Goal: Task Accomplishment & Management: Manage account settings

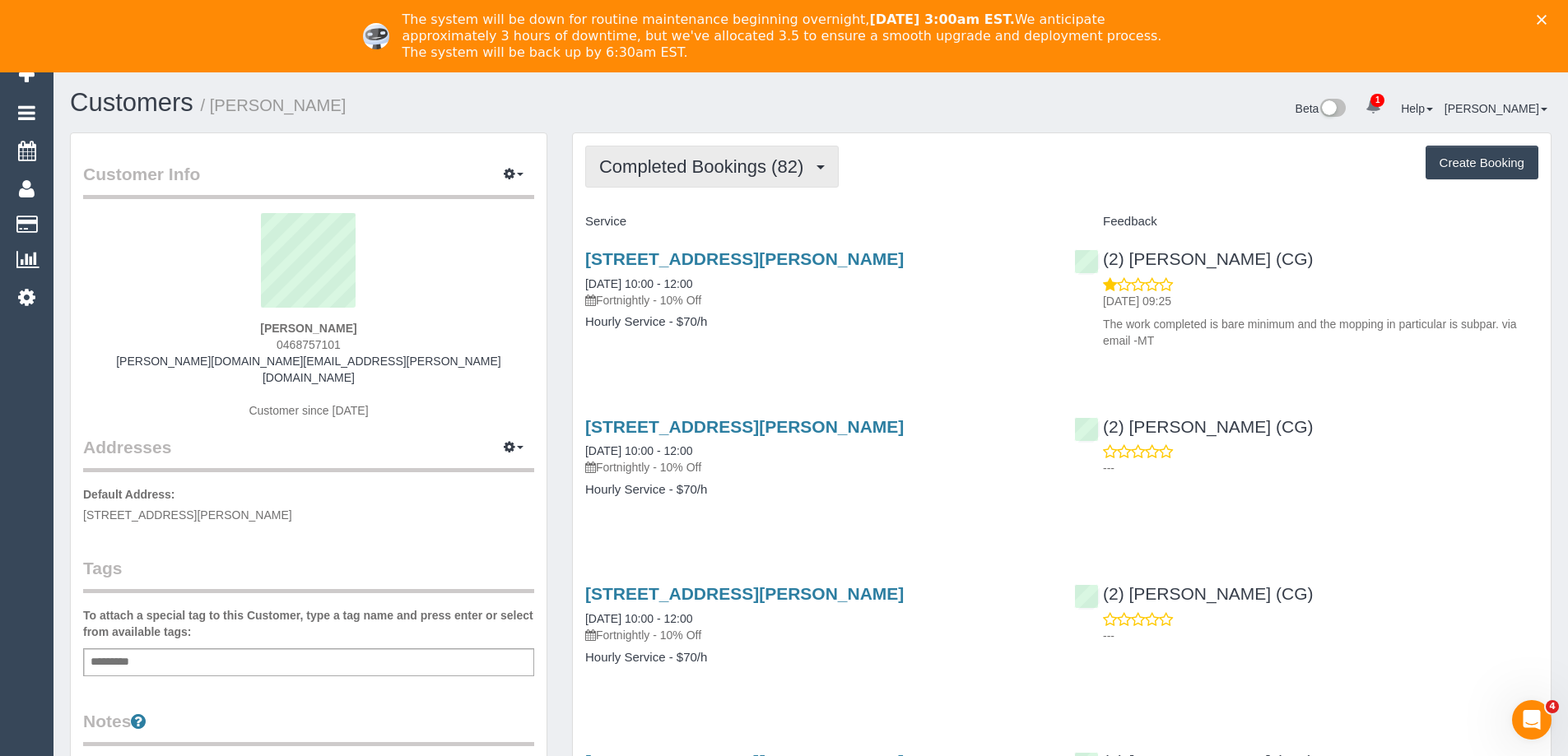
click at [743, 177] on button "Completed Bookings (82)" at bounding box center [712, 167] width 254 height 42
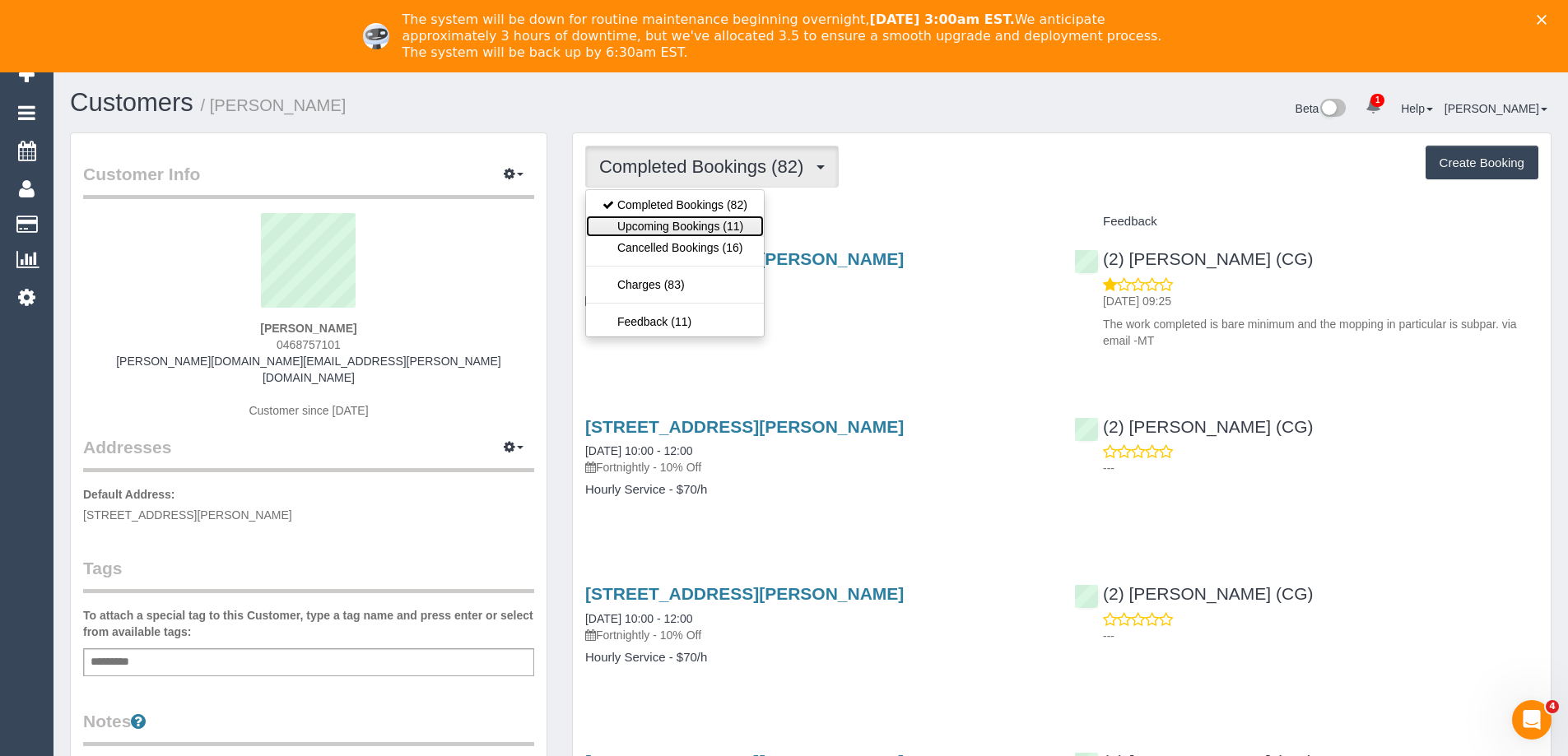
click at [736, 222] on link "Upcoming Bookings (11)" at bounding box center [675, 226] width 178 height 21
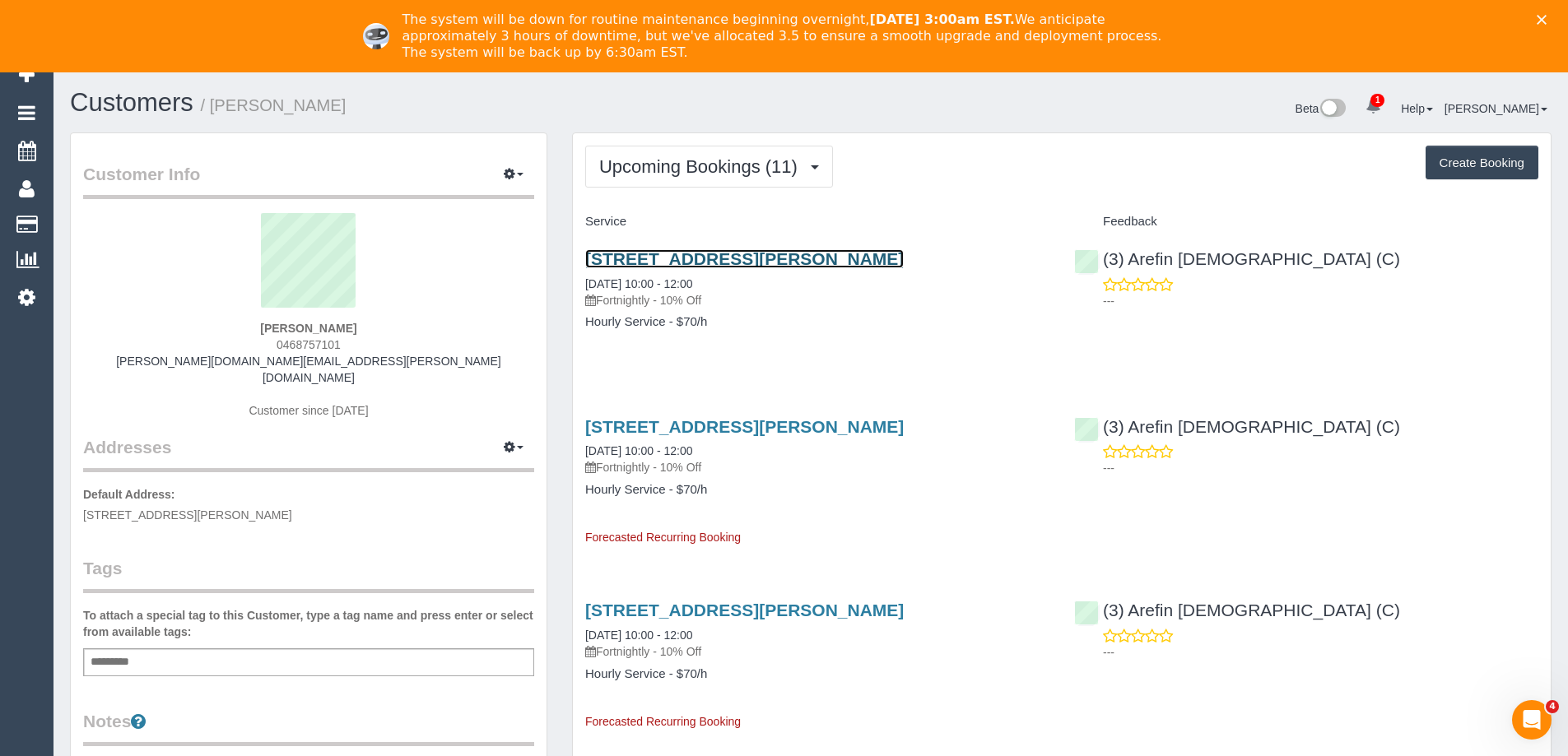
click at [707, 257] on link "22 Ryan St, Northcote, VIC 3070" at bounding box center [744, 258] width 318 height 19
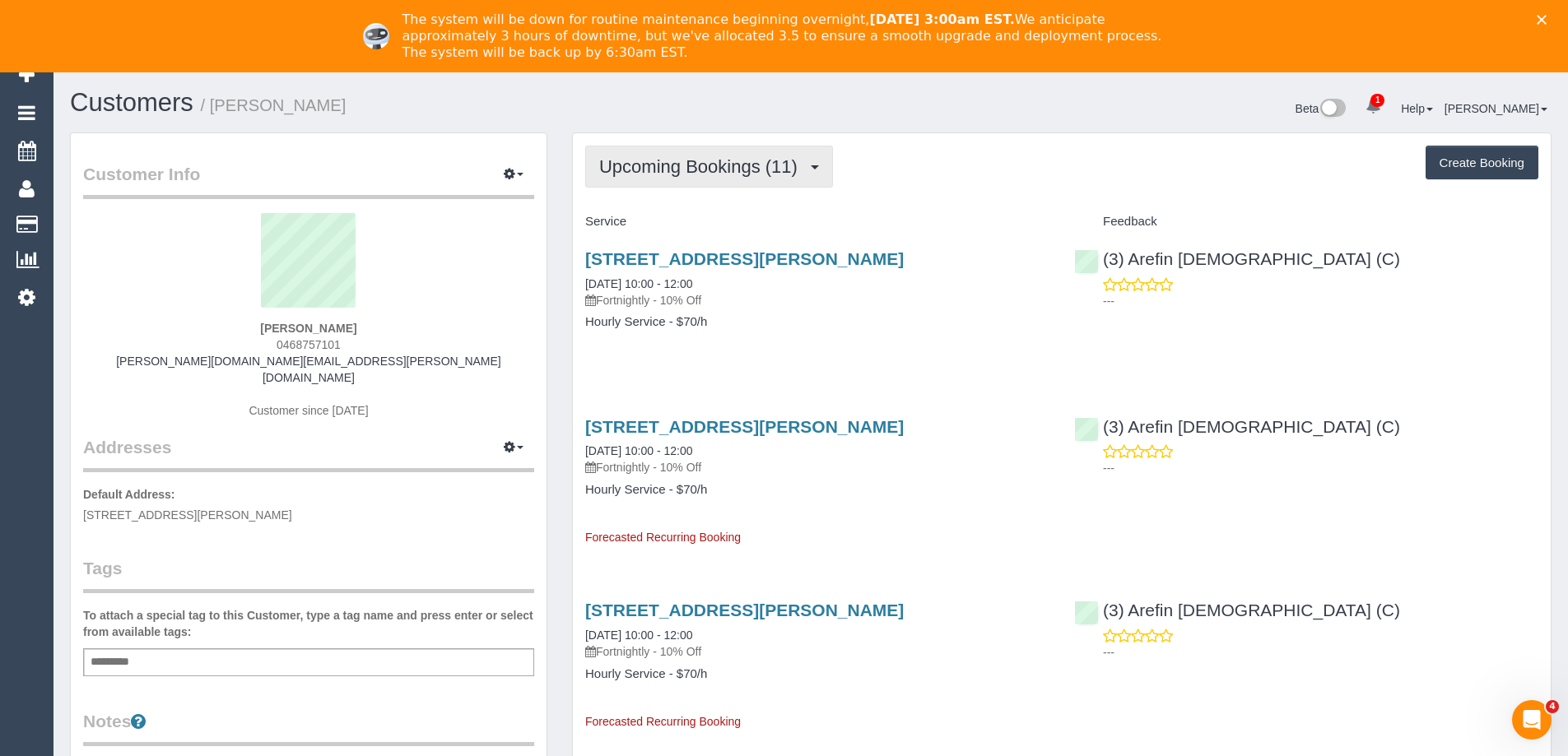
click at [654, 159] on span "Upcoming Bookings (11)" at bounding box center [702, 166] width 206 height 20
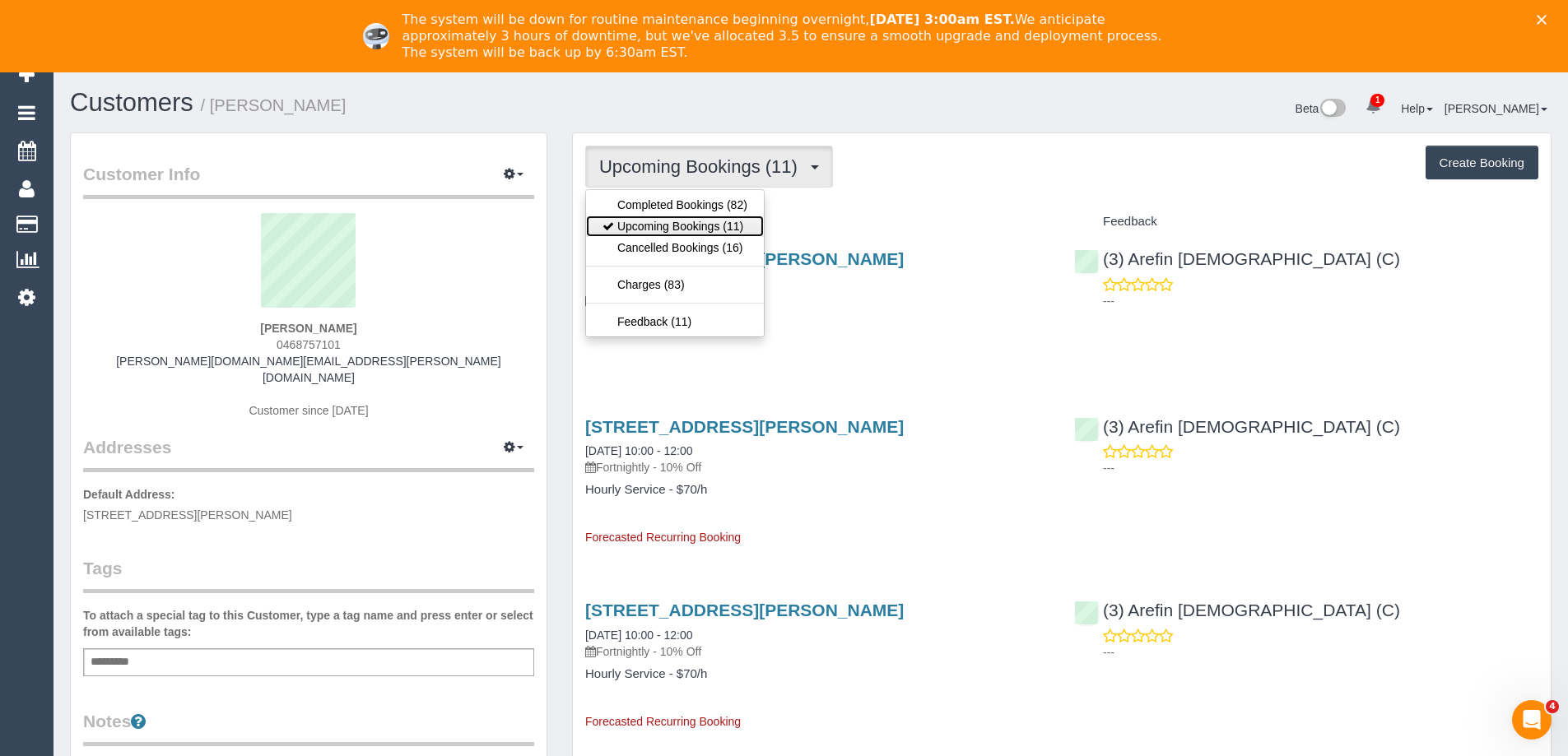
click at [651, 224] on link "Upcoming Bookings (11)" at bounding box center [675, 226] width 178 height 21
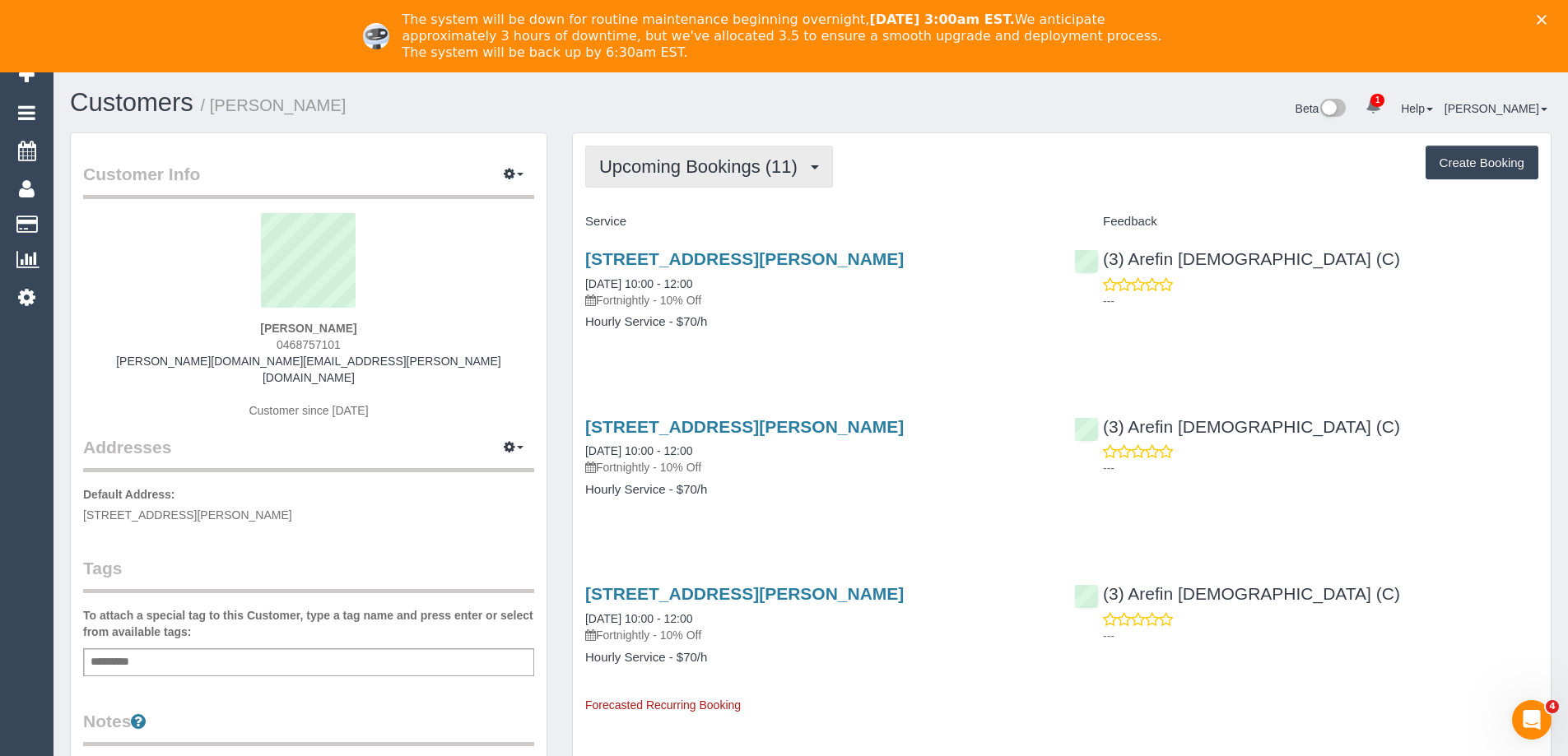
click at [747, 158] on span "Upcoming Bookings (11)" at bounding box center [702, 166] width 206 height 20
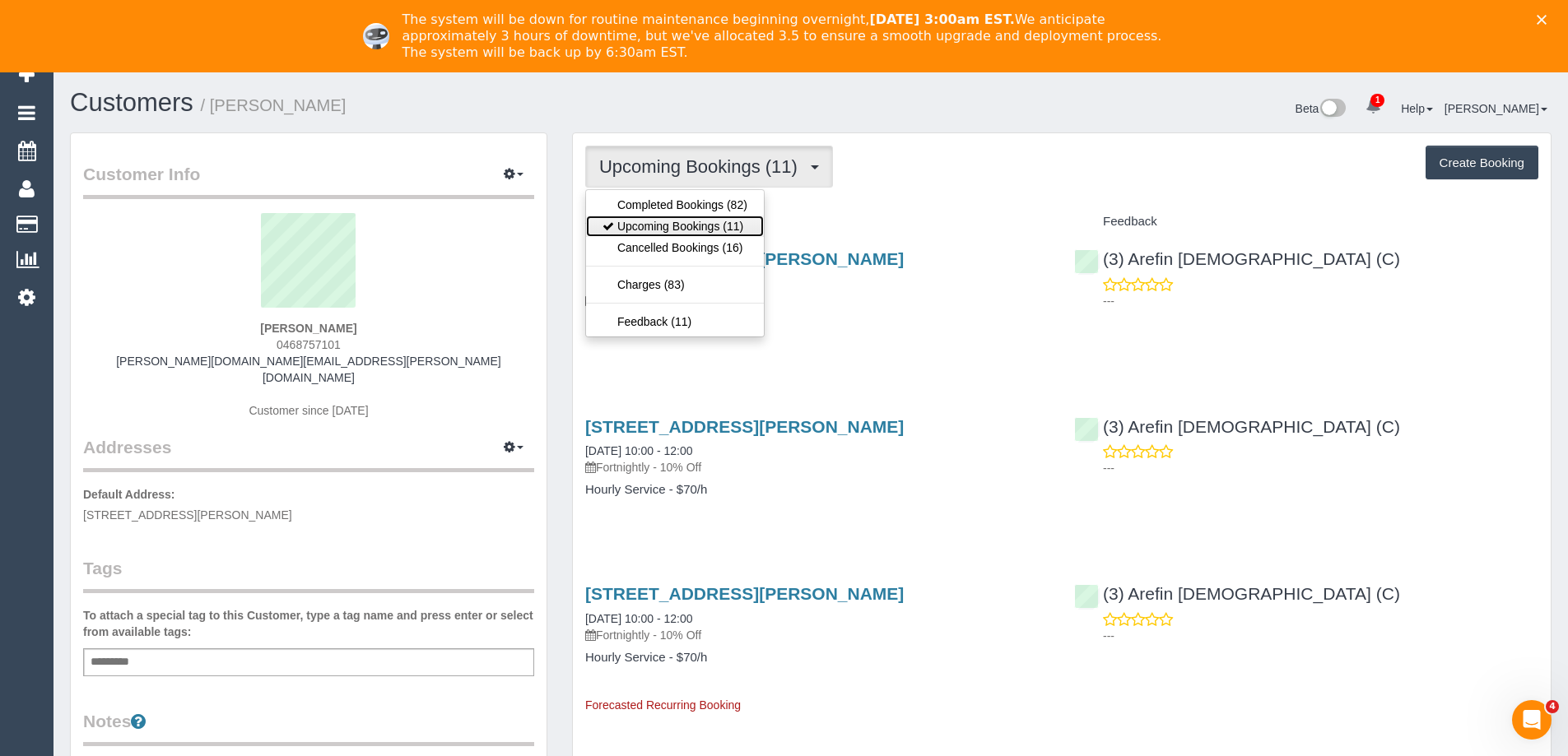
click at [724, 220] on link "Upcoming Bookings (11)" at bounding box center [675, 226] width 178 height 21
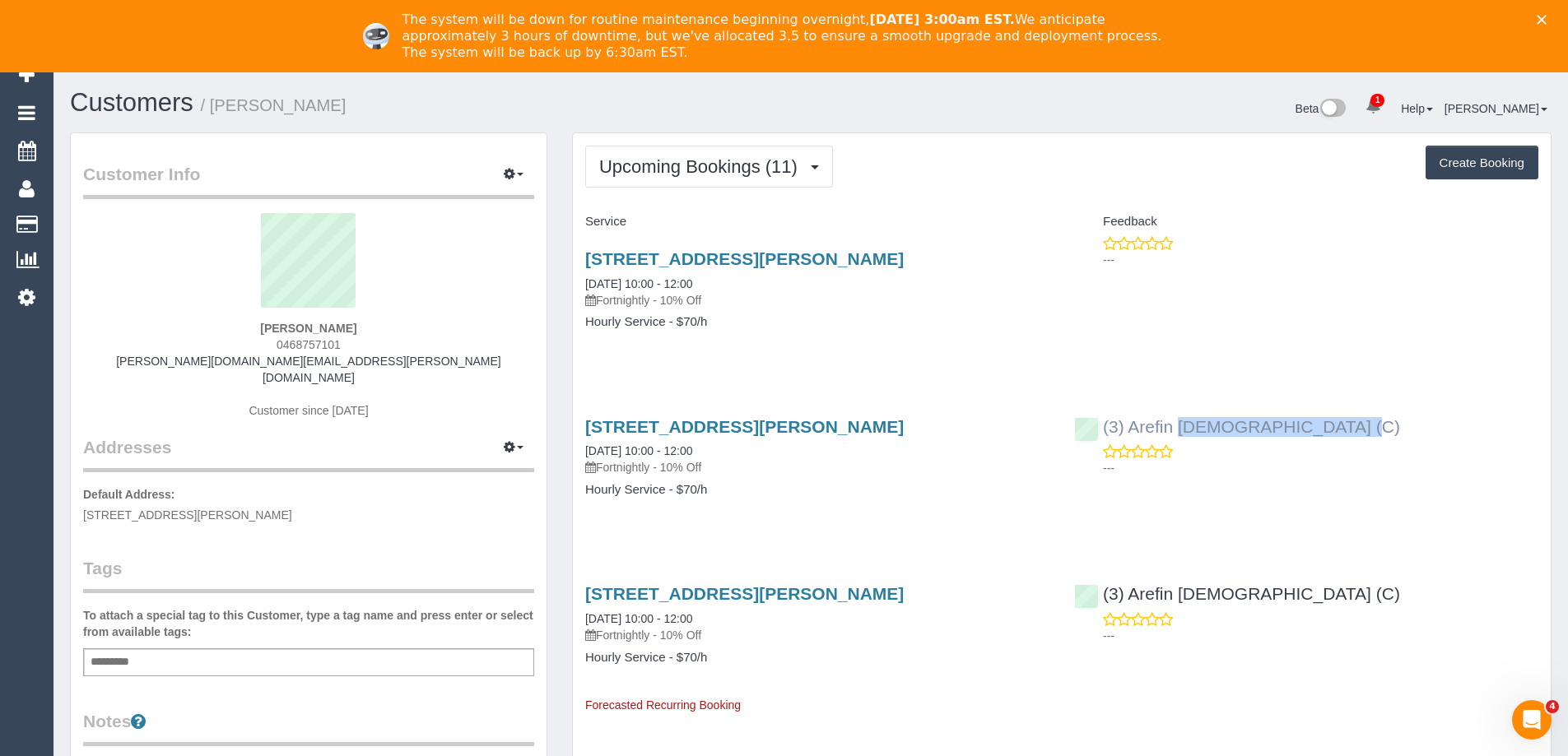
copy link "(3) Arefin [DEMOGRAPHIC_DATA] (C)"
drag, startPoint x: 1272, startPoint y: 434, endPoint x: 1105, endPoint y: 432, distance: 167.0
click at [1105, 432] on div "(3) Arefin Islam (C) ---" at bounding box center [1306, 444] width 489 height 81
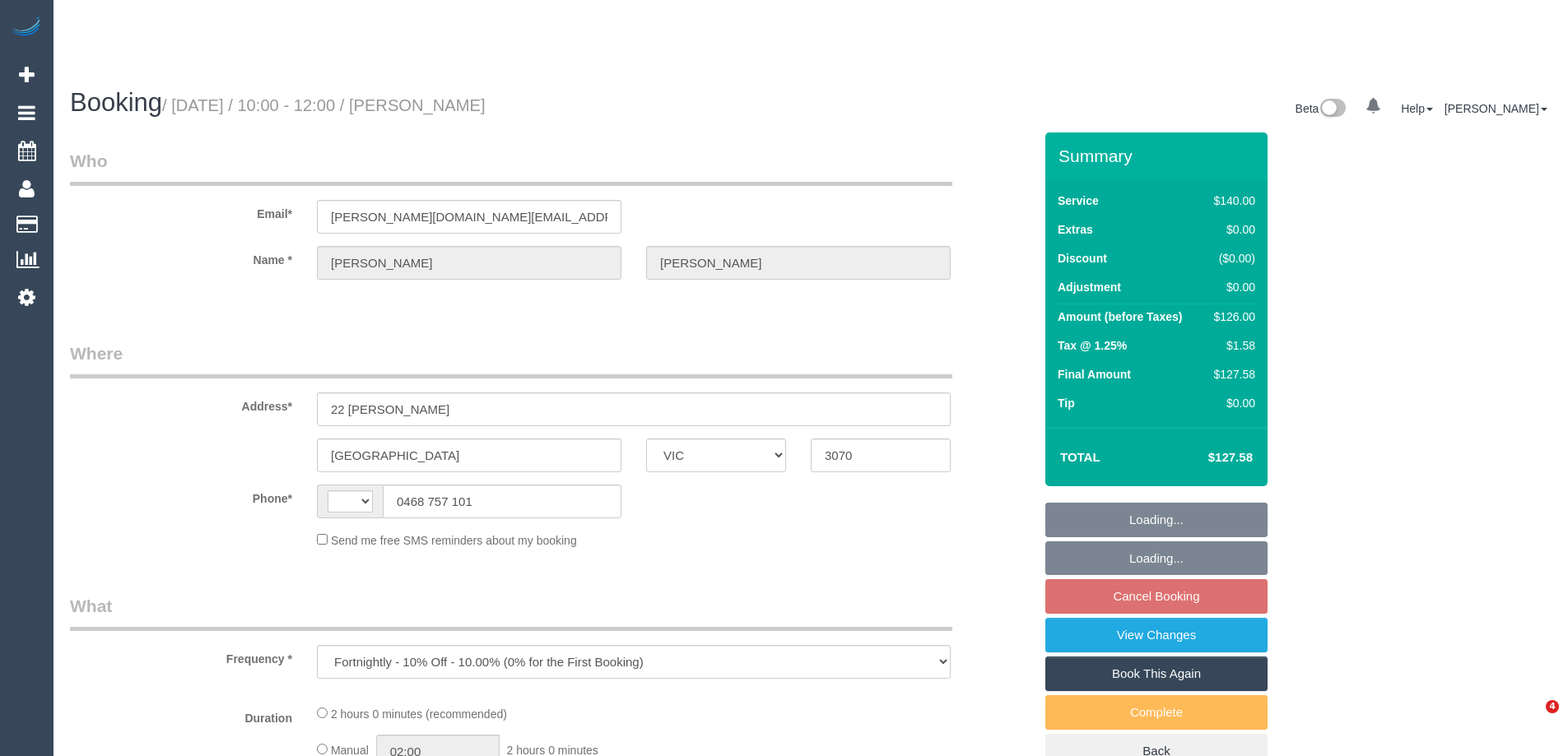
select select "VIC"
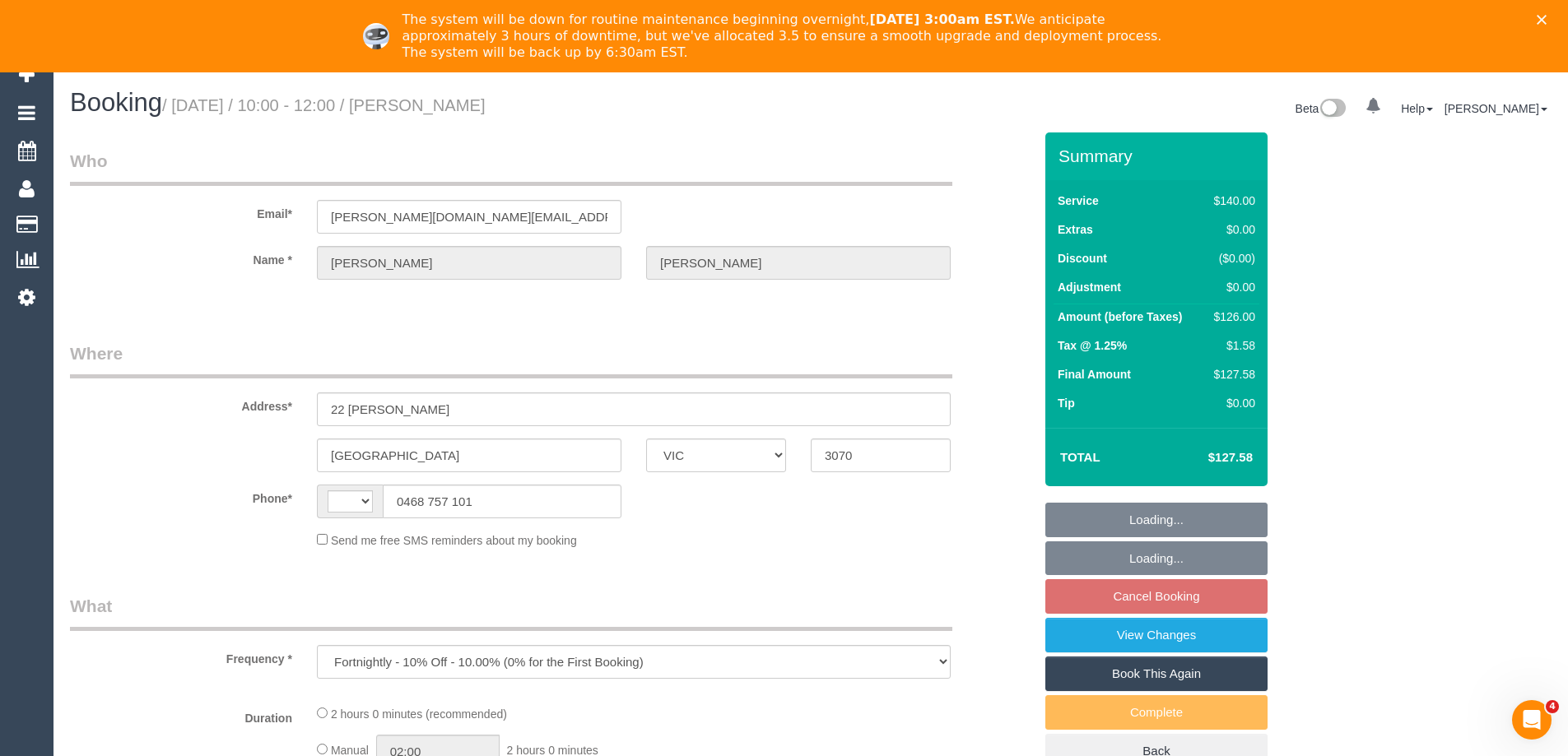
select select "string:stripe-pm_1PDxAn2GScqysDRVHZTENddp"
select select "number:28"
select select "number:14"
select select "number:19"
select select "number:25"
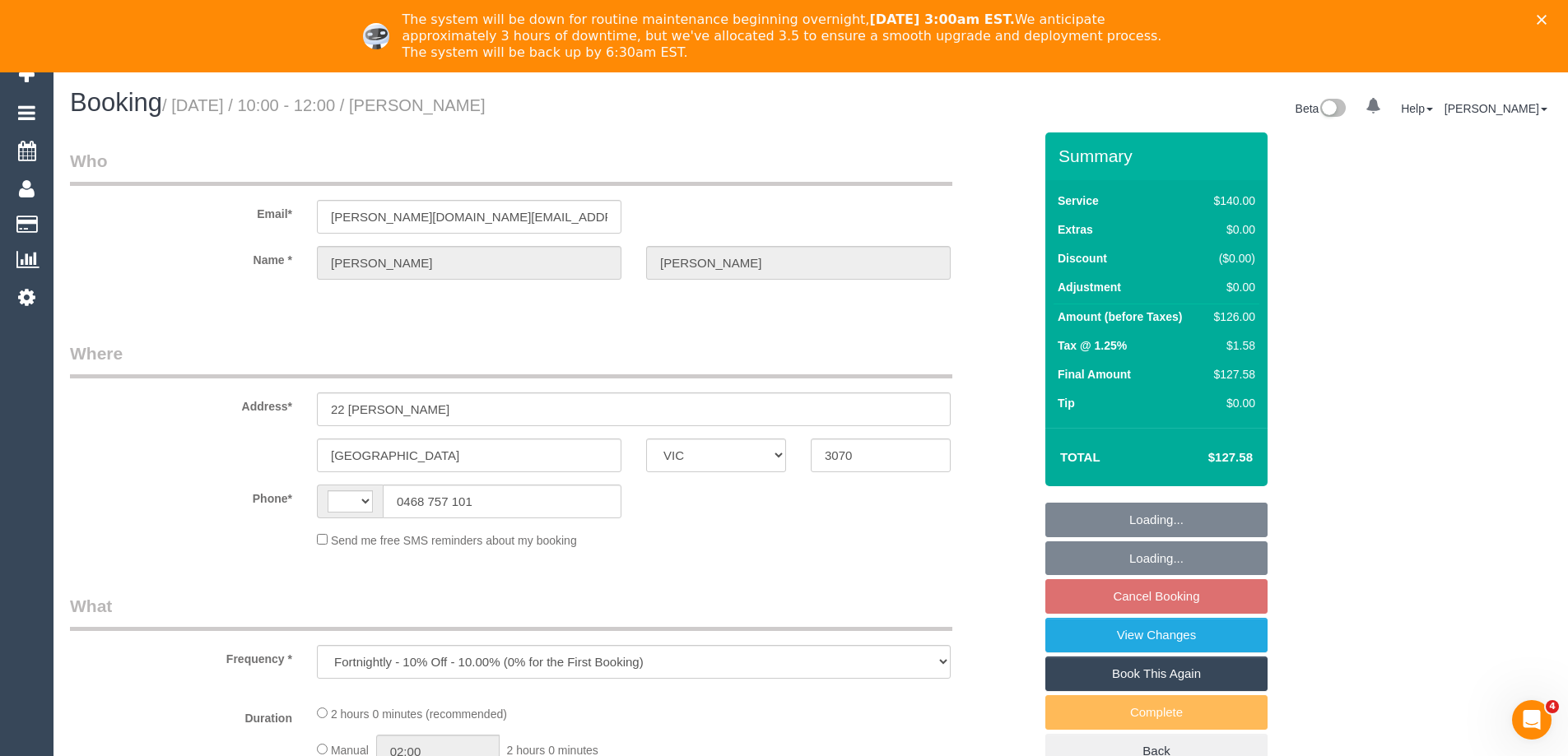
select select "number:34"
select select "number:11"
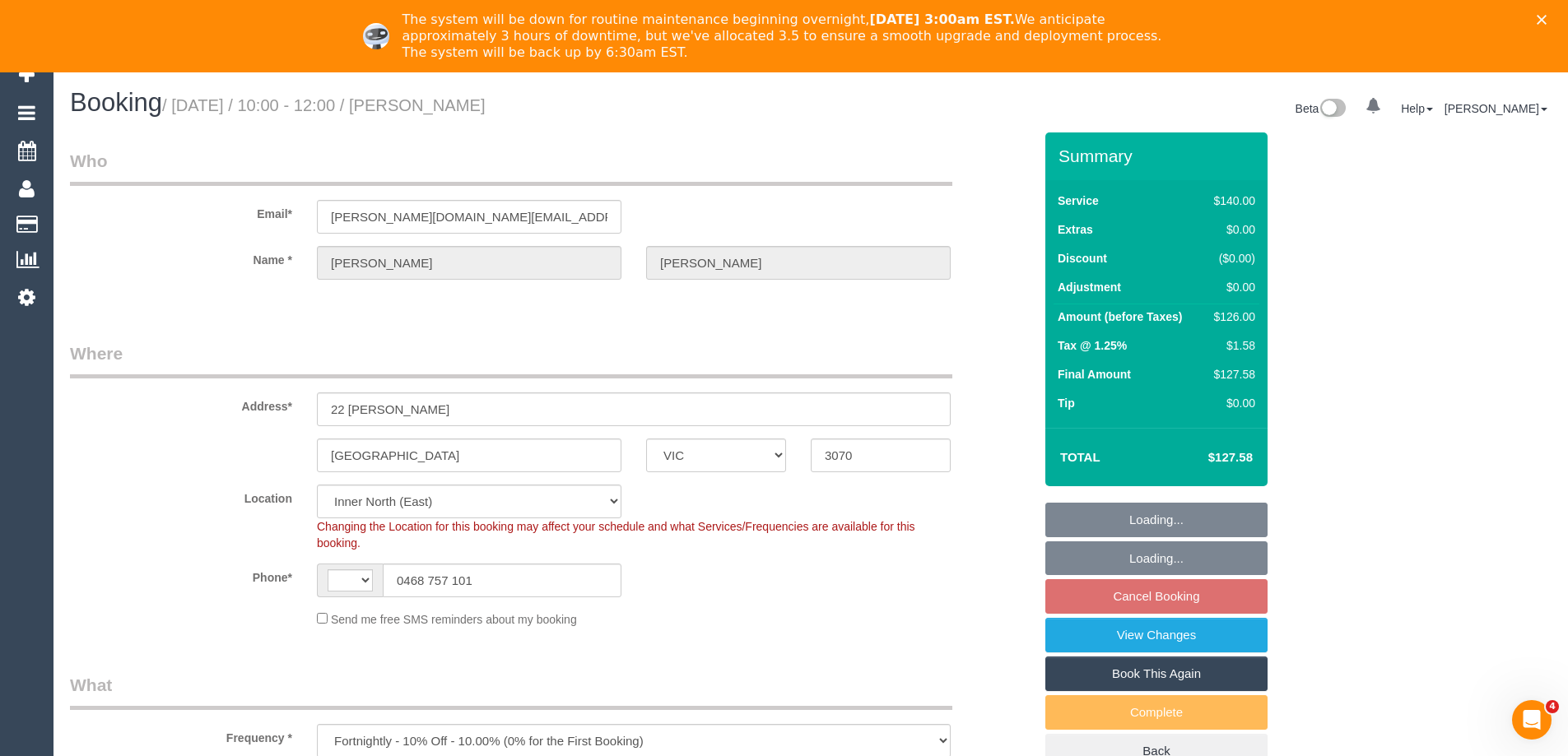
select select "object:711"
select select "string:AU"
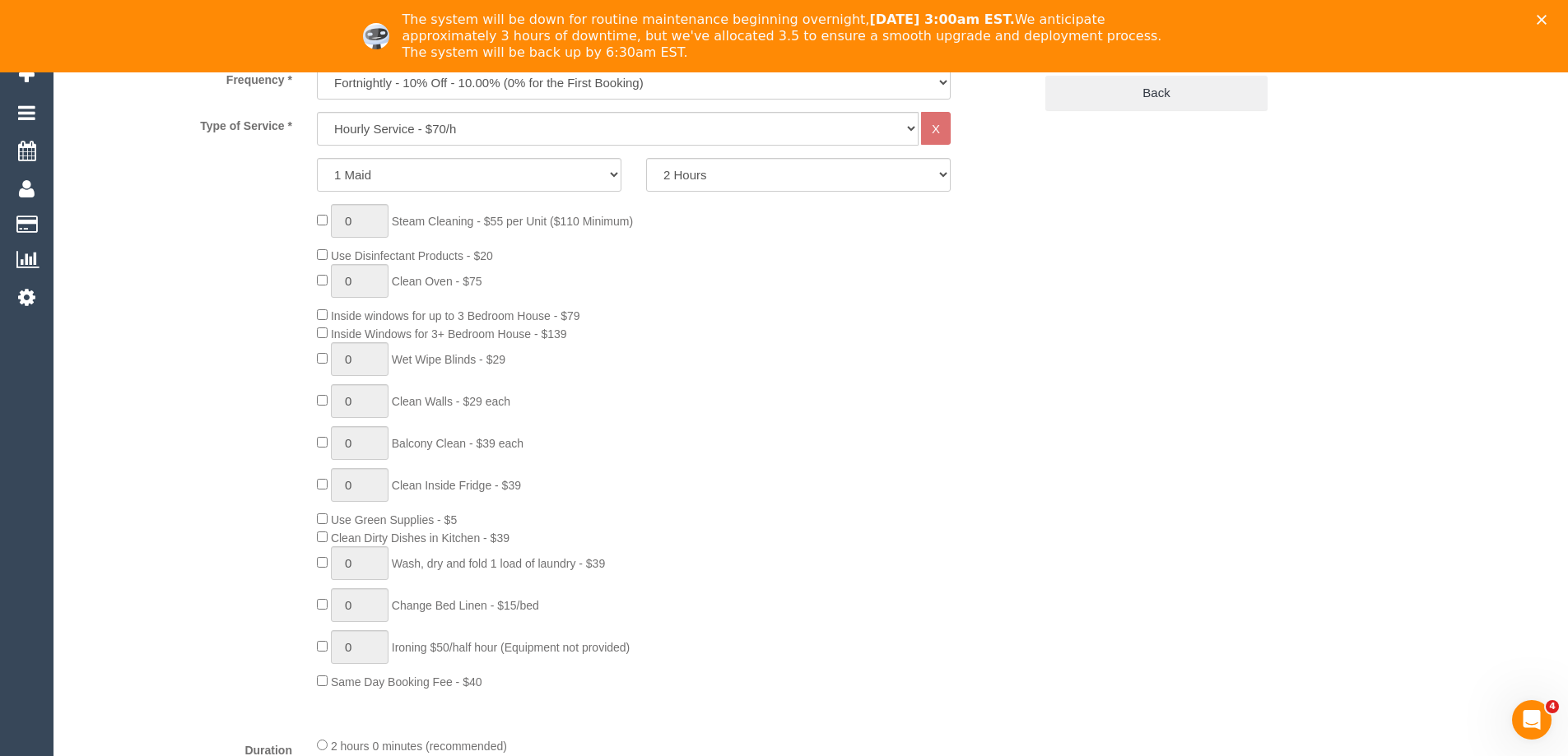
select select "spot1"
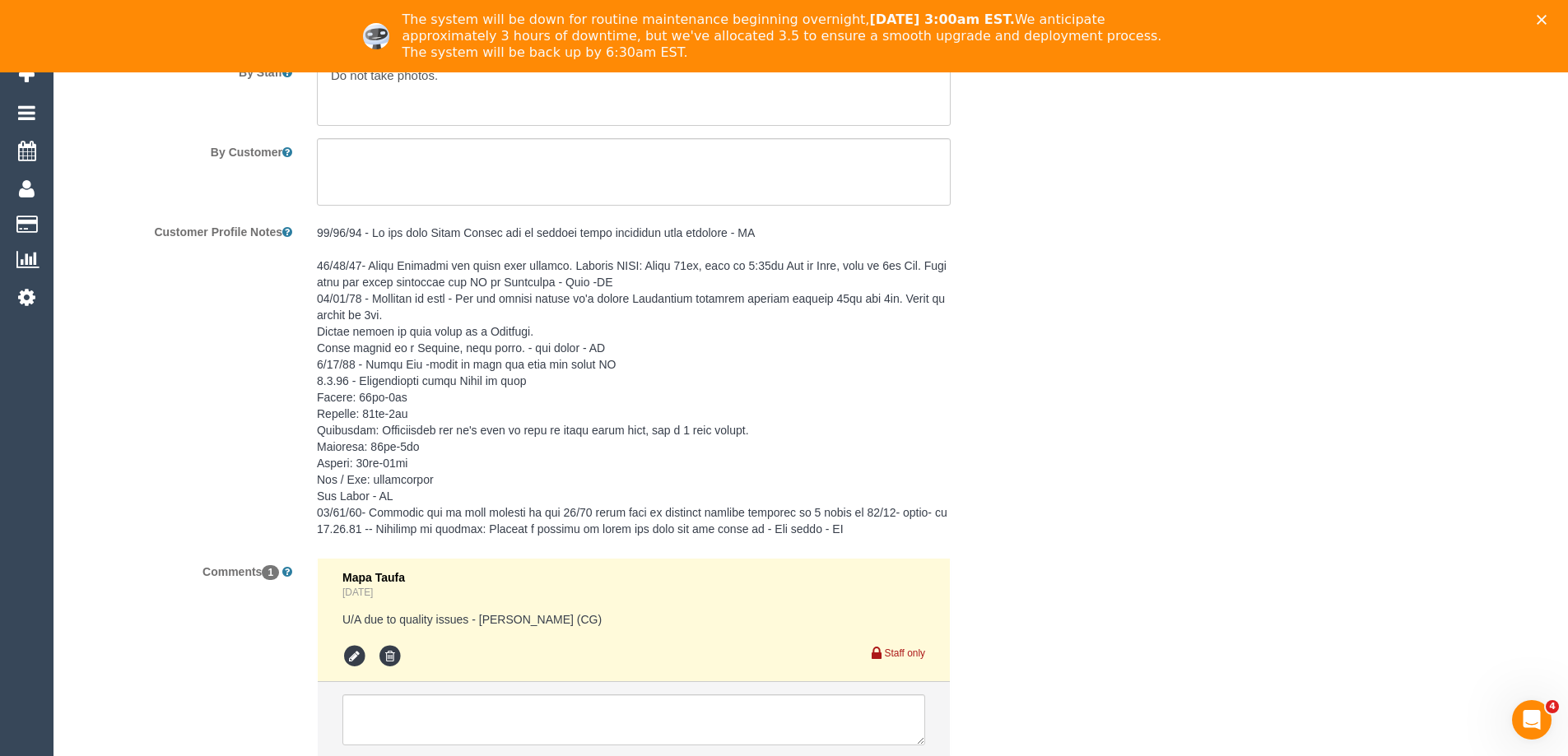
scroll to position [2860, 0]
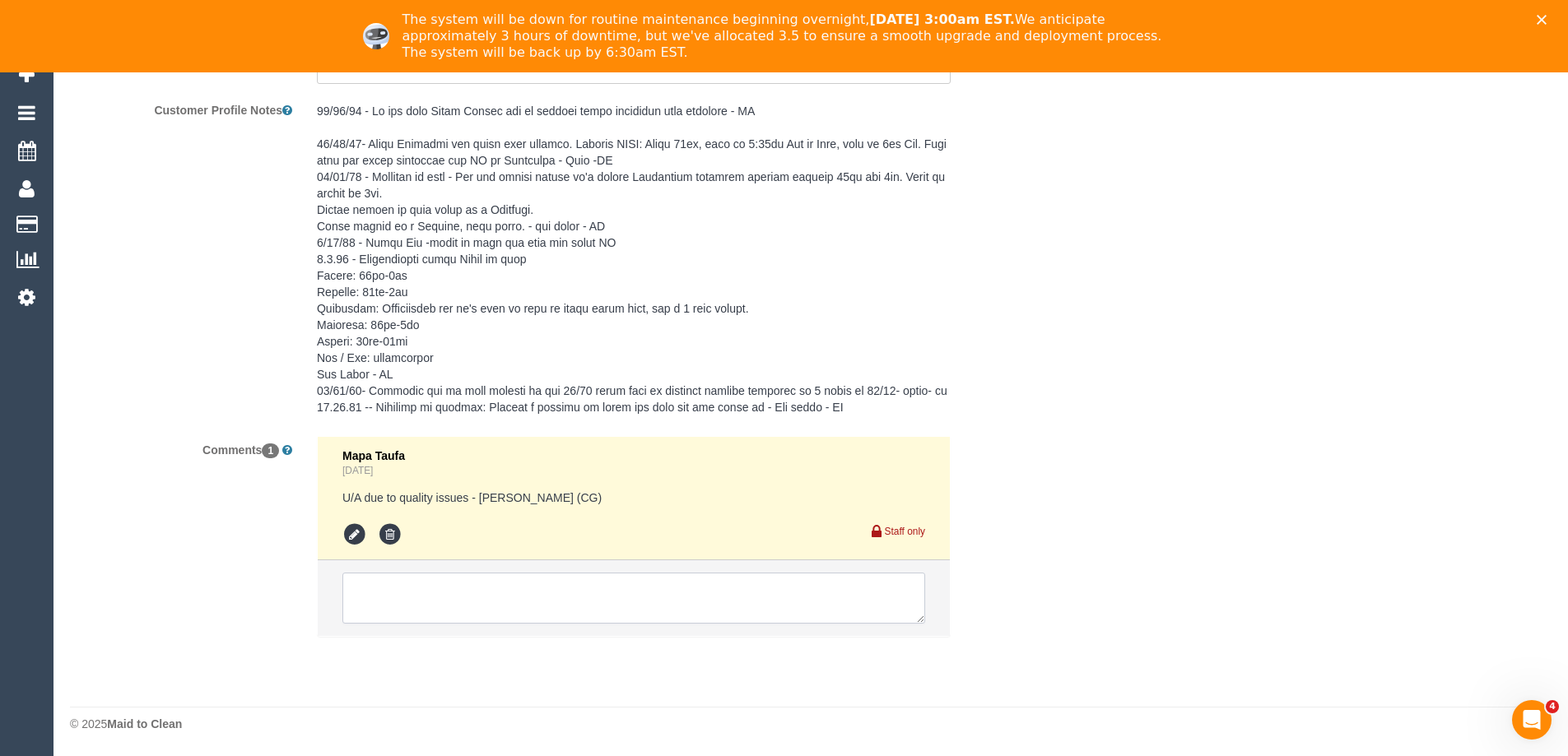
click at [537, 589] on textarea at bounding box center [634, 598] width 583 height 51
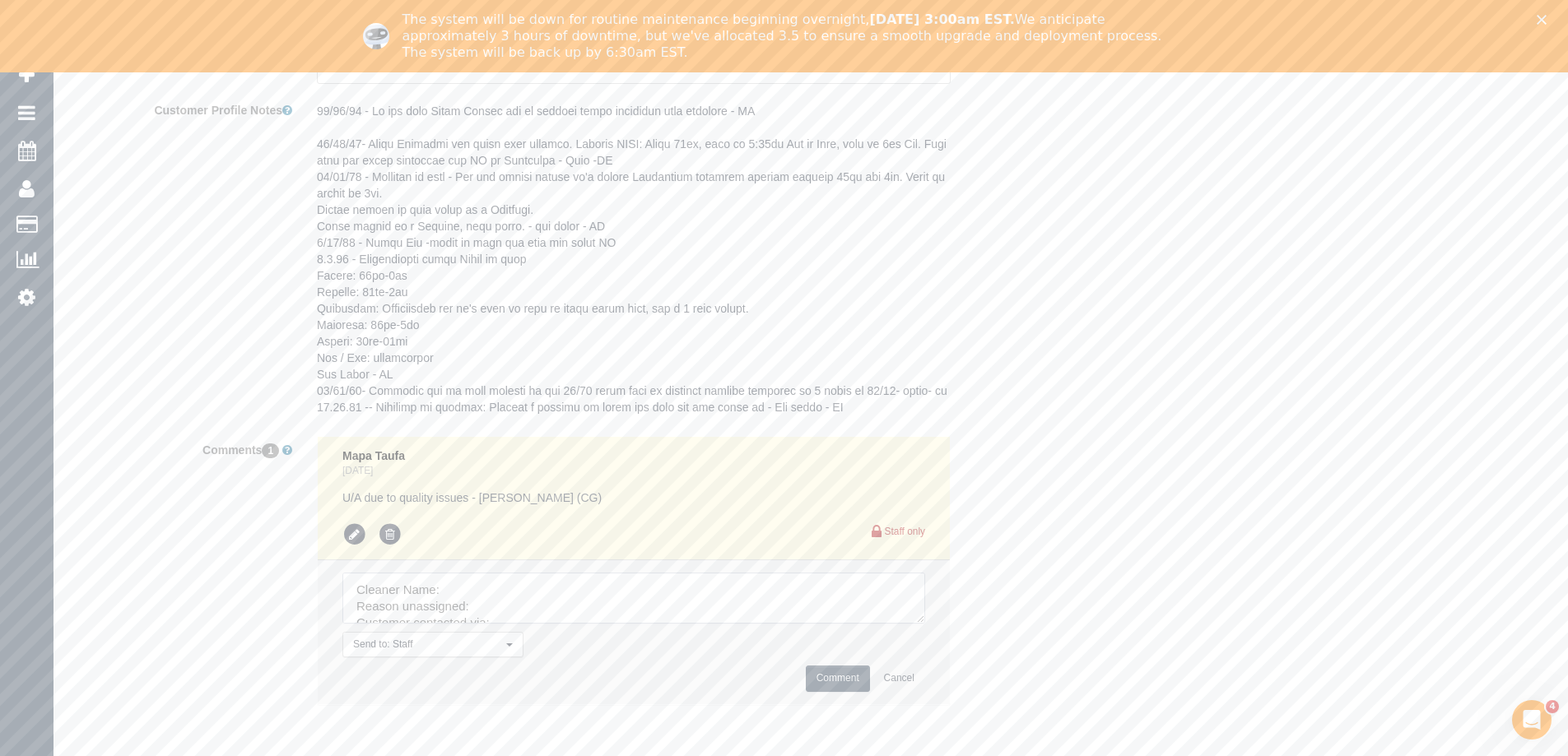
click at [536, 590] on textarea at bounding box center [634, 598] width 583 height 51
click at [584, 590] on textarea at bounding box center [634, 598] width 583 height 51
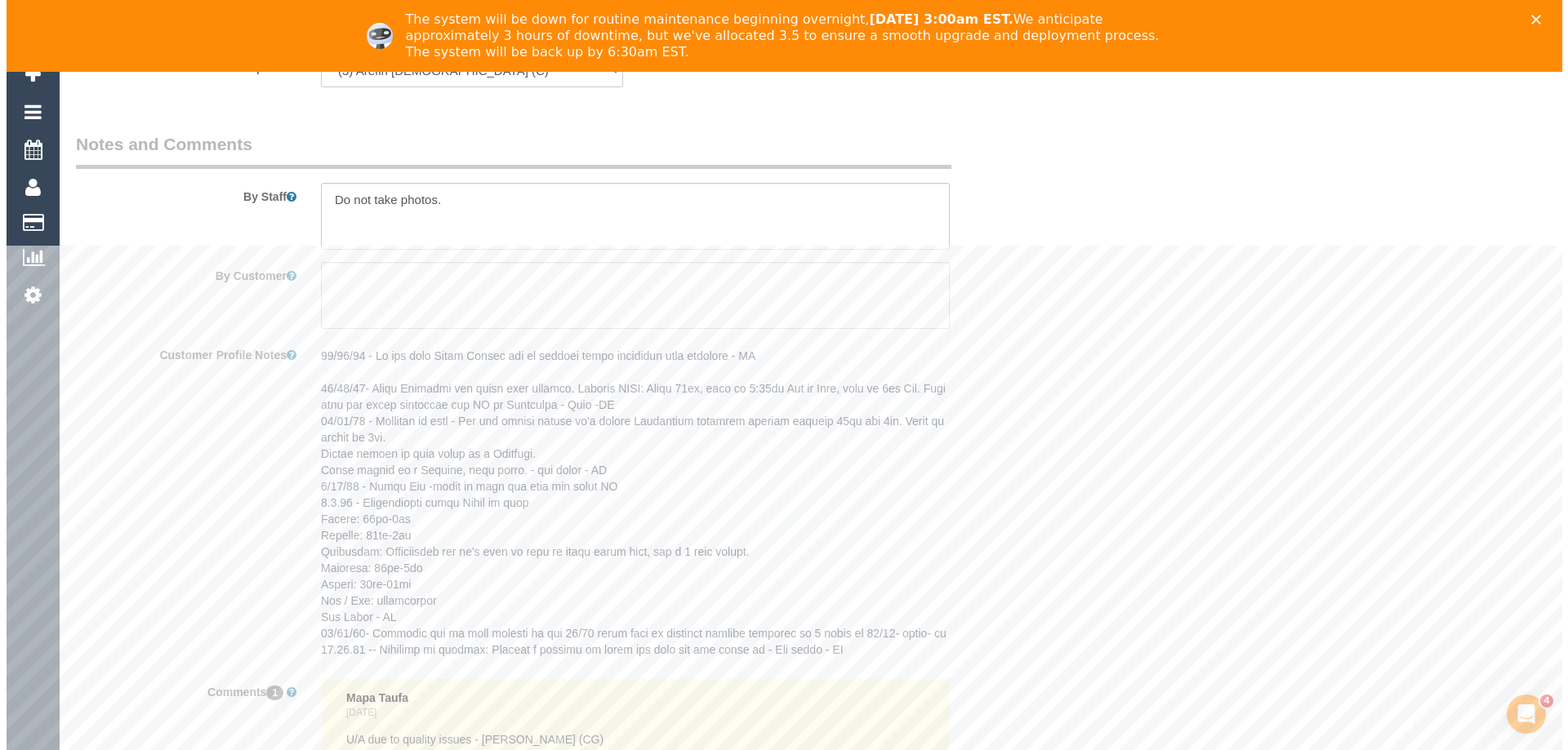
scroll to position [2267, 0]
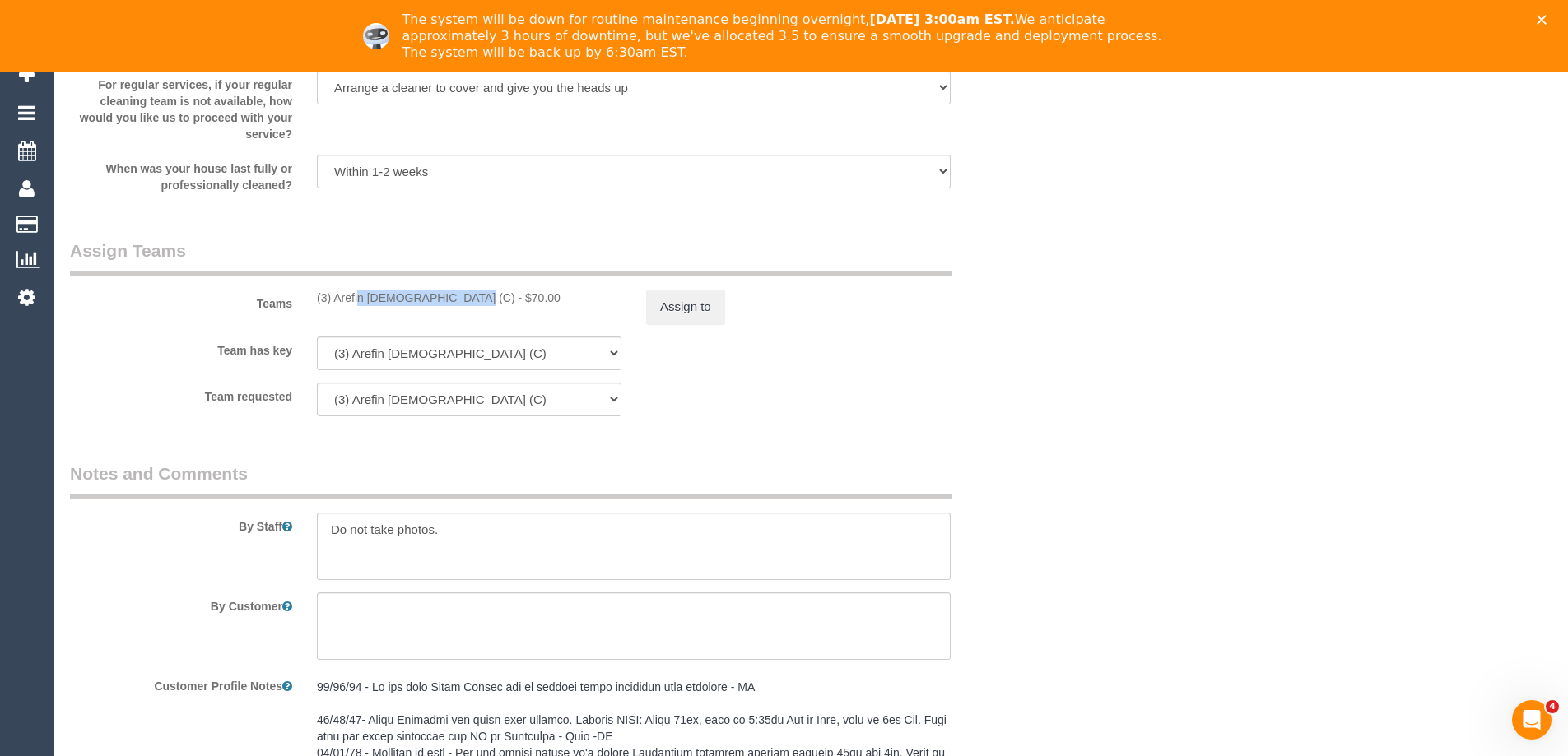
copy div "(3) Arefin [DEMOGRAPHIC_DATA] (C)"
drag, startPoint x: 332, startPoint y: 308, endPoint x: 415, endPoint y: 310, distance: 83.0
click at [415, 310] on div "Teams (3) Arefin Islam (C) - $70.00 Assign to" at bounding box center [551, 281] width 988 height 85
click at [661, 313] on button "Assign to" at bounding box center [686, 307] width 79 height 34
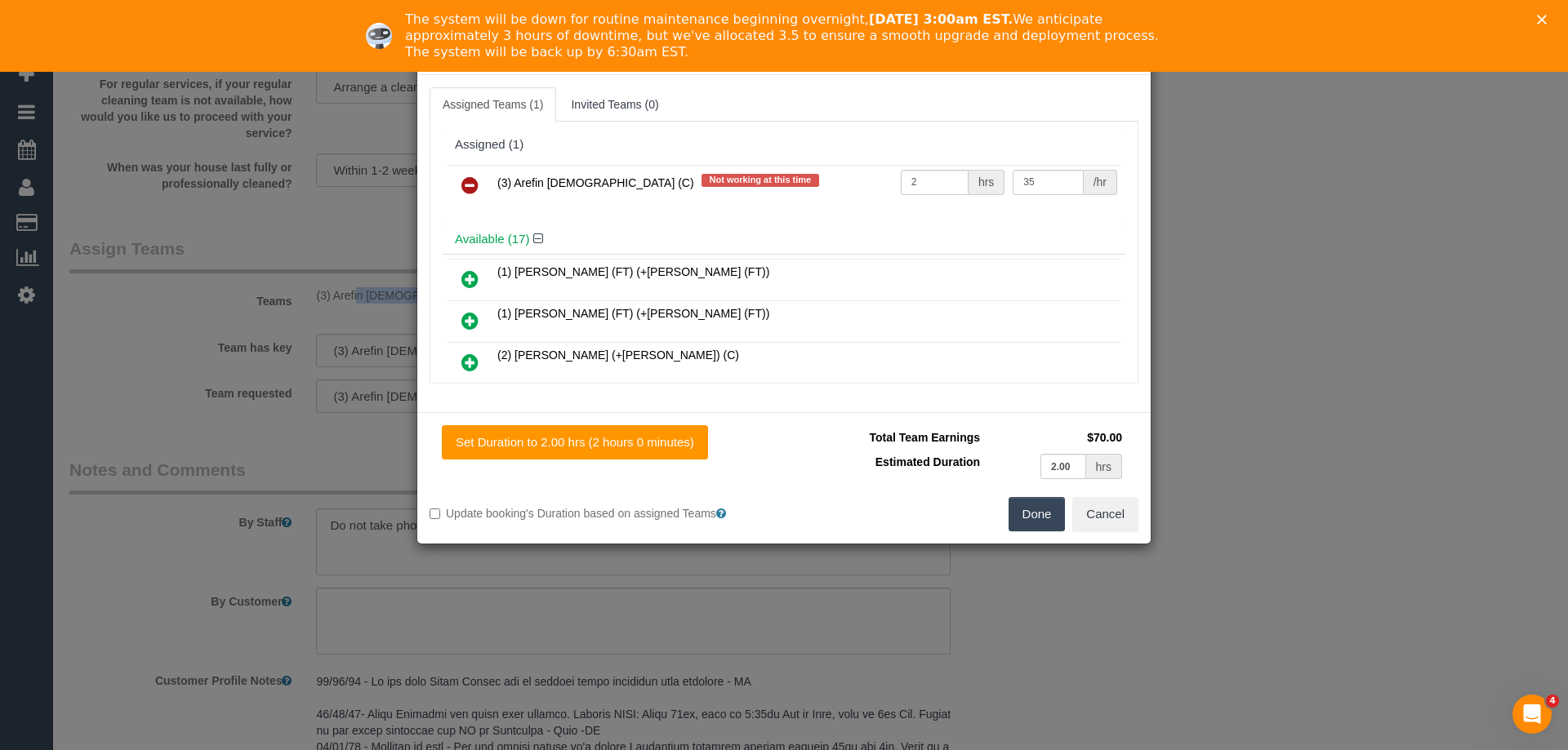
click at [470, 182] on icon at bounding box center [470, 185] width 17 height 19
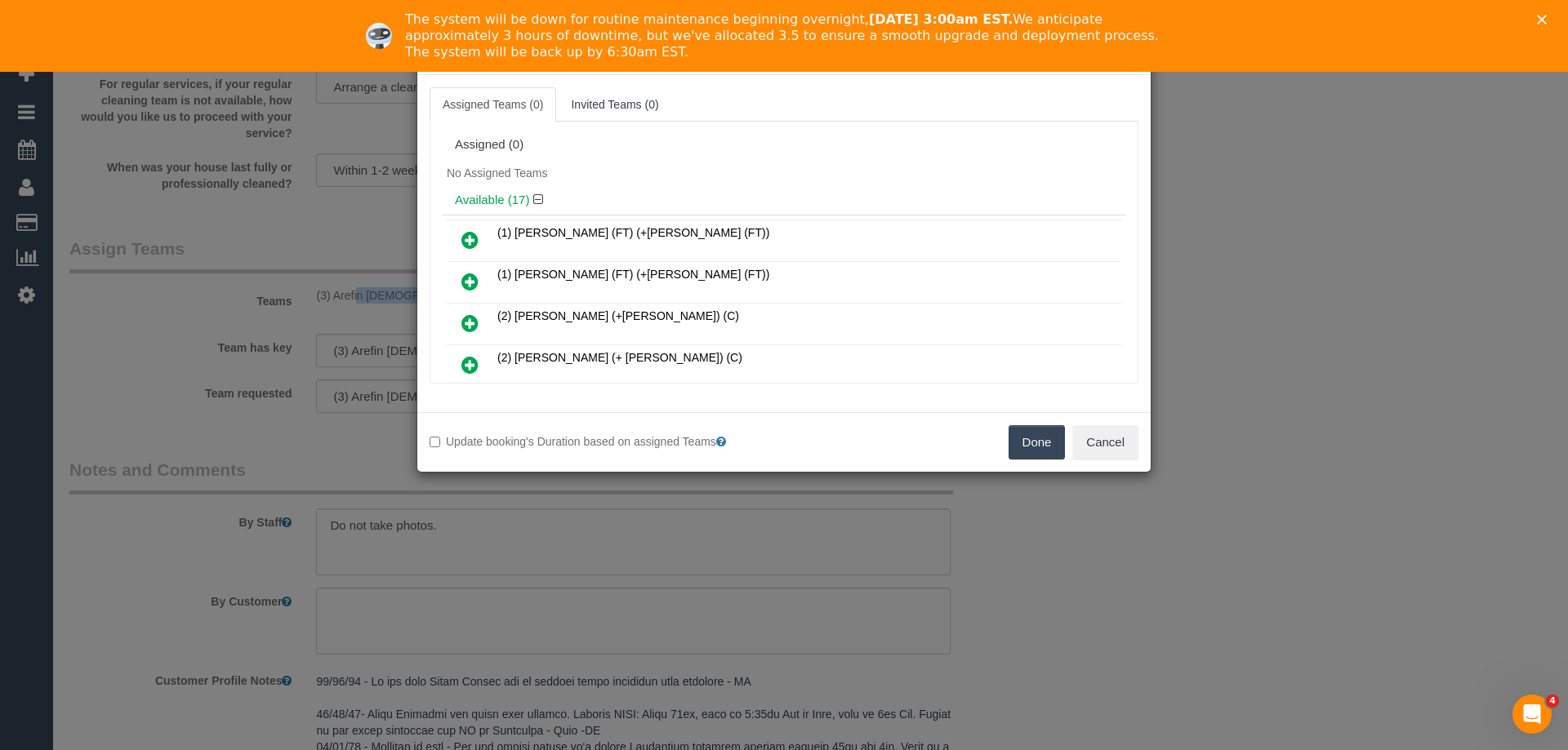
click at [1033, 443] on button "Done" at bounding box center [1036, 442] width 57 height 34
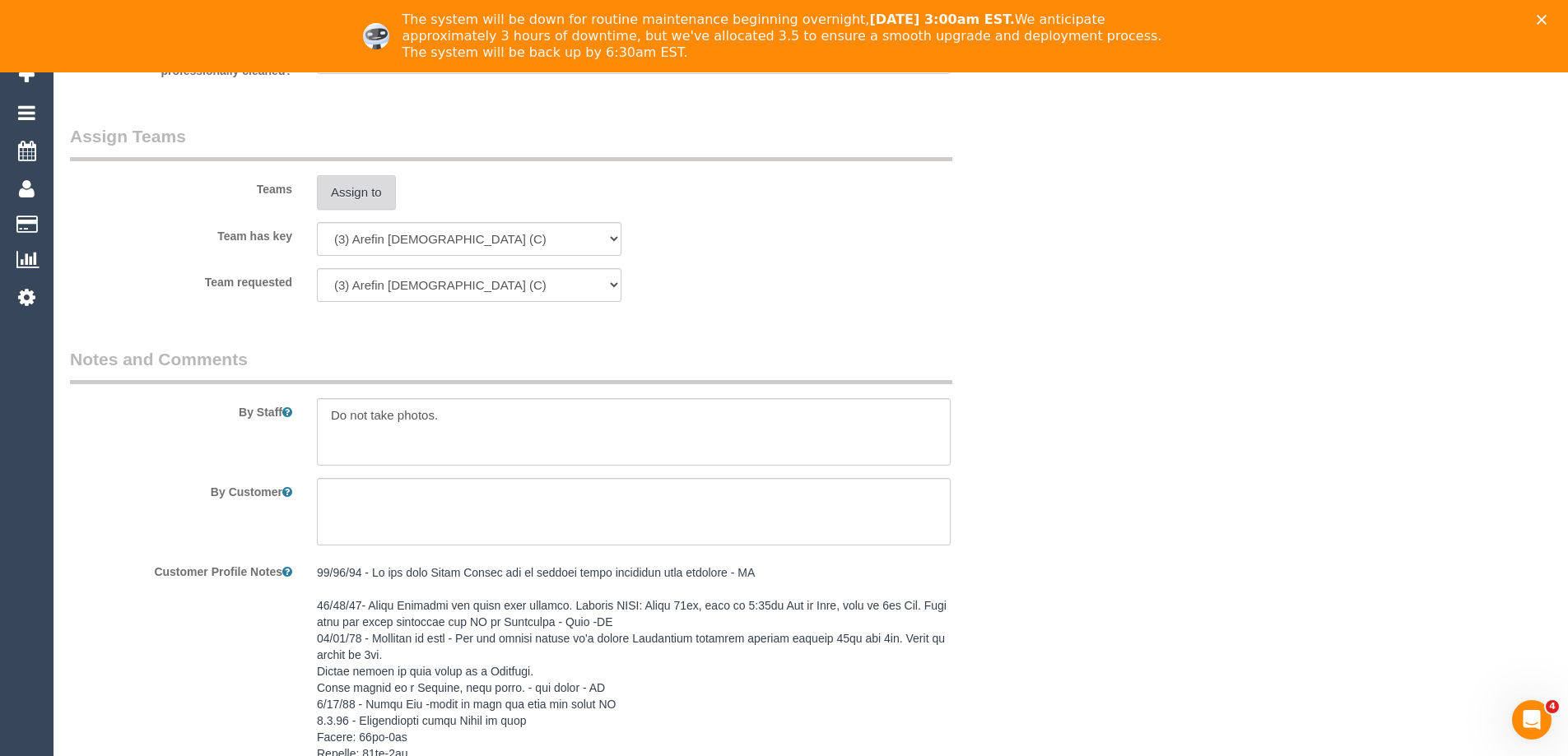
scroll to position [2929, 0]
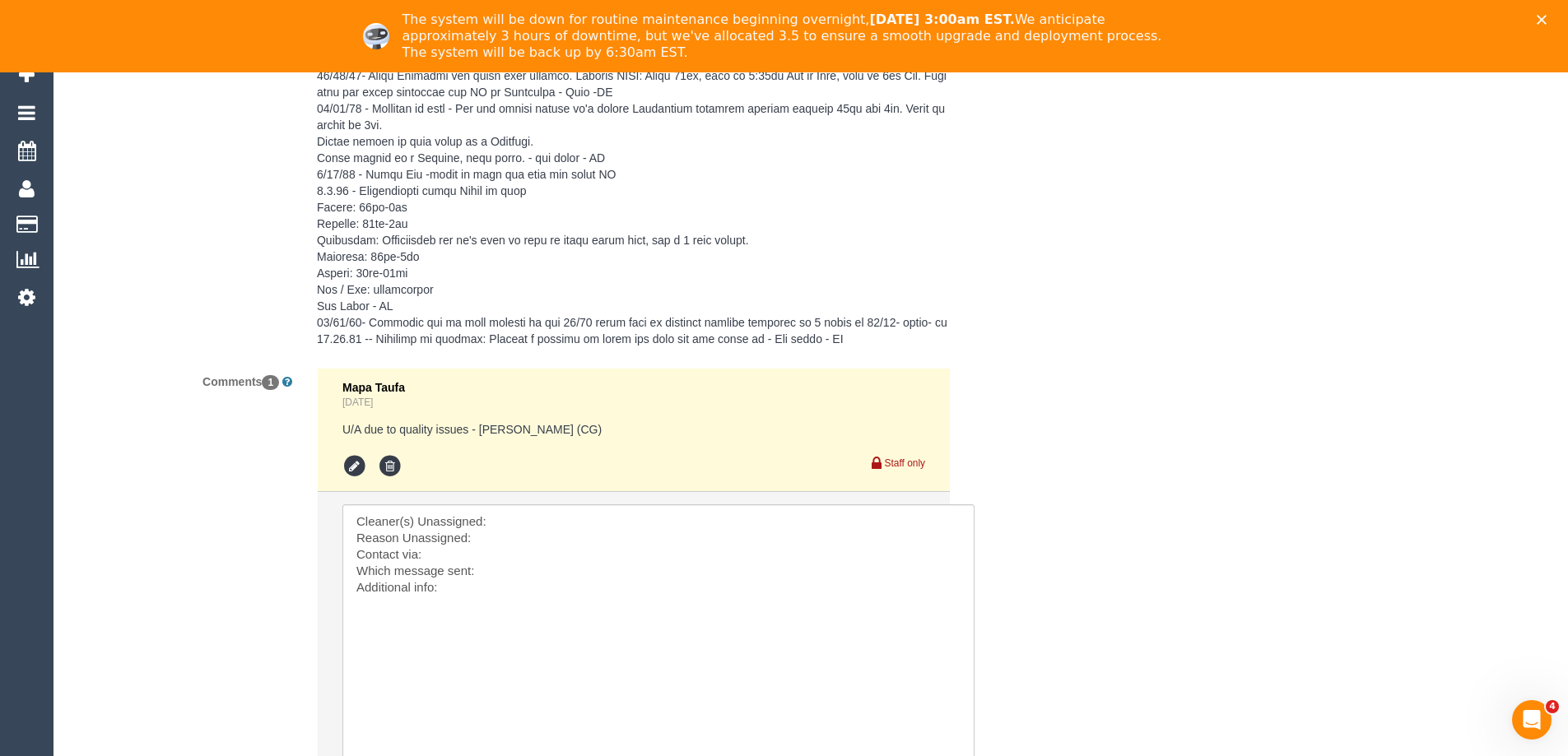
drag, startPoint x: 919, startPoint y: 549, endPoint x: 551, endPoint y: 543, distance: 368.0
click at [524, 506] on textarea at bounding box center [658, 644] width 629 height 281
paste textarea "(3) Arefin [DEMOGRAPHIC_DATA] (C)"
click at [530, 540] on textarea at bounding box center [658, 644] width 629 height 281
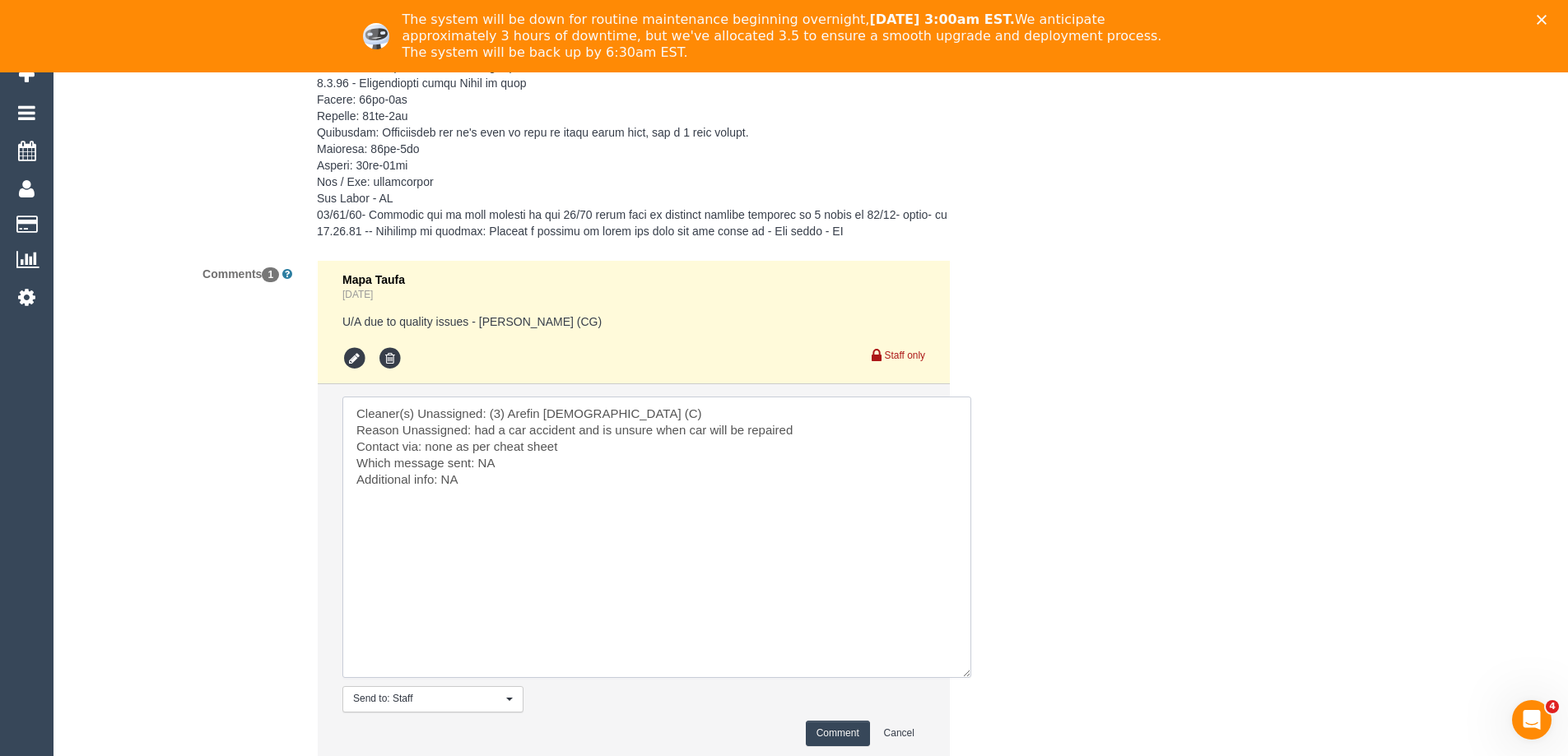
scroll to position [3159, 0]
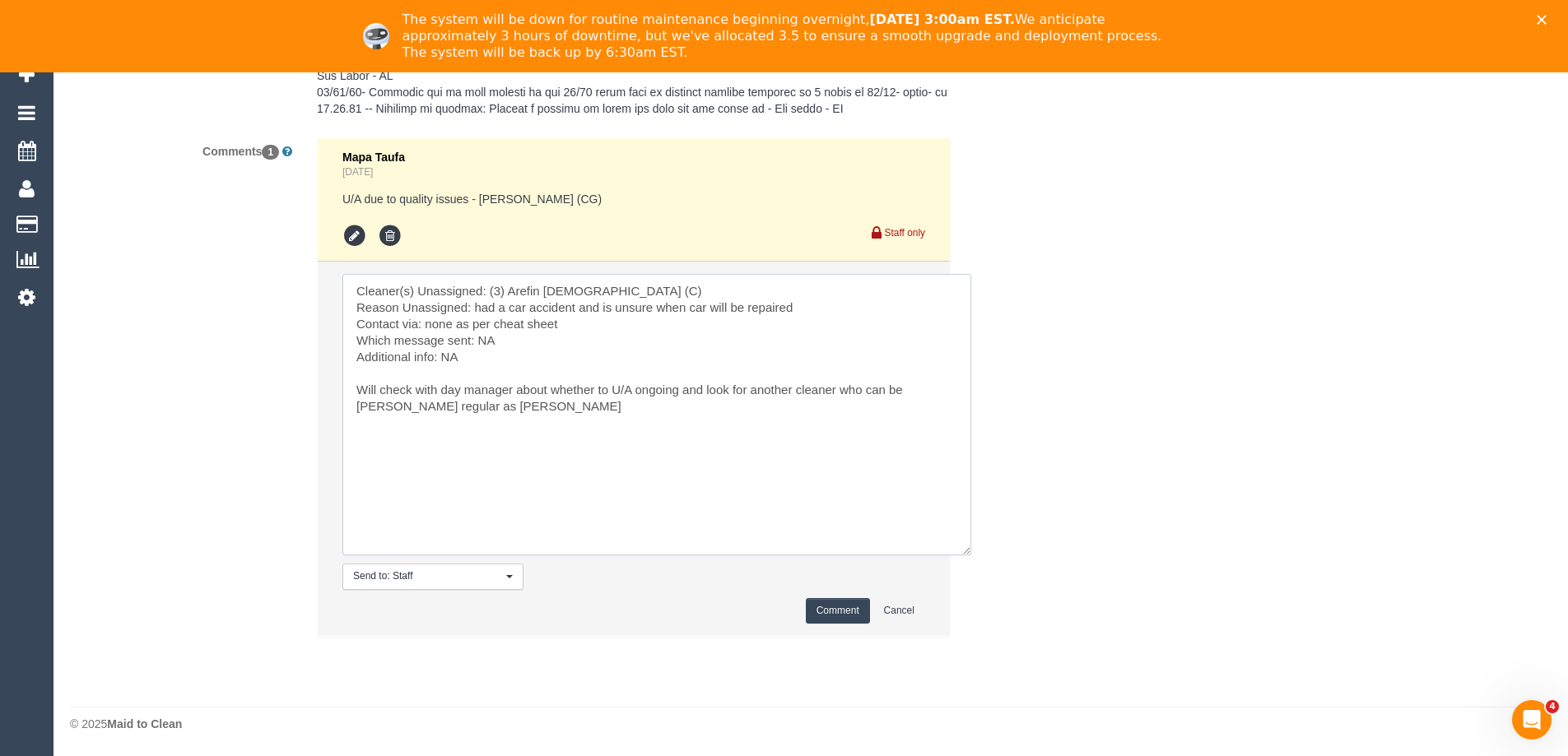
click at [543, 416] on textarea at bounding box center [658, 414] width 629 height 281
type textarea "Cleaner(s) Unassigned: (3) Arefin Islam (C) Reason Unassigned: had a car accide…"
click at [833, 604] on button "Comment" at bounding box center [837, 611] width 64 height 26
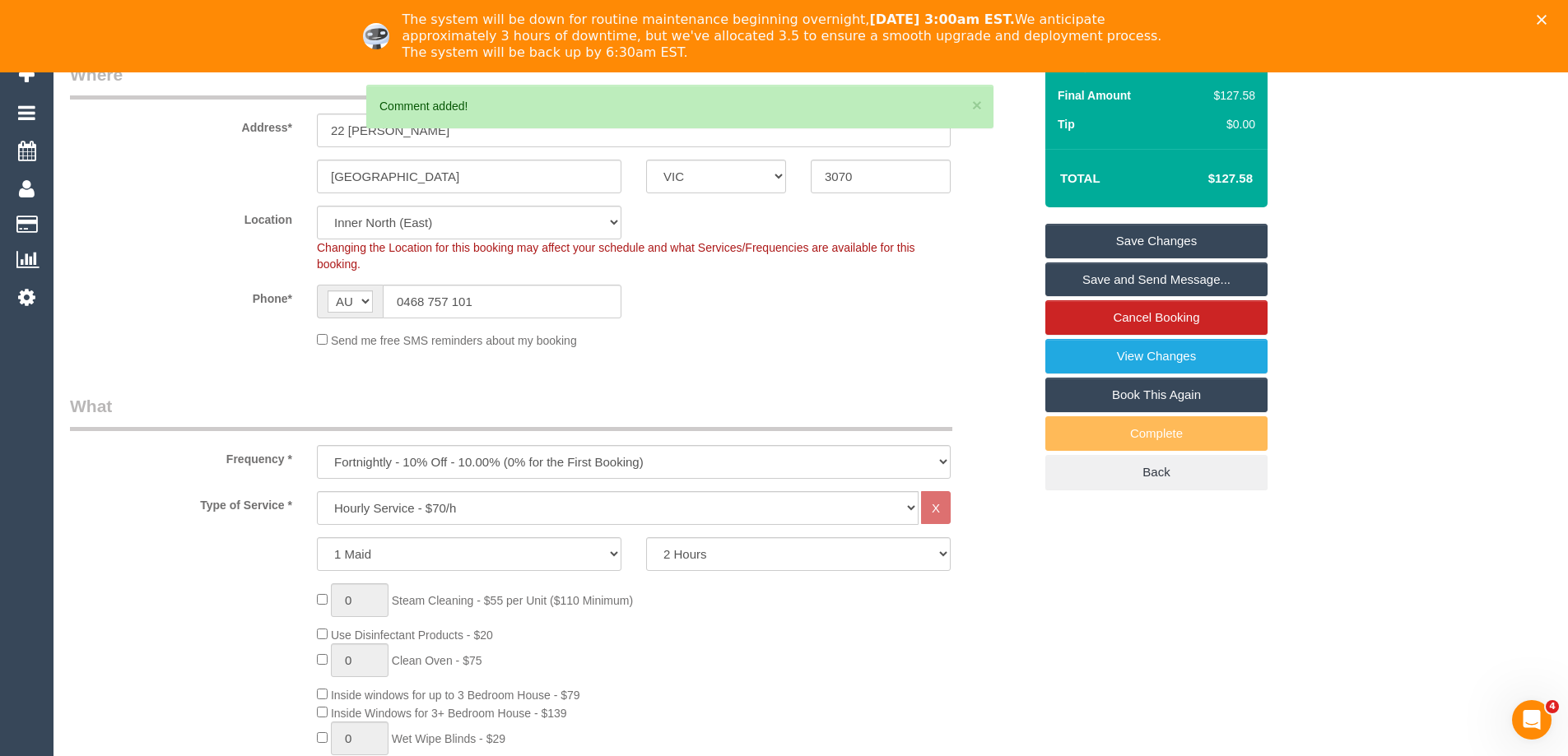
scroll to position [0, 0]
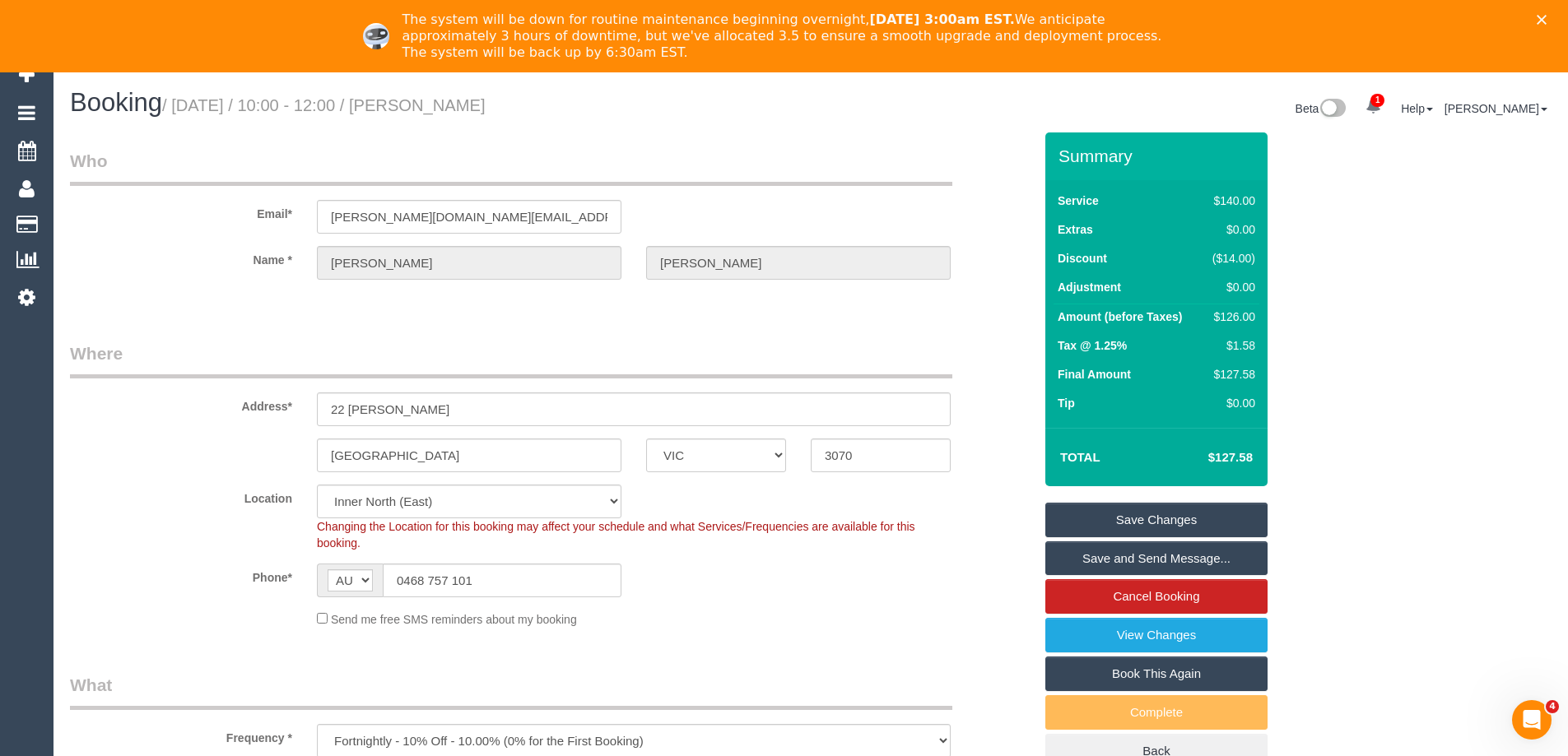
click at [1157, 514] on link "Save Changes" at bounding box center [1156, 520] width 222 height 34
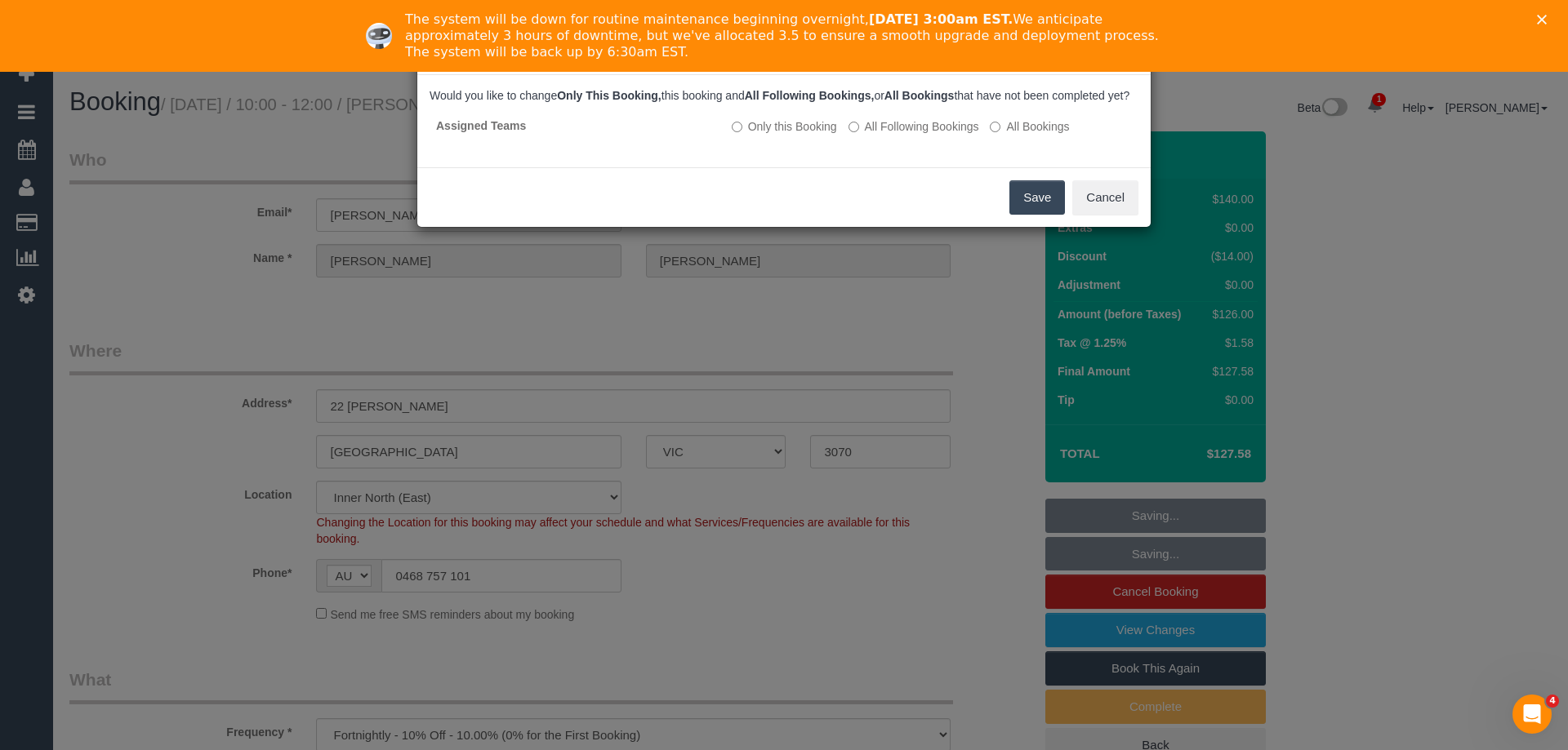
click at [1020, 208] on button "Save" at bounding box center [1037, 197] width 56 height 34
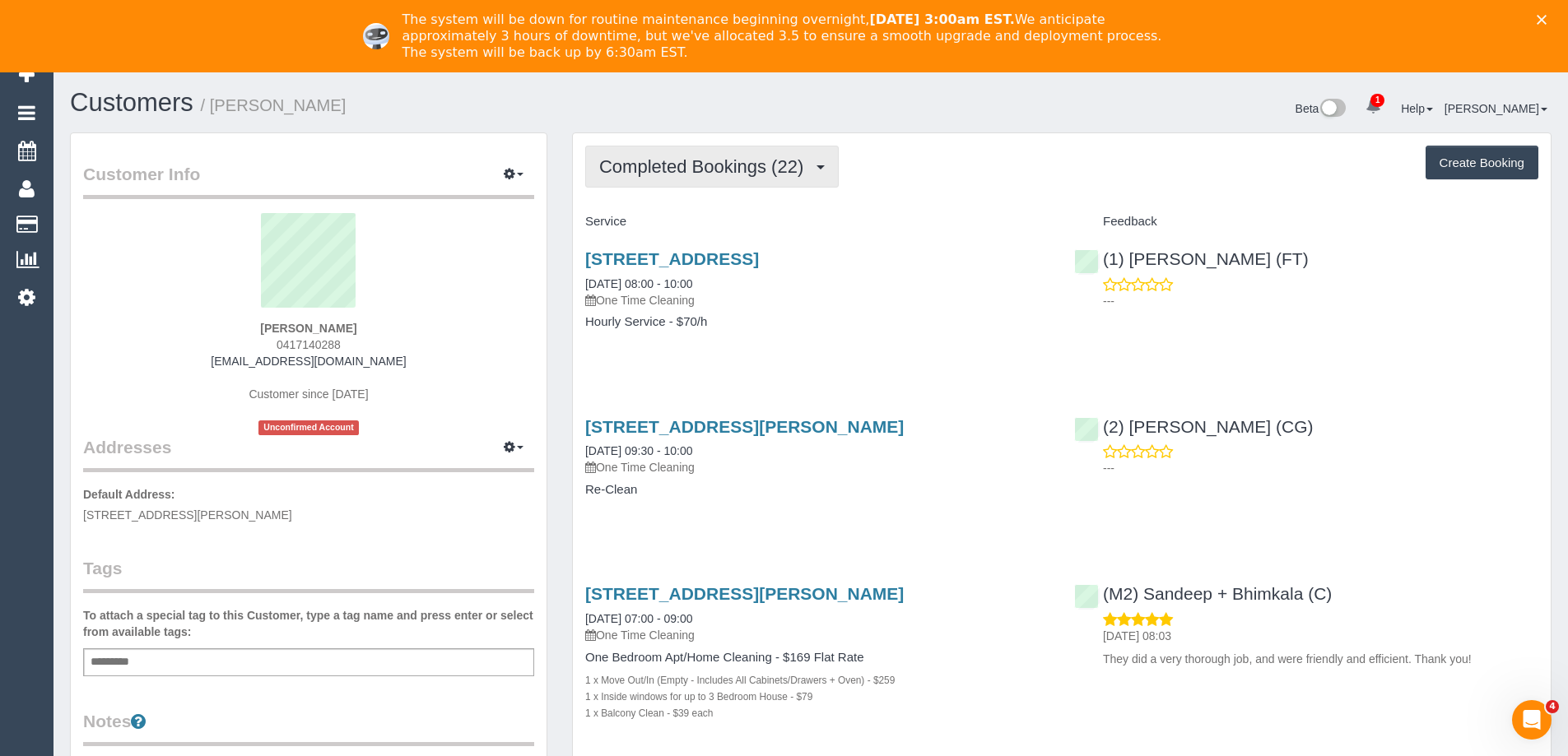
click at [762, 169] on span "Completed Bookings (22)" at bounding box center [705, 166] width 212 height 20
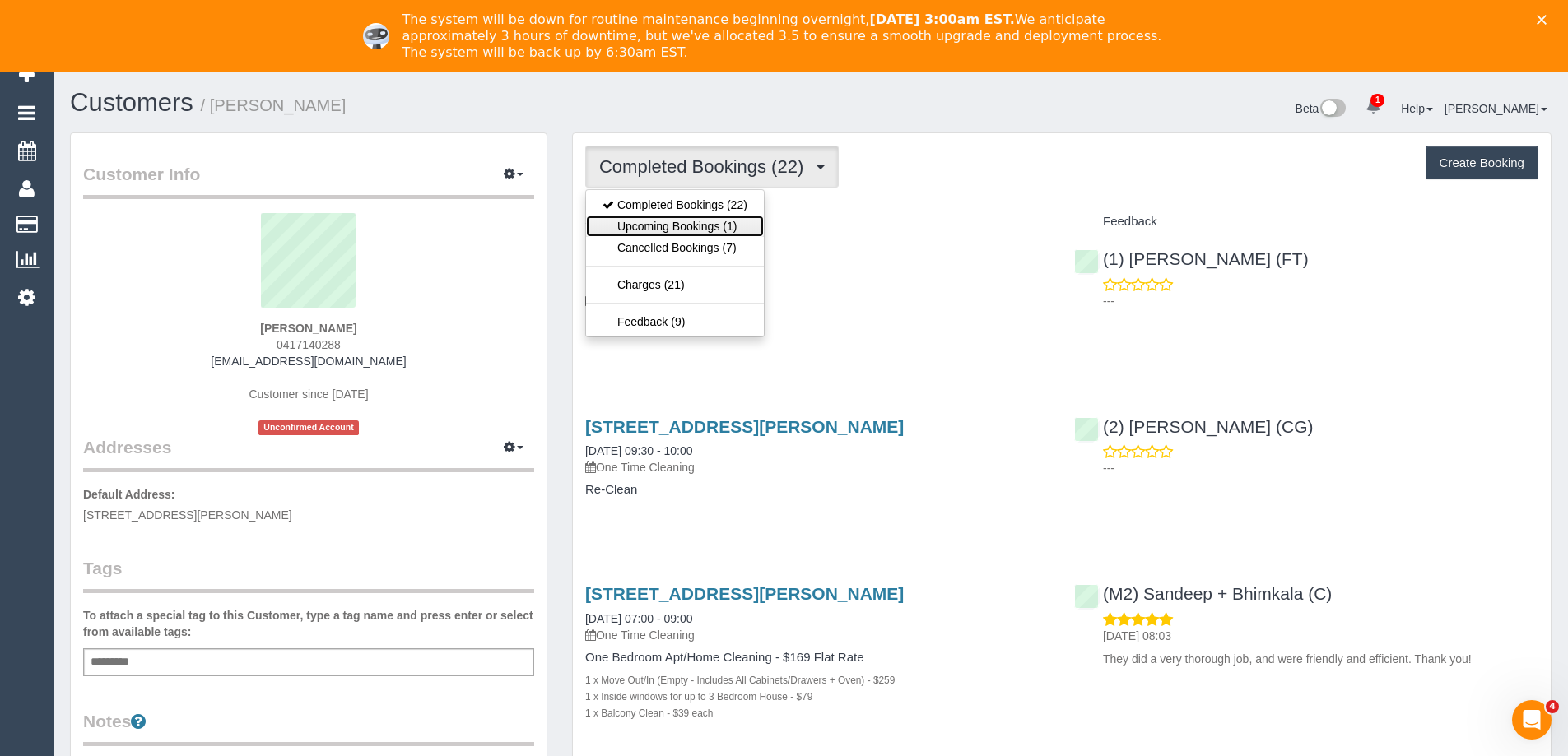
click at [733, 224] on link "Upcoming Bookings (1)" at bounding box center [675, 226] width 178 height 21
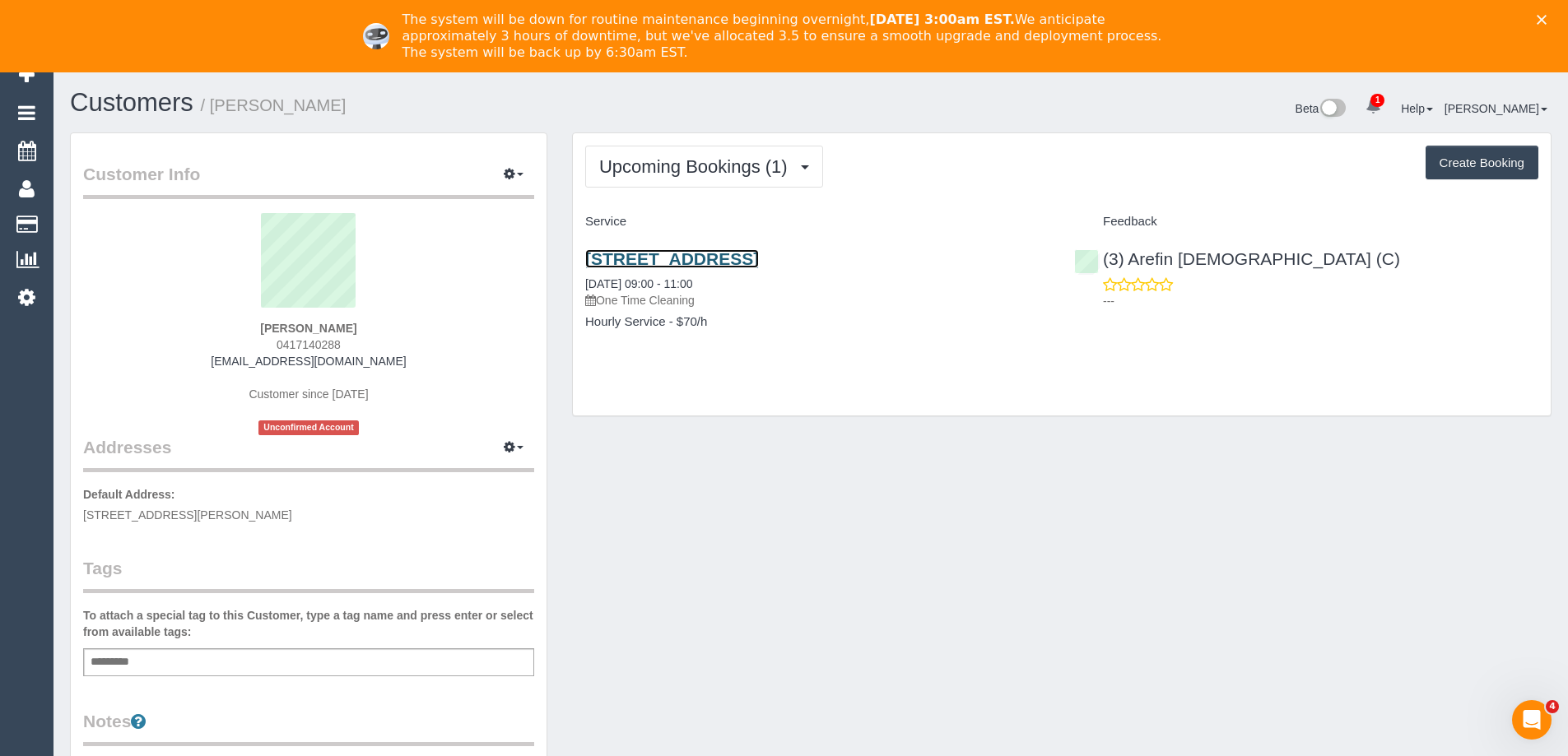
click at [759, 256] on link "40 Regent St, Ascotvale, VIC 3032" at bounding box center [672, 258] width 174 height 19
click at [733, 152] on button "Upcoming Bookings (1)" at bounding box center [704, 167] width 238 height 42
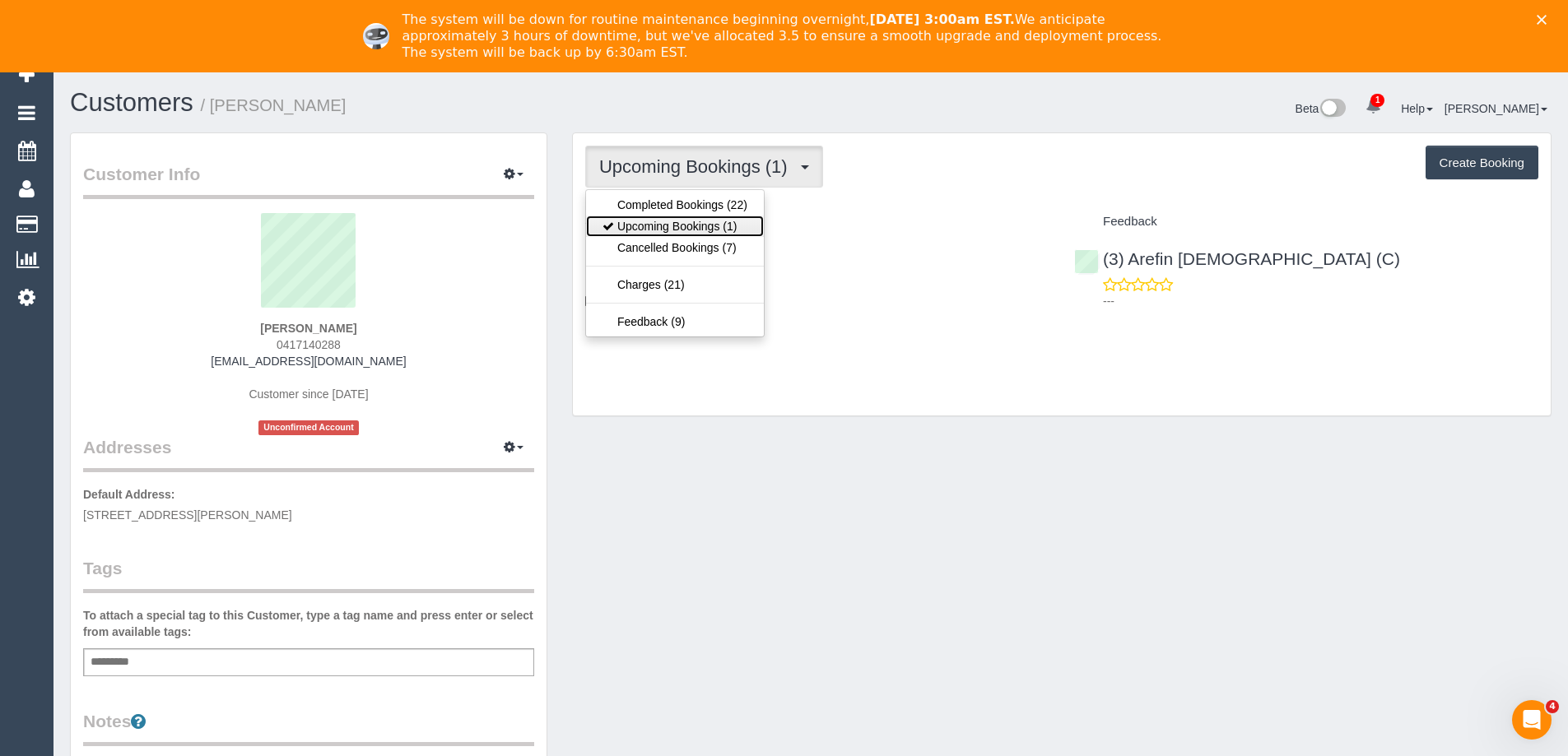
click at [719, 220] on link "Upcoming Bookings (1)" at bounding box center [675, 226] width 178 height 21
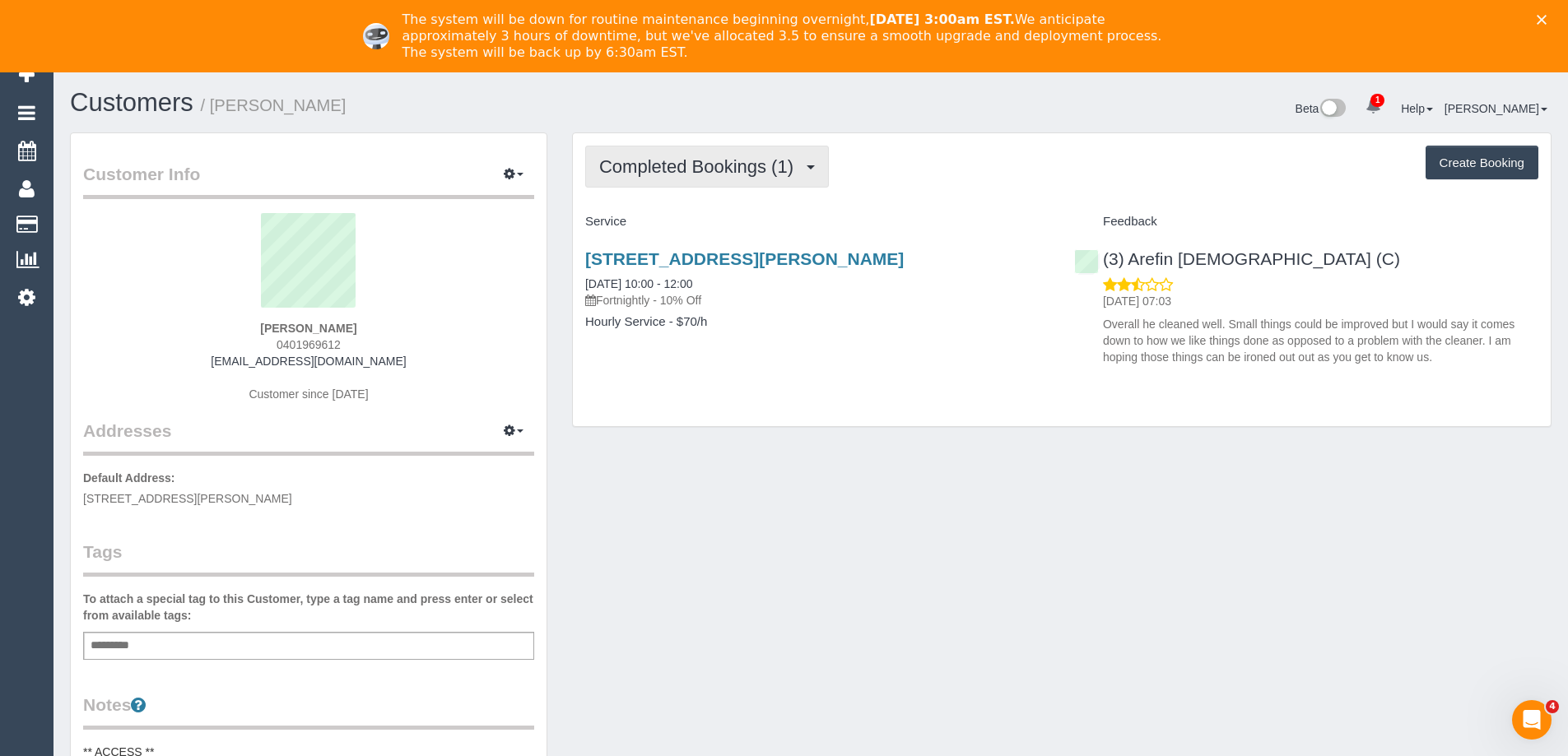
click at [719, 163] on span "Completed Bookings (1)" at bounding box center [701, 166] width 203 height 20
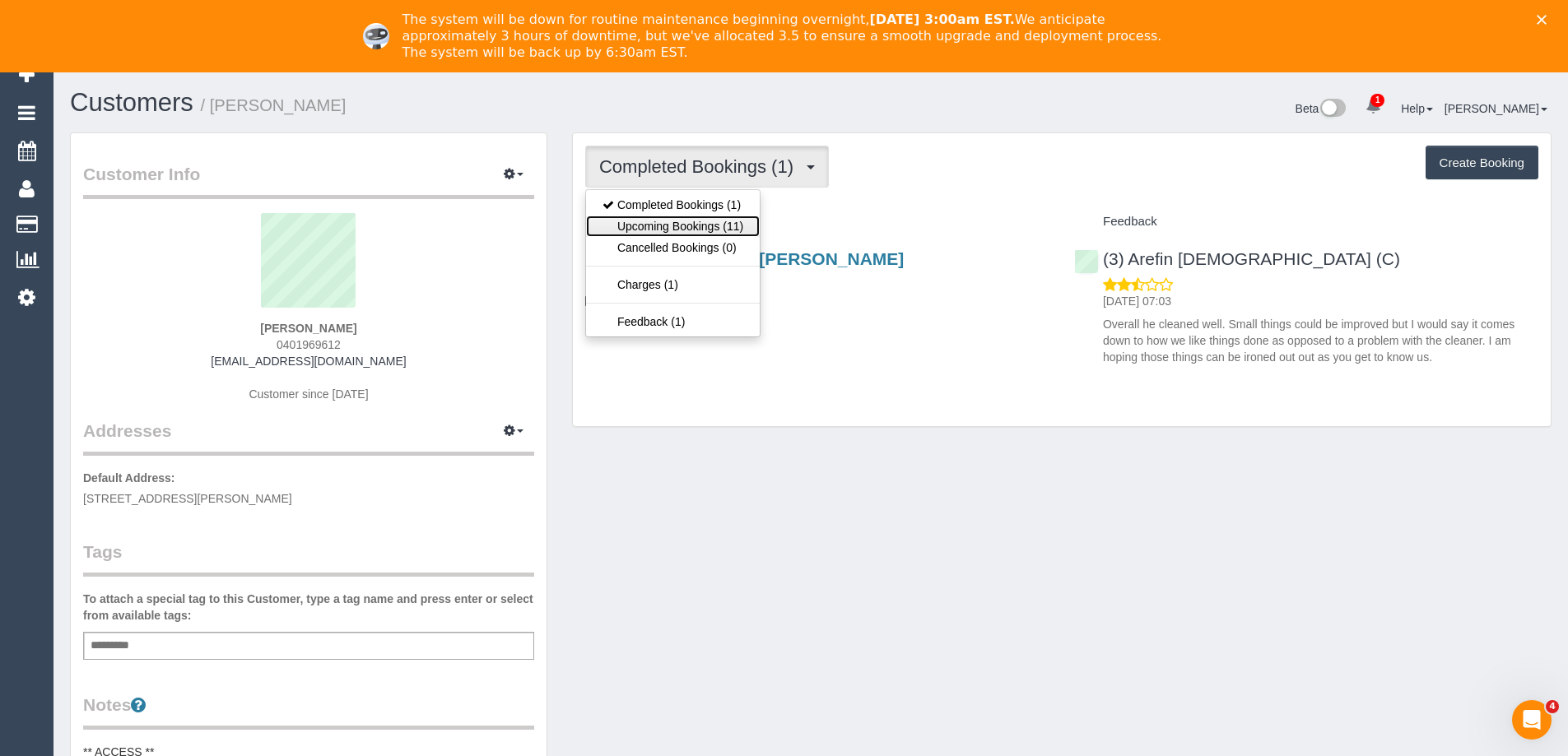
click at [695, 220] on link "Upcoming Bookings (11)" at bounding box center [673, 226] width 174 height 21
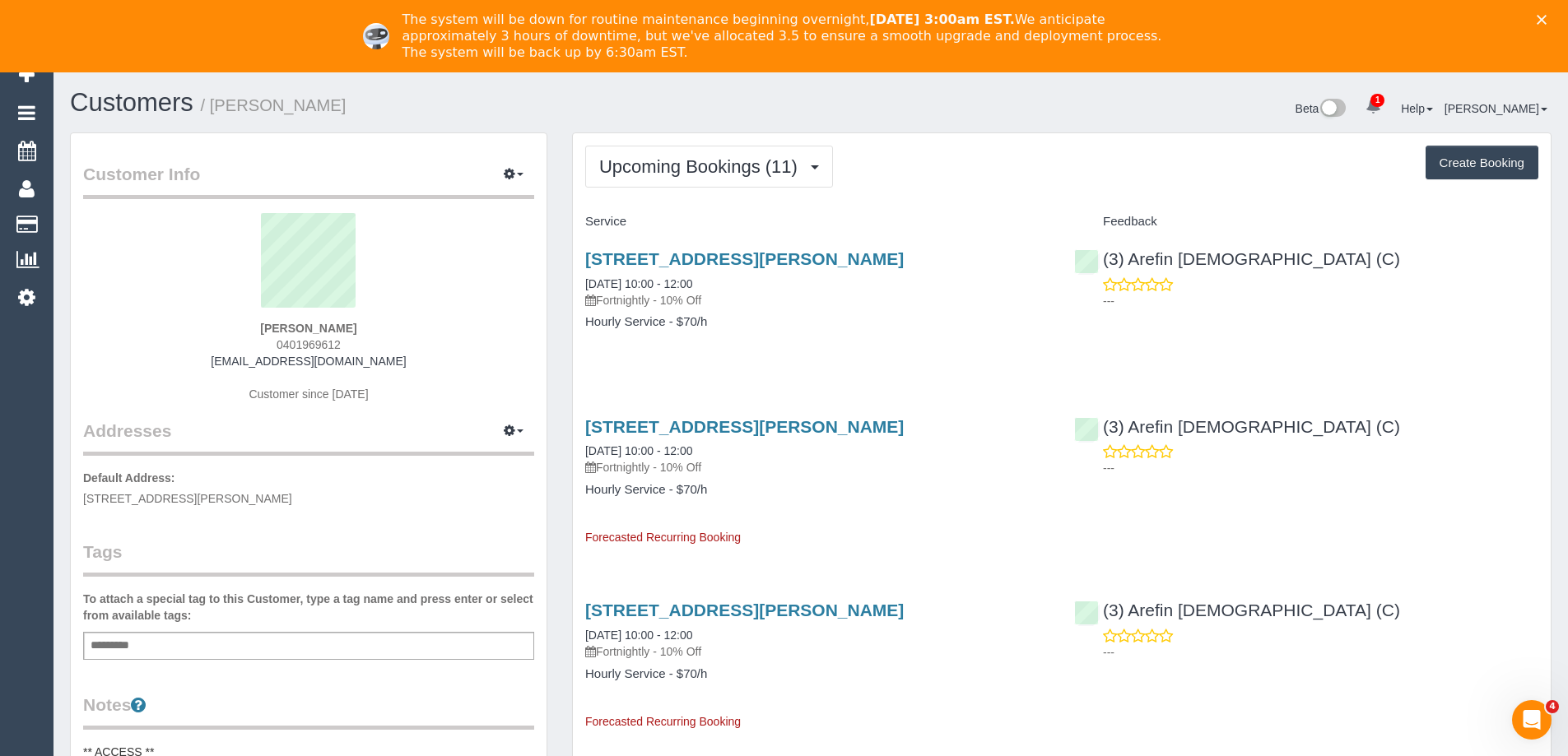
drag, startPoint x: 390, startPoint y: 360, endPoint x: 236, endPoint y: 359, distance: 154.0
click at [236, 359] on div "[PERSON_NAME] 0401969612 [EMAIL_ADDRESS][DOMAIN_NAME] Customer since [DATE]" at bounding box center [308, 315] width 451 height 205
copy link "[EMAIL_ADDRESS][DOMAIN_NAME]"
click at [774, 257] on link "[STREET_ADDRESS][PERSON_NAME]" at bounding box center [744, 258] width 318 height 19
click at [693, 151] on button "Upcoming Bookings (11)" at bounding box center [709, 167] width 248 height 42
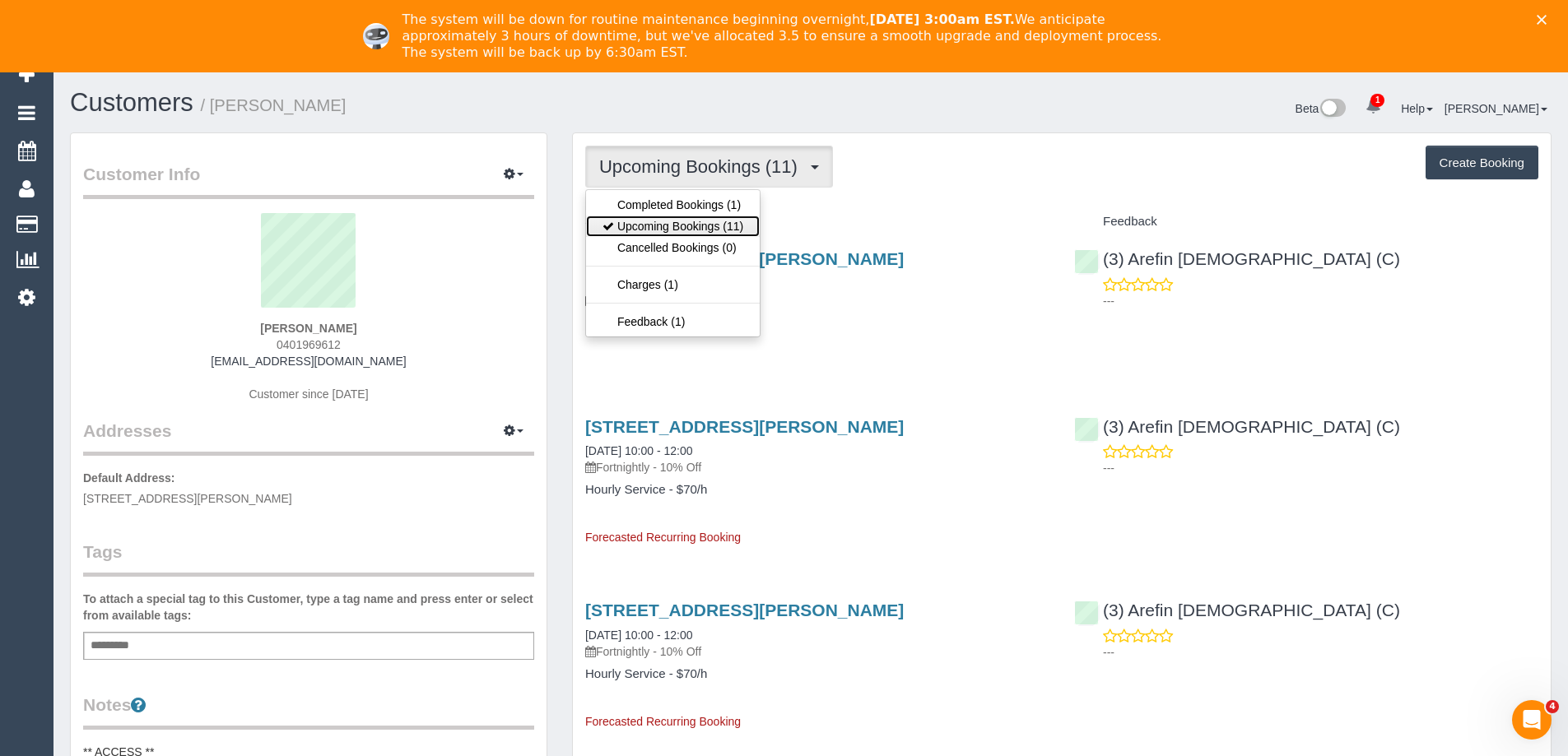
click at [687, 220] on link "Upcoming Bookings (11)" at bounding box center [673, 226] width 174 height 21
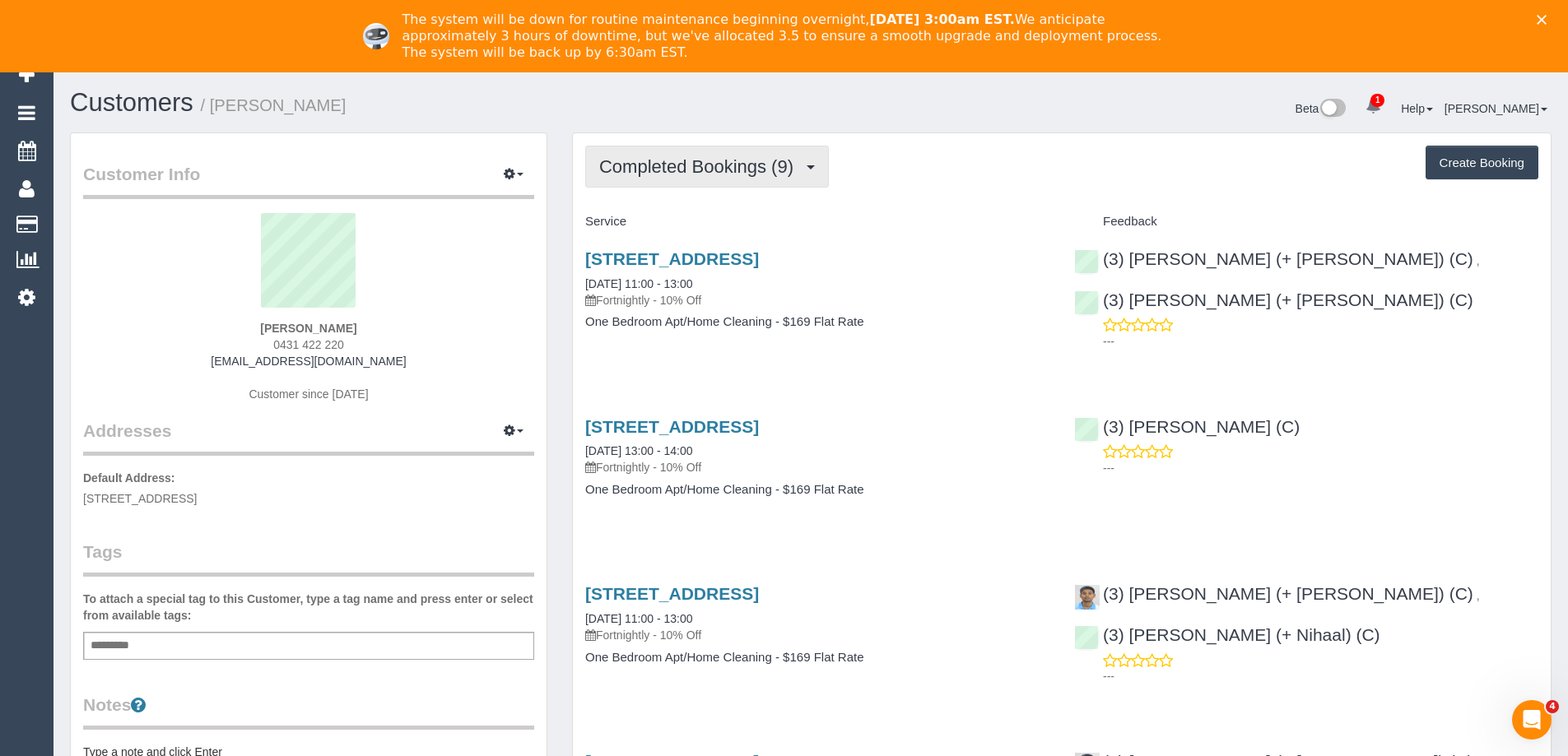
click at [715, 169] on span "Completed Bookings (9)" at bounding box center [701, 166] width 203 height 20
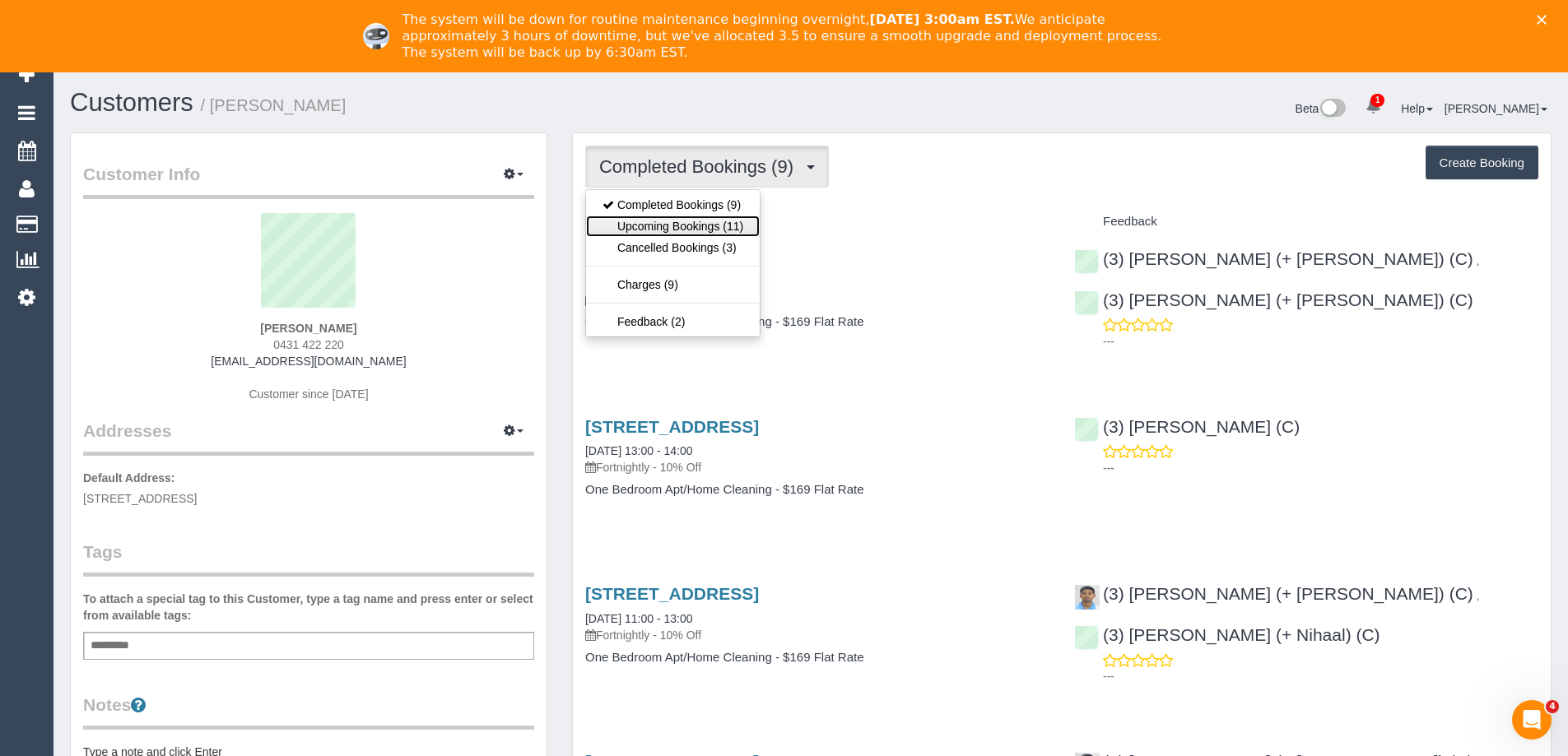
click at [696, 219] on link "Upcoming Bookings (11)" at bounding box center [673, 226] width 174 height 21
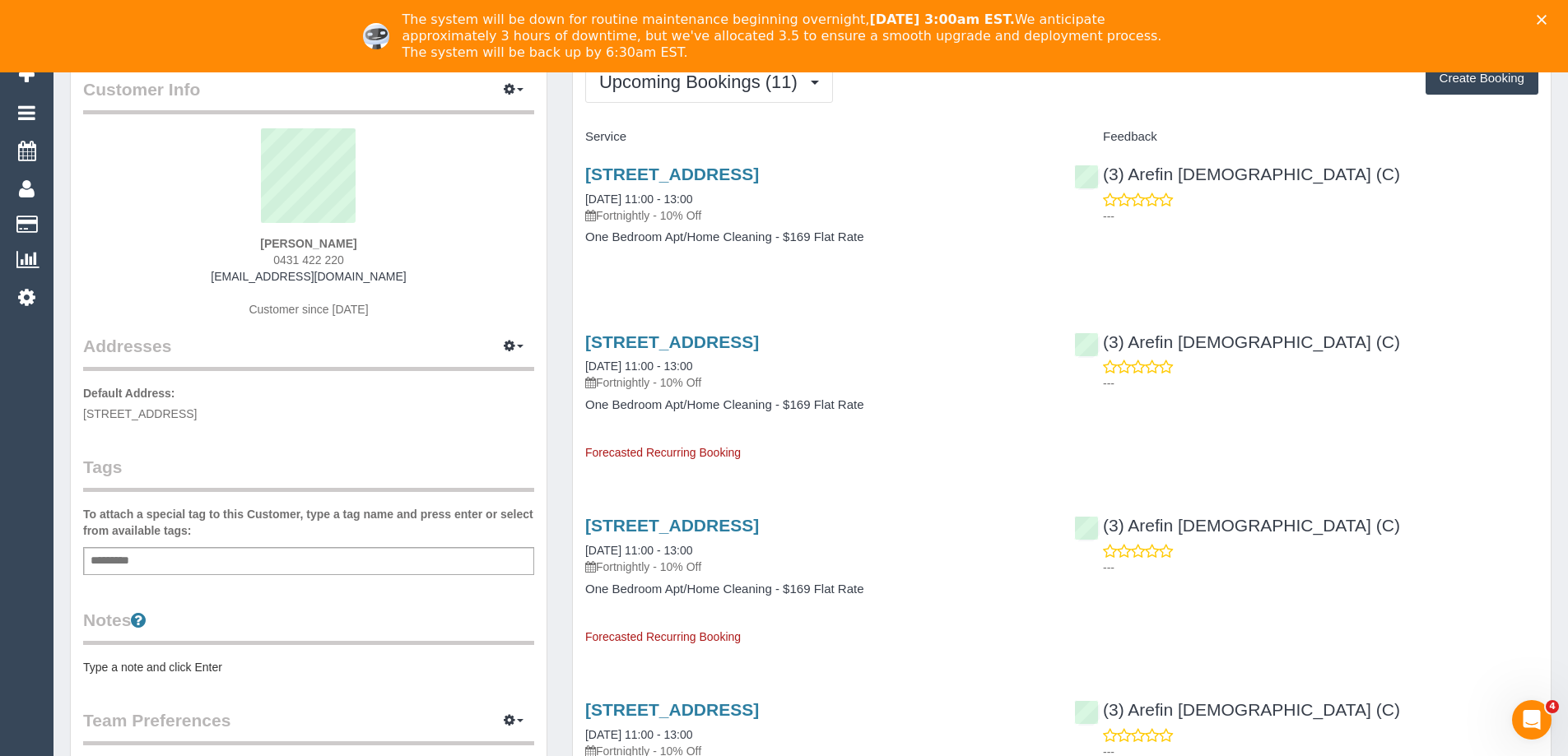
scroll to position [165, 0]
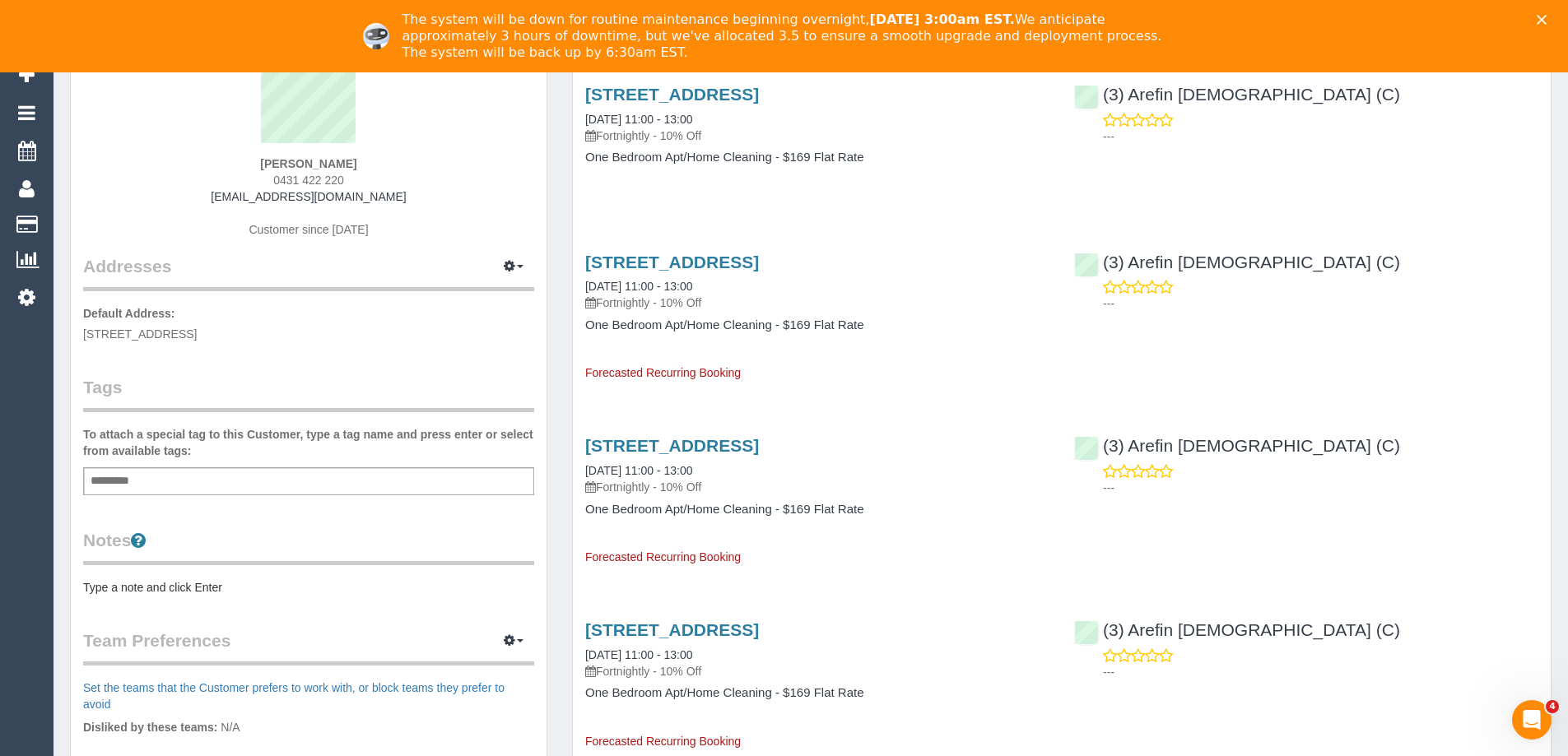
click at [230, 582] on pre "Type a note and click Enter" at bounding box center [308, 587] width 451 height 17
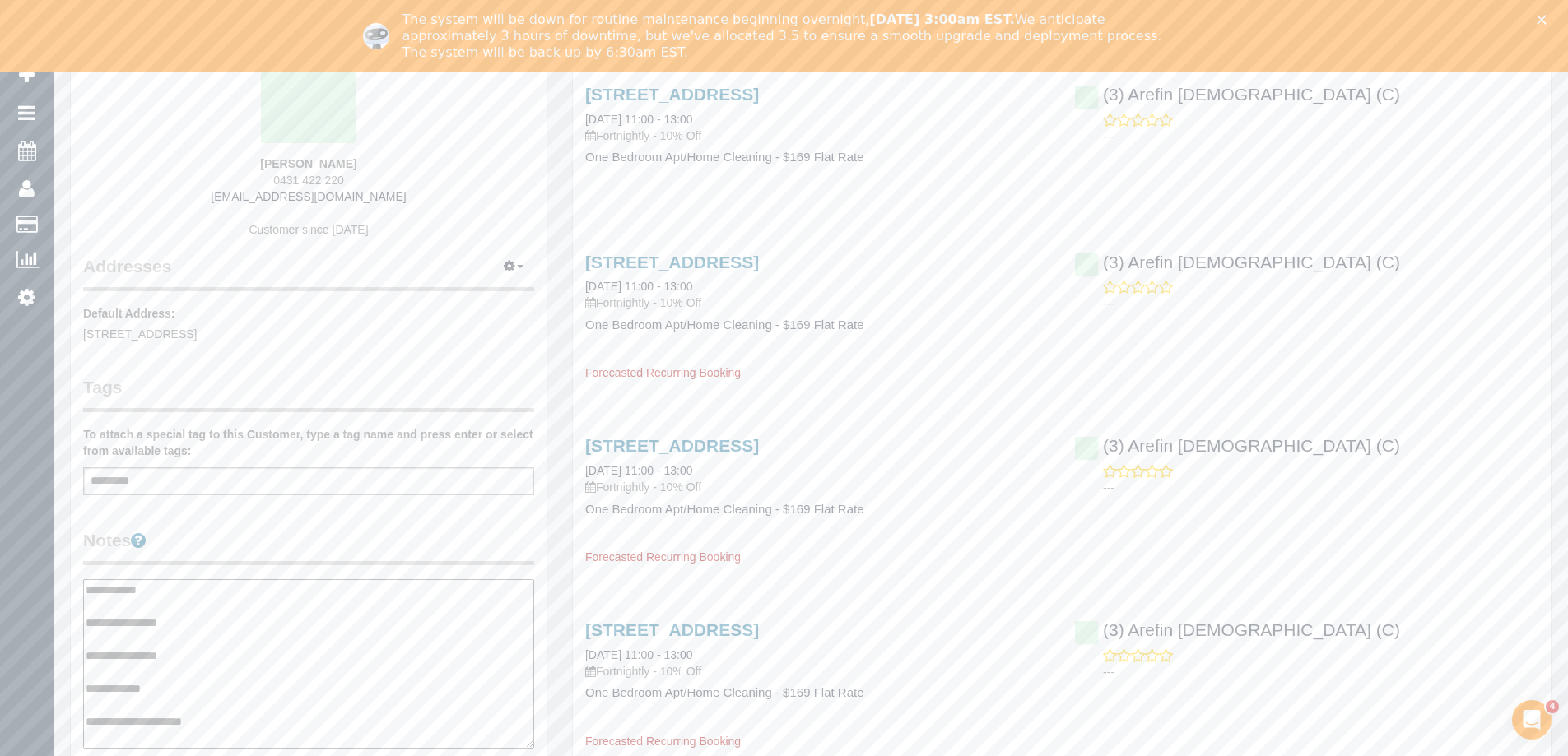
type textarea "**********"
click at [305, 550] on legend "Notes" at bounding box center [308, 547] width 451 height 37
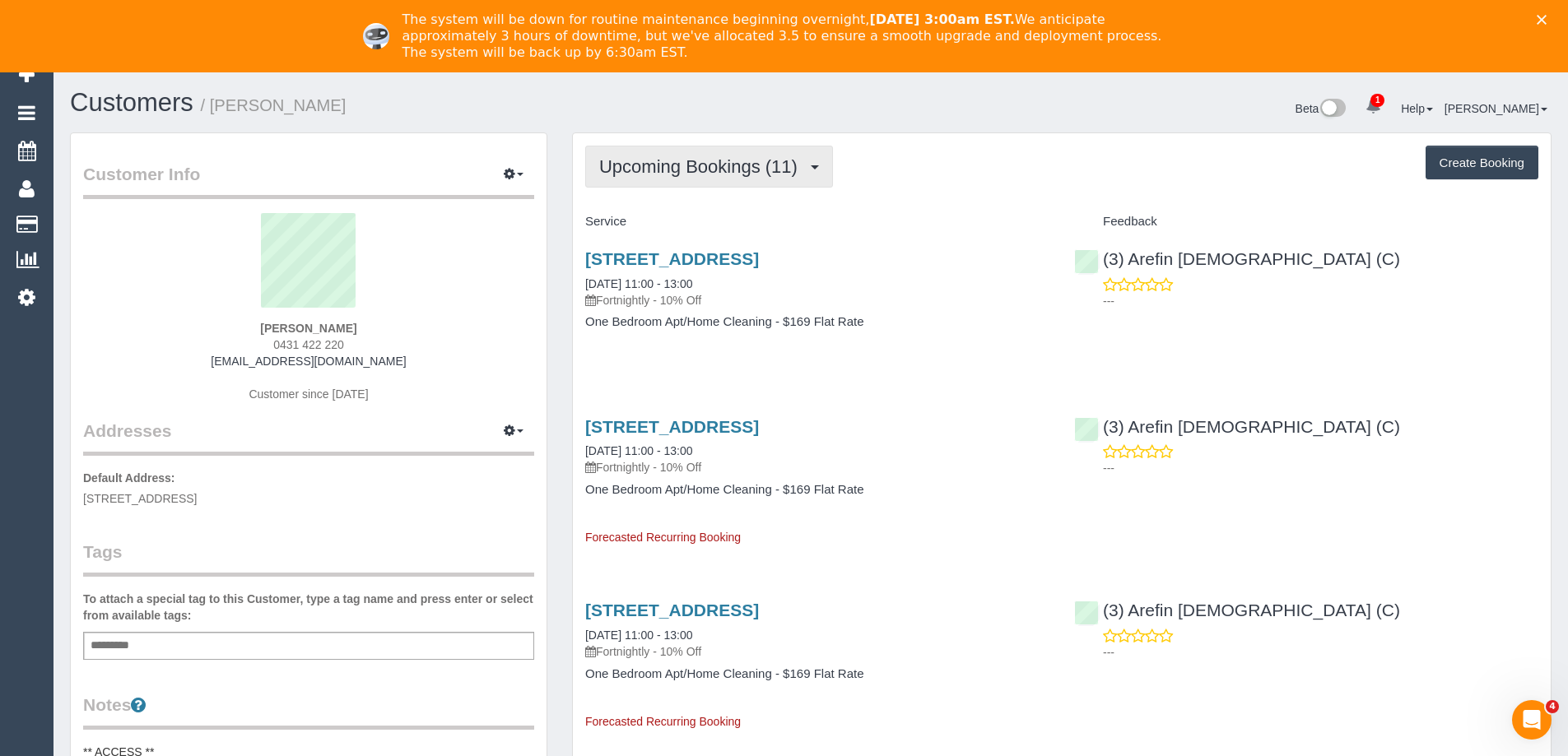
click at [709, 149] on button "Upcoming Bookings (11)" at bounding box center [709, 167] width 248 height 42
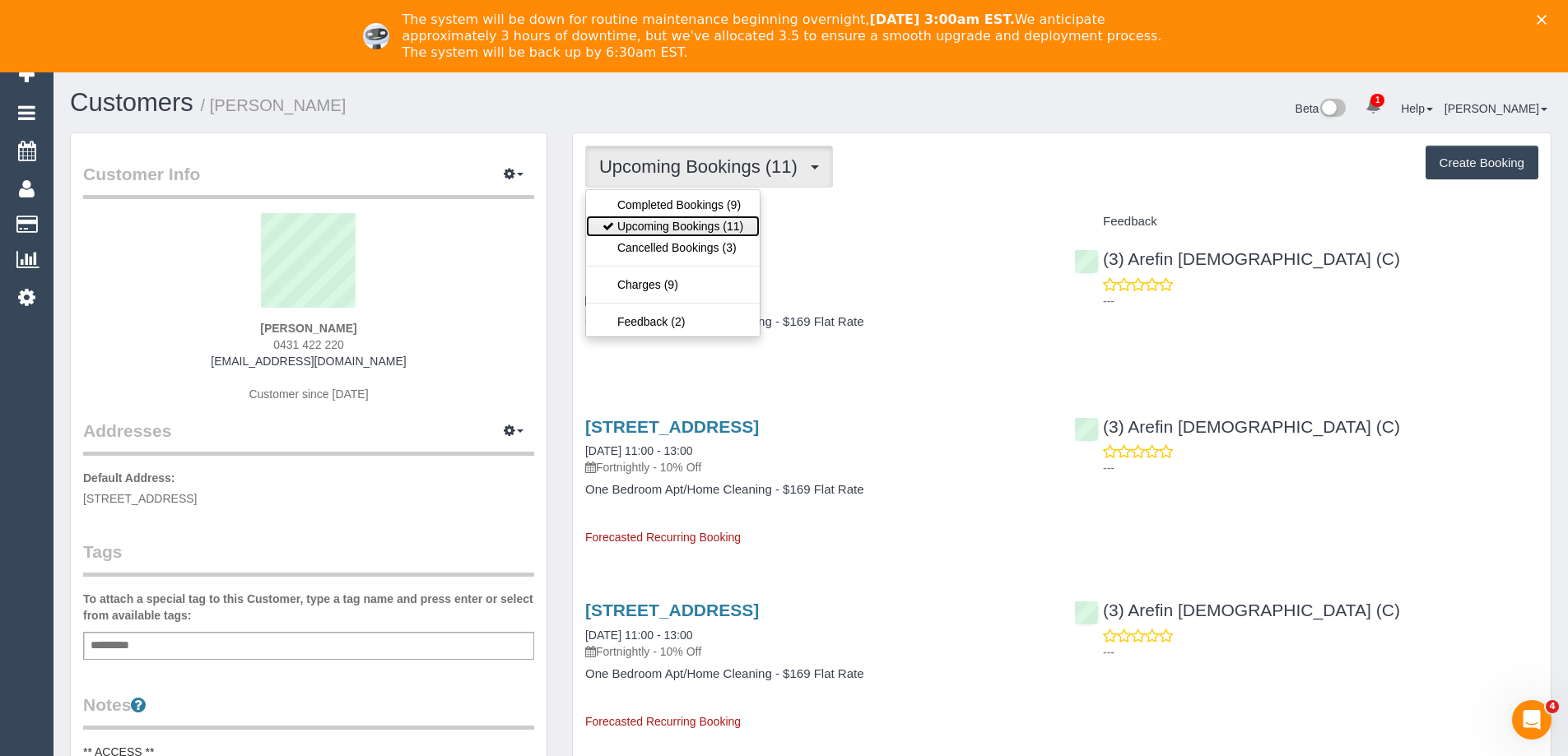
click at [716, 221] on link "Upcoming Bookings (11)" at bounding box center [673, 226] width 174 height 21
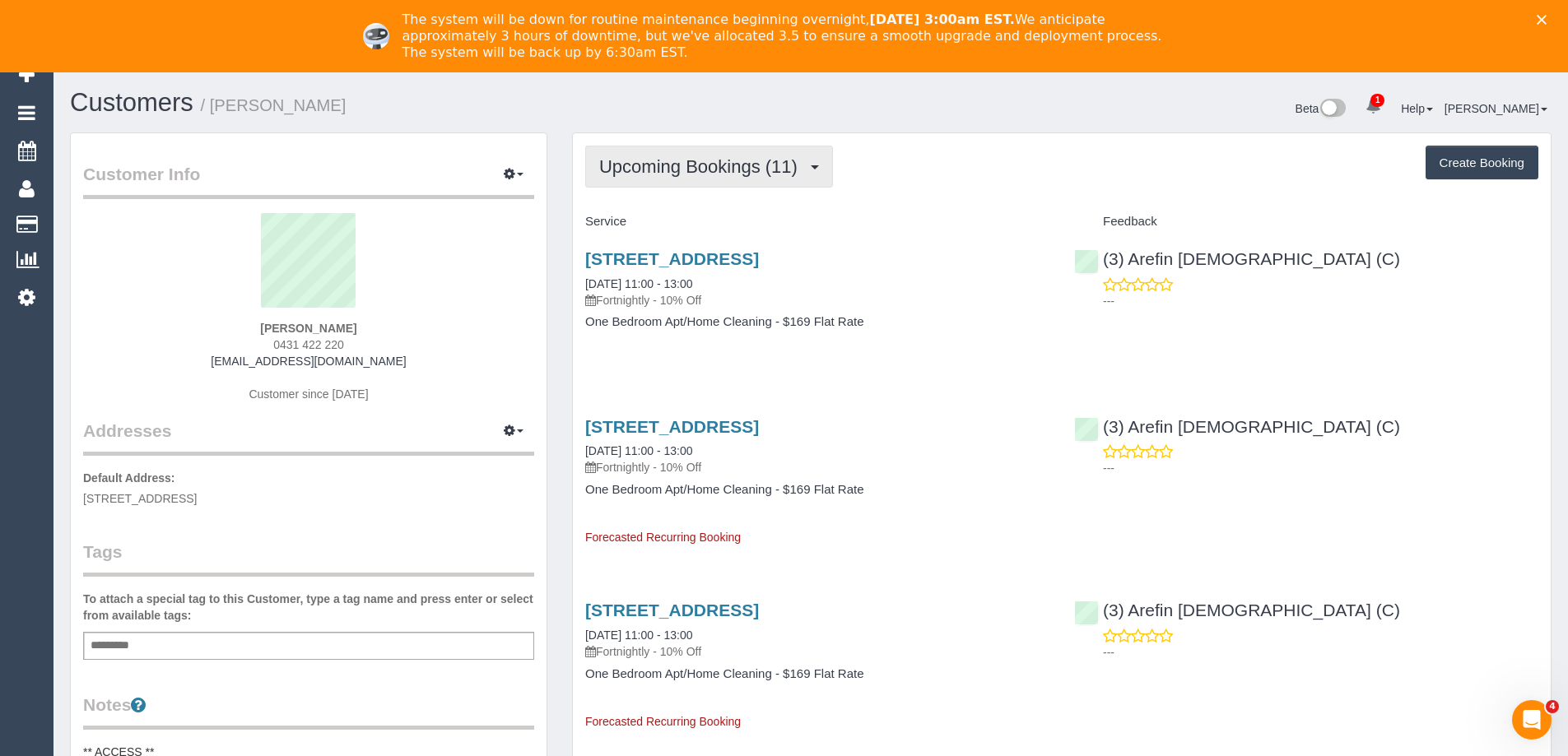
click at [723, 168] on span "Upcoming Bookings (11)" at bounding box center [702, 166] width 206 height 20
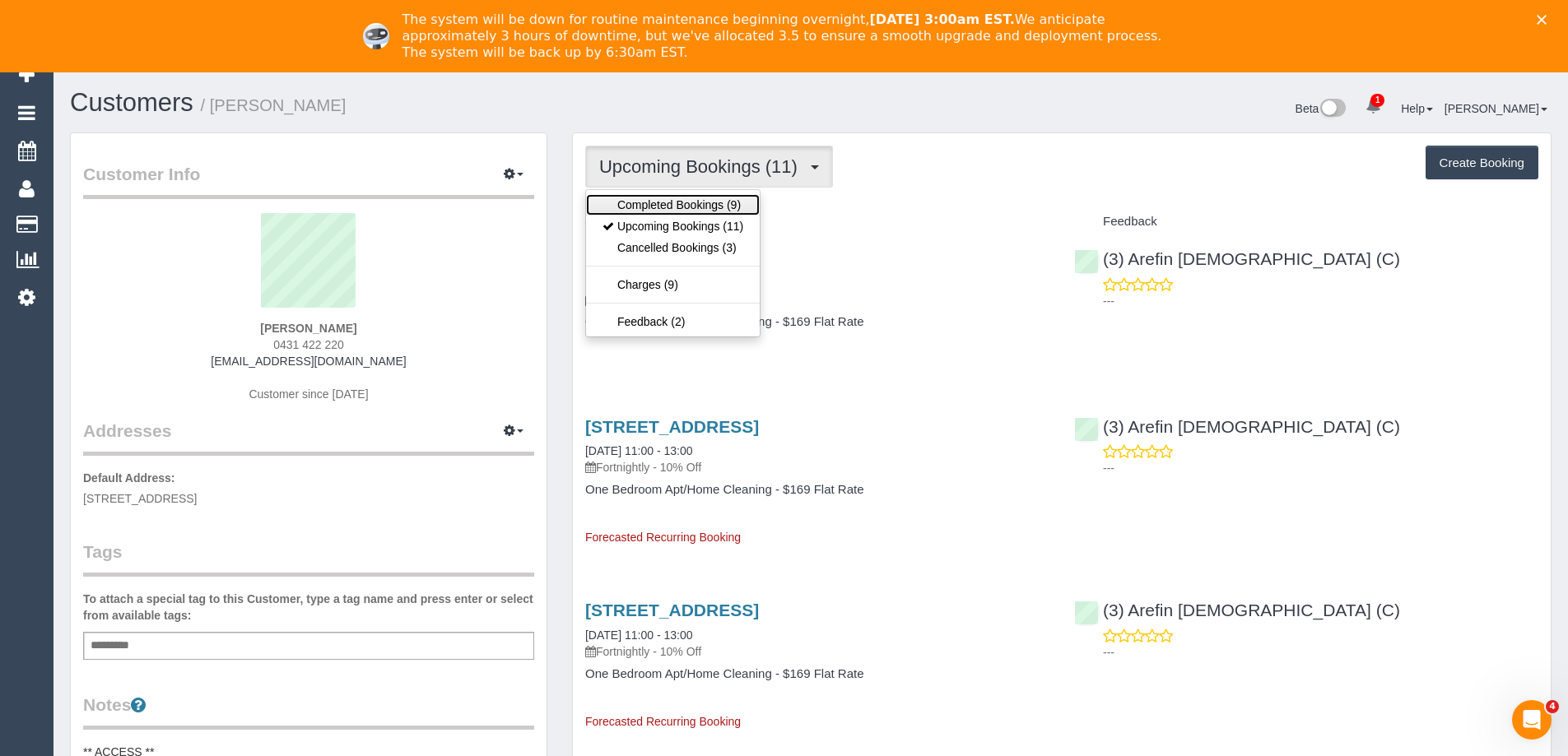
click at [710, 203] on link "Completed Bookings (9)" at bounding box center [673, 204] width 174 height 21
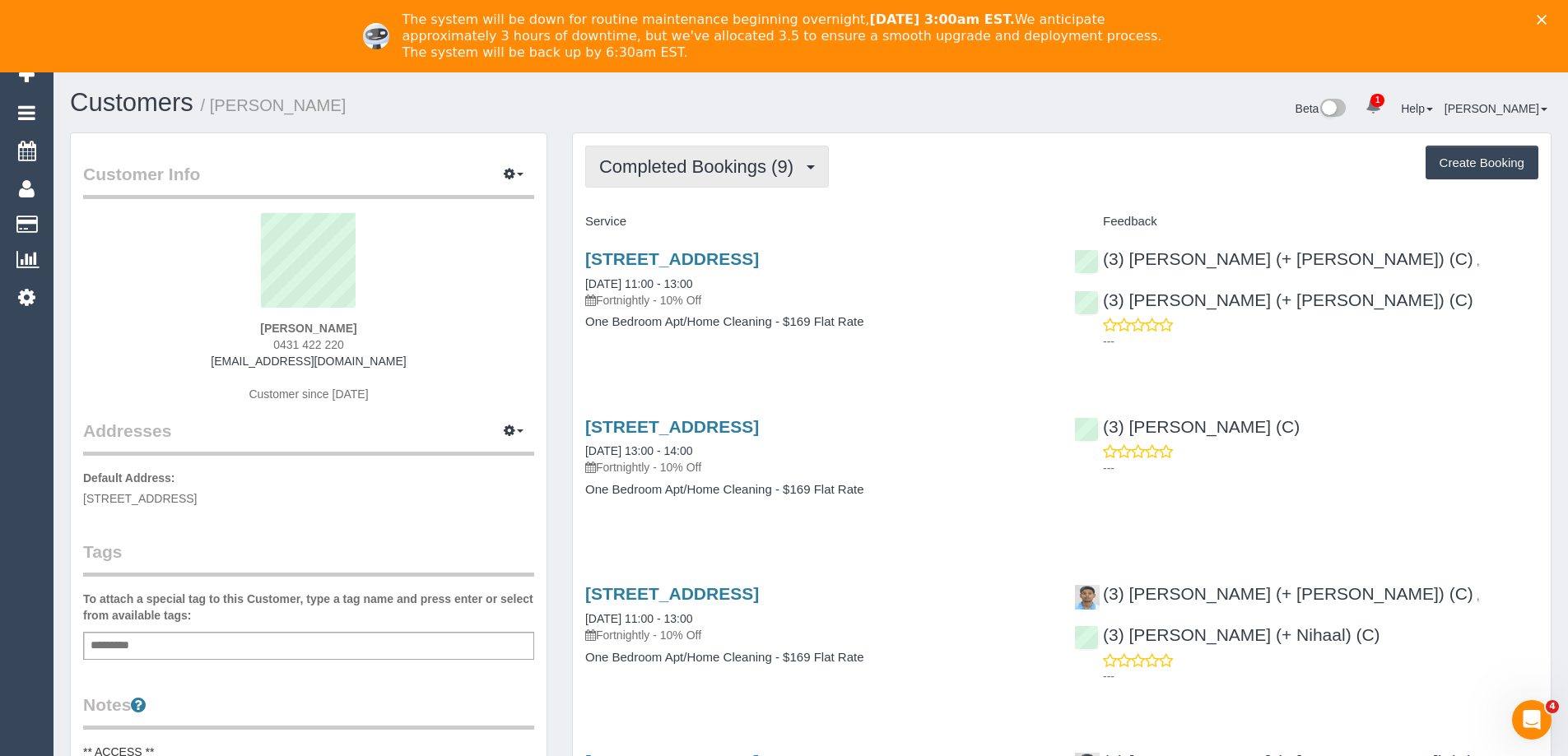
click at [716, 172] on span "Completed Bookings (9)" at bounding box center [701, 166] width 203 height 20
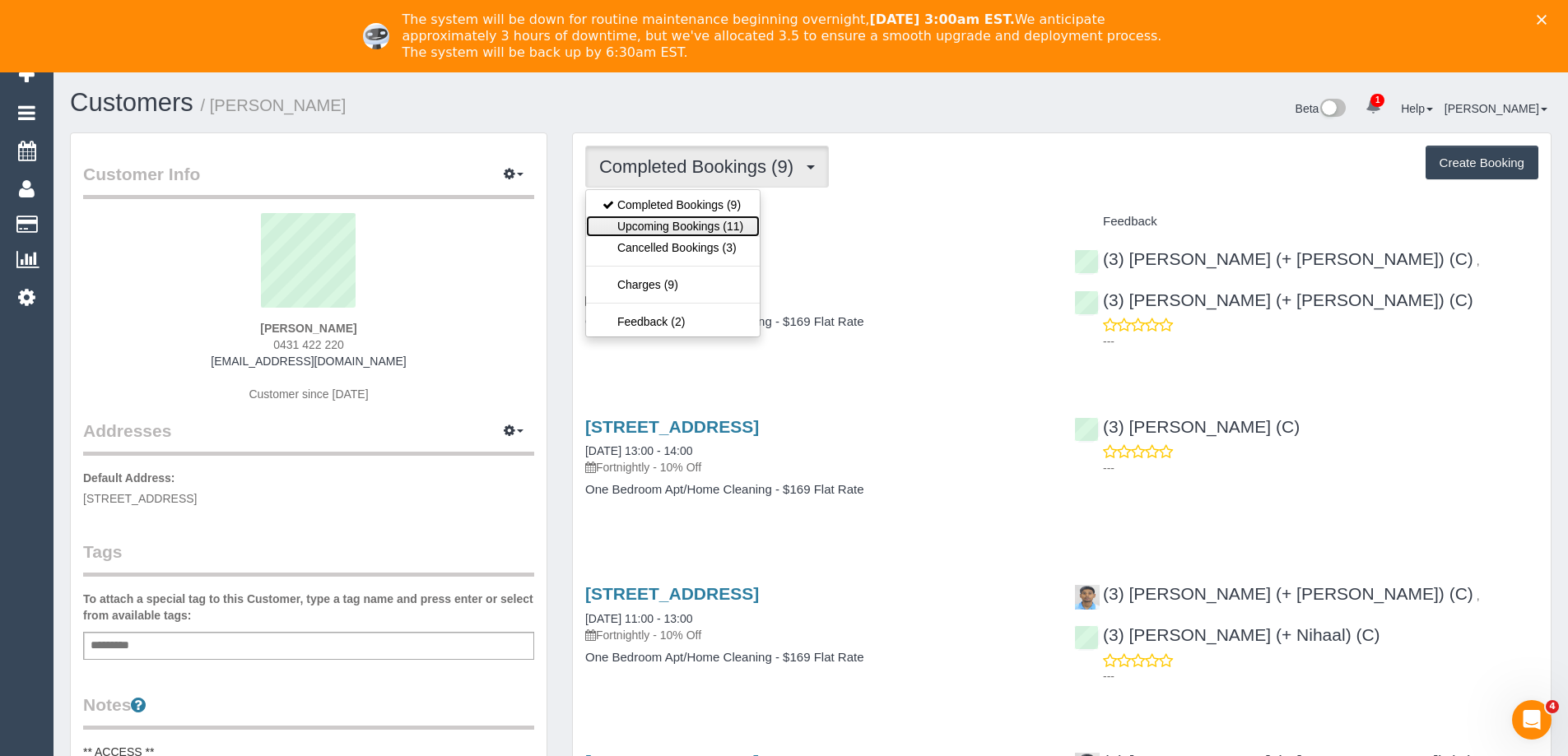
click at [706, 220] on link "Upcoming Bookings (11)" at bounding box center [673, 226] width 174 height 21
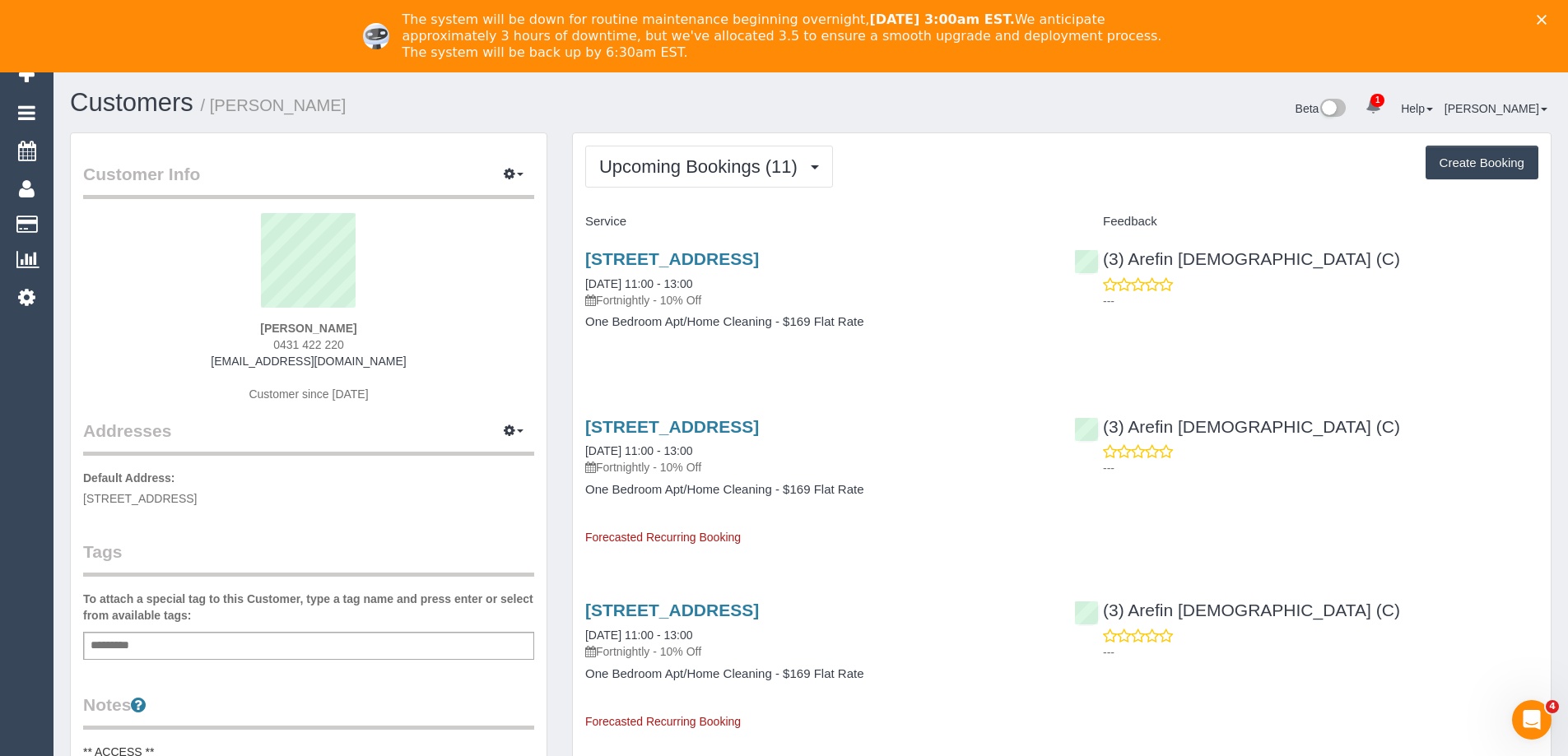
drag, startPoint x: 410, startPoint y: 365, endPoint x: 225, endPoint y: 367, distance: 185.0
click at [225, 367] on div "John O’Farrell 0431 422 220 johnofarrell8@gmail.com Customer since 2025" at bounding box center [308, 315] width 451 height 205
copy link "johnofarrell8@gmail.com"
click at [762, 174] on span "Upcoming Bookings (11)" at bounding box center [702, 166] width 206 height 20
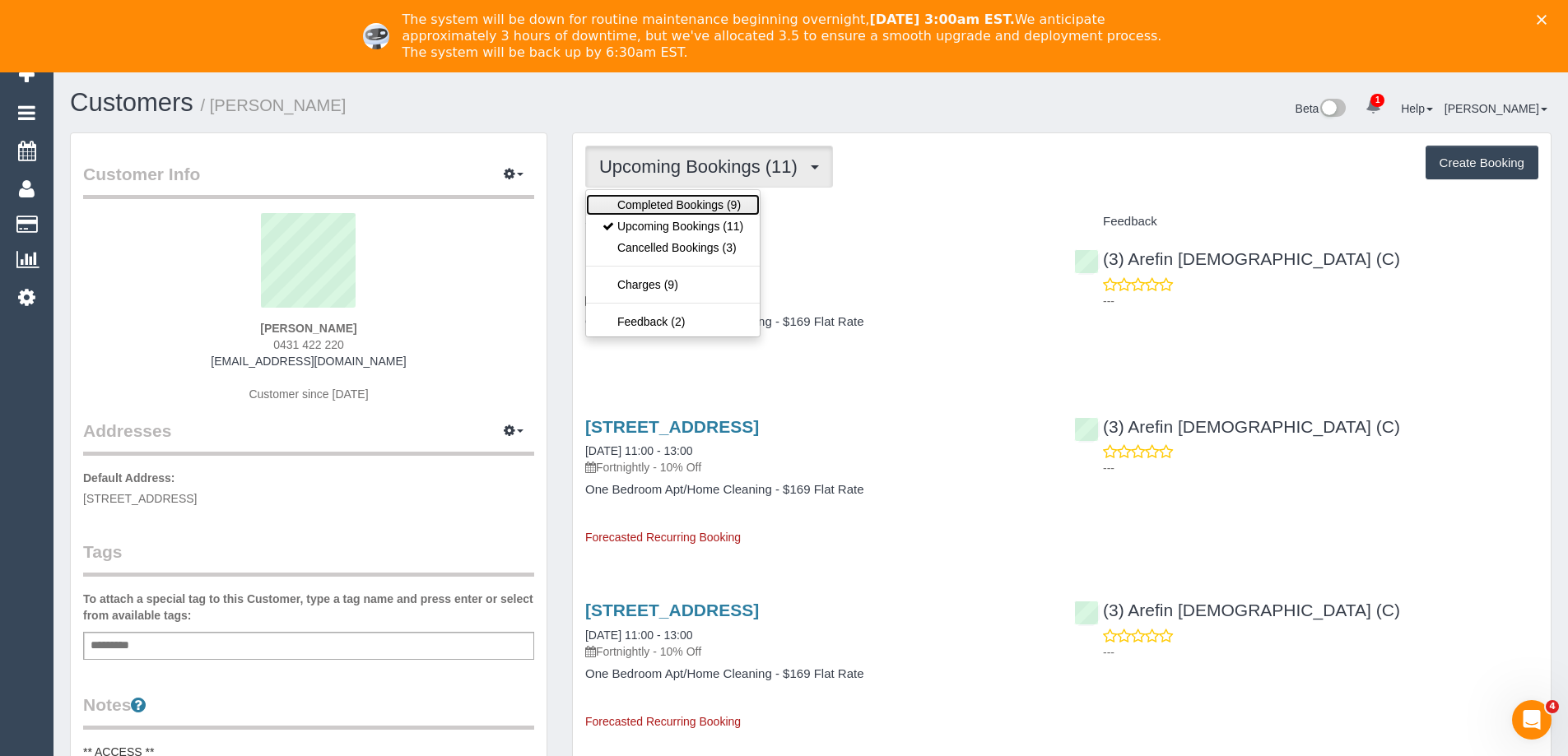
click at [750, 201] on link "Completed Bookings (9)" at bounding box center [673, 204] width 174 height 21
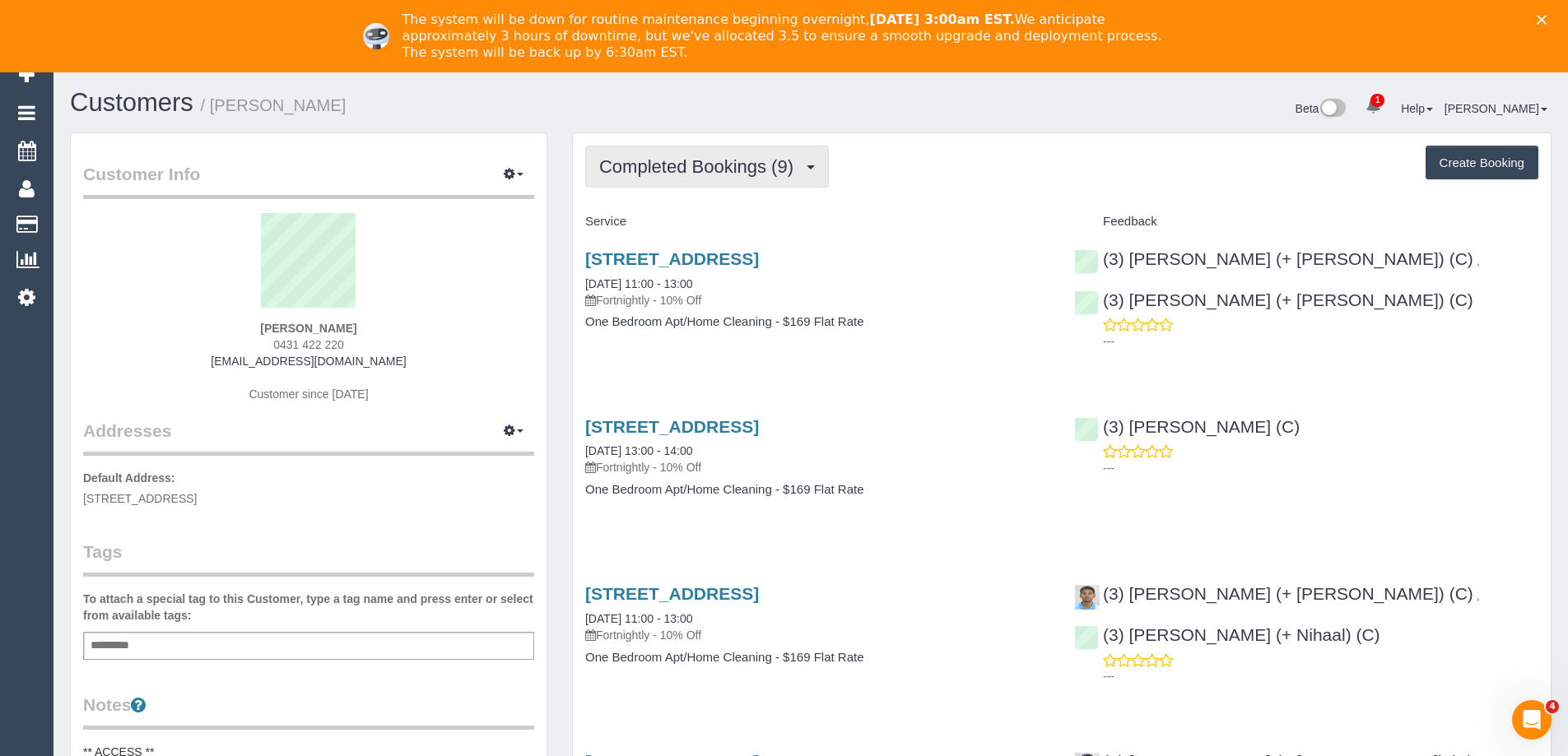
click at [757, 165] on span "Completed Bookings (9)" at bounding box center [701, 166] width 203 height 20
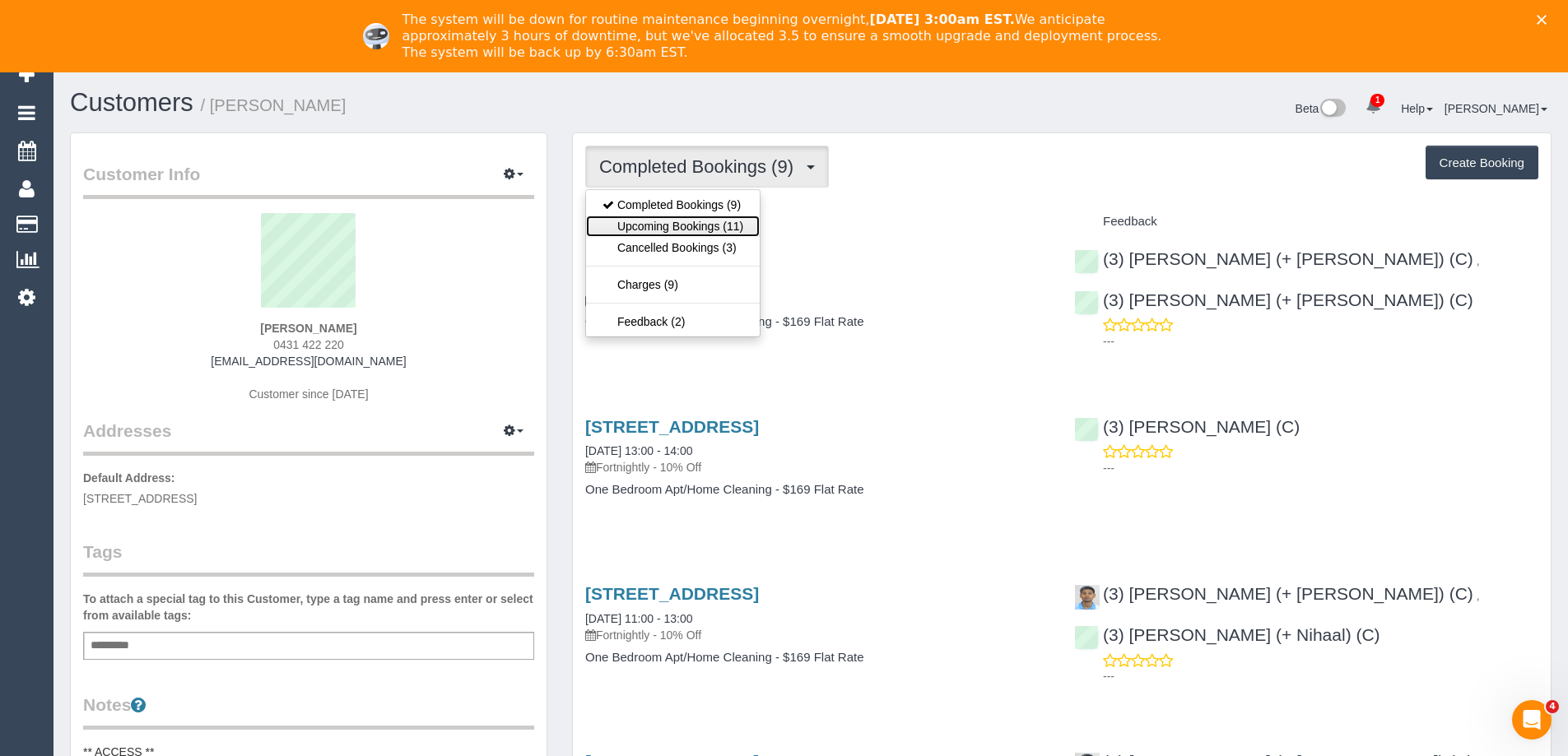
click at [722, 221] on link "Upcoming Bookings (11)" at bounding box center [673, 226] width 174 height 21
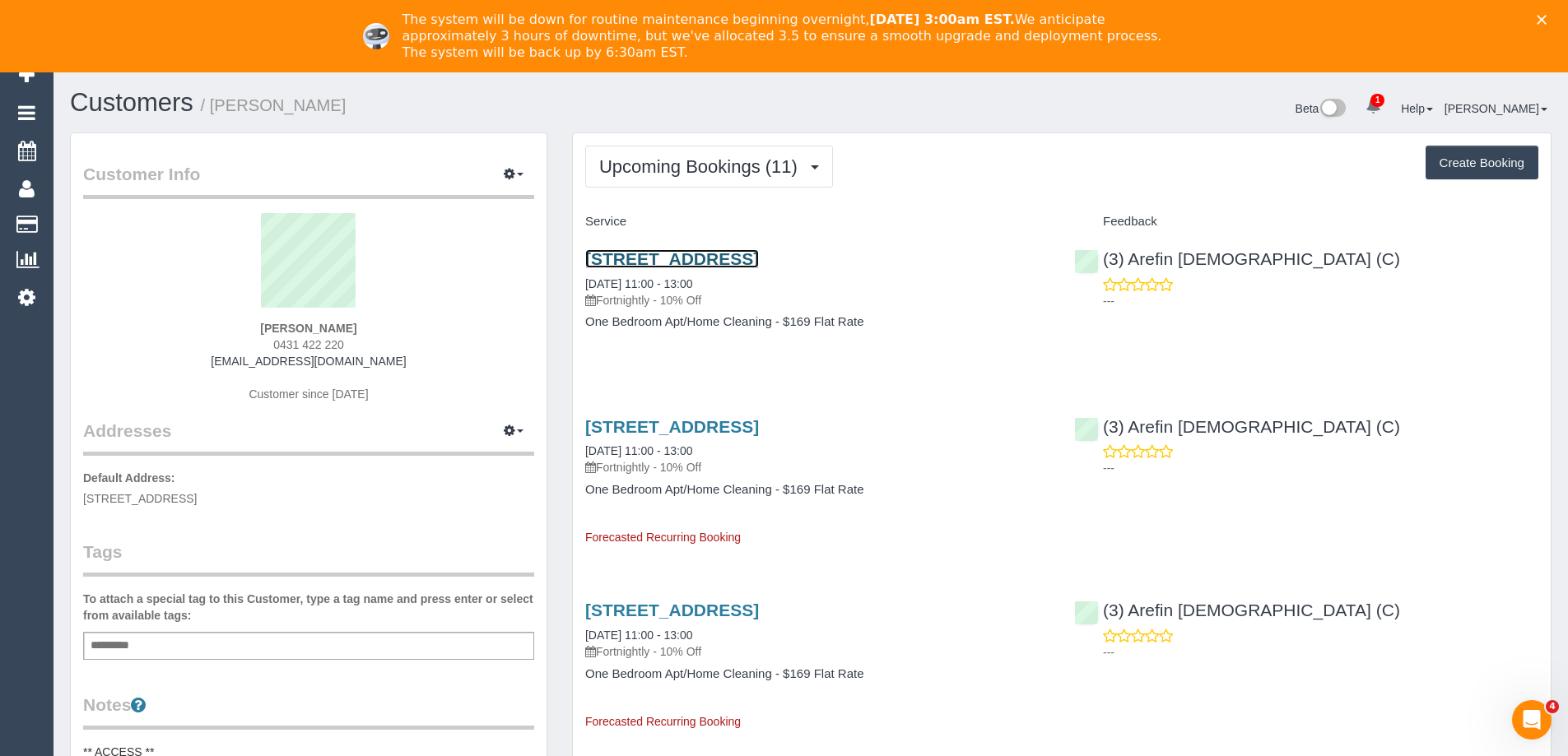
click at [719, 256] on link "1002/304 Lygon St, Brunswick East, VIC 3057" at bounding box center [672, 258] width 174 height 19
click at [702, 168] on span "Upcoming Bookings (11)" at bounding box center [702, 166] width 206 height 20
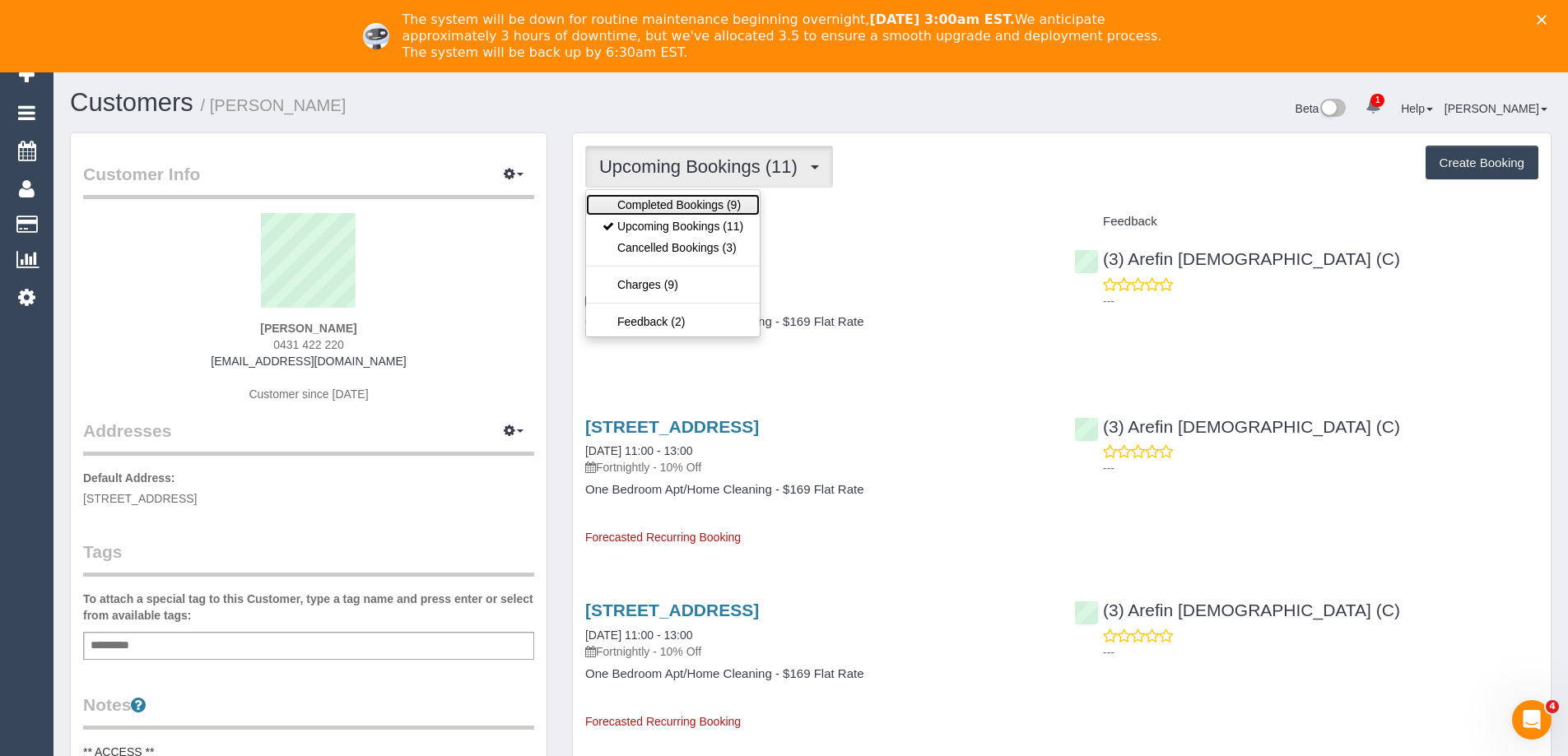
click at [685, 208] on link "Completed Bookings (9)" at bounding box center [673, 204] width 174 height 21
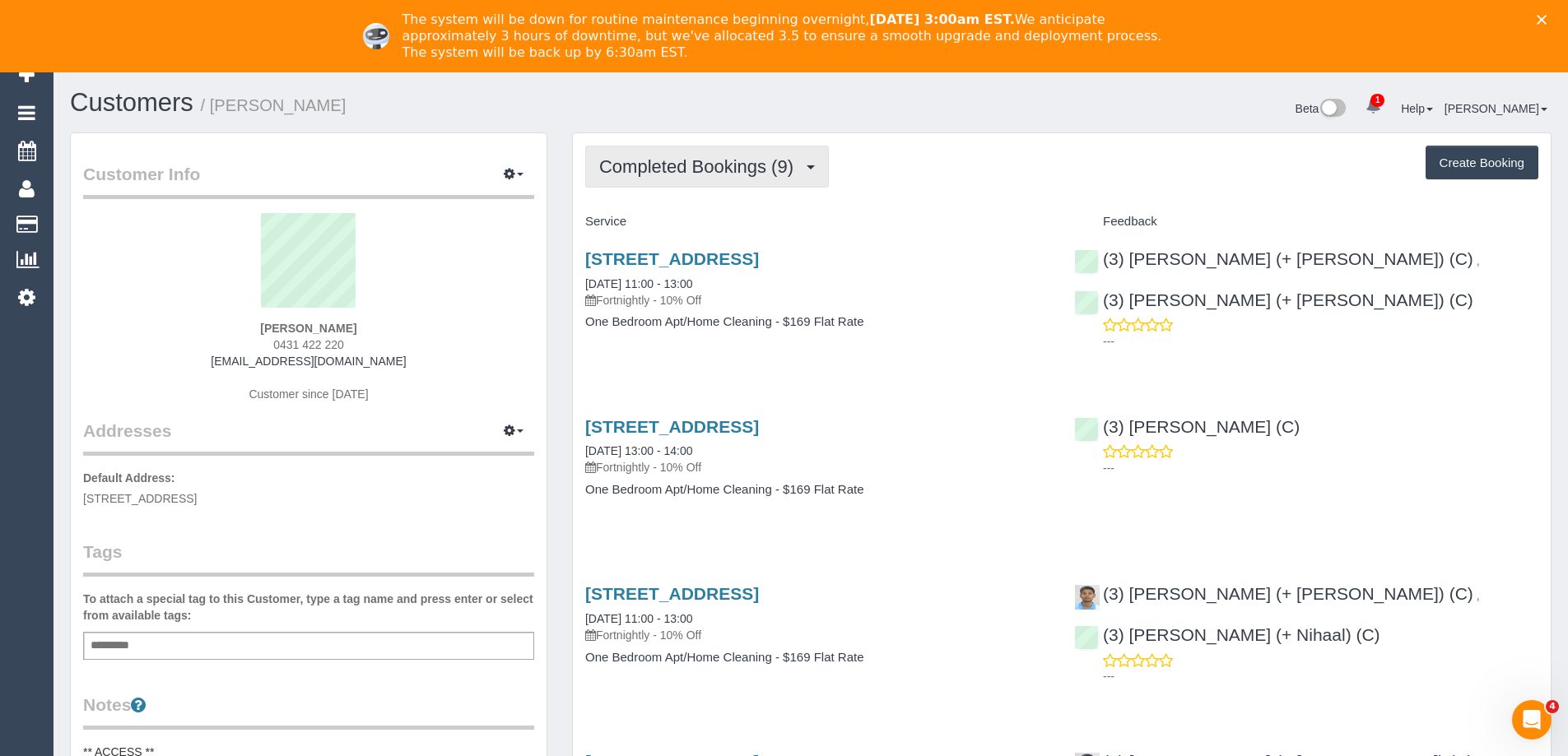
click at [703, 168] on span "Completed Bookings (9)" at bounding box center [701, 166] width 203 height 20
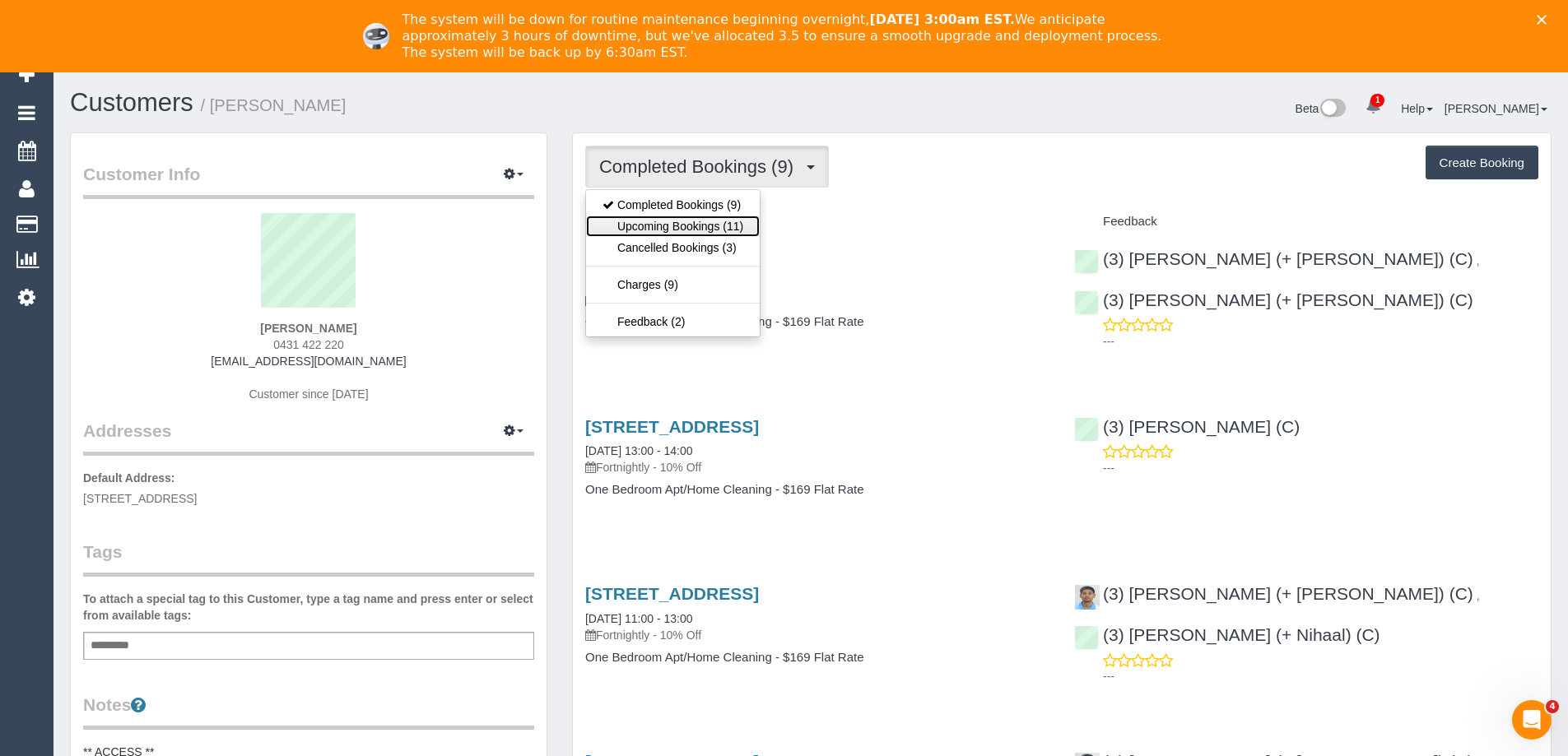
click at [696, 223] on link "Upcoming Bookings (11)" at bounding box center [673, 226] width 174 height 21
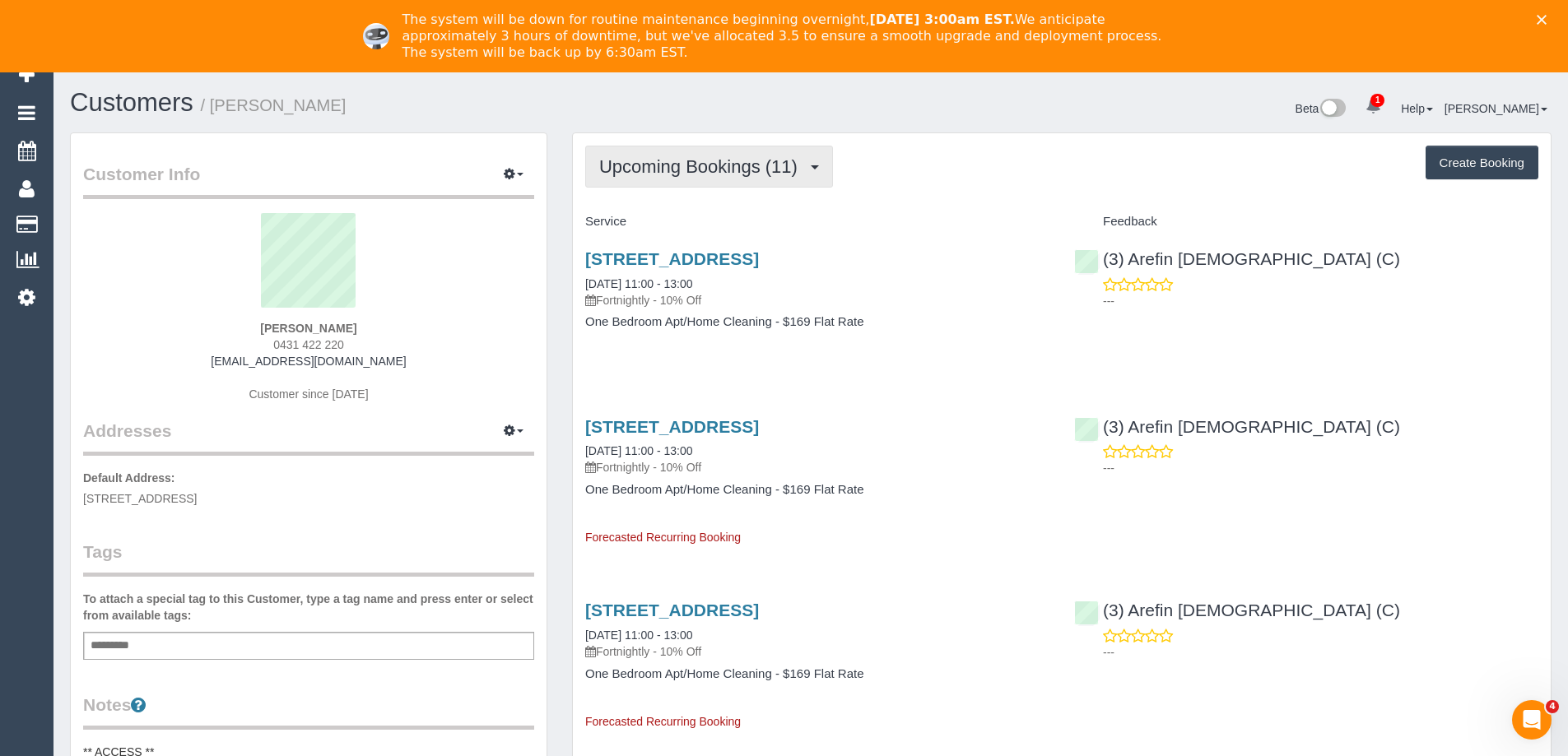
click at [777, 160] on span "Upcoming Bookings (11)" at bounding box center [702, 166] width 206 height 20
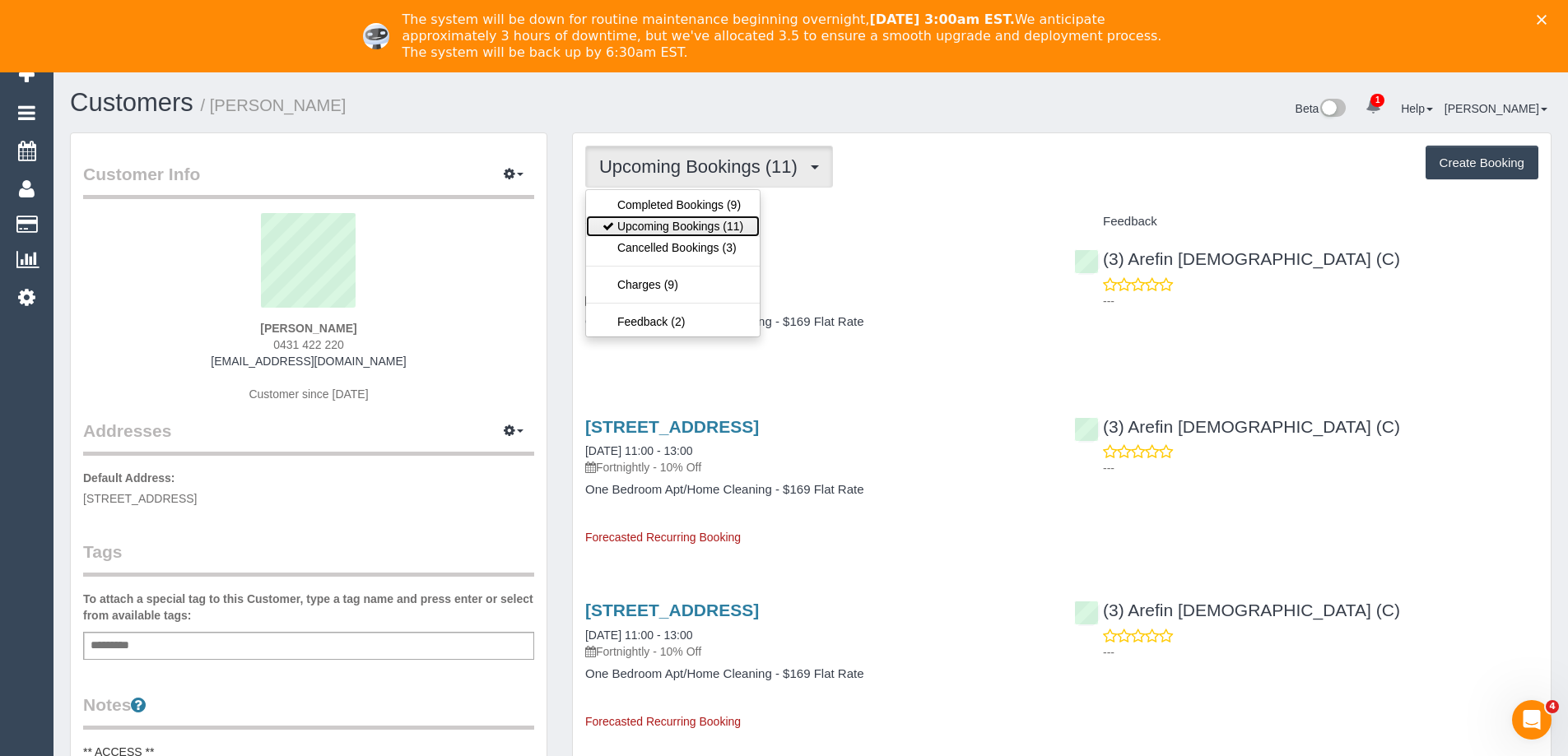
click at [734, 230] on link "Upcoming Bookings (11)" at bounding box center [673, 226] width 174 height 21
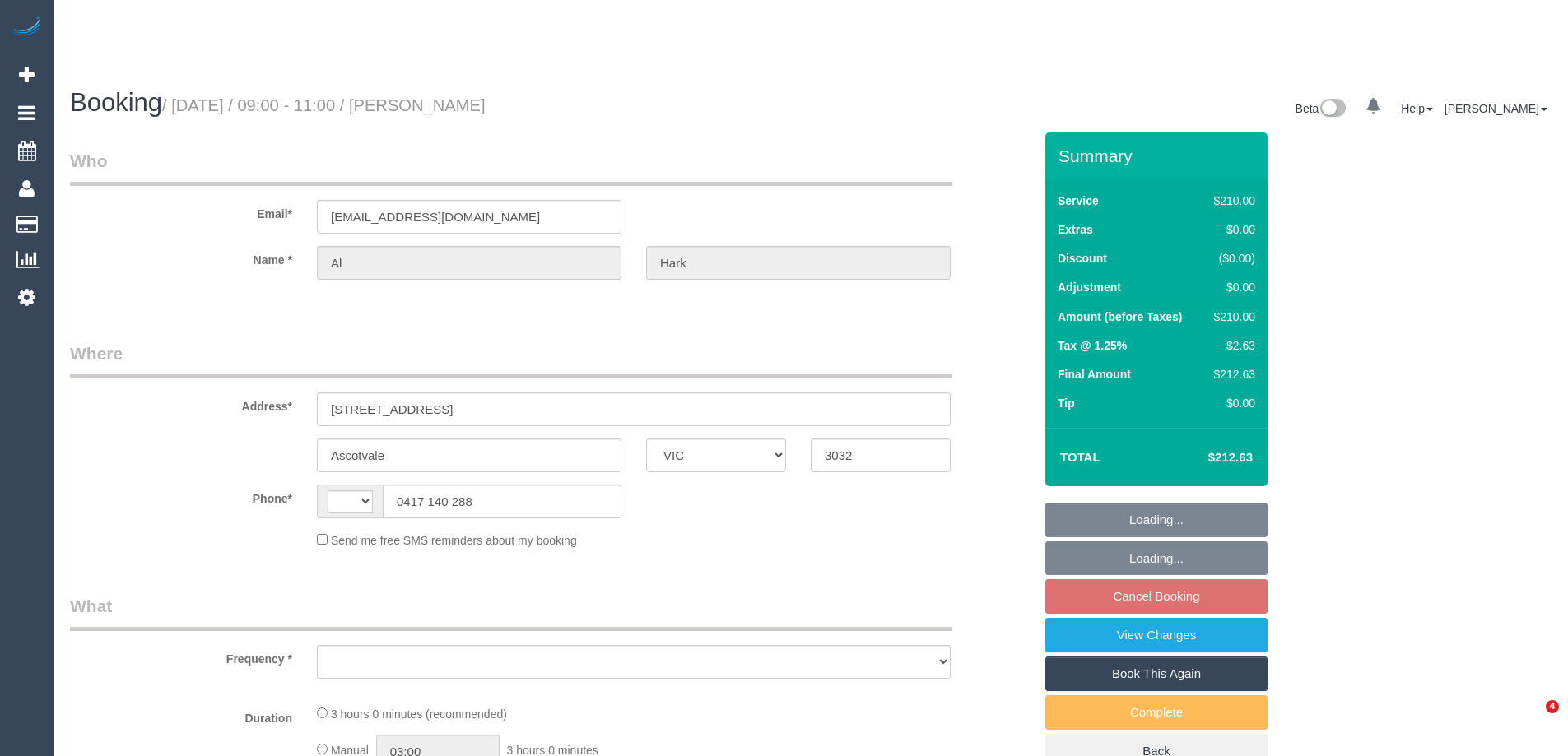
select select "VIC"
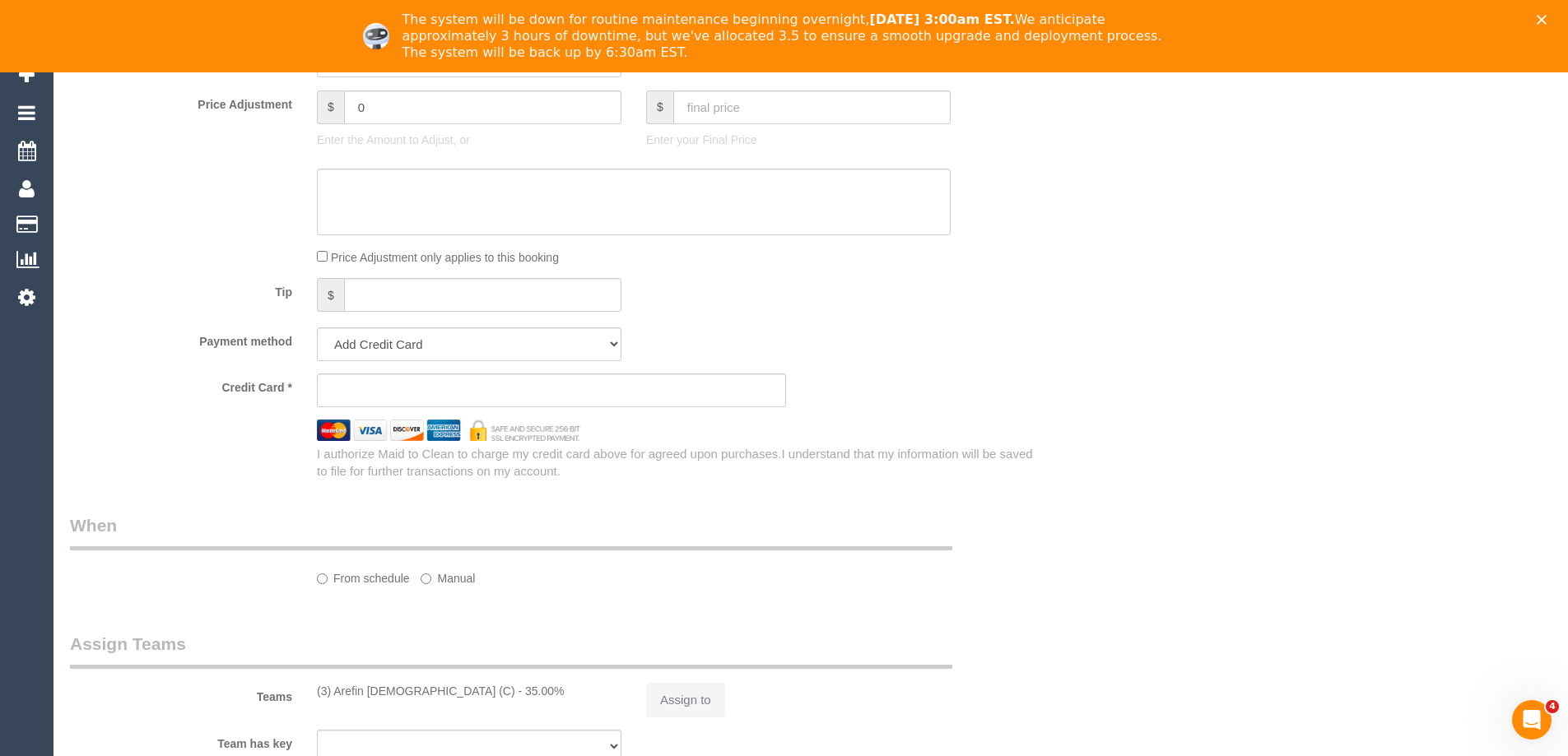
select select "object:287"
select select "string:stripe-pm_1PGEtB2GScqysDRV95zUS7vF"
select select "number:27"
select select "number:14"
select select "number:19"
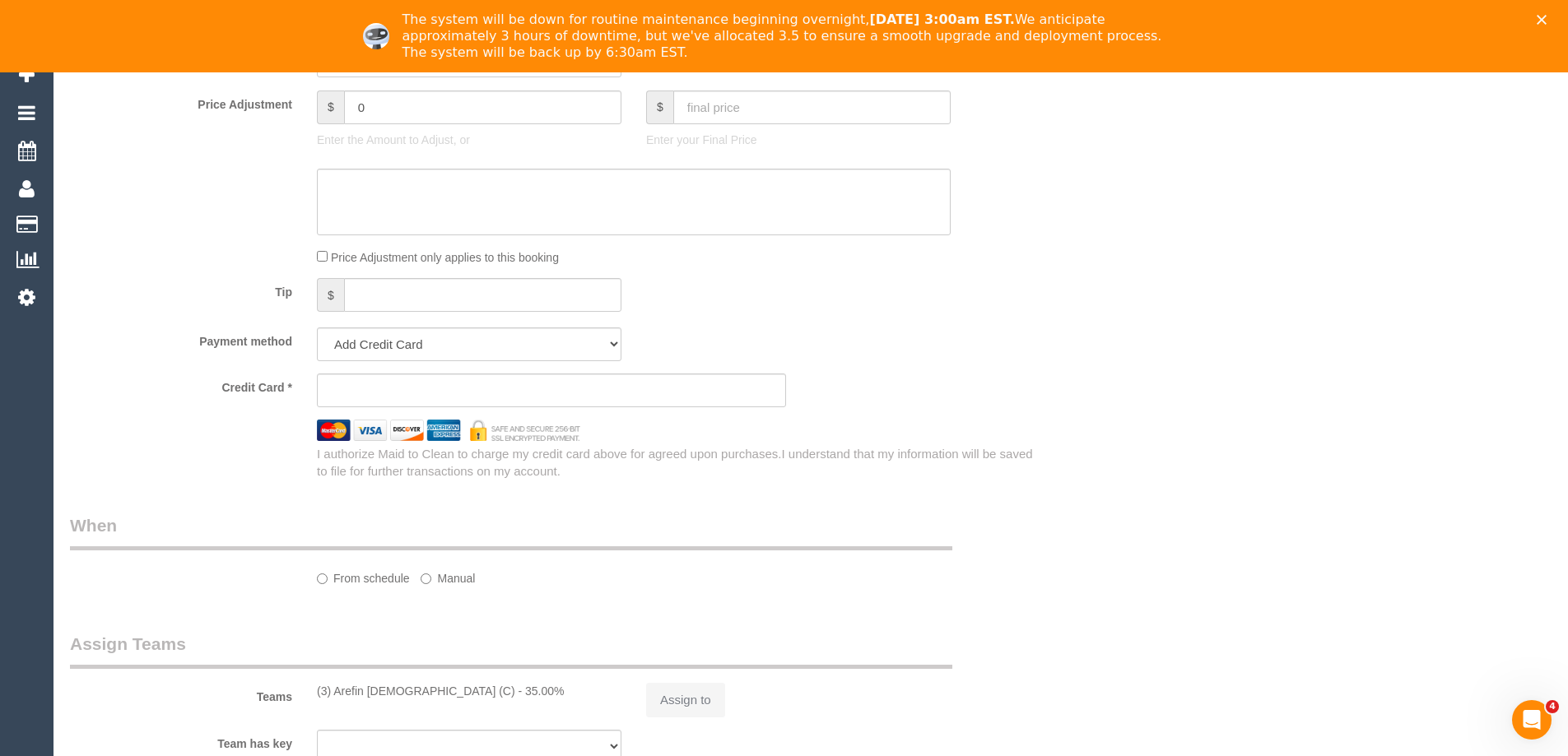
select select "number:25"
select select "number:35"
select select "number:13"
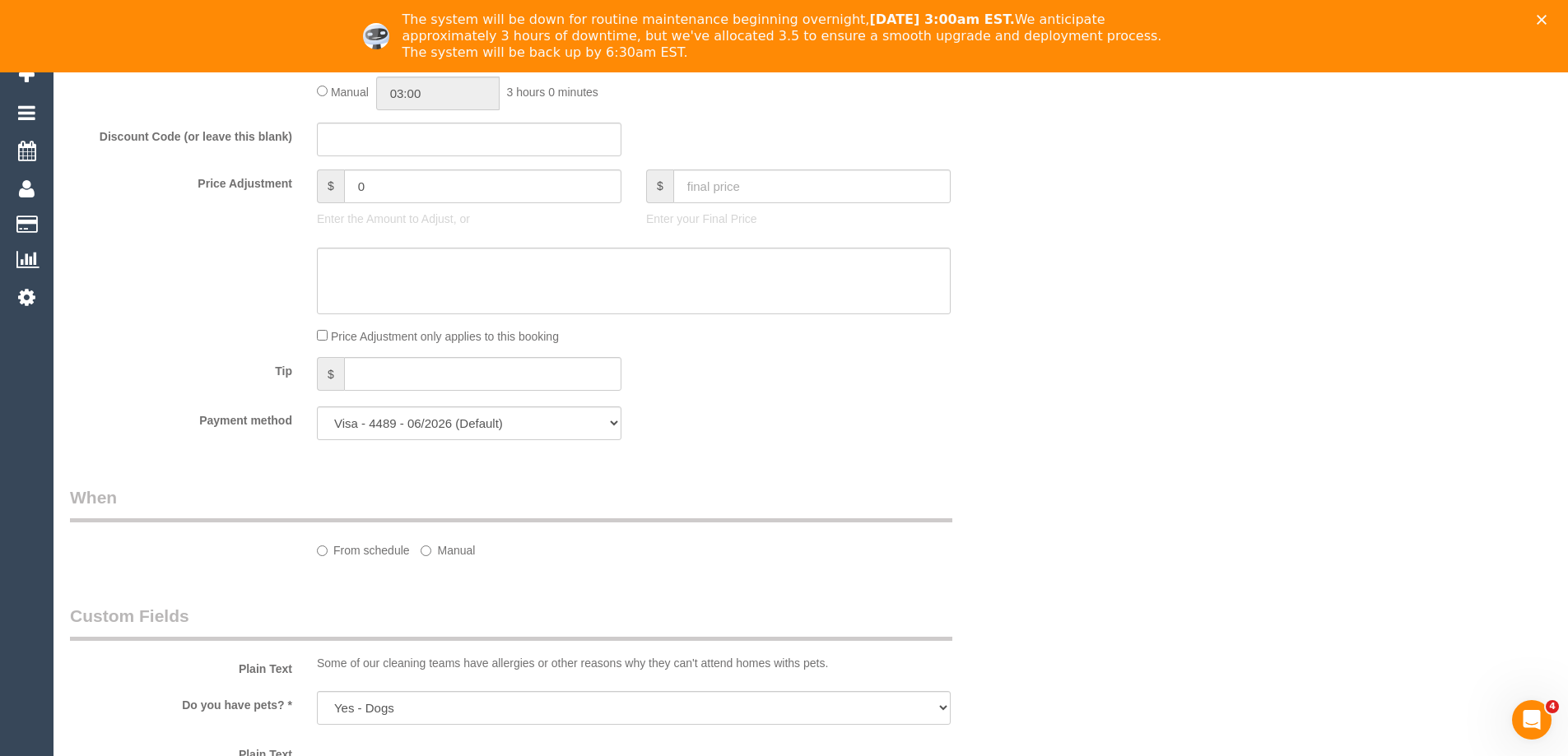
select select "object:690"
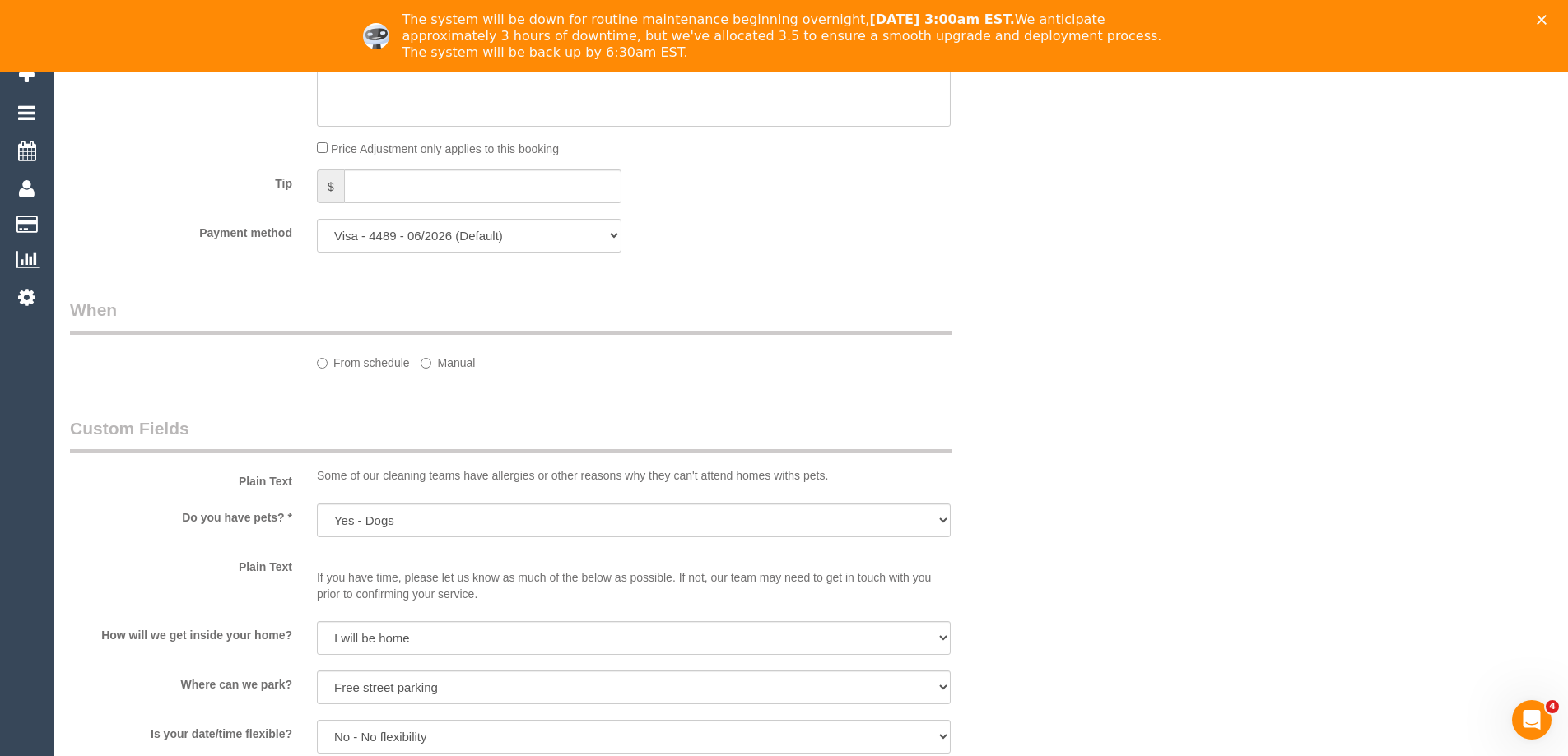
select select "string:AU"
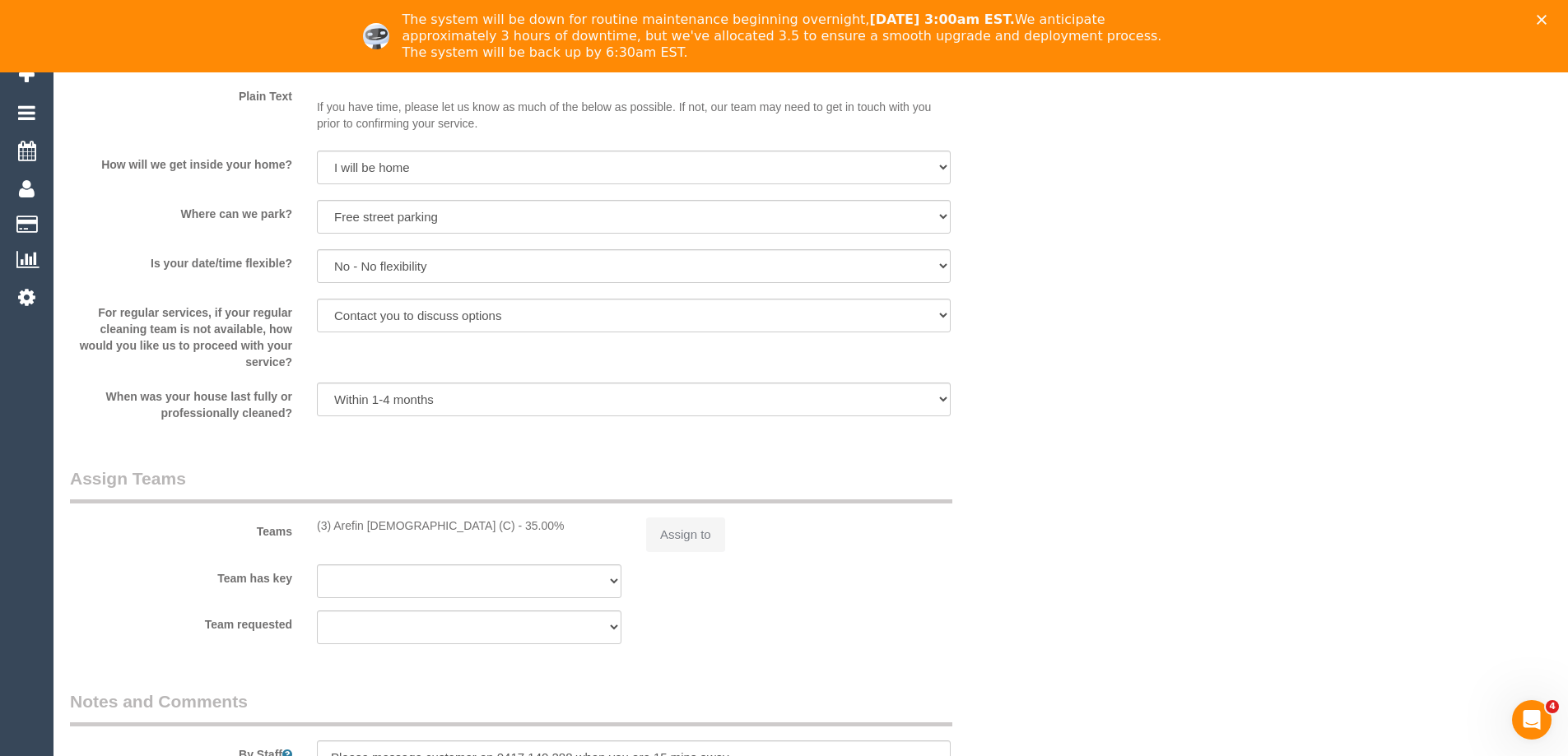
select select "180"
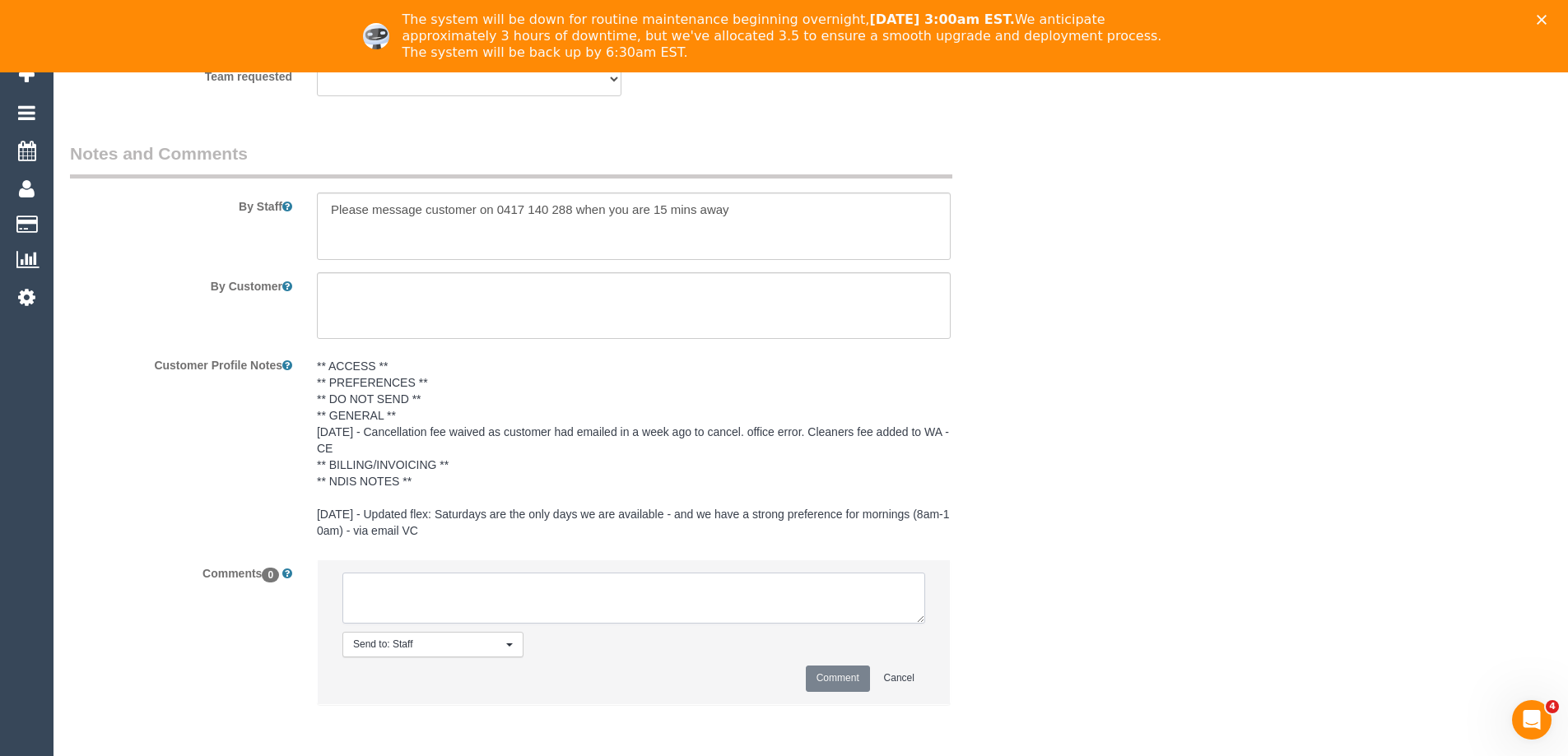
scroll to position [2695, 0]
click at [576, 585] on textarea at bounding box center [634, 597] width 583 height 51
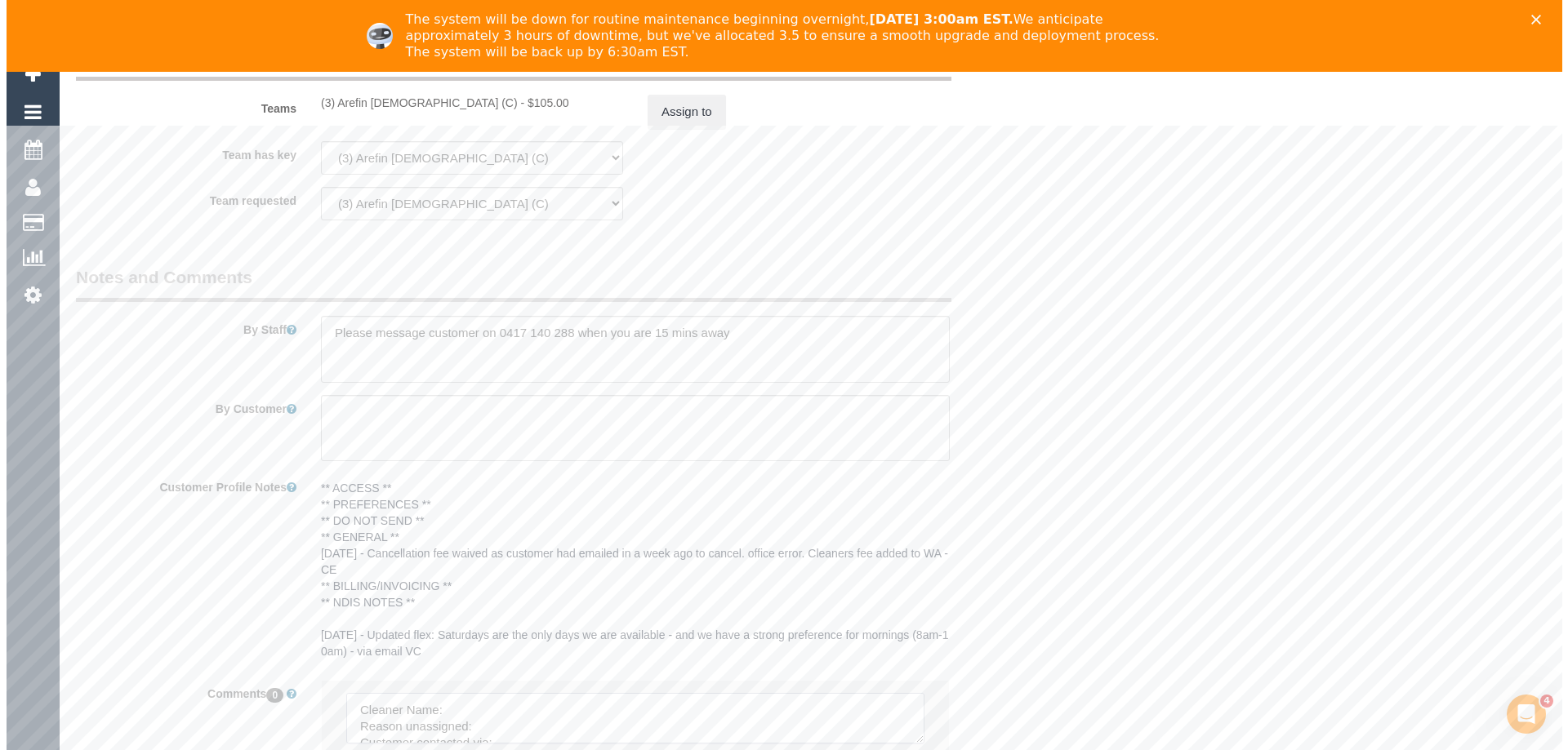
scroll to position [2348, 0]
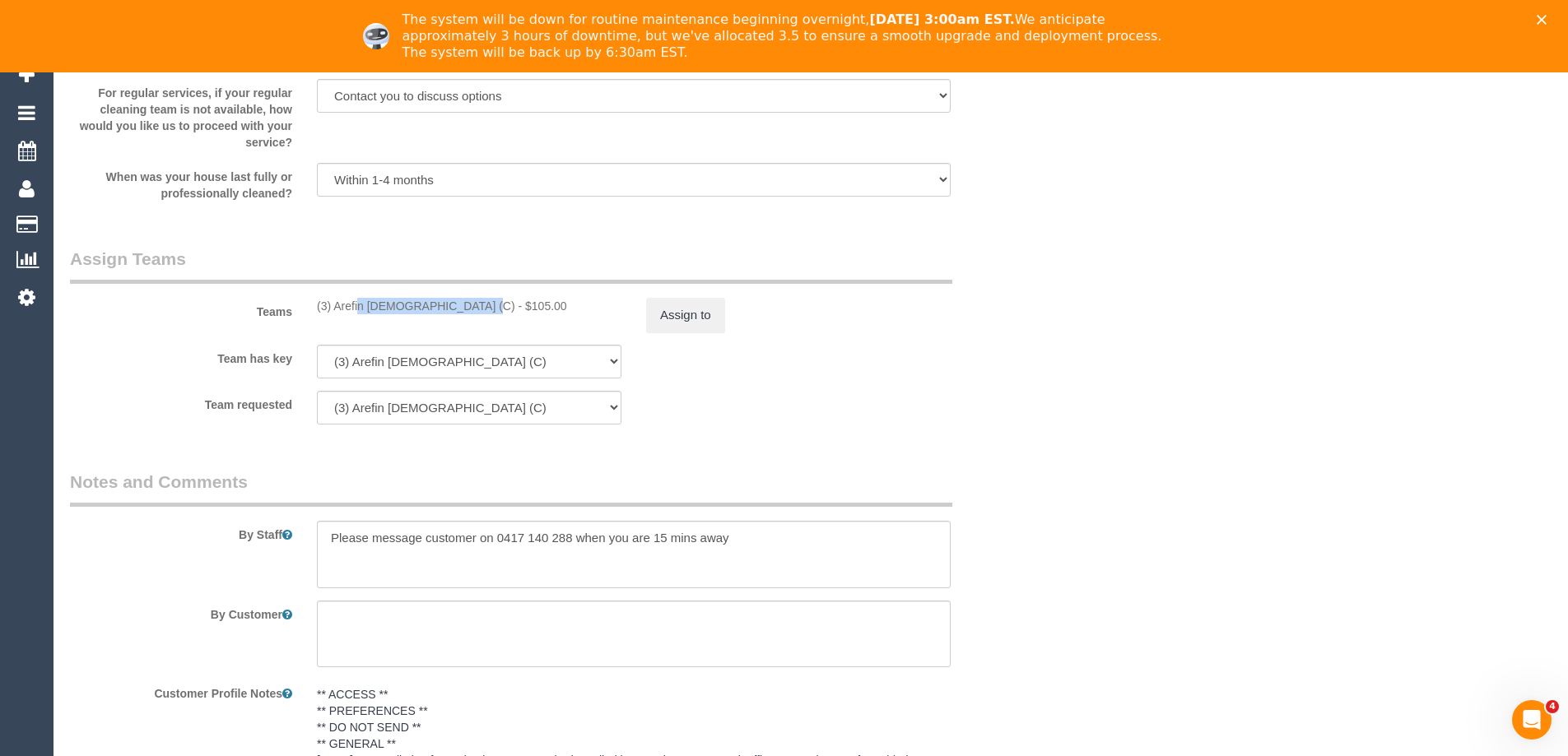
copy div "(3) Arefin Islam (C) -"
drag, startPoint x: 327, startPoint y: 308, endPoint x: 420, endPoint y: 314, distance: 93.2
click at [420, 314] on div "(3) Arefin Islam (C) - $105.00" at bounding box center [470, 306] width 330 height 17
click at [658, 319] on button "Assign to" at bounding box center [686, 315] width 79 height 34
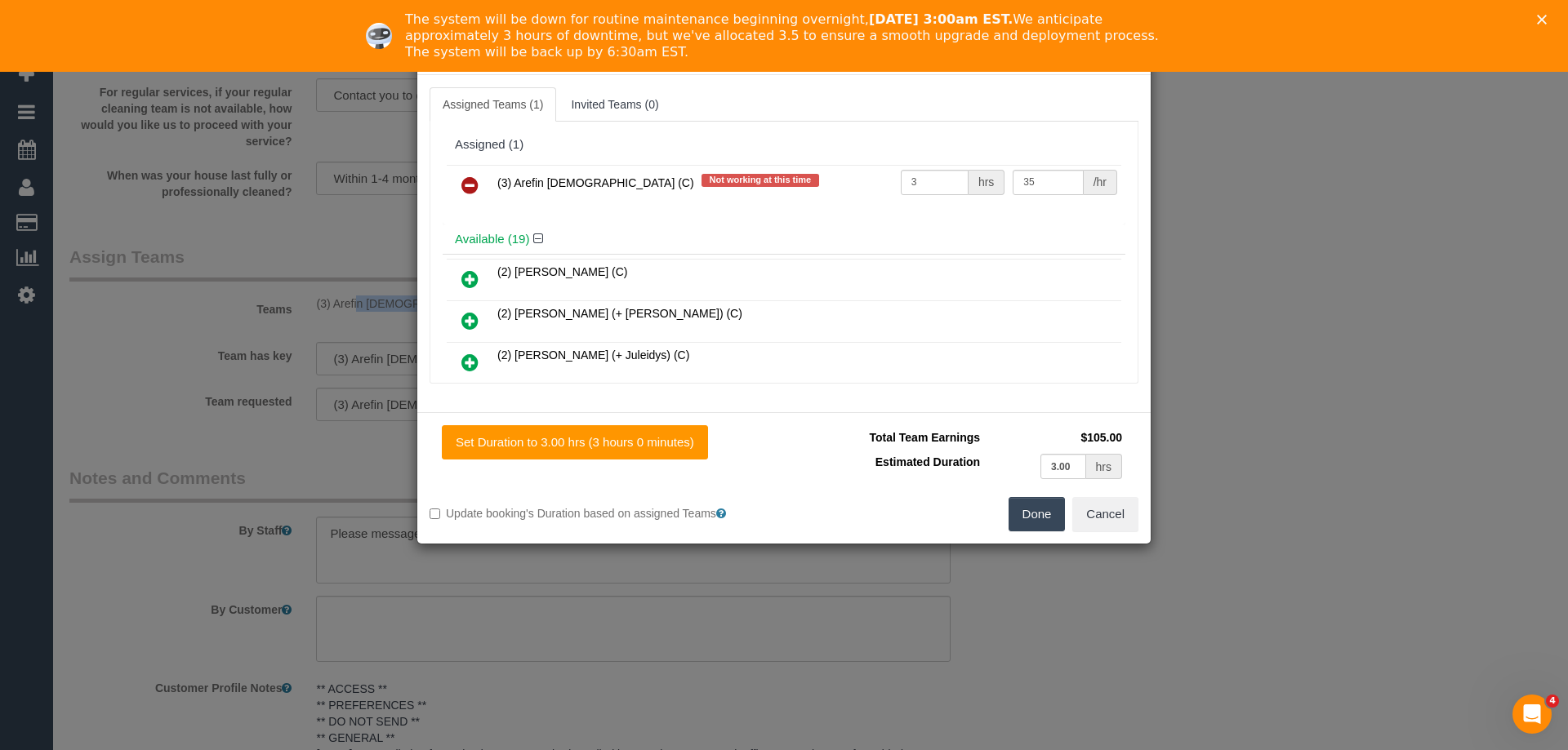
click at [465, 191] on icon at bounding box center [470, 185] width 17 height 19
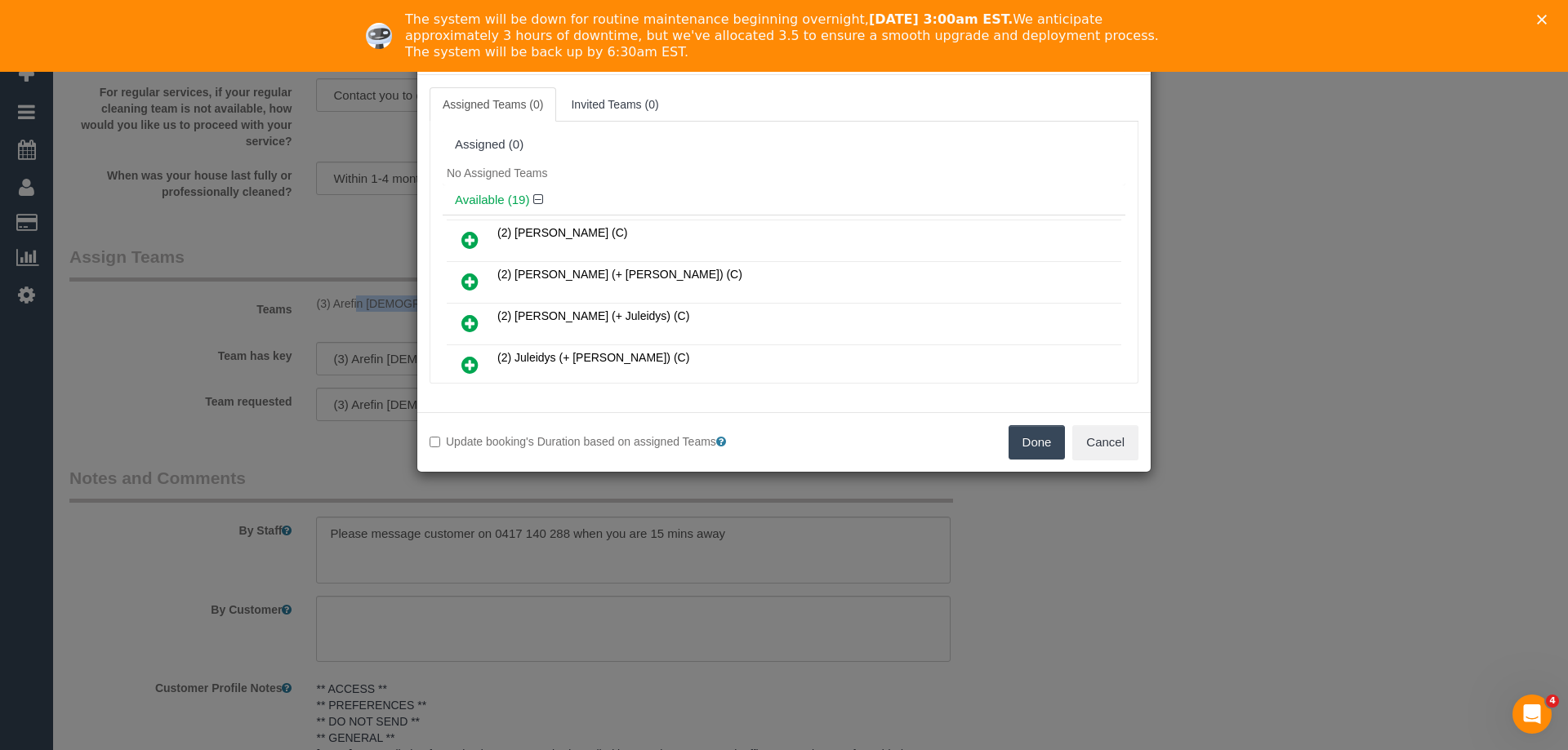
click at [1019, 443] on button "Done" at bounding box center [1036, 442] width 57 height 34
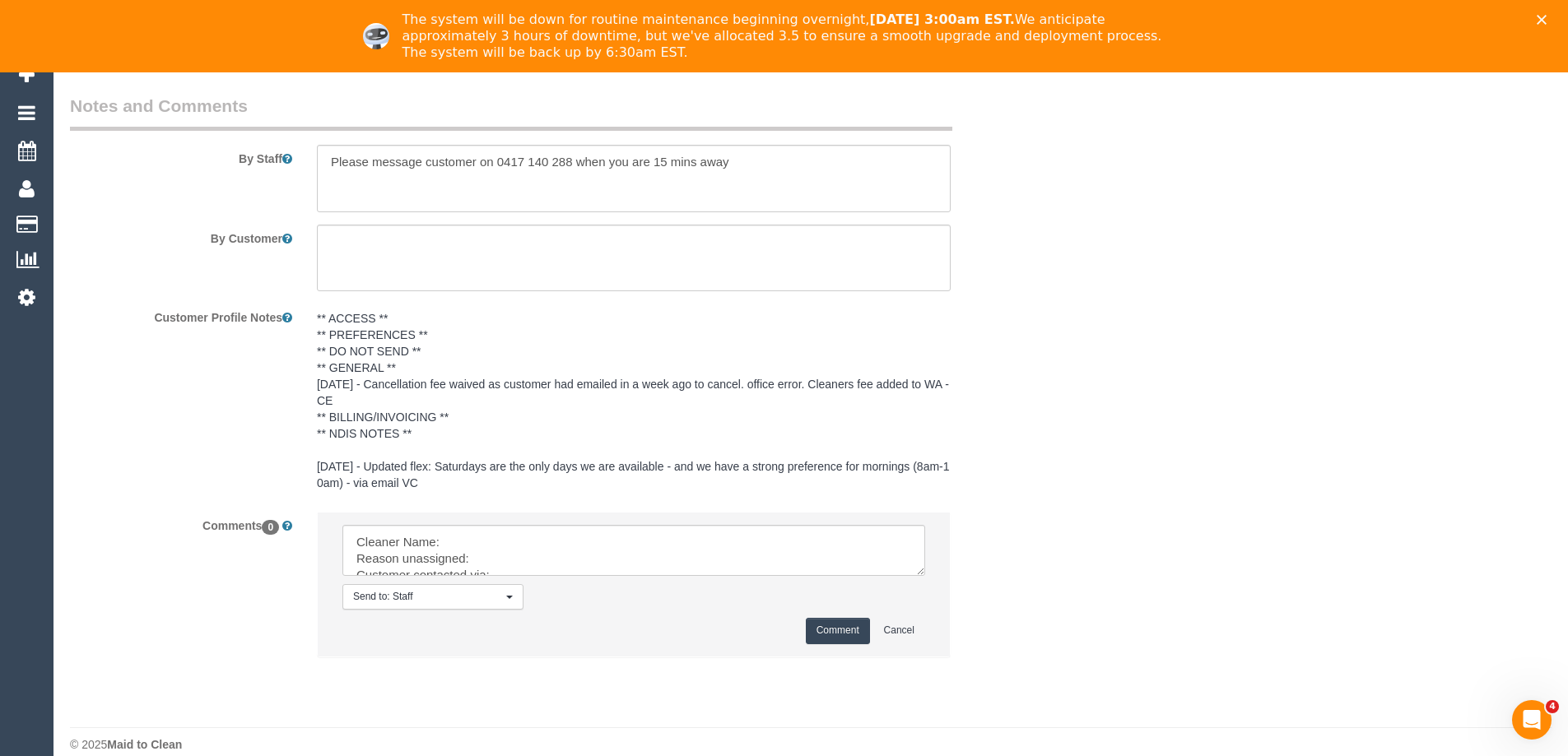
scroll to position [2763, 0]
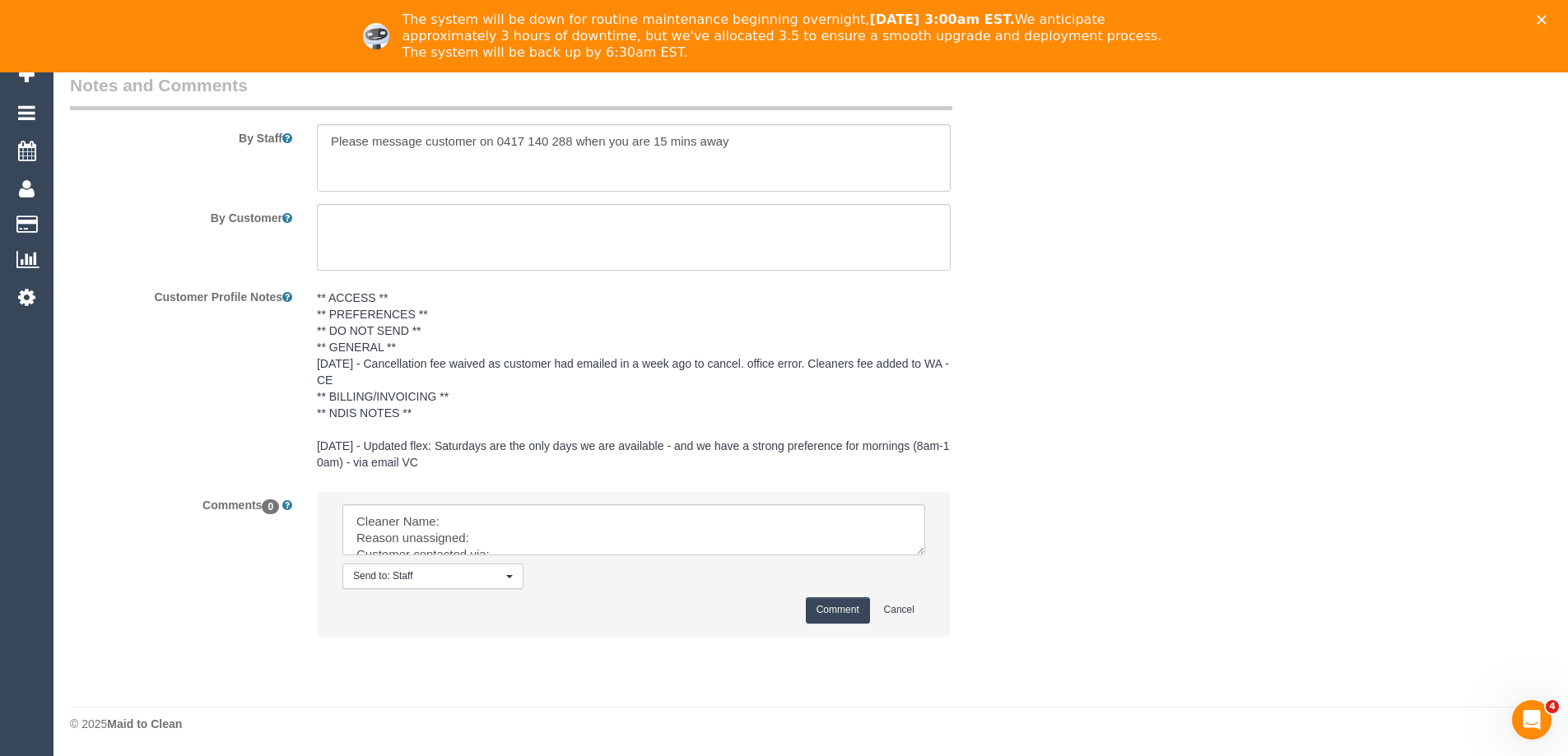
drag, startPoint x: 920, startPoint y: 552, endPoint x: 980, endPoint y: 773, distance: 229.0
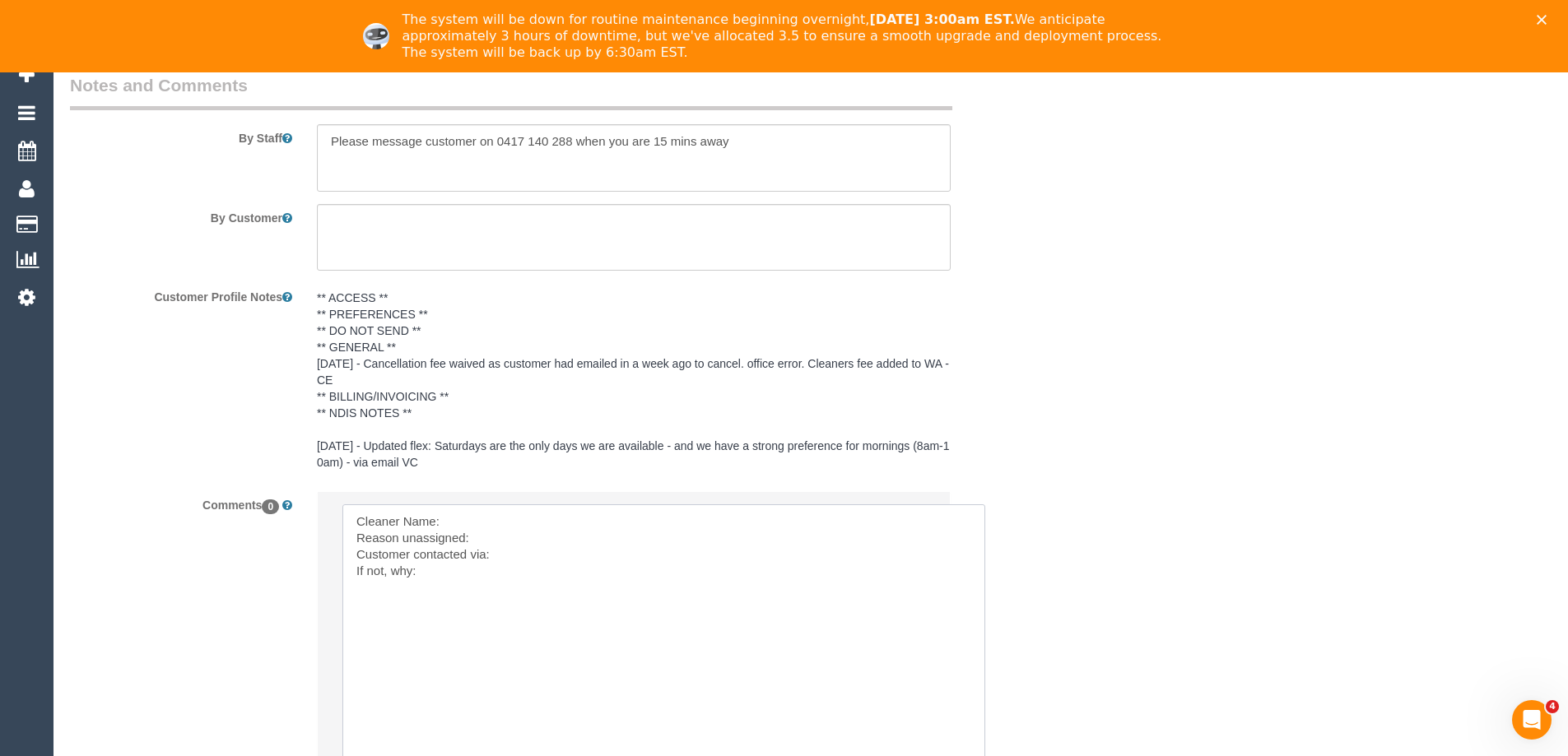
click at [609, 523] on textarea at bounding box center [664, 640] width 643 height 272
paste textarea "(3) Arefin Islam (C) -"
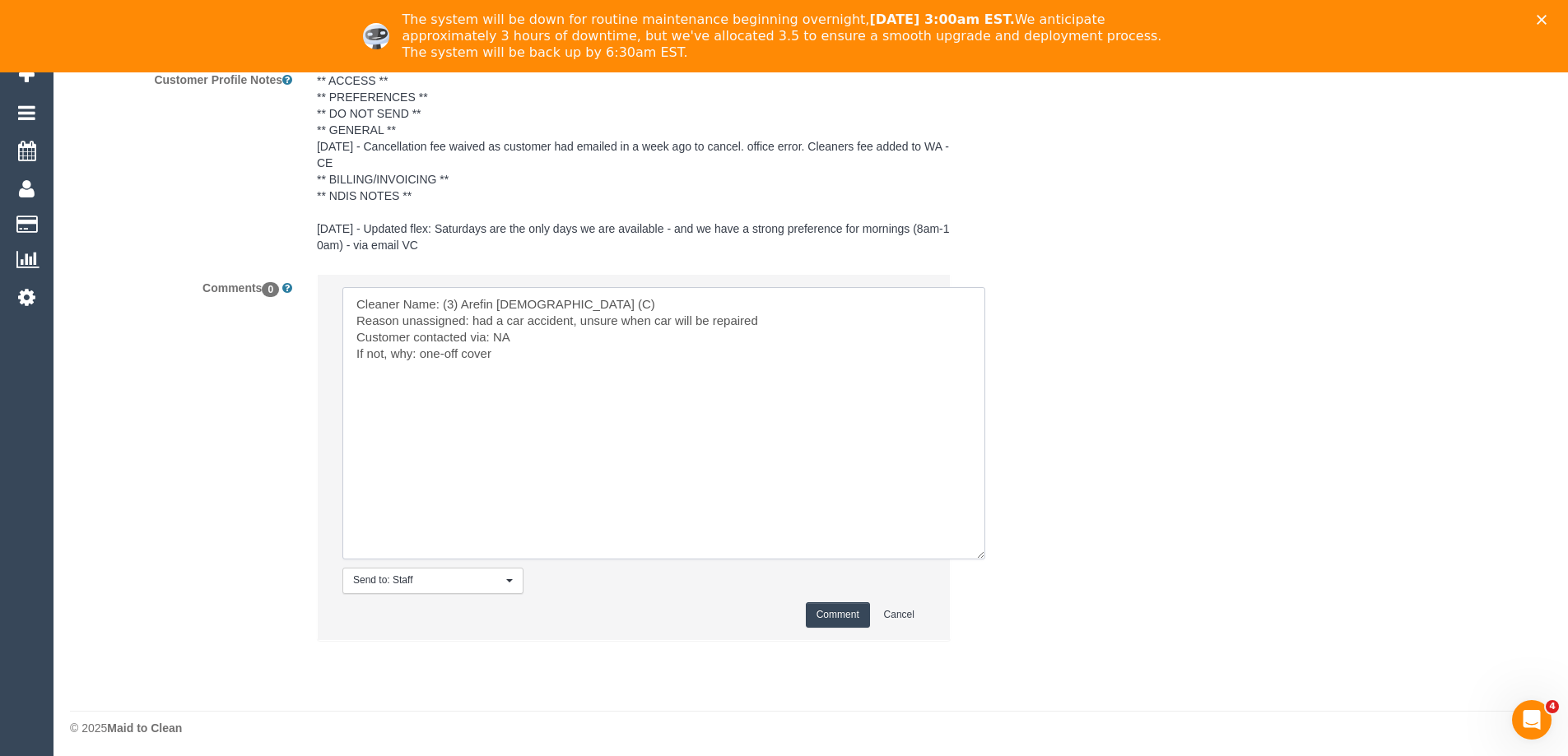
scroll to position [2984, 0]
type textarea "Cleaner Name: (3) Arefin Islam (C) Reason unassigned: had a car accident, unsur…"
click at [835, 606] on button "Comment" at bounding box center [837, 611] width 64 height 26
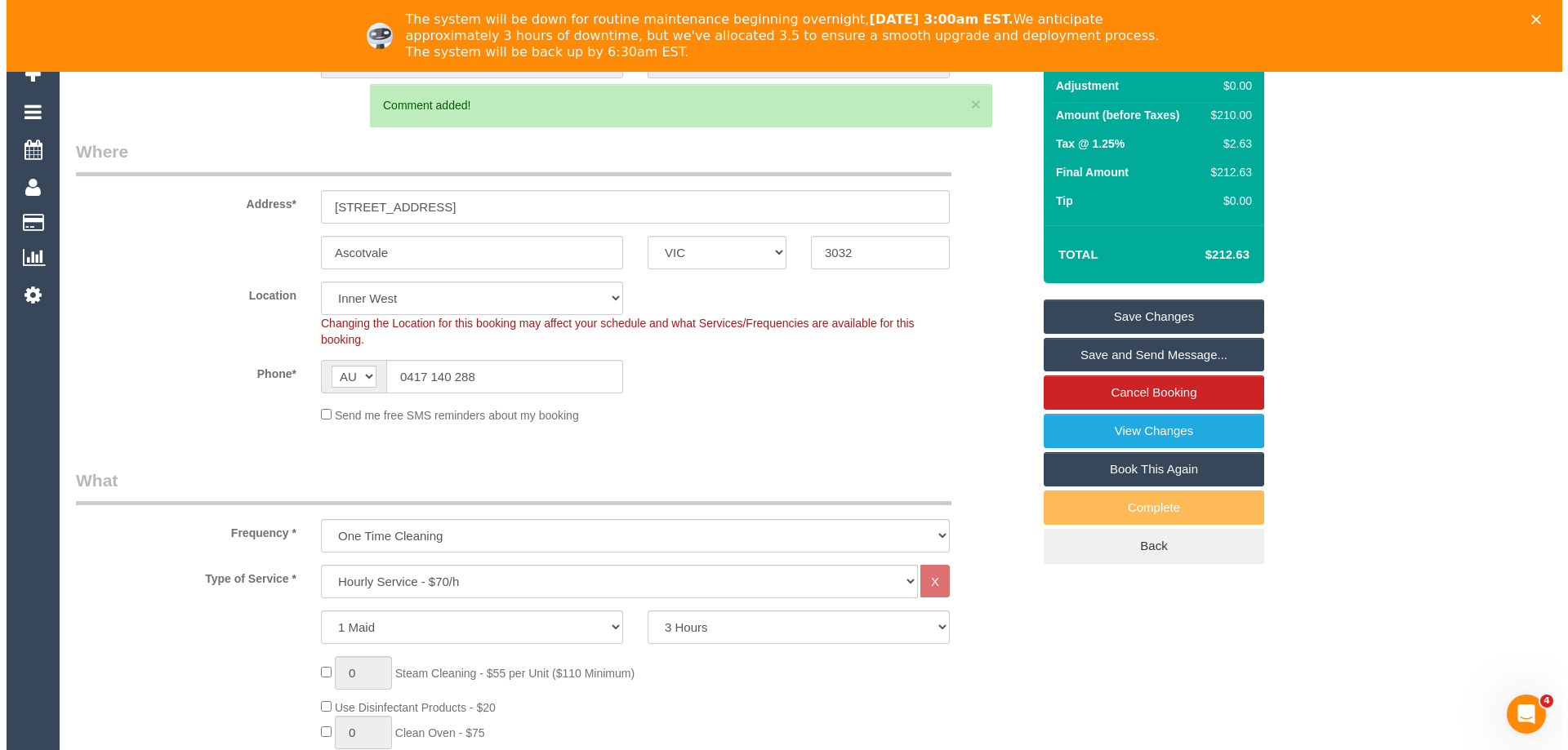
scroll to position [0, 0]
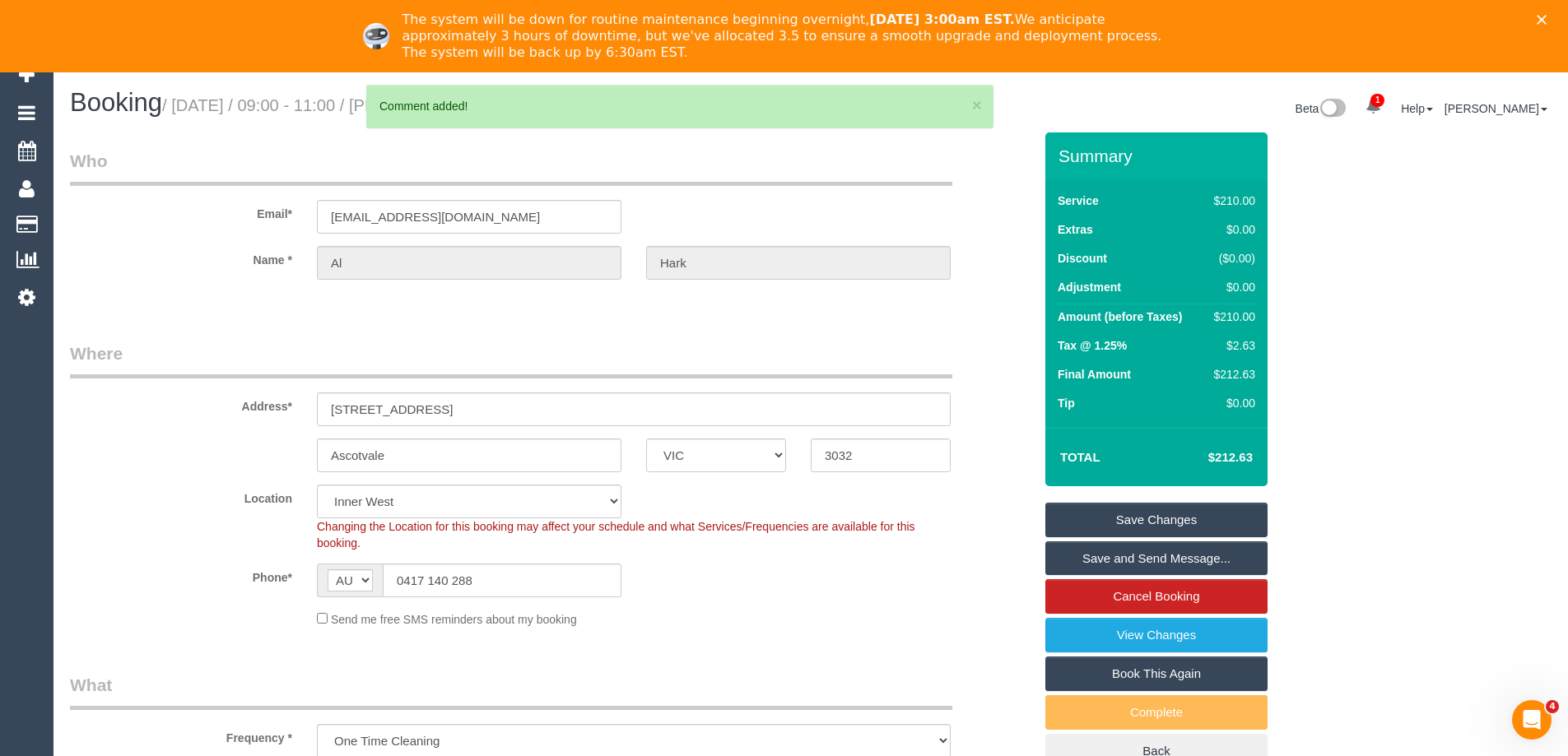
click at [1119, 515] on link "Save Changes" at bounding box center [1156, 520] width 222 height 34
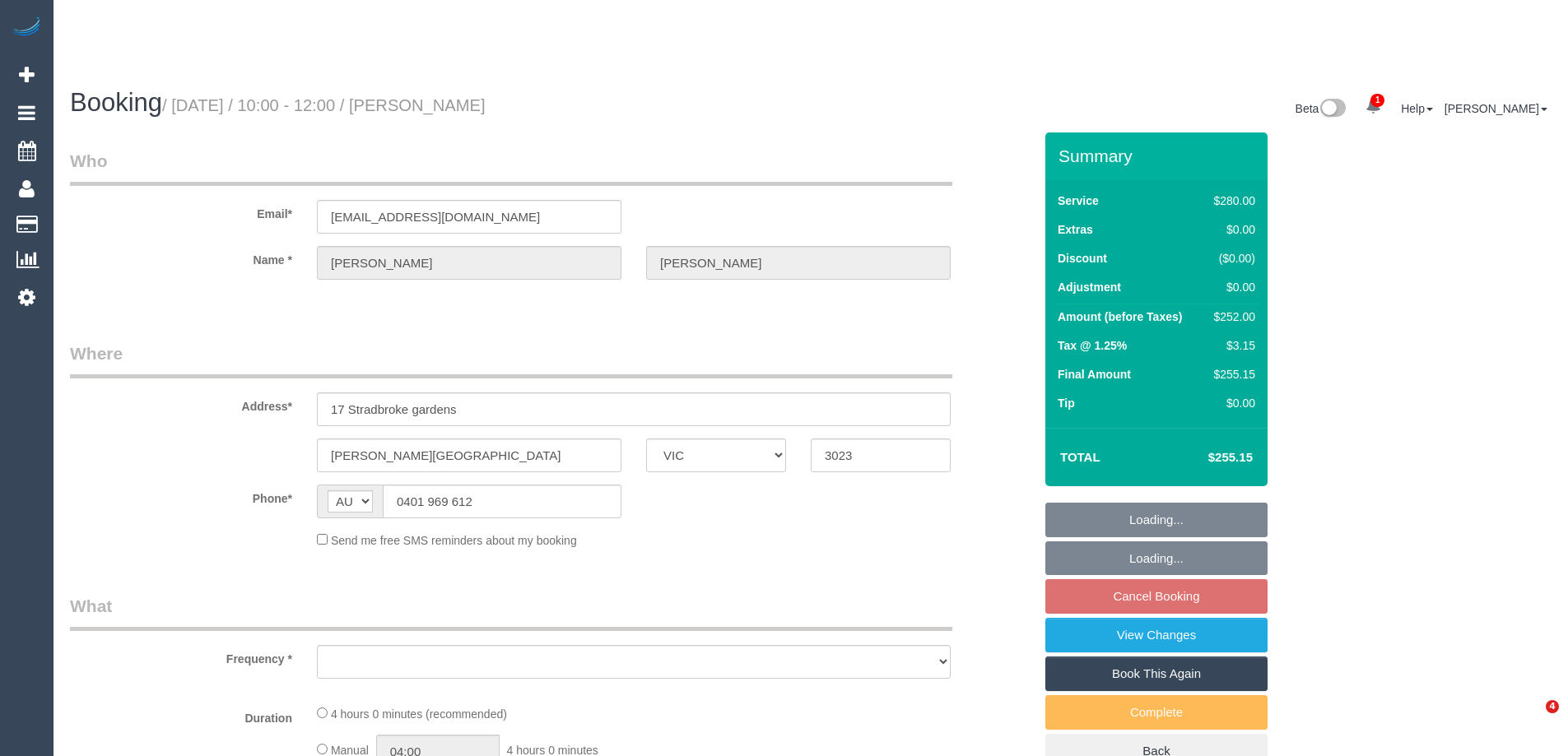
select select "VIC"
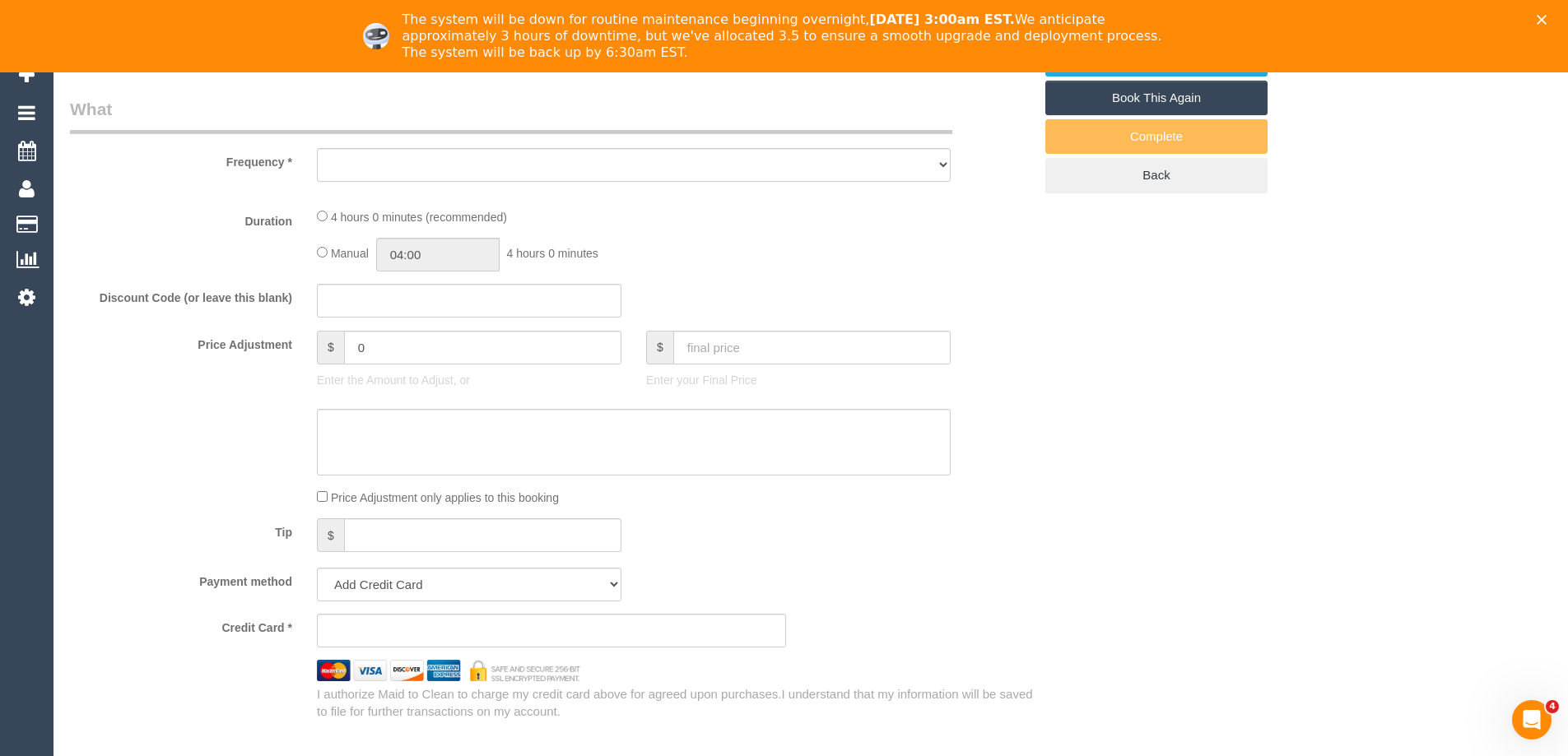
select select "object:539"
select select "string:stripe-pm_1S0ERc2GScqysDRVdA7IOrHV"
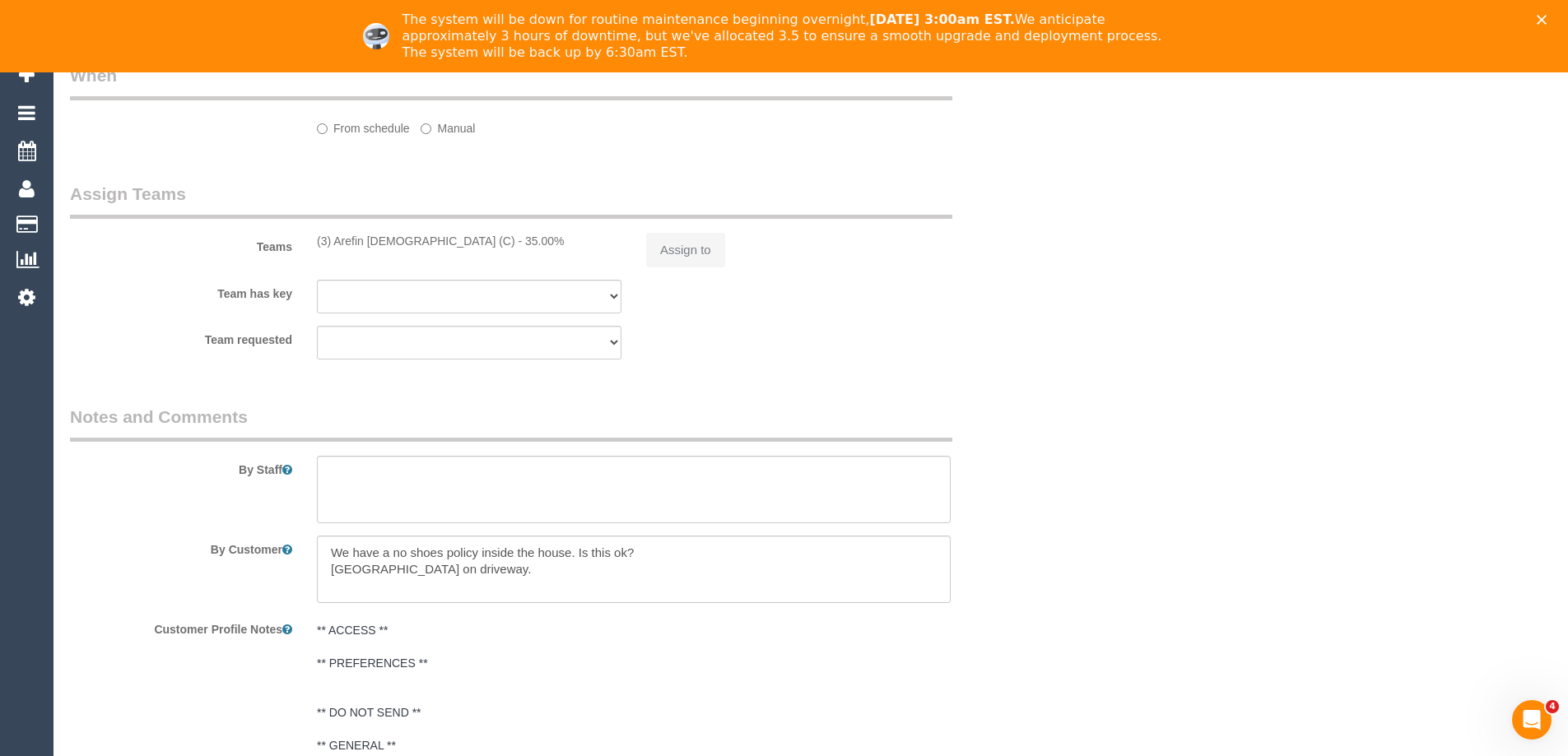
select select "object:1243"
select select "240"
select select "number:28"
select select "number:14"
select select "number:18"
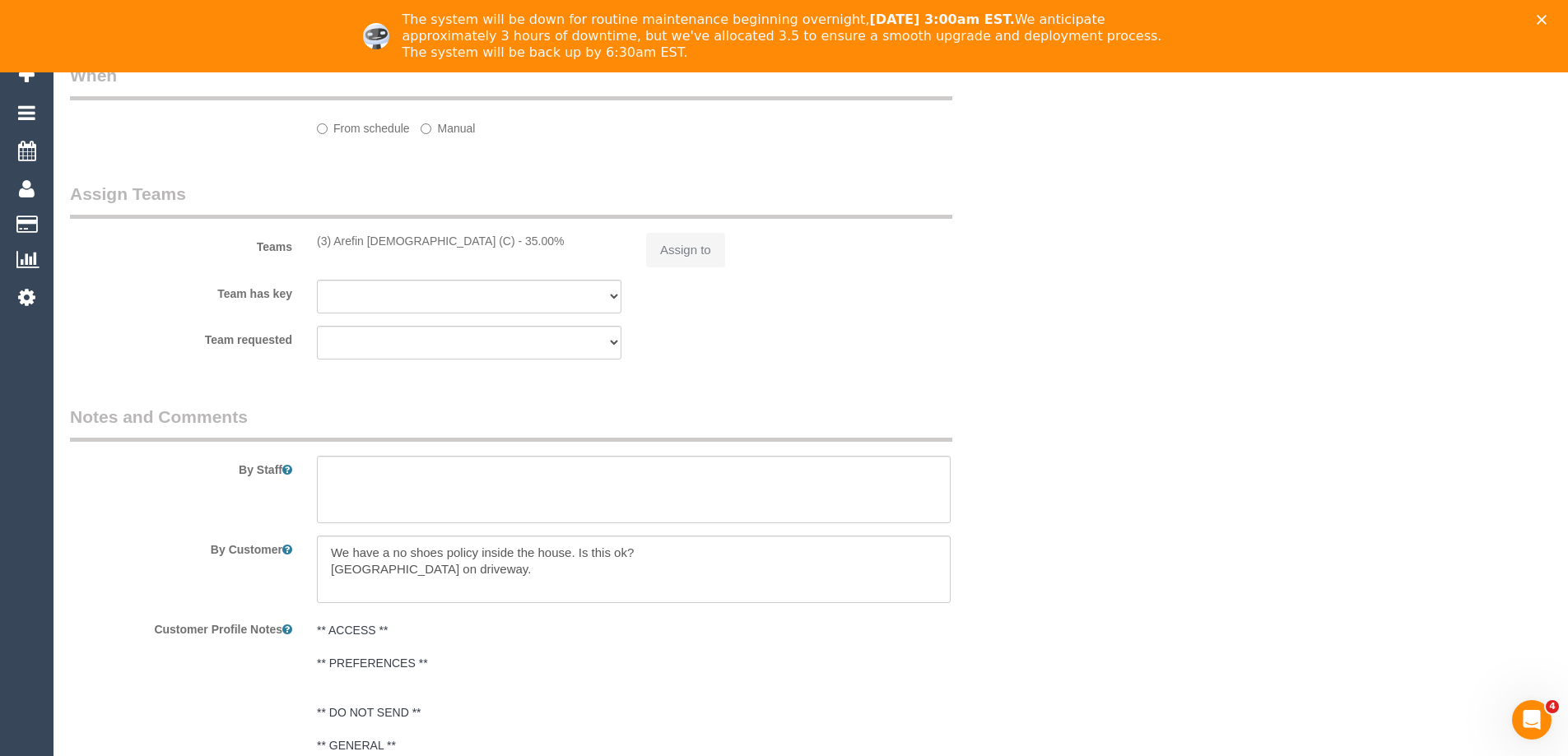
select select "number:22"
select select "number:35"
select select "number:12"
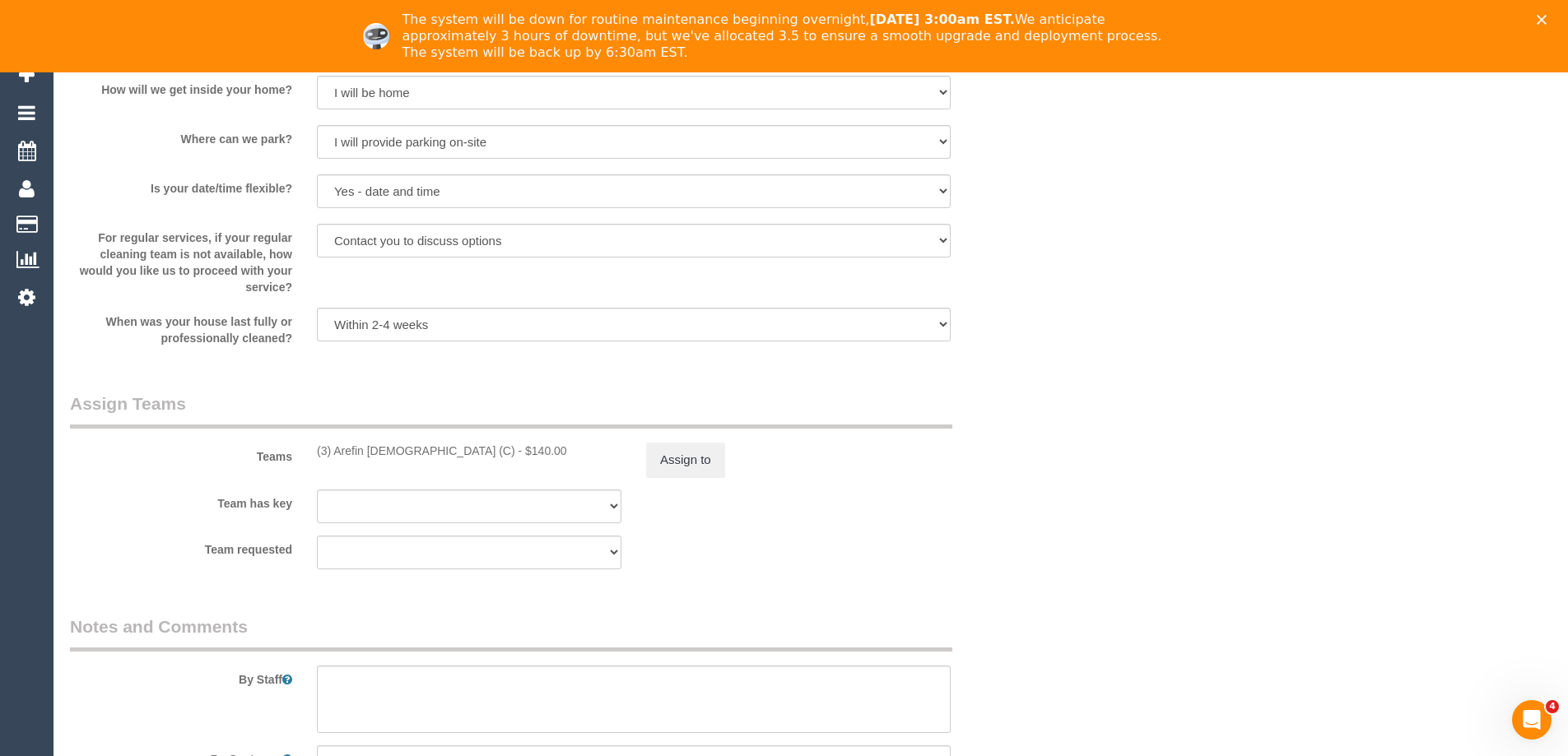
select select "spot3"
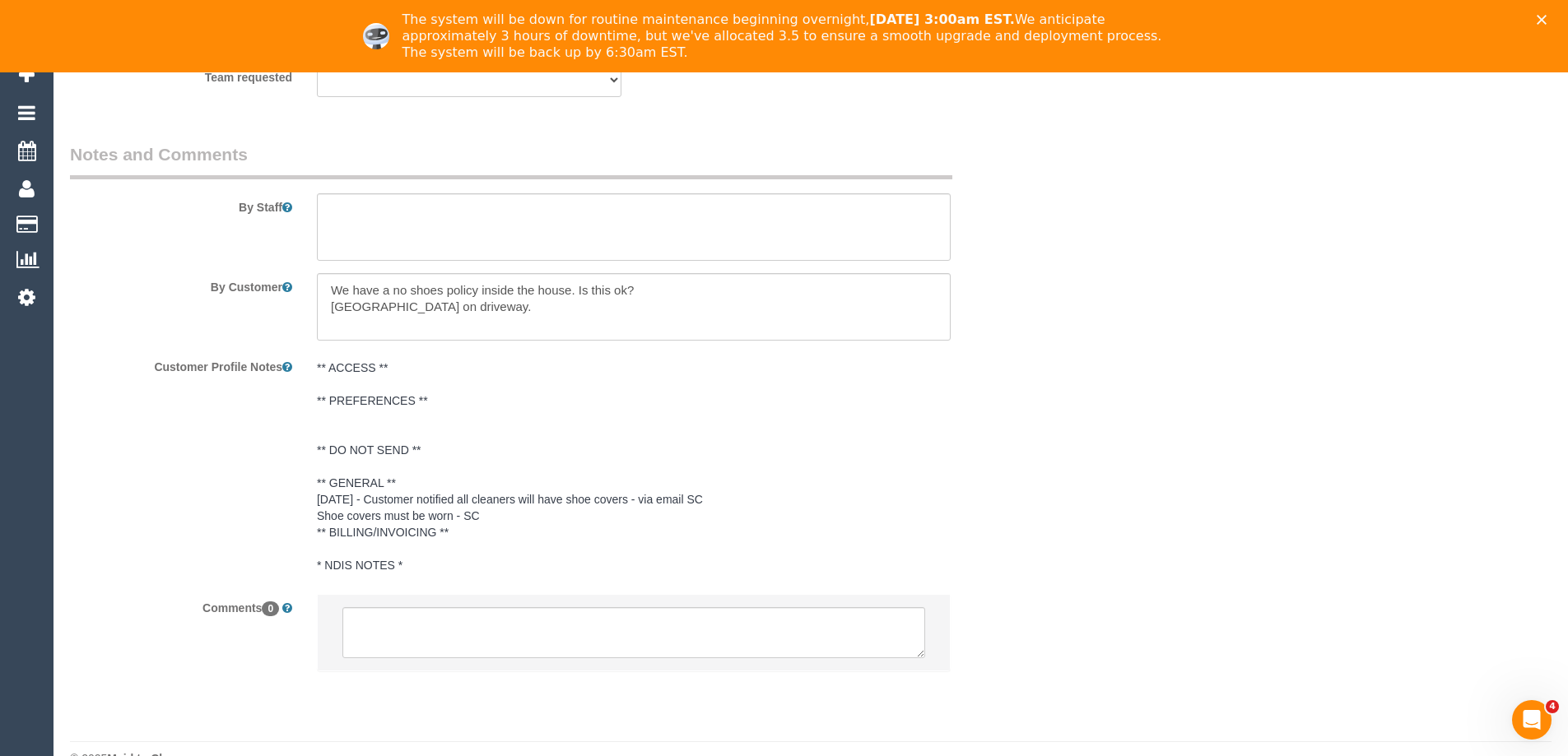
scroll to position [2638, 0]
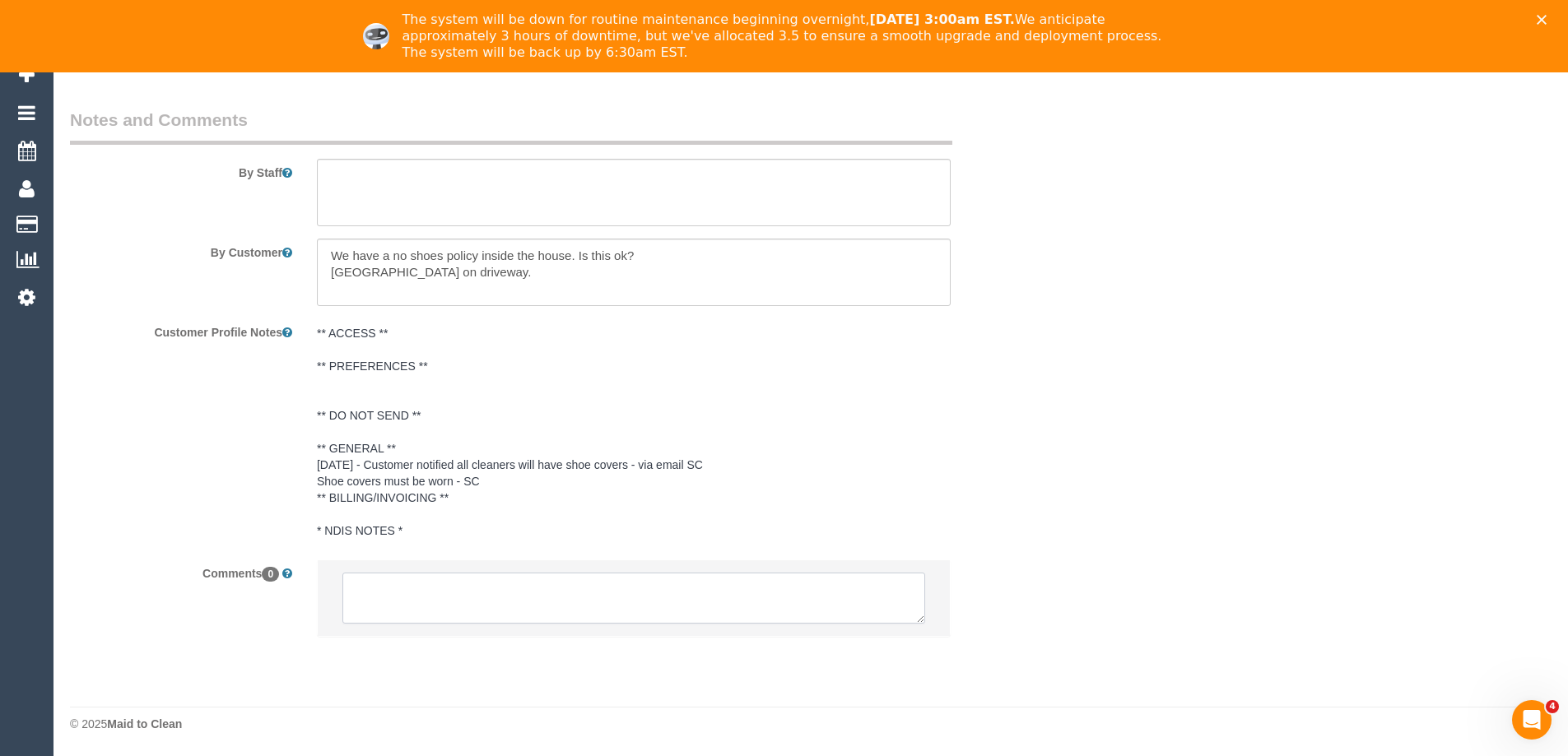
click at [472, 594] on textarea at bounding box center [634, 598] width 583 height 51
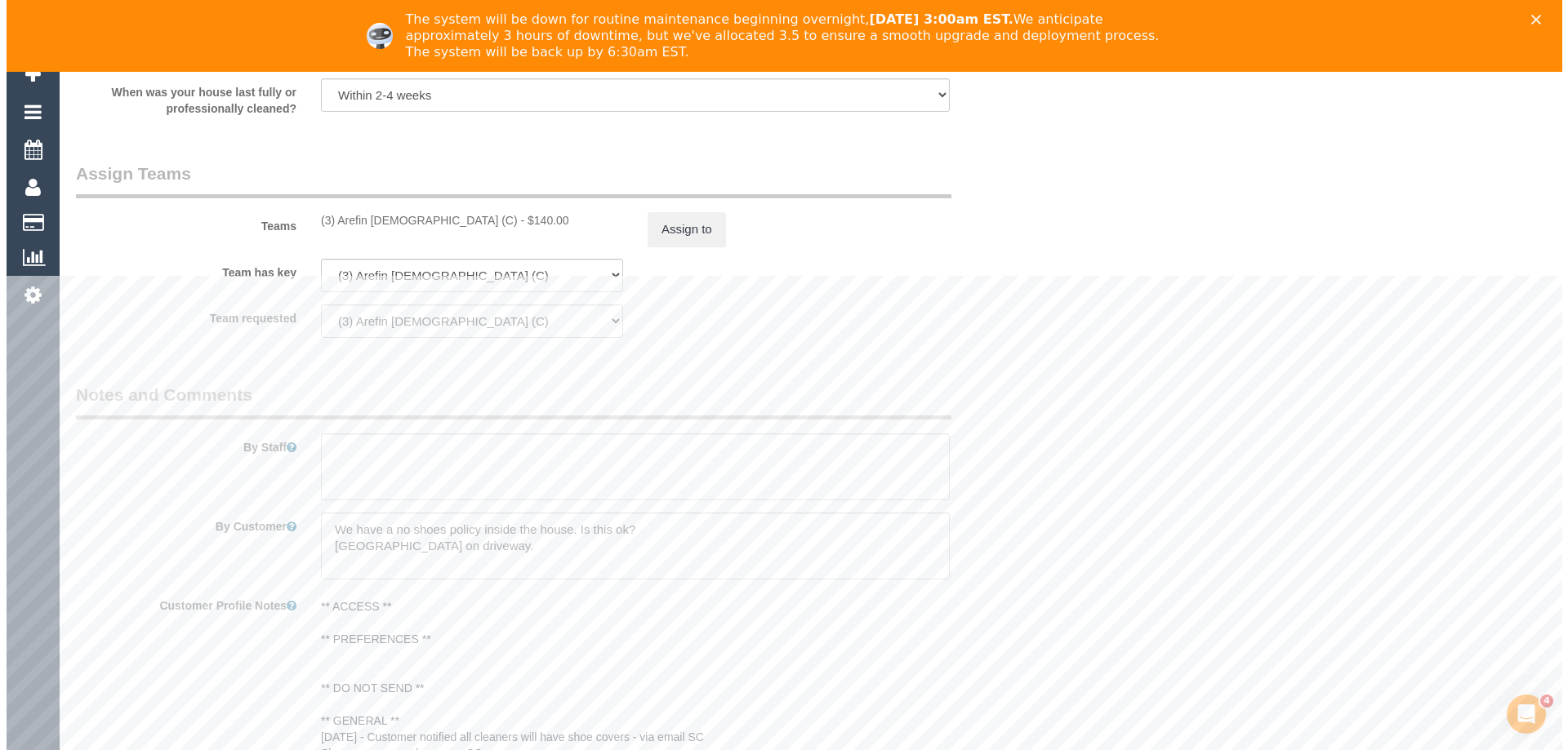
scroll to position [2291, 0]
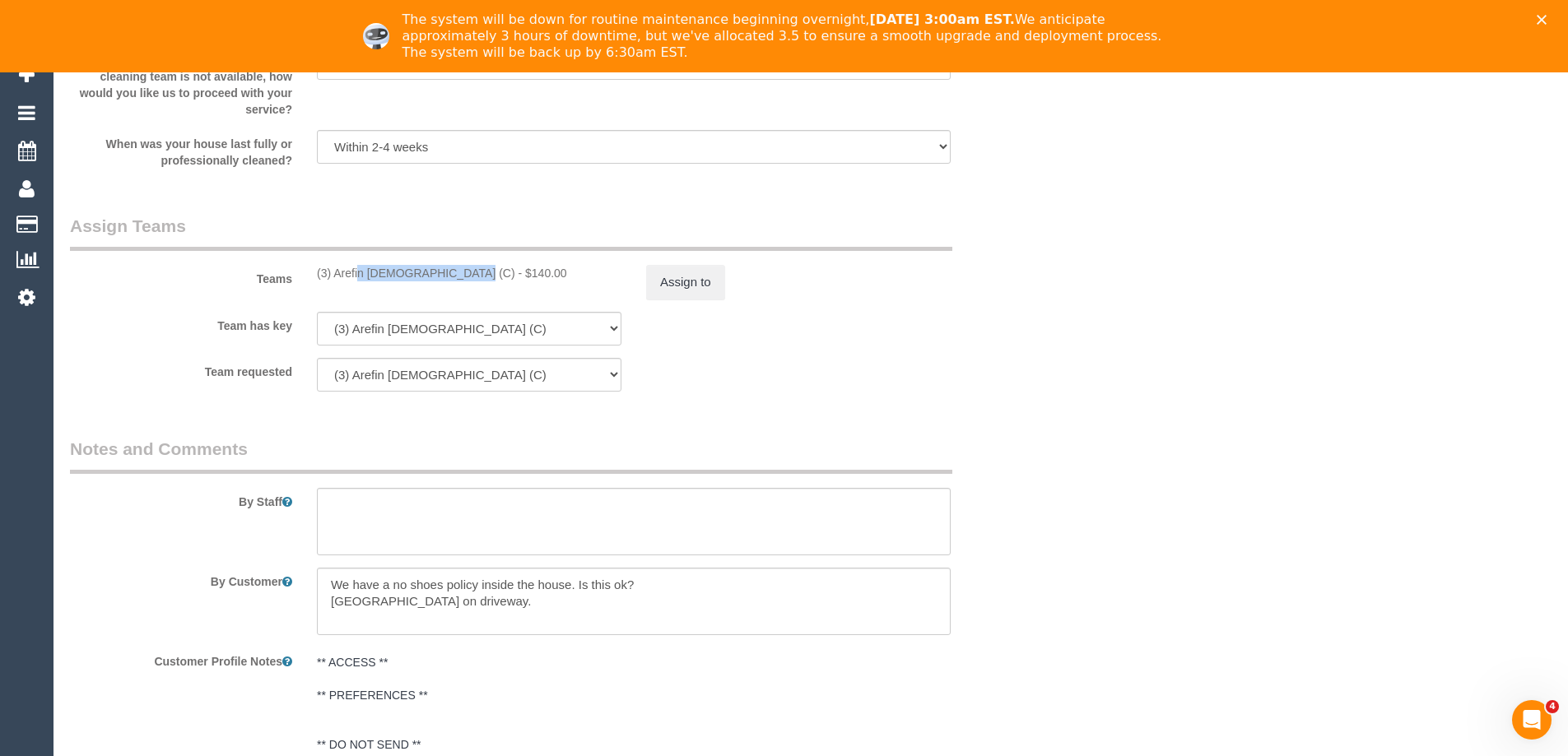
copy div "(3) Arefin [DEMOGRAPHIC_DATA] (C)"
drag, startPoint x: 313, startPoint y: 270, endPoint x: 413, endPoint y: 279, distance: 100.4
click at [413, 279] on div "(3) Arefin [DEMOGRAPHIC_DATA] (C) - $140.00" at bounding box center [470, 273] width 330 height 17
click at [736, 283] on div "Assign to" at bounding box center [799, 282] width 330 height 34
click at [692, 285] on button "Assign to" at bounding box center [686, 282] width 79 height 34
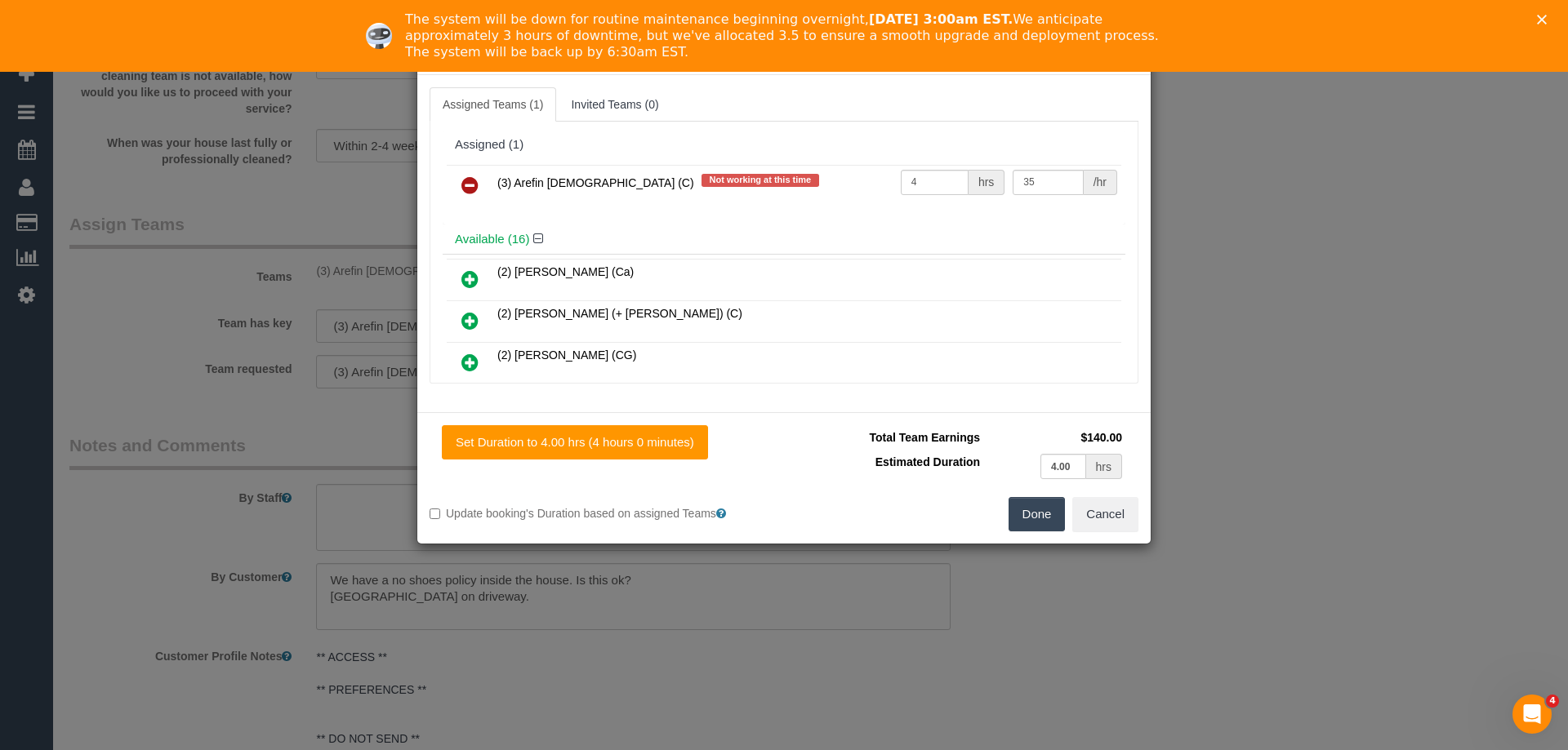
click at [463, 181] on icon at bounding box center [470, 185] width 17 height 19
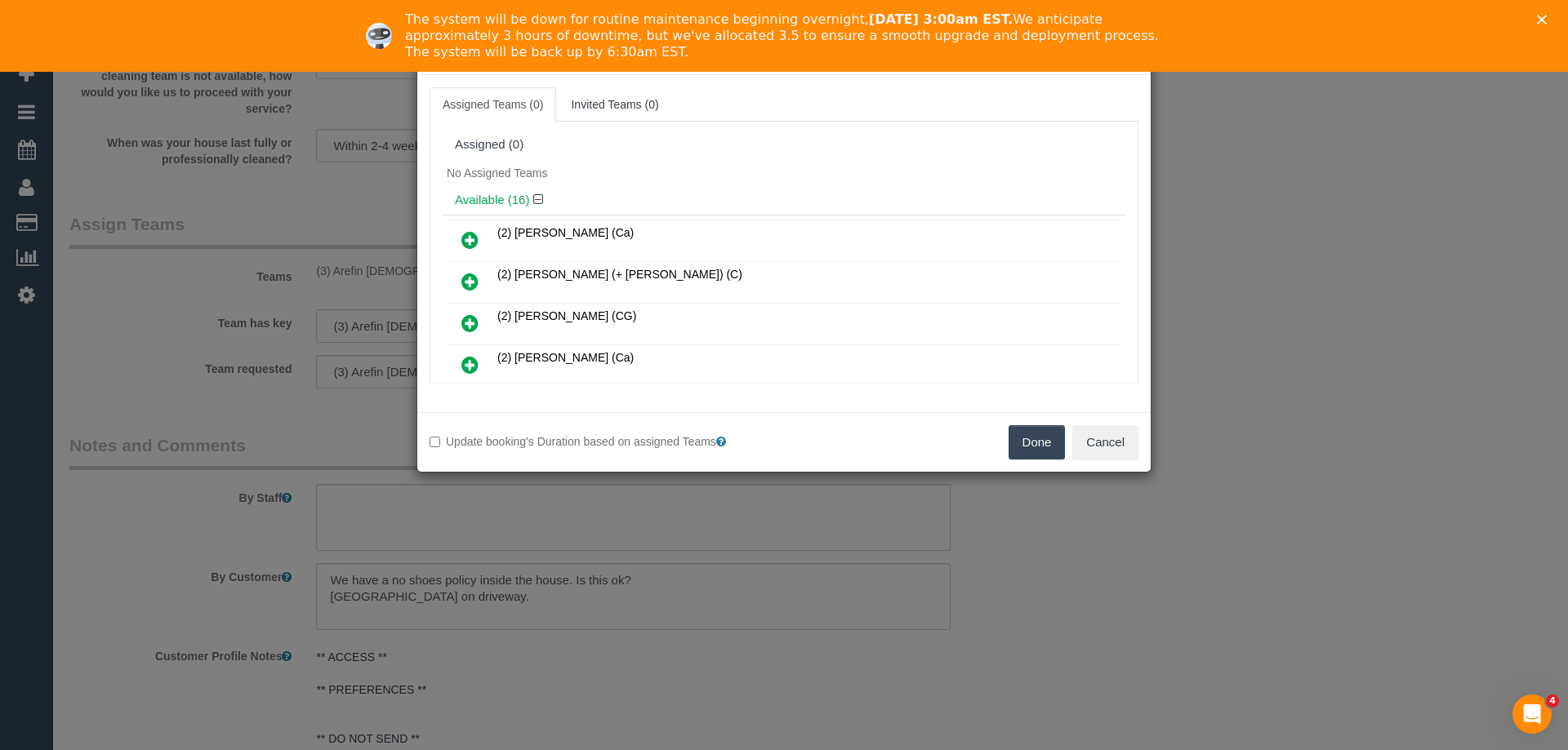
click at [1040, 434] on button "Done" at bounding box center [1036, 442] width 57 height 34
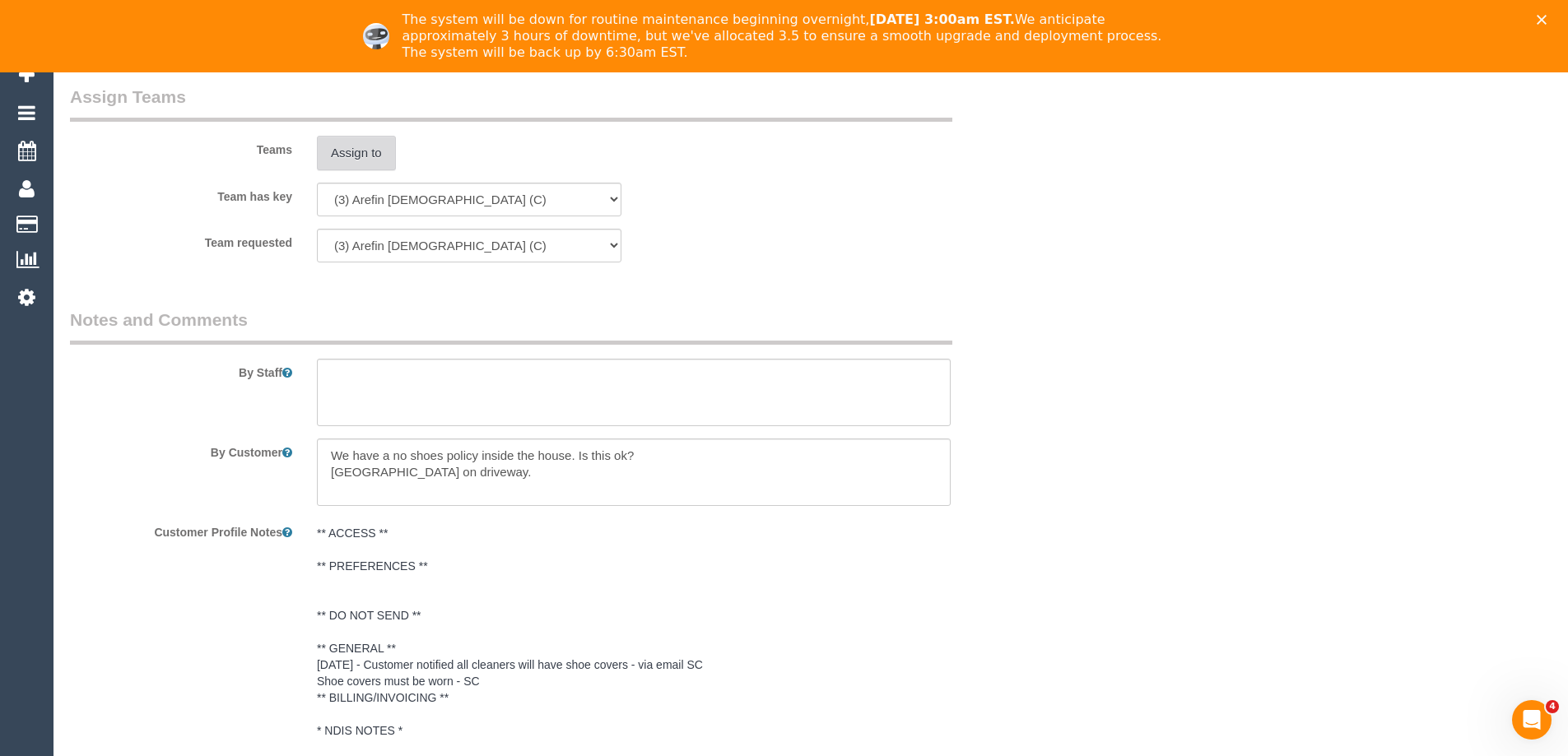
scroll to position [2706, 0]
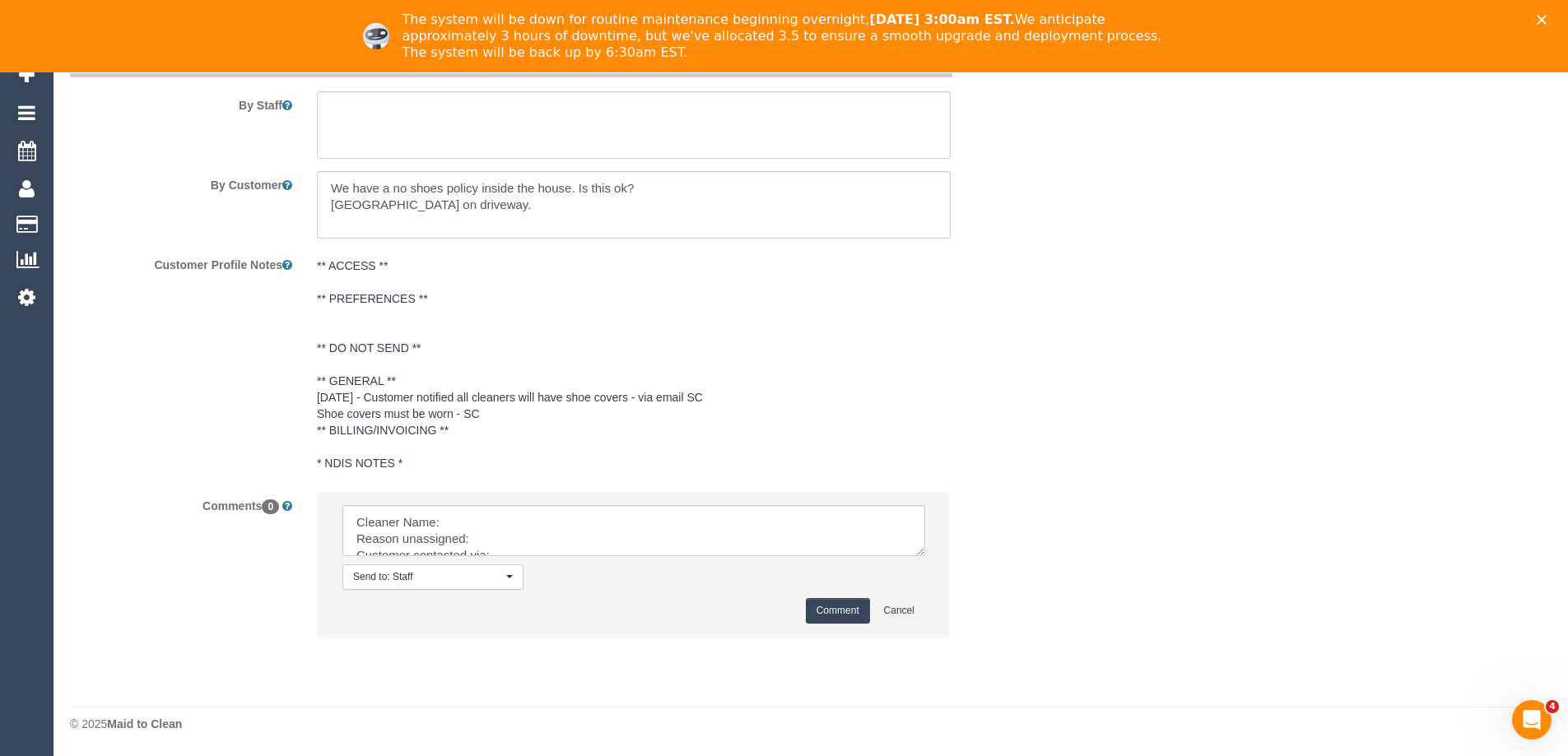
drag, startPoint x: 918, startPoint y: 553, endPoint x: 957, endPoint y: 726, distance: 177.3
click at [925, 556] on textarea at bounding box center [634, 530] width 583 height 51
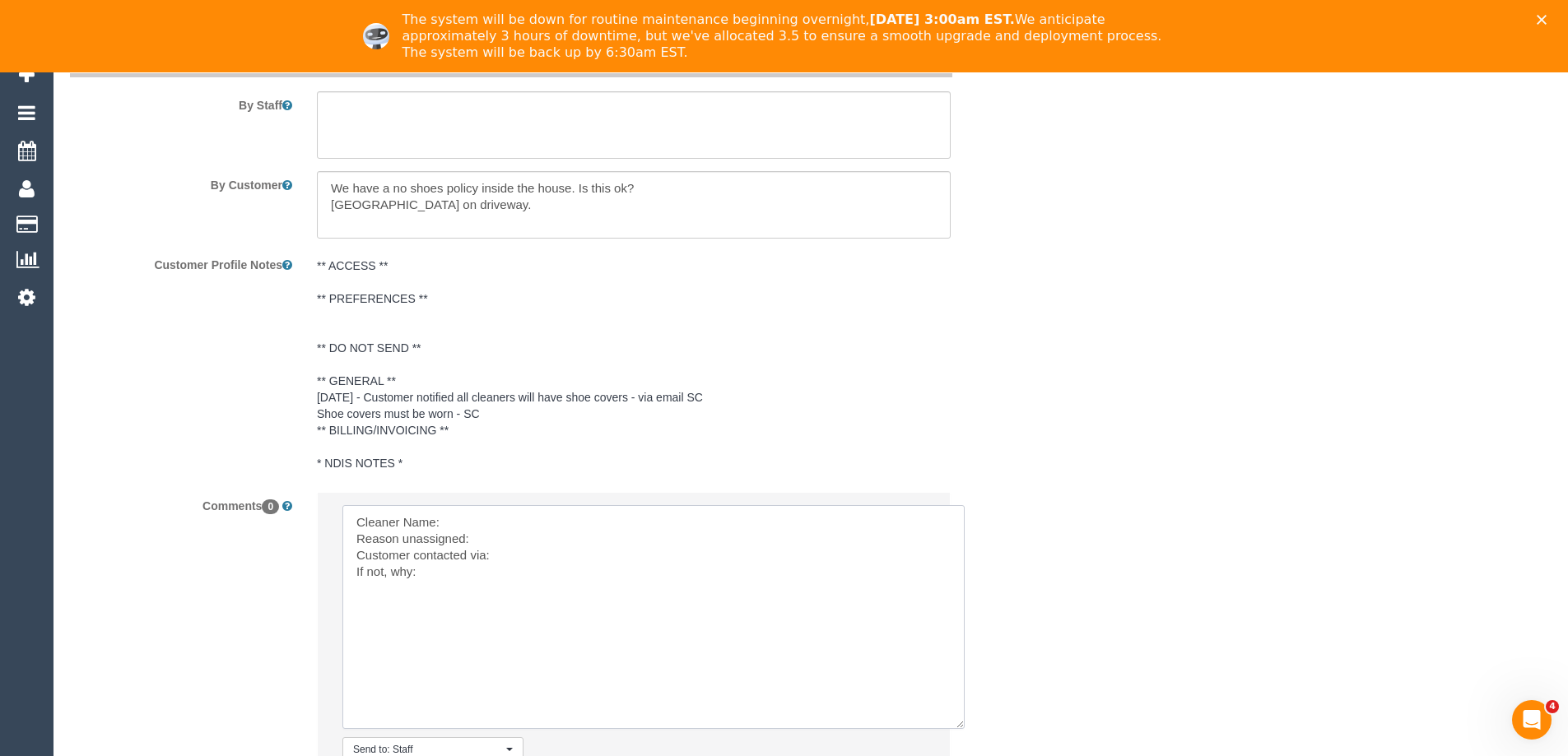
click at [483, 509] on textarea at bounding box center [654, 617] width 622 height 224
paste textarea "(3) Arefin [DEMOGRAPHIC_DATA] (C)"
drag, startPoint x: 519, startPoint y: 542, endPoint x: 550, endPoint y: 541, distance: 31.0
click at [520, 542] on textarea at bounding box center [654, 617] width 622 height 224
click at [501, 554] on textarea at bounding box center [654, 617] width 622 height 224
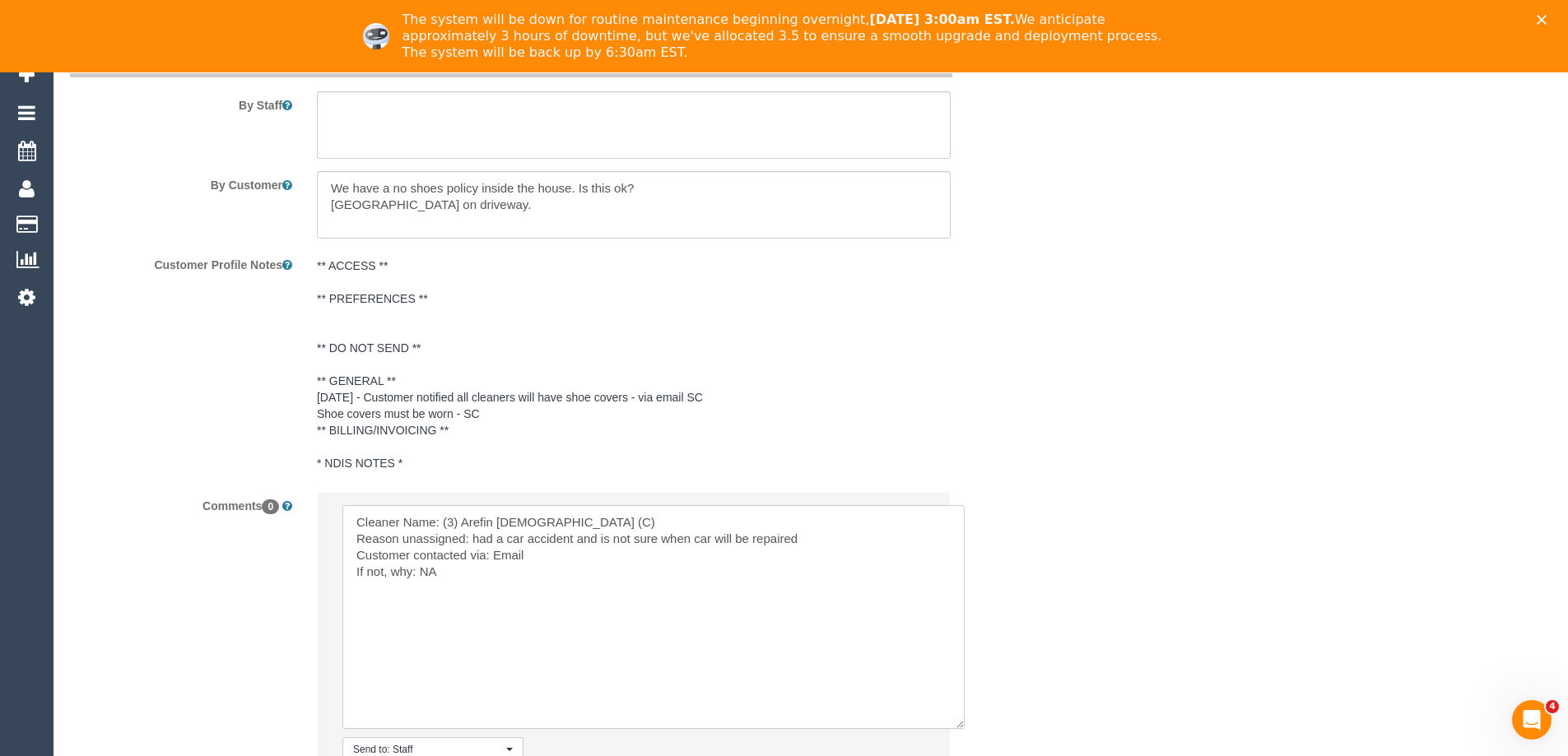
type textarea "Cleaner Name: (3) Arefin Islam (C) Reason unassigned: had a car accident and is…"
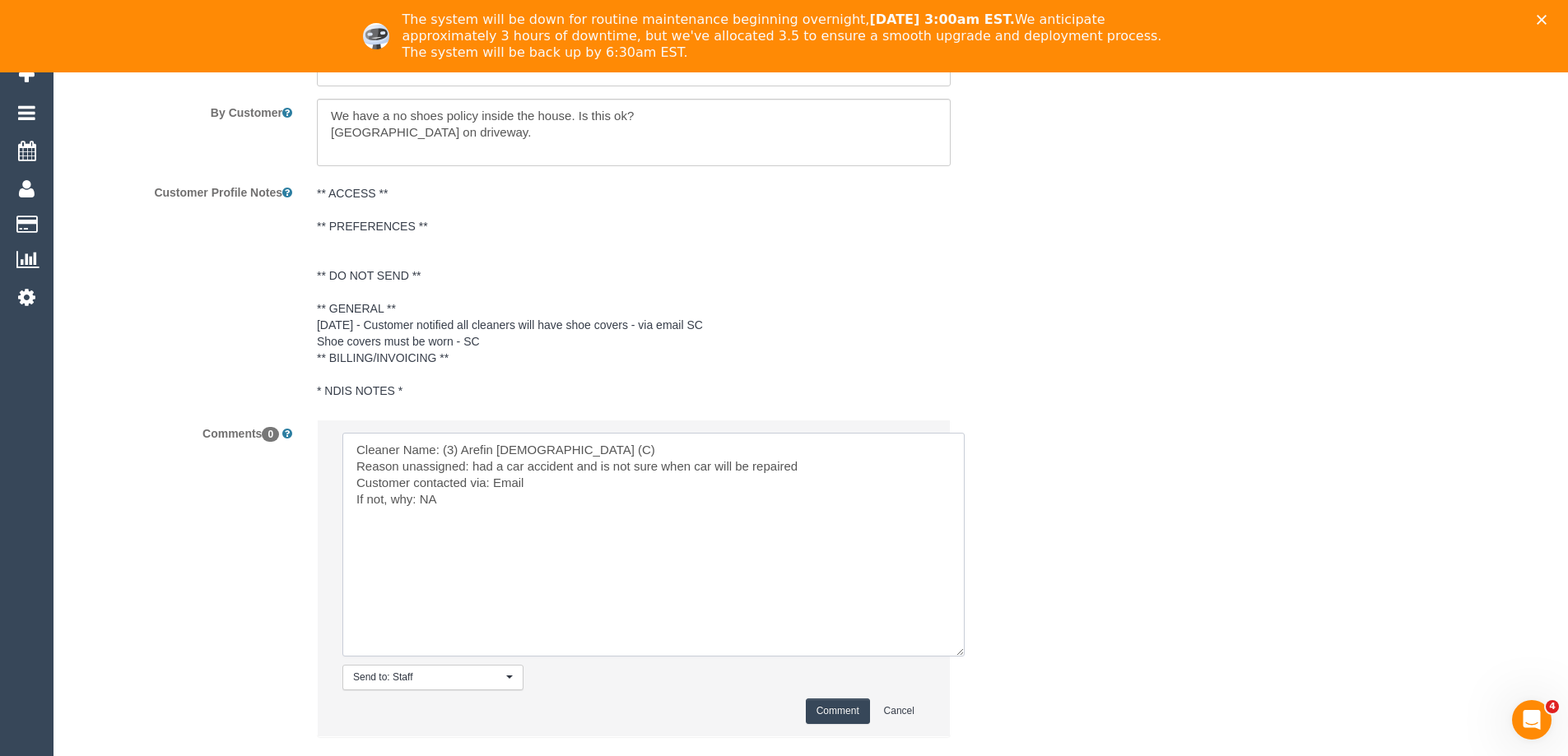
scroll to position [2879, 0]
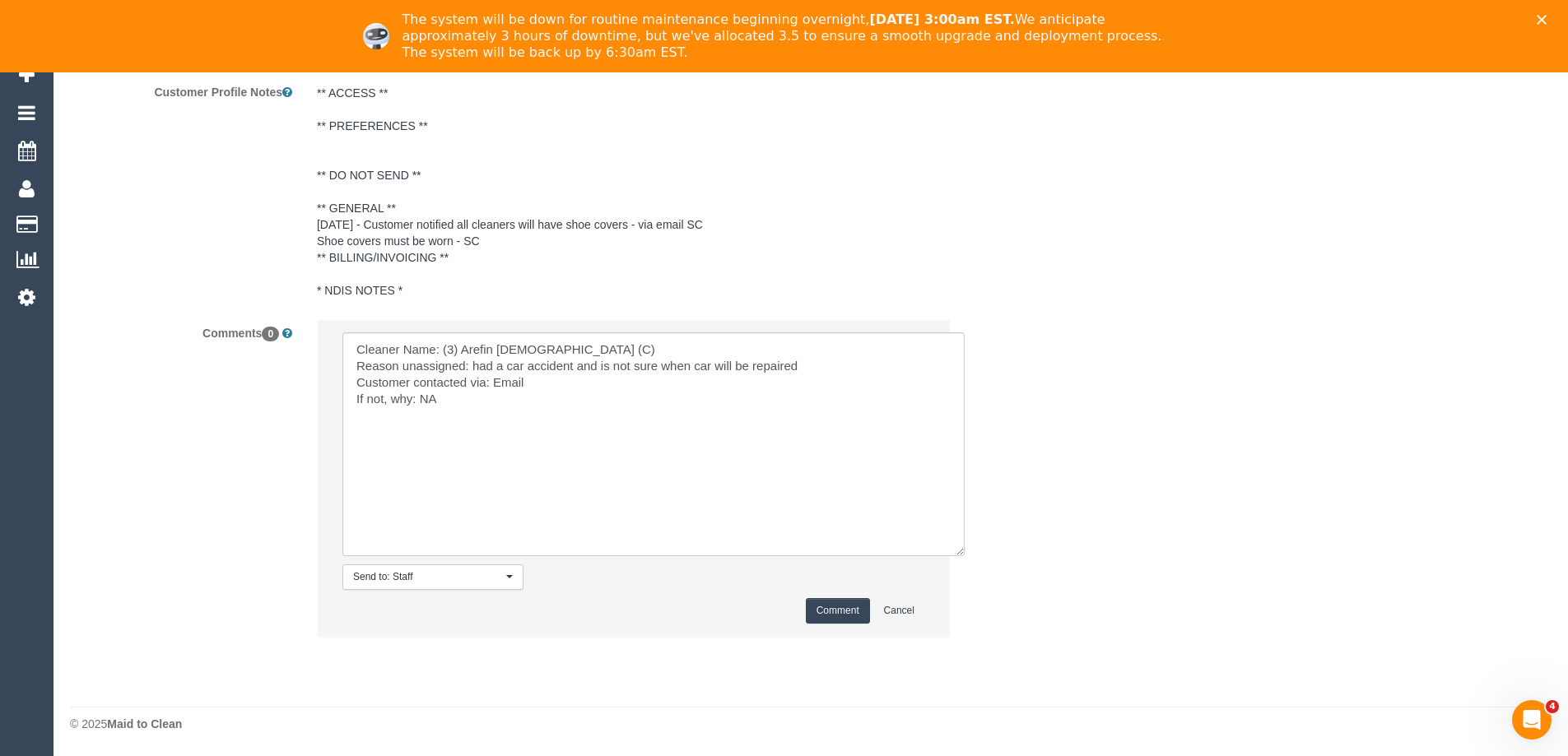
click at [827, 604] on button "Comment" at bounding box center [837, 611] width 64 height 26
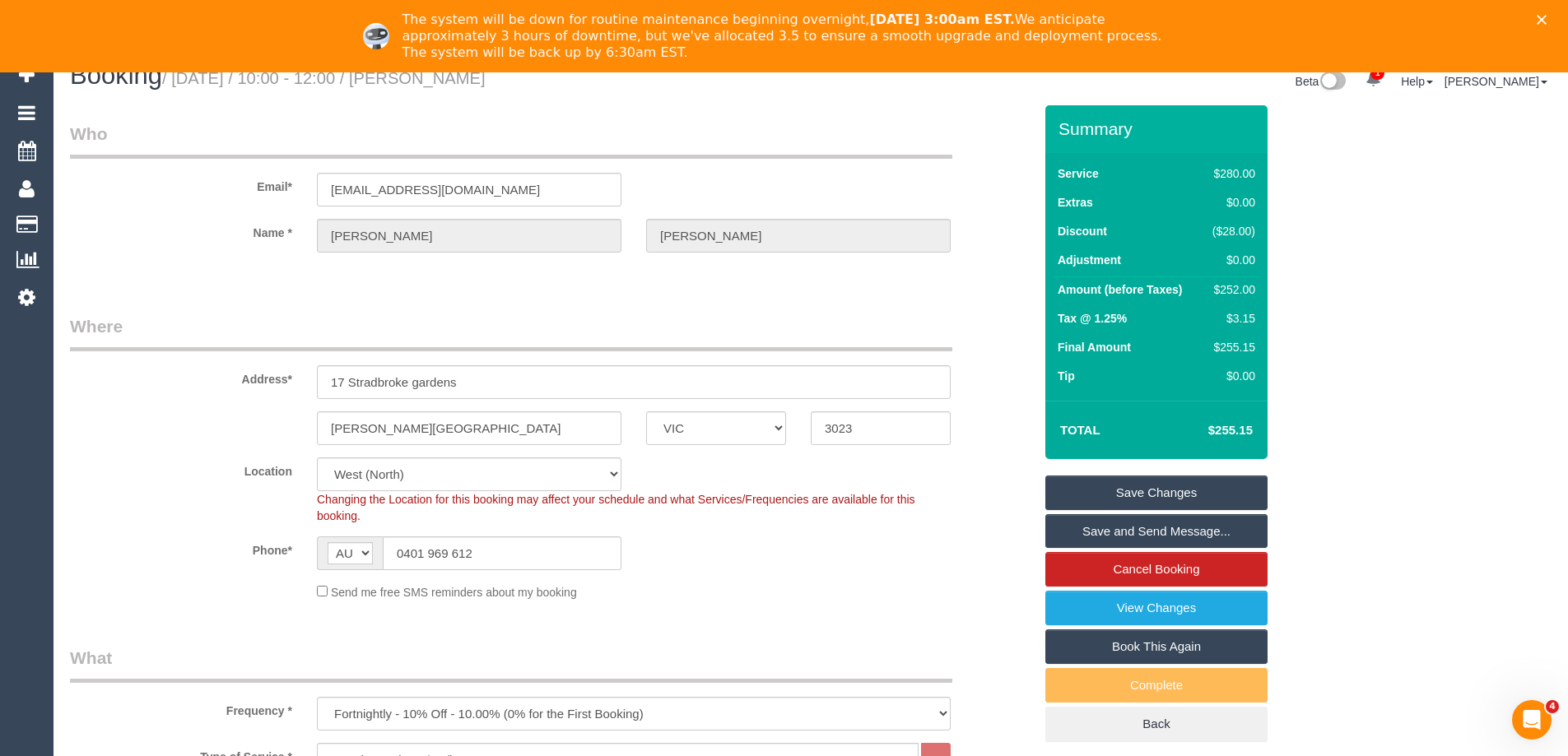
scroll to position [0, 0]
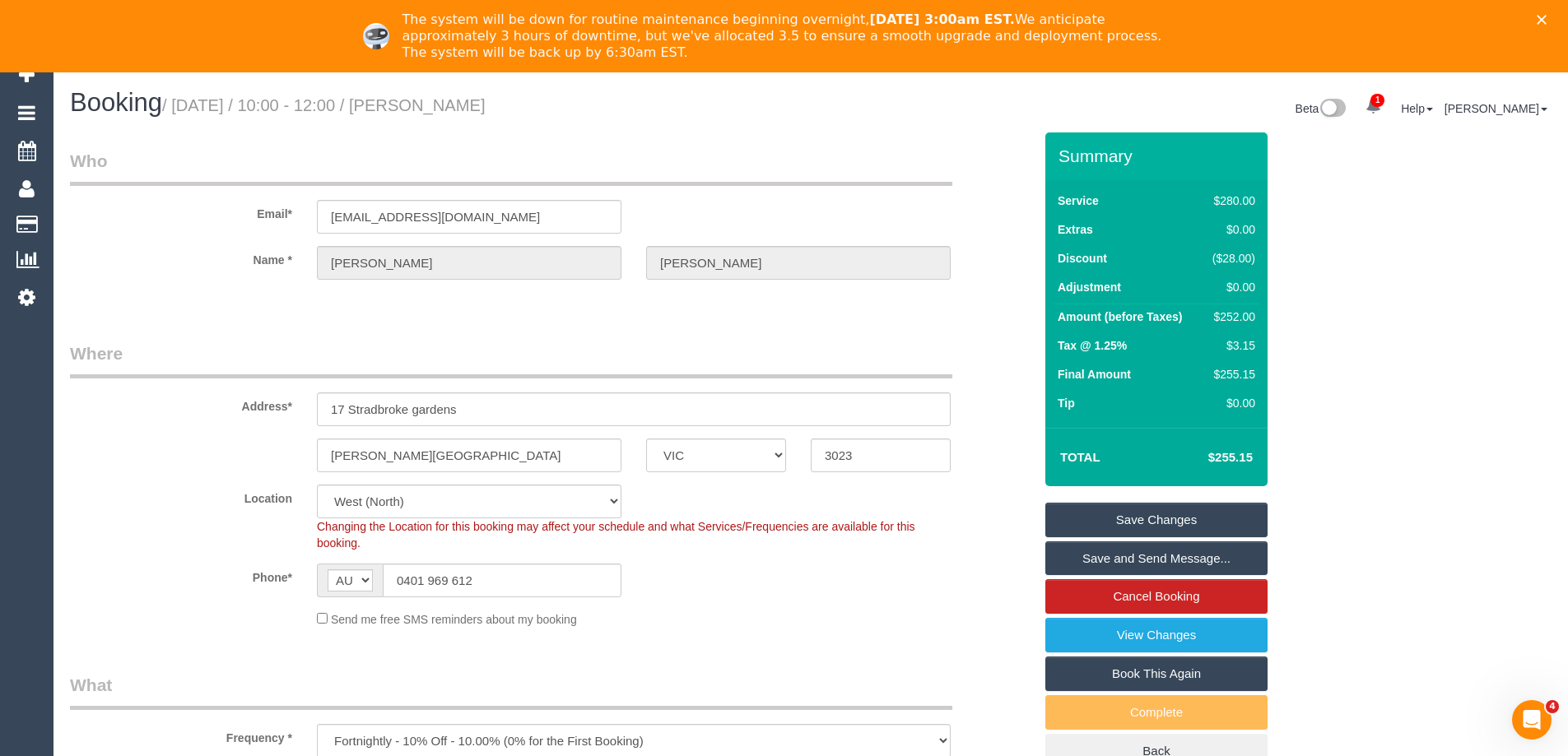
drag, startPoint x: 1203, startPoint y: 515, endPoint x: 1248, endPoint y: 510, distance: 45.3
click at [1203, 515] on link "Save Changes" at bounding box center [1156, 520] width 222 height 34
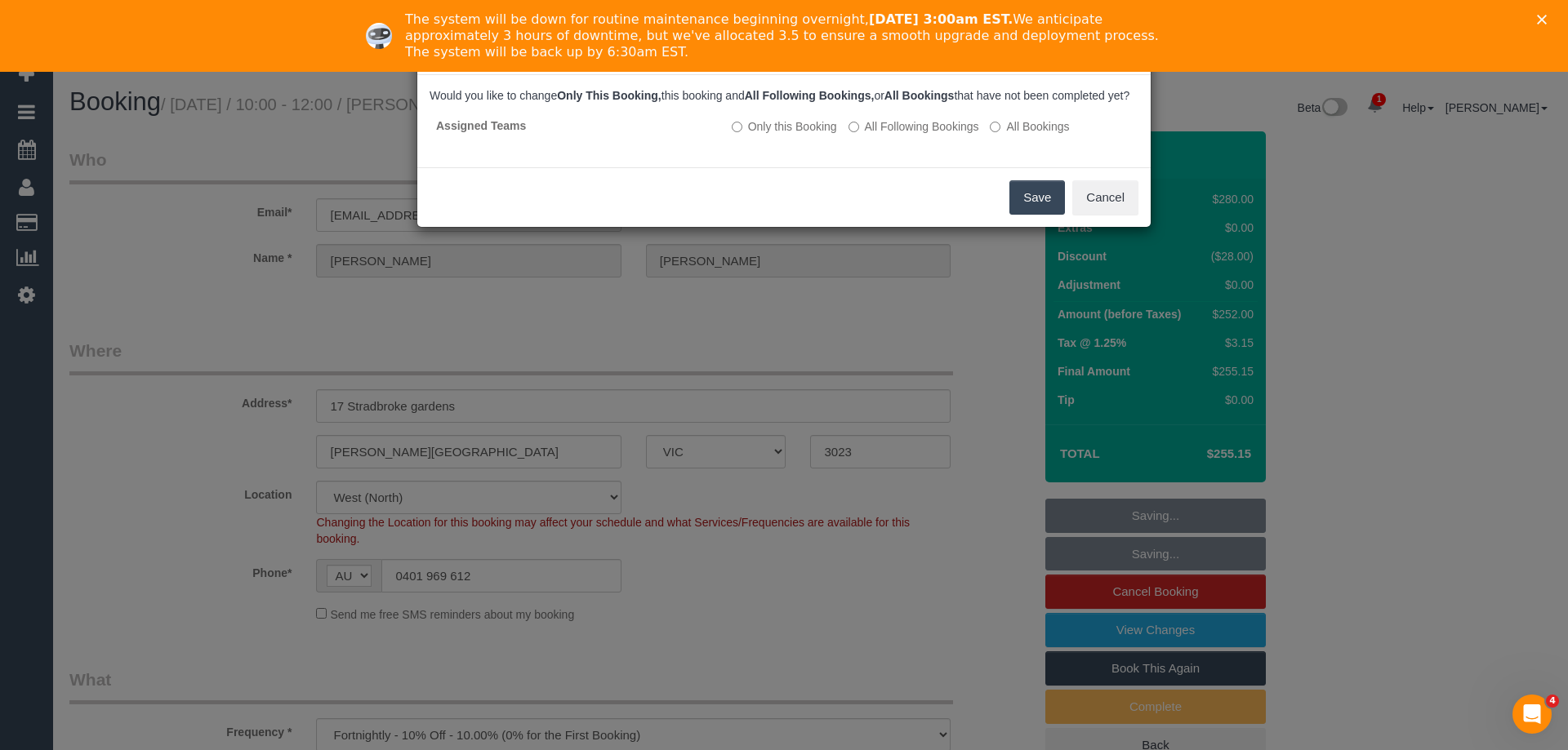
click at [1035, 208] on button "Save" at bounding box center [1037, 197] width 56 height 34
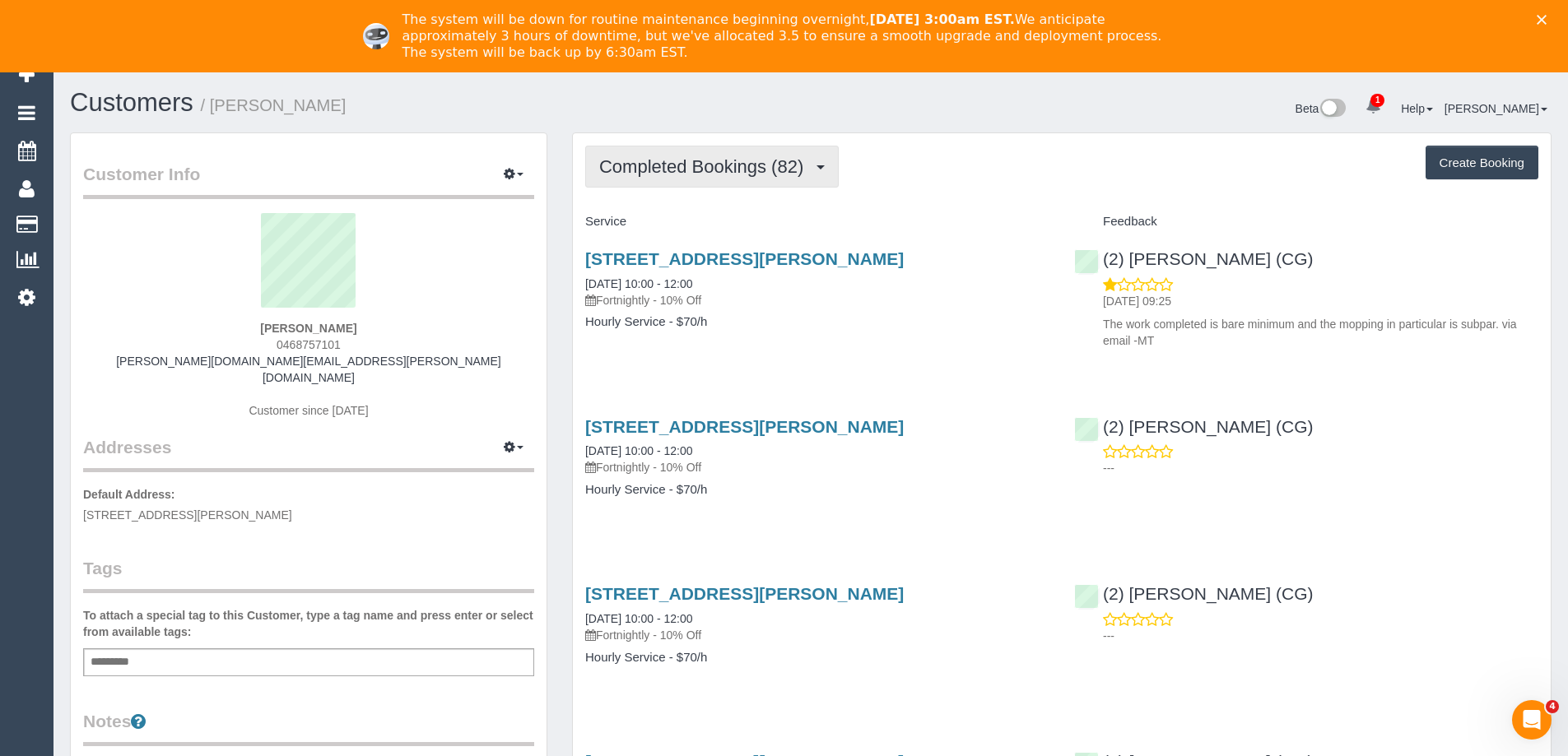
click at [710, 161] on span "Completed Bookings (82)" at bounding box center [705, 166] width 212 height 20
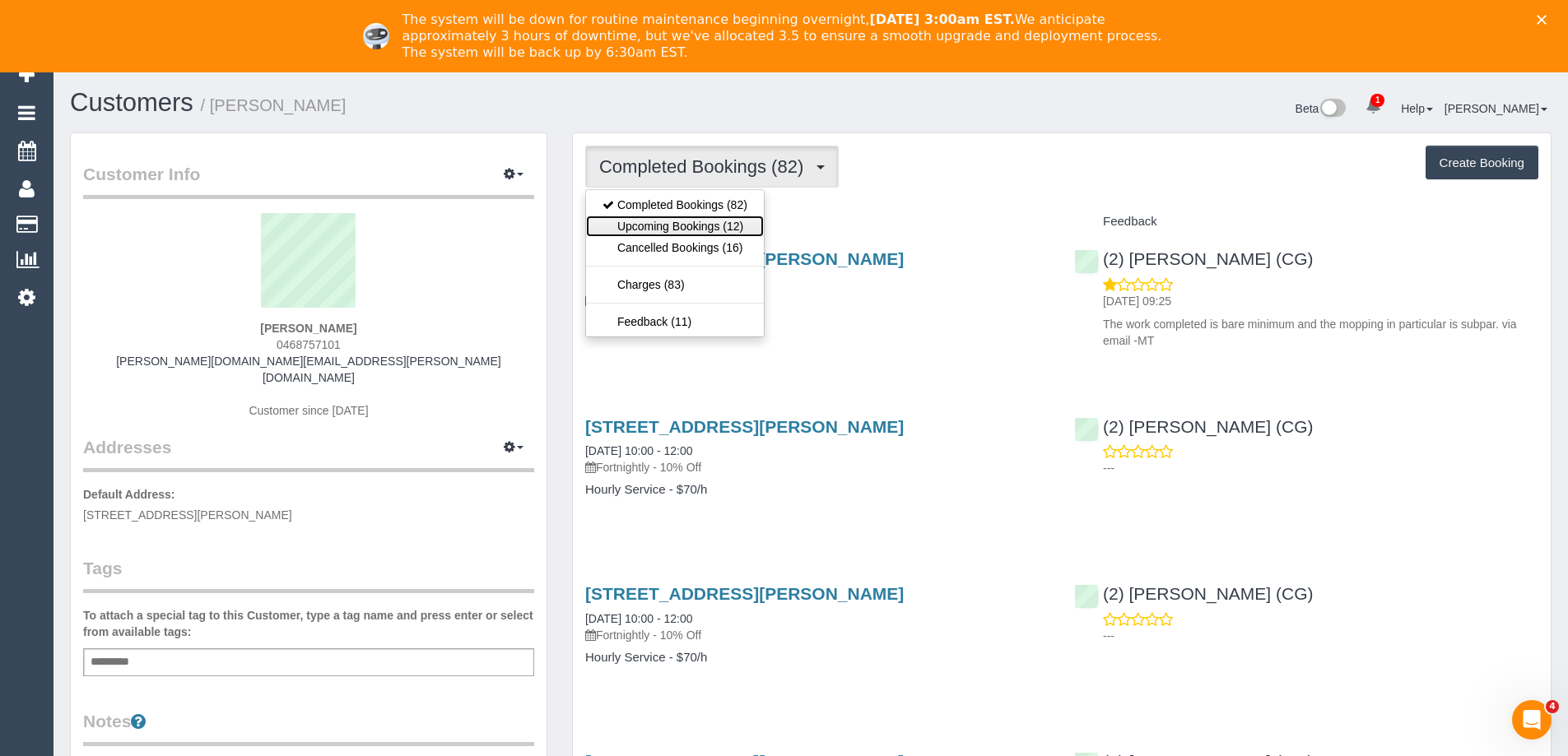
click at [711, 217] on link "Upcoming Bookings (12)" at bounding box center [675, 226] width 178 height 21
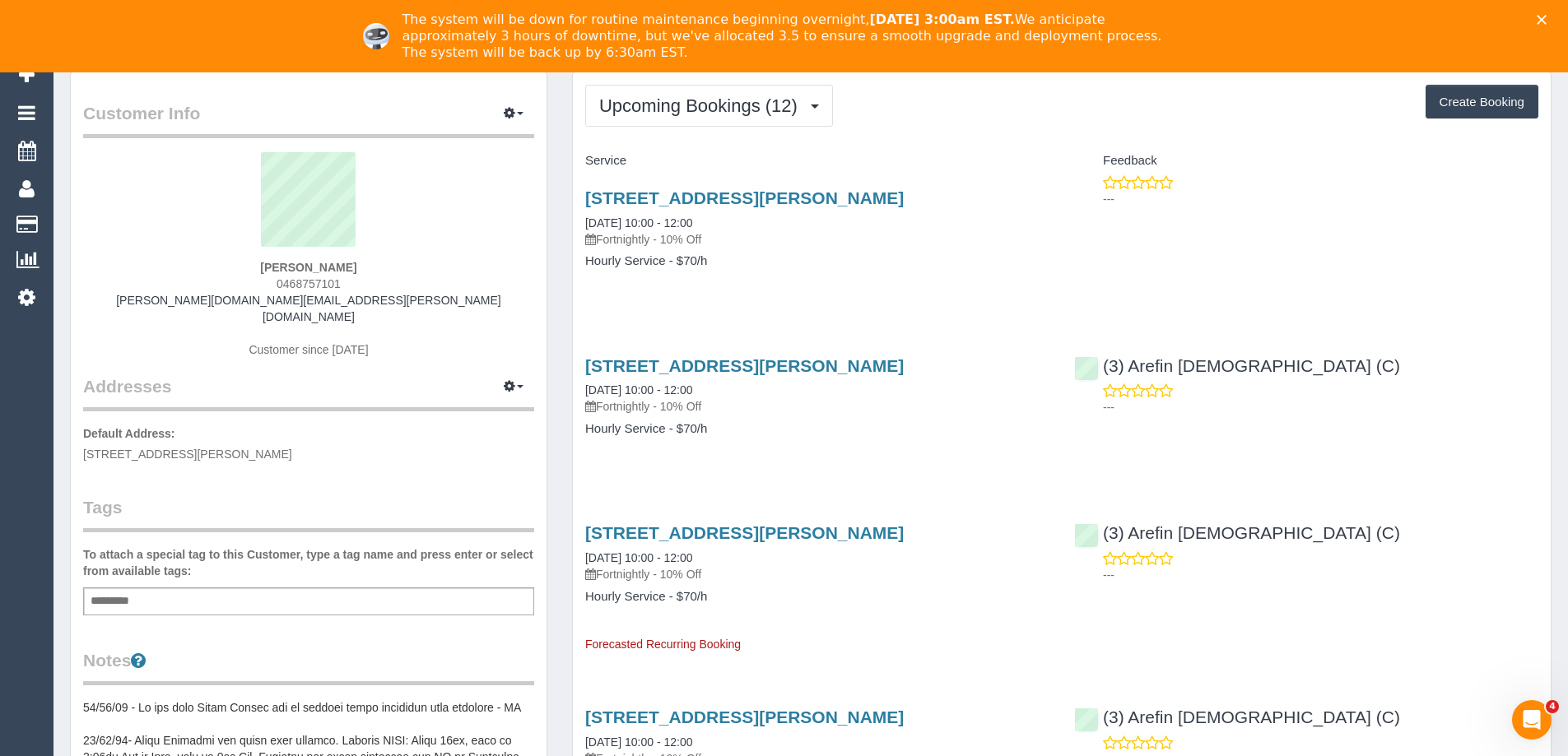
scroll to position [247, 0]
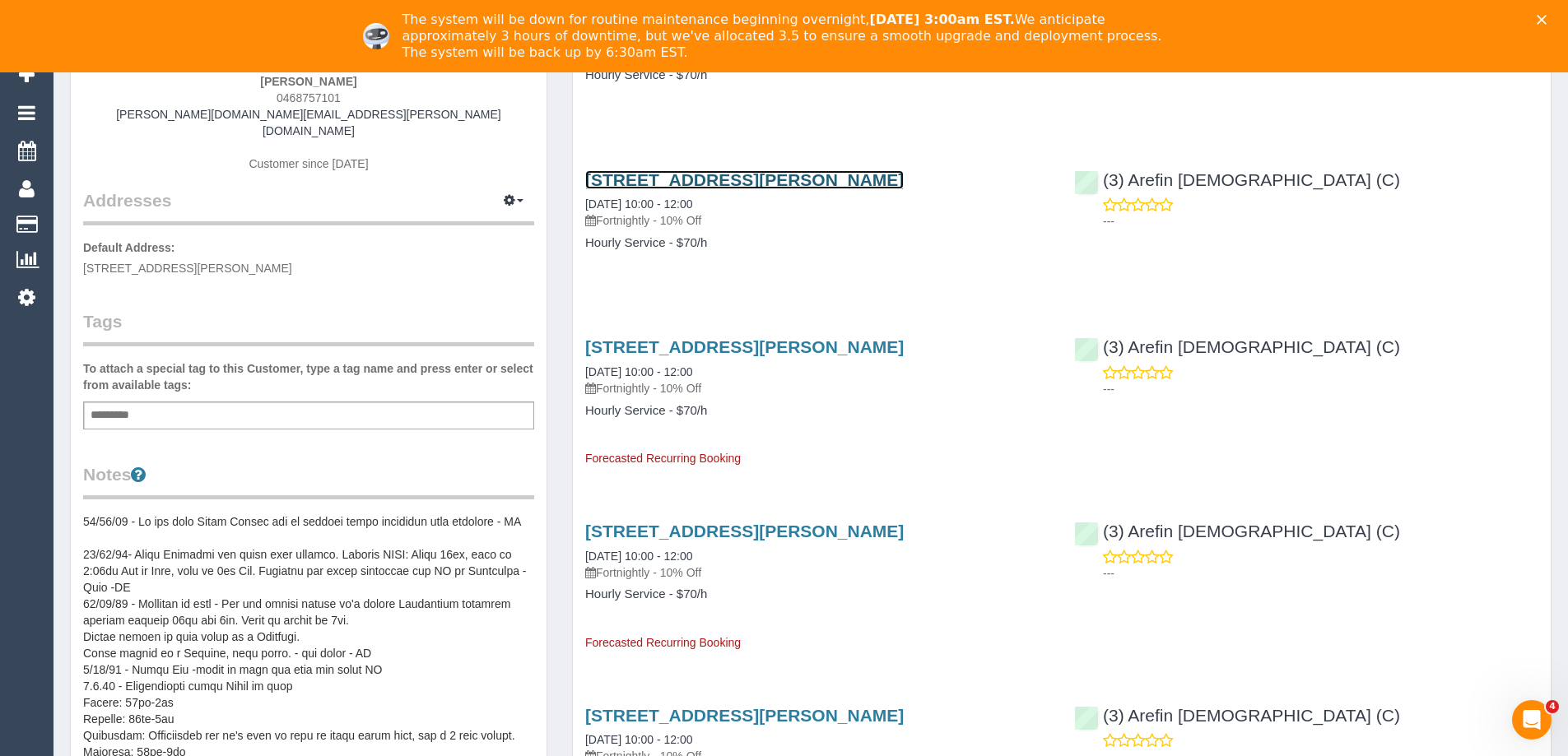
click at [778, 180] on link "22 Ryan St, Northcote, VIC 3070" at bounding box center [744, 179] width 318 height 19
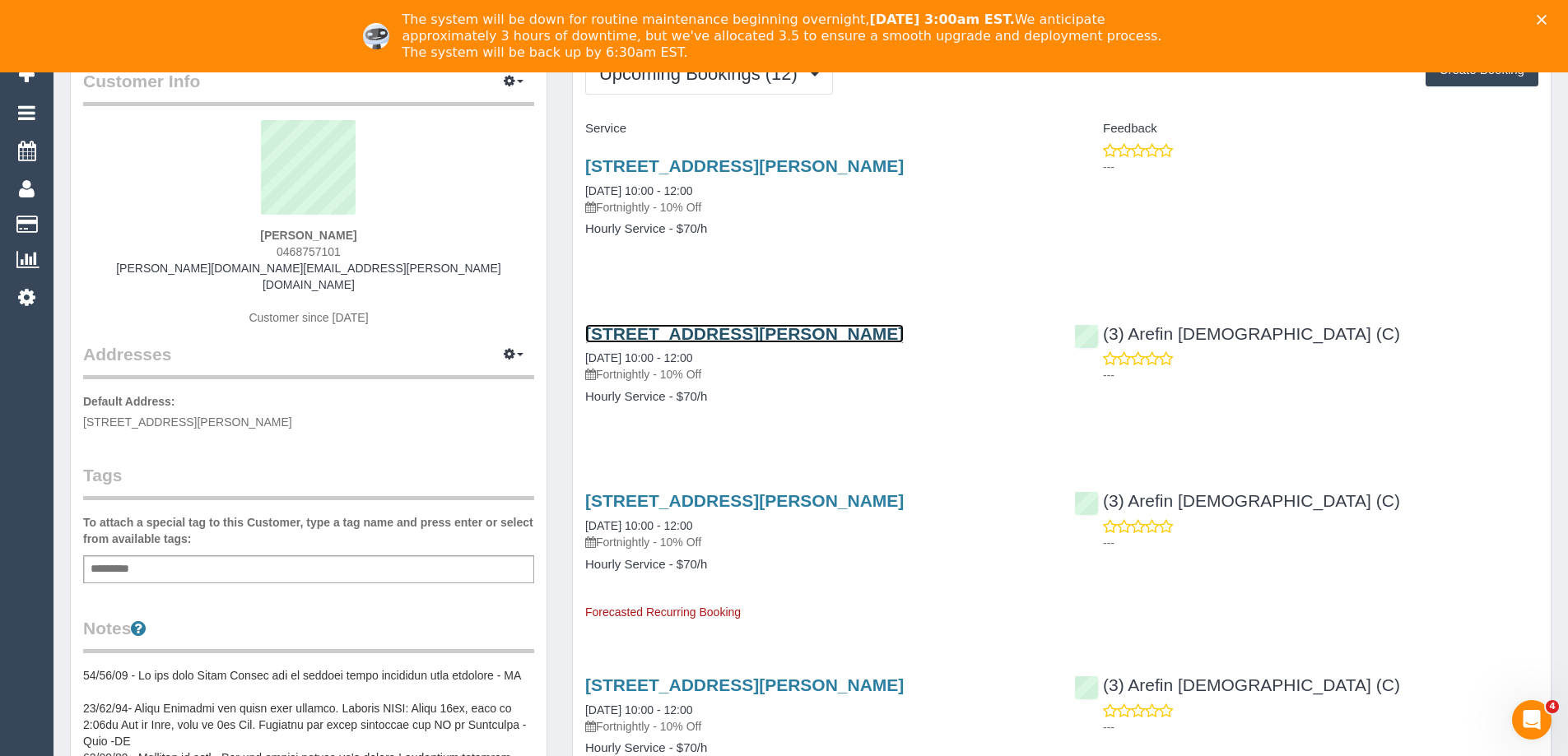
scroll to position [0, 0]
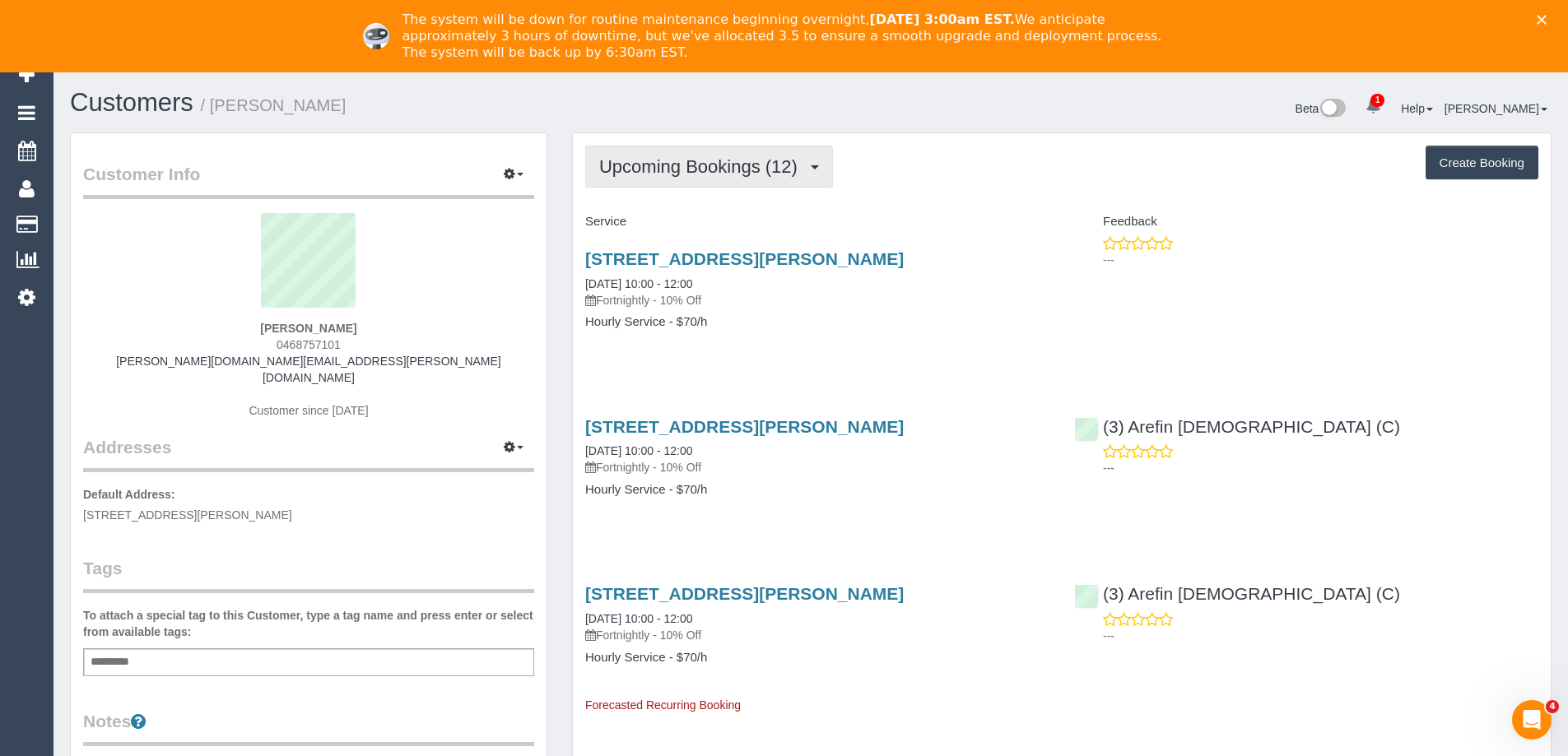
click at [725, 174] on span "Upcoming Bookings (12)" at bounding box center [702, 166] width 206 height 20
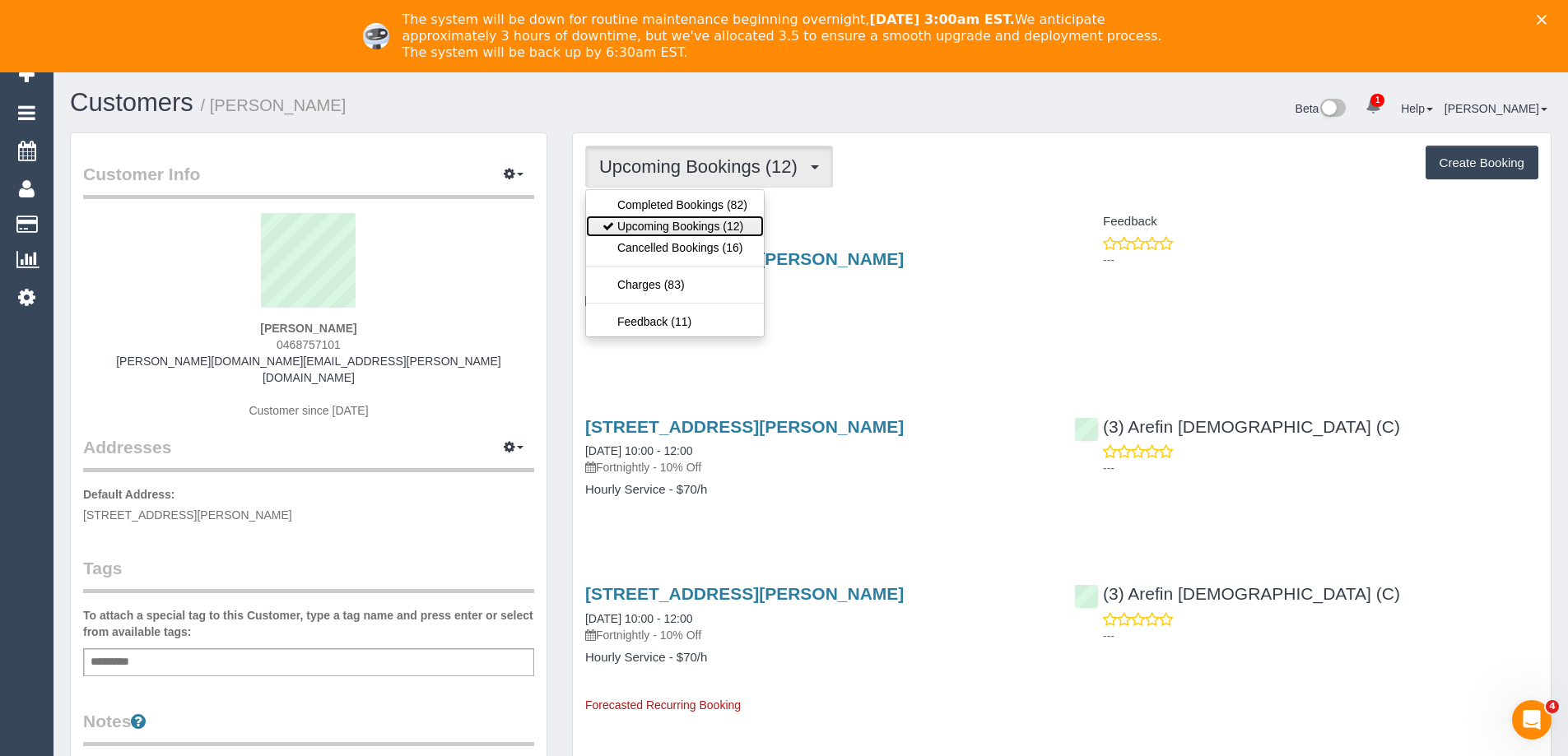
click at [712, 227] on link "Upcoming Bookings (12)" at bounding box center [675, 226] width 178 height 21
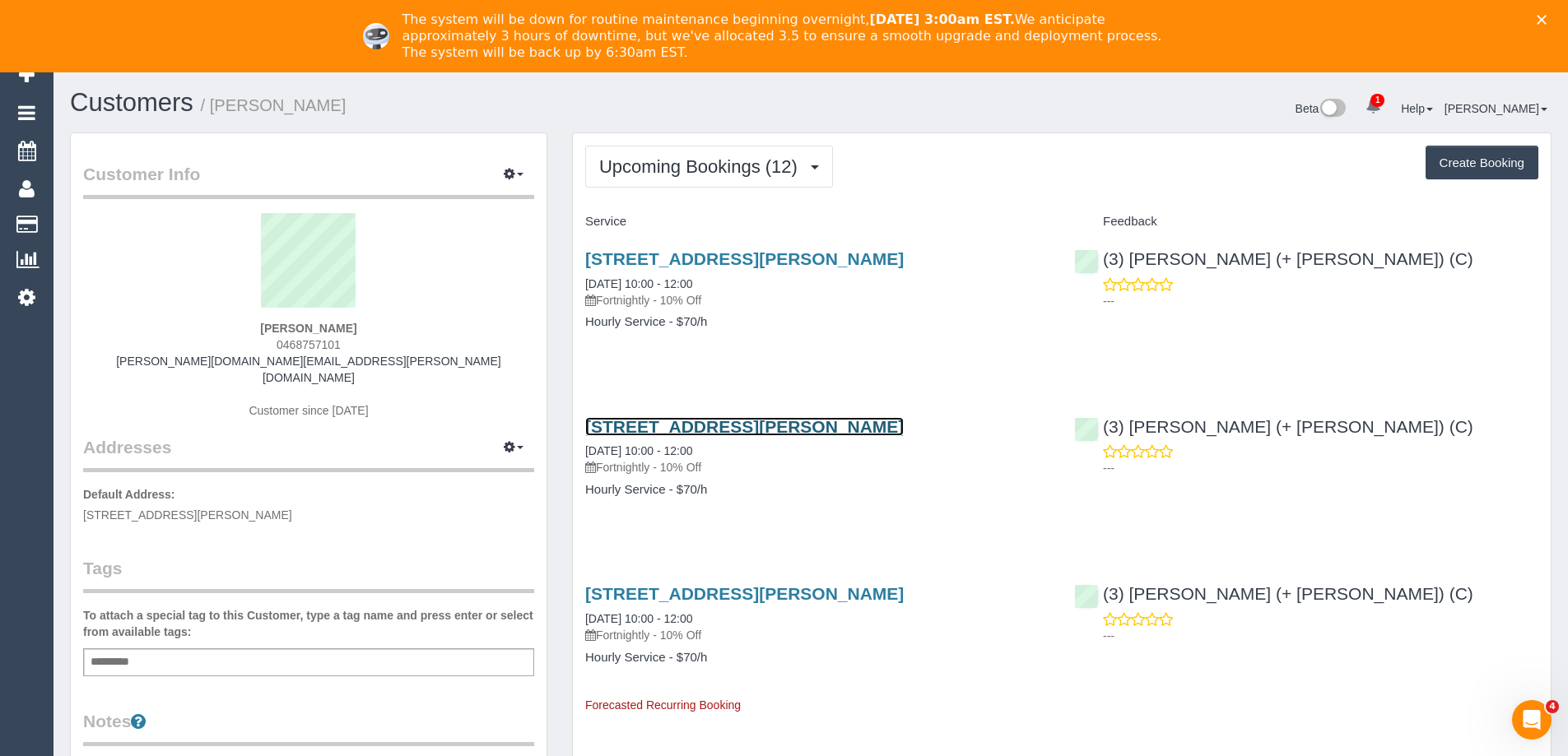
click at [746, 420] on link "22 Ryan St, Northcote, VIC 3070" at bounding box center [744, 426] width 318 height 19
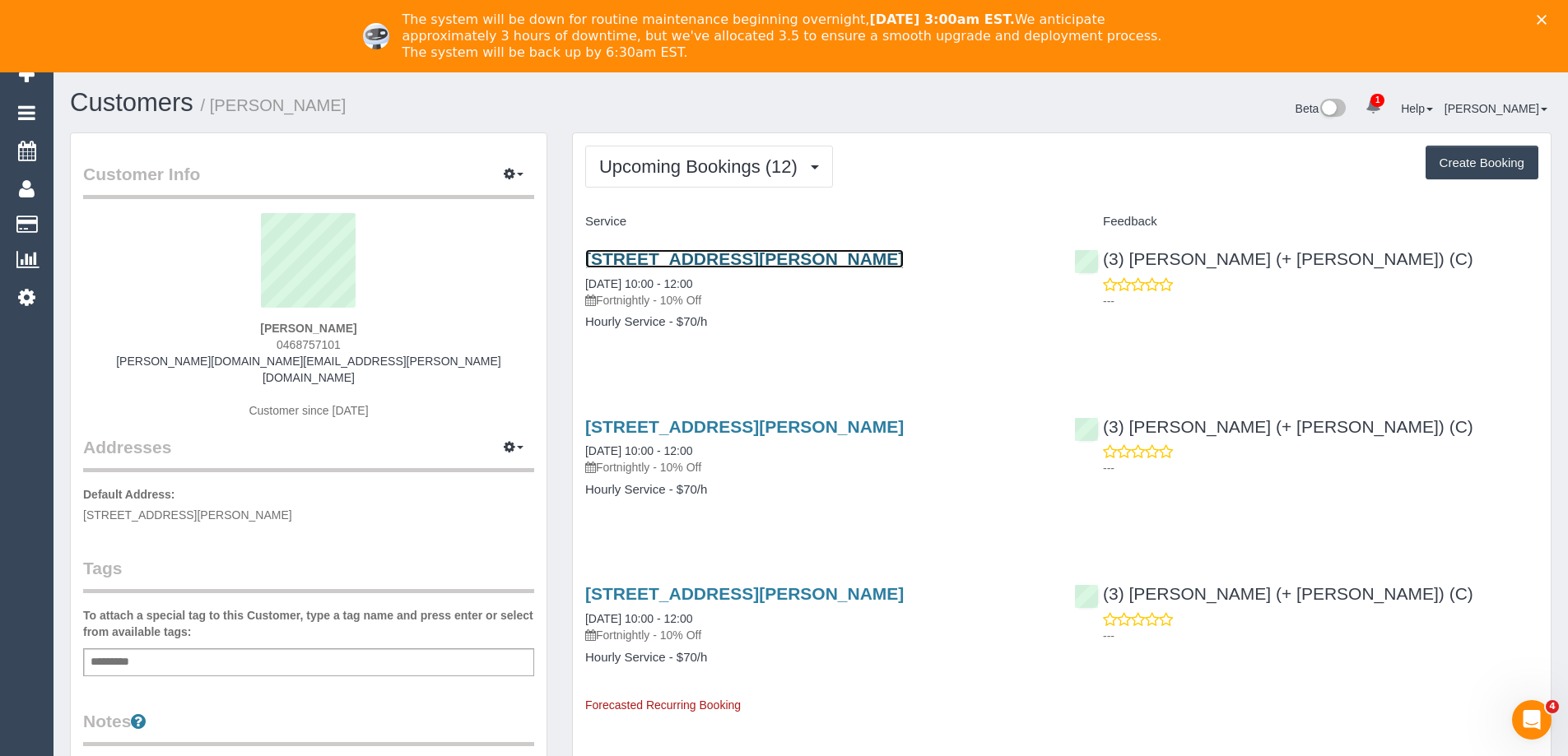
click at [739, 254] on link "22 Ryan St, Northcote, VIC 3070" at bounding box center [744, 258] width 318 height 19
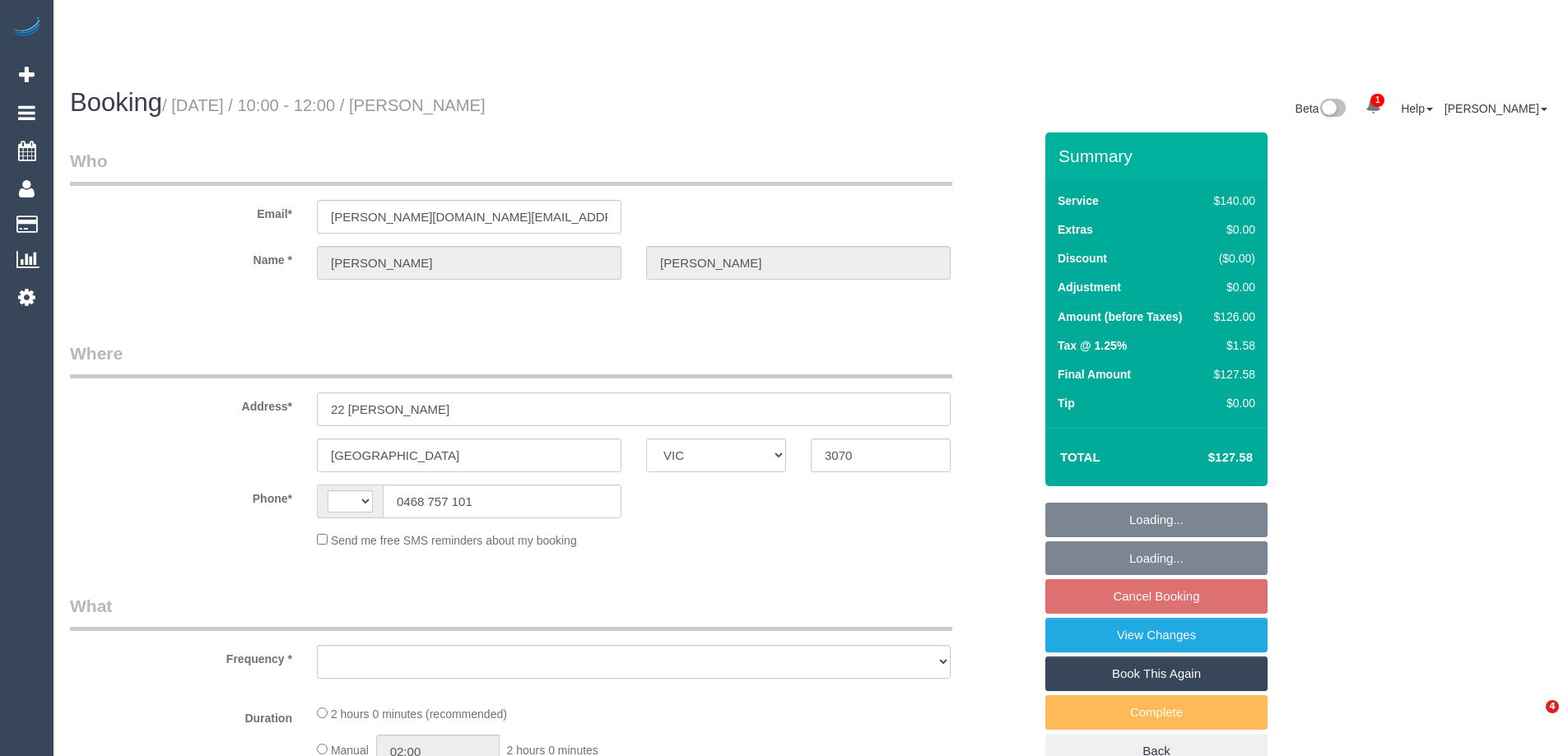
select select "VIC"
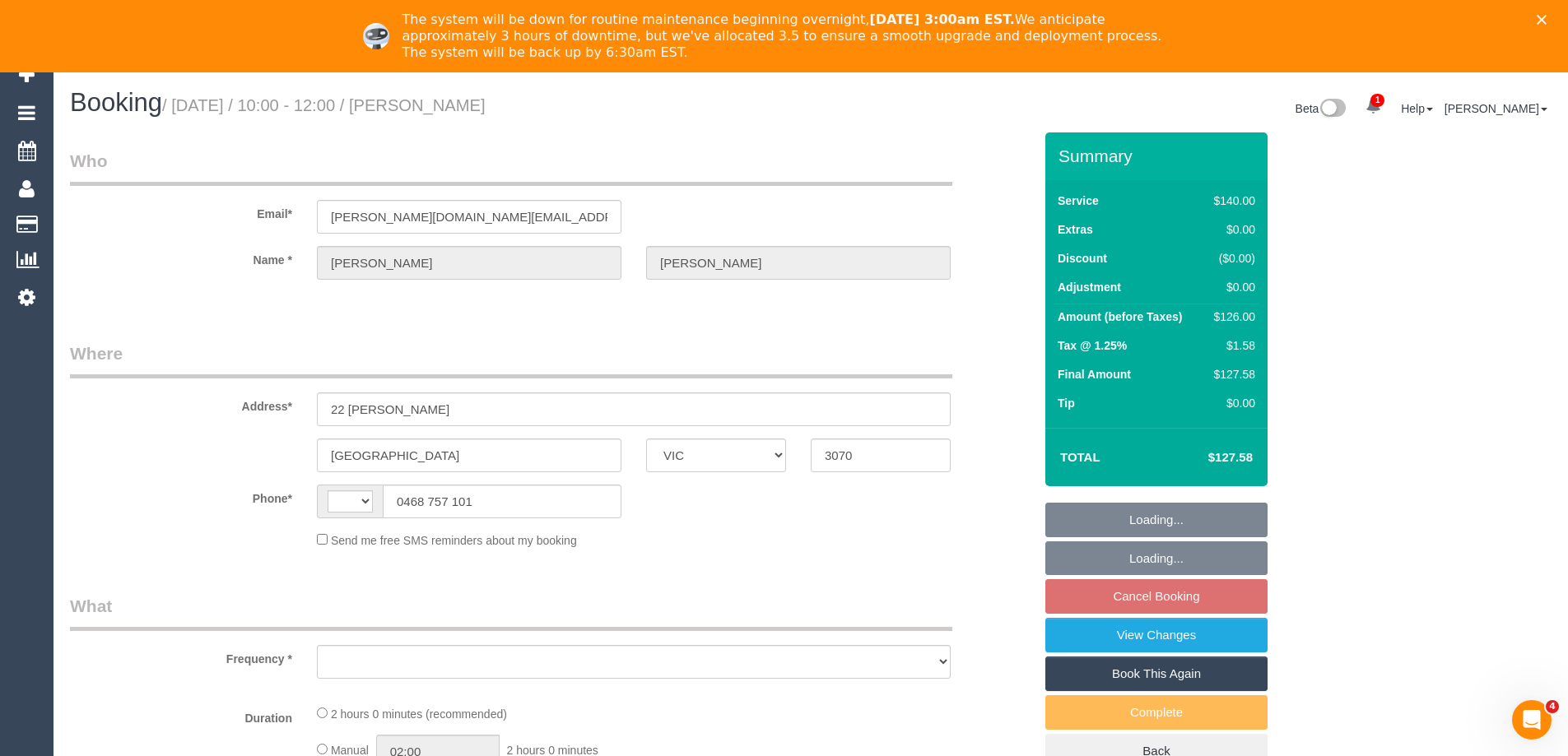
select select "string:AU"
select select "object:685"
select select "number:28"
select select "number:14"
select select "number:19"
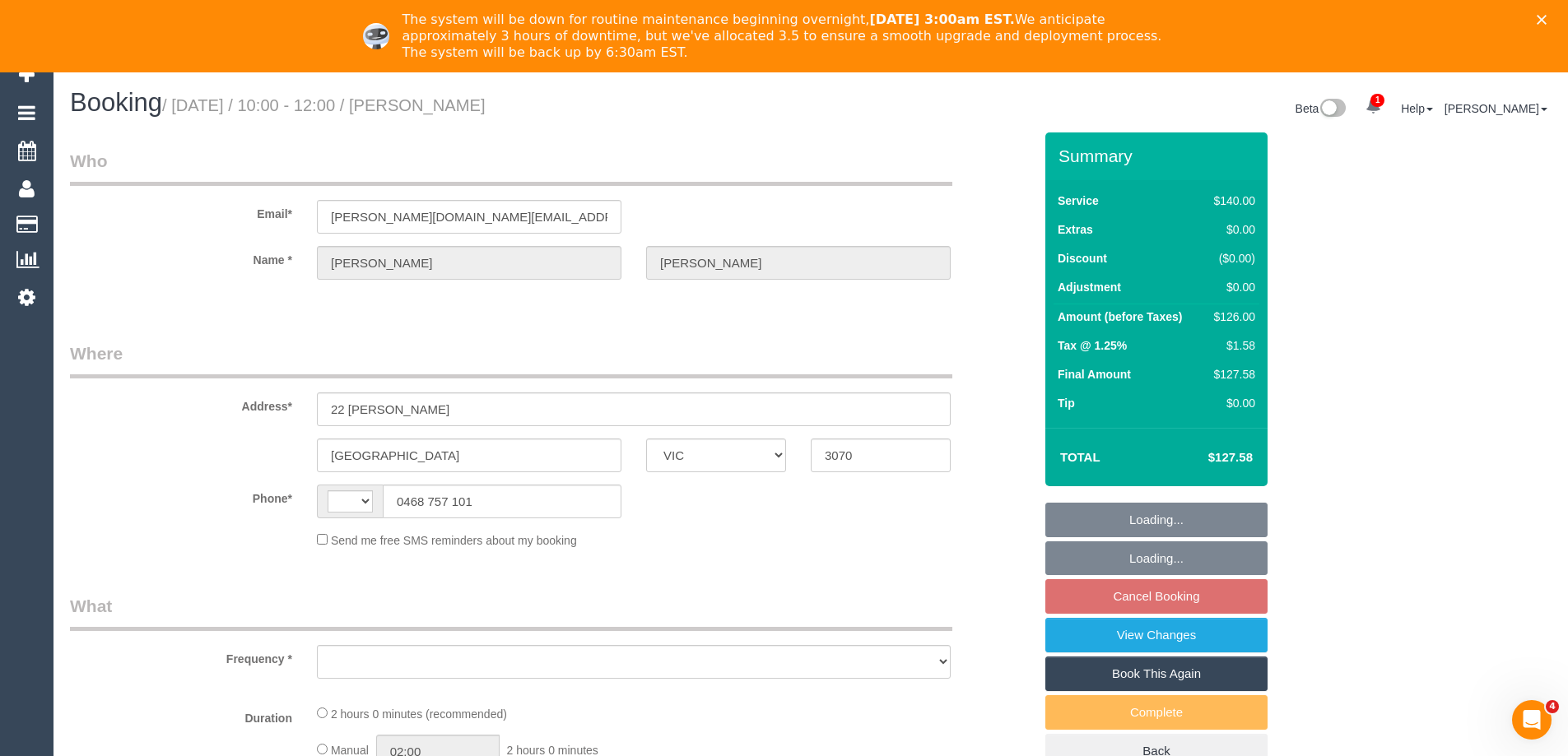
select select "number:25"
select select "number:34"
select select "number:11"
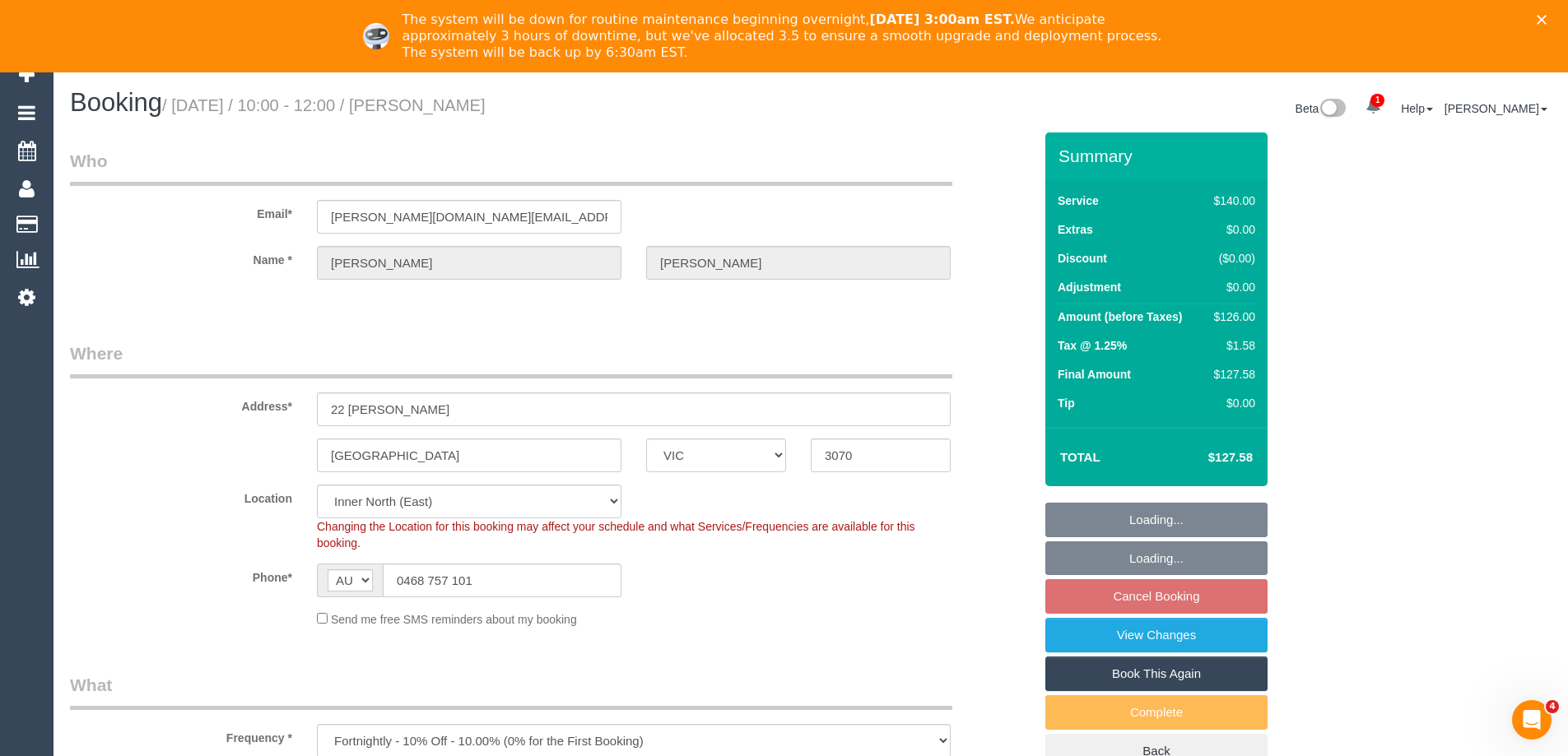
select select "object:695"
select select "string:stripe-pm_1PDxAn2GScqysDRVHZTENddp"
select select "spot3"
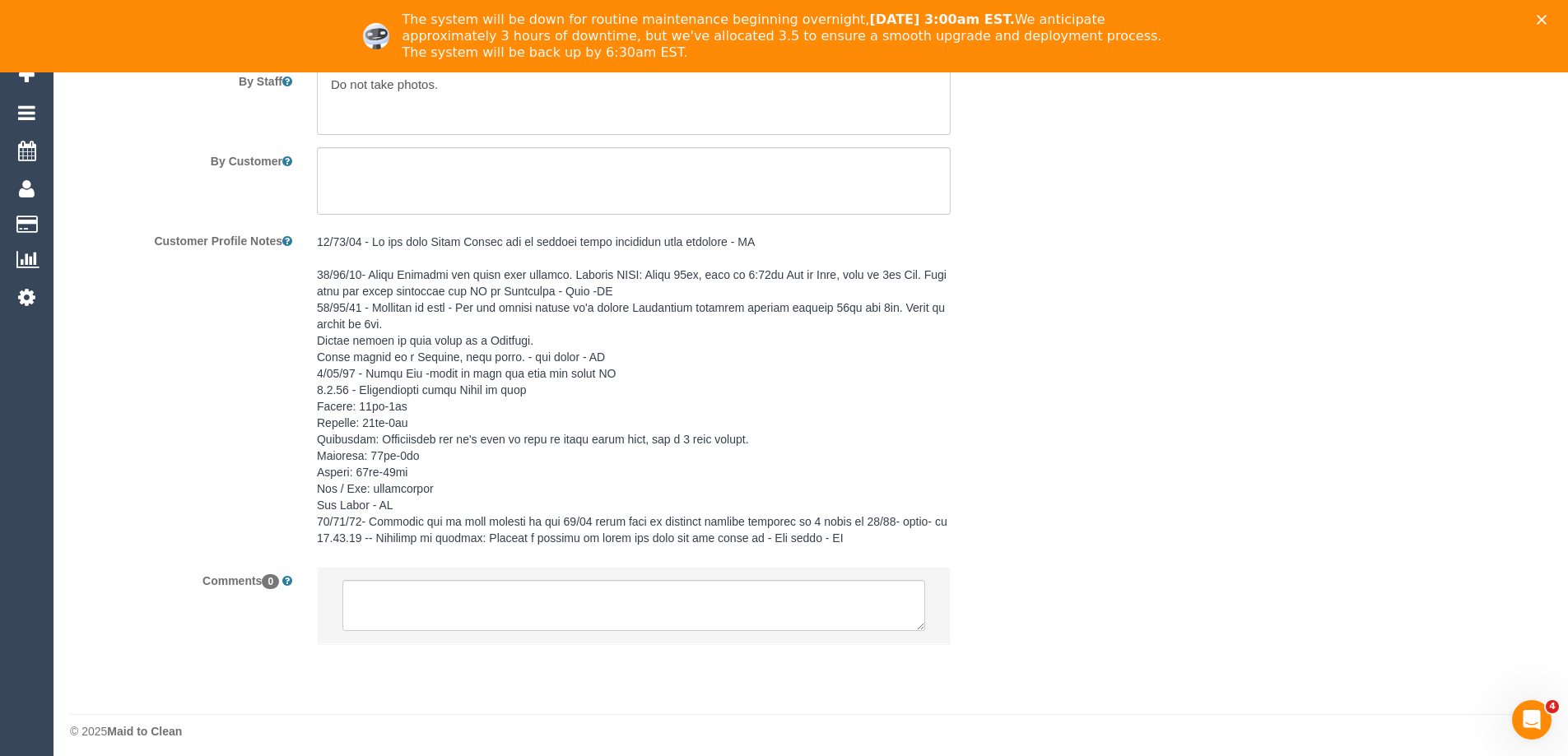
scroll to position [2737, 0]
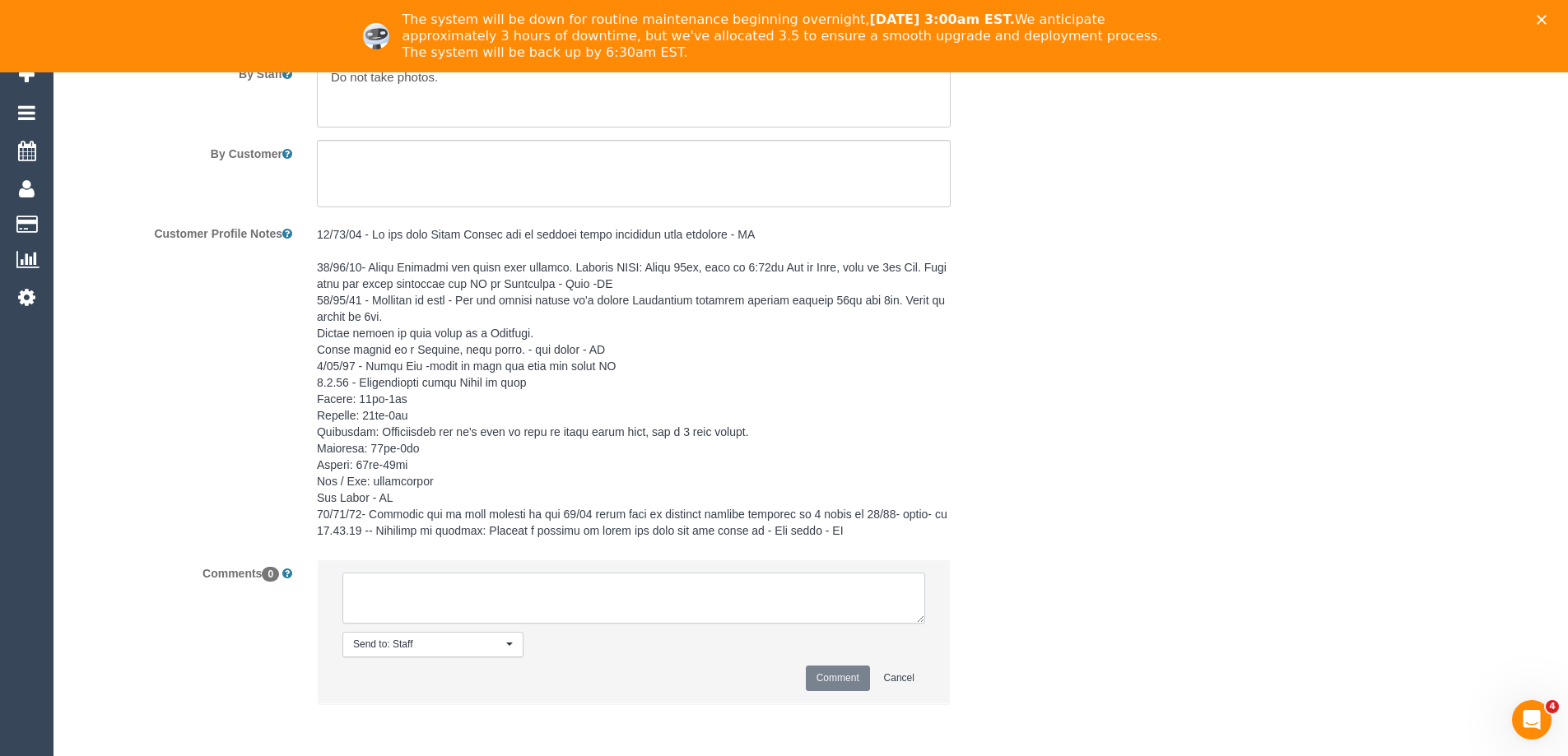
click at [629, 603] on textarea at bounding box center [634, 598] width 583 height 51
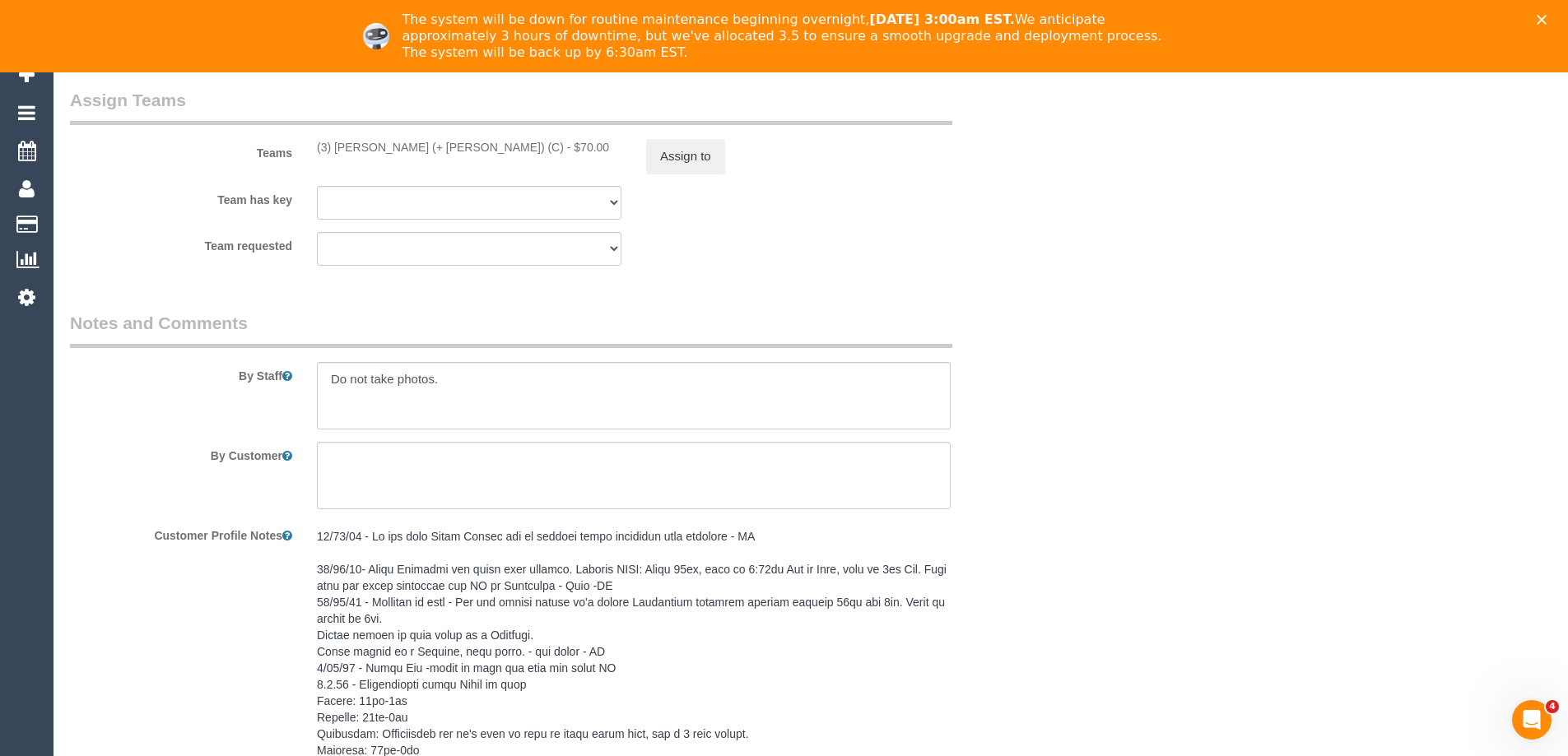
scroll to position [2386, 0]
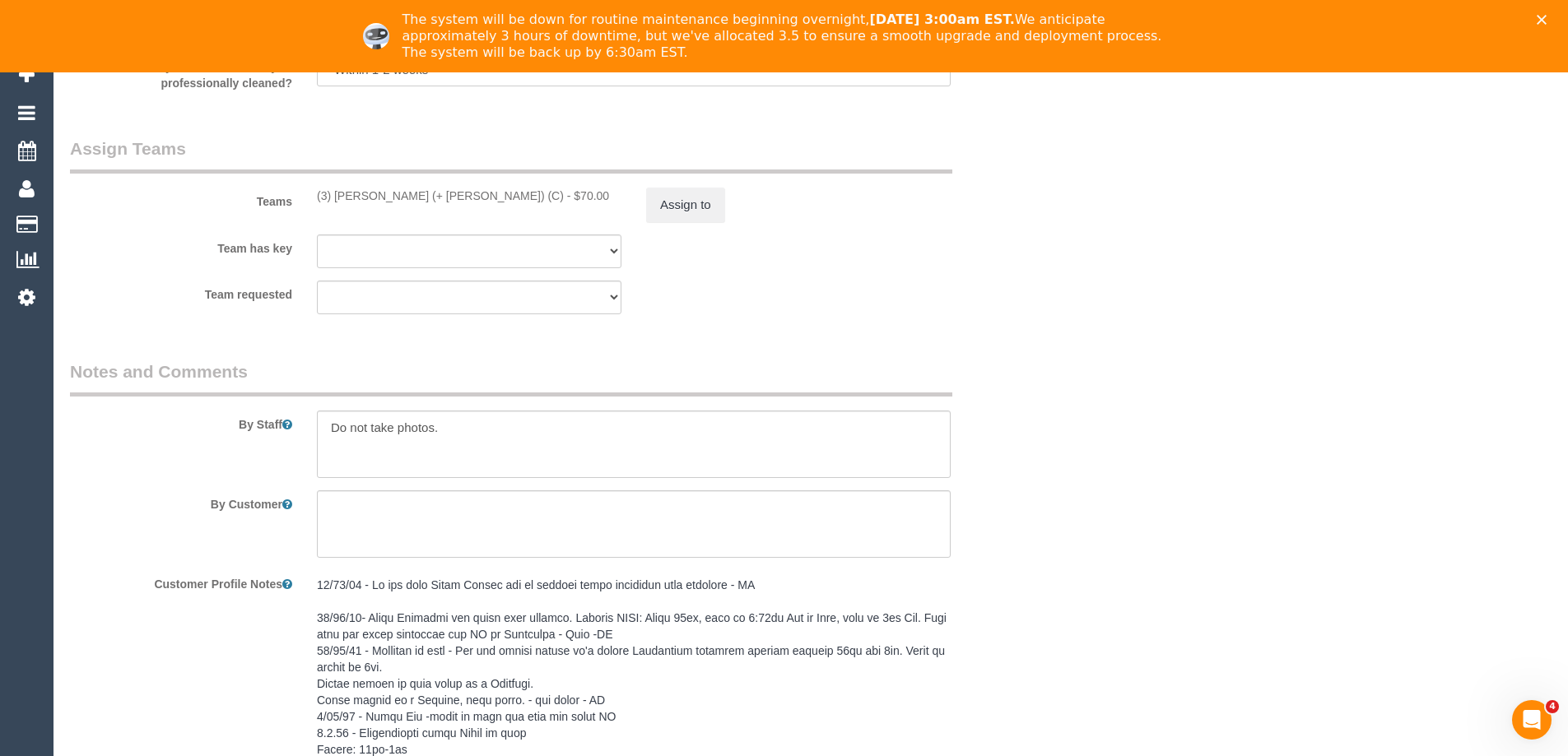
type textarea "Cleaner Name: Reason unassigned: Customer contacted via: If not, why:"
drag, startPoint x: 311, startPoint y: 196, endPoint x: 425, endPoint y: 204, distance: 114.3
click at [425, 204] on div "(3) [PERSON_NAME] (+ [PERSON_NAME]) (C) - $70.00" at bounding box center [470, 196] width 330 height 17
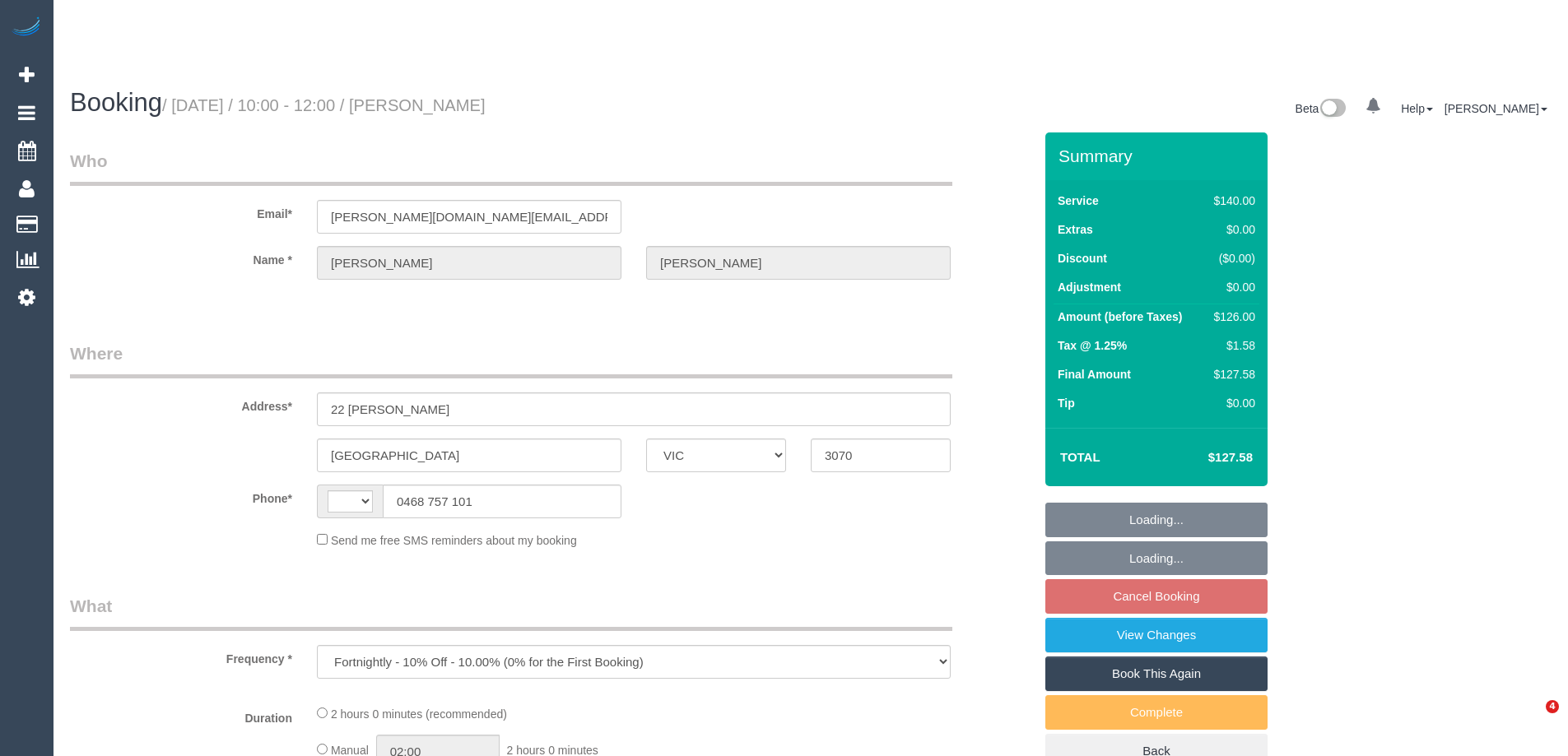
select select "VIC"
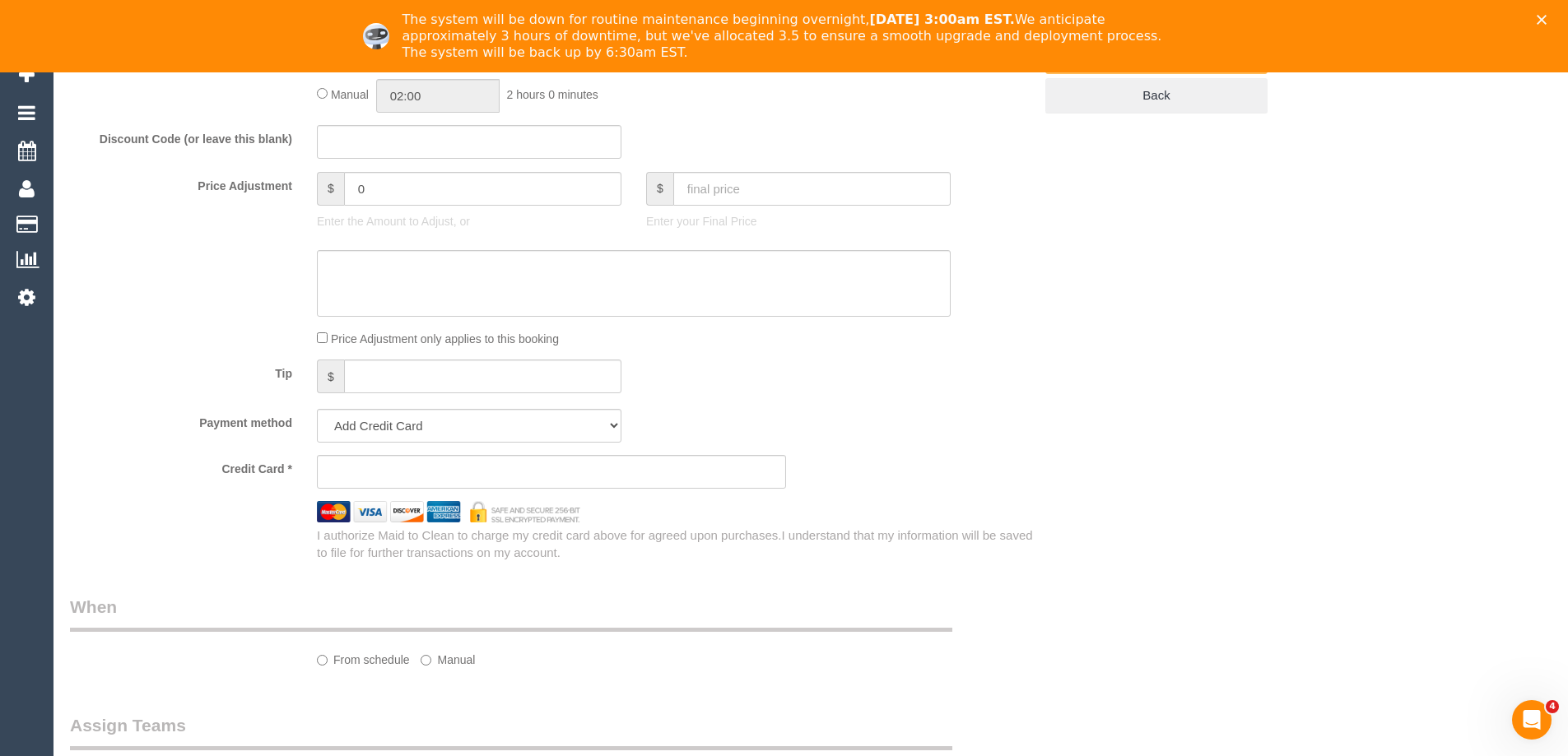
select select "string:stripe-pm_1PDxAn2GScqysDRVHZTENddp"
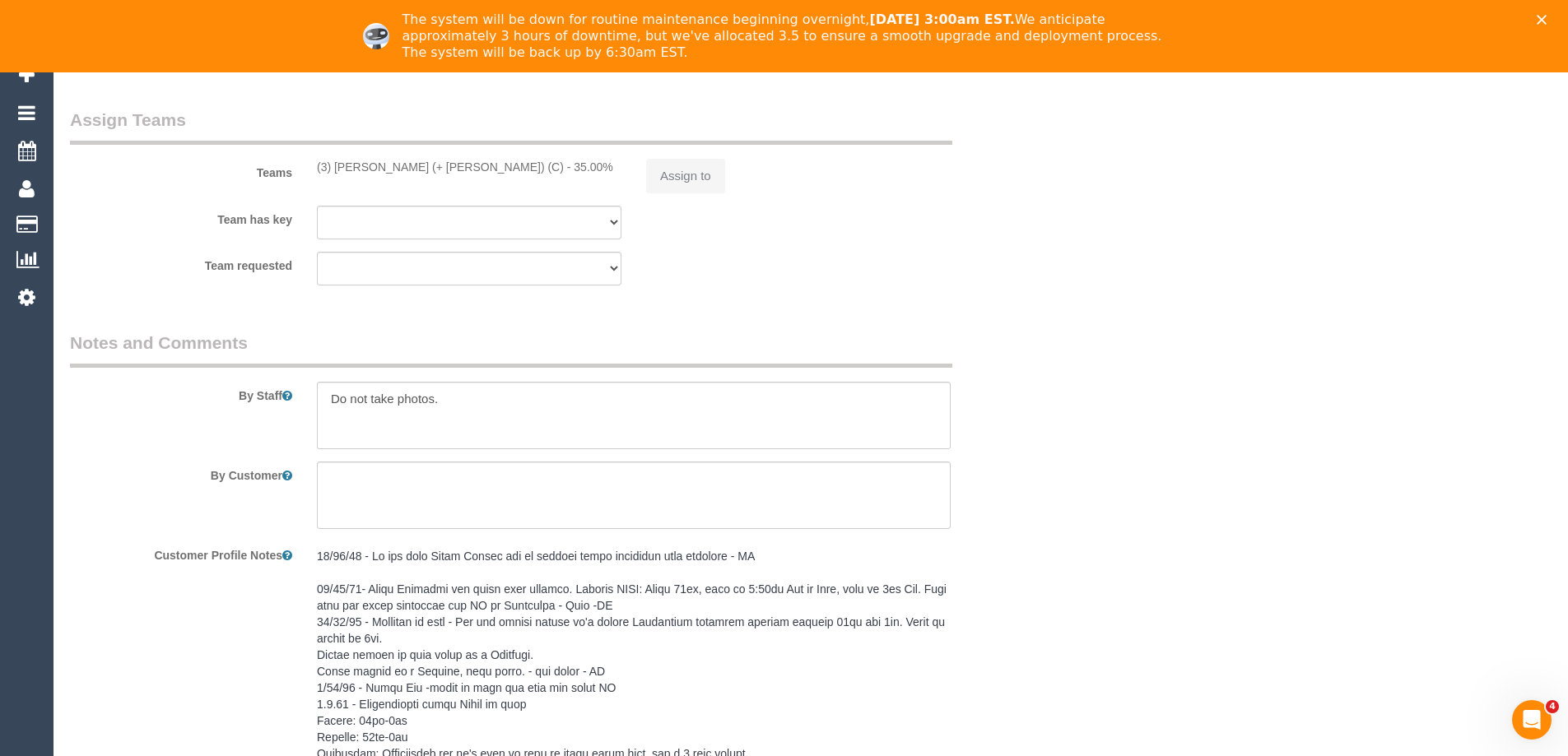
select select "object:544"
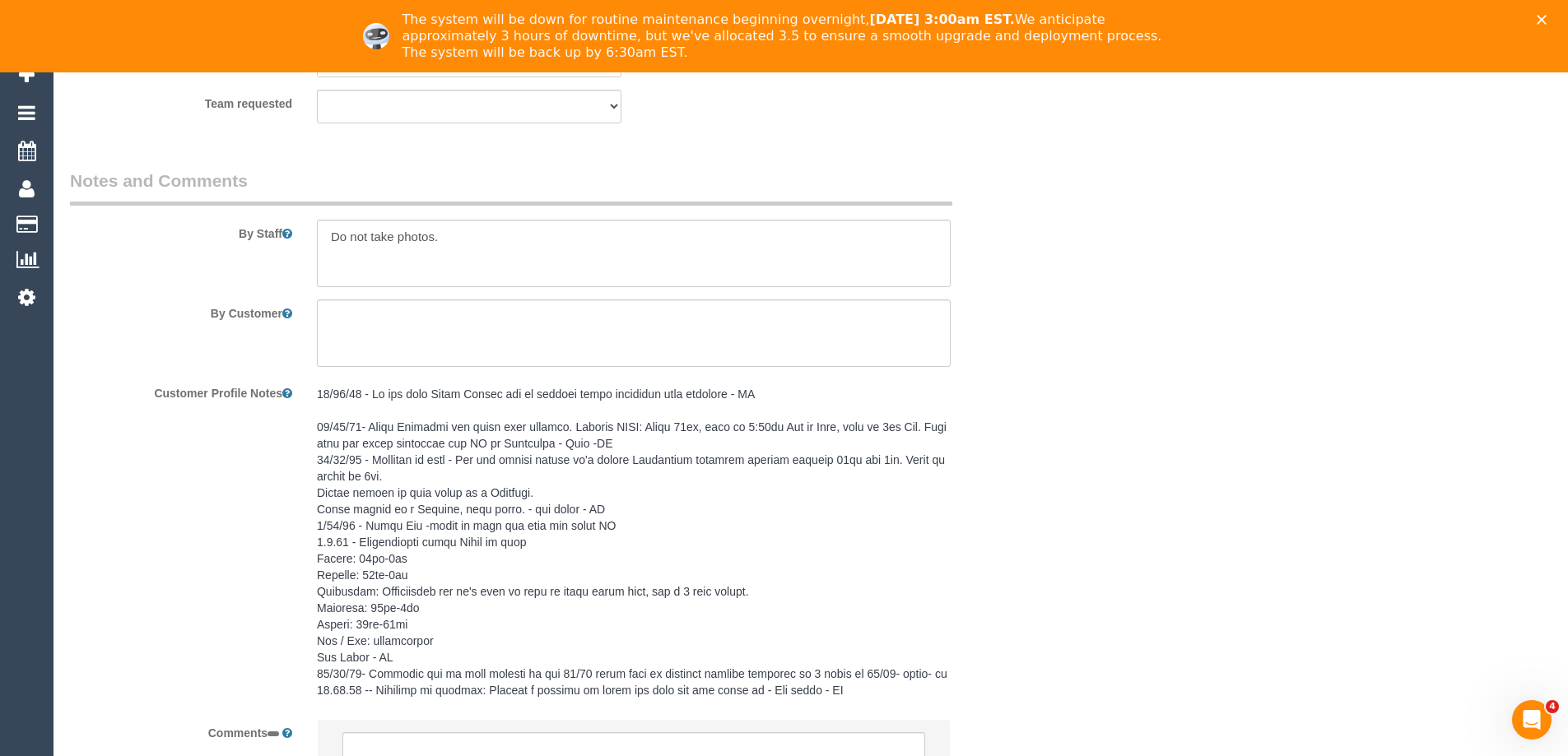
select select "string:AU"
select select "number:28"
select select "number:14"
select select "number:19"
select select "number:25"
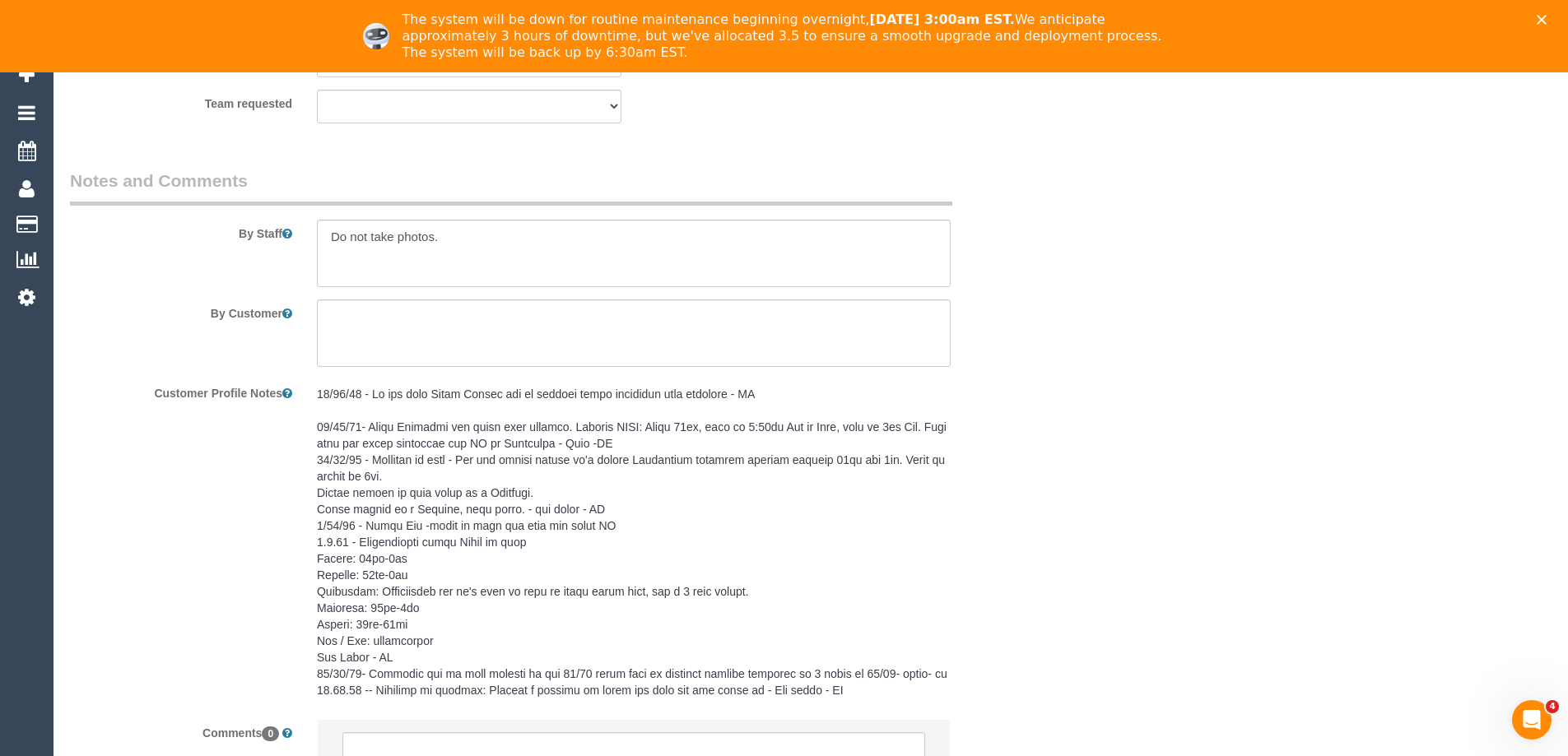
select select "number:34"
select select "number:11"
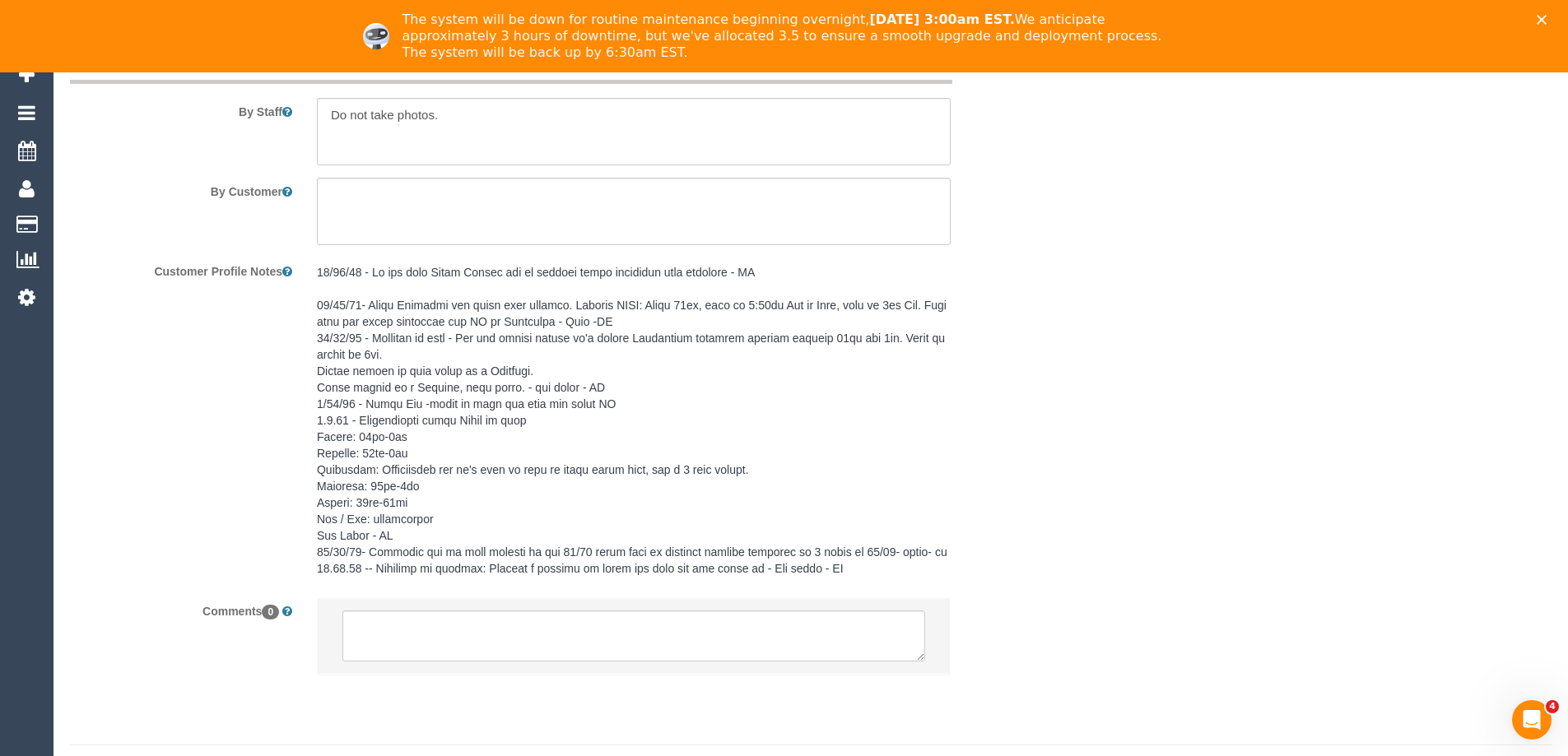
select select "spot3"
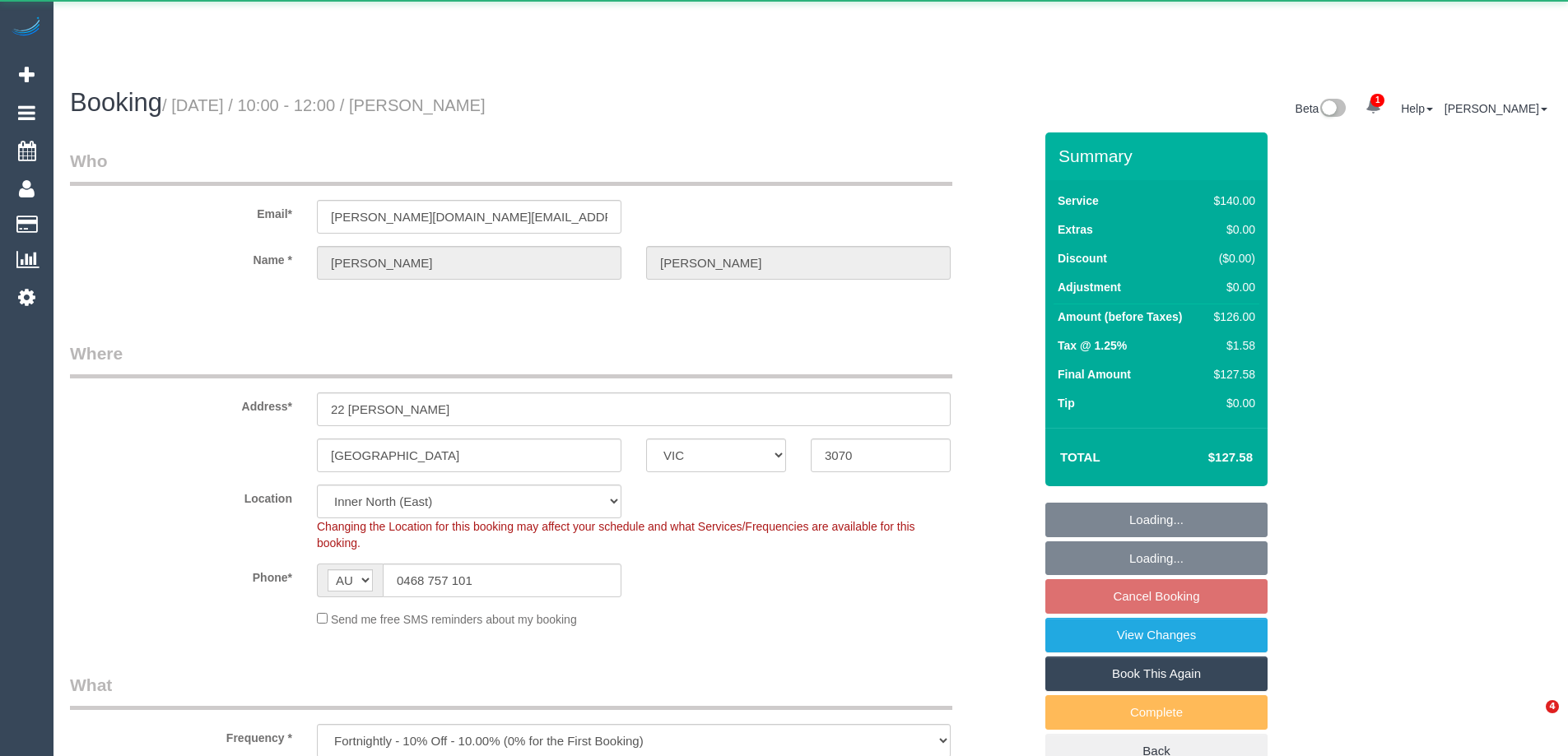
select select "VIC"
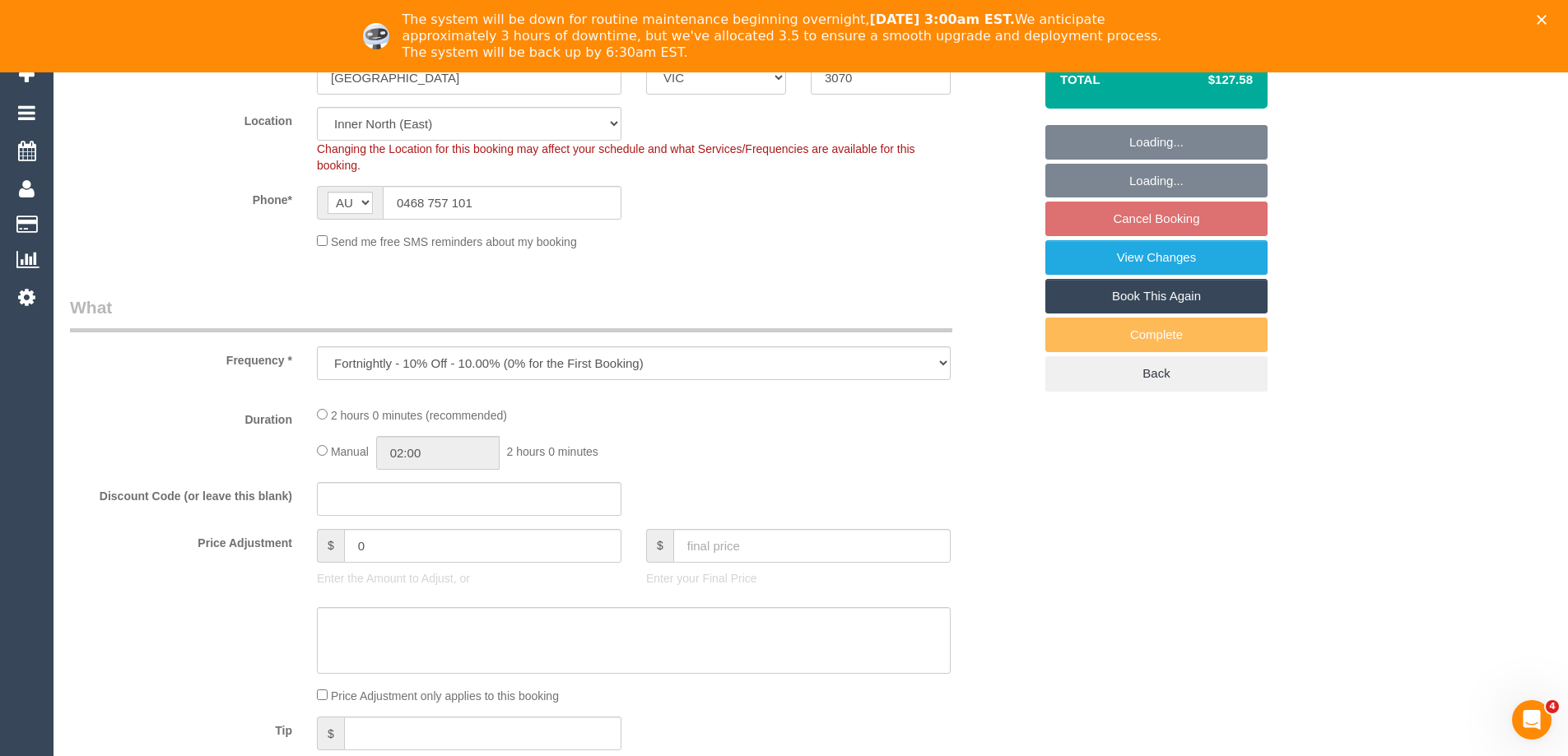
select select "object:583"
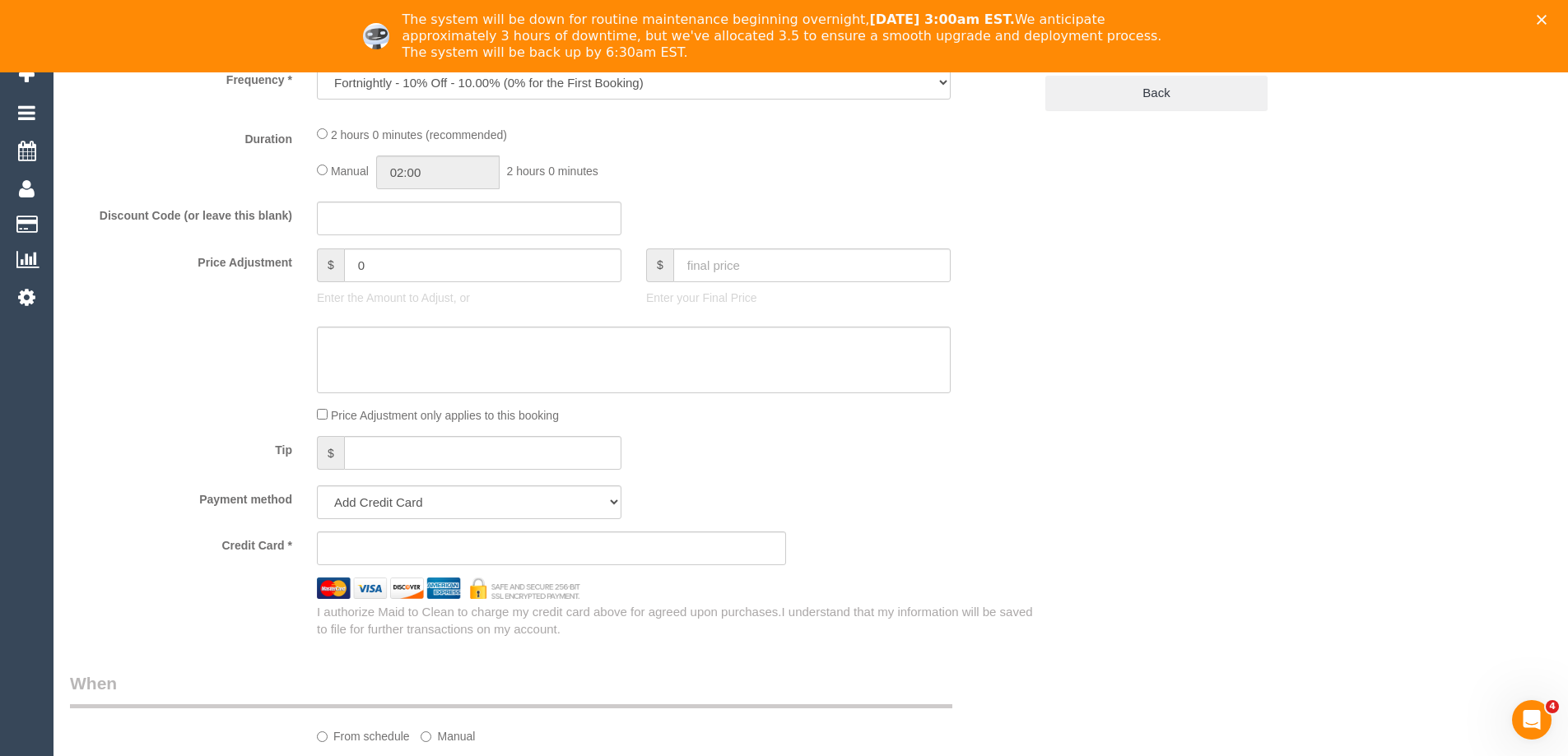
select select "string:stripe-pm_1PDxAn2GScqysDRVHZTENddp"
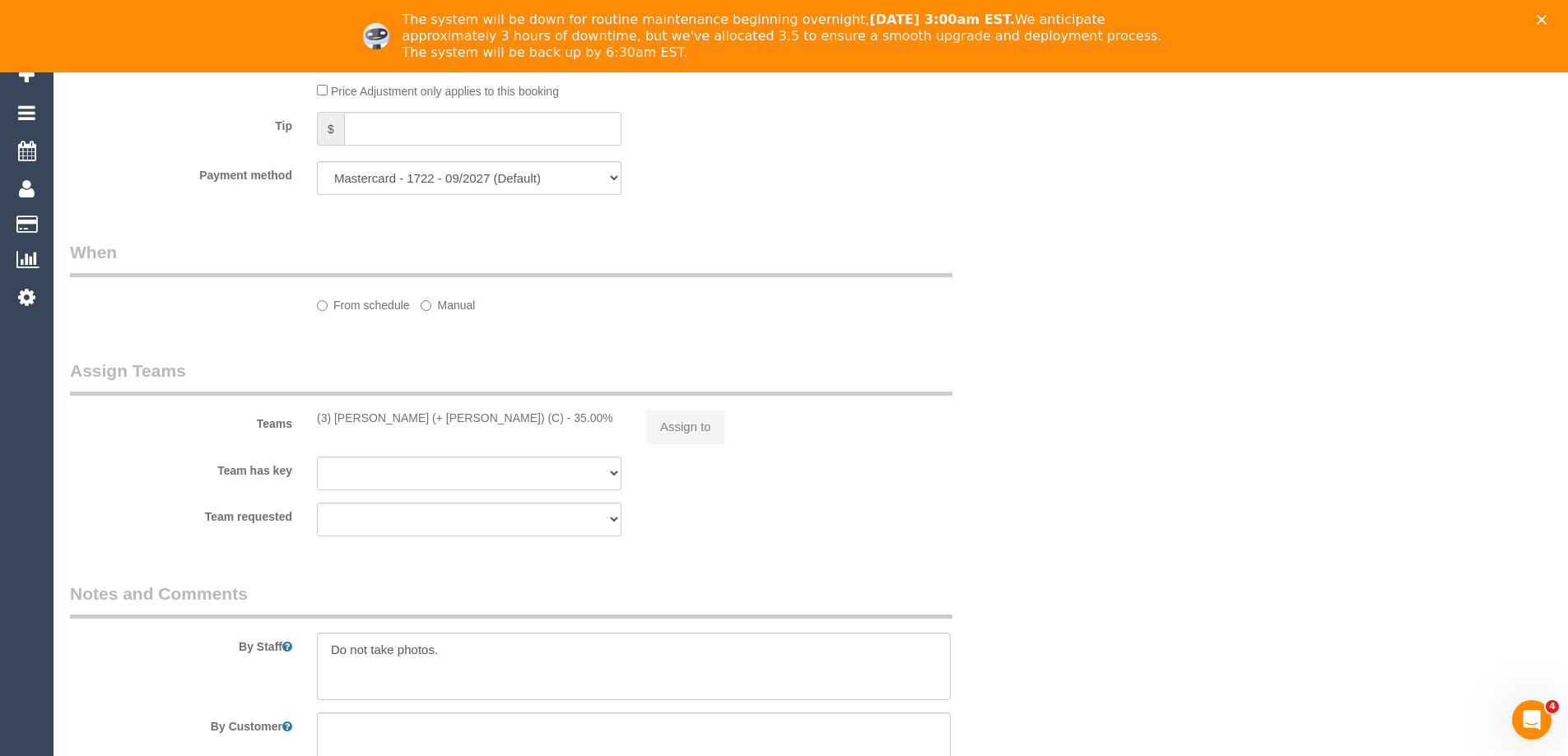
select select "spot1"
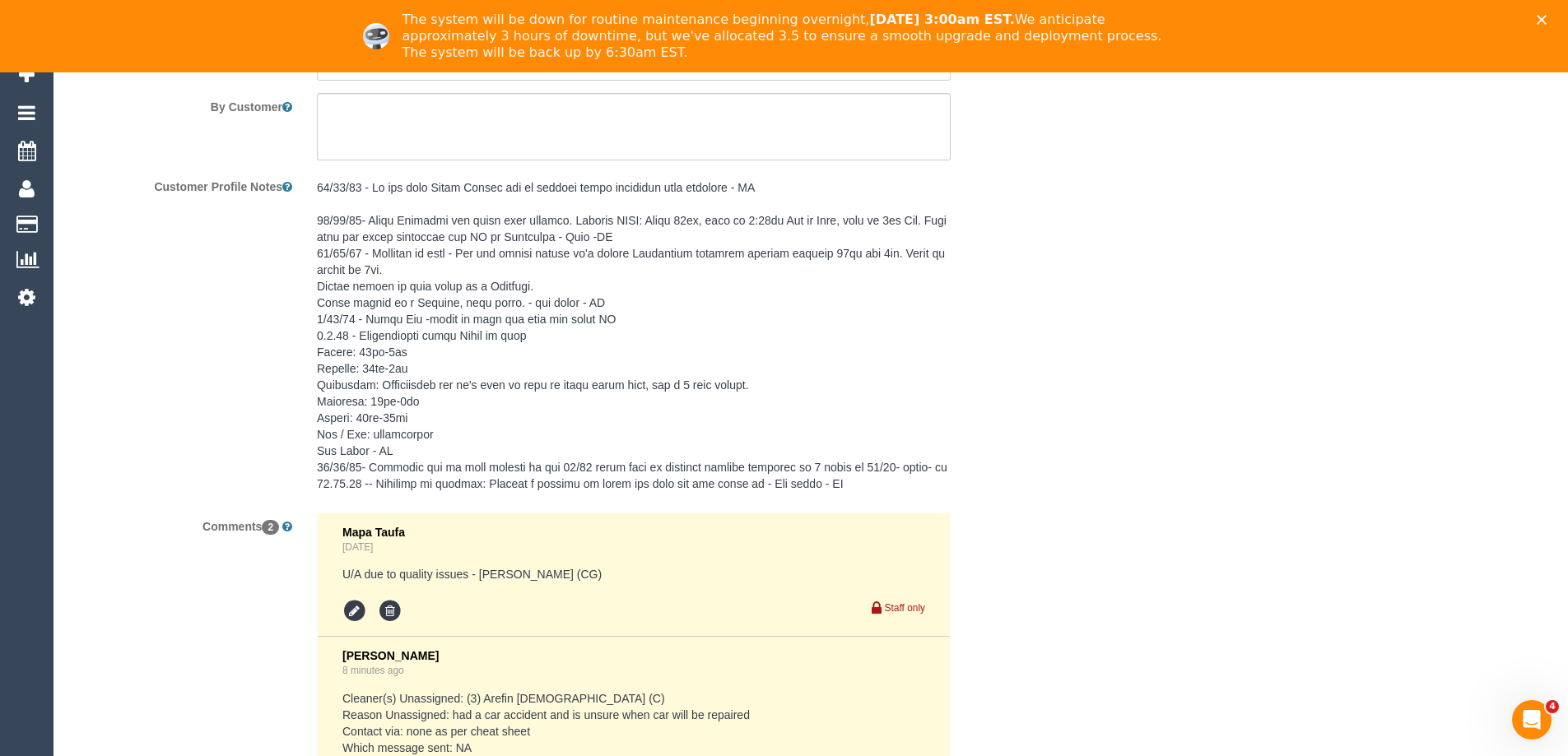
select select "number:28"
select select "number:14"
select select "number:19"
select select "number:25"
select select "number:34"
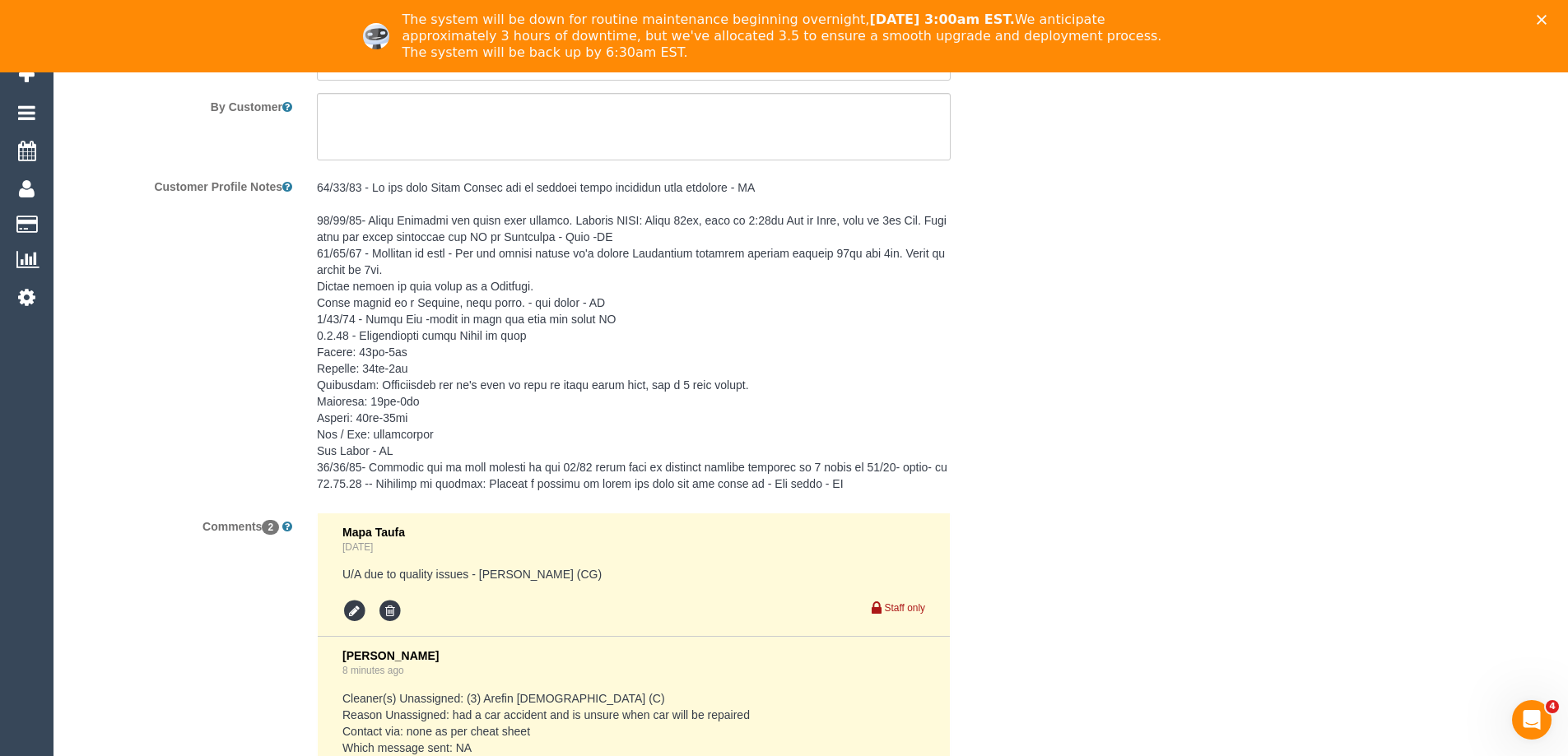
select select "number:11"
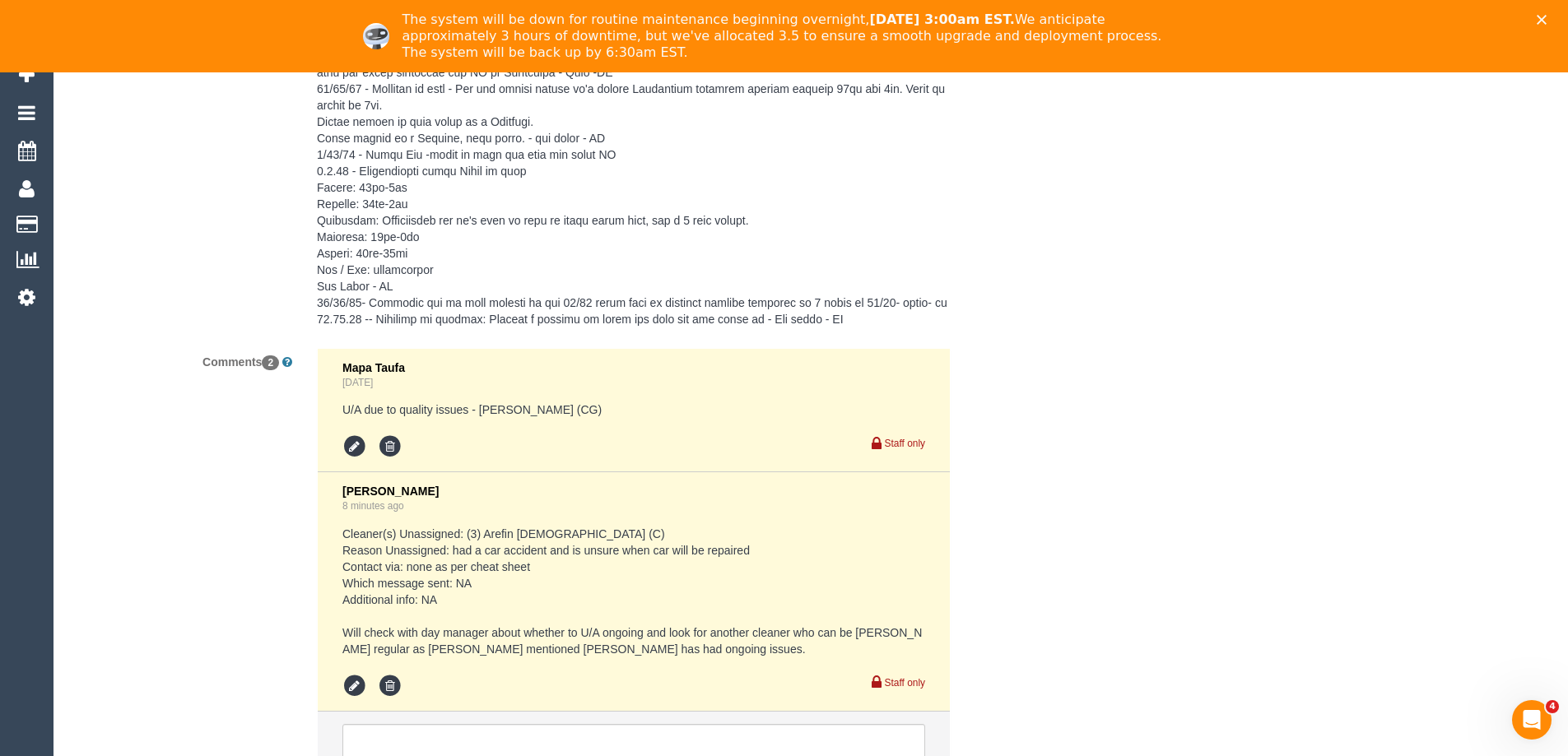
scroll to position [3129, 0]
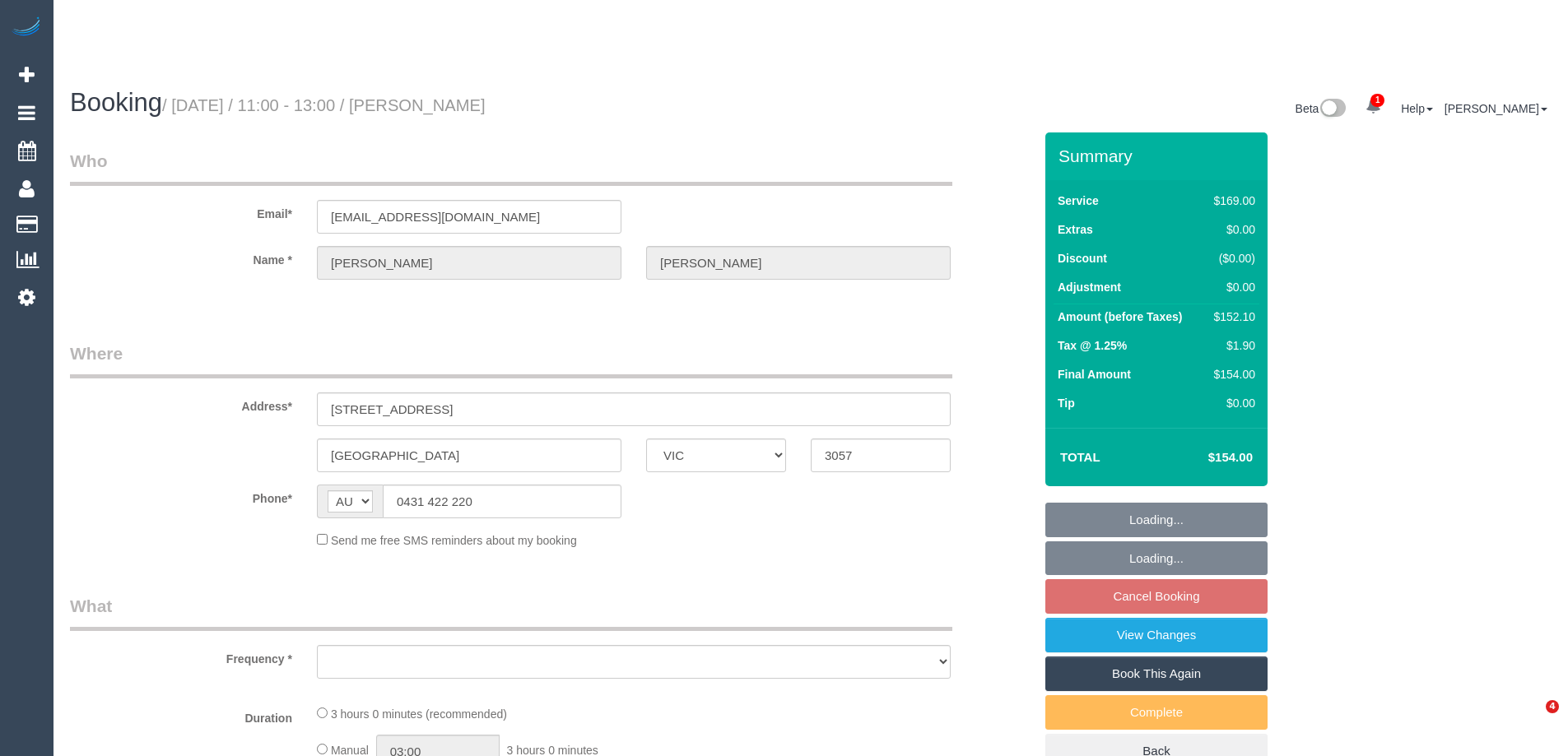
select select "VIC"
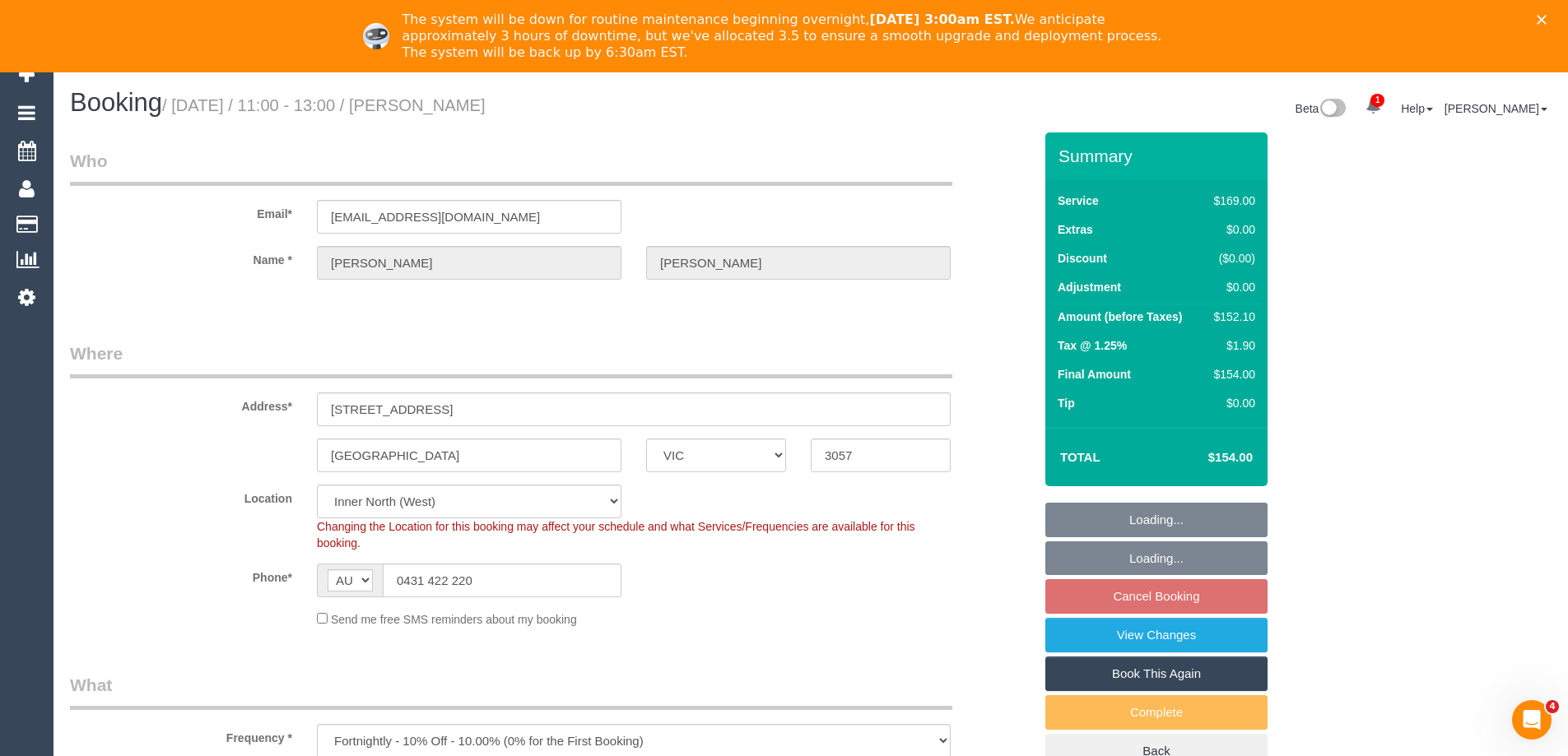
select select "object:544"
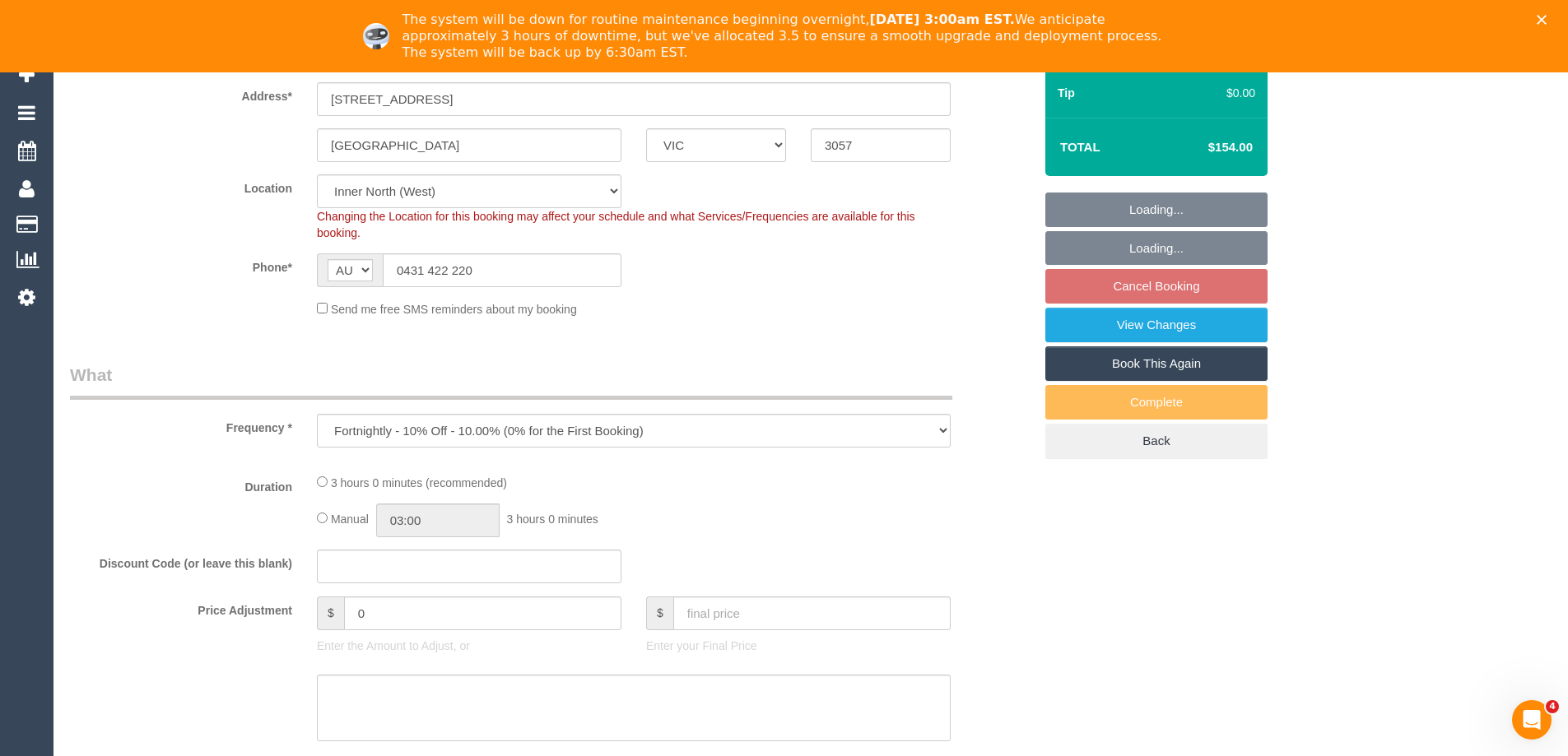
select select "string:stripe-pm_1Qx8Ip2GScqysDRV6MnaNJ06"
select select "number:28"
select select "number:15"
select select "number:19"
select select "number:24"
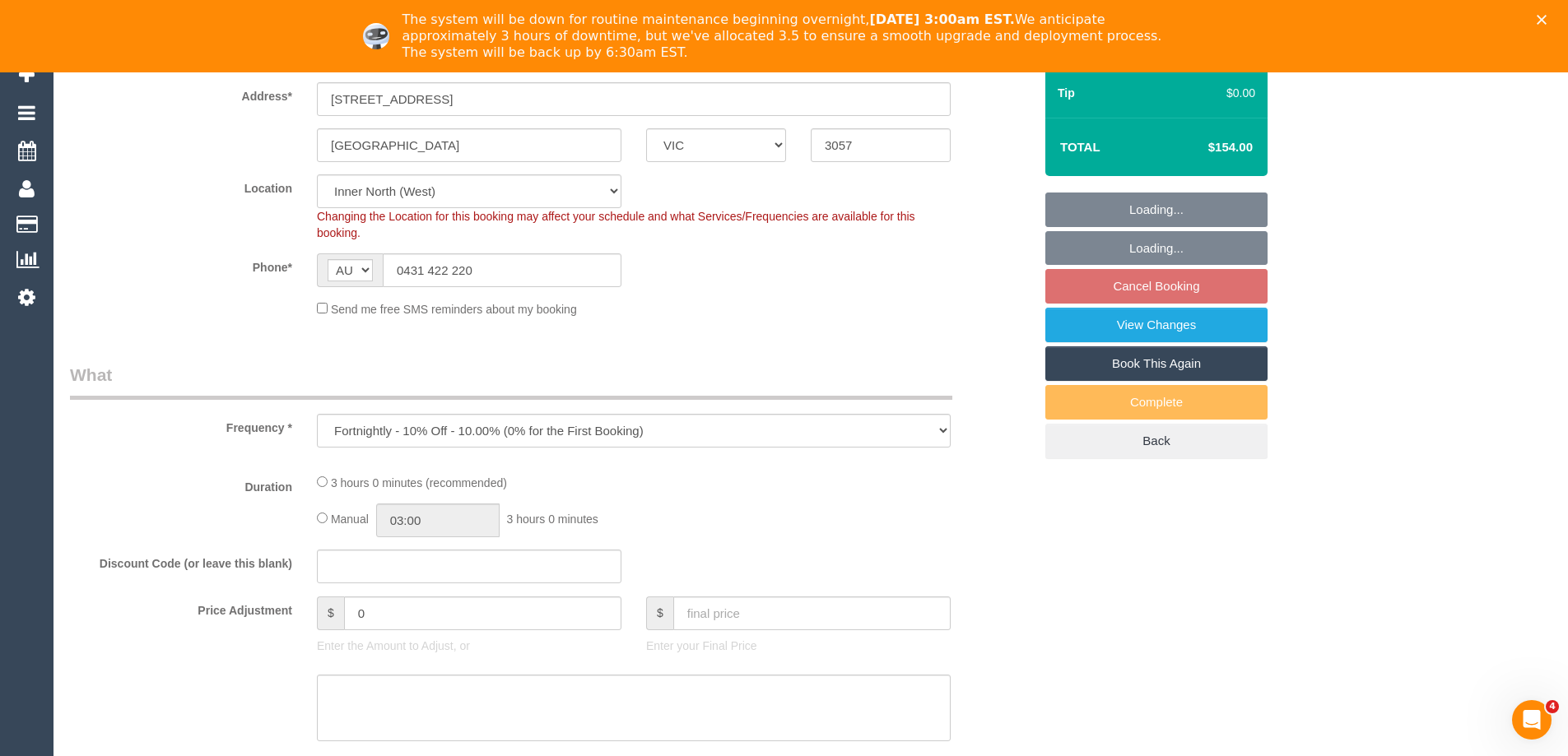
select select "number:34"
select select "number:12"
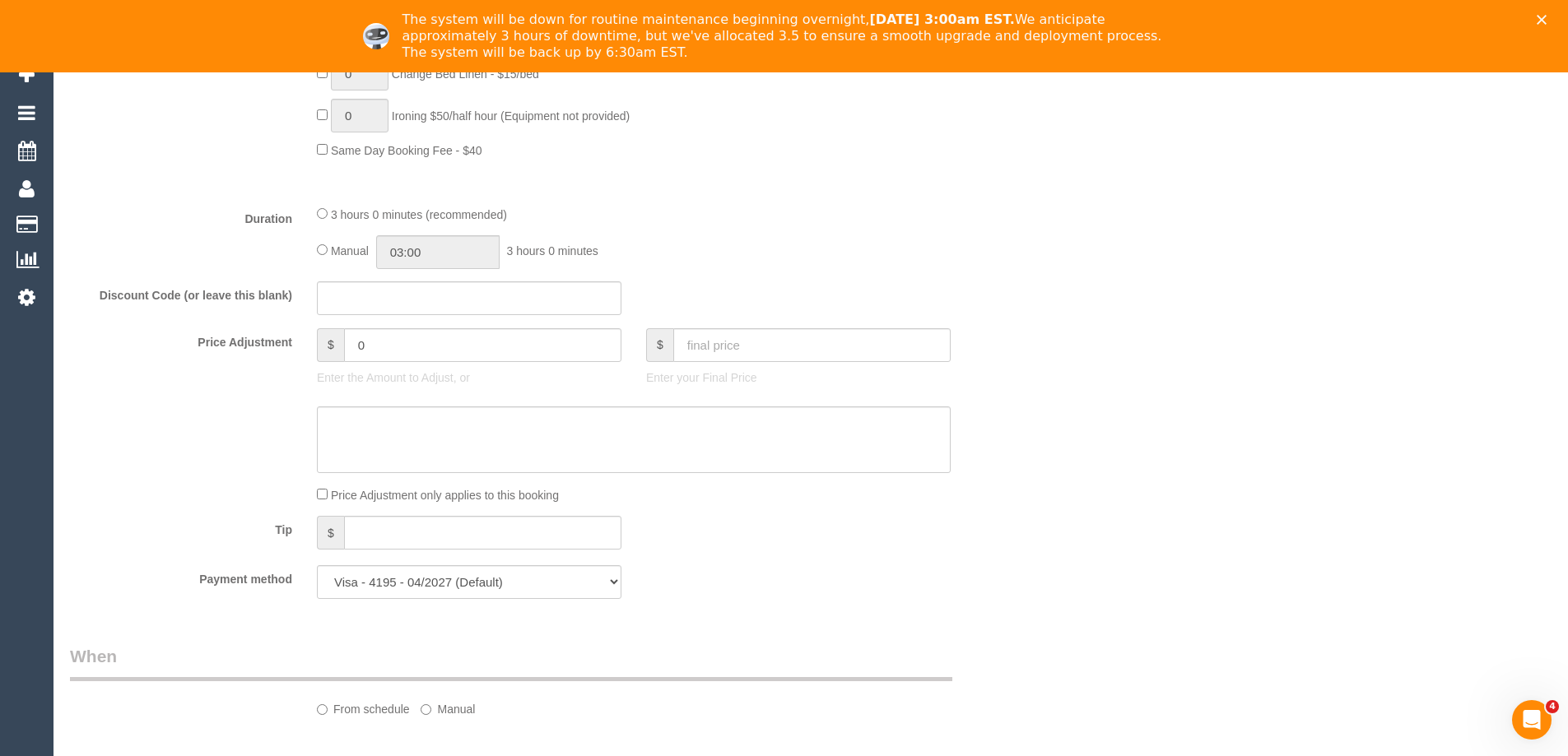
select select "spot5"
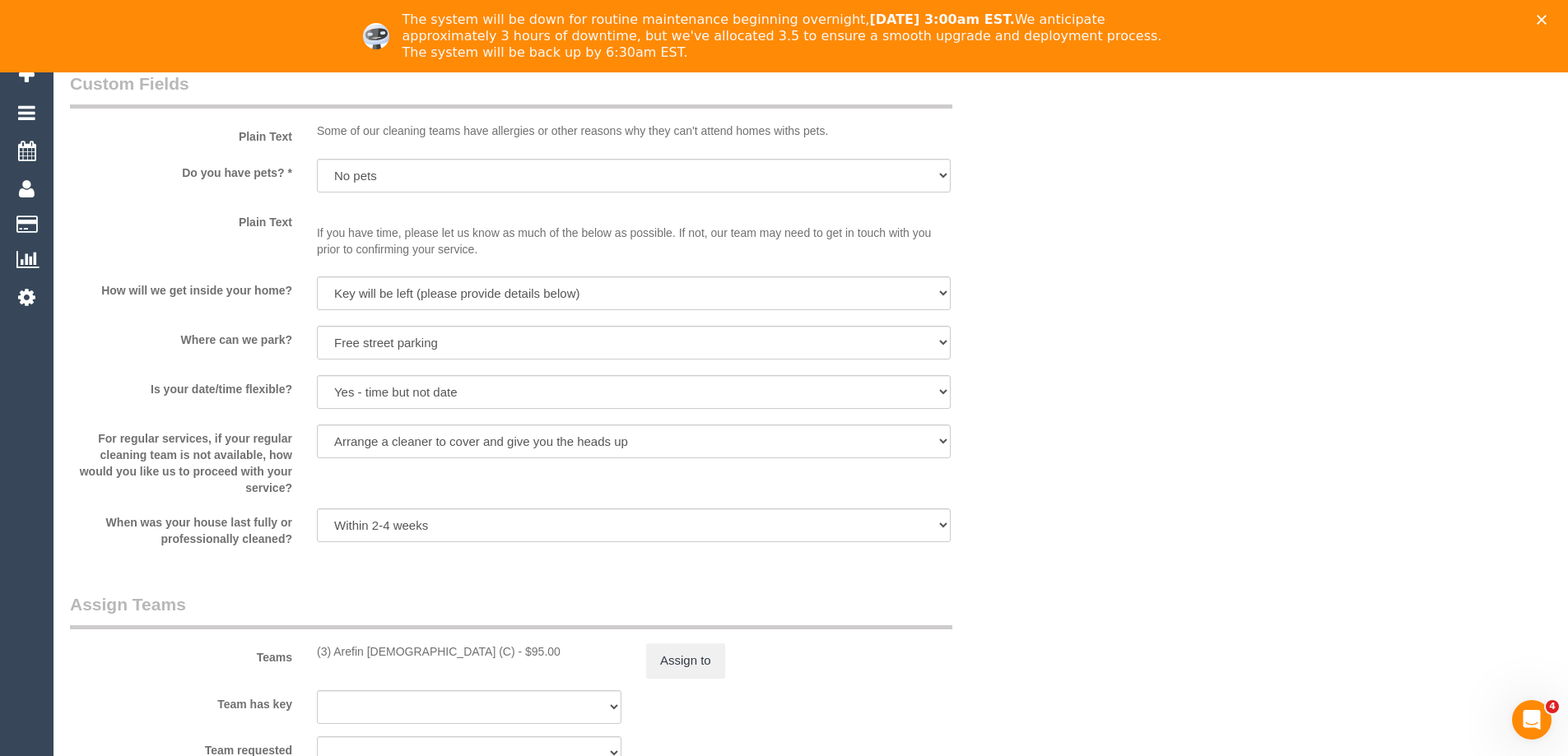
scroll to position [2617, 0]
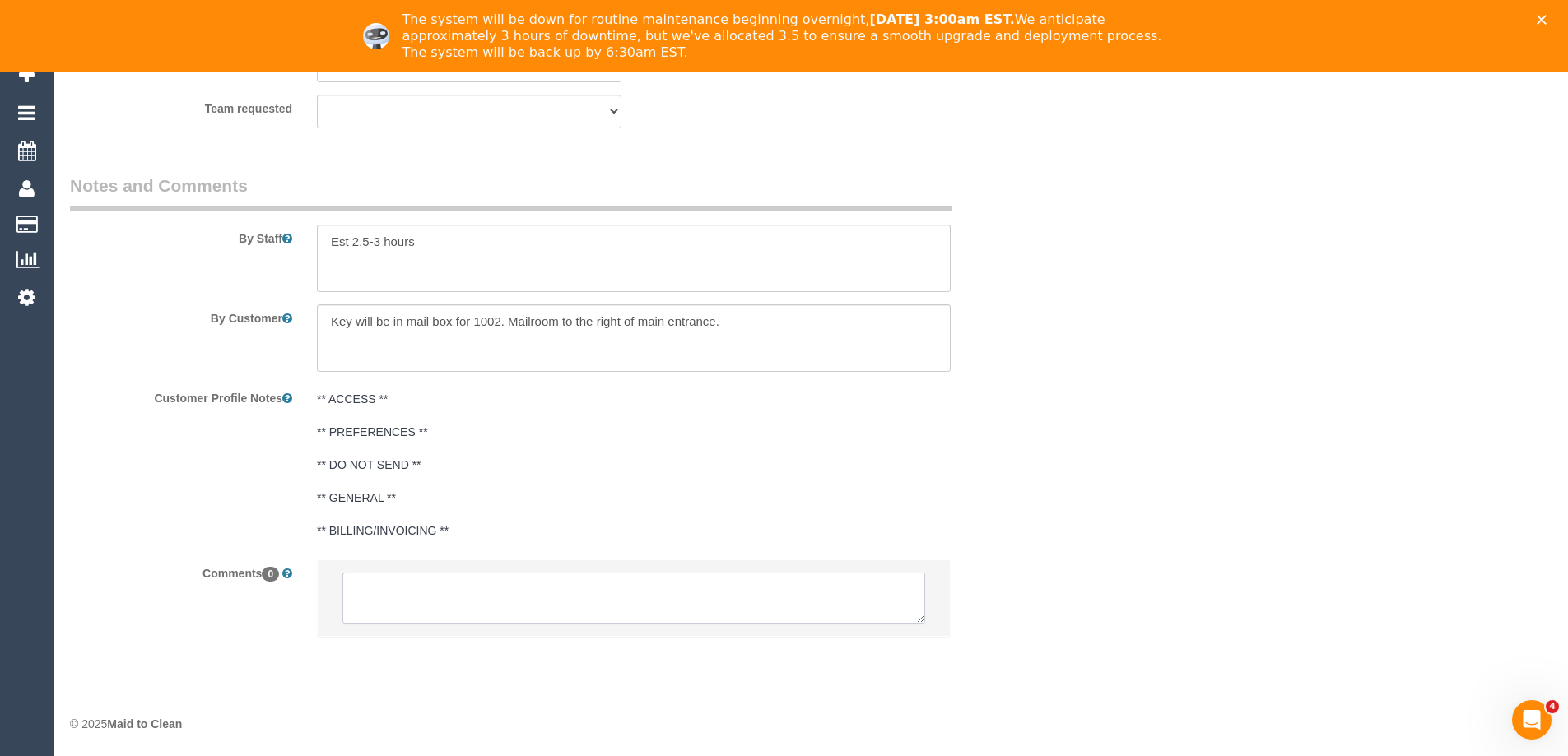
click at [592, 585] on textarea at bounding box center [634, 598] width 583 height 51
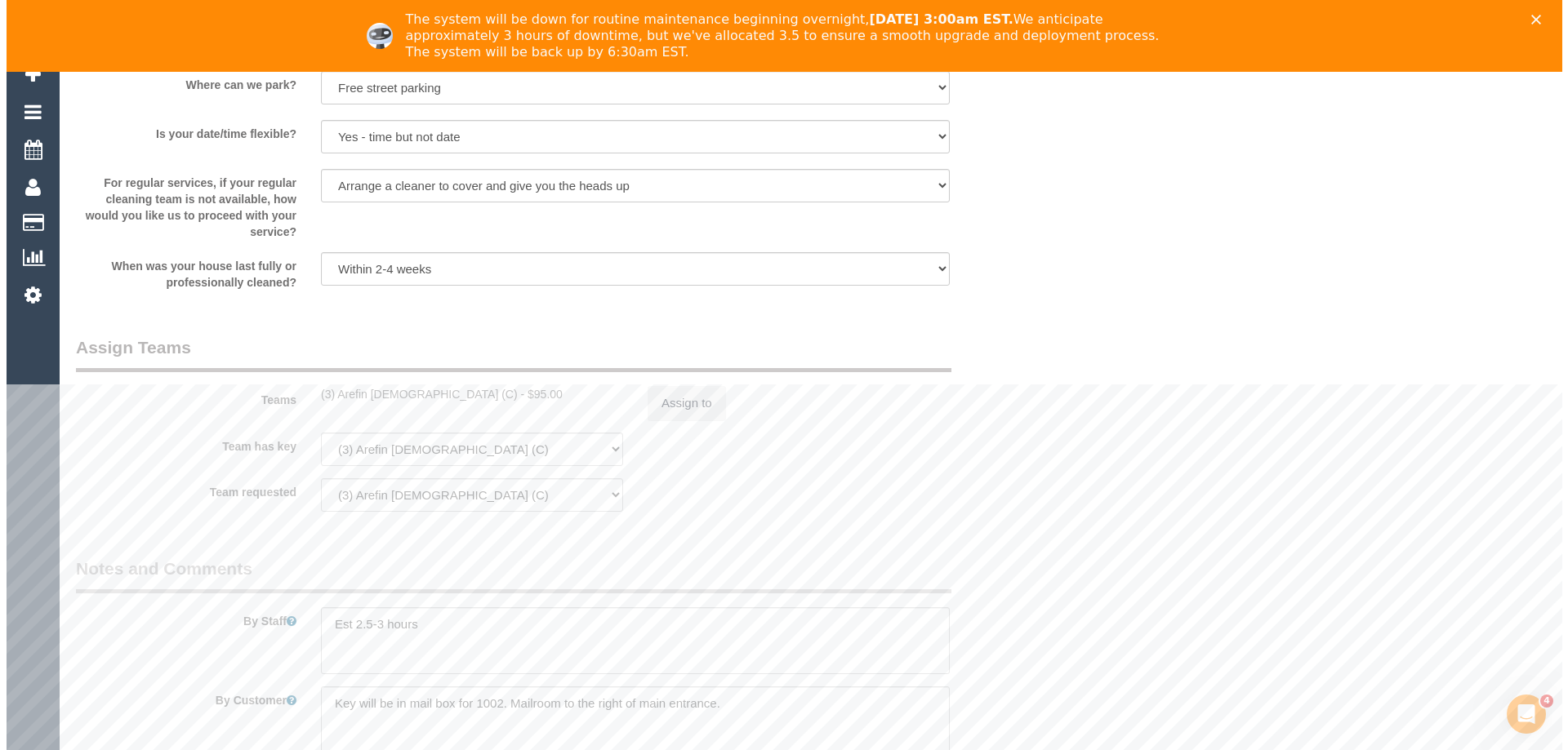
scroll to position [2188, 0]
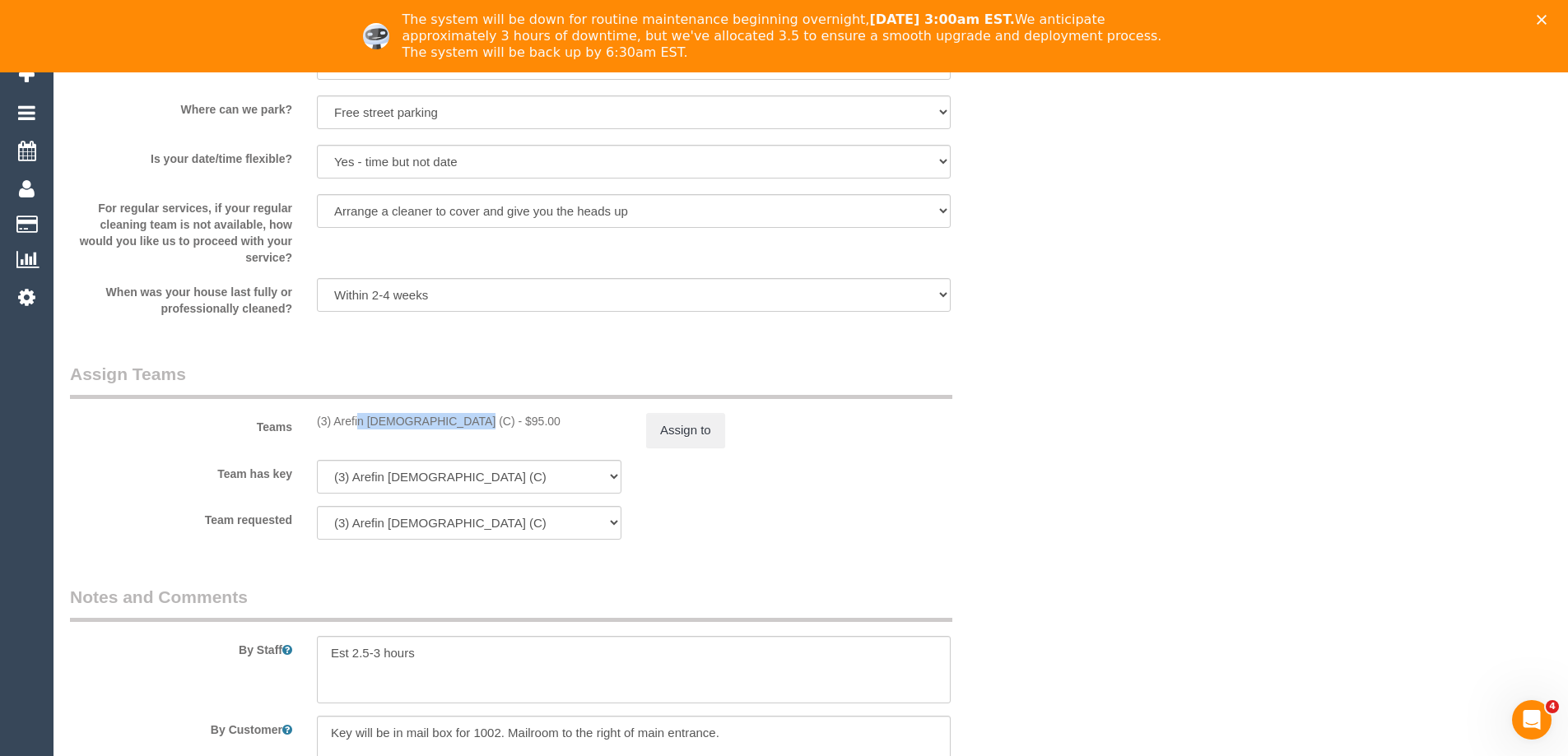
copy div "(3) Arefin Islam (C)"
drag, startPoint x: 317, startPoint y: 425, endPoint x: 414, endPoint y: 424, distance: 97.0
click at [414, 424] on div "(3) Arefin Islam (C) - $95.00" at bounding box center [470, 421] width 305 height 17
click at [703, 417] on button "Assign to" at bounding box center [686, 430] width 79 height 34
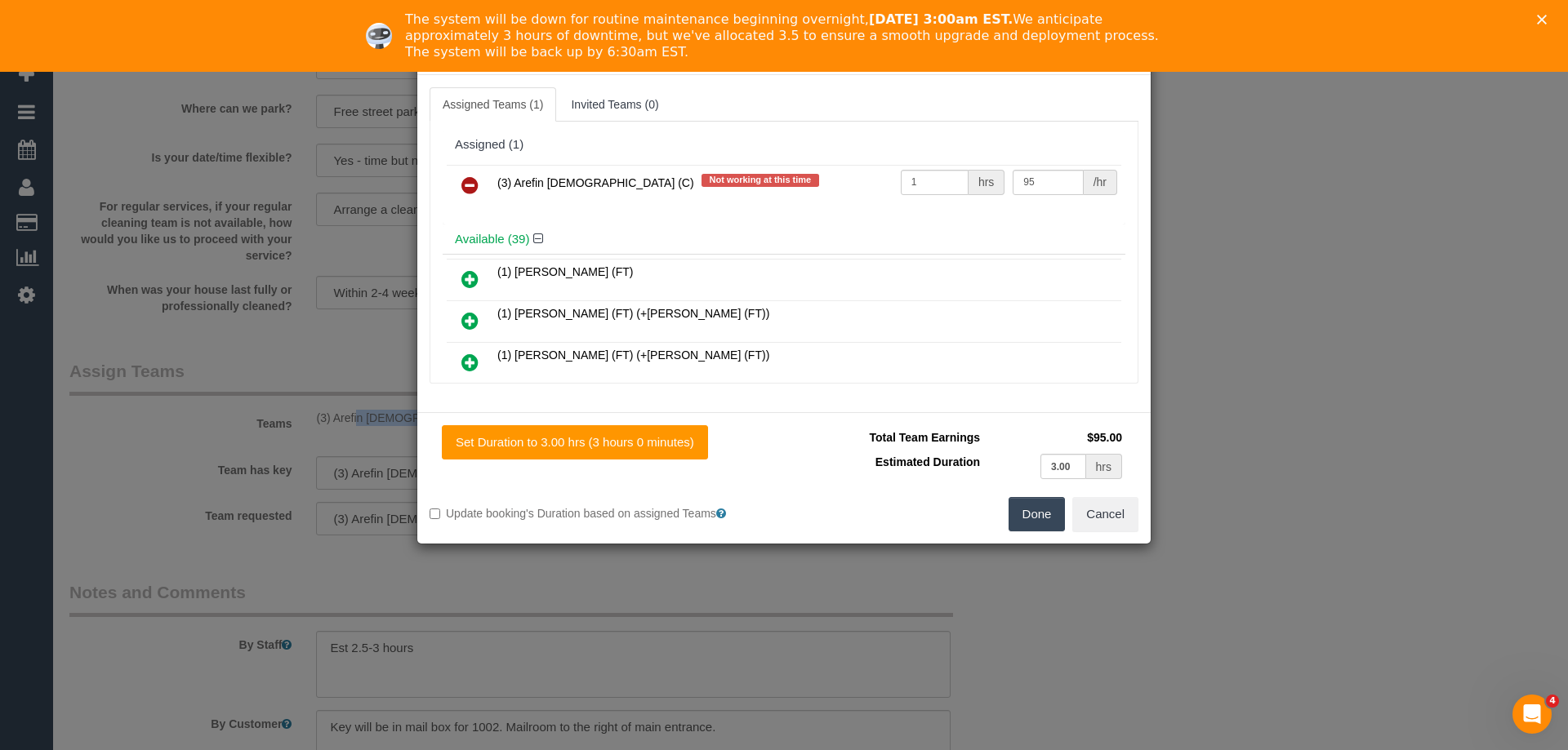
click at [473, 179] on icon at bounding box center [470, 185] width 17 height 19
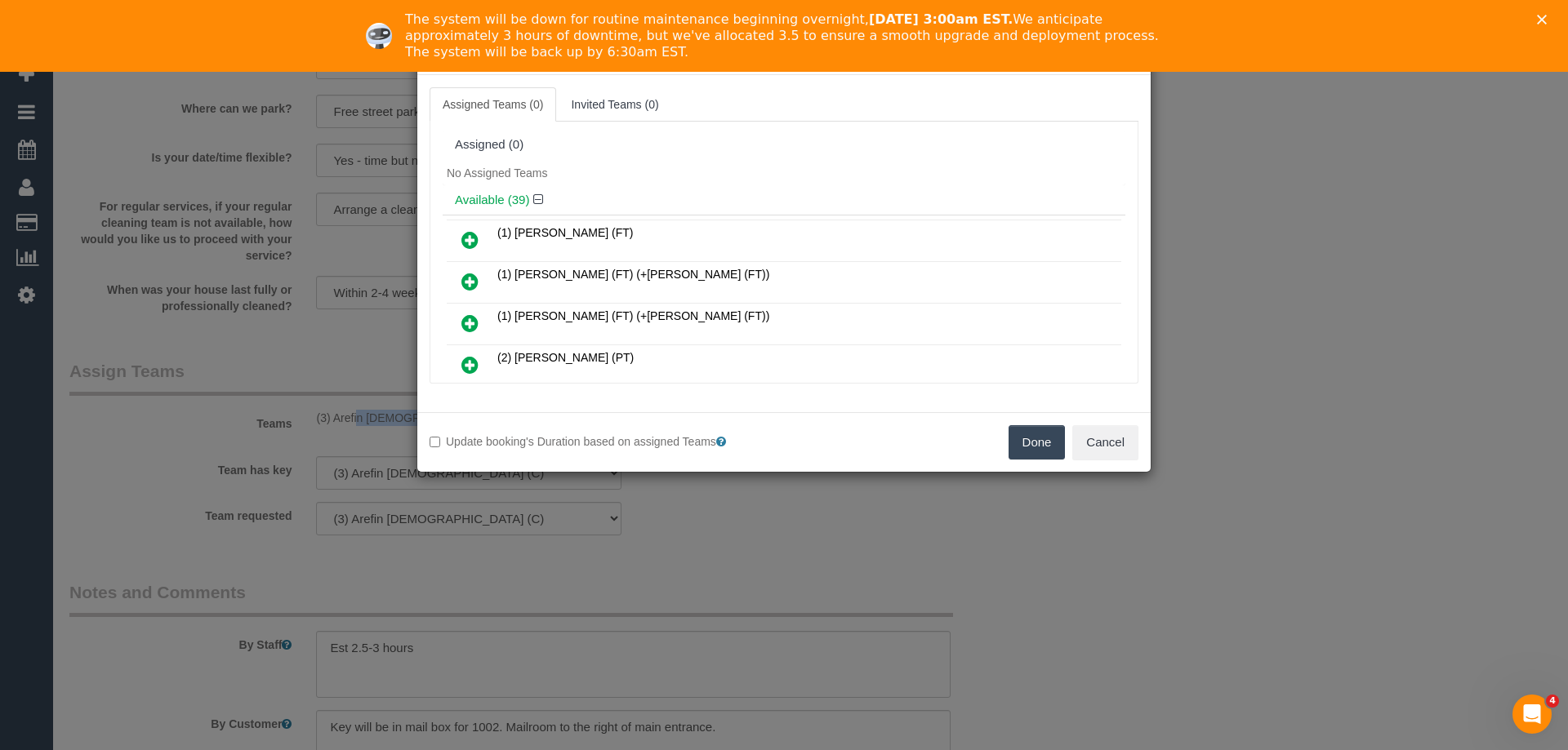
click at [1032, 434] on button "Done" at bounding box center [1036, 442] width 57 height 34
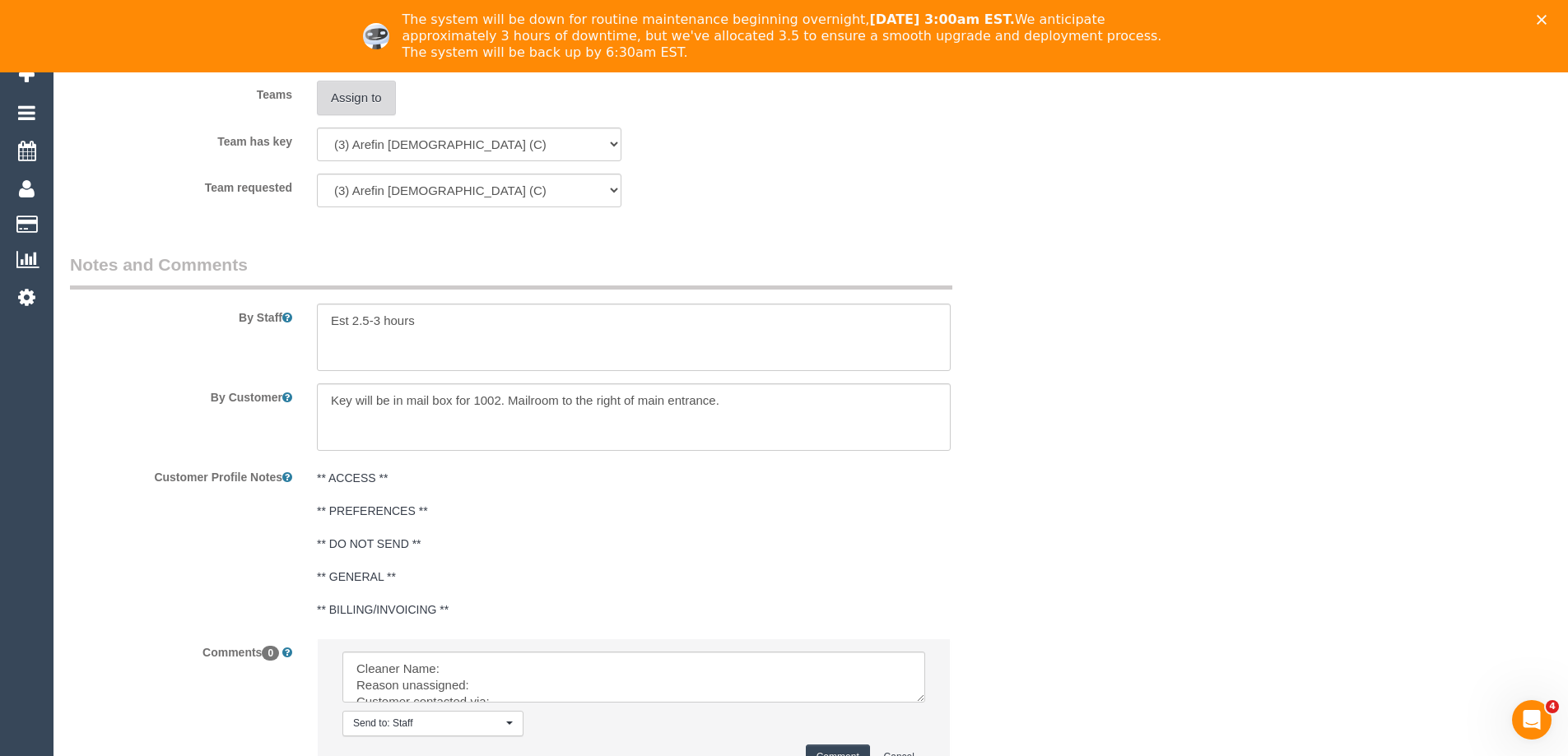
scroll to position [2684, 0]
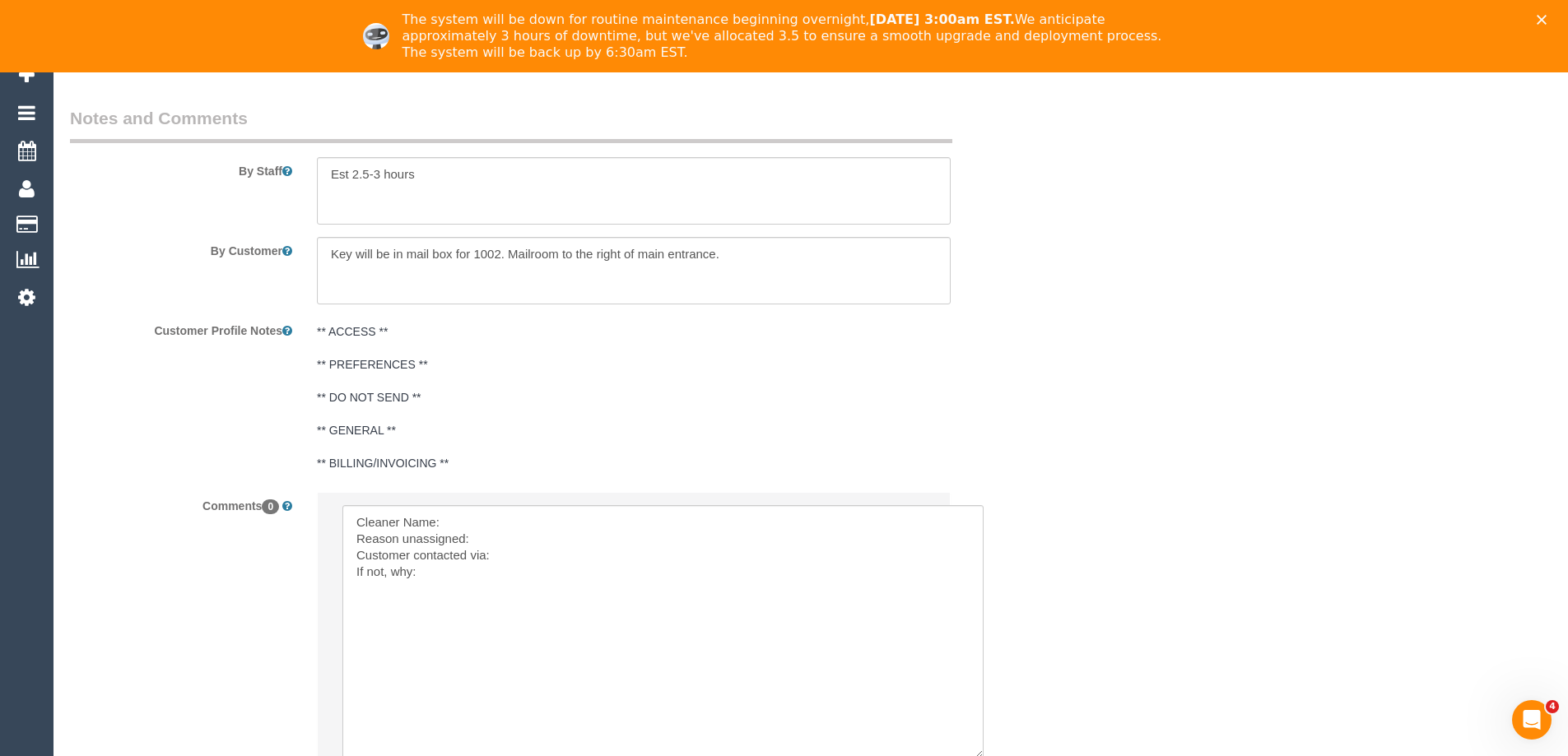
drag, startPoint x: 922, startPoint y: 552, endPoint x: 981, endPoint y: 758, distance: 214.3
click at [576, 528] on textarea at bounding box center [664, 634] width 642 height 257
paste textarea "(3) Arefin [DEMOGRAPHIC_DATA] (C)"
click at [524, 541] on textarea at bounding box center [664, 634] width 642 height 257
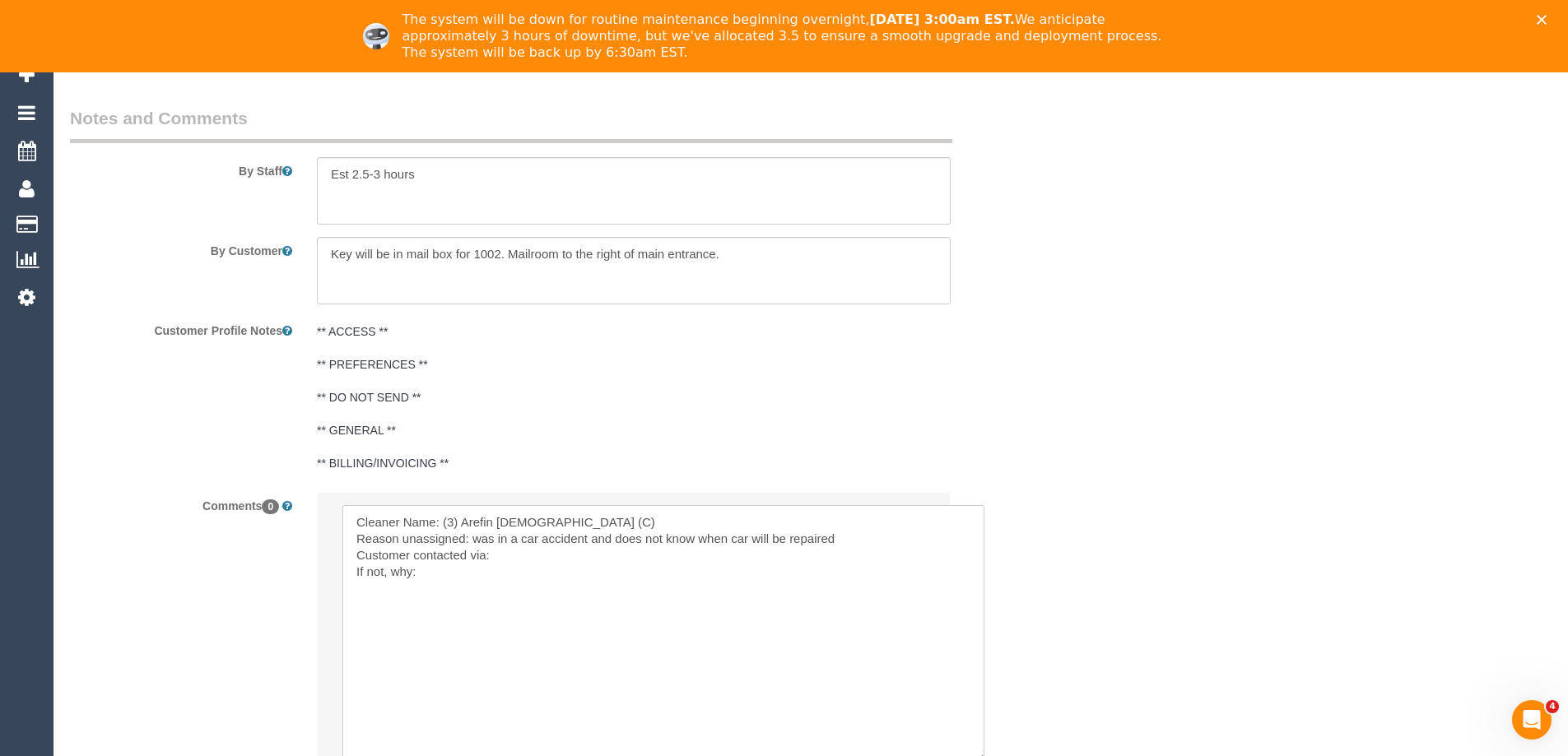
click at [660, 530] on textarea at bounding box center [664, 634] width 642 height 257
click at [915, 545] on textarea at bounding box center [664, 634] width 642 height 257
click at [433, 551] on textarea at bounding box center [664, 634] width 642 height 257
click at [507, 595] on textarea at bounding box center [664, 634] width 642 height 257
drag, startPoint x: 768, startPoint y: 587, endPoint x: 921, endPoint y: 600, distance: 153.6
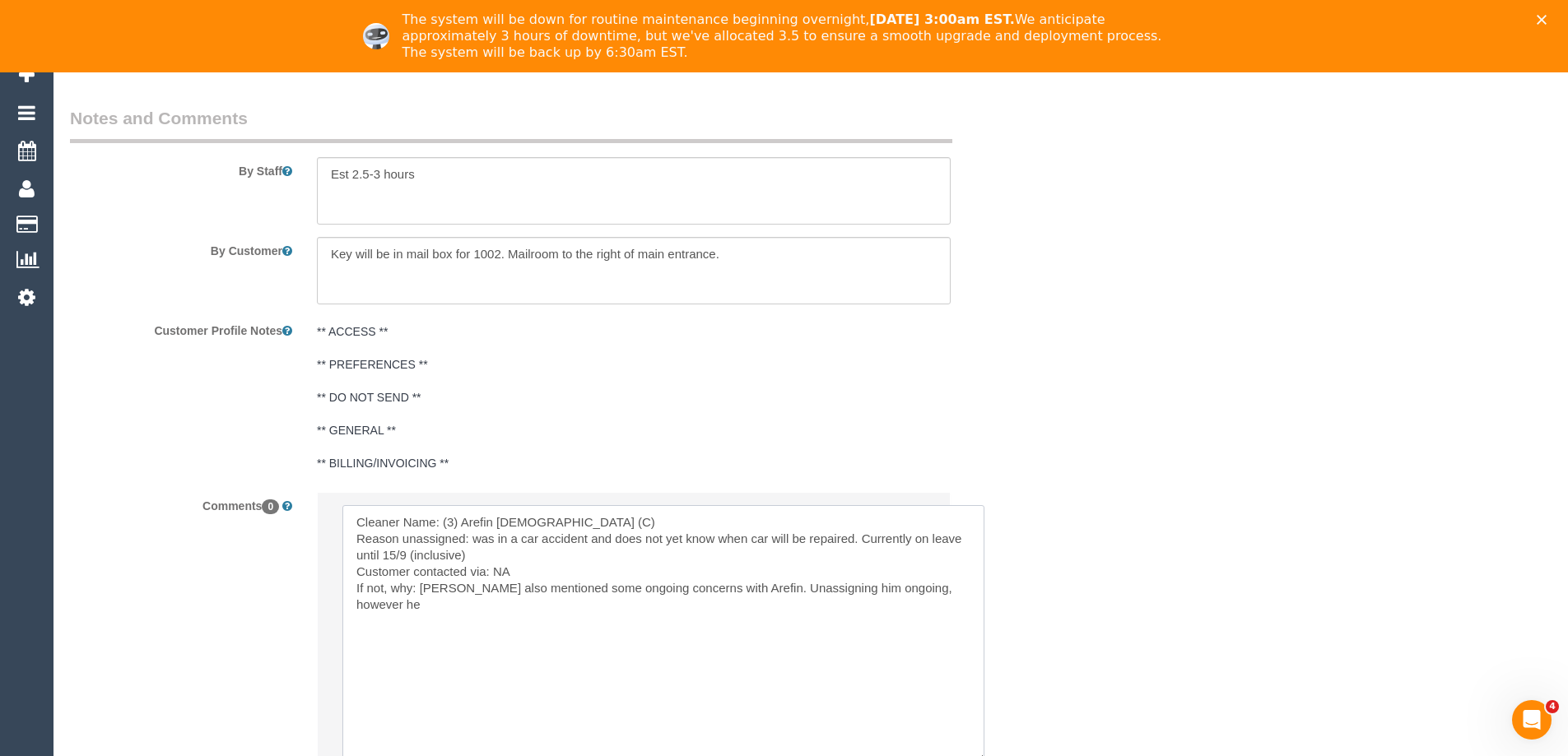
click at [881, 604] on textarea at bounding box center [664, 634] width 642 height 257
click at [980, 584] on textarea at bounding box center [664, 634] width 642 height 257
drag, startPoint x: 420, startPoint y: 583, endPoint x: 749, endPoint y: 589, distance: 329.1
click at [749, 589] on textarea at bounding box center [664, 634] width 642 height 257
click at [717, 606] on textarea at bounding box center [664, 634] width 642 height 257
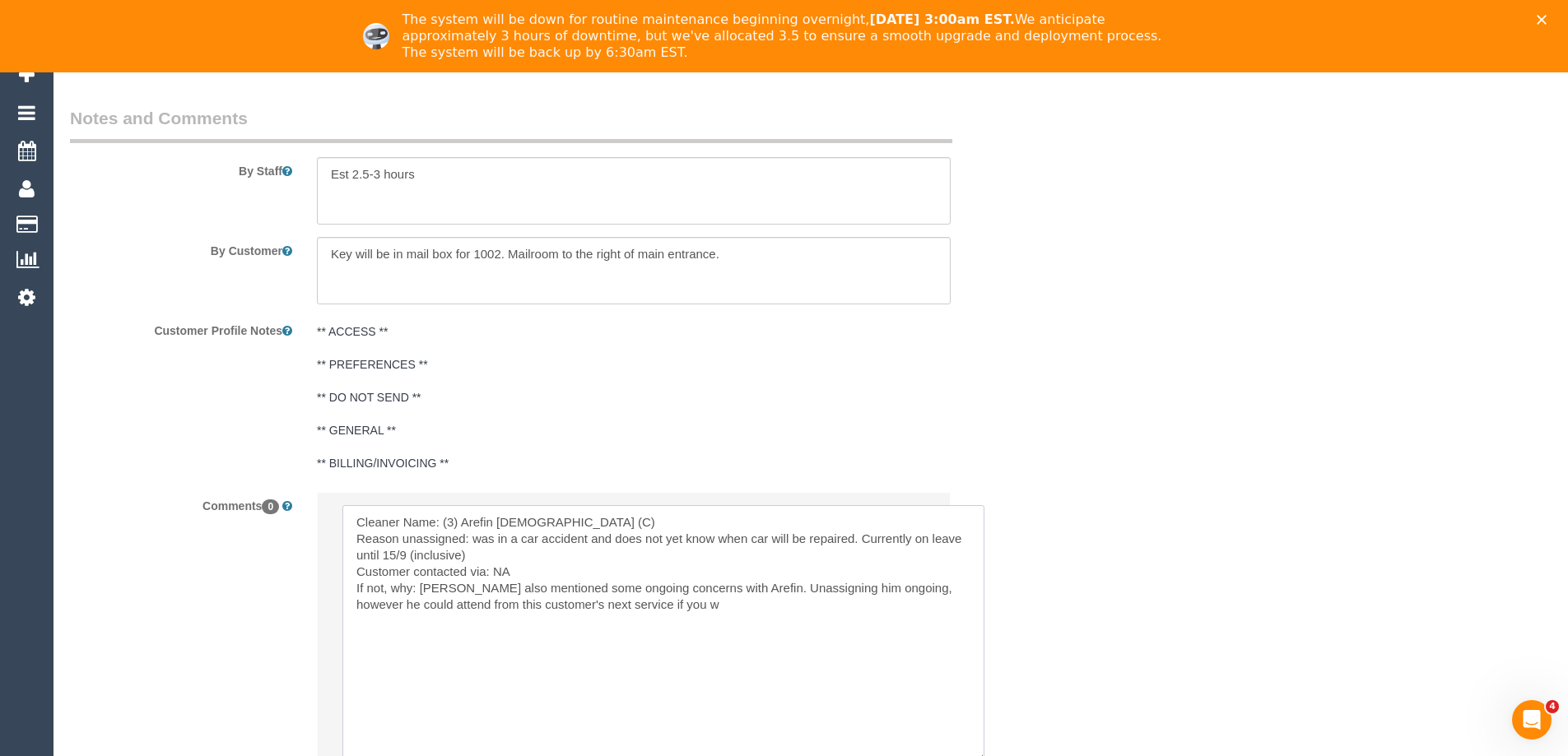
click at [606, 602] on textarea at bounding box center [664, 634] width 642 height 257
click at [618, 600] on textarea at bounding box center [664, 634] width 642 height 257
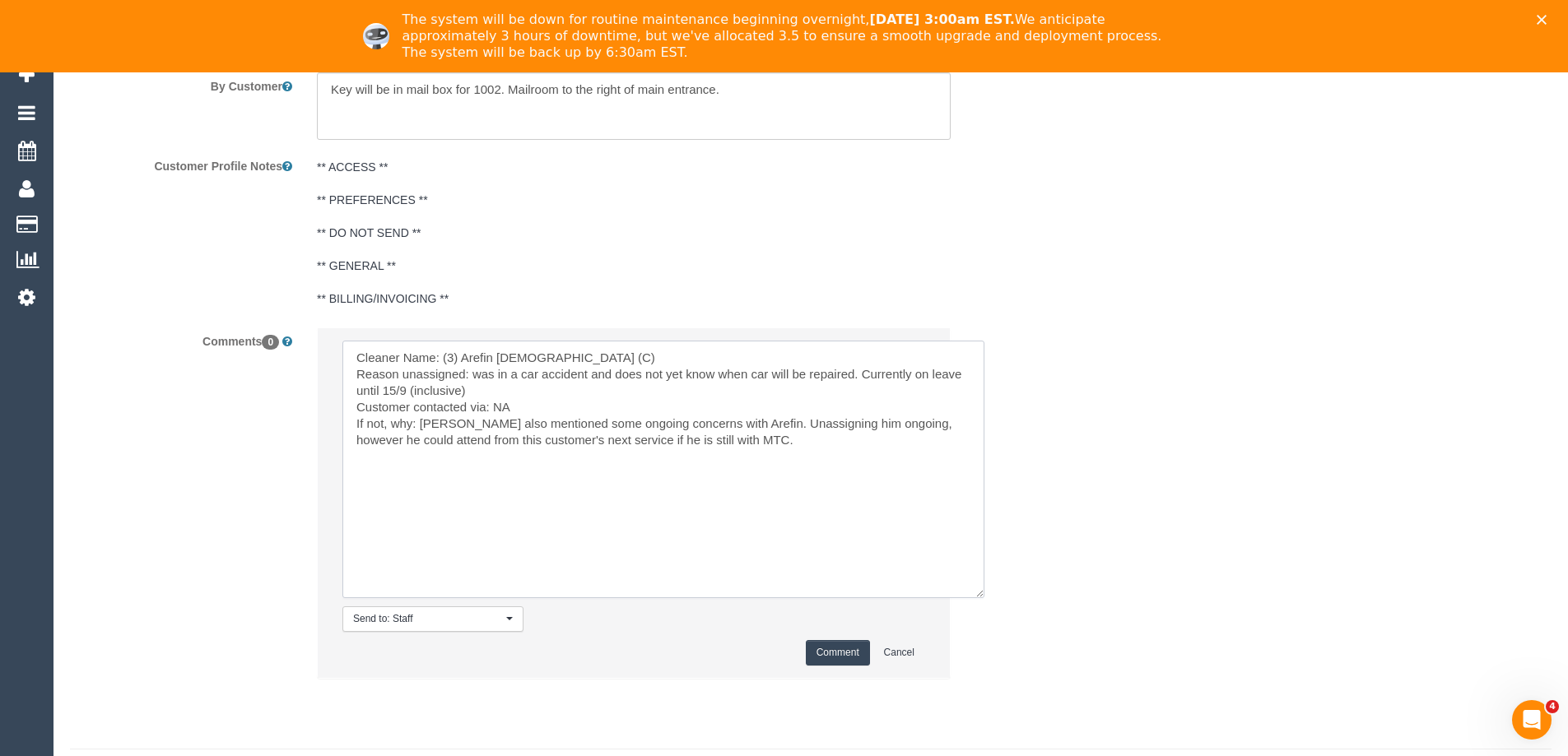
type textarea "Cleaner Name: (3) Arefin Islam (C) Reason unassigned: was in a car accident and…"
click at [829, 650] on button "Comment" at bounding box center [837, 653] width 64 height 26
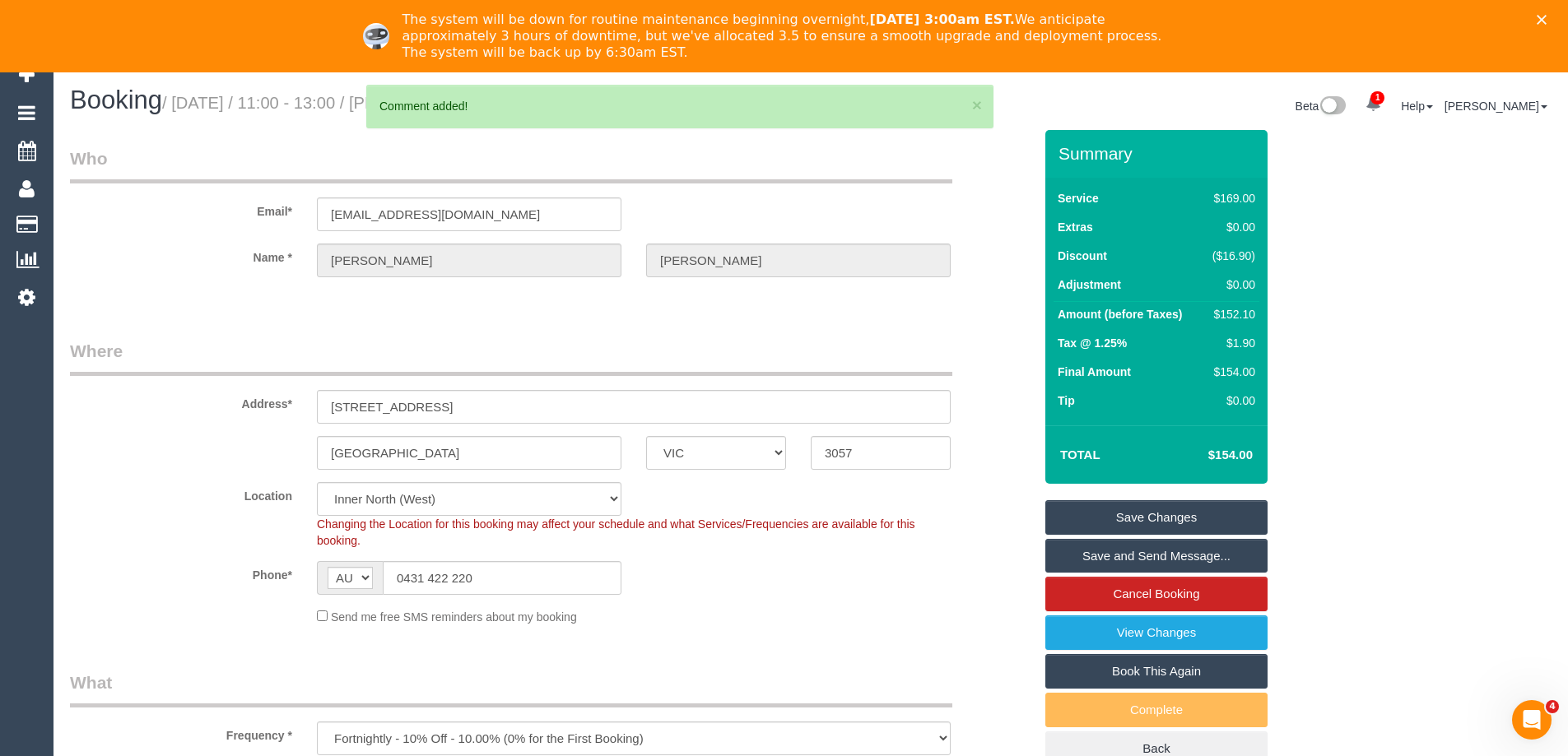
scroll to position [0, 0]
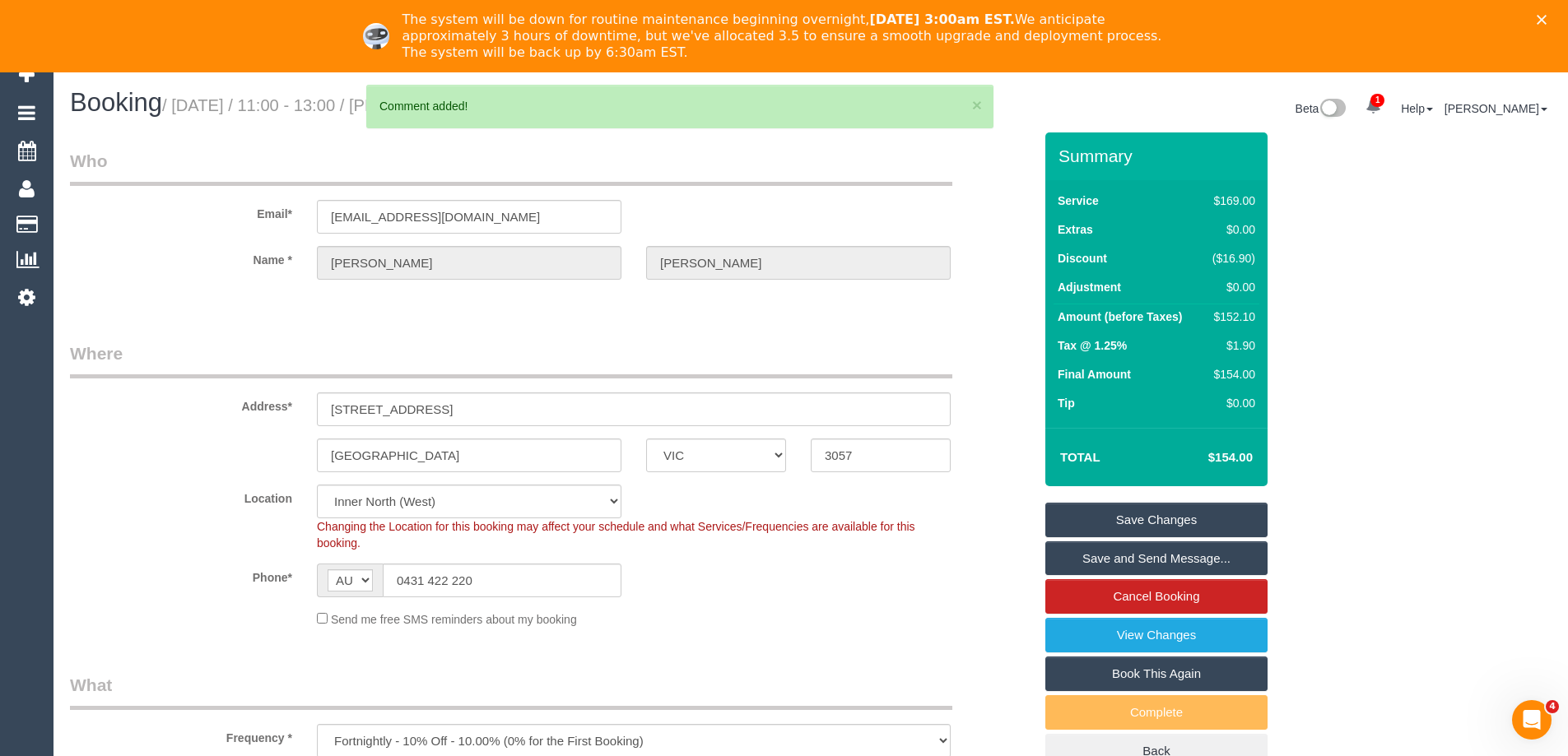
click at [1172, 514] on link "Save Changes" at bounding box center [1156, 520] width 222 height 34
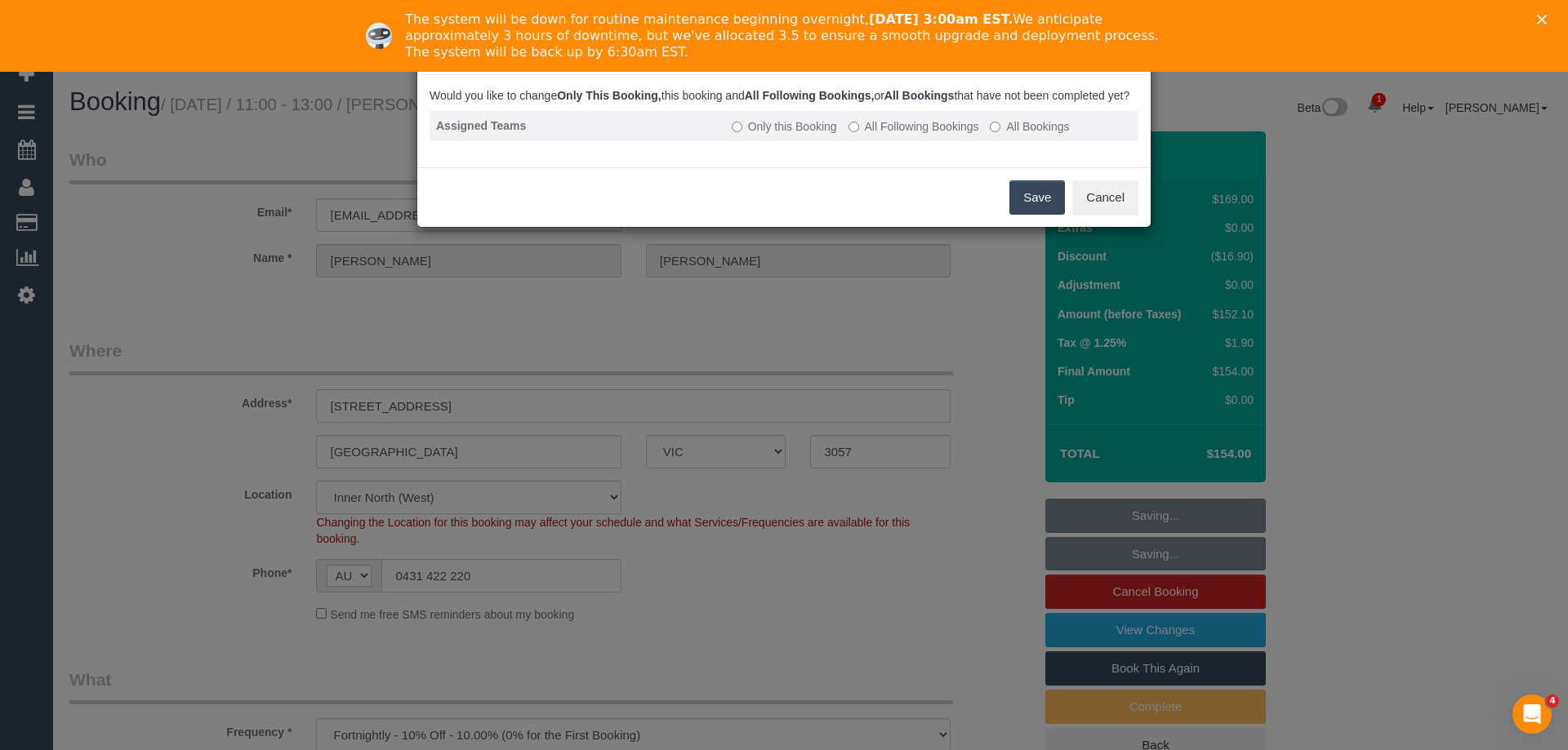
click at [878, 142] on td "Only this Booking All Following Bookings All Bookings" at bounding box center [931, 126] width 414 height 31
click at [894, 135] on label "All Following Bookings" at bounding box center [913, 126] width 130 height 17
click at [1027, 205] on button "Save" at bounding box center [1037, 197] width 56 height 34
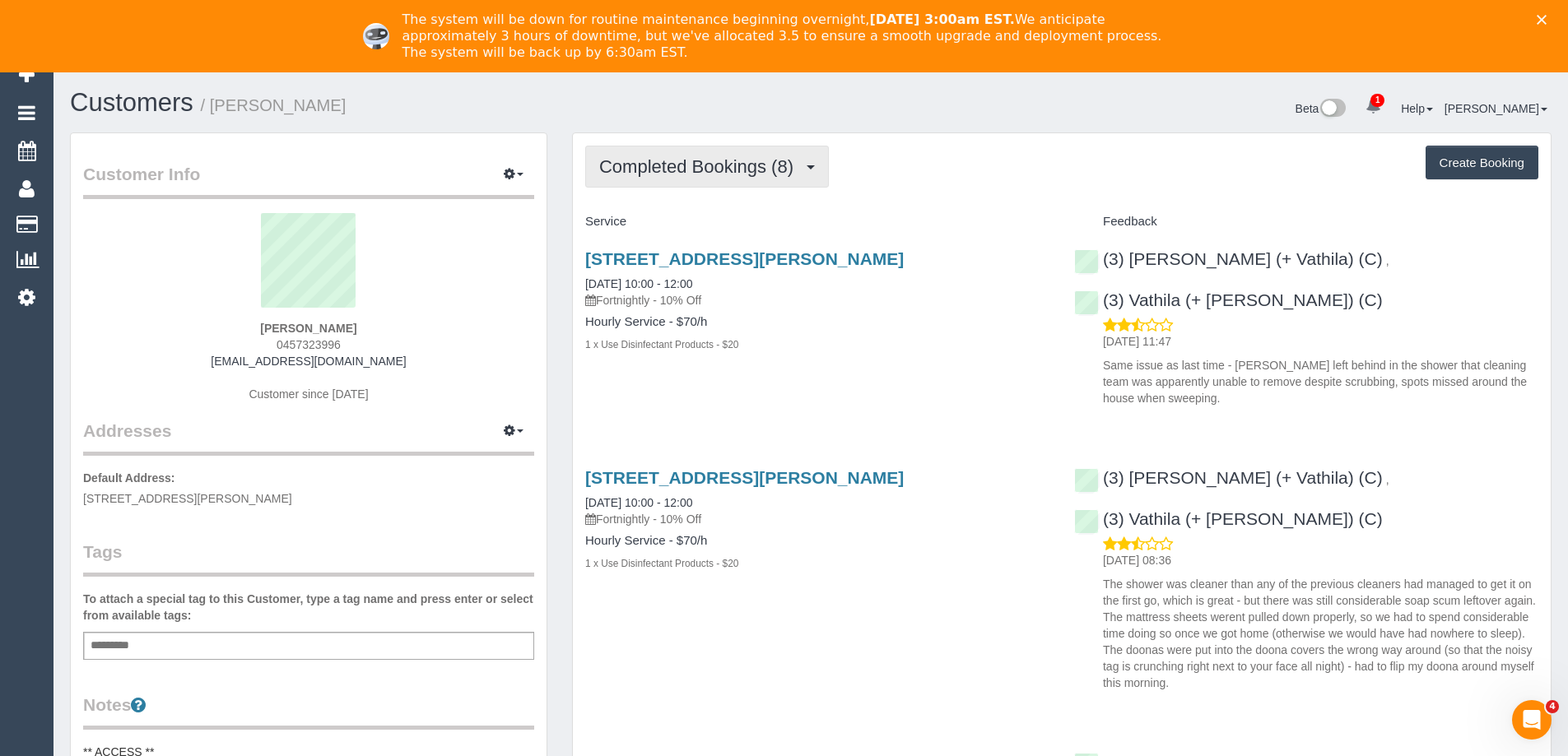
click at [750, 152] on button "Completed Bookings (8)" at bounding box center [707, 167] width 243 height 42
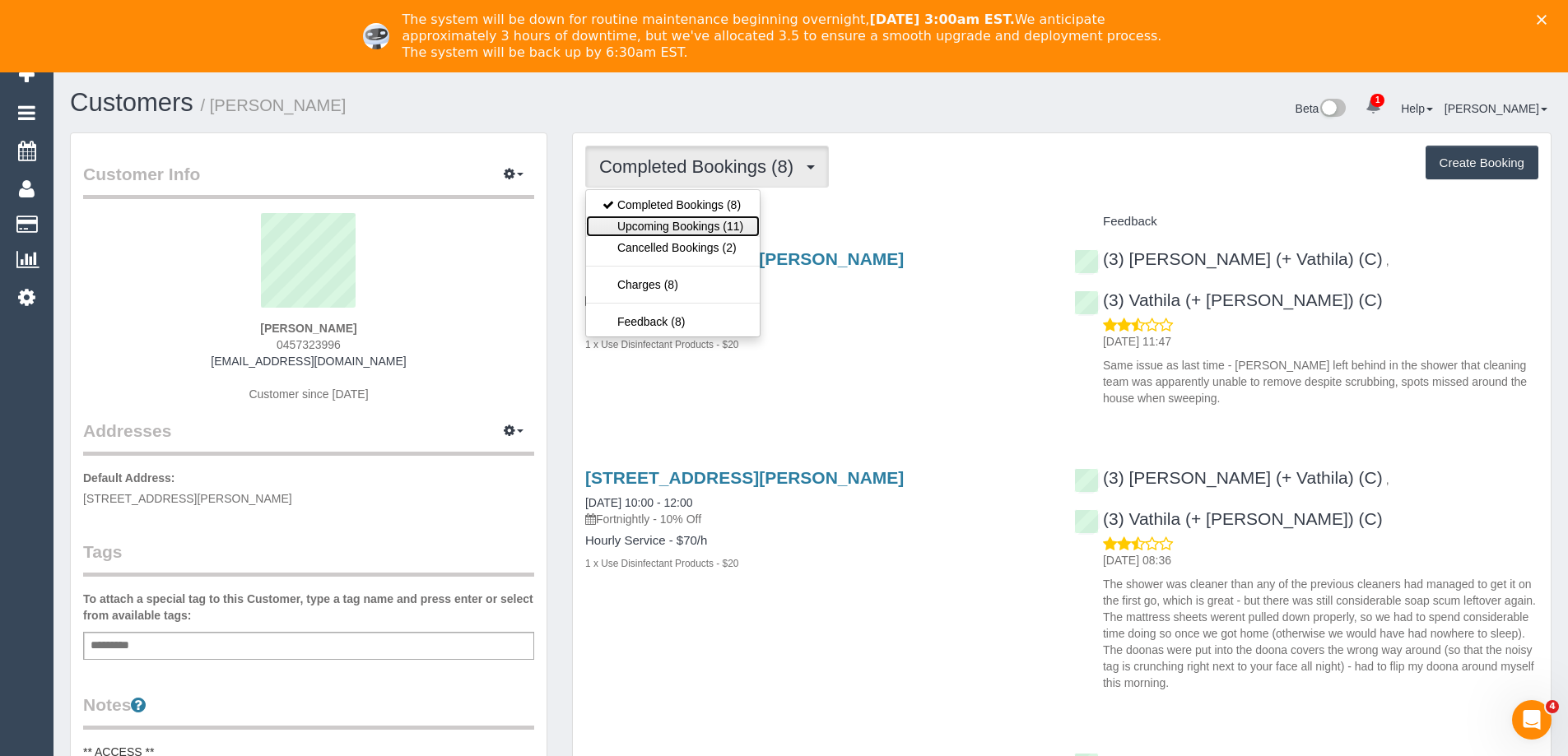
click at [733, 220] on link "Upcoming Bookings (11)" at bounding box center [673, 226] width 174 height 21
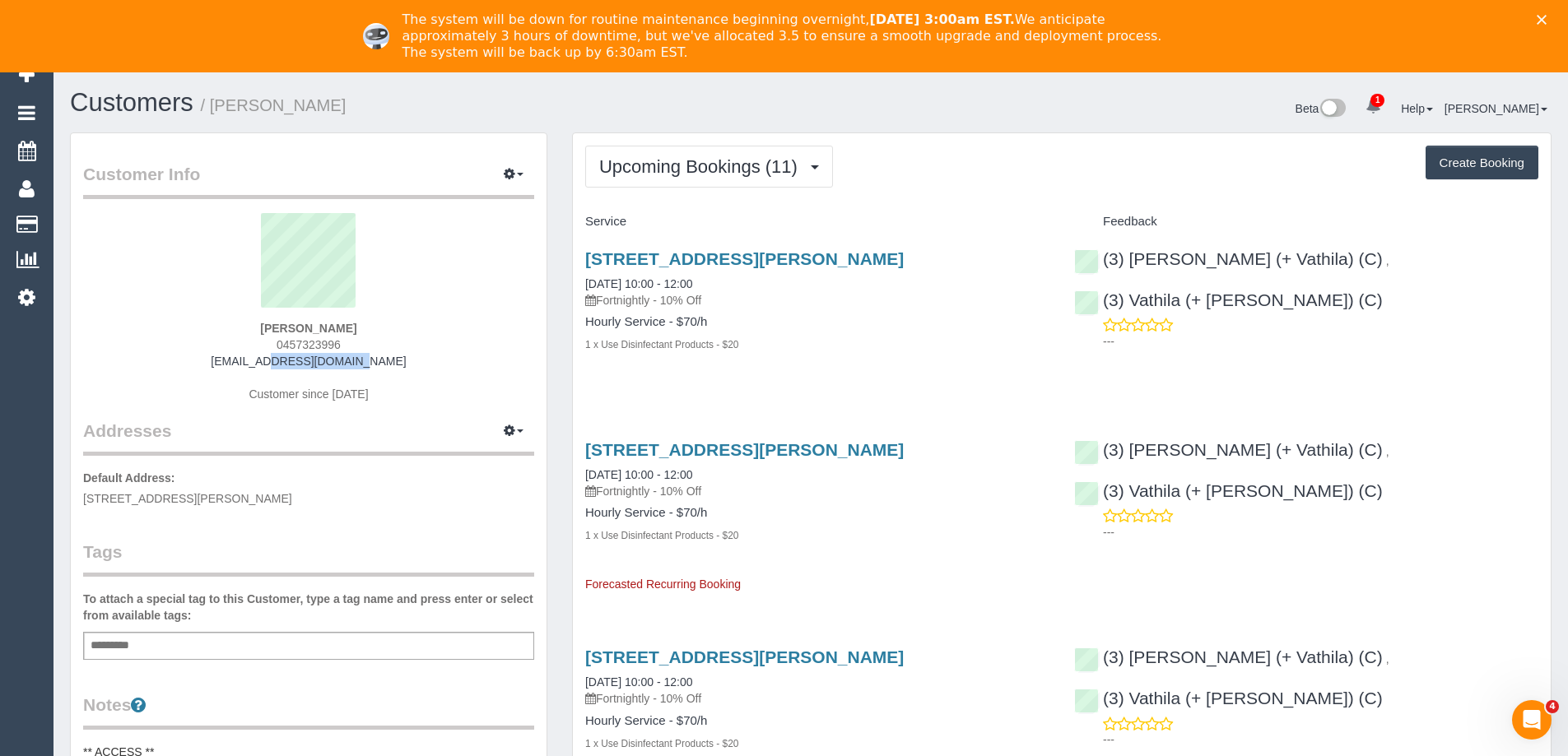
drag, startPoint x: 359, startPoint y: 363, endPoint x: 258, endPoint y: 368, distance: 101.1
click at [258, 368] on div "Ingrid Staebe 0457323996 staebe@gmx.com Customer since 2021" at bounding box center [308, 315] width 451 height 205
copy link "staebe@gmx.com"
drag, startPoint x: 1385, startPoint y: 304, endPoint x: 1369, endPoint y: 302, distance: 16.1
click at [1369, 302] on div "(3) Suchetha (+ Vathila) (C) , (3) Vathila (+ Suchetha) (C) ---" at bounding box center [1306, 296] width 489 height 122
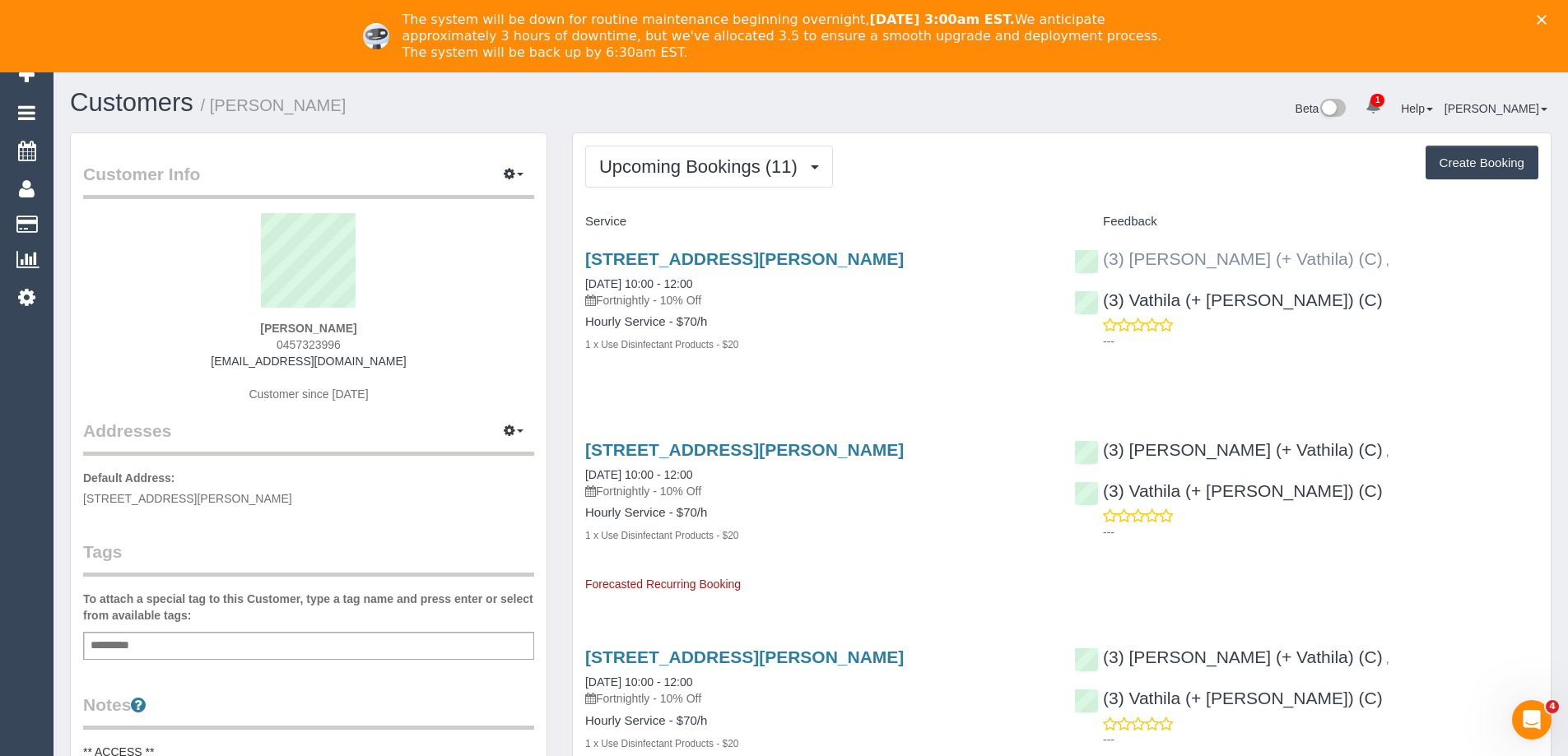
copy div "Suchetha (+ Vathila) (C) ,"
drag, startPoint x: 1223, startPoint y: 258, endPoint x: 1132, endPoint y: 256, distance: 91.0
click at [1132, 256] on div "(3) Suchetha (+ Vathila) (C) , (3) Vathila (+ Suchetha) (C) ---" at bounding box center [1306, 296] width 489 height 122
click at [918, 305] on p "Fortnightly - 10% Off" at bounding box center [817, 300] width 464 height 17
click at [1532, 303] on div "(3) Suchetha (+ Vathila) (C) , (3) Vathila (+ Suchetha) (C) ---" at bounding box center [1306, 296] width 489 height 122
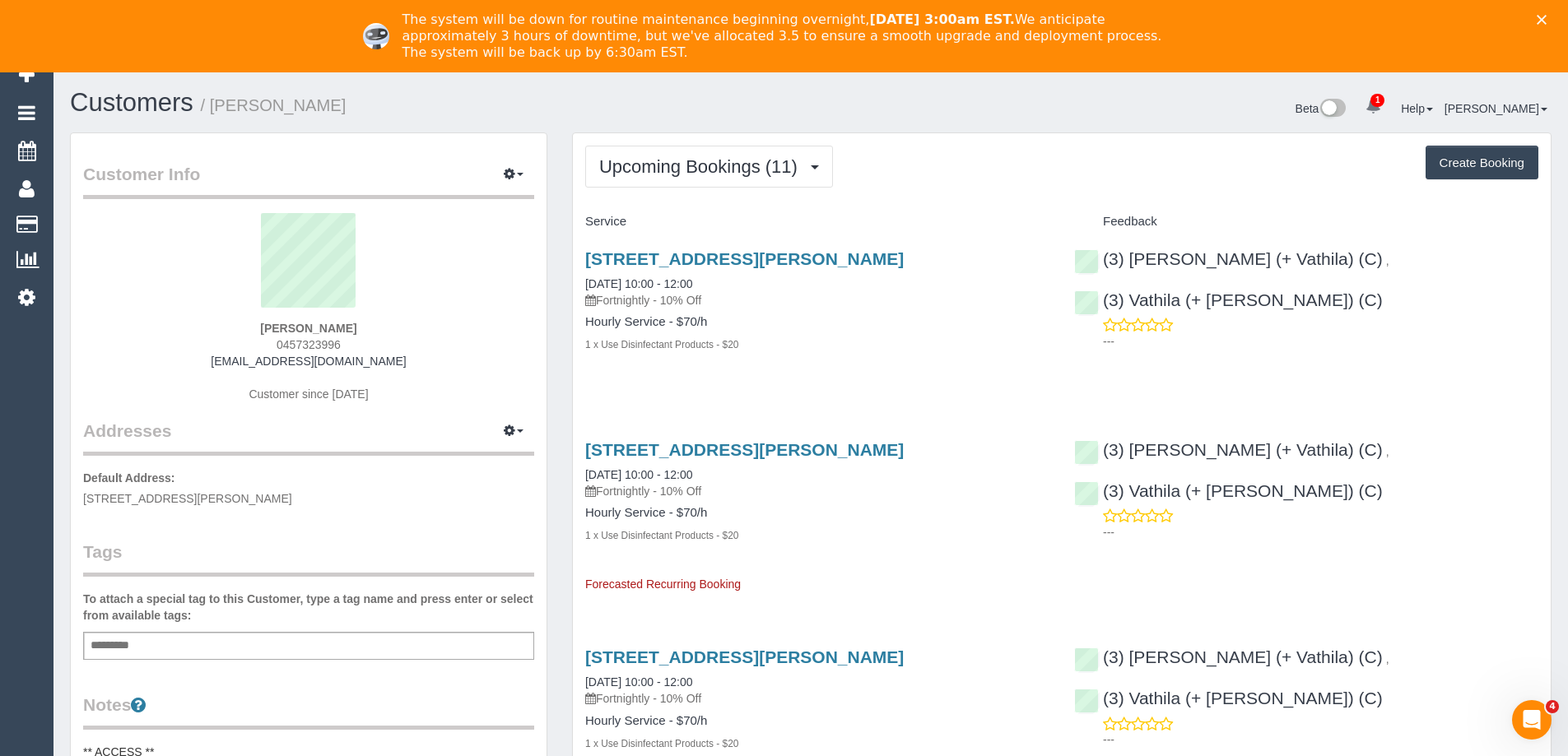
click at [960, 148] on div "Upcoming Bookings (11) Completed Bookings (8) Upcoming Bookings (11) Cancelled …" at bounding box center [1061, 167] width 953 height 42
click at [732, 256] on link "4 Debbie Close, Doveton, VIC 3177" at bounding box center [744, 258] width 318 height 19
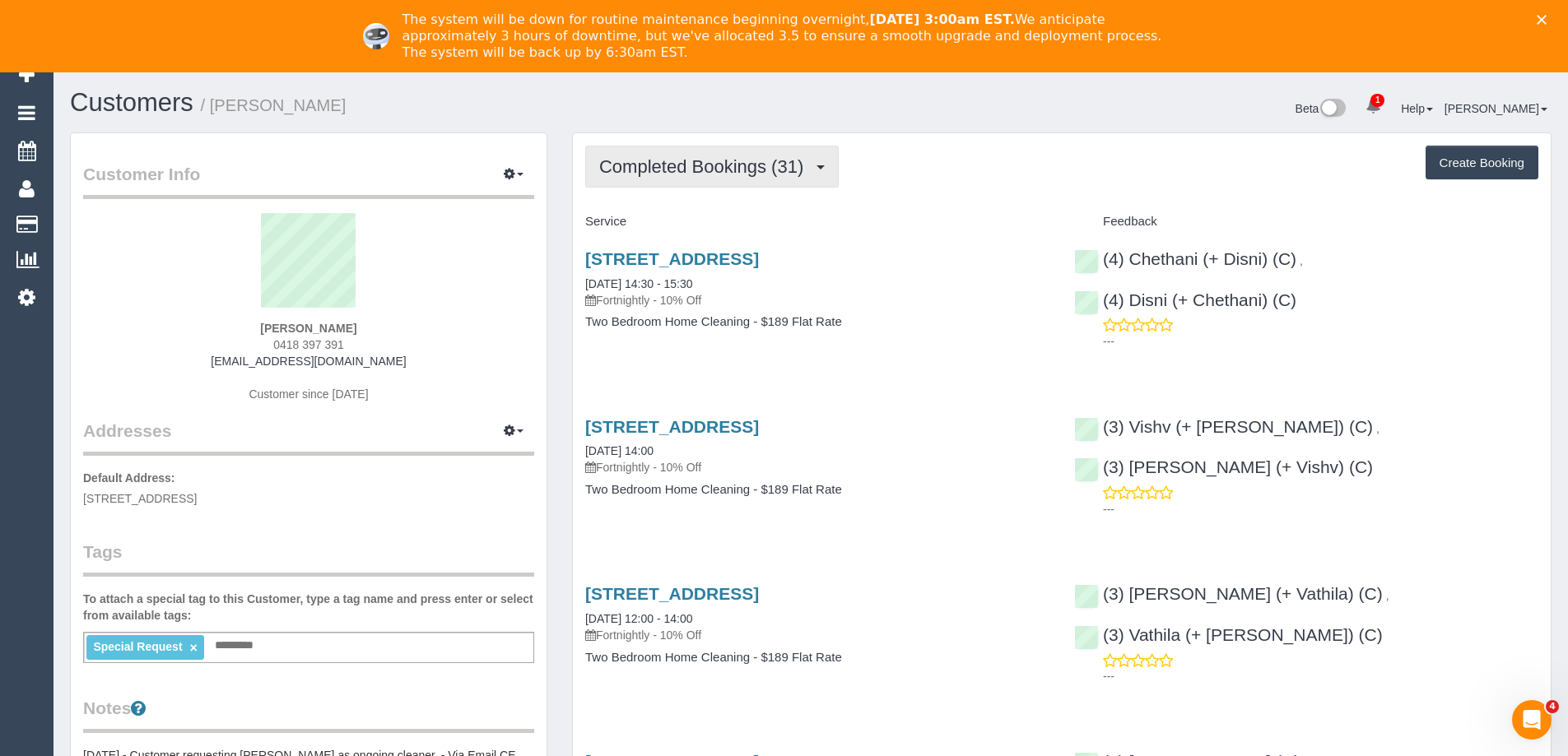
click at [738, 163] on span "Completed Bookings (31)" at bounding box center [705, 166] width 212 height 20
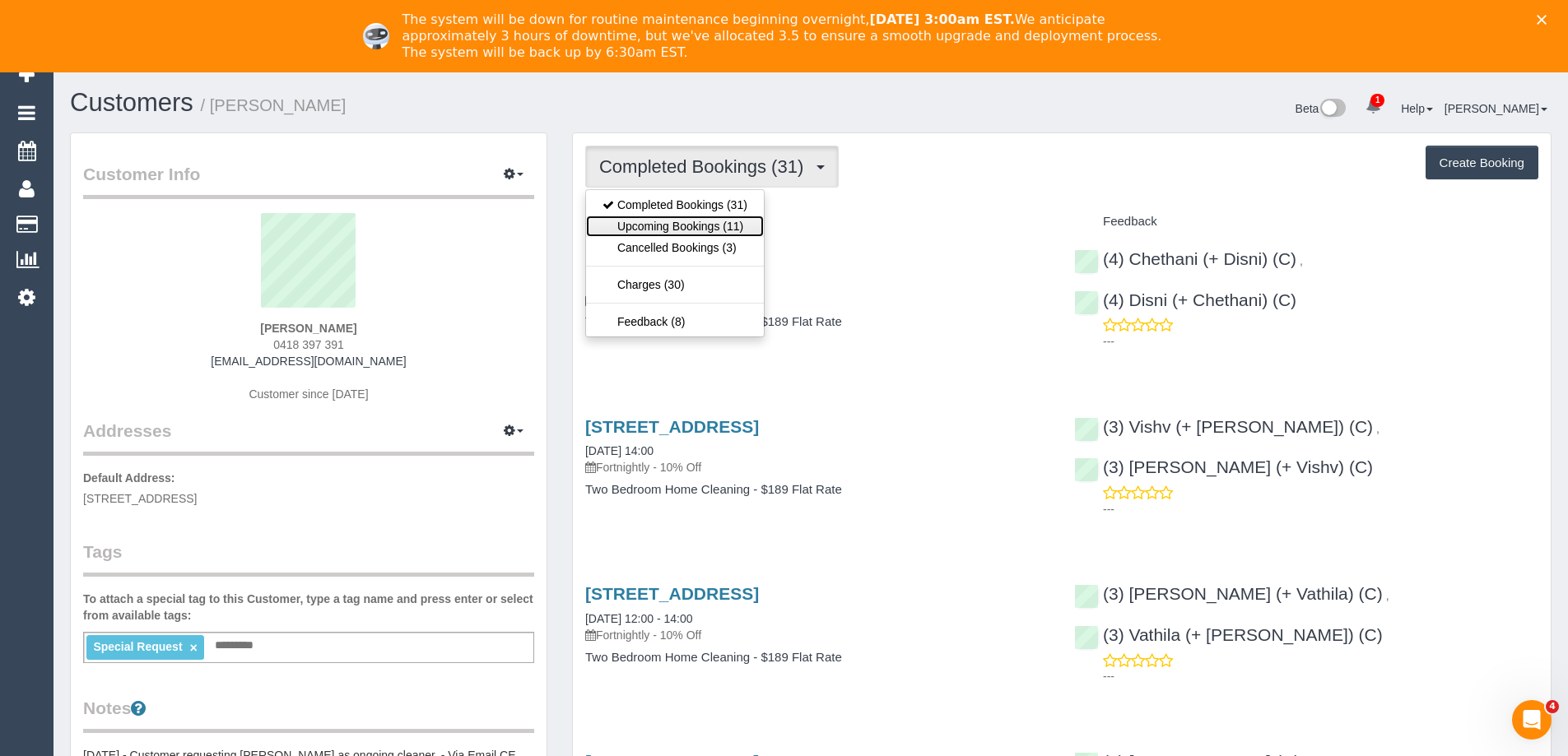
click at [722, 219] on link "Upcoming Bookings (11)" at bounding box center [675, 226] width 178 height 21
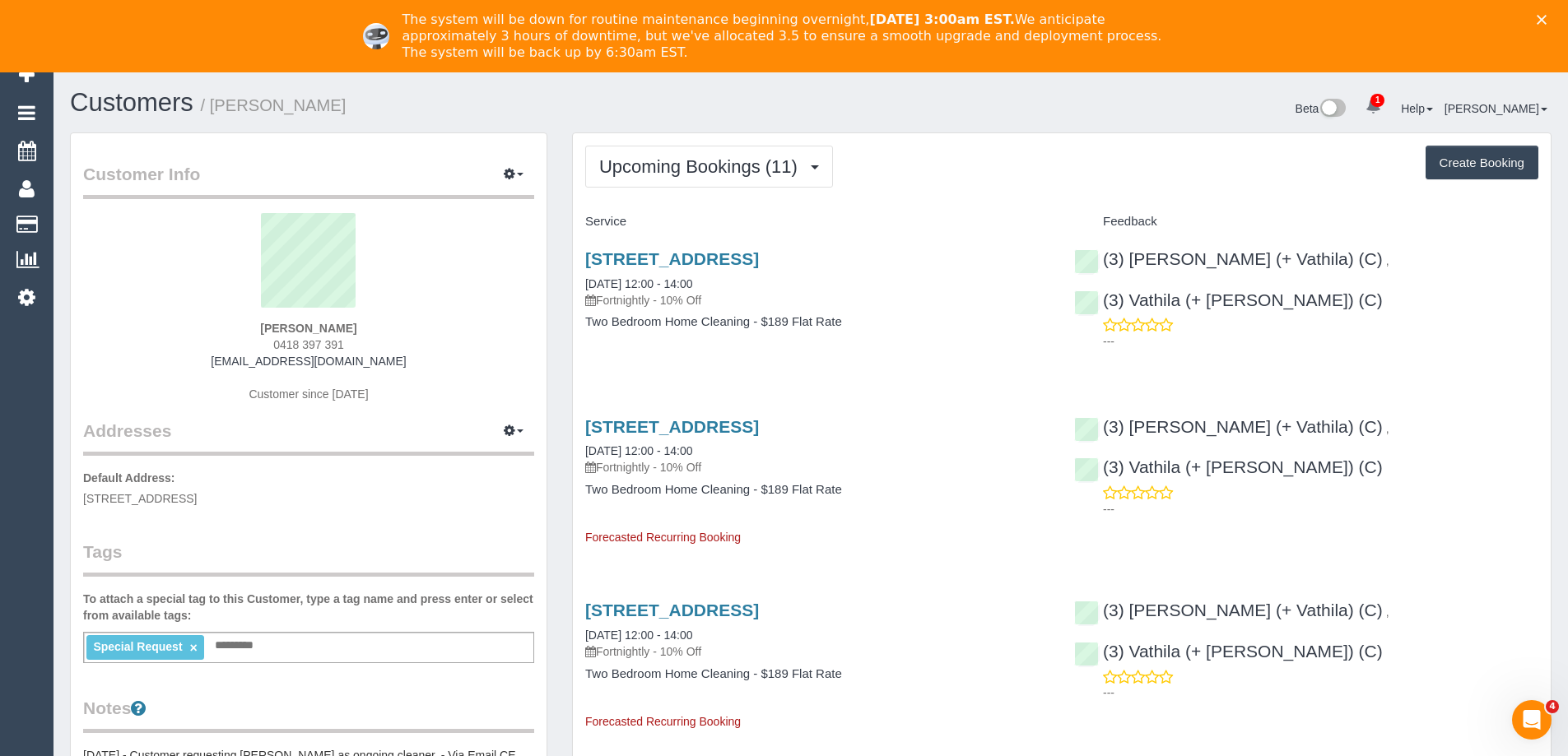
drag, startPoint x: 321, startPoint y: 362, endPoint x: 217, endPoint y: 362, distance: 104.0
click at [217, 362] on div "Elisha Howard 0418 397 391 elishahoward@hotmail.com Customer since 2024" at bounding box center [308, 315] width 451 height 205
copy link "elishahoward@hotmail.com"
click at [693, 172] on span "Upcoming Bookings (11)" at bounding box center [702, 166] width 206 height 20
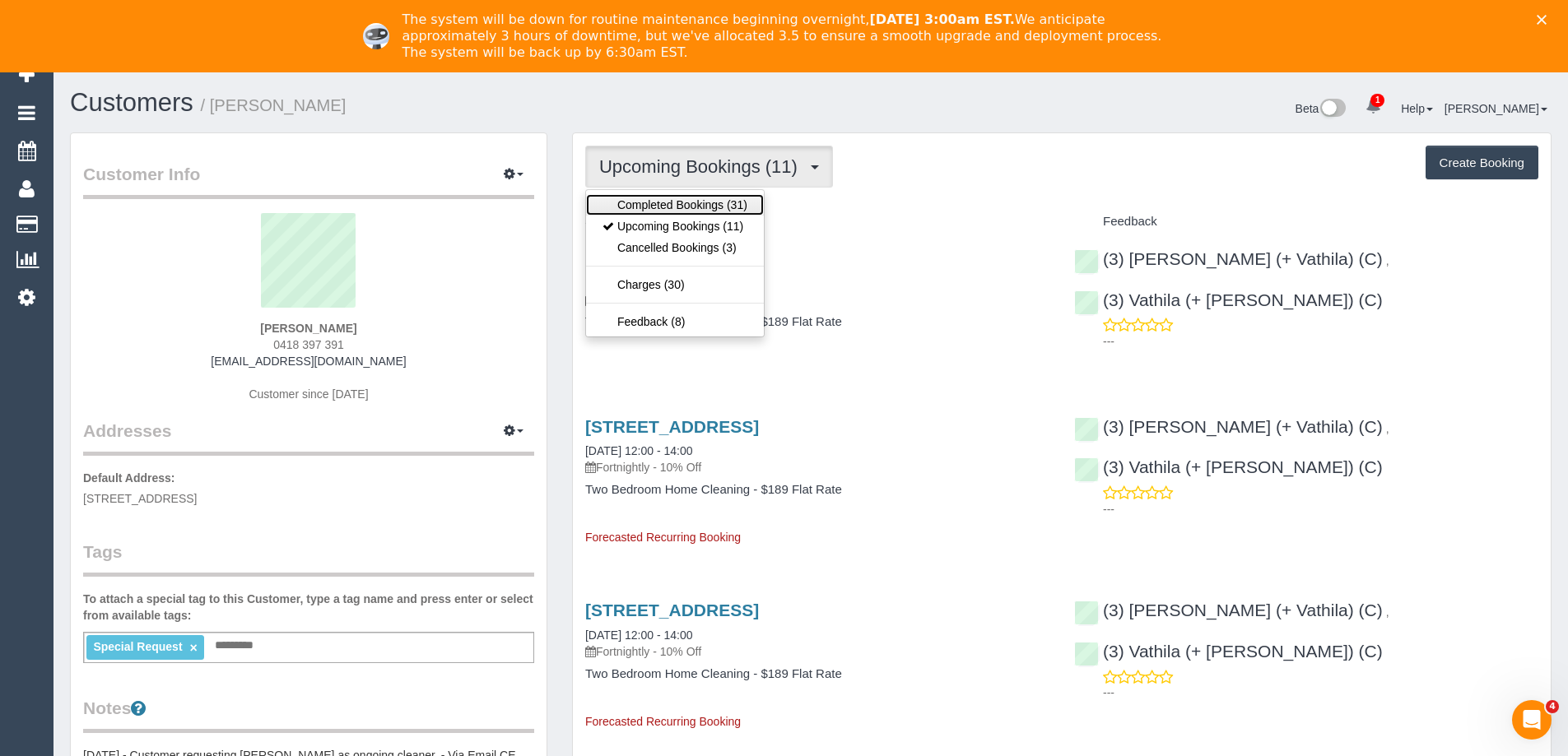
click at [689, 204] on link "Completed Bookings (31)" at bounding box center [675, 204] width 178 height 21
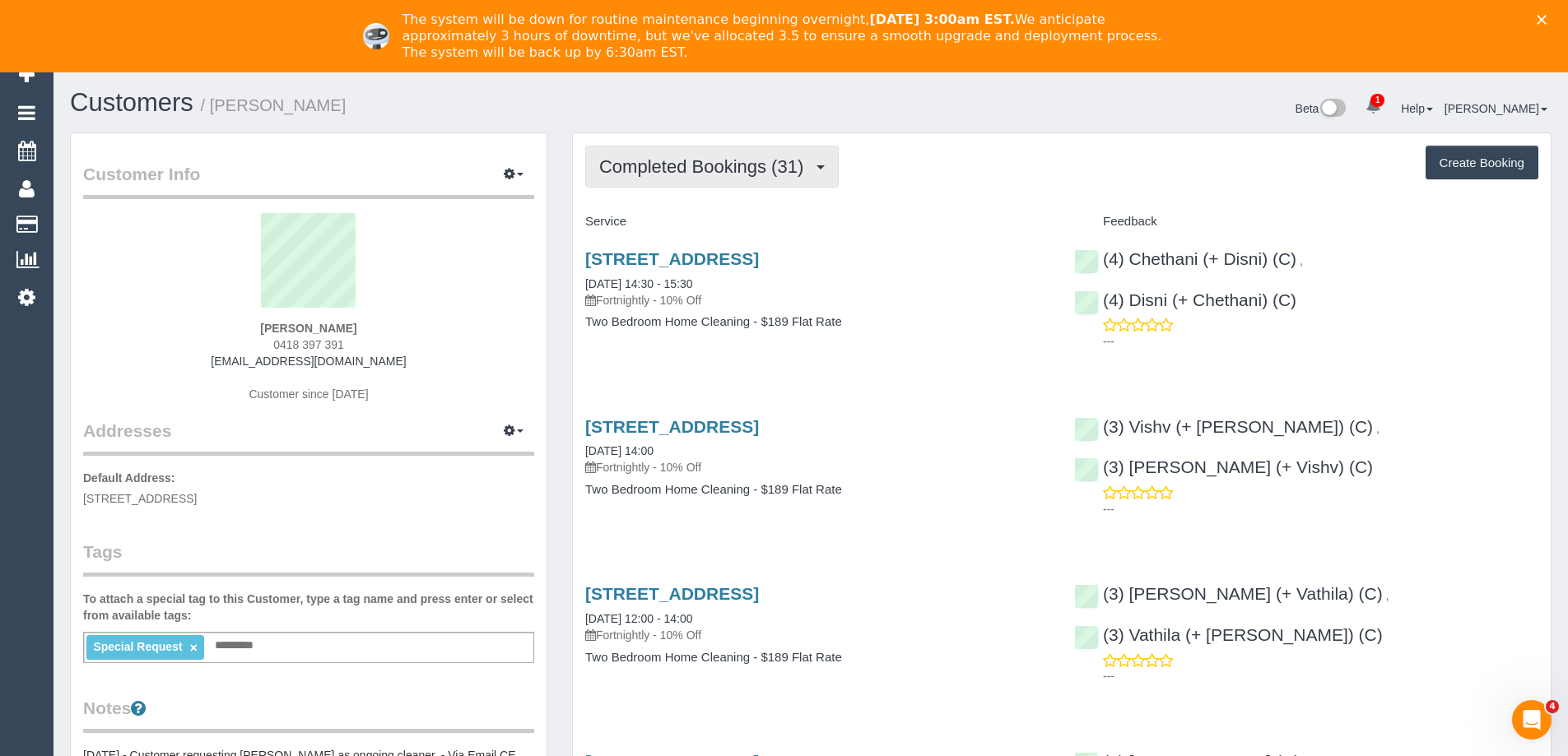
click at [725, 178] on button "Completed Bookings (31)" at bounding box center [712, 167] width 254 height 42
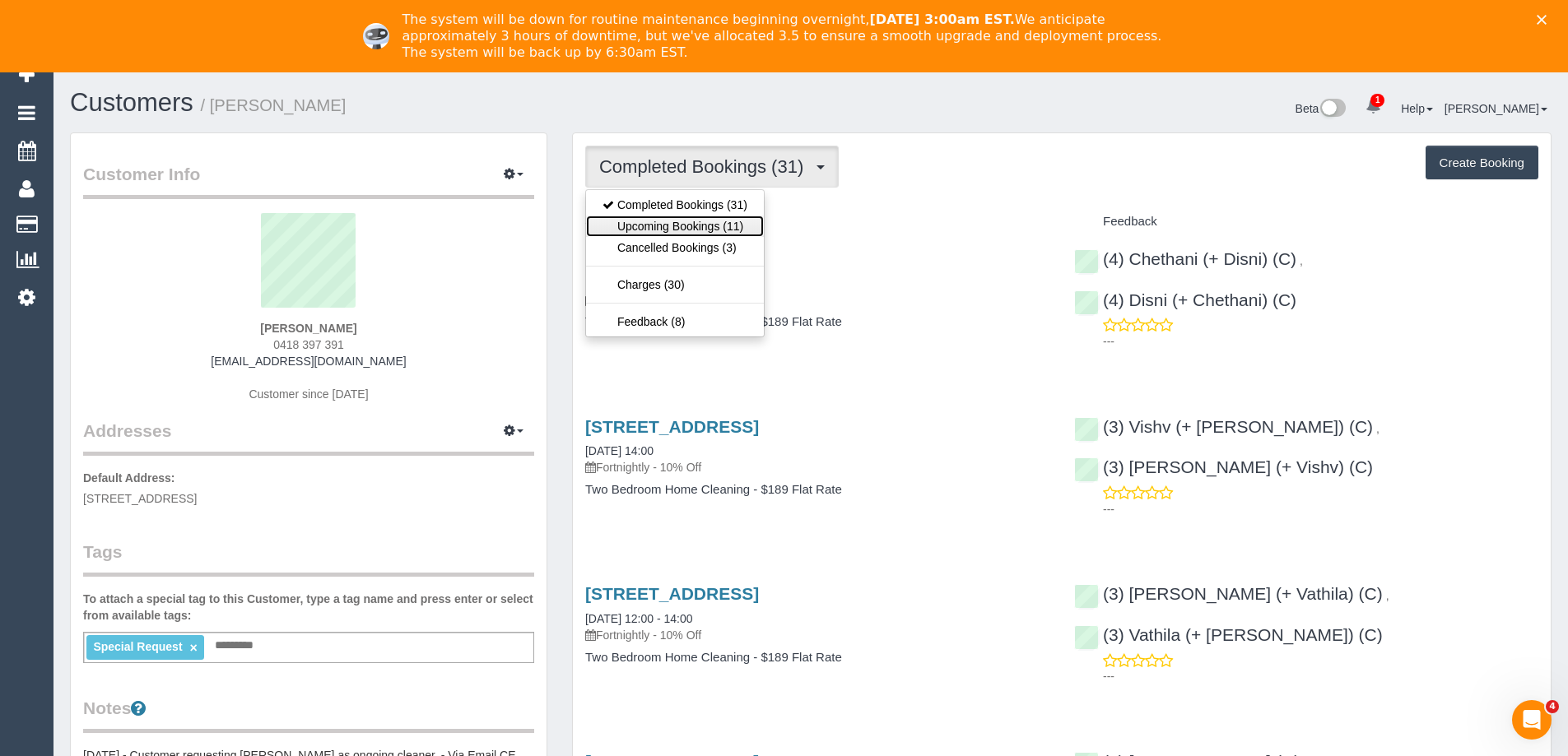
click at [710, 221] on link "Upcoming Bookings (11)" at bounding box center [675, 226] width 178 height 21
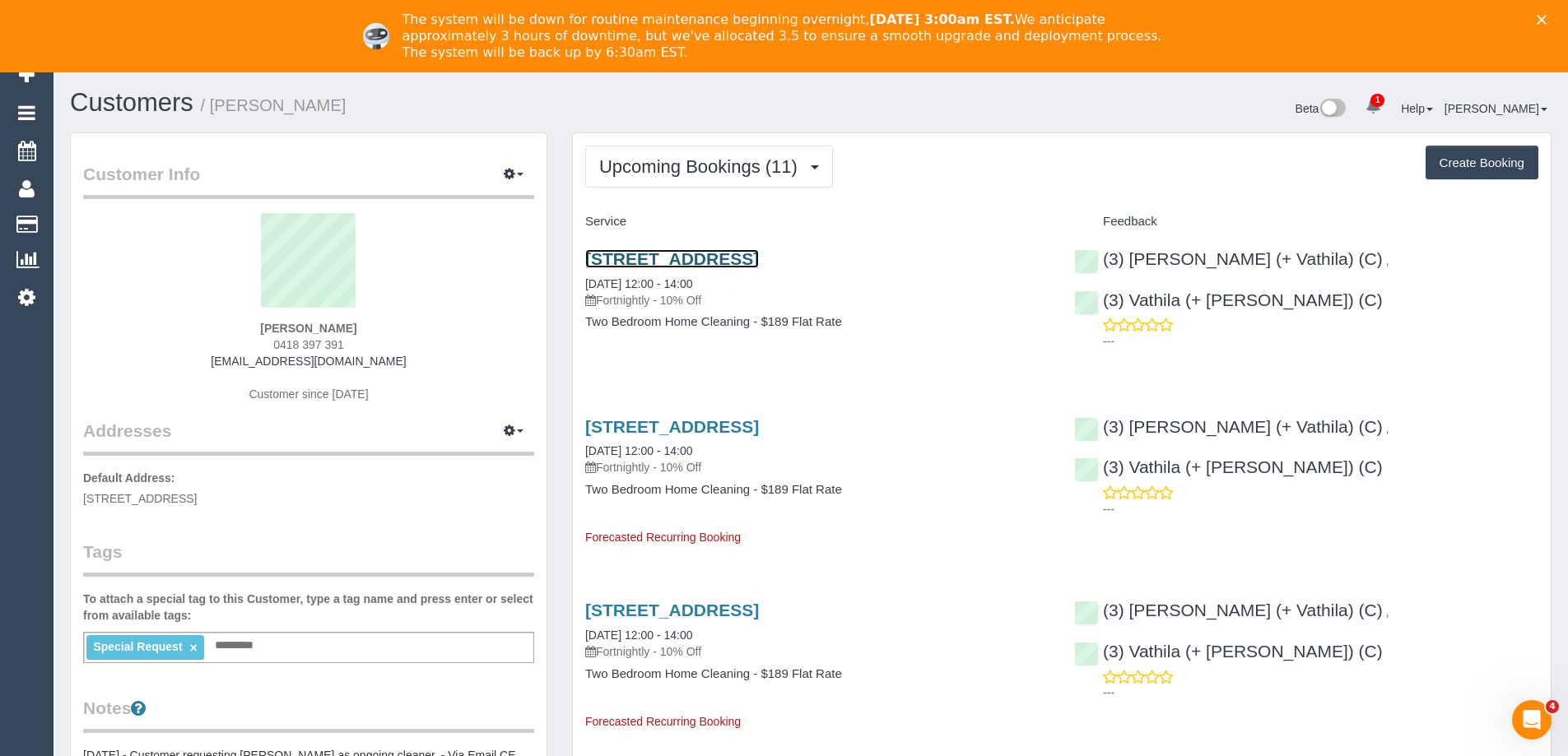
click at [733, 256] on link "16 Albion Street, Caulfield South, VIC 3162" at bounding box center [672, 258] width 174 height 19
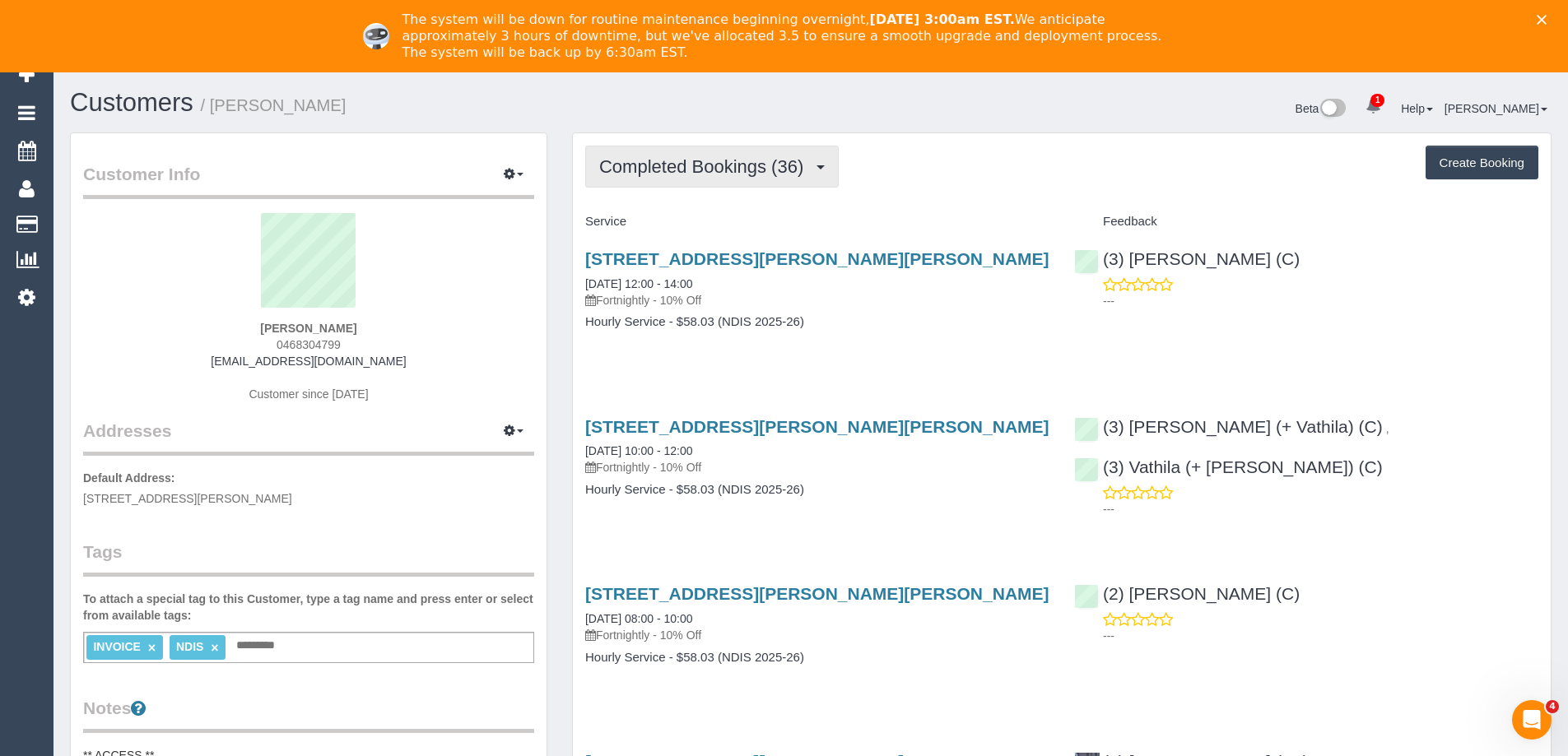
click at [718, 172] on span "Completed Bookings (36)" at bounding box center [705, 166] width 212 height 20
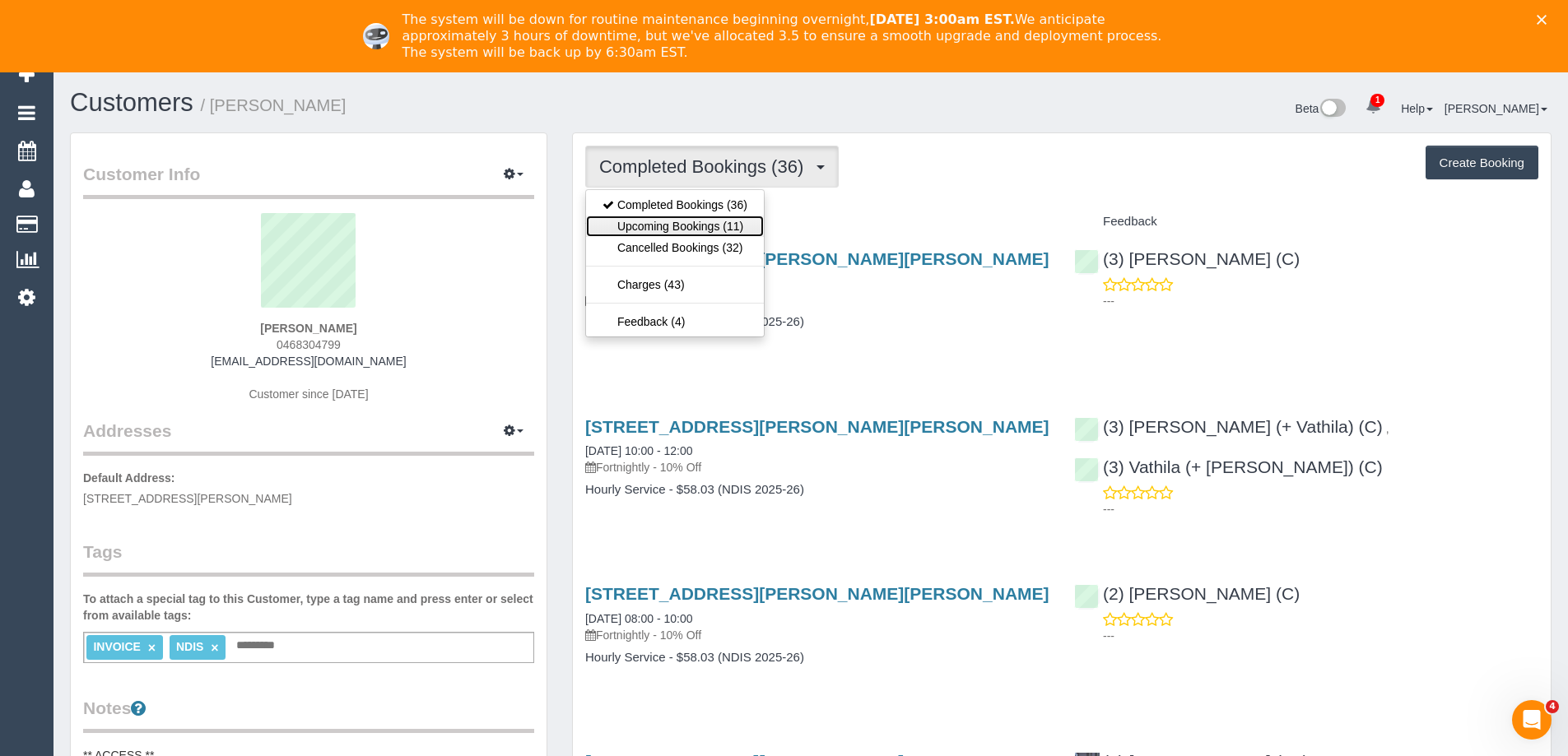
click at [677, 232] on link "Upcoming Bookings (11)" at bounding box center [675, 226] width 178 height 21
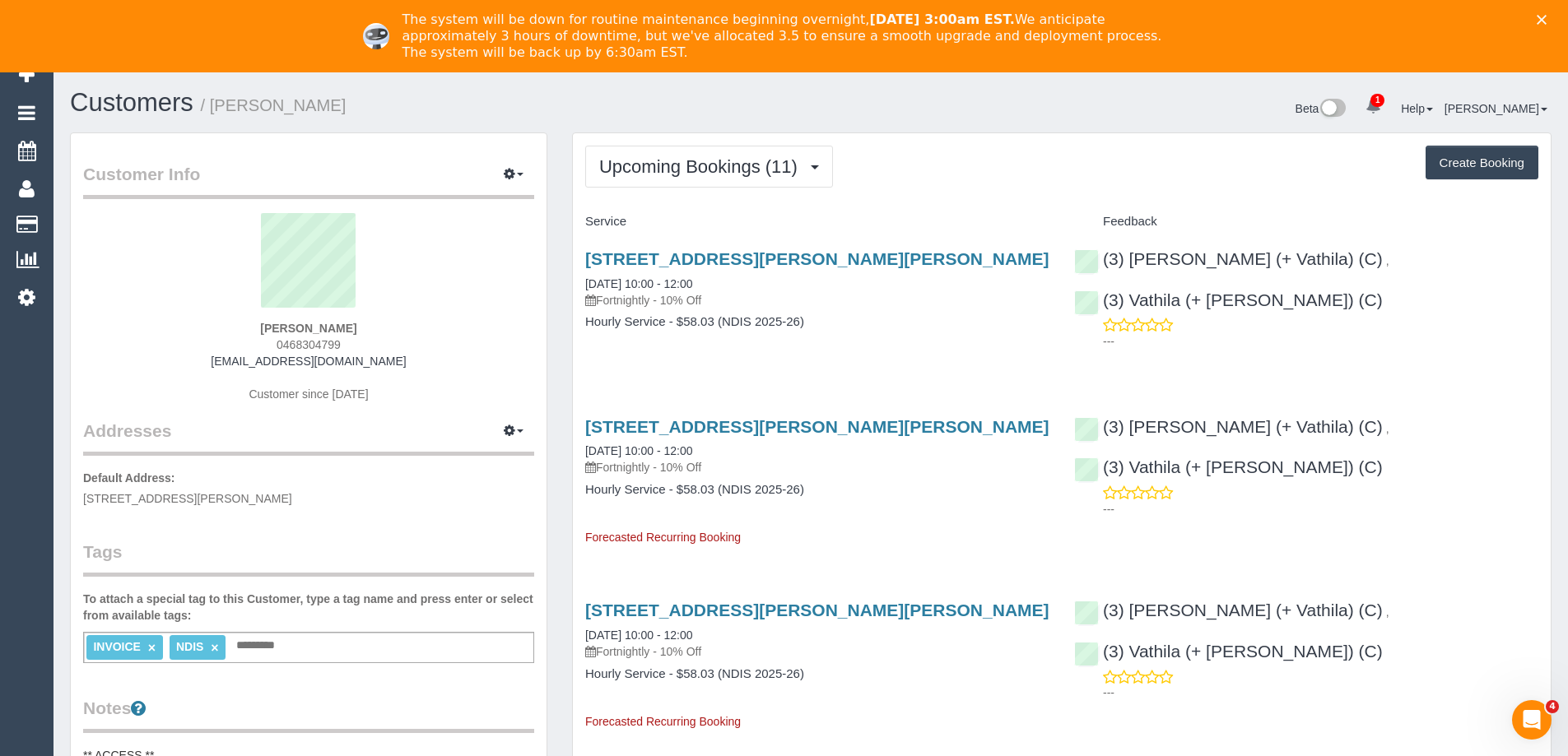
drag, startPoint x: 403, startPoint y: 365, endPoint x: 225, endPoint y: 363, distance: 178.0
click at [225, 363] on div "[PERSON_NAME] 0468304799 [EMAIL_ADDRESS][DOMAIN_NAME] Customer since [DATE]" at bounding box center [308, 315] width 451 height 205
copy link "[EMAIL_ADDRESS][DOMAIN_NAME]"
click at [691, 164] on span "Upcoming Bookings (11)" at bounding box center [702, 166] width 206 height 20
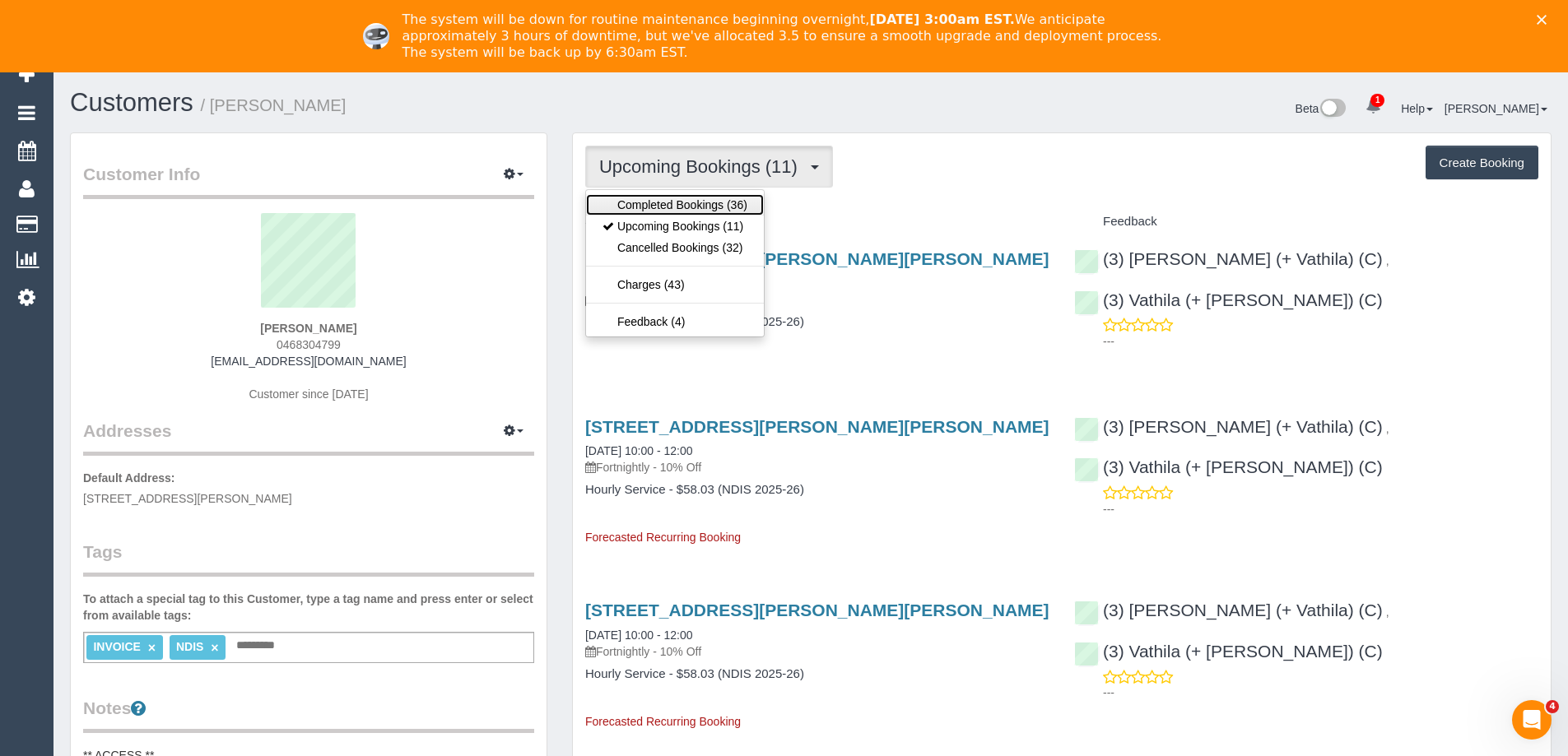
click at [680, 200] on link "Completed Bookings (36)" at bounding box center [675, 204] width 178 height 21
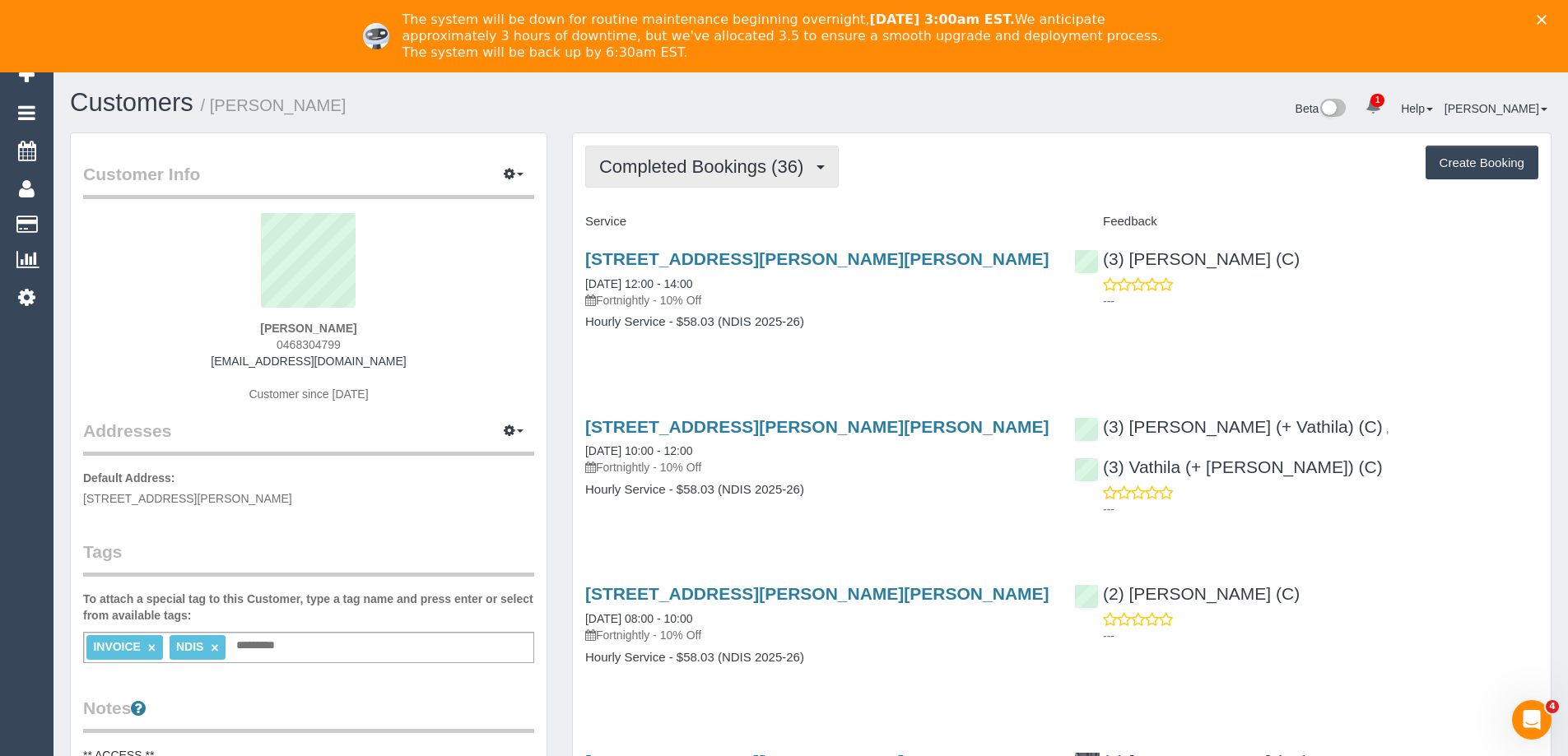
click at [710, 173] on span "Completed Bookings (36)" at bounding box center [705, 166] width 212 height 20
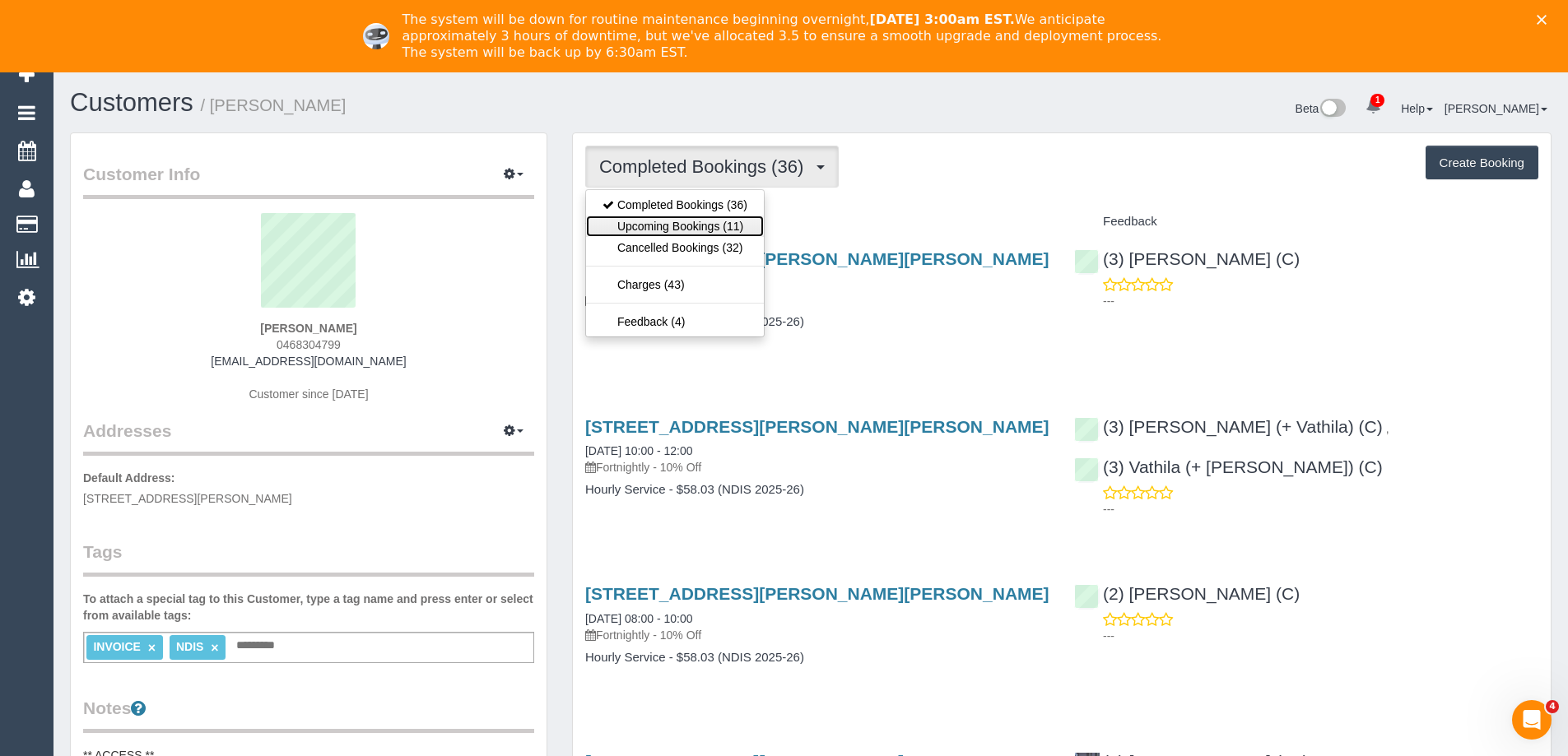
click at [712, 224] on link "Upcoming Bookings (11)" at bounding box center [675, 226] width 178 height 21
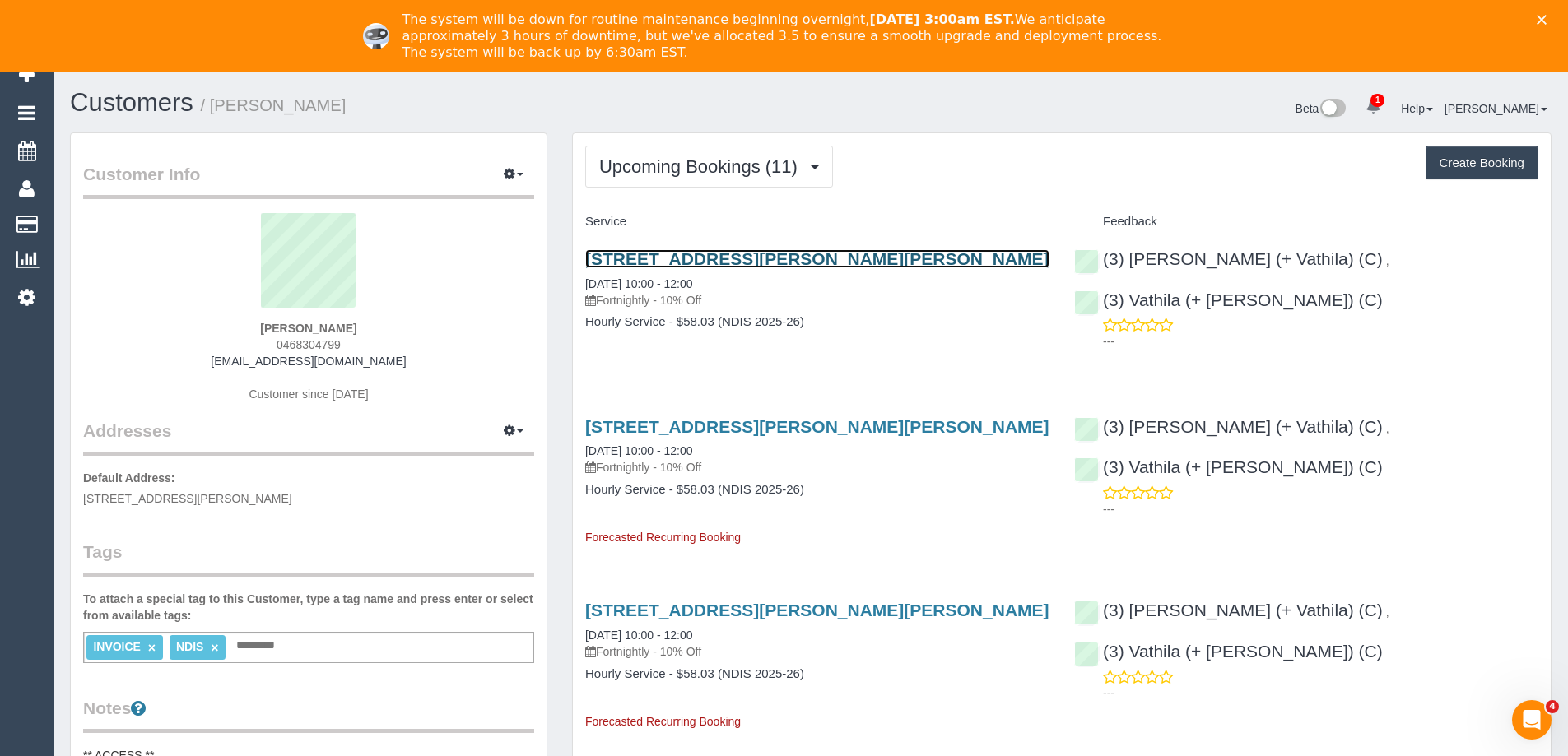
click at [758, 254] on link "8 Lia Amy Place, Berwick, VIC 3806" at bounding box center [817, 258] width 464 height 19
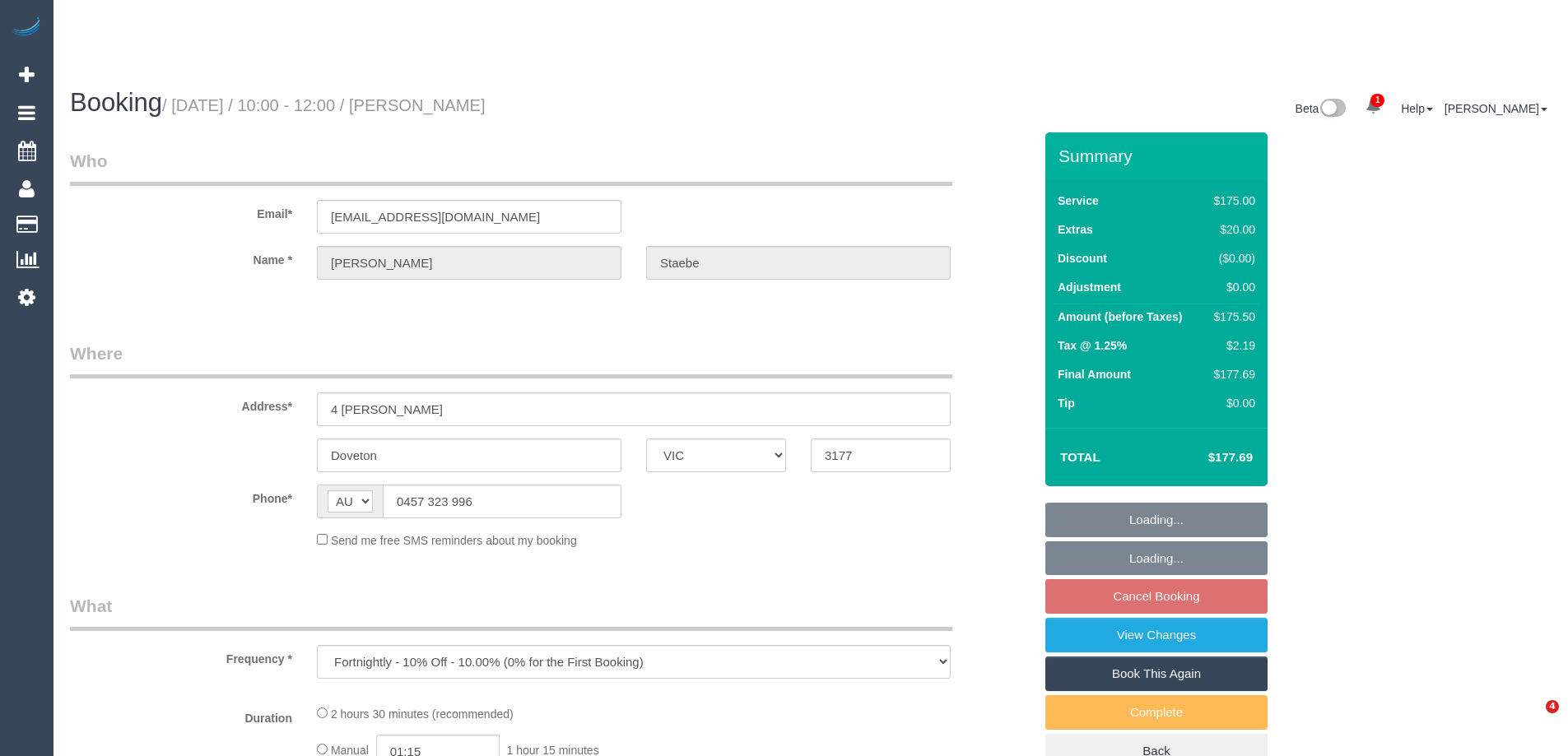
select select "VIC"
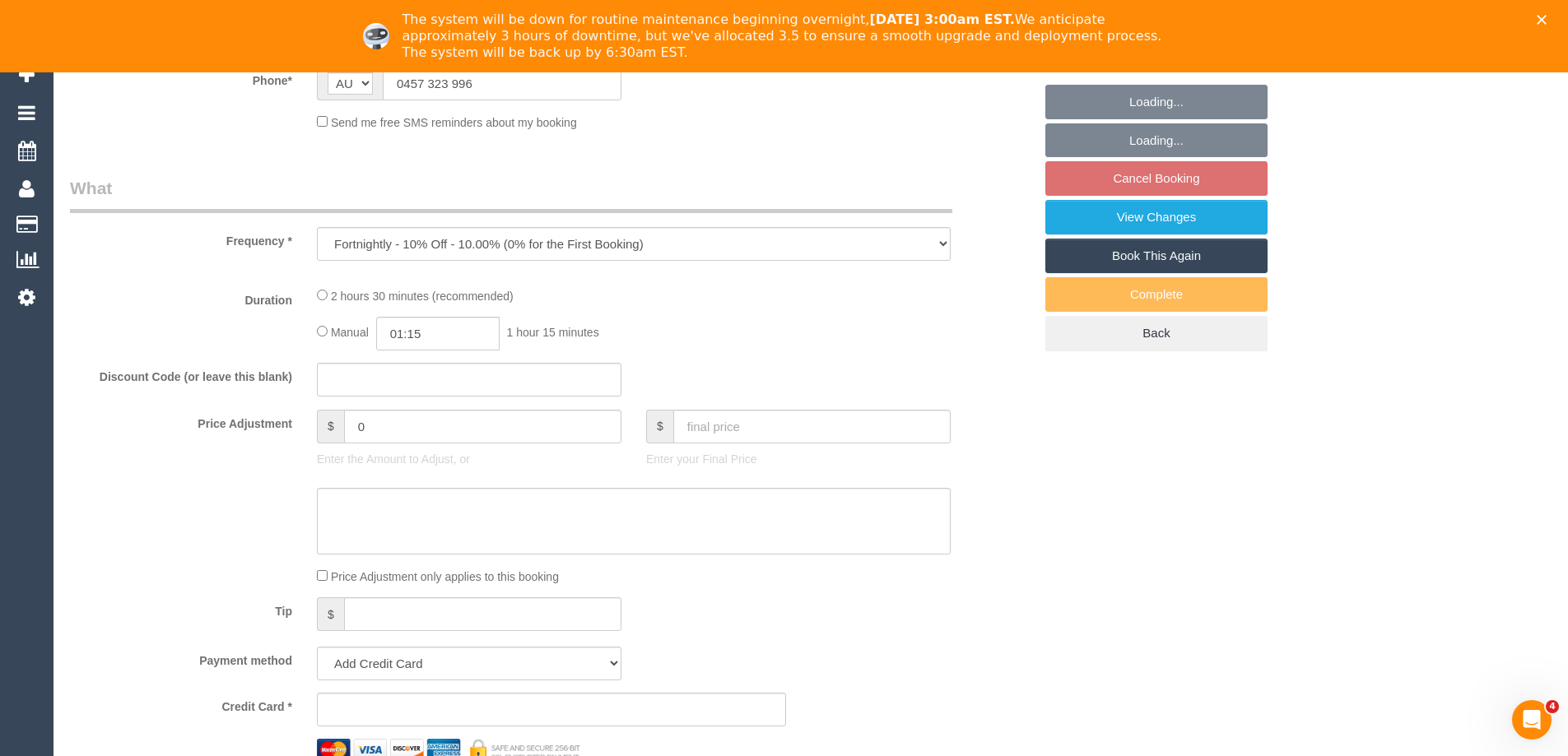
select select "string:stripe-pm_1MViEM2GScqysDRVLbGoT9es"
select select "number:29"
select select "number:15"
select select "number:19"
select select "number:24"
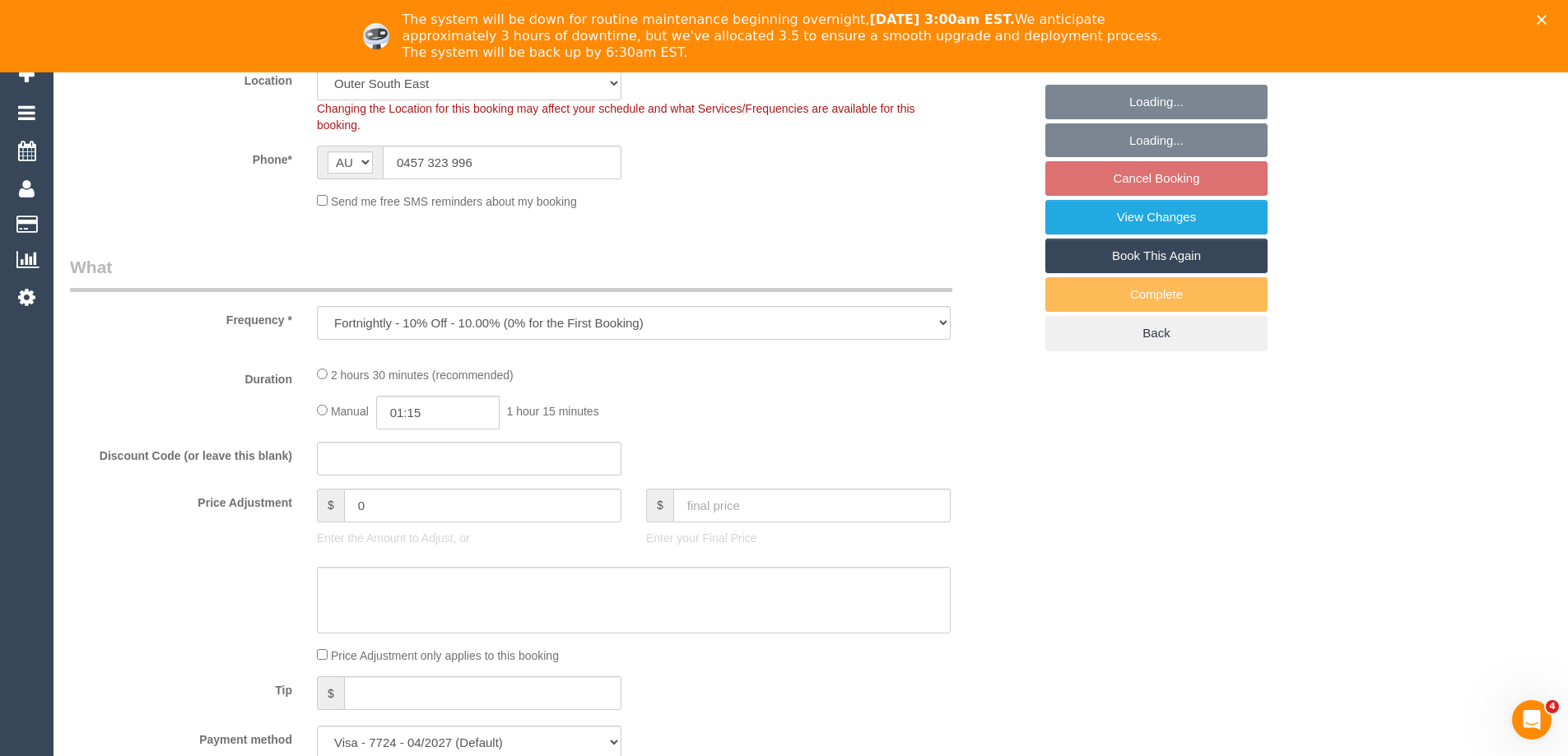
select select "object:694"
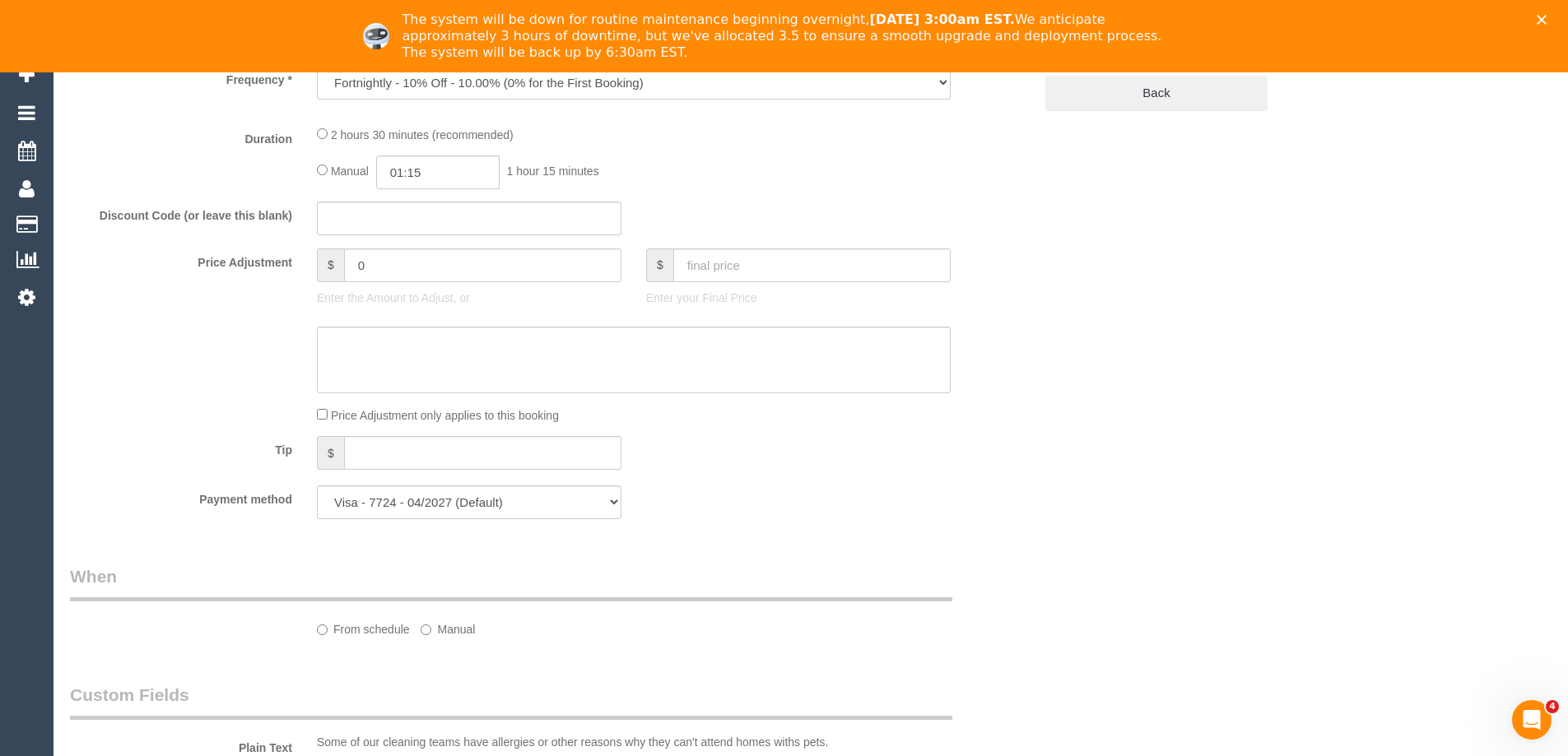
select select "150"
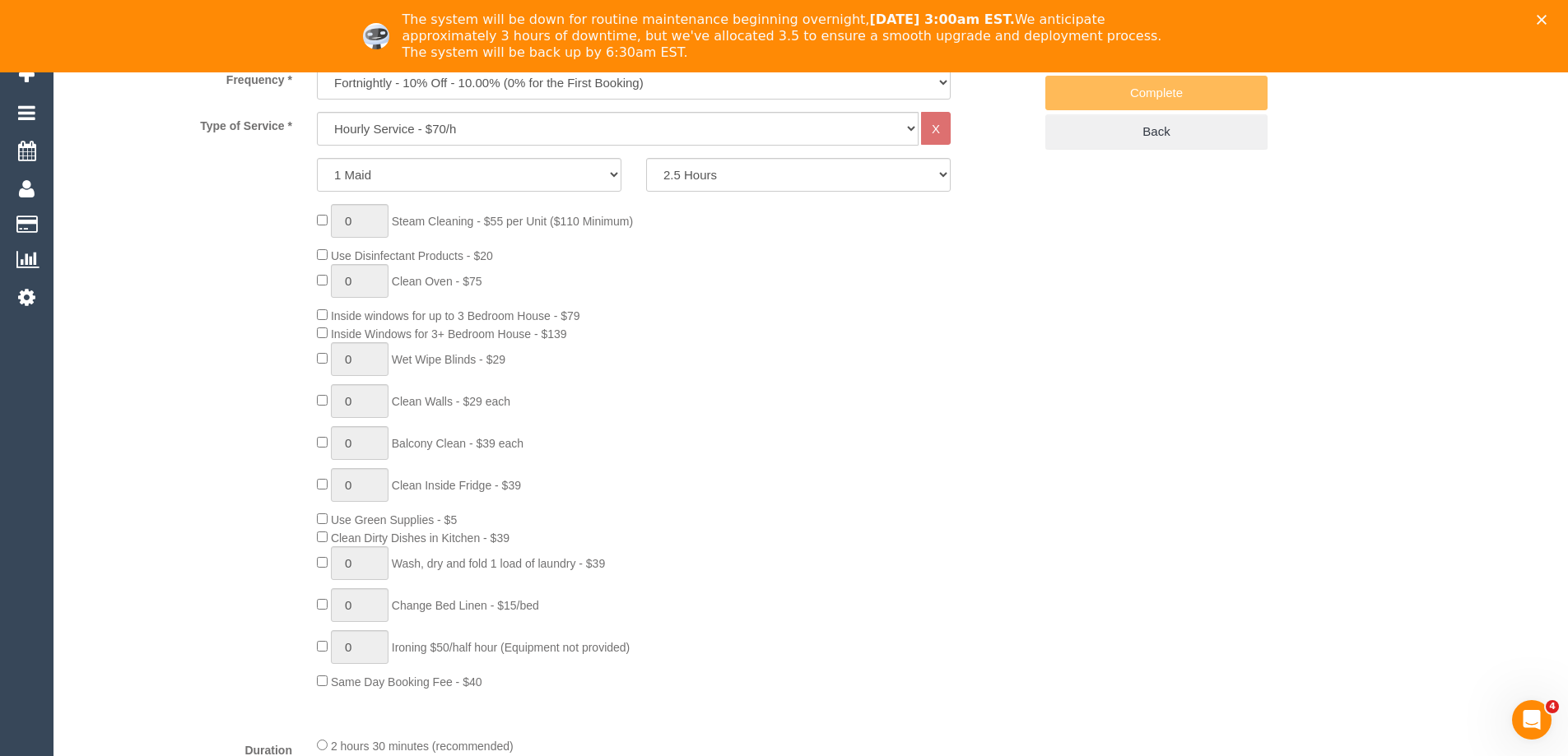
select select "spot1"
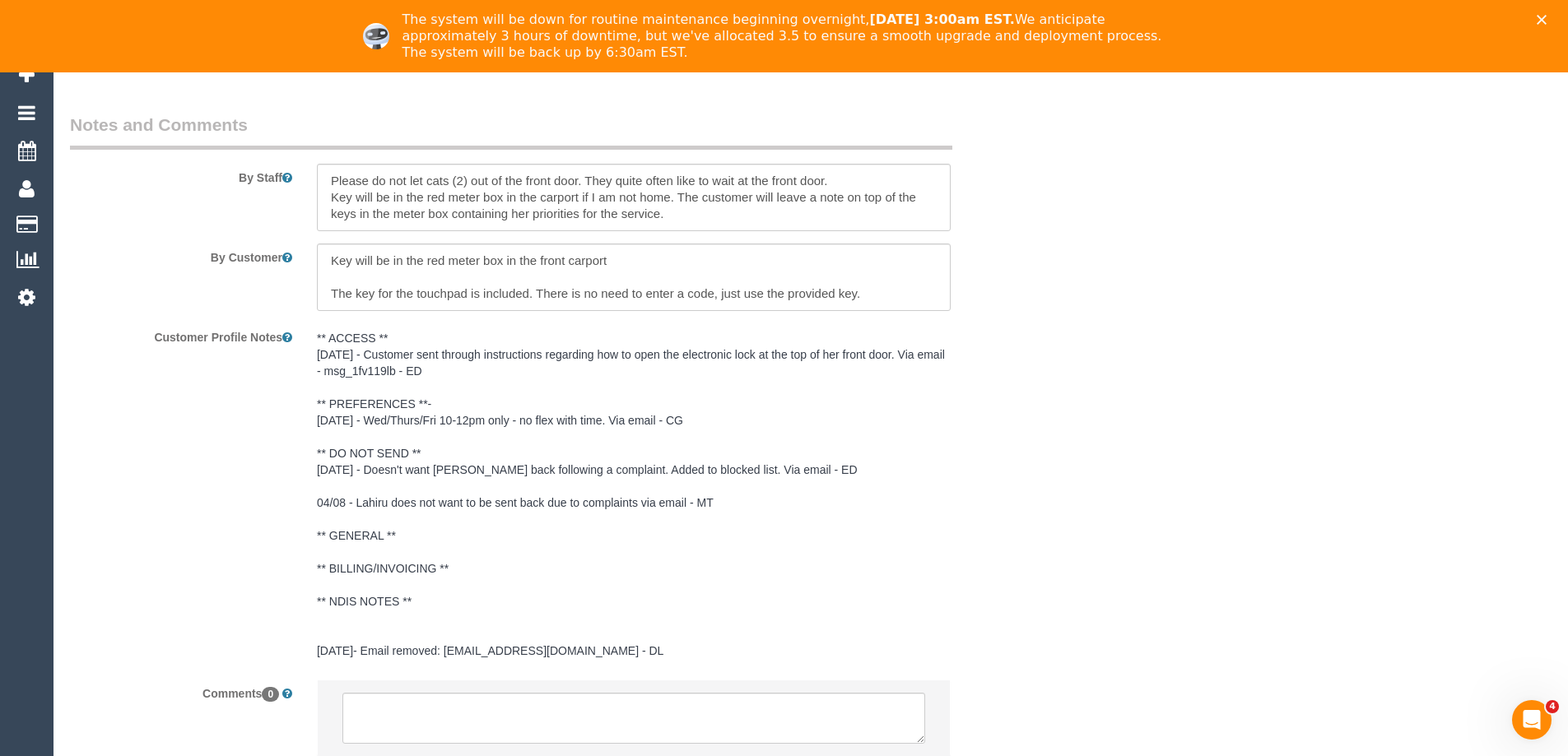
scroll to position [2753, 0]
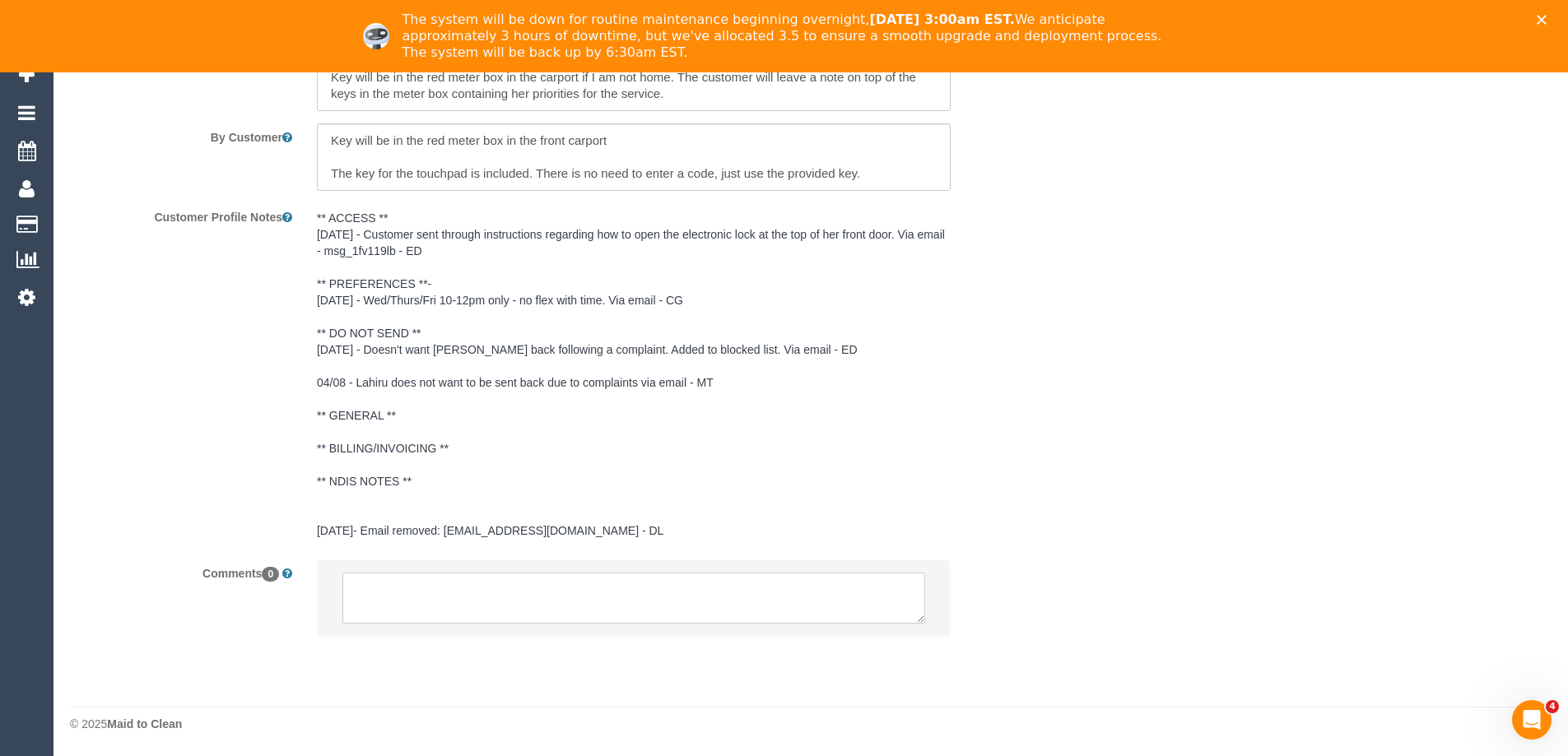
click at [525, 594] on textarea at bounding box center [634, 598] width 583 height 51
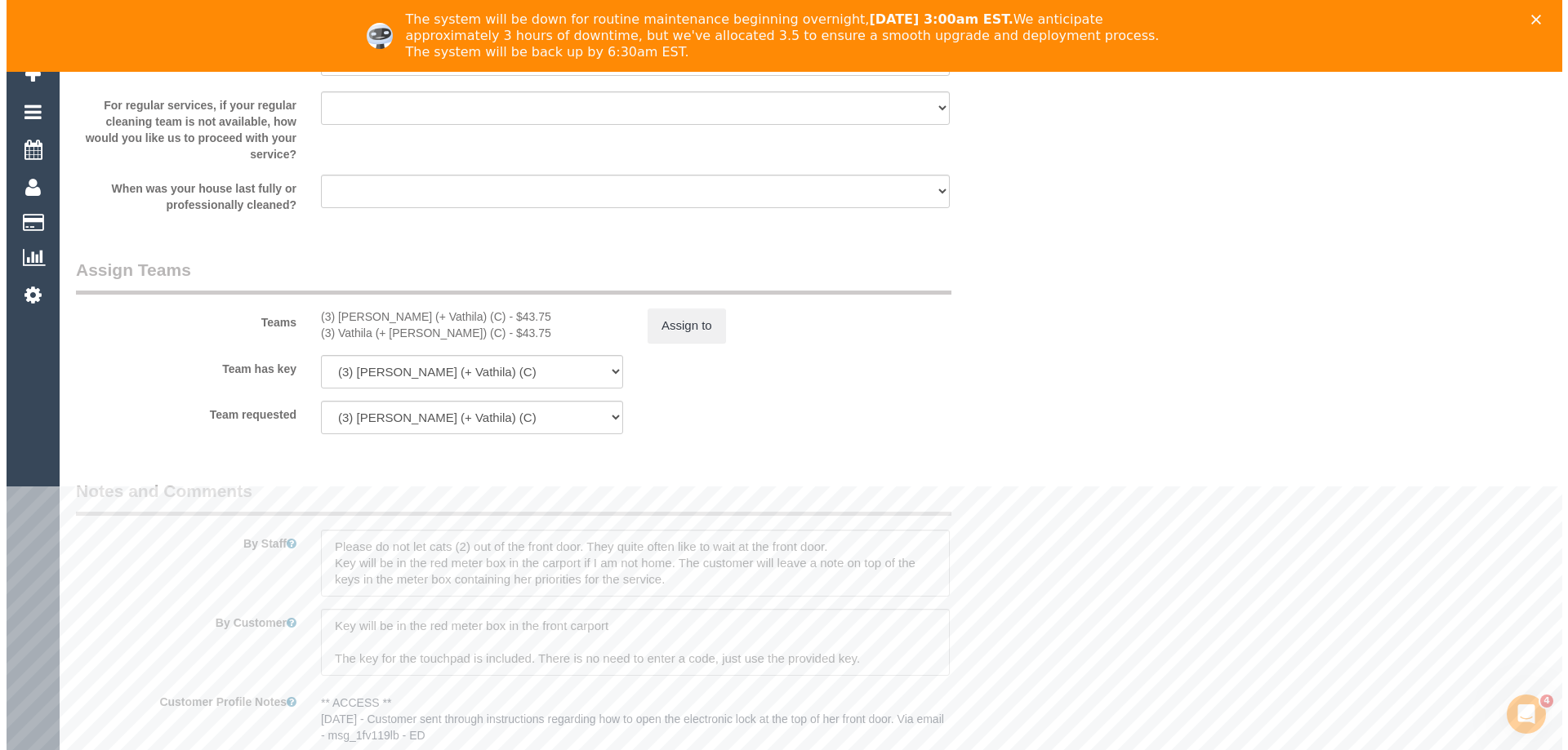
scroll to position [2160, 0]
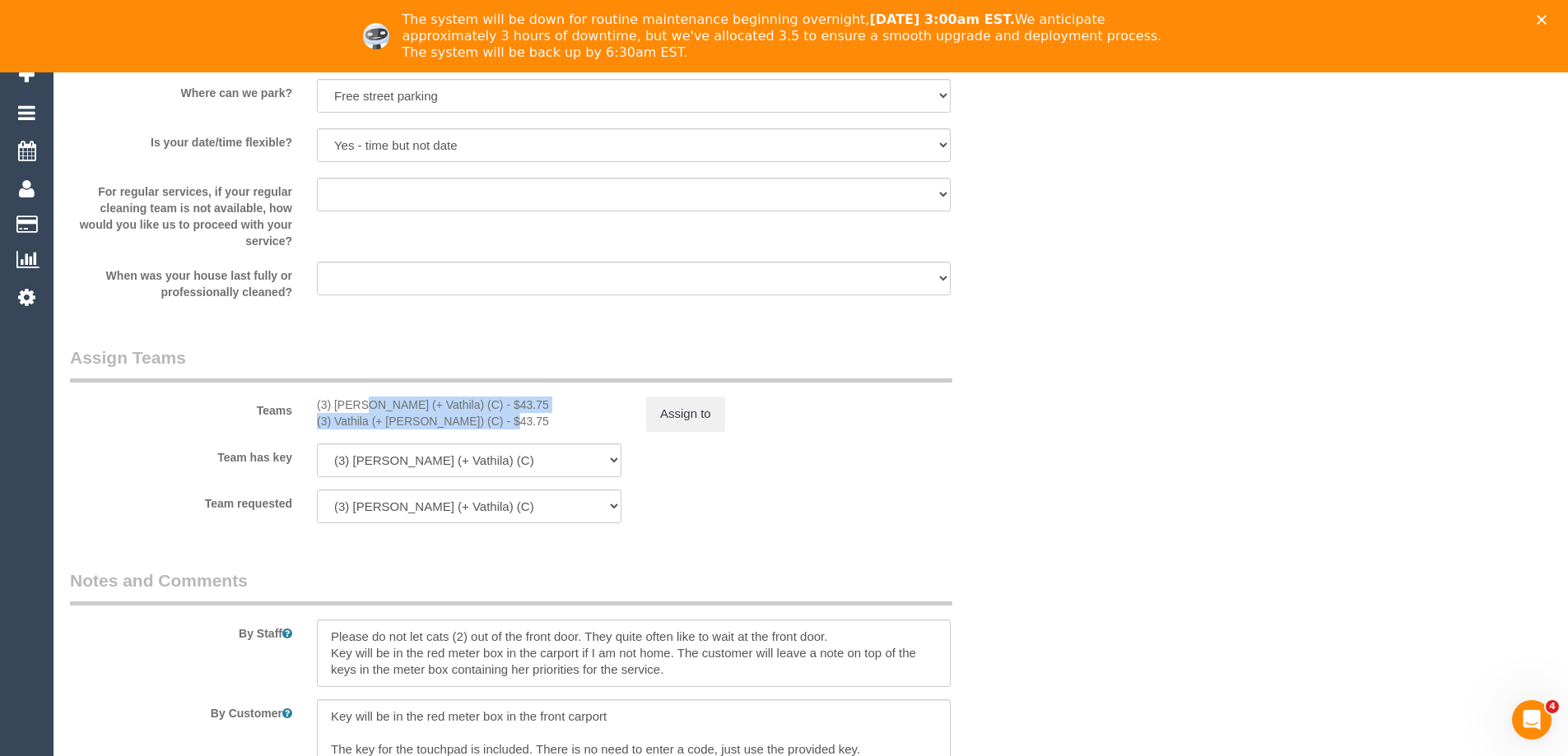
copy div "(3) Suchetha (+ Vathila) (C) - $43.75 (3) Vathila (+ Suchetha) (C)"
drag, startPoint x: 316, startPoint y: 407, endPoint x: 458, endPoint y: 428, distance: 143.5
click at [458, 428] on div "(3) Suchetha (+ Vathila) (C) - $43.75 (3) Vathila (+ Suchetha) (C) - $43.75" at bounding box center [470, 412] width 330 height 33
click at [723, 414] on button "Assign to" at bounding box center [686, 413] width 79 height 34
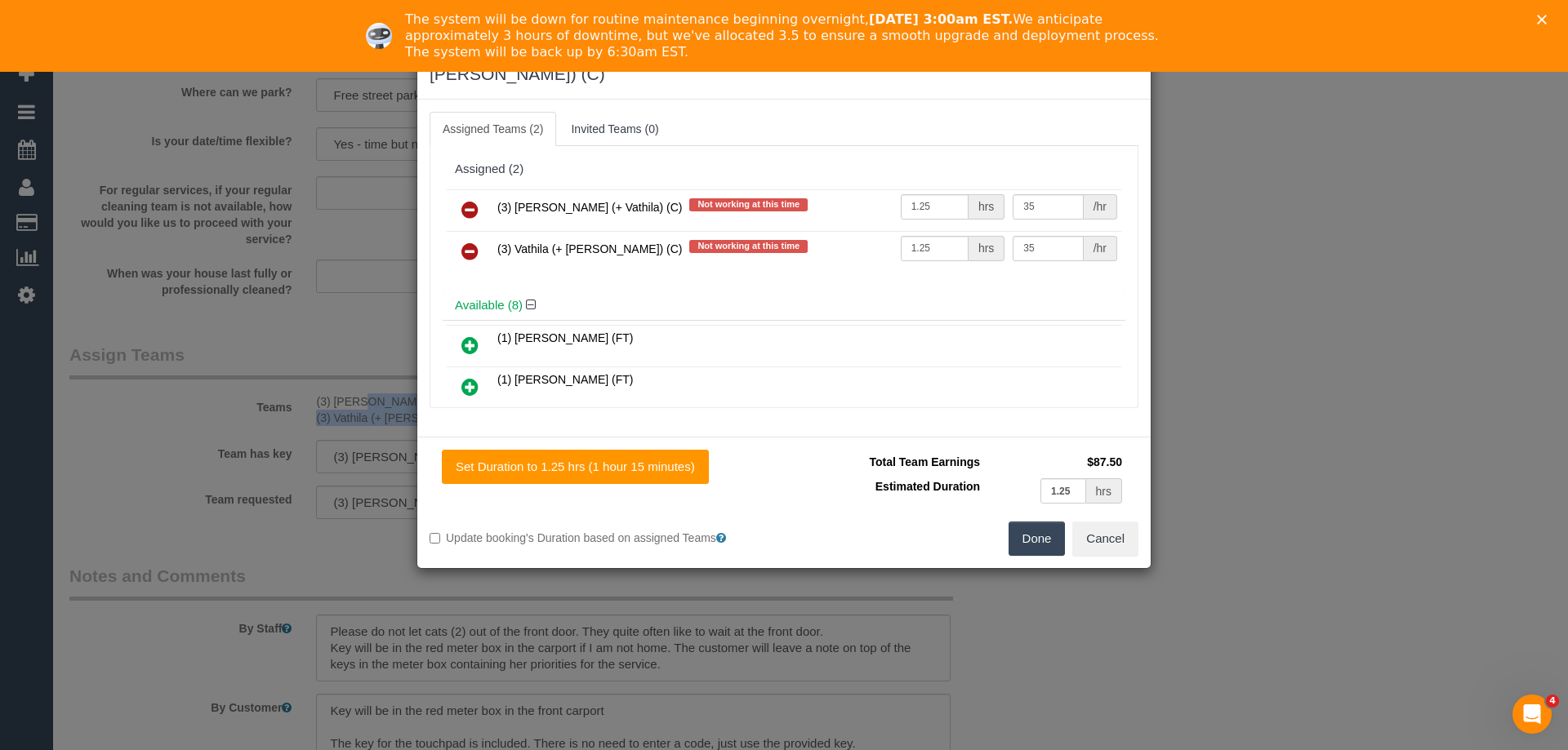
click at [469, 200] on icon at bounding box center [470, 210] width 17 height 19
click at [469, 241] on icon at bounding box center [470, 251] width 17 height 19
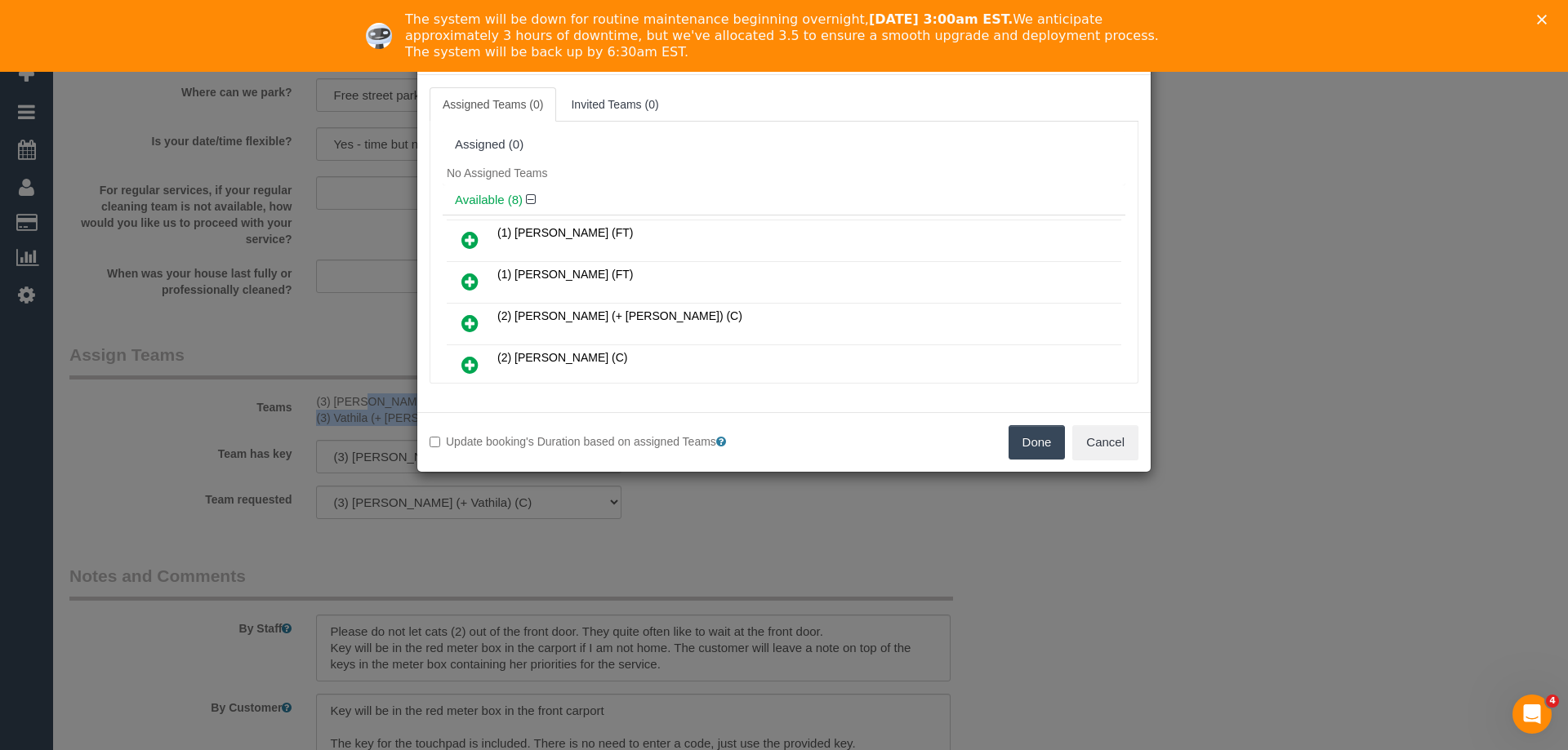
click at [1032, 439] on button "Done" at bounding box center [1036, 442] width 57 height 34
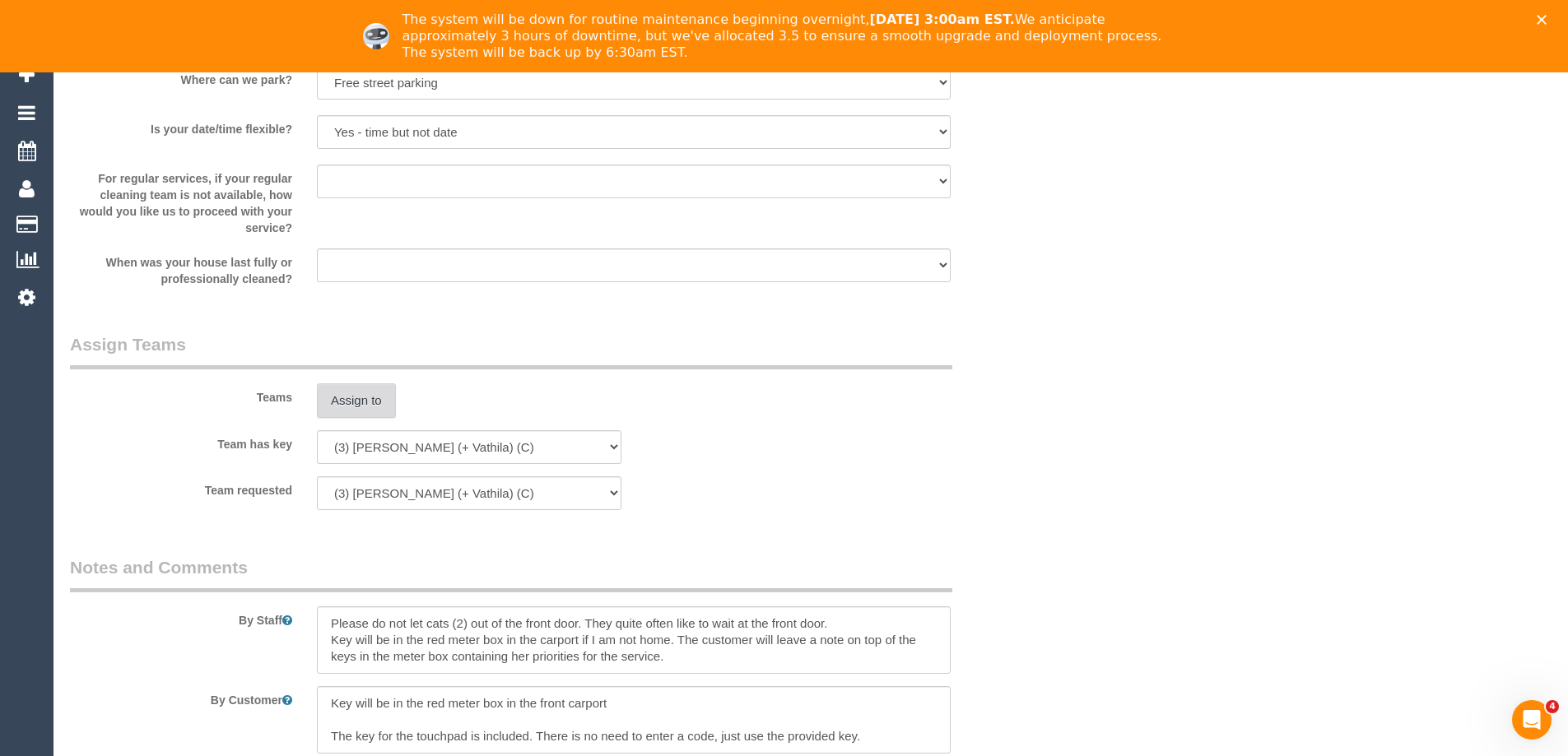
scroll to position [2820, 0]
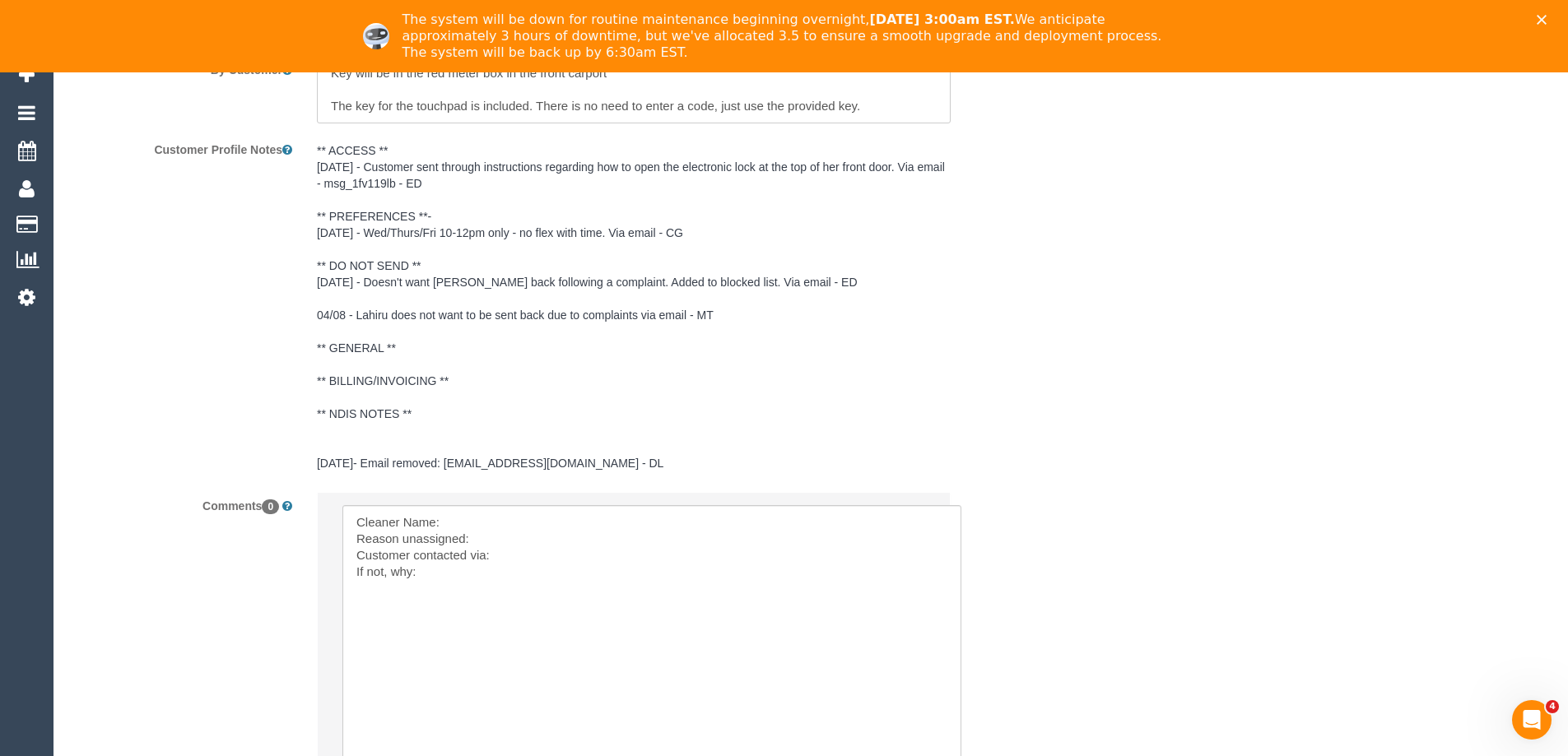
drag, startPoint x: 917, startPoint y: 545, endPoint x: 956, endPoint y: 780, distance: 238.2
click at [471, 514] on textarea at bounding box center [654, 648] width 622 height 285
paste textarea "(3) Suchetha (+ Vathila) (C) - $43.75 (3) Vathila (+ Suchetha) (C)"
drag, startPoint x: 594, startPoint y: 517, endPoint x: 675, endPoint y: 517, distance: 81.0
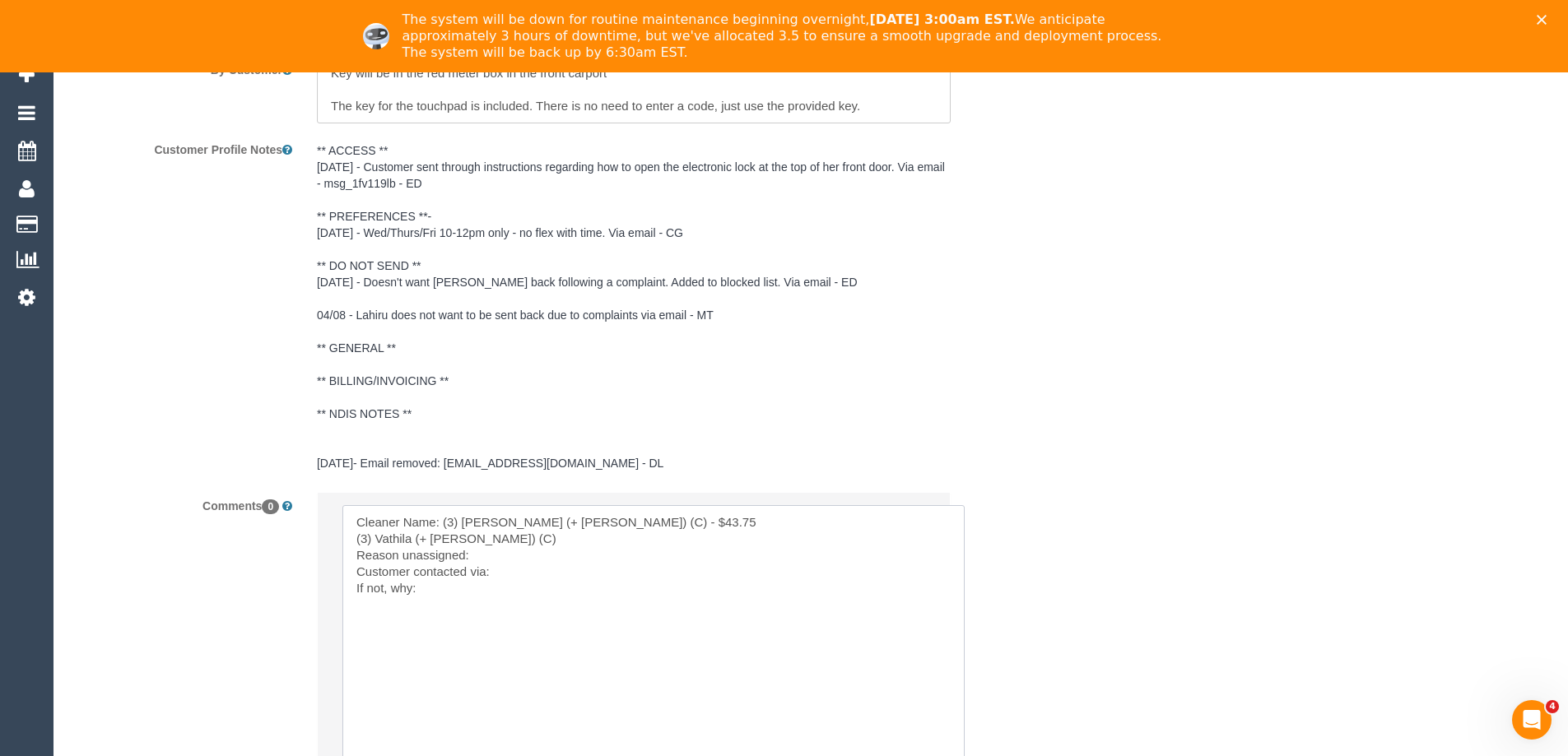
click at [675, 517] on textarea at bounding box center [654, 648] width 622 height 285
click at [766, 520] on textarea at bounding box center [654, 648] width 622 height 285
click at [672, 541] on textarea at bounding box center [654, 648] width 622 height 285
paste textarea "Resigned with no notice. All jobs to be removed ongoing"
click at [356, 552] on textarea at bounding box center [654, 648] width 622 height 285
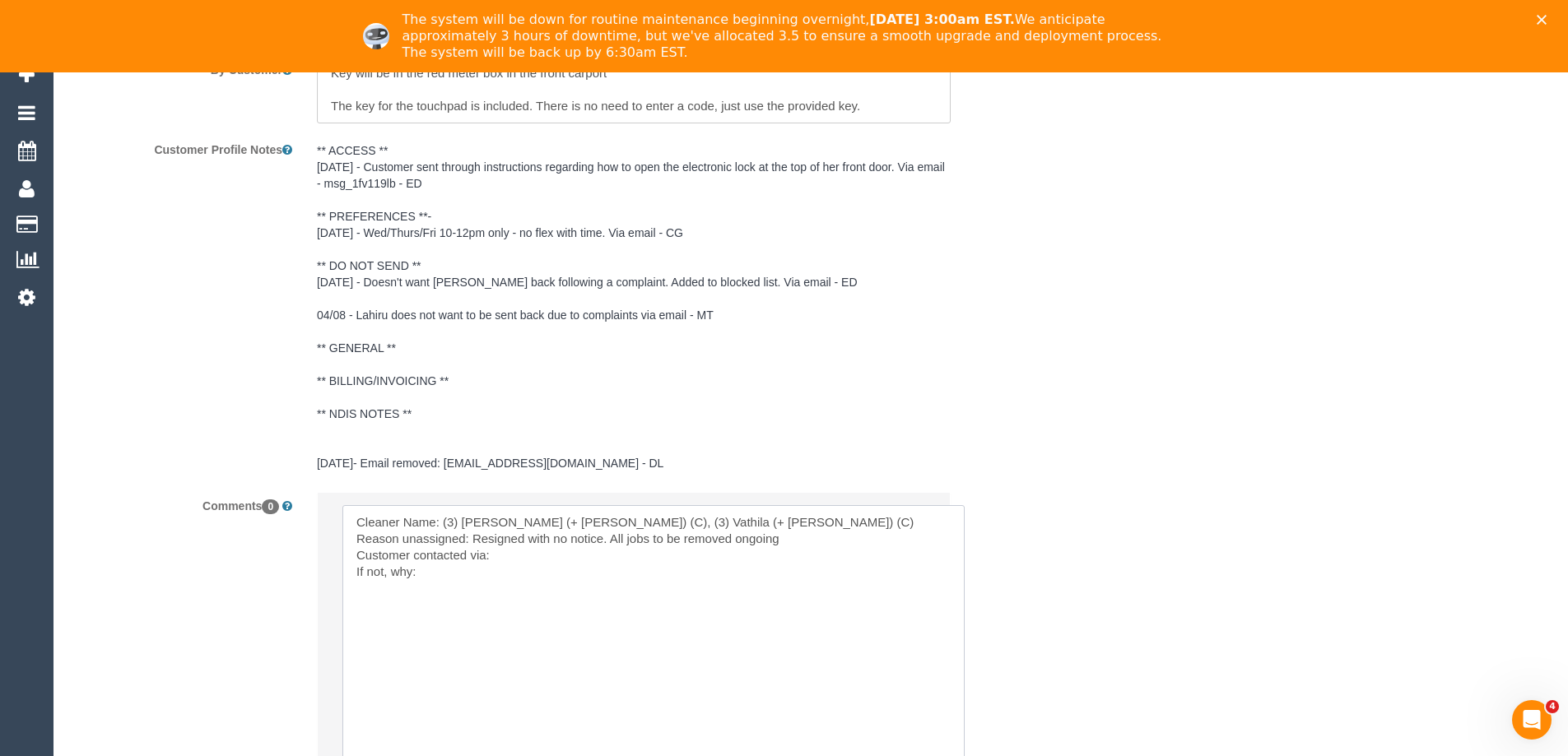
click at [821, 534] on textarea at bounding box center [654, 648] width 622 height 285
click at [574, 554] on textarea at bounding box center [654, 648] width 622 height 285
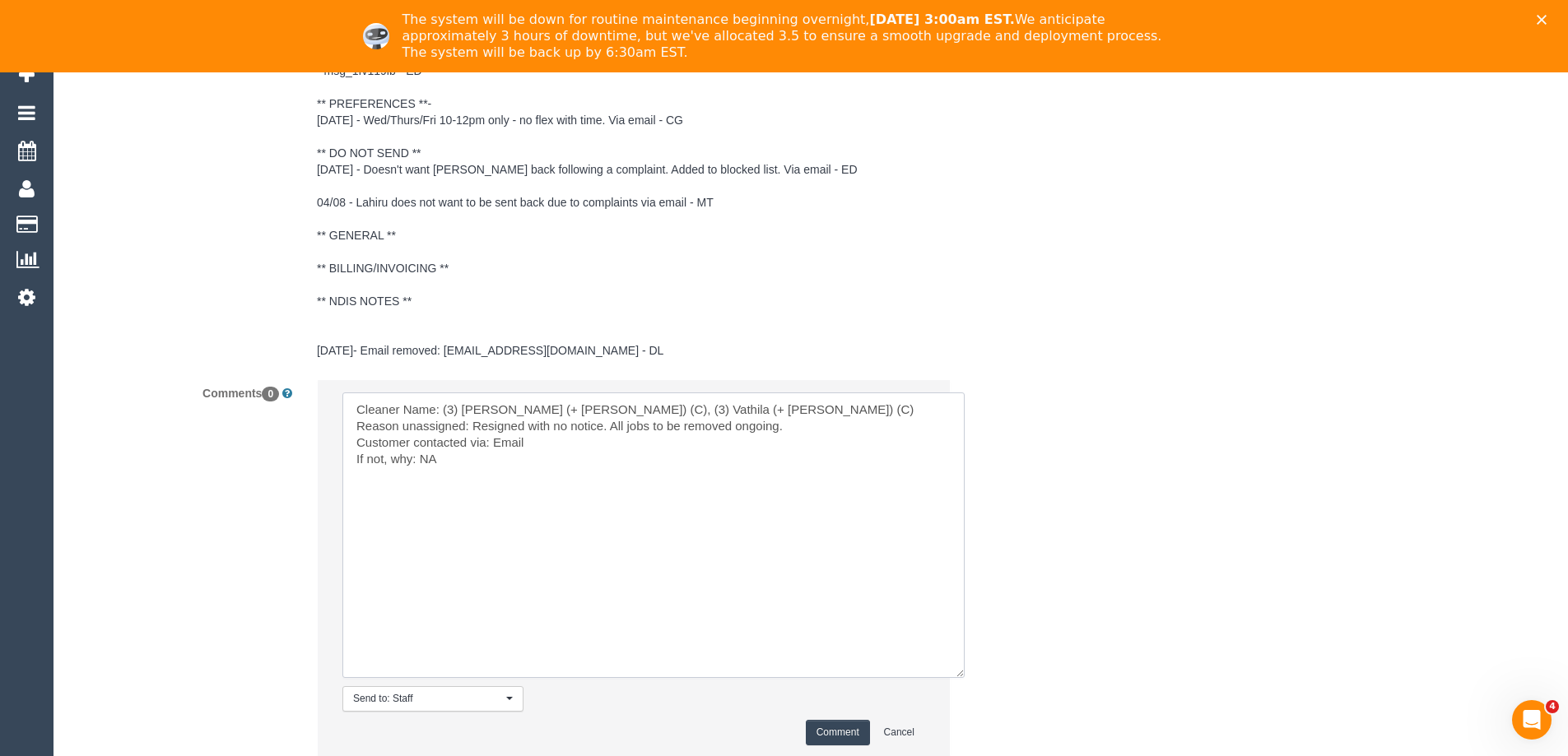
scroll to position [3056, 0]
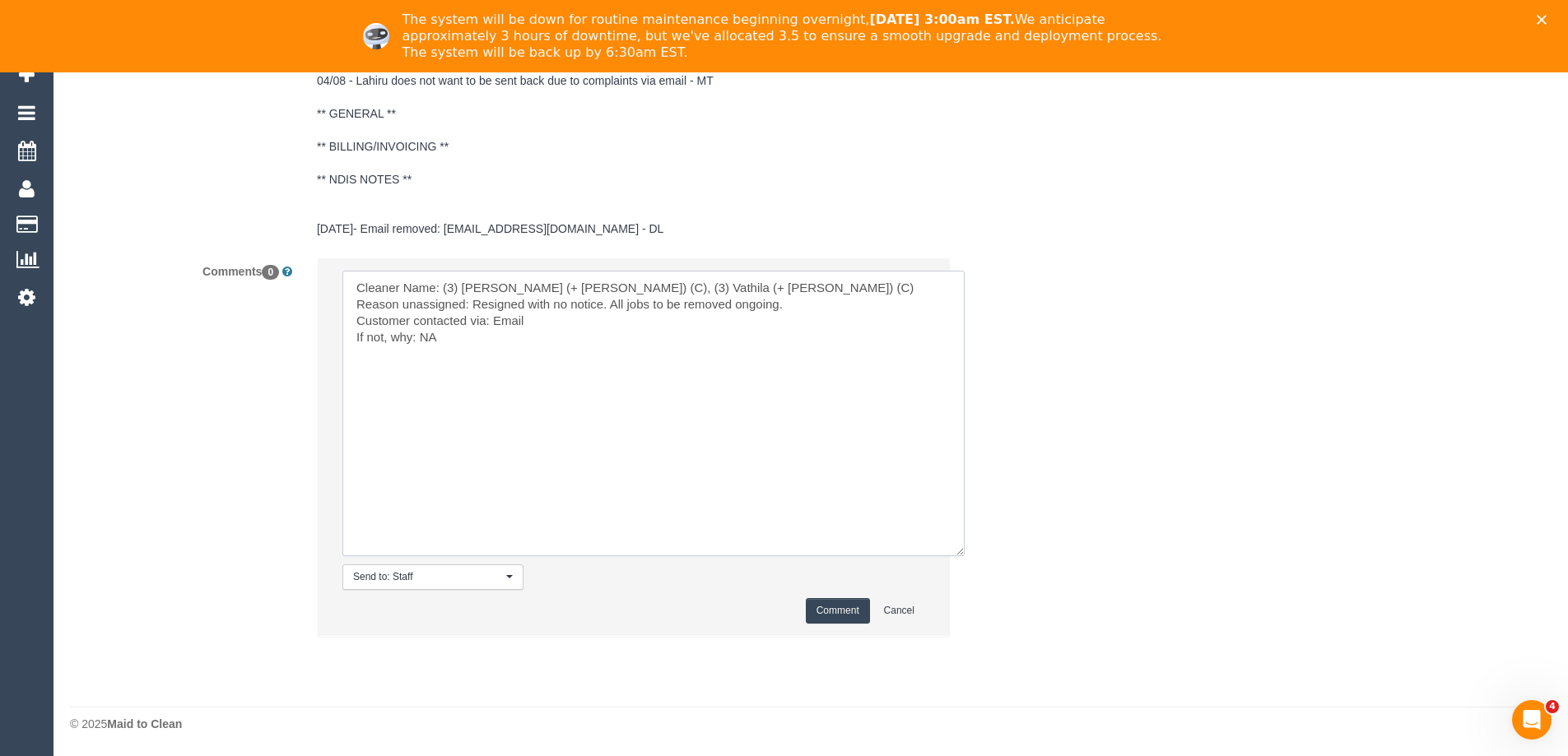
type textarea "Cleaner Name: (3) Suchetha (+ Vathila) (C), (3) Vathila (+ Suchetha) (C) Reason…"
click at [821, 608] on button "Comment" at bounding box center [837, 611] width 64 height 26
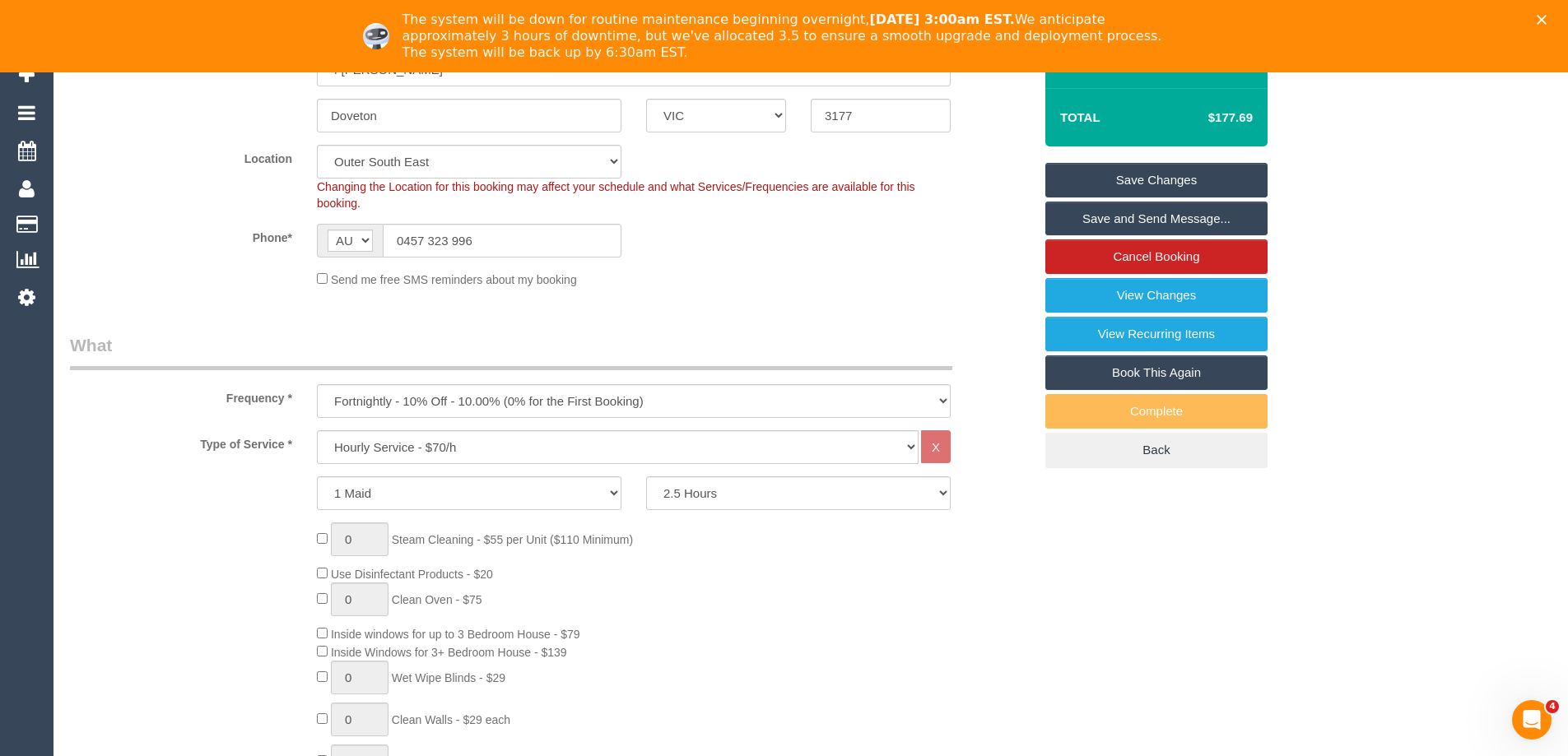
scroll to position [0, 0]
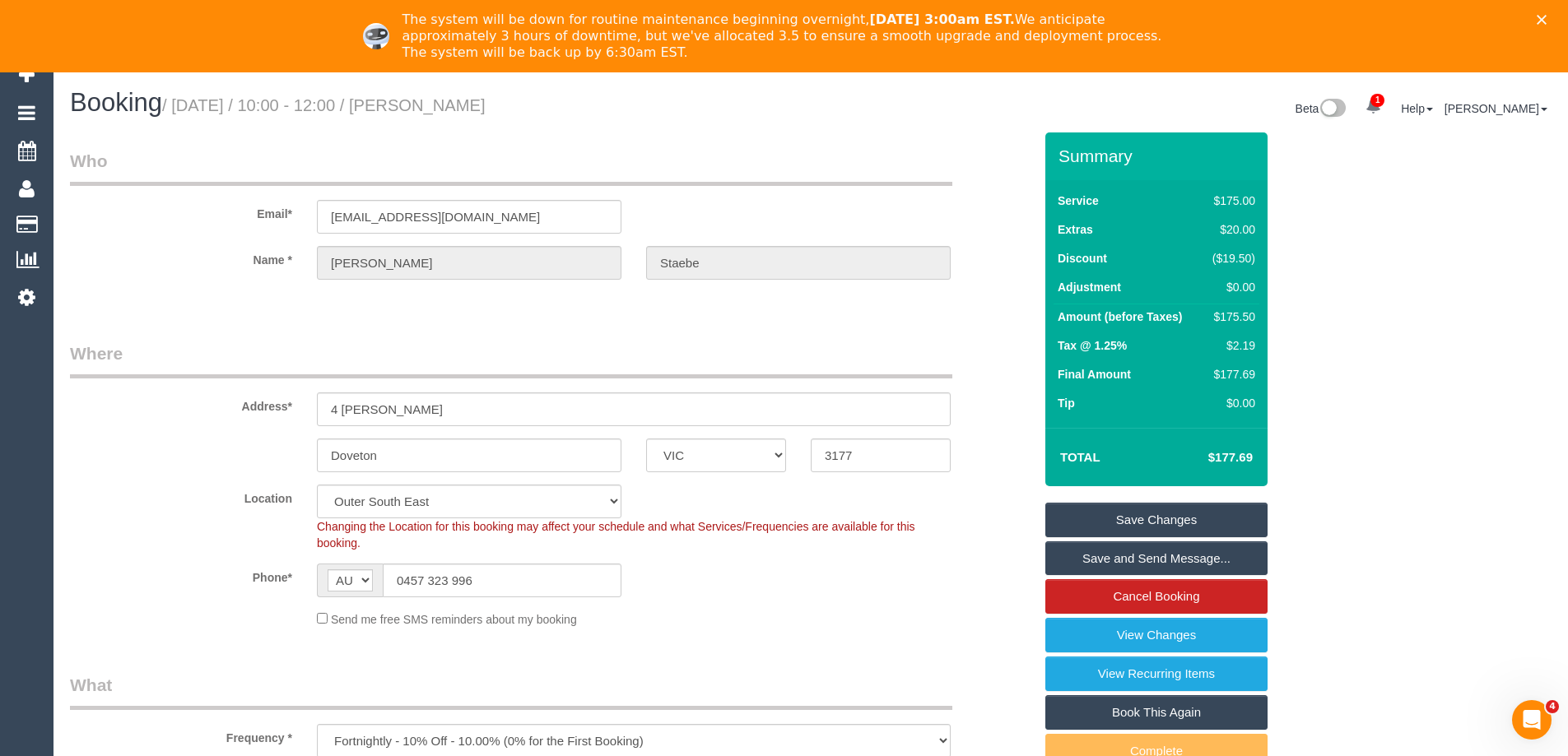
click at [1125, 508] on link "Save Changes" at bounding box center [1156, 520] width 222 height 34
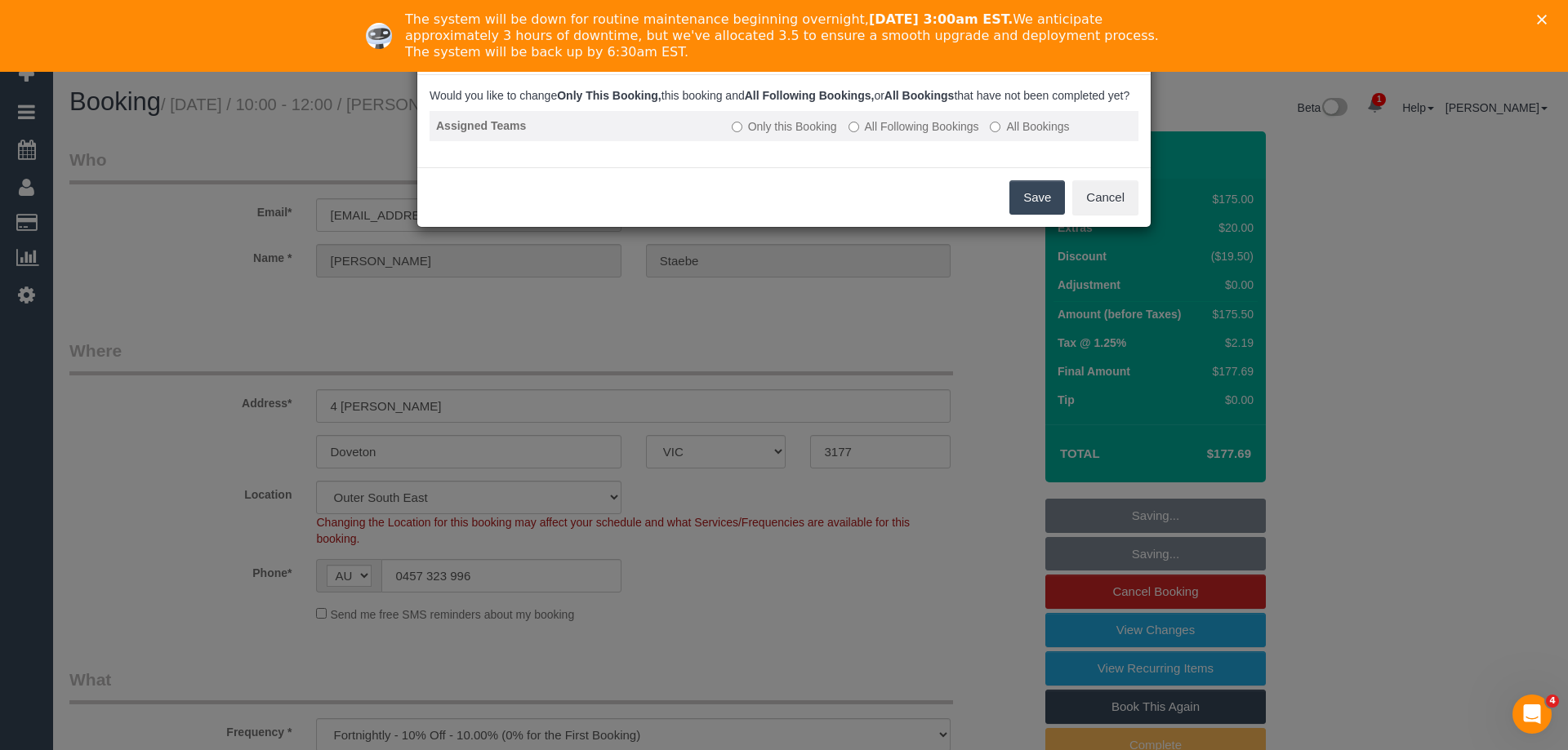
click at [921, 135] on label "All Following Bookings" at bounding box center [913, 126] width 130 height 17
click at [1036, 215] on button "Save" at bounding box center [1037, 197] width 56 height 34
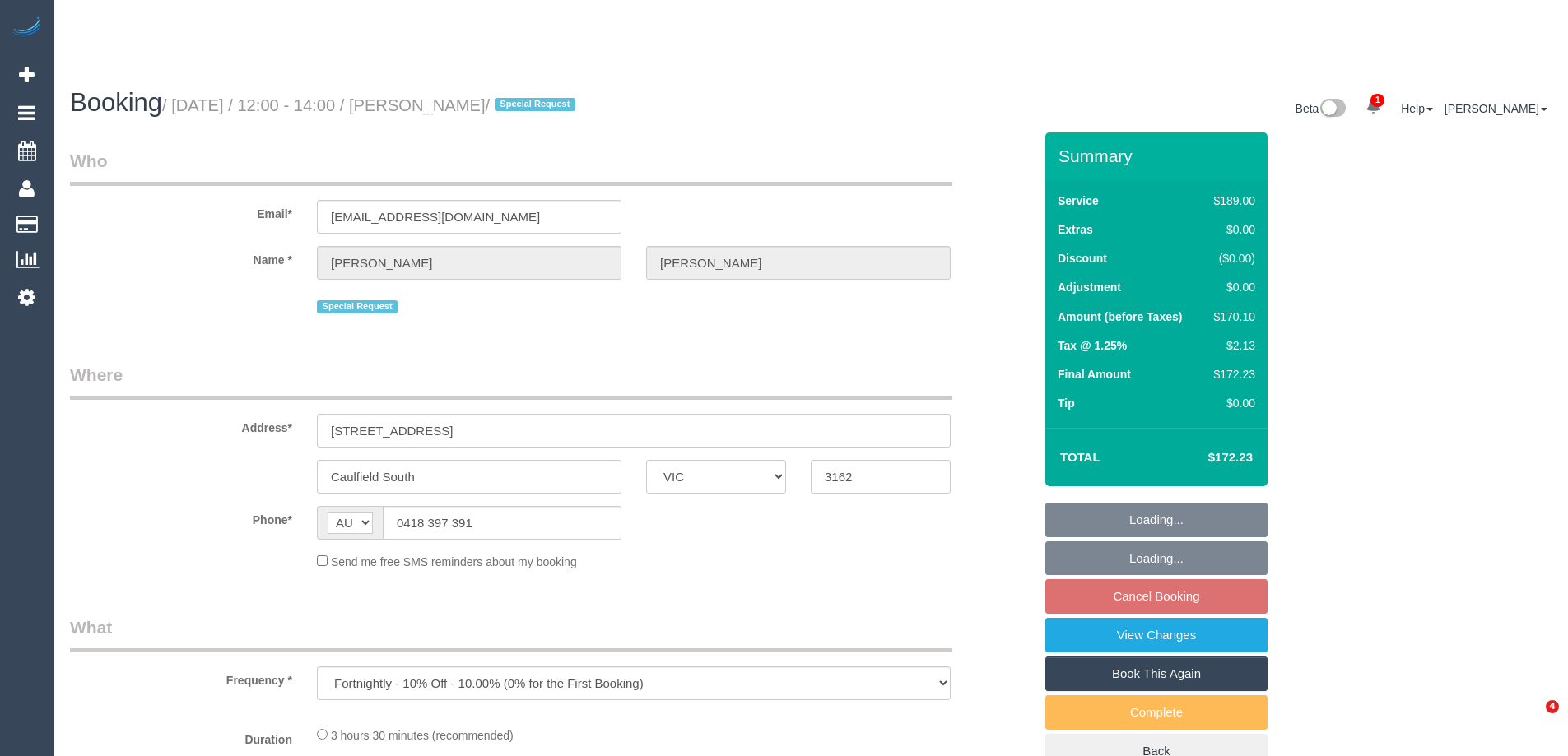
select select "VIC"
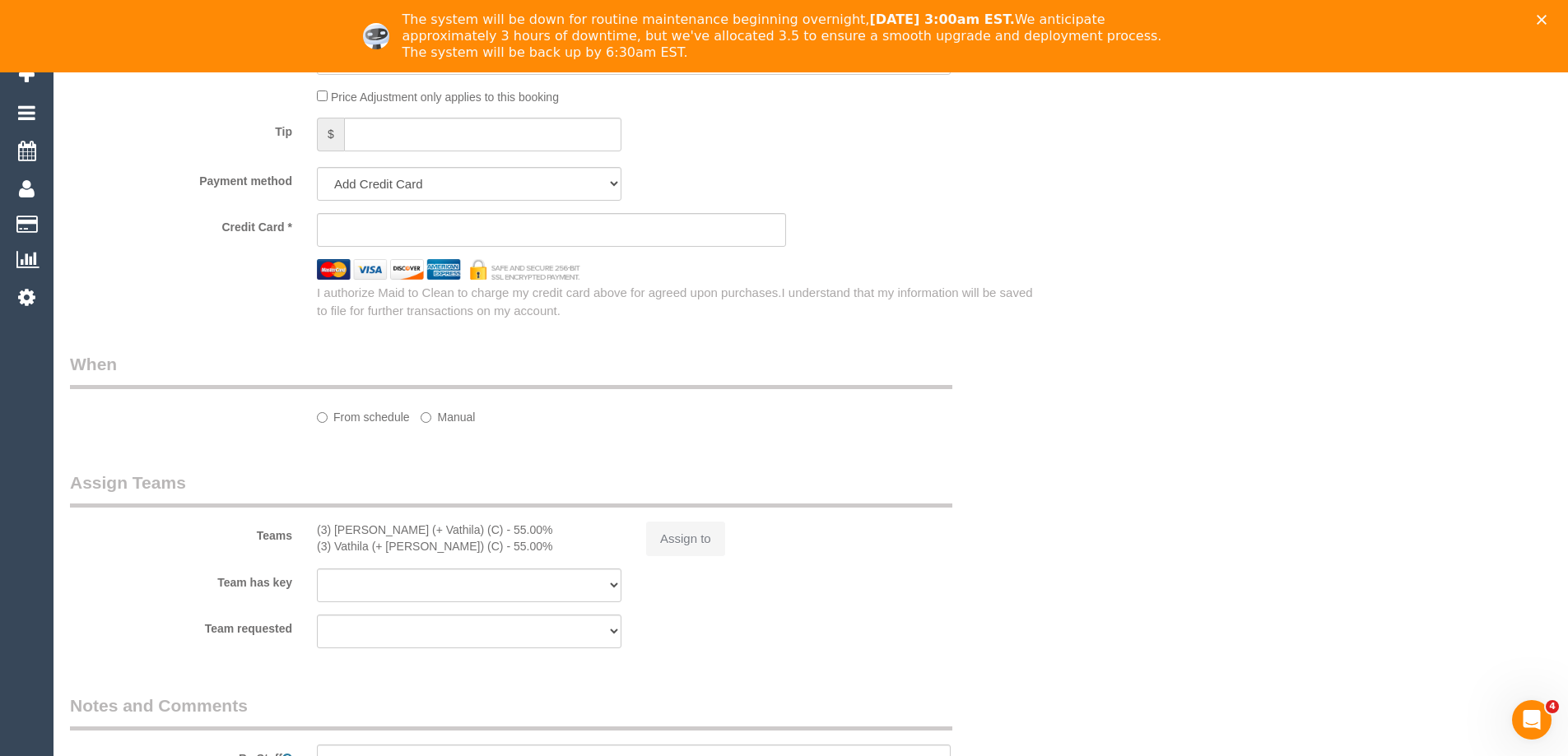
select select "string:stripe-pm_1P8C0W2GScqysDRVnNkbz5gt"
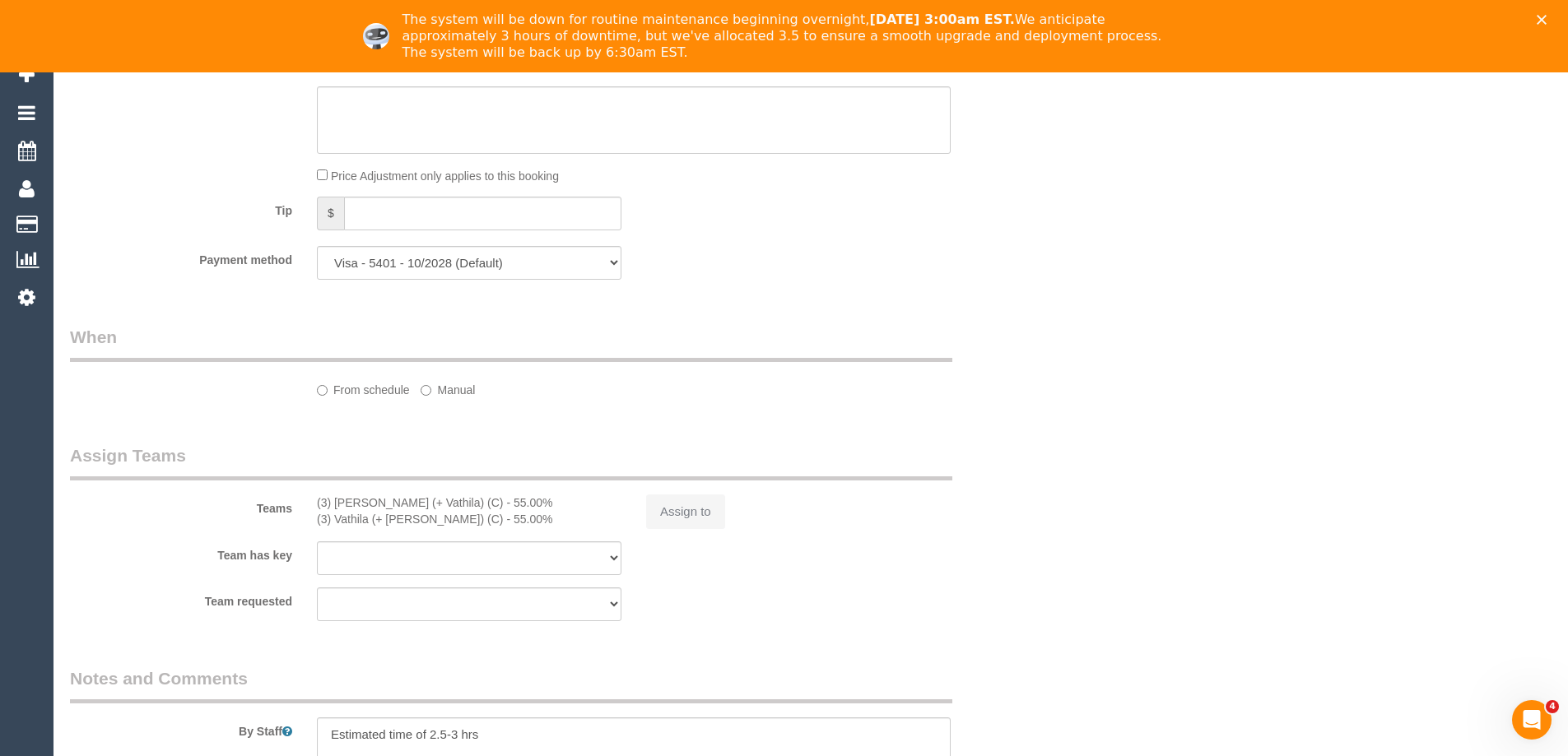
select select "object:557"
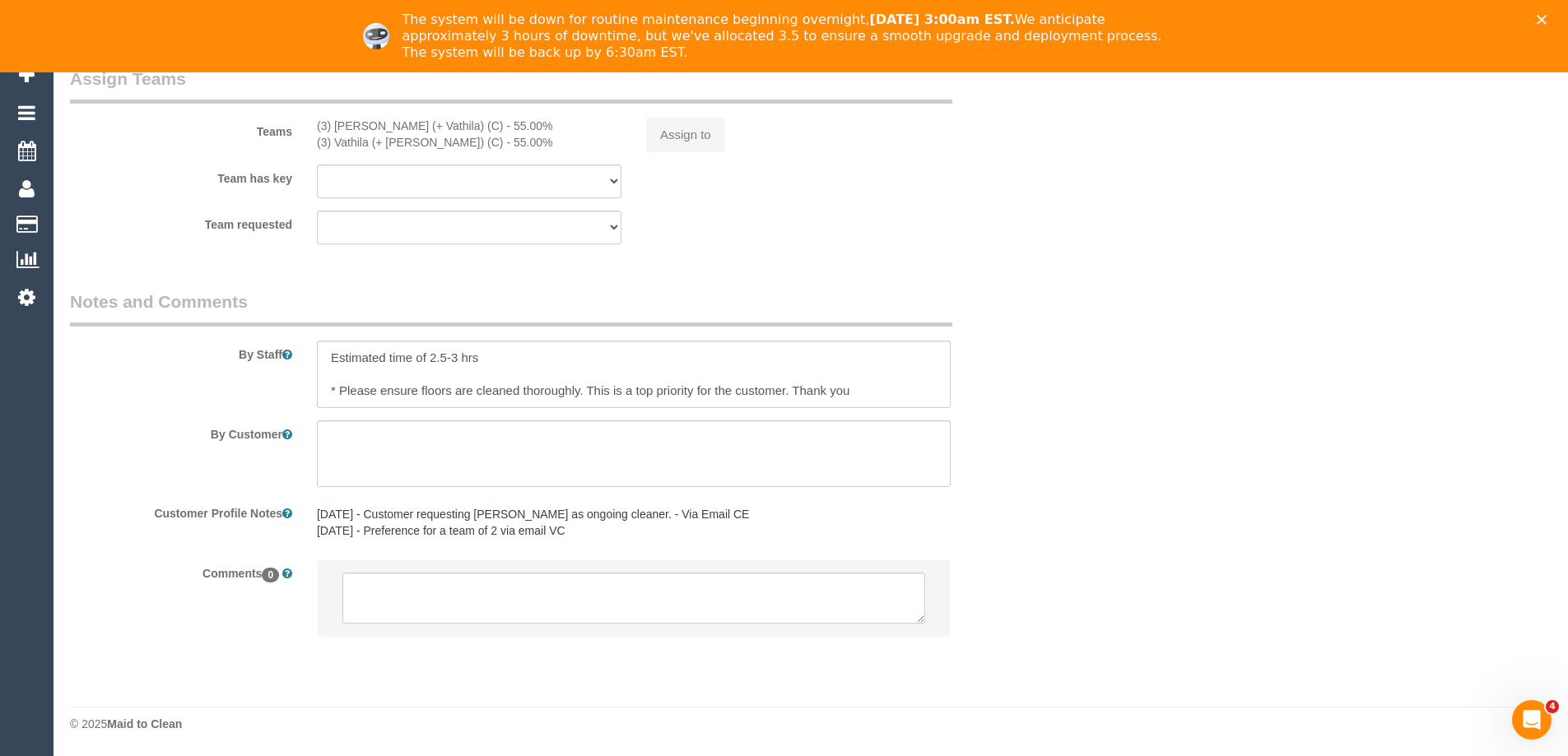
select select "number:27"
select select "number:14"
select select "number:19"
select select "number:24"
select select "number:11"
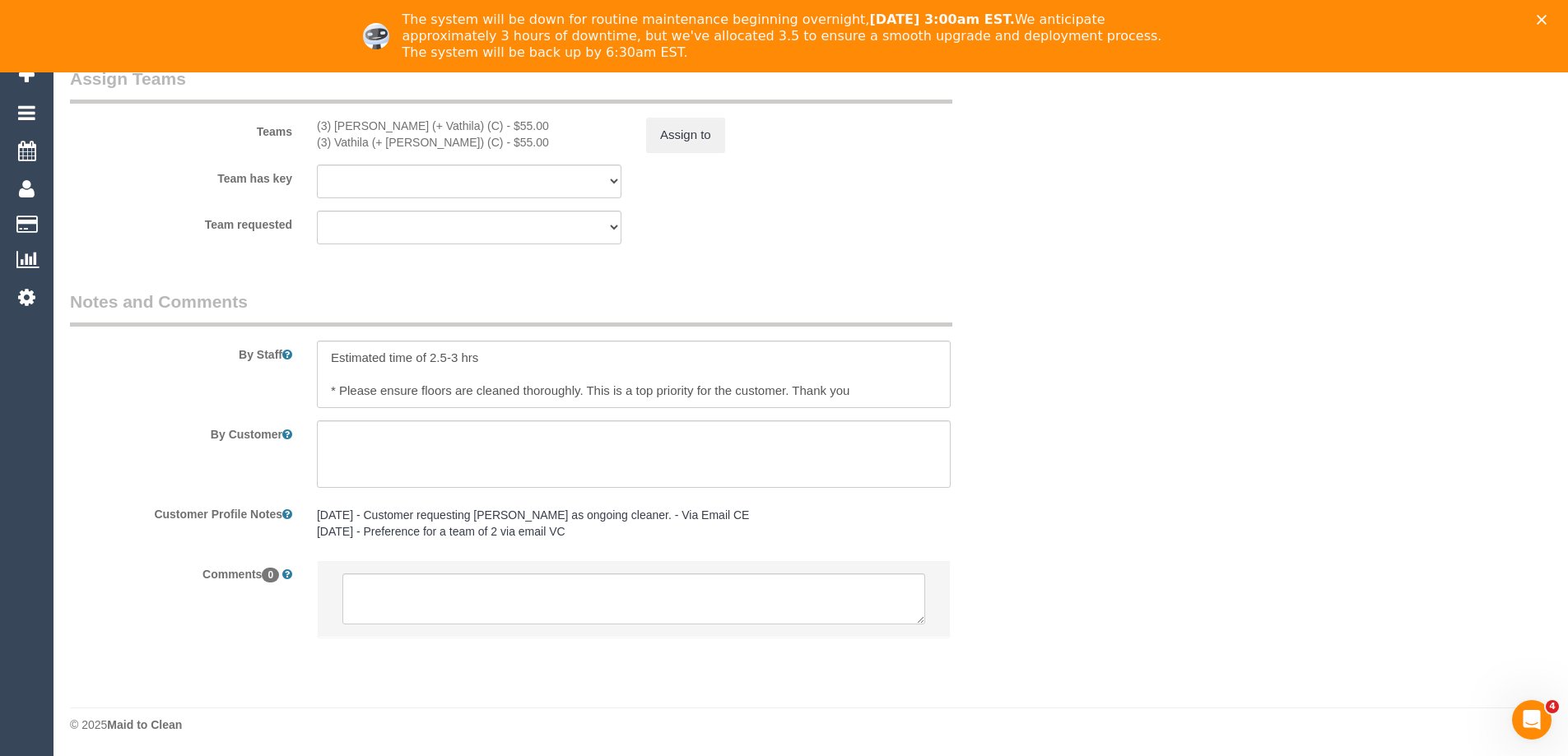
scroll to position [2613, 0]
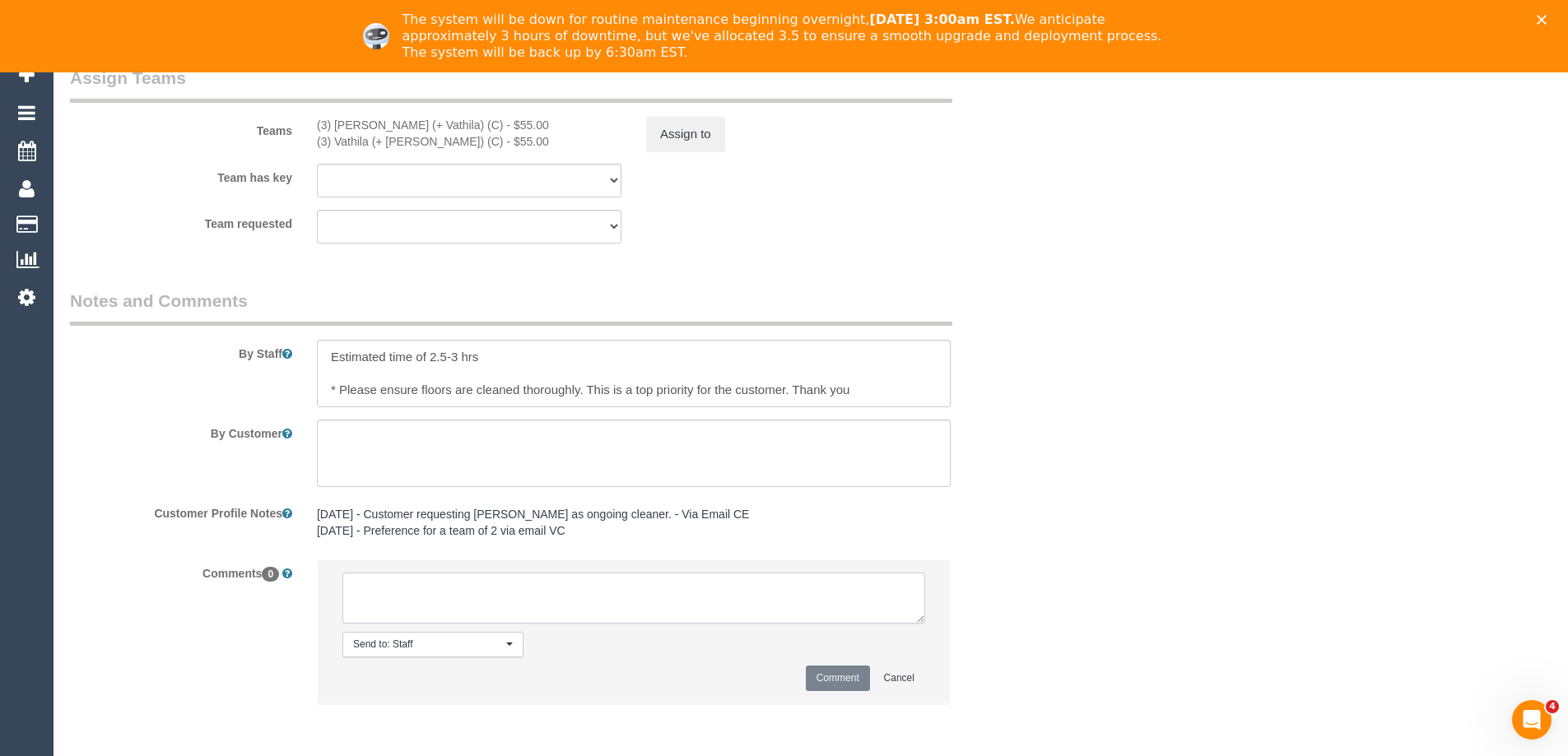
click at [508, 595] on textarea at bounding box center [634, 598] width 583 height 51
paste textarea "Cleaner Name: (3) [PERSON_NAME] (+ [PERSON_NAME]) (C), (3) Vathila (+ [PERSON_N…"
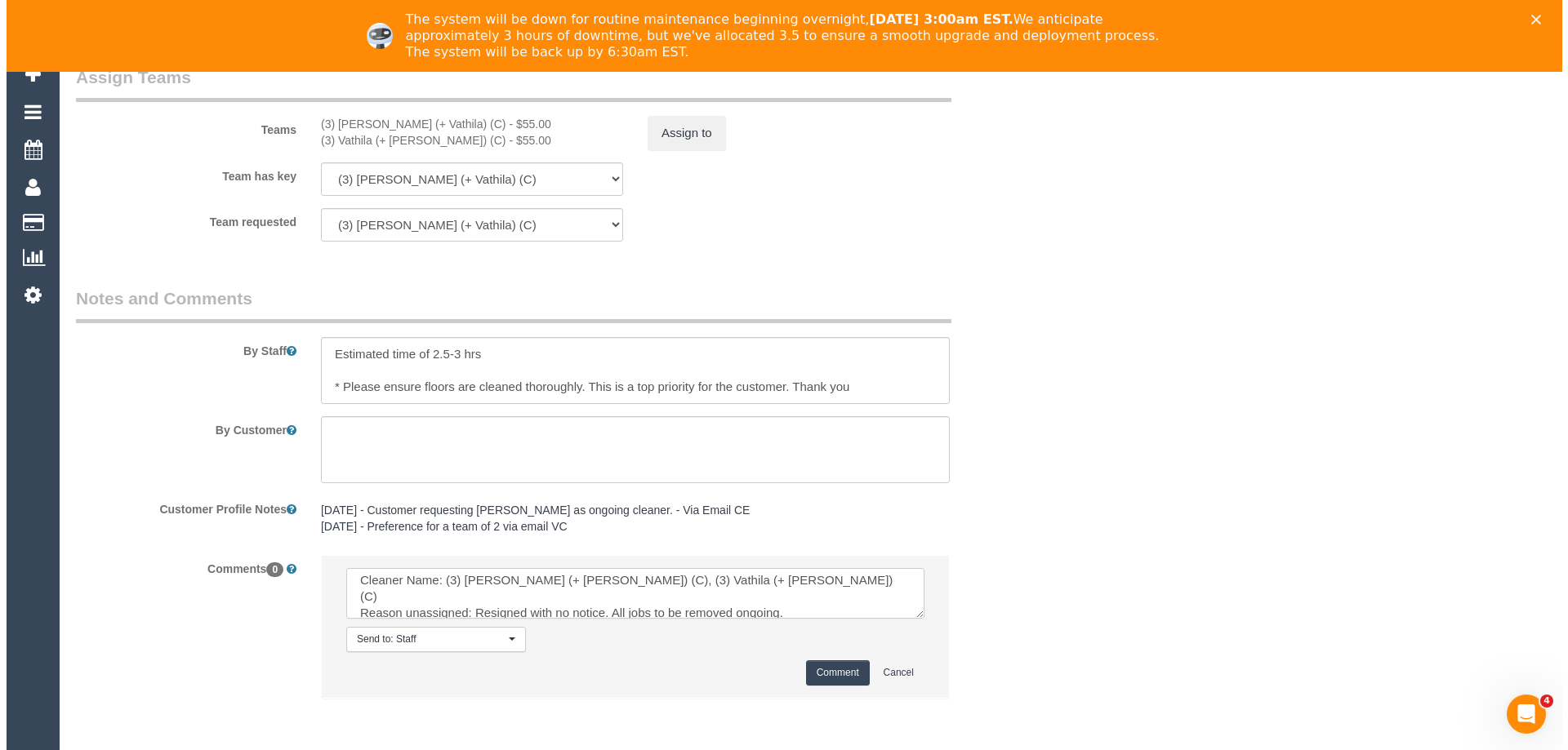
scroll to position [0, 0]
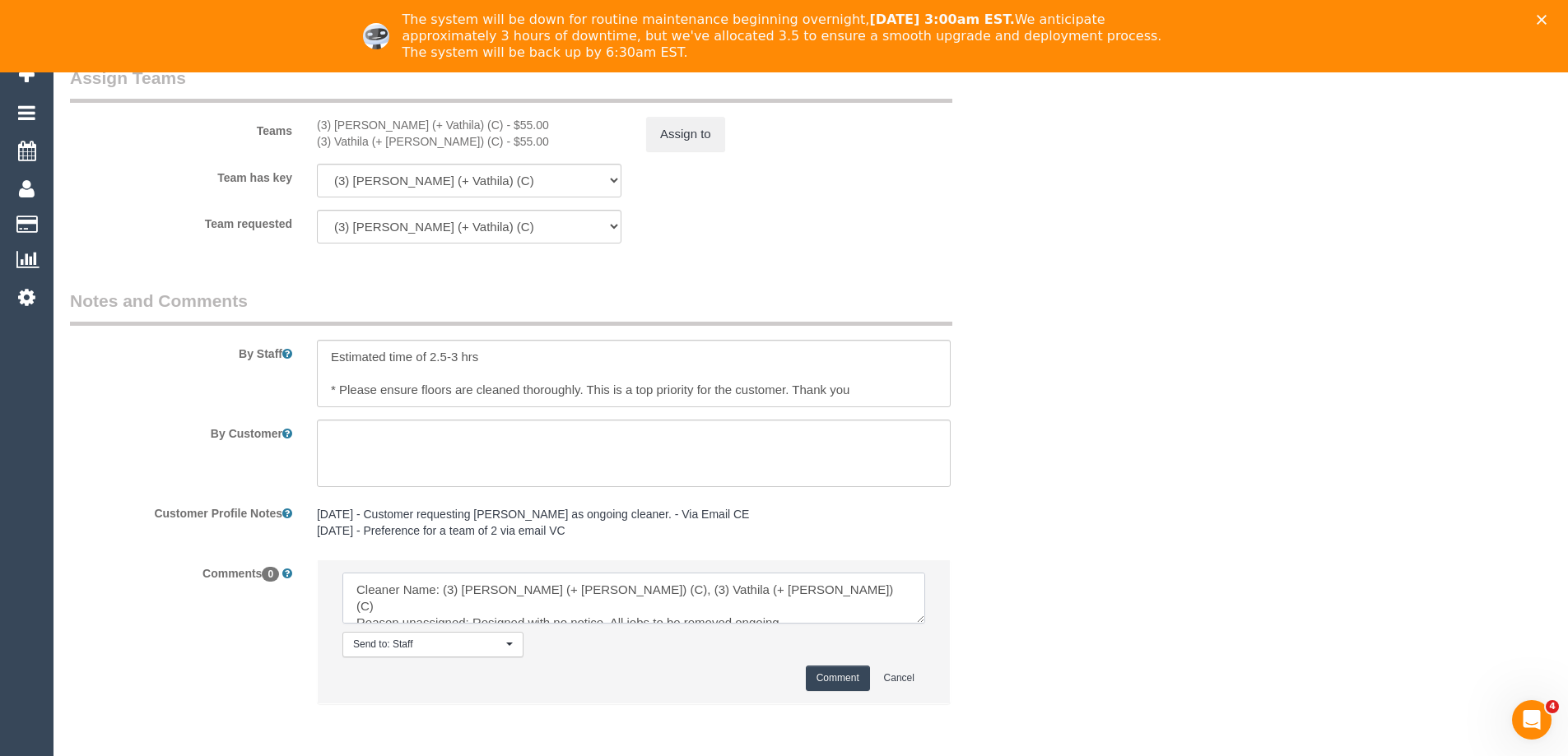
type textarea "Cleaner Name: (3) [PERSON_NAME] (+ [PERSON_NAME]) (C), (3) Vathila (+ [PERSON_N…"
click at [847, 671] on button "Comment" at bounding box center [837, 678] width 64 height 26
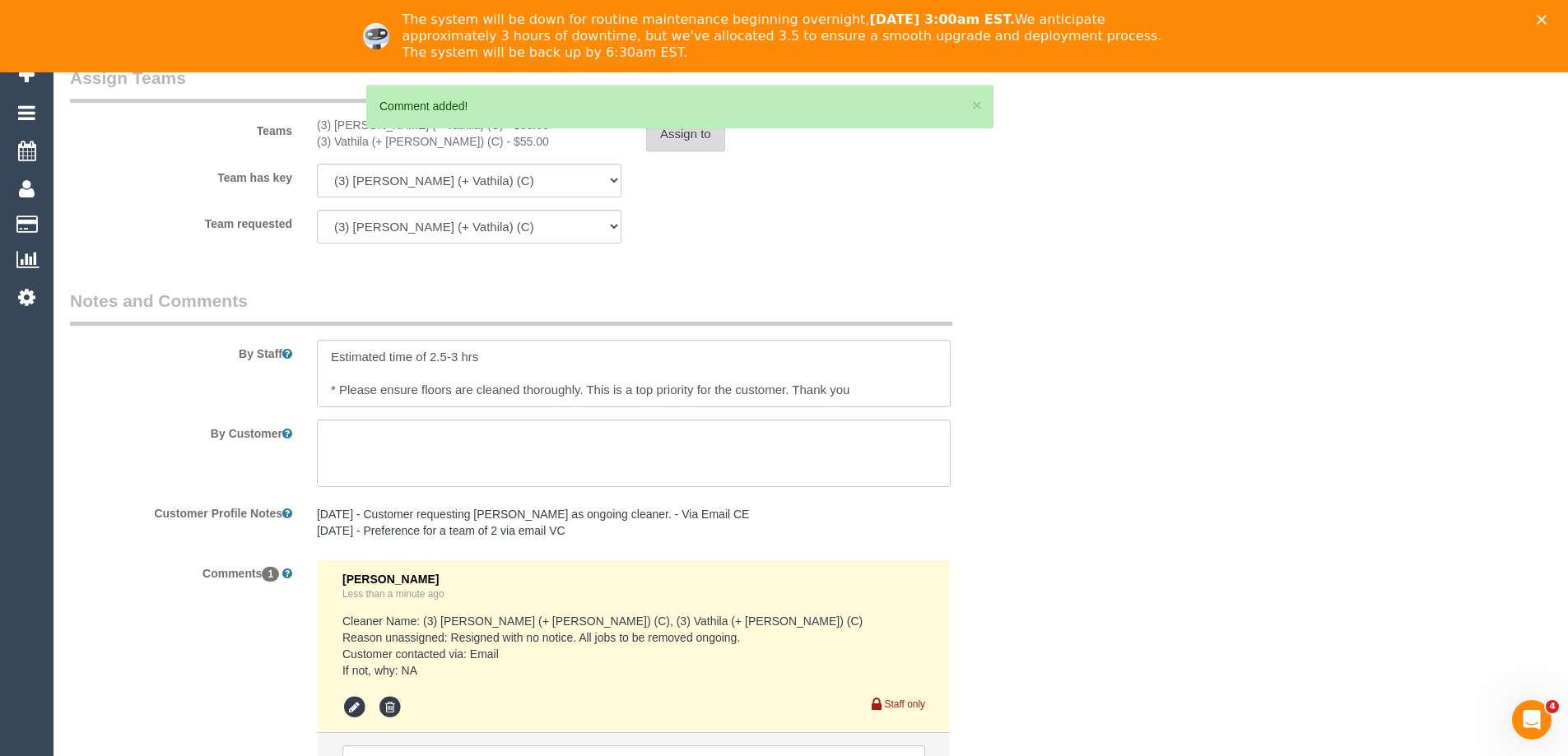
click at [687, 145] on button "Assign to" at bounding box center [686, 134] width 79 height 34
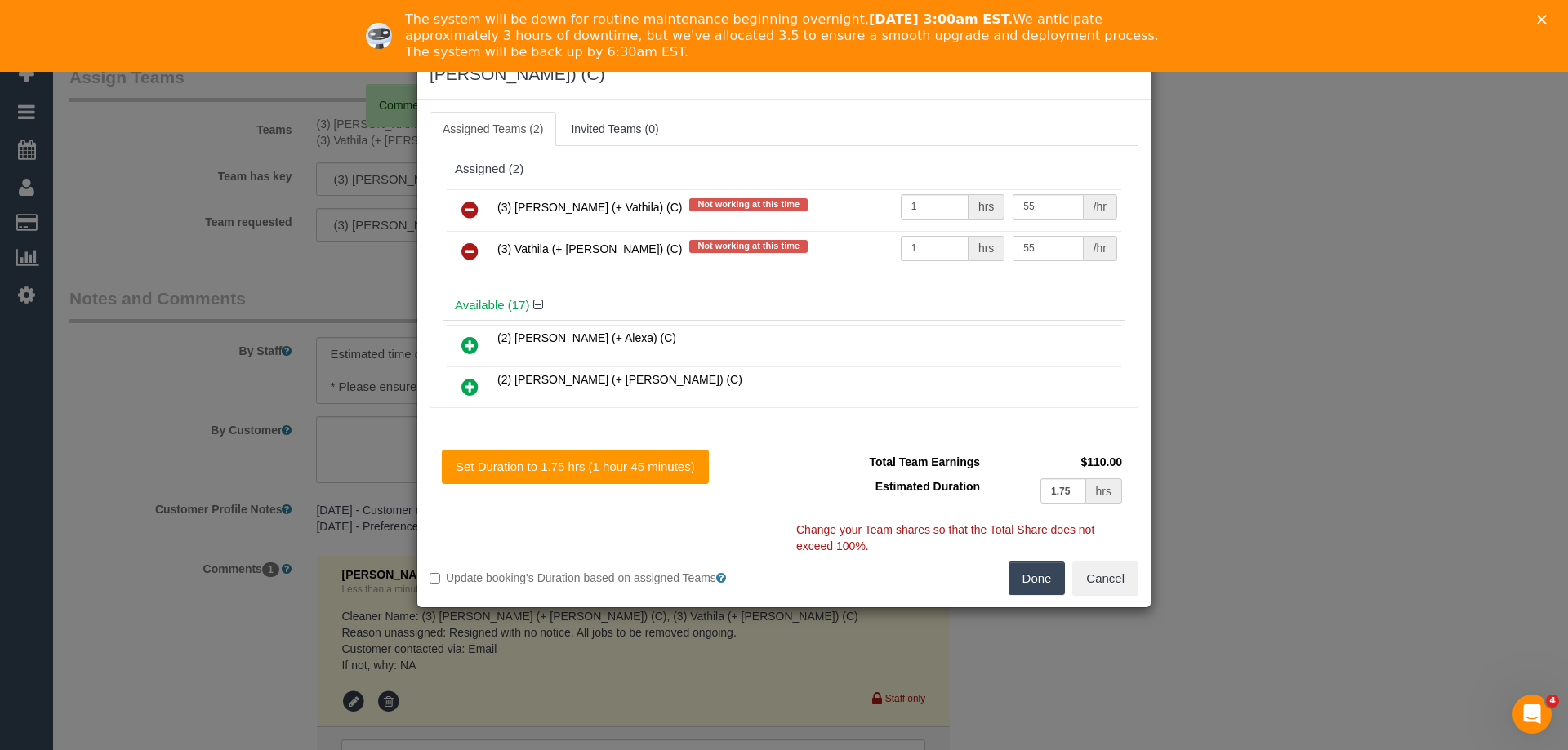
click at [471, 200] on icon at bounding box center [470, 210] width 17 height 19
click at [471, 241] on icon at bounding box center [470, 251] width 17 height 19
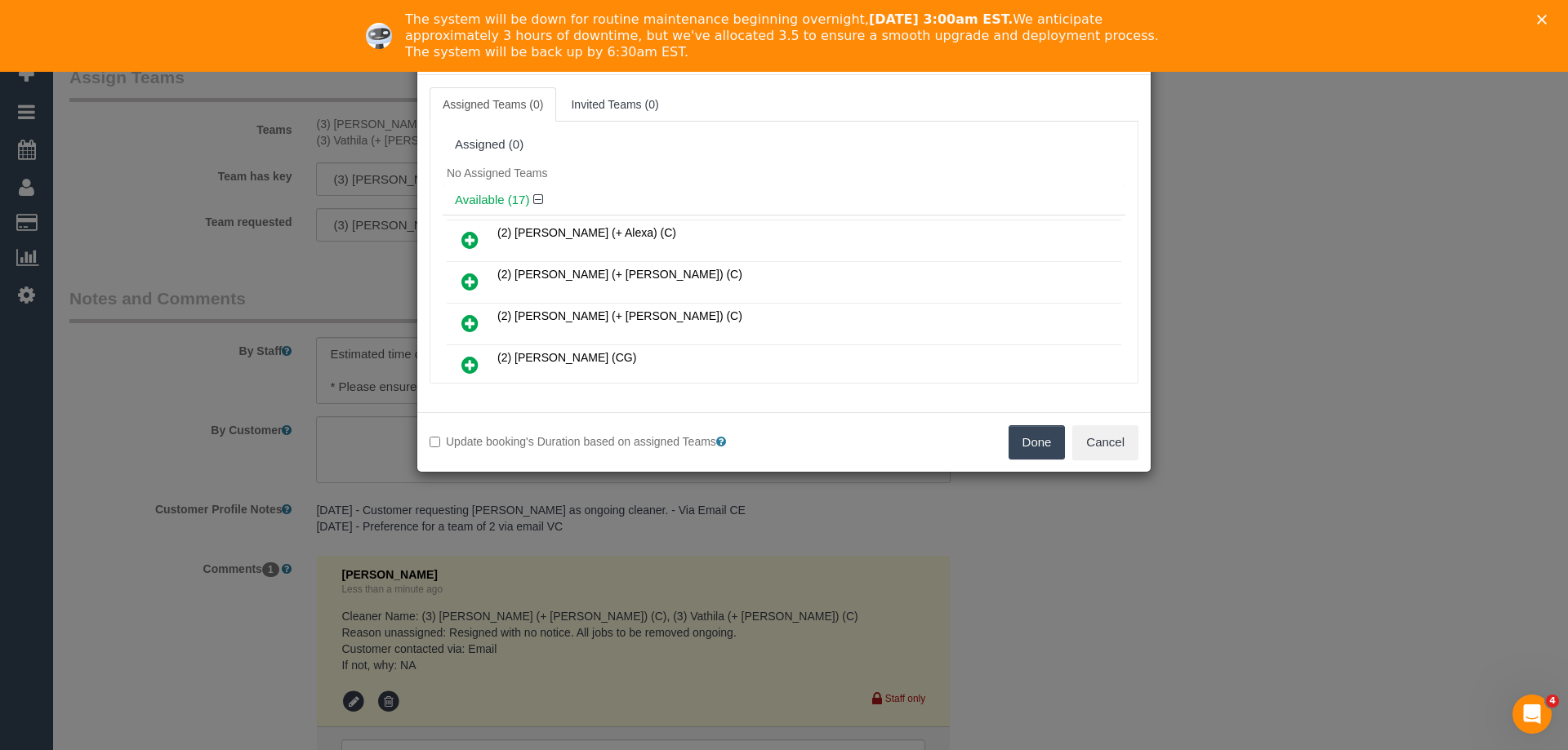
click at [1026, 430] on button "Done" at bounding box center [1036, 442] width 57 height 34
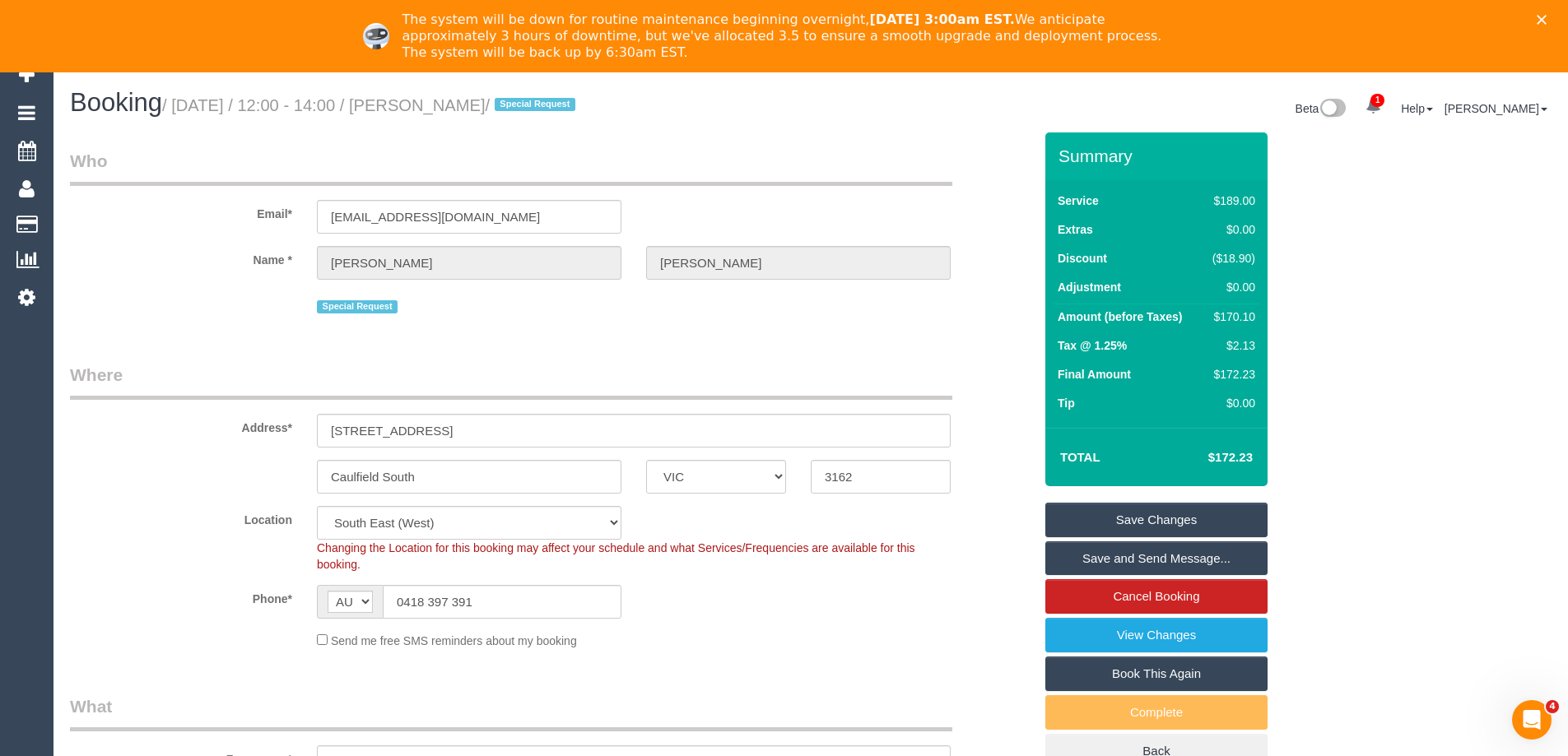
click at [1118, 520] on link "Save Changes" at bounding box center [1156, 520] width 222 height 34
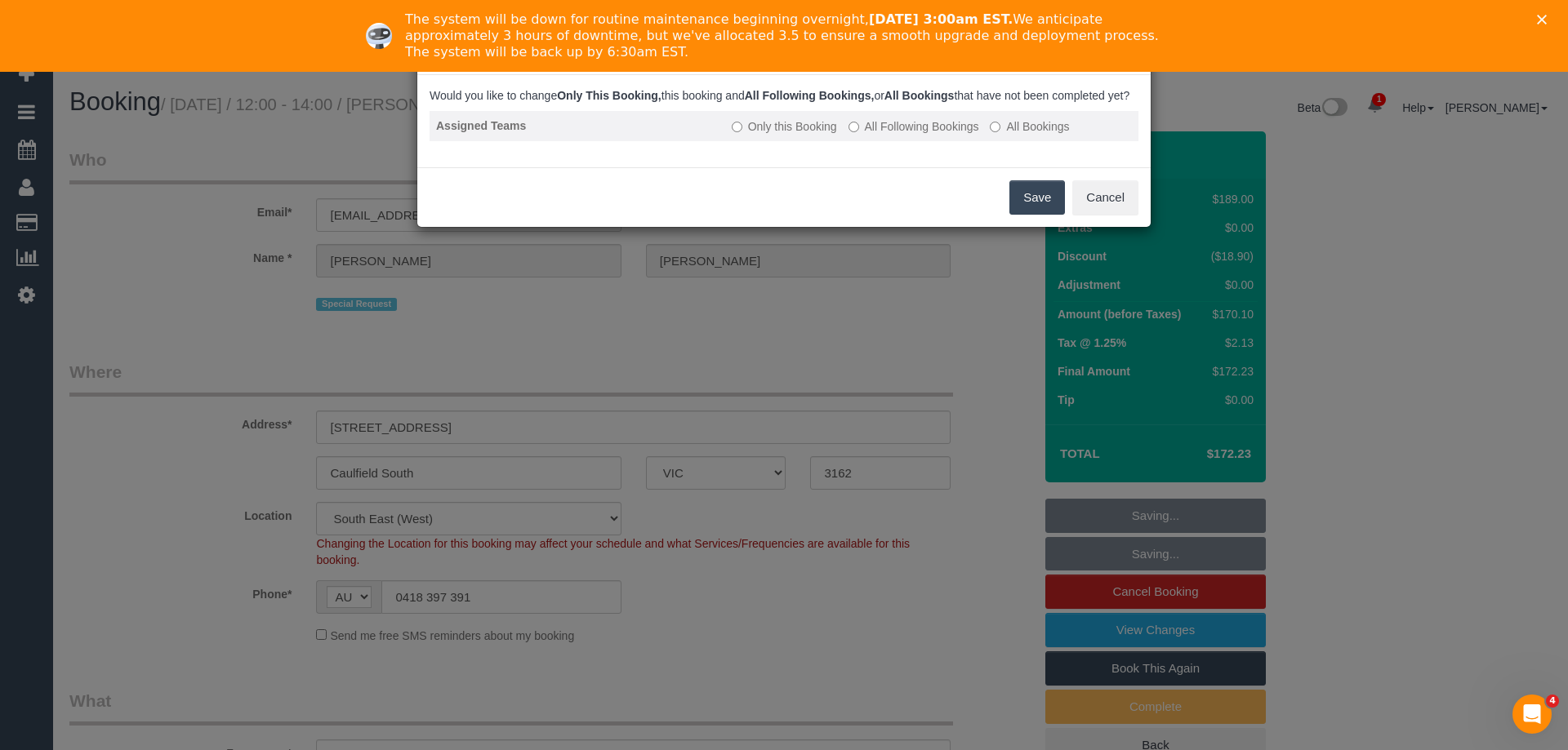
click at [883, 135] on label "All Following Bookings" at bounding box center [913, 126] width 130 height 17
click at [1043, 209] on button "Save" at bounding box center [1037, 197] width 56 height 34
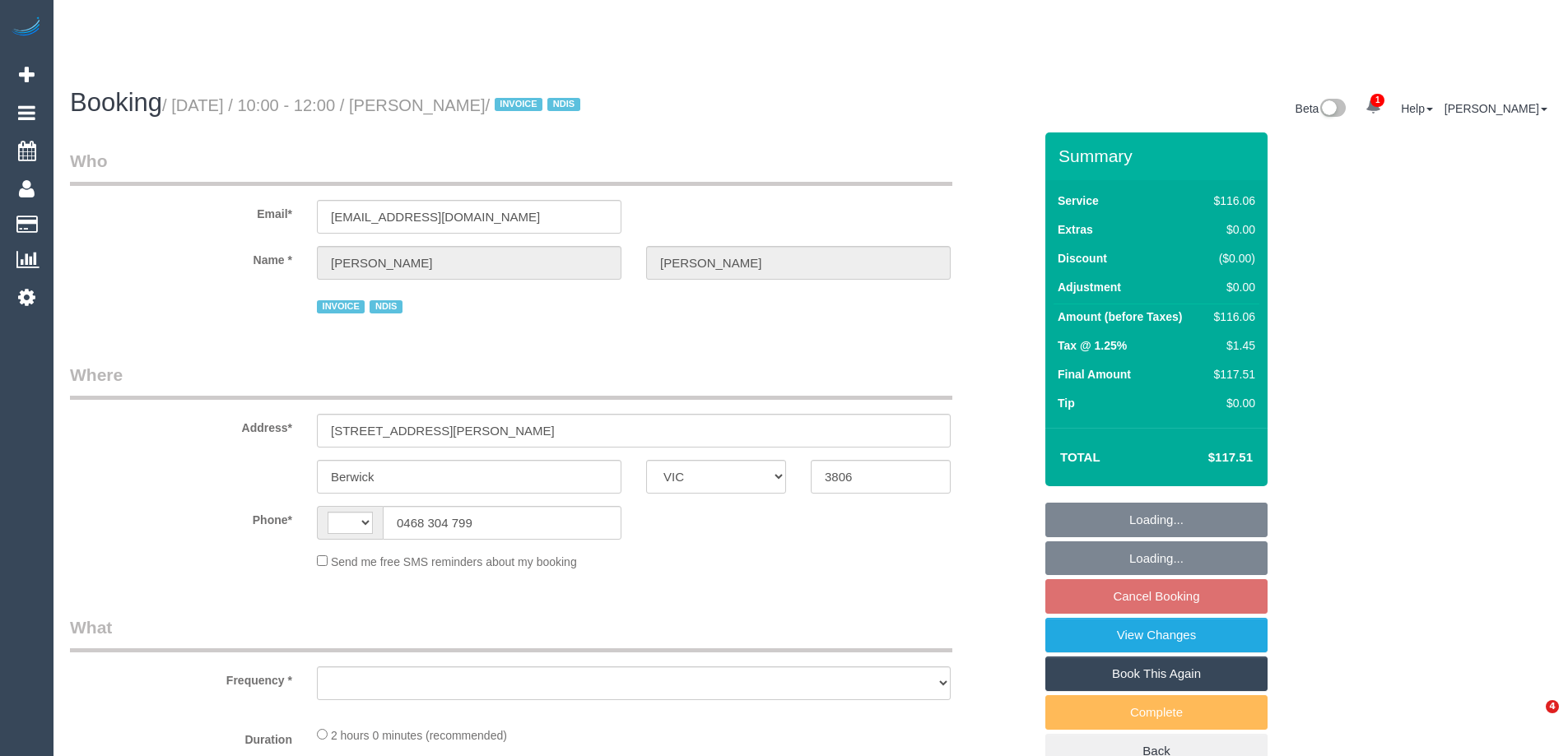
select select "VIC"
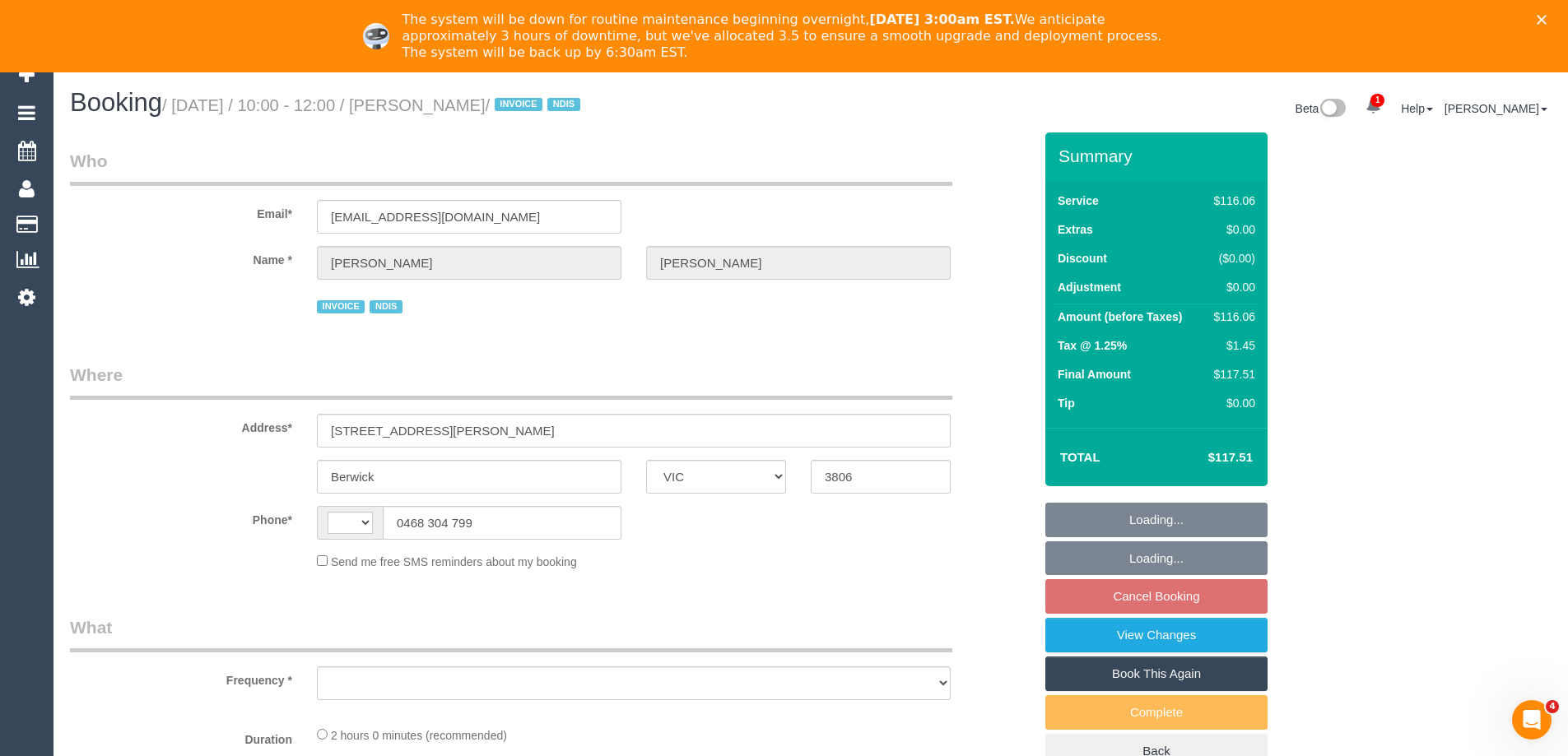
select select "string:AU"
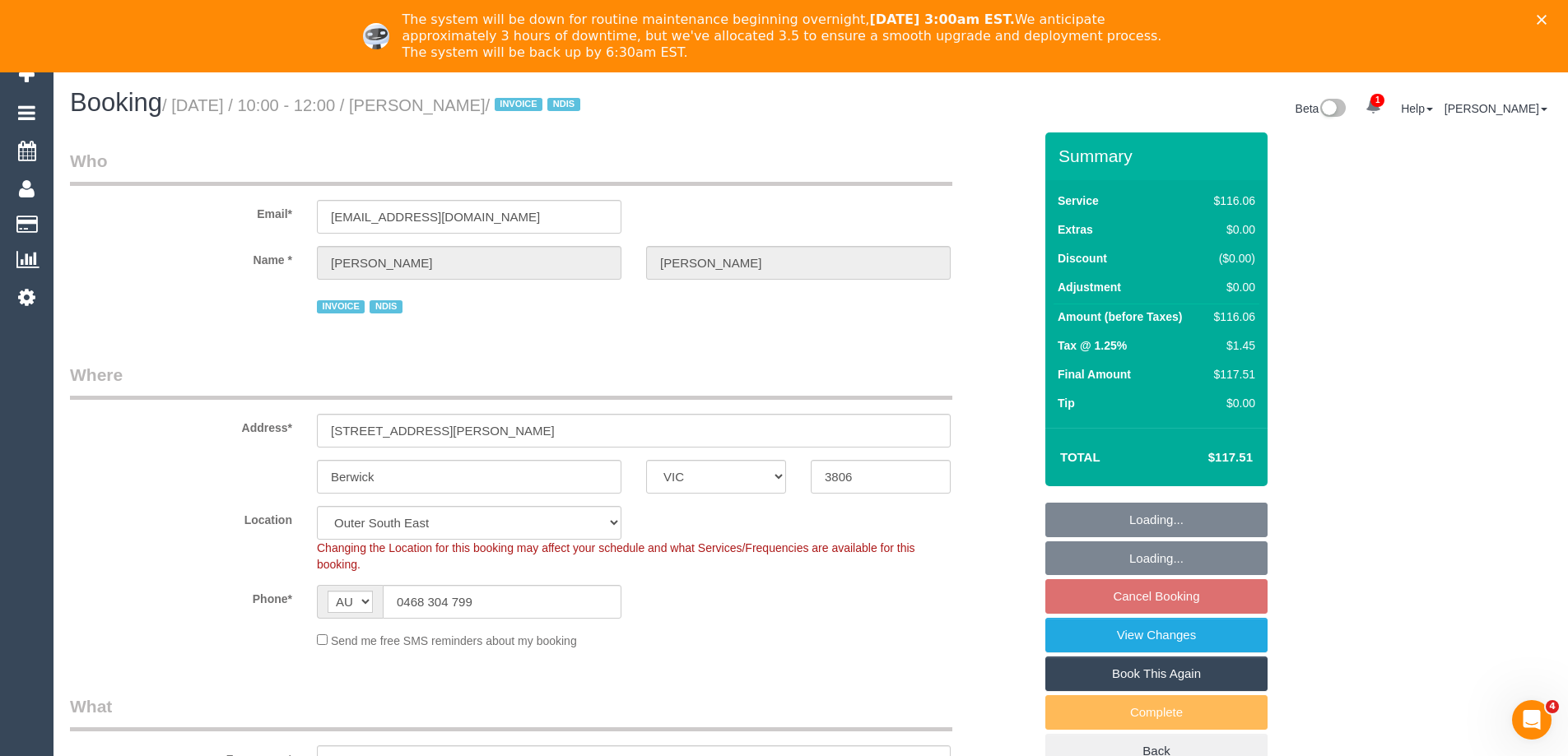
select select "object:599"
select select "number:30"
select select "number:14"
select select "number:18"
select select "number:24"
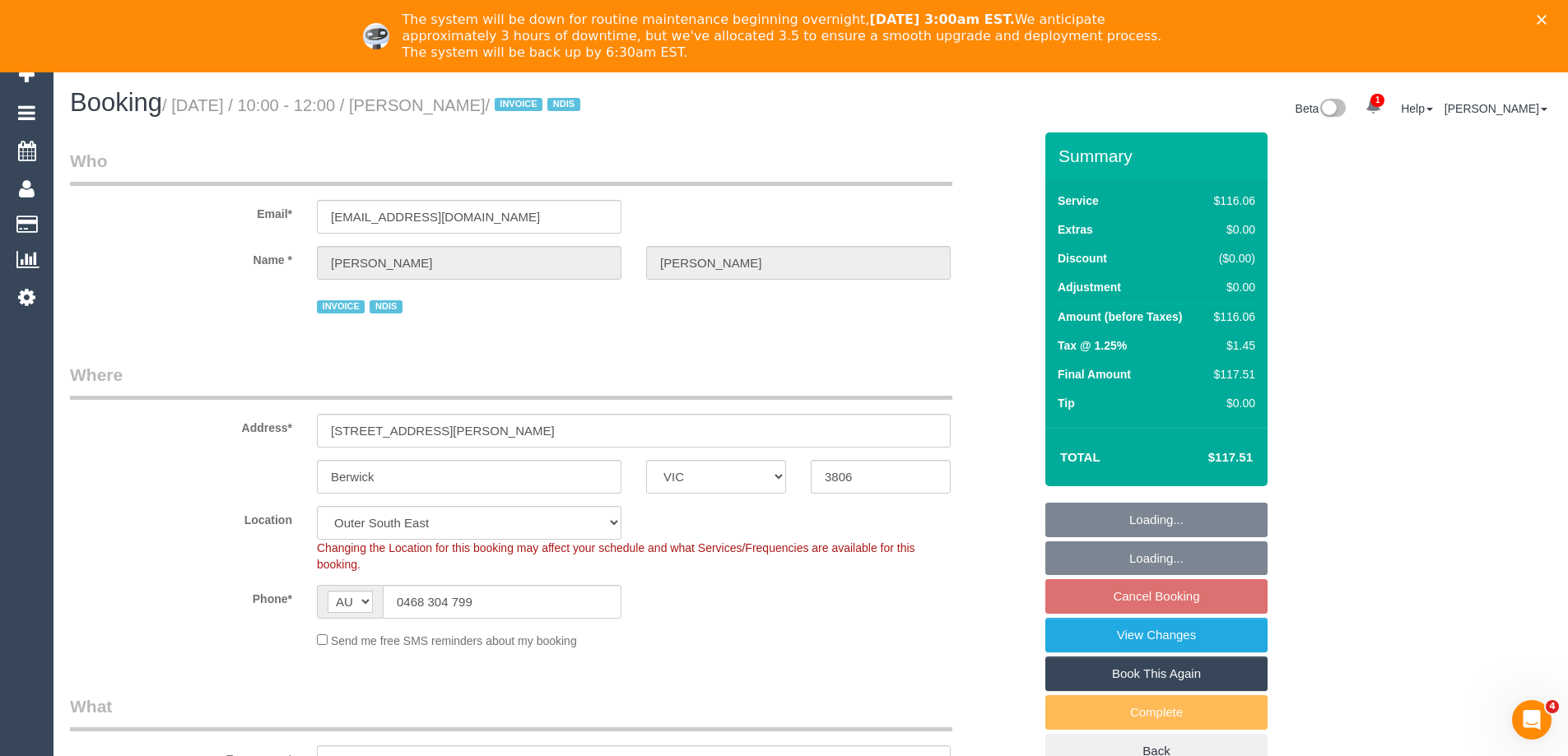
select select "number:34"
select select "object:750"
select select "spot3"
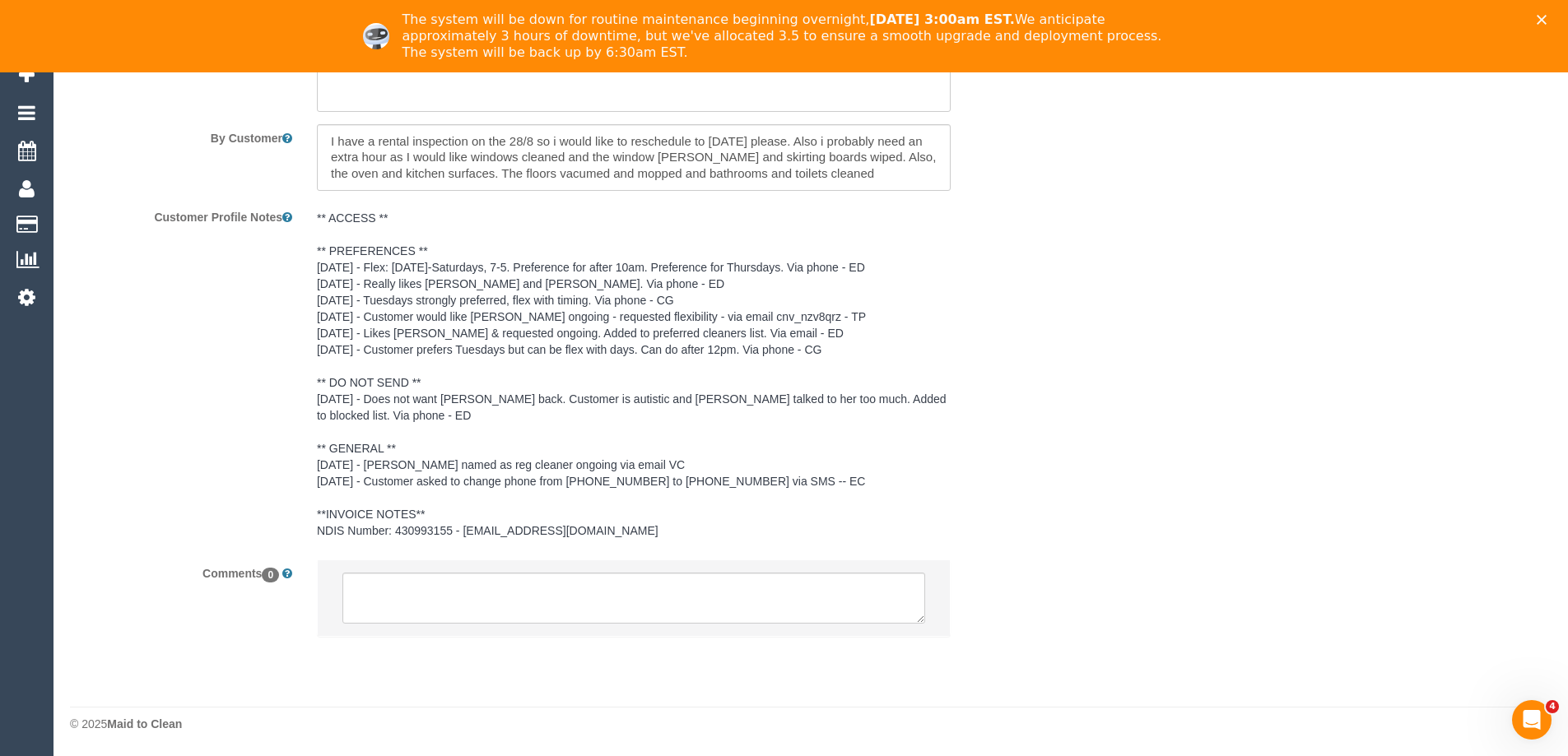
scroll to position [1796, 0]
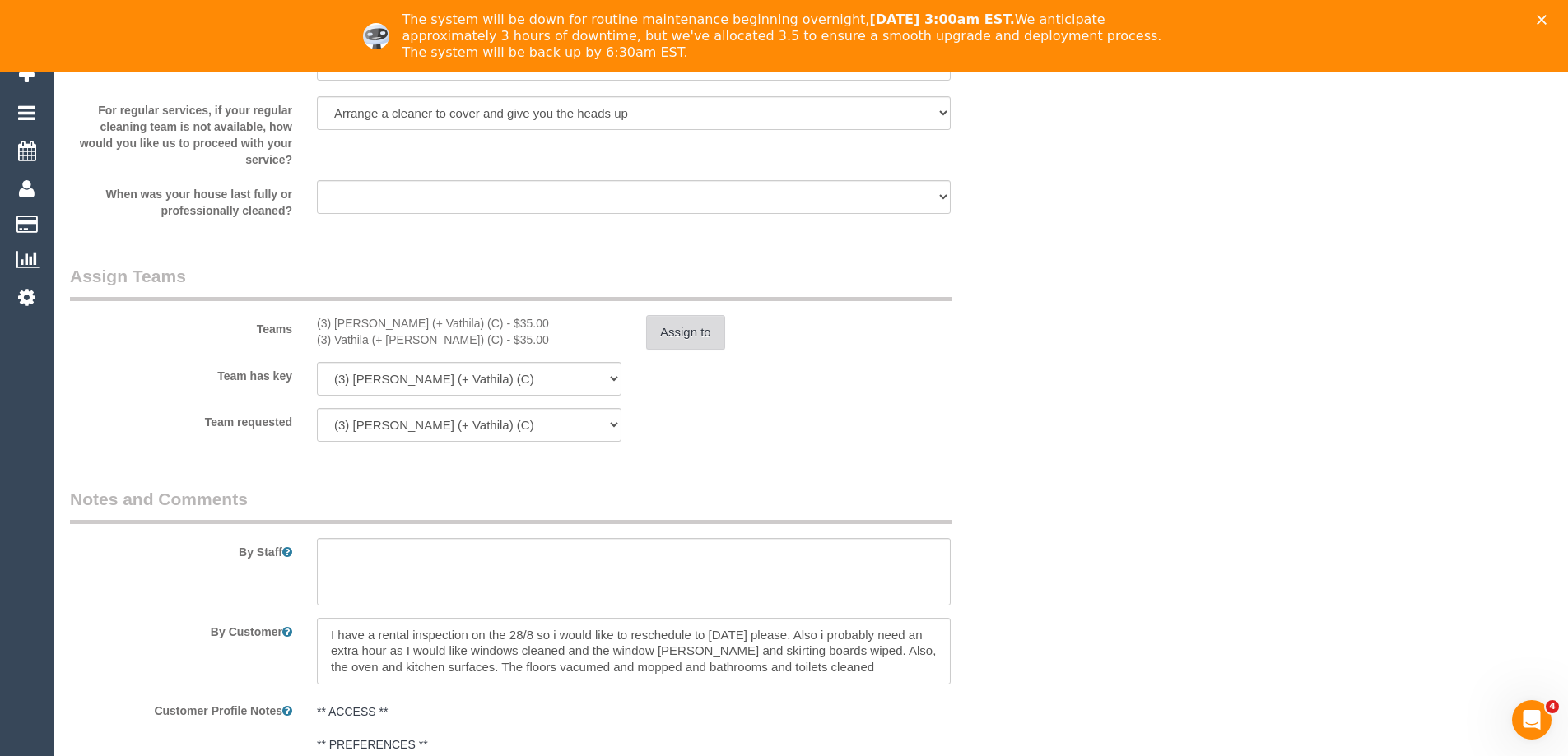
click at [667, 338] on button "Assign to" at bounding box center [686, 332] width 79 height 34
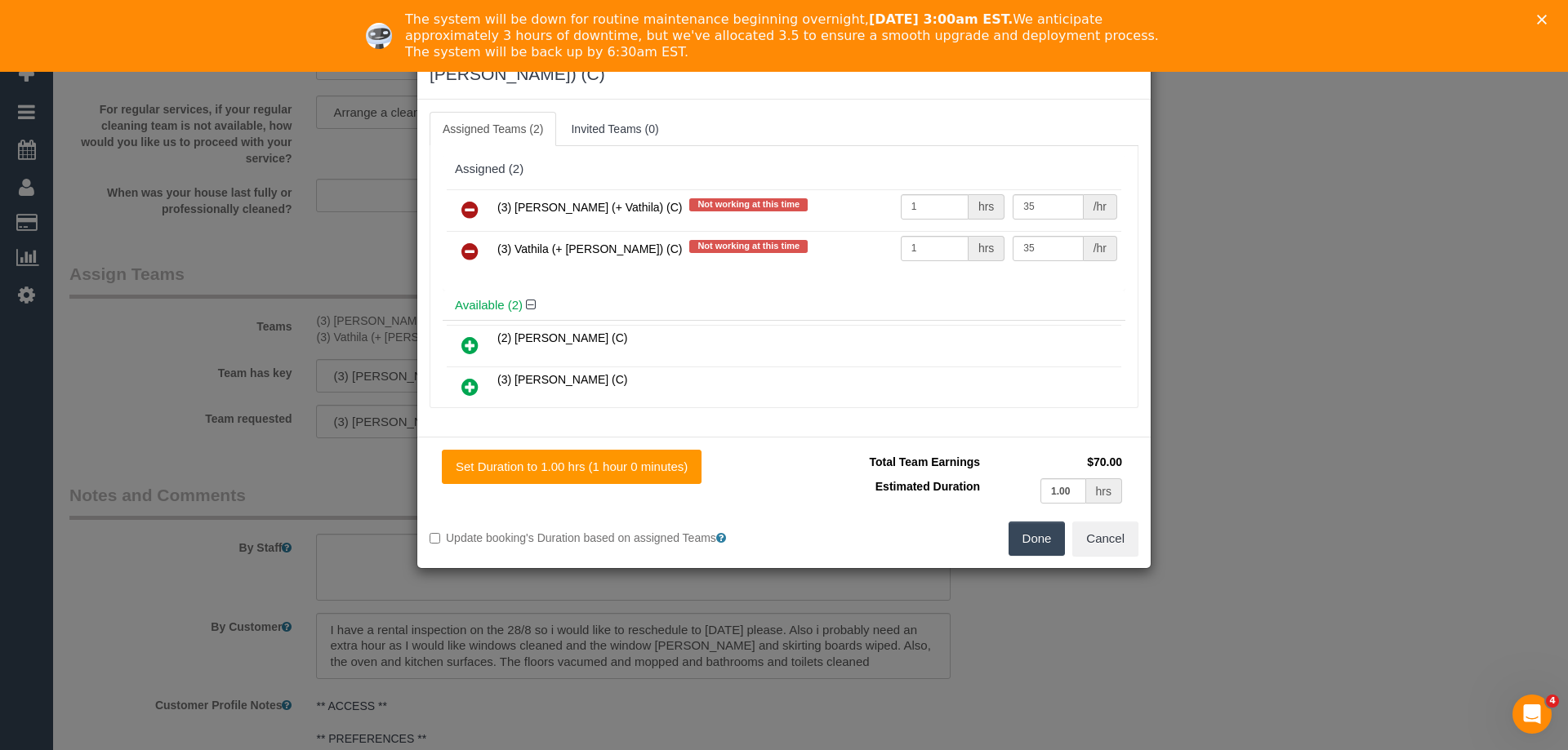
click at [463, 200] on icon at bounding box center [470, 210] width 17 height 19
click at [463, 241] on icon at bounding box center [470, 251] width 17 height 19
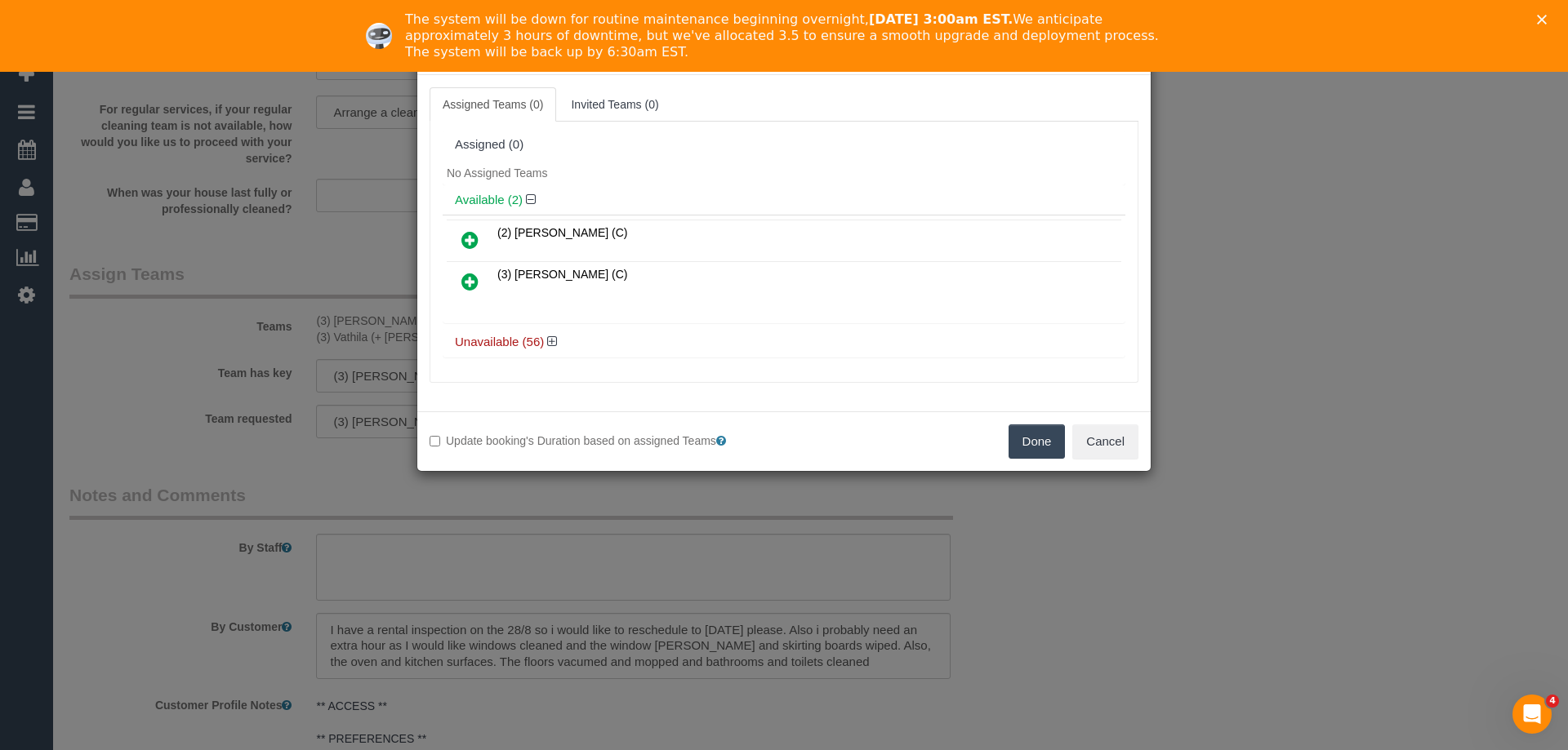
click at [1032, 452] on button "Done" at bounding box center [1036, 441] width 57 height 34
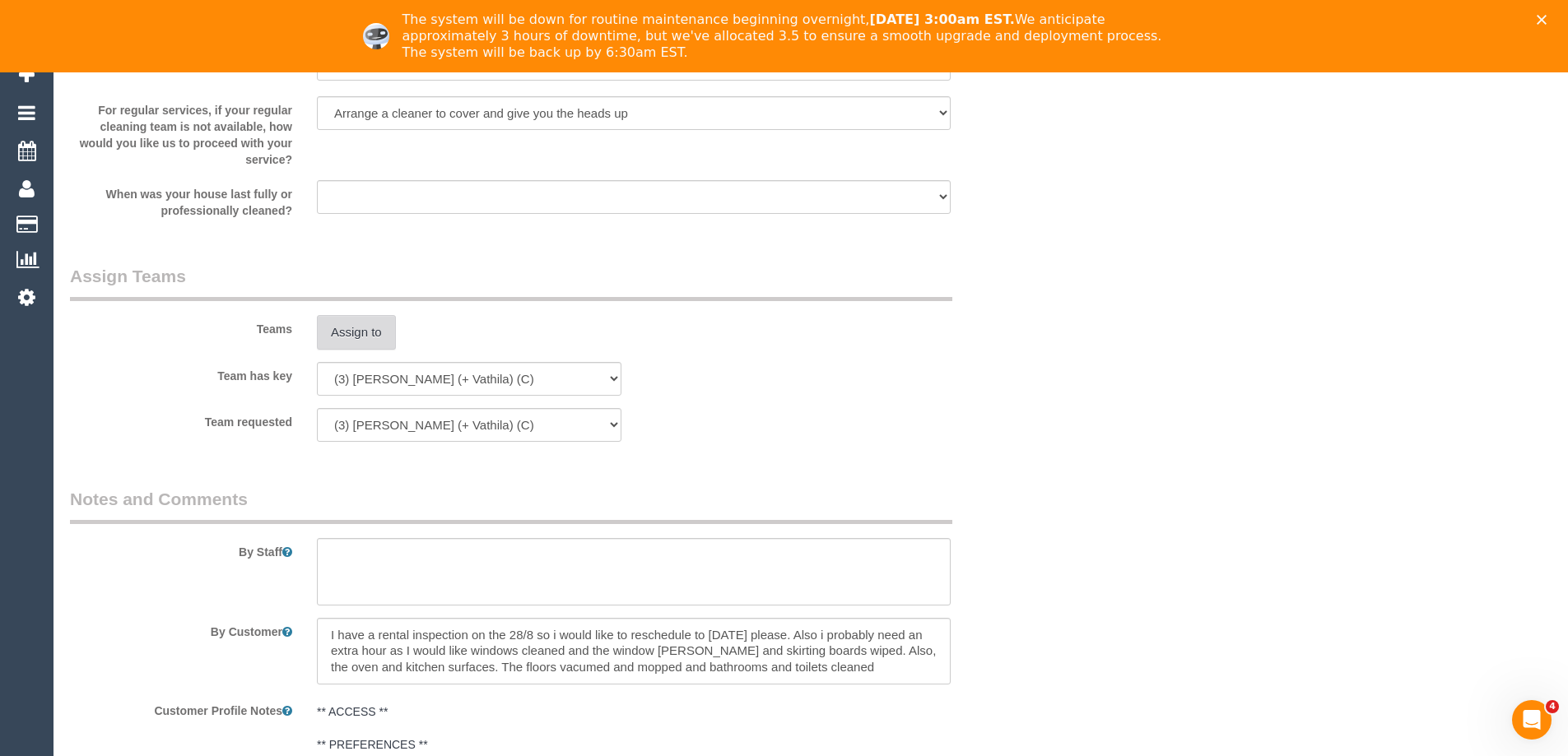
scroll to position [2289, 0]
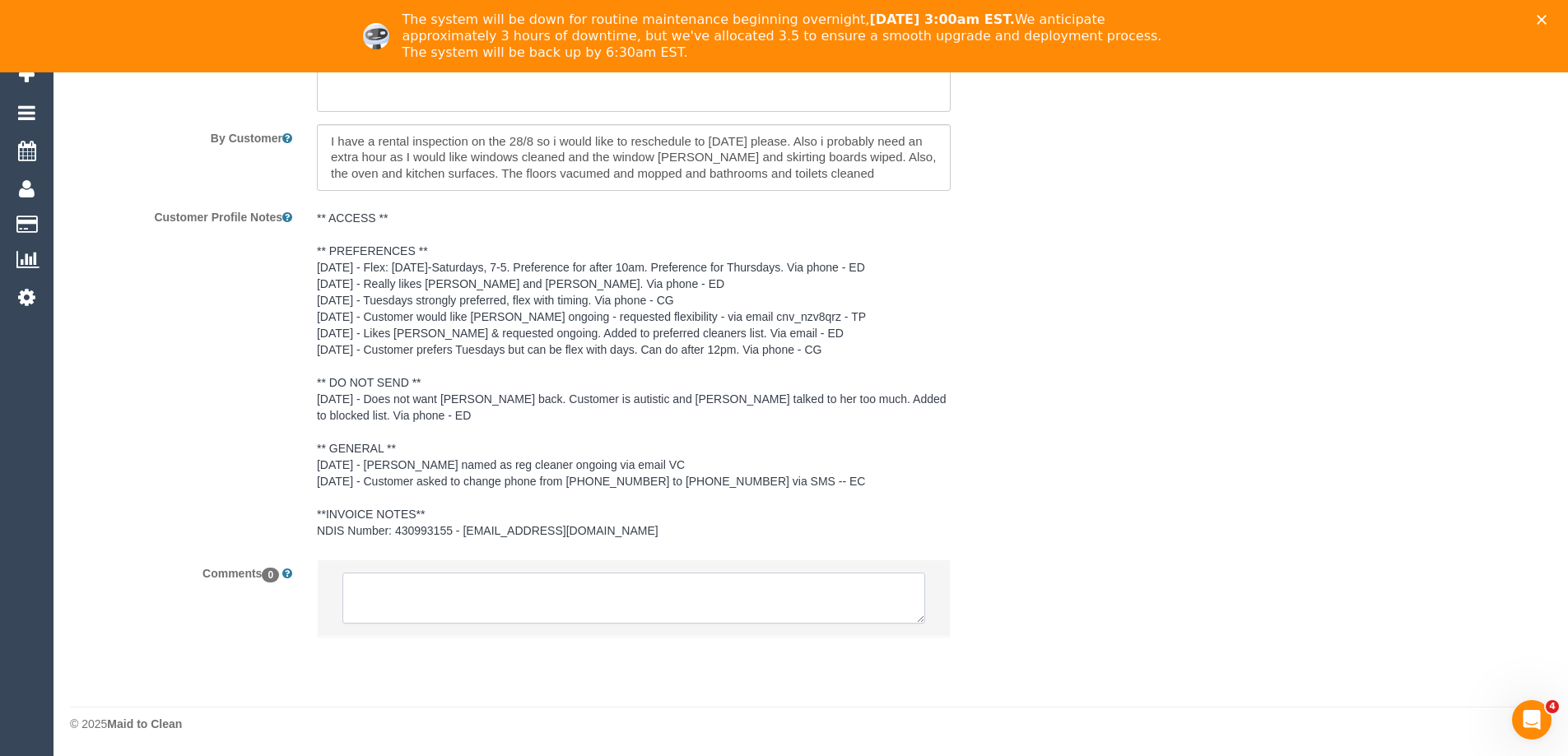
click at [633, 599] on textarea at bounding box center [634, 598] width 583 height 51
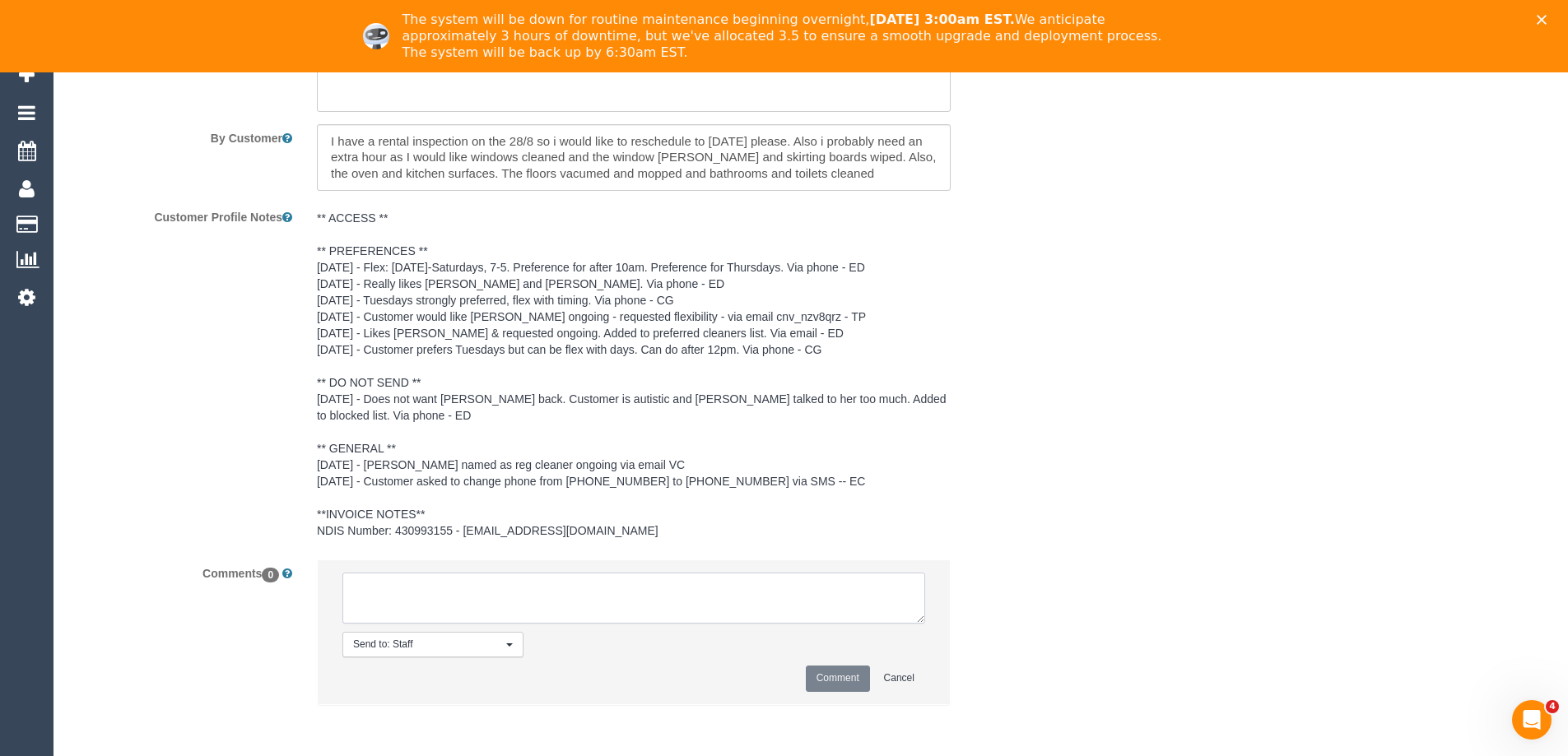
paste textarea "Cleaner Name: (3) [PERSON_NAME] (+ [PERSON_NAME]) (C), (3) Vathila (+ [PERSON_N…"
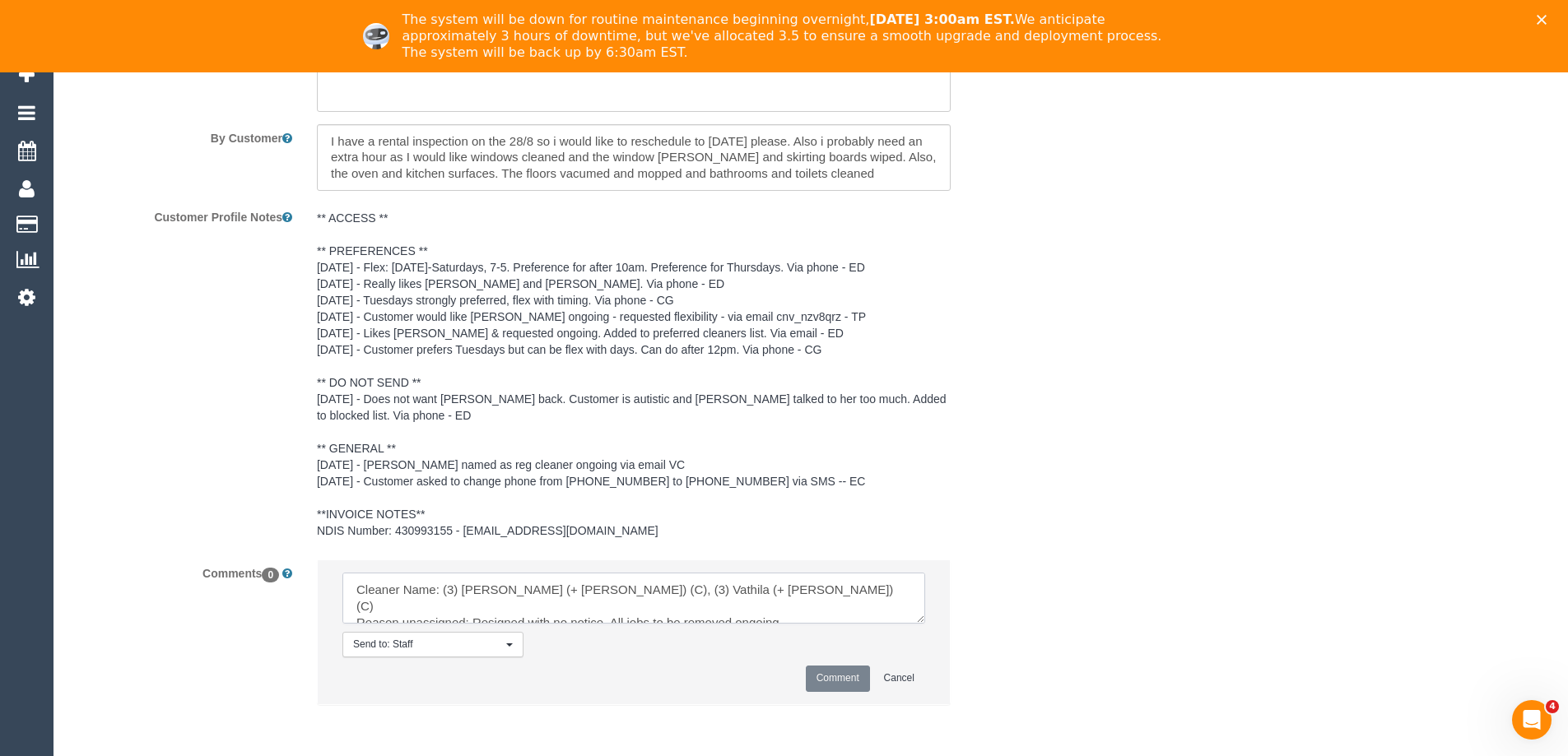
scroll to position [24, 0]
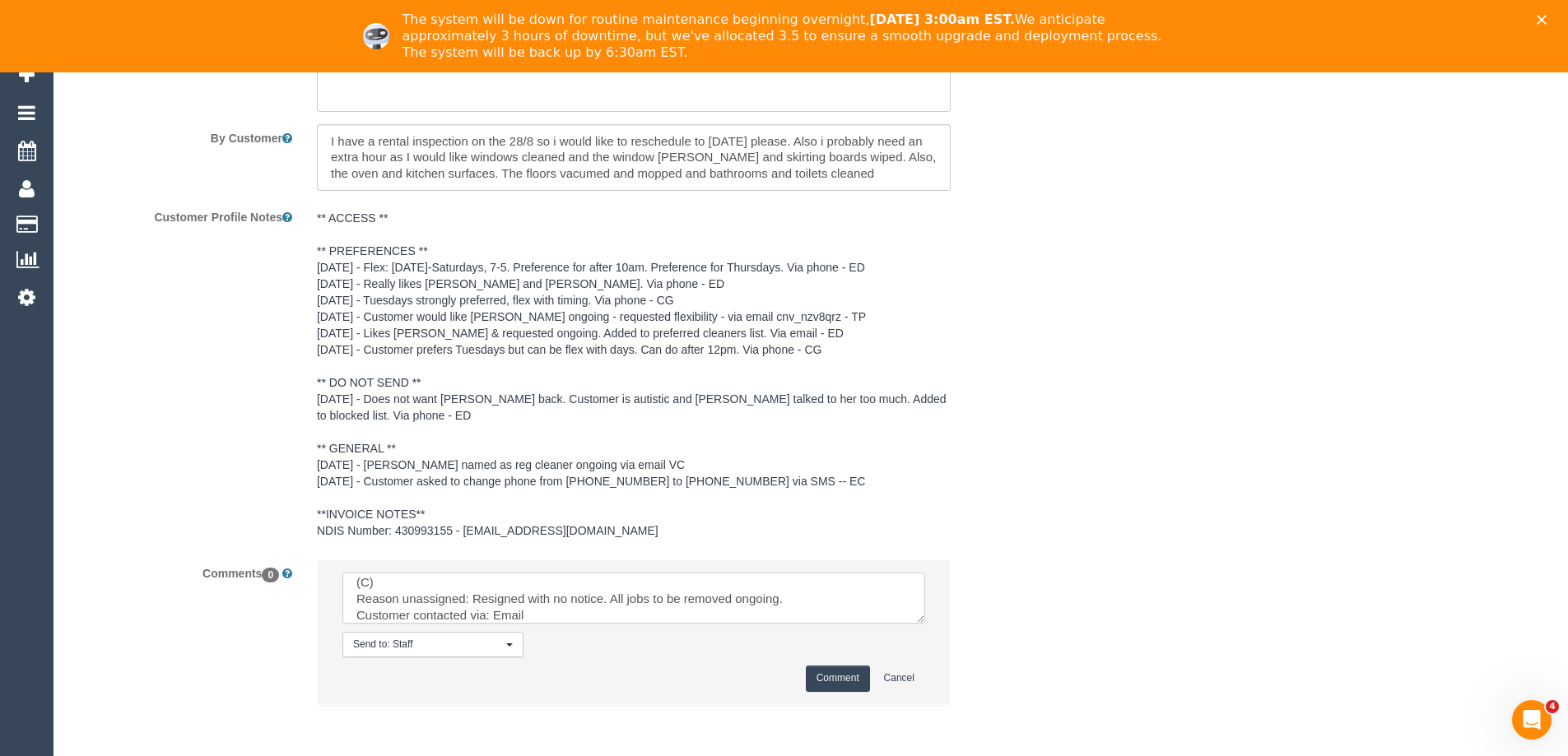
type textarea "Cleaner Name: (3) [PERSON_NAME] (+ [PERSON_NAME]) (C), (3) Vathila (+ [PERSON_N…"
click at [821, 683] on button "Comment" at bounding box center [837, 678] width 64 height 26
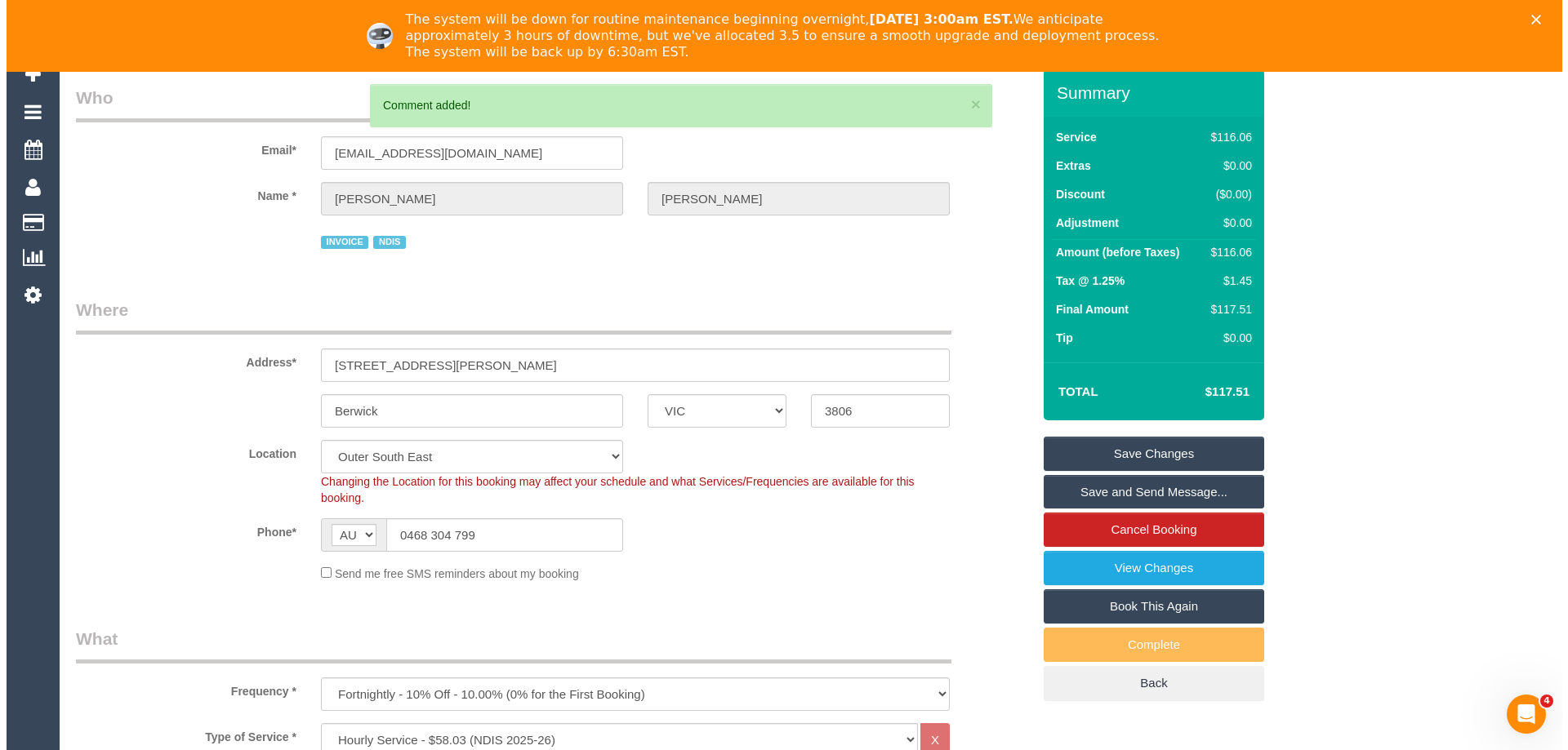
scroll to position [0, 0]
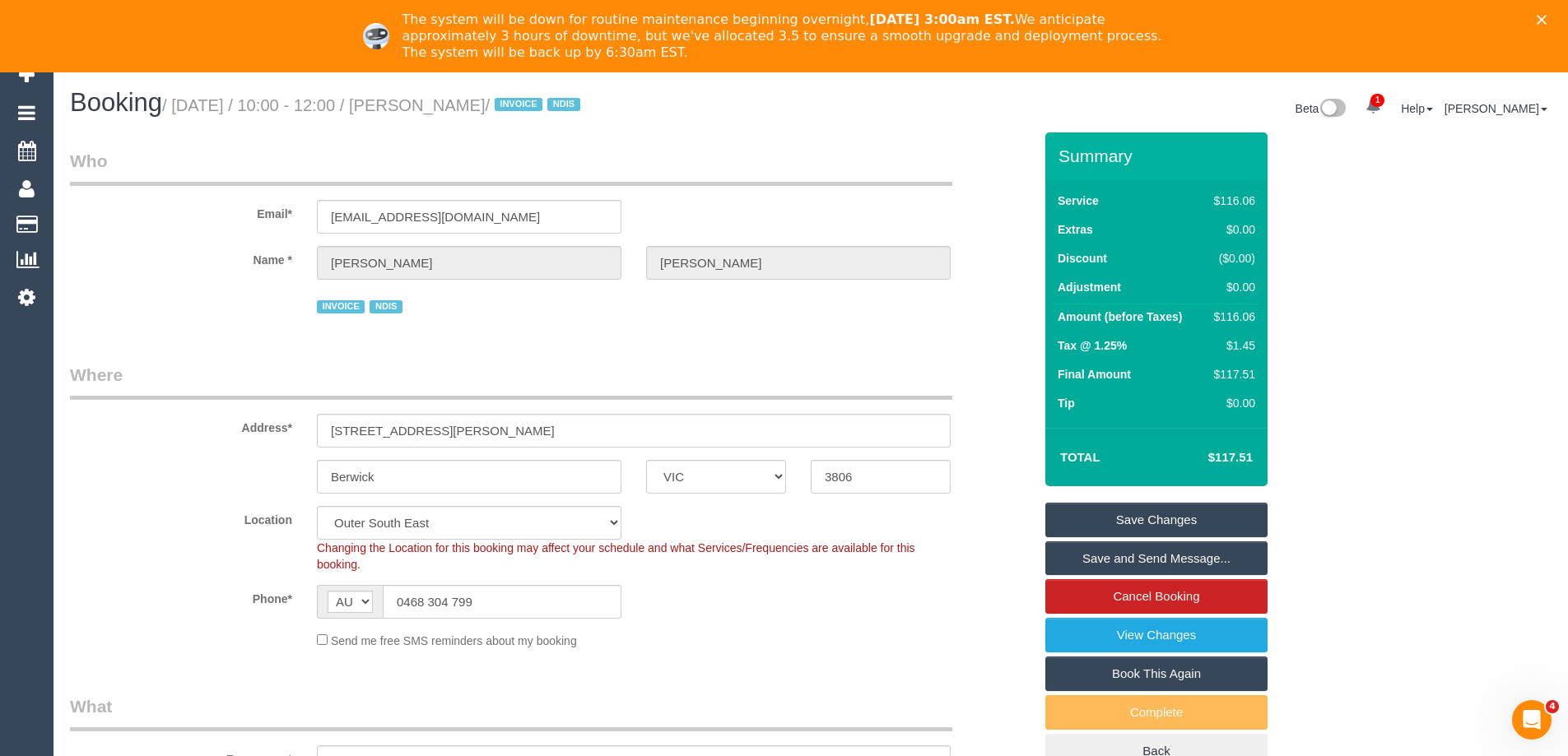
click at [1178, 515] on link "Save Changes" at bounding box center [1156, 520] width 222 height 34
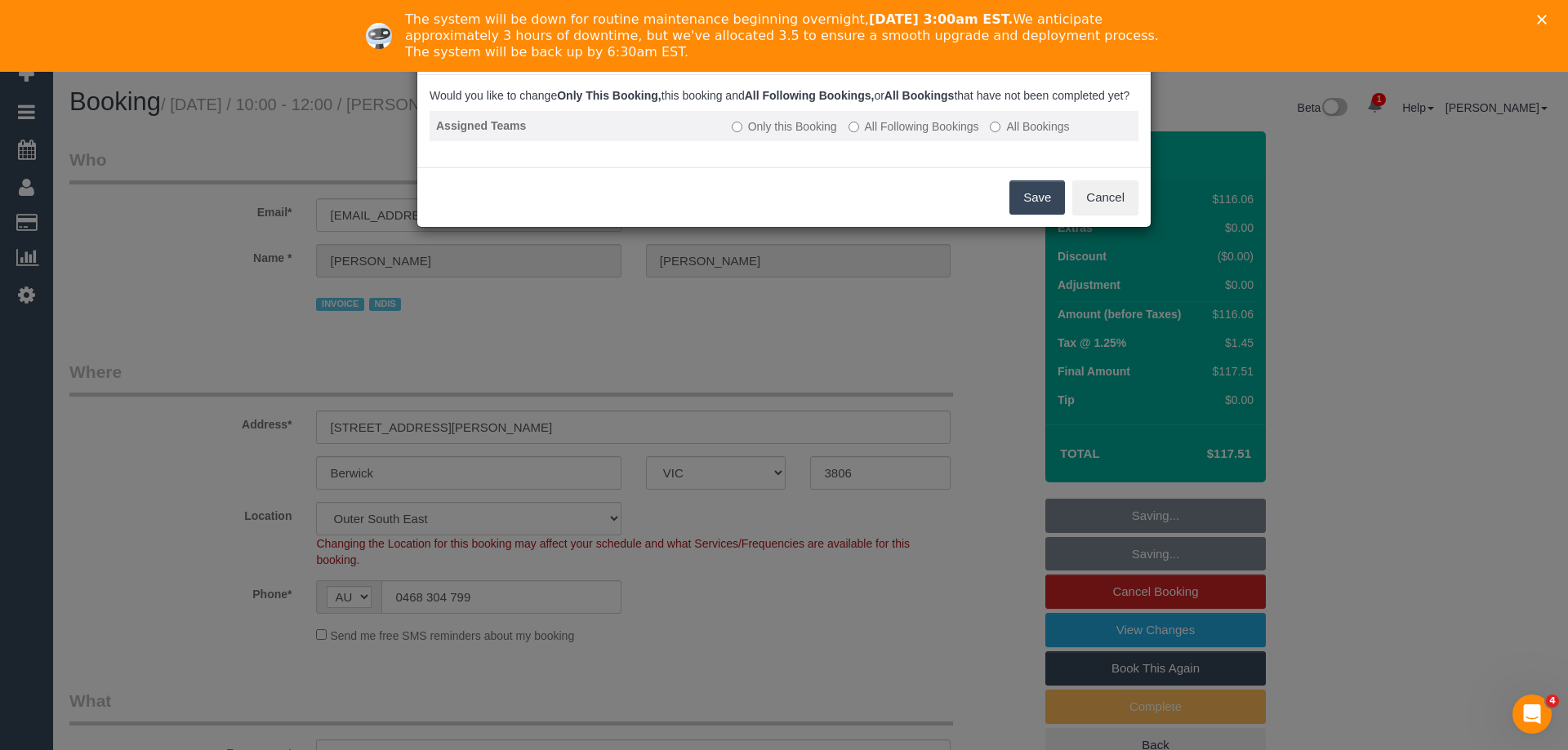
click at [945, 135] on label "All Following Bookings" at bounding box center [913, 126] width 130 height 17
click at [1045, 204] on button "Save" at bounding box center [1037, 197] width 56 height 34
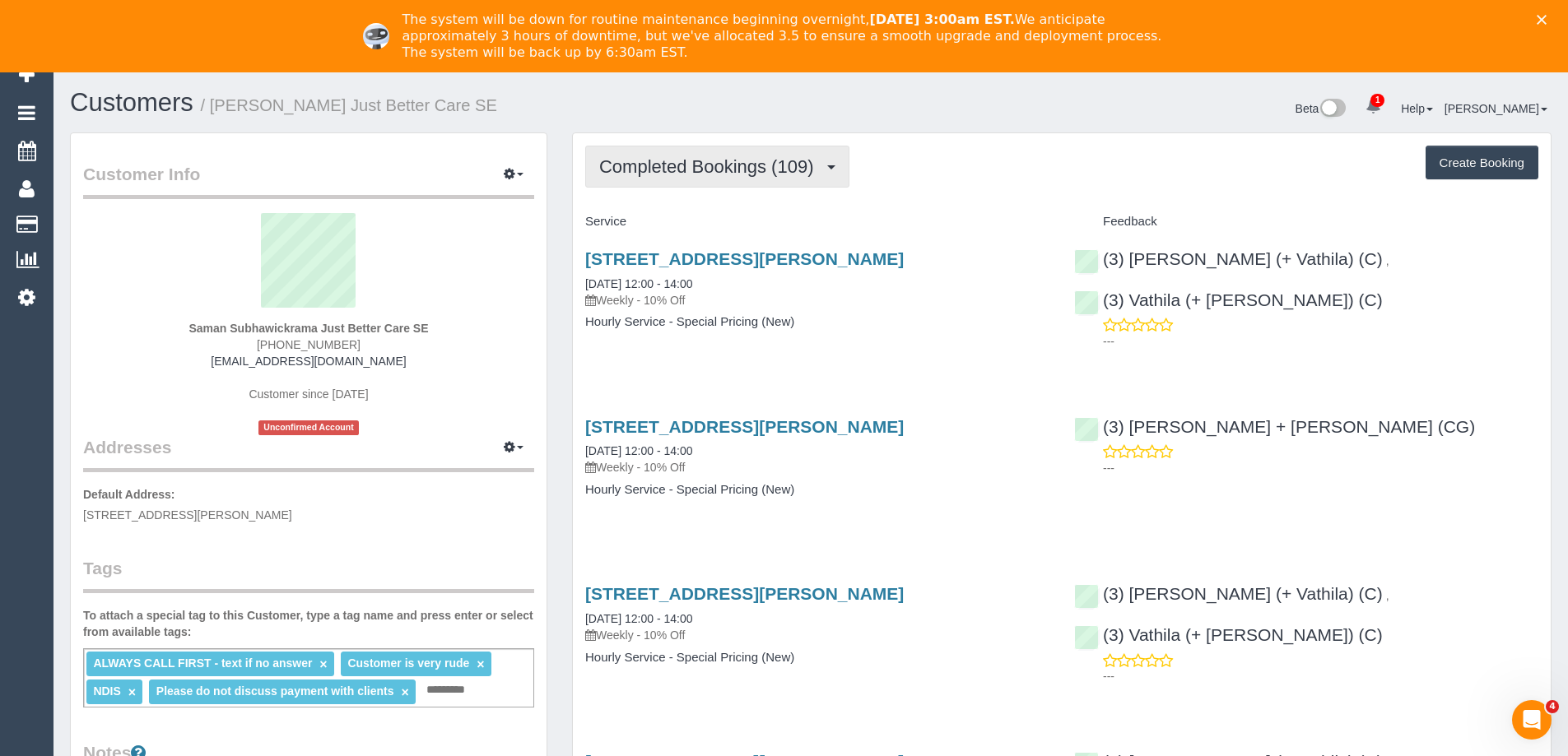
click at [642, 170] on span "Completed Bookings (109)" at bounding box center [710, 166] width 222 height 20
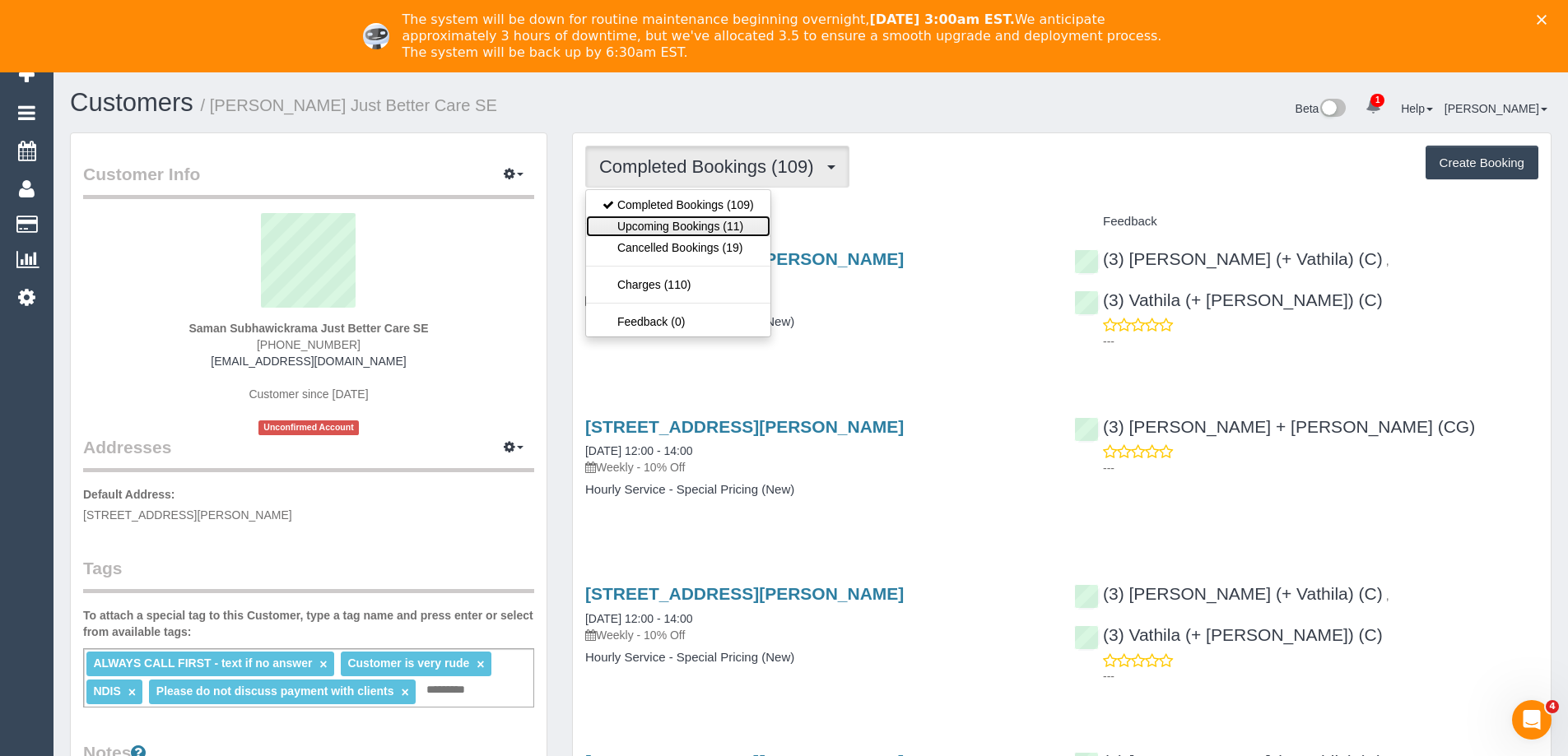
click at [666, 231] on link "Upcoming Bookings (11)" at bounding box center [678, 226] width 184 height 21
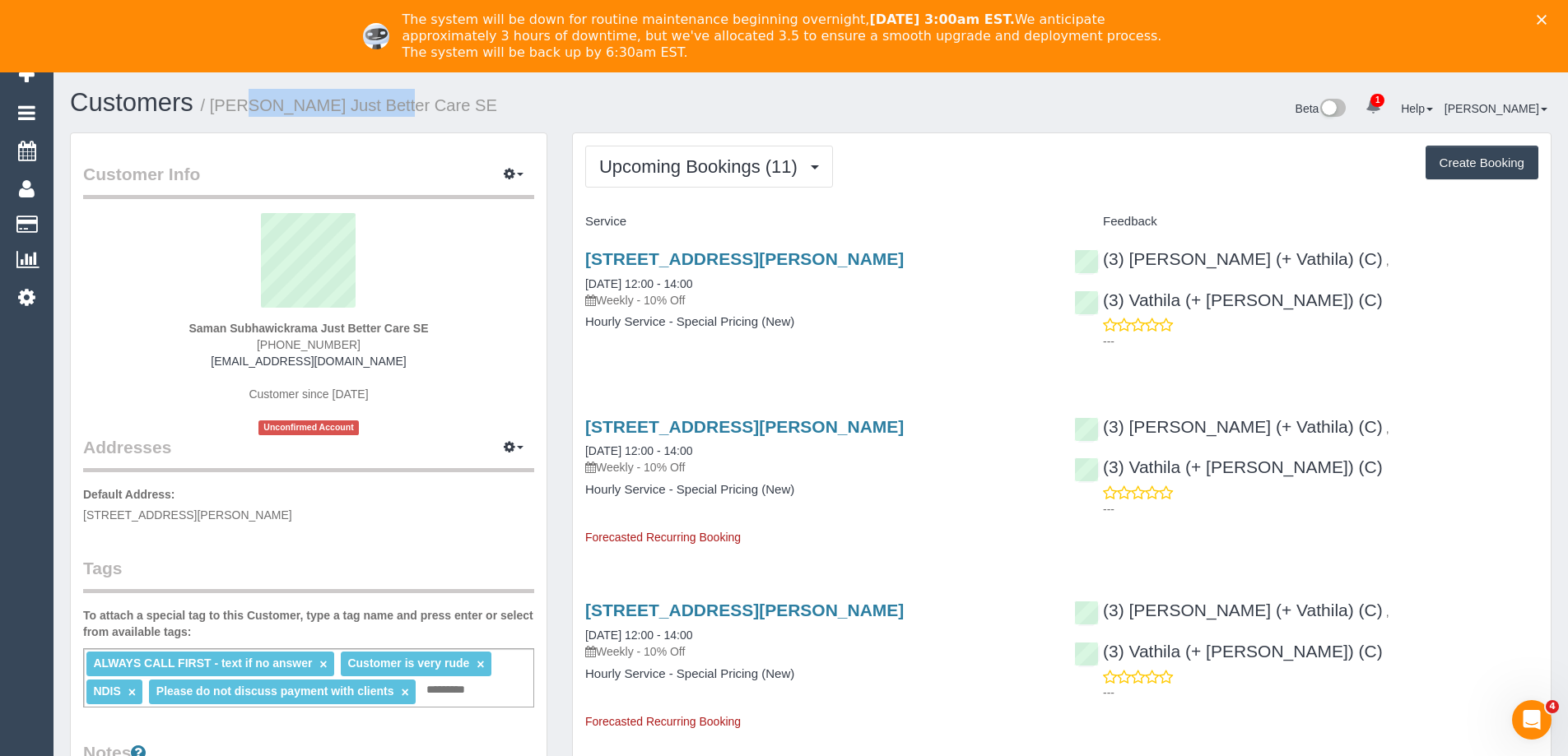
copy small "Saman Subhawickrama"
drag, startPoint x: 217, startPoint y: 100, endPoint x: 391, endPoint y: 102, distance: 174.0
click at [391, 102] on small "/ [PERSON_NAME] Just Better Care SE" at bounding box center [349, 105] width 296 height 19
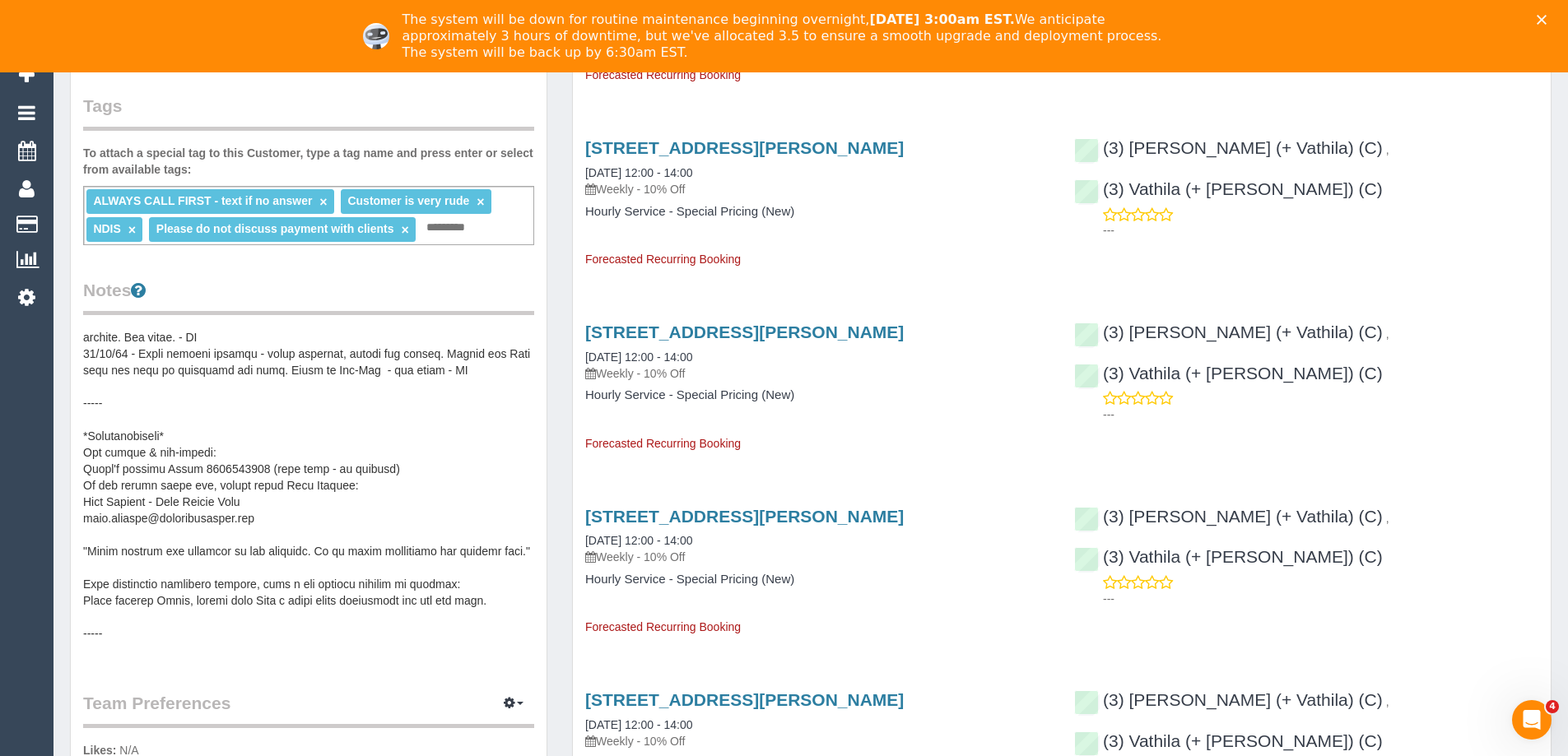
scroll to position [658, 0]
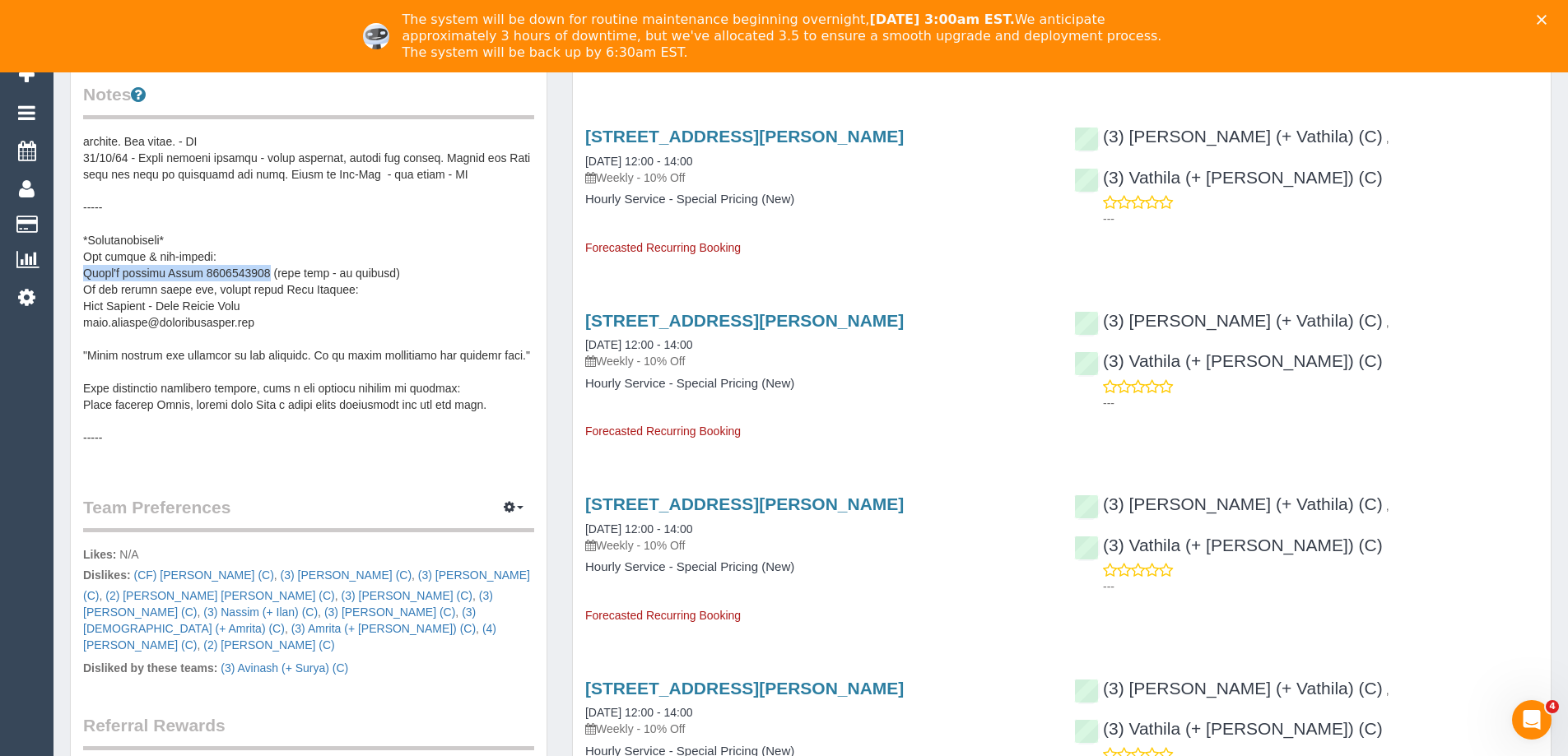
copy pre "Saman's husband Asoka 0402110117"
drag, startPoint x: 83, startPoint y: 285, endPoint x: 274, endPoint y: 285, distance: 191.0
click at [274, 285] on pre at bounding box center [308, 298] width 451 height 330
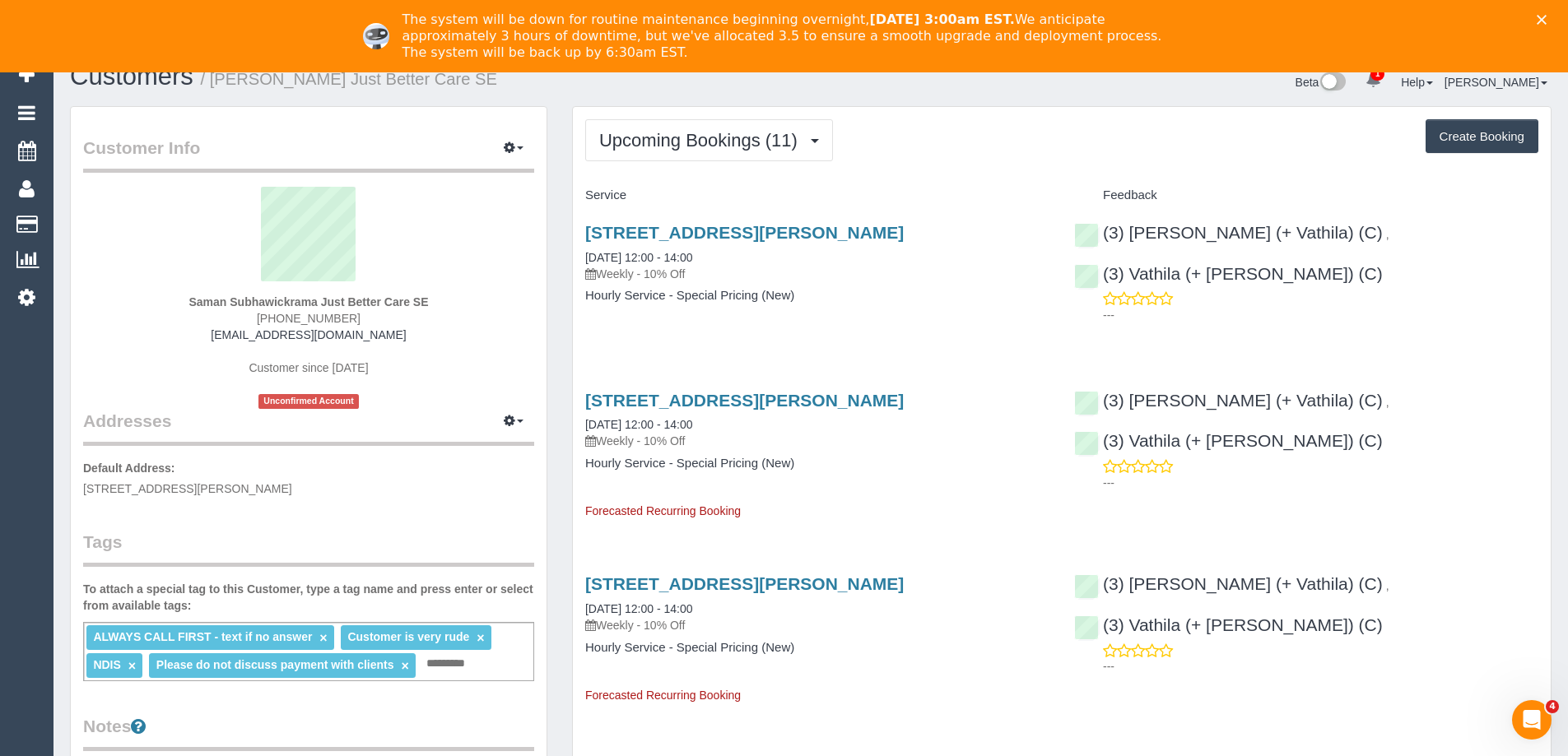
scroll to position [0, 0]
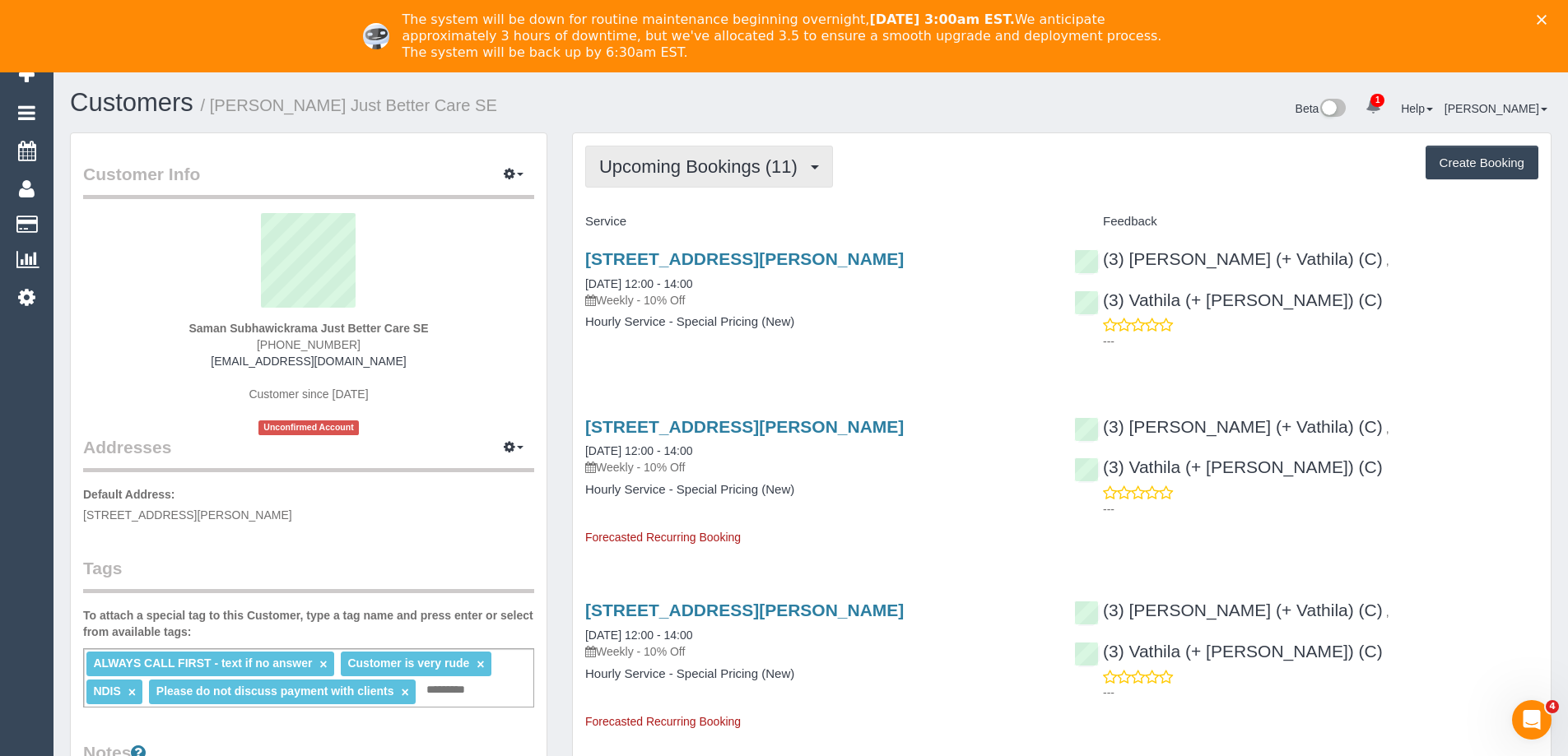
click at [676, 170] on span "Upcoming Bookings (11)" at bounding box center [702, 166] width 206 height 20
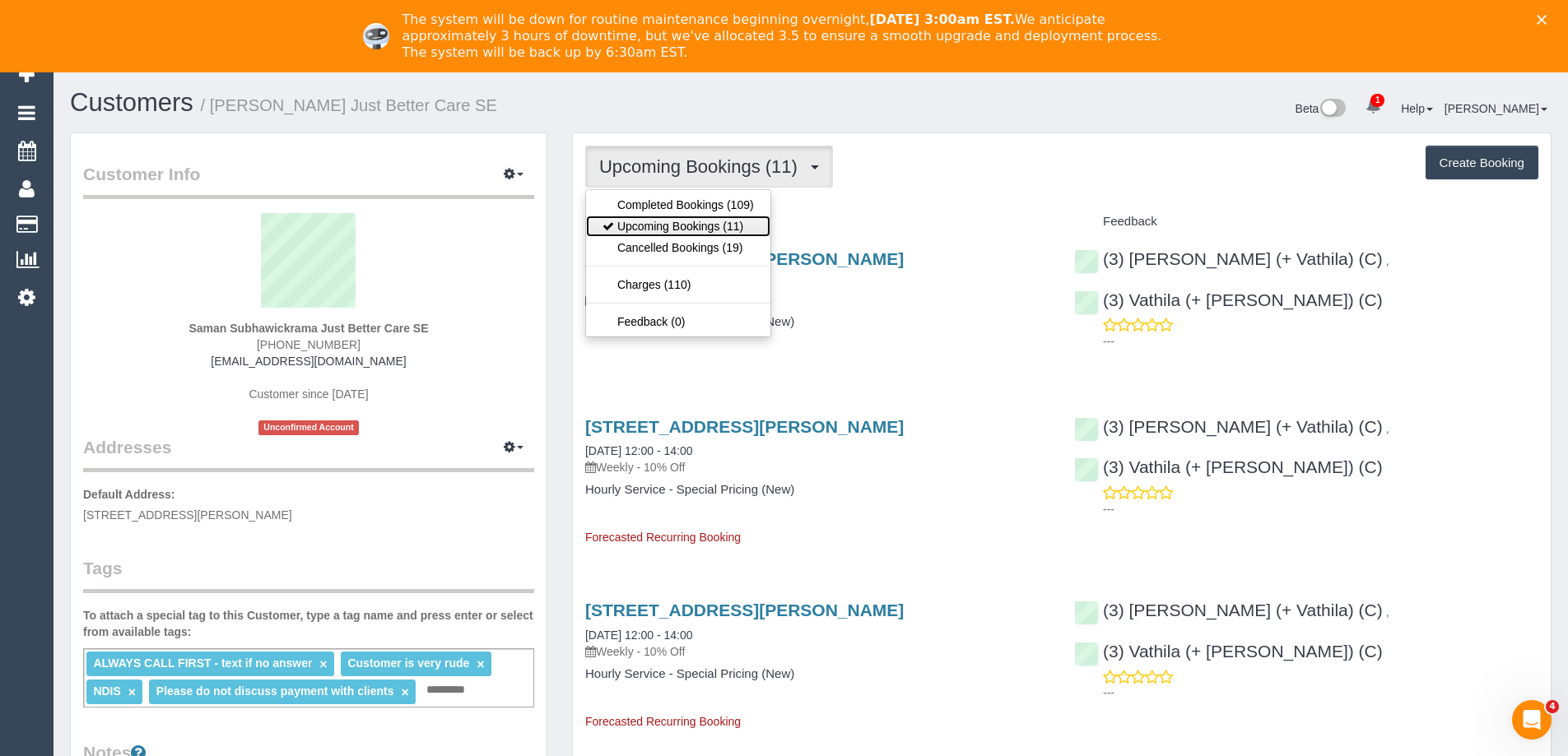
click at [666, 226] on link "Upcoming Bookings (11)" at bounding box center [678, 226] width 184 height 21
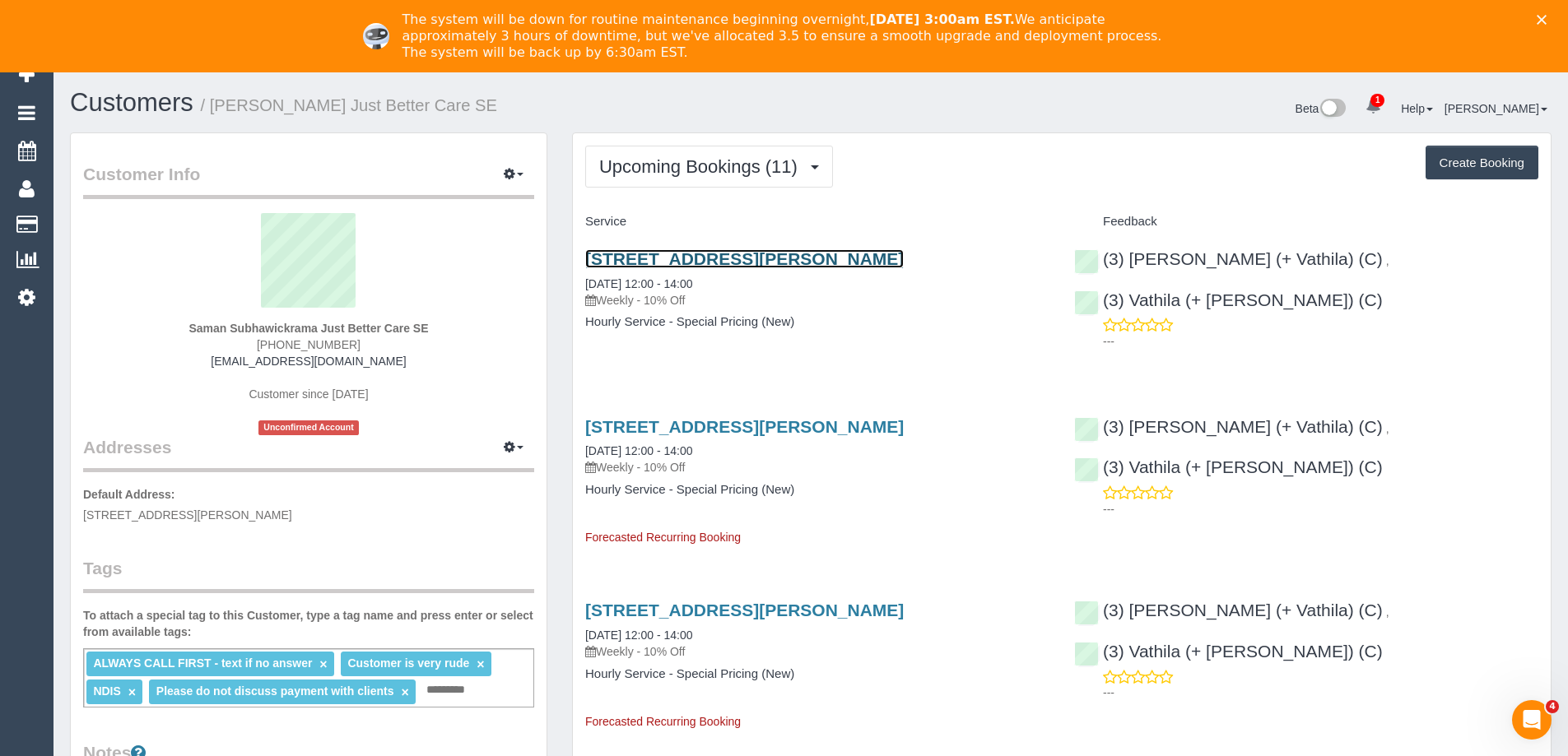
click at [671, 256] on link "31 Myriong St, Clayton, VIC 3168" at bounding box center [744, 258] width 318 height 19
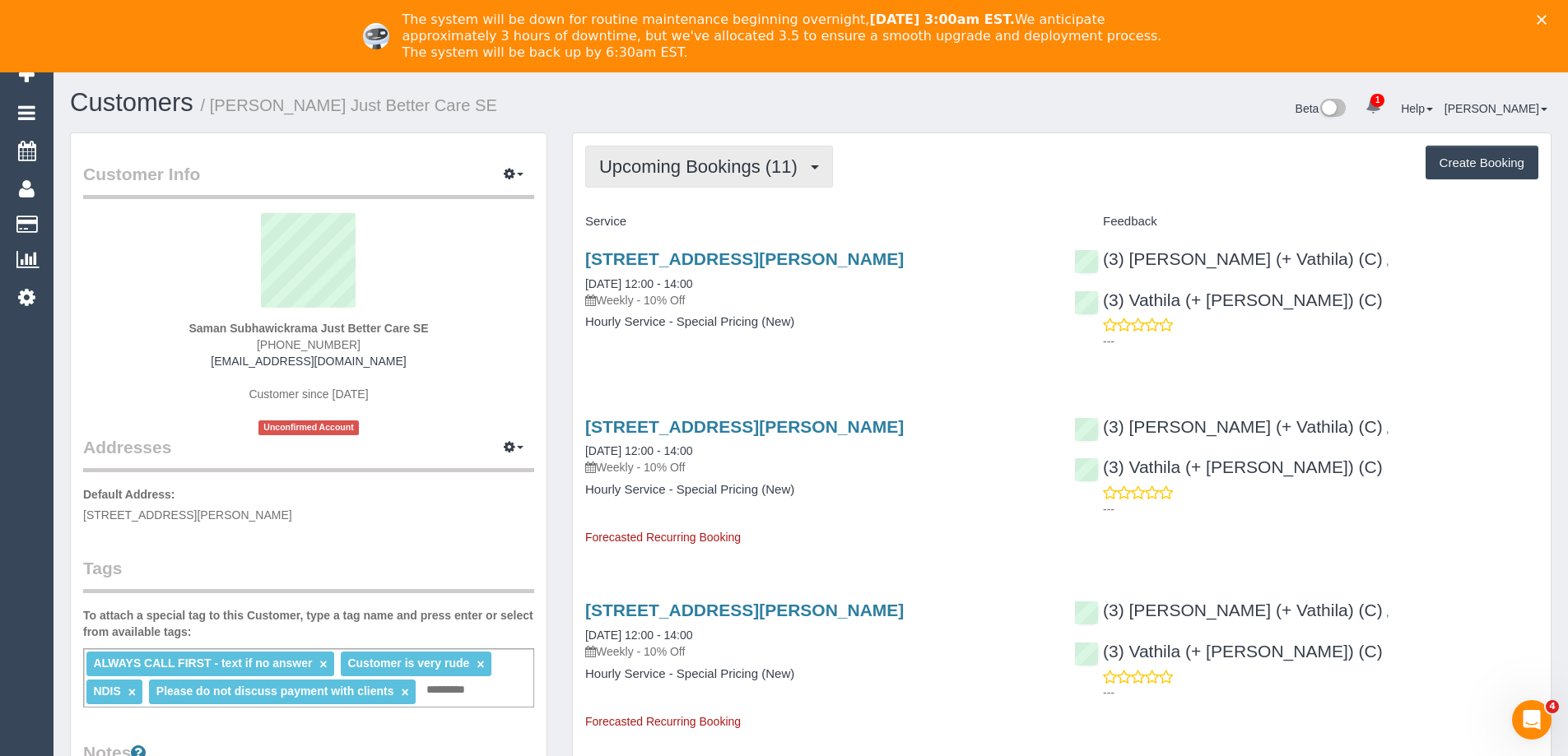
click at [731, 167] on span "Upcoming Bookings (11)" at bounding box center [702, 166] width 206 height 20
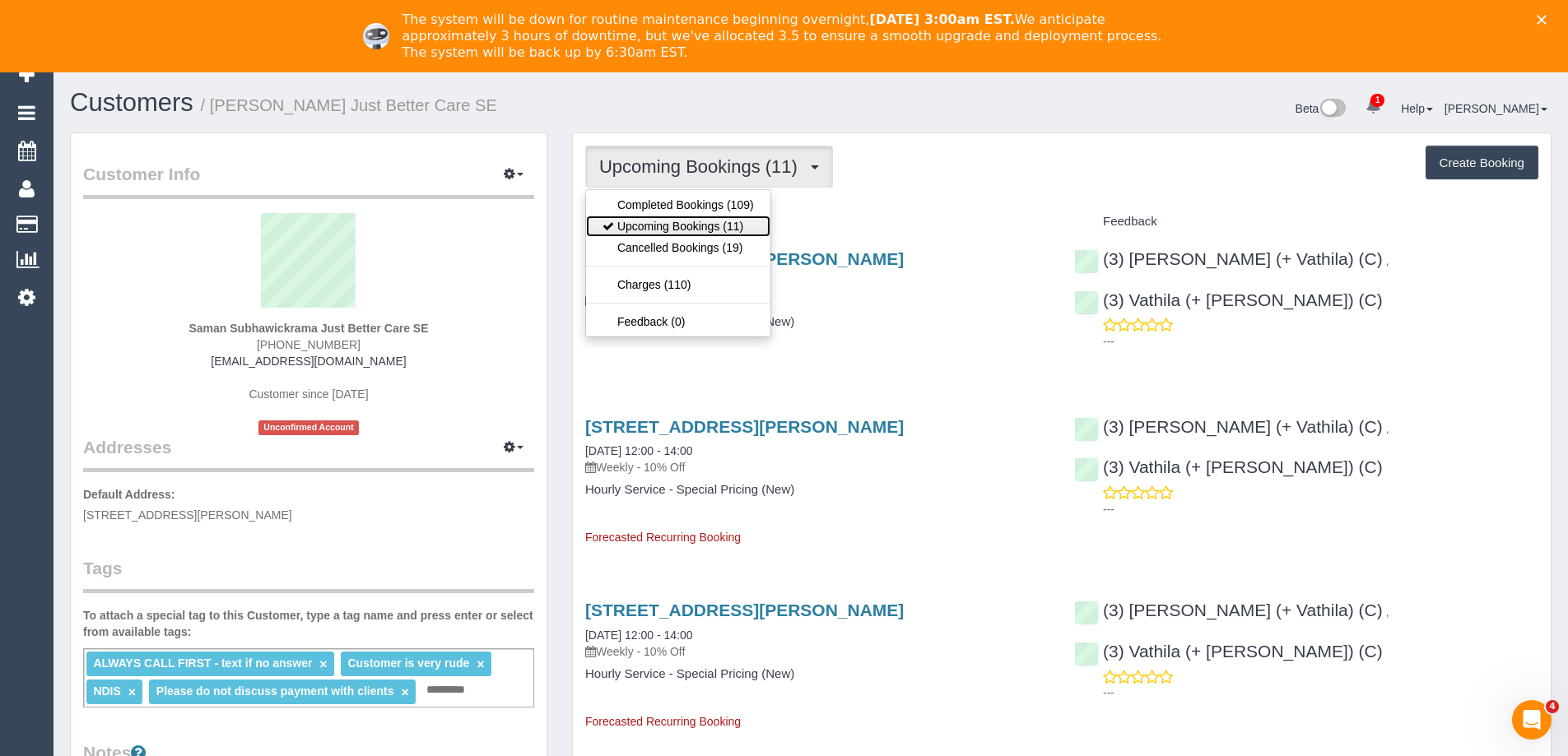
click at [716, 218] on link "Upcoming Bookings (11)" at bounding box center [678, 226] width 184 height 21
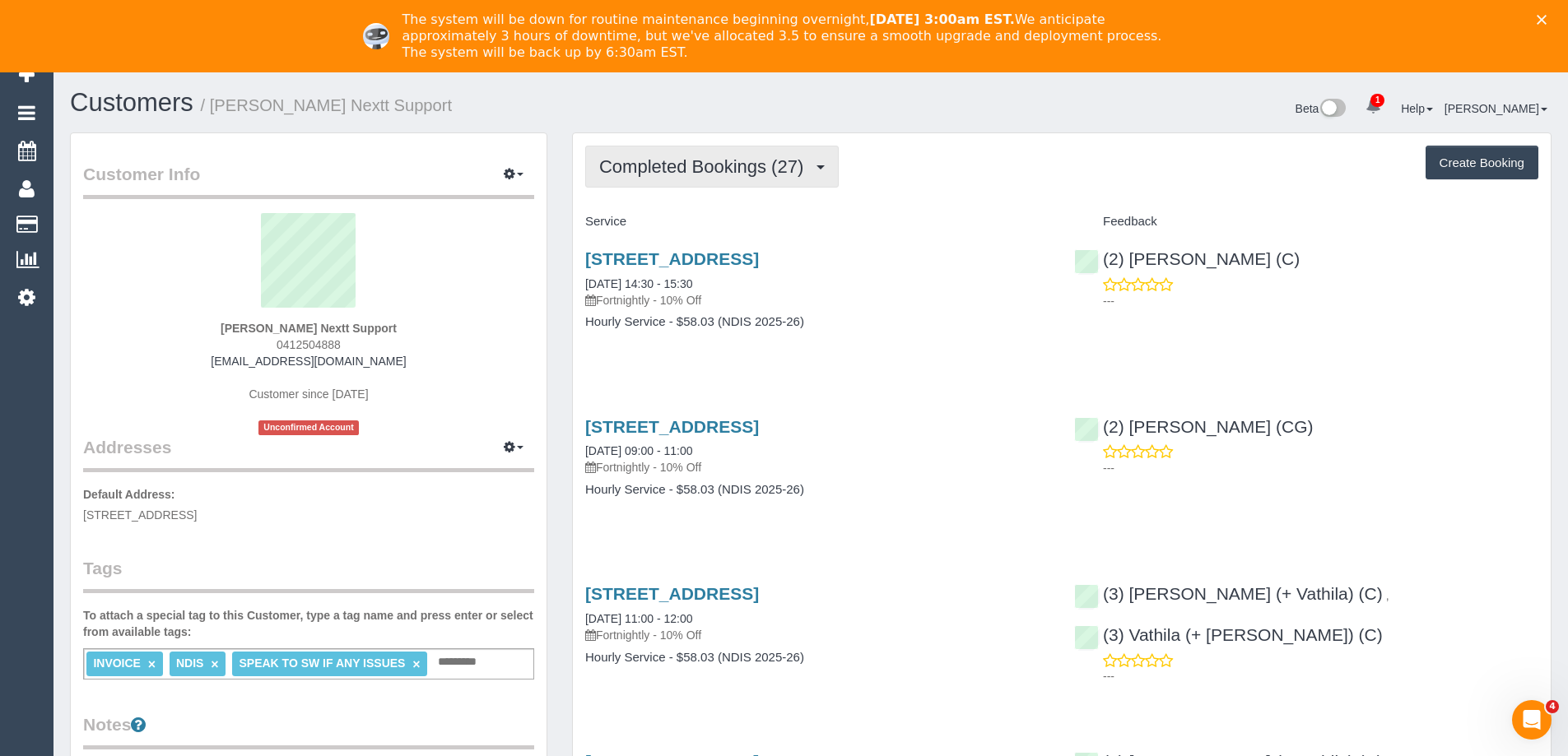
click at [718, 174] on span "Completed Bookings (27)" at bounding box center [705, 166] width 212 height 20
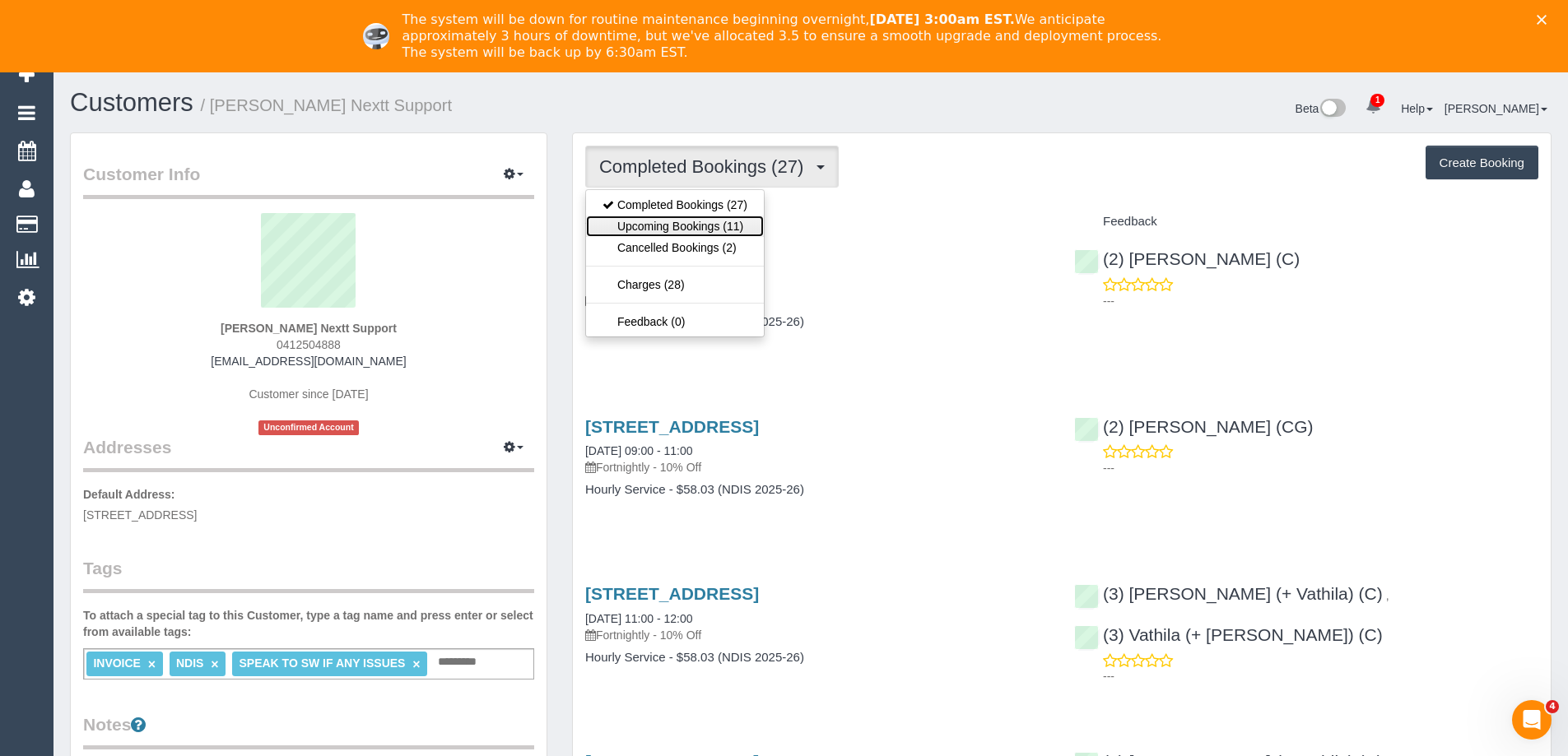
click at [716, 226] on link "Upcoming Bookings (11)" at bounding box center [675, 226] width 178 height 21
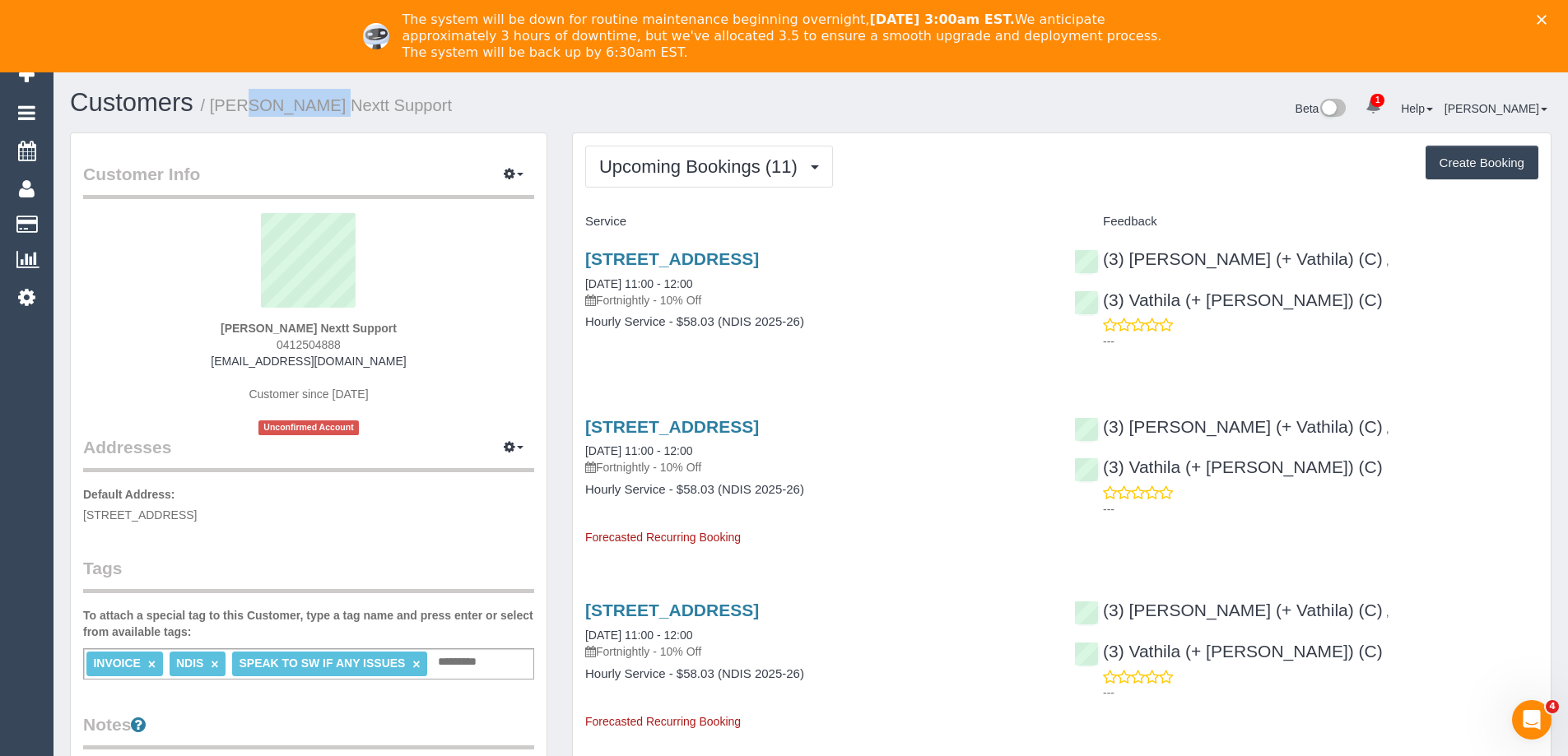
copy small "Mark Pratt"
drag, startPoint x: 218, startPoint y: 100, endPoint x: 290, endPoint y: 100, distance: 72.0
click at [290, 100] on small "/ Mark Pratt Nextt Support" at bounding box center [327, 105] width 252 height 19
copy link "Cranbourne East, VIC 3977"
drag, startPoint x: 986, startPoint y: 257, endPoint x: 743, endPoint y: 258, distance: 243.0
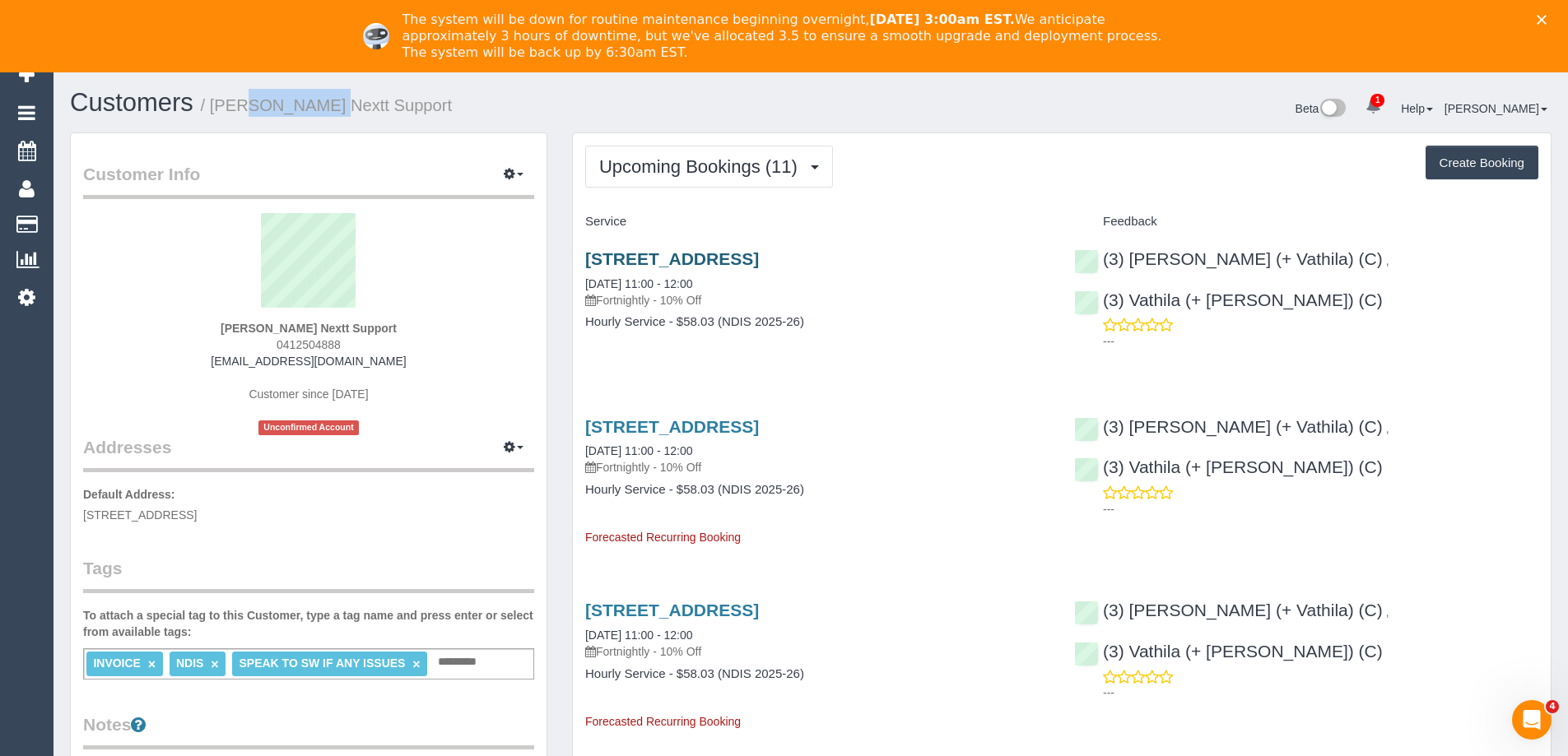
click at [743, 258] on h3 "49 Guineas Street, Cranbourne East, VIC 3977" at bounding box center [817, 258] width 464 height 19
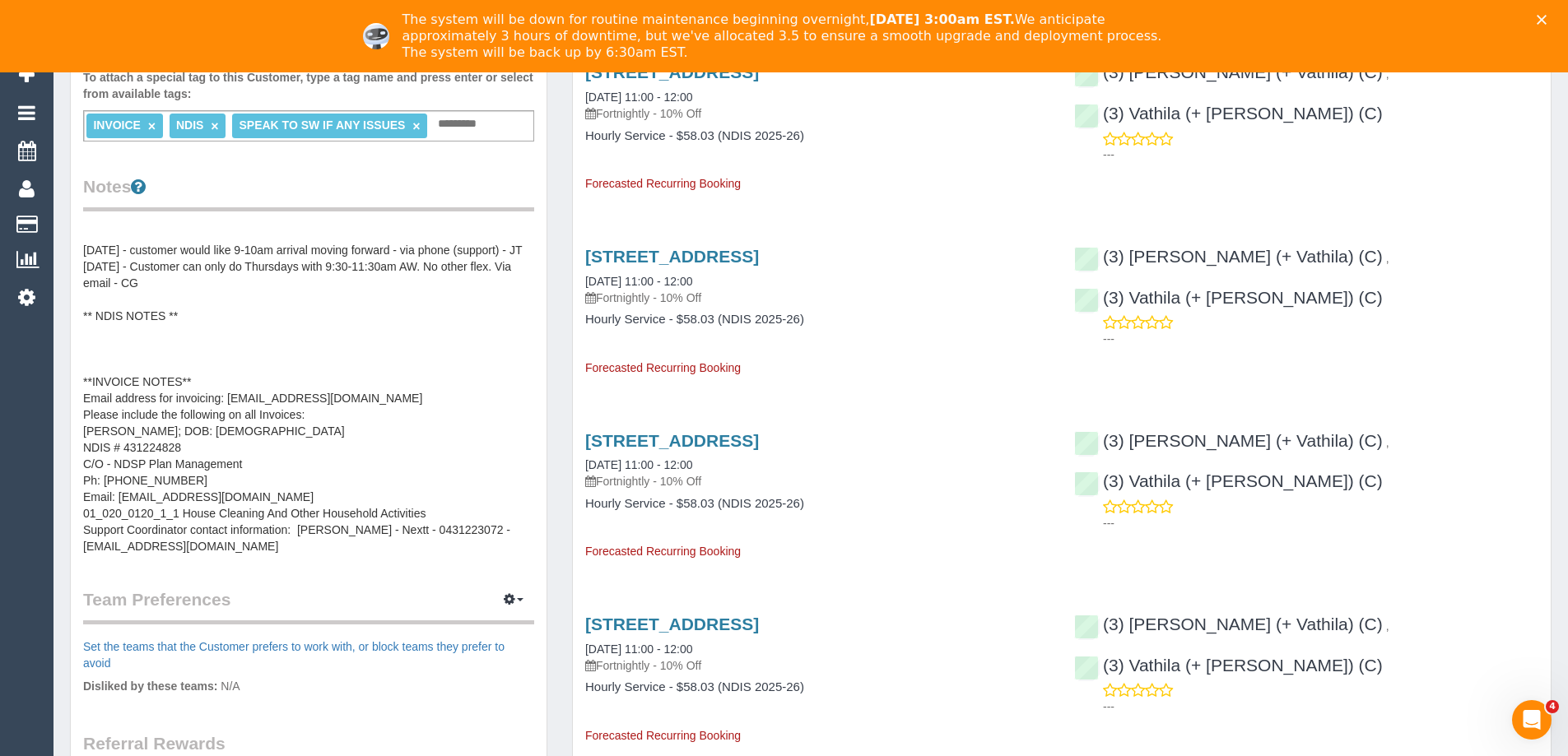
scroll to position [576, 0]
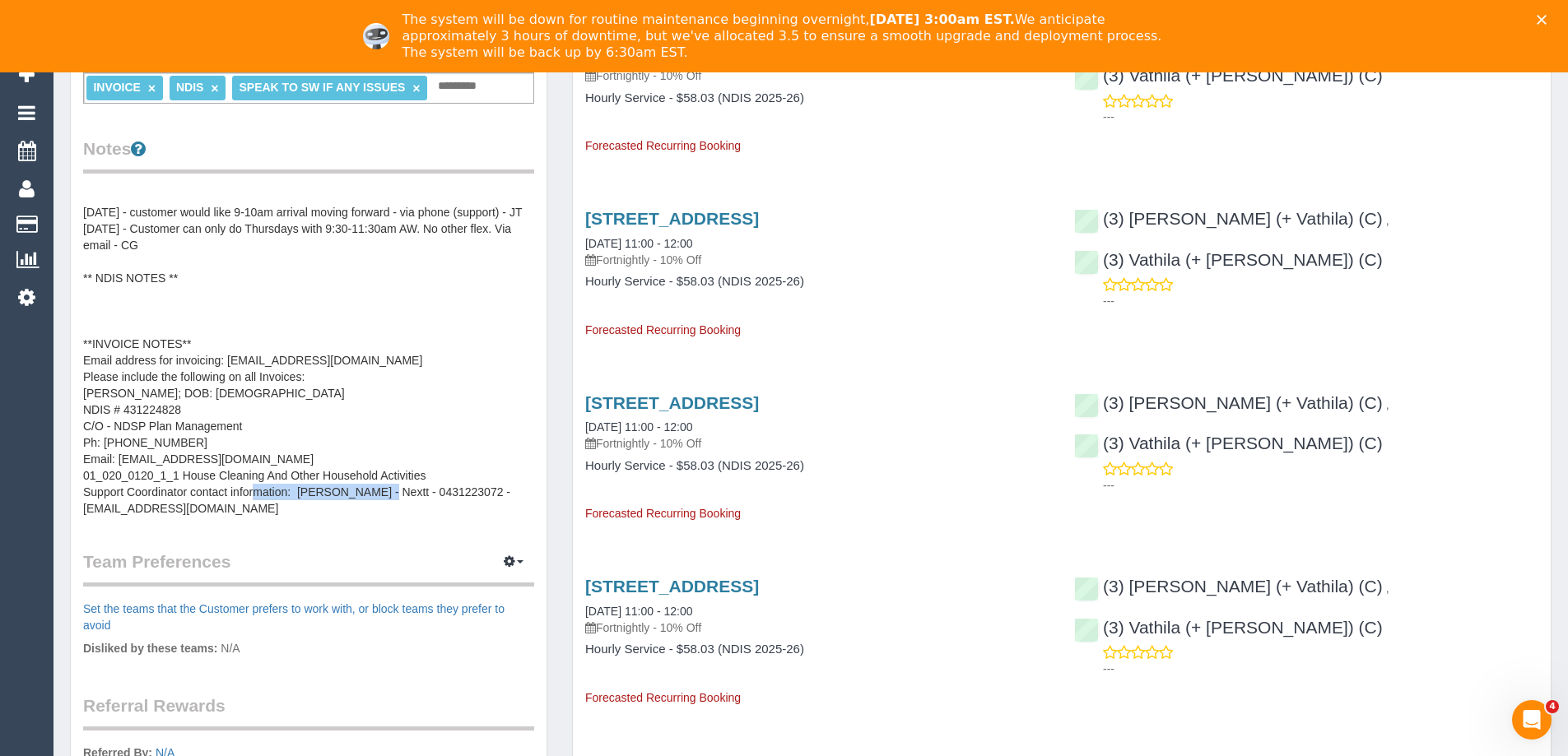
copy pre "mdibattista@nextt.com.au"
drag, startPoint x: 85, startPoint y: 508, endPoint x: 214, endPoint y: 508, distance: 129.0
click at [214, 508] on pre "26/03/2025- Alison will be on leave until 5th May. Direct correspondence to Kim…" at bounding box center [308, 352] width 451 height 330
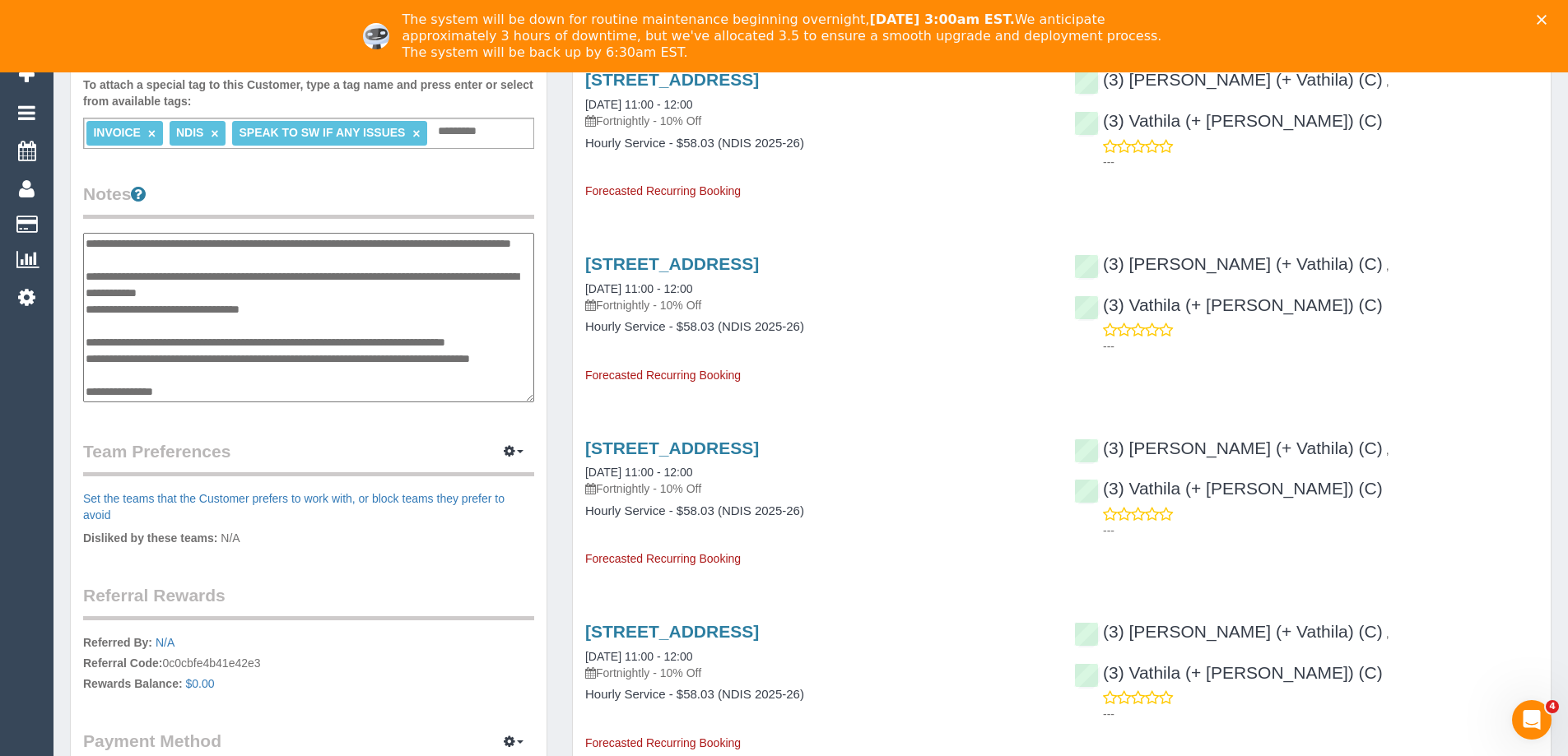
scroll to position [411, 0]
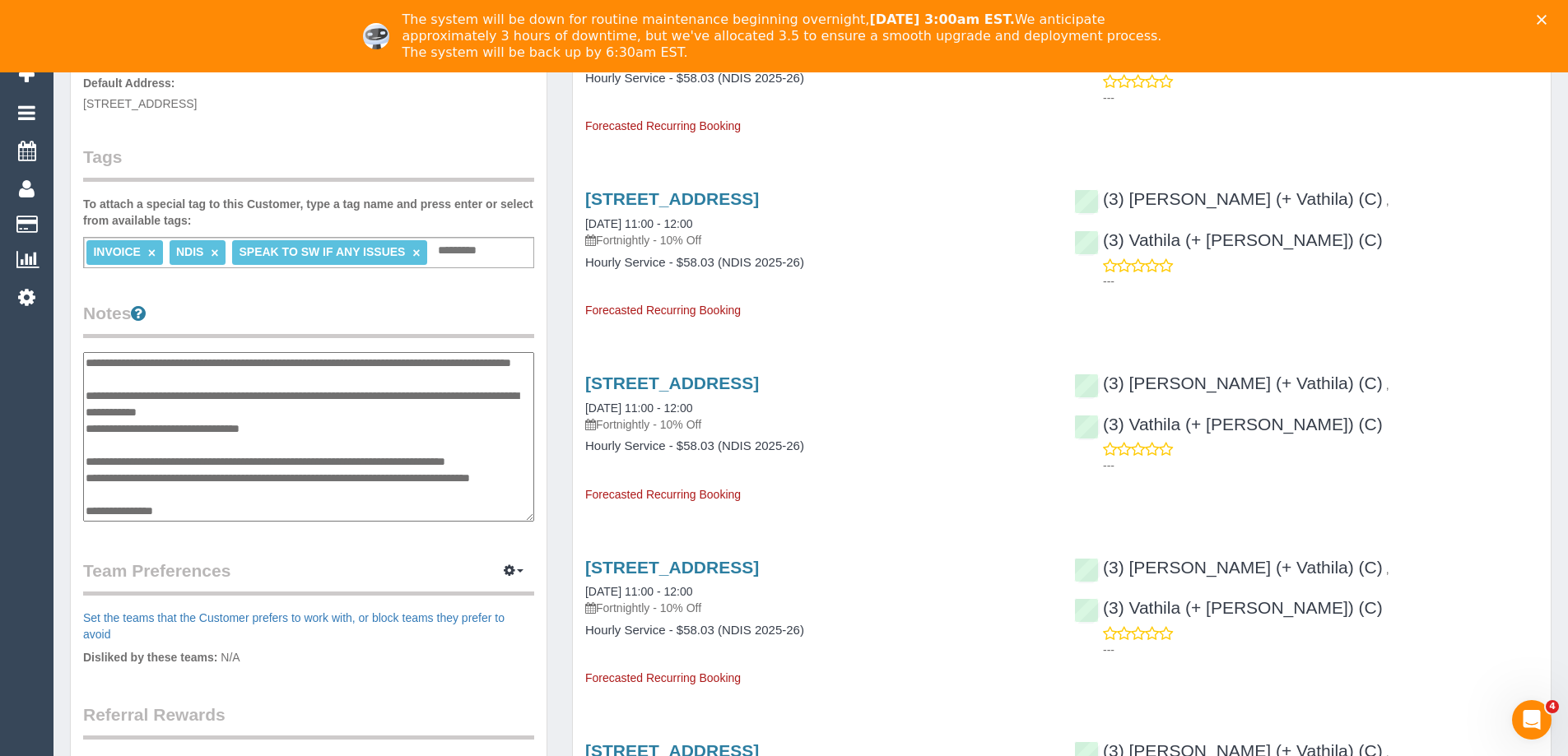
click at [353, 560] on legend "Team Preferences Manage Preferences" at bounding box center [308, 577] width 451 height 37
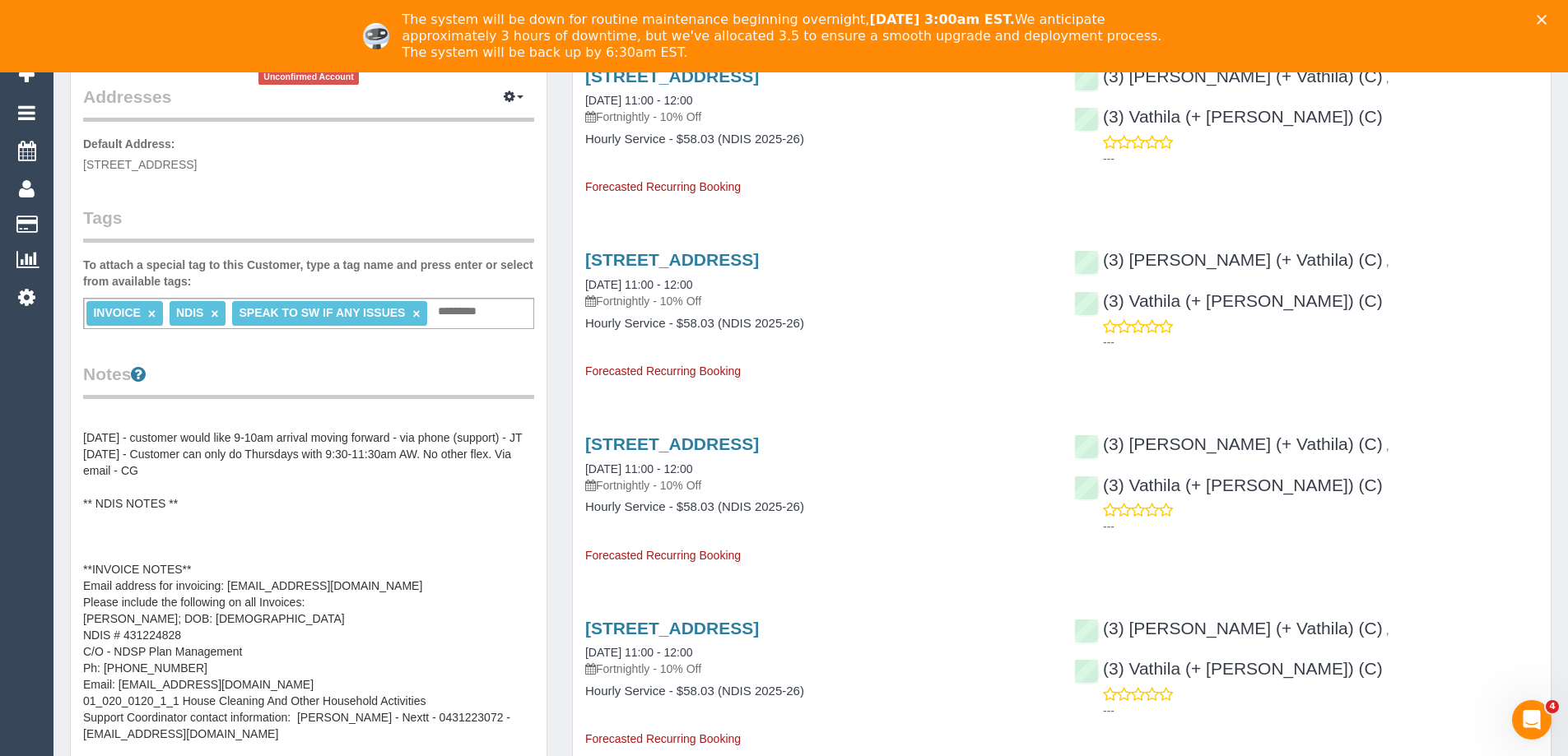
scroll to position [0, 0]
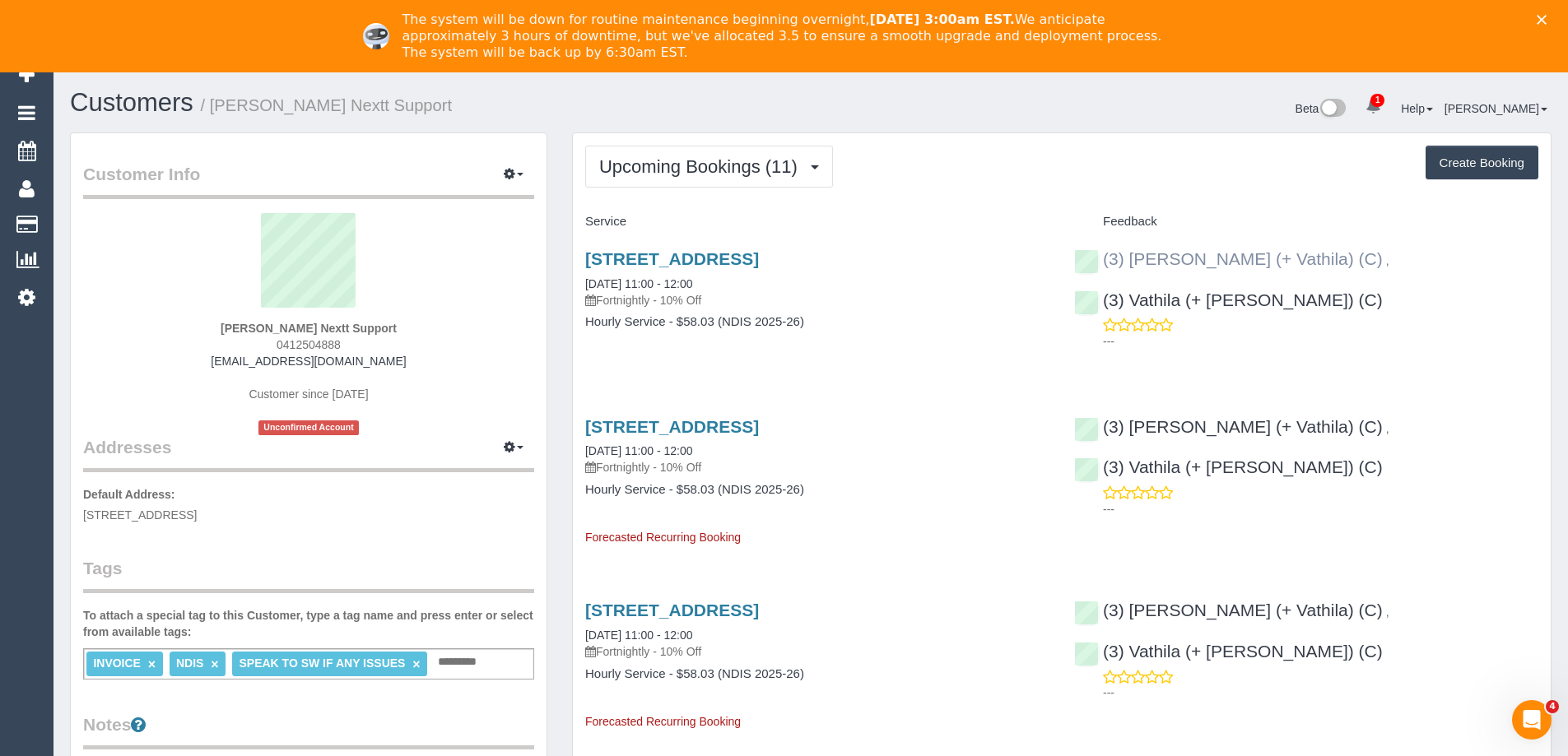
copy div "Suchetha (+ Vathila) (C) ,"
drag, startPoint x: 1299, startPoint y: 263, endPoint x: 1134, endPoint y: 262, distance: 165.0
click at [1134, 262] on div "(3) Suchetha (+ Vathila) (C) , (3) Vathila (+ Suchetha) (C) ---" at bounding box center [1306, 296] width 489 height 122
click at [696, 160] on span "Upcoming Bookings (11)" at bounding box center [702, 166] width 206 height 20
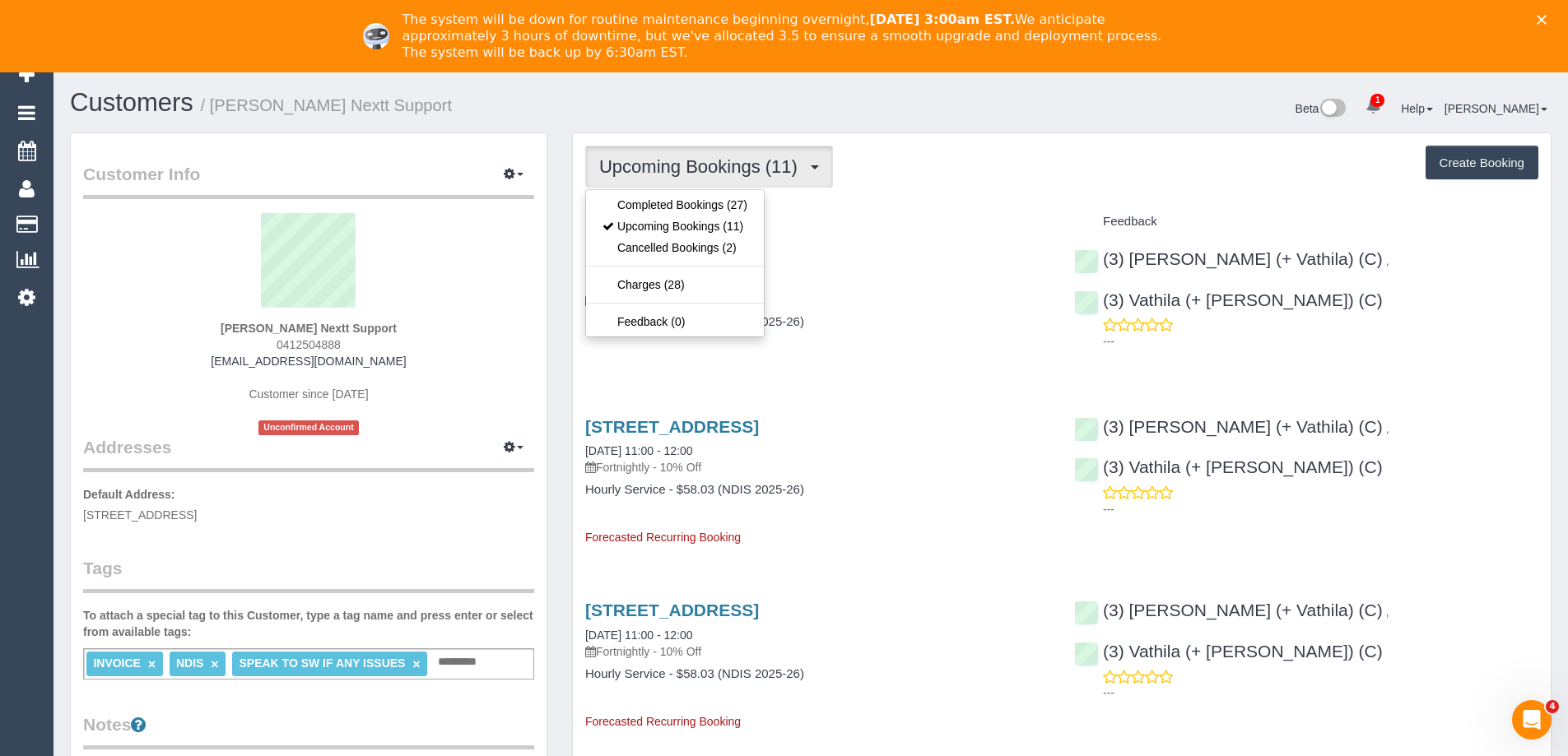
click at [962, 180] on div "Upcoming Bookings (11) Completed Bookings (27) Upcoming Bookings (11) Cancelled…" at bounding box center [1061, 167] width 953 height 42
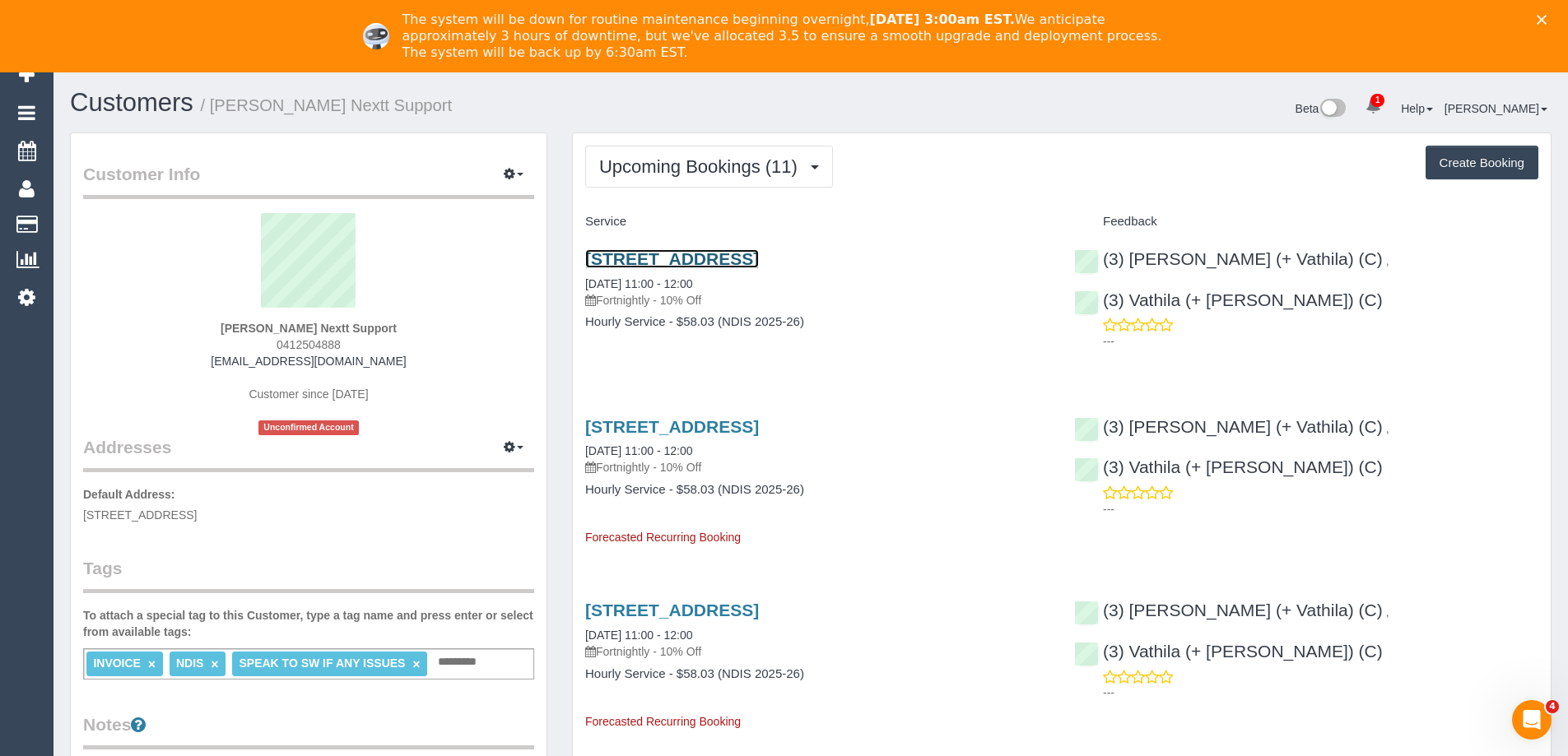
click at [759, 261] on link "49 Guineas Street, Cranbourne East, VIC 3977" at bounding box center [672, 258] width 174 height 19
click at [751, 157] on span "Upcoming Bookings (11)" at bounding box center [702, 166] width 206 height 20
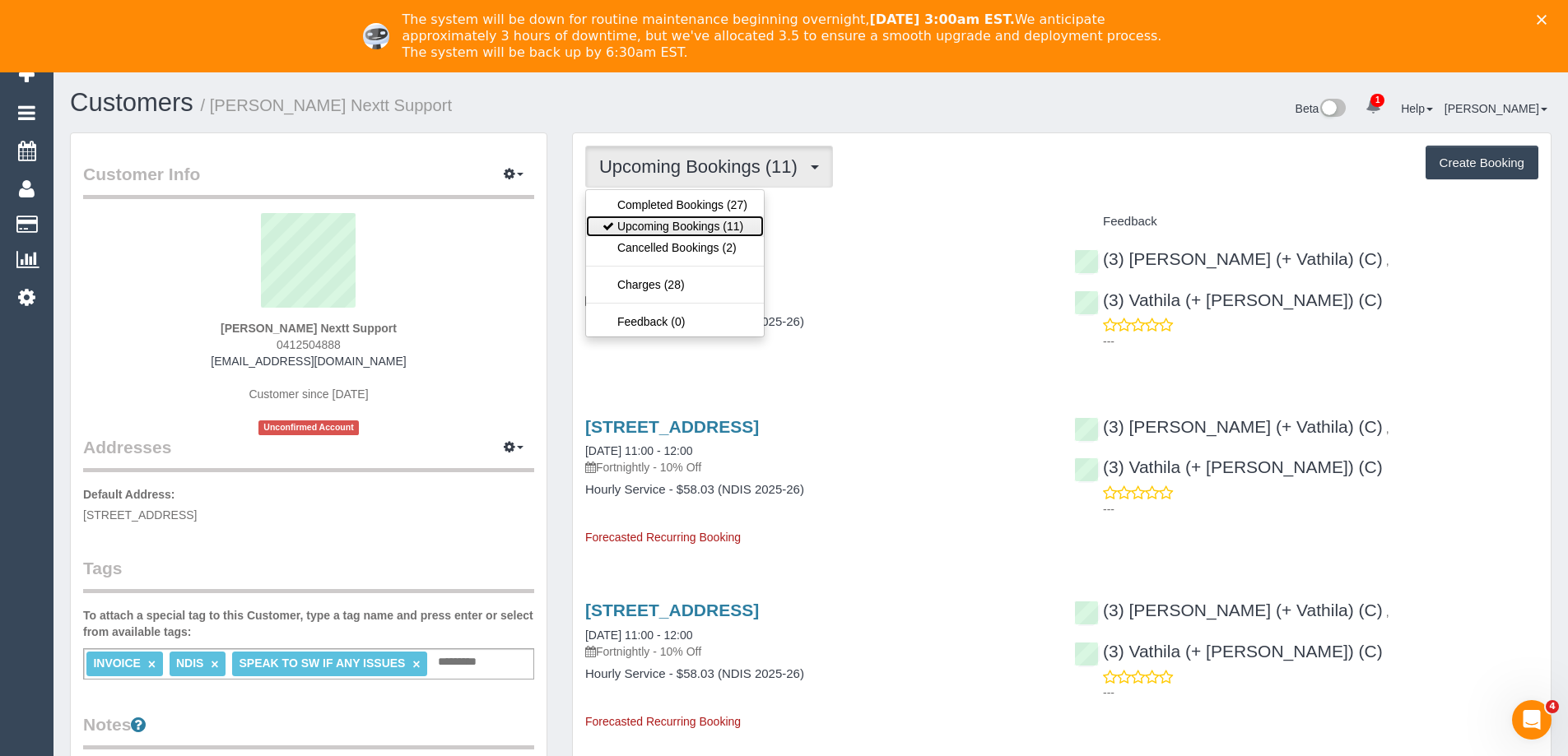
click at [732, 220] on link "Upcoming Bookings (11)" at bounding box center [675, 226] width 178 height 21
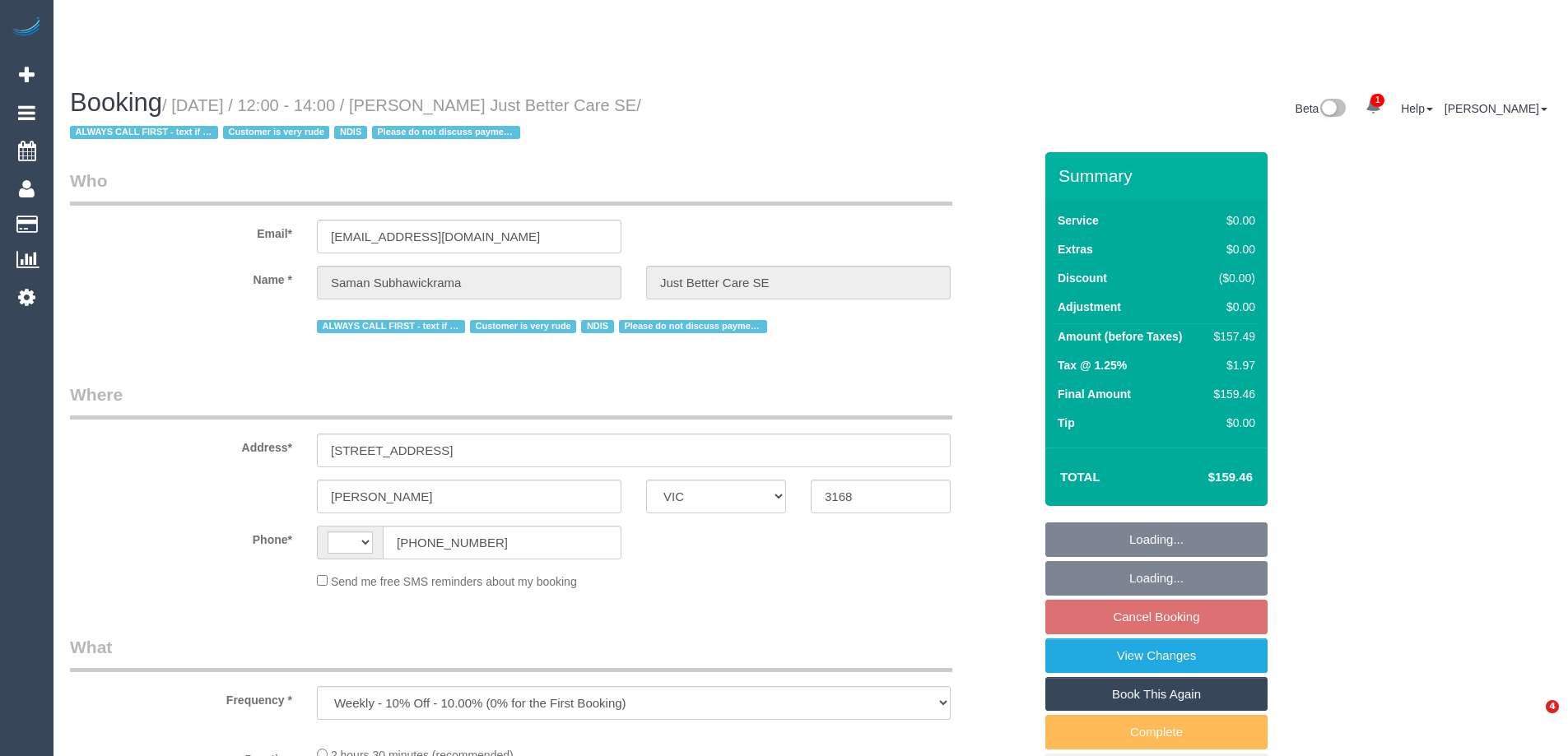
select select "VIC"
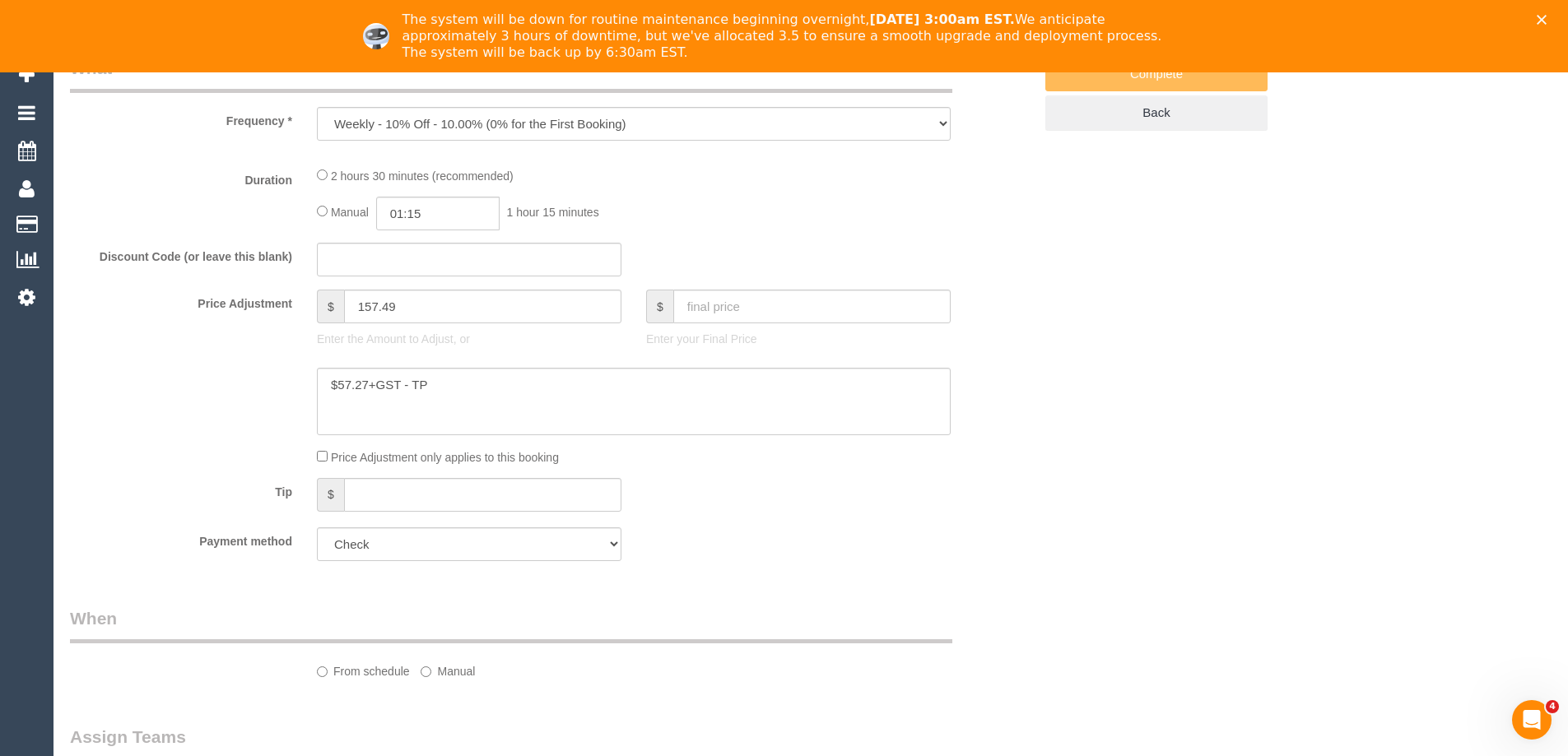
select select "object:558"
select select "string:AU"
select select "spot1"
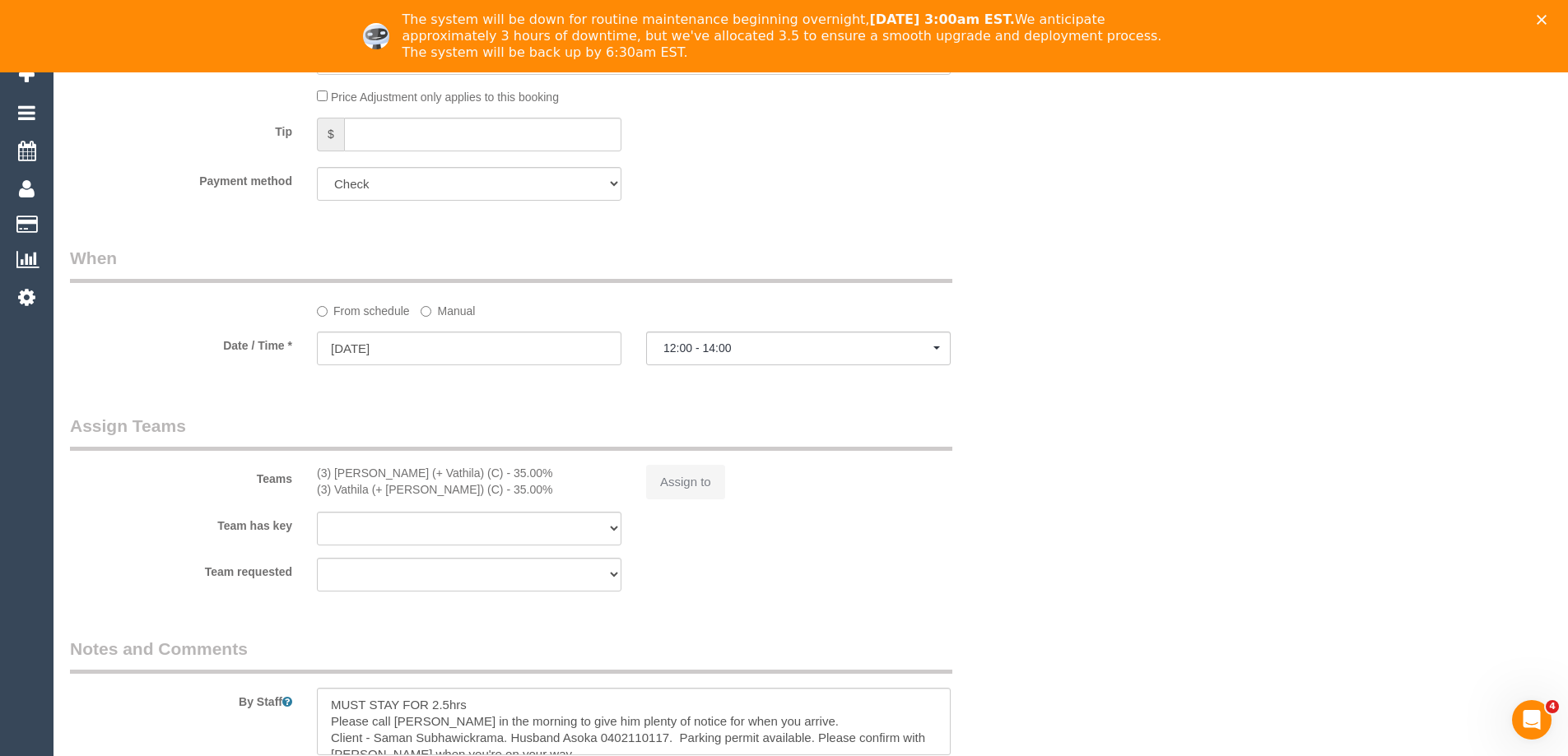
select select "150"
select select "number:28"
select select "number:14"
select select "number:18"
select select "number:23"
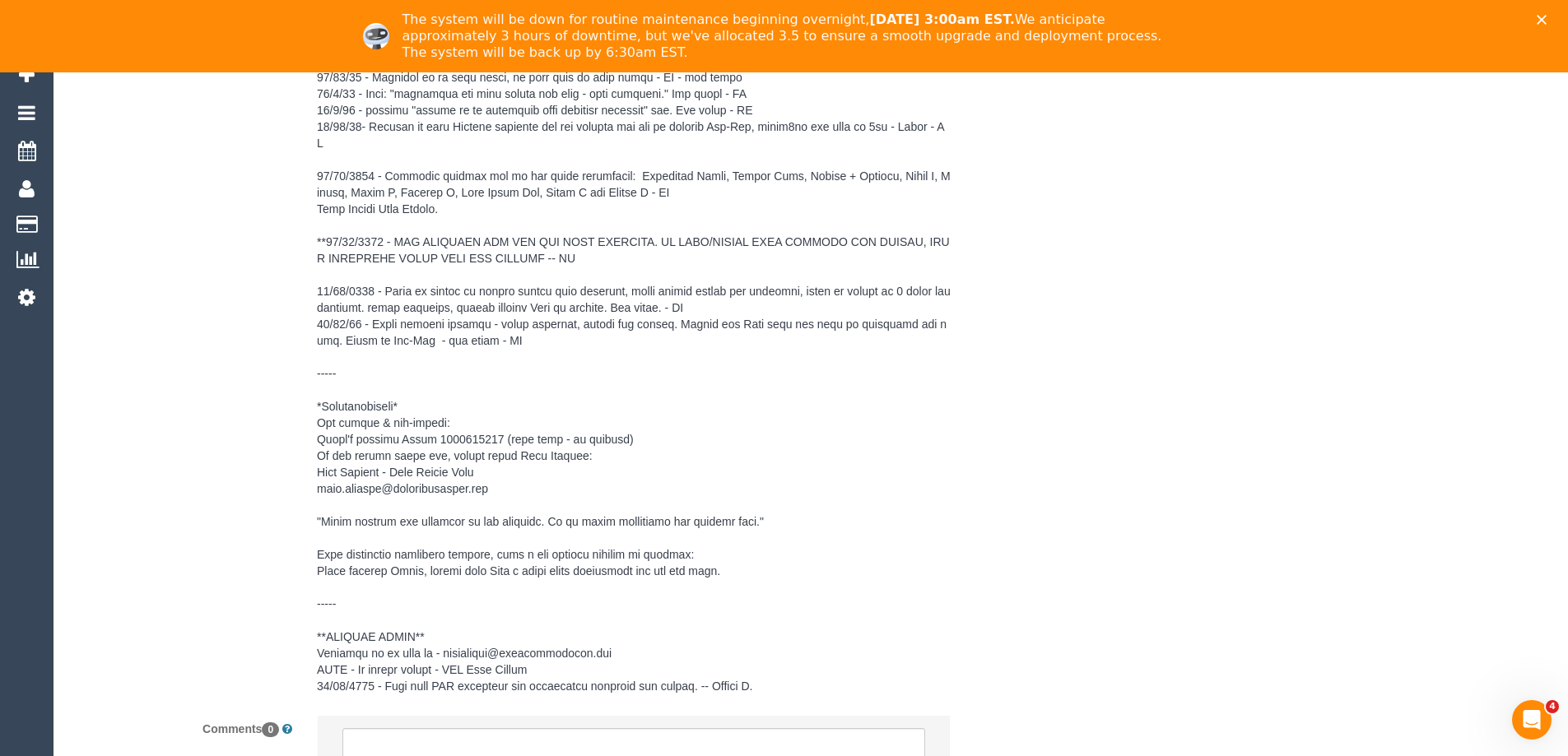
scroll to position [2704, 0]
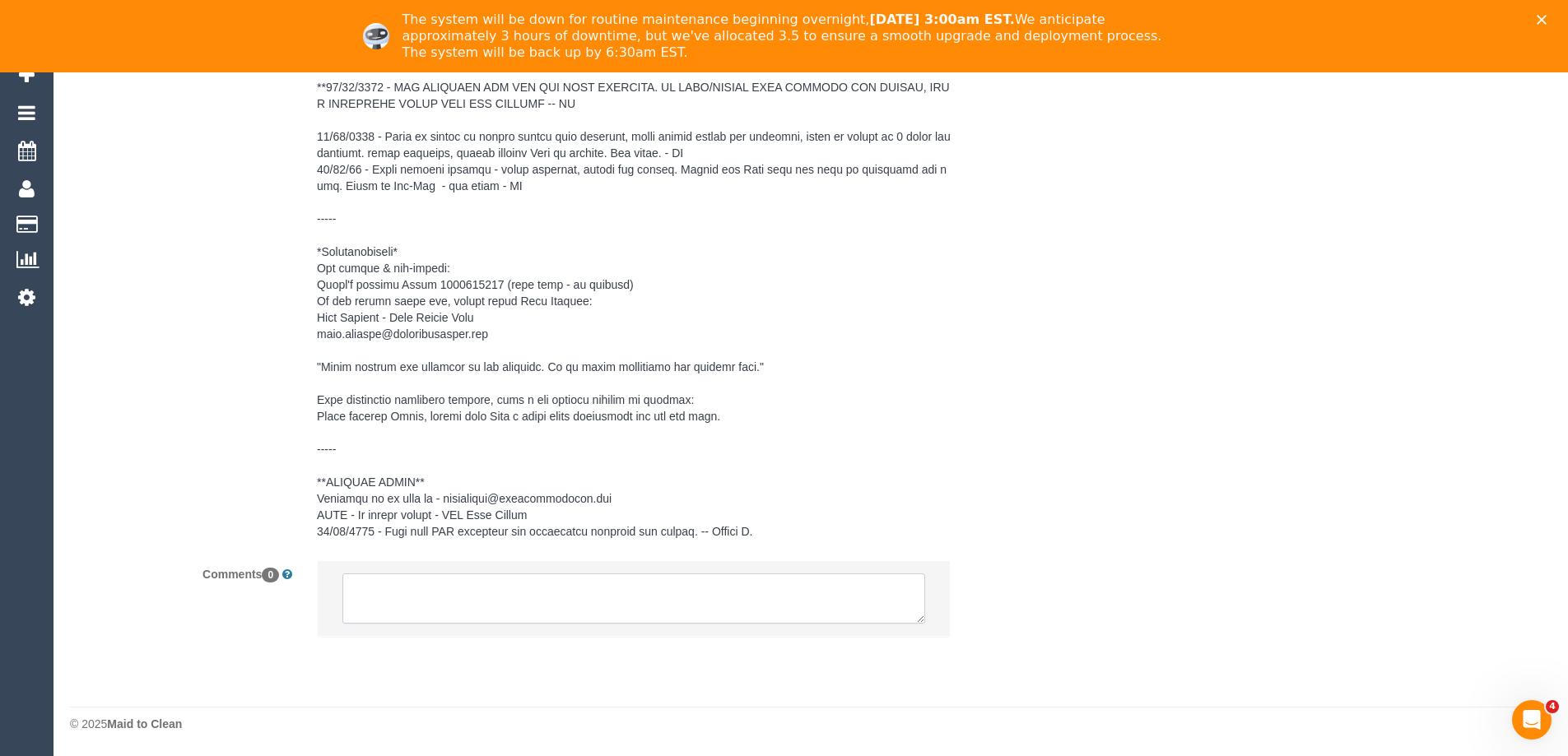
click at [485, 591] on textarea at bounding box center [634, 599] width 583 height 51
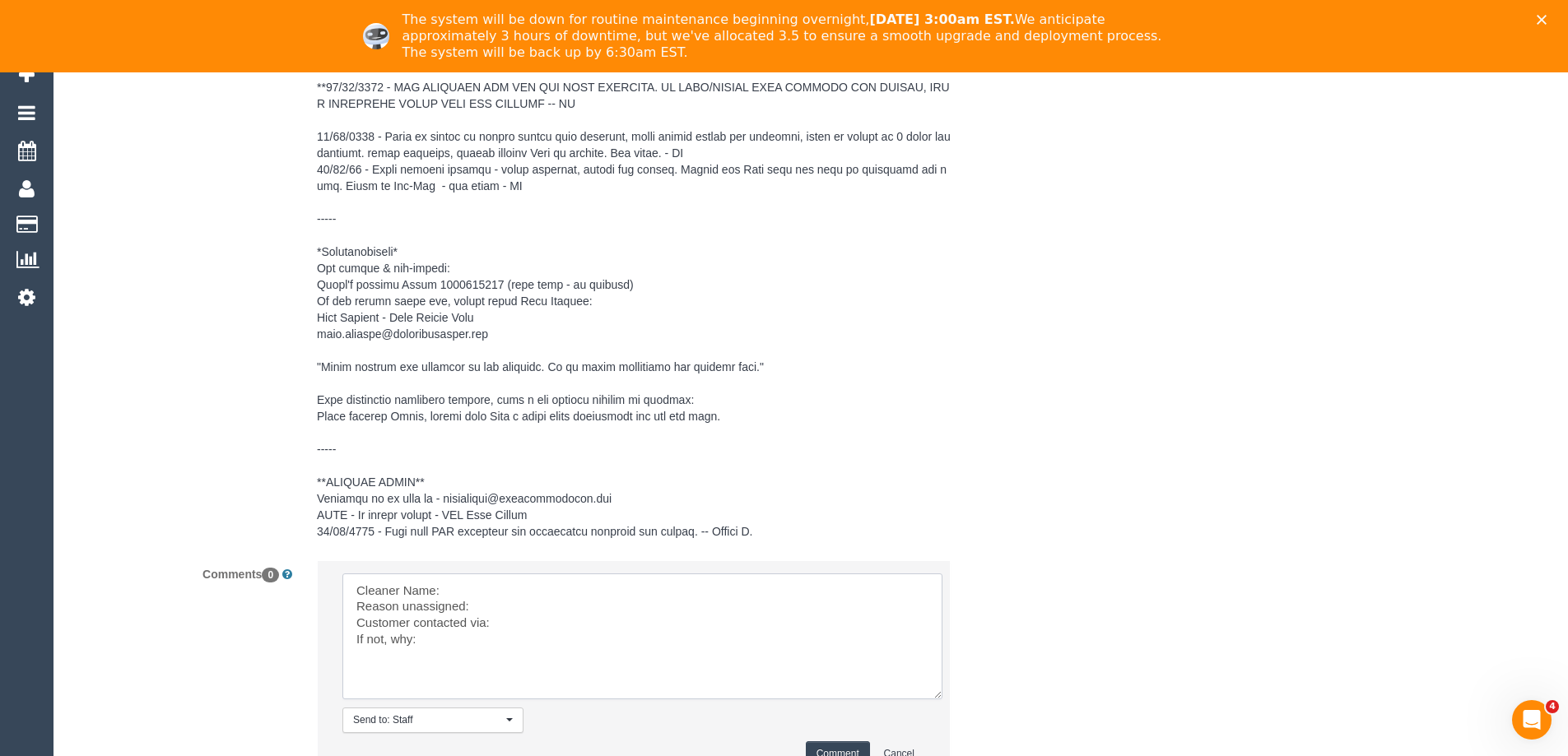
drag, startPoint x: 916, startPoint y: 615, endPoint x: 948, endPoint y: 789, distance: 176.9
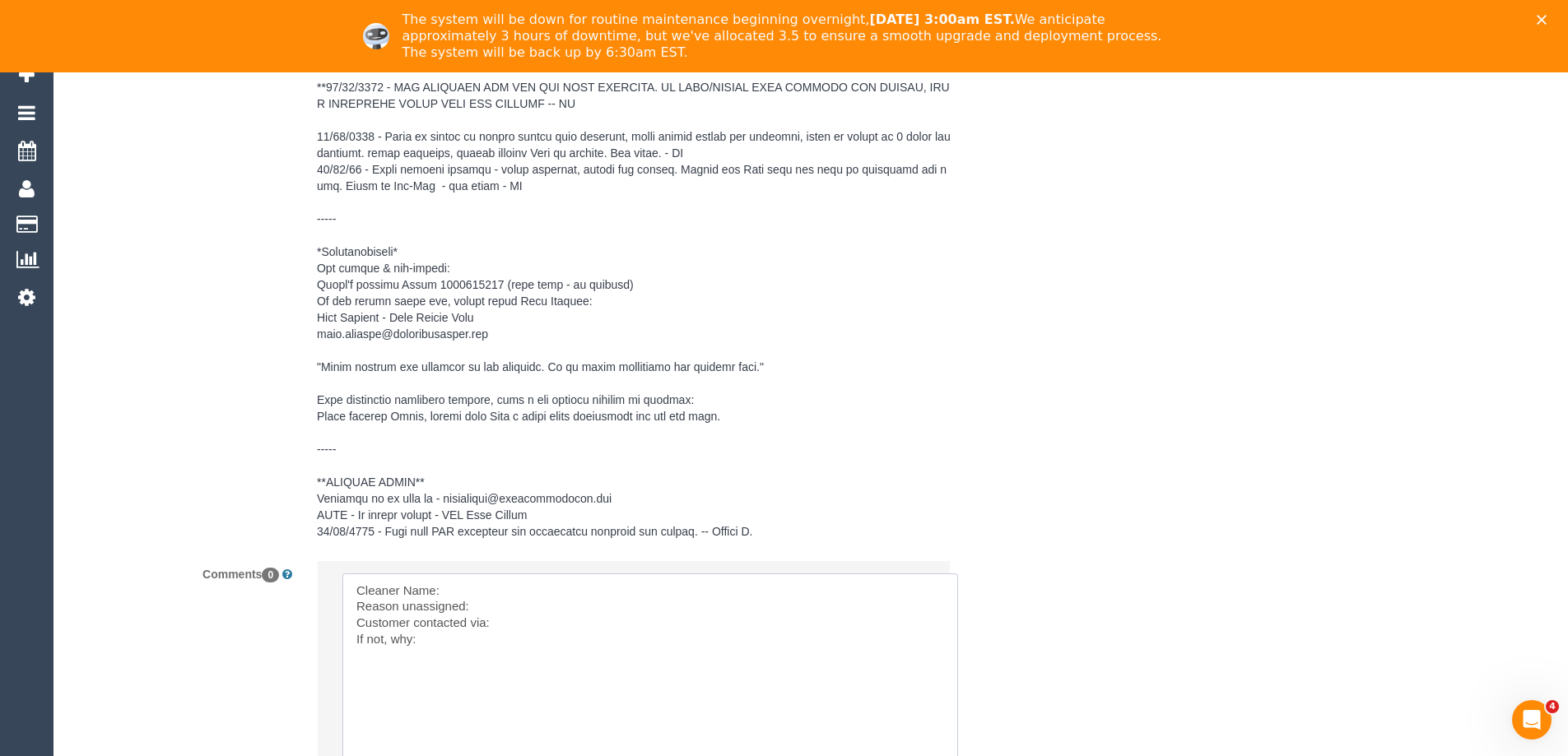
click at [548, 626] on textarea at bounding box center [650, 686] width 616 height 225
paste textarea "Saman's husband Asoka 0402110117"
click at [532, 623] on textarea at bounding box center [650, 686] width 616 height 225
click at [813, 616] on textarea at bounding box center [650, 686] width 616 height 225
click at [444, 641] on textarea at bounding box center [650, 686] width 616 height 225
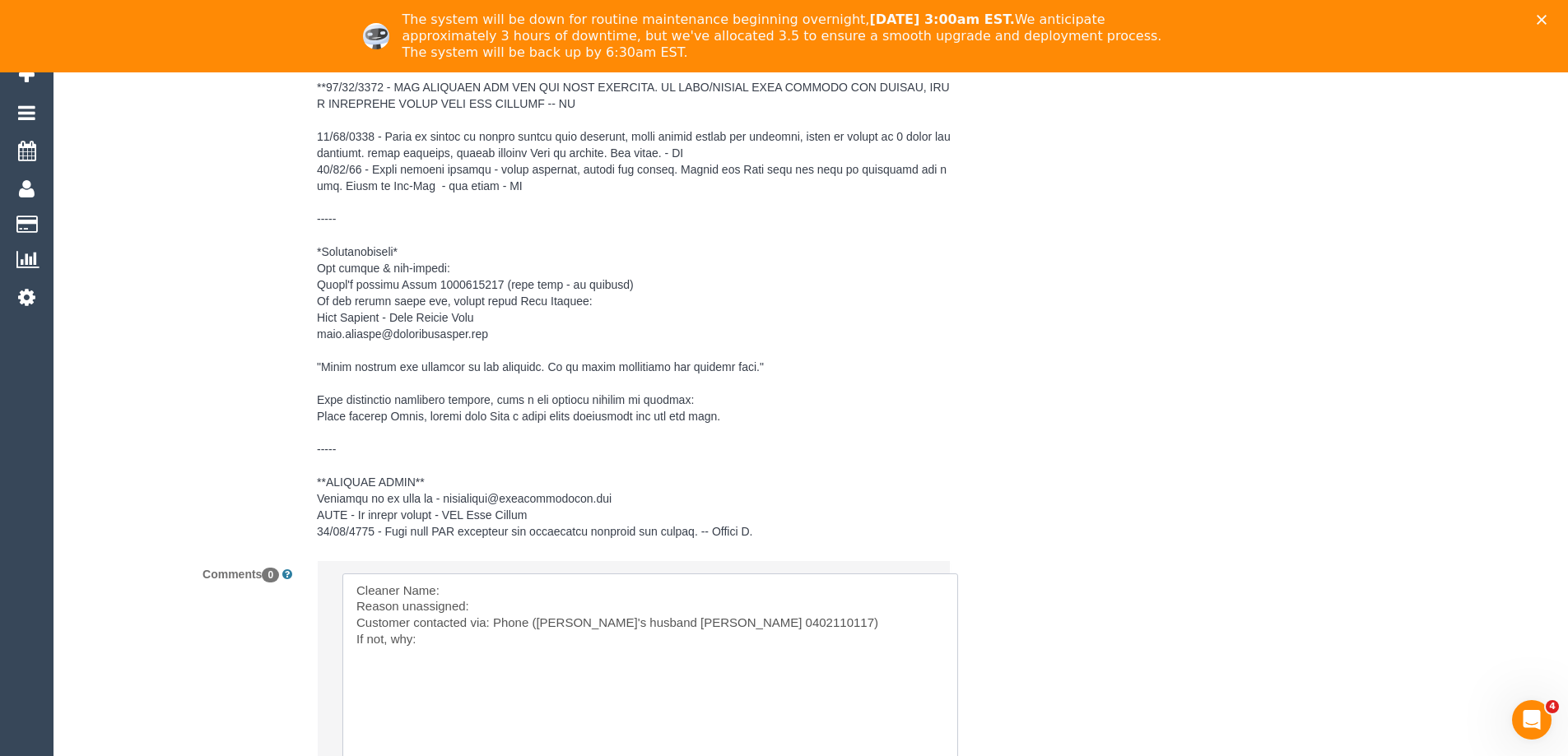
click at [706, 617] on textarea at bounding box center [650, 686] width 616 height 225
click at [583, 595] on textarea at bounding box center [650, 686] width 616 height 225
click at [781, 621] on textarea at bounding box center [650, 686] width 616 height 225
click at [466, 637] on textarea at bounding box center [650, 686] width 616 height 225
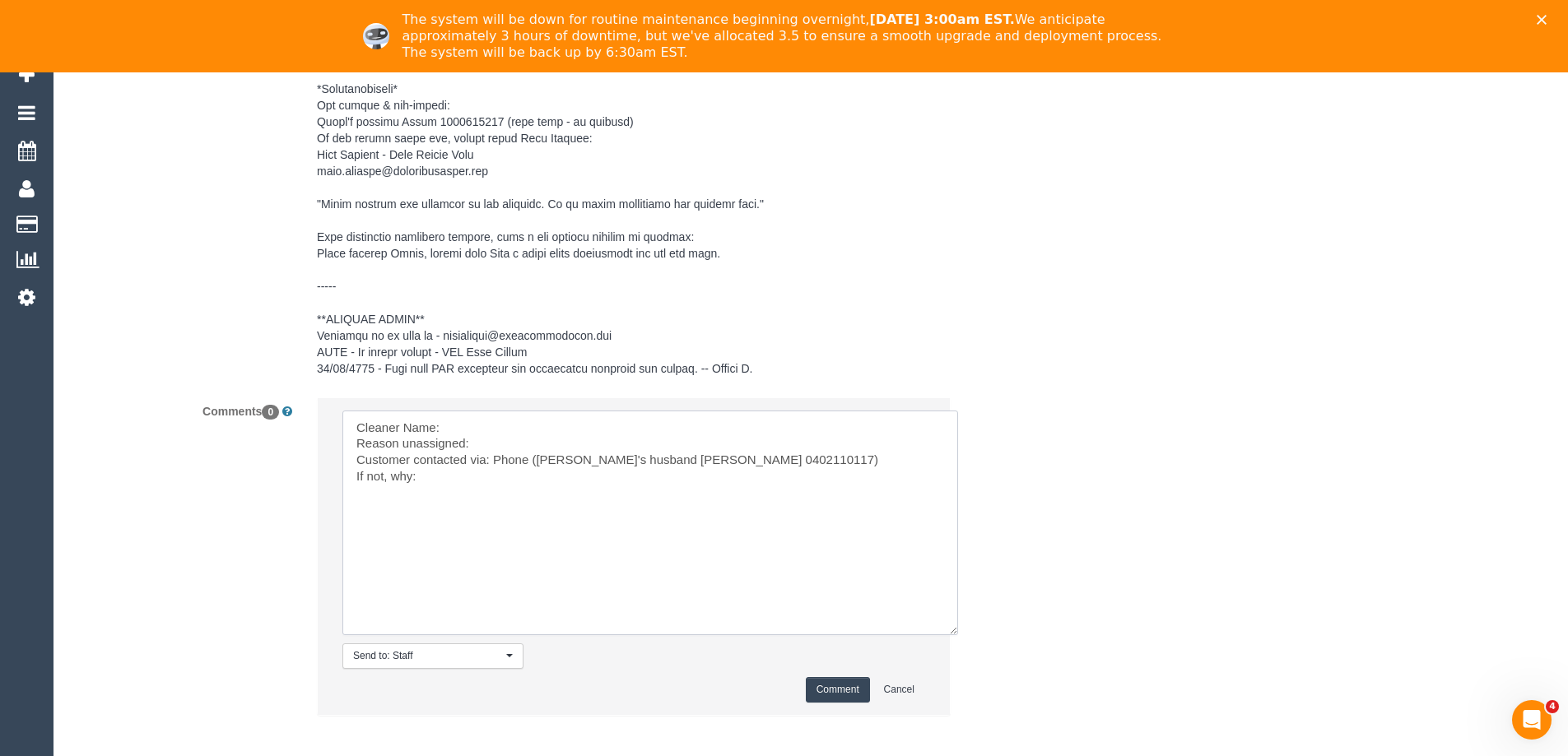
scroll to position [2869, 0]
click at [479, 416] on textarea at bounding box center [650, 521] width 616 height 225
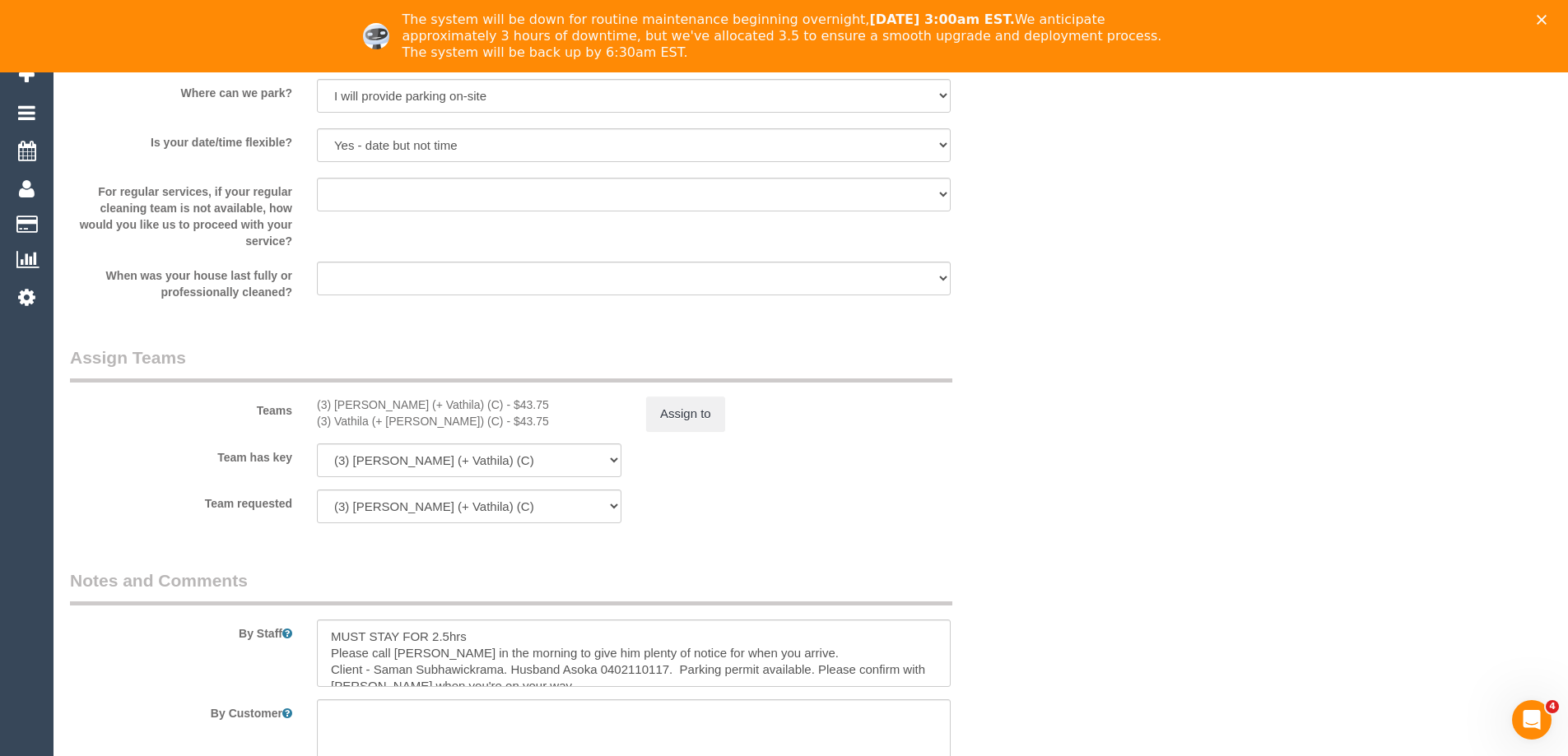
scroll to position [1716, 0]
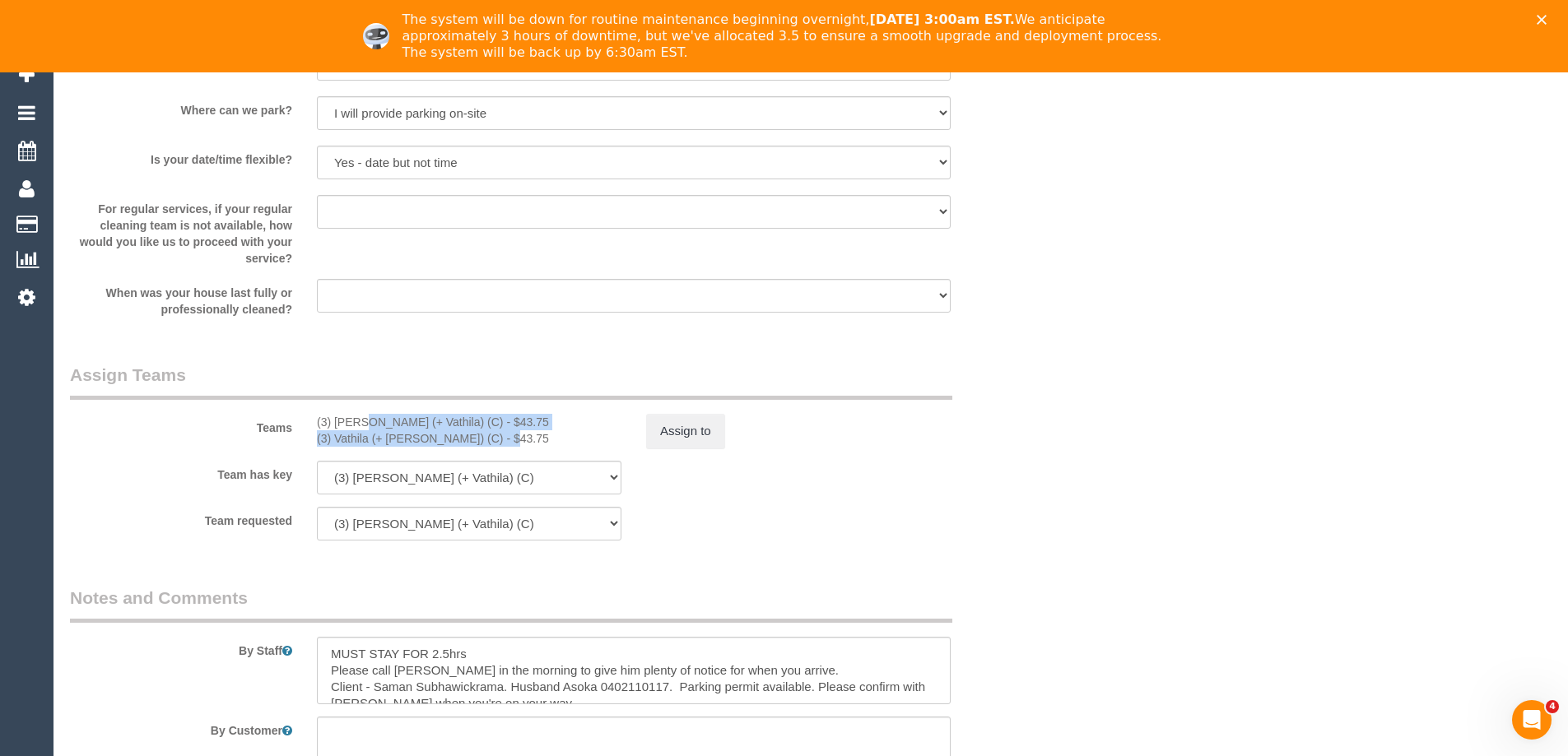
copy div "(3) Suchetha (+ Vathila) (C) - $43.75 (3) Vathila (+ Suchetha) (C)"
drag, startPoint x: 317, startPoint y: 419, endPoint x: 456, endPoint y: 441, distance: 140.7
click at [456, 441] on div "(3) Suchetha (+ Vathila) (C) - $43.75 (3) Vathila (+ Suchetha) (C) - $43.75" at bounding box center [470, 430] width 330 height 33
click at [704, 438] on button "Assign to" at bounding box center [686, 431] width 79 height 34
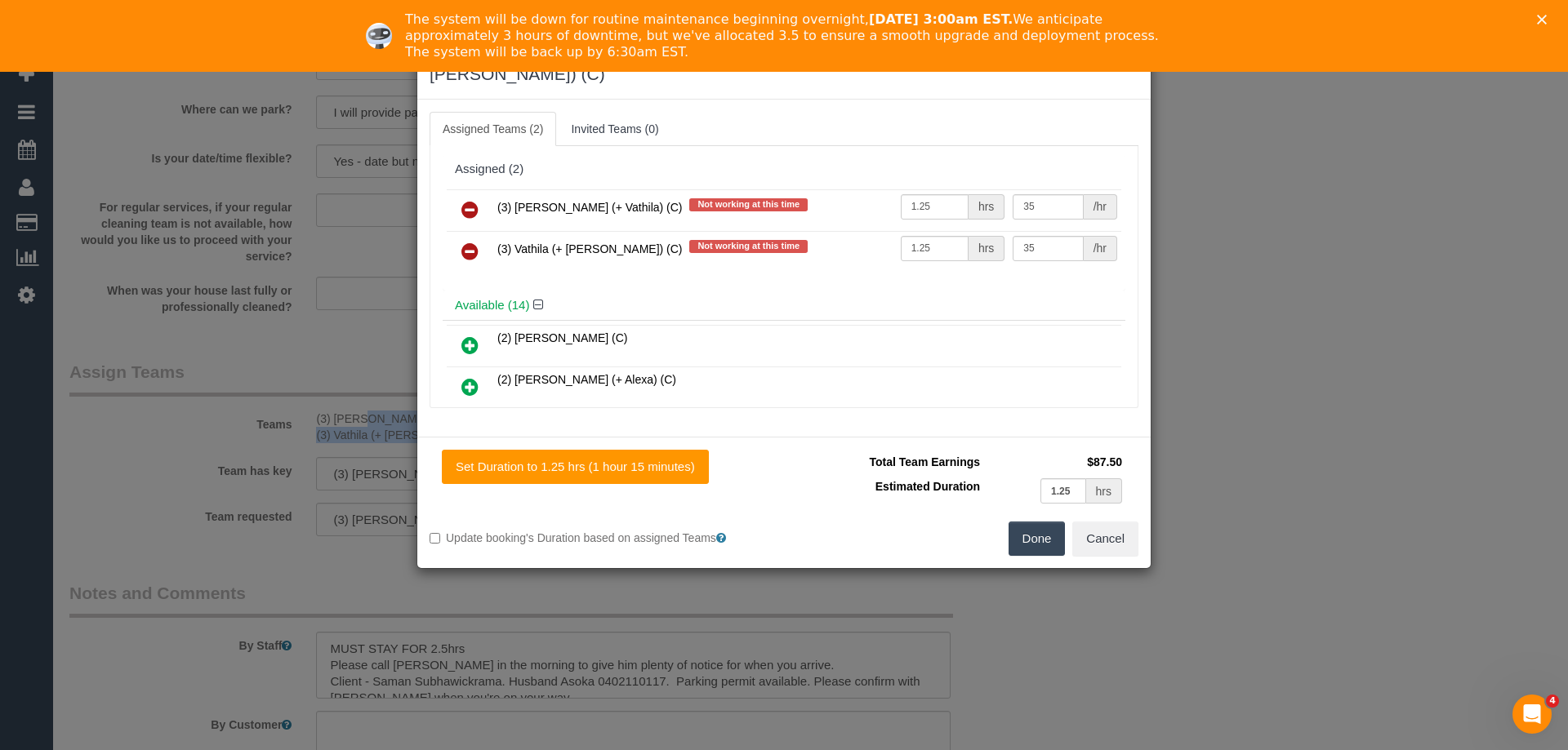
click at [467, 200] on icon at bounding box center [470, 210] width 17 height 19
click at [467, 241] on icon at bounding box center [470, 251] width 17 height 19
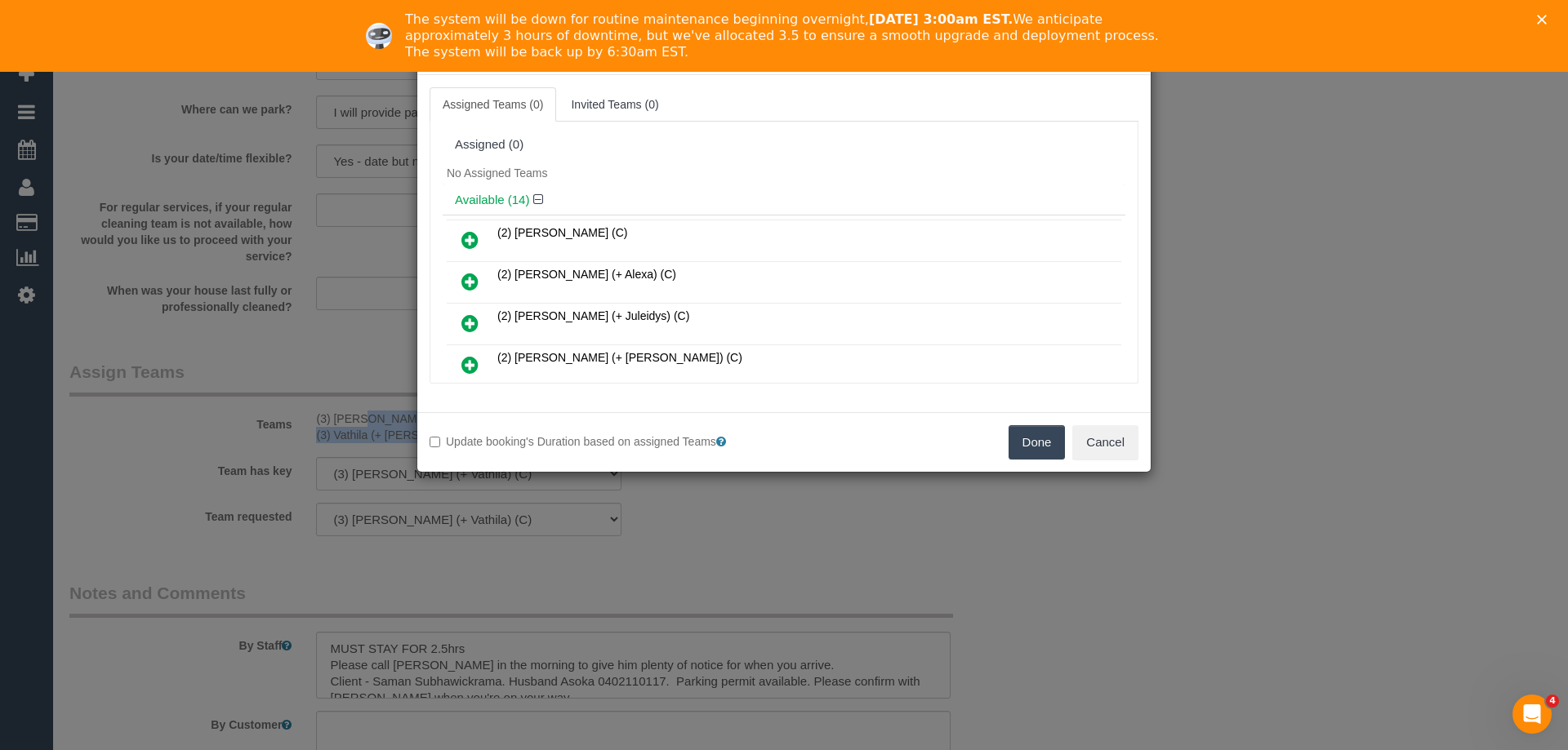
click at [1026, 439] on button "Done" at bounding box center [1036, 442] width 57 height 34
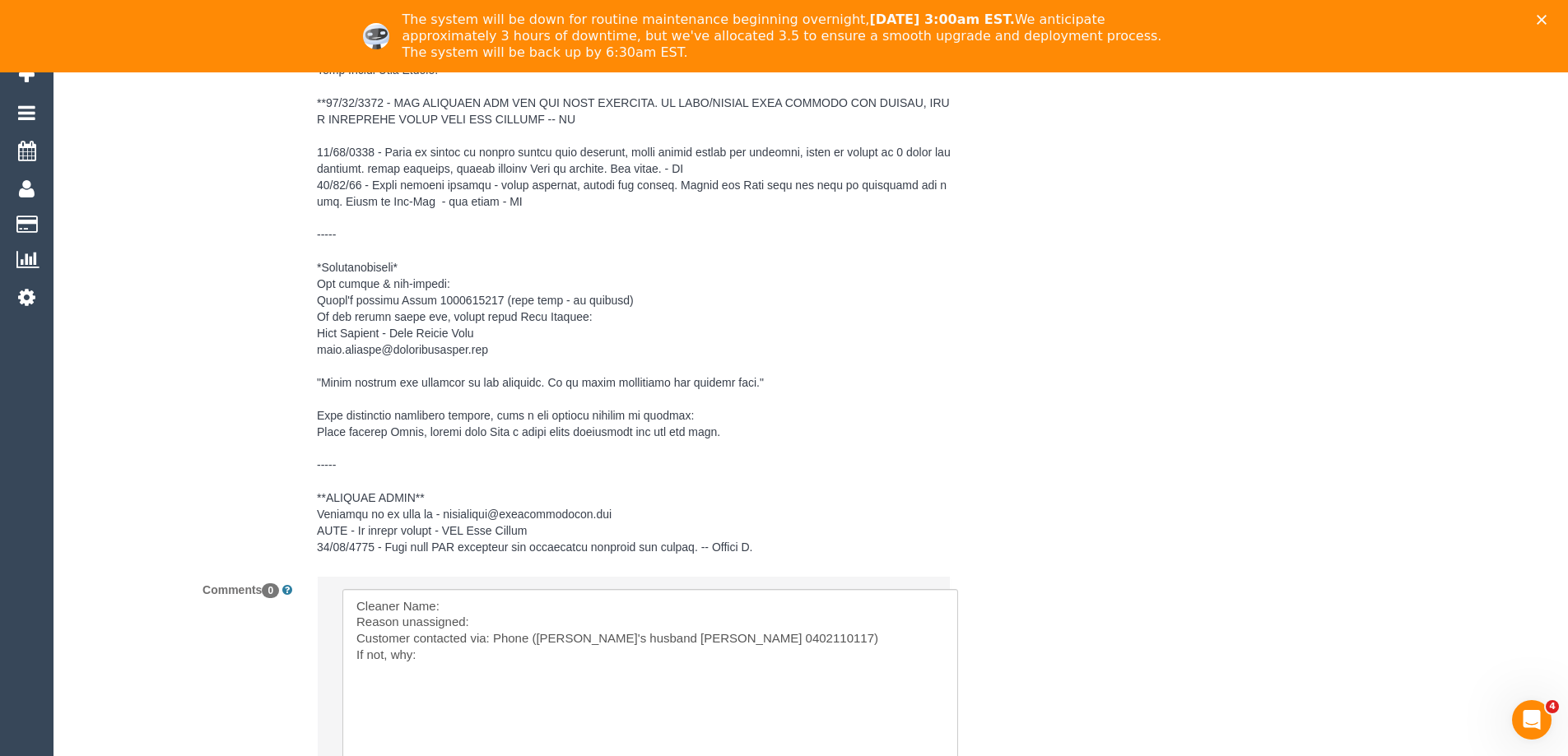
scroll to position [2946, 0]
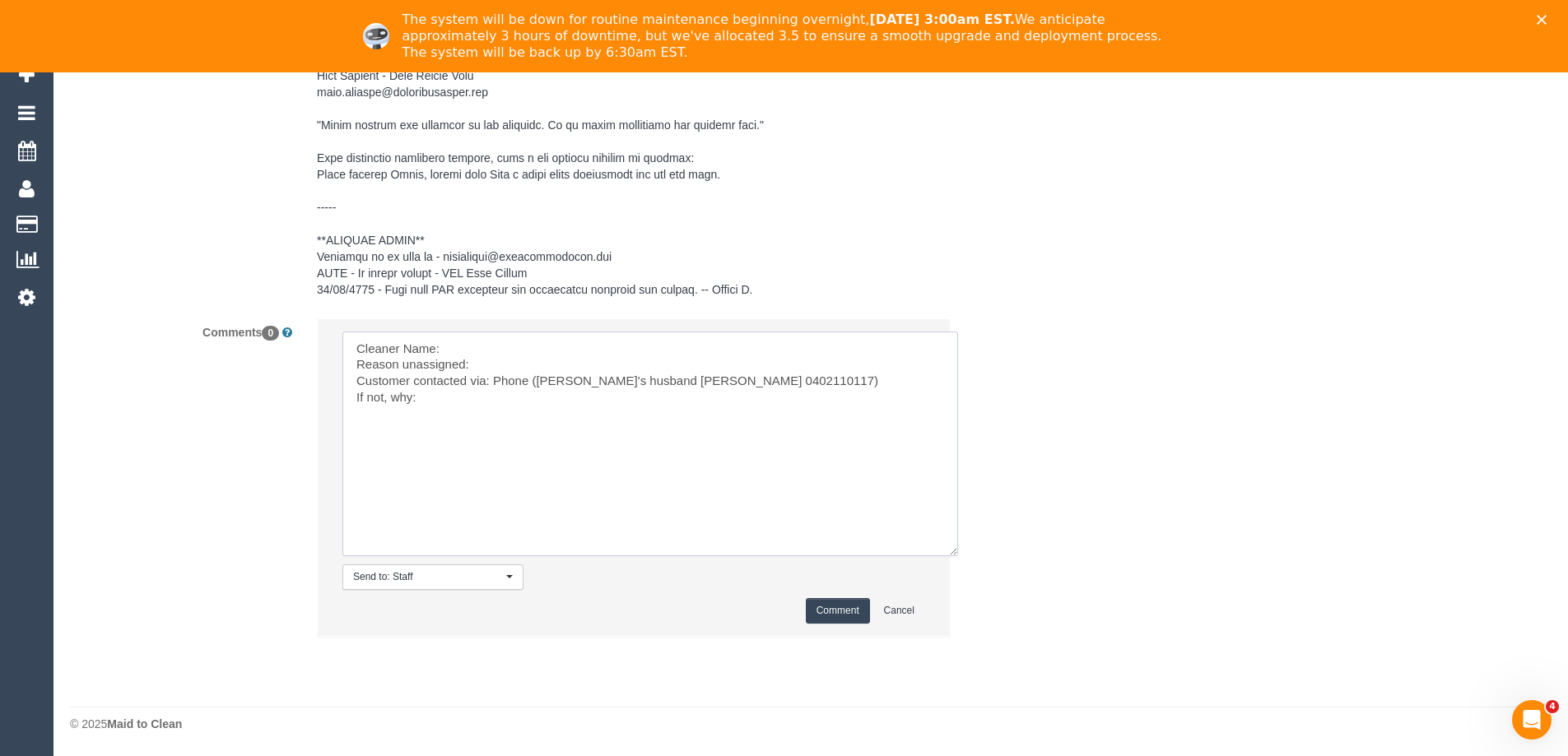
click at [478, 343] on textarea at bounding box center [650, 443] width 616 height 225
paste textarea "(3) Suchetha (+ Vathila) (C) - $43.75 (3) Vathila (+ Suchetha) (C)"
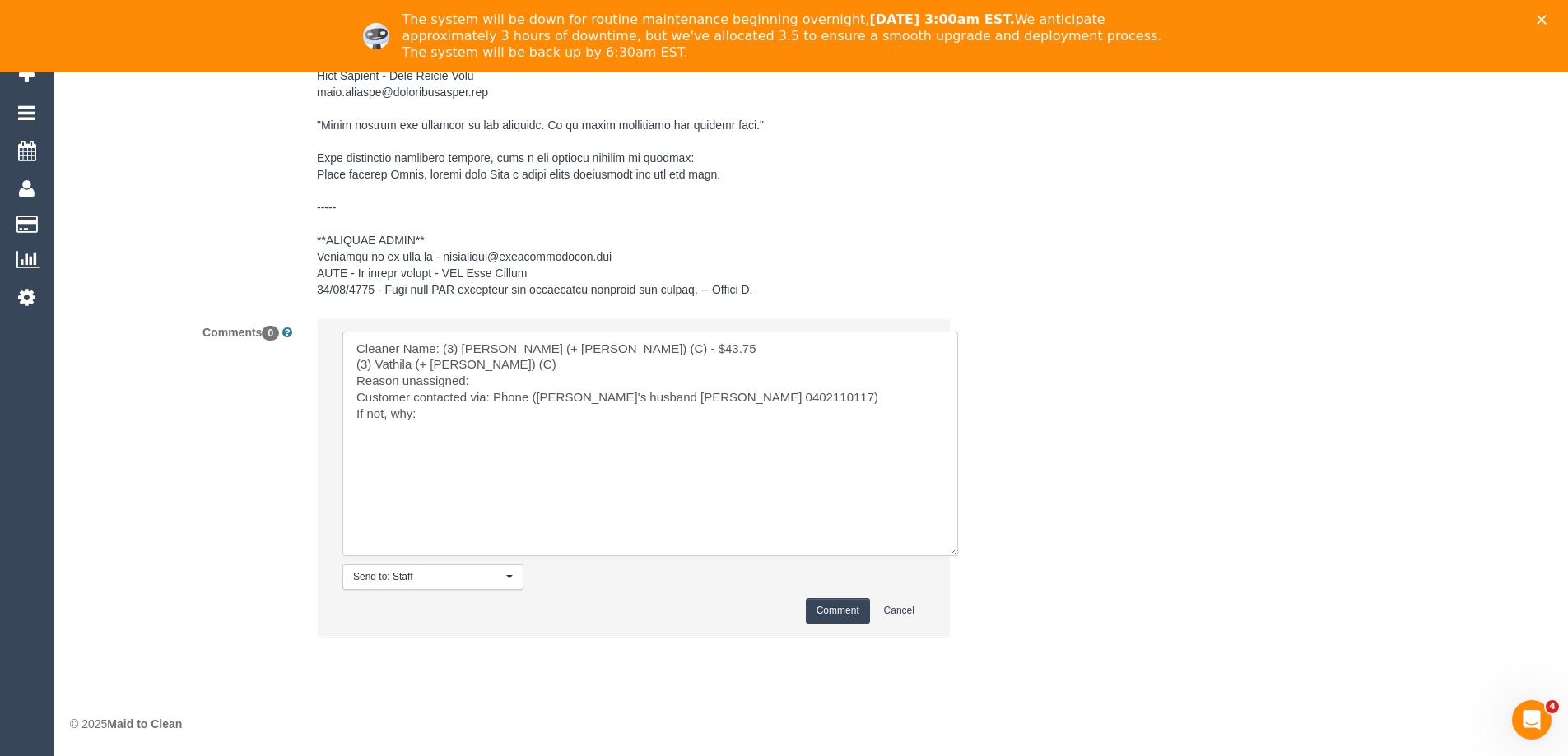
drag, startPoint x: 593, startPoint y: 346, endPoint x: 695, endPoint y: 346, distance: 102.0
click at [695, 346] on textarea at bounding box center [650, 443] width 616 height 225
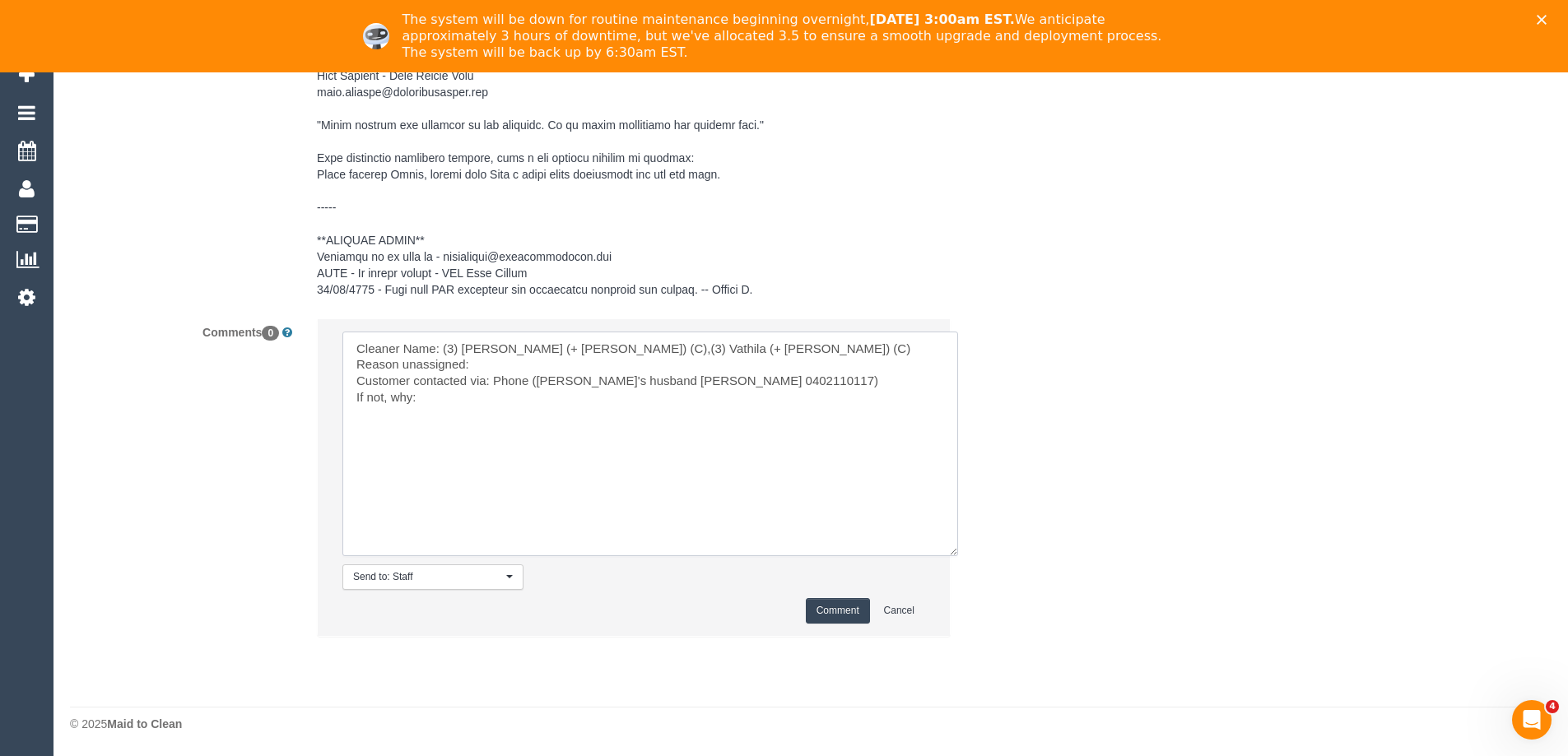
click at [781, 352] on textarea at bounding box center [650, 443] width 616 height 225
click at [603, 370] on textarea at bounding box center [650, 443] width 616 height 225
click at [508, 359] on textarea at bounding box center [650, 443] width 616 height 225
paste textarea "Resigned with no notice. All jobs to be removed ongoing"
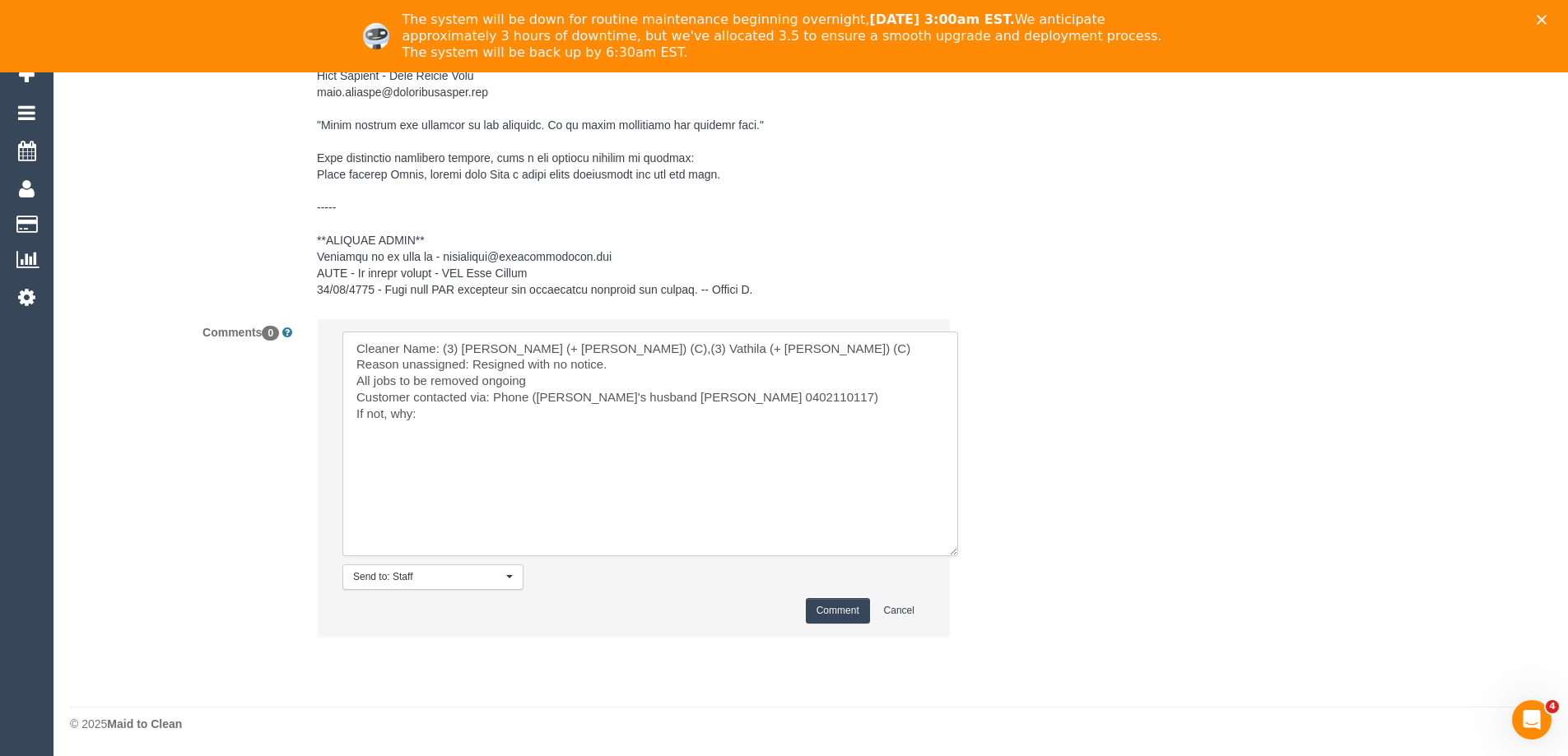
click at [358, 377] on textarea at bounding box center [650, 443] width 616 height 225
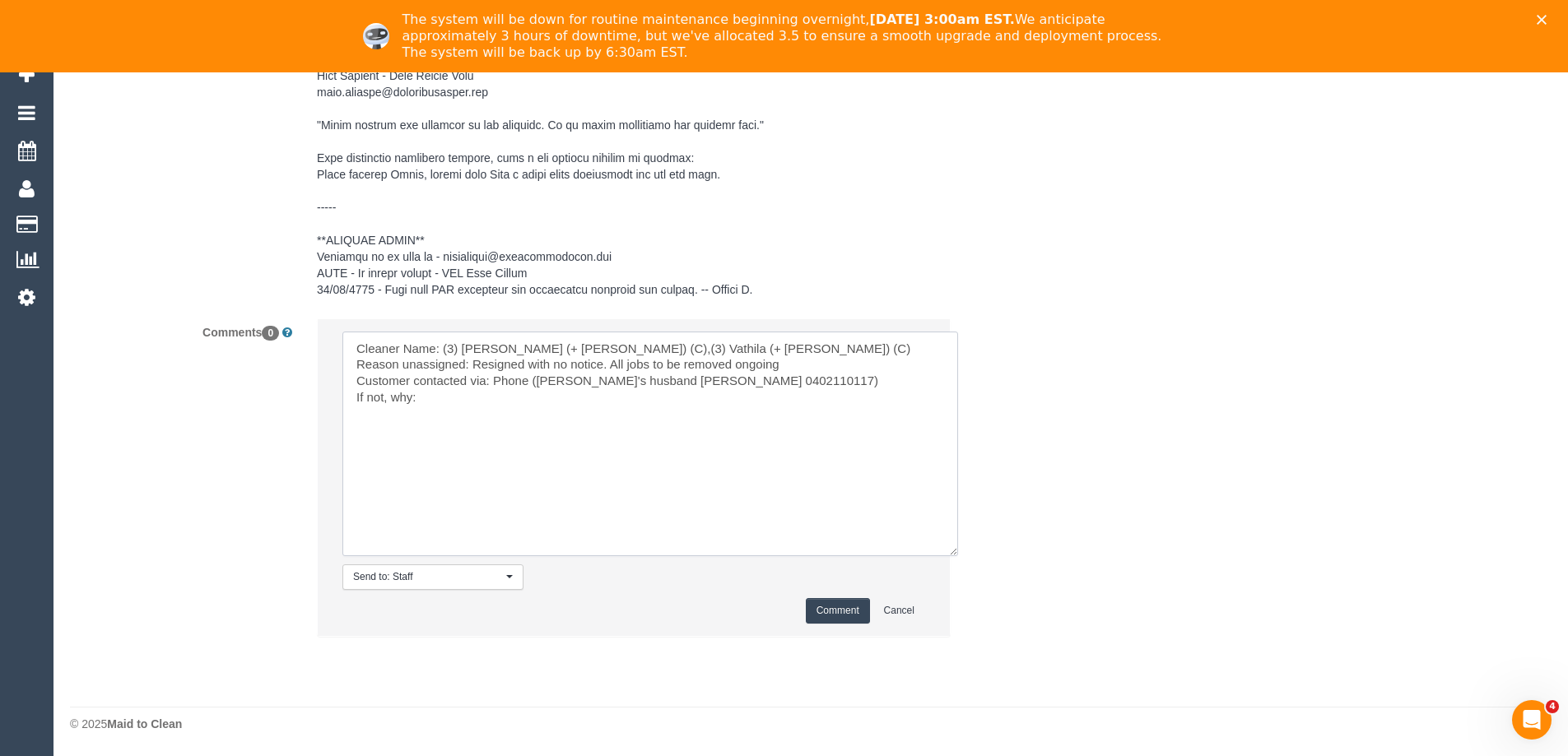
drag, startPoint x: 772, startPoint y: 369, endPoint x: 787, endPoint y: 369, distance: 15.0
click at [776, 369] on textarea at bounding box center [650, 443] width 616 height 225
click at [791, 367] on textarea at bounding box center [650, 443] width 616 height 225
click at [517, 402] on textarea at bounding box center [650, 443] width 616 height 225
click at [725, 437] on textarea at bounding box center [650, 443] width 616 height 225
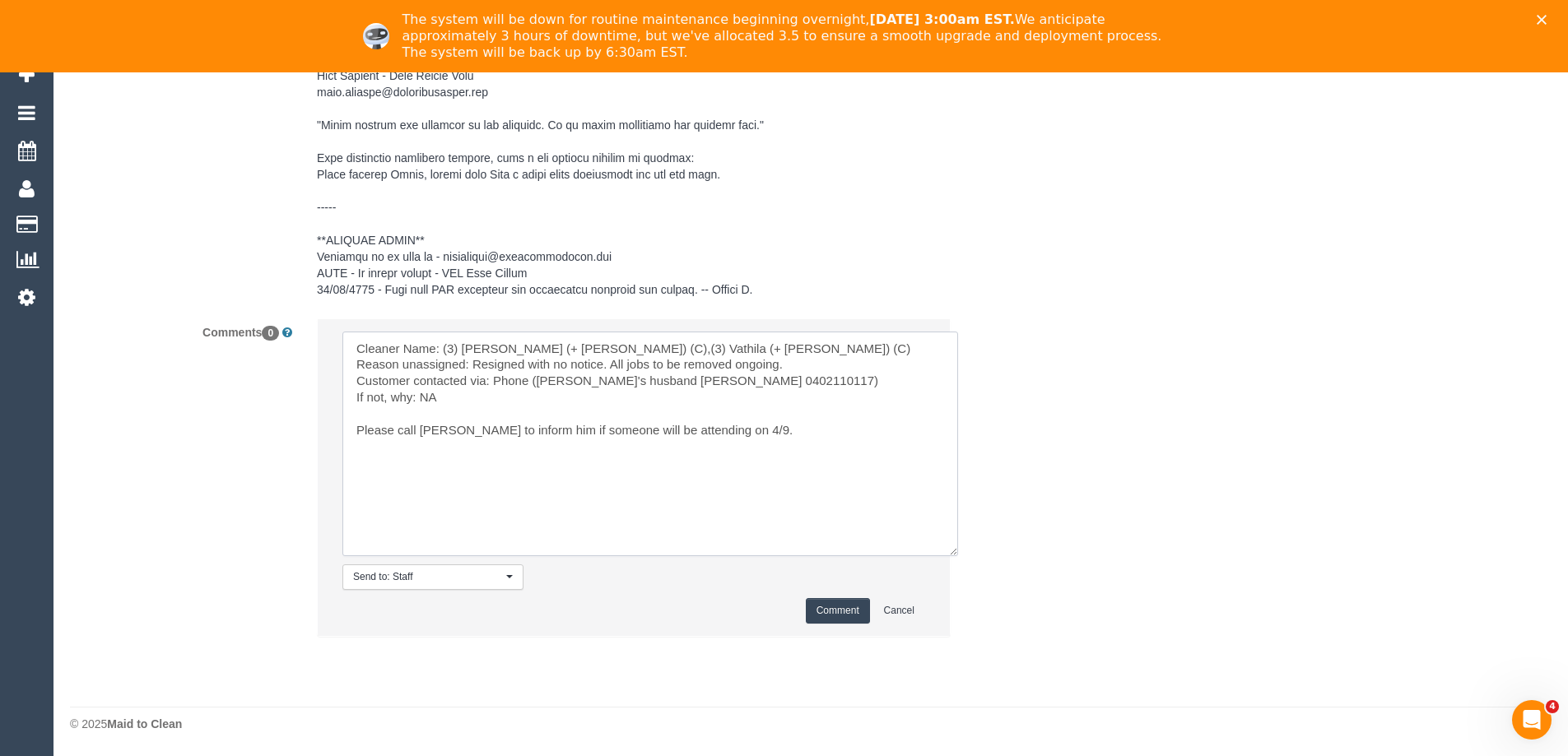
type textarea "Cleaner Name: (3) Suchetha (+ Vathila) (C),(3) Vathila (+ Suchetha) (C) Reason …"
click at [845, 611] on button "Comment" at bounding box center [837, 611] width 64 height 26
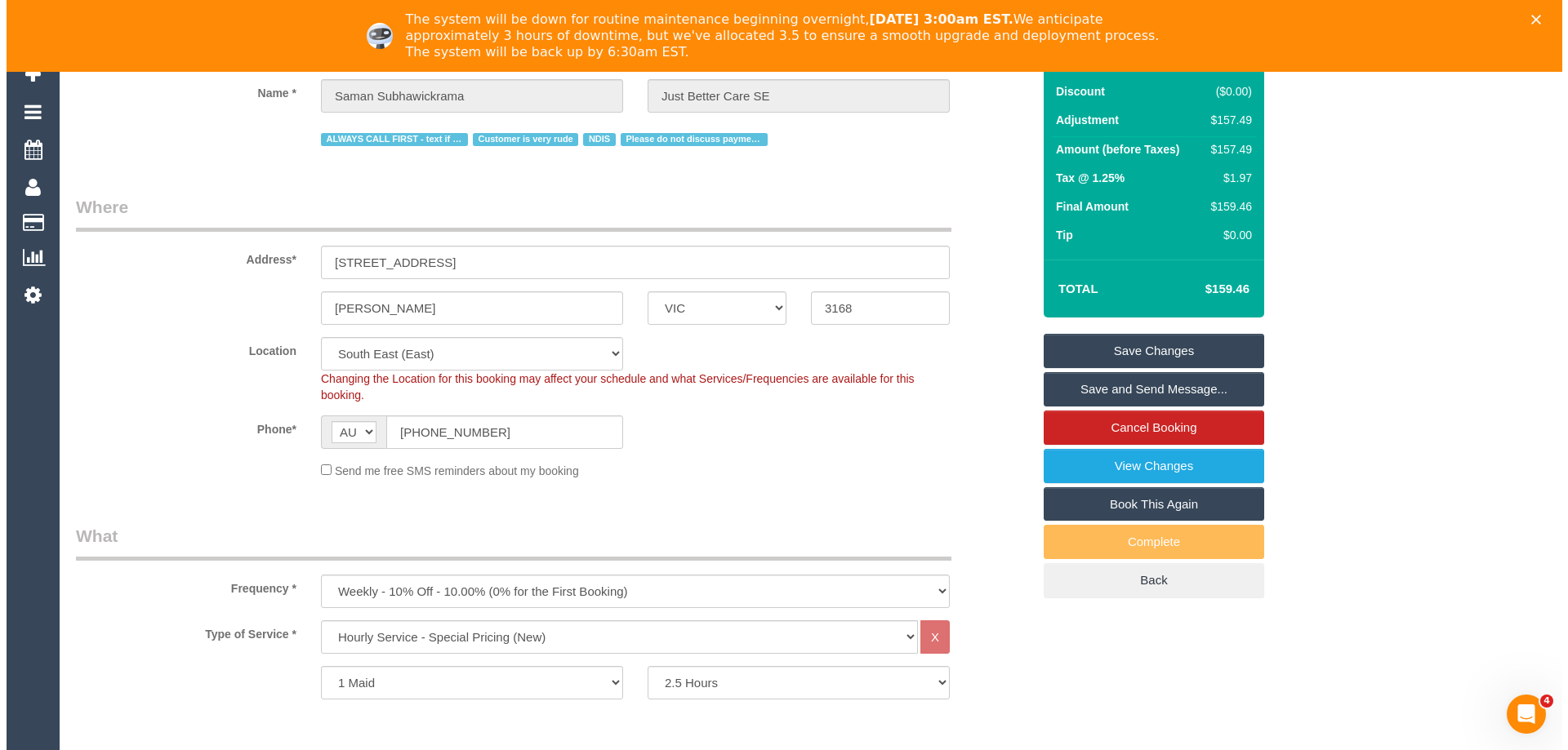
scroll to position [0, 0]
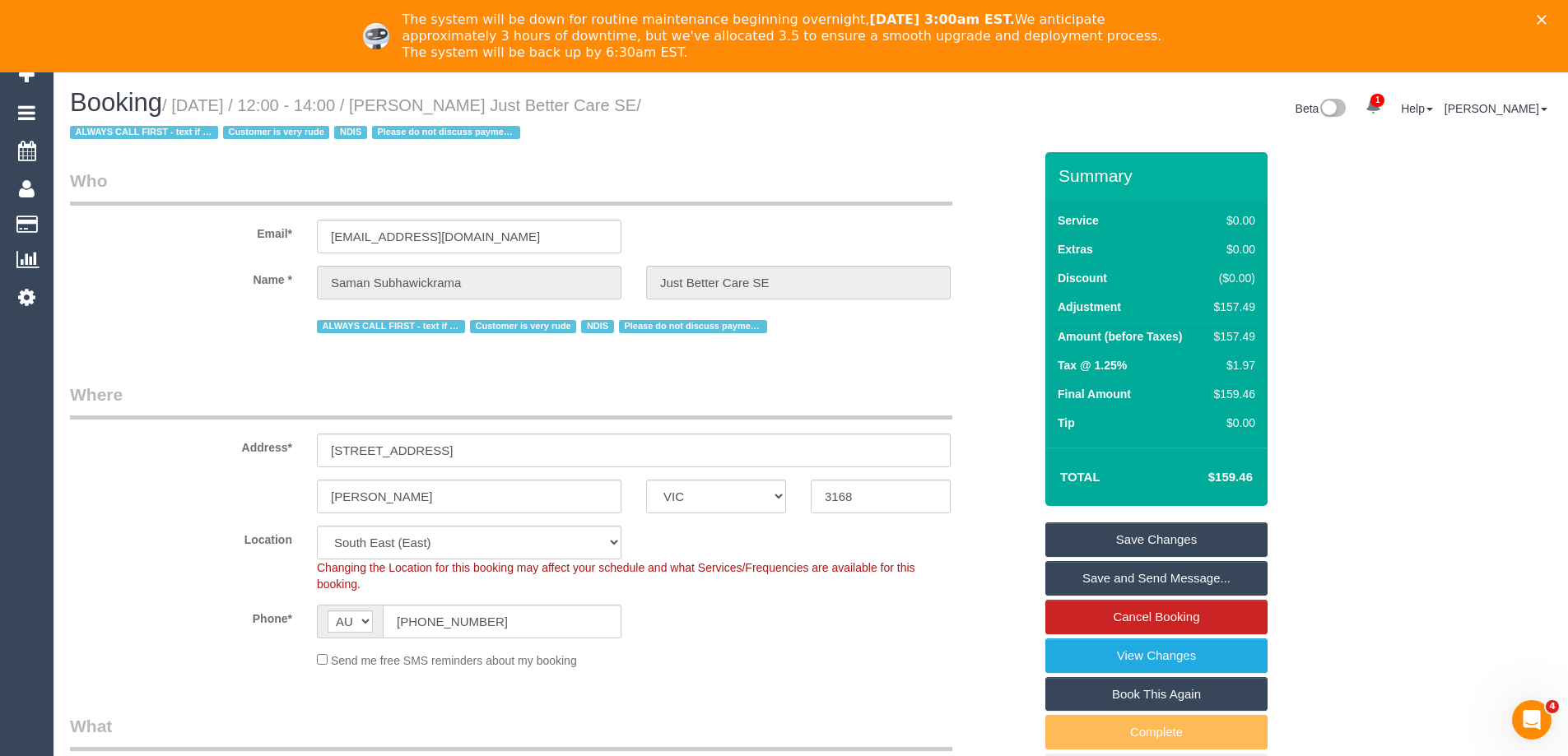
click at [1140, 533] on link "Save Changes" at bounding box center [1156, 539] width 222 height 34
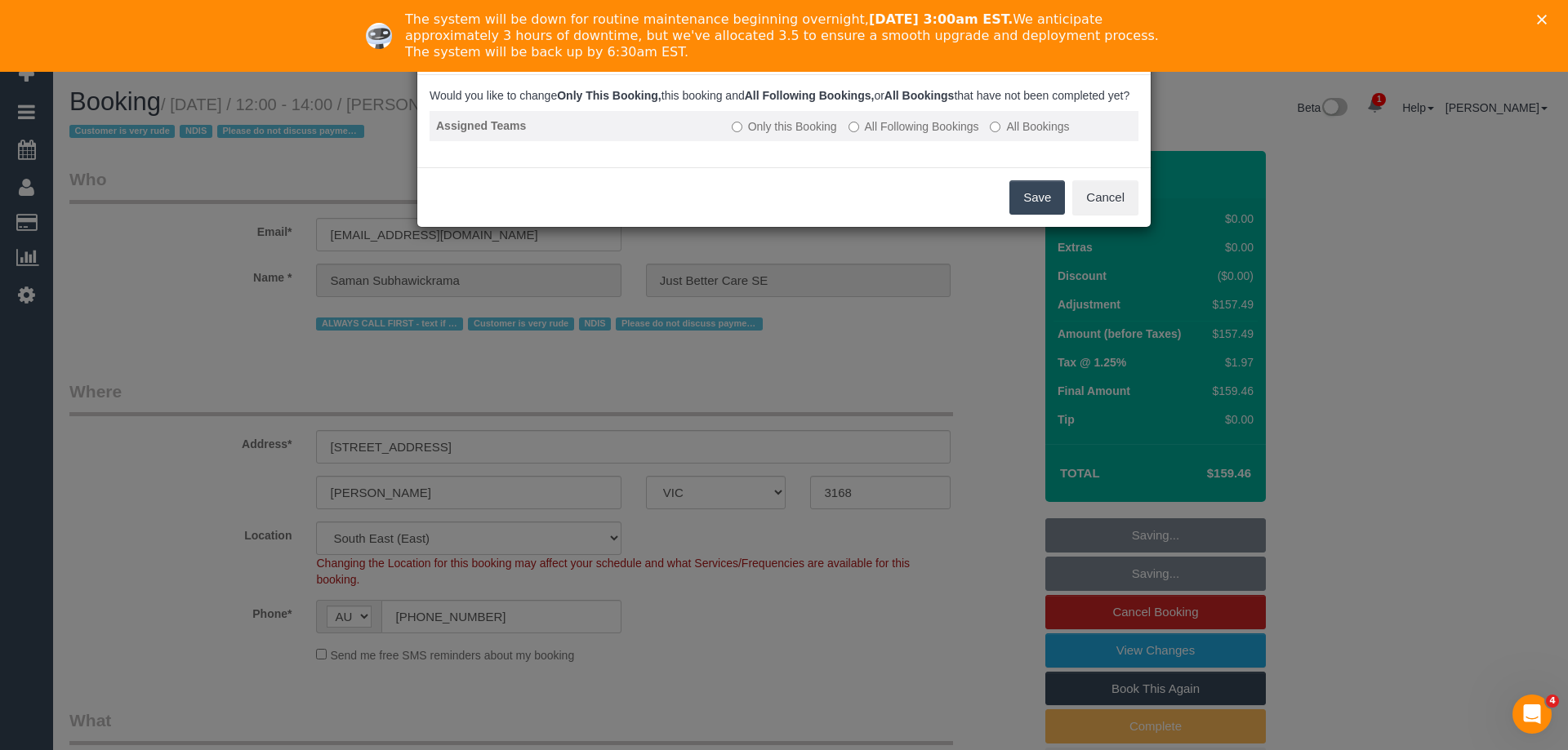
click at [892, 135] on label "All Following Bookings" at bounding box center [913, 126] width 130 height 17
click at [1033, 212] on button "Save" at bounding box center [1037, 197] width 56 height 34
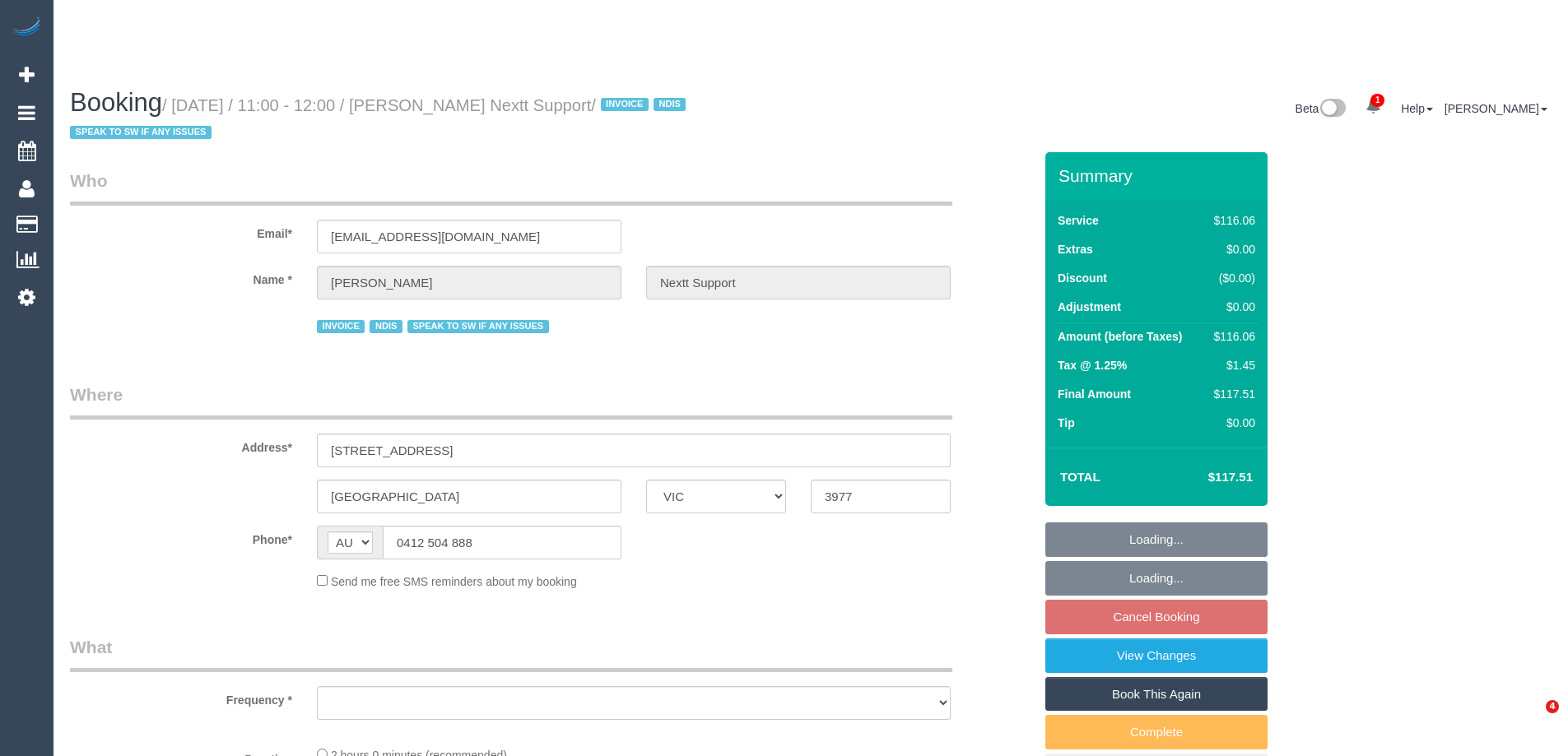
select select "VIC"
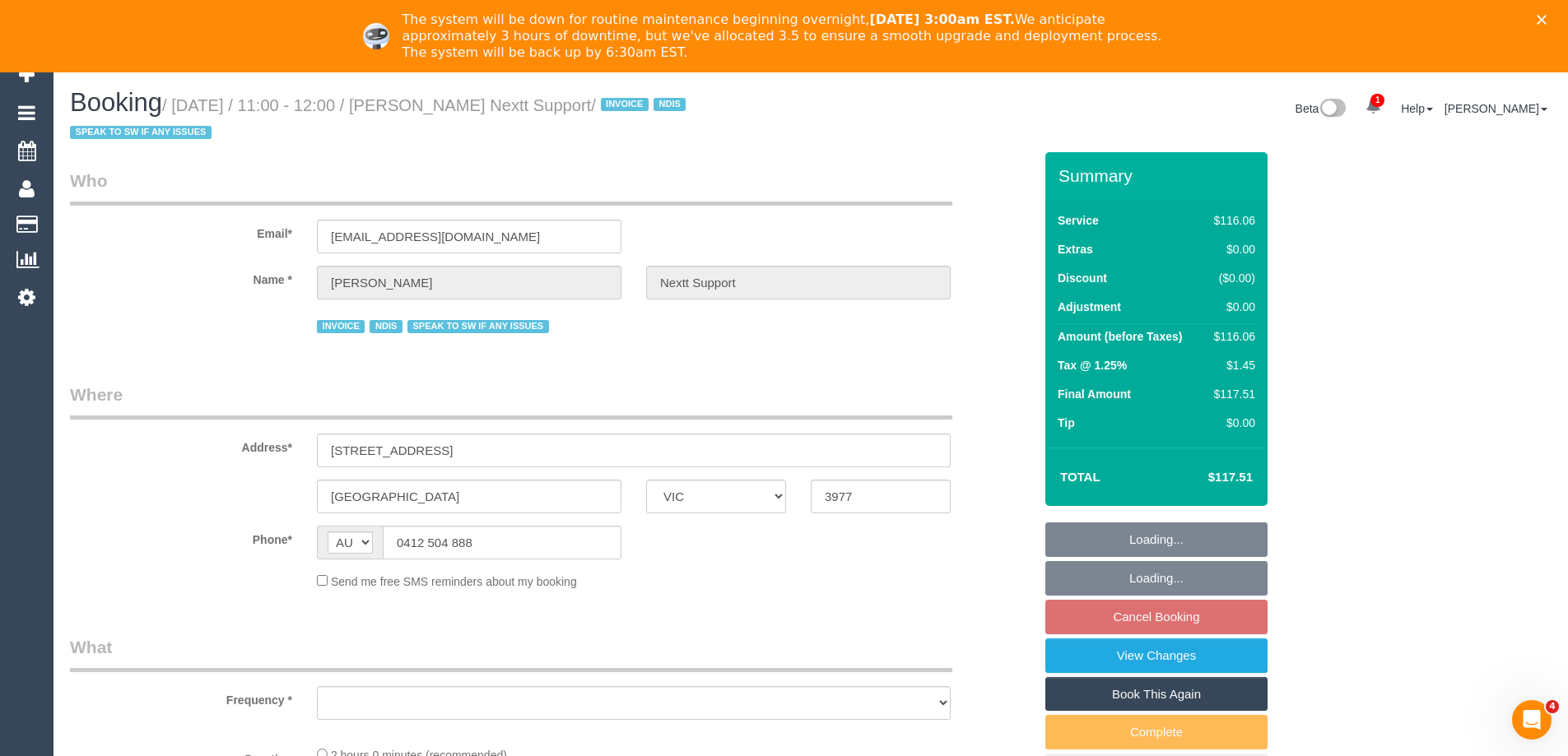
select select "number:28"
select select "number:14"
select select "number:19"
select select "number:25"
select select "number:34"
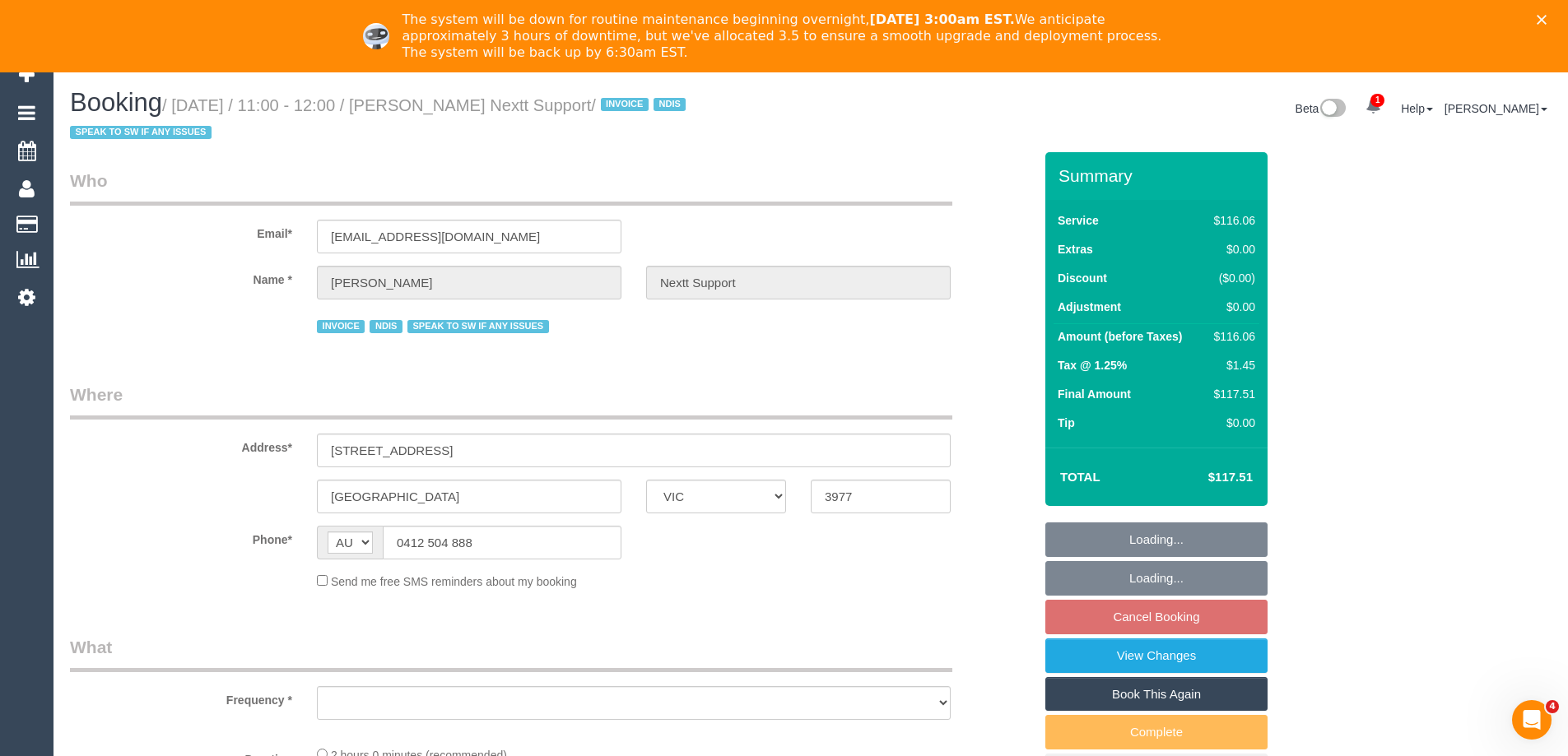
select select "number:11"
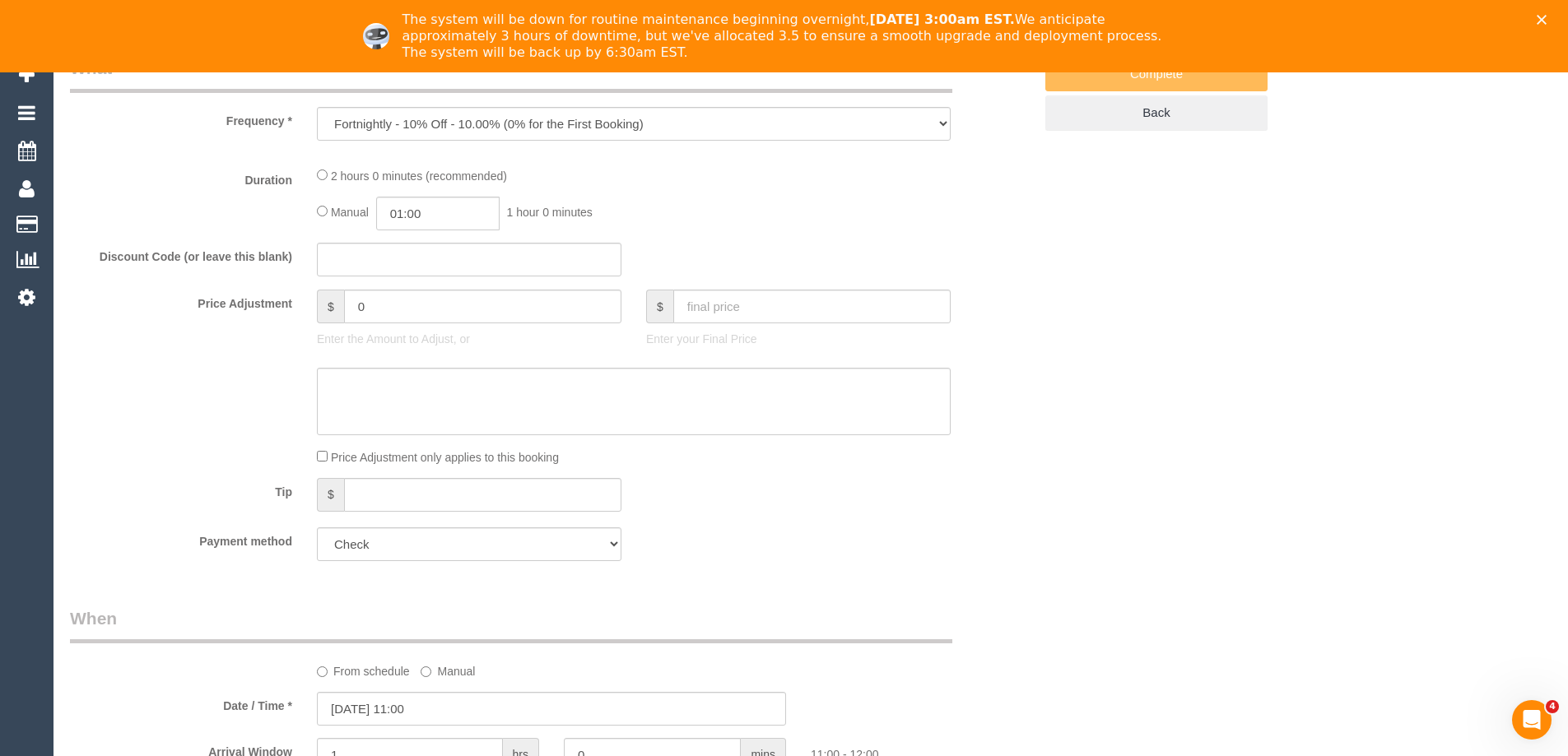
select select "object:768"
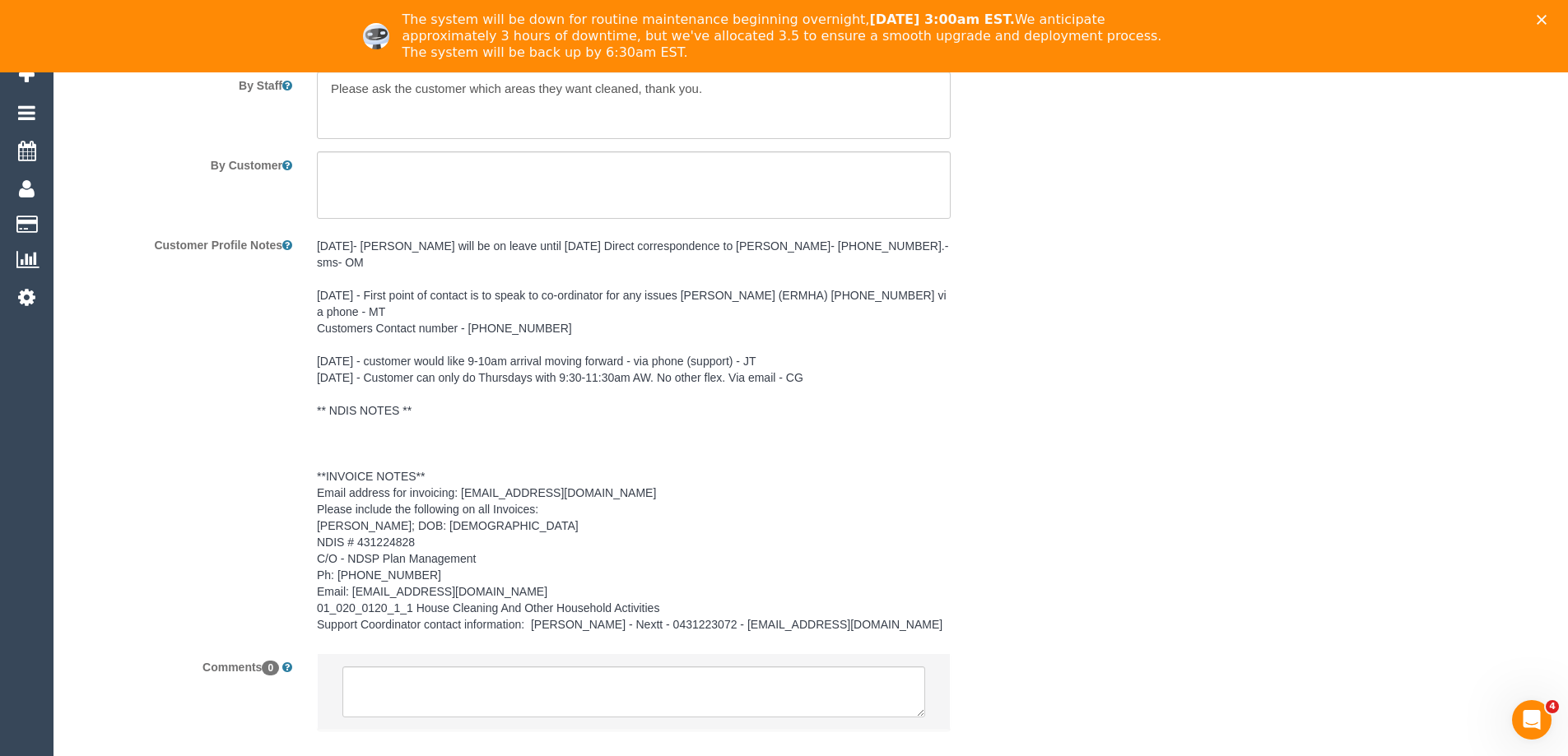
scroll to position [2433, 0]
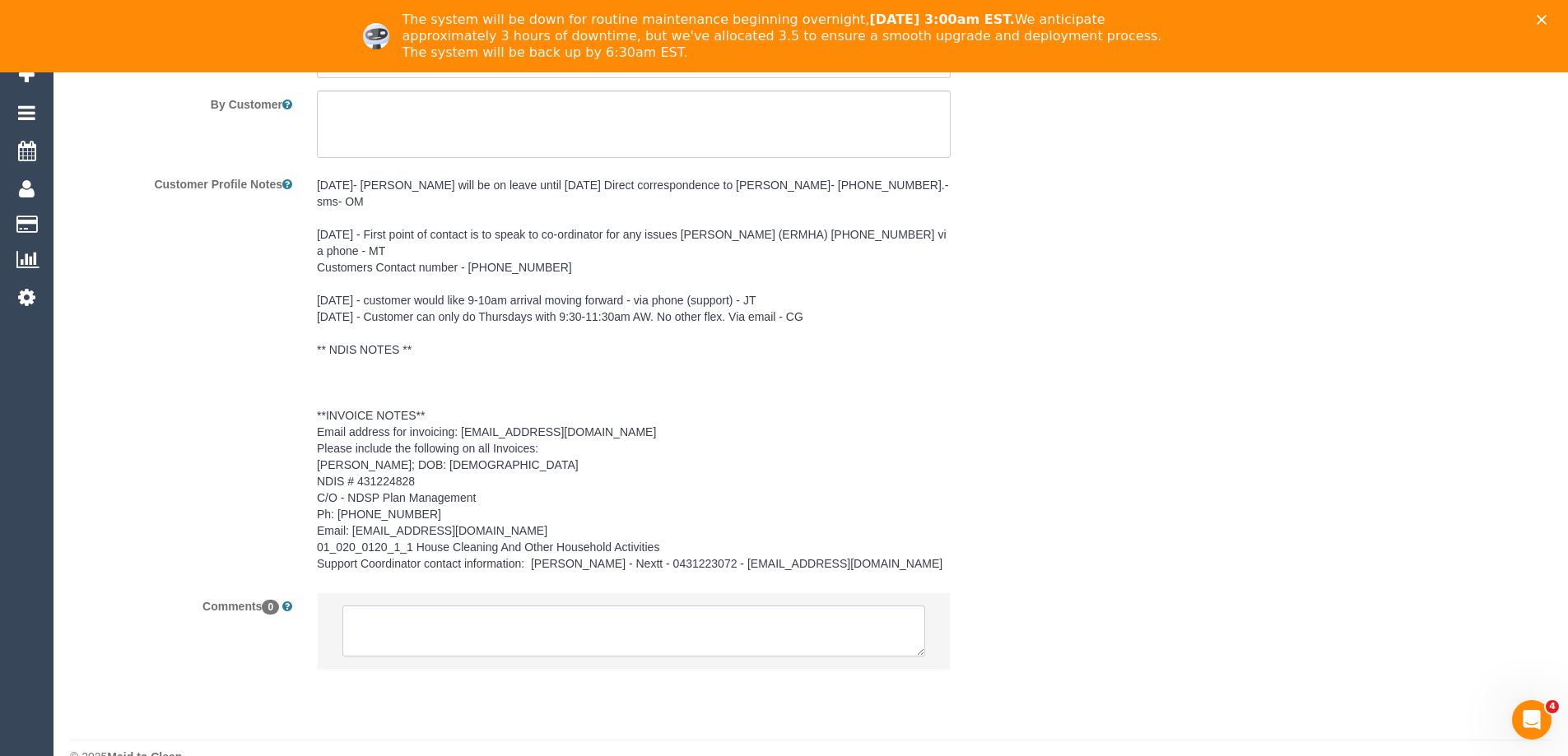
click at [464, 605] on textarea at bounding box center [634, 631] width 583 height 51
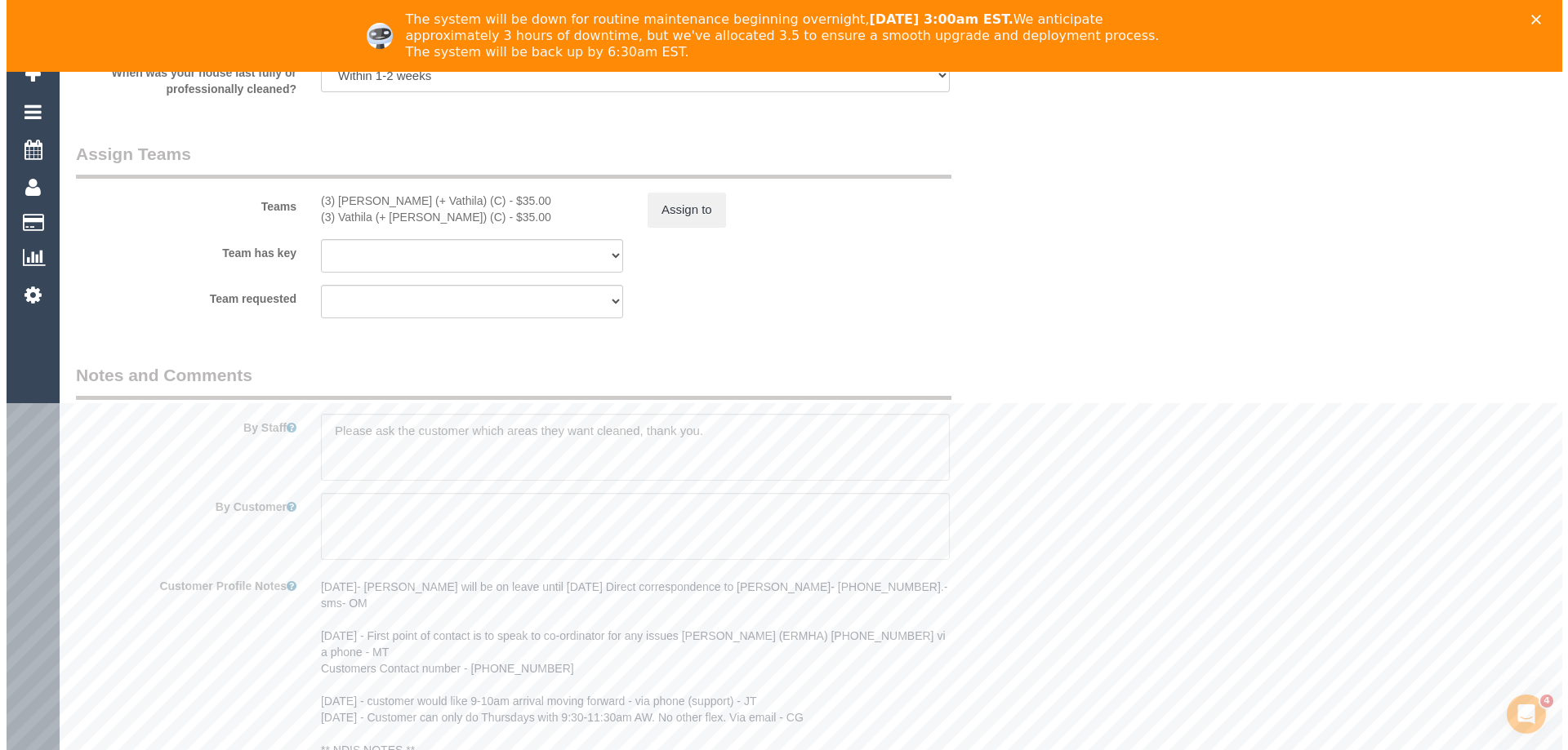
scroll to position [2005, 0]
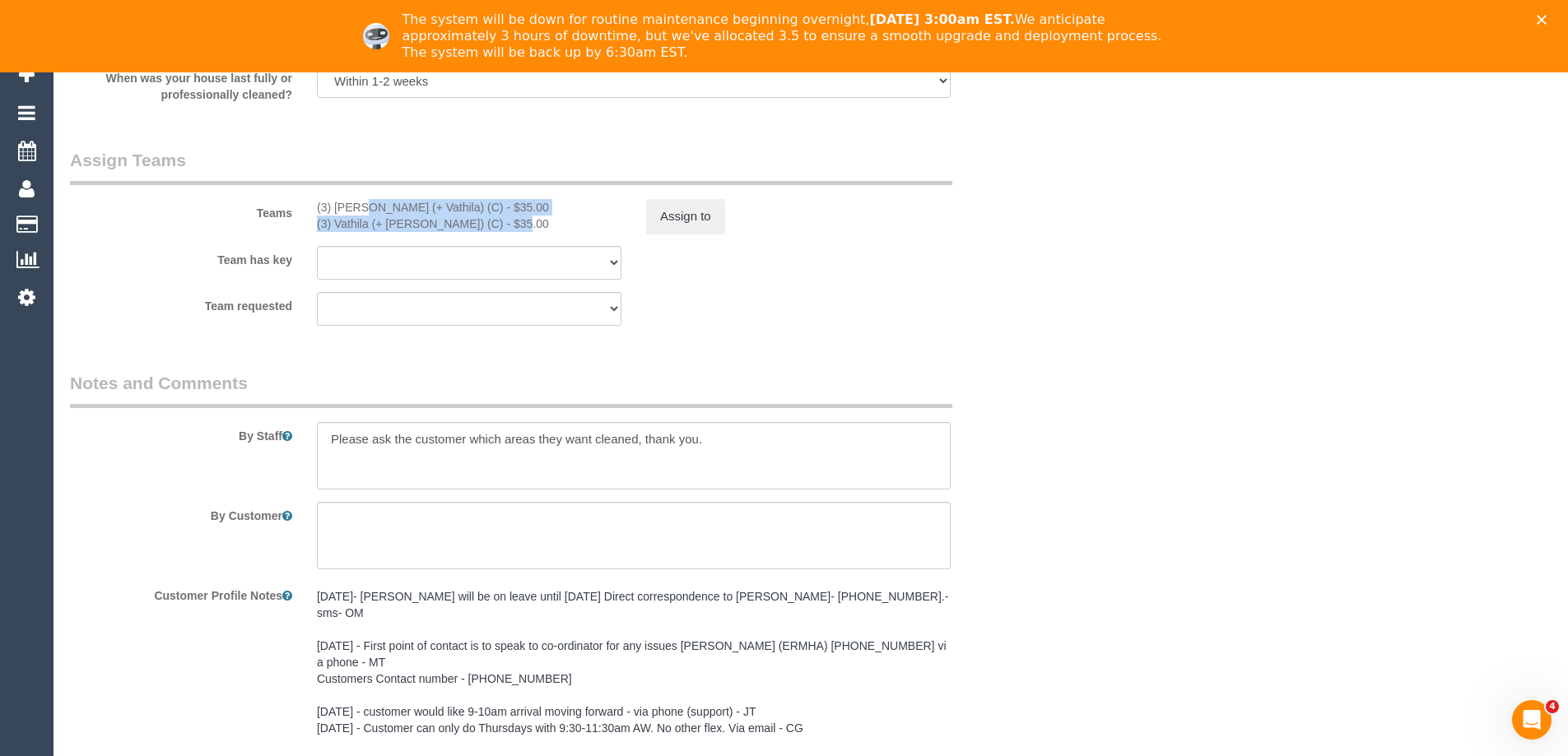
copy div "(3) Suchetha (+ Vathila) (C) - $35.00 (3) Vathila (+ Suchetha) (C) -"
drag, startPoint x: 313, startPoint y: 204, endPoint x: 465, endPoint y: 225, distance: 153.4
click at [465, 225] on div "(3) Suchetha (+ Vathila) (C) - $35.00 (3) Vathila (+ Suchetha) (C) - $35.00" at bounding box center [470, 215] width 330 height 33
click at [695, 214] on button "Assign to" at bounding box center [686, 216] width 79 height 34
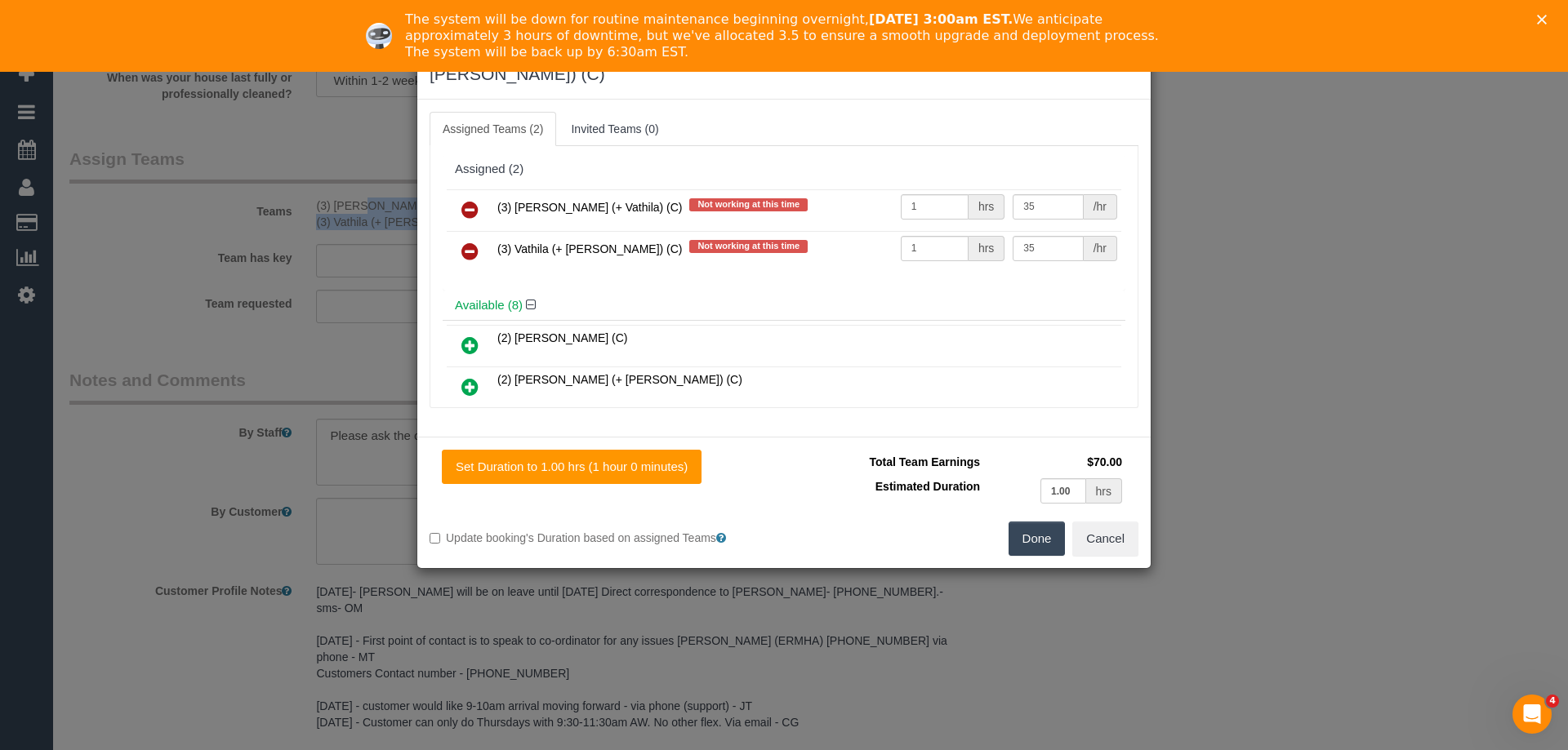
click at [463, 200] on icon at bounding box center [470, 210] width 17 height 19
click at [463, 241] on icon at bounding box center [470, 251] width 17 height 19
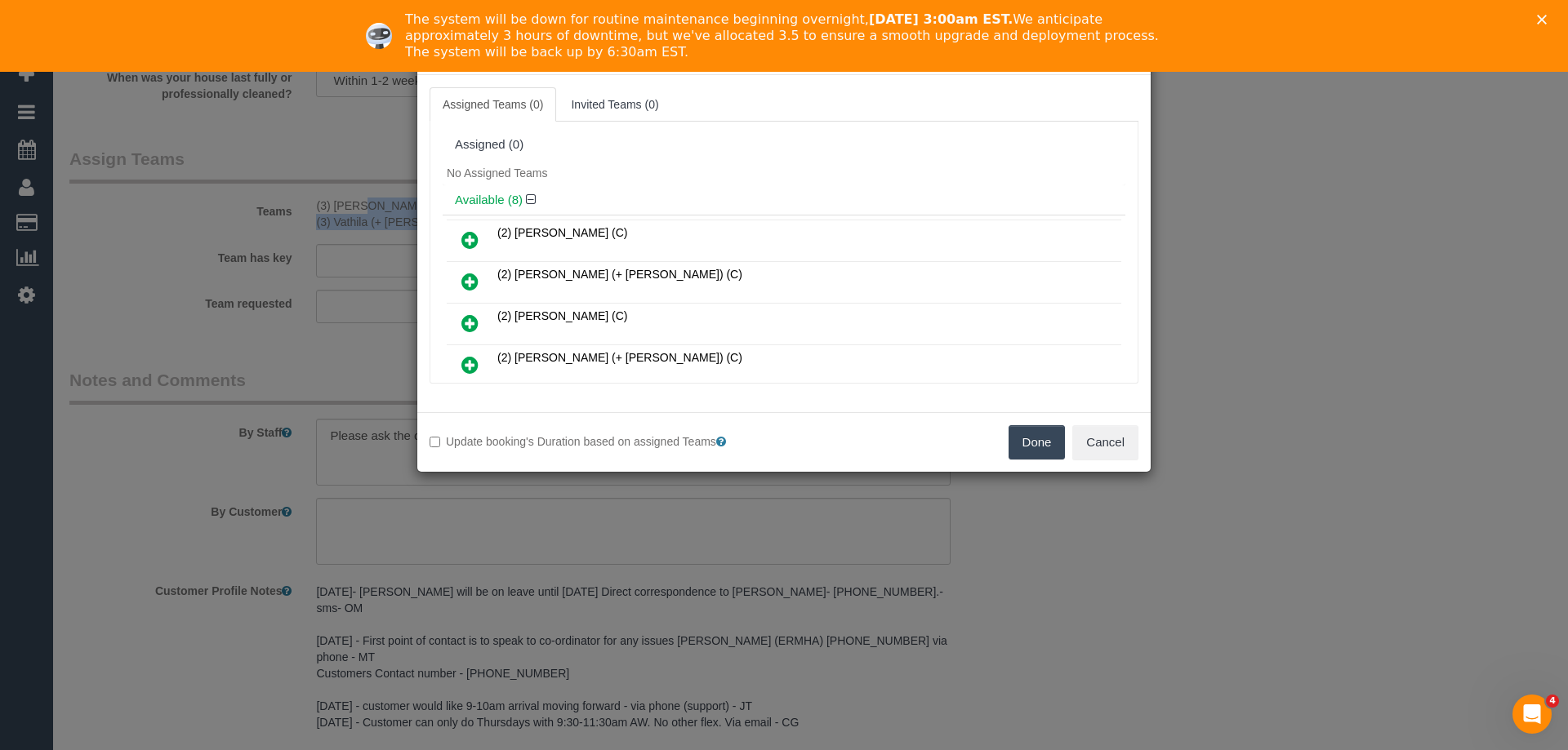
click at [1018, 437] on button "Done" at bounding box center [1036, 442] width 57 height 34
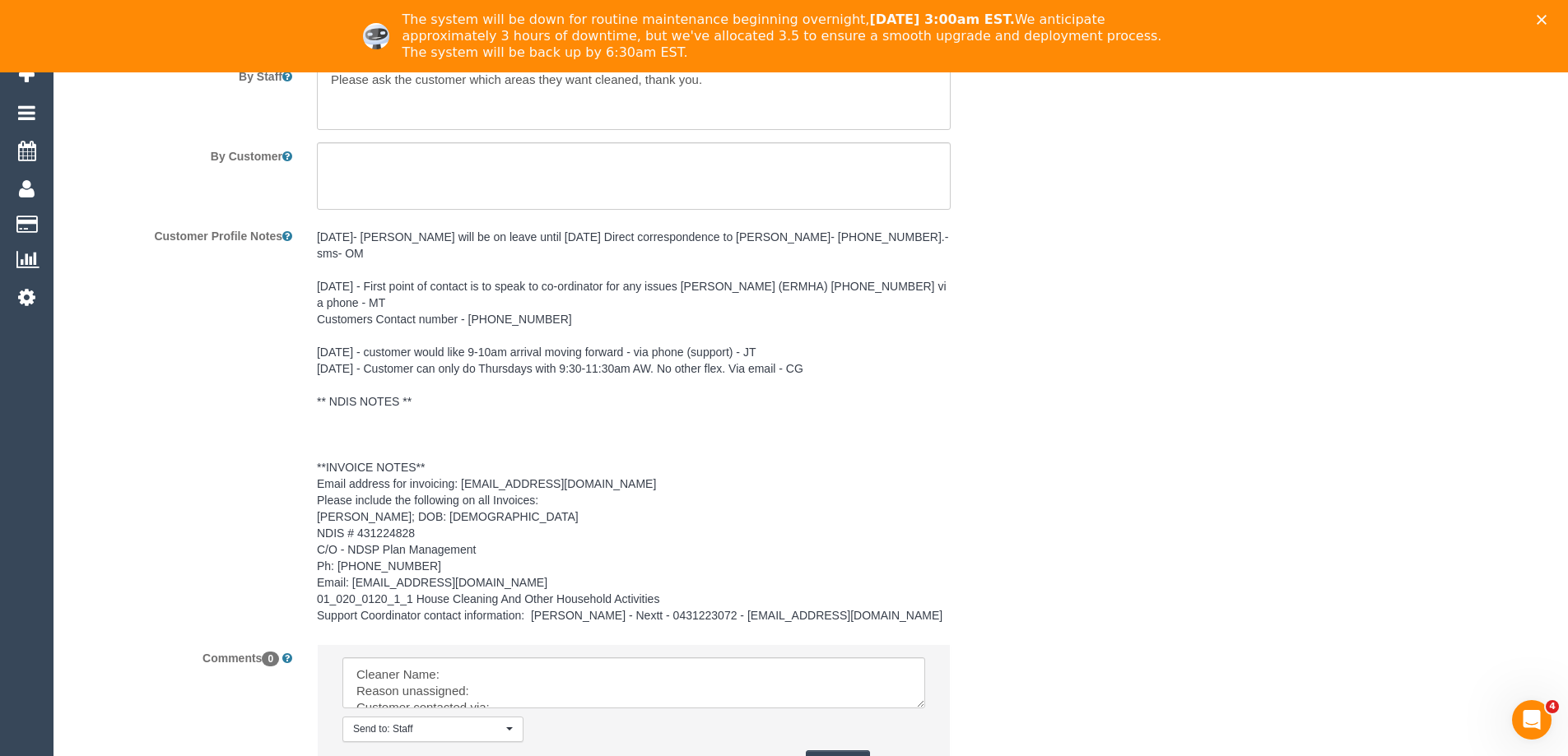
scroll to position [2500, 0]
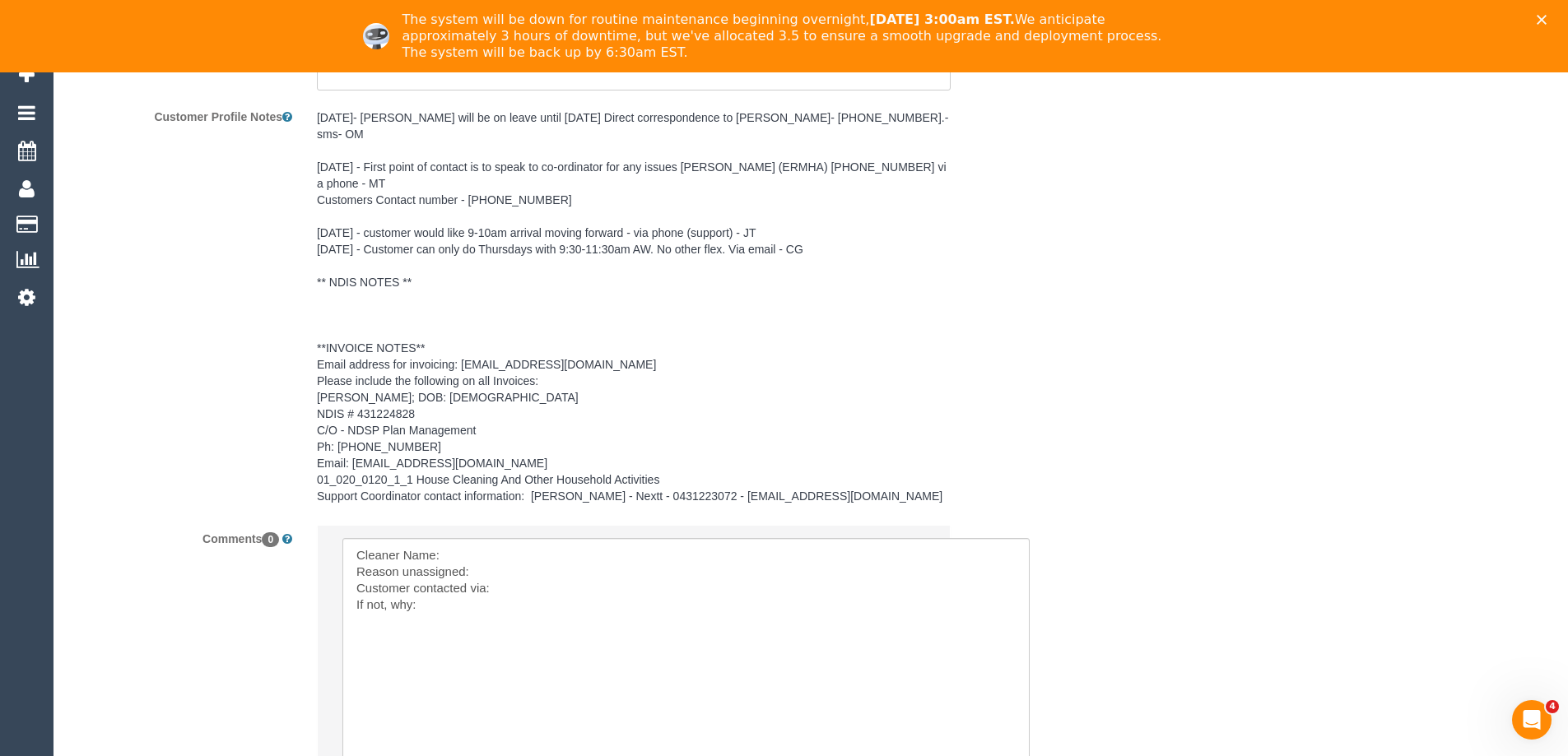
drag, startPoint x: 912, startPoint y: 552, endPoint x: 850, endPoint y: 663, distance: 127.1
click at [1017, 732] on textarea at bounding box center [687, 653] width 687 height 230
click at [486, 538] on textarea at bounding box center [687, 654] width 688 height 231
paste textarea "(3) Suchetha (+ Vathila) (C) - $35.00 (3) Vathila (+ Suchetha) (C) -"
drag, startPoint x: 595, startPoint y: 518, endPoint x: 744, endPoint y: 517, distance: 149.0
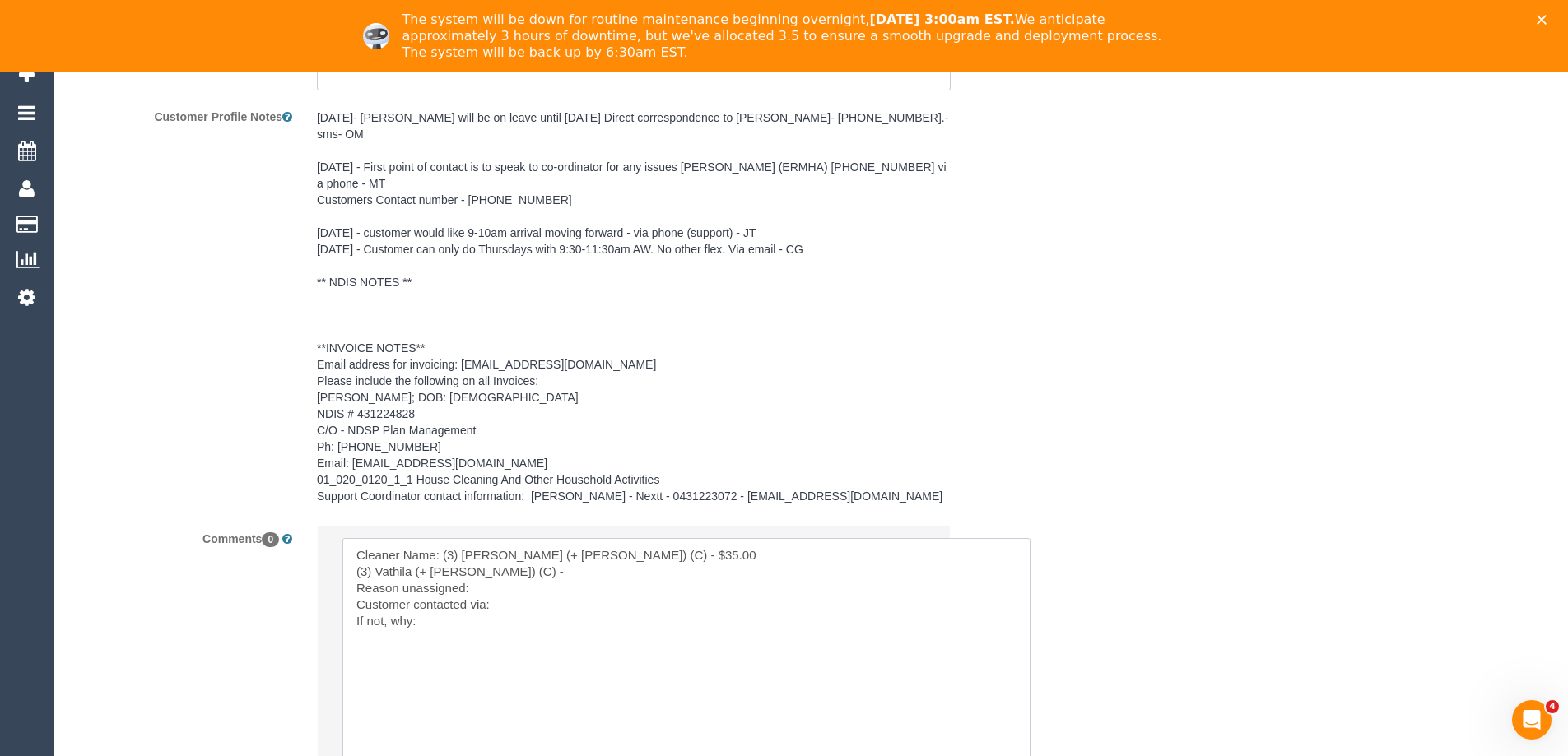
click at [740, 538] on textarea at bounding box center [687, 654] width 688 height 231
click at [773, 538] on textarea at bounding box center [687, 654] width 688 height 231
click at [509, 545] on textarea at bounding box center [687, 654] width 688 height 231
paste textarea "Resigned with no notice. All jobs to be removed ongoing"
click at [616, 538] on textarea at bounding box center [687, 654] width 688 height 231
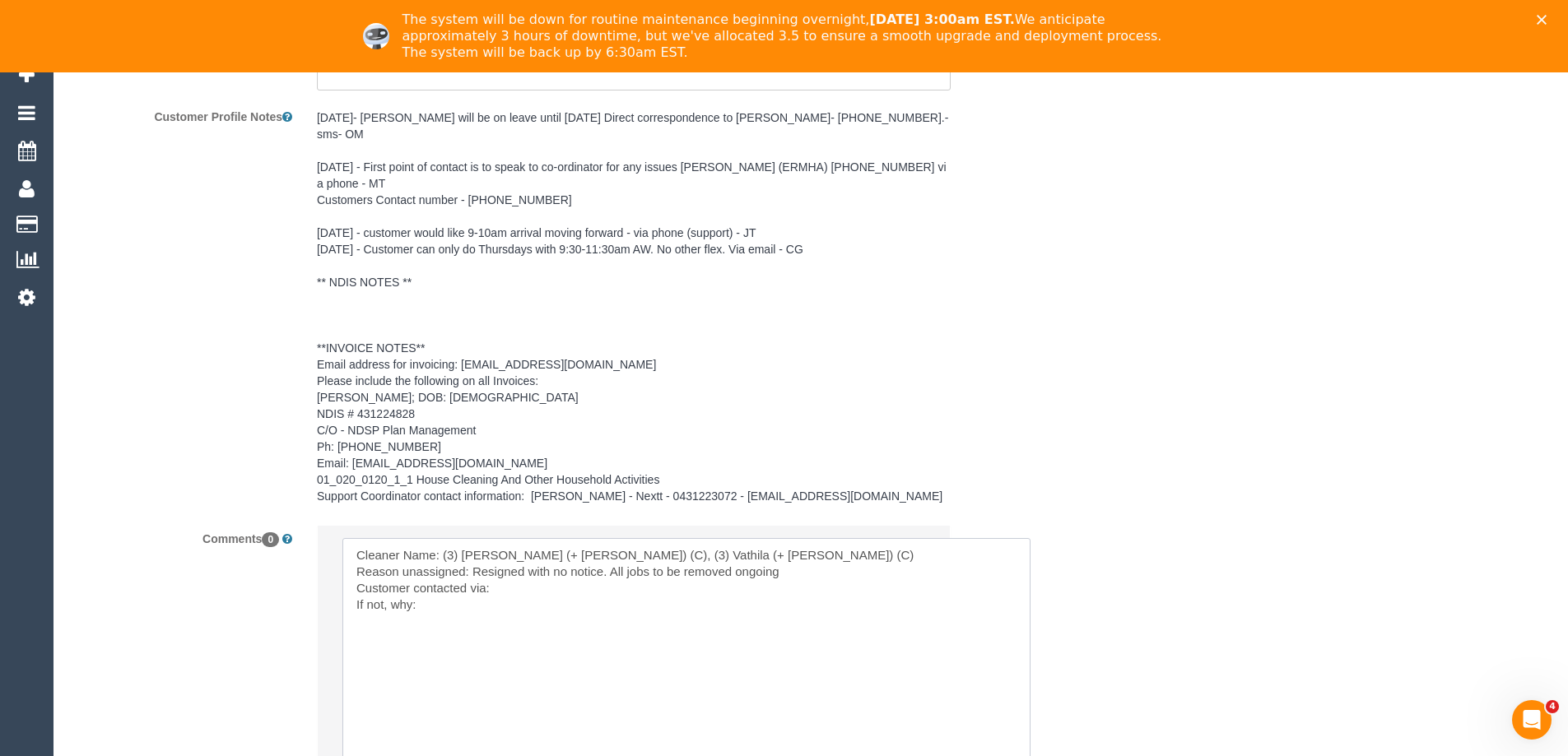
click at [785, 538] on textarea at bounding box center [687, 654] width 688 height 231
click at [561, 564] on textarea at bounding box center [687, 654] width 688 height 231
click at [570, 554] on textarea at bounding box center [687, 654] width 688 height 231
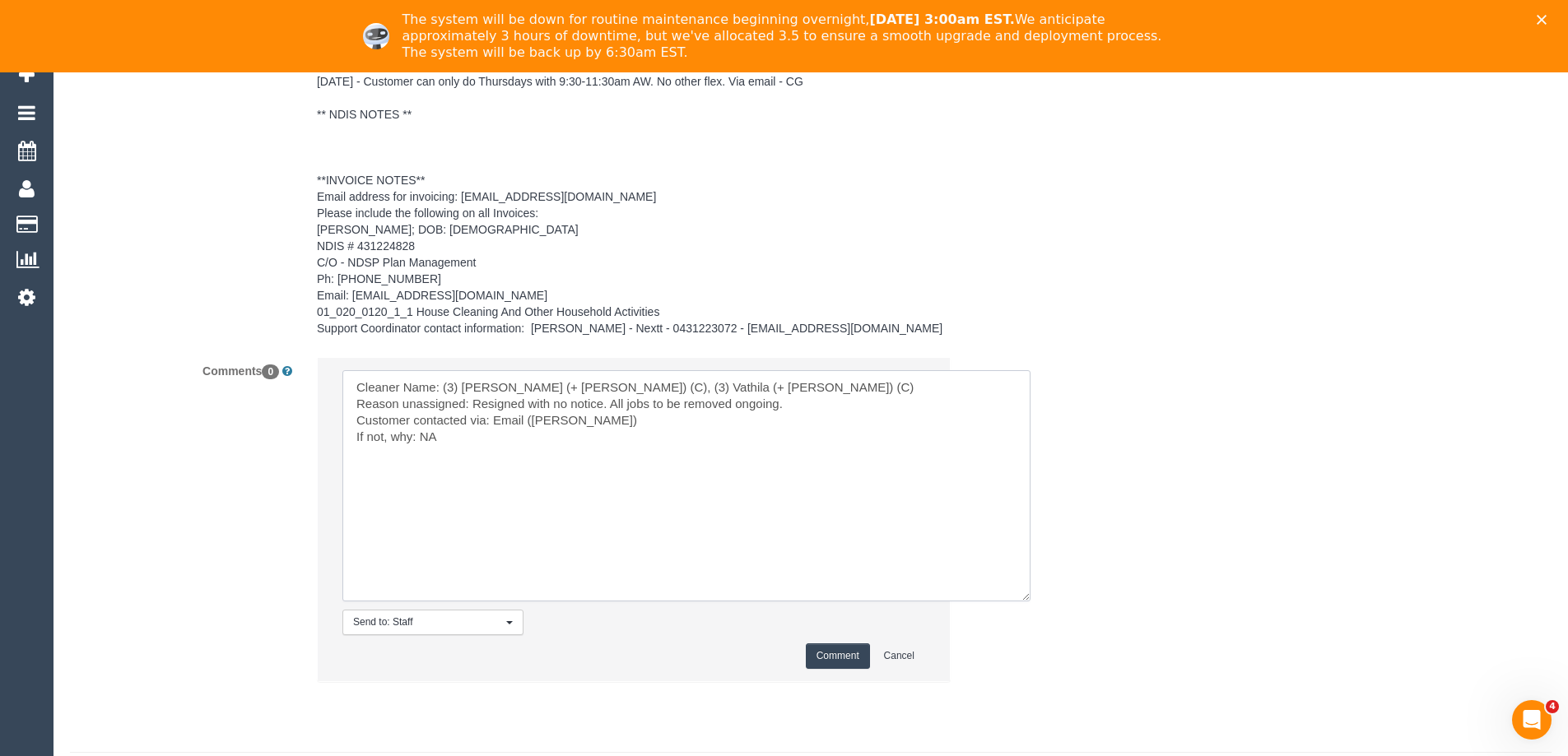
scroll to position [2680, 0]
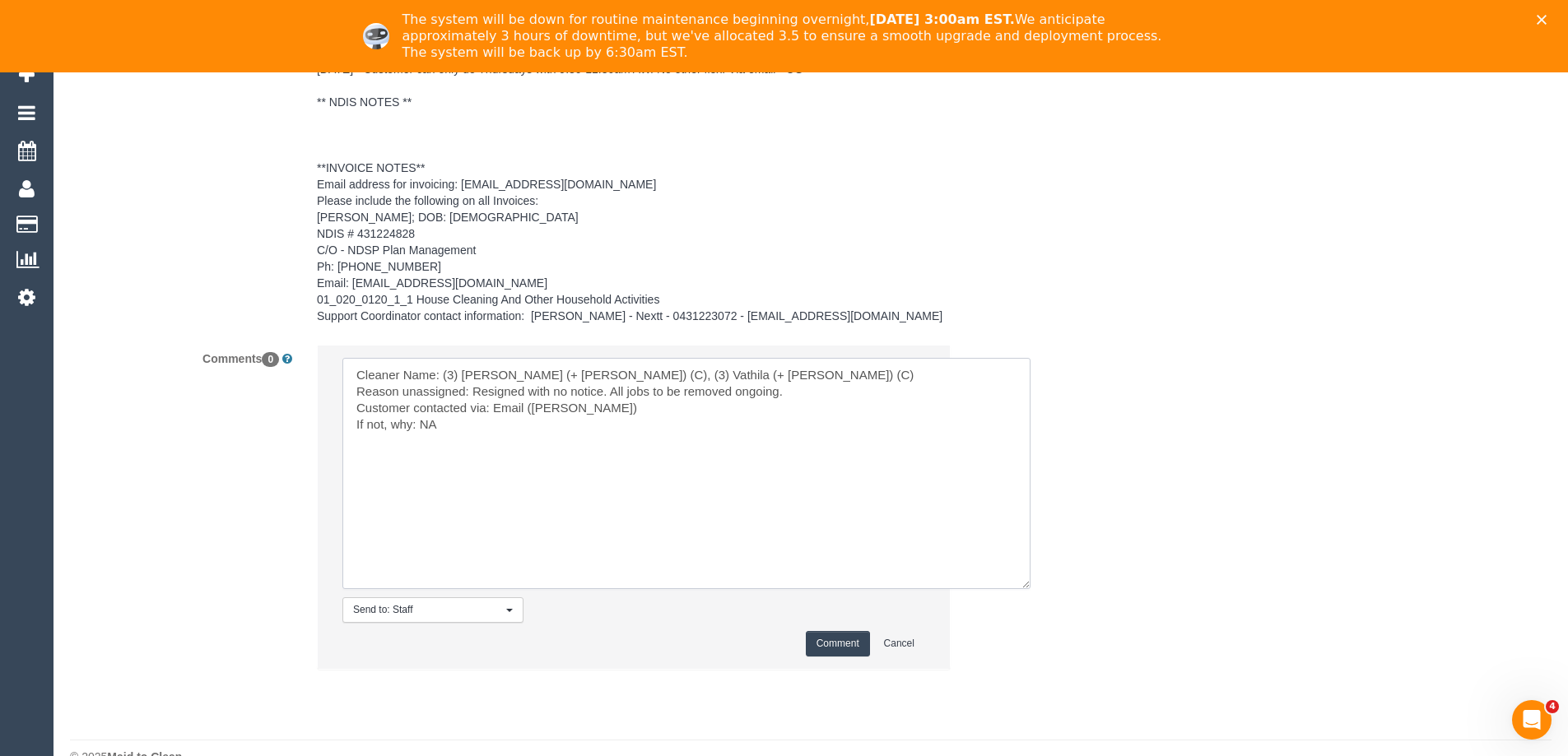
type textarea "Cleaner Name: (3) Suchetha (+ Vathila) (C), (3) Vathila (+ Suchetha) (C) Reason…"
click at [834, 631] on button "Comment" at bounding box center [837, 643] width 64 height 26
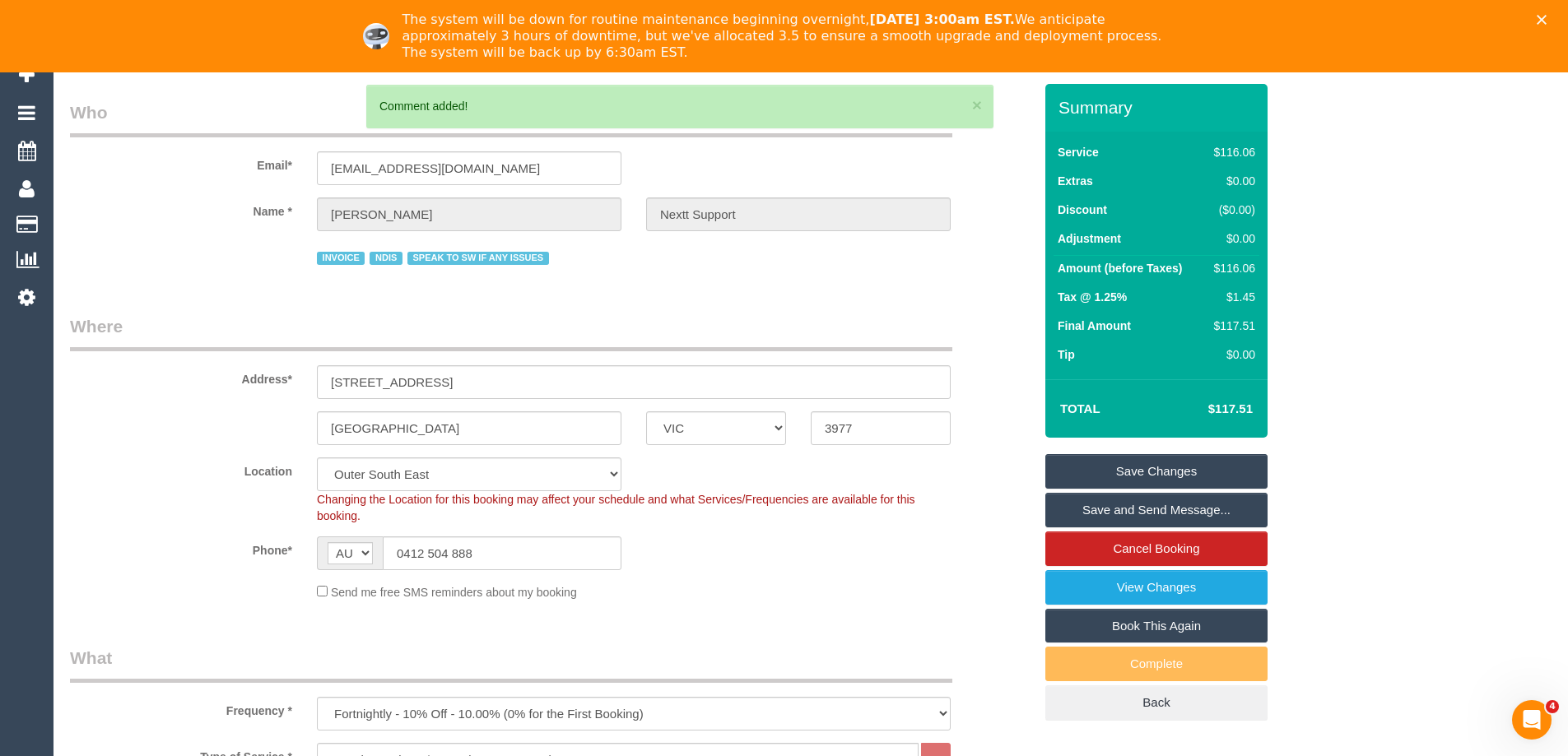
scroll to position [0, 0]
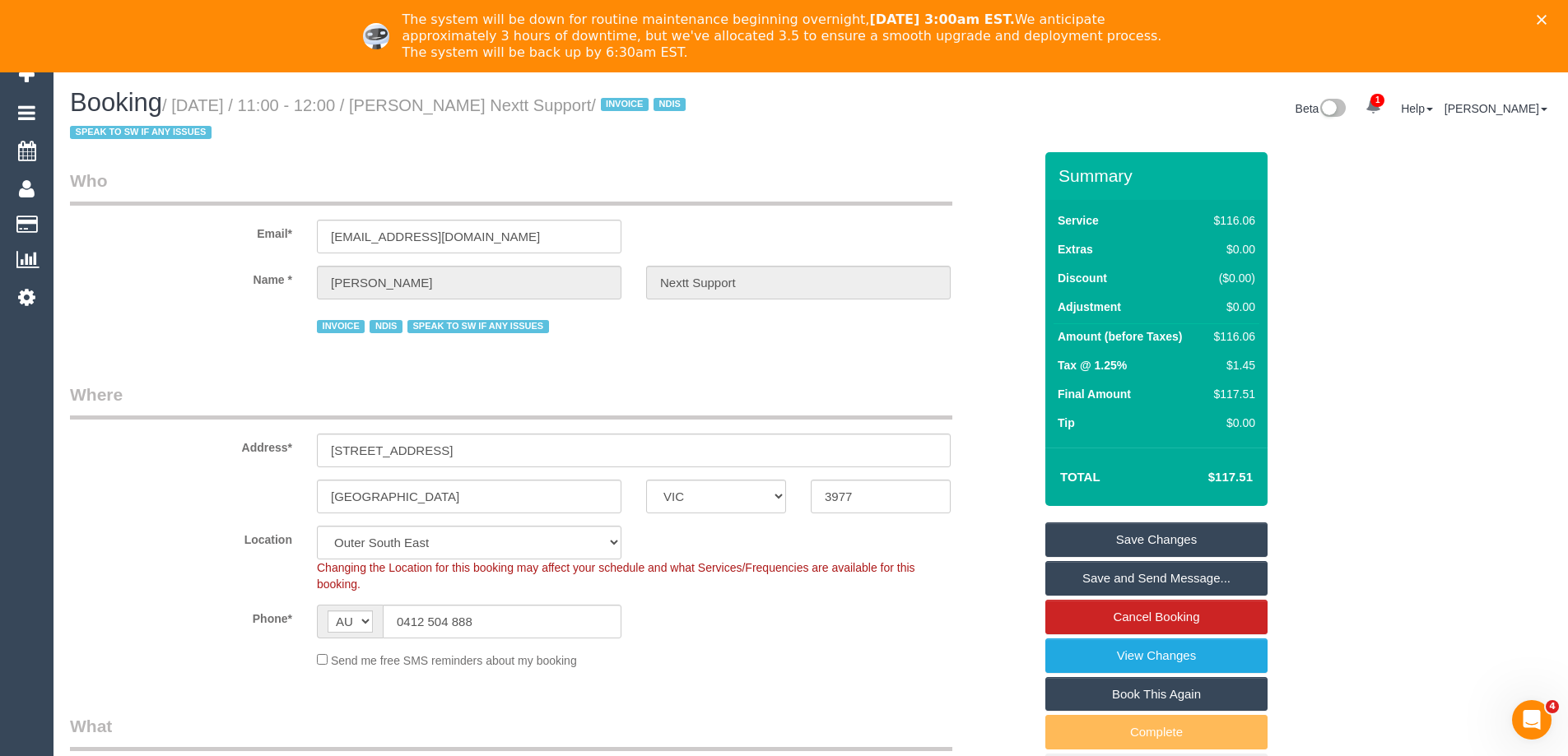
click at [1195, 535] on link "Save Changes" at bounding box center [1156, 539] width 222 height 34
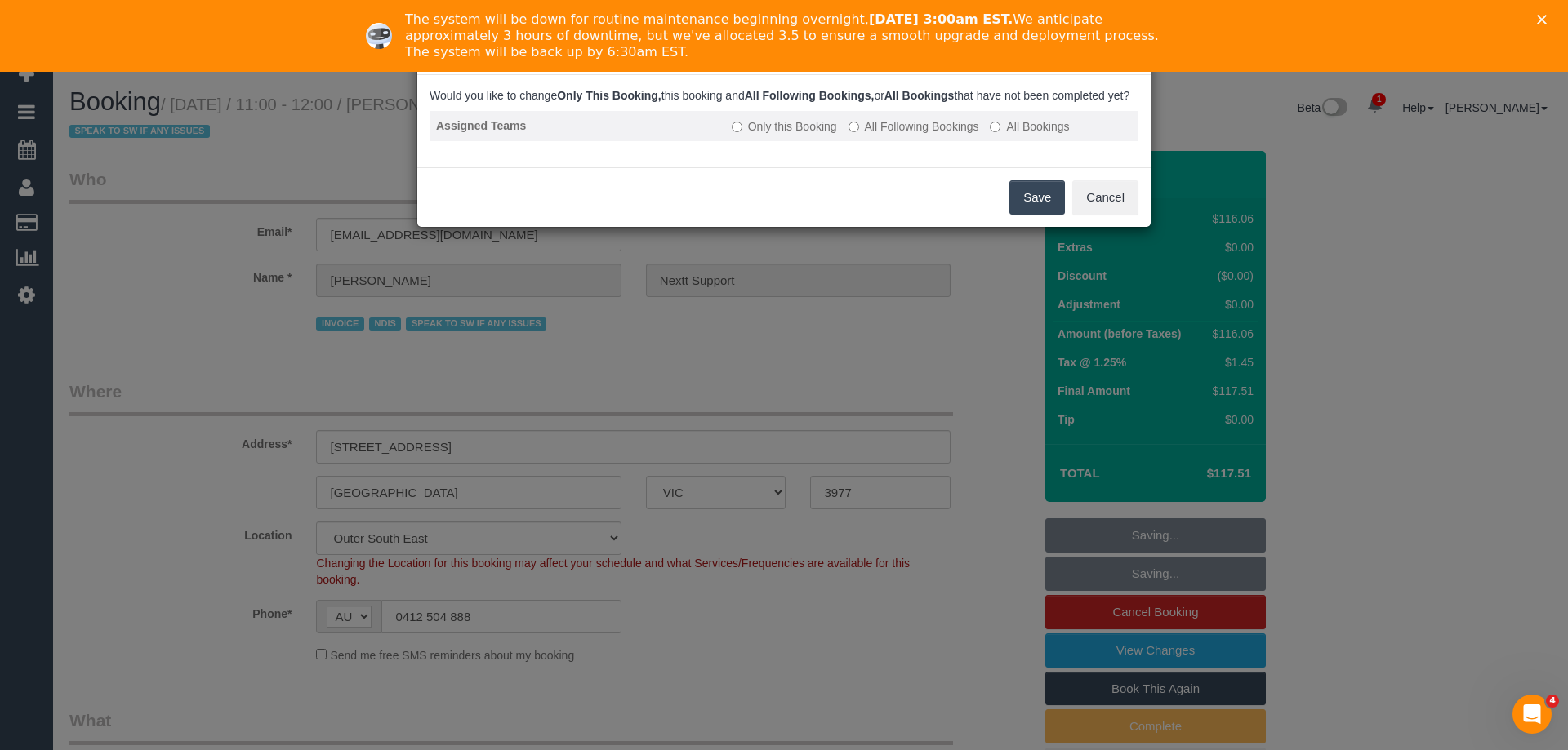
click at [908, 135] on label "All Following Bookings" at bounding box center [913, 126] width 130 height 17
click at [1030, 212] on button "Save" at bounding box center [1037, 197] width 56 height 34
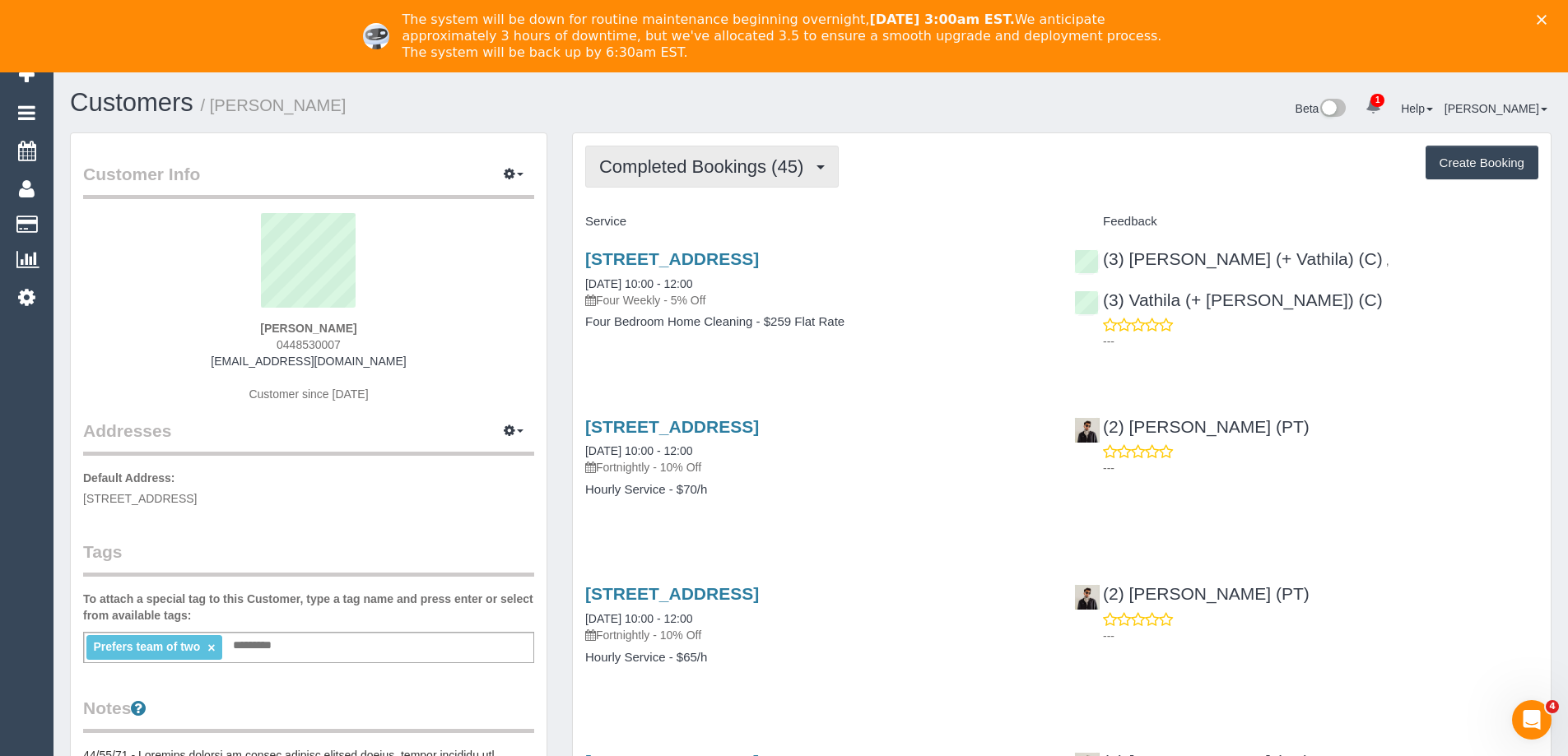
click at [698, 167] on span "Completed Bookings (45)" at bounding box center [705, 166] width 212 height 20
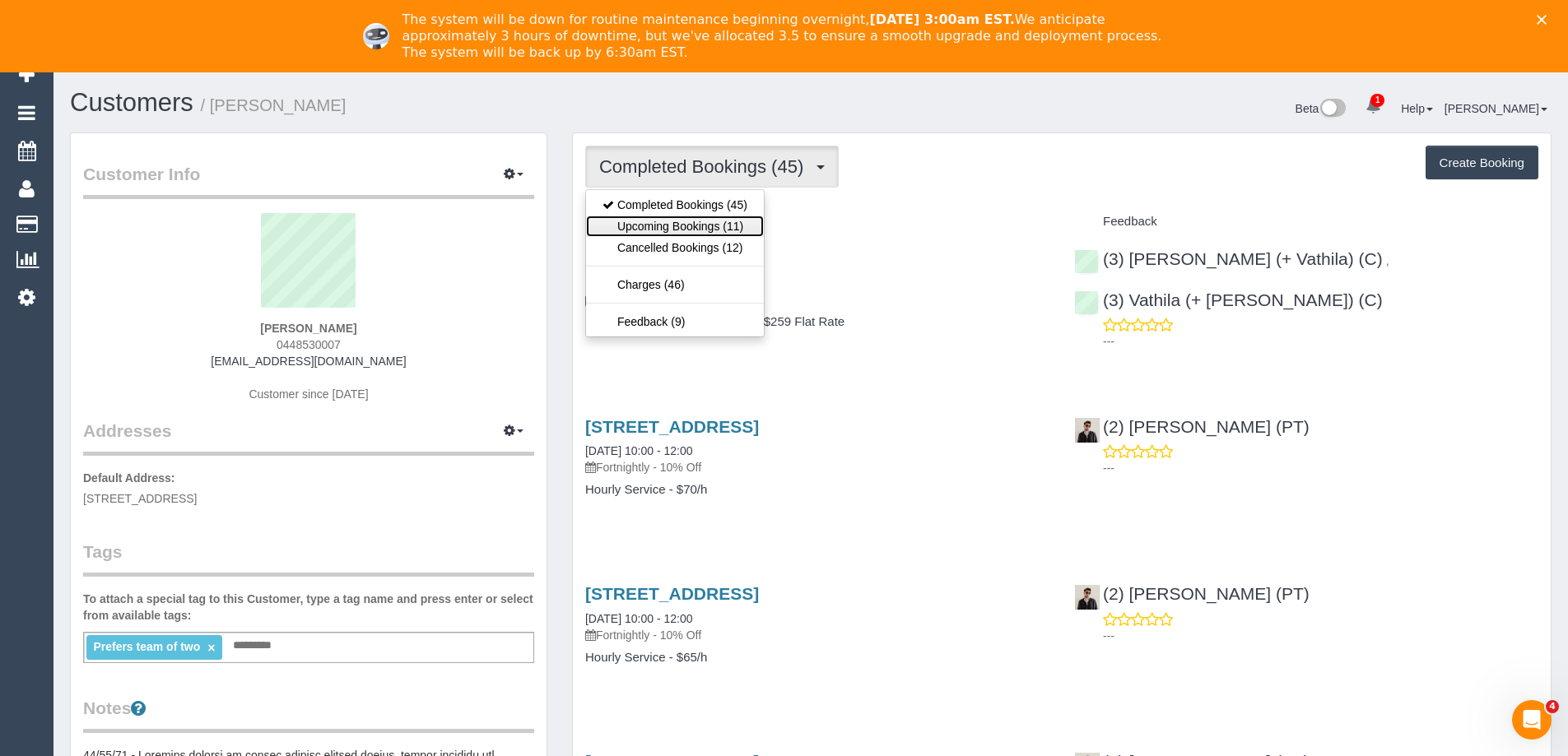
click at [695, 220] on link "Upcoming Bookings (11)" at bounding box center [675, 226] width 178 height 21
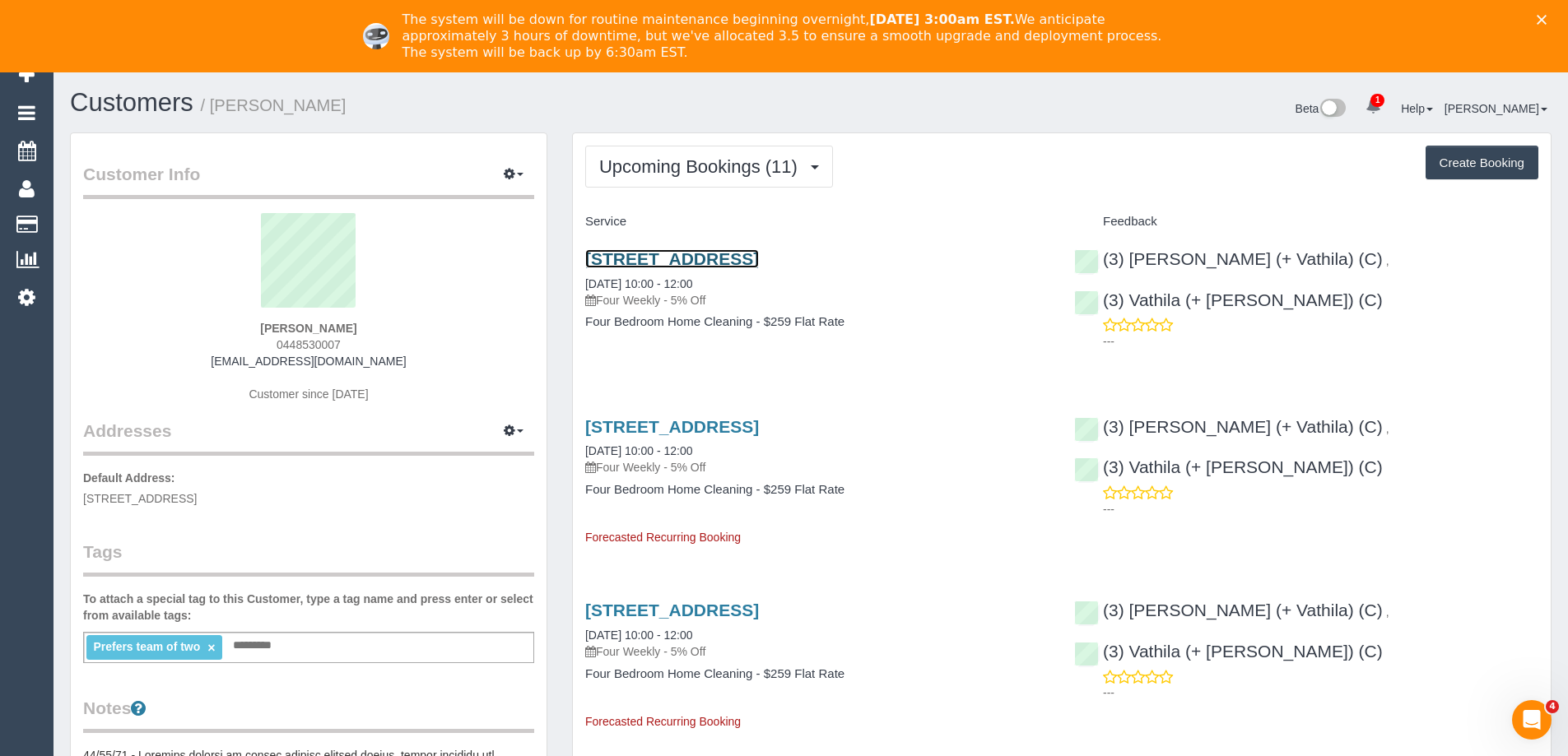
click at [714, 257] on link "[STREET_ADDRESS]" at bounding box center [672, 258] width 174 height 19
click at [703, 150] on button "Upcoming Bookings (11)" at bounding box center [709, 167] width 248 height 42
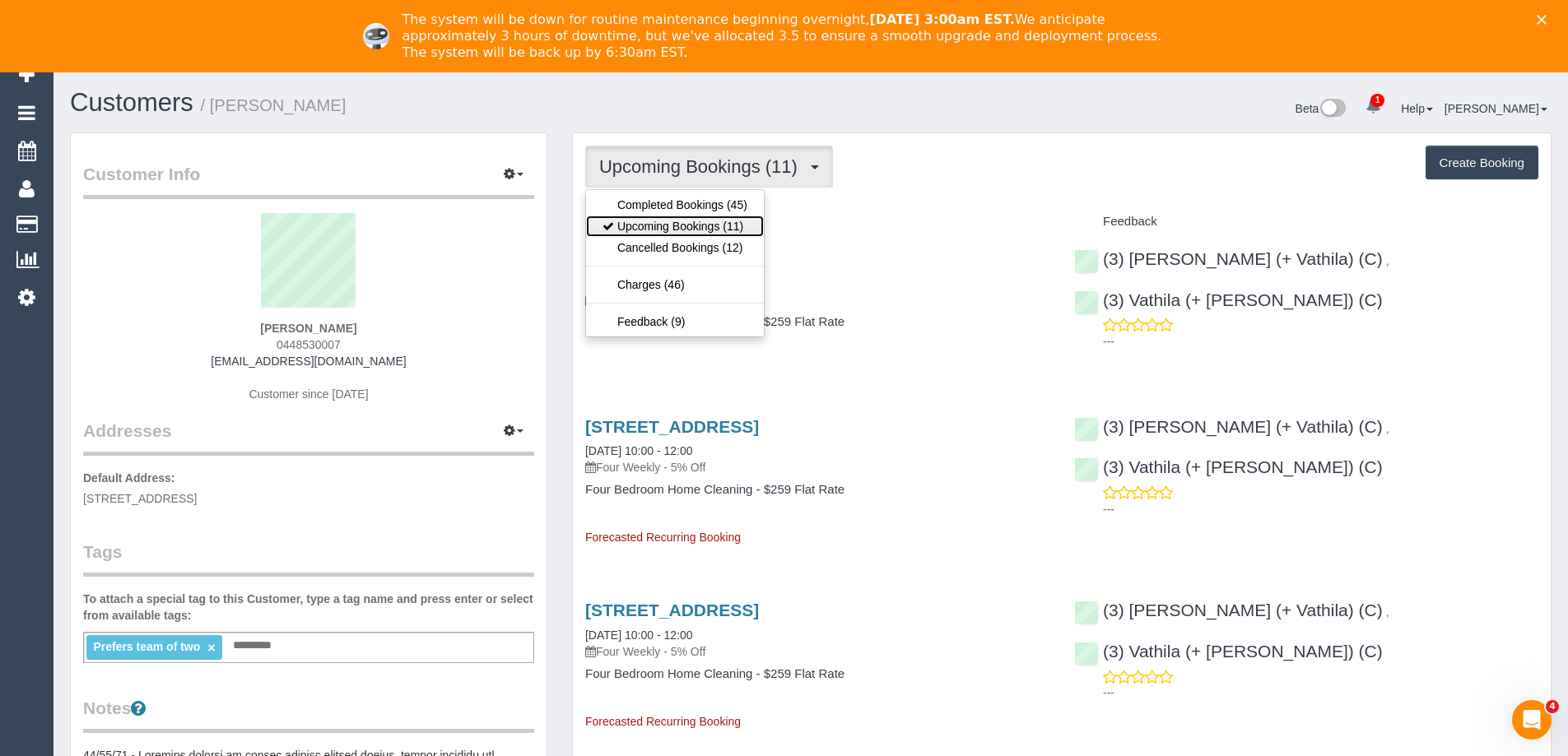
click at [702, 219] on link "Upcoming Bookings (11)" at bounding box center [675, 226] width 178 height 21
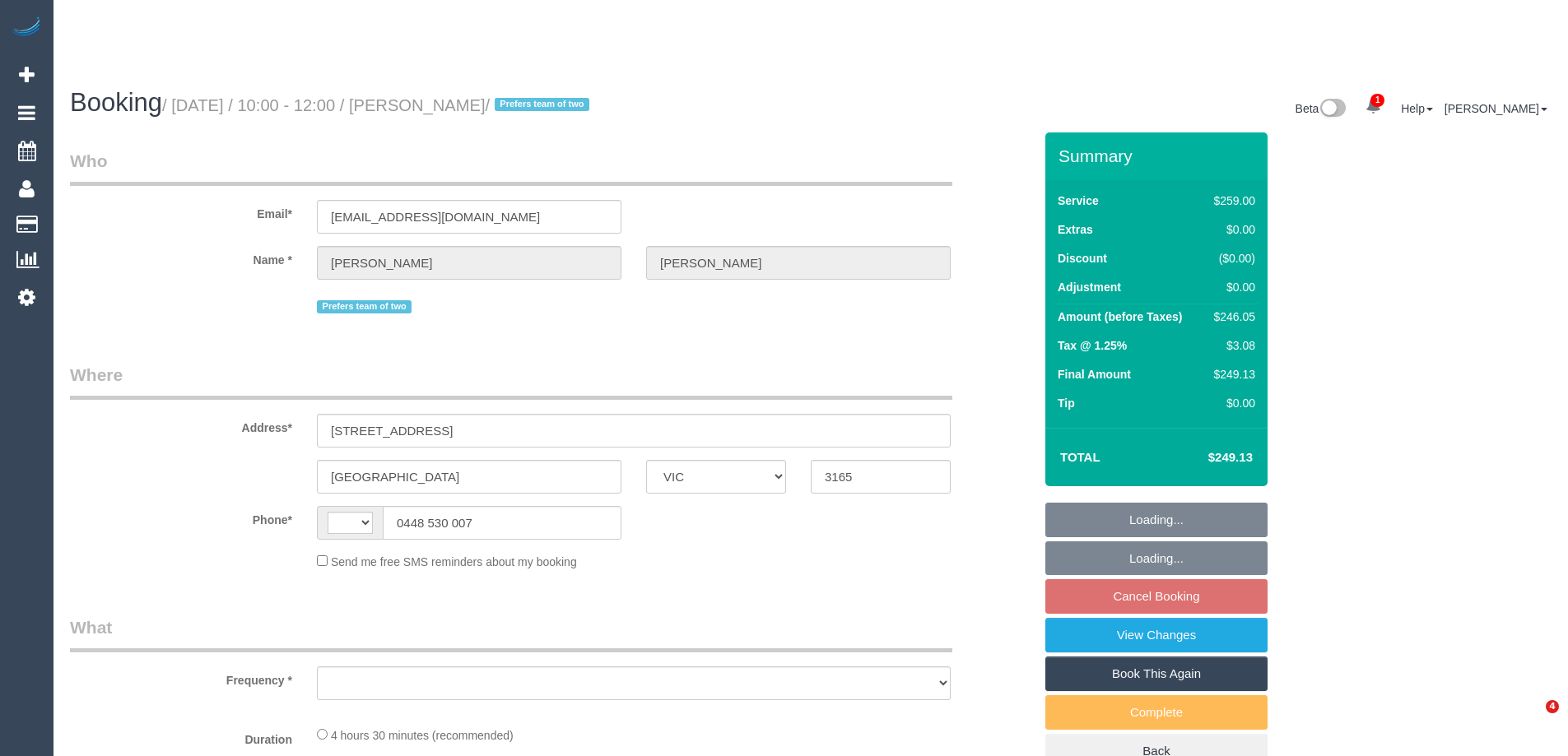
select select "VIC"
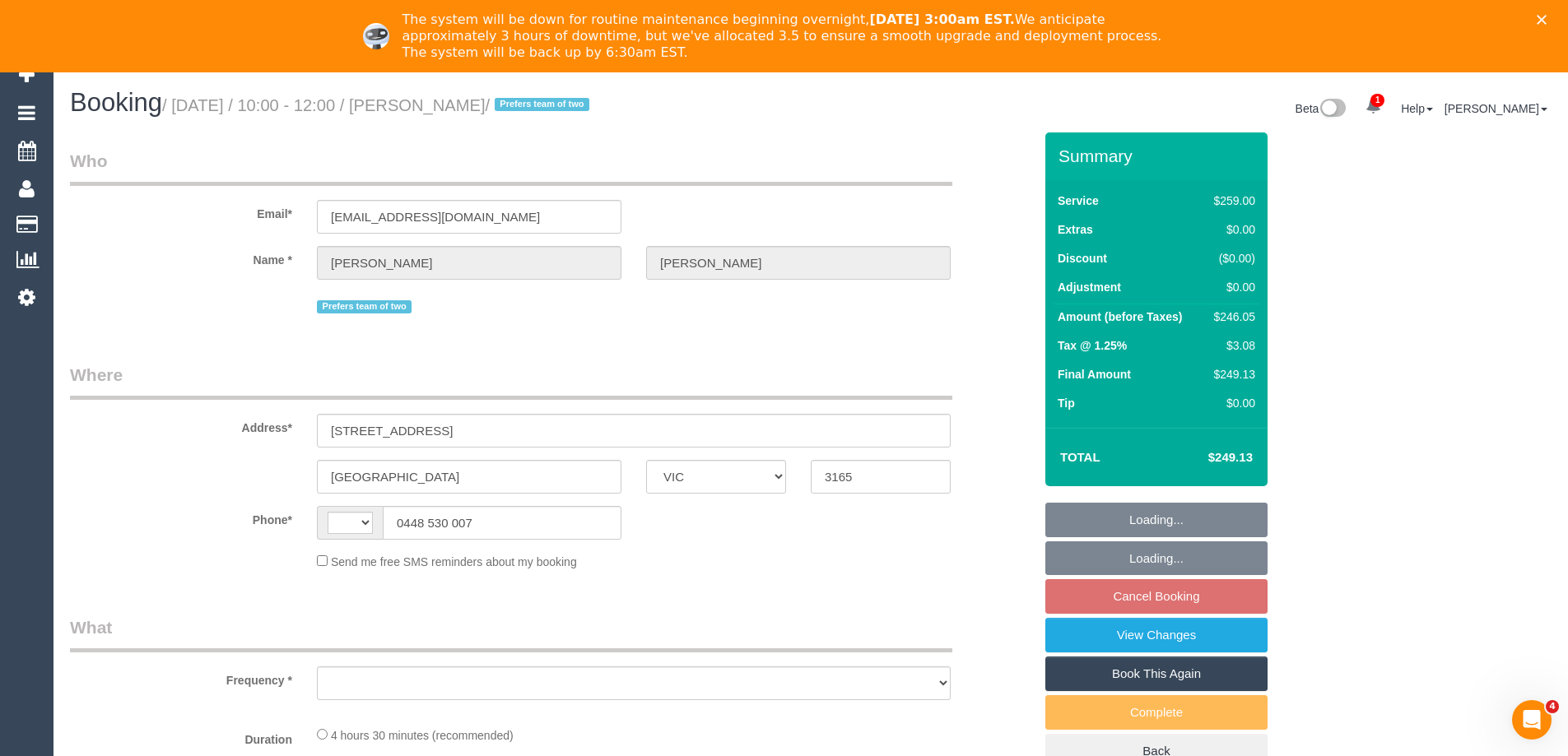
scroll to position [427, 0]
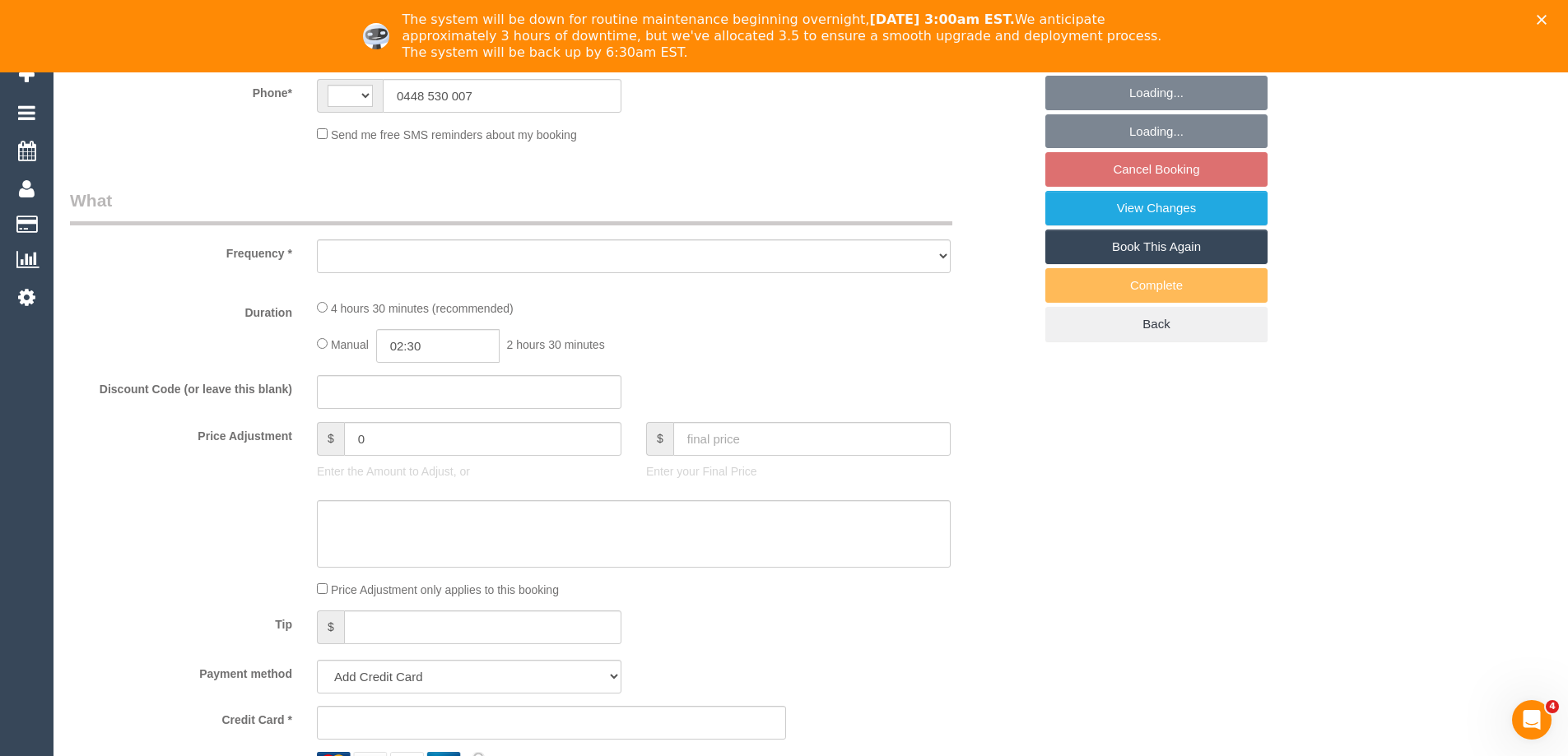
select select "object:303"
select select "string:stripe-pm_1QKTDr2GScqysDRVbhLqpD1O"
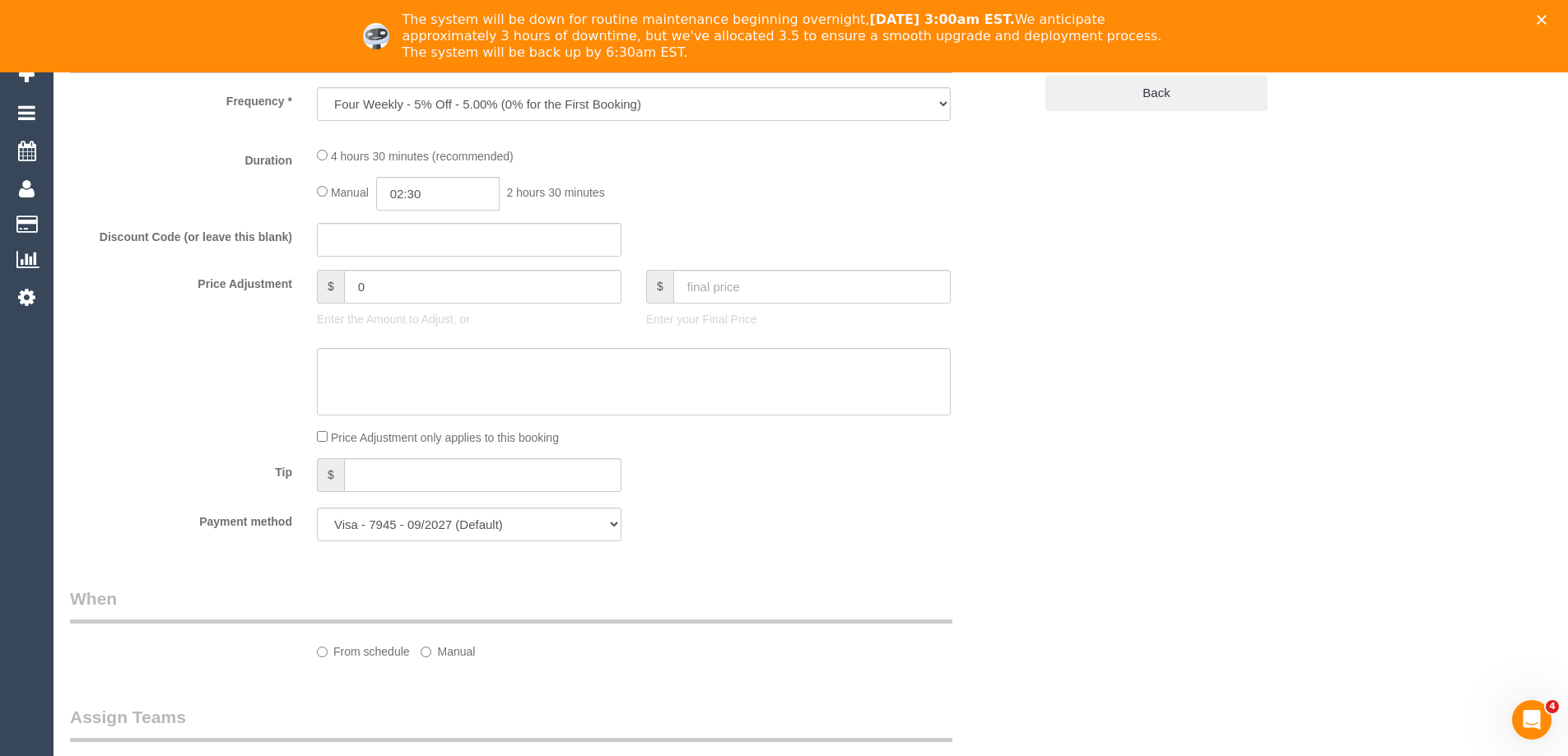
select select "object:799"
select select "string:AU"
select select "number:28"
select select "number:14"
select select "number:19"
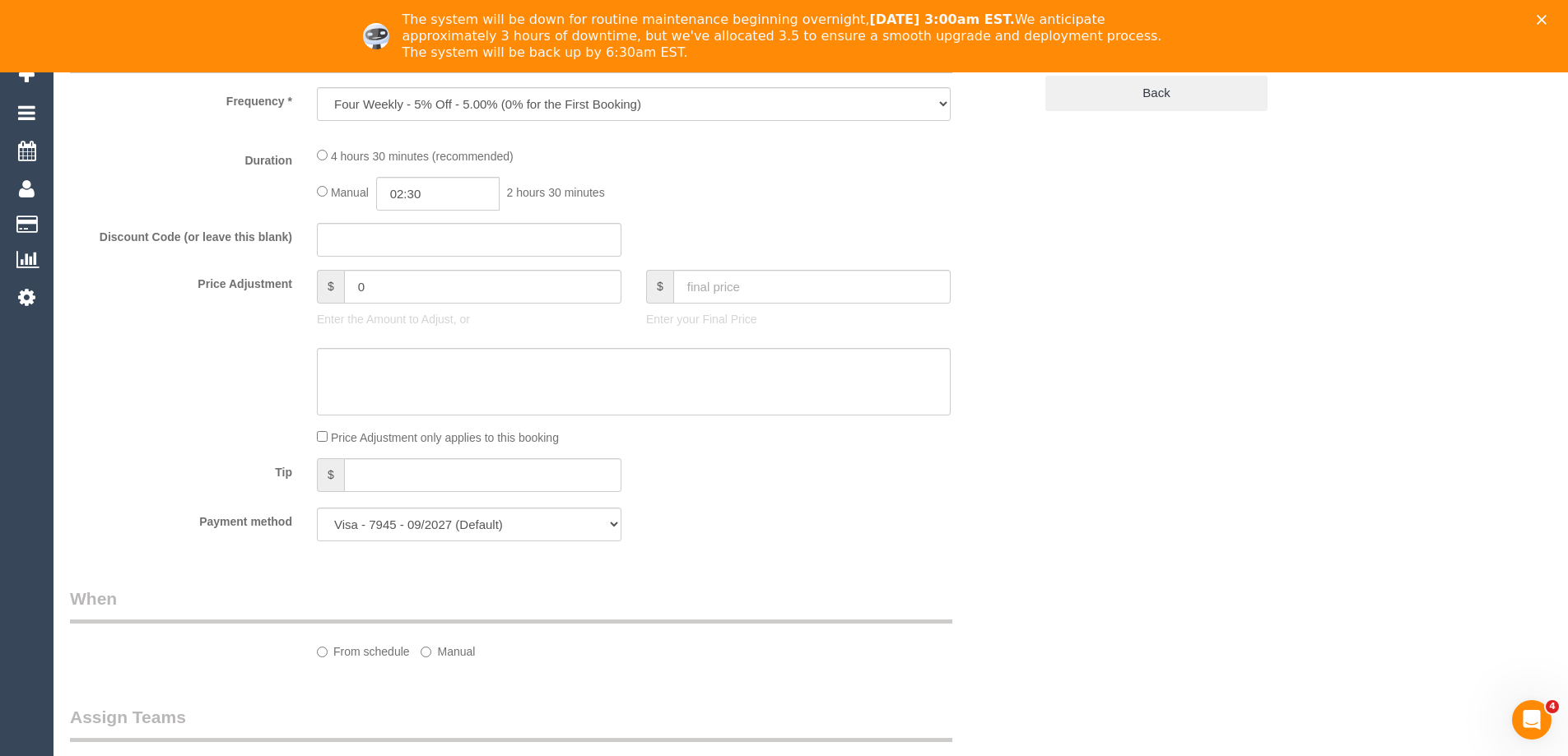
select select "number:22"
select select "number:34"
select select "number:12"
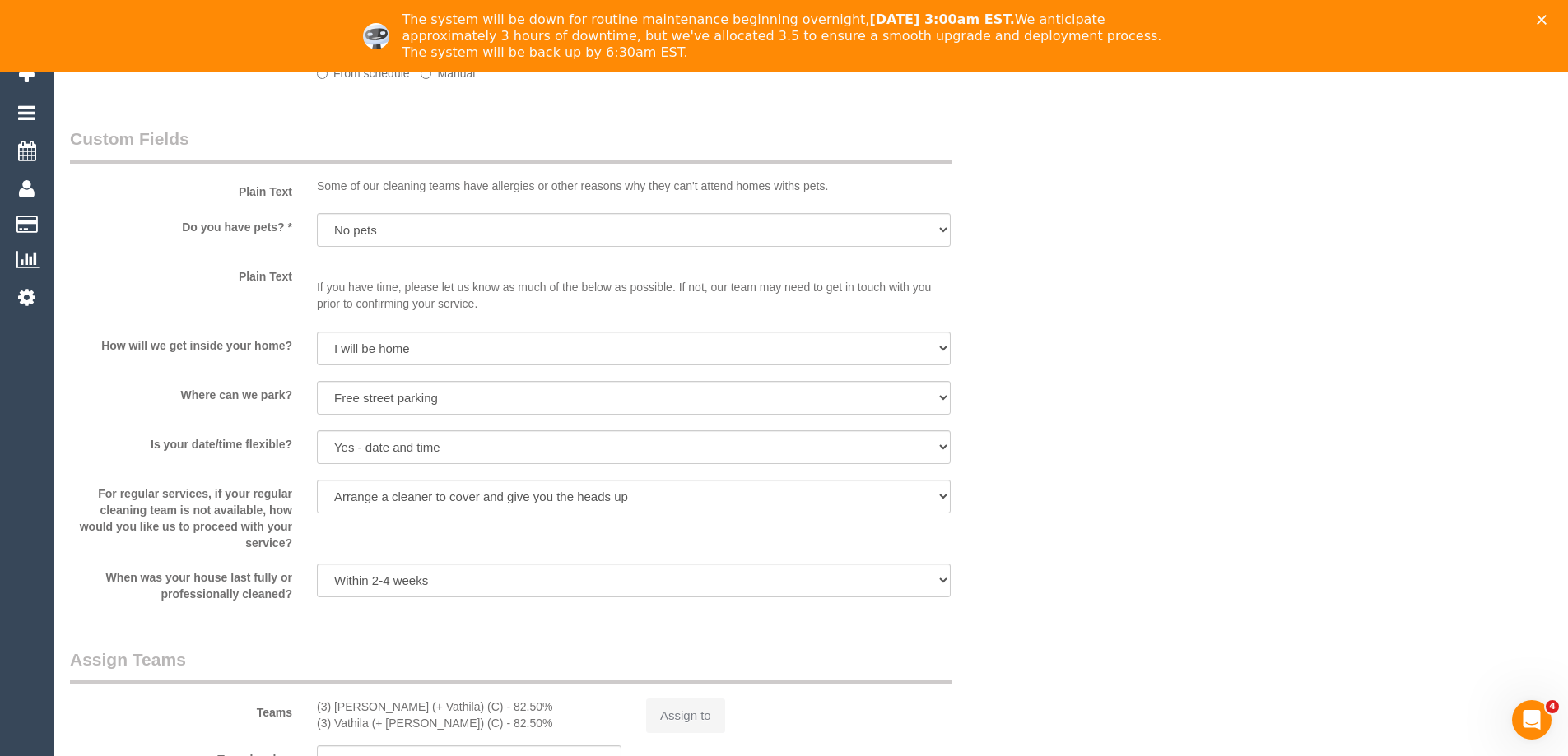
select select "spot3"
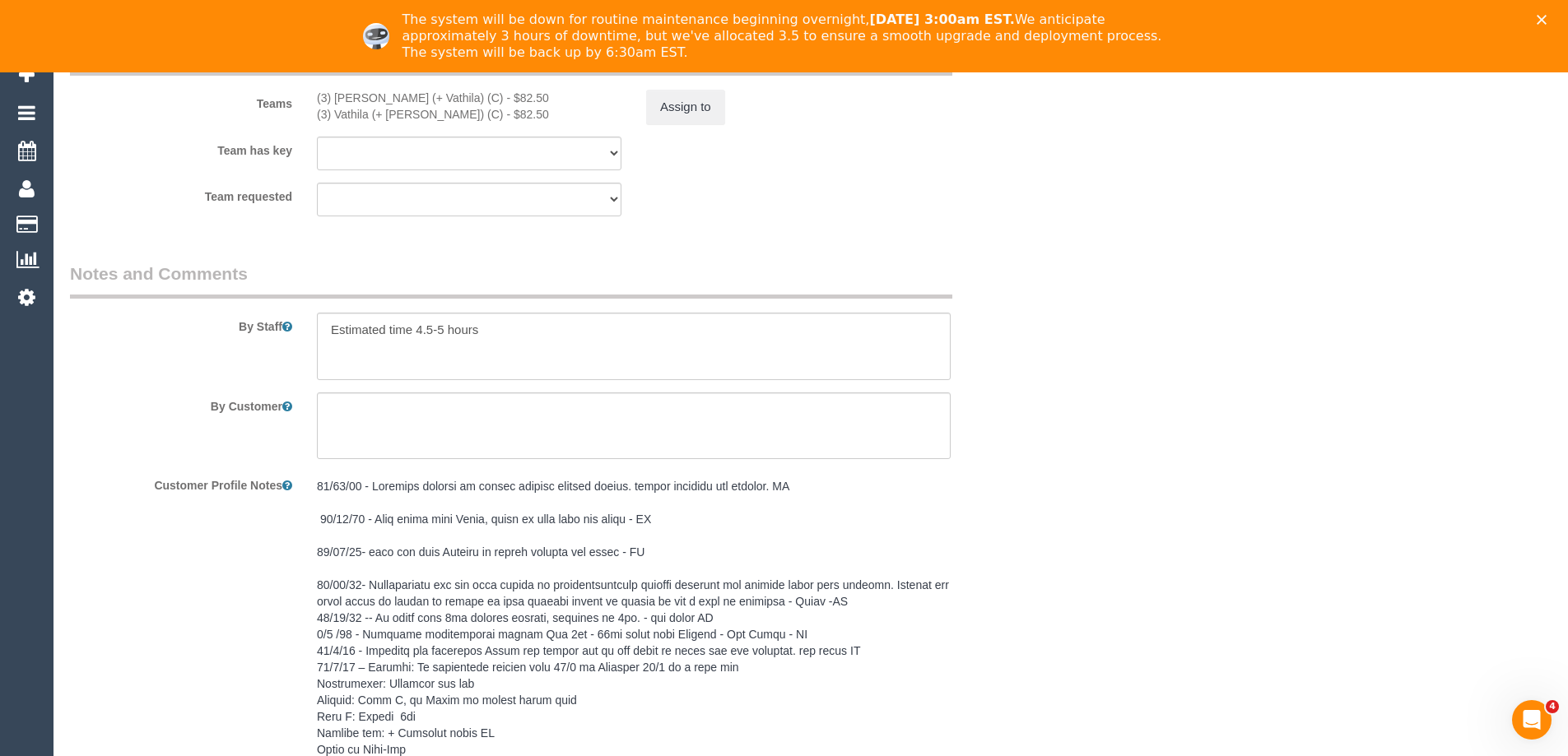
scroll to position [2852, 0]
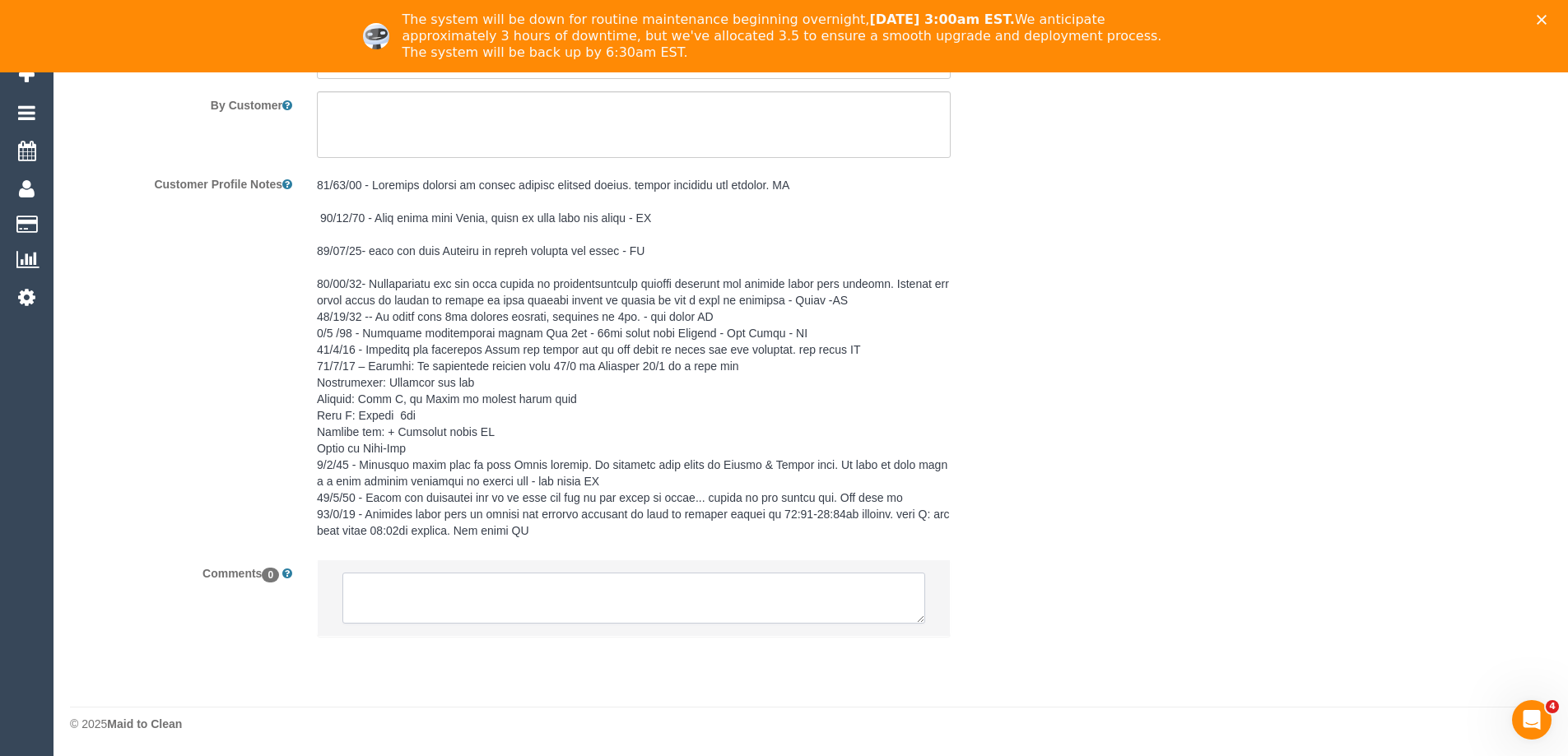
click at [419, 590] on textarea at bounding box center [634, 598] width 583 height 51
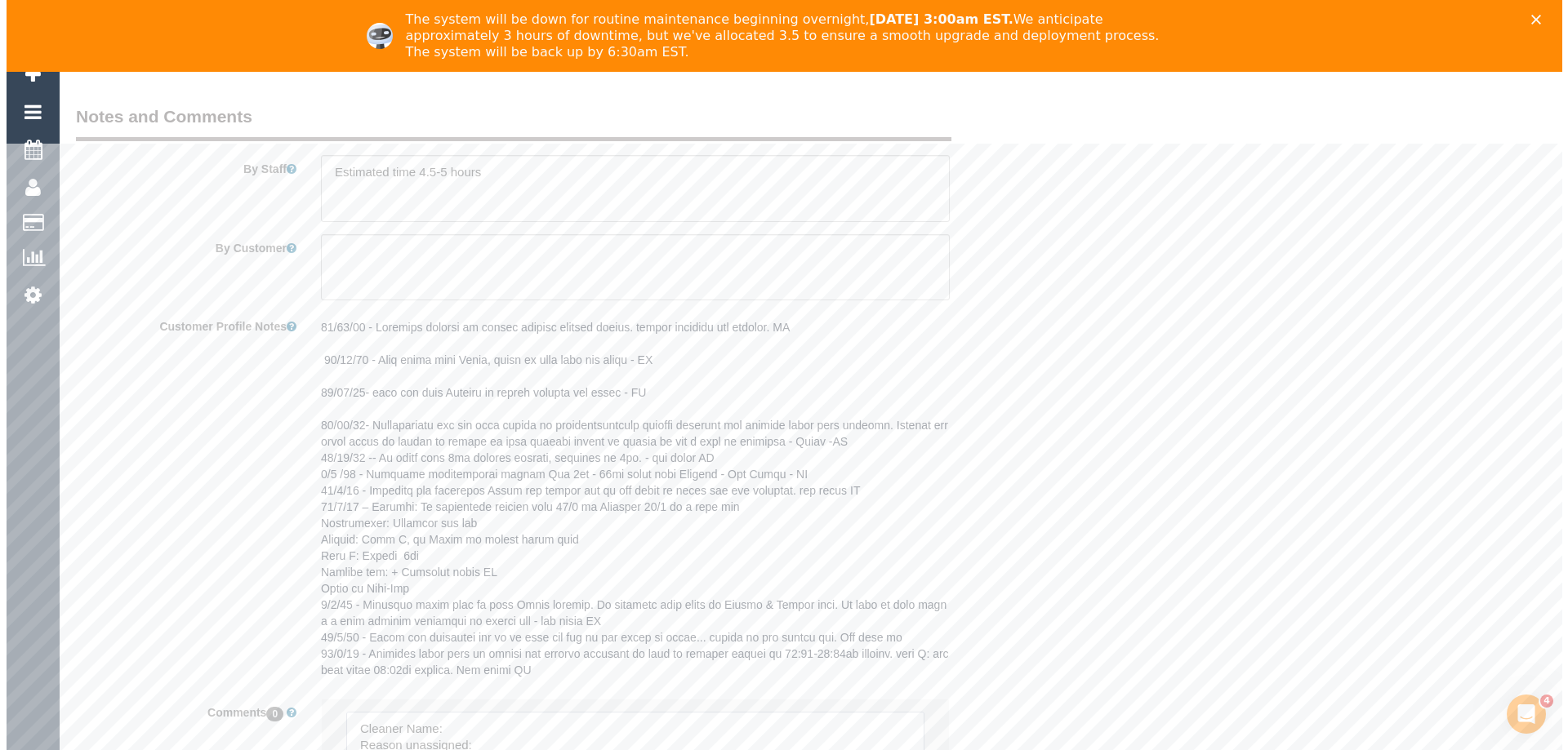
scroll to position [2340, 0]
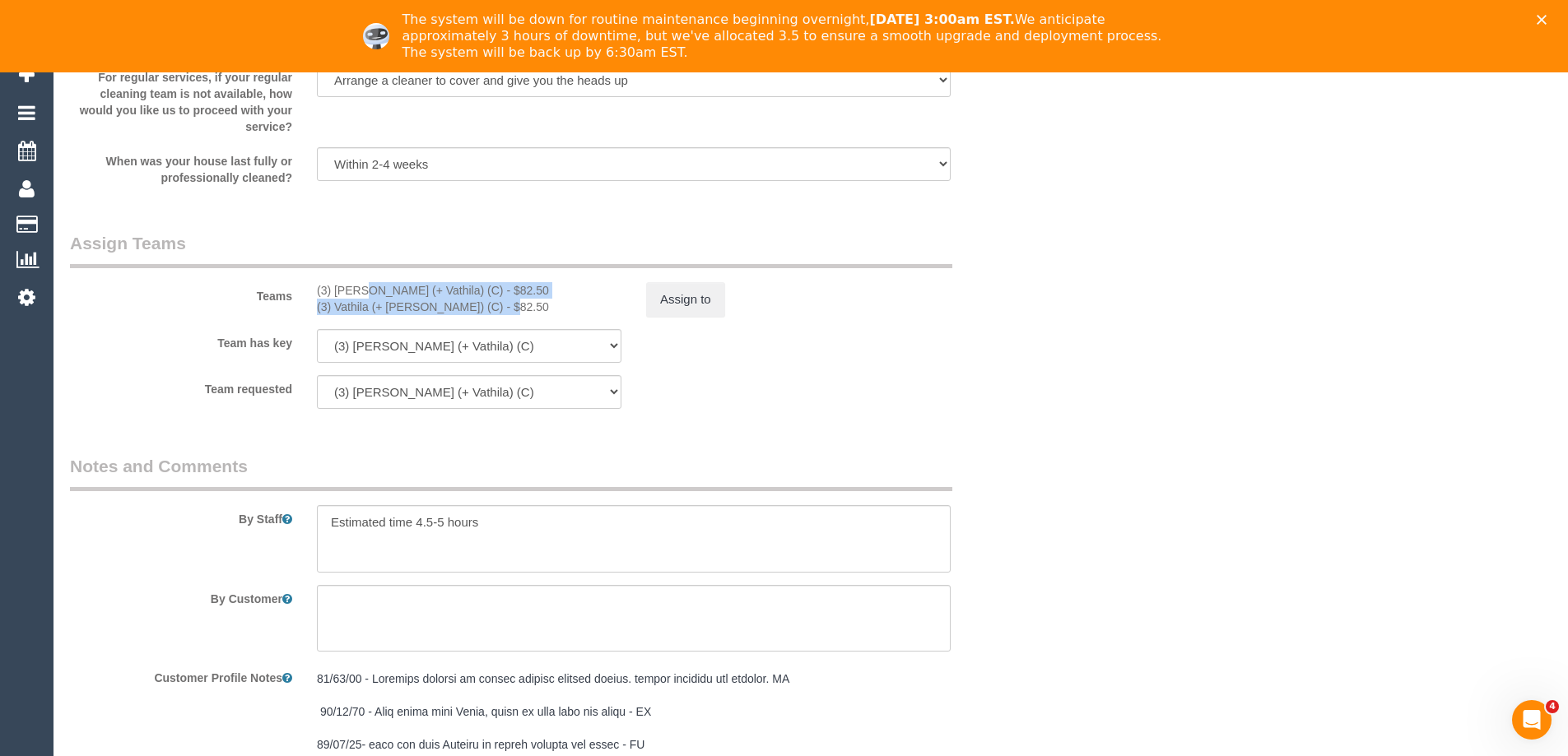
copy div "(3) Suchetha (+ Vathila) (C) - $82.50 (3) Vathila (+ Suchetha) (C)"
drag, startPoint x: 316, startPoint y: 292, endPoint x: 456, endPoint y: 312, distance: 141.4
click at [456, 312] on div "(3) Suchetha (+ Vathila) (C) - $82.50 (3) Vathila (+ Suchetha) (C) - $82.50" at bounding box center [470, 298] width 330 height 33
click at [666, 304] on button "Assign to" at bounding box center [686, 299] width 79 height 34
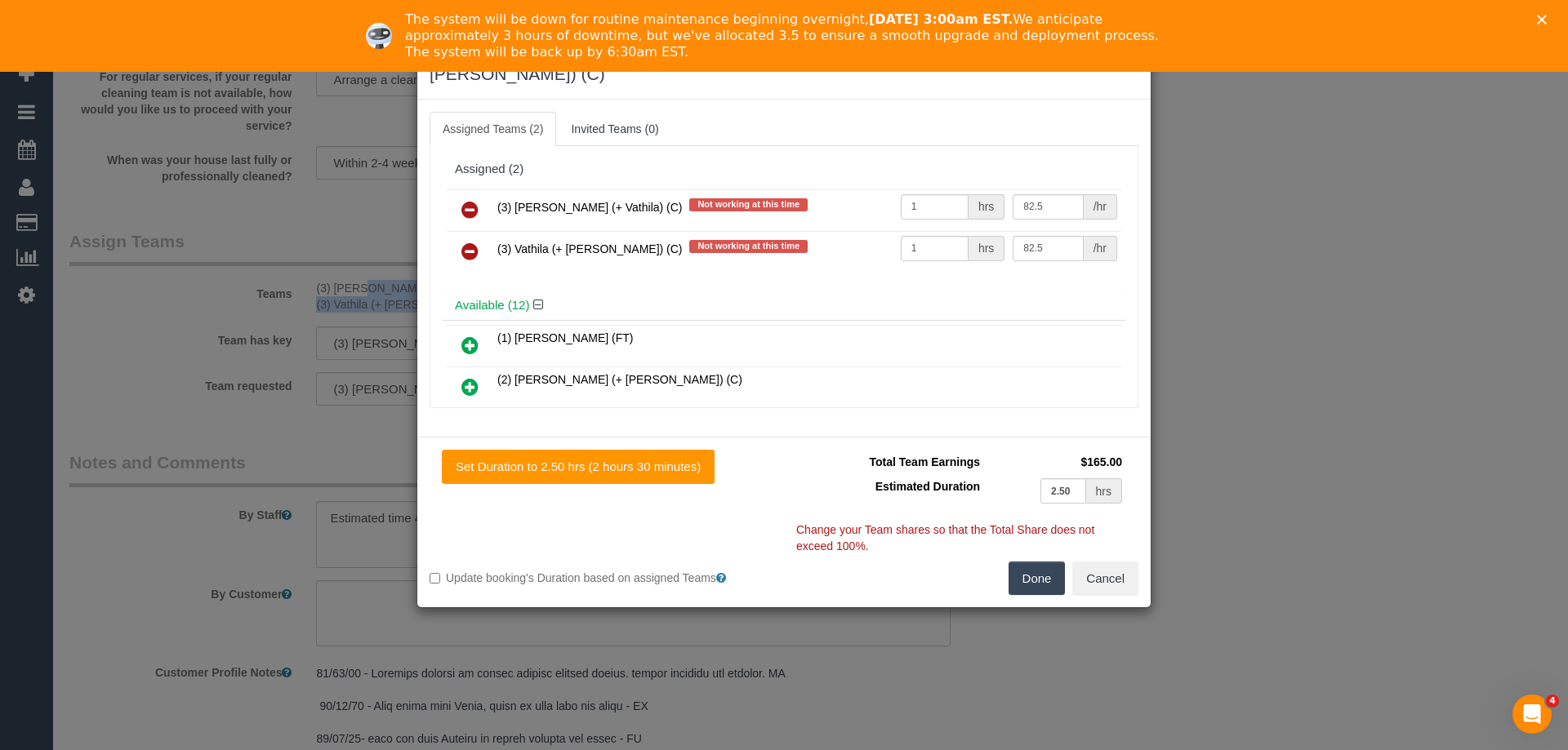
click at [454, 194] on link at bounding box center [470, 210] width 38 height 32
click at [455, 236] on link at bounding box center [470, 252] width 38 height 32
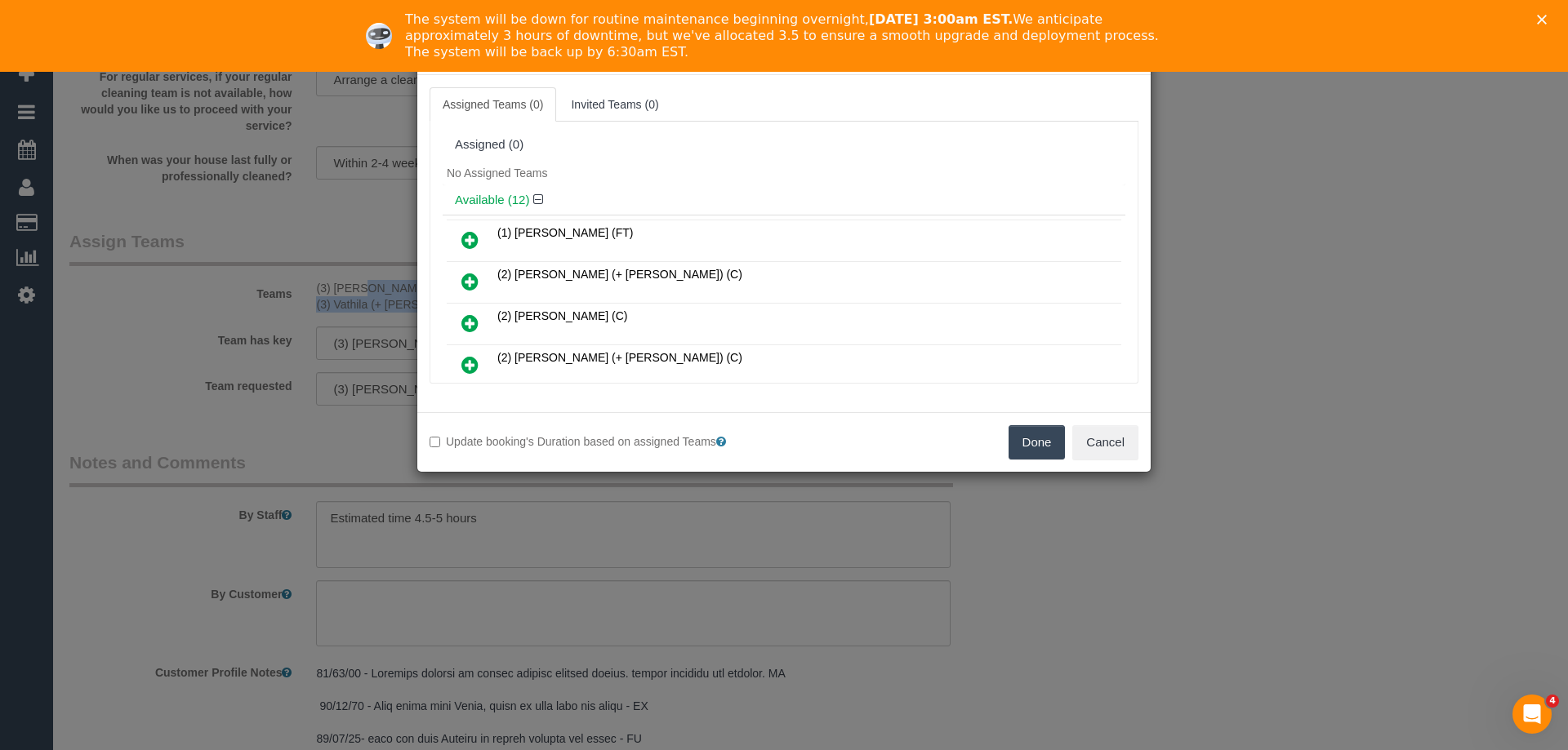
click at [1040, 441] on button "Done" at bounding box center [1036, 442] width 57 height 34
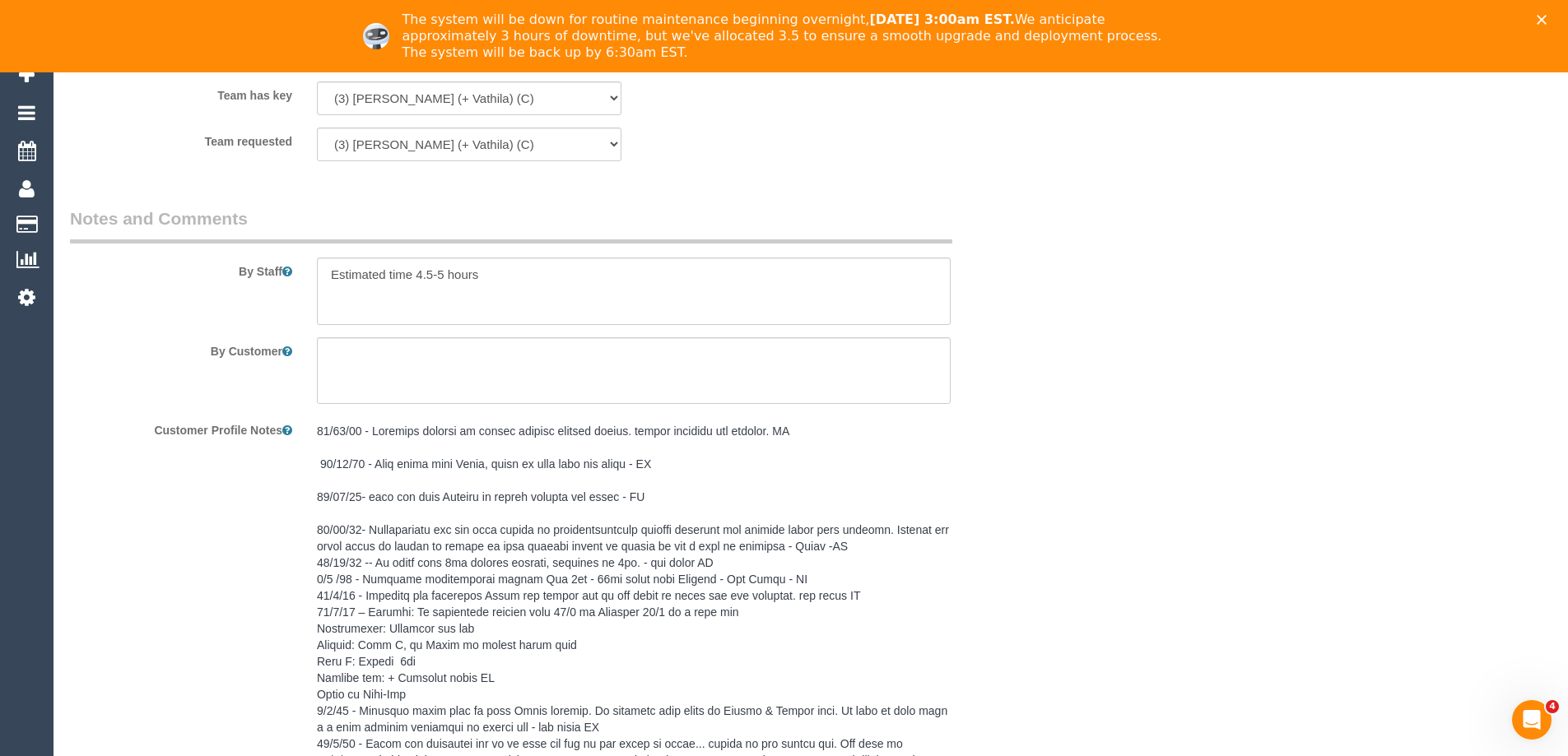
scroll to position [2920, 0]
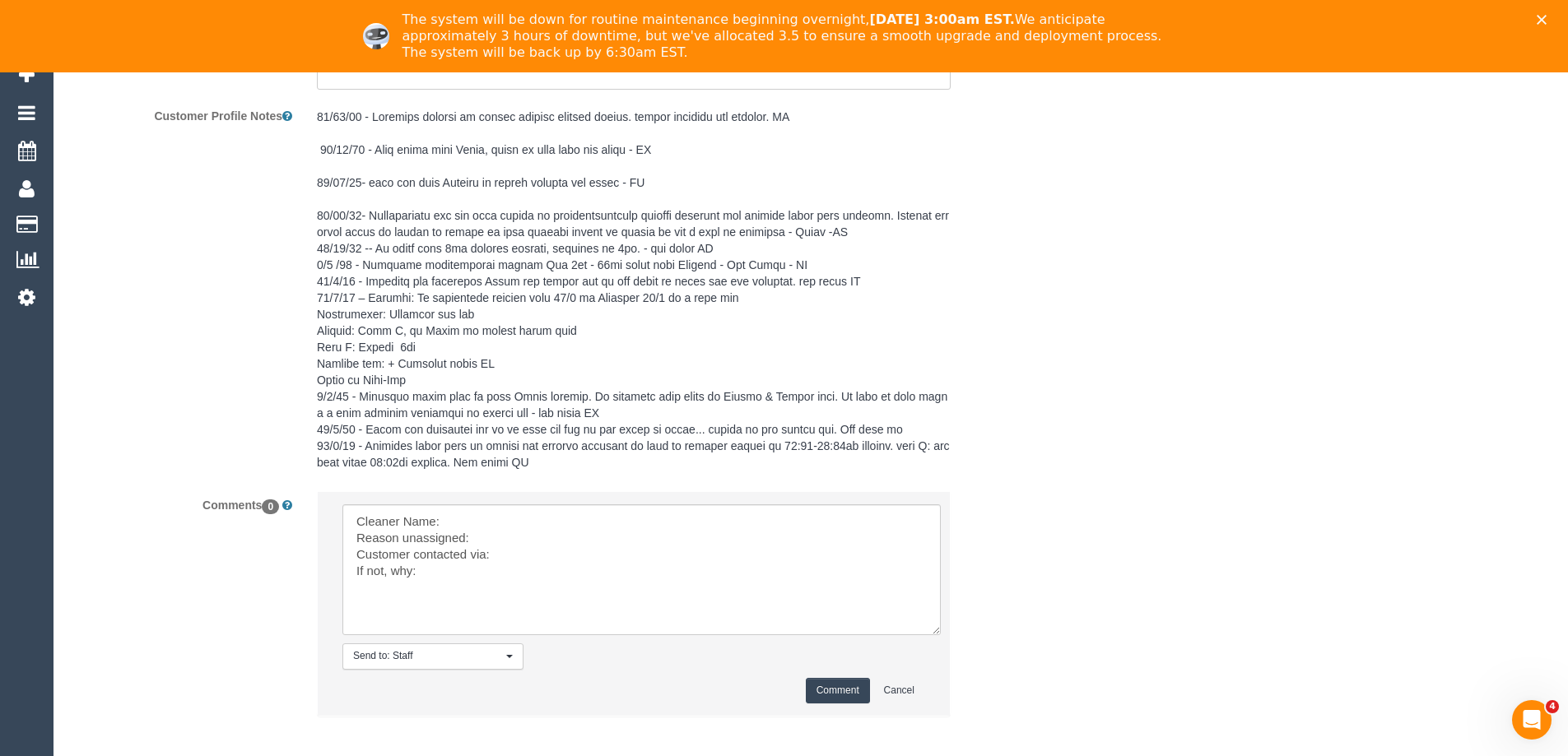
drag, startPoint x: 921, startPoint y: 551, endPoint x: 684, endPoint y: 602, distance: 242.4
click at [940, 635] on textarea at bounding box center [642, 569] width 598 height 130
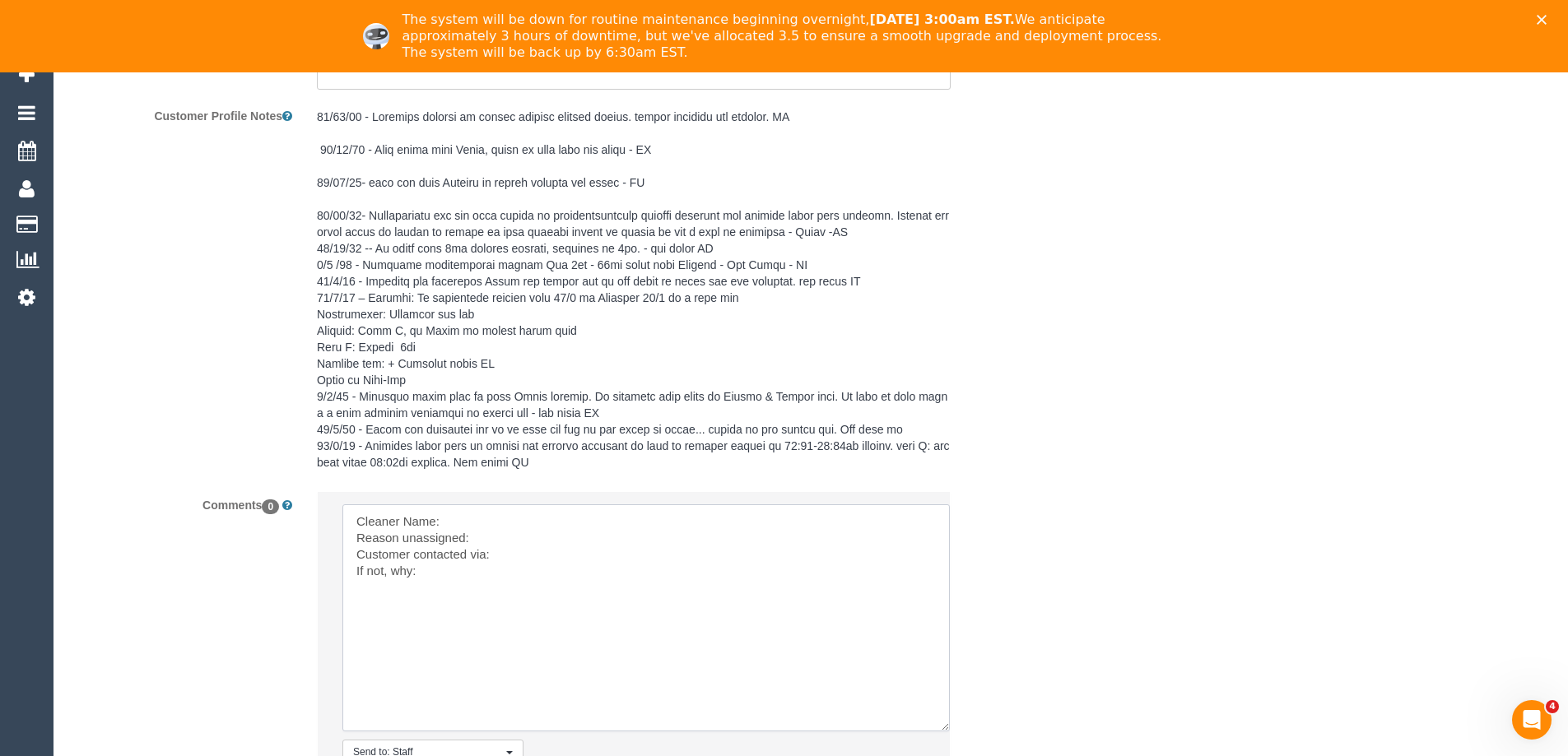
click at [457, 511] on textarea at bounding box center [646, 618] width 607 height 227
paste textarea "(3) Suchetha (+ Vathila) (C) - $82.50 (3) Vathila (+ Suchetha) (C)"
drag, startPoint x: 593, startPoint y: 516, endPoint x: 751, endPoint y: 507, distance: 158.3
click at [741, 523] on textarea at bounding box center [646, 618] width 607 height 227
click at [764, 517] on textarea at bounding box center [646, 618] width 607 height 227
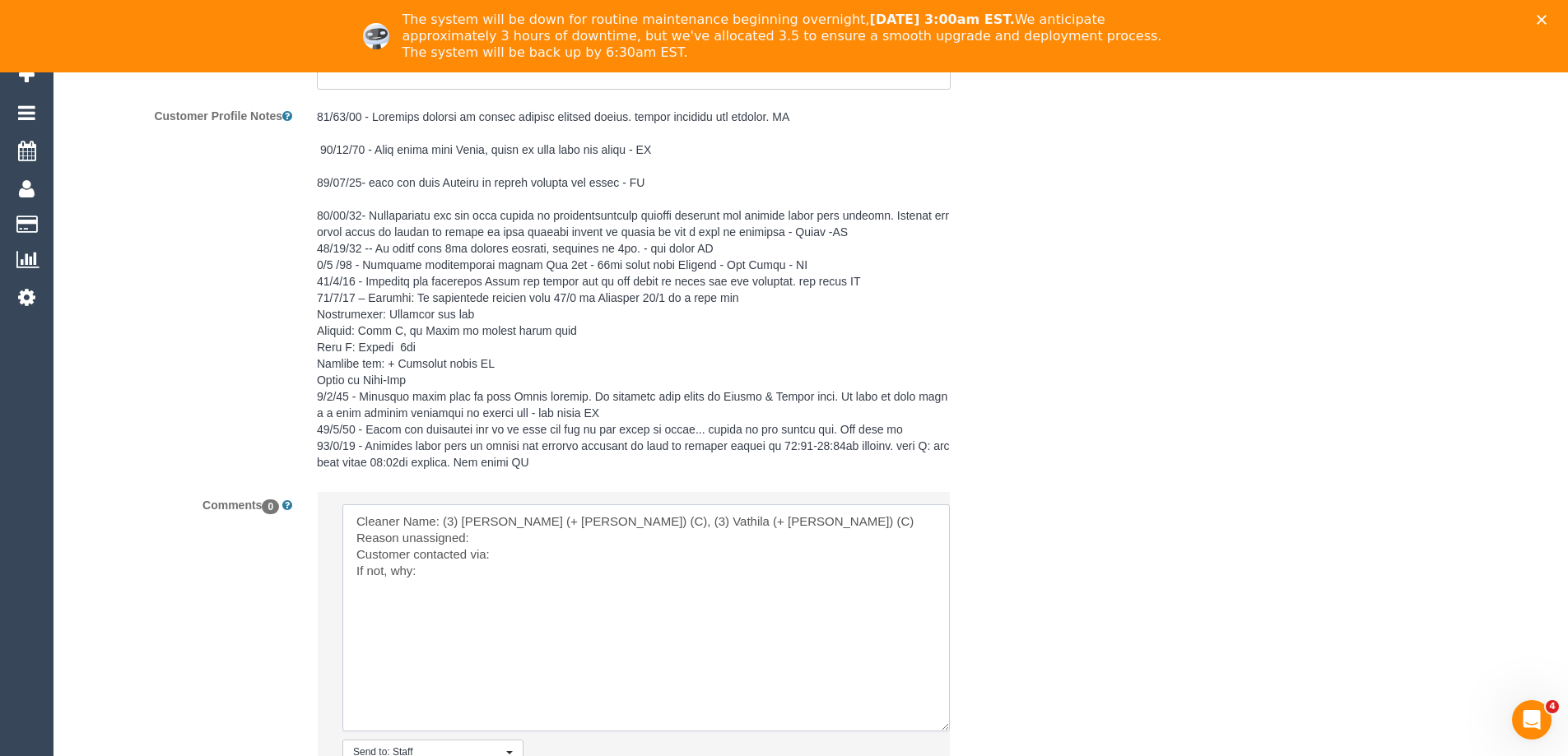
click at [642, 542] on textarea at bounding box center [646, 618] width 607 height 227
paste textarea "Resigned with no notice. All jobs to be removed ongoing"
click at [613, 534] on textarea at bounding box center [646, 618] width 607 height 227
click at [823, 531] on textarea at bounding box center [646, 618] width 607 height 227
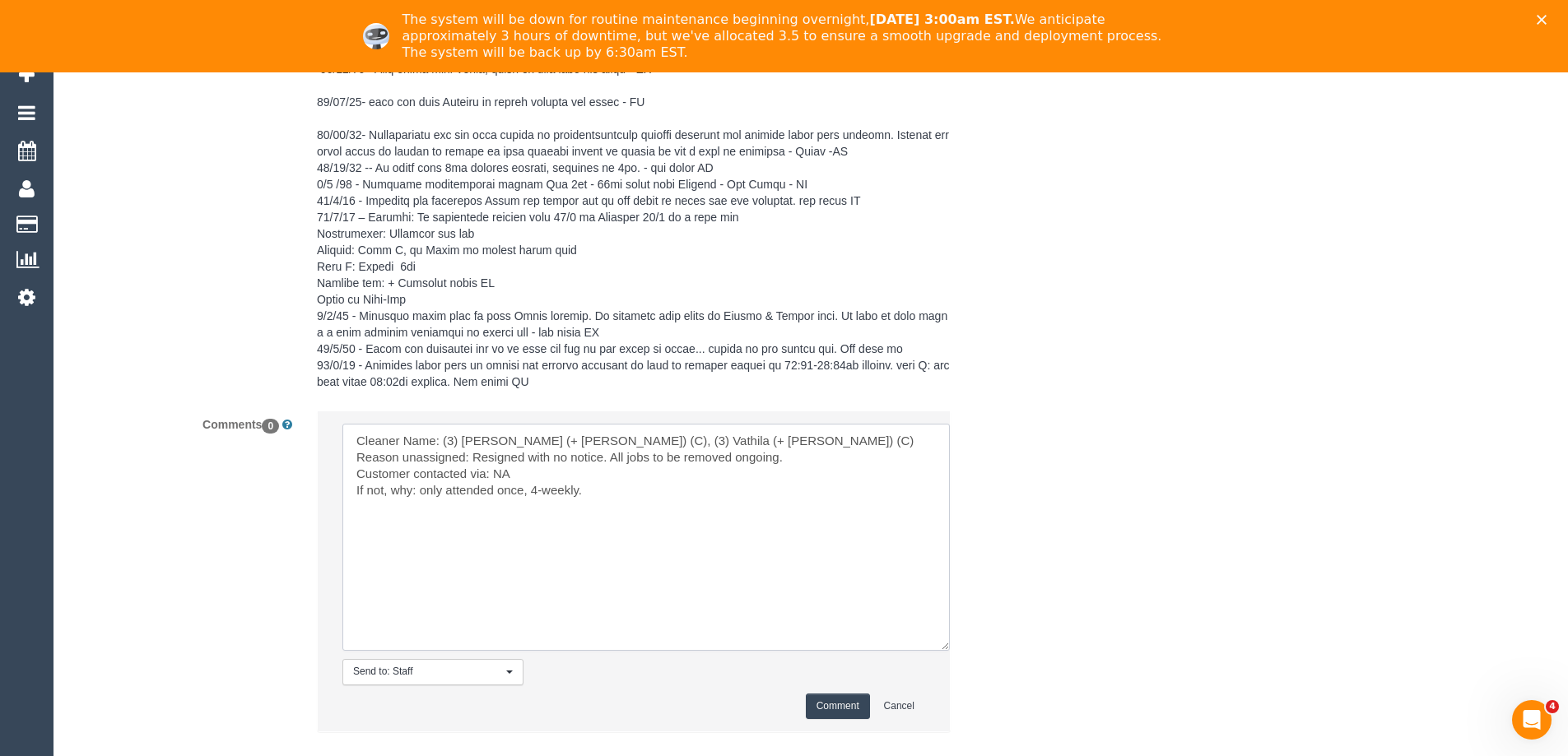
scroll to position [3096, 0]
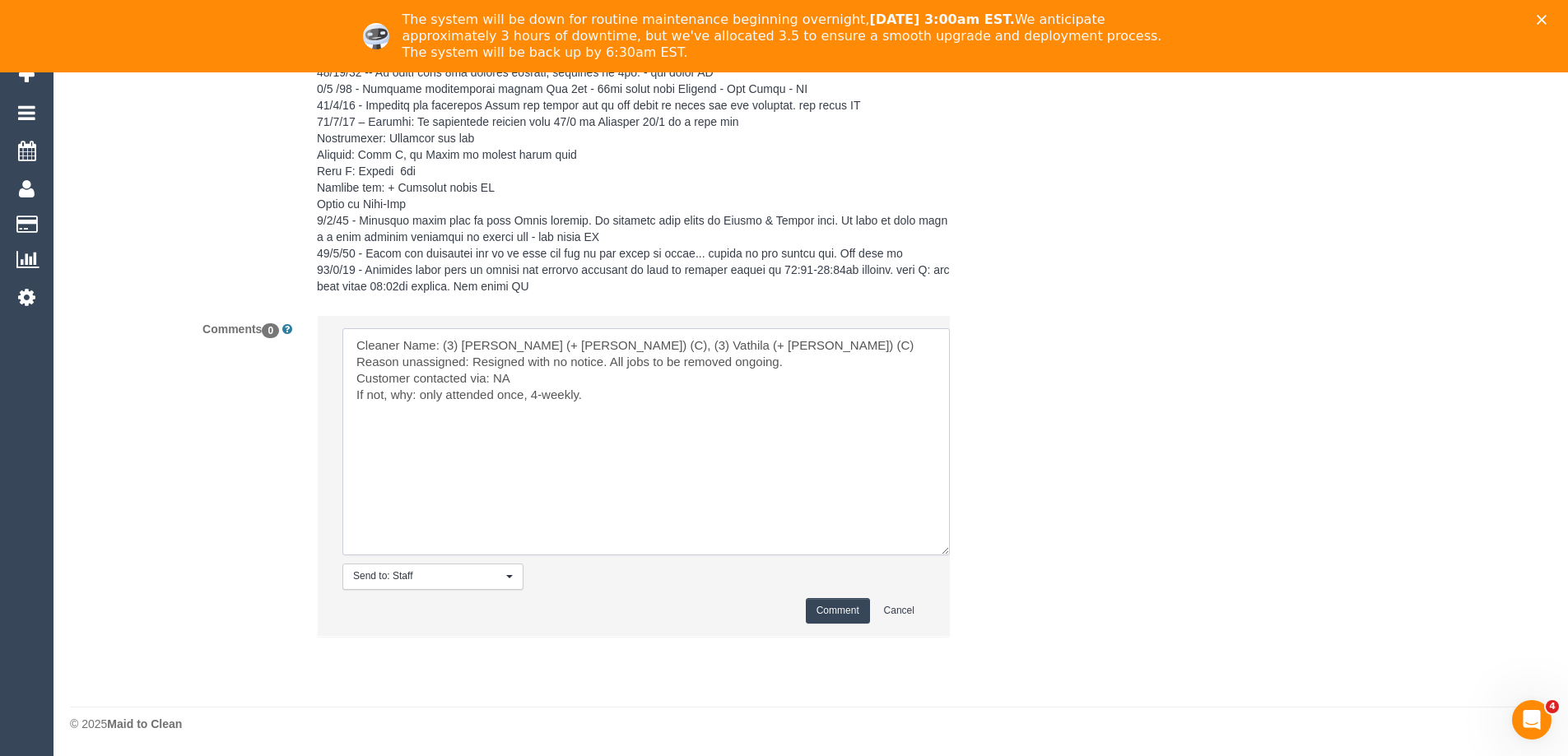
type textarea "Cleaner Name: (3) Suchetha (+ Vathila) (C), (3) Vathila (+ Suchetha) (C) Reason…"
click at [826, 607] on button "Comment" at bounding box center [837, 611] width 64 height 26
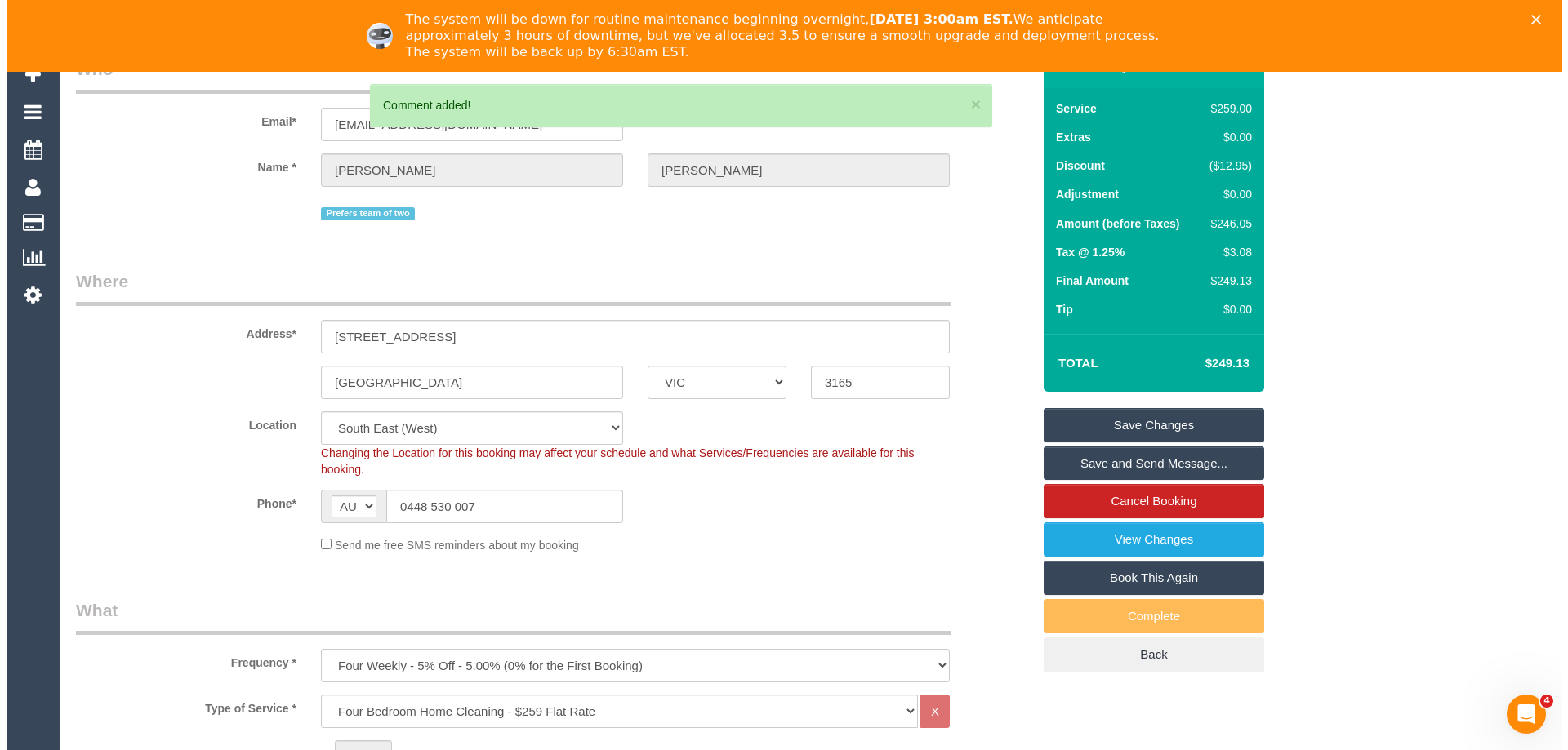
scroll to position [0, 0]
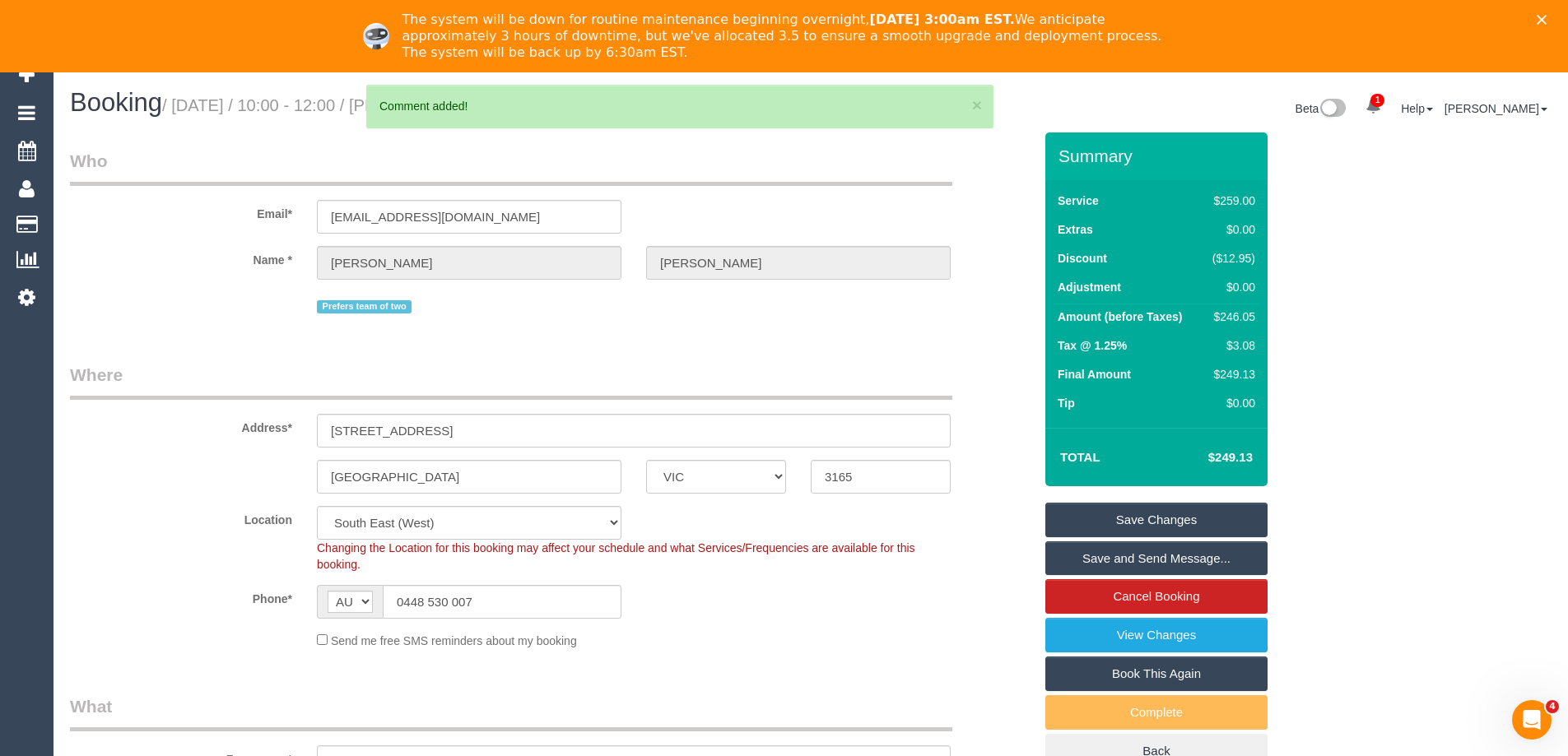
click at [1133, 513] on link "Save Changes" at bounding box center [1156, 520] width 222 height 34
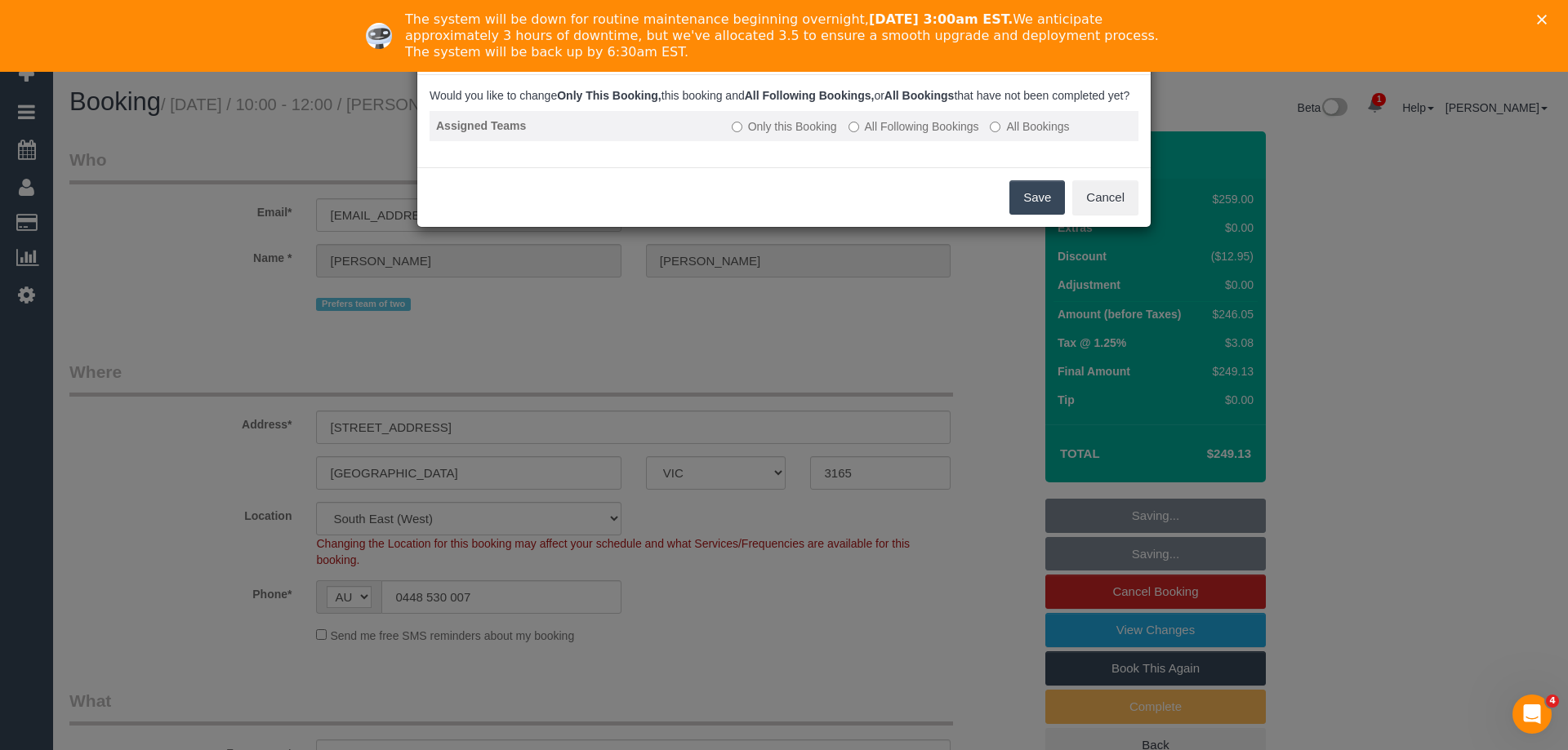
click at [930, 135] on label "All Following Bookings" at bounding box center [913, 126] width 130 height 17
click at [1039, 204] on button "Save" at bounding box center [1037, 197] width 56 height 34
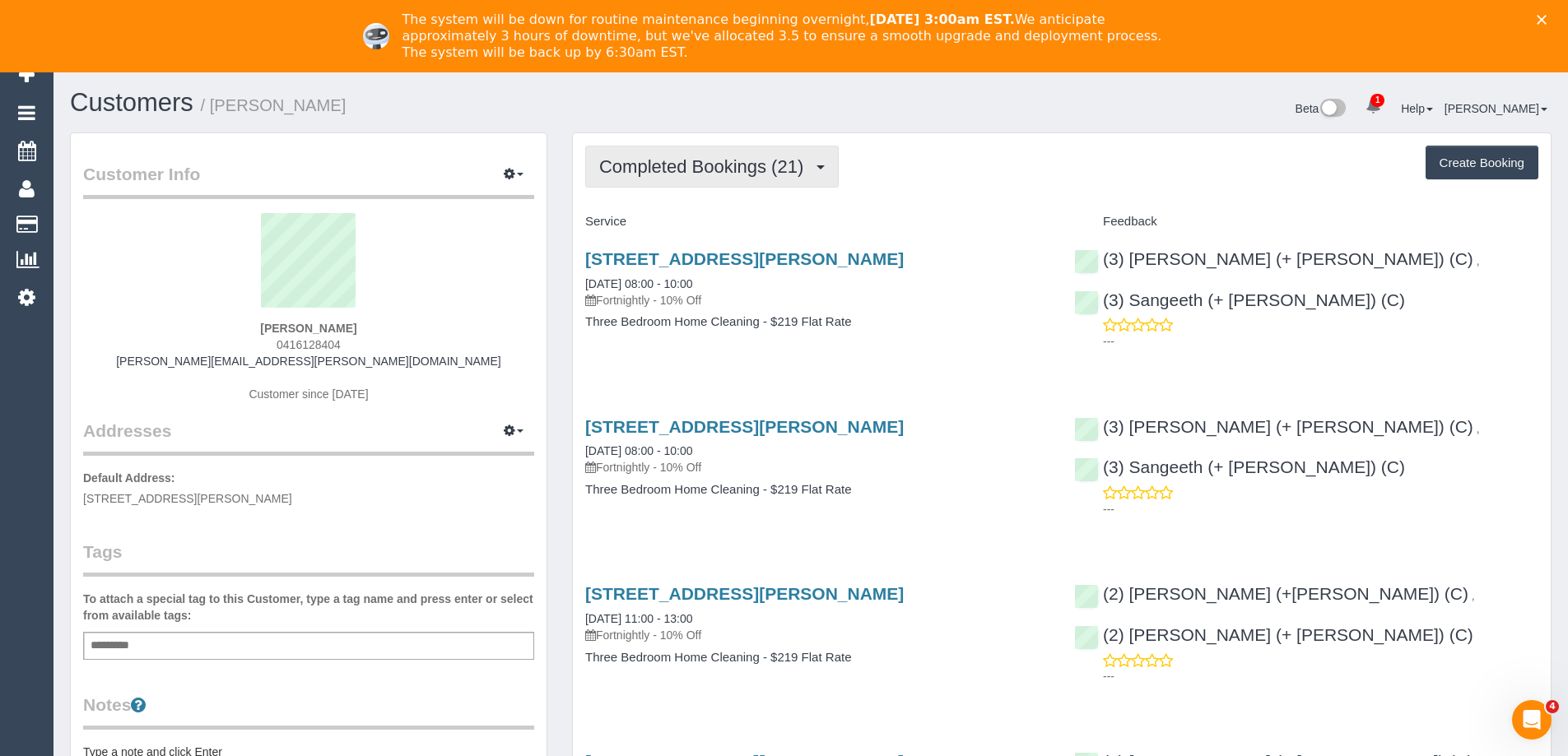
click at [747, 154] on button "Completed Bookings (21)" at bounding box center [712, 167] width 254 height 42
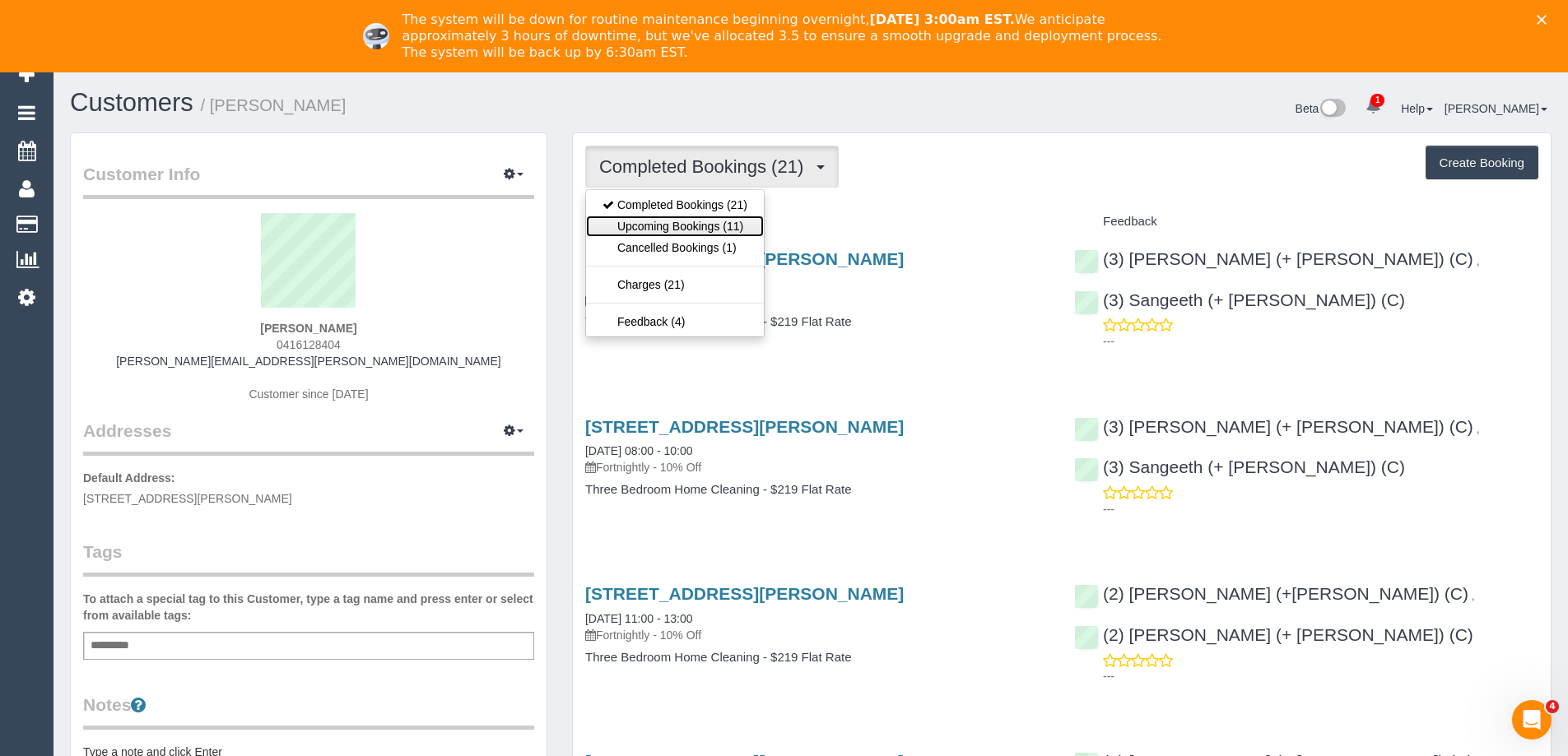
click at [745, 219] on link "Upcoming Bookings (11)" at bounding box center [675, 226] width 178 height 21
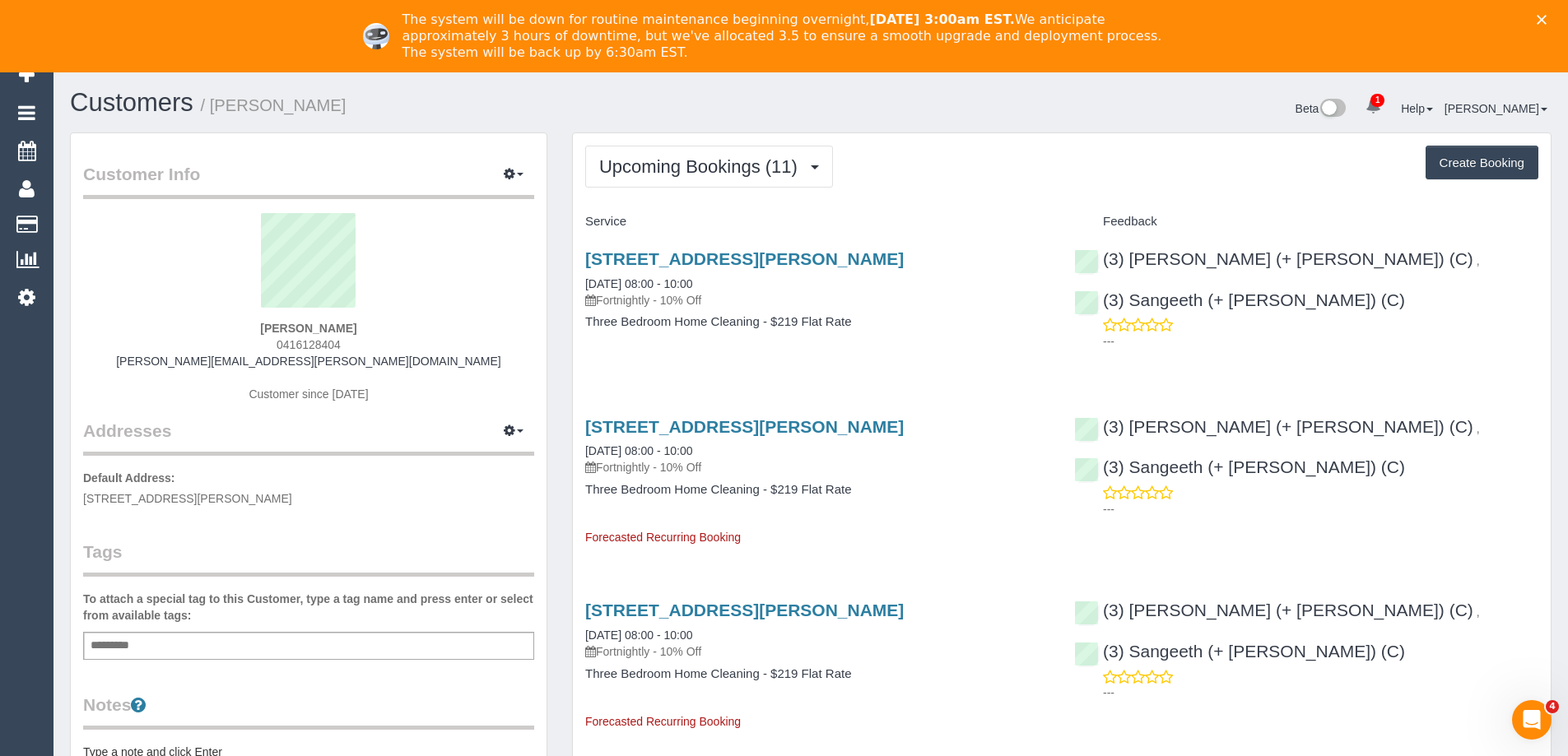
scroll to position [165, 0]
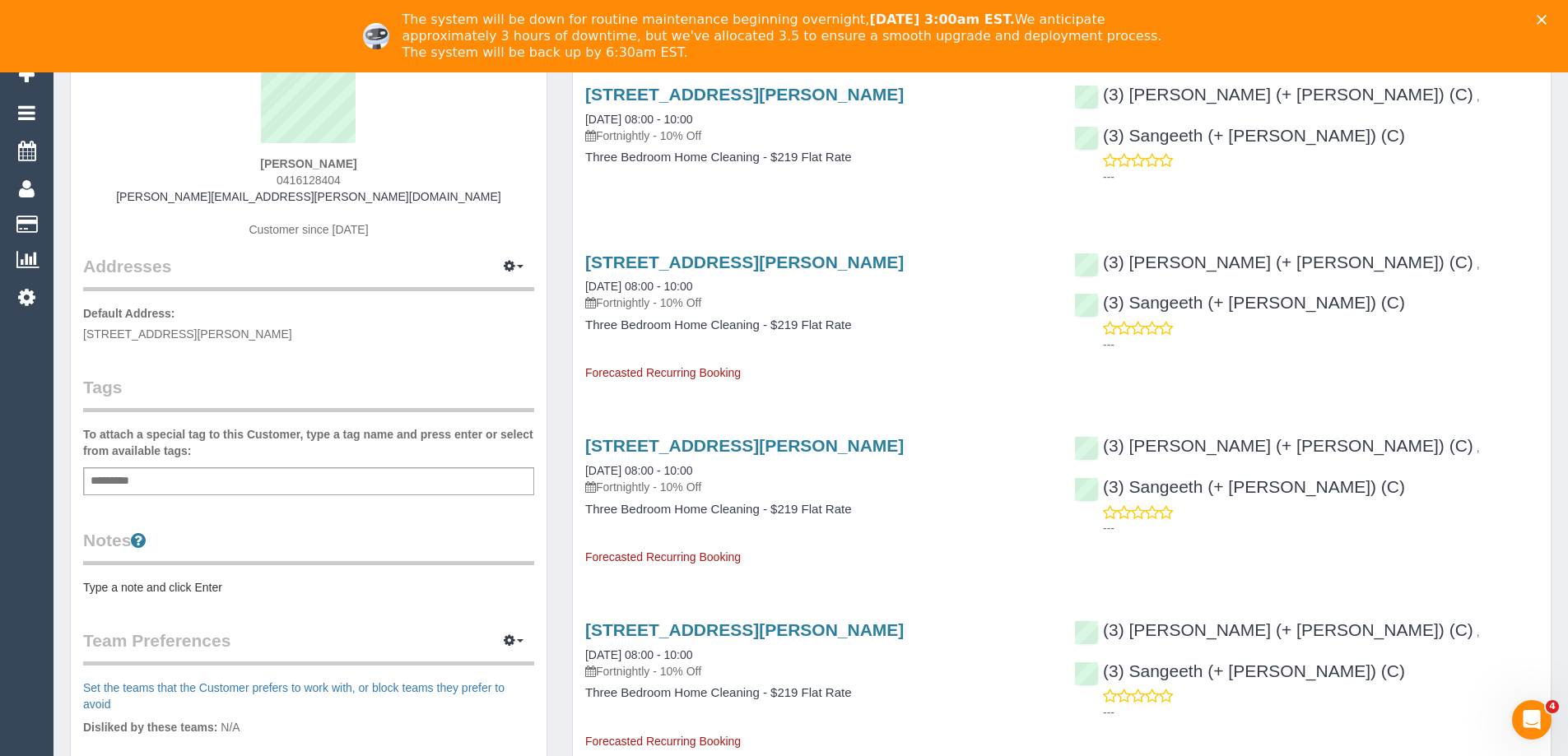
click at [182, 585] on pre "Type a note and click Enter" at bounding box center [308, 587] width 451 height 17
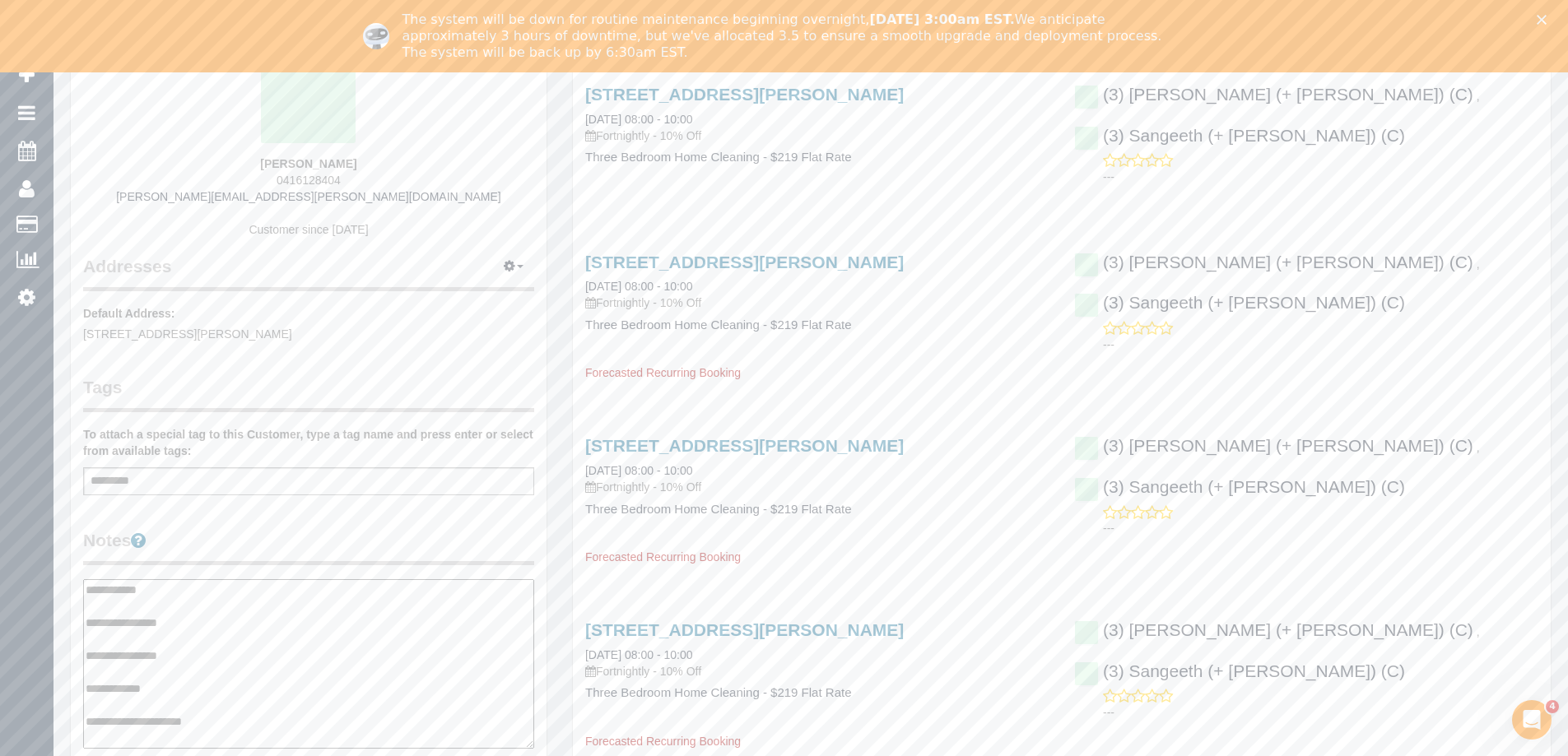
type textarea "**********"
click at [282, 531] on legend "Notes" at bounding box center [308, 547] width 451 height 37
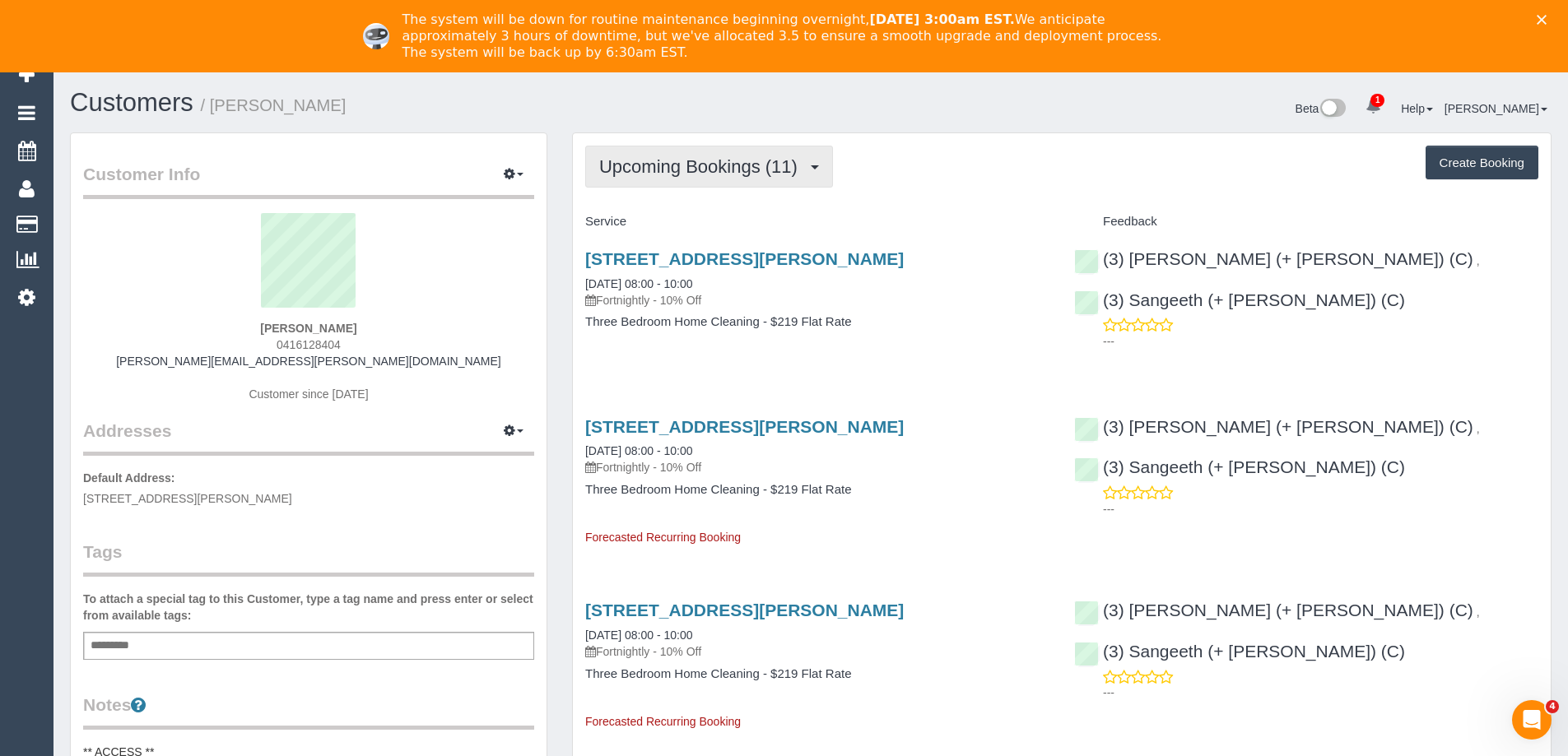
click at [690, 159] on span "Upcoming Bookings (11)" at bounding box center [702, 166] width 206 height 20
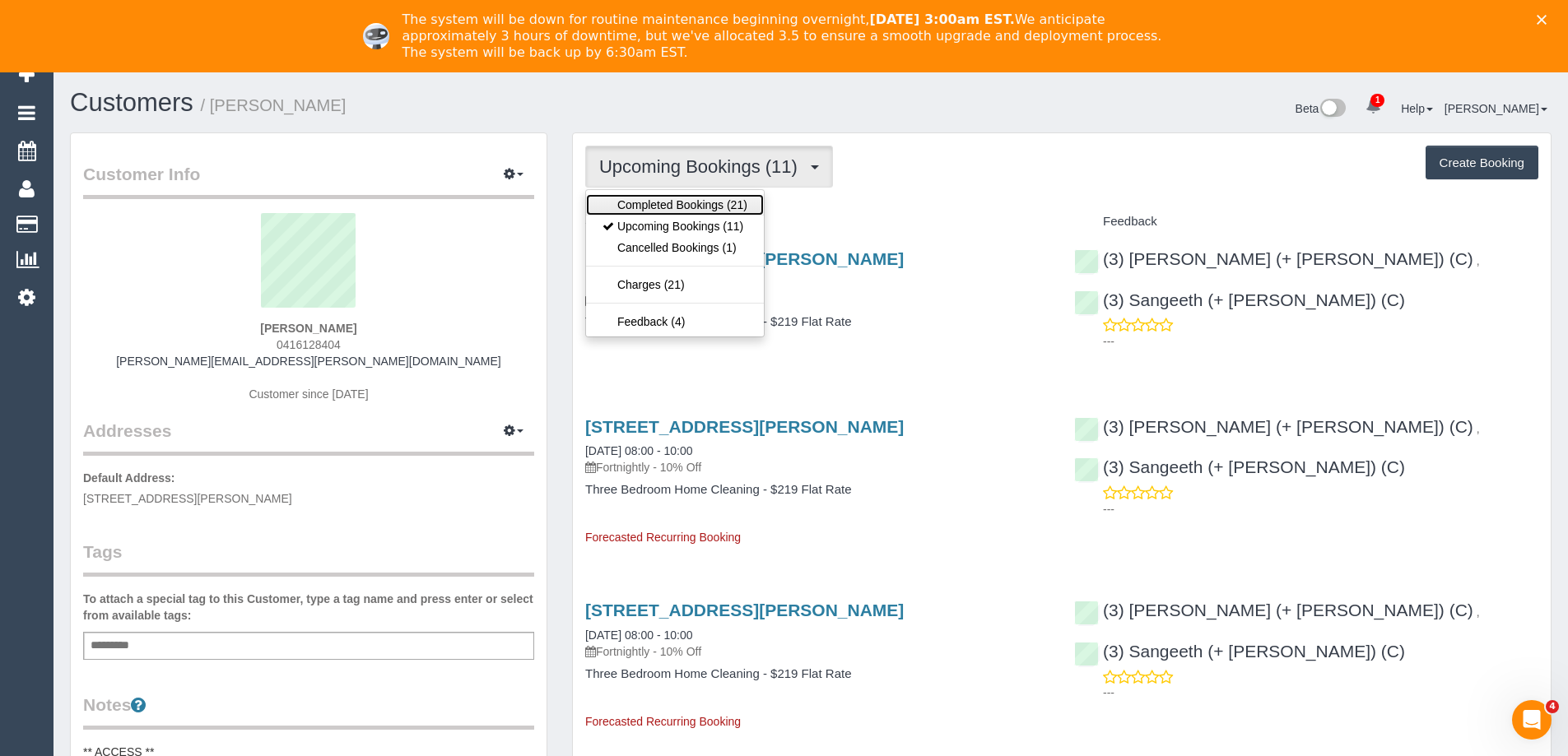
click at [678, 208] on link "Completed Bookings (21)" at bounding box center [675, 204] width 178 height 21
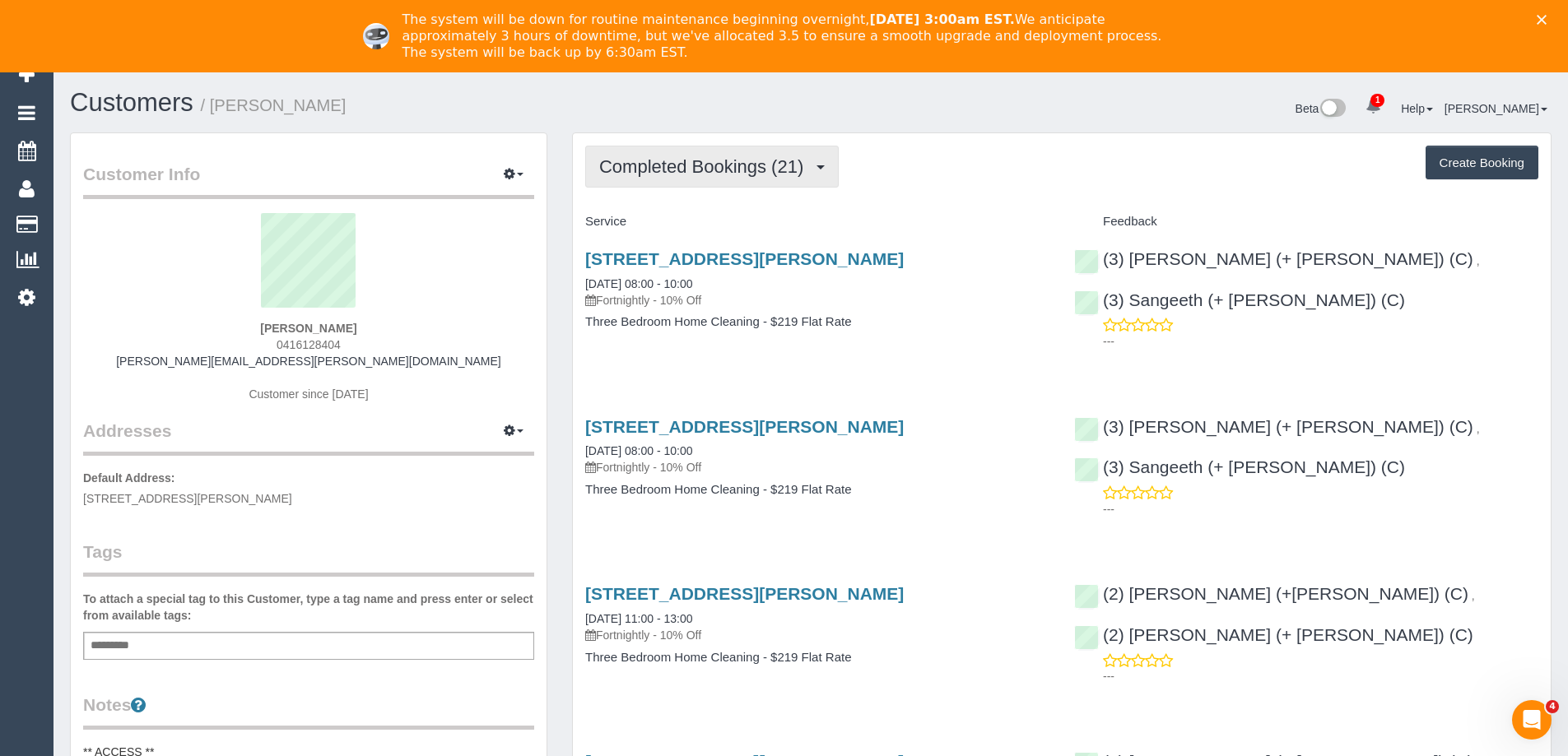
click at [695, 172] on span "Completed Bookings (21)" at bounding box center [705, 166] width 212 height 20
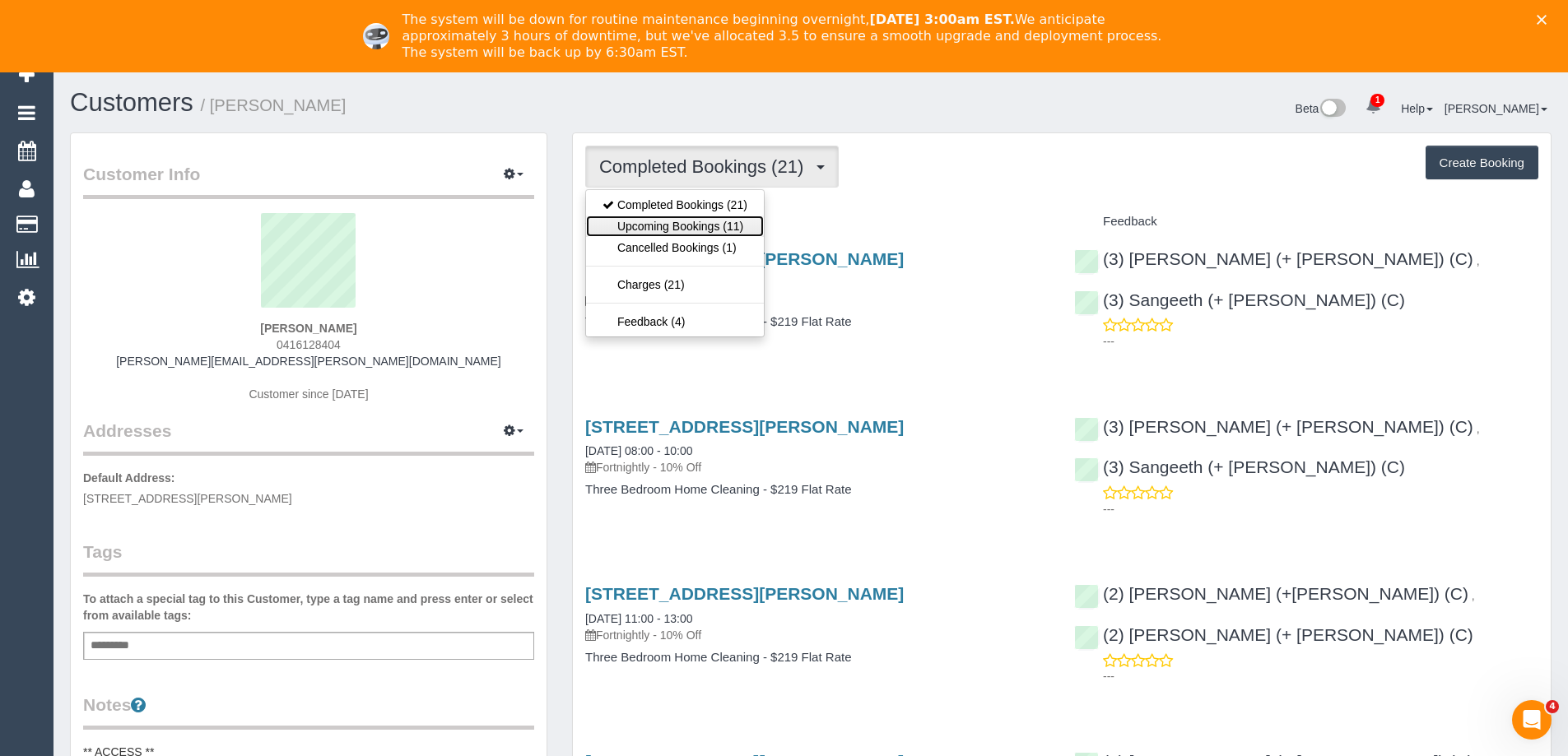
click at [693, 226] on link "Upcoming Bookings (11)" at bounding box center [675, 226] width 178 height 21
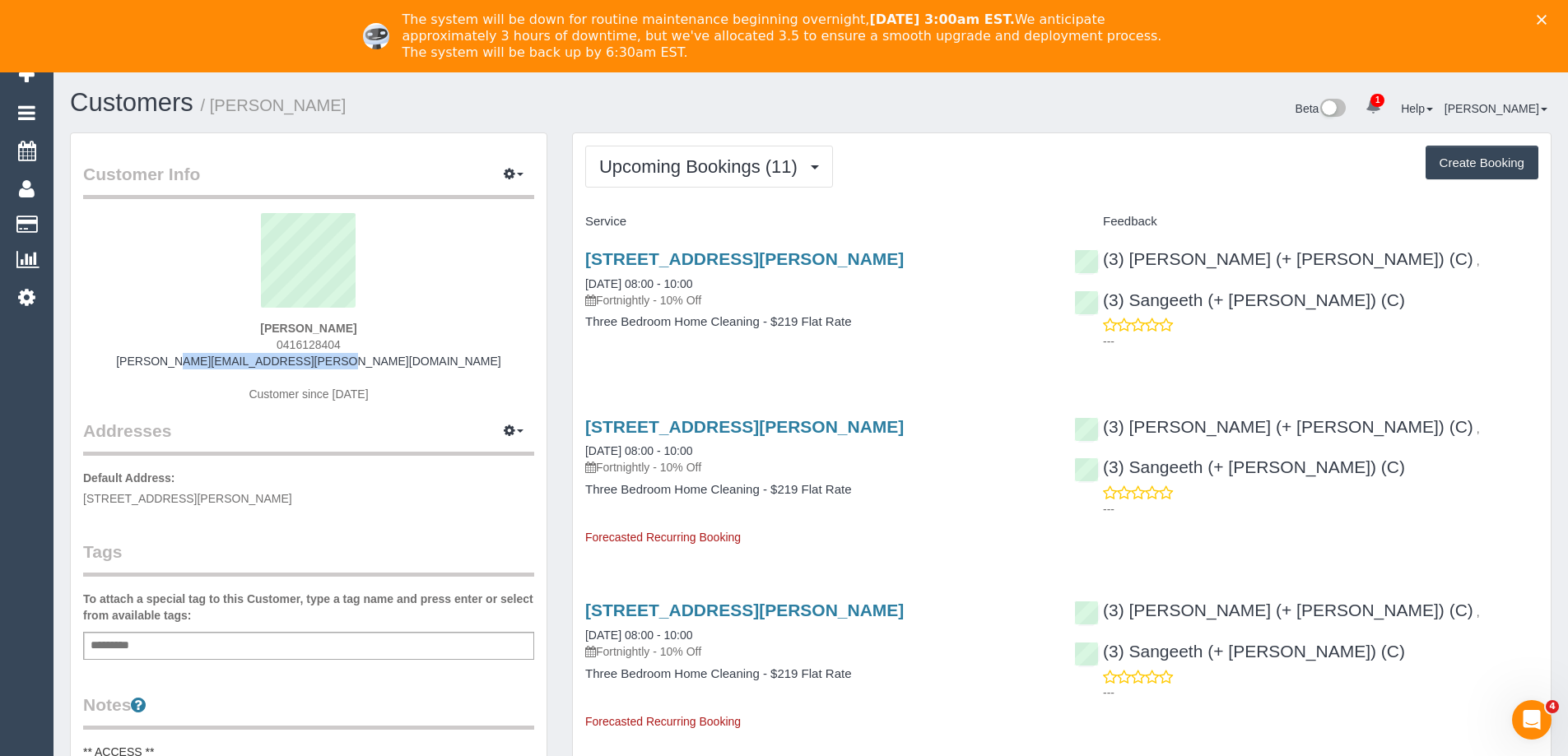
drag, startPoint x: 366, startPoint y: 362, endPoint x: 213, endPoint y: 362, distance: 153.0
click at [213, 362] on div "Julia Michaux 0416128404 julia.m.michaux@gmail.com Customer since 2022" at bounding box center [308, 315] width 451 height 205
copy link "julia.m.michaux@gmail.com"
copy div "Kaveen (+ Sangeeth) (C) ,"
drag, startPoint x: 1357, startPoint y: 257, endPoint x: 1133, endPoint y: 257, distance: 224.0
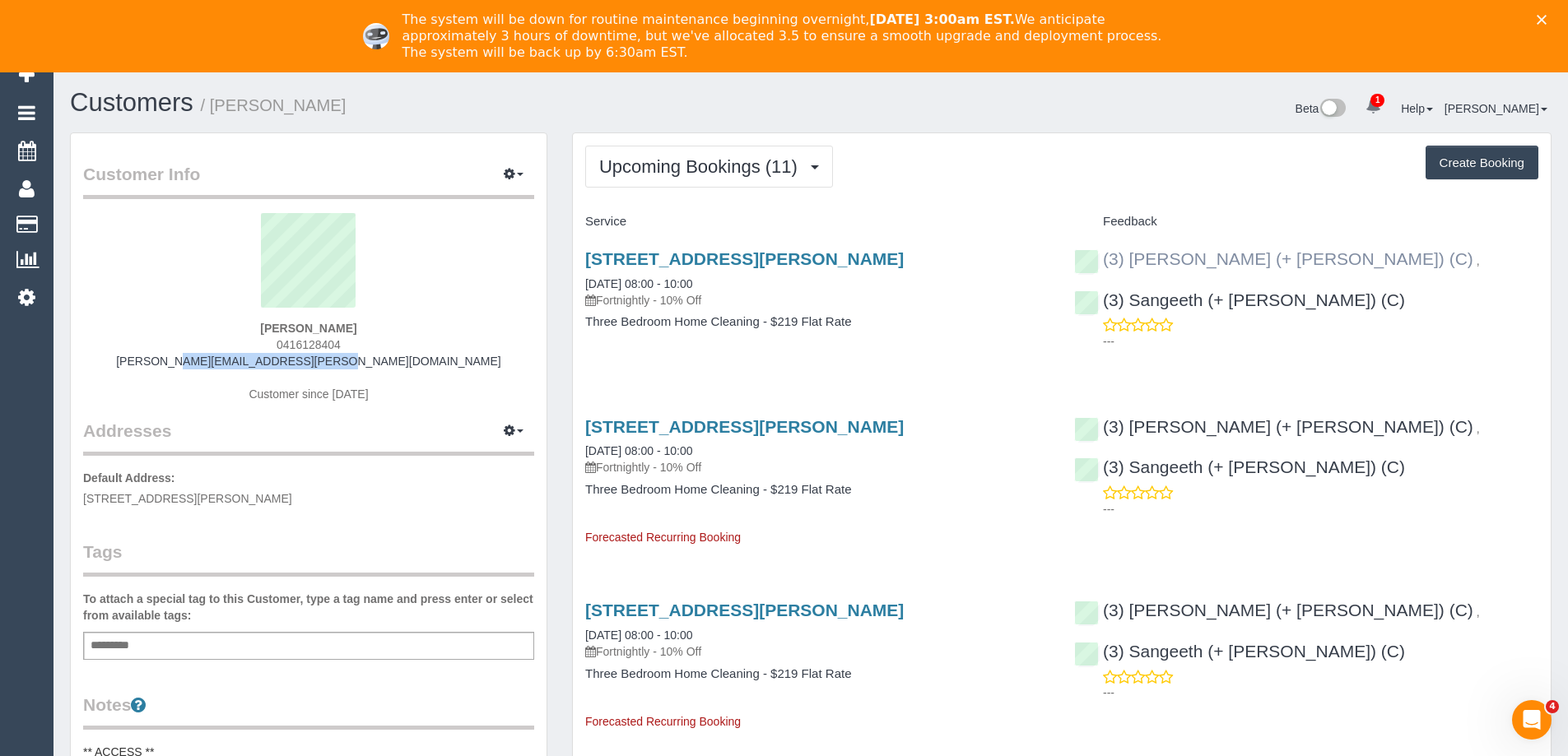
click at [1133, 257] on div "(3) Kaveen (+ Sangeeth) (C) , (3) Sangeeth (+ Kaveen) (C) ---" at bounding box center [1306, 296] width 489 height 122
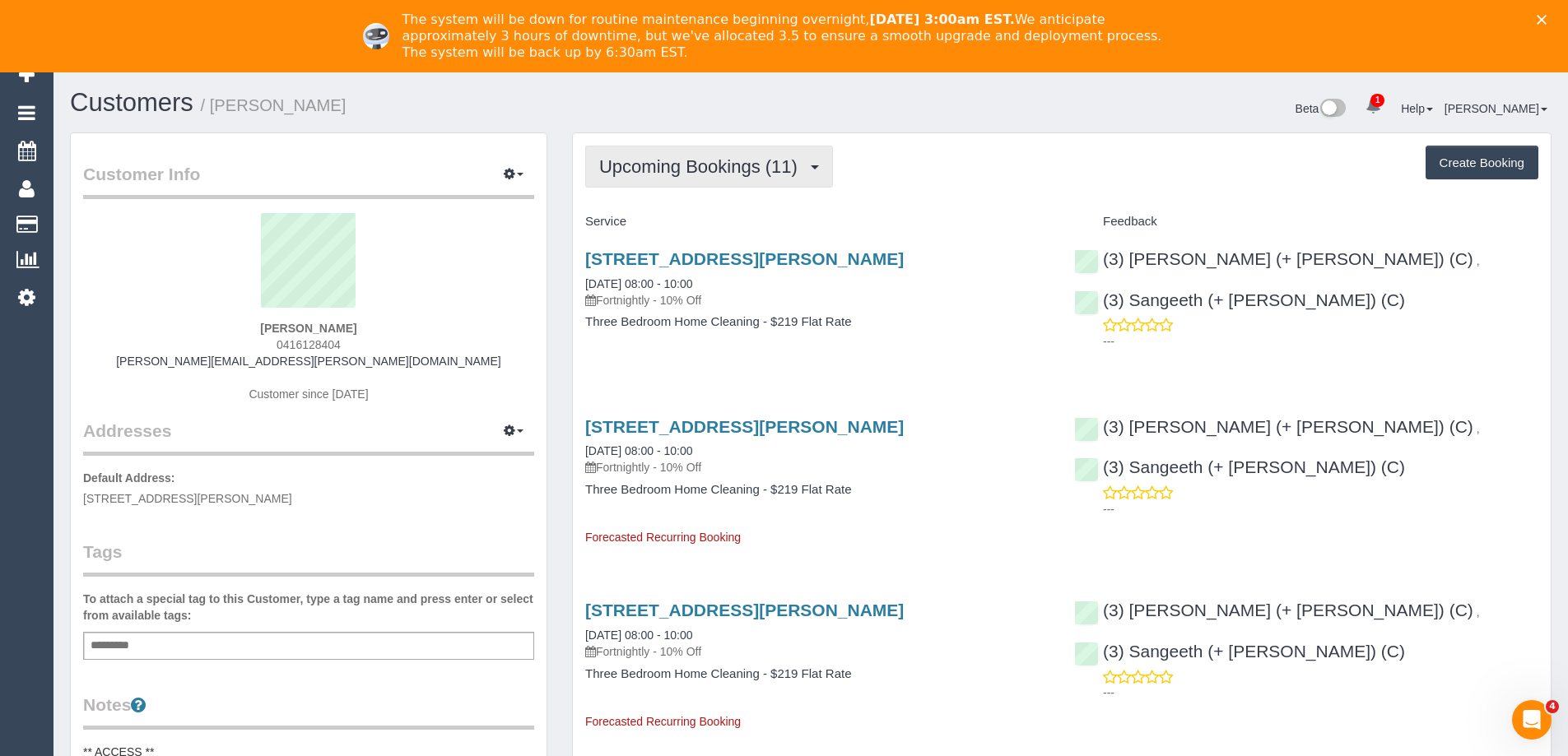
drag, startPoint x: 777, startPoint y: 172, endPoint x: 766, endPoint y: 187, distance: 18.6
click at [777, 172] on span "Upcoming Bookings (11)" at bounding box center [702, 166] width 206 height 20
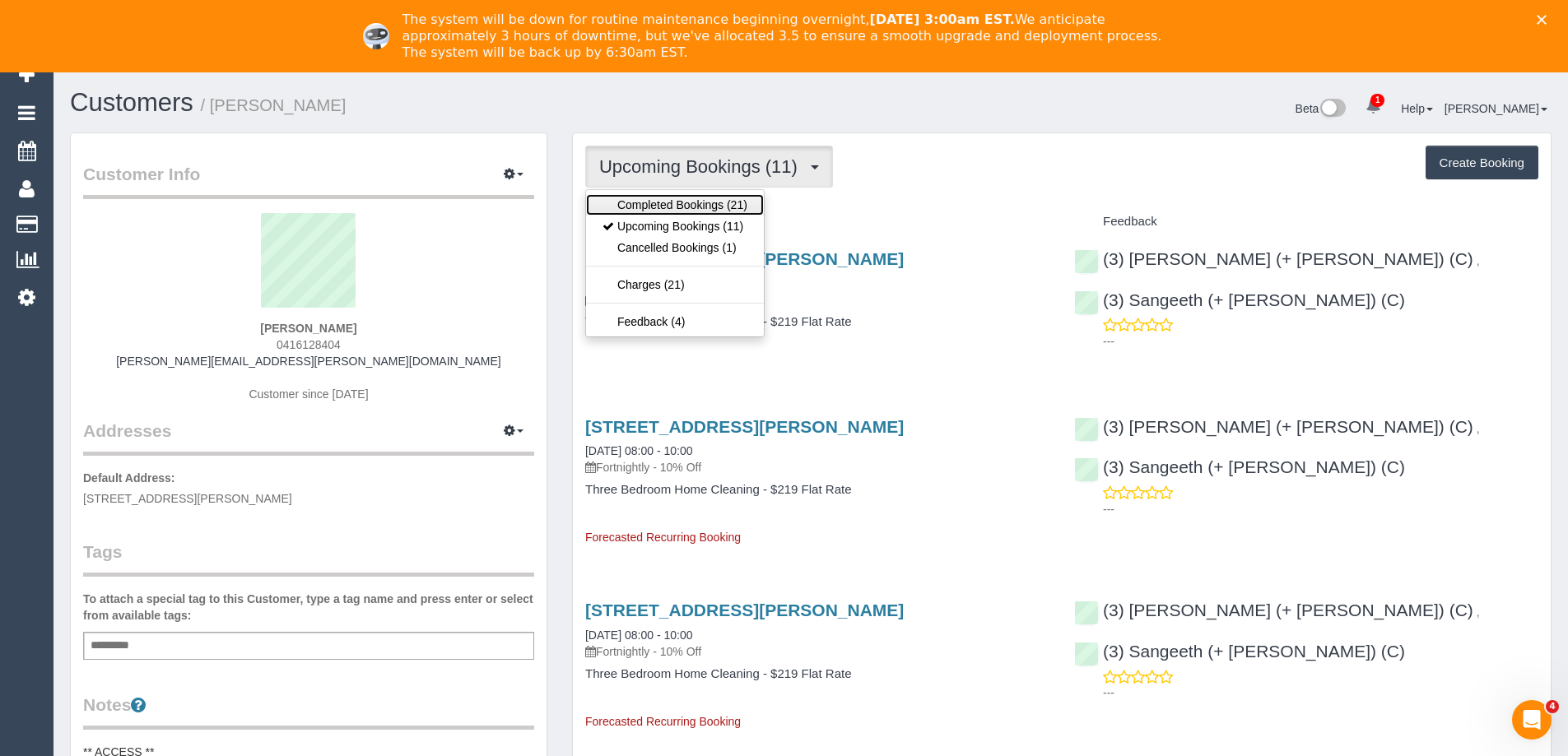
click at [758, 201] on link "Completed Bookings (21)" at bounding box center [675, 204] width 178 height 21
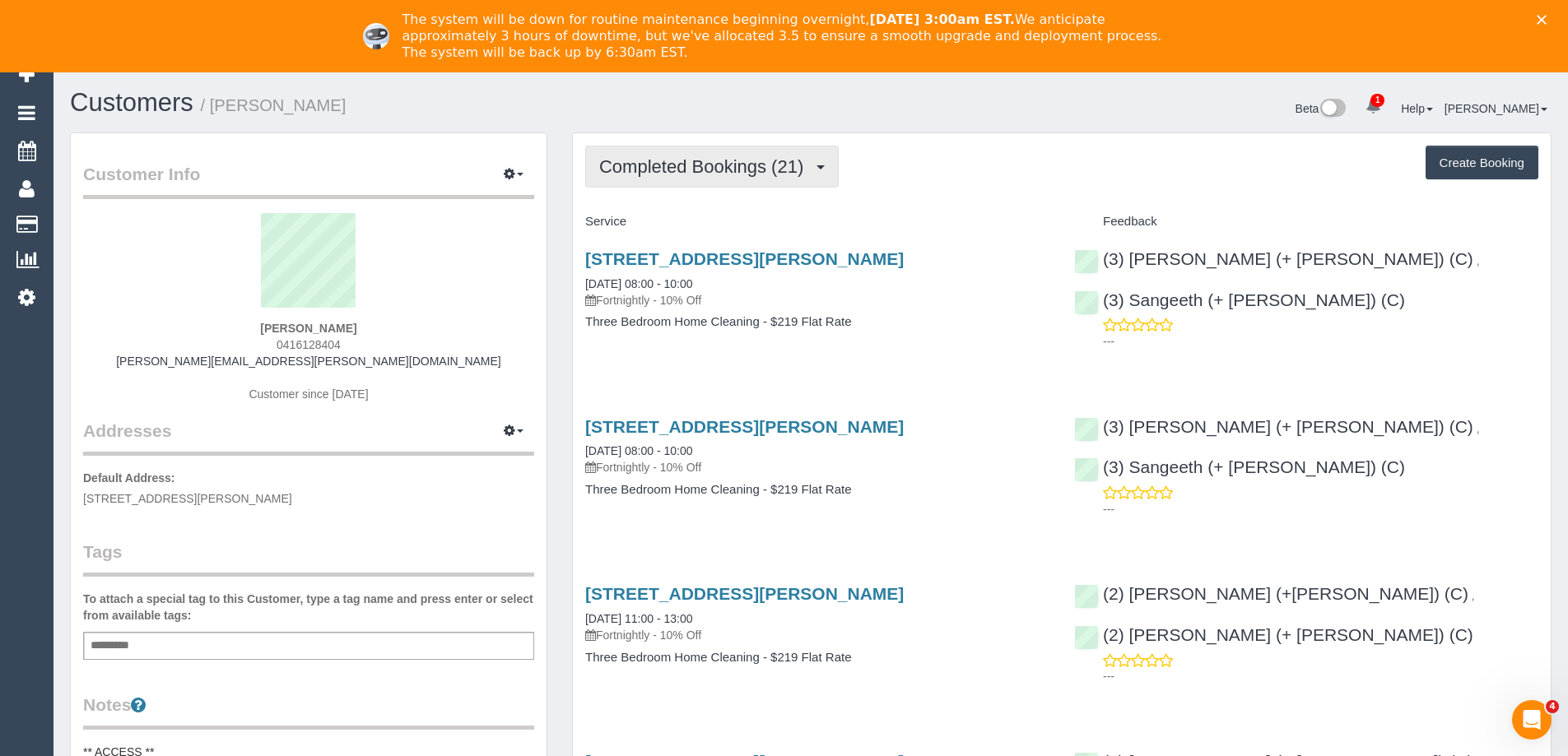
click at [748, 171] on span "Completed Bookings (21)" at bounding box center [705, 166] width 212 height 20
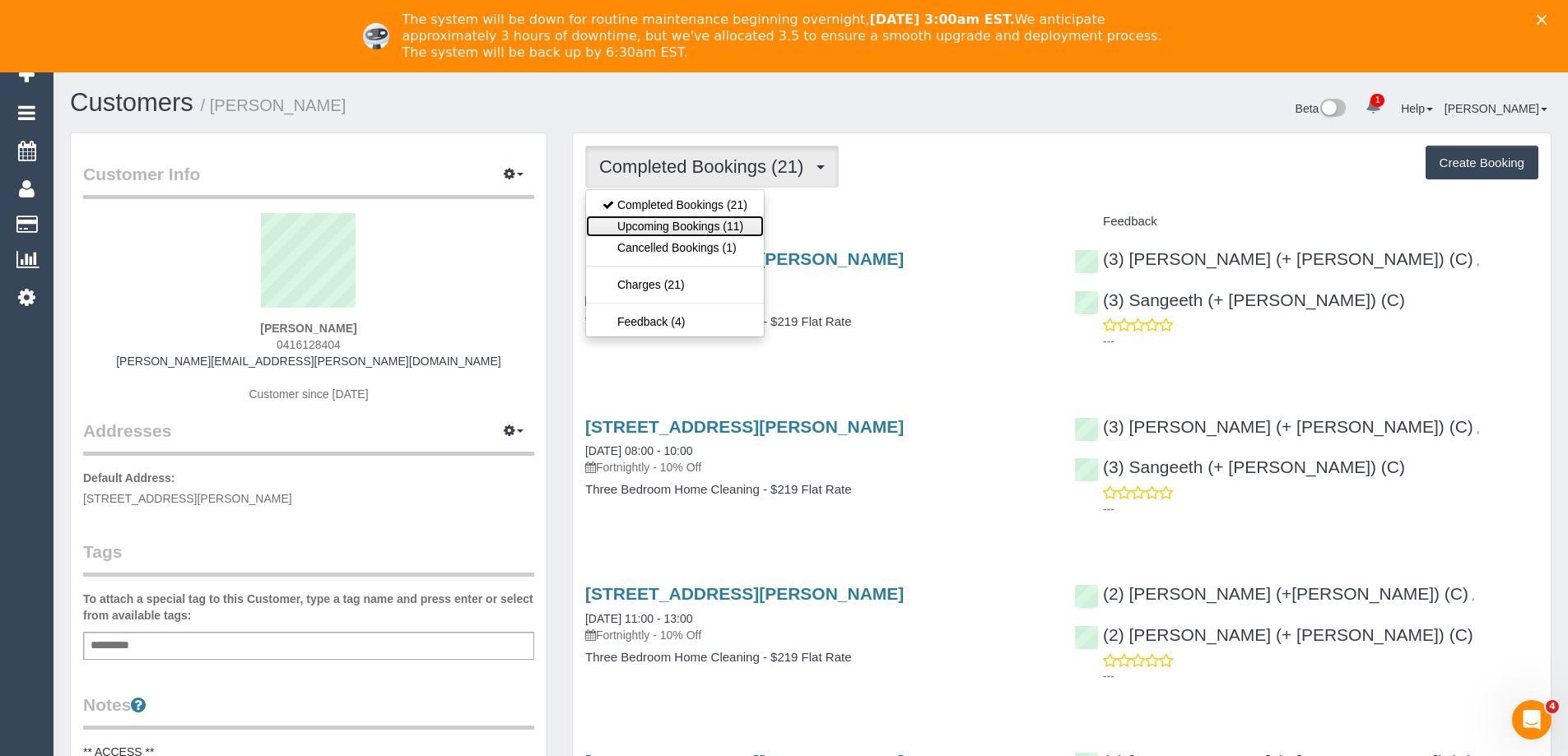
click at [717, 219] on link "Upcoming Bookings (11)" at bounding box center [675, 226] width 178 height 21
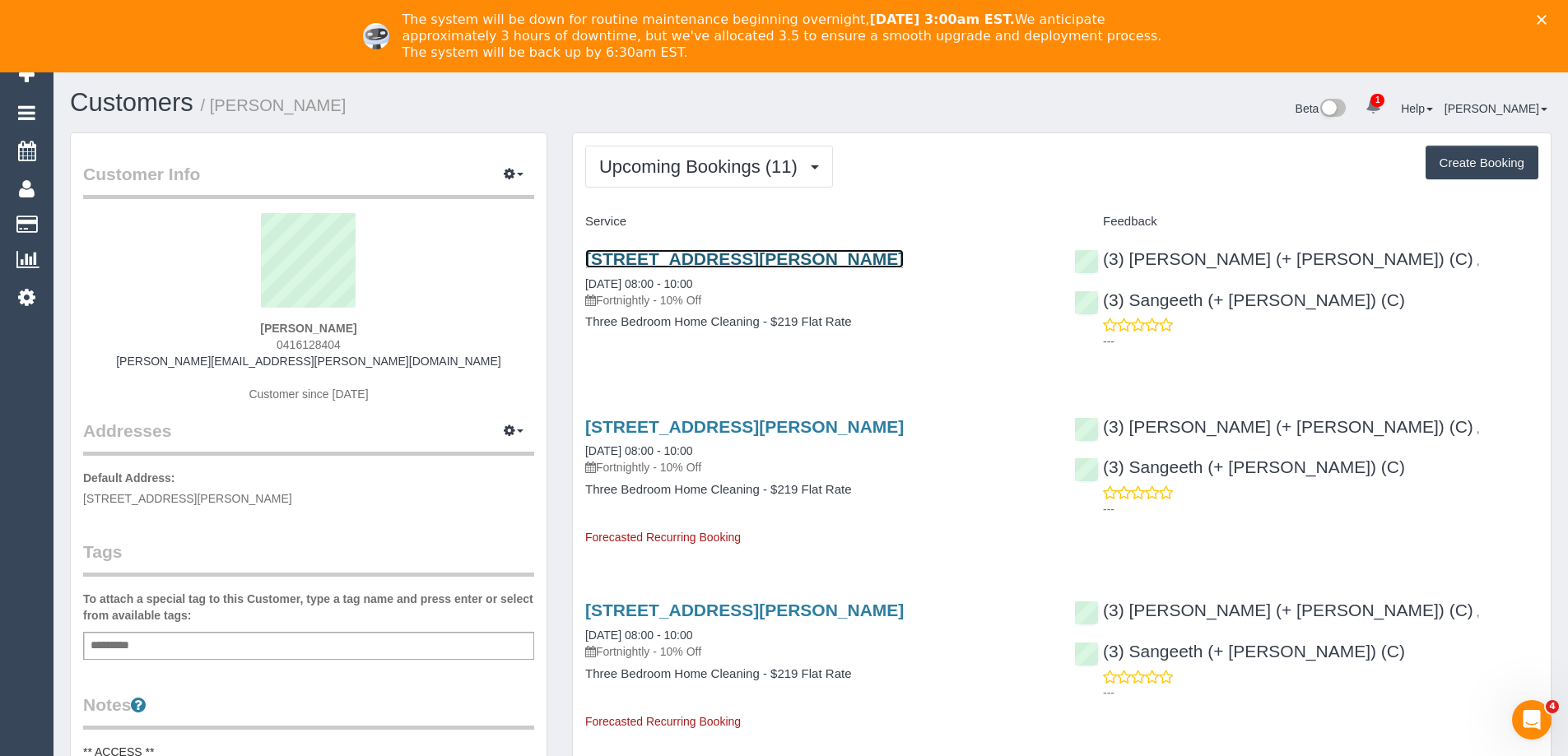
click at [691, 260] on link "28 Ellery St, Bundoora, VIC 3083" at bounding box center [744, 258] width 318 height 19
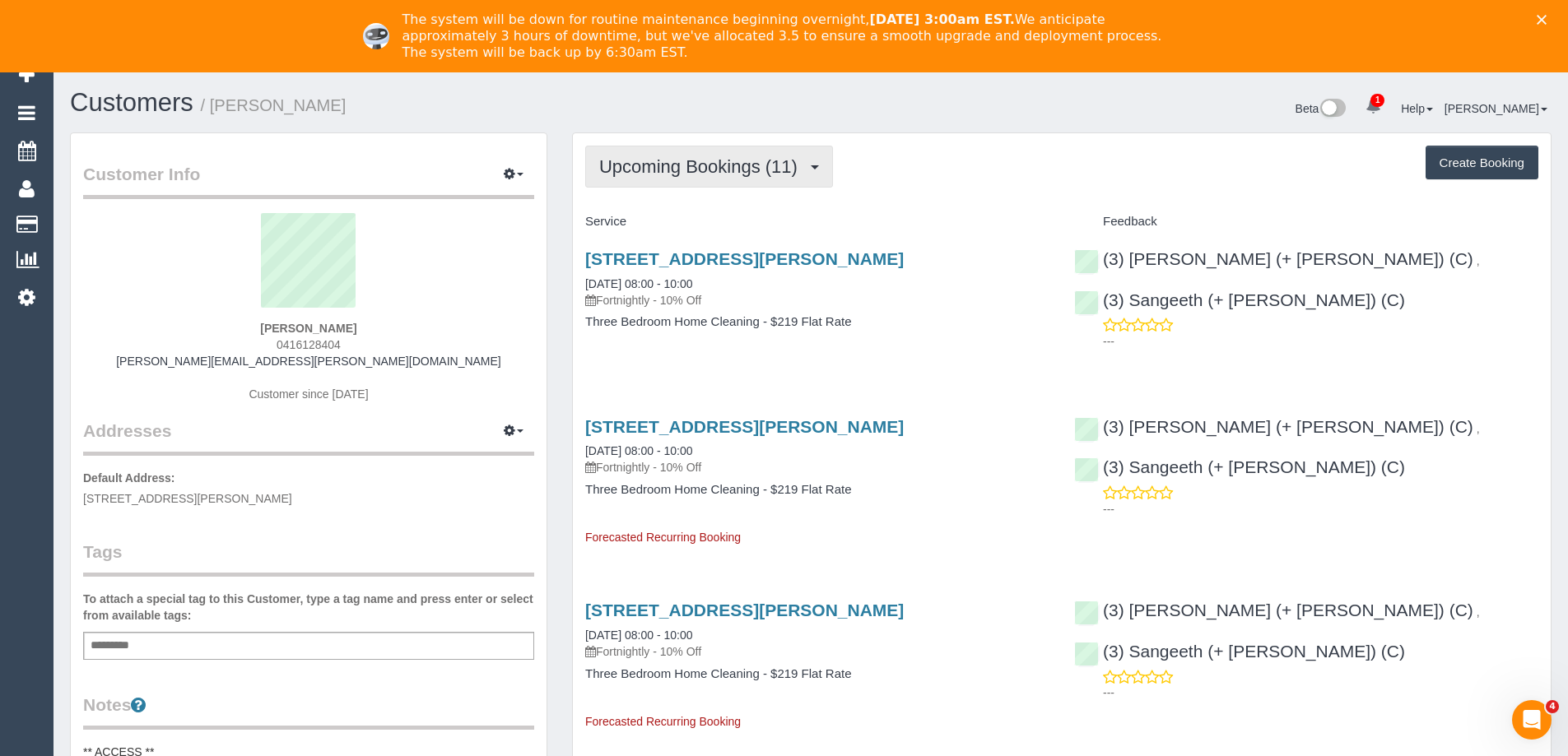
click at [759, 152] on button "Upcoming Bookings (11)" at bounding box center [709, 167] width 248 height 42
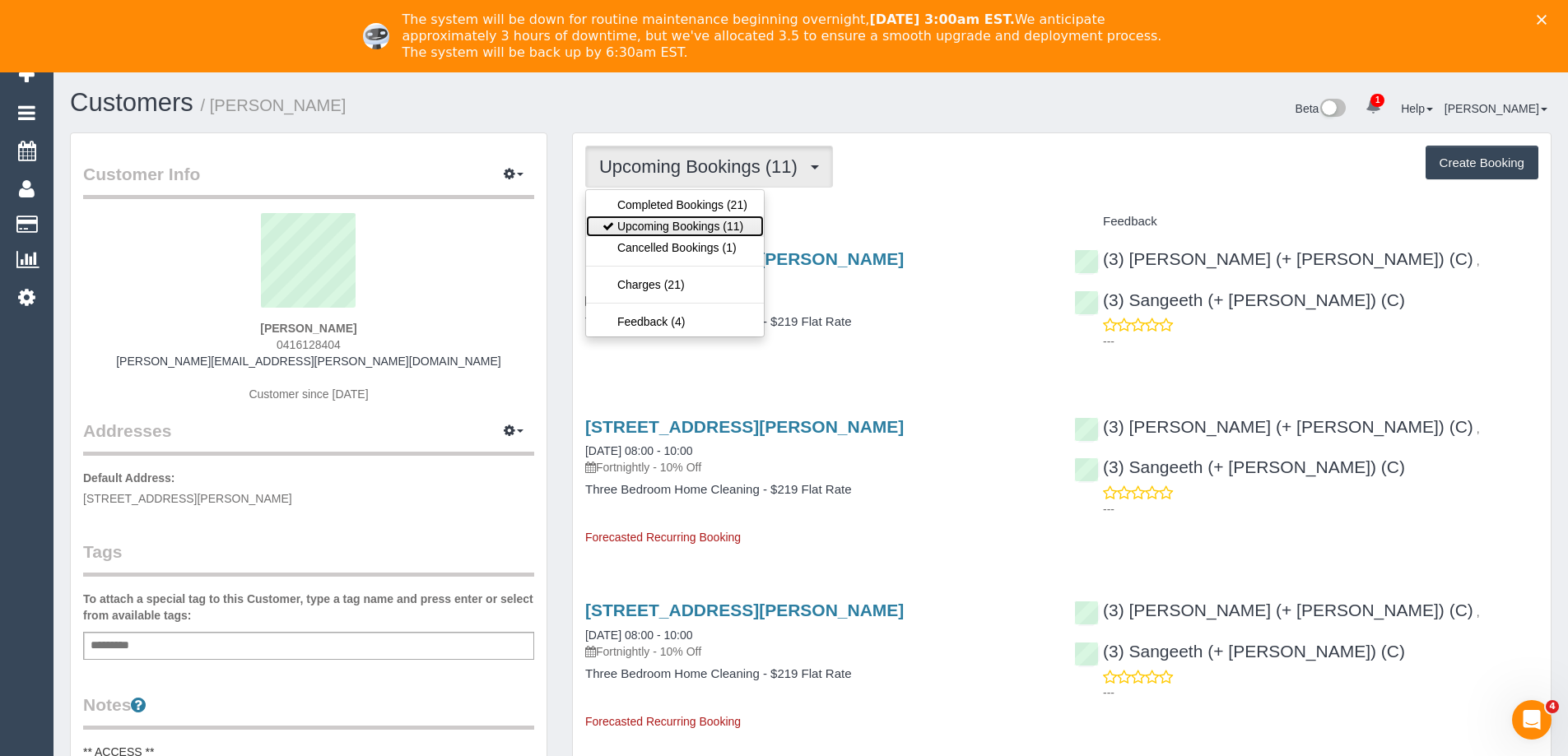
click at [715, 228] on link "Upcoming Bookings (11)" at bounding box center [675, 226] width 178 height 21
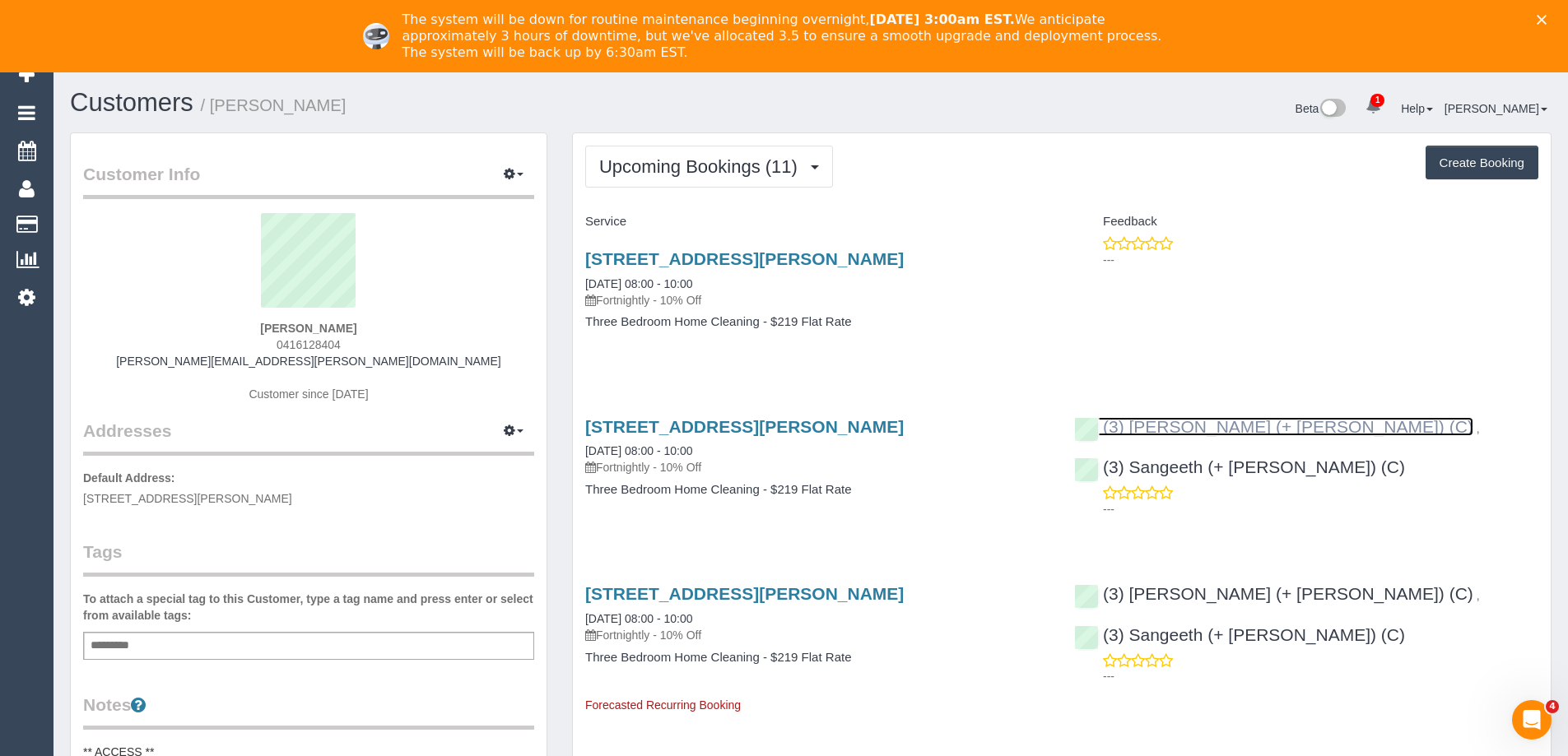
click at [1163, 431] on link "(3) [PERSON_NAME] (+ [PERSON_NAME]) (C)" at bounding box center [1274, 426] width 399 height 19
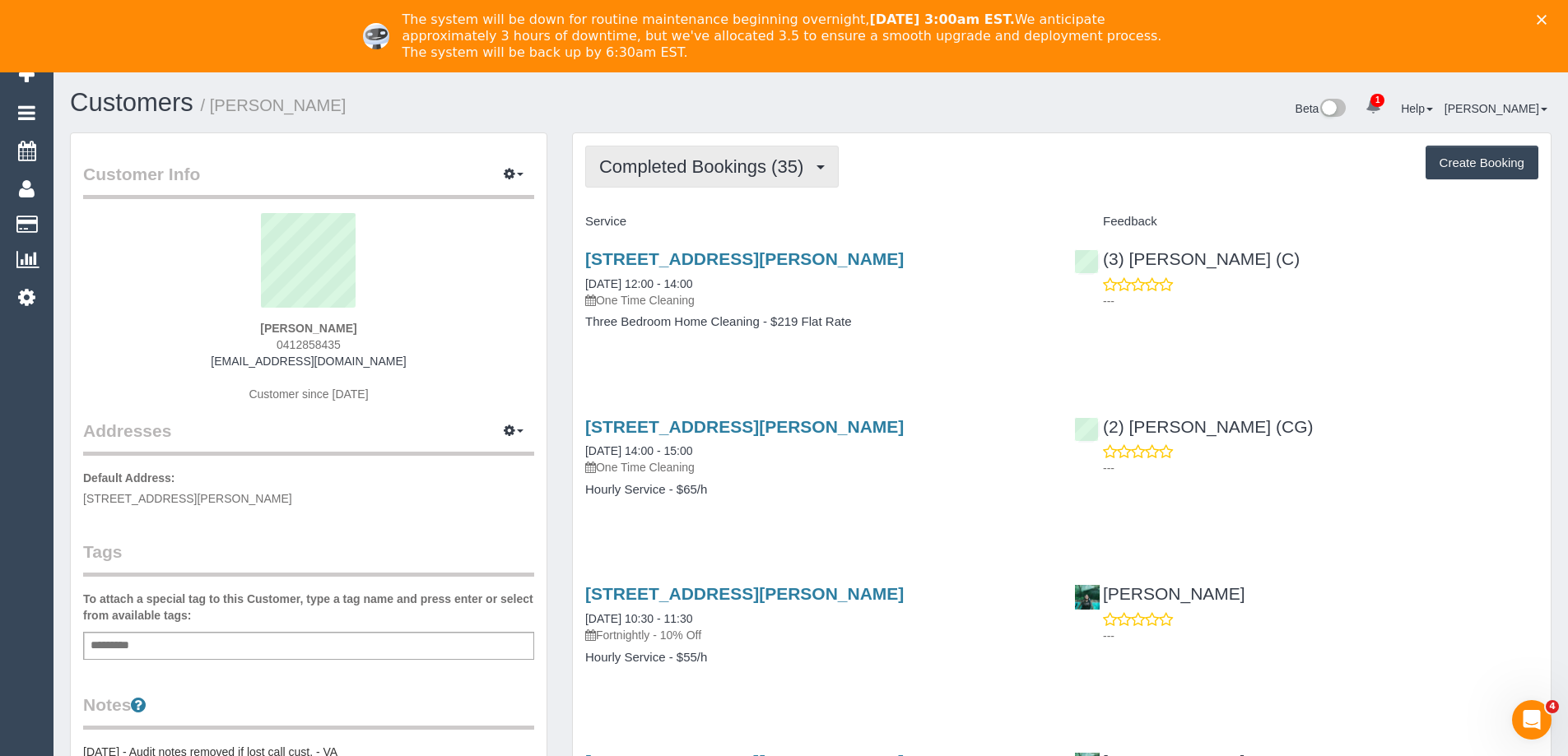
click at [738, 151] on button "Completed Bookings (35)" at bounding box center [712, 167] width 254 height 42
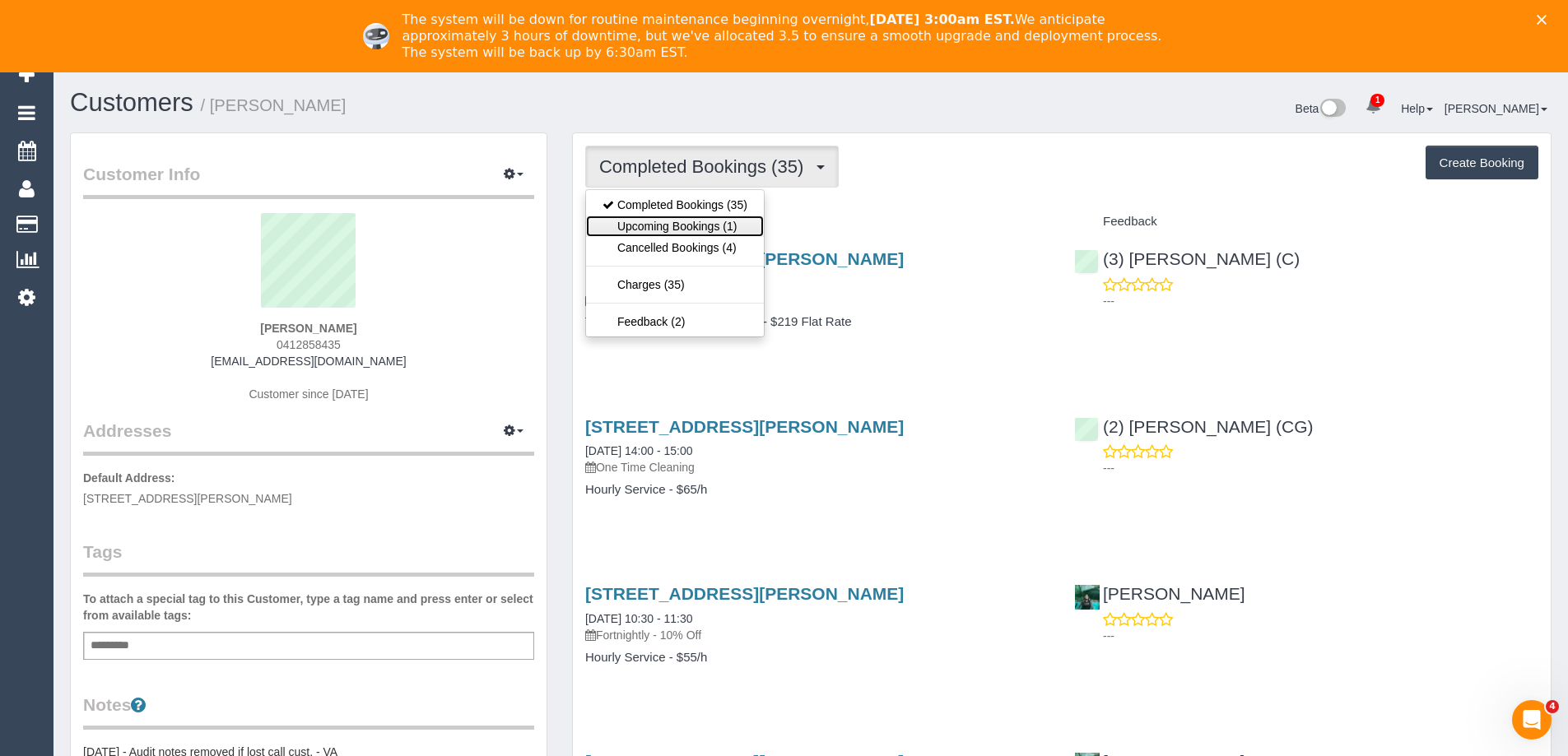
click at [725, 224] on link "Upcoming Bookings (1)" at bounding box center [675, 226] width 178 height 21
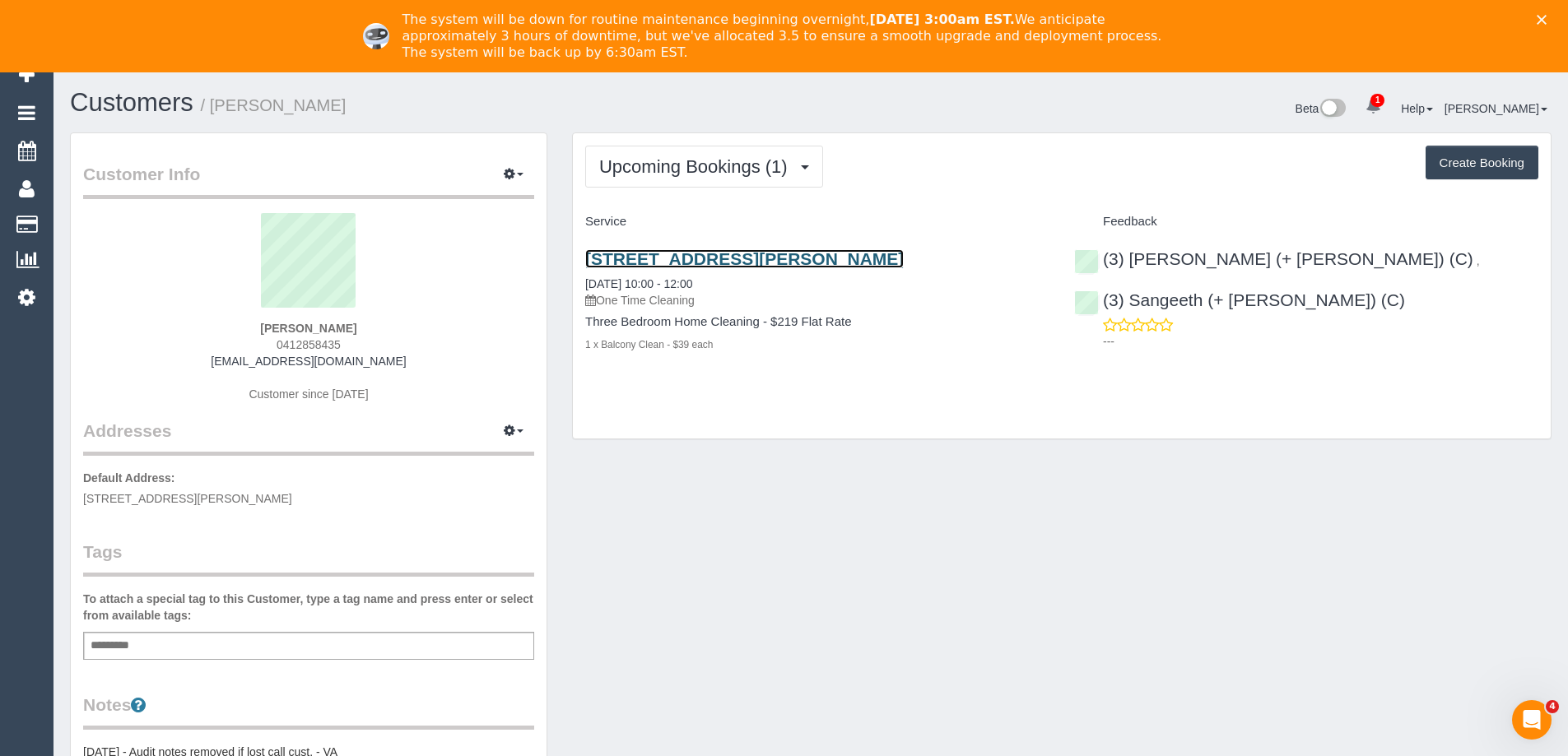
click at [711, 261] on link "[STREET_ADDRESS][PERSON_NAME]" at bounding box center [744, 258] width 318 height 19
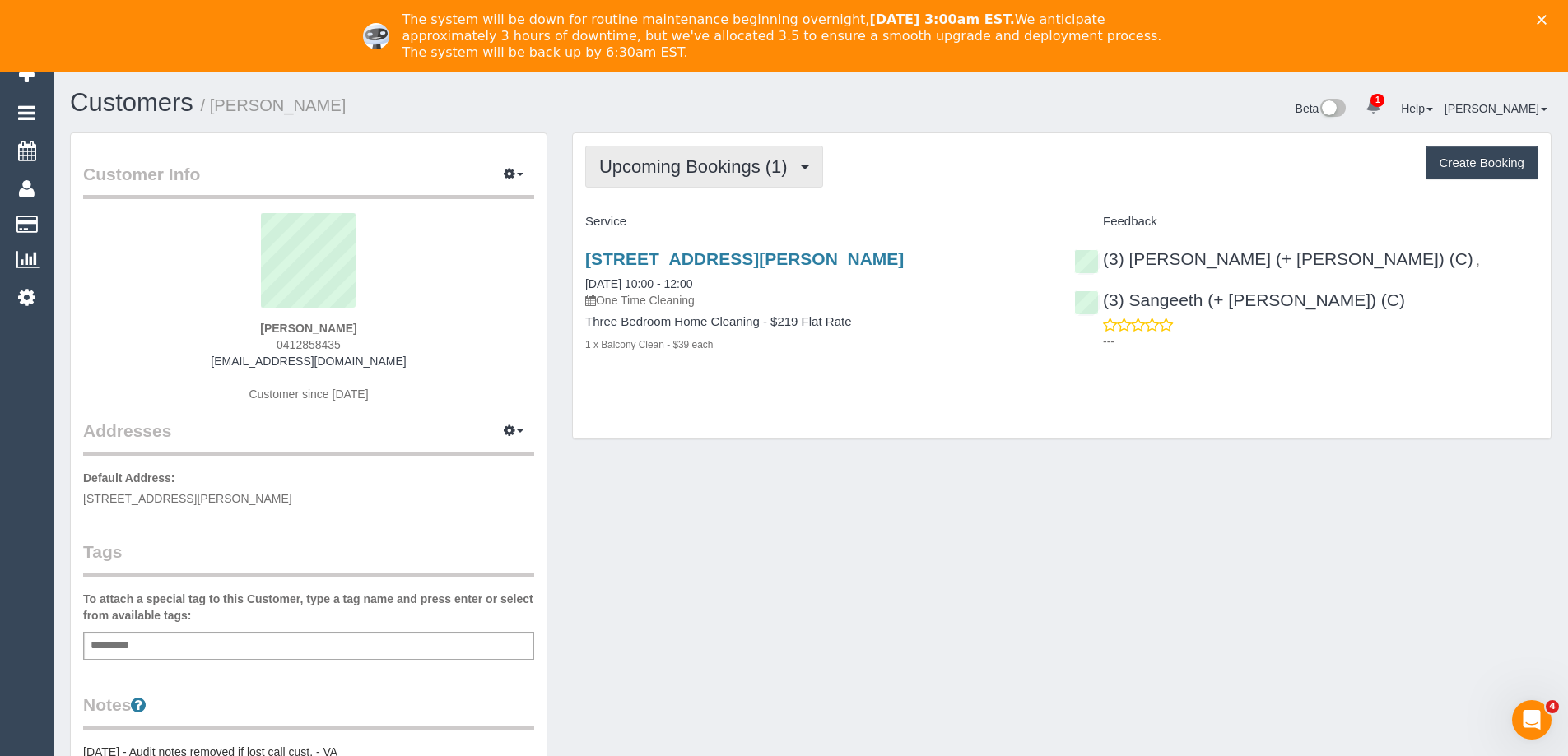
click at [709, 164] on span "Upcoming Bookings (1)" at bounding box center [697, 166] width 197 height 20
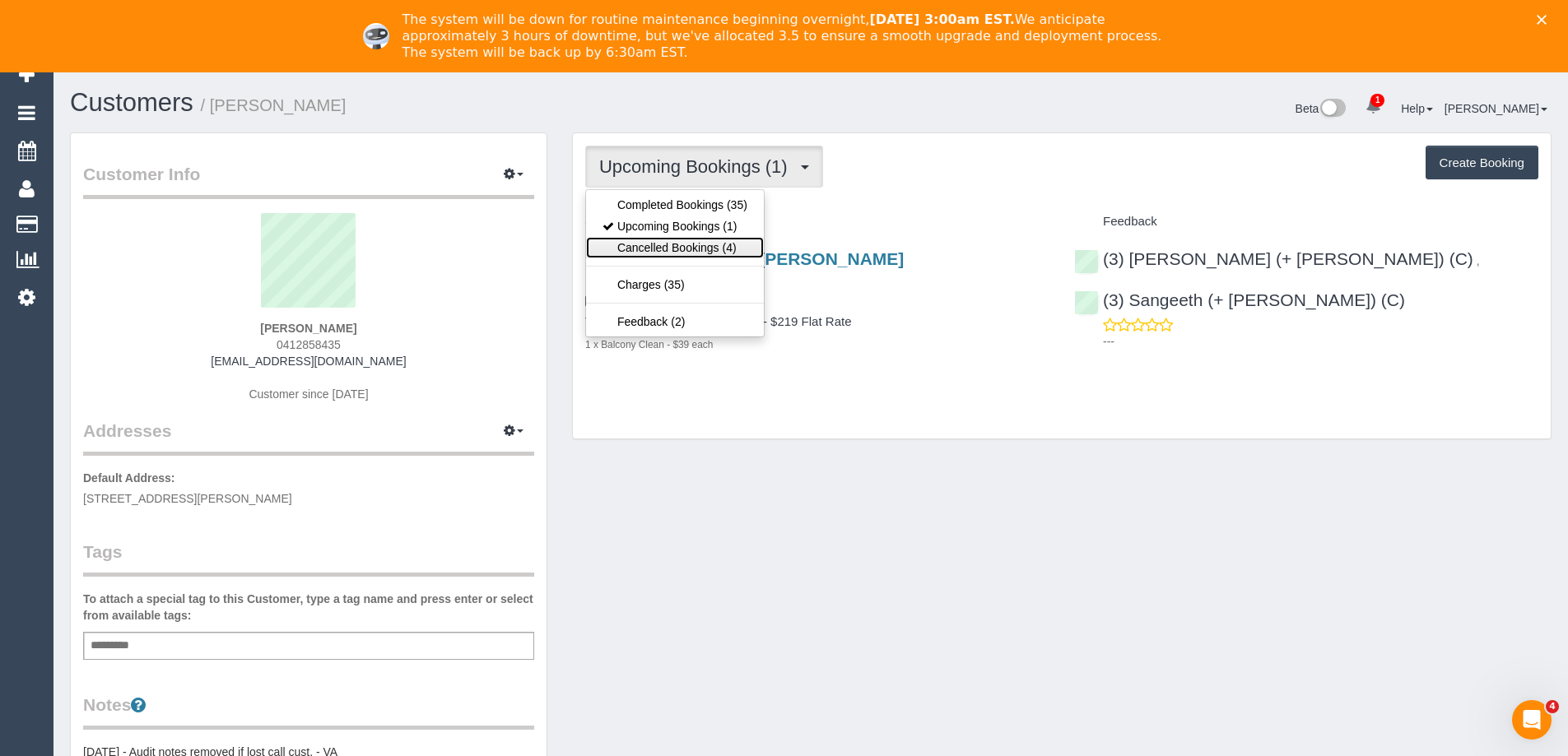
click at [702, 237] on link "Cancelled Bookings (4)" at bounding box center [675, 248] width 178 height 21
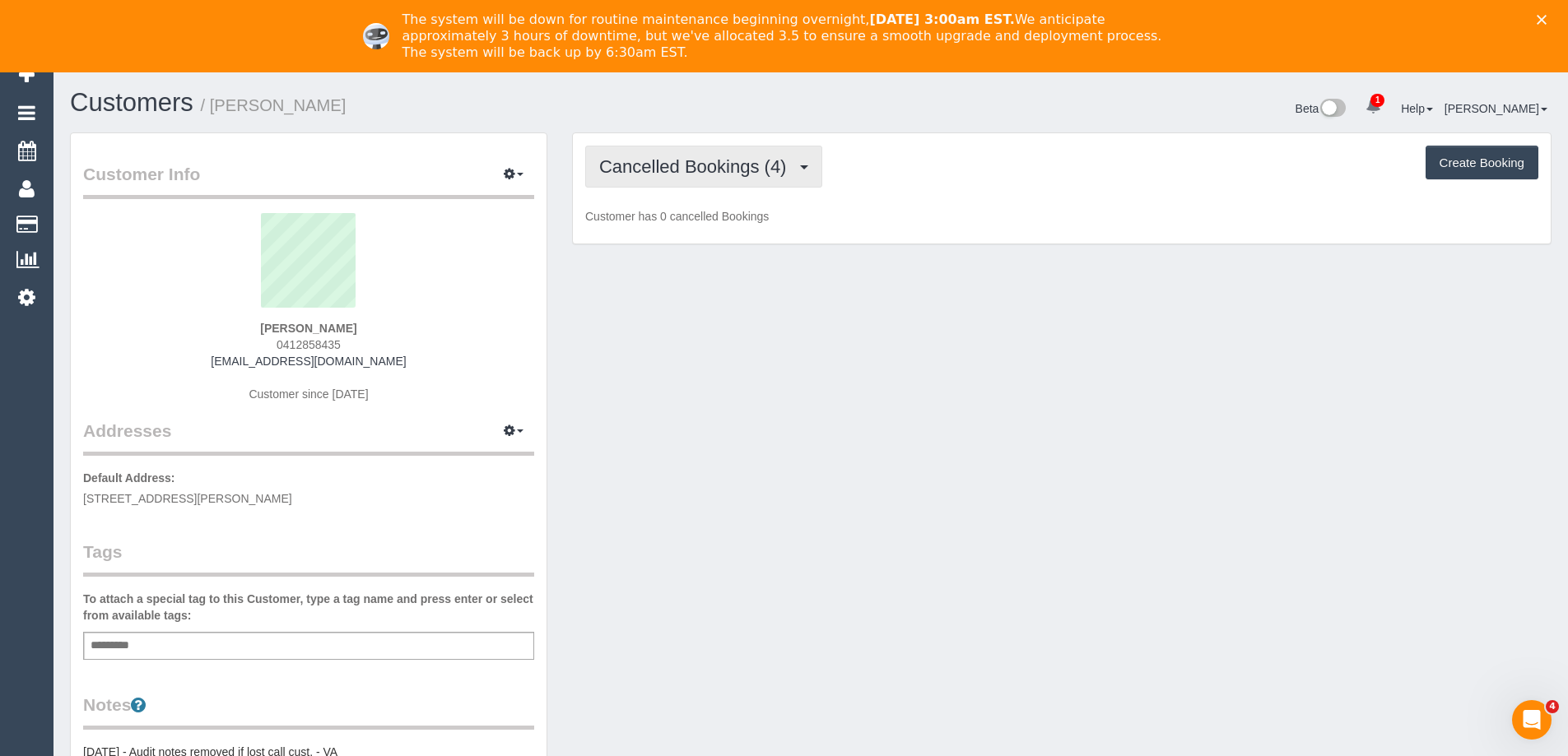
click at [720, 158] on span "Cancelled Bookings (4)" at bounding box center [696, 166] width 195 height 20
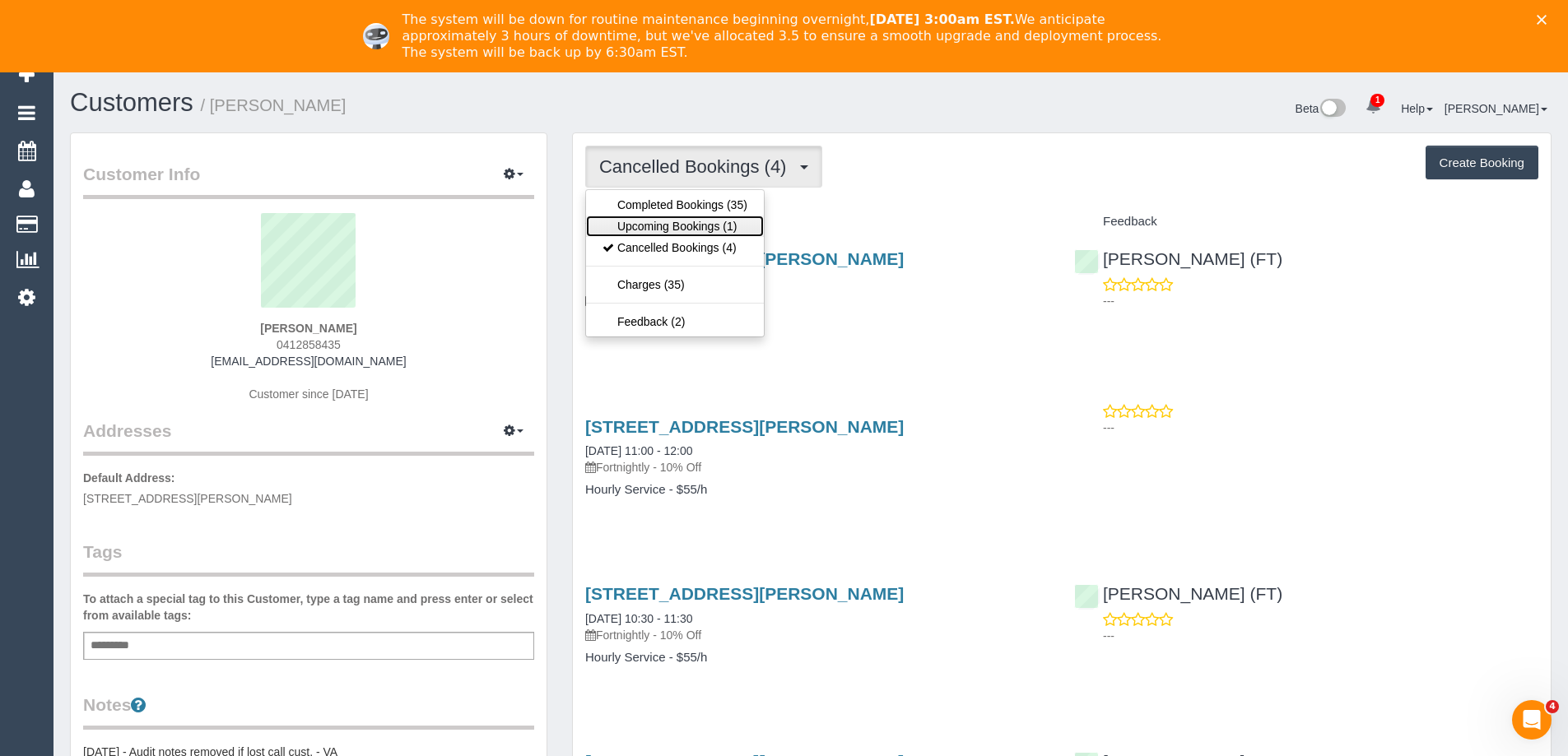
click at [713, 220] on link "Upcoming Bookings (1)" at bounding box center [675, 226] width 178 height 21
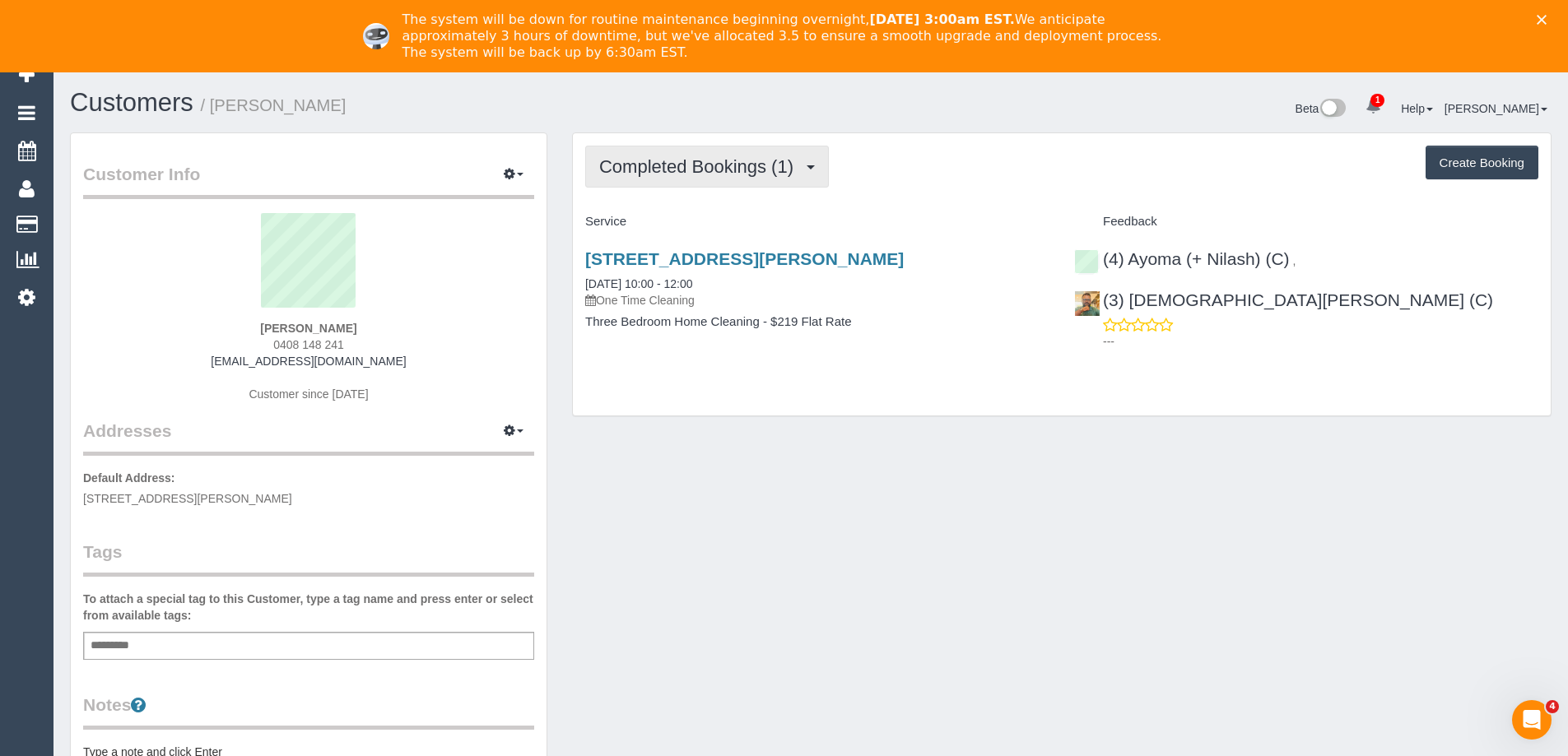
click at [687, 167] on span "Completed Bookings (1)" at bounding box center [701, 166] width 203 height 20
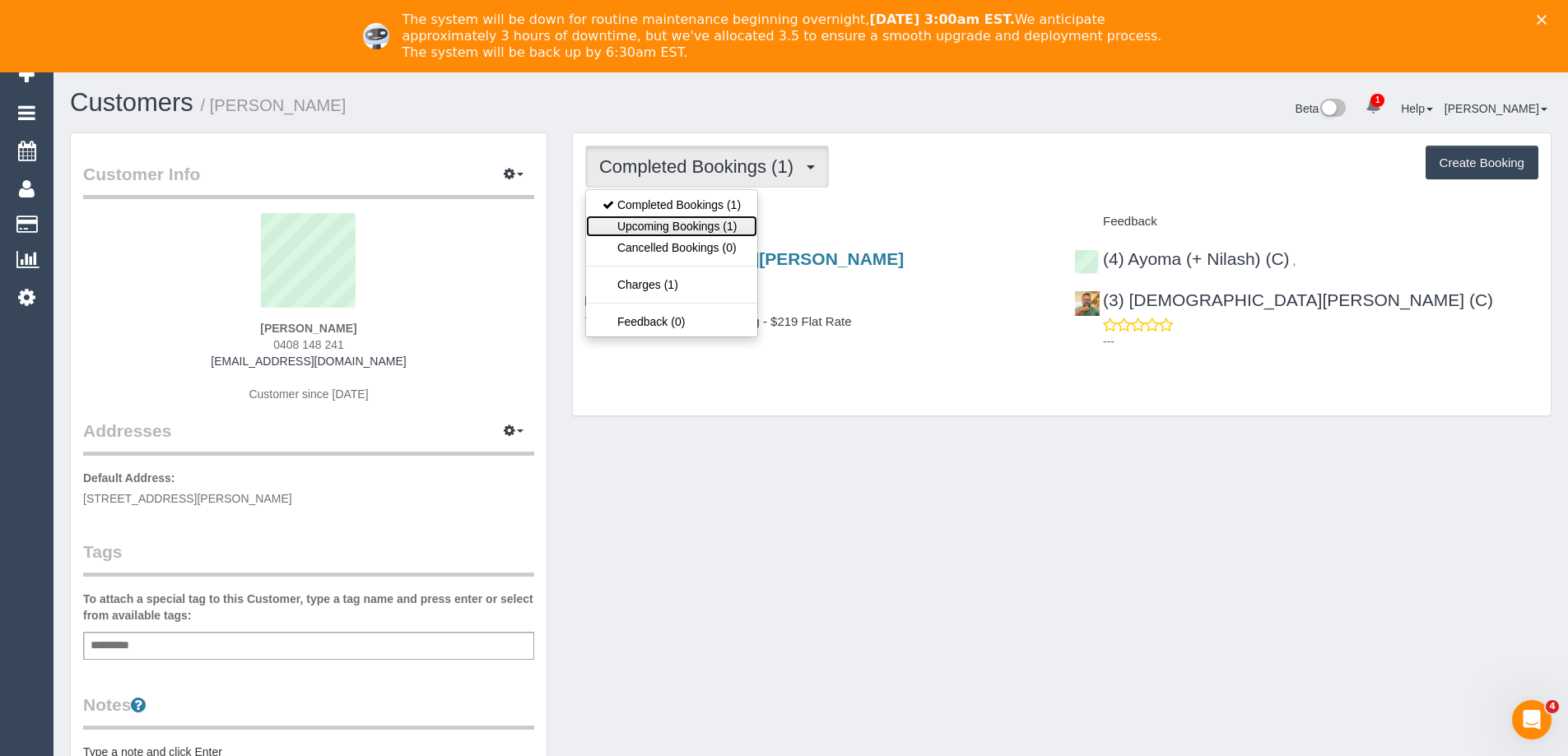
click at [692, 230] on link "Upcoming Bookings (1)" at bounding box center [672, 226] width 171 height 21
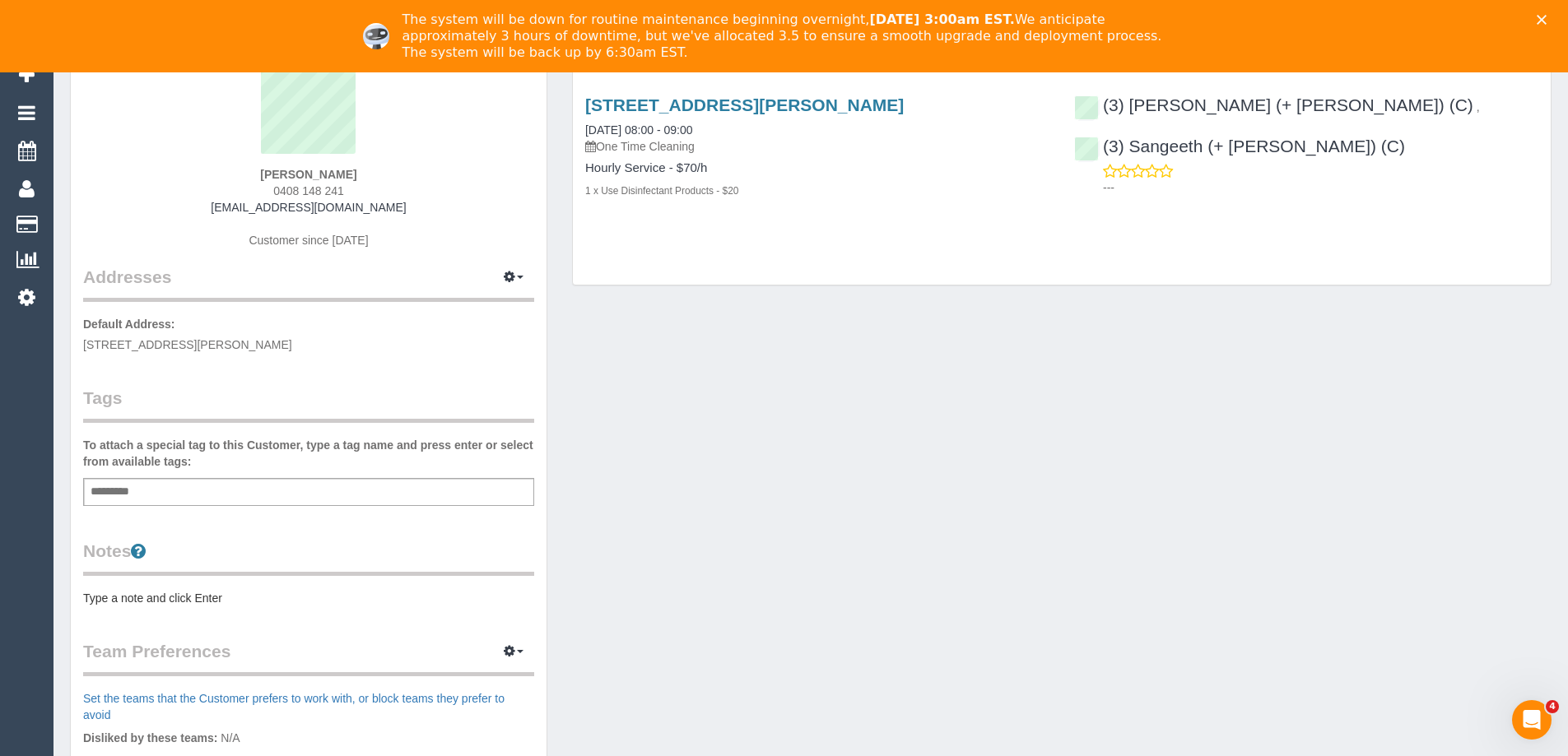
scroll to position [165, 0]
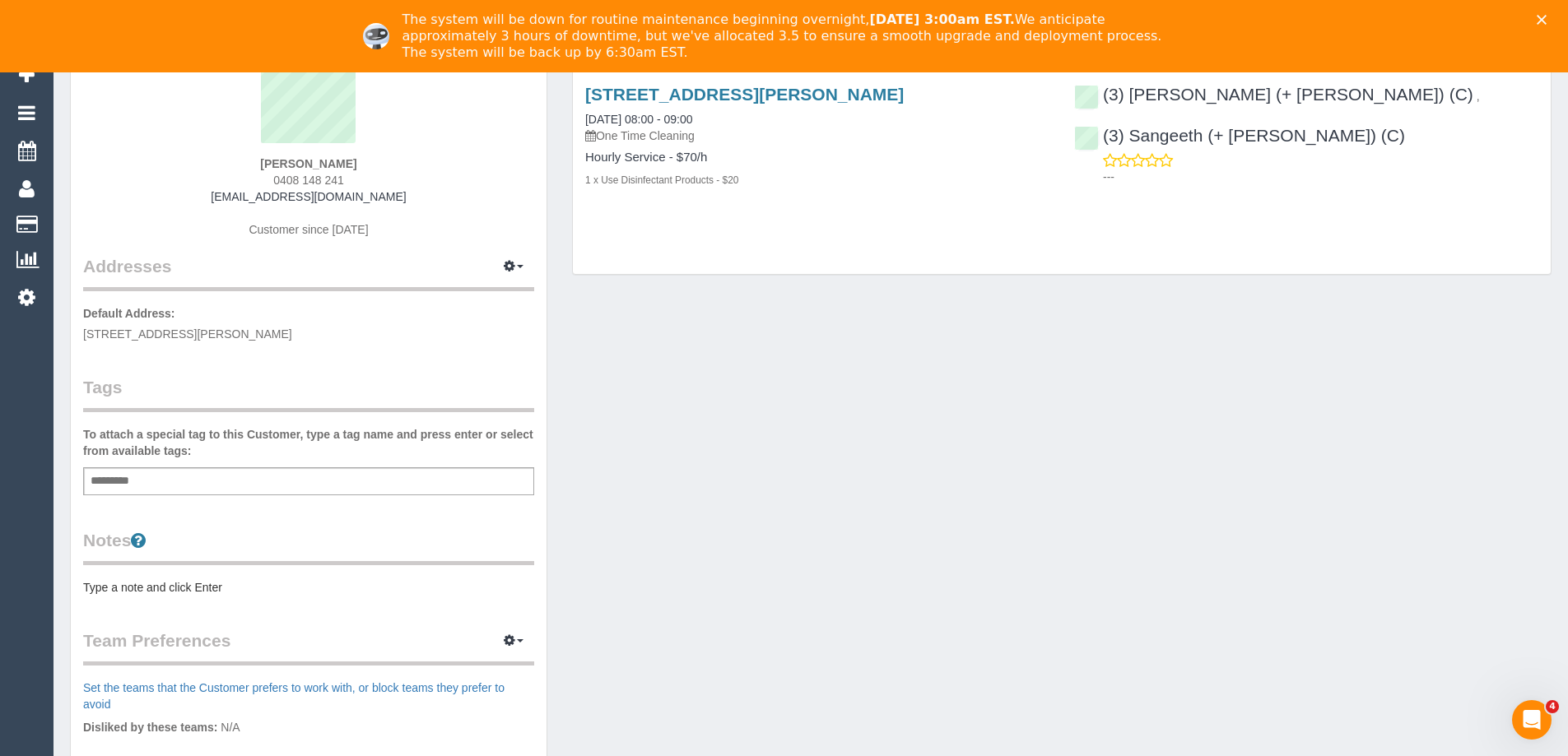
click at [179, 594] on pre "Type a note and click Enter" at bounding box center [308, 587] width 451 height 17
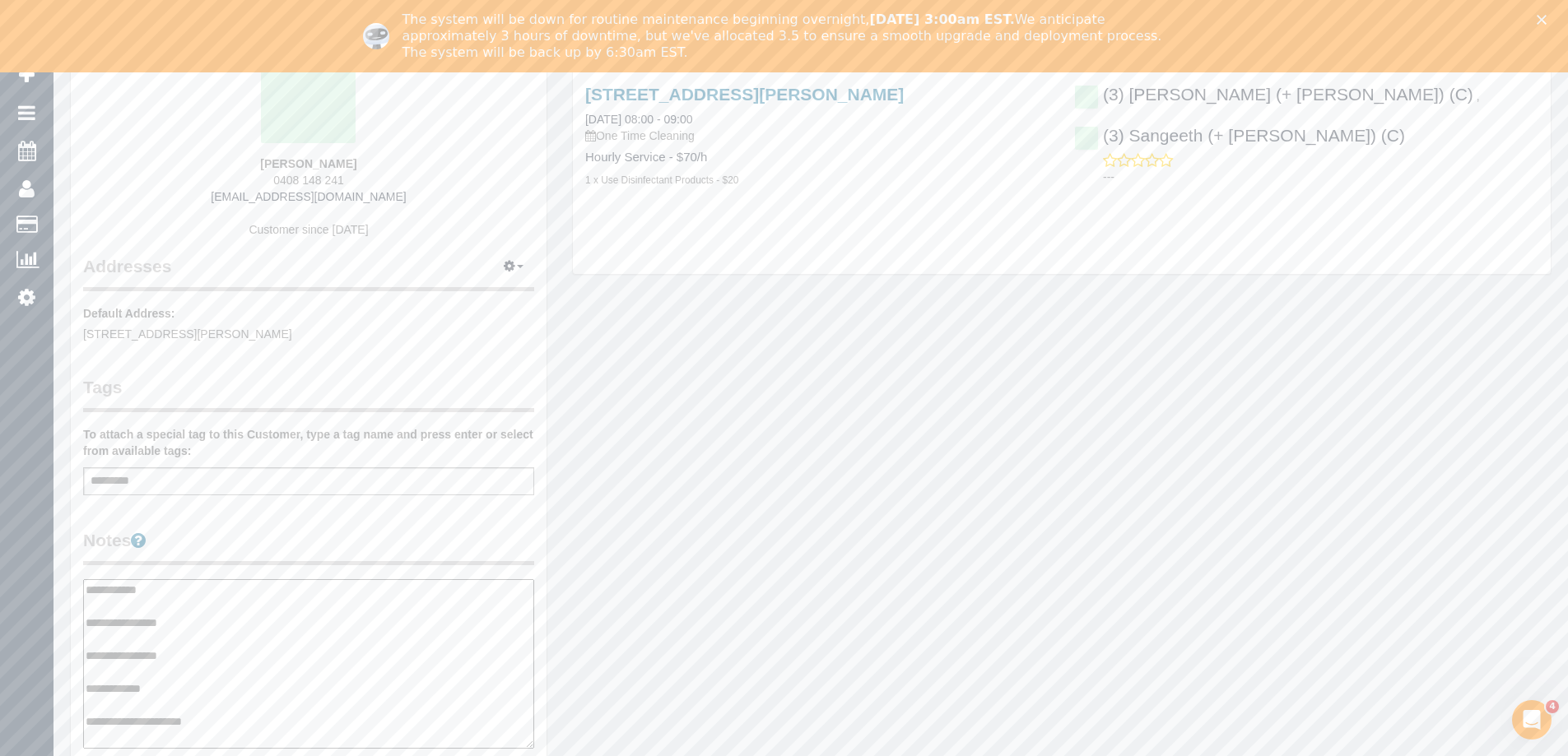
type textarea "**********"
click at [305, 532] on legend "Notes" at bounding box center [308, 547] width 451 height 37
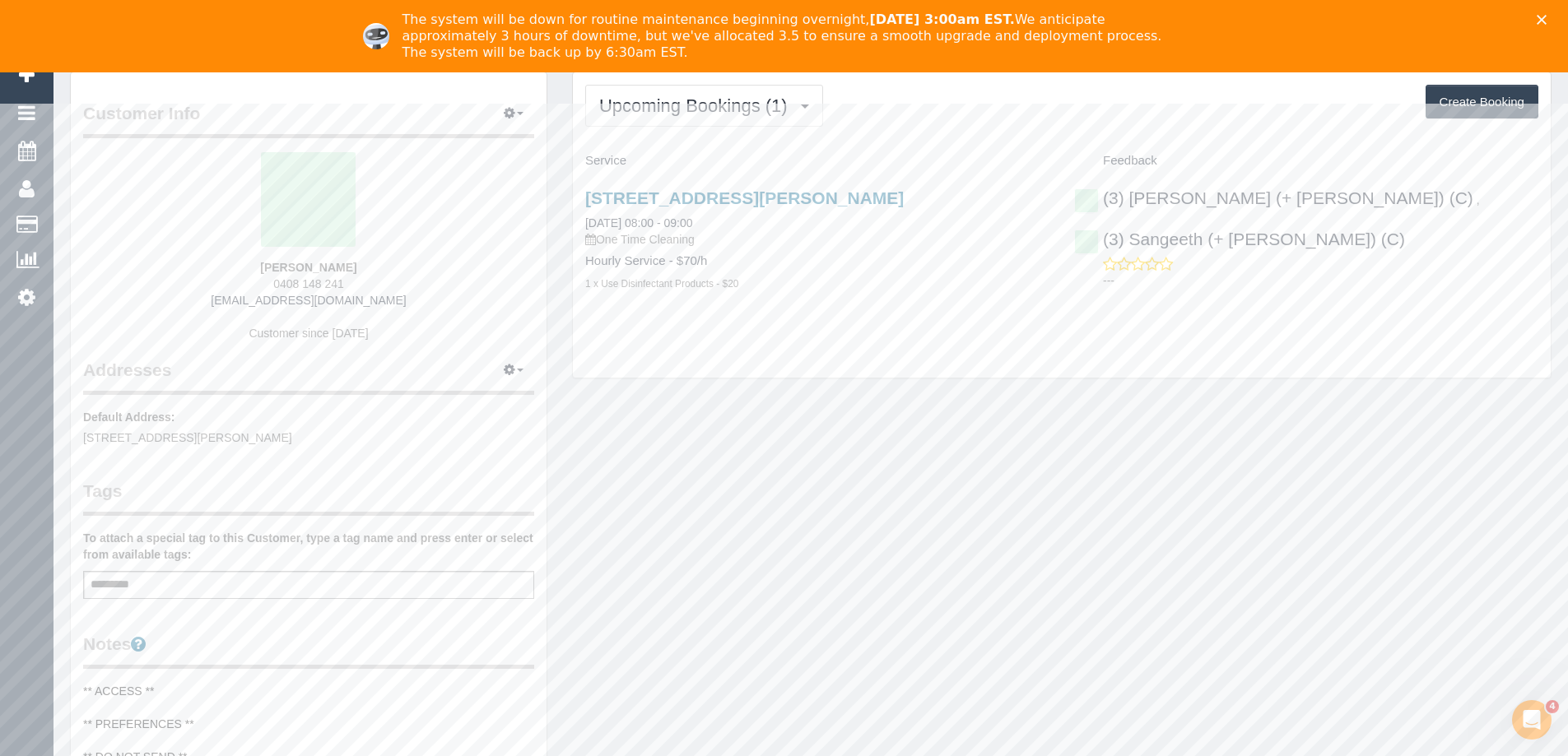
scroll to position [0, 0]
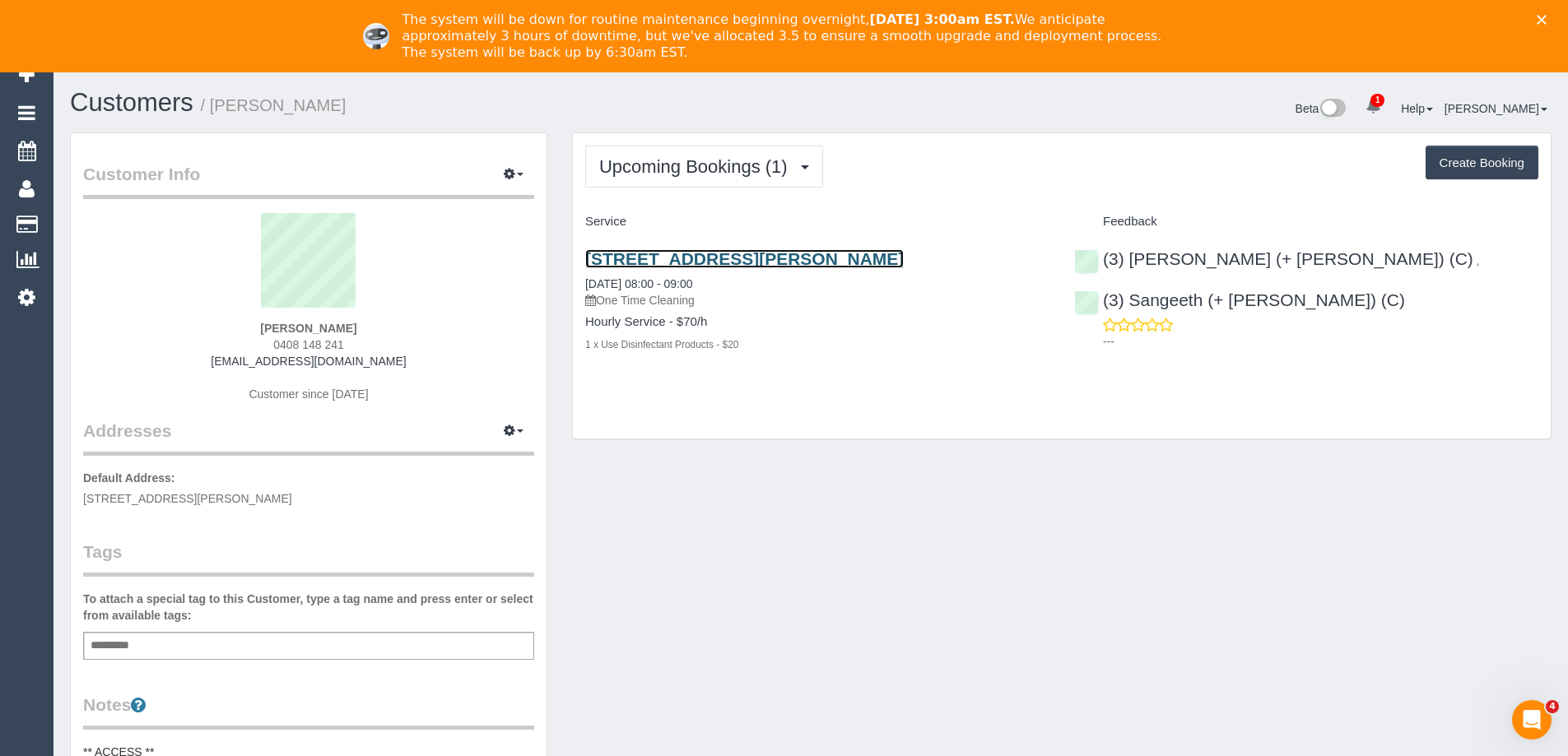
click at [741, 265] on link "52 Victoria Grove, Brunswick, VIC 3056" at bounding box center [744, 258] width 318 height 19
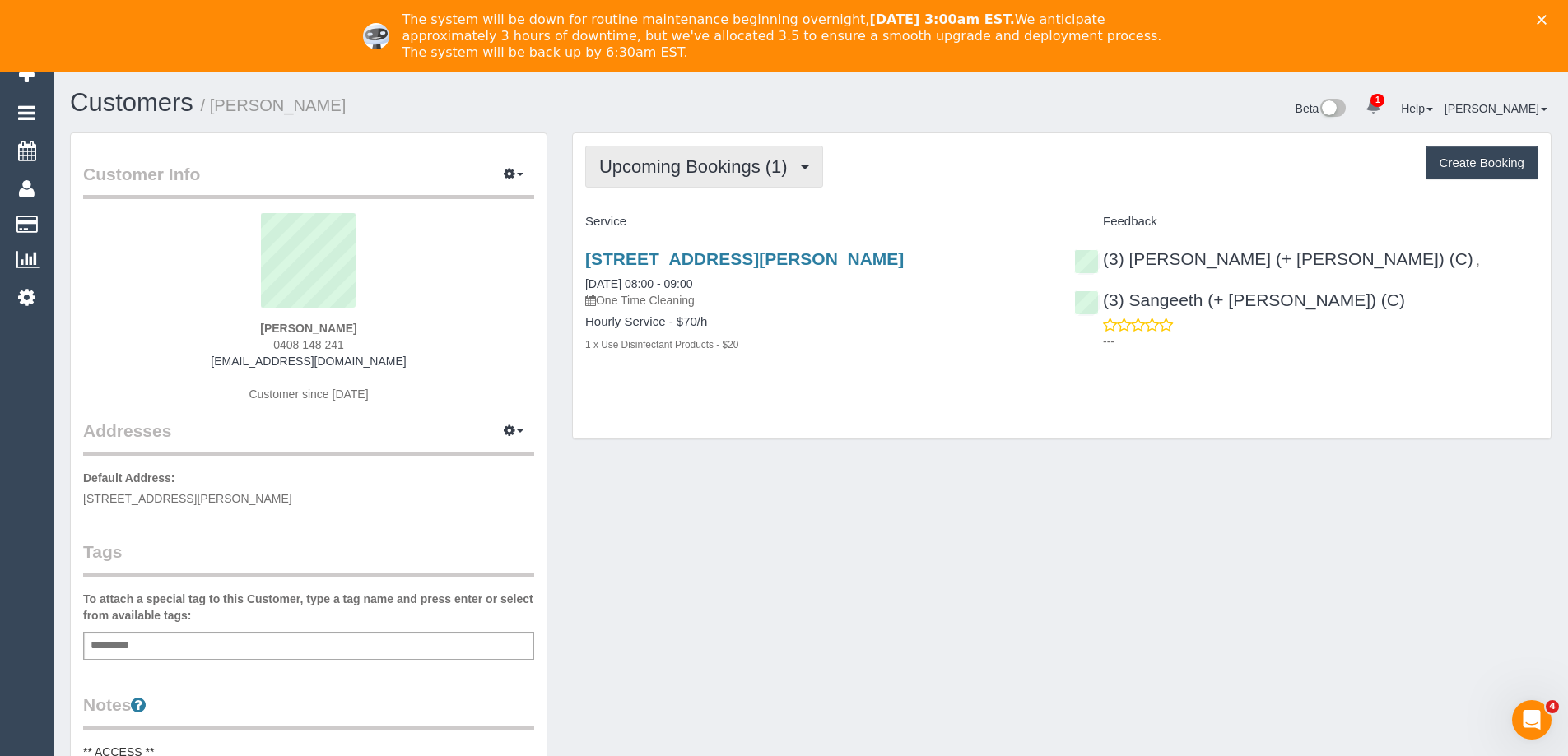
click at [731, 168] on span "Upcoming Bookings (1)" at bounding box center [697, 166] width 197 height 20
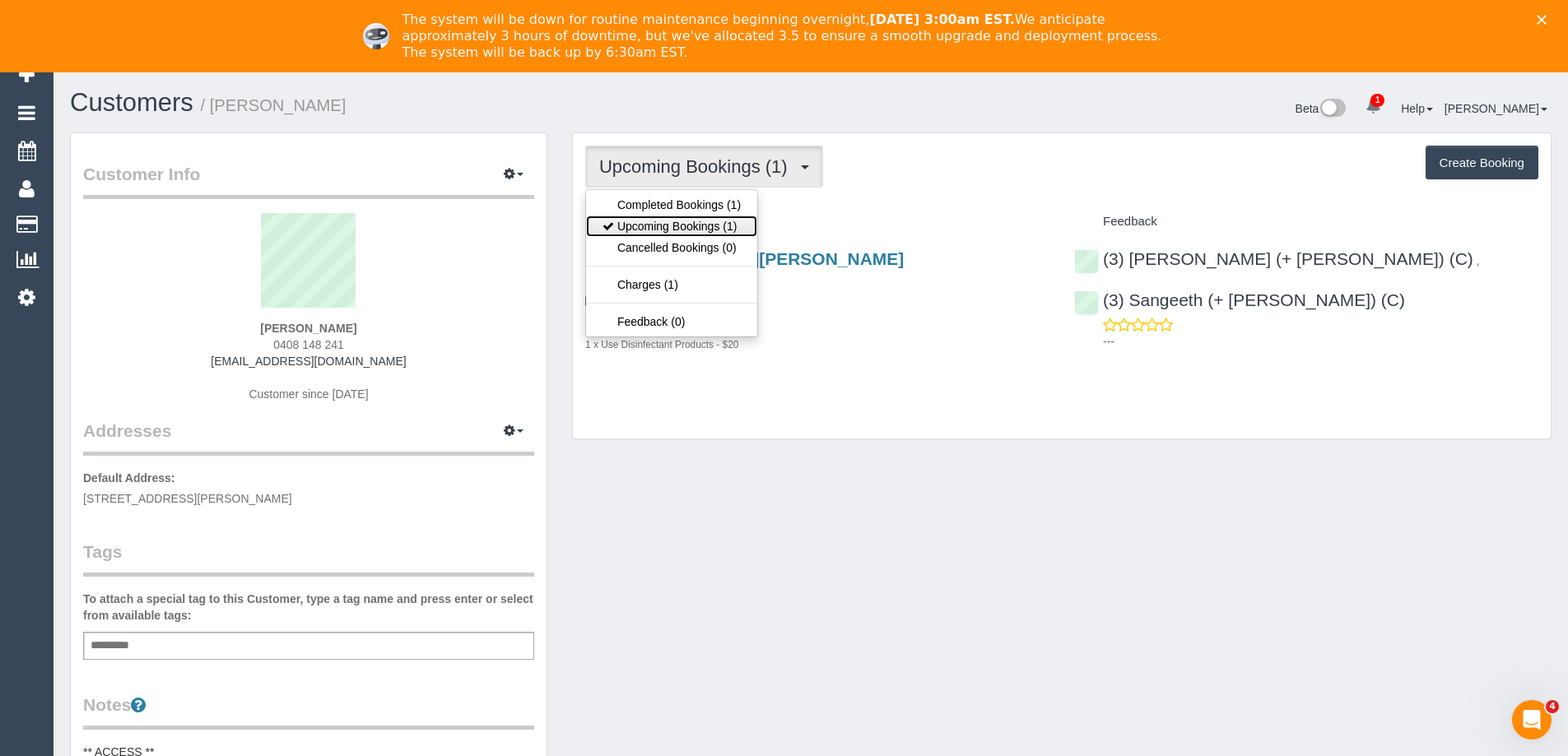
click at [690, 229] on link "Upcoming Bookings (1)" at bounding box center [672, 226] width 171 height 21
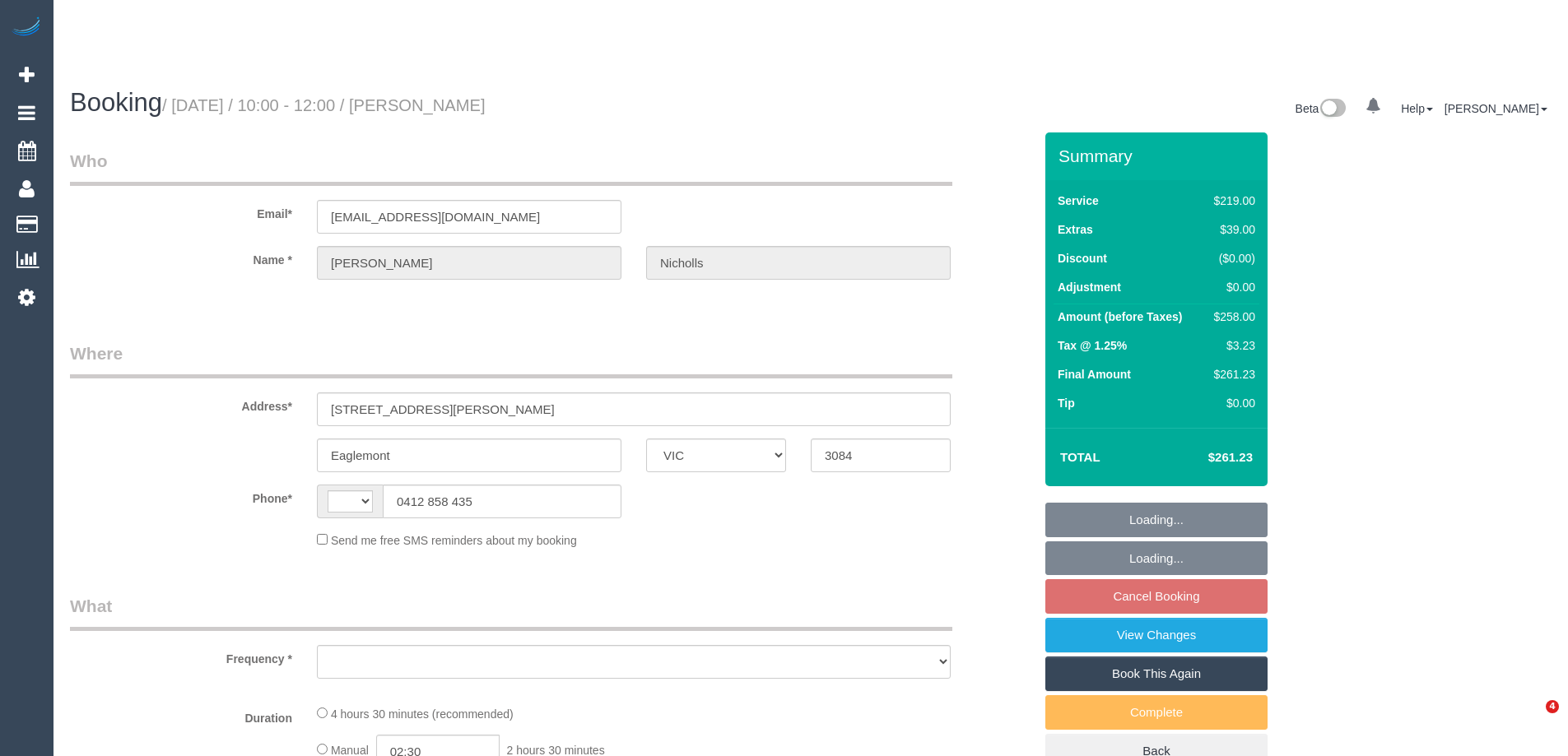
select select "VIC"
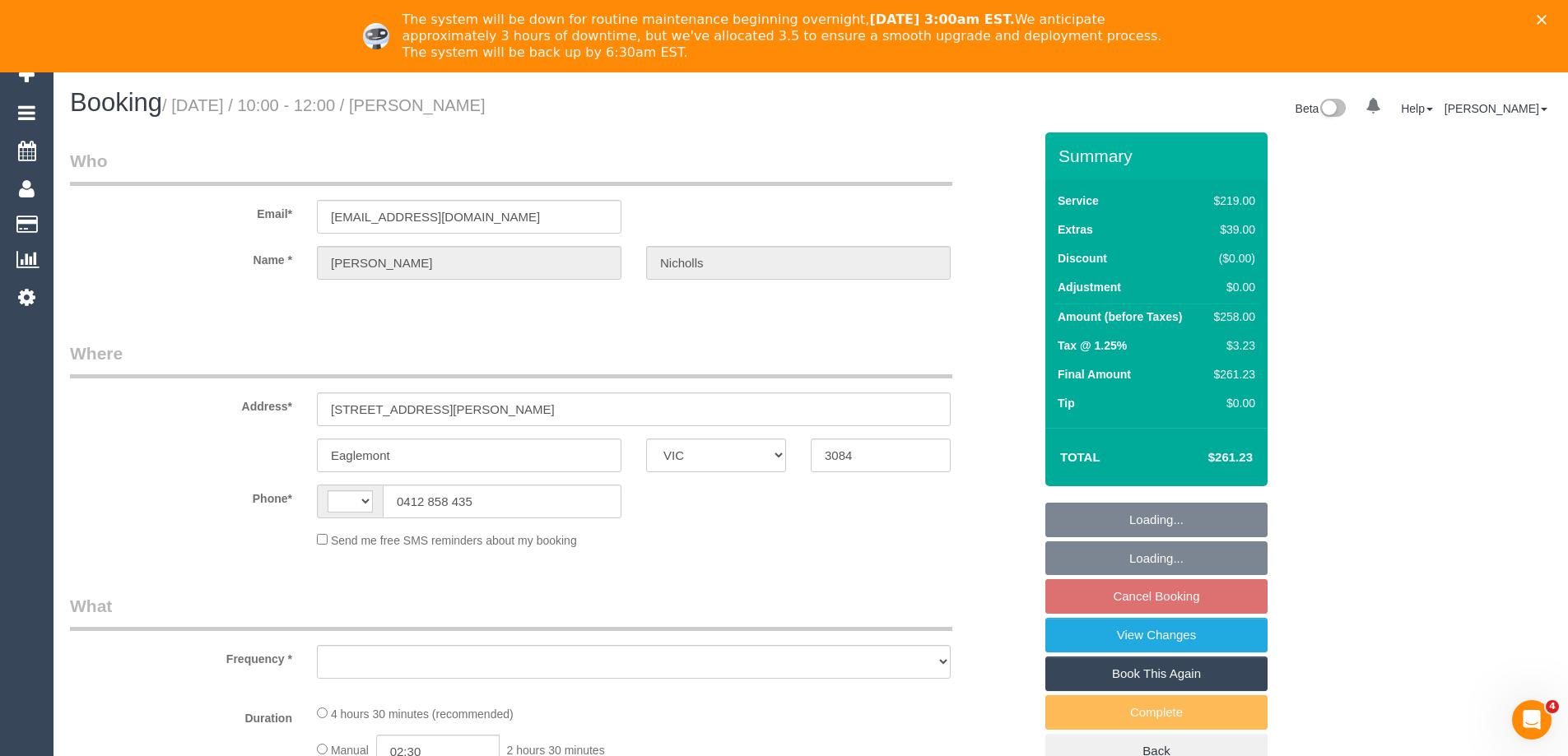
select select "object:294"
select select "string:stripe-pm_1R1kFz2GScqysDRVkN30l9E4"
select select "number:27"
select select "number:14"
select select "number:18"
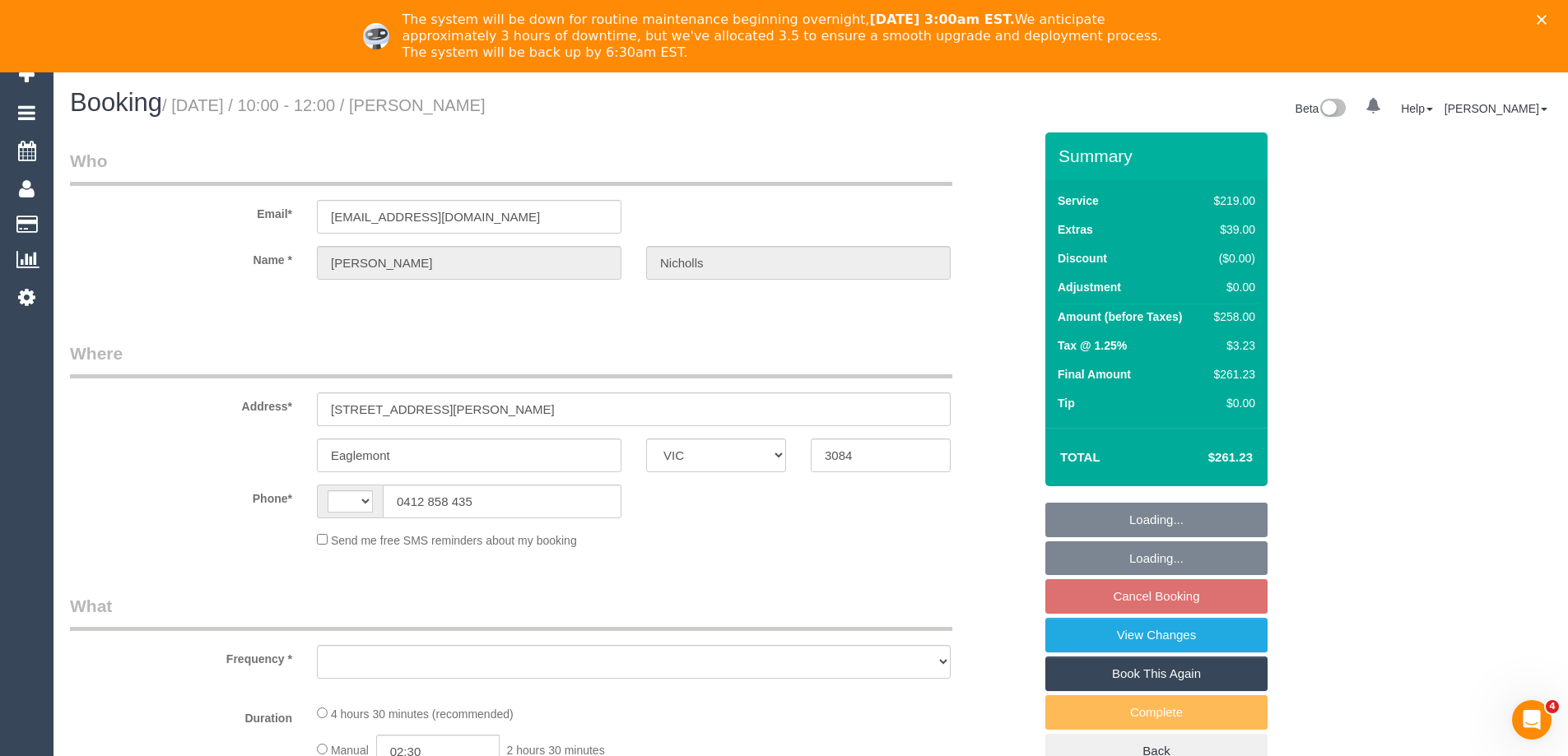
select select "number:24"
select select "number:12"
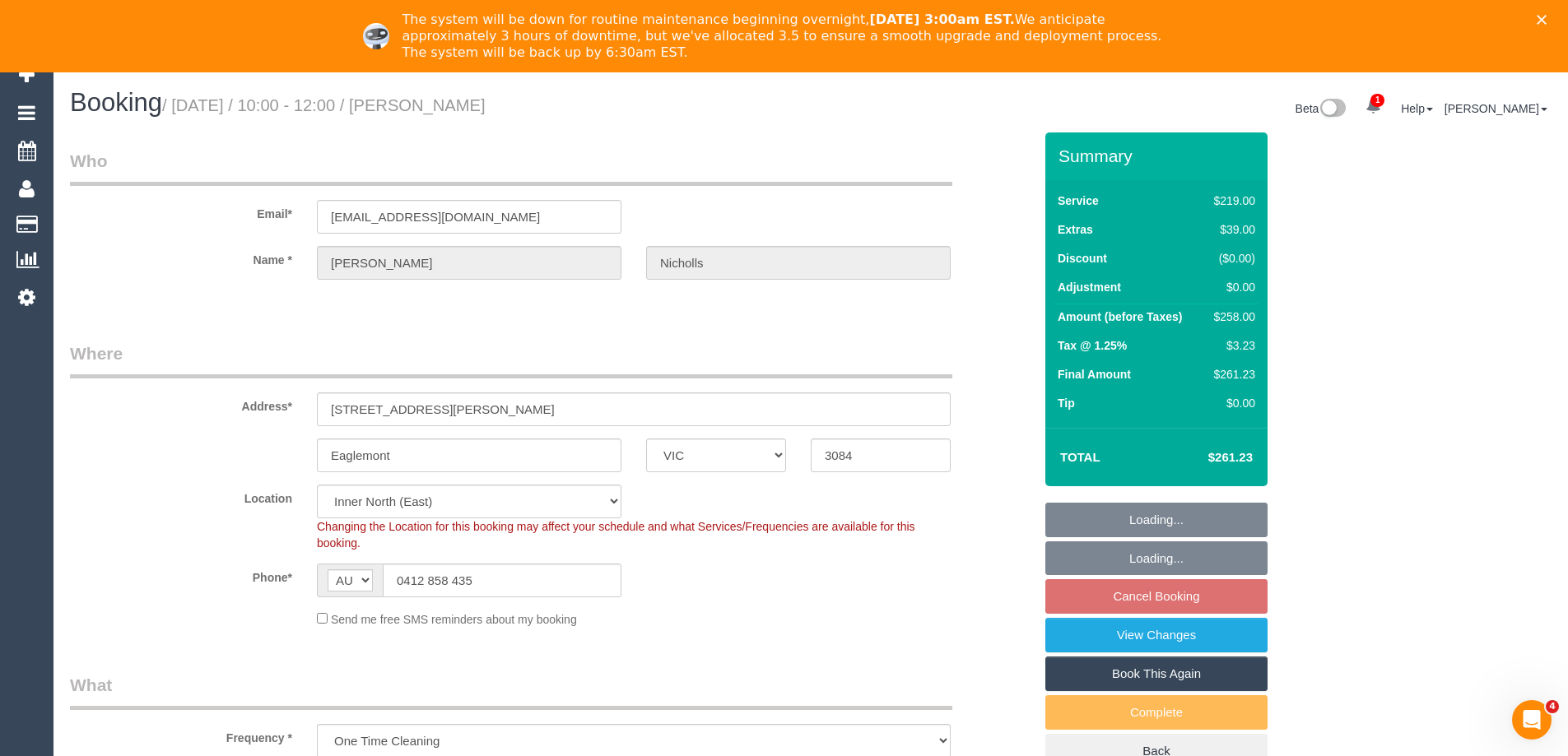
select select "string:AU"
select select "object:694"
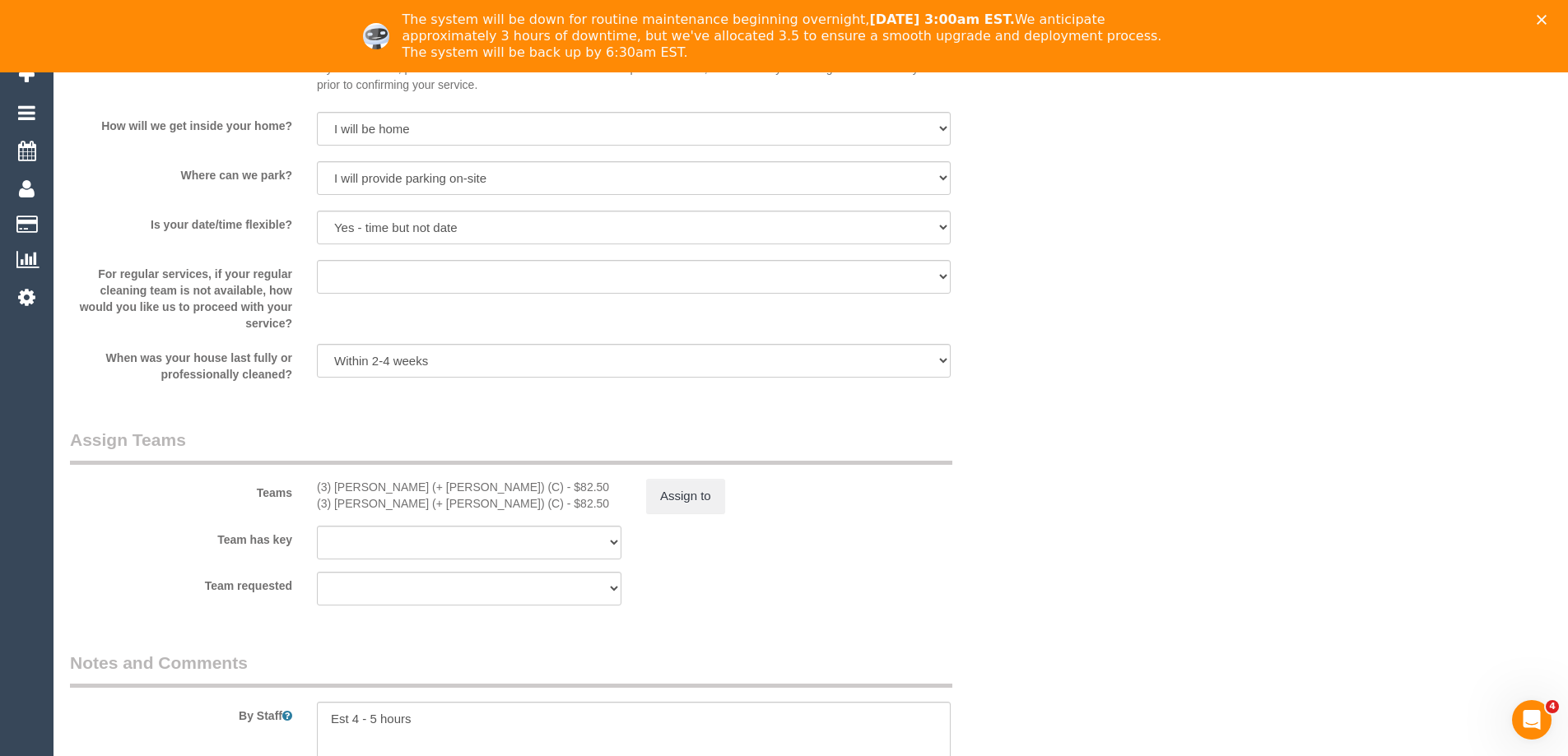
select select "spot1"
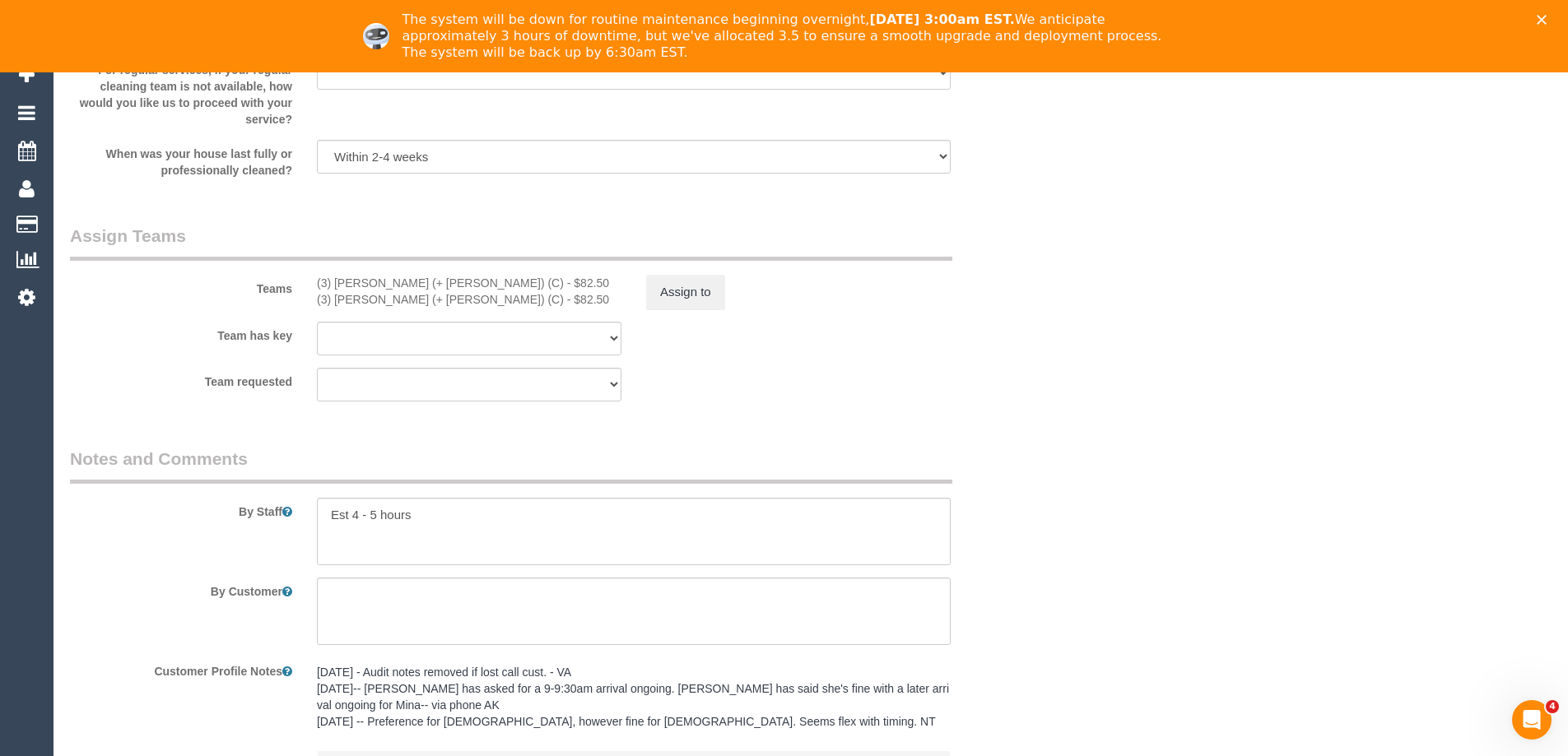
scroll to position [2534, 0]
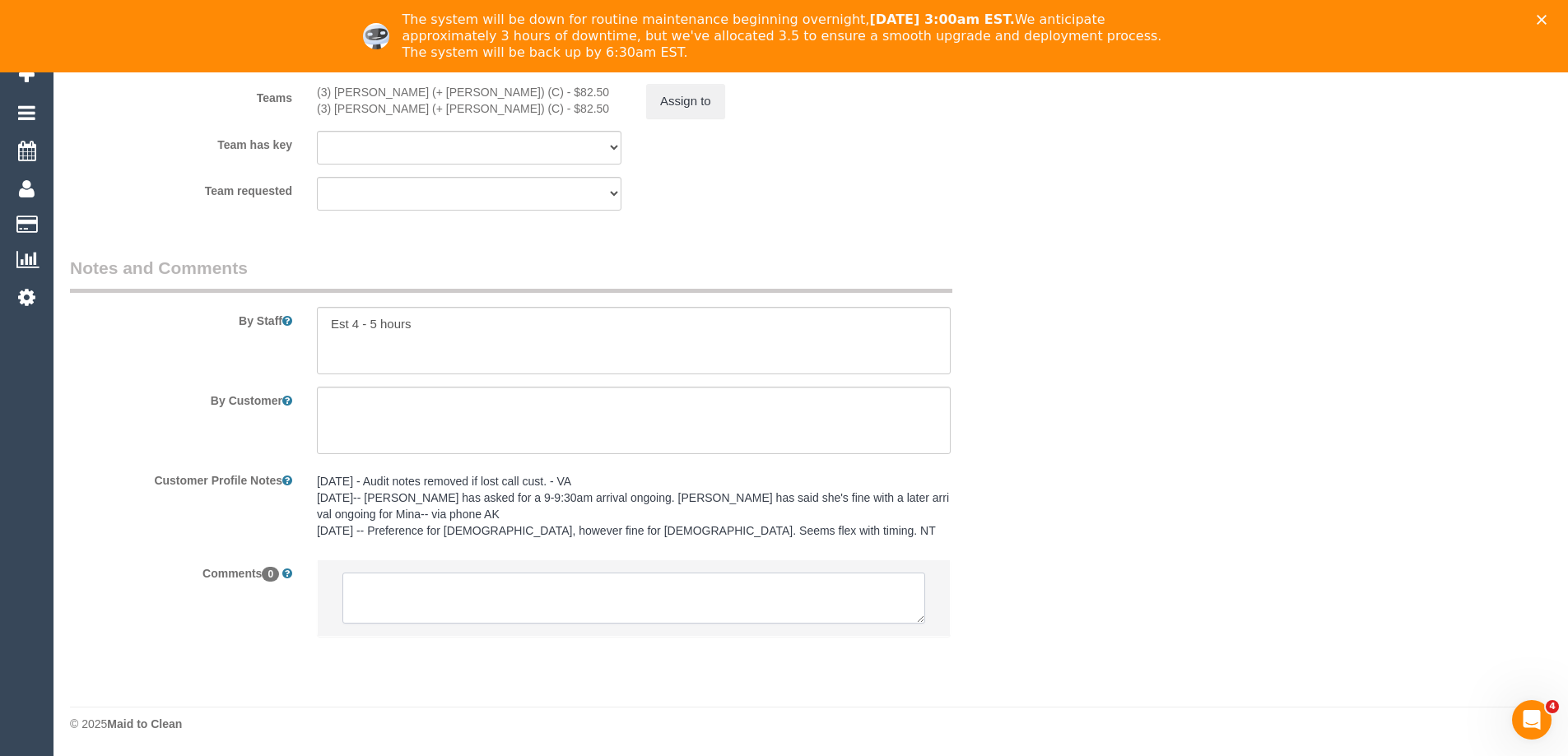
click at [447, 605] on textarea at bounding box center [634, 598] width 583 height 51
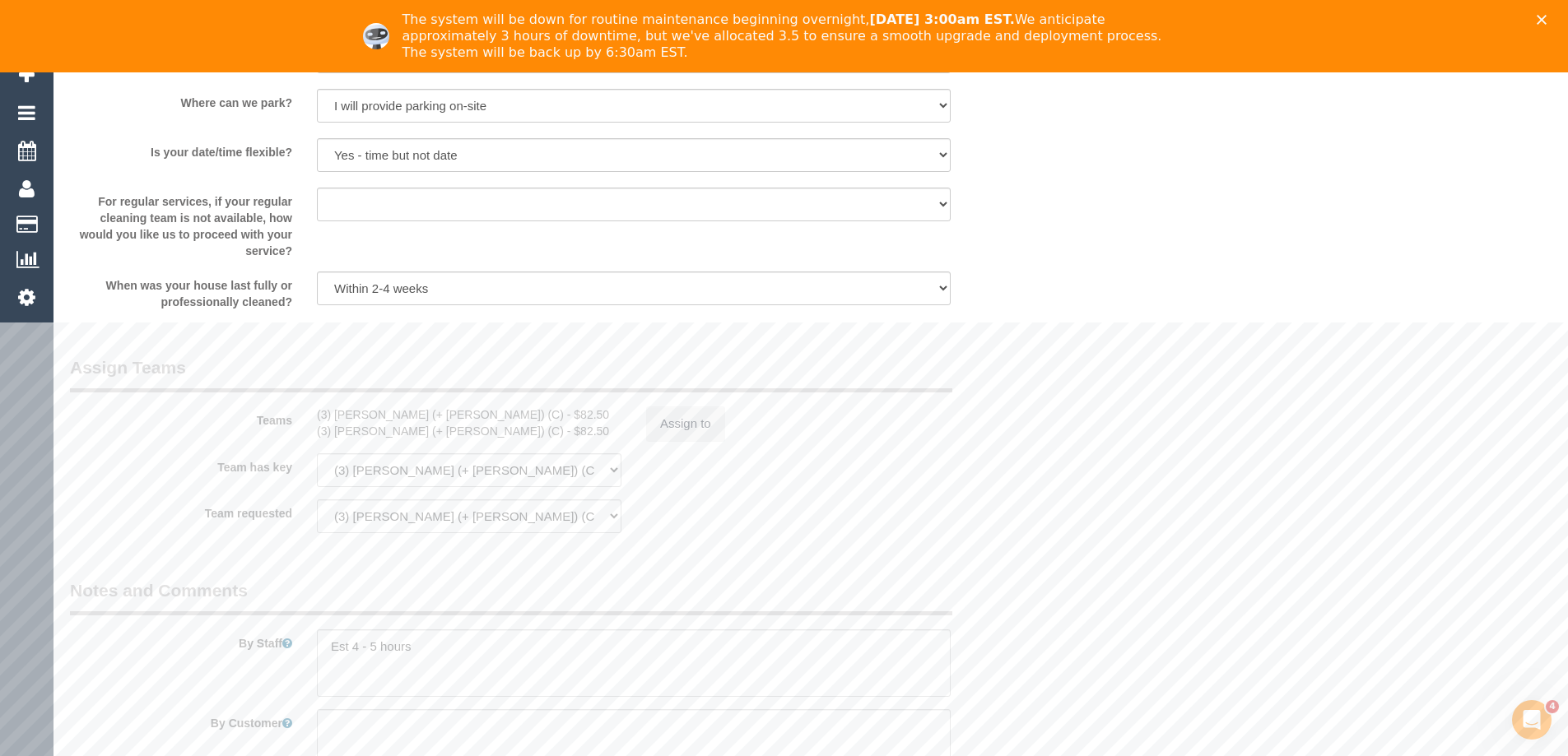
scroll to position [2205, 0]
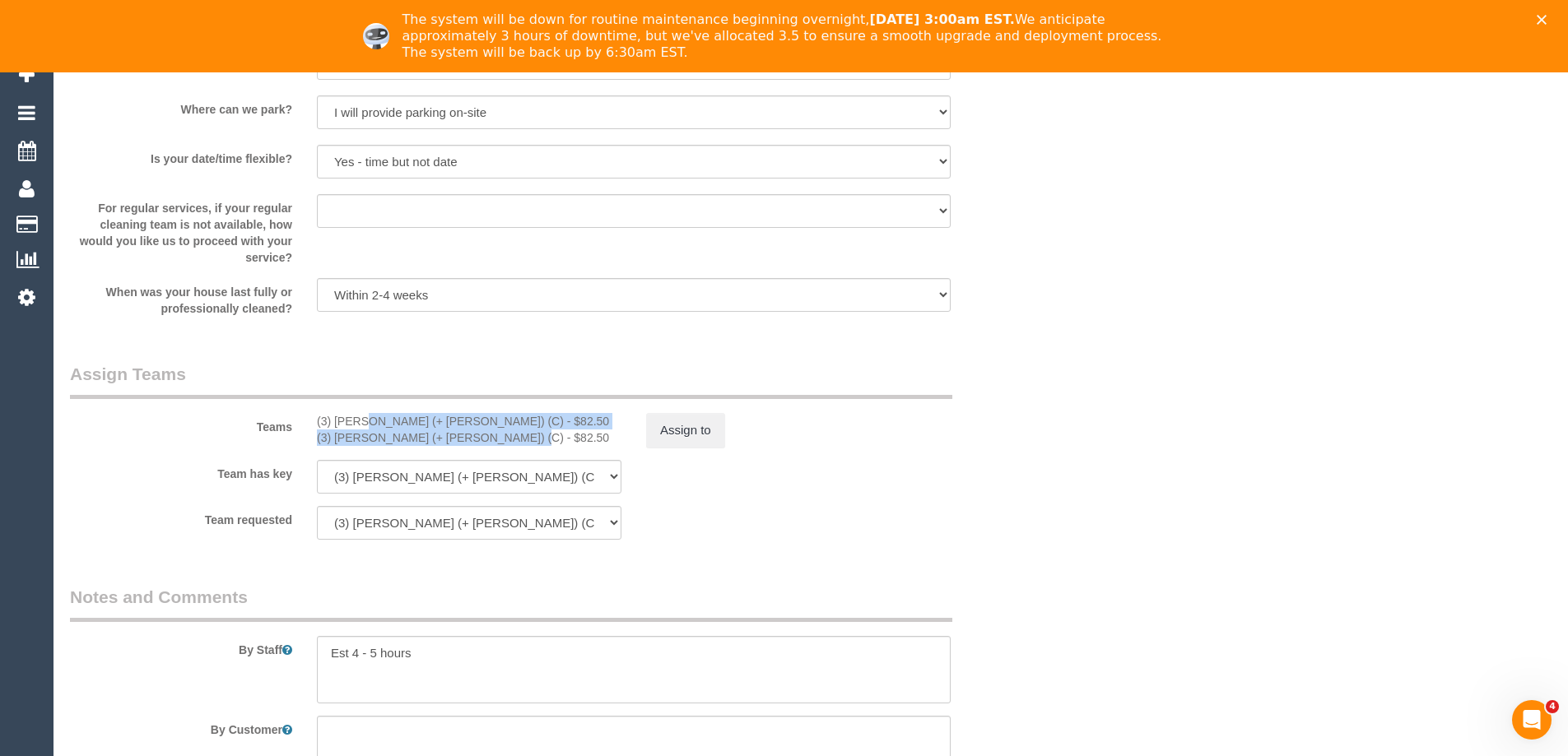
copy div "(3) Kaveen (+ Sangeeth) (C) - $82.50 (3) Sangeeth (+ Kaveen) (C)"
drag, startPoint x: 310, startPoint y: 419, endPoint x: 464, endPoint y: 442, distance: 155.7
click at [464, 442] on div "(3) Kaveen (+ Sangeeth) (C) - $82.50 (3) Sangeeth (+ Kaveen) (C) - $82.50" at bounding box center [470, 429] width 330 height 33
click at [660, 441] on button "Assign to" at bounding box center [686, 430] width 79 height 34
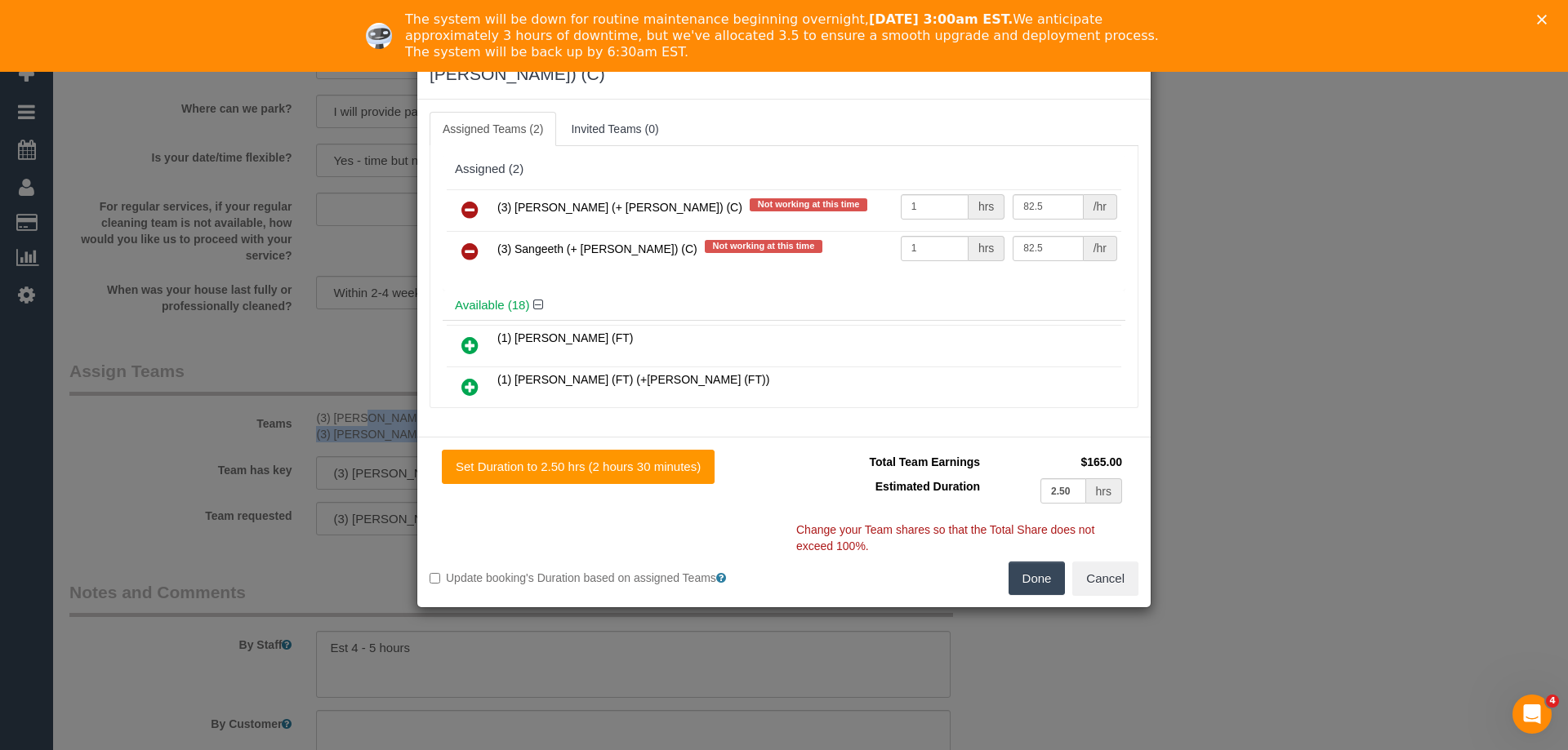
click at [470, 200] on icon at bounding box center [470, 210] width 17 height 19
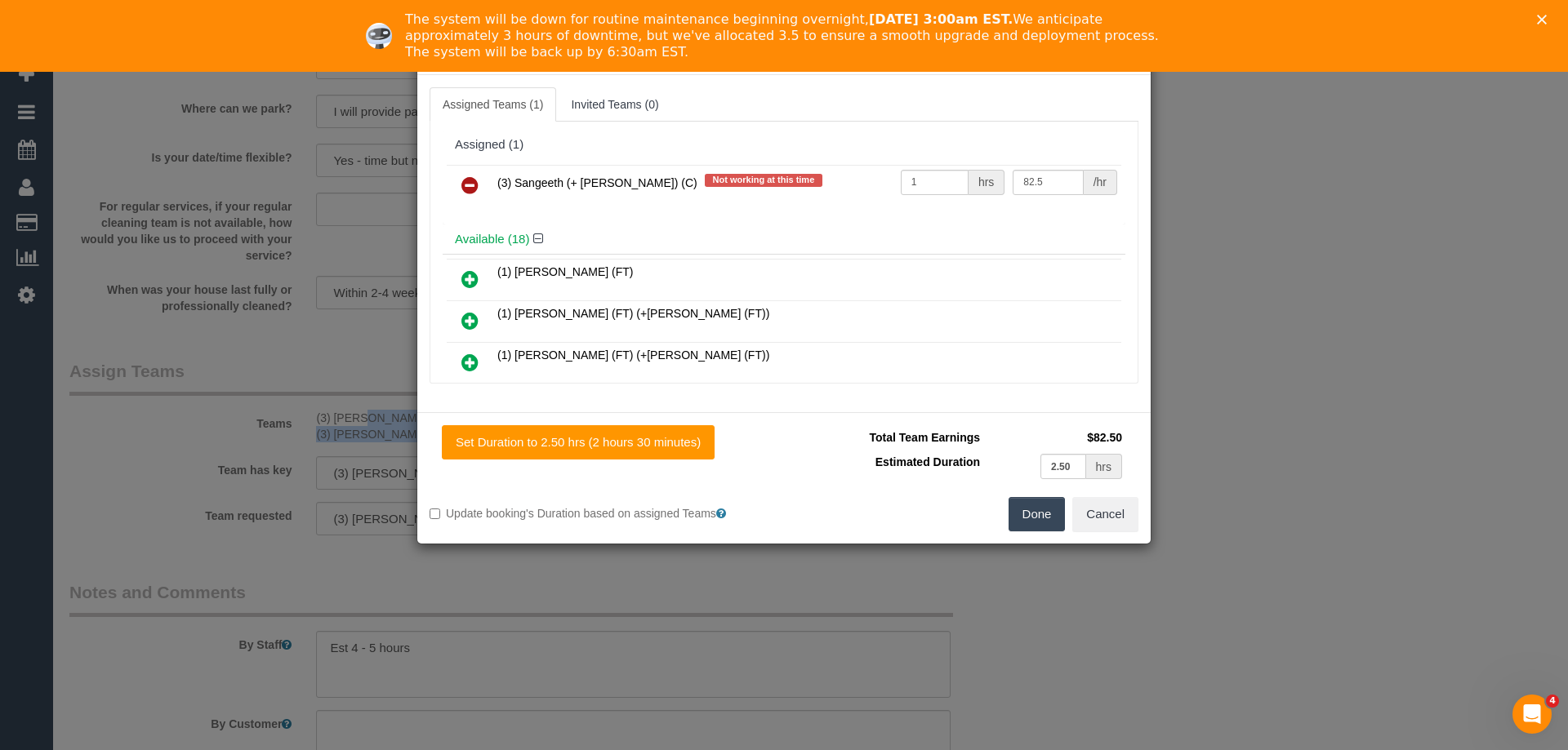
click at [470, 185] on icon at bounding box center [470, 185] width 17 height 19
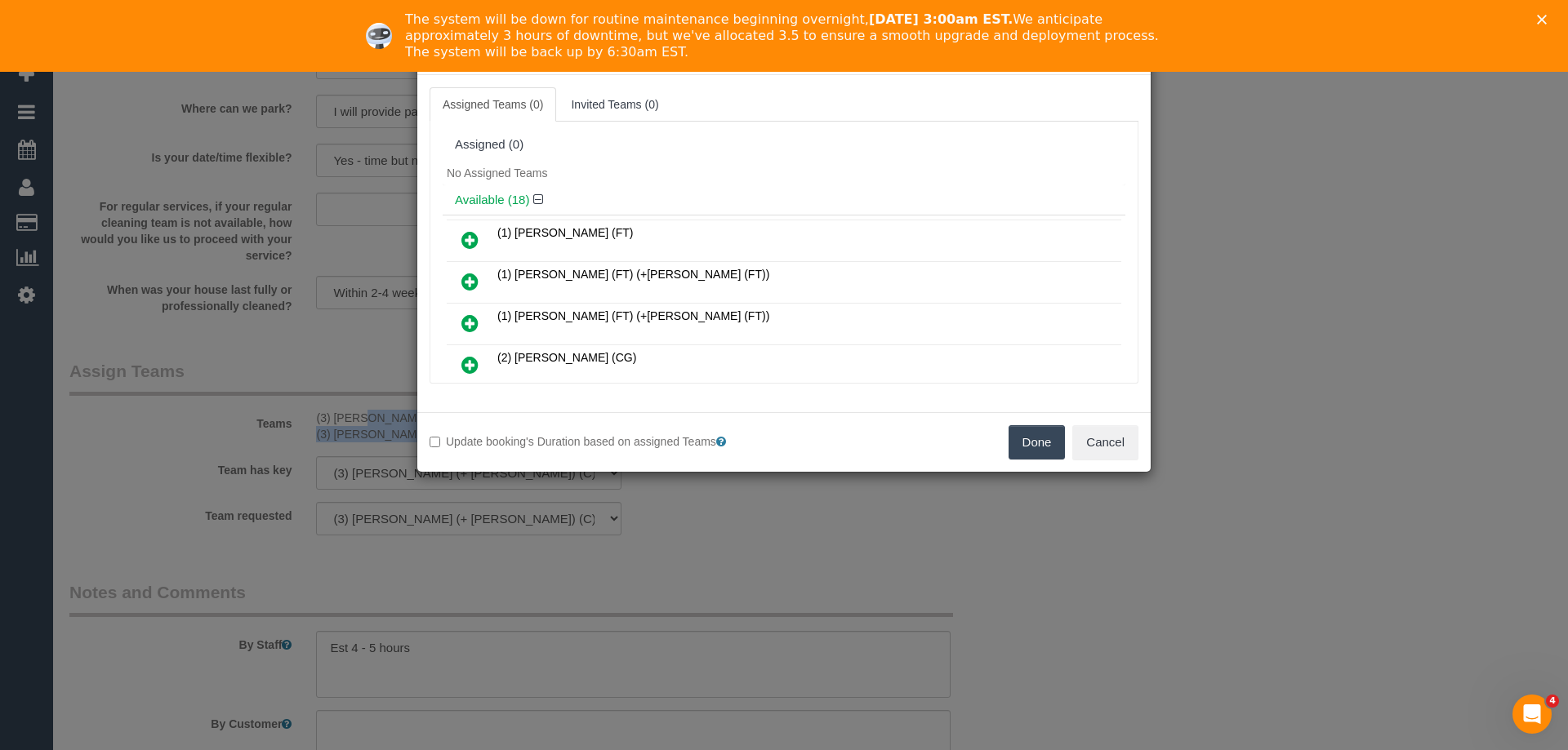
click at [1046, 440] on button "Done" at bounding box center [1036, 442] width 57 height 34
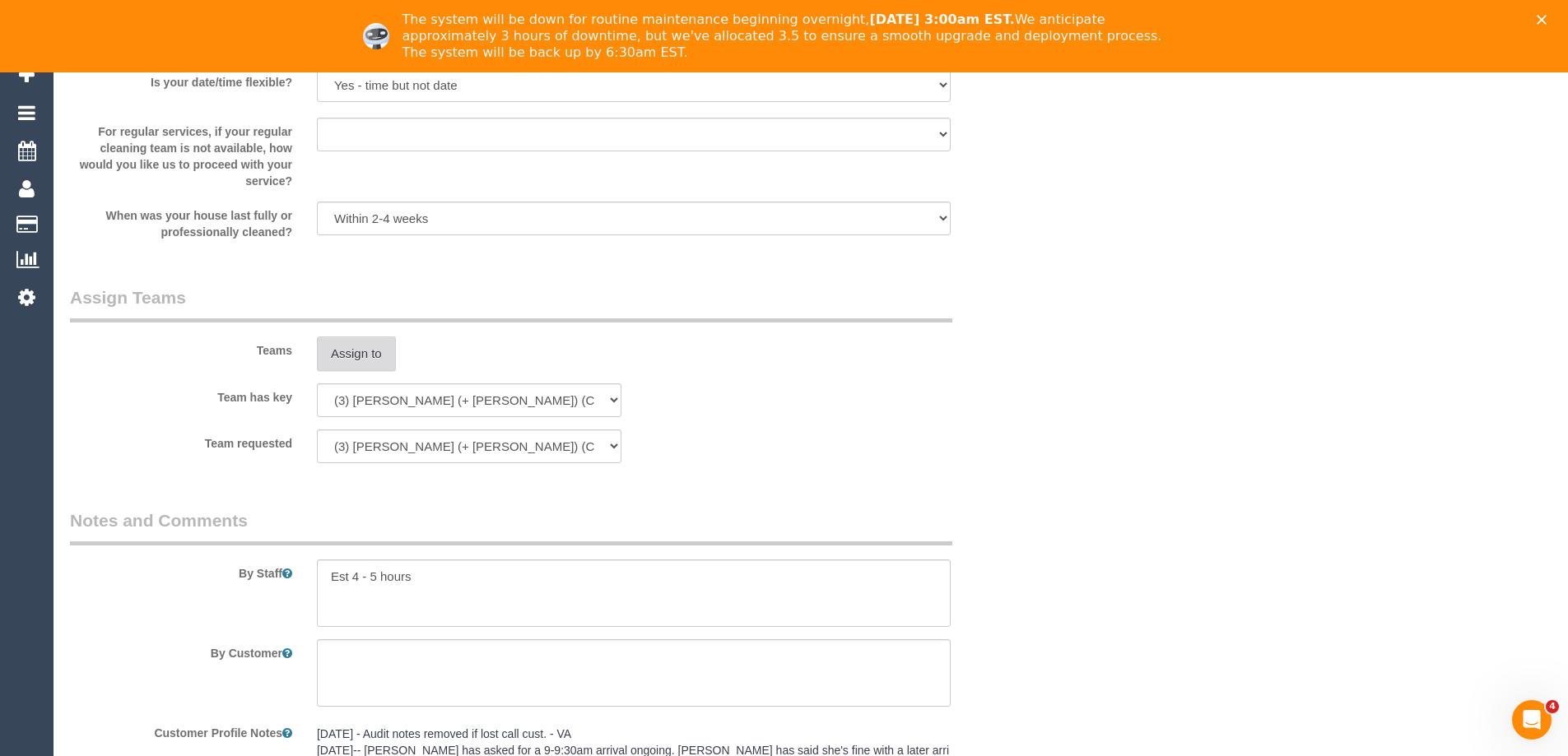
scroll to position [2602, 0]
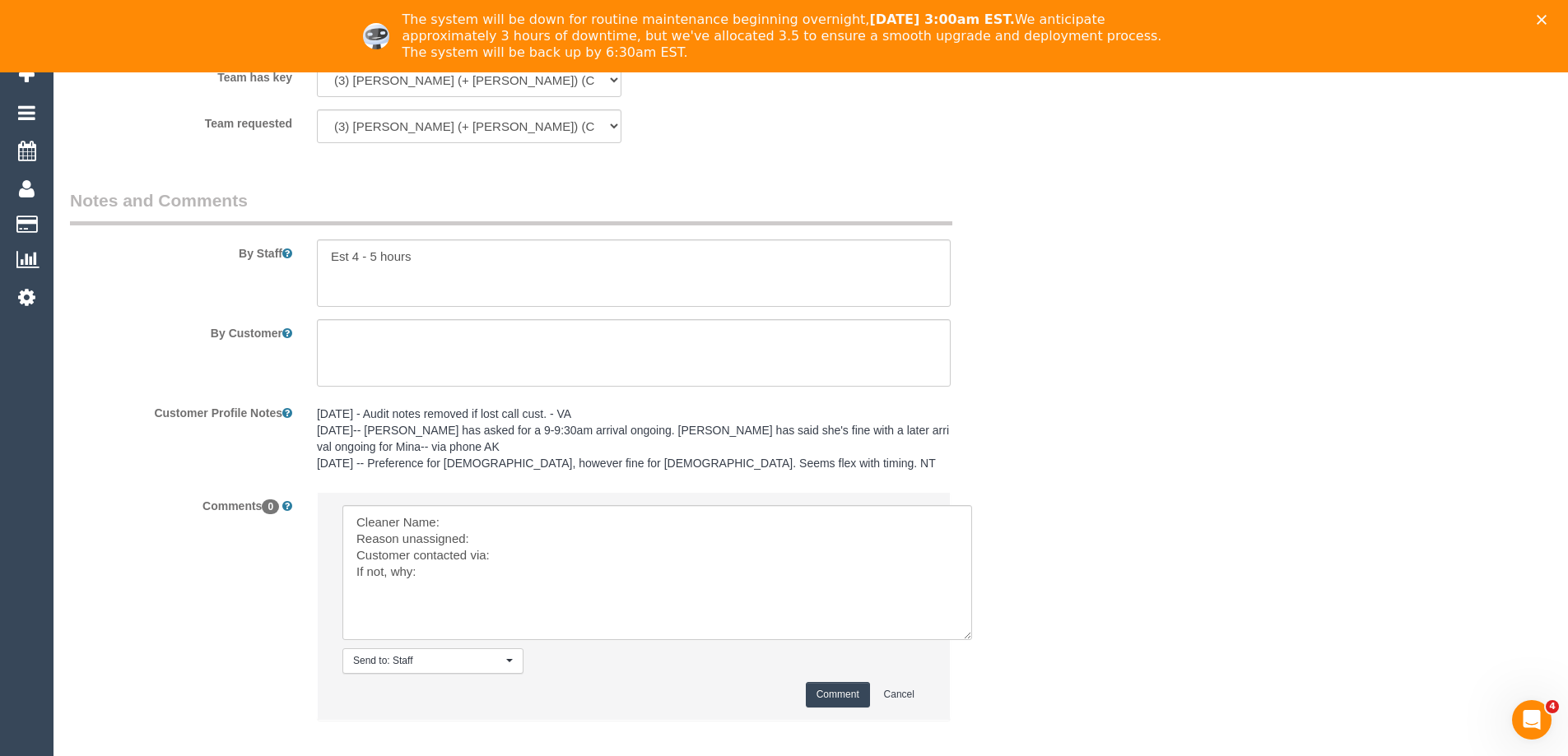
drag, startPoint x: 922, startPoint y: 554, endPoint x: 1022, endPoint y: 762, distance: 230.8
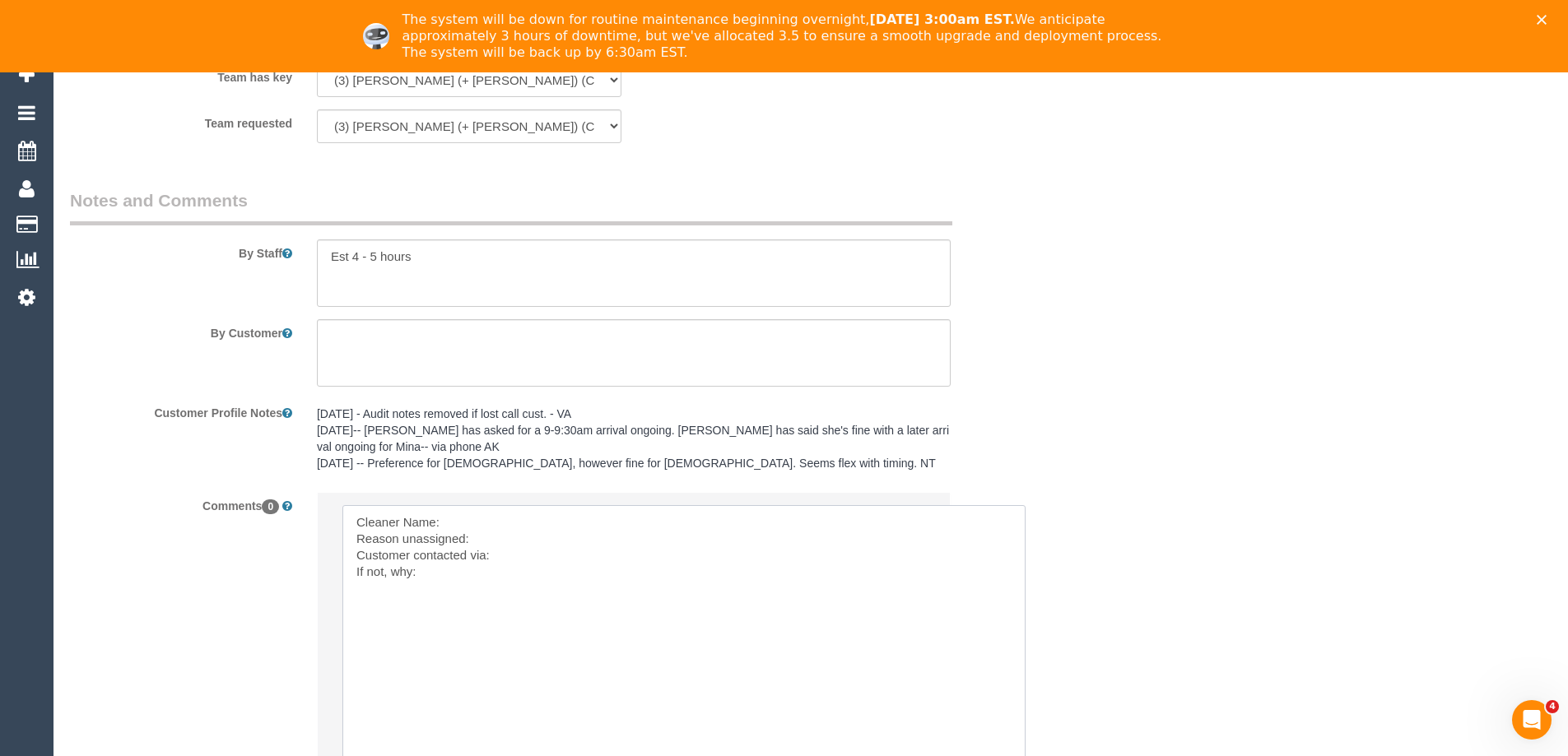
click at [515, 523] on textarea at bounding box center [684, 634] width 683 height 258
paste textarea "(3) Kaveen (+ Sangeeth) (C) - $82.50 (3) Sangeeth (+ Kaveen) (C)"
drag, startPoint x: 602, startPoint y: 517, endPoint x: 743, endPoint y: 521, distance: 141.1
click at [739, 521] on textarea at bounding box center [684, 634] width 683 height 258
click at [815, 522] on textarea at bounding box center [684, 634] width 683 height 258
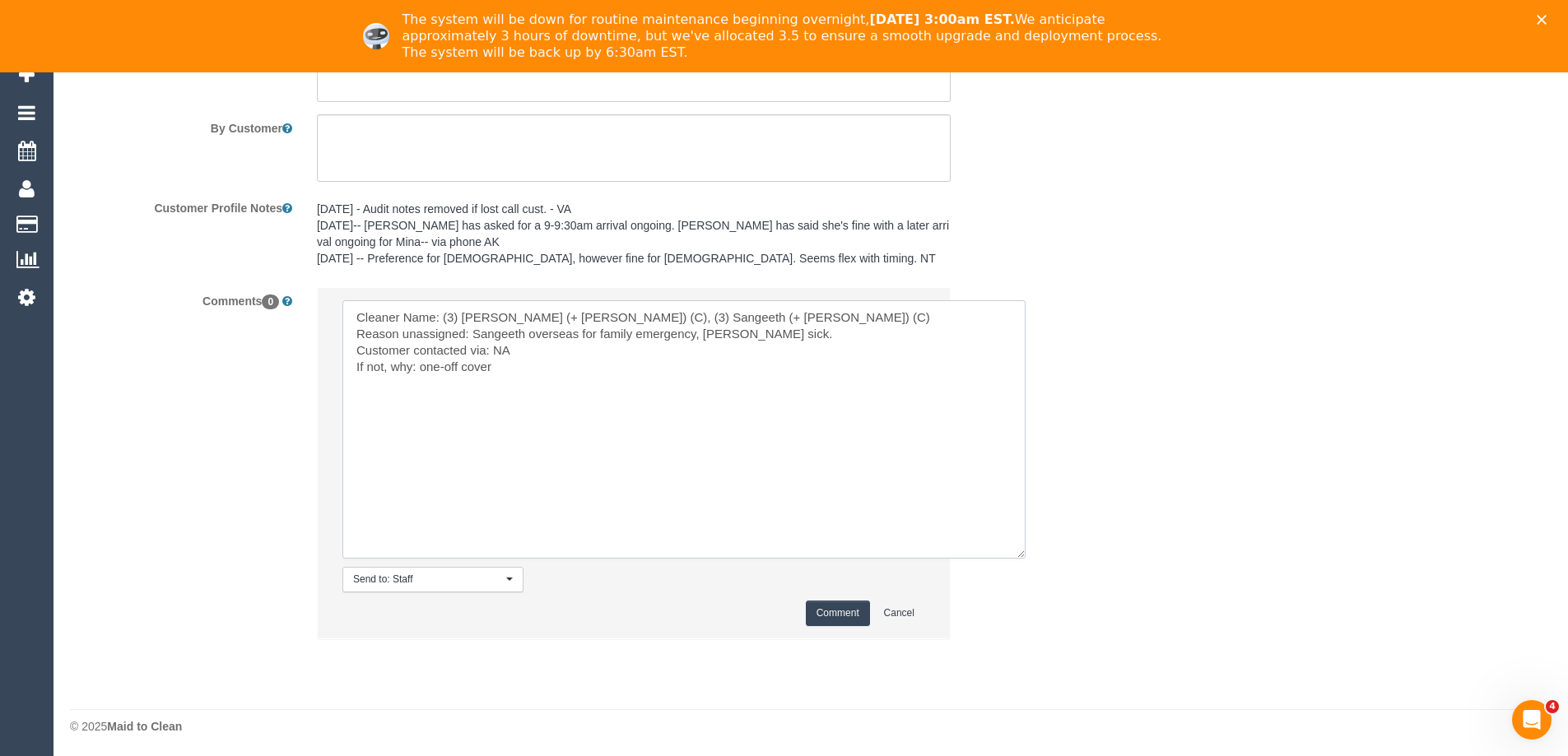
scroll to position [2809, 0]
type textarea "Cleaner Name: (3) Kaveen (+ Sangeeth) (C), (3) Sangeeth (+ Kaveen) (C) Reason u…"
click at [838, 610] on button "Comment" at bounding box center [837, 611] width 64 height 26
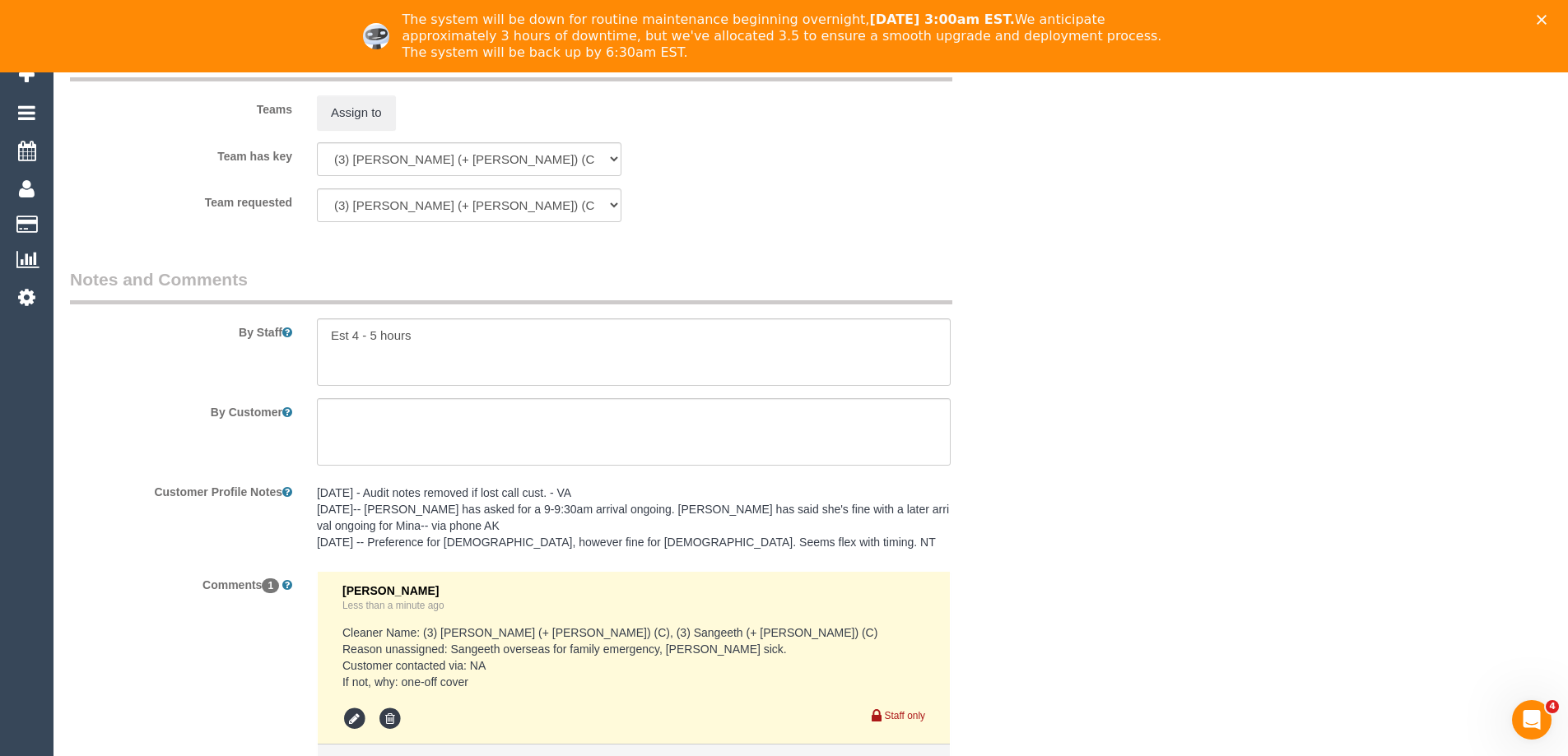
scroll to position [2716, 0]
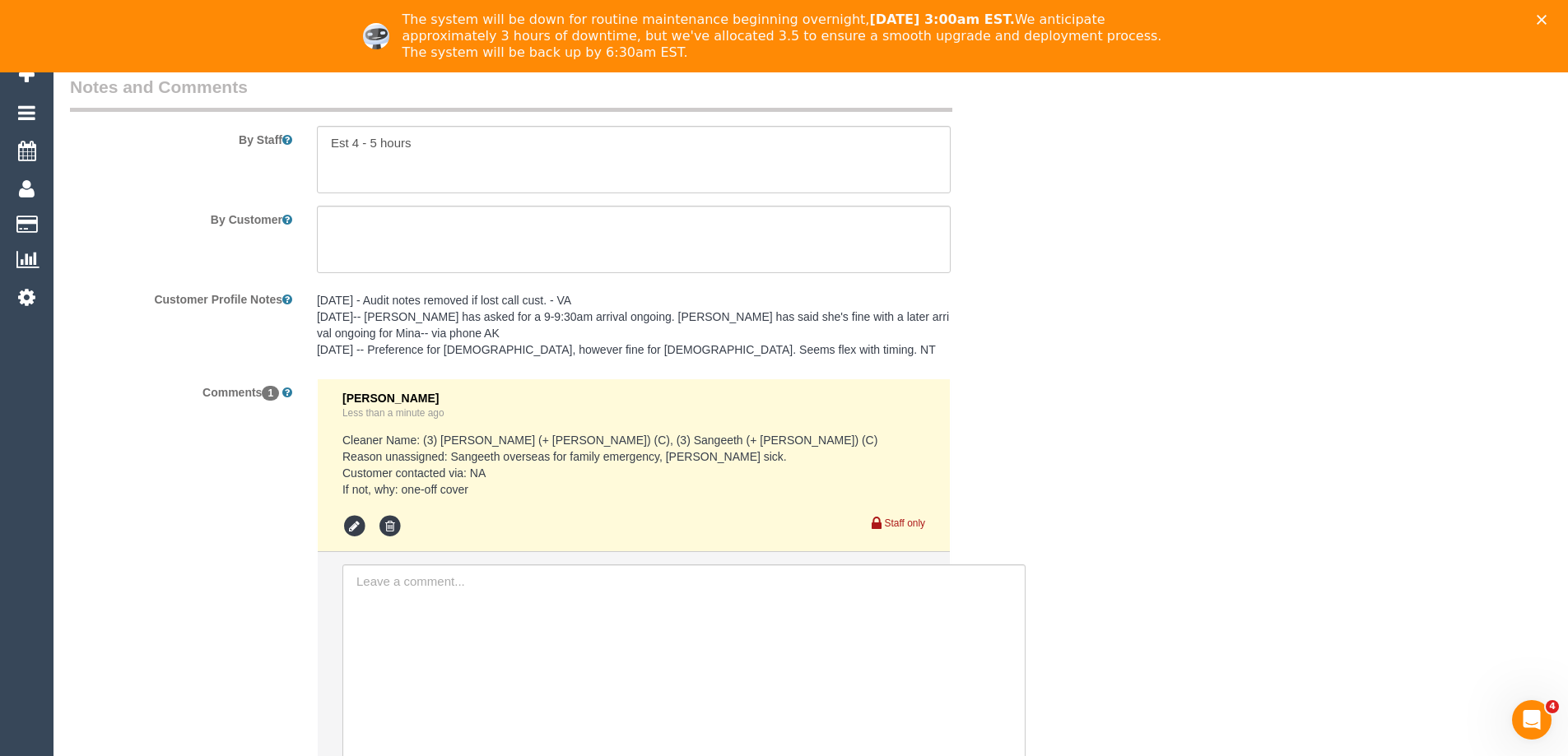
click at [471, 444] on pre "Cleaner Name: (3) Kaveen (+ Sangeeth) (C), (3) Sangeeth (+ Kaveen) (C) Reason u…" at bounding box center [634, 464] width 583 height 66
click at [479, 475] on pre "Cleaner Name: (3) Kaveen (+ Sangeeth) (C), (3) Sangeeth (+ Kaveen) (C) Reason u…" at bounding box center [634, 464] width 583 height 66
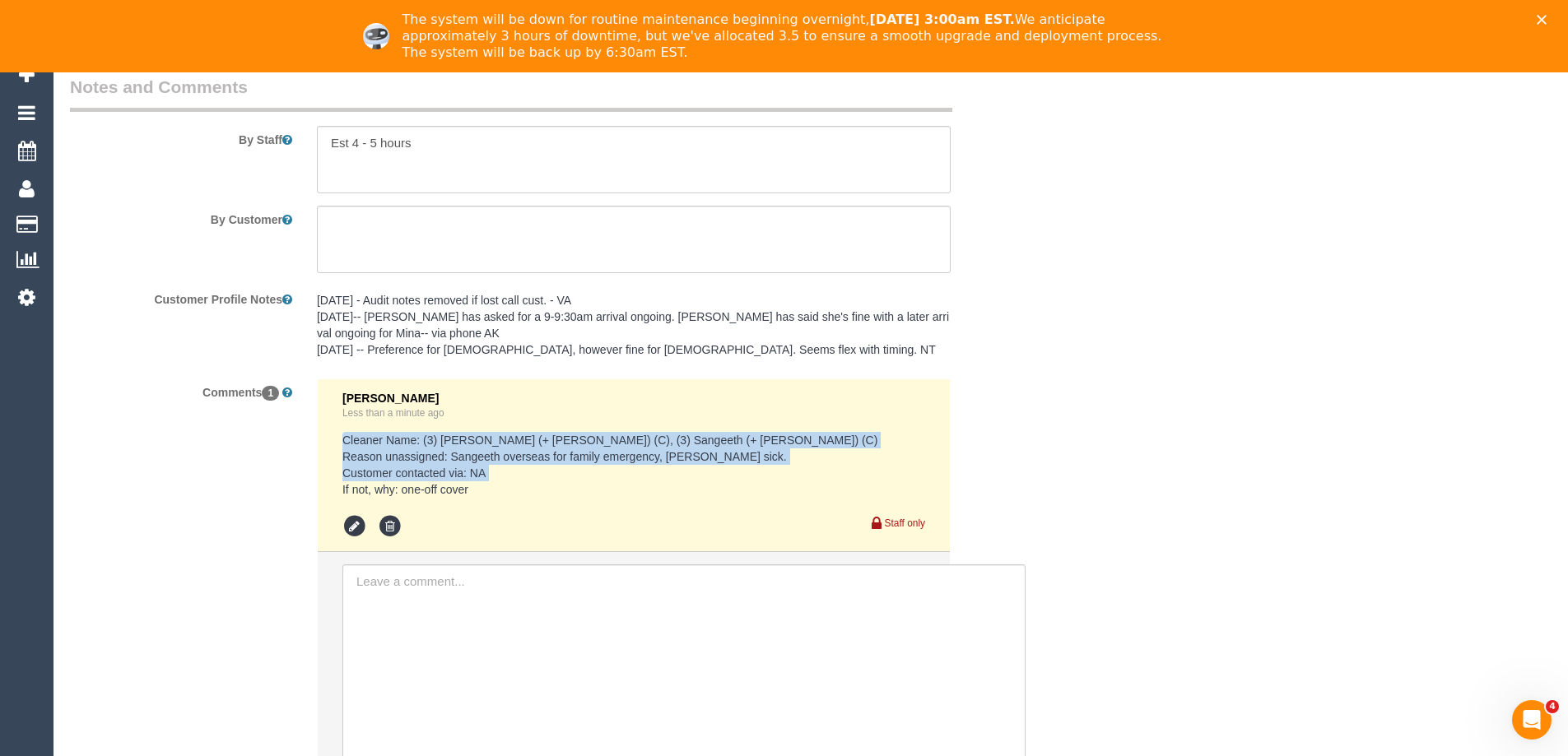
copy pre "Cleaner Name: (3) Kaveen (+ Sangeeth) (C), (3) Sangeeth (+ Kaveen) (C) Reason u…"
drag, startPoint x: 485, startPoint y: 492, endPoint x: 343, endPoint y: 436, distance: 152.6
click at [343, 436] on pre "Cleaner Name: (3) Kaveen (+ Sangeeth) (C), (3) Sangeeth (+ Kaveen) (C) Reason u…" at bounding box center [634, 464] width 583 height 66
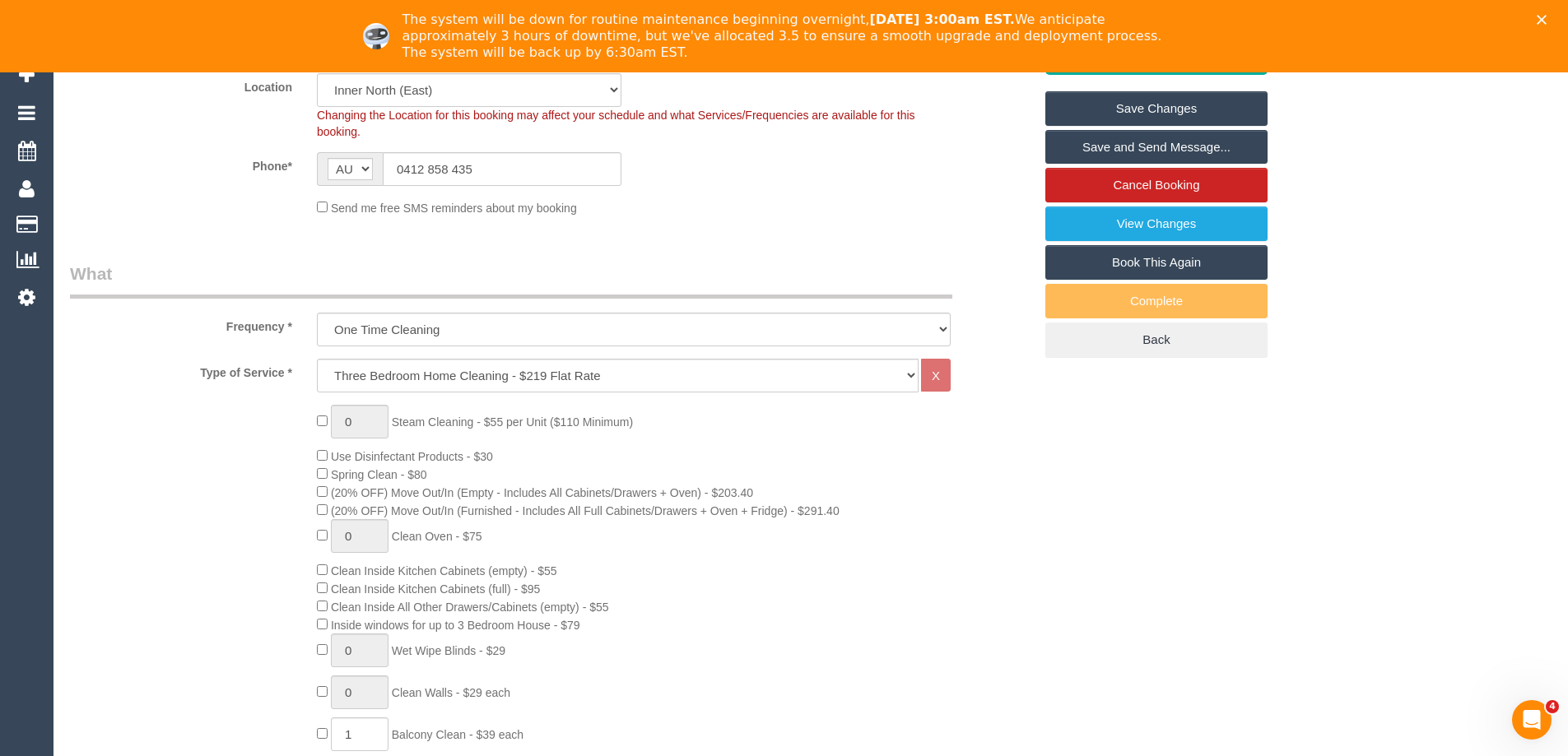
scroll to position [0, 0]
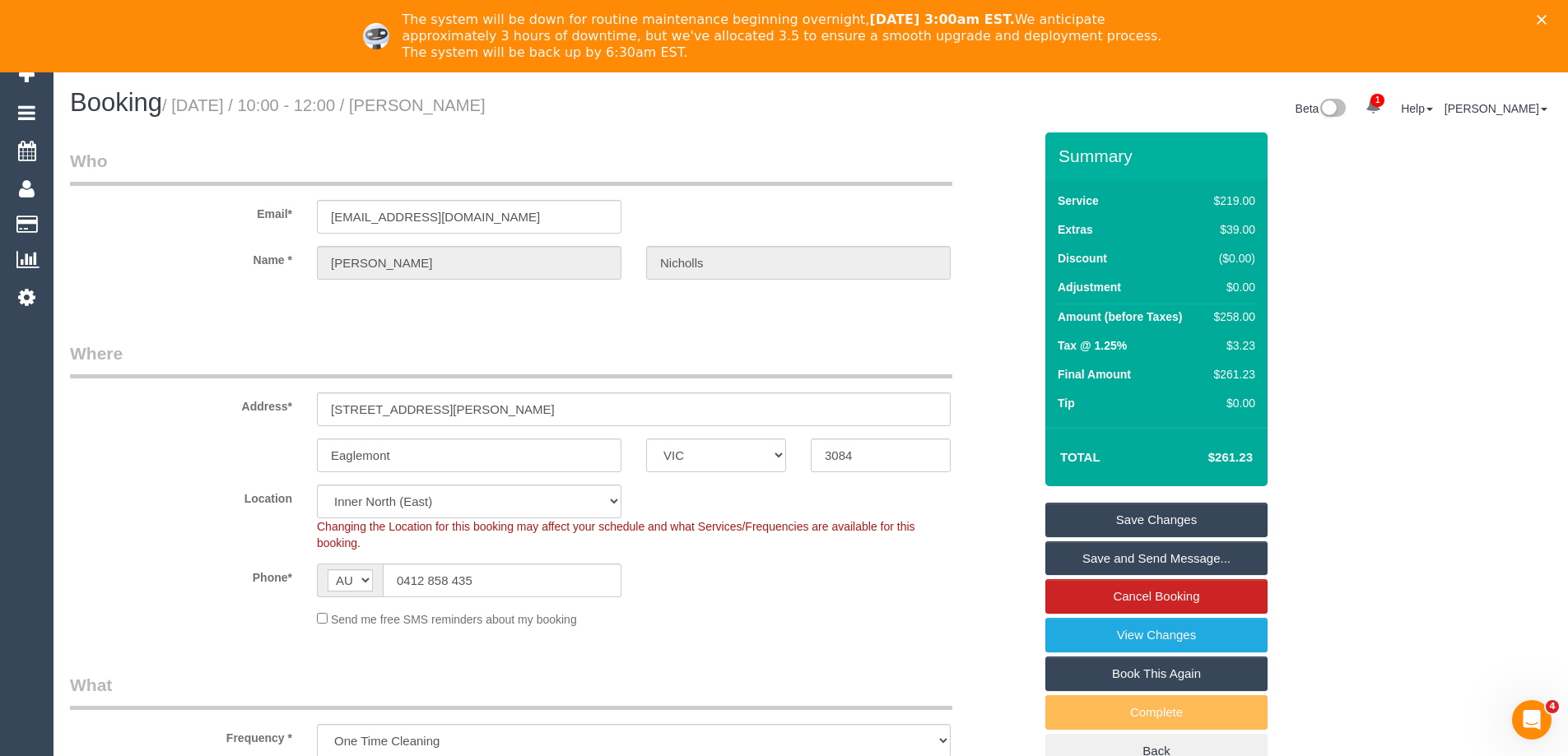
click at [1163, 508] on link "Save Changes" at bounding box center [1156, 520] width 222 height 34
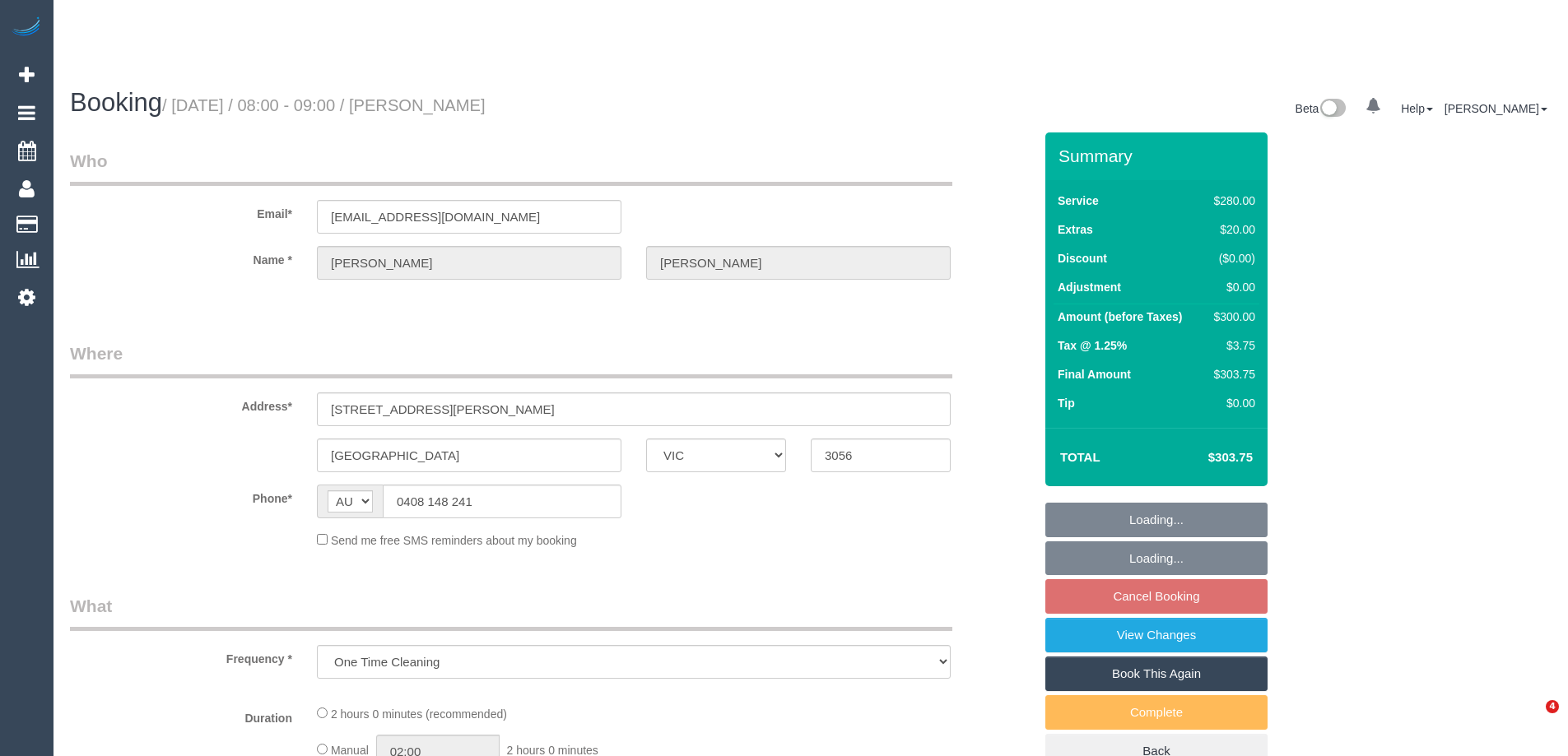
select select "VIC"
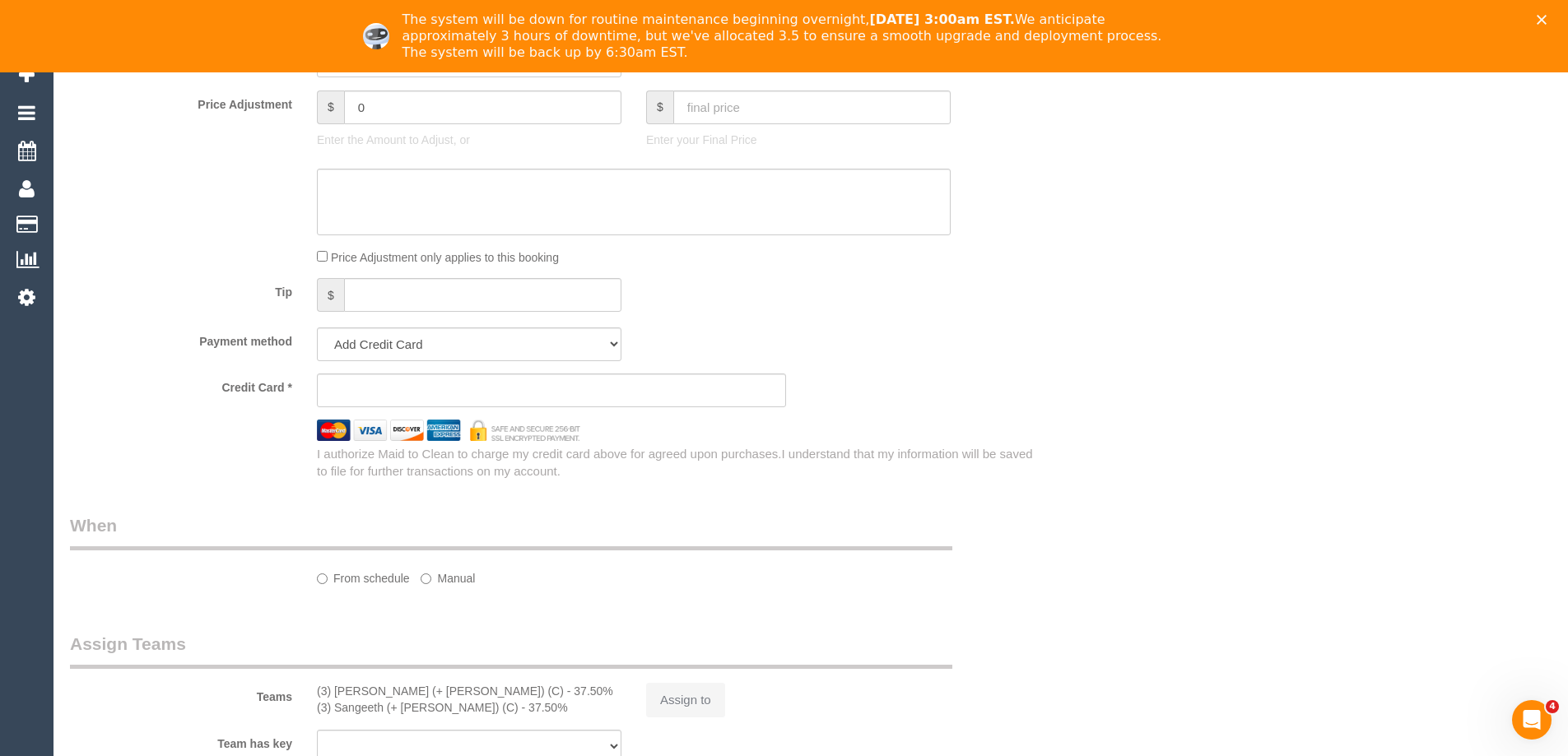
select select "string:stripe-pm_1QmTmj2GScqysDRV9TL4oeu4"
select select "2"
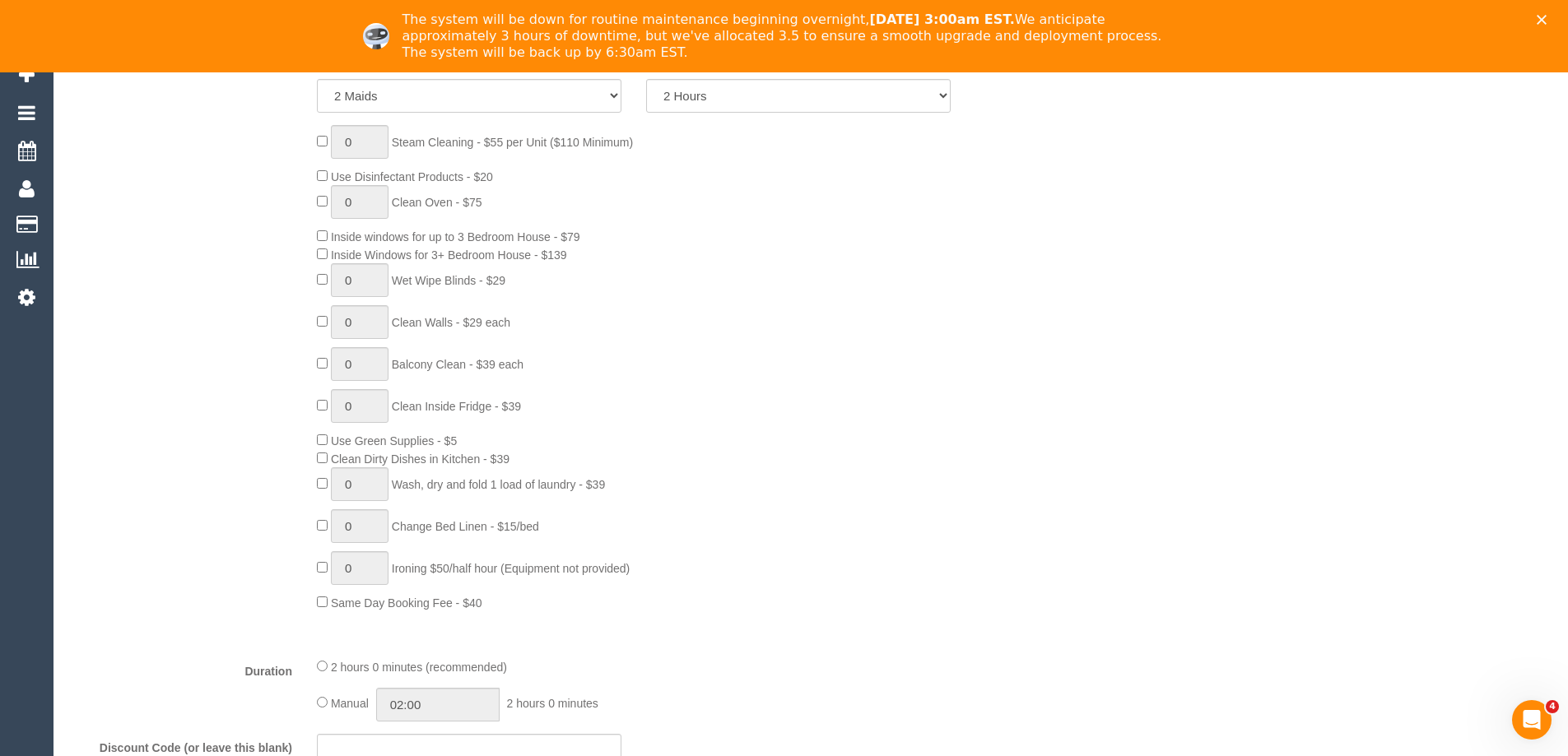
select select "object:1783"
select select "number:28"
select select "number:14"
select select "number:19"
select select "number:25"
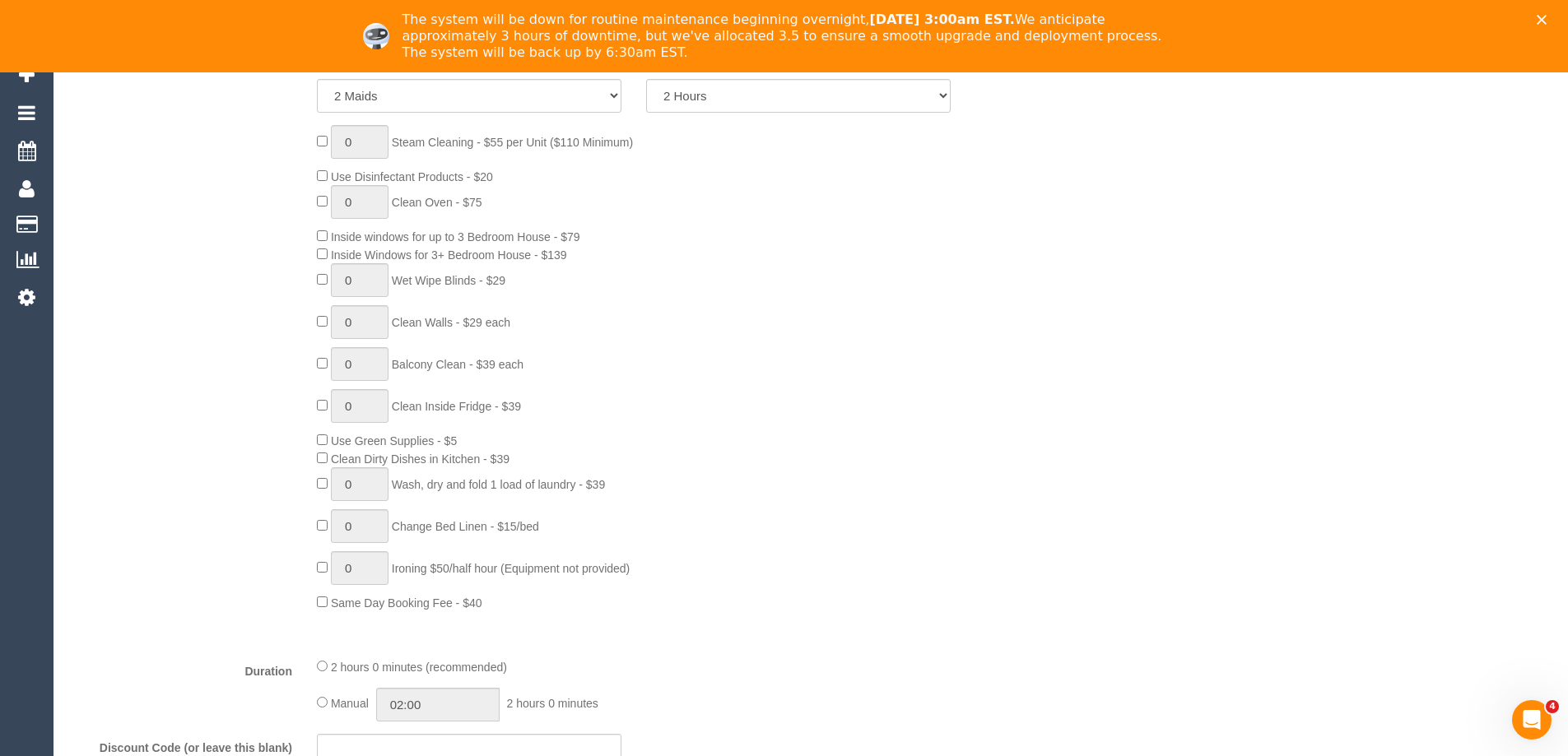
select select "number:34"
select select "number:12"
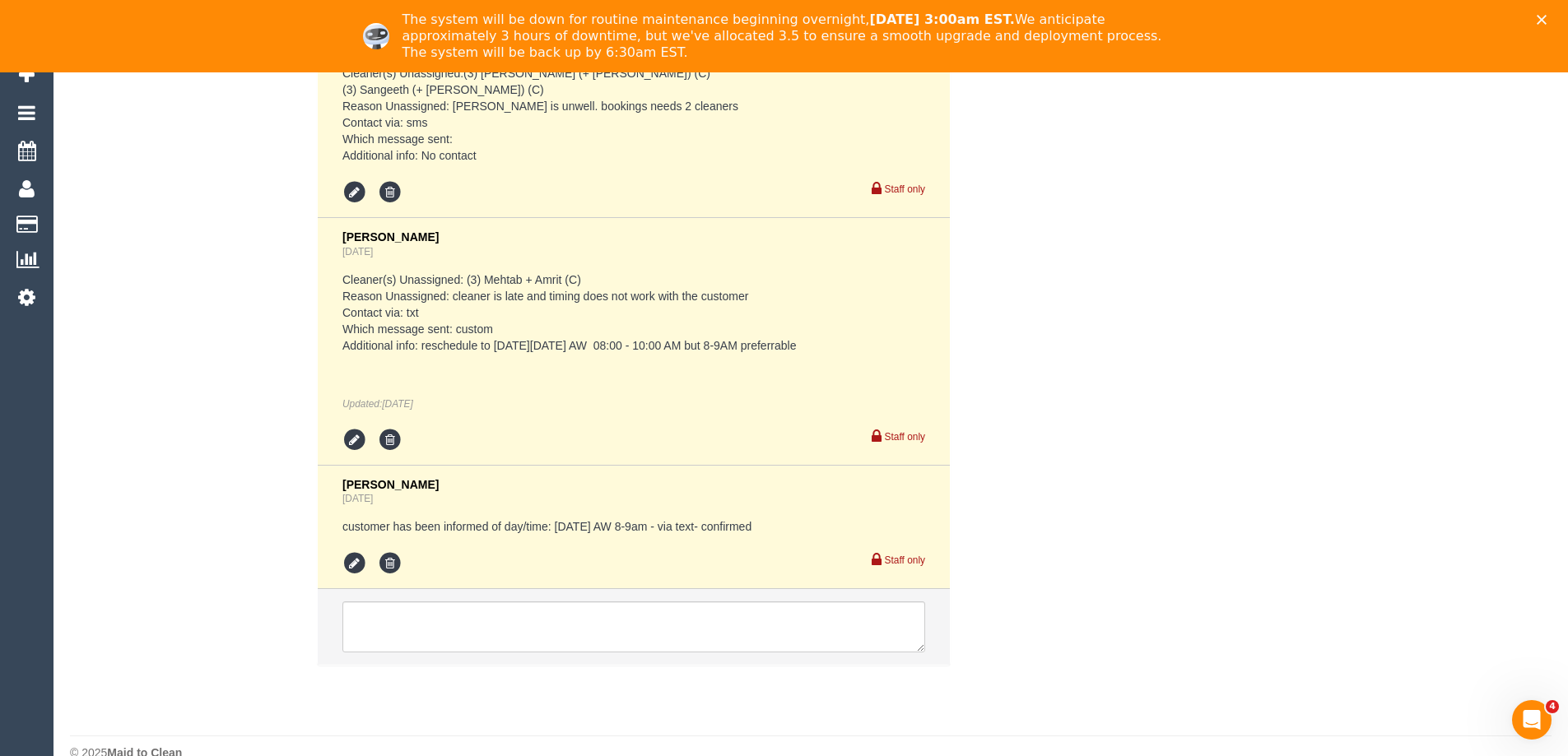
scroll to position [3240, 0]
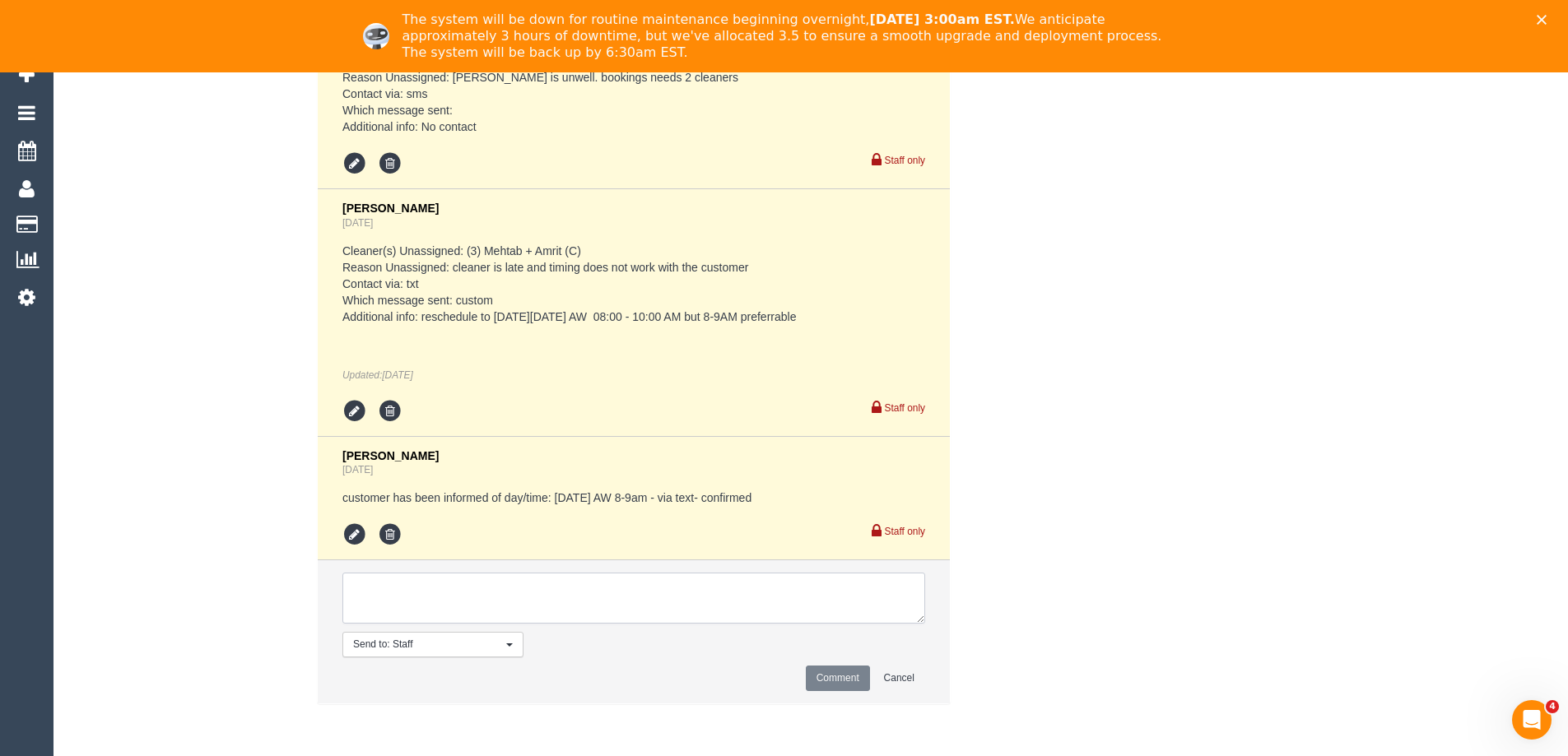
click at [507, 592] on textarea at bounding box center [634, 598] width 583 height 51
paste textarea "Cleaner Name: (3) Kaveen (+ Sangeeth) (C), (3) Sangeeth (+ Kaveen) (C) Reason u…"
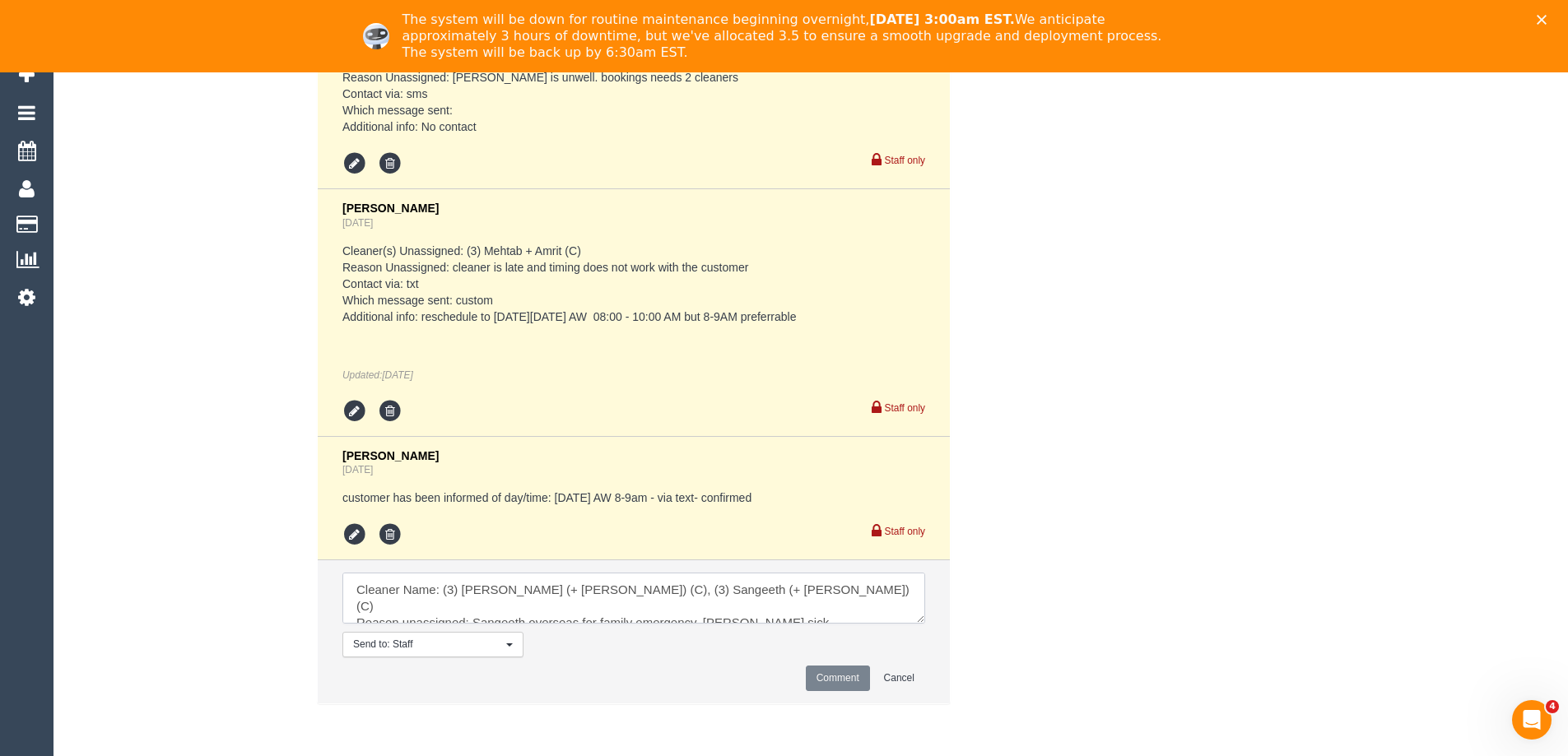
scroll to position [23, 0]
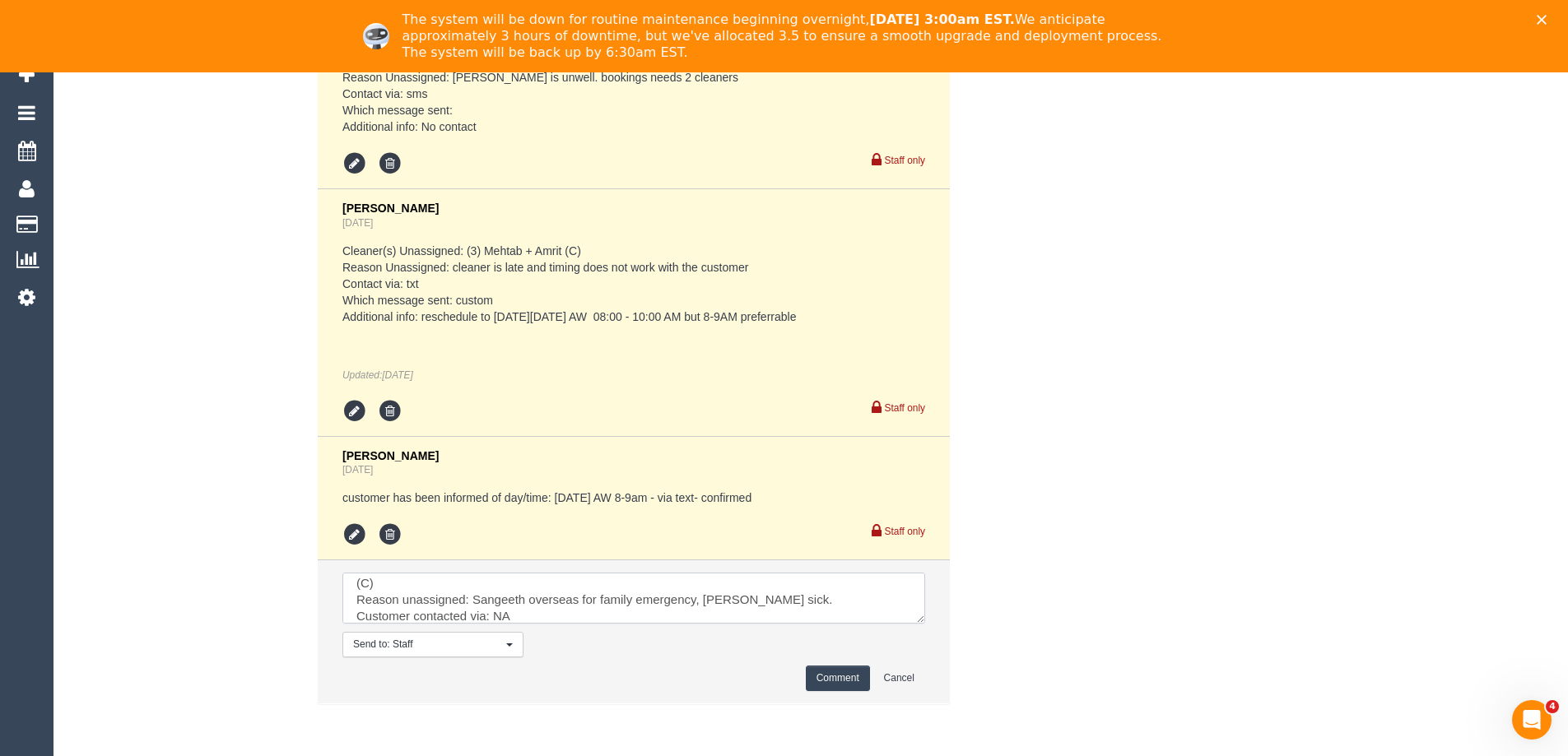
type textarea "Cleaner Name: (3) Kaveen (+ Sangeeth) (C), (3) Sangeeth (+ Kaveen) (C) Reason u…"
click at [854, 680] on button "Comment" at bounding box center [837, 678] width 64 height 26
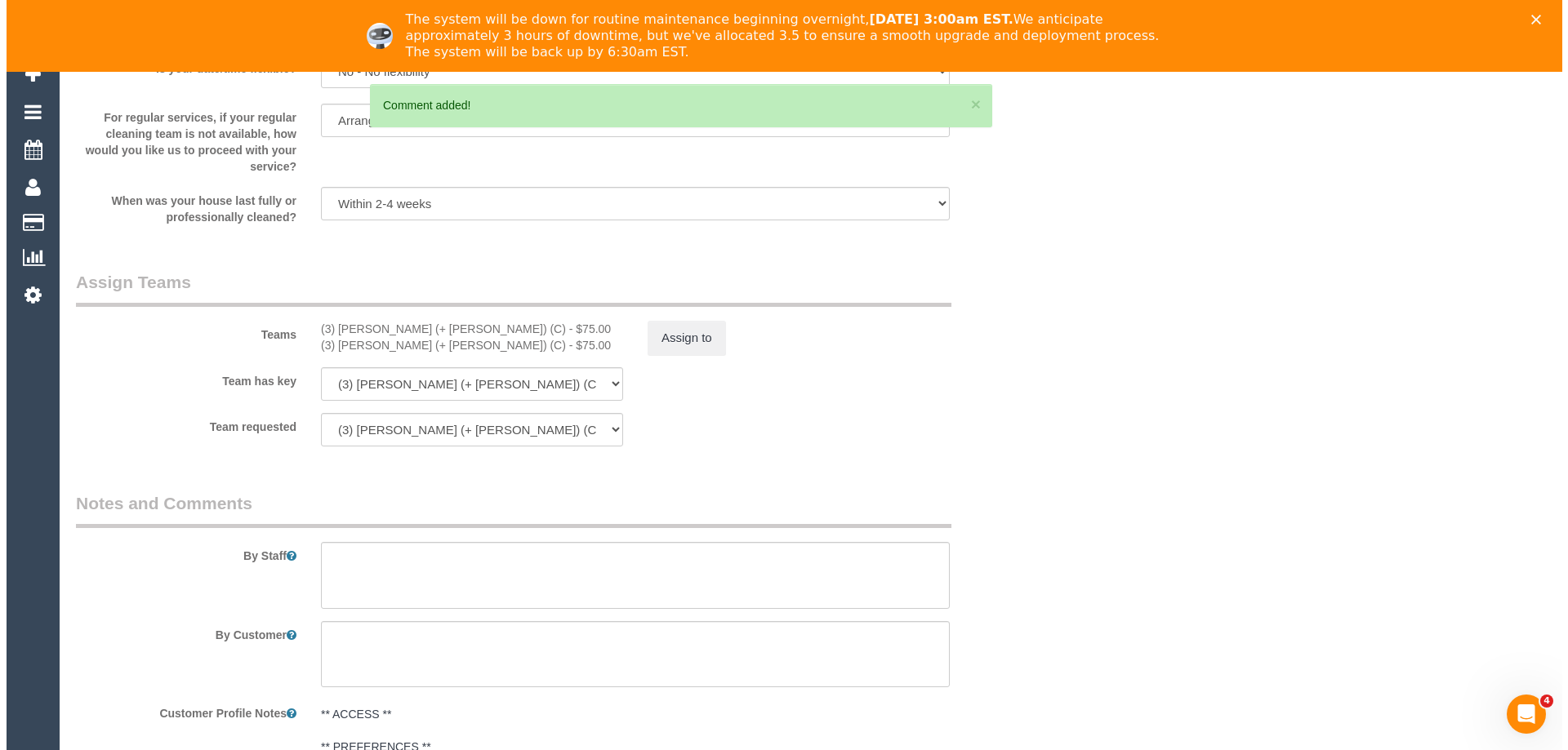
scroll to position [2316, 0]
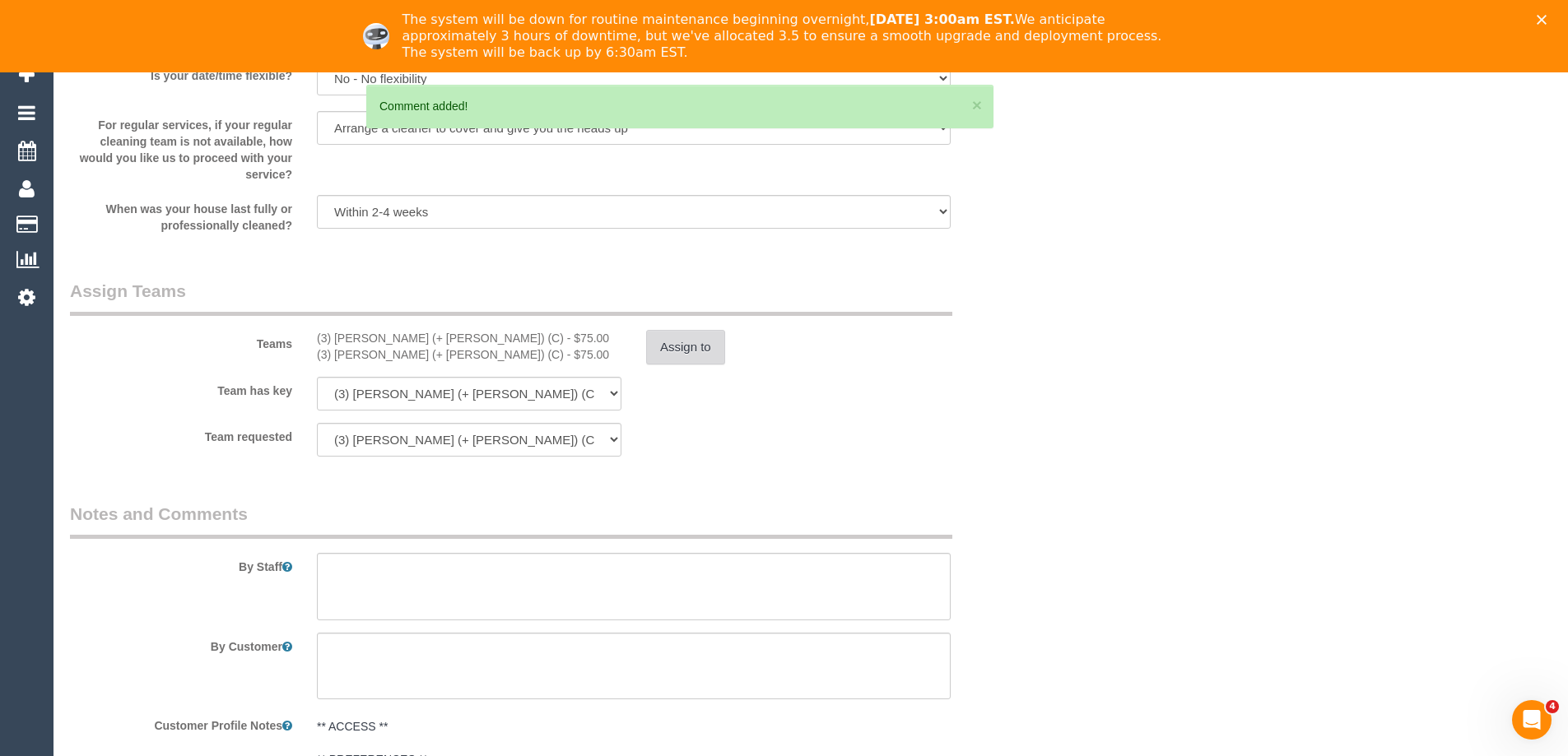
click at [697, 343] on button "Assign to" at bounding box center [686, 346] width 79 height 34
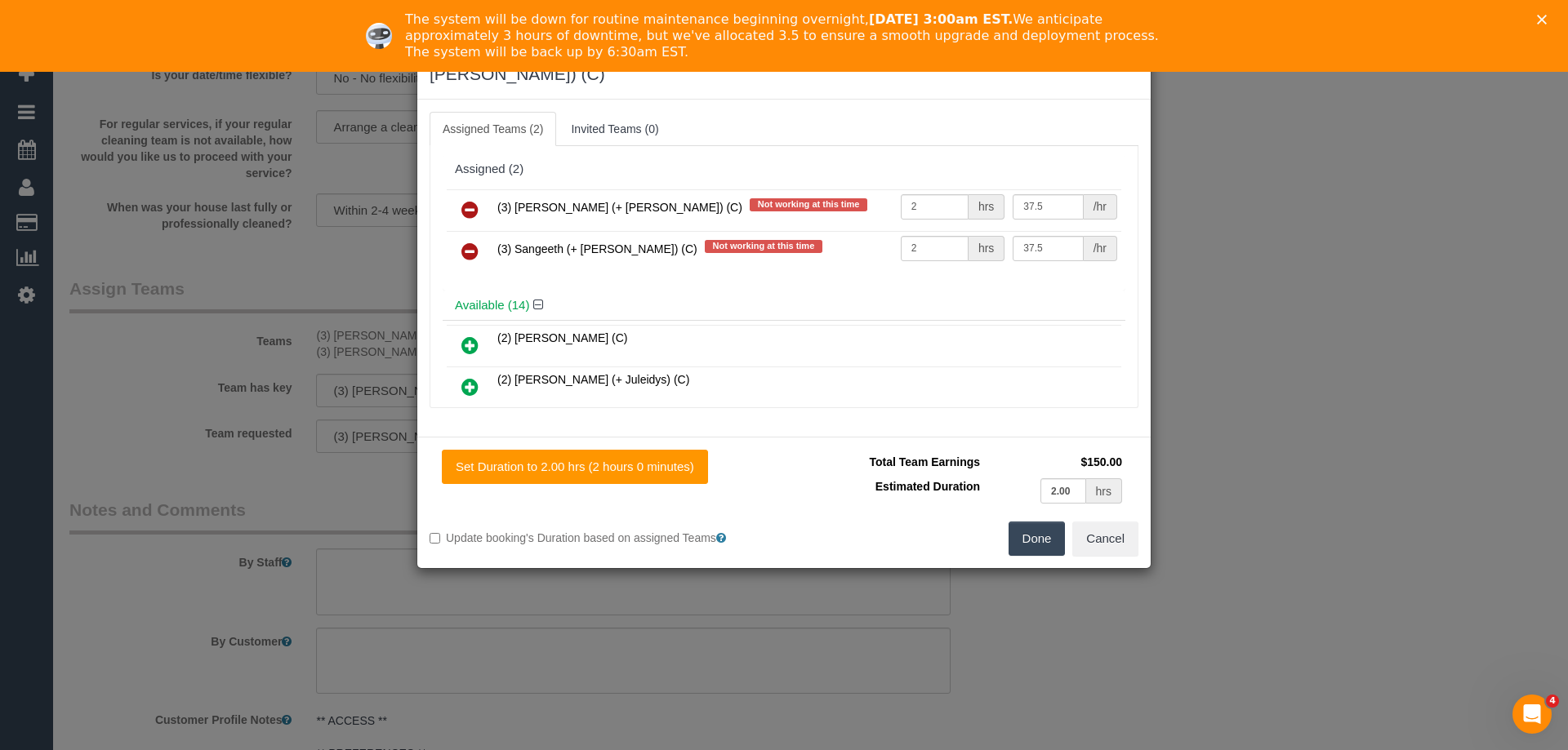
click at [466, 200] on icon at bounding box center [470, 210] width 17 height 19
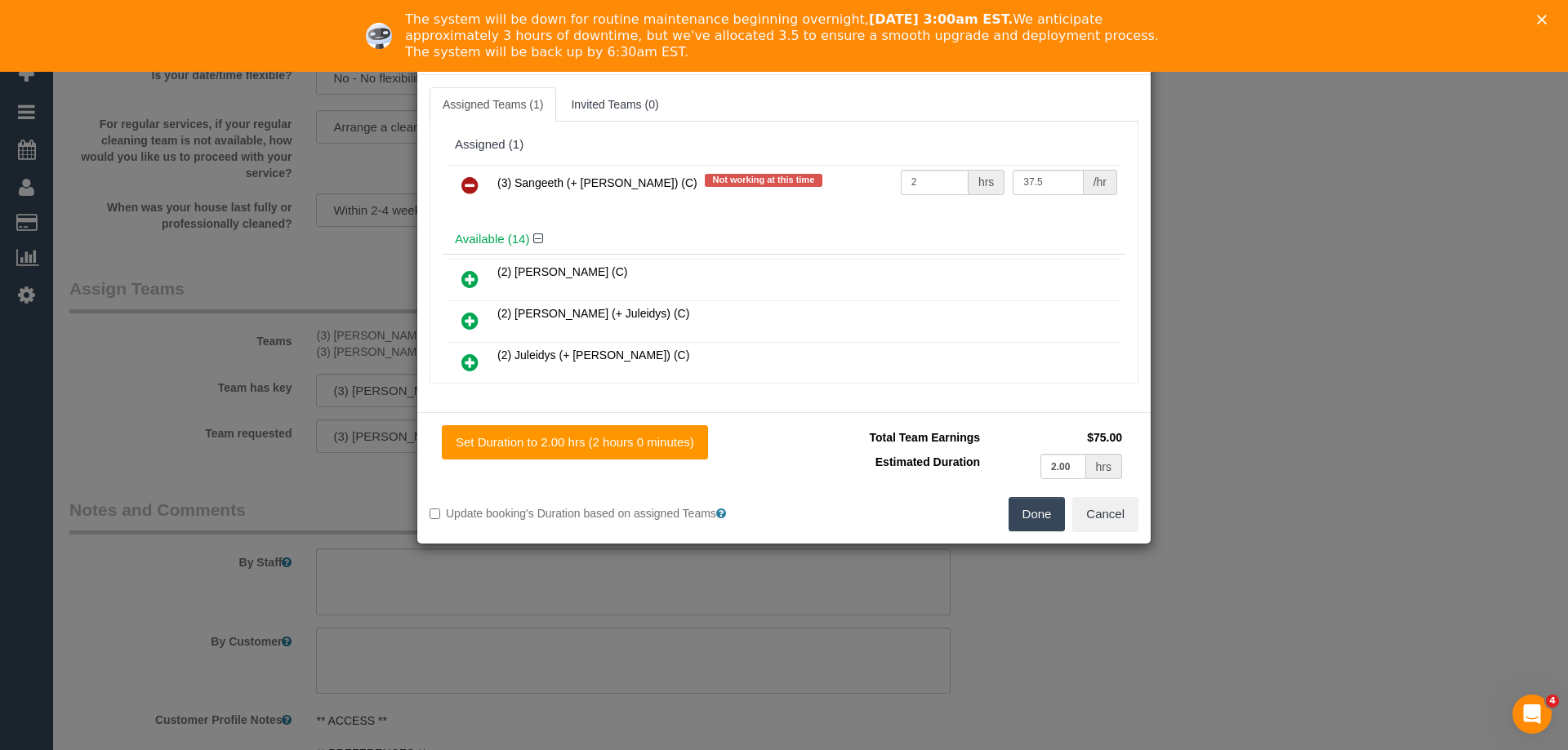
click at [466, 185] on icon at bounding box center [470, 185] width 17 height 19
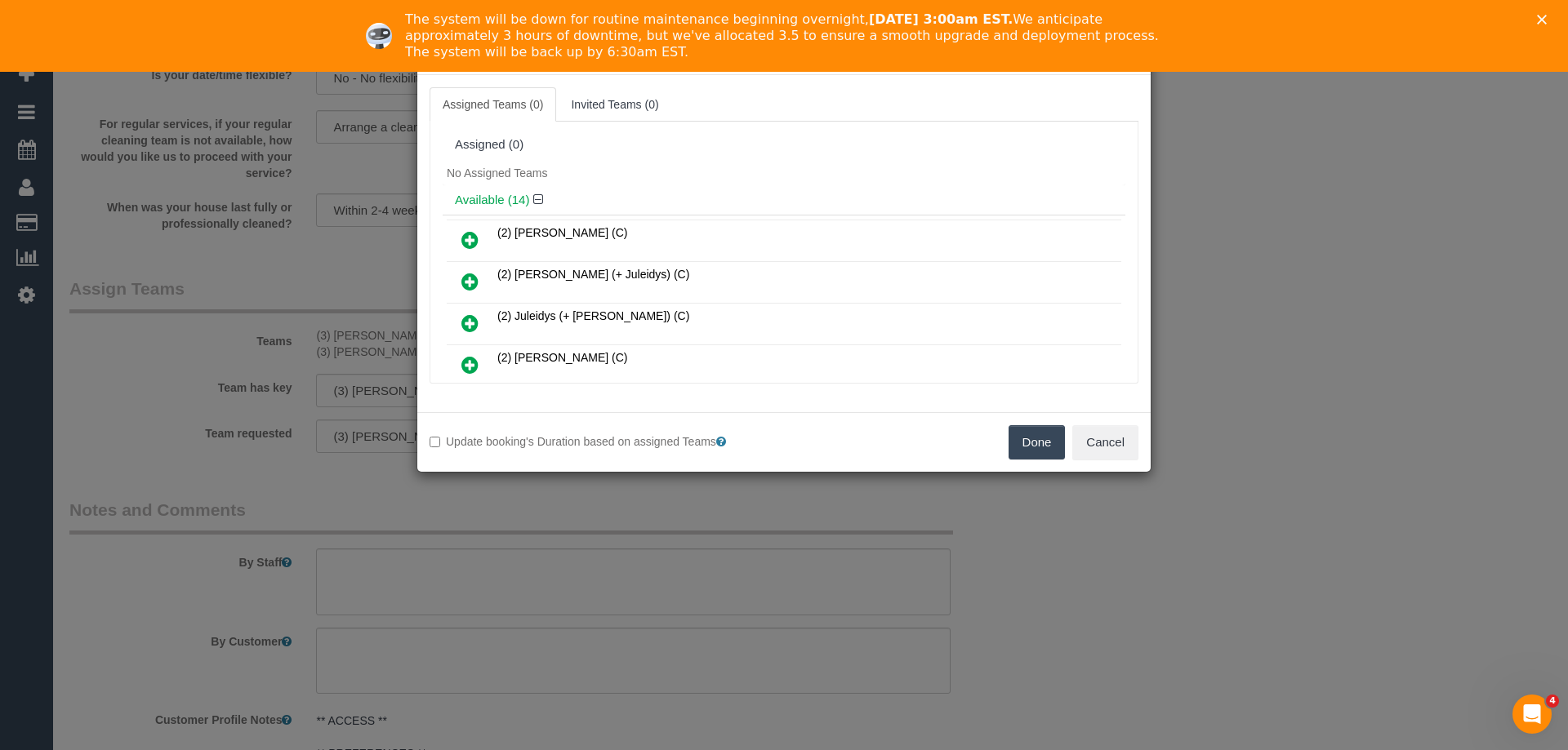
click at [1051, 445] on button "Done" at bounding box center [1036, 442] width 57 height 34
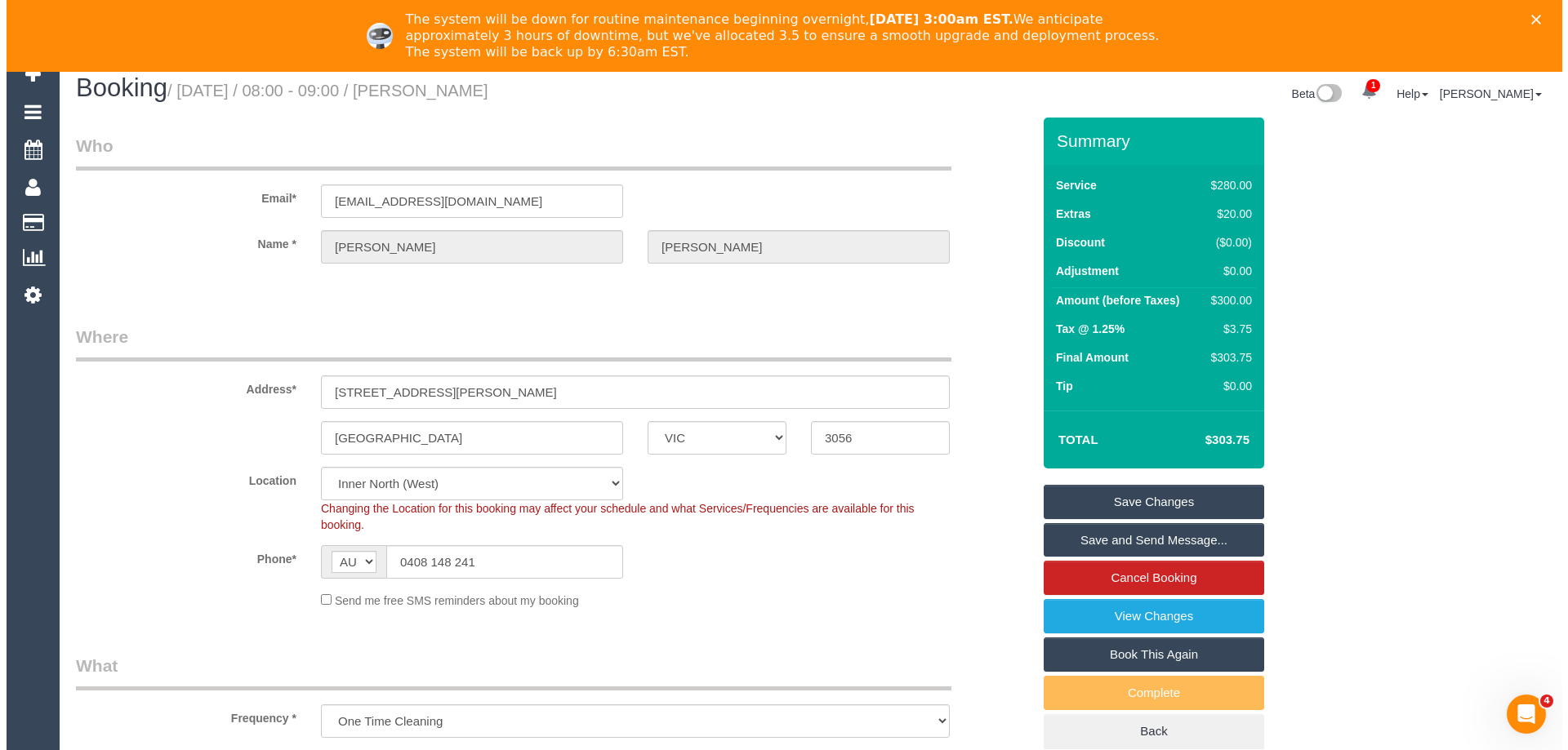
scroll to position [0, 0]
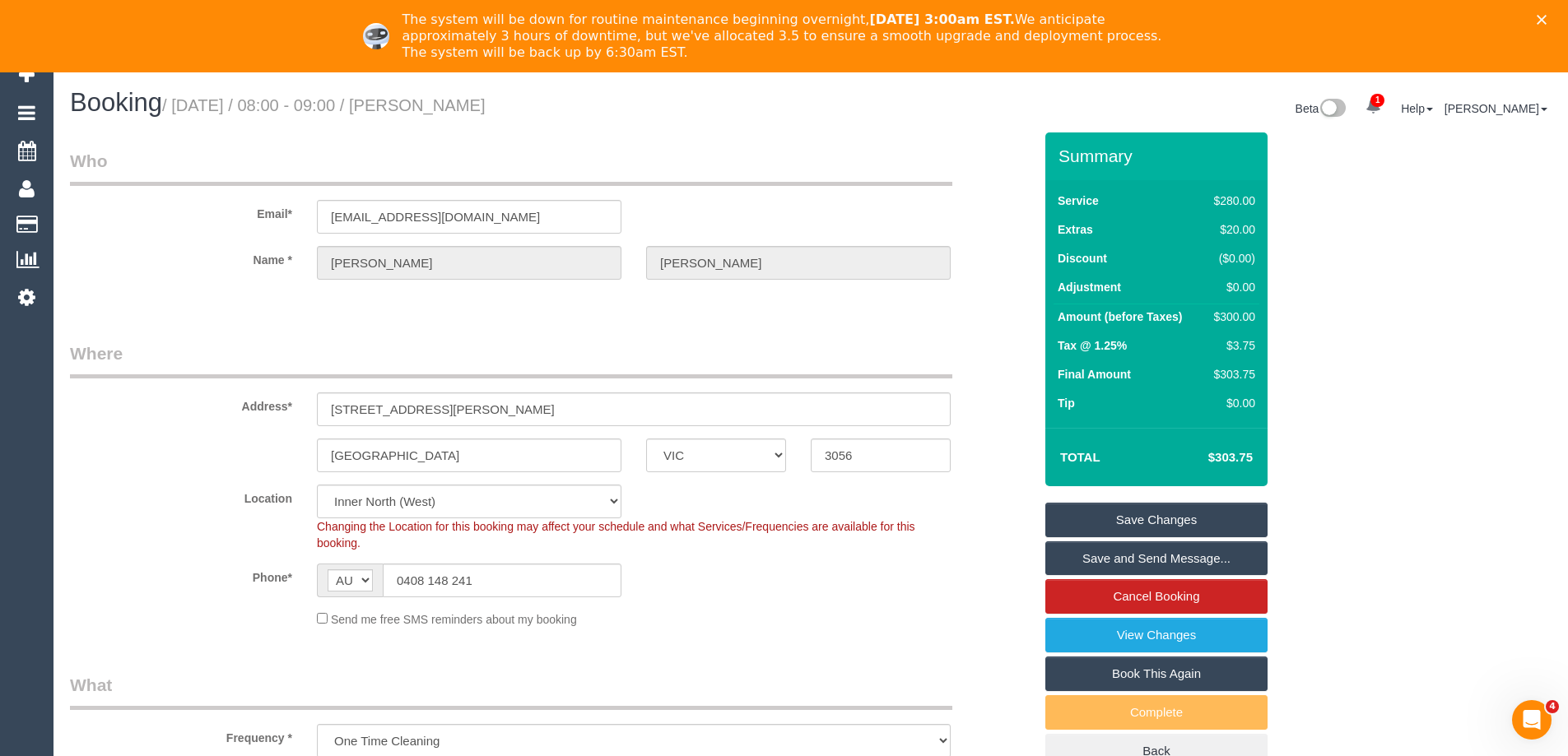
click at [1177, 508] on link "Save Changes" at bounding box center [1156, 520] width 222 height 34
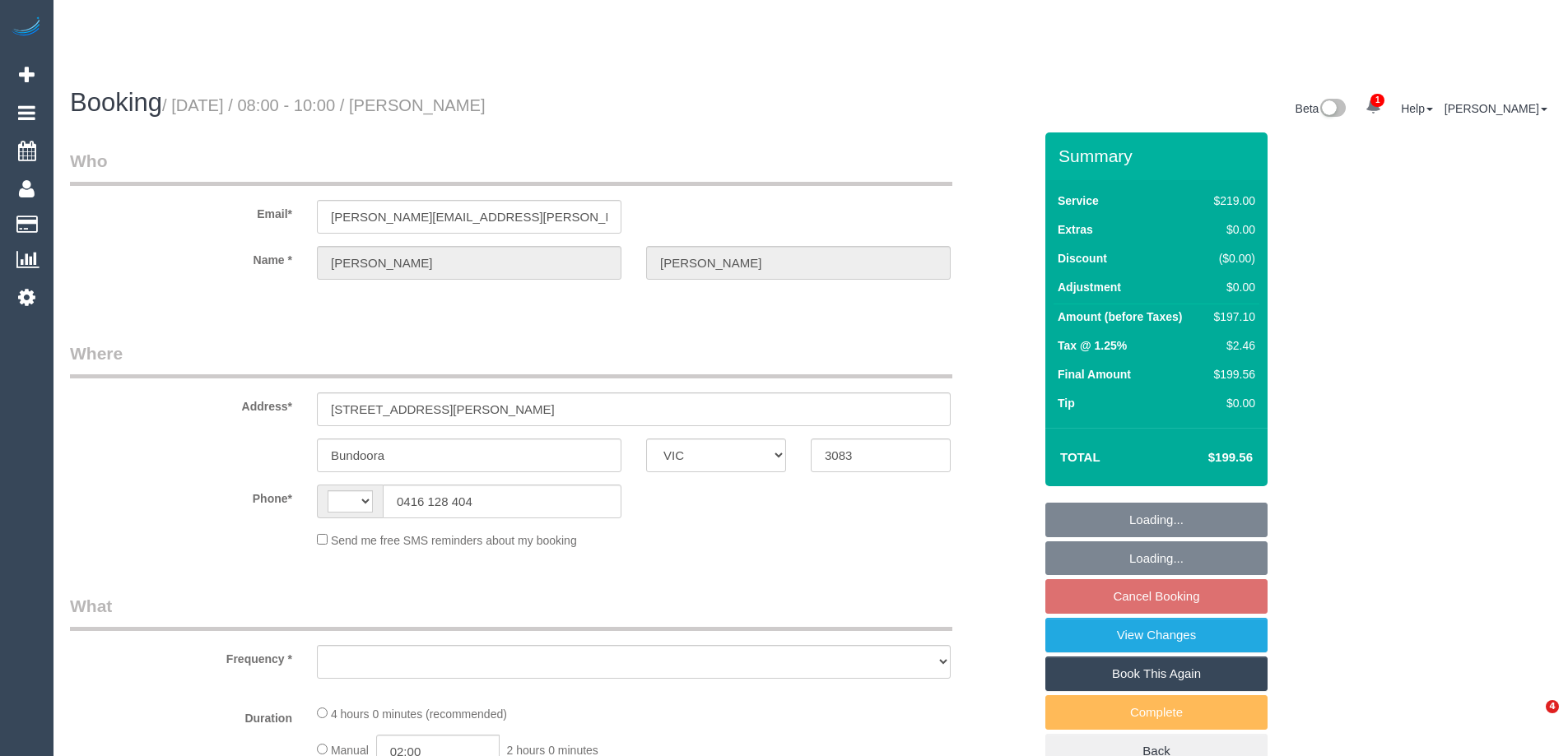
select select "VIC"
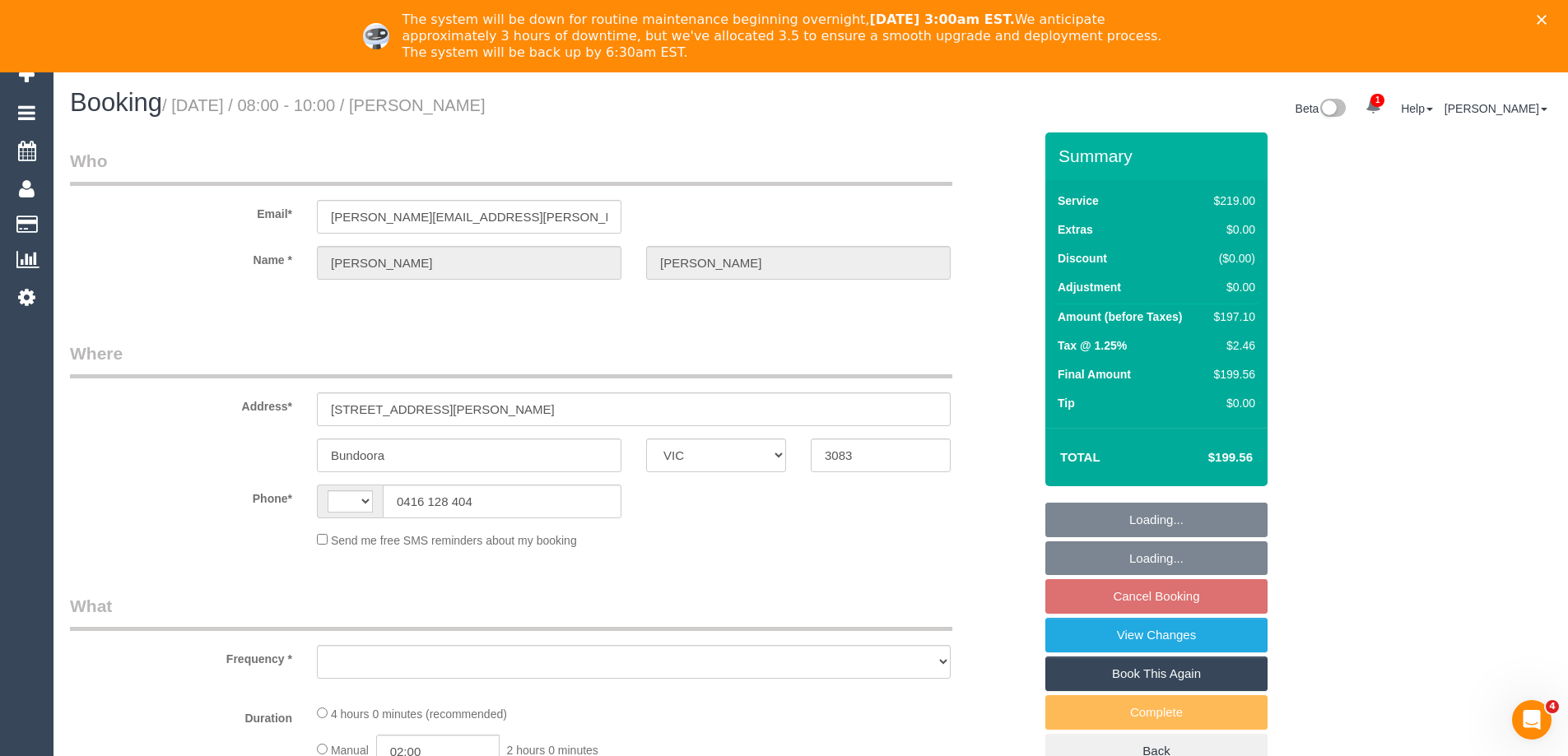
select select "string:AU"
select select "object:689"
select select "spot1"
select select "number:30"
select select "number:14"
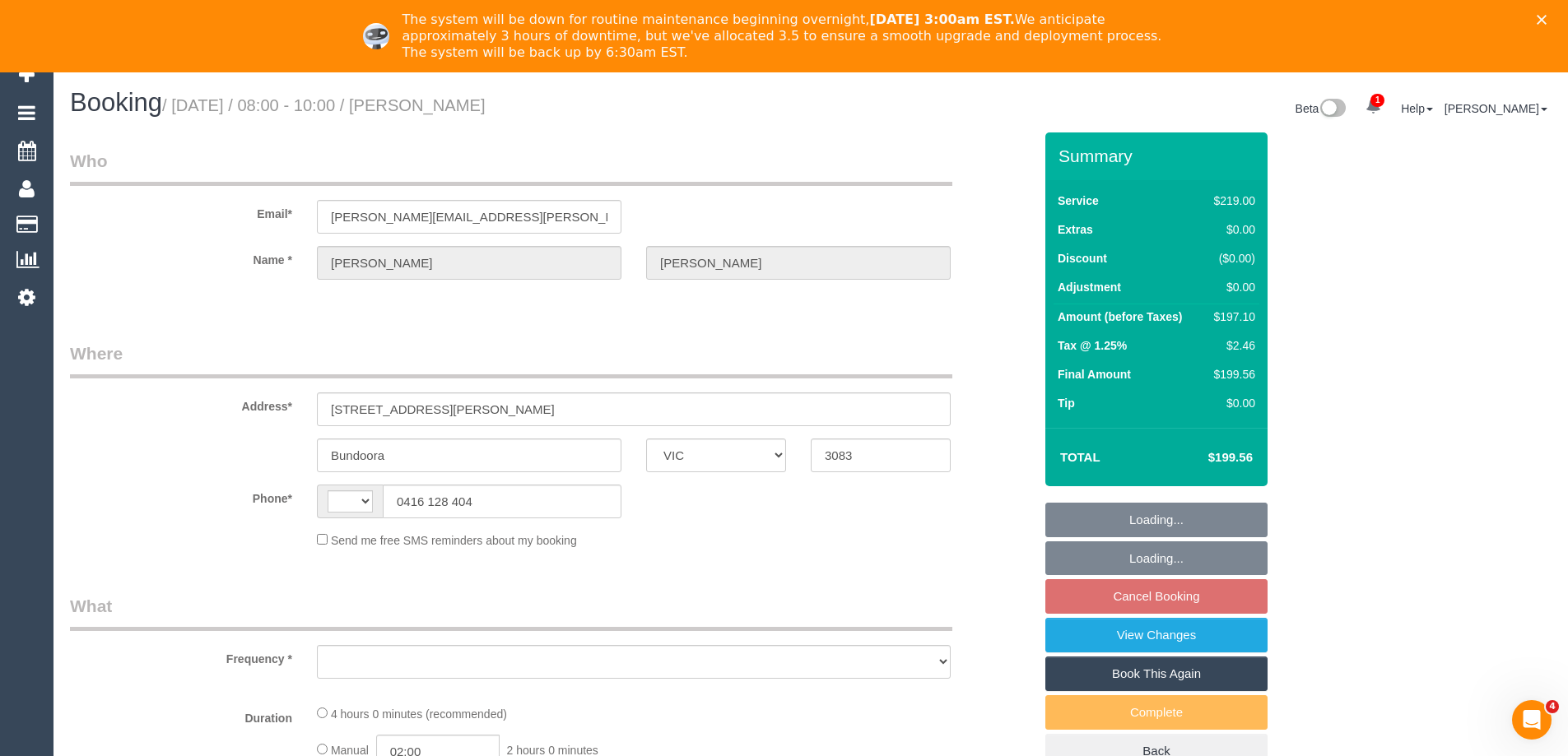
select select "number:19"
select select "number:22"
select select "number:34"
select select "number:12"
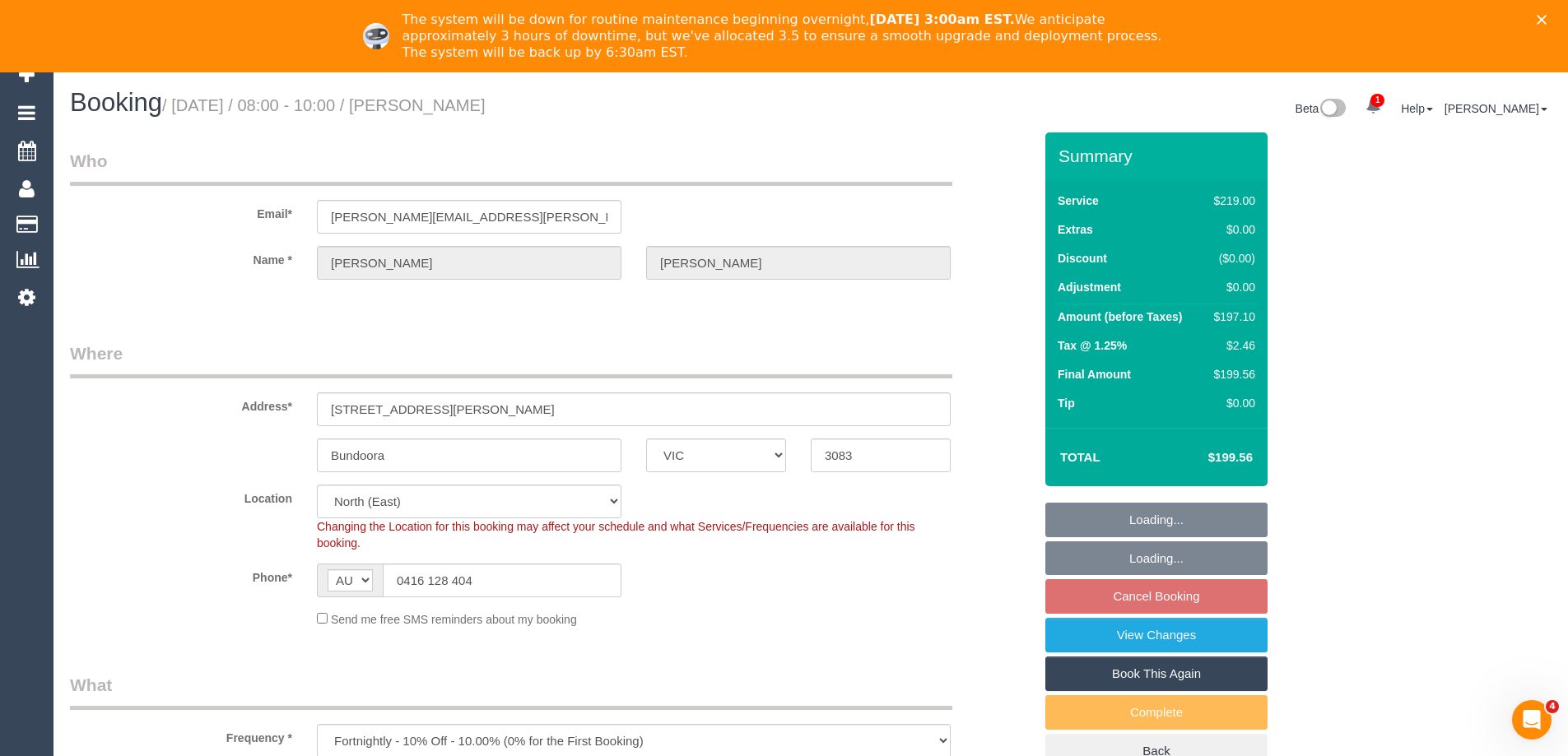
select select "string:stripe-pm_1KRV4A2GScqysDRVTUy8EGoh"
select select "object:1324"
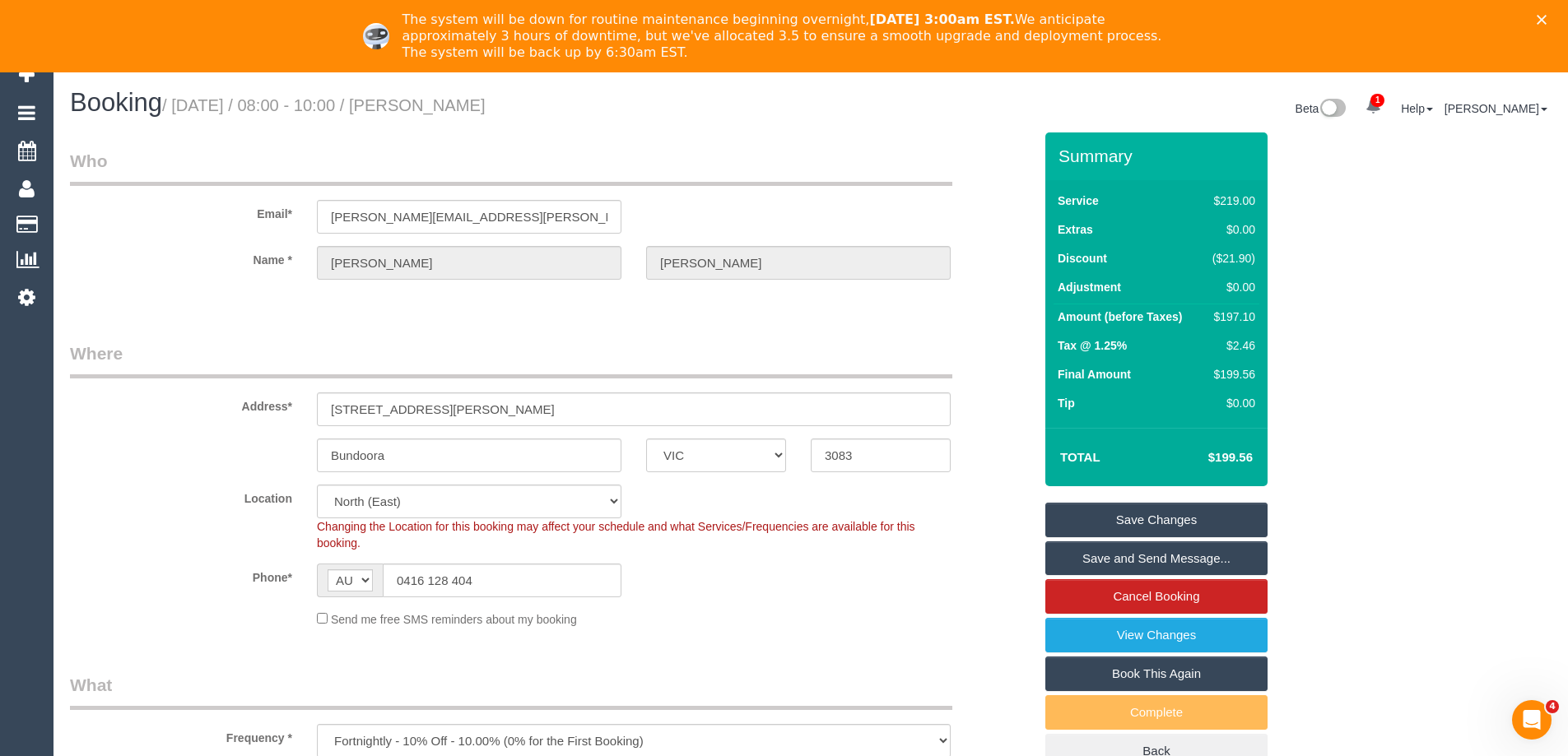
click at [995, 371] on div "Address* 28 Ellery St" at bounding box center [551, 384] width 988 height 85
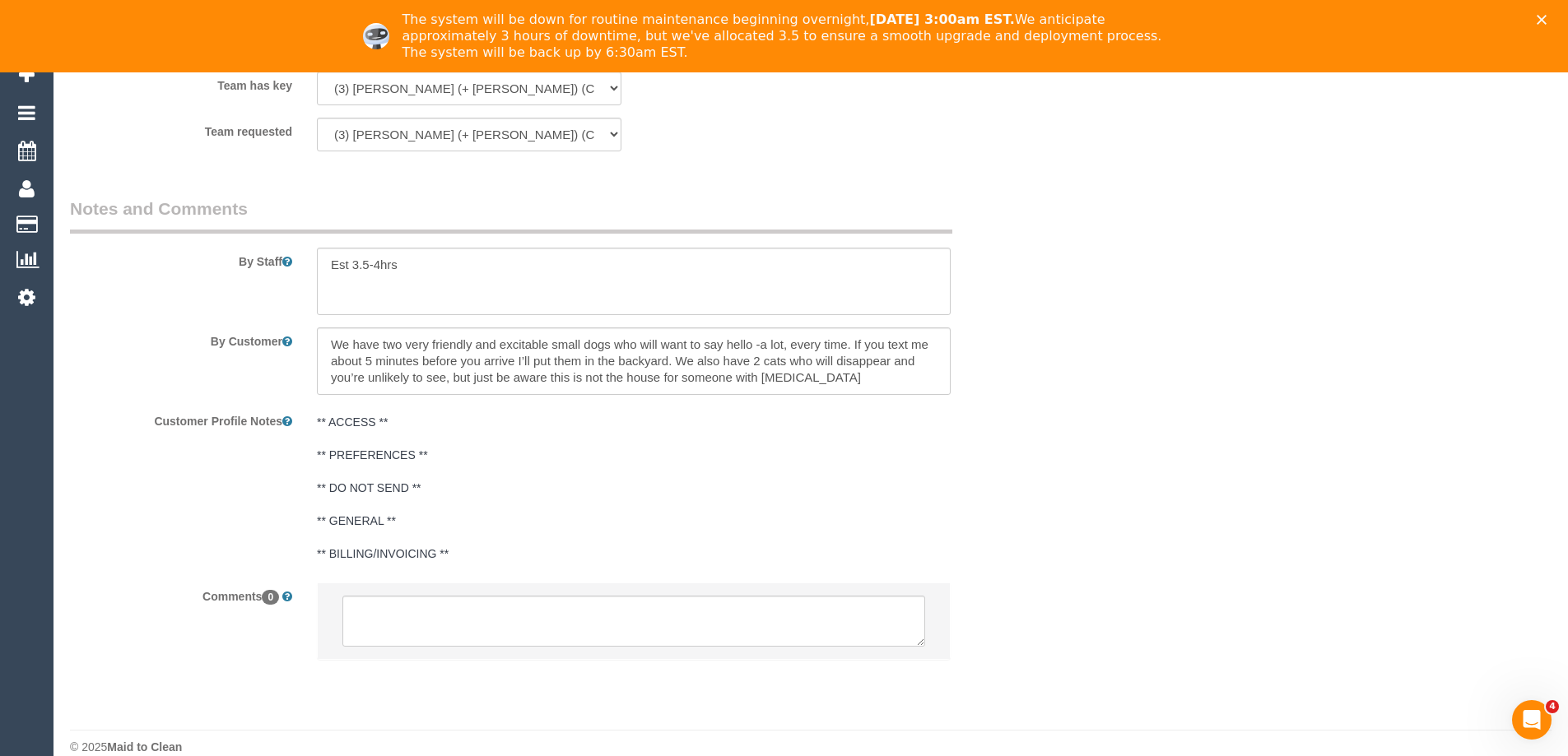
scroll to position [2617, 0]
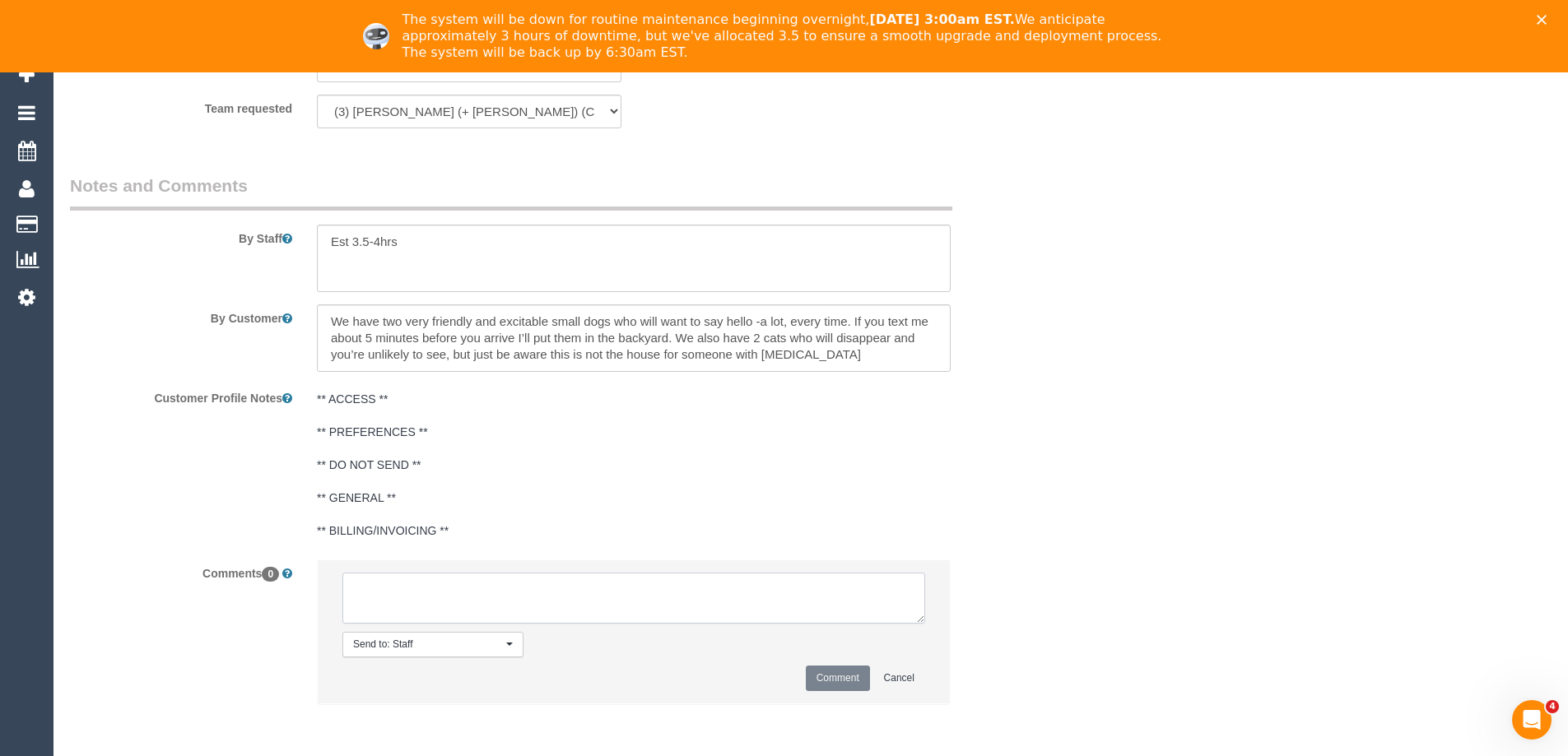
click at [558, 574] on textarea at bounding box center [634, 598] width 583 height 51
paste textarea "Kaveen (+ Sangeeth) (C) ,"
type textarea "Kaveen (+ Sangeeth) (C) ,"
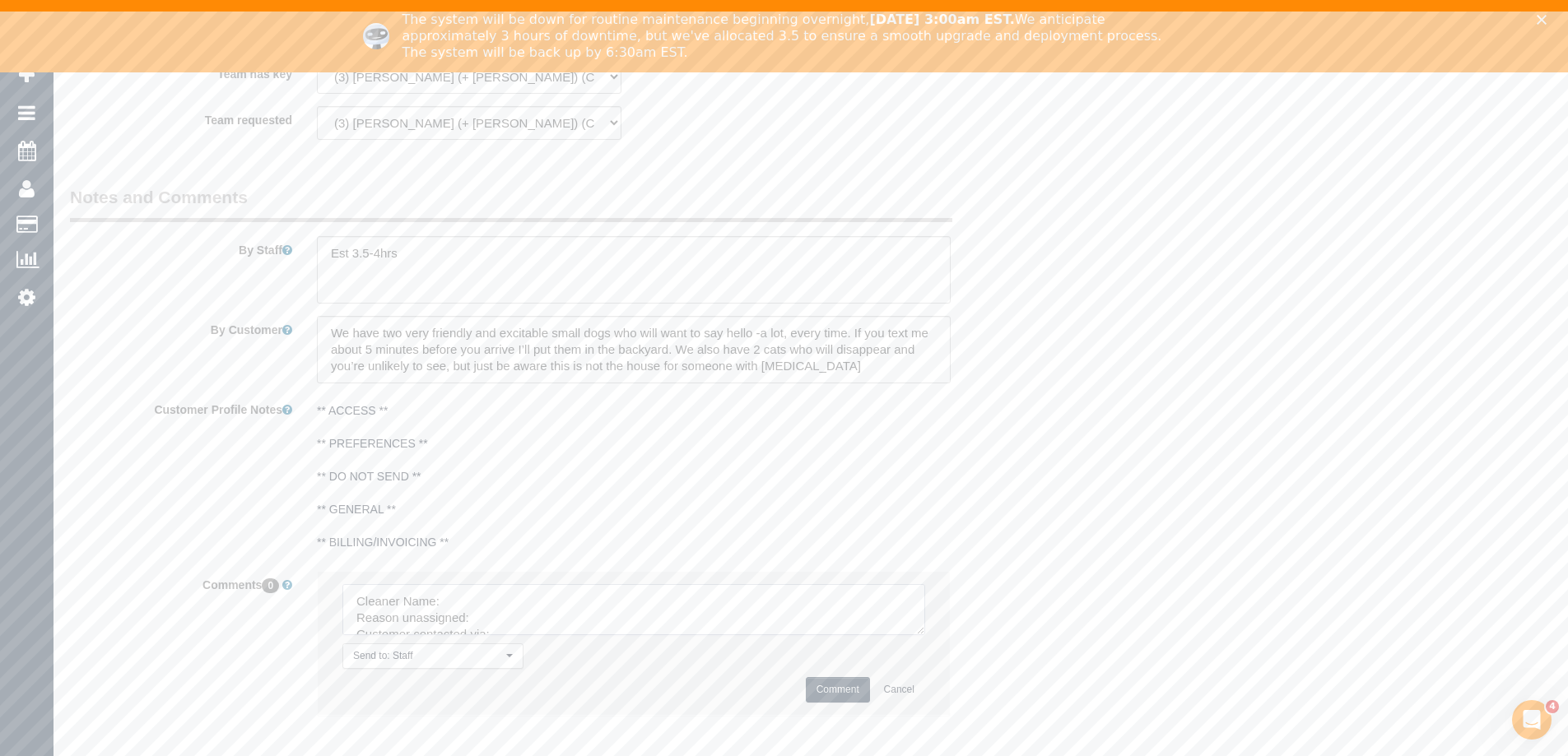
scroll to position [2123, 0]
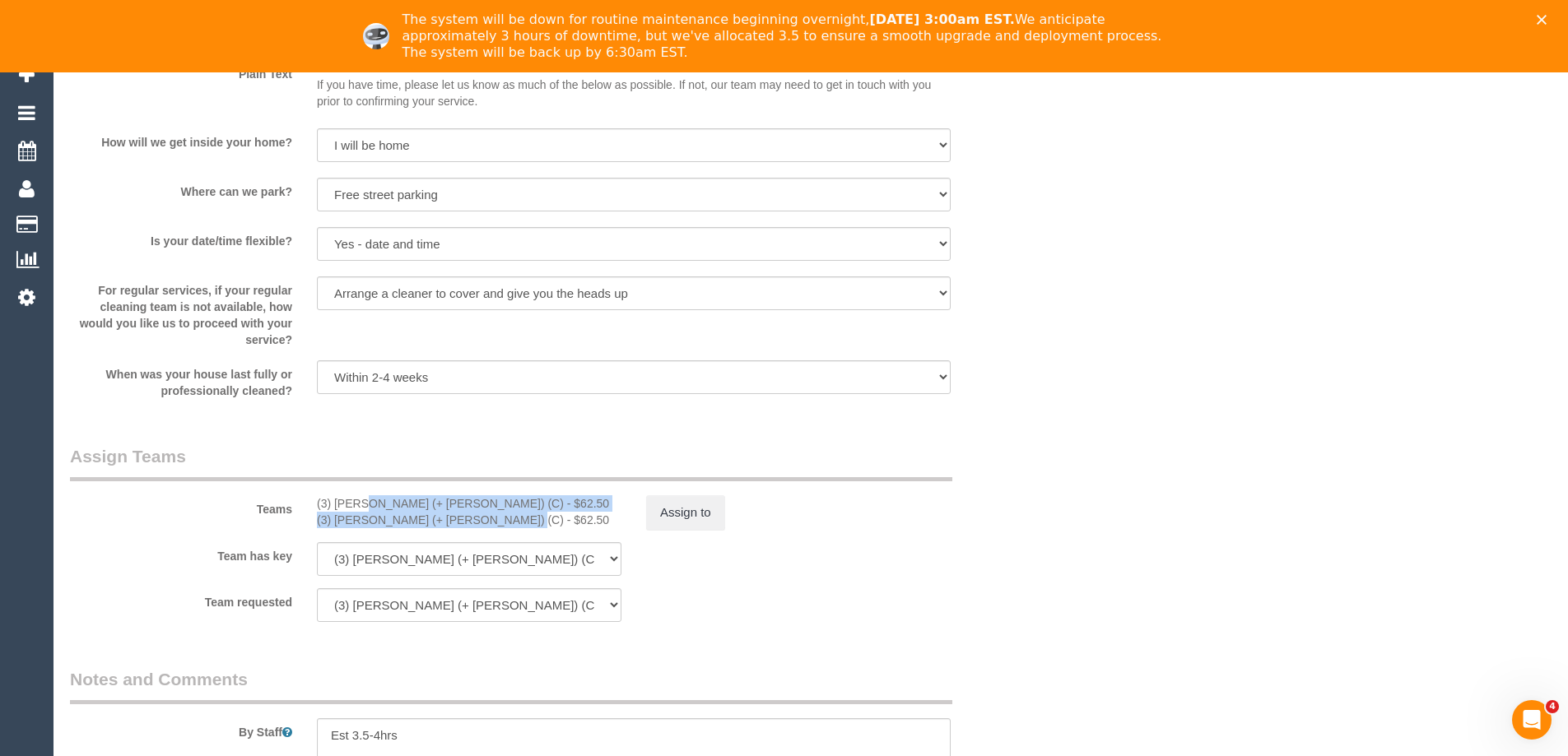
copy div "(3) Kaveen (+ Sangeeth) (C) - $62.50 (3) Sangeeth (+ Kaveen) (C)"
drag, startPoint x: 316, startPoint y: 505, endPoint x: 463, endPoint y: 530, distance: 149.1
click at [463, 530] on div "Teams (3) Kaveen (+ Sangeeth) (C) - $62.50 (3) Sangeeth (+ Kaveen) (C) - $62.50…" at bounding box center [551, 486] width 988 height 85
click at [675, 499] on button "Assign to" at bounding box center [686, 512] width 79 height 34
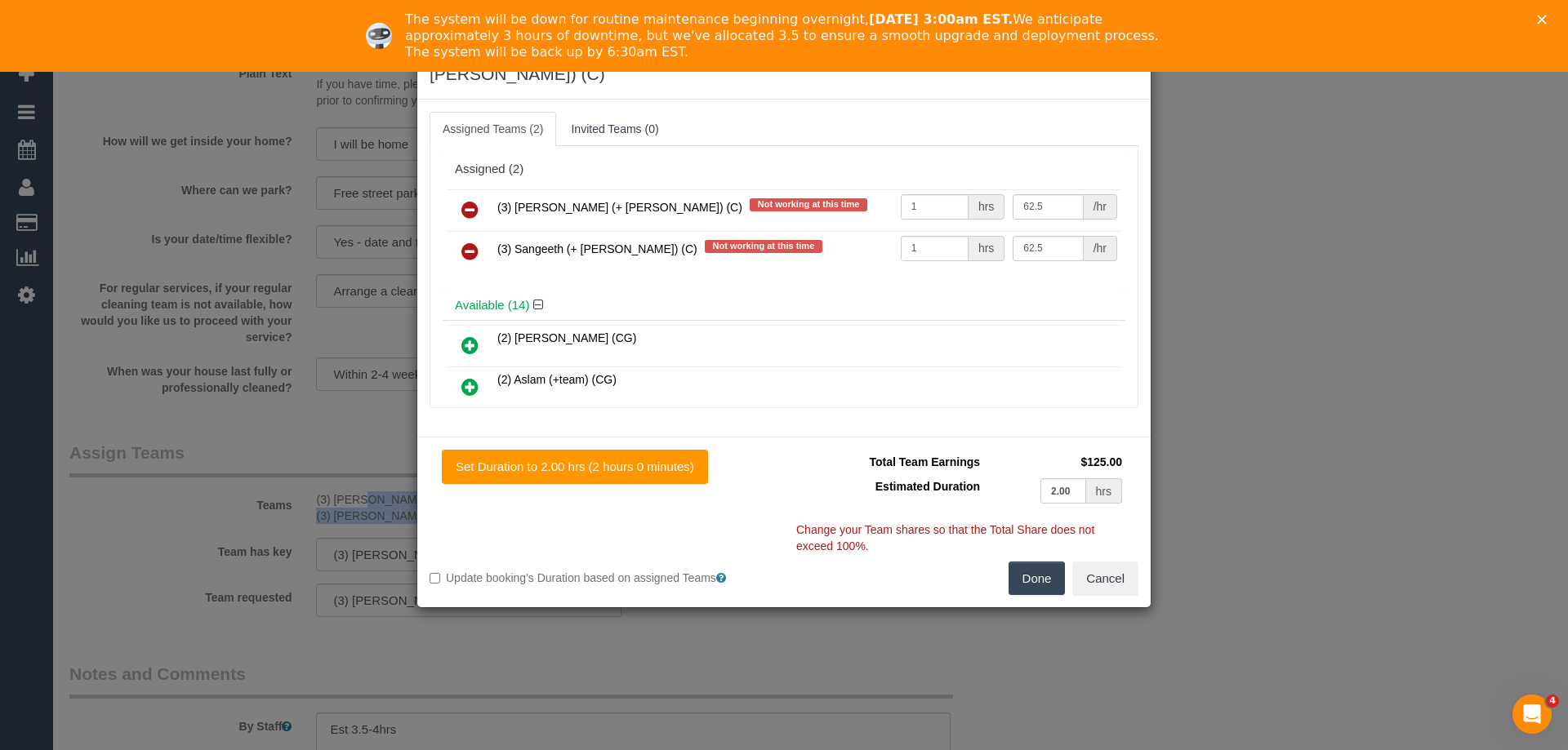
click at [459, 194] on link at bounding box center [470, 210] width 38 height 32
click at [460, 236] on link at bounding box center [470, 252] width 38 height 32
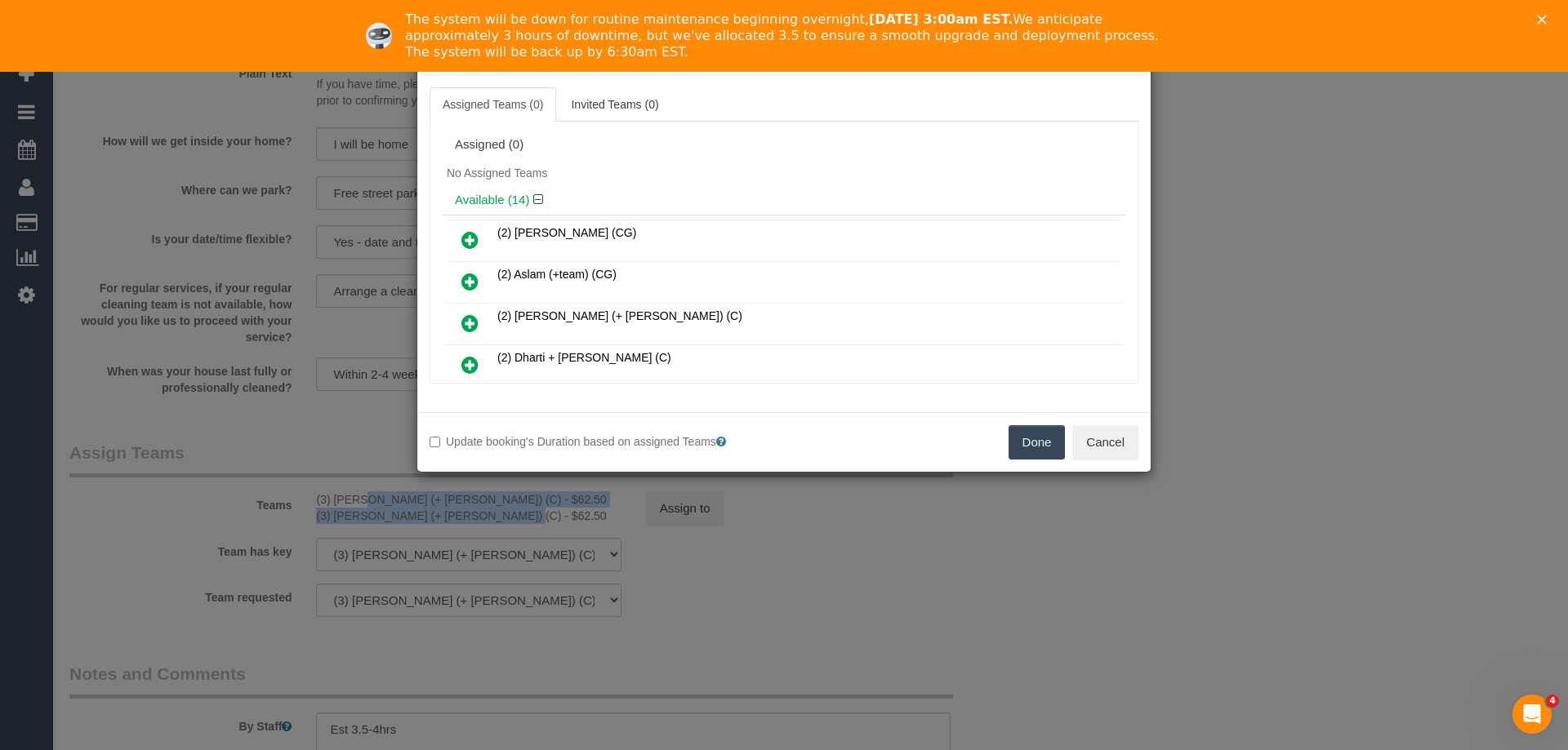
click at [1049, 440] on button "Done" at bounding box center [1036, 442] width 57 height 34
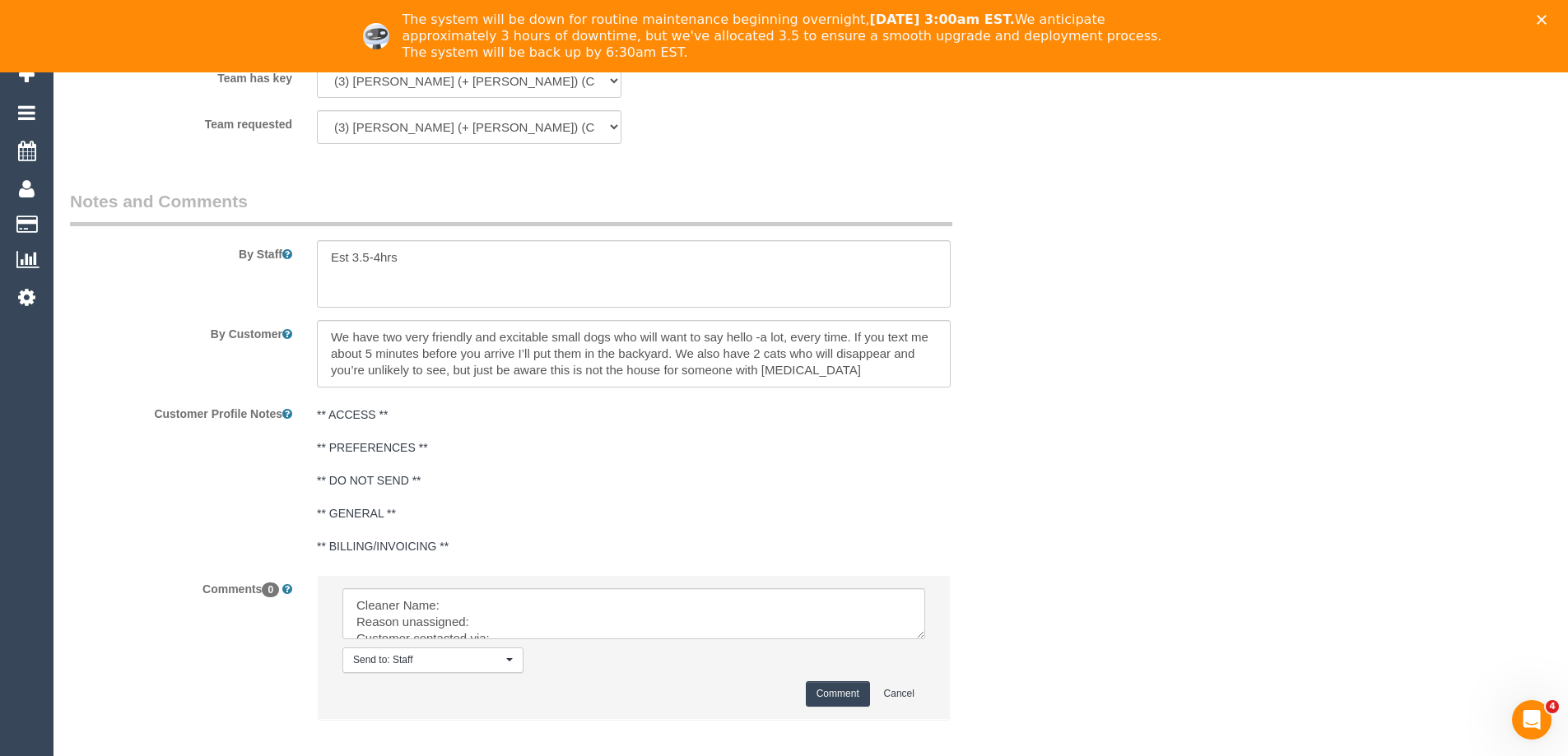
scroll to position [2684, 0]
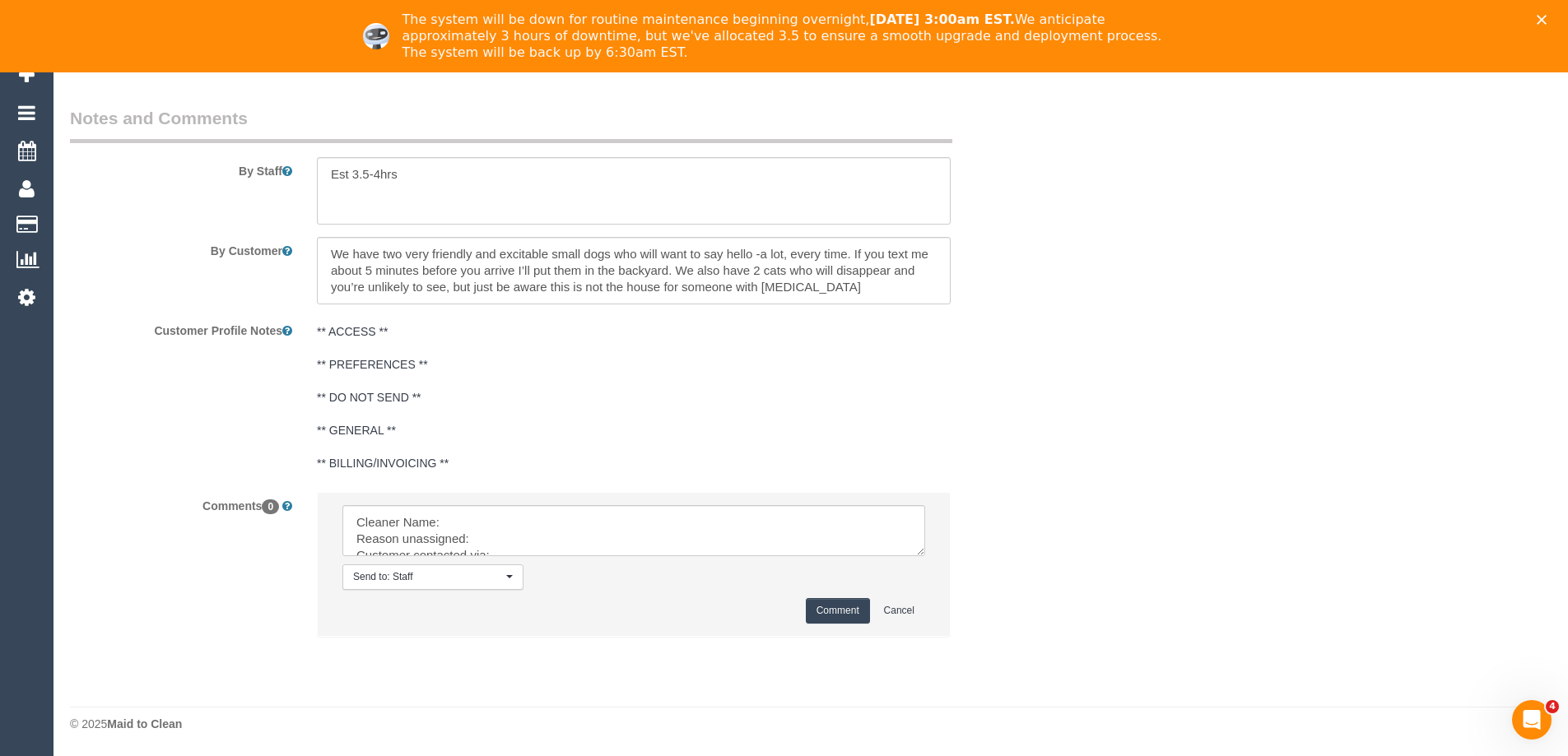
drag, startPoint x: 917, startPoint y: 551, endPoint x: 985, endPoint y: 789, distance: 247.5
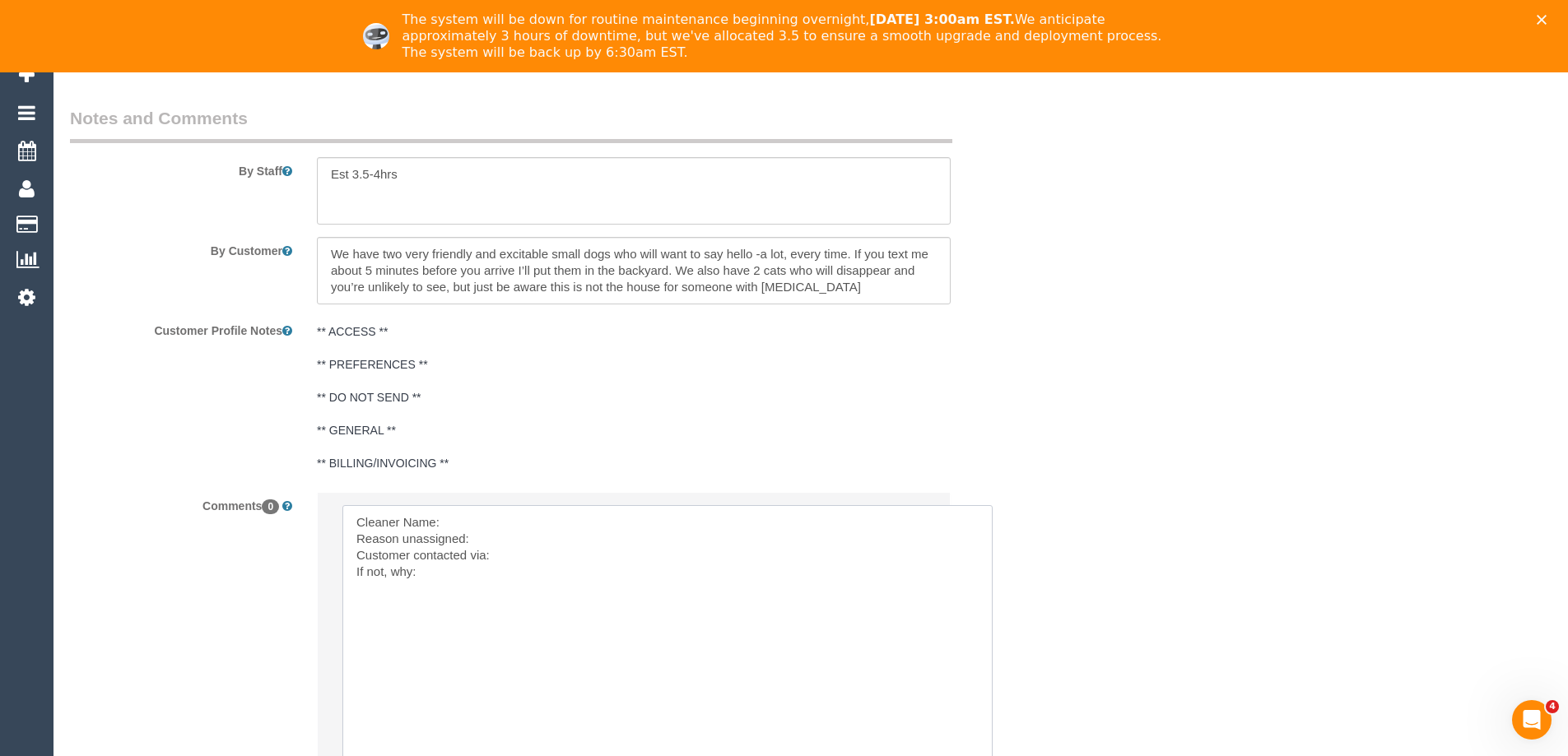
click at [543, 527] on textarea at bounding box center [668, 649] width 650 height 289
paste textarea "(3) Kaveen (+ Sangeeth) (C) - $62.50 (3) Sangeeth (+ Kaveen) (C)"
drag, startPoint x: 599, startPoint y: 518, endPoint x: 710, endPoint y: 520, distance: 111.0
click at [710, 520] on textarea at bounding box center [668, 649] width 650 height 289
click at [794, 520] on textarea at bounding box center [668, 649] width 650 height 289
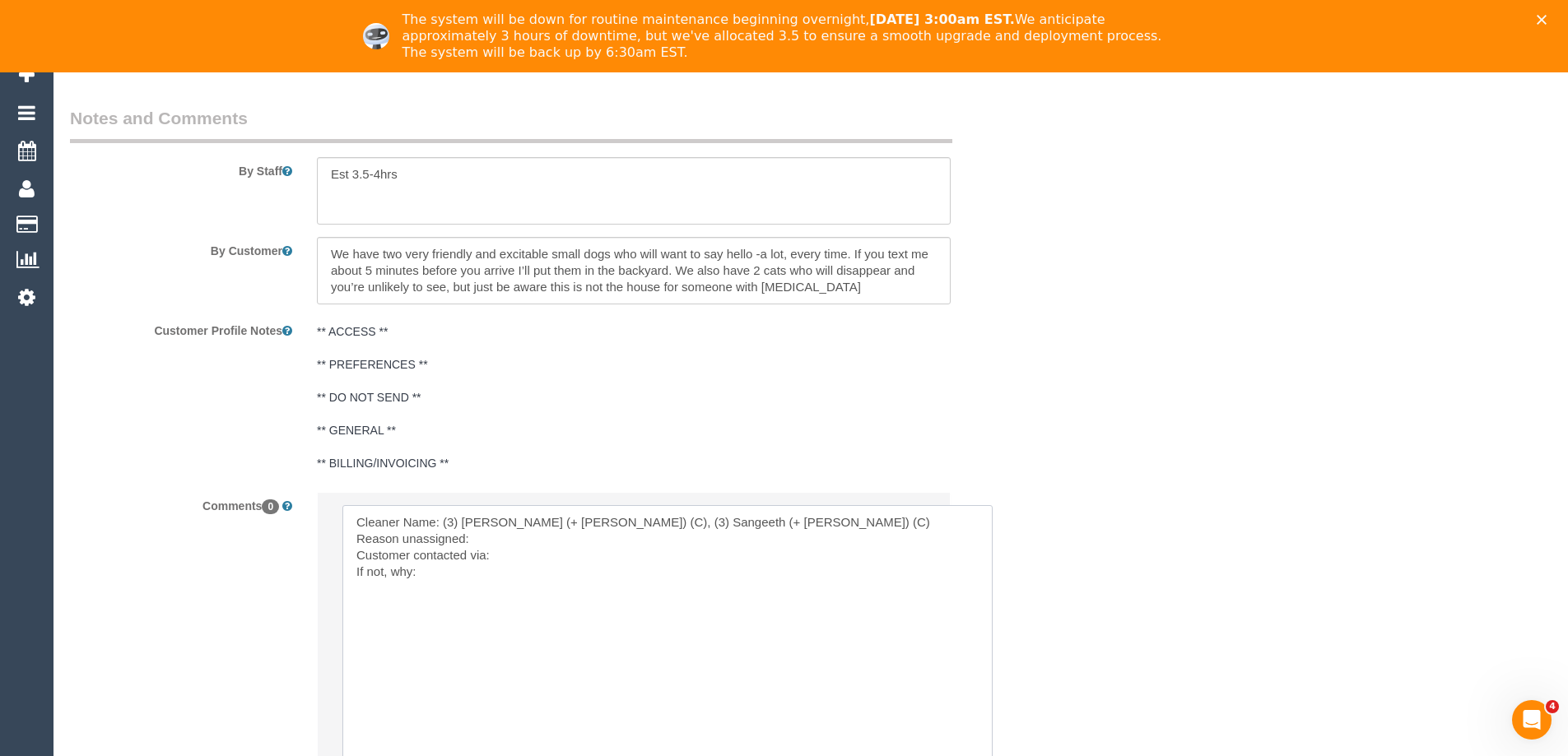
click at [609, 543] on textarea at bounding box center [668, 649] width 650 height 289
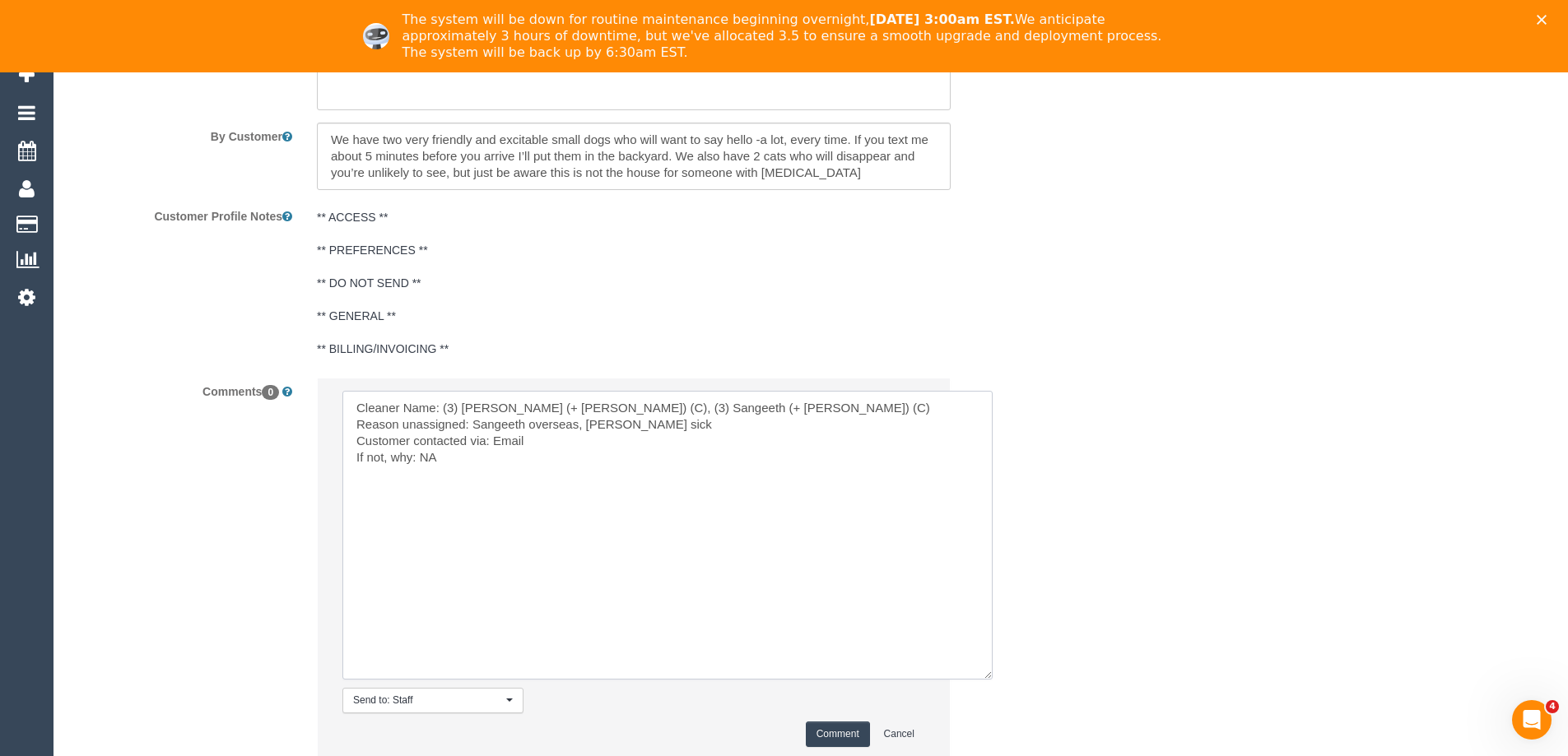
scroll to position [2922, 0]
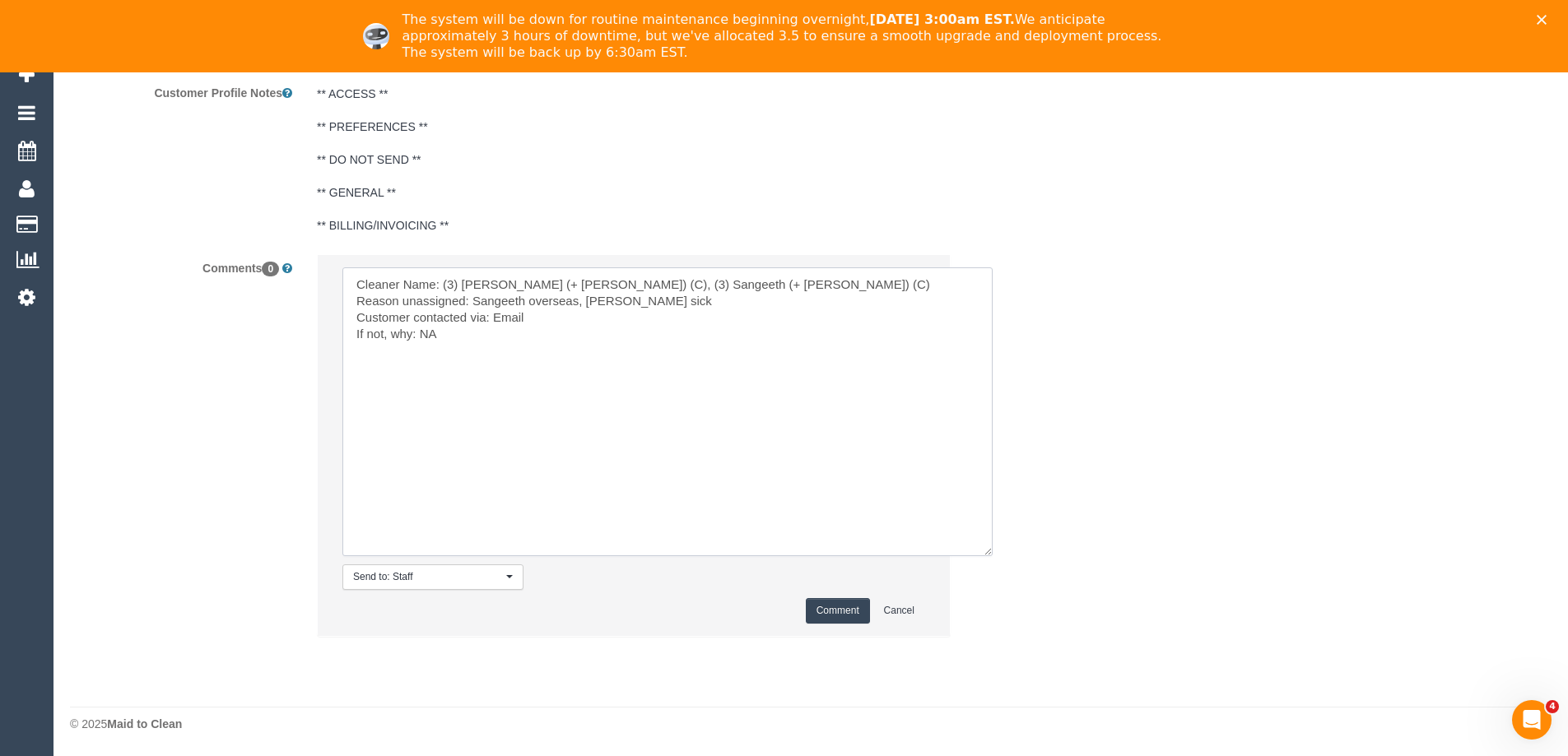
type textarea "Cleaner Name: (3) Kaveen (+ Sangeeth) (C), (3) Sangeeth (+ Kaveen) (C) Reason u…"
click at [823, 604] on button "Comment" at bounding box center [837, 611] width 64 height 26
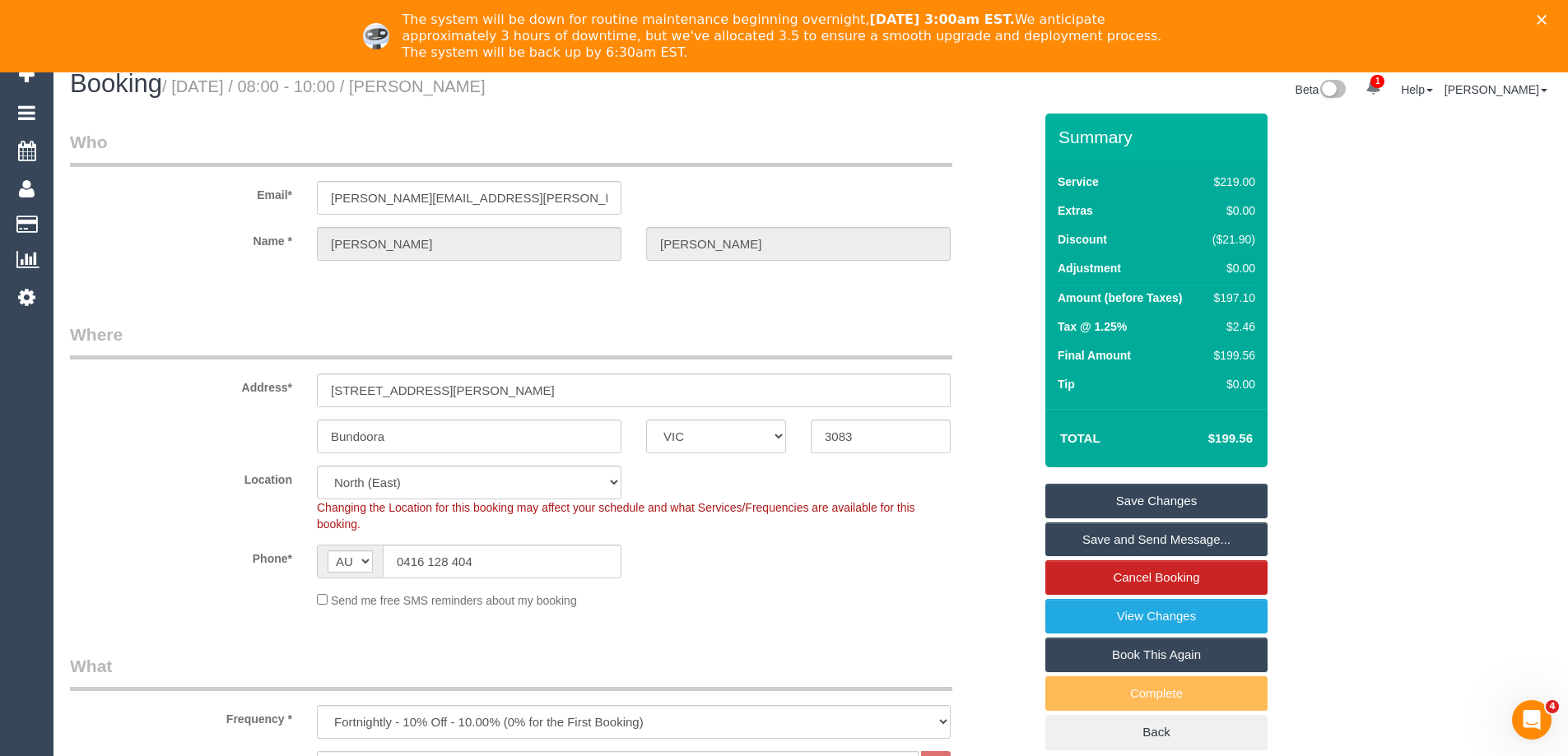
scroll to position [0, 0]
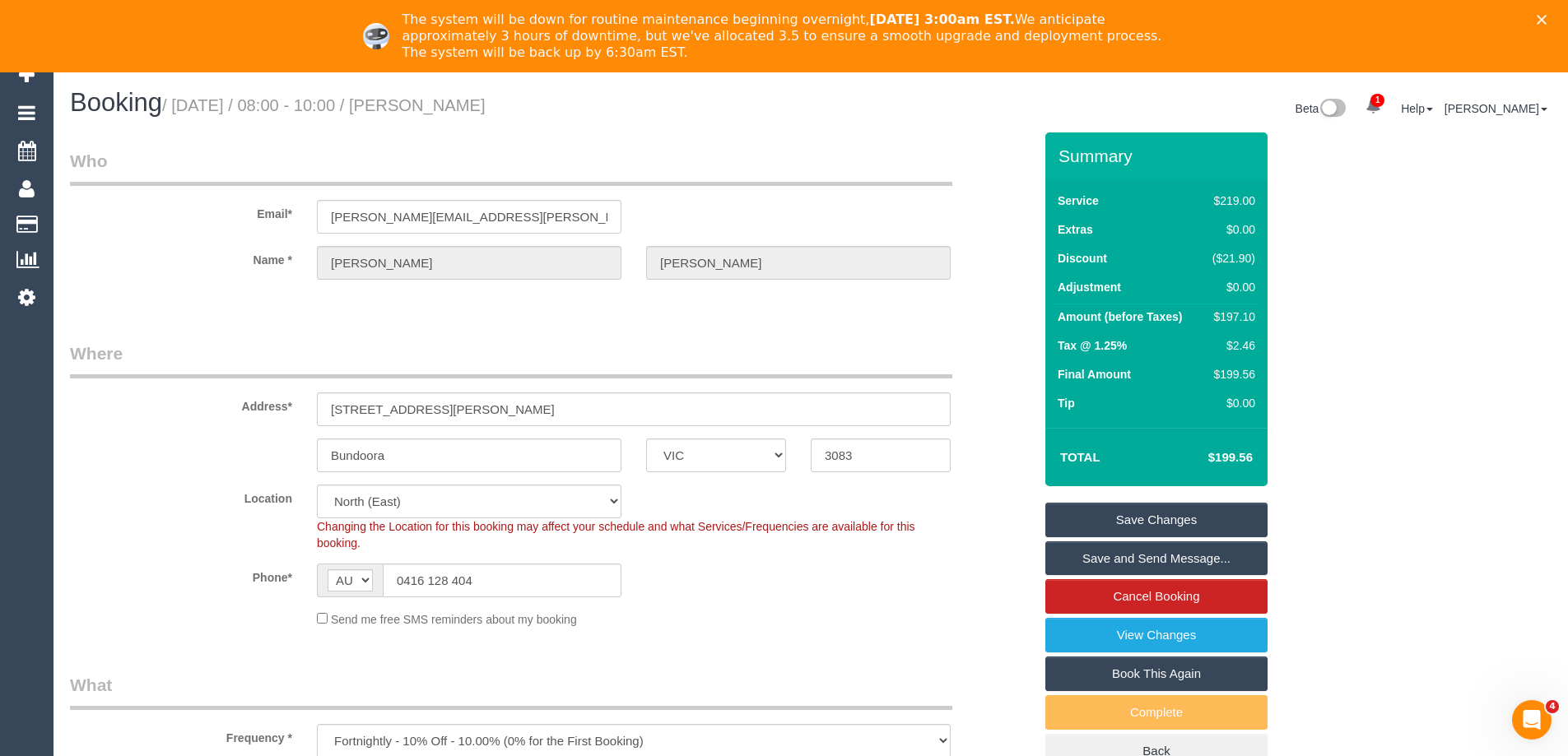
click at [1148, 511] on link "Save Changes" at bounding box center [1156, 520] width 222 height 34
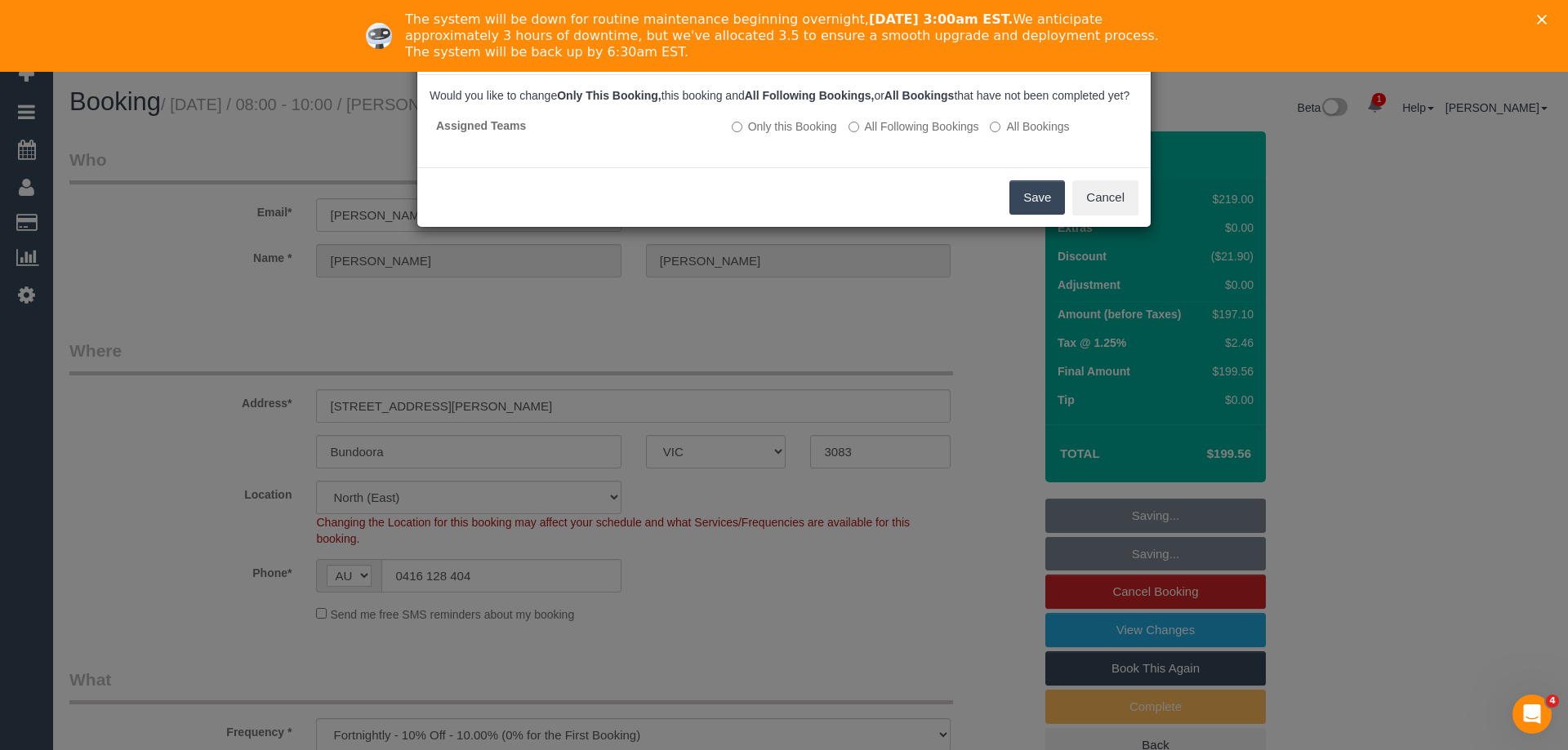
click at [1029, 207] on button "Save" at bounding box center [1037, 197] width 56 height 34
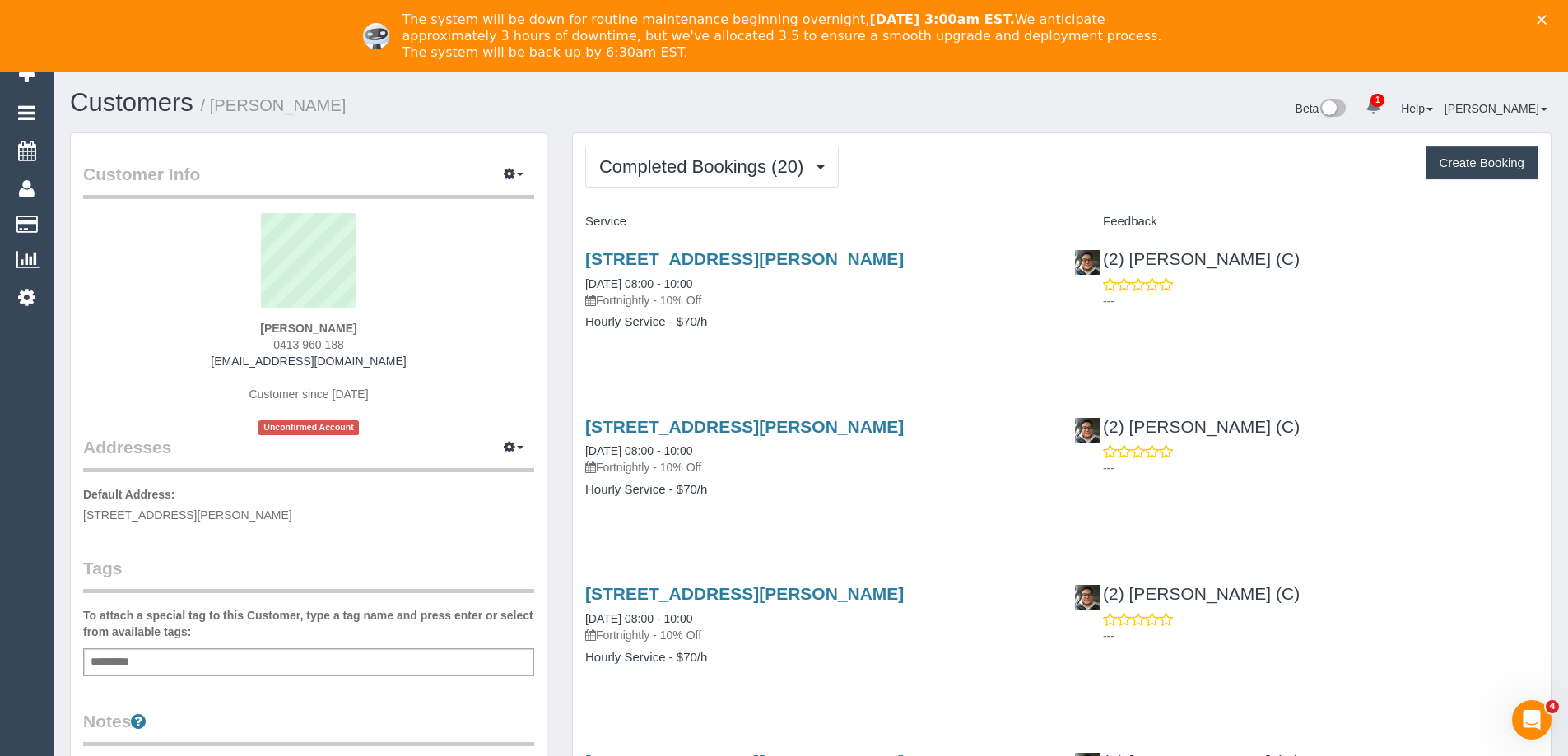
drag, startPoint x: 405, startPoint y: 360, endPoint x: 212, endPoint y: 355, distance: 193.1
click at [212, 355] on div "[PERSON_NAME] 0413 960 188 [EMAIL_ADDRESS][DOMAIN_NAME] Customer since [DATE] U…" at bounding box center [308, 324] width 451 height 222
copy link "[EMAIL_ADDRESS][DOMAIN_NAME]"
click at [696, 167] on span "Completed Bookings (20)" at bounding box center [705, 166] width 212 height 20
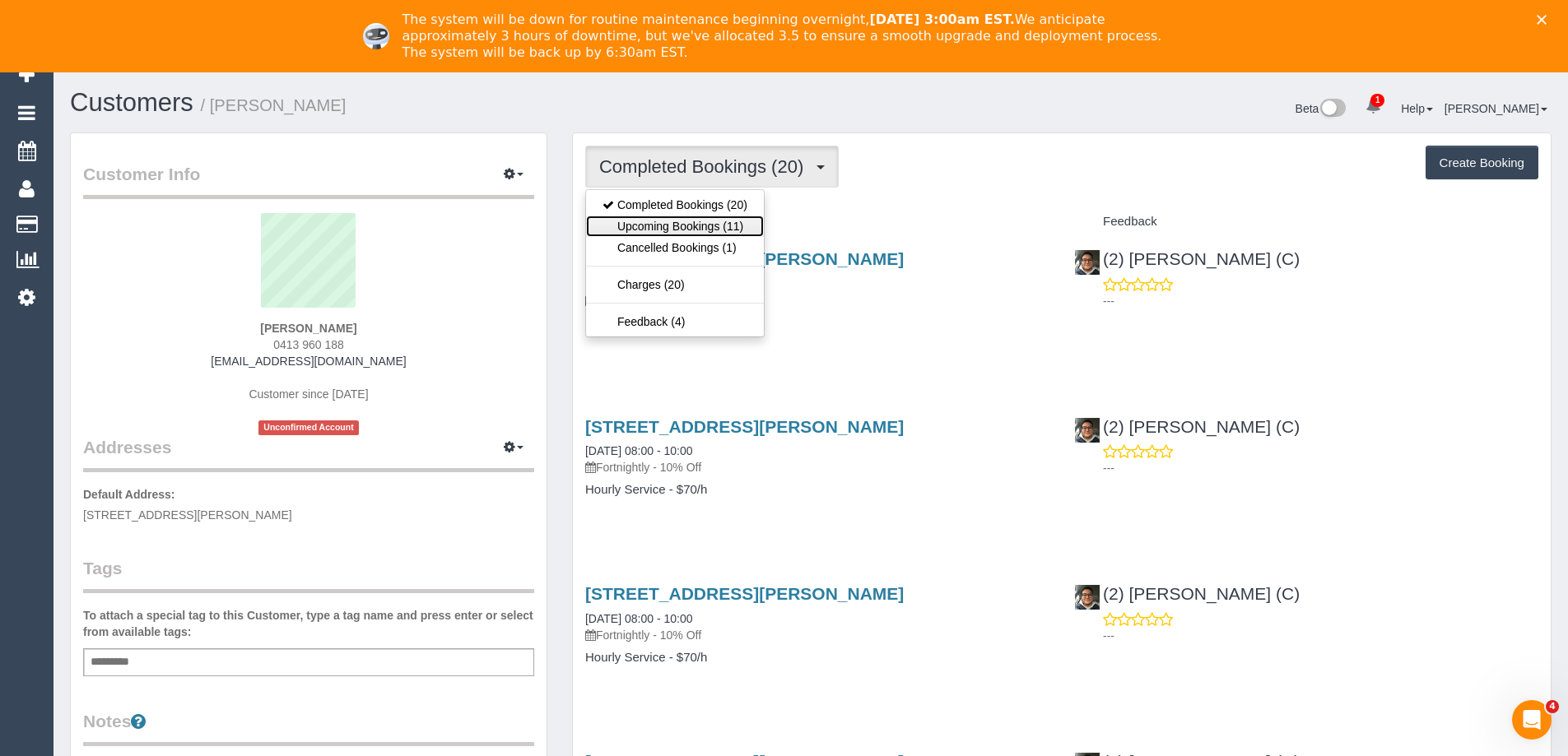
click at [692, 221] on link "Upcoming Bookings (11)" at bounding box center [675, 226] width 178 height 21
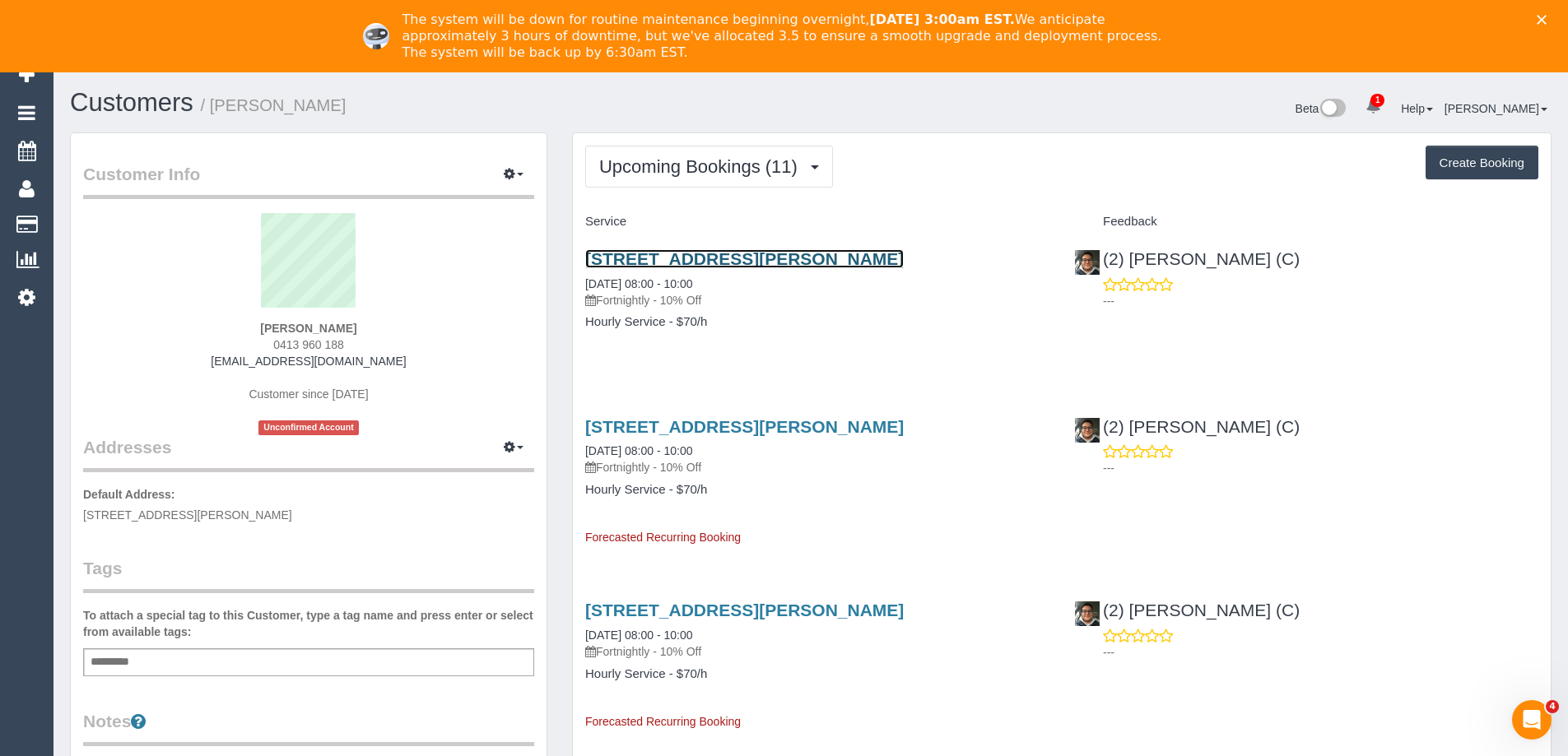
click at [759, 263] on link "[STREET_ADDRESS][PERSON_NAME]" at bounding box center [744, 258] width 318 height 19
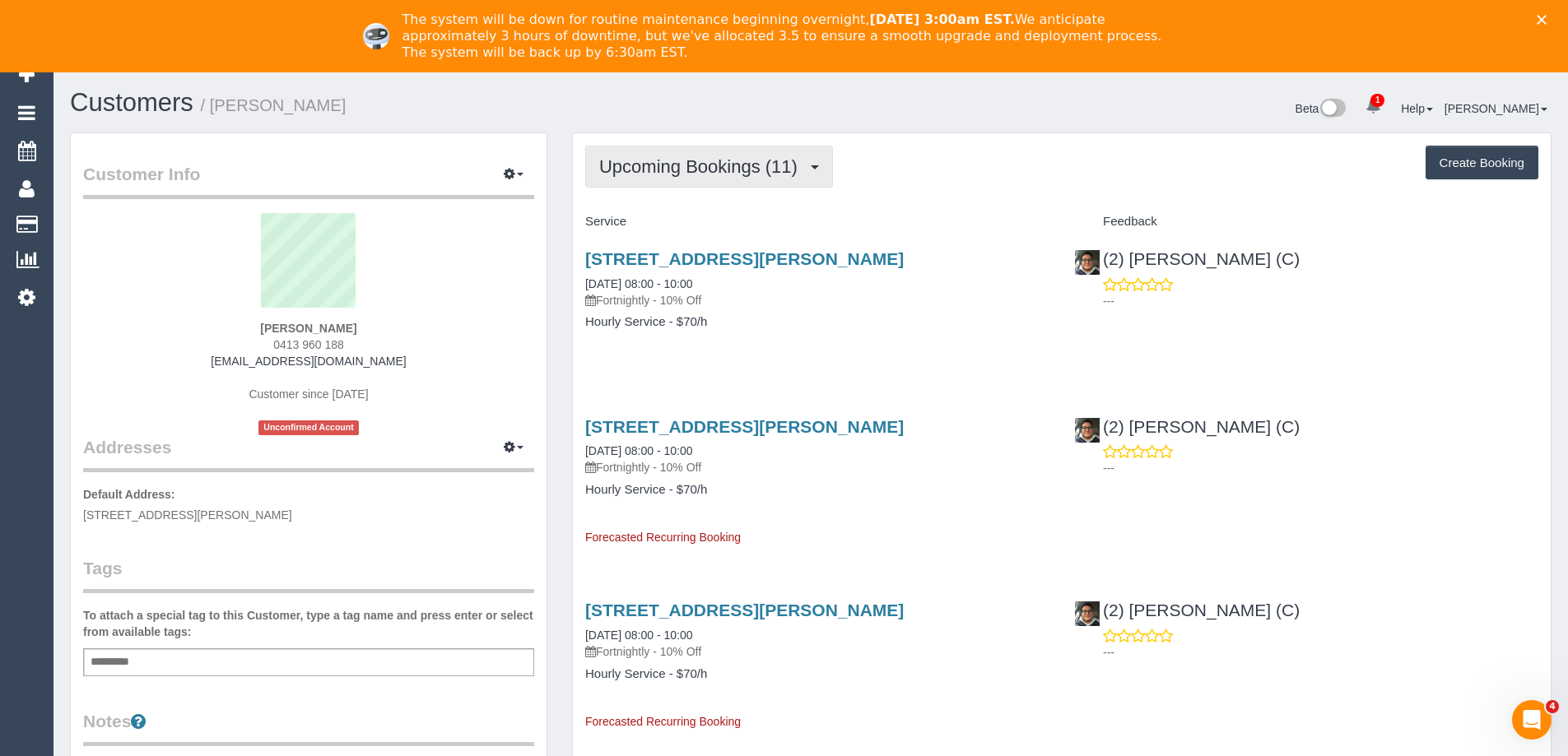
click at [749, 165] on span "Upcoming Bookings (11)" at bounding box center [702, 166] width 206 height 20
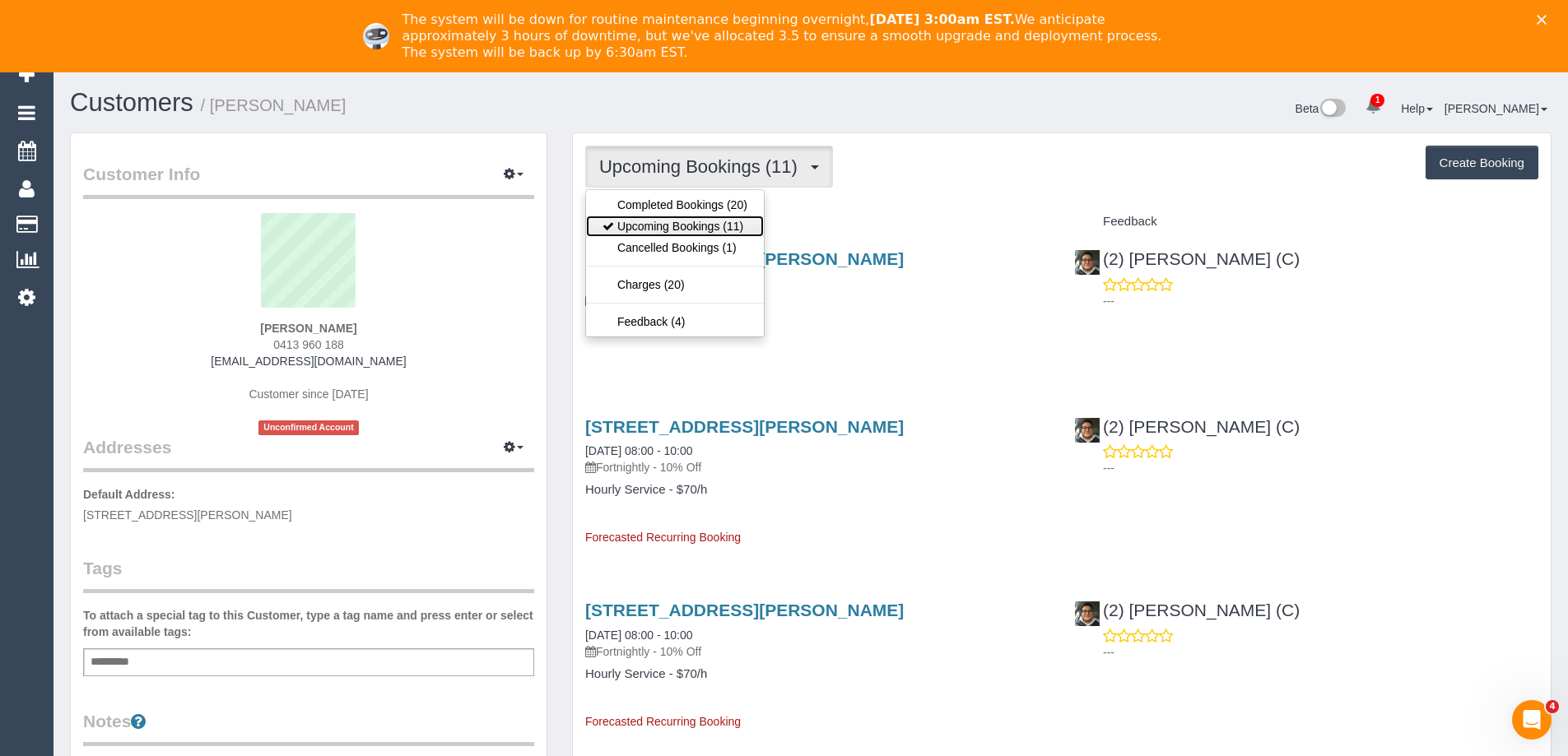
click at [712, 232] on link "Upcoming Bookings (11)" at bounding box center [675, 226] width 178 height 21
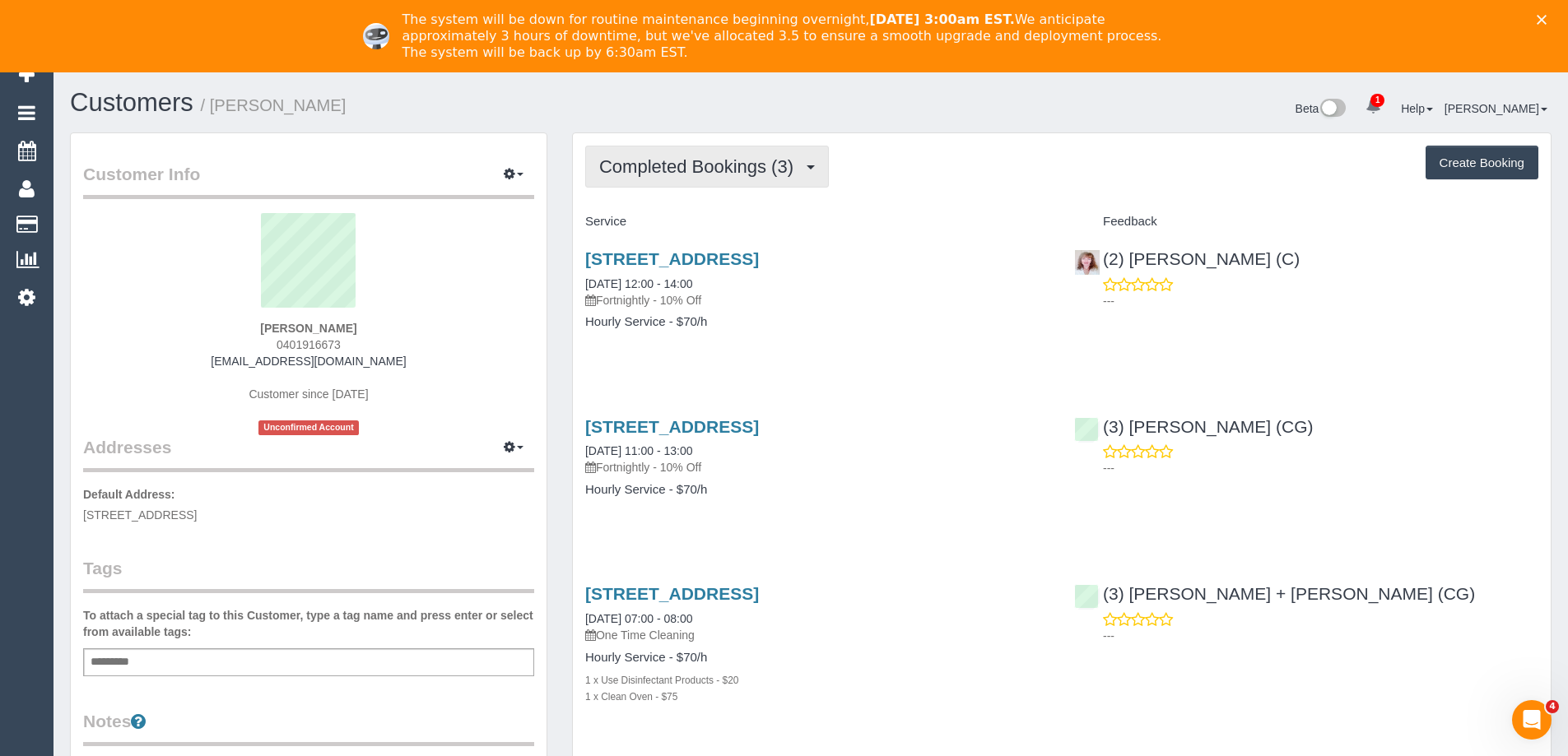
click at [683, 170] on span "Completed Bookings (3)" at bounding box center [701, 166] width 203 height 20
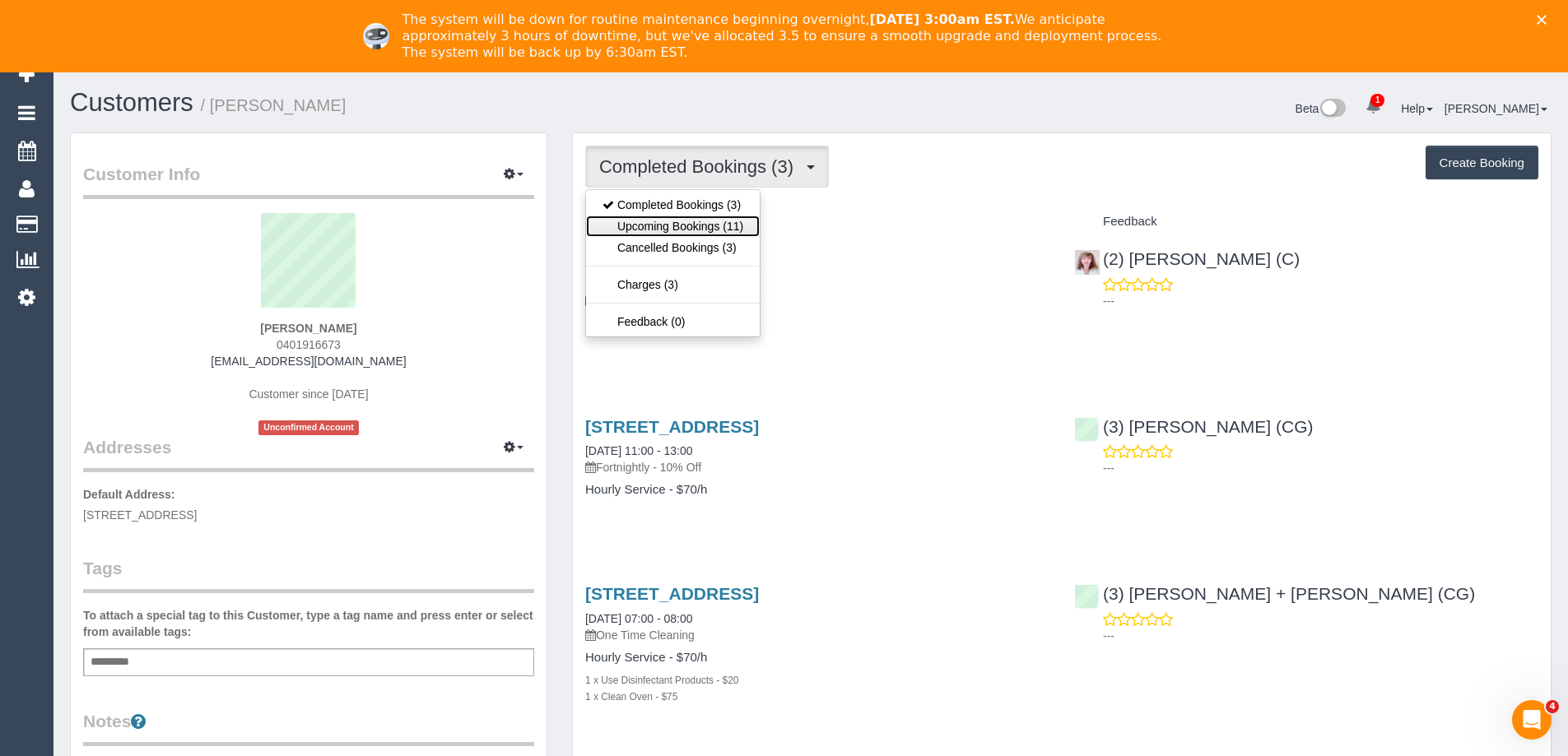
click at [687, 226] on link "Upcoming Bookings (11)" at bounding box center [673, 226] width 174 height 21
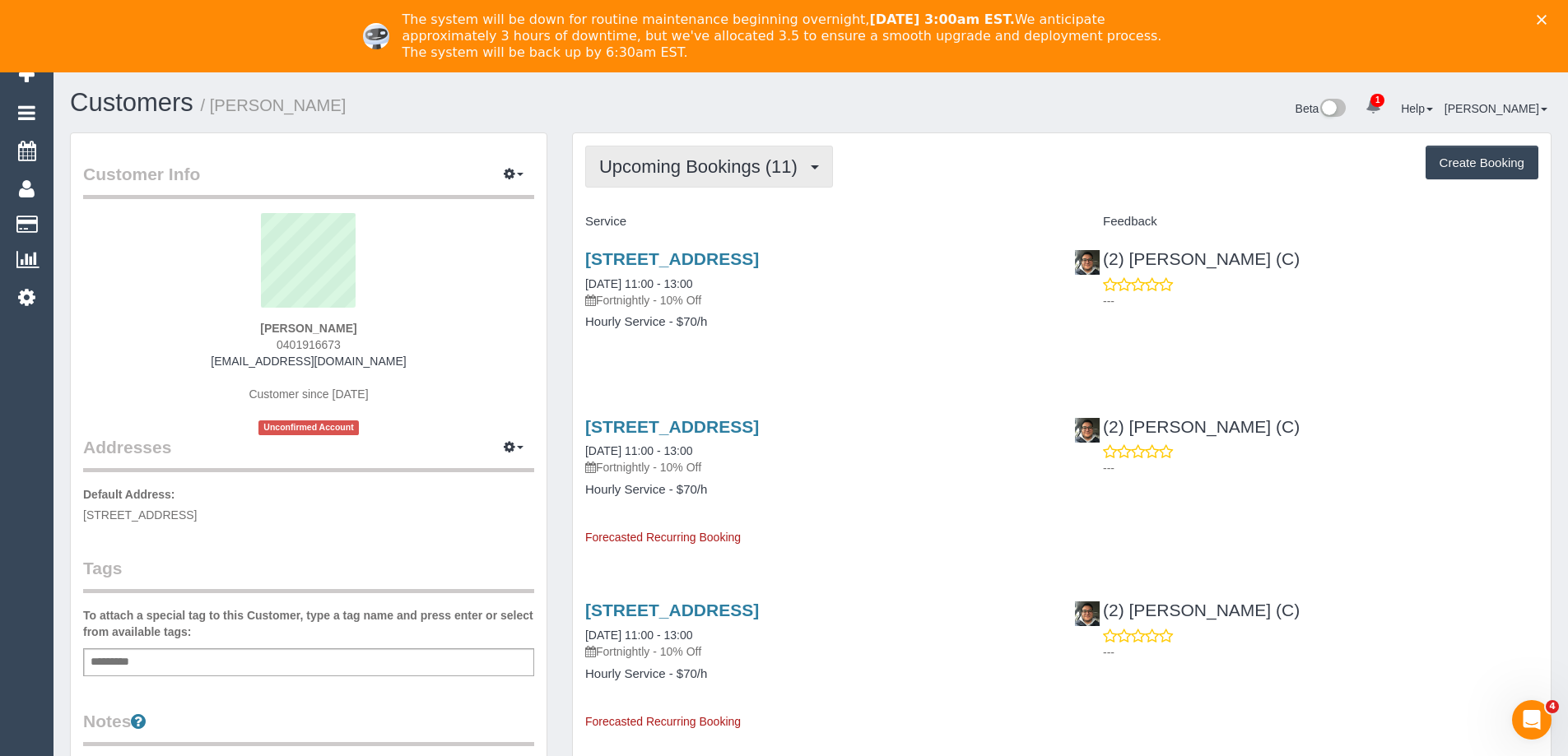
click at [623, 163] on span "Upcoming Bookings (11)" at bounding box center [702, 166] width 206 height 20
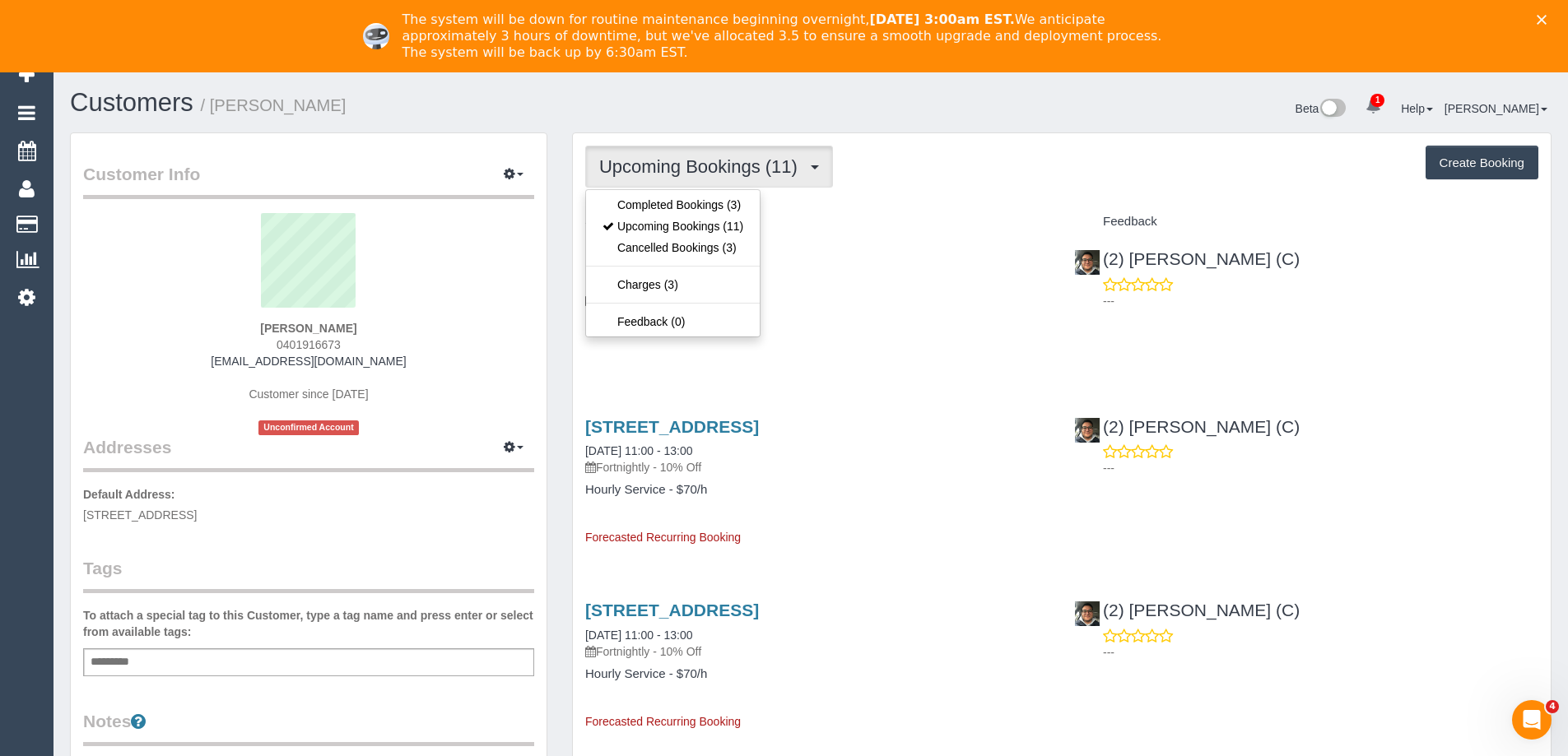
click at [623, 190] on ul "Completed Bookings (3) Upcoming Bookings (11) Cancelled Bookings (3) Charges (3…" at bounding box center [673, 263] width 175 height 148
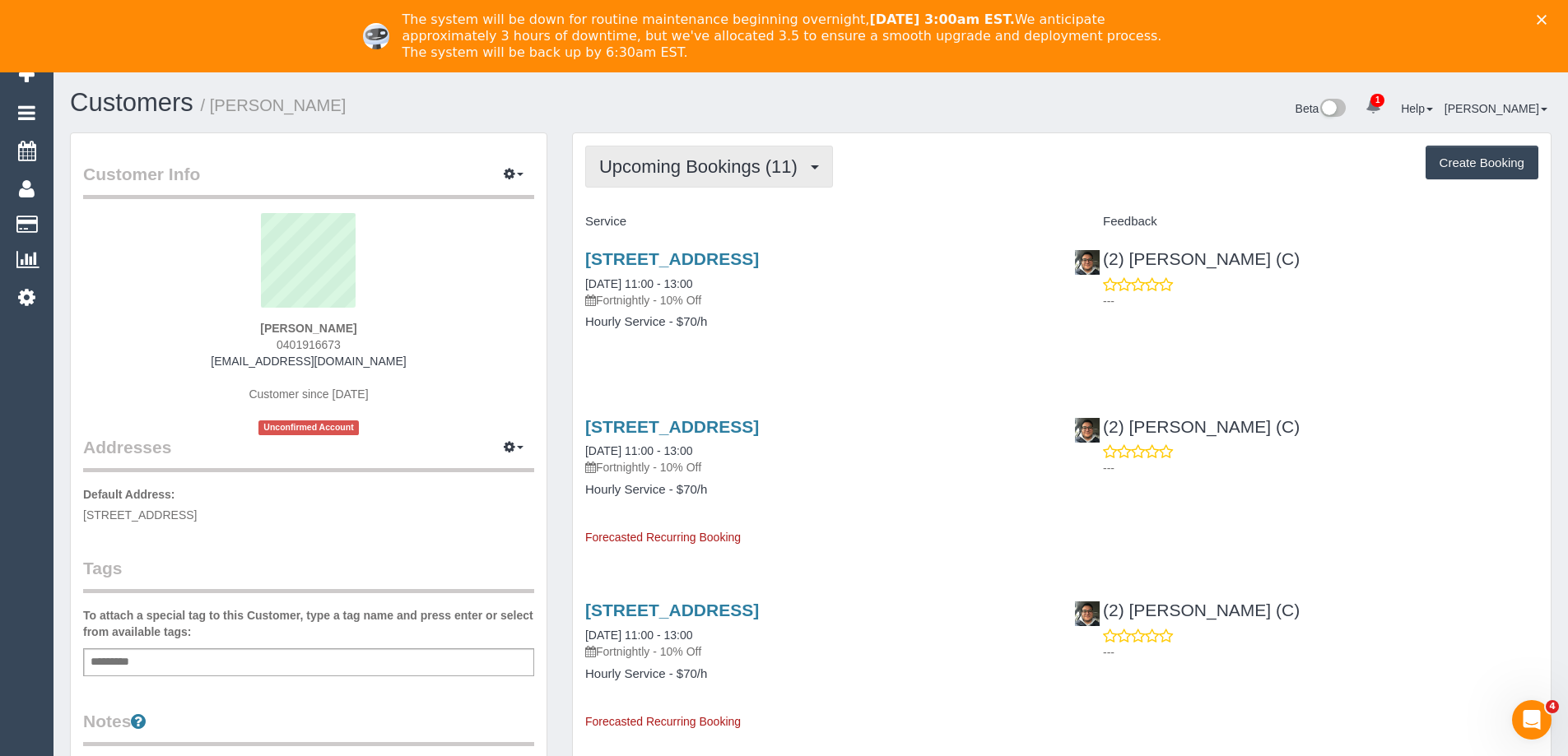
click at [639, 178] on button "Upcoming Bookings (11)" at bounding box center [709, 167] width 248 height 42
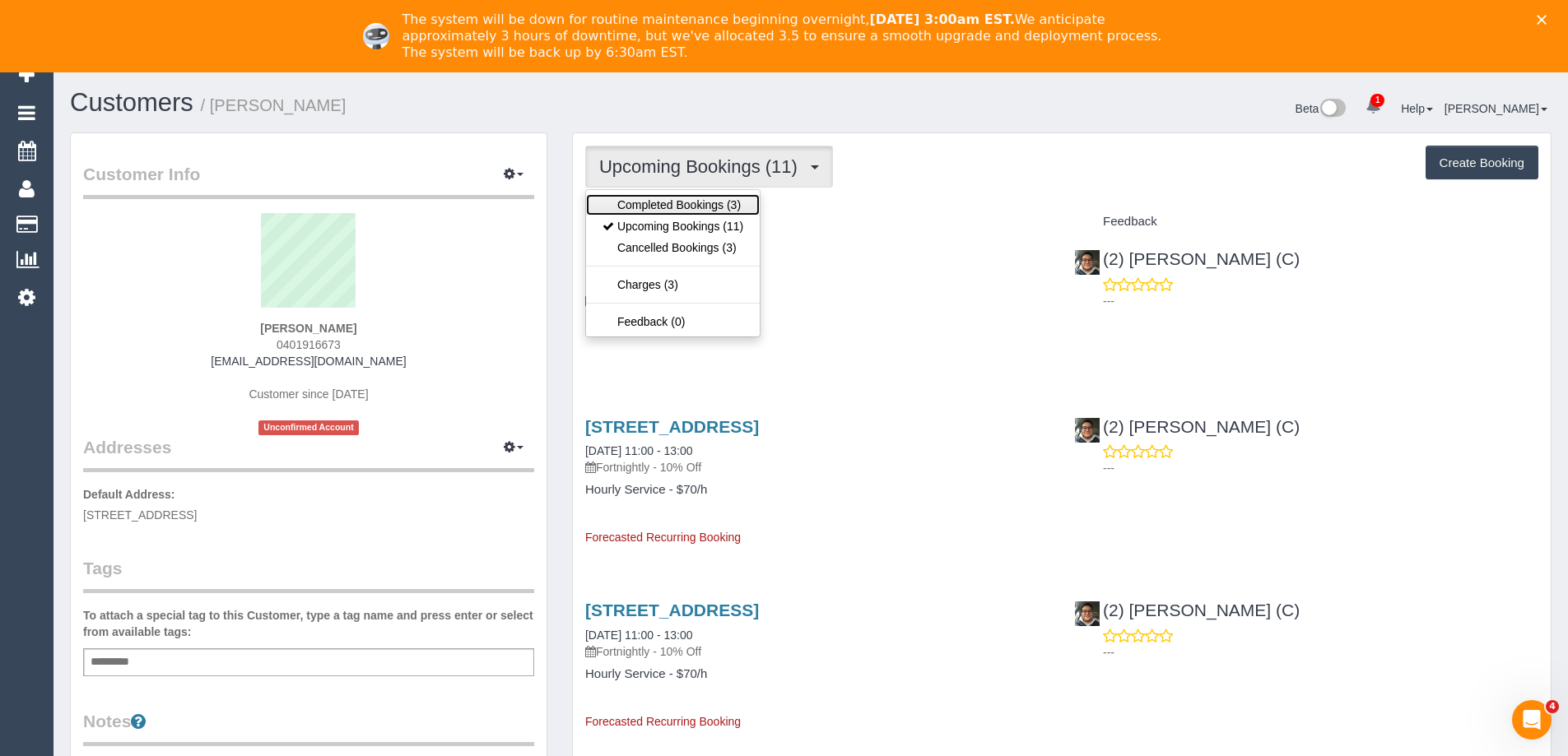
click at [634, 197] on link "Completed Bookings (3)" at bounding box center [673, 204] width 174 height 21
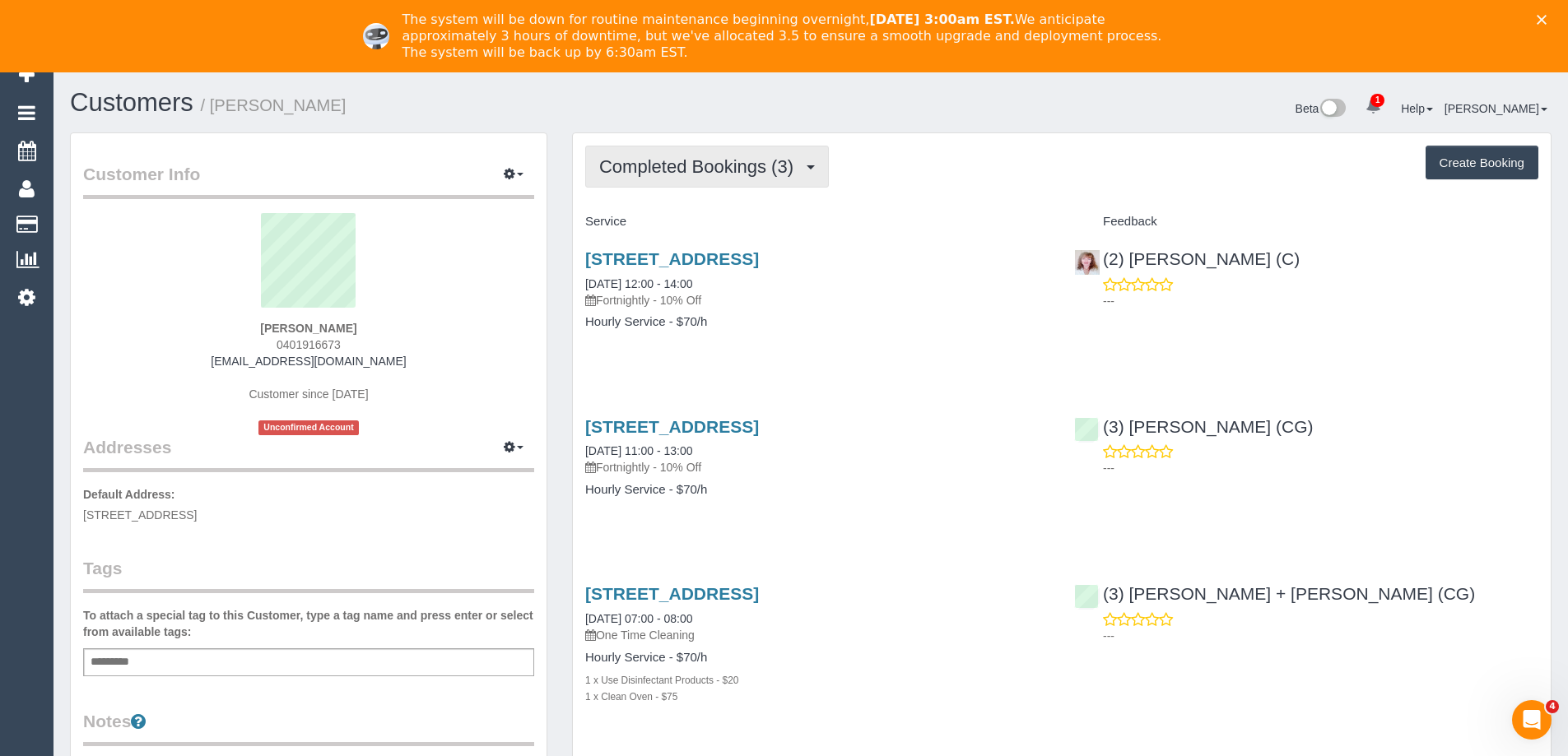
click at [689, 171] on span "Completed Bookings (3)" at bounding box center [701, 166] width 203 height 20
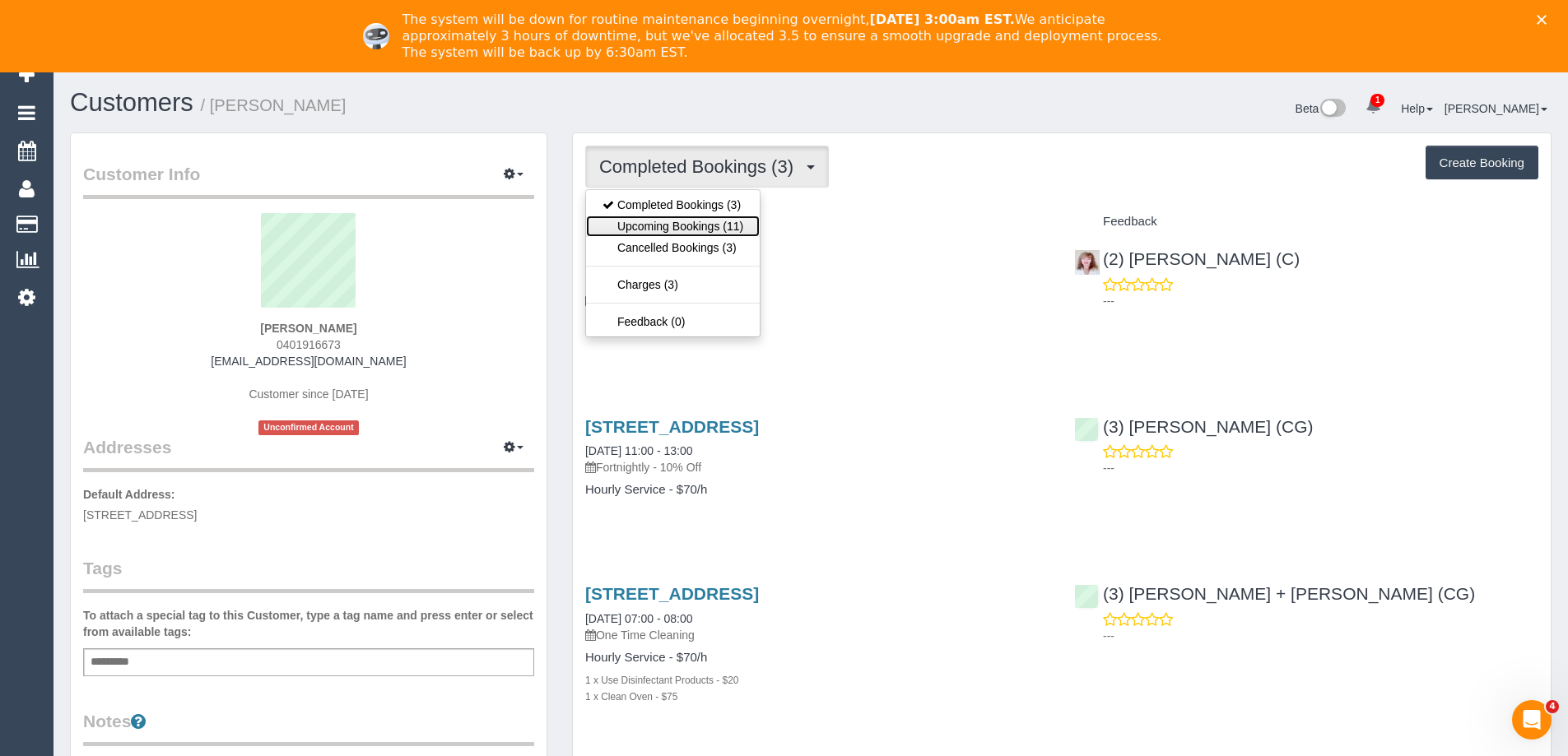
click at [679, 219] on link "Upcoming Bookings (11)" at bounding box center [673, 226] width 174 height 21
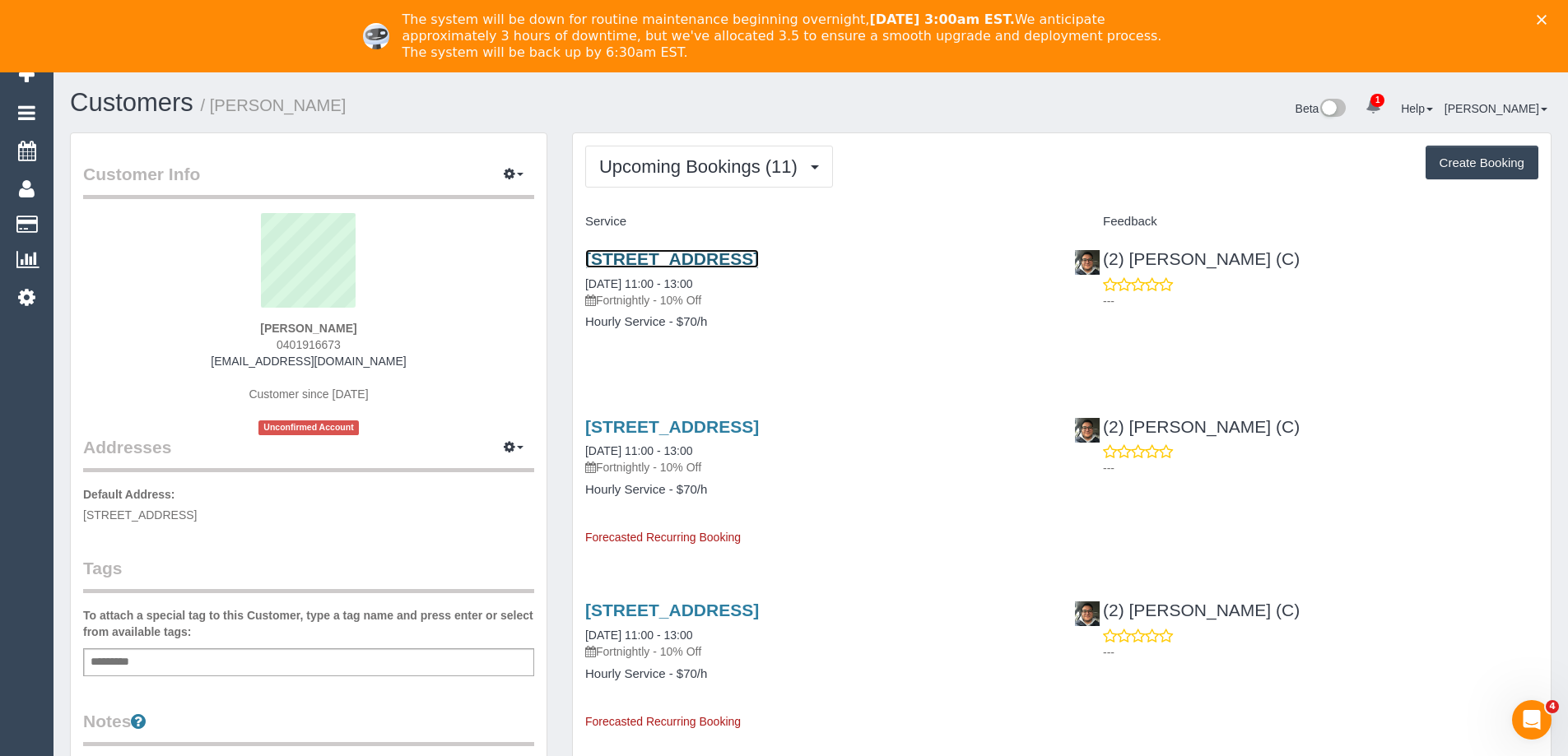
click at [741, 258] on link "69 Cutter Street, Richmond, VIC 3121" at bounding box center [672, 258] width 174 height 19
click at [743, 160] on span "Upcoming Bookings (11)" at bounding box center [702, 166] width 206 height 20
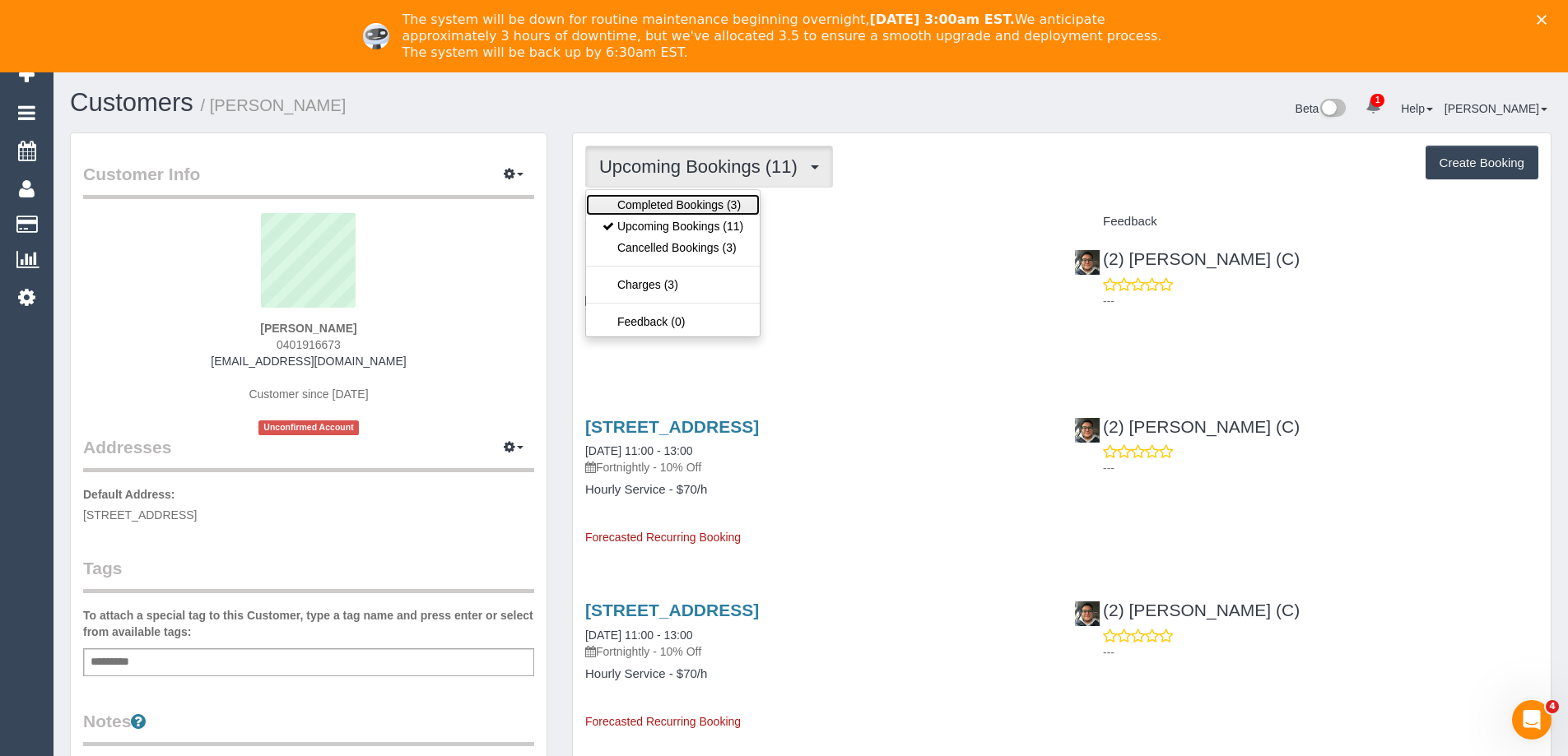
click at [724, 200] on link "Completed Bookings (3)" at bounding box center [673, 204] width 174 height 21
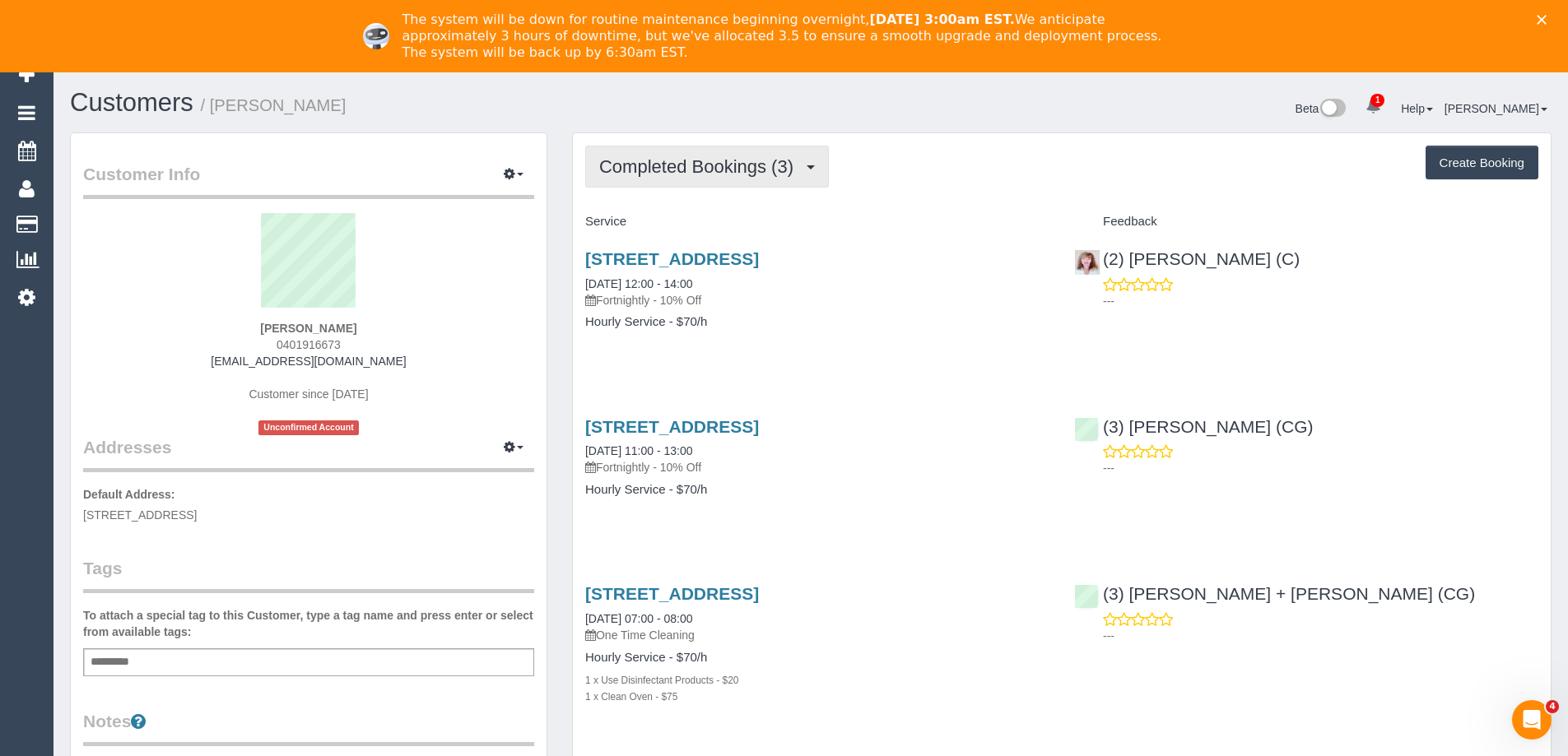
click at [715, 166] on span "Completed Bookings (3)" at bounding box center [701, 166] width 203 height 20
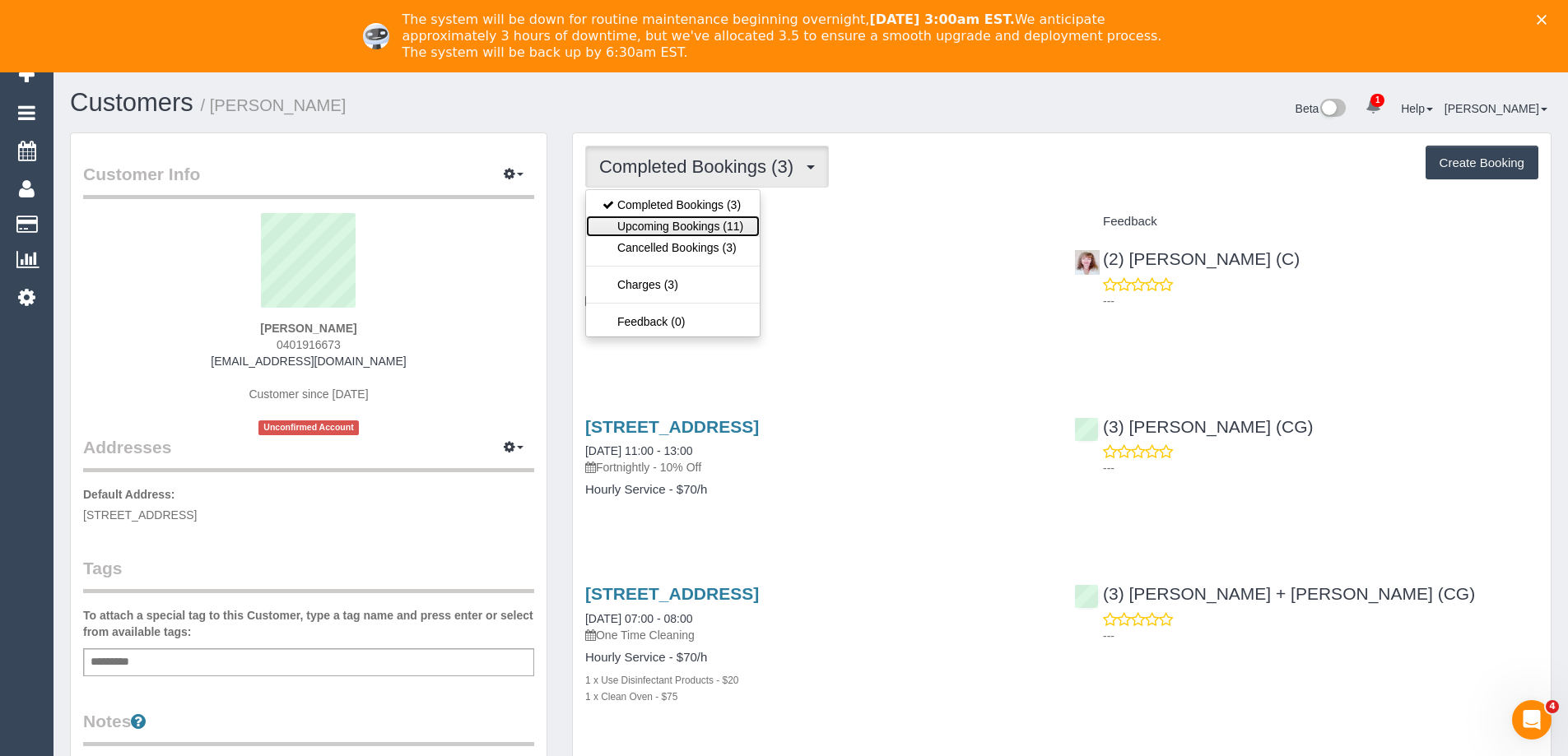
click at [697, 218] on link "Upcoming Bookings (11)" at bounding box center [673, 226] width 174 height 21
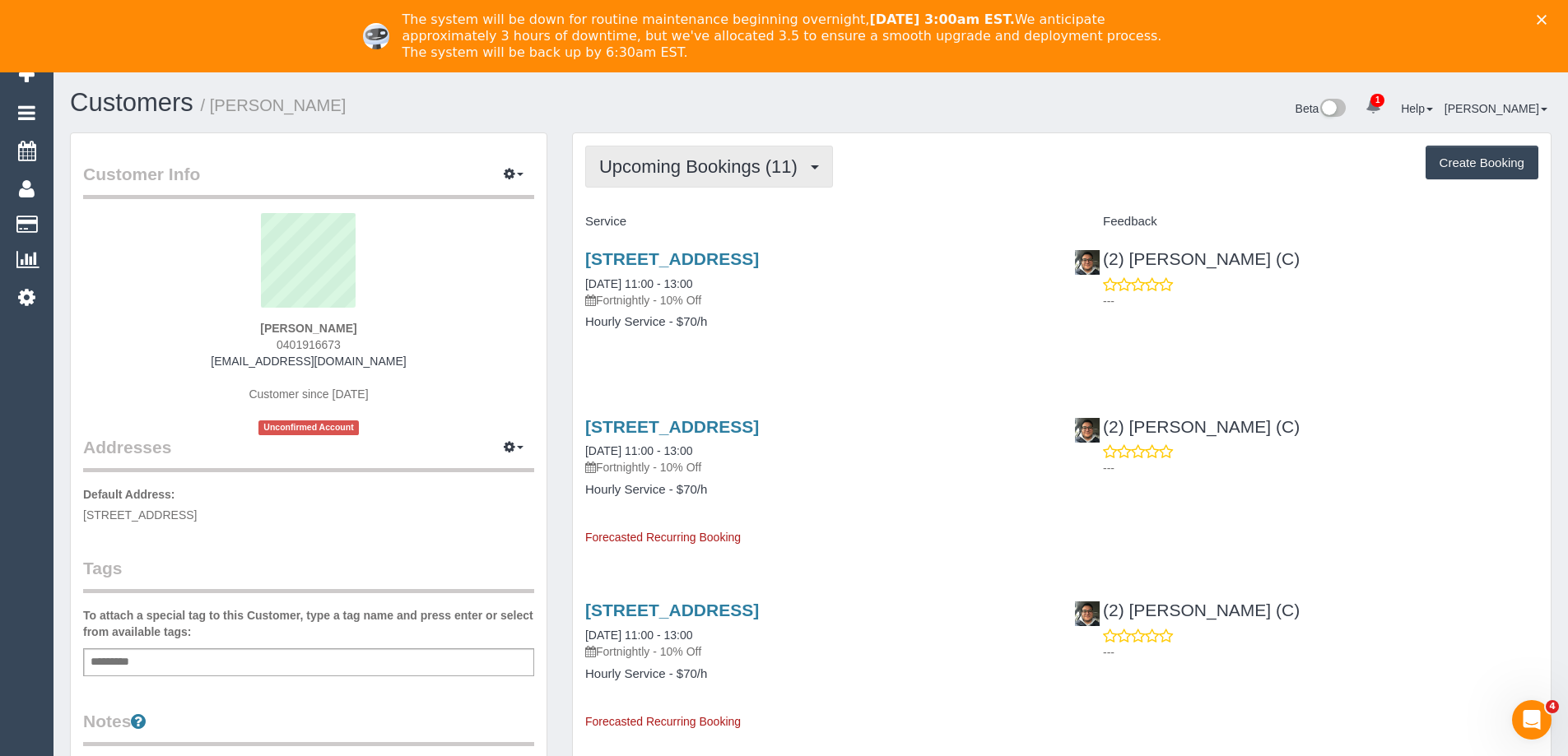
click at [750, 174] on span "Upcoming Bookings (11)" at bounding box center [702, 166] width 206 height 20
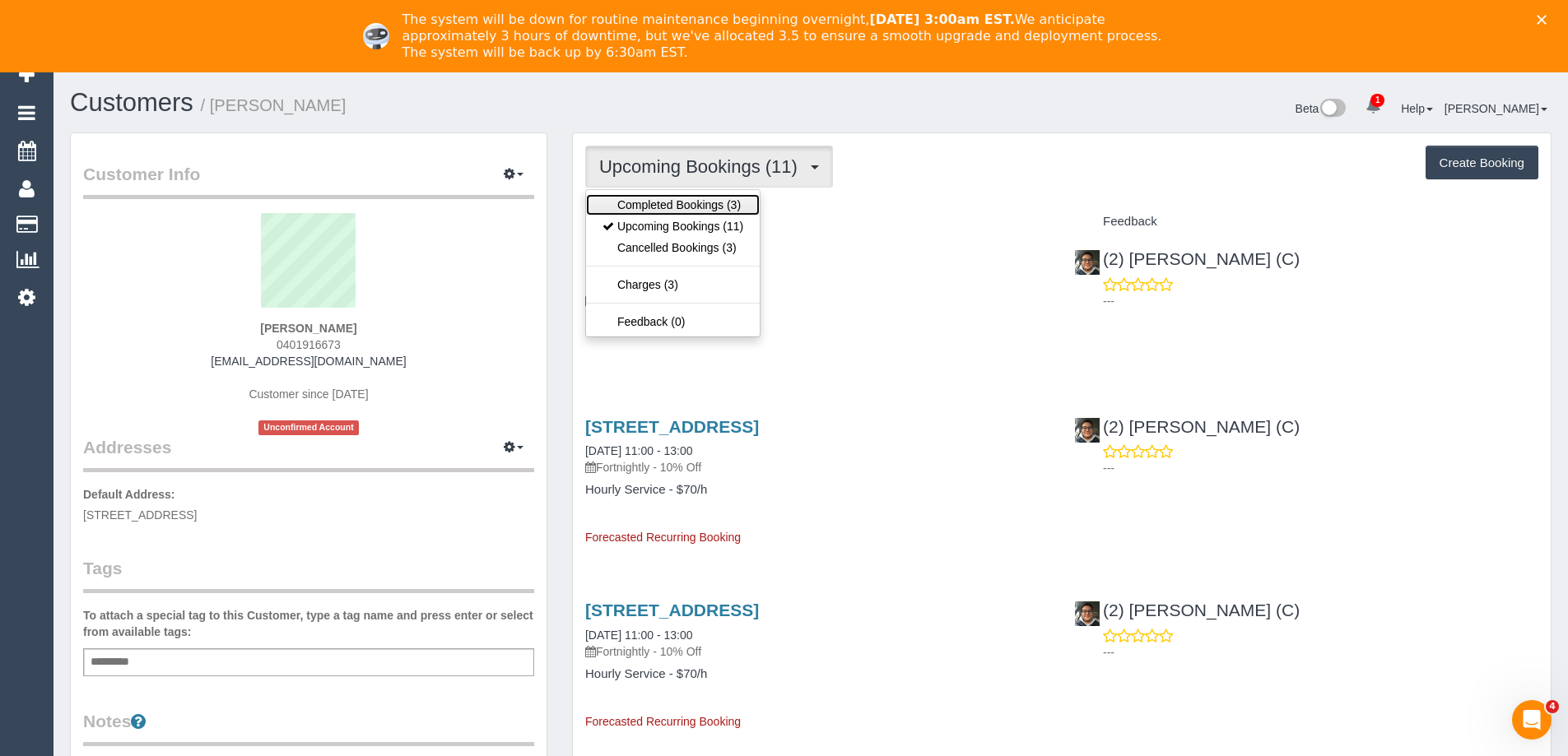
click at [723, 207] on link "Completed Bookings (3)" at bounding box center [673, 204] width 174 height 21
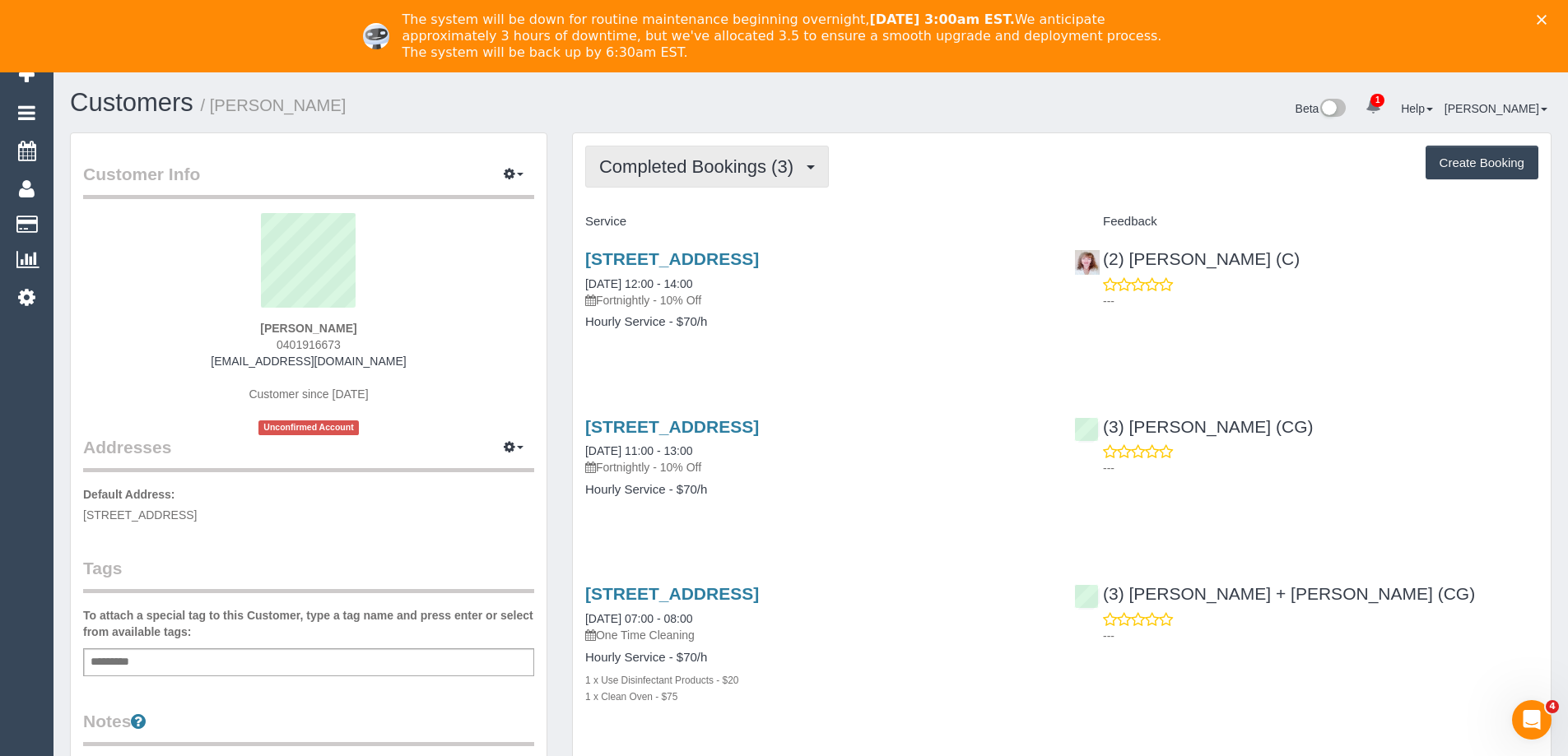
click at [705, 180] on button "Completed Bookings (3)" at bounding box center [707, 167] width 243 height 42
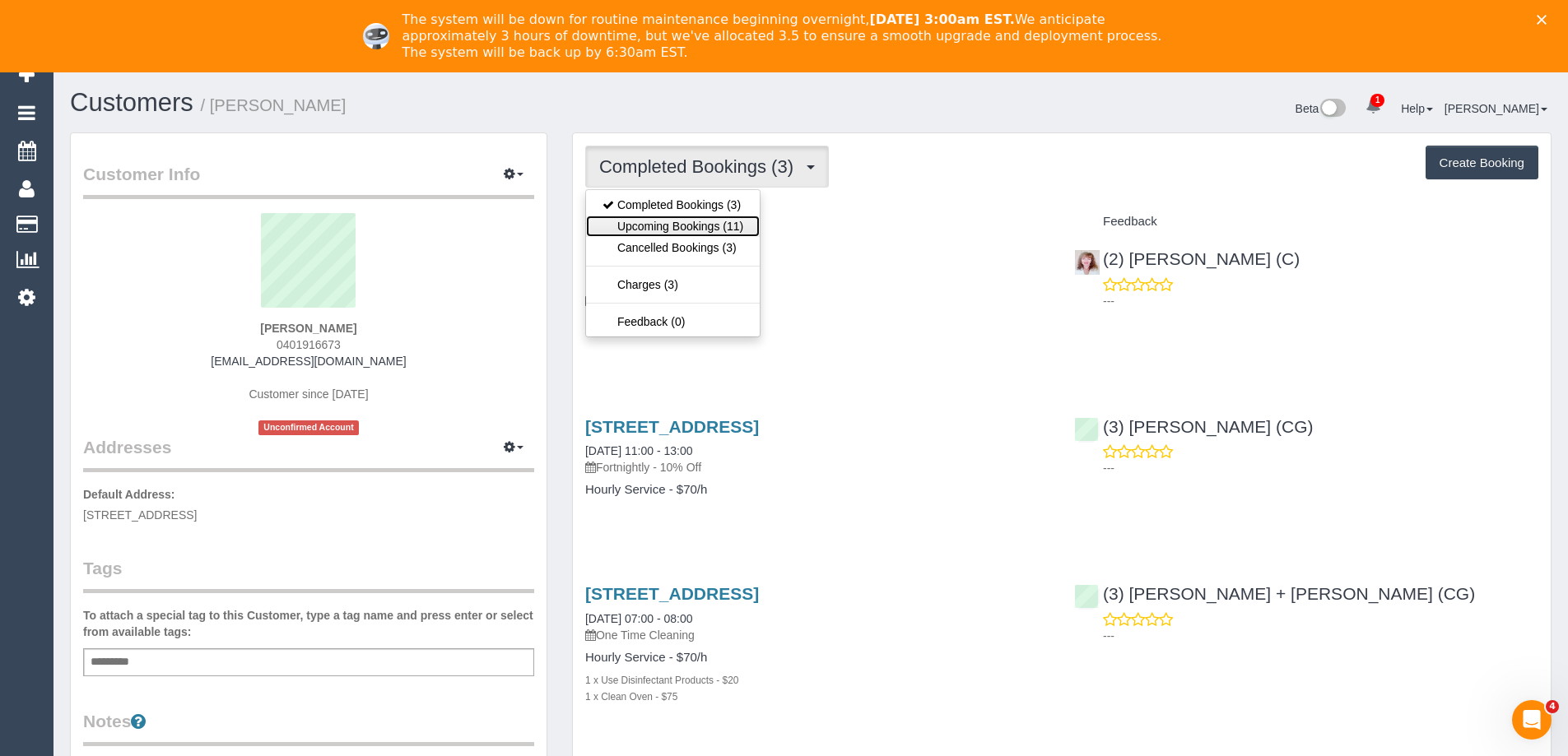
click at [692, 219] on link "Upcoming Bookings (11)" at bounding box center [673, 226] width 174 height 21
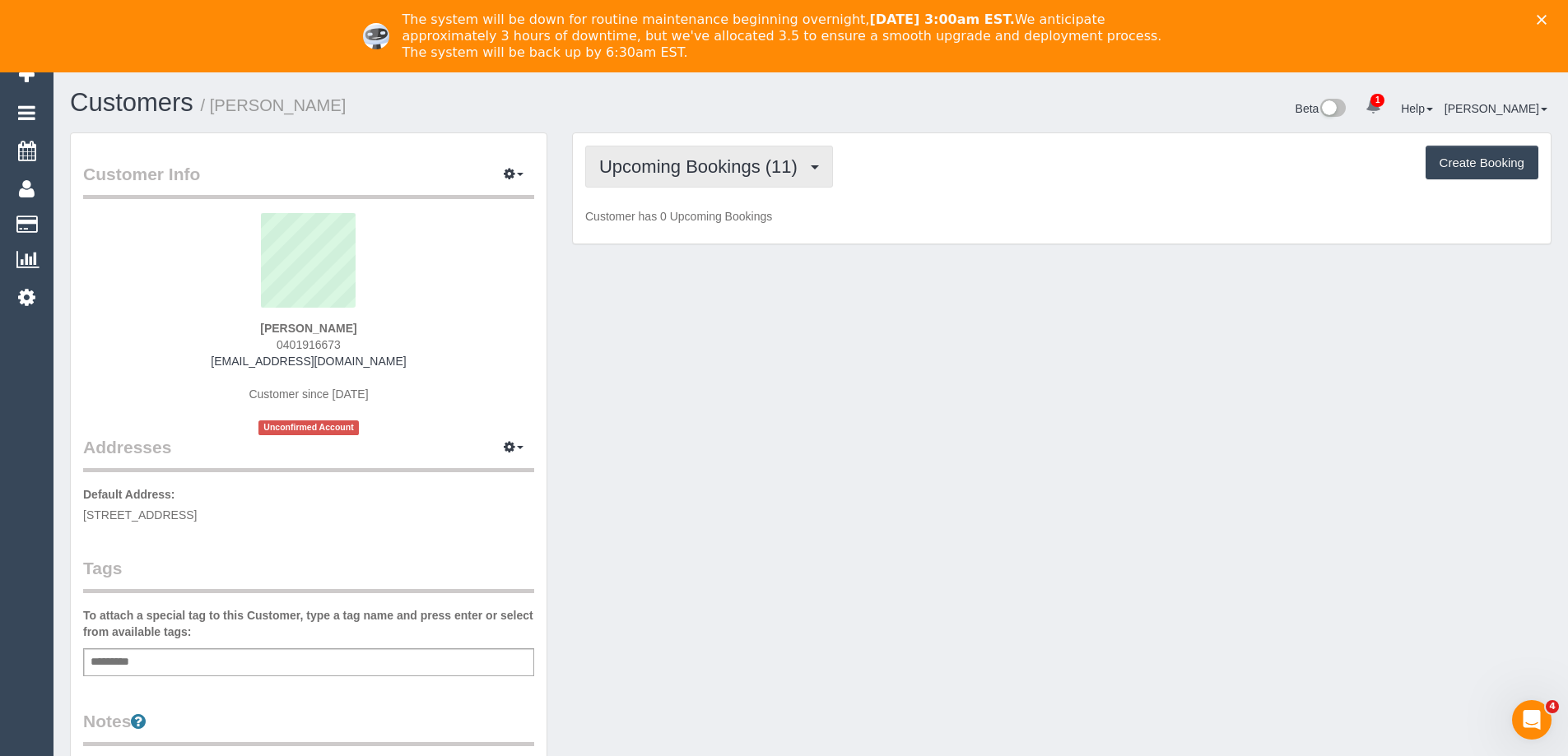
click at [728, 152] on button "Upcoming Bookings (11)" at bounding box center [709, 167] width 248 height 42
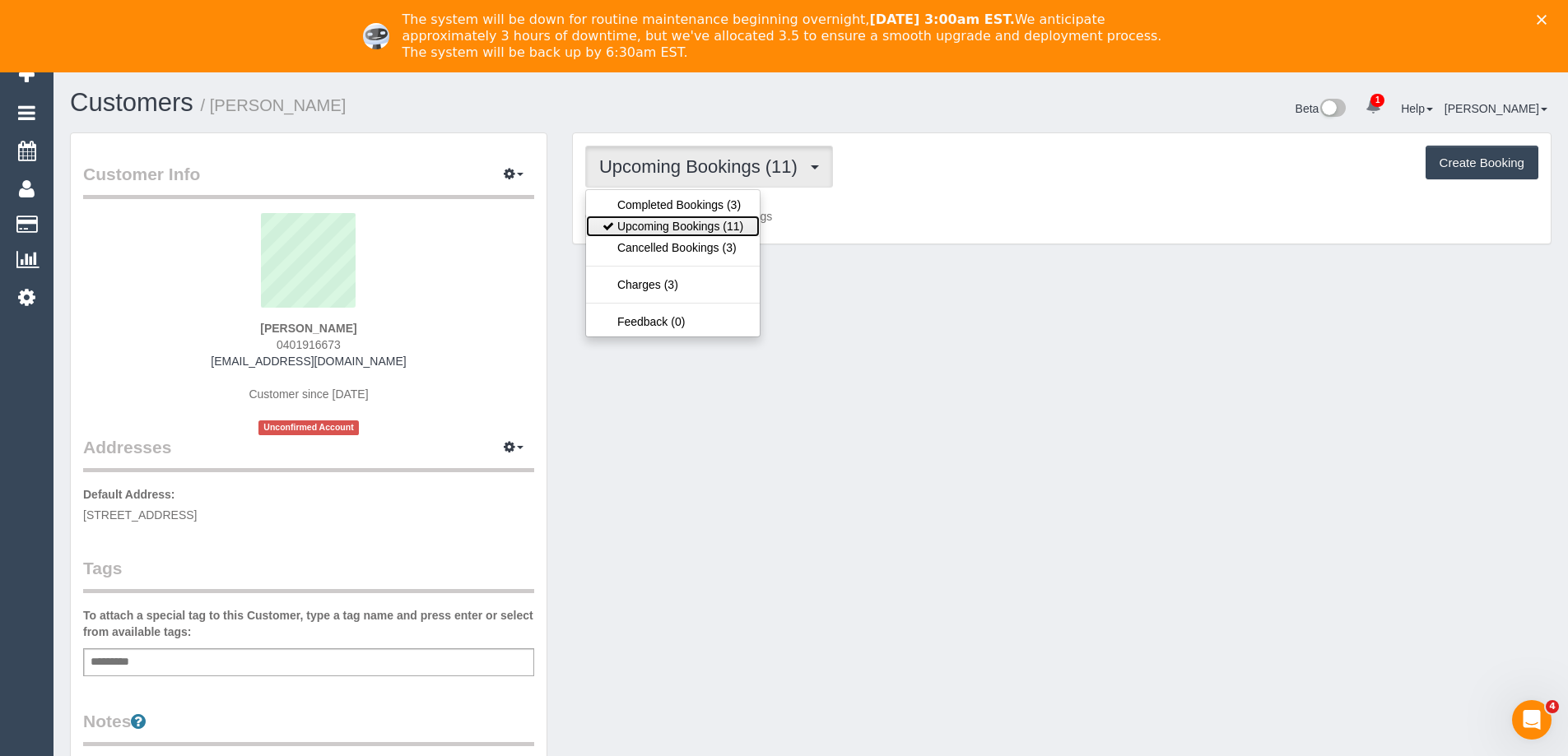
click at [708, 217] on link "Upcoming Bookings (11)" at bounding box center [673, 226] width 174 height 21
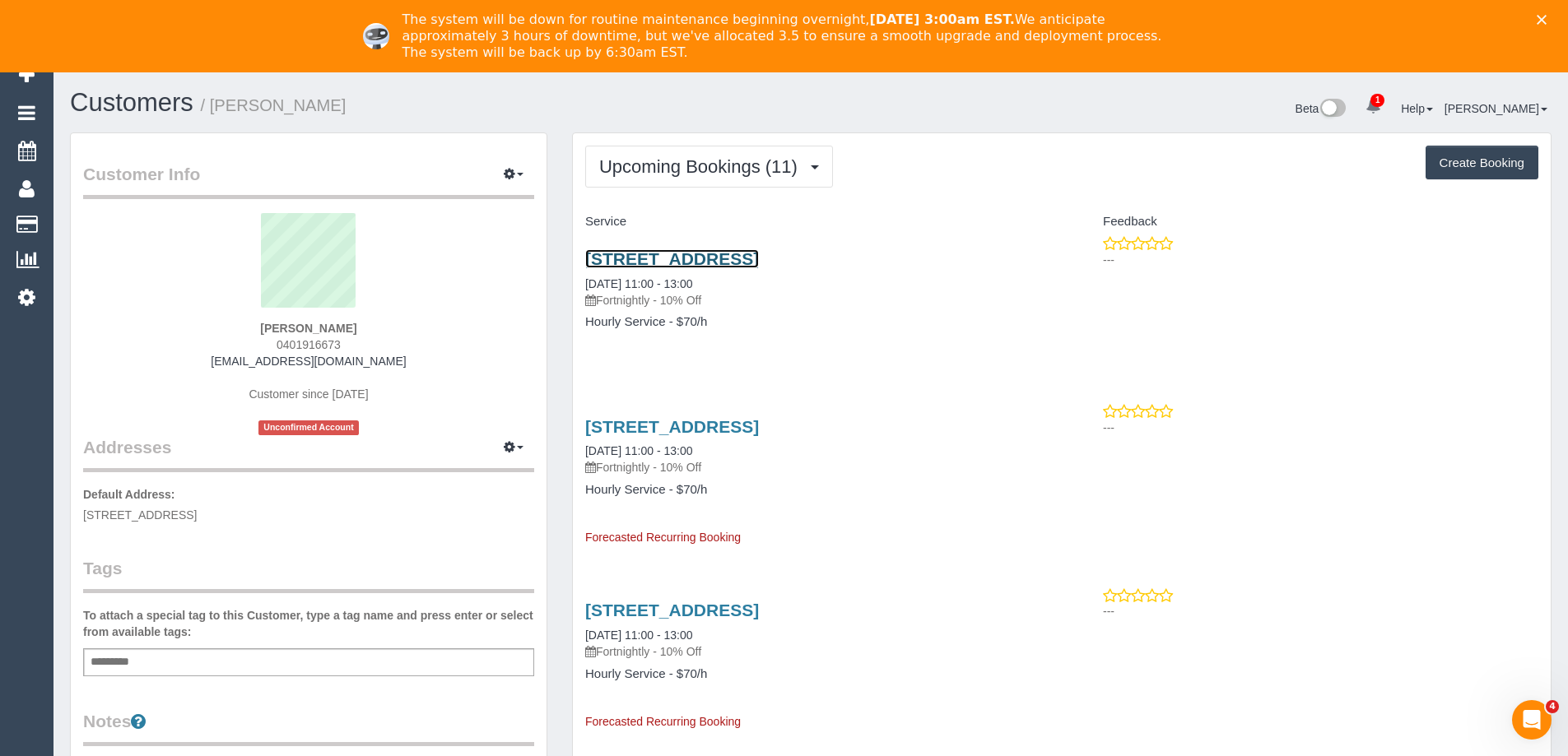
click at [726, 256] on link "69 Cutter Street, Richmond, VIC 3121" at bounding box center [672, 258] width 174 height 19
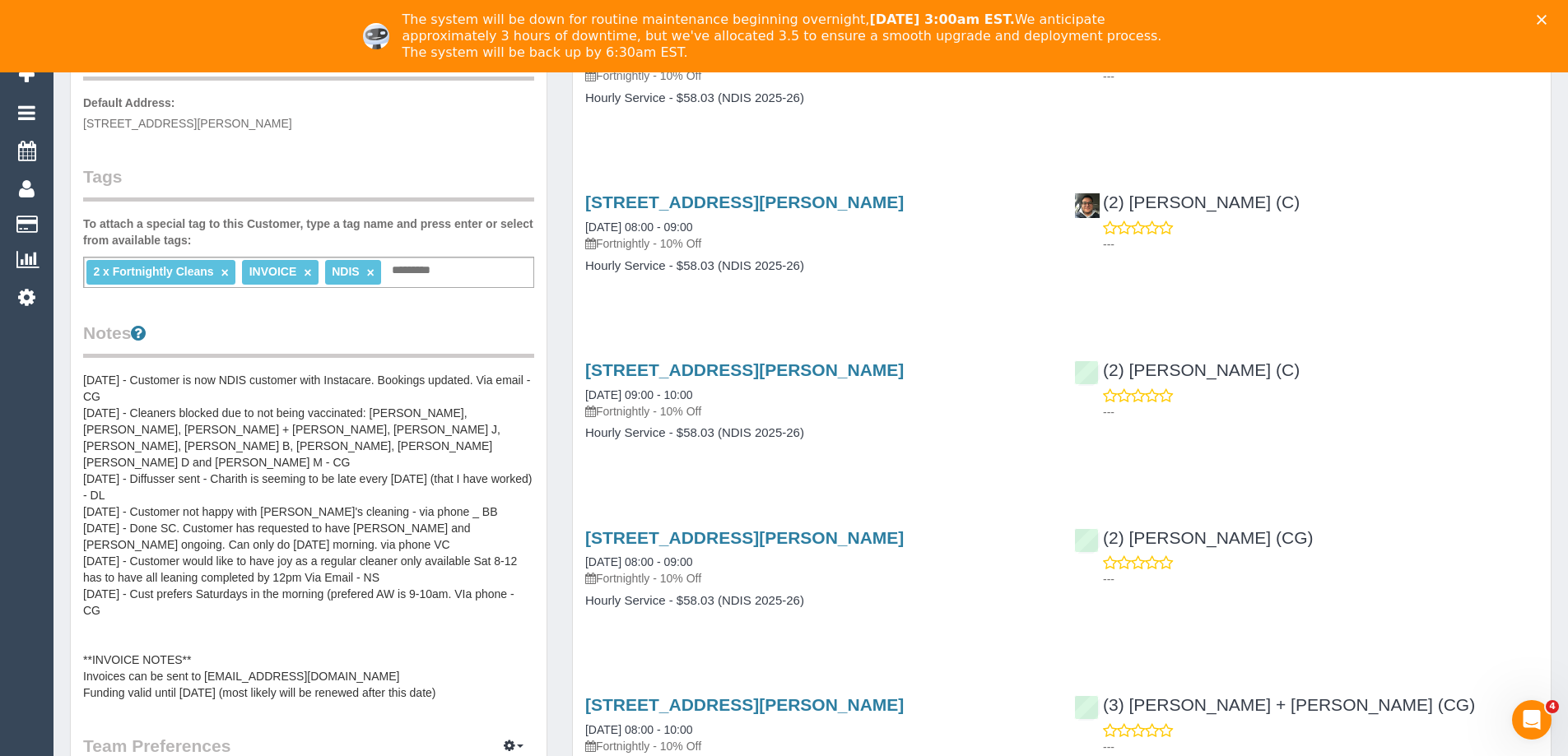
scroll to position [82, 0]
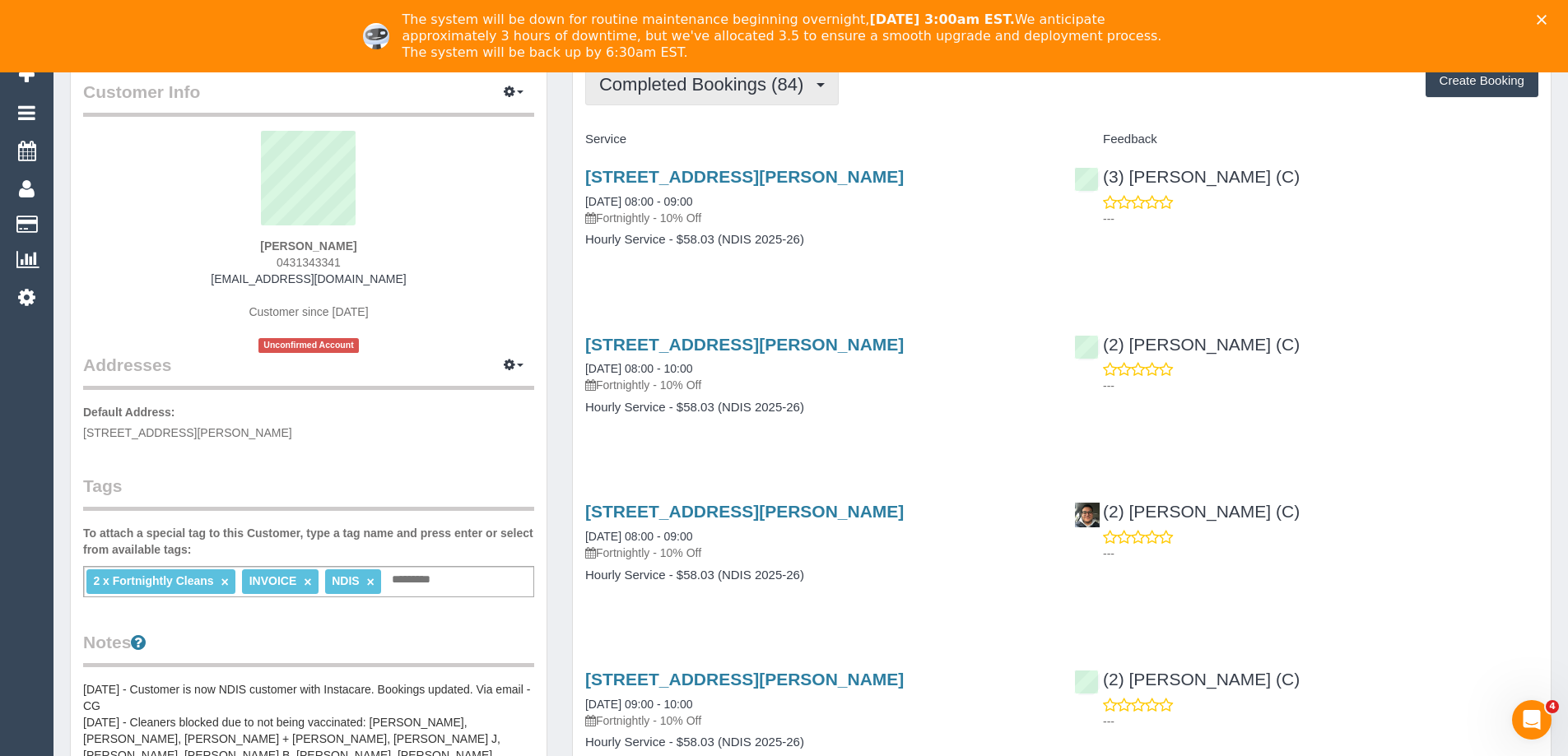
click at [738, 93] on span "Completed Bookings (84)" at bounding box center [705, 84] width 212 height 20
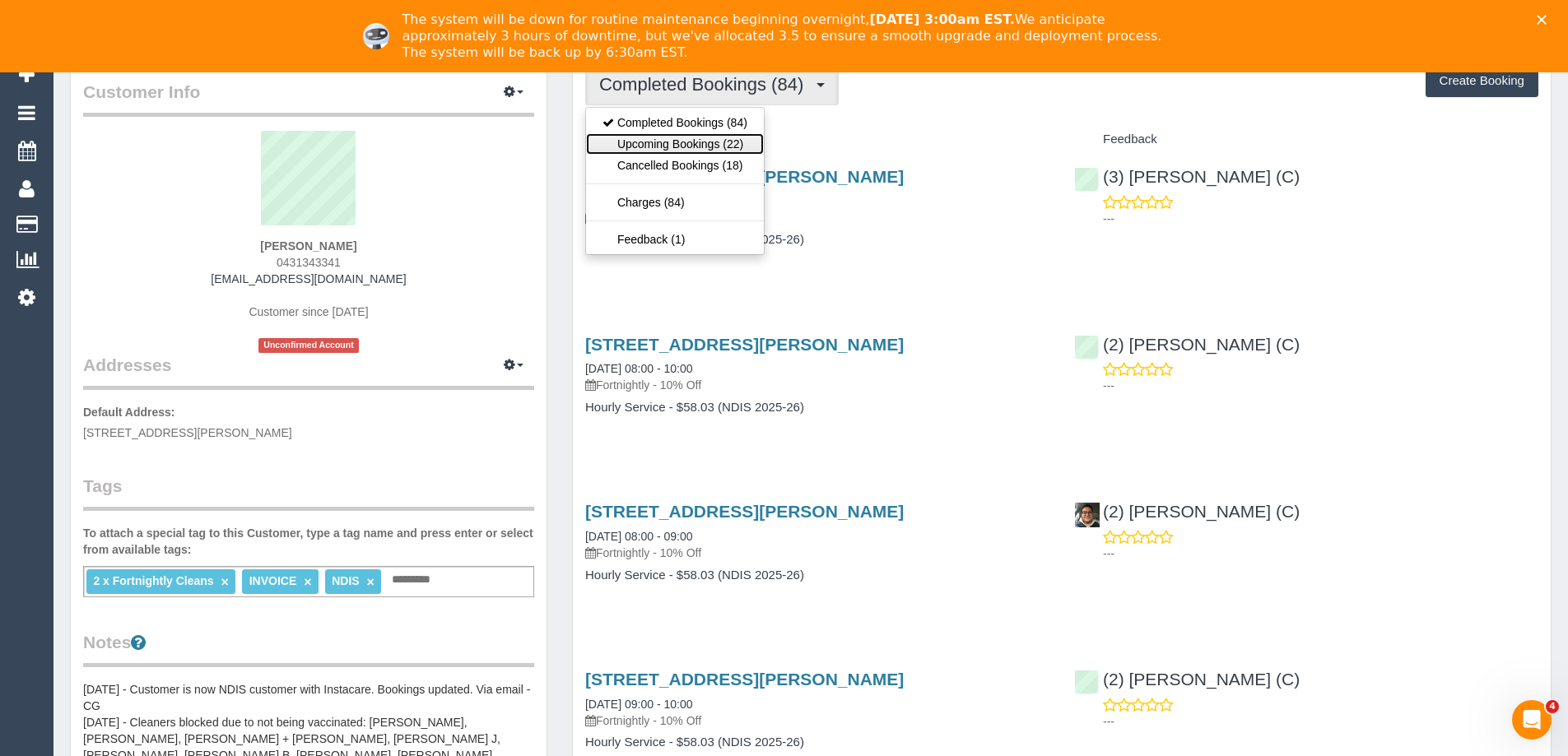
click at [736, 145] on link "Upcoming Bookings (22)" at bounding box center [675, 144] width 178 height 21
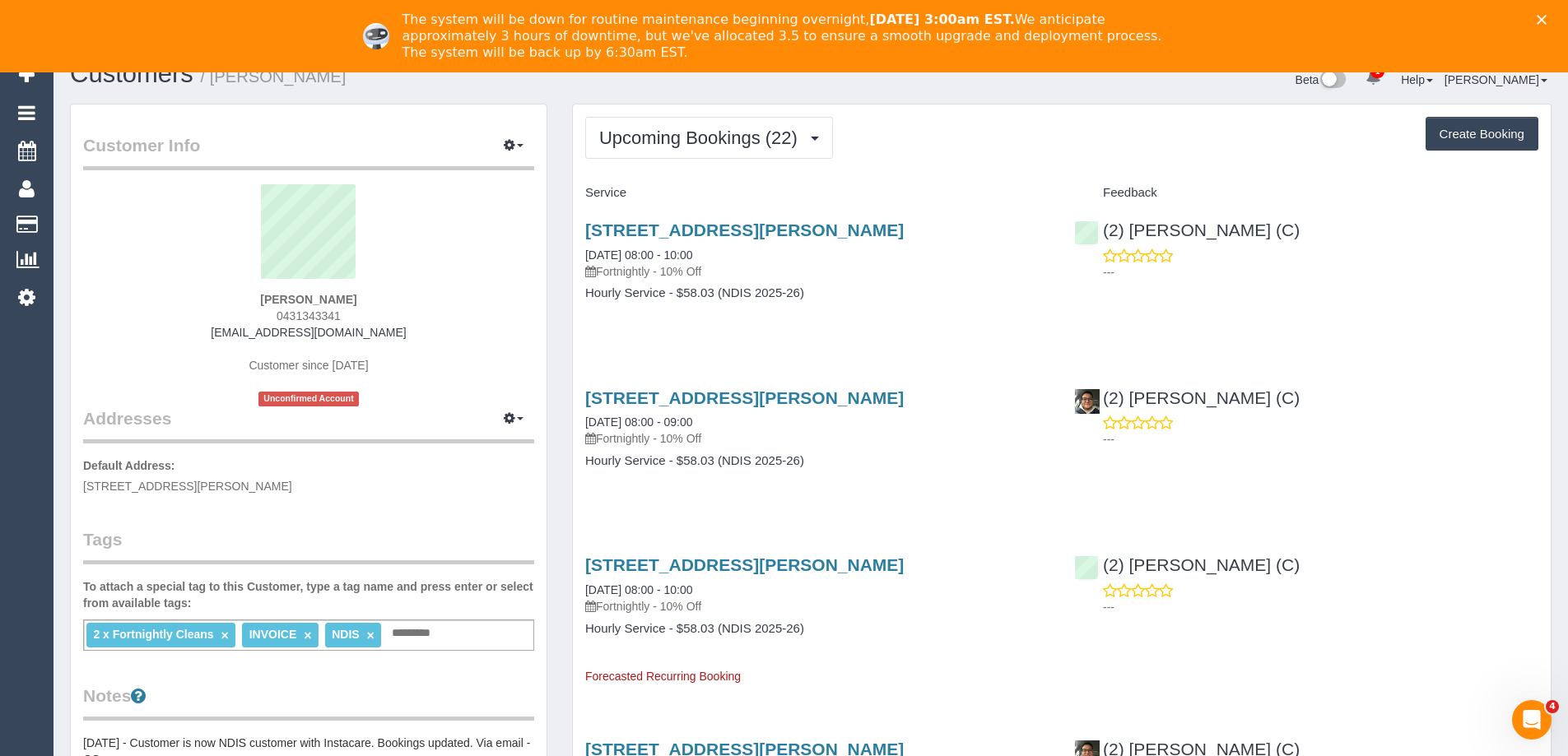
scroll to position [0, 0]
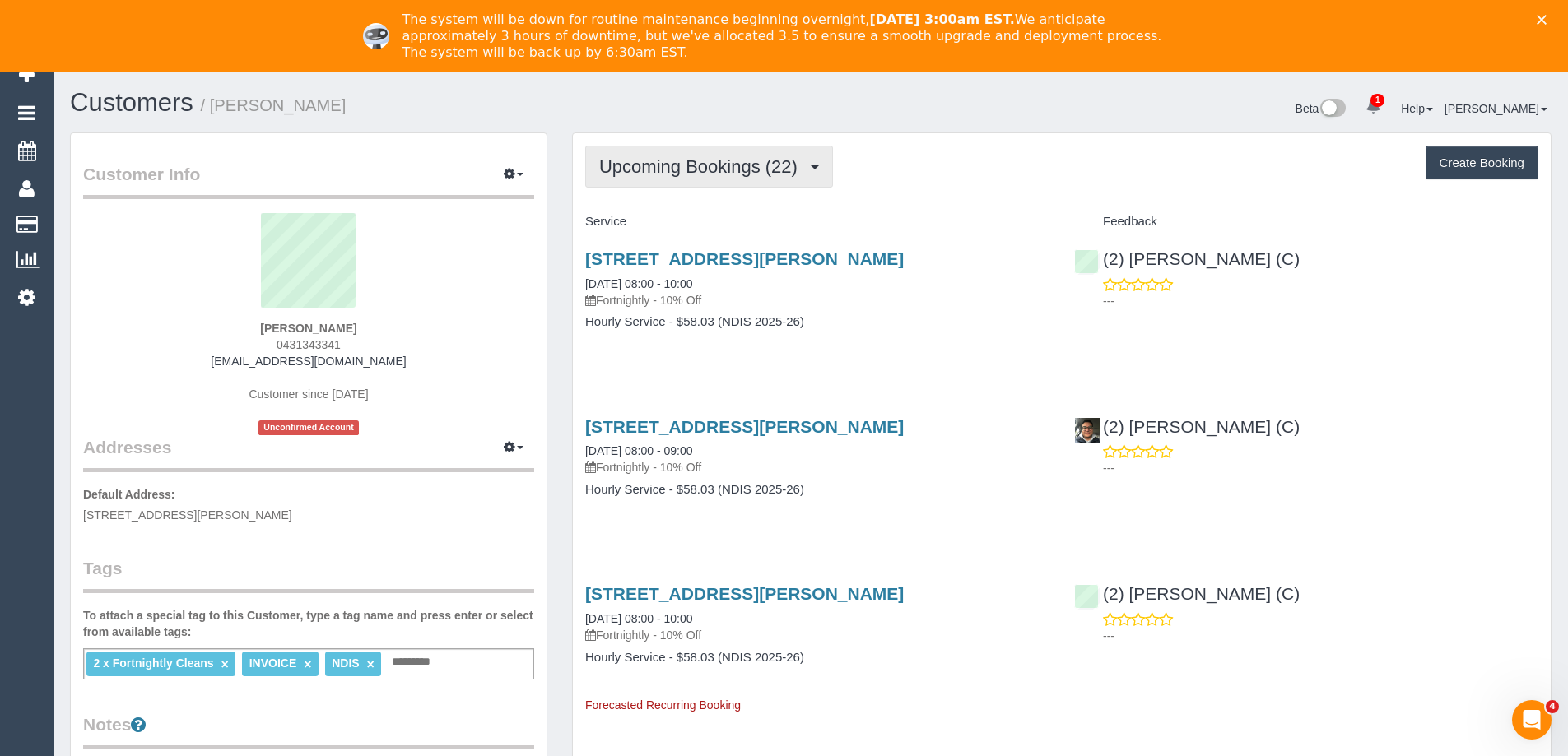
click at [734, 167] on span "Upcoming Bookings (22)" at bounding box center [702, 166] width 206 height 20
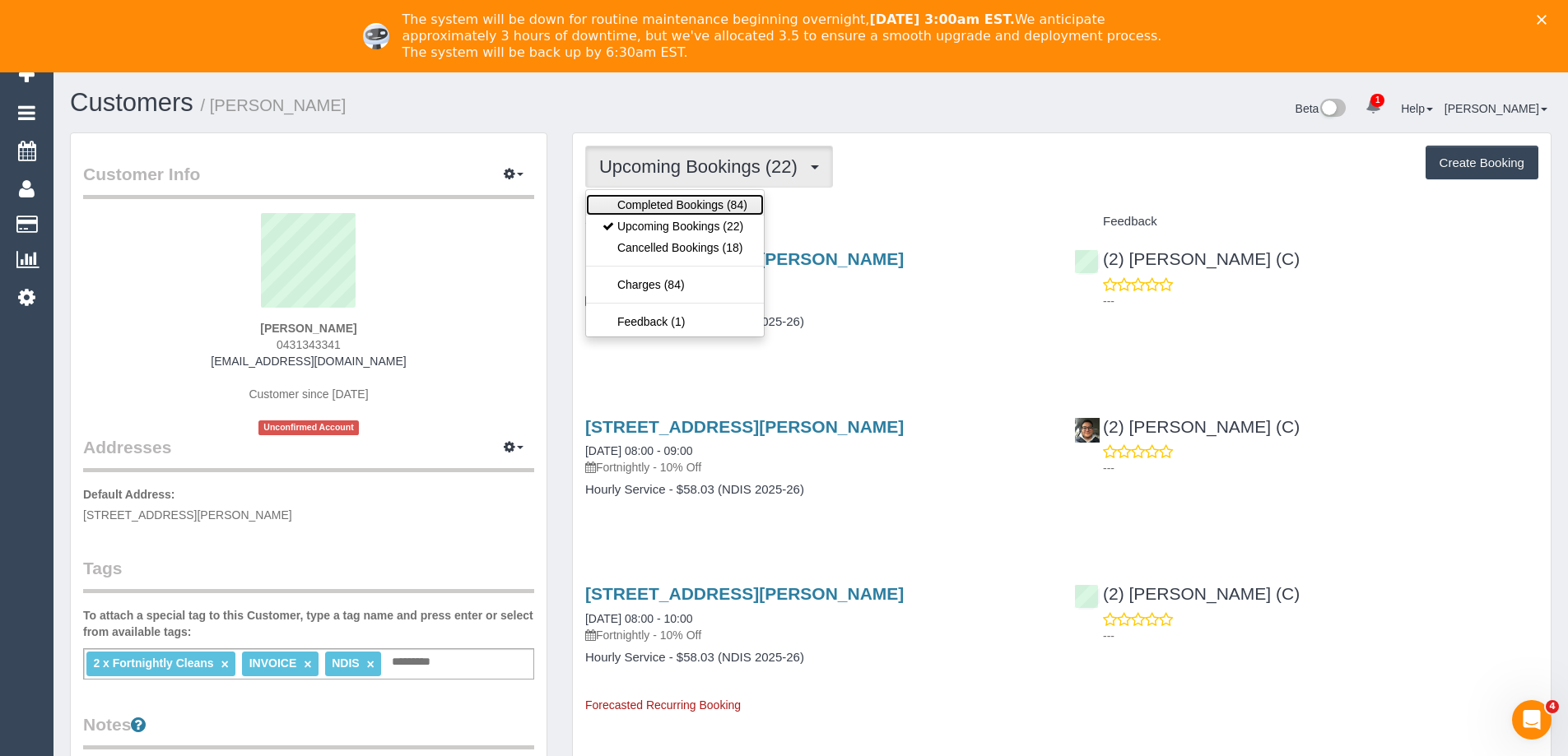
click at [681, 206] on link "Completed Bookings (84)" at bounding box center [675, 204] width 178 height 21
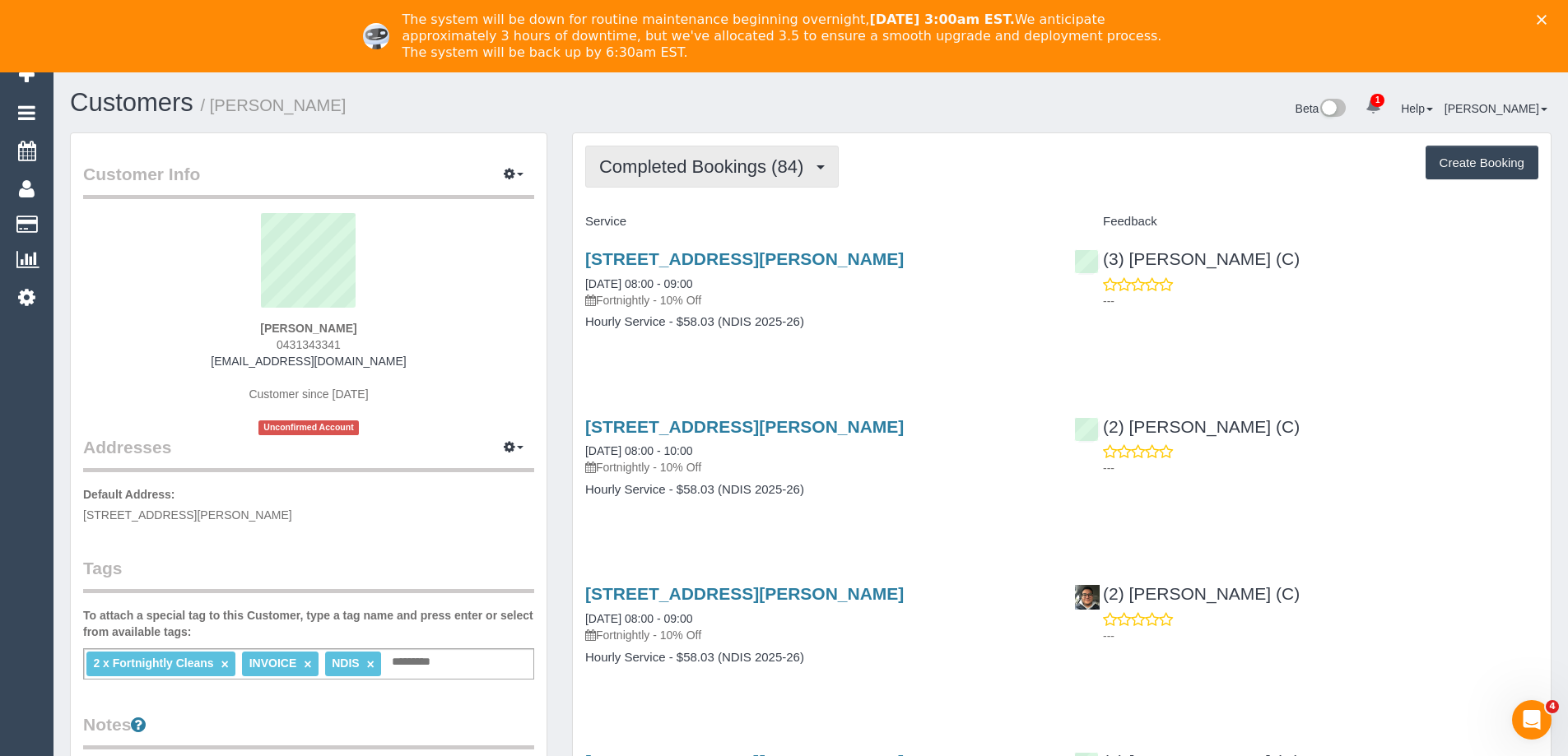
click at [710, 170] on span "Completed Bookings (84)" at bounding box center [705, 166] width 212 height 20
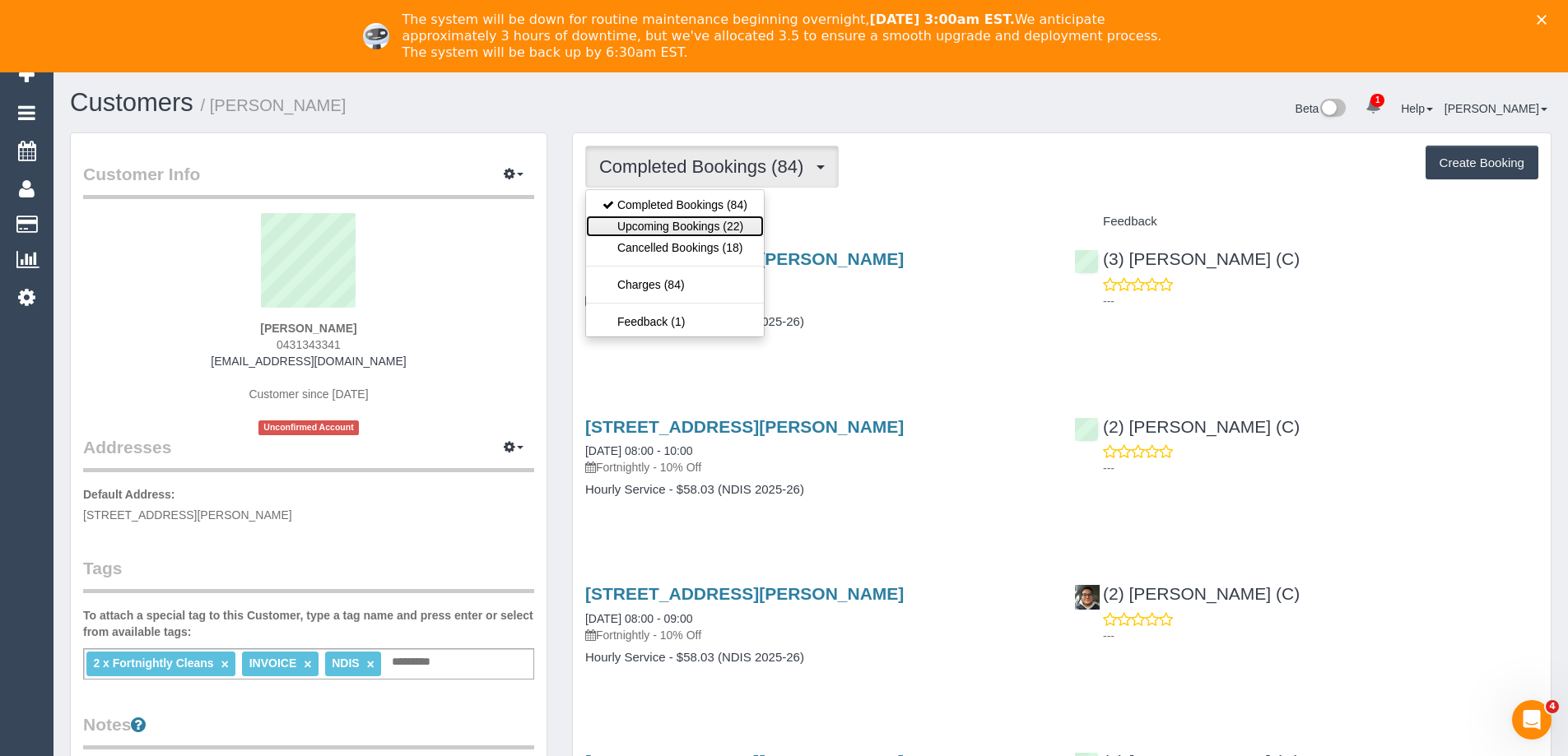
click at [702, 225] on link "Upcoming Bookings (22)" at bounding box center [675, 226] width 178 height 21
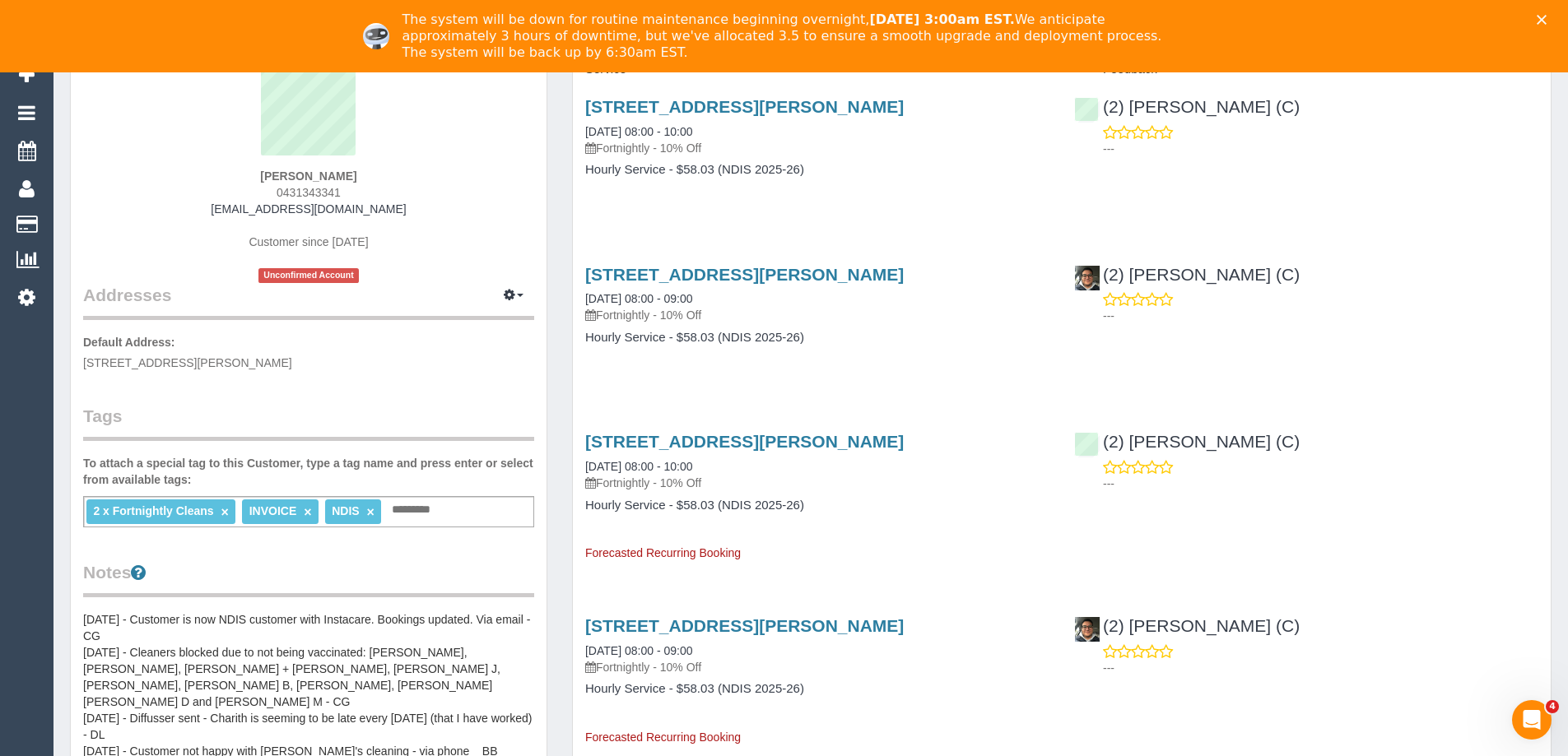
scroll to position [165, 0]
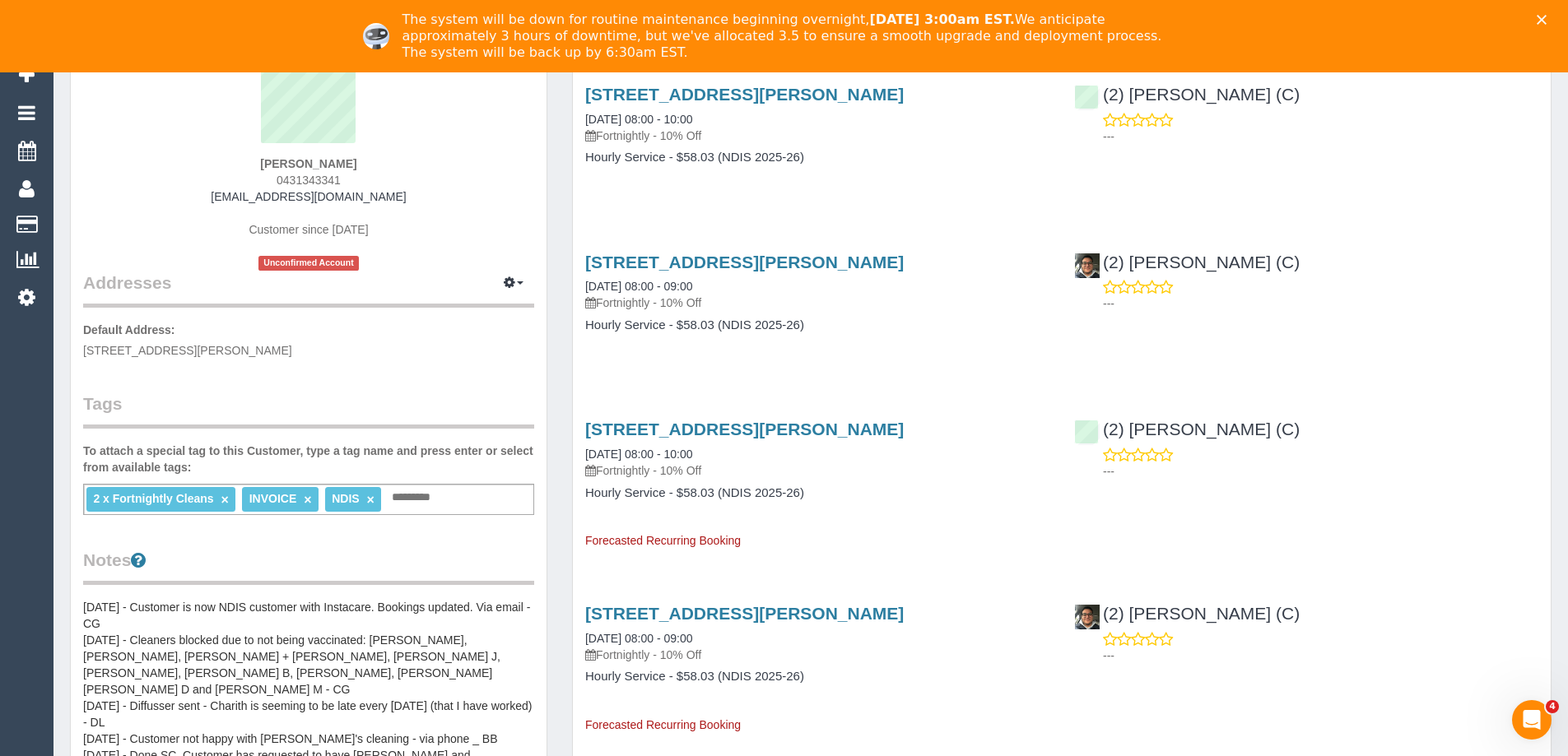
drag, startPoint x: 385, startPoint y: 201, endPoint x: 230, endPoint y: 204, distance: 155.0
click at [230, 204] on div "Rashmita Vassan 0431343341 manoj.vassan@iinet.net.au Customer since 2023 Unconf…" at bounding box center [308, 159] width 451 height 222
copy link "manoj.vassan@iinet.net.au"
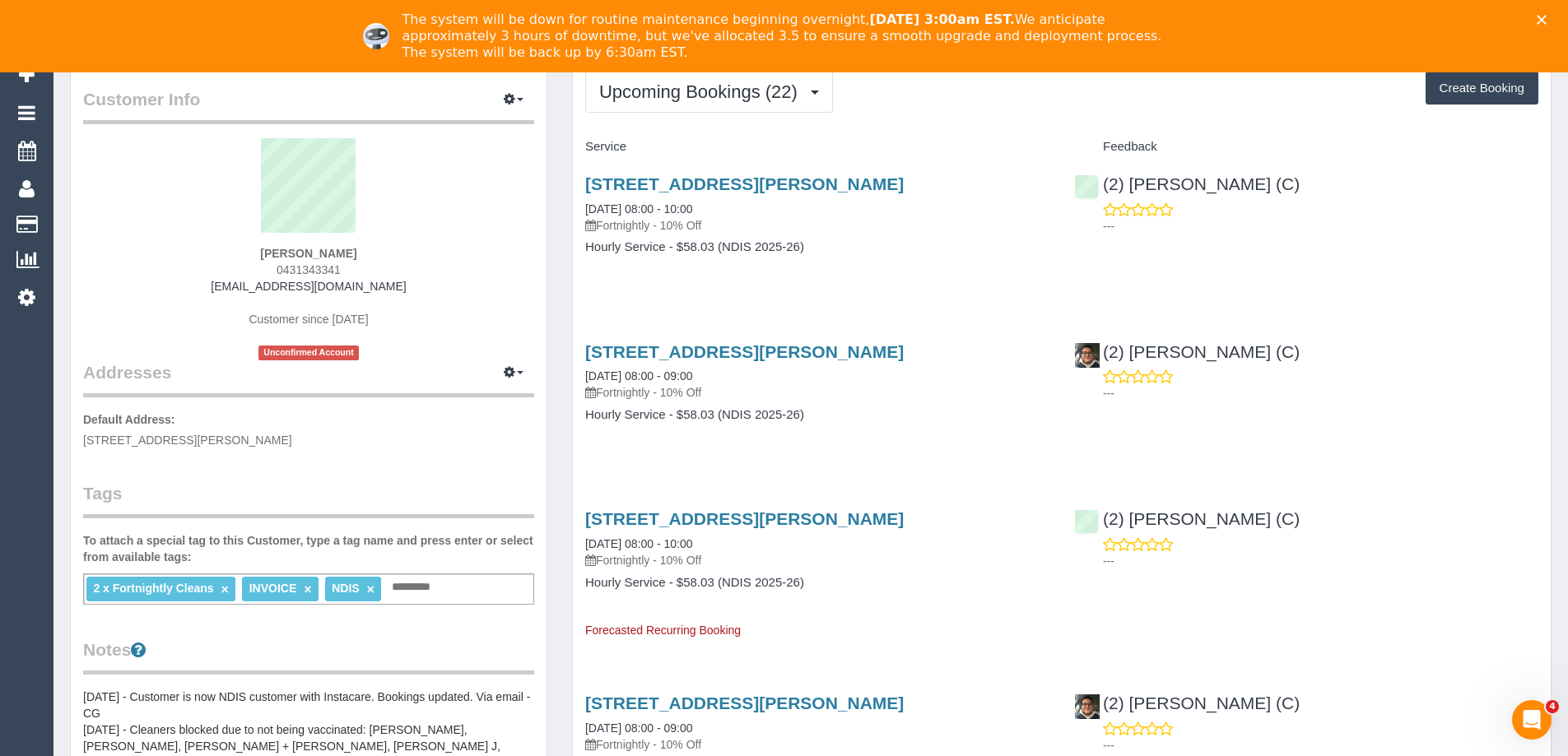
scroll to position [0, 0]
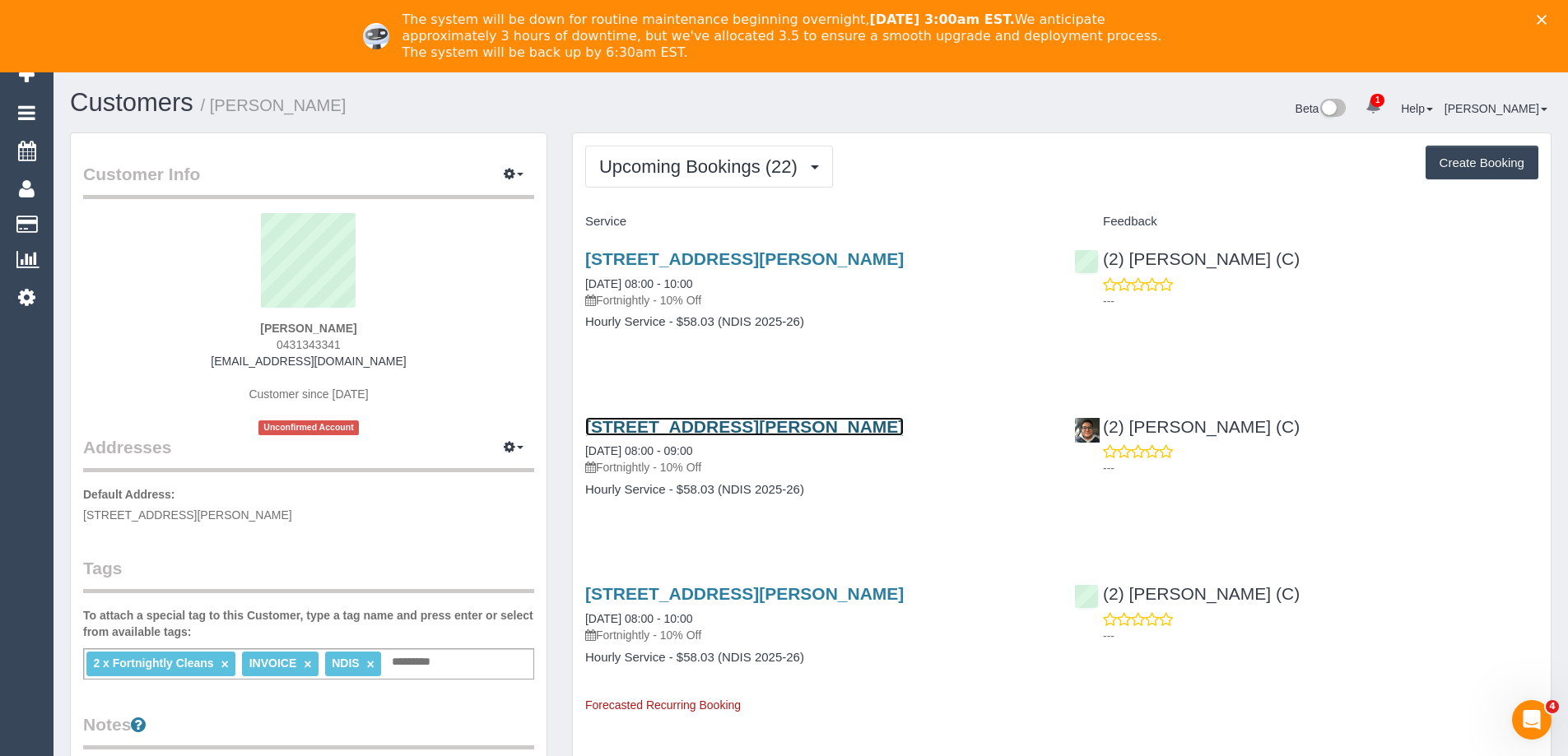
click at [724, 428] on link "34 Kinnoull Grove, Glen Waverley, VIC 3150" at bounding box center [744, 426] width 318 height 19
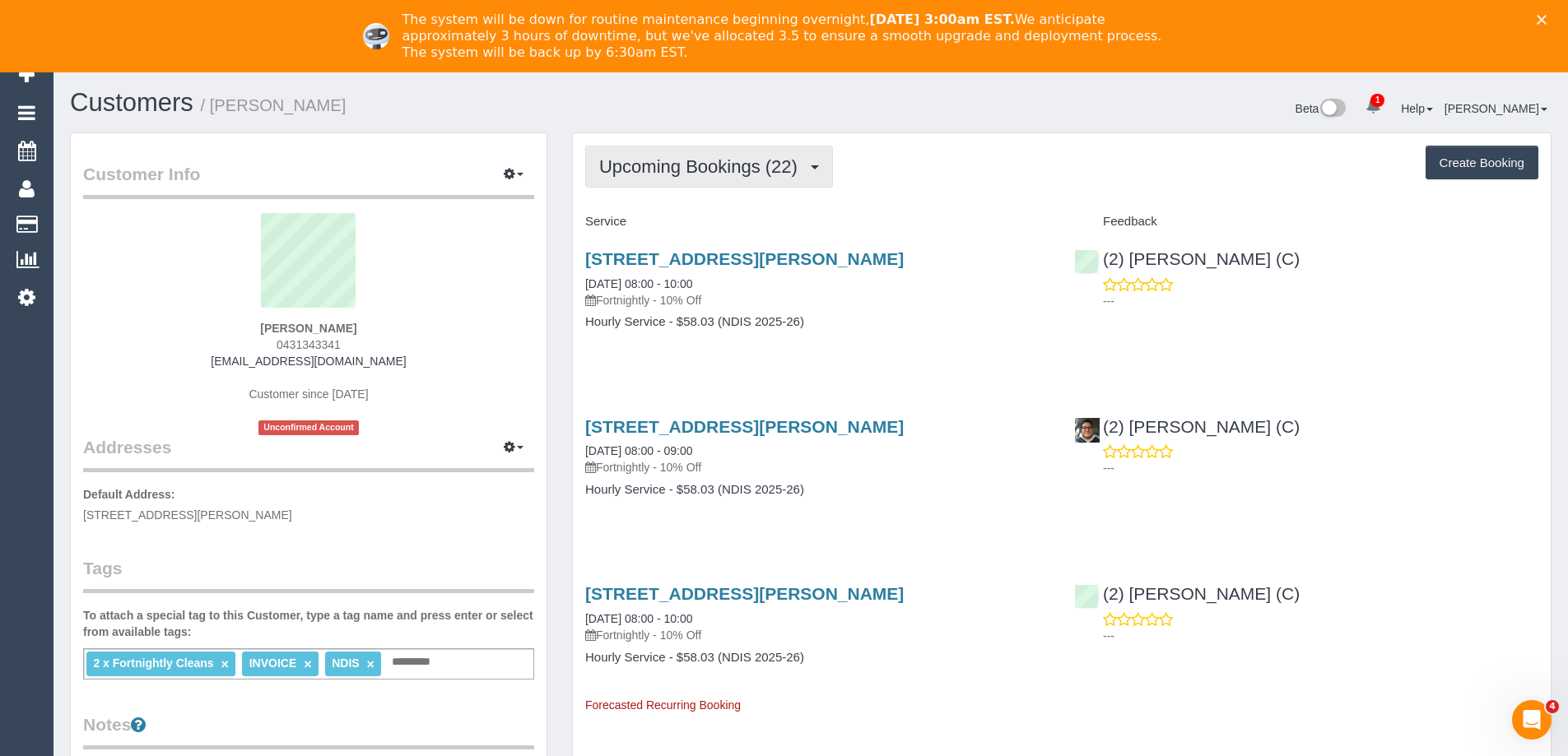
drag, startPoint x: 733, startPoint y: 165, endPoint x: 727, endPoint y: 185, distance: 20.9
click at [732, 165] on span "Upcoming Bookings (22)" at bounding box center [702, 166] width 206 height 20
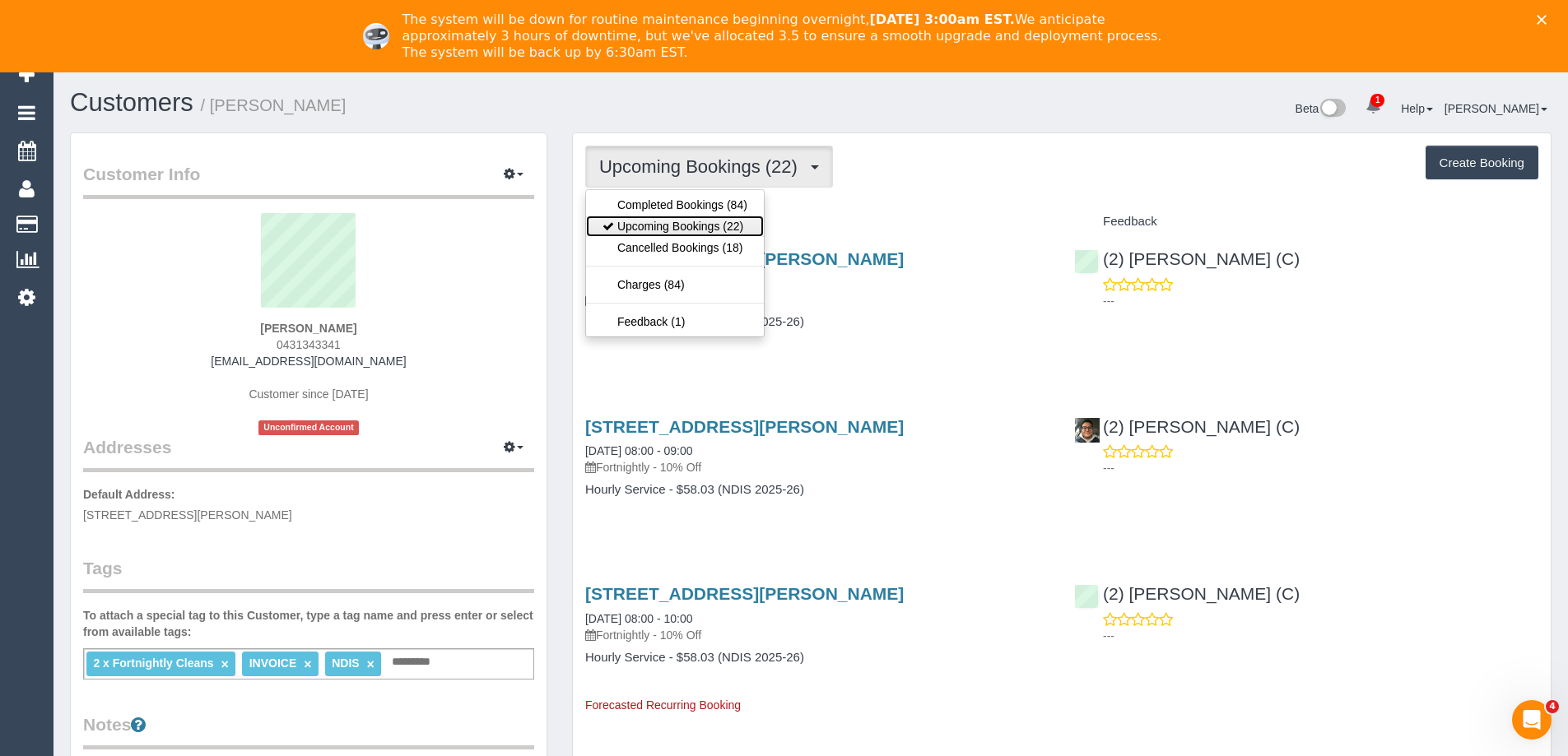
click at [710, 231] on link "Upcoming Bookings (22)" at bounding box center [675, 226] width 178 height 21
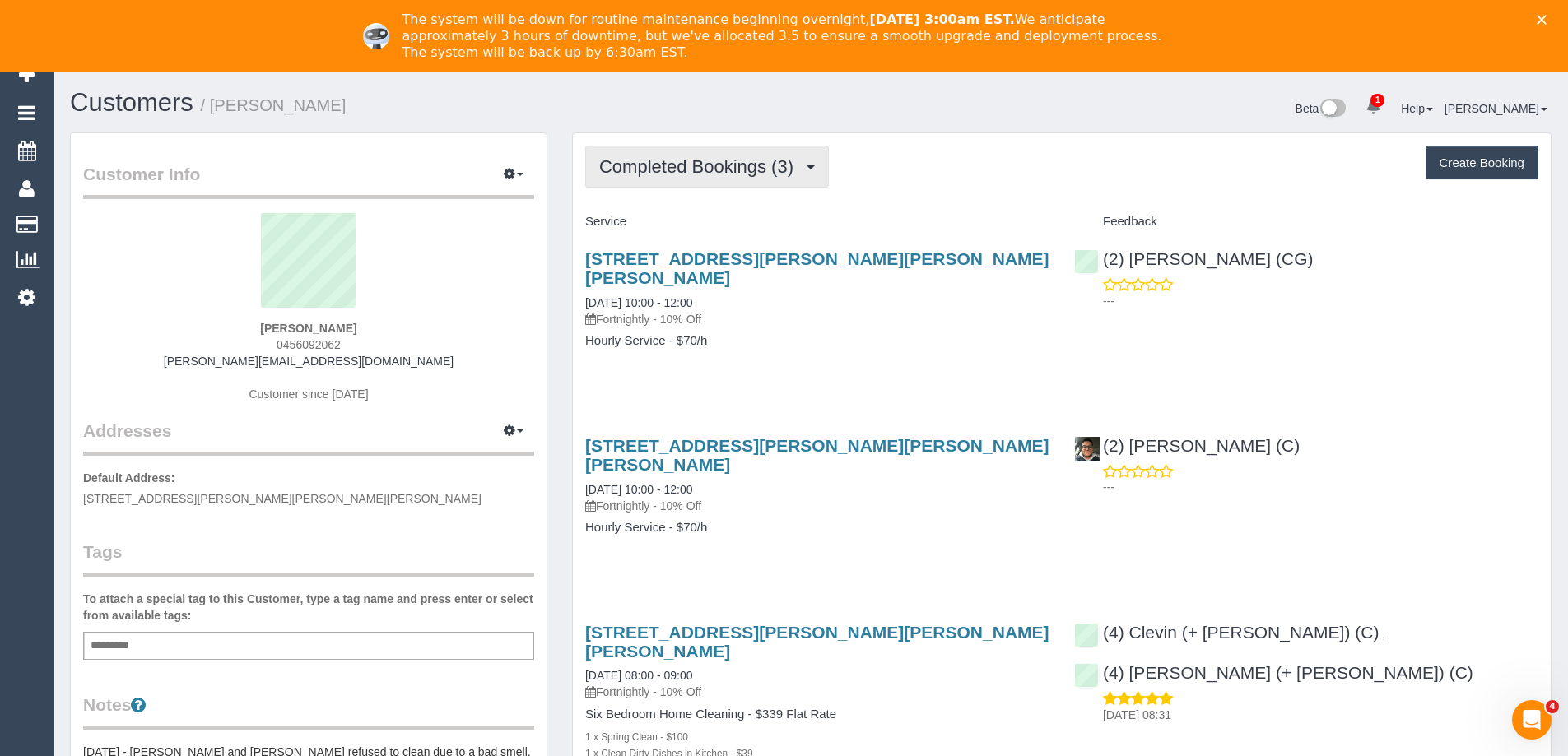
click at [701, 167] on span "Completed Bookings (3)" at bounding box center [701, 166] width 203 height 20
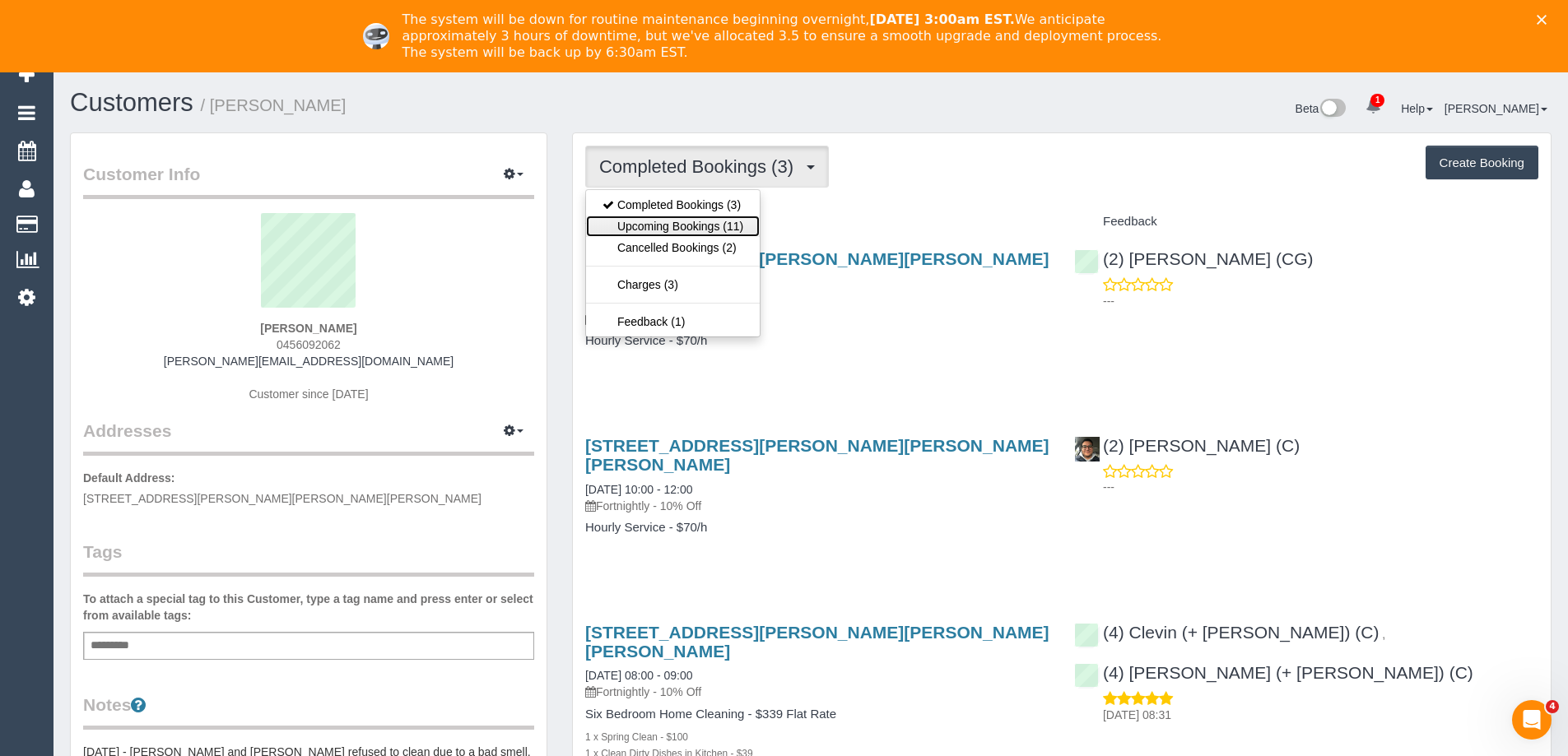
click at [712, 223] on link "Upcoming Bookings (11)" at bounding box center [673, 226] width 174 height 21
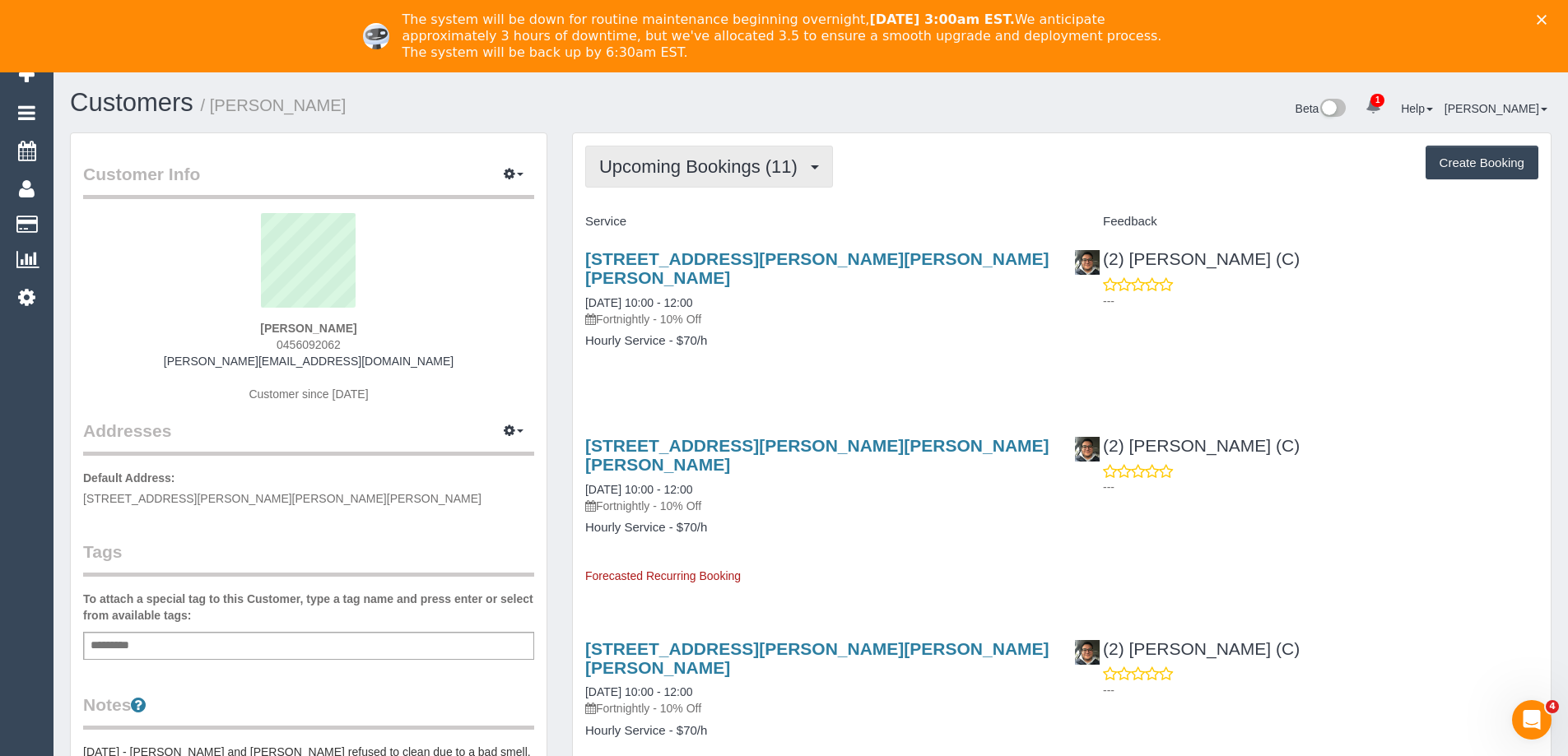
click at [721, 178] on button "Upcoming Bookings (11)" at bounding box center [709, 167] width 248 height 42
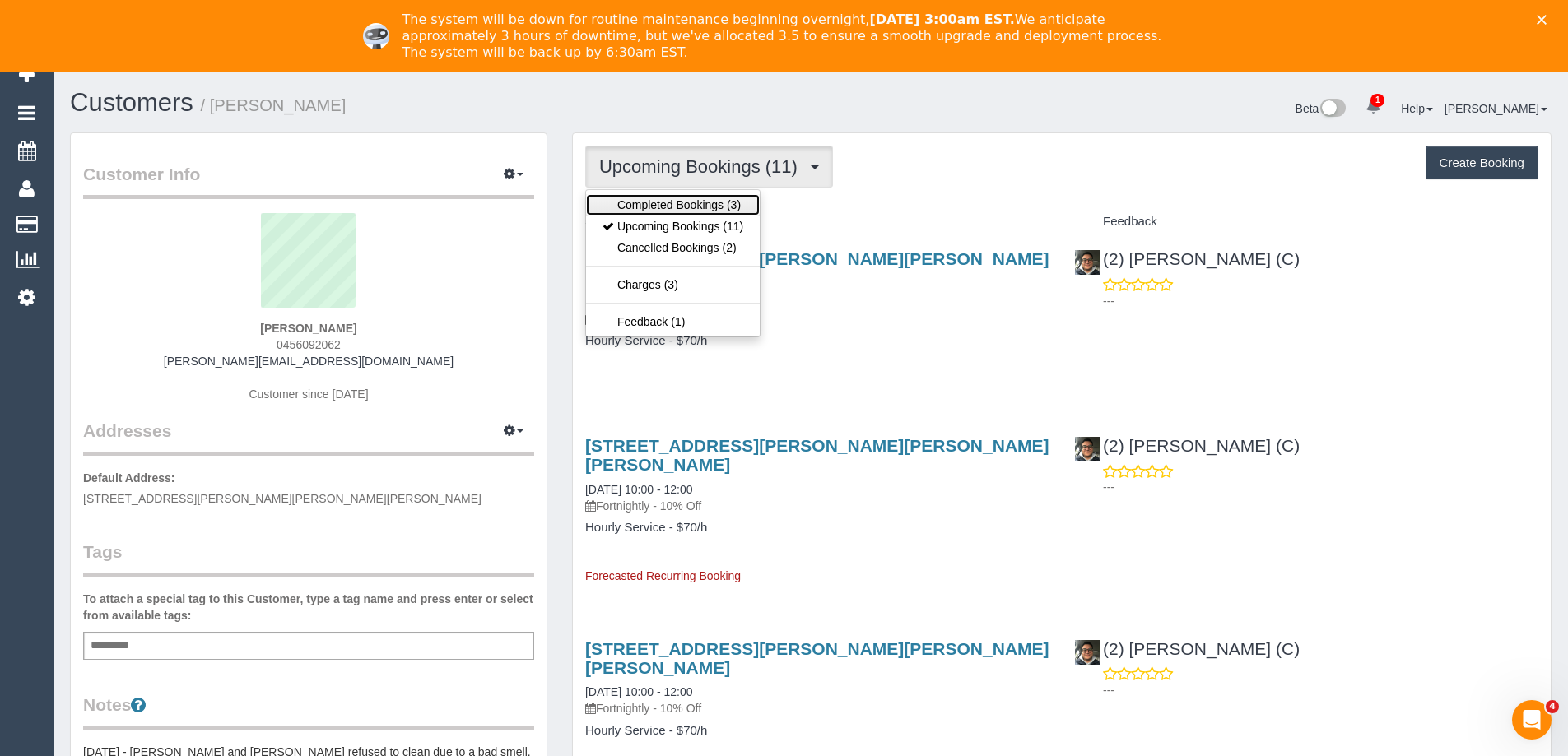
click at [716, 204] on link "Completed Bookings (3)" at bounding box center [673, 204] width 174 height 21
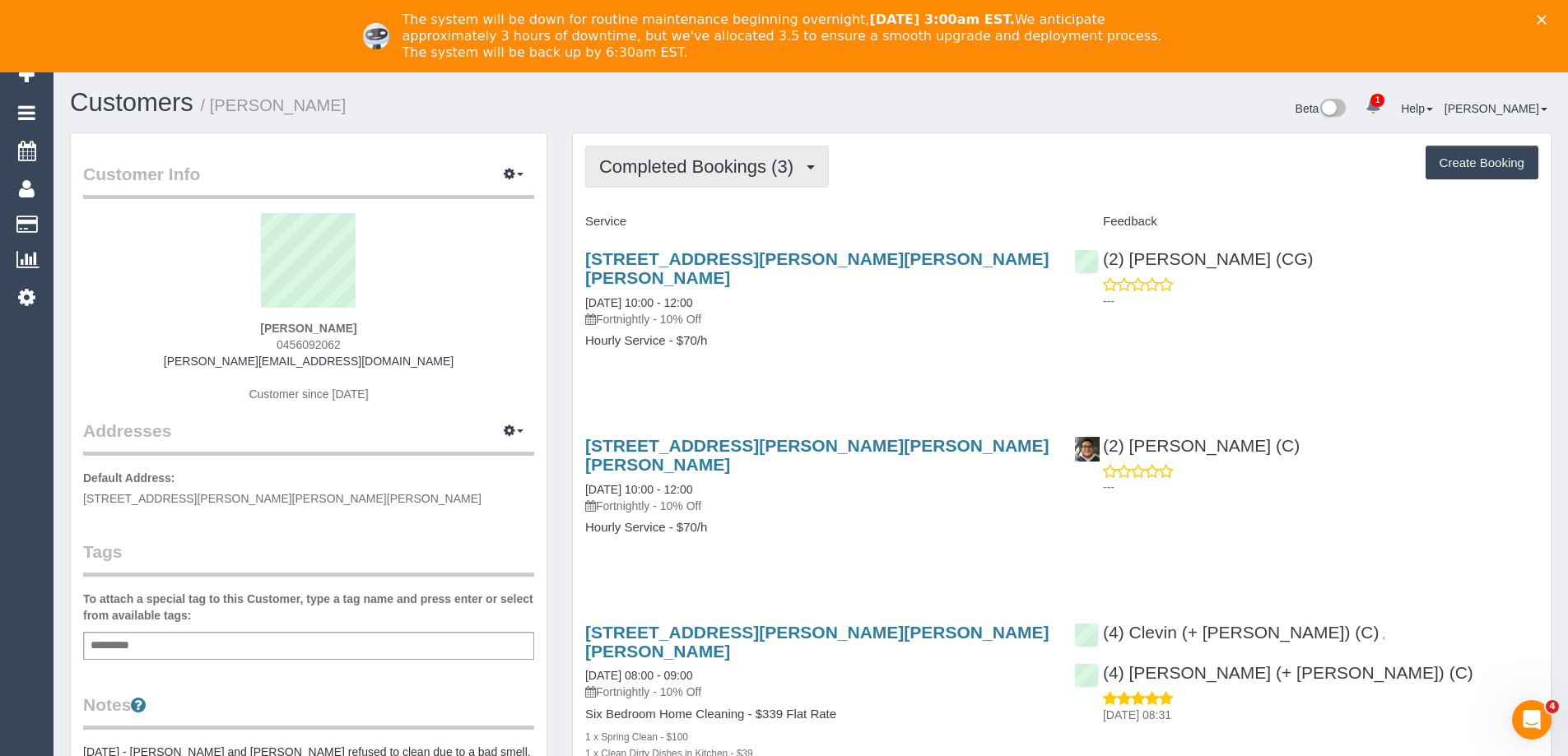
click at [742, 153] on button "Completed Bookings (3)" at bounding box center [707, 167] width 243 height 42
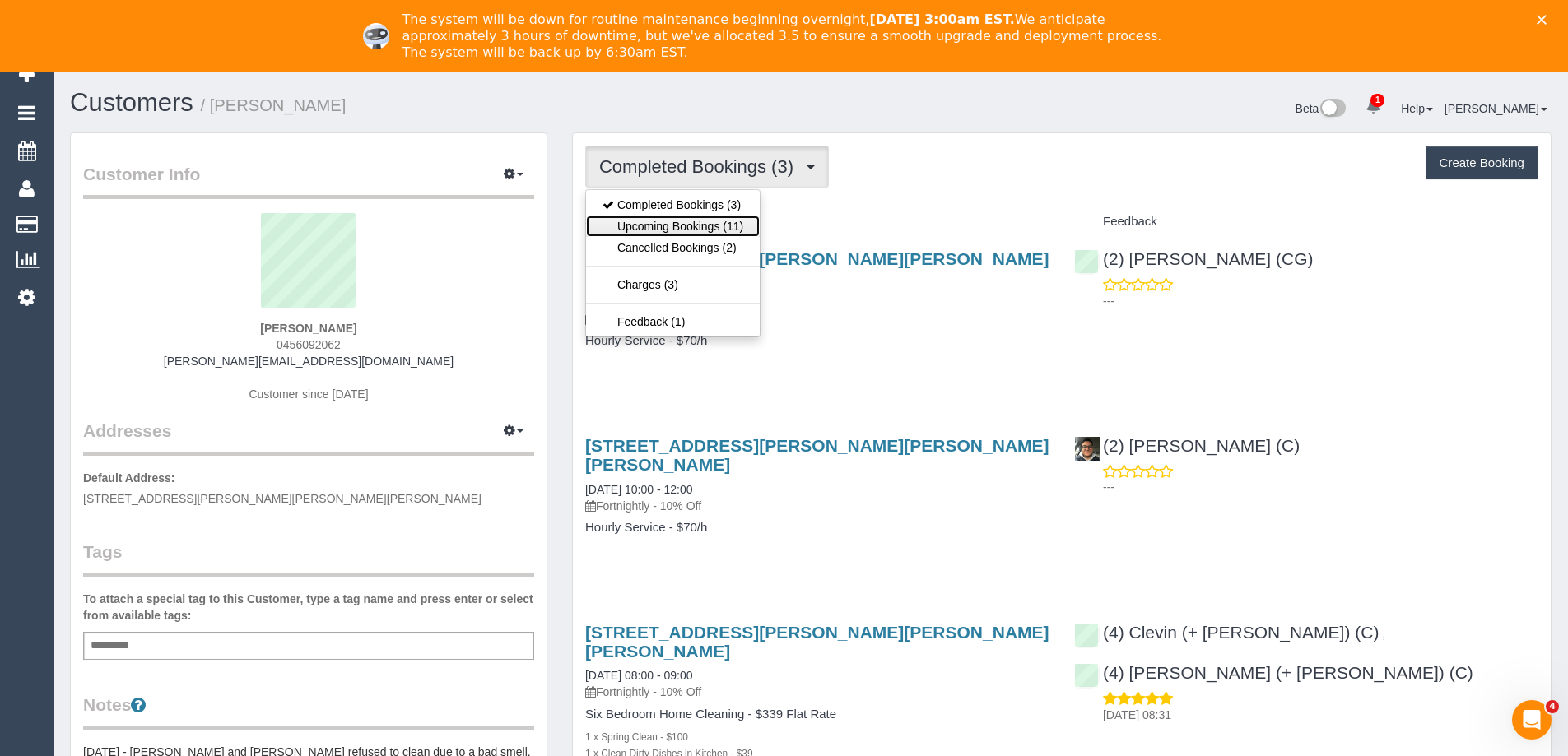
click at [730, 219] on link "Upcoming Bookings (11)" at bounding box center [673, 226] width 174 height 21
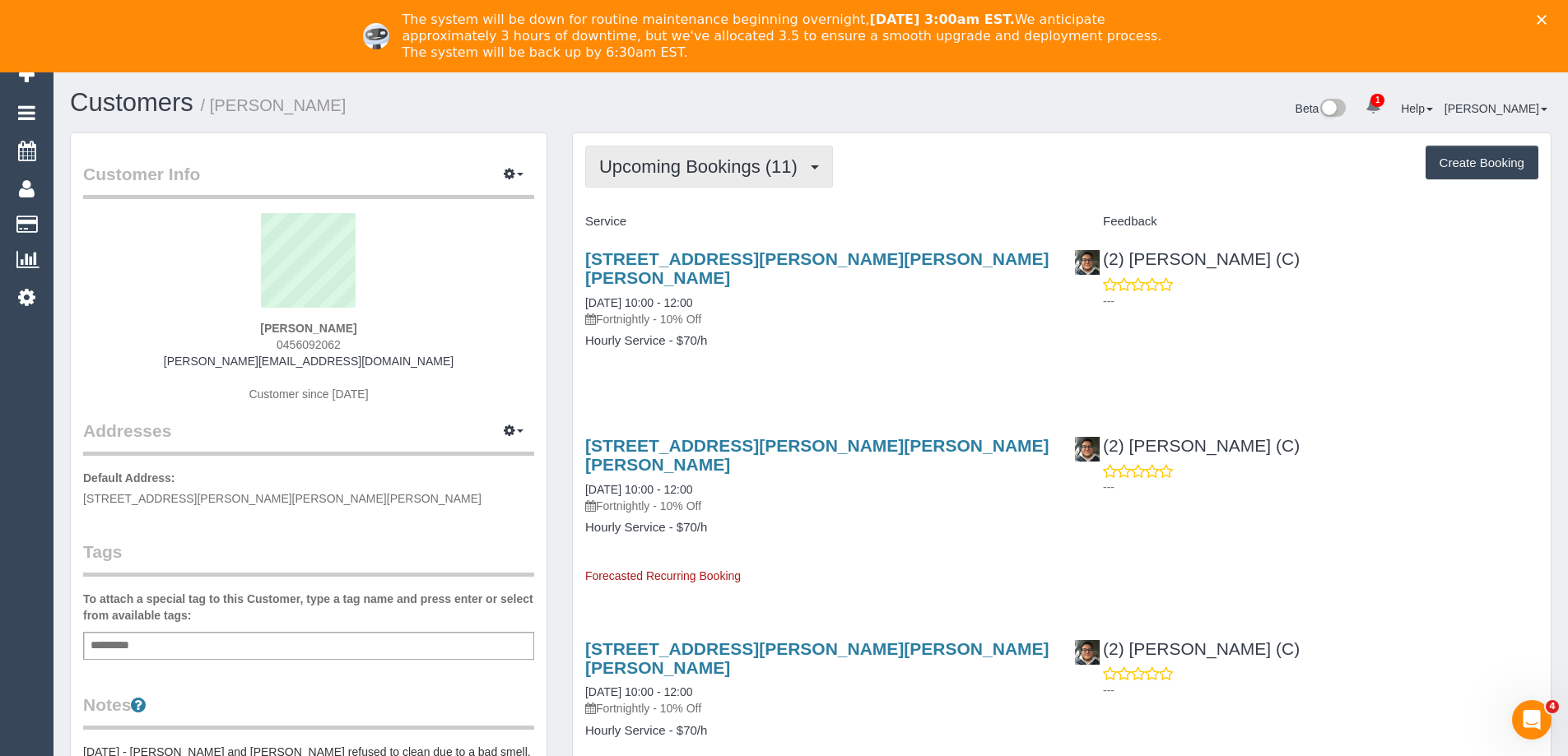
click at [700, 165] on span "Upcoming Bookings (11)" at bounding box center [702, 166] width 206 height 20
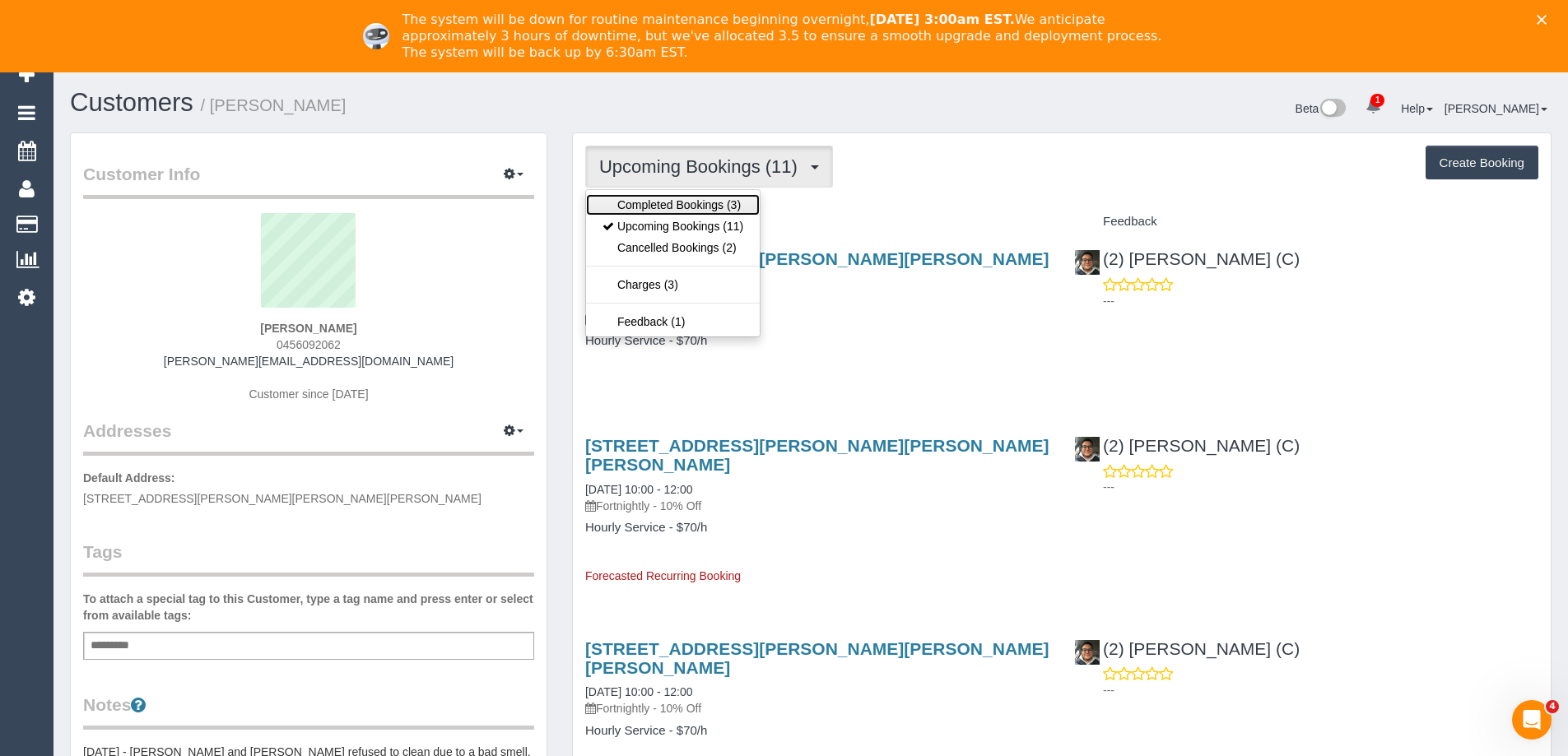
click at [679, 203] on link "Completed Bookings (3)" at bounding box center [673, 204] width 174 height 21
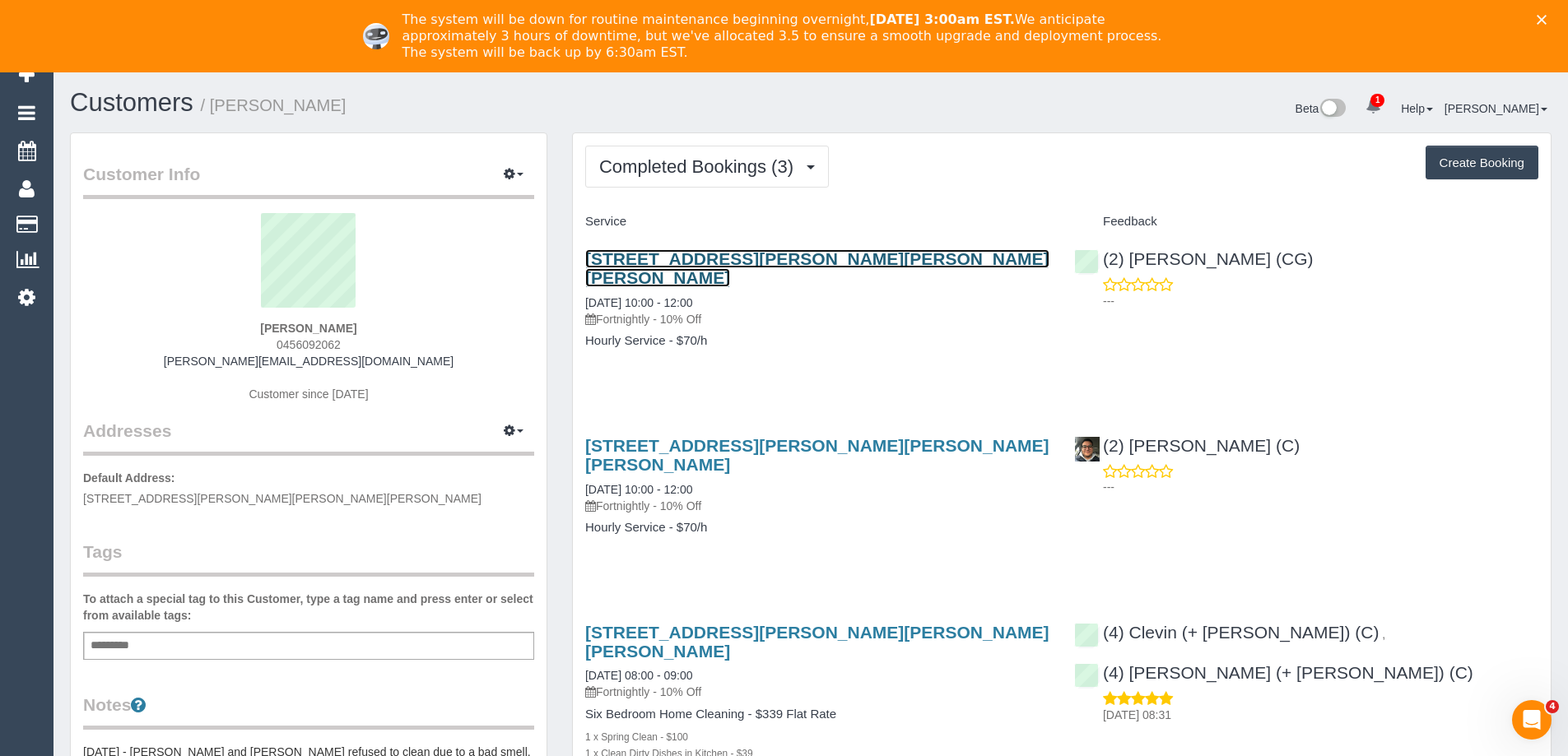
click at [708, 256] on link "[STREET_ADDRESS][PERSON_NAME][PERSON_NAME][PERSON_NAME]" at bounding box center [817, 268] width 464 height 38
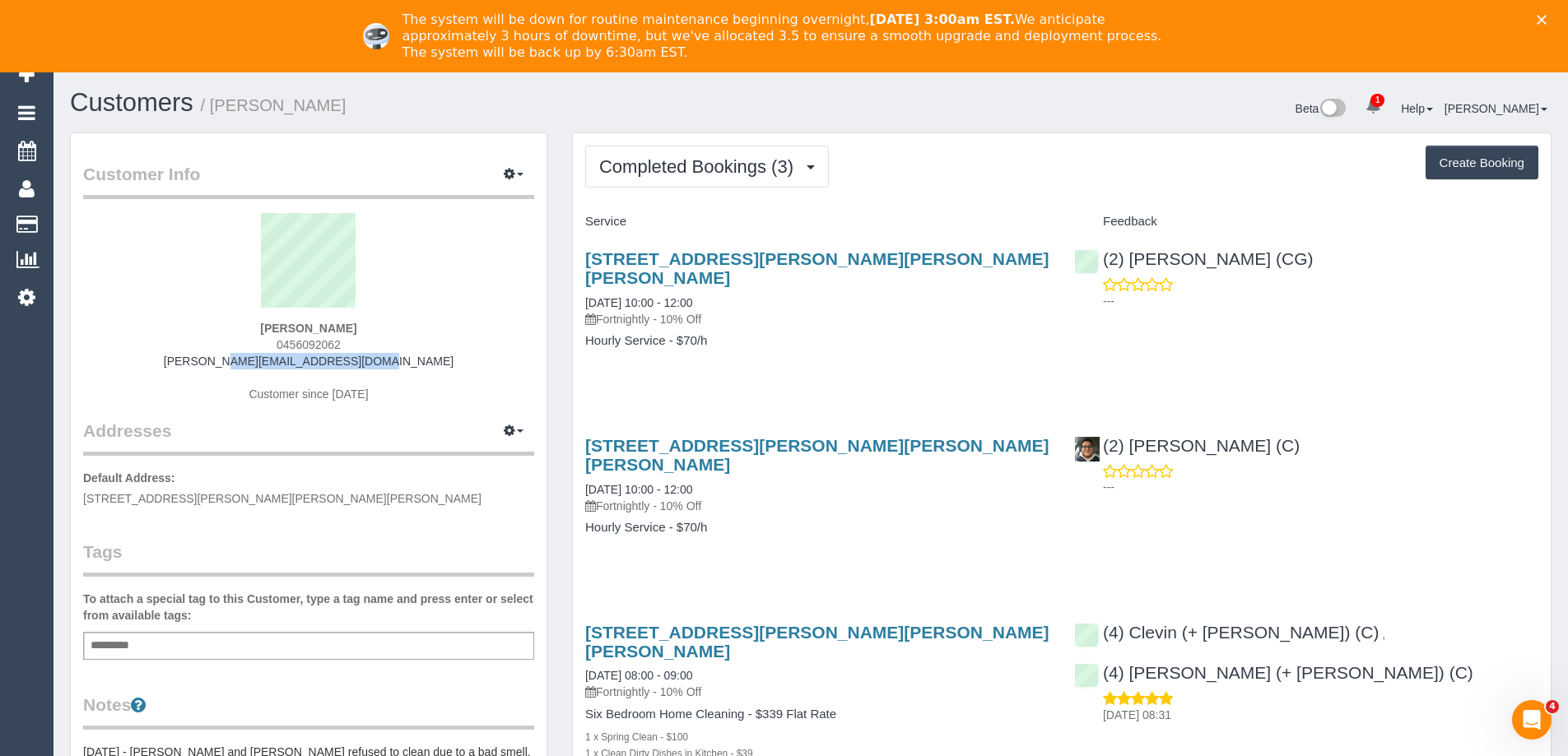
drag, startPoint x: 407, startPoint y: 367, endPoint x: 211, endPoint y: 367, distance: 196.0
click at [211, 367] on div "William Dempsey 0456092062 dempsey.will98@gmail.com Customer since 2025" at bounding box center [308, 315] width 451 height 205
copy link "dempsey.will98@gmail.com"
click at [728, 179] on button "Completed Bookings (3)" at bounding box center [707, 167] width 243 height 42
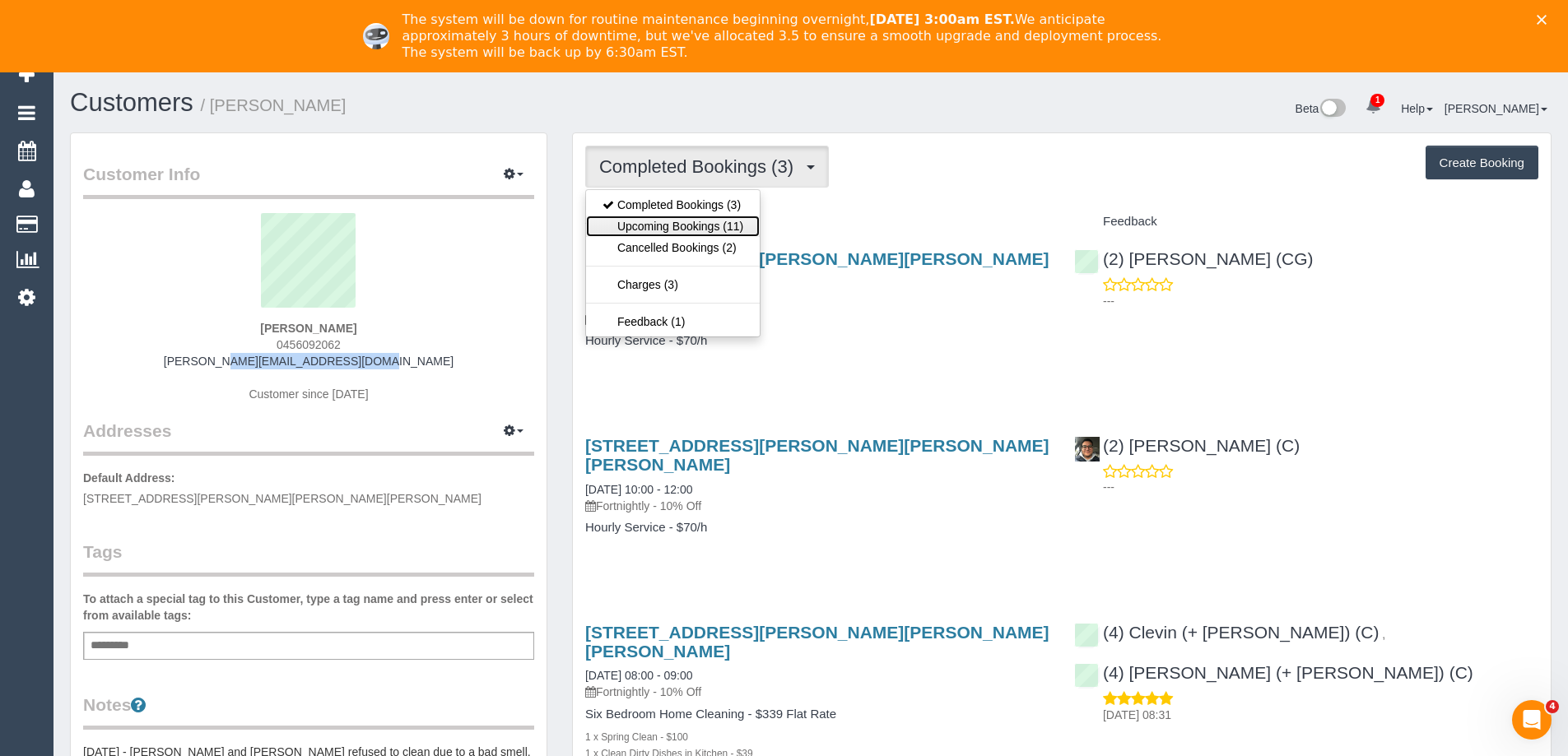
click at [698, 225] on link "Upcoming Bookings (11)" at bounding box center [673, 226] width 174 height 21
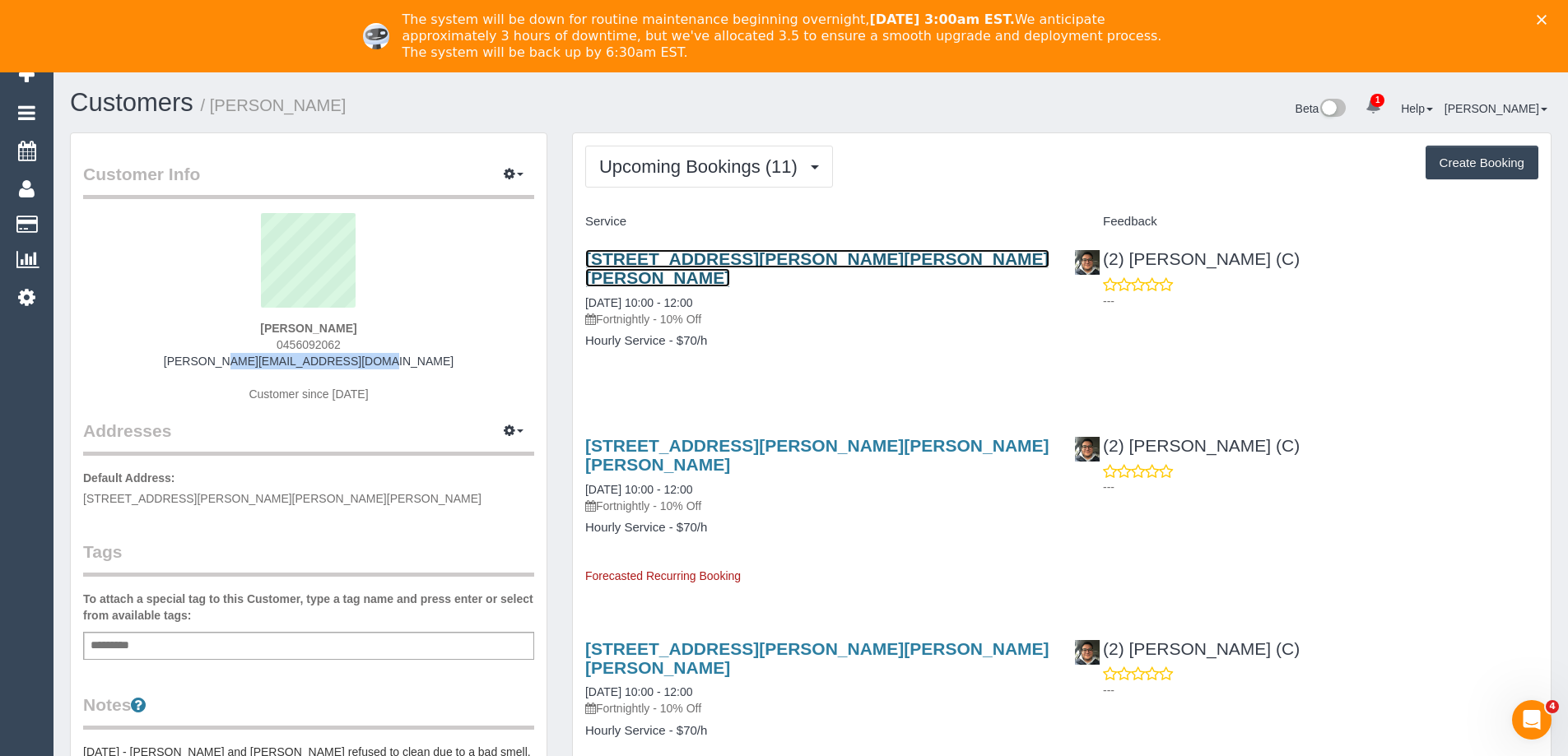
click at [691, 258] on link "[STREET_ADDRESS][PERSON_NAME][PERSON_NAME][PERSON_NAME]" at bounding box center [817, 268] width 464 height 38
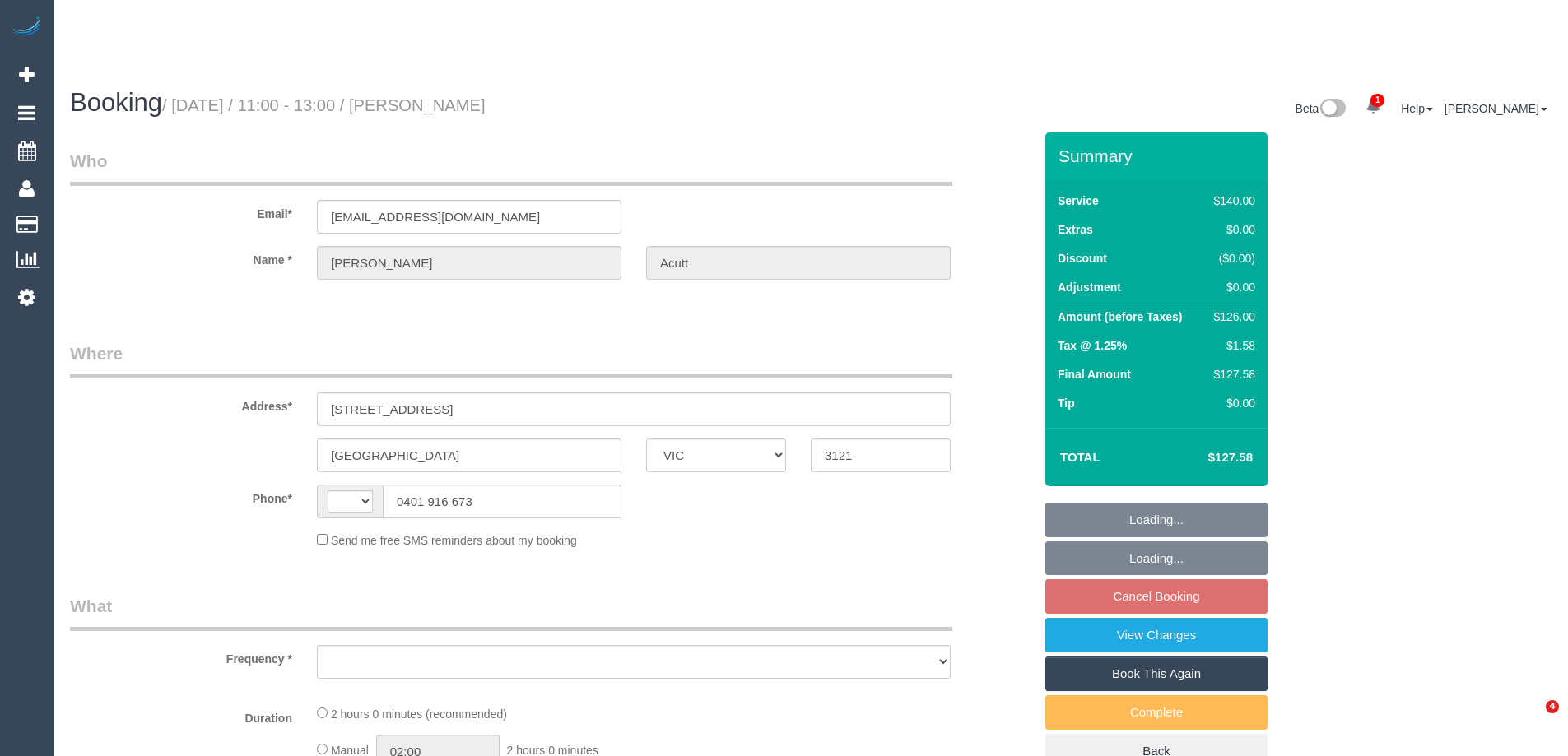
select select "VIC"
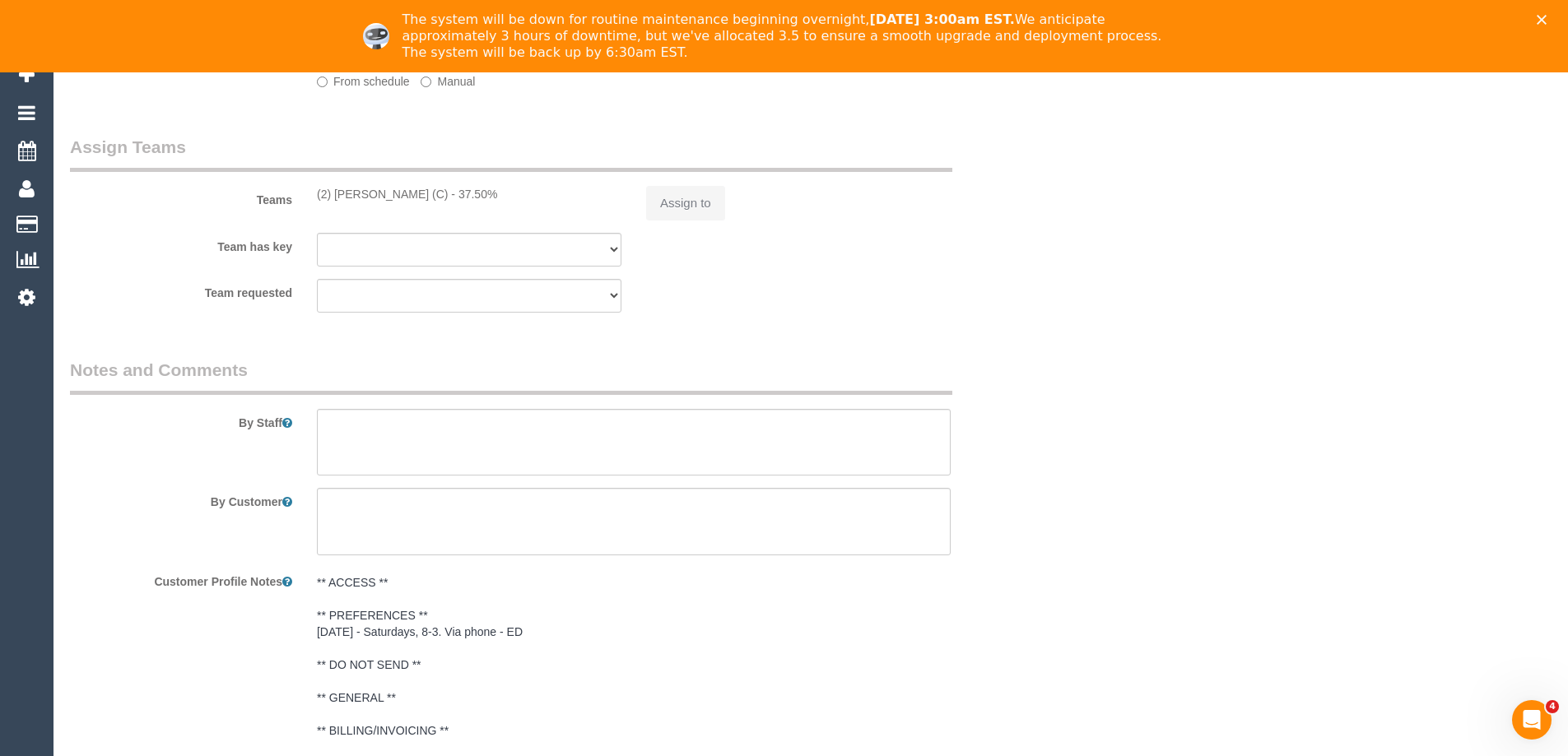
select select "string:AU"
select select "object:724"
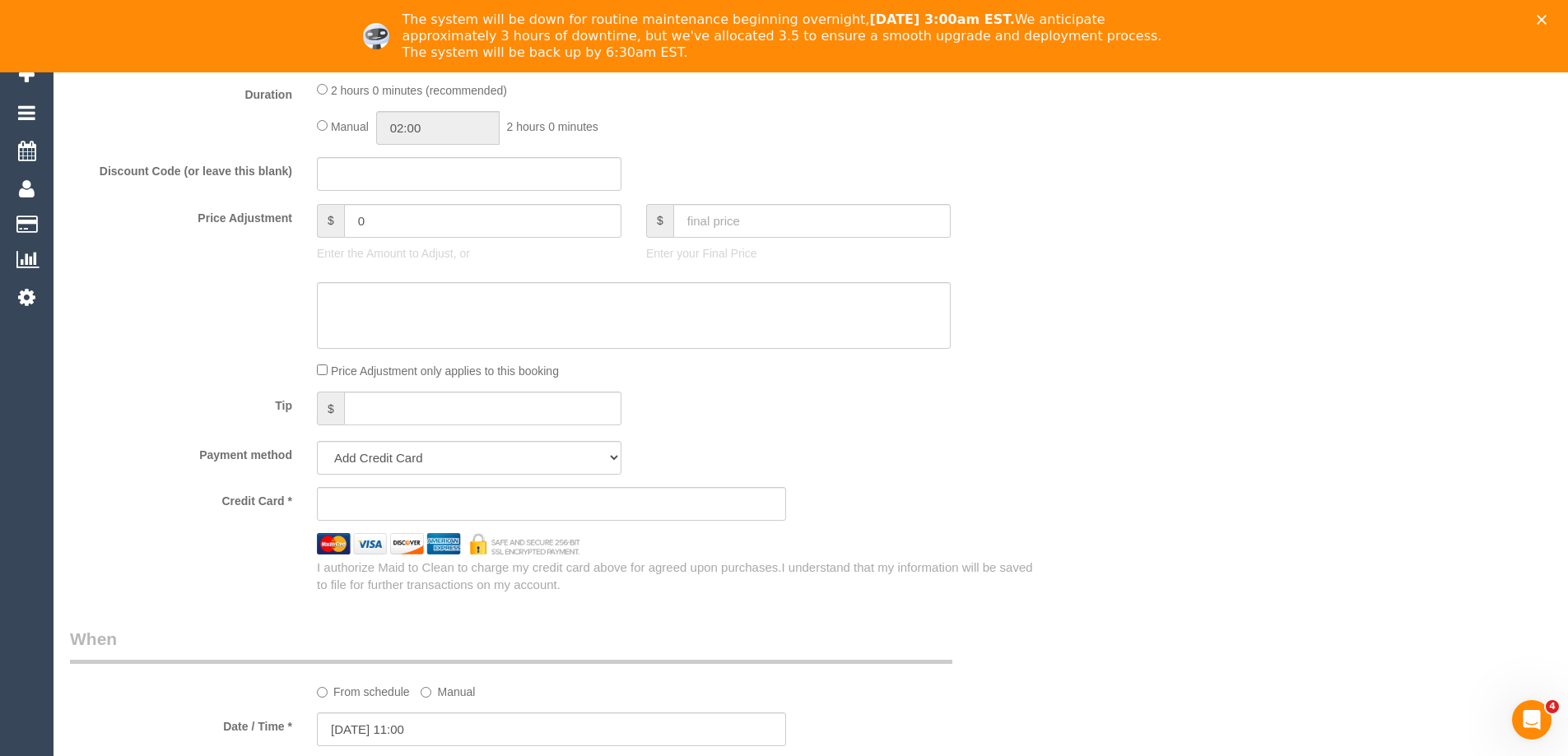
select select "string:stripe-pm_1RZiSX2GScqysDRVOCju23ZL"
select select "number:27"
select select "number:14"
select select "number:19"
select select "number:24"
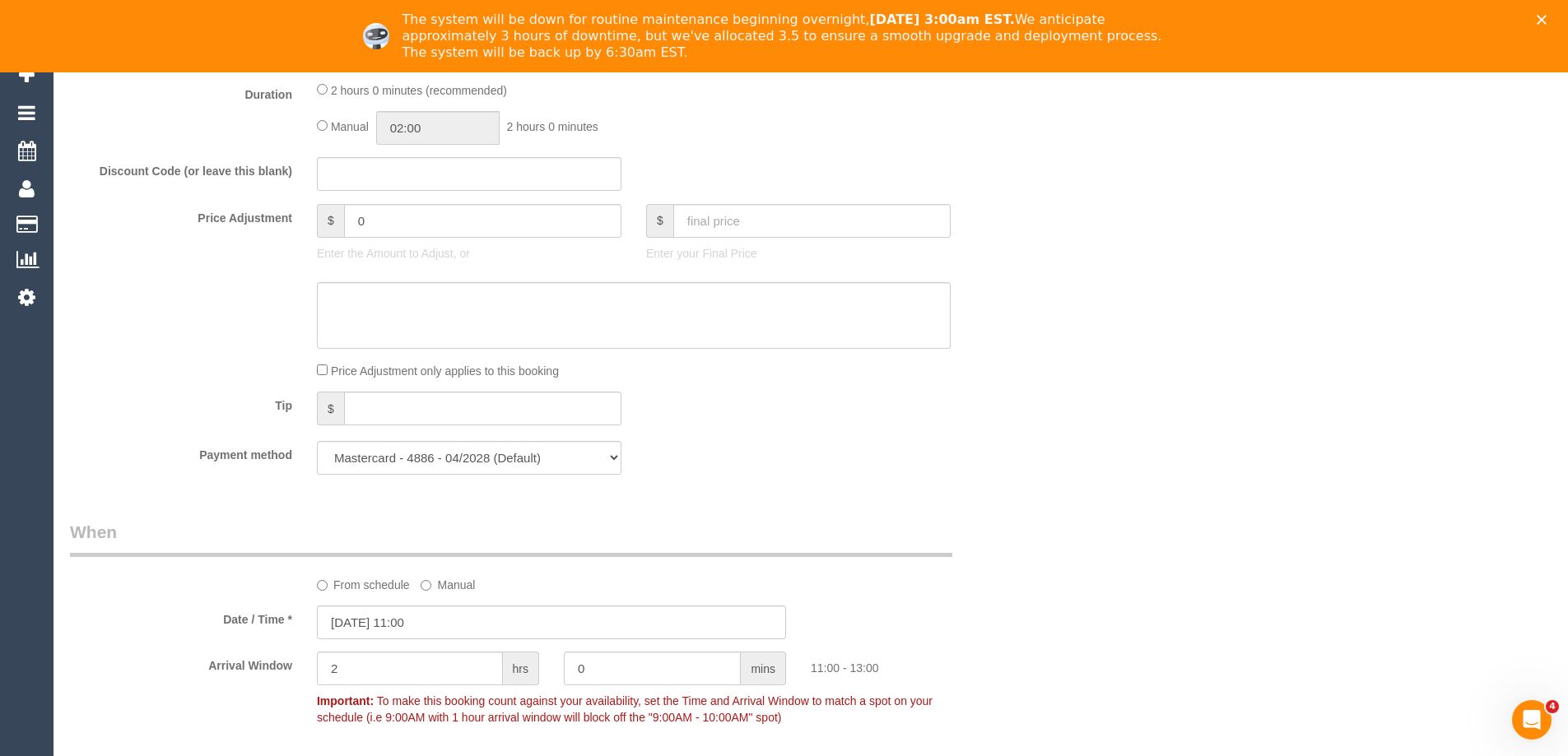
select select "object:1497"
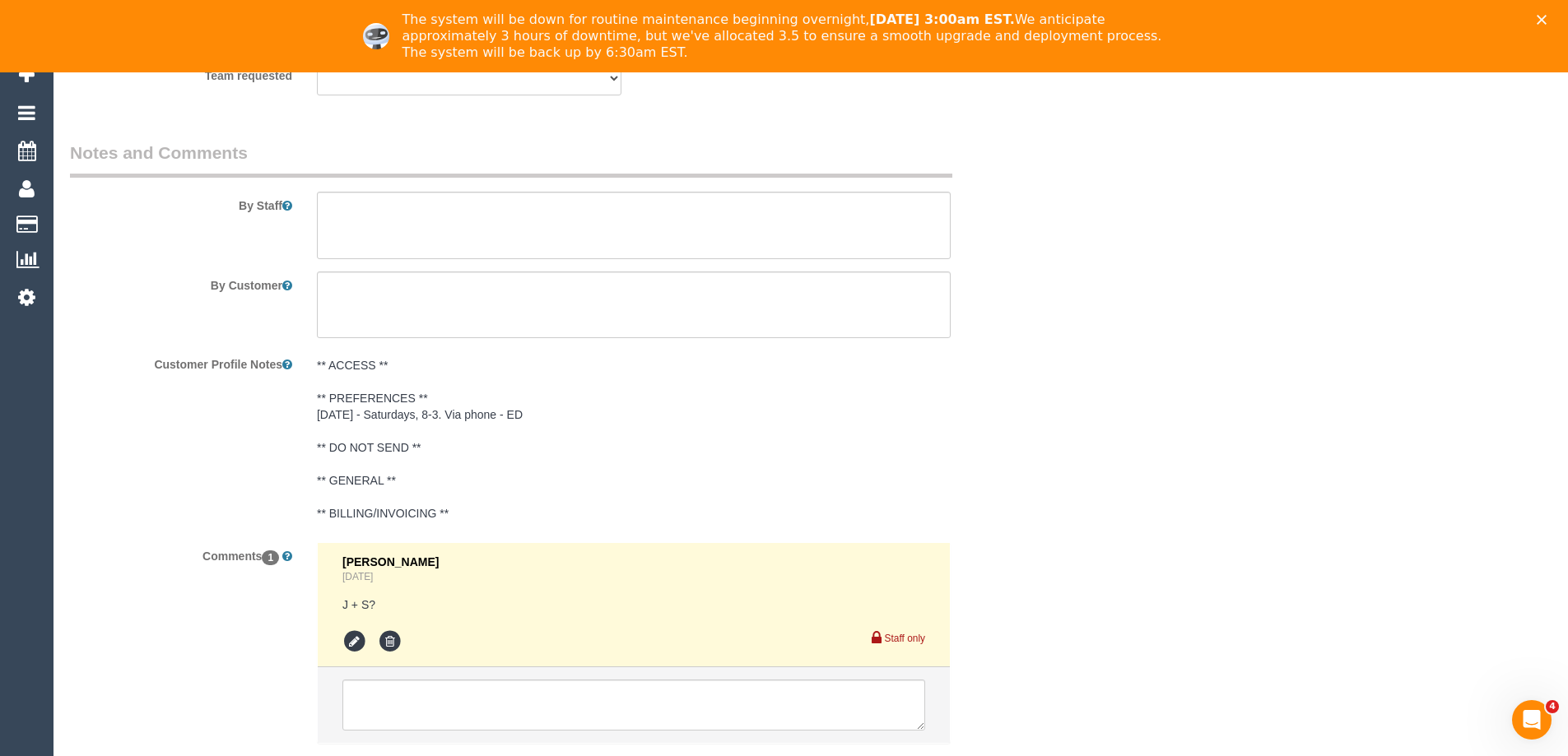
scroll to position [2803, 0]
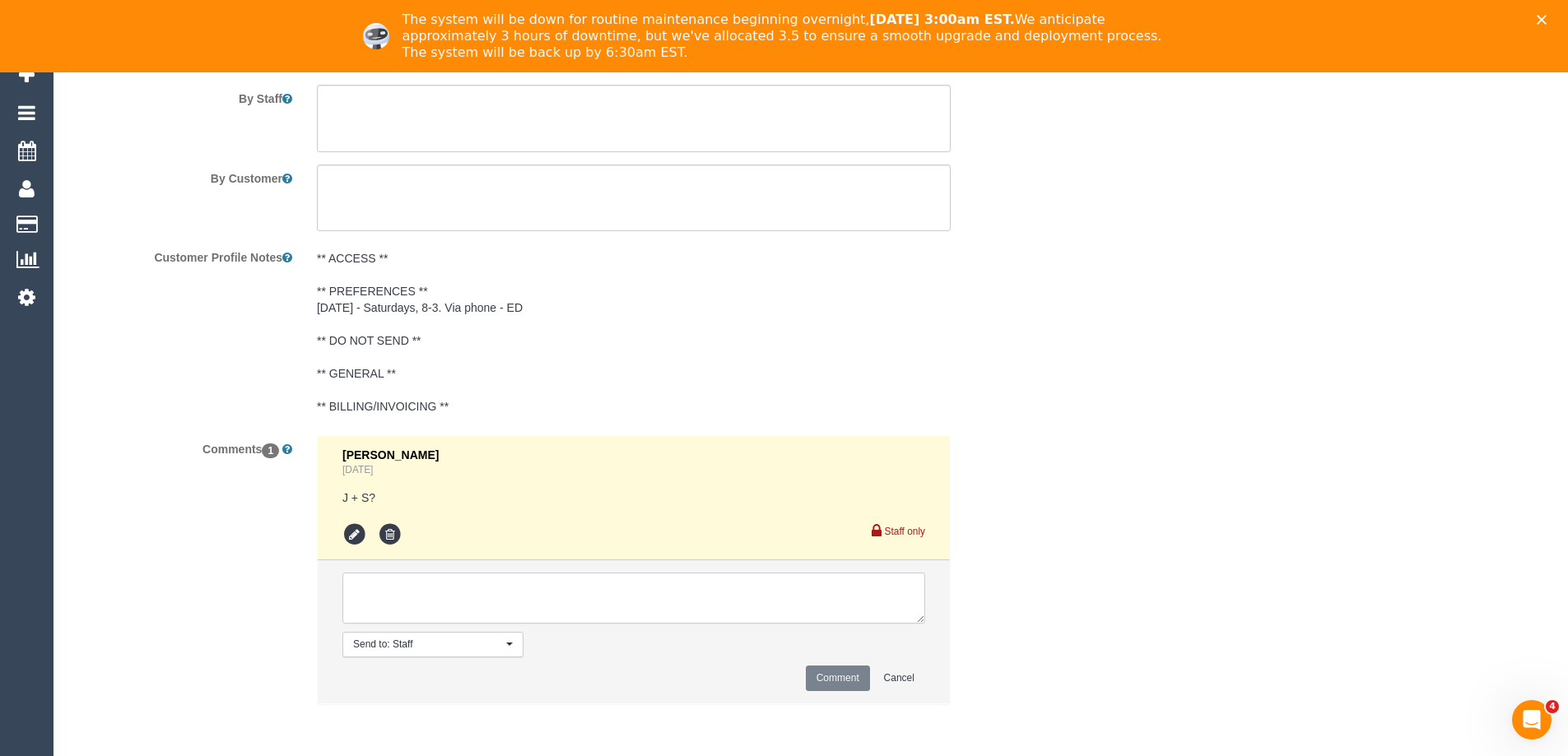
click at [448, 595] on textarea at bounding box center [634, 598] width 583 height 51
type textarea "s"
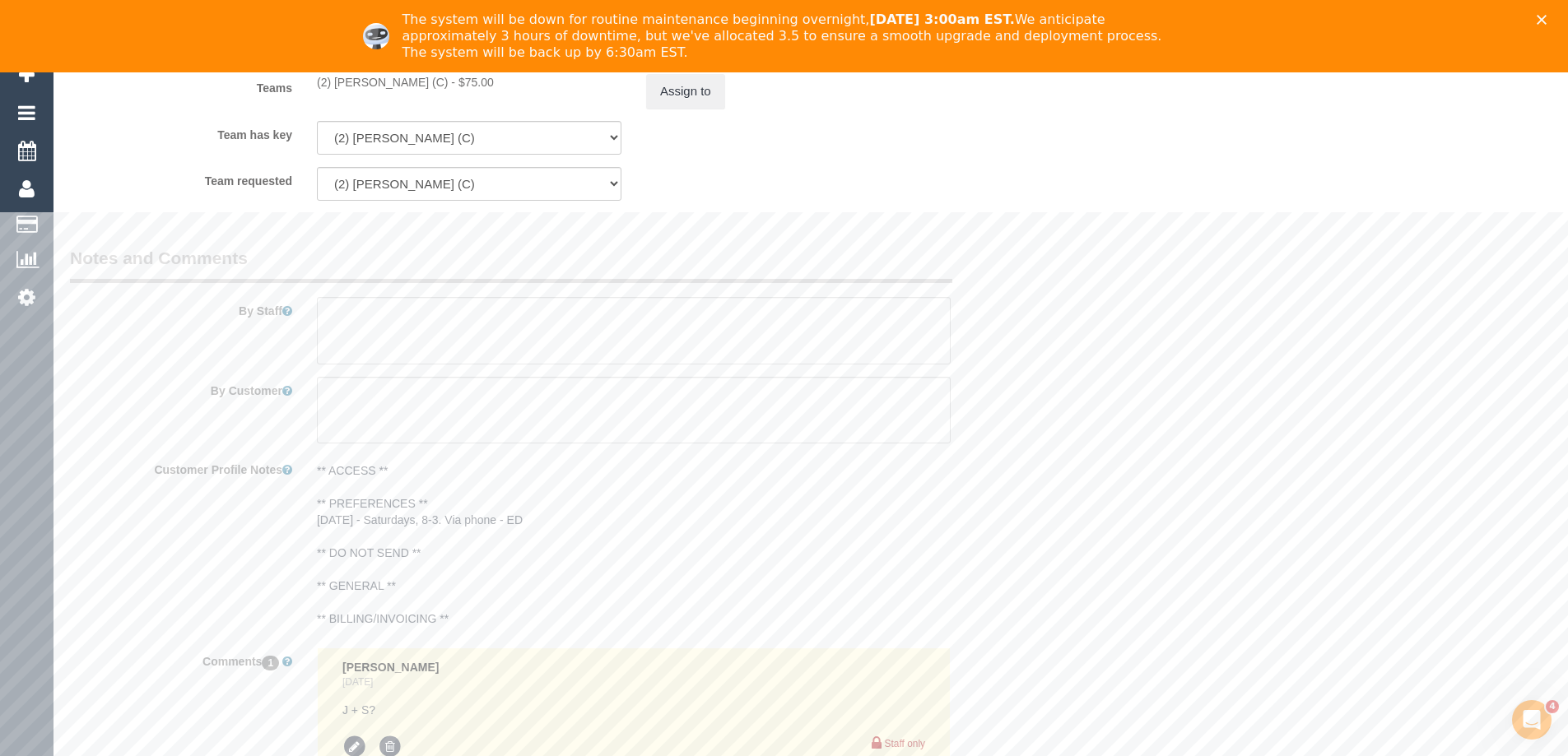
scroll to position [2391, 0]
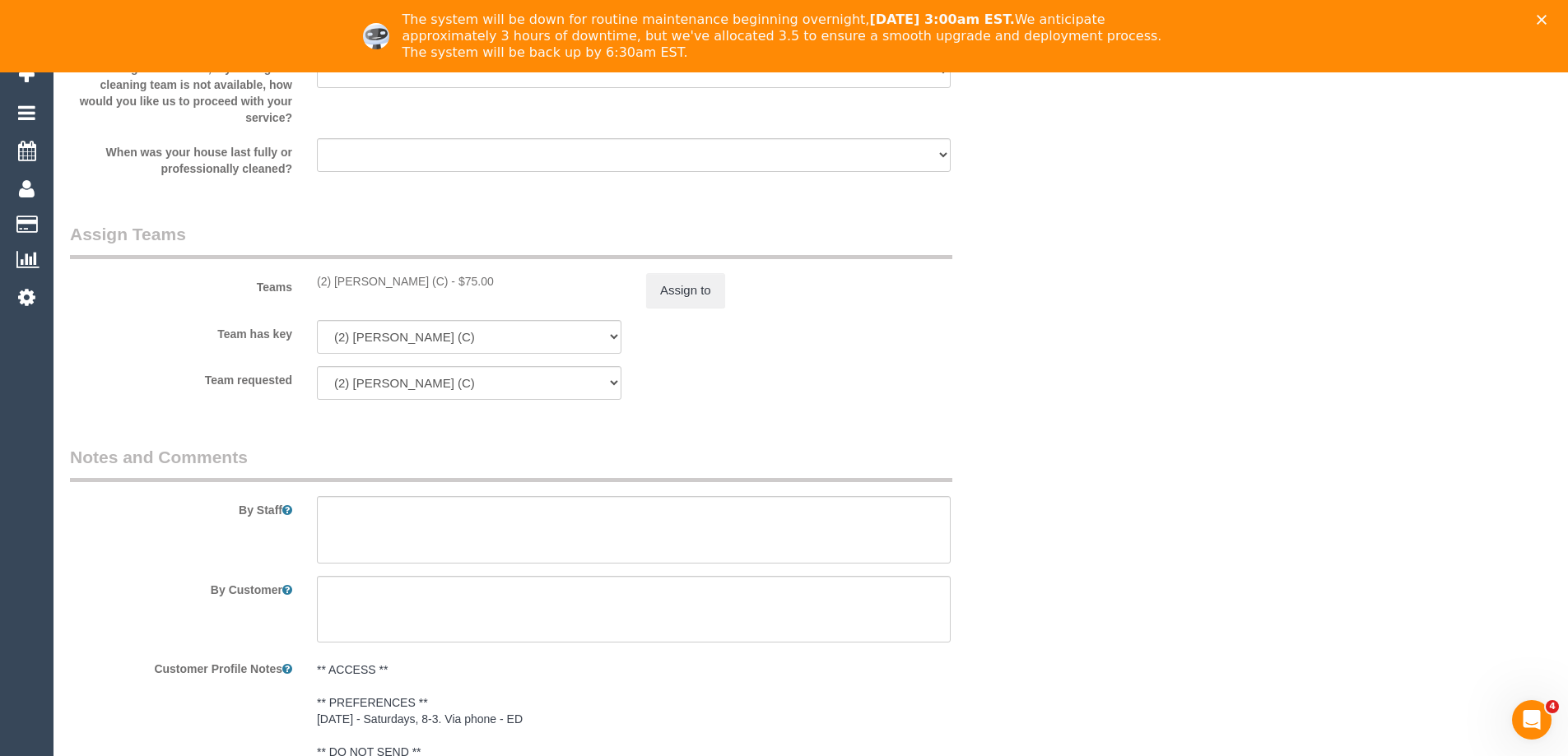
copy div "(2) [PERSON_NAME] (C)"
drag, startPoint x: 336, startPoint y: 288, endPoint x: 440, endPoint y: 291, distance: 104.0
click at [440, 291] on div "Teams (2) [PERSON_NAME] (C) - $75.00 Assign to" at bounding box center [551, 264] width 988 height 85
click at [725, 291] on div "Assign to" at bounding box center [799, 290] width 330 height 34
click at [657, 292] on button "Assign to" at bounding box center [686, 290] width 79 height 34
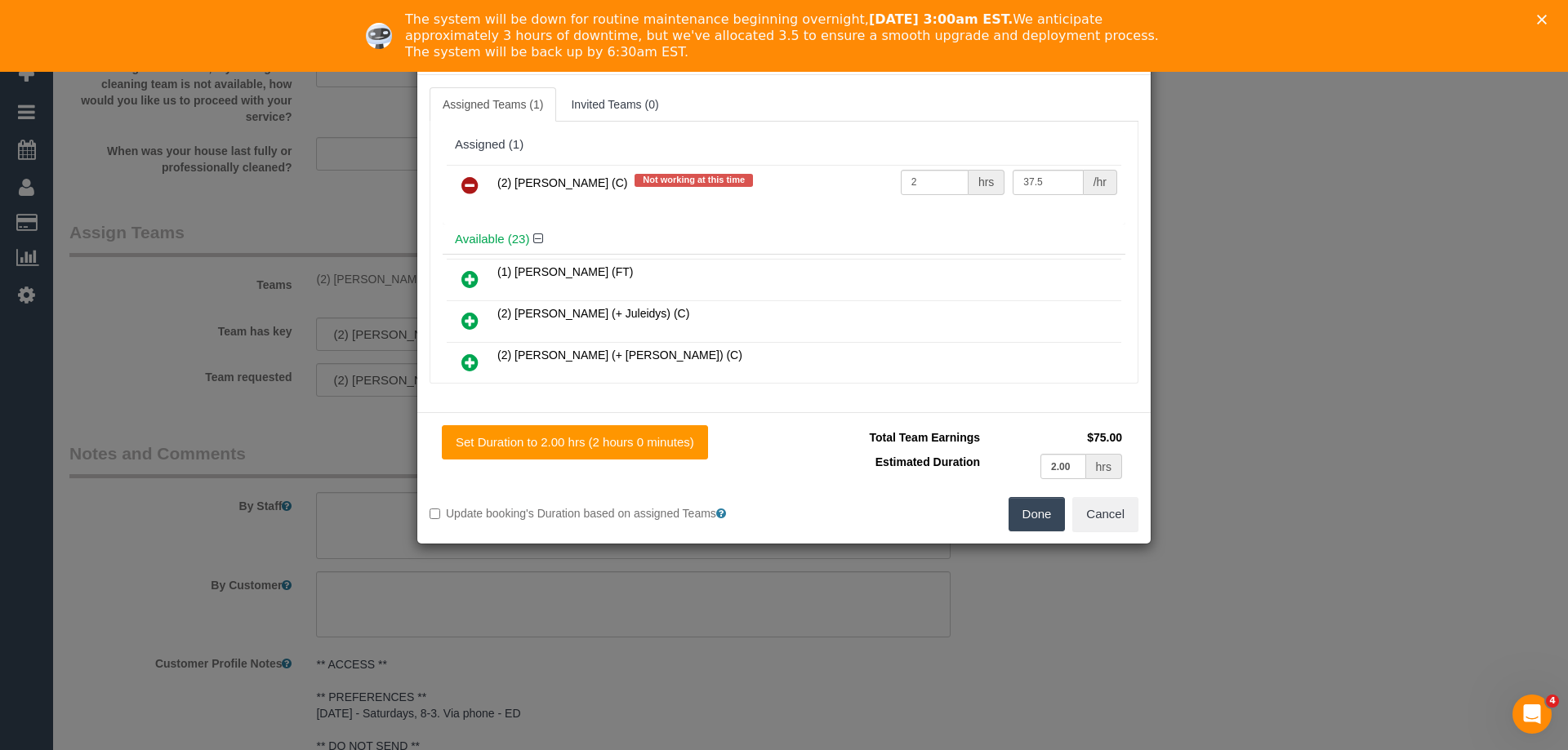
click at [465, 191] on icon at bounding box center [470, 185] width 17 height 19
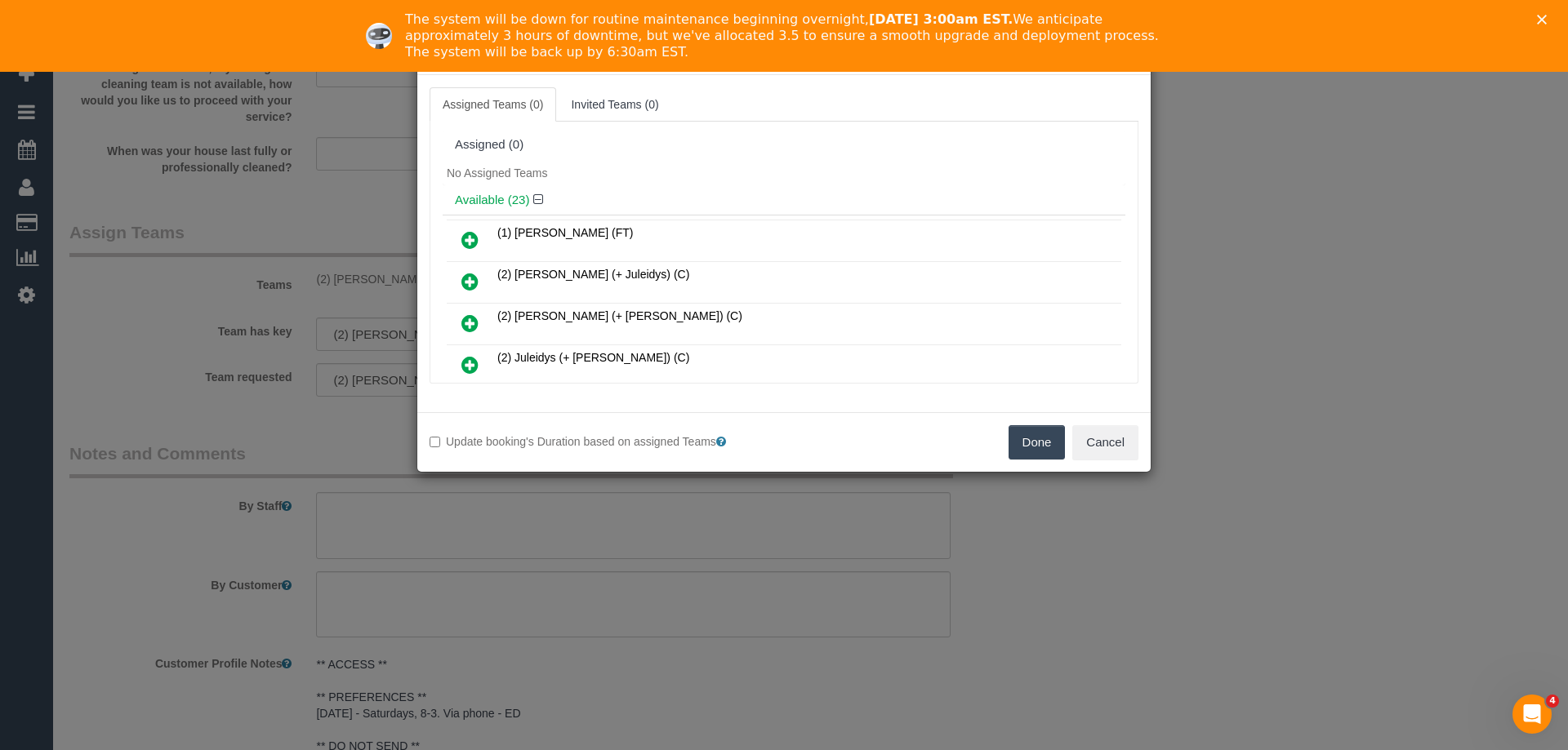
click at [1035, 441] on button "Done" at bounding box center [1036, 442] width 57 height 34
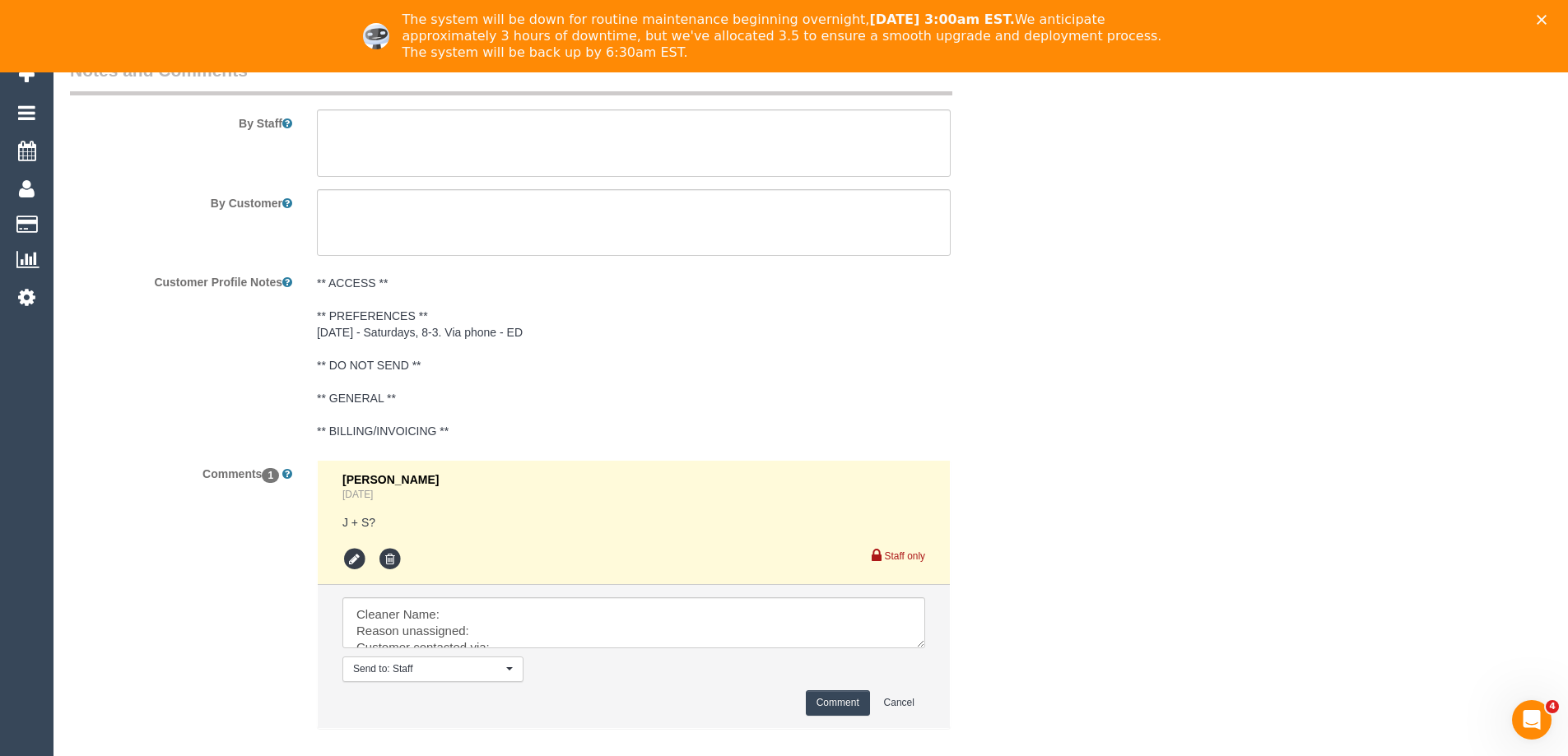
scroll to position [2870, 0]
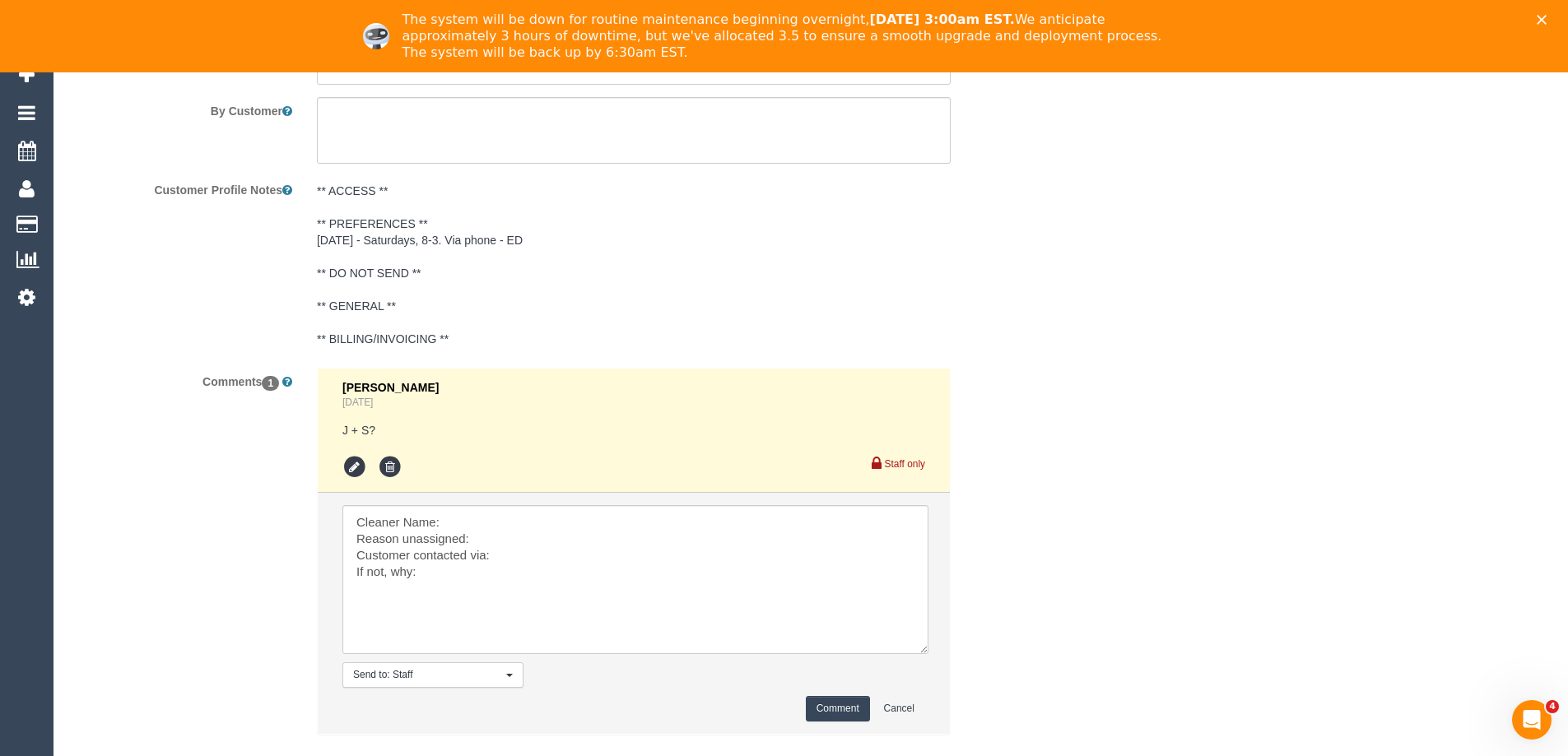
drag, startPoint x: 920, startPoint y: 563, endPoint x: 925, endPoint y: 758, distance: 195.1
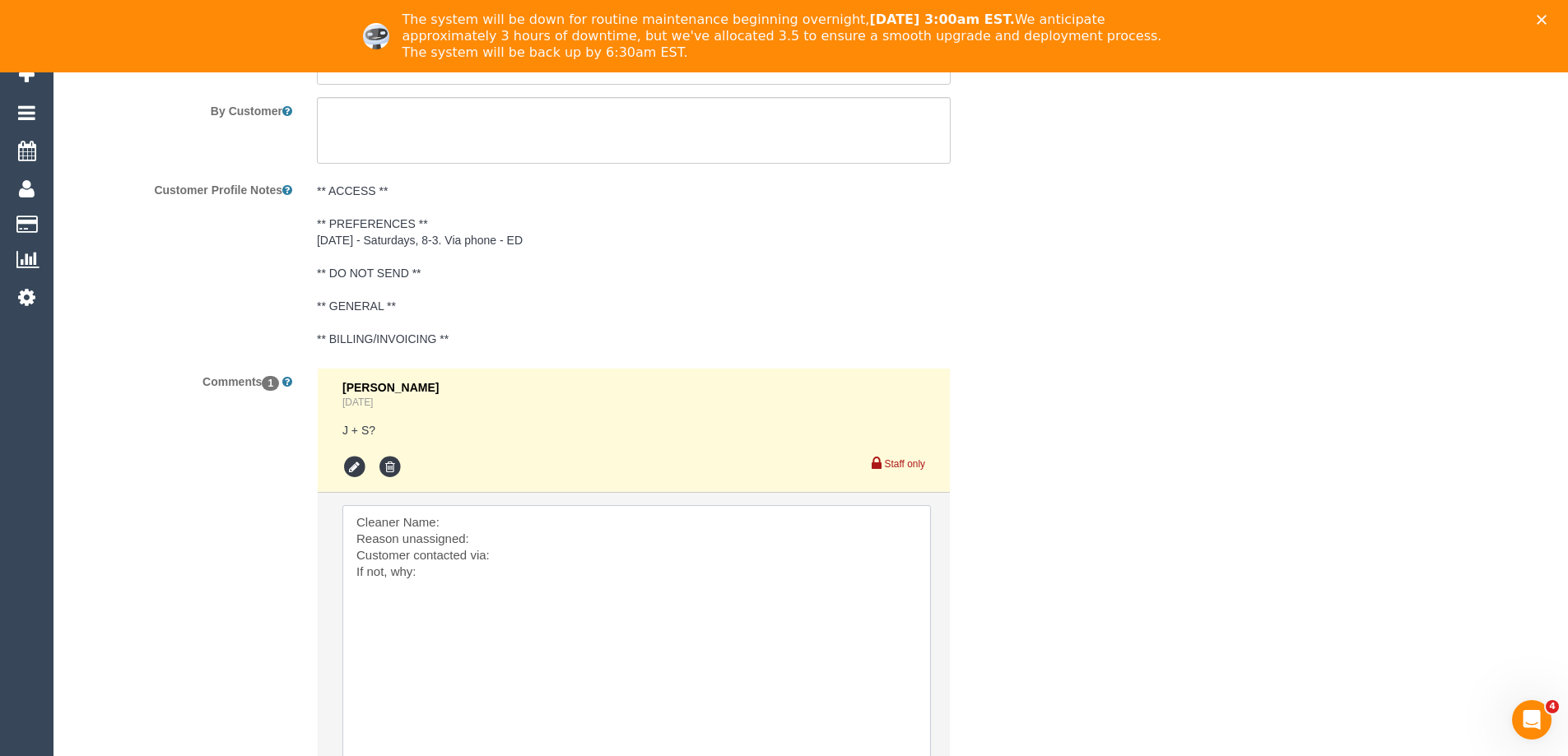
click at [476, 521] on textarea at bounding box center [637, 635] width 589 height 261
paste textarea "(2) [PERSON_NAME] (C)"
click at [505, 539] on textarea at bounding box center [637, 635] width 589 height 261
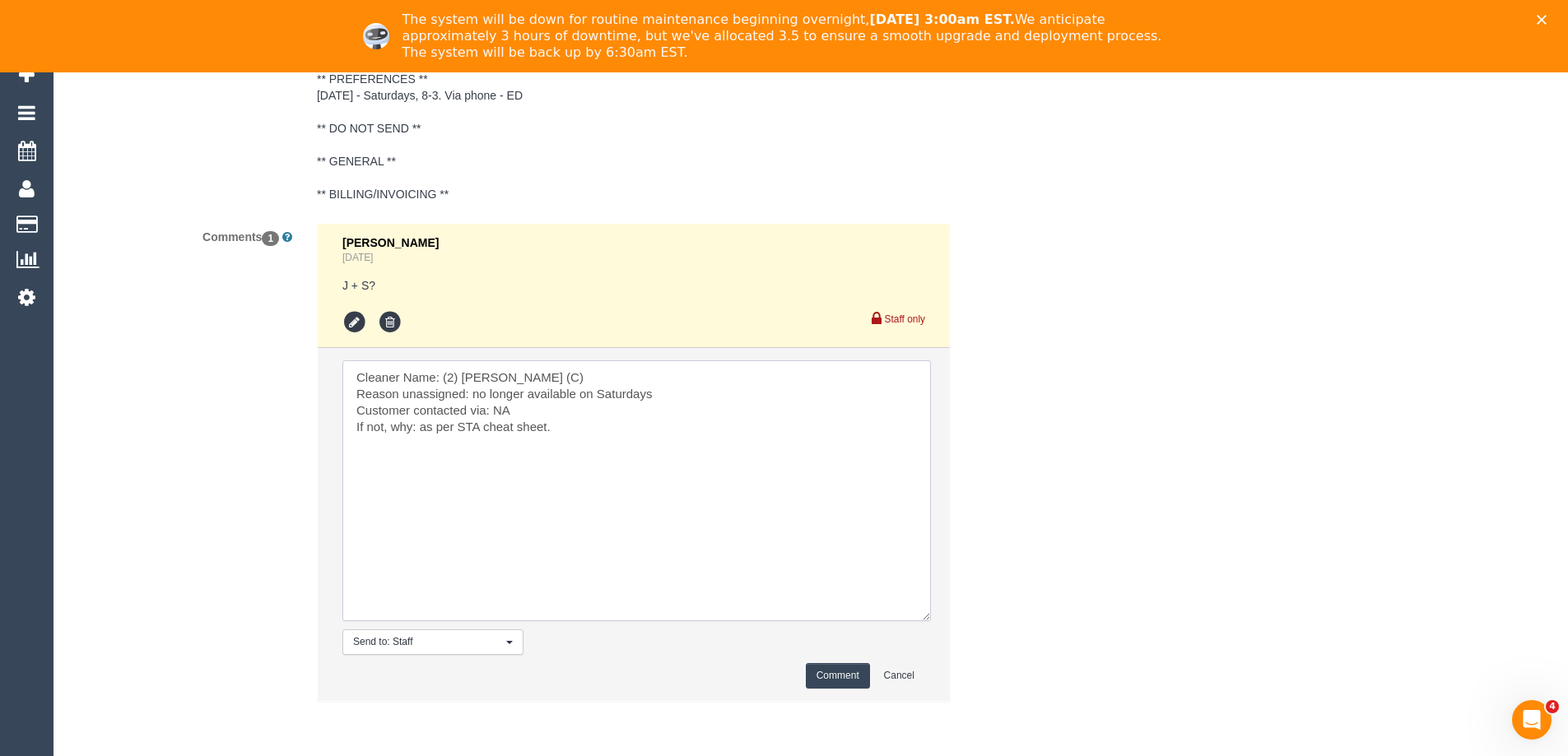
scroll to position [3080, 0]
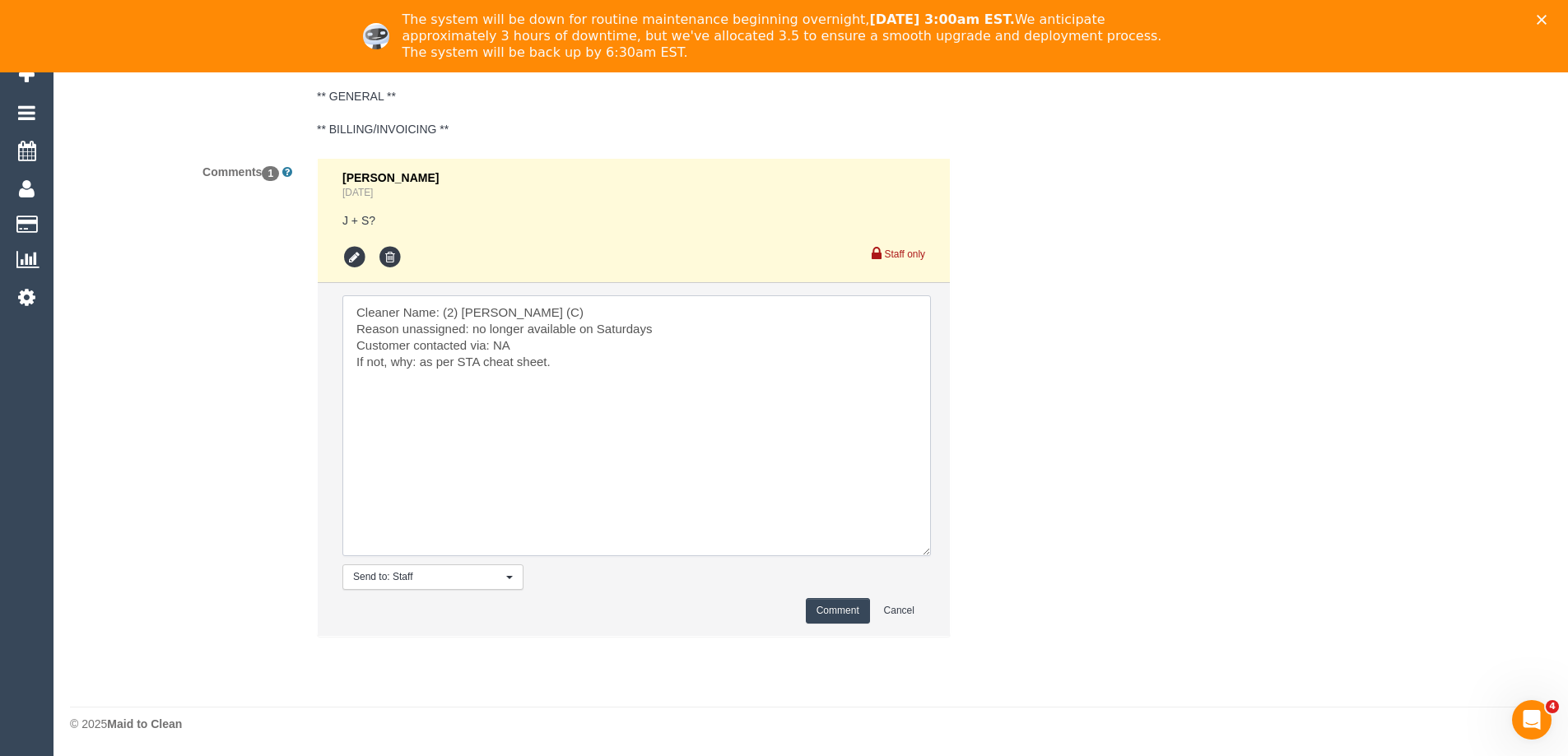
type textarea "Cleaner Name: (2) Roumany Gergis (C) Reason unassigned: no longer available on …"
click at [862, 609] on button "Comment" at bounding box center [837, 611] width 64 height 26
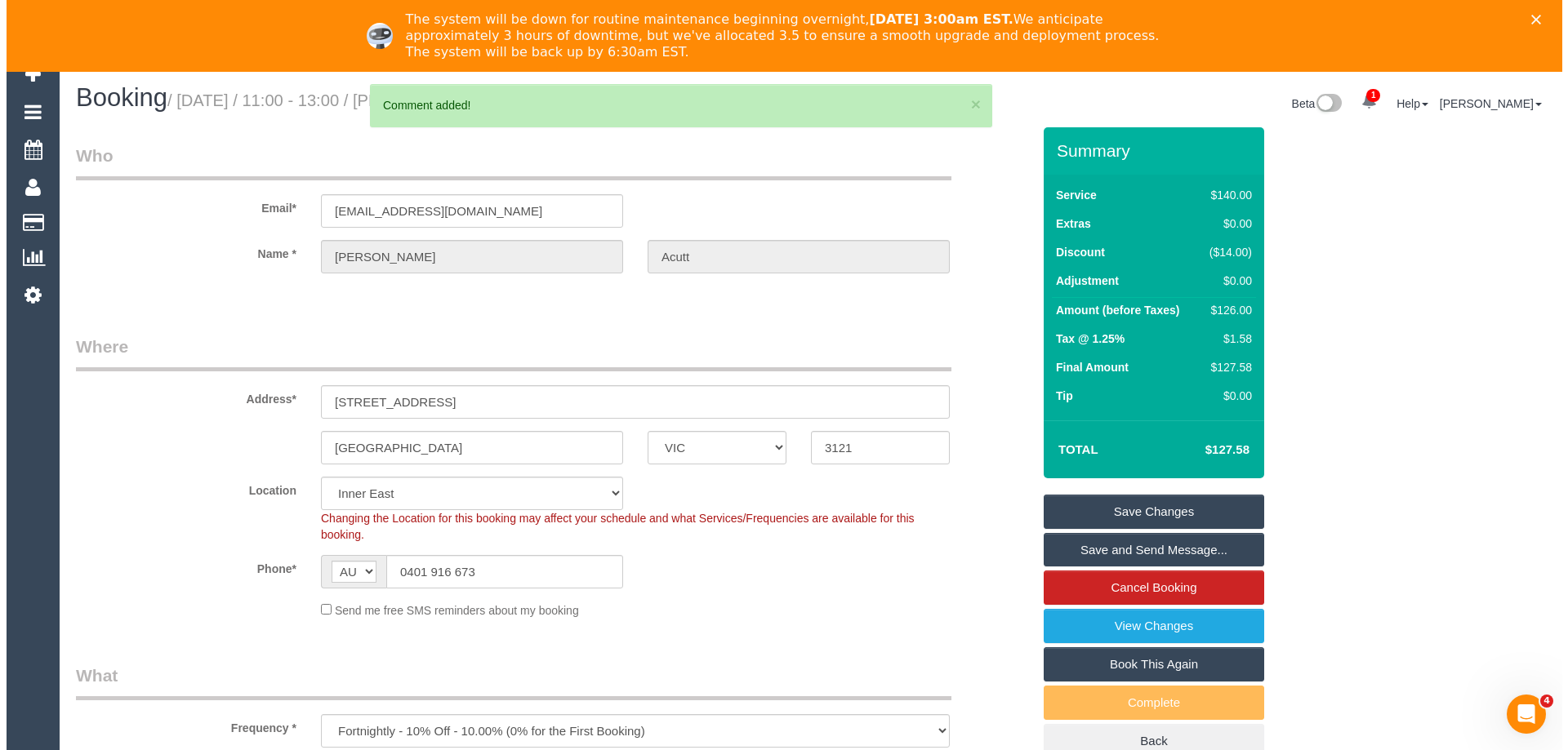
scroll to position [0, 0]
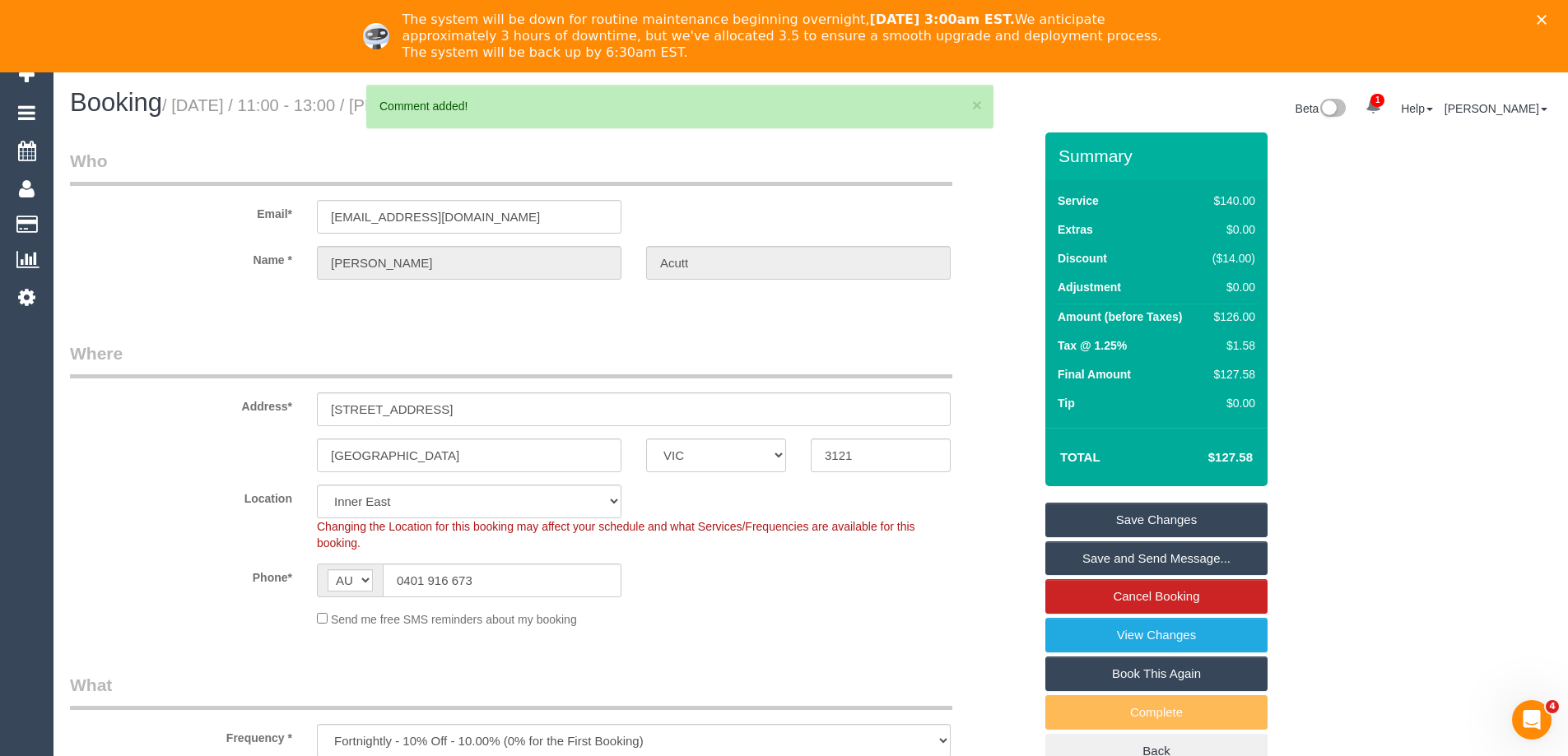
click at [1117, 511] on link "Save Changes" at bounding box center [1156, 520] width 222 height 34
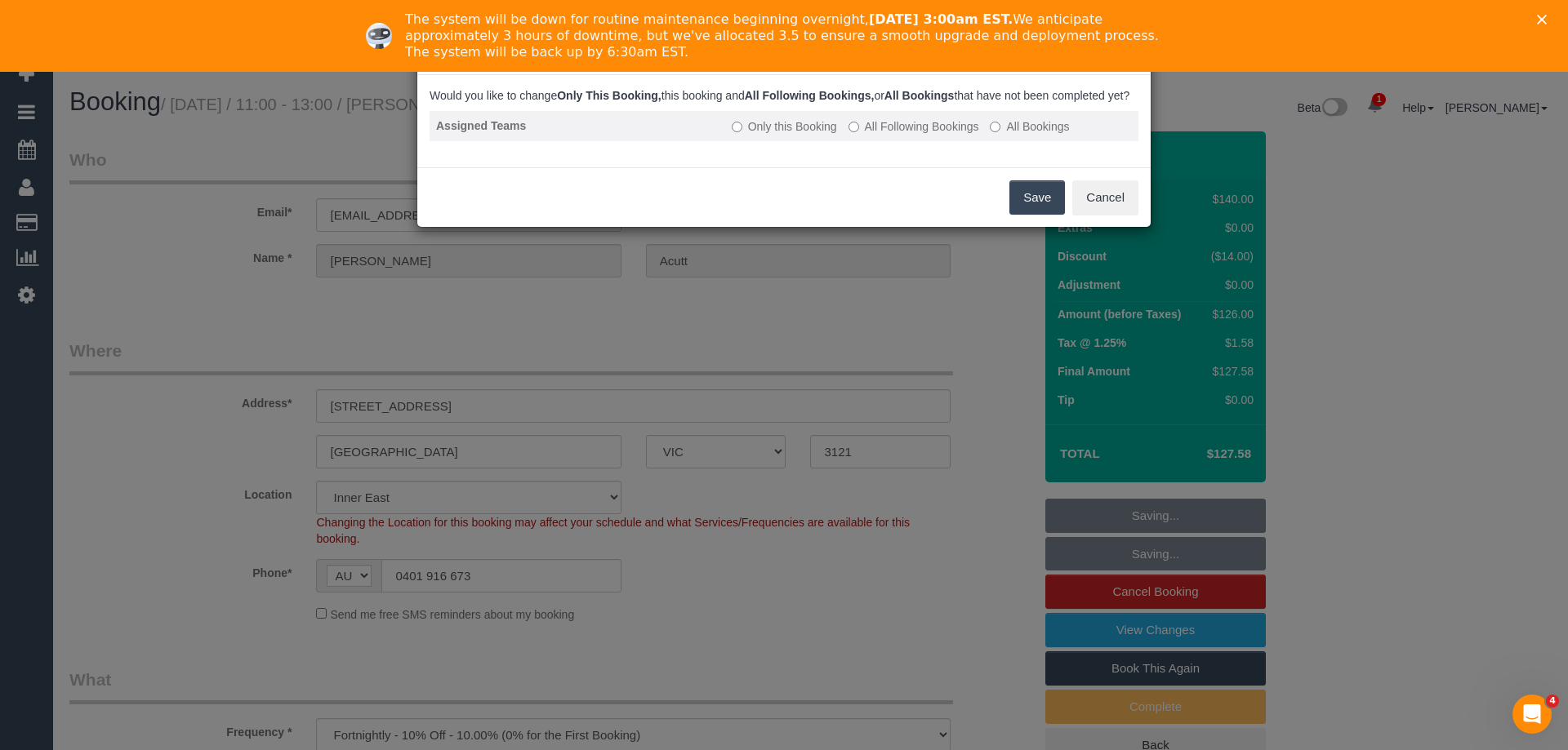
click at [901, 135] on label "All Following Bookings" at bounding box center [913, 126] width 130 height 17
click at [1040, 215] on button "Save" at bounding box center [1037, 197] width 56 height 34
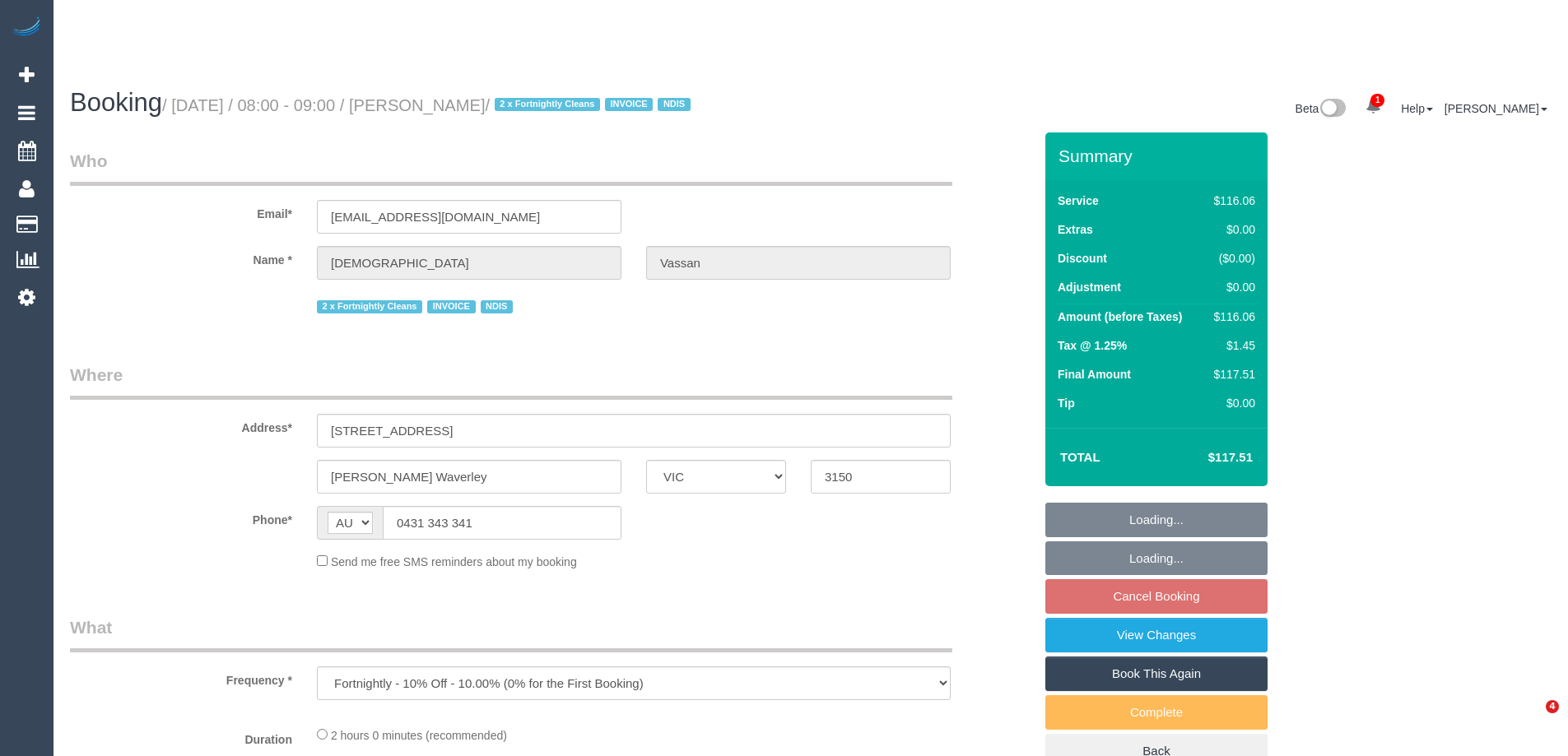
select select "VIC"
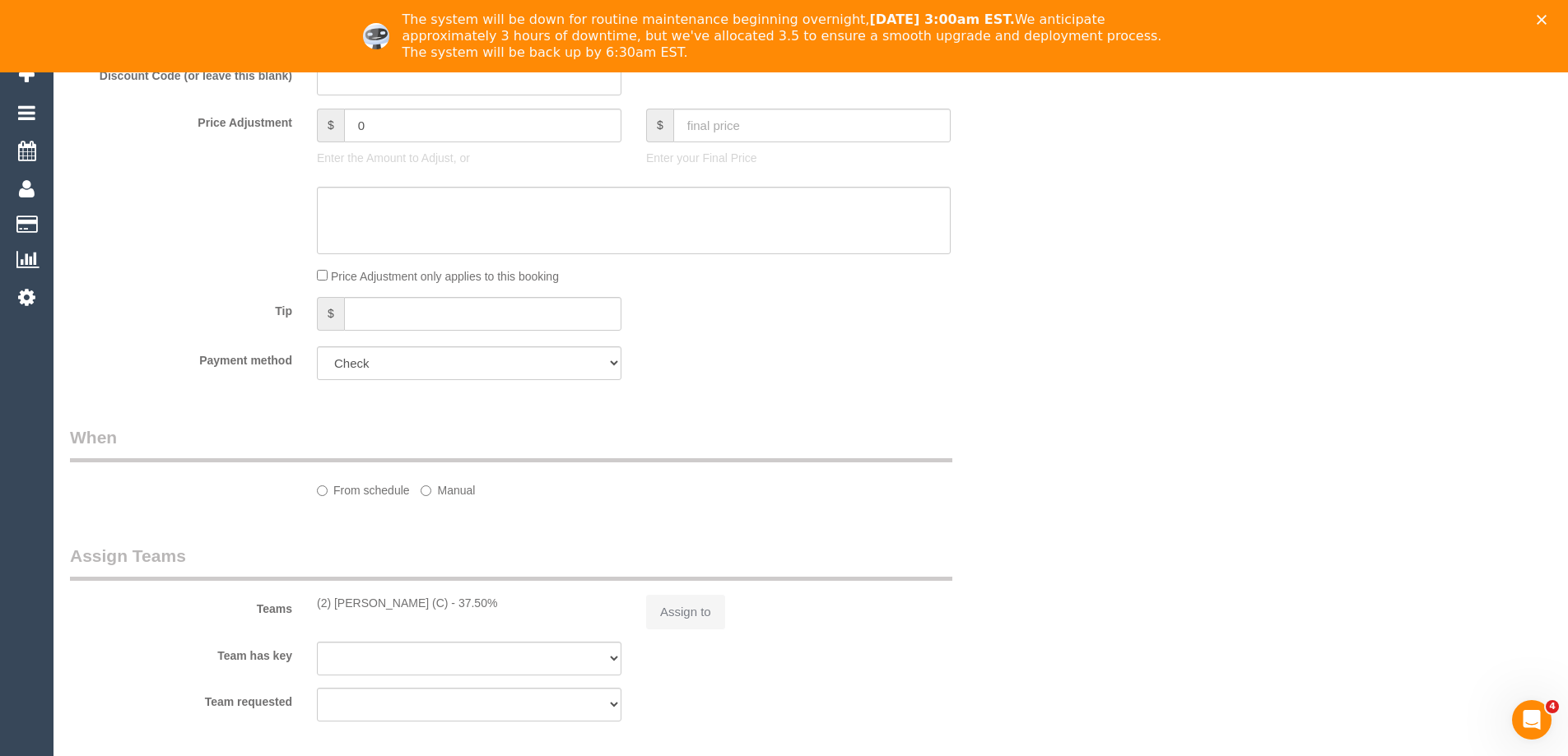
select select "object:545"
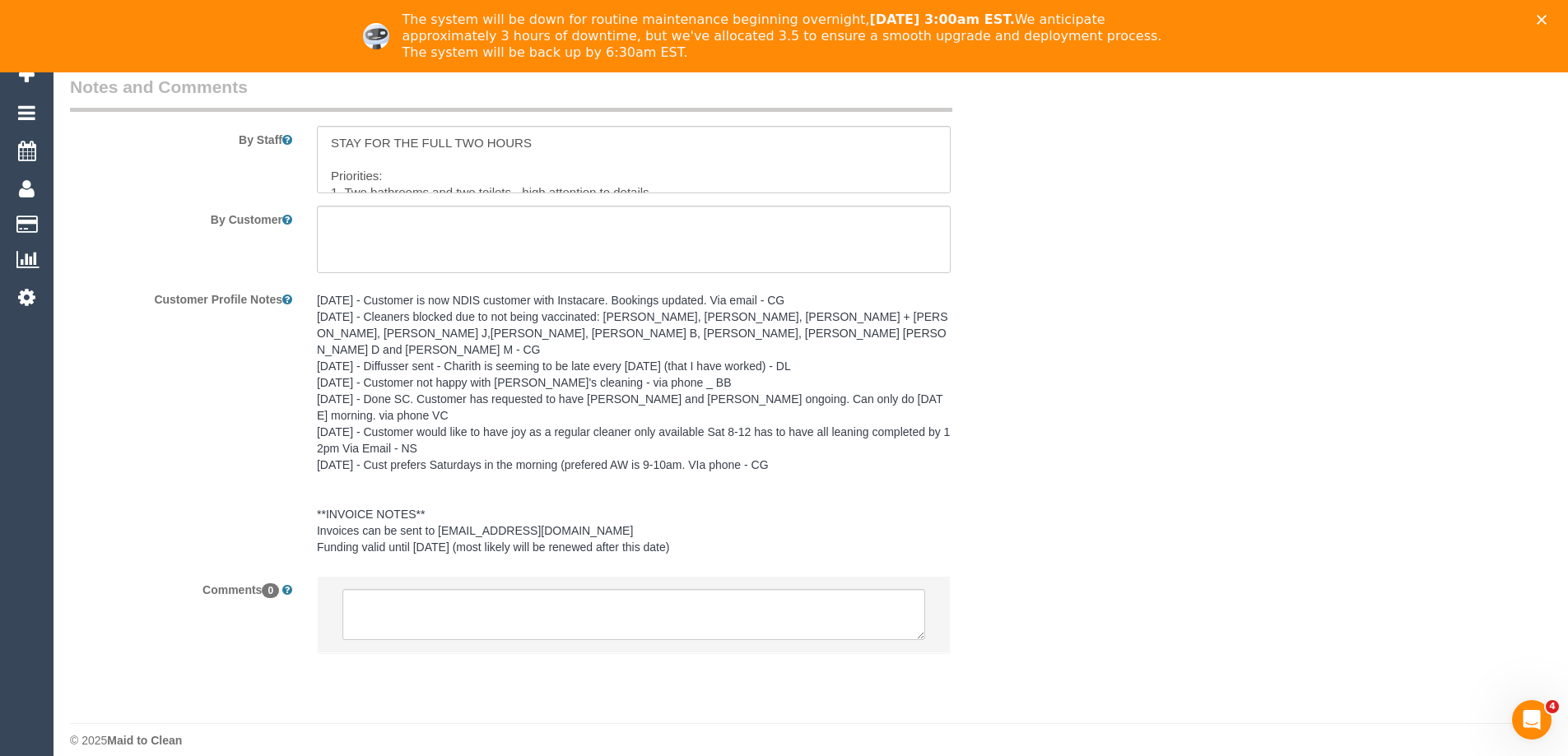
select select "number:28"
select select "number:14"
select select "number:19"
select select "number:24"
select select "number:34"
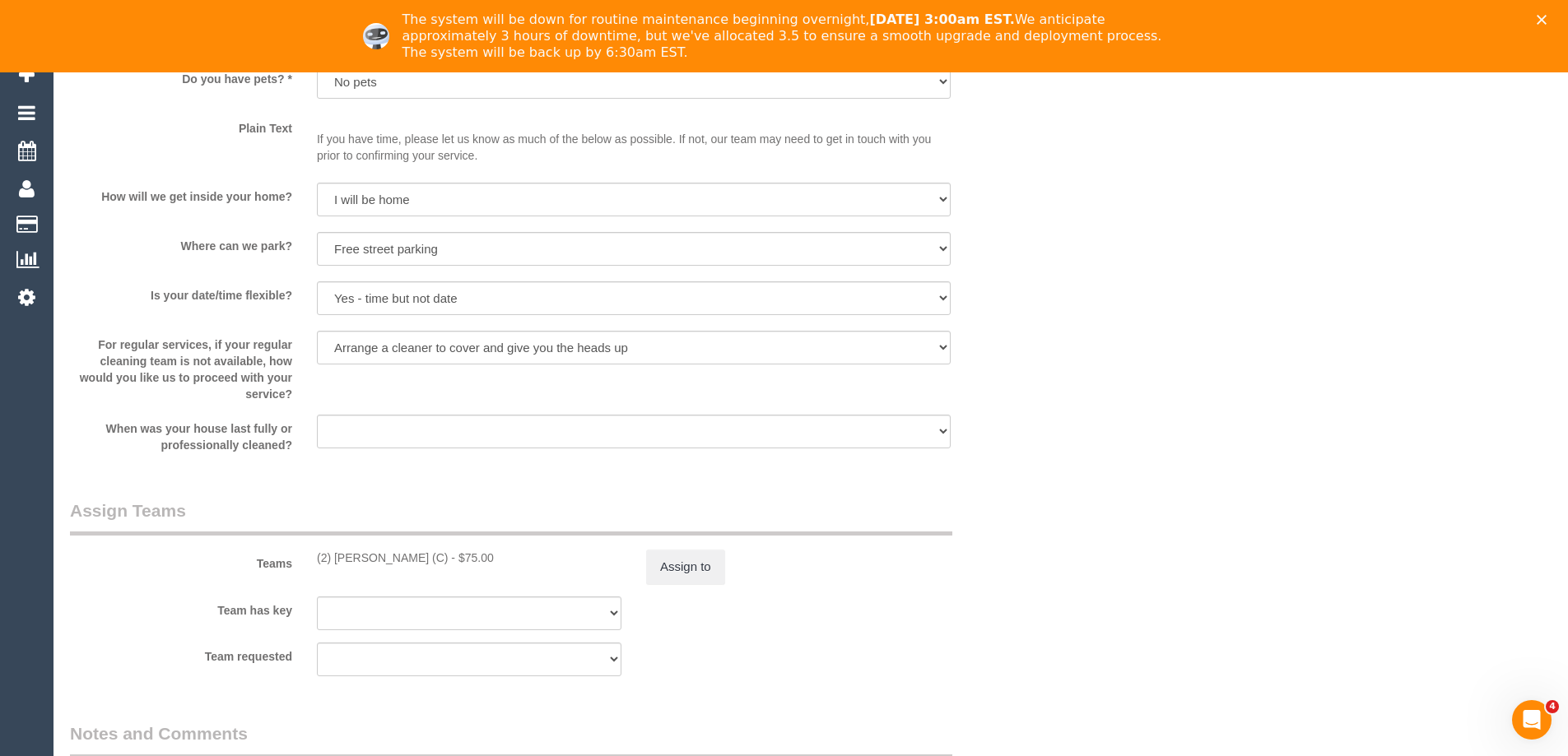
scroll to position [2297, 0]
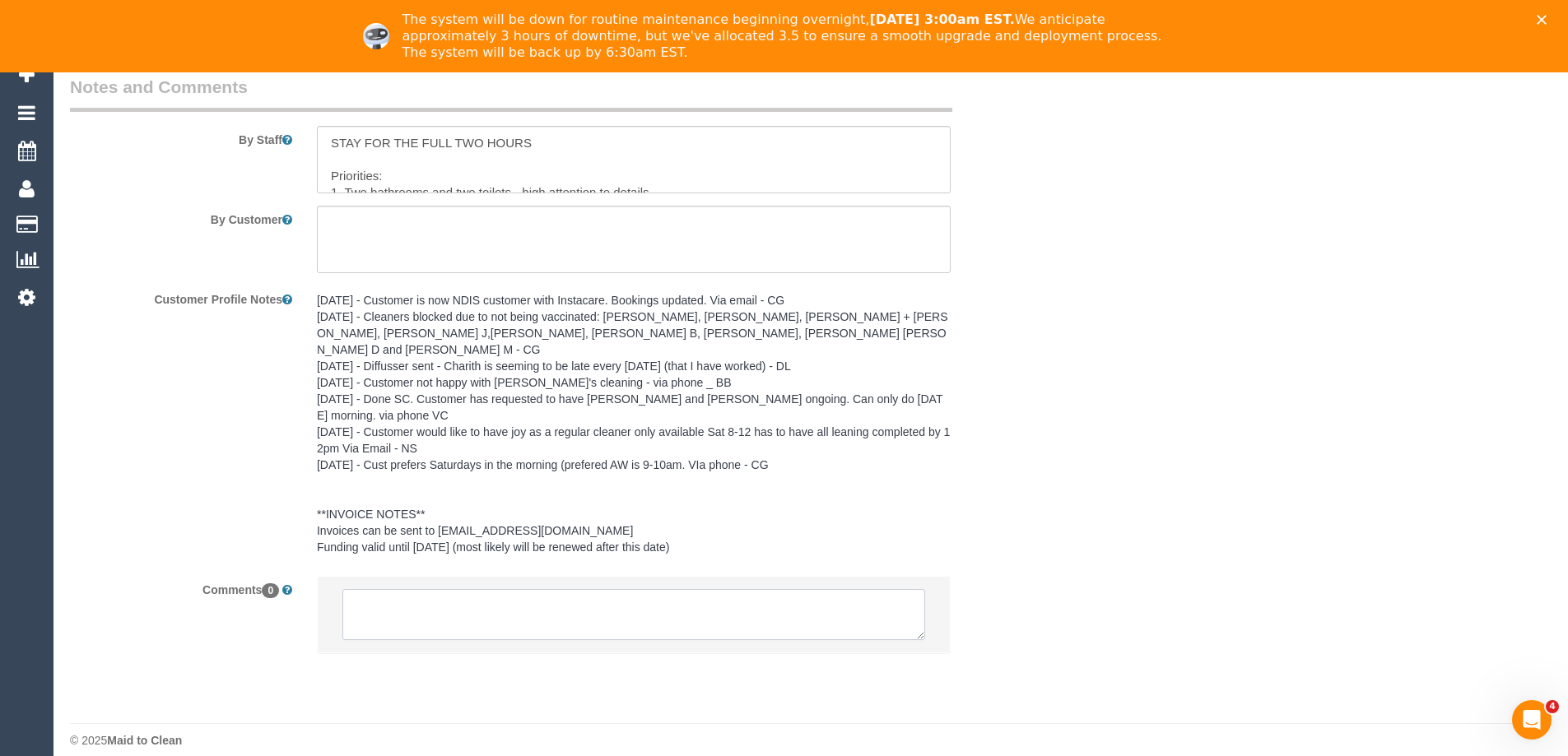
click at [490, 595] on textarea at bounding box center [634, 615] width 583 height 51
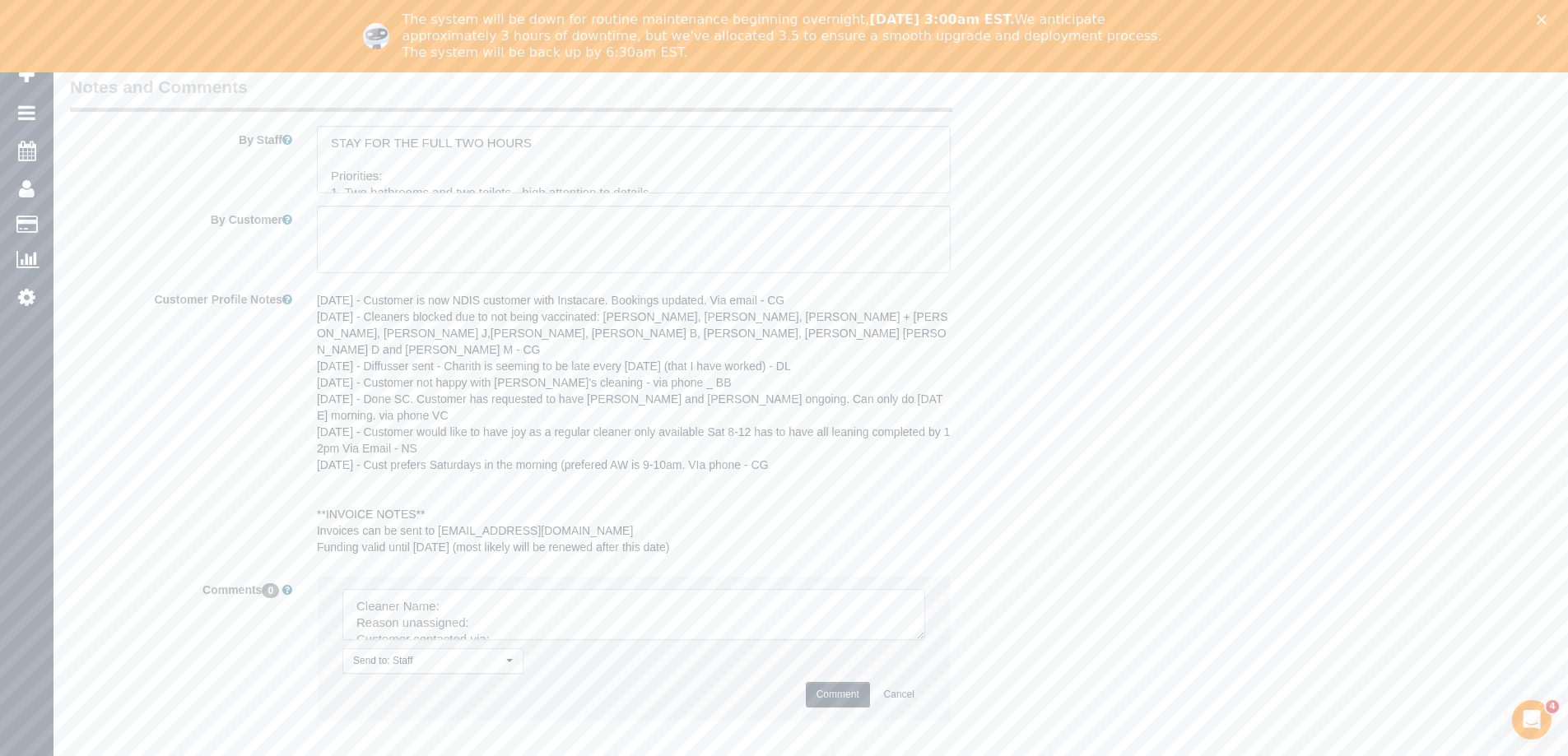
scroll to position [1886, 0]
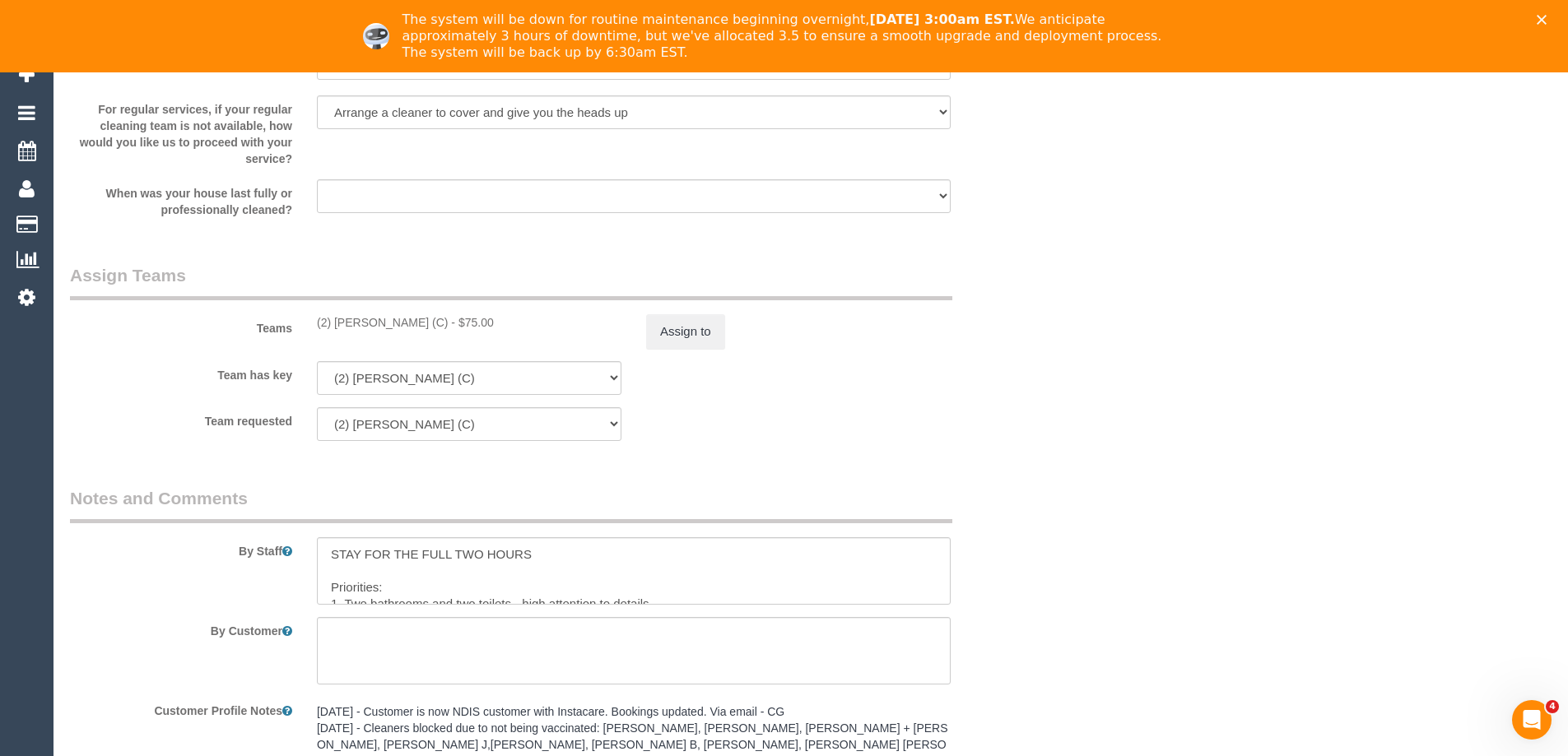
copy div "(2) [PERSON_NAME] (C)"
drag, startPoint x: 416, startPoint y: 330, endPoint x: 443, endPoint y: 330, distance: 27.0
click at [443, 330] on div "(2) [PERSON_NAME] (C) - $75.00" at bounding box center [470, 322] width 330 height 17
click at [707, 329] on button "Assign to" at bounding box center [686, 331] width 79 height 34
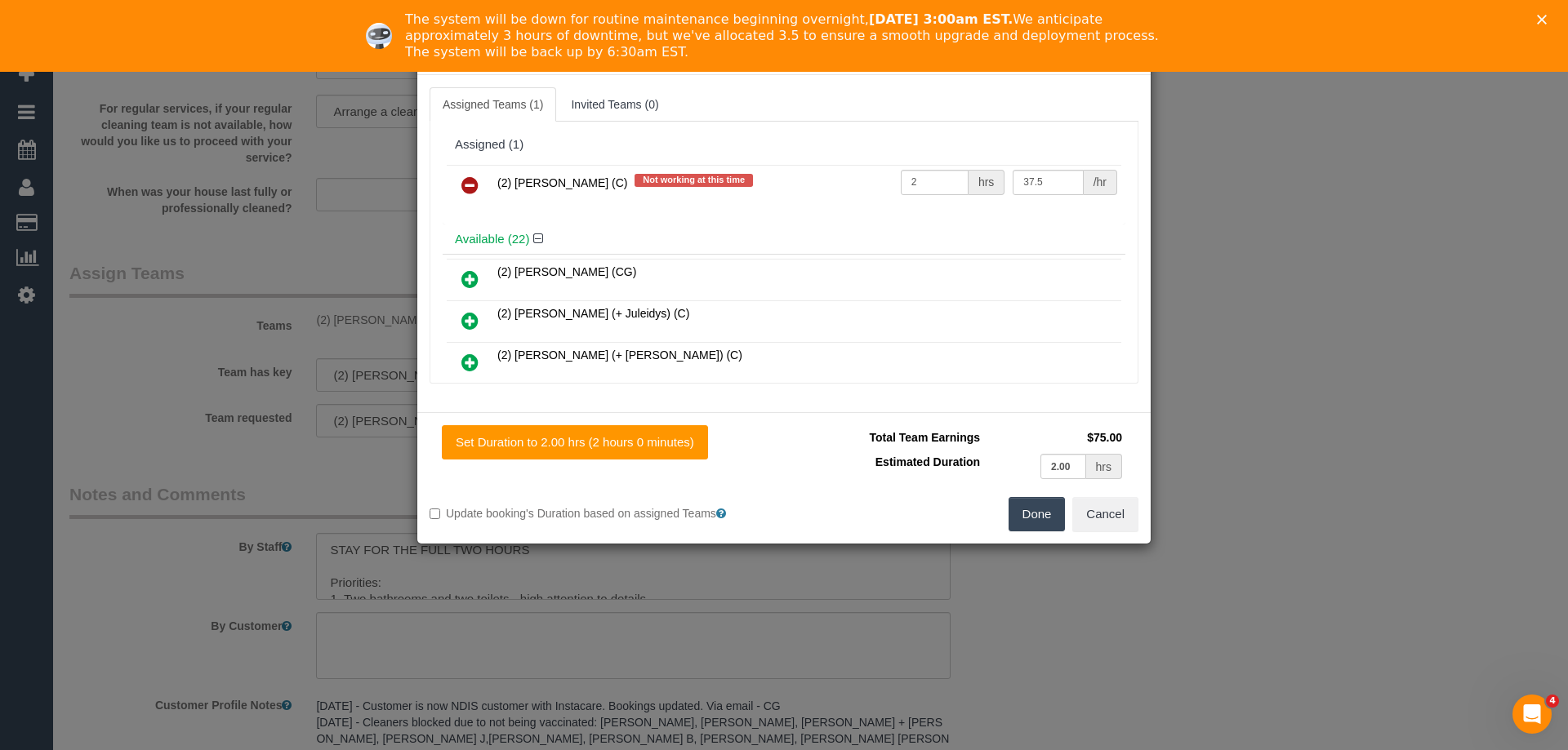
click at [464, 183] on icon at bounding box center [470, 185] width 17 height 19
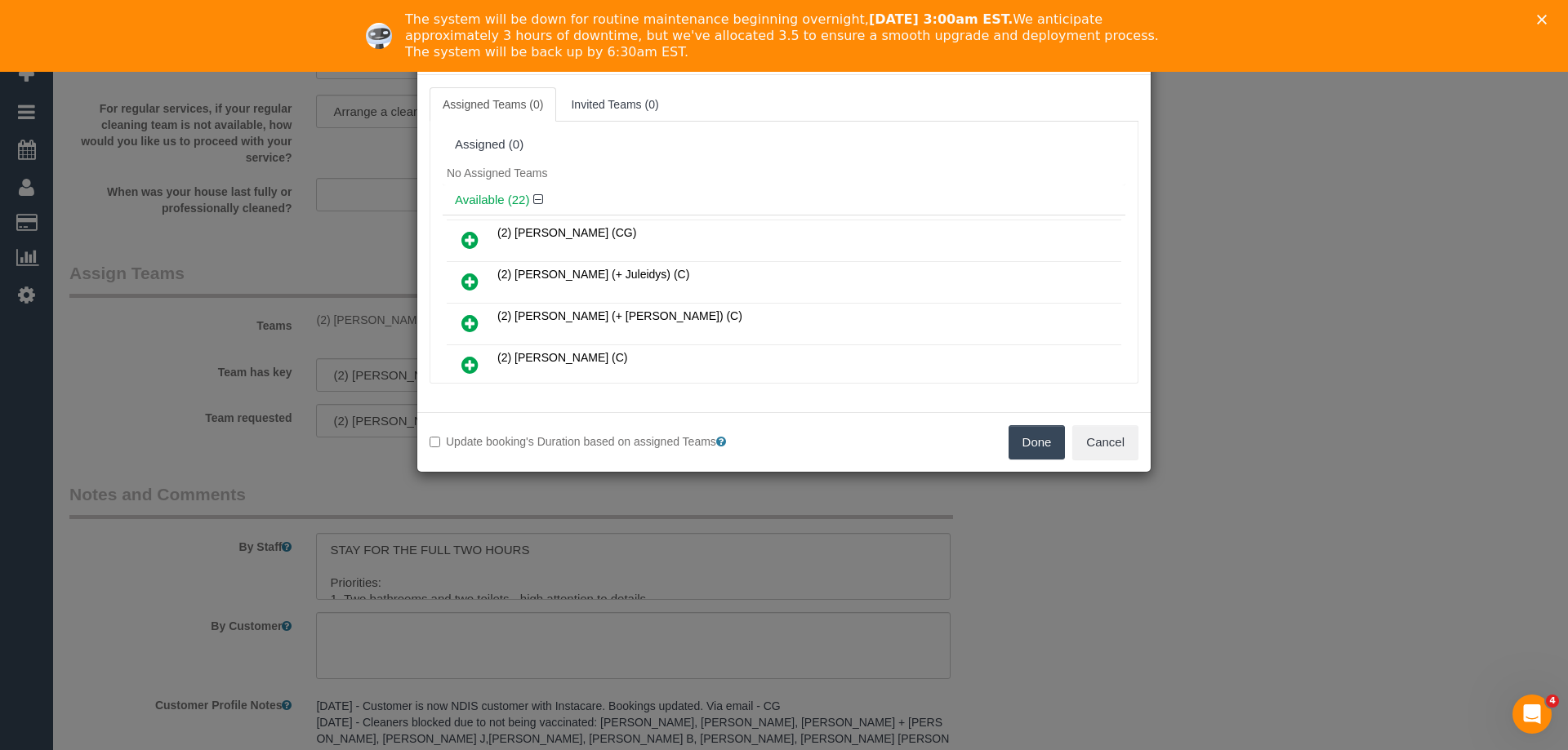
click at [1042, 440] on button "Done" at bounding box center [1036, 442] width 57 height 34
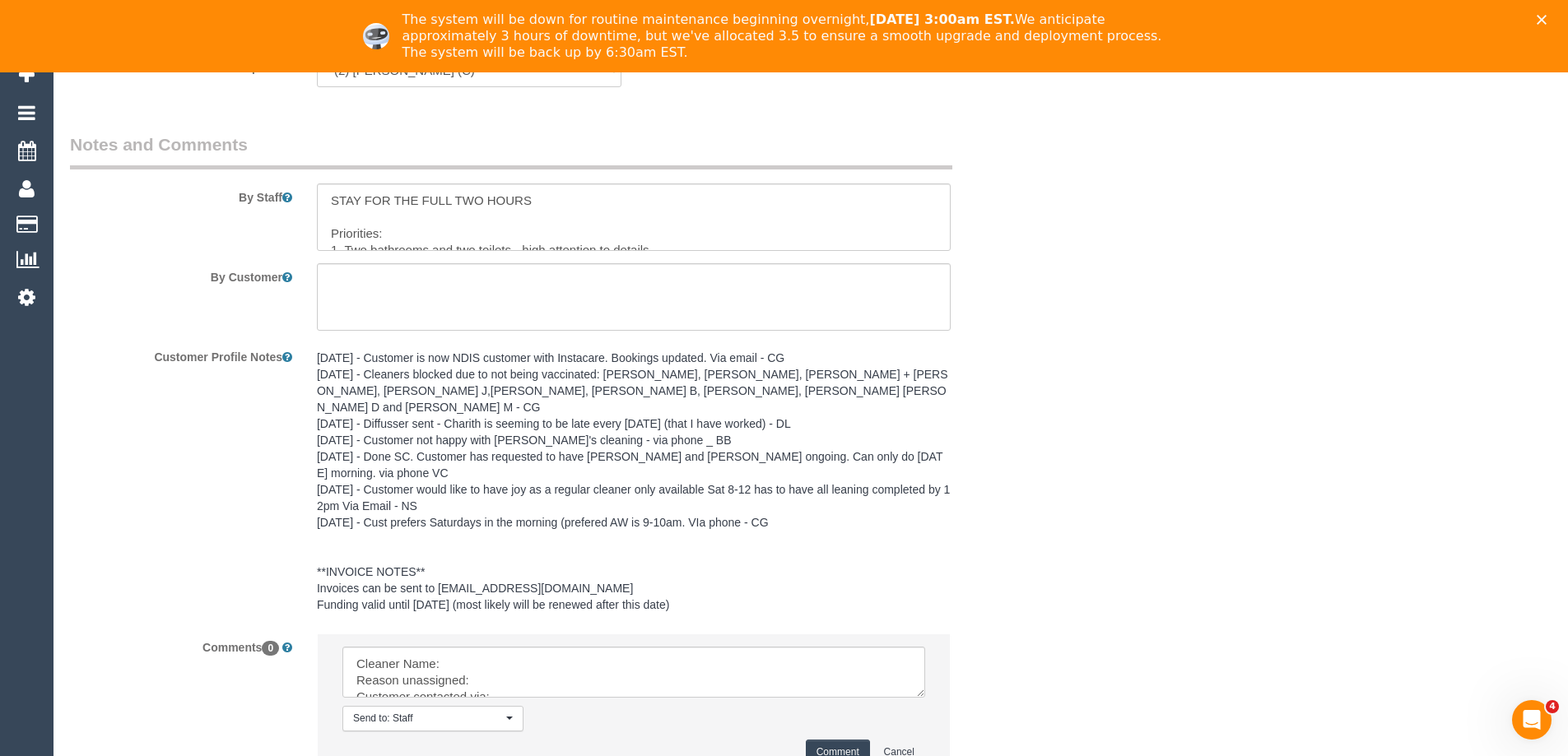
scroll to position [2365, 0]
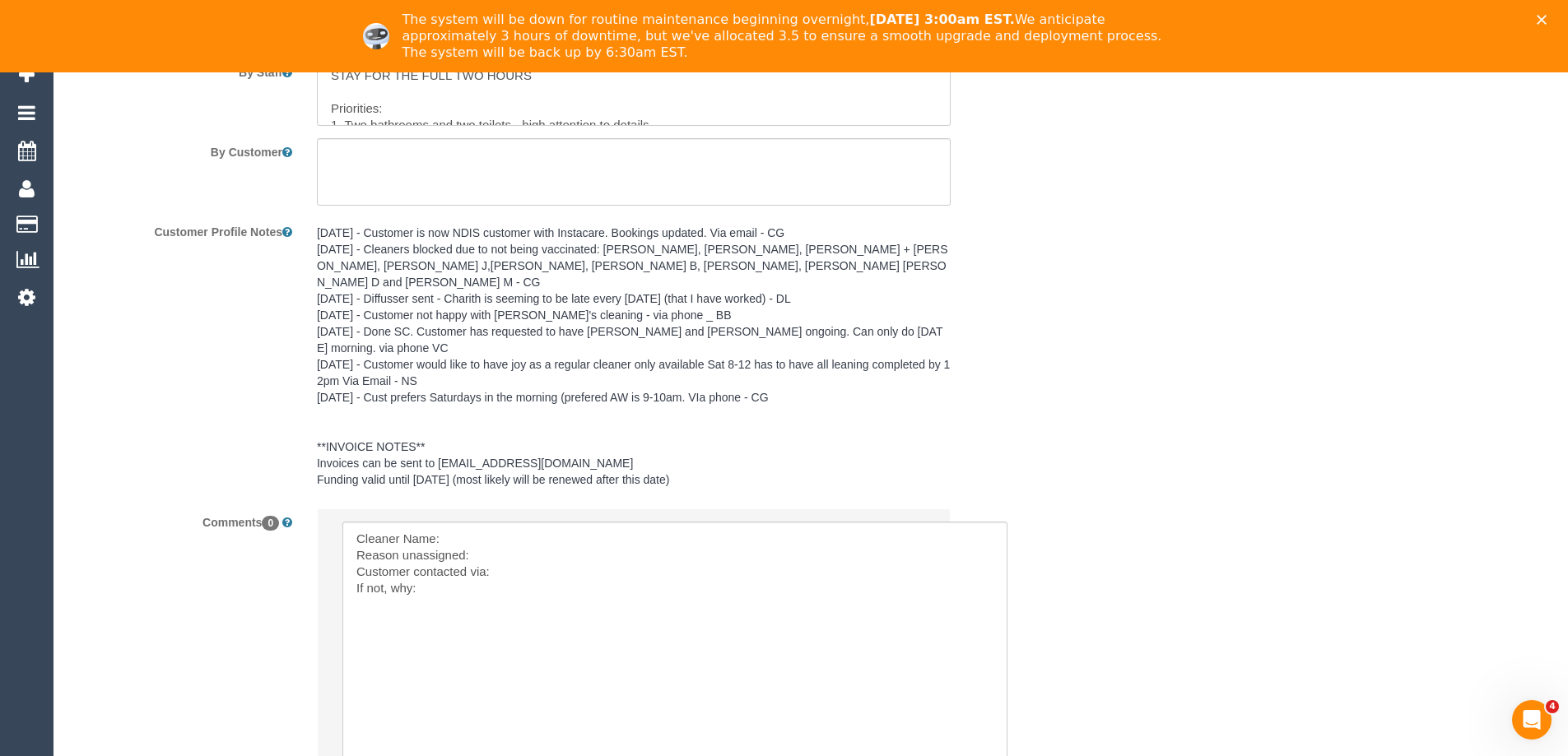
drag, startPoint x: 923, startPoint y: 552, endPoint x: 1005, endPoint y: 781, distance: 243.2
click at [533, 523] on textarea at bounding box center [675, 662] width 665 height 280
paste textarea "(2) [PERSON_NAME] (C)"
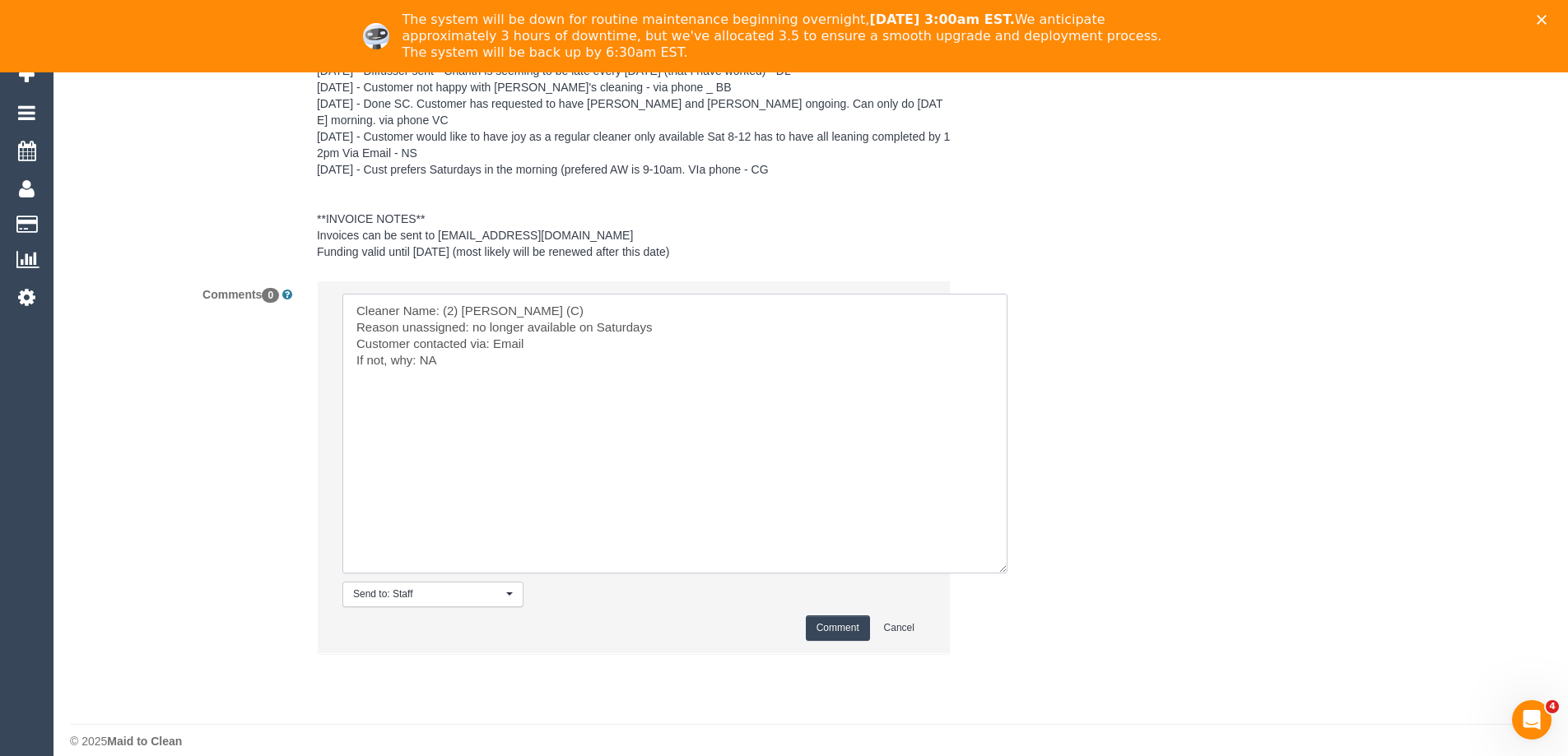
scroll to position [2594, 0]
type textarea "Cleaner Name: (2) Roumany Gergis (C) Reason unassigned: no longer available on …"
click at [838, 615] on button "Comment" at bounding box center [837, 627] width 64 height 26
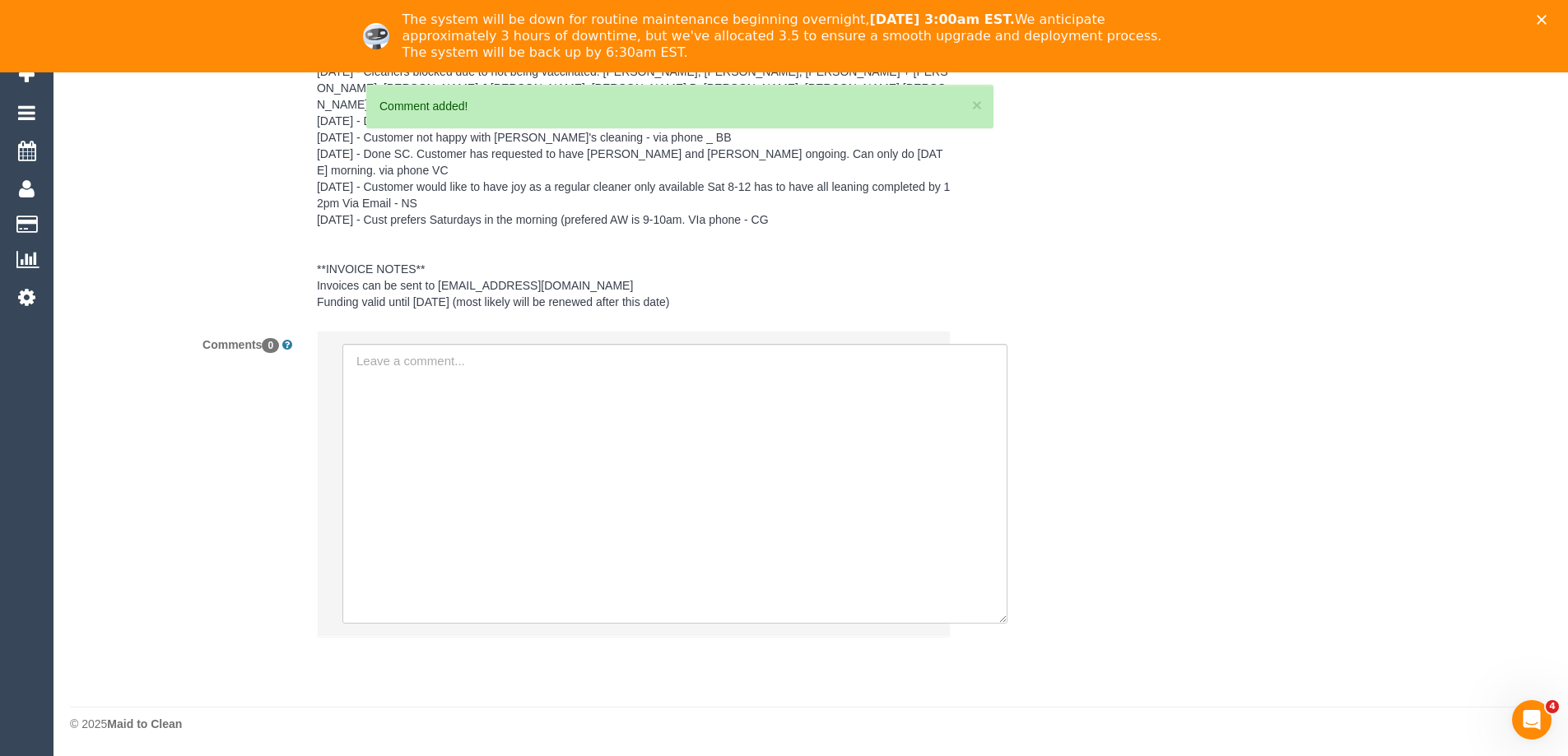
click at [956, 278] on div "15/04/24 - Customer is now NDIS customer with Instacare. Bookings updated. Via …" at bounding box center [634, 180] width 658 height 278
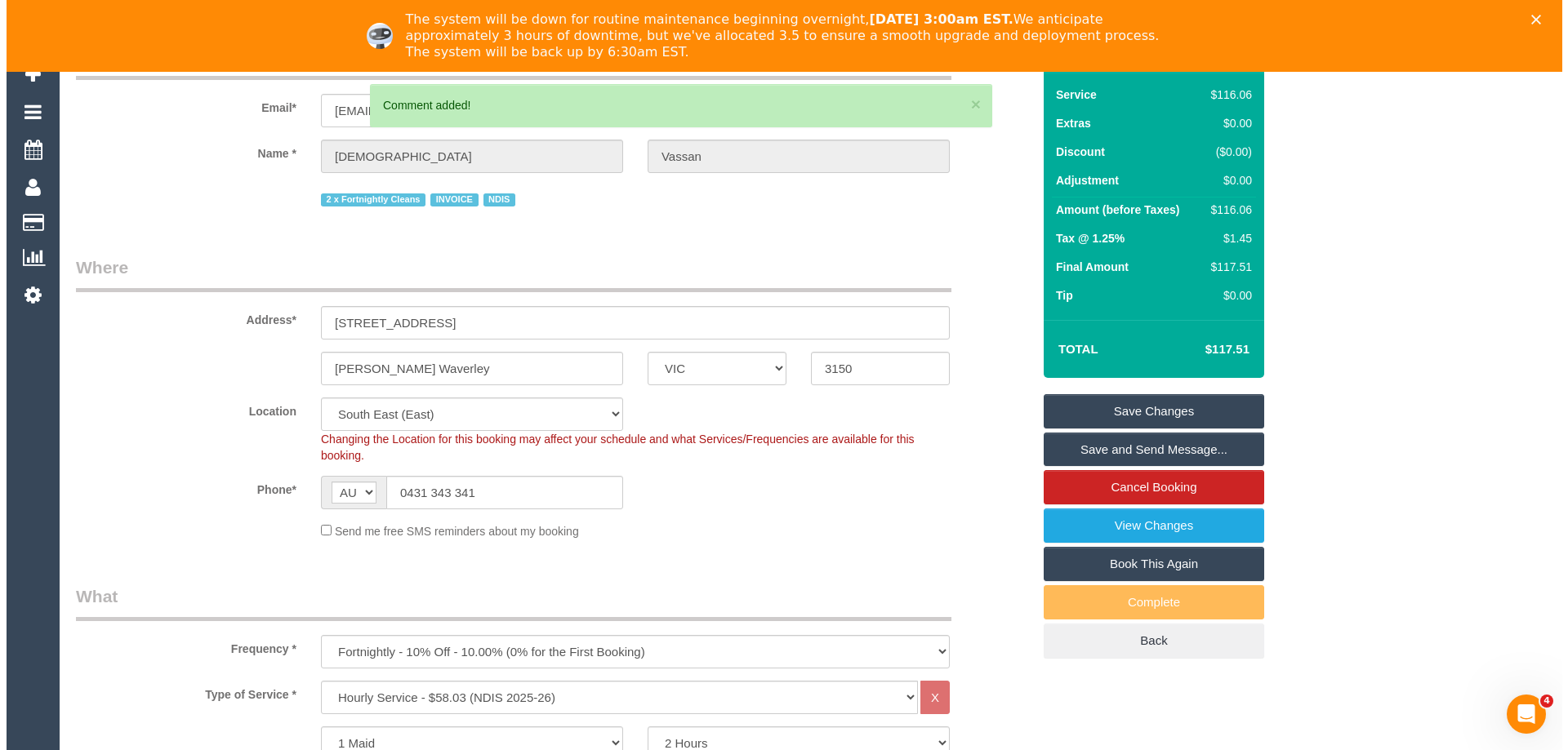
scroll to position [0, 0]
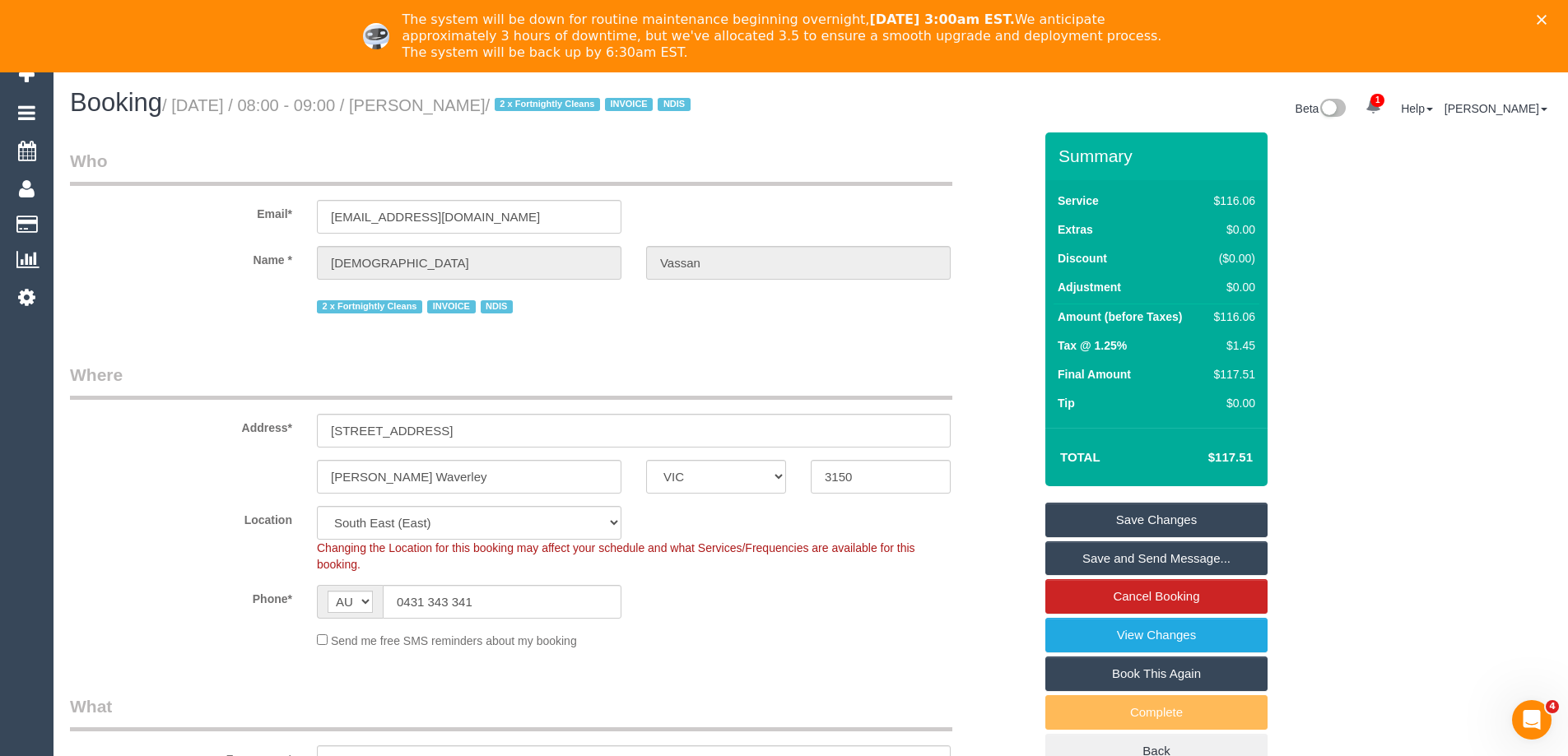
click at [1154, 513] on link "Save Changes" at bounding box center [1156, 520] width 222 height 34
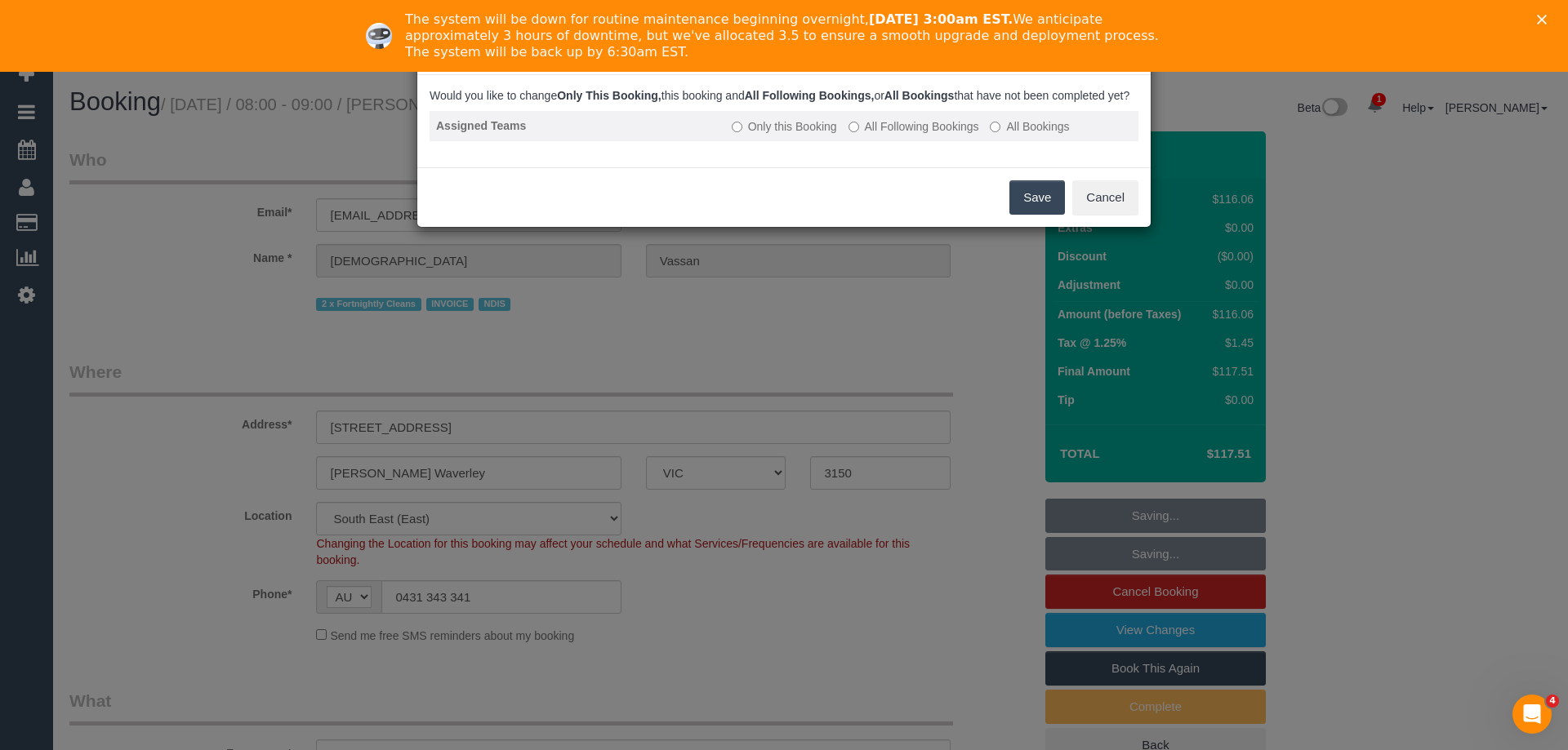
click at [885, 135] on label "All Following Bookings" at bounding box center [913, 126] width 130 height 17
click at [1014, 214] on button "Save" at bounding box center [1037, 197] width 56 height 34
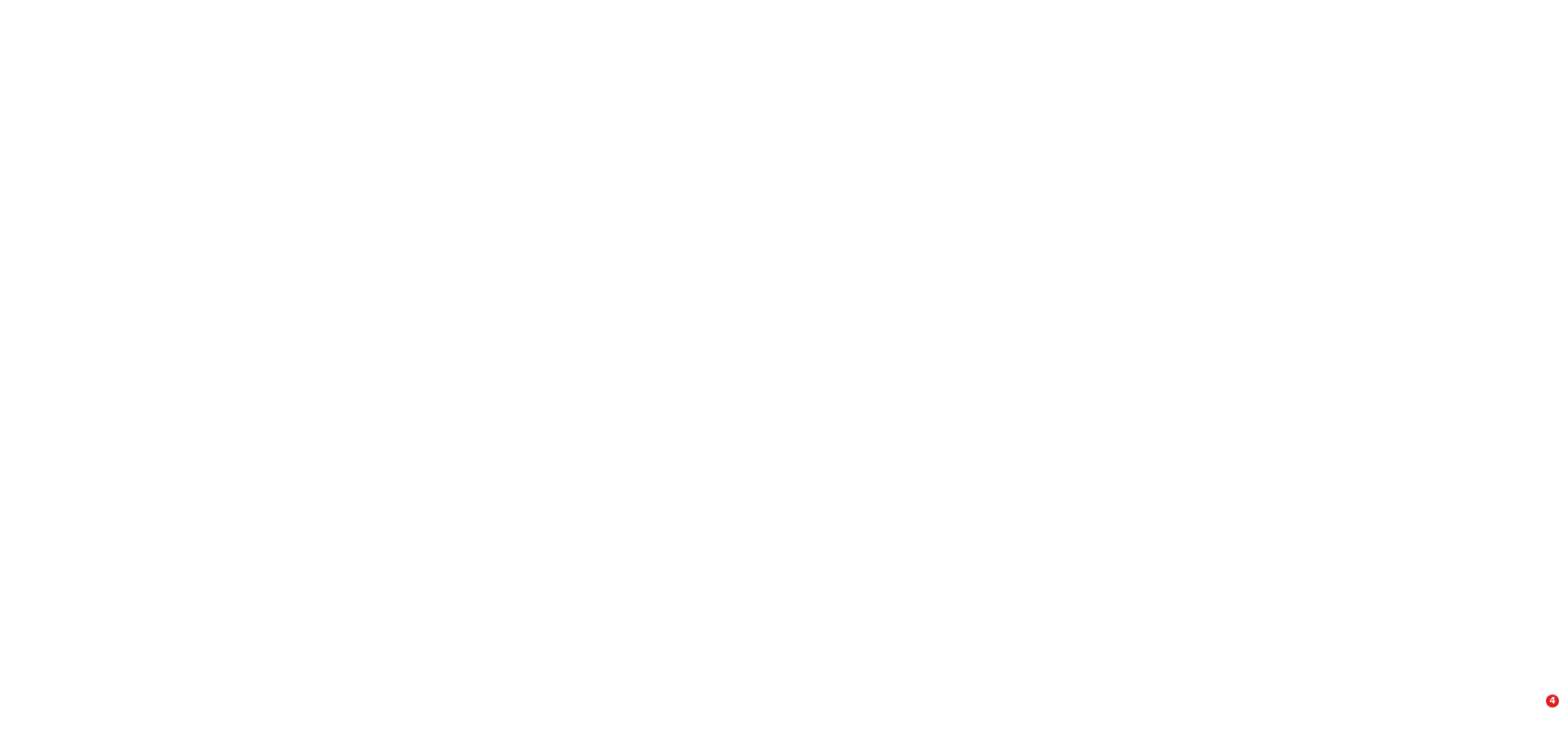
select select "VIC"
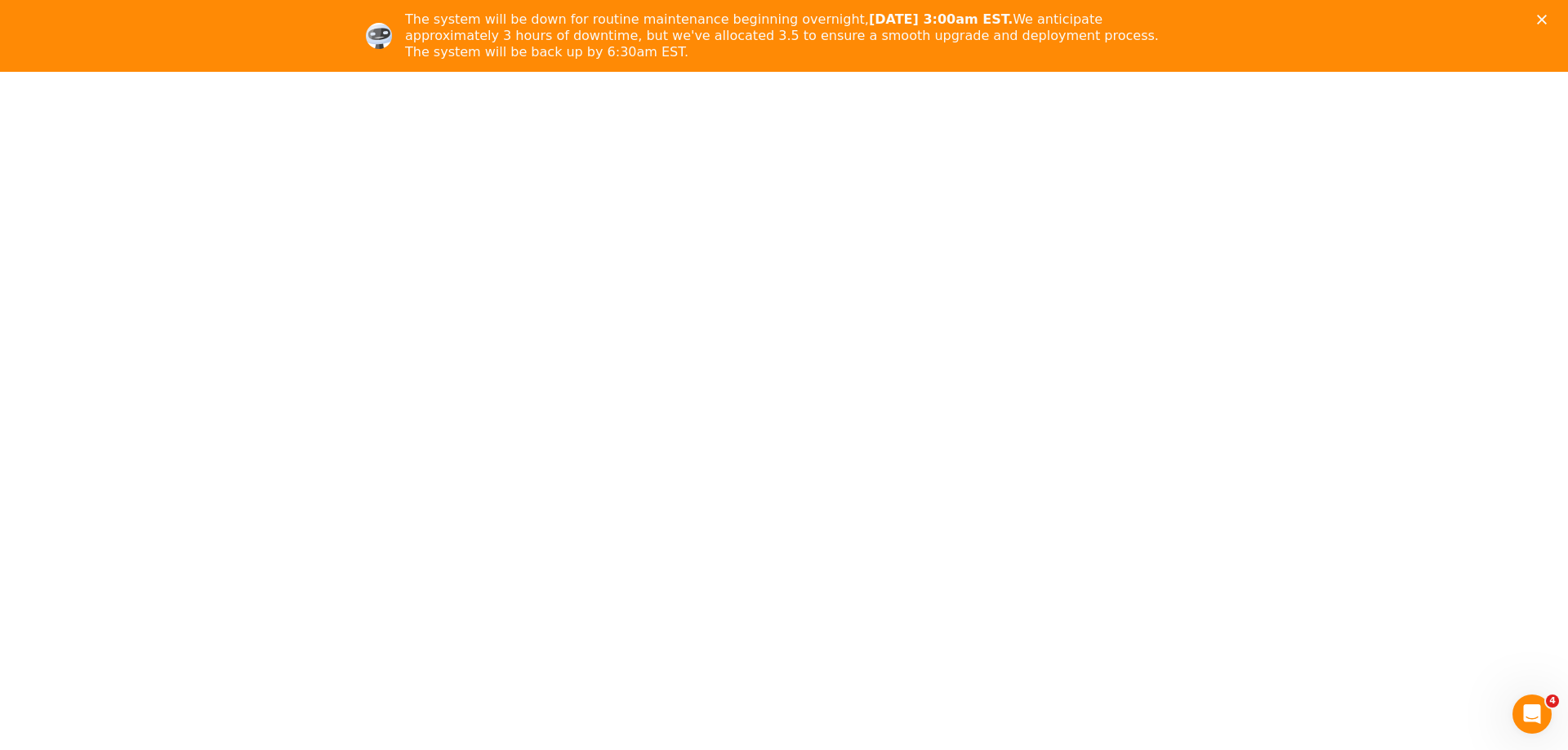
select select "string:stripe-pm_1QK6Ck2GScqysDRVh0L9iVIm"
select select "number:28"
select select "number:14"
select select "number:19"
select select "number:25"
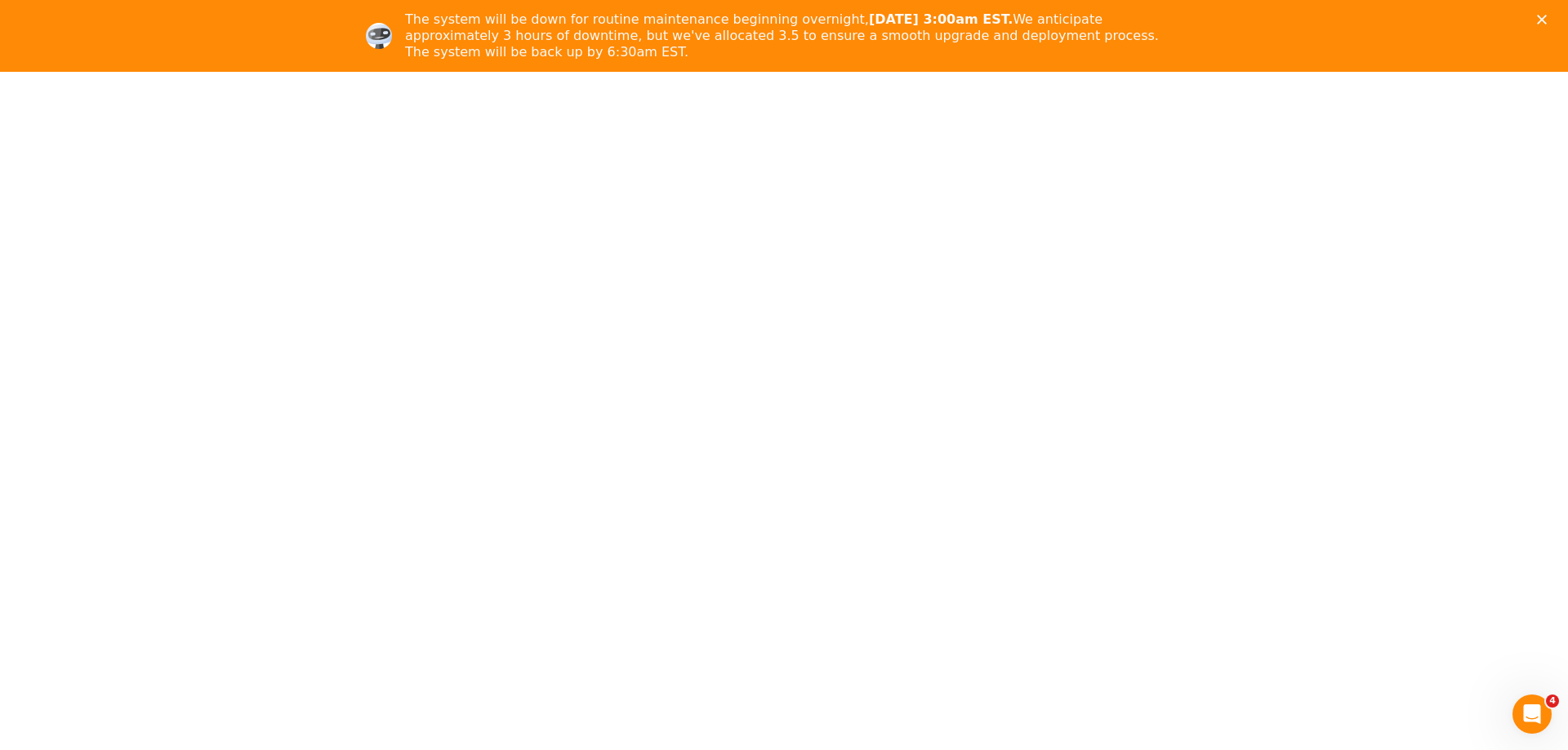
select select "number:34"
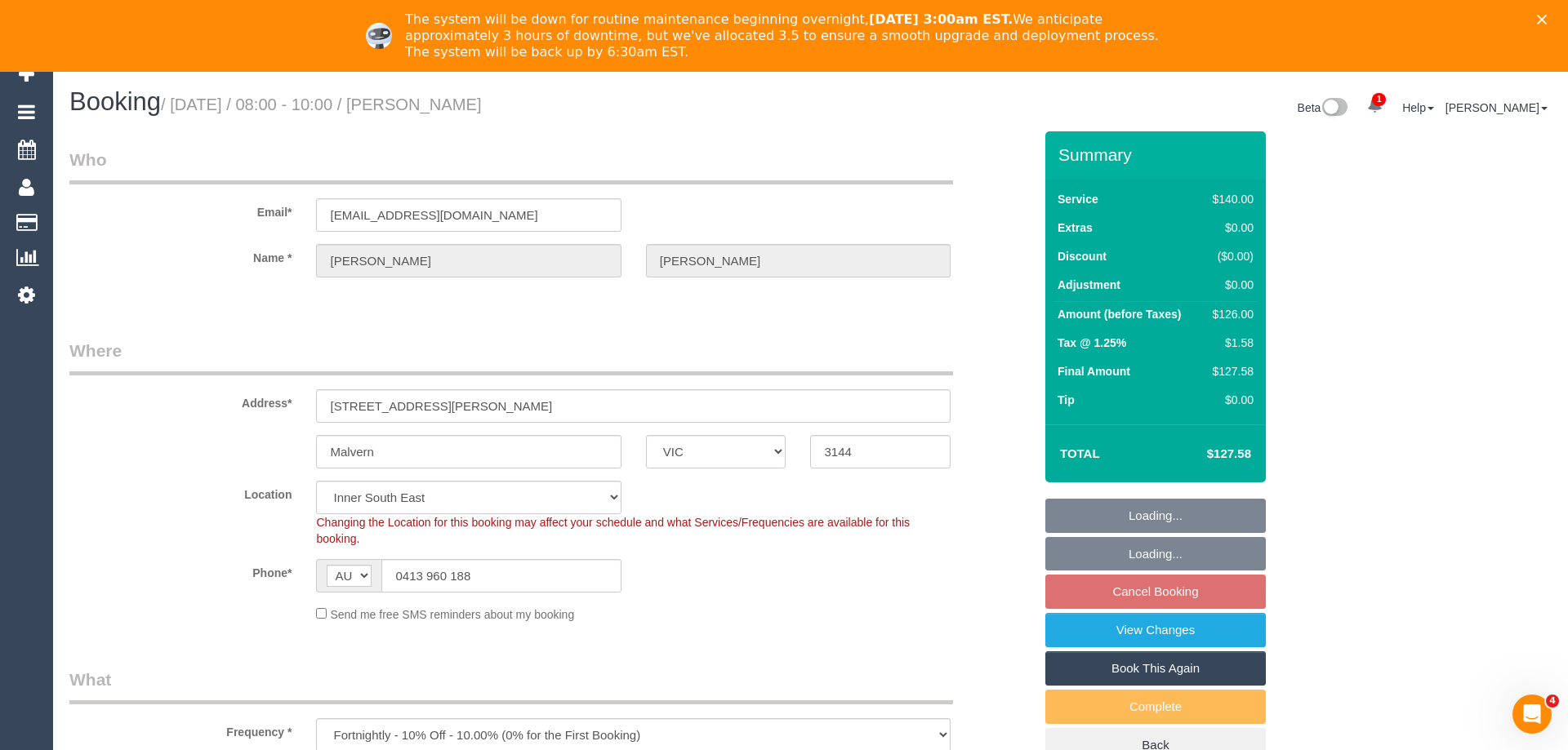
select select "object:1417"
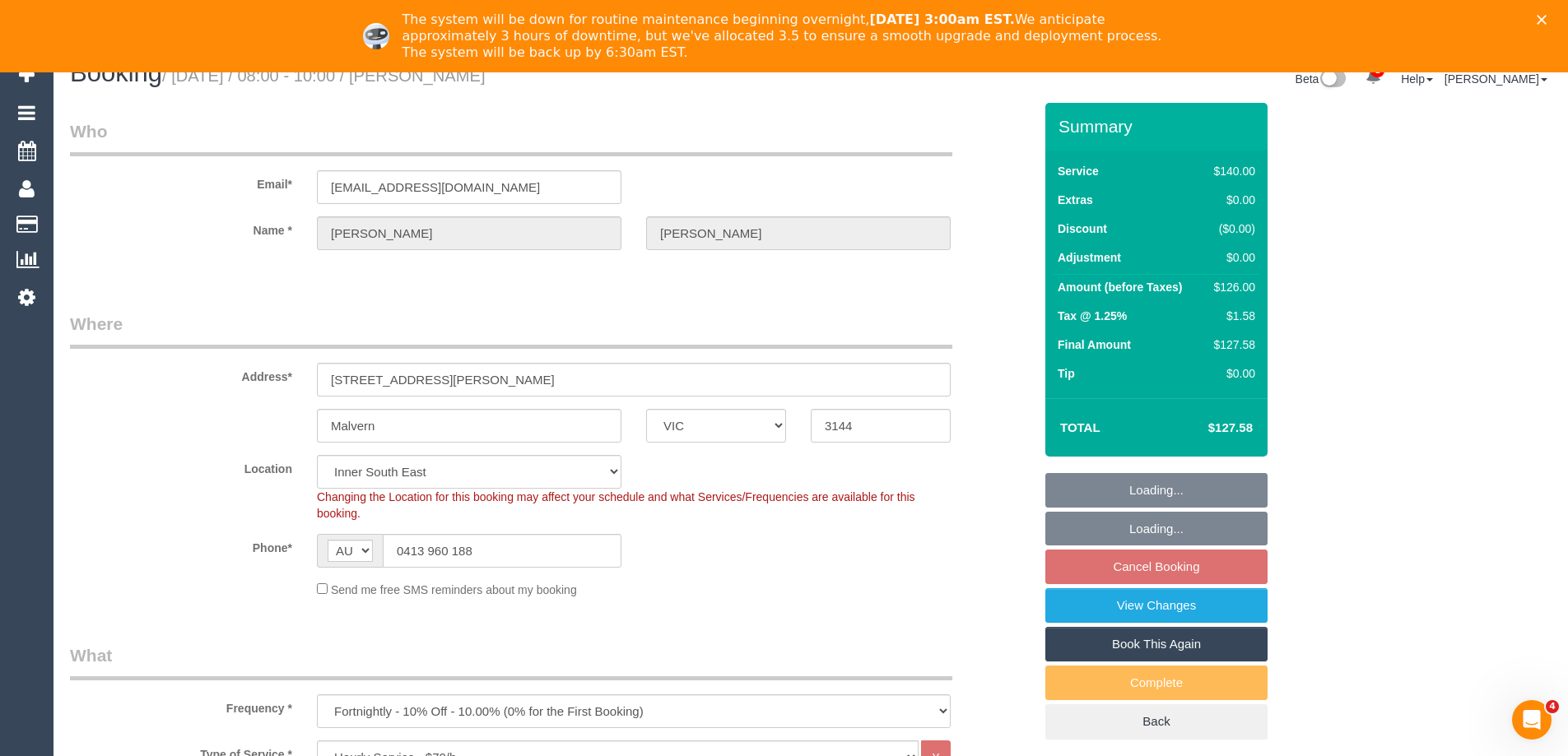
select select "spot1"
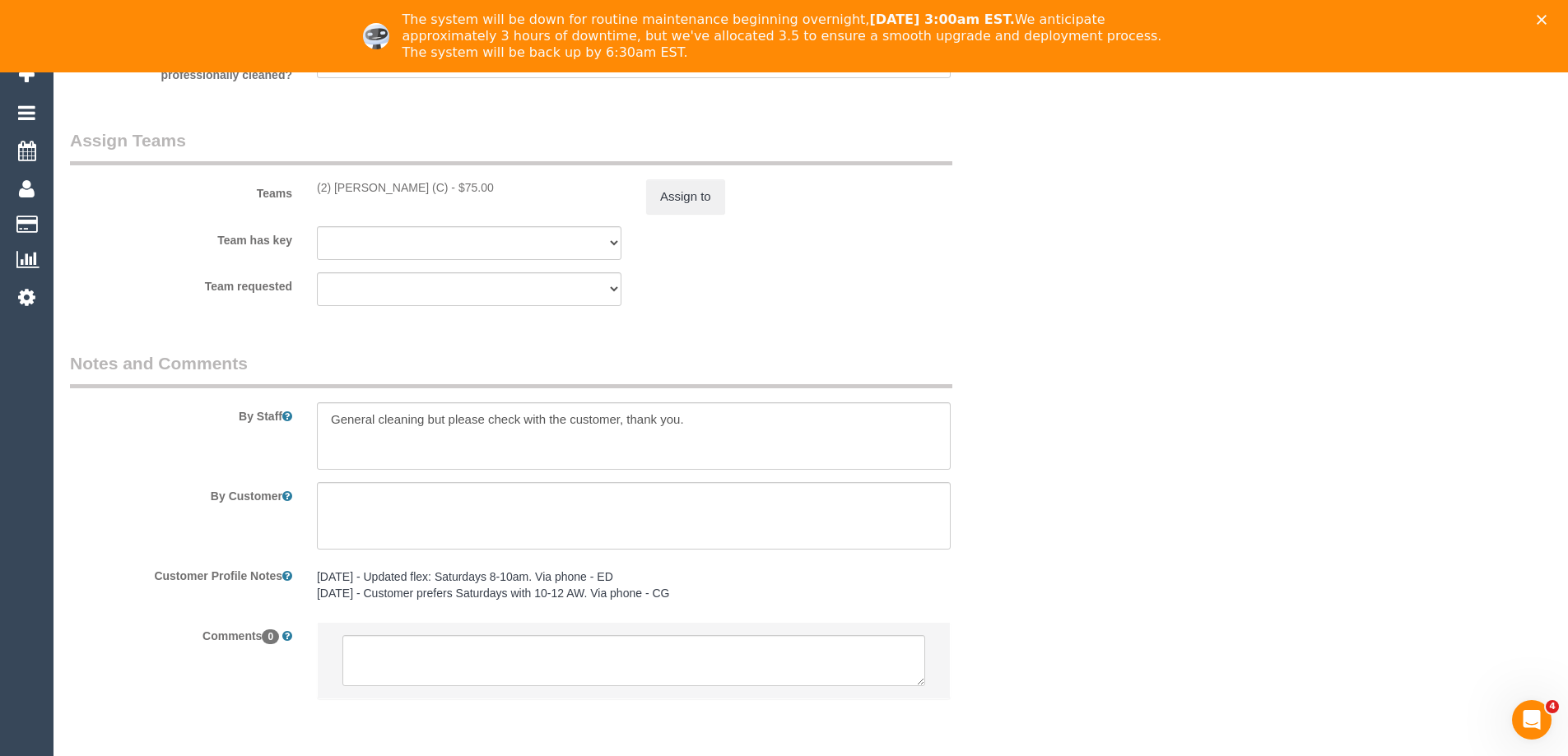
scroll to position [2457, 0]
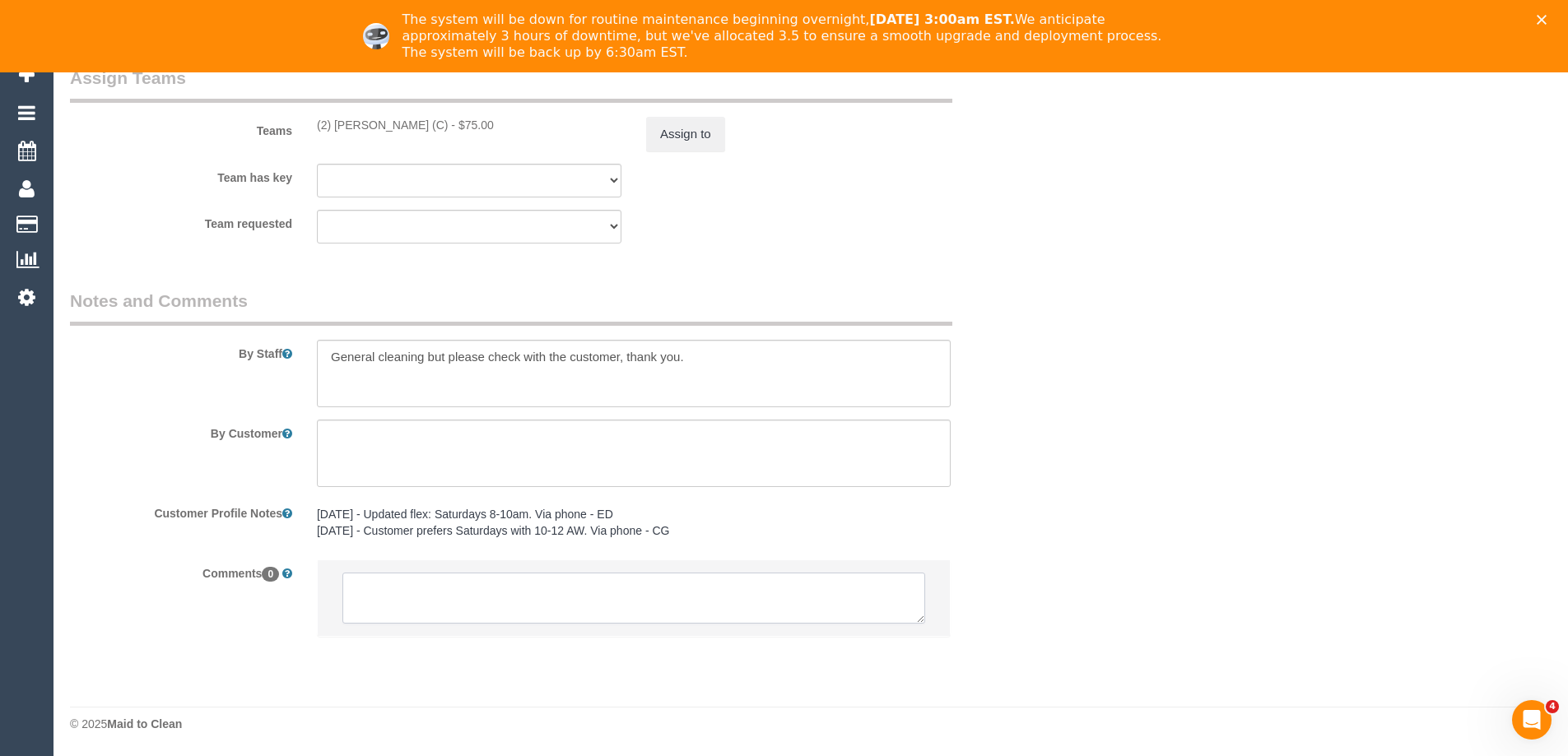
click at [439, 591] on textarea at bounding box center [634, 598] width 583 height 51
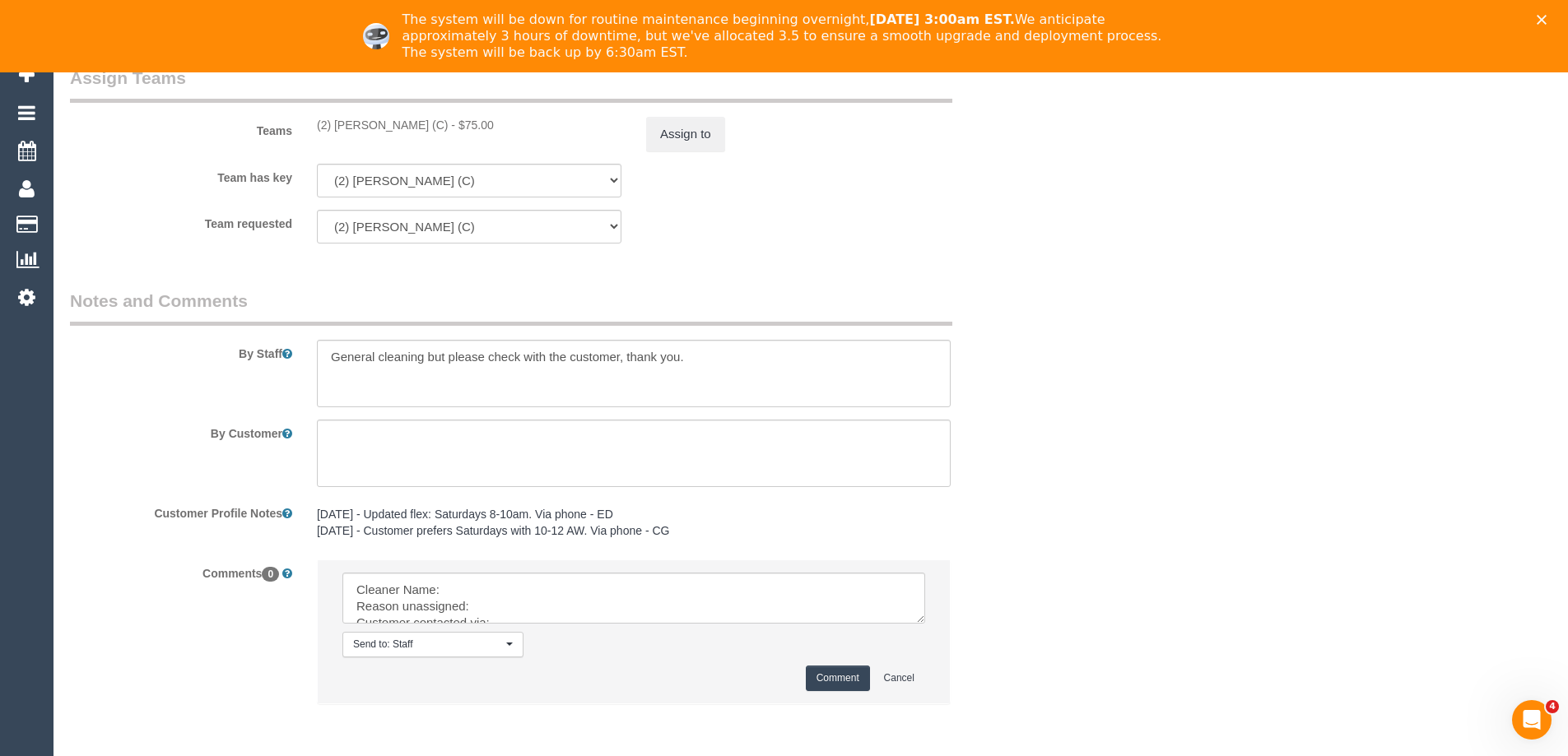
copy div "(2) [PERSON_NAME] (C)"
drag, startPoint x: 316, startPoint y: 132, endPoint x: 442, endPoint y: 135, distance: 126.0
click at [442, 135] on div "Teams (2) [PERSON_NAME] (C) - $75.00 Assign to" at bounding box center [551, 108] width 988 height 85
click at [664, 125] on button "Assign to" at bounding box center [686, 134] width 79 height 34
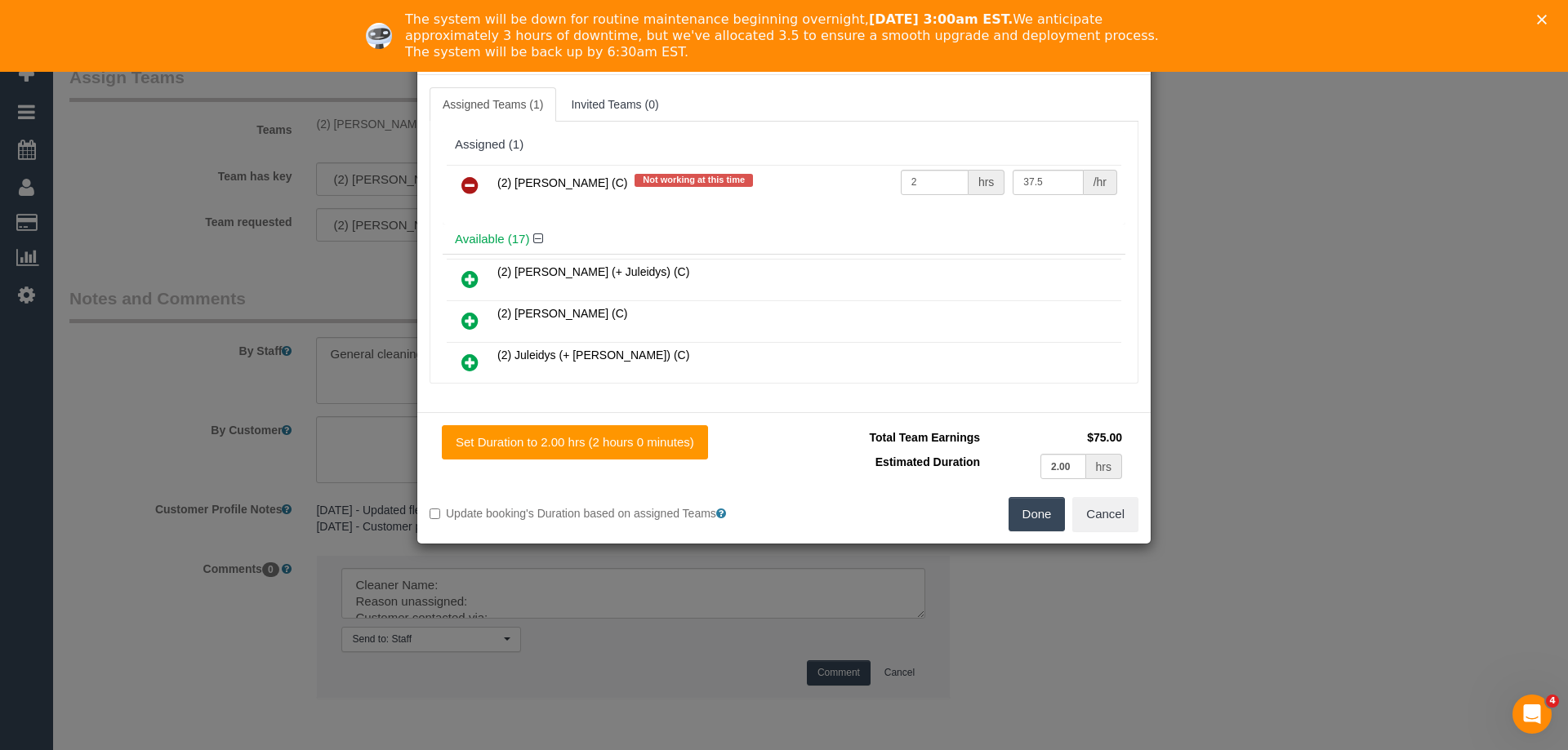
click at [470, 182] on icon at bounding box center [470, 185] width 17 height 19
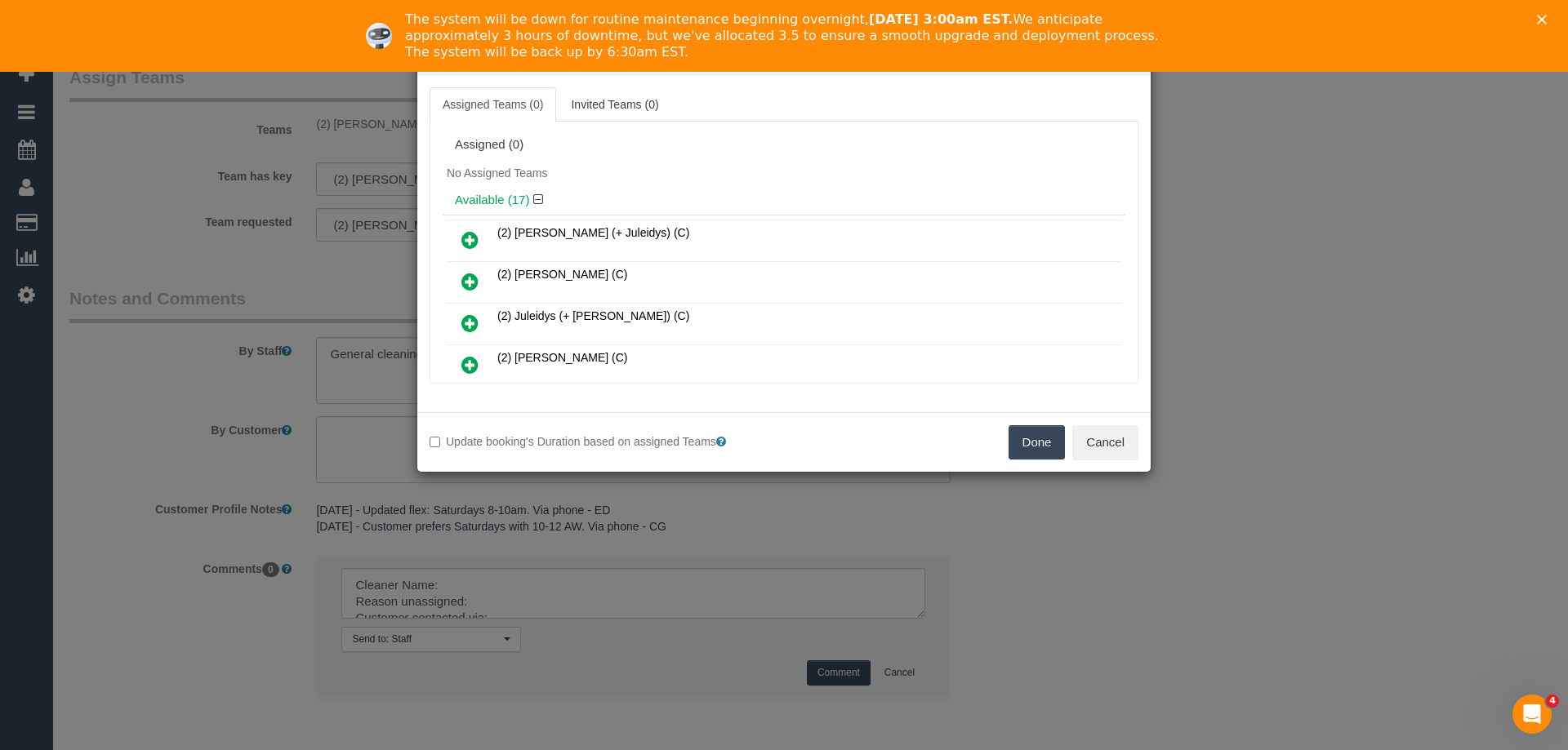
click at [1021, 443] on button "Done" at bounding box center [1036, 442] width 57 height 34
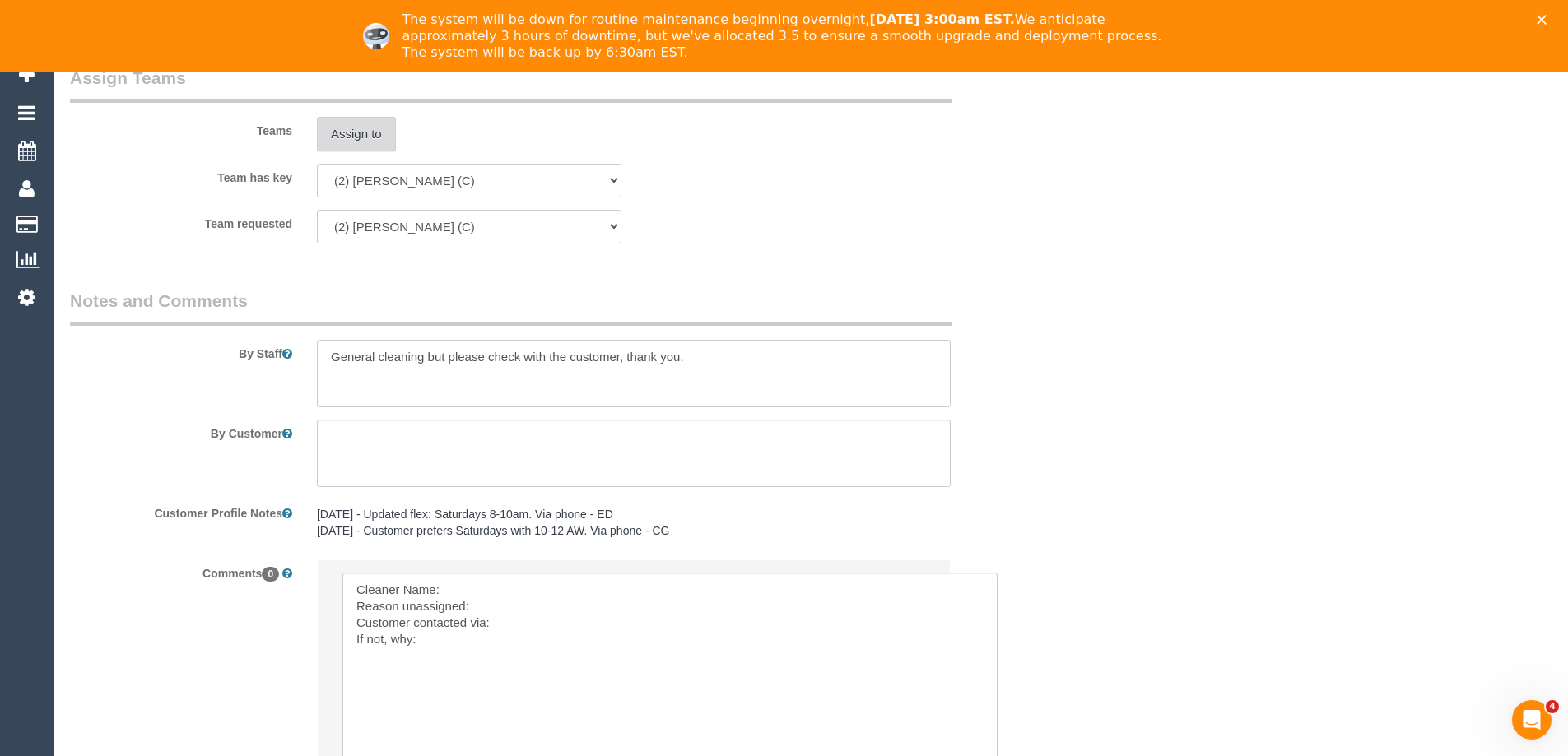
drag, startPoint x: 913, startPoint y: 611, endPoint x: 642, endPoint y: 601, distance: 271.2
click at [545, 574] on textarea at bounding box center [671, 686] width 656 height 226
paste textarea "(2) [PERSON_NAME] (C)"
click at [539, 604] on textarea at bounding box center [671, 686] width 656 height 226
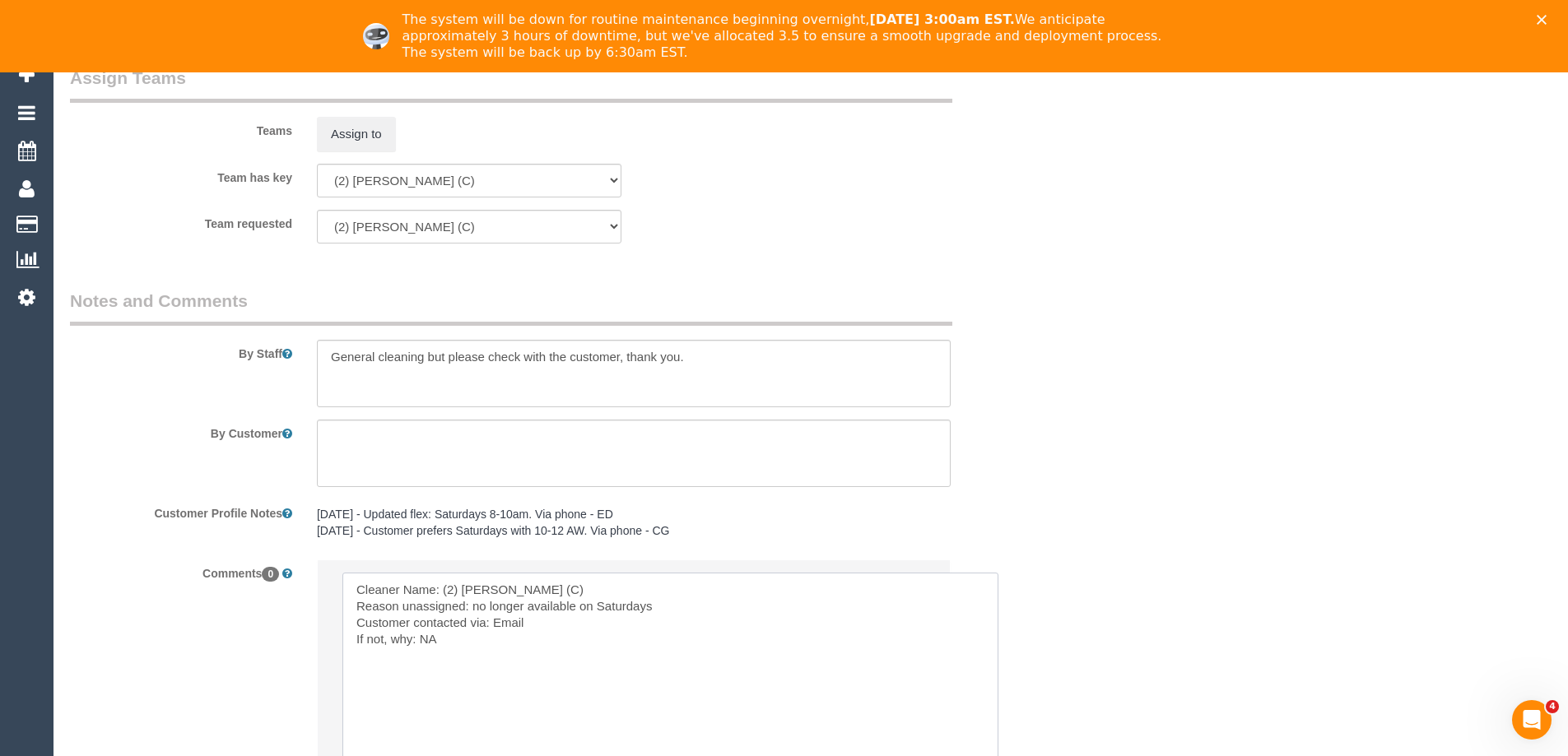
scroll to position [2700, 0]
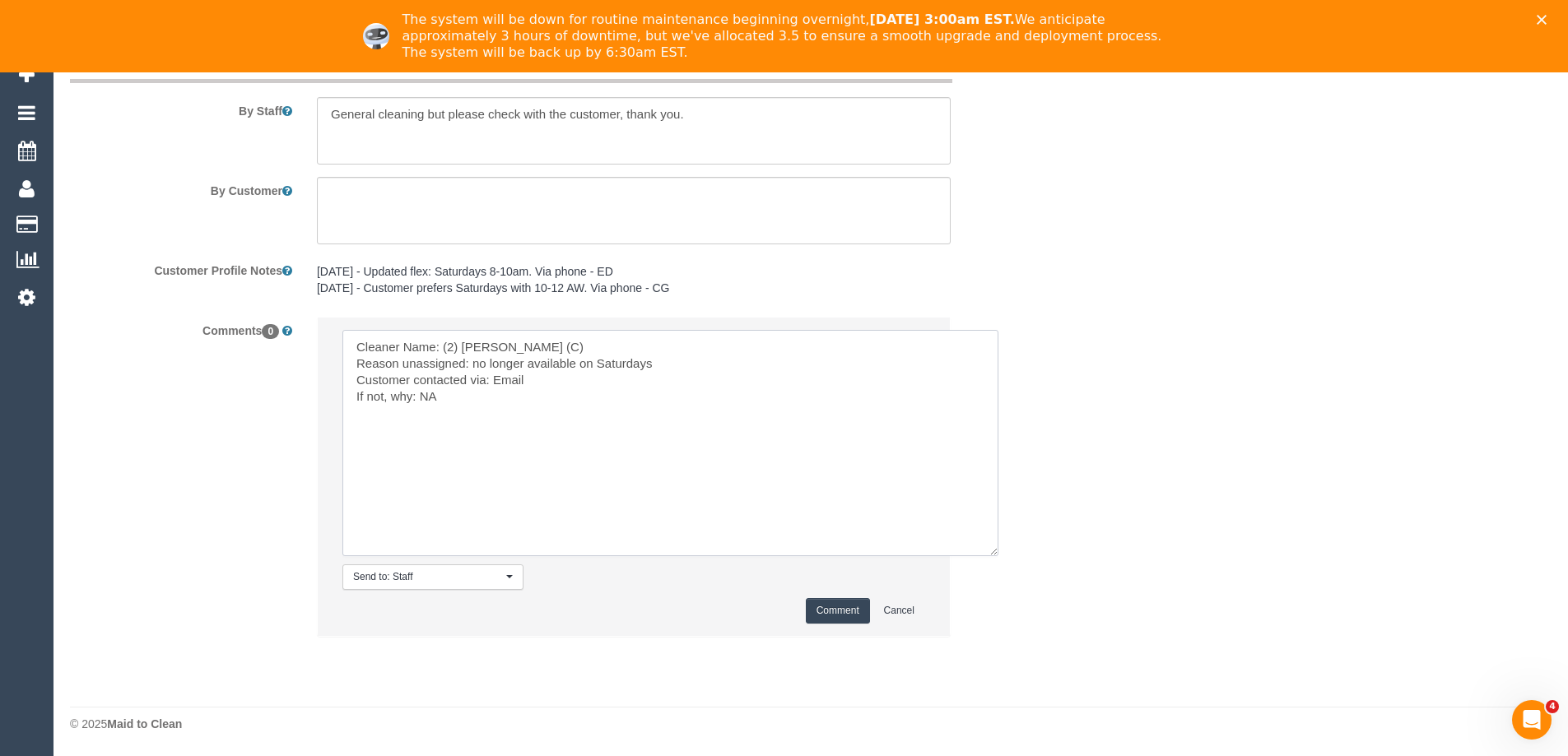
type textarea "Cleaner Name: (2) Roumany Gergis (C) Reason unassigned: no longer available on …"
click at [840, 604] on button "Comment" at bounding box center [837, 611] width 64 height 26
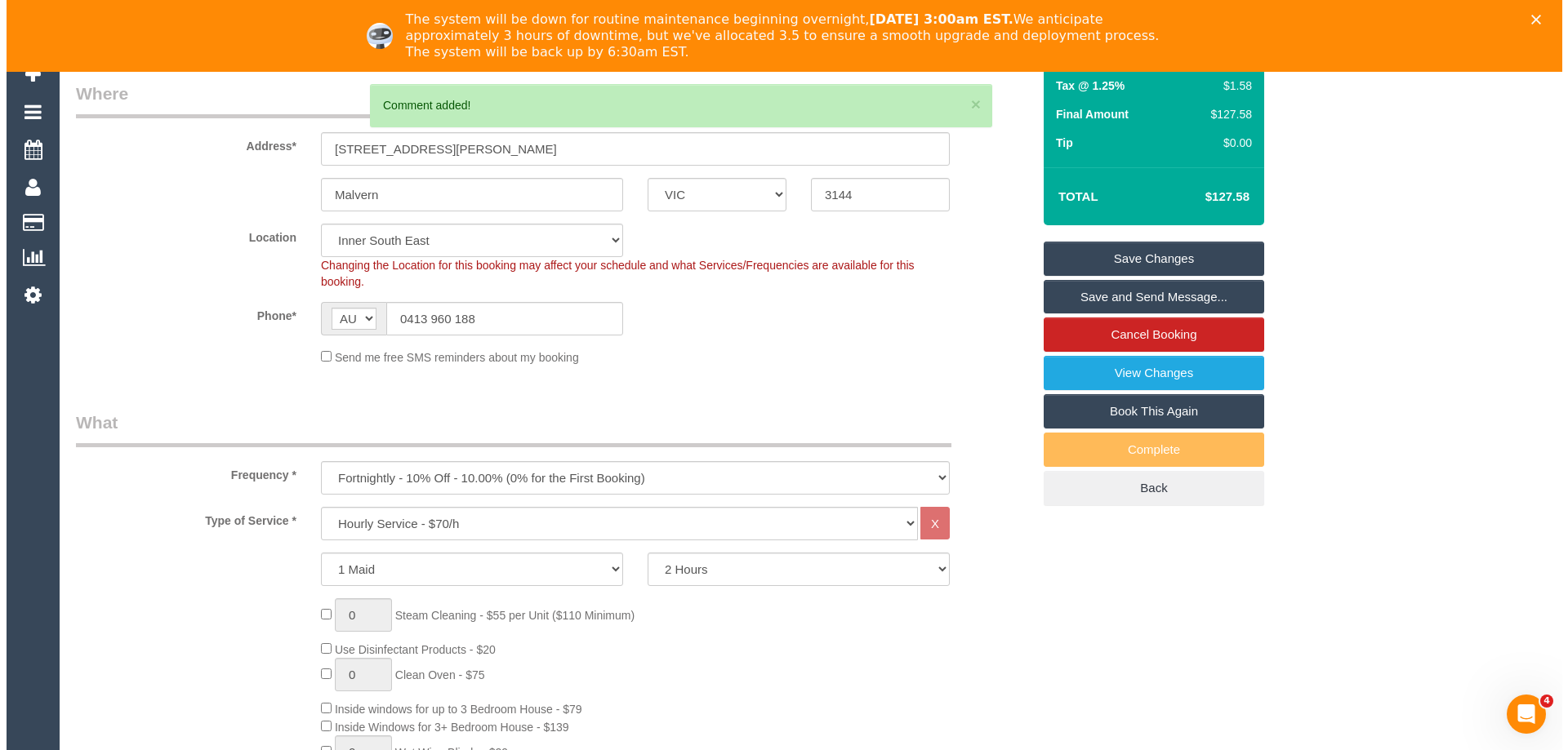
scroll to position [0, 0]
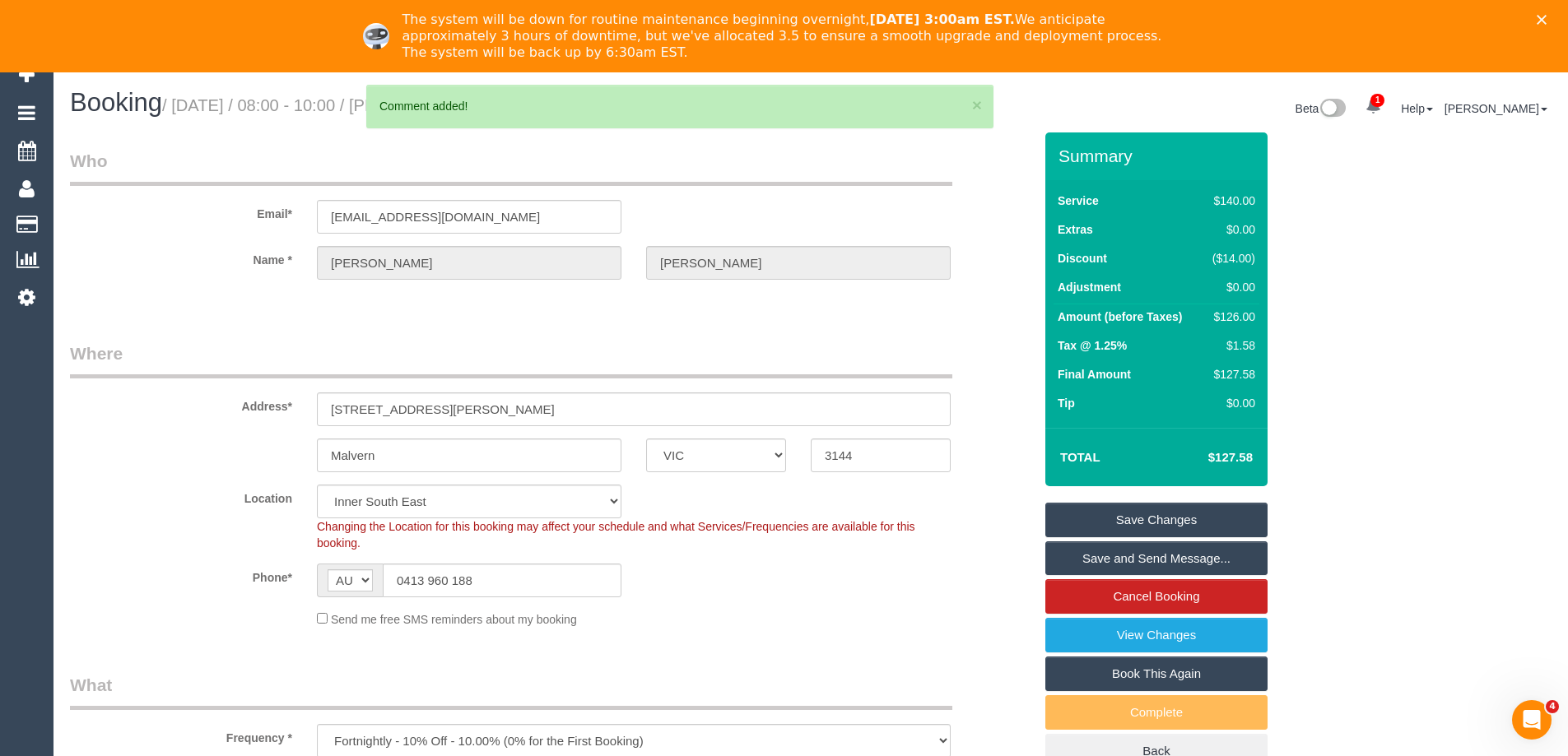
click at [1111, 516] on link "Save Changes" at bounding box center [1156, 520] width 222 height 34
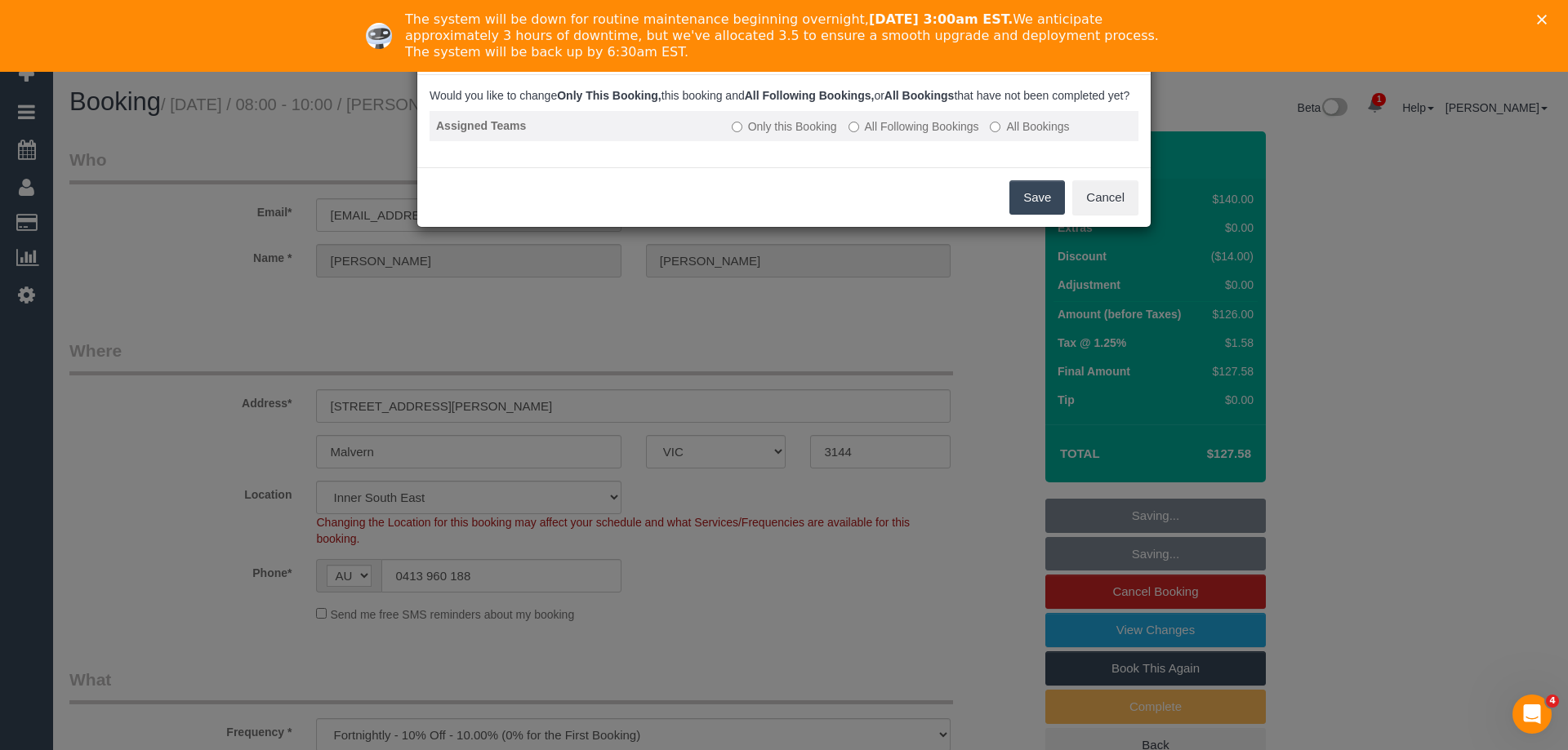
click at [918, 135] on label "All Following Bookings" at bounding box center [913, 126] width 130 height 17
click at [1023, 205] on button "Save" at bounding box center [1037, 197] width 56 height 34
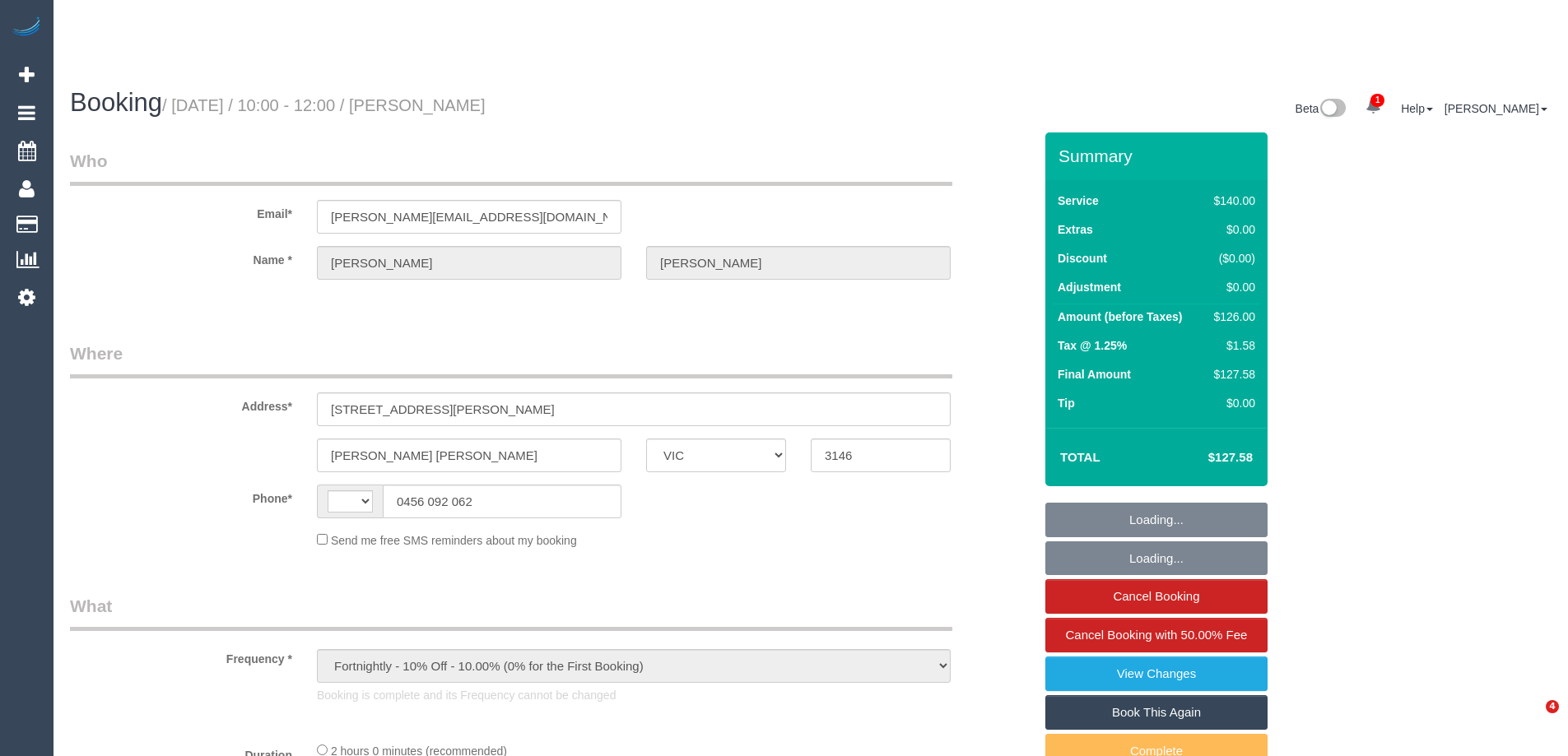
select select "VIC"
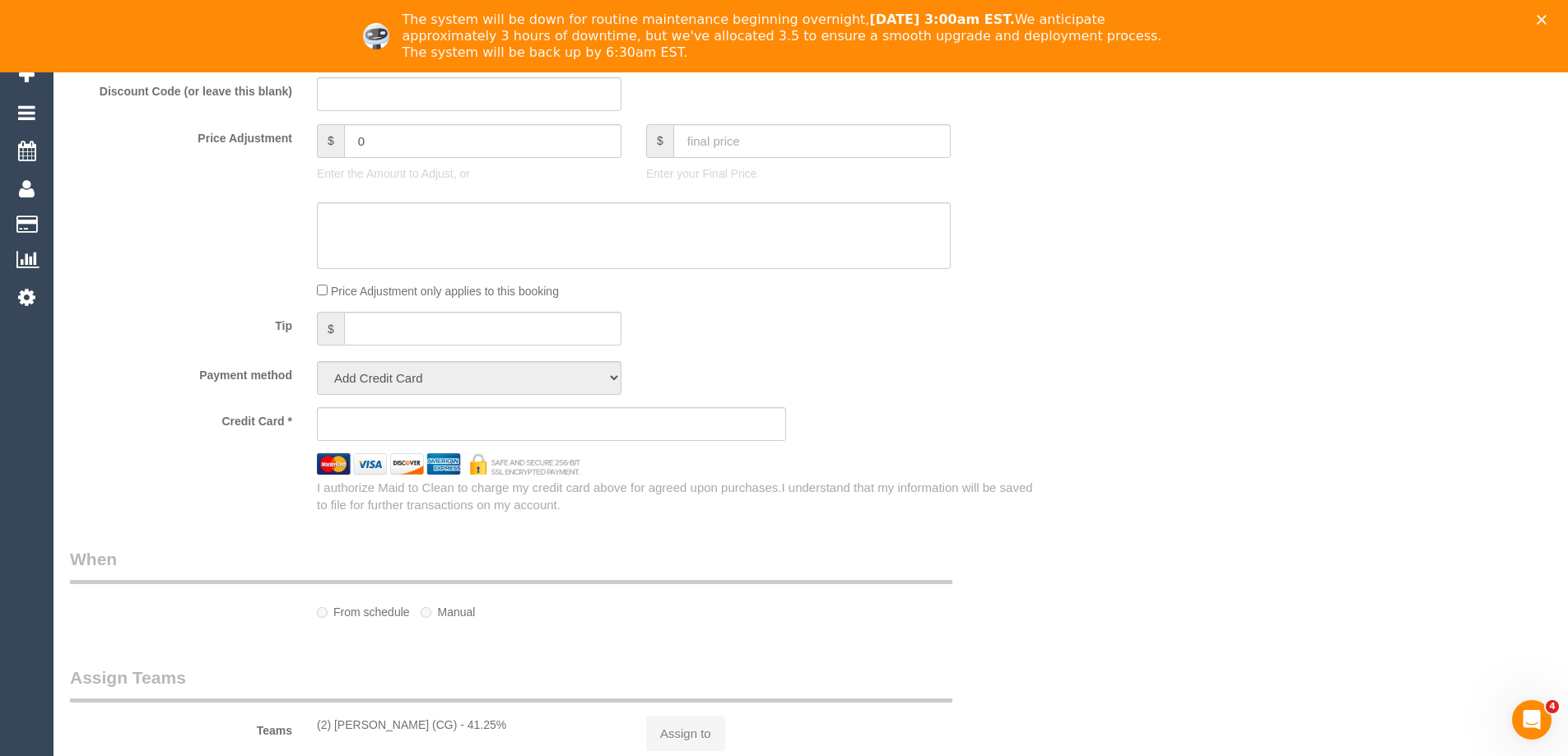
scroll to position [819, 0]
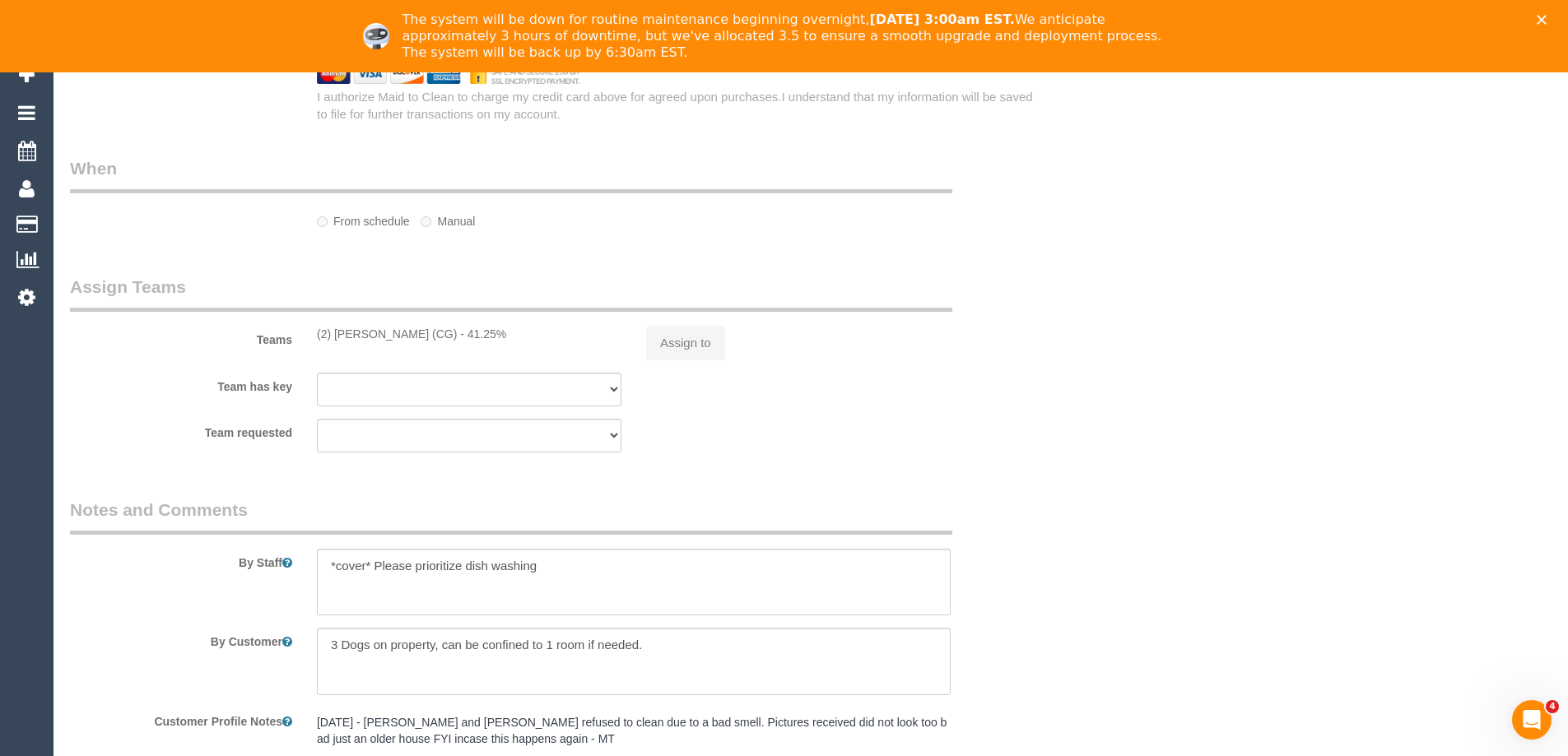
select select "object:894"
select select "string:AU"
select select "string:stripe-pm_1RsXi62GScqysDRV3dsElIHA"
select select "spot1"
select select "number:27"
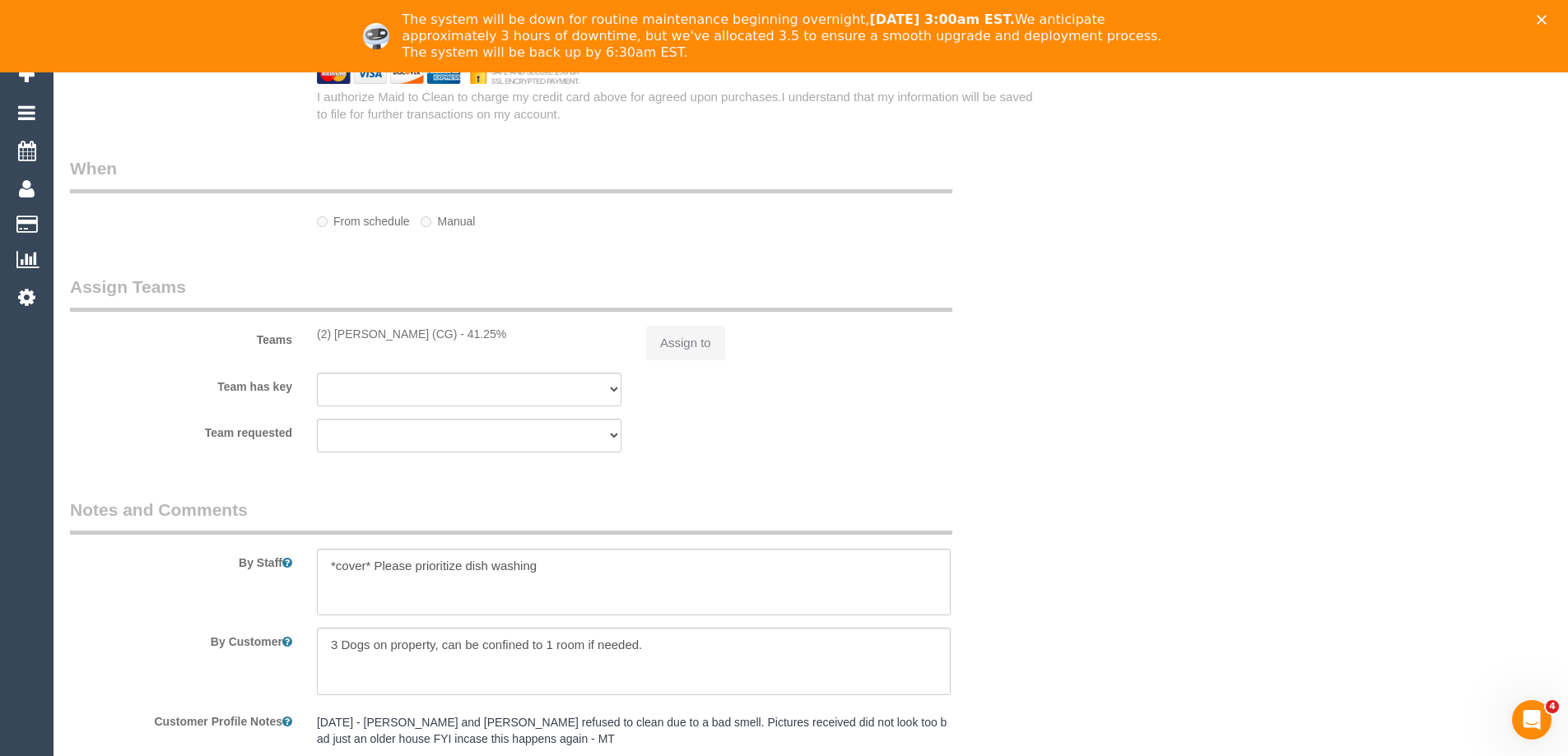
select select "number:14"
select select "number:19"
select select "number:23"
select select "number:35"
select select "number:26"
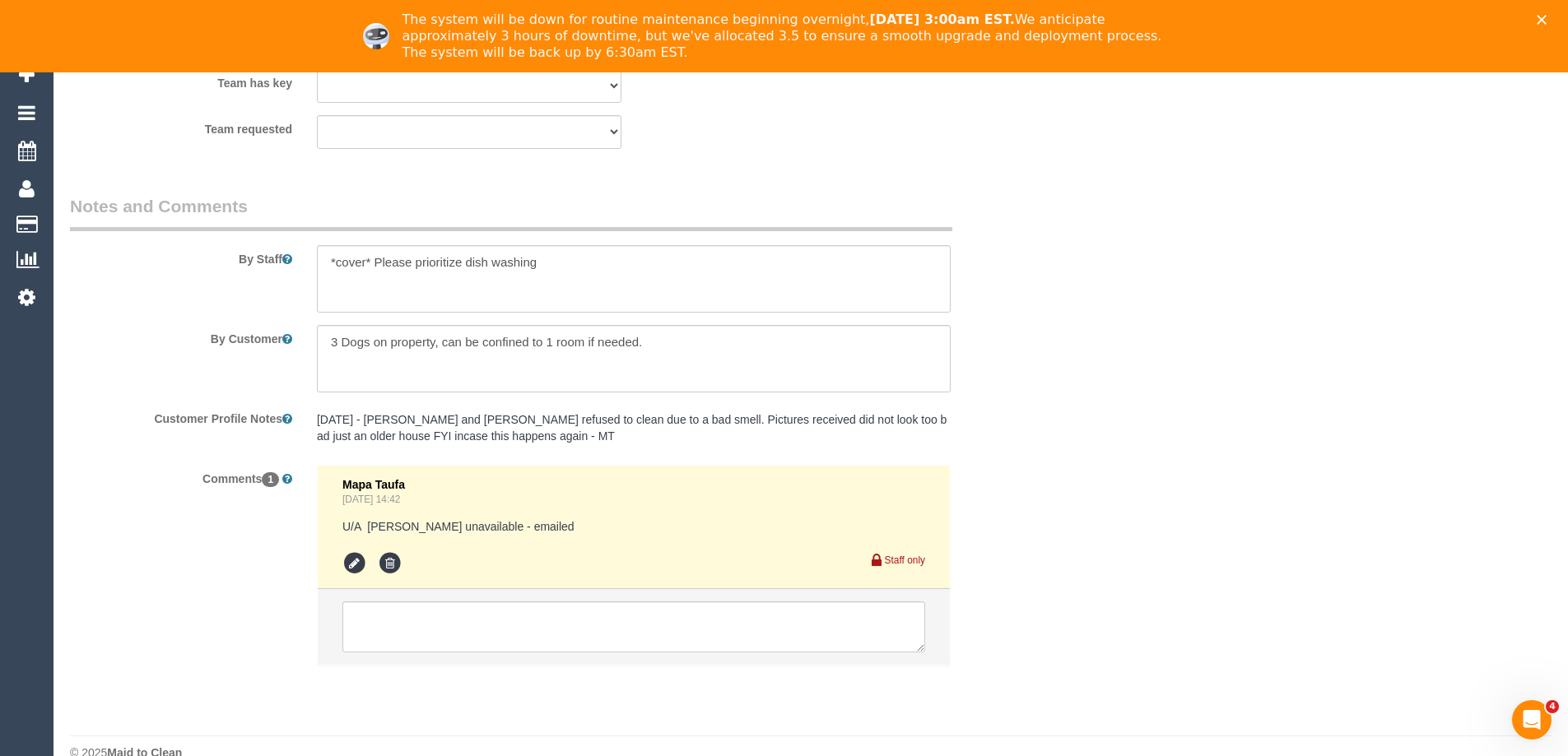
scroll to position [2675, 0]
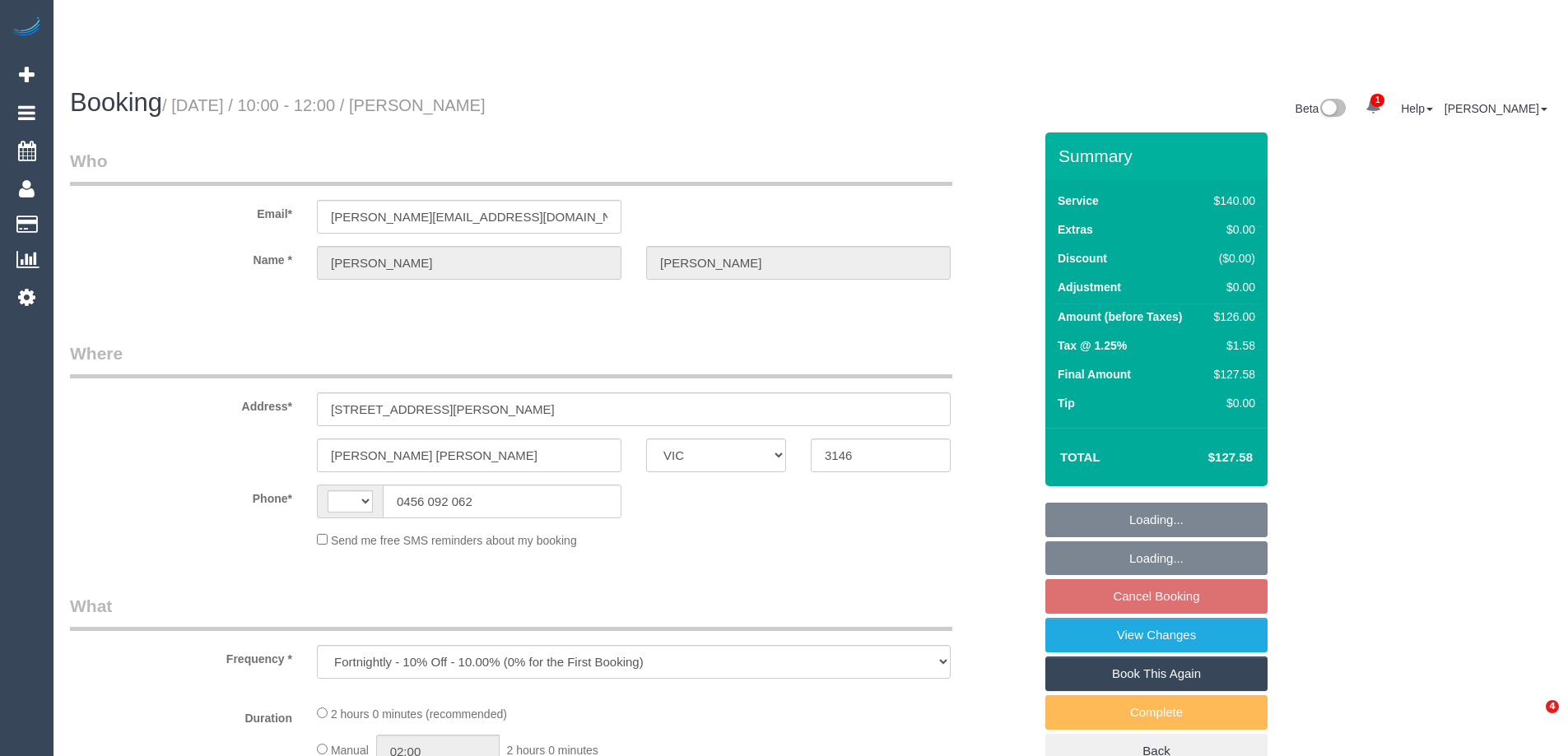
select select "VIC"
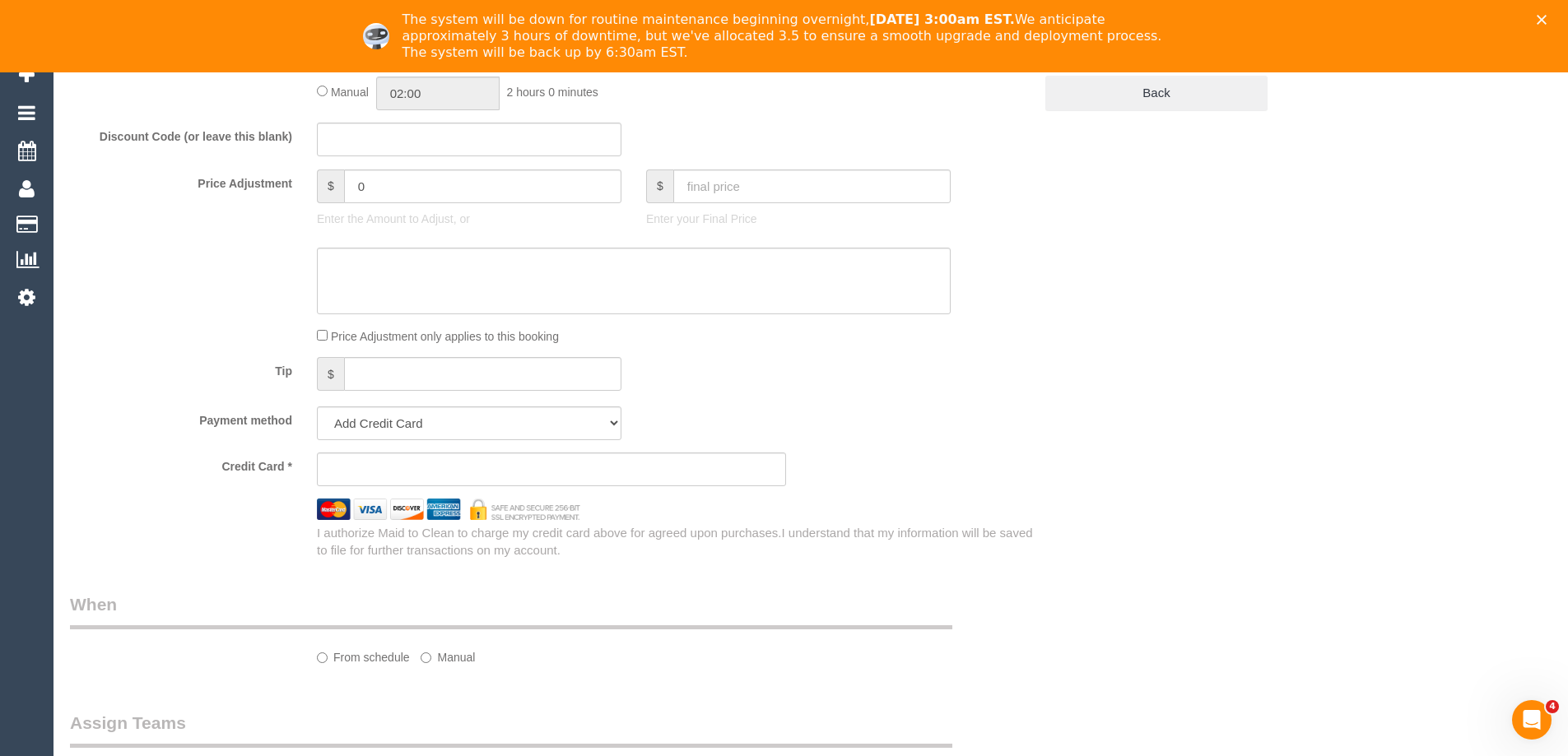
select select "string:stripe-pm_1RsXi62GScqysDRV3dsElIHA"
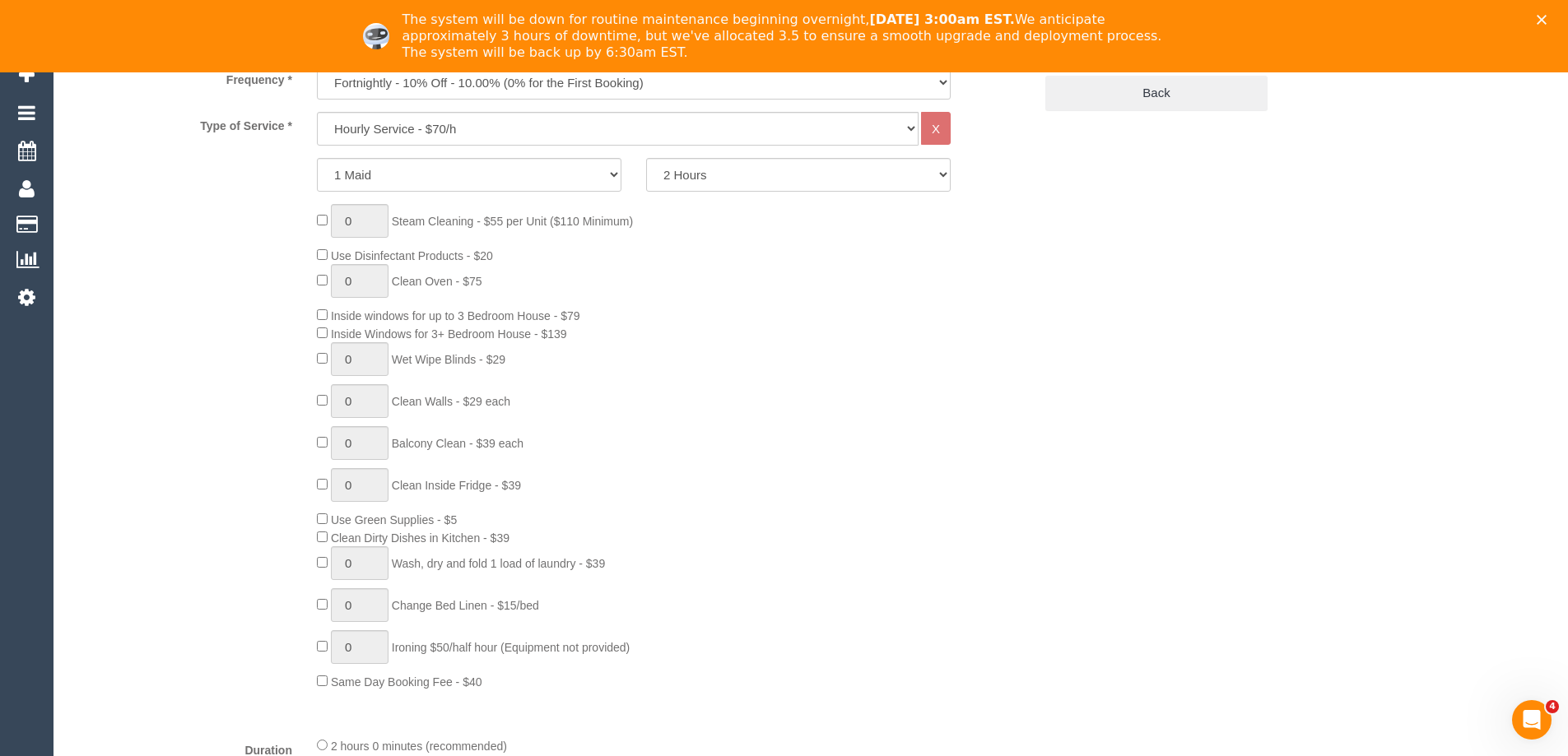
select select "object:708"
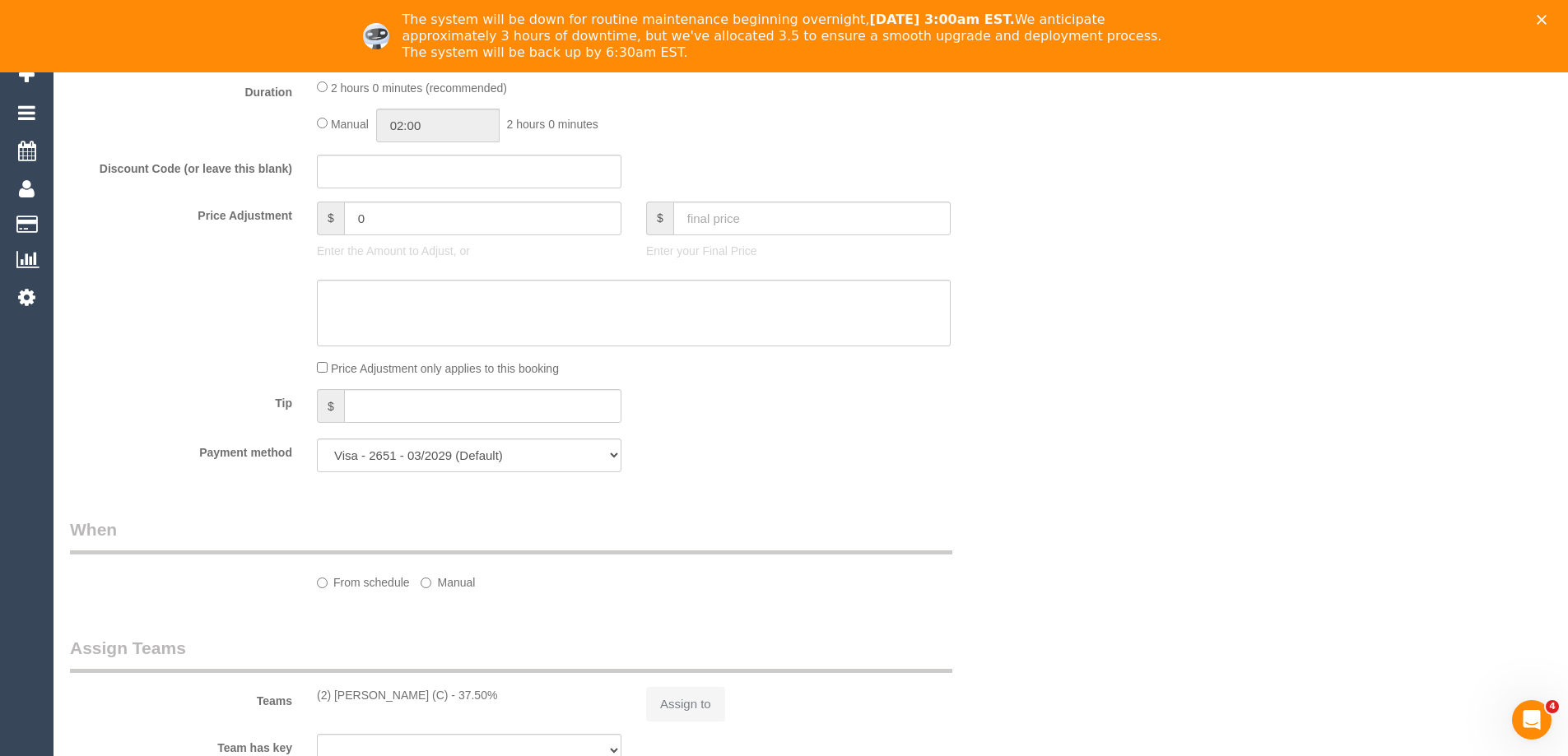
select select "string:AU"
select select "spot3"
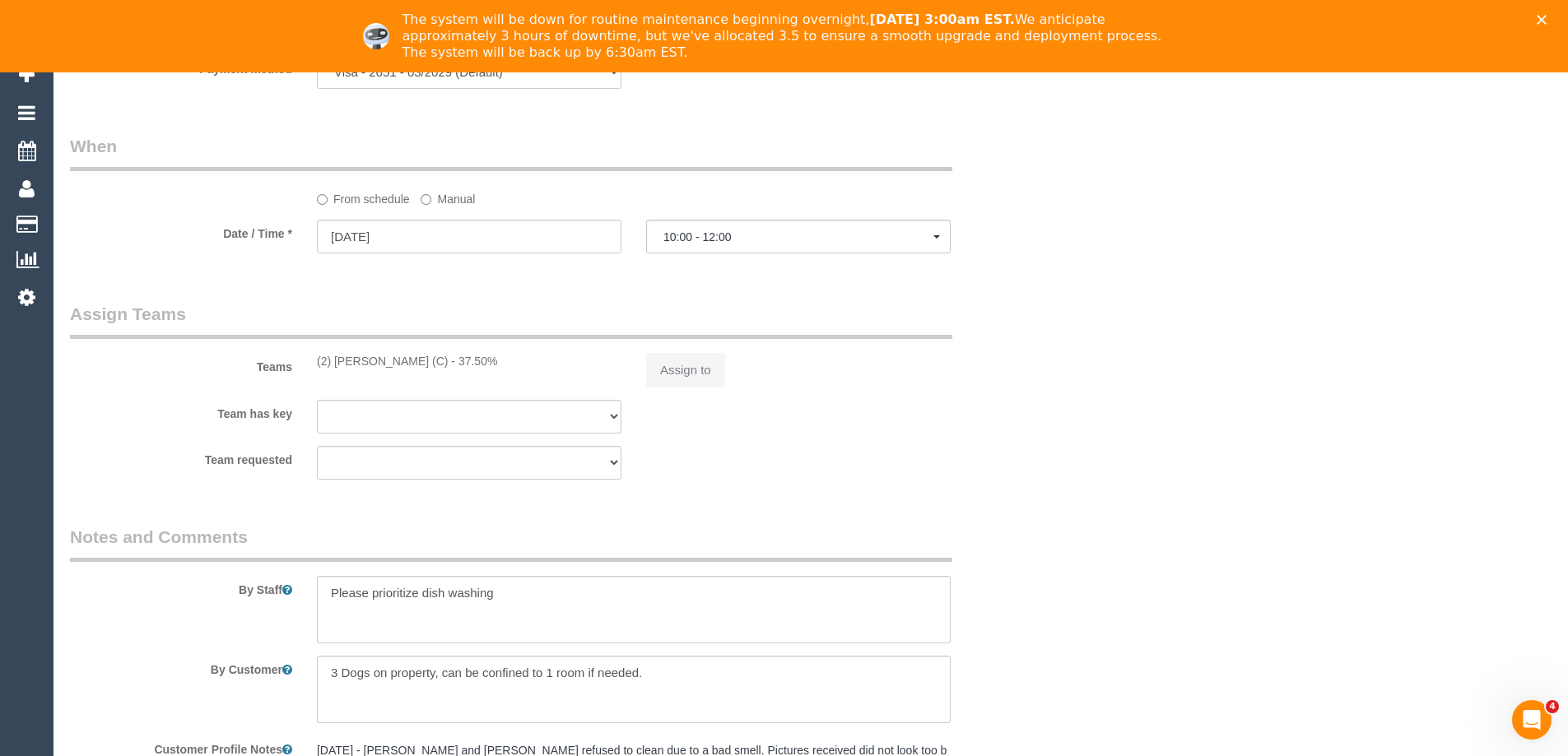
select select "number:27"
select select "number:14"
select select "number:19"
select select "number:23"
select select "number:35"
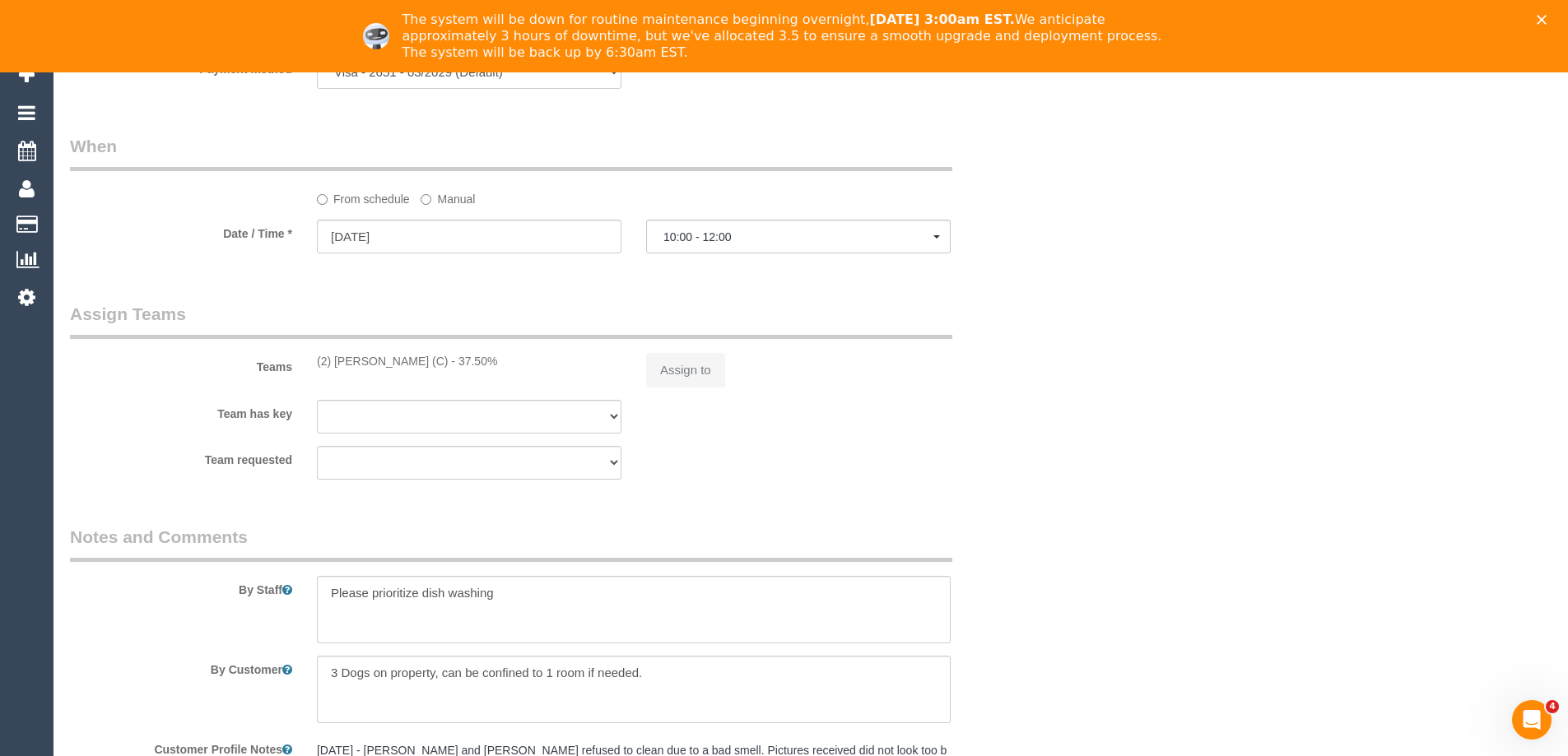
select select "number:26"
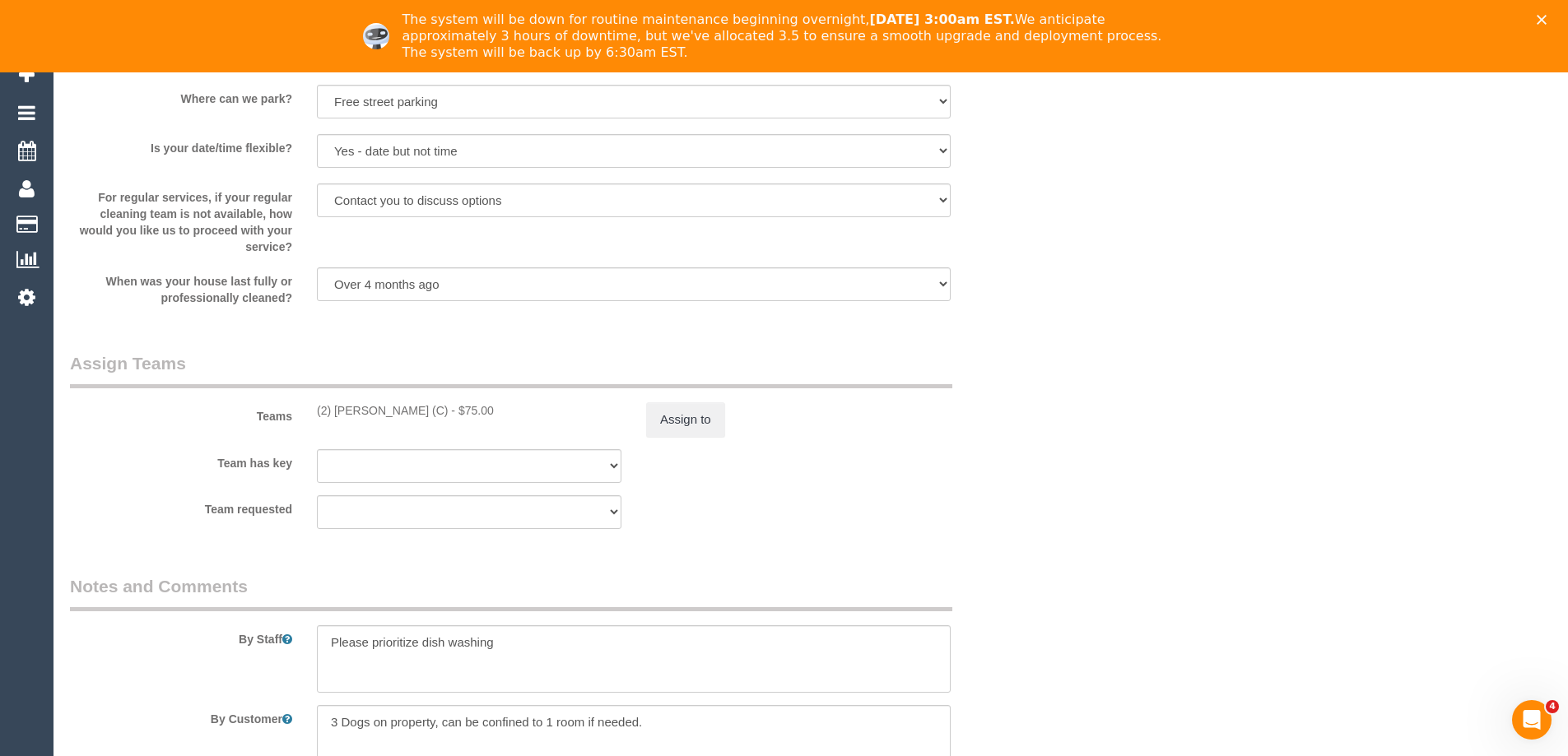
scroll to position [2457, 0]
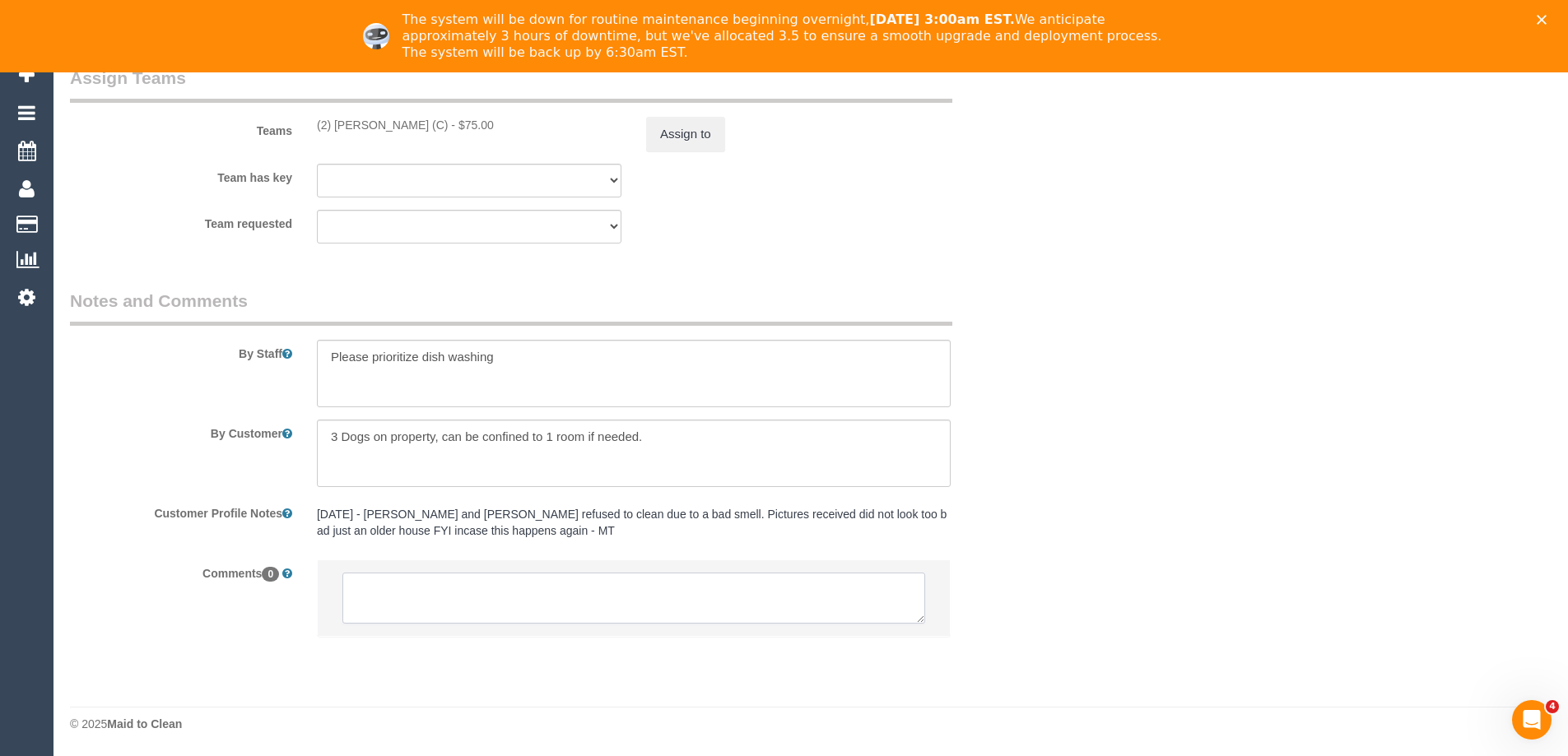
click at [509, 594] on textarea at bounding box center [634, 598] width 583 height 51
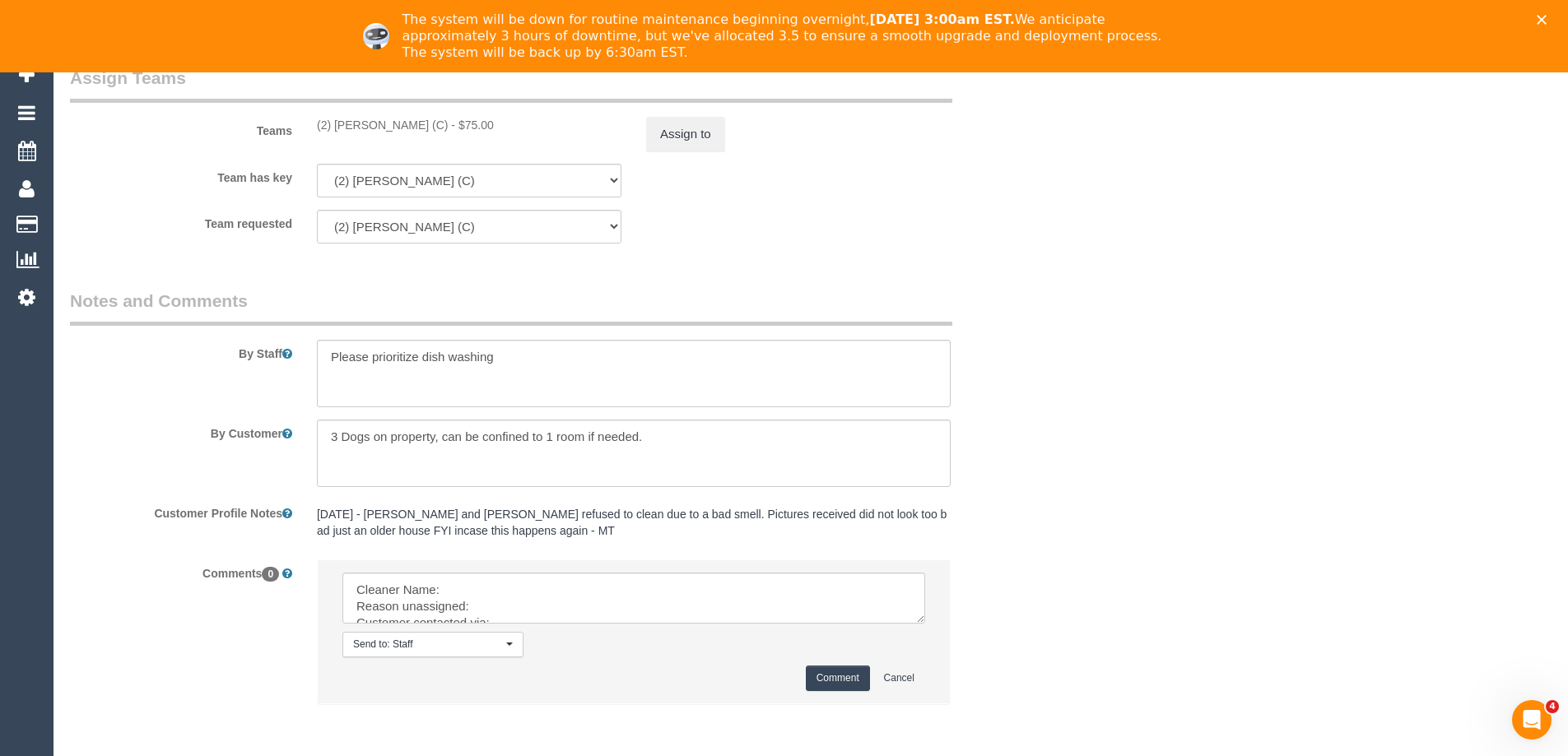
copy div "(2) [PERSON_NAME] (C)"
drag, startPoint x: 317, startPoint y: 130, endPoint x: 441, endPoint y: 134, distance: 124.1
click at [441, 134] on div "Teams (2) Roumany Gergis (C) - $75.00 Assign to" at bounding box center [551, 108] width 988 height 85
click at [687, 130] on button "Assign to" at bounding box center [686, 134] width 79 height 34
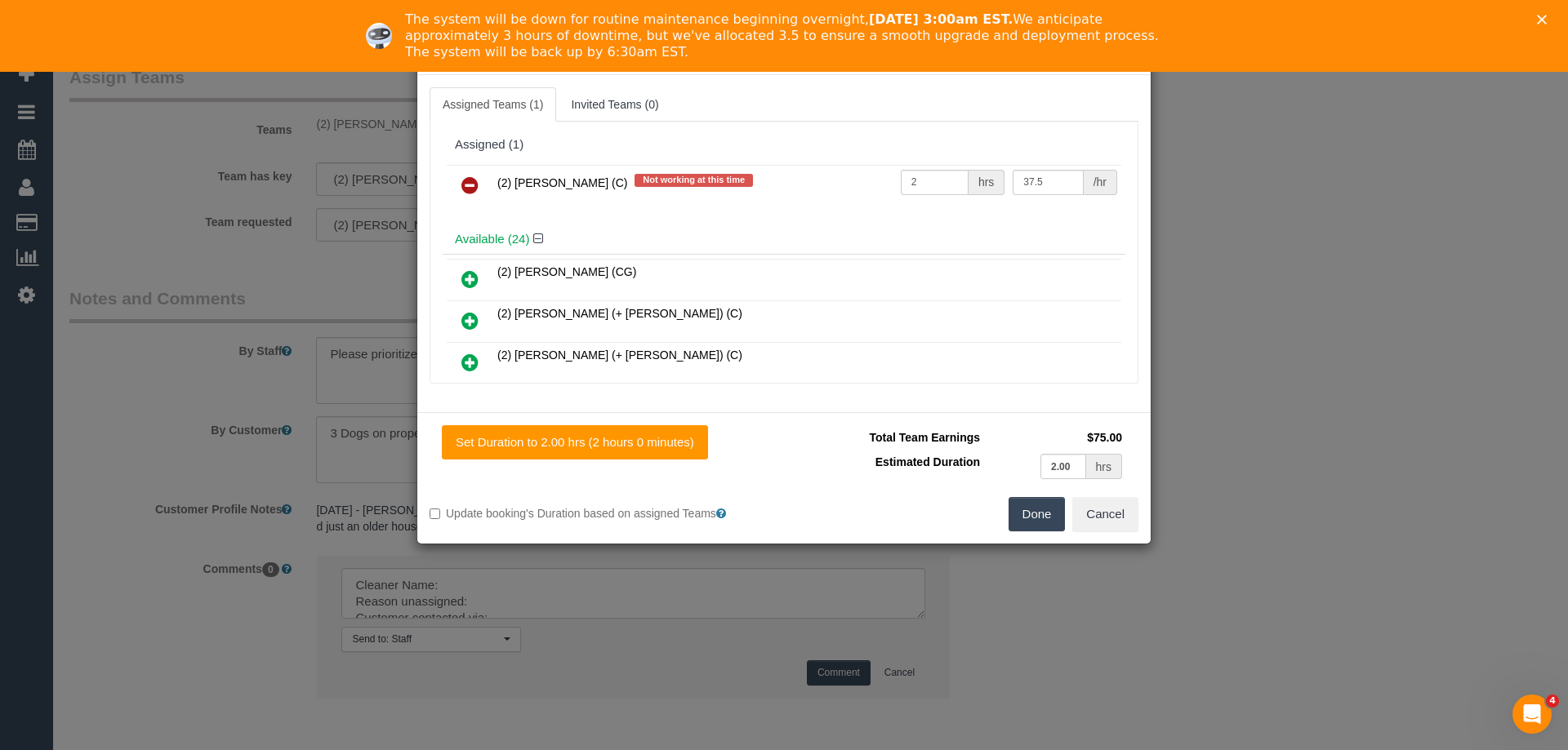
click at [466, 181] on icon at bounding box center [470, 185] width 17 height 19
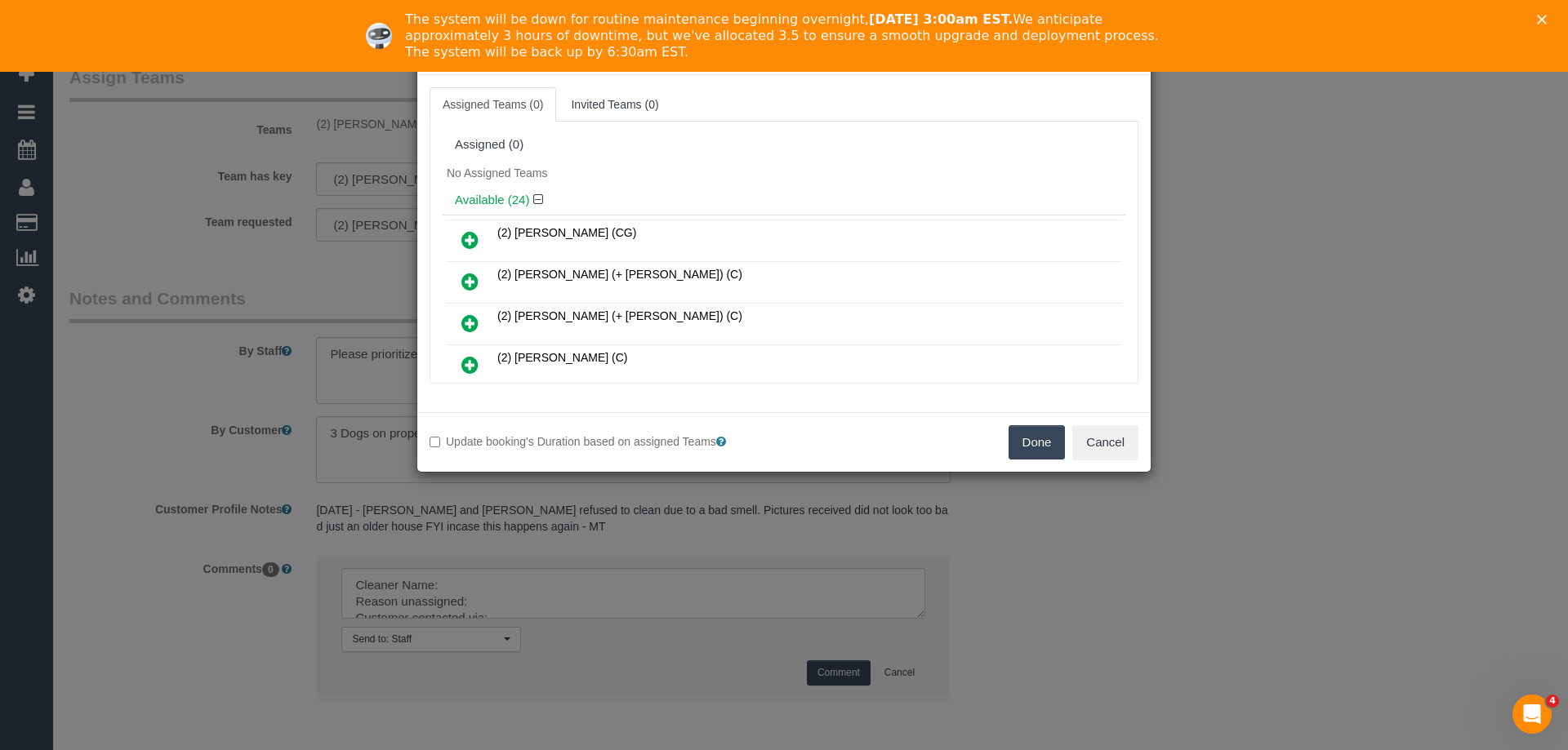
click at [1016, 441] on button "Done" at bounding box center [1036, 442] width 57 height 34
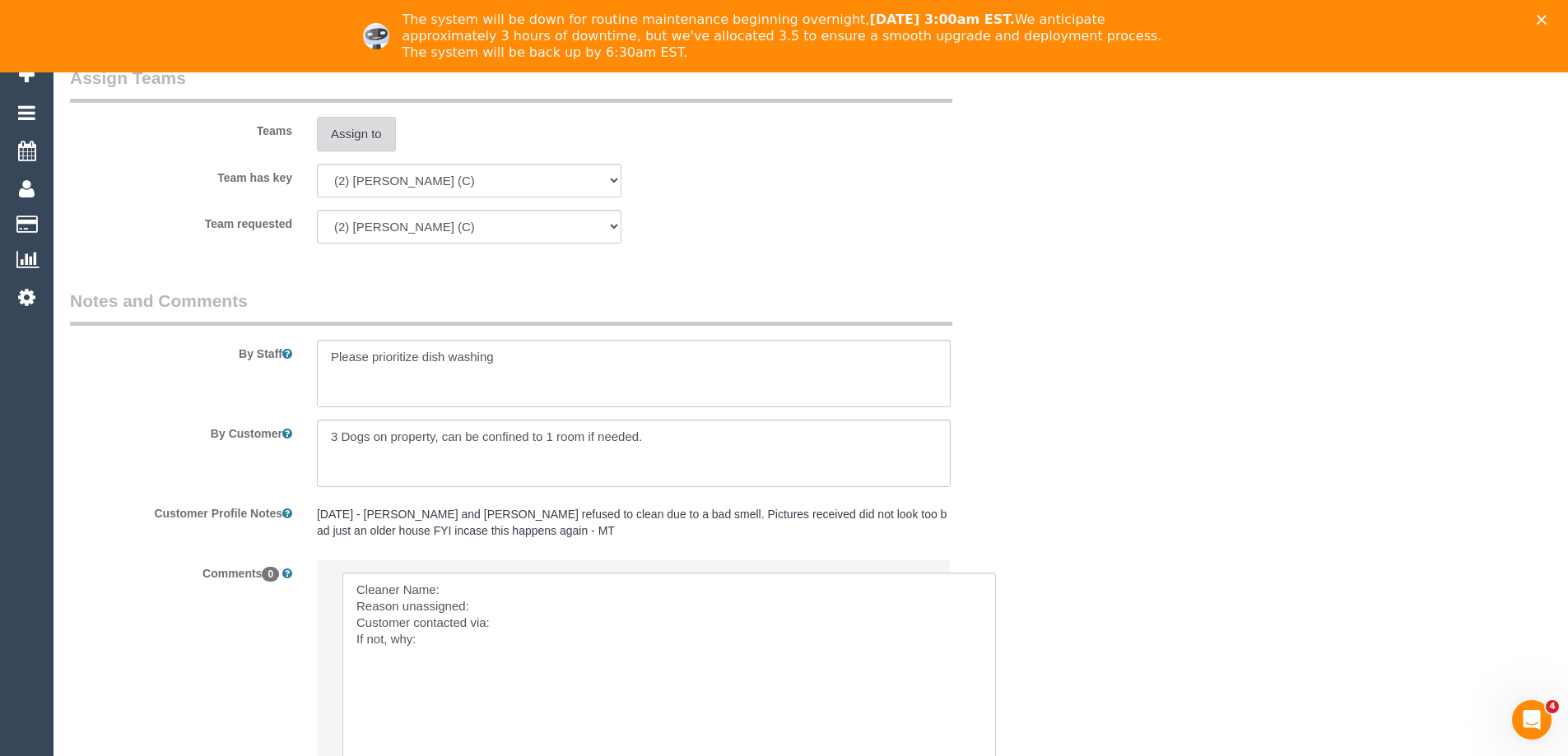
drag, startPoint x: 917, startPoint y: 616, endPoint x: 697, endPoint y: 663, distance: 225.0
click at [477, 576] on textarea at bounding box center [670, 682] width 654 height 219
paste textarea "(2) [PERSON_NAME] (C)"
click at [516, 604] on textarea at bounding box center [670, 682] width 654 height 219
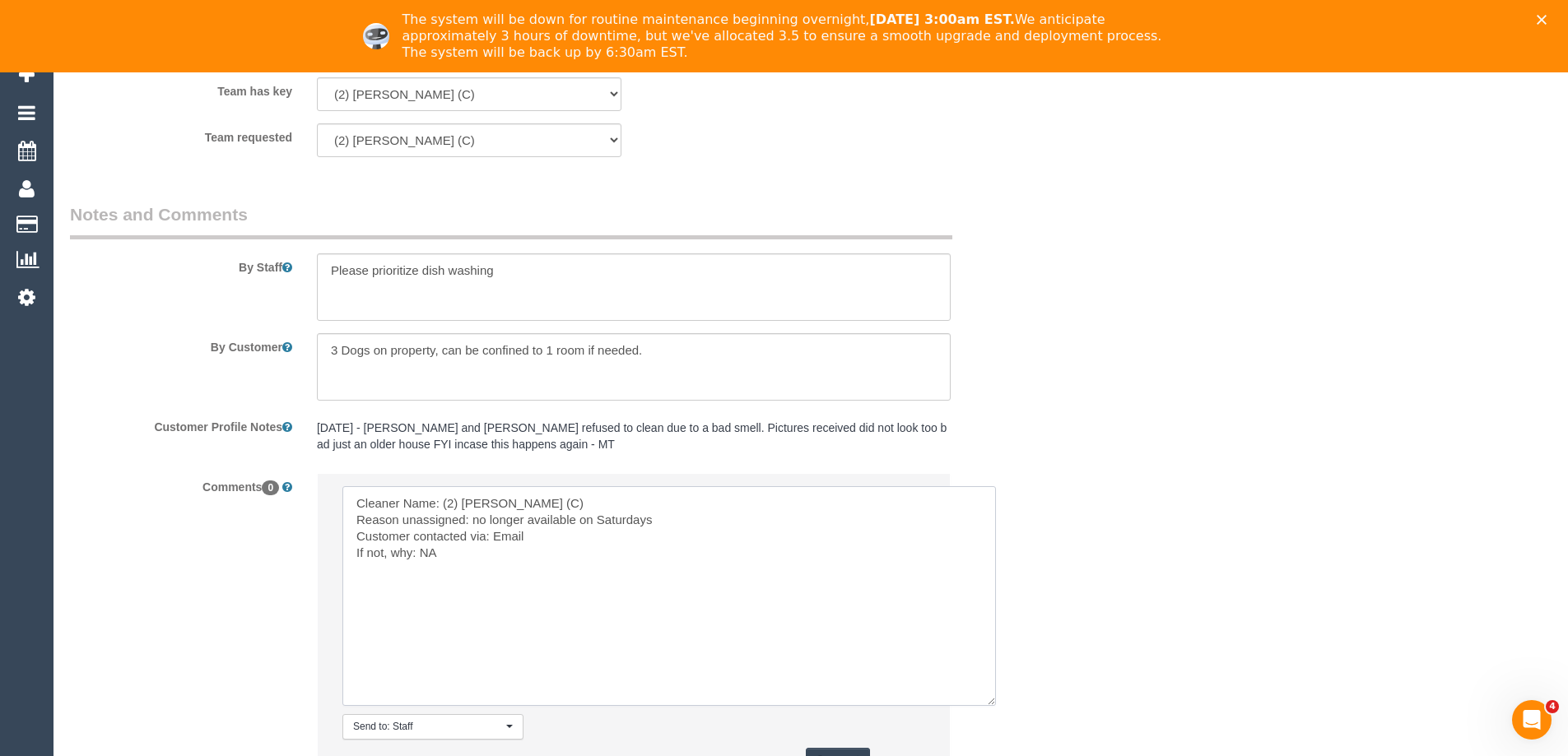
scroll to position [2694, 0]
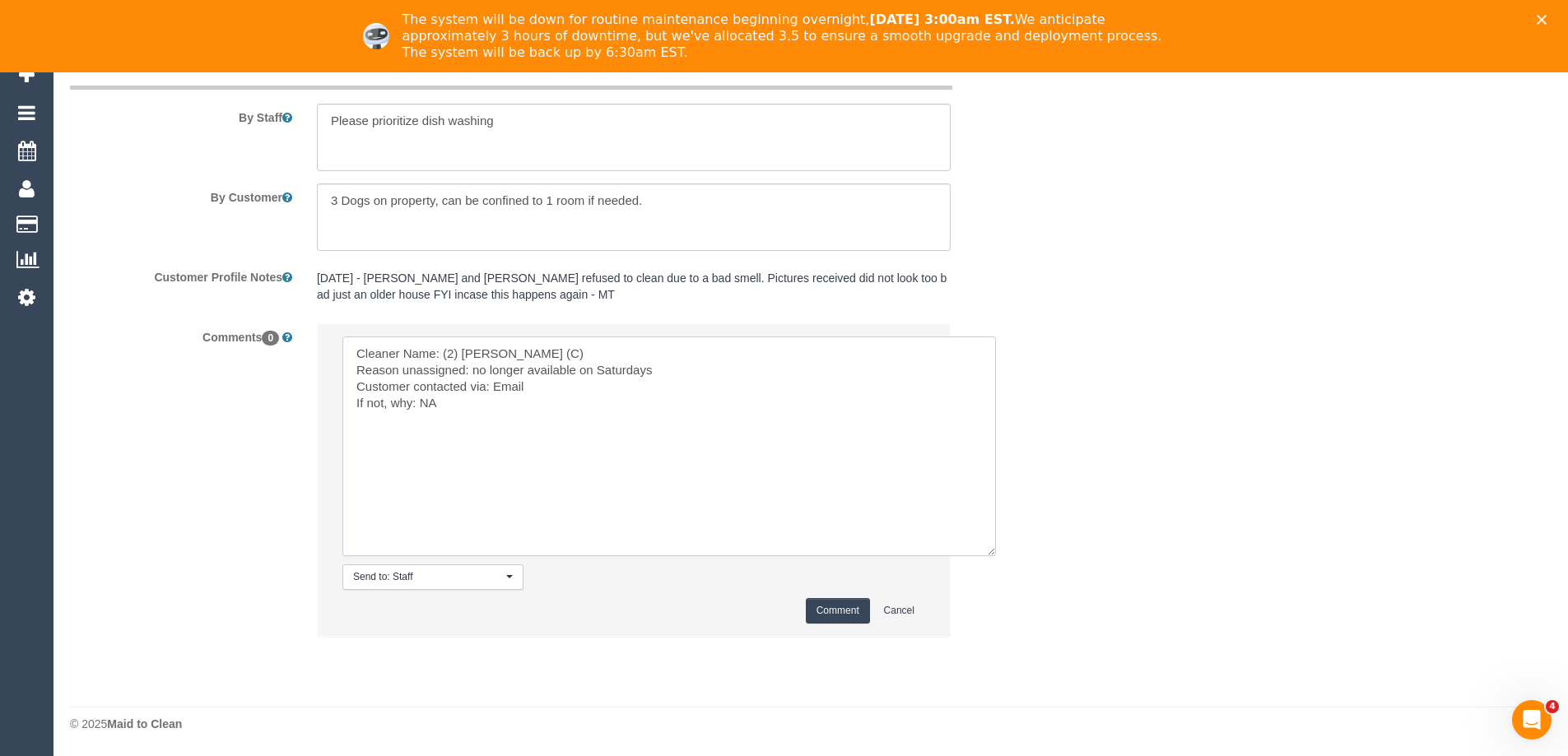
type textarea "Cleaner Name: (2) Roumany Gergis (C) Reason unassigned: no longer available on …"
click at [830, 607] on button "Comment" at bounding box center [837, 611] width 64 height 26
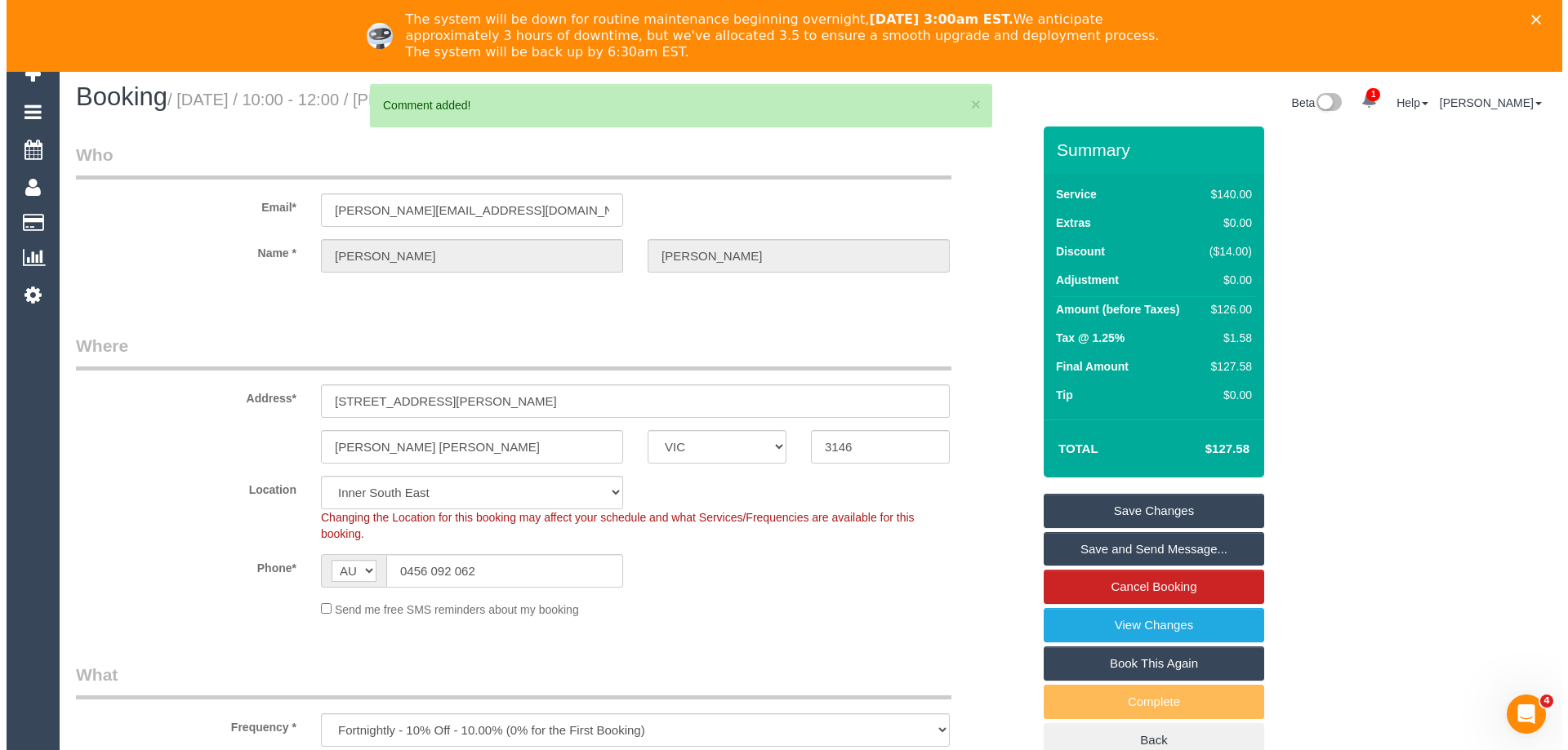
scroll to position [0, 0]
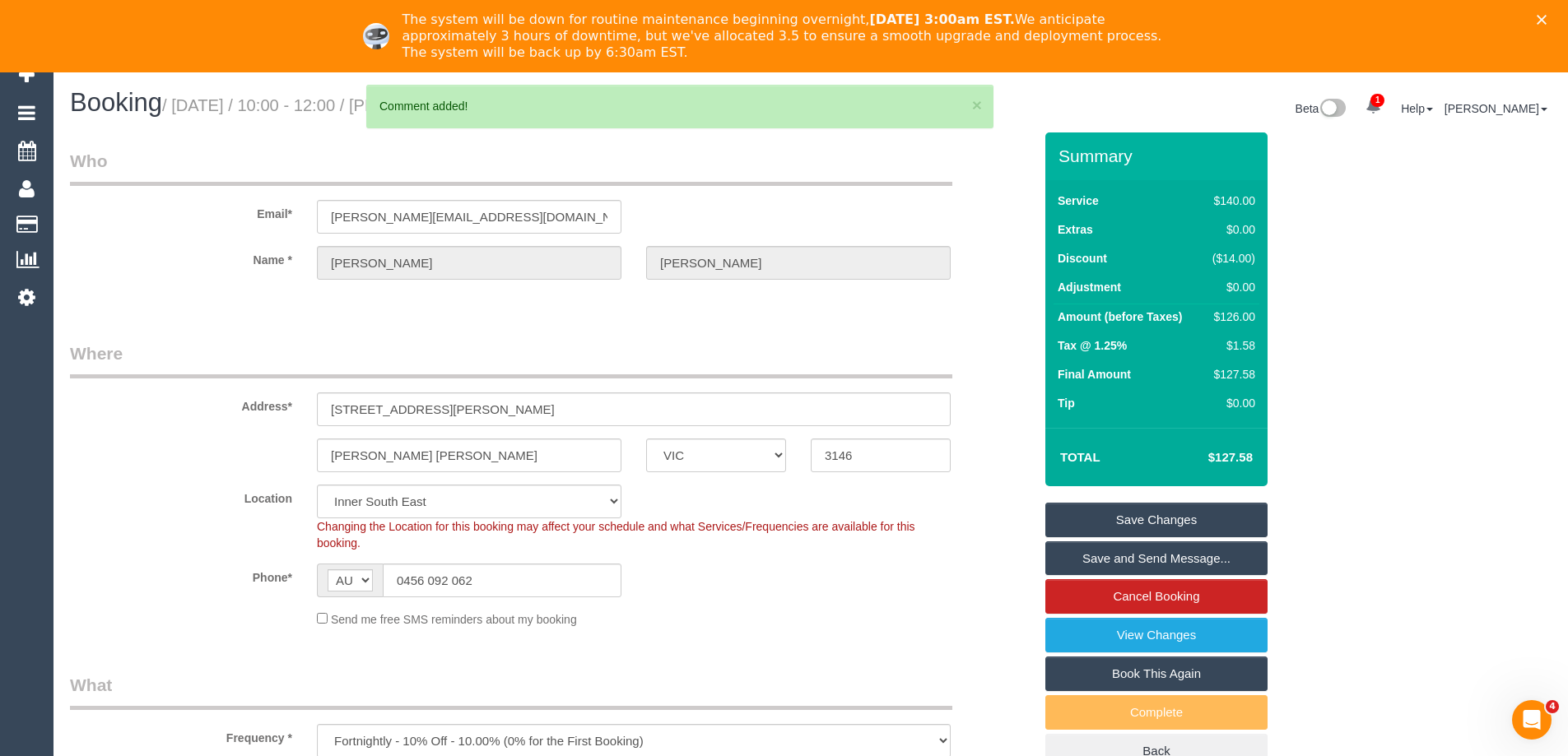
click at [1149, 523] on link "Save Changes" at bounding box center [1156, 520] width 222 height 34
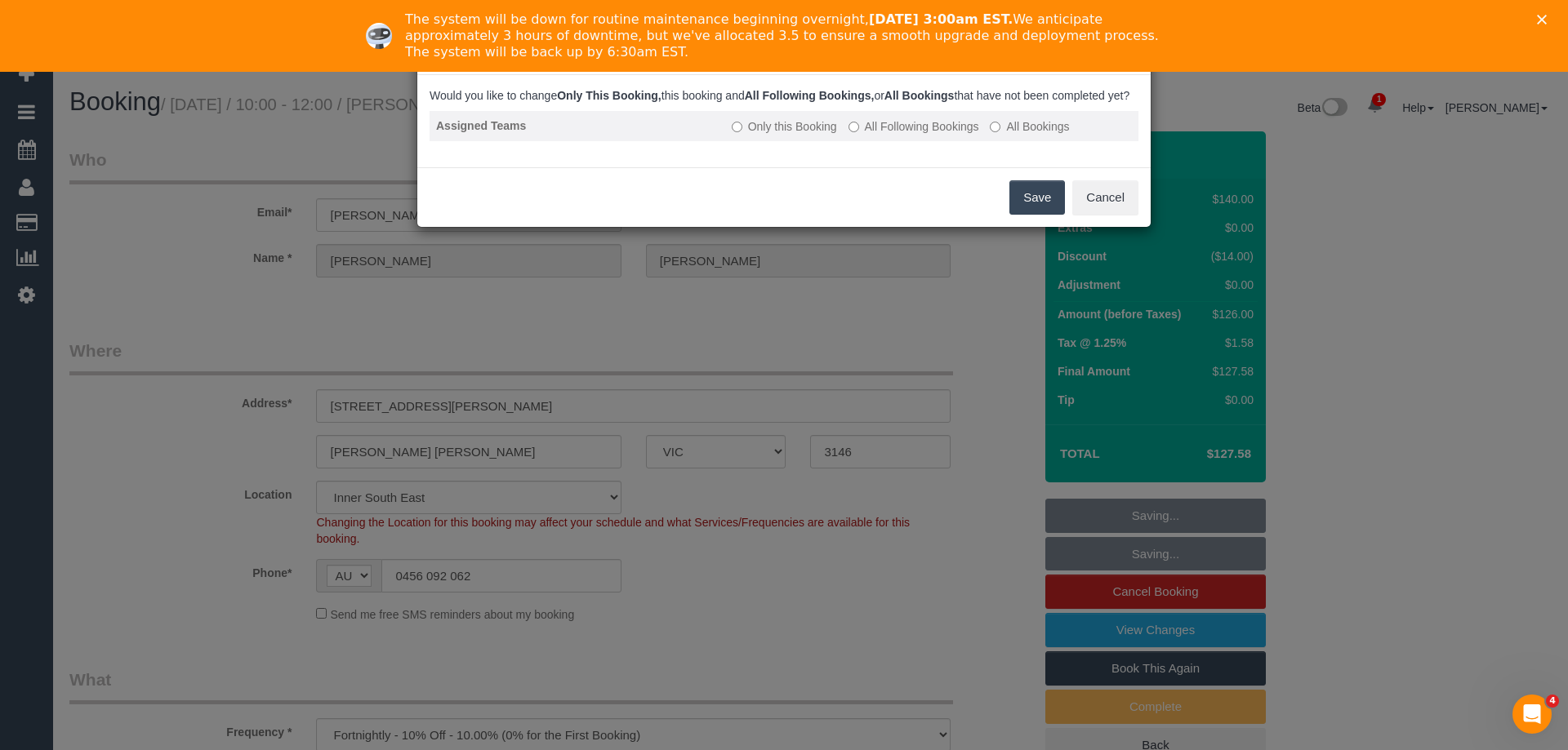
click at [884, 135] on label "All Following Bookings" at bounding box center [913, 126] width 130 height 17
click at [1031, 213] on button "Save" at bounding box center [1037, 197] width 56 height 34
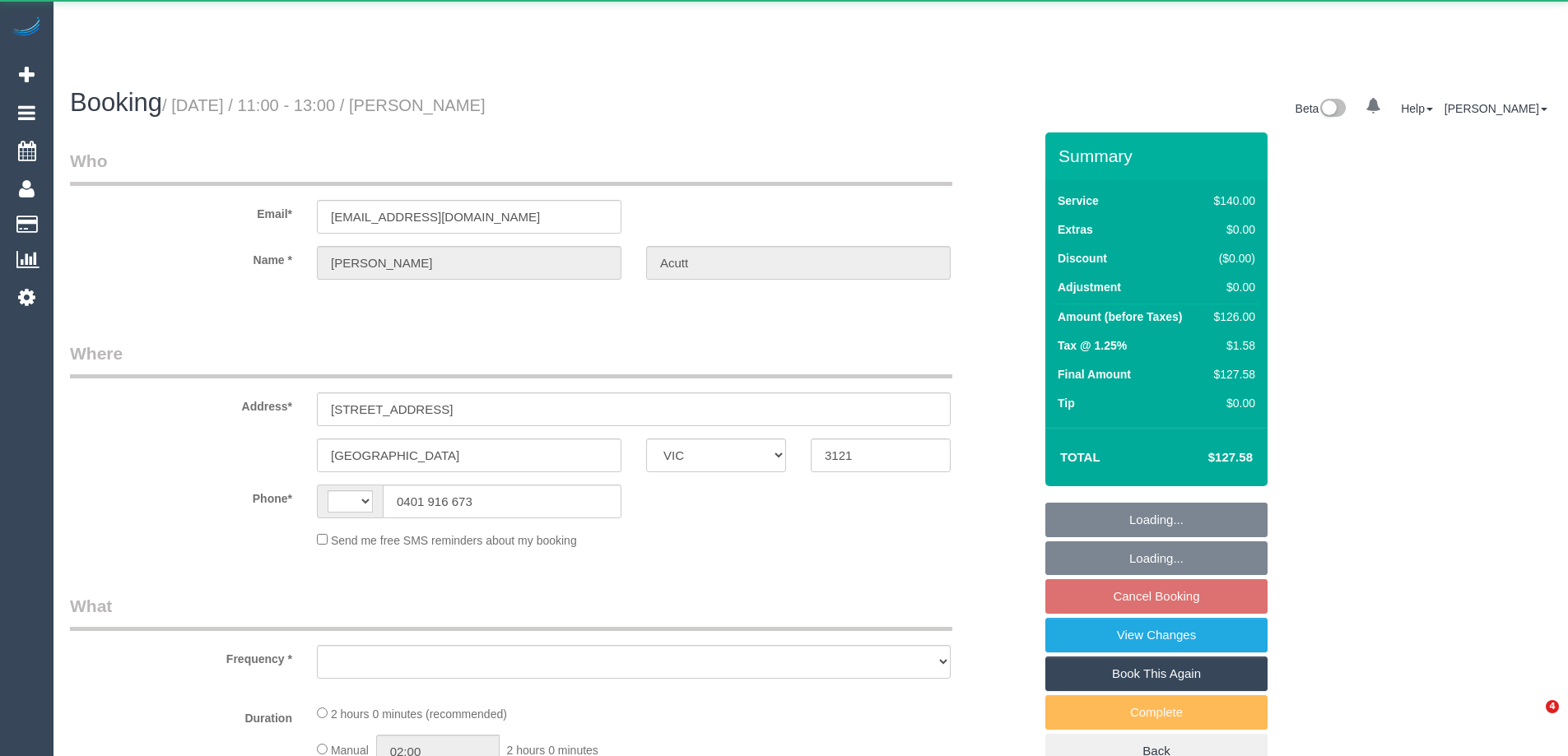
select select "VIC"
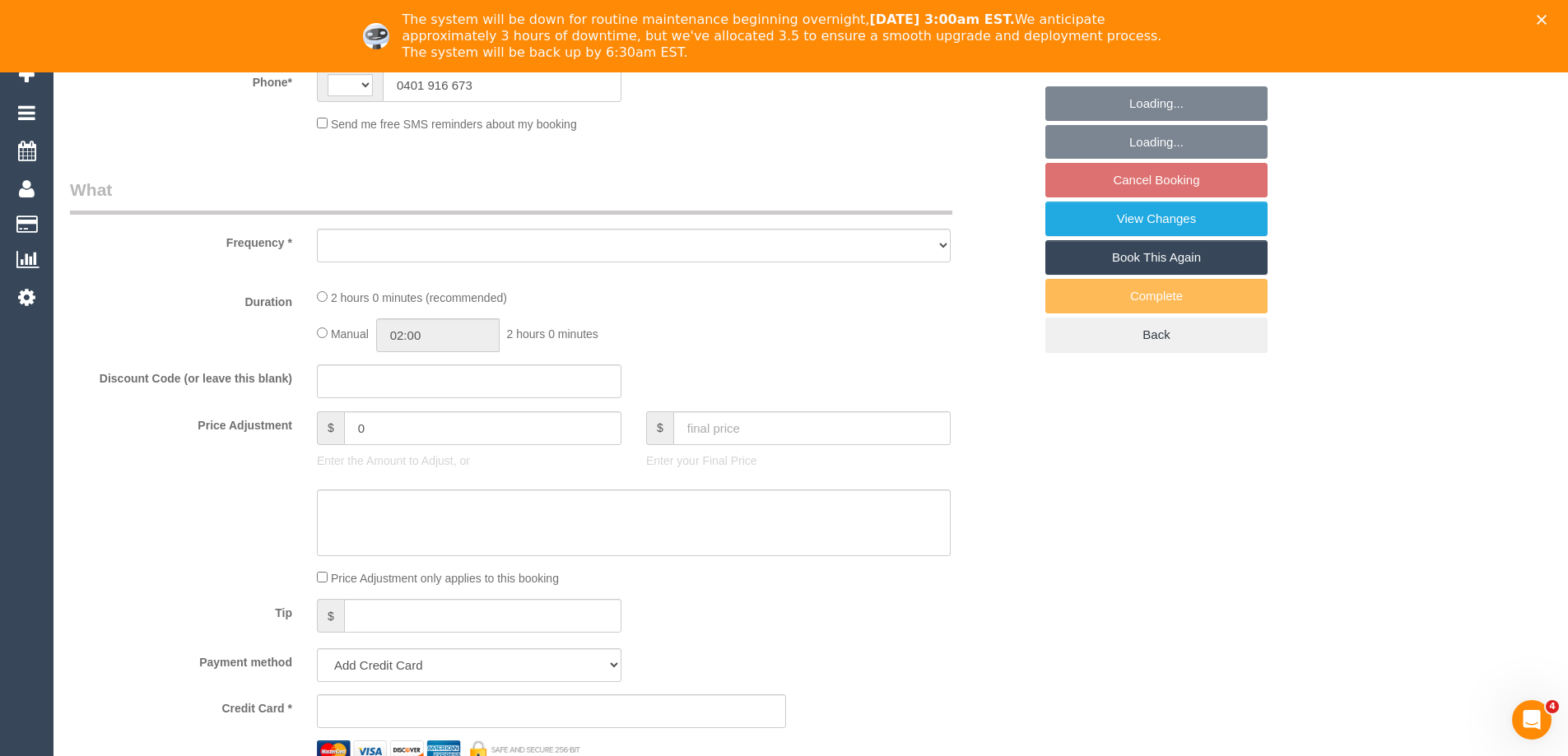
scroll to position [545, 0]
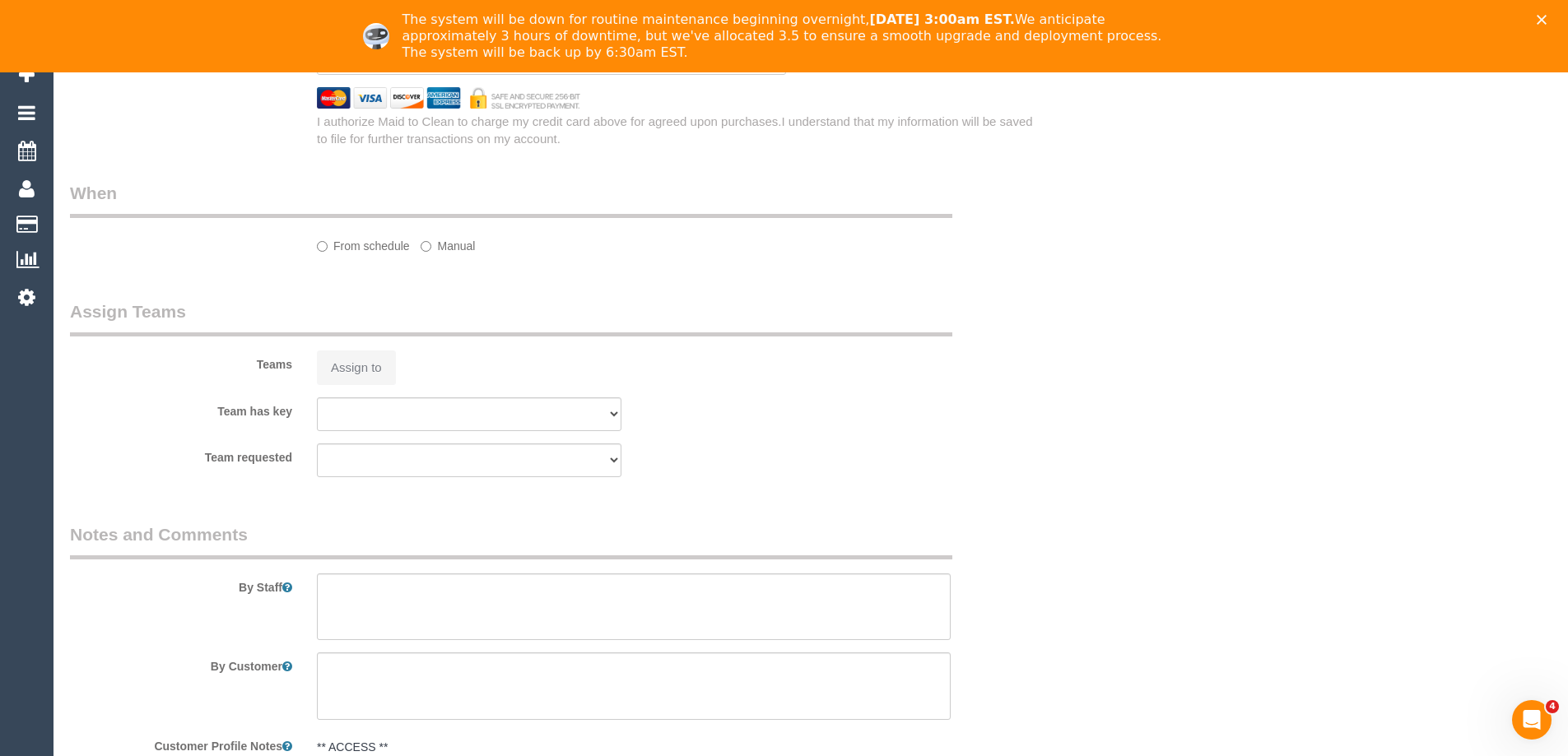
select select "object:284"
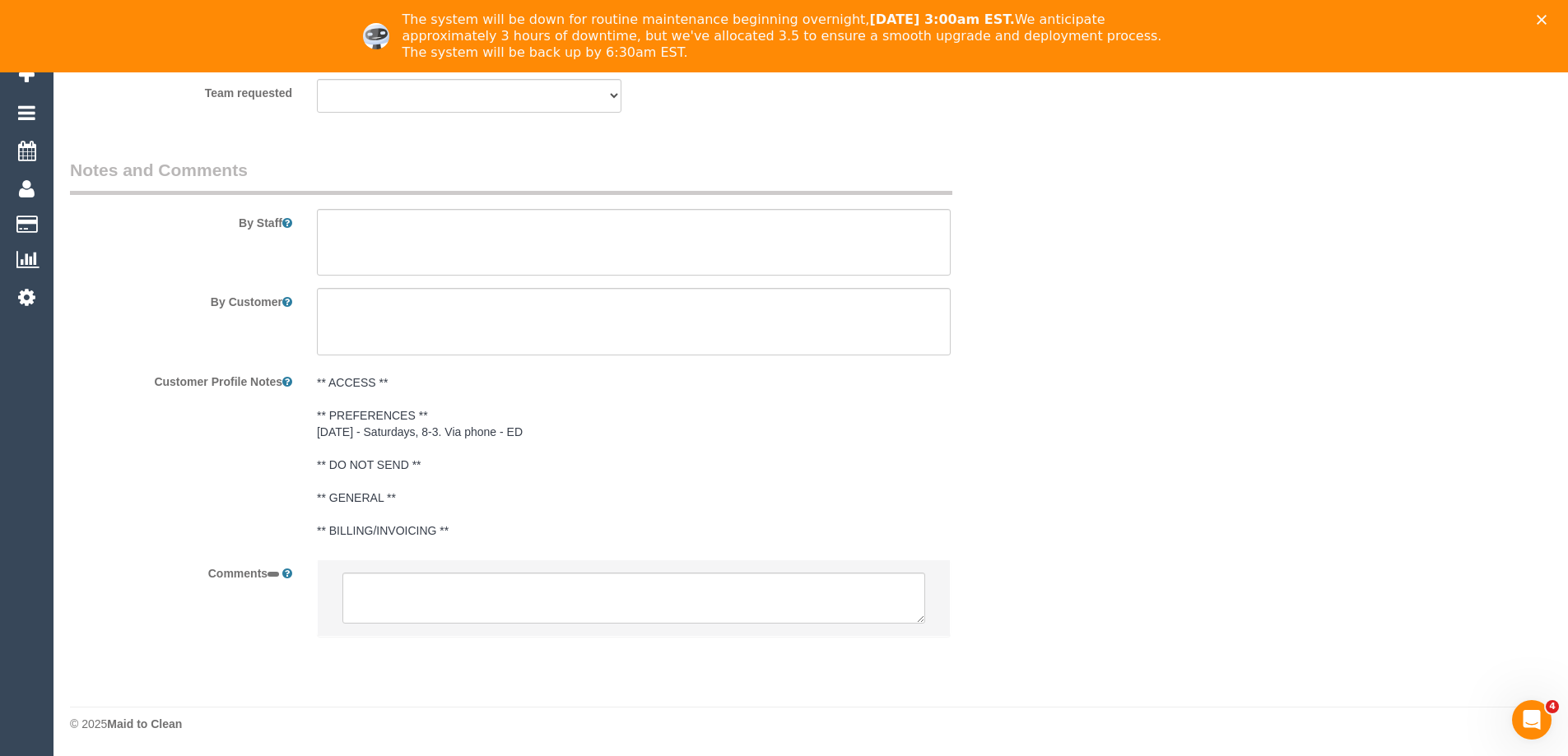
select select "number:27"
select select "number:14"
select select "number:19"
select select "number:24"
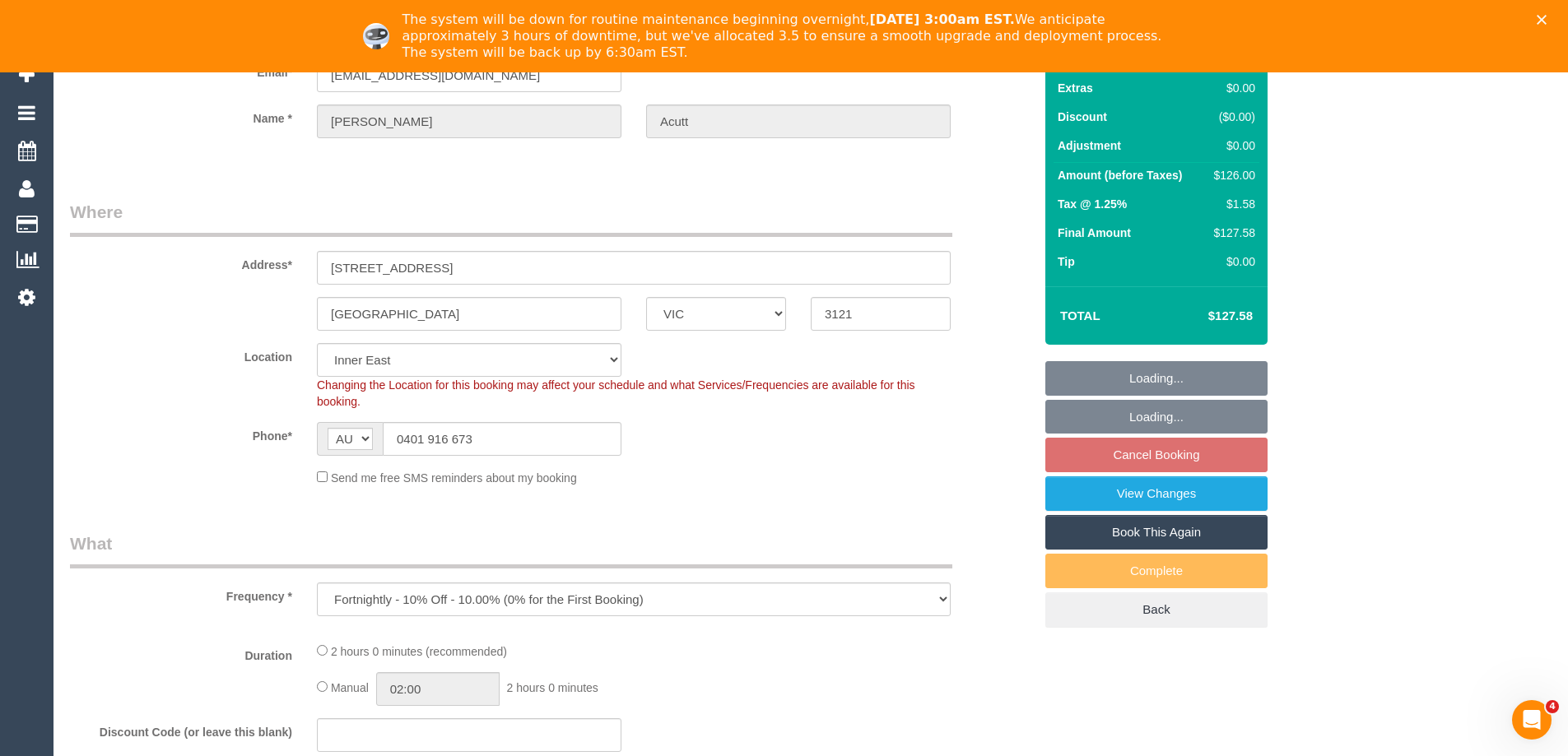
select select "string:AU"
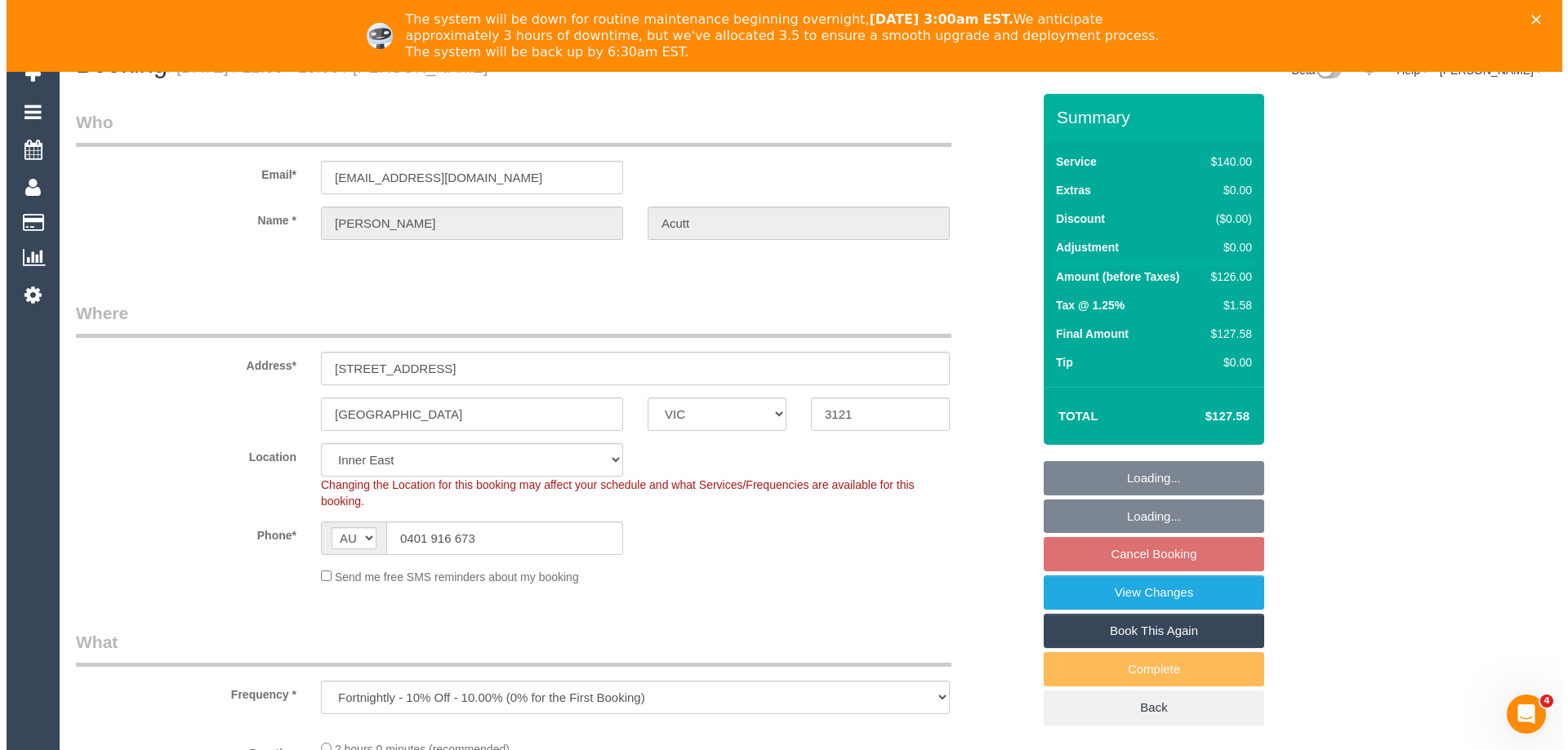
scroll to position [0, 0]
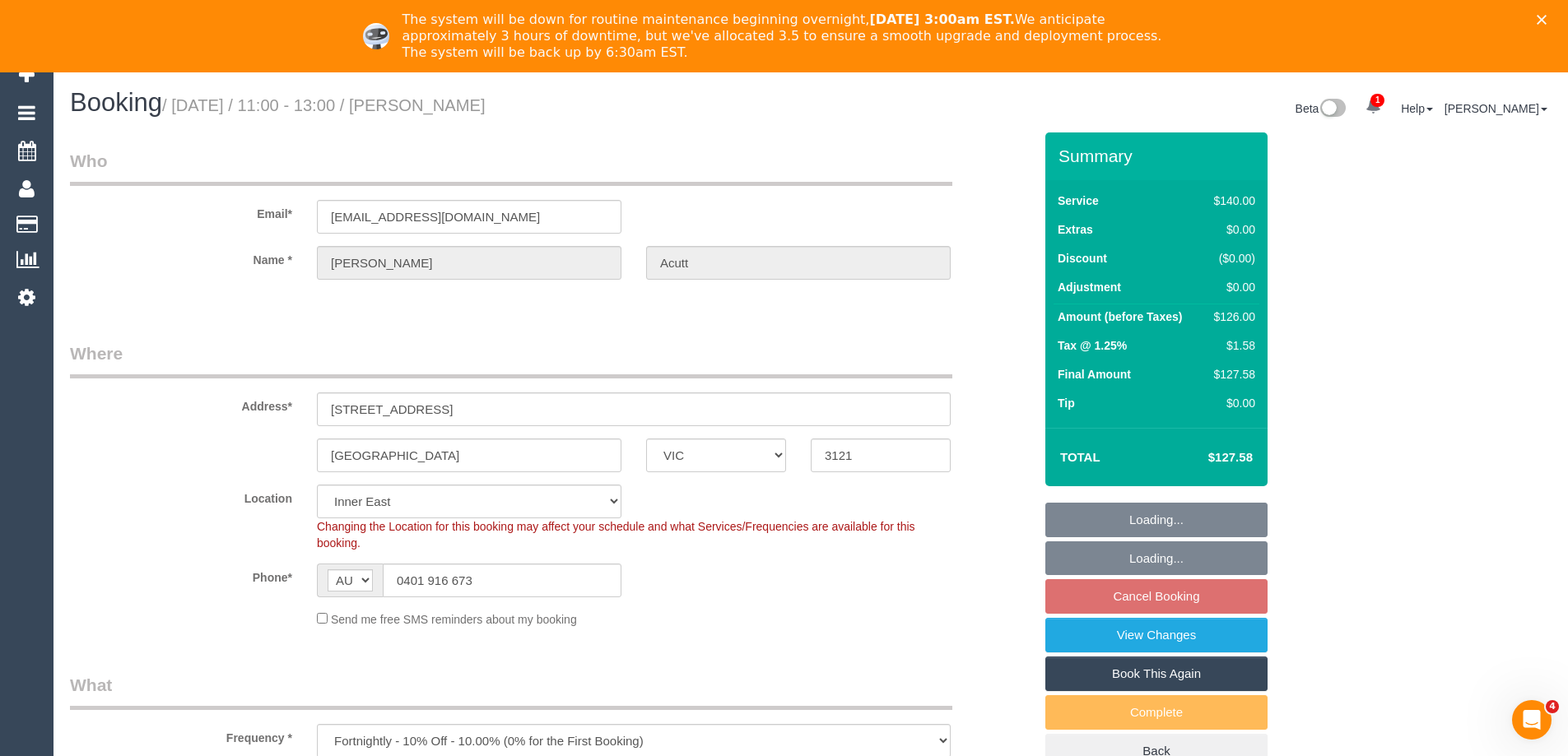
select select "string:stripe-pm_1RZiSX2GScqysDRVOCju23ZL"
select select "object:1507"
click at [1148, 641] on link "View Changes" at bounding box center [1156, 634] width 222 height 34
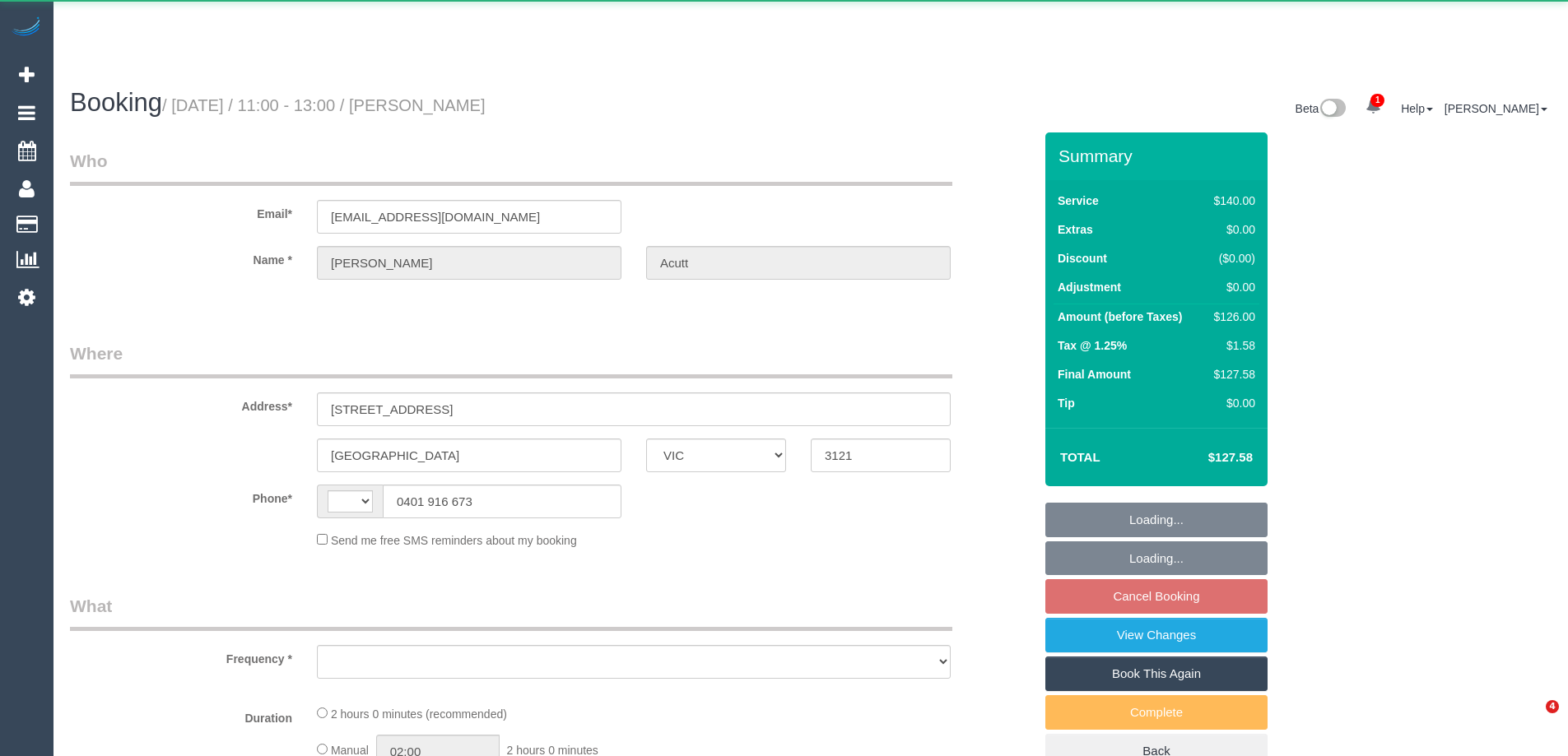
select select "VIC"
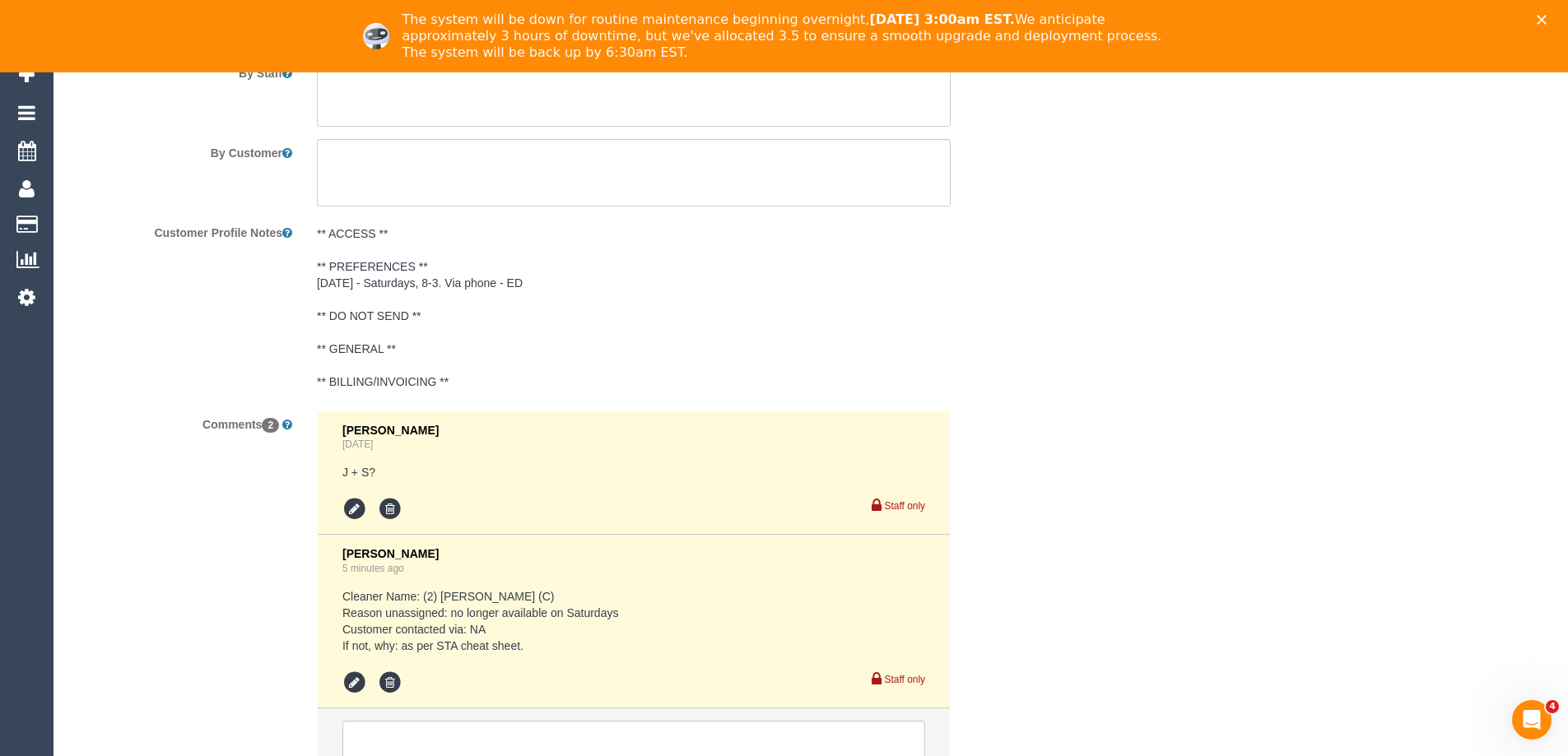
scroll to position [2483, 0]
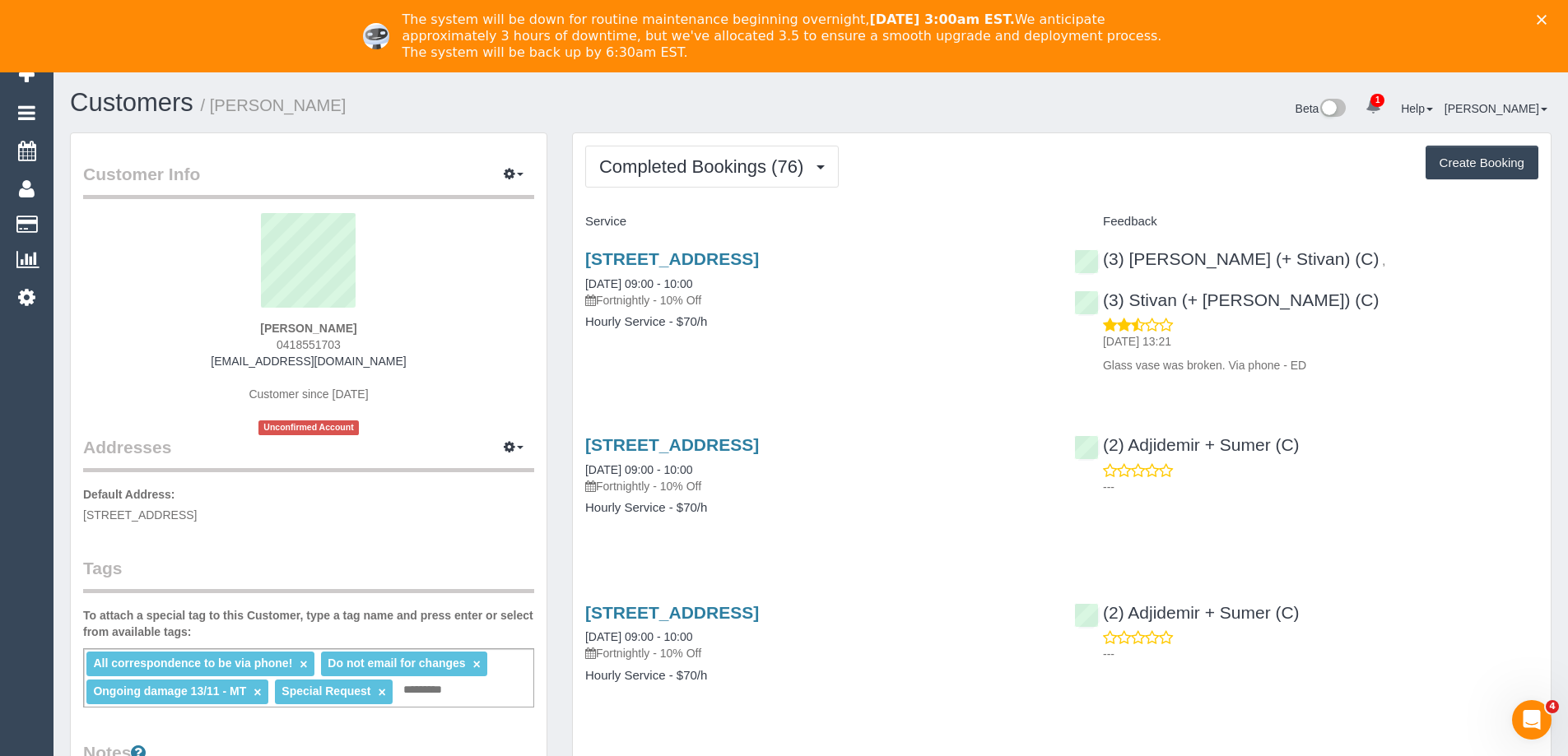
drag, startPoint x: 390, startPoint y: 366, endPoint x: 225, endPoint y: 363, distance: 165.0
click at [218, 363] on div "[PERSON_NAME] 0418551703 [PERSON_NAME][EMAIL_ADDRESS][DOMAIN_NAME] Customer sin…" at bounding box center [308, 324] width 451 height 222
copy link "[EMAIL_ADDRESS][DOMAIN_NAME]"
click at [695, 149] on button "Completed Bookings (76)" at bounding box center [712, 167] width 254 height 42
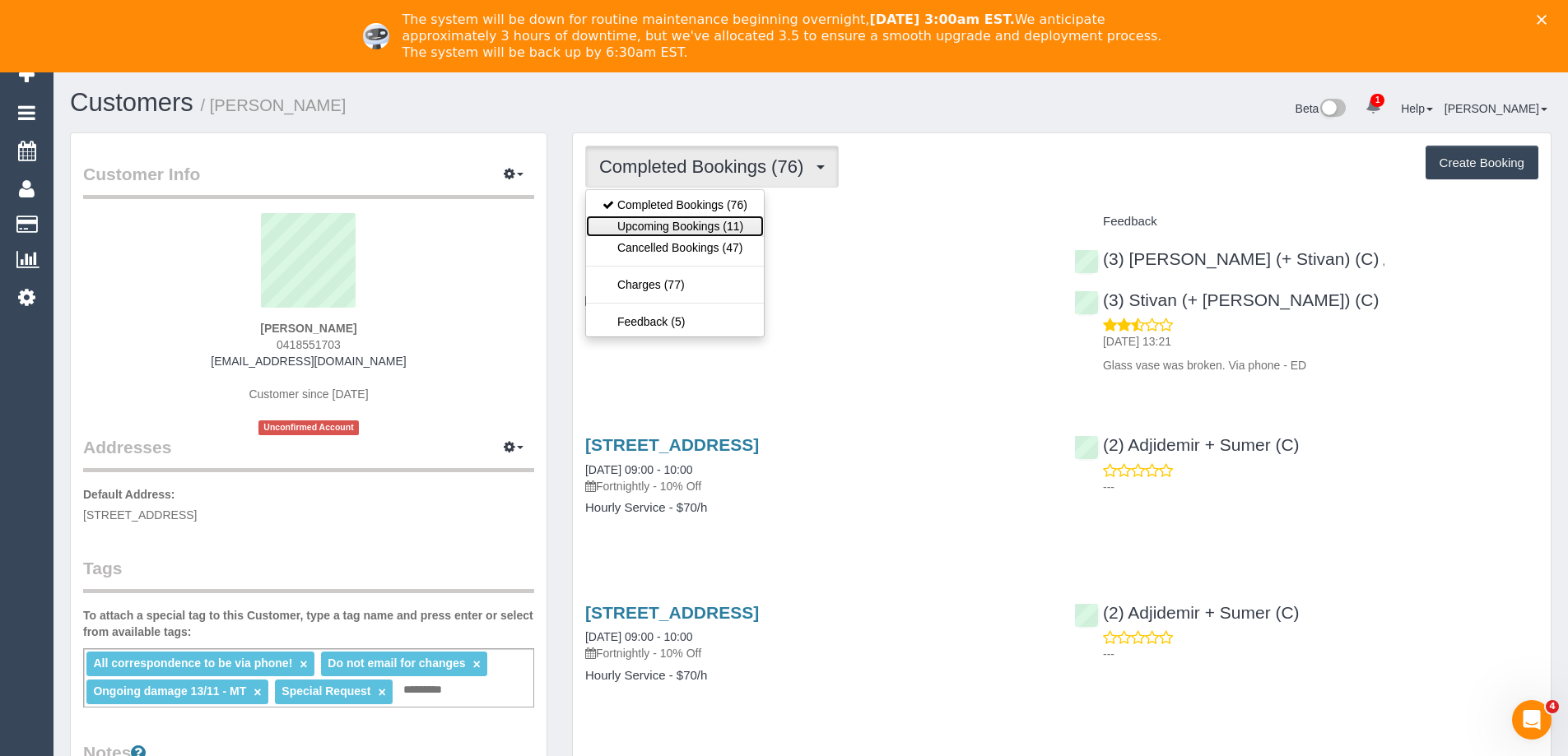
click at [700, 223] on link "Upcoming Bookings (11)" at bounding box center [675, 226] width 178 height 21
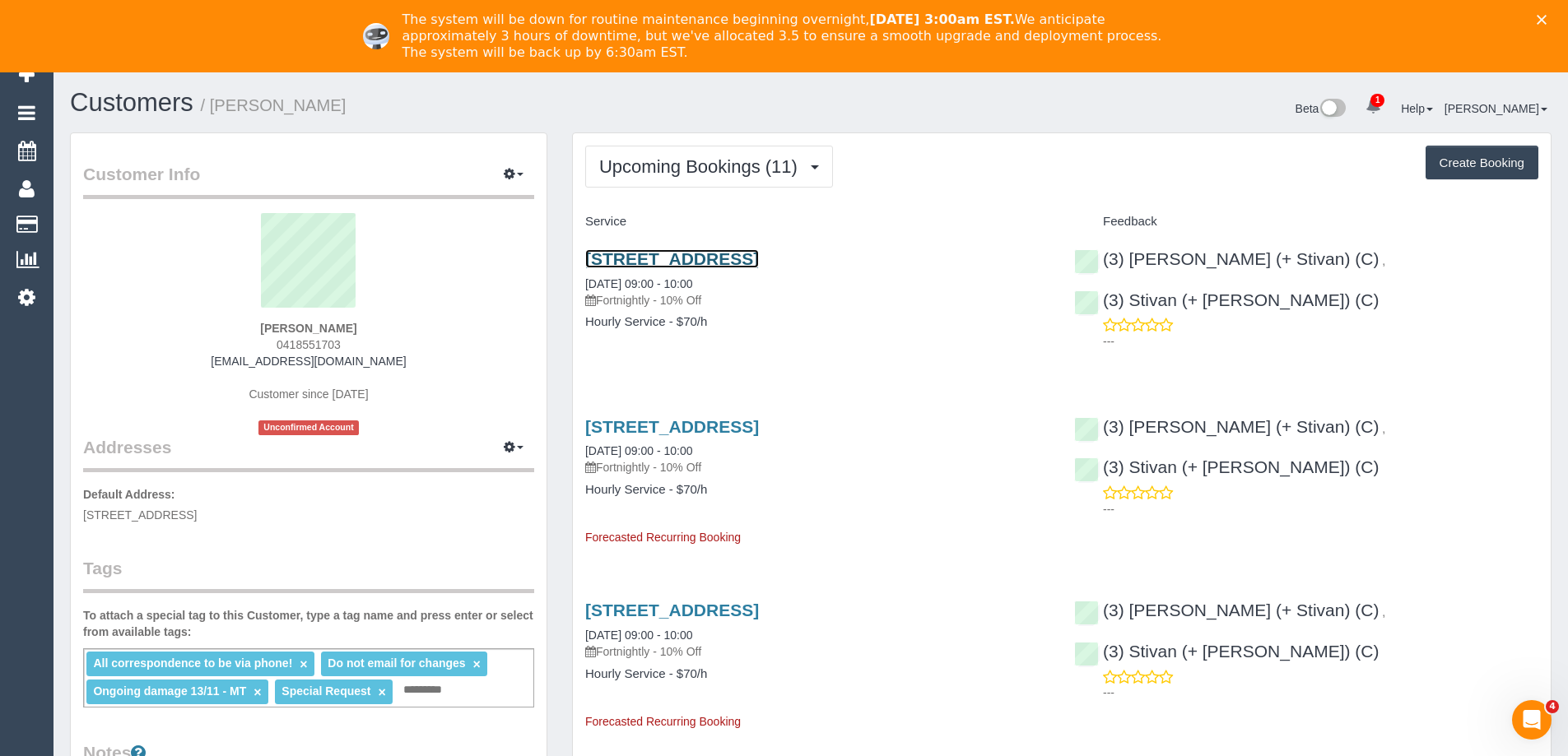
click at [759, 256] on link "84-86 Bamfield Street, Sandringham, VIC 3191" at bounding box center [672, 258] width 174 height 19
click at [739, 162] on span "Upcoming Bookings (11)" at bounding box center [702, 166] width 206 height 20
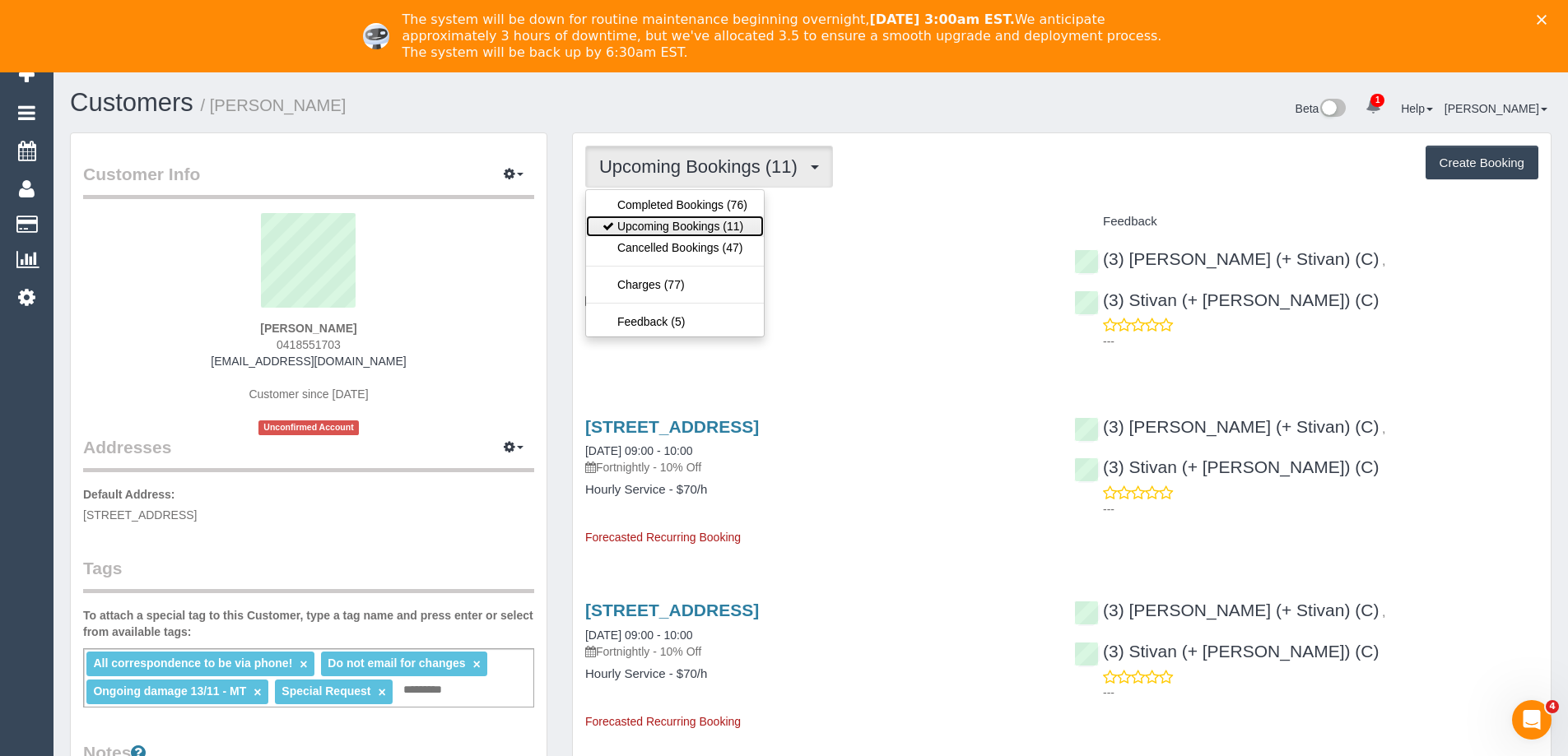
click at [721, 219] on link "Upcoming Bookings (11)" at bounding box center [675, 226] width 178 height 21
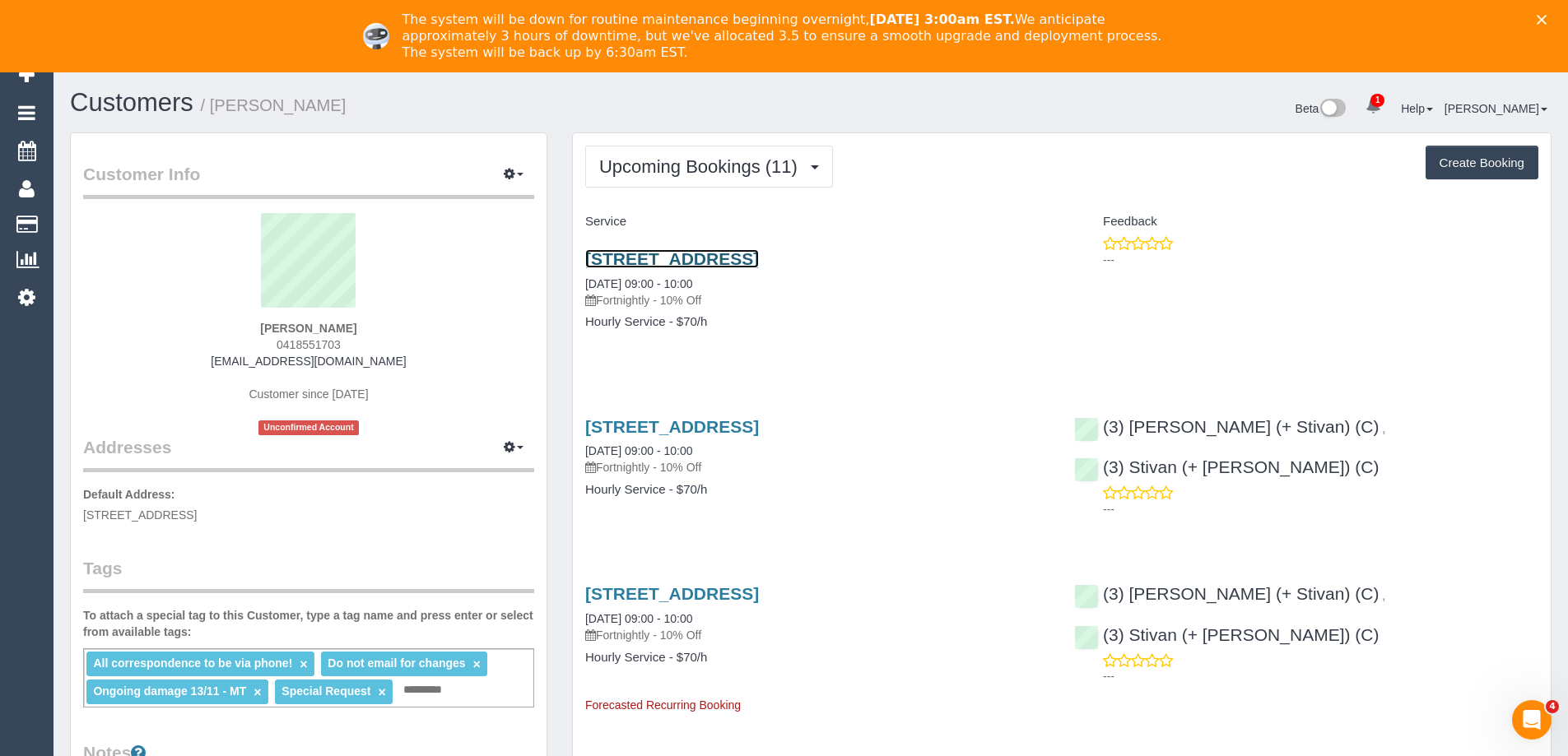
click at [759, 252] on link "84-86 Bamfield Street, Sandringham, VIC 3191" at bounding box center [672, 258] width 174 height 19
click at [416, 320] on div "Alicia Gorander 0418551703 aliciagorander@gmail.com Customer since 2020 Unconfi…" at bounding box center [308, 324] width 451 height 222
click at [305, 345] on span "0418551703" at bounding box center [308, 345] width 64 height 13
copy span "0418551703"
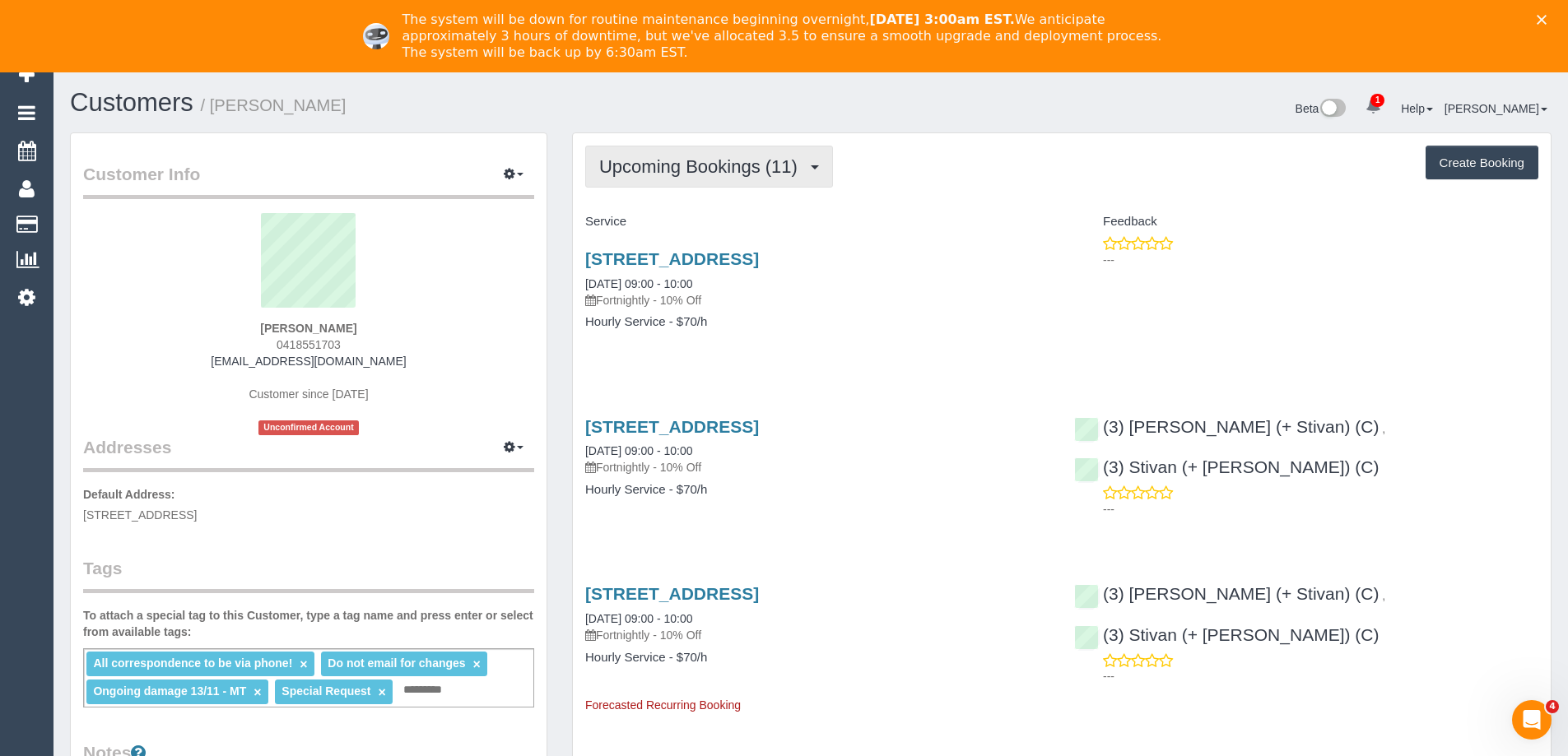
click at [725, 162] on span "Upcoming Bookings (11)" at bounding box center [702, 166] width 206 height 20
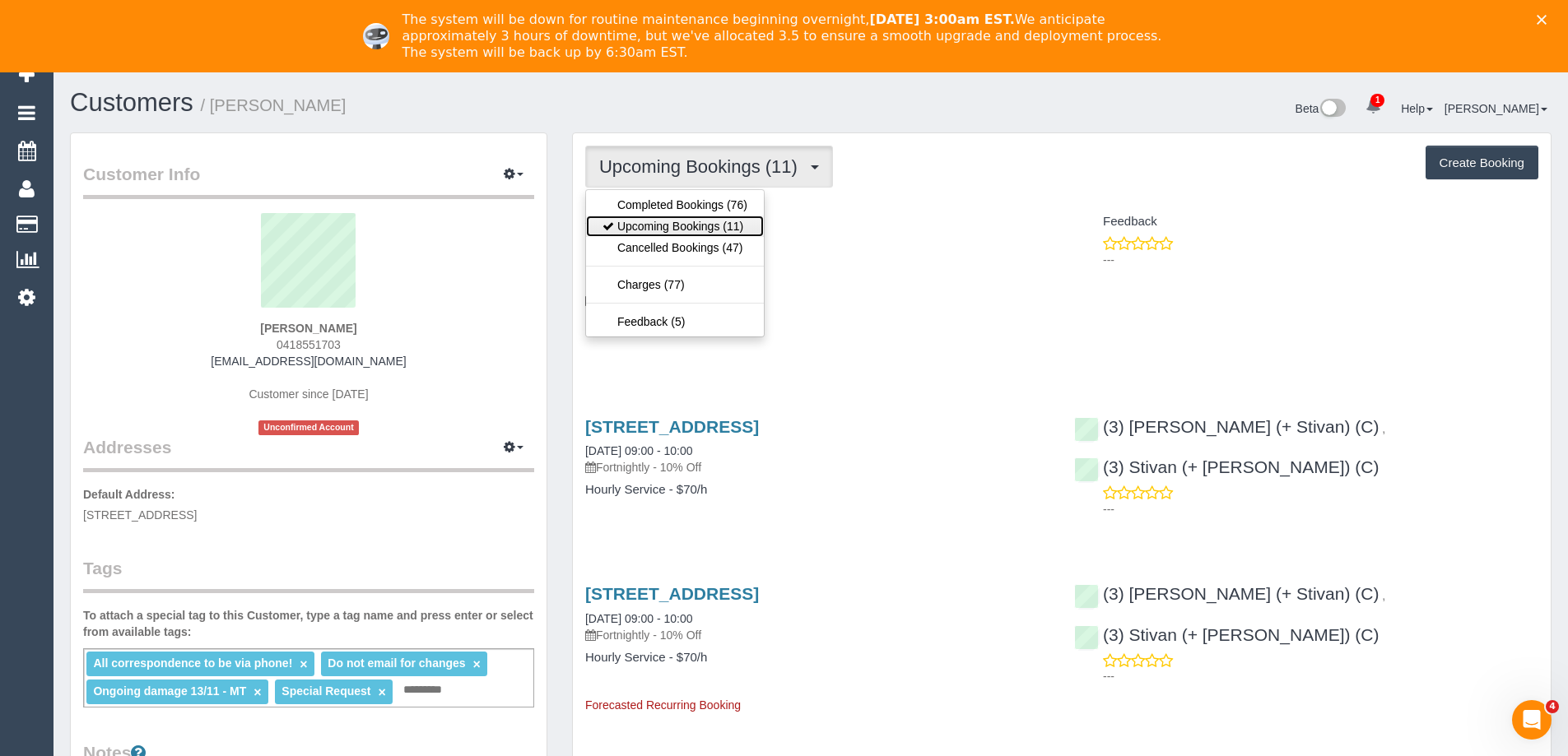
click at [702, 226] on link "Upcoming Bookings (11)" at bounding box center [675, 226] width 178 height 21
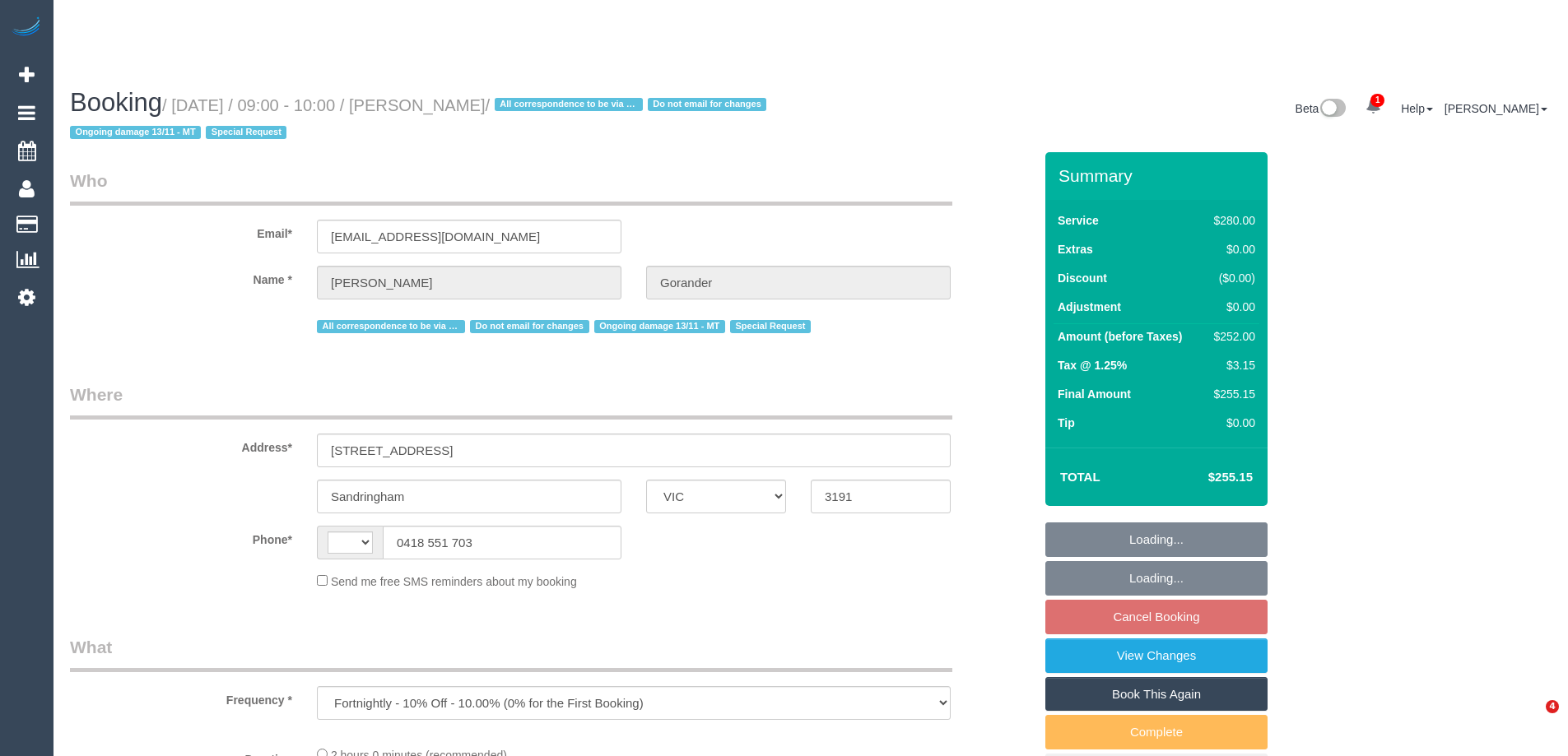
select select "VIC"
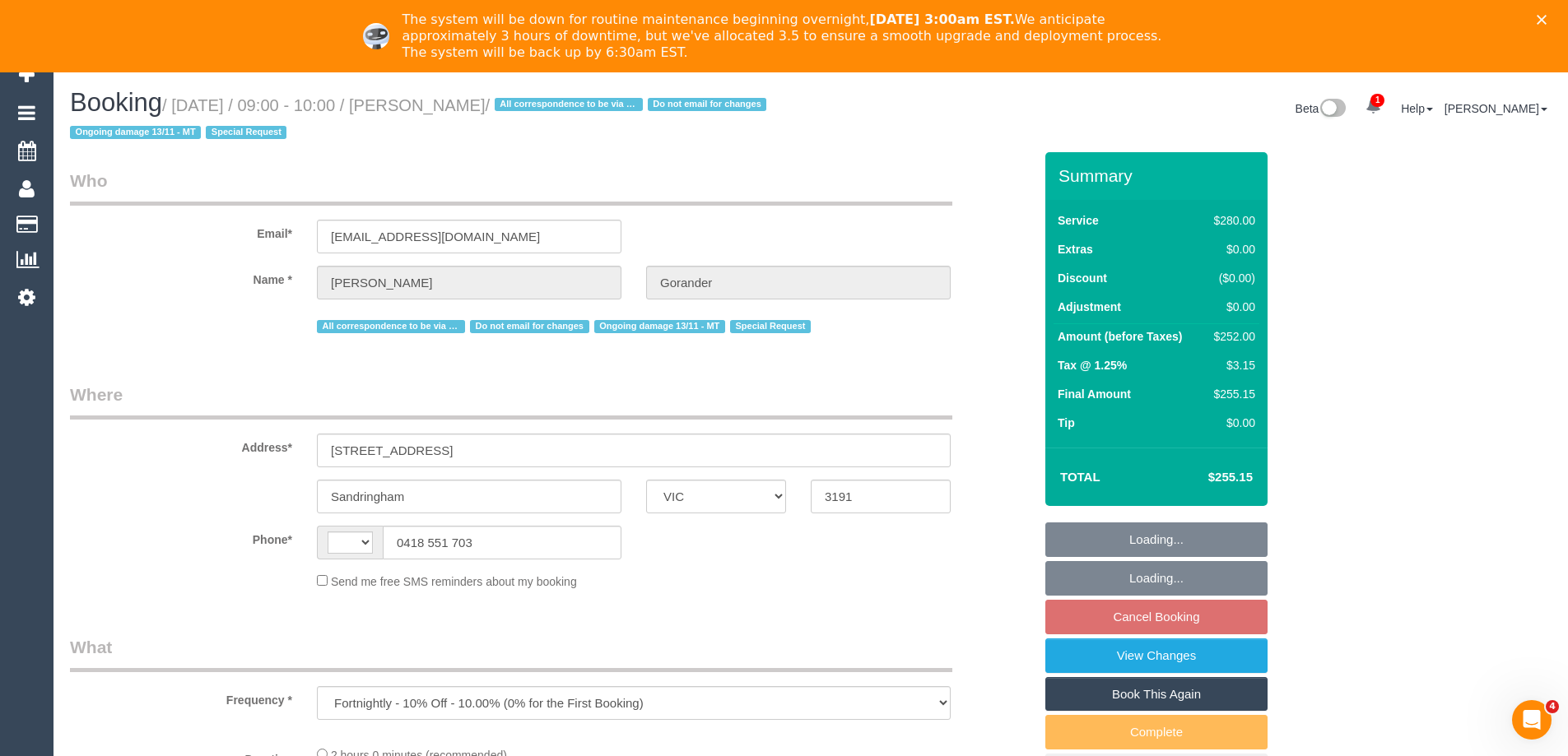
select select "string:stripe-pm_1Gmrcl2GScqysDRVmcm1JmZh"
select select "number:32"
select select "number:14"
select select "number:19"
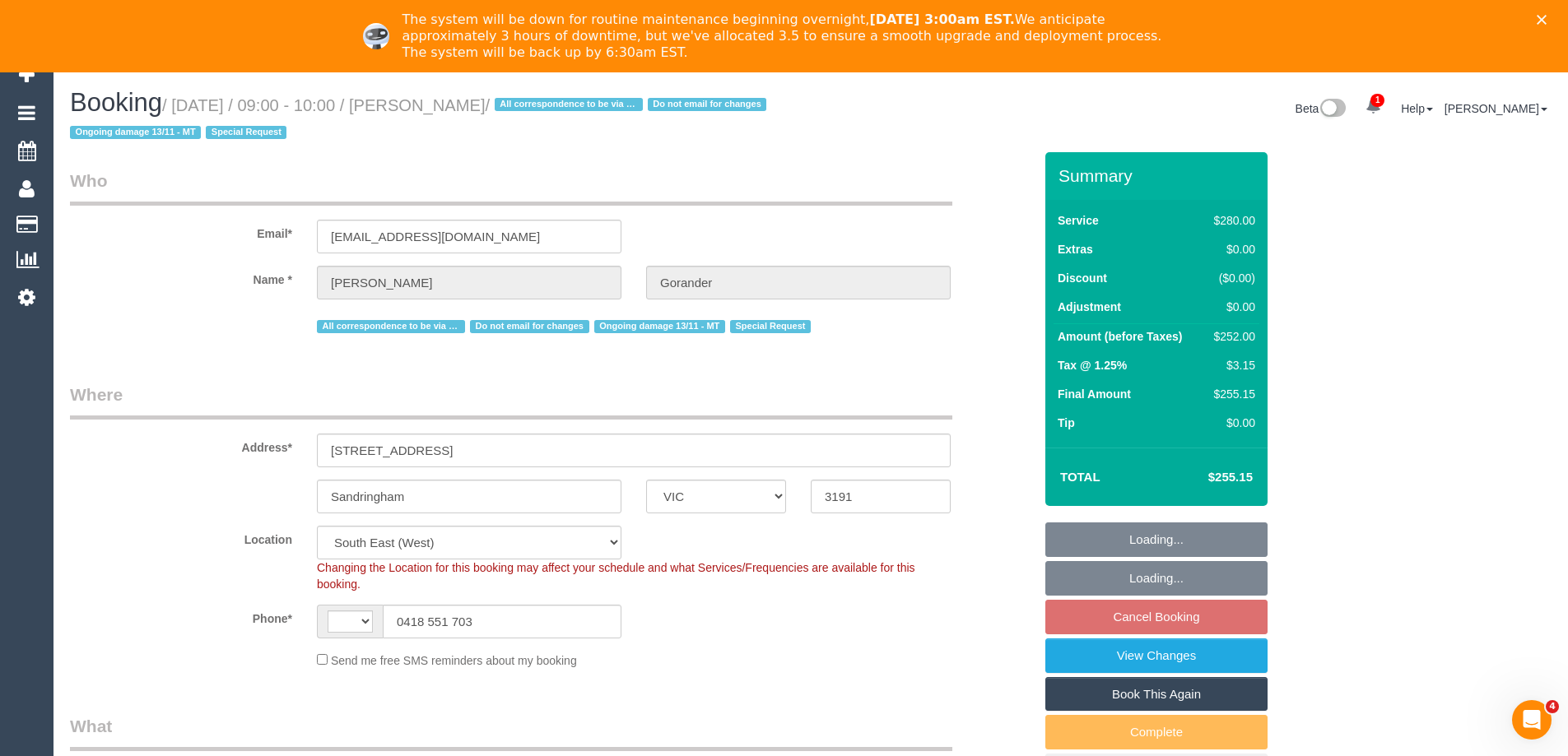
select select "string:AU"
select select "object:1399"
select select "2"
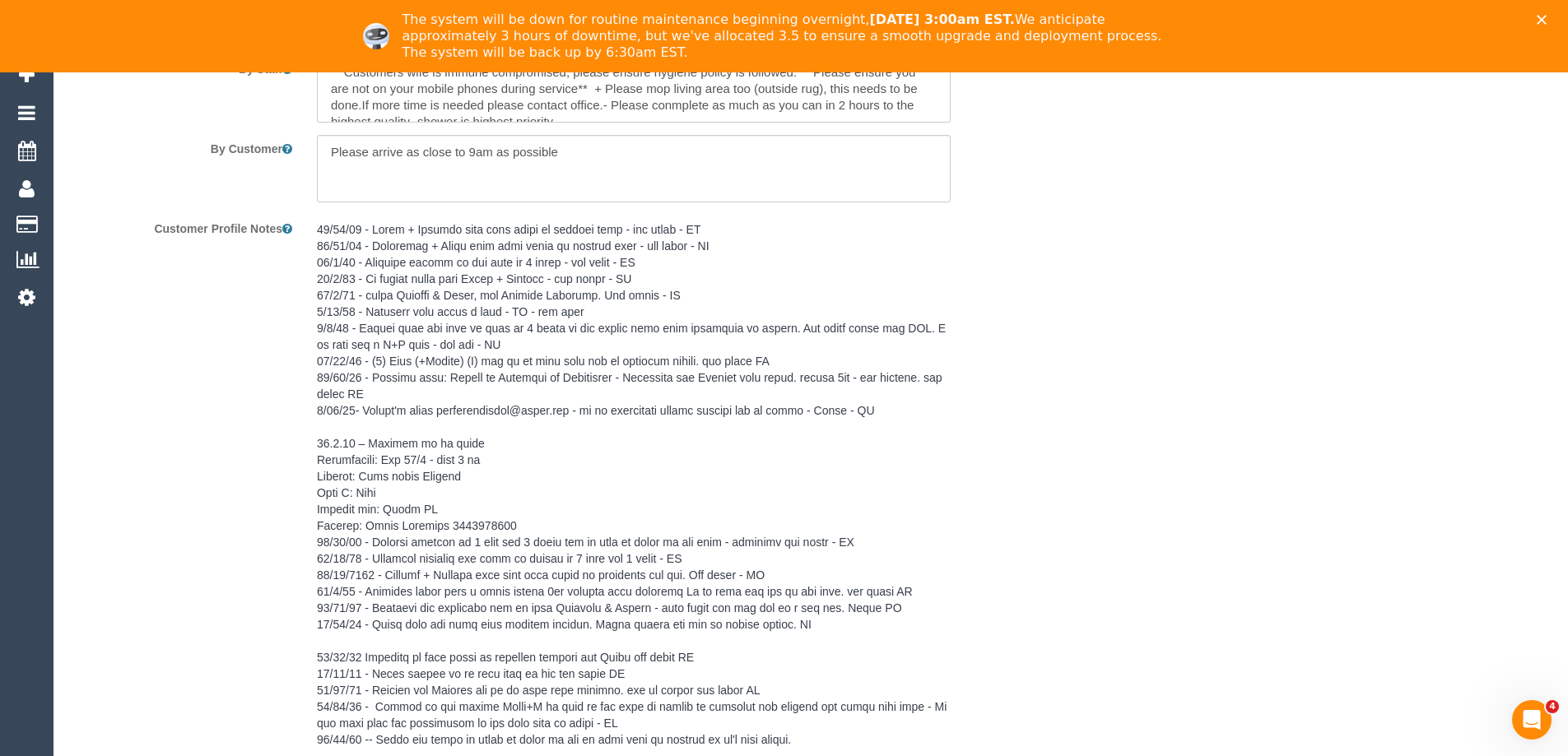
scroll to position [3131, 0]
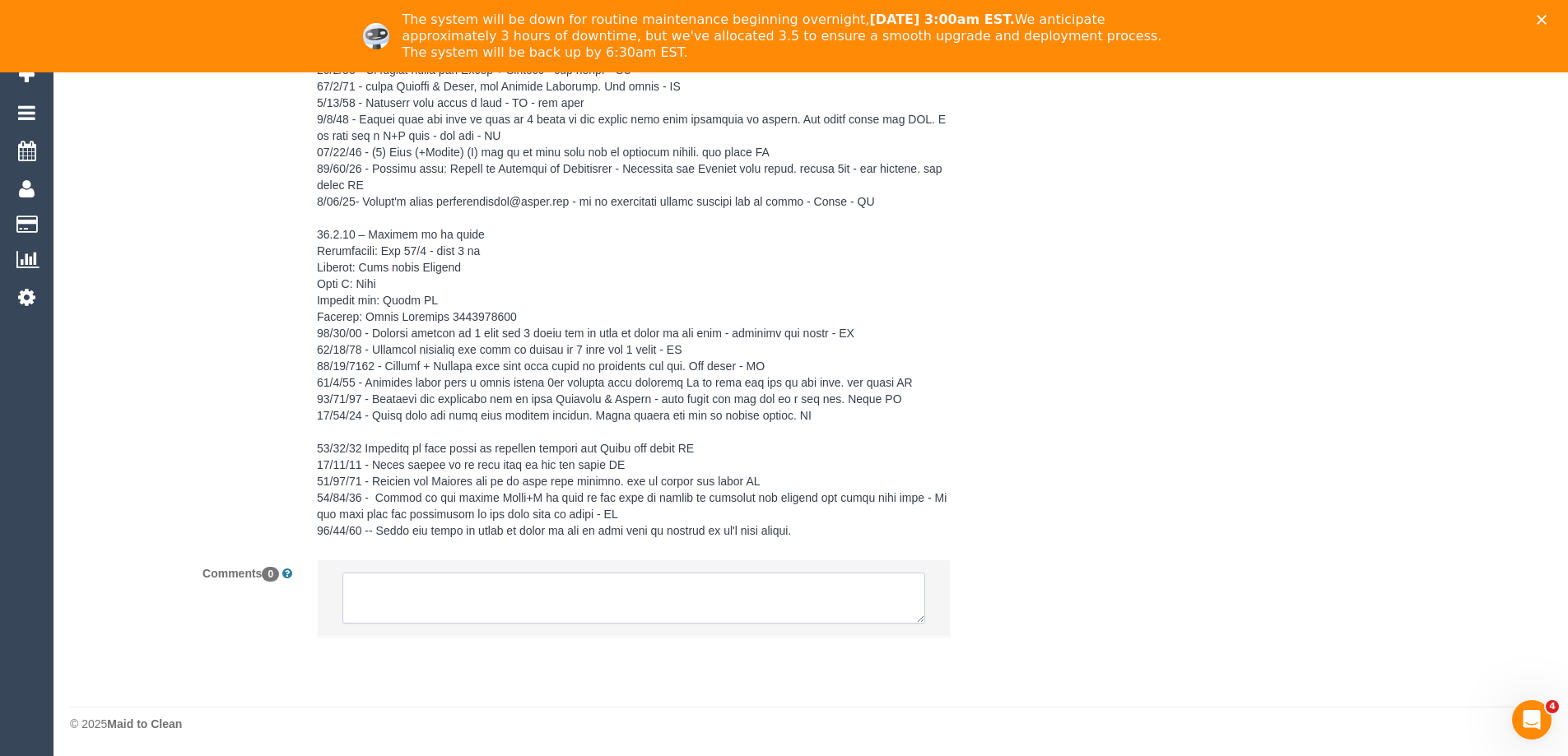
click at [492, 595] on textarea at bounding box center [634, 598] width 583 height 51
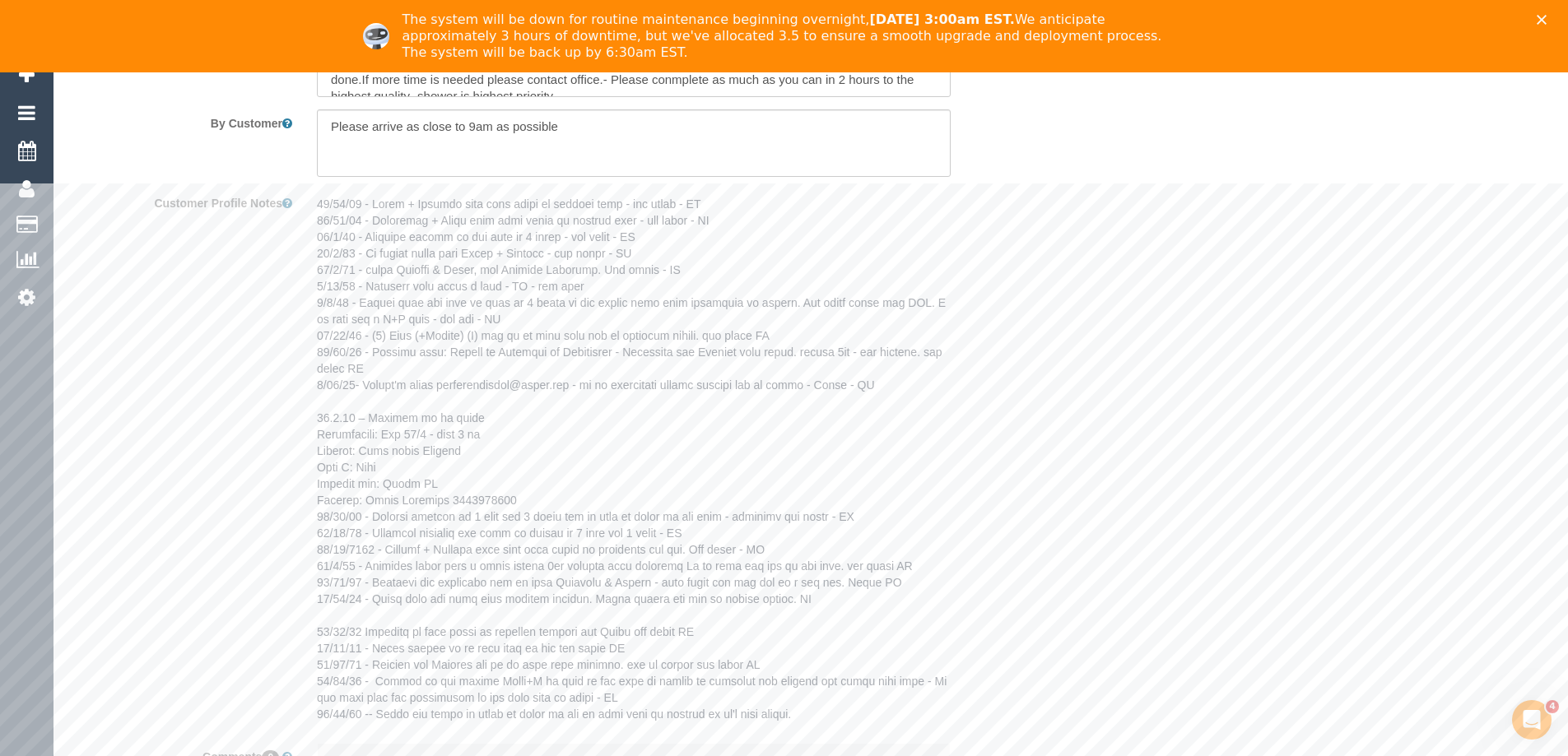
scroll to position [2638, 0]
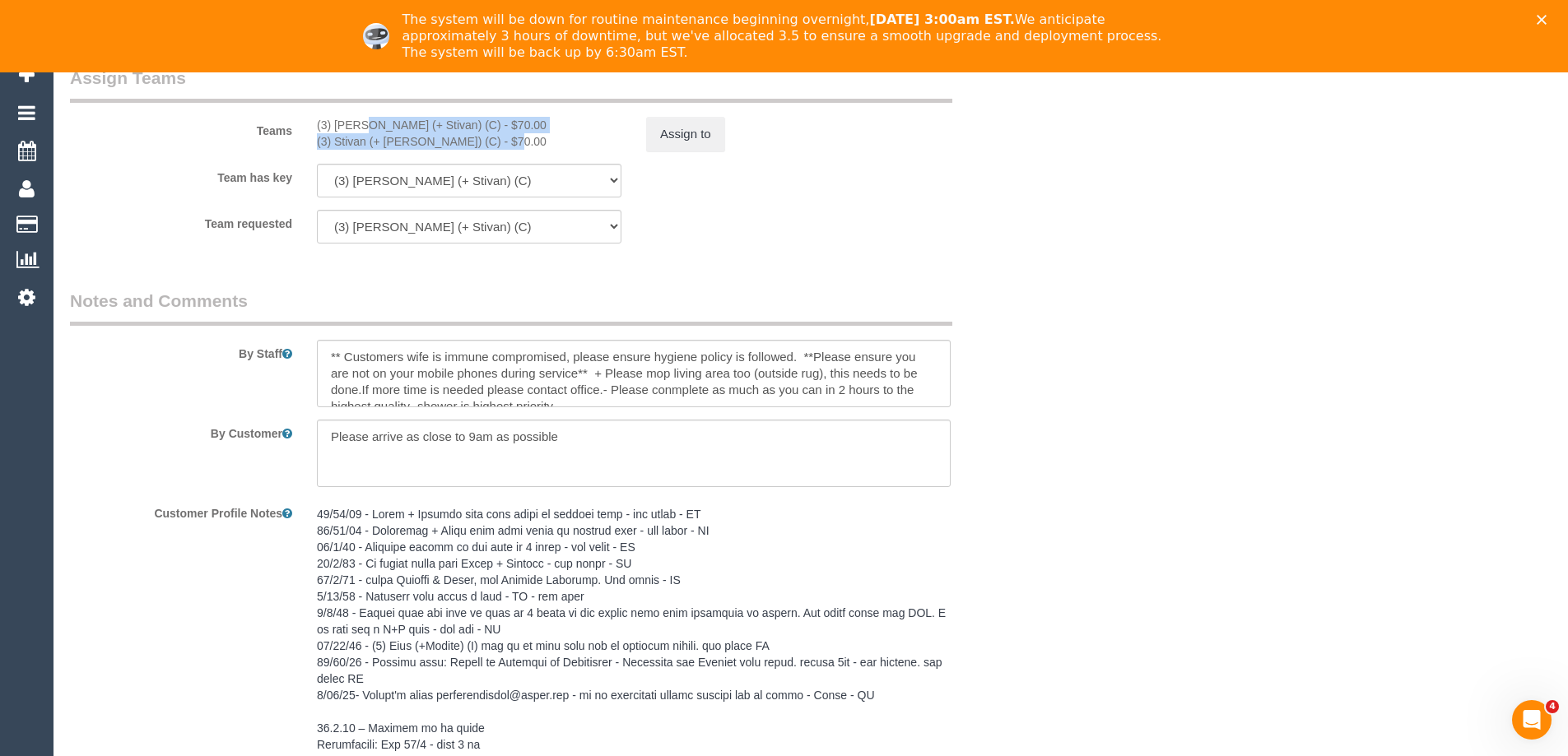
copy div "(3) [PERSON_NAME] (+ Stivan) (C) - $70.00 (3) Stivan (+ [PERSON_NAME]) (C) -"
drag, startPoint x: 316, startPoint y: 122, endPoint x: 449, endPoint y: 141, distance: 134.4
click at [449, 141] on div "(3) [PERSON_NAME] (+ Stivan) (C) - $70.00 (3) Stivan (+ [PERSON_NAME]) (C) - $7…" at bounding box center [470, 133] width 330 height 33
click at [675, 136] on button "Assign to" at bounding box center [686, 134] width 79 height 34
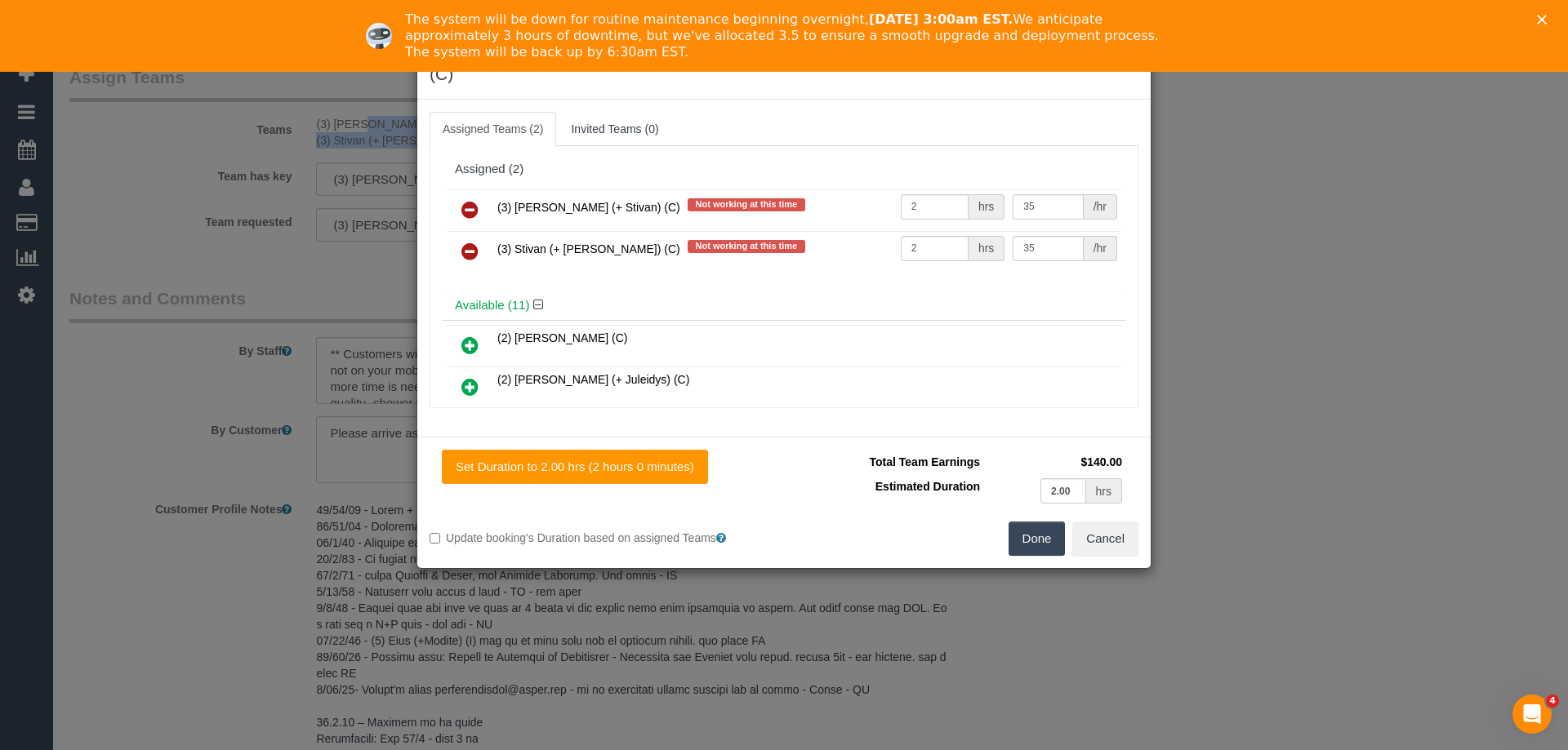
click at [465, 200] on icon at bounding box center [470, 210] width 17 height 19
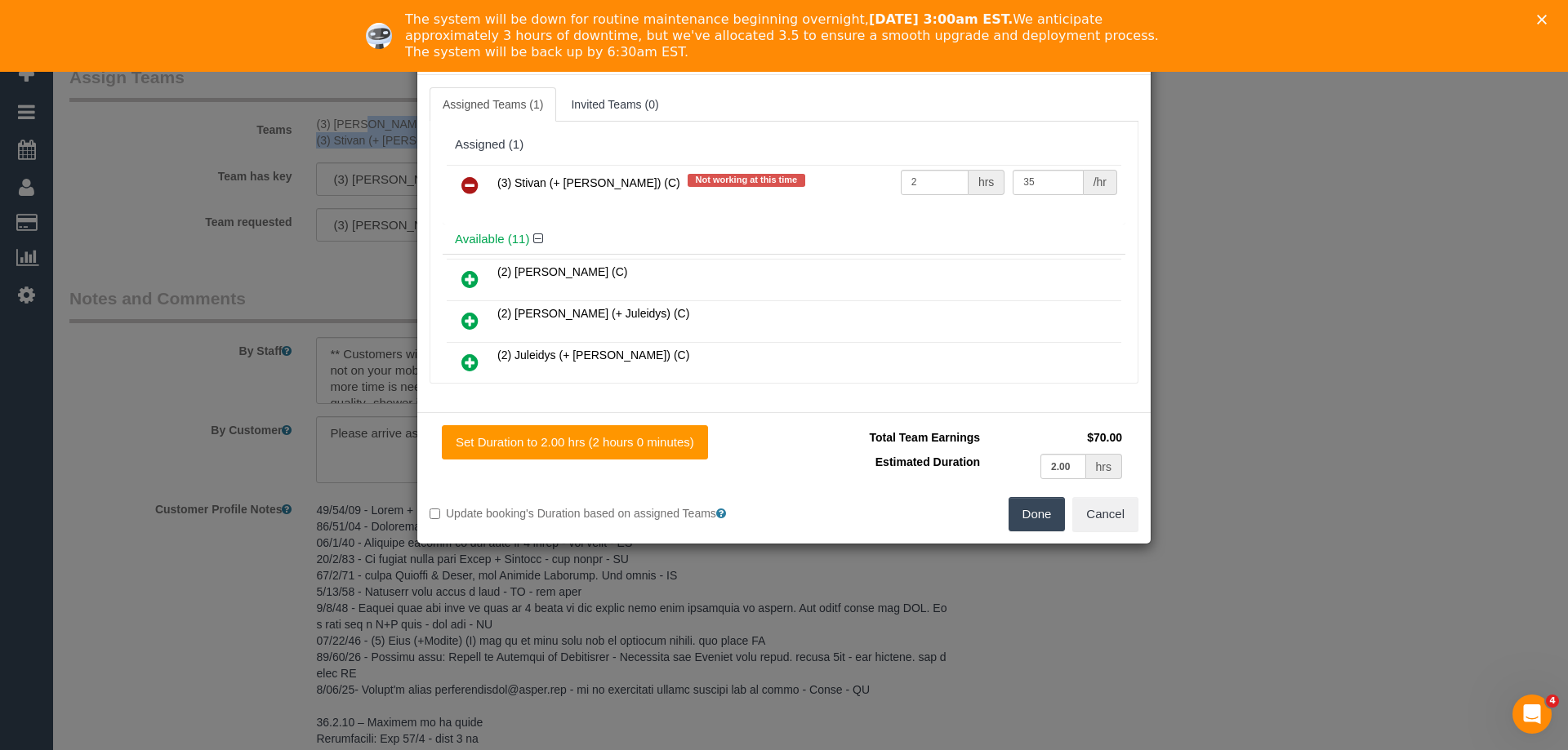
drag, startPoint x: 465, startPoint y: 179, endPoint x: 626, endPoint y: 225, distance: 167.4
click at [466, 179] on icon at bounding box center [470, 185] width 17 height 19
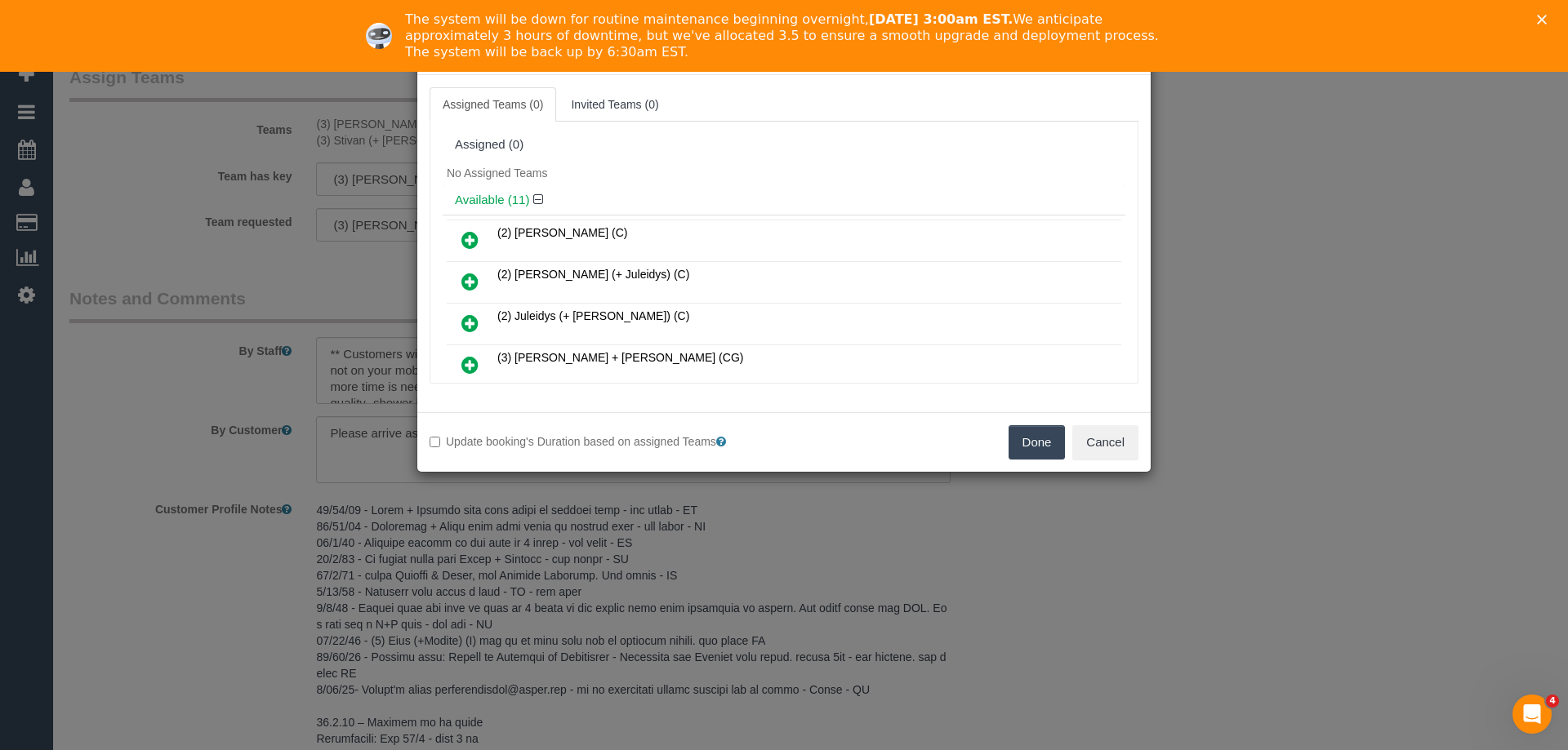
click at [1001, 437] on div "Done Cancel" at bounding box center [967, 442] width 366 height 34
click at [1022, 441] on button "Done" at bounding box center [1036, 442] width 57 height 34
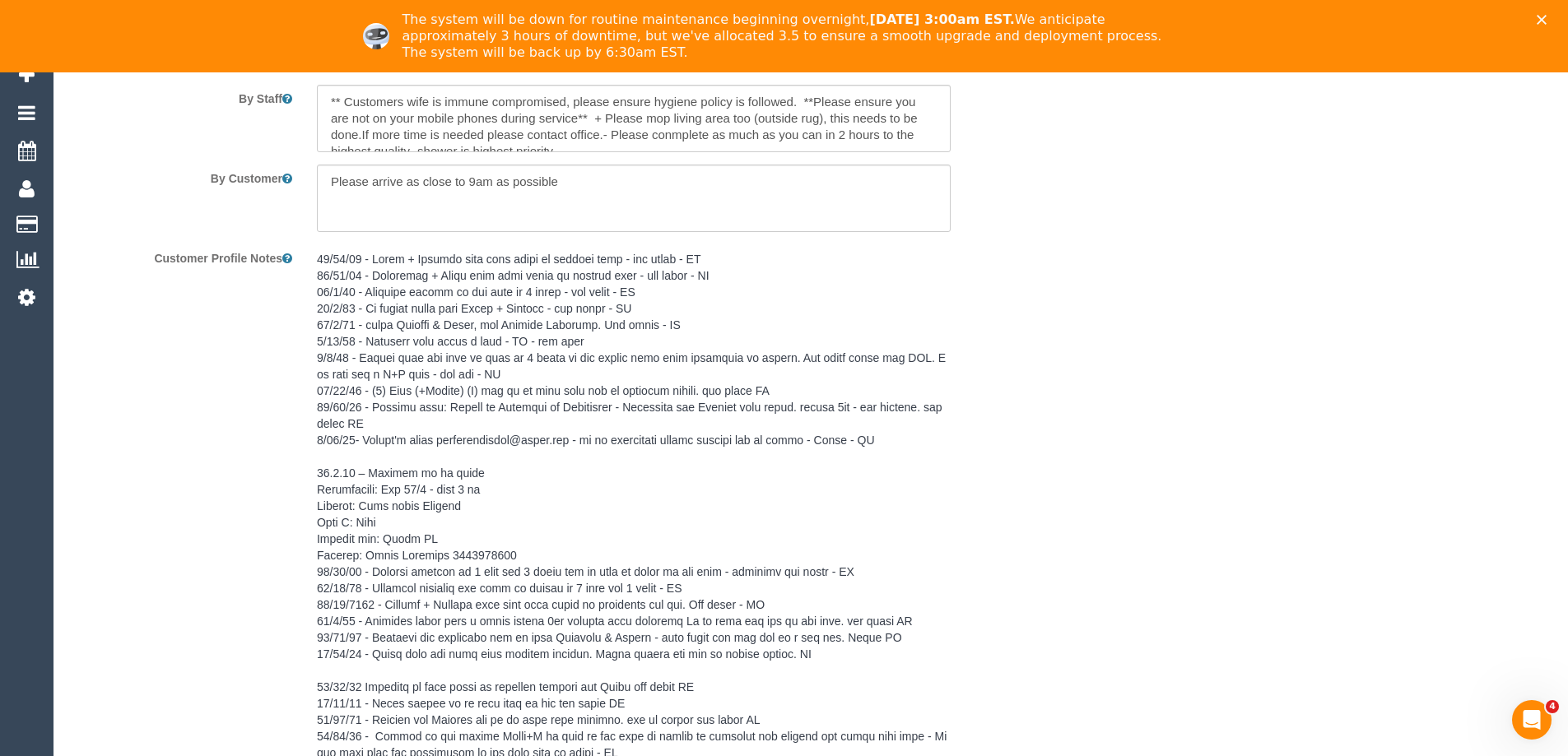
scroll to position [3199, 0]
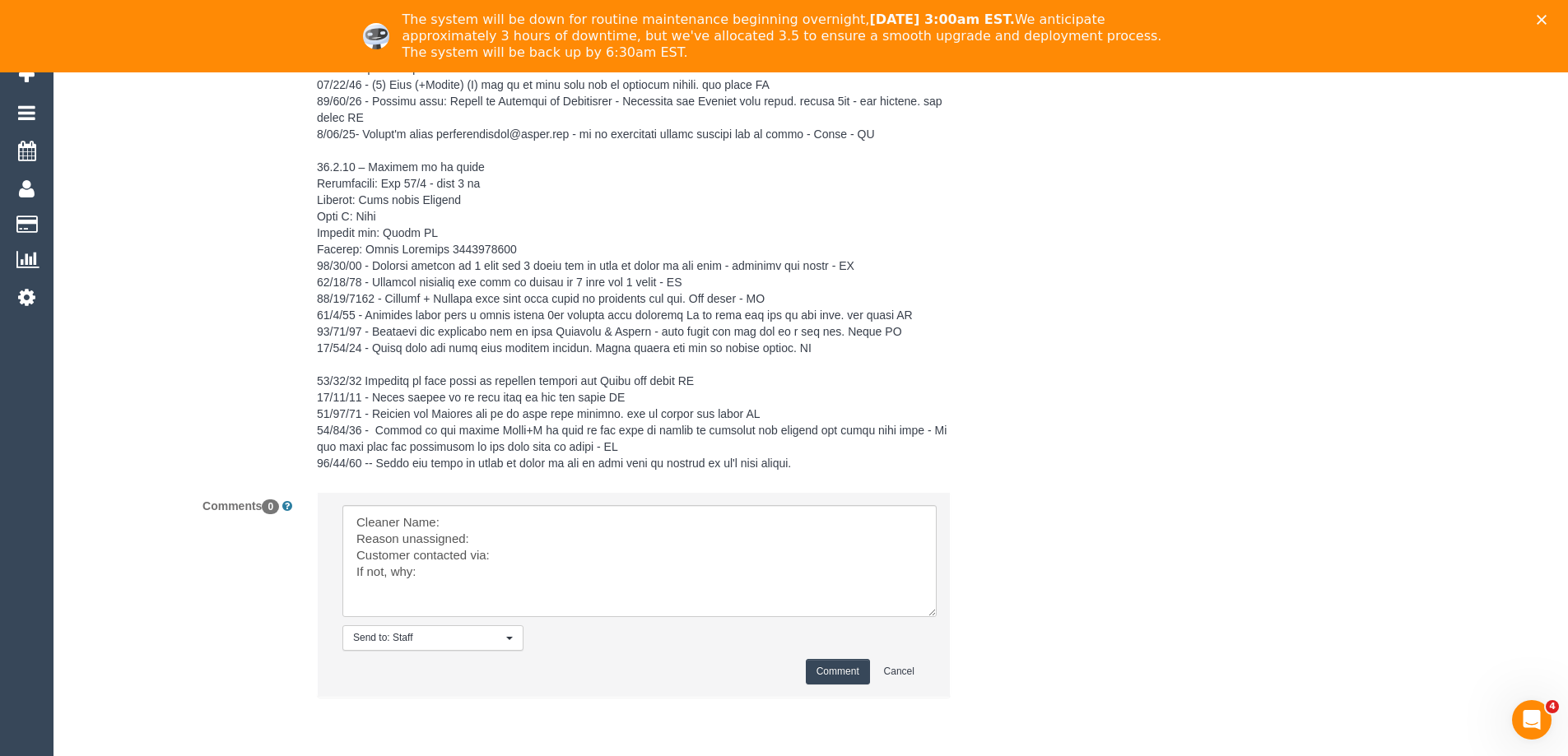
drag, startPoint x: 923, startPoint y: 549, endPoint x: 864, endPoint y: 725, distance: 185.6
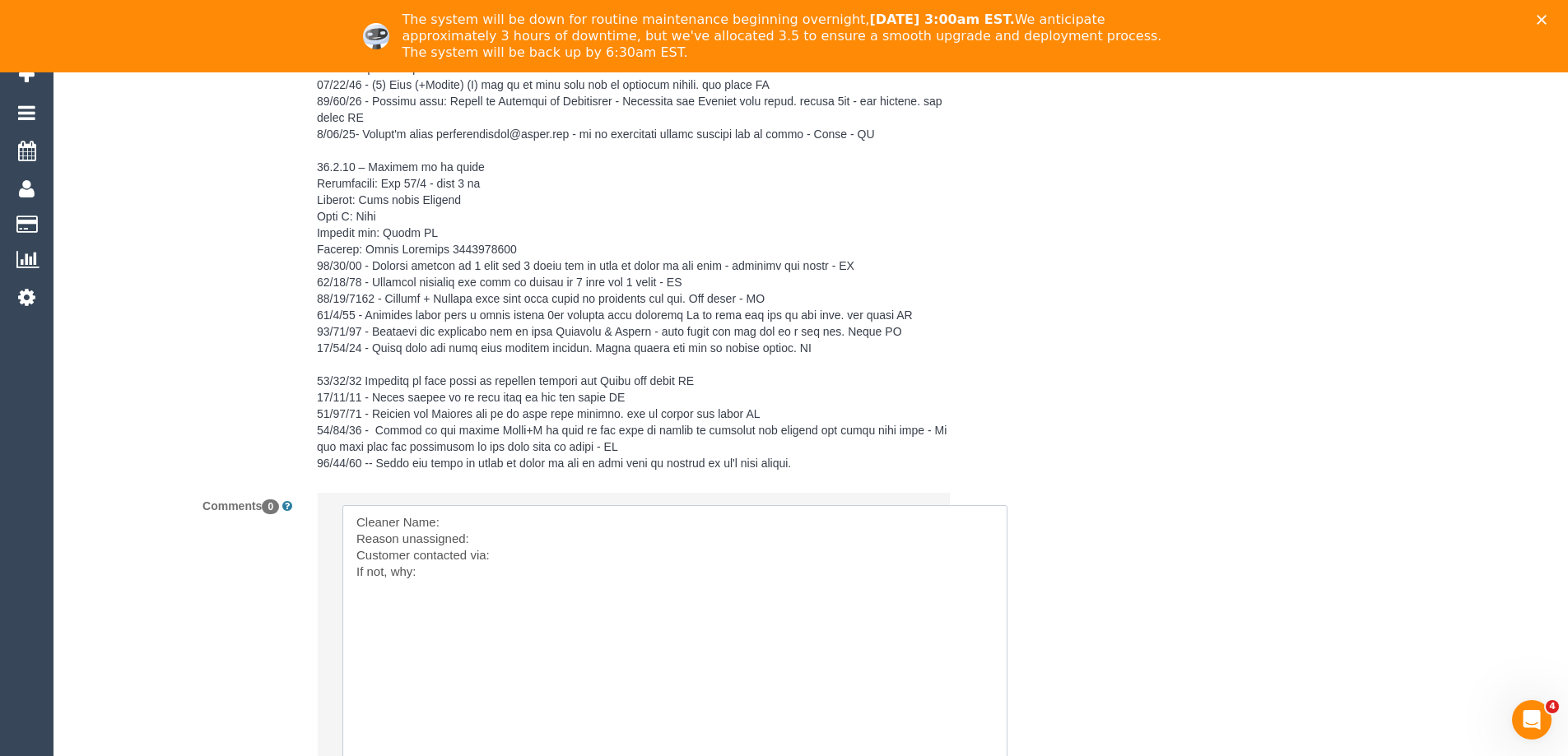
click at [486, 523] on textarea at bounding box center [675, 650] width 665 height 291
paste textarea "(3) Krunal (+ Stivan) (C) - $70.00 (3) Stivan (+ Krunal) (C) -"
drag, startPoint x: 572, startPoint y: 518, endPoint x: 718, endPoint y: 502, distance: 146.9
click at [720, 520] on textarea at bounding box center [675, 650] width 665 height 291
click at [731, 519] on textarea at bounding box center [675, 650] width 665 height 291
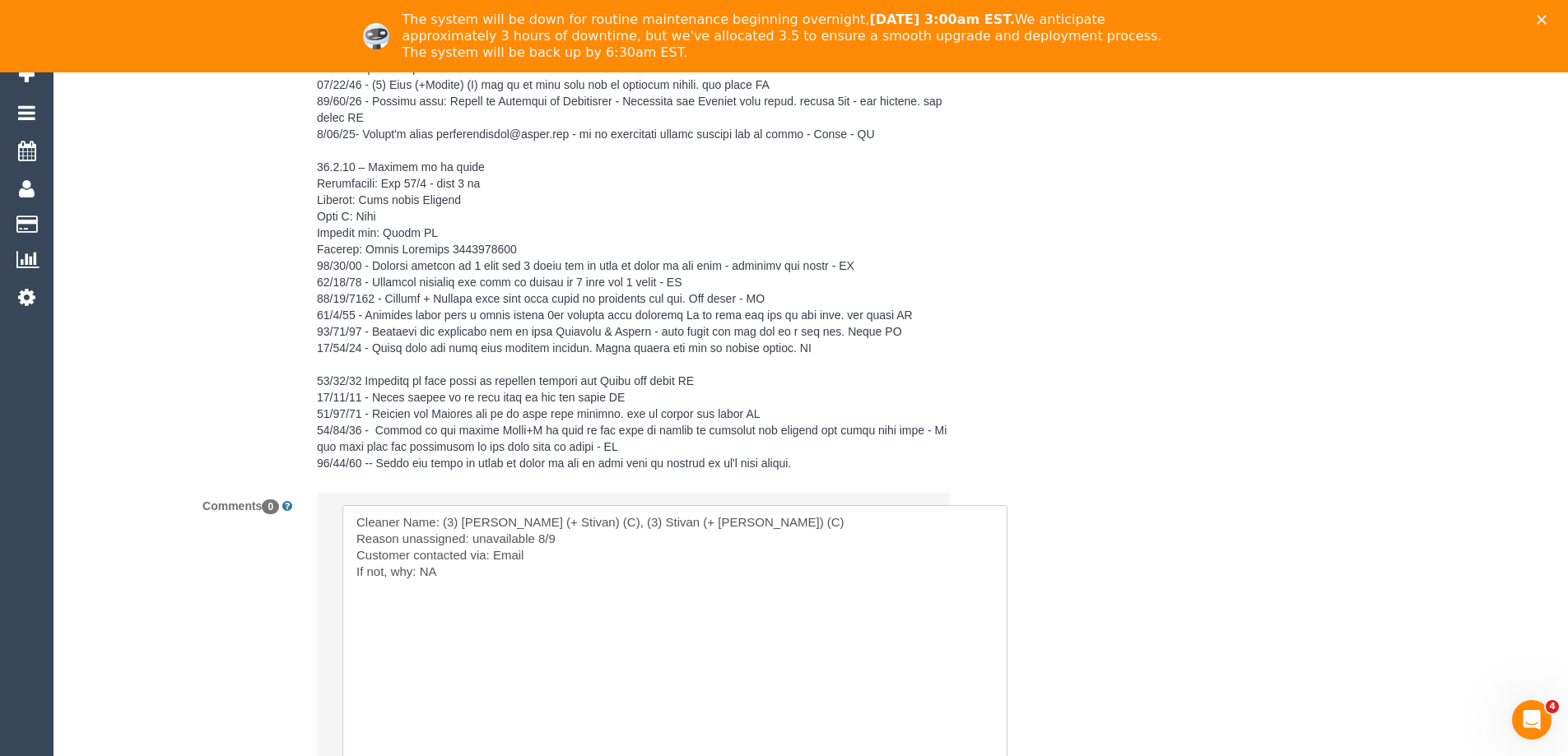
scroll to position [3439, 0]
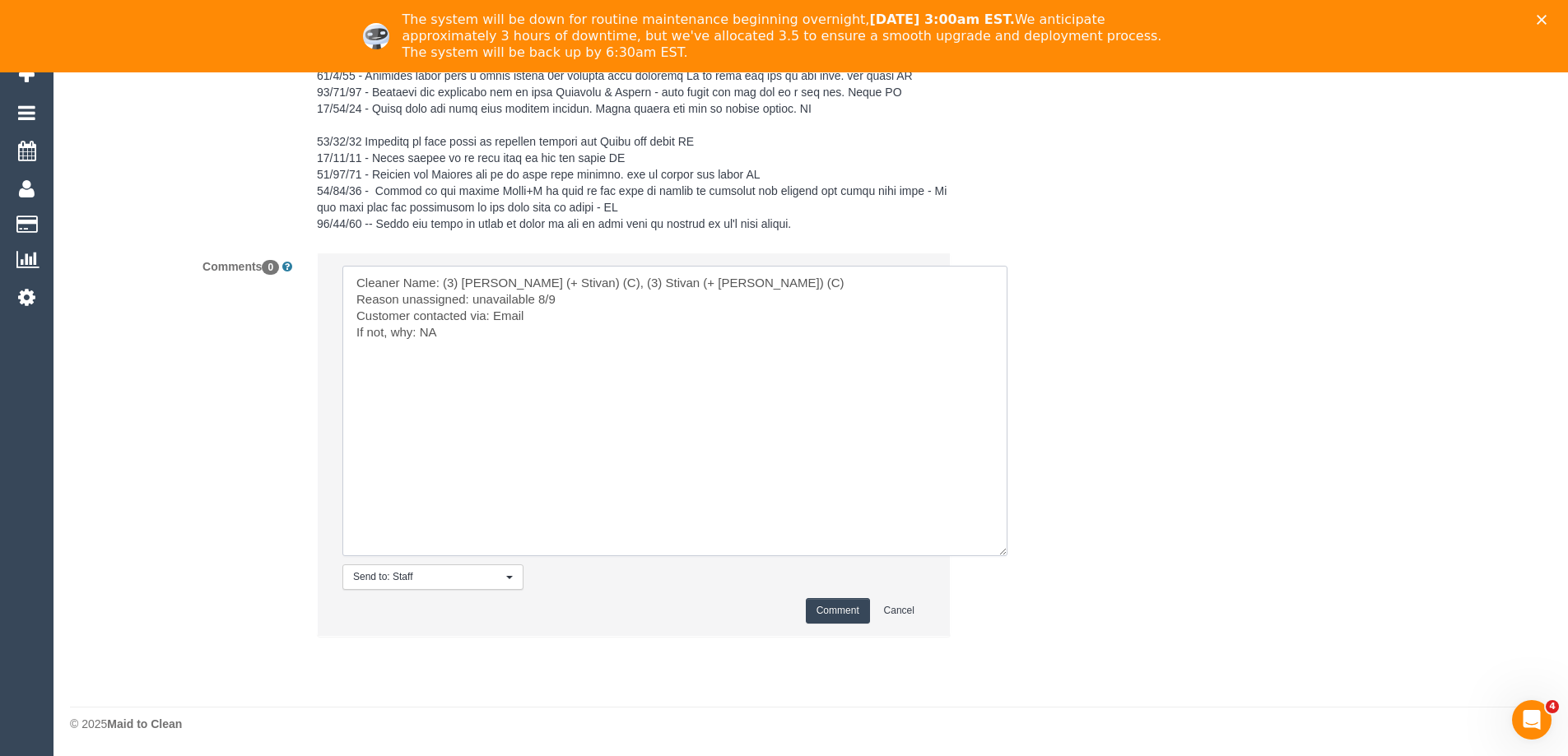
type textarea "Cleaner Name: (3) Krunal (+ Stivan) (C), (3) Stivan (+ Krunal) (C) Reason unass…"
click at [814, 604] on button "Comment" at bounding box center [837, 611] width 64 height 26
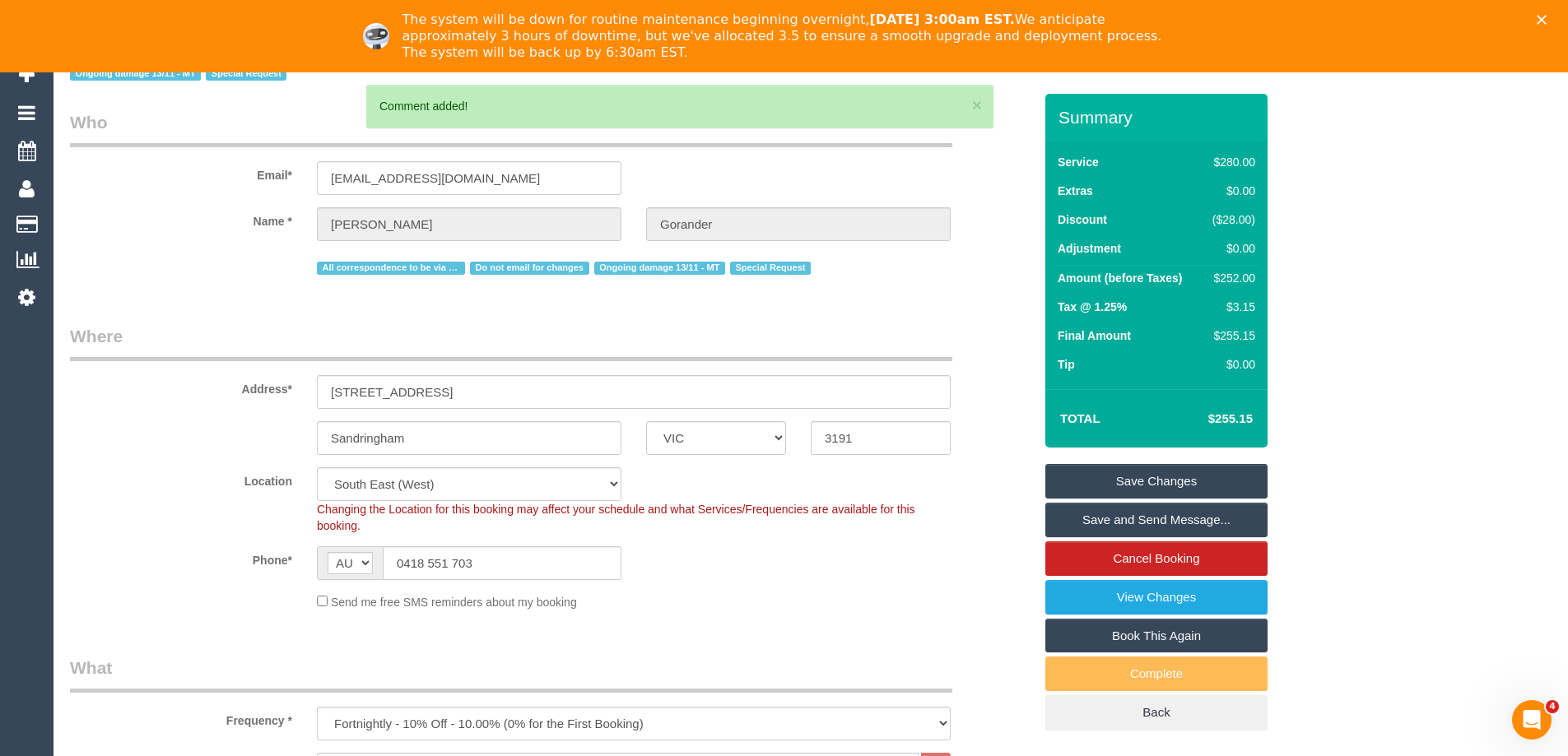
scroll to position [0, 0]
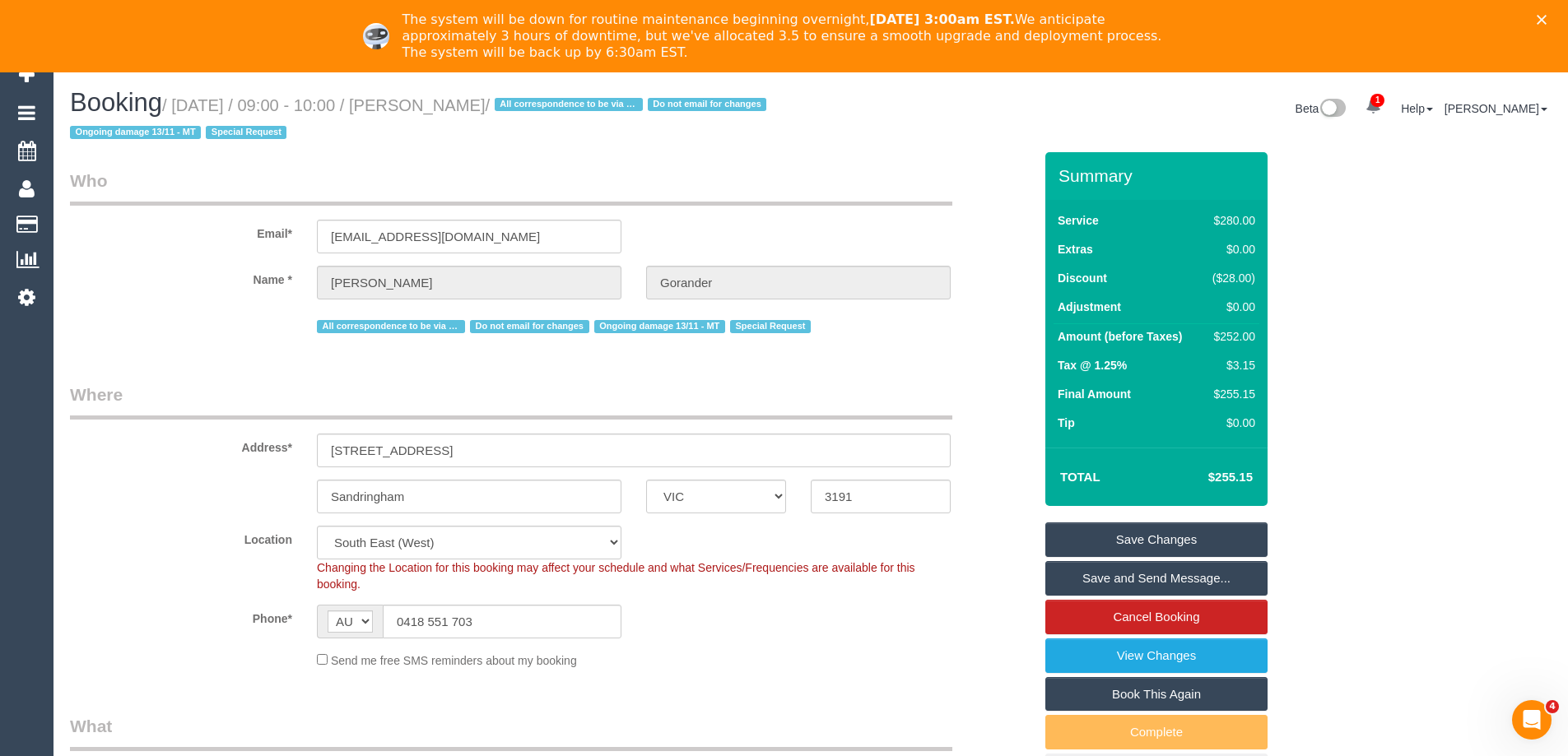
click at [1175, 536] on link "Save Changes" at bounding box center [1156, 539] width 222 height 34
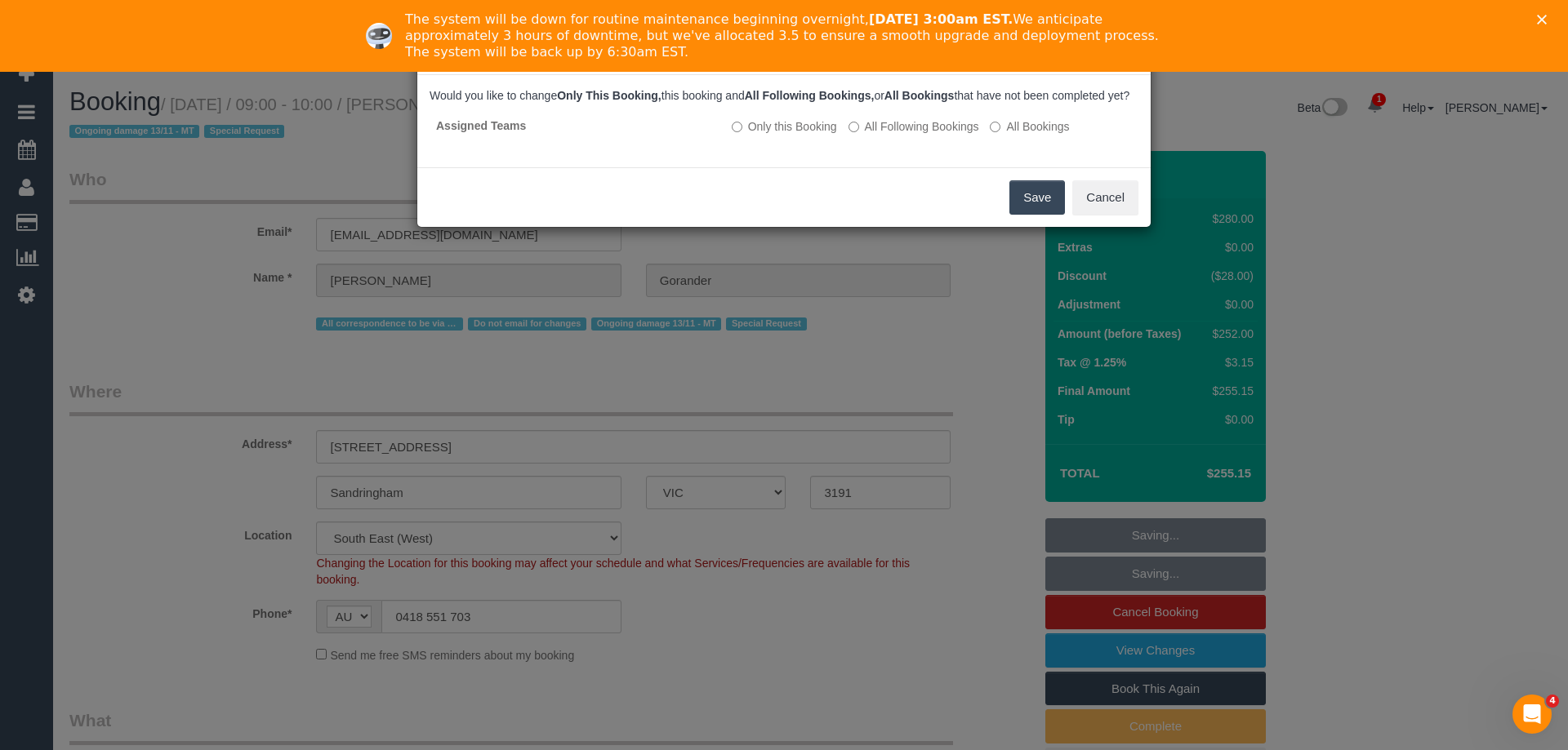
click at [1038, 215] on button "Save" at bounding box center [1037, 197] width 56 height 34
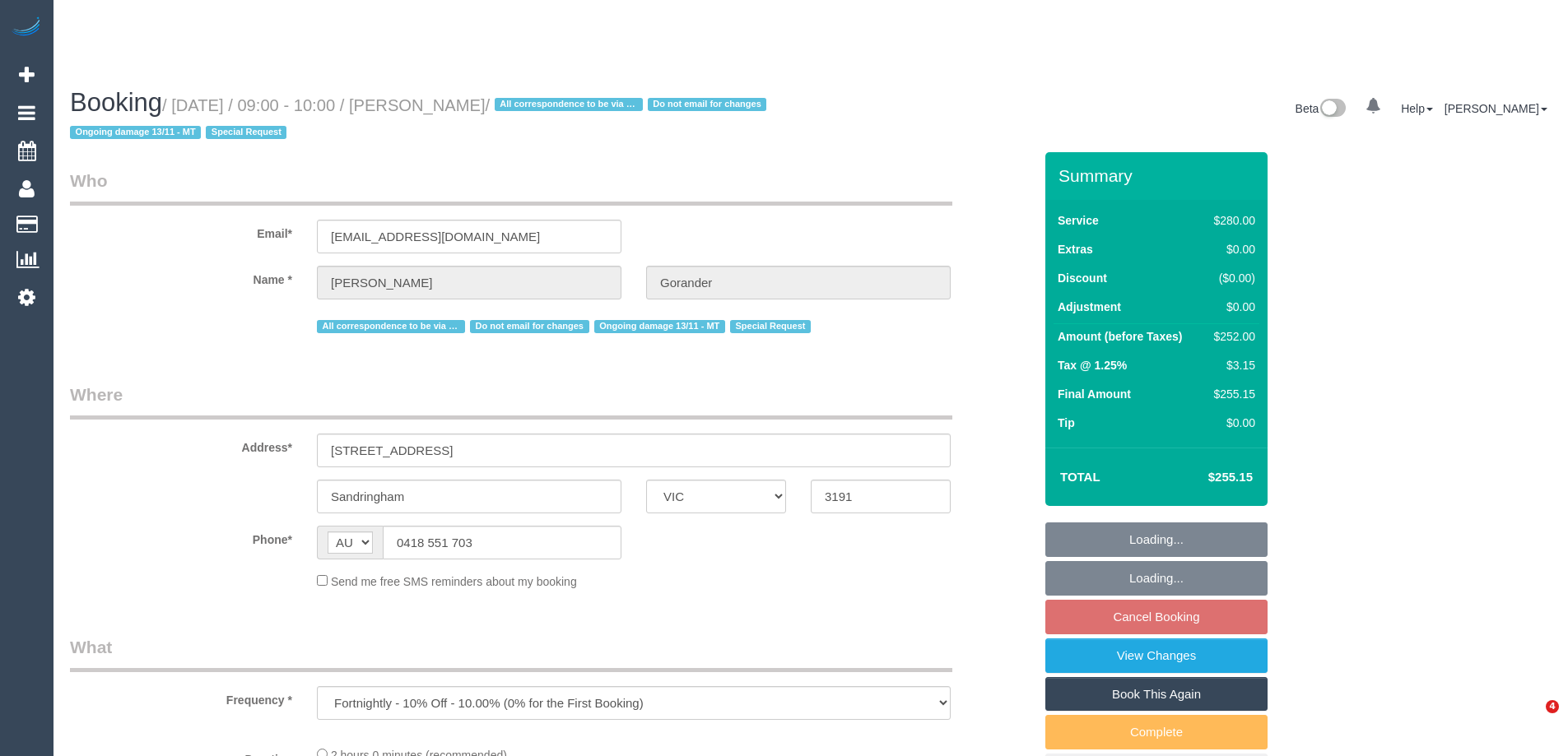
select select "VIC"
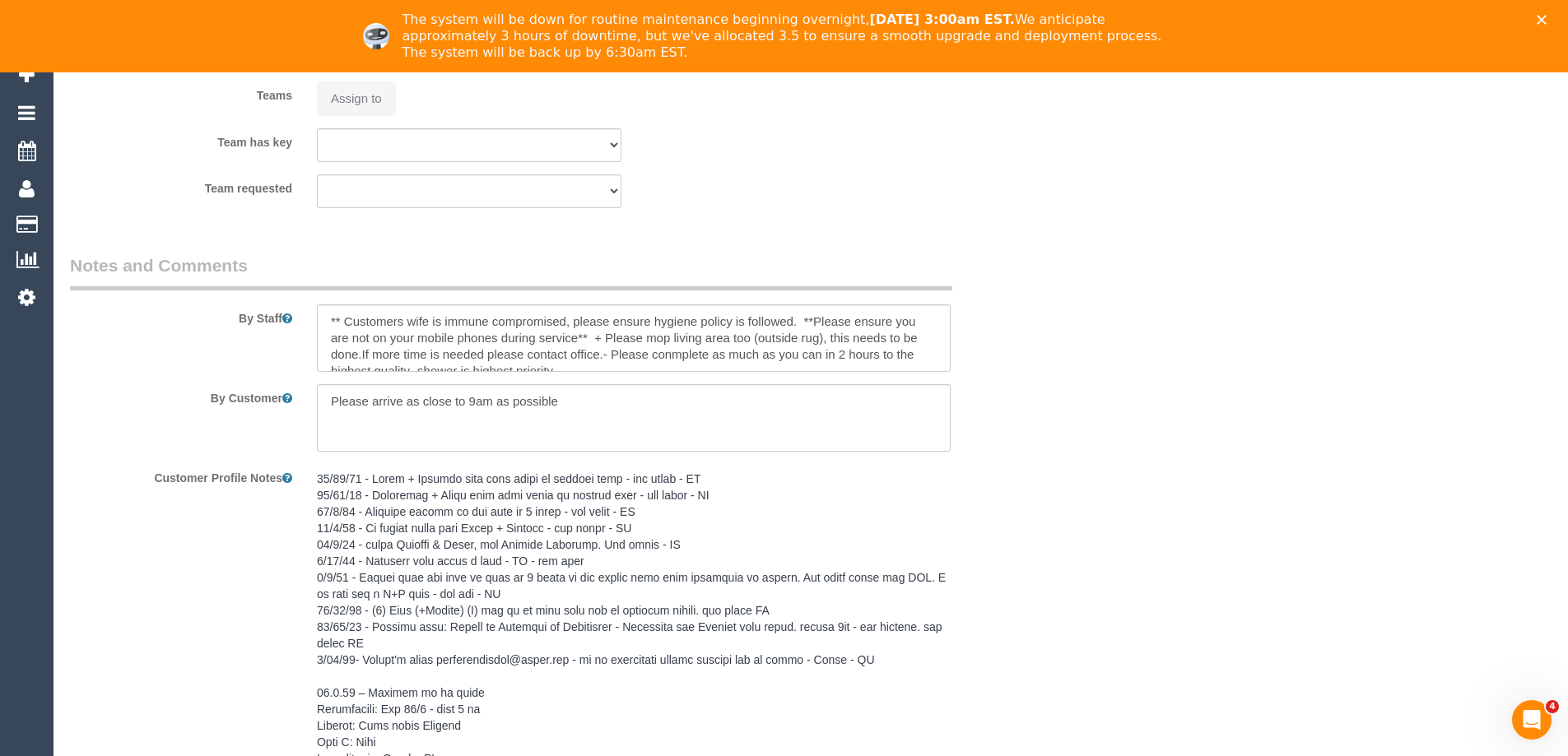
select select "string:stripe-pm_1Gmrcl2GScqysDRVmcm1JmZh"
select select "number:32"
select select "number:14"
select select "number:19"
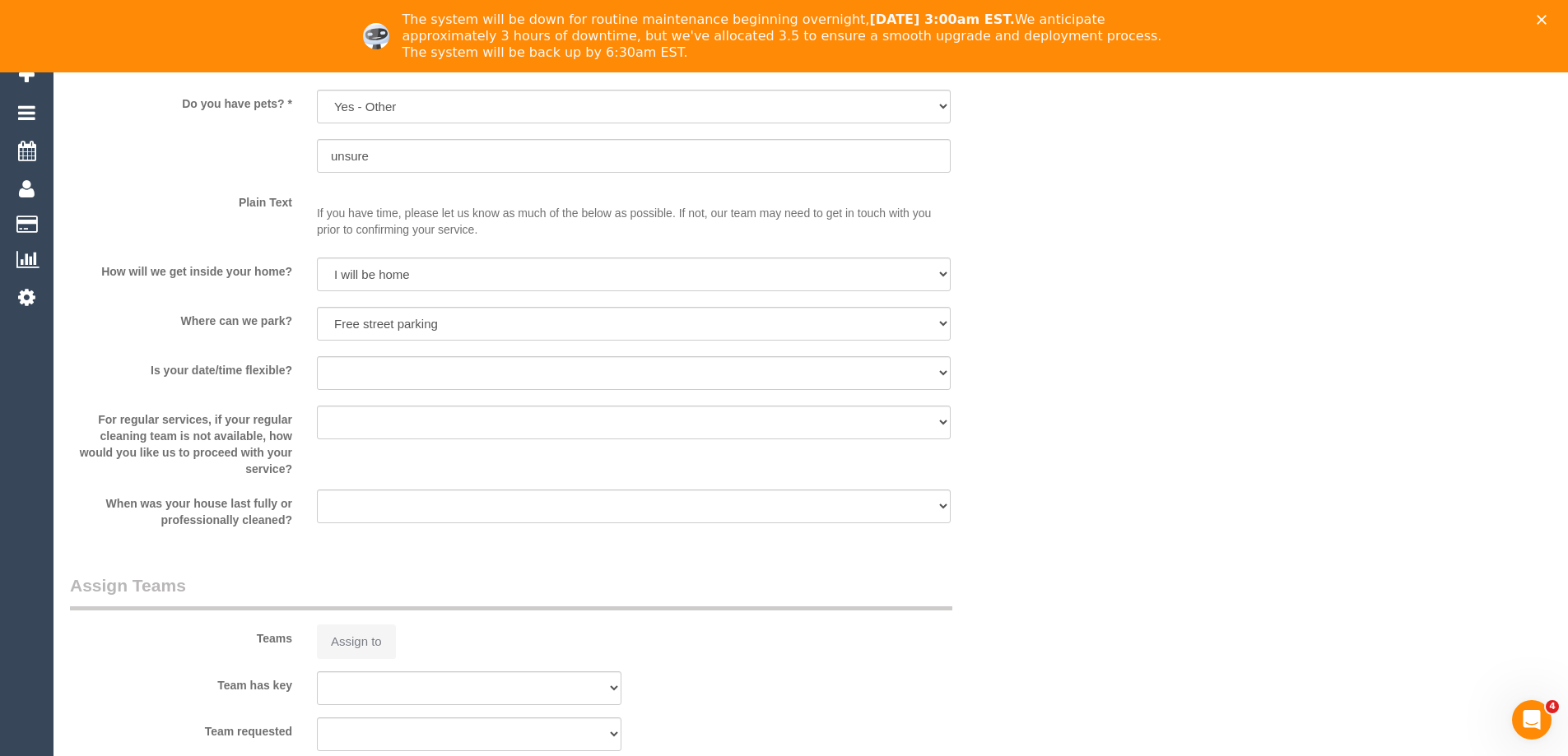
select select "object:726"
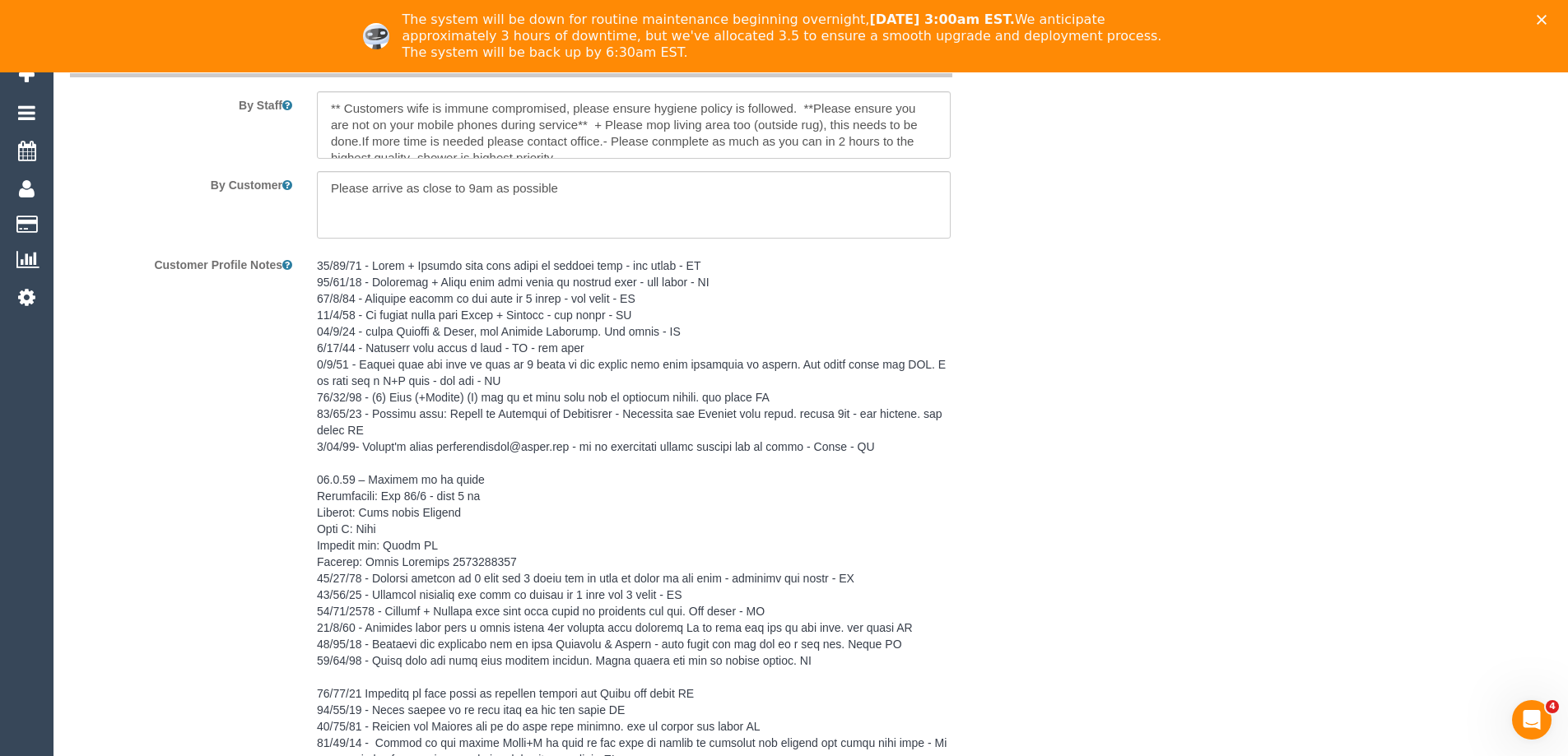
select select "2"
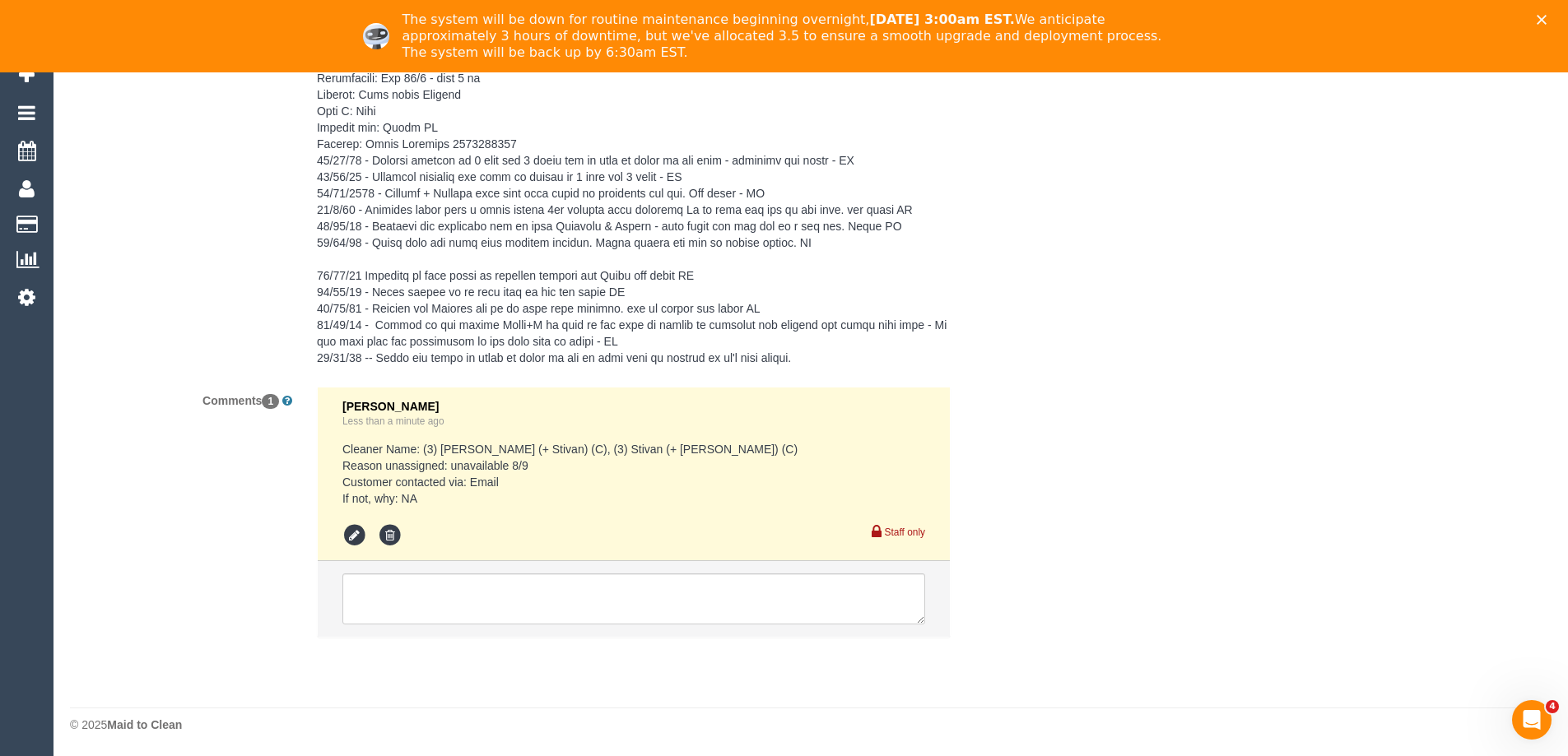
scroll to position [3334, 0]
click at [591, 596] on textarea at bounding box center [634, 598] width 583 height 51
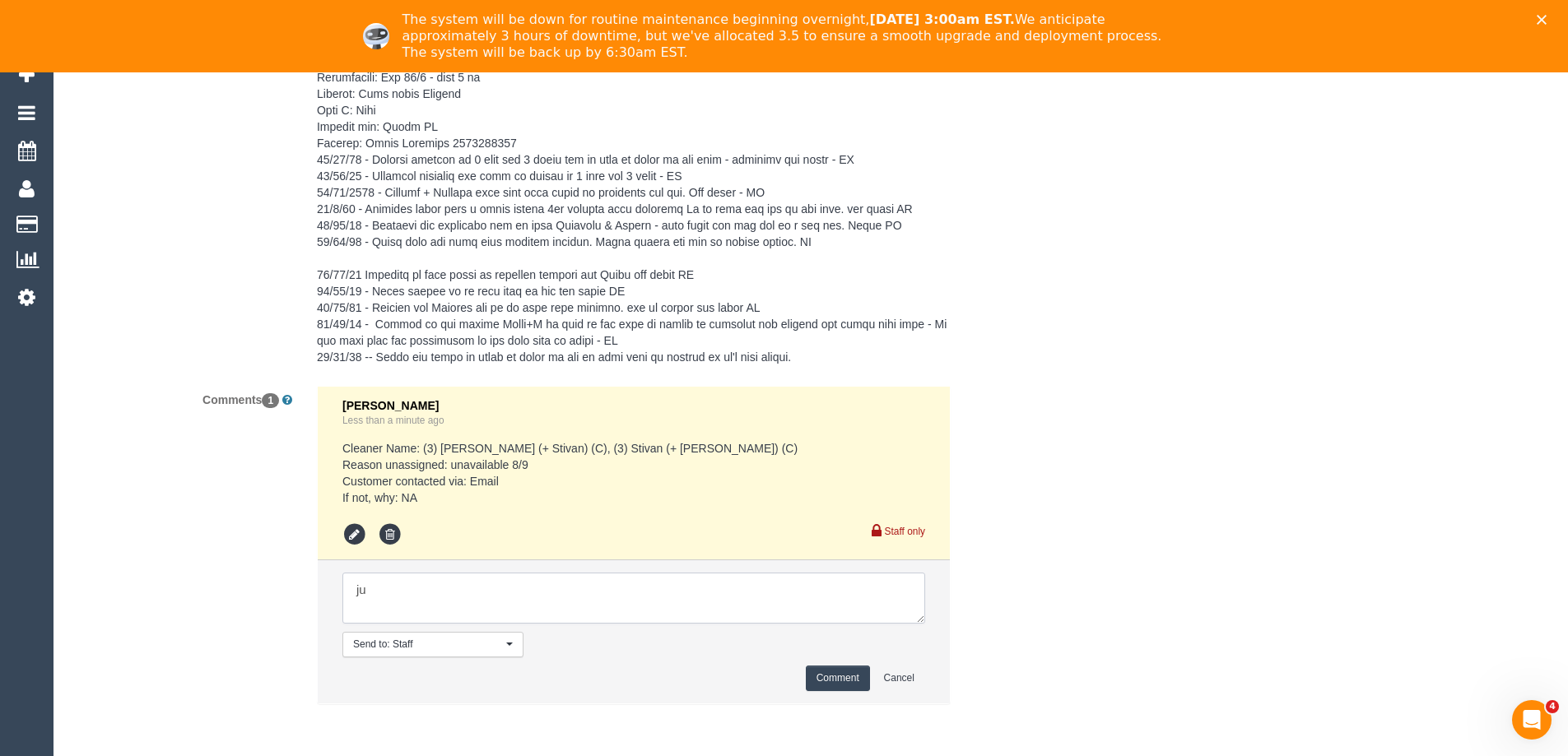
type textarea "j"
click at [355, 535] on icon at bounding box center [355, 535] width 25 height 25
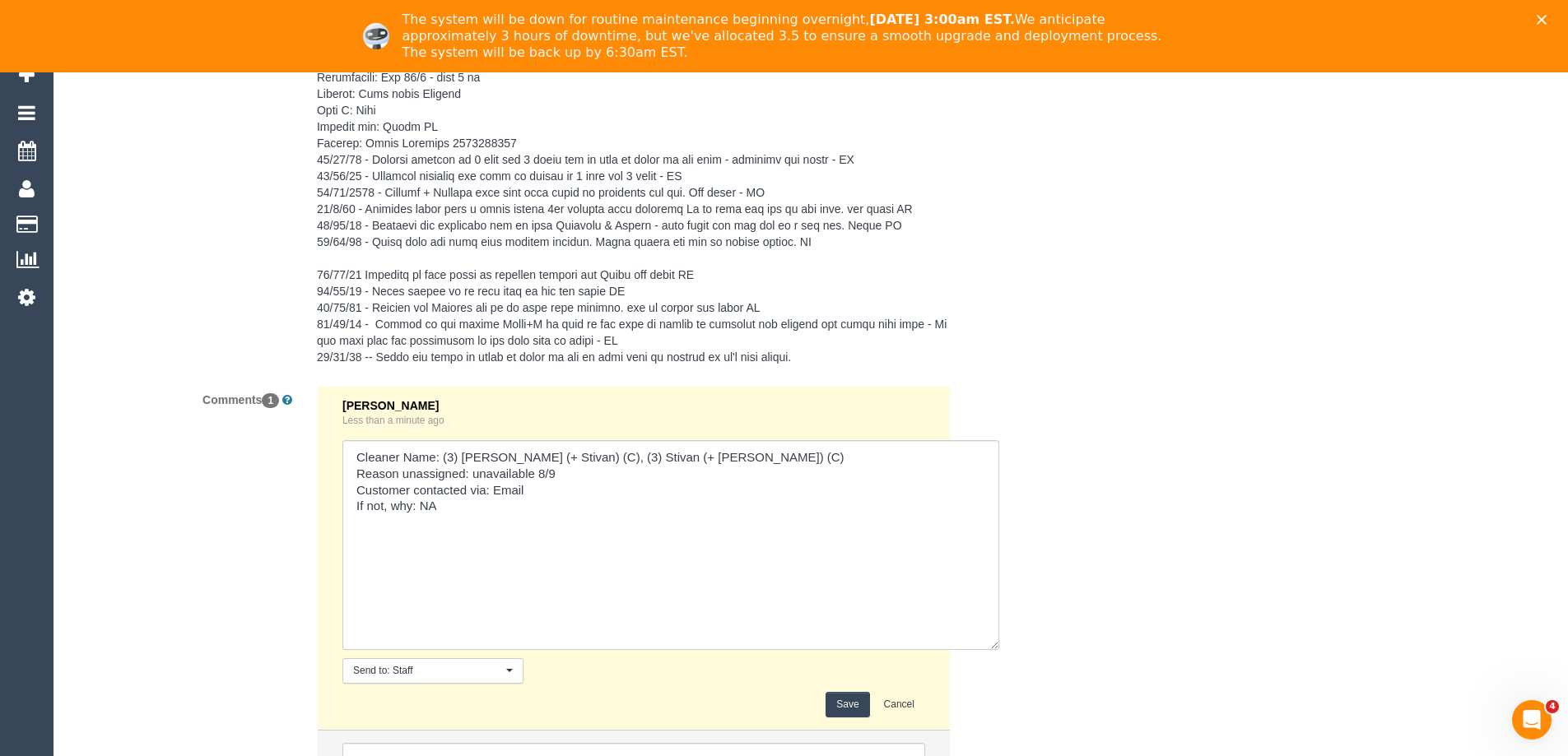
drag, startPoint x: 917, startPoint y: 485, endPoint x: 908, endPoint y: 666, distance: 181.2
click at [1000, 650] on textarea at bounding box center [671, 545] width 657 height 210
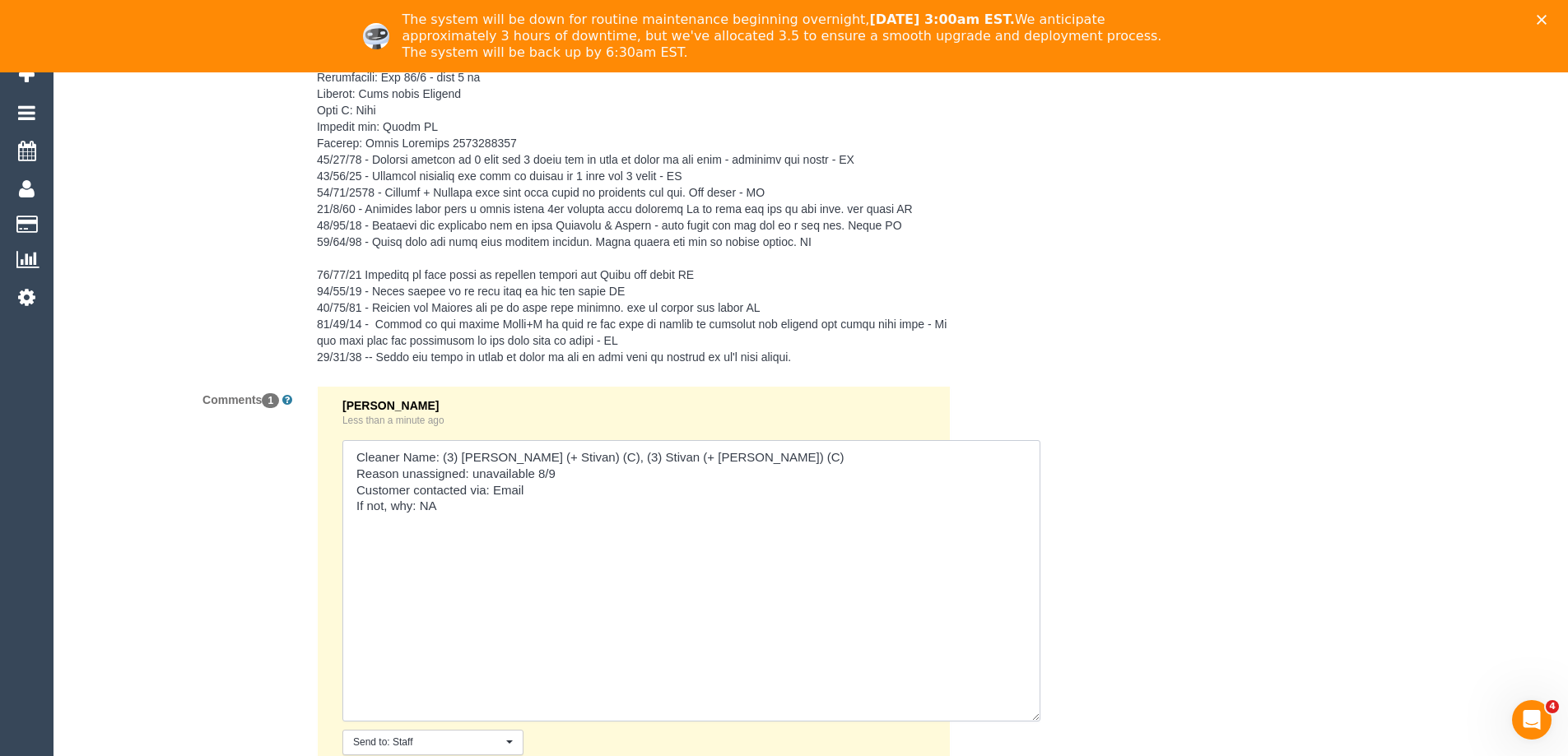
click at [716, 604] on textarea at bounding box center [692, 581] width 698 height 281
type textarea "Cleaner Name: (3) Krunal (+ Stivan) (C), (3) Stivan (+ Krunal) (C) Reason unass…"
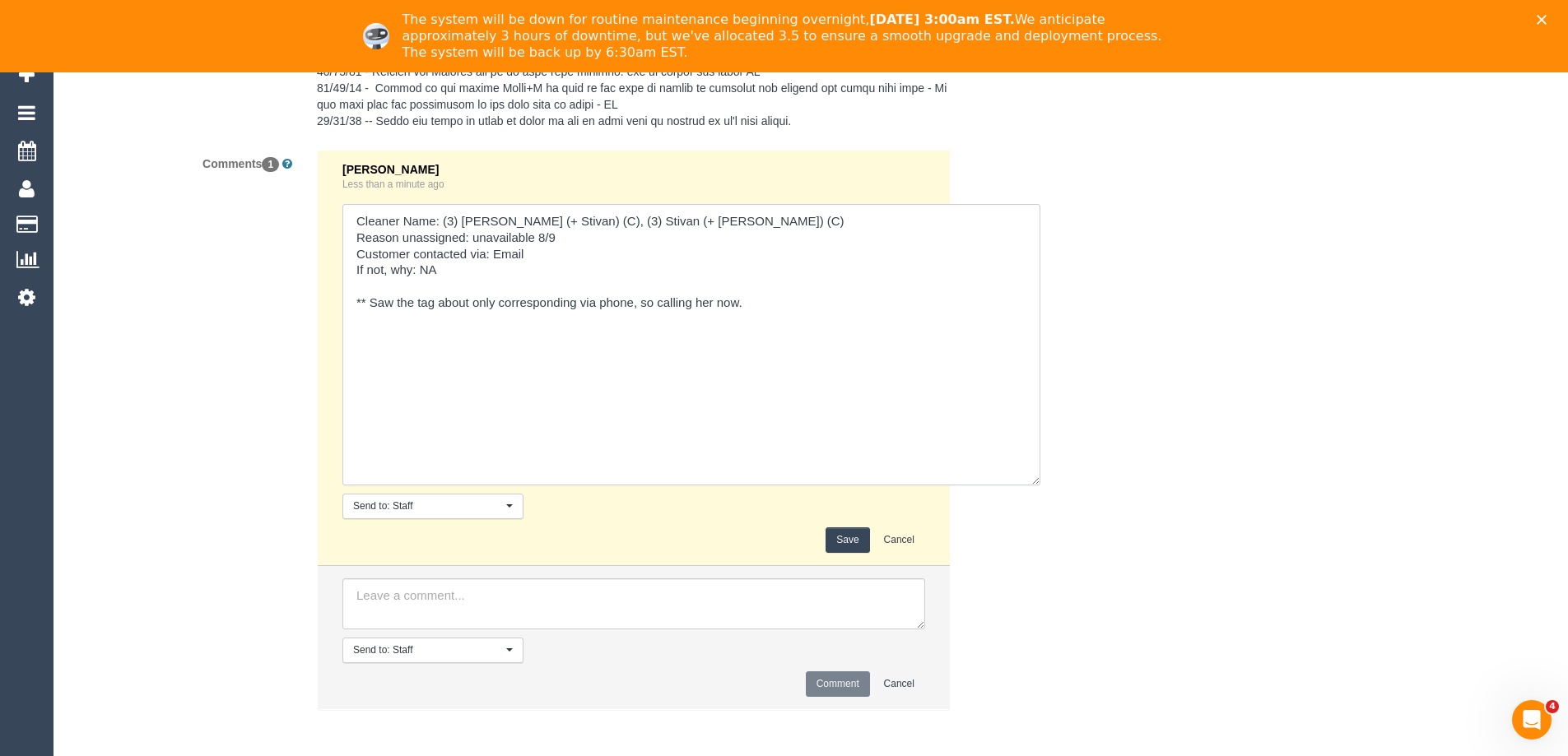
scroll to position [3581, 0]
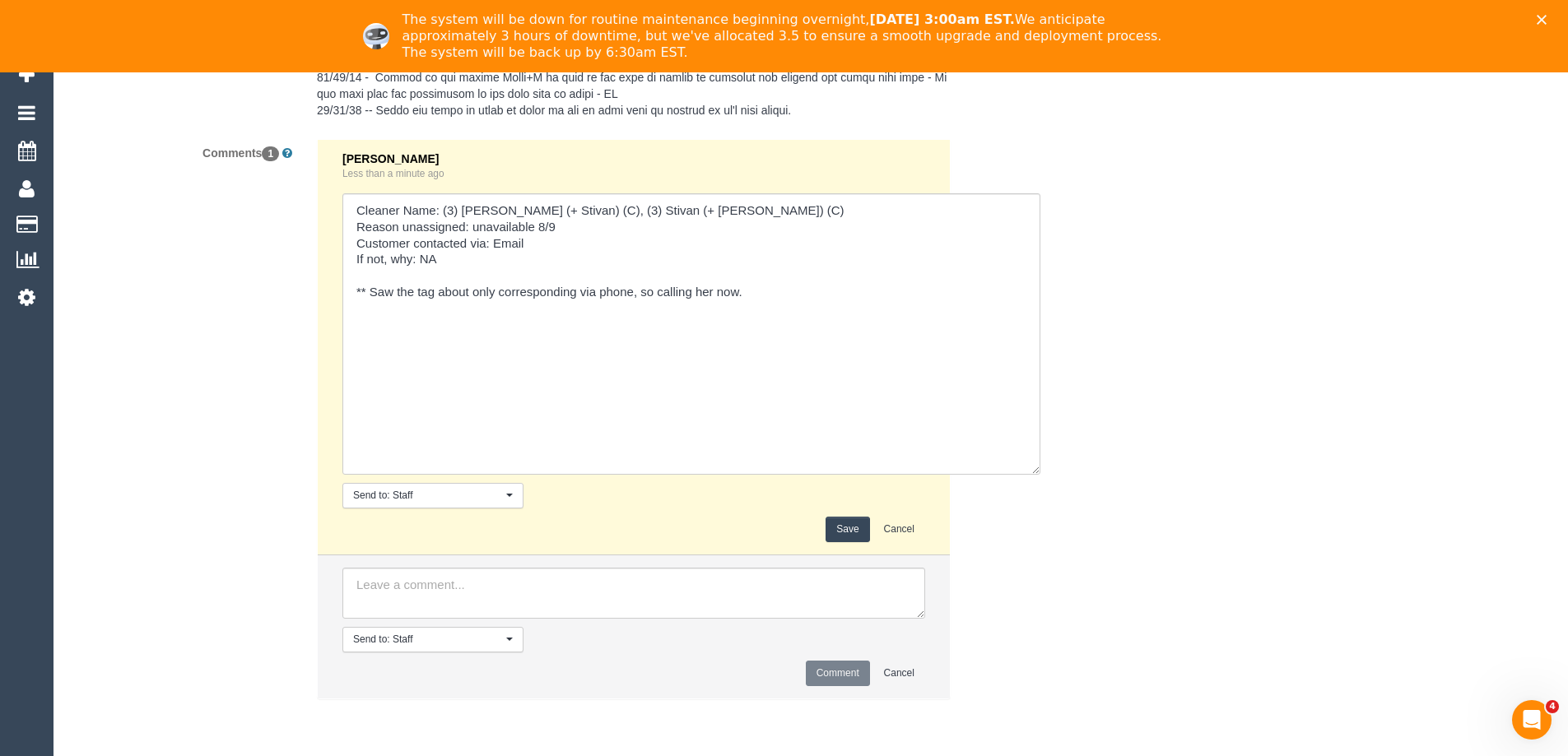
click at [848, 529] on button "Save" at bounding box center [847, 529] width 43 height 26
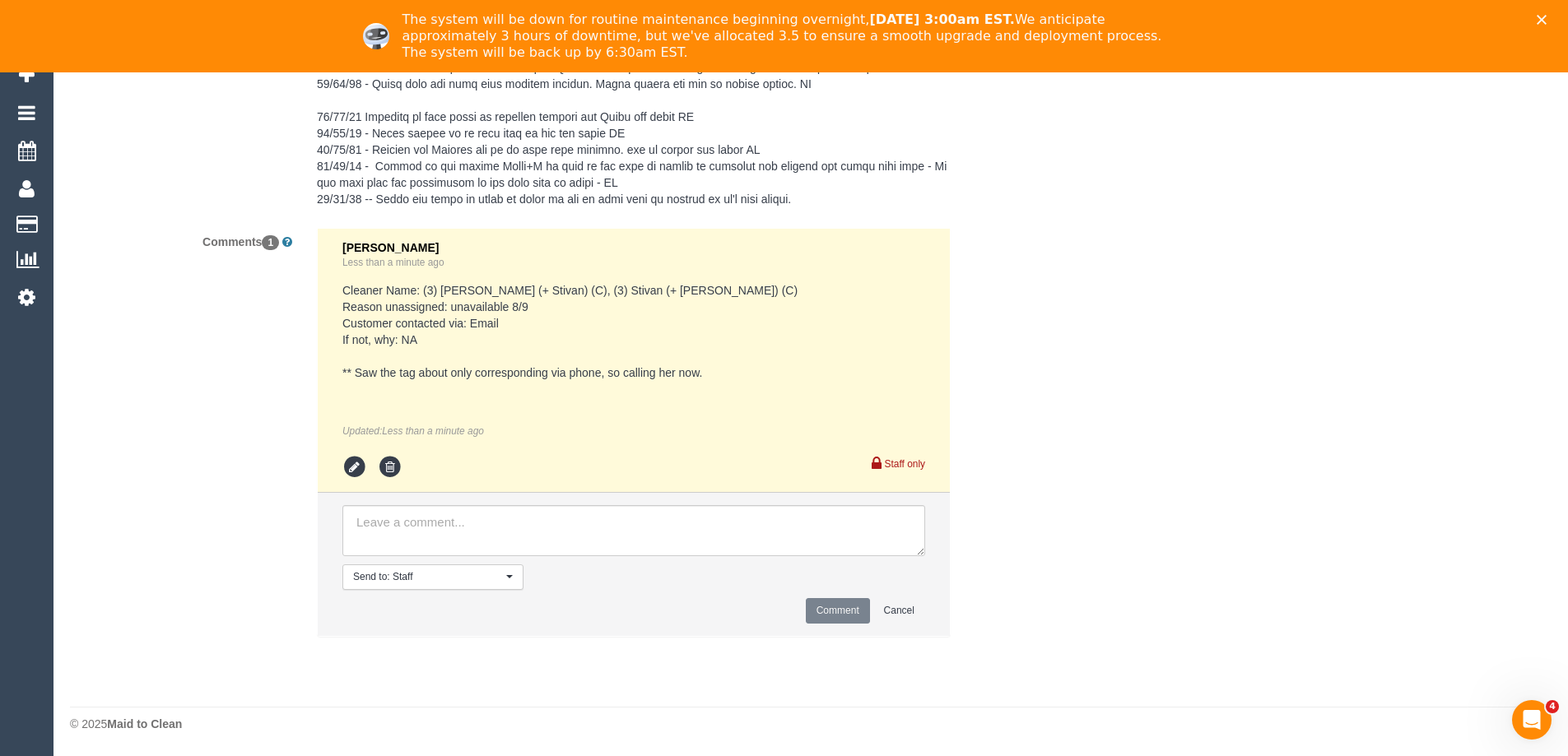
drag, startPoint x: 454, startPoint y: 308, endPoint x: 579, endPoint y: 314, distance: 125.1
click at [579, 314] on pre "Cleaner Name: (3) Krunal (+ Stivan) (C), (3) Stivan (+ Krunal) (C) Reason unass…" at bounding box center [634, 331] width 583 height 99
click at [582, 315] on pre "Cleaner Name: (3) Krunal (+ Stivan) (C), (3) Stivan (+ Krunal) (C) Reason unass…" at bounding box center [634, 331] width 583 height 99
click at [788, 518] on textarea at bounding box center [634, 530] width 583 height 51
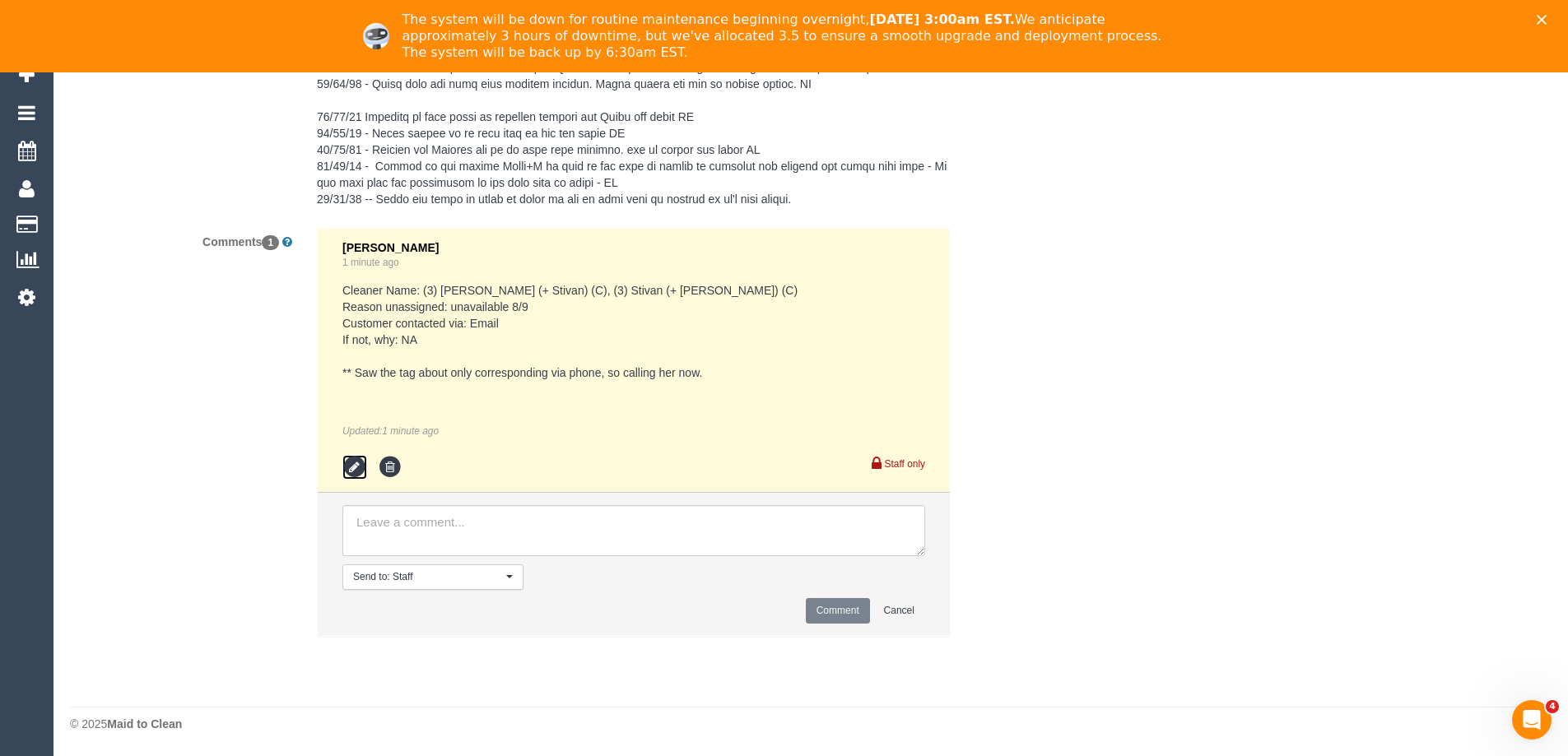
click at [357, 466] on icon at bounding box center [355, 467] width 25 height 25
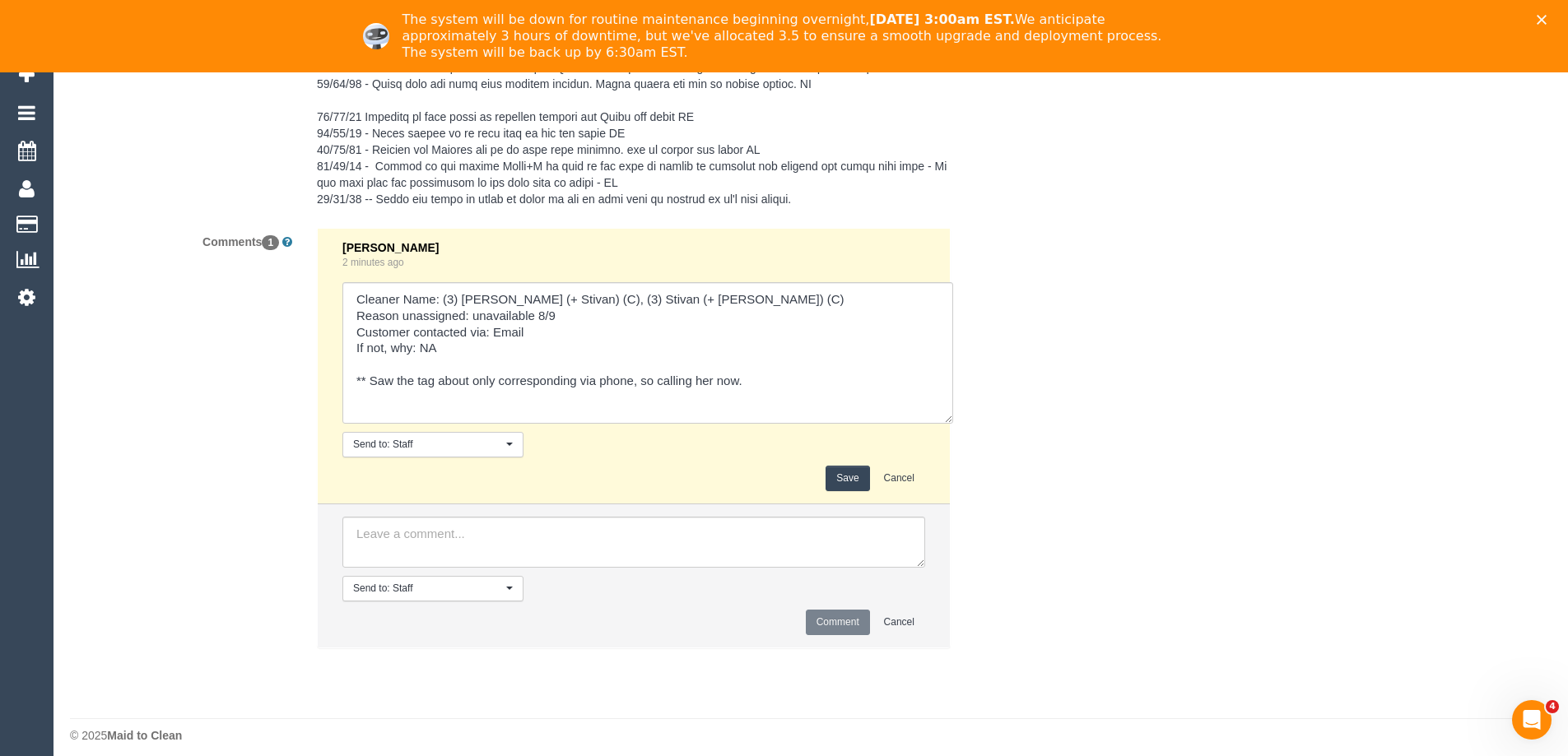
drag, startPoint x: 947, startPoint y: 495, endPoint x: 955, endPoint y: 582, distance: 87.4
click at [970, 584] on div "Comments 1 Eleni Diacos 2 minutes ago Send to: Staff Nothing selected Send to: …" at bounding box center [551, 447] width 988 height 437
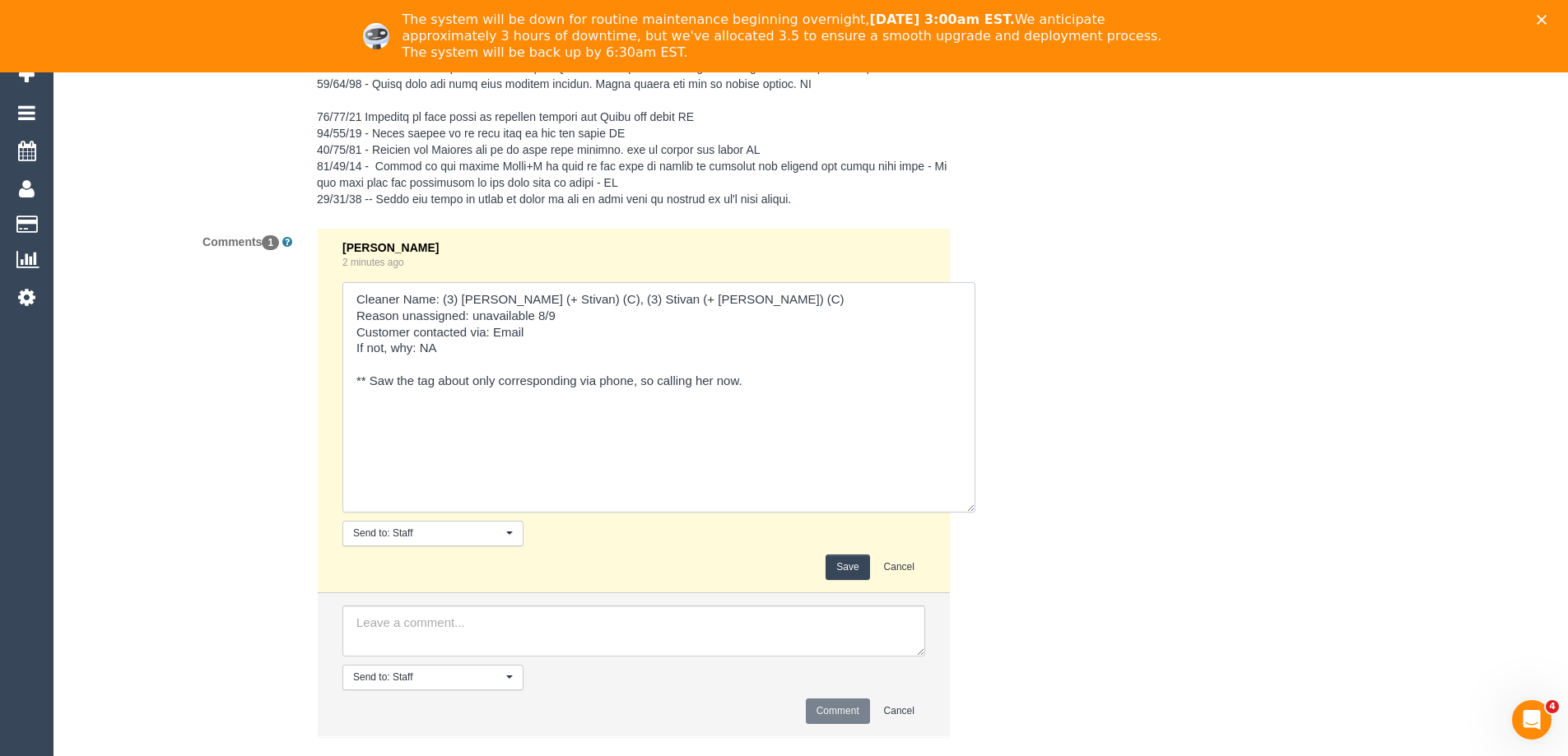
click at [713, 478] on textarea at bounding box center [659, 397] width 633 height 230
click at [804, 436] on textarea at bounding box center [659, 397] width 633 height 230
drag, startPoint x: 393, startPoint y: 410, endPoint x: 318, endPoint y: 409, distance: 75.0
click at [318, 409] on li "Eleni Diacos 2 minutes ago Send to: Staff Nothing selected Send to: Staff Send …" at bounding box center [633, 411] width 632 height 365
click at [705, 423] on textarea at bounding box center [659, 397] width 633 height 230
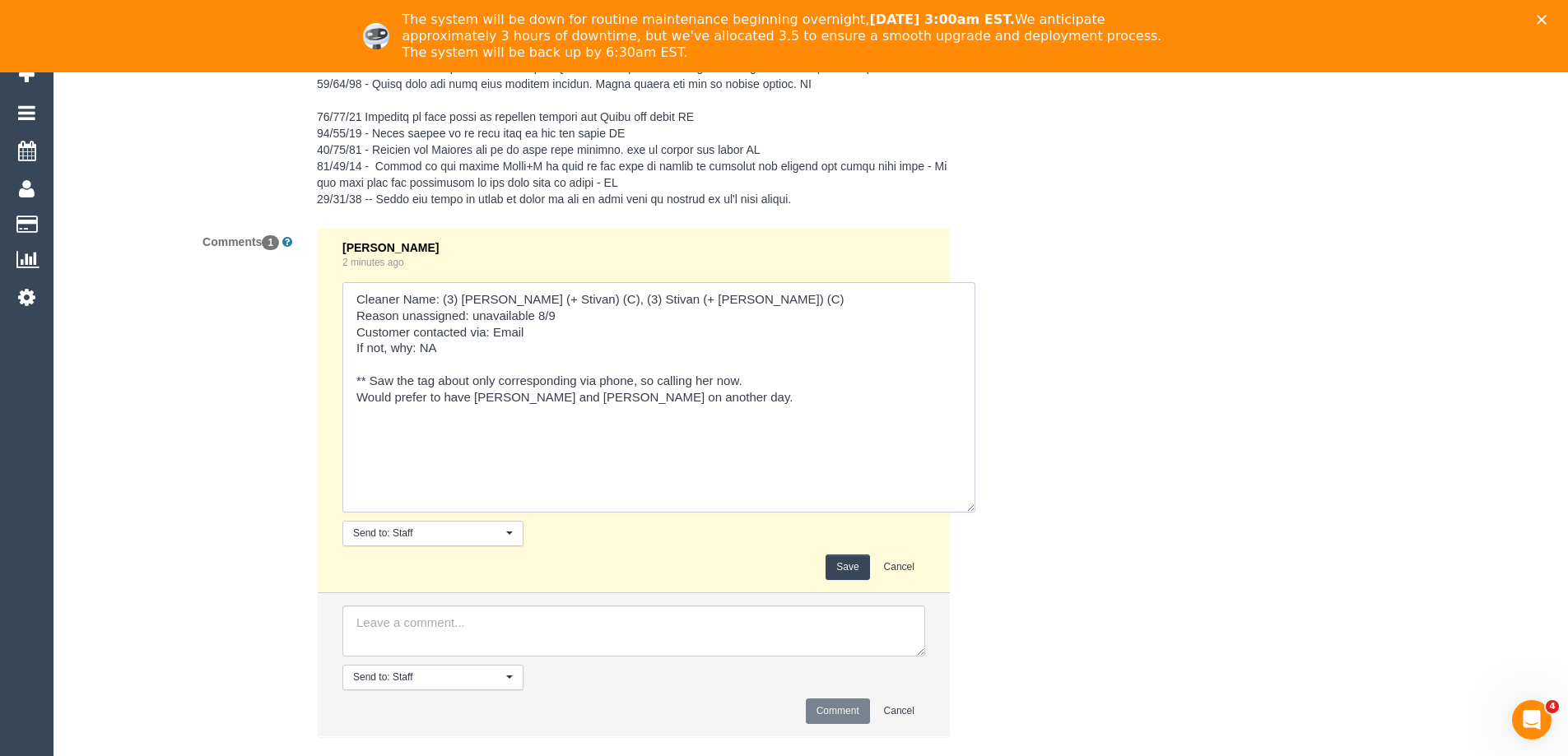
paste textarea "Flex: w"
click at [501, 426] on textarea at bounding box center [659, 397] width 633 height 230
click at [483, 427] on textarea at bounding box center [659, 397] width 633 height 230
click at [494, 413] on textarea at bounding box center [659, 397] width 633 height 230
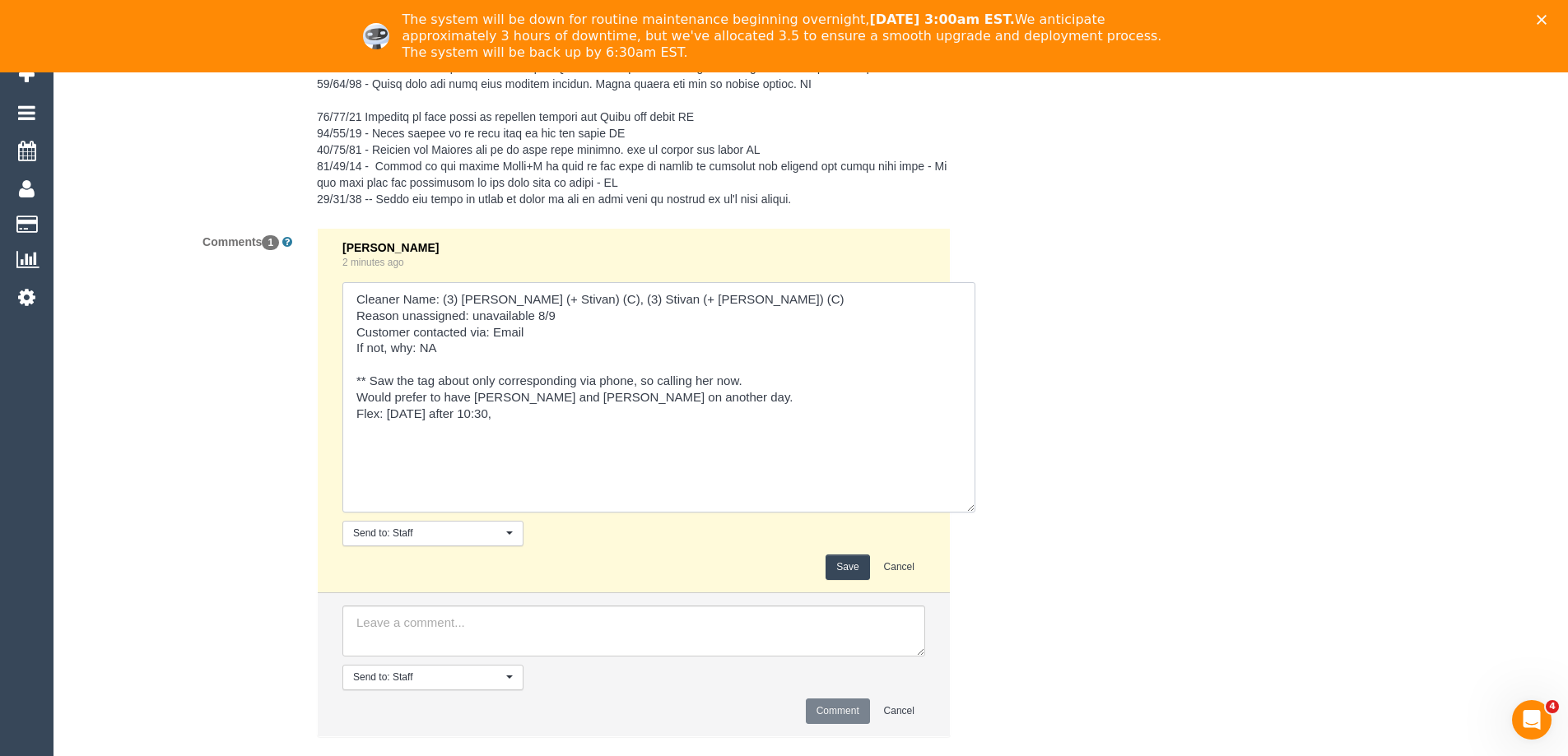
click at [559, 413] on textarea at bounding box center [659, 397] width 633 height 230
click at [764, 433] on textarea at bounding box center [659, 397] width 633 height 230
click at [496, 410] on textarea at bounding box center [659, 397] width 633 height 230
click at [635, 421] on textarea at bounding box center [659, 397] width 633 height 230
click at [759, 380] on textarea at bounding box center [659, 397] width 633 height 230
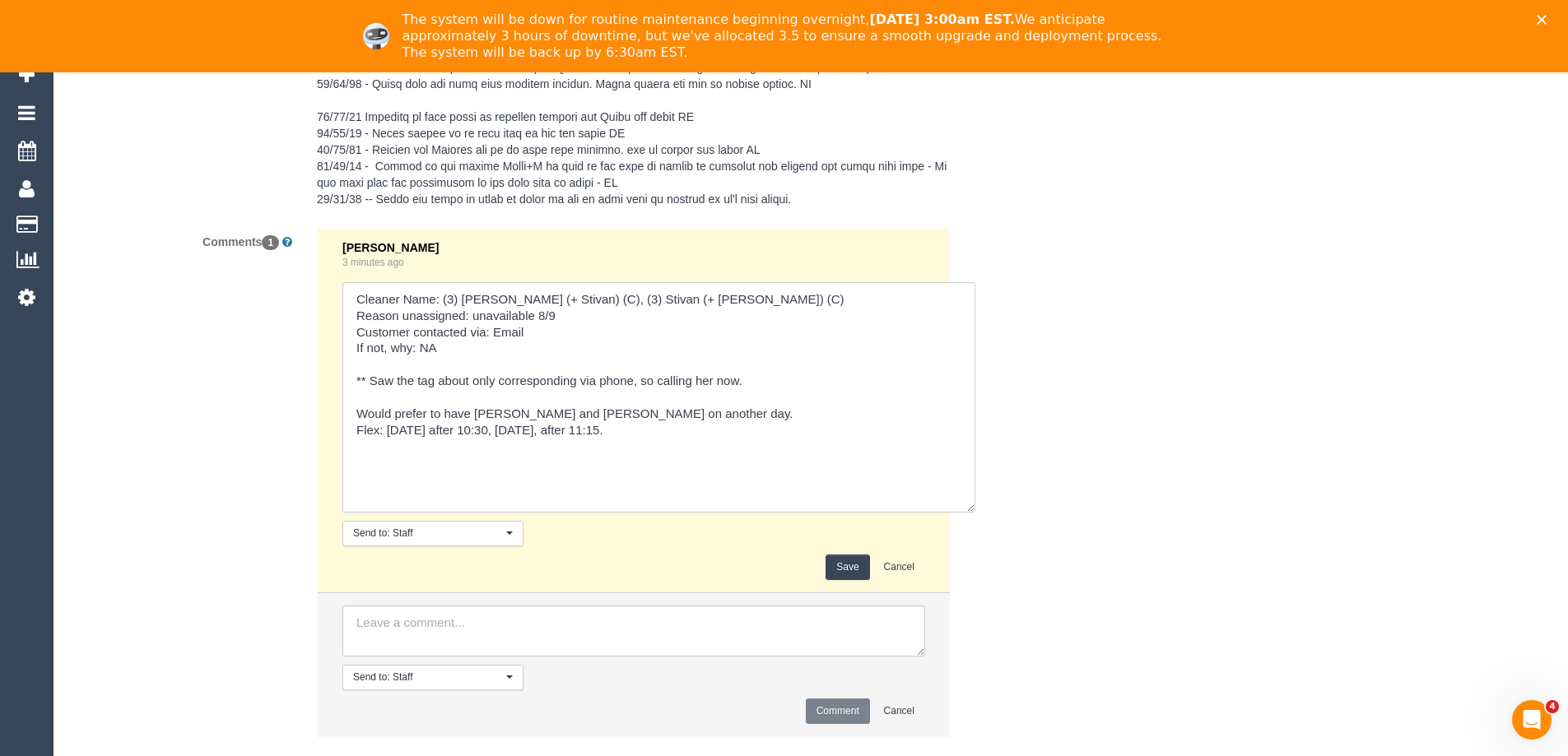
drag, startPoint x: 371, startPoint y: 379, endPoint x: 346, endPoint y: 380, distance: 25.0
click at [346, 380] on textarea at bounding box center [659, 397] width 633 height 230
click at [777, 377] on textarea at bounding box center [659, 397] width 633 height 230
click at [357, 410] on textarea at bounding box center [659, 397] width 633 height 230
click at [704, 400] on textarea at bounding box center [659, 397] width 633 height 230
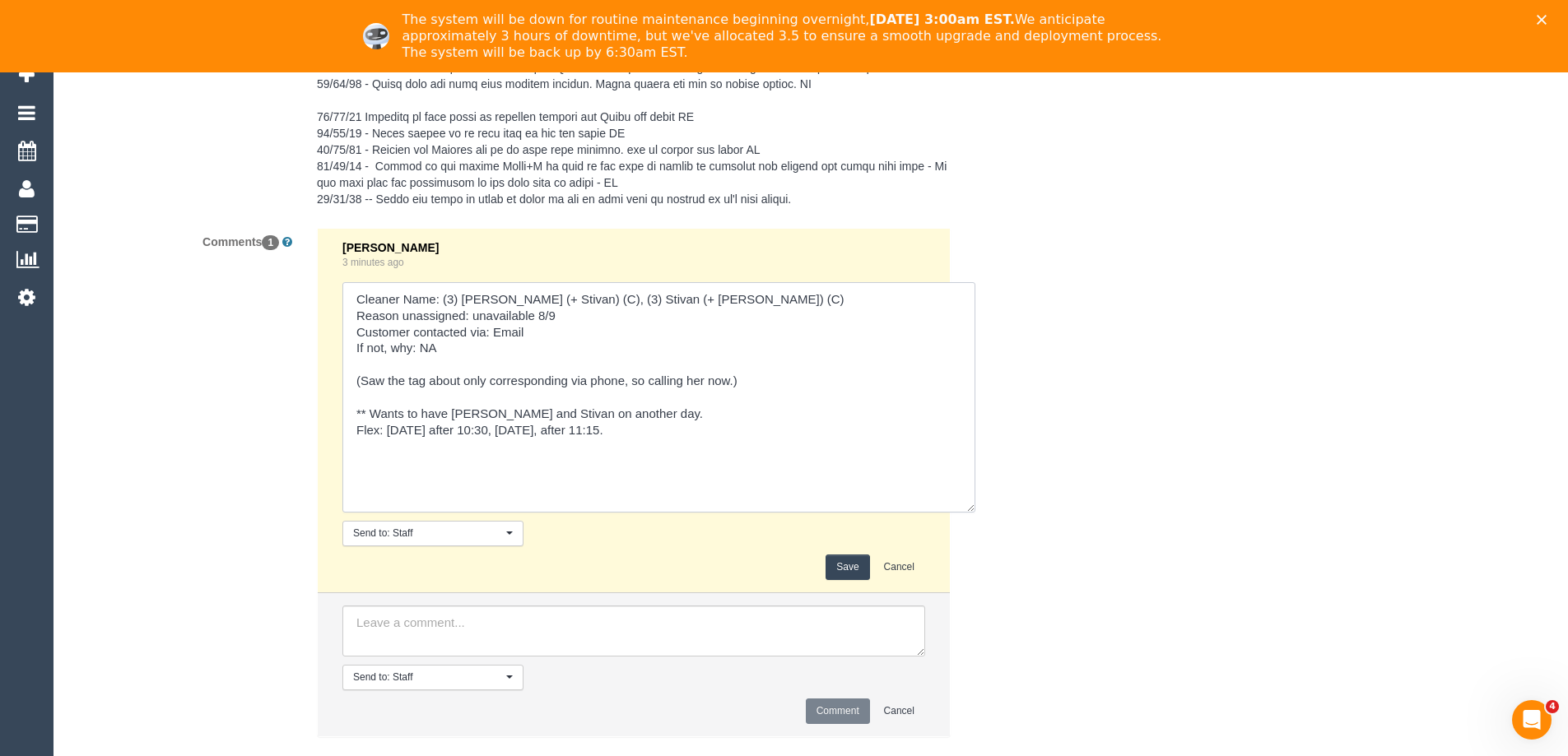
click at [685, 416] on textarea at bounding box center [659, 397] width 633 height 230
click at [613, 431] on textarea at bounding box center [659, 397] width 633 height 230
click at [694, 438] on textarea at bounding box center [659, 397] width 633 height 230
click at [855, 473] on textarea at bounding box center [659, 397] width 633 height 230
click at [379, 463] on textarea at bounding box center [659, 397] width 633 height 230
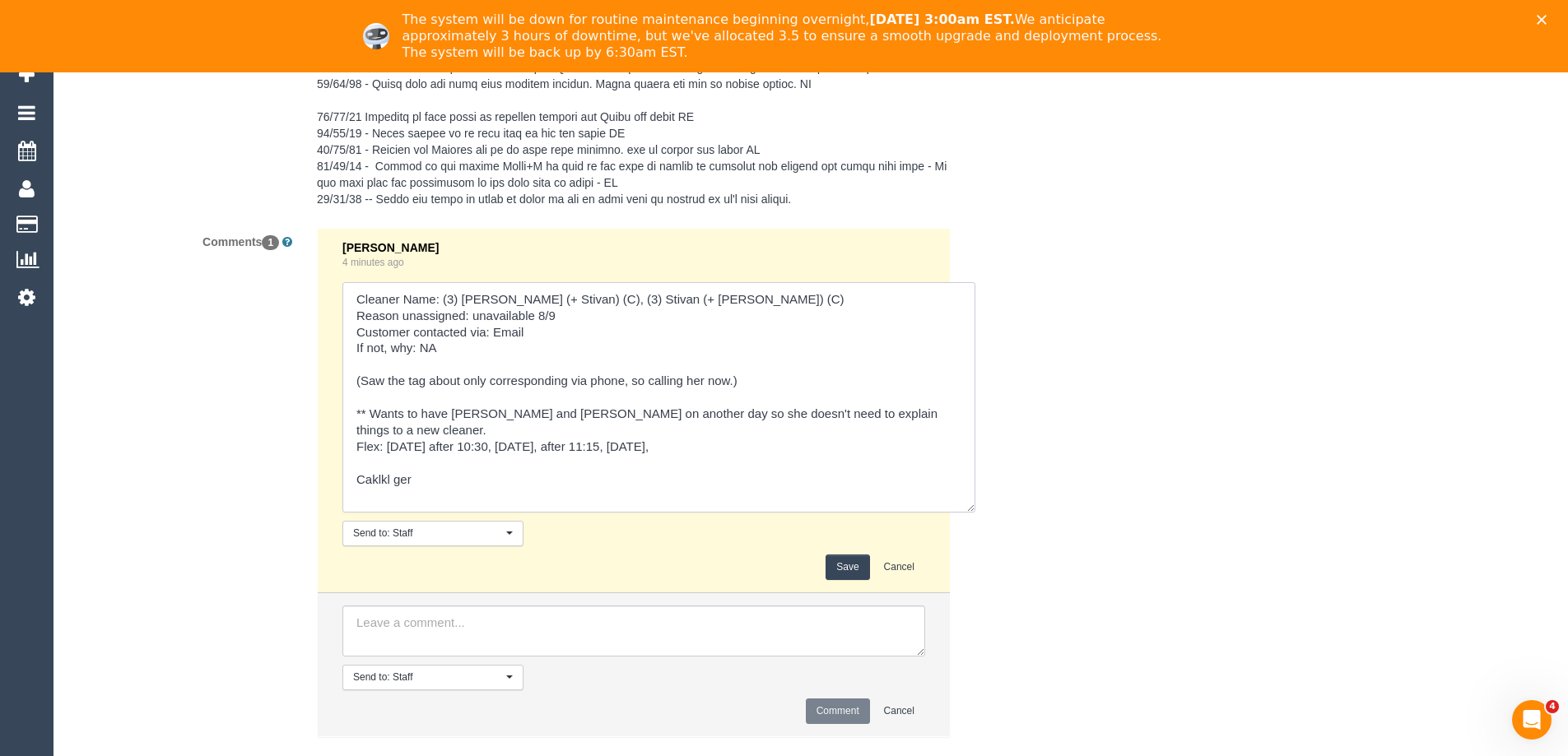
click at [379, 463] on textarea at bounding box center [659, 397] width 633 height 230
click at [464, 460] on textarea at bounding box center [659, 397] width 633 height 230
click at [355, 459] on textarea at bounding box center [659, 397] width 633 height 230
click at [676, 426] on textarea at bounding box center [659, 397] width 633 height 230
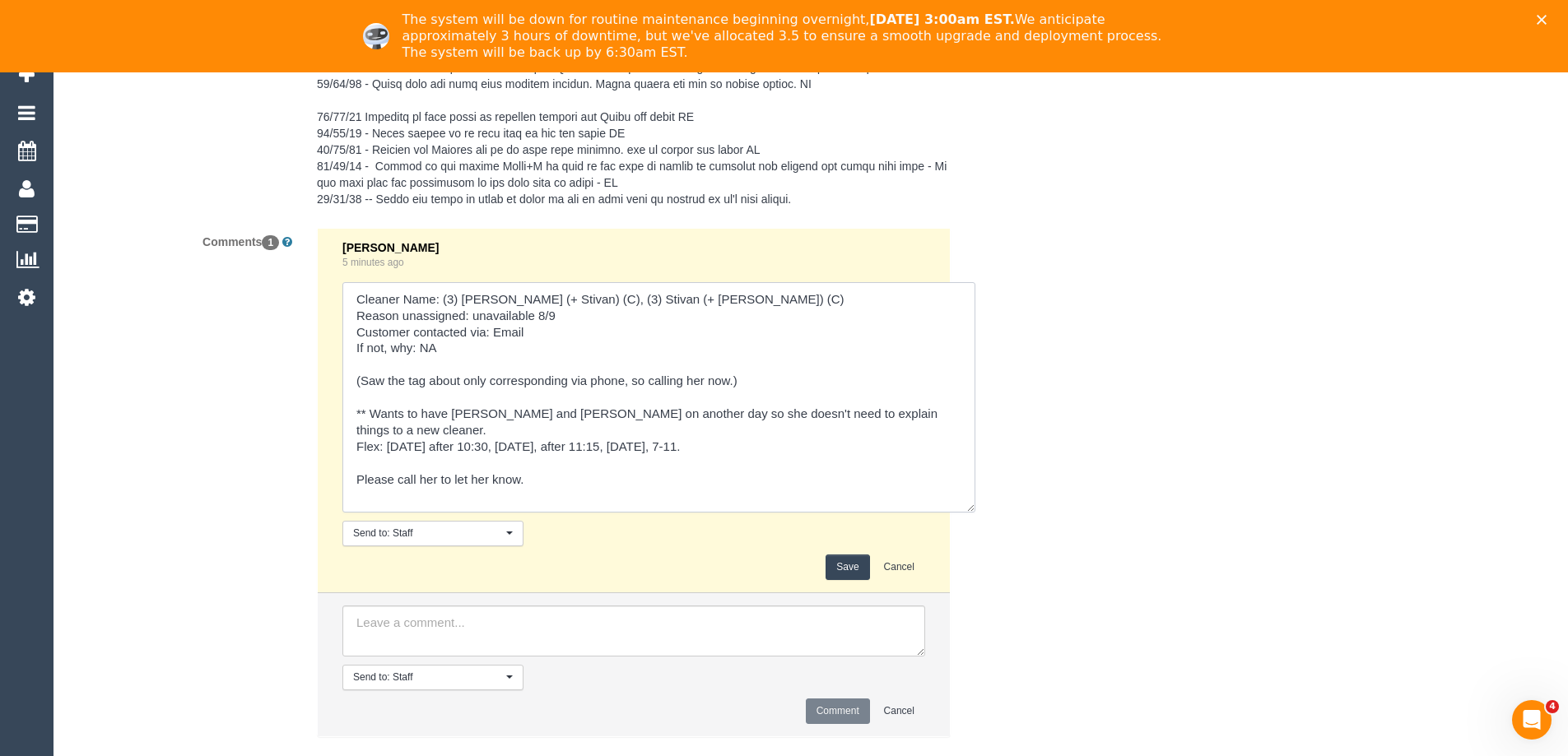
click at [673, 428] on textarea at bounding box center [659, 397] width 633 height 230
click at [710, 432] on textarea at bounding box center [659, 397] width 633 height 230
click at [673, 427] on textarea at bounding box center [659, 397] width 633 height 230
click at [713, 428] on textarea at bounding box center [659, 397] width 633 height 230
click at [666, 432] on textarea at bounding box center [659, 397] width 633 height 230
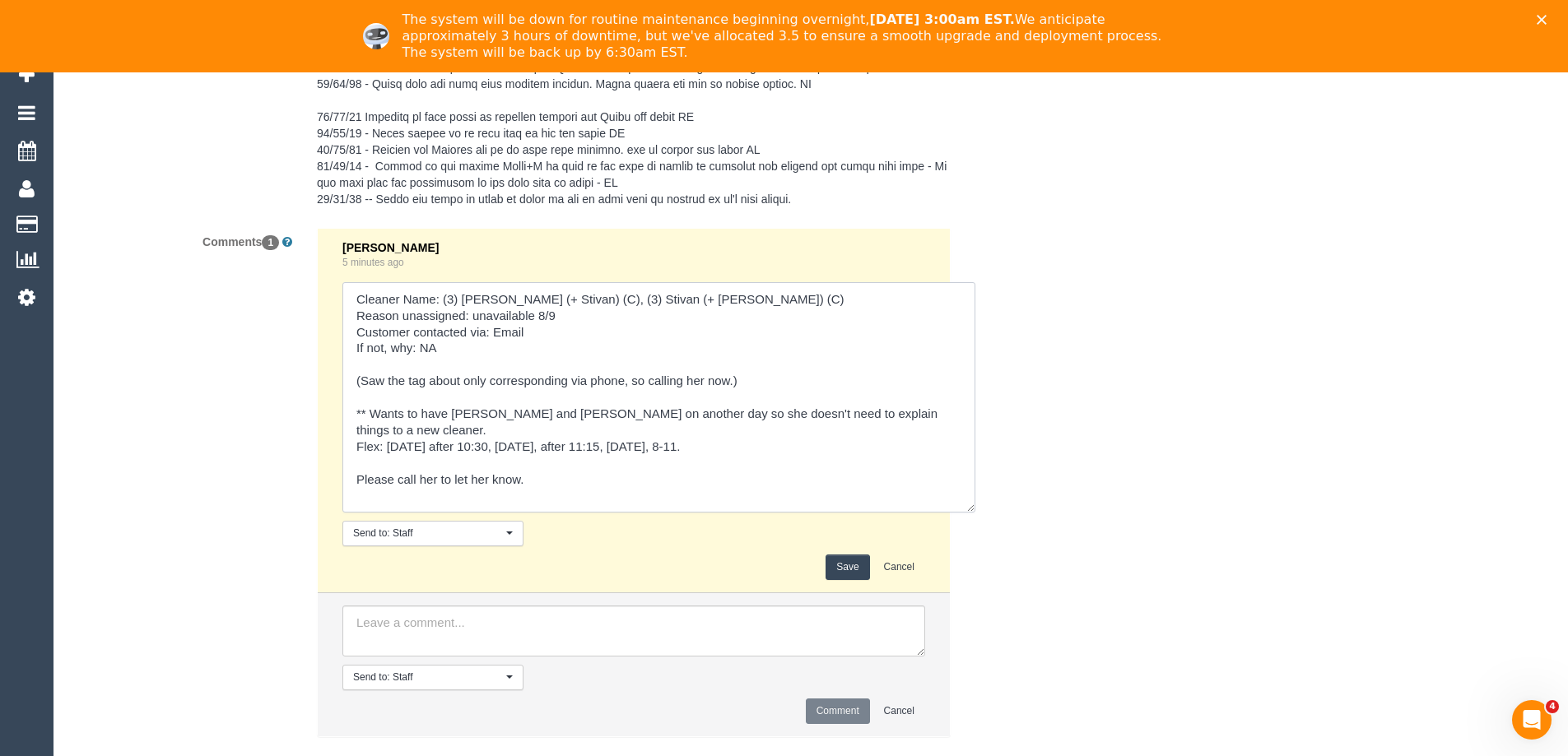
click at [670, 431] on textarea at bounding box center [659, 397] width 633 height 230
drag, startPoint x: 666, startPoint y: 434, endPoint x: 717, endPoint y: 429, distance: 51.2
click at [717, 429] on textarea at bounding box center [659, 397] width 633 height 230
click at [386, 431] on textarea at bounding box center [659, 397] width 633 height 230
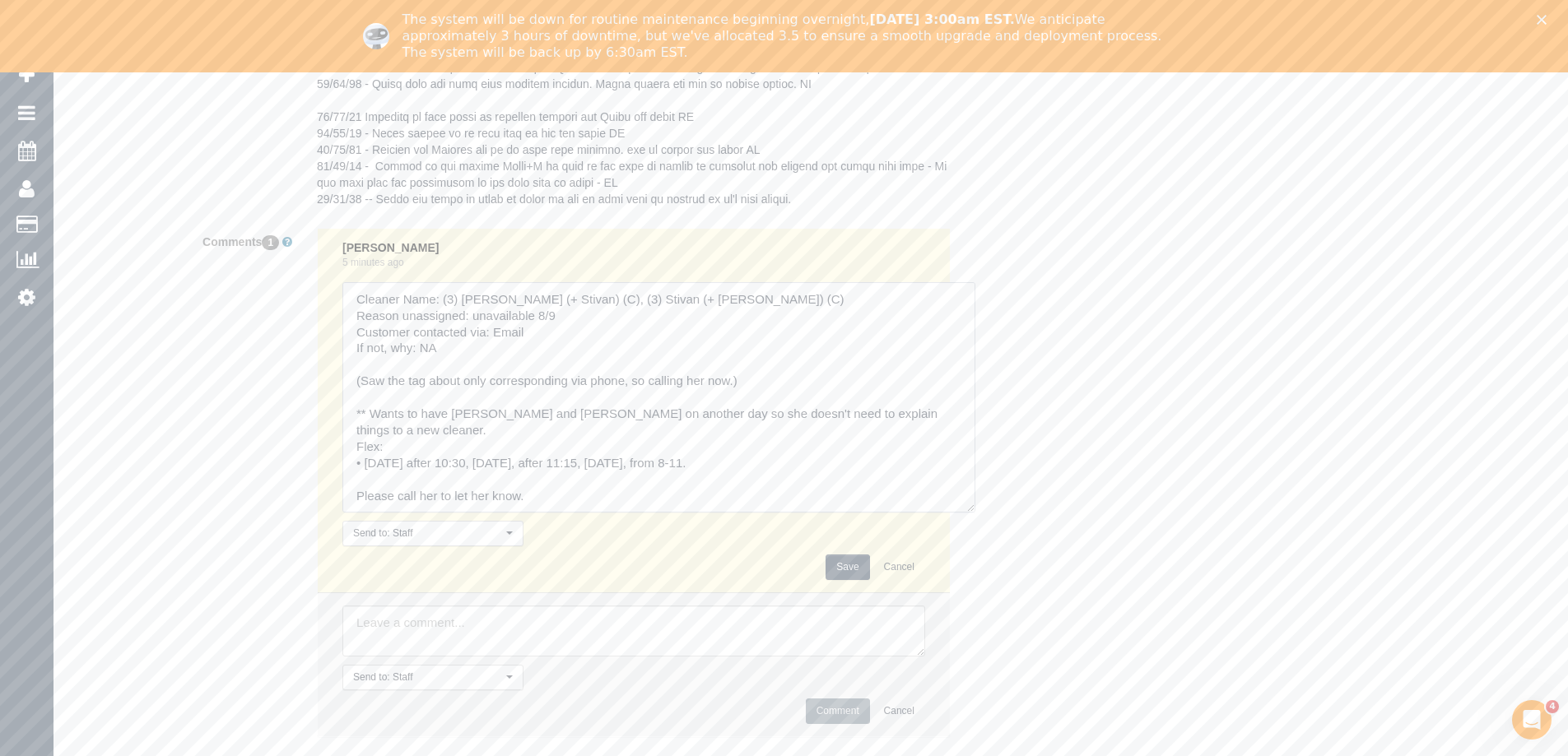
click at [479, 446] on textarea at bounding box center [659, 397] width 633 height 230
click at [486, 458] on textarea at bounding box center [659, 397] width 633 height 230
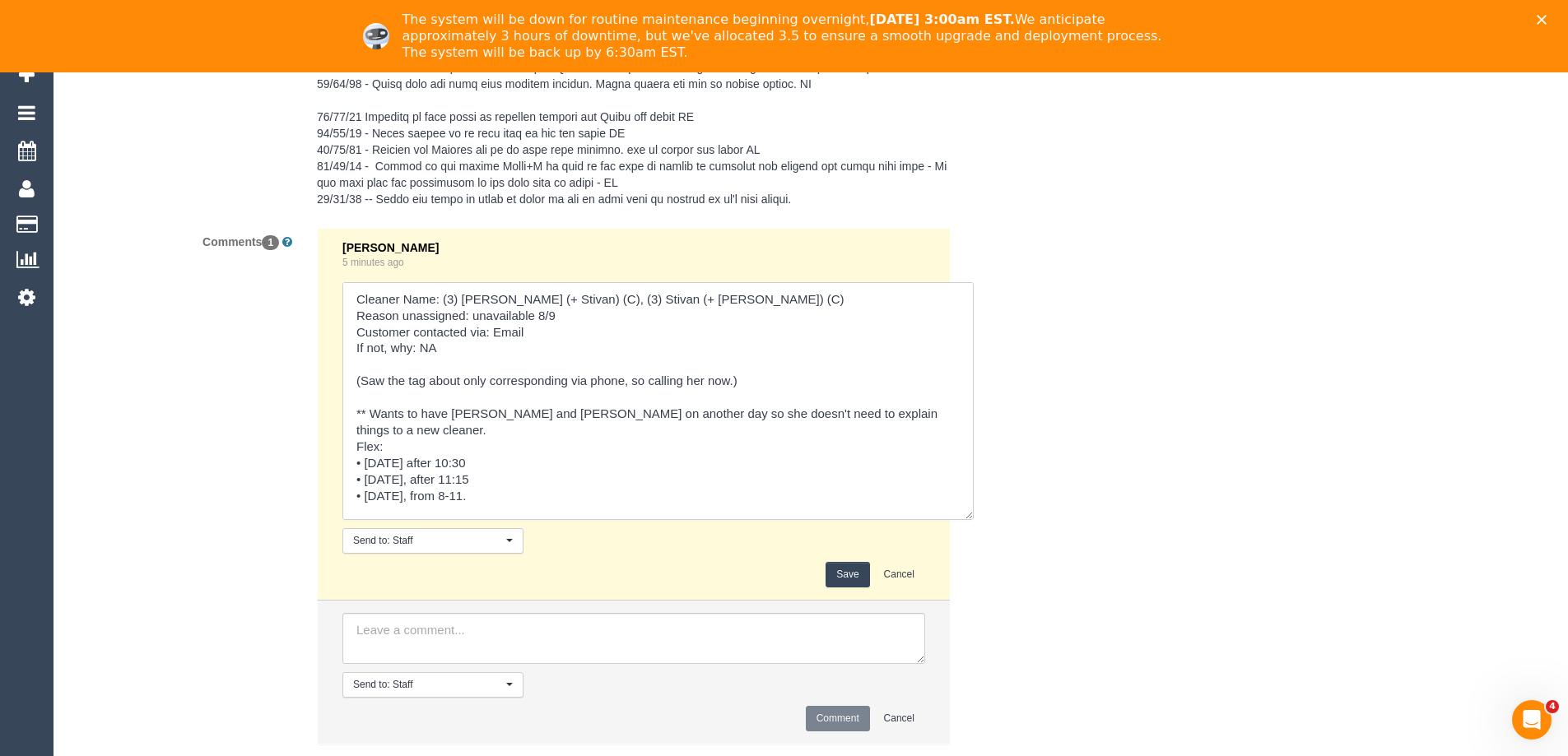
drag, startPoint x: 969, startPoint y: 507, endPoint x: 976, endPoint y: 590, distance: 83.3
click at [974, 520] on textarea at bounding box center [658, 401] width 631 height 238
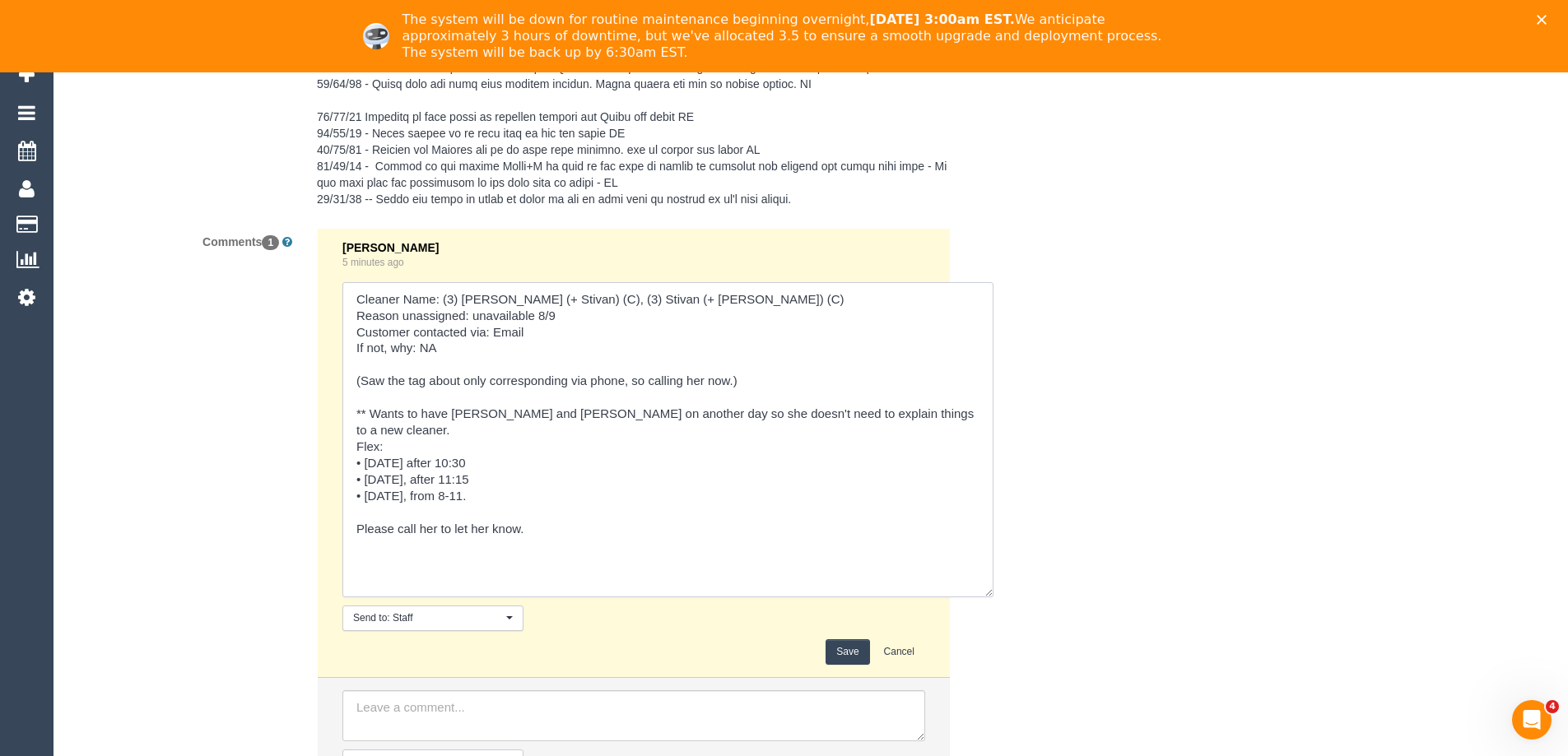
click at [942, 415] on textarea at bounding box center [668, 440] width 651 height 315
click at [502, 398] on textarea at bounding box center [668, 440] width 651 height 315
click at [958, 414] on textarea at bounding box center [668, 440] width 651 height 315
click at [599, 537] on textarea at bounding box center [668, 440] width 651 height 315
click at [500, 454] on textarea at bounding box center [668, 440] width 651 height 315
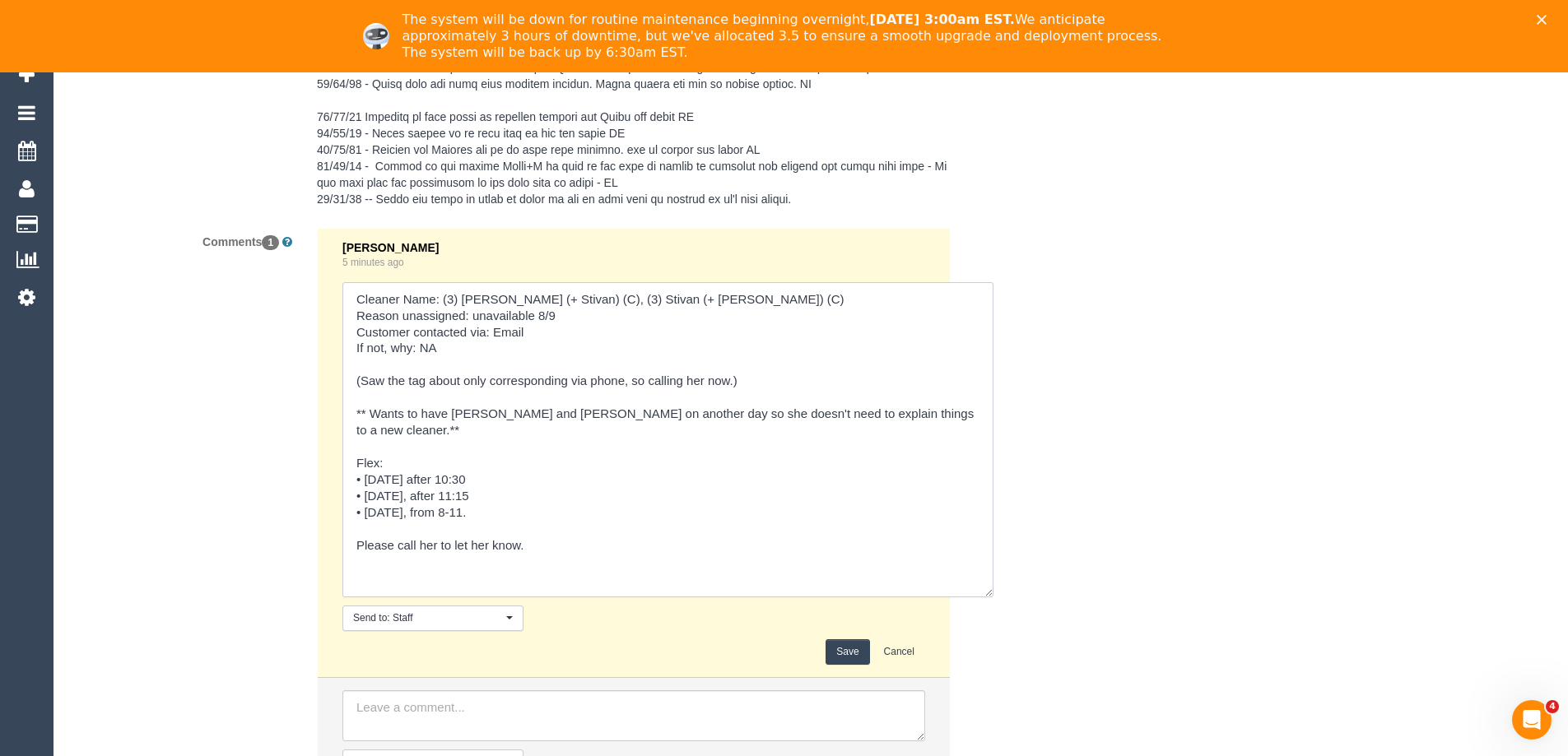
click at [485, 467] on textarea at bounding box center [668, 440] width 651 height 315
click at [438, 477] on textarea at bounding box center [668, 440] width 651 height 315
click at [492, 531] on textarea at bounding box center [668, 440] width 651 height 315
click at [500, 508] on textarea at bounding box center [668, 440] width 651 height 315
click at [427, 549] on textarea at bounding box center [668, 440] width 651 height 315
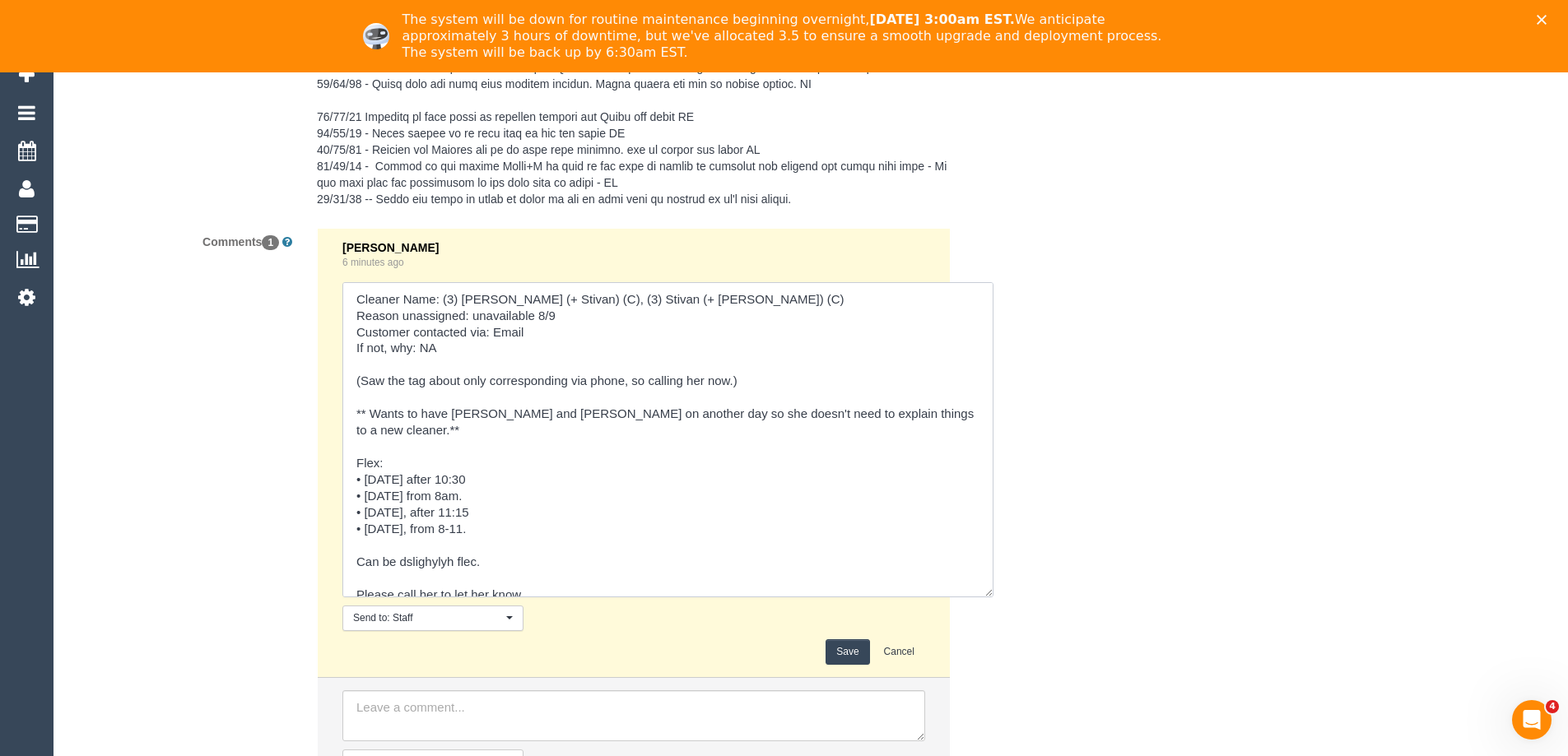
click at [427, 549] on textarea at bounding box center [668, 440] width 651 height 315
click at [557, 552] on textarea at bounding box center [668, 440] width 651 height 315
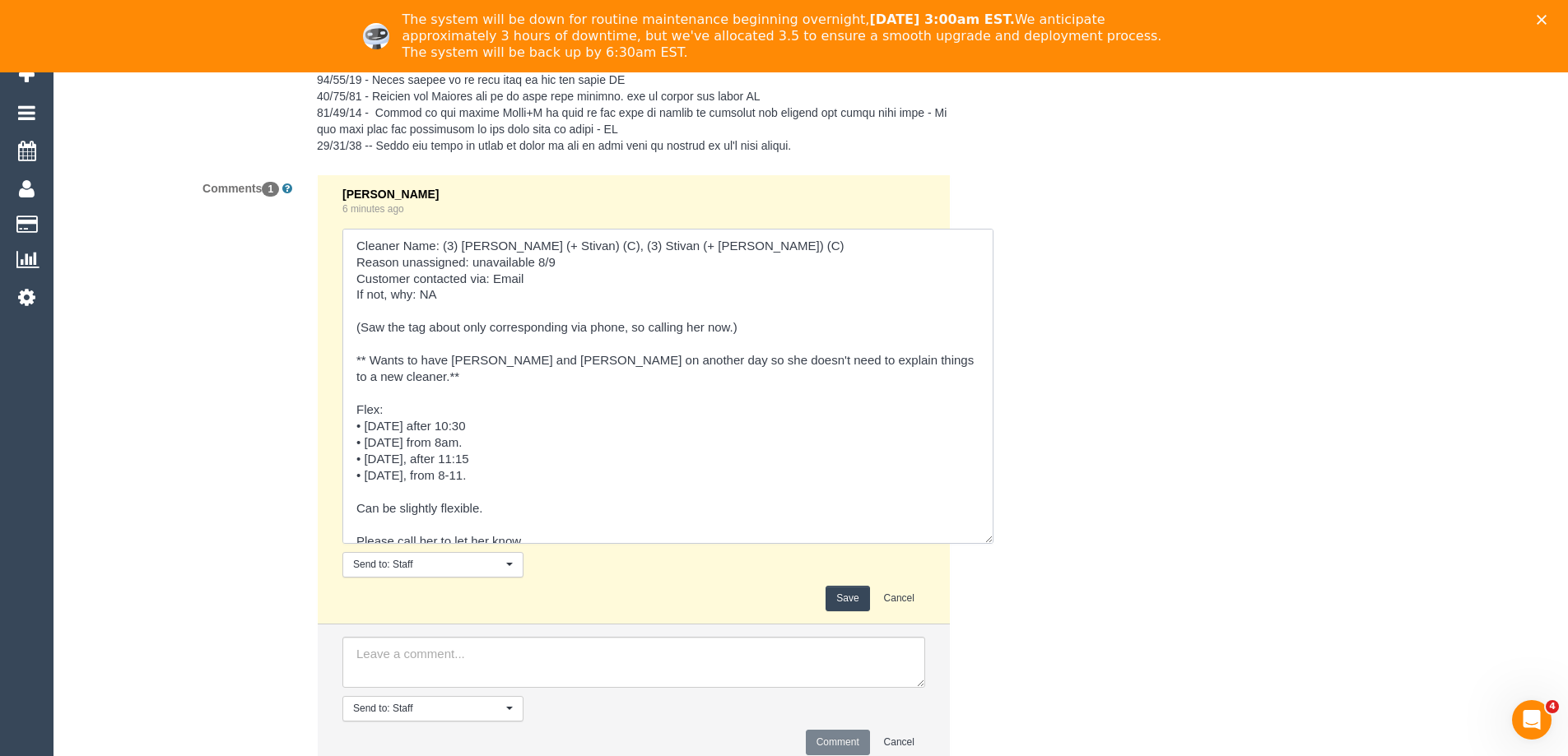
scroll to position [3575, 0]
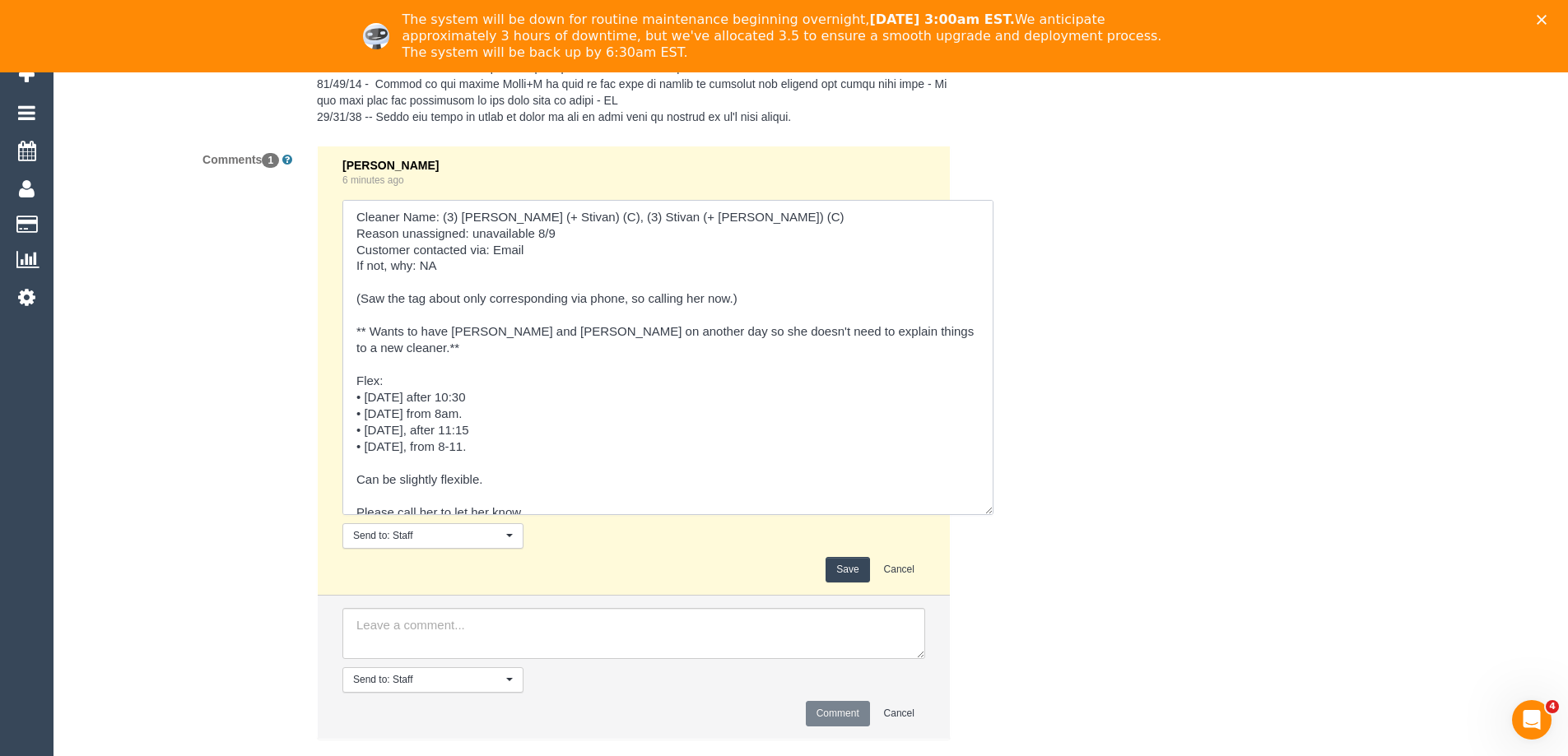
type textarea "Cleaner Name: (3) Krunal (+ Stivan) (C), (3) Stivan (+ Krunal) (C) Reason unass…"
click at [843, 565] on button "Save" at bounding box center [847, 569] width 43 height 26
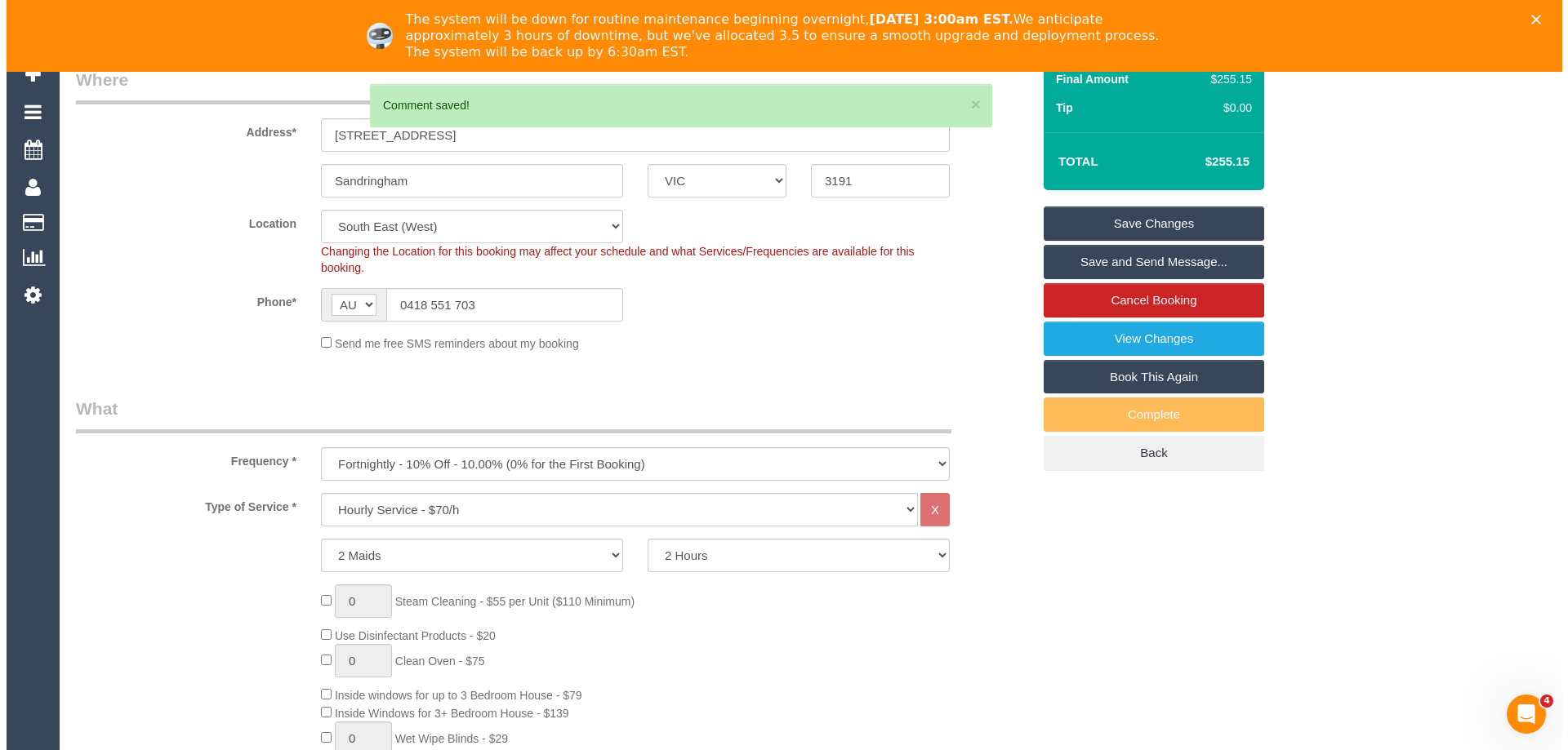
scroll to position [0, 0]
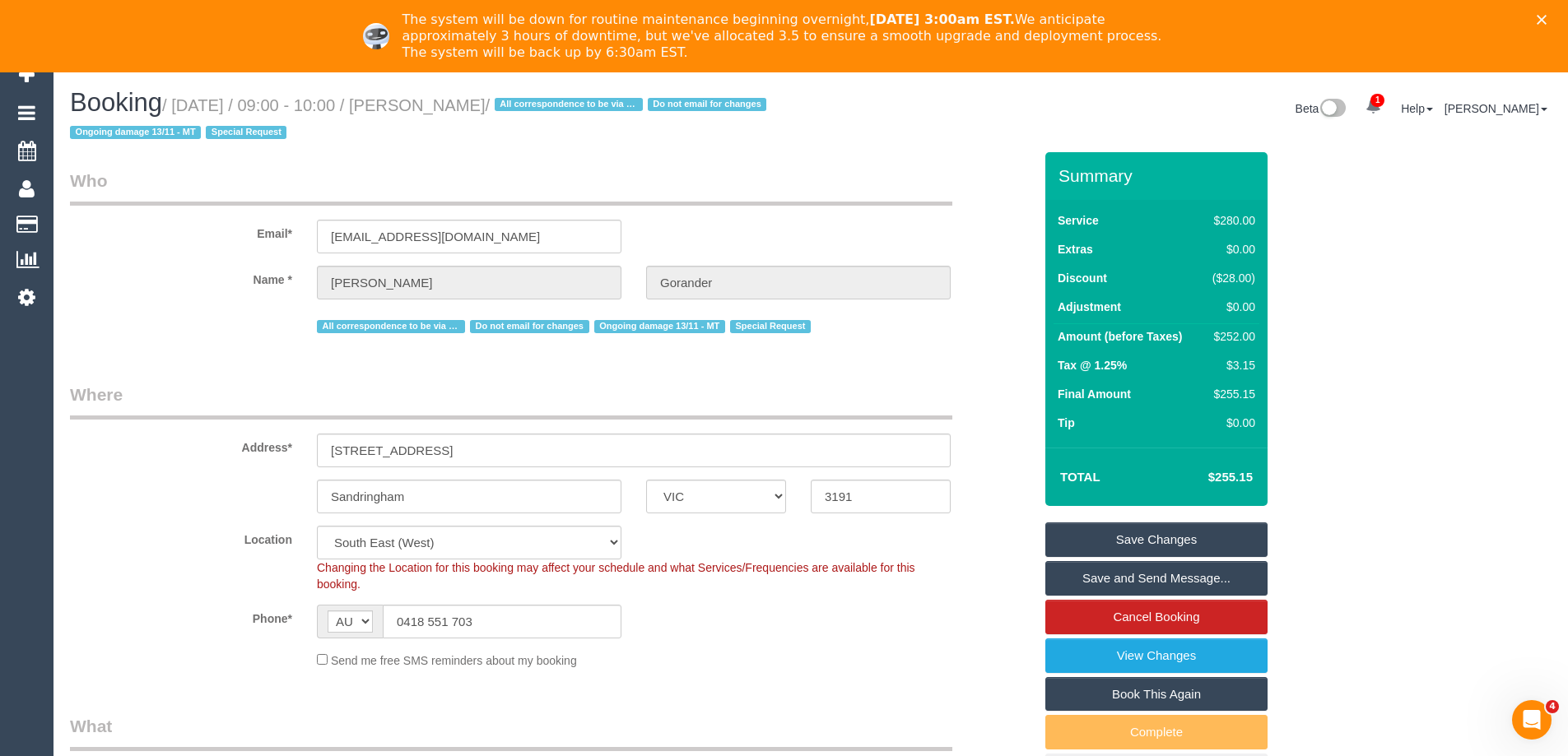
click at [1181, 534] on link "Save Changes" at bounding box center [1156, 539] width 222 height 34
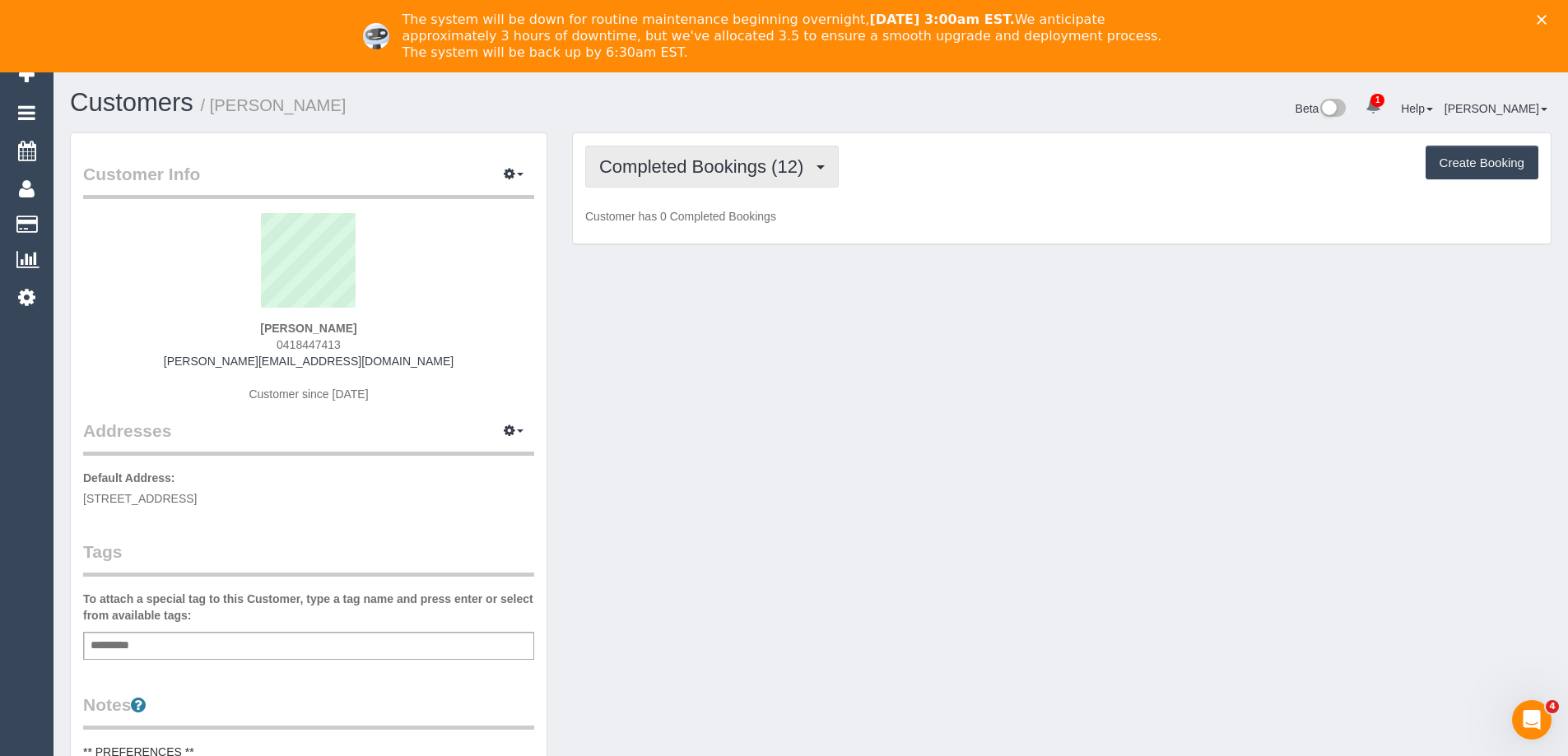
click at [665, 164] on span "Completed Bookings (12)" at bounding box center [705, 166] width 212 height 20
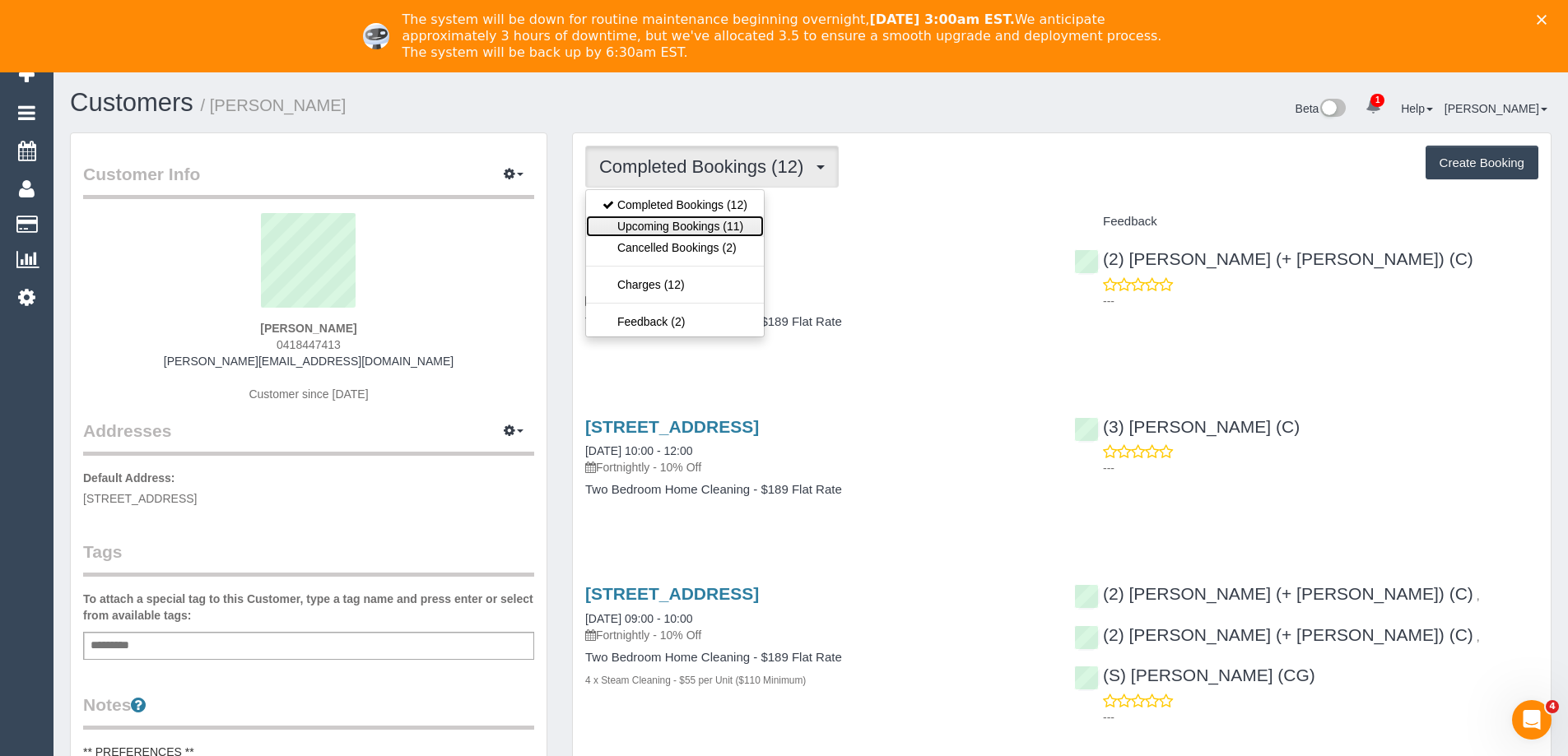
click at [693, 234] on link "Upcoming Bookings (11)" at bounding box center [675, 226] width 178 height 21
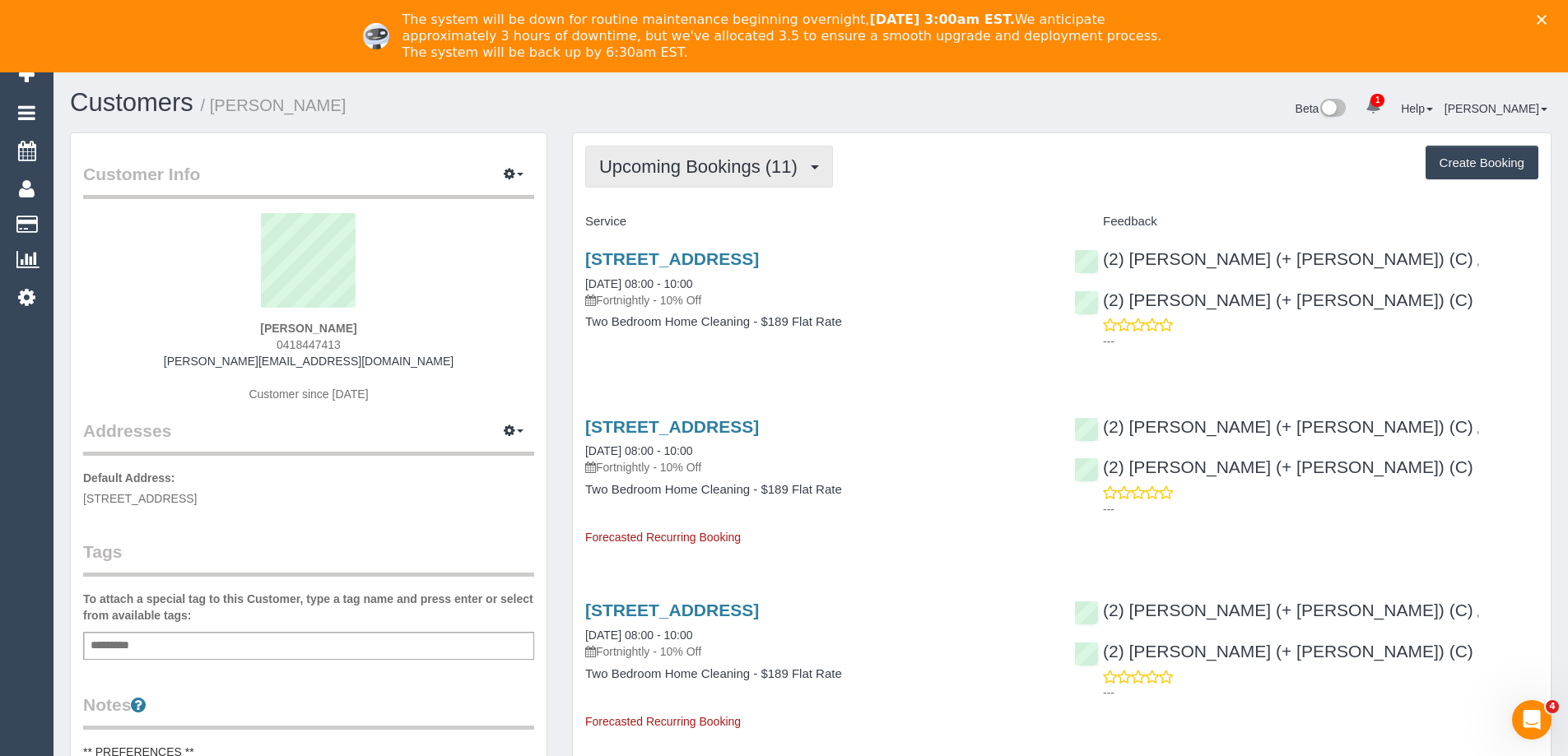
click at [621, 174] on span "Upcoming Bookings (11)" at bounding box center [702, 166] width 206 height 20
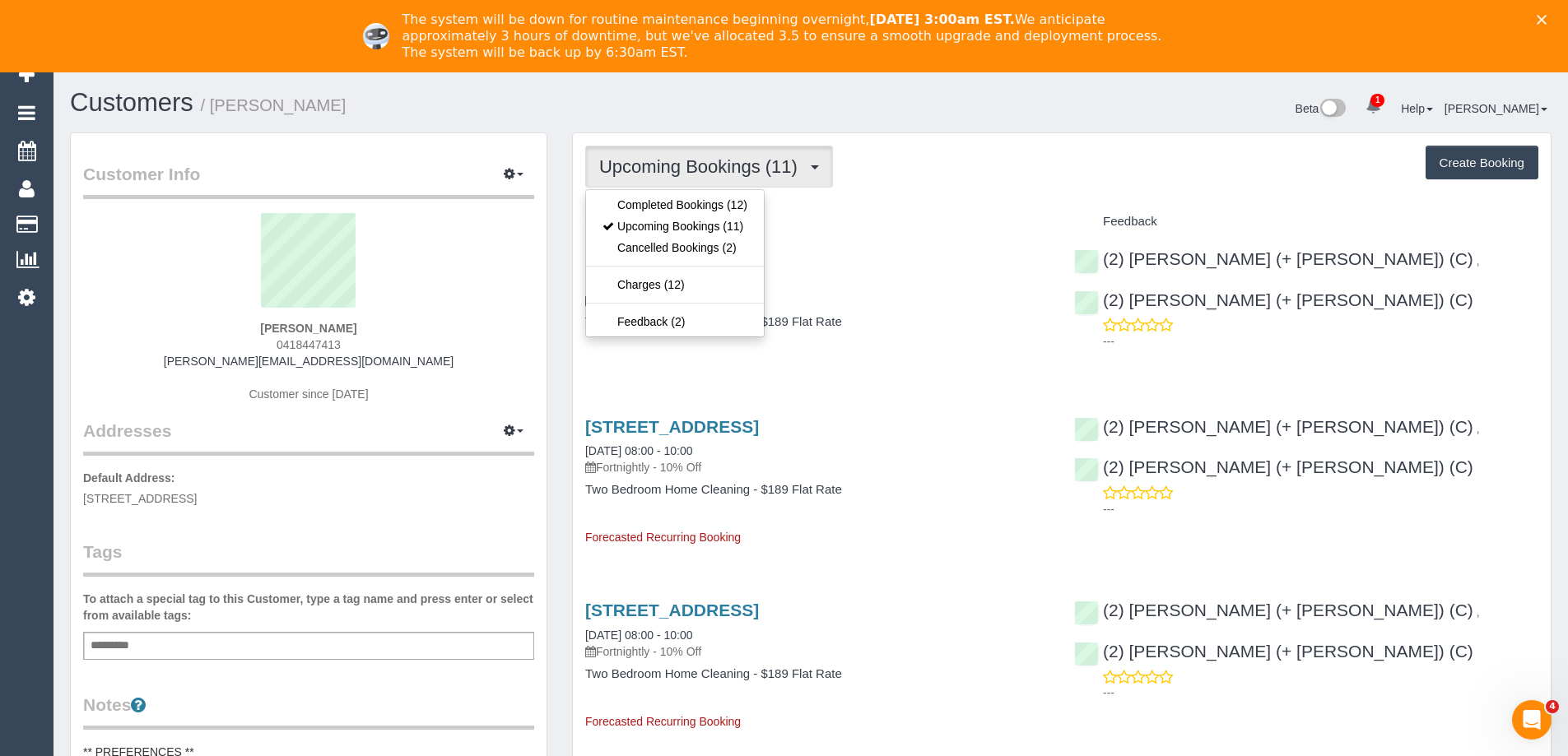
click at [1064, 103] on div "Beta 1 Your Notifications You have 0 alerts × You have 2 to charge for [DATE] H…" at bounding box center [1187, 110] width 754 height 43
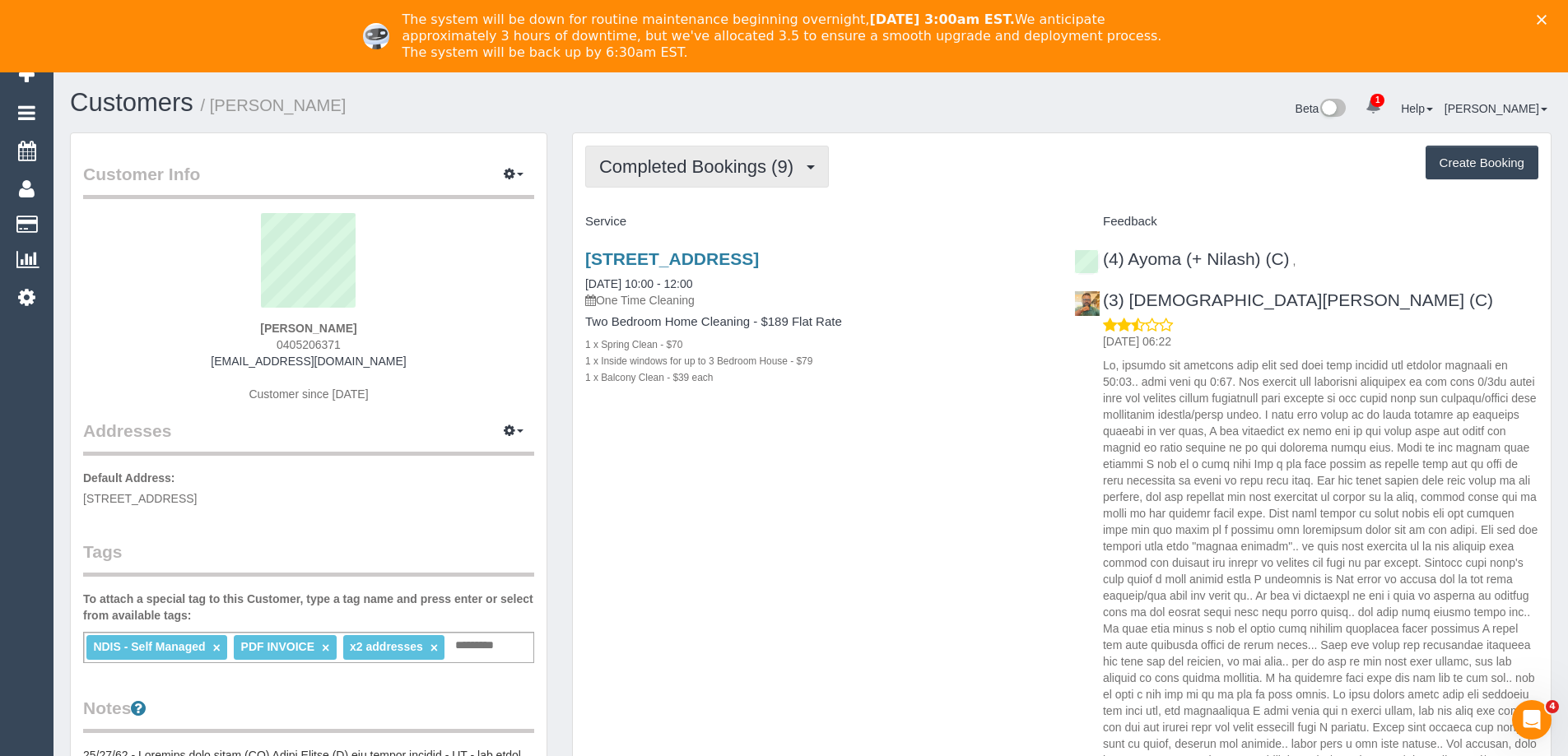
click at [735, 164] on span "Completed Bookings (9)" at bounding box center [701, 166] width 203 height 20
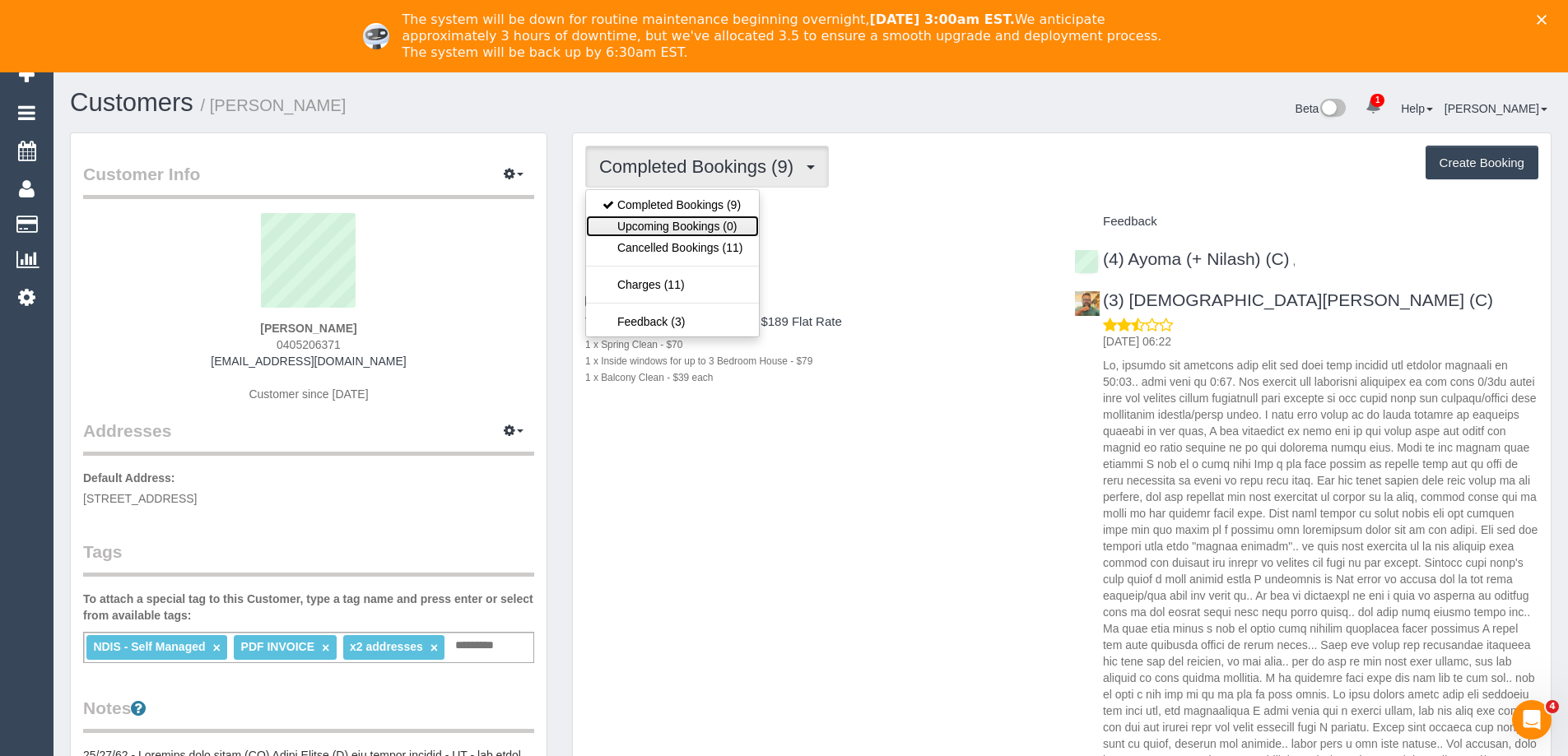
click at [721, 219] on link "Upcoming Bookings (0)" at bounding box center [673, 226] width 173 height 21
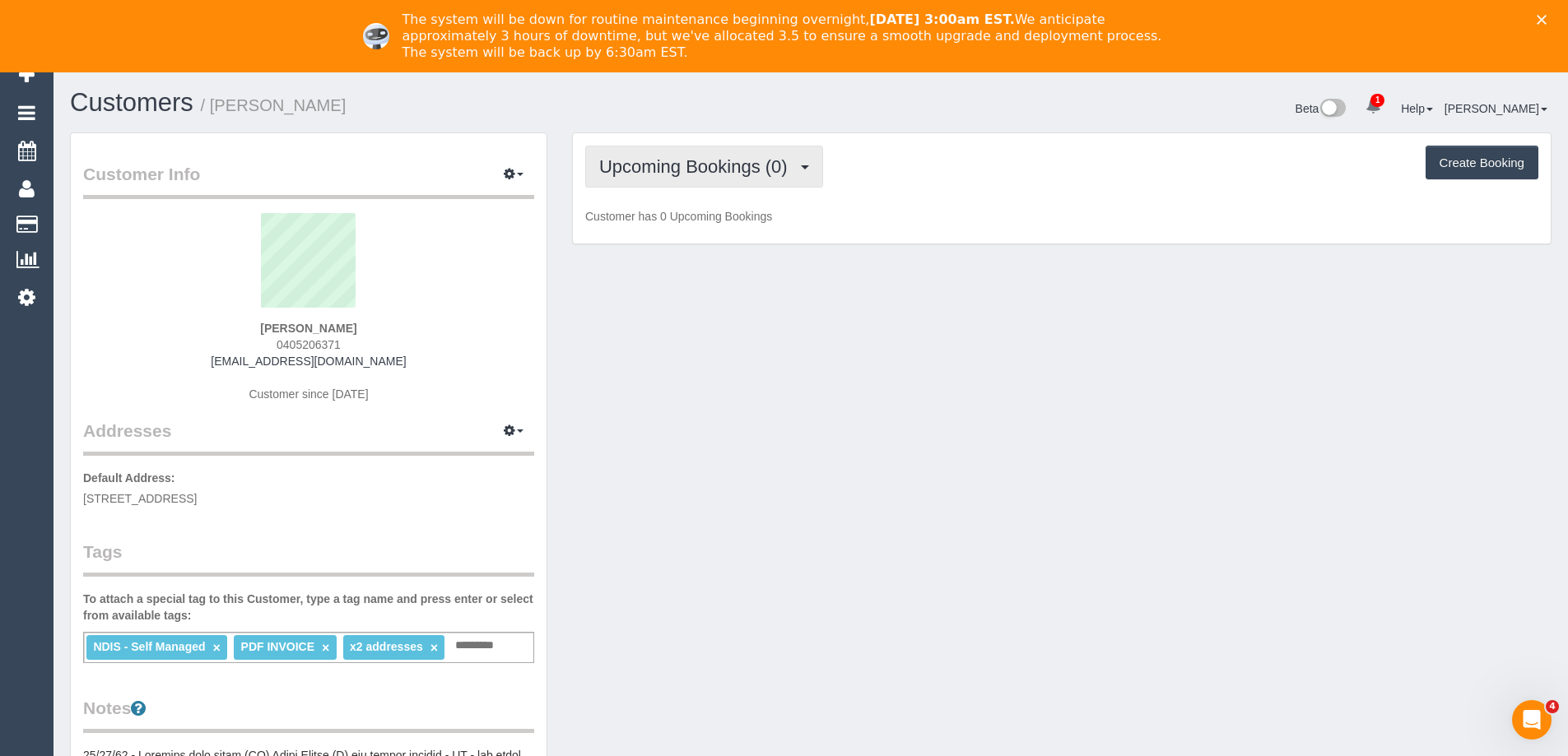
click at [726, 171] on span "Upcoming Bookings (0)" at bounding box center [697, 166] width 197 height 20
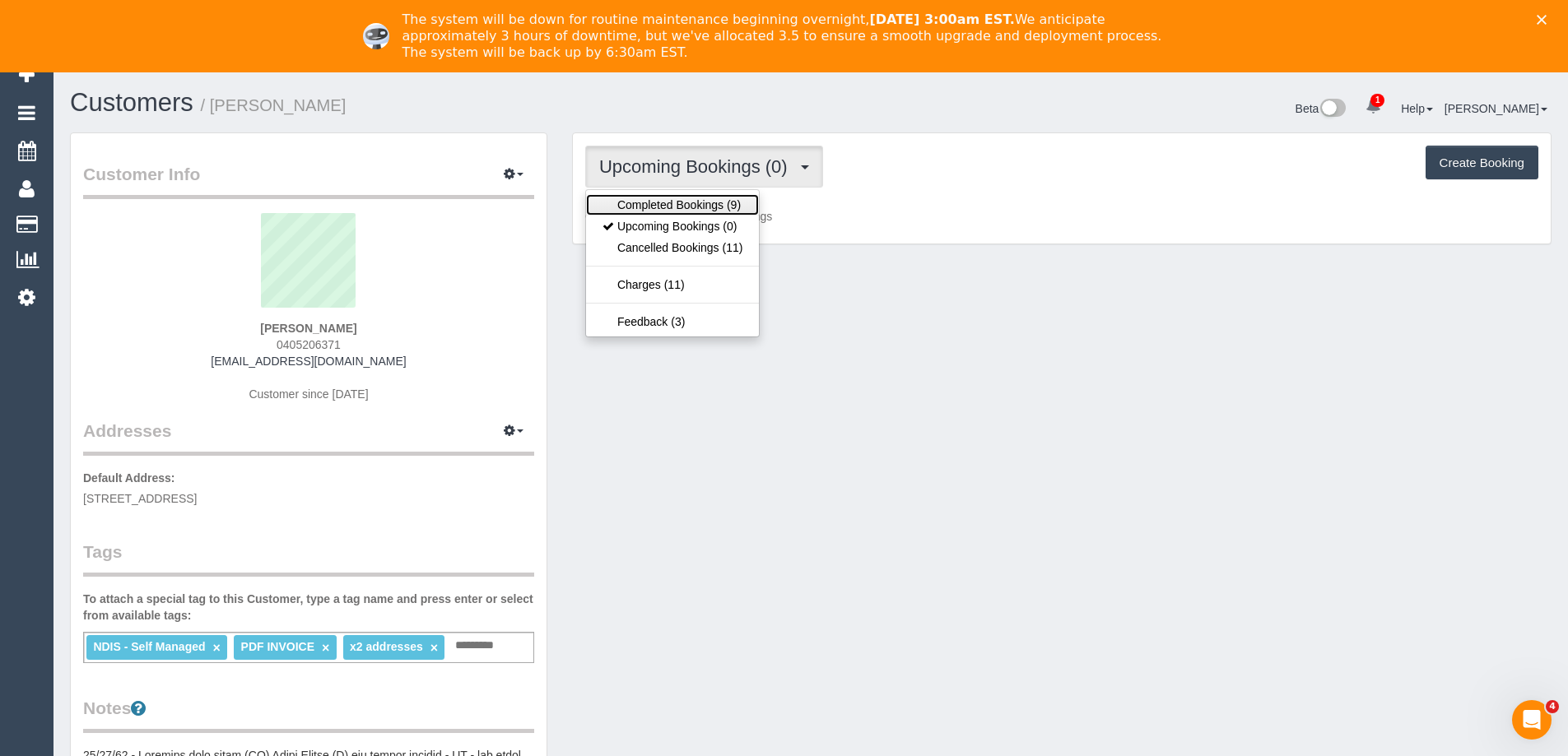
click at [723, 204] on link "Completed Bookings (9)" at bounding box center [673, 204] width 173 height 21
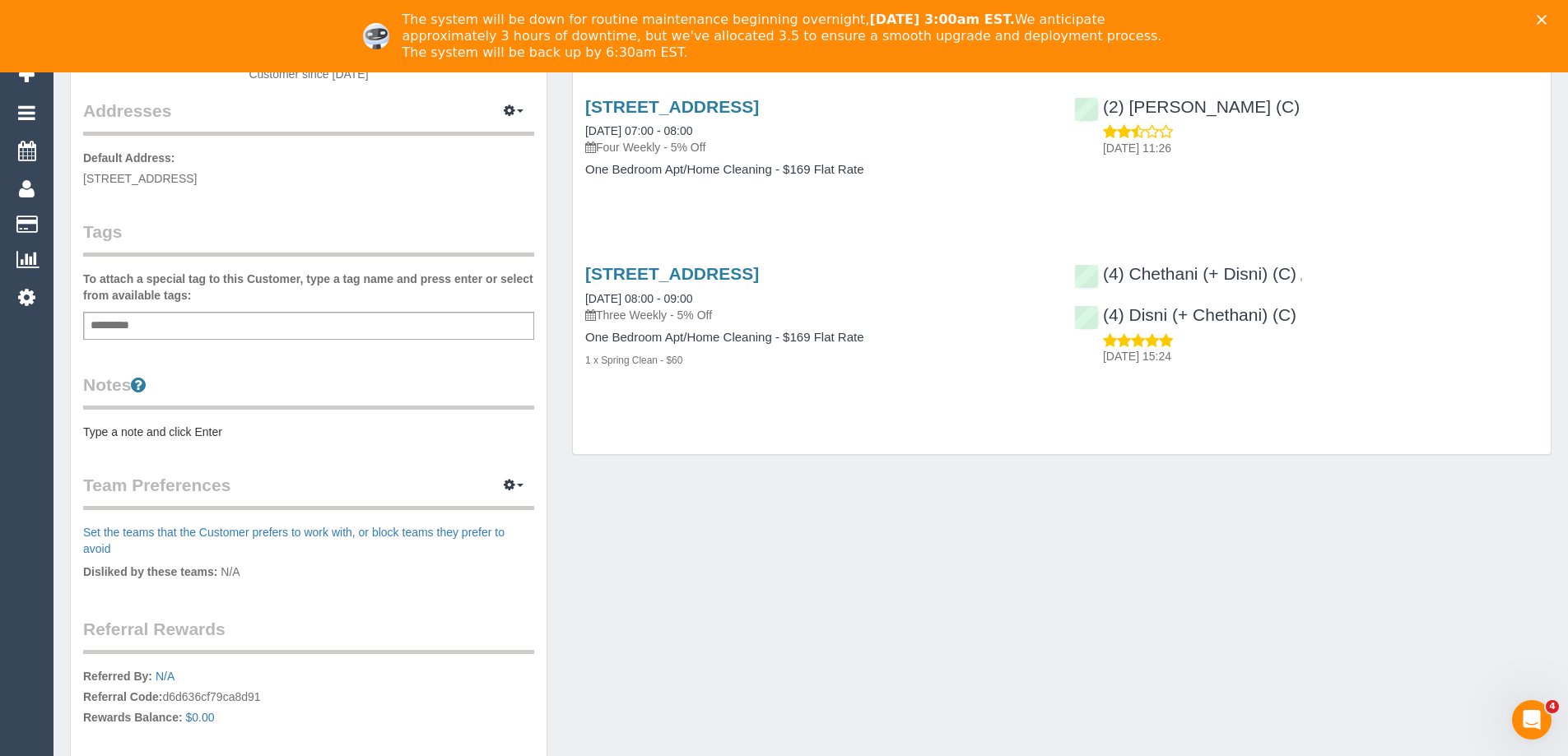
scroll to position [330, 0]
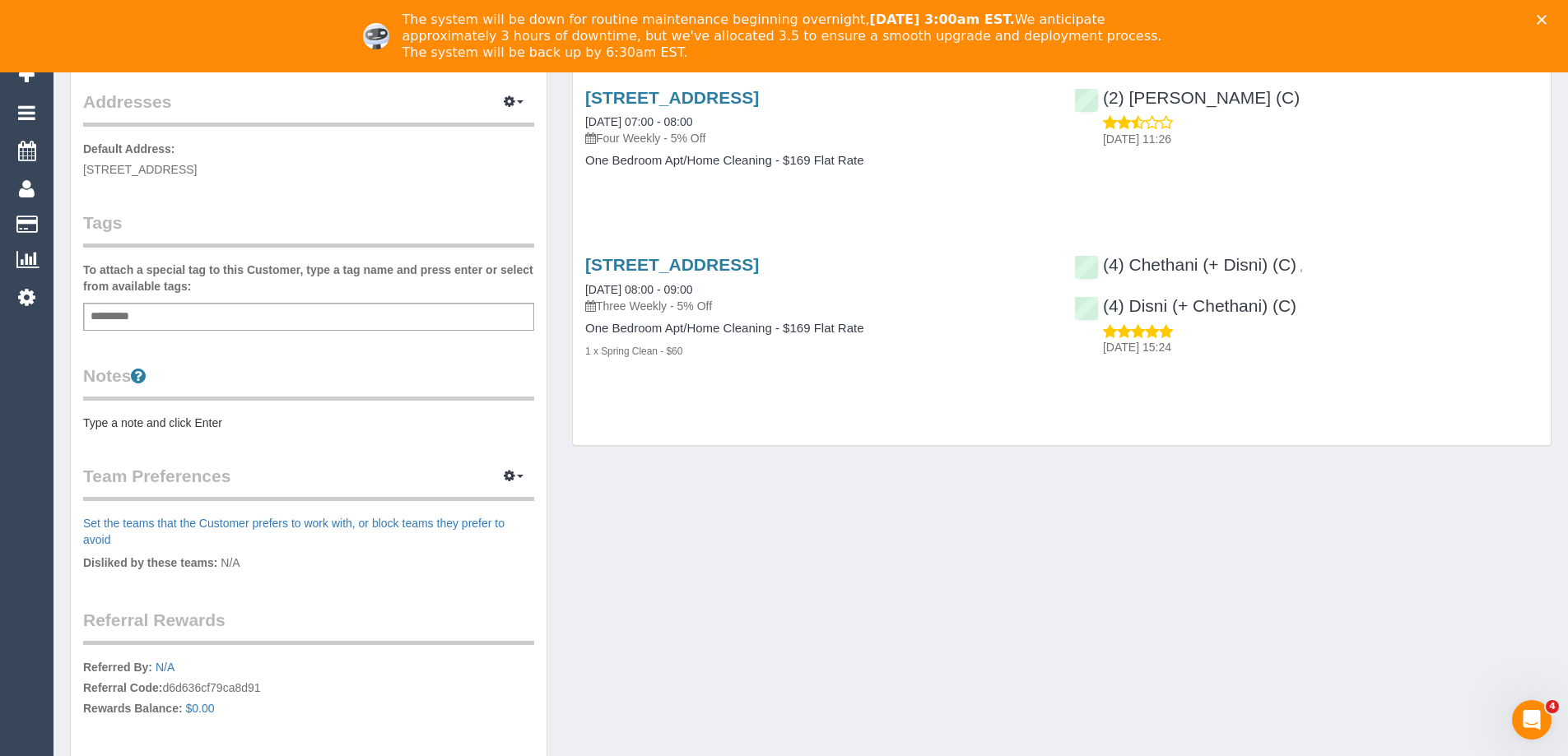
click at [212, 423] on pre "Type a note and click Enter" at bounding box center [308, 423] width 451 height 17
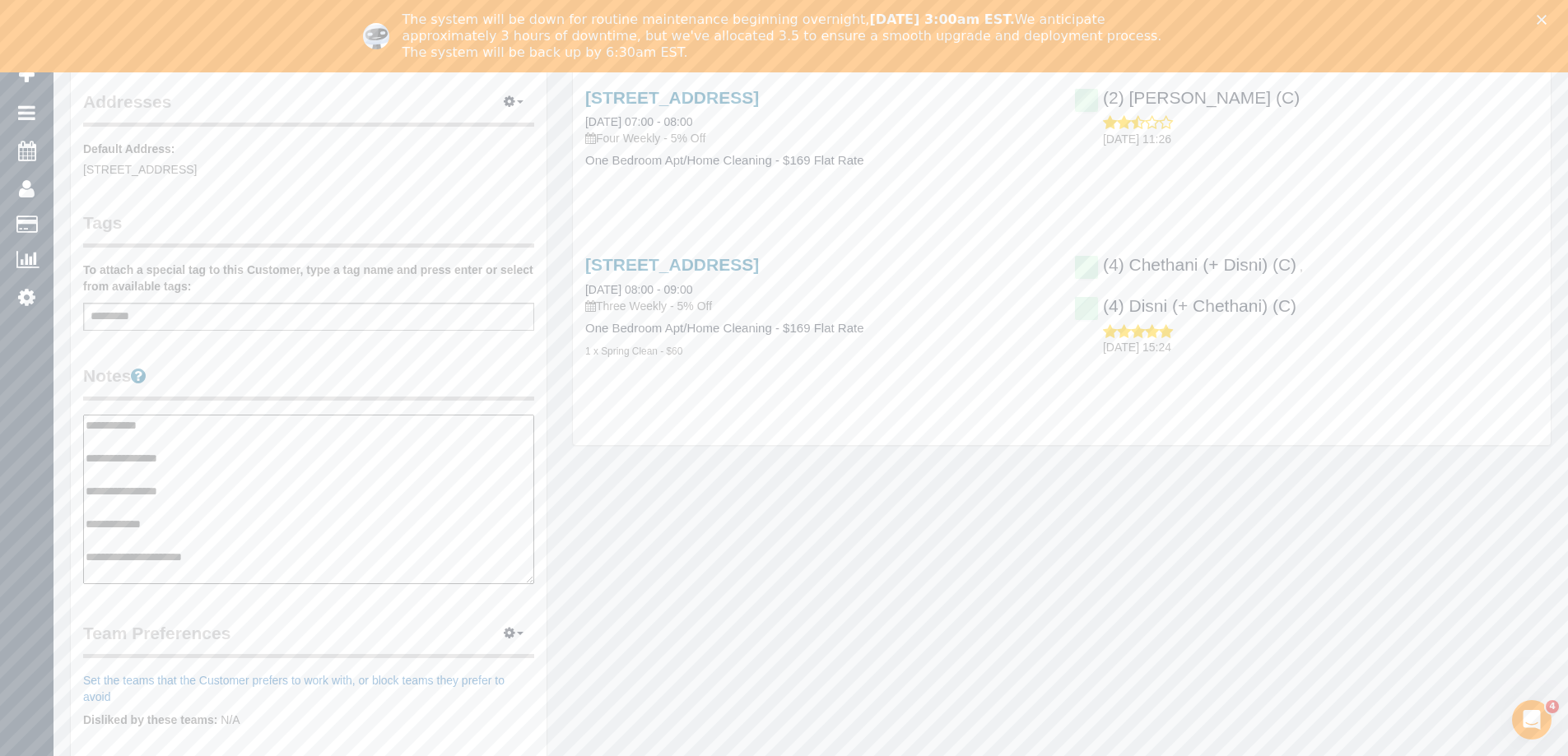
type textarea "**********"
click at [289, 365] on legend "Notes" at bounding box center [308, 382] width 451 height 37
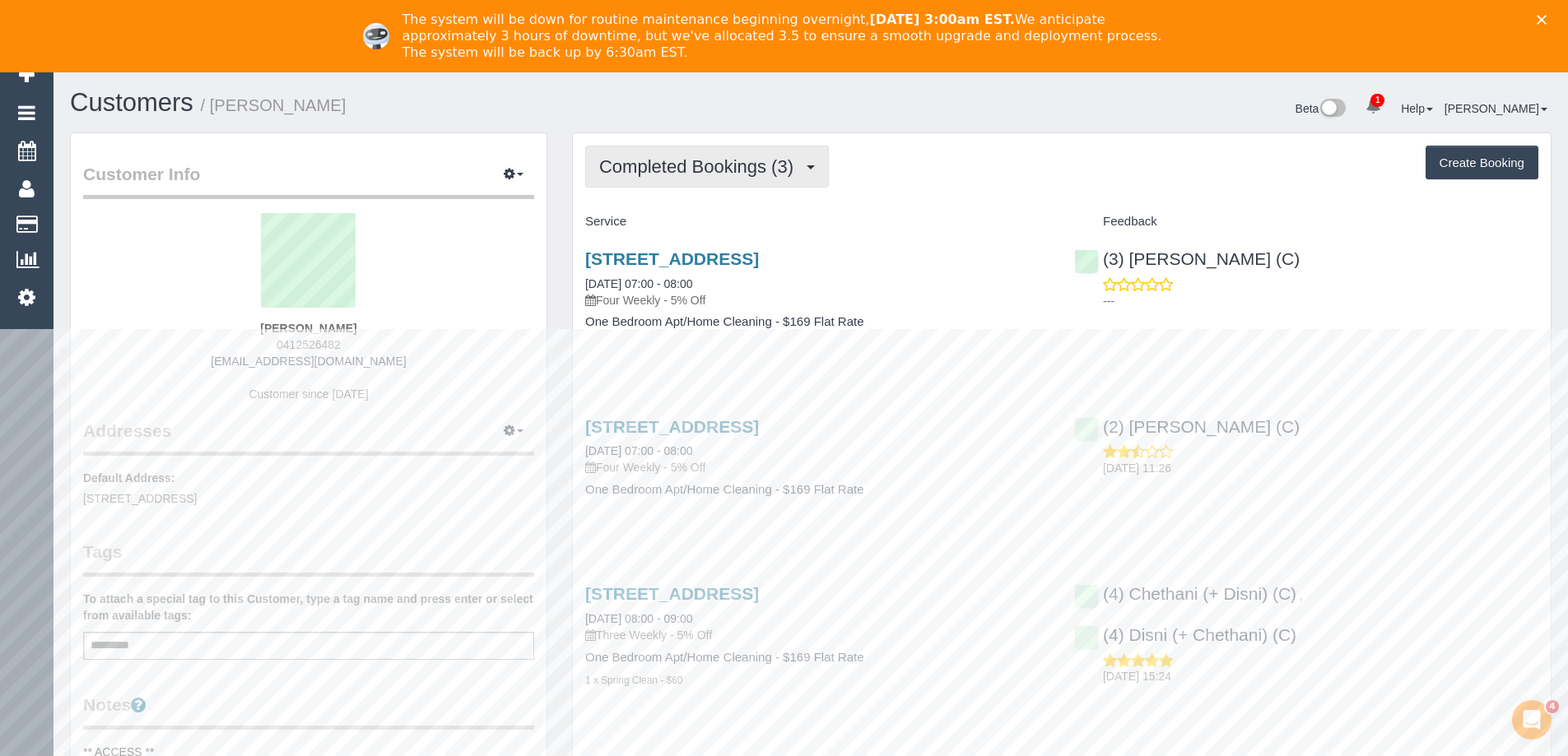
click at [714, 166] on span "Completed Bookings (3)" at bounding box center [701, 166] width 203 height 20
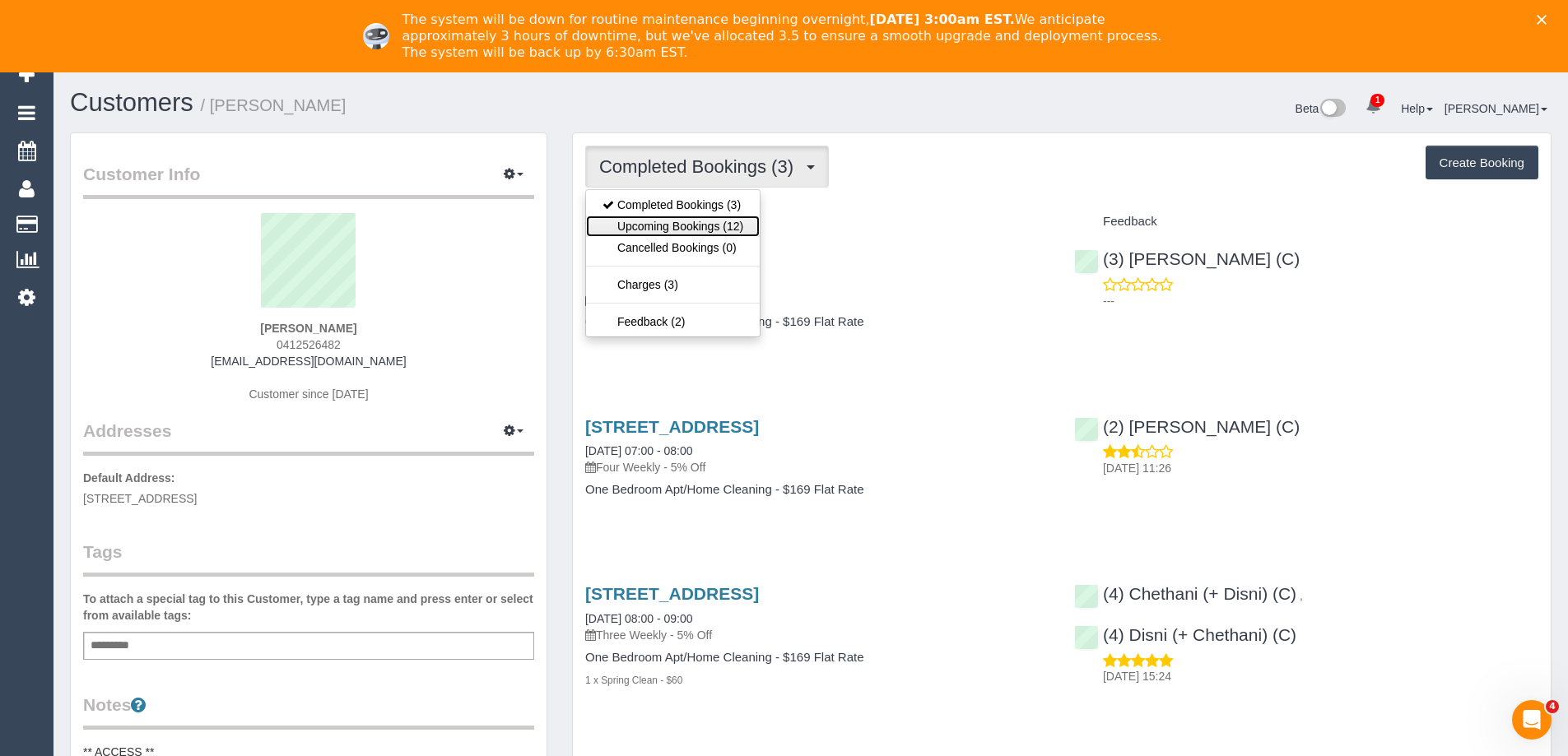
click at [707, 226] on link "Upcoming Bookings (12)" at bounding box center [673, 226] width 174 height 21
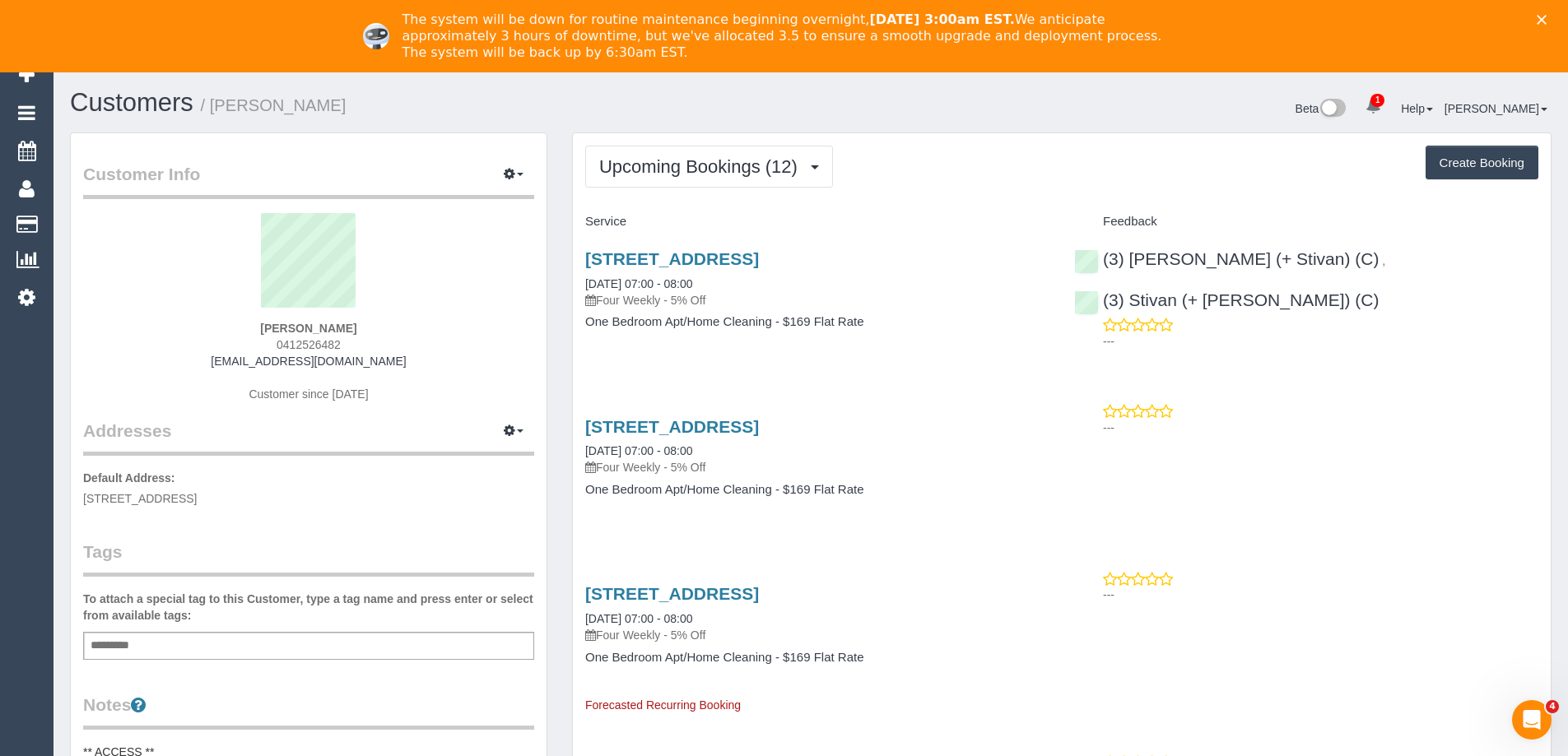
click at [316, 347] on span "0412526482" at bounding box center [308, 345] width 64 height 13
click at [319, 347] on span "0412526482" at bounding box center [308, 345] width 64 height 13
copy div "0412526482"
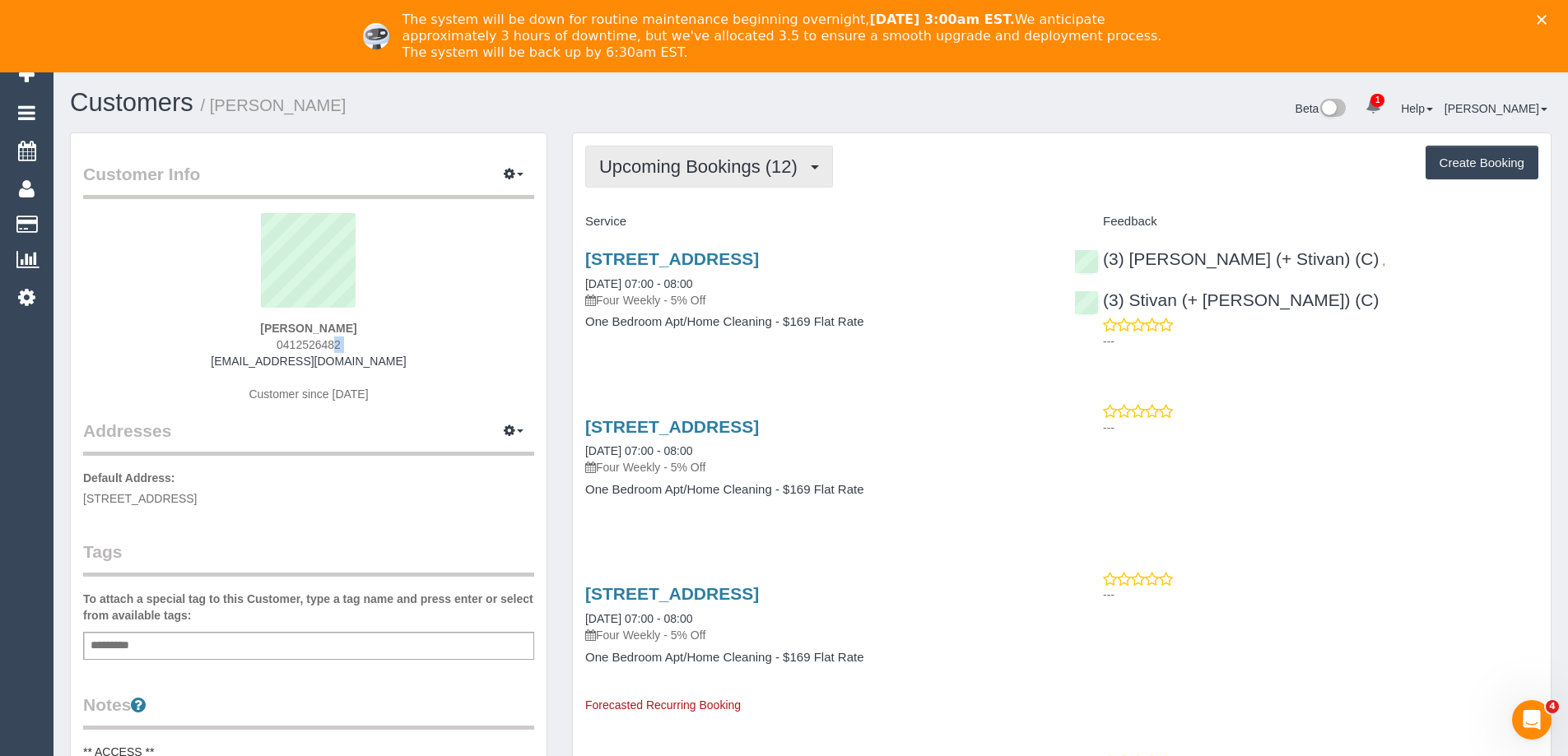
click at [710, 169] on span "Upcoming Bookings (12)" at bounding box center [702, 166] width 206 height 20
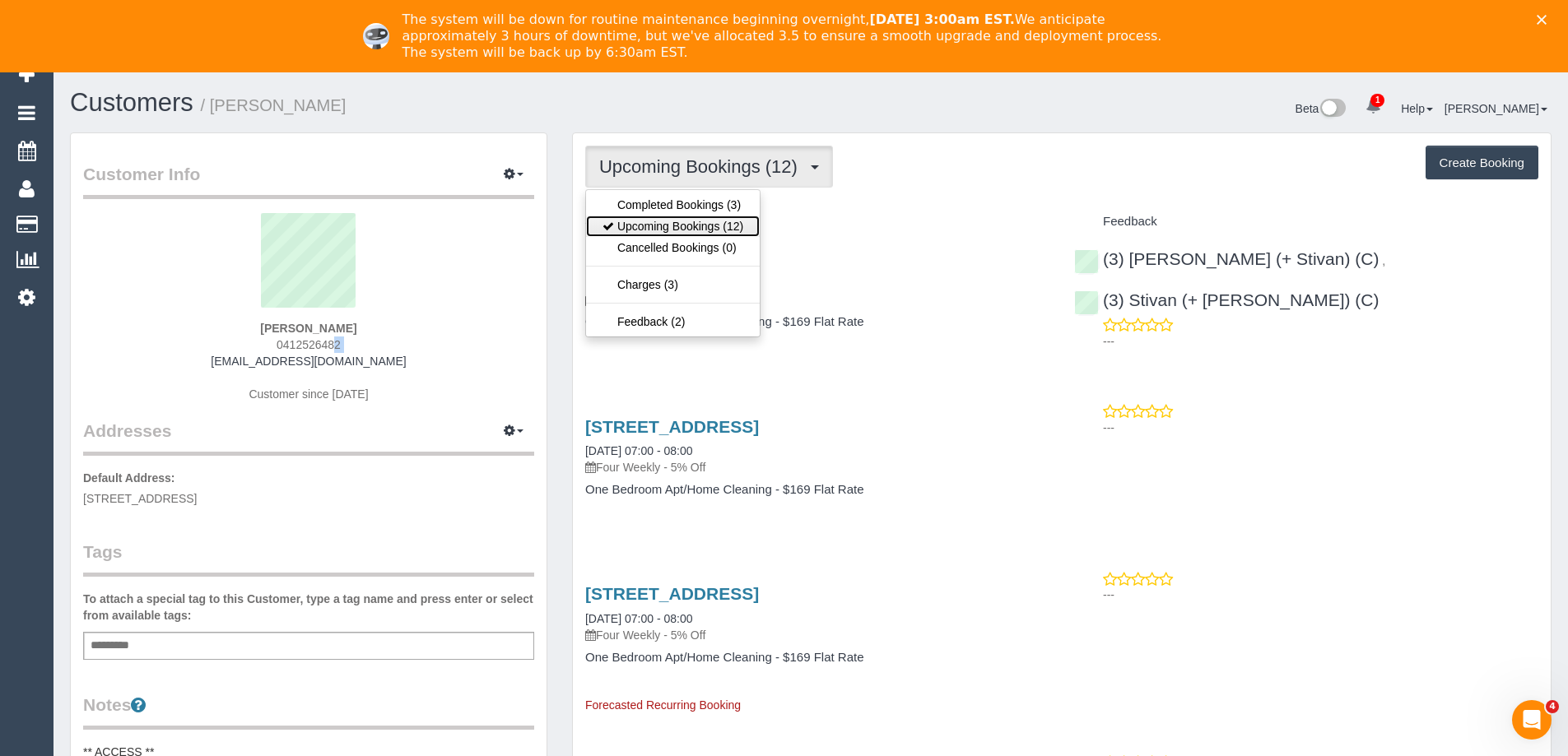
click at [702, 230] on link "Upcoming Bookings (12)" at bounding box center [673, 226] width 174 height 21
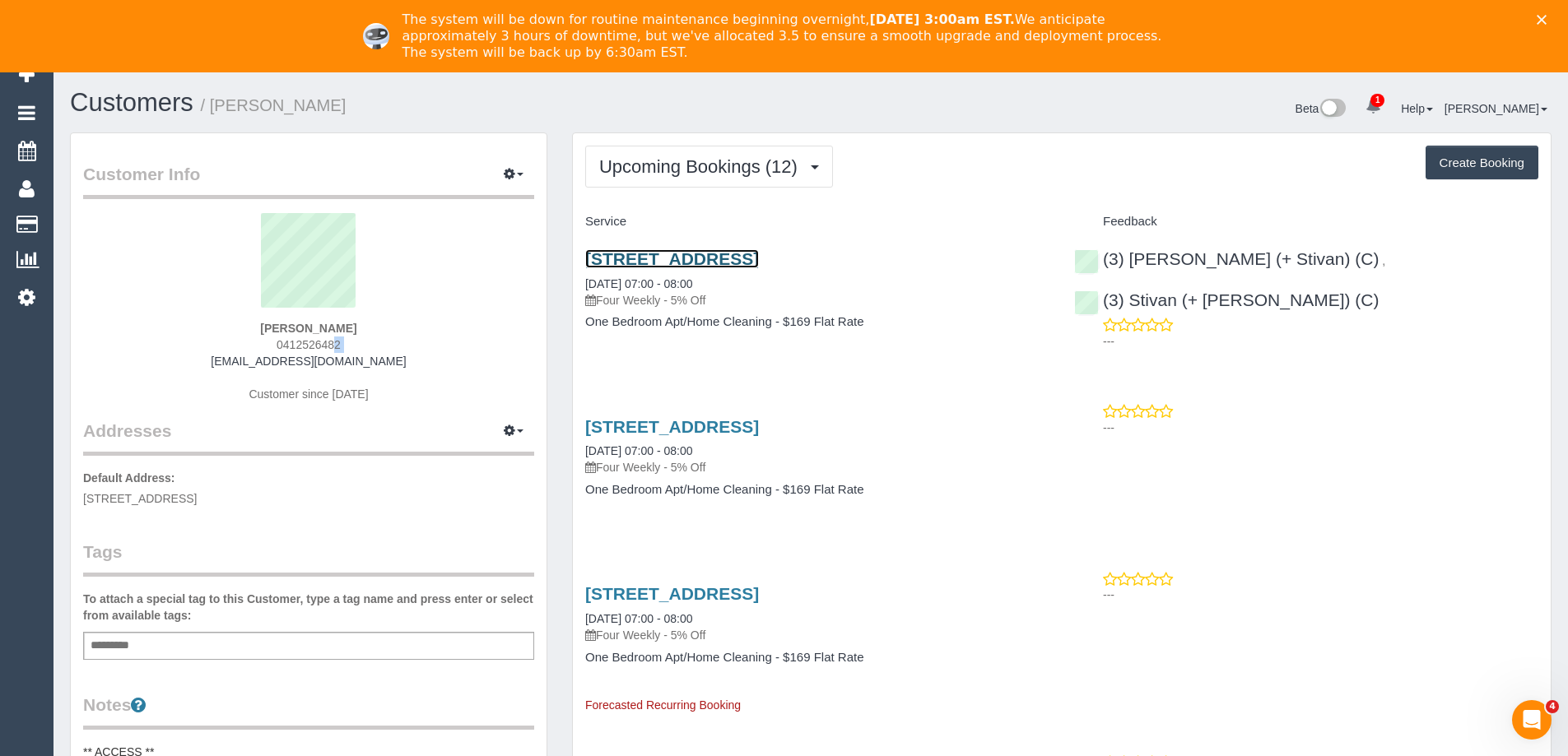
click at [759, 259] on link "8/1 The Esplanade, St Kilda, VIC 3182" at bounding box center [672, 258] width 174 height 19
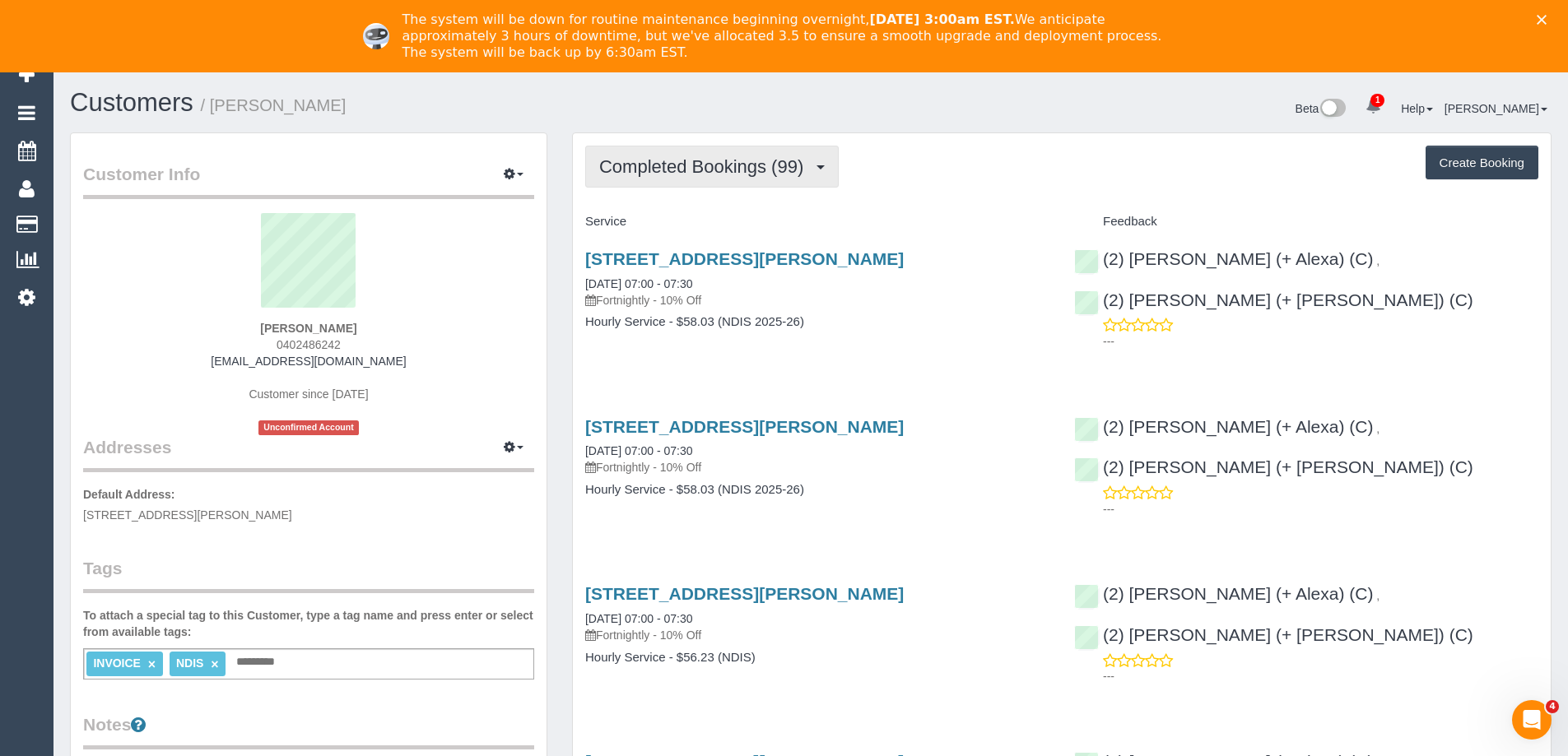
click at [676, 172] on span "Completed Bookings (99)" at bounding box center [705, 166] width 212 height 20
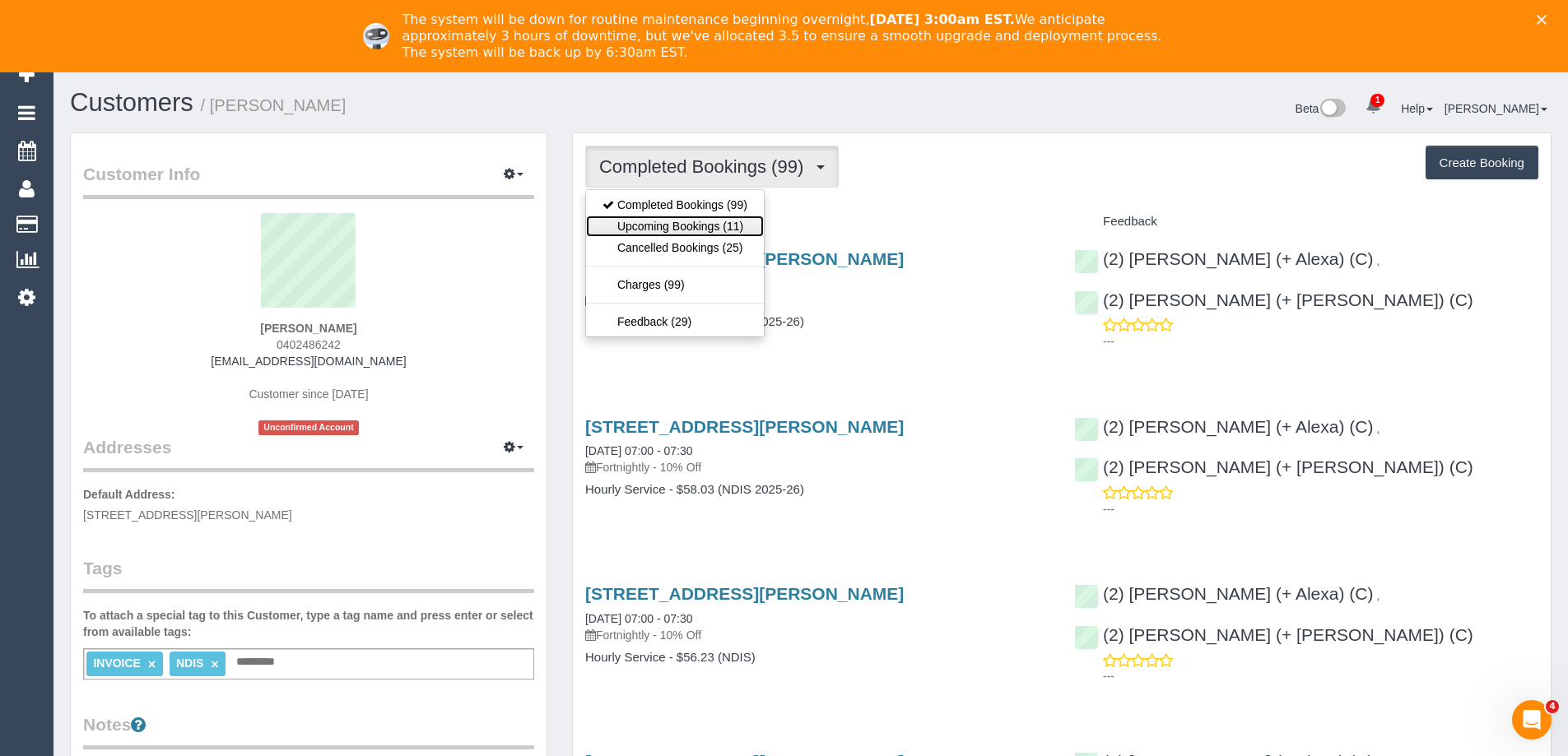
click at [678, 221] on link "Upcoming Bookings (11)" at bounding box center [675, 226] width 178 height 21
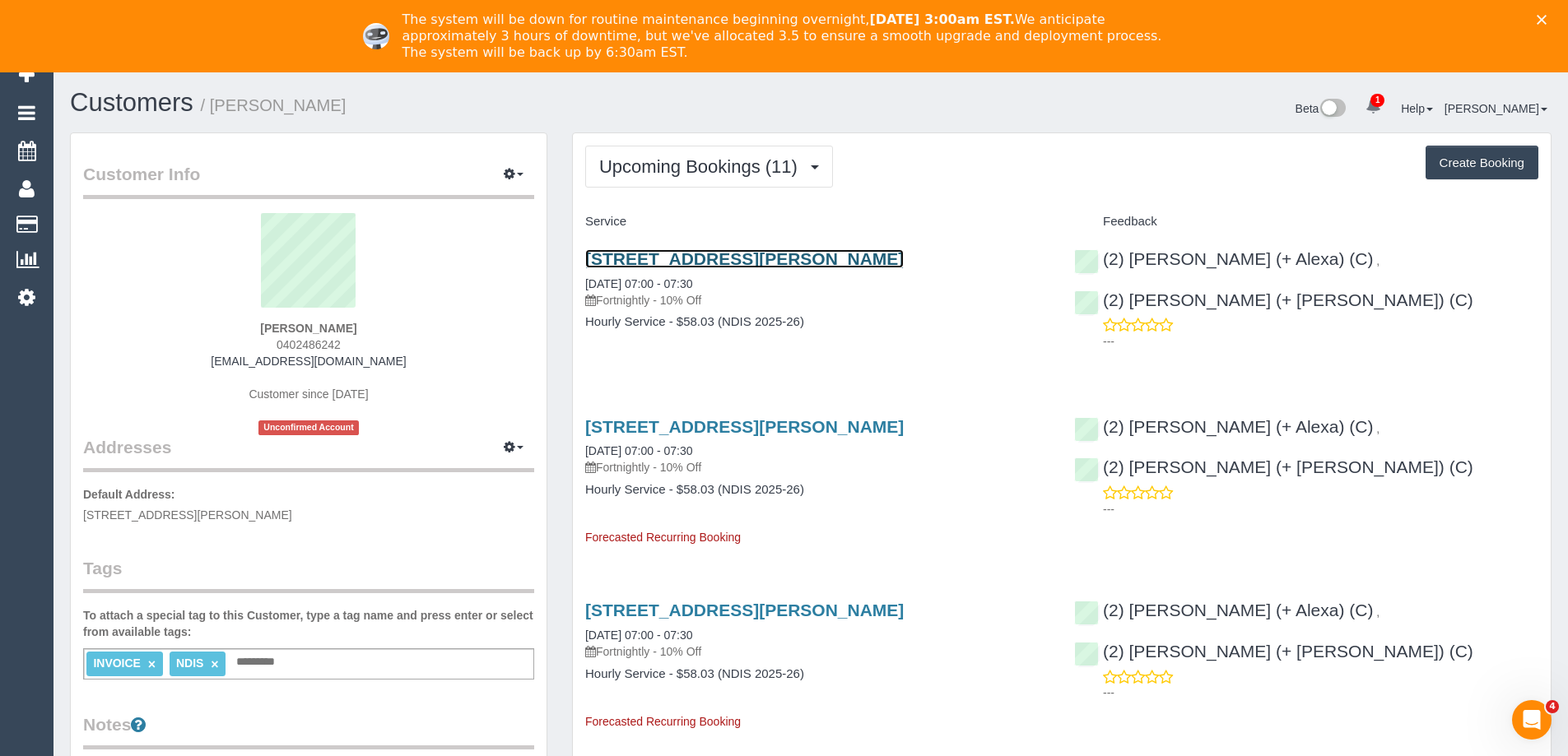
click at [678, 257] on link "2207/8 Downey Street, Melbourne, VIC 3000" at bounding box center [744, 258] width 318 height 19
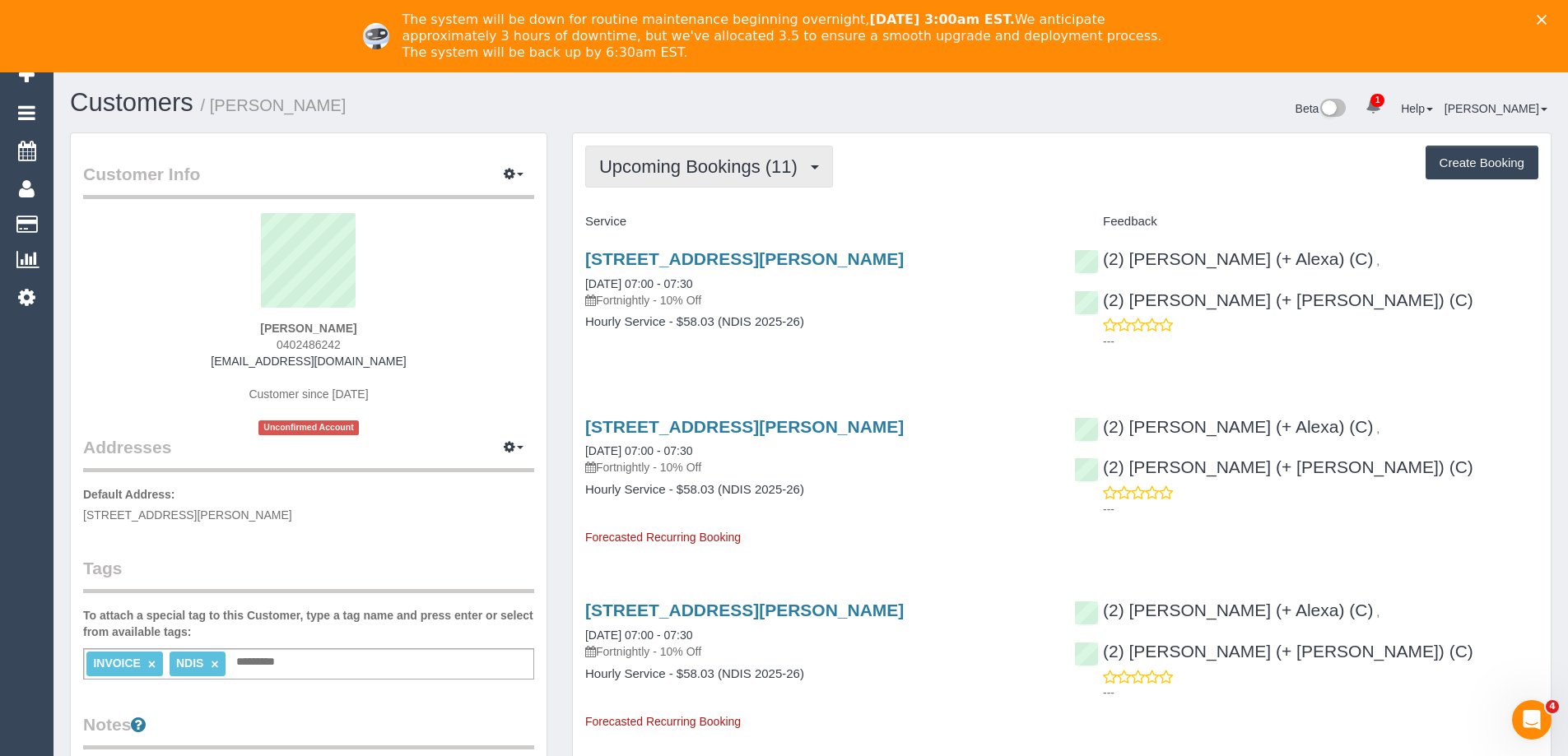
click at [708, 168] on span "Upcoming Bookings (11)" at bounding box center [702, 166] width 206 height 20
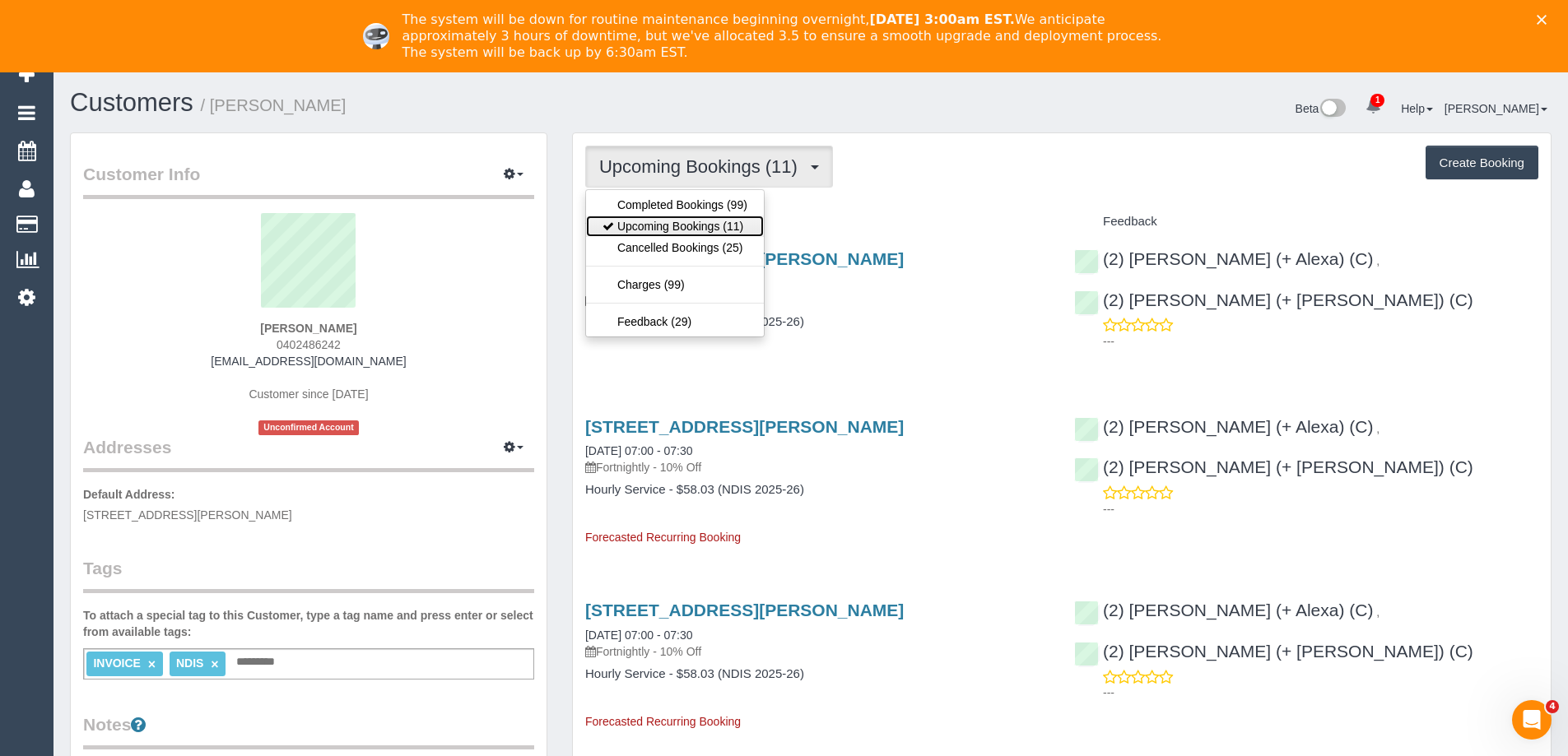
click at [694, 222] on link "Upcoming Bookings (11)" at bounding box center [675, 226] width 178 height 21
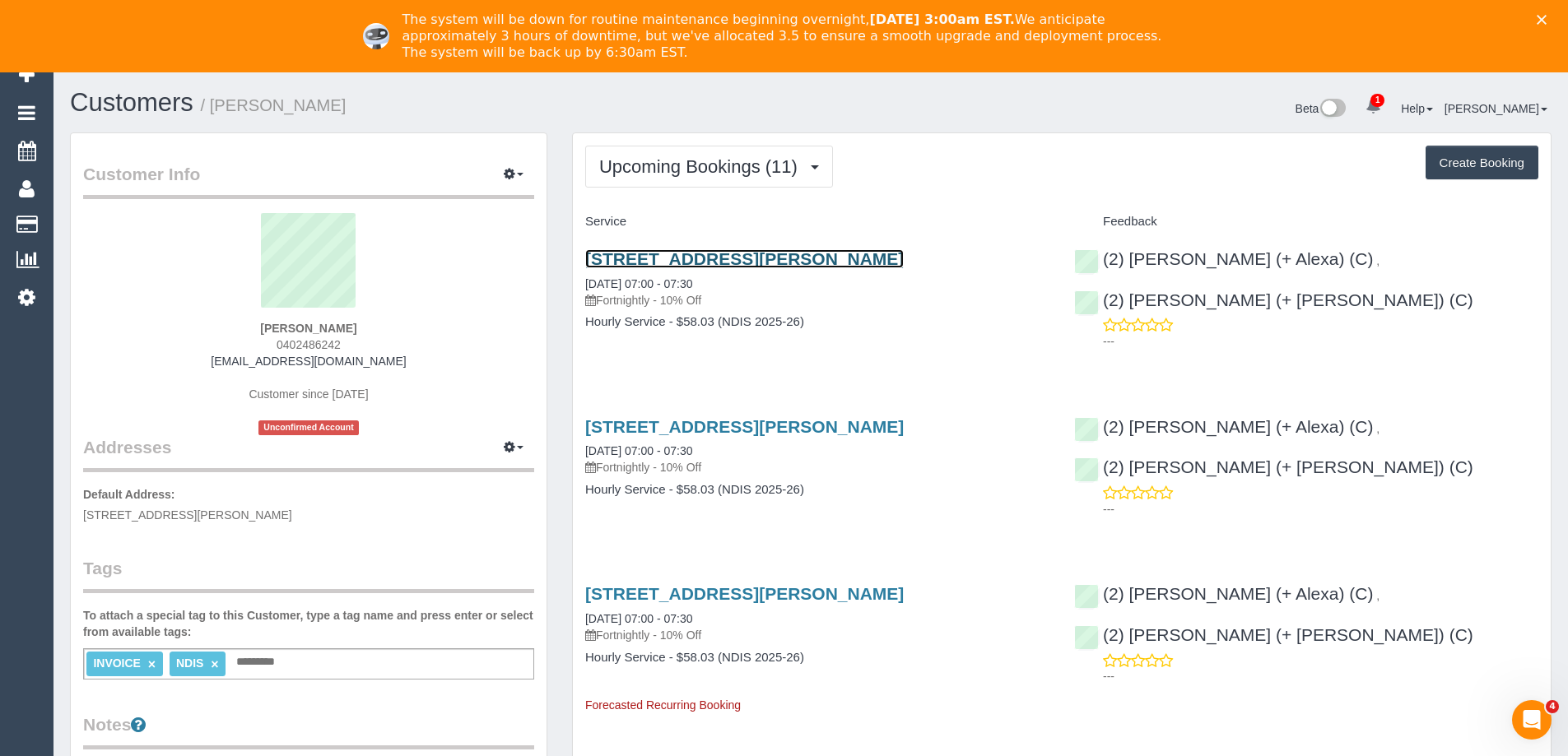
click at [753, 259] on link "2207/8 Downey Street, Melbourne, VIC 3000" at bounding box center [744, 258] width 318 height 19
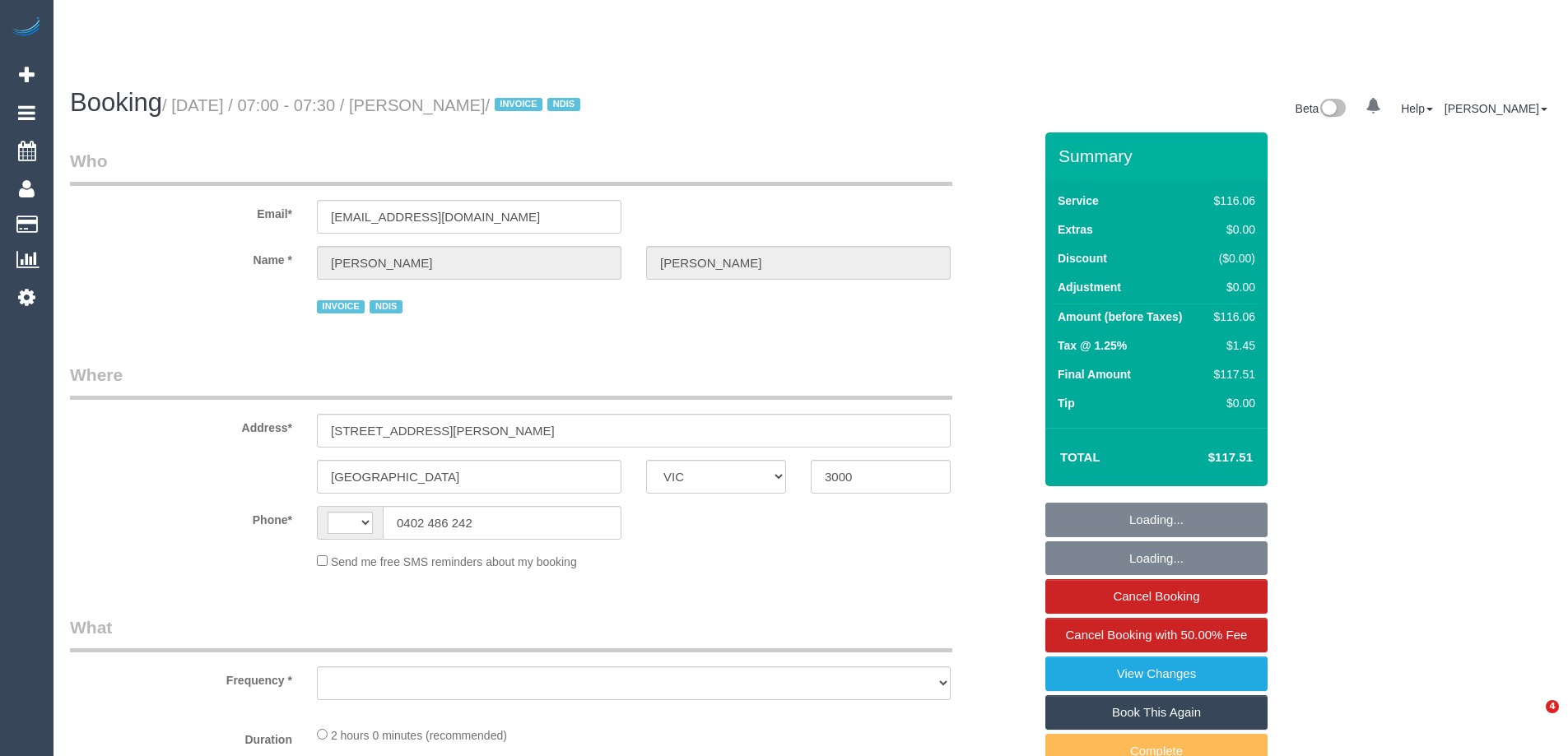
select select "VIC"
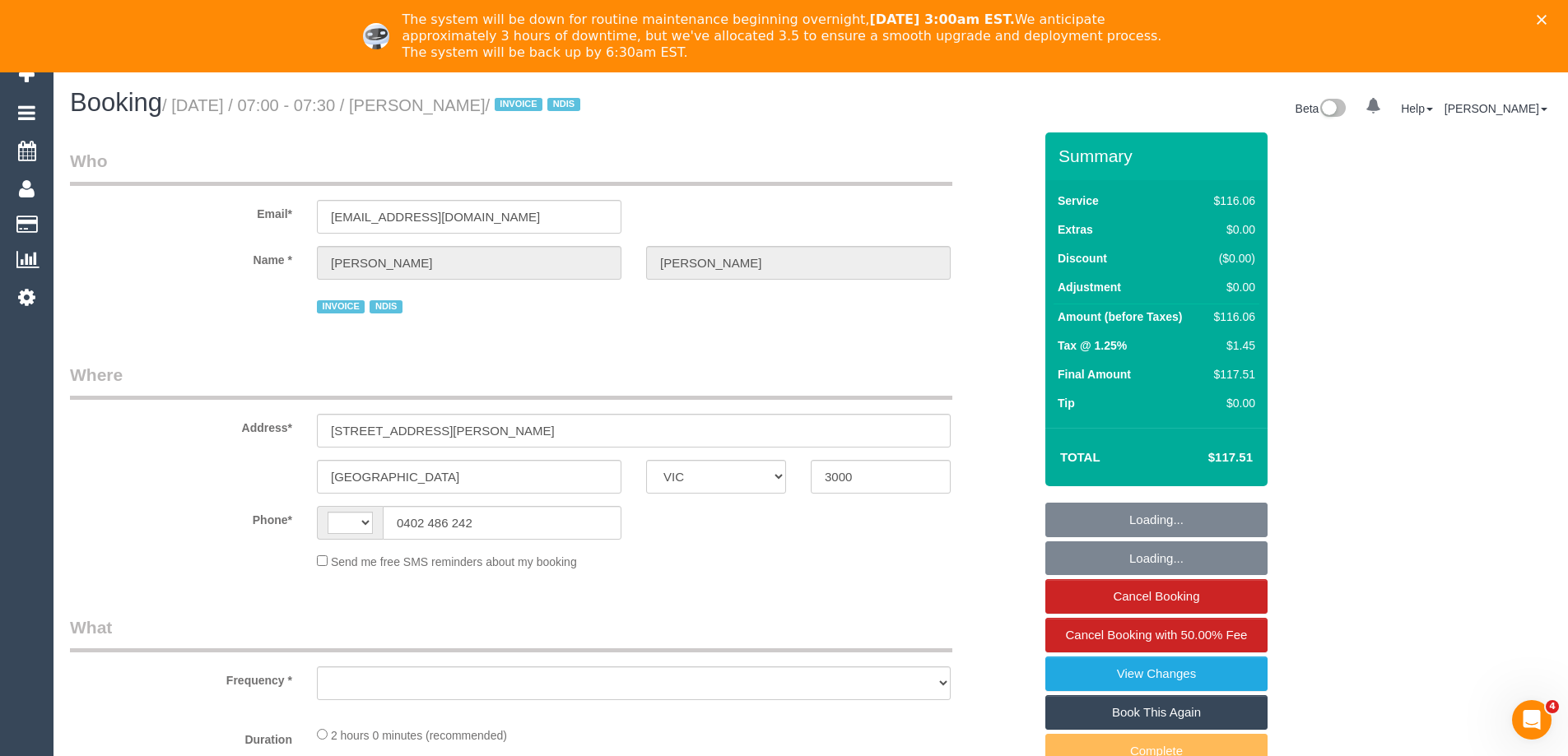
select select "object:295"
select select "string:AU"
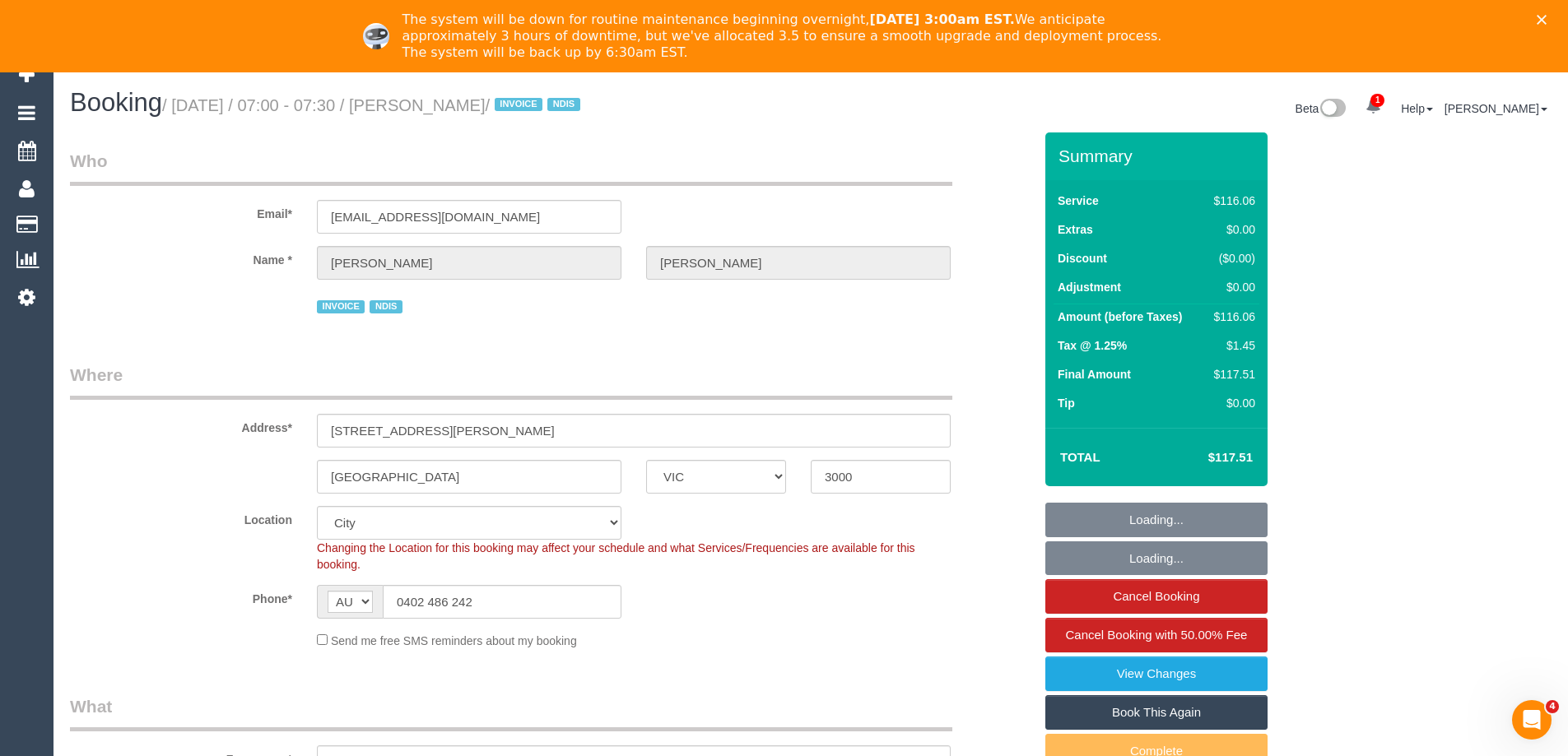
select select "number:29"
select select "number:14"
select select "number:18"
select select "number:22"
select select "number:34"
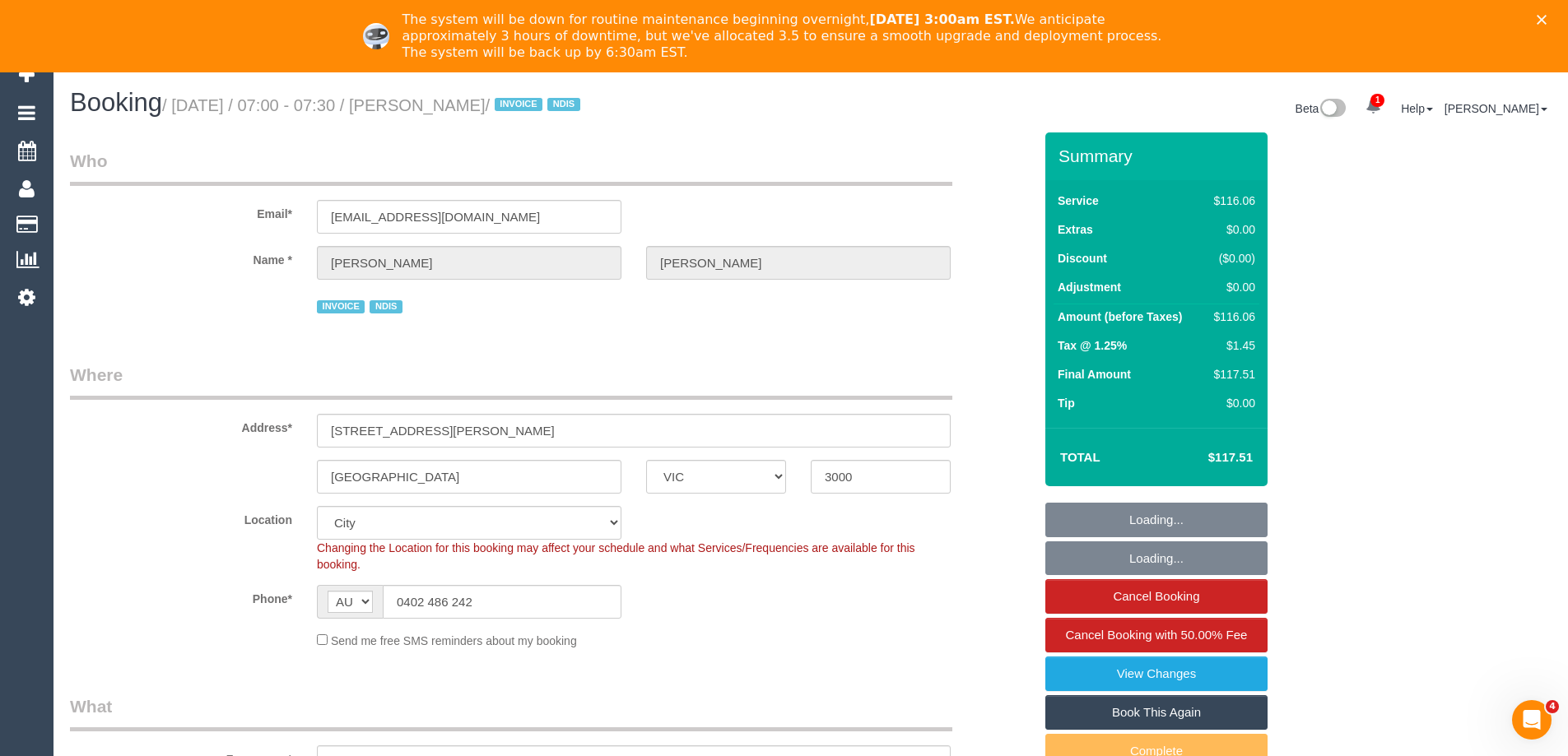
select select "number:26"
select select "object:754"
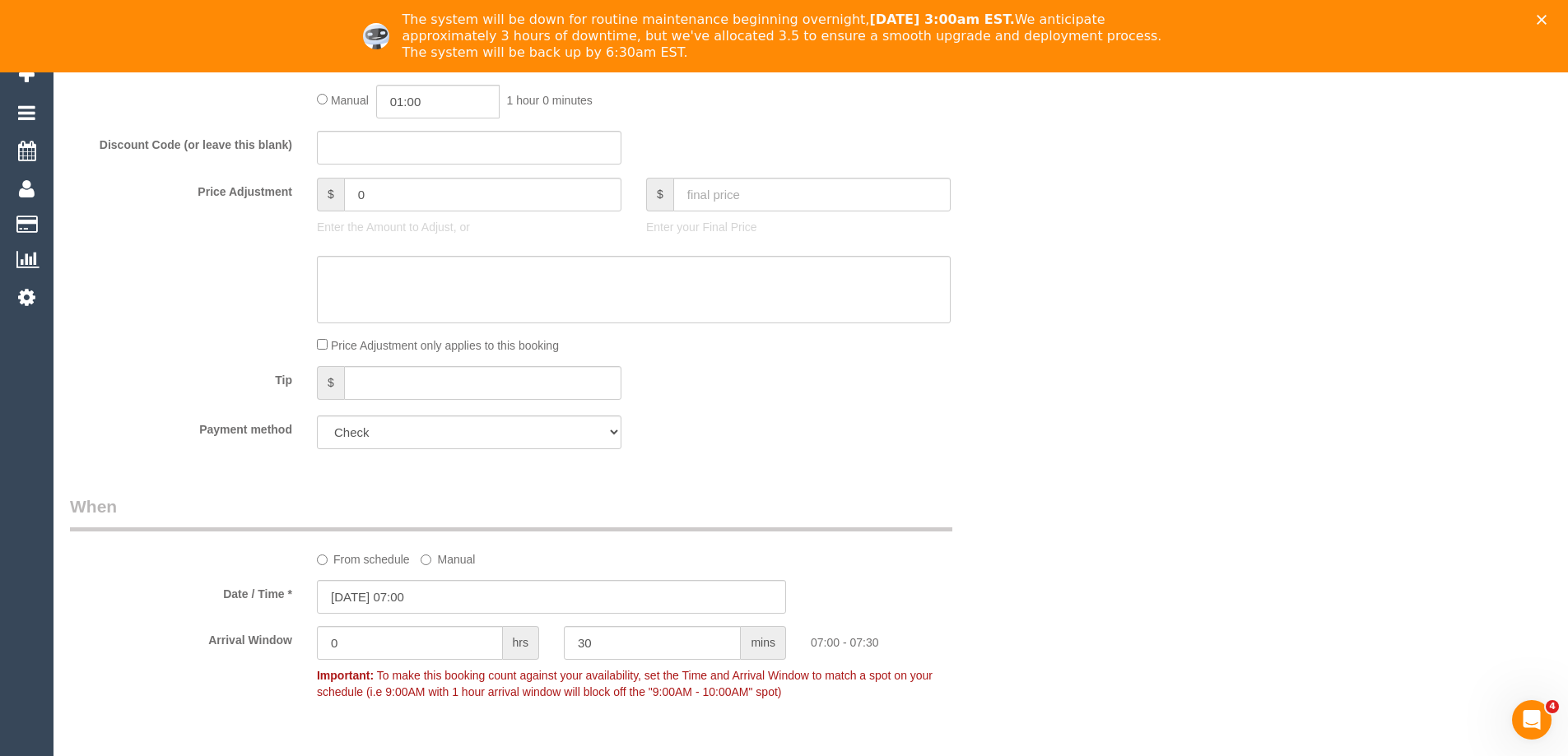
scroll to position [658, 0]
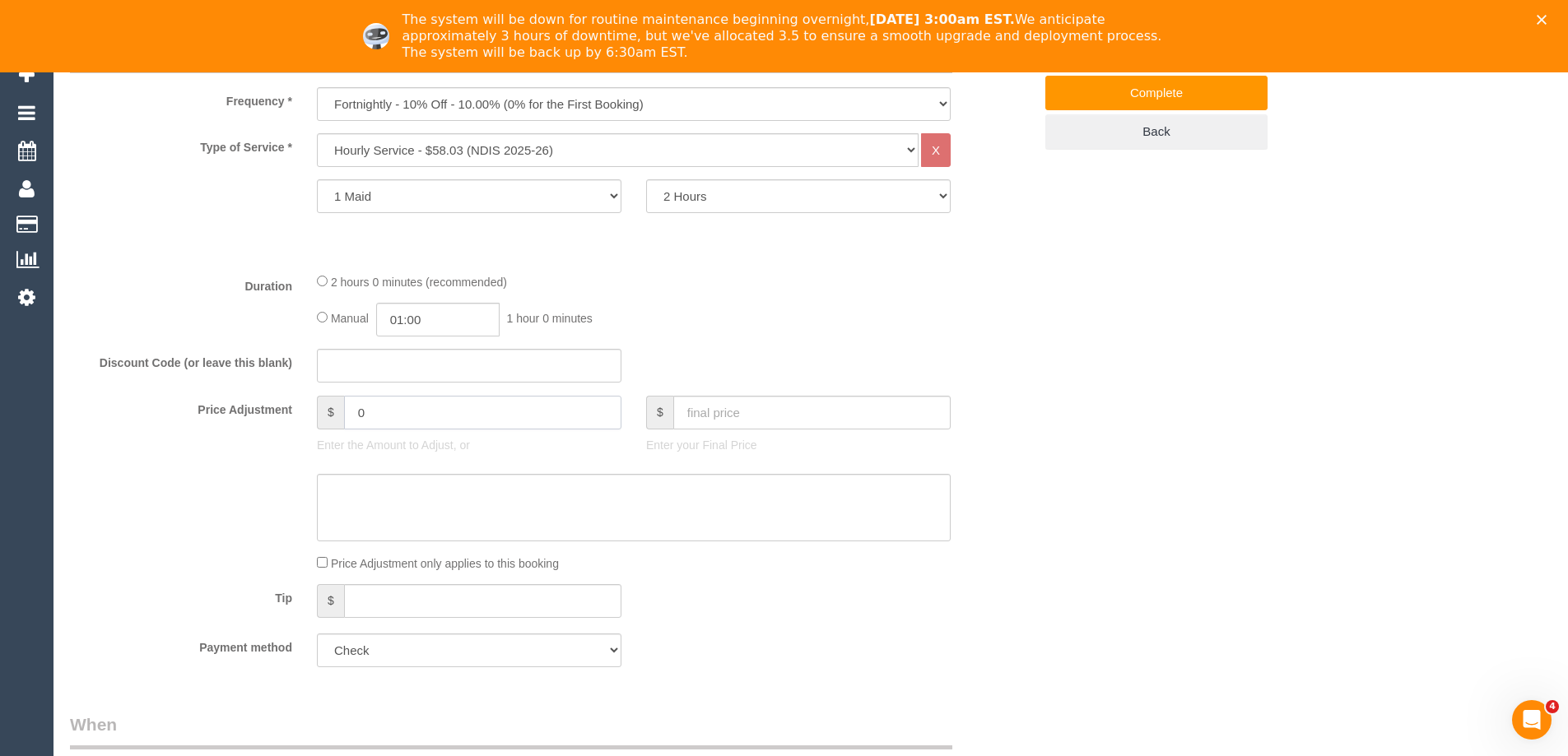
click at [471, 401] on input "0" at bounding box center [482, 412] width 278 height 33
type input "9.63"
click at [456, 507] on textarea at bounding box center [634, 508] width 634 height 68
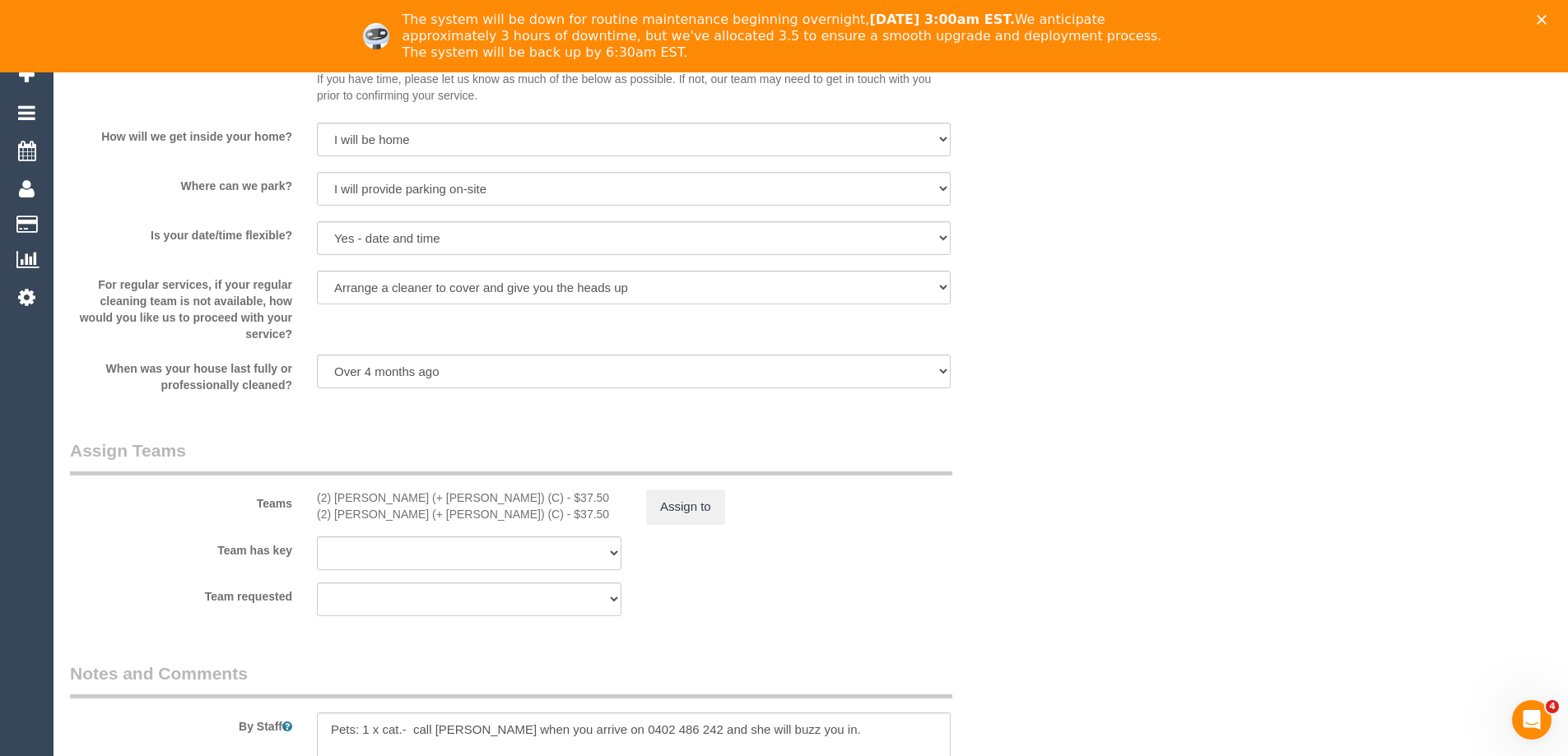
scroll to position [1975, 0]
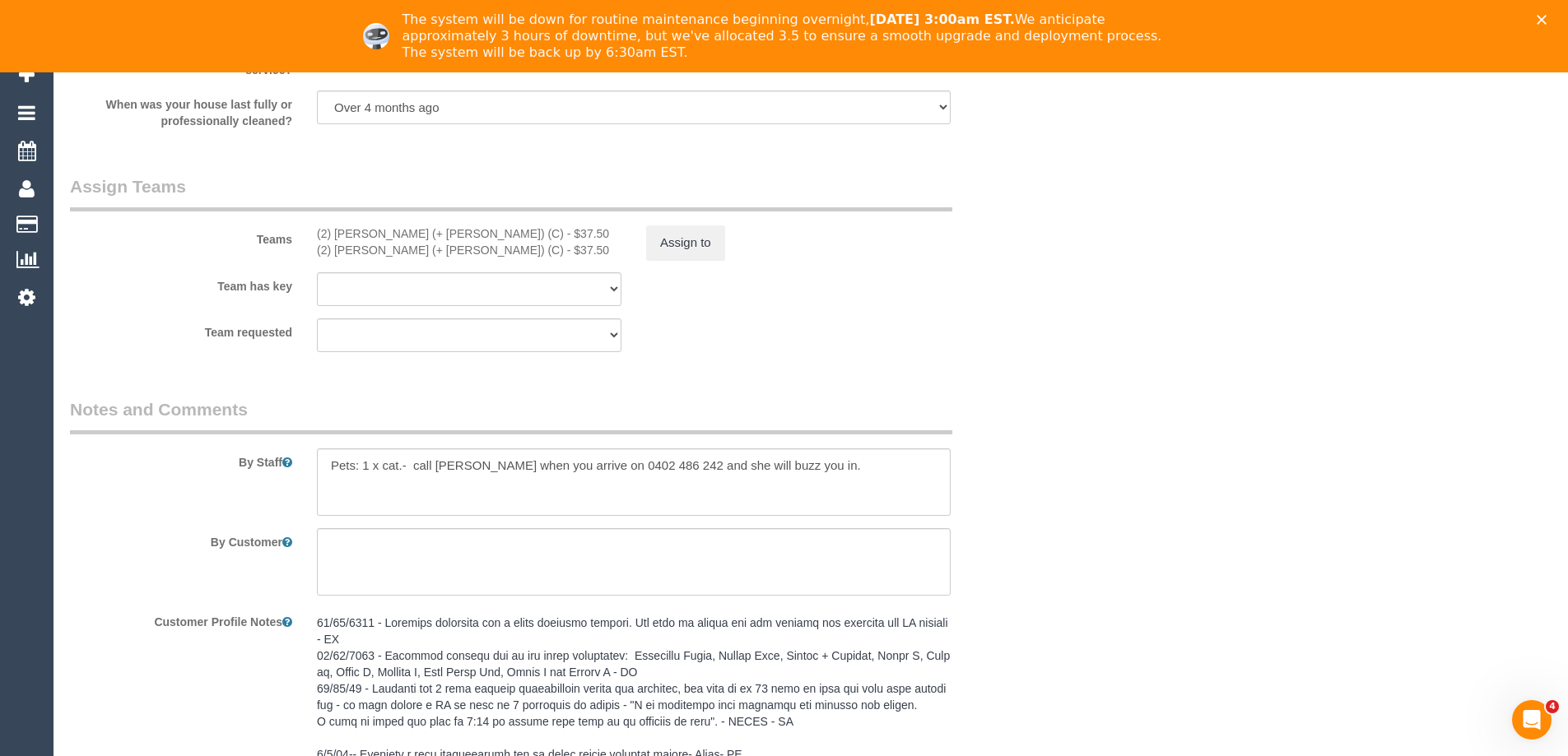
type textarea "$9.63 added for parking - ED"
click at [714, 243] on button "Assign to" at bounding box center [686, 242] width 79 height 34
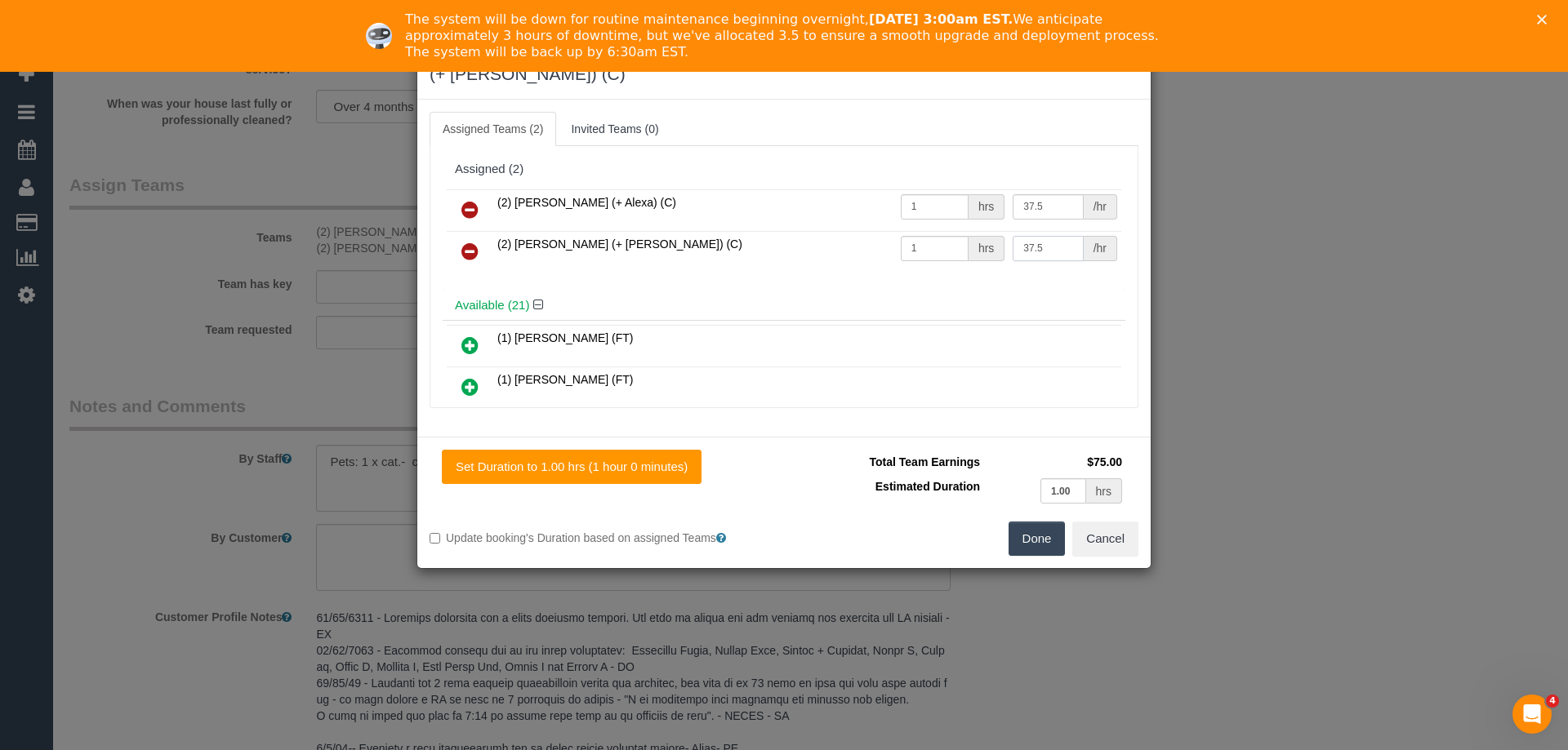
click at [1029, 236] on input "37.5" at bounding box center [1048, 248] width 70 height 25
paste input "47.13"
type input "47.13"
click at [1032, 522] on button "Done" at bounding box center [1036, 538] width 57 height 34
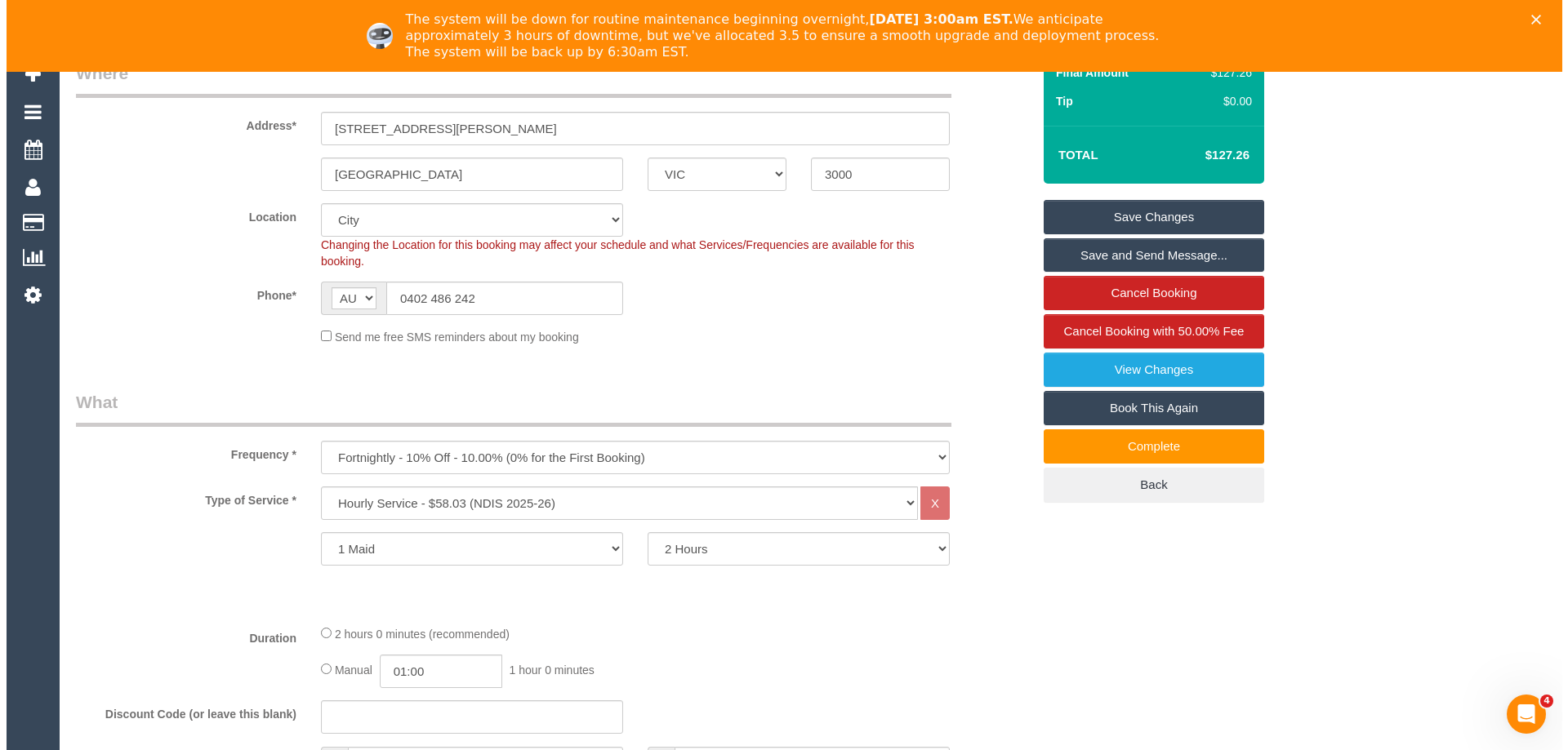
scroll to position [0, 0]
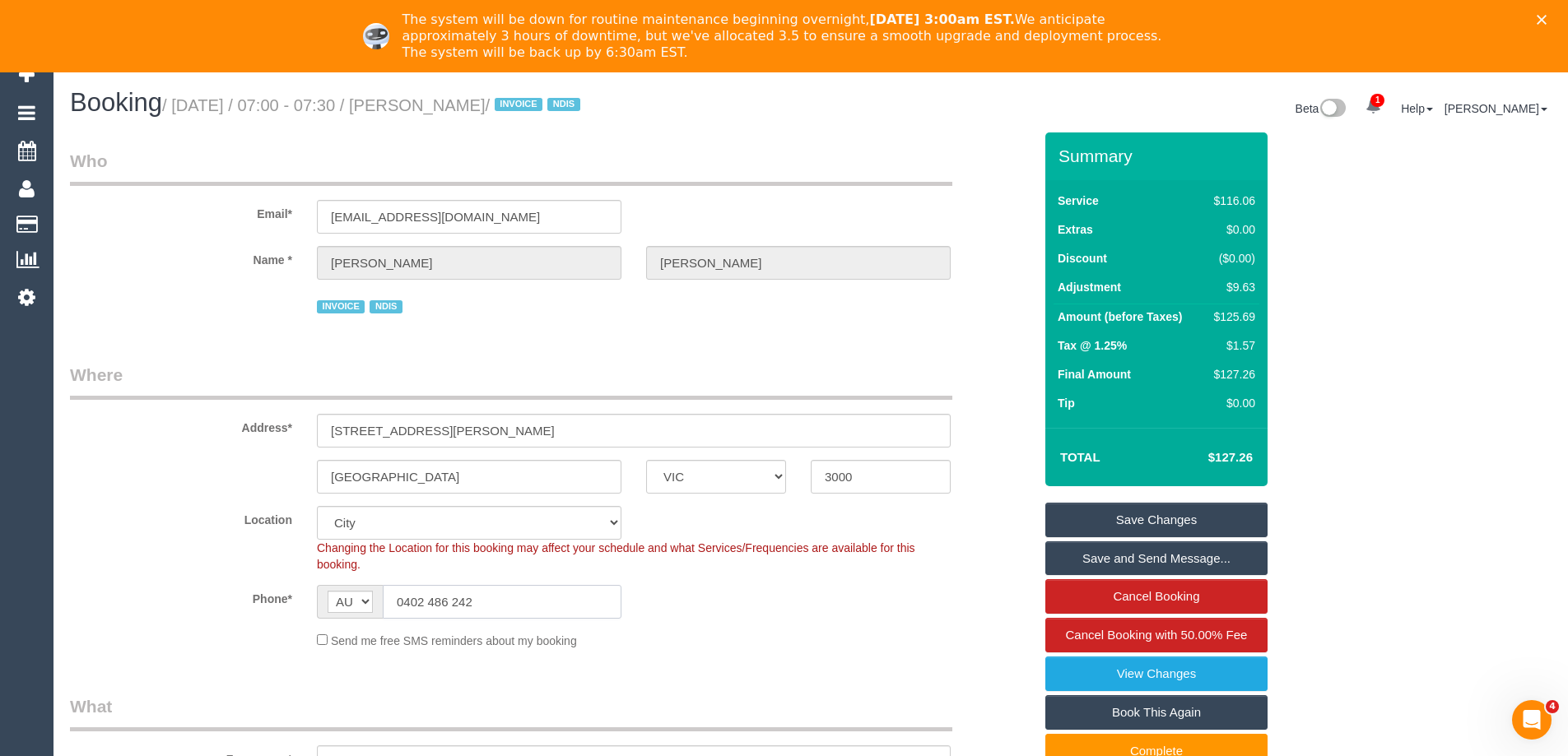
click at [431, 589] on input "0402 486 242" at bounding box center [502, 602] width 239 height 33
click at [1164, 512] on link "Save Changes" at bounding box center [1156, 520] width 222 height 34
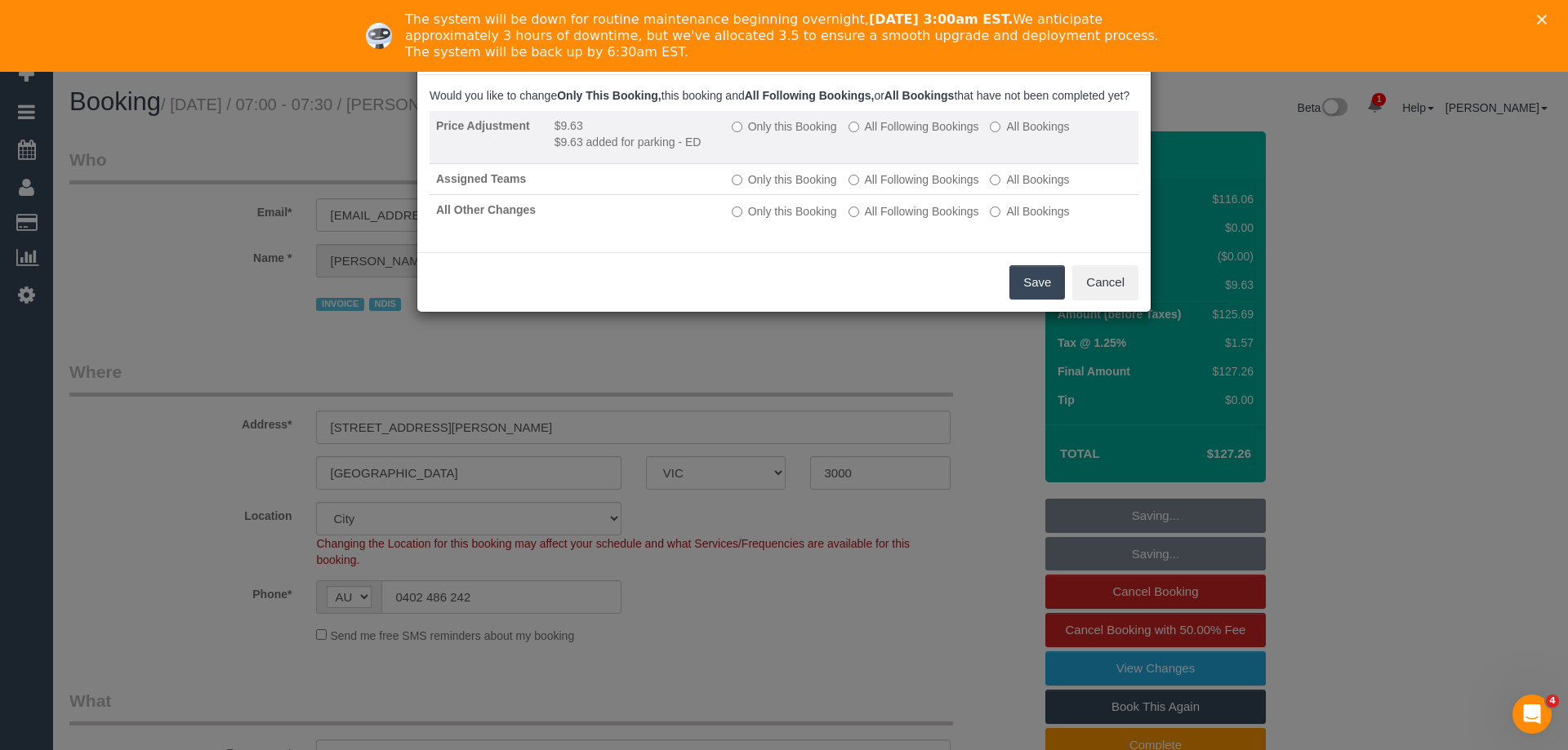
click at [770, 135] on label "Only this Booking" at bounding box center [784, 126] width 105 height 17
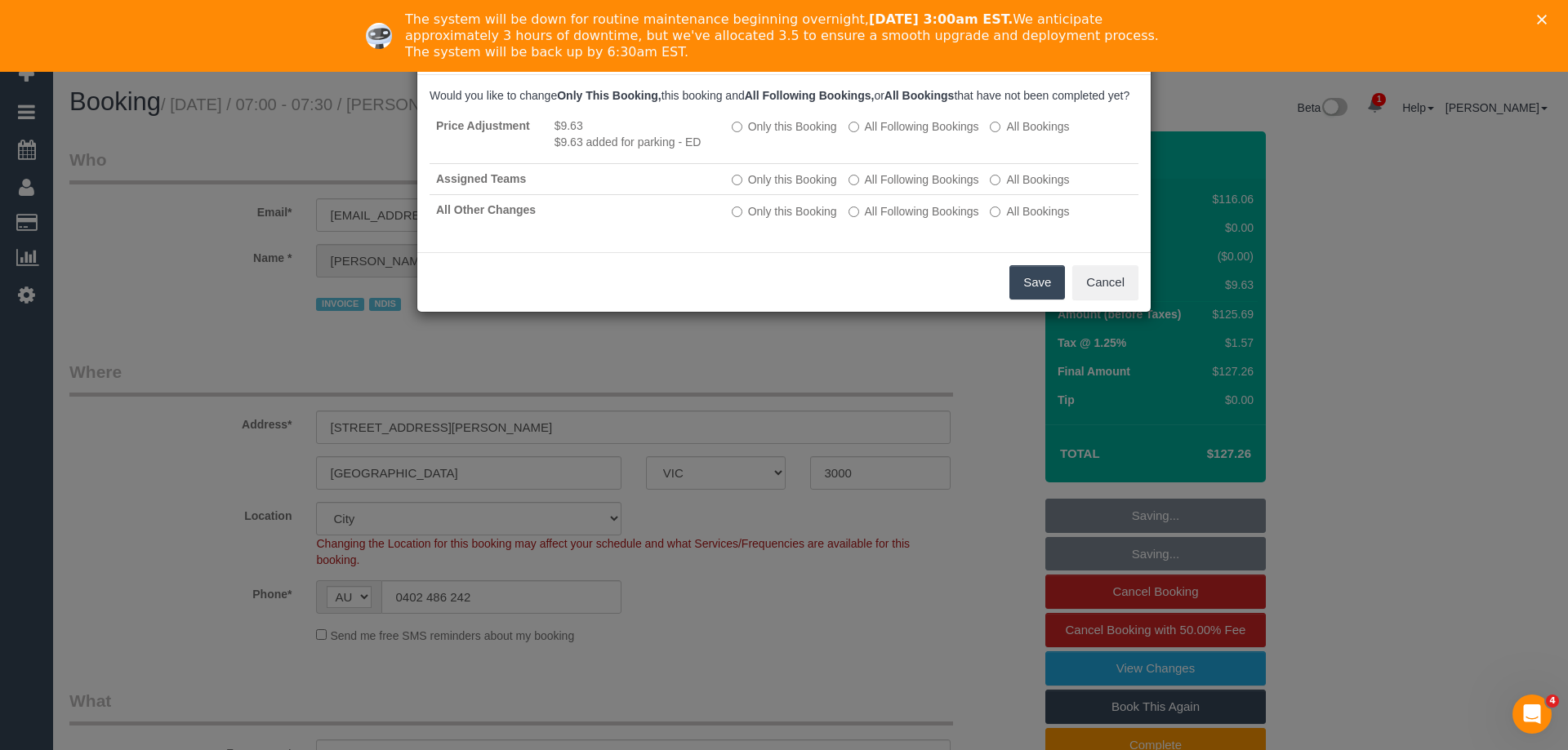
click at [1036, 300] on button "Save" at bounding box center [1037, 282] width 56 height 34
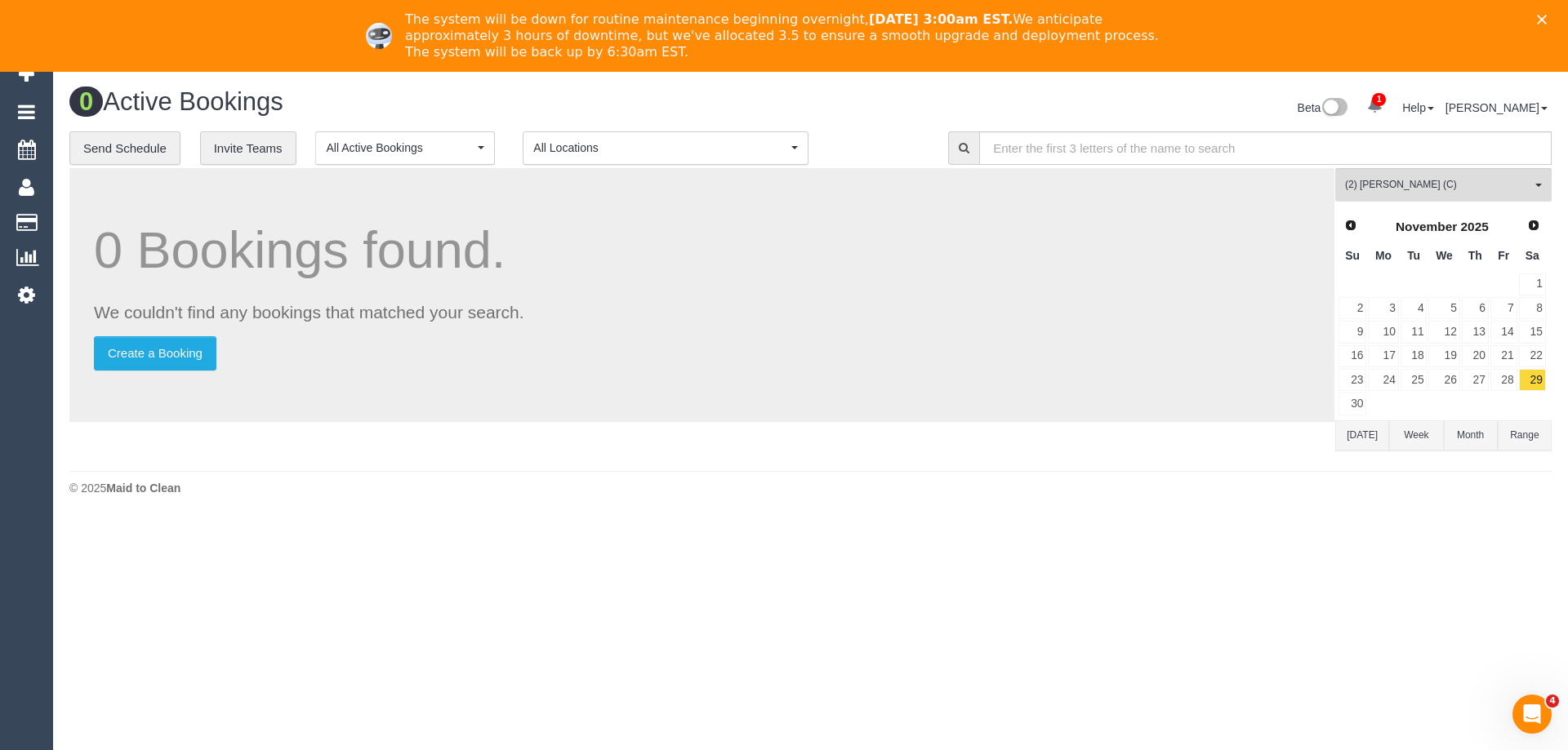
click at [1244, 545] on body "1 Beta Your Notifications You have 0 alerts × You have 2 to charge for 03/09/20…" at bounding box center [784, 411] width 1568 height 678
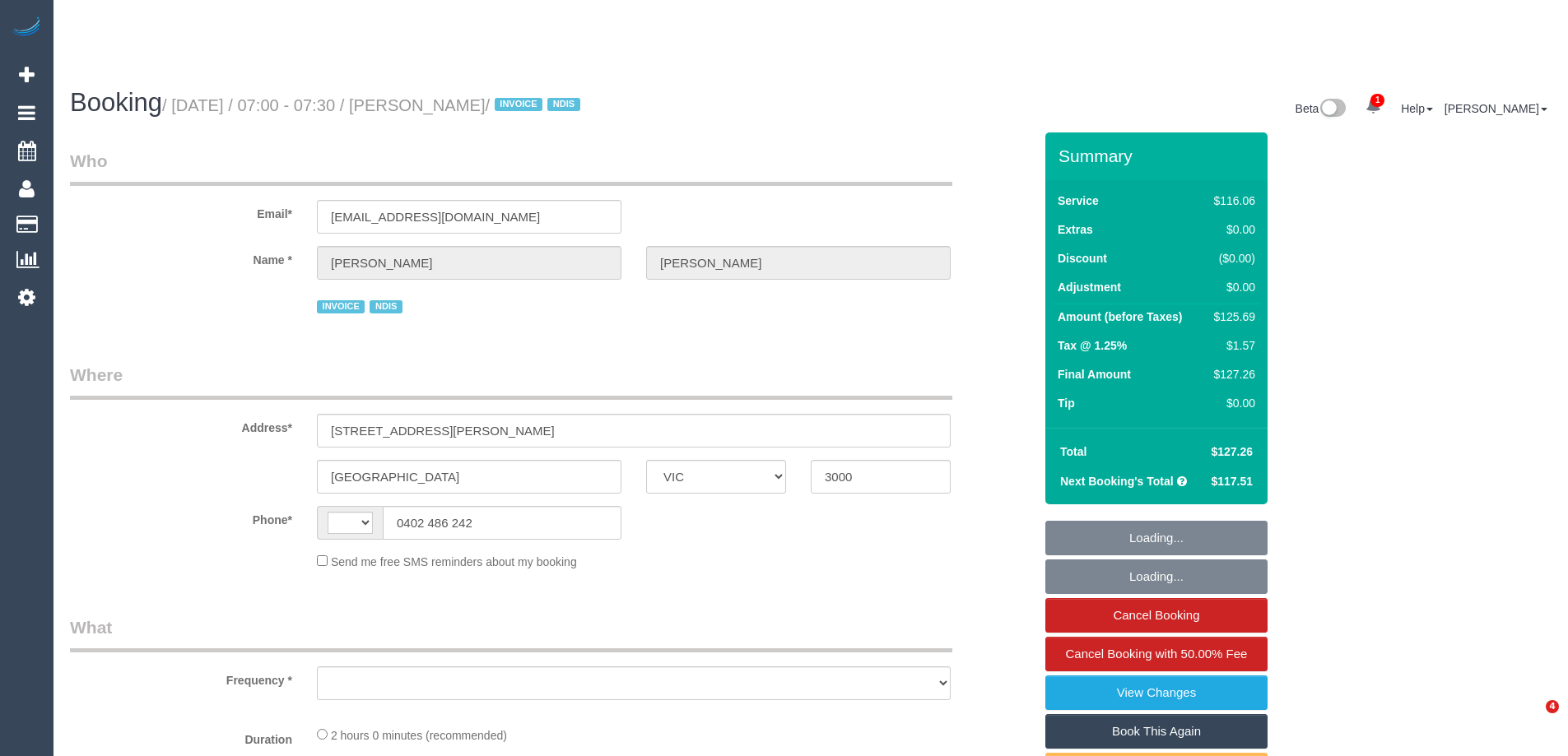
select select "VIC"
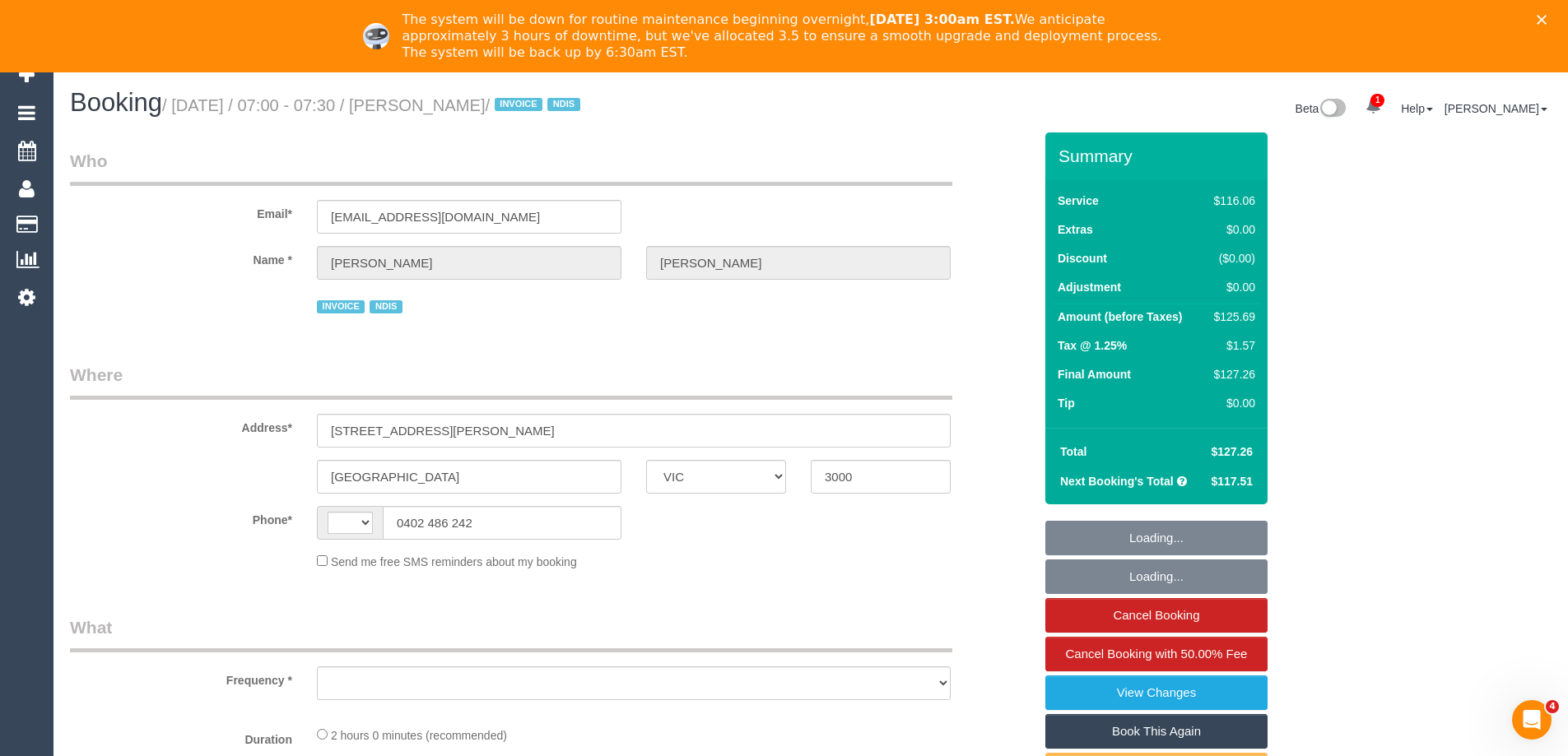
select select "string:AU"
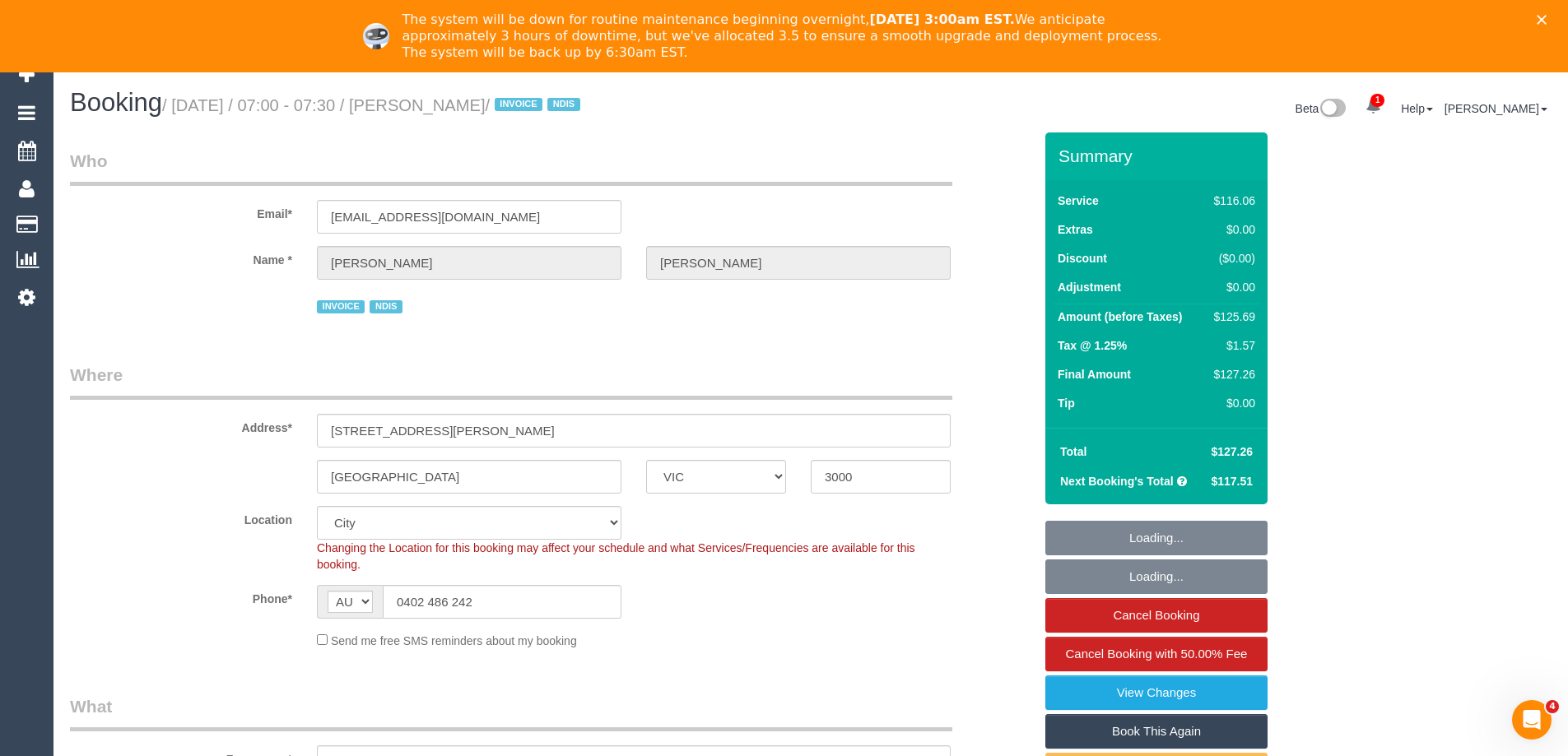
select select "object:757"
select select "number:29"
select select "number:14"
select select "number:18"
select select "number:22"
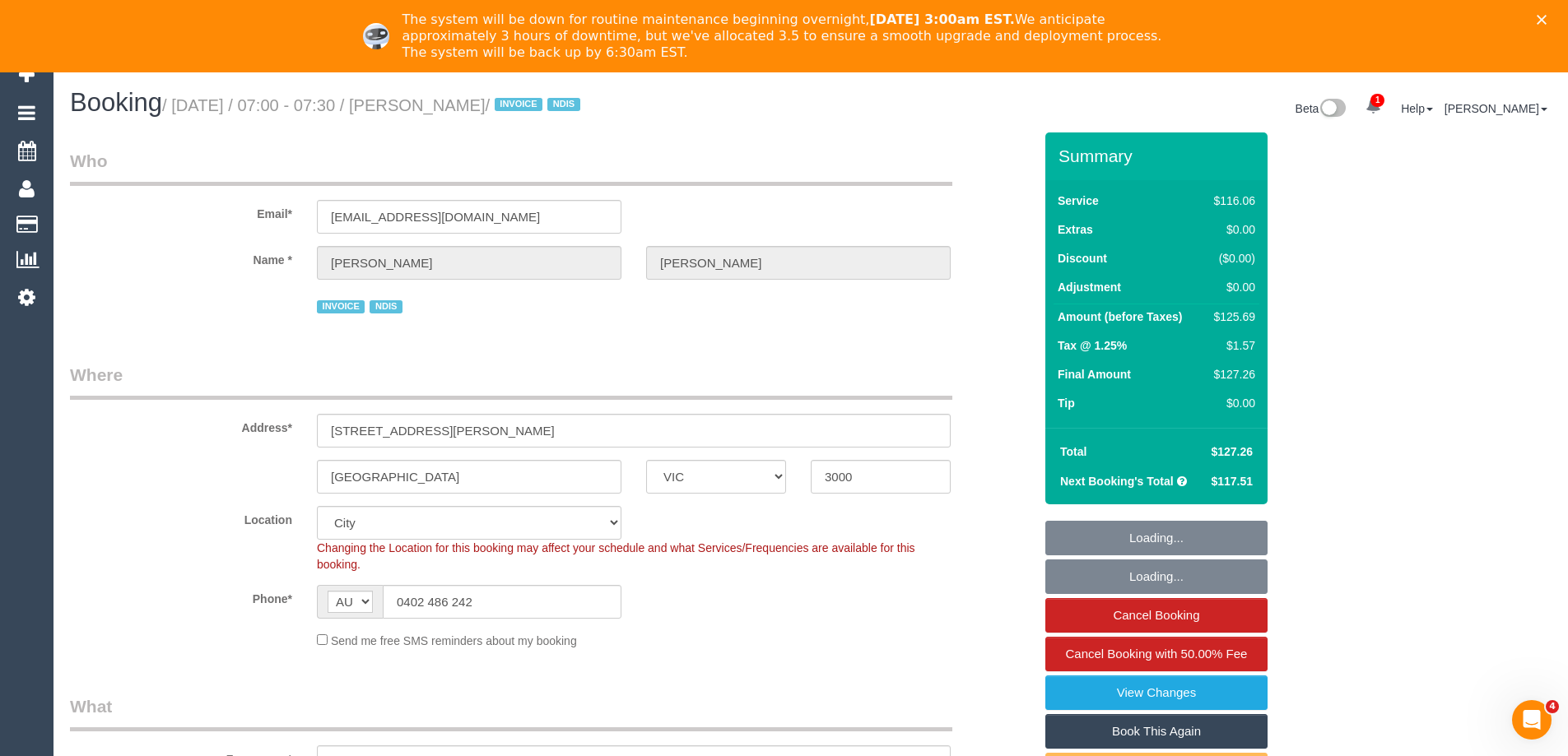
select select "number:34"
select select "number:26"
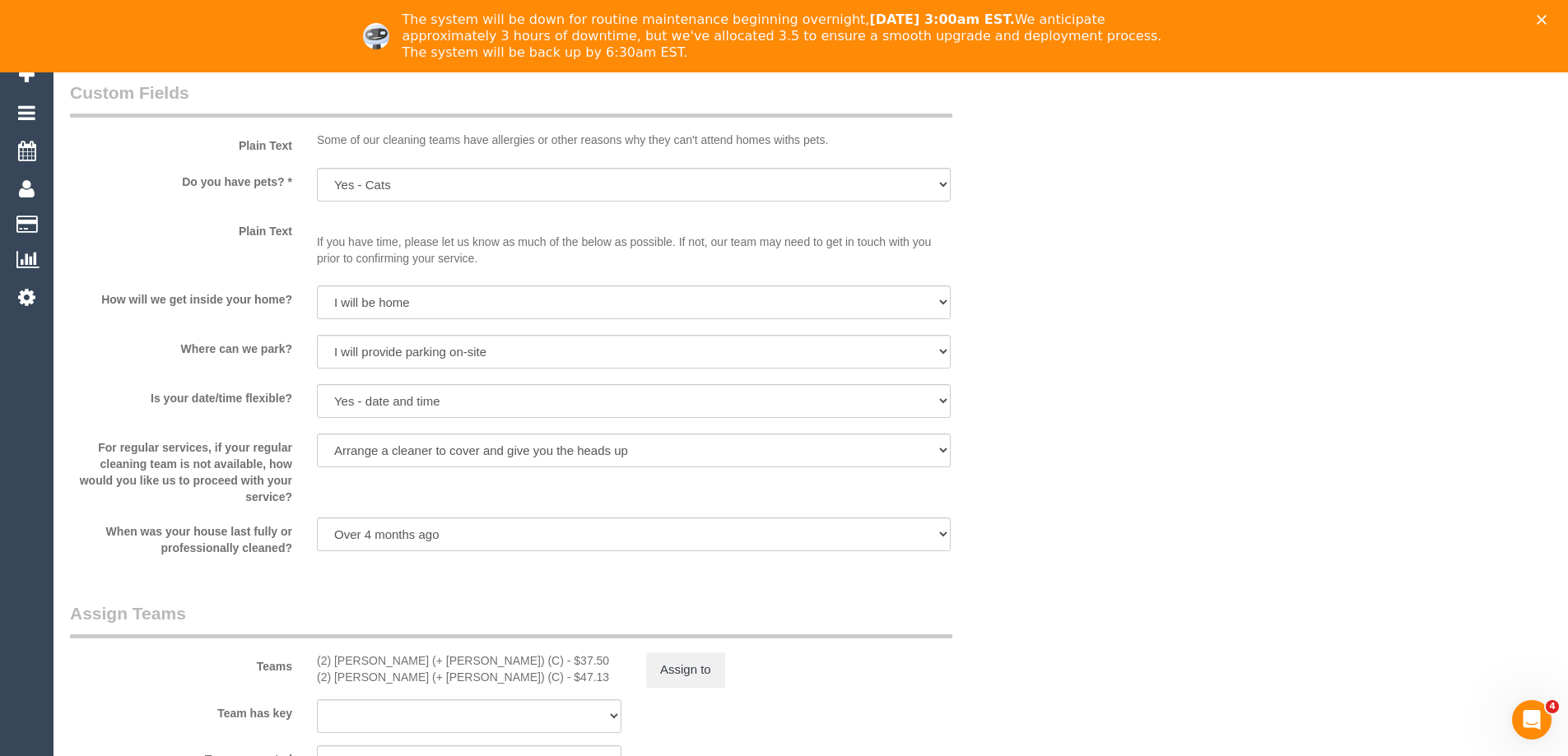
scroll to position [1811, 0]
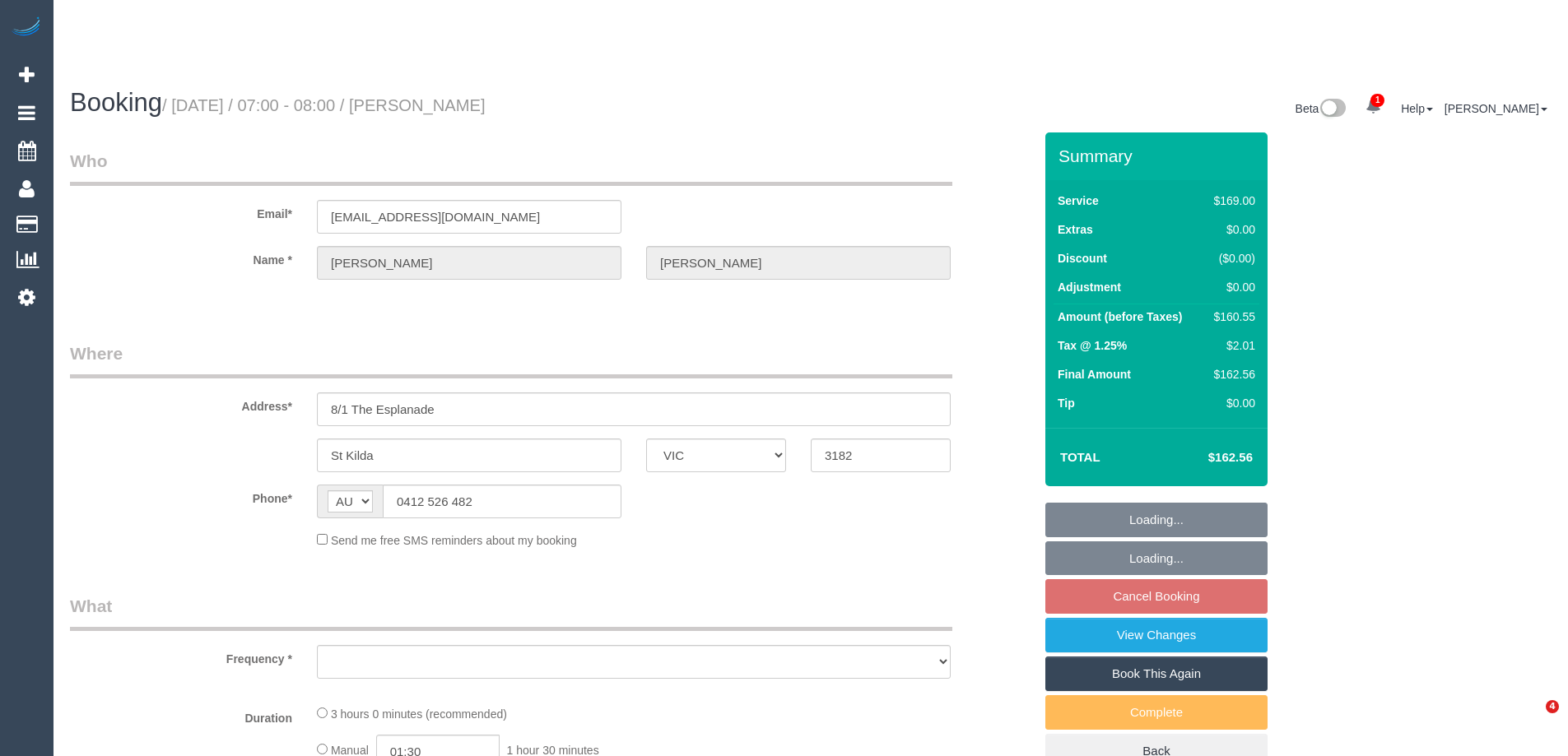
select select "VIC"
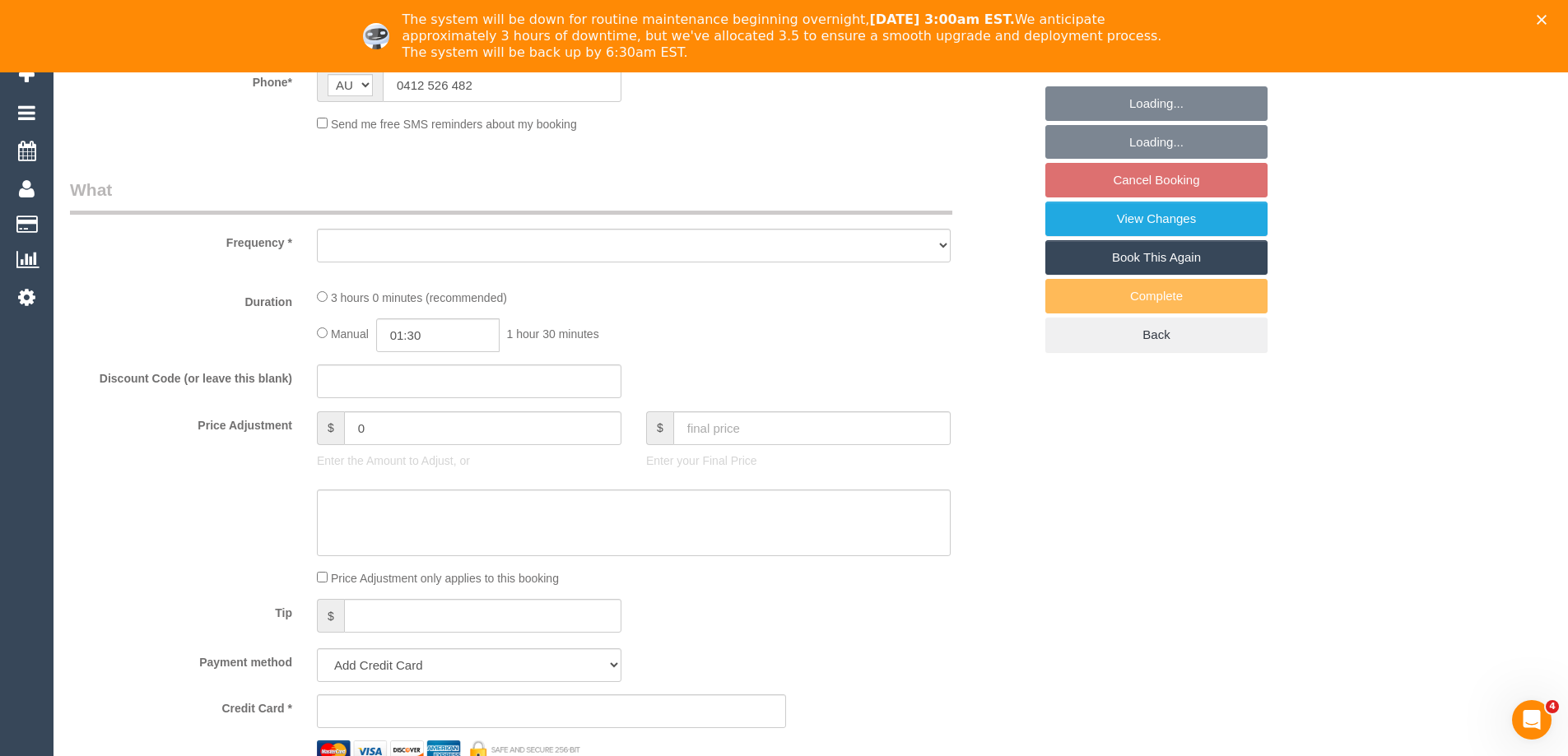
select select "object:541"
select select "string:stripe-pm_1Rdi8x2GScqysDRVC2V5ftg0"
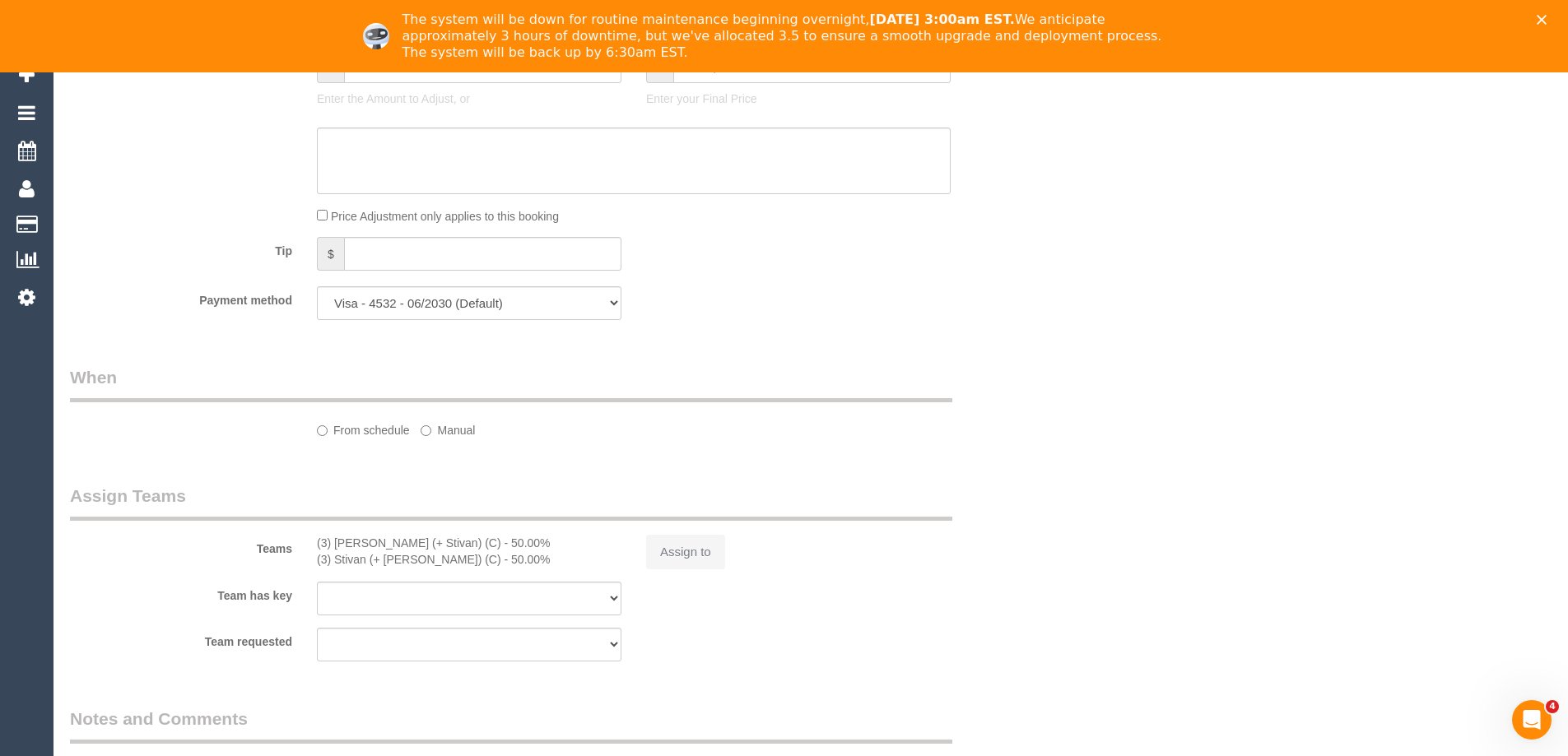
select select "object:694"
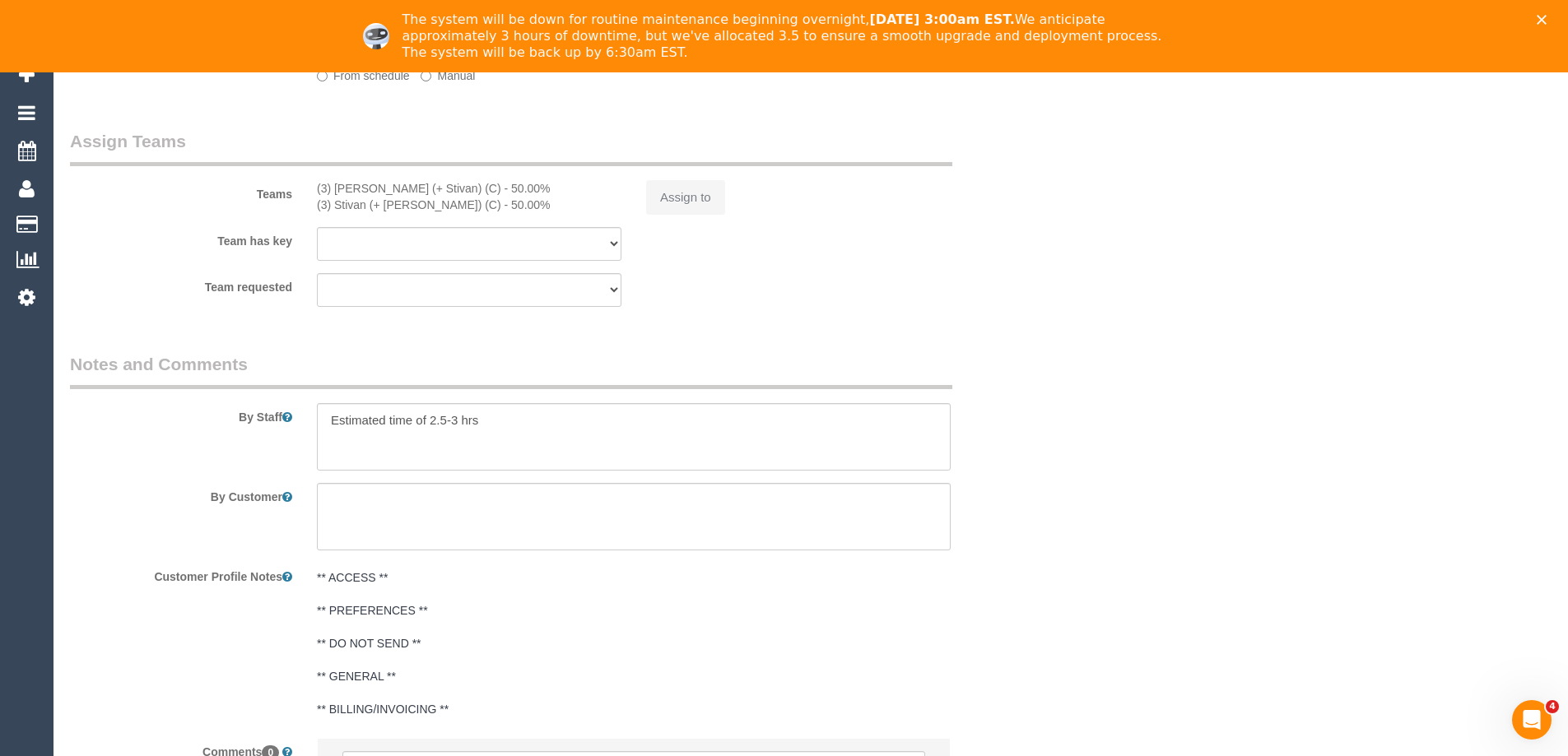
select select "number:28"
select select "number:14"
select select "number:20"
select select "number:23"
select select "number:33"
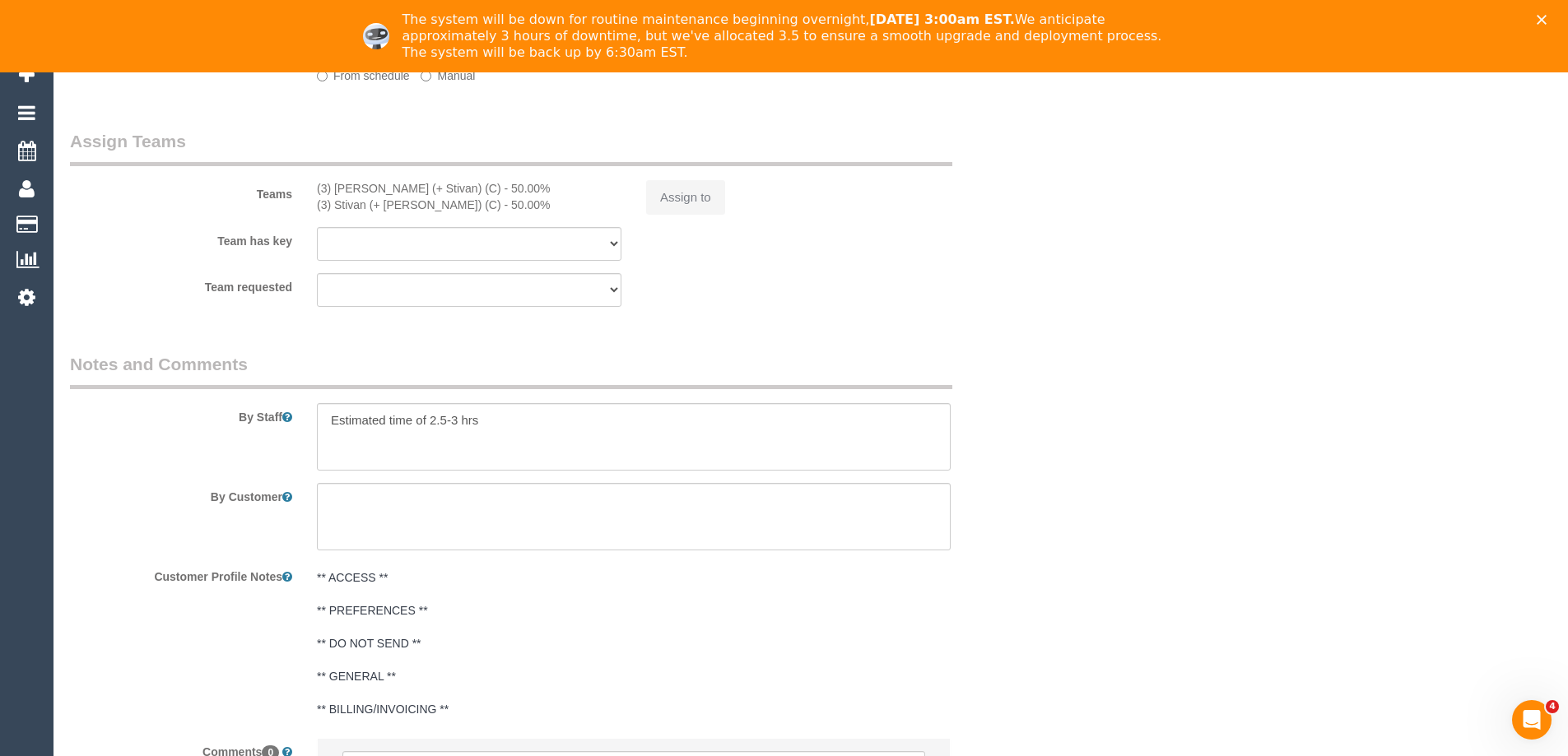
select select "number:13"
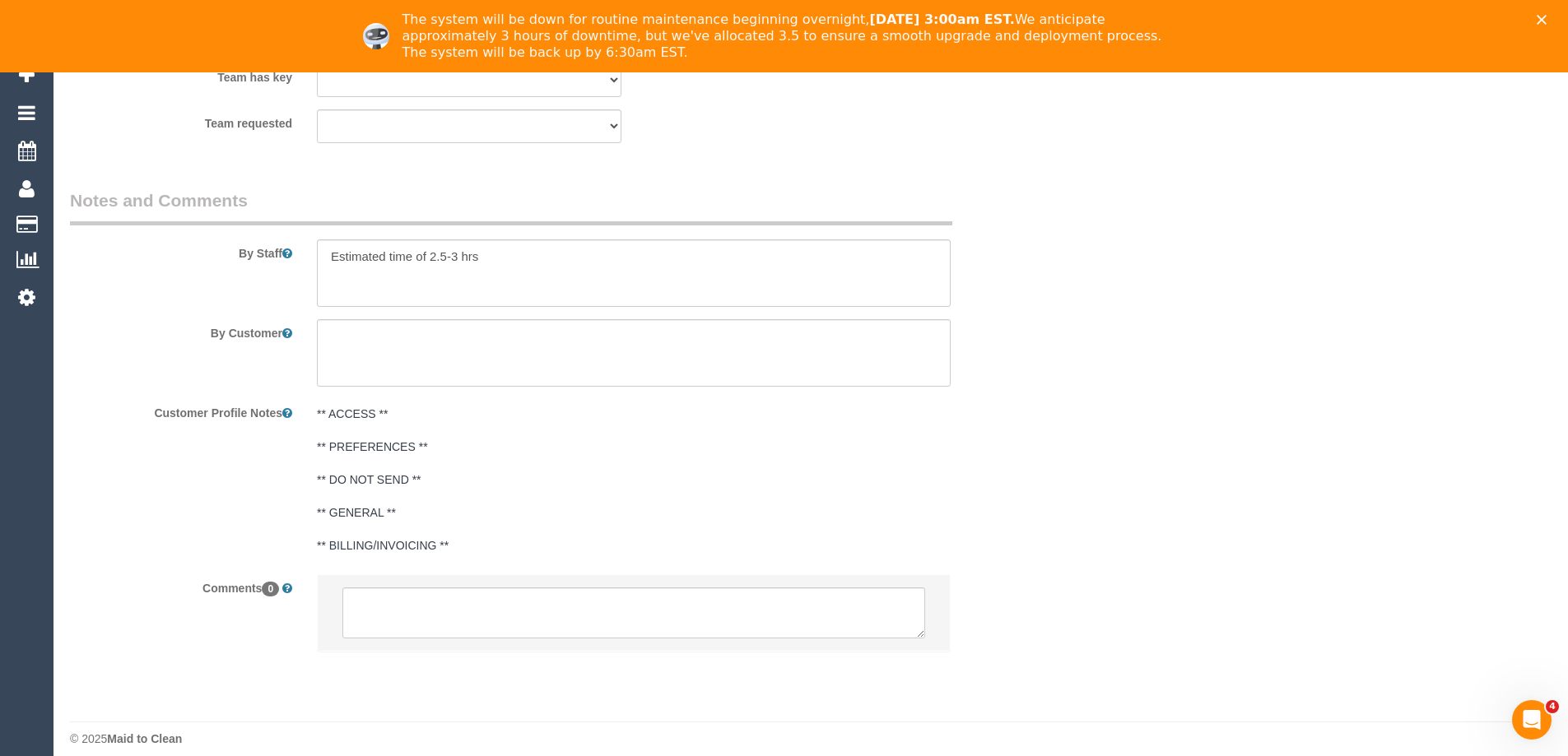
select select "spot1"
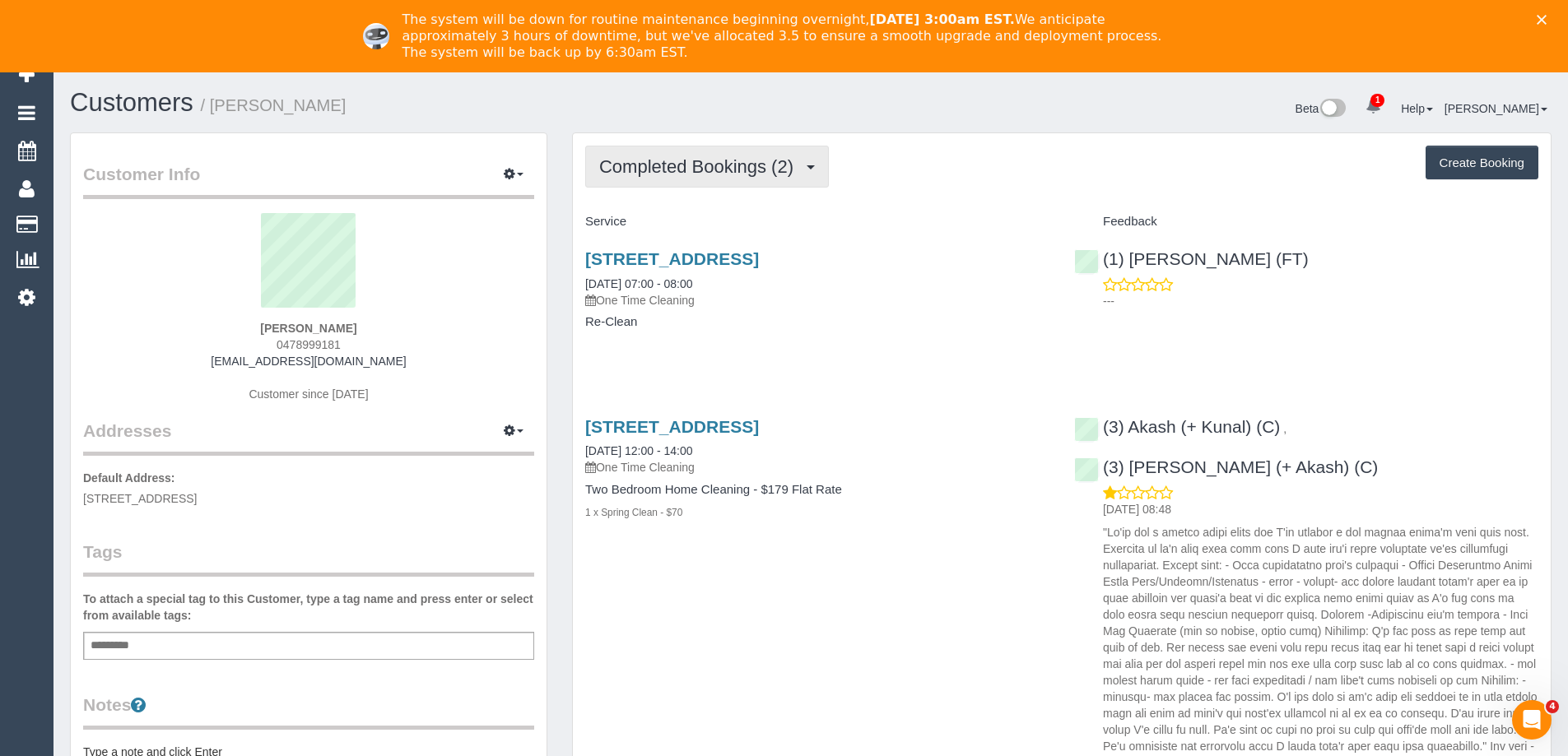
click at [699, 168] on span "Completed Bookings (2)" at bounding box center [701, 166] width 203 height 20
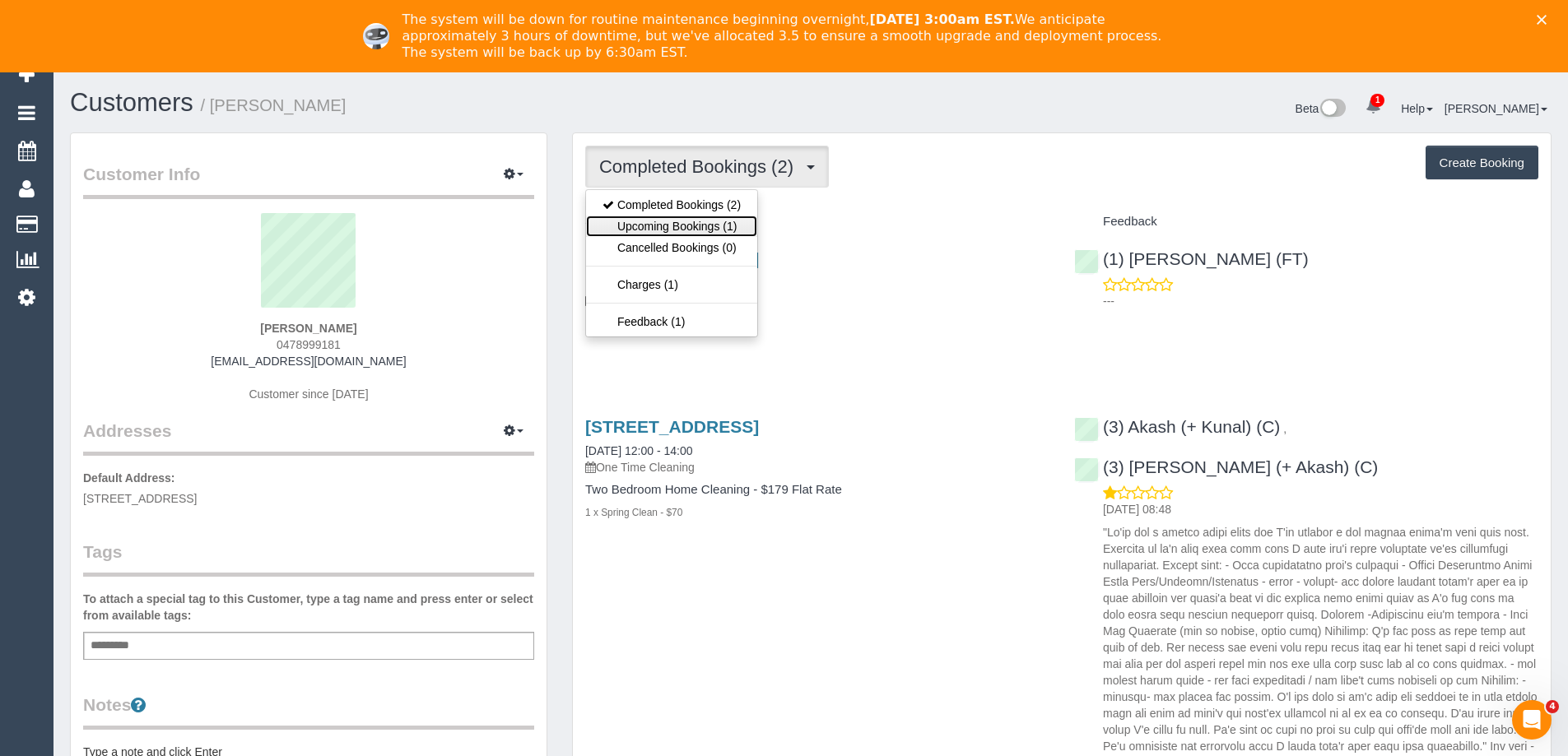
click at [709, 218] on link "Upcoming Bookings (1)" at bounding box center [672, 226] width 171 height 21
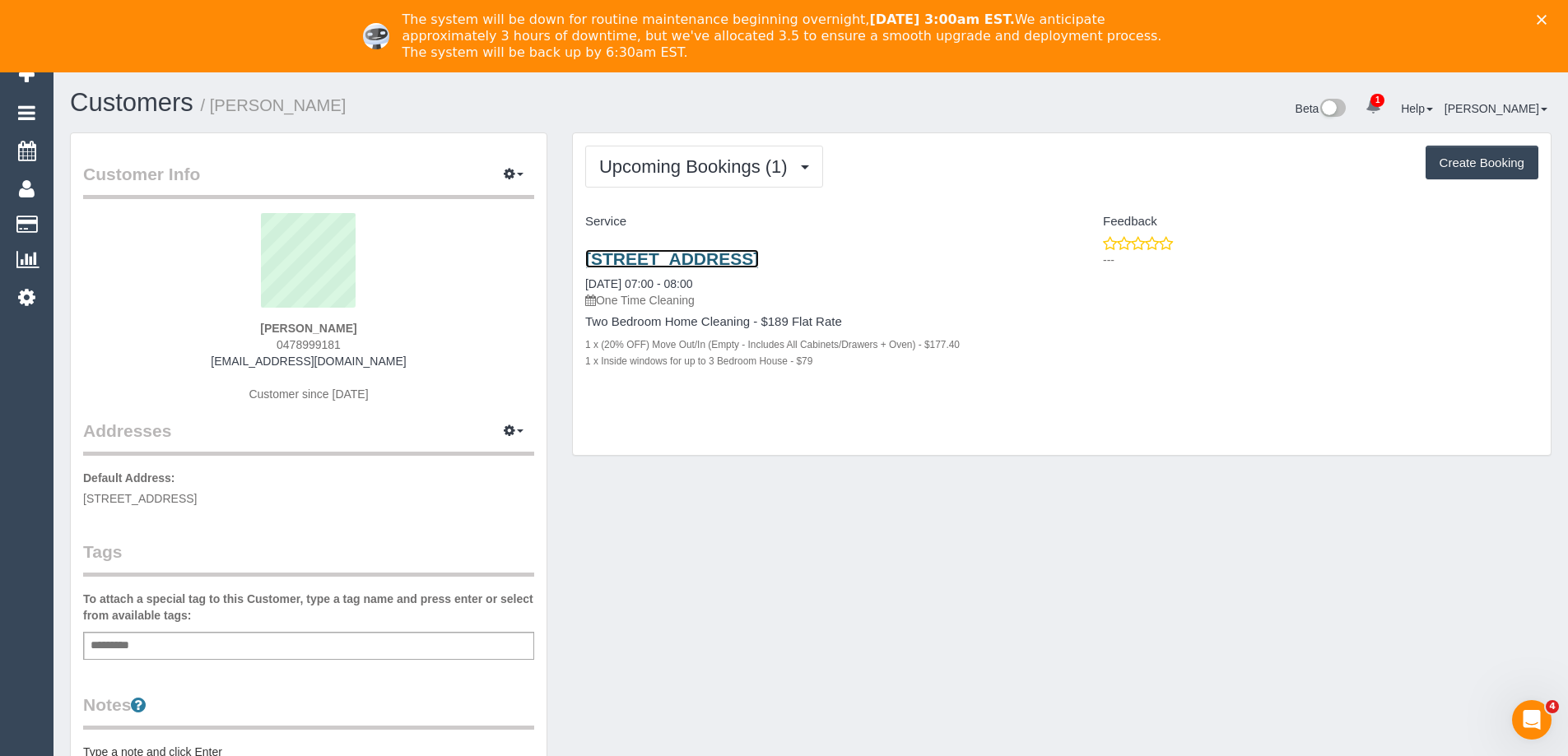
click at [759, 260] on link "16 Kensington Road, 16, South Yarra, VIC 3141" at bounding box center [672, 258] width 174 height 19
click at [713, 163] on span "Upcoming Bookings (1)" at bounding box center [697, 166] width 197 height 20
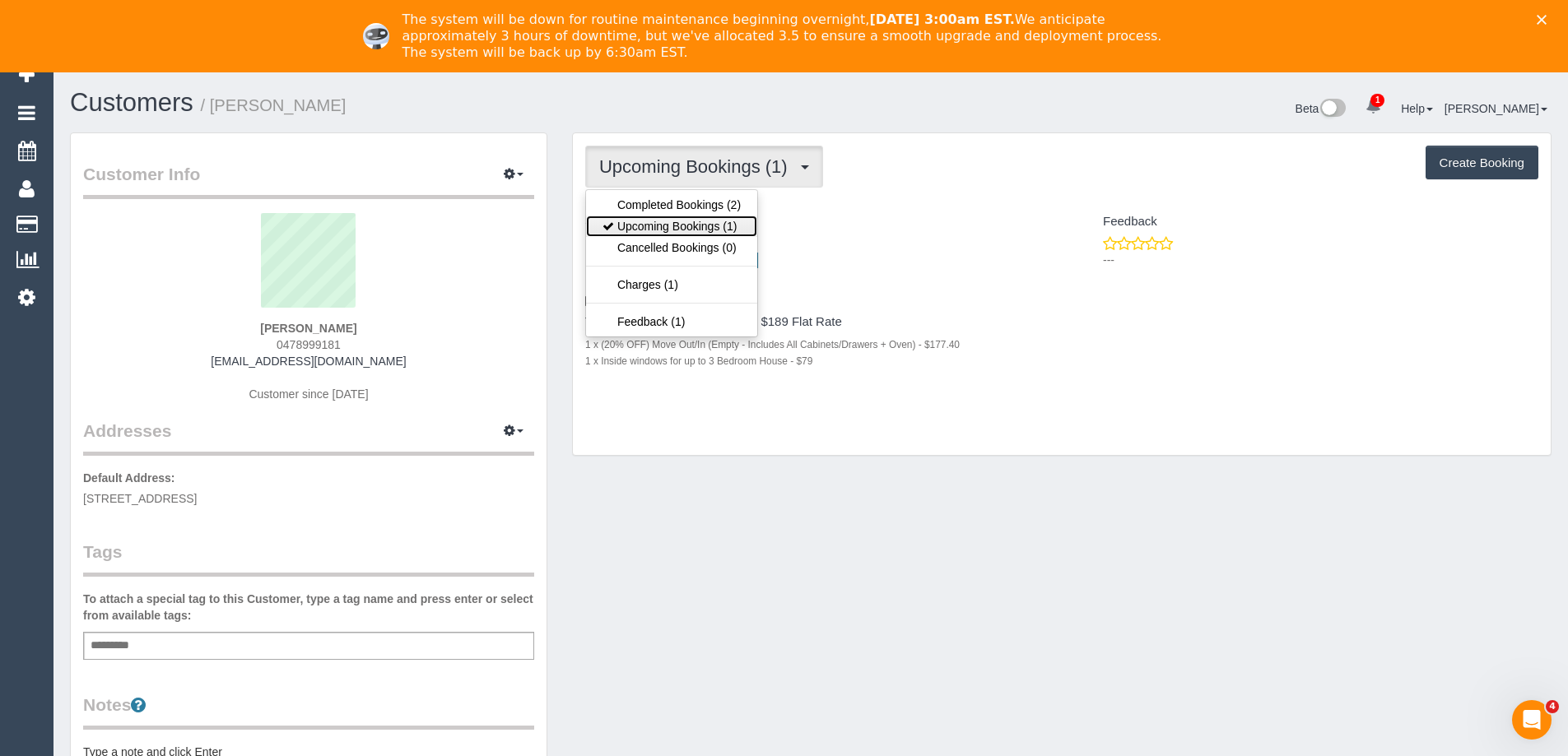
click at [693, 220] on link "Upcoming Bookings (1)" at bounding box center [672, 226] width 171 height 21
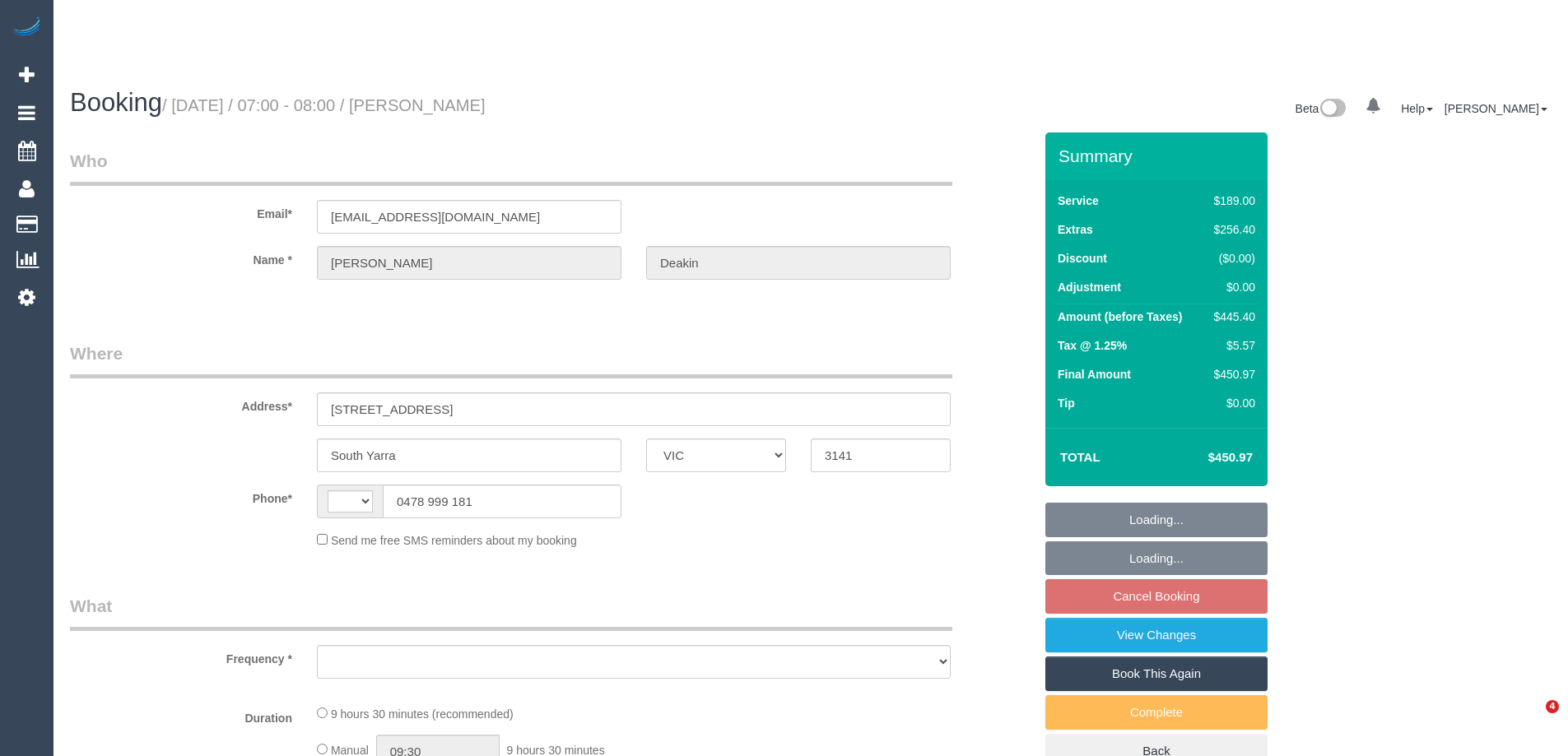
select select "VIC"
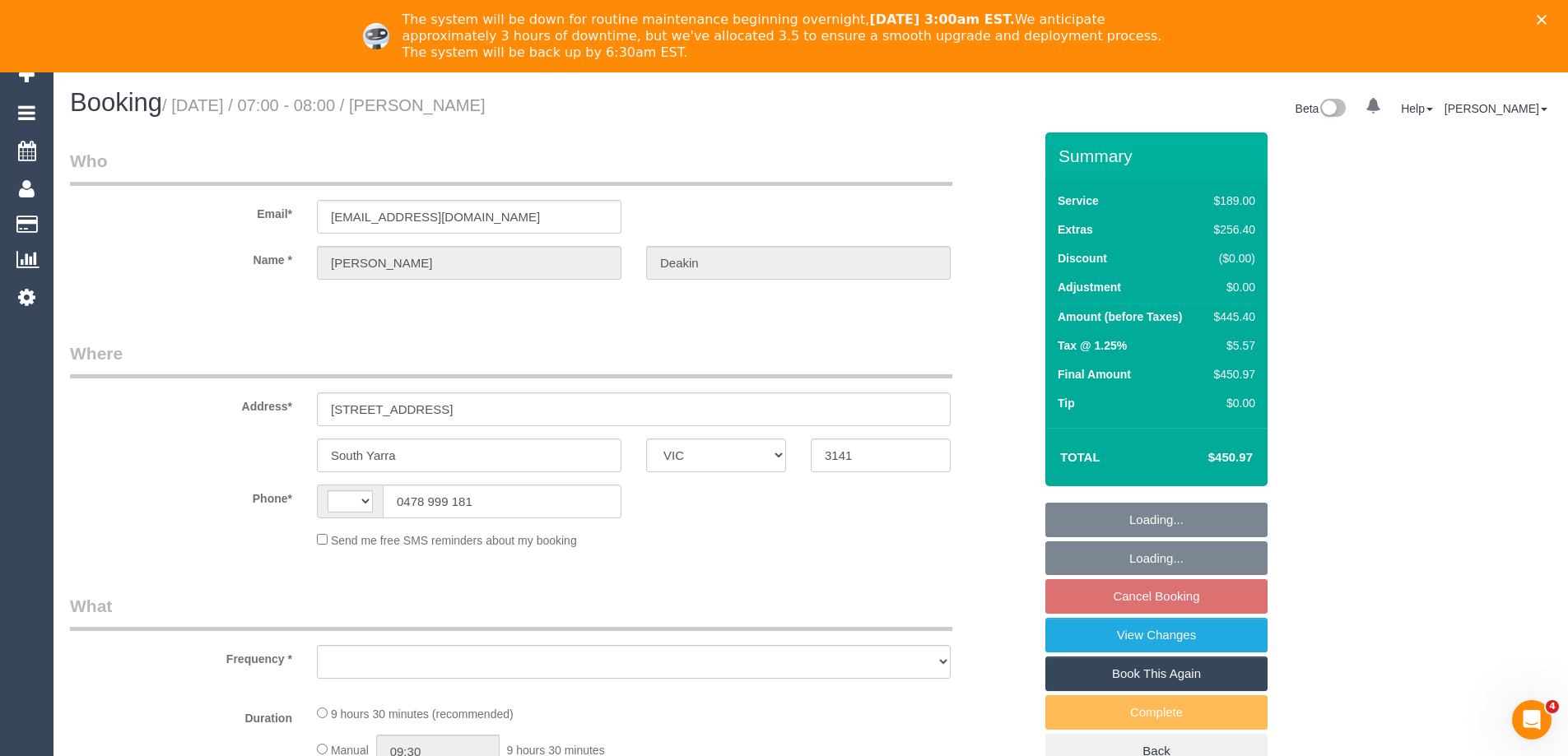
select select "string:AU"
select select "object:552"
select select "string:stripe-pm_1Q14vt2GScqysDRVG5KKE1NU"
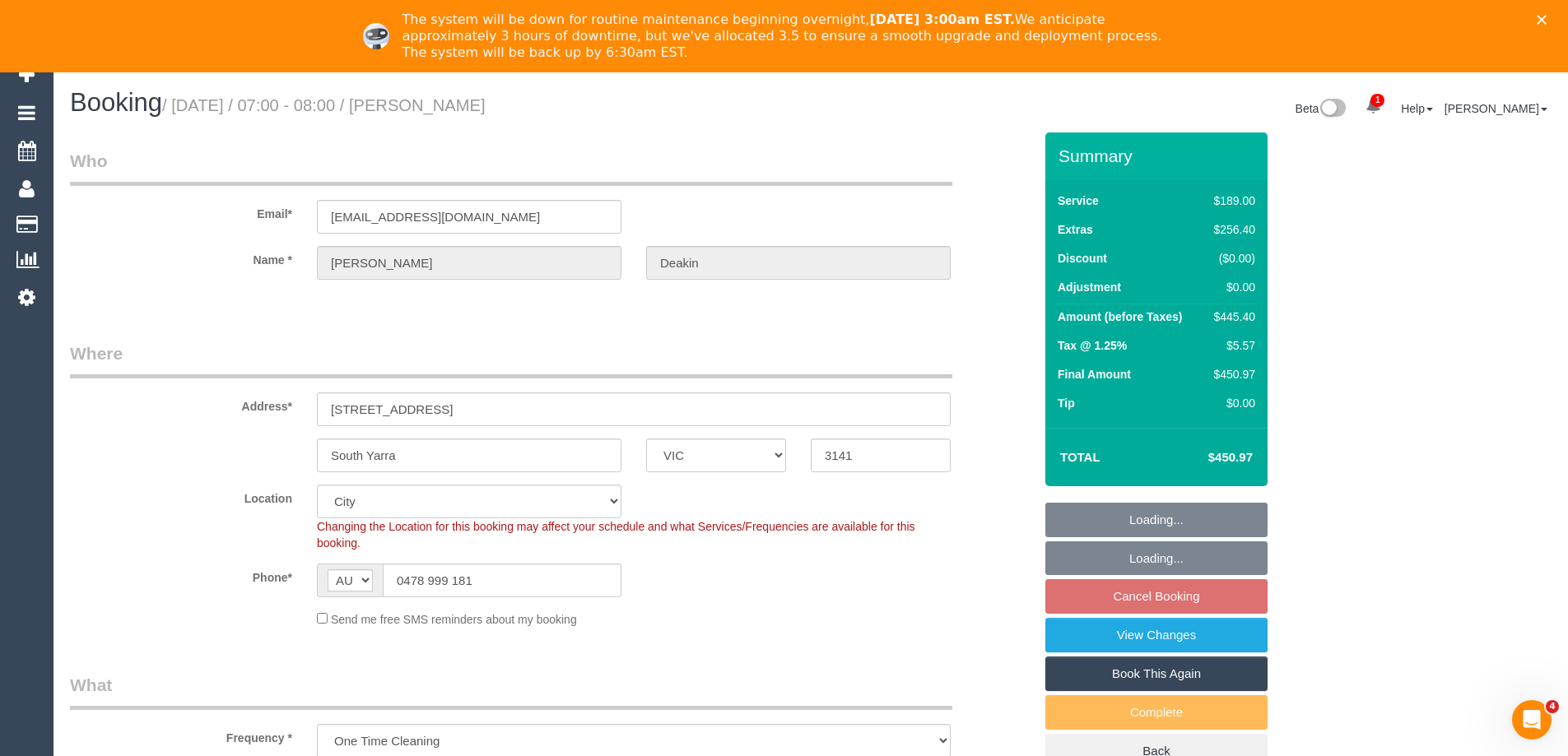
select select "object:655"
select select "spot1"
select select "number:28"
select select "number:14"
select select "number:18"
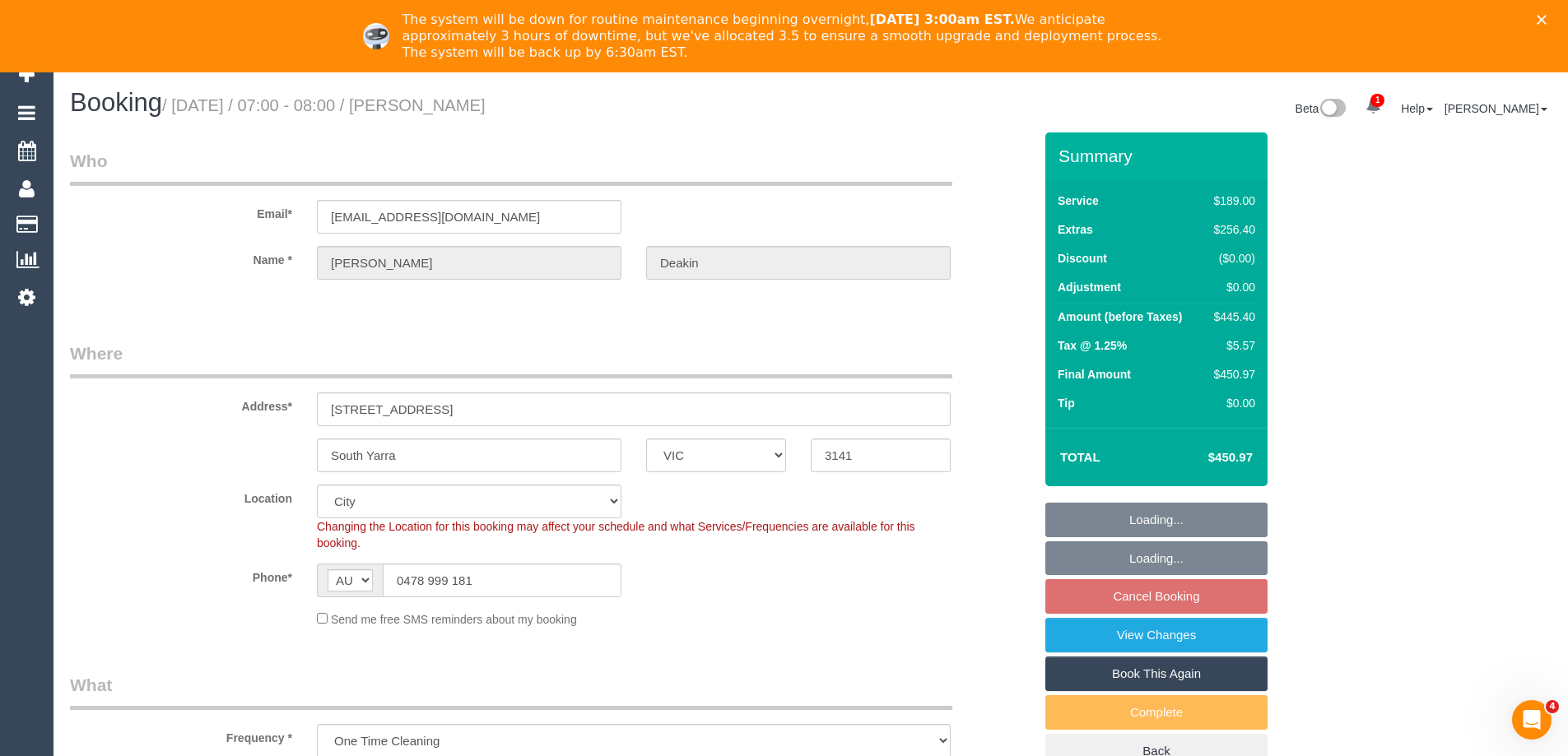
select select "number:24"
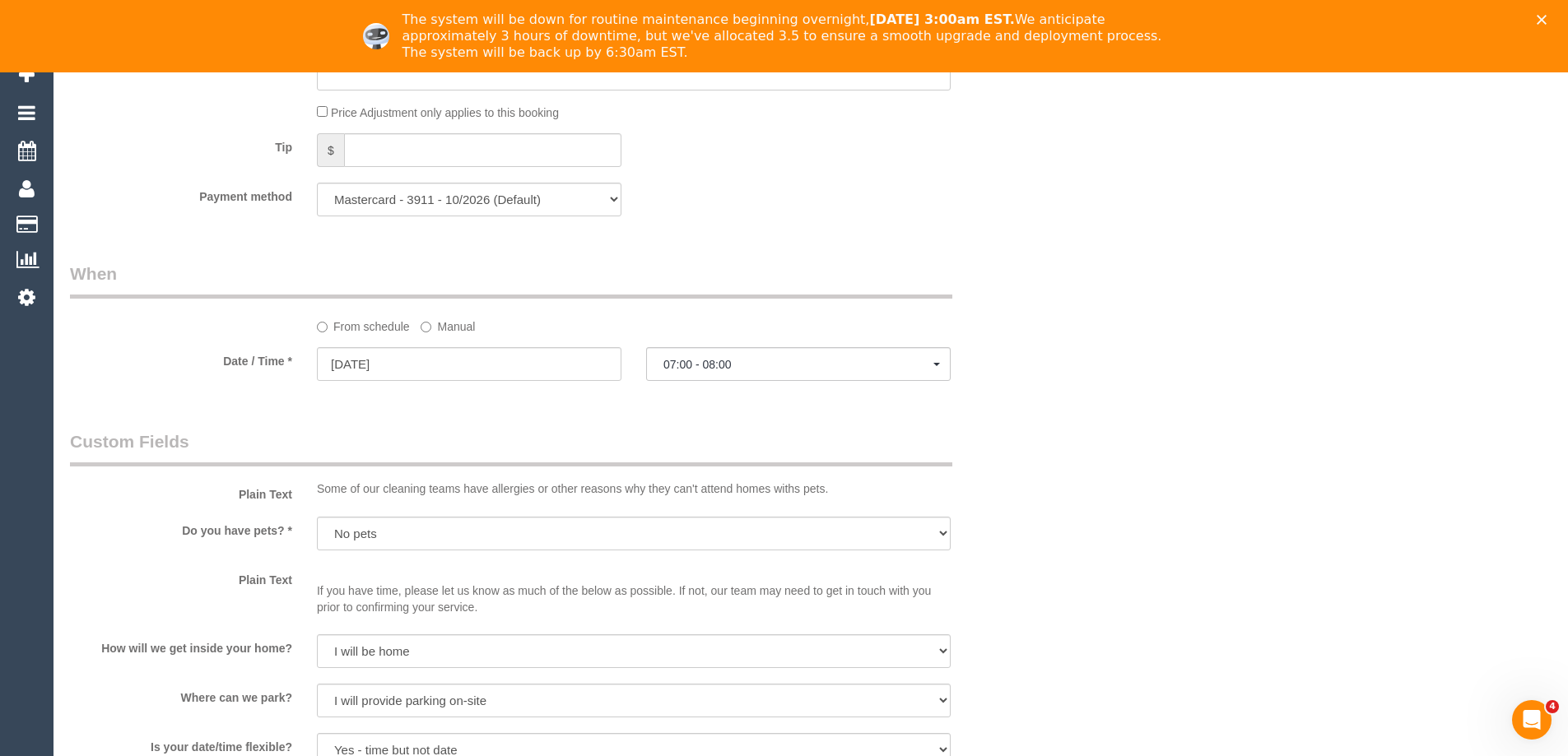
scroll to position [1646, 0]
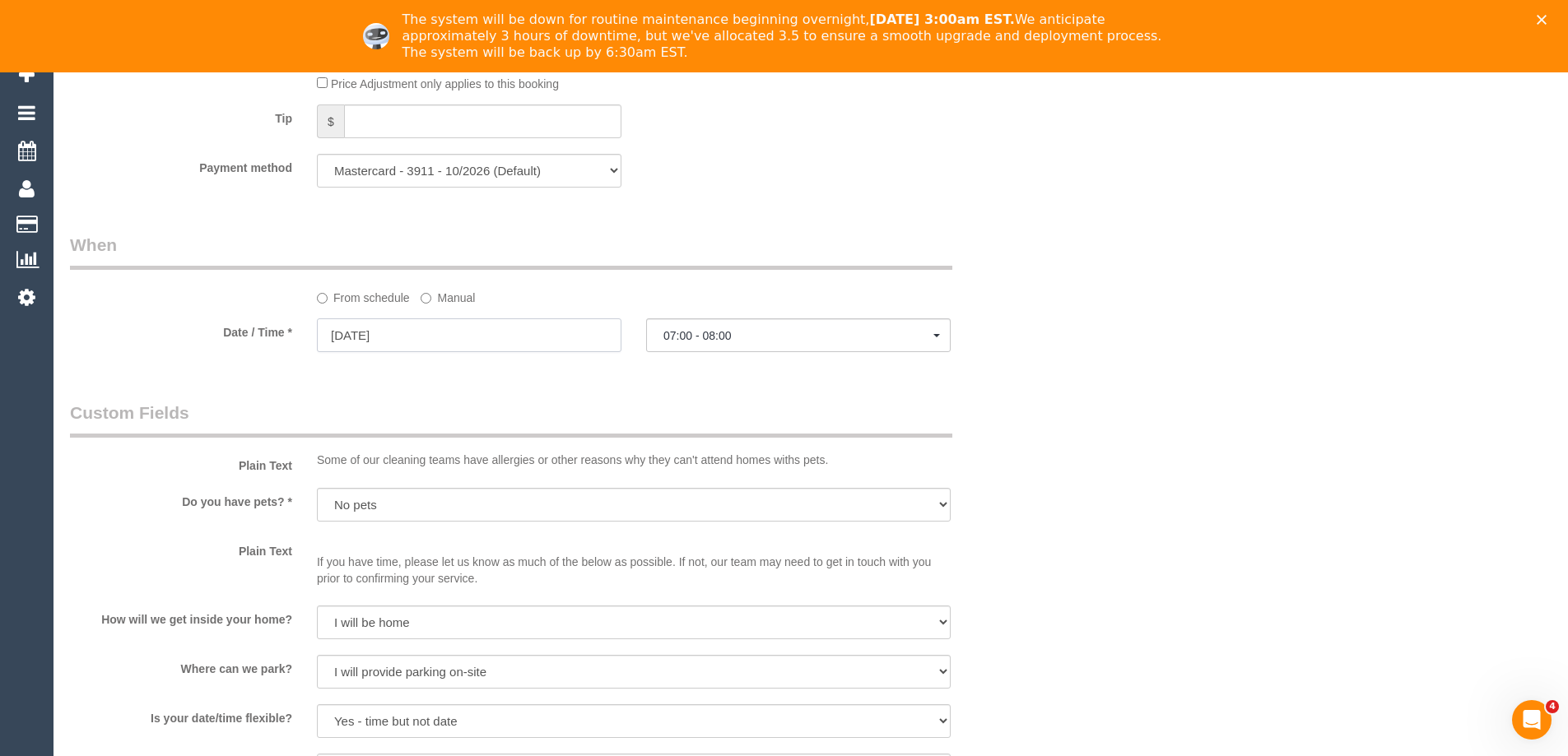
click at [554, 340] on input "[DATE]" at bounding box center [470, 335] width 305 height 33
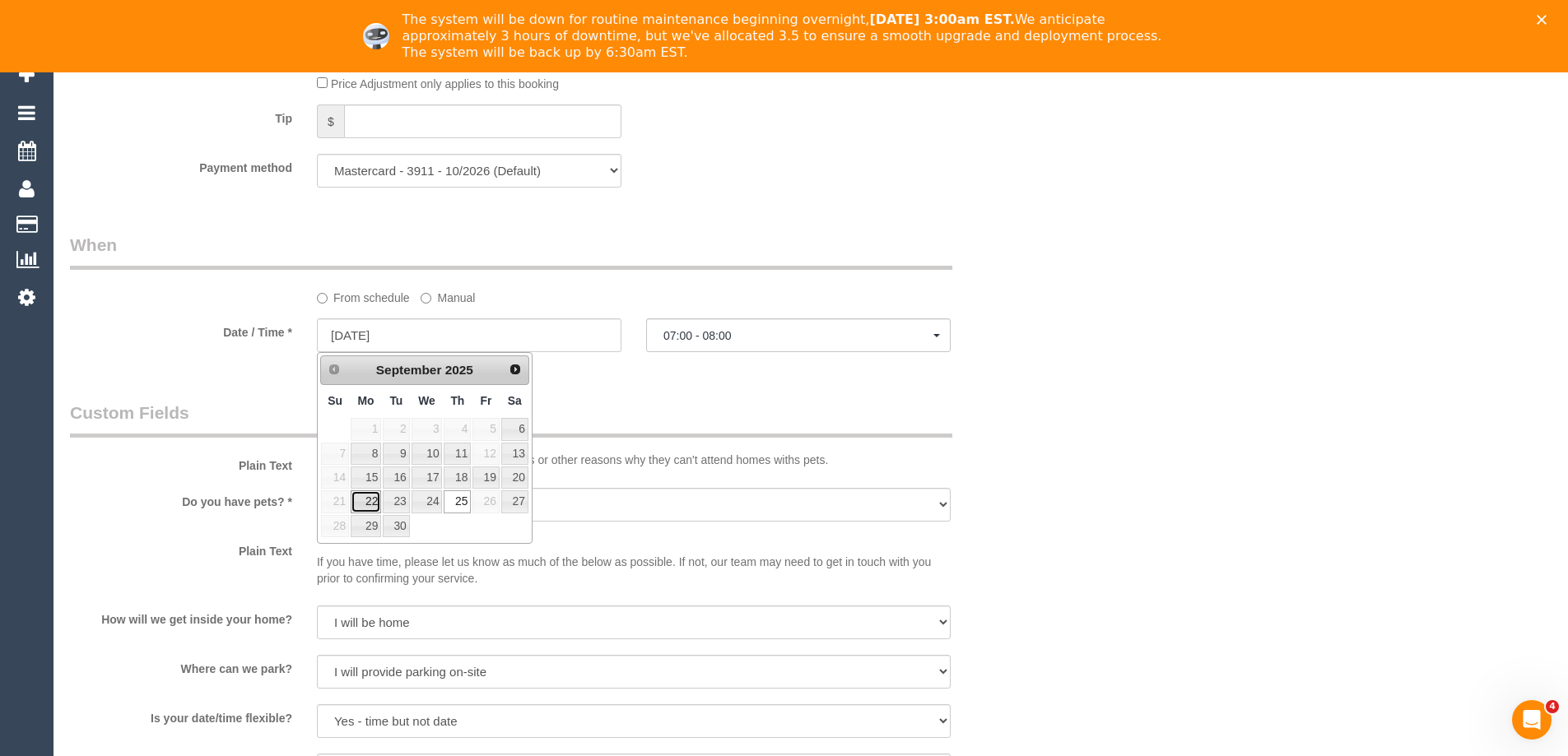
click at [370, 503] on link "22" at bounding box center [366, 501] width 31 height 22
type input "22/09/2025"
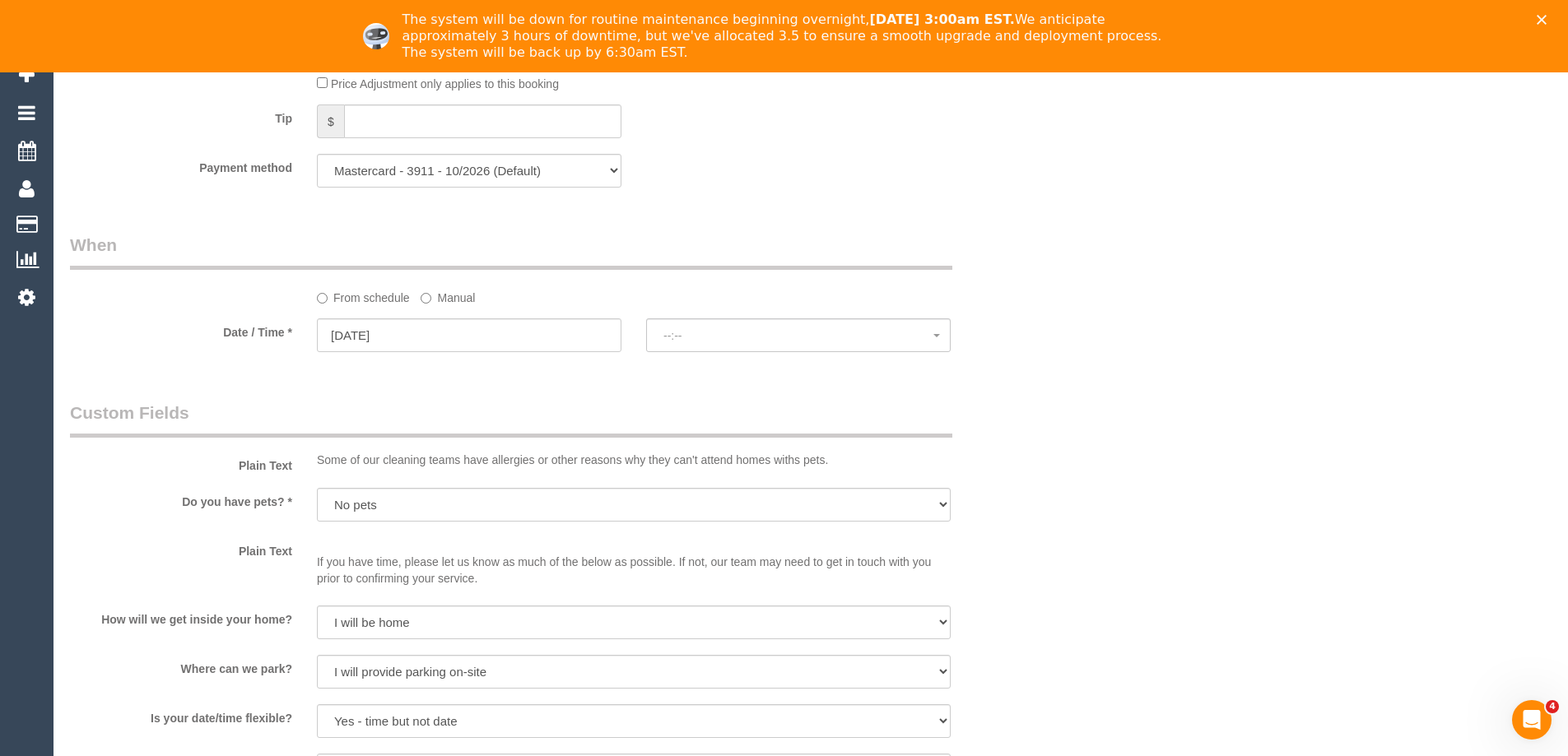
select select "spot18"
click at [739, 339] on span "07:00 - 08:00" at bounding box center [799, 336] width 270 height 13
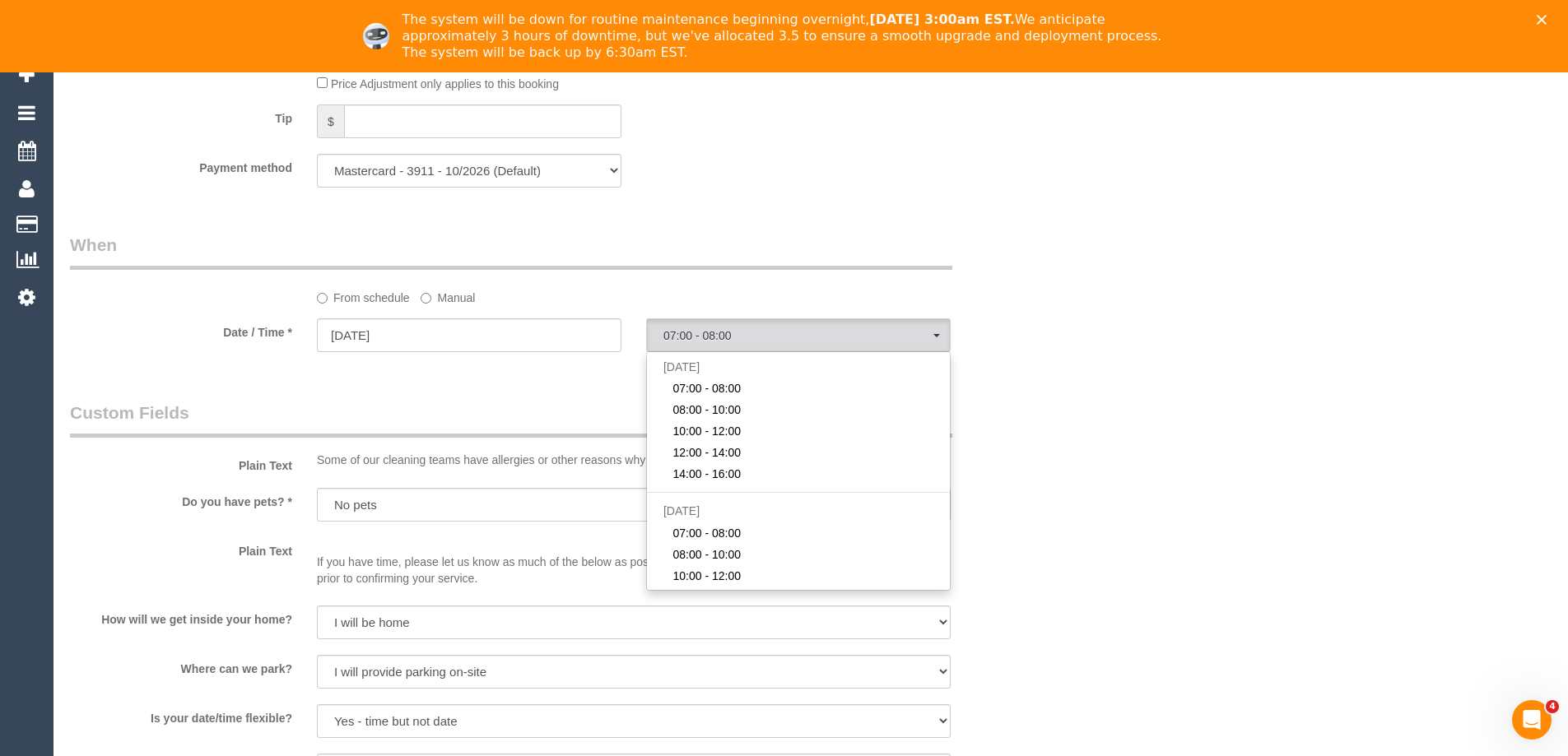
click at [1127, 340] on div "Who Email* hollydeakin97@gmail.com Name * Holly Deakin Where Address* 16 Kensin…" at bounding box center [810, 95] width 1482 height 3217
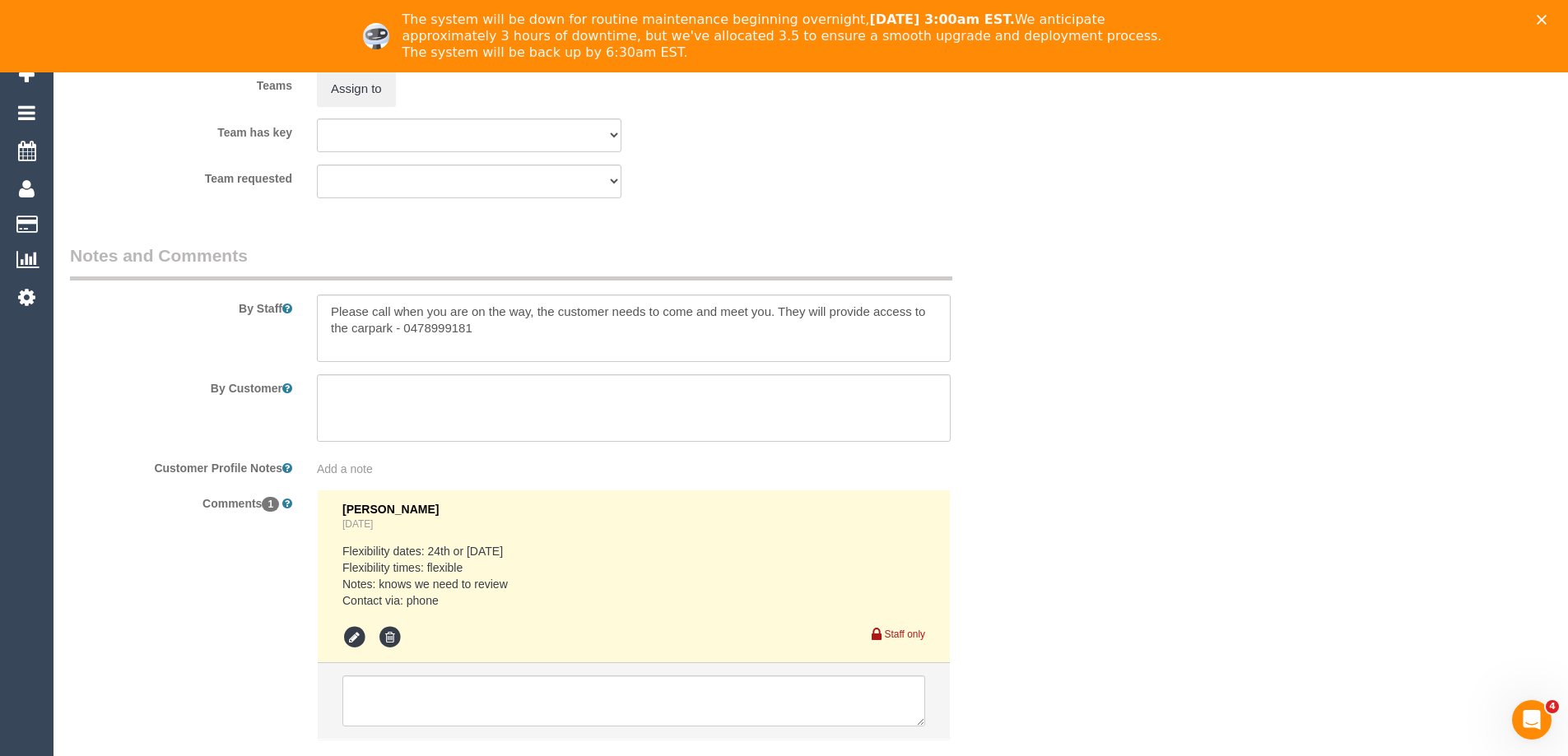
scroll to position [2650, 0]
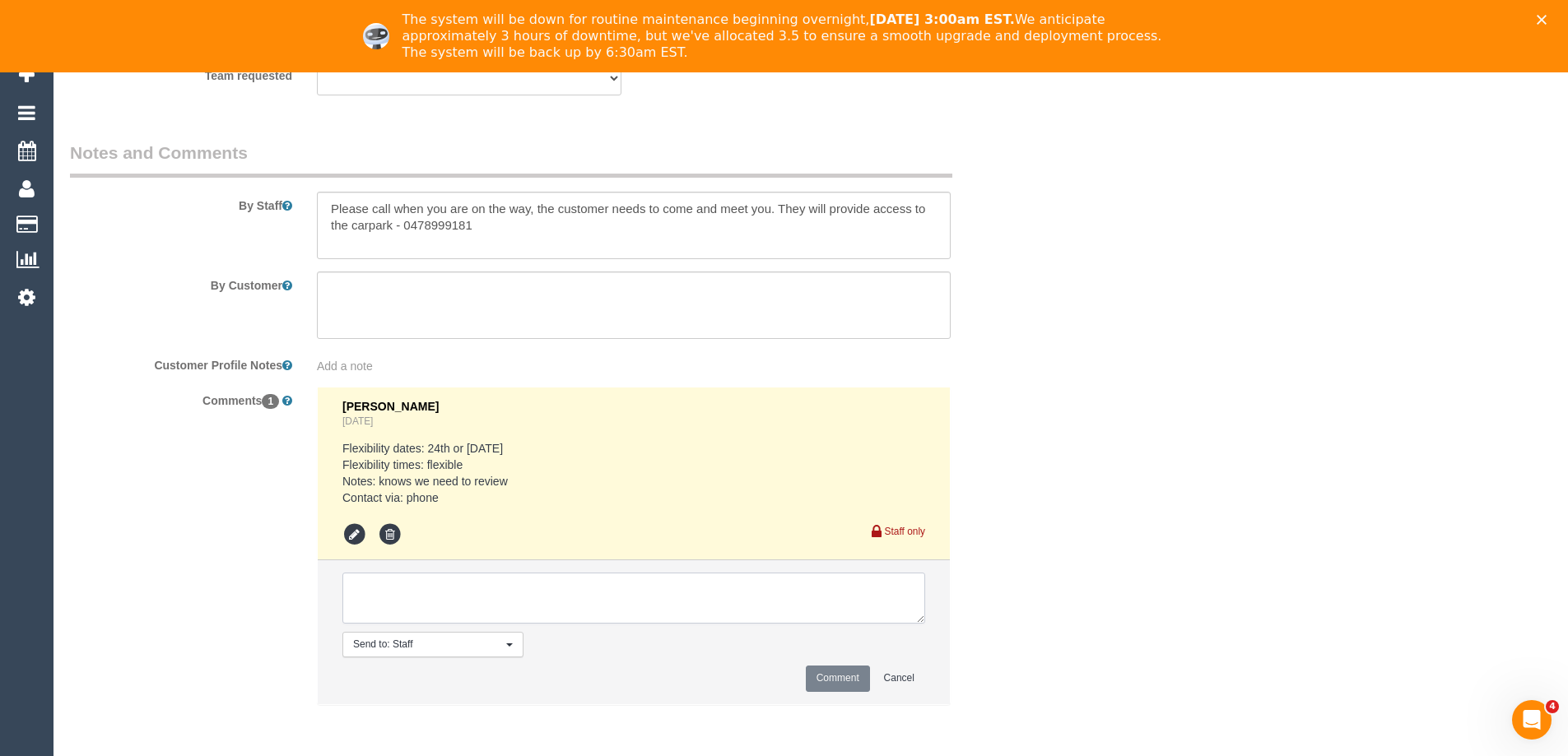
click at [551, 590] on textarea at bounding box center [634, 598] width 583 height 51
type textarea "C"
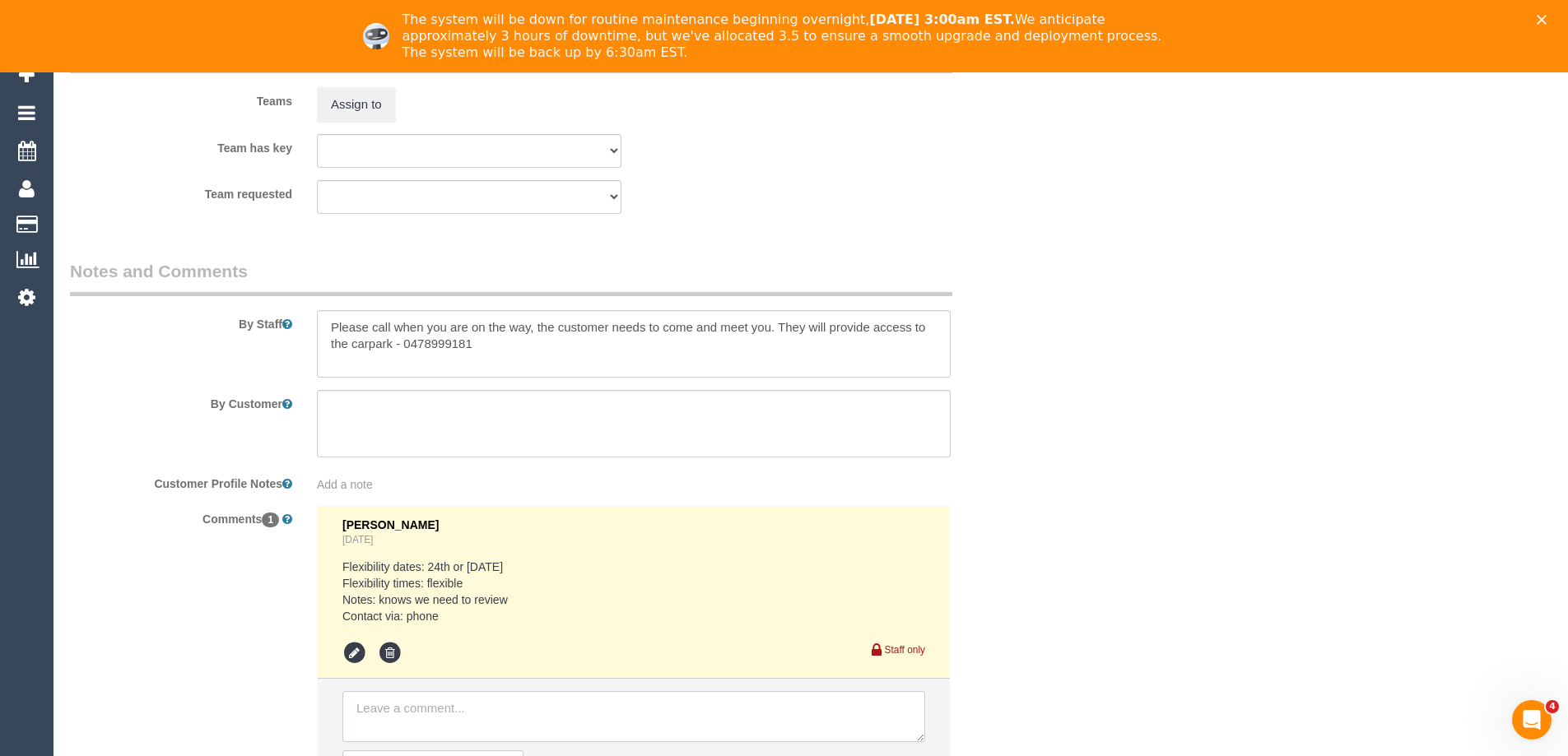
scroll to position [2718, 0]
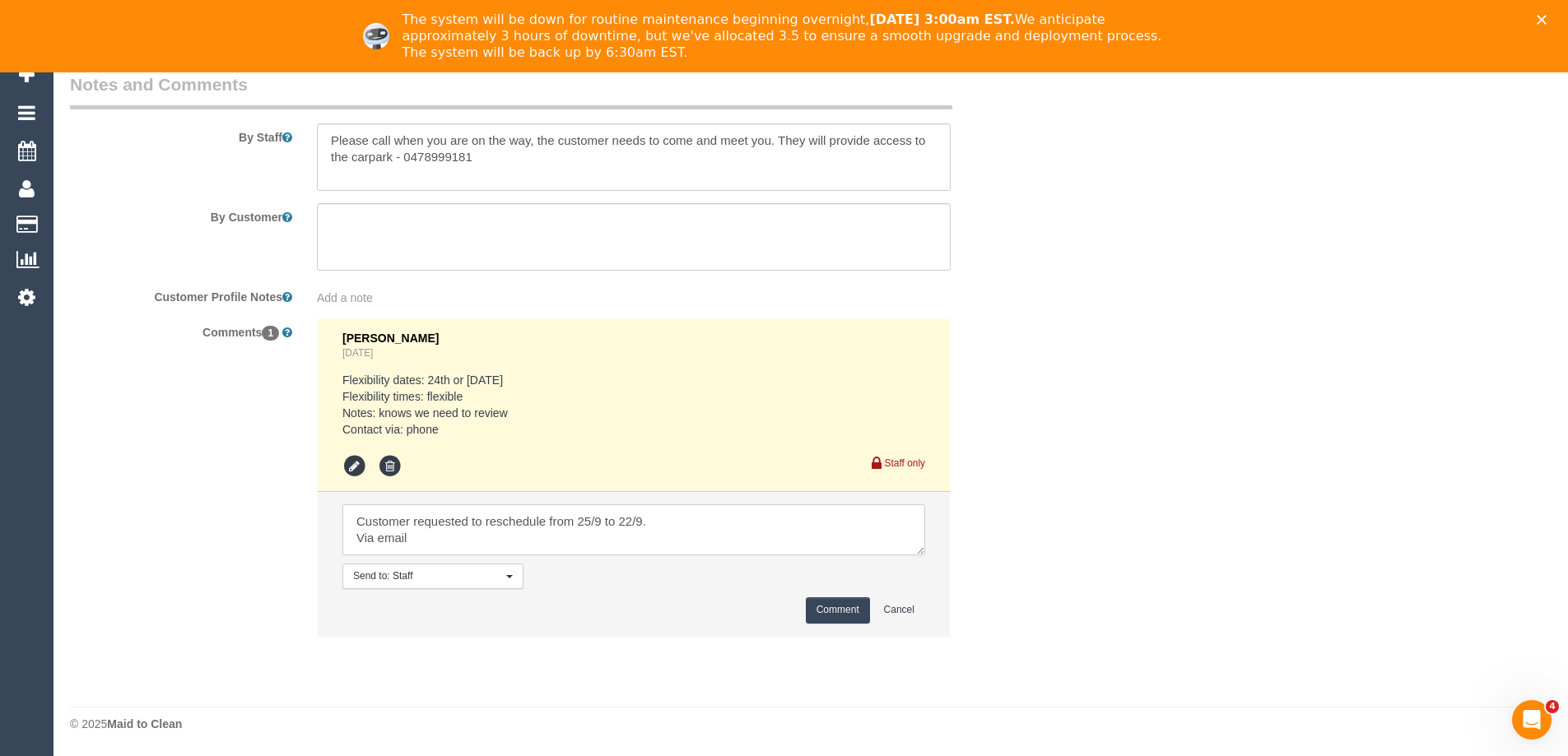
type textarea "Customer requested to reschedule from 25/9 to 22/9. Via email"
click at [816, 609] on button "Comment" at bounding box center [837, 610] width 64 height 26
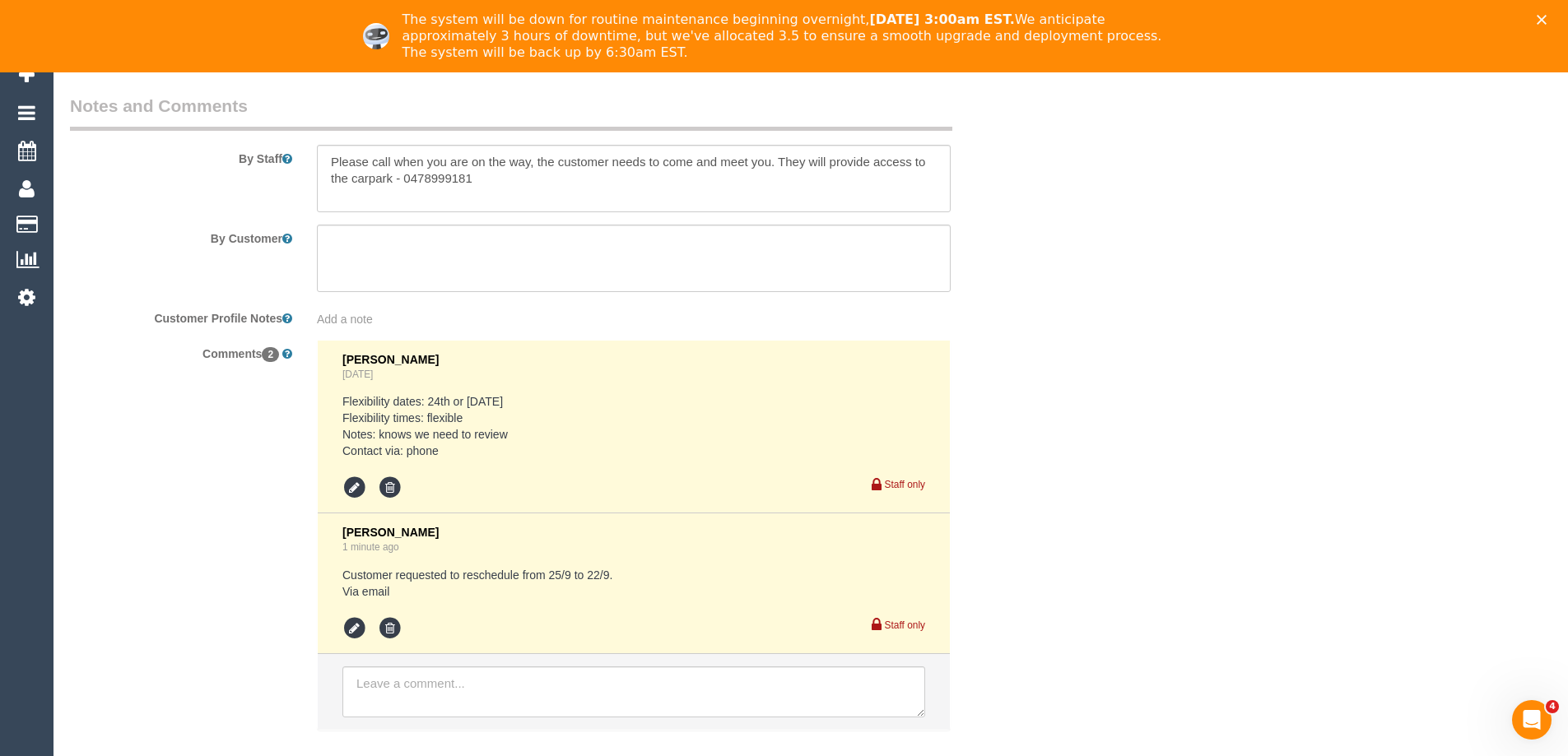
scroll to position [2791, 0]
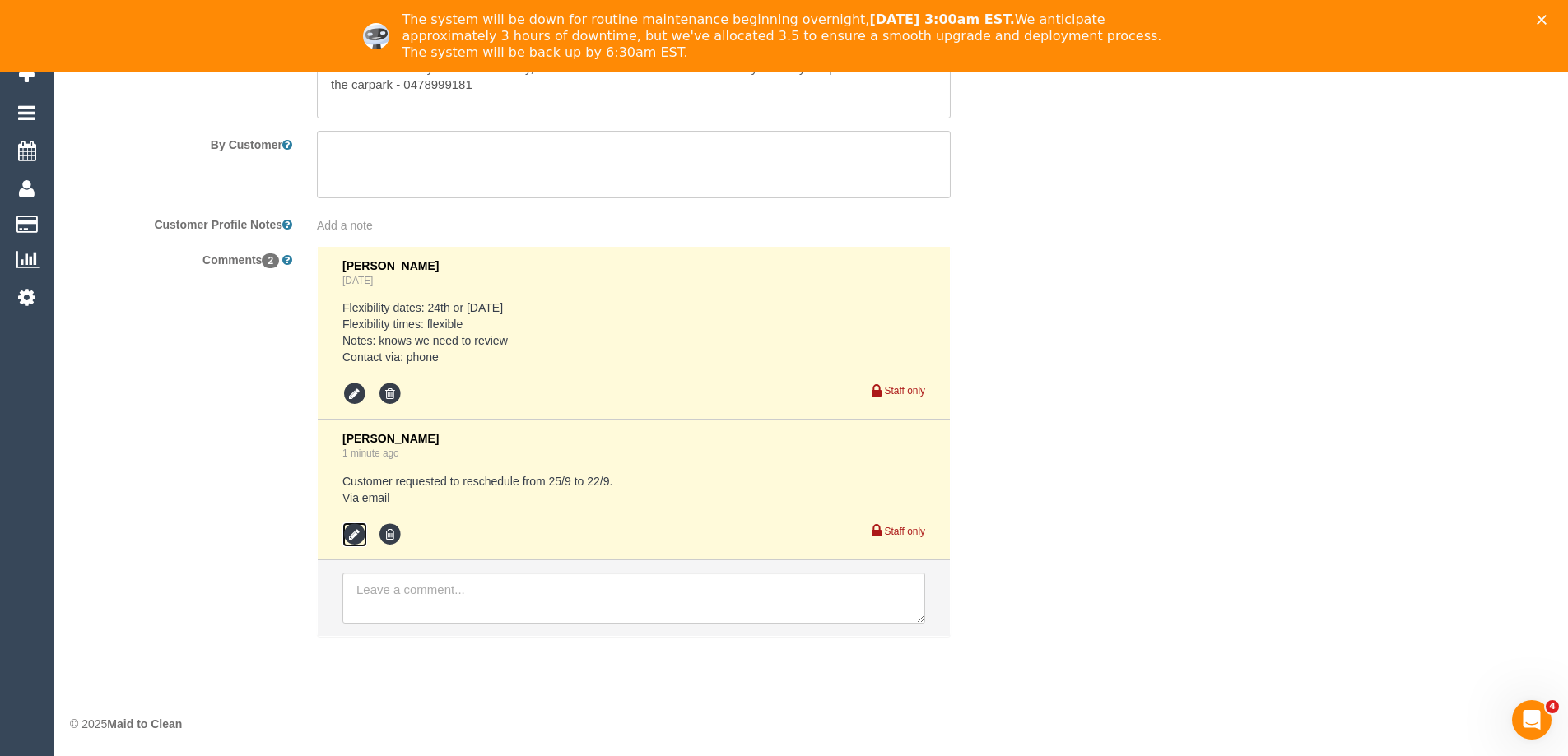
click at [351, 530] on icon at bounding box center [355, 535] width 25 height 25
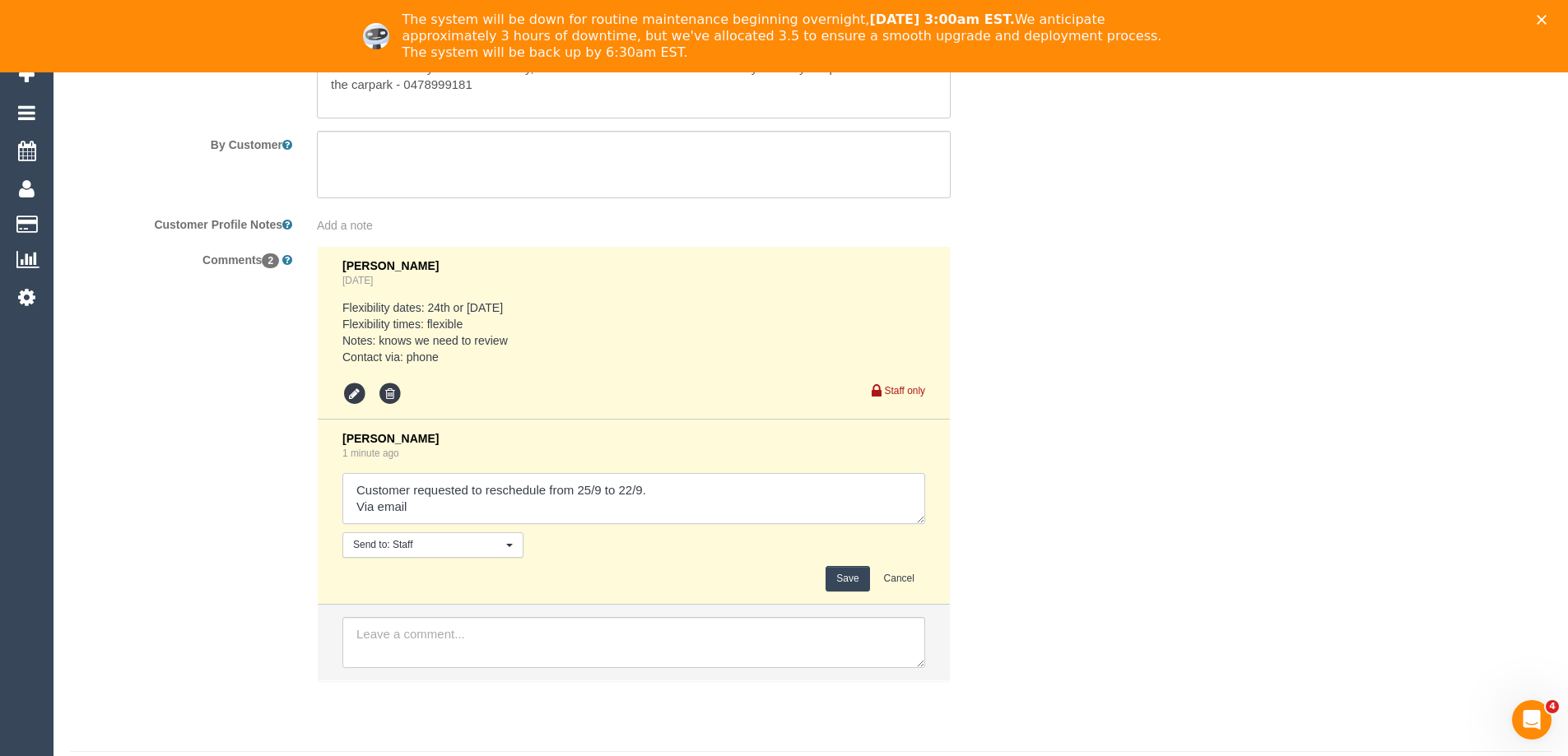
click at [702, 503] on textarea at bounding box center [634, 499] width 583 height 51
type textarea "Customer requested to reschedule from 25/9 to 22/9. Via email Please send a con…"
click at [840, 580] on button "Save" at bounding box center [847, 579] width 43 height 26
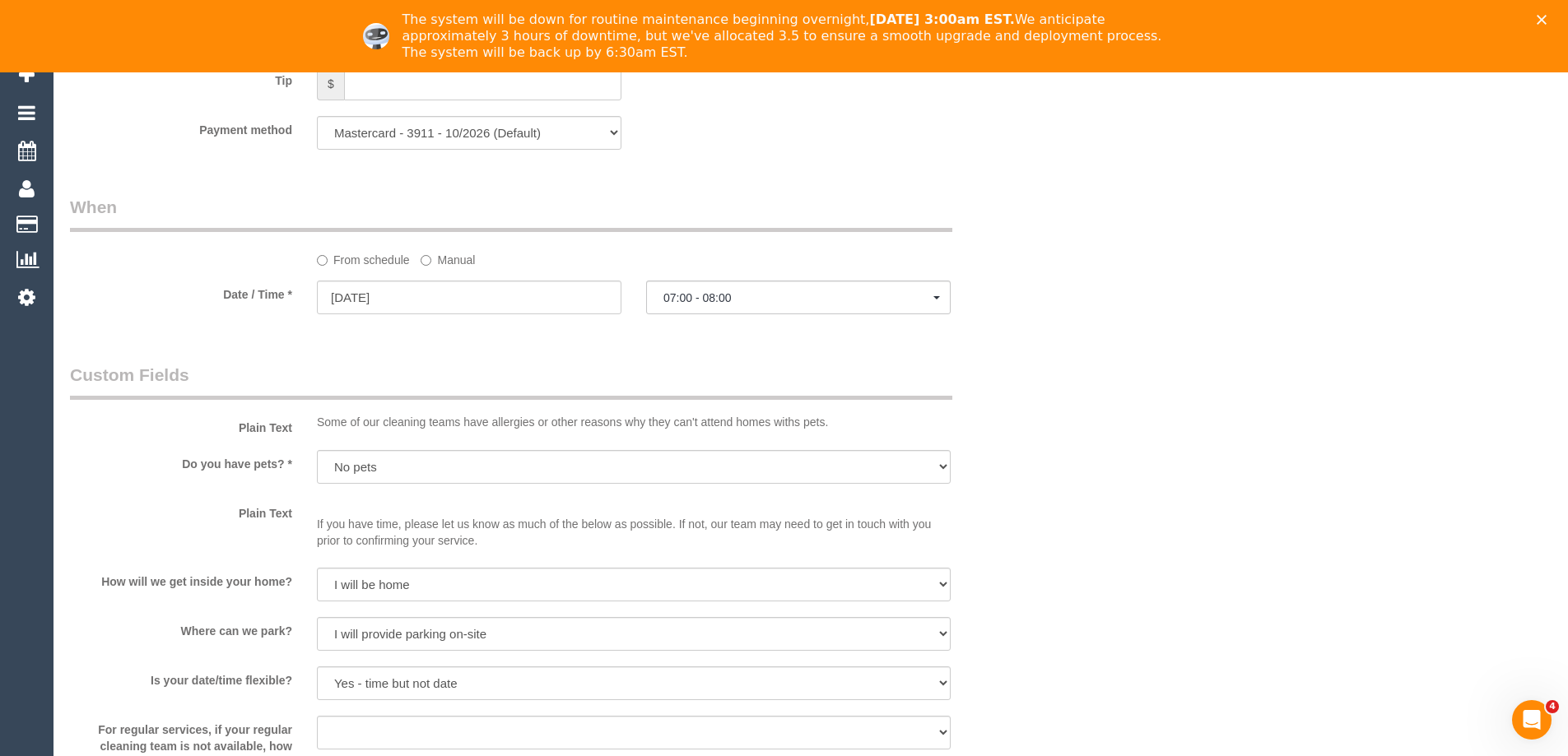
scroll to position [1564, 0]
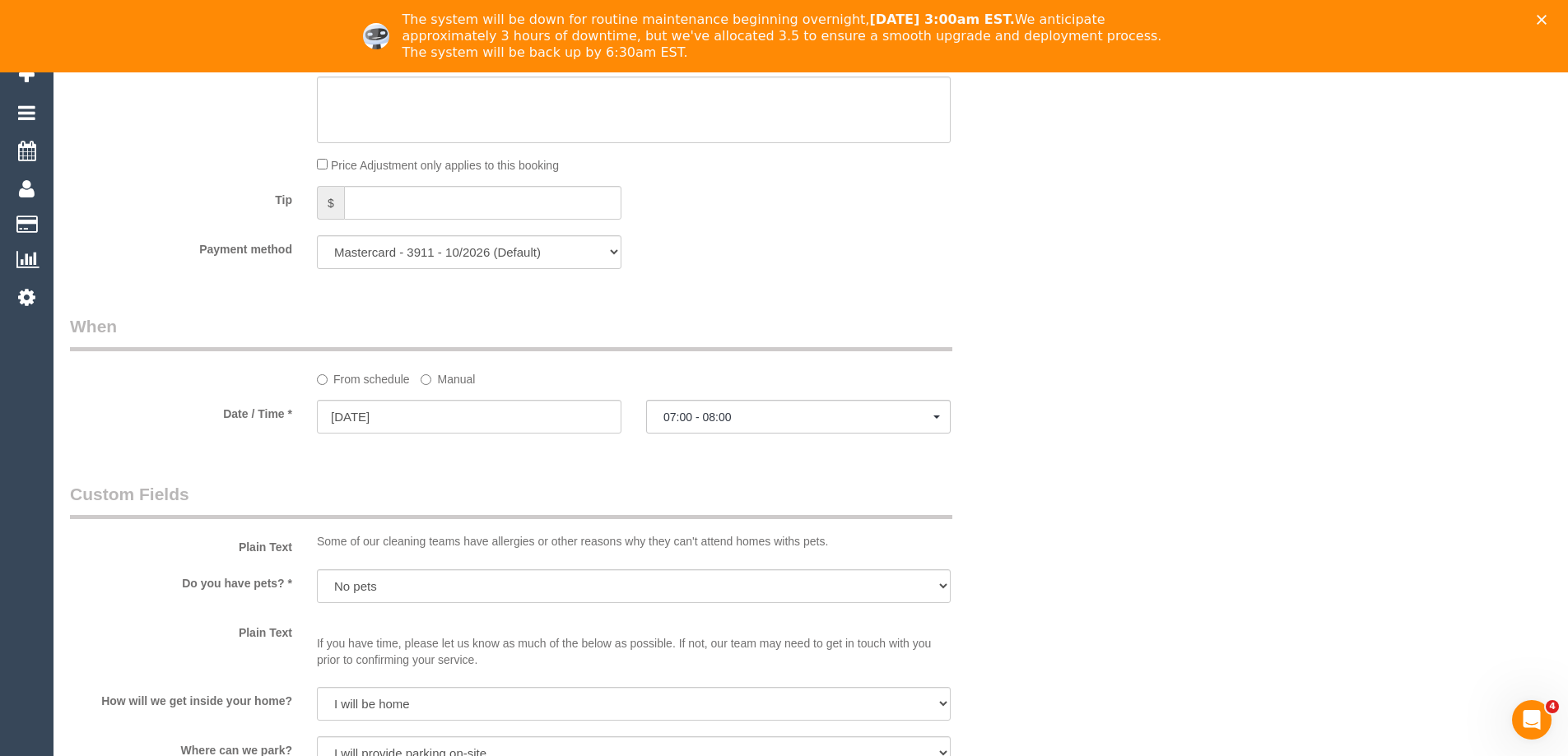
click at [1148, 402] on div "Who Email* hollydeakin97@gmail.com Name * Holly Deakin Where Address* 16 Kensin…" at bounding box center [810, 292] width 1482 height 3447
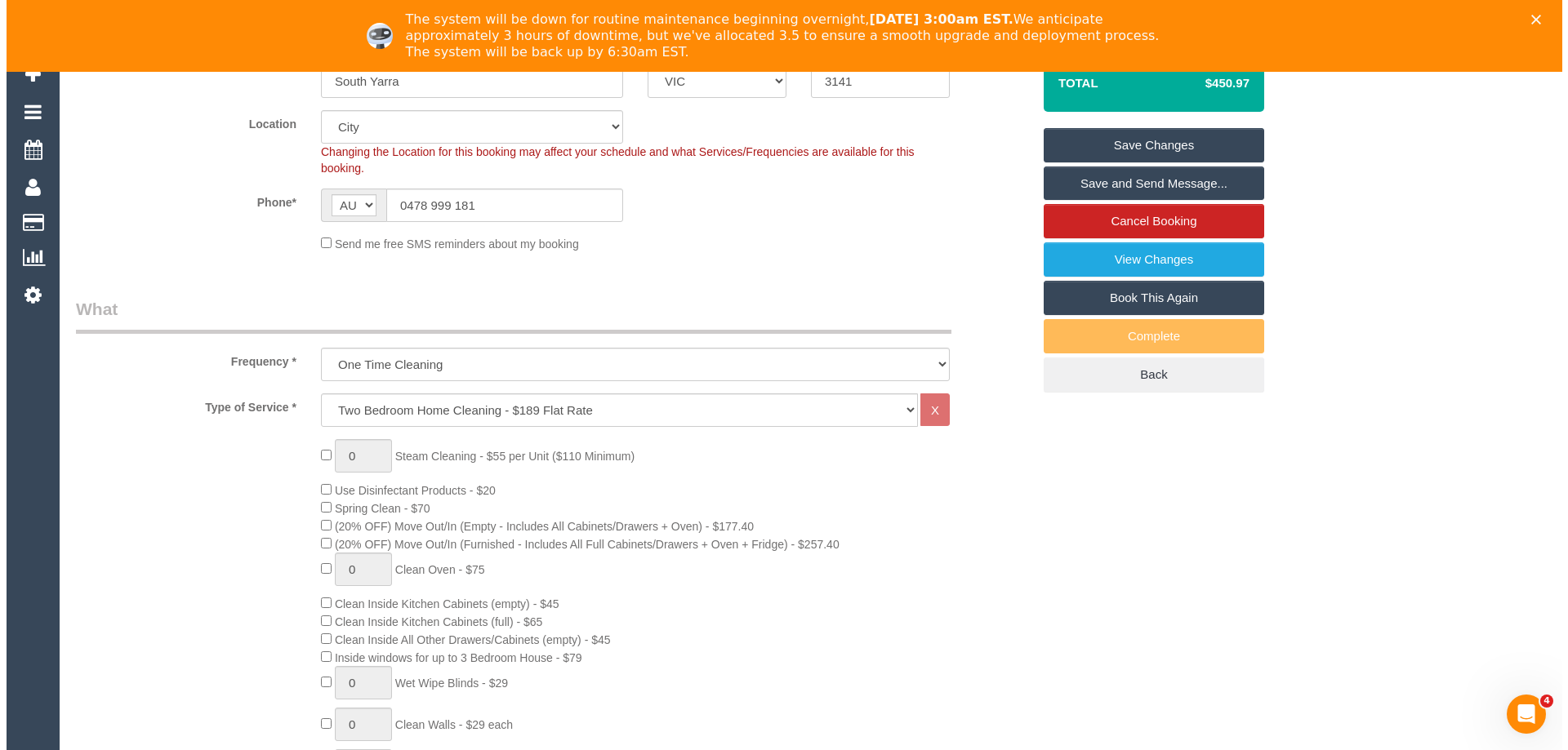
scroll to position [0, 0]
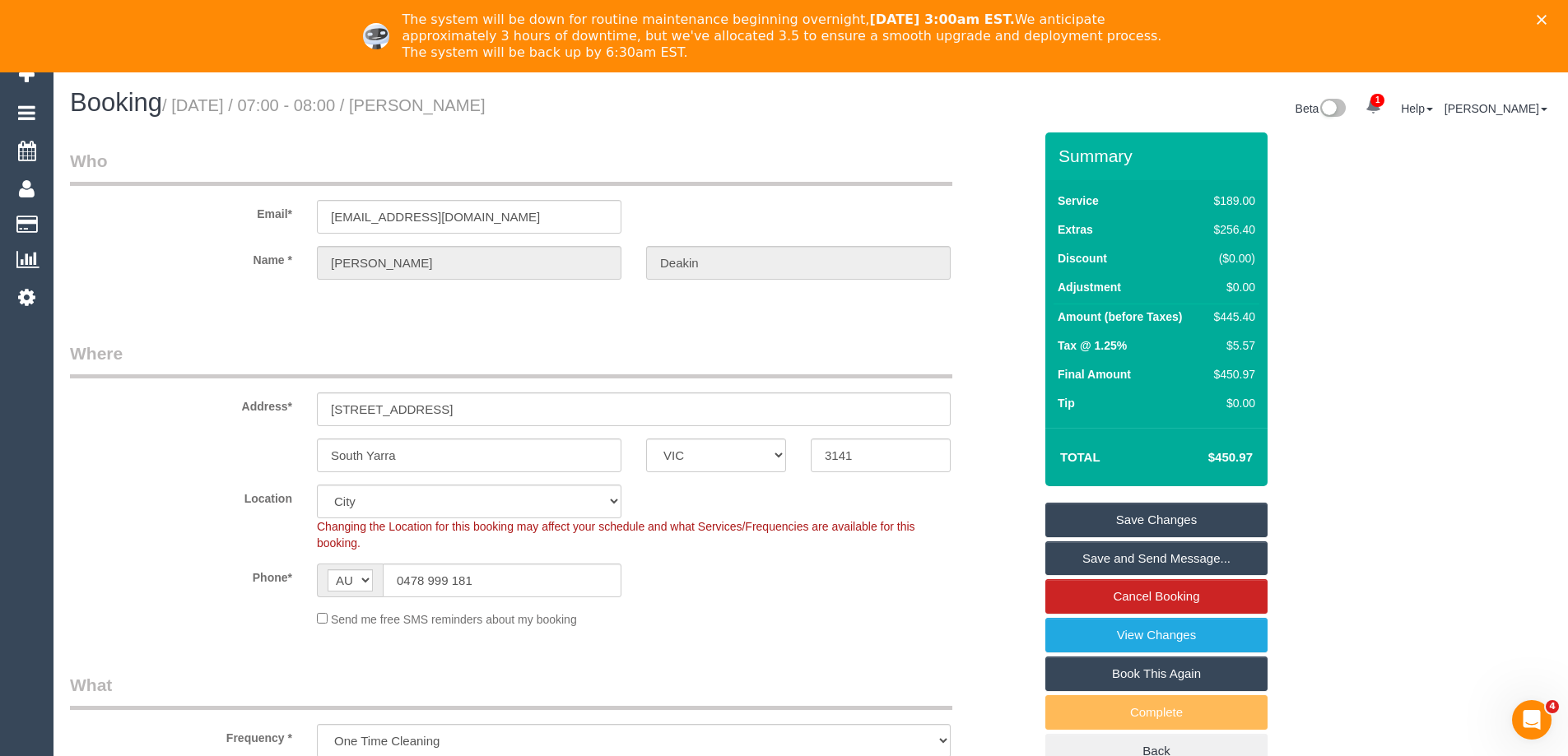
click at [1111, 512] on link "Save Changes" at bounding box center [1156, 520] width 222 height 34
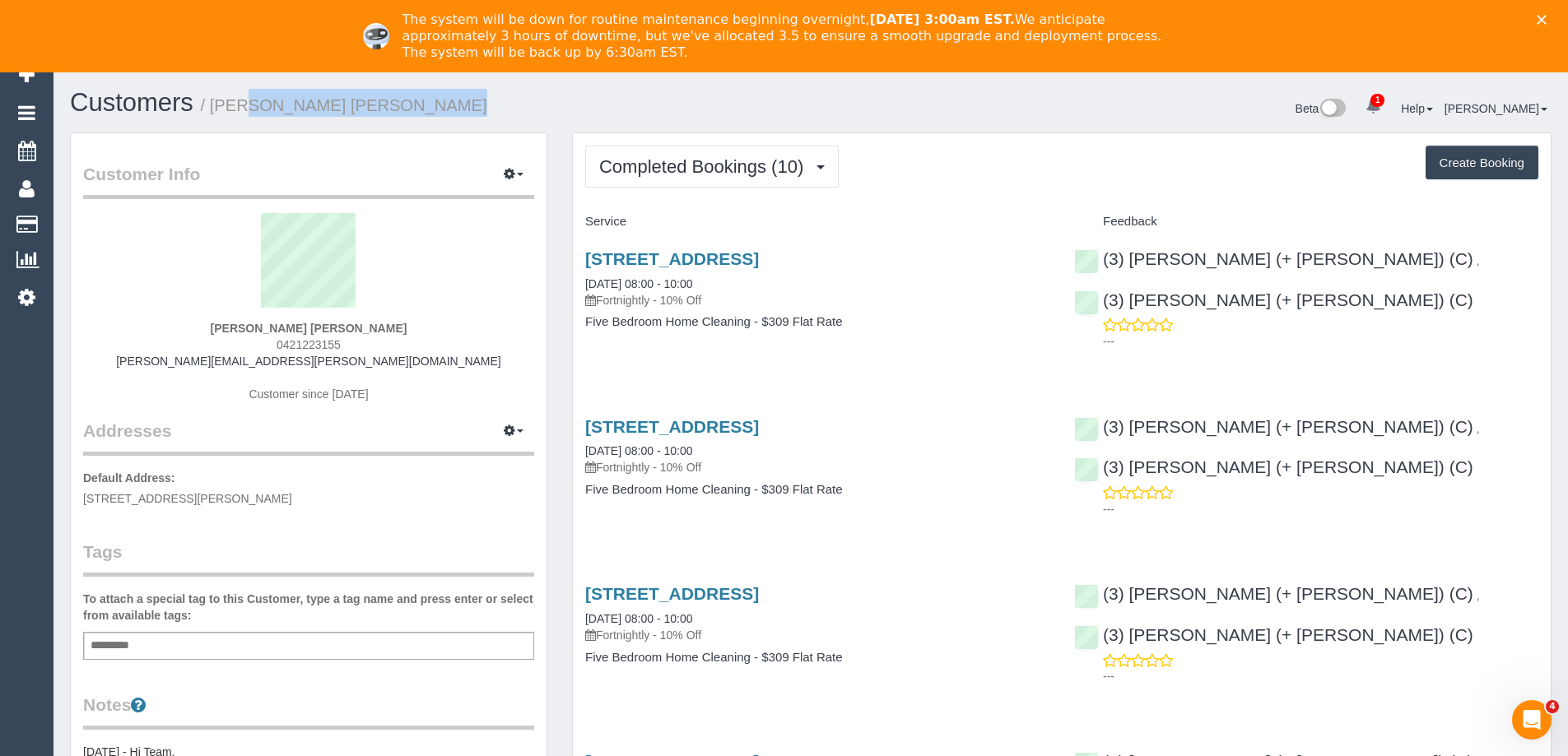
copy small "Kate Hewitt Kate Hewitt"
drag, startPoint x: 363, startPoint y: 108, endPoint x: 213, endPoint y: 109, distance: 150.0
click at [213, 109] on h1 "Customers / Kate Hewitt Kate Hewitt" at bounding box center [434, 103] width 729 height 28
click at [300, 644] on div "Add a tag" at bounding box center [308, 646] width 451 height 28
type input "**********"
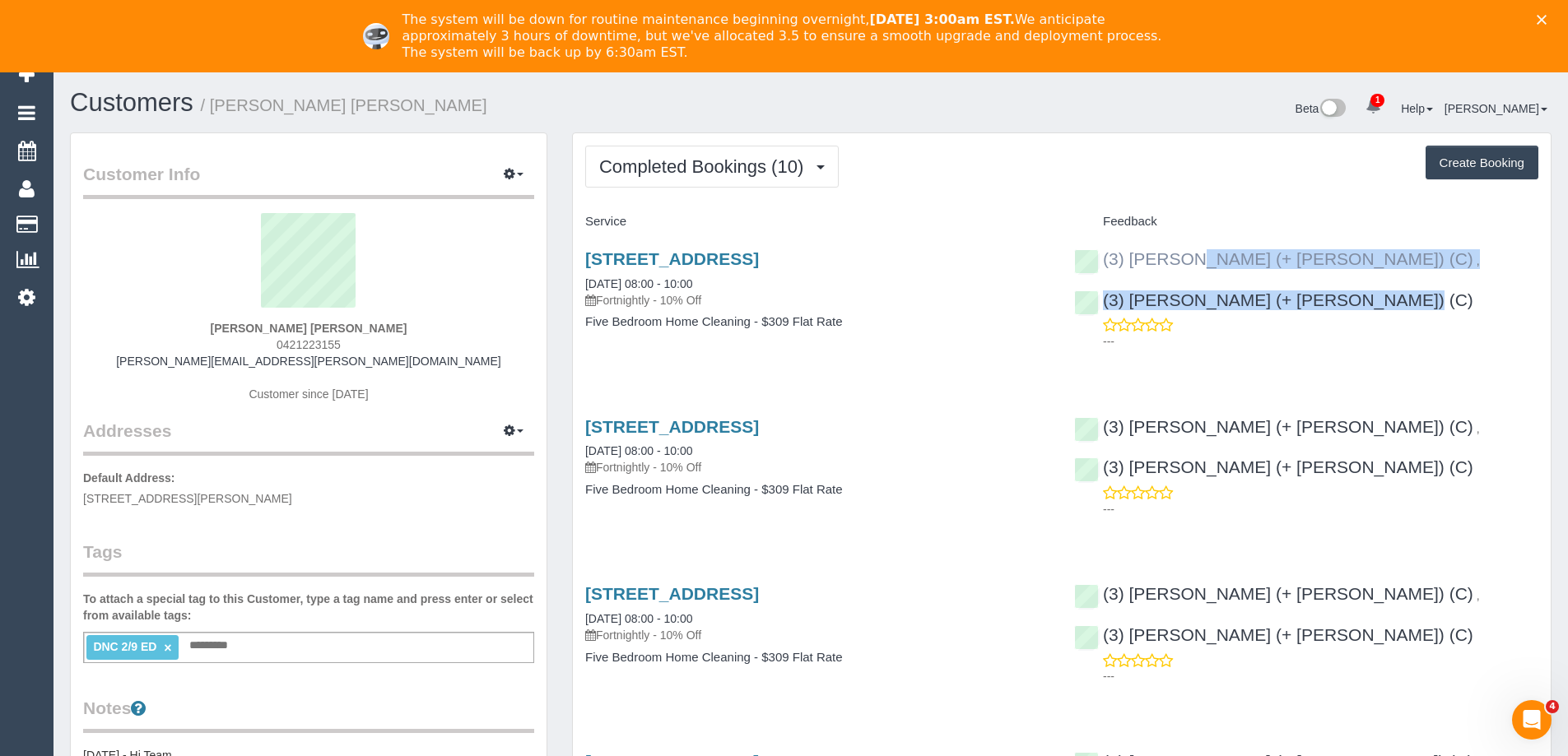
copy div "(3) Gazi (+ Juireya) (C) , (3) Juireya (+ Gazi) (C)"
drag, startPoint x: 1513, startPoint y: 263, endPoint x: 1104, endPoint y: 266, distance: 409.0
click at [1104, 266] on div "(3) Gazi (+ Juireya) (C) , (3) Juireya (+ Gazi) (C) ---" at bounding box center [1306, 296] width 489 height 122
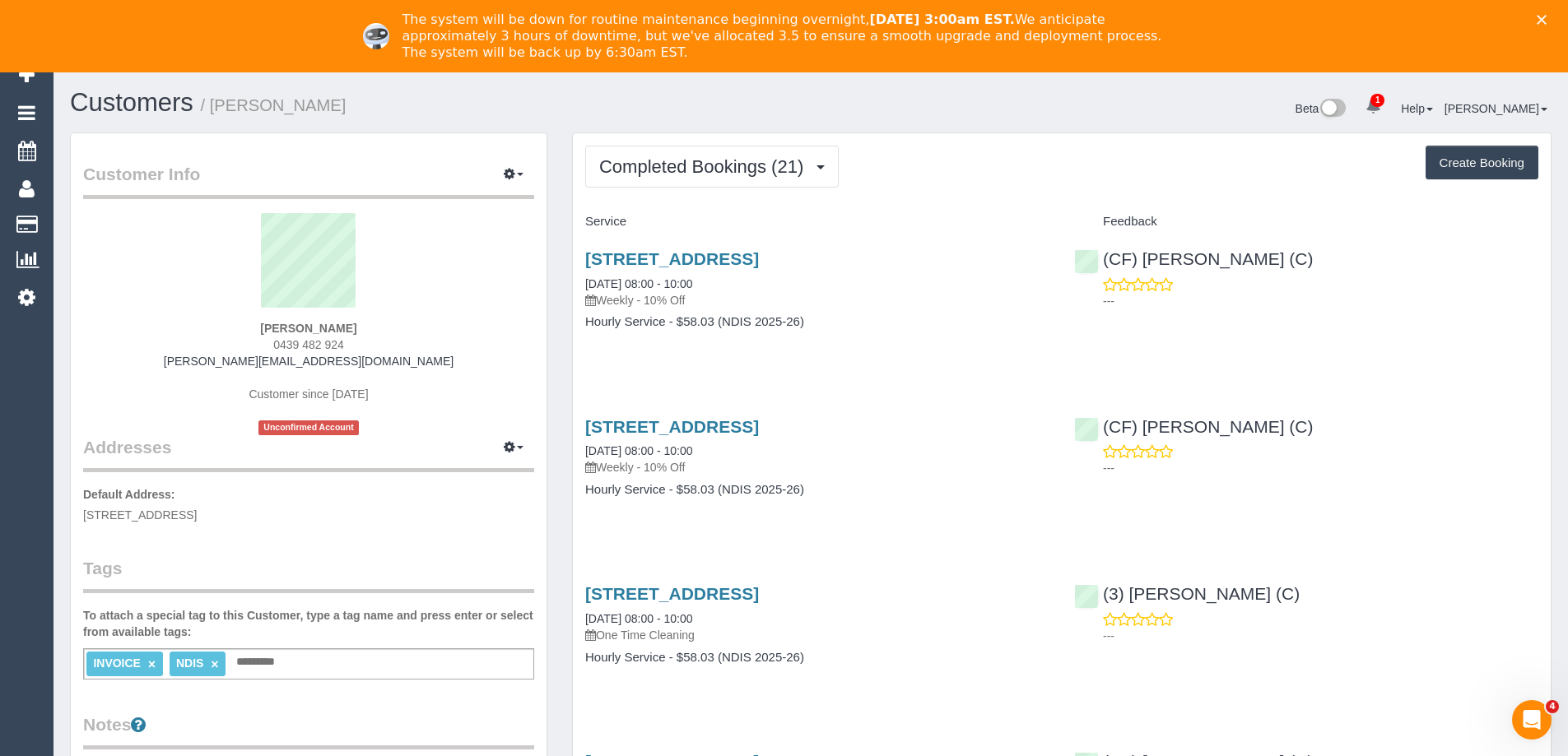
scroll to position [3768, 1568]
drag, startPoint x: 331, startPoint y: 345, endPoint x: 226, endPoint y: 345, distance: 105.0
click at [226, 345] on div "[PERSON_NAME] 0439 482 924 [PERSON_NAME][EMAIL_ADDRESS][DOMAIN_NAME] Customer s…" at bounding box center [308, 324] width 451 height 222
copy span "0439 482 924"
click at [761, 159] on span "Completed Bookings (21)" at bounding box center [705, 166] width 212 height 20
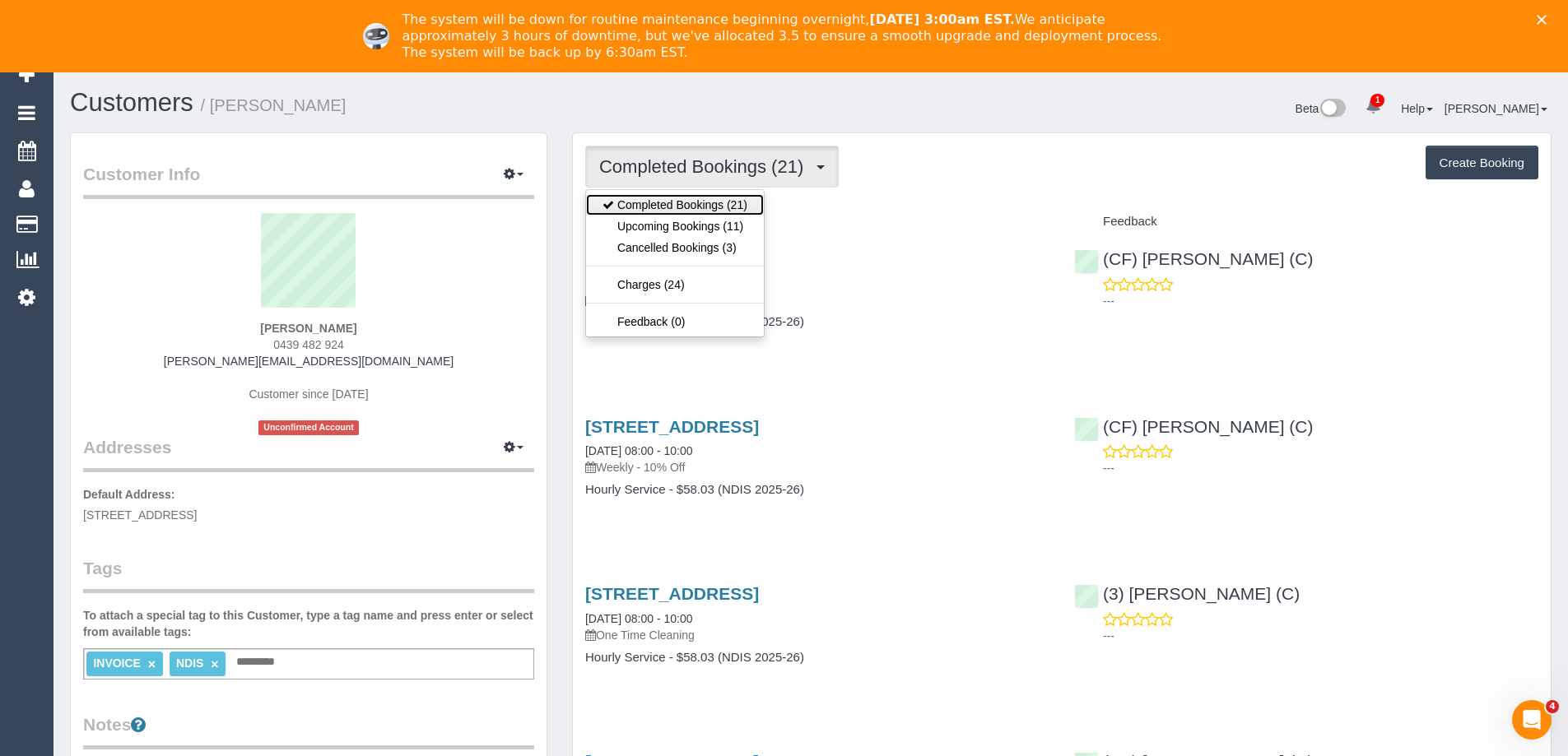
click at [720, 212] on link "Completed Bookings (21)" at bounding box center [675, 204] width 178 height 21
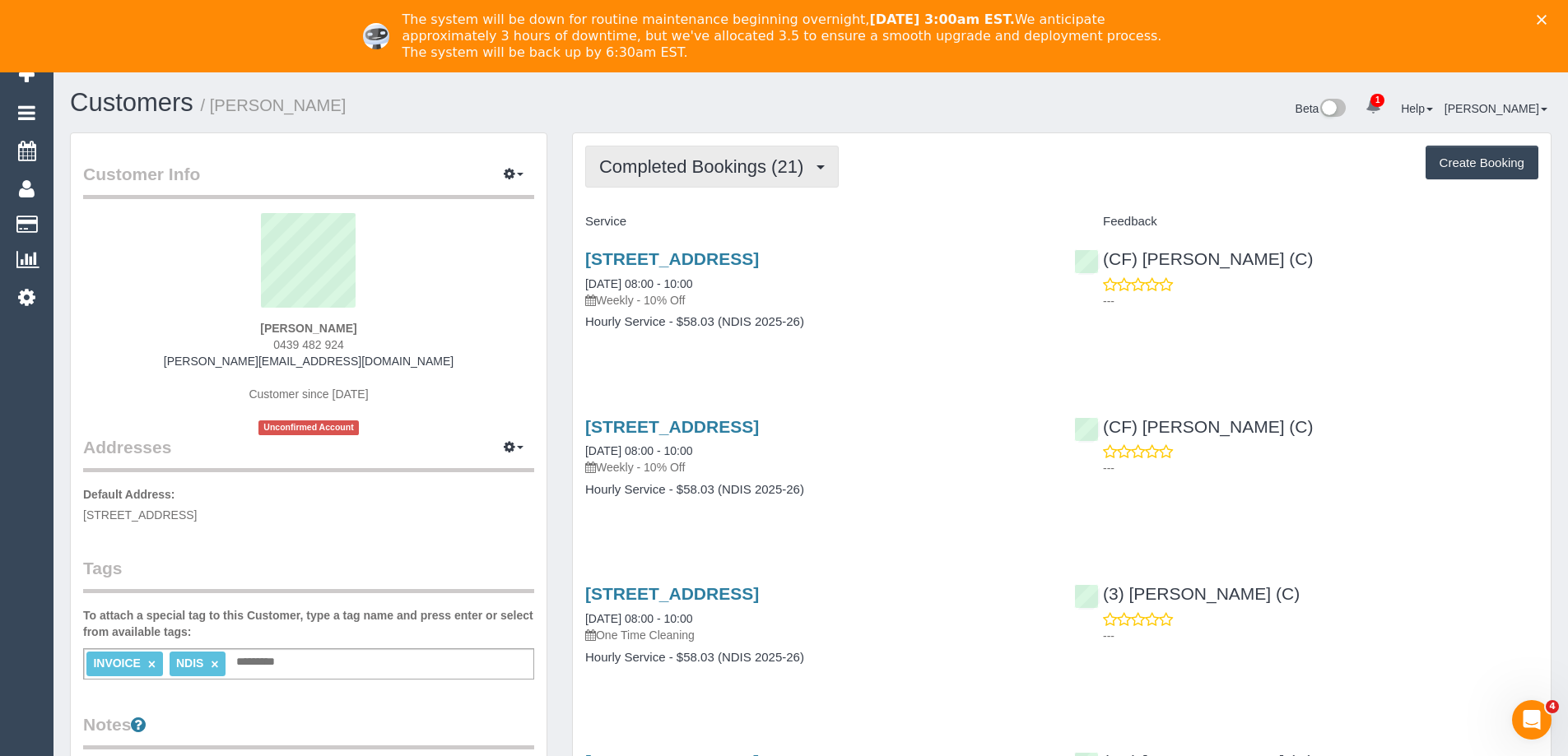
click at [723, 170] on span "Completed Bookings (21)" at bounding box center [705, 166] width 212 height 20
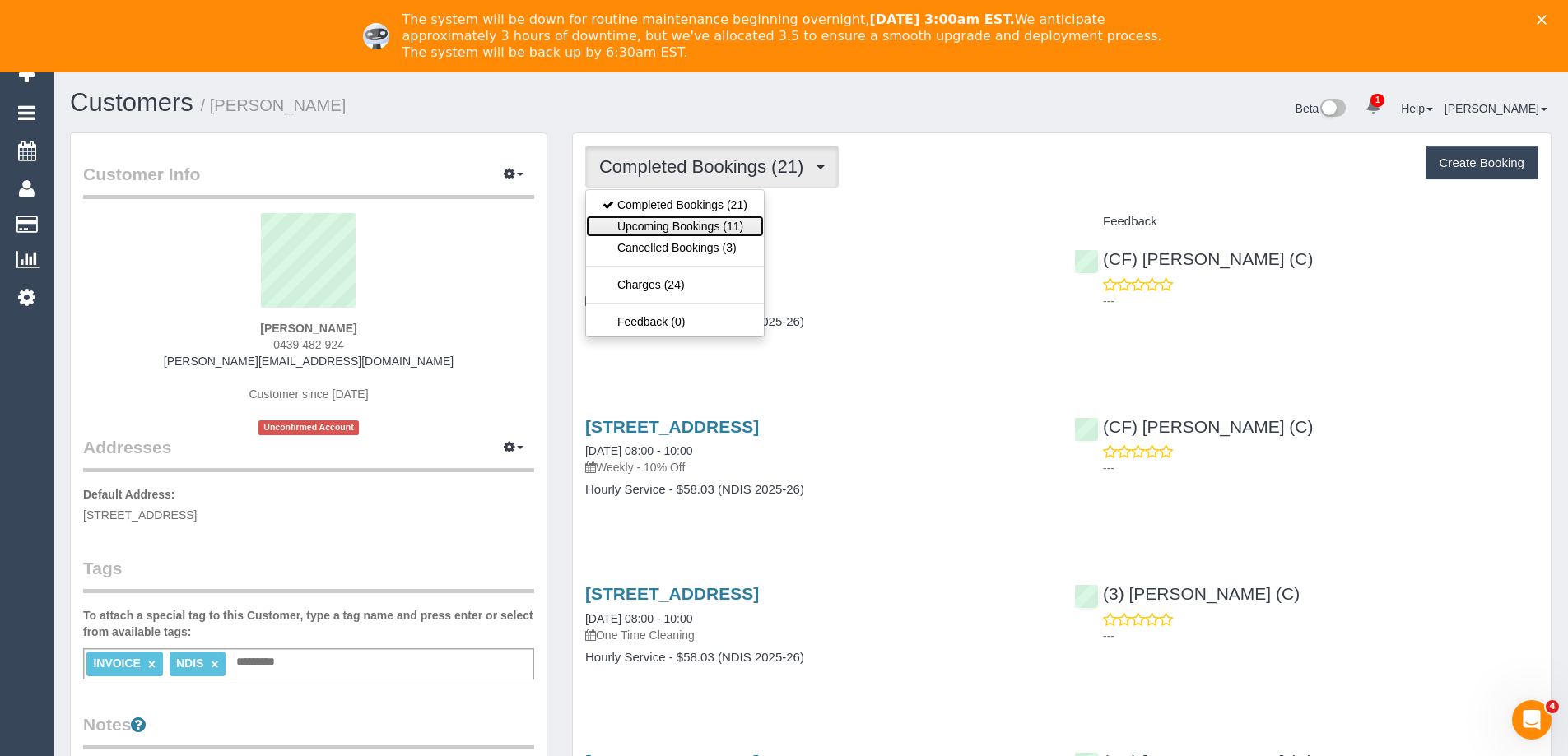
click at [715, 224] on link "Upcoming Bookings (11)" at bounding box center [675, 226] width 178 height 21
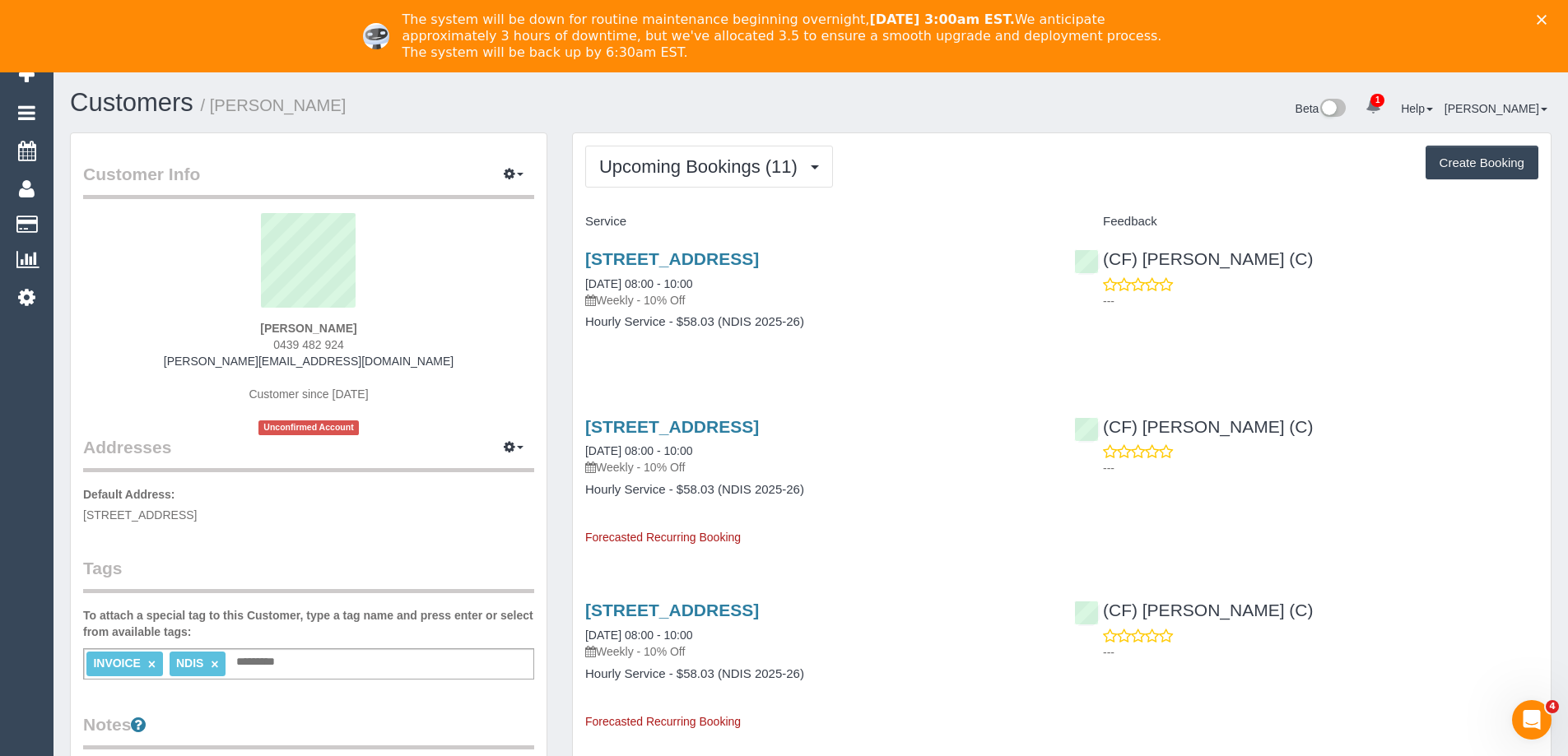
scroll to position [2258, 1568]
click at [759, 424] on link "23 Moonlight Way, Mickleham, VIC 3064" at bounding box center [672, 426] width 174 height 19
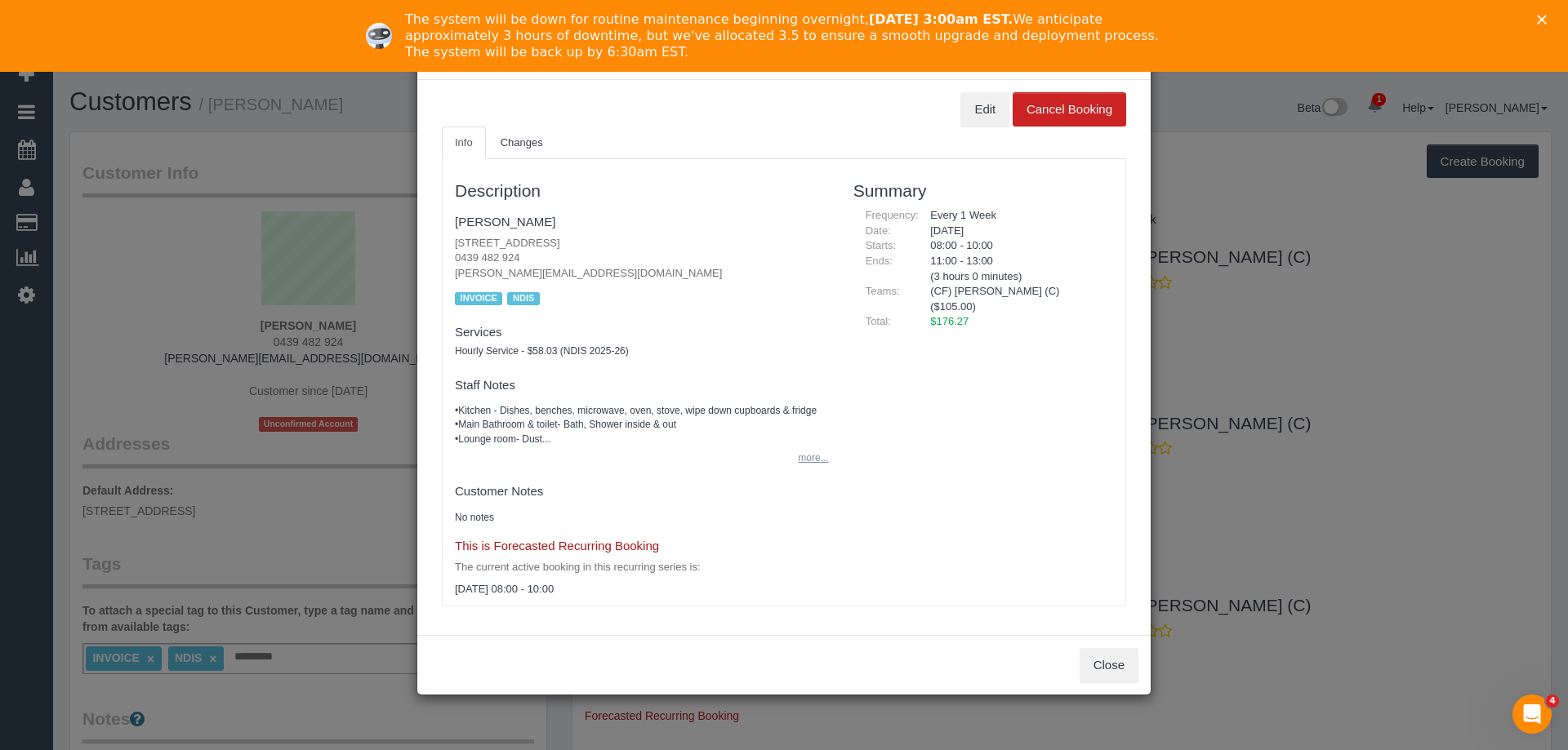
click at [812, 455] on button "more..." at bounding box center [808, 458] width 40 height 24
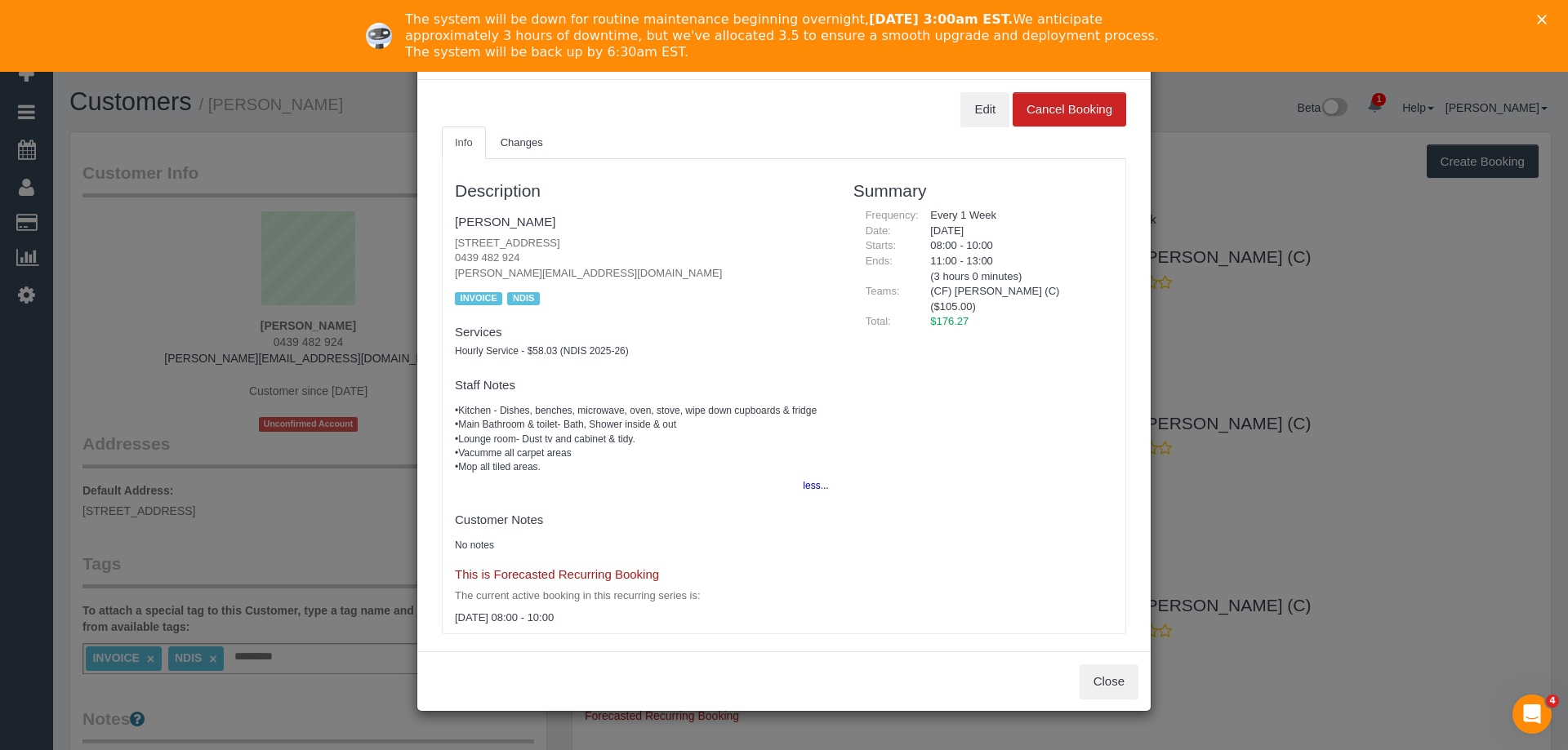
click at [1252, 164] on div "× September 10, 2025 / 08:00 - 10:00 / Jordan Guerra Edit Cancel Booking Info C…" at bounding box center [784, 375] width 1568 height 750
click at [1125, 690] on button "Close" at bounding box center [1109, 681] width 59 height 34
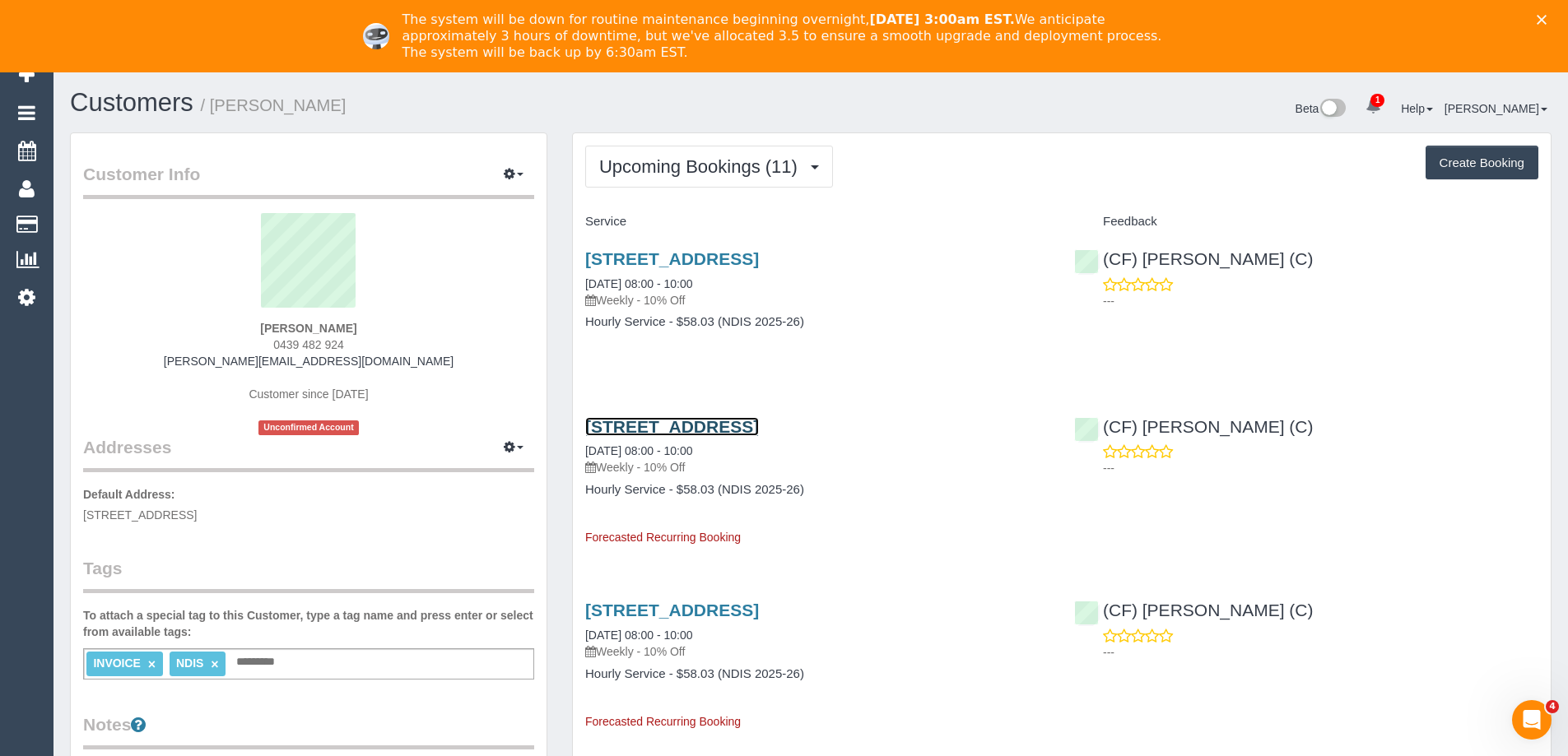
scroll to position [80030, 80746]
drag, startPoint x: 378, startPoint y: 343, endPoint x: 233, endPoint y: 350, distance: 145.2
click at [234, 350] on div "Jordan Guerra 0439 482 924 tiffany.guerra2011@hotmail.com Customer since 2025 U…" at bounding box center [308, 324] width 451 height 222
copy span "0439 482 924"
click at [1275, 108] on div "Beta 1 Your Notifications You have 0 alerts × You have 2 to charge for 03/09/20…" at bounding box center [1187, 110] width 754 height 43
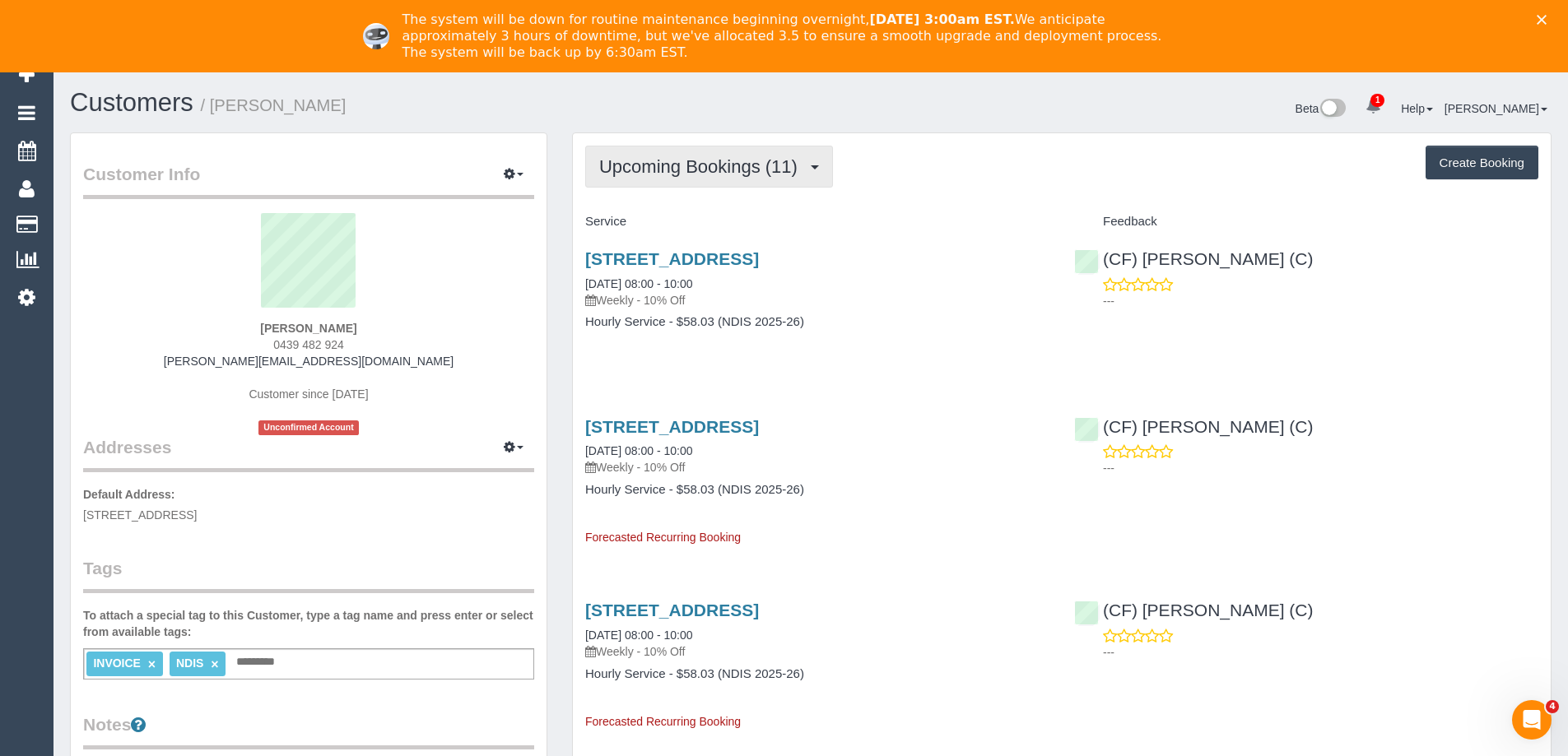
click at [687, 168] on span "Upcoming Bookings (11)" at bounding box center [702, 166] width 206 height 20
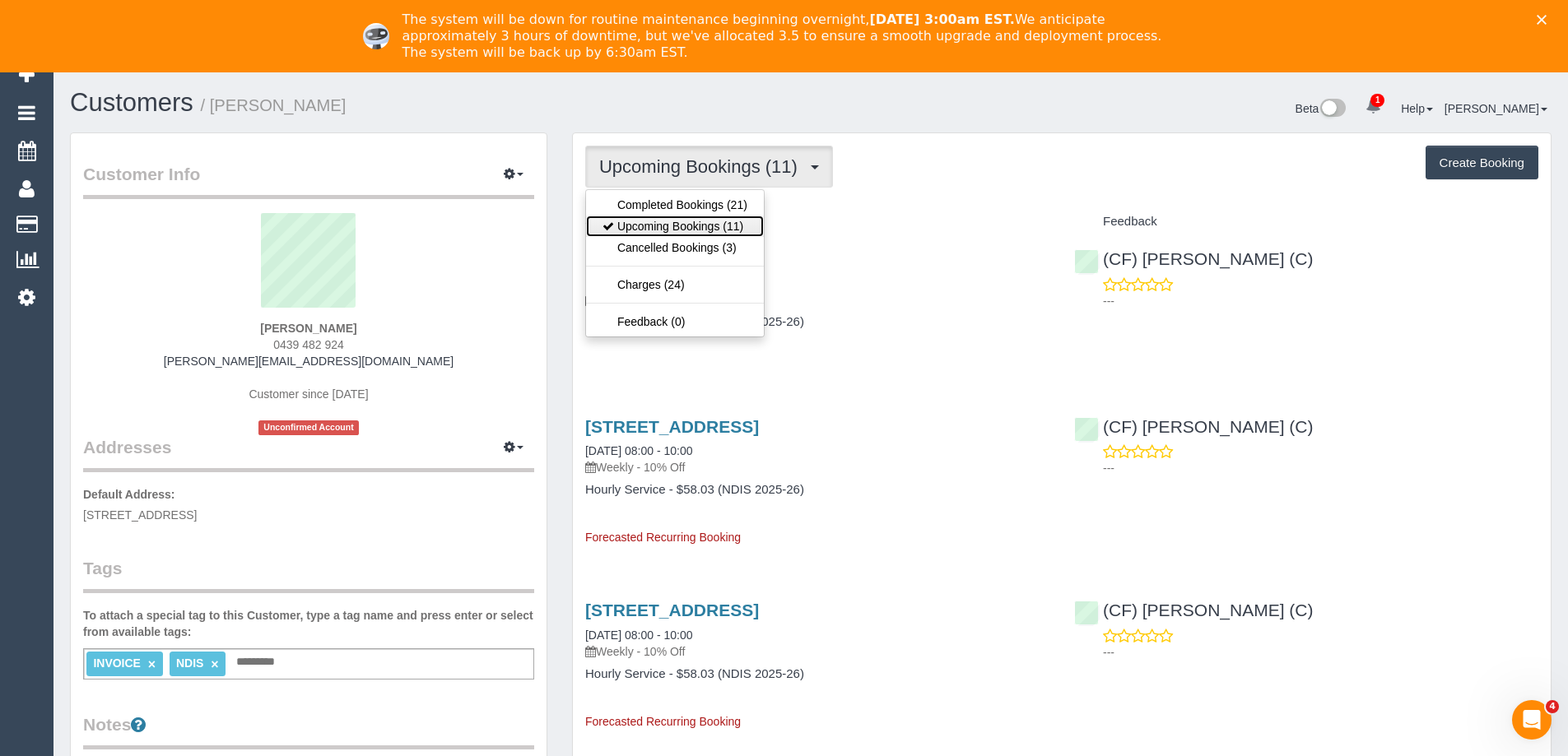
click at [693, 225] on link "Upcoming Bookings (11)" at bounding box center [675, 226] width 178 height 21
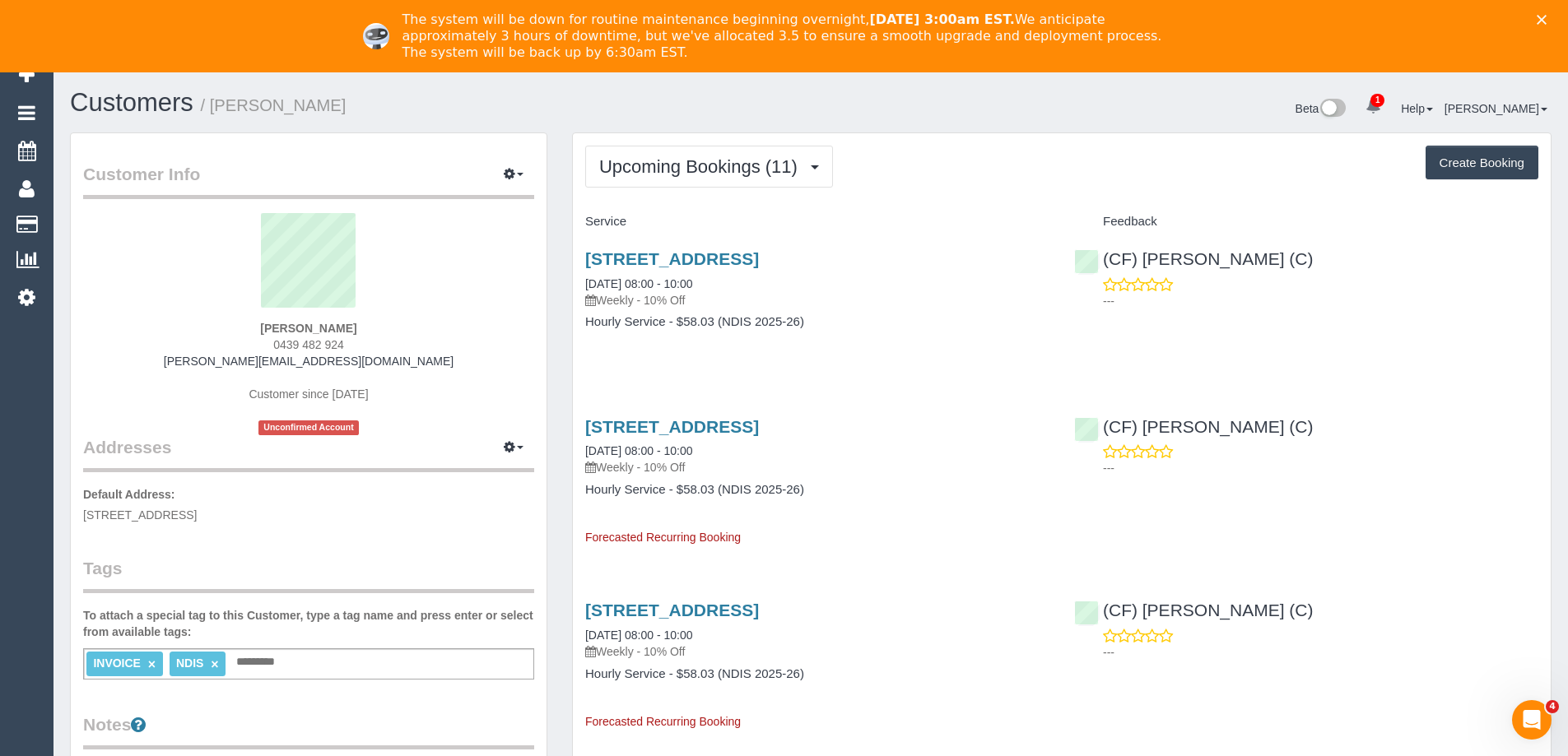
scroll to position [2258, 1568]
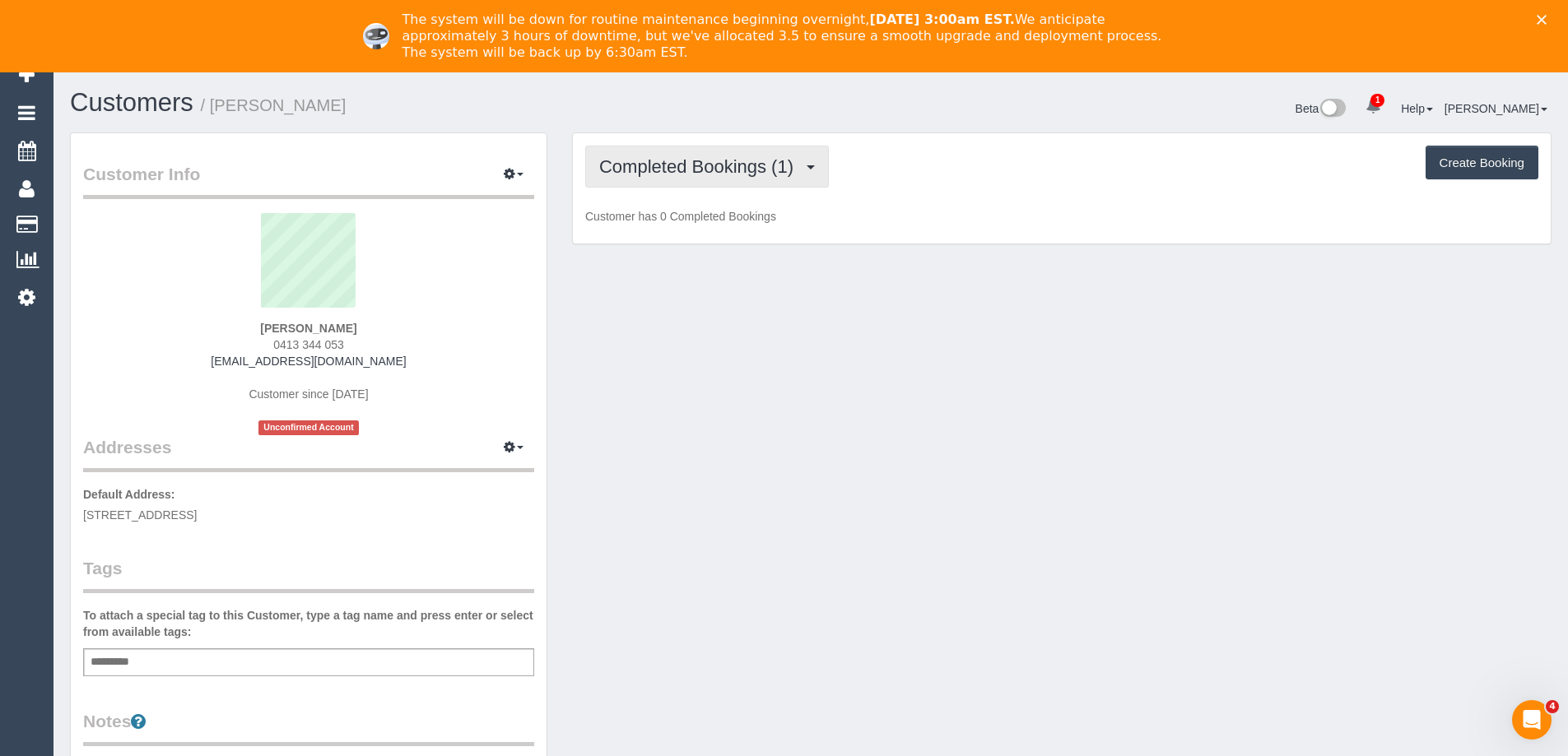
click at [654, 174] on span "Completed Bookings (1)" at bounding box center [701, 166] width 203 height 20
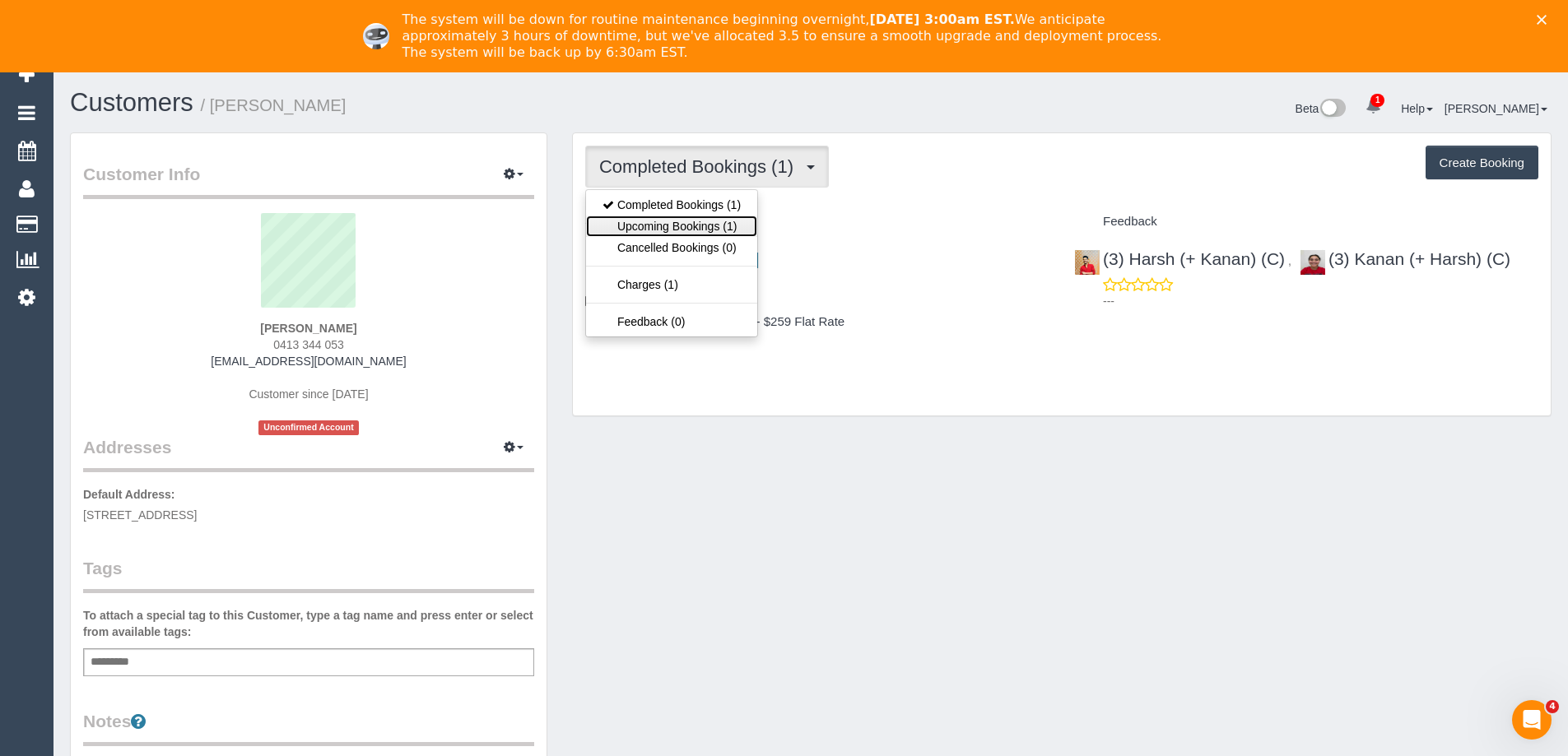
click at [676, 224] on link "Upcoming Bookings (1)" at bounding box center [672, 226] width 171 height 21
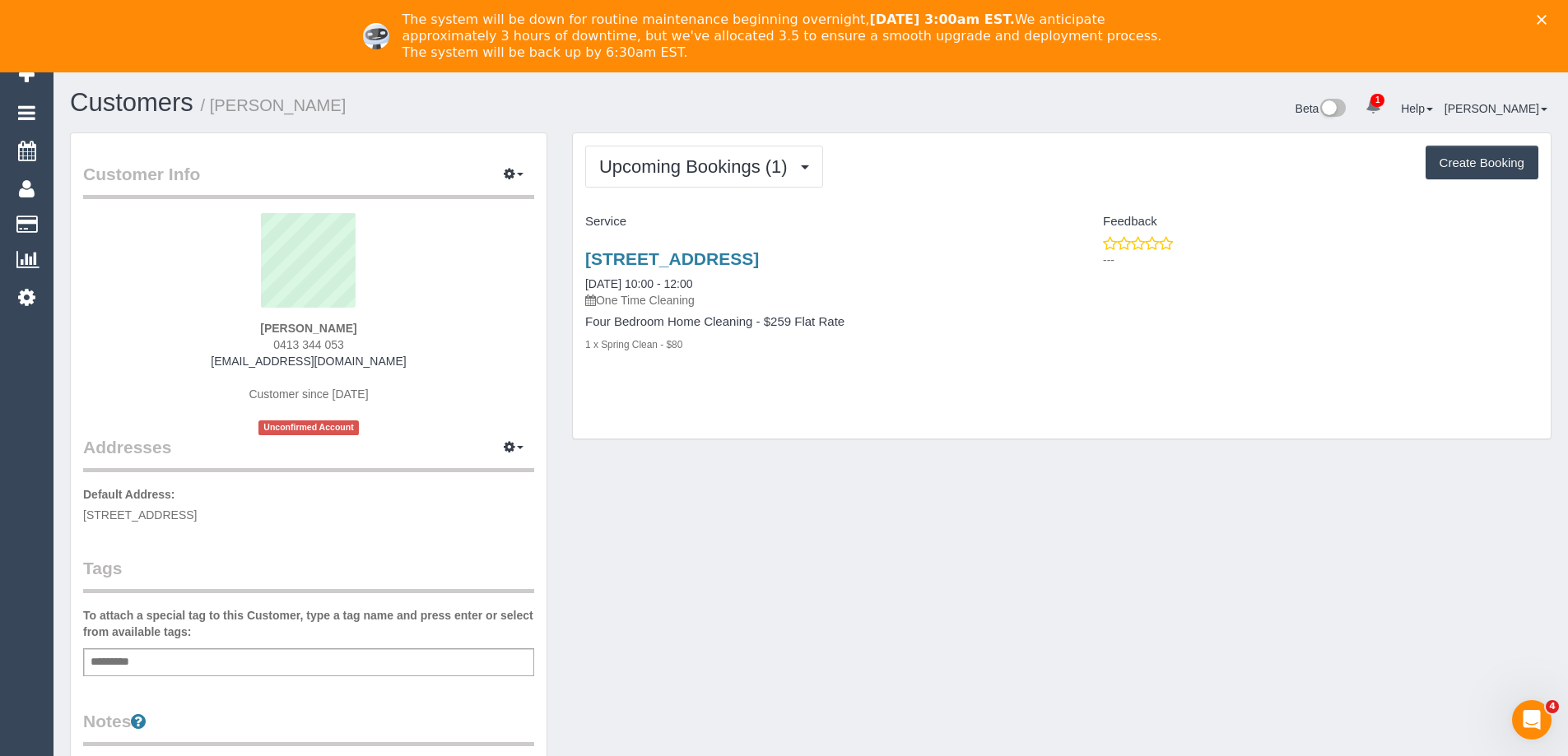
click at [966, 530] on div "Customer Info Edit Contact Info Send Message Email Preferences Special Sales Ta…" at bounding box center [810, 692] width 1506 height 1119
click at [759, 258] on link "[STREET_ADDRESS]" at bounding box center [672, 258] width 174 height 19
click at [740, 165] on span "Upcoming Bookings (1)" at bounding box center [697, 166] width 197 height 20
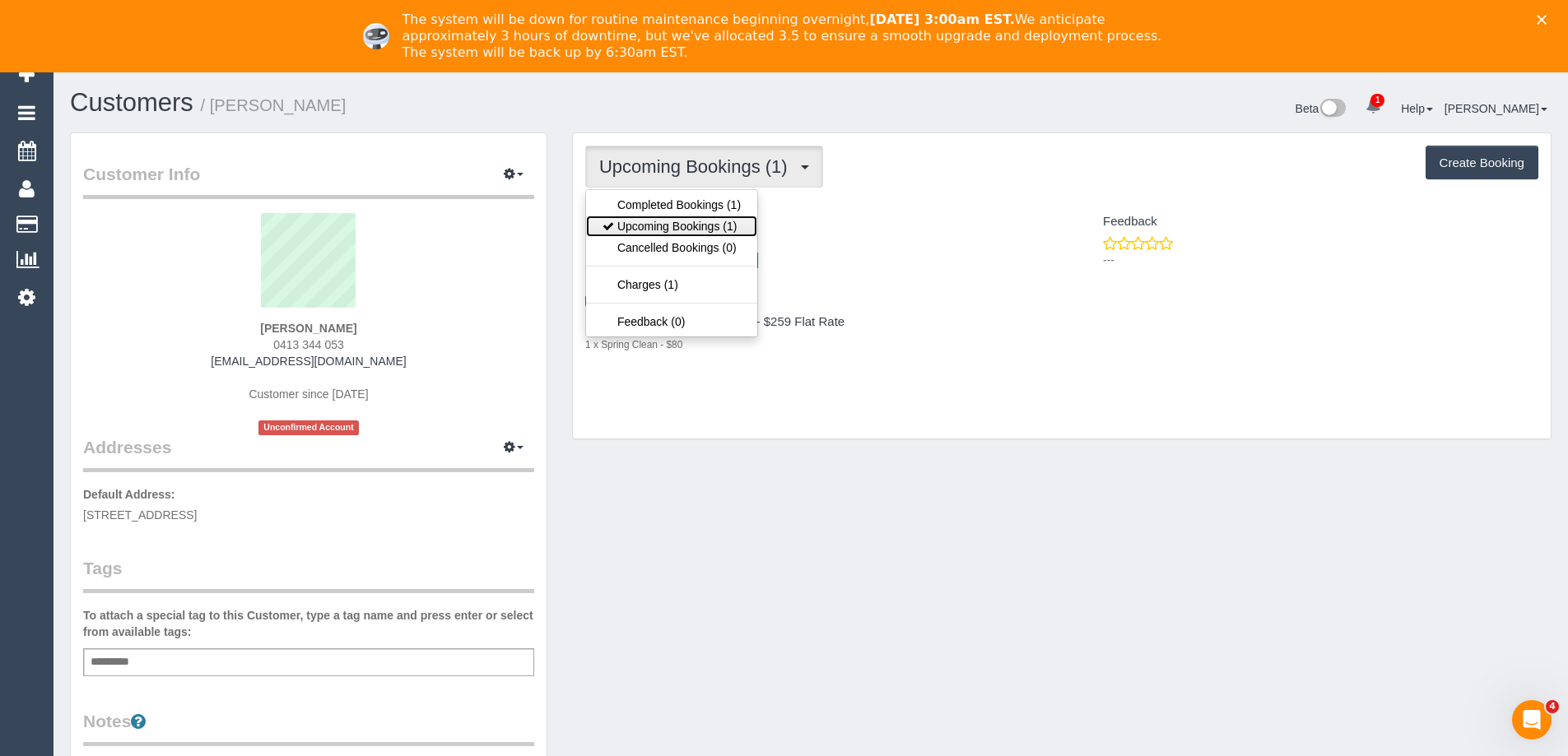
click at [717, 221] on link "Upcoming Bookings (1)" at bounding box center [672, 226] width 171 height 21
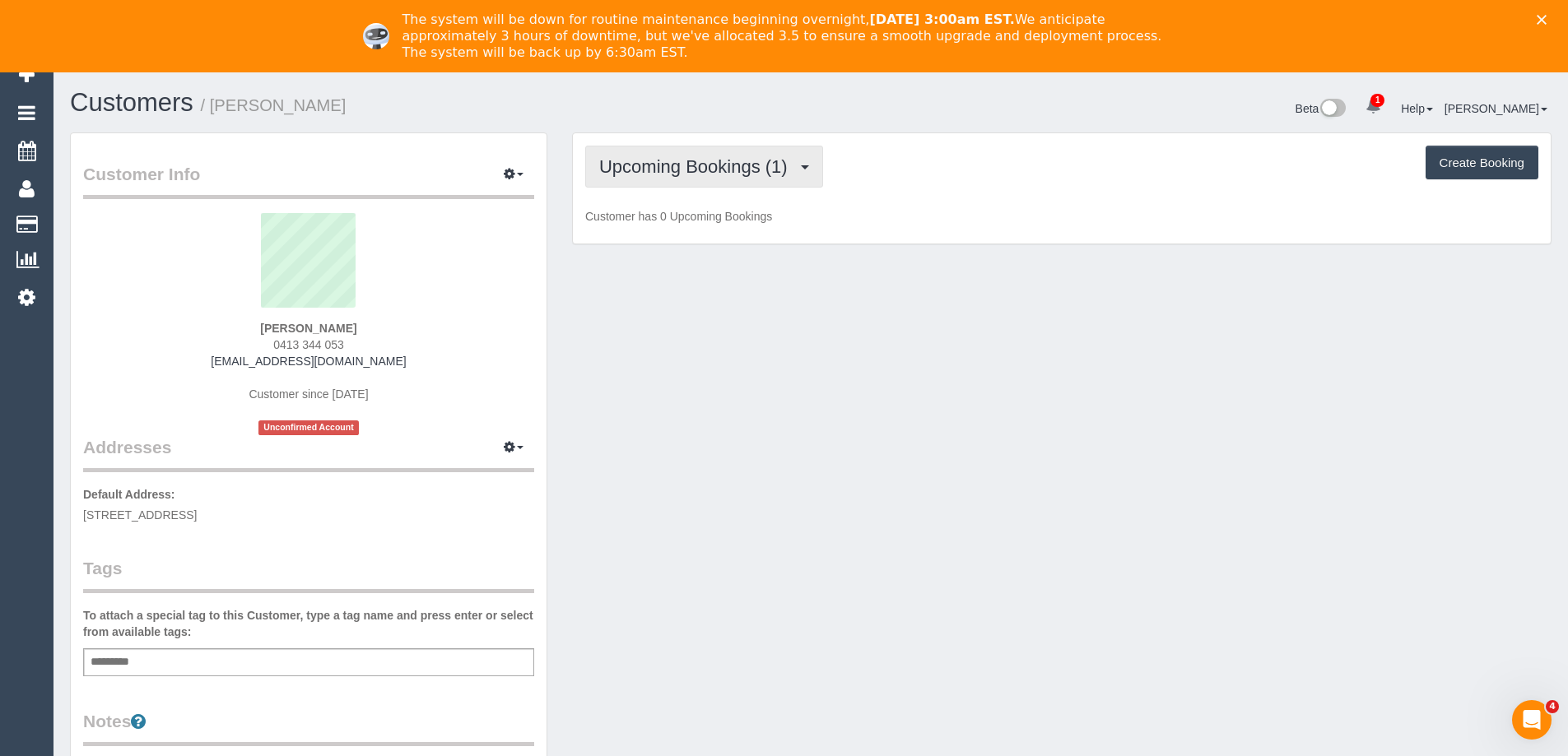
click at [681, 164] on span "Upcoming Bookings (1)" at bounding box center [697, 166] width 197 height 20
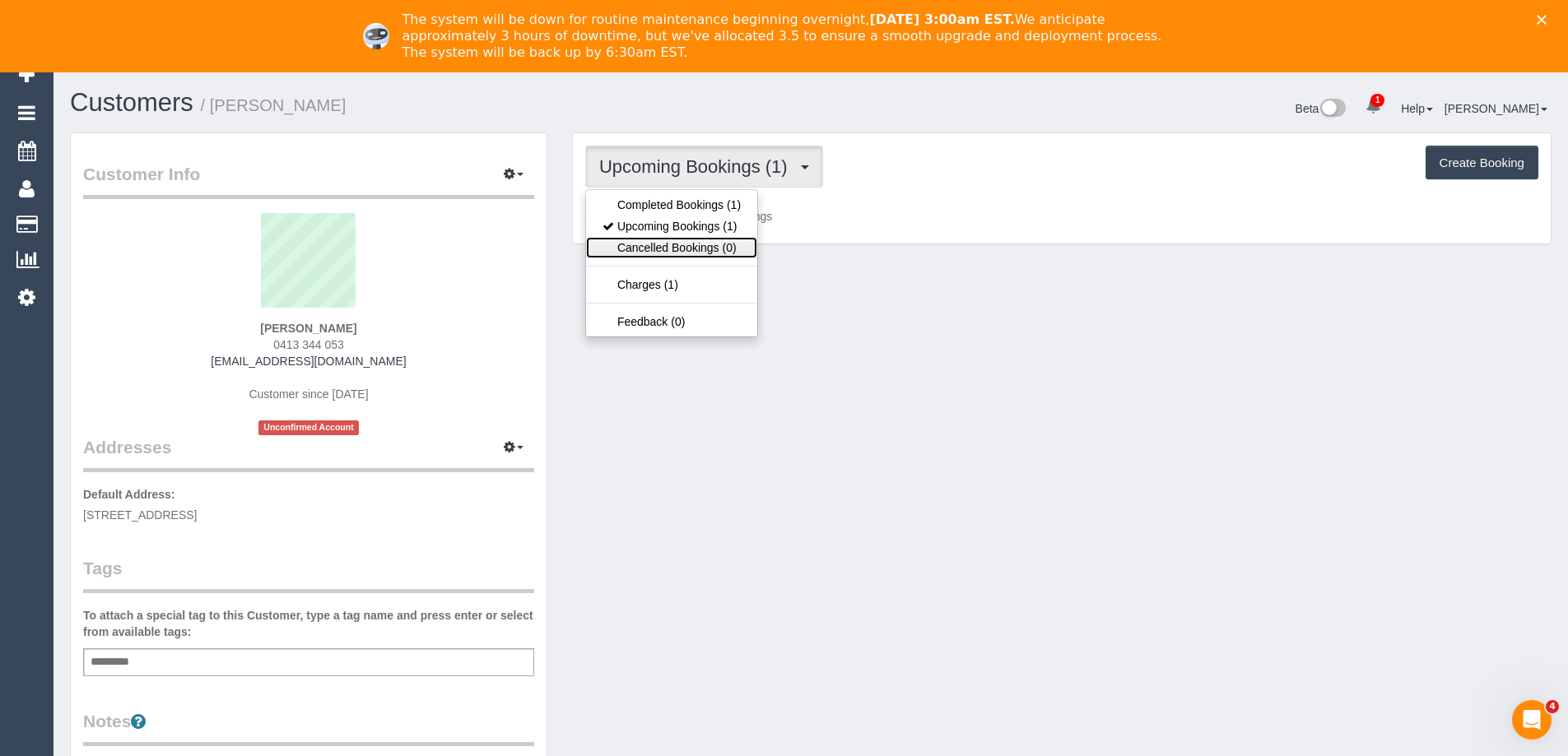
click at [676, 250] on link "Cancelled Bookings (0)" at bounding box center [672, 248] width 171 height 21
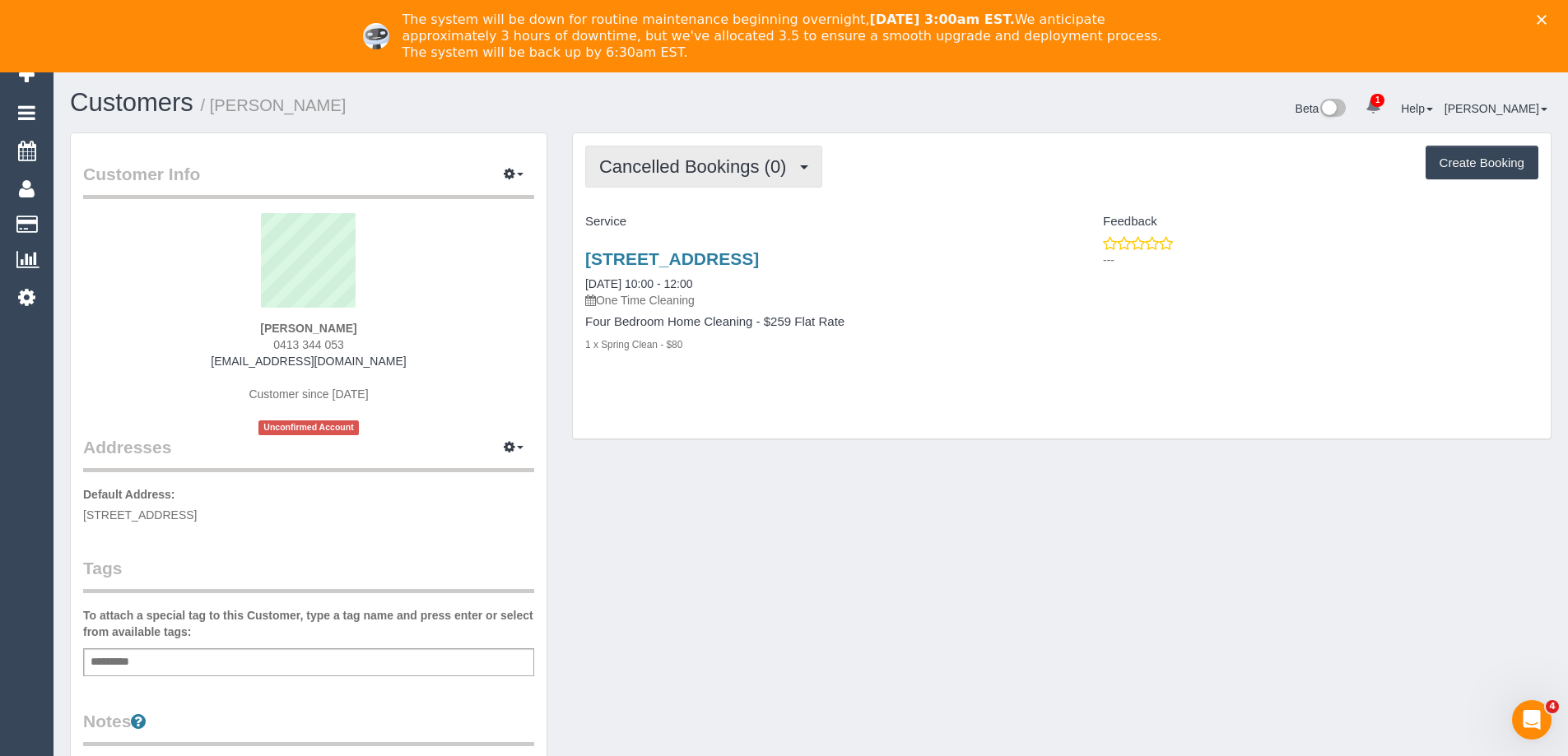
drag, startPoint x: 725, startPoint y: 175, endPoint x: 712, endPoint y: 191, distance: 20.6
click at [725, 175] on span "Cancelled Bookings (0)" at bounding box center [696, 166] width 195 height 20
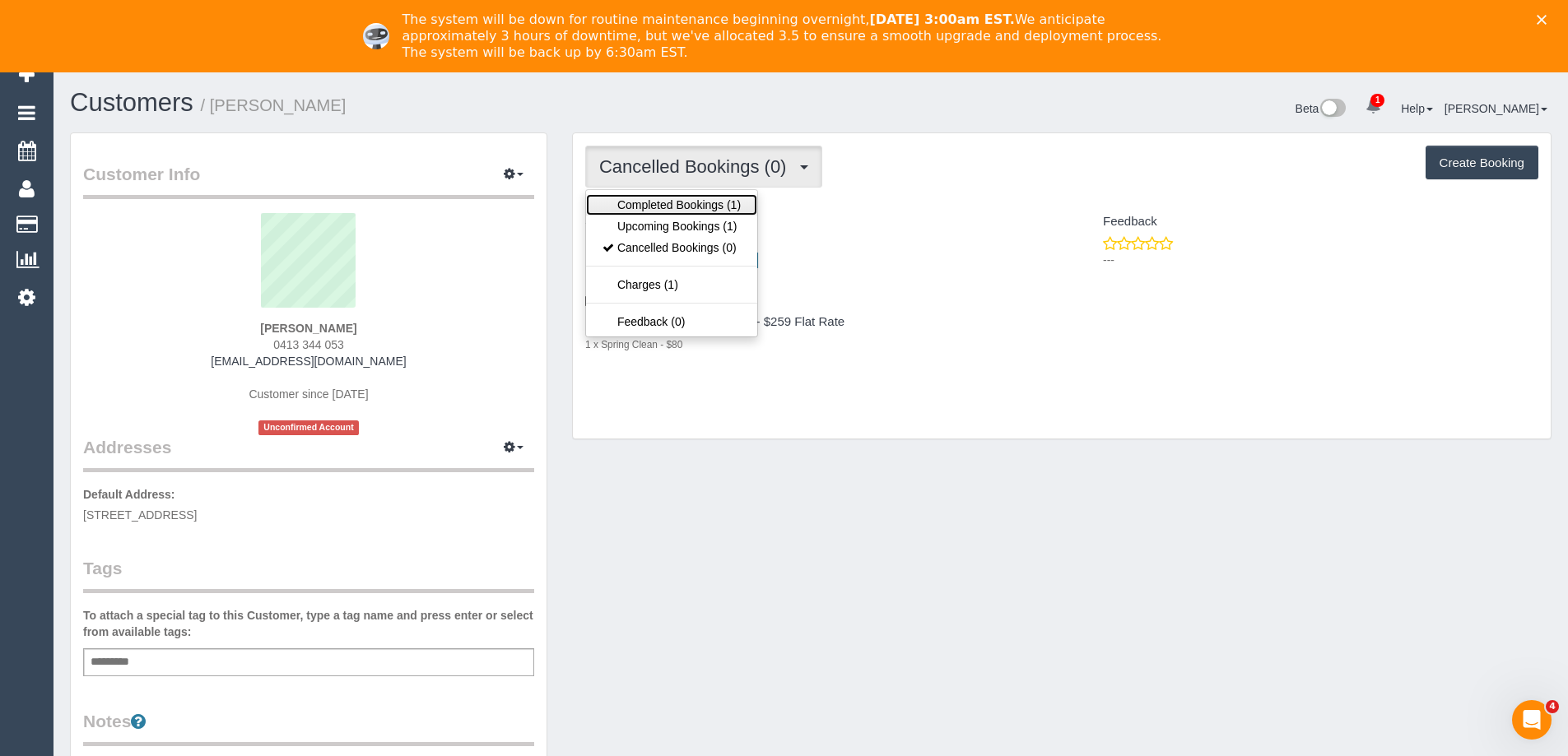
click at [703, 205] on link "Completed Bookings (1)" at bounding box center [672, 204] width 171 height 21
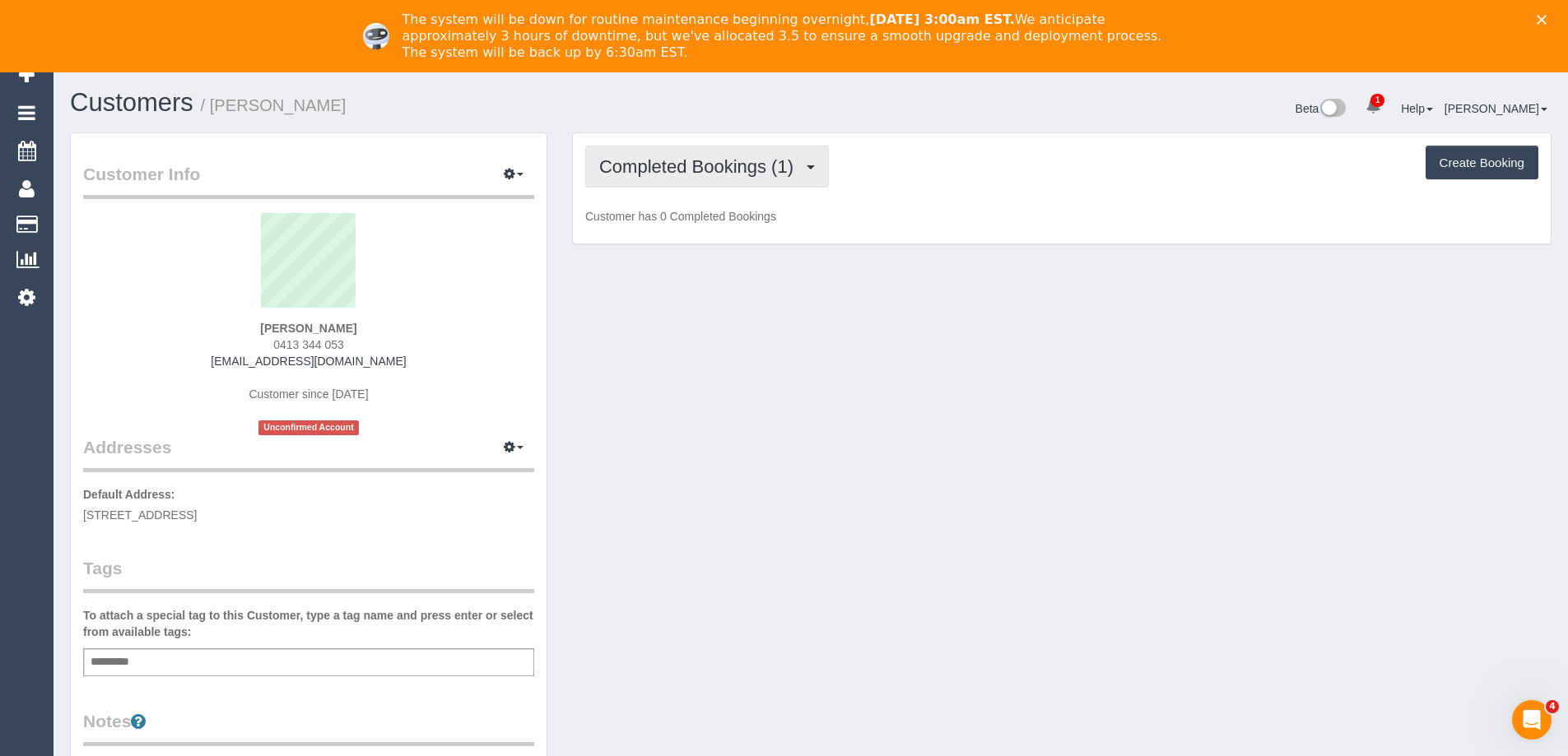
click at [716, 167] on span "Completed Bookings (1)" at bounding box center [701, 166] width 203 height 20
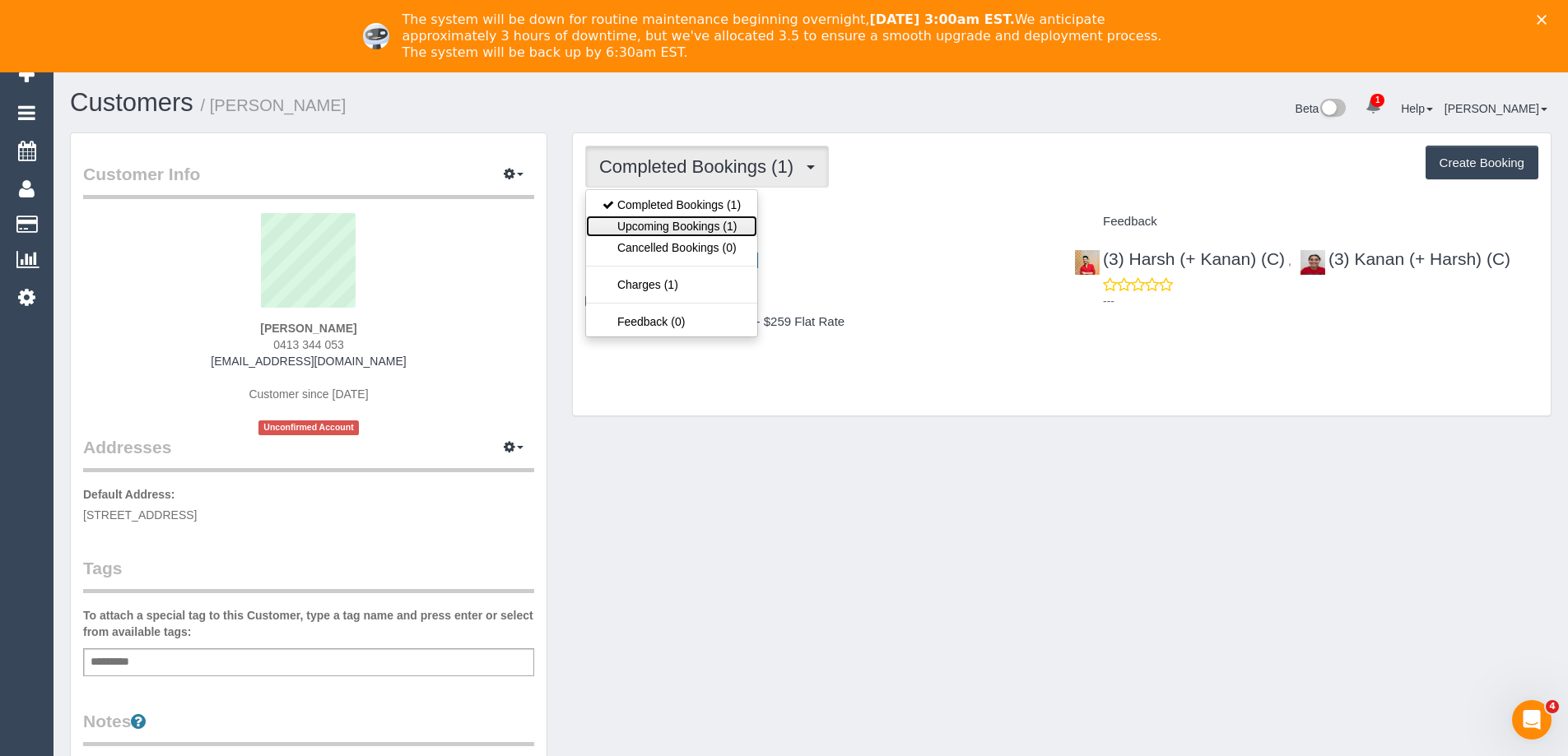
click at [702, 224] on link "Upcoming Bookings (1)" at bounding box center [672, 226] width 171 height 21
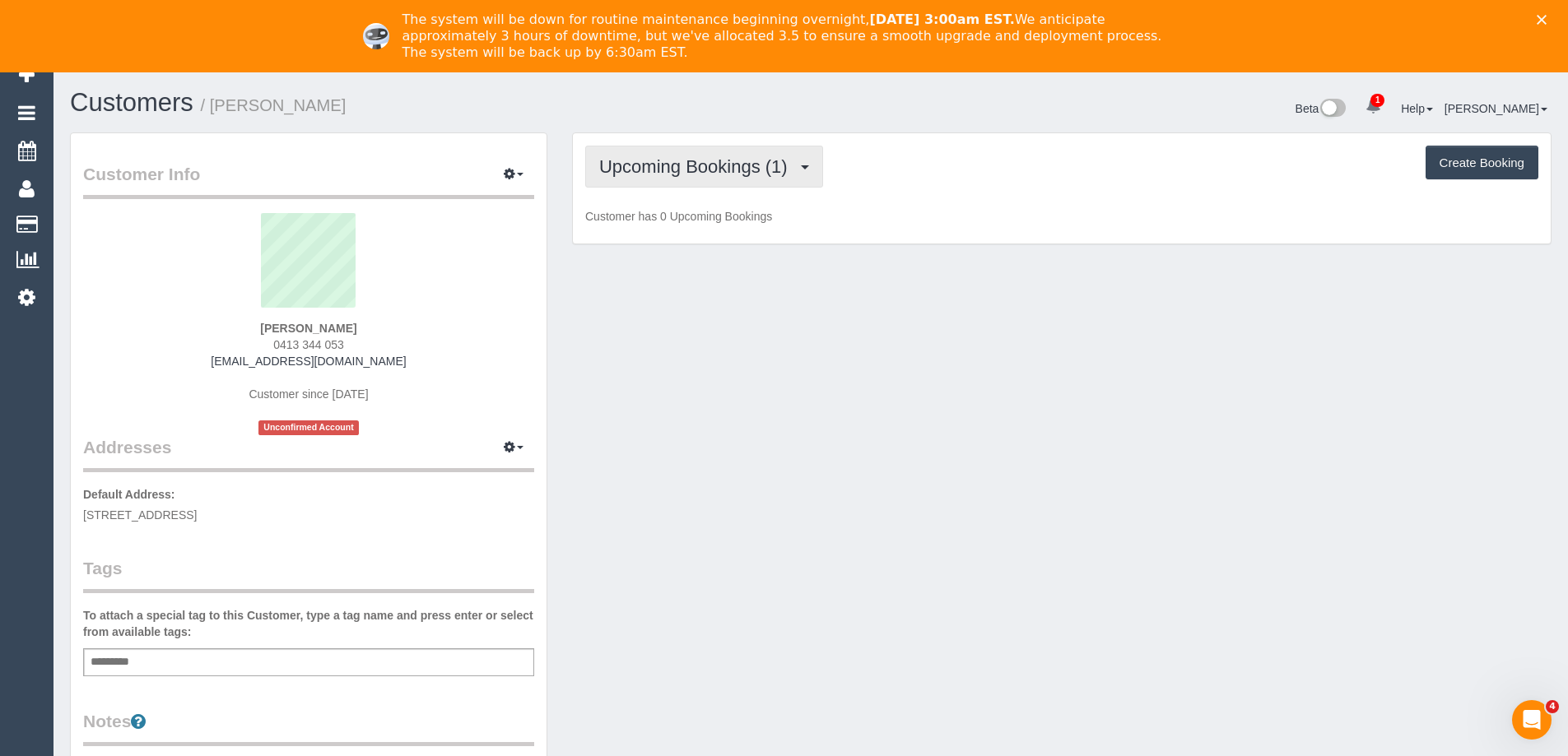
click at [717, 173] on span "Upcoming Bookings (1)" at bounding box center [697, 166] width 197 height 20
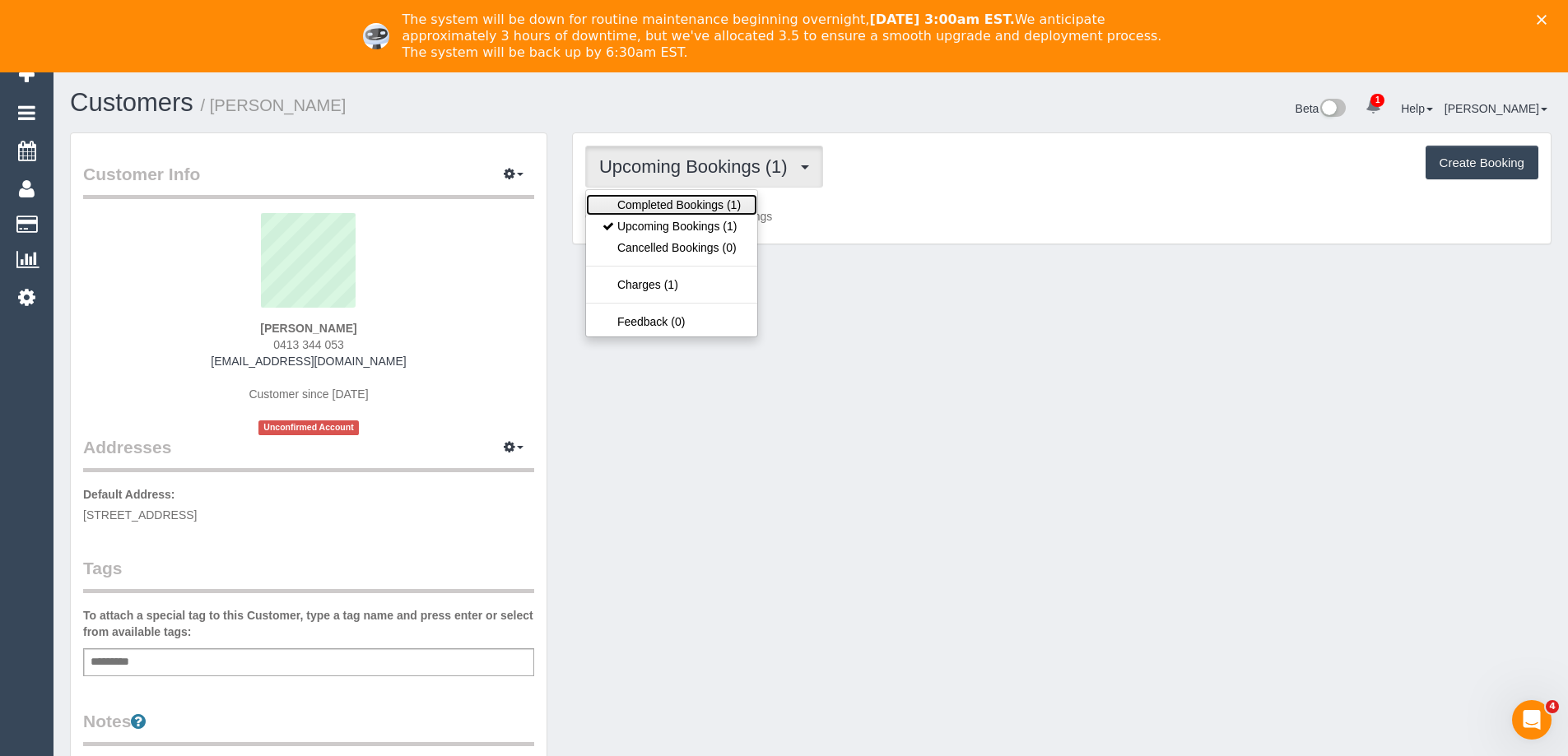
click at [699, 206] on link "Completed Bookings (1)" at bounding box center [672, 204] width 171 height 21
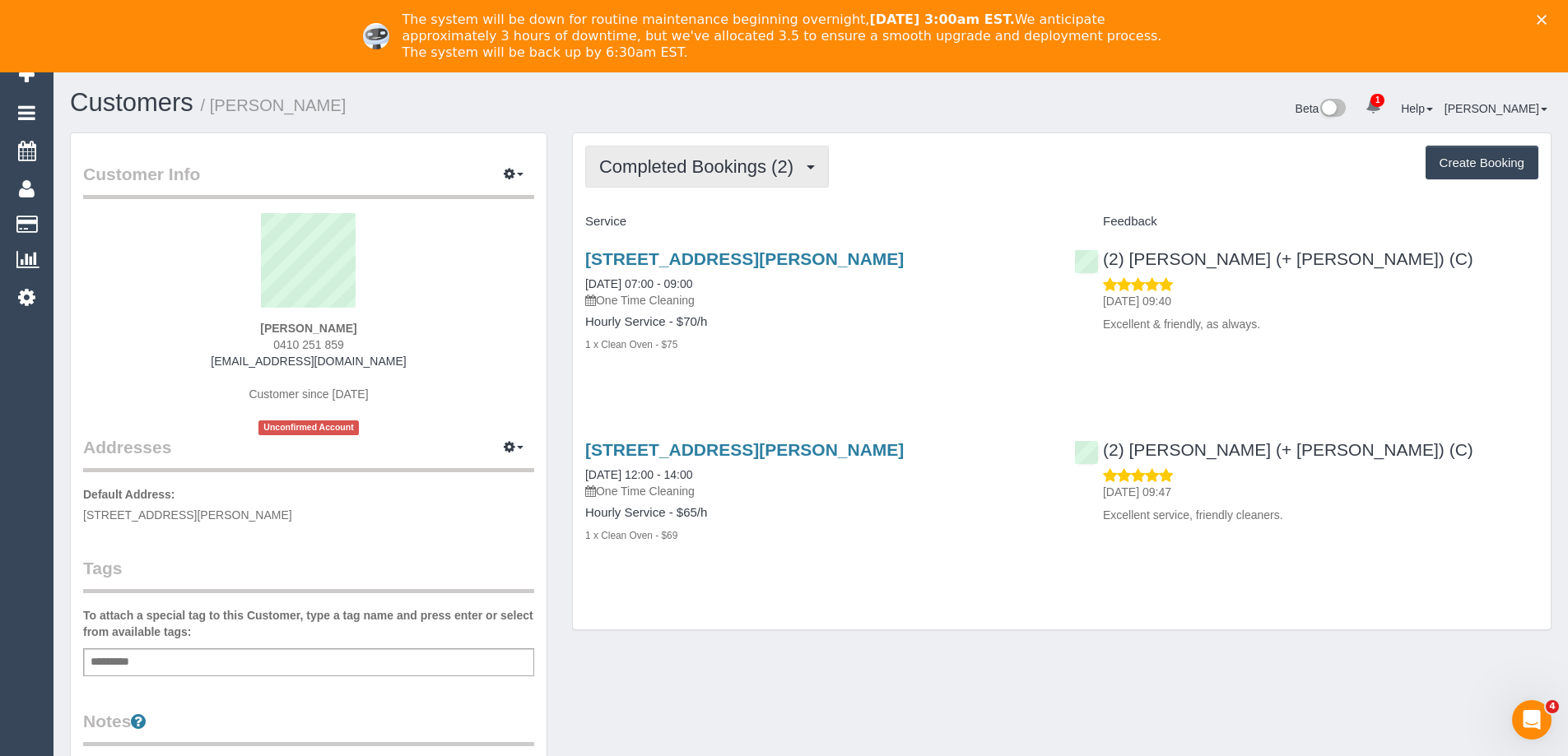
click at [681, 160] on span "Completed Bookings (2)" at bounding box center [701, 166] width 203 height 20
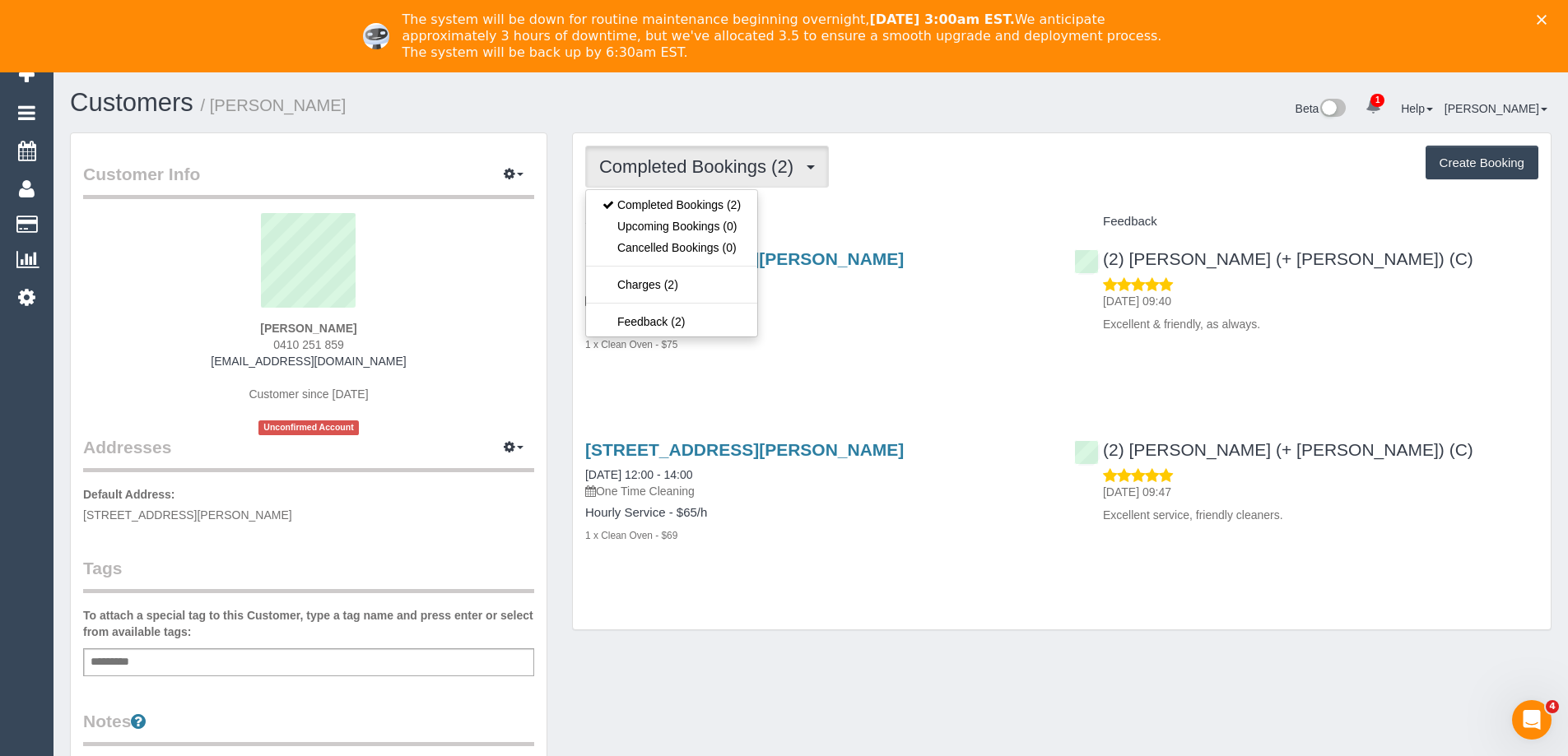
click at [952, 174] on div "Completed Bookings (2) Completed Bookings (2) Upcoming Bookings (0) Cancelled B…" at bounding box center [1061, 167] width 953 height 42
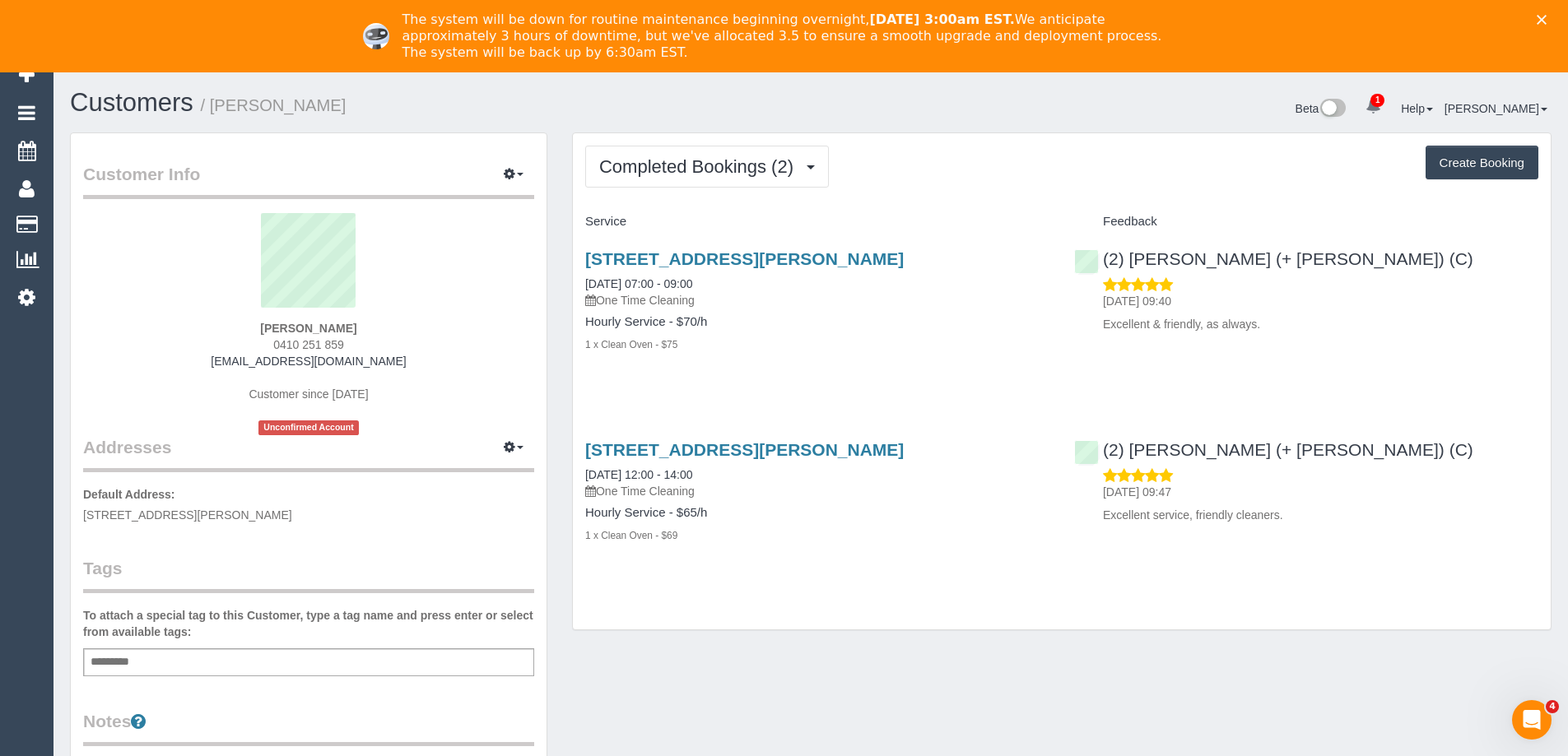
drag, startPoint x: 1505, startPoint y: 130, endPoint x: 1570, endPoint y: 167, distance: 74.8
copy small "James Fraser"
drag, startPoint x: 335, startPoint y: 113, endPoint x: 213, endPoint y: 118, distance: 122.1
click at [213, 118] on div "Customers / James Fraser" at bounding box center [434, 107] width 754 height 35
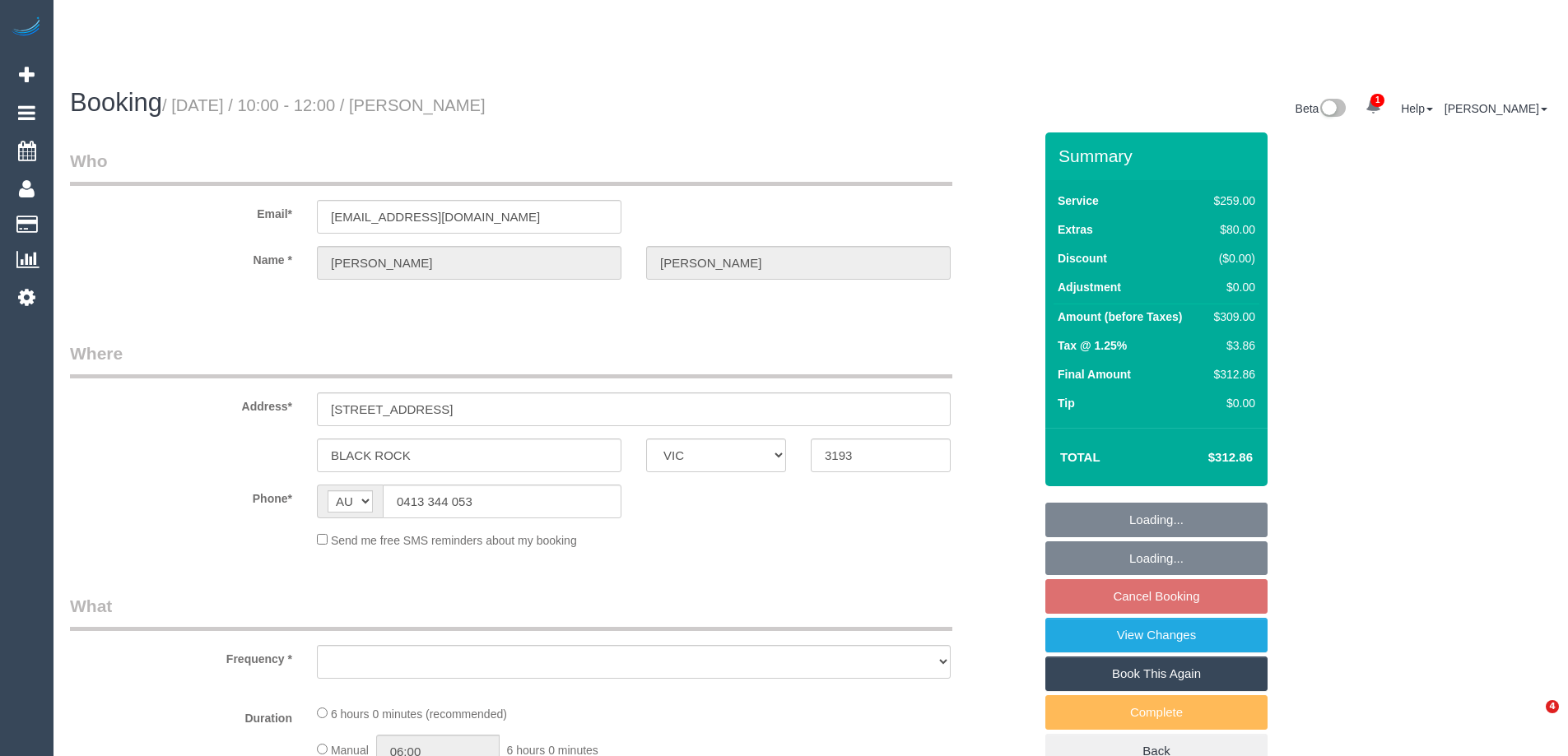
select select "VIC"
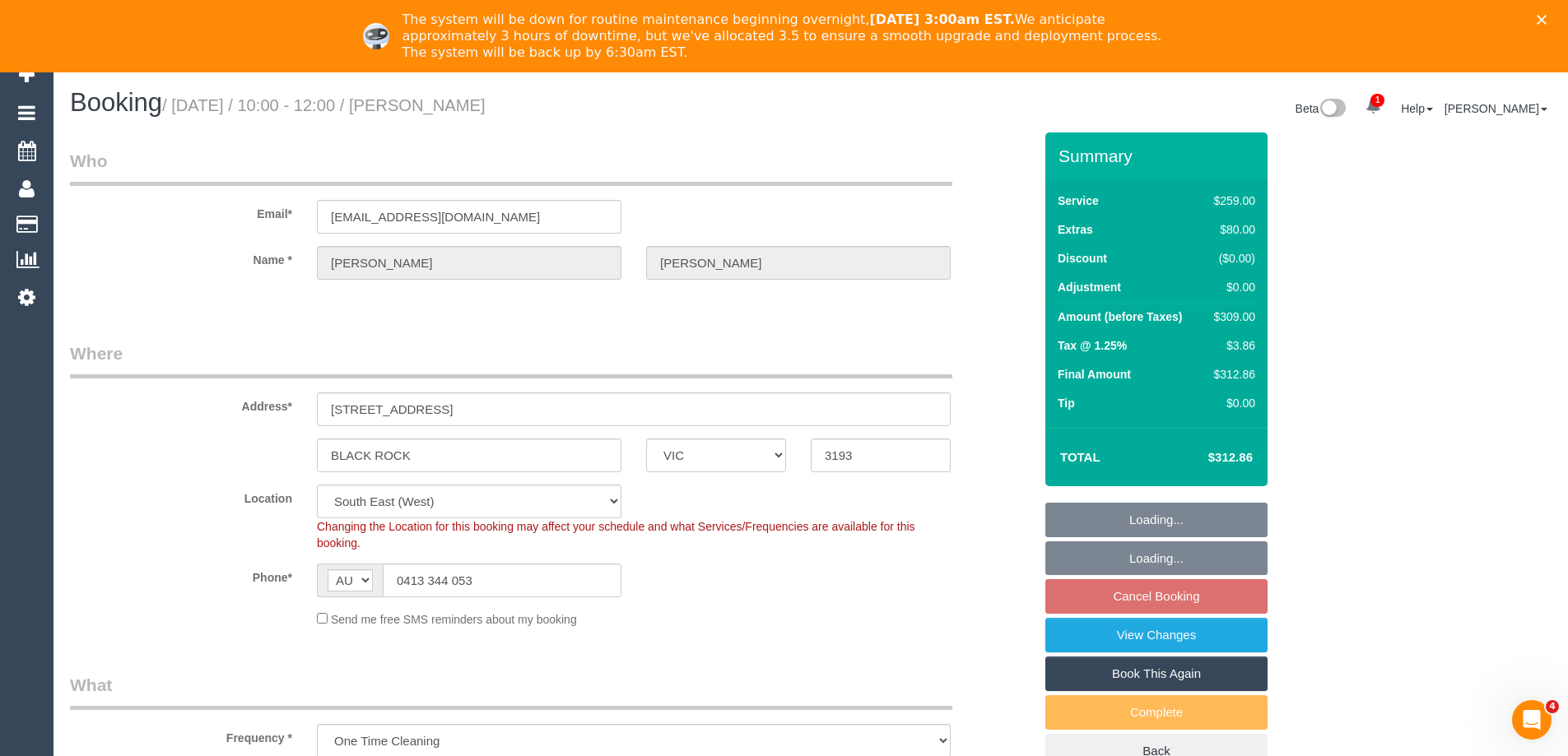
select select "object:684"
select select "string:stripe-pm_1S2Mvt2GScqysDRVOKWg5vpq"
select select "number:28"
select select "number:14"
select select "number:18"
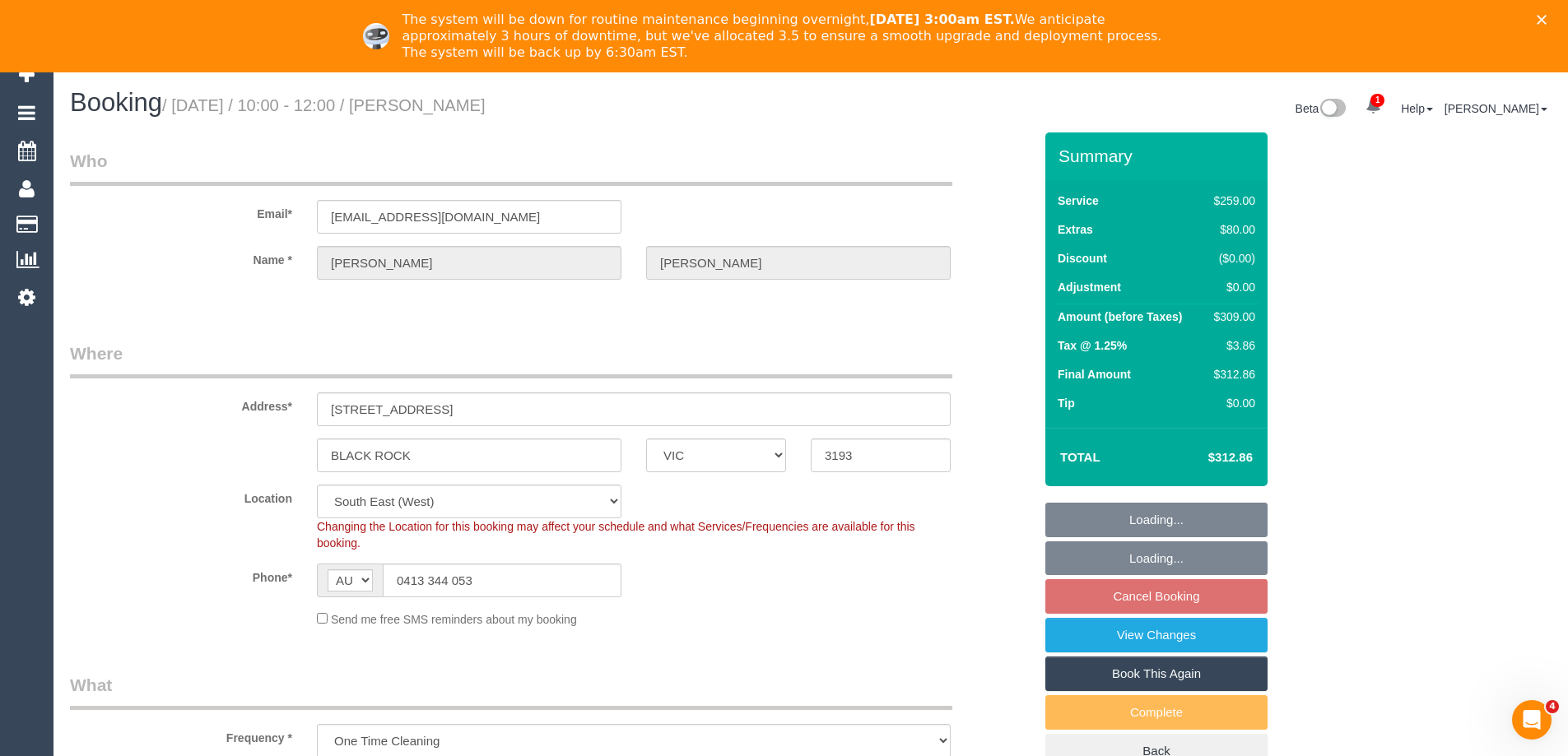
select select "number:24"
select select "spot3"
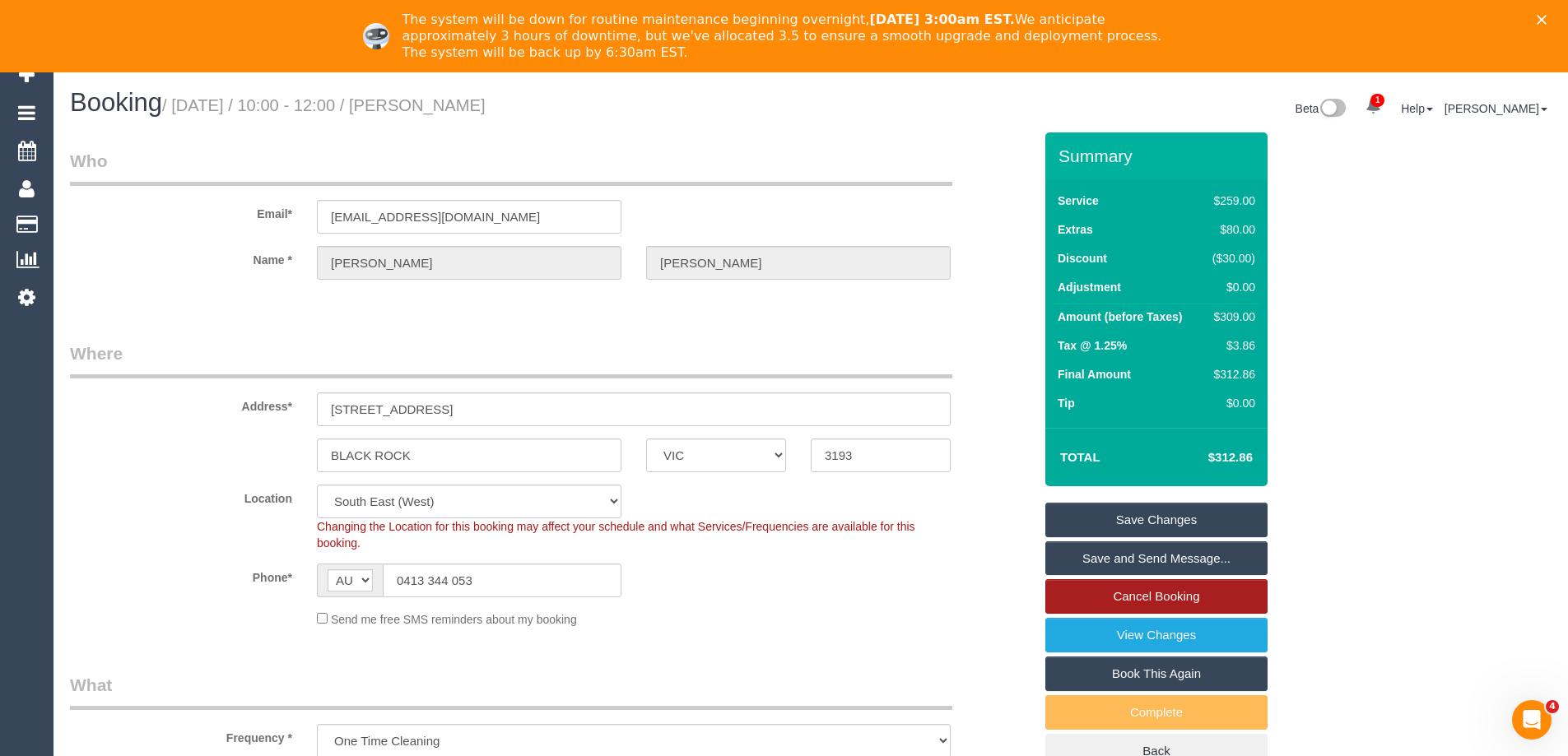
click at [1177, 598] on link "Cancel Booking" at bounding box center [1156, 596] width 222 height 34
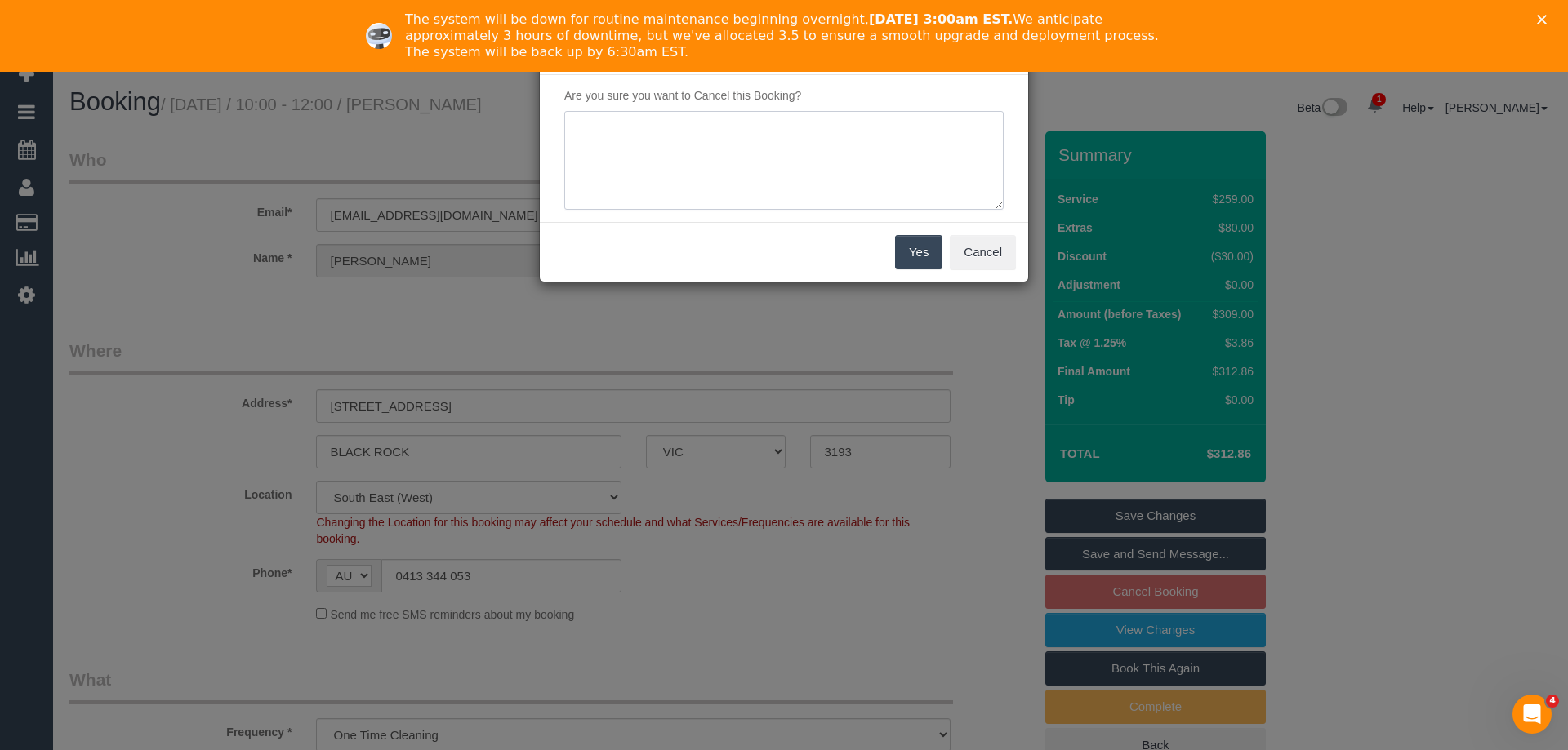
click at [805, 179] on textarea at bounding box center [784, 161] width 439 height 100
click at [861, 130] on textarea at bounding box center [784, 161] width 439 height 100
paste textarea "I selected the incorrect date for this clean and have had to use an alternative…"
click at [747, 168] on textarea at bounding box center [784, 161] width 439 height 100
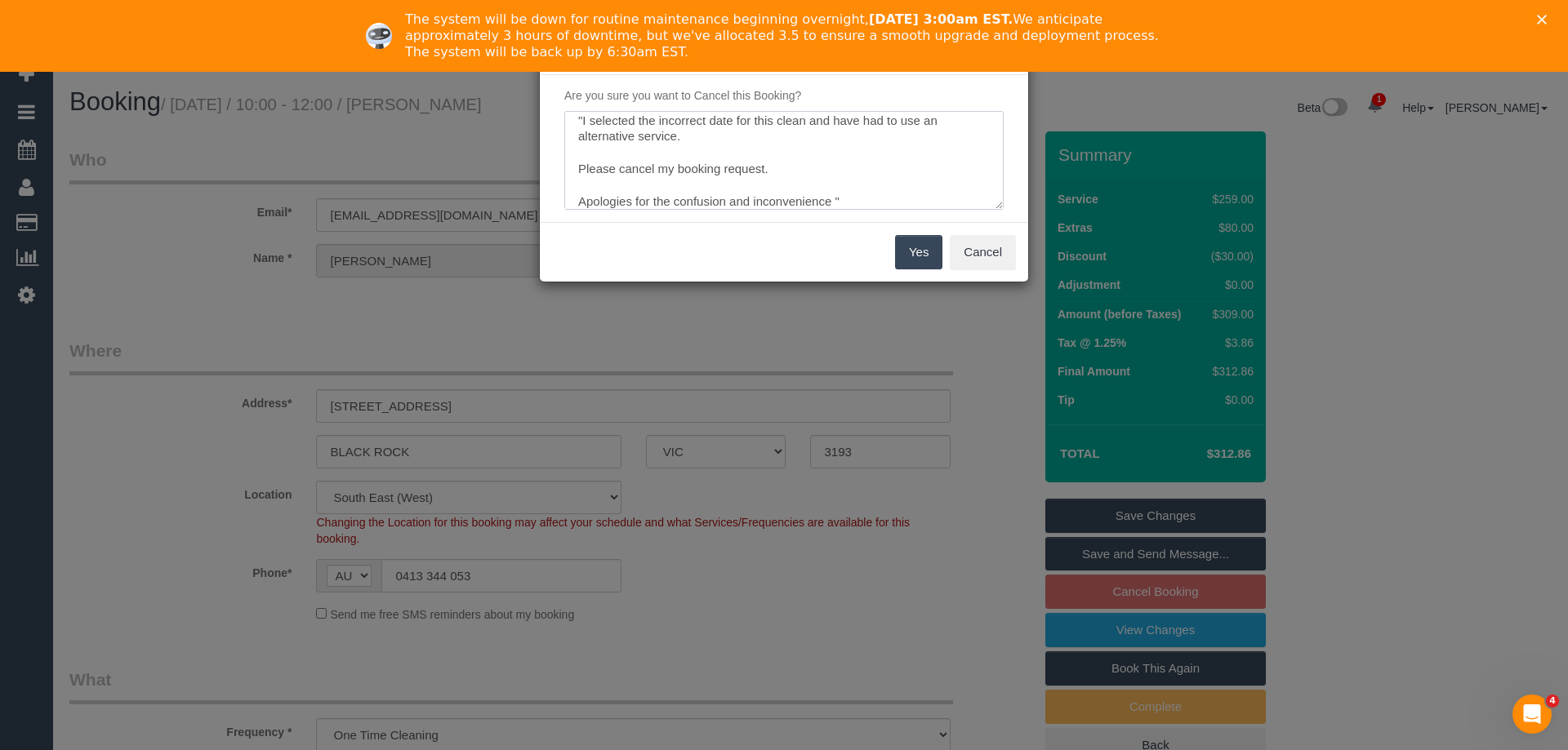
click at [747, 168] on textarea at bounding box center [784, 161] width 439 height 100
click at [957, 142] on textarea at bounding box center [784, 161] width 439 height 100
click at [938, 142] on textarea at bounding box center [784, 161] width 439 height 100
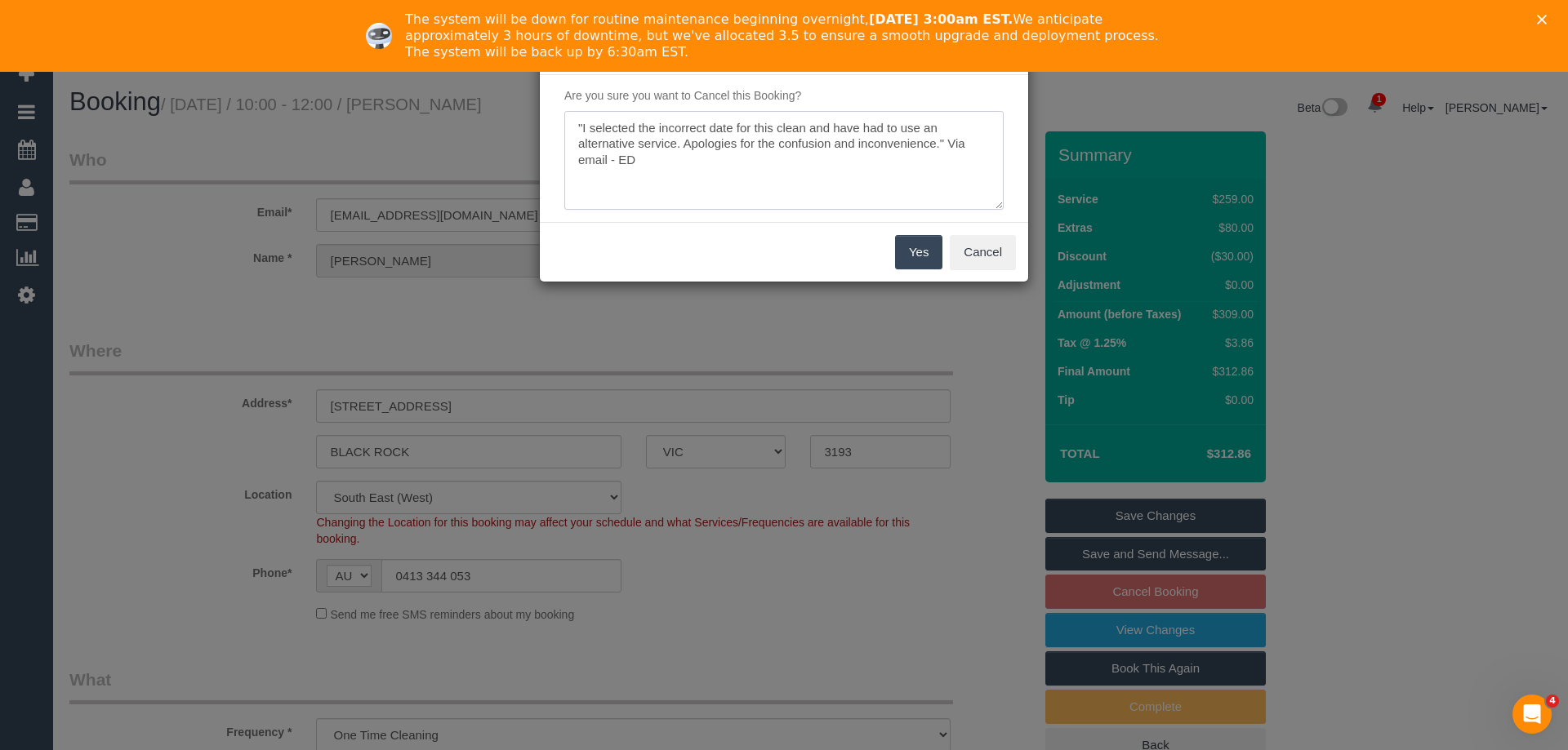
type textarea ""I selected the incorrect date for this clean and have had to use an alternativ…"
click at [930, 248] on button "Yes" at bounding box center [919, 252] width 47 height 34
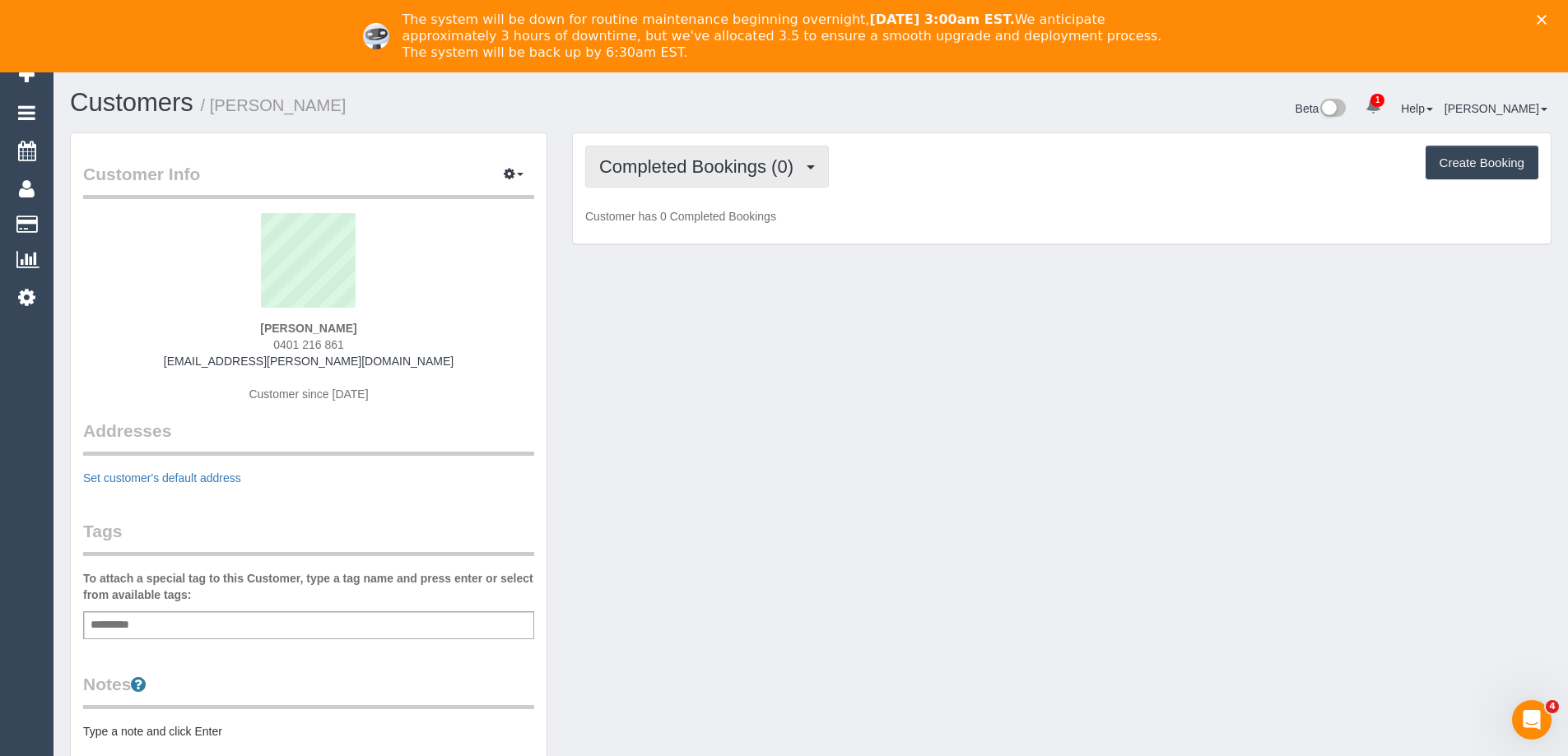
click at [723, 168] on span "Completed Bookings (0)" at bounding box center [701, 166] width 203 height 20
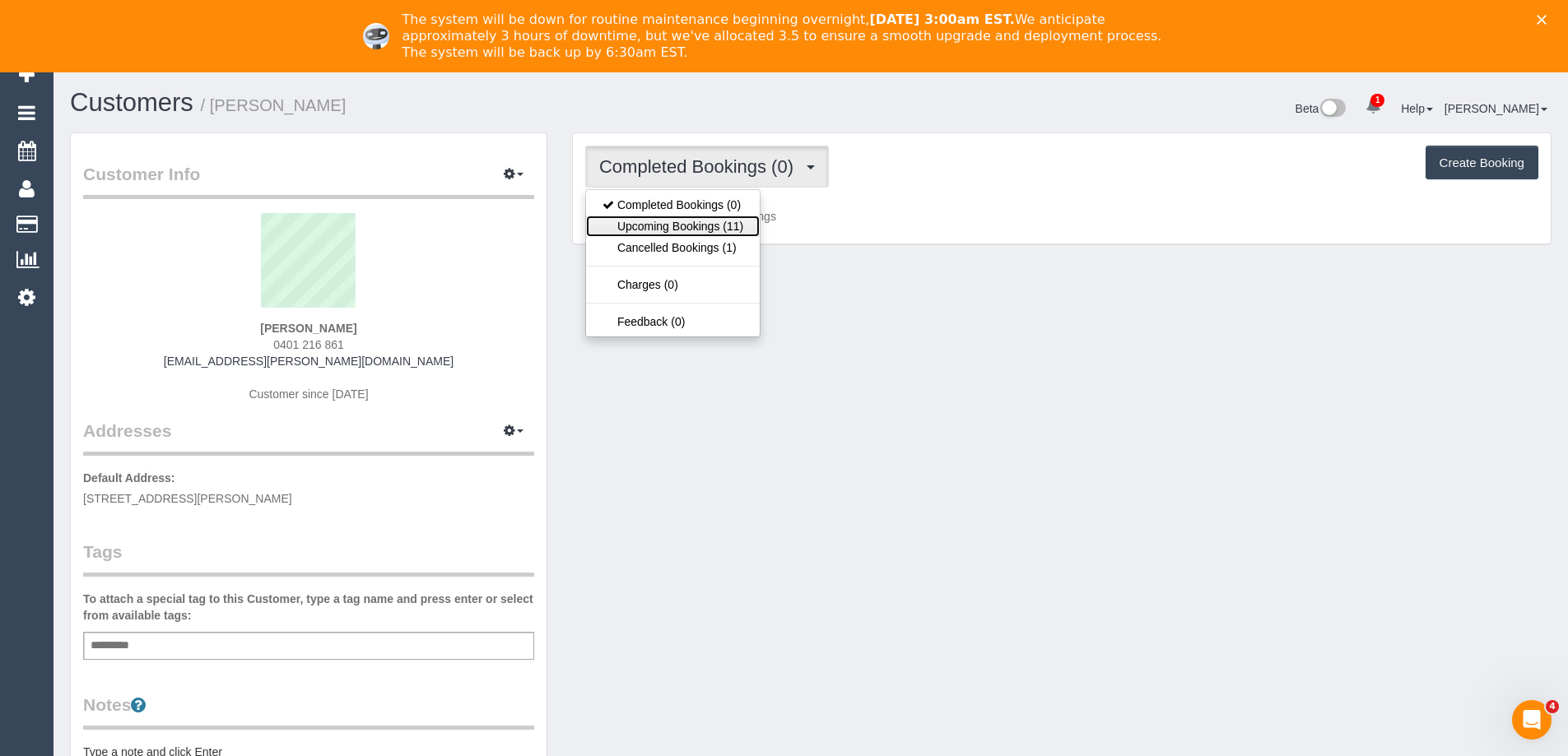
click at [710, 221] on link "Upcoming Bookings (11)" at bounding box center [673, 226] width 174 height 21
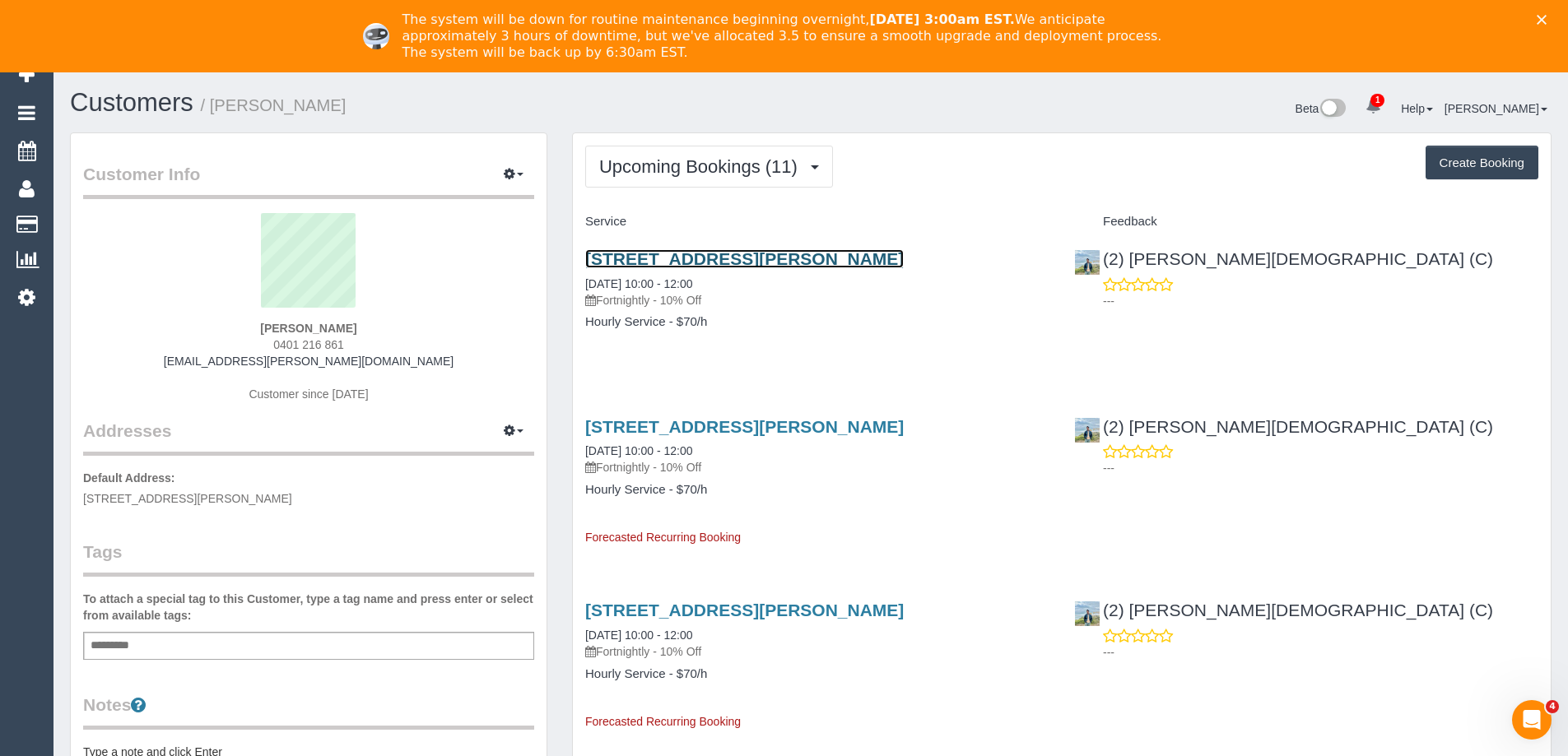
click at [903, 257] on link "3/20 Lorensen Avenue, North Cobug, VIC 3058" at bounding box center [744, 258] width 318 height 19
copy link "3/20 Lorensen Avenue, North Cobug"
drag, startPoint x: 581, startPoint y: 255, endPoint x: 882, endPoint y: 256, distance: 301.0
click at [882, 256] on div "3/20 Lorensen Avenue, North Cobug, VIC 3058 03/09/2025 10:00 - 12:00 Fortnightl…" at bounding box center [817, 299] width 489 height 127
click at [513, 429] on icon "button" at bounding box center [509, 430] width 11 height 10
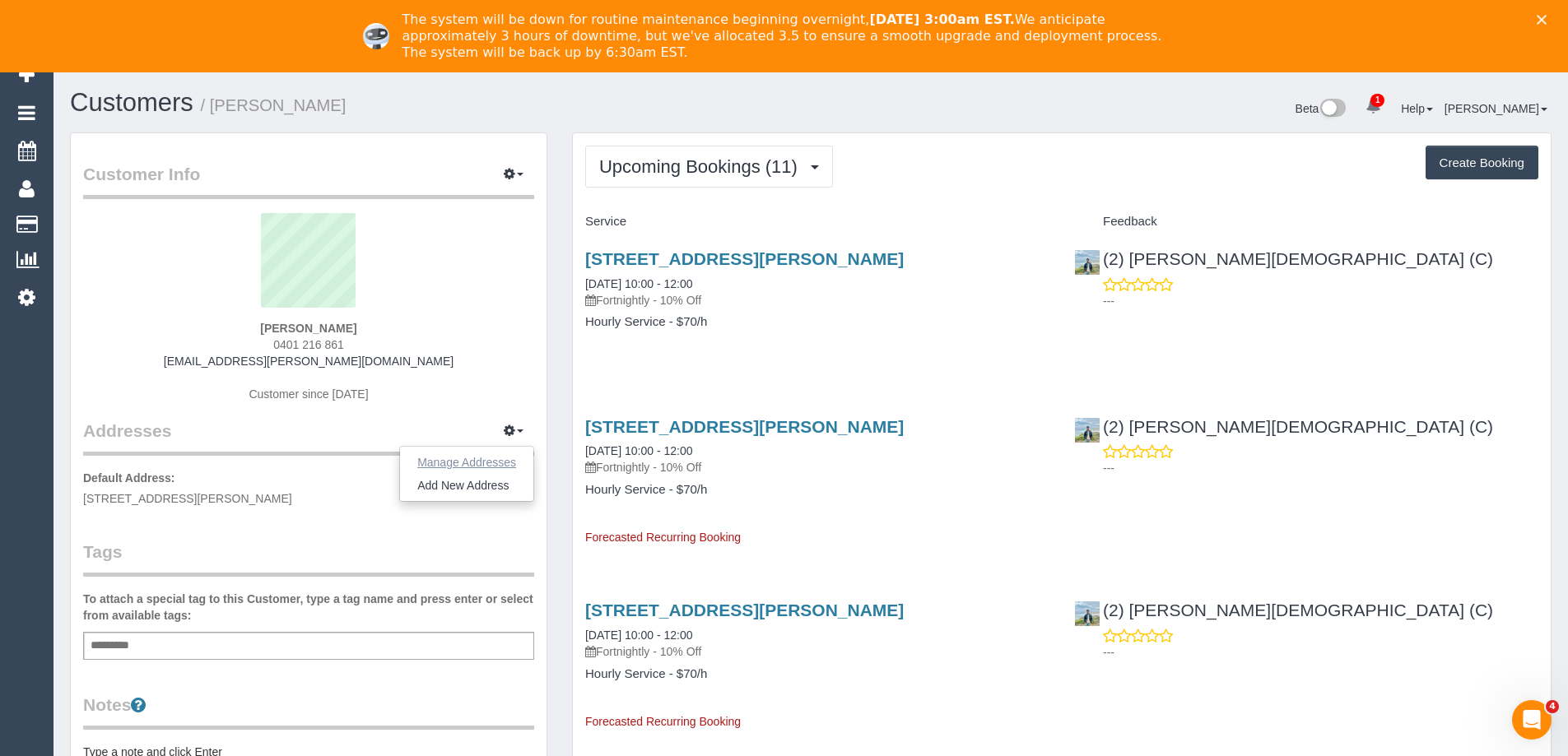
click at [494, 462] on button "Manage Addresses" at bounding box center [466, 463] width 133 height 23
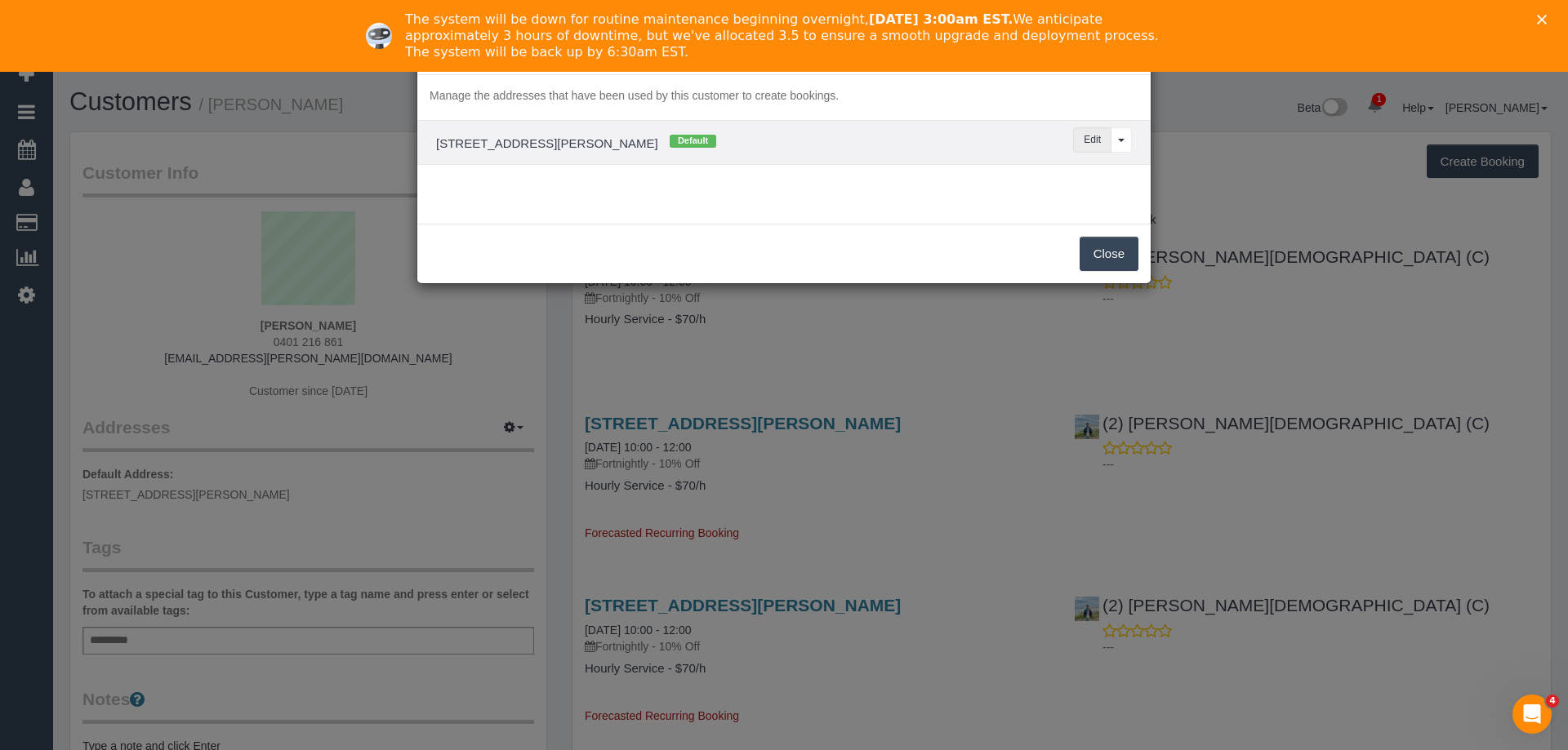
click at [1085, 131] on button "Edit" at bounding box center [1092, 140] width 38 height 25
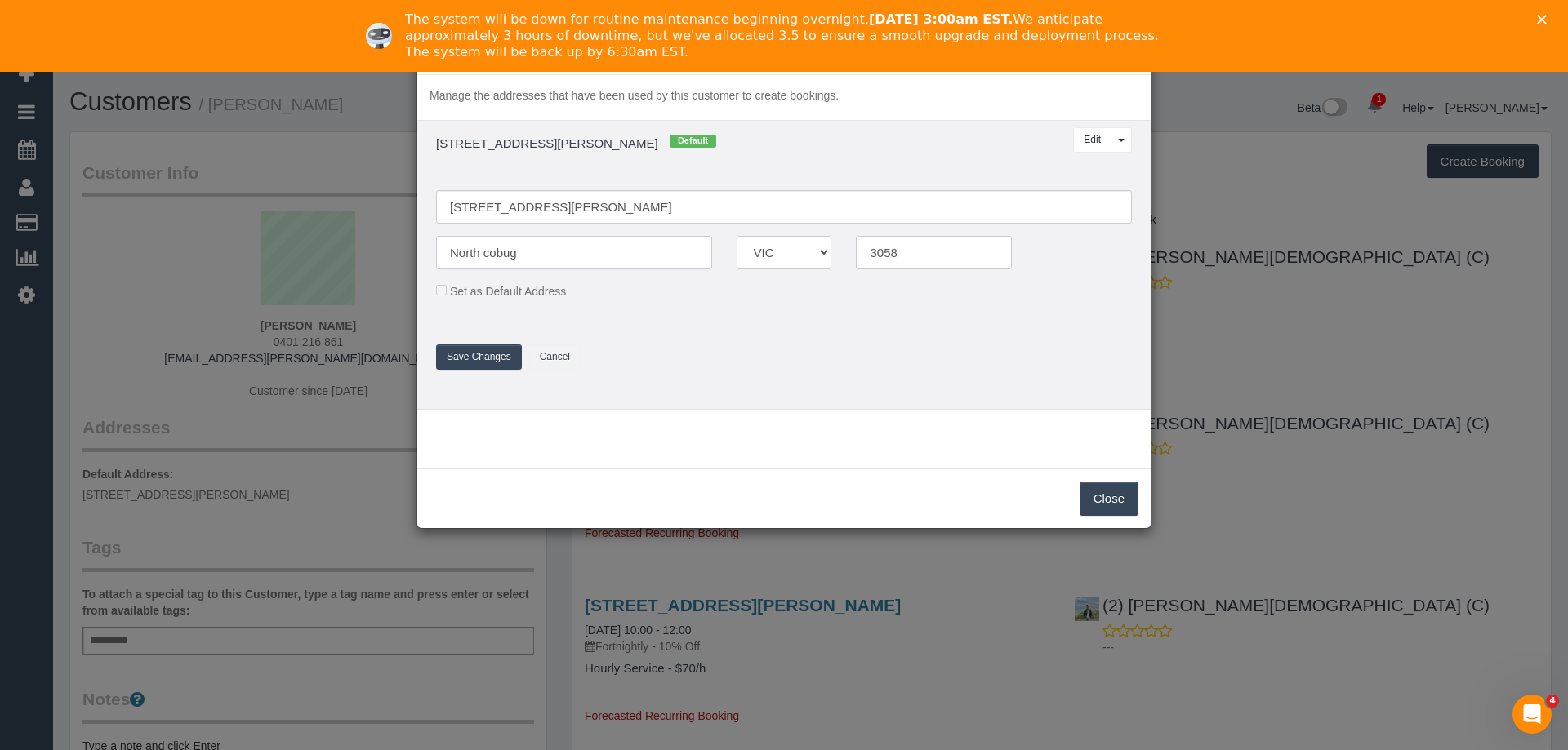
click at [457, 249] on input "North cobug" at bounding box center [575, 253] width 276 height 33
paste input "Coburg North"
type input "Coburg North"
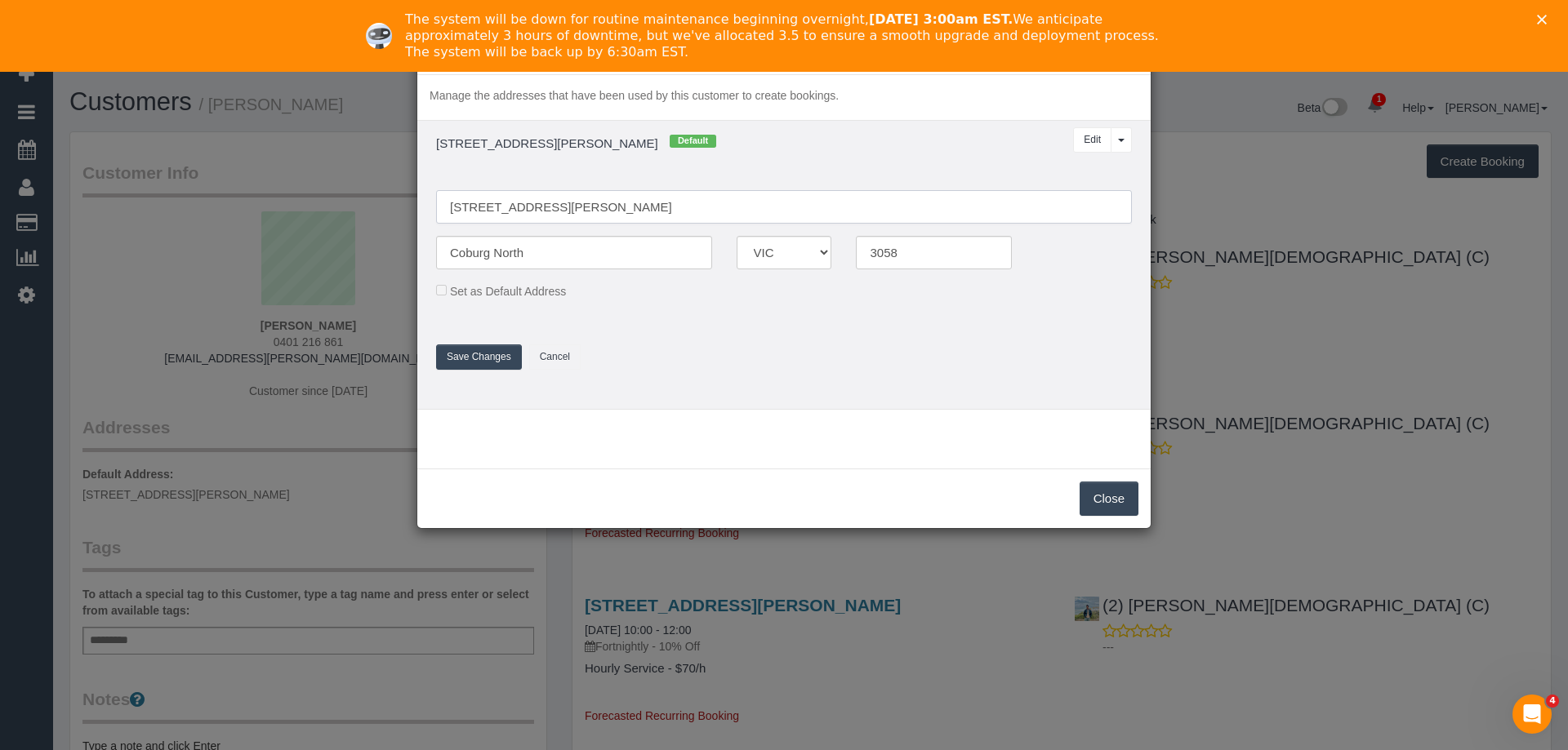
click at [481, 204] on input "3/20 lorensen avenue" at bounding box center [784, 207] width 696 height 33
drag, startPoint x: 477, startPoint y: 207, endPoint x: 659, endPoint y: 210, distance: 182.0
click at [659, 210] on input "3/20 Lorensen avenue" at bounding box center [784, 207] width 696 height 33
paste input "Av"
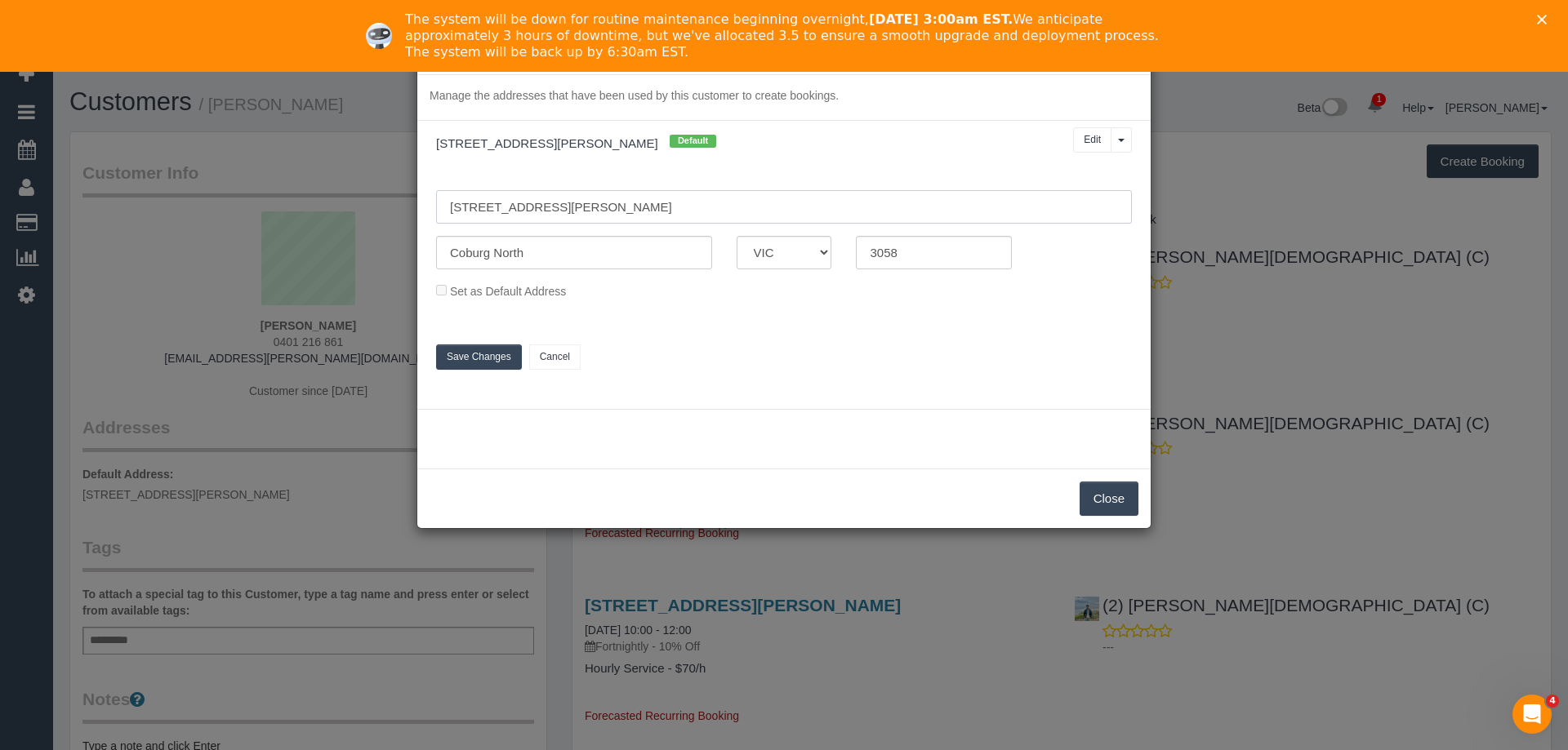
type input "3/20 Lorensen Ave"
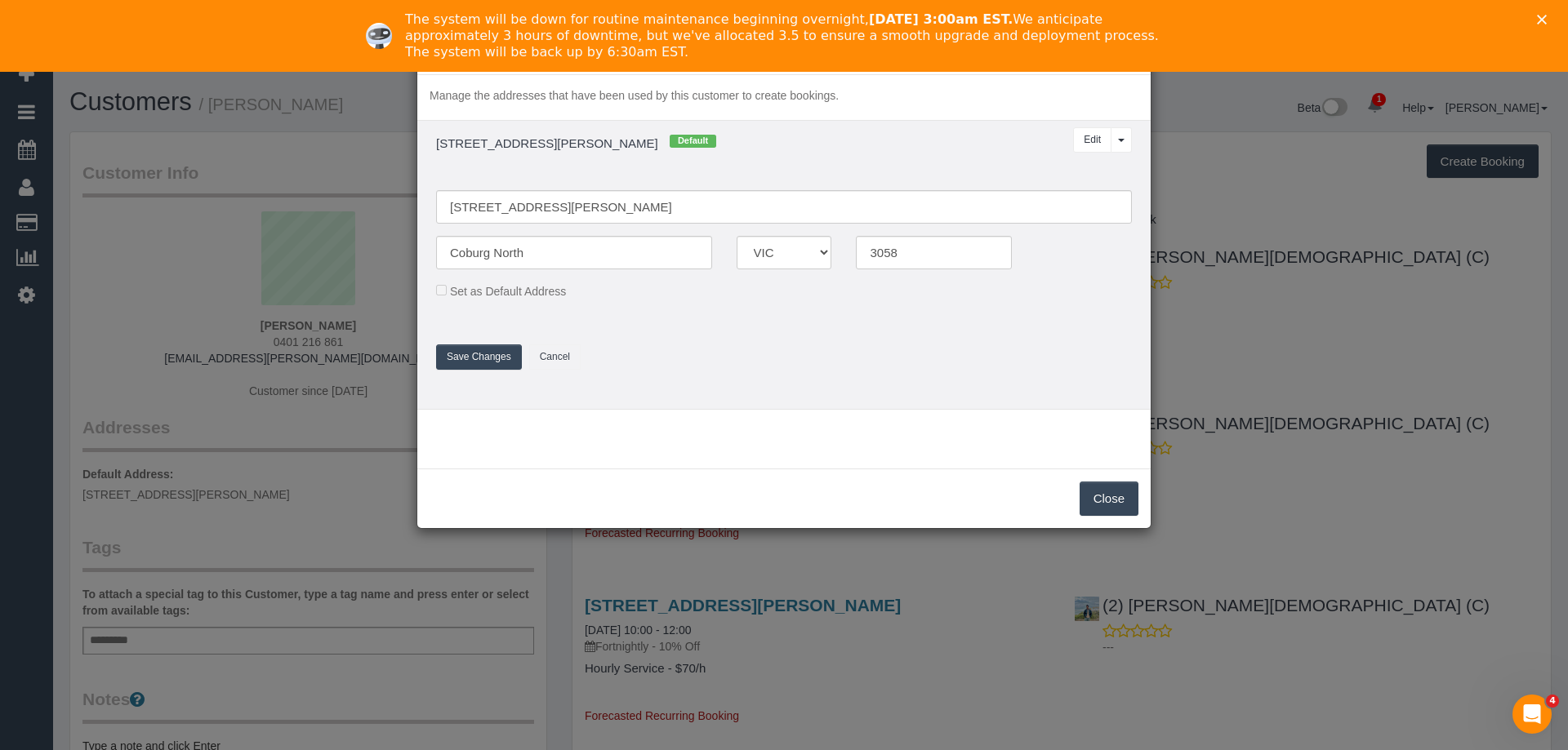
click at [478, 346] on button "Save Changes" at bounding box center [479, 357] width 86 height 25
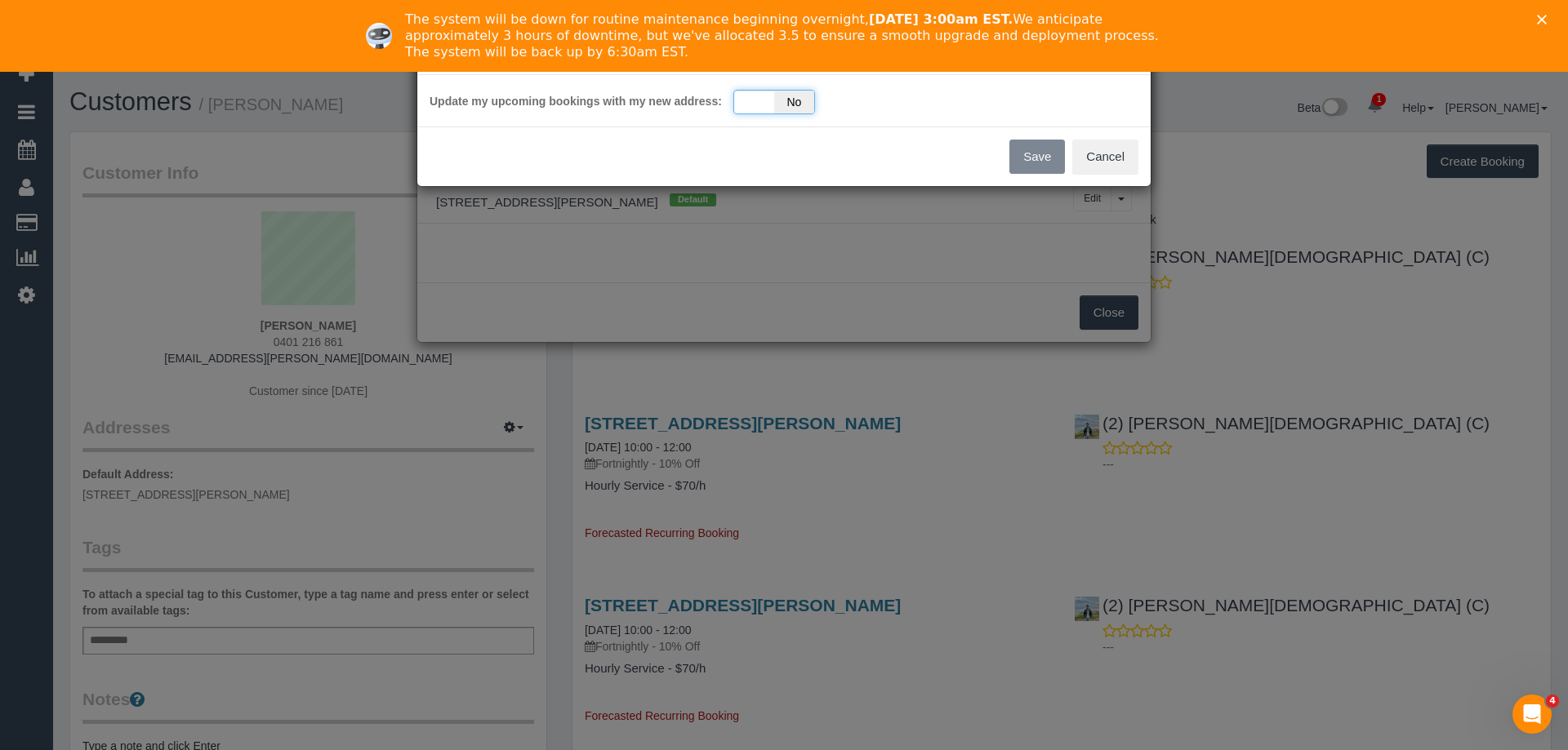
click at [758, 105] on div "Yes No" at bounding box center [774, 102] width 81 height 24
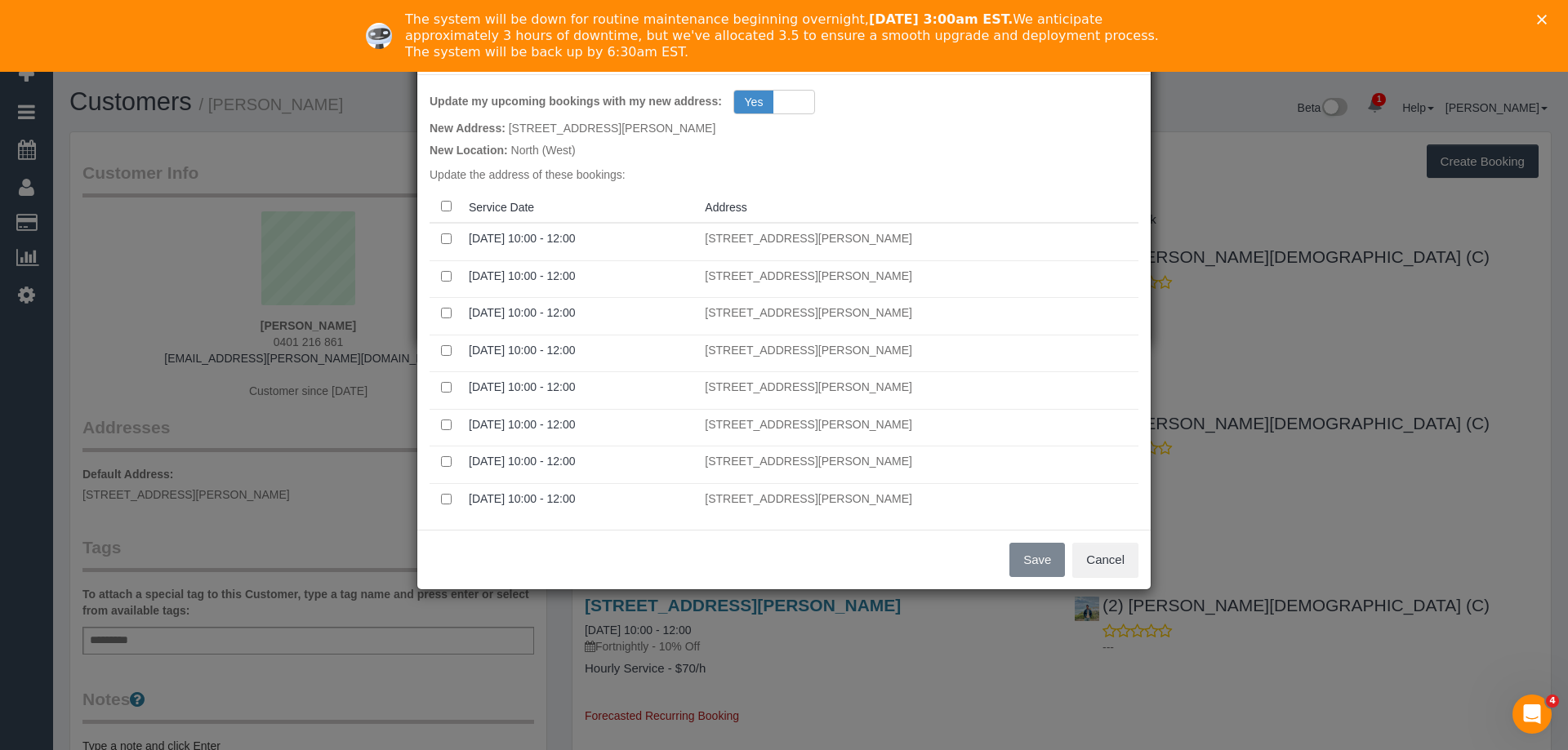
click at [439, 200] on th at bounding box center [445, 207] width 32 height 31
click at [1022, 563] on button "Save" at bounding box center [1037, 559] width 56 height 34
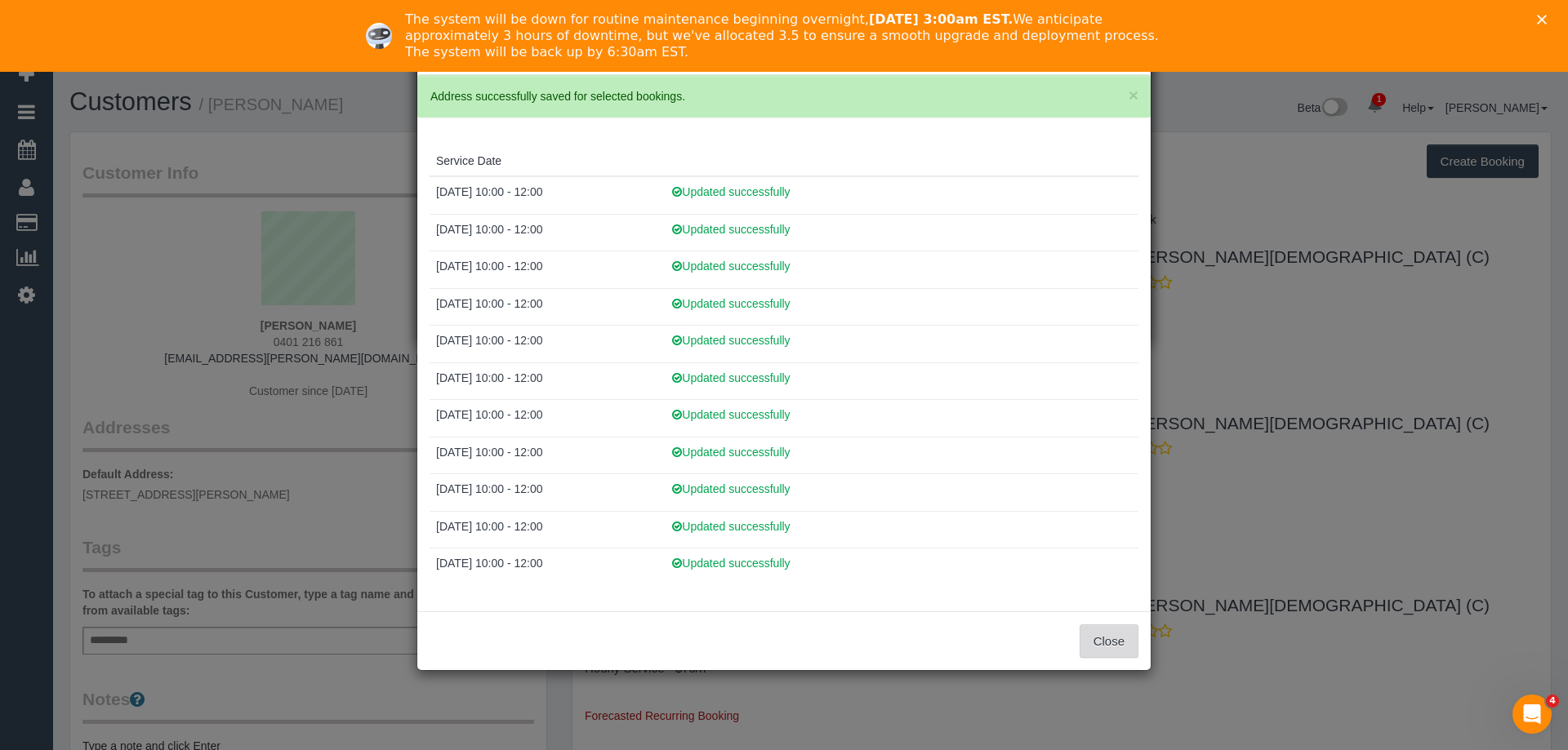
click at [1112, 642] on button "Close" at bounding box center [1109, 641] width 59 height 34
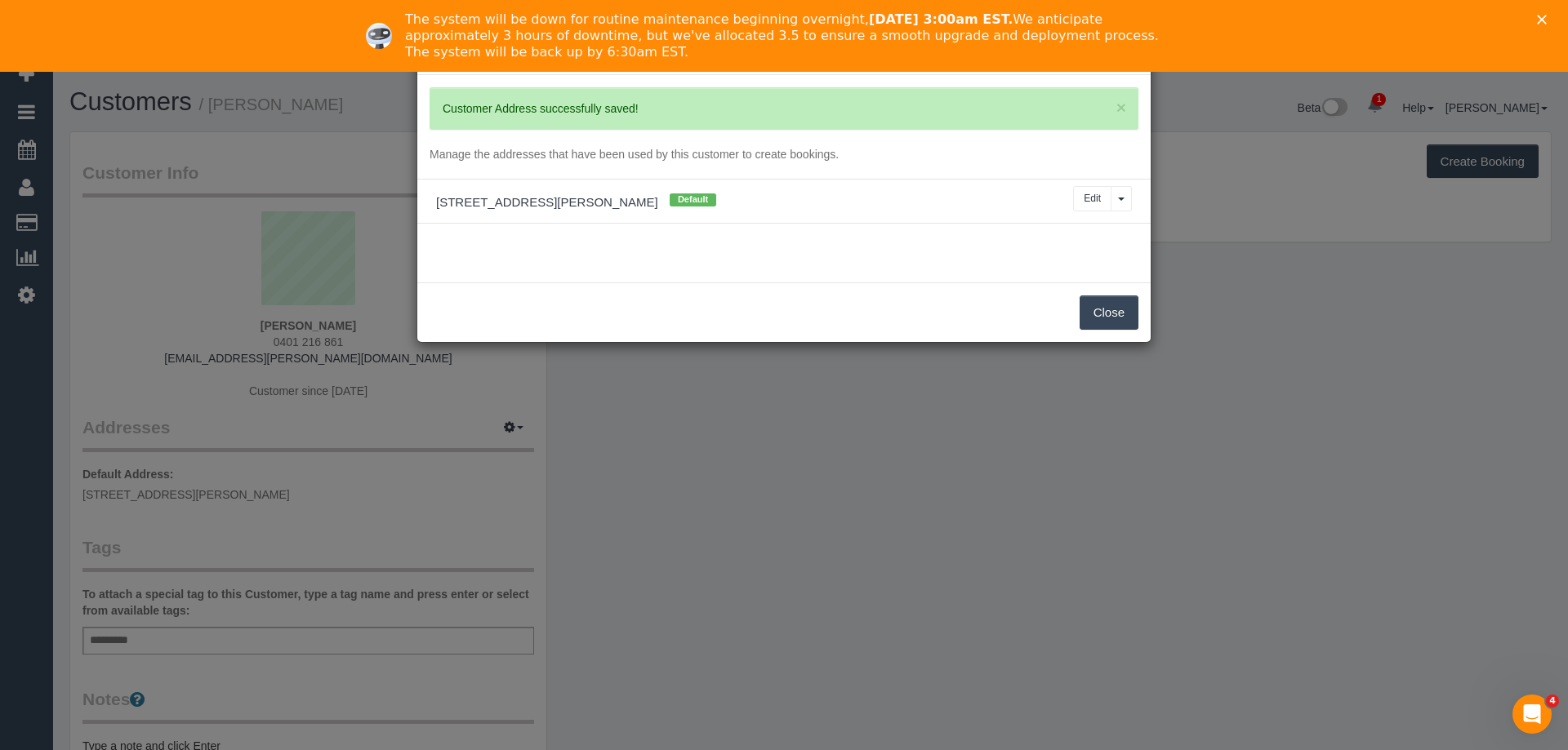
click at [1129, 307] on button "Close" at bounding box center [1109, 312] width 59 height 34
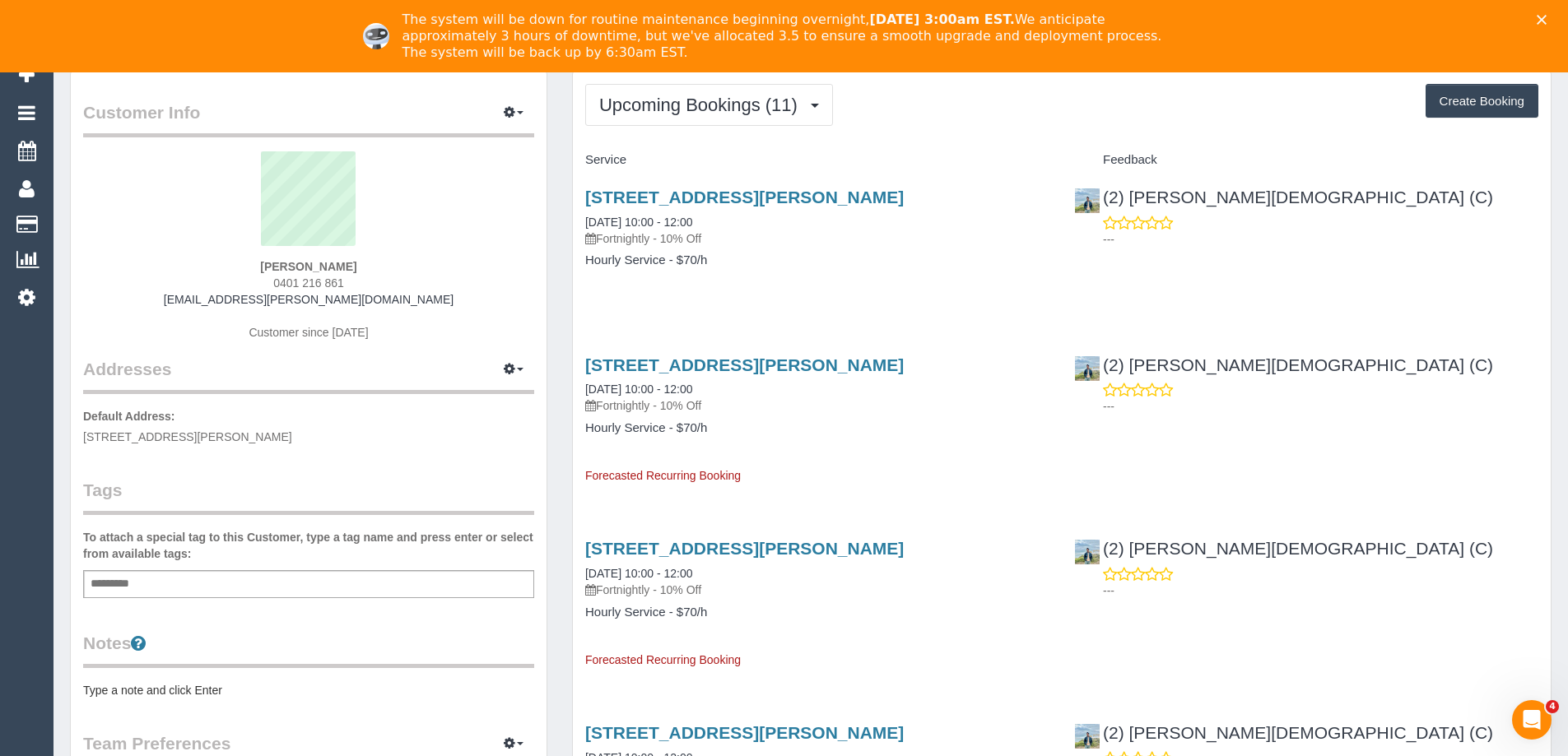
scroll to position [165, 0]
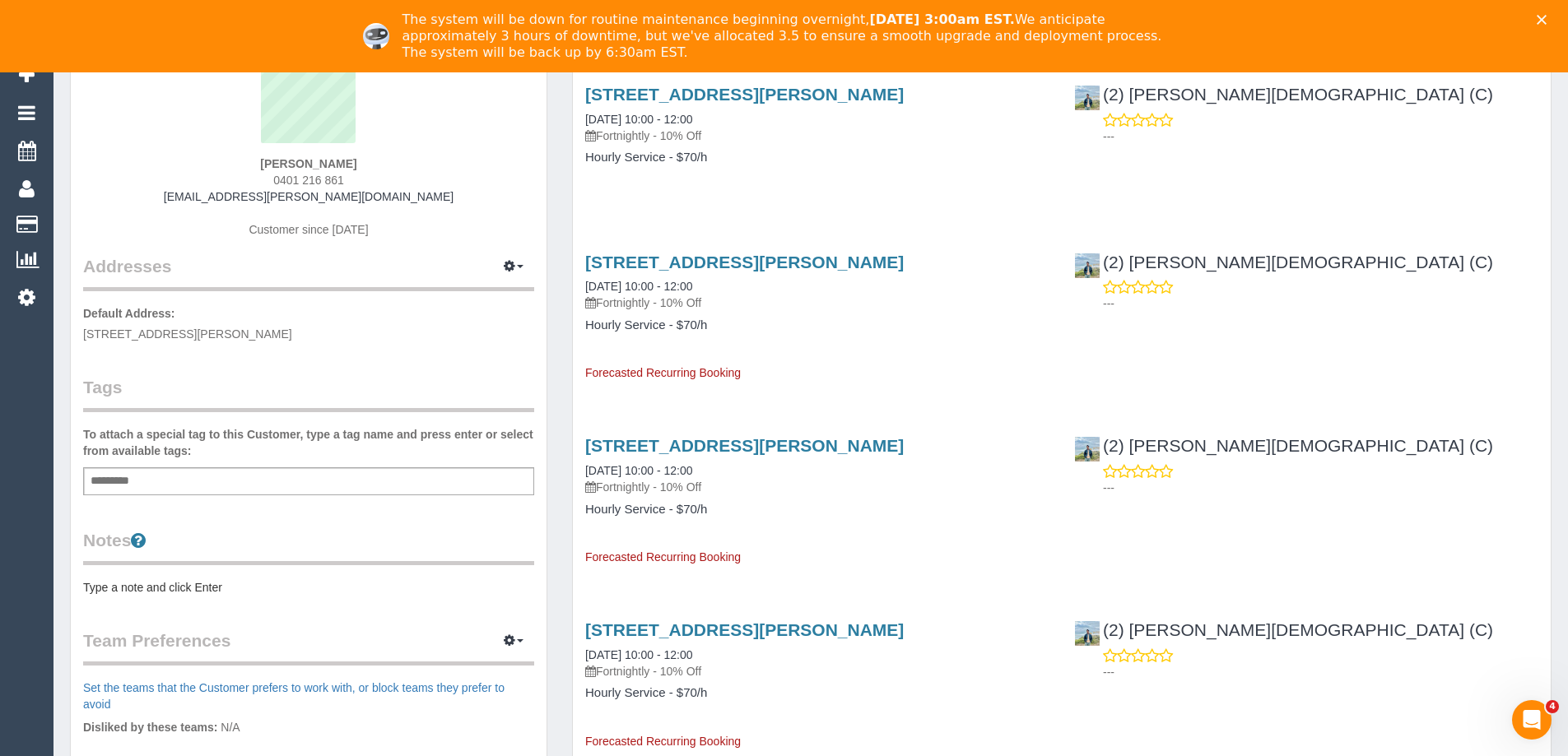
click at [168, 586] on pre "Type a note and click Enter" at bounding box center [308, 587] width 451 height 17
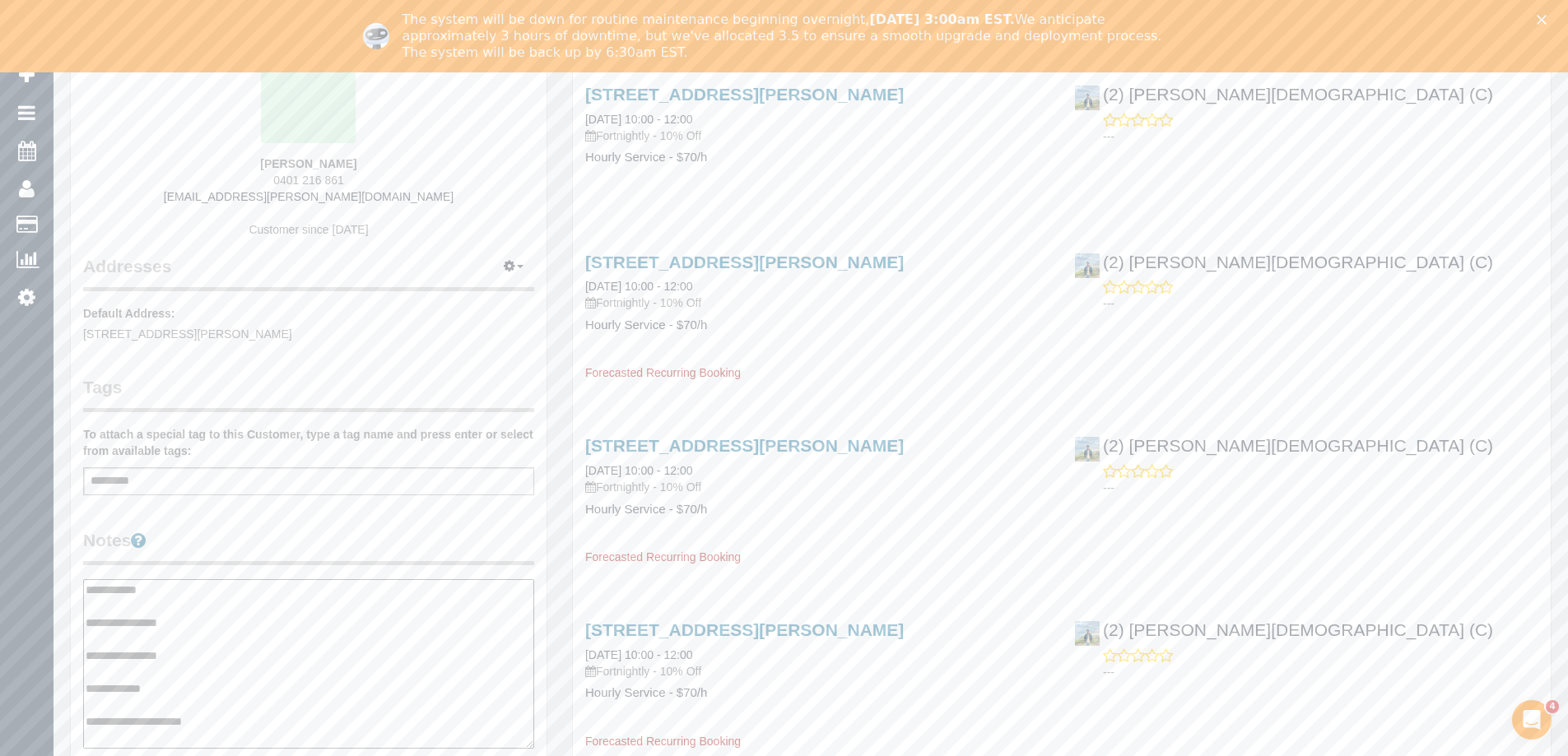
type textarea "**********"
click at [292, 518] on div "Customer Info Edit Contact Info Send Message Email Preferences Special Sales Ta…" at bounding box center [308, 582] width 476 height 1226
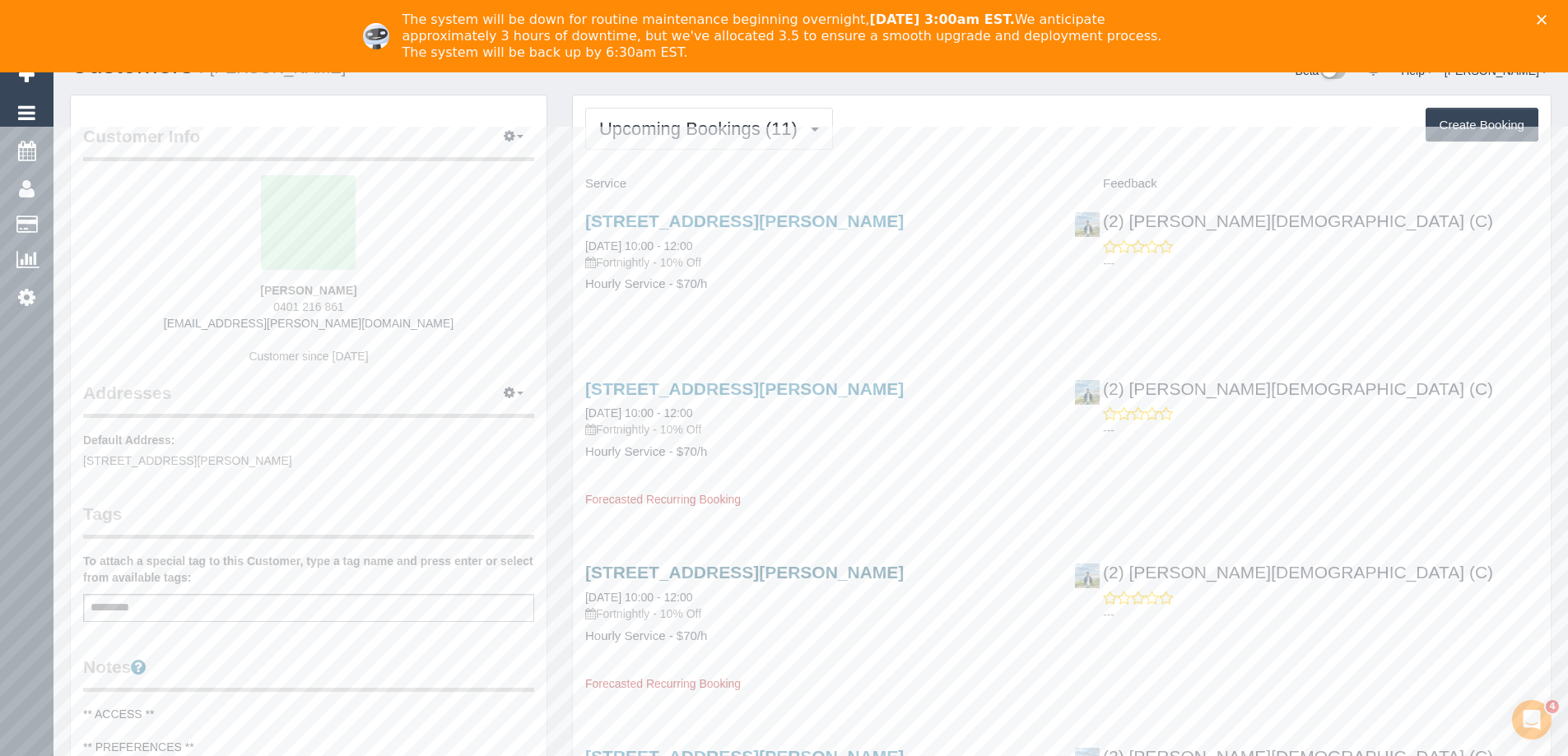
scroll to position [0, 0]
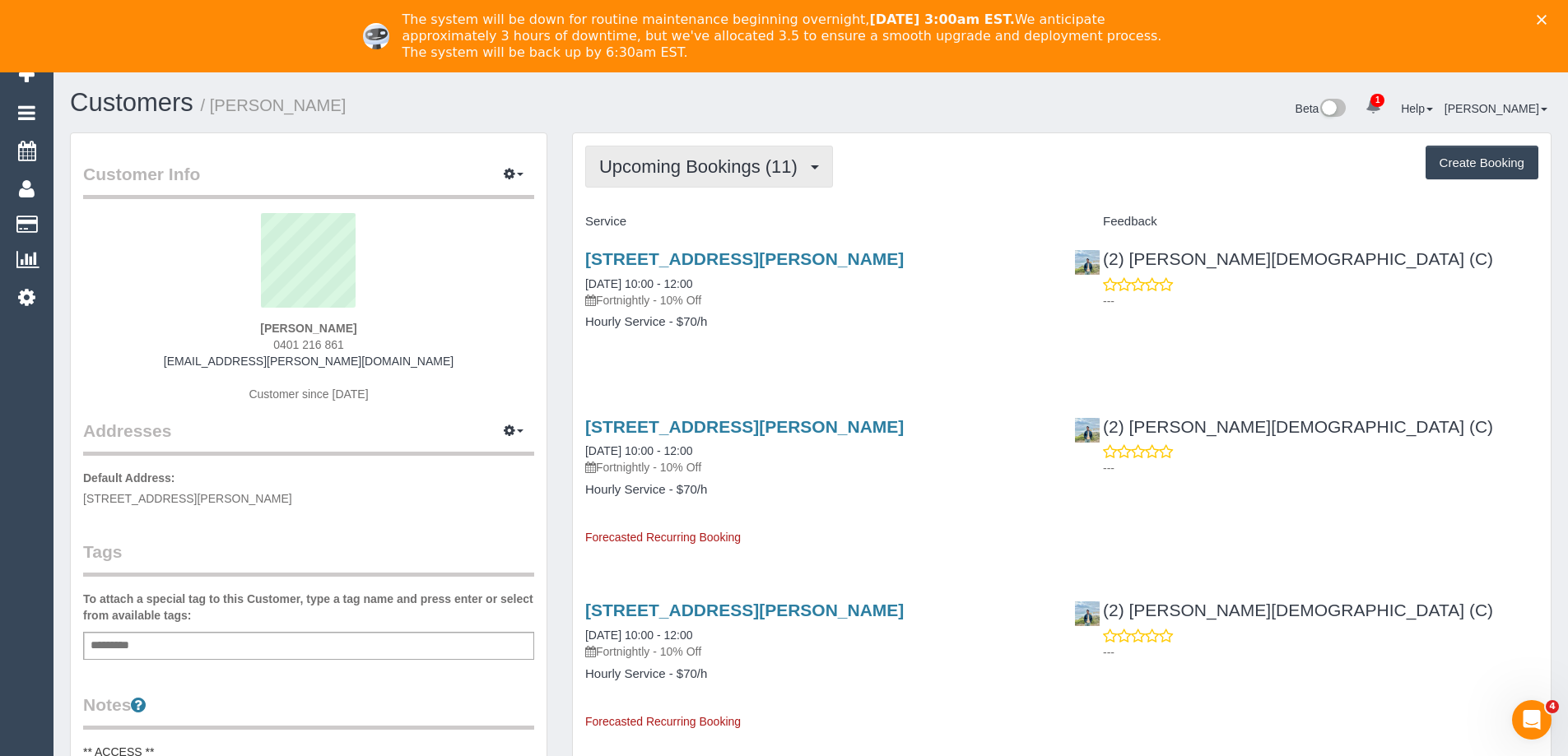
click at [701, 174] on span "Upcoming Bookings (11)" at bounding box center [702, 166] width 206 height 20
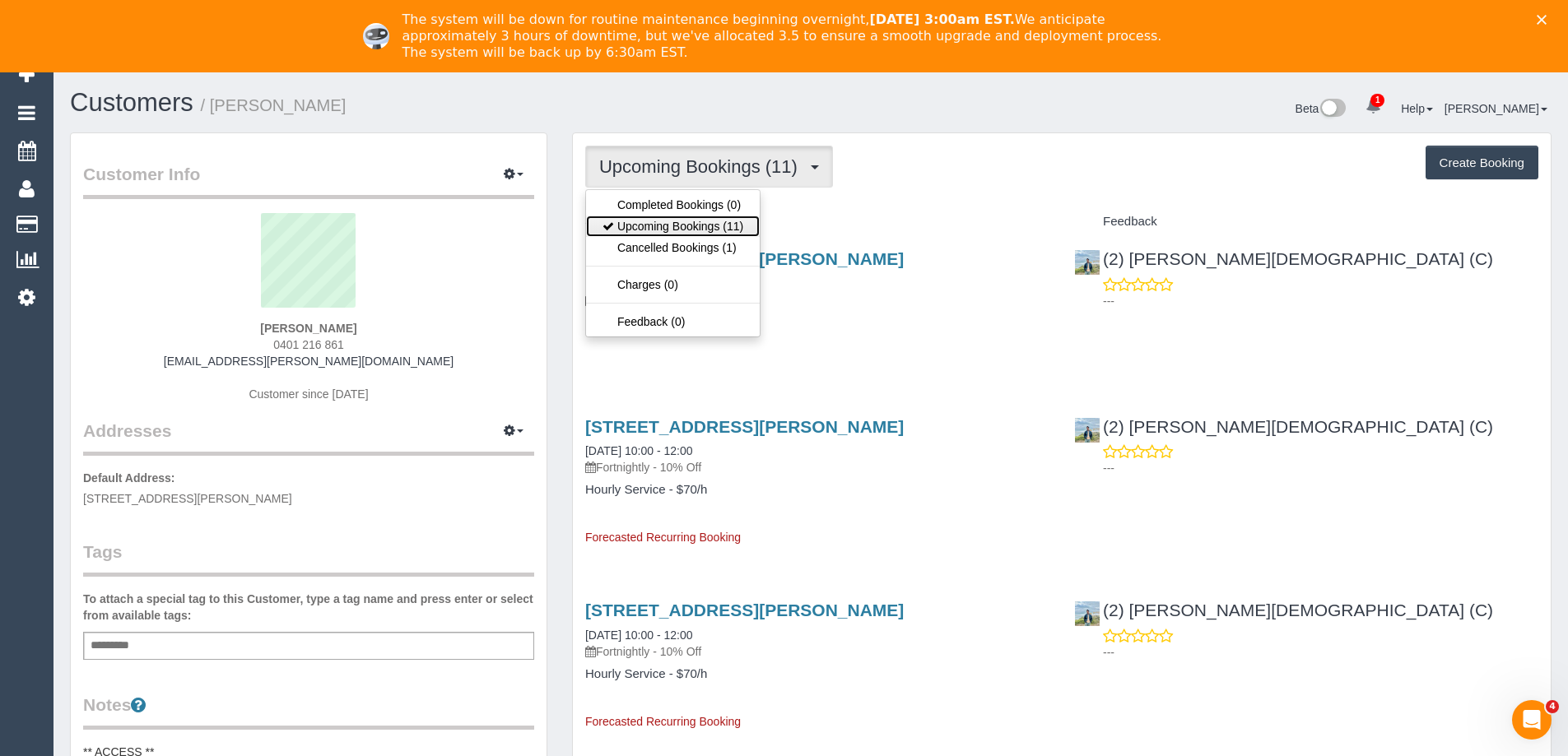
click at [691, 223] on link "Upcoming Bookings (11)" at bounding box center [673, 226] width 174 height 21
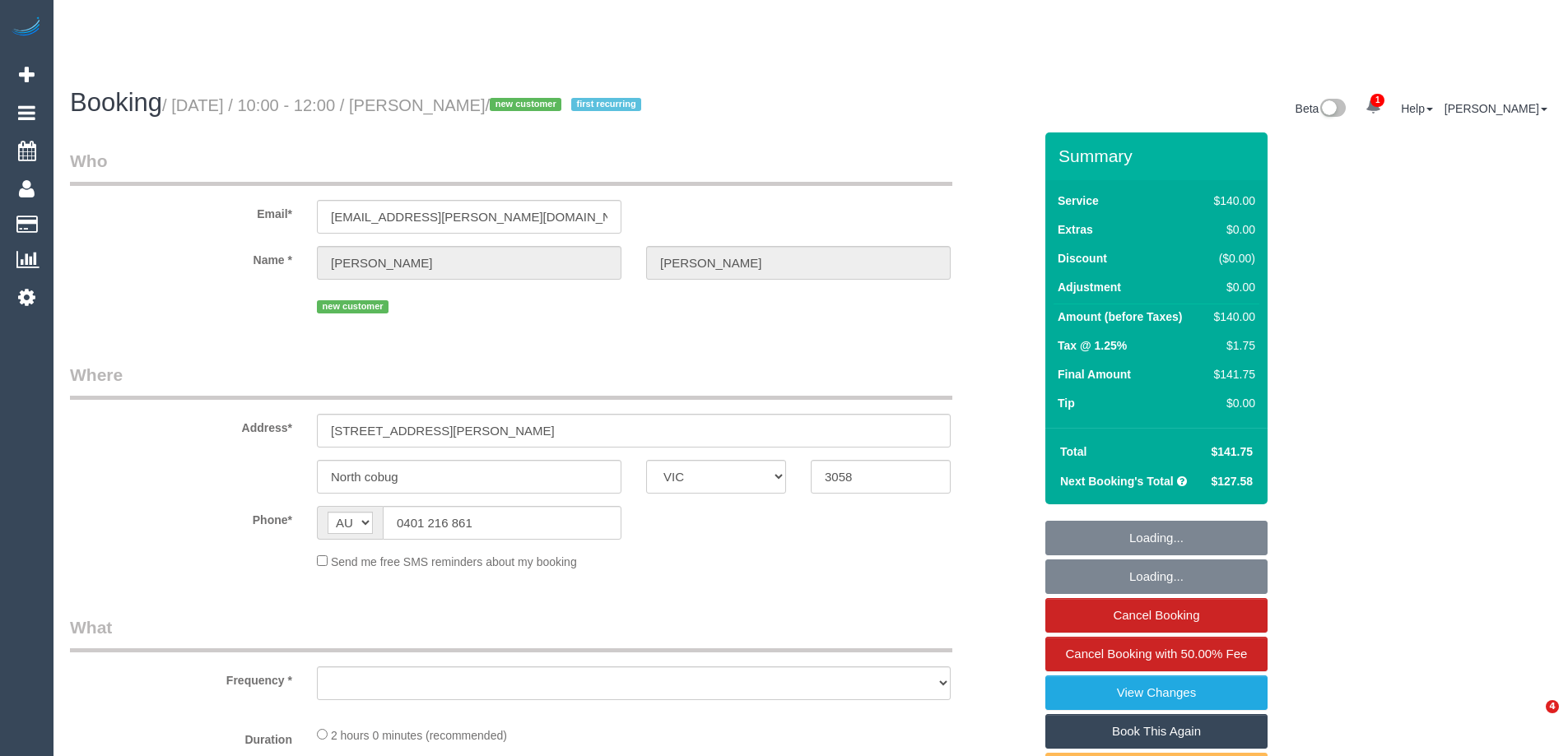
select select "VIC"
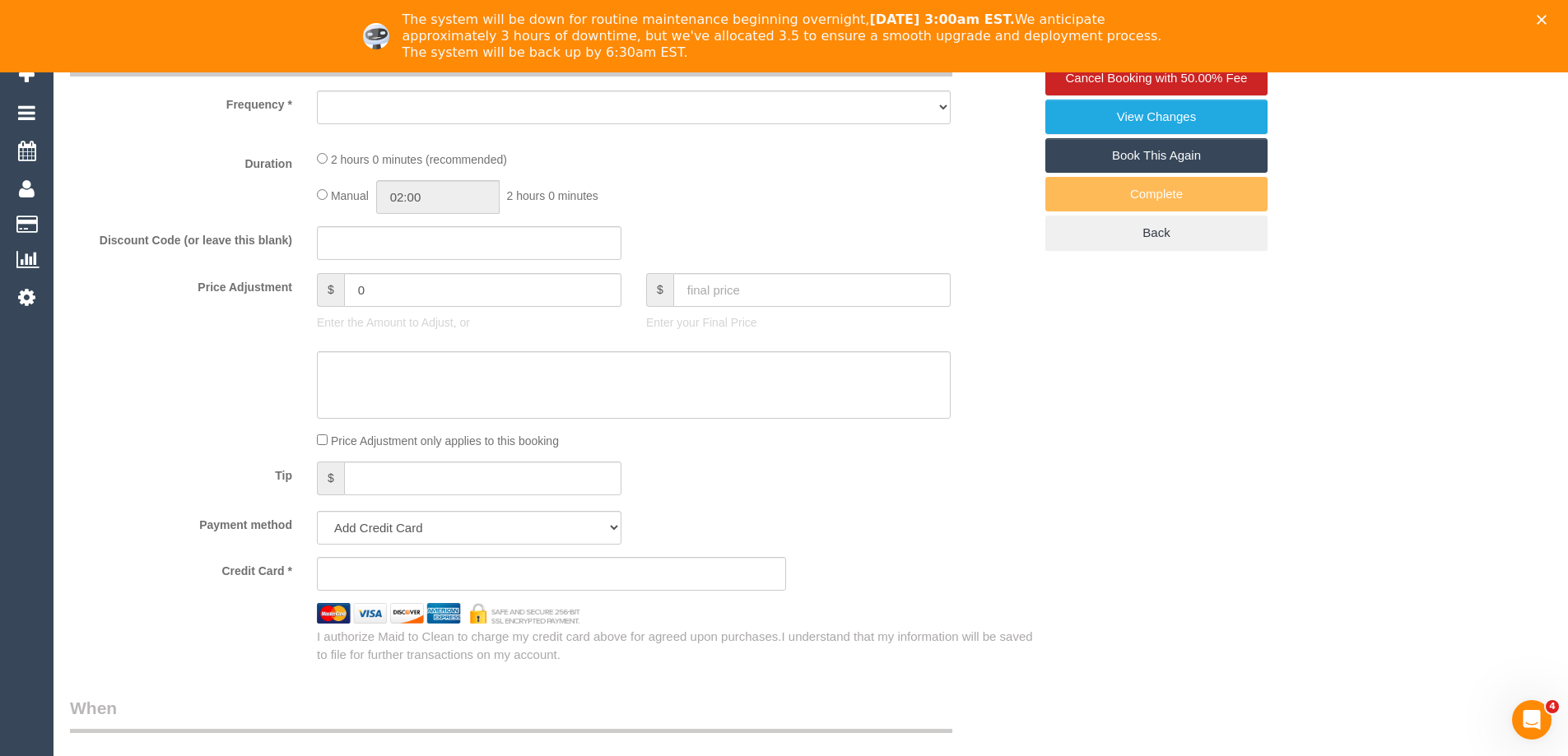
select select "object:555"
select select "string:stripe-pm_1RyLhj2GScqysDRVIzjT5YzT"
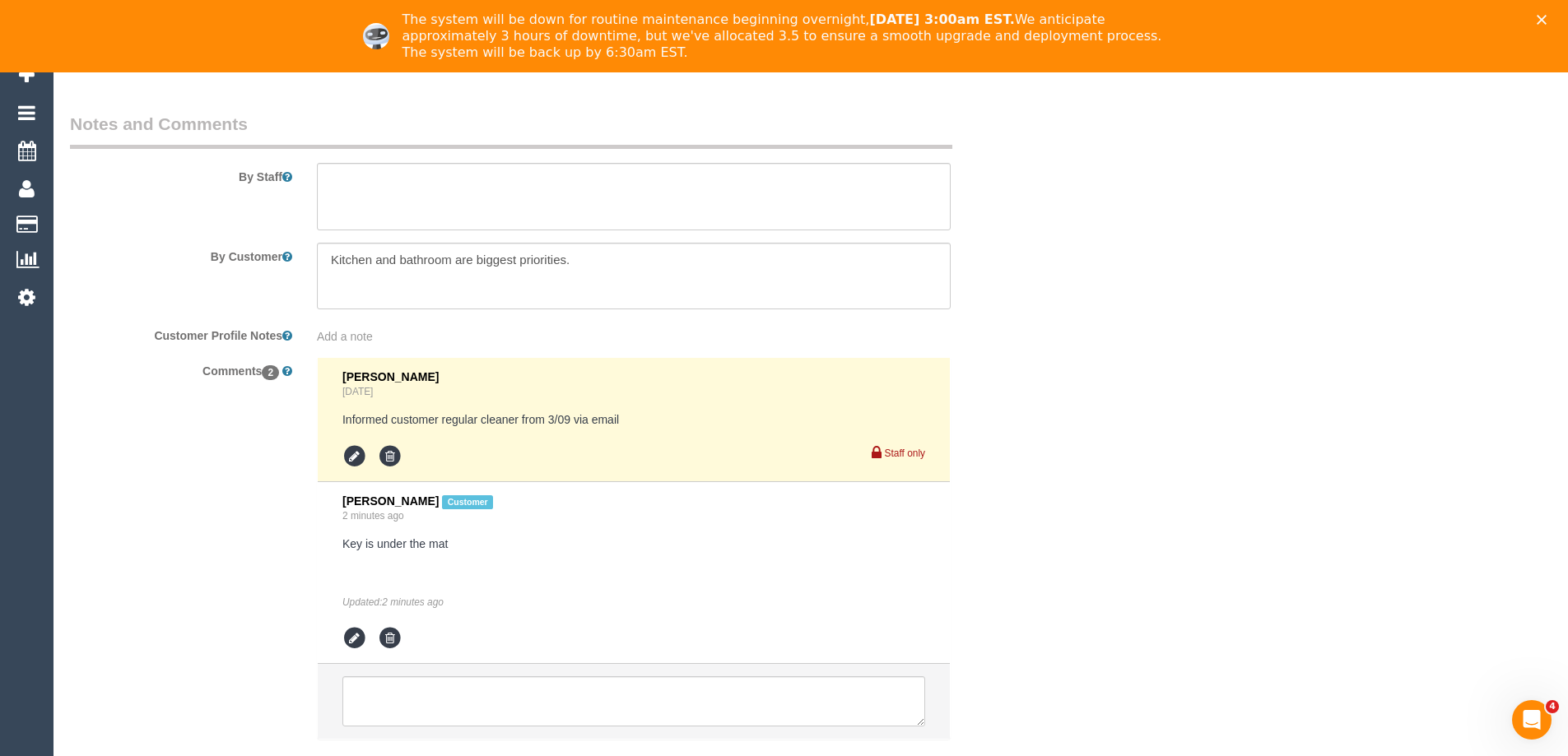
select select "spot1"
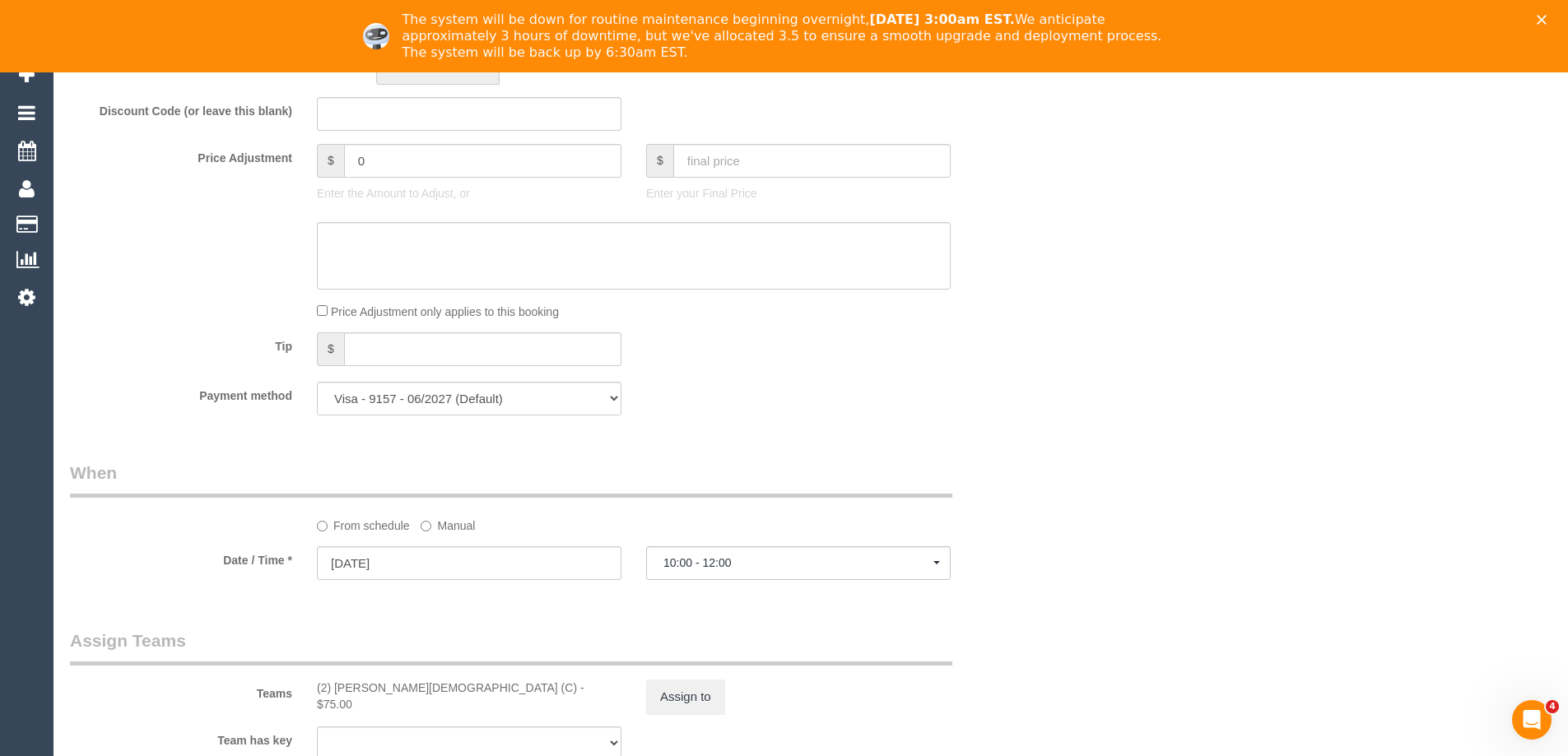
select select "object:1493"
select select "number:29"
select select "number:14"
select select "number:18"
select select "number:24"
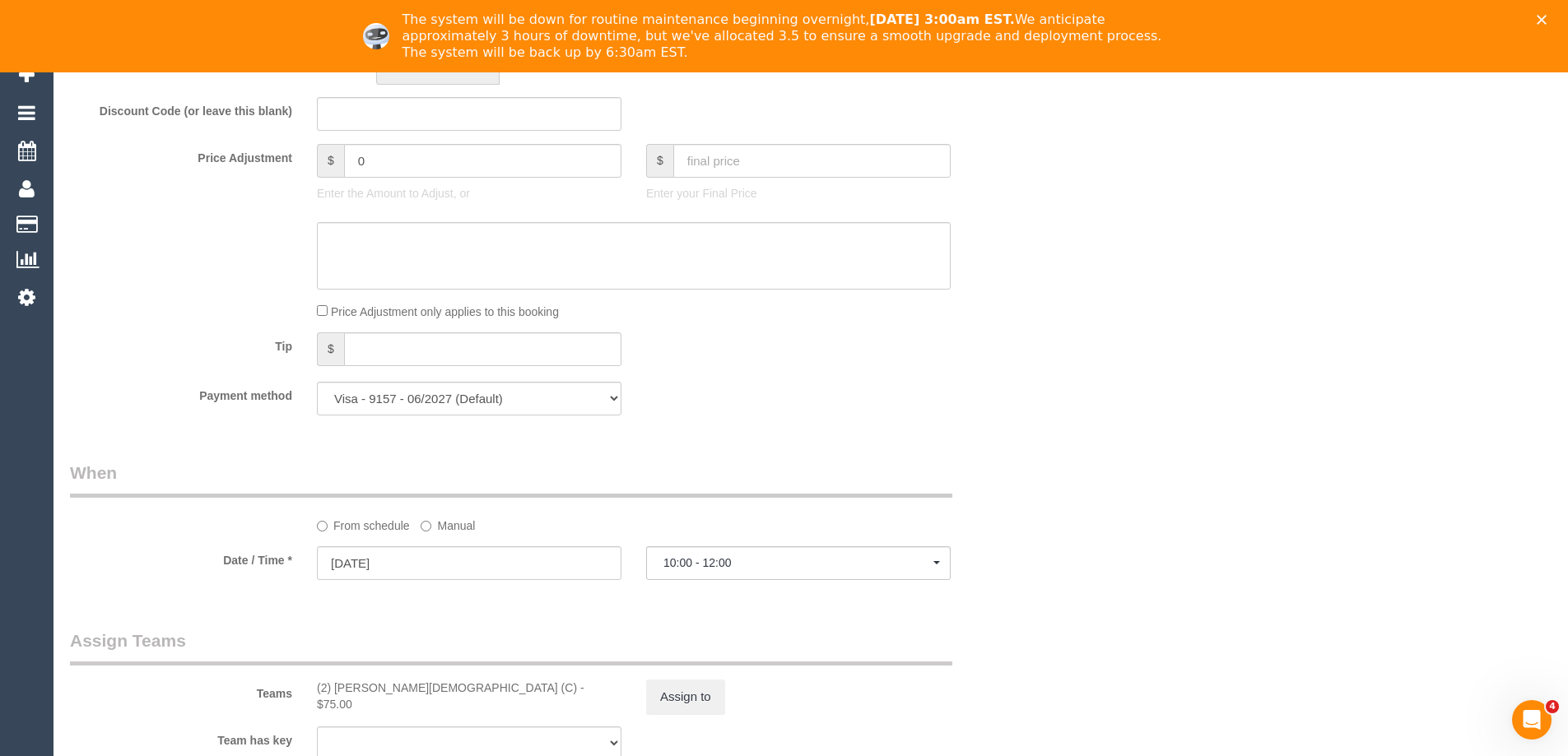
select select "number:34"
select select "number:26"
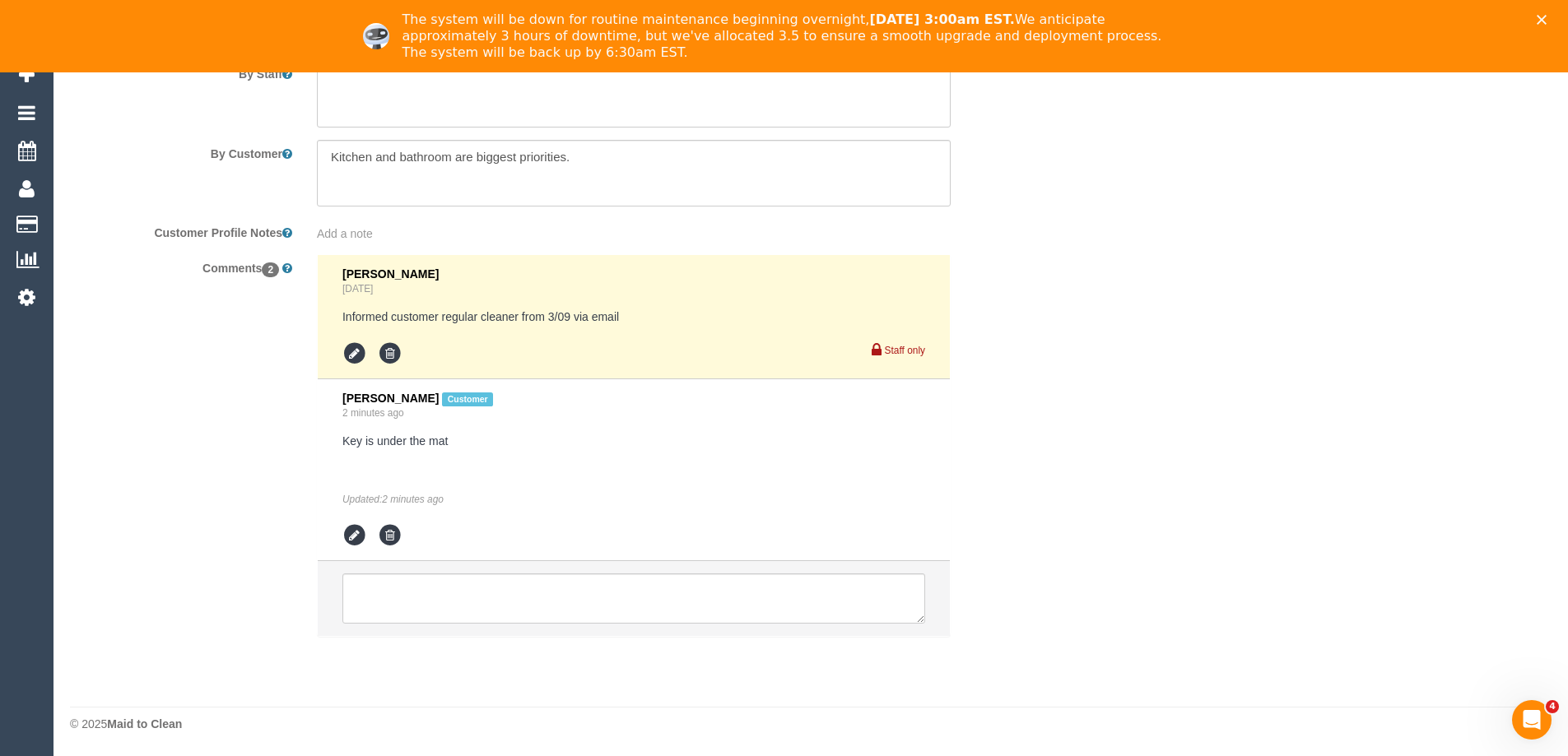
select select "spot7"
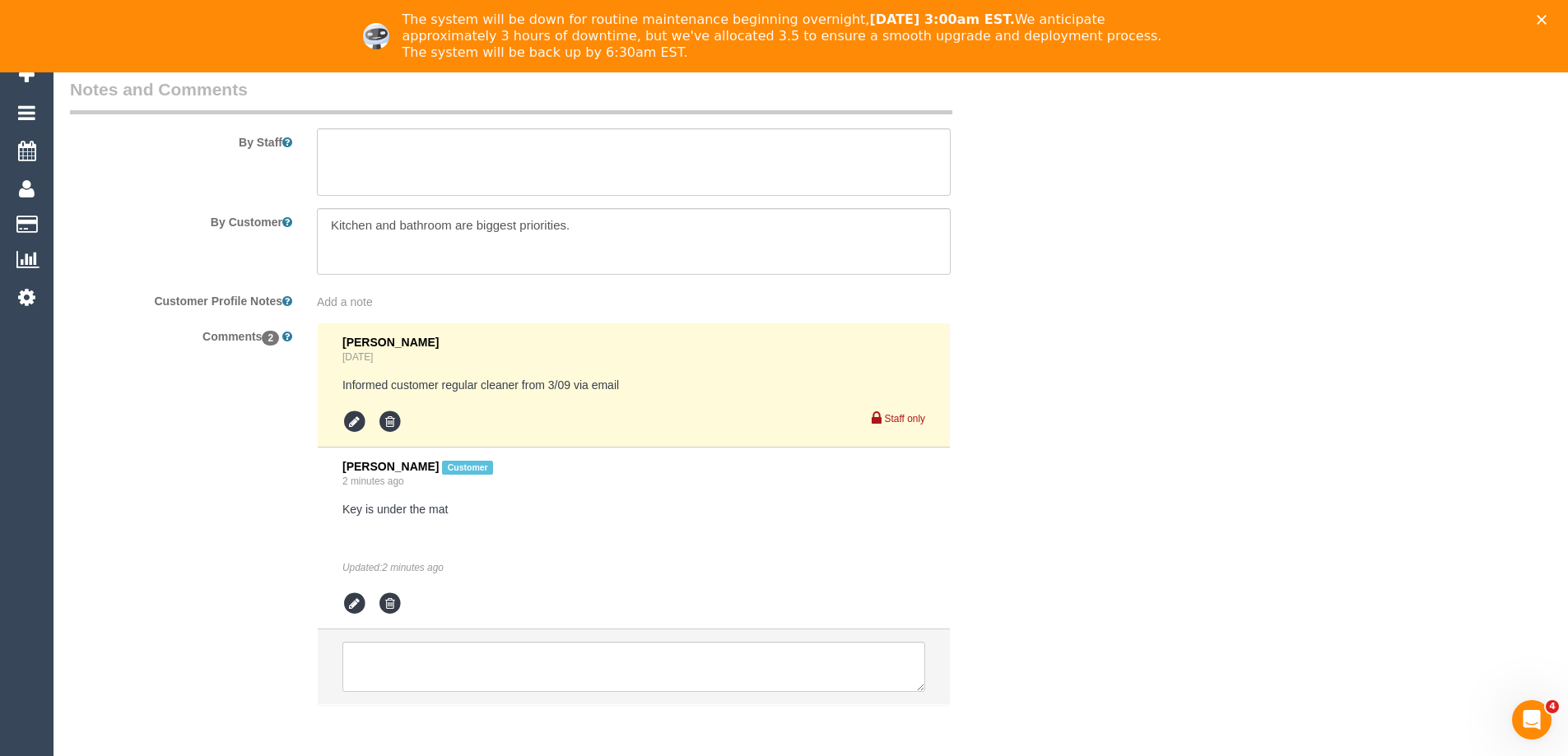
scroll to position [2595, 0]
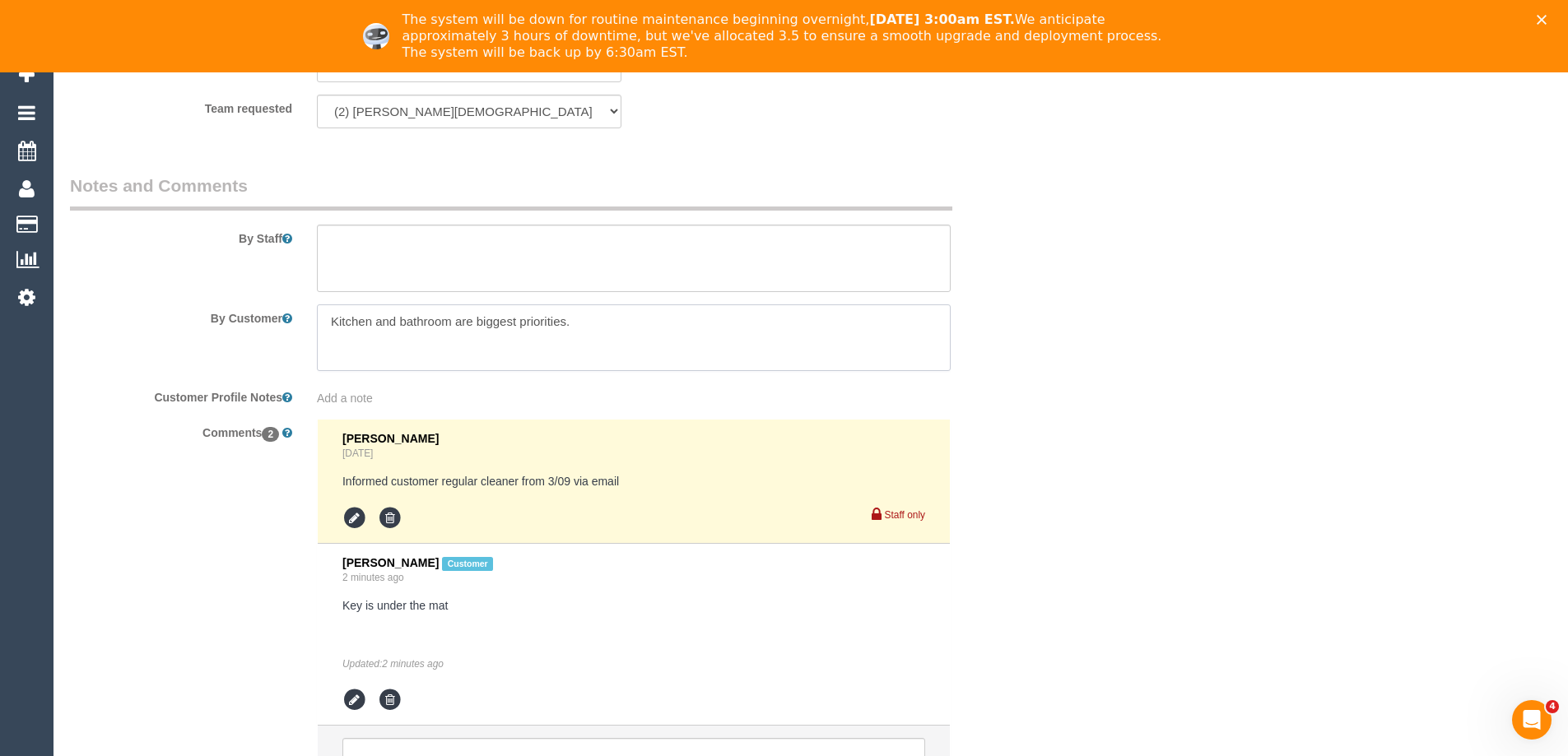
click at [331, 321] on textarea at bounding box center [634, 338] width 634 height 68
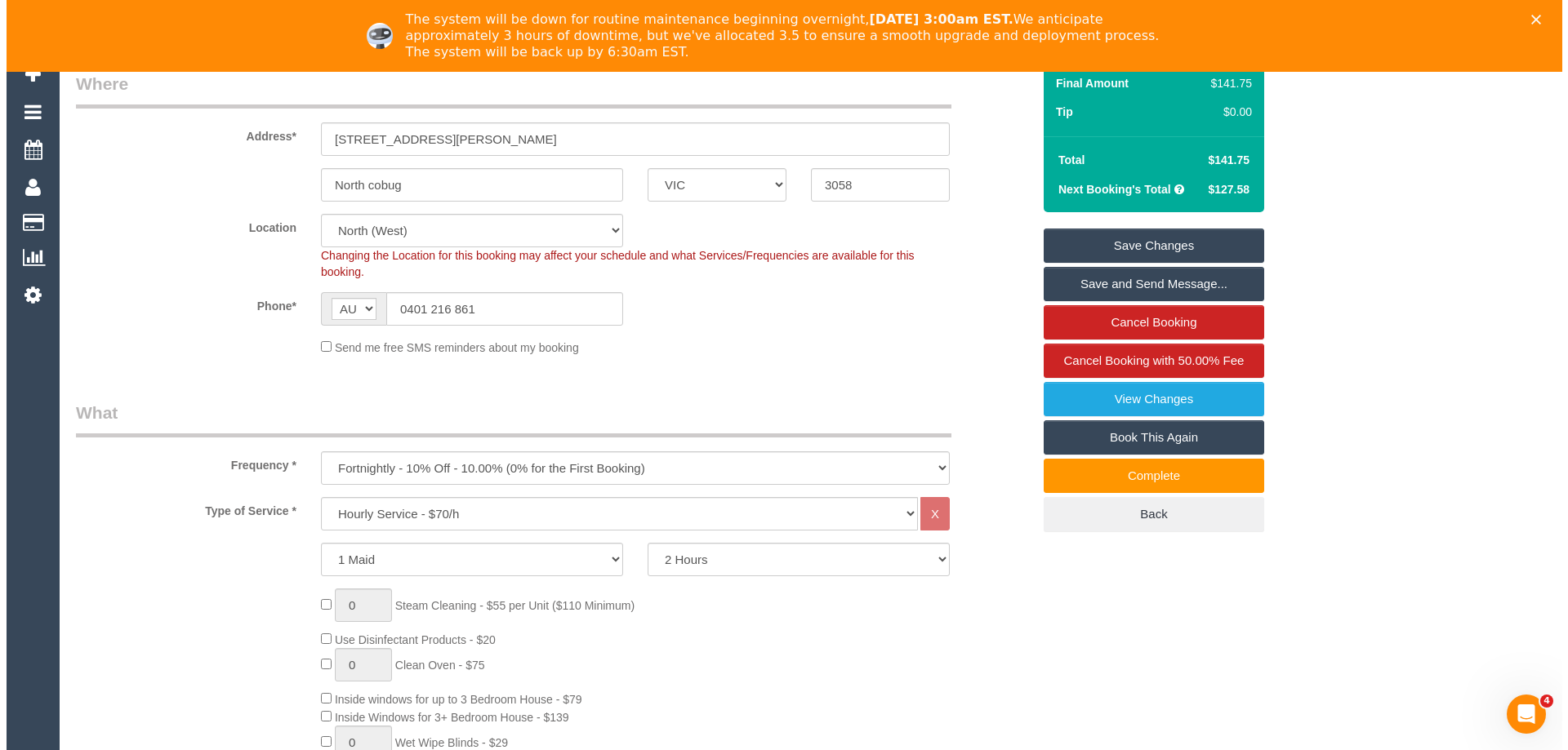
scroll to position [0, 0]
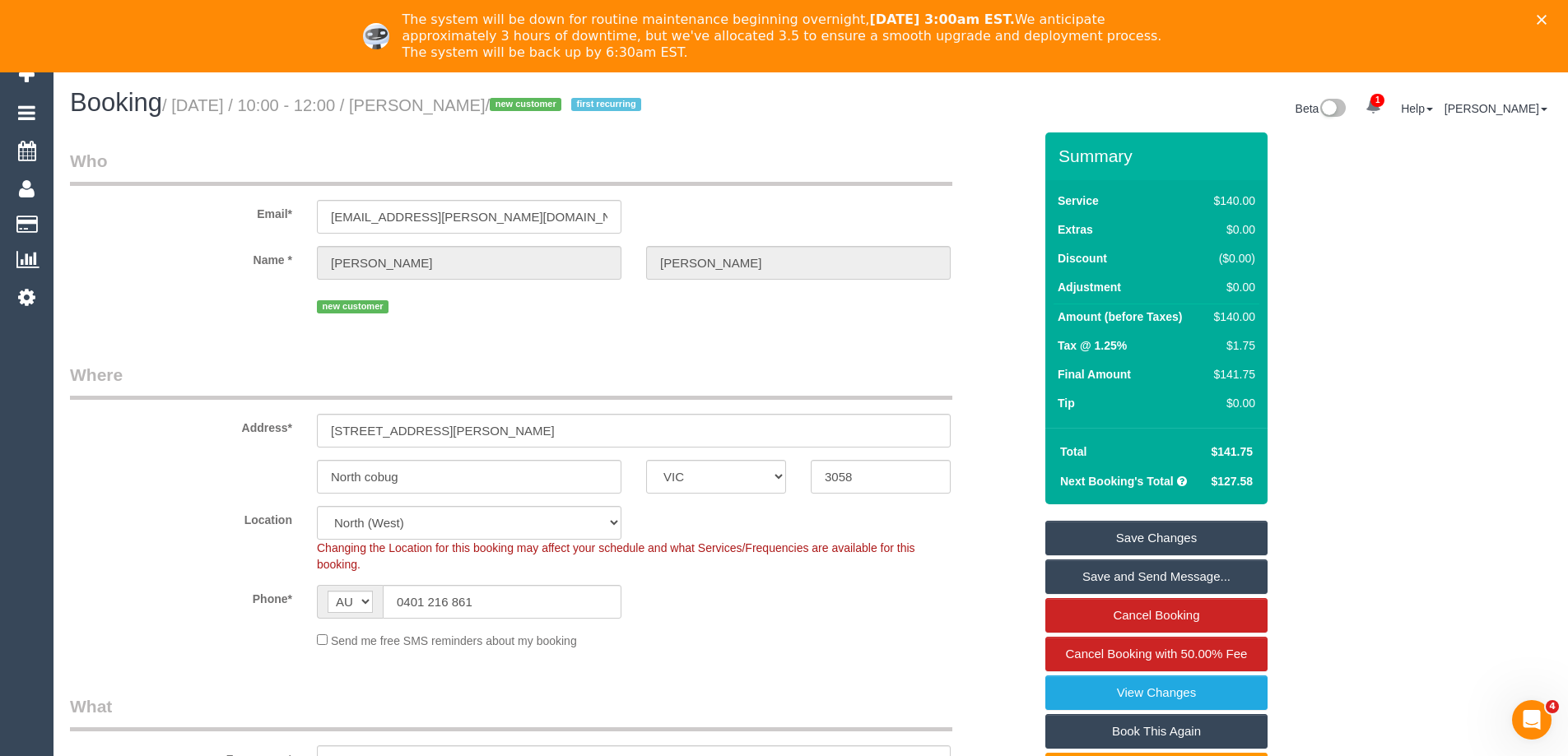
type textarea "Key is under the mat Kitchen and bathroom are biggest priorities."
click at [1174, 530] on link "Save Changes" at bounding box center [1156, 537] width 222 height 34
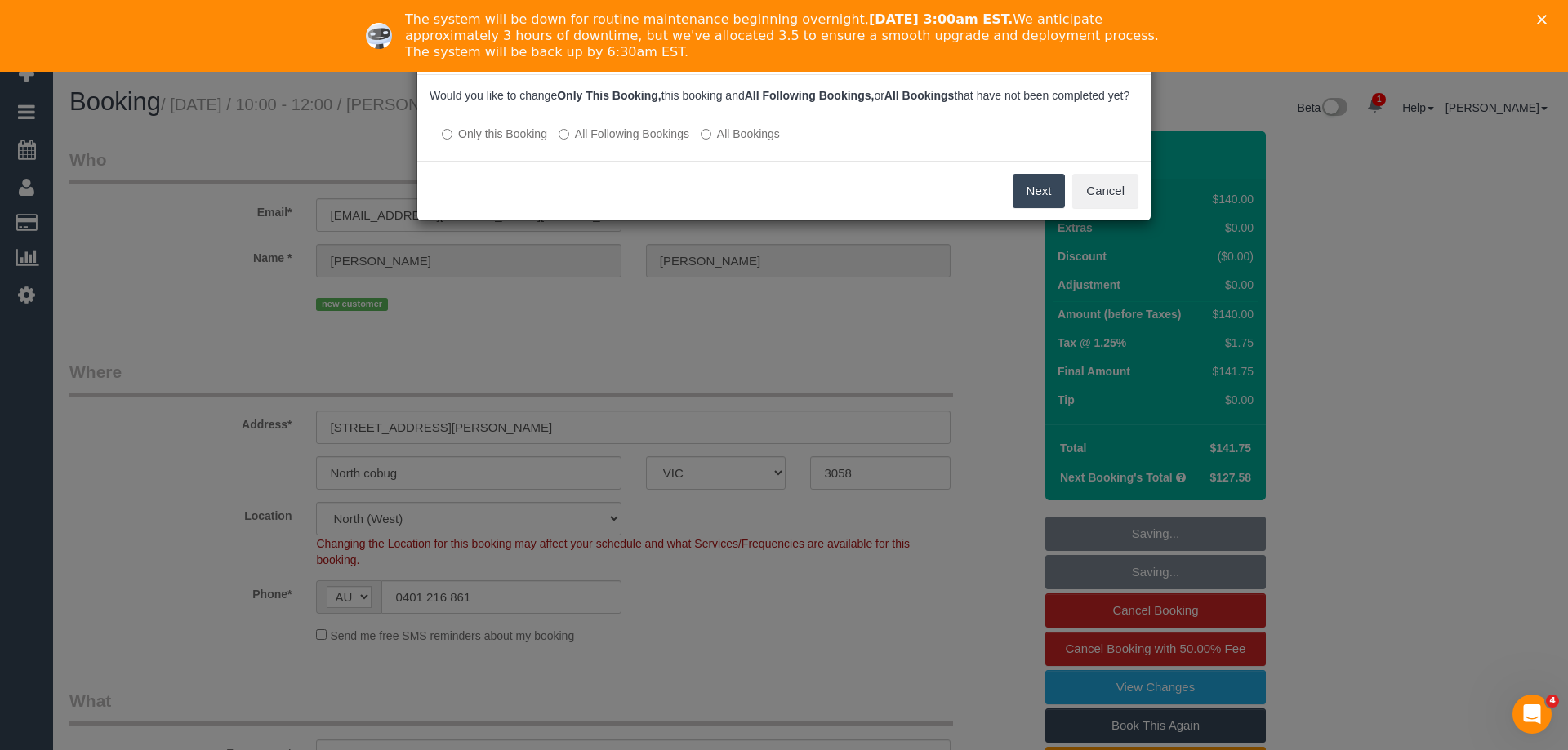
click at [657, 142] on label "All Following Bookings" at bounding box center [624, 134] width 130 height 17
click at [1034, 208] on button "Save" at bounding box center [1037, 191] width 56 height 34
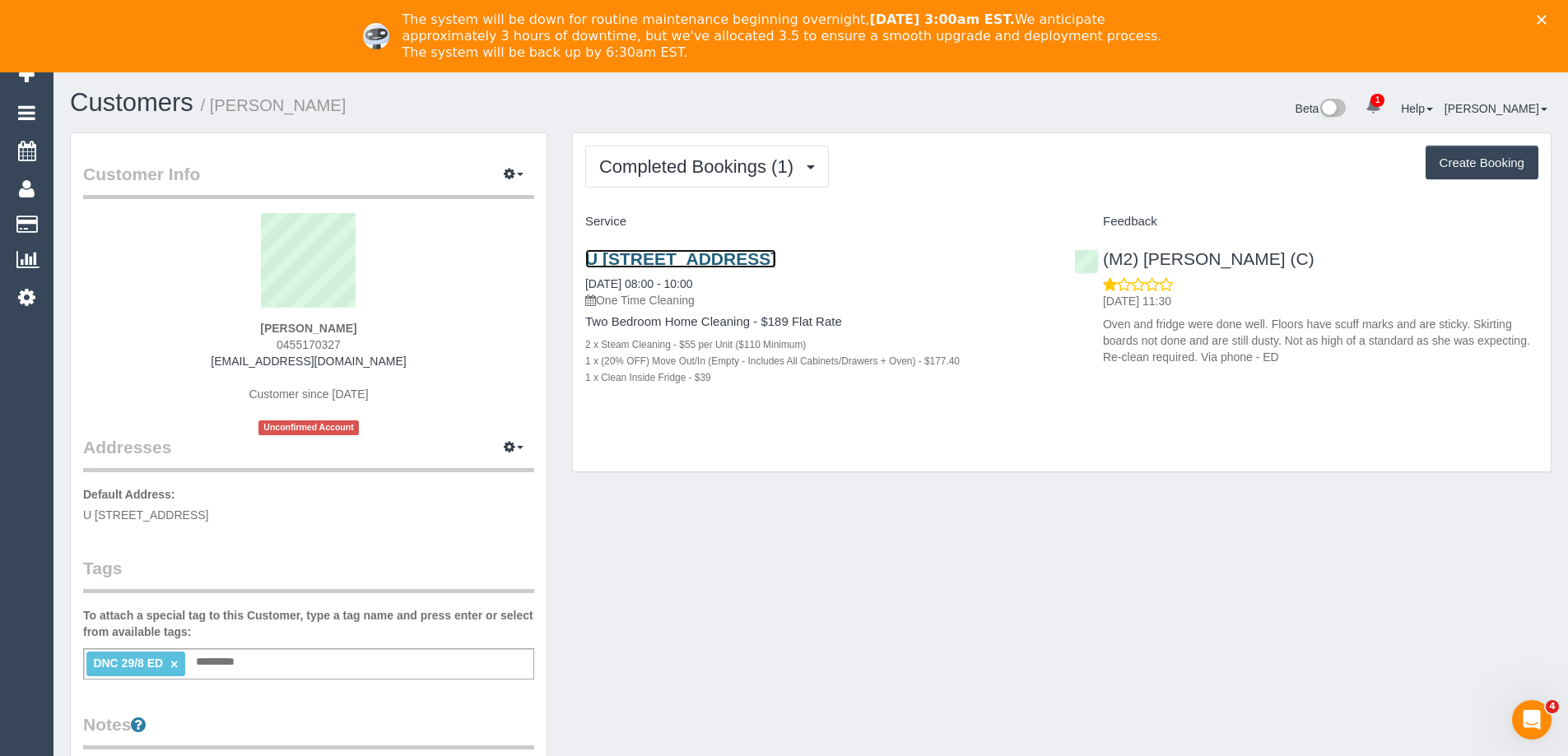
click at [777, 263] on link "U [STREET_ADDRESS]" at bounding box center [680, 258] width 191 height 19
click at [754, 170] on span "Completed Bookings (1)" at bounding box center [701, 166] width 203 height 20
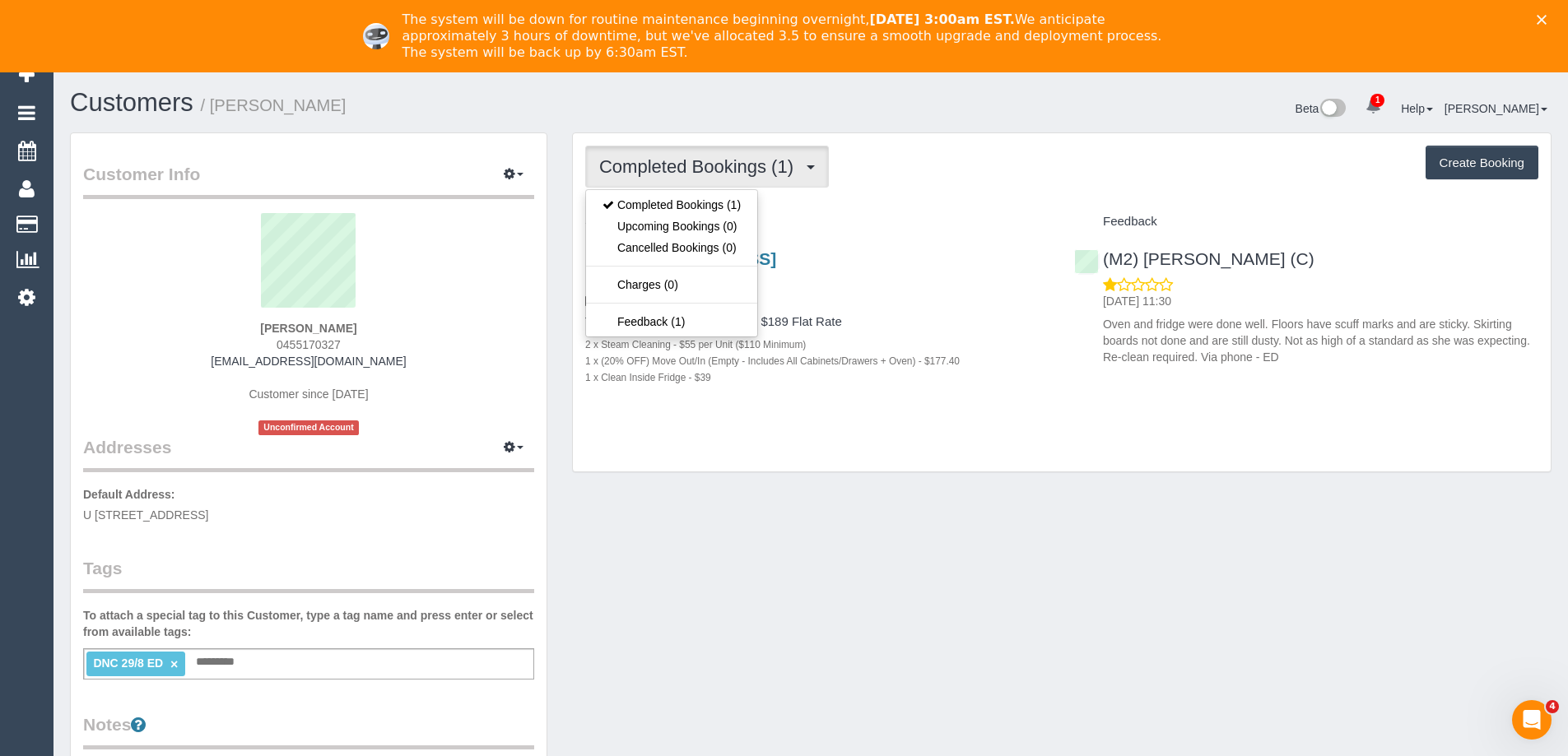
click at [948, 151] on div "Completed Bookings (1) Completed Bookings (1) Upcoming Bookings (0) Cancelled B…" at bounding box center [1061, 167] width 953 height 42
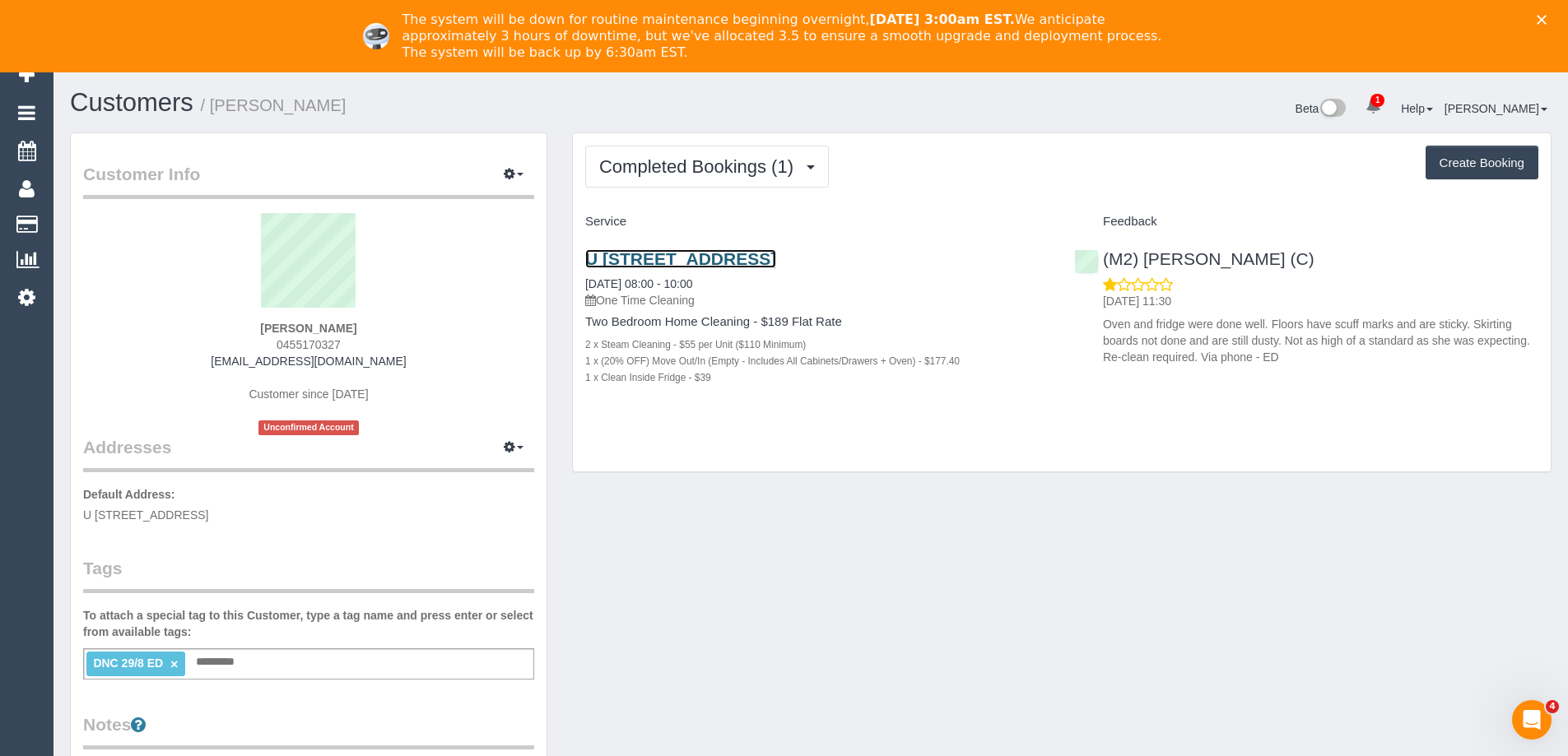
click at [777, 254] on link "U [STREET_ADDRESS]" at bounding box center [680, 258] width 191 height 19
click at [759, 170] on span "Completed Bookings (1)" at bounding box center [701, 166] width 203 height 20
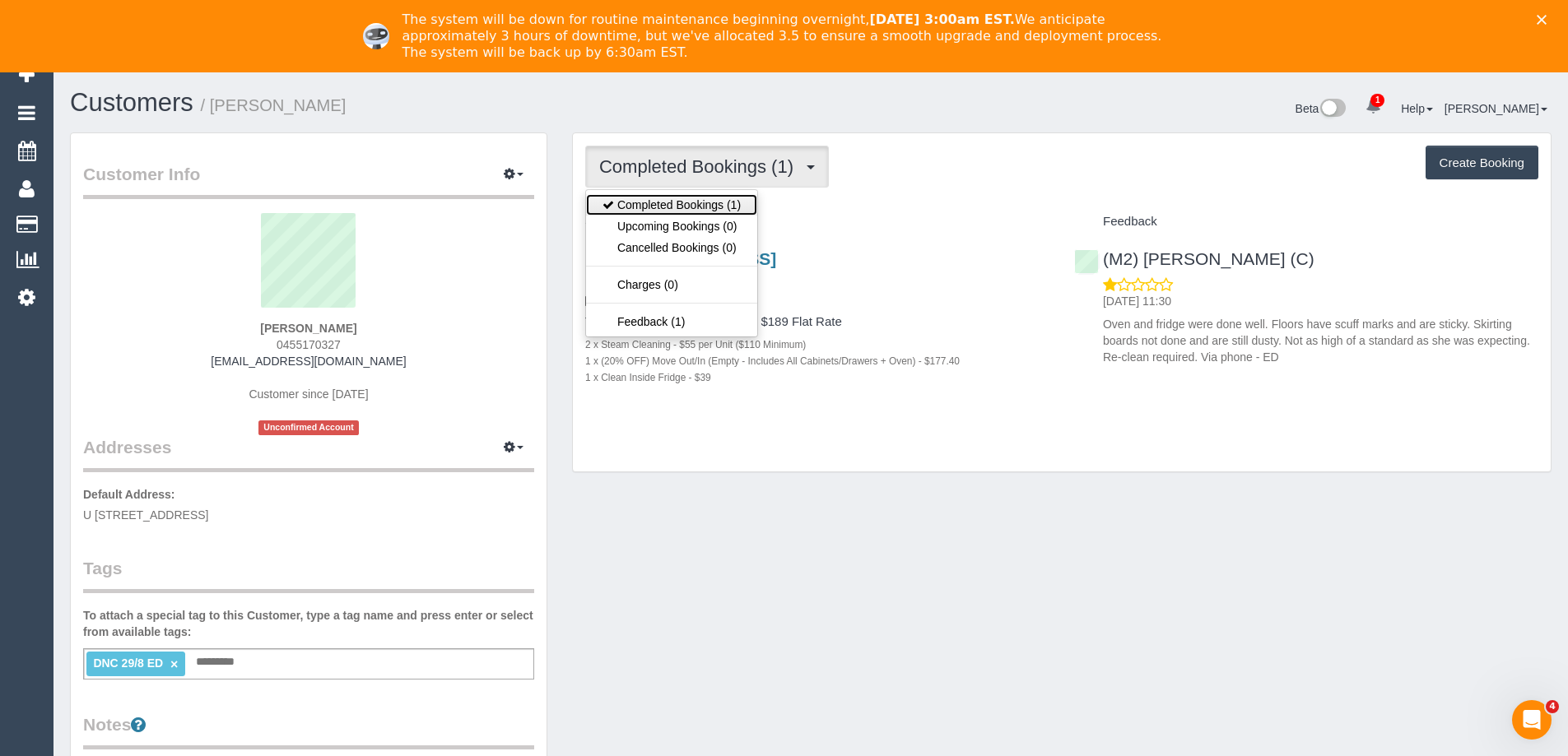
click at [732, 206] on link "Completed Bookings (1)" at bounding box center [672, 204] width 171 height 21
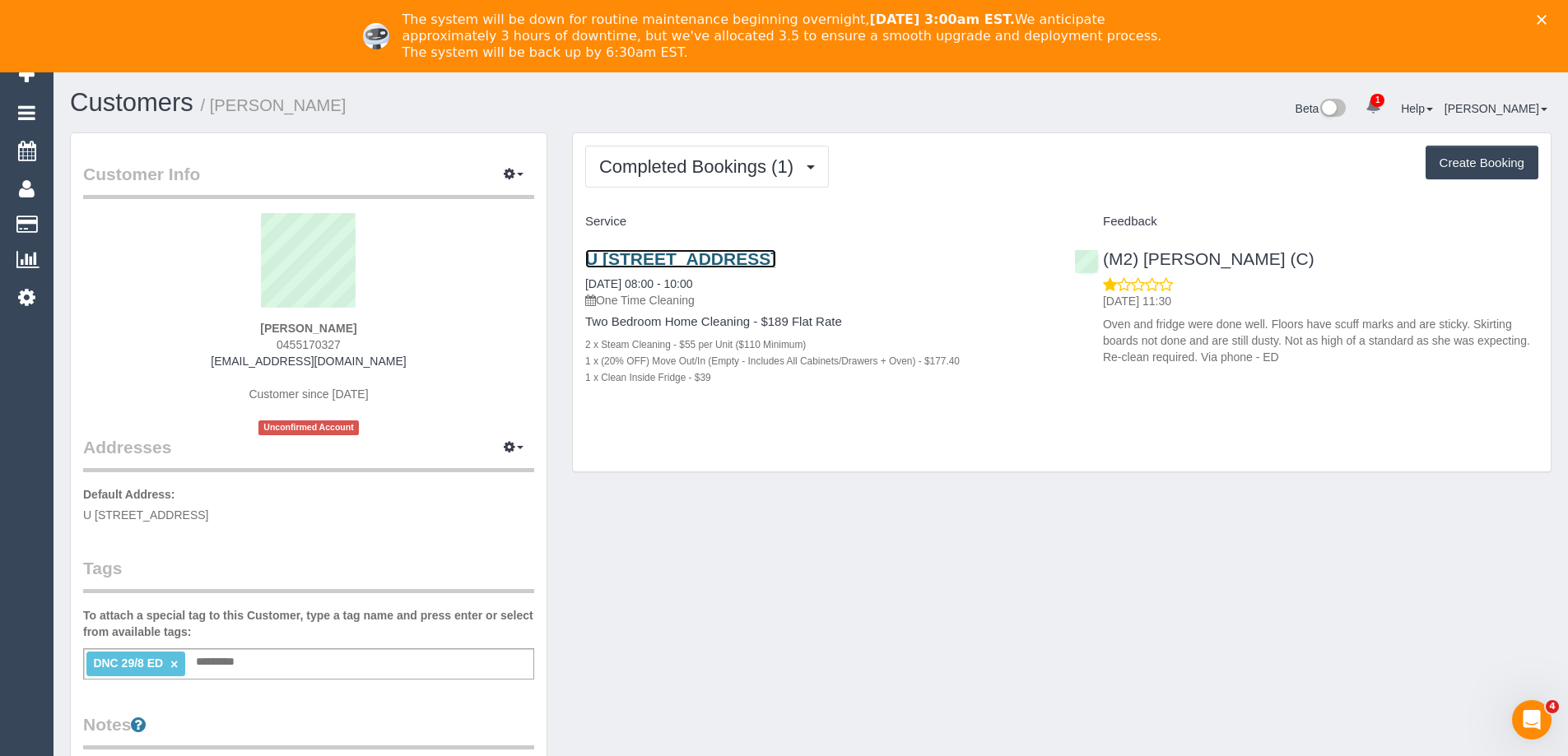
click at [777, 252] on link "U [STREET_ADDRESS]" at bounding box center [680, 258] width 191 height 19
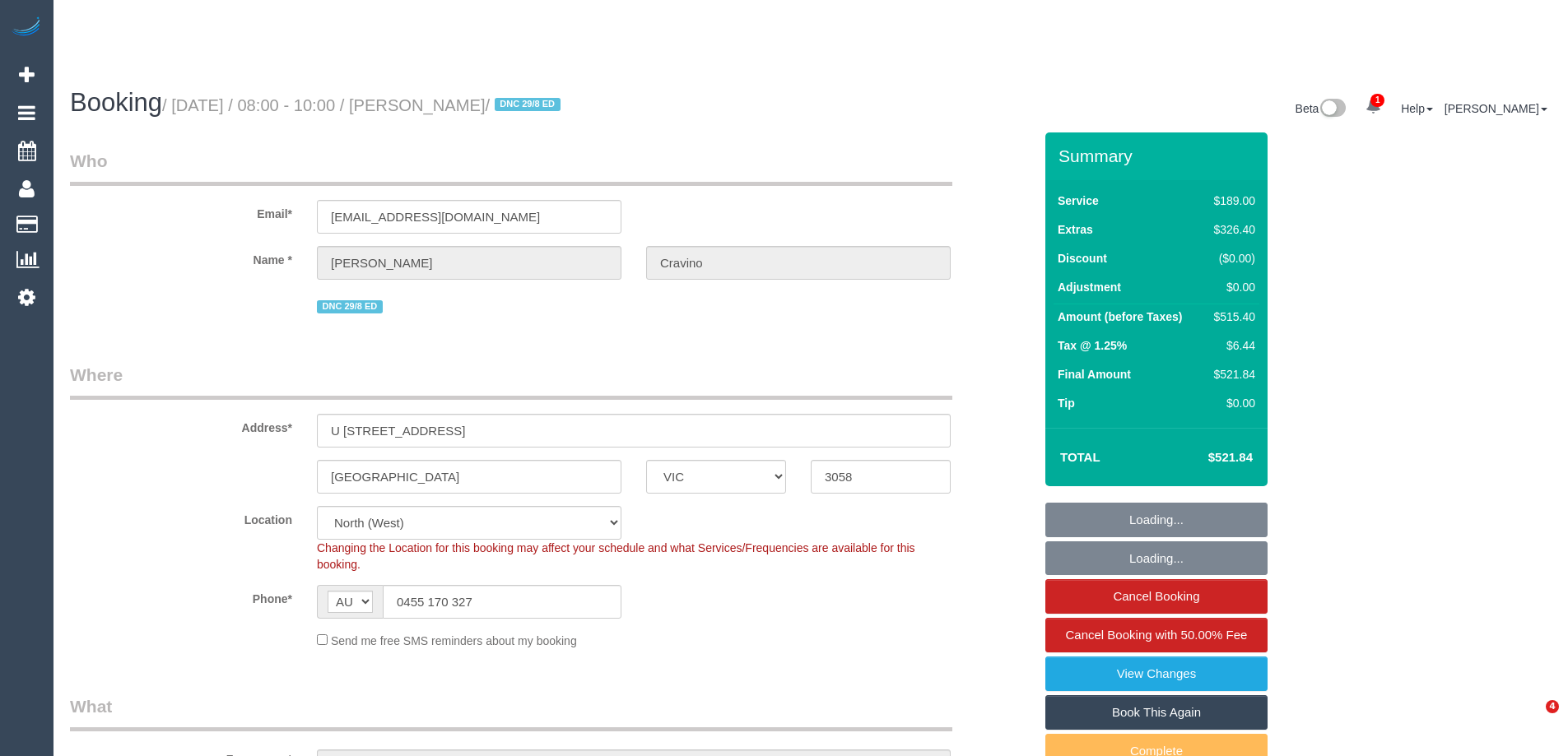
select select "VIC"
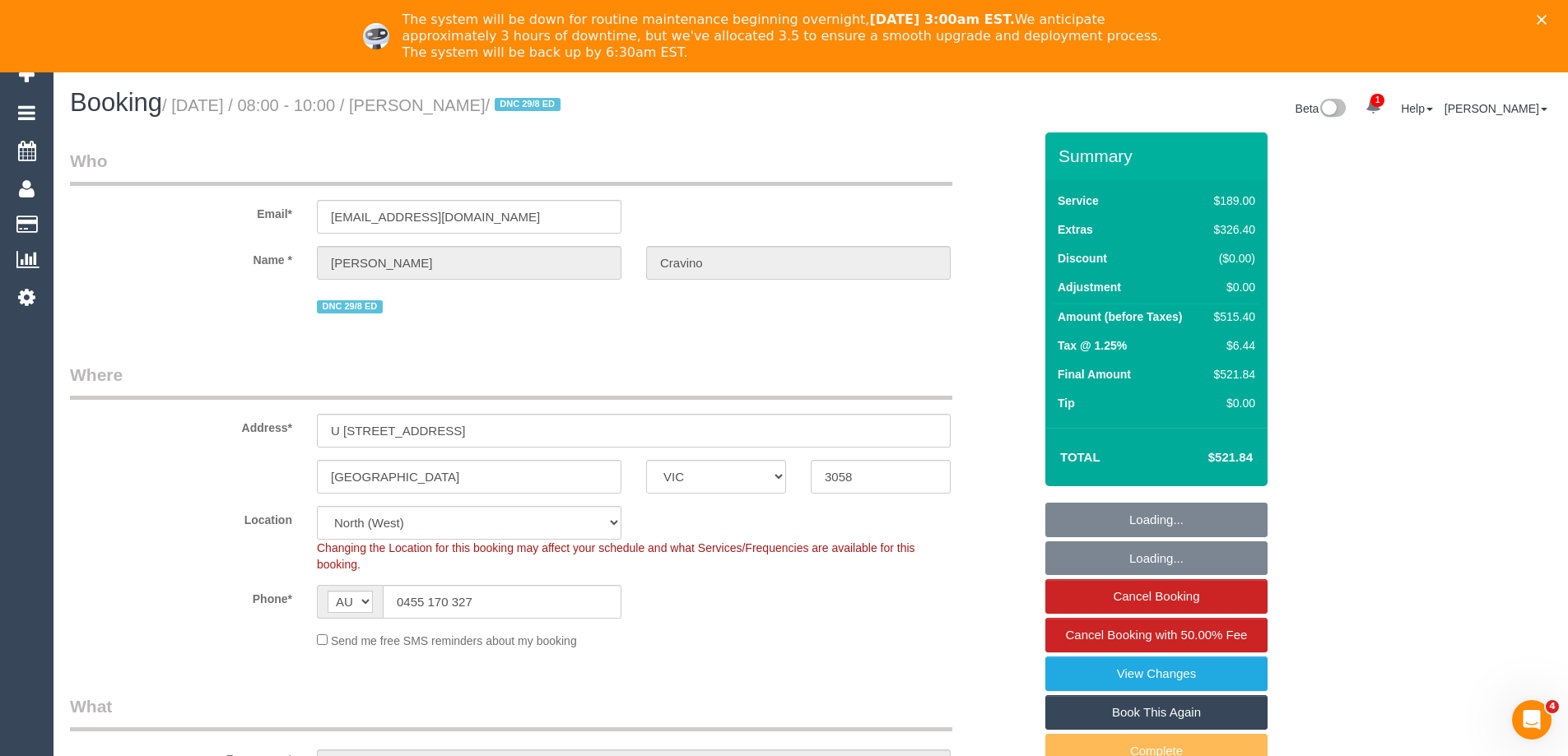
select select "object:703"
select select "string:stripe-pm_1RsJld2GScqysDRVNmZyXOpp"
select select "number:27"
select select "number:14"
select select "number:21"
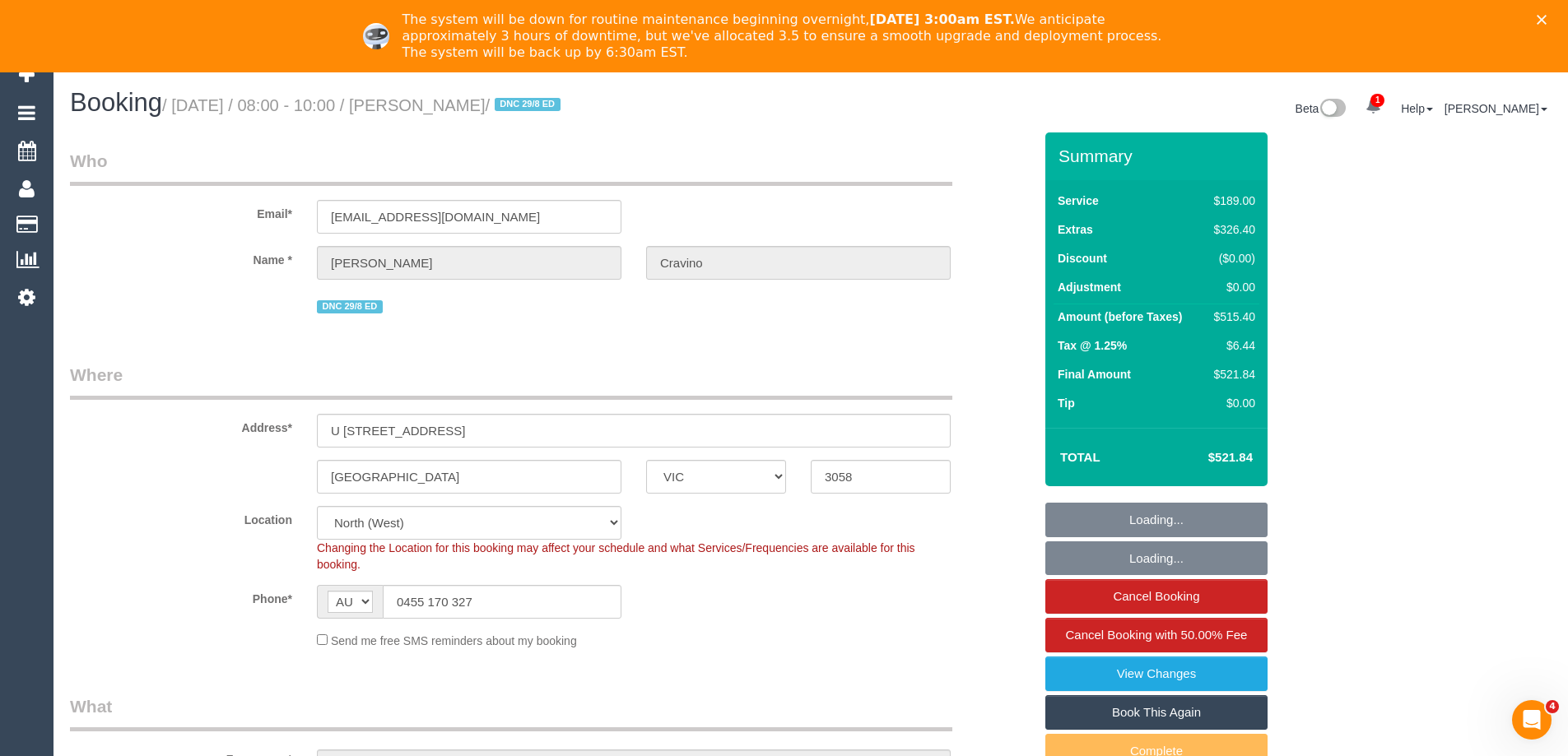
select select "number:24"
select select "number:13"
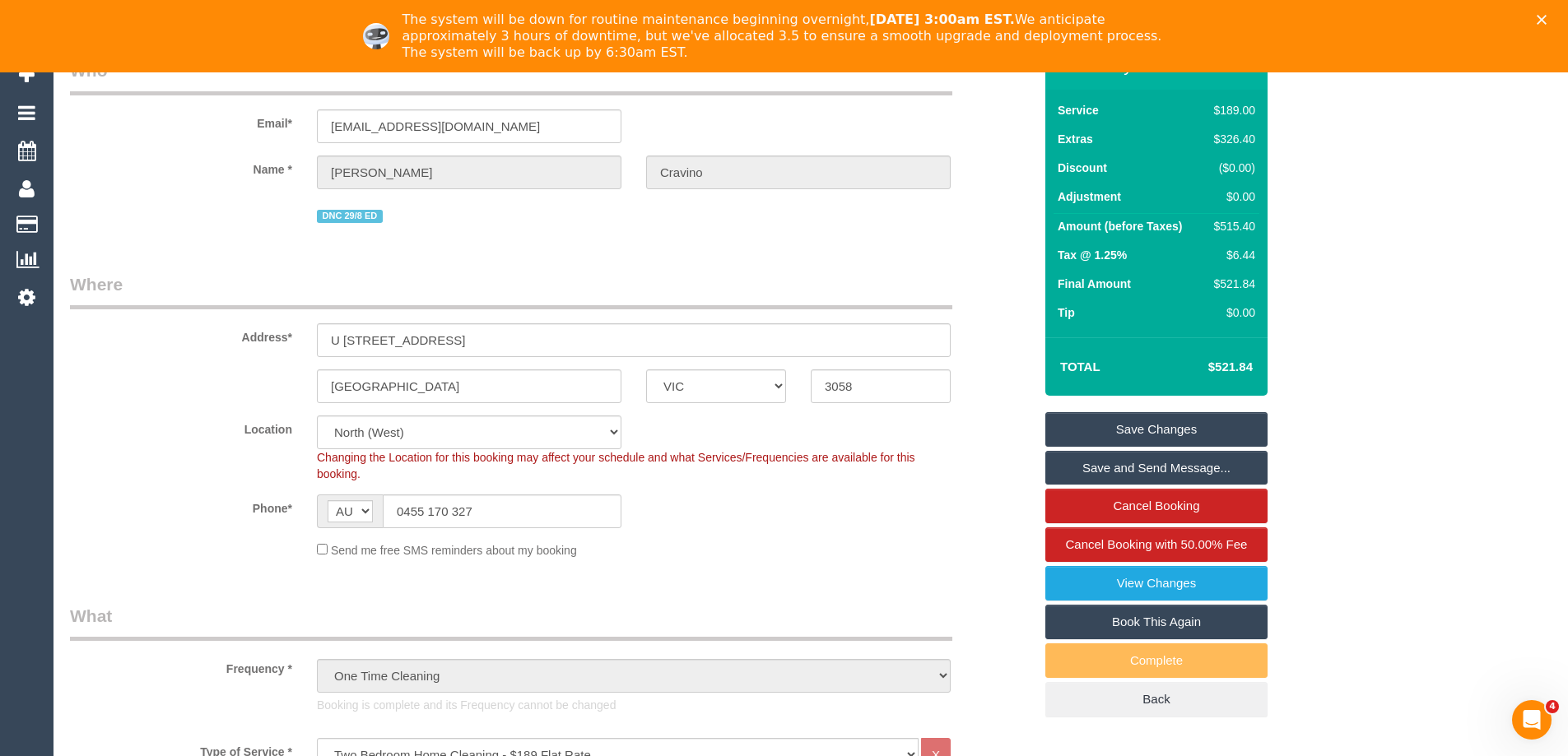
scroll to position [82, 0]
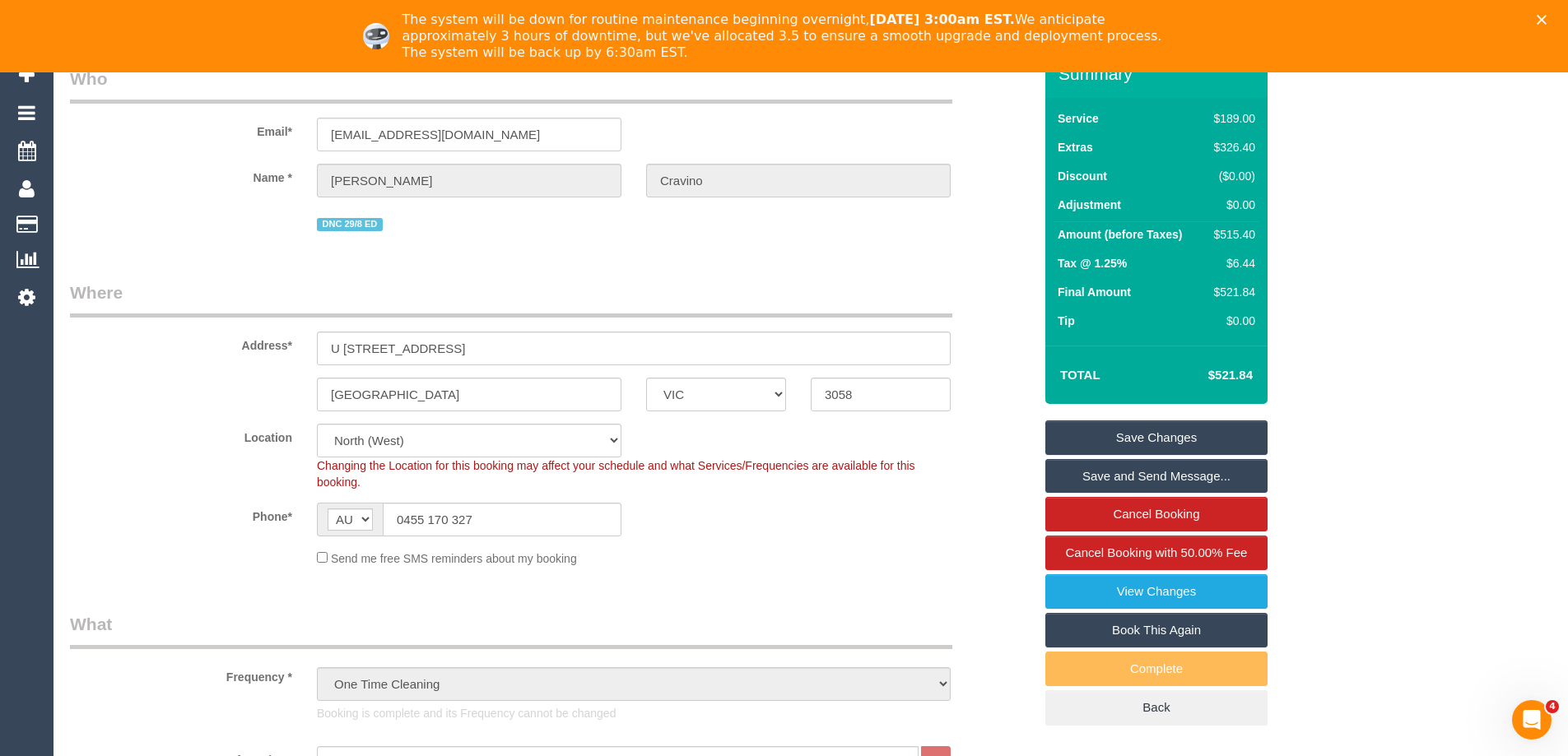
click at [1229, 237] on div "$515.40" at bounding box center [1231, 234] width 48 height 17
copy div "515.40"
click at [1014, 212] on div "DNC 29/8 ED" at bounding box center [551, 222] width 988 height 26
click at [1002, 242] on fieldset "Who Email* amycravino@outlook.com Name * Amy Cravino DNC 29/8 ED" at bounding box center [551, 157] width 963 height 181
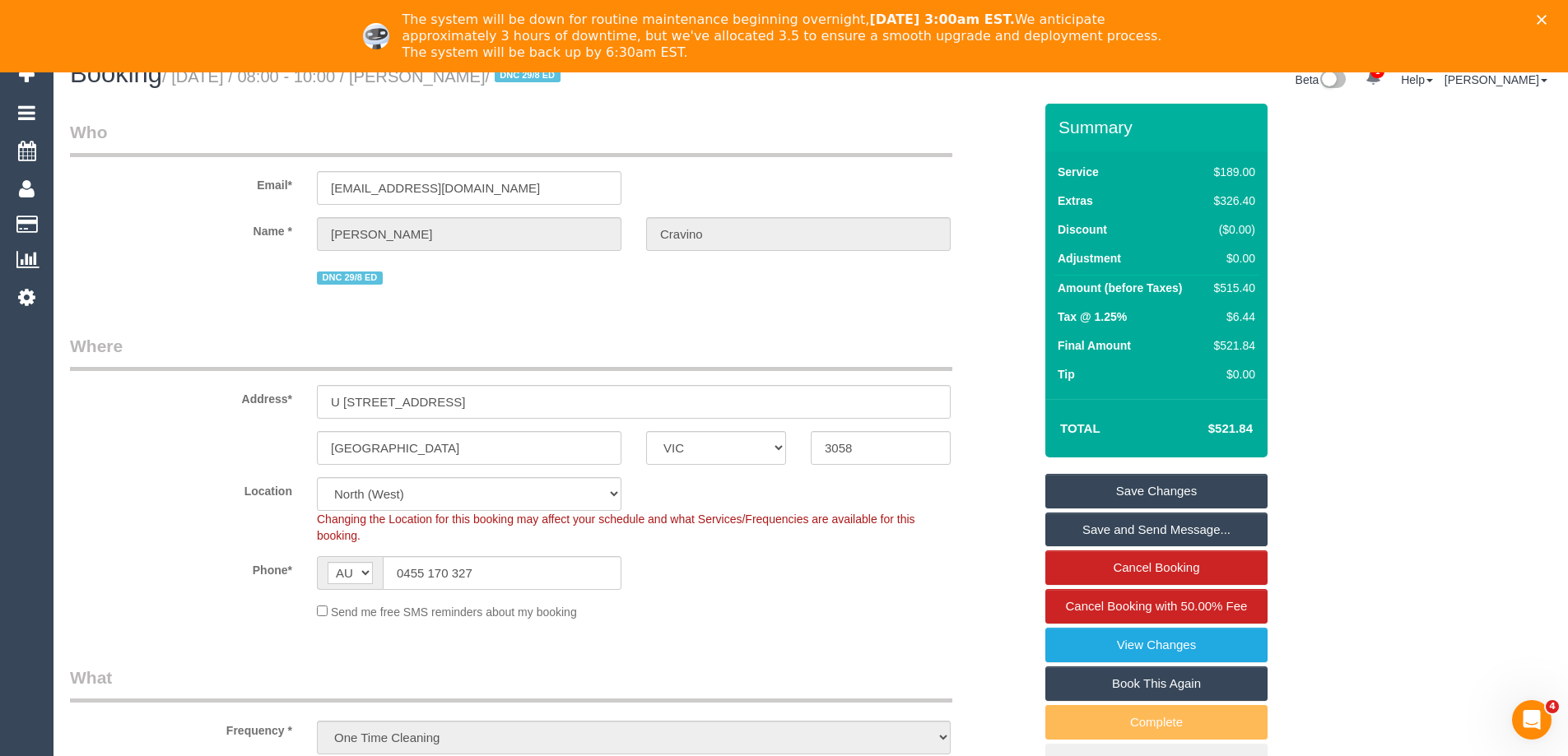
scroll to position [0, 0]
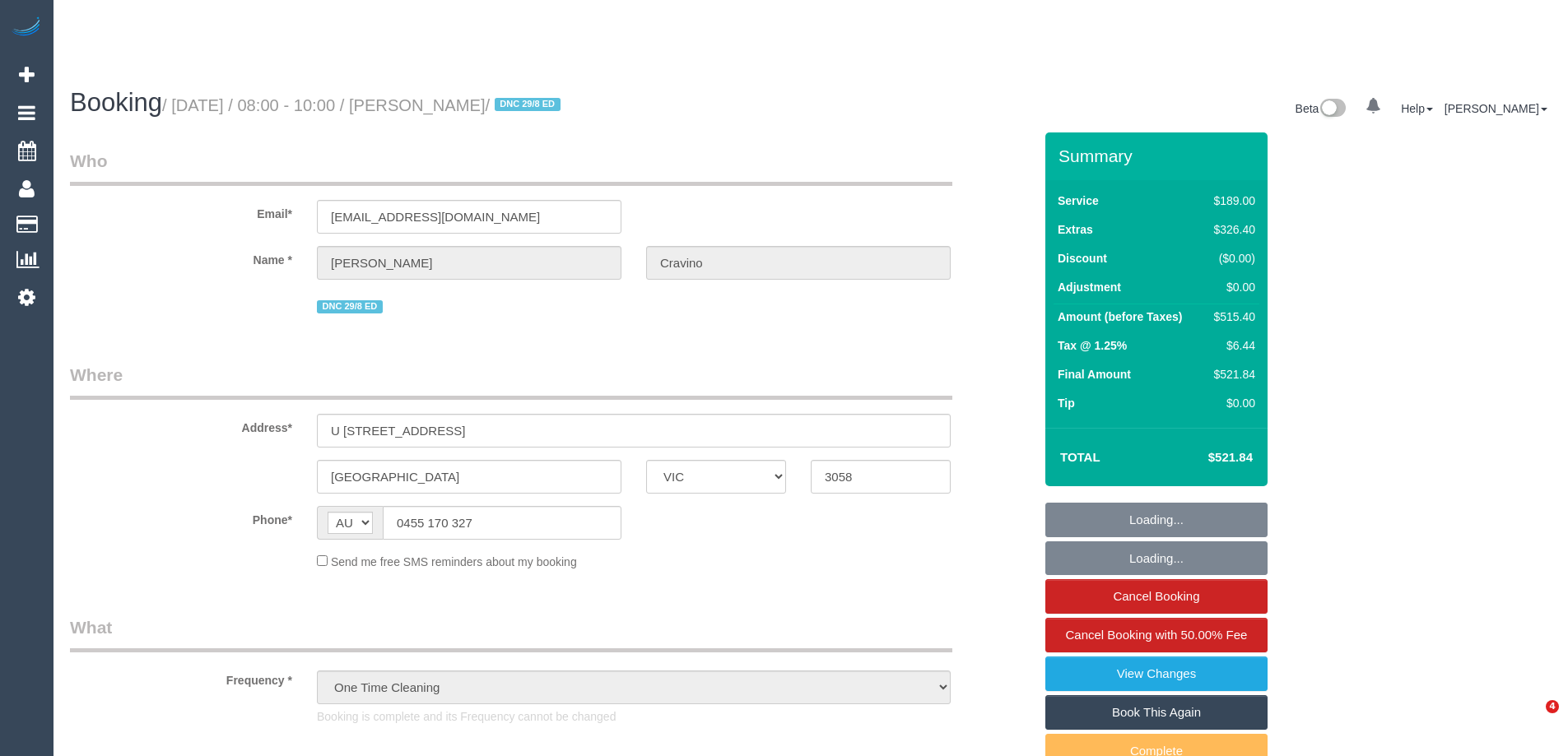
select select "VIC"
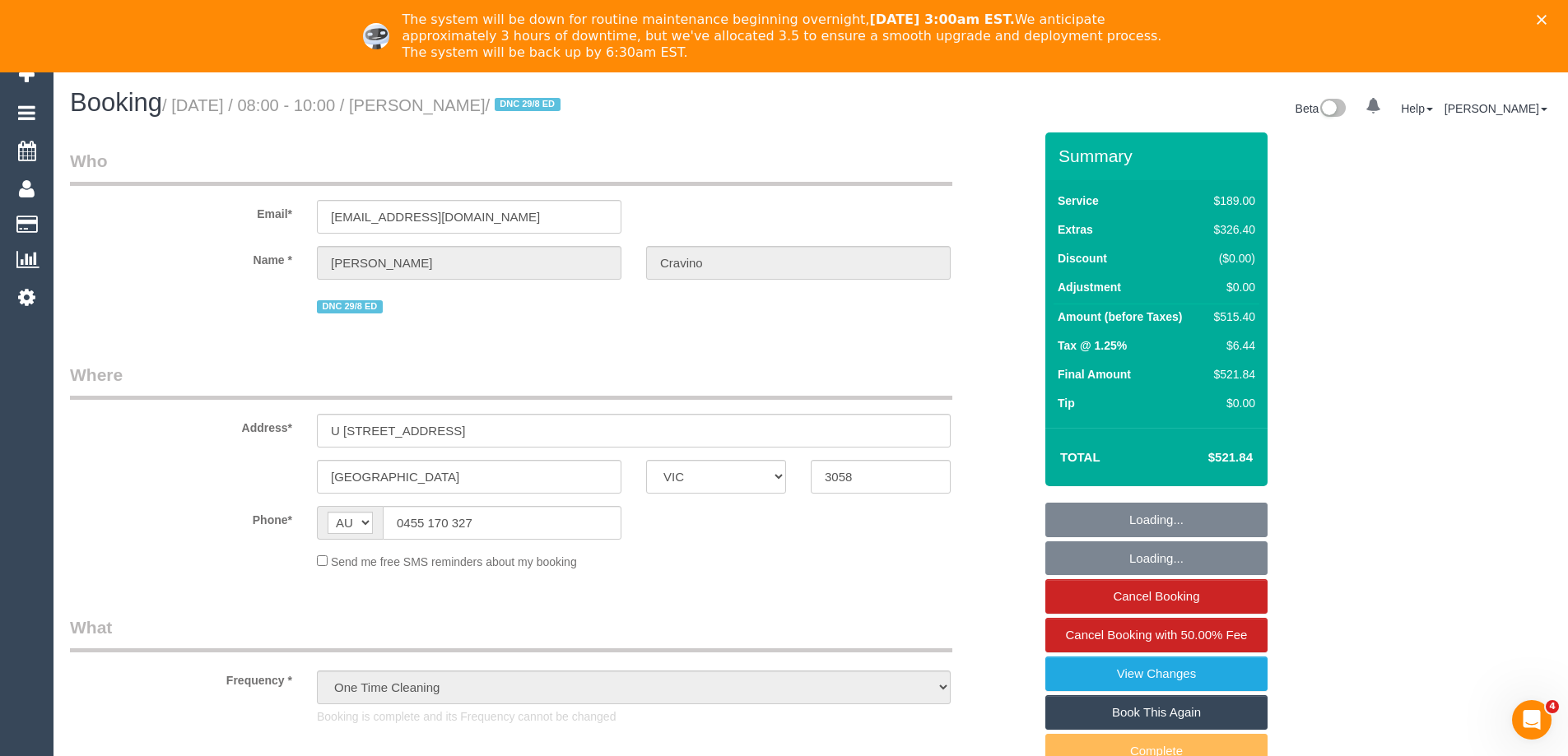
select select "string:stripe-pm_1RsJld2GScqysDRVNmZyXOpp"
select select "number:27"
select select "number:14"
select select "number:21"
select select "number:24"
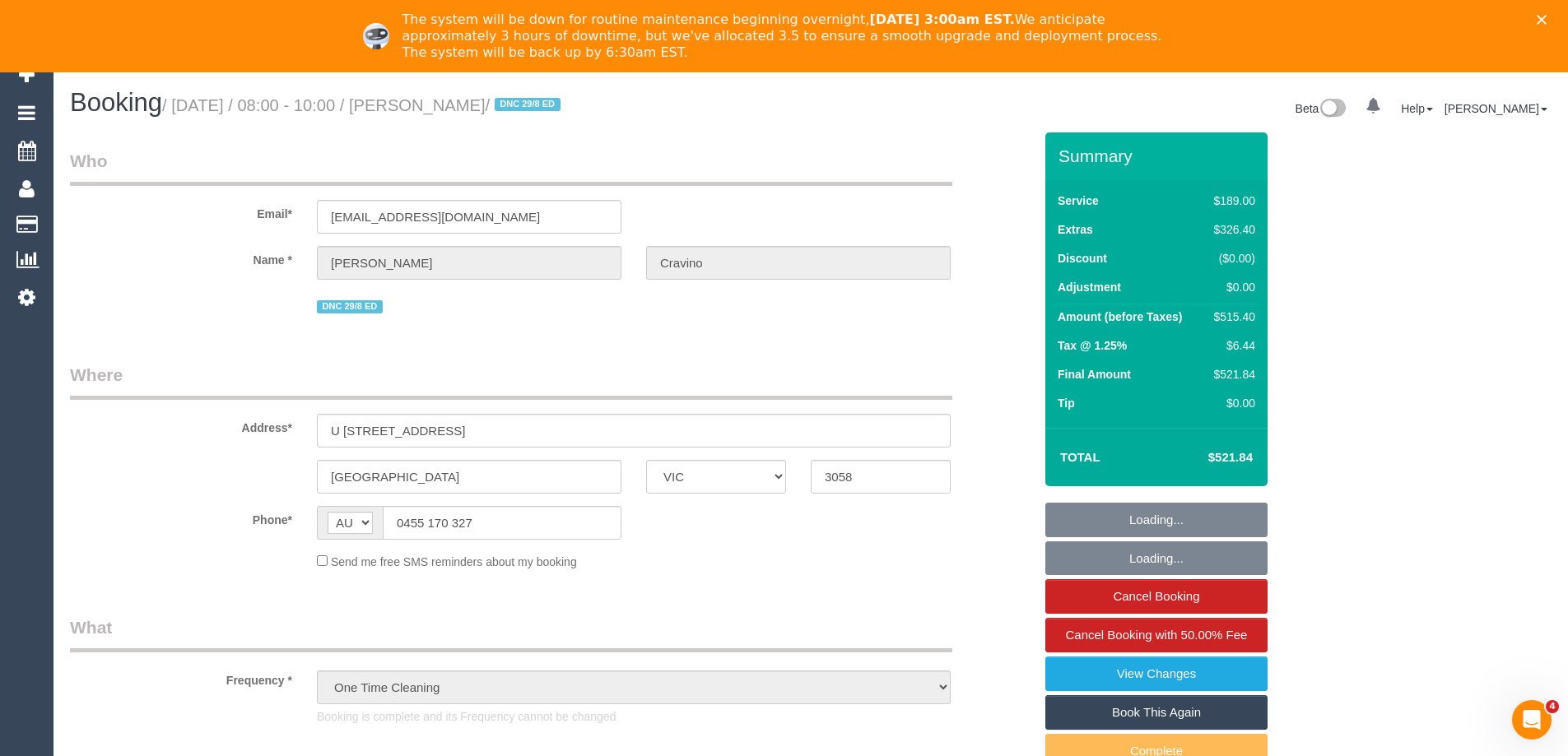
select select "number:13"
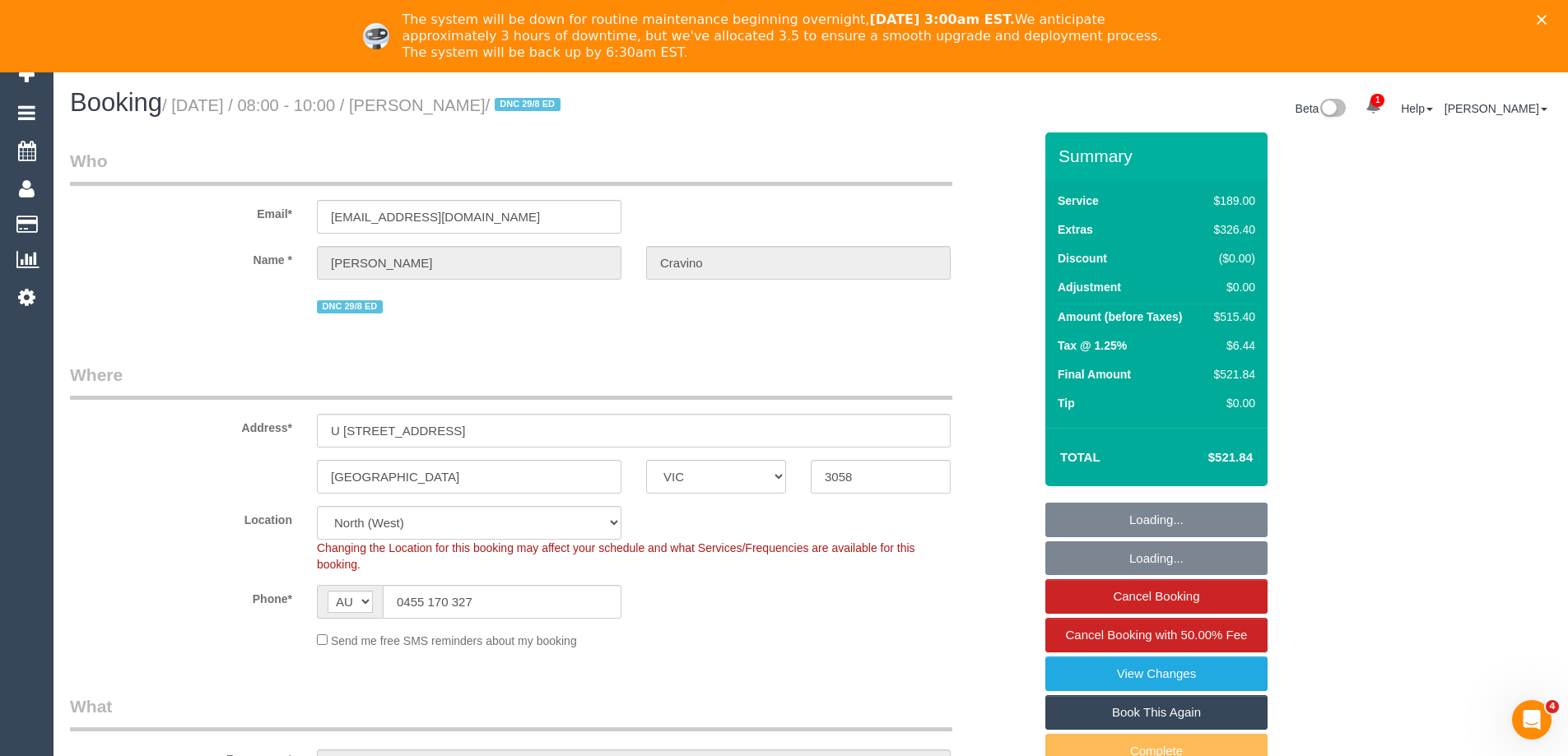
select select "object:849"
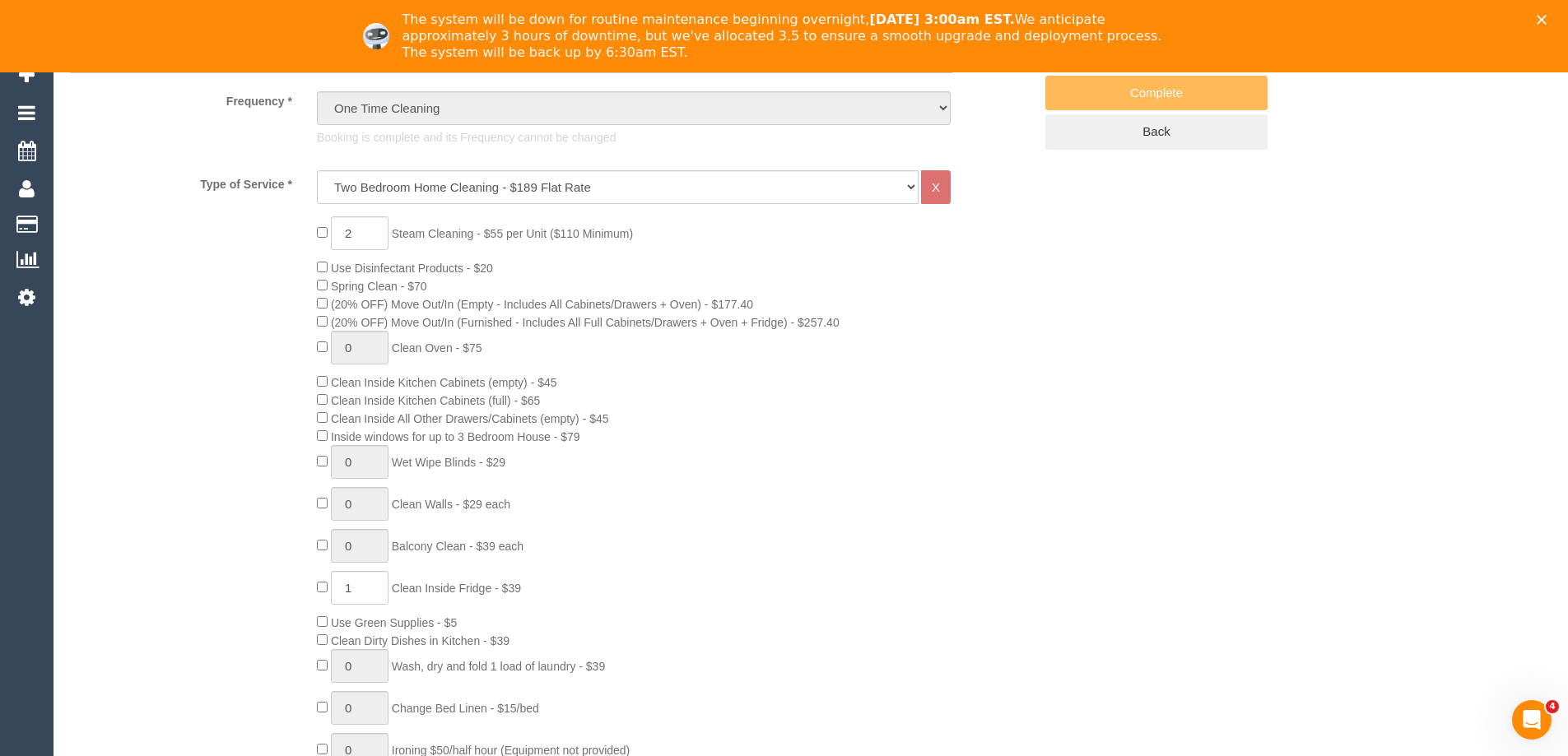
scroll to position [1152, 0]
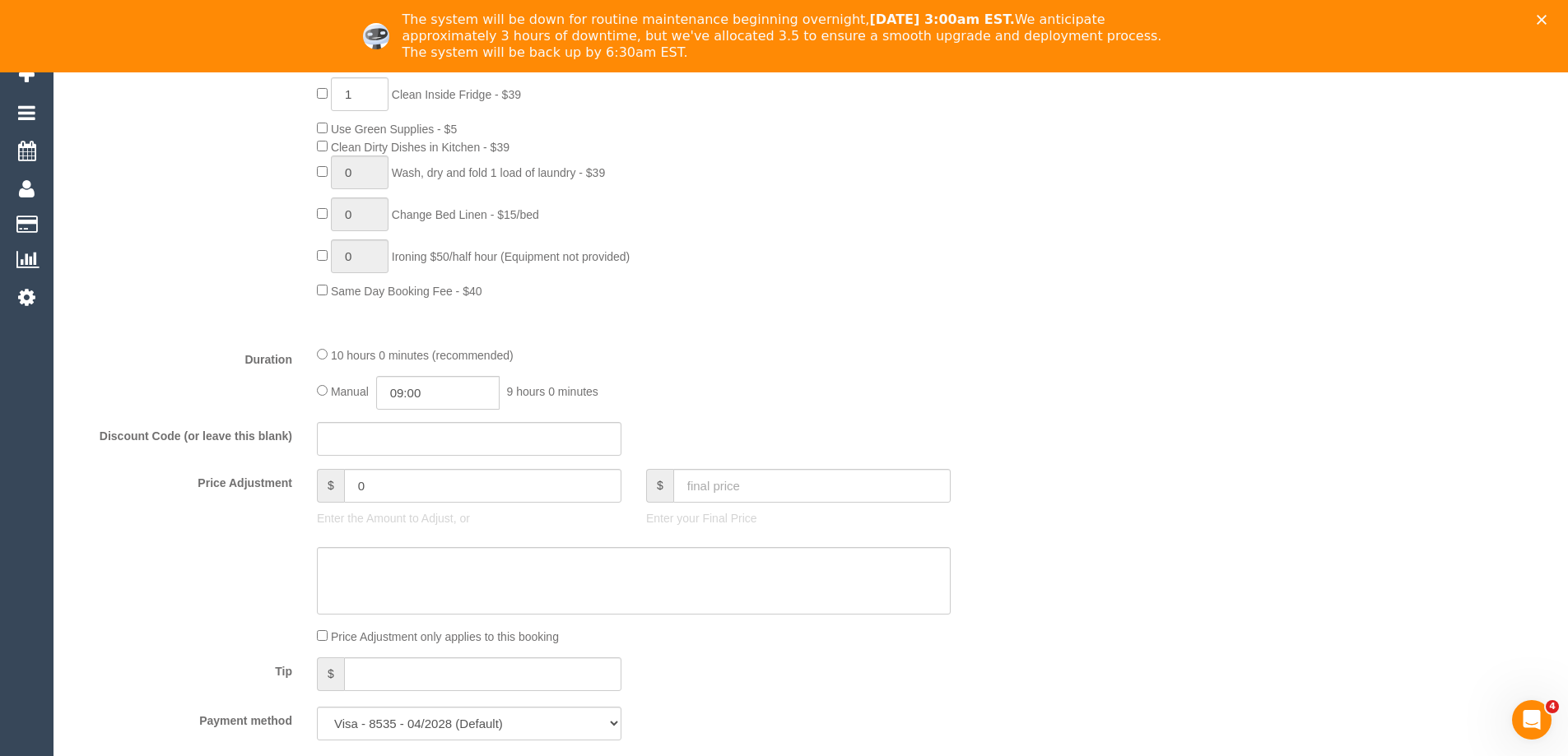
click at [426, 504] on div at bounding box center [470, 505] width 305 height 4
click at [429, 496] on input "0" at bounding box center [482, 485] width 278 height 33
type input "-100"
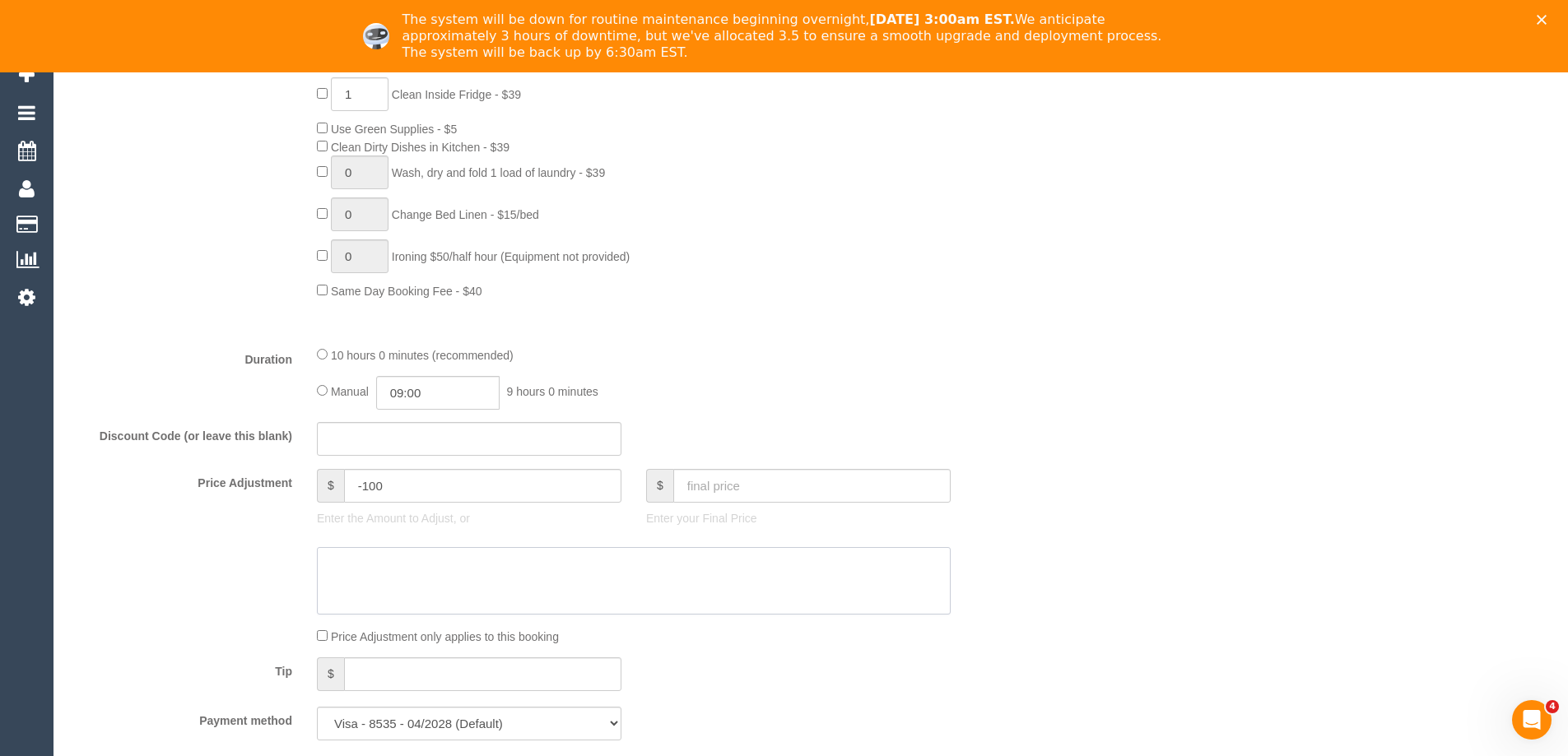
click at [432, 573] on textarea at bounding box center [634, 581] width 634 height 68
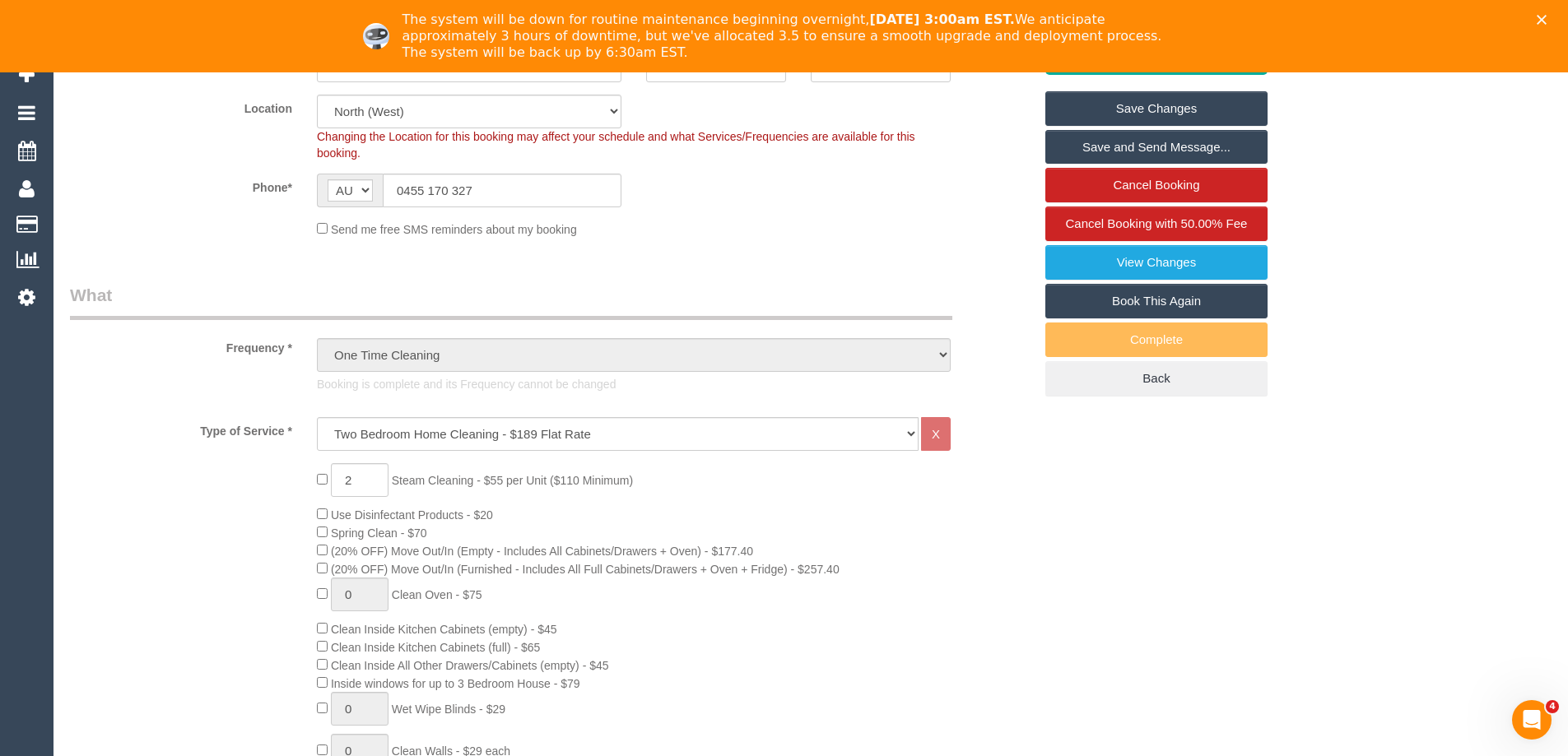
scroll to position [0, 0]
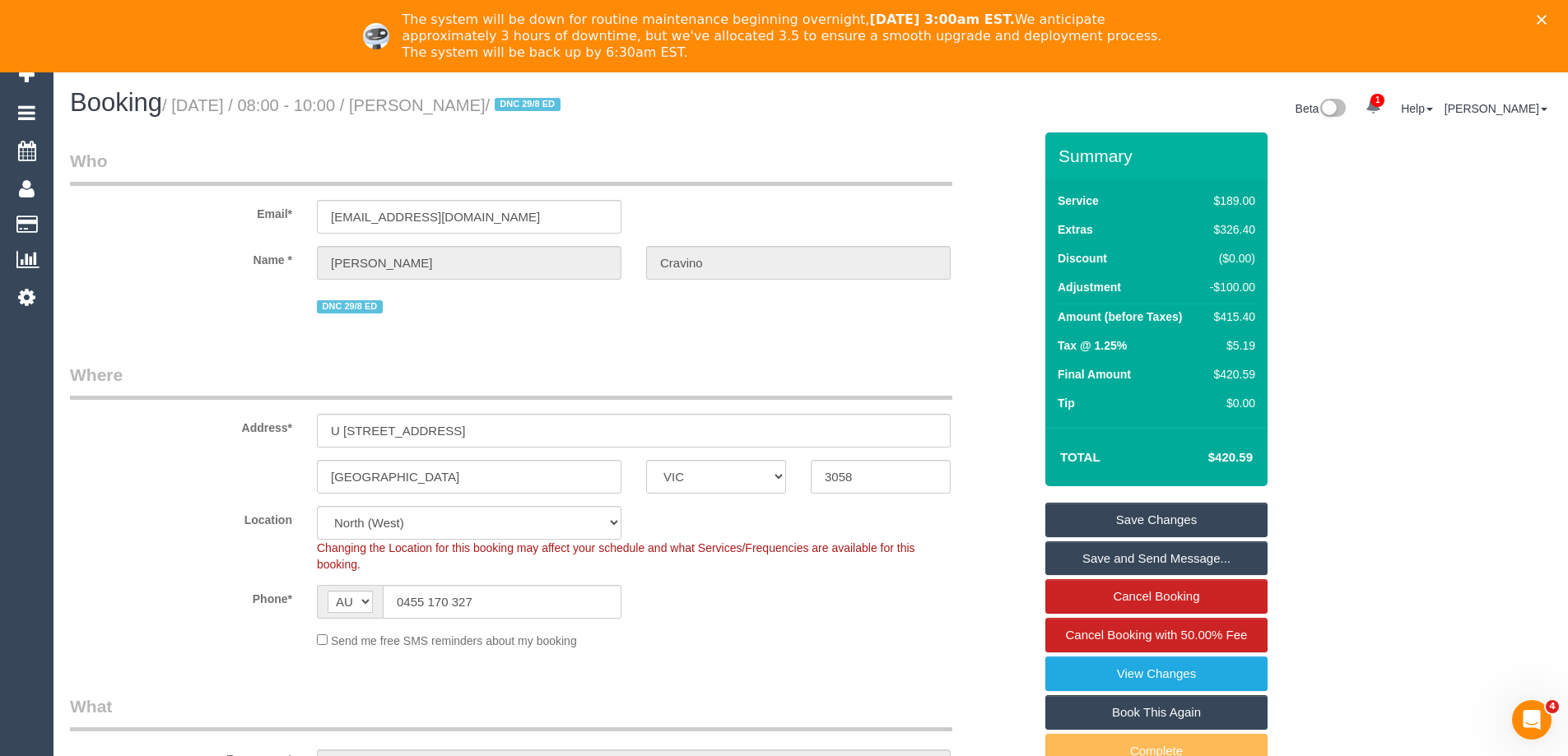
click at [1251, 461] on h4 "$420.59" at bounding box center [1206, 458] width 93 height 14
click at [1235, 457] on h4 "$420.59" at bounding box center [1206, 458] width 93 height 14
copy h4 "420.59"
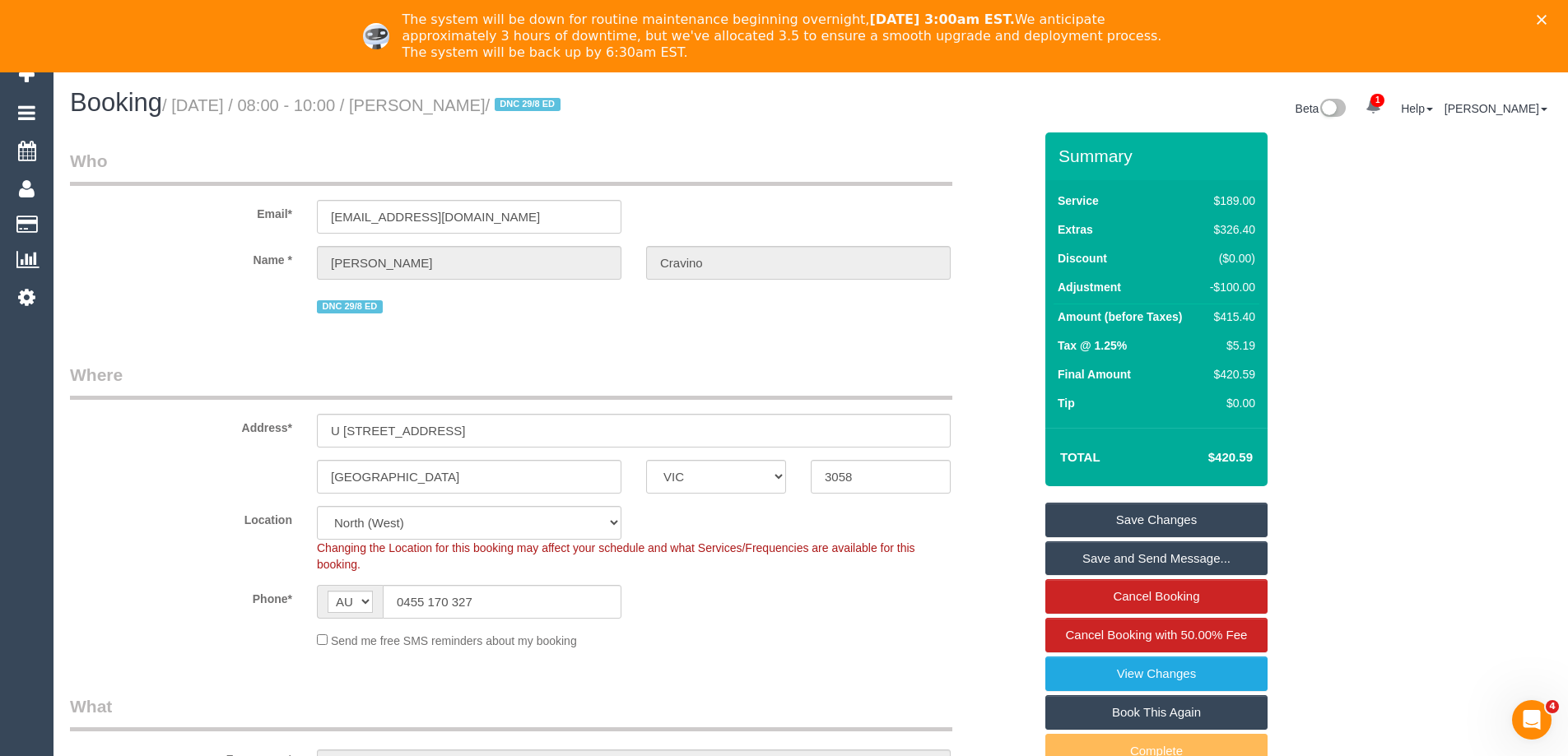
click at [1390, 169] on div "Summary Service $189.00 Extras $326.40 Discount ($0.00) Adjustment -$100.00 Amo…" at bounding box center [1218, 486] width 370 height 708
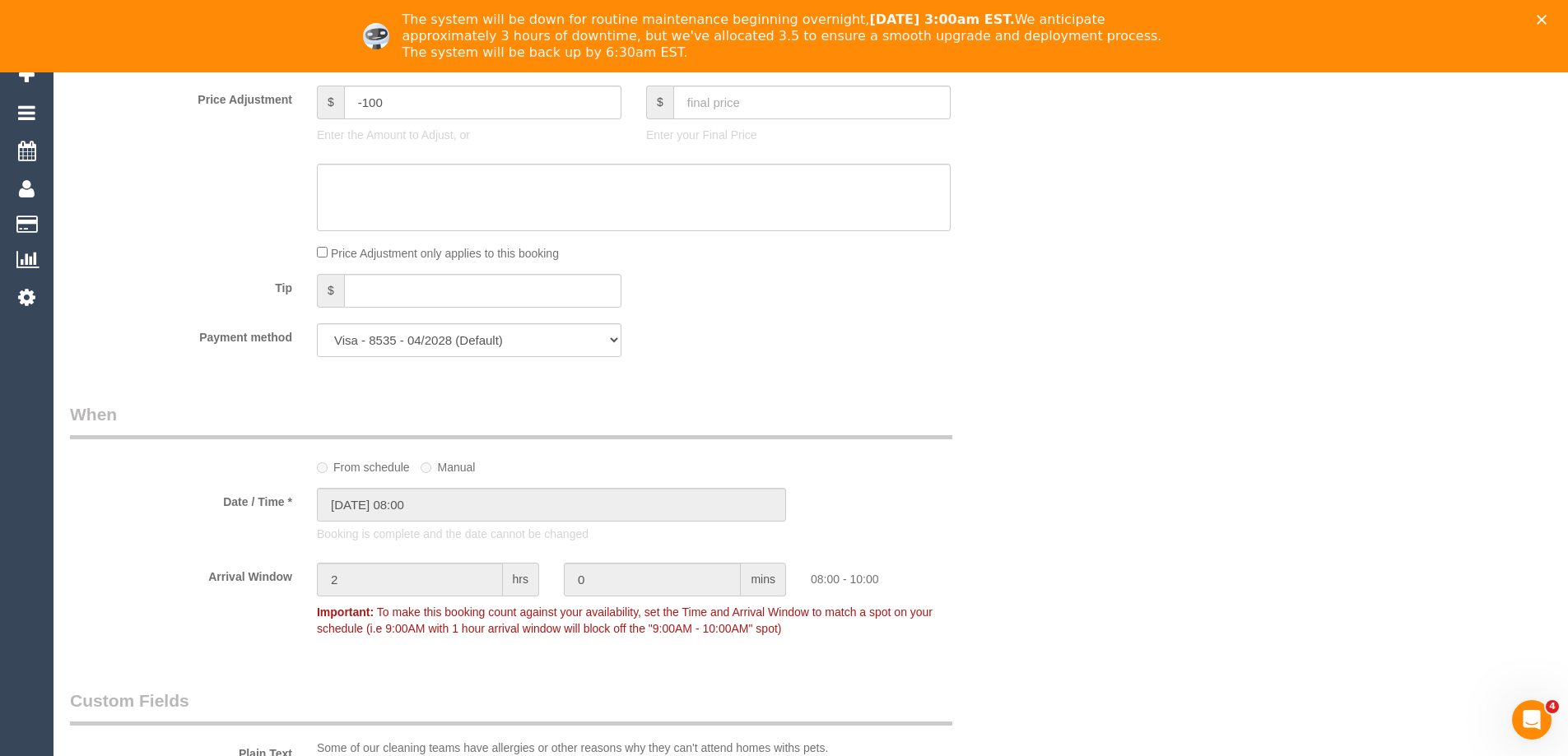
scroll to position [1234, 0]
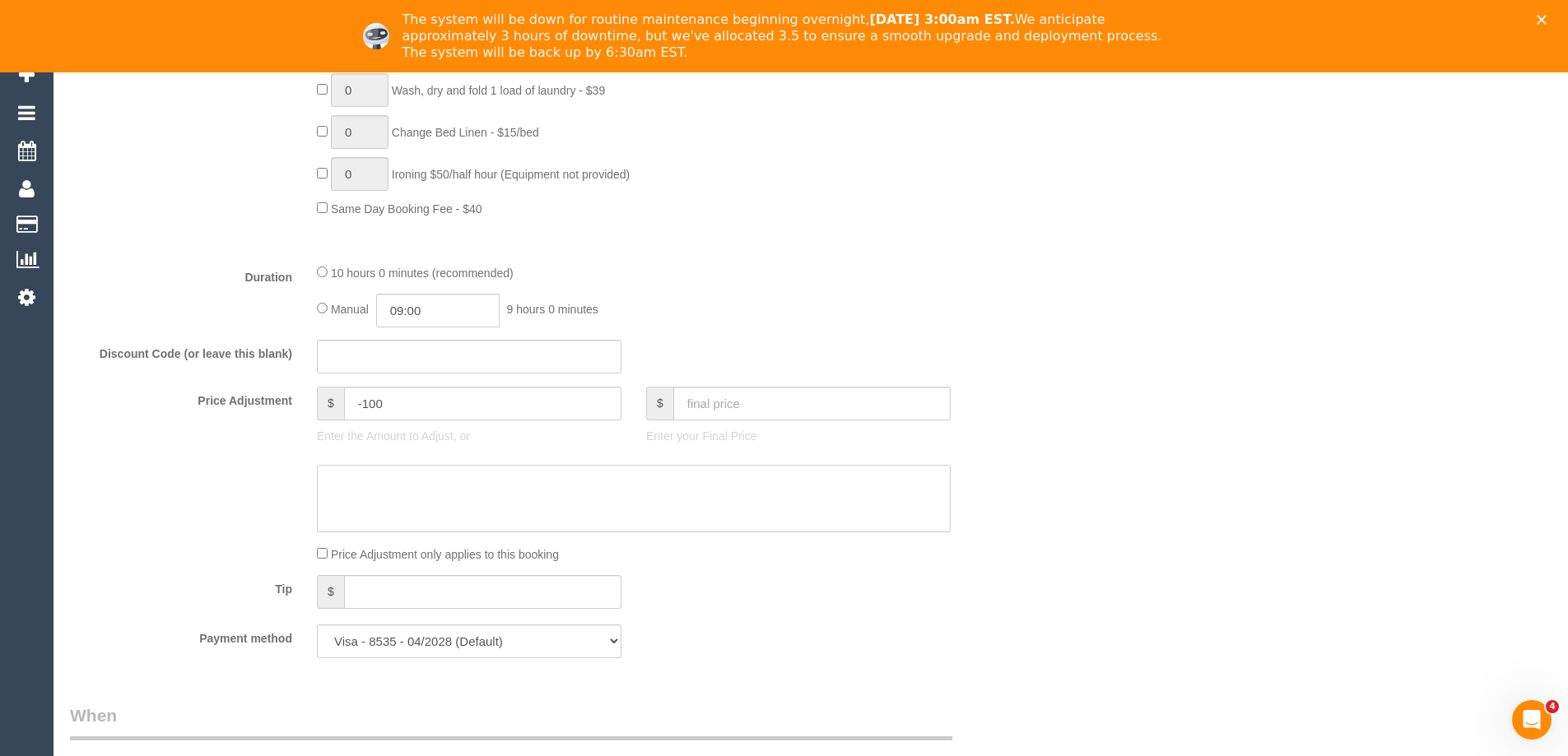
click at [499, 515] on textarea at bounding box center [634, 499] width 634 height 68
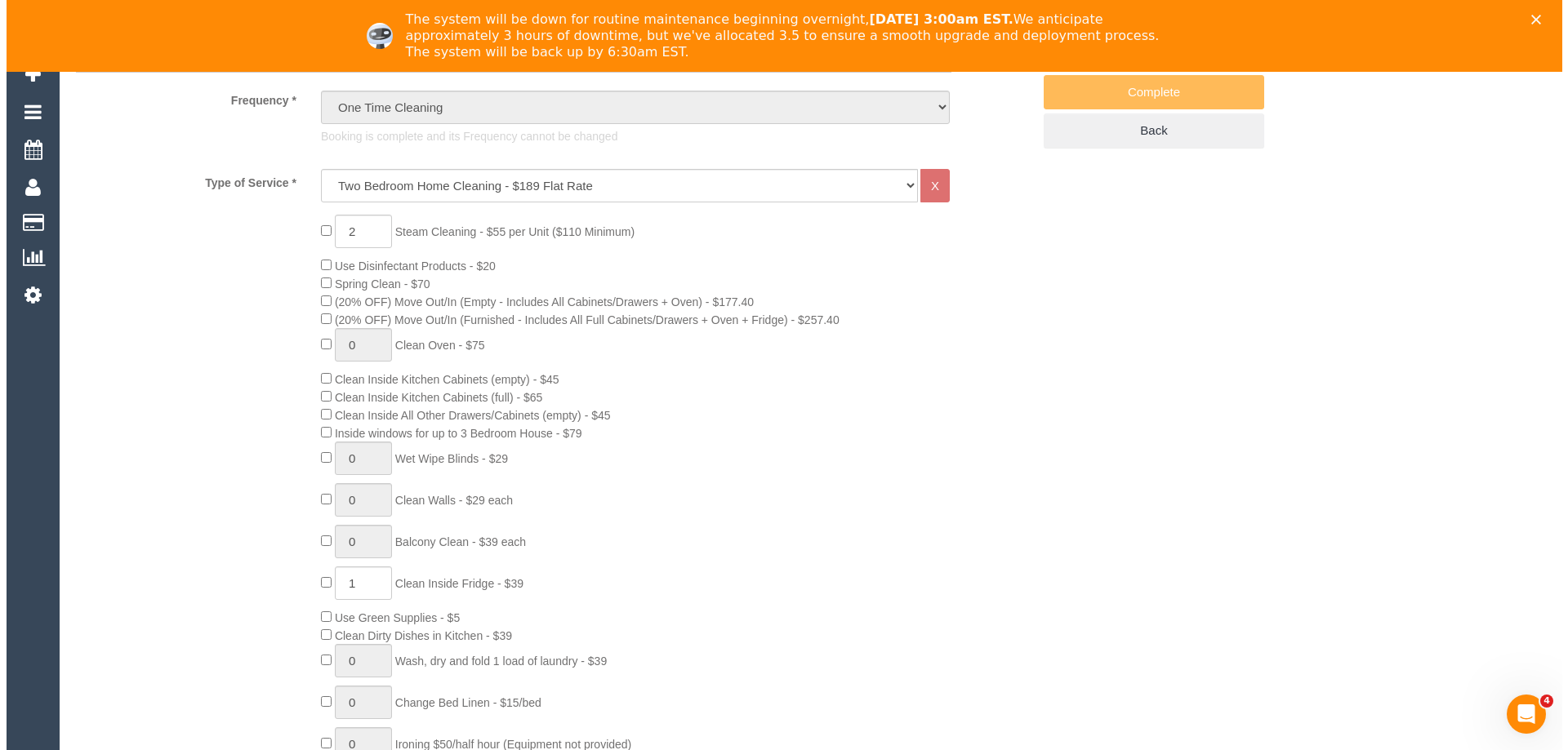
scroll to position [0, 0]
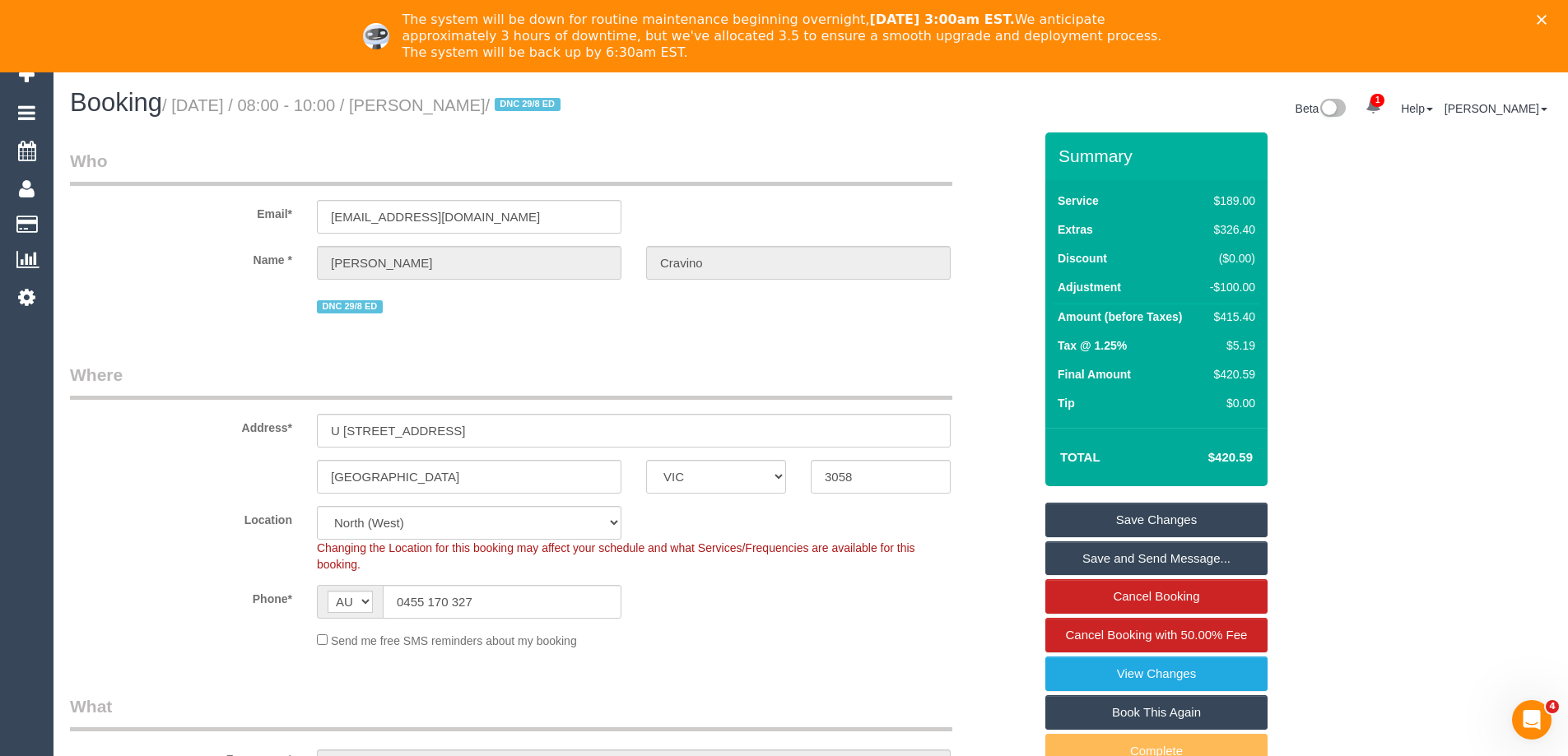
type textarea "$100 discount applied for complaint. Via phone & email - ED"
click at [1178, 524] on link "Save Changes" at bounding box center [1156, 520] width 222 height 34
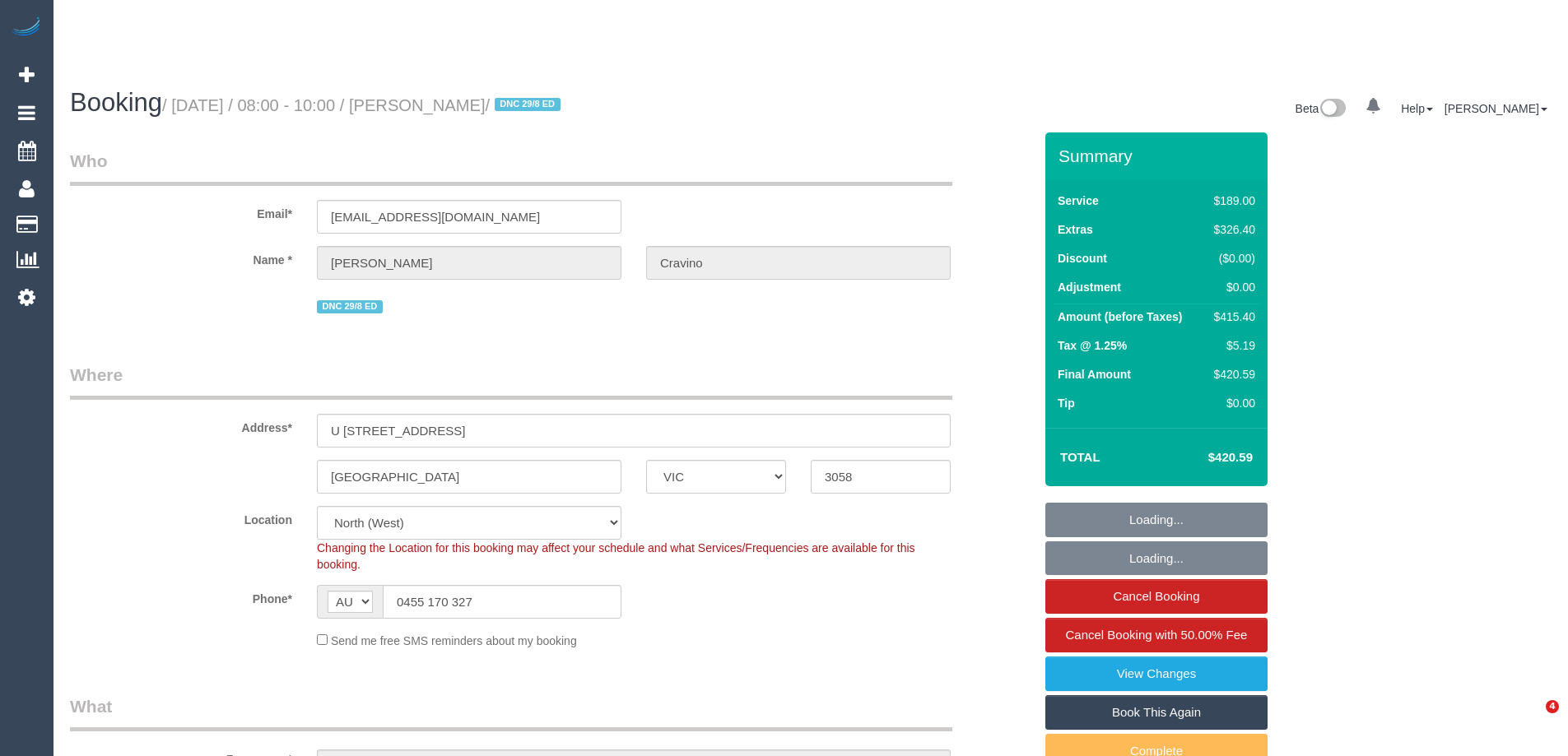
select select "VIC"
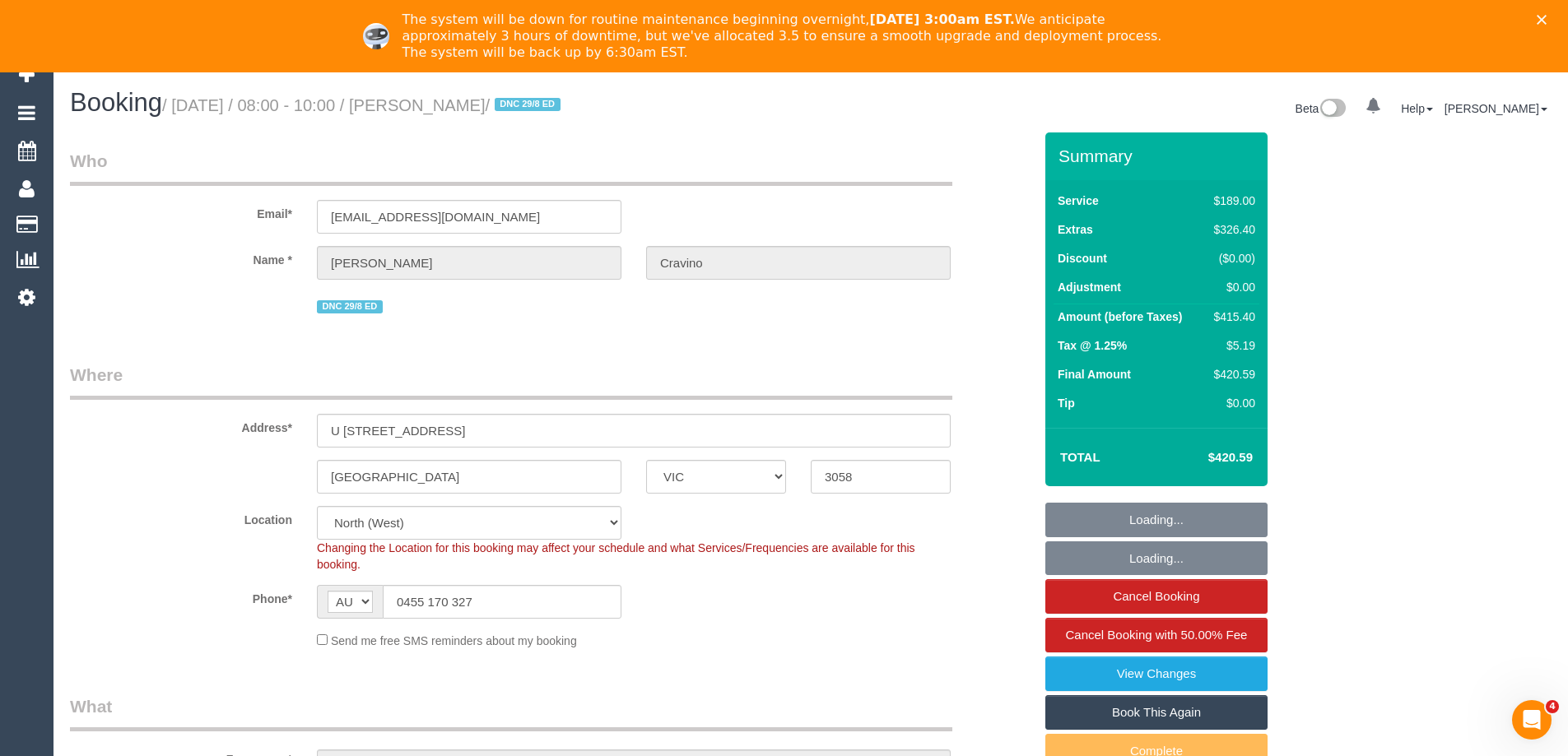
select select "string:stripe-pm_1RsJld2GScqysDRVNmZyXOpp"
select select "object:698"
select select "number:27"
select select "number:14"
select select "number:21"
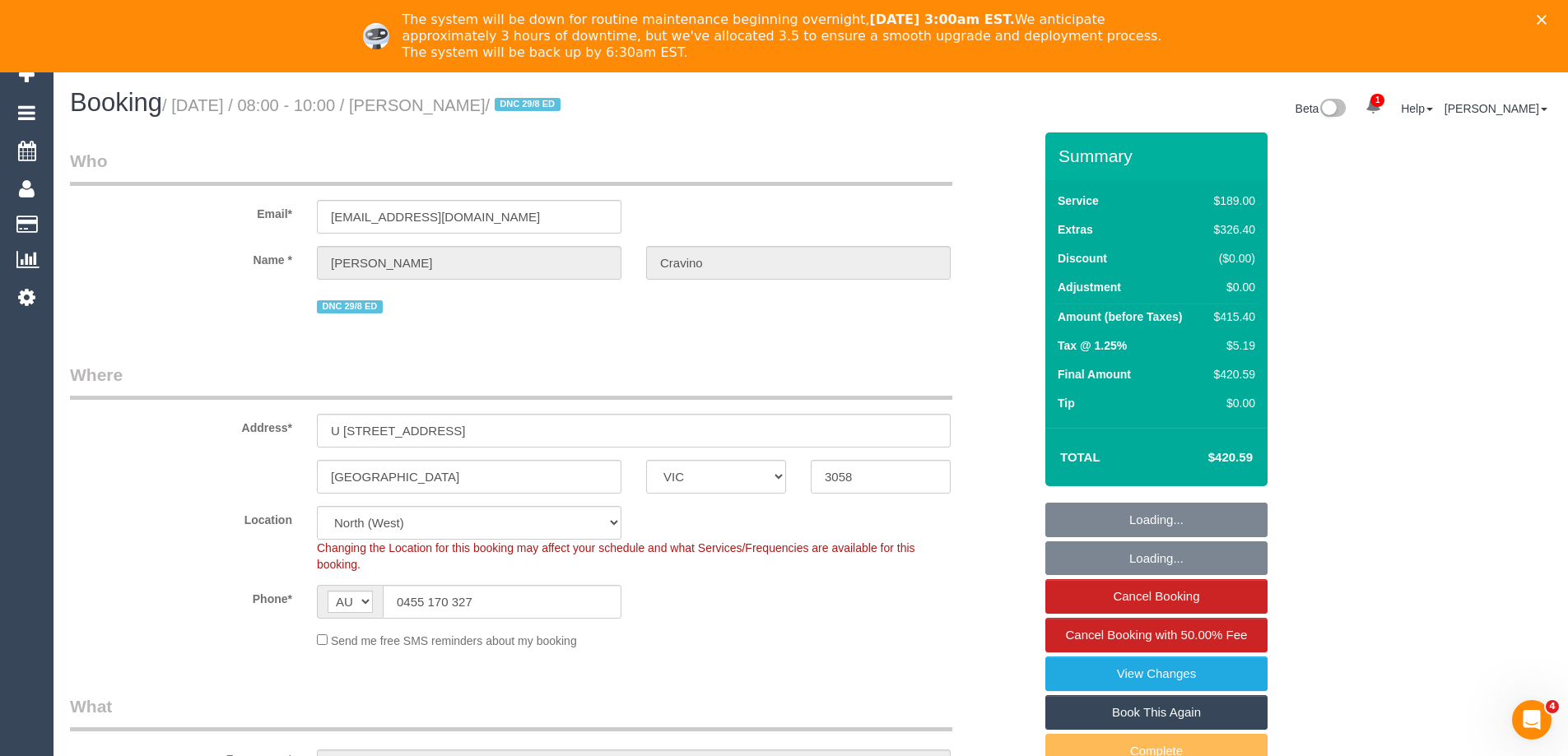
select select "number:24"
select select "number:13"
select select "object:1583"
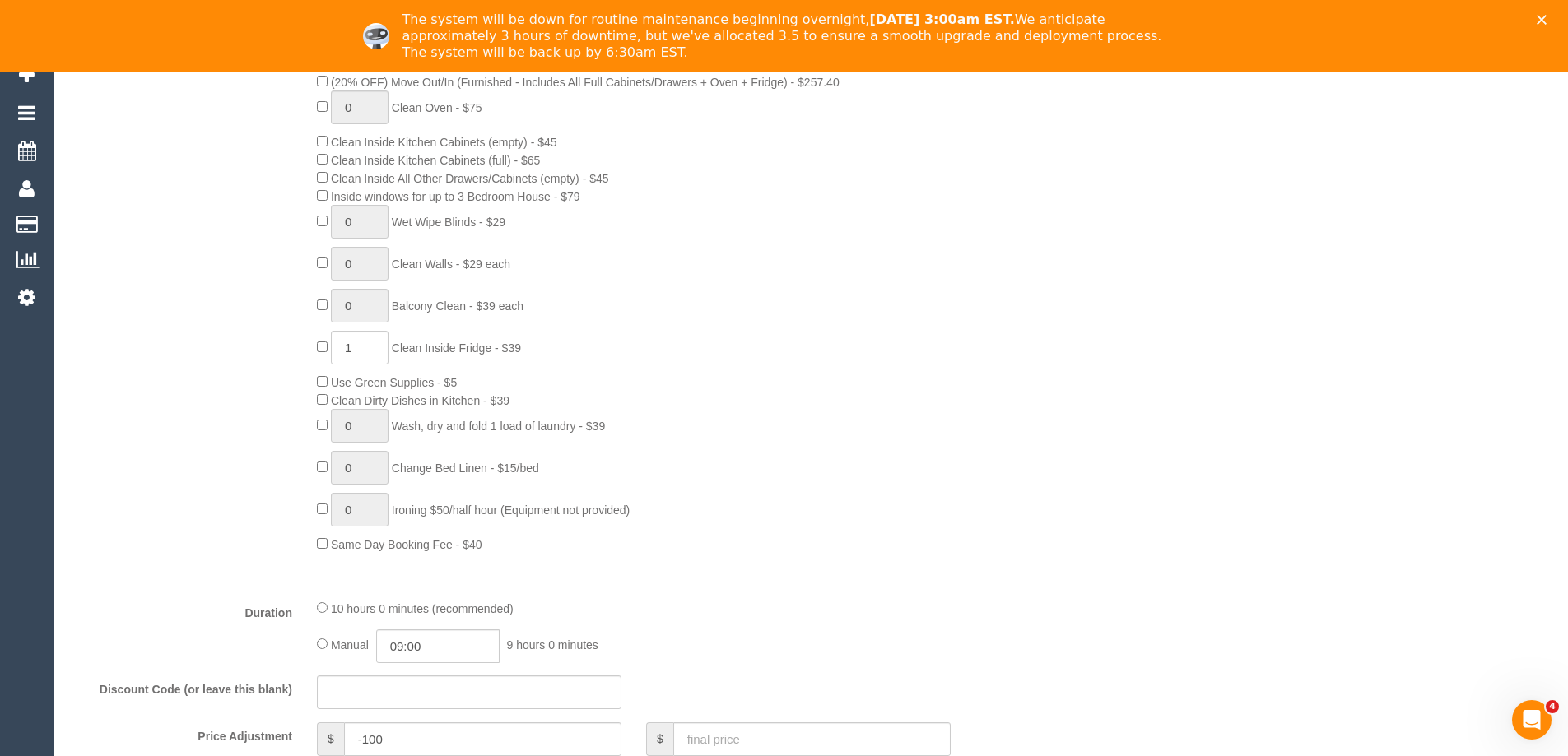
scroll to position [1234, 0]
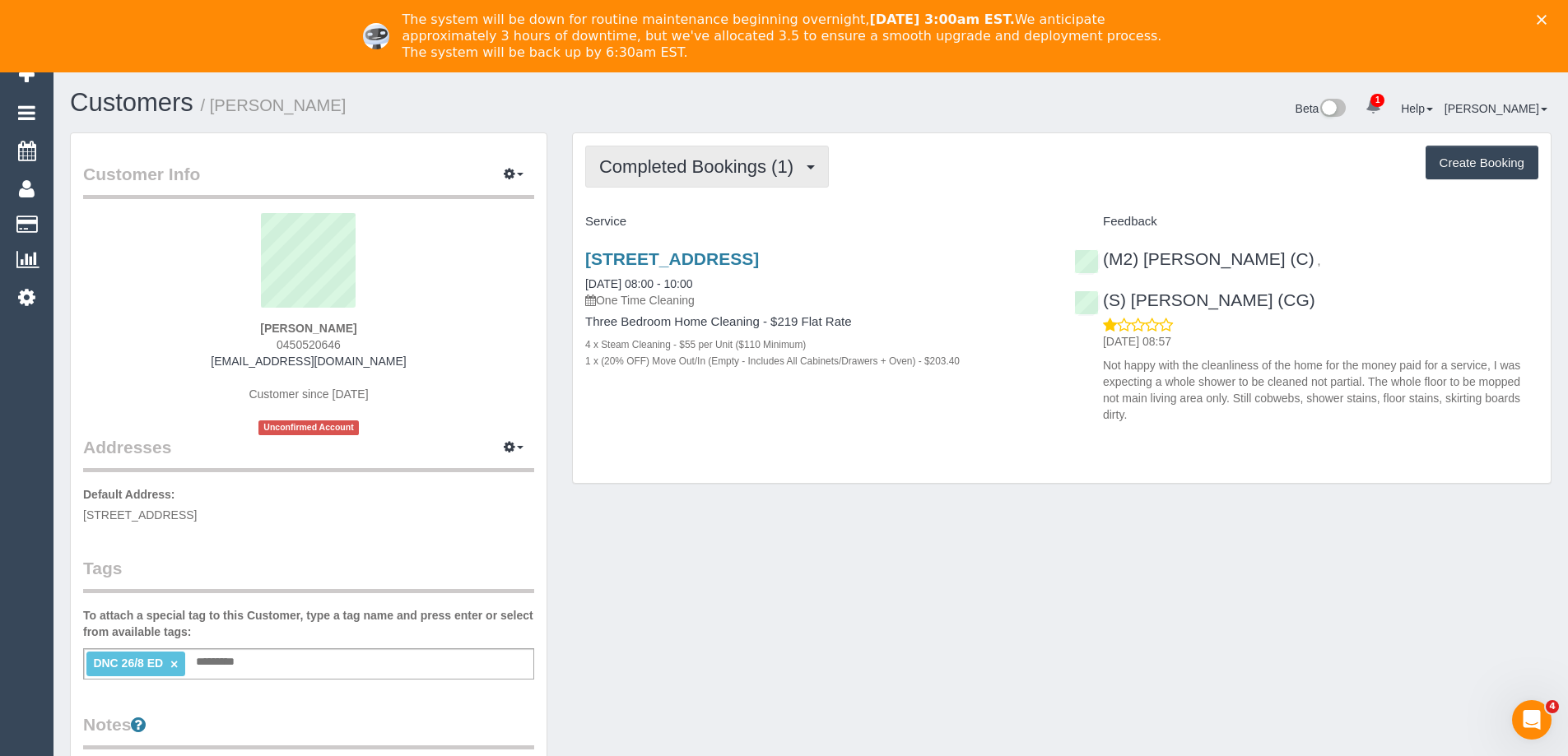
click at [666, 187] on button "Completed Bookings (1)" at bounding box center [707, 167] width 243 height 42
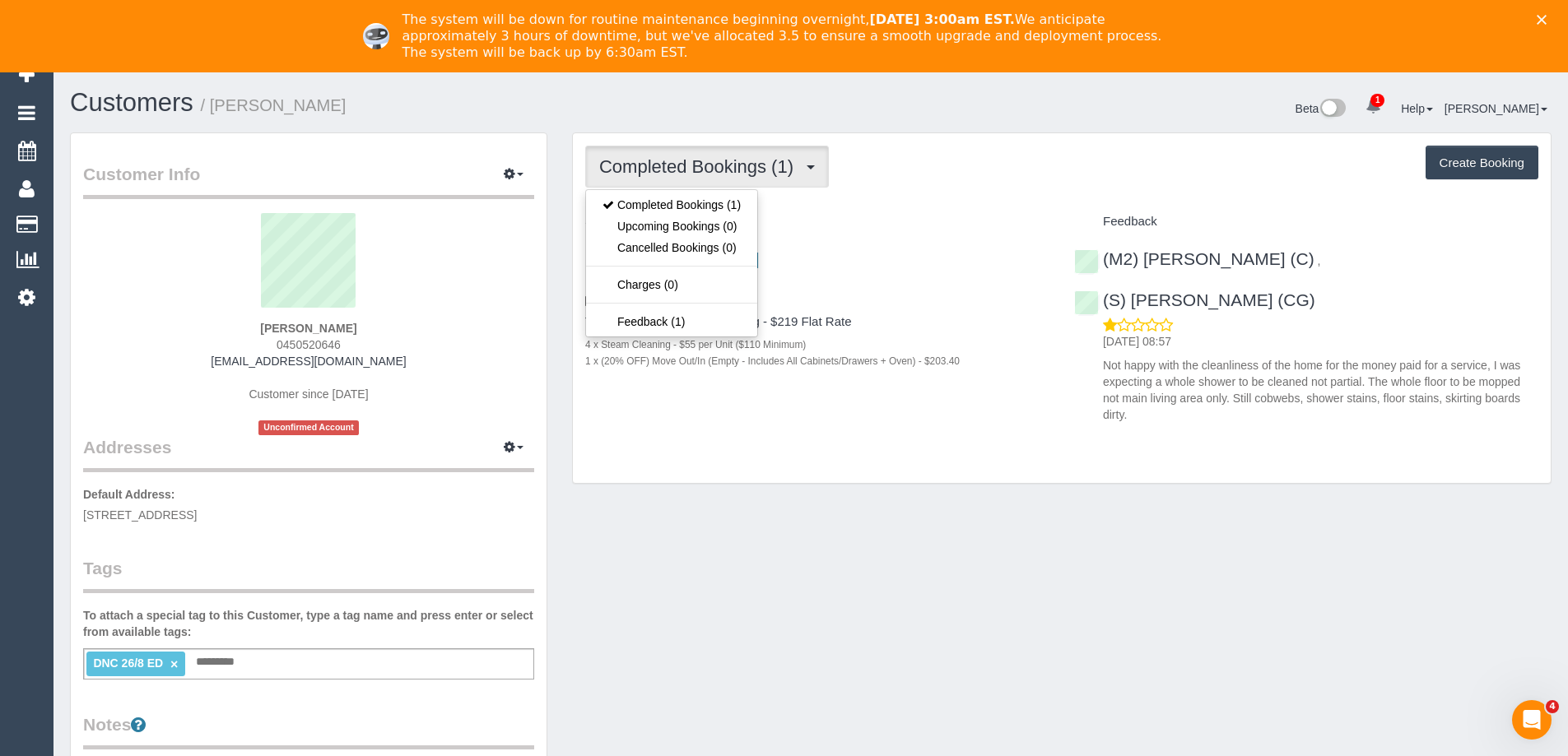
click at [991, 178] on div "Completed Bookings (1) Completed Bookings (1) Upcoming Bookings (0) Cancelled B…" at bounding box center [1061, 167] width 953 height 42
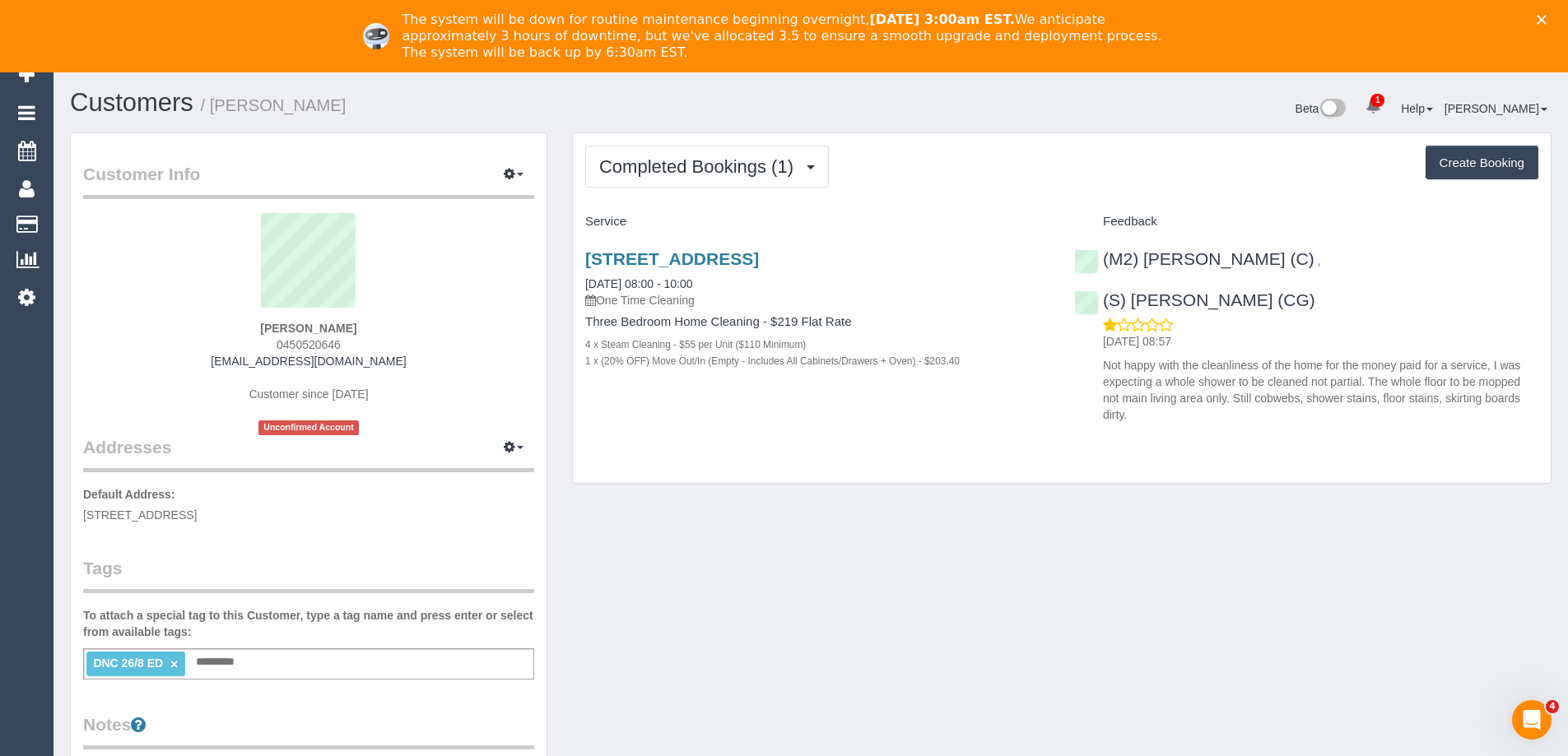
click at [331, 345] on span "0450520646" at bounding box center [308, 345] width 64 height 13
copy span "0450520646"
click at [287, 350] on span "0450520646" at bounding box center [308, 345] width 64 height 13
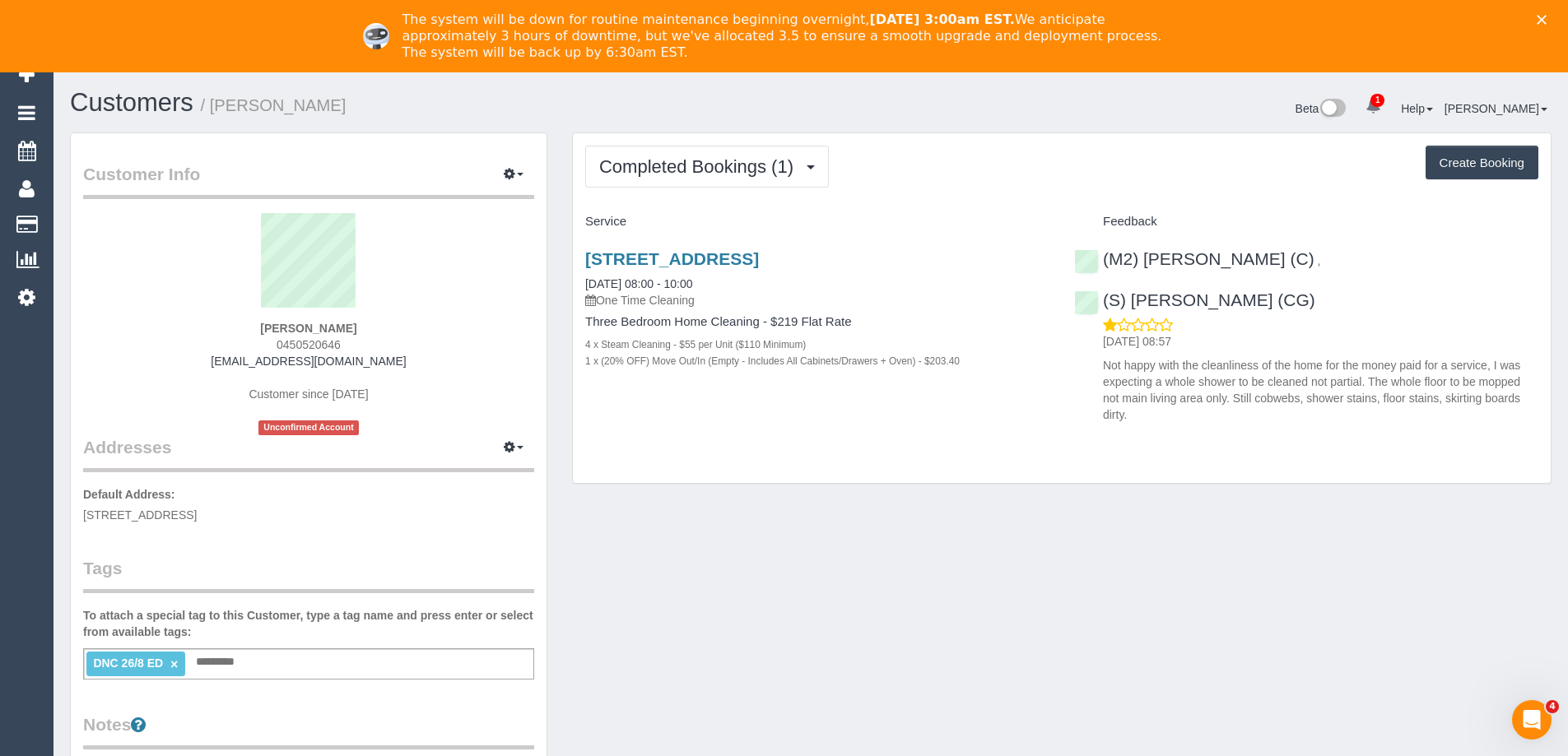
copy small "[PERSON_NAME]"
drag, startPoint x: 410, startPoint y: 105, endPoint x: 216, endPoint y: 110, distance: 194.1
click at [216, 110] on h1 "Customers / Jillian Sutherland" at bounding box center [434, 103] width 729 height 28
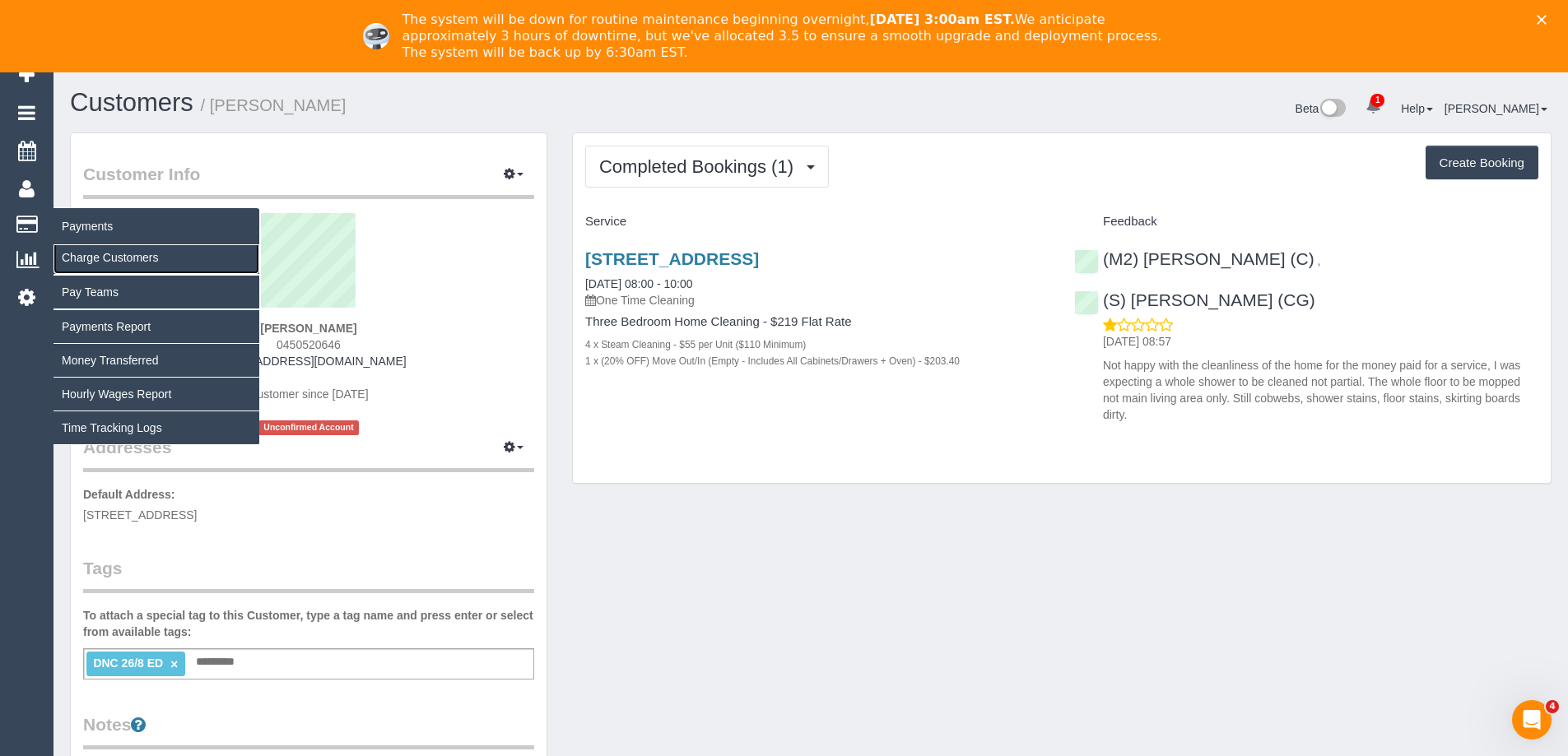
click at [82, 257] on link "Charge Customers" at bounding box center [156, 257] width 205 height 33
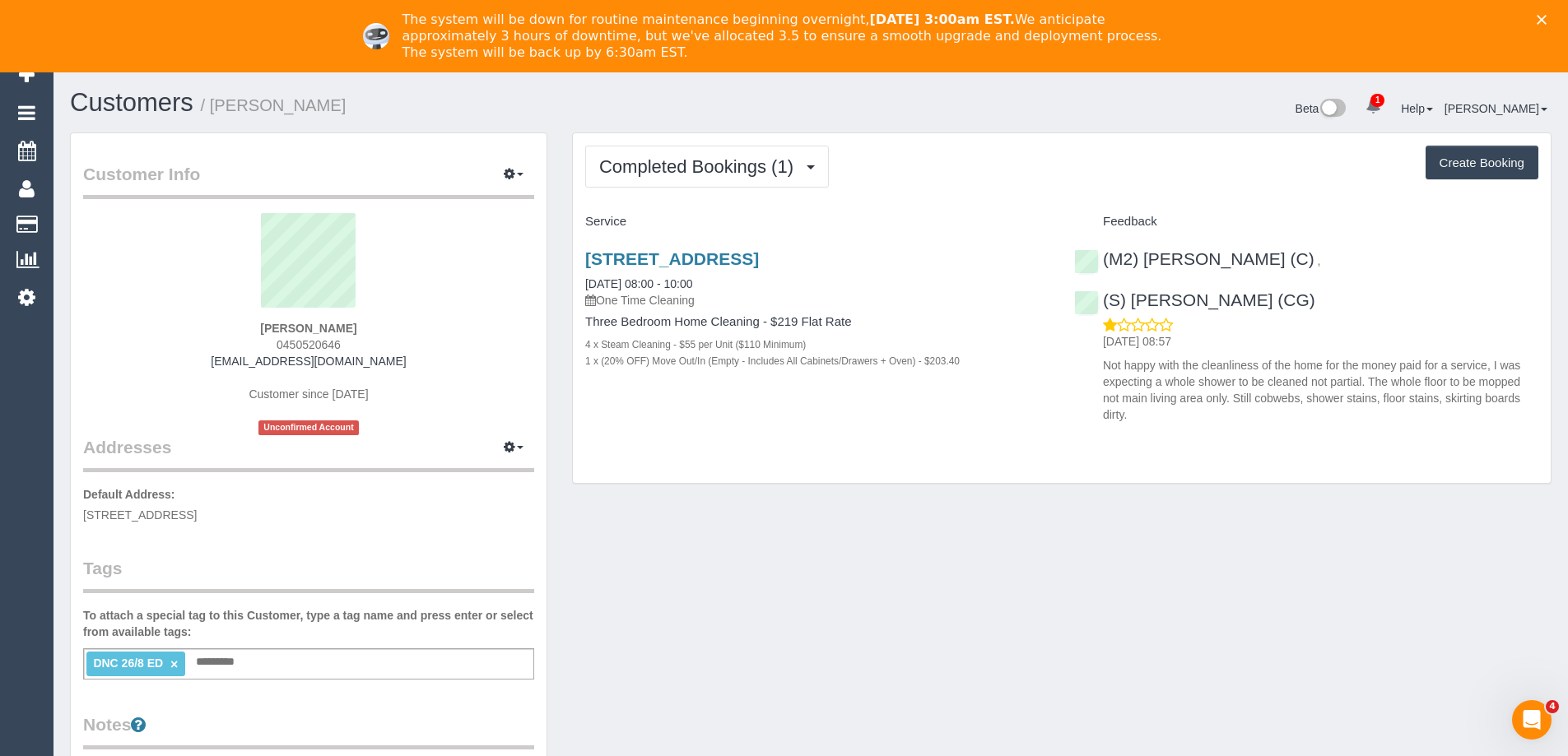
select select
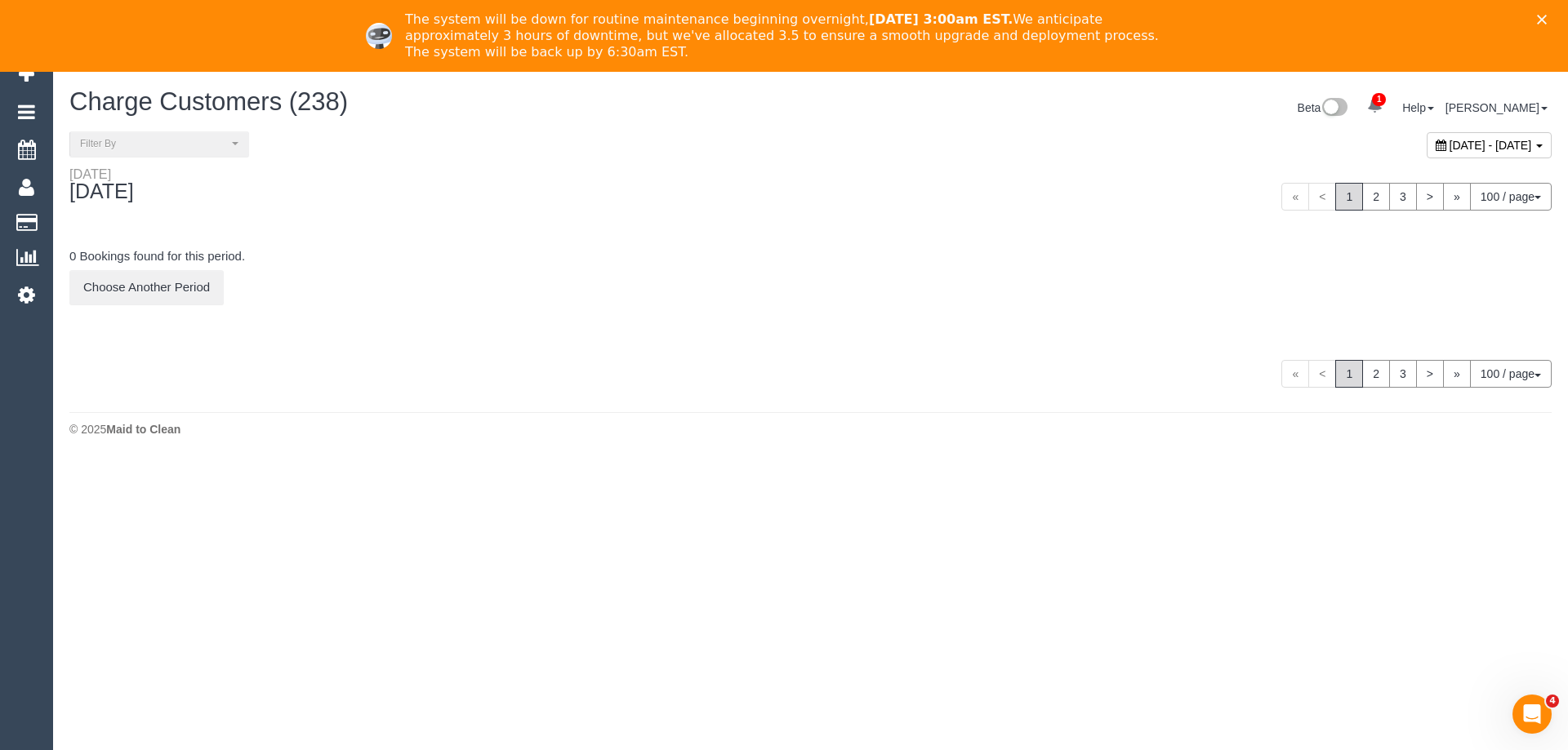
click at [1450, 149] on span "September 03, 2025 - September 03, 2025" at bounding box center [1491, 145] width 82 height 13
type input "**********"
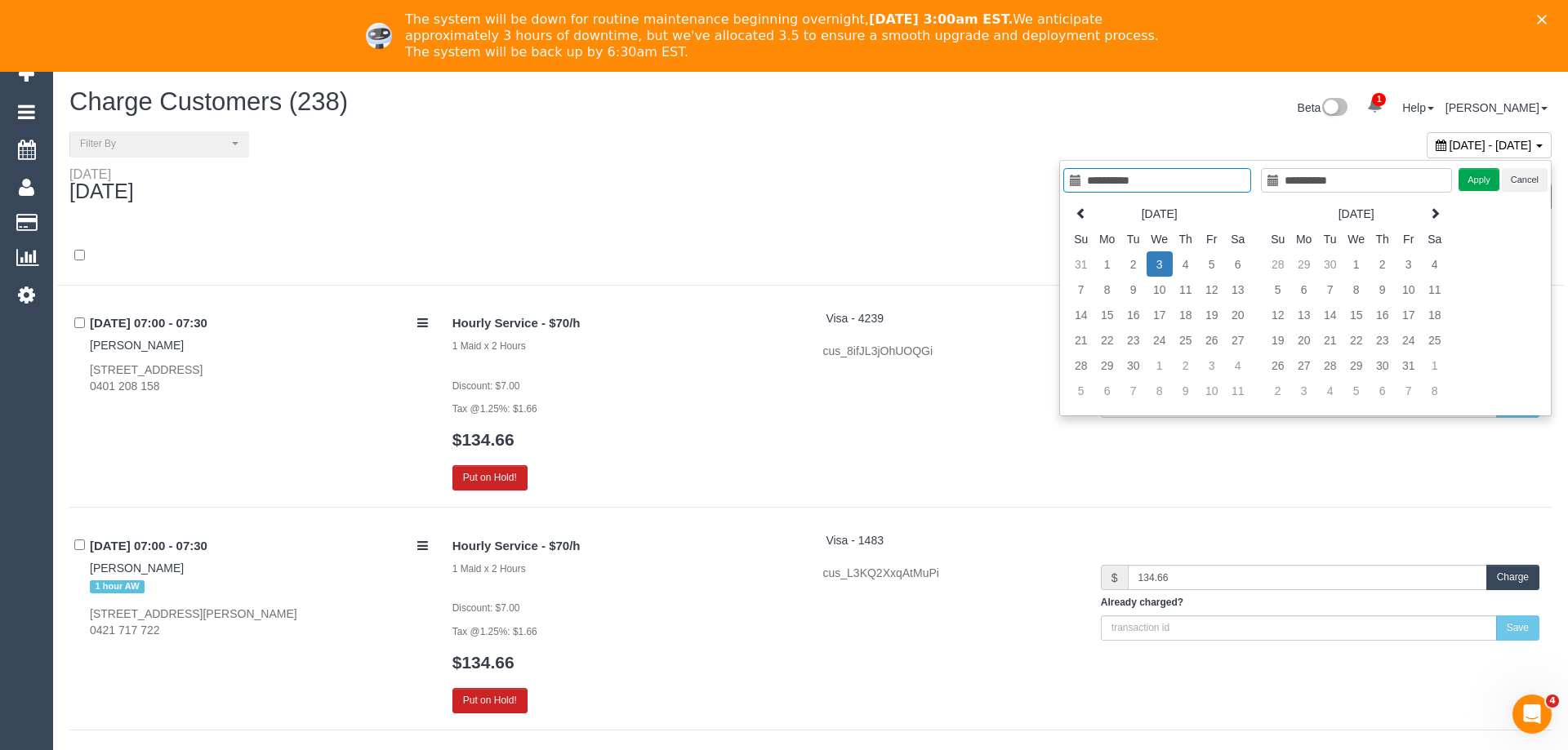
click at [1094, 211] on th "Sep 2025" at bounding box center [1159, 213] width 130 height 25
click at [1070, 216] on icon at bounding box center [1069, 212] width 11 height 11
type input "**********"
click at [1114, 370] on td "26" at bounding box center [1121, 365] width 26 height 25
type input "**********"
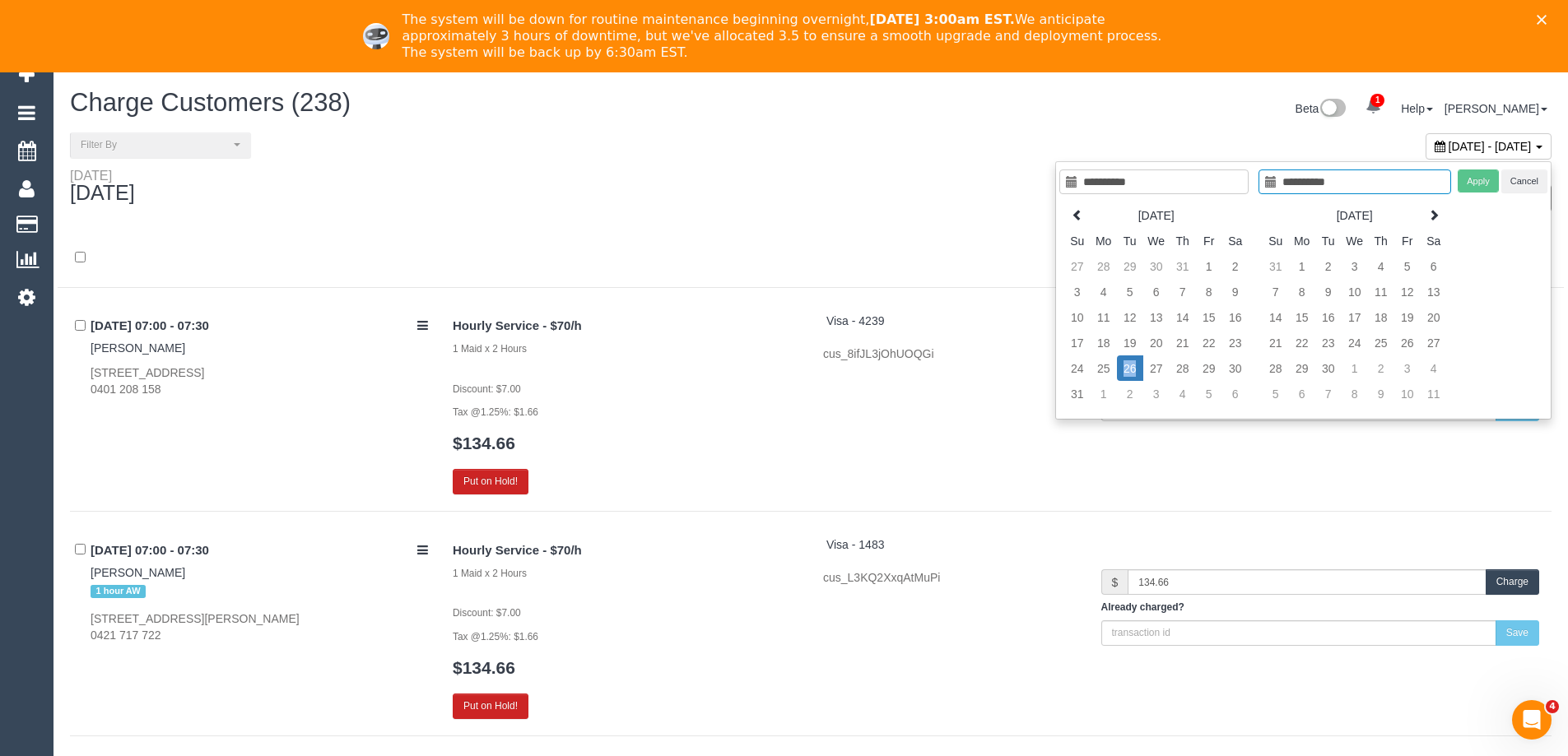
click at [1123, 373] on td "26" at bounding box center [1130, 367] width 26 height 26
type input "**********"
click at [1469, 182] on button "Apply" at bounding box center [1478, 181] width 41 height 24
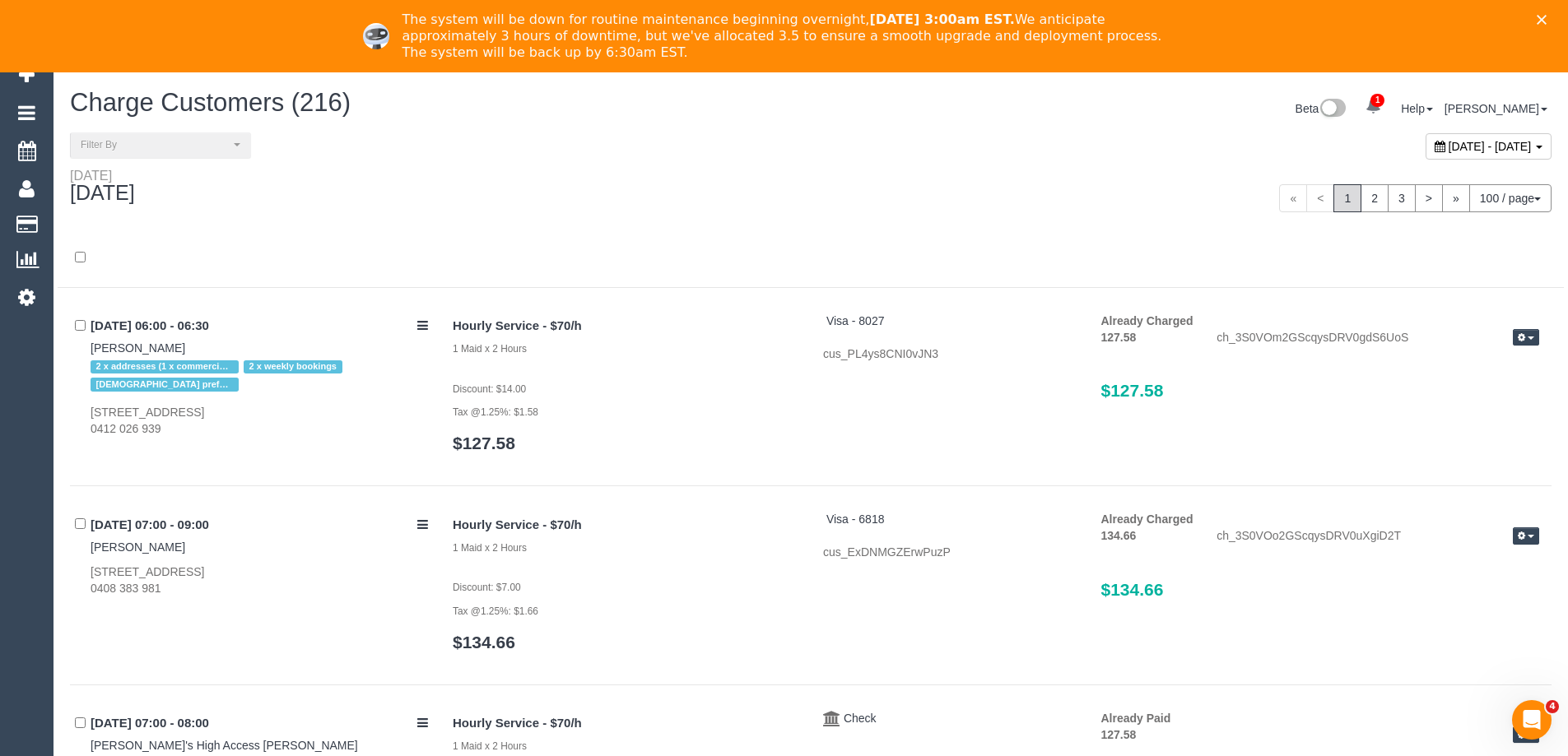
click at [715, 206] on div "Tuesday August 26, 2025" at bounding box center [434, 189] width 754 height 43
click at [181, 153] on button "Filter By" at bounding box center [160, 145] width 181 height 26
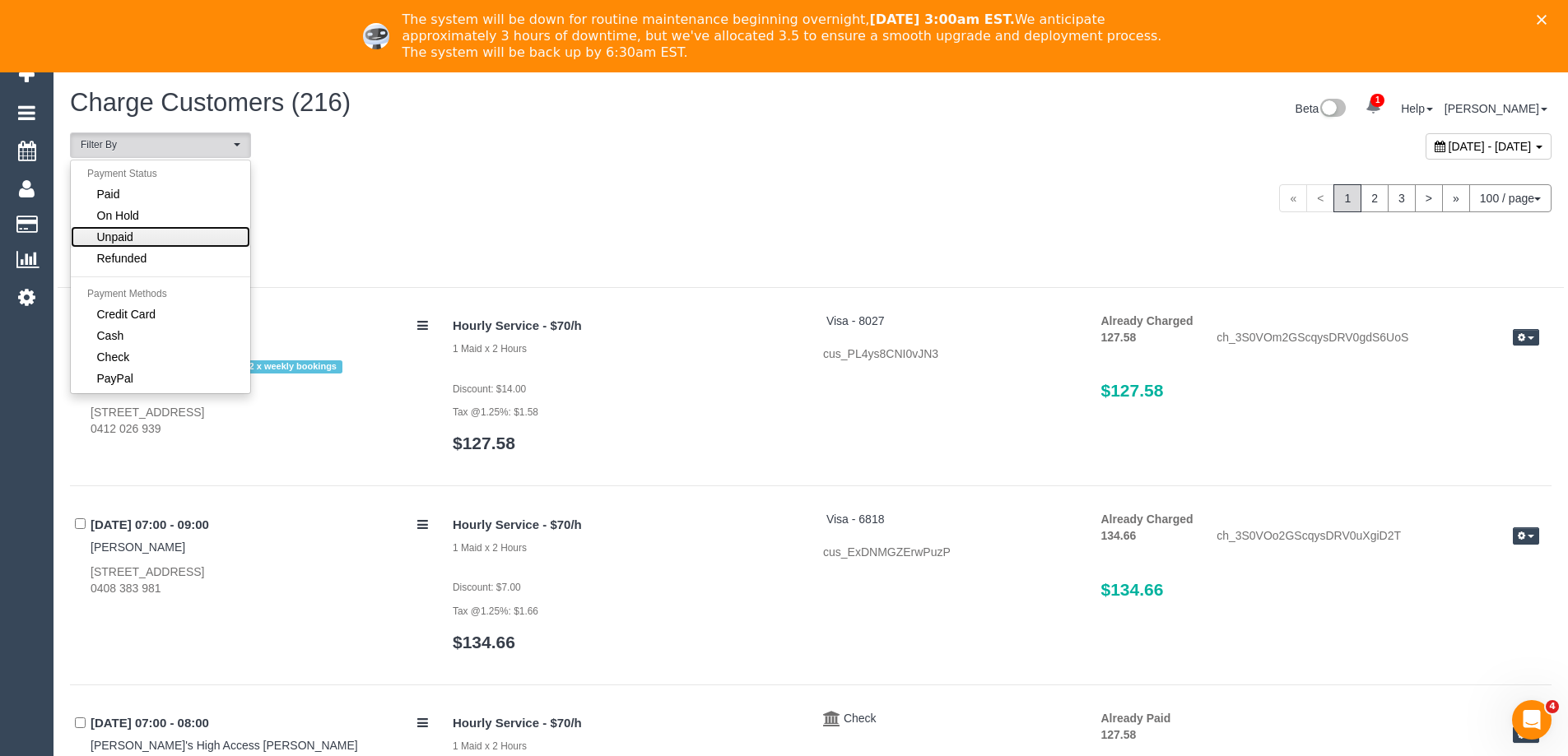
click at [168, 229] on link "Unpaid" at bounding box center [160, 237] width 180 height 21
select select "******"
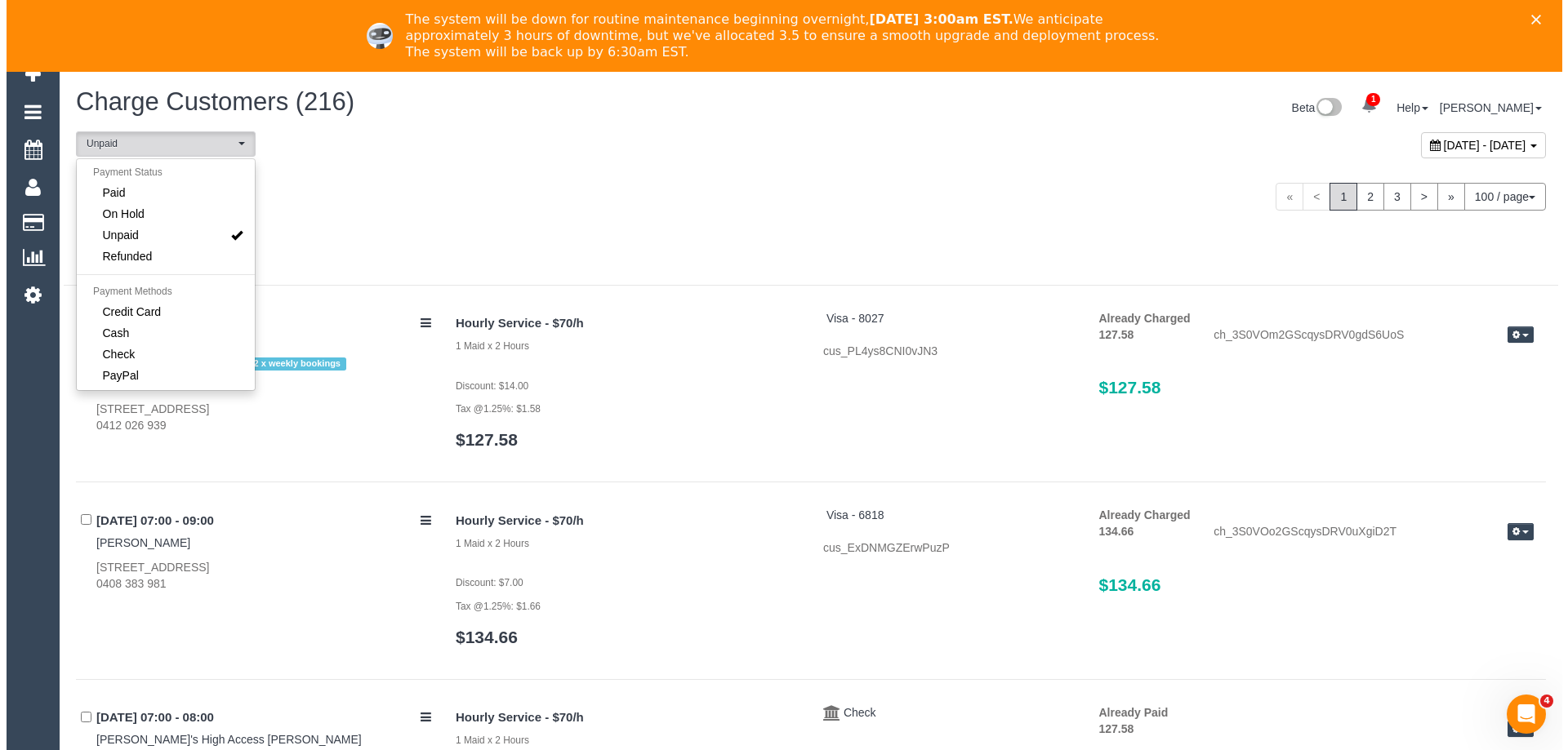
scroll to position [31, 0]
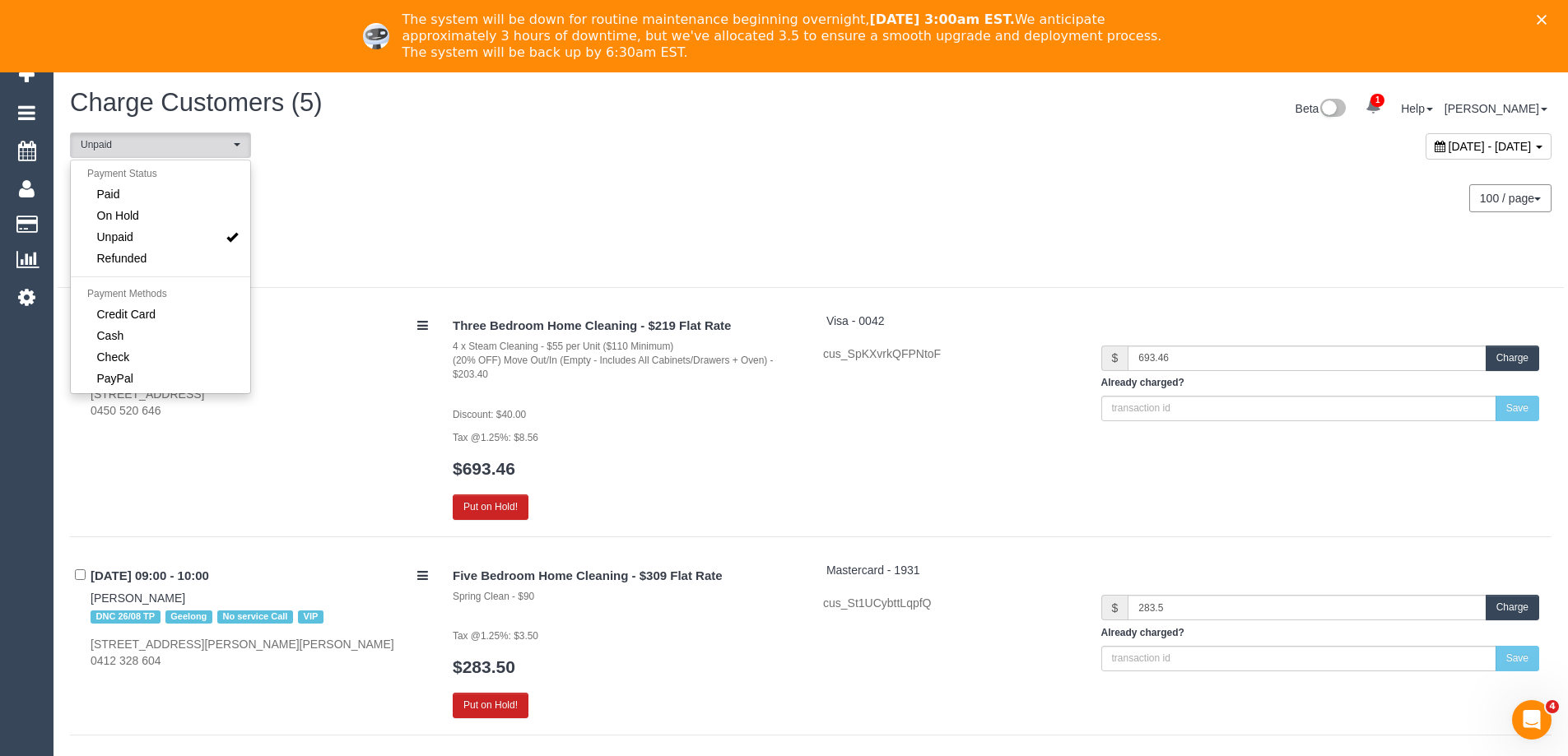
click at [567, 218] on div "Tuesday August 26, 2025 100 / page 10 / page 20 / page 30 / page 40 / page 50 /…" at bounding box center [810, 198] width 1506 height 61
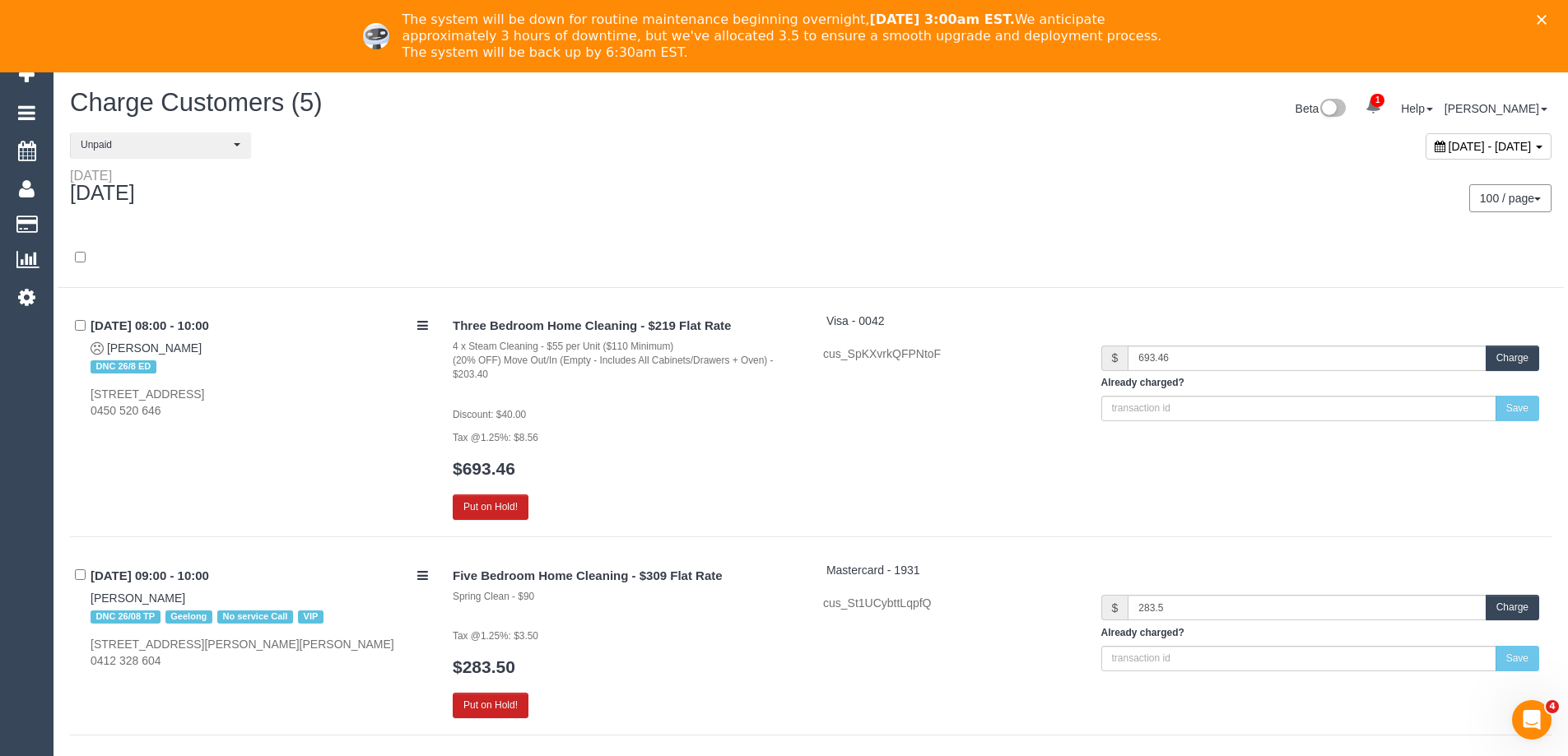
click at [1505, 355] on button "Charge" at bounding box center [1512, 358] width 54 height 26
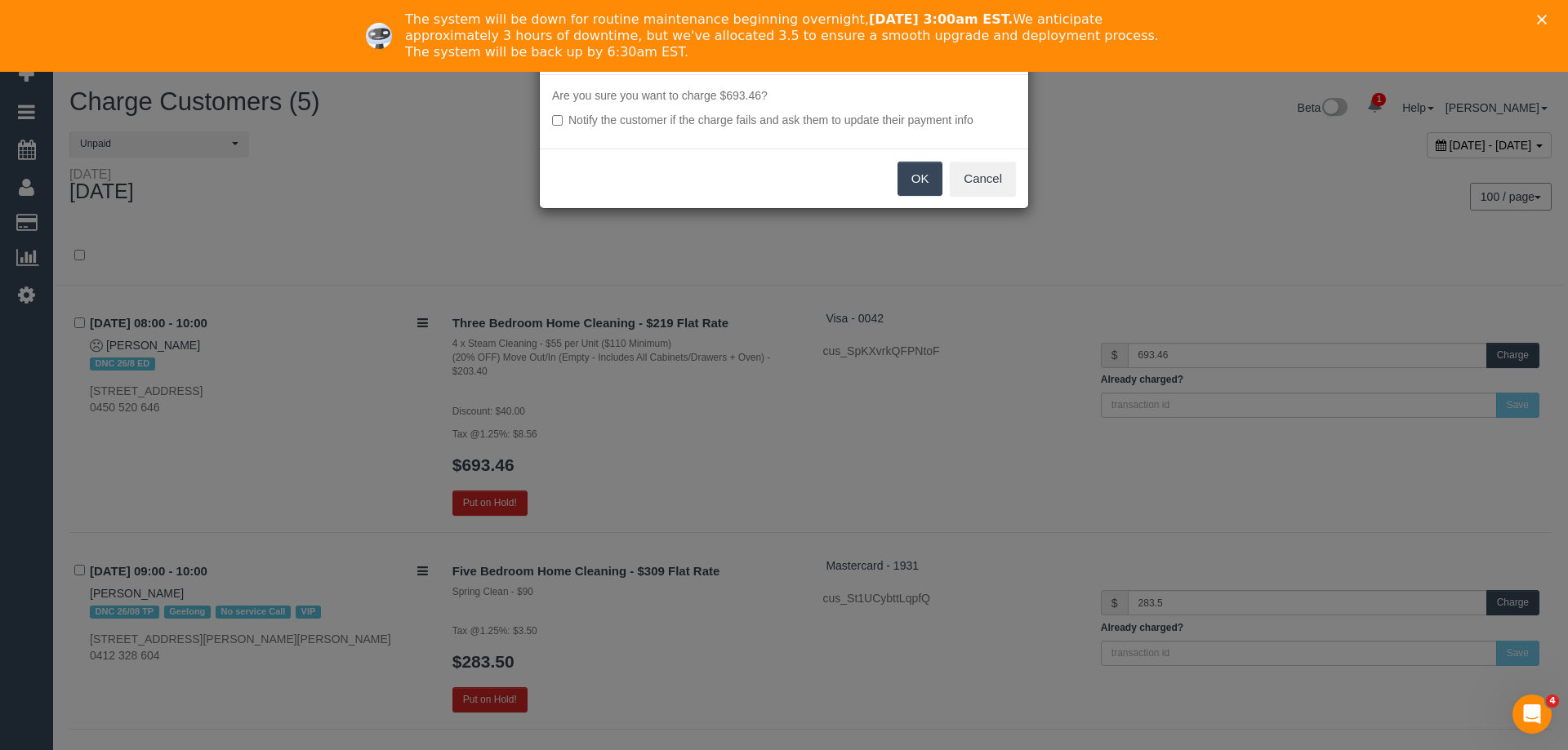
click at [921, 180] on button "OK" at bounding box center [920, 178] width 45 height 34
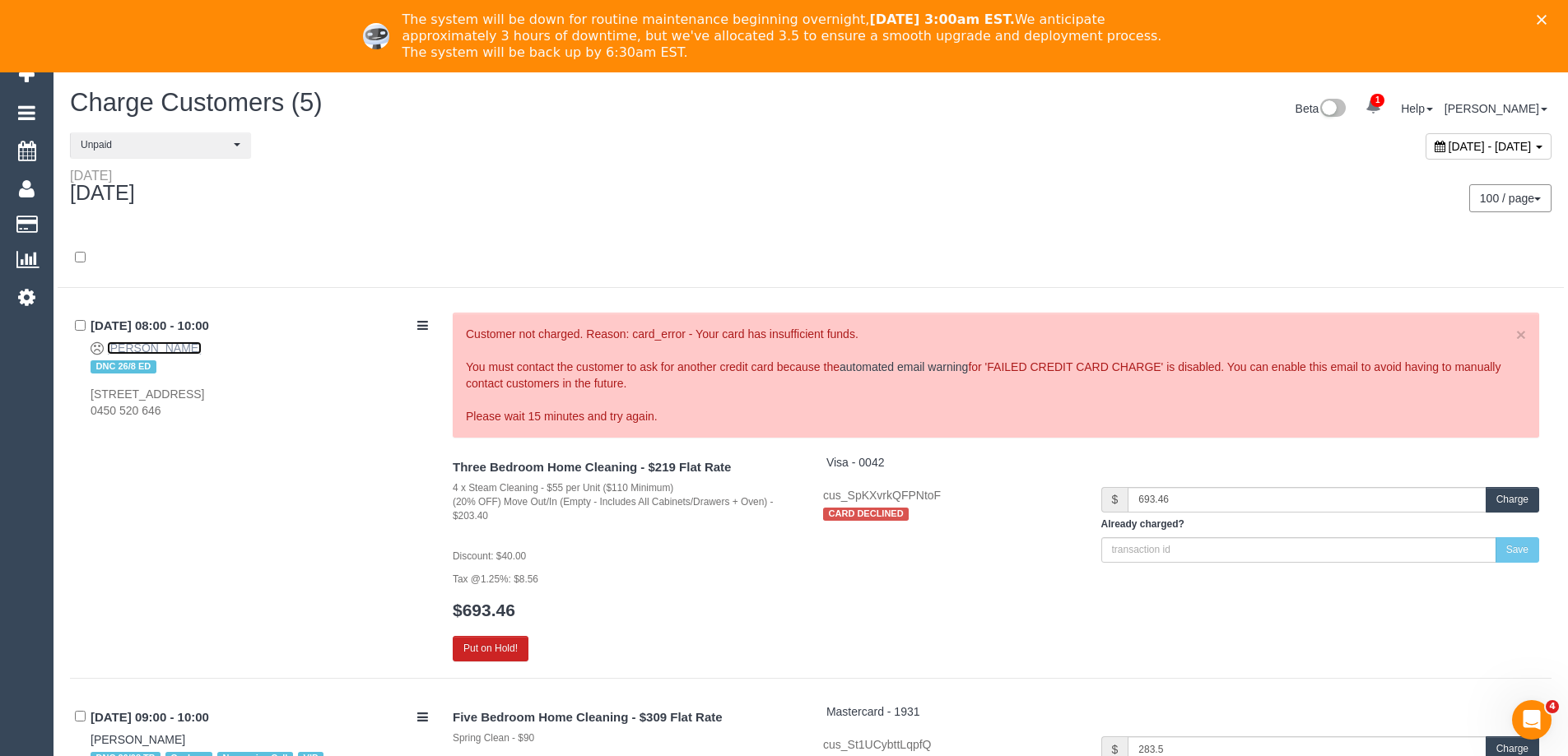
click at [148, 352] on link "Jillian Sutherland" at bounding box center [153, 348] width 94 height 13
click at [231, 348] on div "26/08/2025 08:00 - 10:00 Jillian Sutherland DNC 26/8 ED 2a Capesthorne Drive, D…" at bounding box center [255, 366] width 370 height 107
copy div "Jillian Sutherland"
drag, startPoint x: 215, startPoint y: 355, endPoint x: 105, endPoint y: 355, distance: 110.0
click at [105, 355] on div "26/08/2025 08:00 - 10:00 Jillian Sutherland DNC 26/8 ED 2a Capesthorne Drive, D…" at bounding box center [255, 366] width 370 height 107
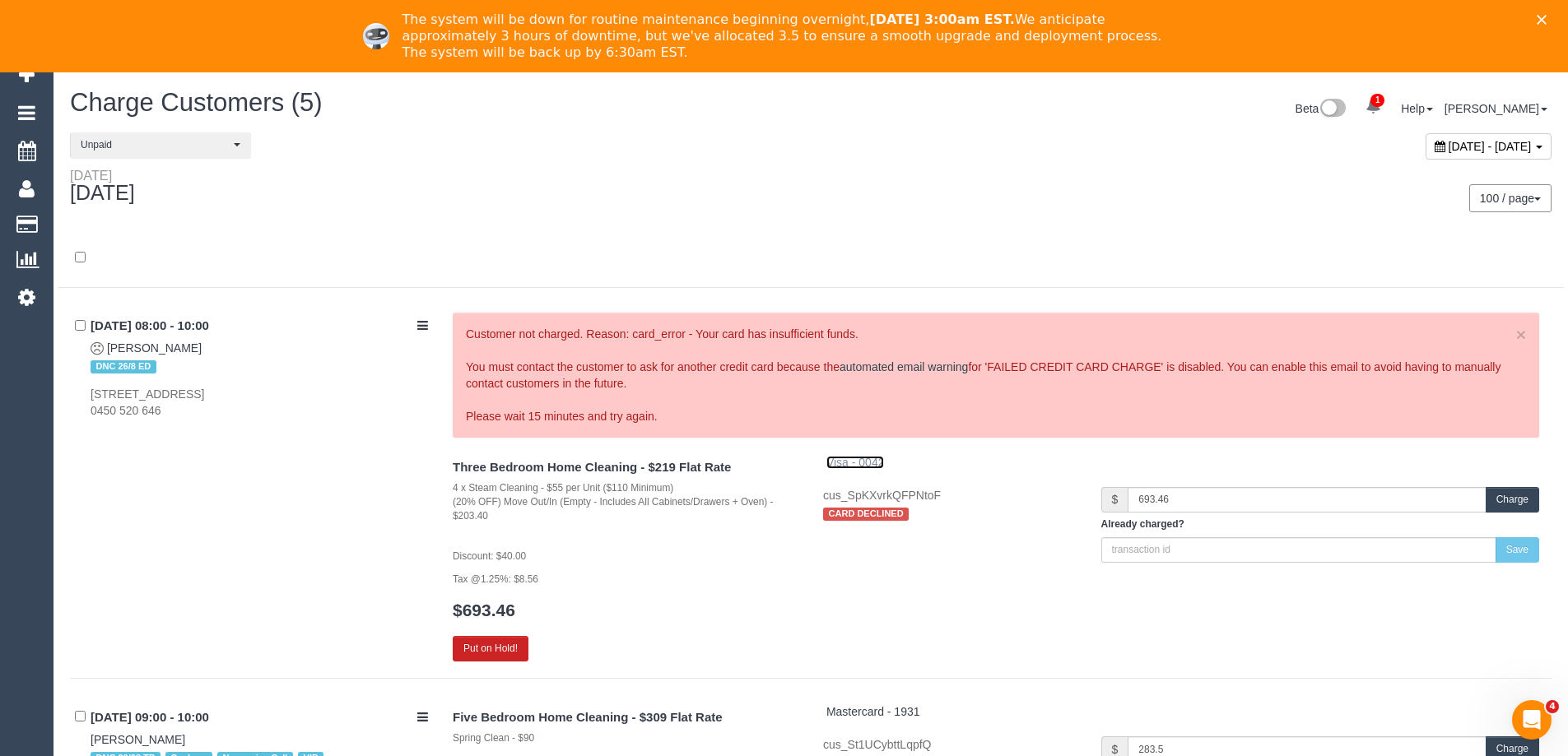
click at [869, 458] on span "Visa - 0042" at bounding box center [856, 462] width 58 height 13
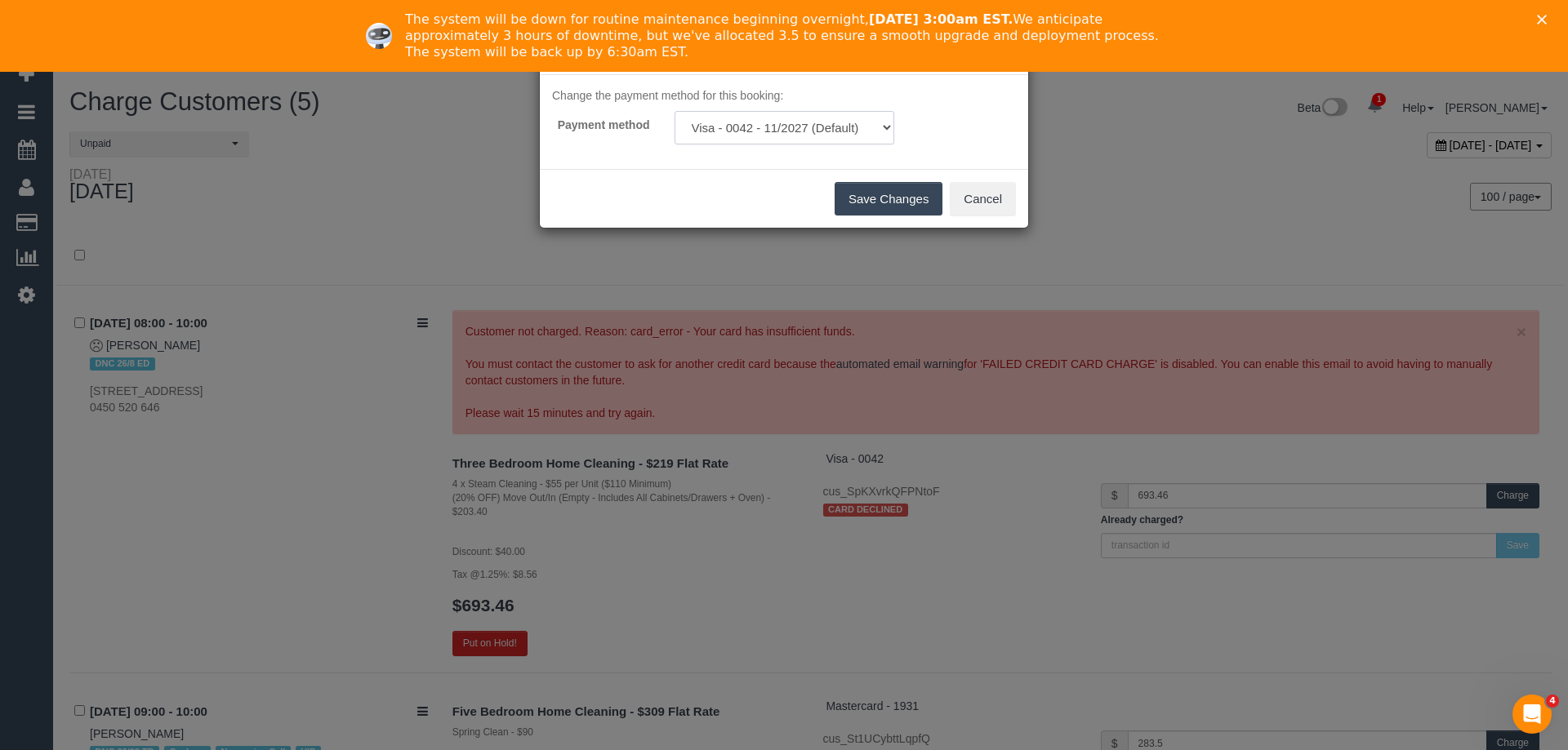
click at [877, 135] on select "Visa - 0042 - 11/2027 (Default) Add Credit Card ─────────────── Cash Check Payp…" at bounding box center [784, 128] width 220 height 33
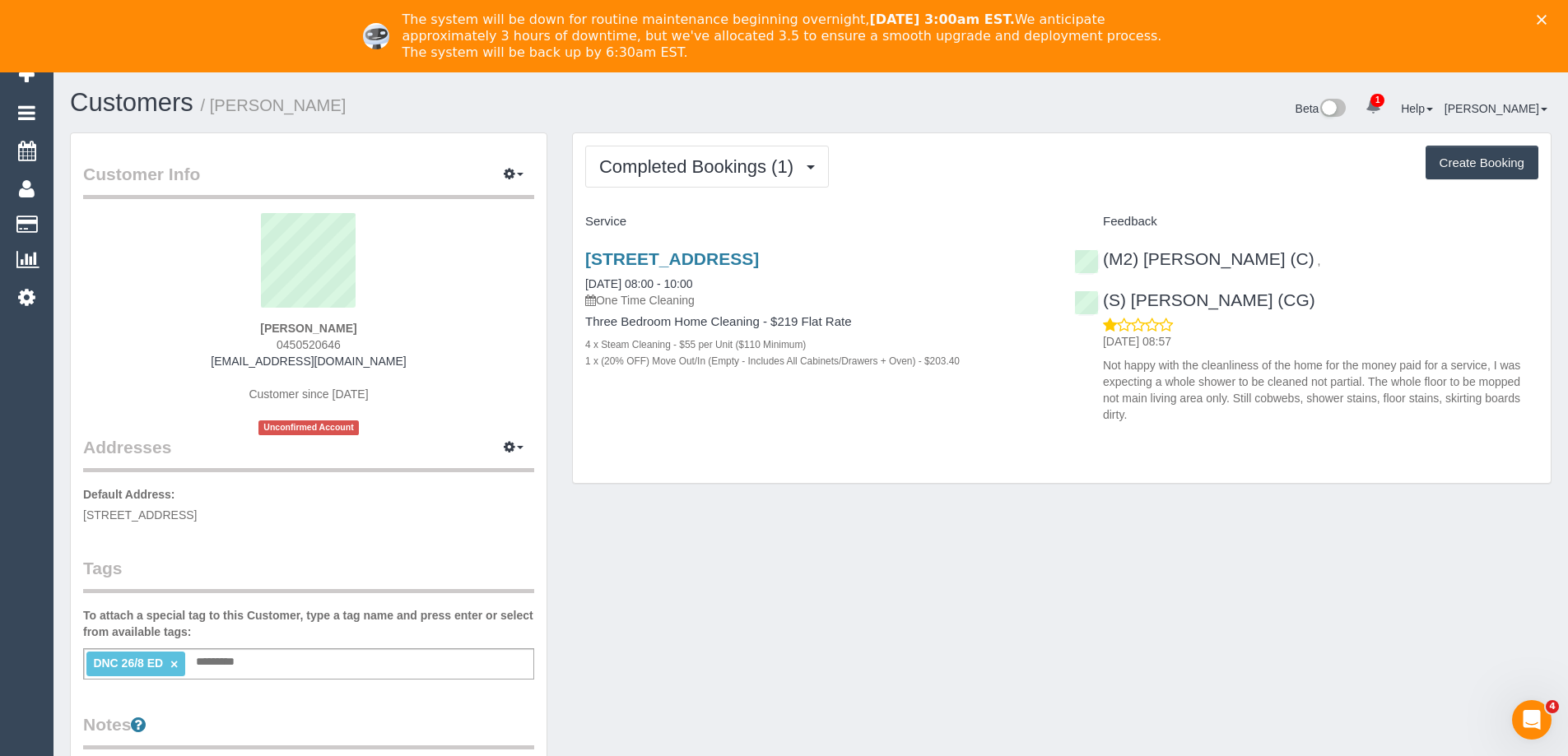
click at [177, 665] on link "×" at bounding box center [174, 664] width 7 height 14
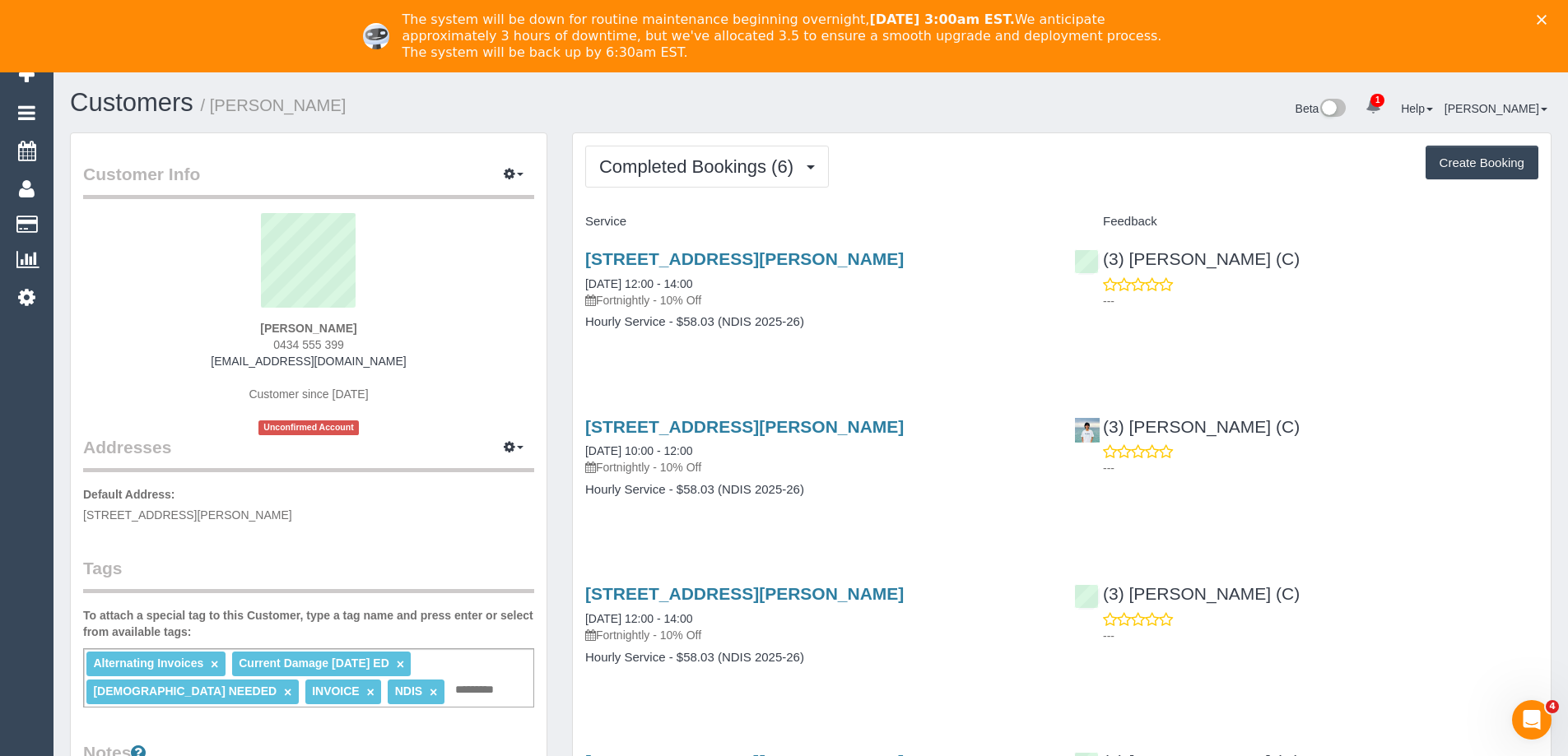
copy small "[PERSON_NAME]"
drag, startPoint x: 309, startPoint y: 110, endPoint x: 218, endPoint y: 112, distance: 91.0
click at [218, 112] on h1 "Customers / Celia Shiu" at bounding box center [434, 103] width 729 height 28
click at [381, 112] on h1 "Customers / Celia Shiu" at bounding box center [434, 103] width 729 height 28
drag, startPoint x: 304, startPoint y: 108, endPoint x: 219, endPoint y: 112, distance: 85.1
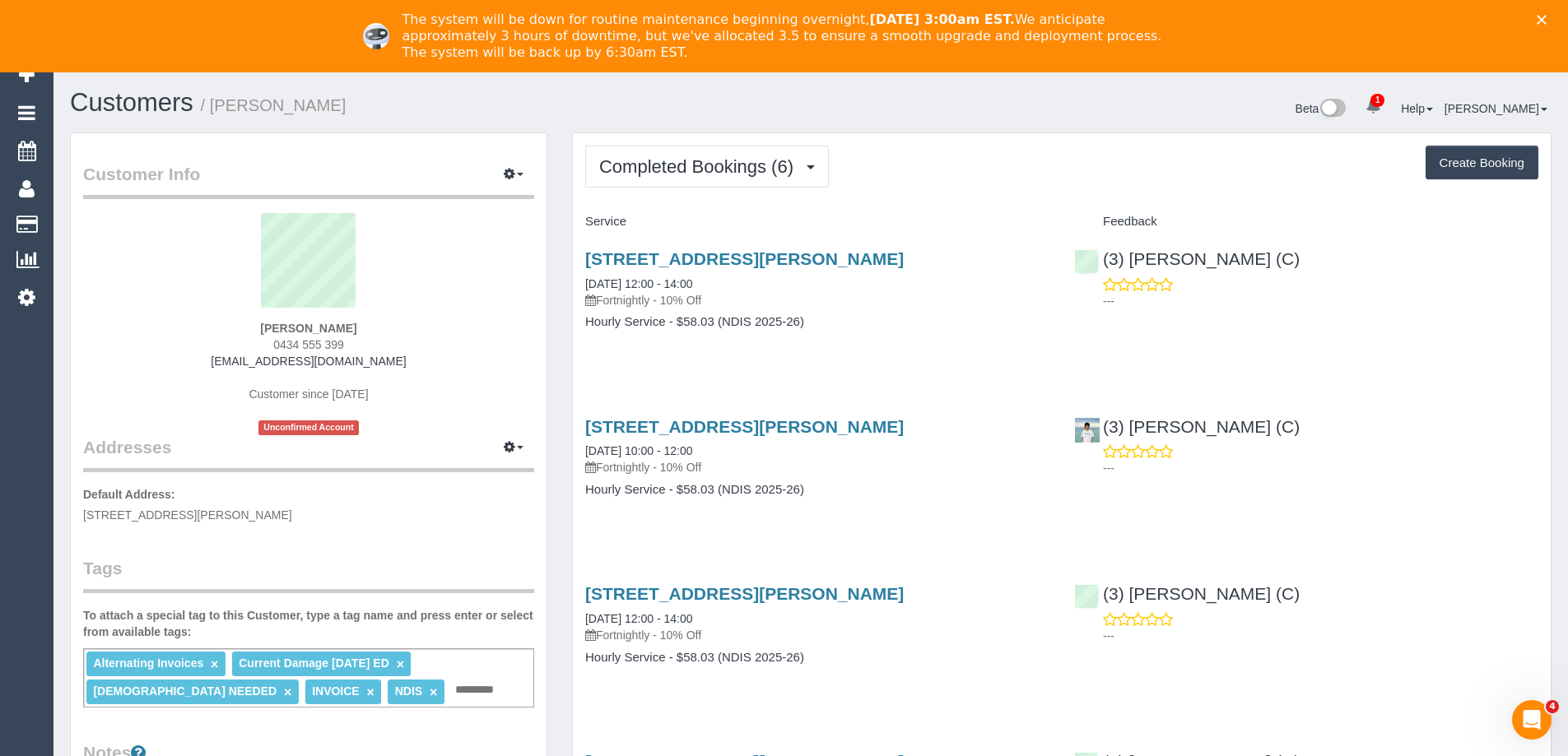
click at [219, 112] on h1 "Customers / Celia Shiu" at bounding box center [434, 103] width 729 height 28
copy small "Celia Shiu"
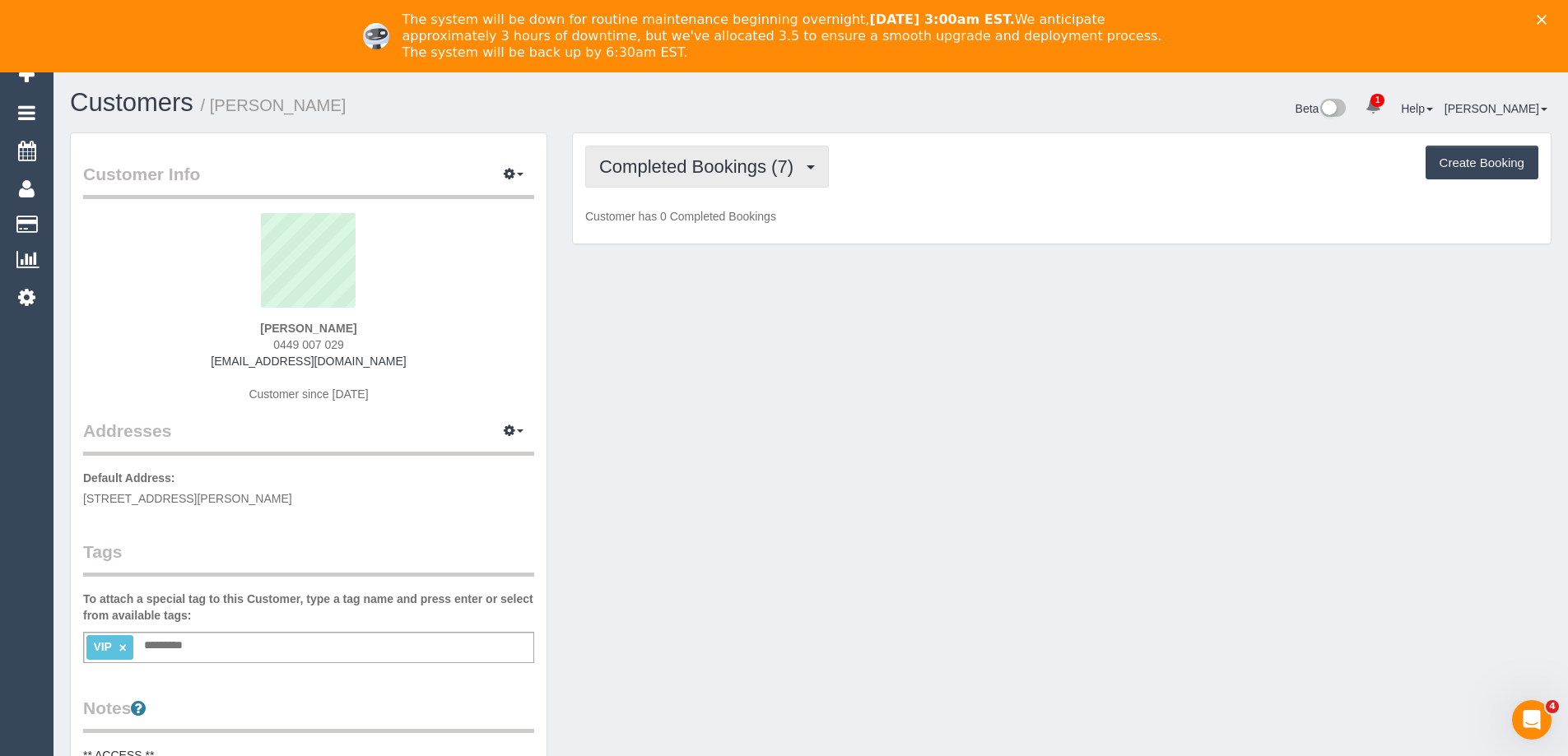
click at [721, 172] on span "Completed Bookings (7)" at bounding box center [701, 166] width 203 height 20
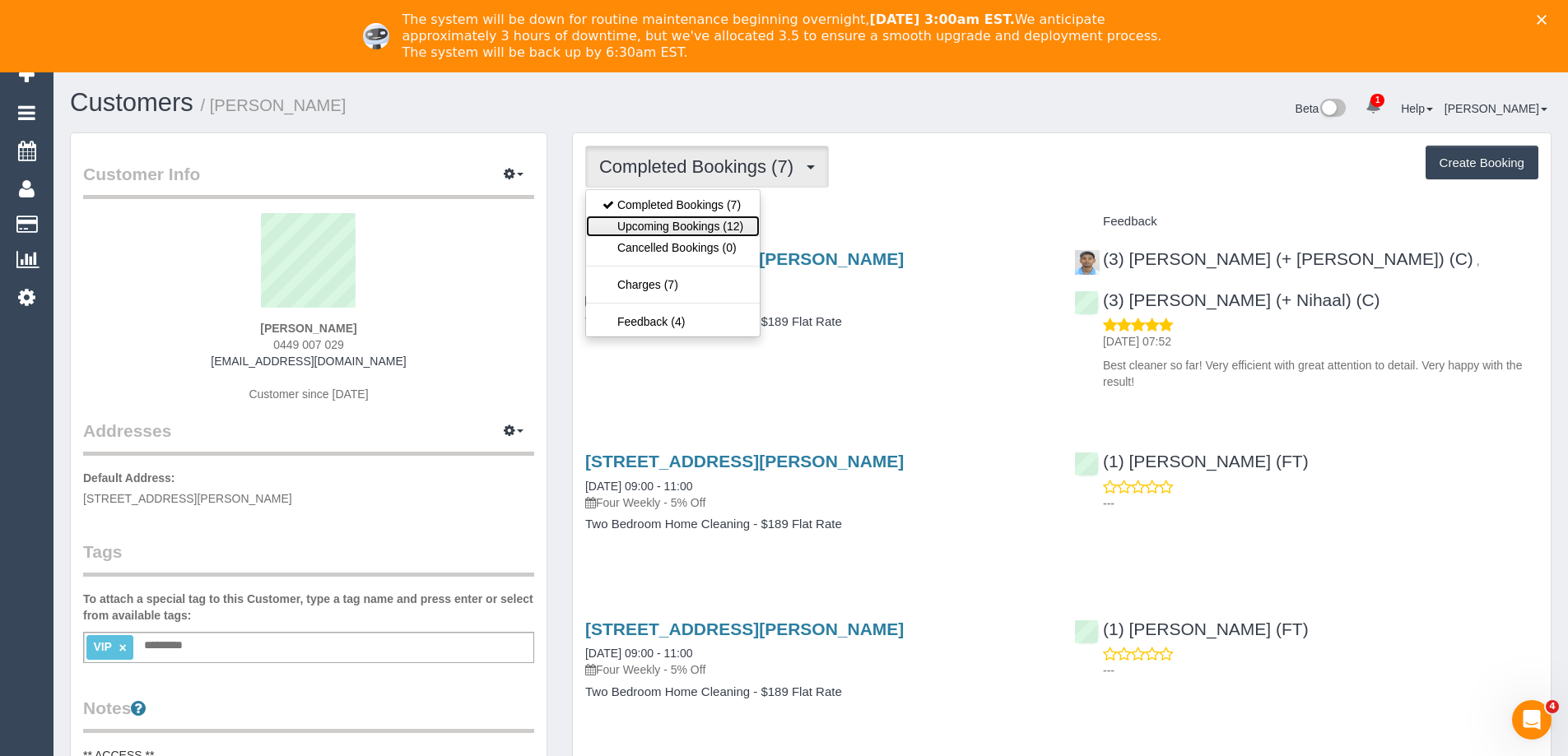
click at [714, 221] on link "Upcoming Bookings (12)" at bounding box center [673, 226] width 174 height 21
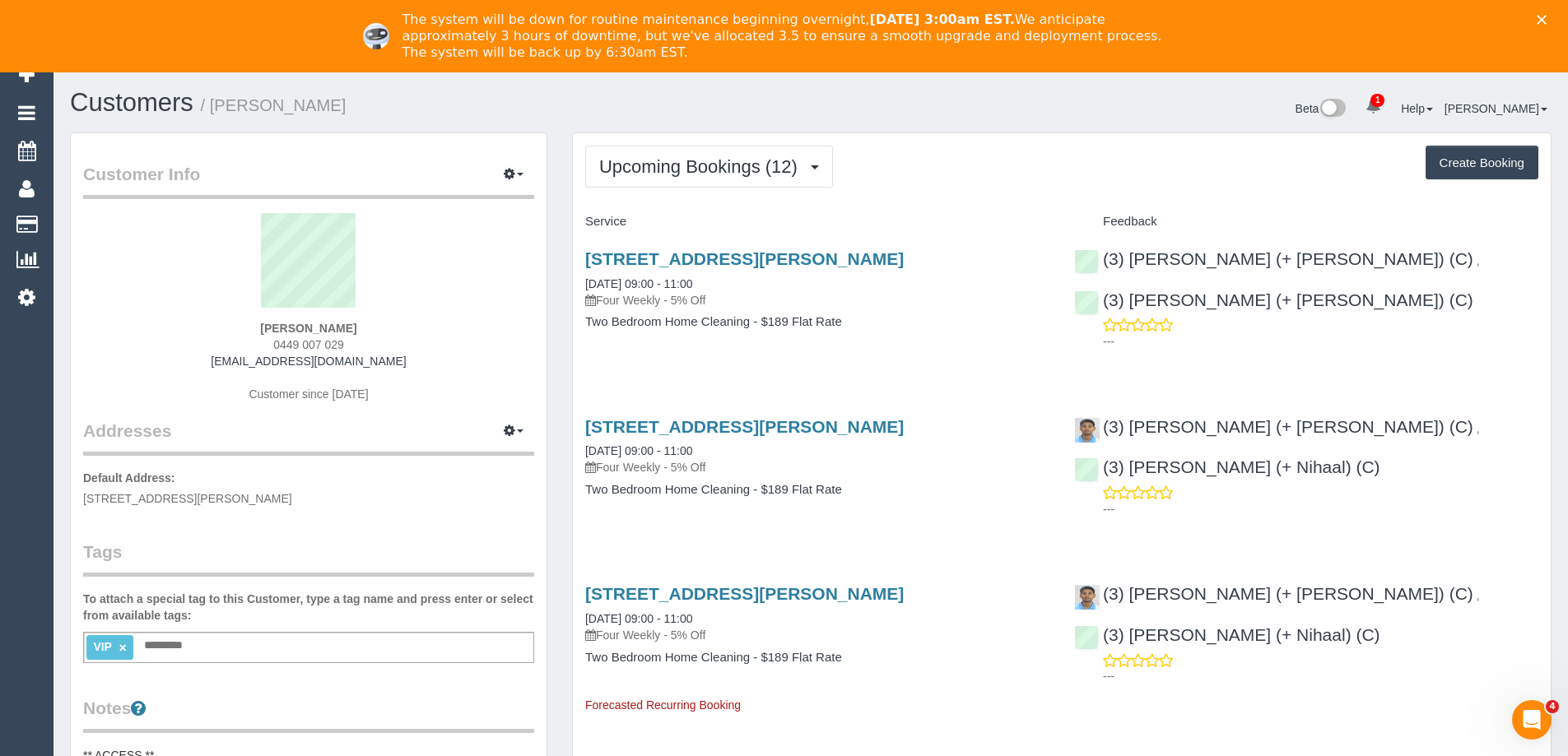
click at [249, 102] on small "/ Christina Zafeiridou" at bounding box center [273, 105] width 145 height 19
copy small "Christina"
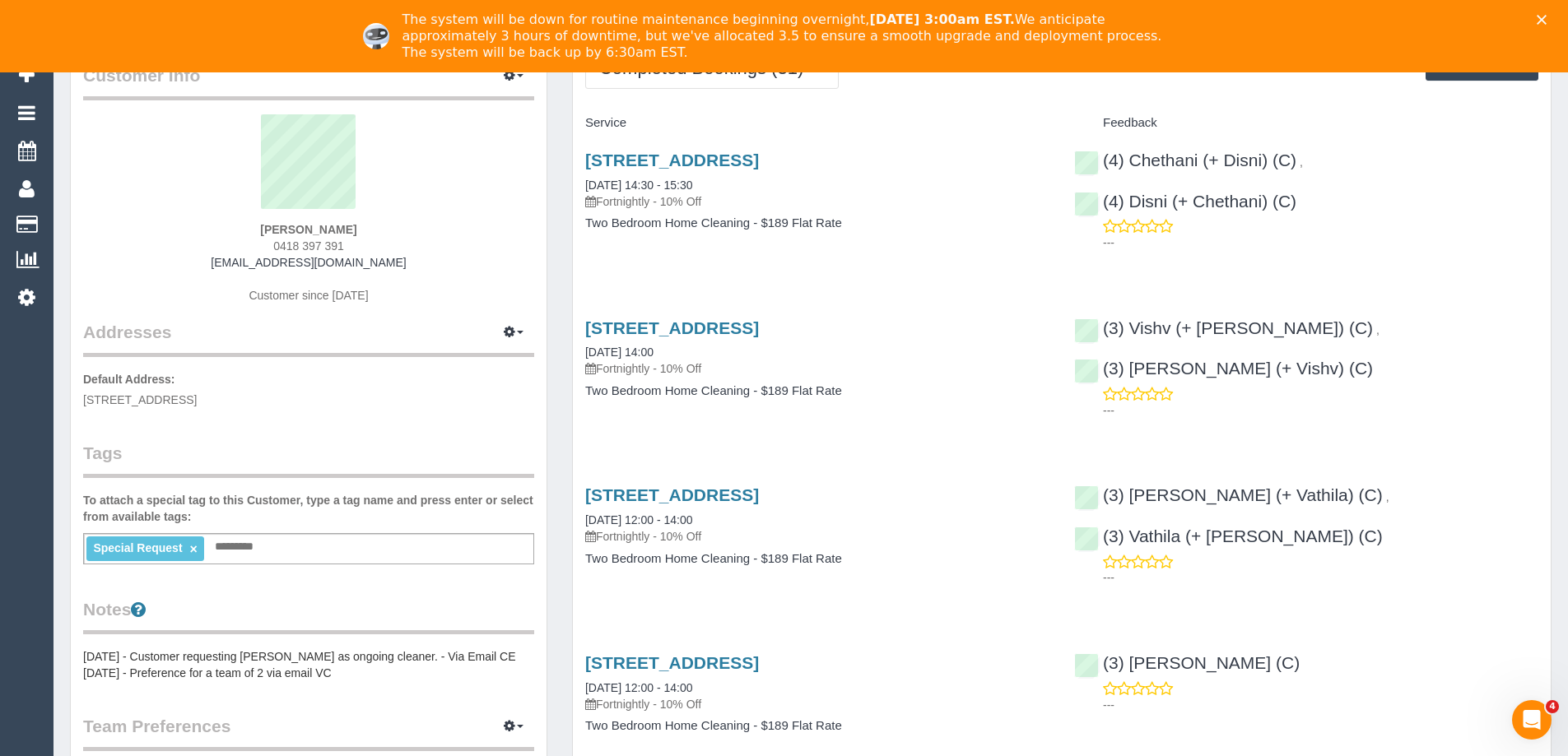
scroll to position [330, 0]
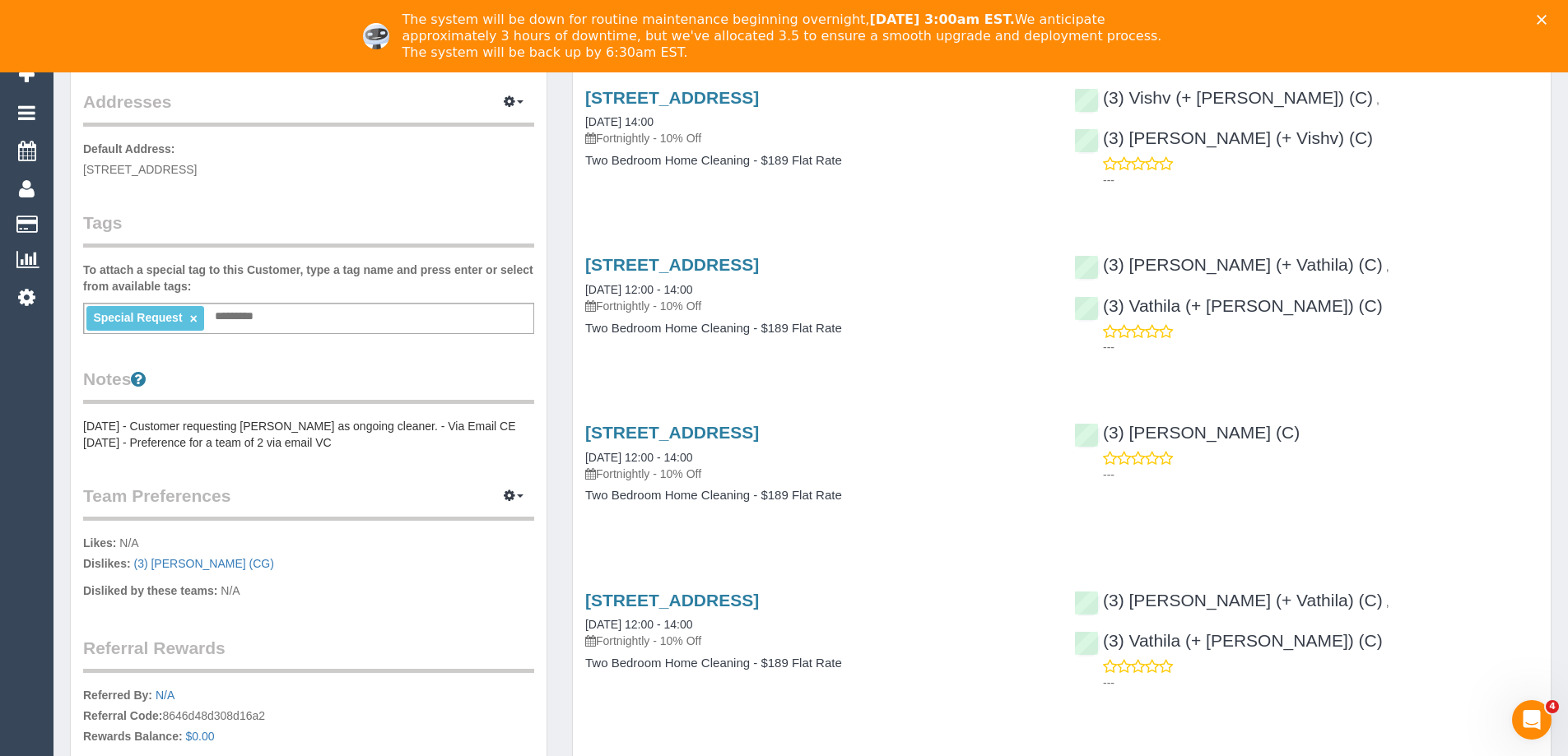
click at [110, 423] on pre "[DATE] - Customer requesting [PERSON_NAME] as ongoing cleaner. - Via Email CE […" at bounding box center [308, 434] width 451 height 33
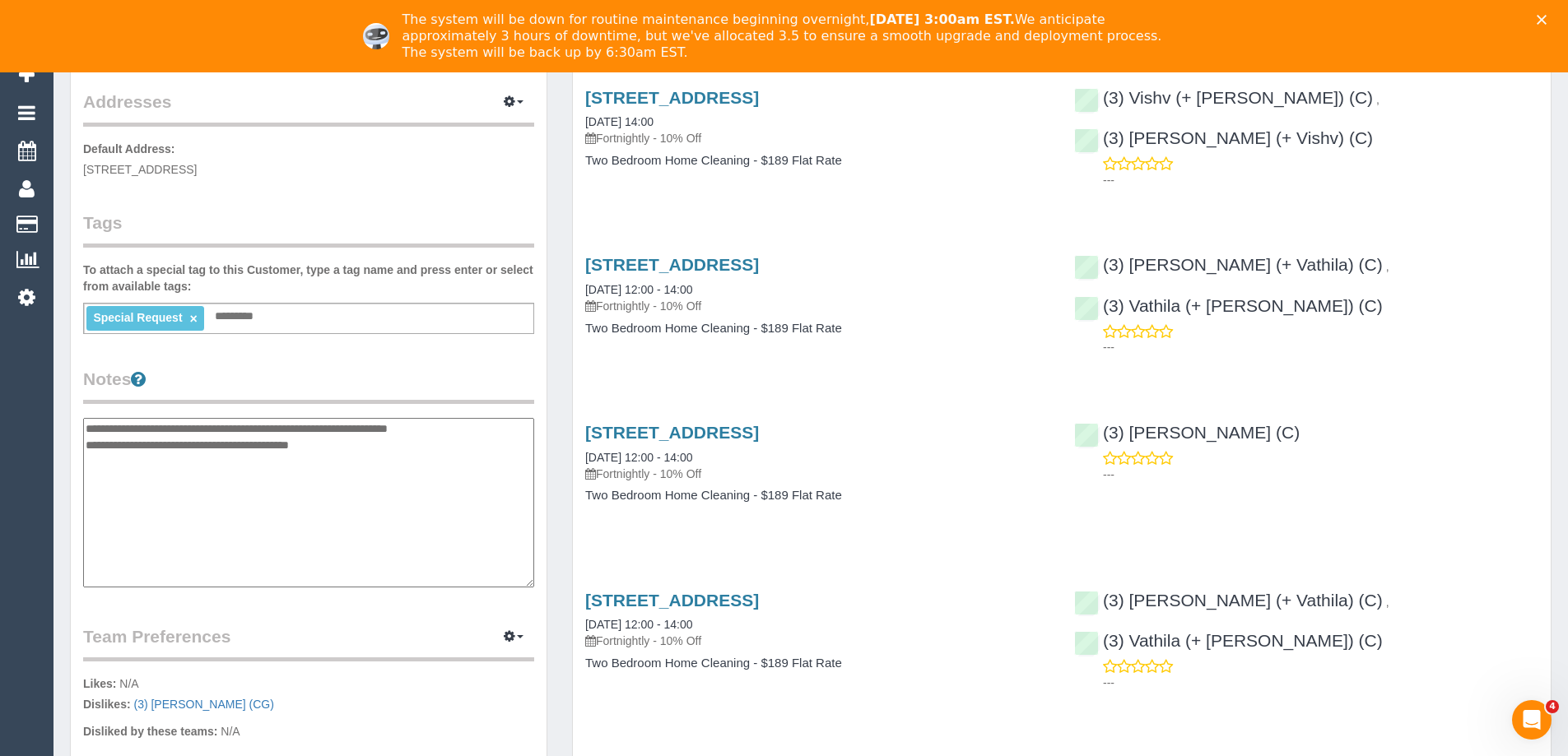
click at [85, 425] on textarea "**********" at bounding box center [308, 502] width 451 height 169
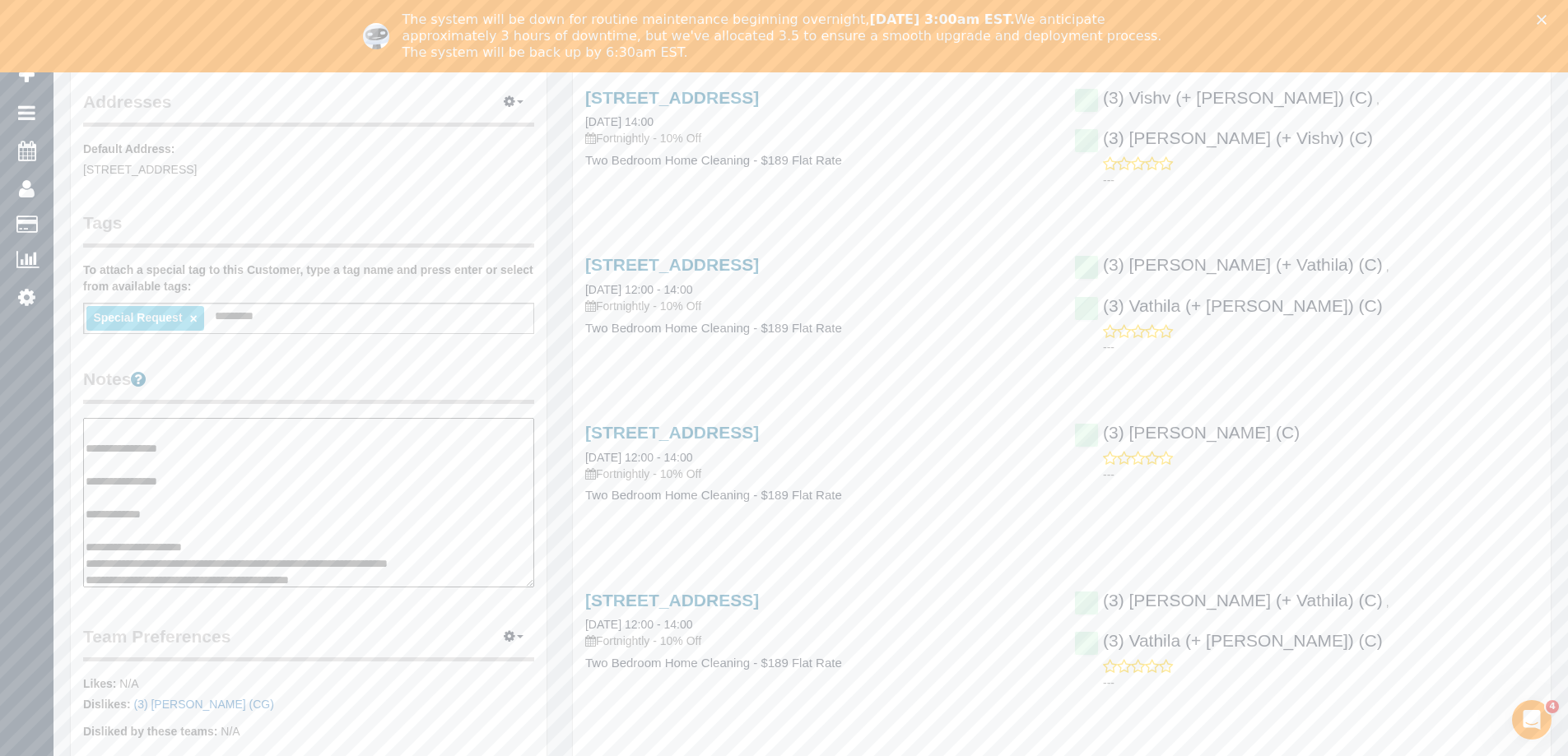
scroll to position [17, 0]
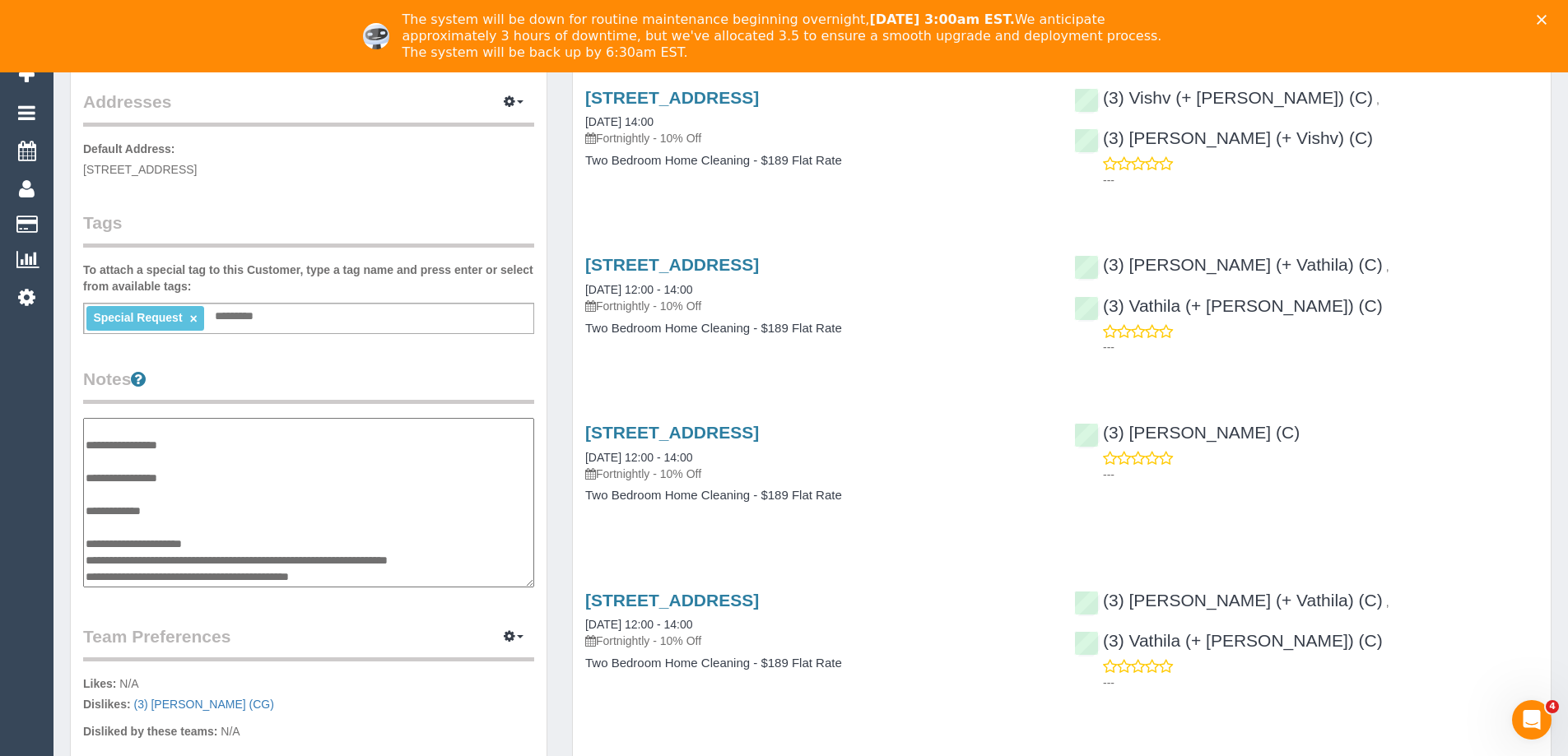
drag, startPoint x: 351, startPoint y: 579, endPoint x: 87, endPoint y: 560, distance: 264.7
click at [87, 560] on textarea "**********" at bounding box center [308, 502] width 451 height 169
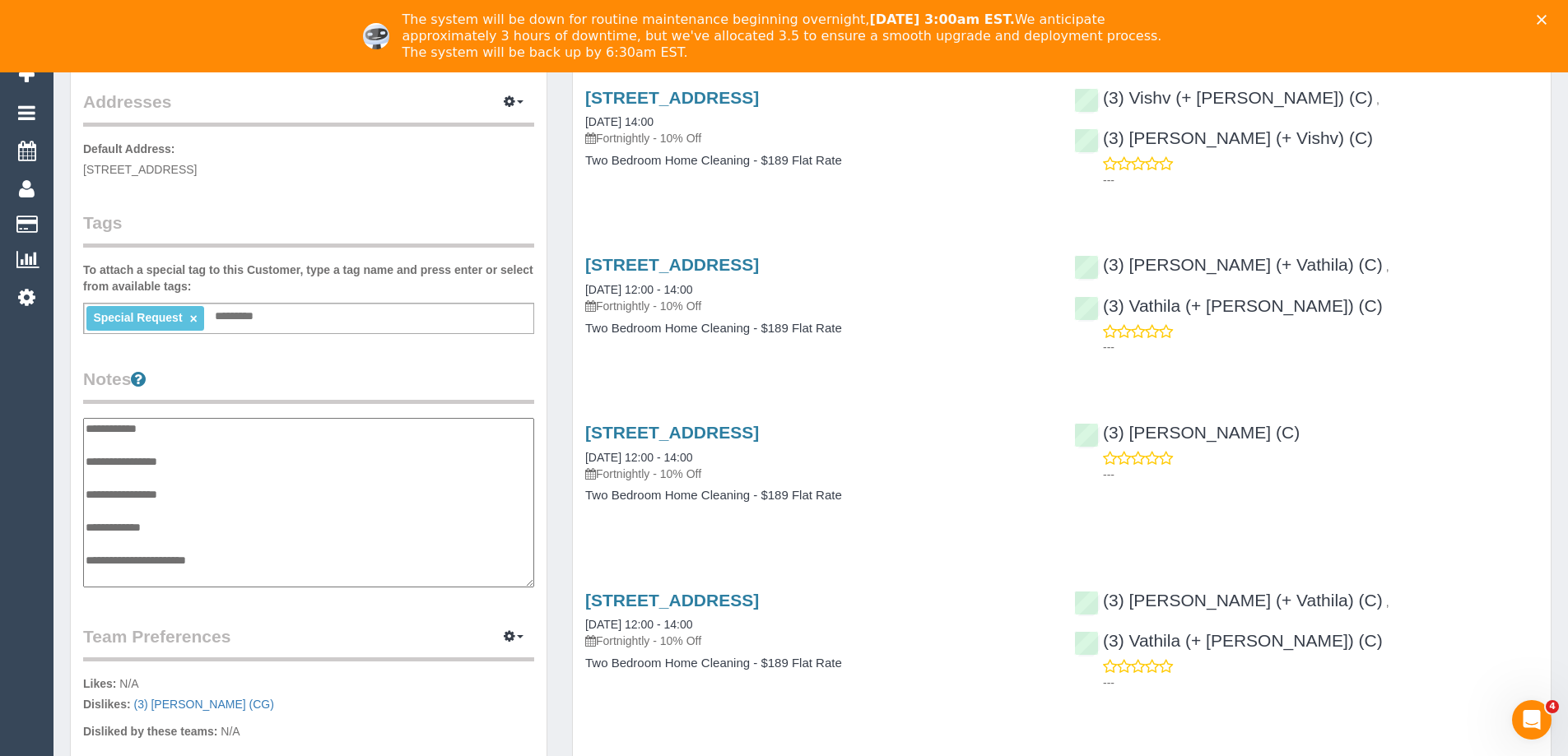
scroll to position [0, 0]
click at [129, 479] on textarea "**********" at bounding box center [308, 502] width 451 height 169
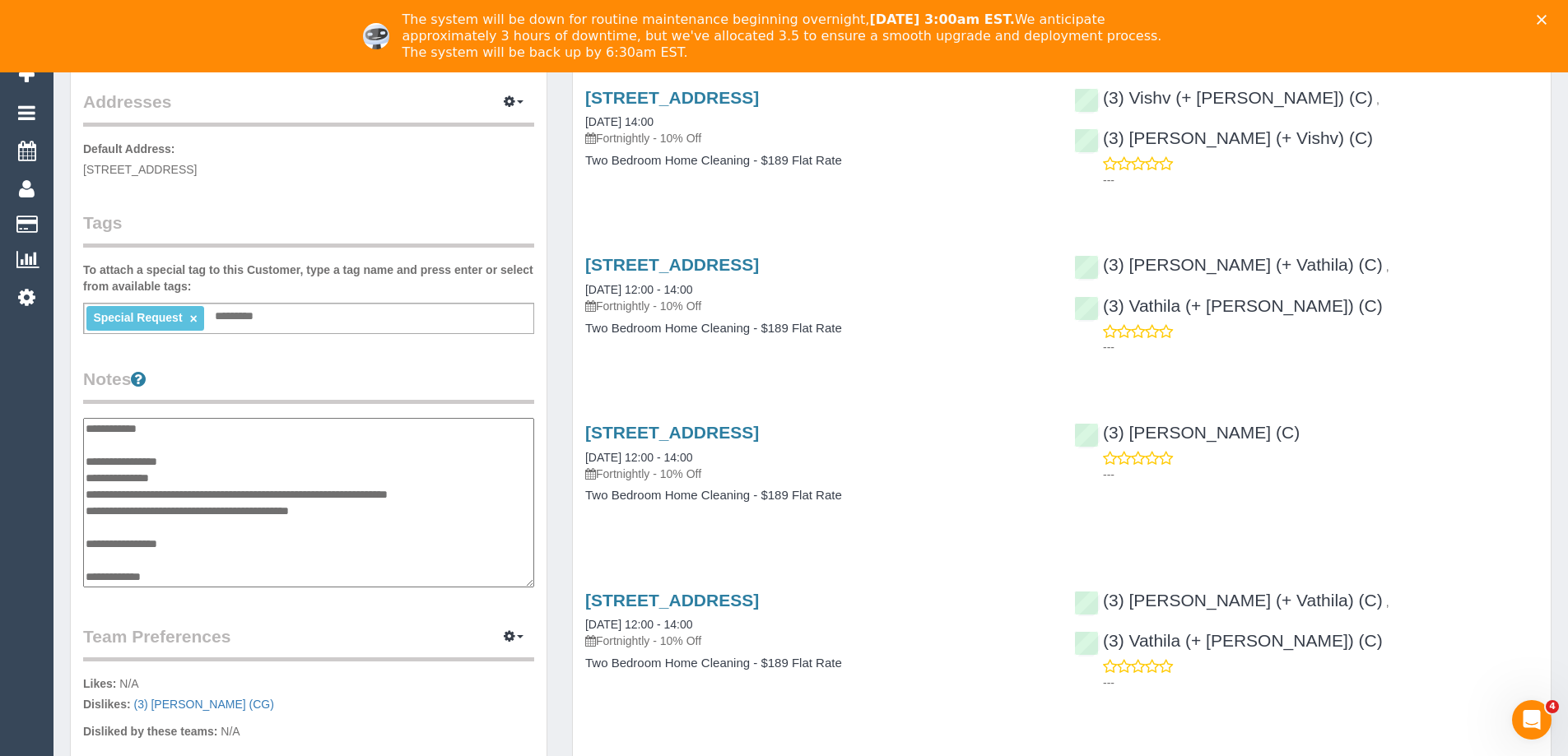
click at [205, 472] on textarea "**********" at bounding box center [308, 502] width 451 height 169
type textarea "**********"
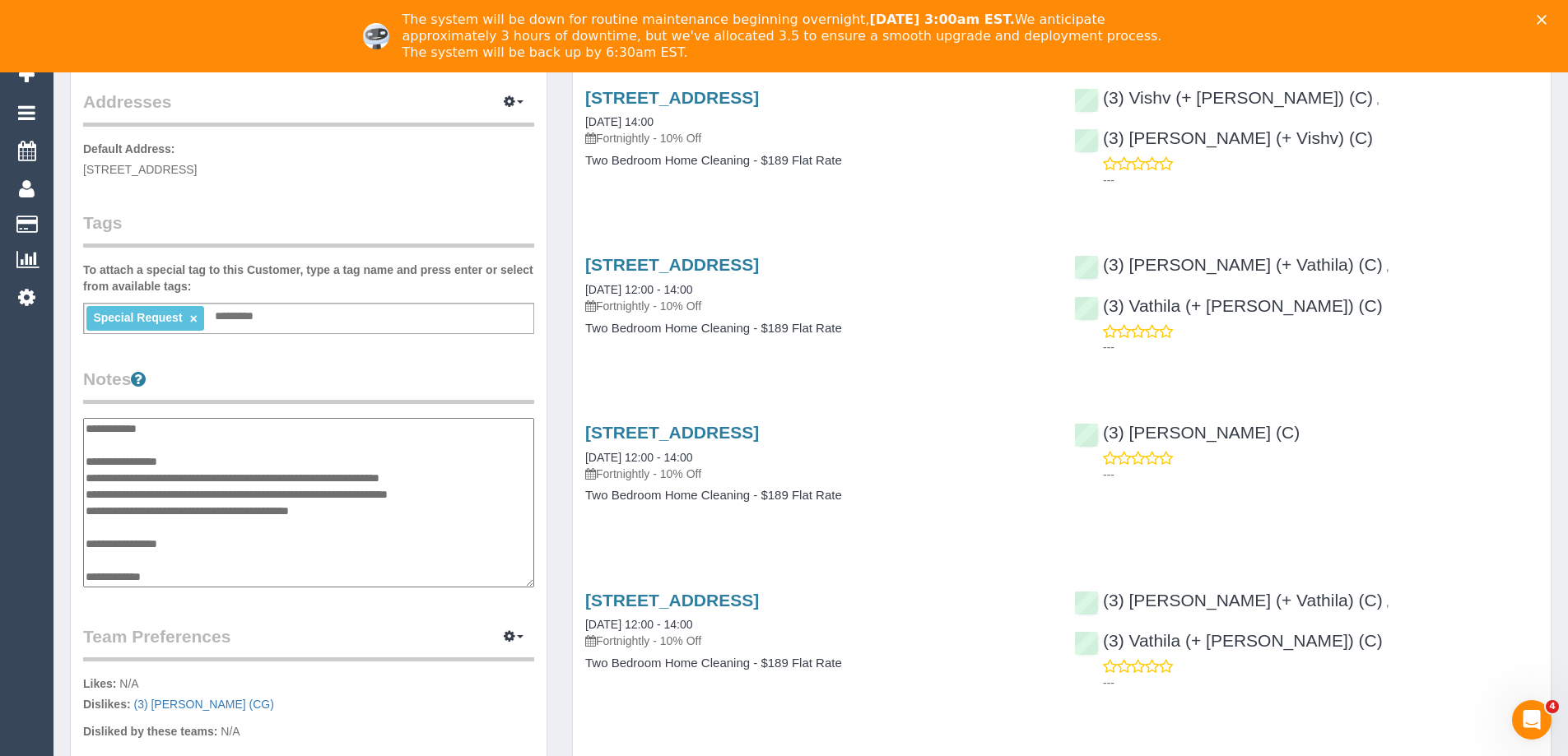
click at [311, 381] on legend "Notes" at bounding box center [308, 386] width 451 height 37
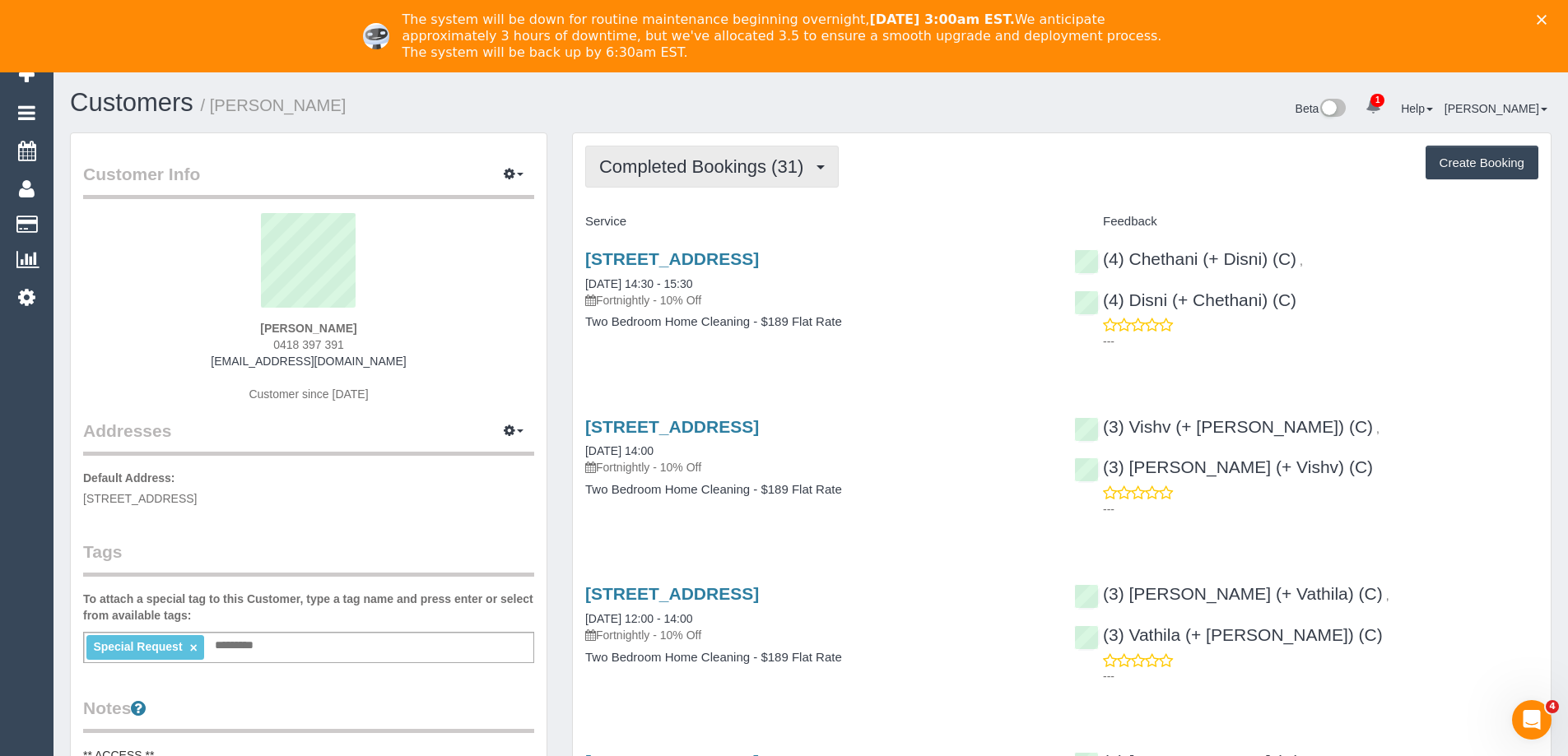
click at [687, 164] on span "Completed Bookings (31)" at bounding box center [705, 166] width 212 height 20
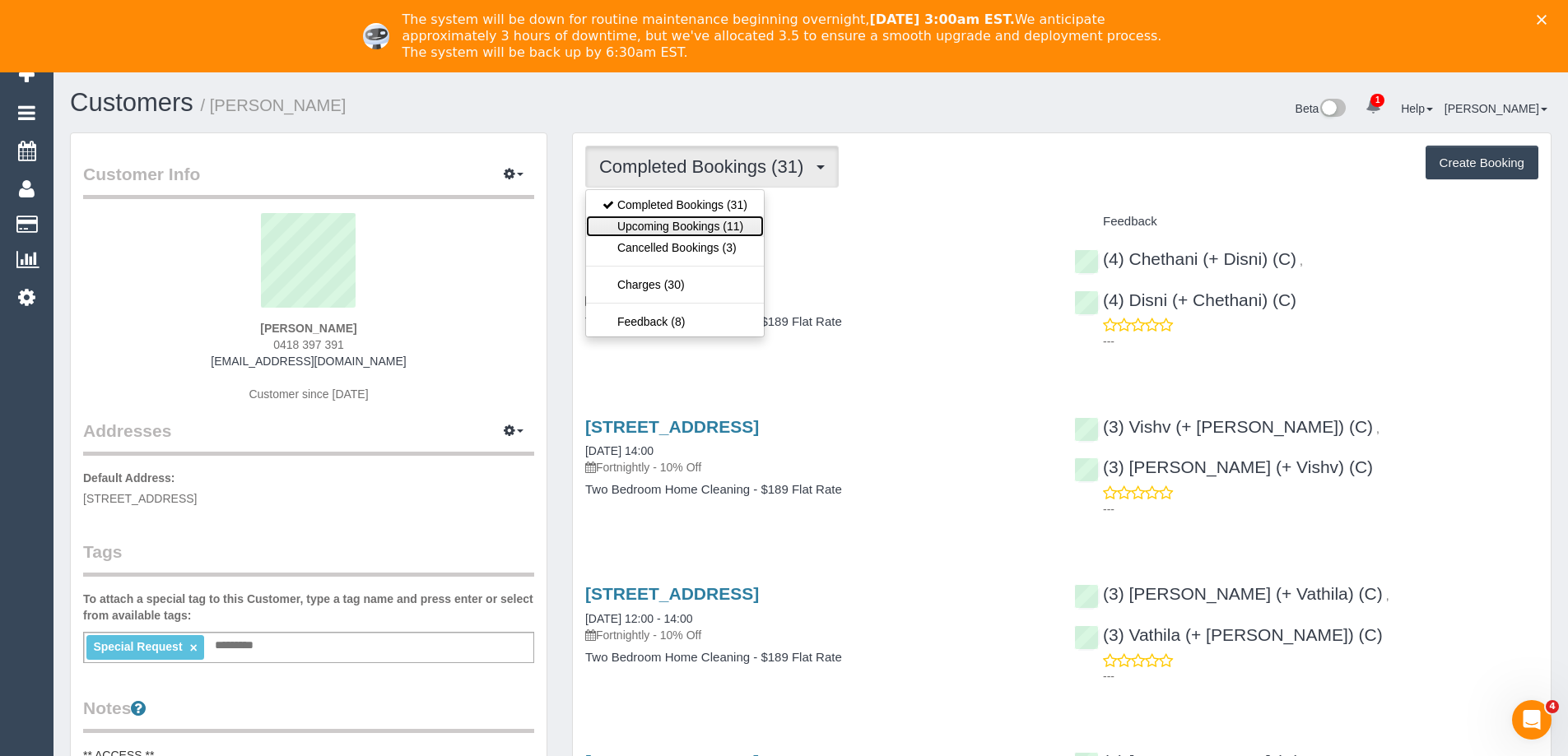
click at [687, 219] on link "Upcoming Bookings (11)" at bounding box center [675, 226] width 178 height 21
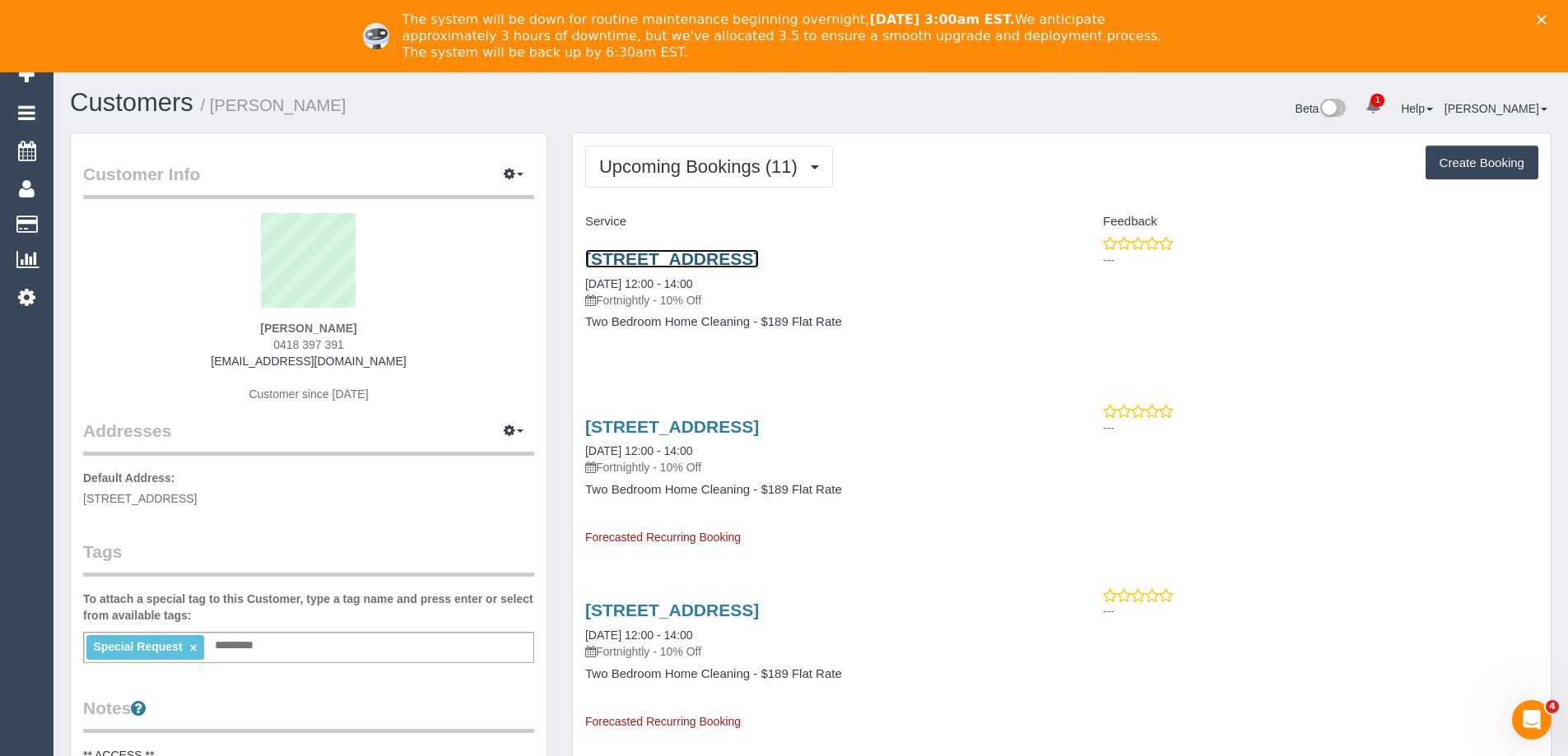
click at [680, 263] on link "16 Albion Street, Caulfield South, VIC 3162" at bounding box center [672, 258] width 174 height 19
click at [737, 152] on button "Upcoming Bookings (11)" at bounding box center [709, 167] width 248 height 42
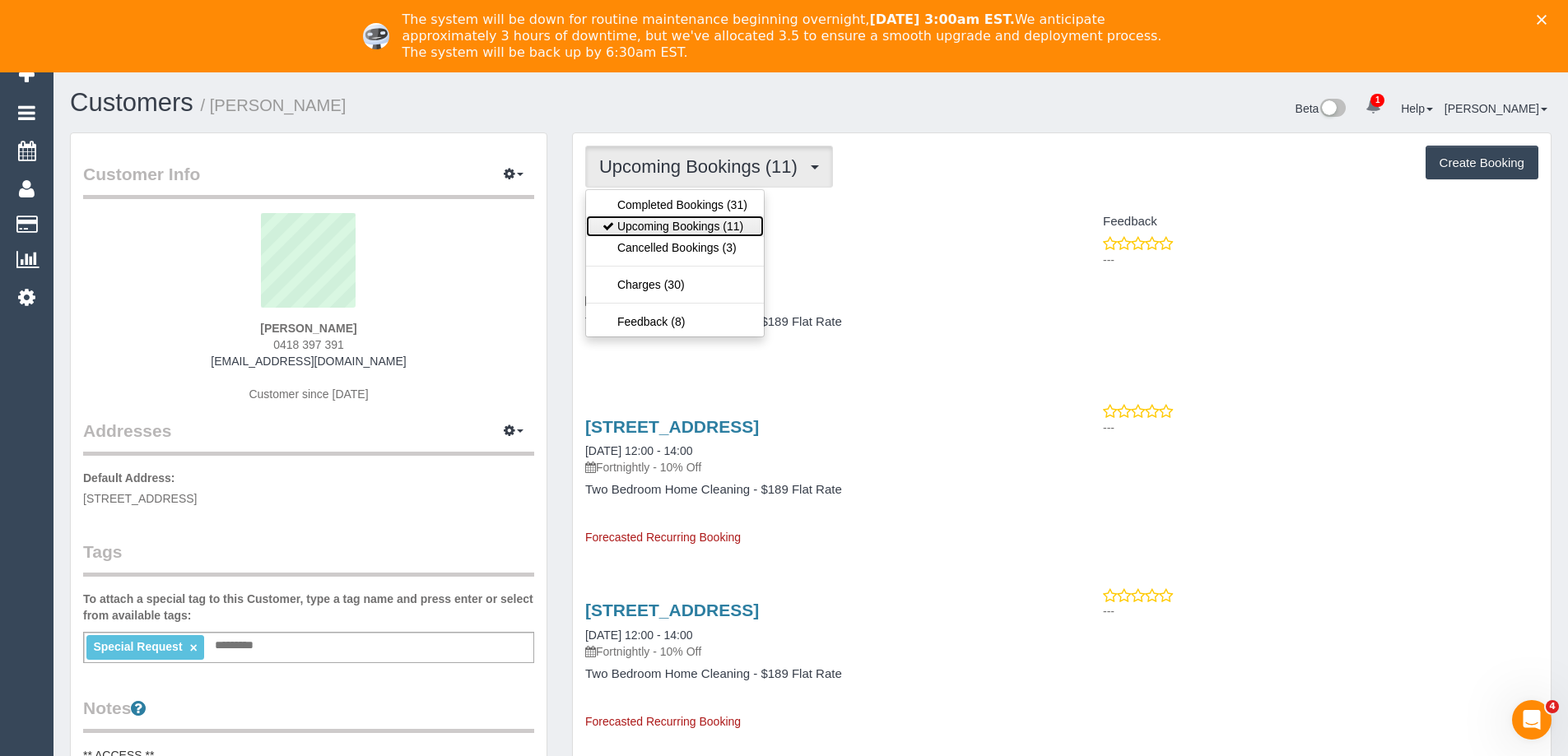
click at [723, 221] on link "Upcoming Bookings (11)" at bounding box center [675, 226] width 178 height 21
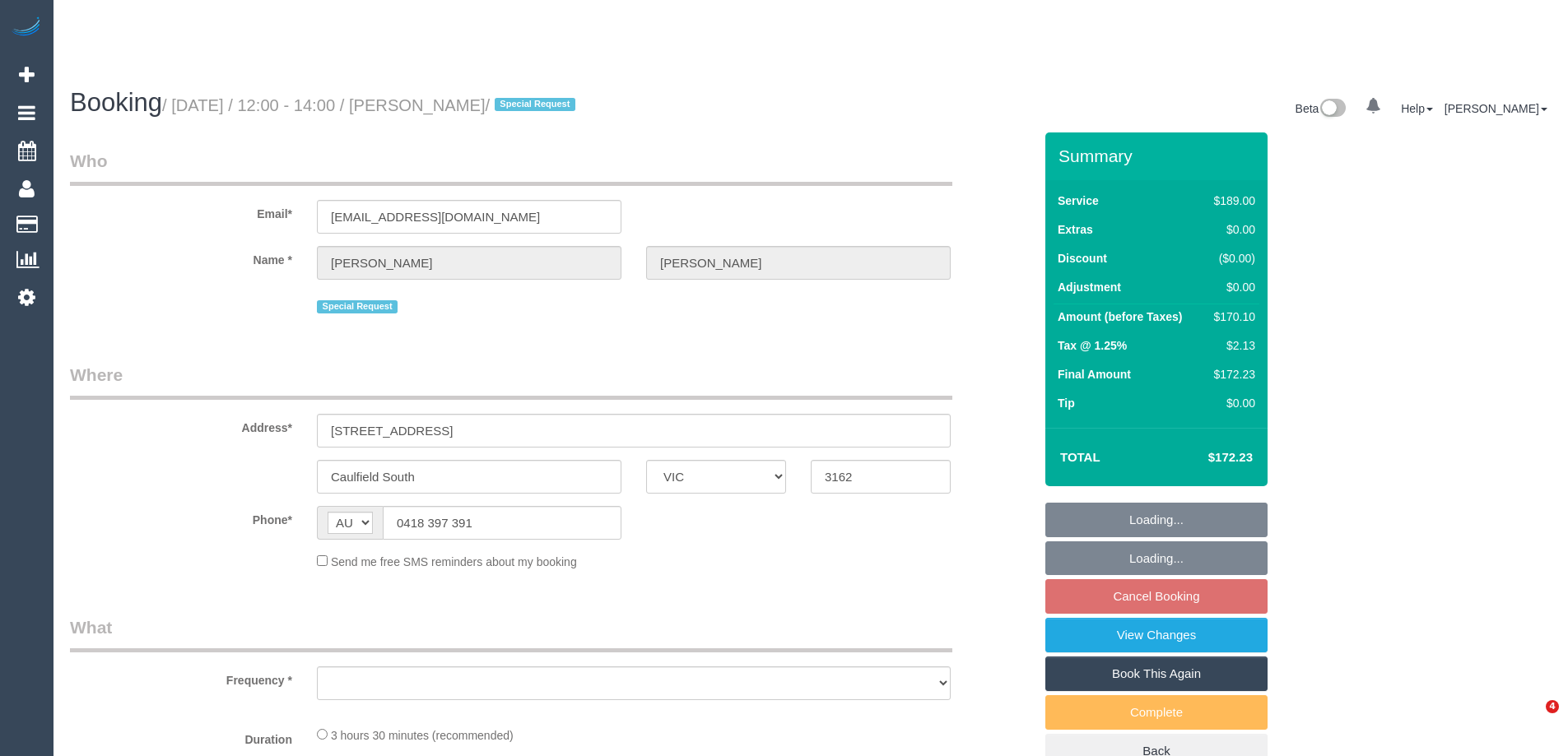
select select "VIC"
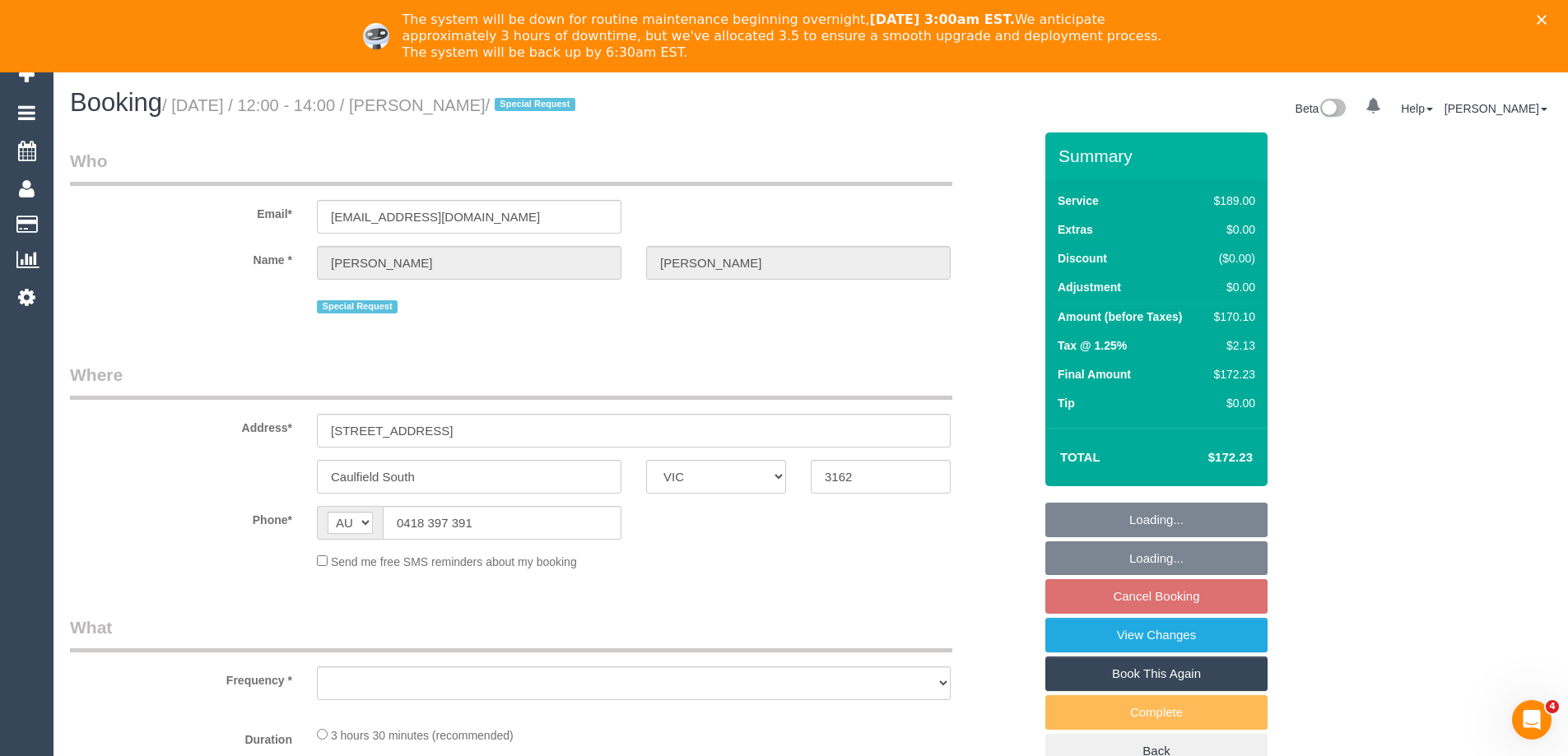
select select "string:stripe-pm_1P8C0W2GScqysDRVnNkbz5gt"
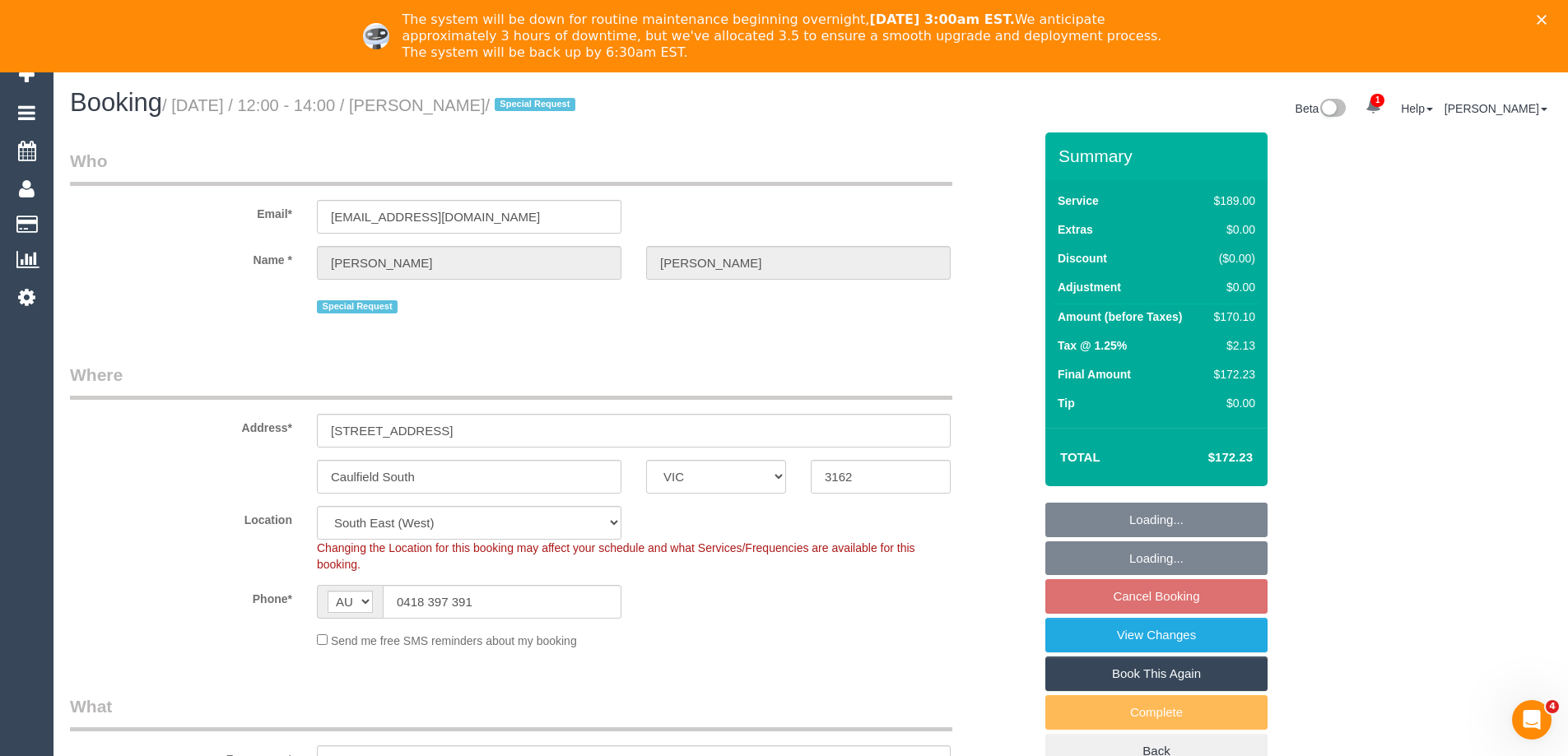
select select "object:714"
select select "number:27"
select select "number:14"
select select "number:19"
select select "number:24"
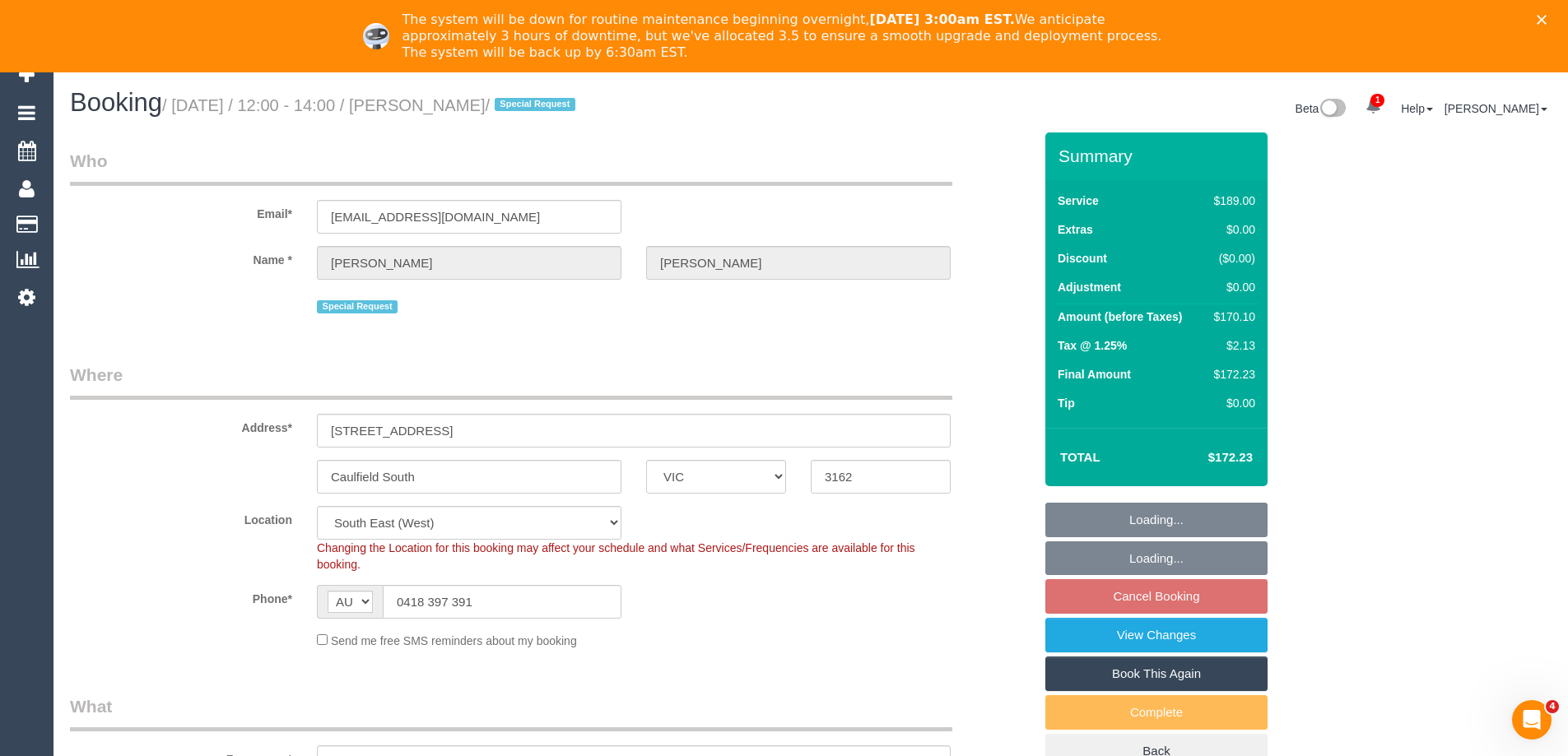
select select "number:11"
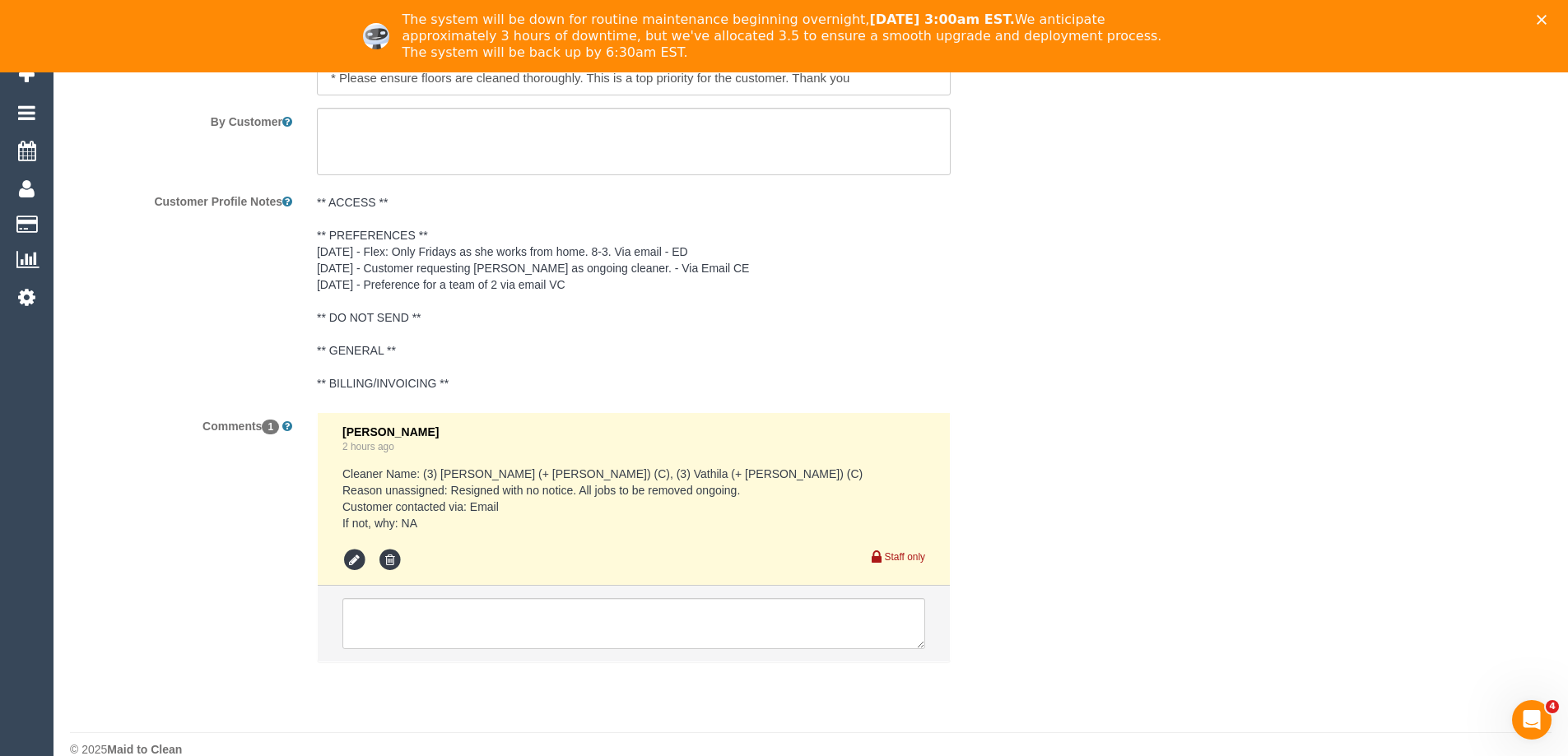
scroll to position [2951, 0]
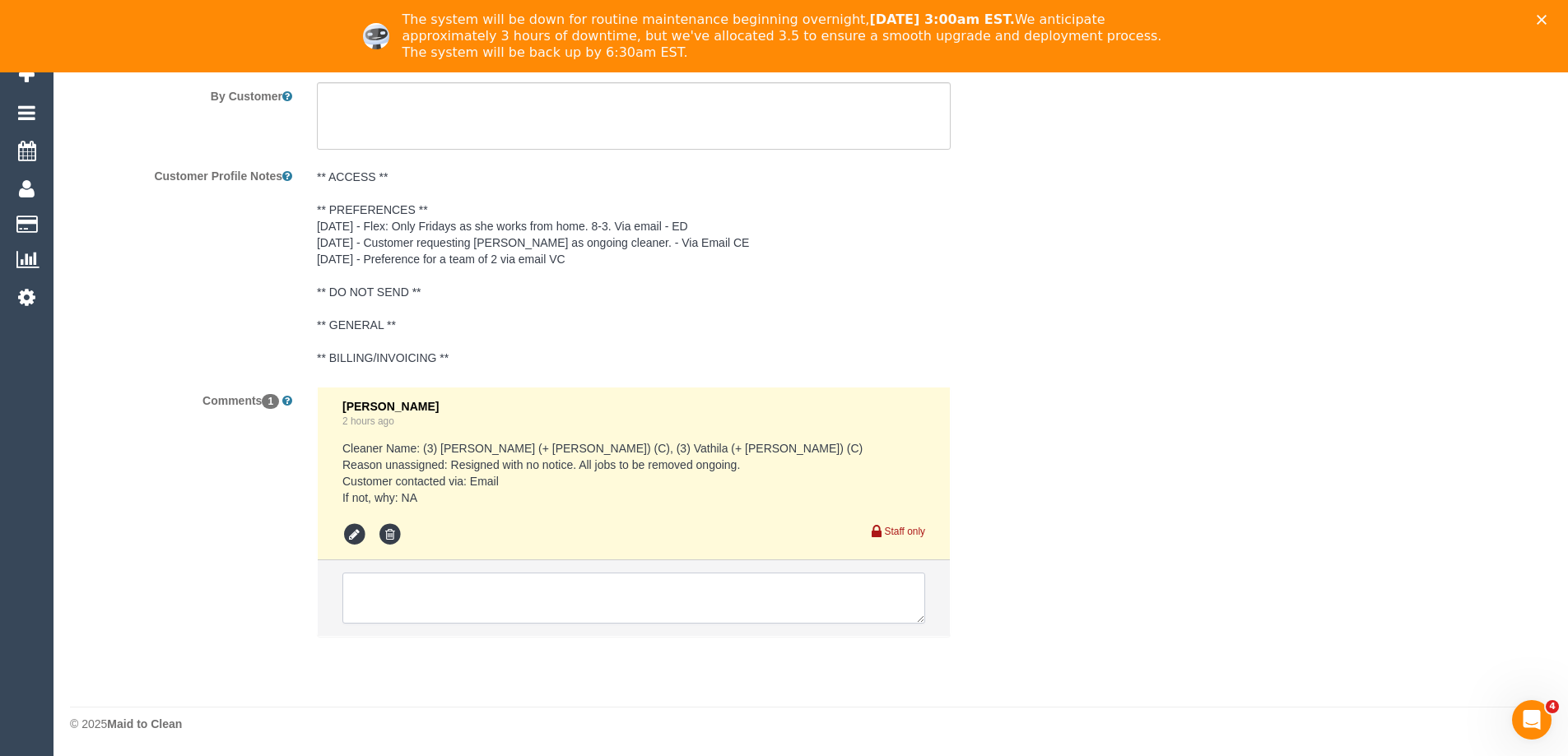
click at [455, 582] on textarea at bounding box center [634, 598] width 583 height 51
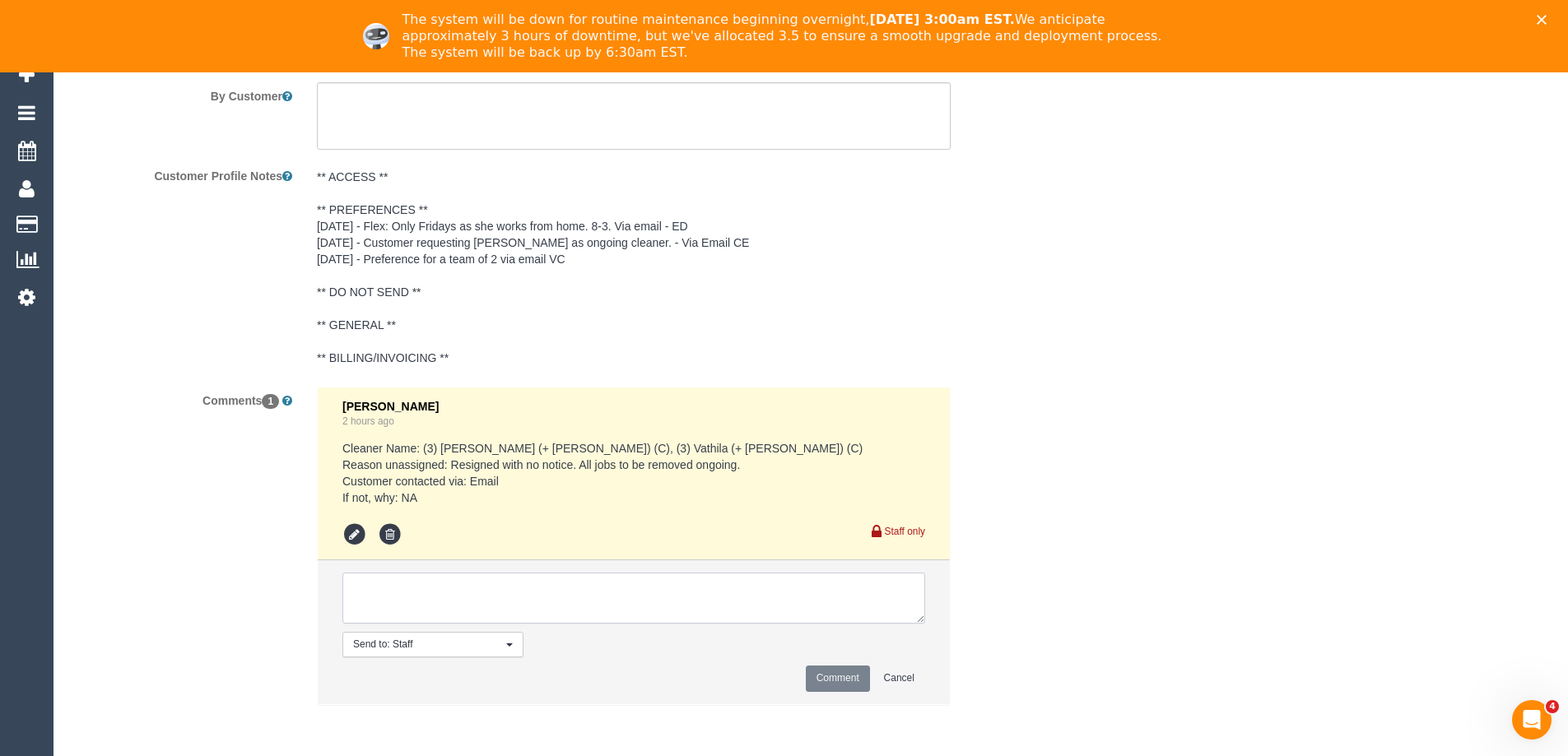
paste textarea "3/9/25 - Flex: Only Fridays as she works from home. 8-3. Via email - ED"
drag, startPoint x: 405, startPoint y: 591, endPoint x: 115, endPoint y: 546, distance: 293.5
click at [124, 551] on div "Comments 1 Eleni Diacos 2 hours ago Cleaner Name: (3) Suchetha (+ Vathila) (C),…" at bounding box center [551, 554] width 988 height 335
type textarea "Flex: Only Fridays as she works from home. 8-3. Via email"
click at [853, 688] on button "Comment" at bounding box center [837, 678] width 64 height 26
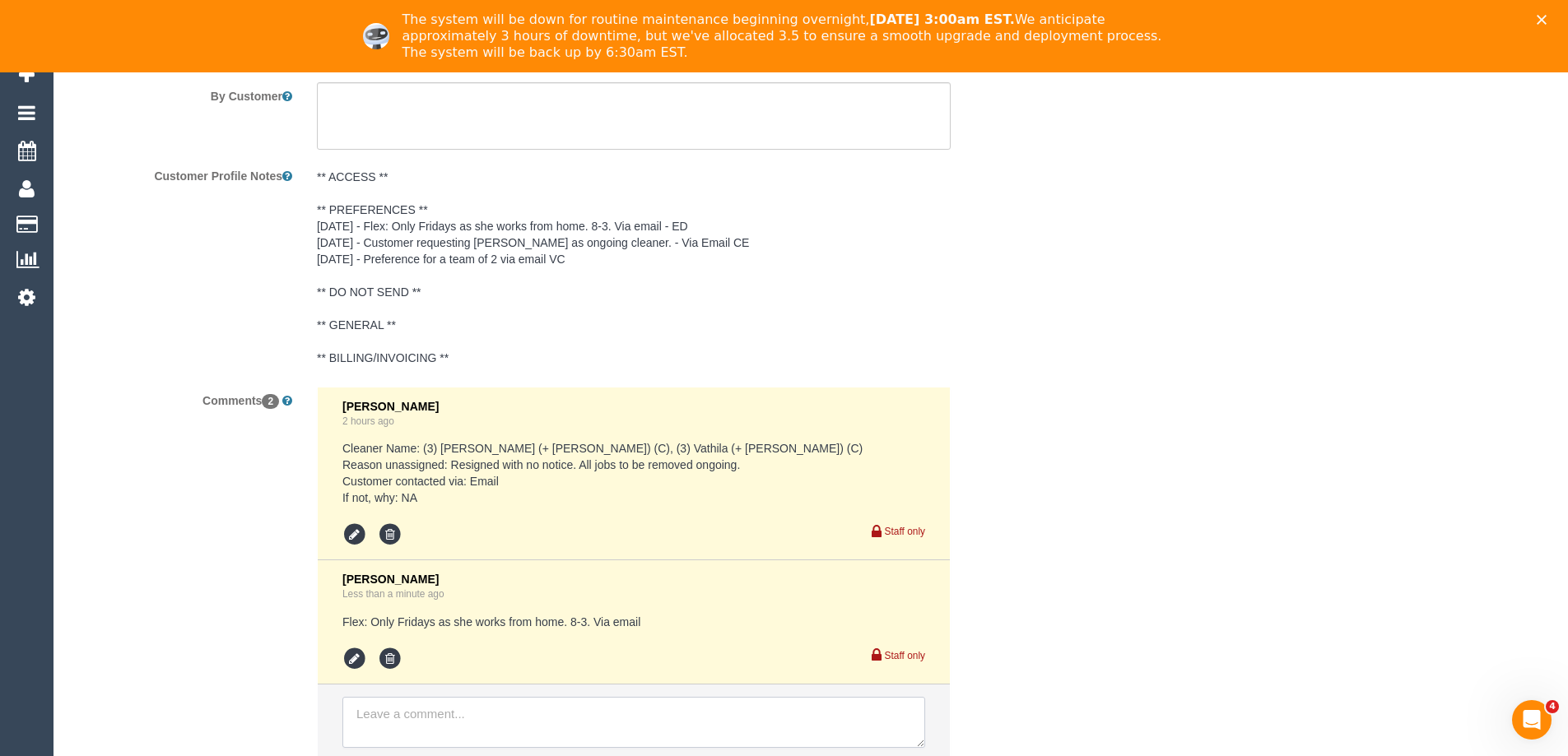
click at [544, 728] on textarea at bounding box center [634, 723] width 583 height 51
click at [358, 654] on icon at bounding box center [355, 659] width 25 height 25
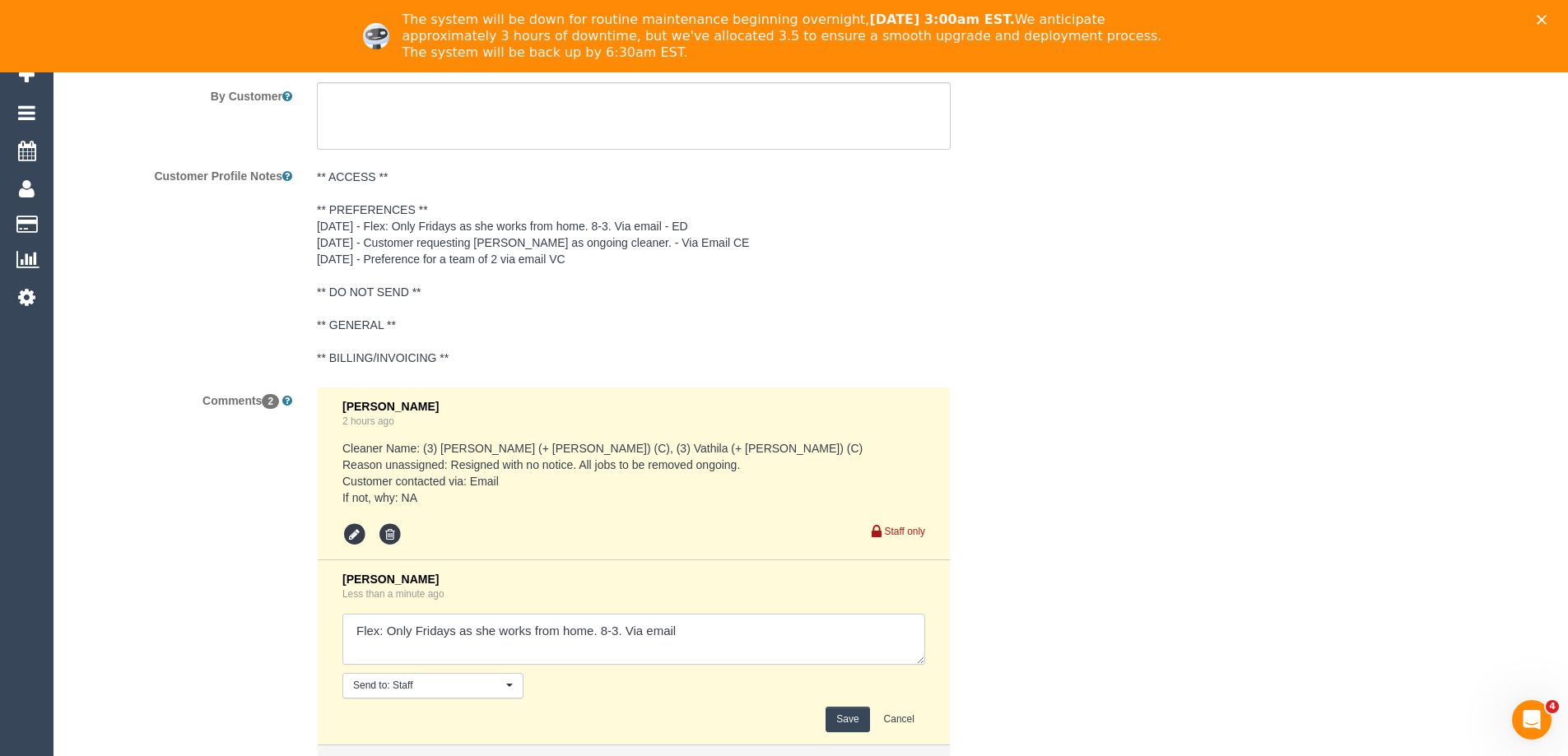
click at [755, 626] on textarea at bounding box center [634, 640] width 583 height 51
type textarea "Flex: Only Fridays as she works from home. 8-3. Via email Please send a confirm…"
click at [851, 715] on button "Save" at bounding box center [847, 719] width 43 height 26
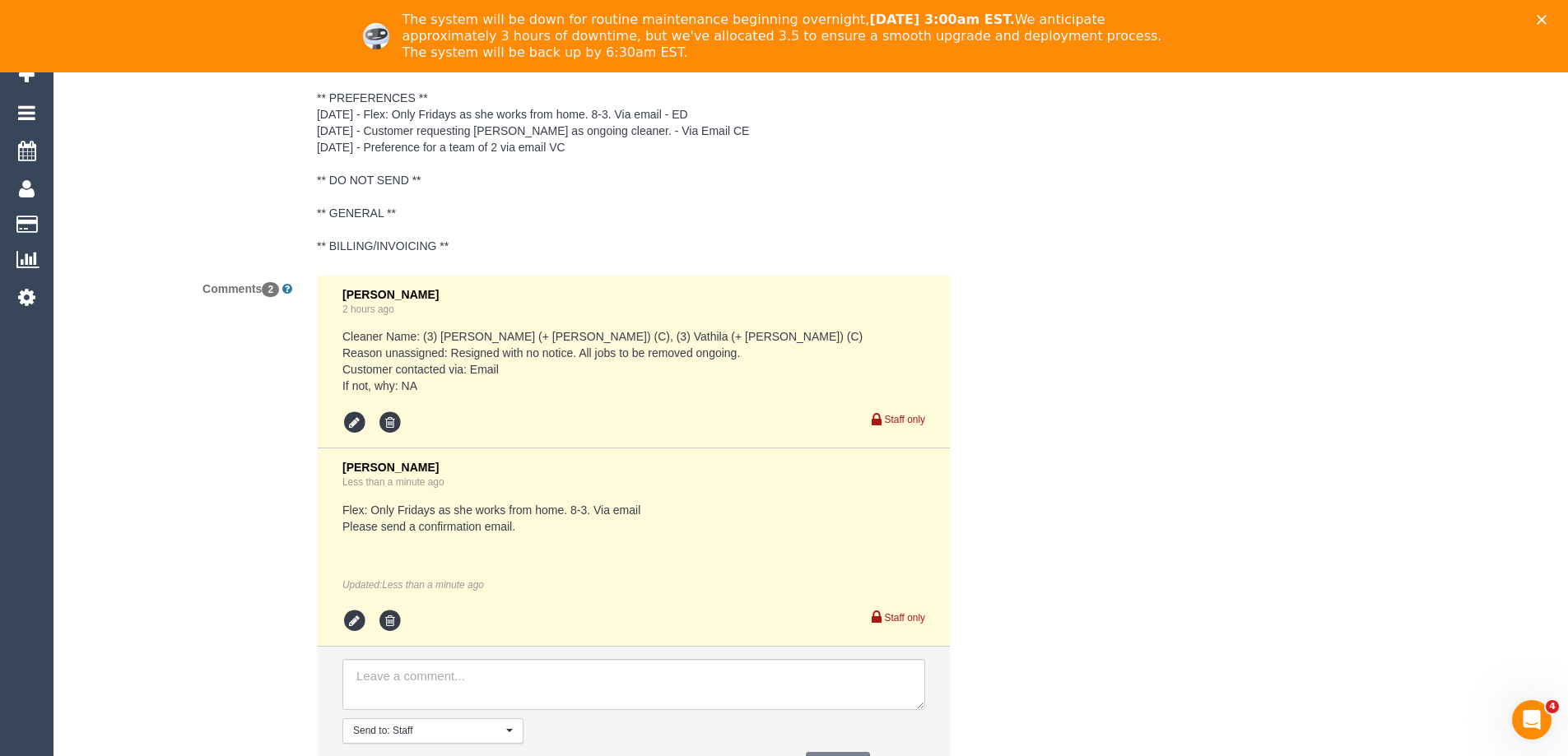
scroll to position [3217, 0]
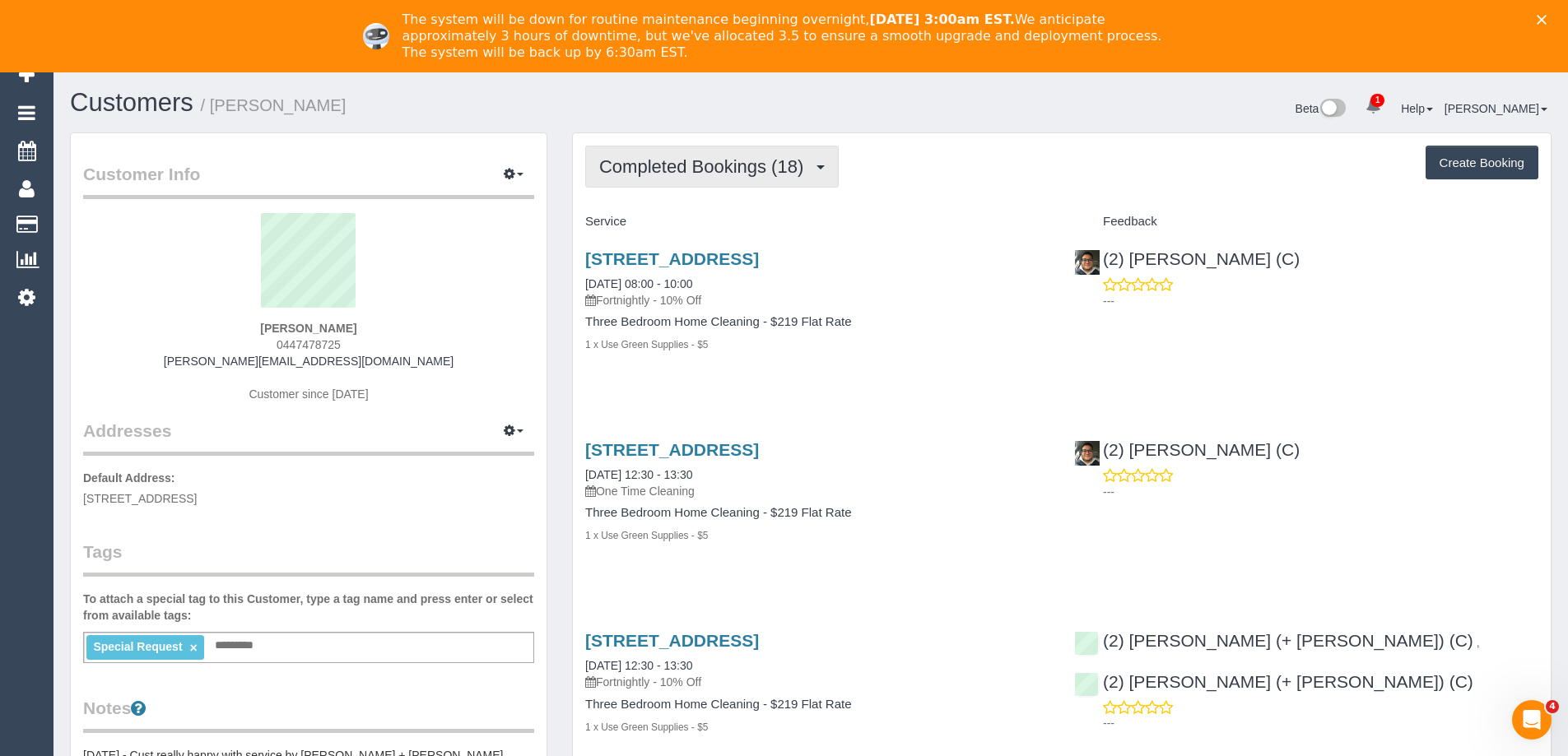
click at [744, 173] on span "Completed Bookings (18)" at bounding box center [705, 166] width 212 height 20
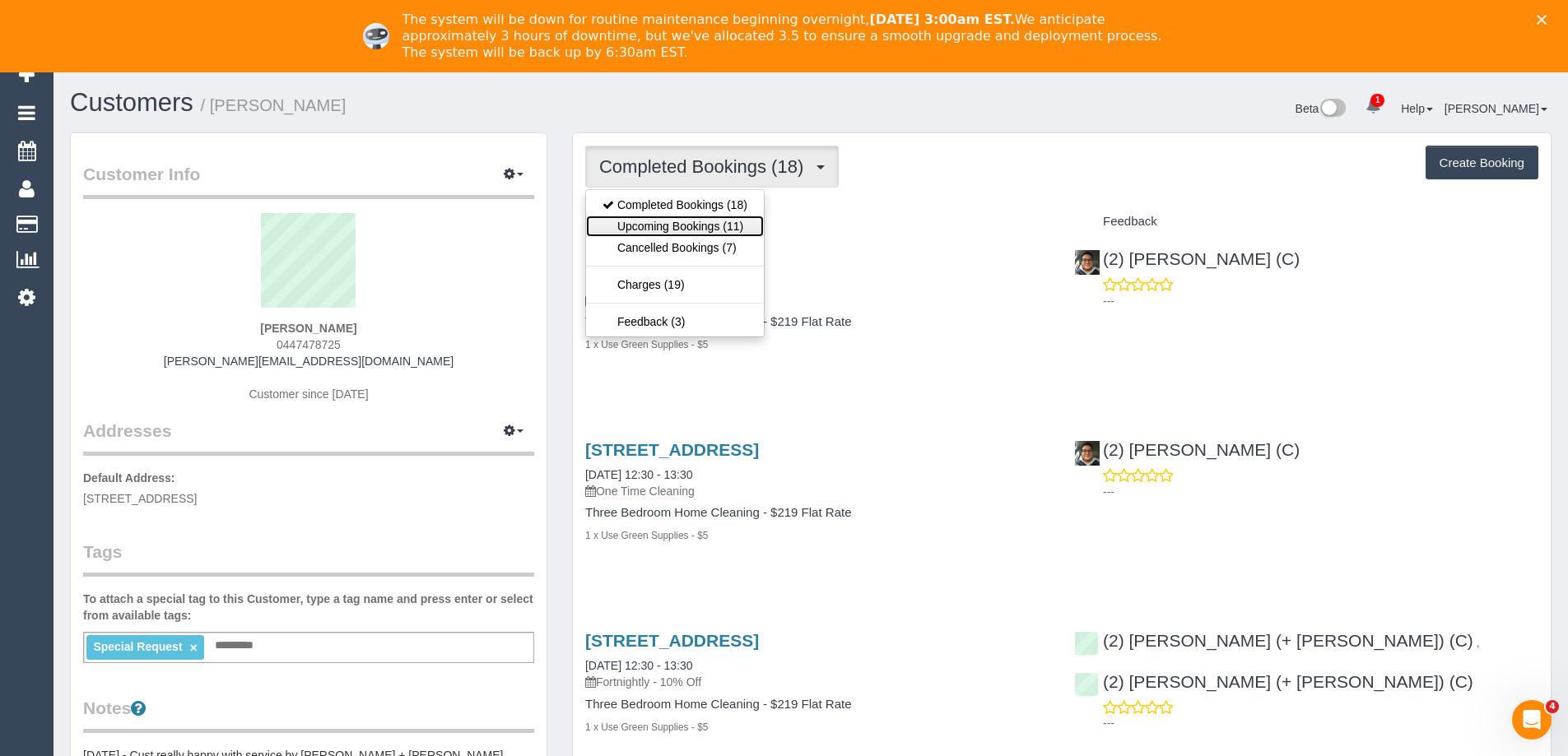
click at [726, 219] on link "Upcoming Bookings (11)" at bounding box center [675, 226] width 178 height 21
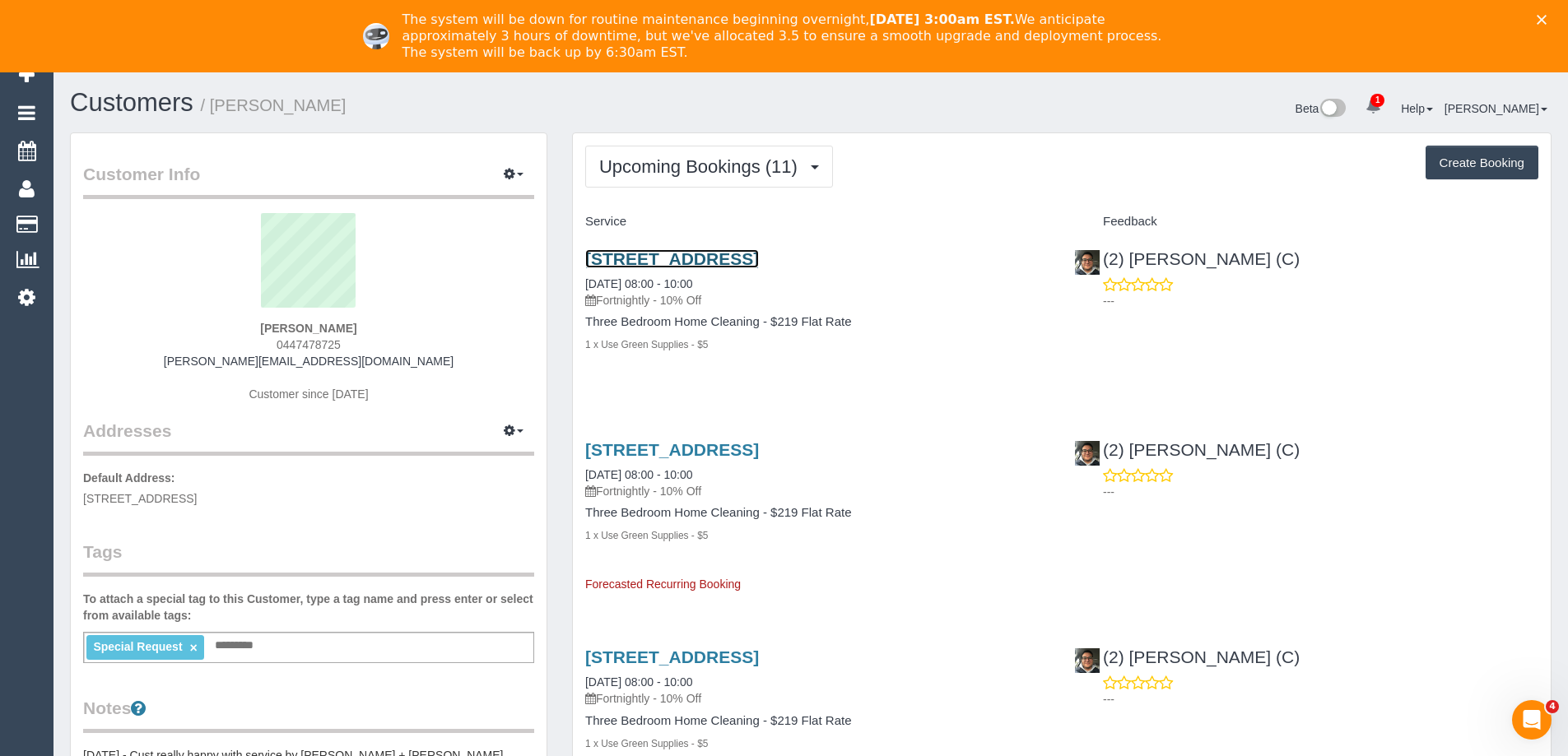
click at [759, 259] on link "[STREET_ADDRESS]" at bounding box center [672, 258] width 174 height 19
click at [662, 163] on span "Upcoming Bookings (11)" at bounding box center [702, 166] width 206 height 20
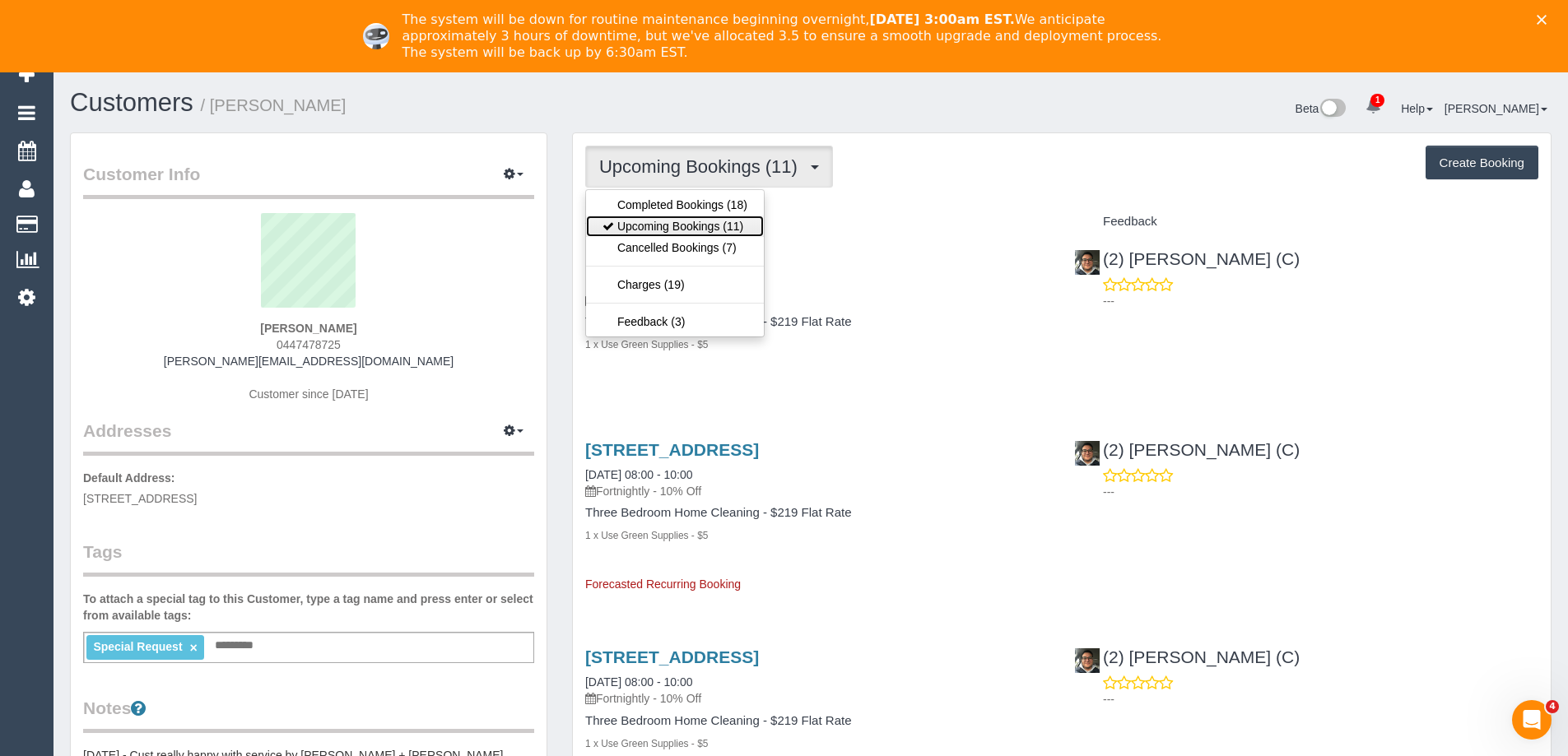
click at [661, 222] on link "Upcoming Bookings (11)" at bounding box center [675, 226] width 178 height 21
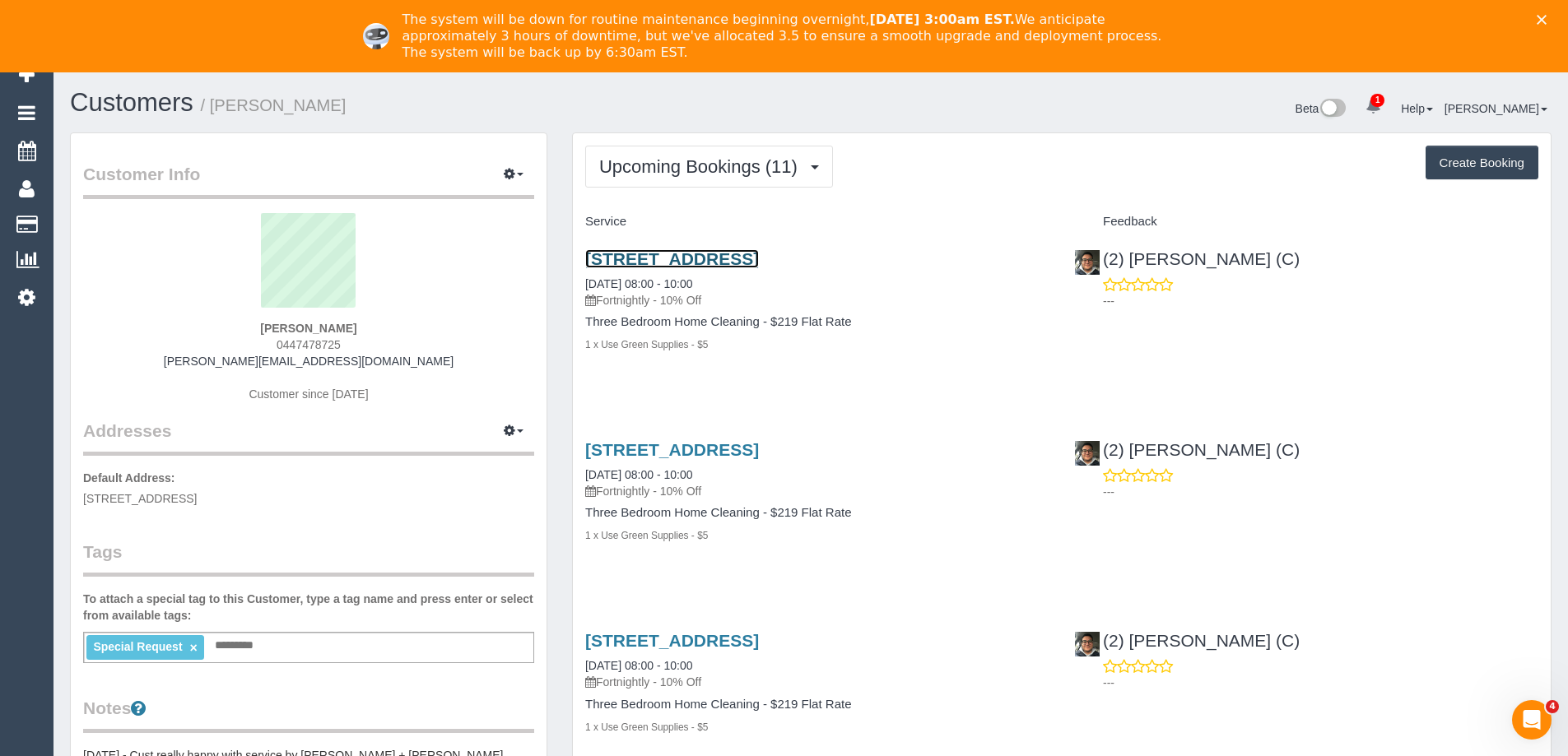
click at [710, 258] on link "[STREET_ADDRESS]" at bounding box center [672, 258] width 174 height 19
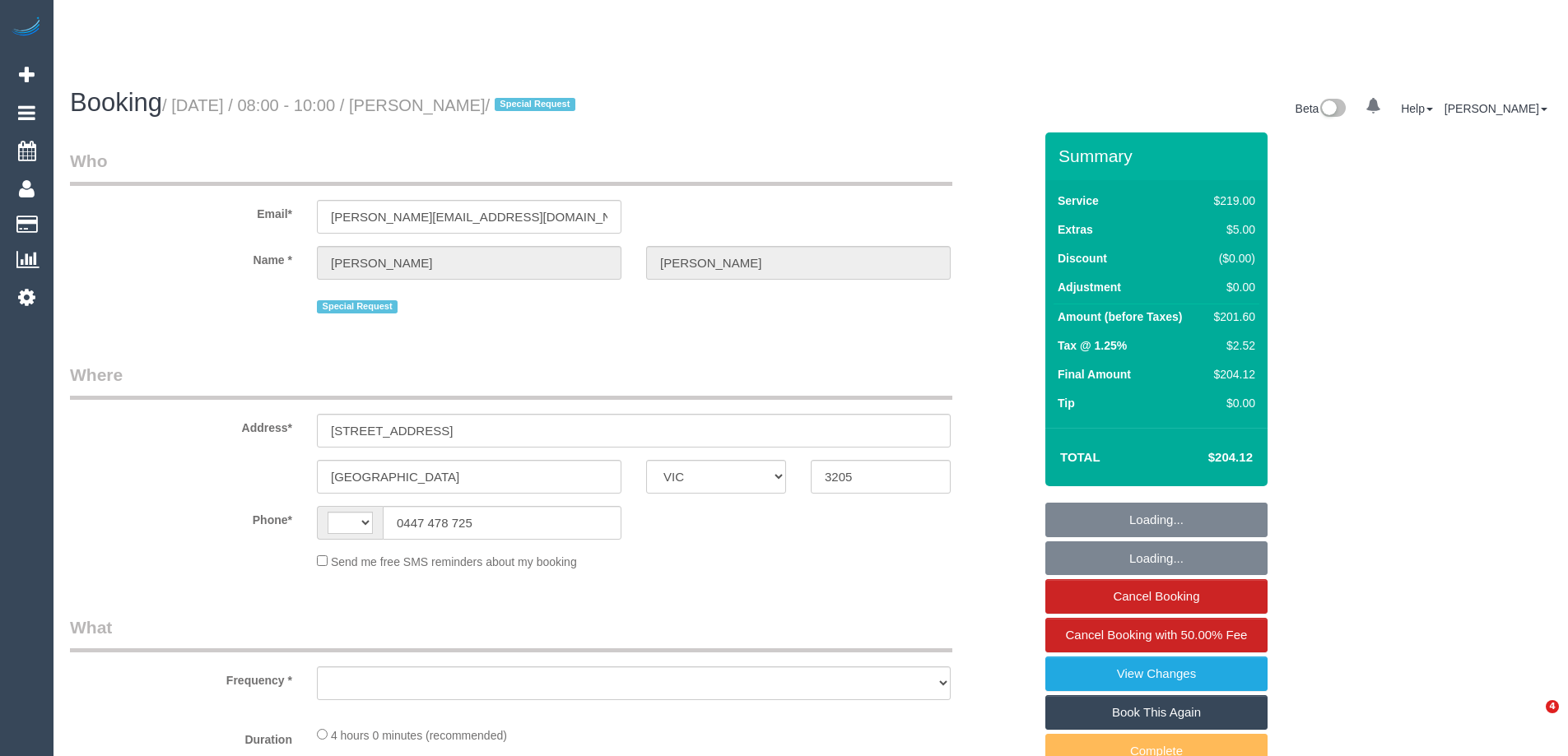
select select "VIC"
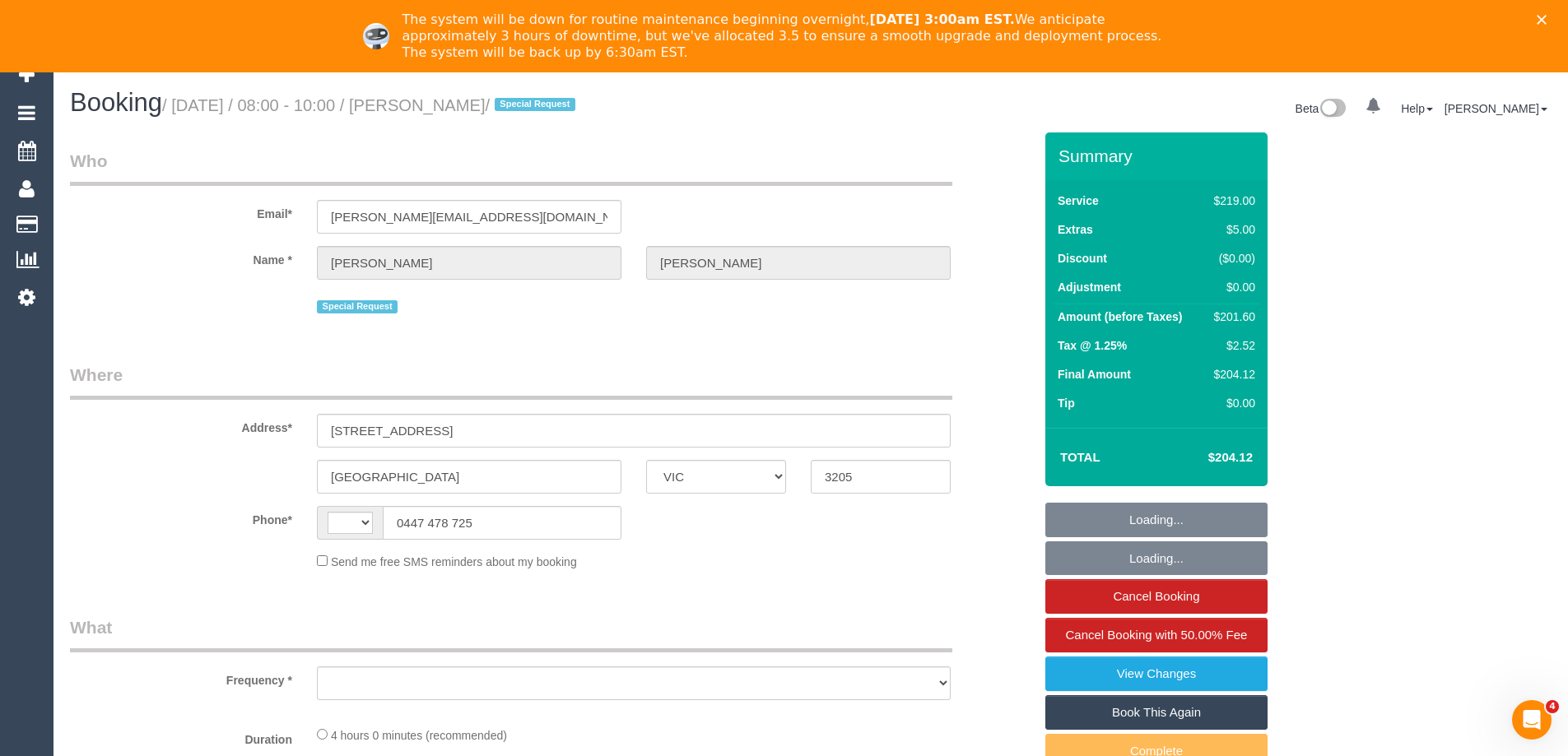
select select "string:AU"
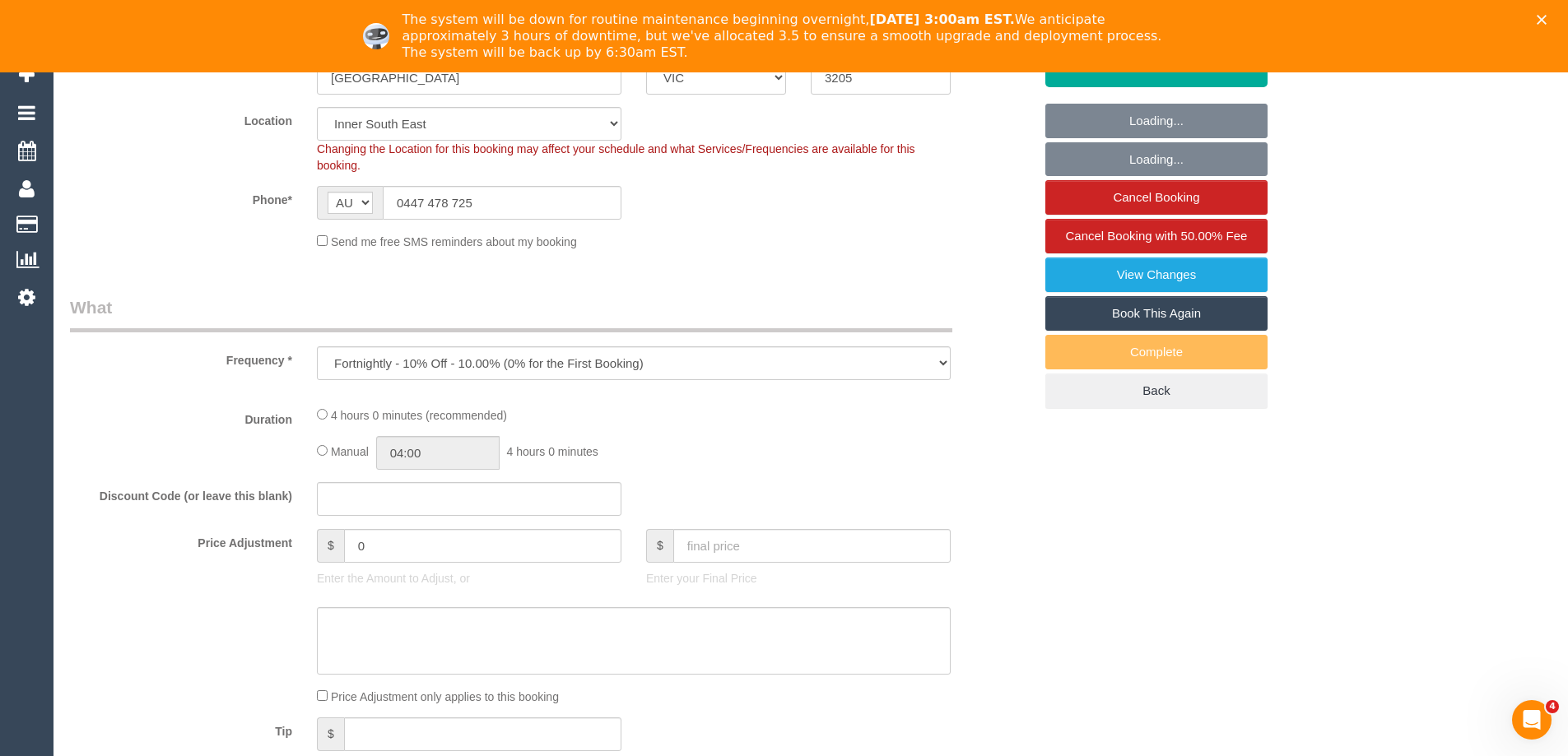
select select "object:571"
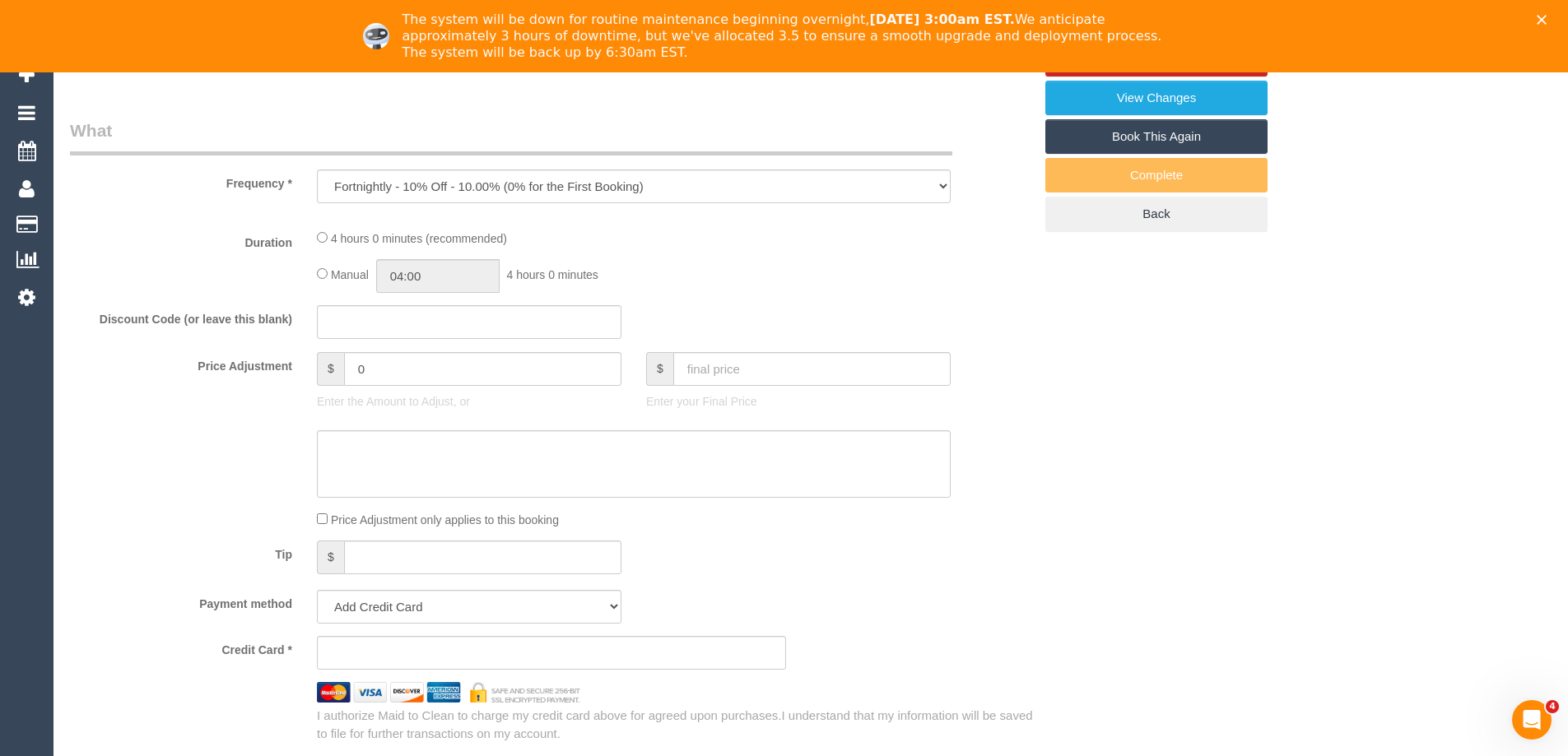
select select "string:stripe-pm_1Qcfyn2GScqysDRVSogVIlPj"
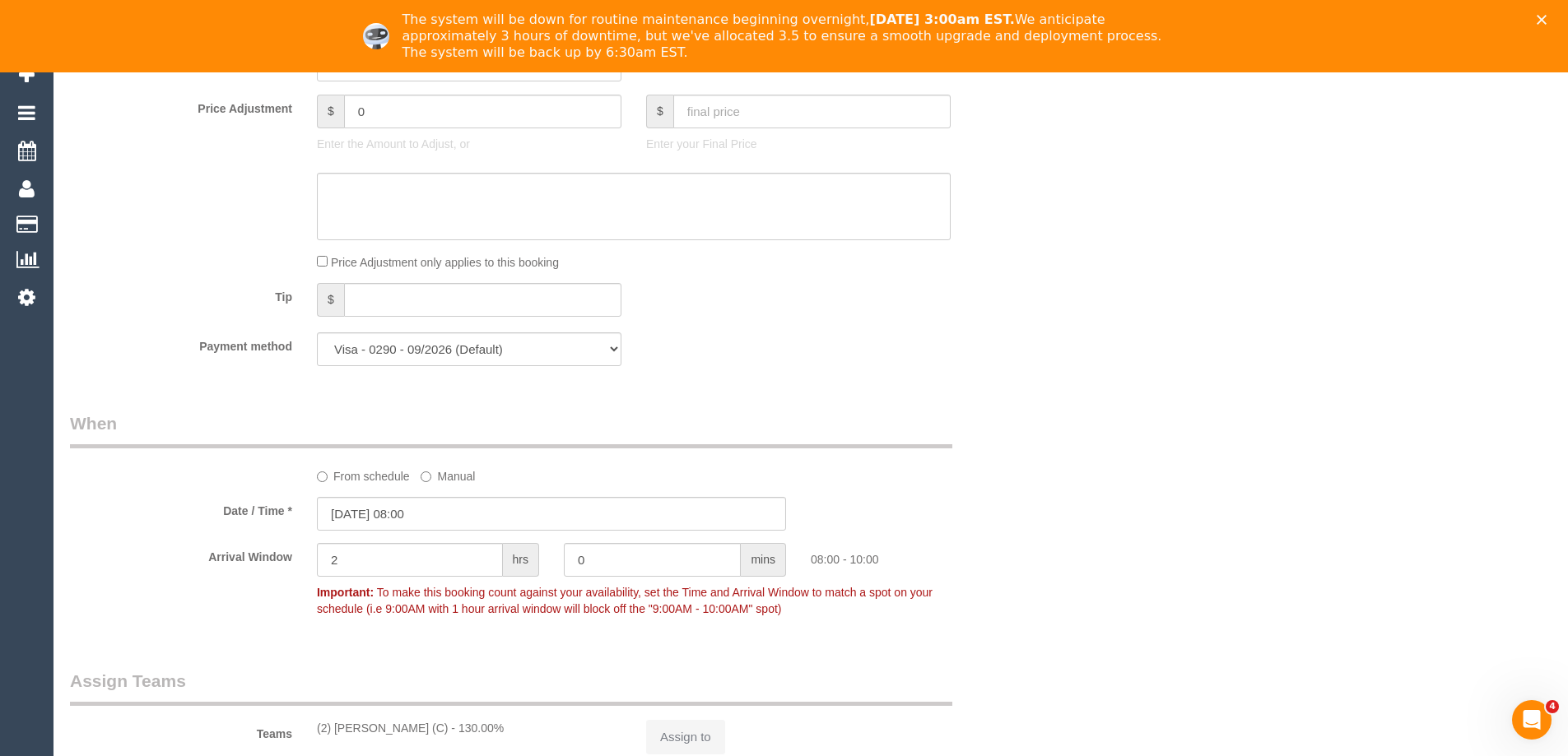
select select "number:29"
select select "number:14"
select select "number:20"
select select "number:22"
select select "number:33"
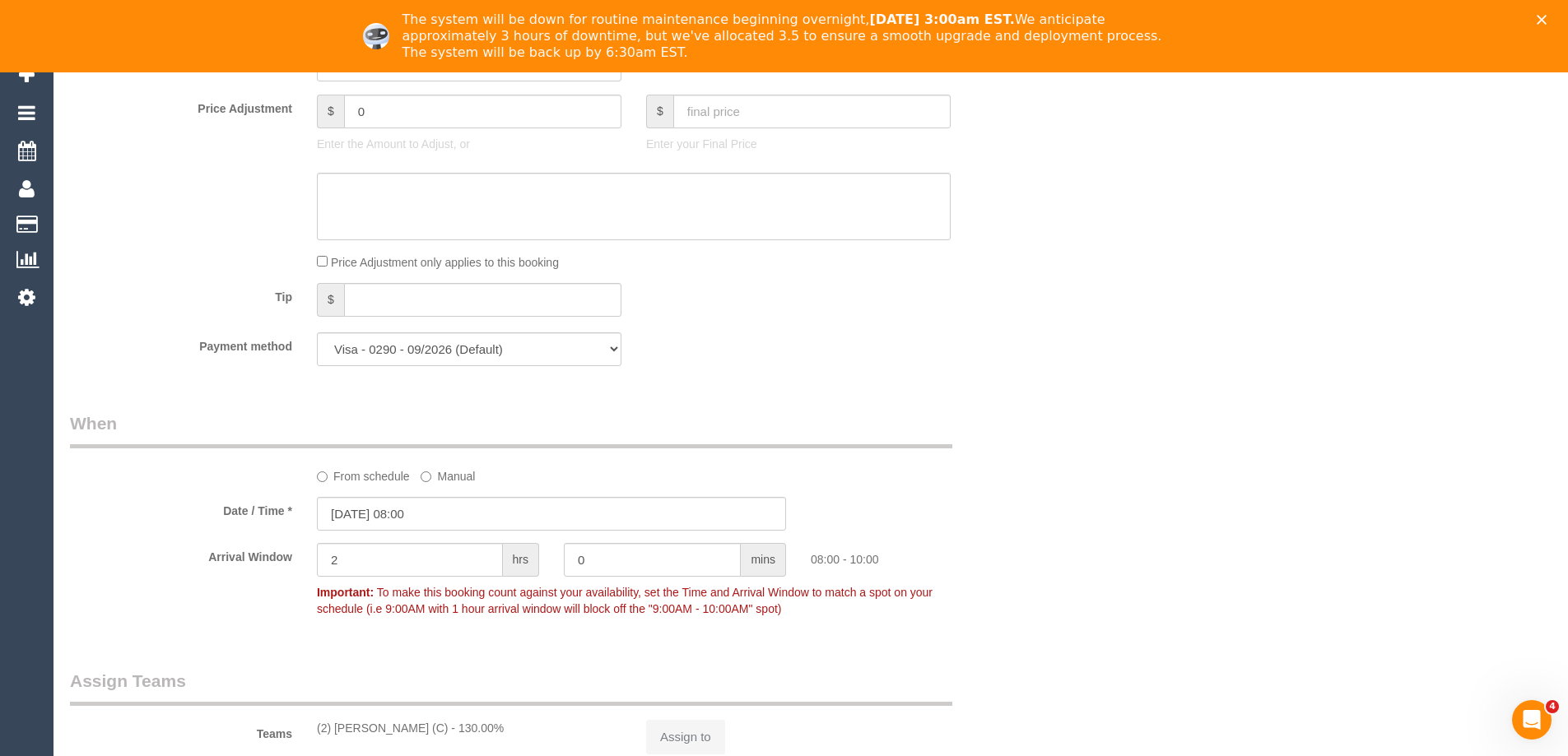
select select "number:13"
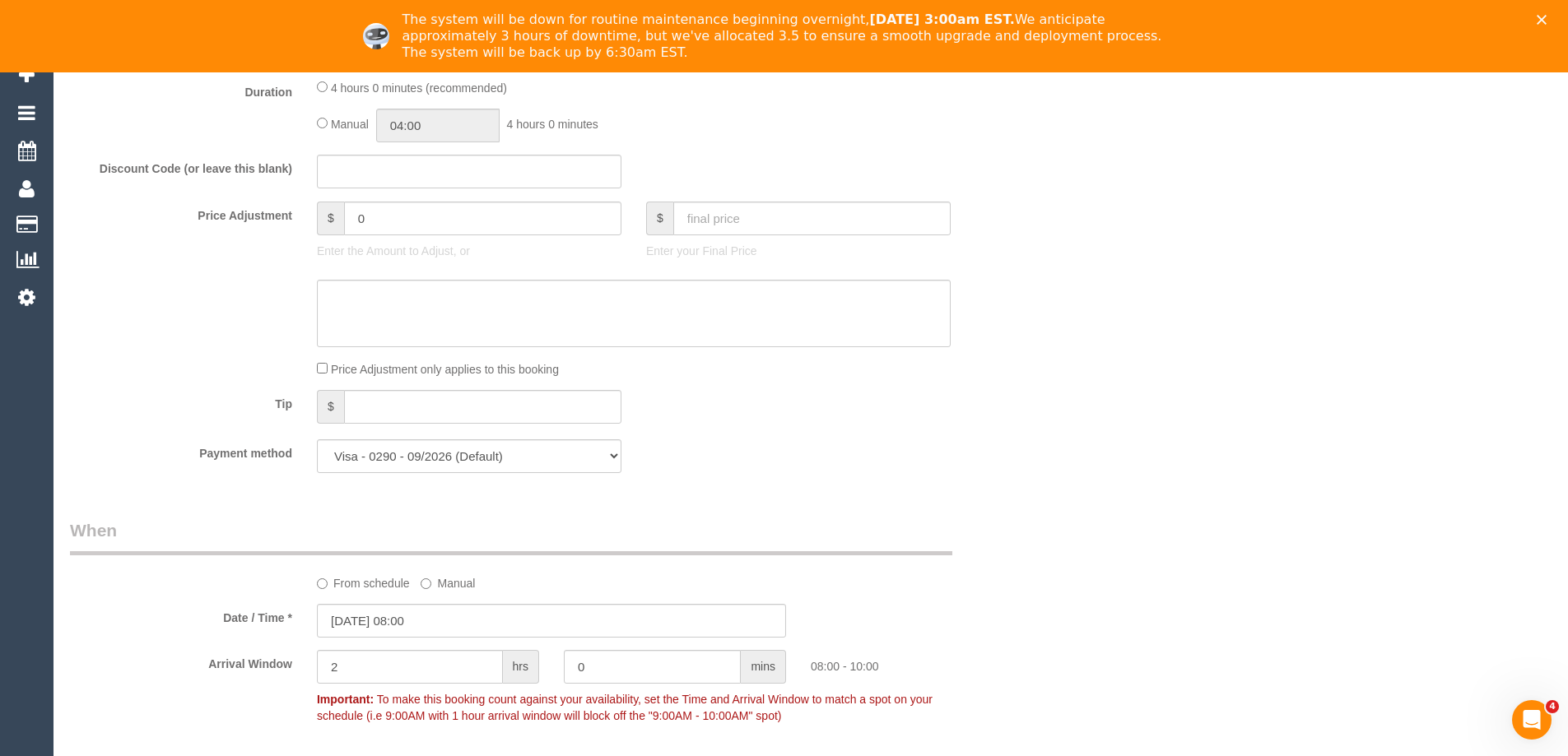
scroll to position [1399, 0]
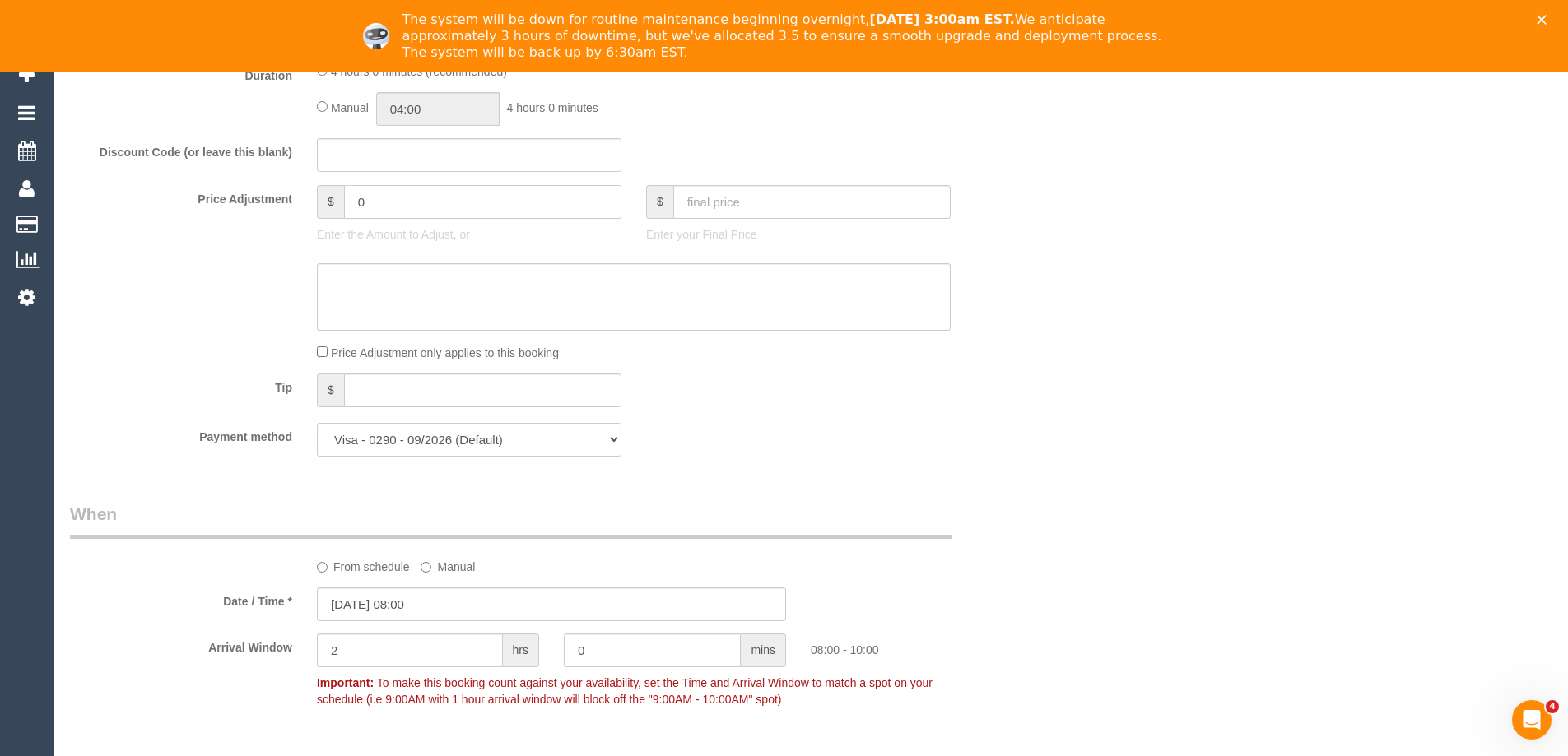
click at [427, 206] on input "0" at bounding box center [482, 202] width 278 height 33
type input "9.52"
click at [428, 301] on textarea at bounding box center [634, 297] width 634 height 68
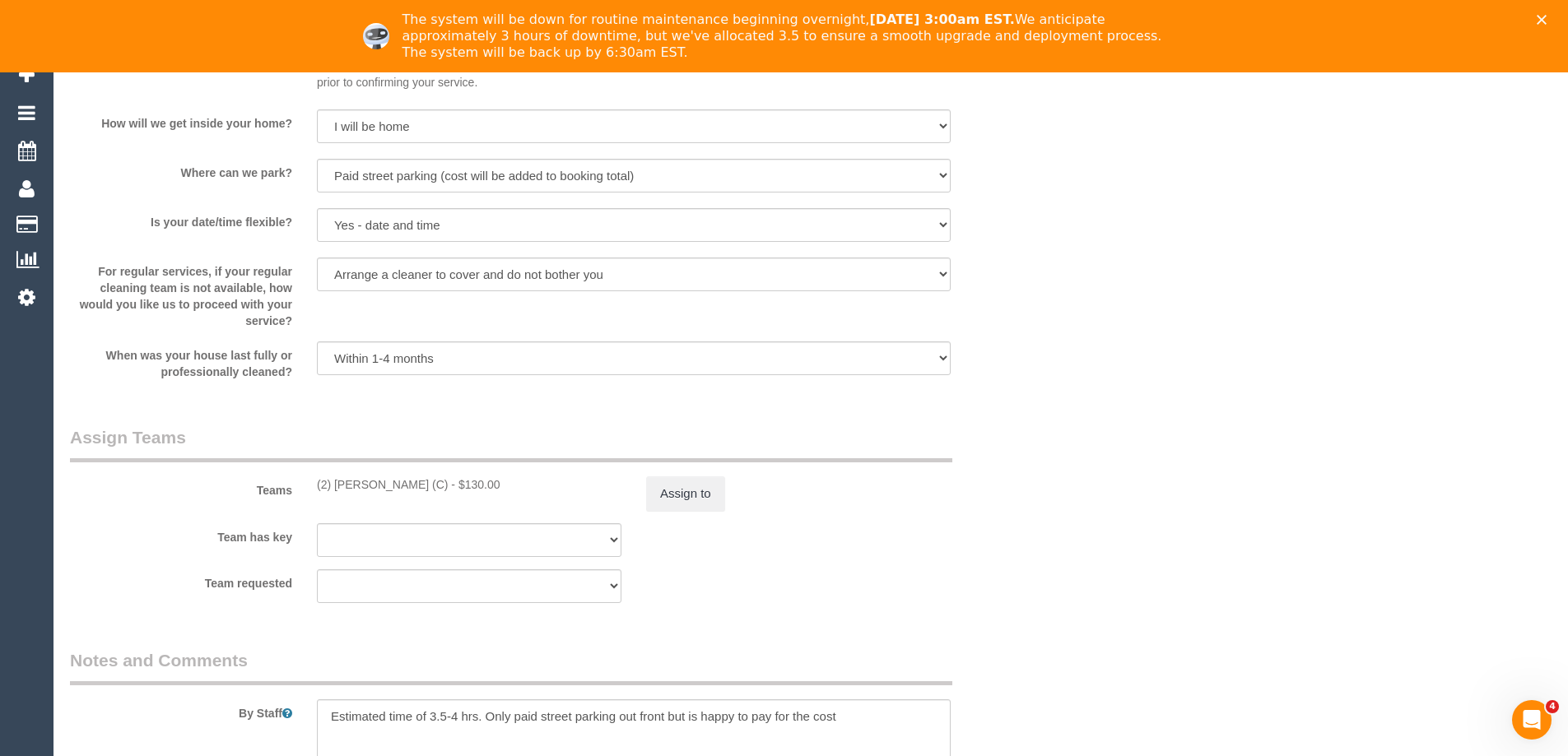
scroll to position [2469, 0]
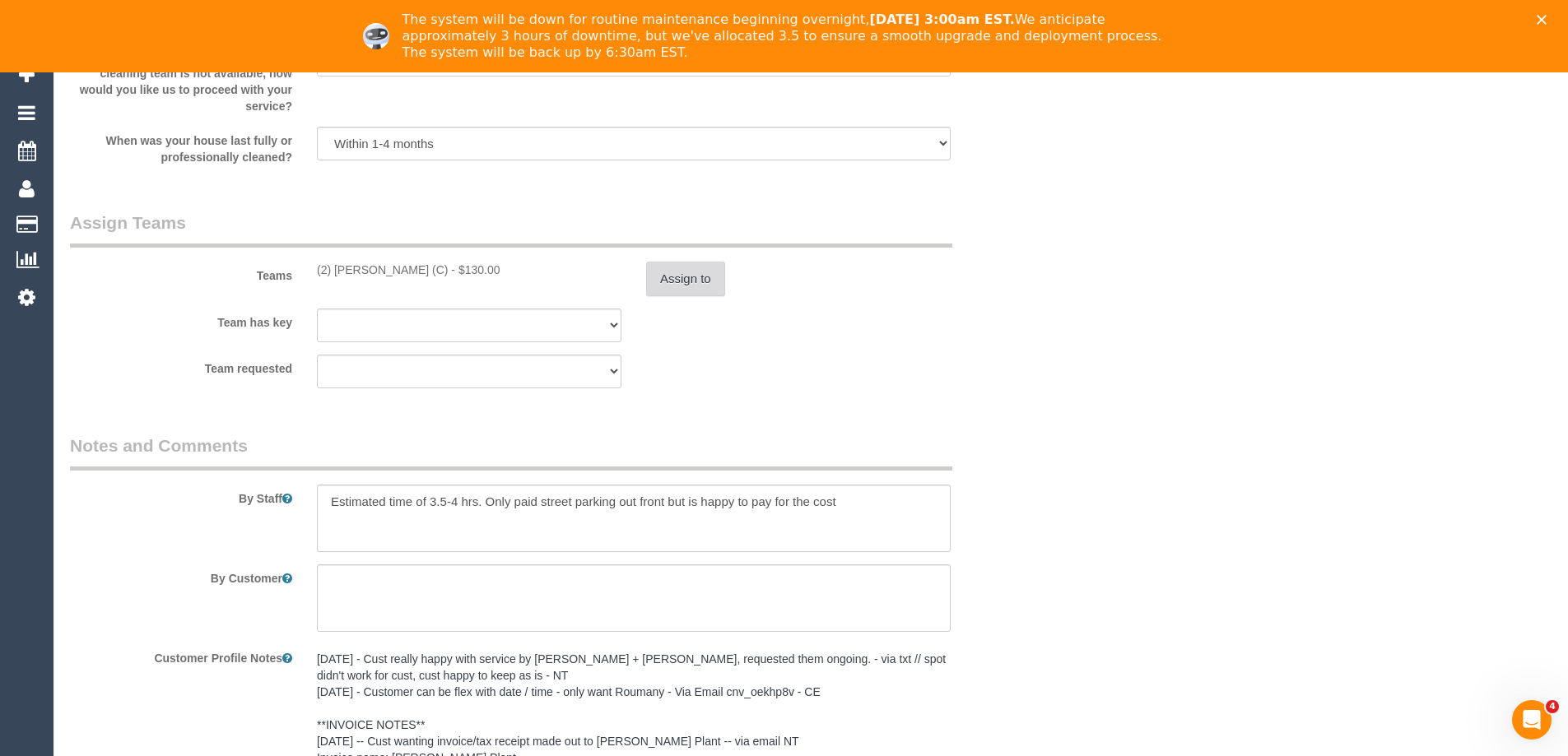
type textarea "$9.52 added for parking - ED"
click at [687, 279] on button "Assign to" at bounding box center [686, 278] width 79 height 34
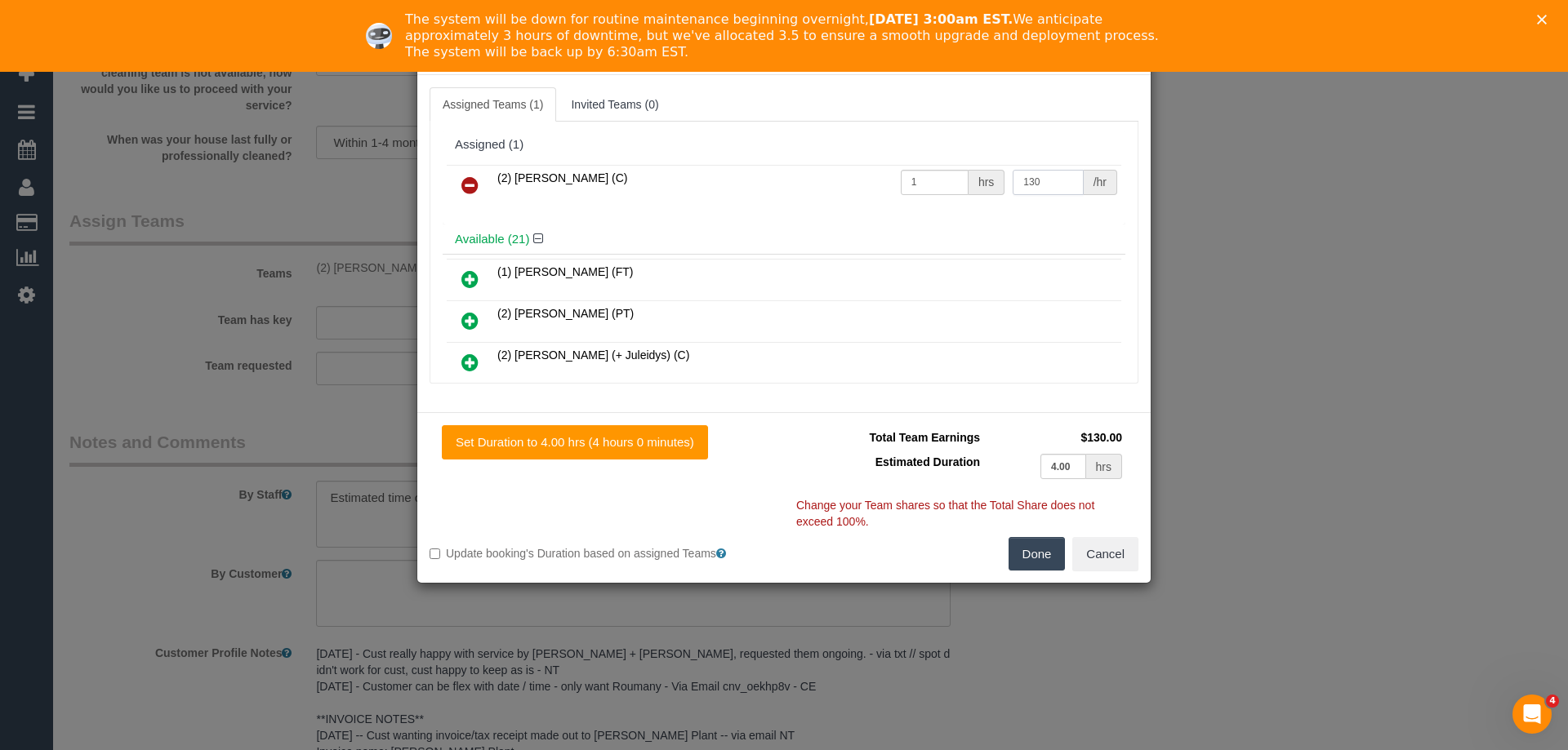
drag, startPoint x: 1026, startPoint y: 178, endPoint x: 1077, endPoint y: 181, distance: 51.1
click at [1077, 181] on div "130 /hr" at bounding box center [1065, 182] width 105 height 25
type input "139.52"
click at [1030, 552] on button "Done" at bounding box center [1036, 554] width 57 height 34
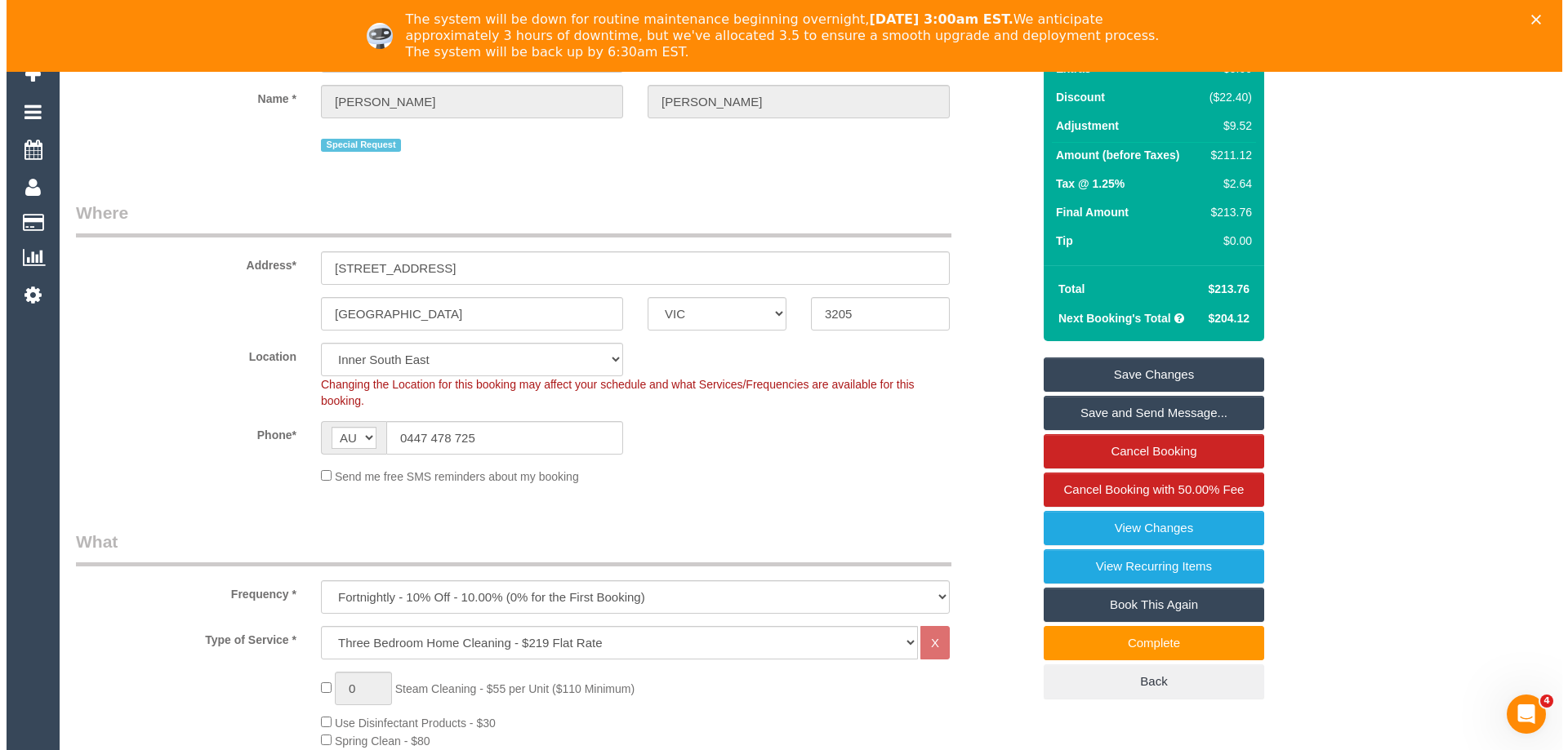
scroll to position [0, 0]
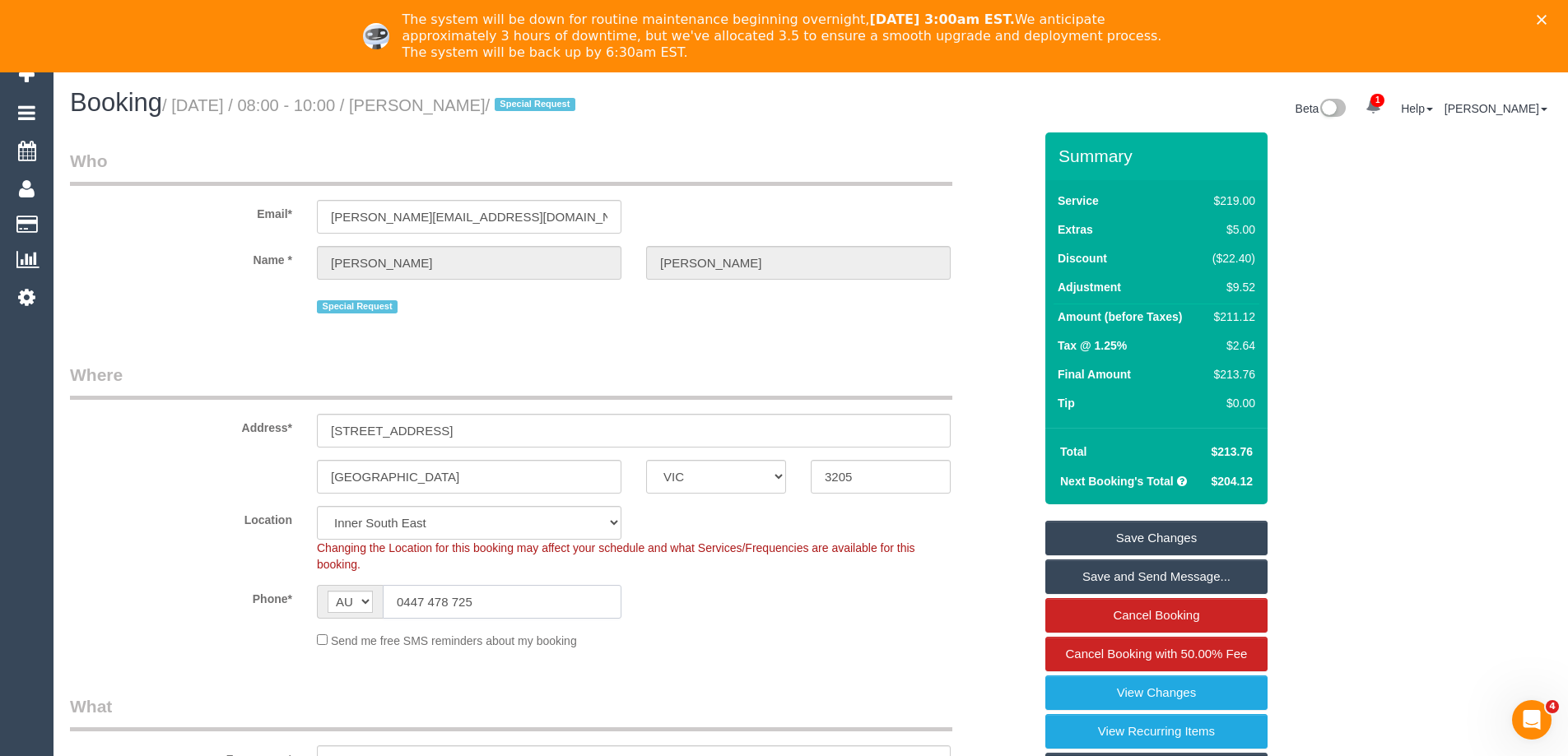
click at [508, 594] on input "0447 478 725" at bounding box center [502, 602] width 239 height 33
click at [1215, 530] on link "Save Changes" at bounding box center [1156, 537] width 222 height 34
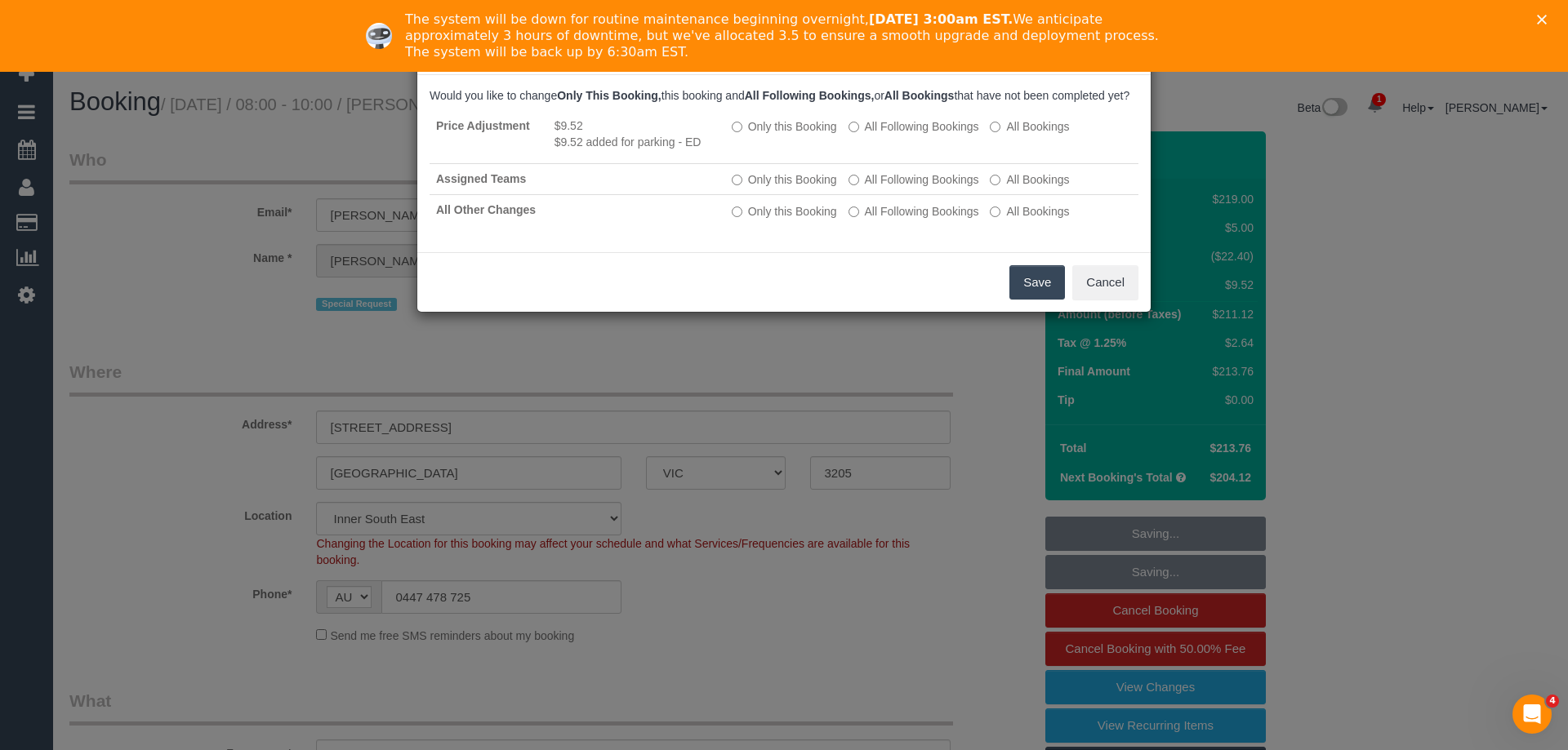
click at [1035, 298] on button "Save" at bounding box center [1037, 282] width 56 height 34
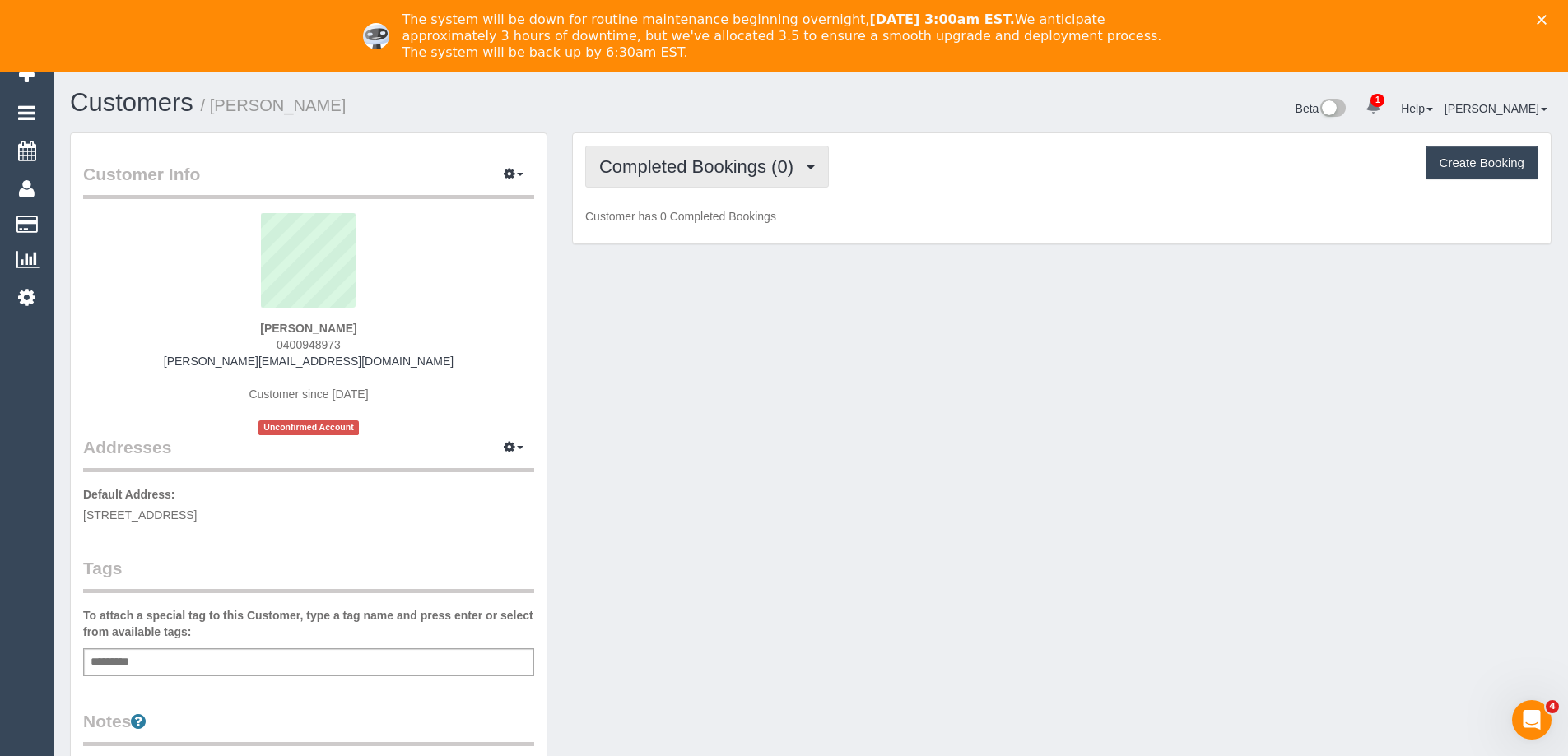
click at [713, 167] on span "Completed Bookings (0)" at bounding box center [701, 166] width 203 height 20
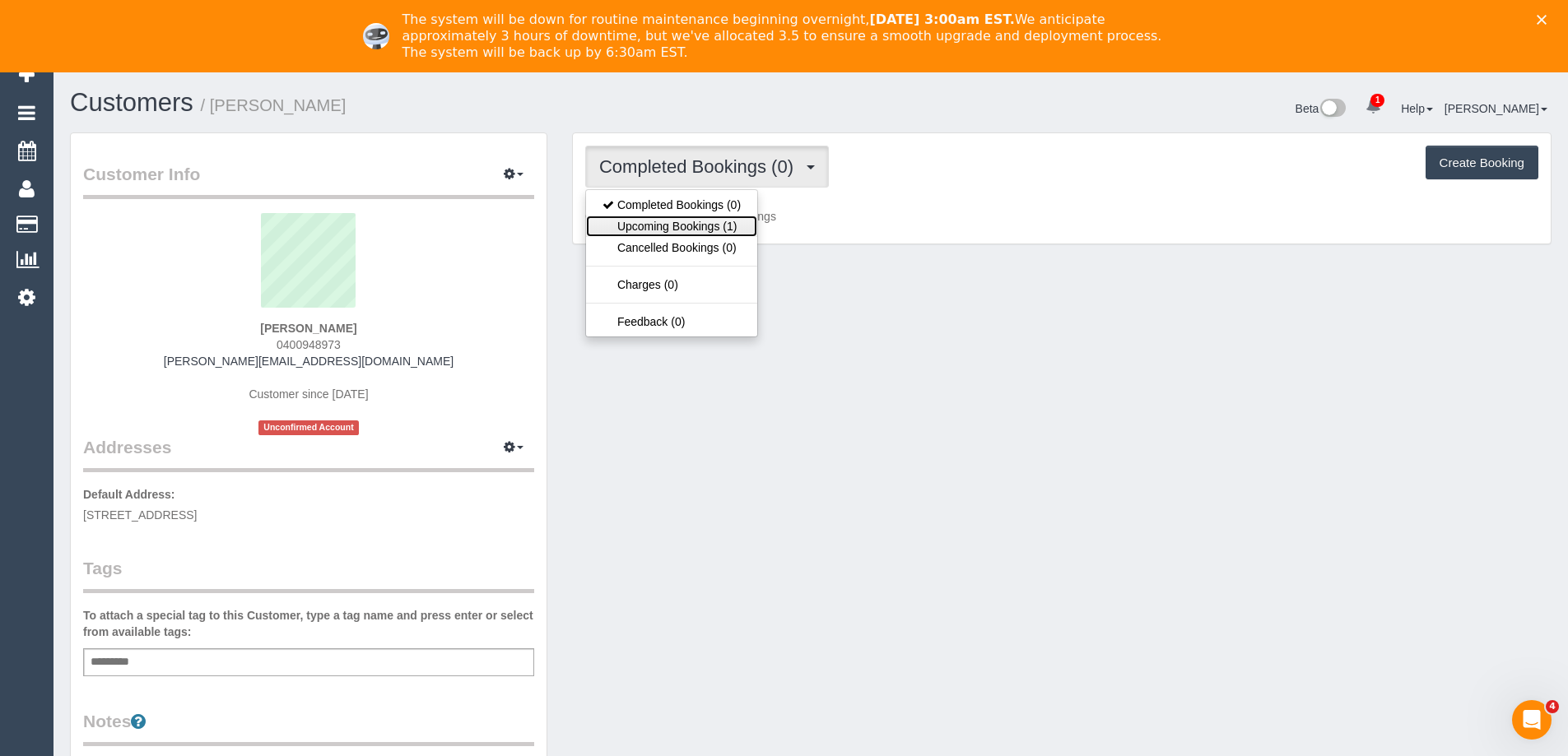
click at [710, 220] on link "Upcoming Bookings (1)" at bounding box center [672, 226] width 171 height 21
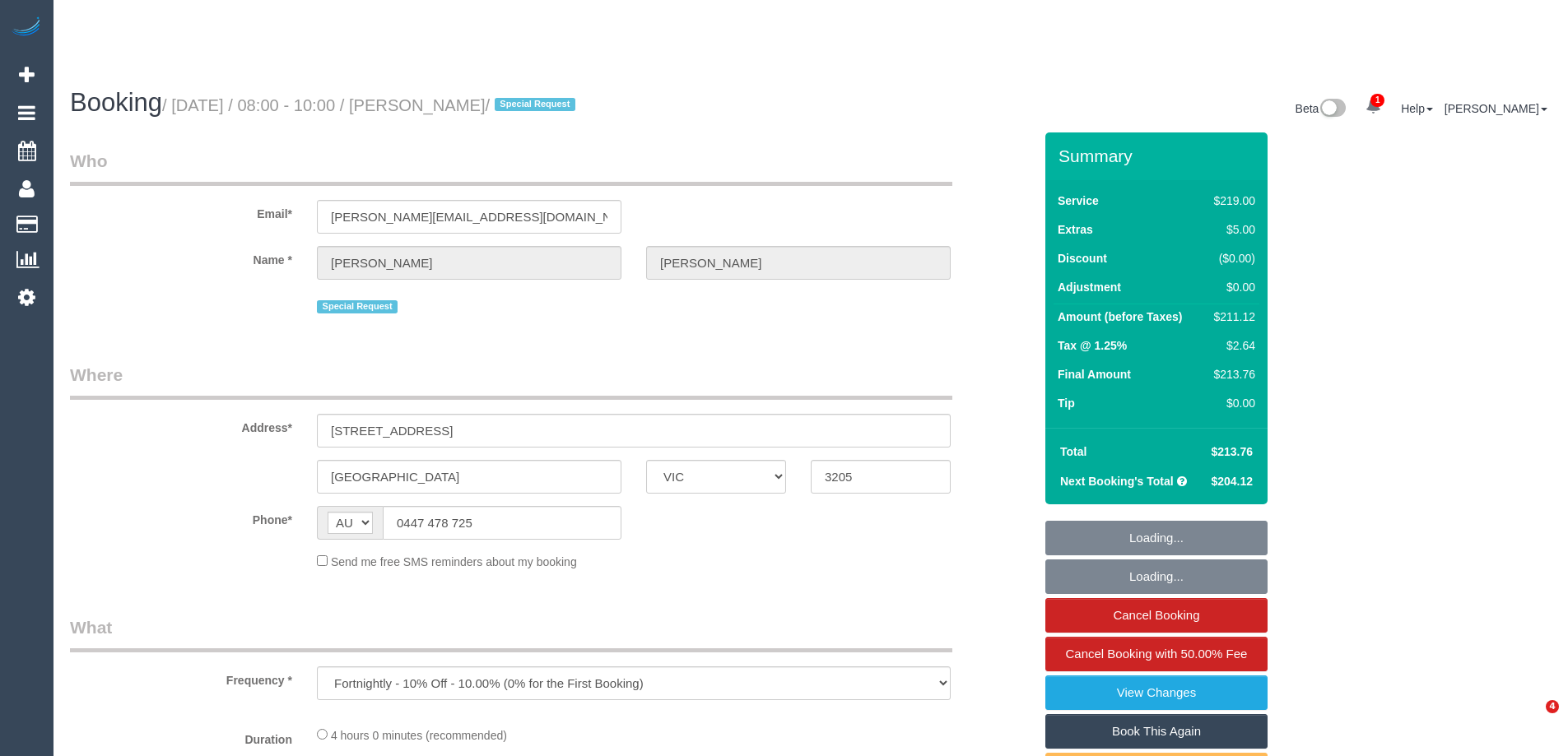
select select "VIC"
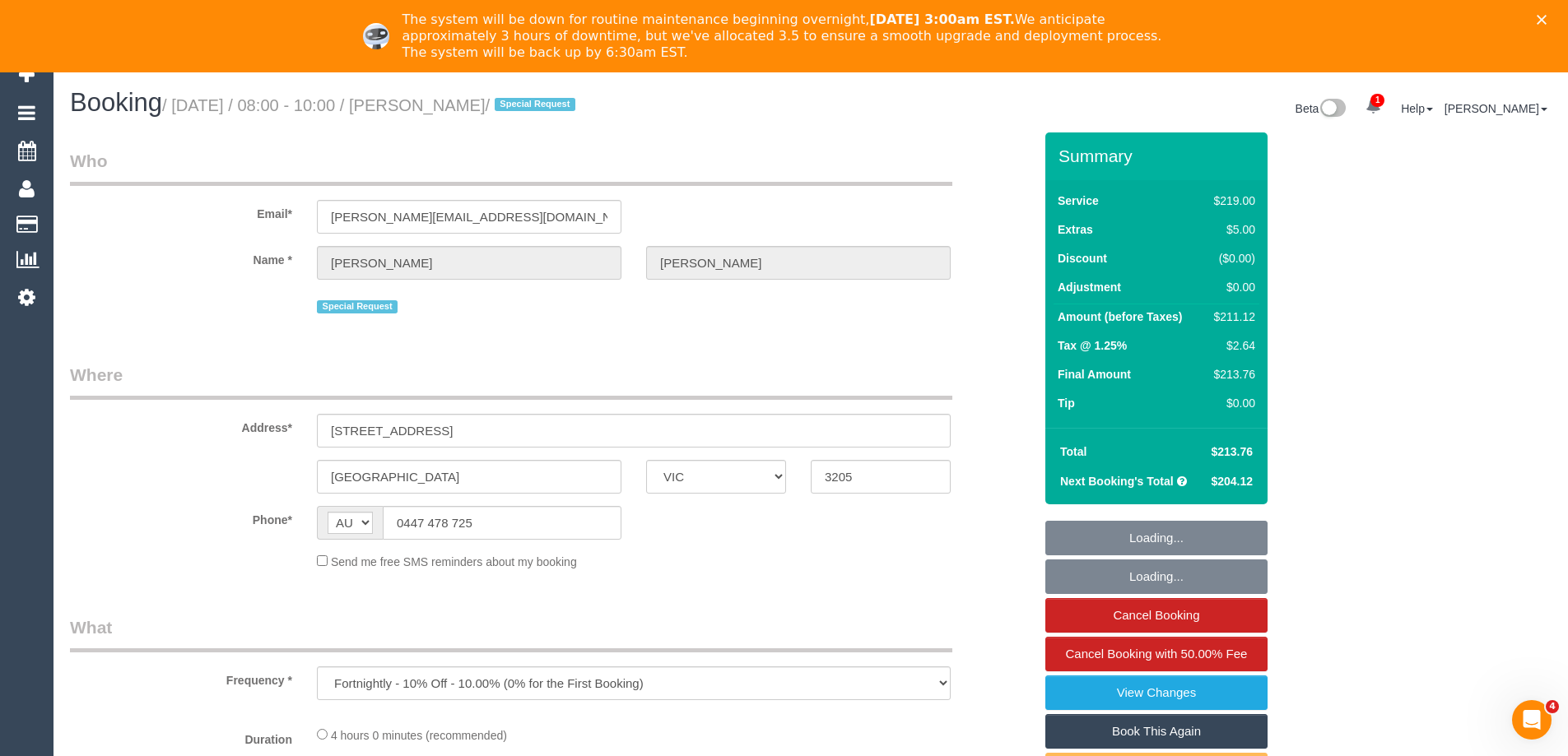
select select "number:29"
select select "number:14"
select select "number:20"
select select "number:22"
select select "number:33"
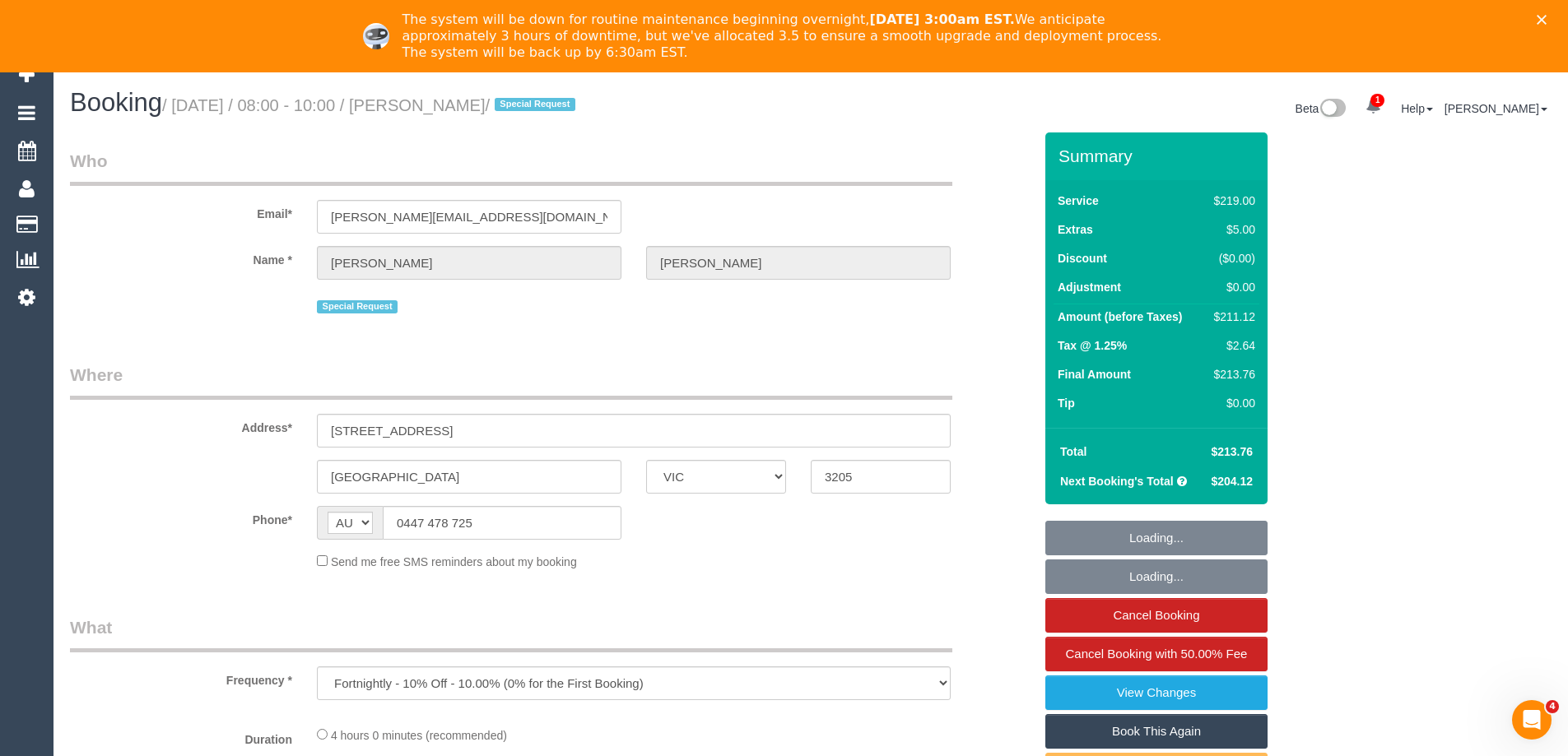
select select "number:13"
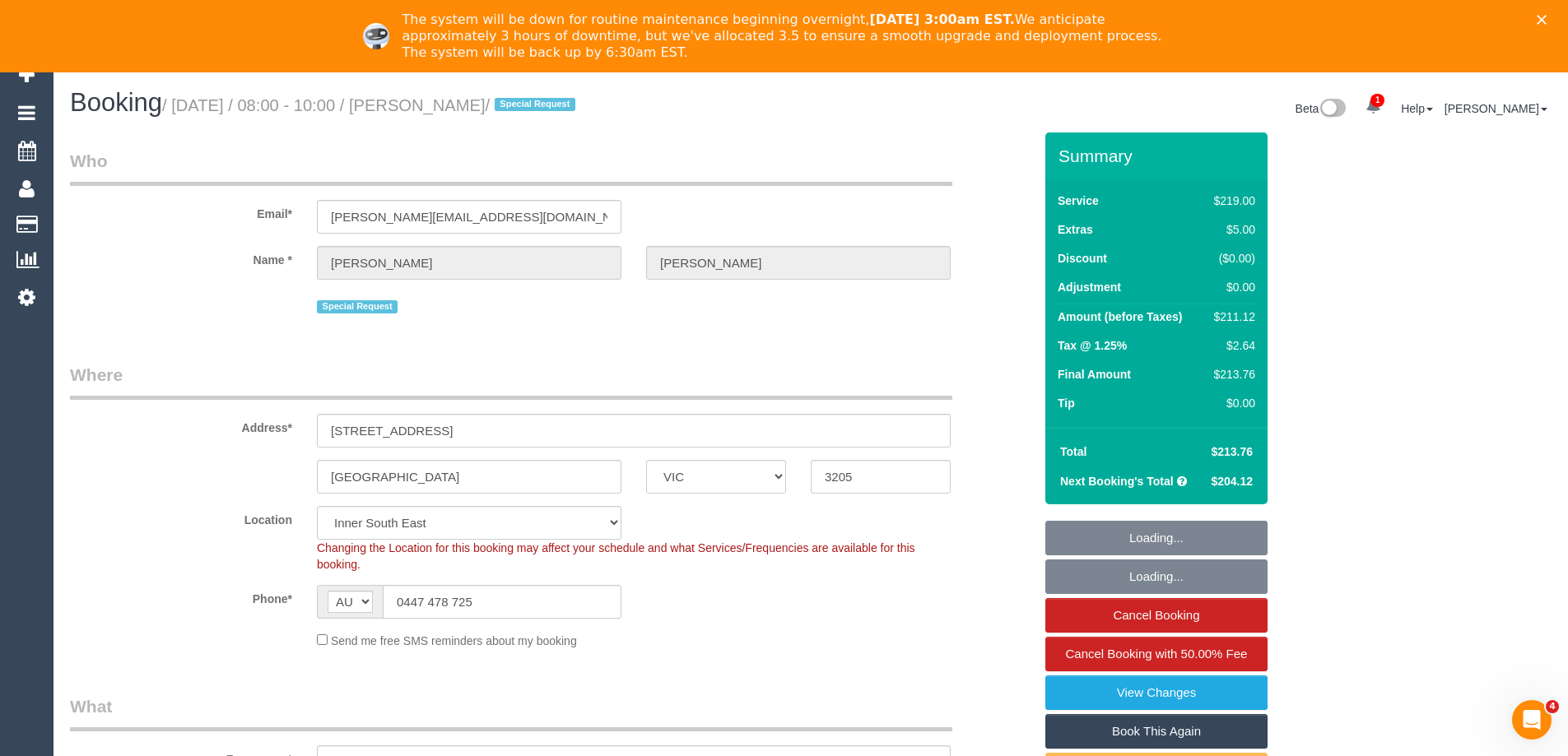
select select "object:720"
select select "string:stripe-pm_1Qcfyn2GScqysDRVSogVIlPj"
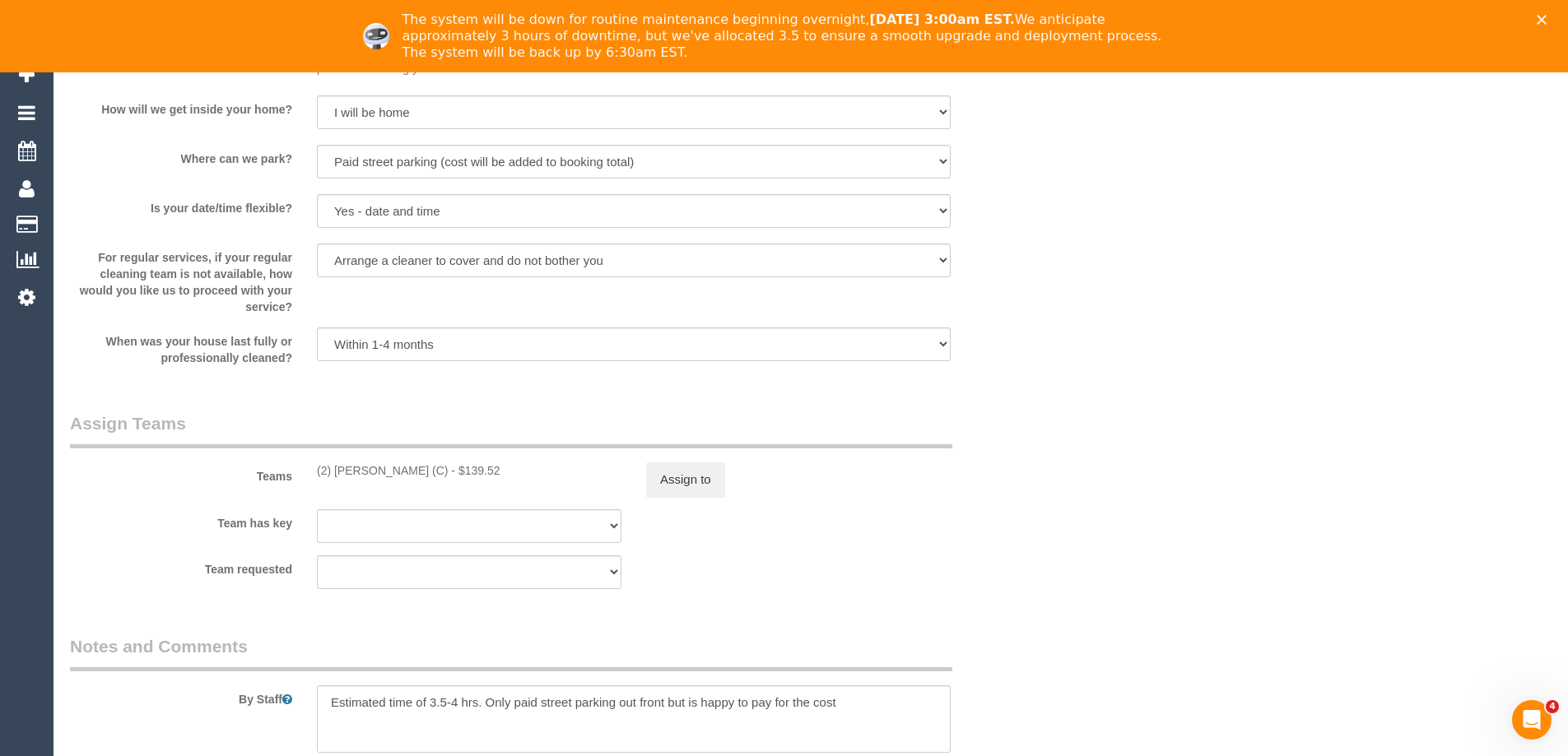
scroll to position [2551, 0]
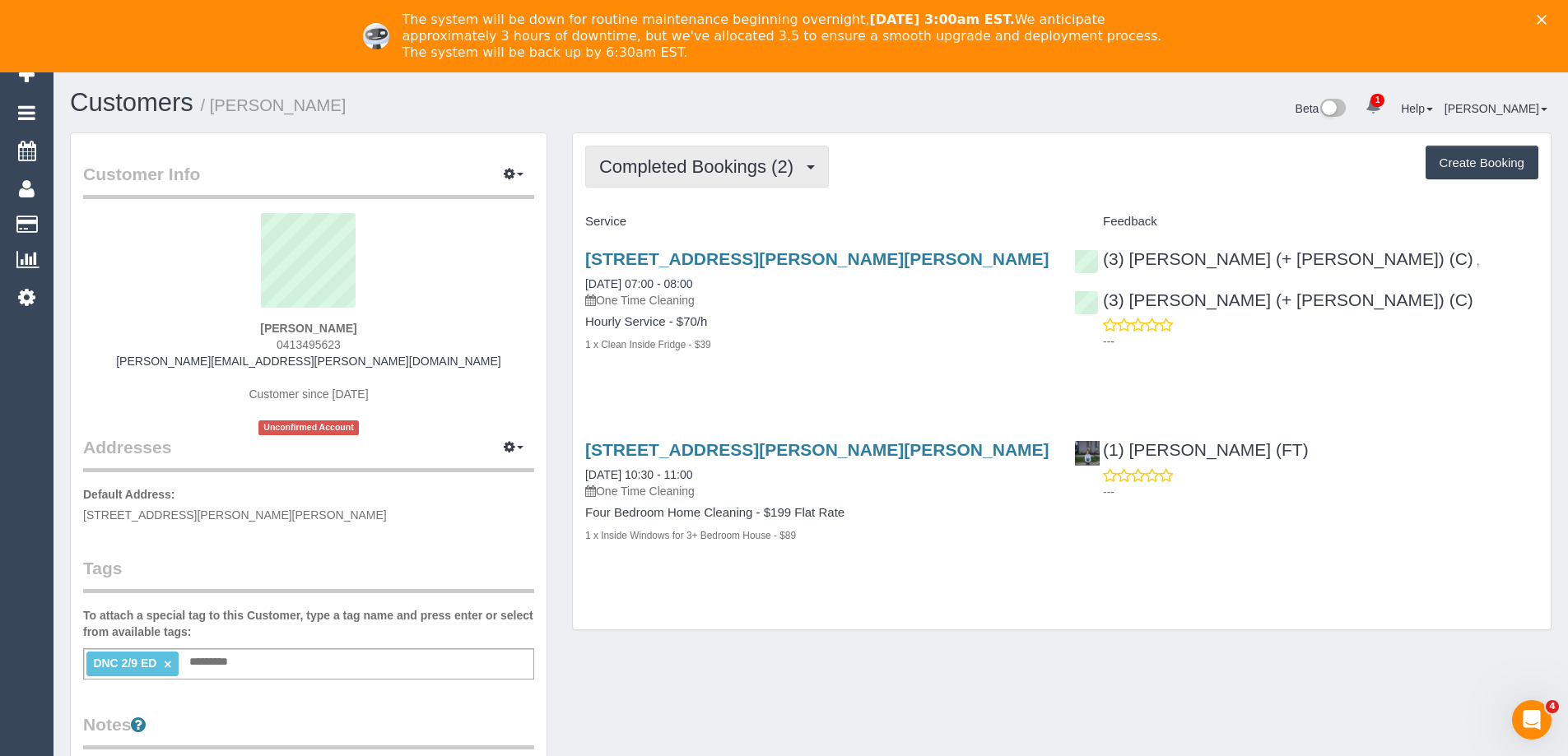
click at [781, 166] on span "Completed Bookings (2)" at bounding box center [701, 166] width 203 height 20
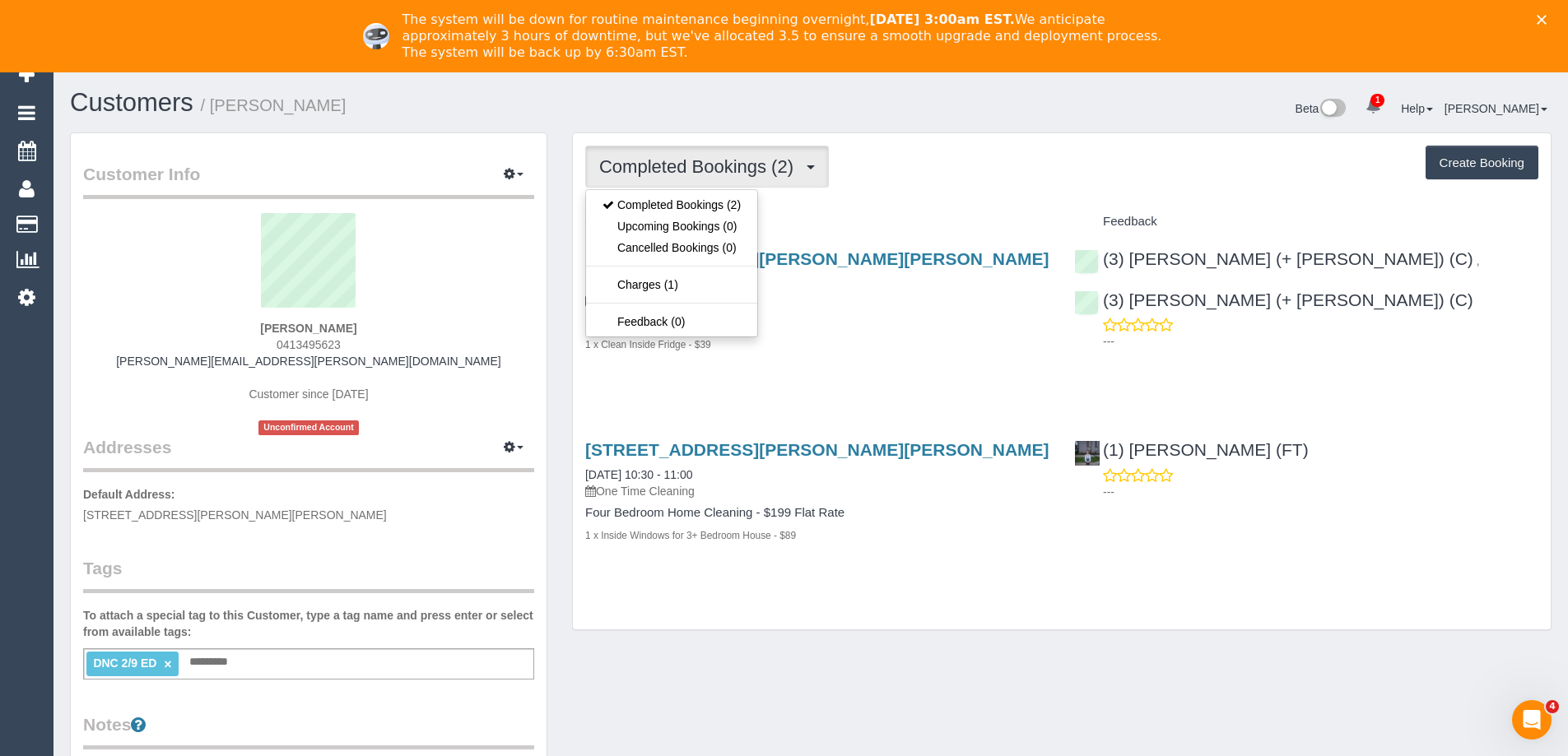
click at [1013, 176] on div "Completed Bookings (2) Completed Bookings (2) Upcoming Bookings (0) Cancelled B…" at bounding box center [1061, 167] width 953 height 42
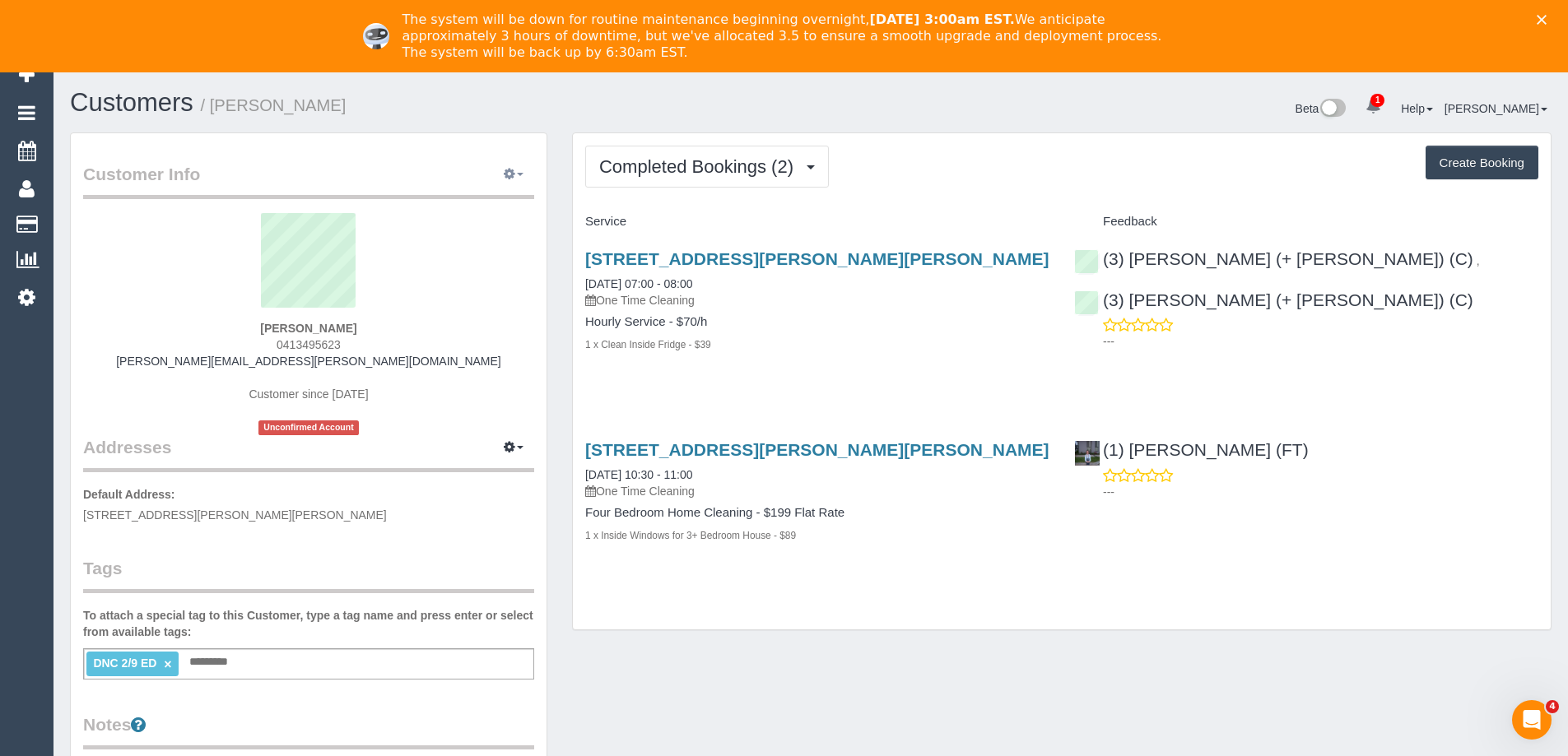
click at [502, 168] on button "button" at bounding box center [513, 174] width 41 height 26
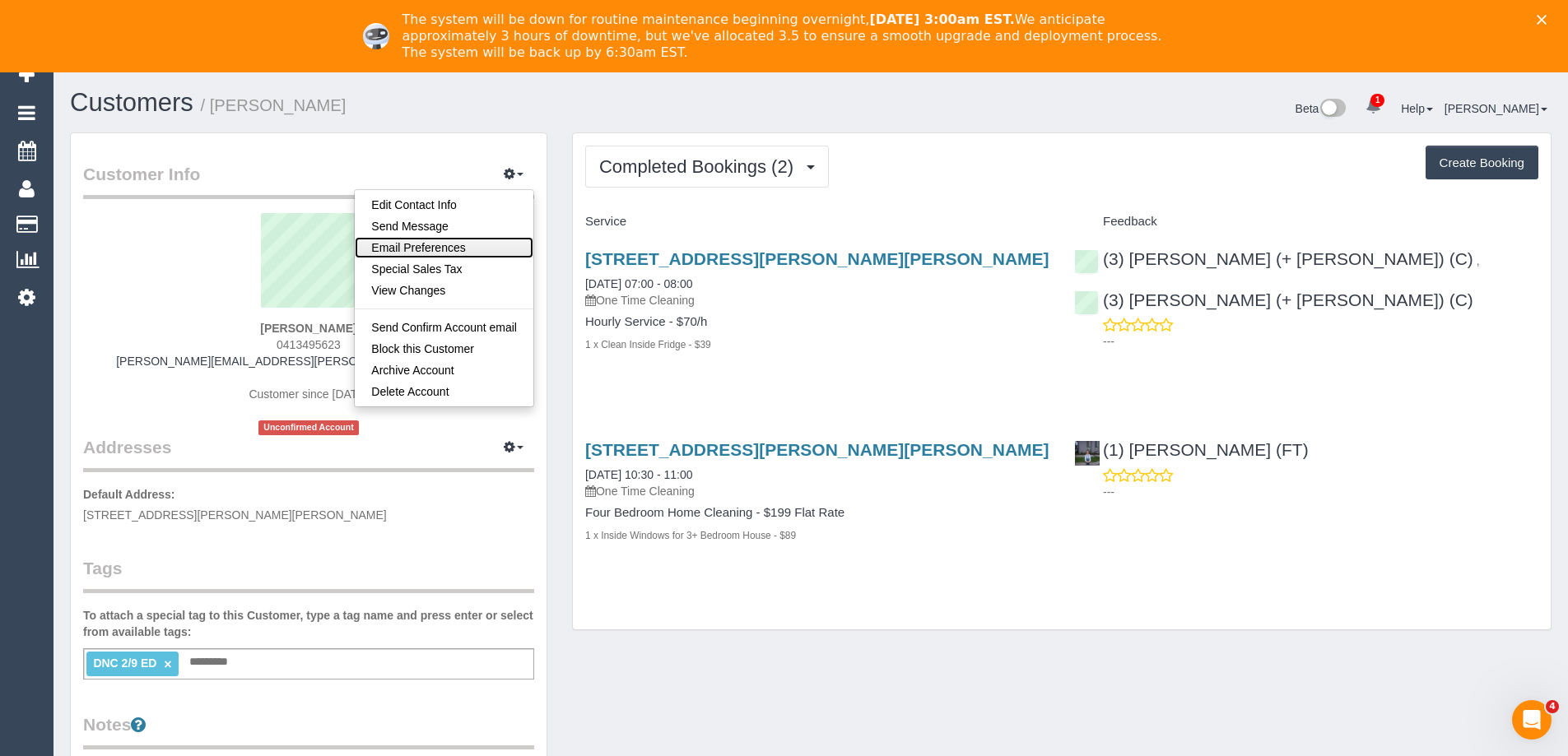
click at [473, 241] on link "Email Preferences" at bounding box center [444, 248] width 179 height 21
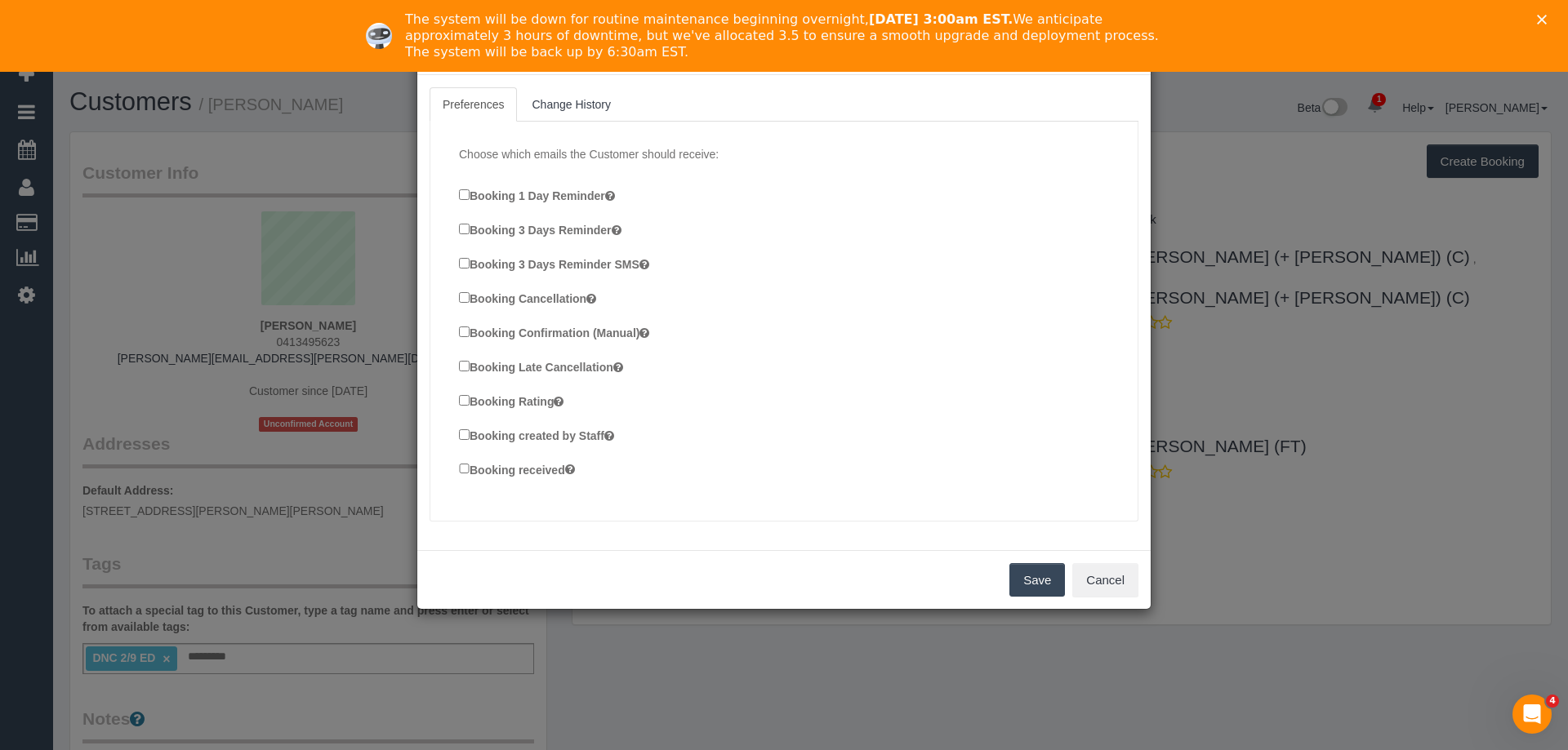
click at [475, 332] on label "Booking Confirmation (Manual)" at bounding box center [554, 332] width 191 height 18
click at [492, 439] on label "Booking created by Staff" at bounding box center [536, 434] width 155 height 18
click at [490, 478] on div "Booking received" at bounding box center [790, 471] width 662 height 22
click at [530, 473] on label "Booking received" at bounding box center [517, 469] width 116 height 18
click at [1056, 587] on button "Save" at bounding box center [1037, 580] width 56 height 34
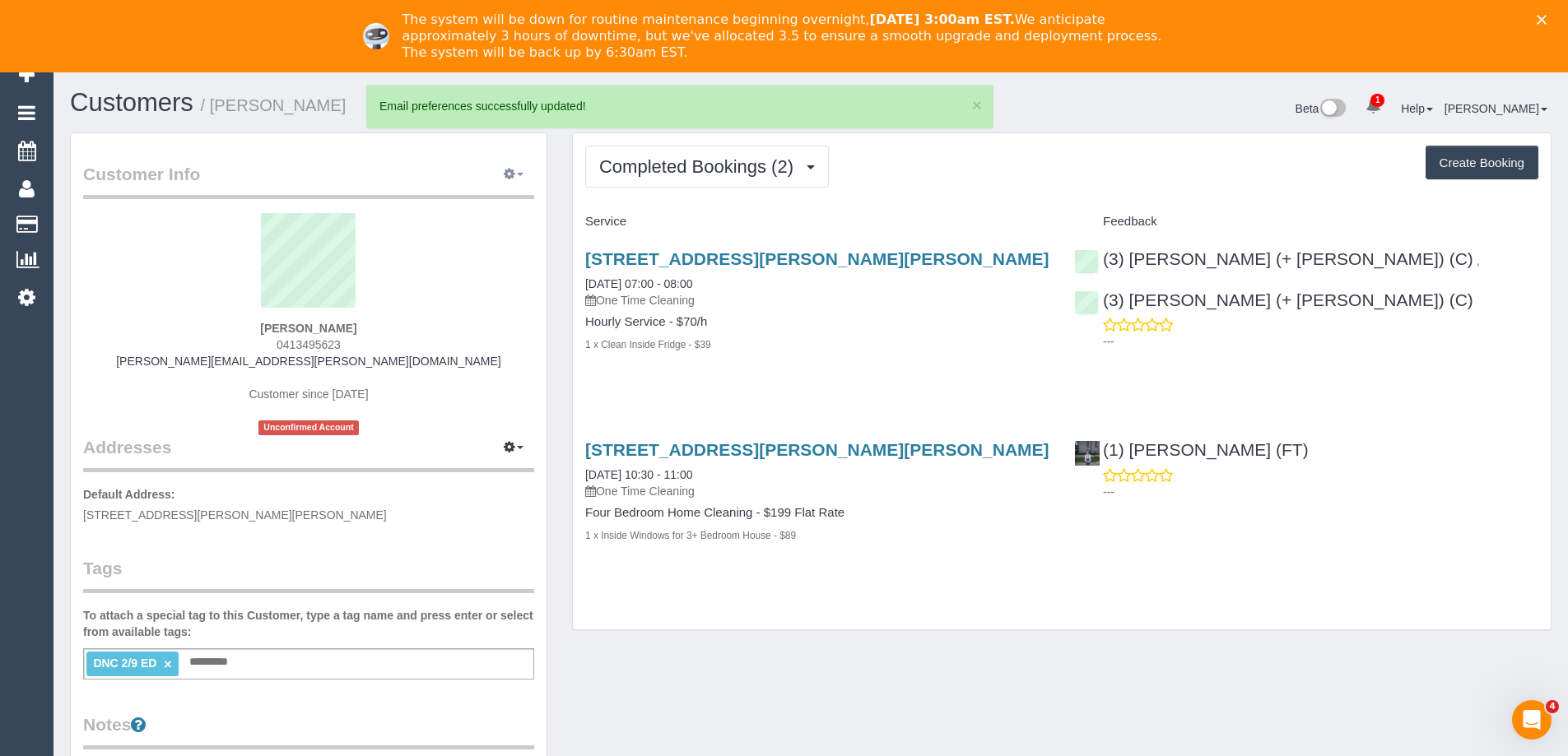
click at [502, 175] on button "button" at bounding box center [513, 174] width 41 height 26
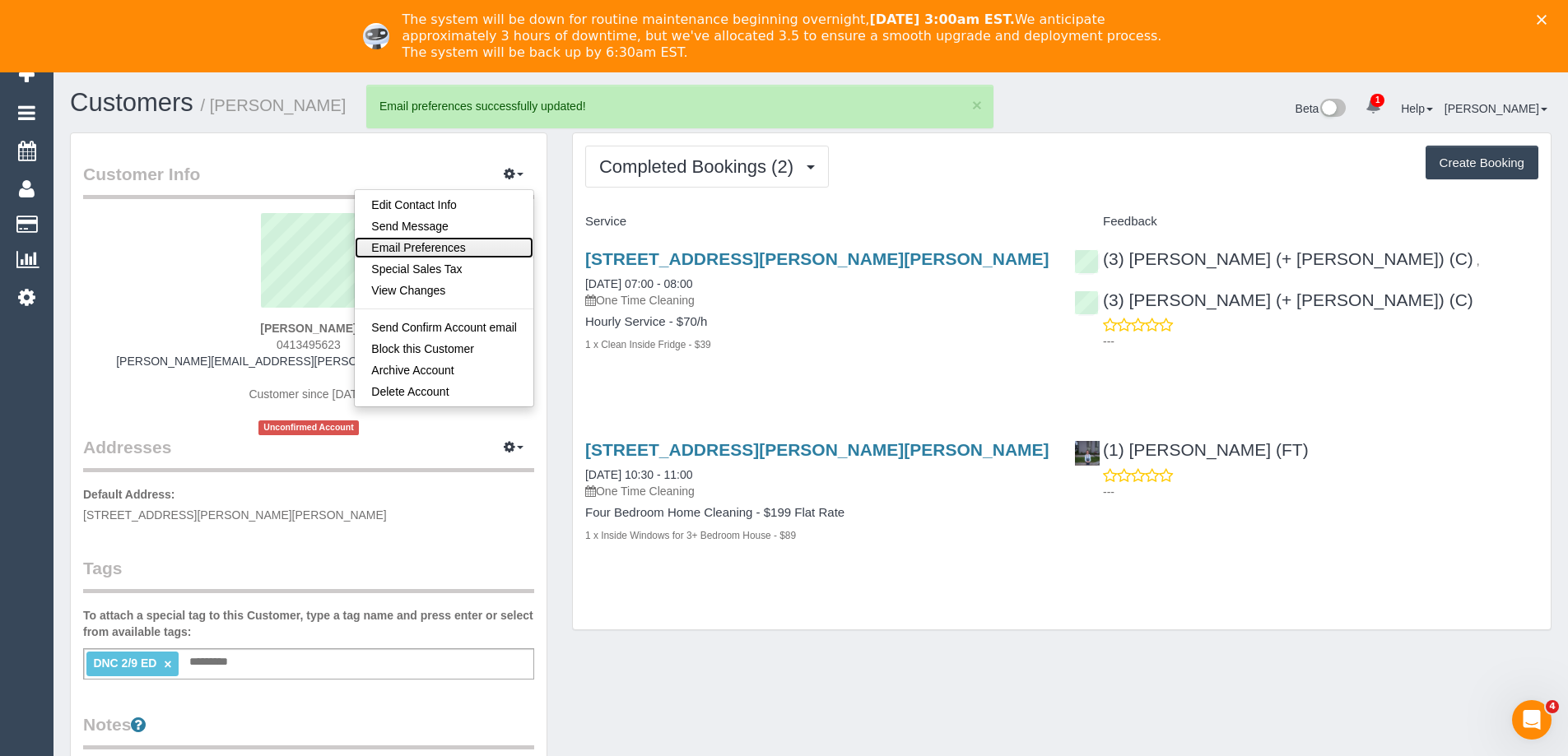
click at [462, 255] on link "Email Preferences" at bounding box center [444, 248] width 179 height 21
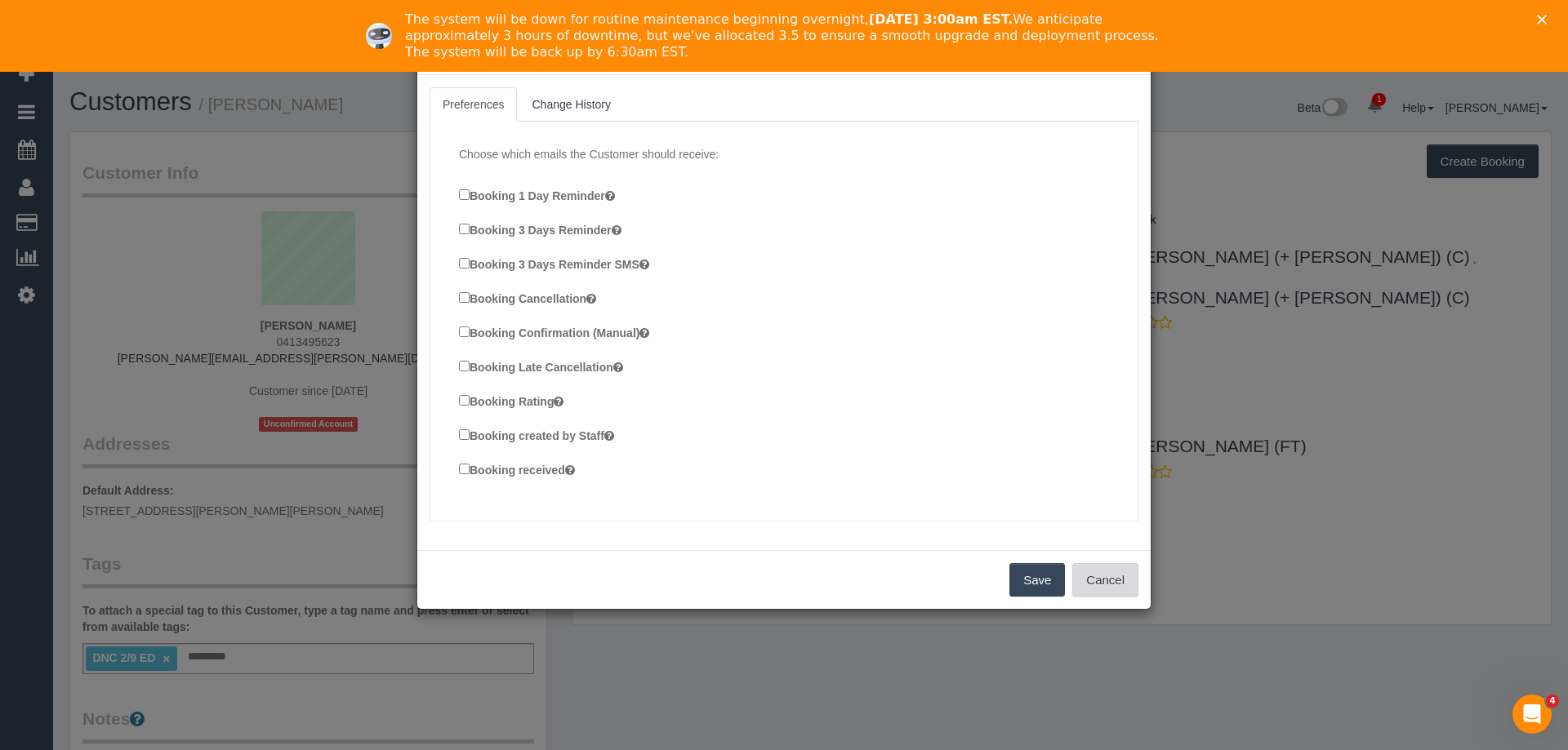
click at [1104, 571] on button "Cancel" at bounding box center [1105, 580] width 66 height 34
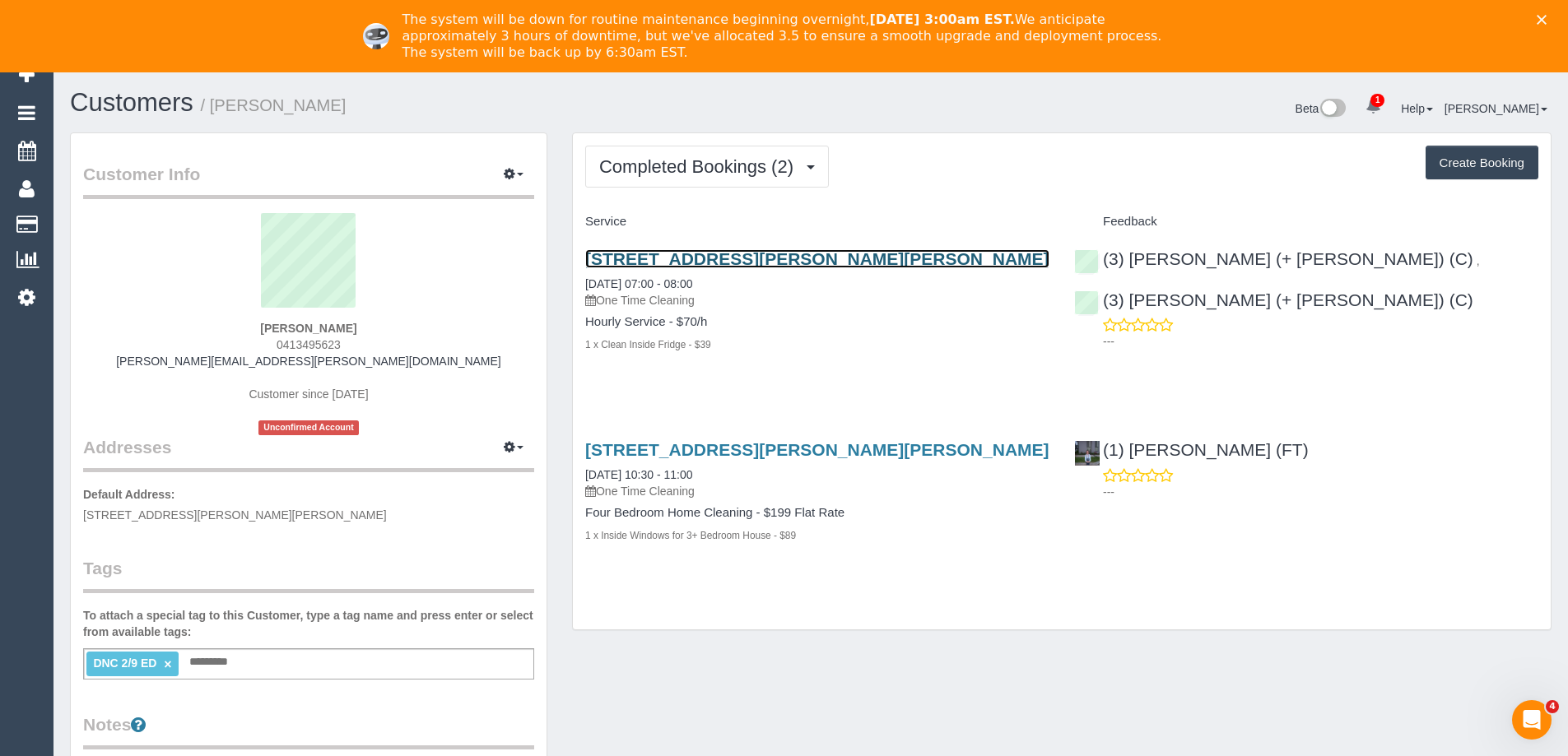
click at [811, 256] on link "1 Beryl Ct, Narre Warren, VIC 3805" at bounding box center [817, 258] width 464 height 19
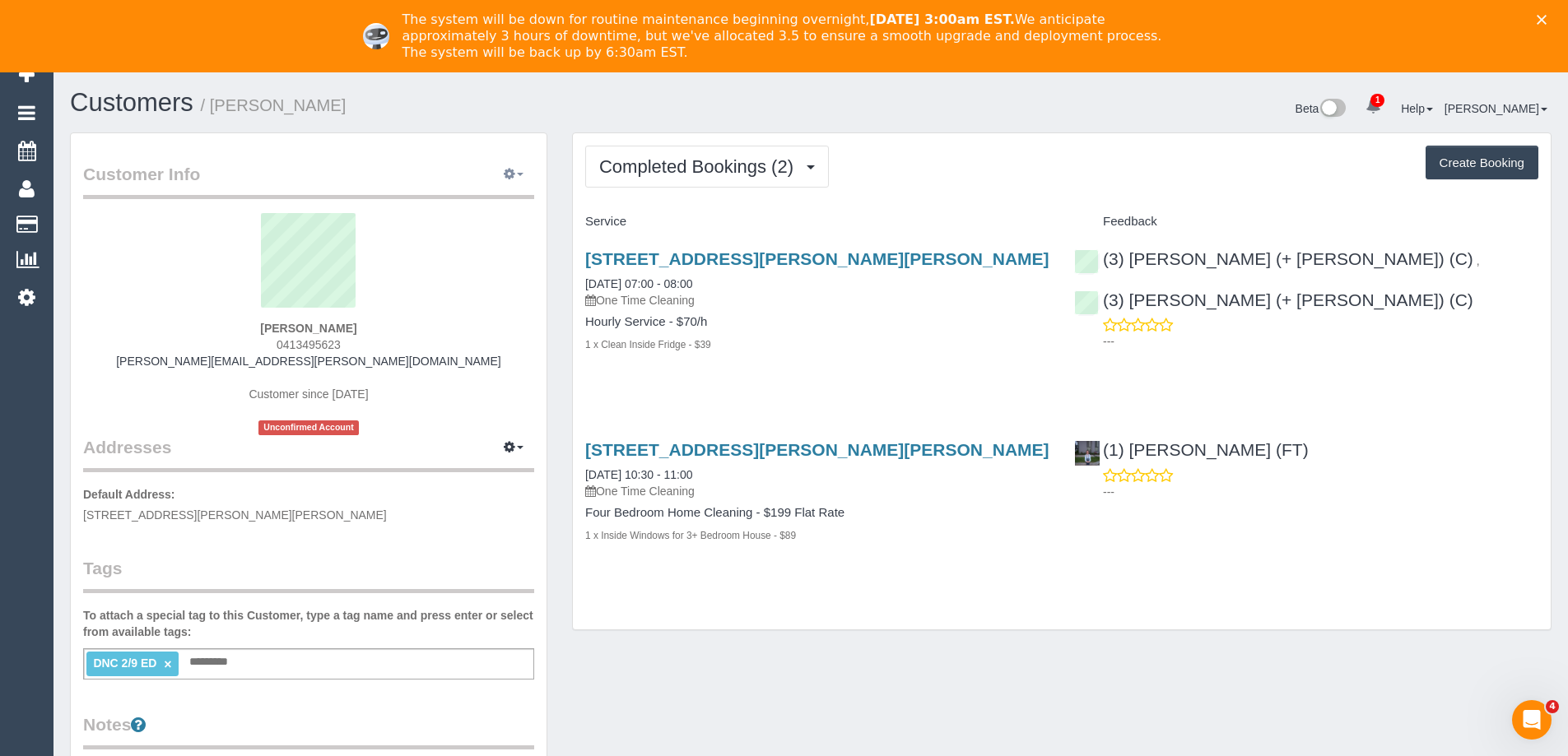
click at [515, 171] on icon "button" at bounding box center [509, 173] width 11 height 10
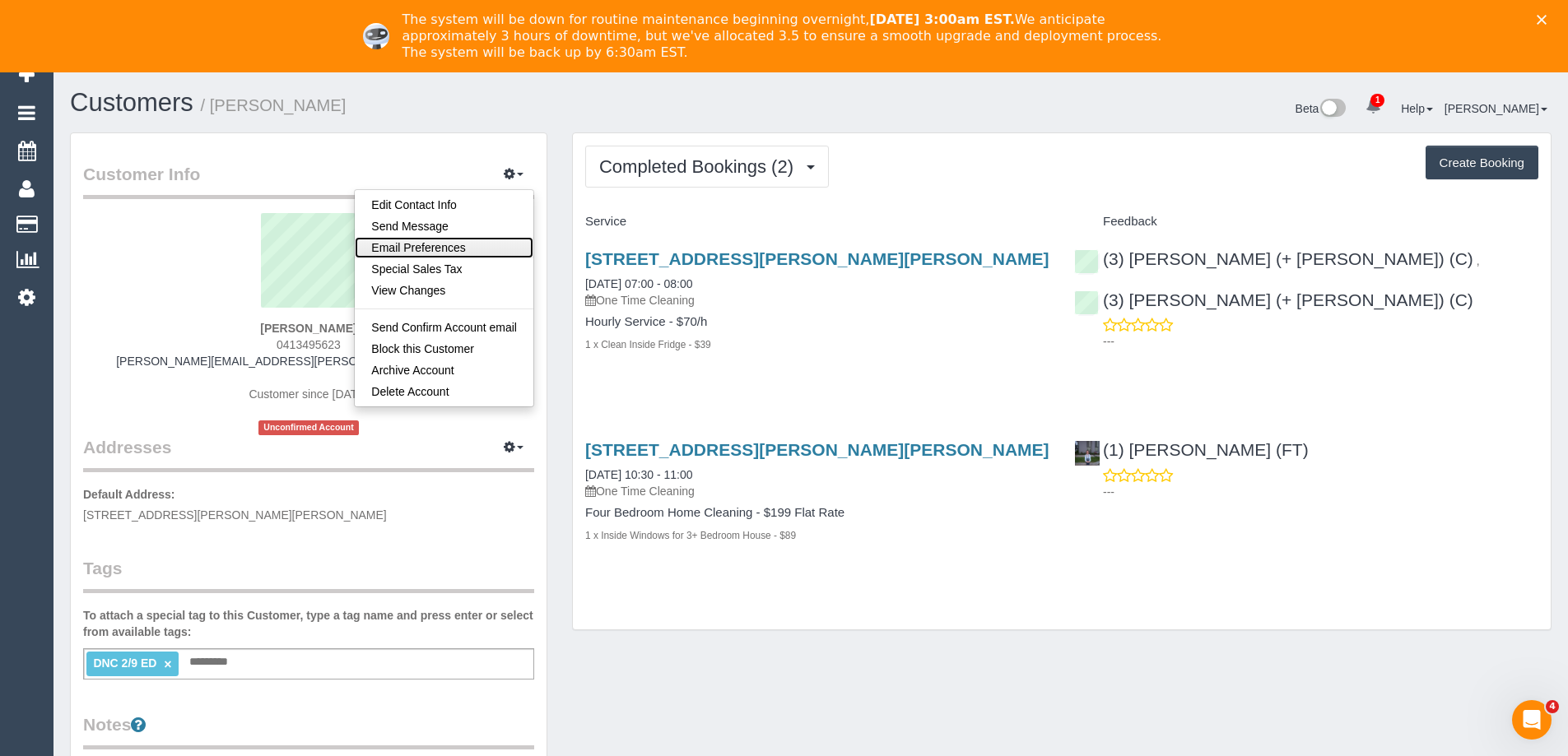
click at [472, 238] on link "Email Preferences" at bounding box center [444, 248] width 179 height 21
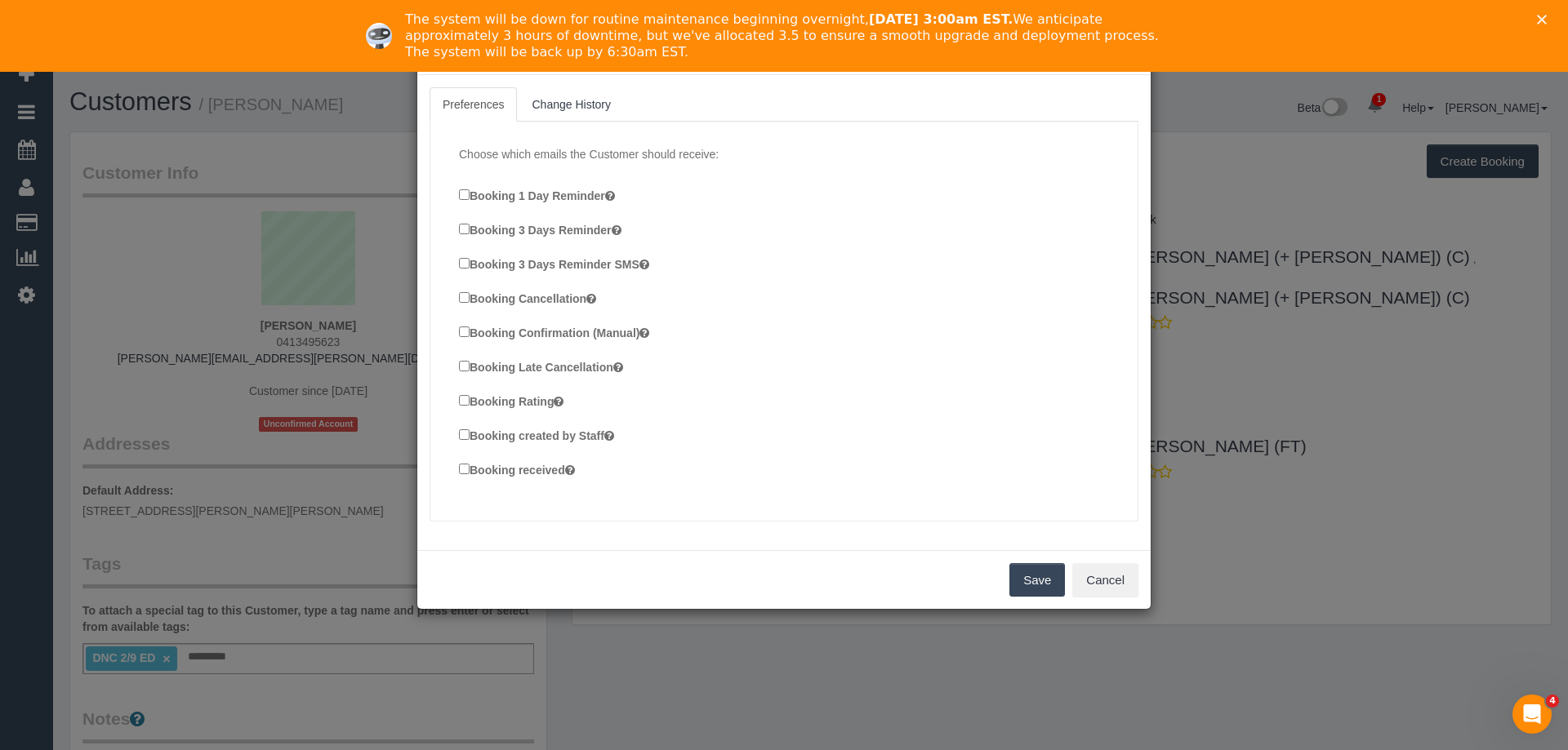
click at [517, 330] on label "Booking Confirmation (Manual)" at bounding box center [554, 332] width 191 height 18
click at [522, 436] on label "Booking created by Staff" at bounding box center [536, 434] width 155 height 18
click at [513, 467] on label "Booking received" at bounding box center [517, 469] width 116 height 18
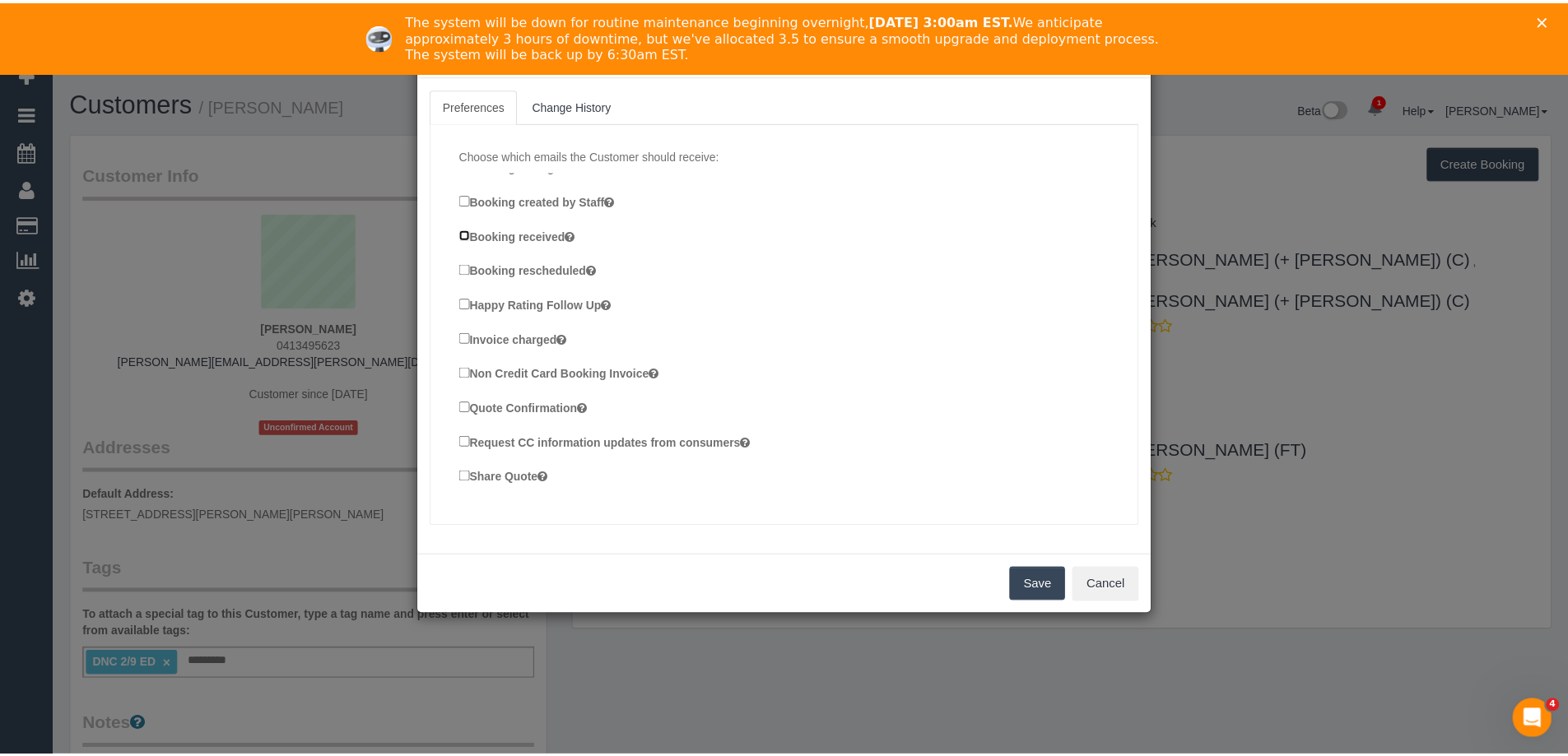
scroll to position [247, 0]
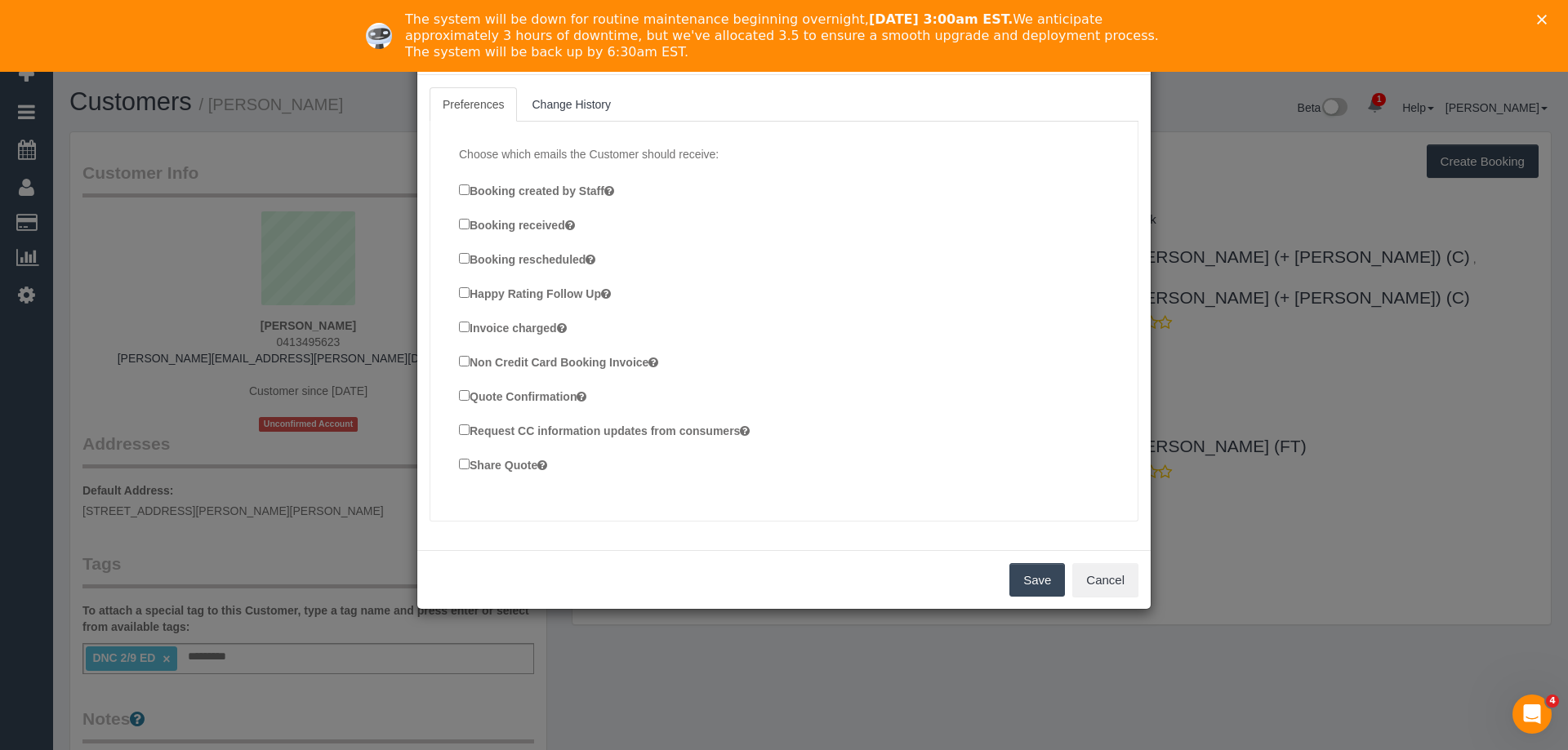
click at [1031, 574] on button "Save" at bounding box center [1037, 580] width 56 height 34
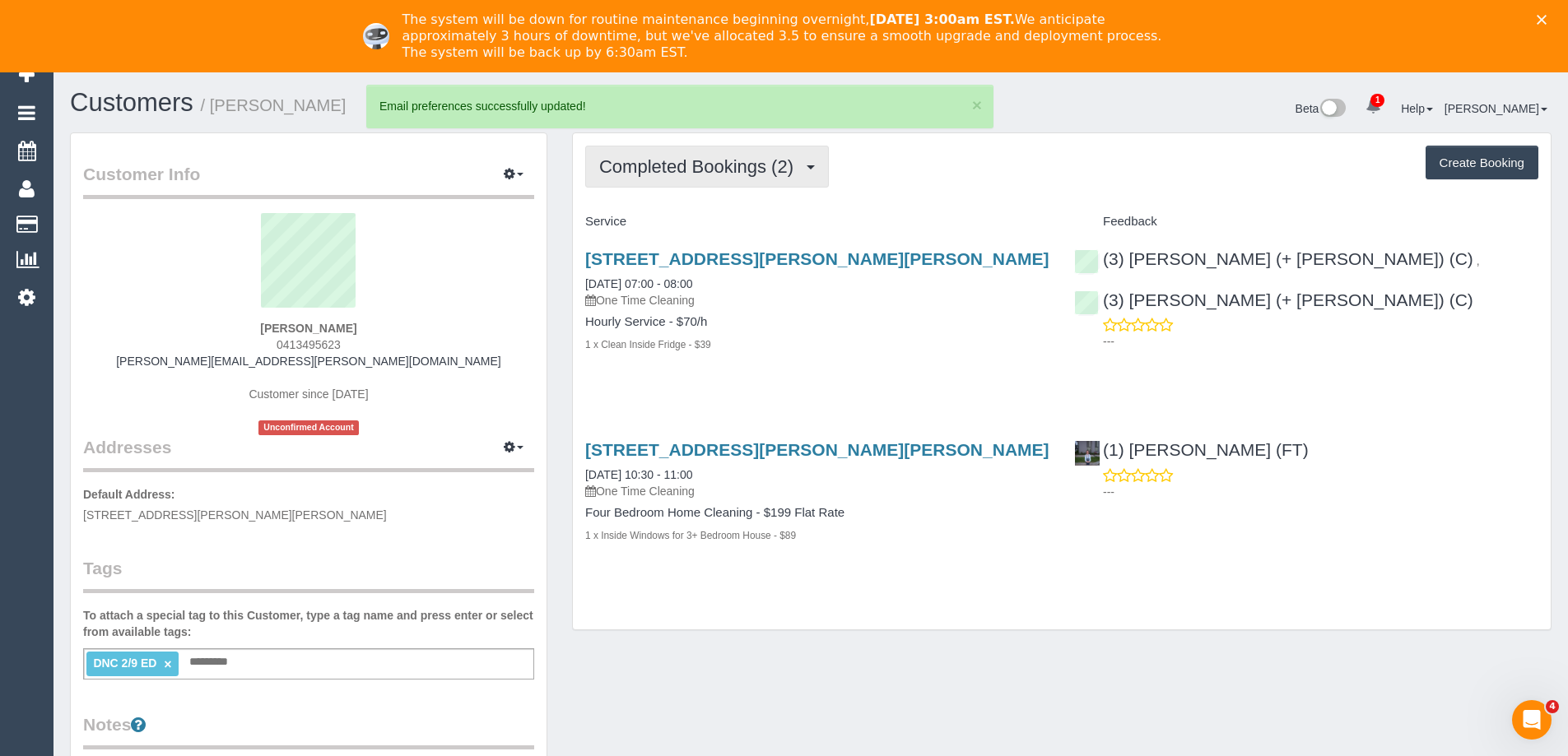
click at [729, 157] on span "Completed Bookings (2)" at bounding box center [701, 166] width 203 height 20
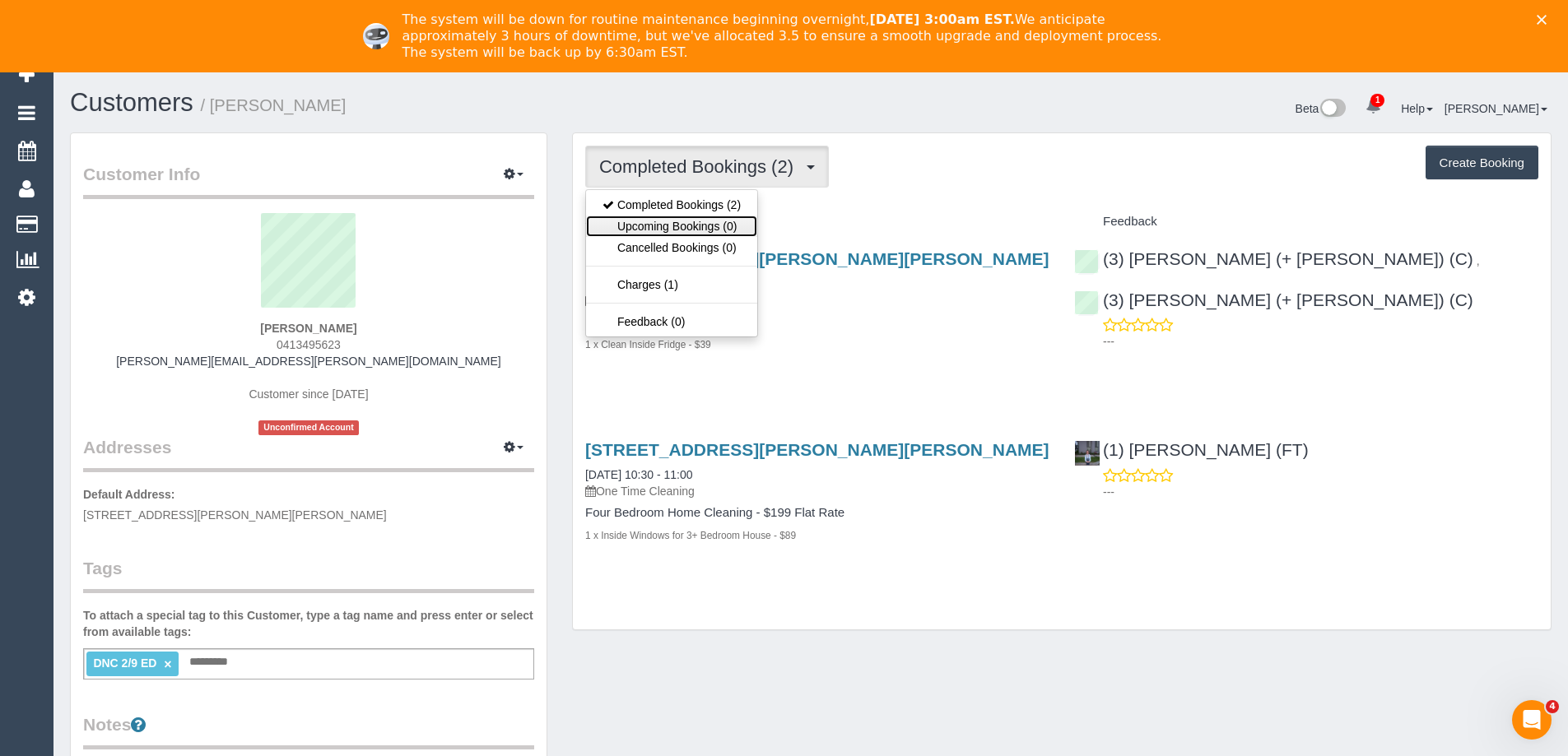
click at [717, 222] on link "Upcoming Bookings (0)" at bounding box center [672, 226] width 171 height 21
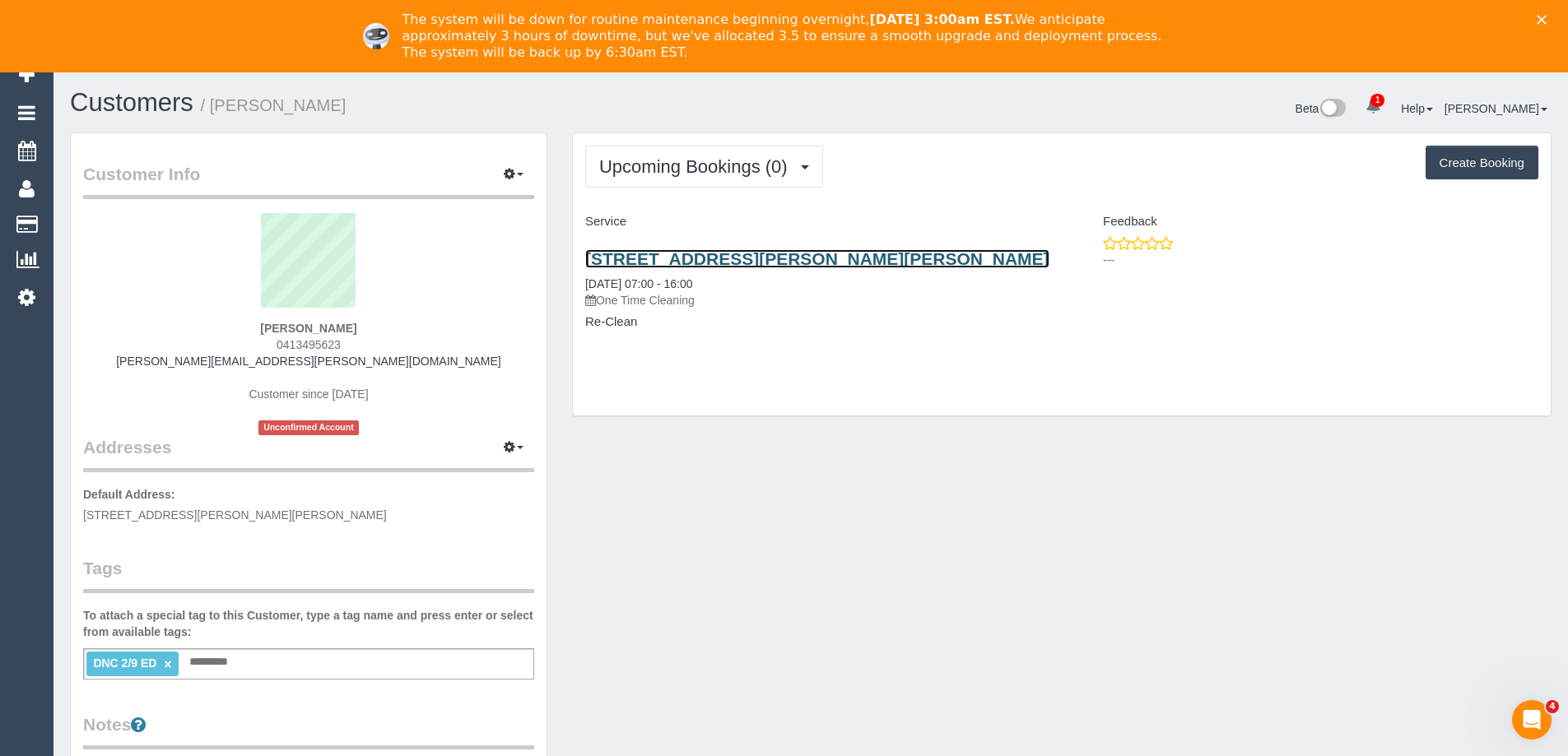
click at [717, 256] on link "1 Beryl Ct, Narre Warren, VIC 3805" at bounding box center [817, 258] width 464 height 19
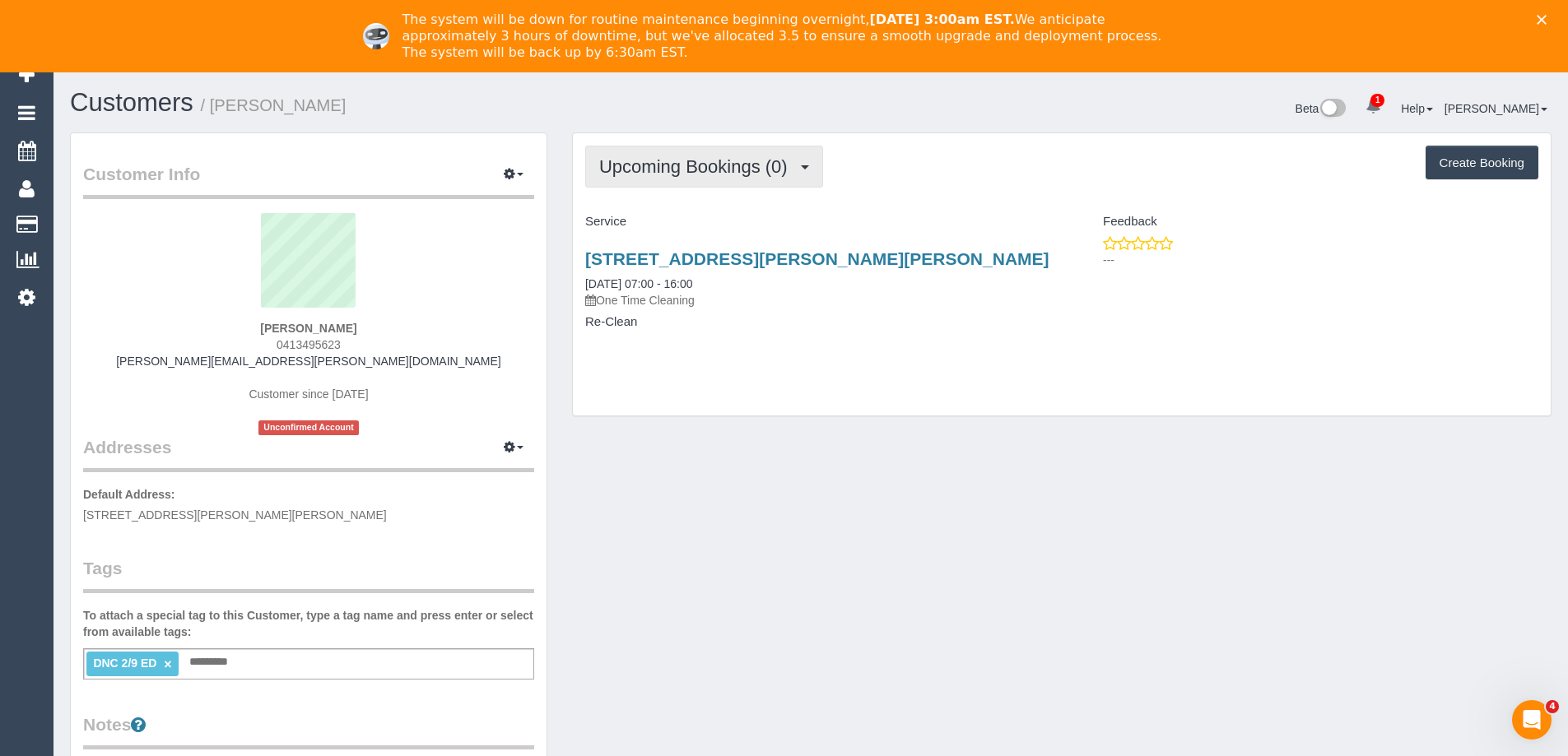
click at [756, 165] on span "Upcoming Bookings (0)" at bounding box center [697, 166] width 197 height 20
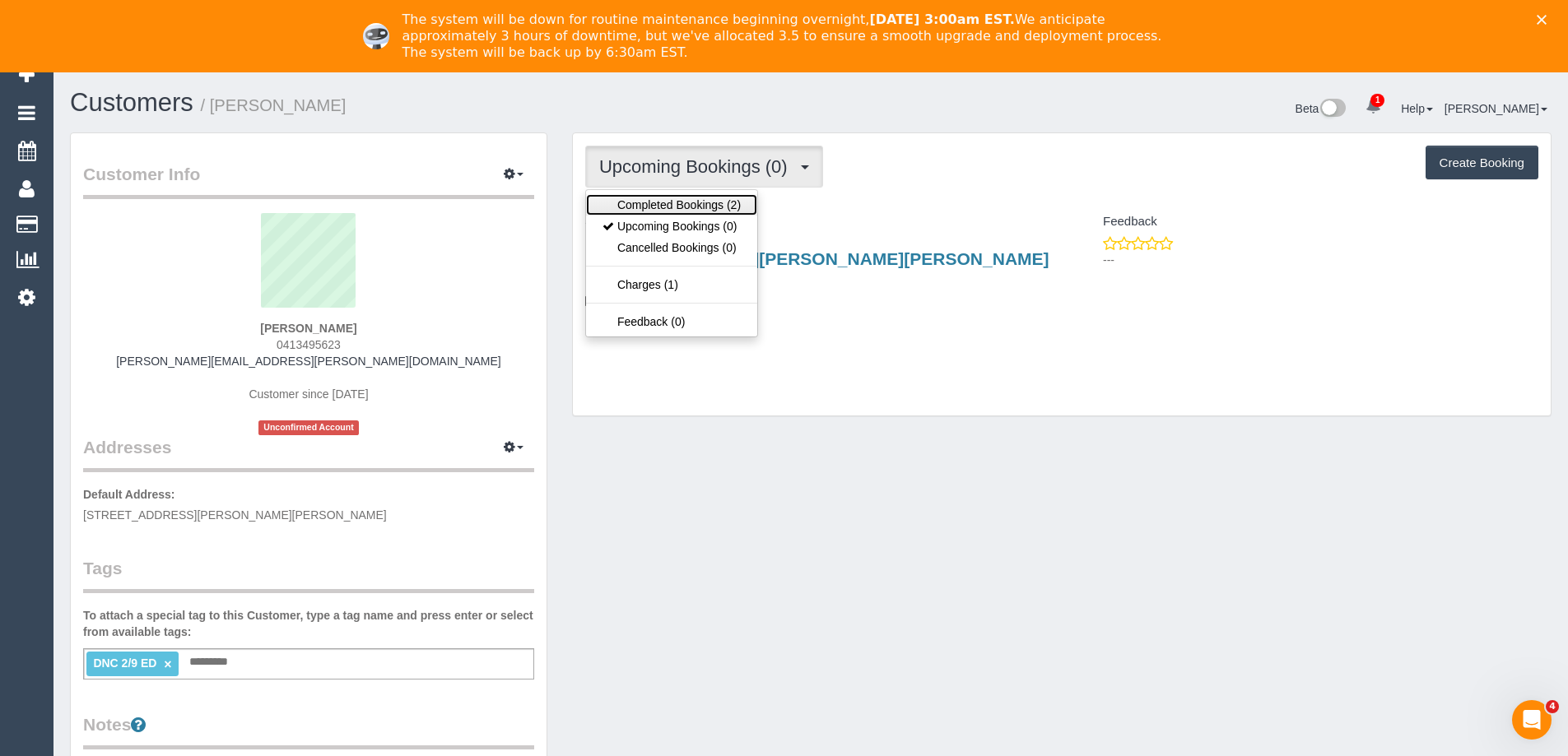
click at [728, 205] on link "Completed Bookings (2)" at bounding box center [672, 204] width 171 height 21
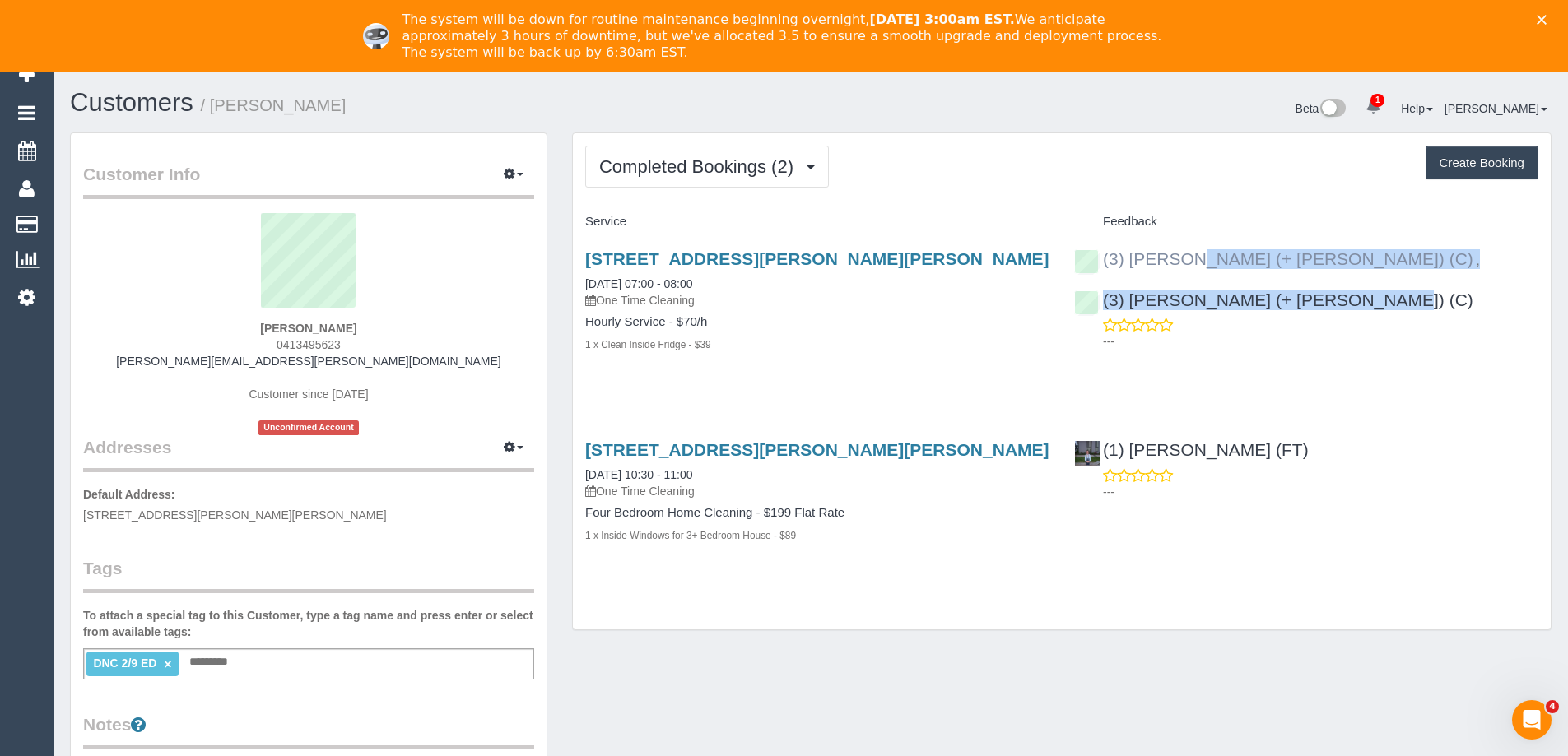
copy div "(3) Jay (+ Smruti) (C) , (3) Smruti (+ Jay) (C)"
drag, startPoint x: 1488, startPoint y: 263, endPoint x: 1104, endPoint y: 261, distance: 384.0
click at [1104, 261] on div "(3) Jay (+ Smruti) (C) , (3) Smruti (+ Jay) (C) ---" at bounding box center [1306, 296] width 489 height 122
click at [762, 164] on span "Completed Bookings (2)" at bounding box center [701, 166] width 203 height 20
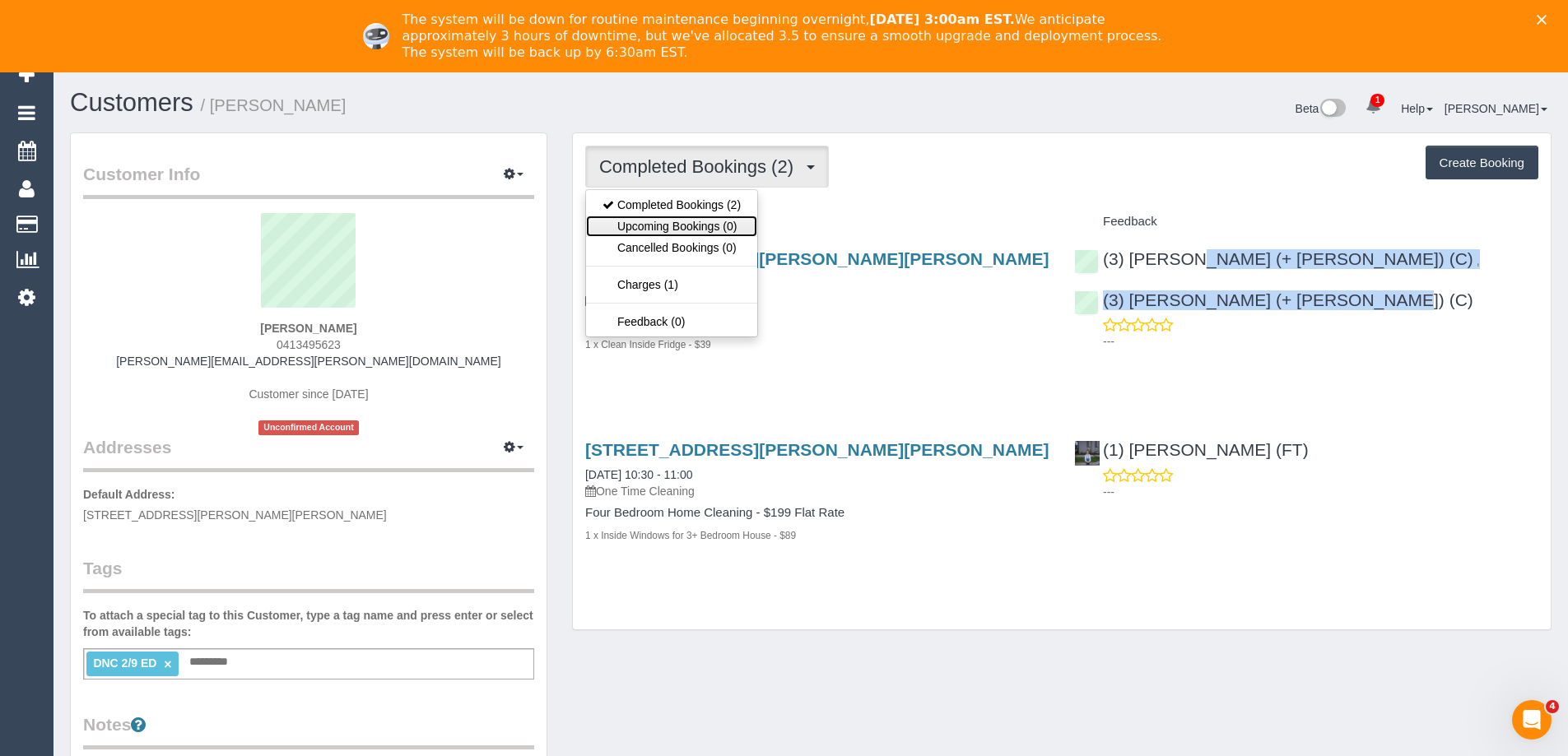
click at [736, 219] on link "Upcoming Bookings (0)" at bounding box center [672, 226] width 171 height 21
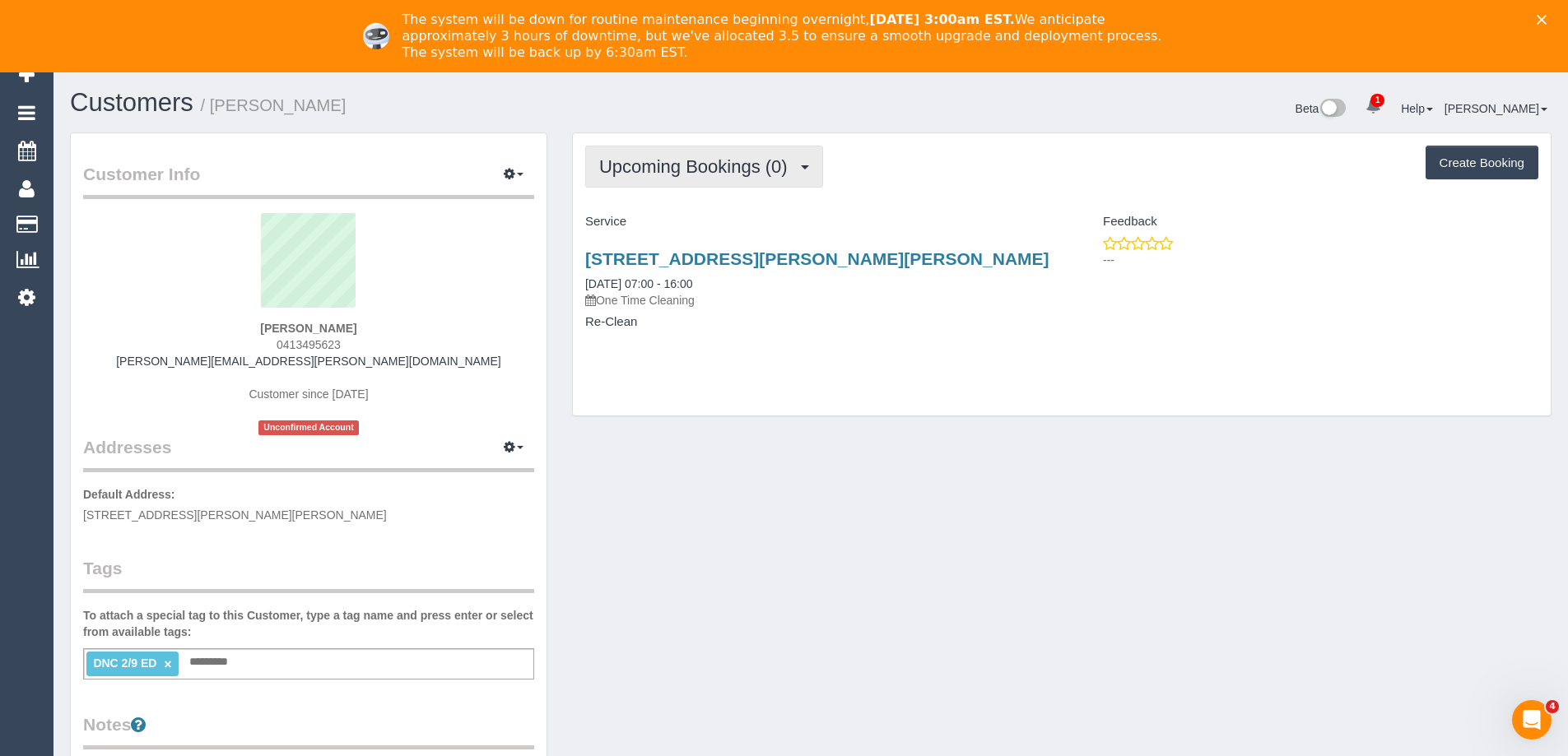
click at [724, 161] on span "Upcoming Bookings (0)" at bounding box center [697, 166] width 197 height 20
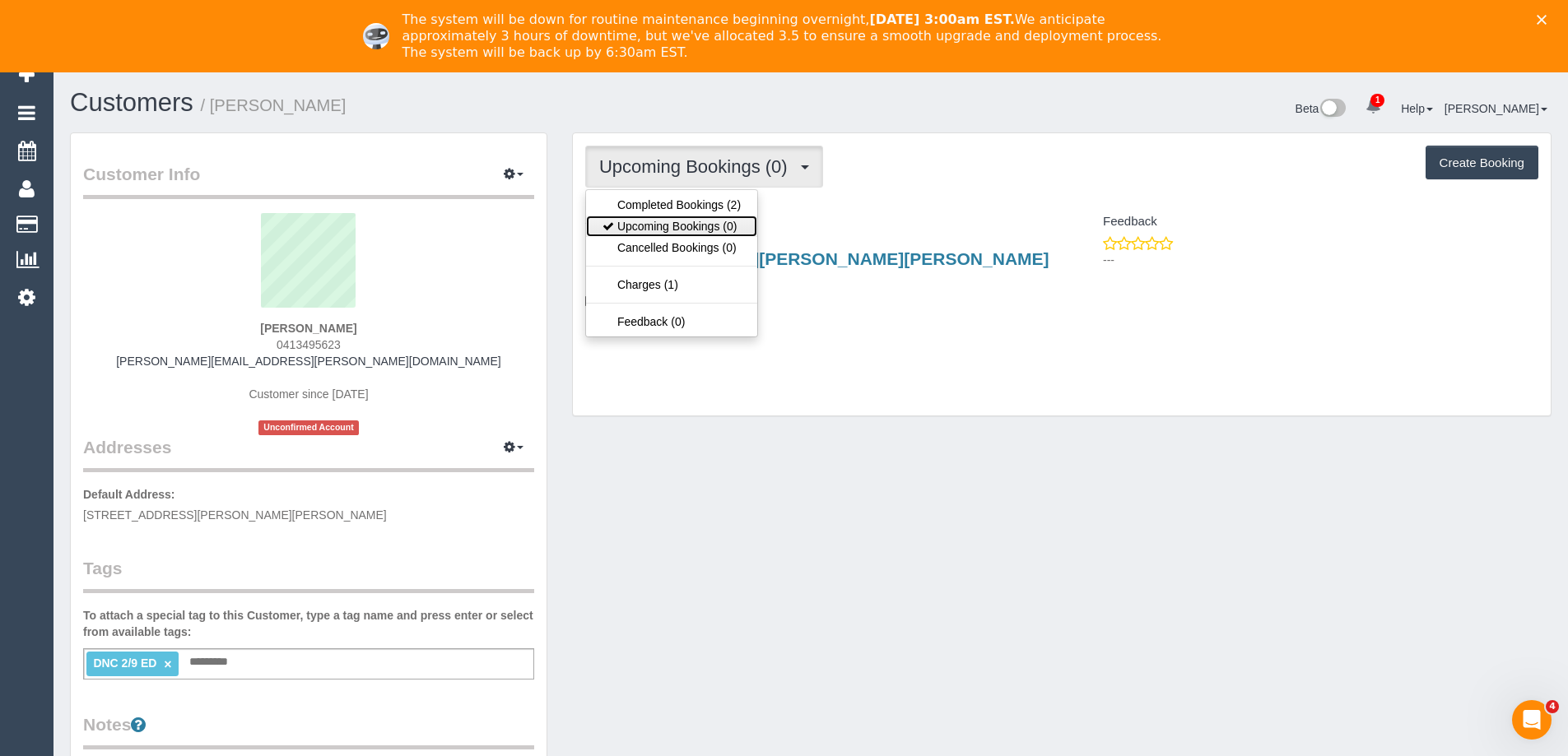
click at [708, 218] on link "Upcoming Bookings (0)" at bounding box center [672, 226] width 171 height 21
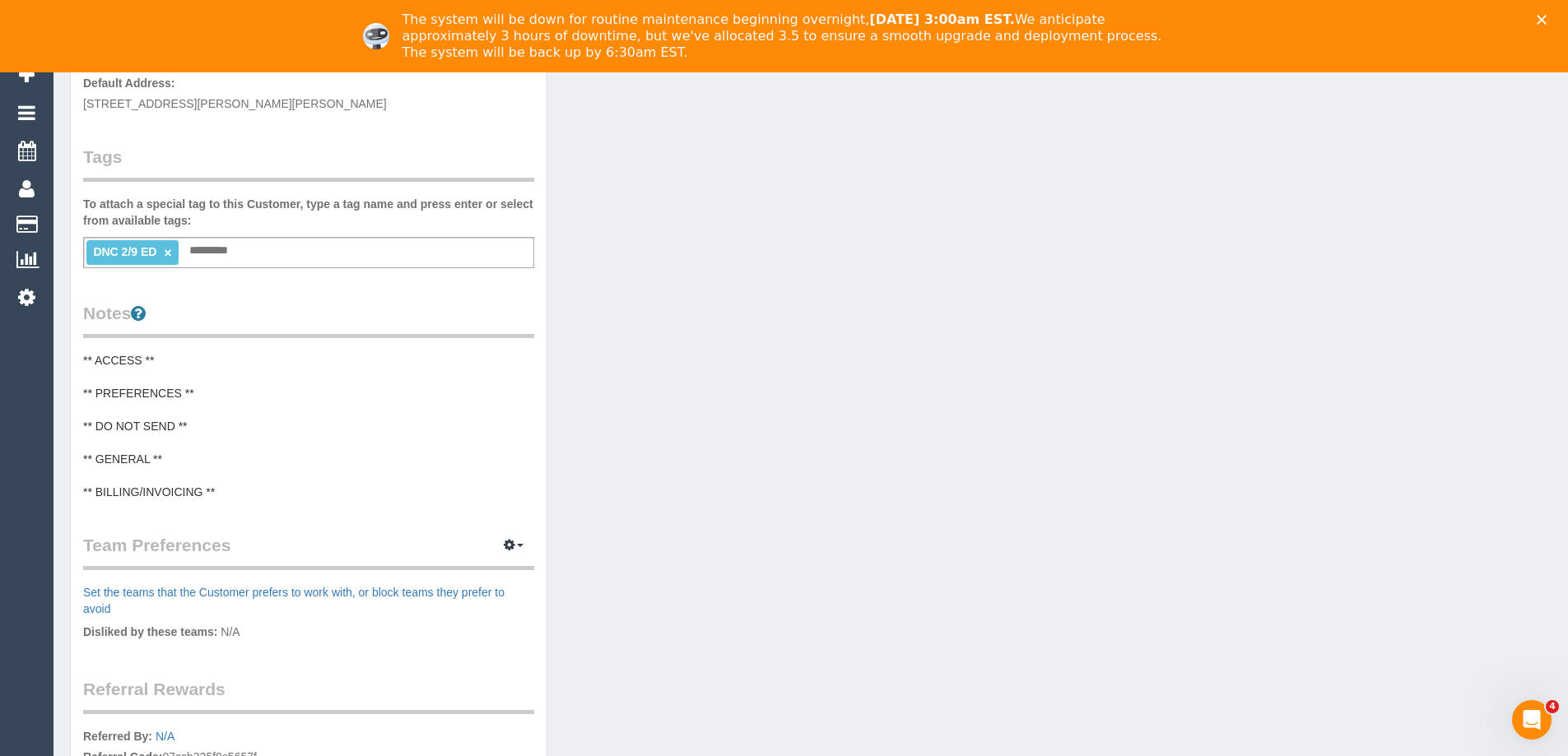
scroll to position [0, 0]
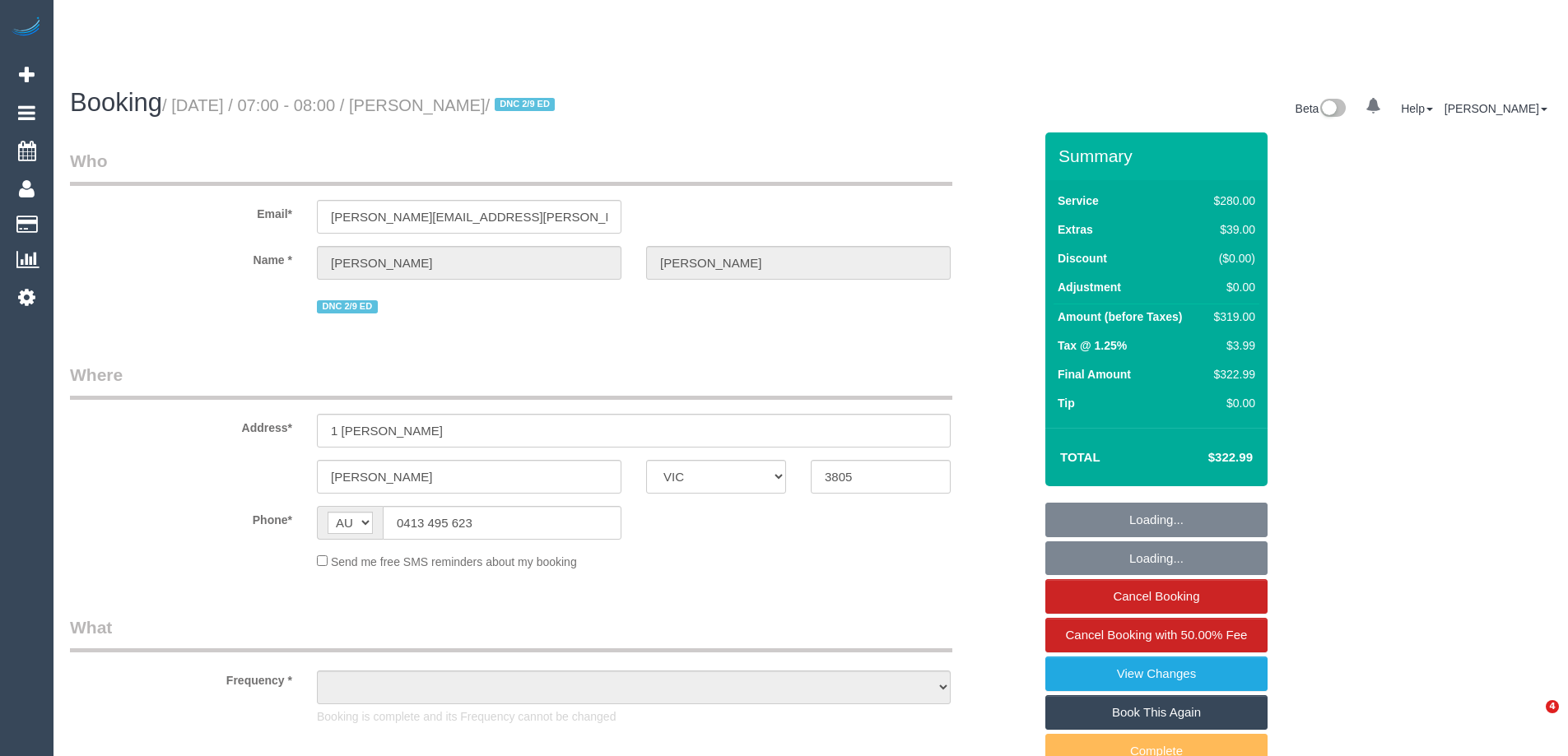
select select "VIC"
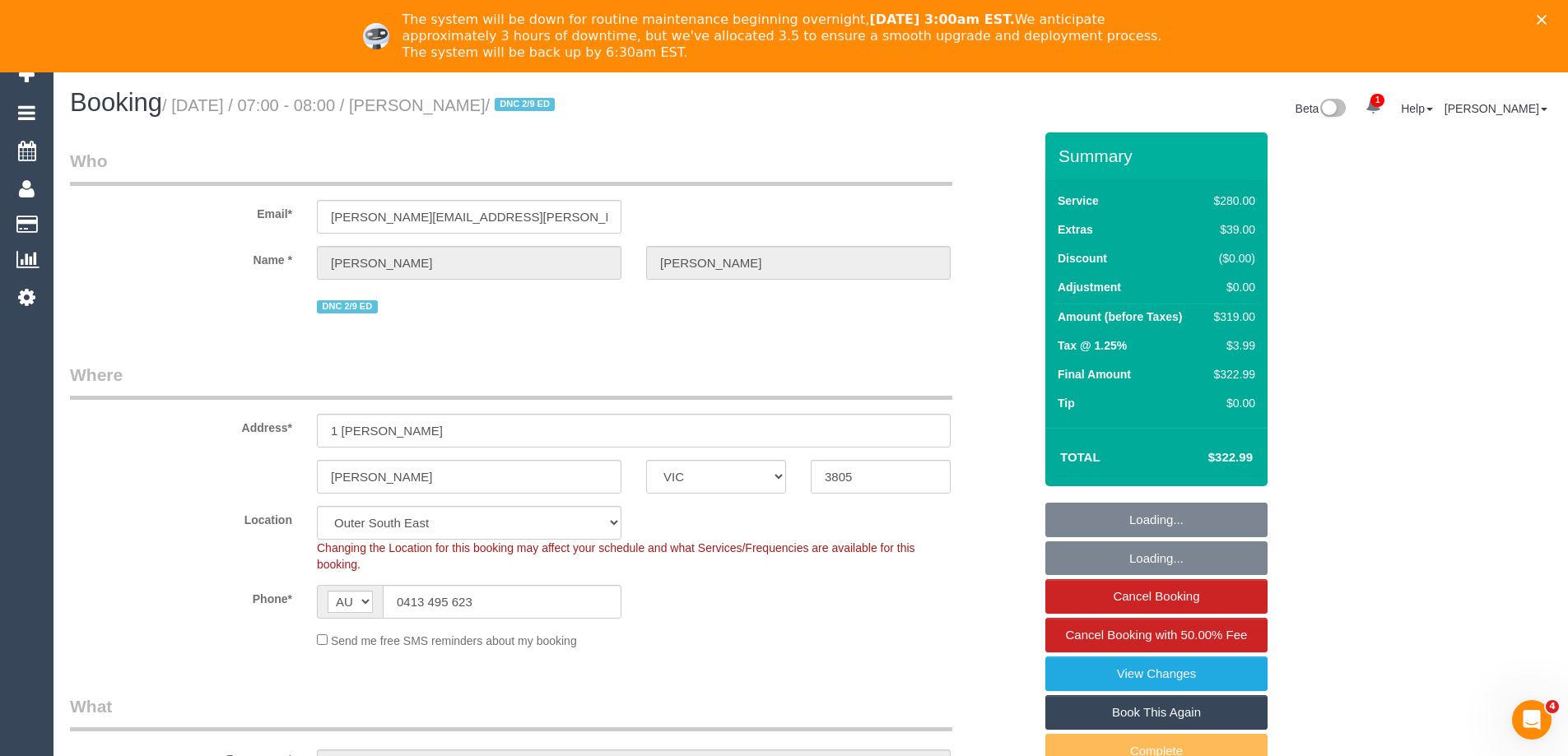
select select "object:566"
select select "string:stripe-pm_1S0Khw2GScqysDRVNgdxRNmU"
select select "240"
select select "spot1"
select select "number:27"
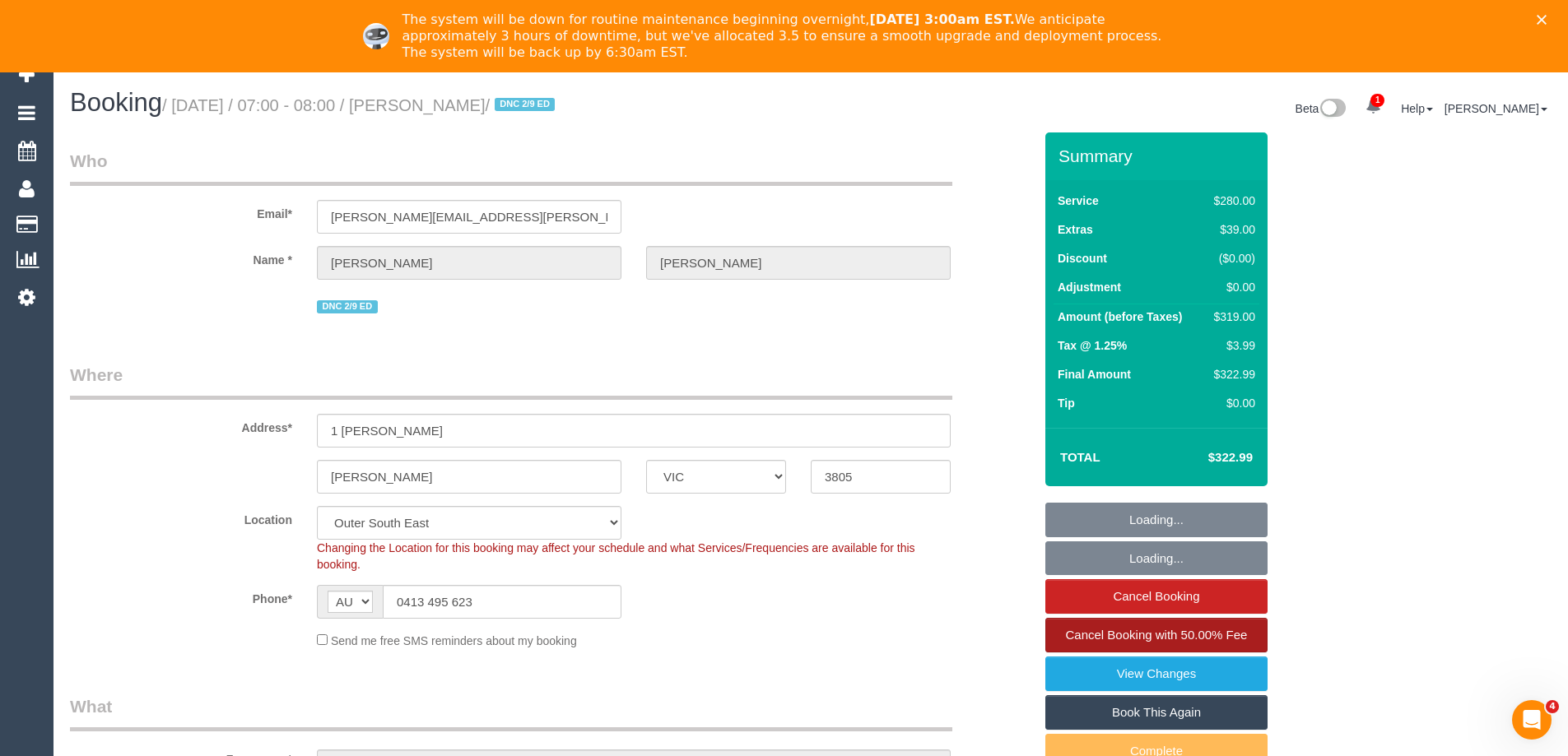
select select "number:14"
select select "number:18"
select select "number:22"
select select "number:35"
select select "number:26"
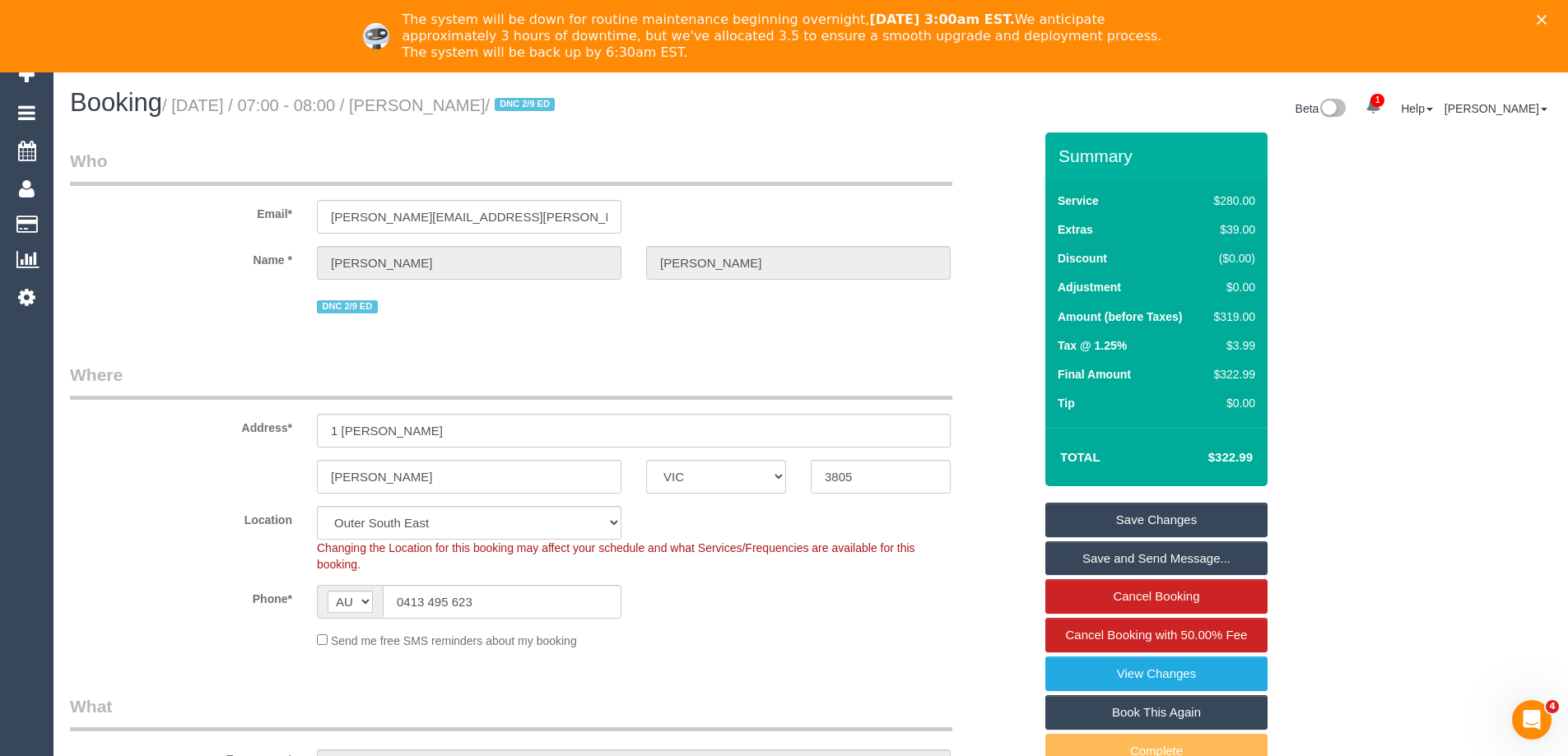
click at [1147, 713] on link "Book This Again" at bounding box center [1156, 712] width 222 height 34
select select "VIC"
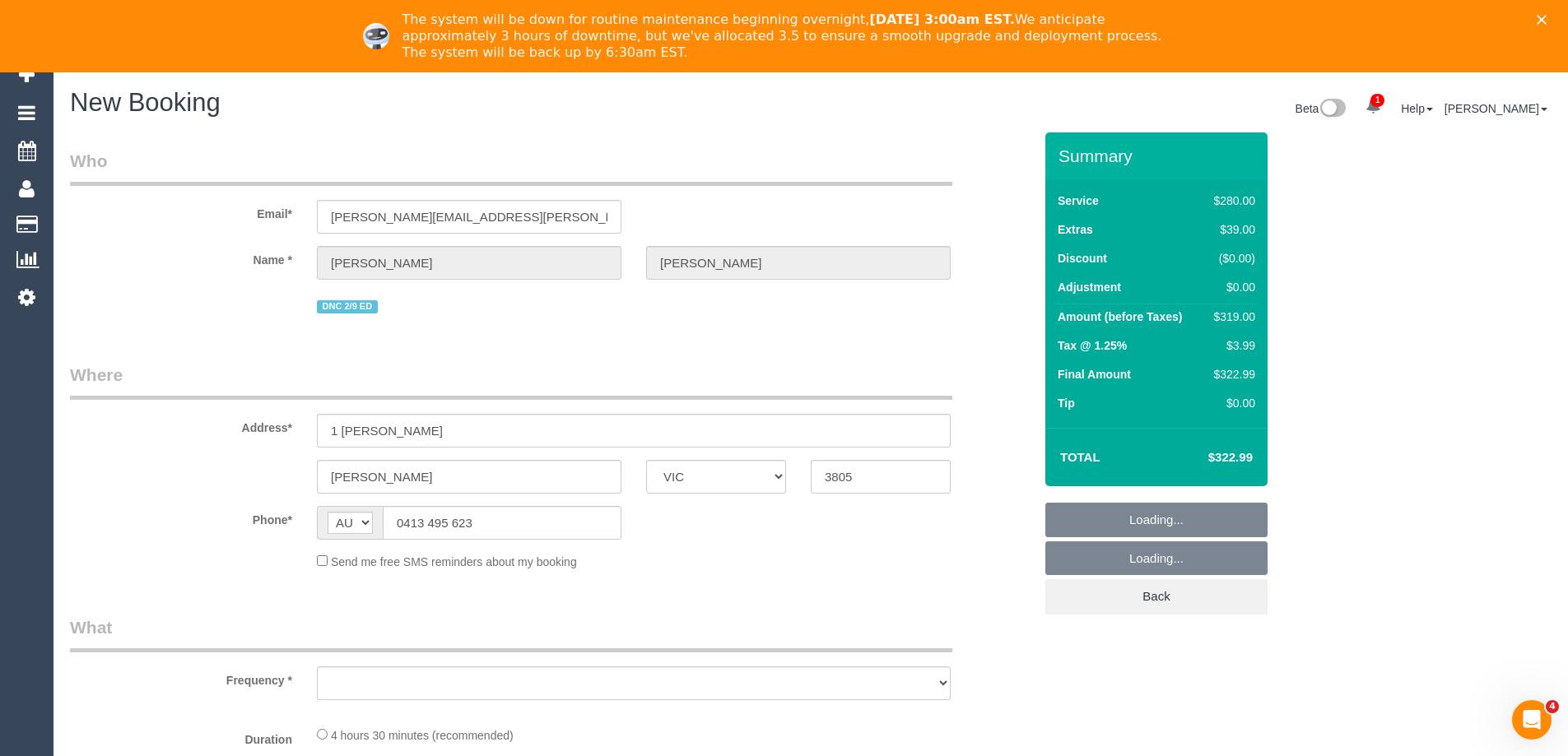
select select "number:27"
select select "number:14"
select select "number:18"
select select "number:22"
select select "number:35"
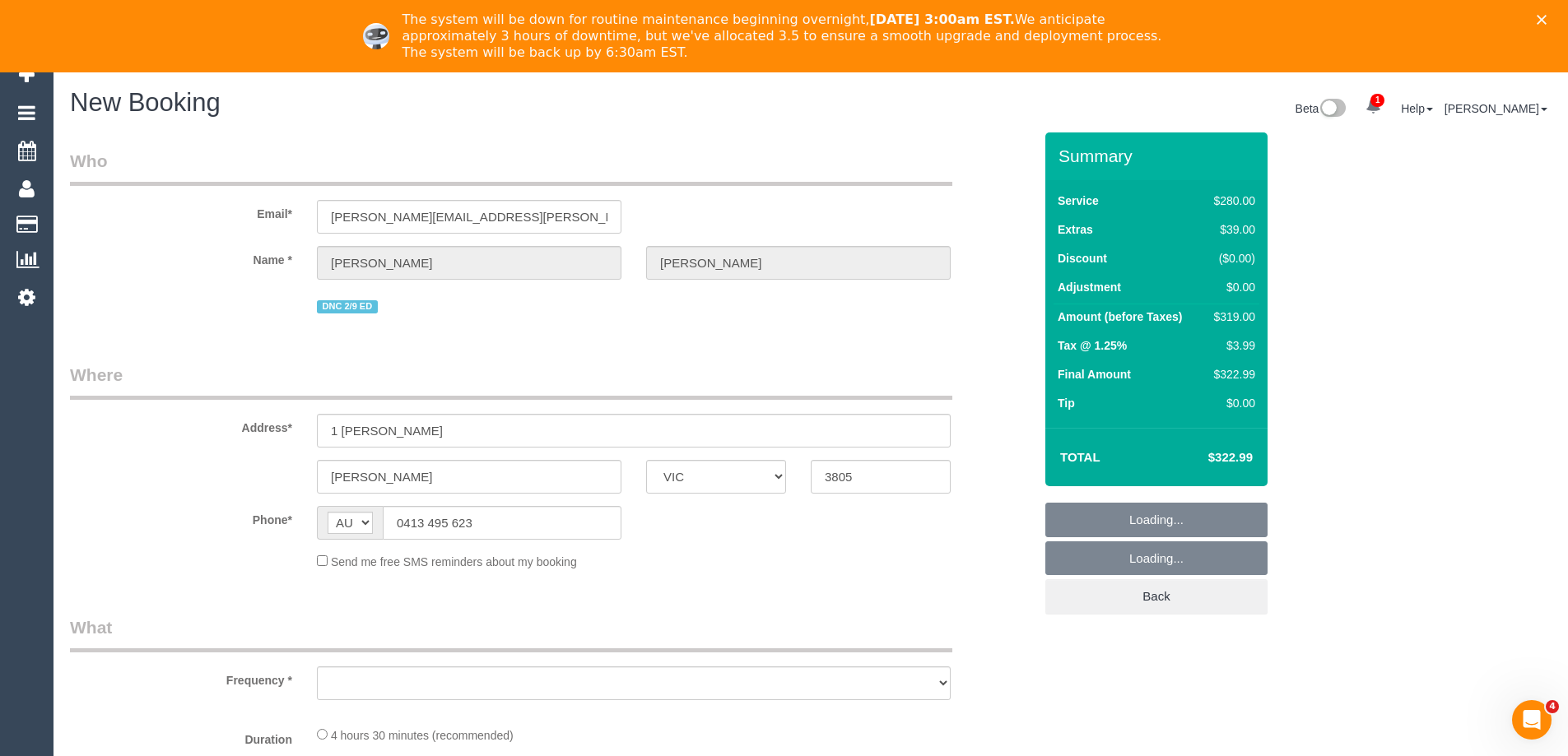
select select "number:26"
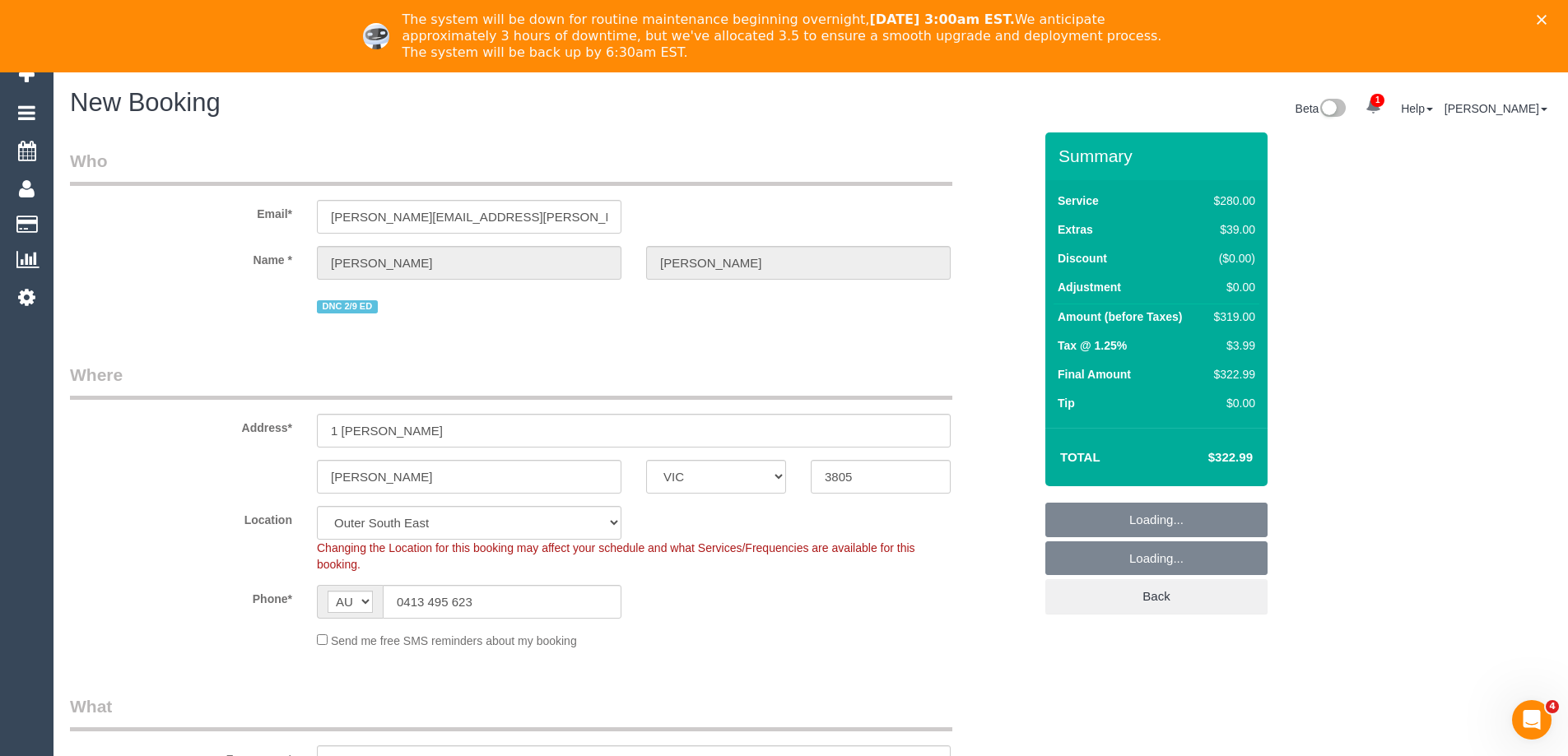
select select "object:1973"
select select "string:stripe-pm_1S0Khw2GScqysDRVNgdxRNmU"
select select "240"
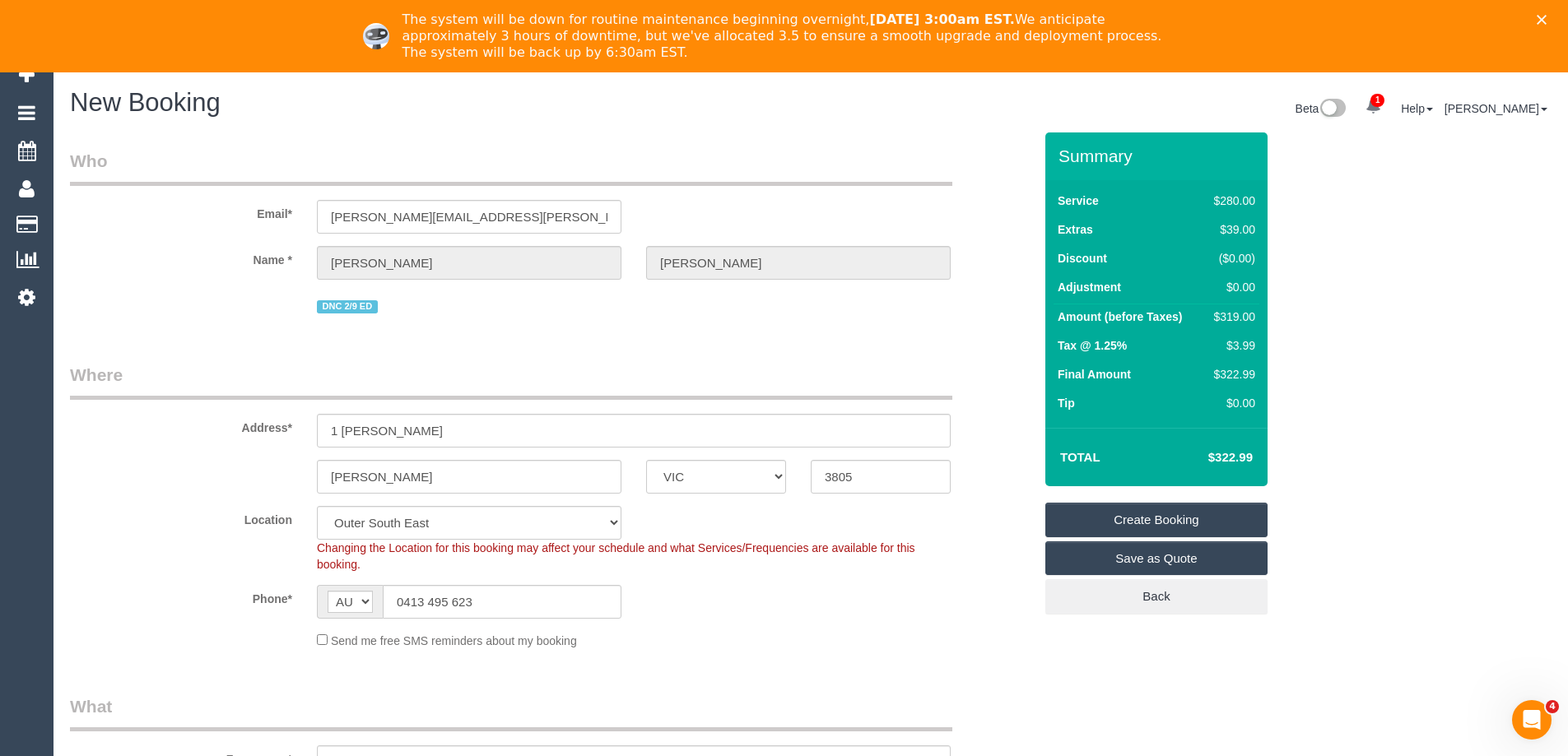
select select "object:2279"
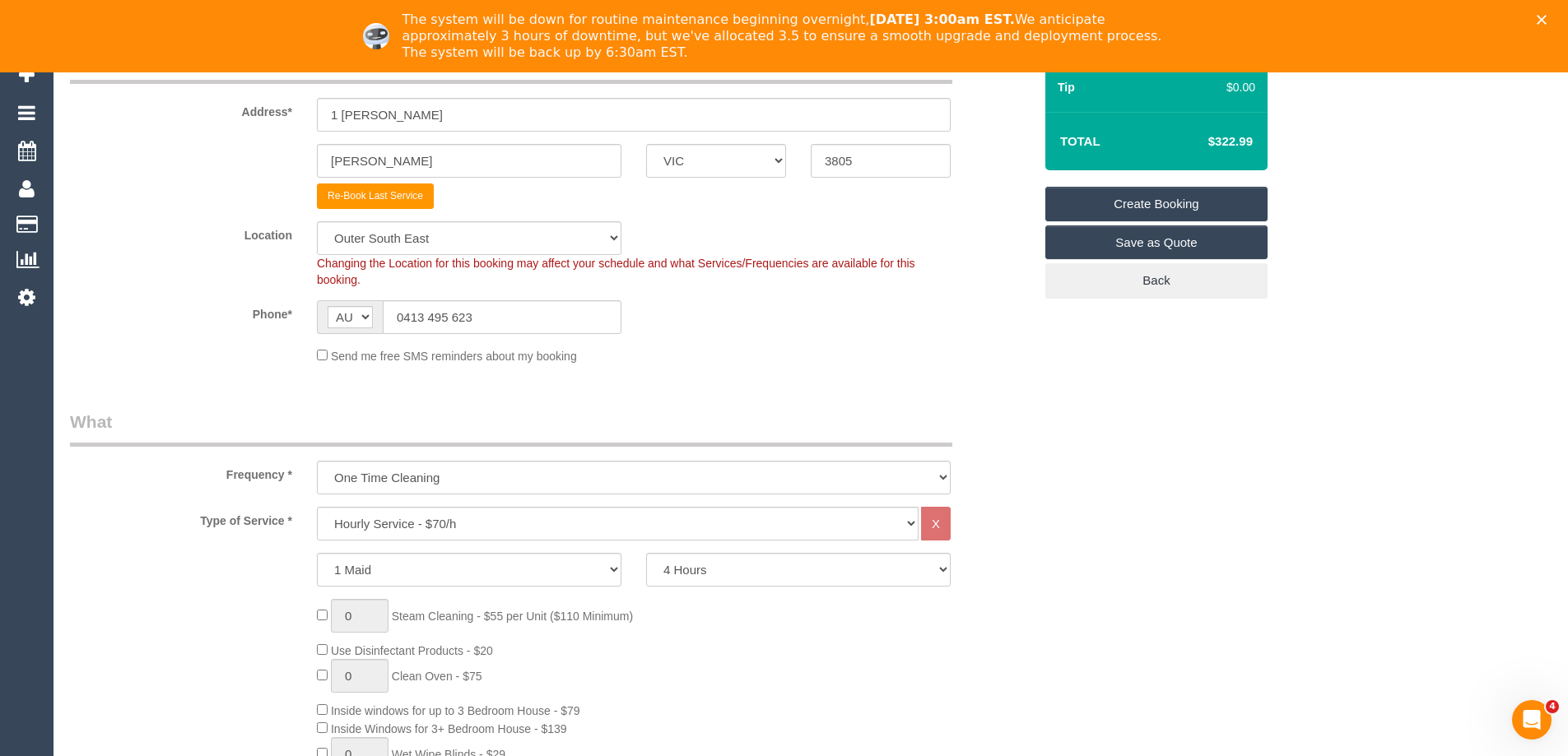
scroll to position [330, 0]
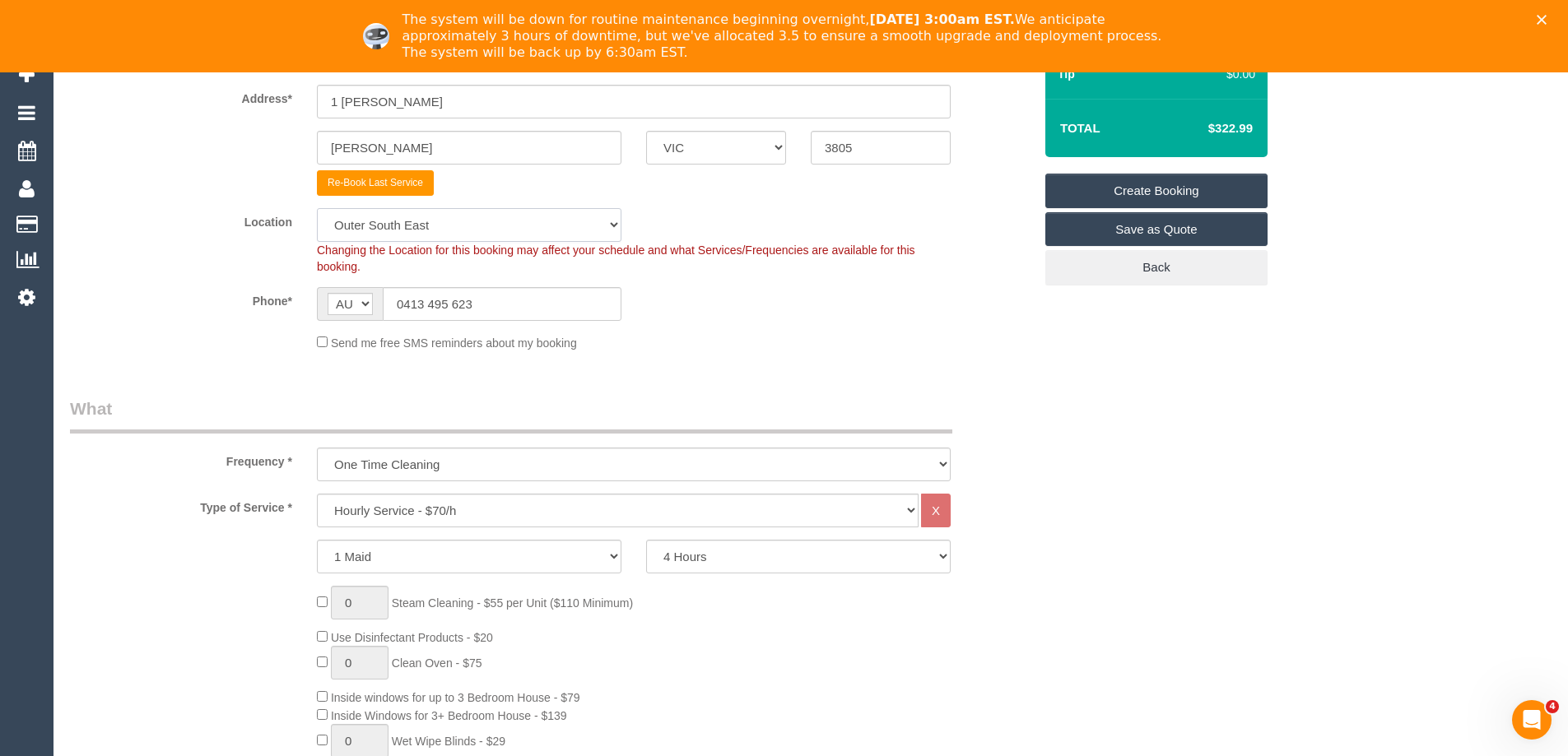
click at [427, 230] on select "Office [GEOGRAPHIC_DATA] (North) East (South) [GEOGRAPHIC_DATA] (East) [GEOGRAP…" at bounding box center [470, 225] width 305 height 33
select select "50"
click at [317, 208] on select "Office [GEOGRAPHIC_DATA] (North) East (South) [GEOGRAPHIC_DATA] (East) [GEOGRAP…" at bounding box center [470, 225] width 305 height 33
select select "object:2291"
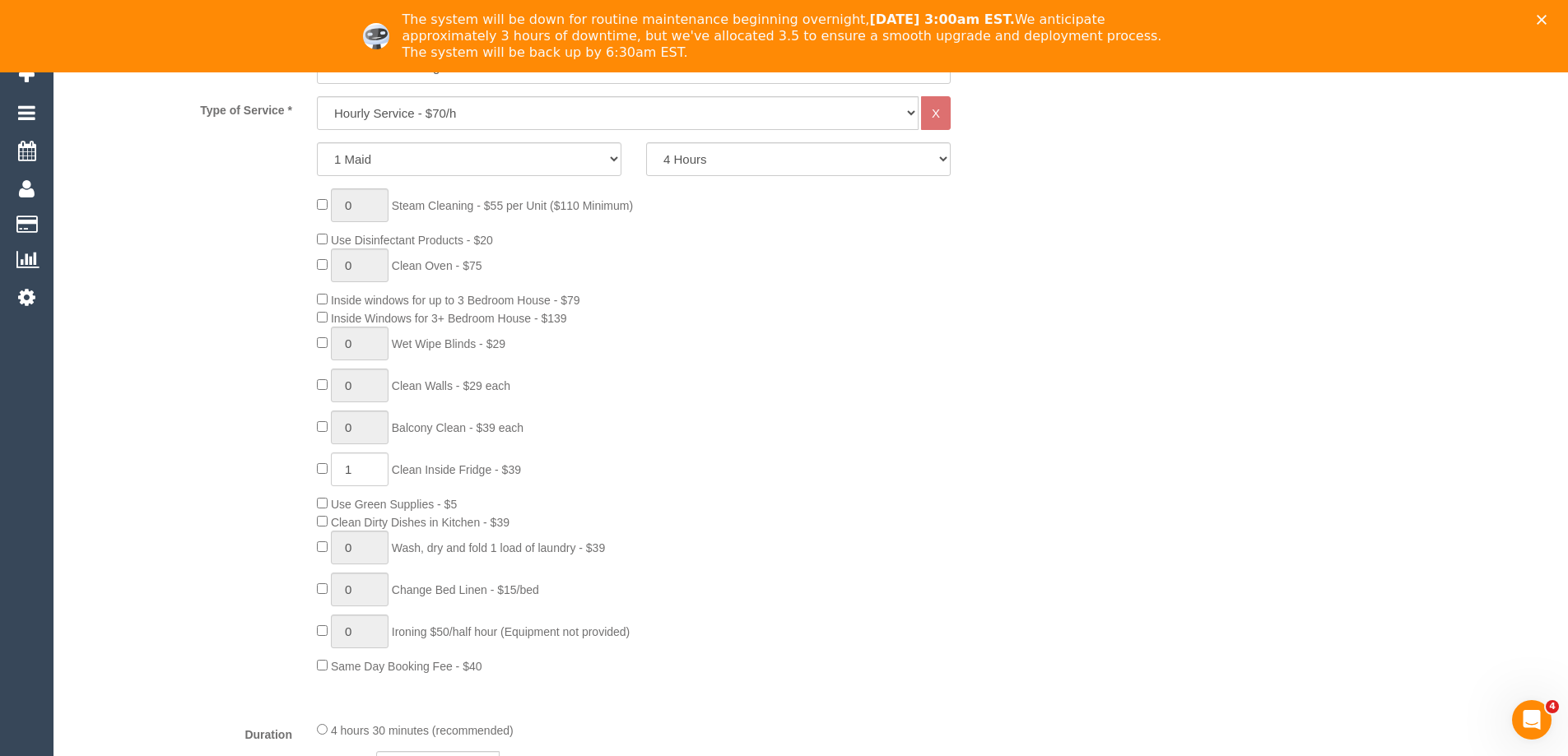
scroll to position [741, 0]
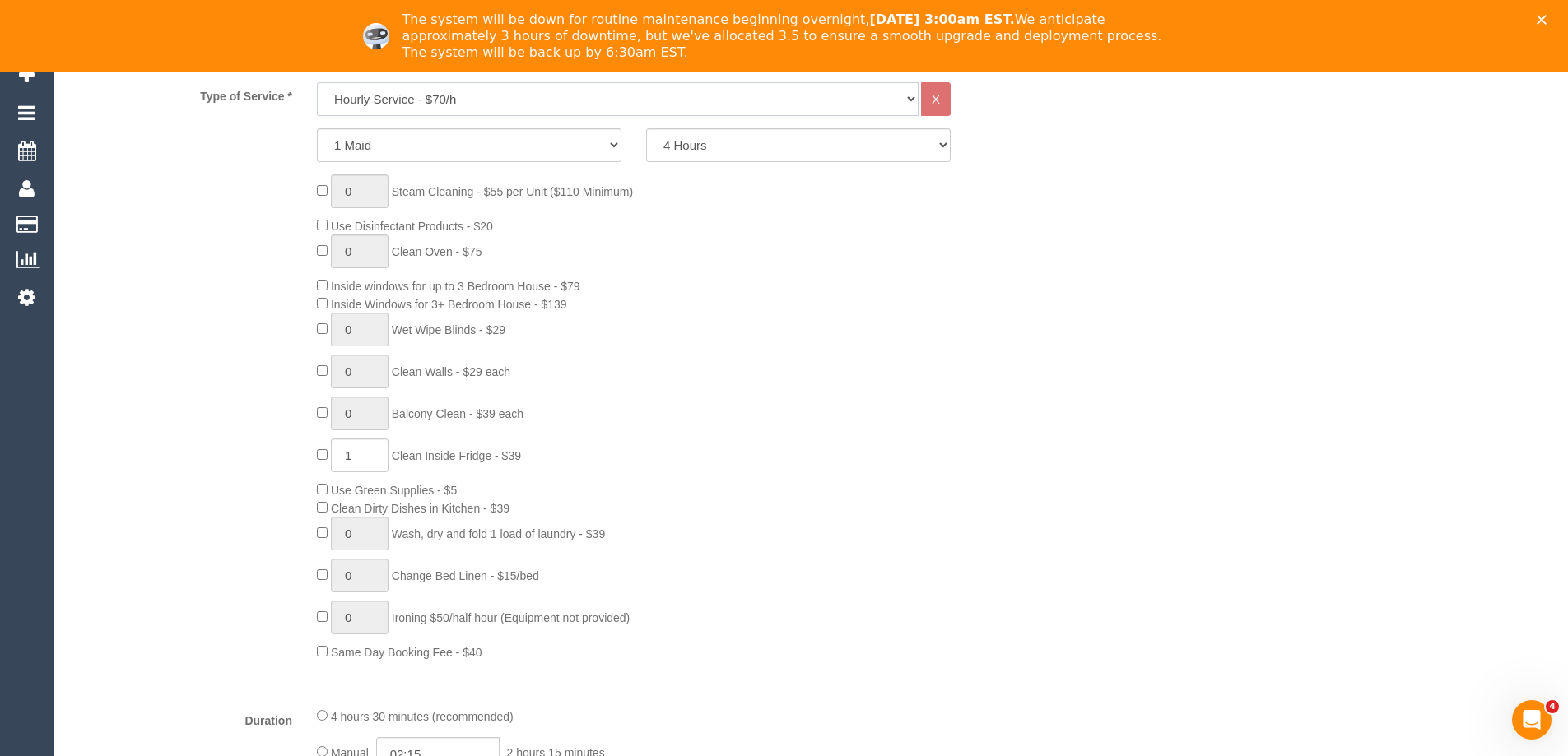
click at [421, 106] on select "Hourly Service - $70/h Hourly Service - $65/h Hourly Service - $60/h Hourly Ser…" at bounding box center [618, 99] width 602 height 33
select select "28"
click at [317, 82] on select "Hourly Service - $70/h Hourly Service - $65/h Hourly Service - $60/h Hourly Ser…" at bounding box center [618, 99] width 602 height 33
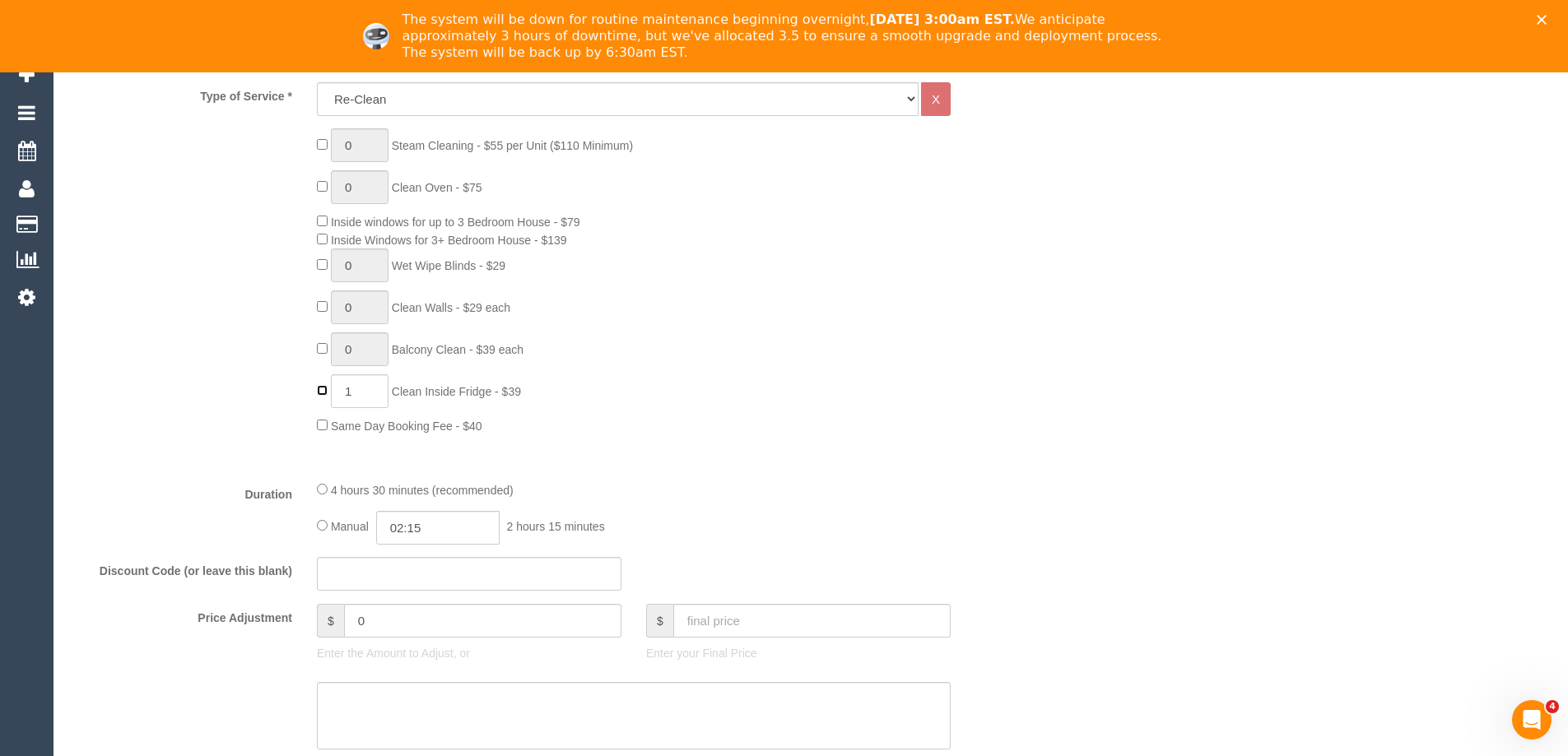
type input "0"
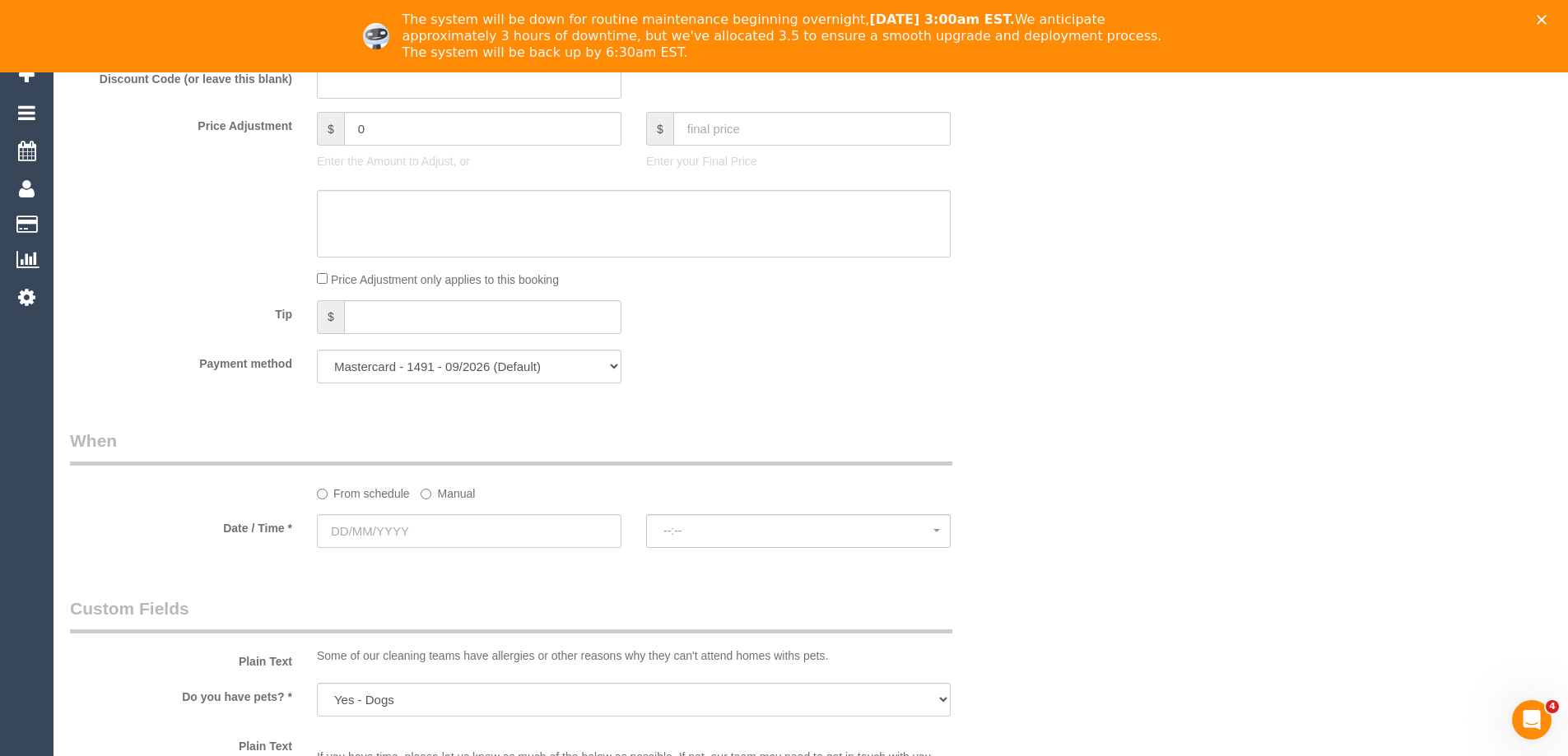
scroll to position [1234, 0]
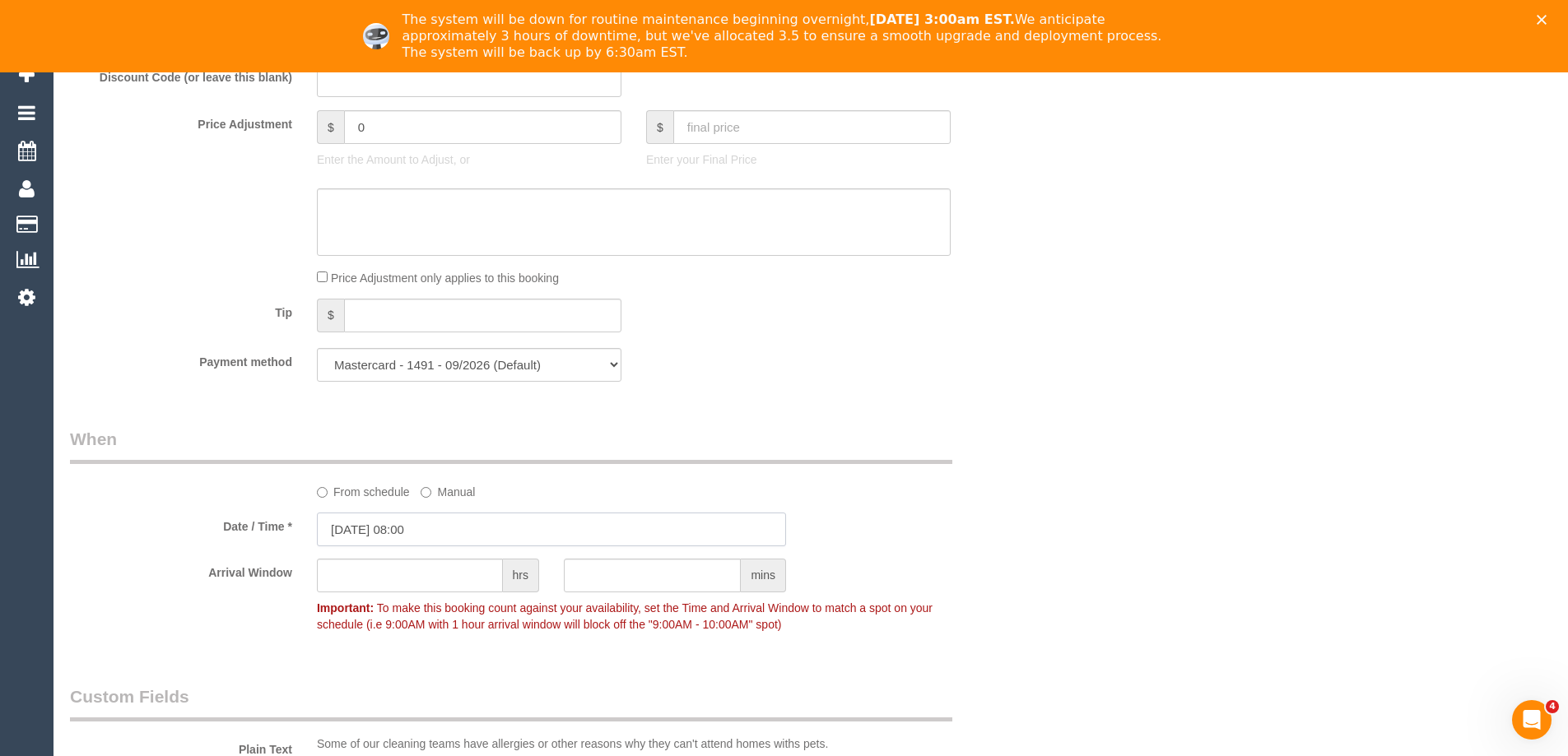
click at [430, 522] on input "03/09/2025 08:00" at bounding box center [552, 530] width 469 height 33
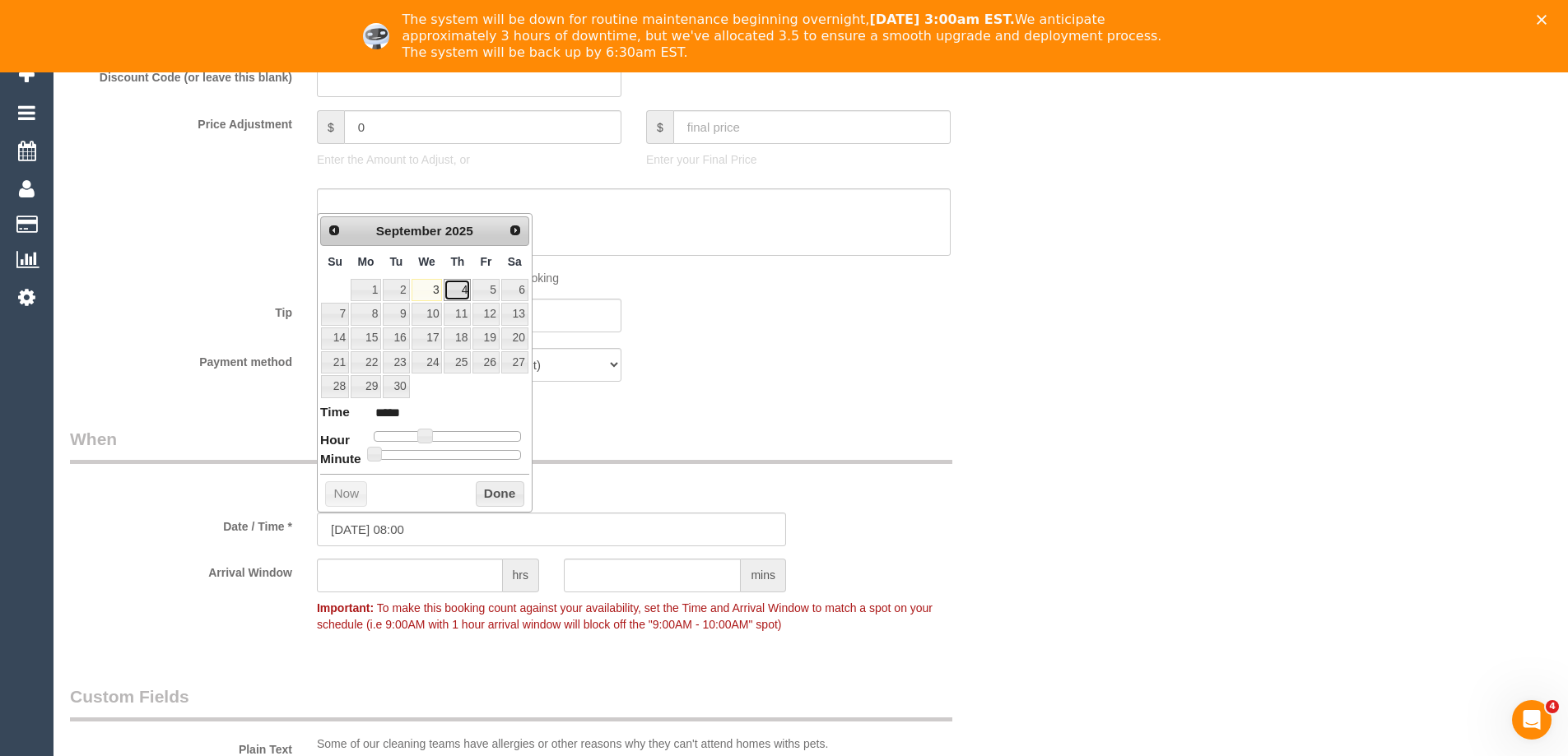
click at [460, 282] on link "4" at bounding box center [457, 290] width 27 height 22
type input "[DATE] 07:00"
type input "*****"
click at [423, 436] on span at bounding box center [419, 436] width 15 height 15
click at [485, 492] on button "Done" at bounding box center [500, 494] width 48 height 26
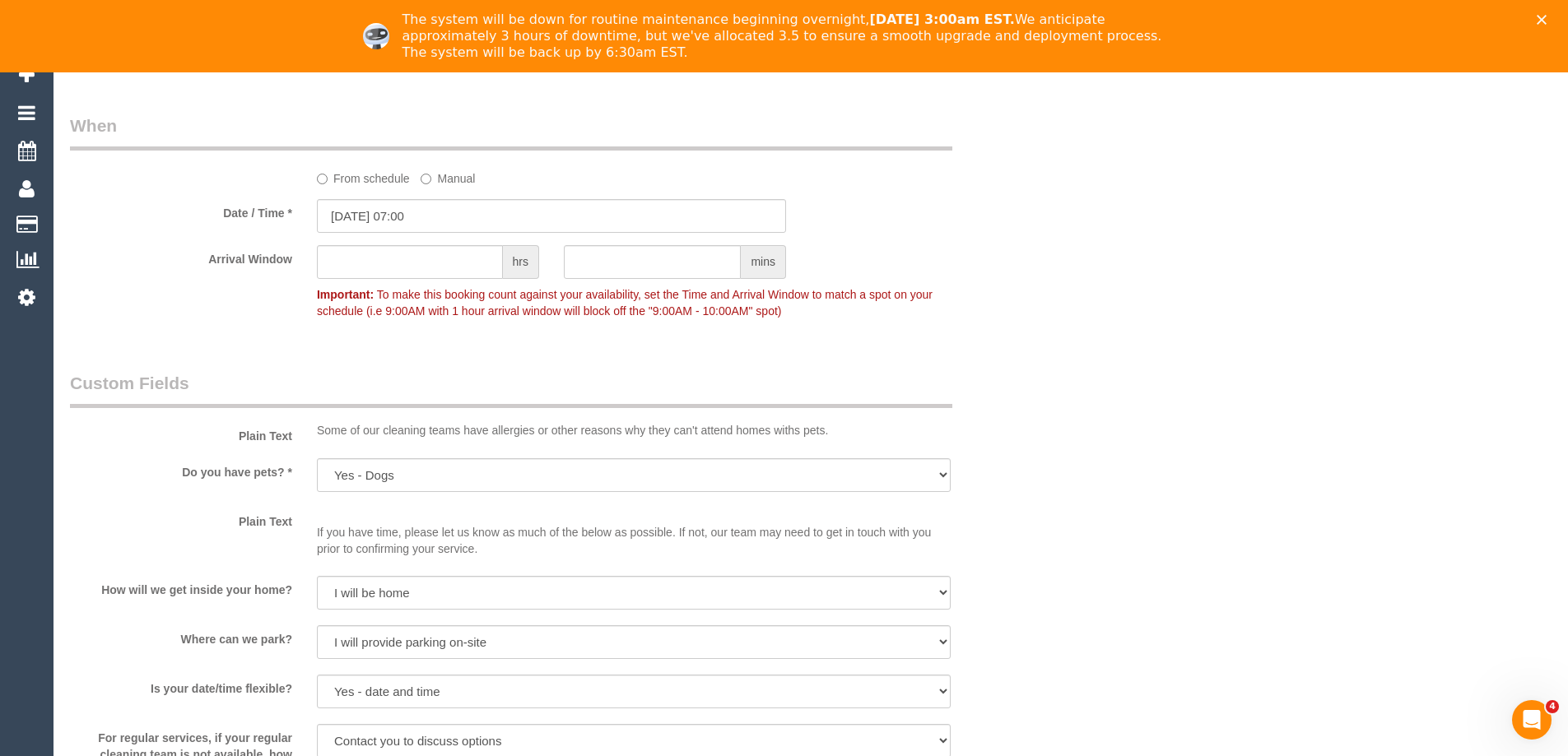
scroll to position [1646, 0]
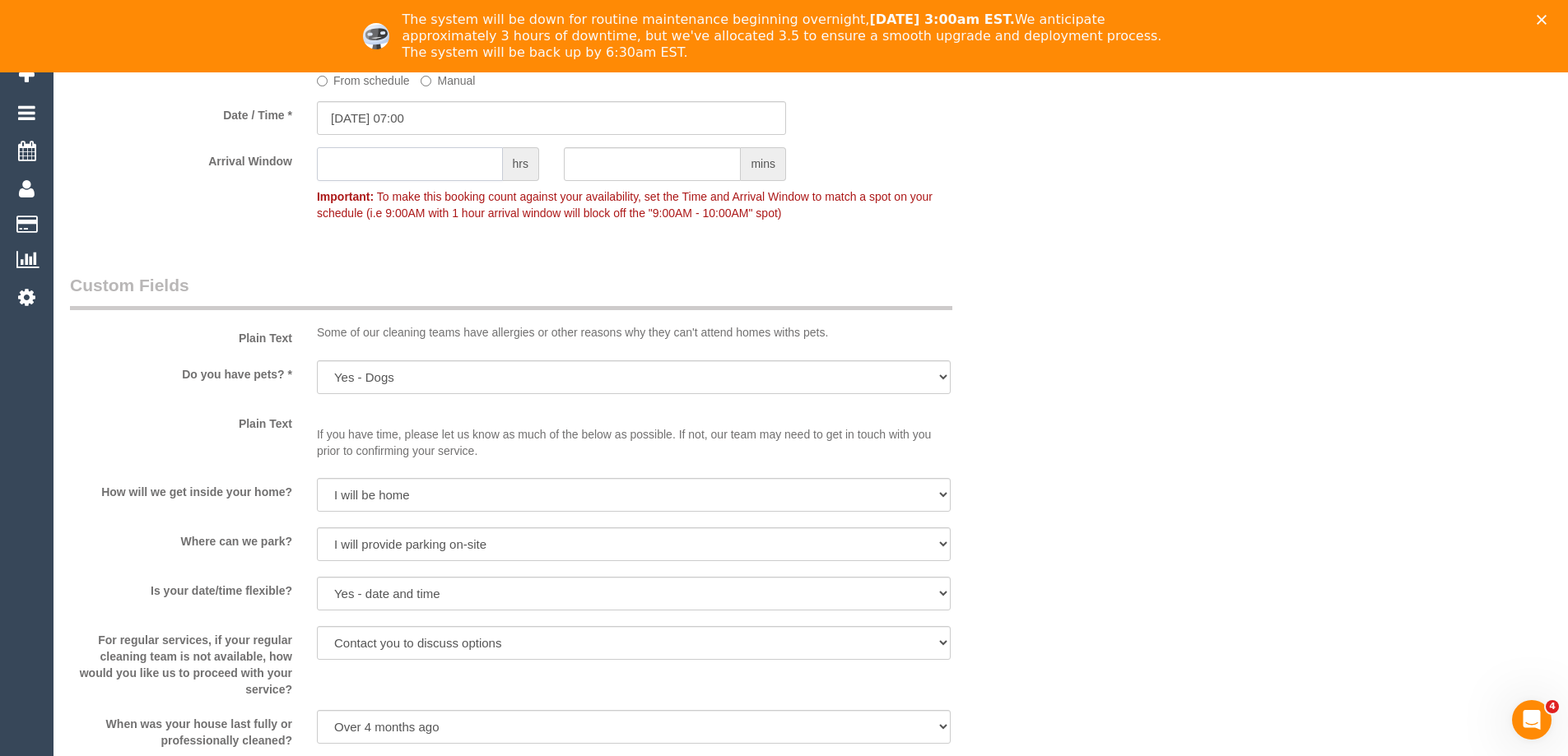
click at [423, 171] on input "text" at bounding box center [410, 164] width 186 height 33
type input "9"
click at [981, 233] on fieldset "When From schedule Manual Date / Time * 04/09/2025 07:00 Arrival Window 9 hrs m…" at bounding box center [551, 129] width 963 height 226
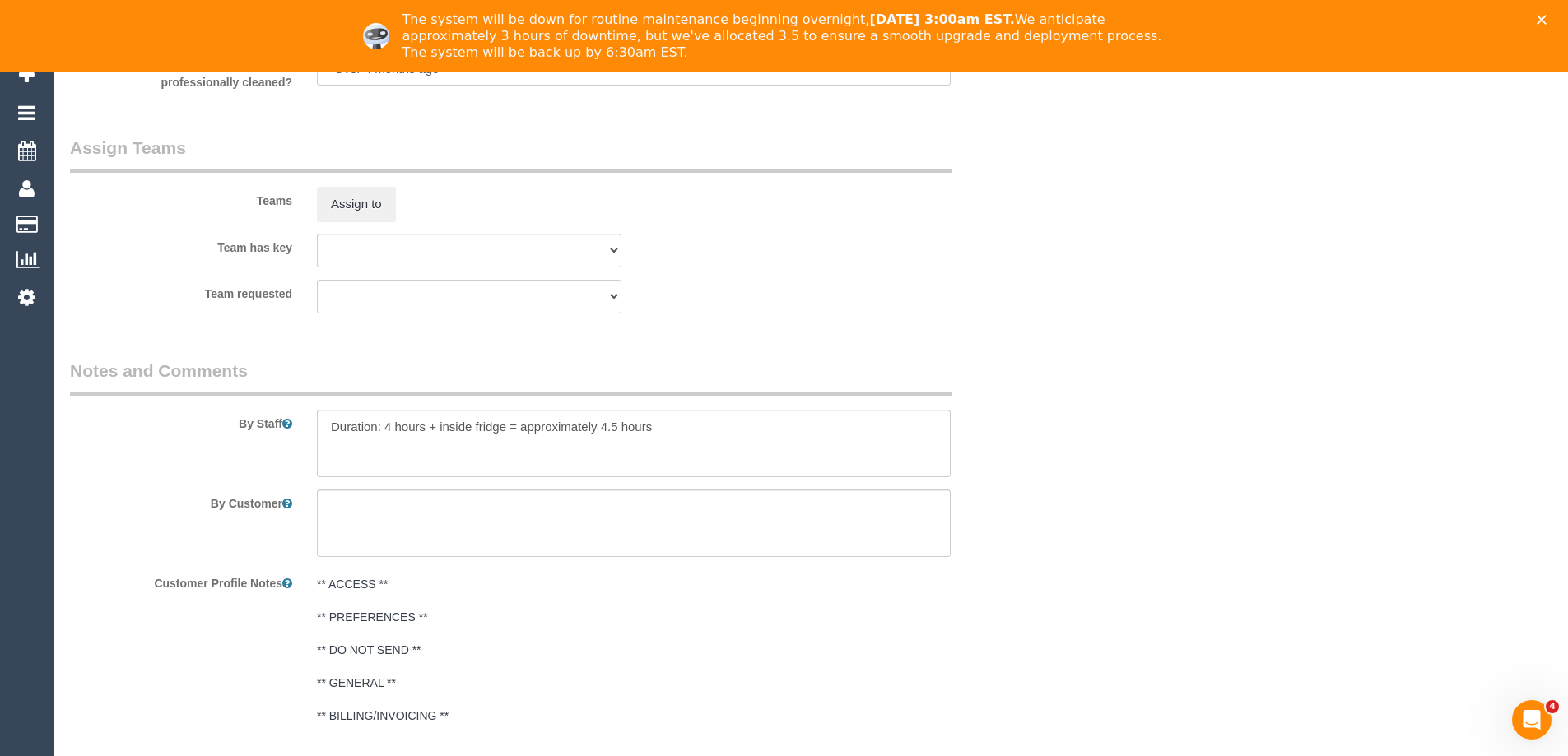
scroll to position [2383, 0]
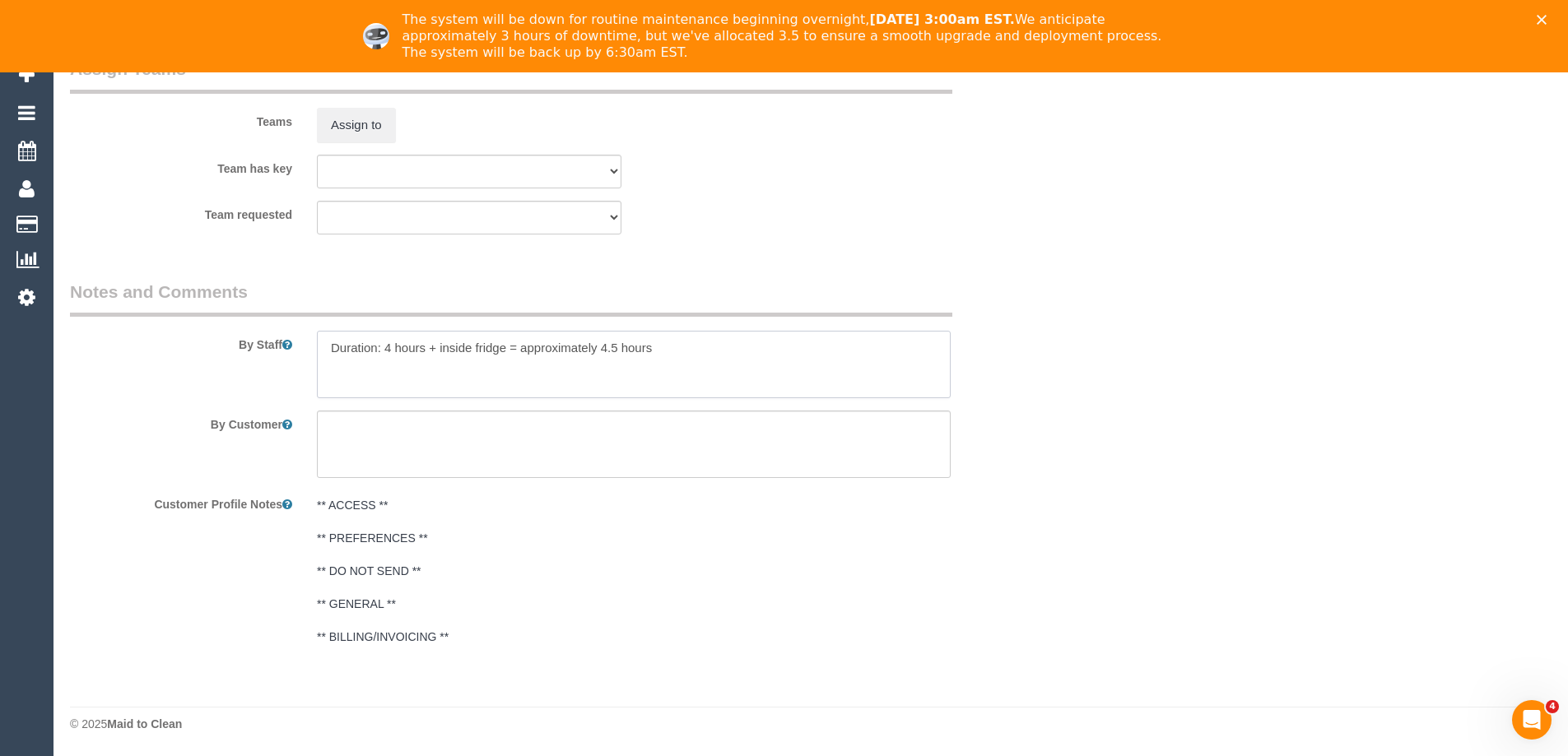
click at [777, 351] on textarea at bounding box center [634, 364] width 634 height 68
click at [382, 354] on textarea at bounding box center [634, 364] width 634 height 68
click at [380, 367] on textarea at bounding box center [634, 364] width 634 height 68
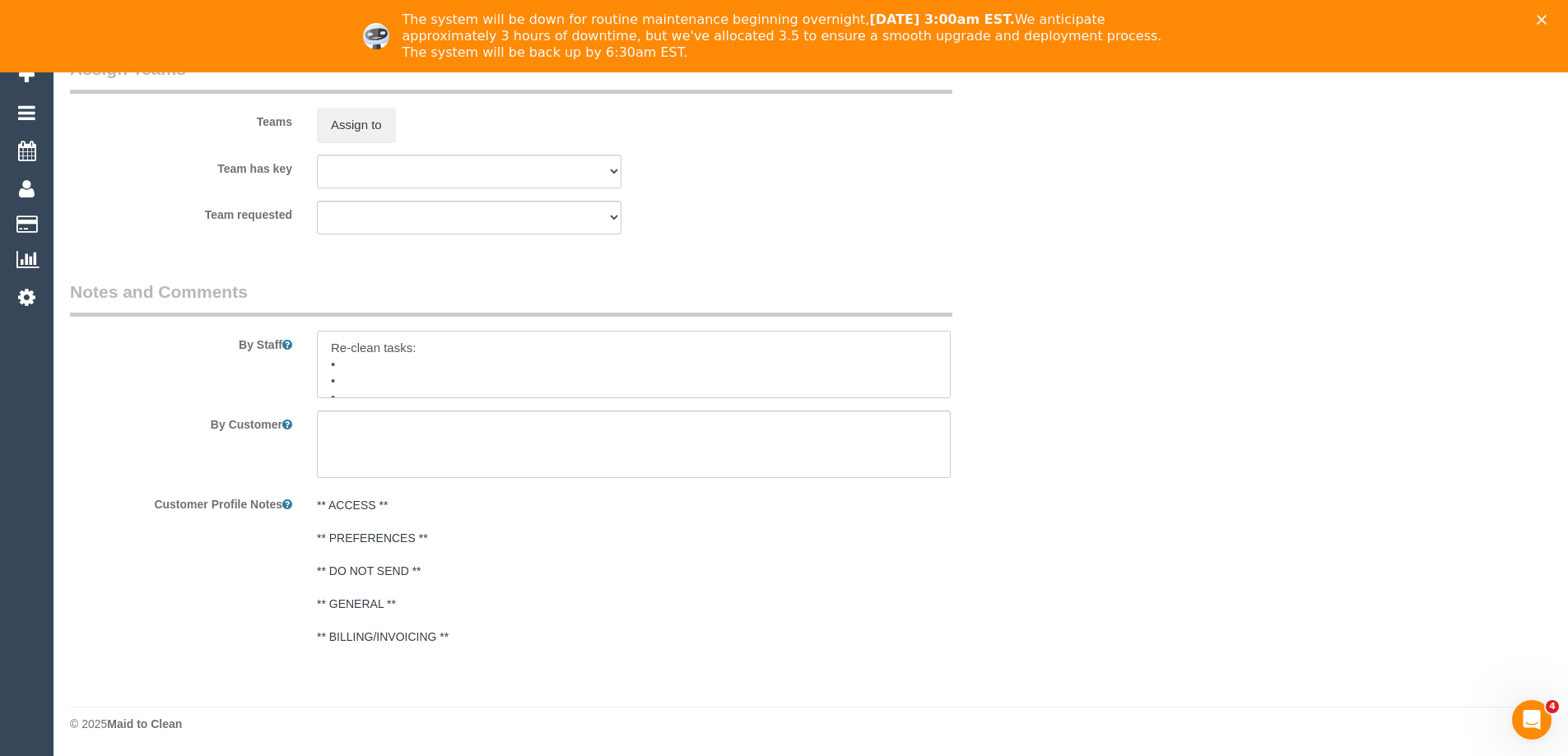
paste textarea "Fridge (taking everything out, cleaning compartments, putting everything back)"
click at [461, 382] on textarea at bounding box center [634, 364] width 634 height 68
paste textarea "Vacuuming and mopping of all floors"
click at [413, 352] on textarea at bounding box center [634, 364] width 634 height 68
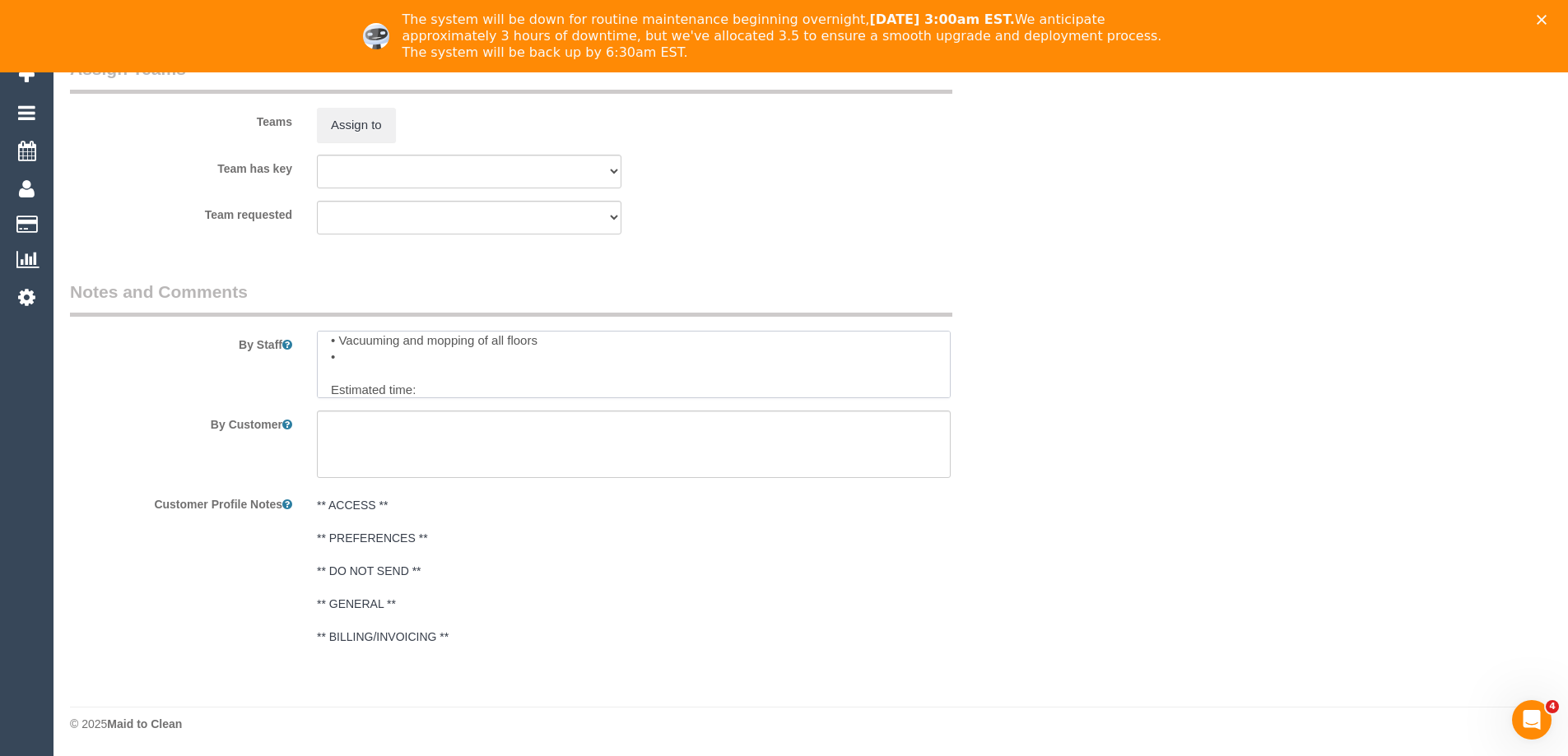
paste textarea "Stovetop and oven tray"
click at [405, 357] on textarea at bounding box center [634, 364] width 634 height 68
click at [405, 367] on textarea at bounding box center [634, 364] width 634 height 68
paste textarea "Bathroom"
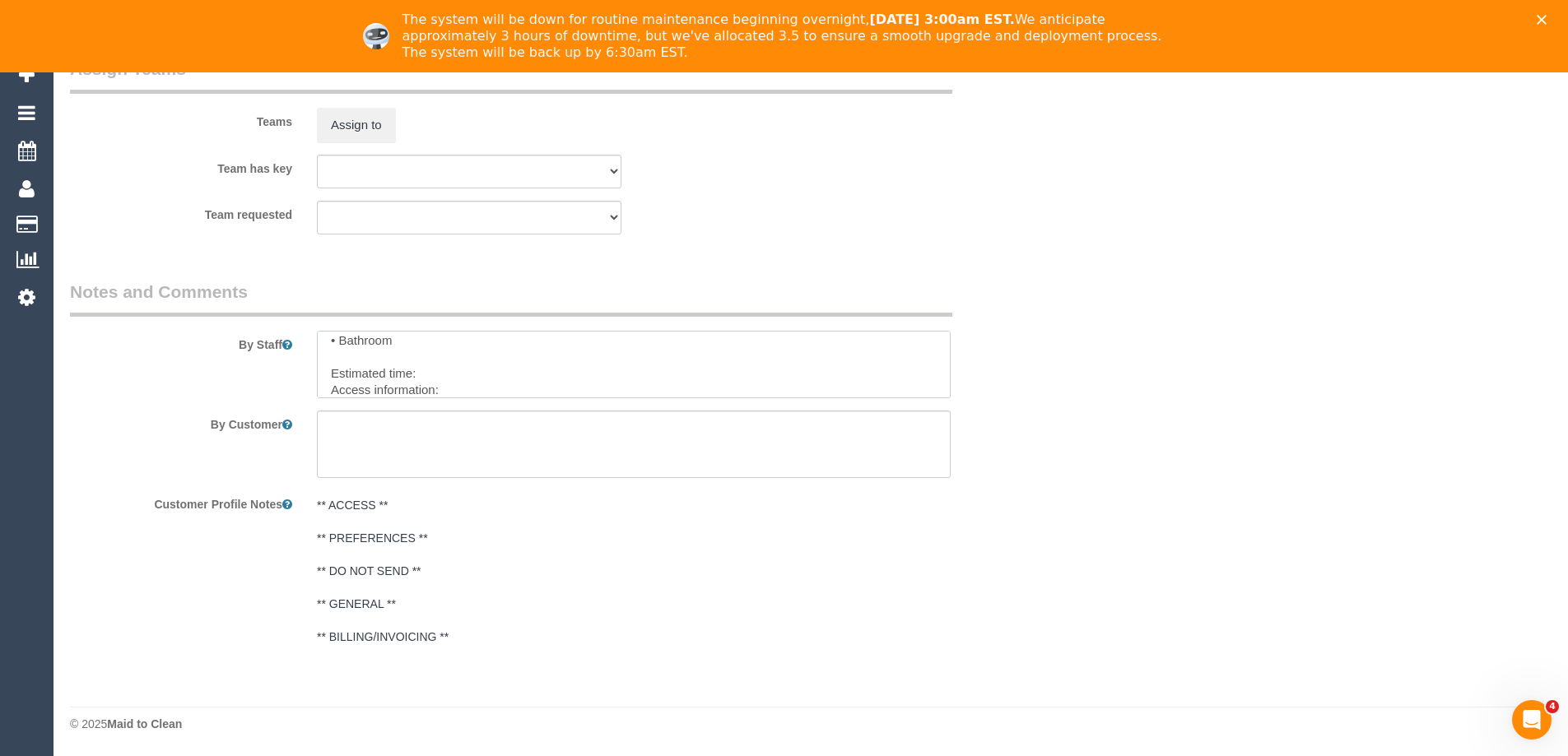
click at [446, 367] on textarea at bounding box center [634, 364] width 634 height 68
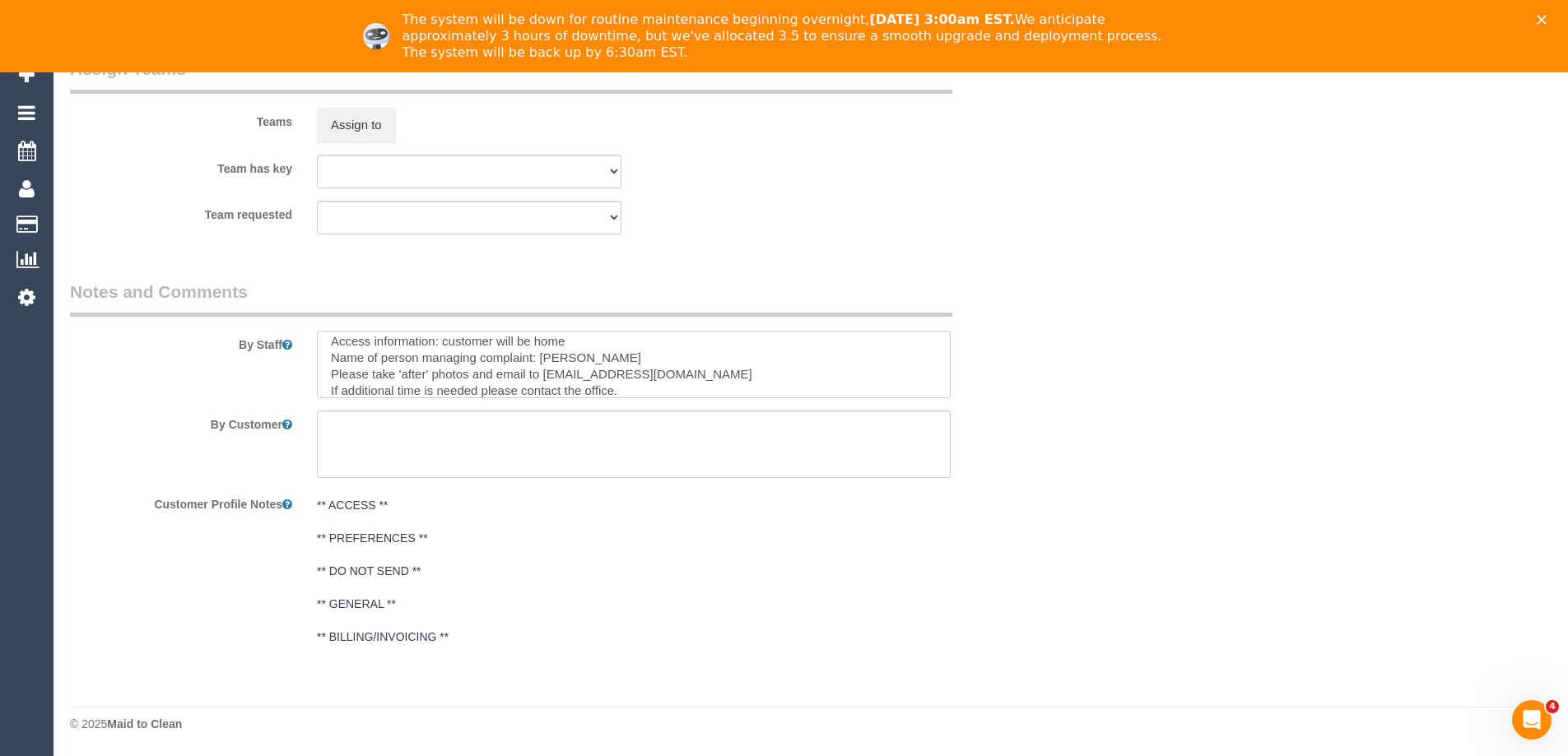
click at [468, 375] on textarea at bounding box center [634, 364] width 634 height 68
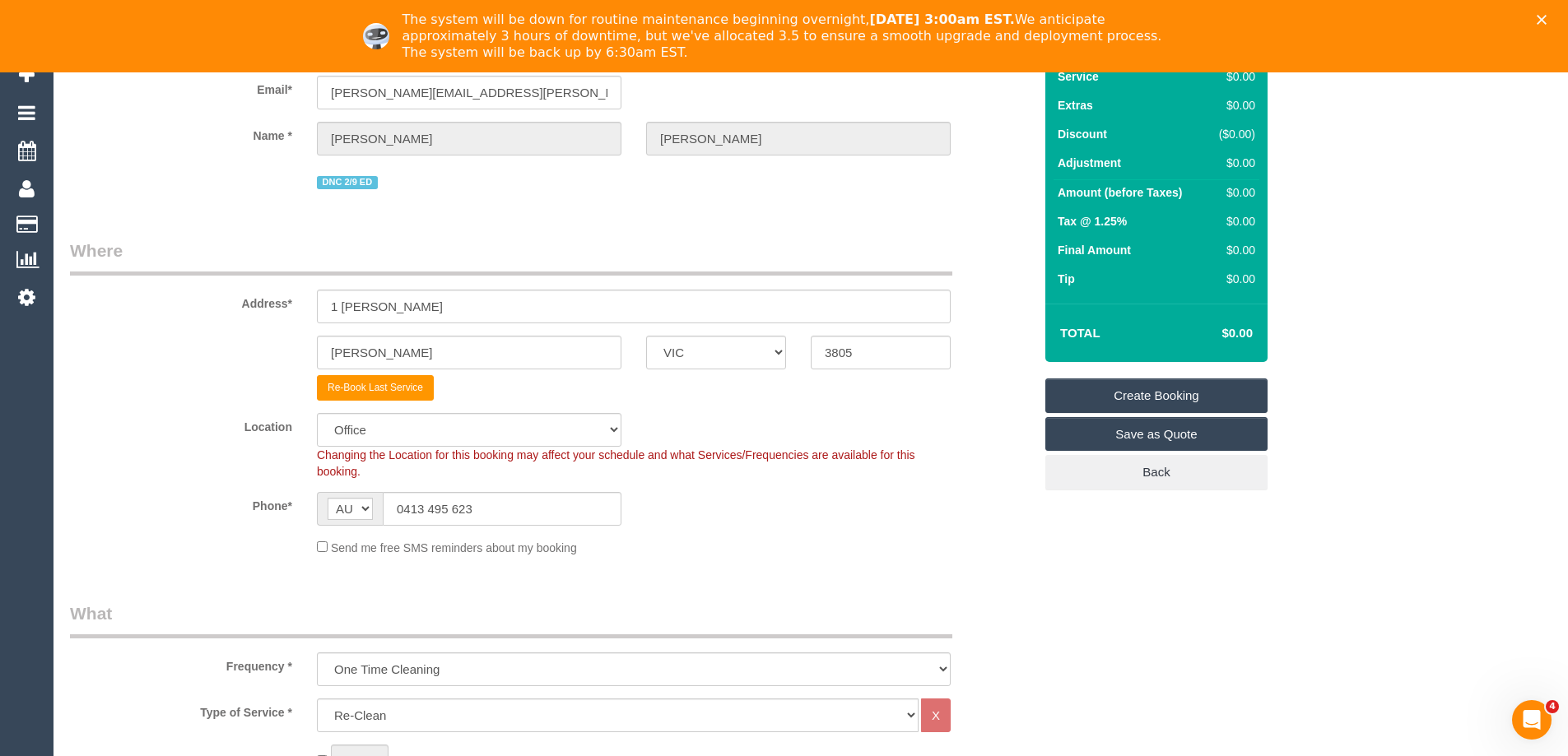
scroll to position [0, 0]
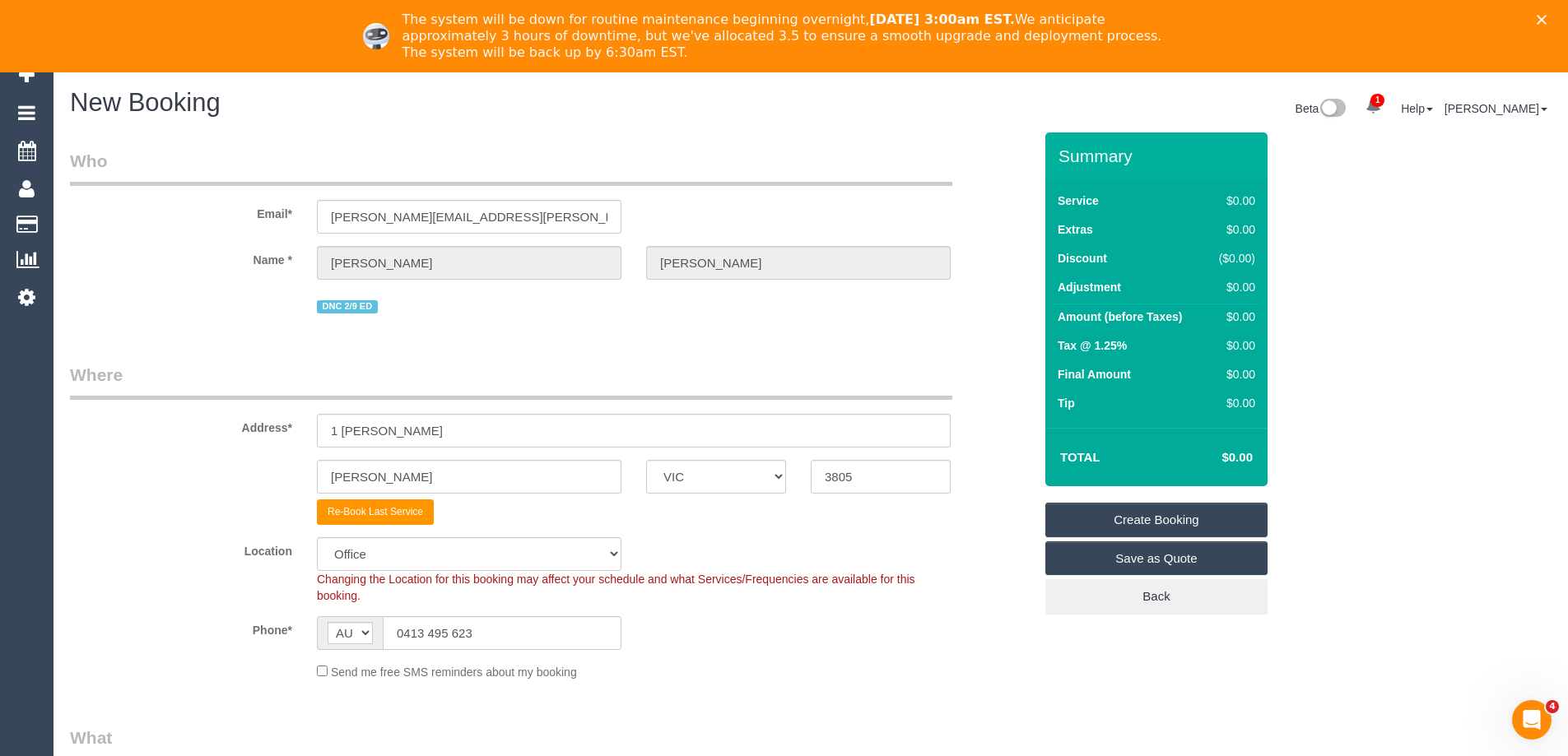
type textarea "Re-clean tasks: • Fridge (taking everything out, cleaning compartments, putting…"
click at [1167, 514] on link "Create Booking" at bounding box center [1156, 520] width 222 height 34
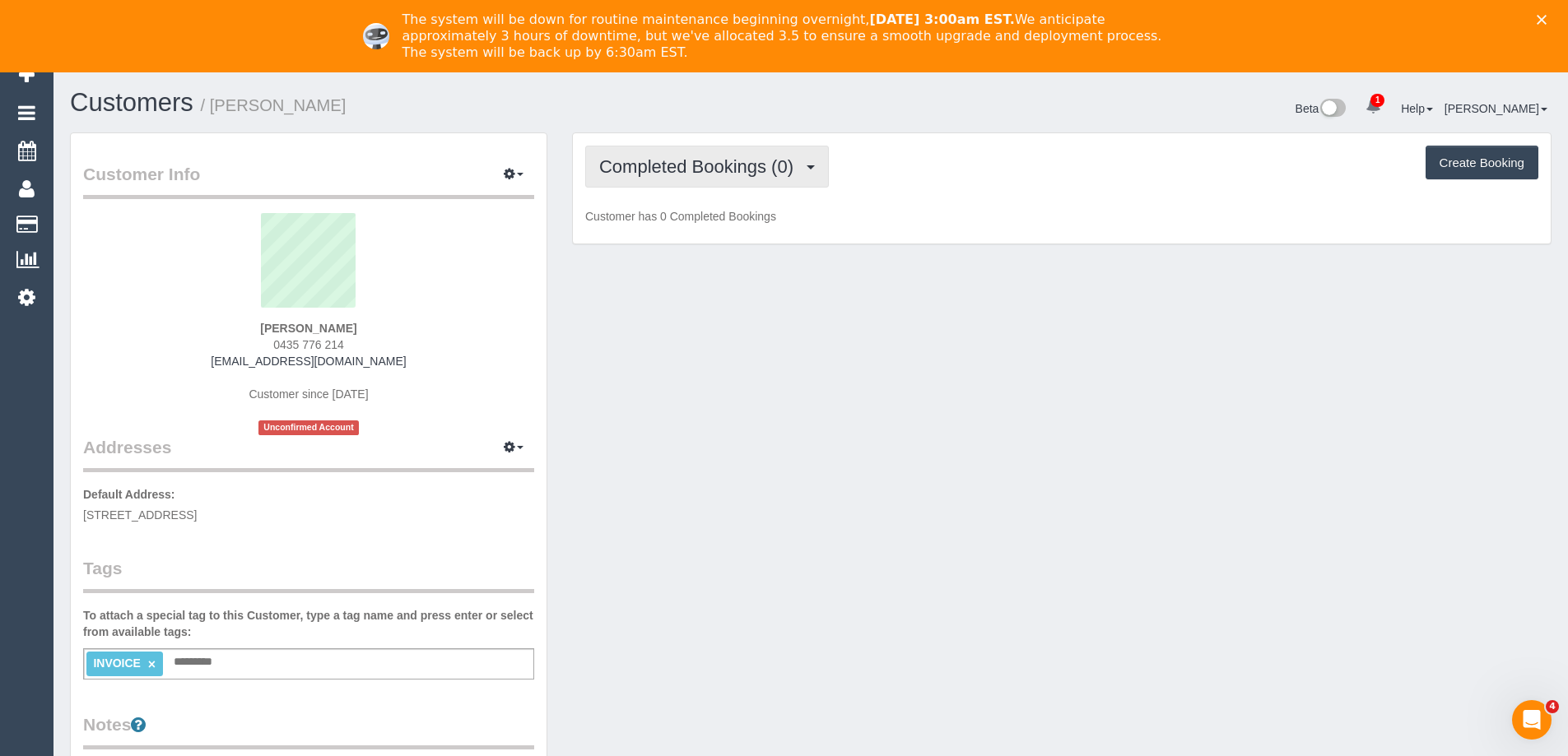
click at [697, 168] on span "Completed Bookings (0)" at bounding box center [701, 166] width 203 height 20
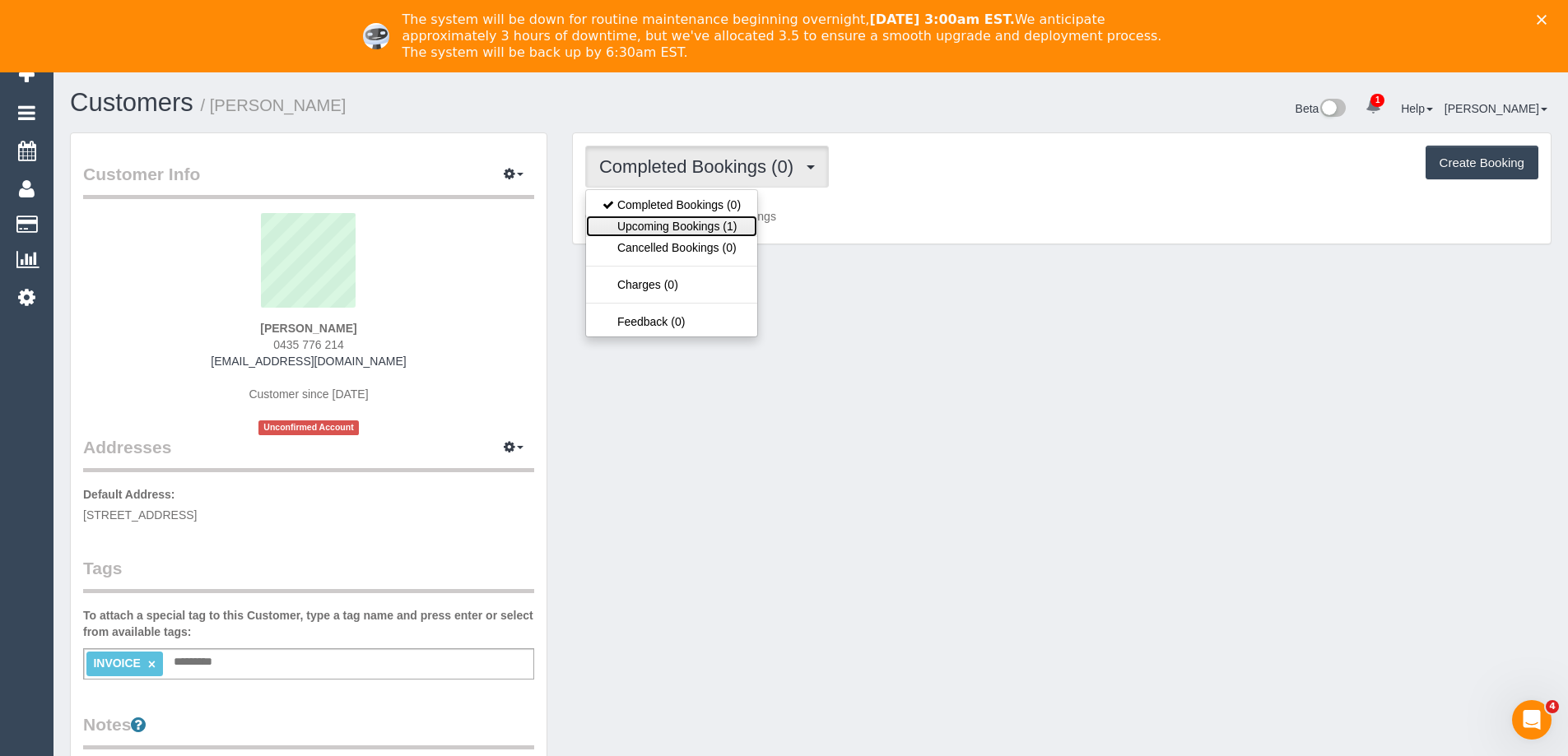
click at [702, 217] on link "Upcoming Bookings (1)" at bounding box center [672, 226] width 171 height 21
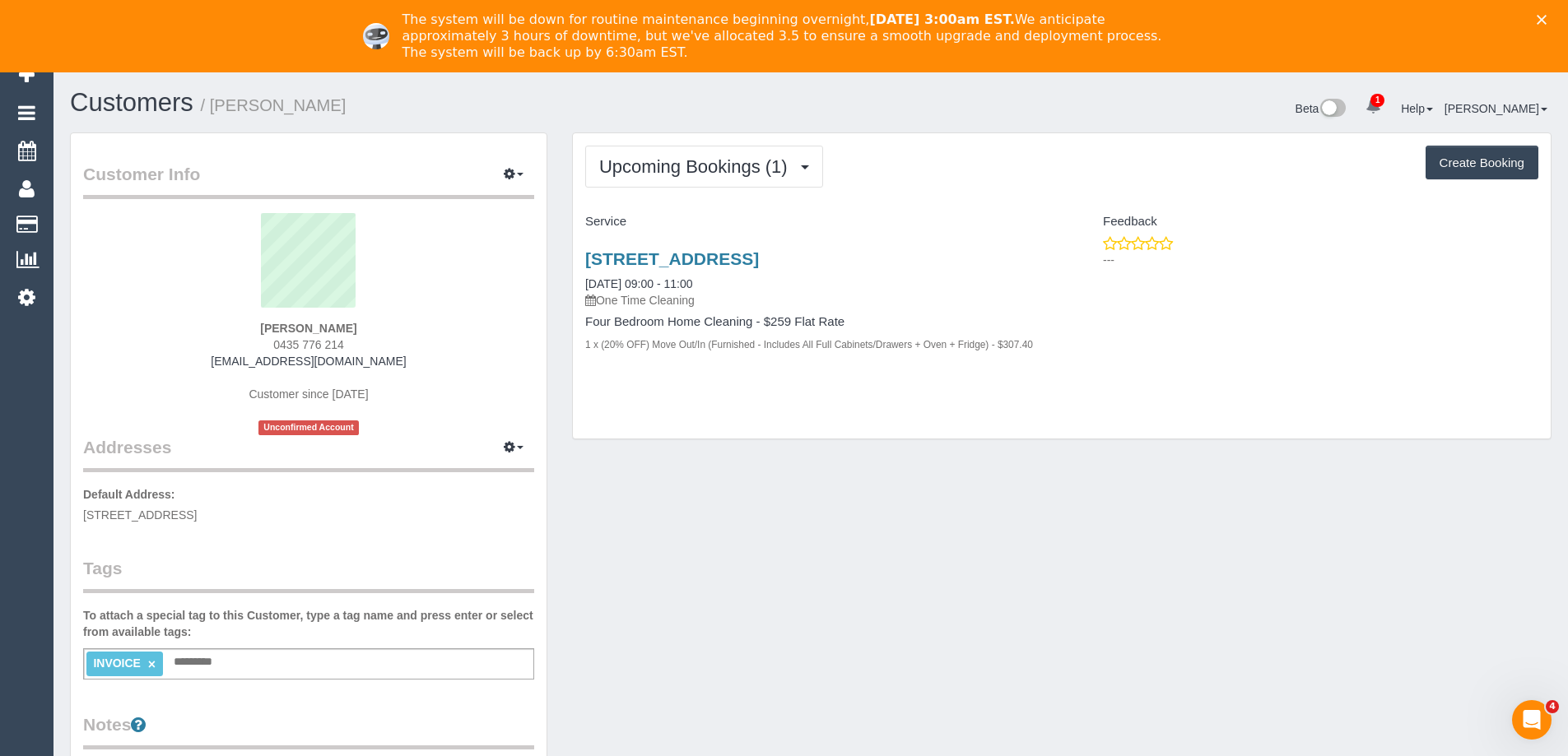
drag, startPoint x: 792, startPoint y: 471, endPoint x: 936, endPoint y: 496, distance: 146.2
click at [759, 442] on div "Upcoming Bookings (1) Completed Bookings (0) Upcoming Bookings (1) Cancelled Bo…" at bounding box center [1061, 294] width 1004 height 324
drag, startPoint x: 246, startPoint y: 366, endPoint x: 181, endPoint y: 365, distance: 65.0
click at [181, 365] on div "Harriet Bell 0435 776 214 harrietbell2019@outlook.com Customer since 2025 Uncon…" at bounding box center [308, 324] width 451 height 222
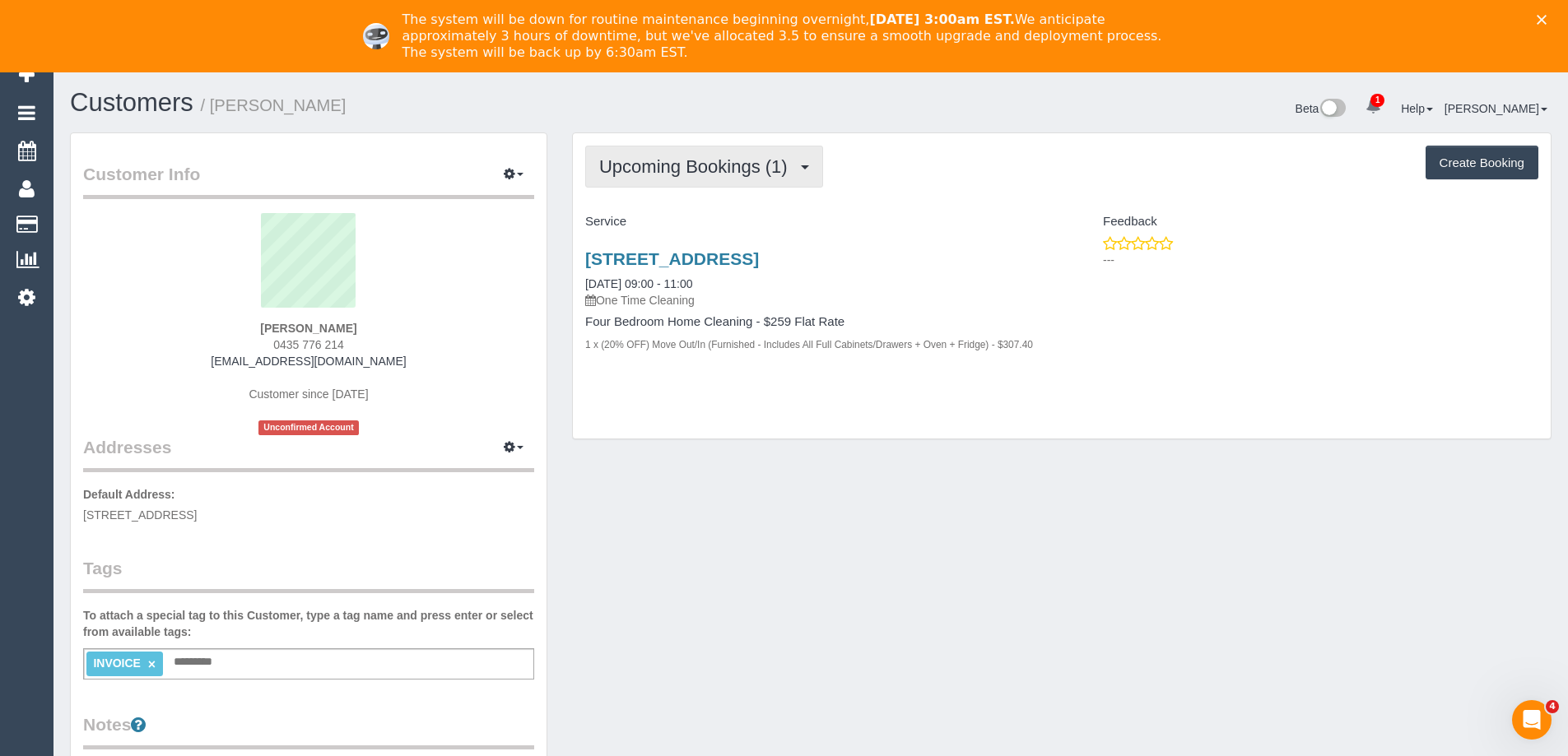
click at [688, 168] on span "Upcoming Bookings (1)" at bounding box center [697, 166] width 197 height 20
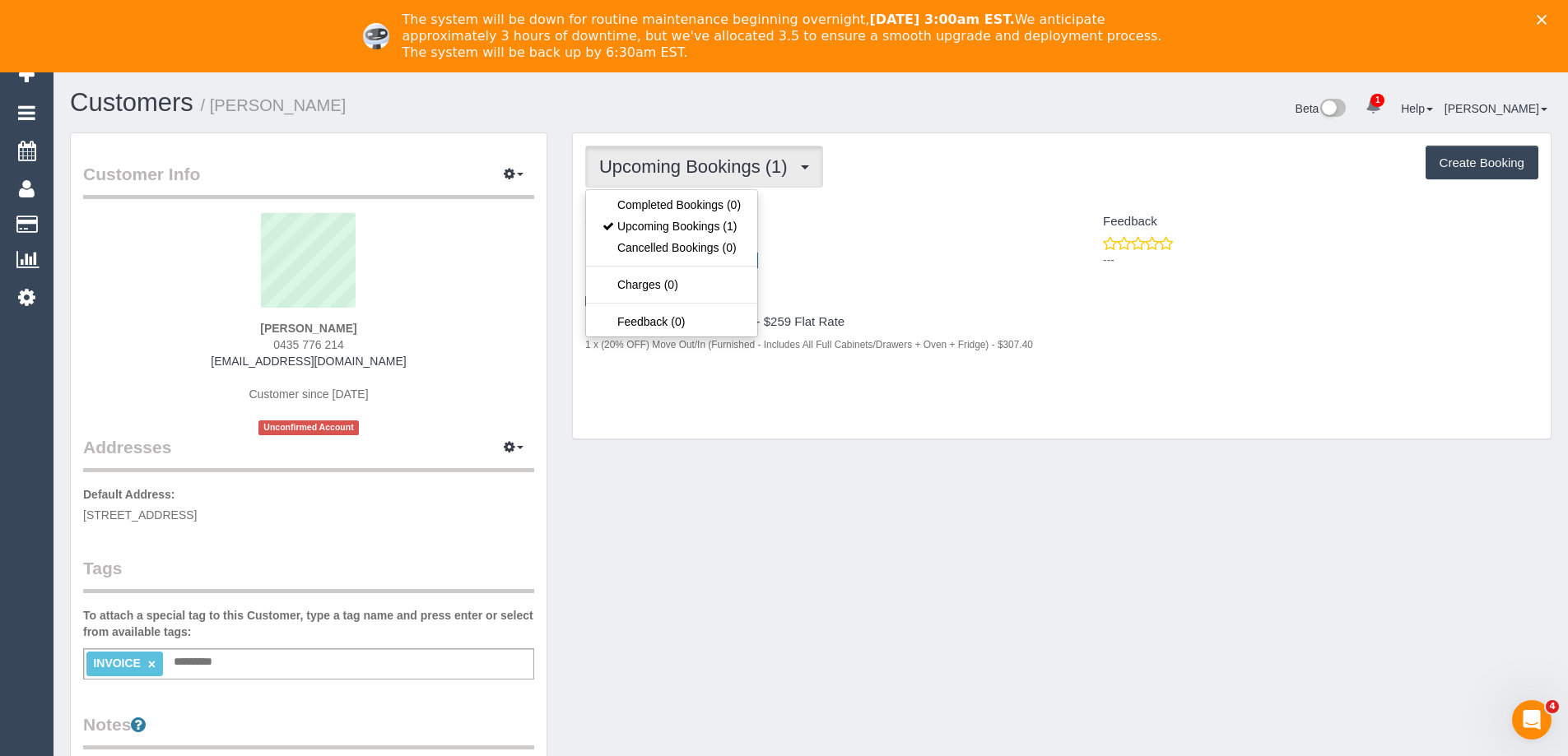
click at [859, 172] on div "Upcoming Bookings (1) Completed Bookings (0) Upcoming Bookings (1) Cancelled Bo…" at bounding box center [1061, 167] width 953 height 42
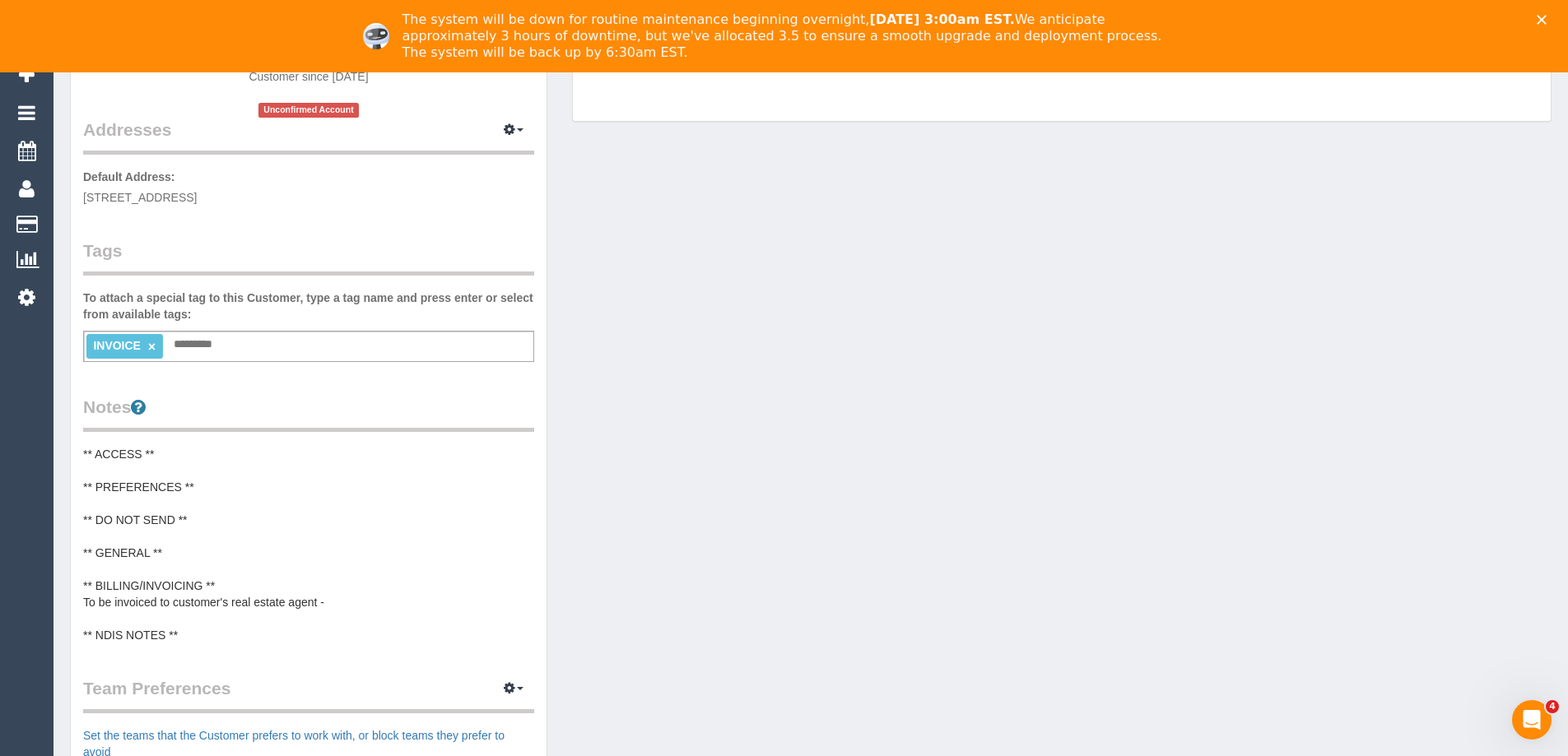
scroll to position [576, 0]
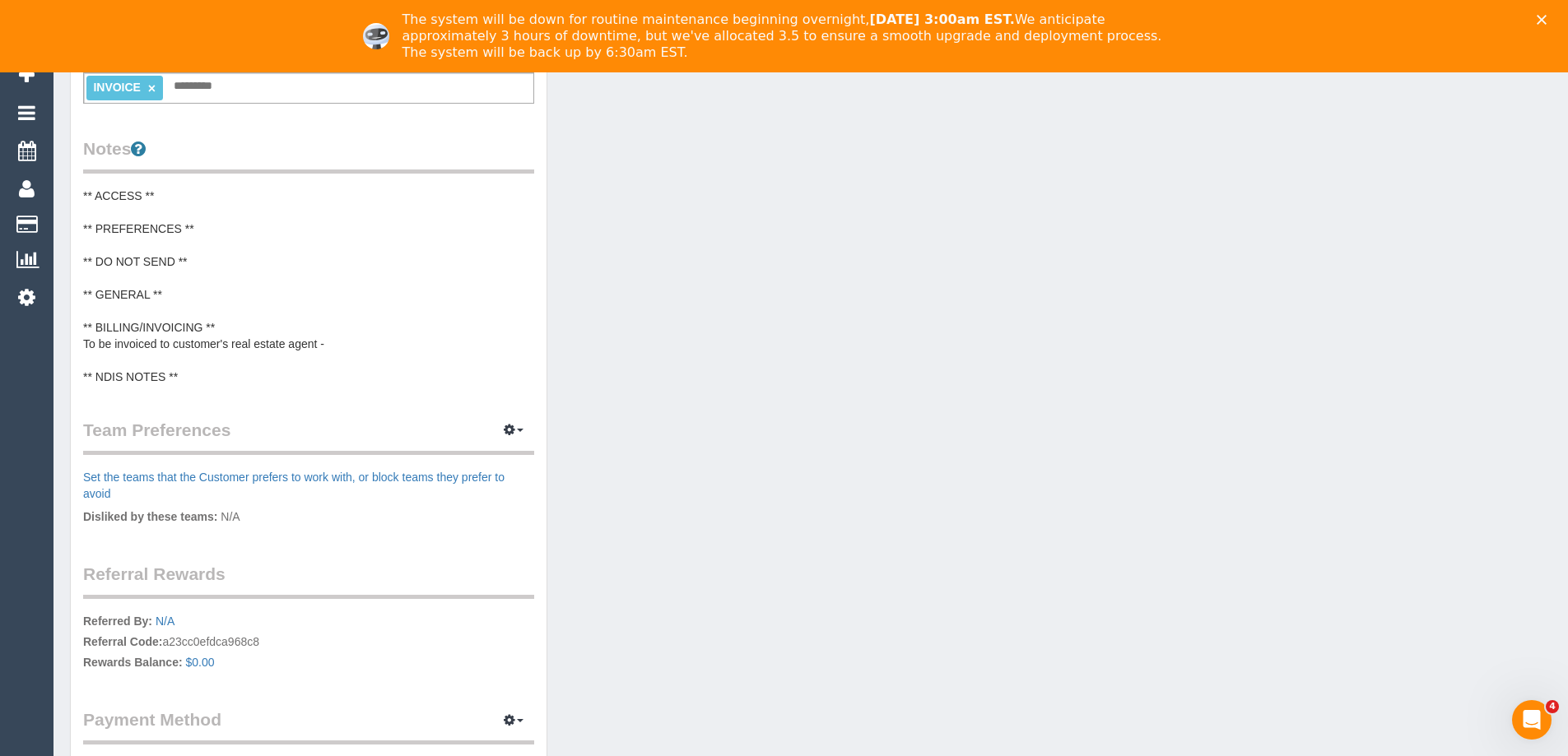
click at [329, 343] on pre "** ACCESS ** ** PREFERENCES ** ** DO NOT SEND ** ** GENERAL ** ** BILLING/INVOI…" at bounding box center [308, 286] width 451 height 197
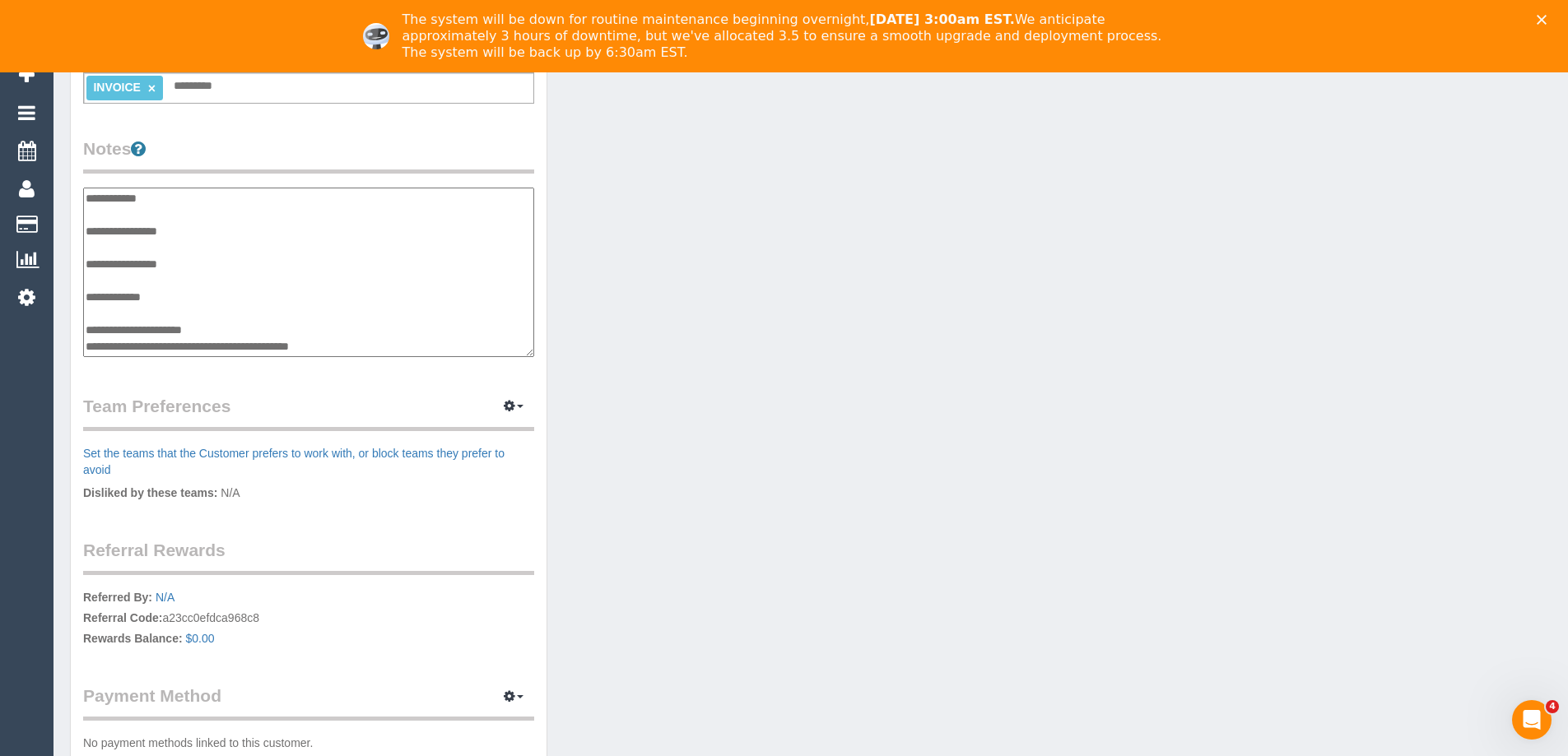
scroll to position [33, 0]
click at [373, 316] on textarea "**********" at bounding box center [308, 272] width 451 height 169
type textarea "**********"
click at [555, 309] on div "Customer Info Edit Contact Info Send Message Email Preferences Special Sales Ta…" at bounding box center [308, 186] width 502 height 1258
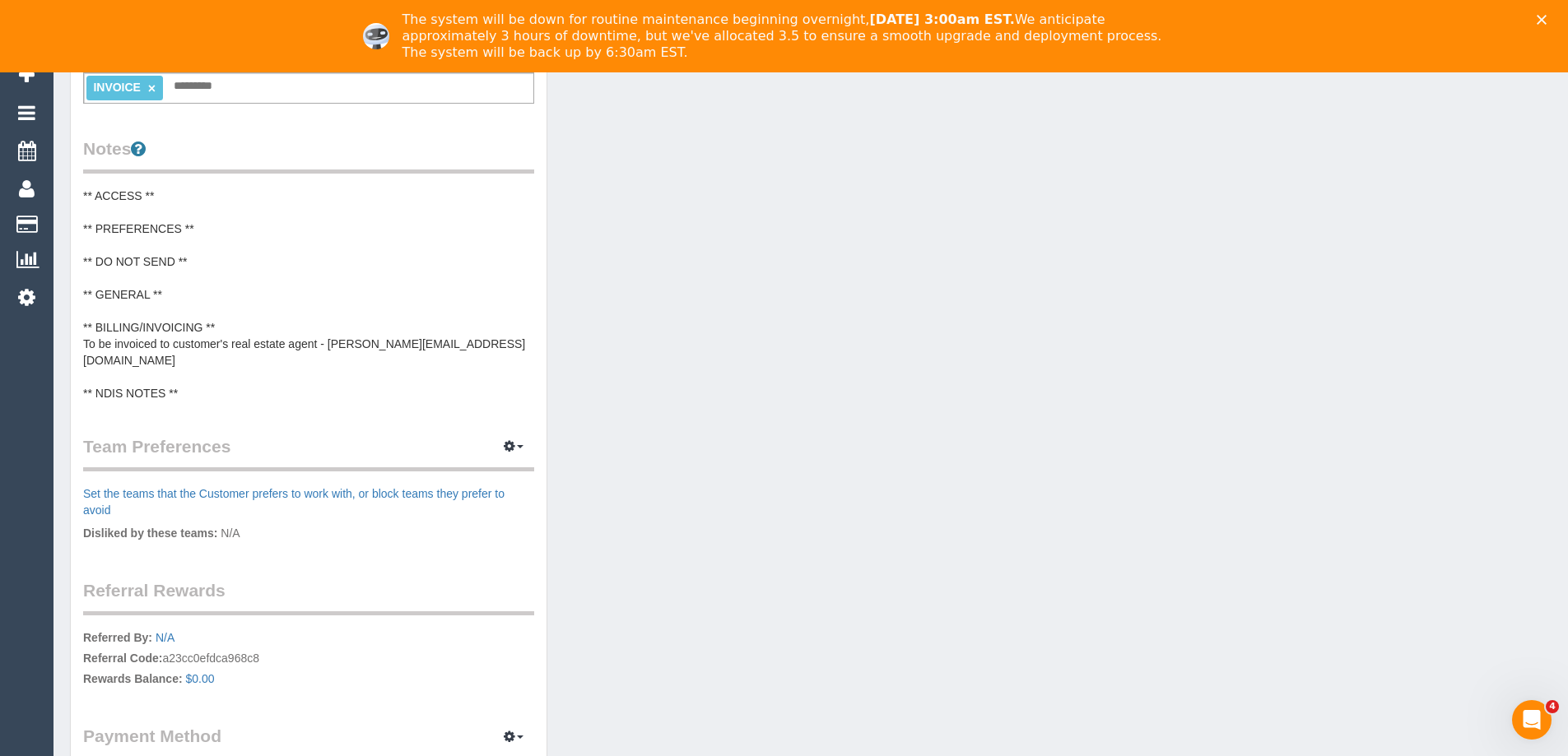
click at [436, 339] on pre "** ACCESS ** ** PREFERENCES ** ** DO NOT SEND ** ** GENERAL ** ** BILLING/INVOI…" at bounding box center [308, 294] width 451 height 214
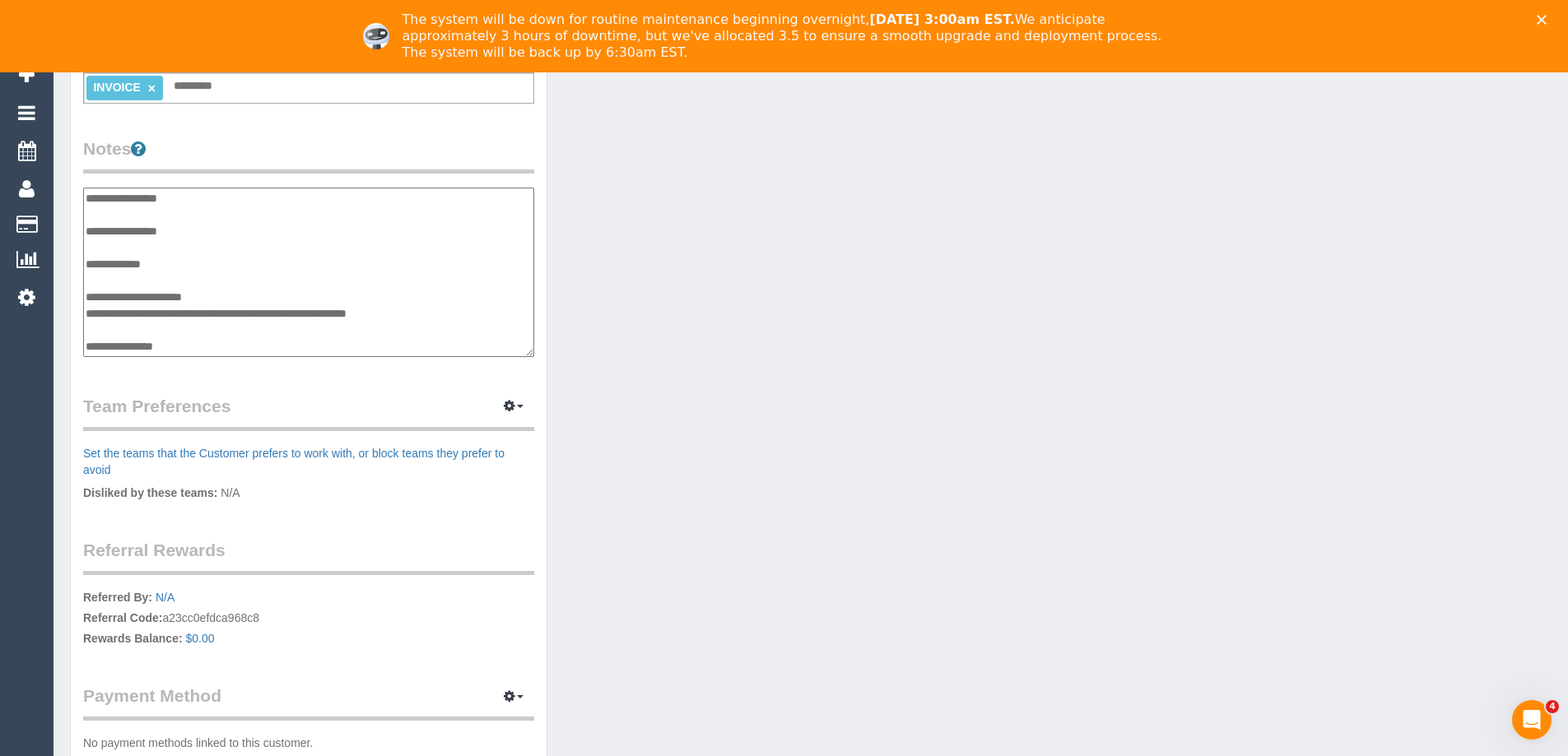
click at [453, 315] on textarea "**********" at bounding box center [308, 272] width 451 height 169
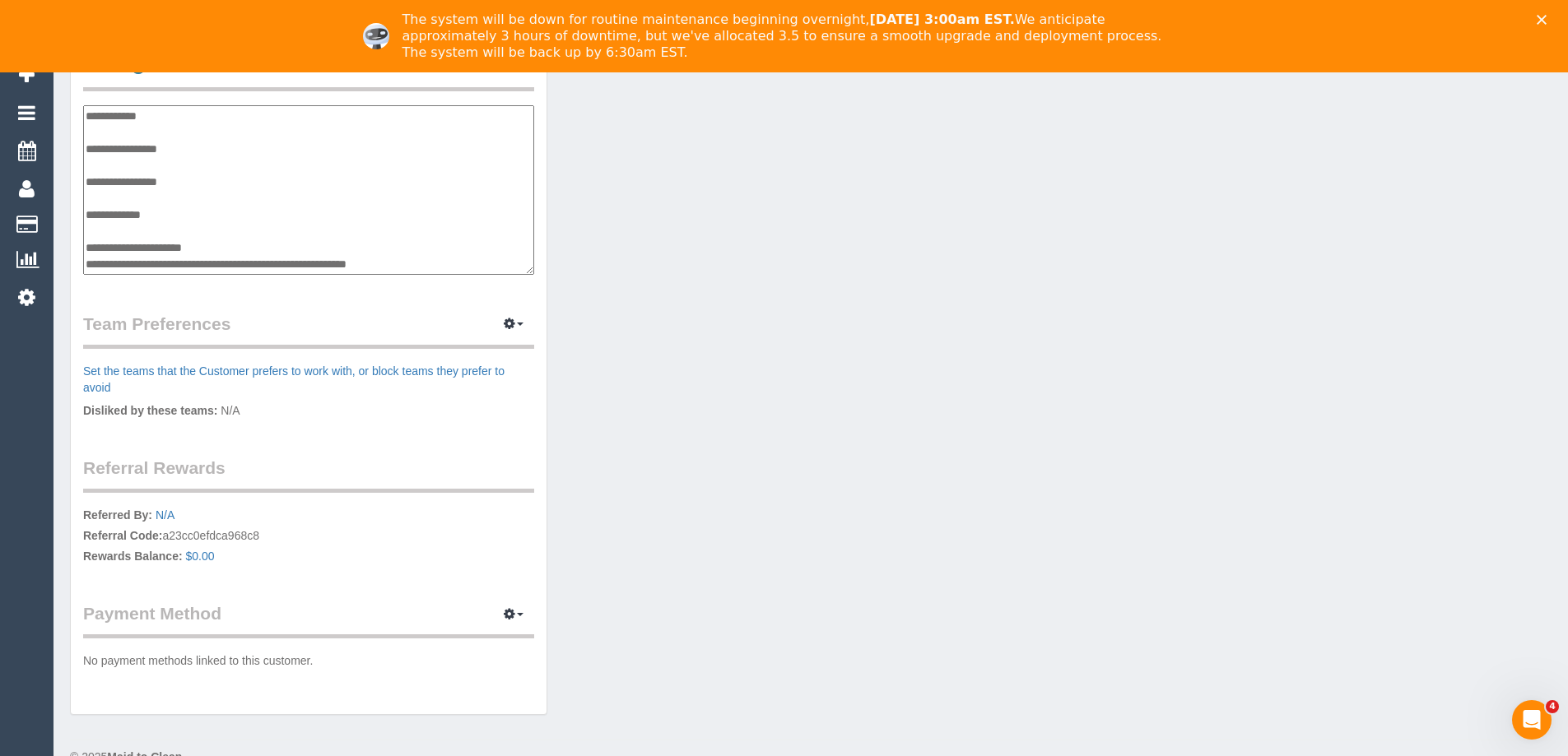
scroll to position [49, 0]
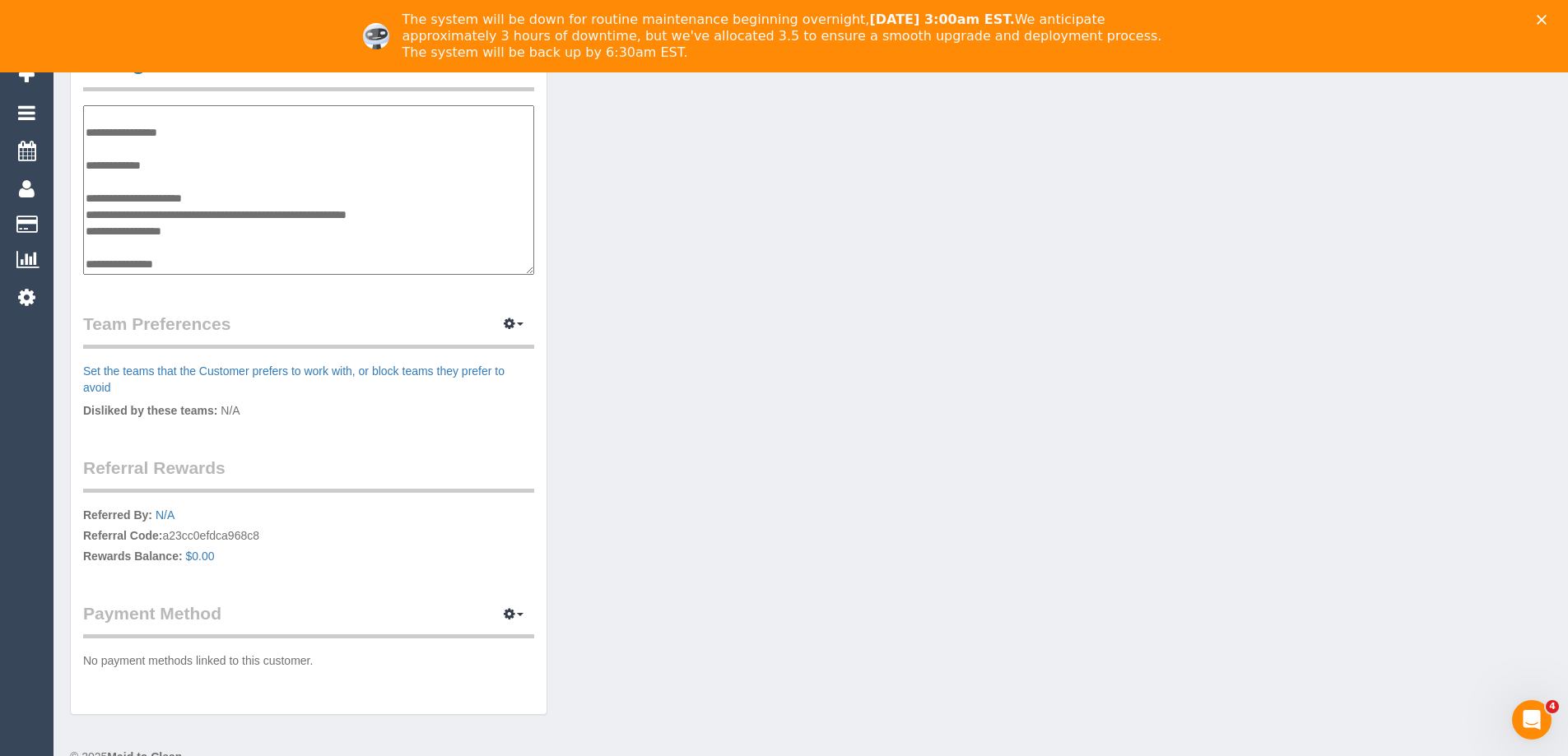
type textarea "**********"
click at [585, 231] on div "Customer Info Edit Contact Info Send Message Email Preferences Special Sales Ta…" at bounding box center [810, 103] width 1506 height 1258
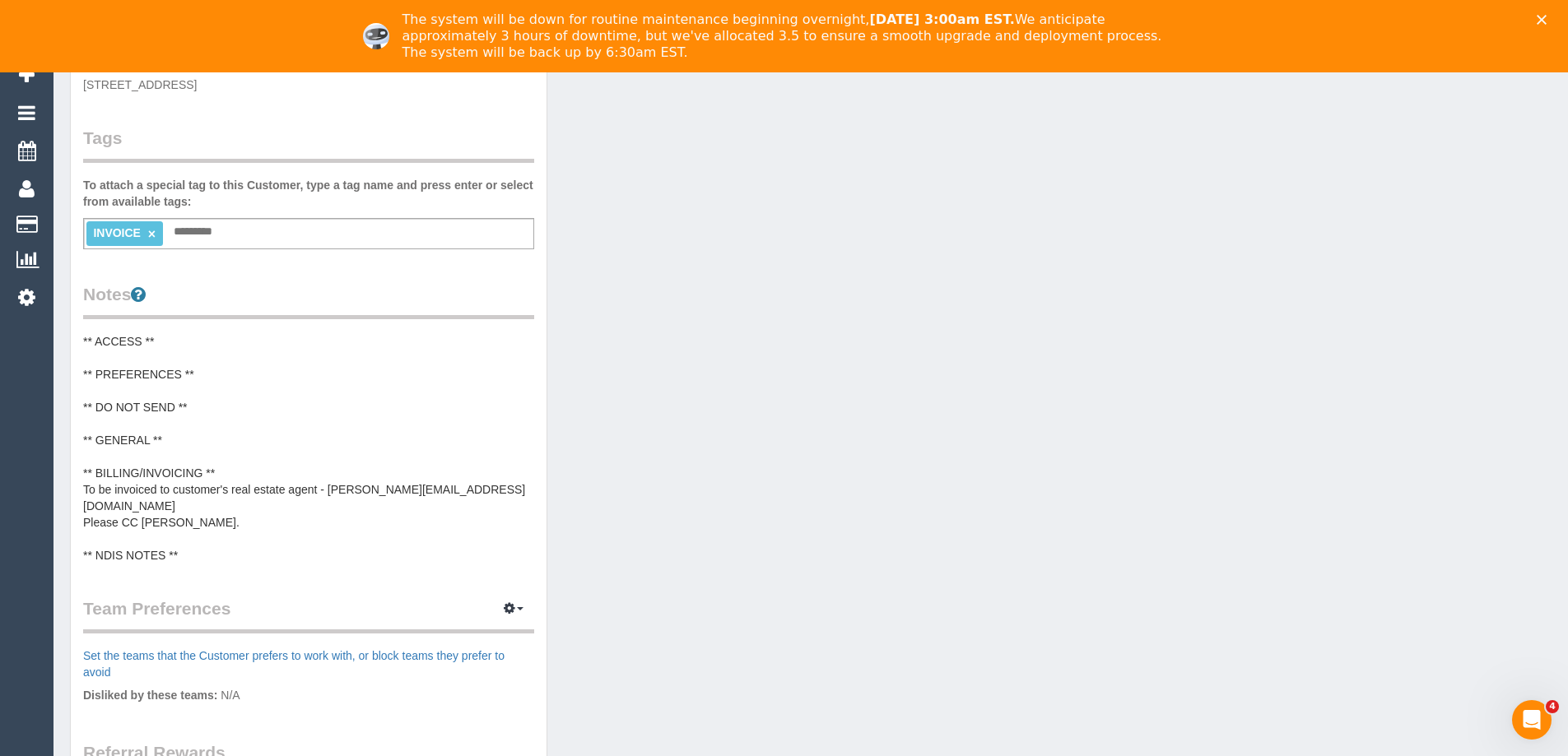
scroll to position [0, 0]
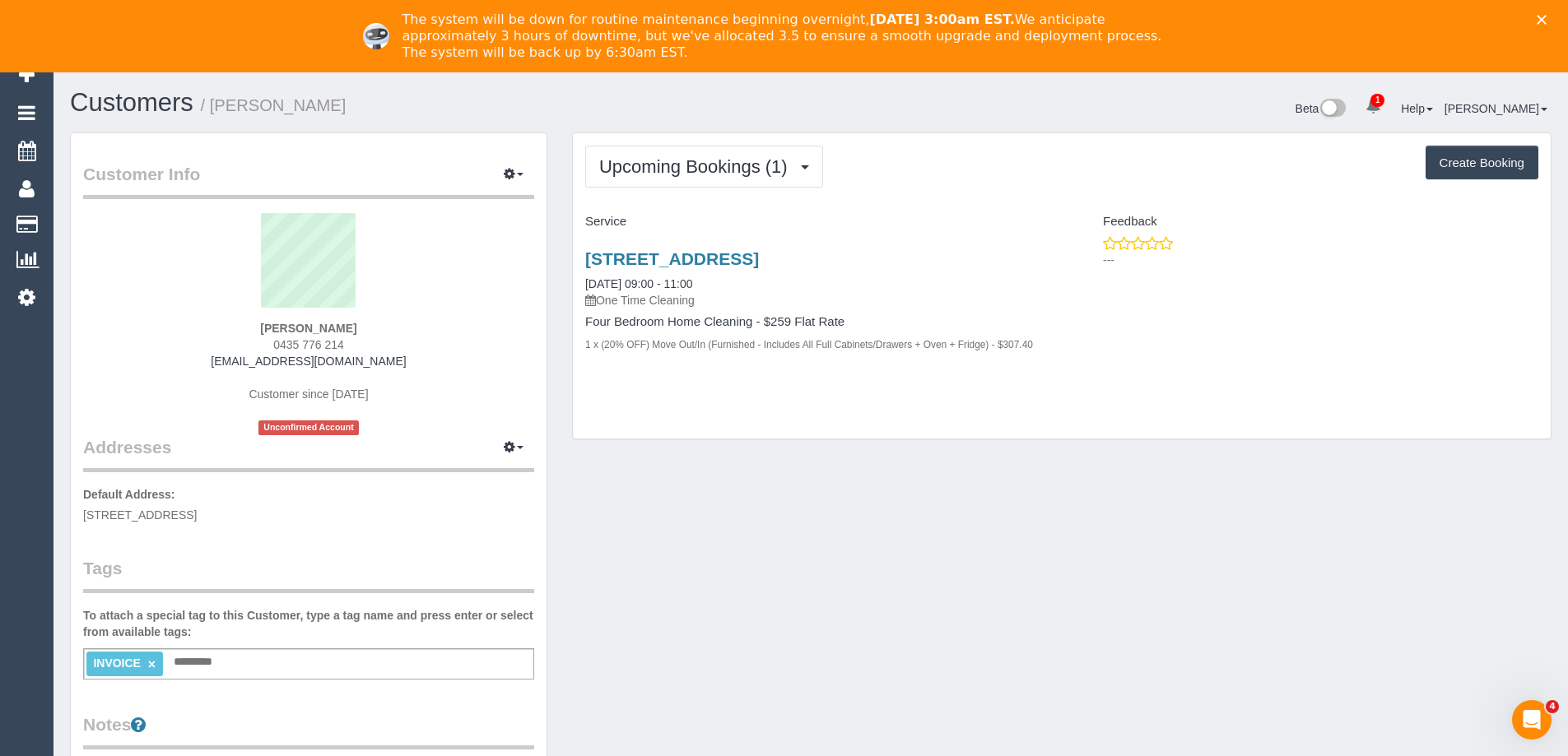
drag, startPoint x: 407, startPoint y: 359, endPoint x: 210, endPoint y: 365, distance: 197.1
click at [210, 365] on div "Harriet Bell 0435 776 214 harrietbell2019@outlook.com Customer since 2025 Uncon…" at bounding box center [308, 324] width 451 height 222
copy link "harrietbell2019@outlook.com"
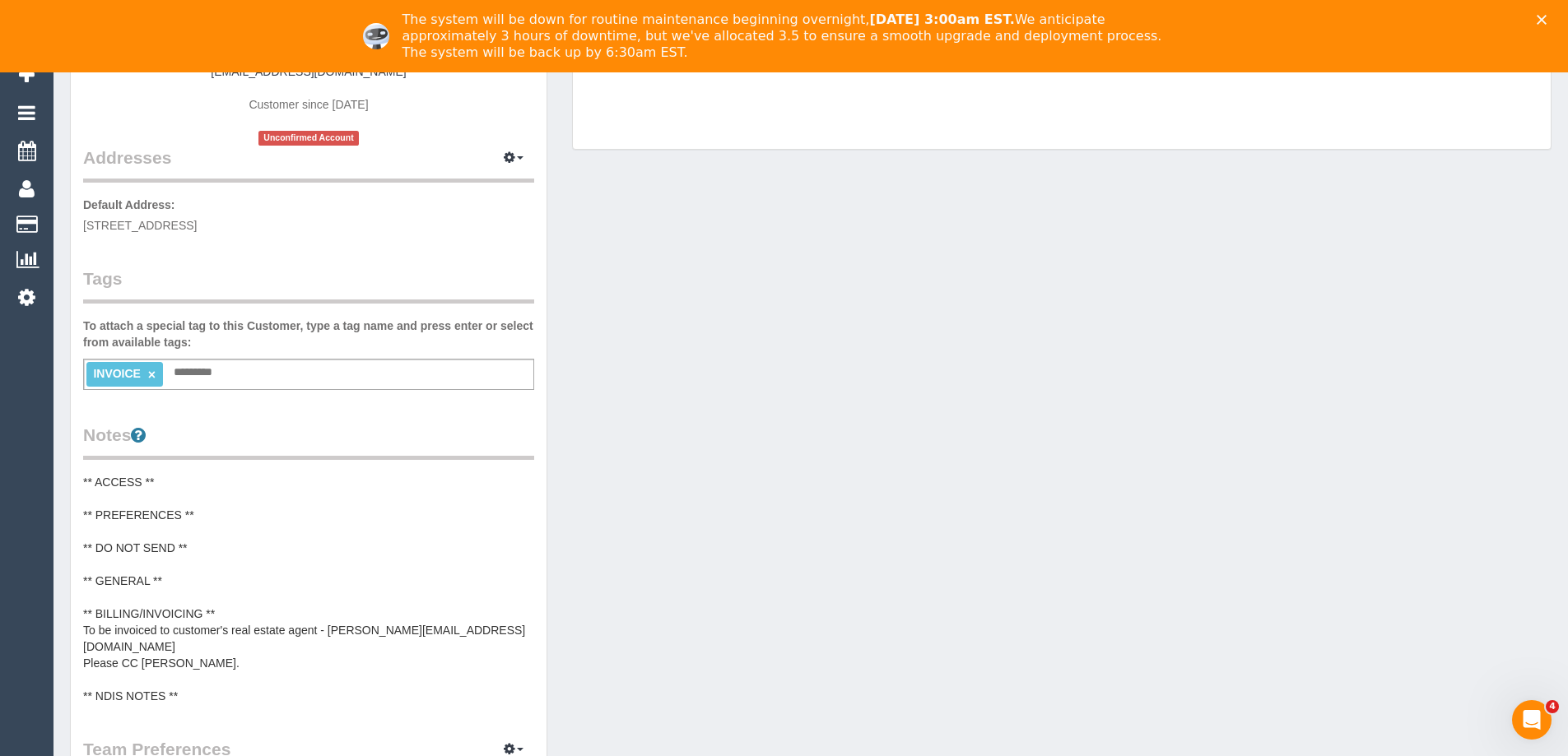
scroll to position [330, 0]
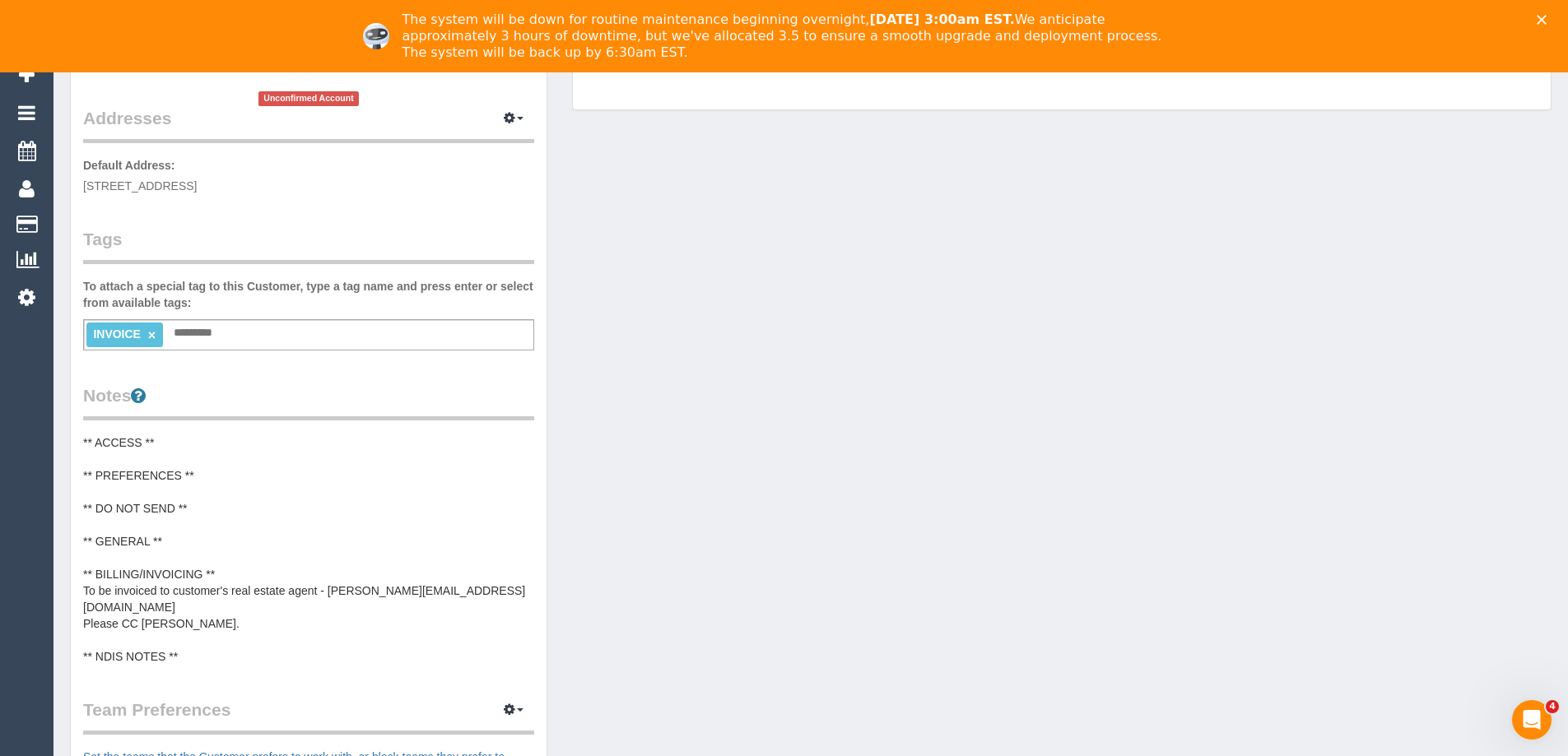
click at [551, 485] on div "Customer Info Edit Contact Info Send Message Email Preferences Special Sales Ta…" at bounding box center [308, 461] width 502 height 1315
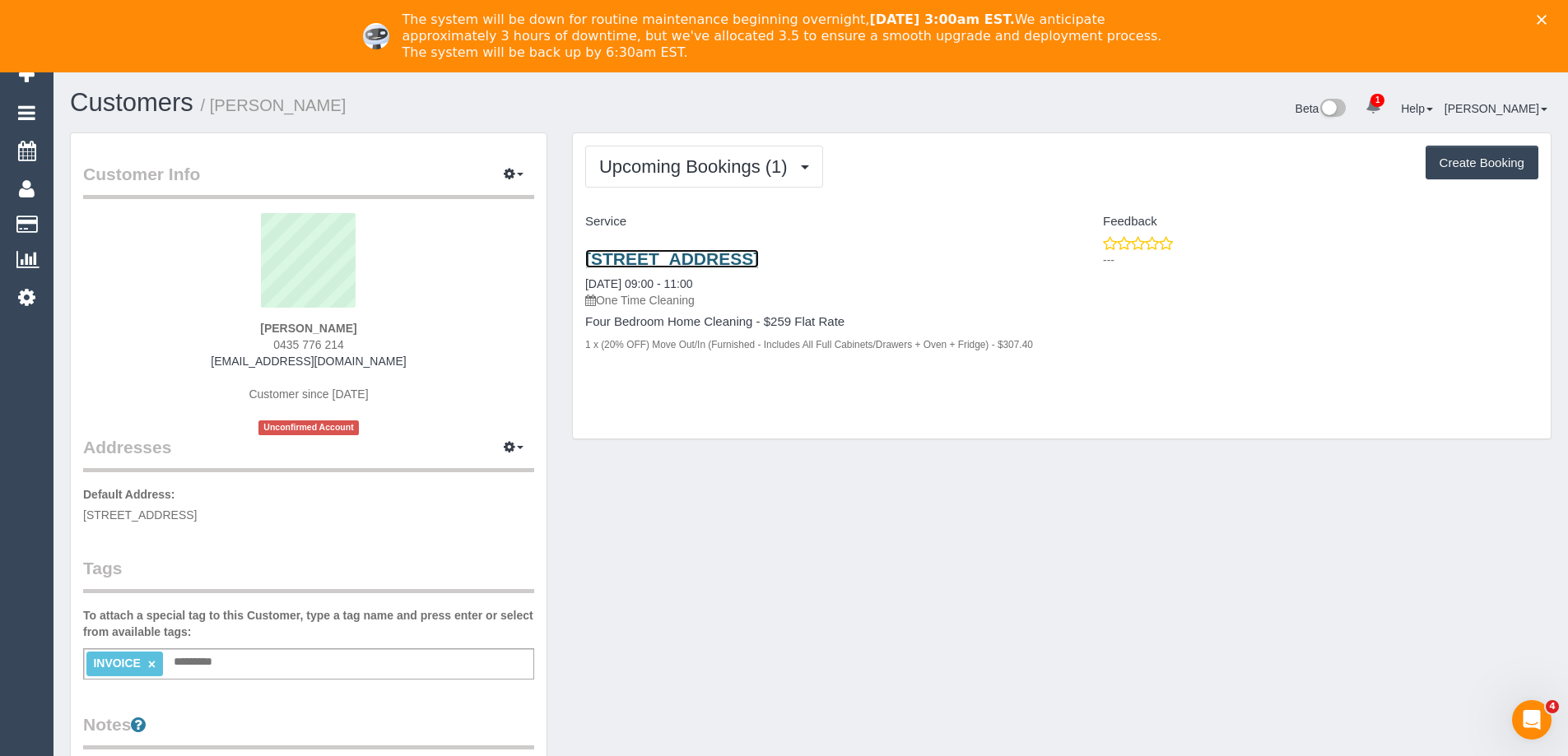
click at [730, 260] on link "87 Barkly Street, Brunswick East, VIC 3057" at bounding box center [672, 258] width 174 height 19
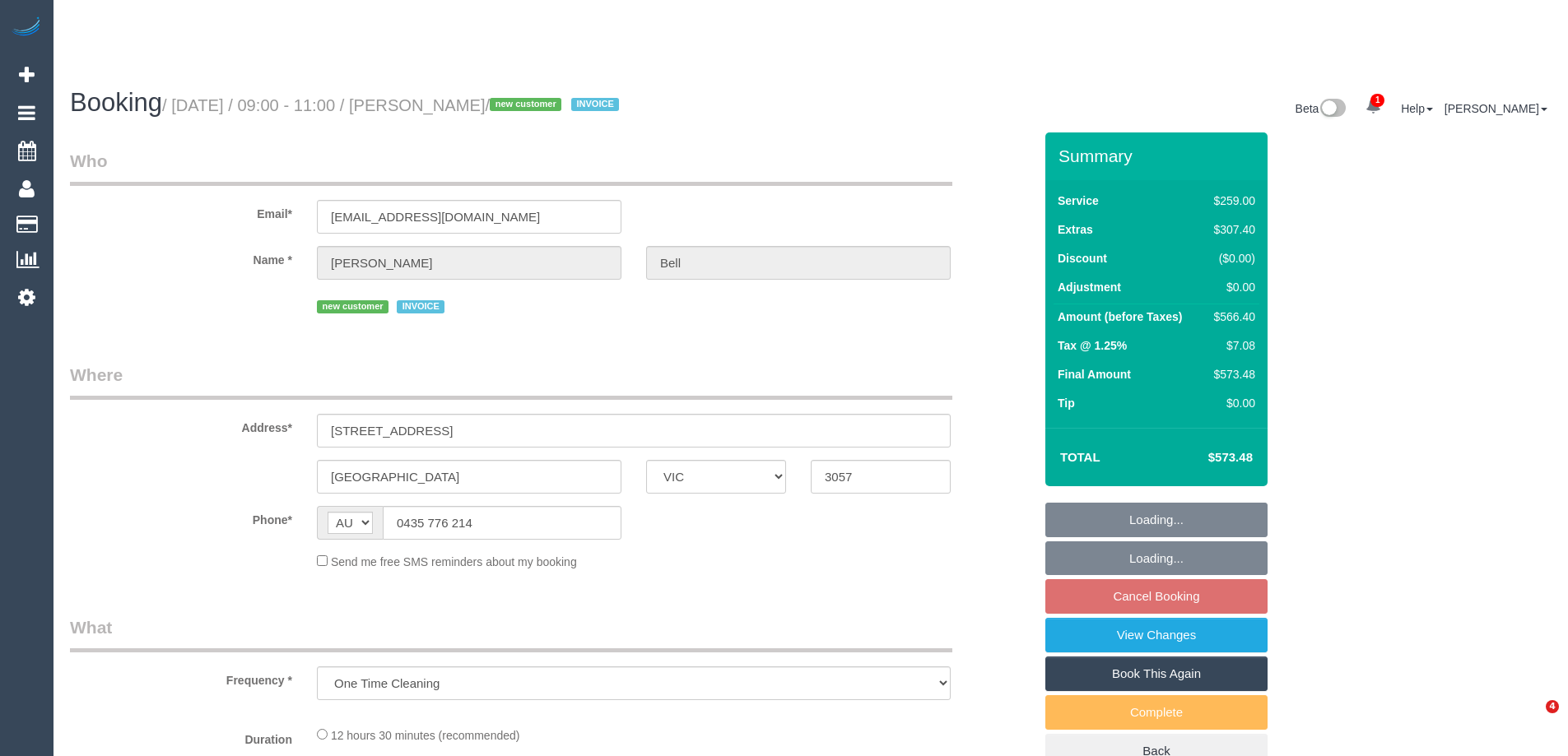
select select "VIC"
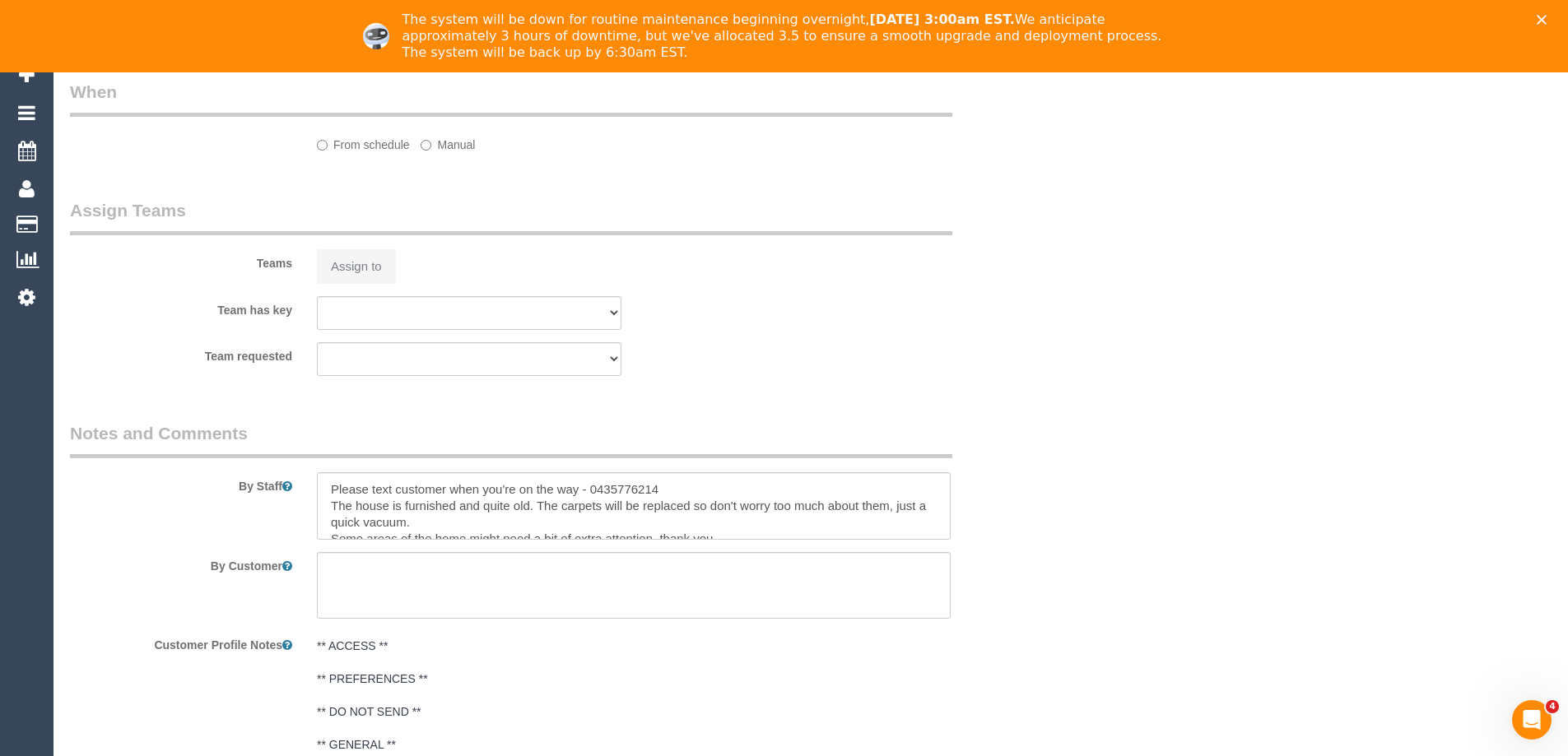
select select "object:556"
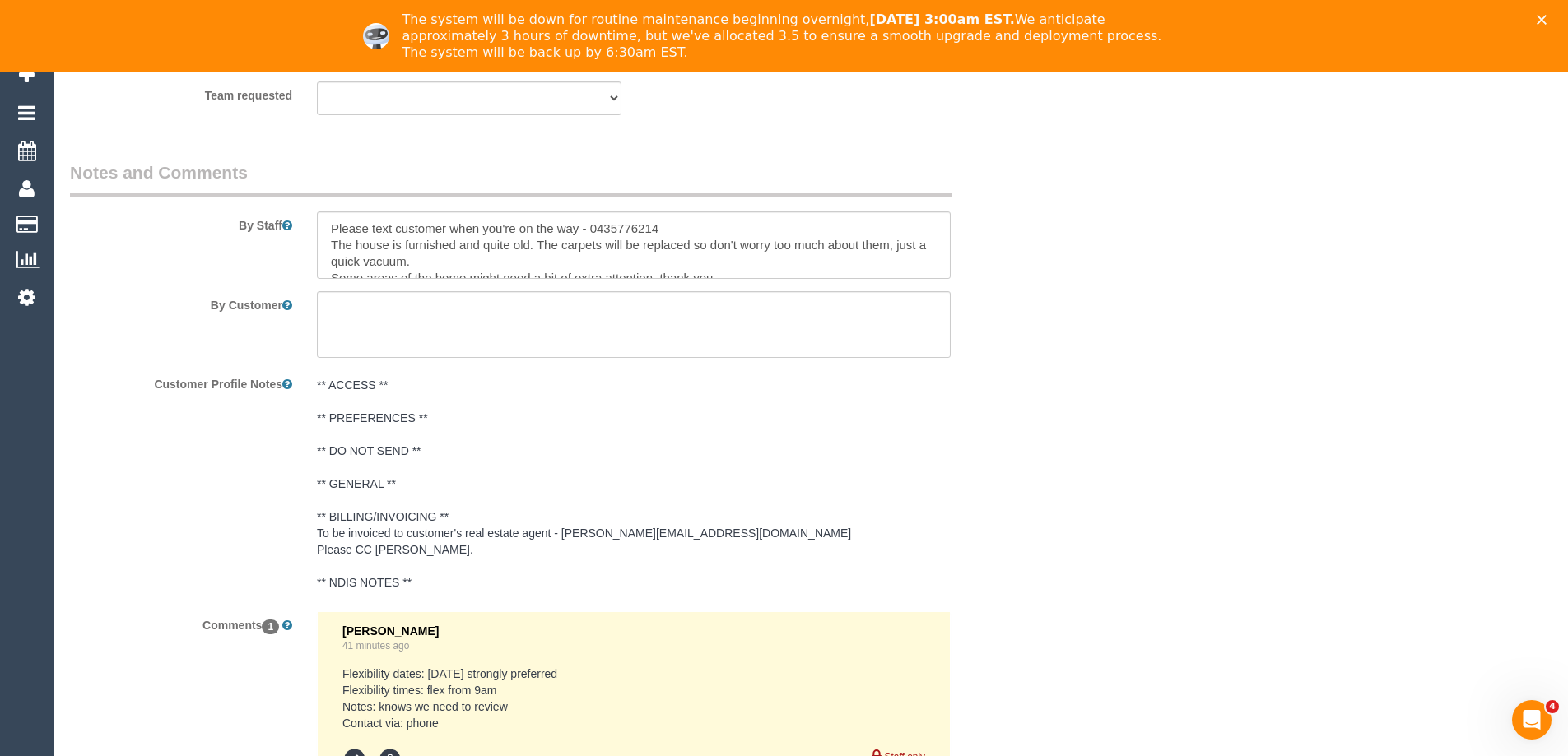
select select "number:28"
select select "number:14"
select select "number:19"
select select "number:36"
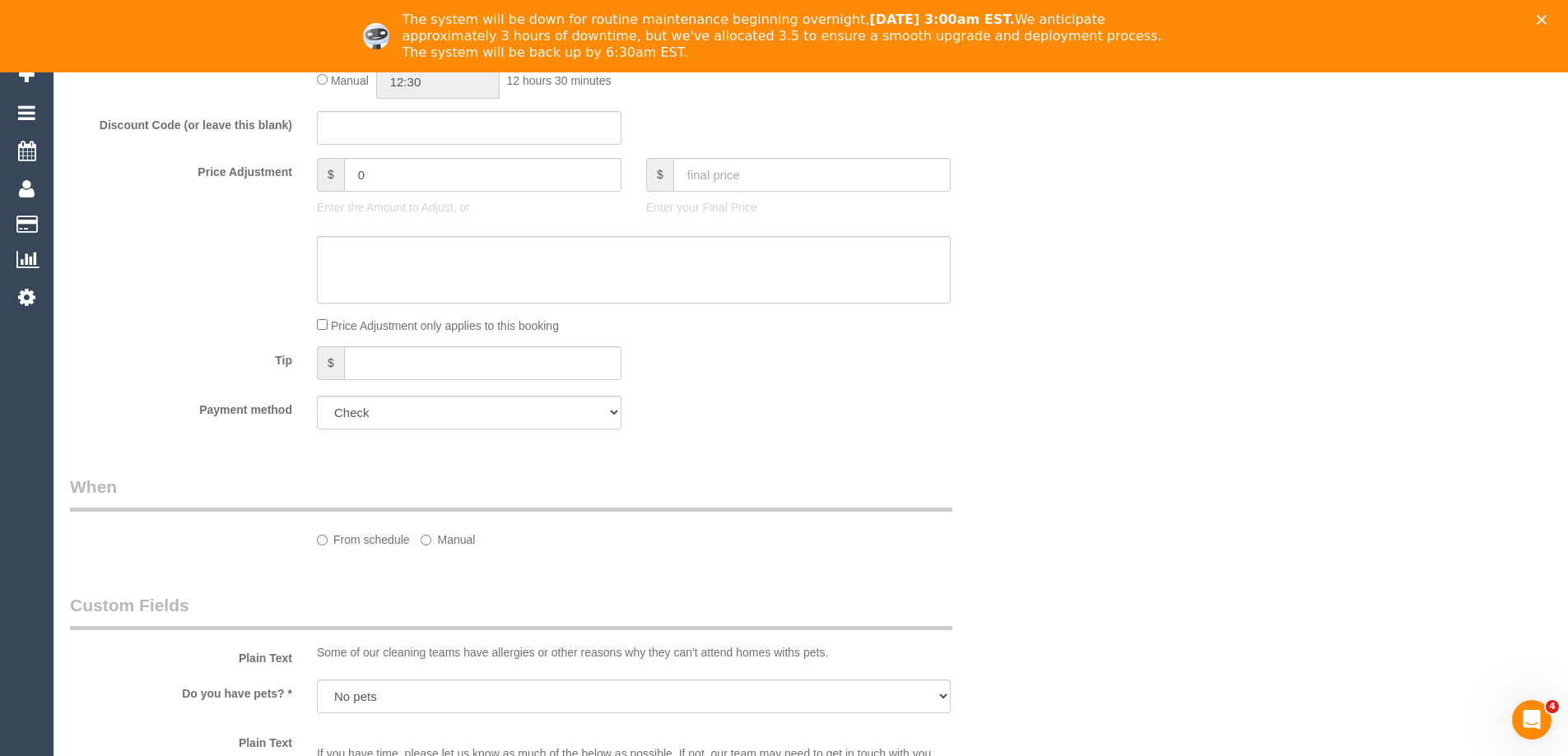
scroll to position [2878, 0]
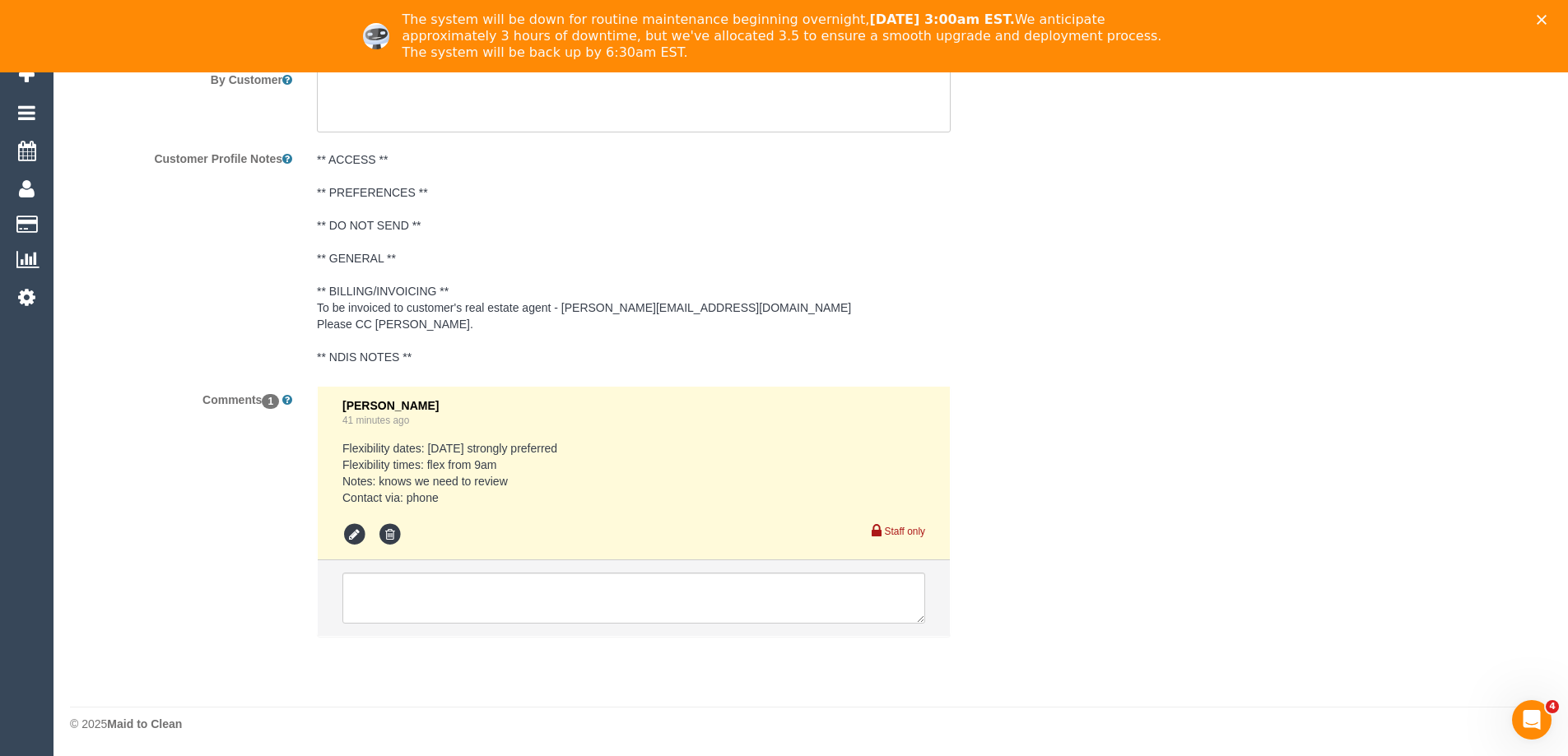
select select "spot1"
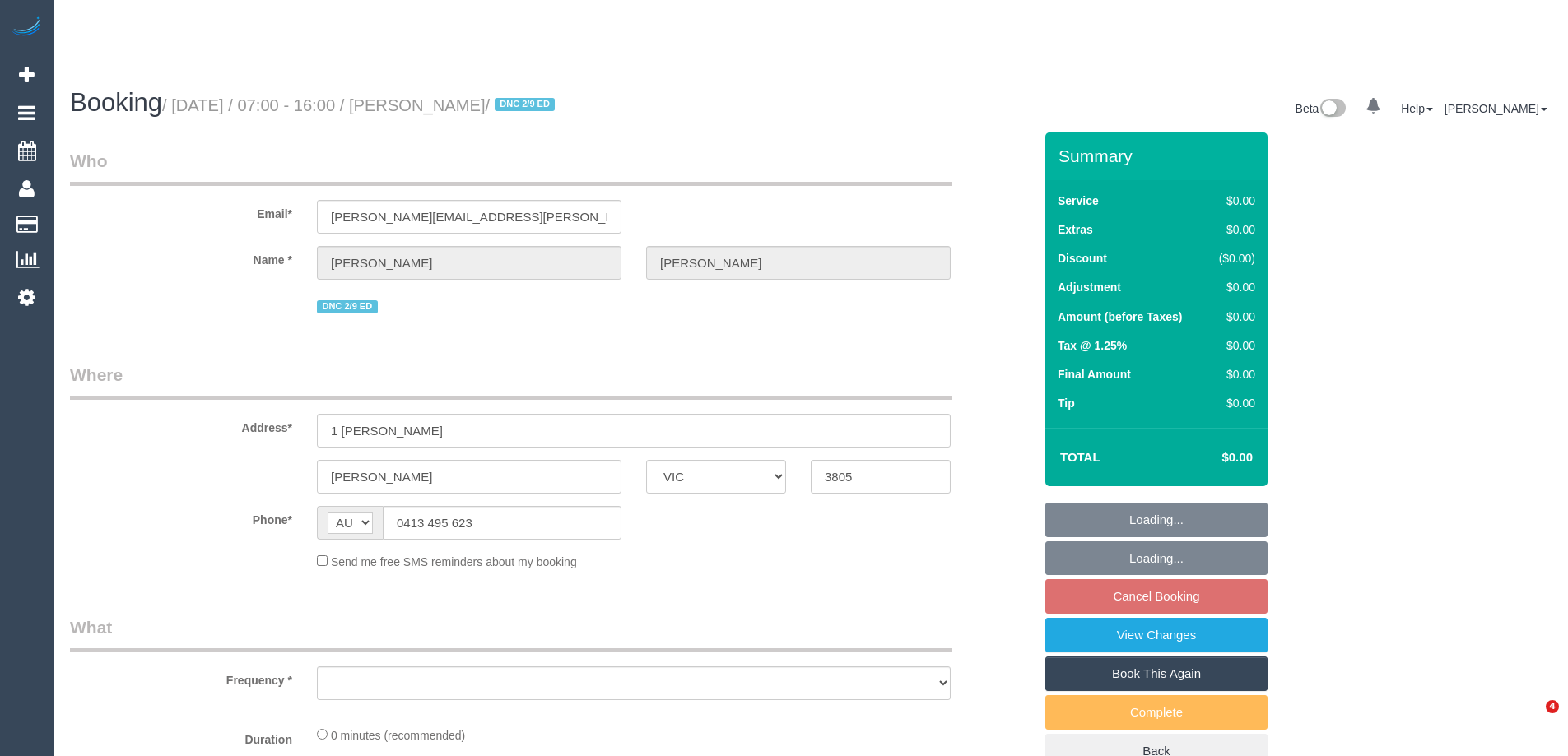
select select "VIC"
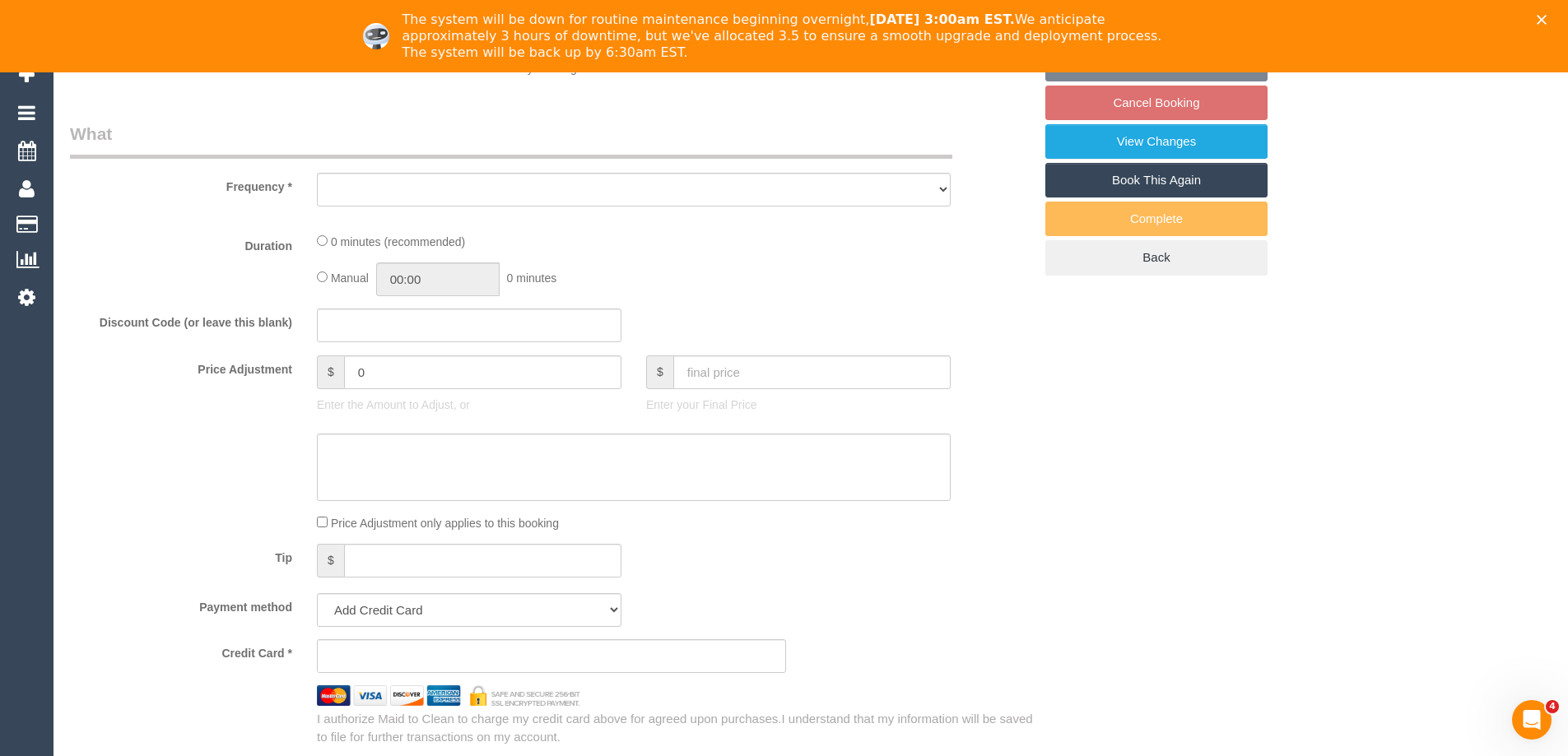
select select "number:27"
select select "number:14"
select select "number:18"
select select "number:22"
select select "number:35"
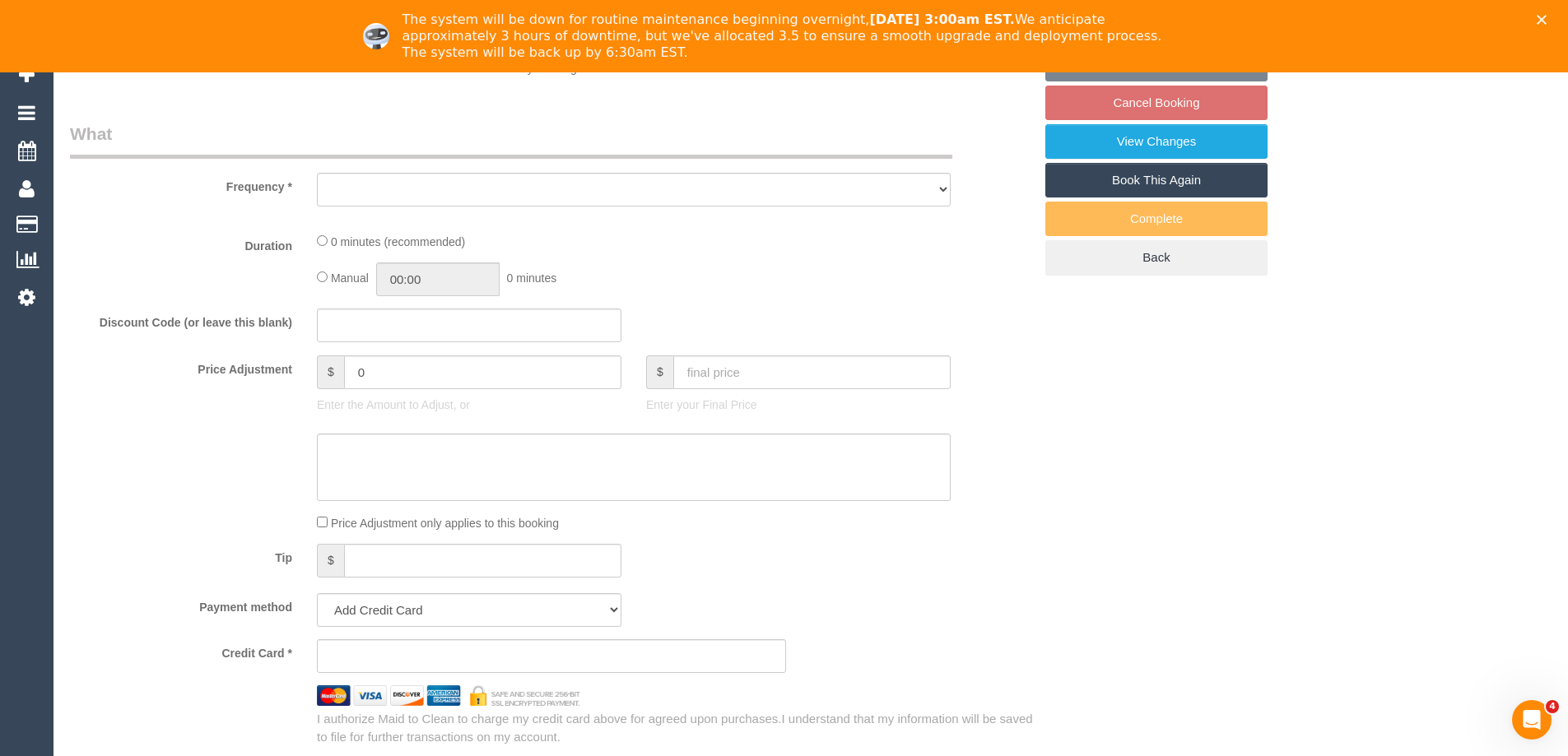
select select "number:26"
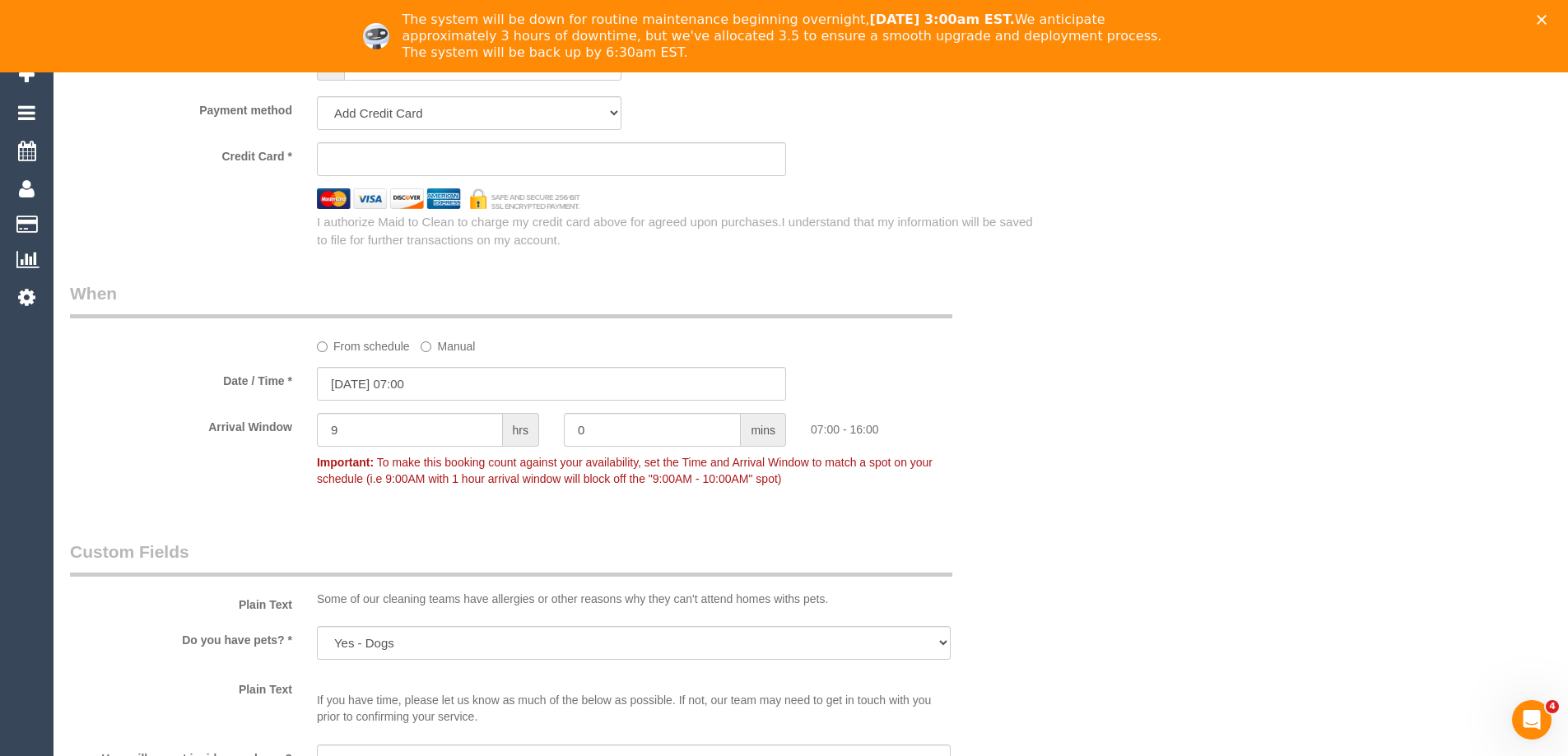
select select "object:764"
select select "string:stripe-pm_1S0Khw2GScqysDRVNgdxRNmU"
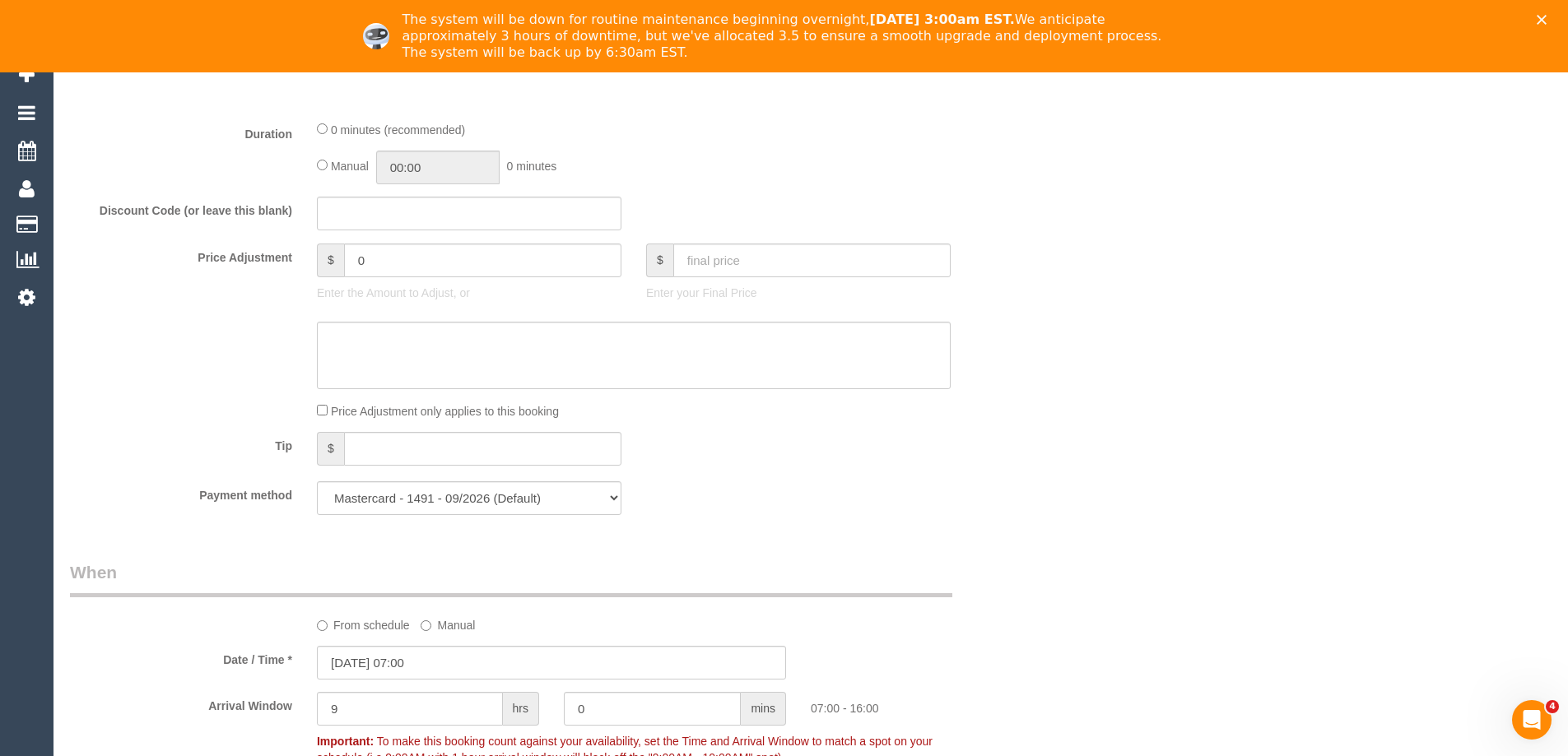
scroll to position [2458, 0]
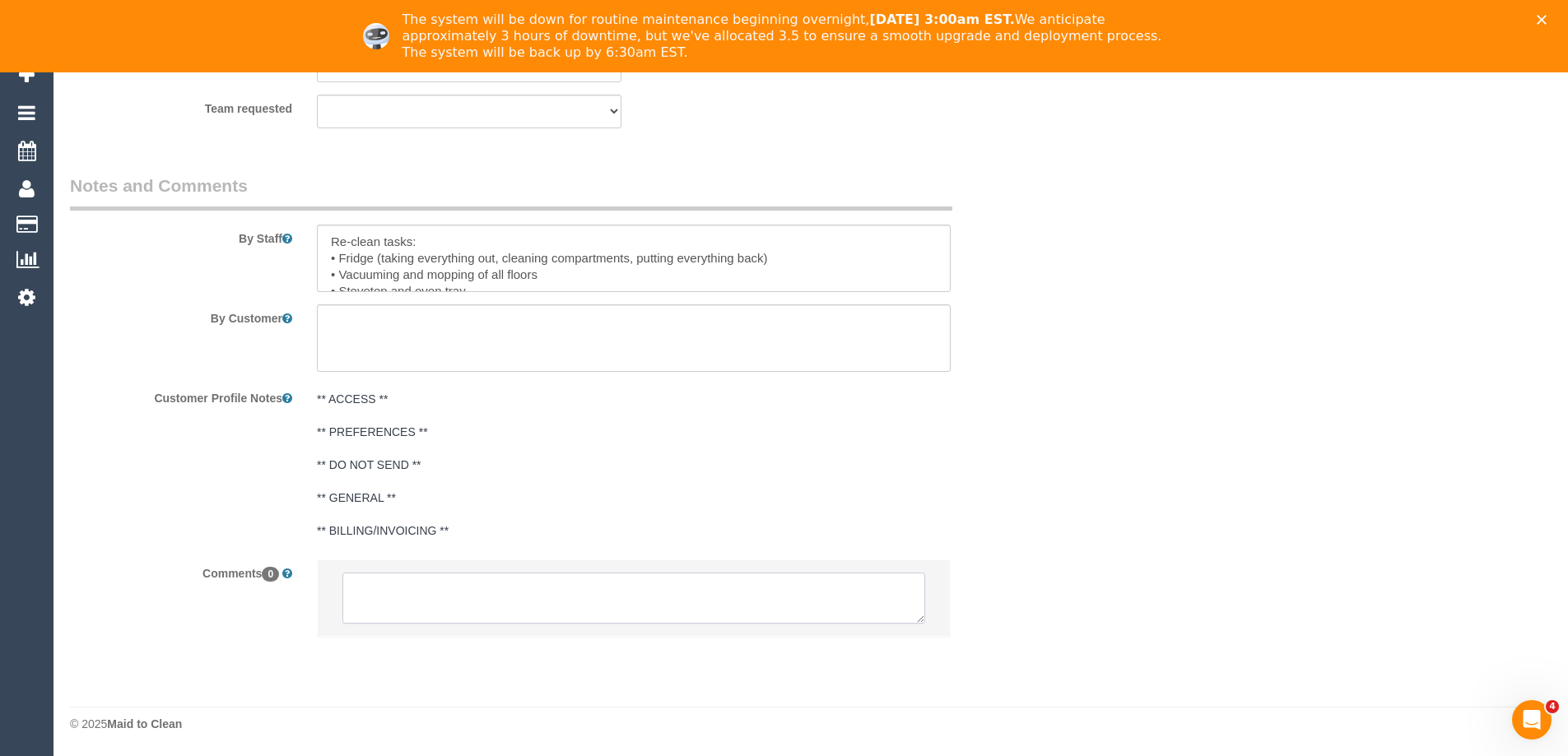
click at [397, 604] on textarea at bounding box center [634, 598] width 583 height 51
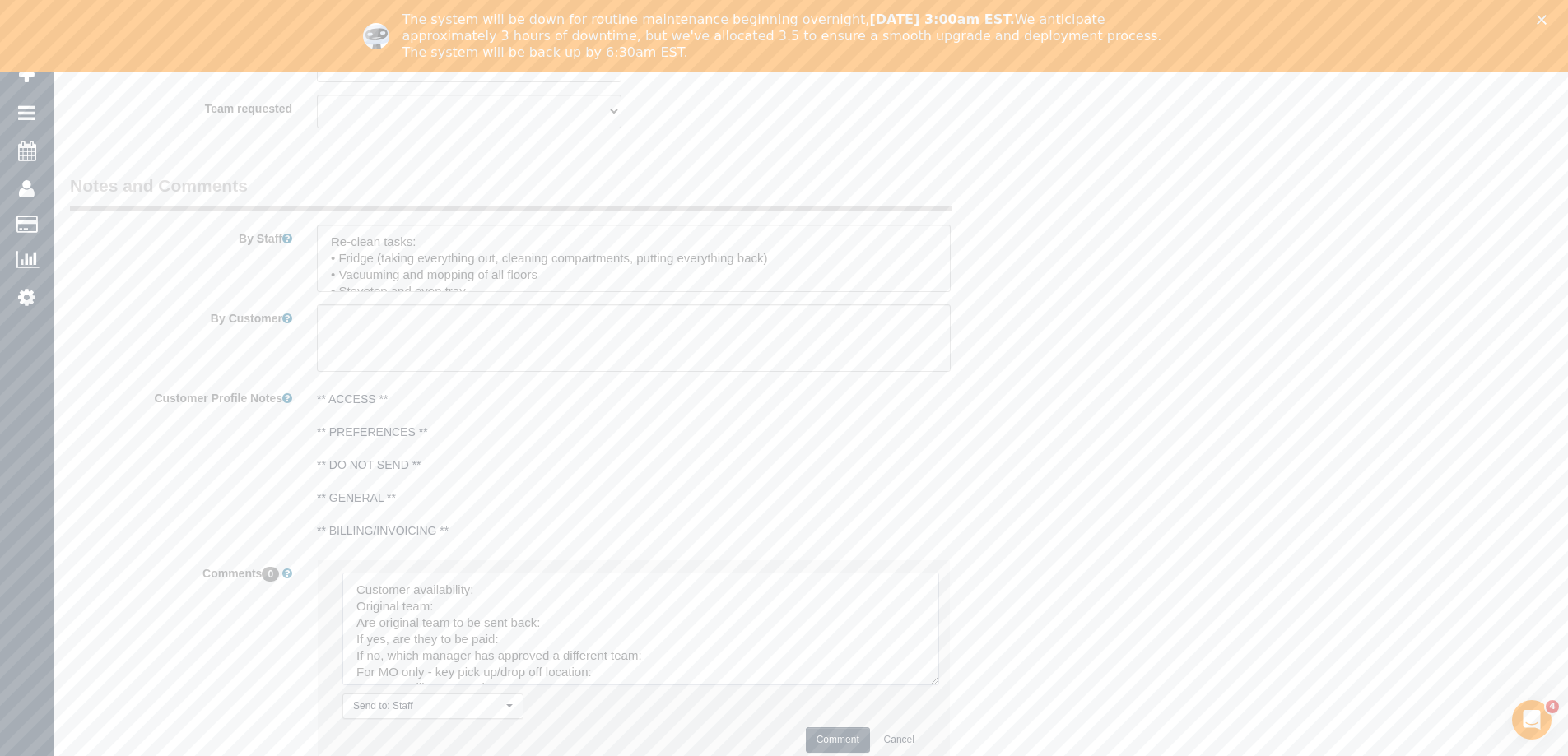
drag, startPoint x: 915, startPoint y: 618, endPoint x: 925, endPoint y: 549, distance: 69.7
click at [940, 686] on textarea at bounding box center [641, 629] width 597 height 113
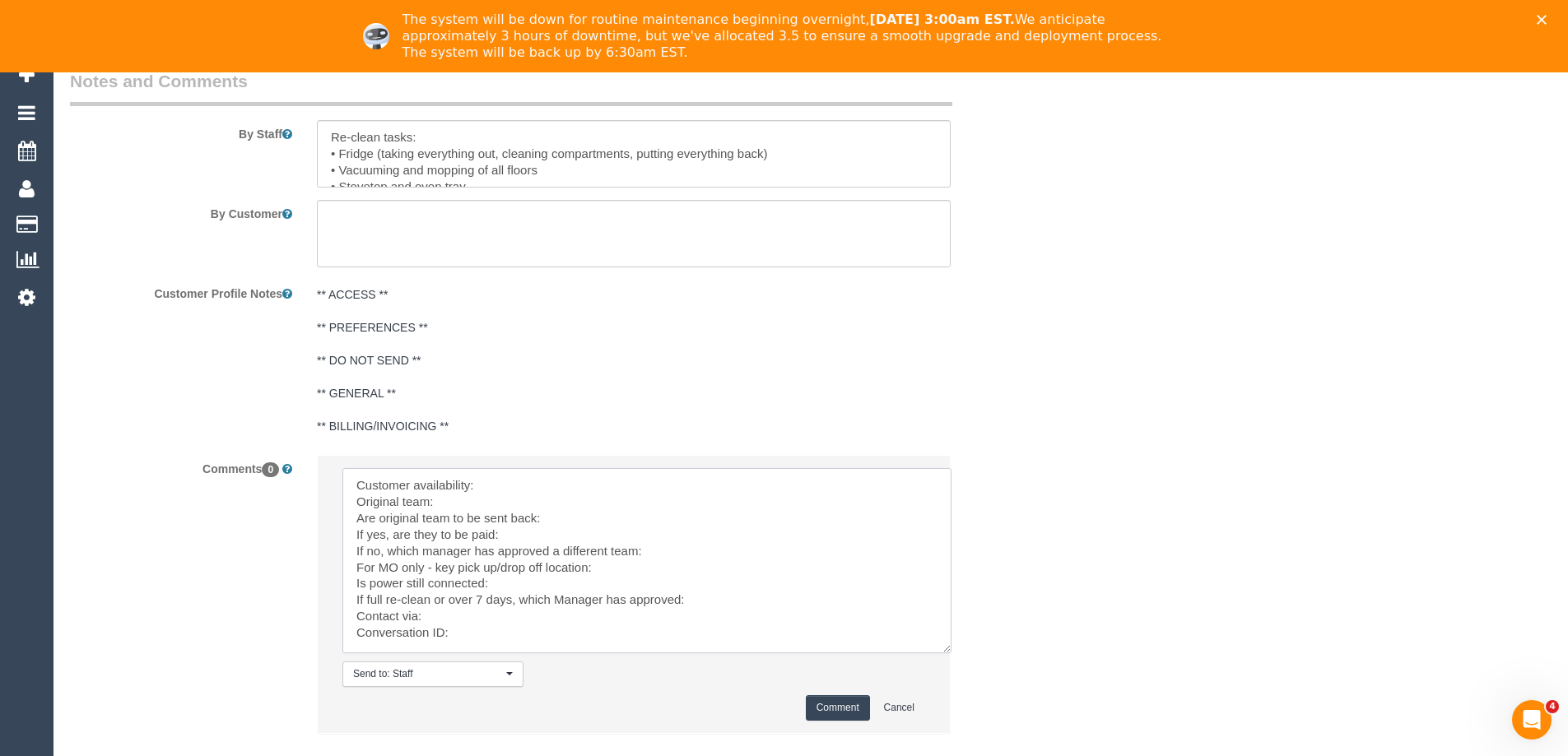
scroll to position [2659, 0]
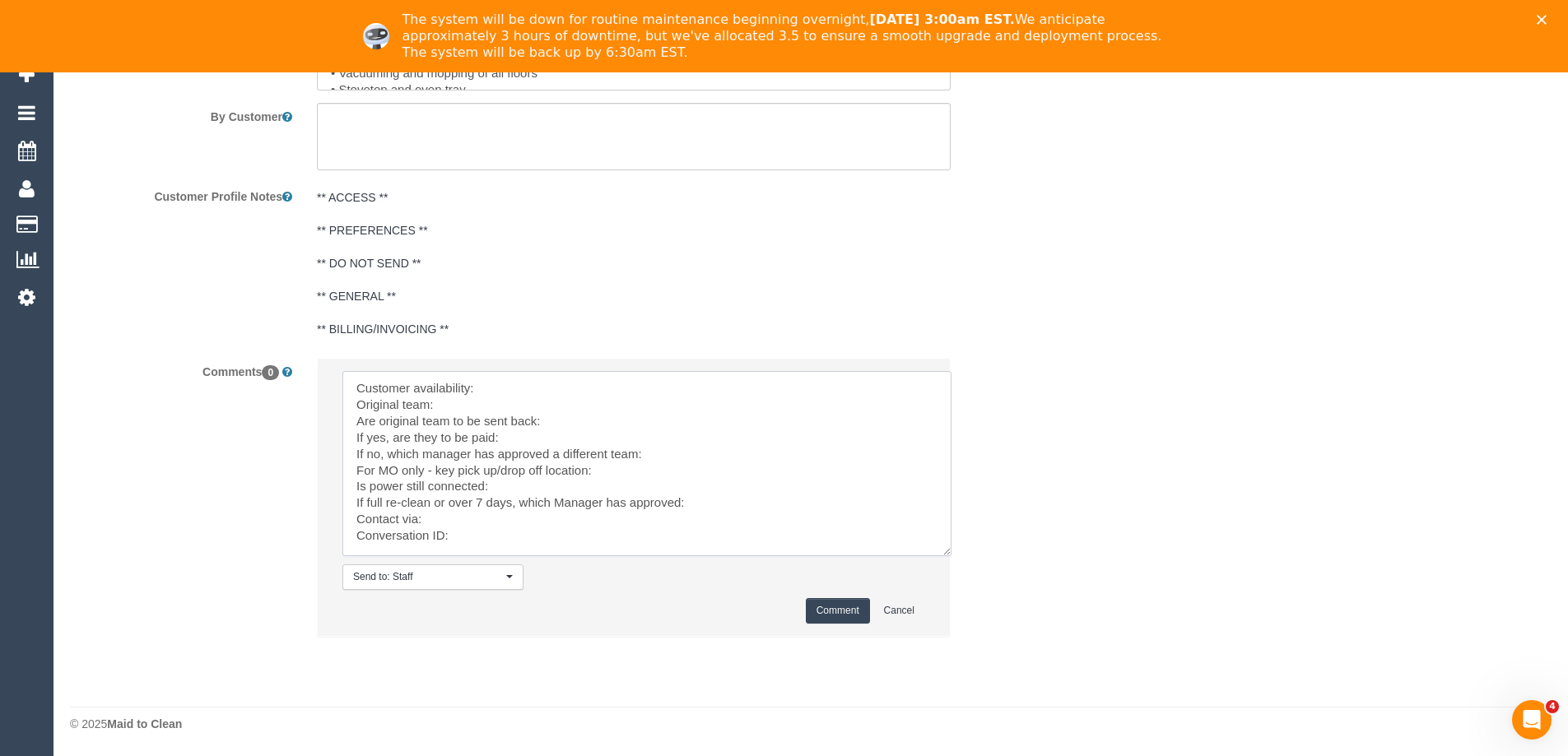
click at [491, 375] on textarea at bounding box center [647, 463] width 609 height 185
paste textarea "(3) [PERSON_NAME] (+ [PERSON_NAME]) (C) , (3) [PERSON_NAME] (+ [PERSON_NAME]) (…"
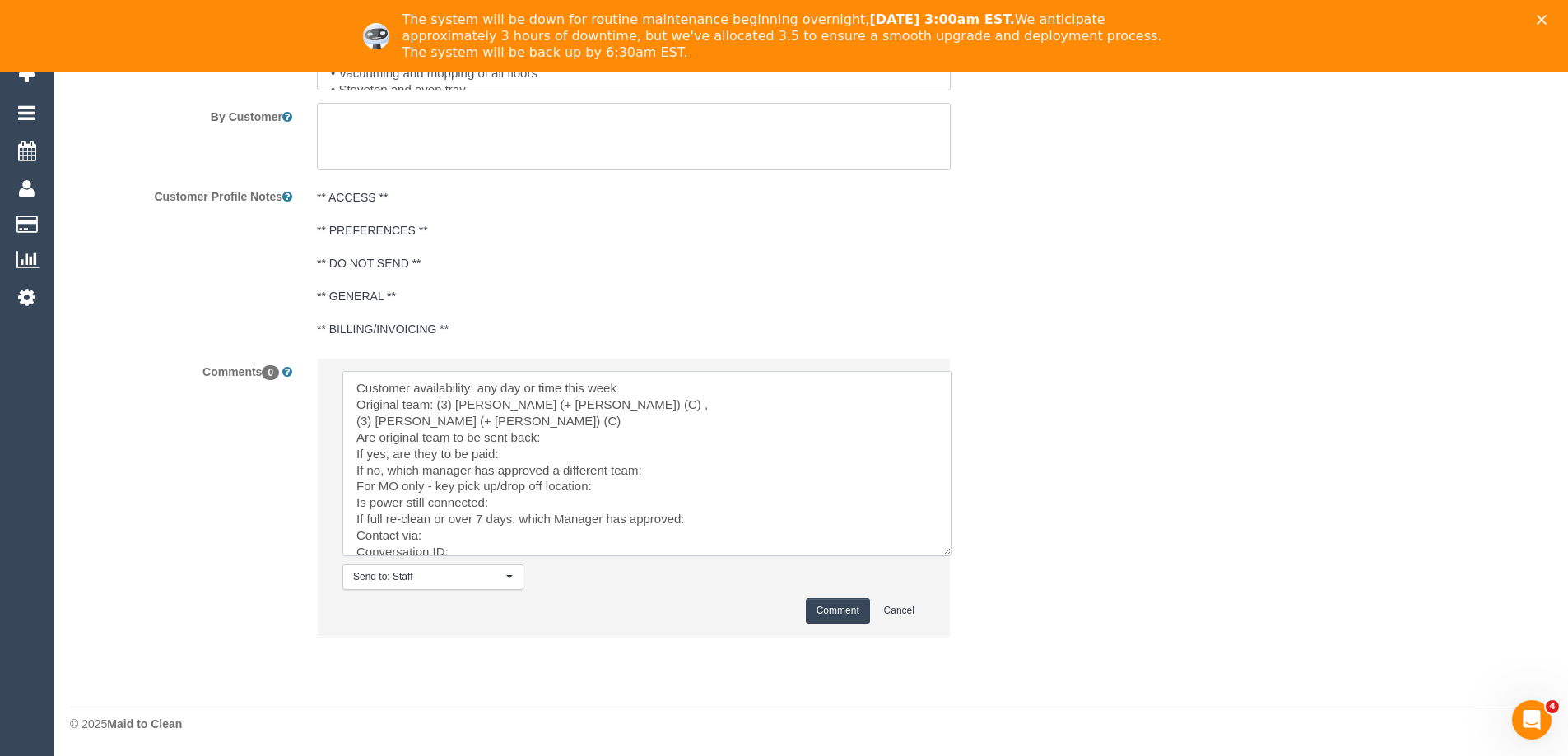
click at [558, 404] on textarea at bounding box center [647, 463] width 609 height 185
click at [562, 420] on textarea at bounding box center [647, 463] width 609 height 185
click at [543, 422] on textarea at bounding box center [647, 463] width 609 height 185
click at [703, 461] on textarea at bounding box center [647, 463] width 609 height 185
click at [722, 508] on textarea at bounding box center [647, 463] width 609 height 185
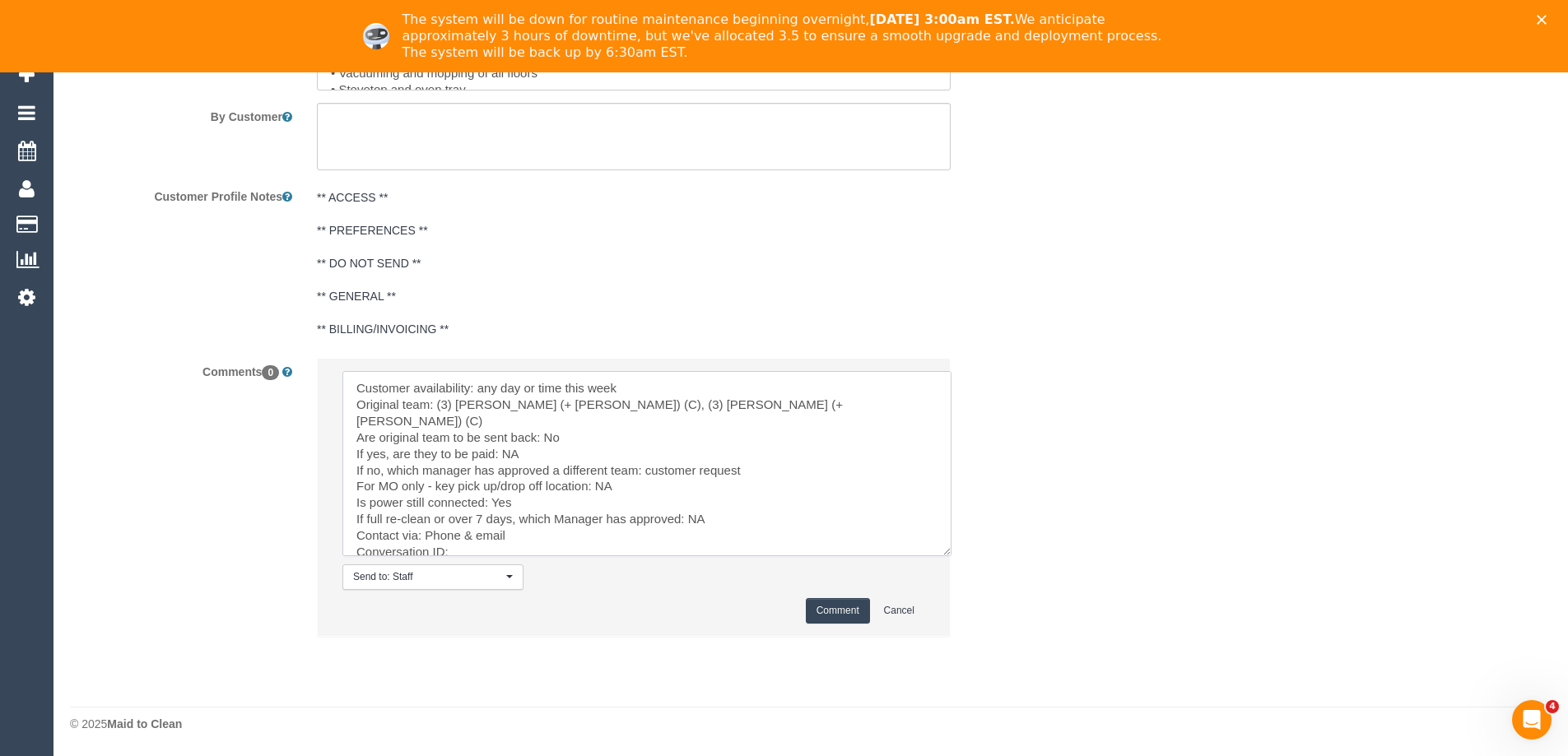
click at [495, 535] on textarea at bounding box center [647, 463] width 609 height 185
paste textarea "cnv_qb4bqa7"
type textarea "Customer availability: any day or time this week Original team: (3) Jay (+ Smru…"
click at [832, 604] on button "Comment" at bounding box center [837, 611] width 64 height 26
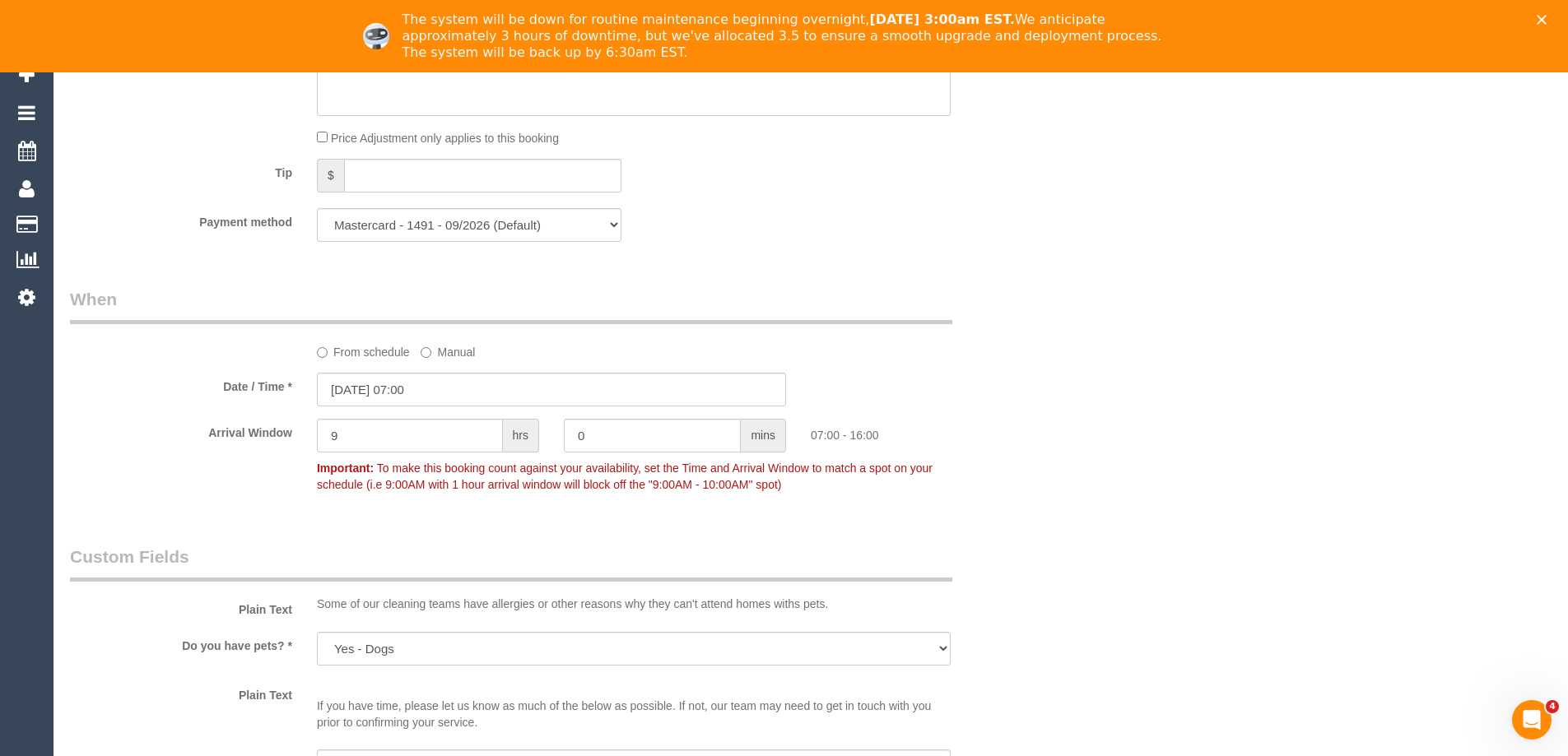
scroll to position [685, 0]
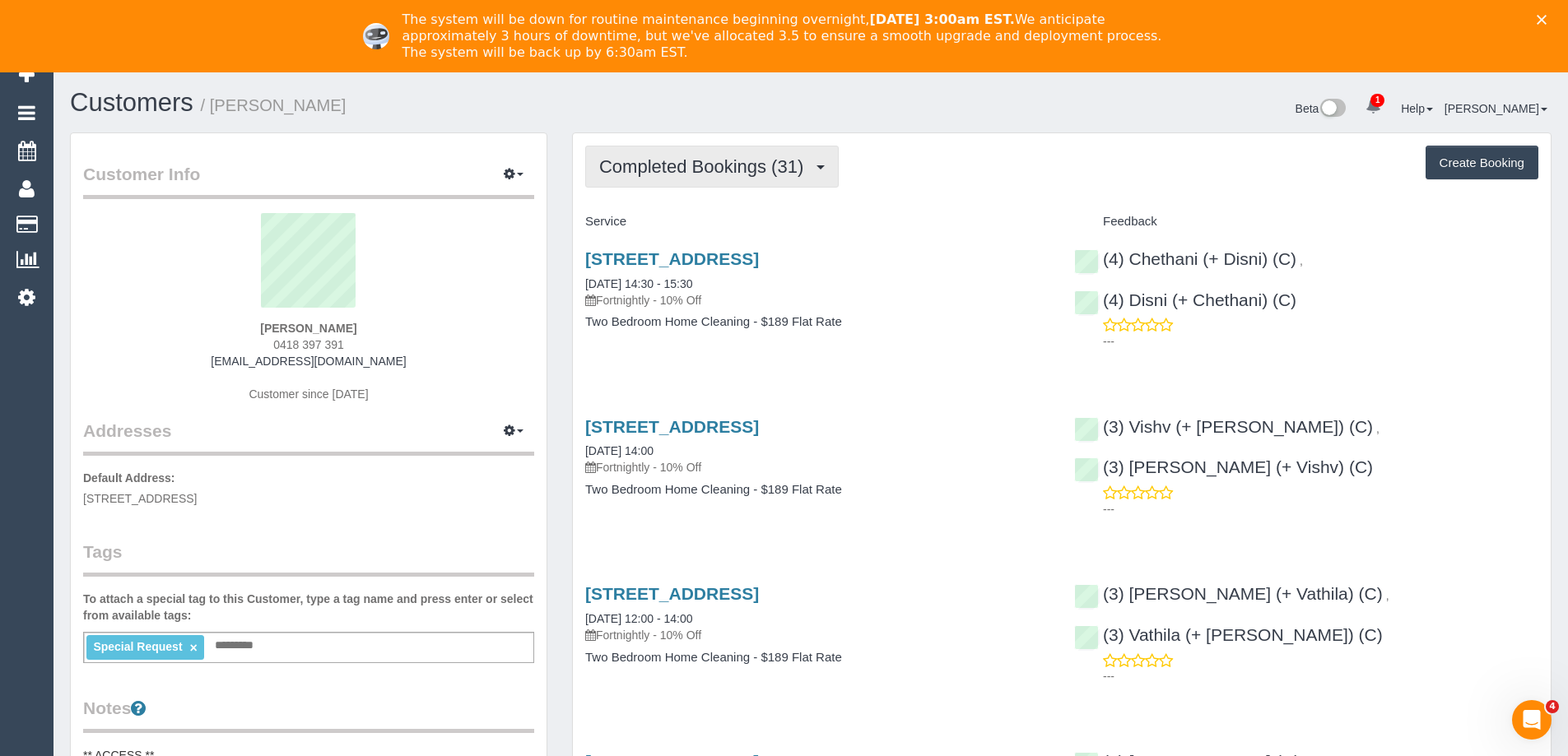
drag, startPoint x: 716, startPoint y: 167, endPoint x: 705, endPoint y: 214, distance: 48.3
click at [716, 167] on span "Completed Bookings (31)" at bounding box center [705, 166] width 212 height 20
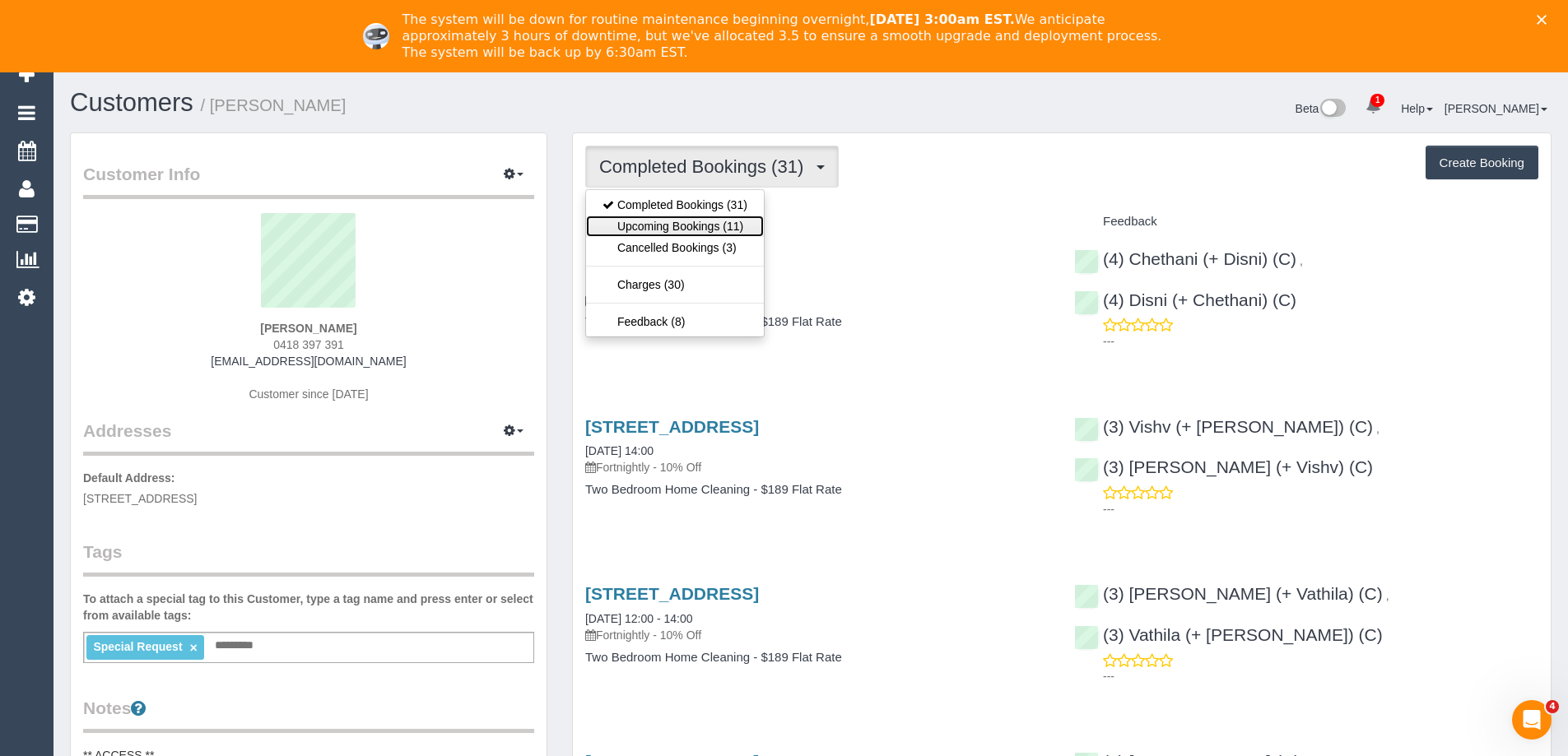
click at [703, 227] on link "Upcoming Bookings (11)" at bounding box center [675, 226] width 178 height 21
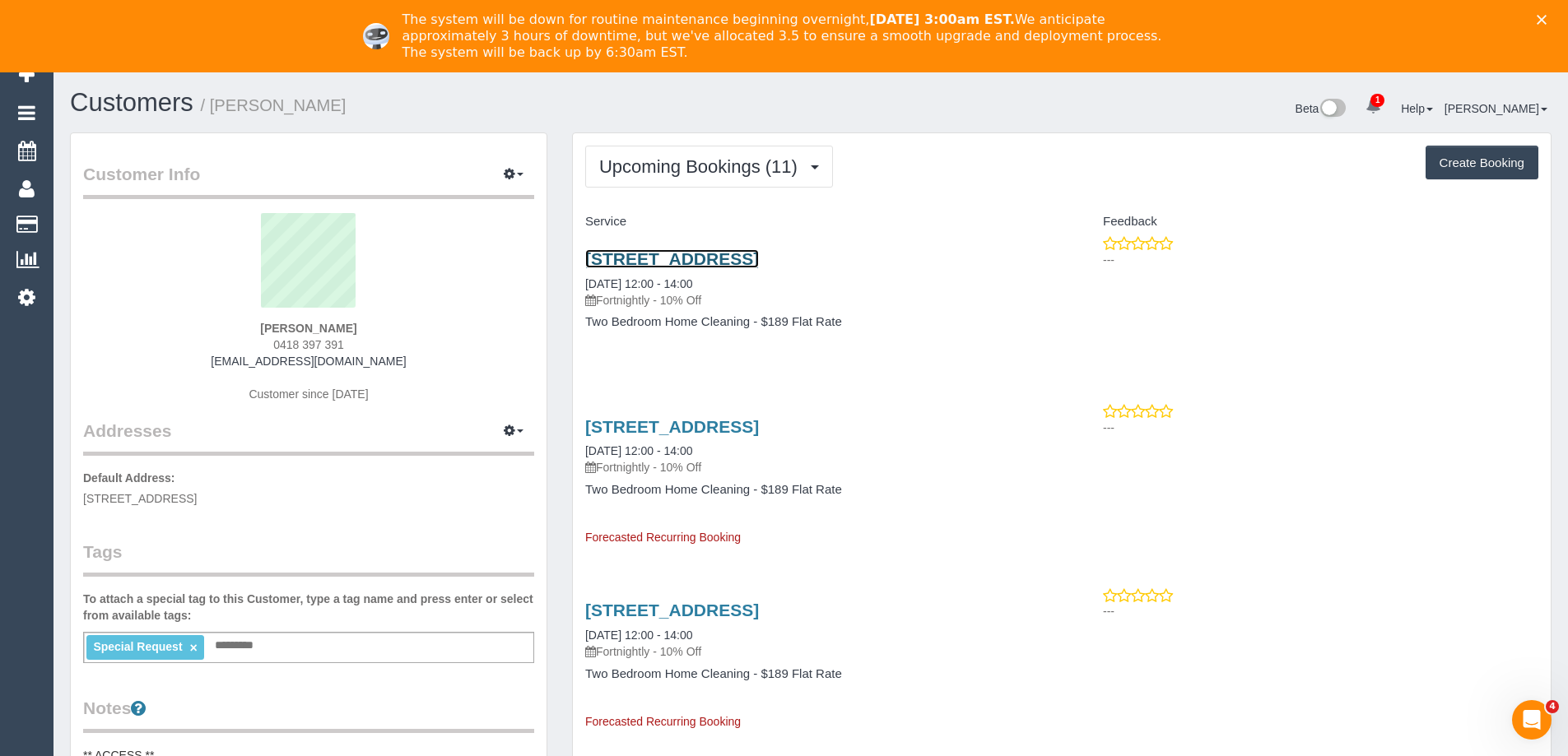
click at [708, 257] on link "[STREET_ADDRESS]" at bounding box center [672, 258] width 174 height 19
click at [721, 159] on span "Upcoming Bookings (11)" at bounding box center [702, 166] width 206 height 20
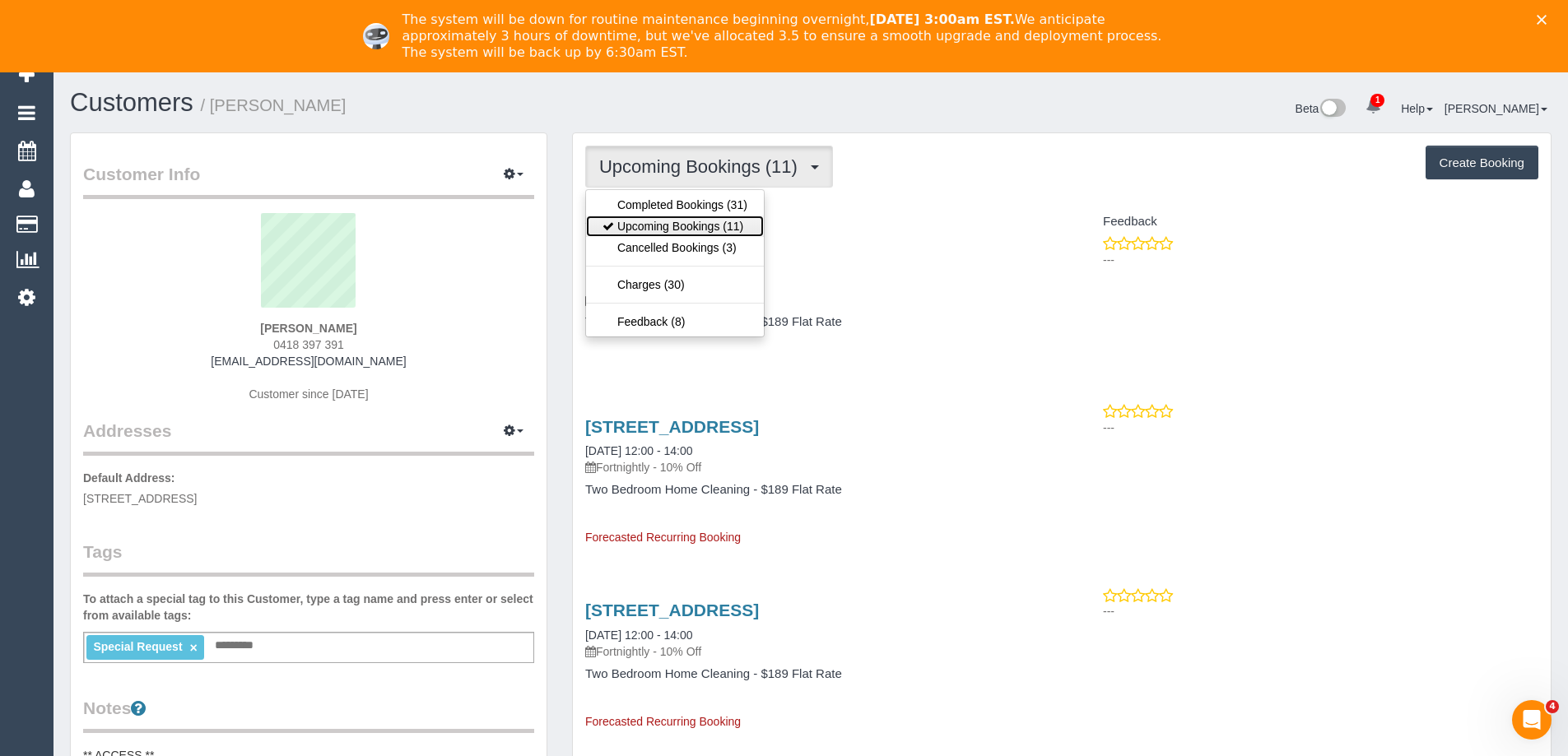
click at [696, 221] on link "Upcoming Bookings (11)" at bounding box center [675, 226] width 178 height 21
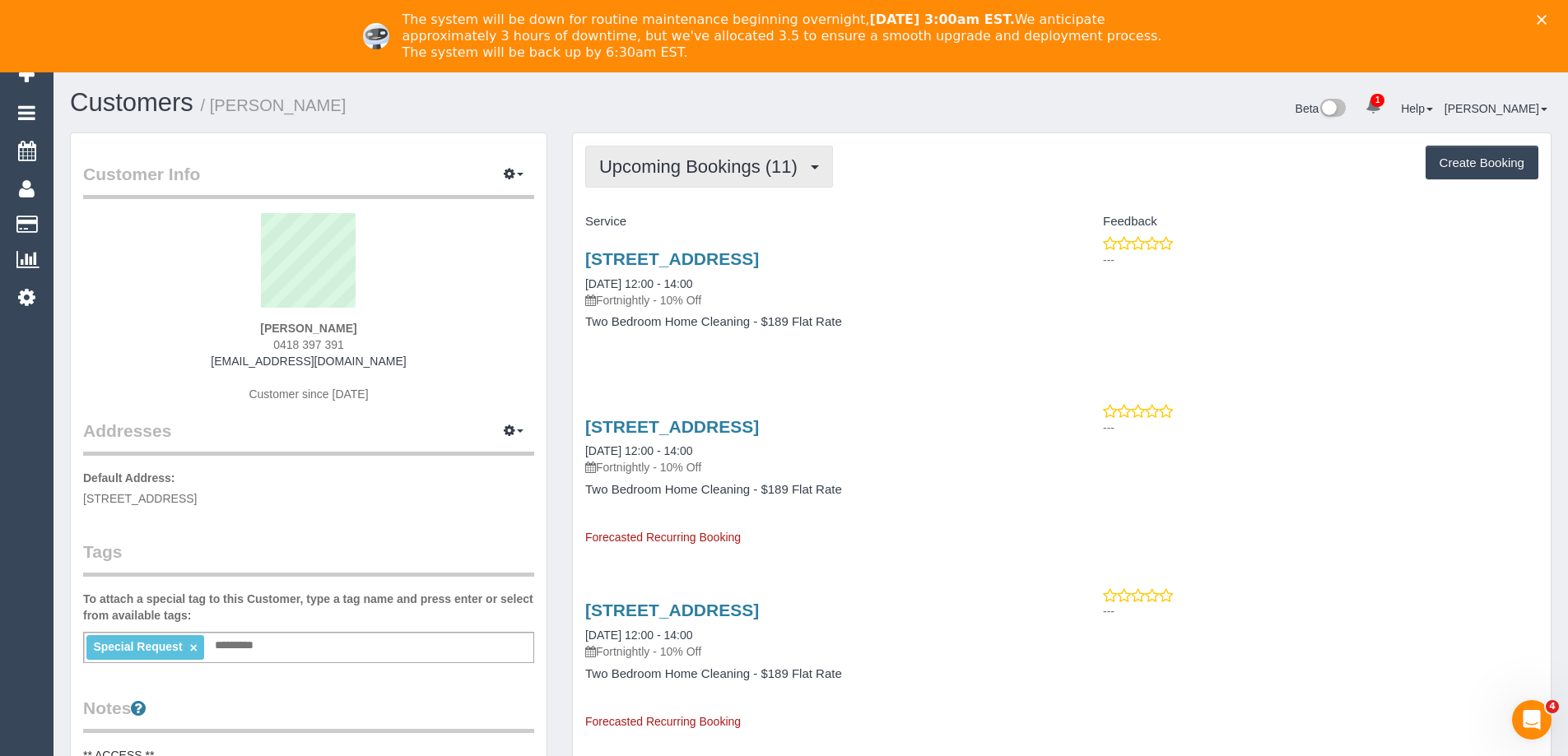
click at [714, 167] on span "Upcoming Bookings (11)" at bounding box center [702, 166] width 206 height 20
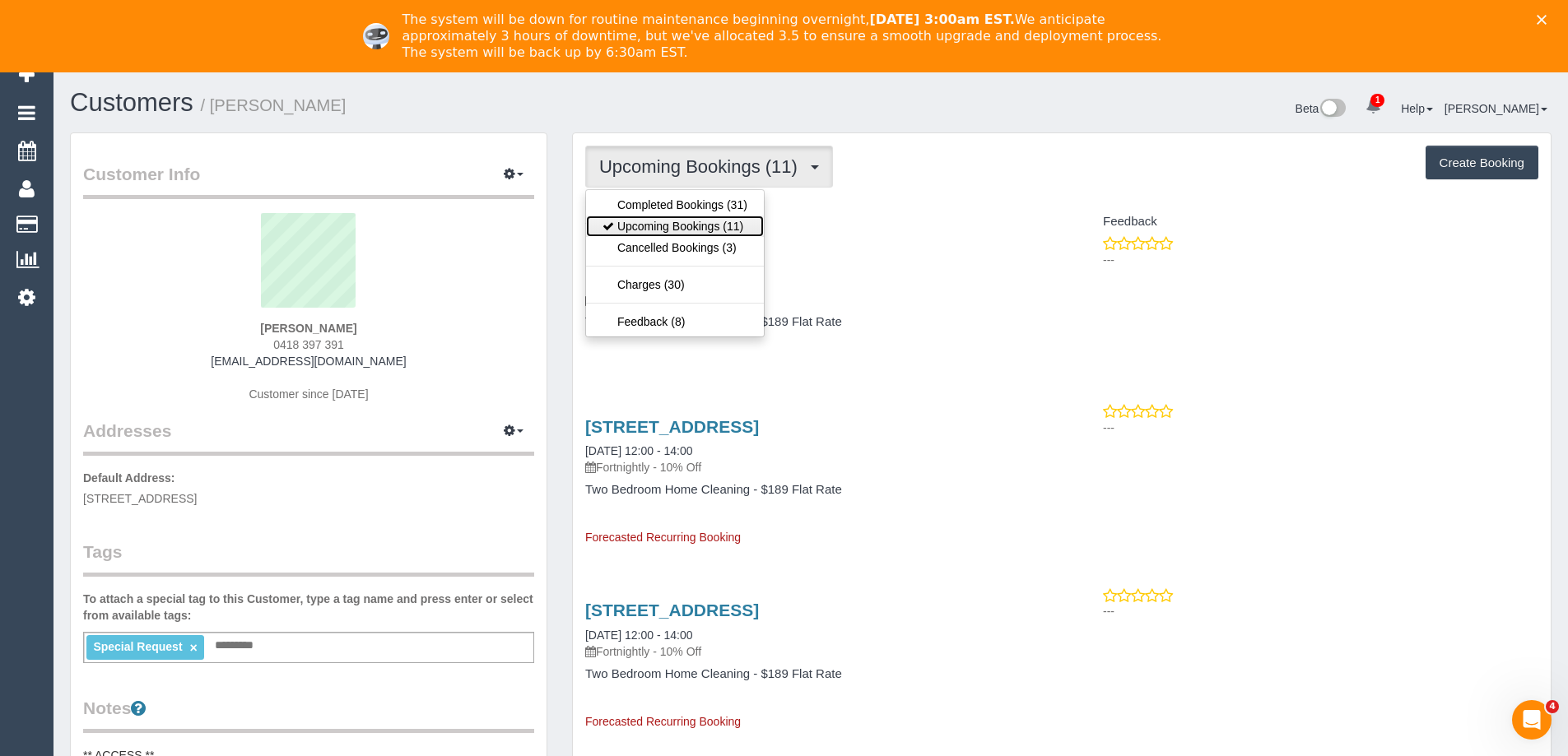
click at [694, 223] on link "Upcoming Bookings (11)" at bounding box center [675, 226] width 178 height 21
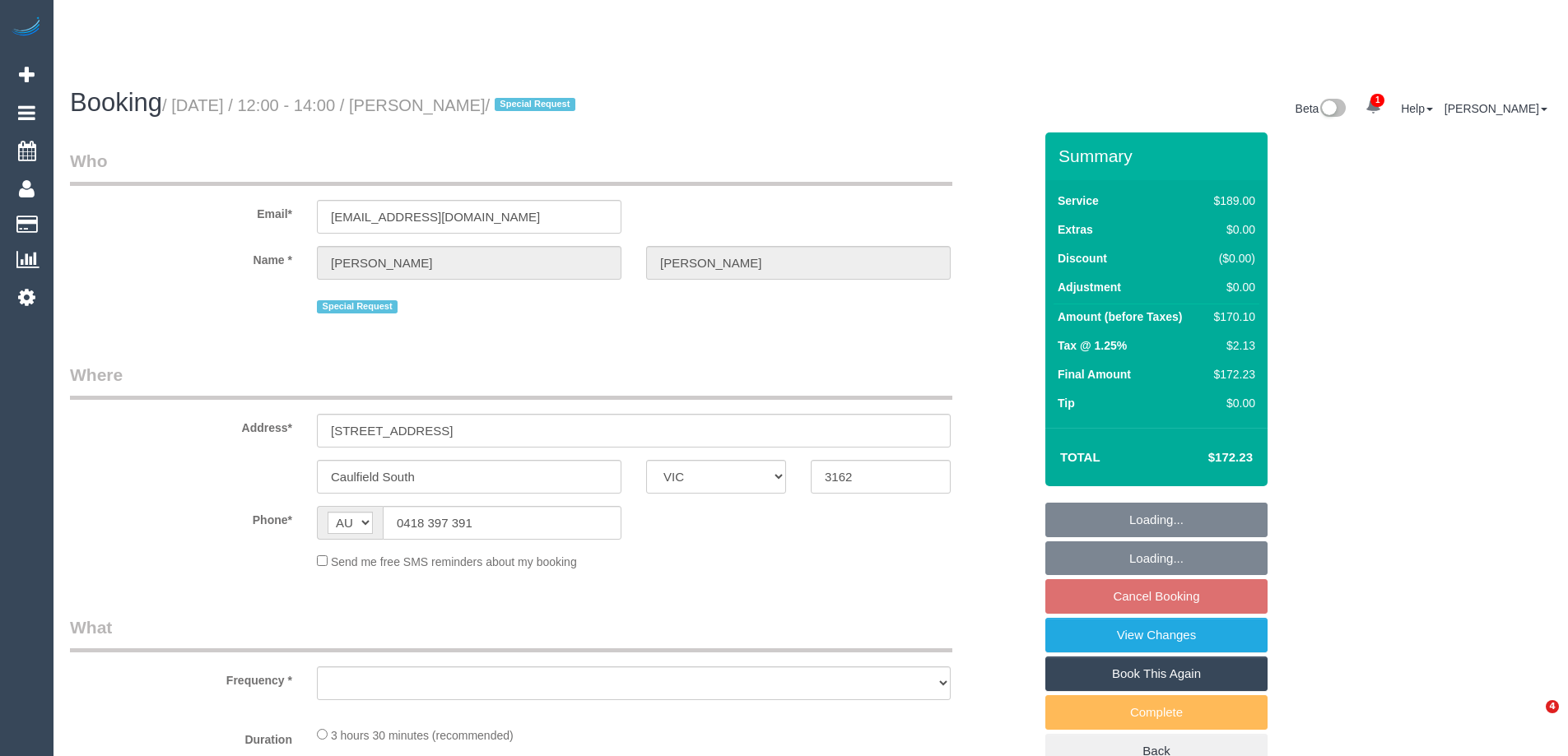
select select "VIC"
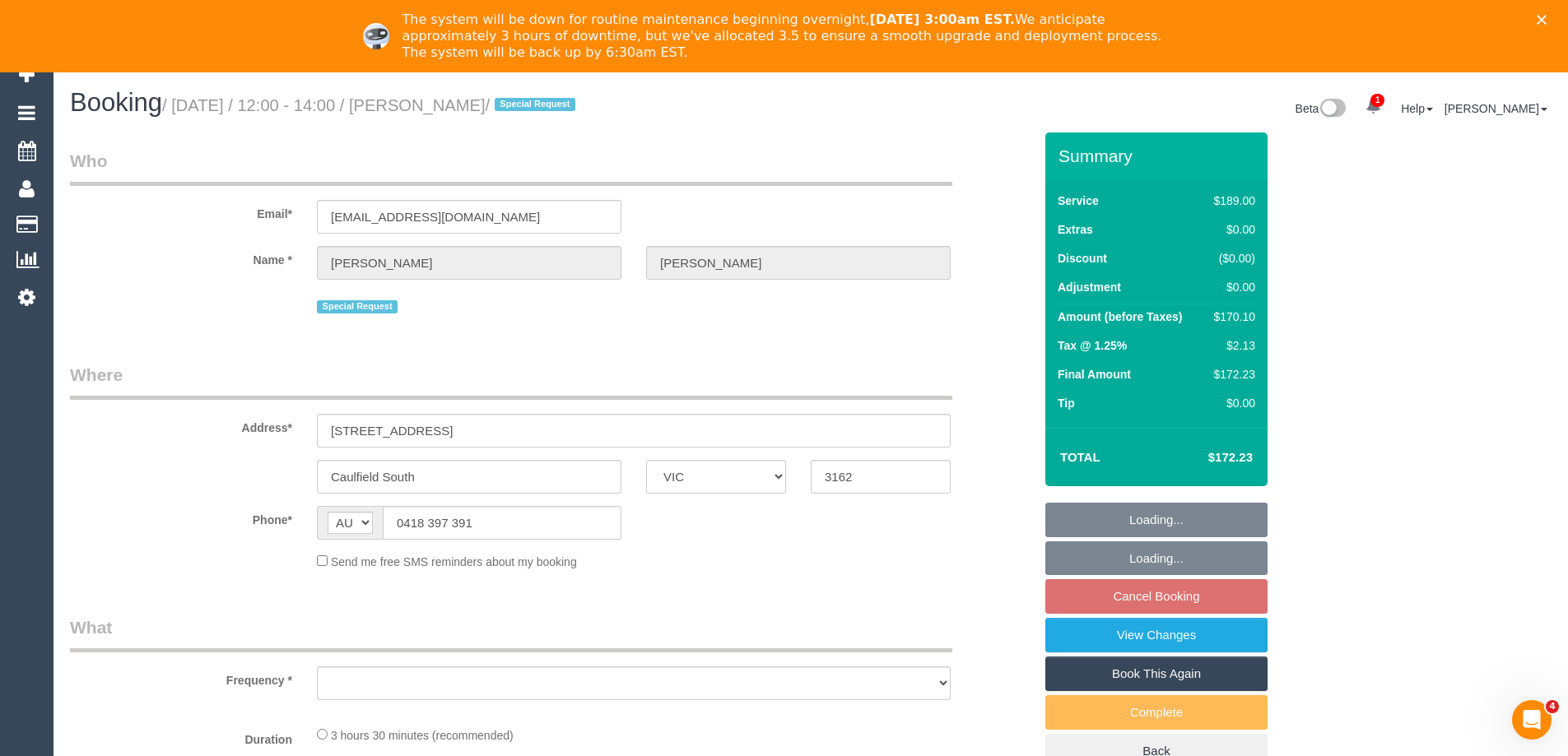
scroll to position [293, 0]
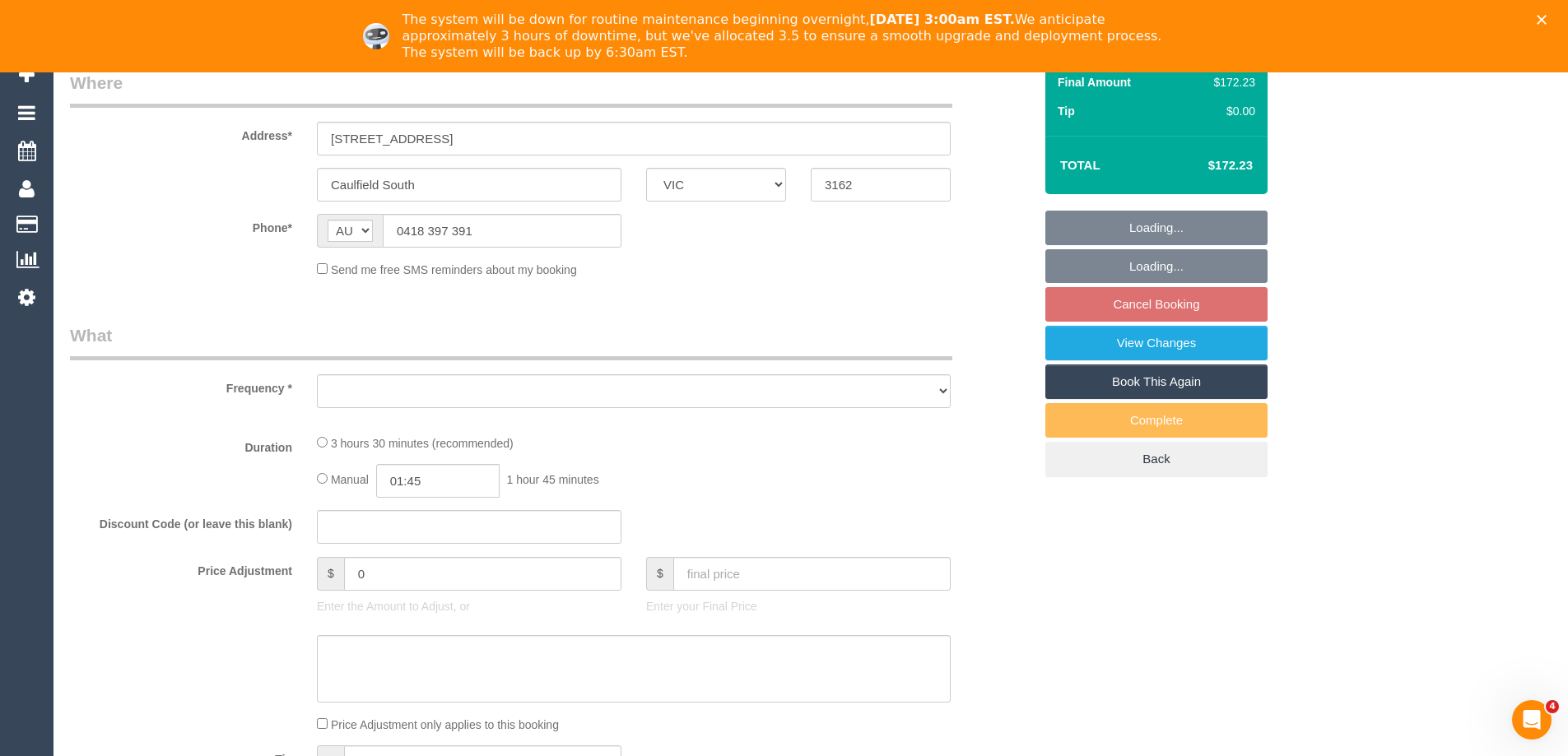
select select "string:stripe-pm_1P8C0W2GScqysDRVnNkbz5gt"
select select "number:27"
select select "number:14"
select select "number:19"
select select "number:24"
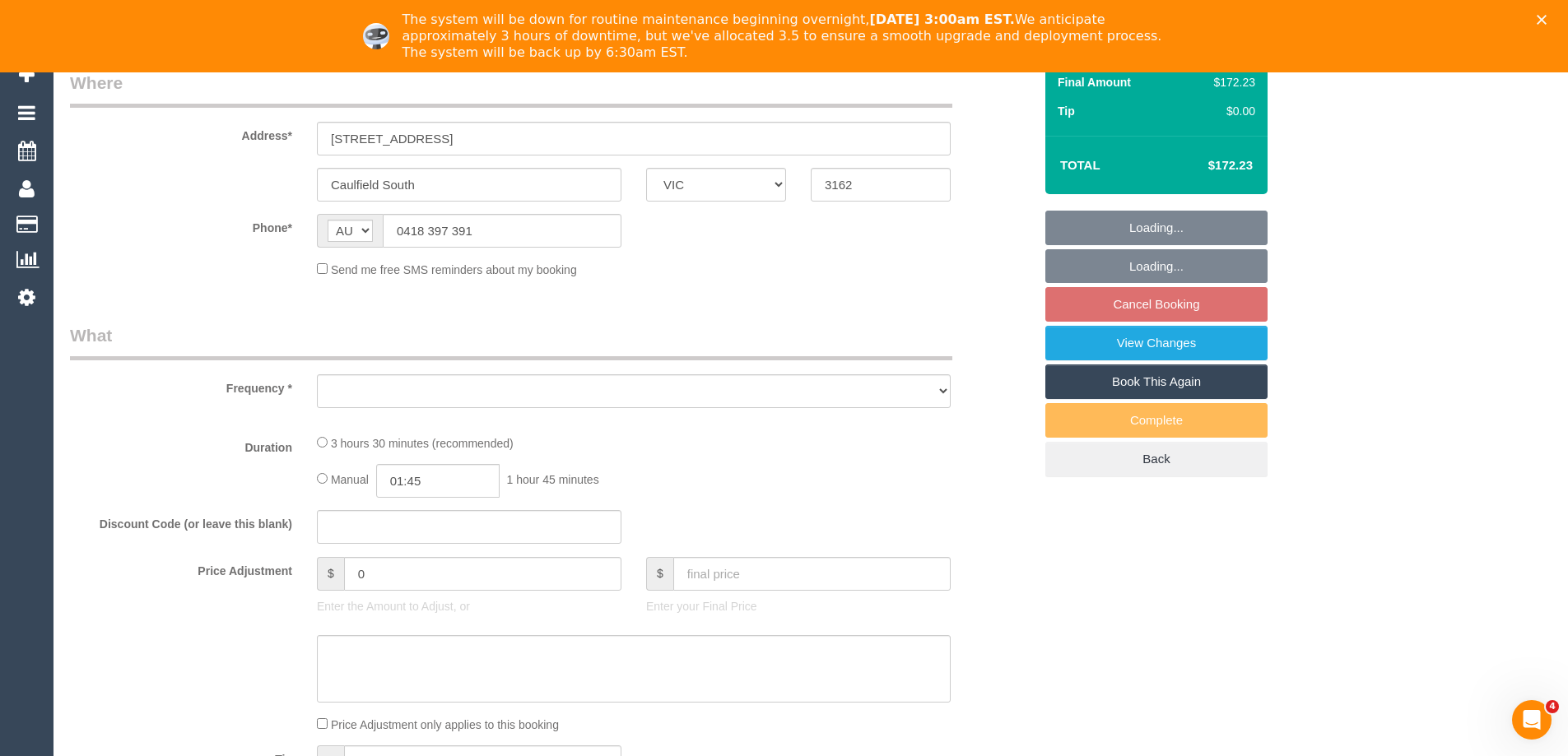
select select "number:11"
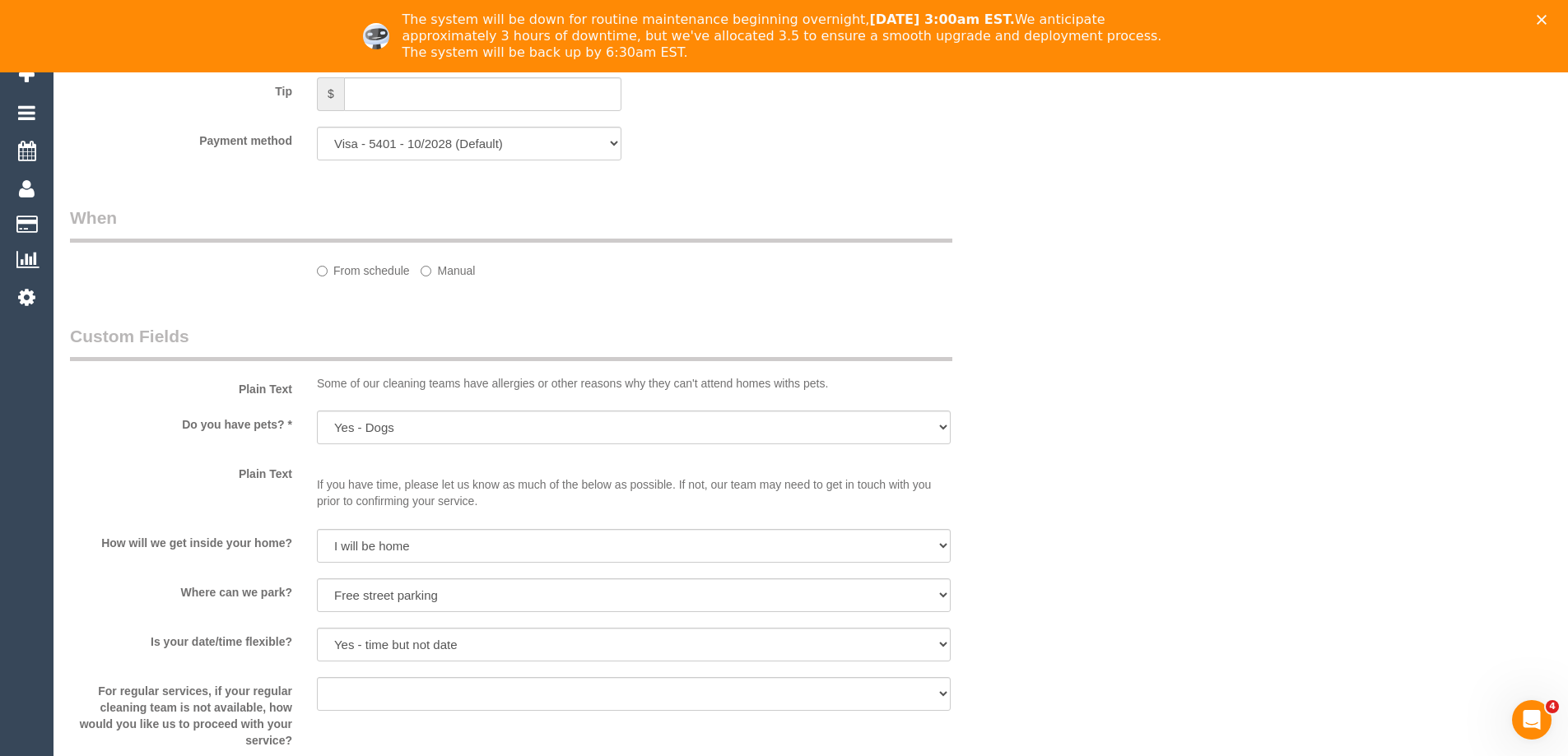
select select "object:1347"
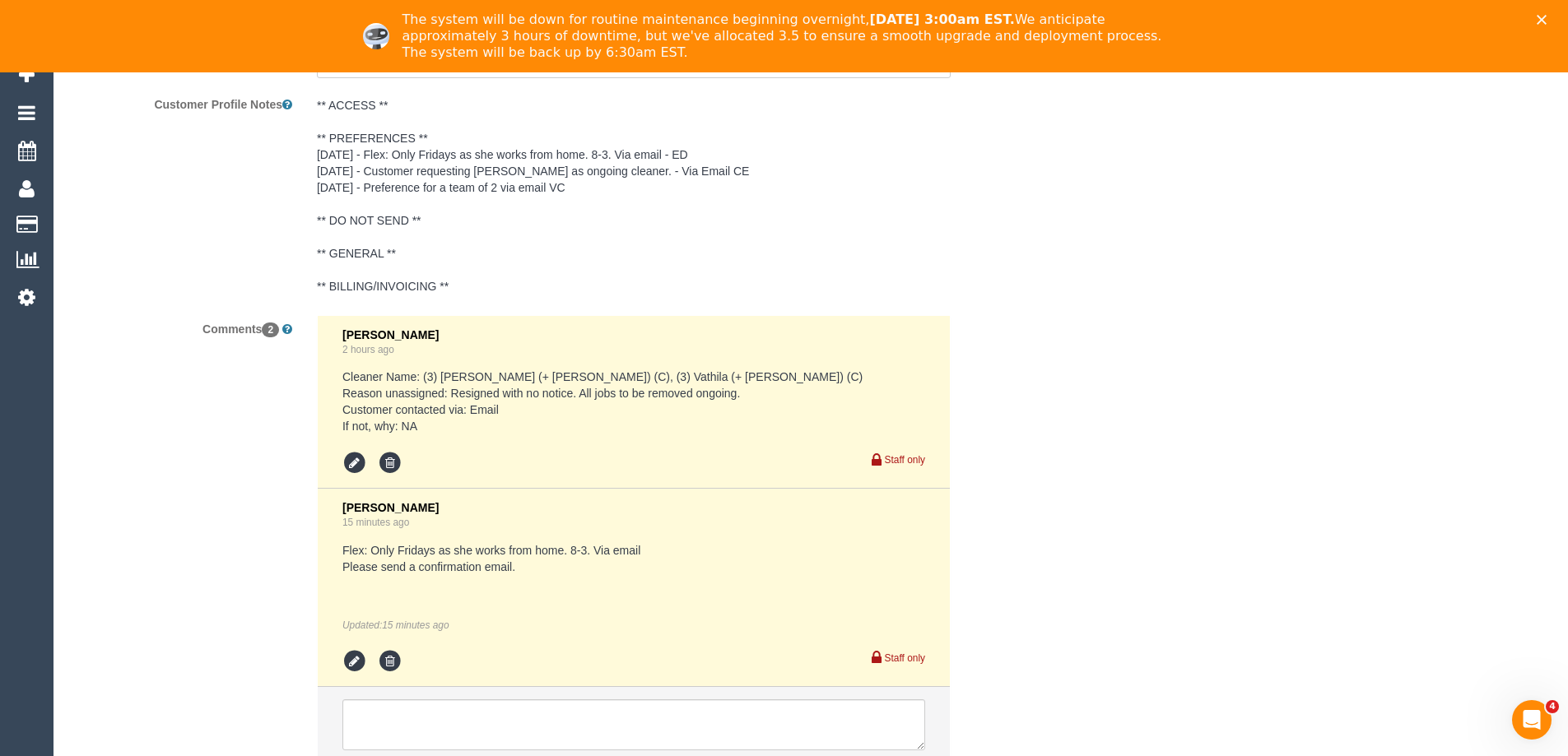
scroll to position [3149, 0]
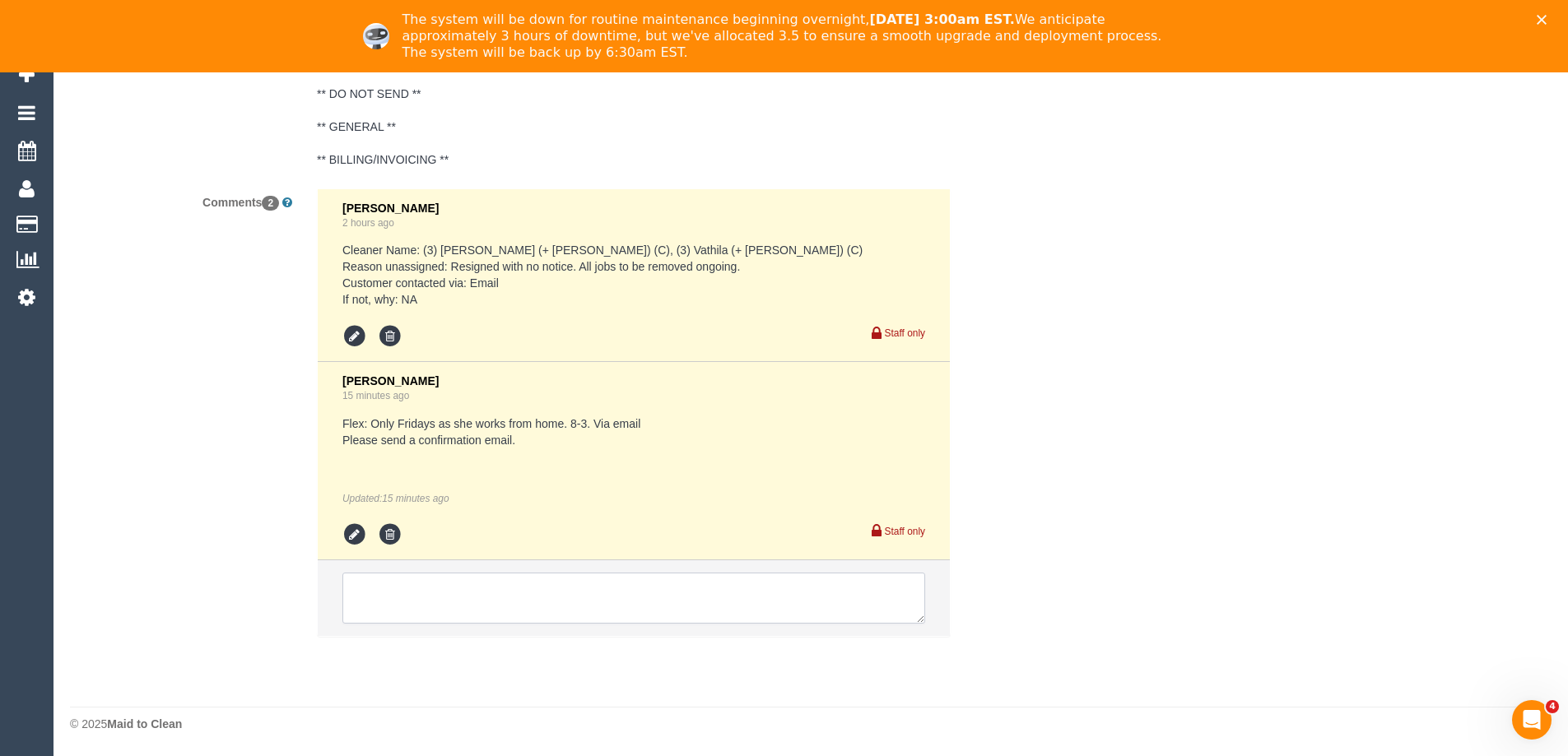
click at [404, 601] on textarea at bounding box center [634, 598] width 583 height 51
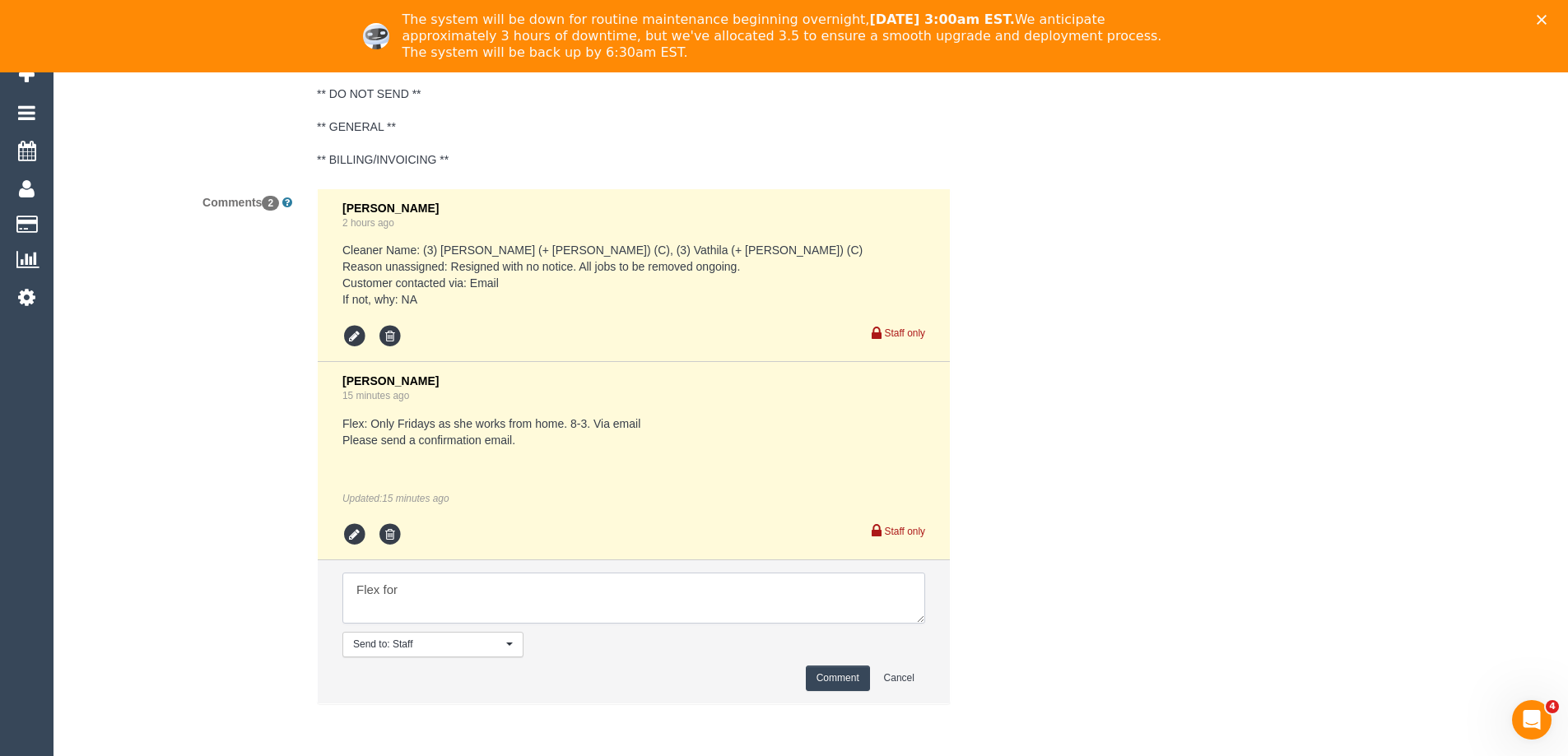
click at [546, 582] on textarea at bounding box center [634, 598] width 583 height 51
click at [348, 584] on textarea at bounding box center [634, 598] width 583 height 51
click at [476, 595] on textarea at bounding box center [634, 598] width 583 height 51
paste textarea "Regarding this Friday's clean. I have an appointment in the morning, so the cle…"
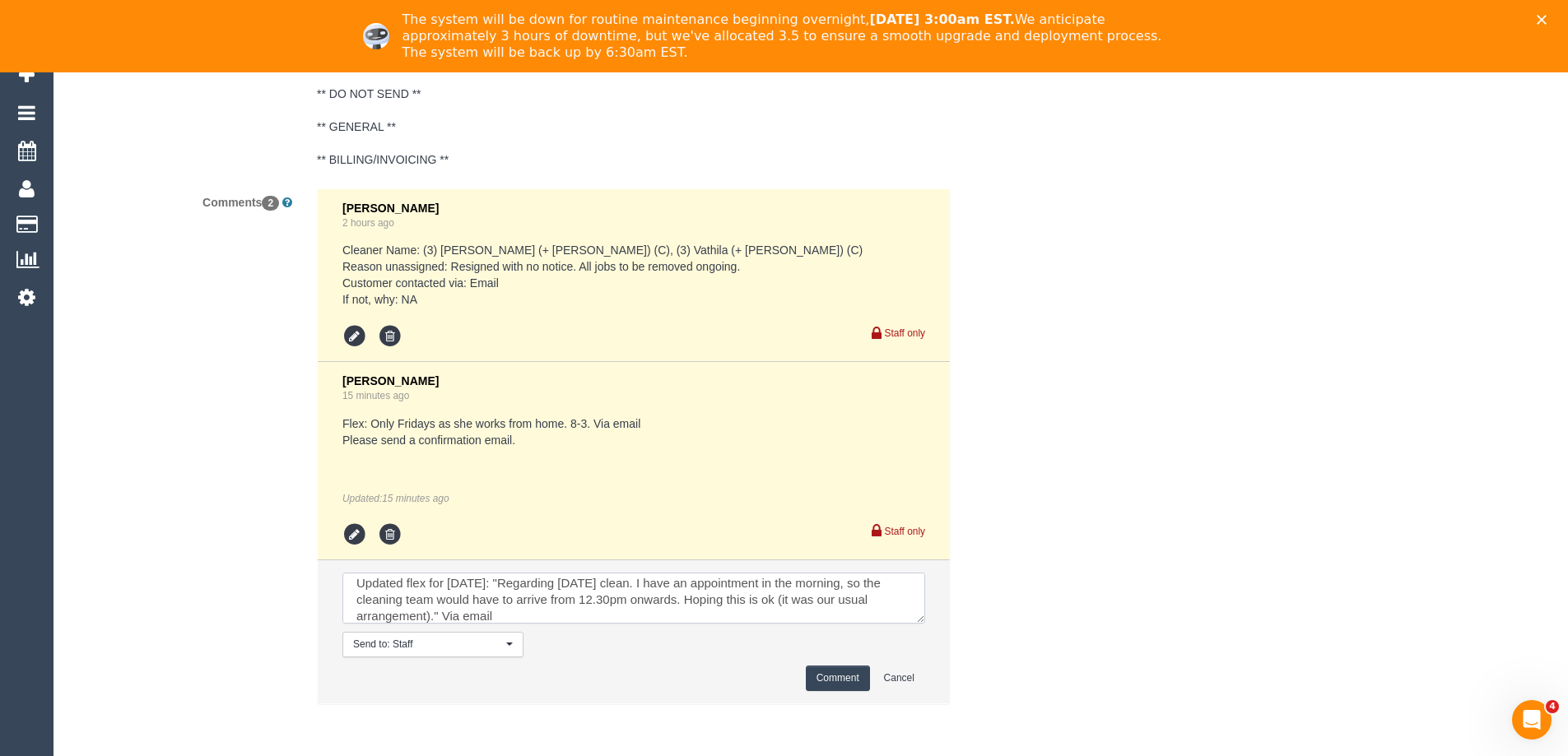
scroll to position [0, 0]
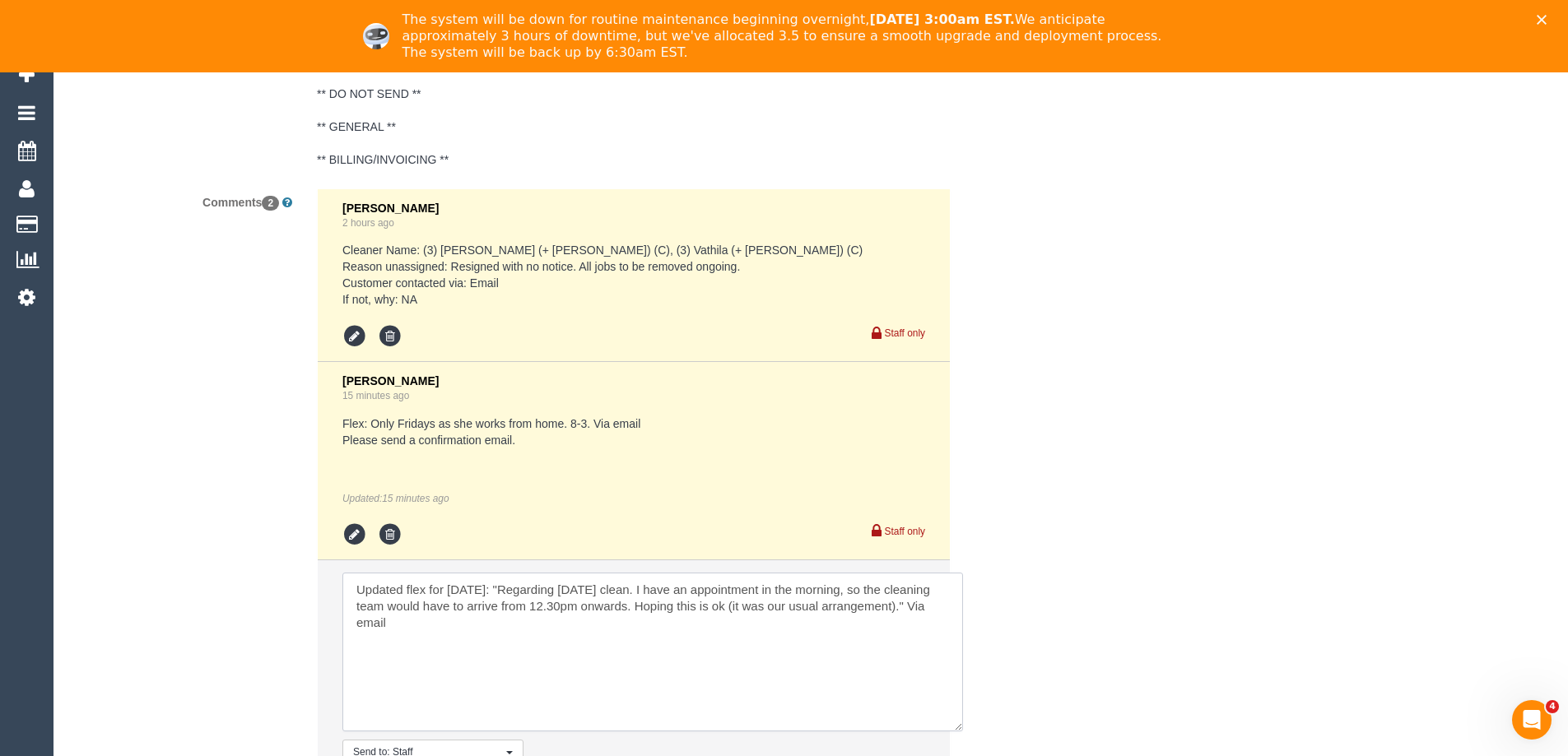
drag, startPoint x: 917, startPoint y: 623, endPoint x: 953, endPoint y: 730, distance: 112.9
click at [953, 730] on textarea at bounding box center [653, 652] width 621 height 159
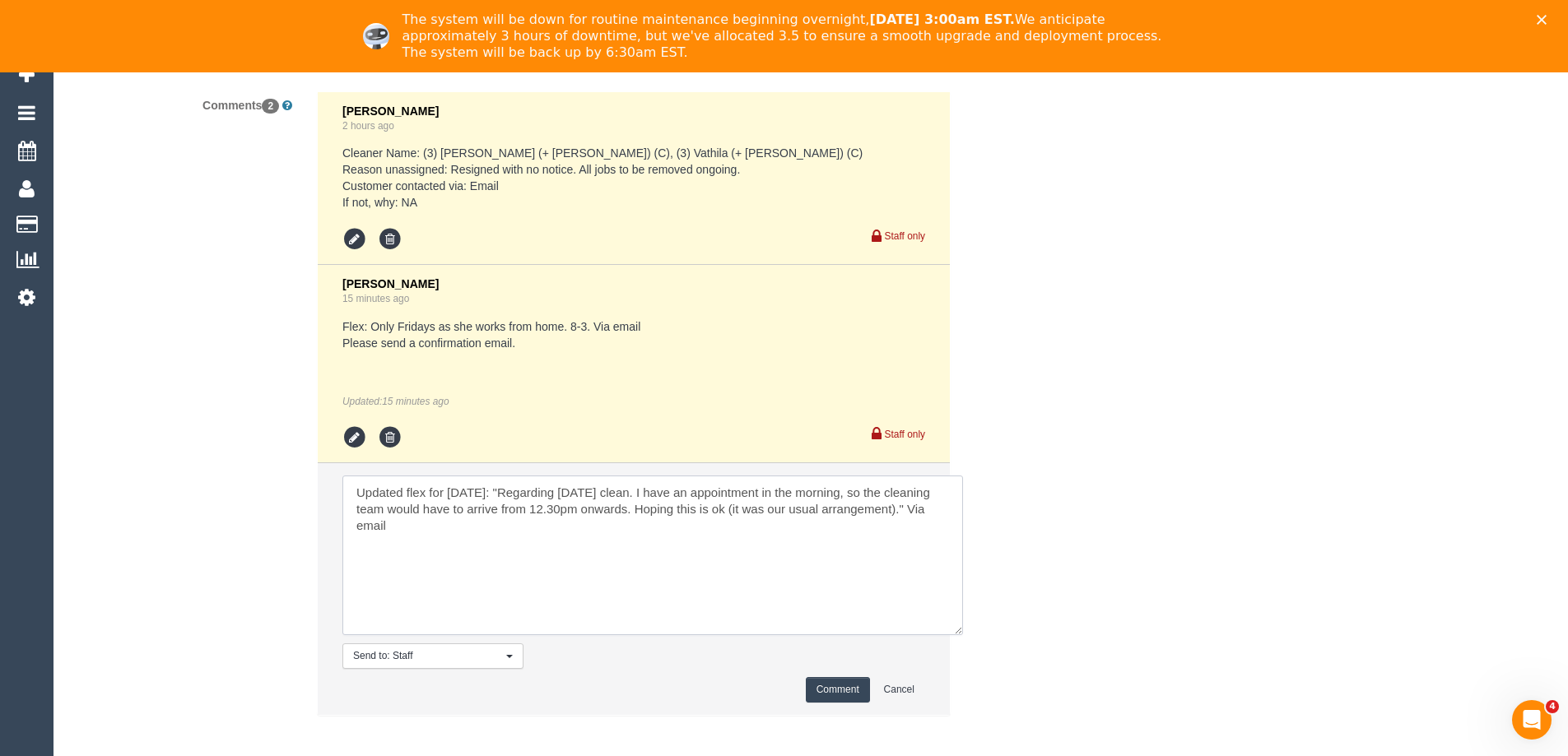
scroll to position [3325, 0]
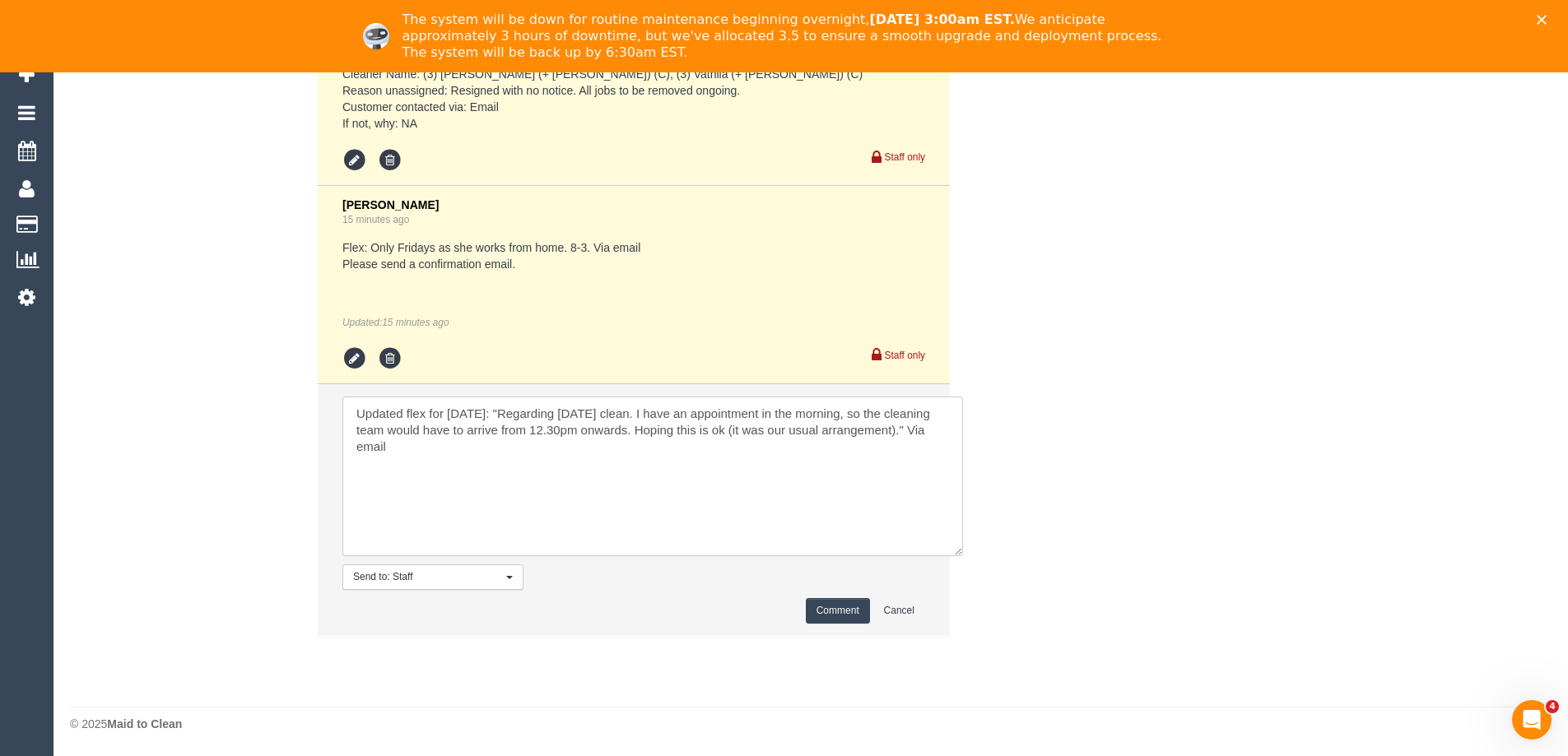
type textarea "Updated flex for Fri 5/9: "Regarding this Friday's clean. I have an appointment…"
click at [816, 610] on button "Comment" at bounding box center [837, 611] width 64 height 26
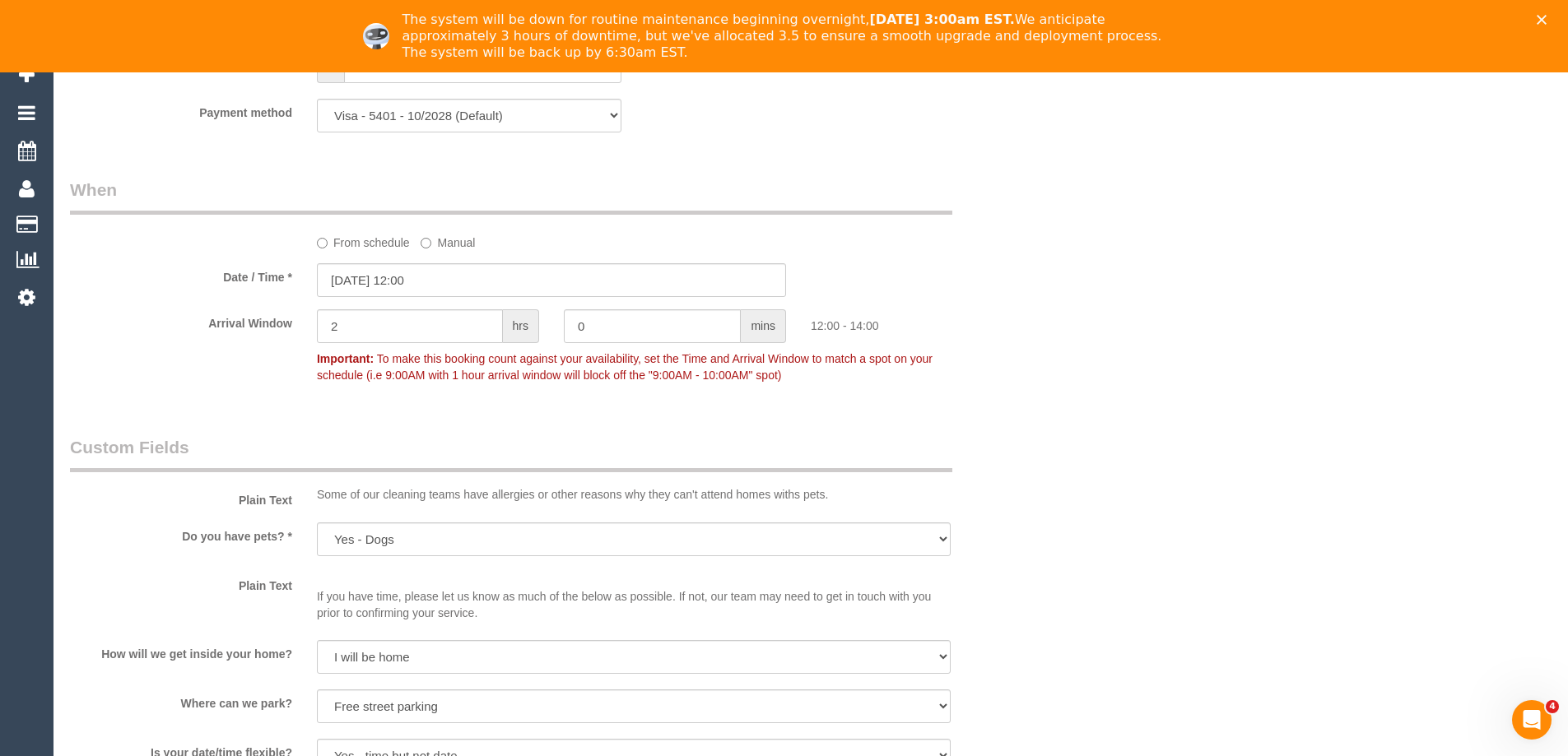
scroll to position [1679, 0]
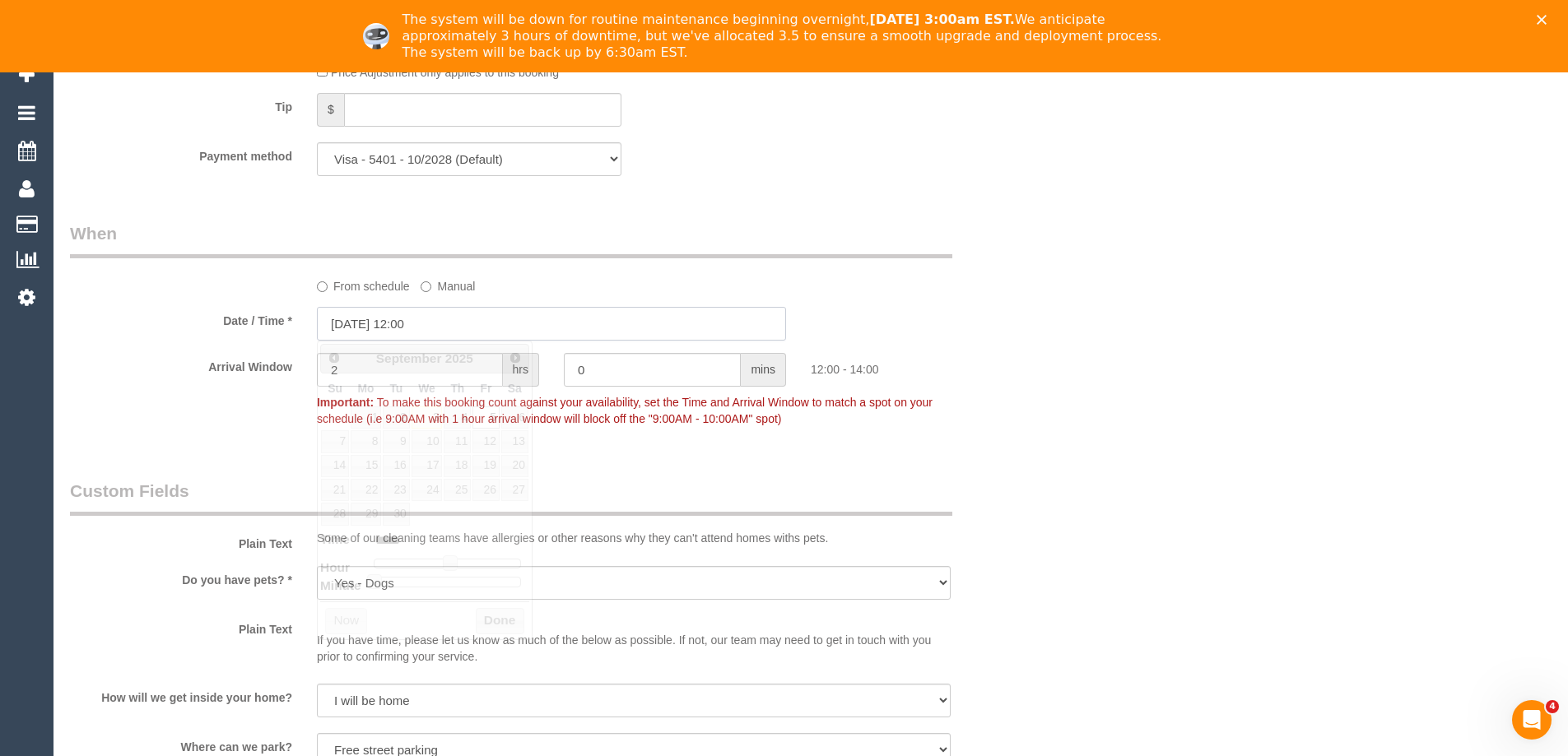
click at [492, 329] on input "05/09/2025 12:00" at bounding box center [552, 323] width 469 height 33
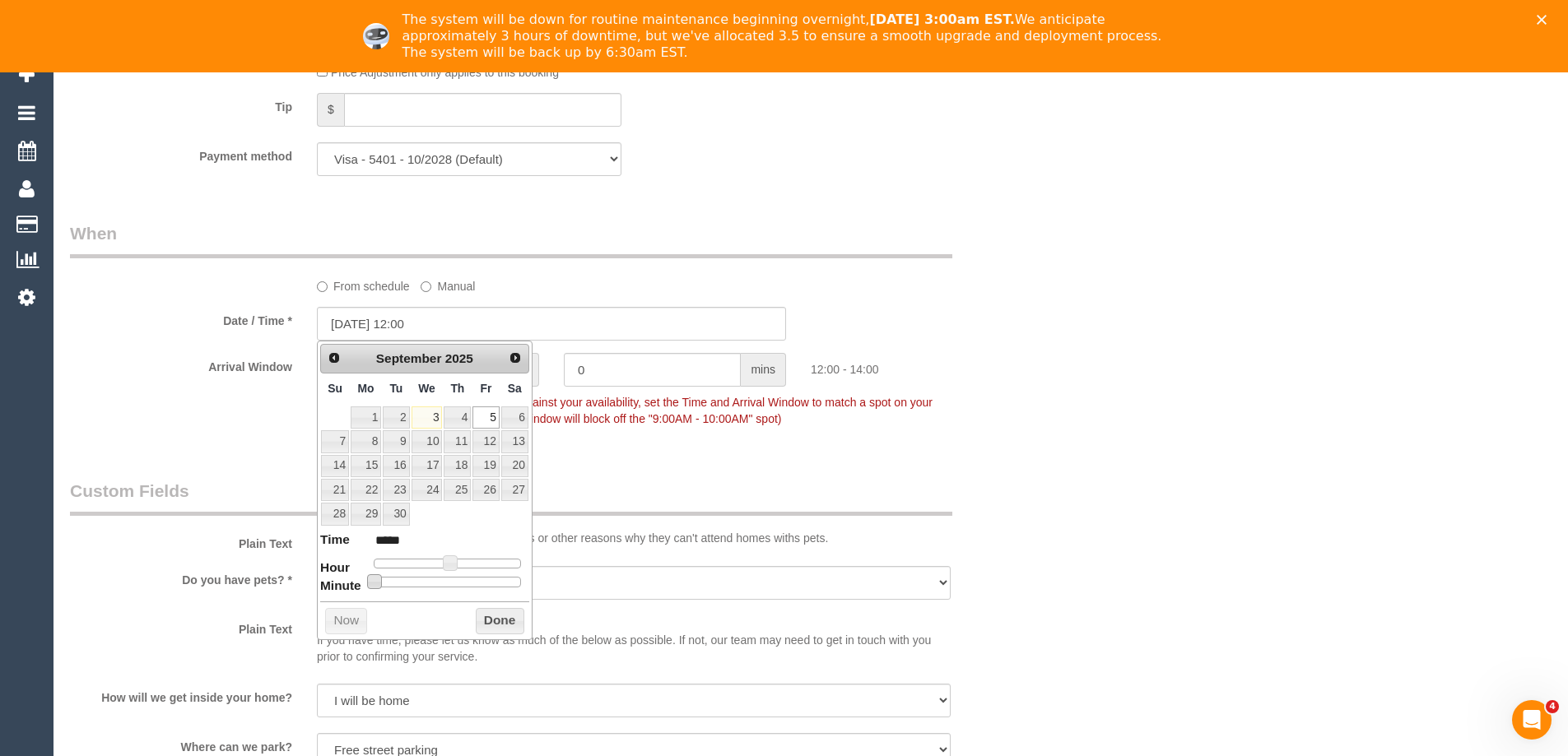
type input "05/09/2025 12:05"
type input "*****"
type input "05/09/2025 12:10"
type input "*****"
type input "05/09/2025 12:15"
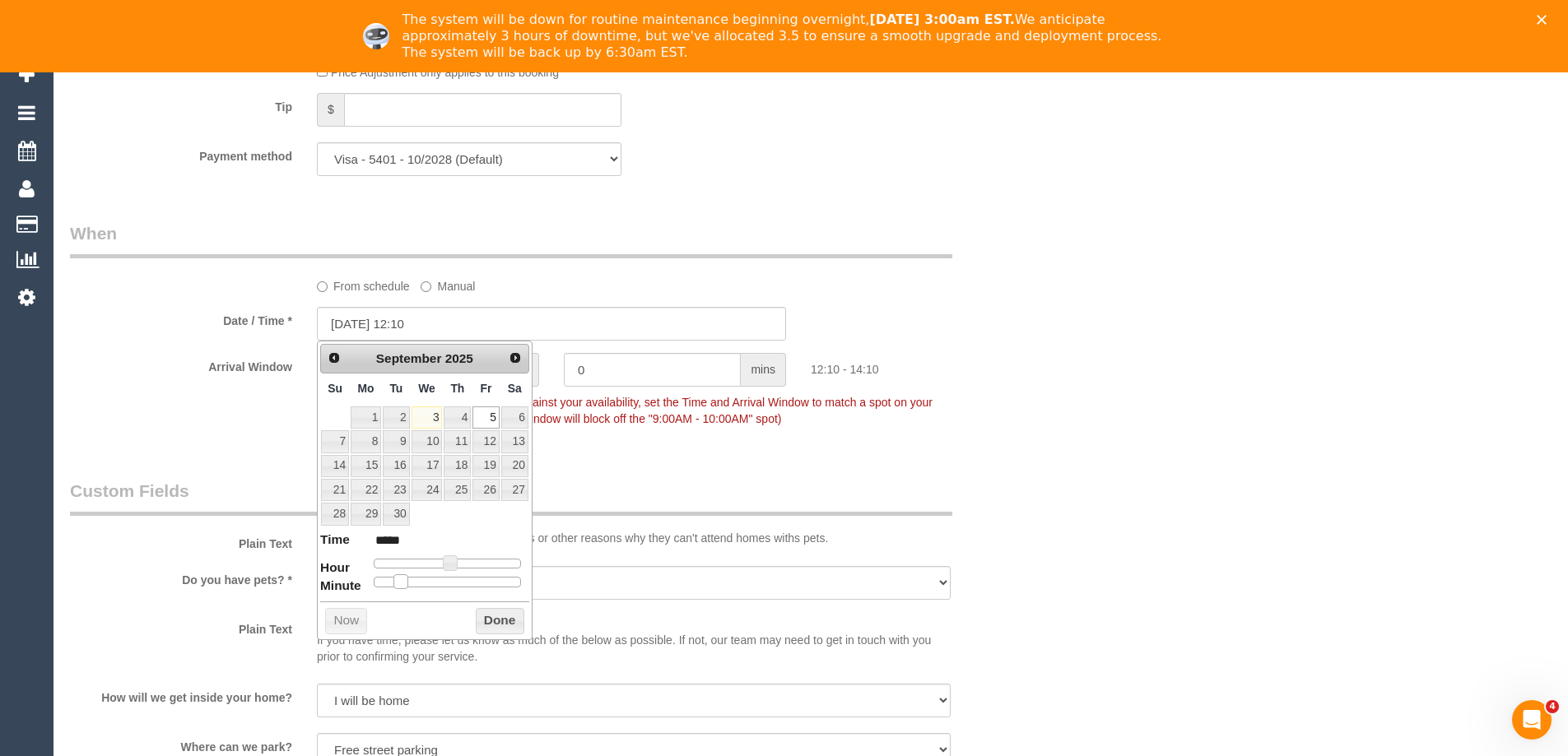
type input "*****"
type input "05/09/2025 12:20"
type input "*****"
type input "05/09/2025 12:25"
type input "*****"
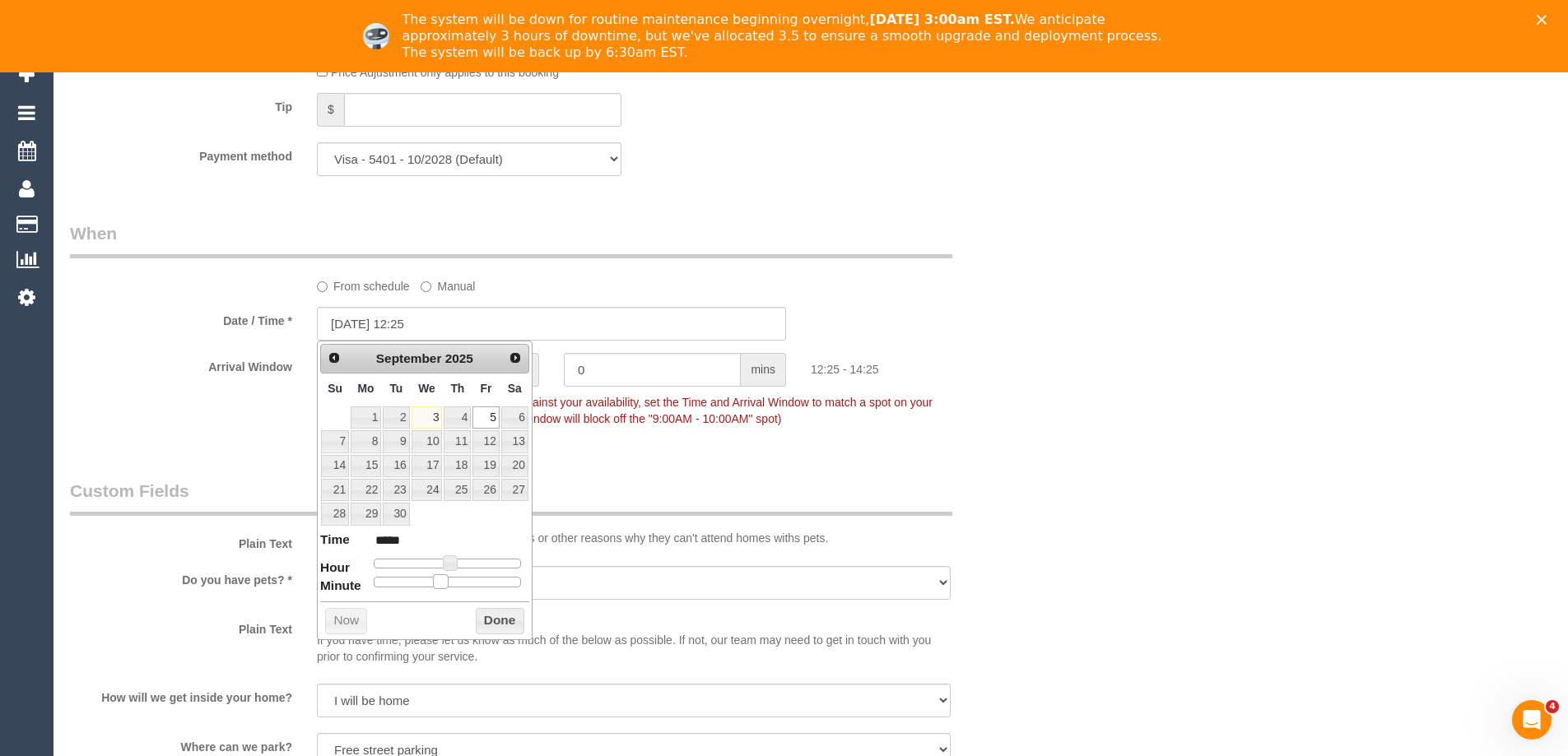
type input "05/09/2025 12:30"
type input "*****"
drag, startPoint x: 376, startPoint y: 581, endPoint x: 451, endPoint y: 581, distance: 75.0
click at [451, 581] on span at bounding box center [453, 582] width 15 height 15
click at [487, 618] on button "Done" at bounding box center [500, 621] width 48 height 26
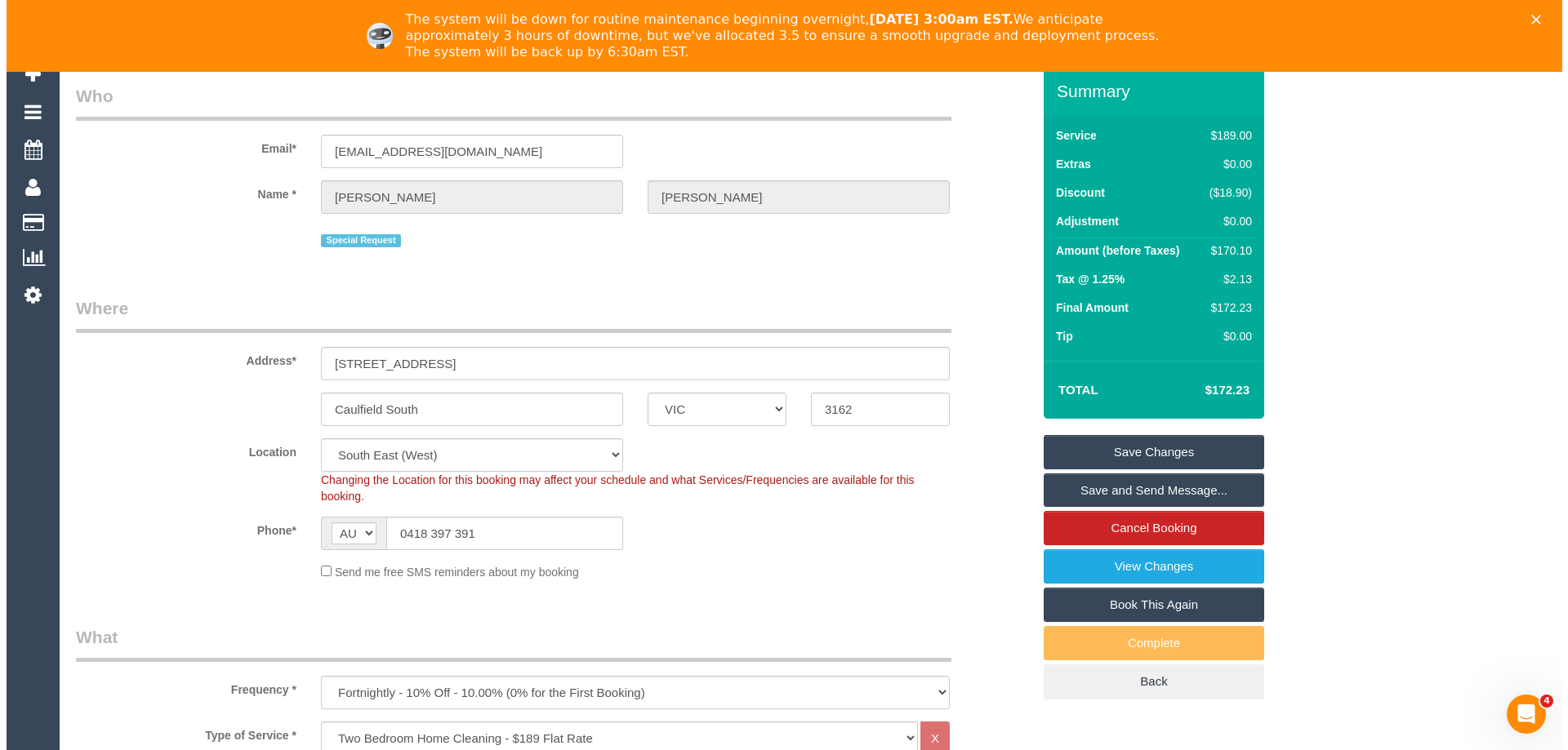
scroll to position [0, 0]
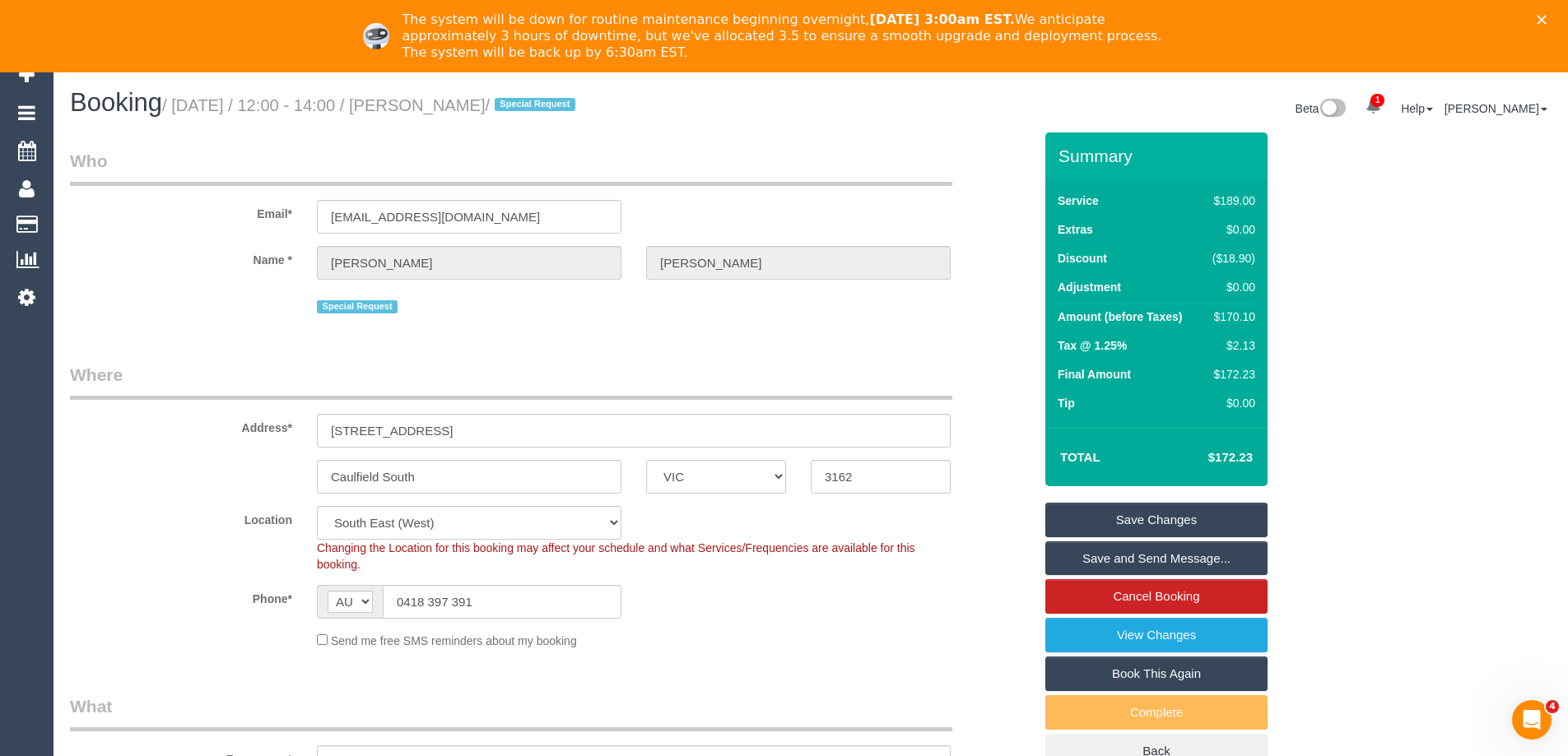
click at [1088, 510] on link "Save Changes" at bounding box center [1156, 520] width 222 height 34
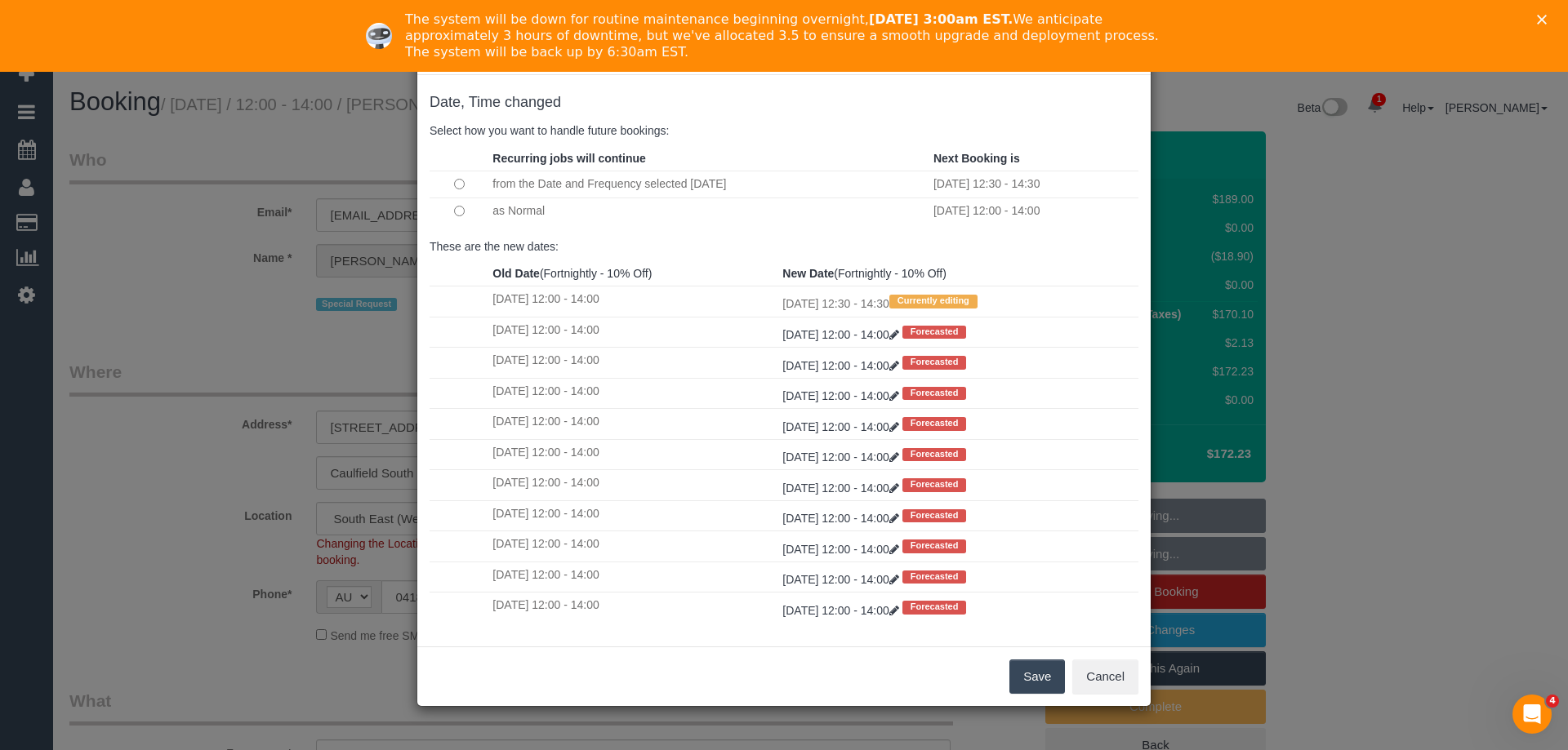
click at [1039, 664] on button "Save" at bounding box center [1037, 677] width 56 height 34
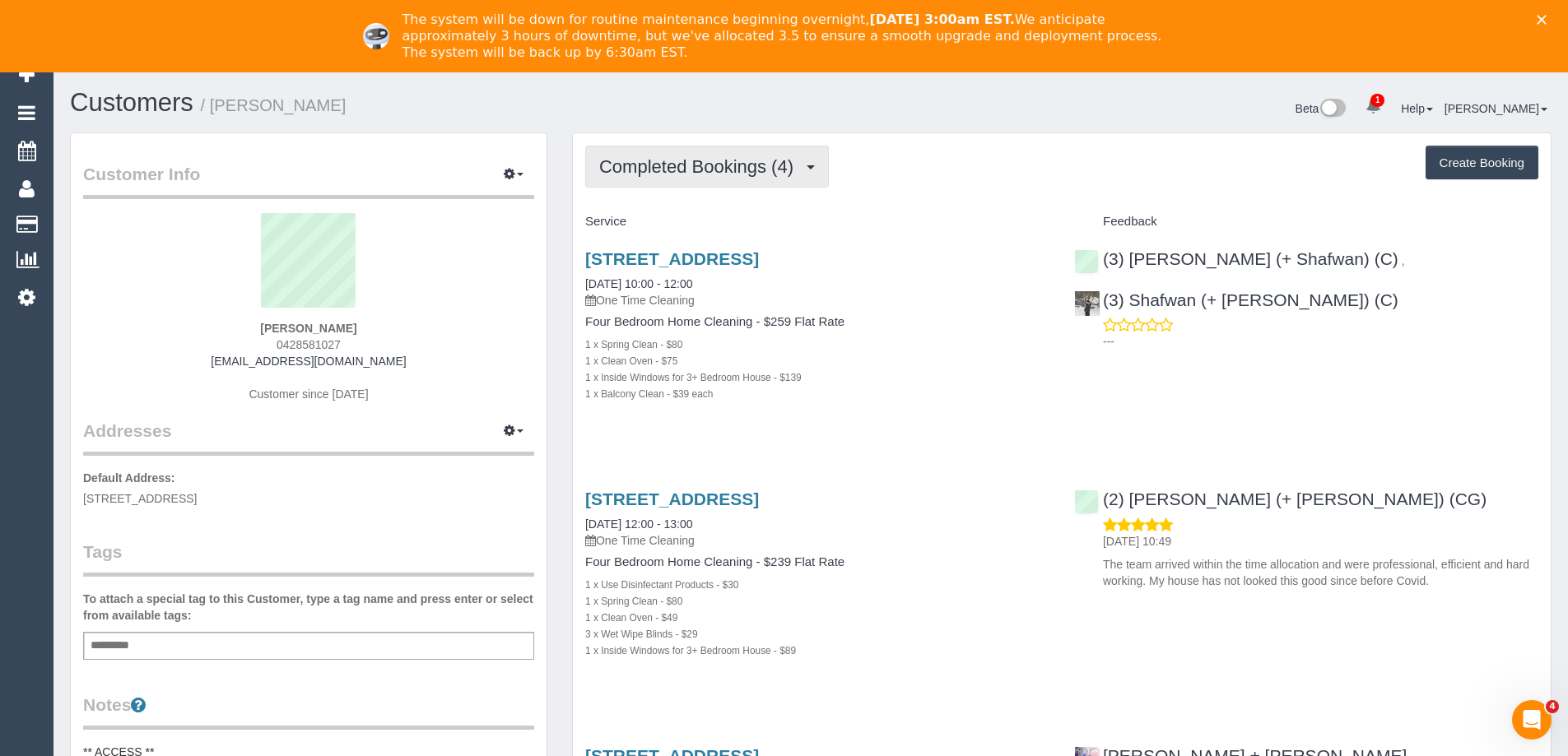
click at [707, 173] on span "Completed Bookings (4)" at bounding box center [701, 166] width 203 height 20
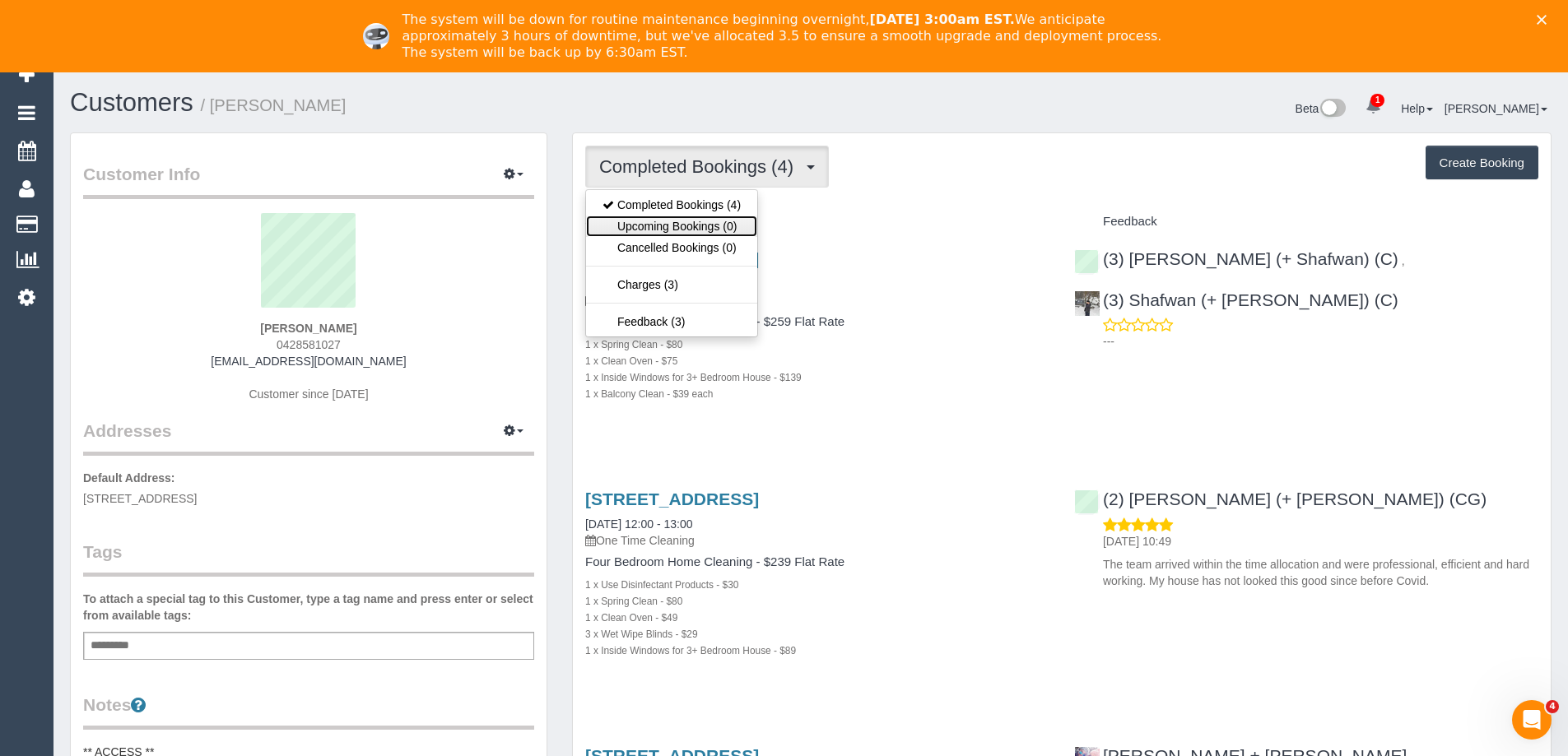
click at [704, 218] on link "Upcoming Bookings (0)" at bounding box center [672, 226] width 171 height 21
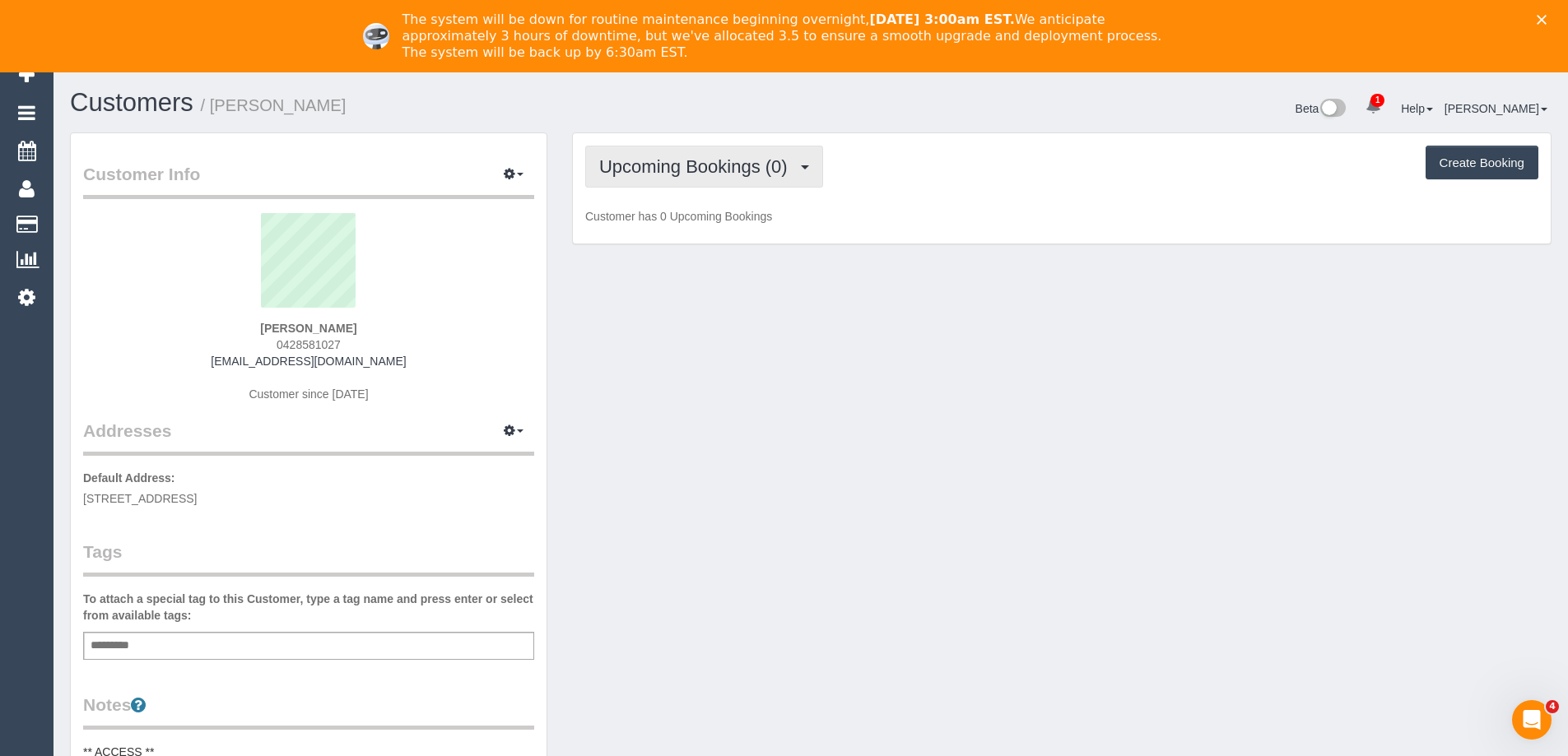
click at [734, 176] on span "Upcoming Bookings (0)" at bounding box center [697, 166] width 197 height 20
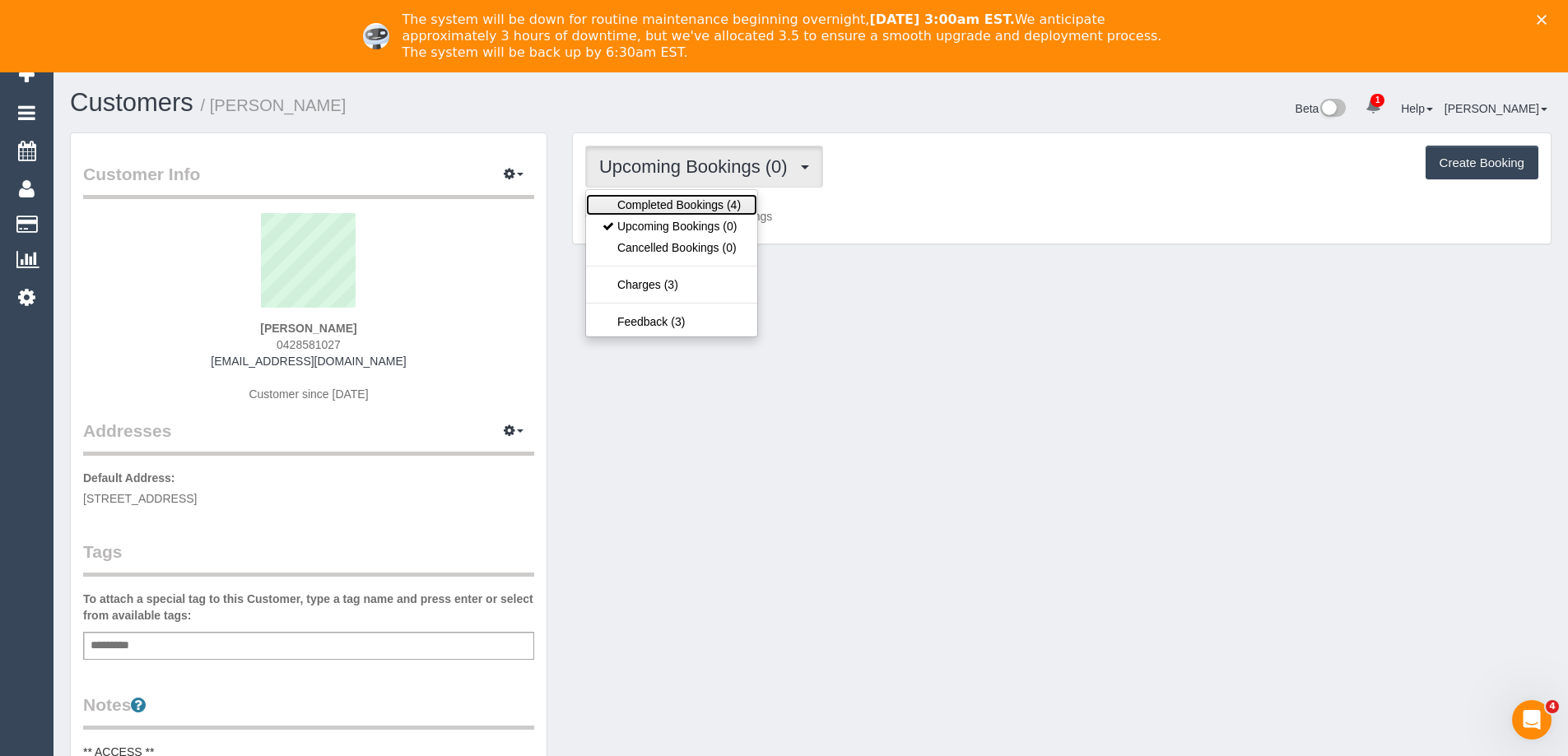
click at [719, 209] on link "Completed Bookings (4)" at bounding box center [672, 204] width 171 height 21
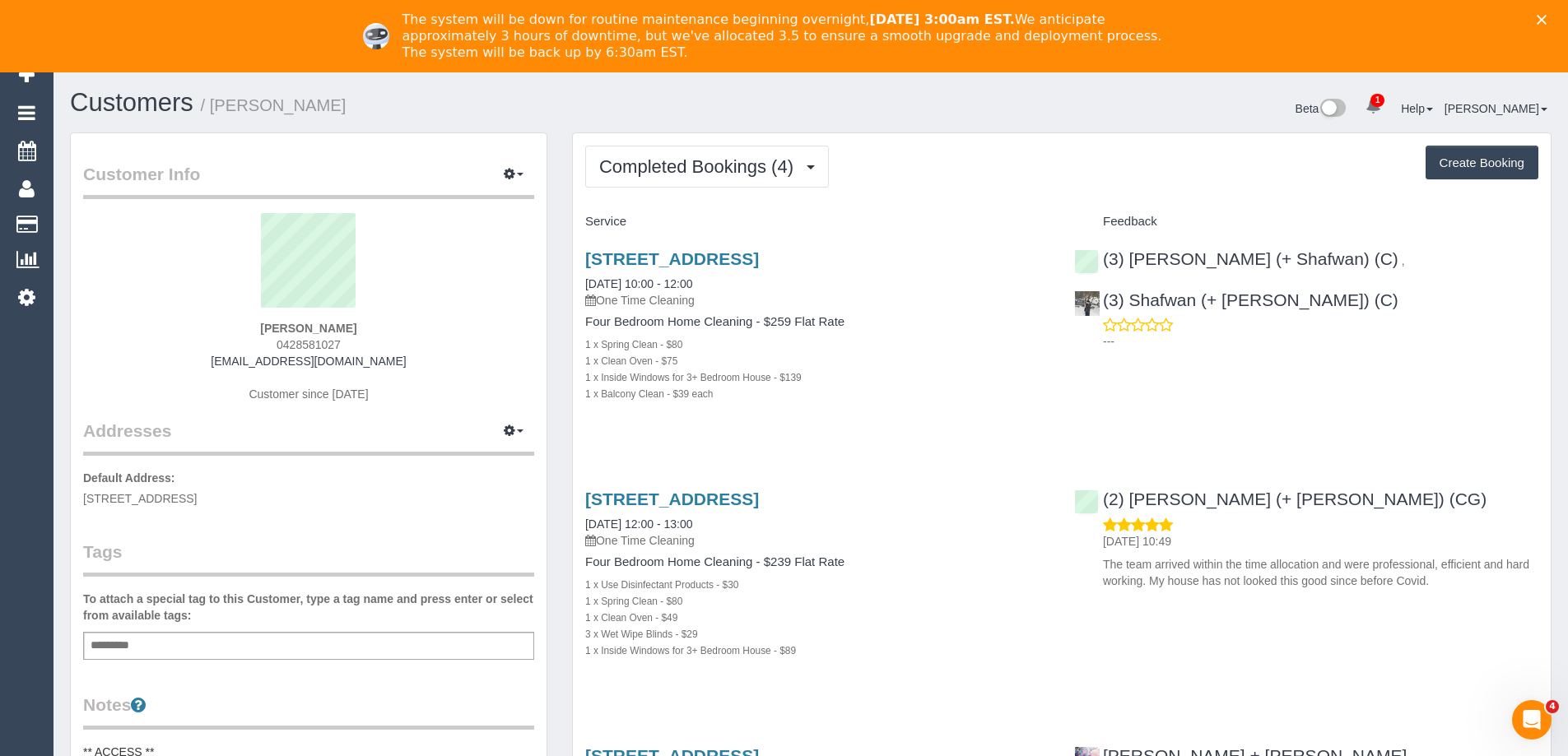
drag, startPoint x: 398, startPoint y: 361, endPoint x: 116, endPoint y: 357, distance: 282.0
click at [116, 357] on div "Marianne Oates 0428581027 moat2477@bigpond.net.au Customer since 2018" at bounding box center [308, 315] width 451 height 205
copy link "moat2477@bigpond.net.au"
click at [553, 331] on div "Customer Info Edit Contact Info Send Message Email Preferences Special Sales Ta…" at bounding box center [308, 749] width 502 height 1234
click at [730, 167] on span "Completed Bookings (4)" at bounding box center [701, 166] width 203 height 20
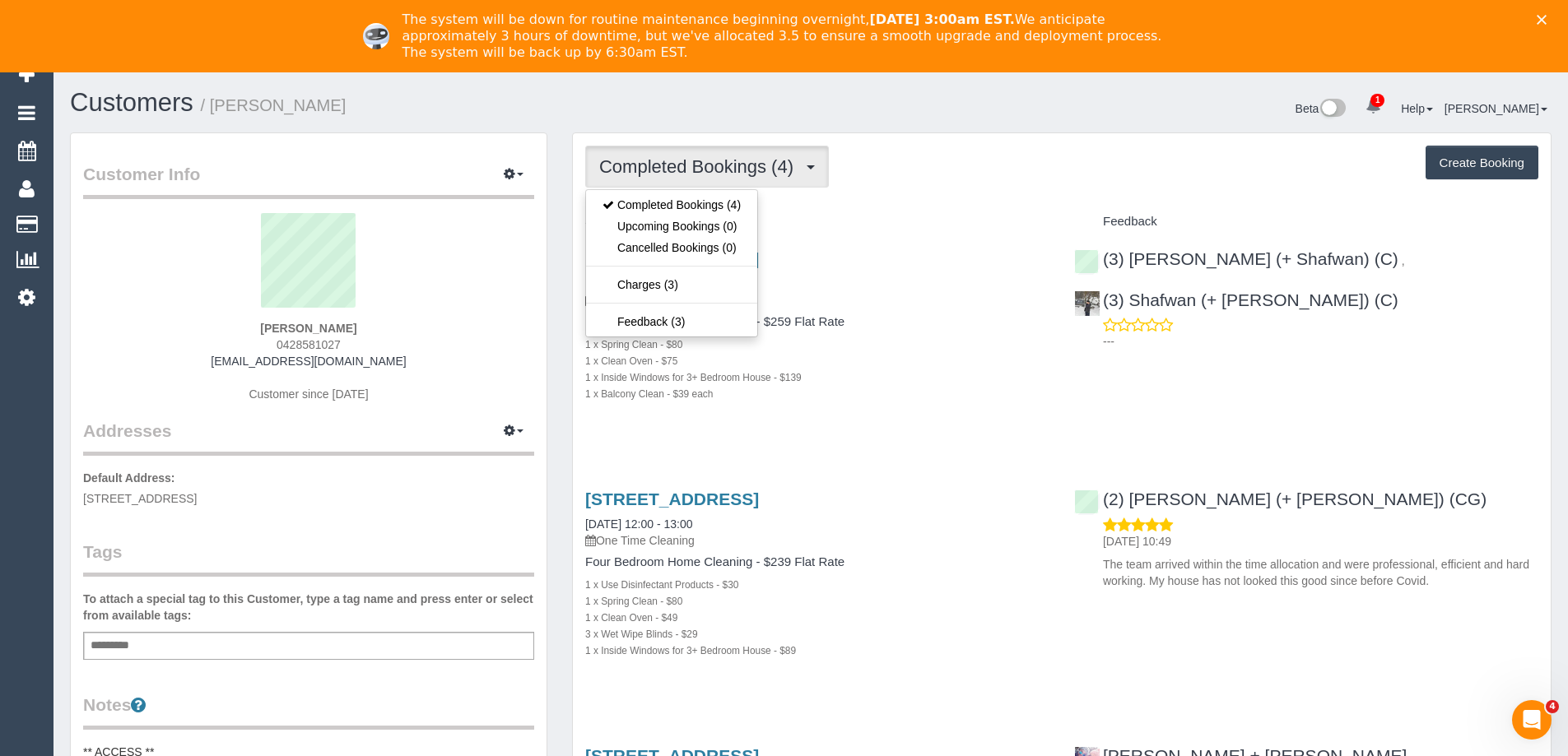
click at [925, 155] on div "Completed Bookings (4) Completed Bookings (4) Upcoming Bookings (0) Cancelled B…" at bounding box center [1061, 167] width 953 height 42
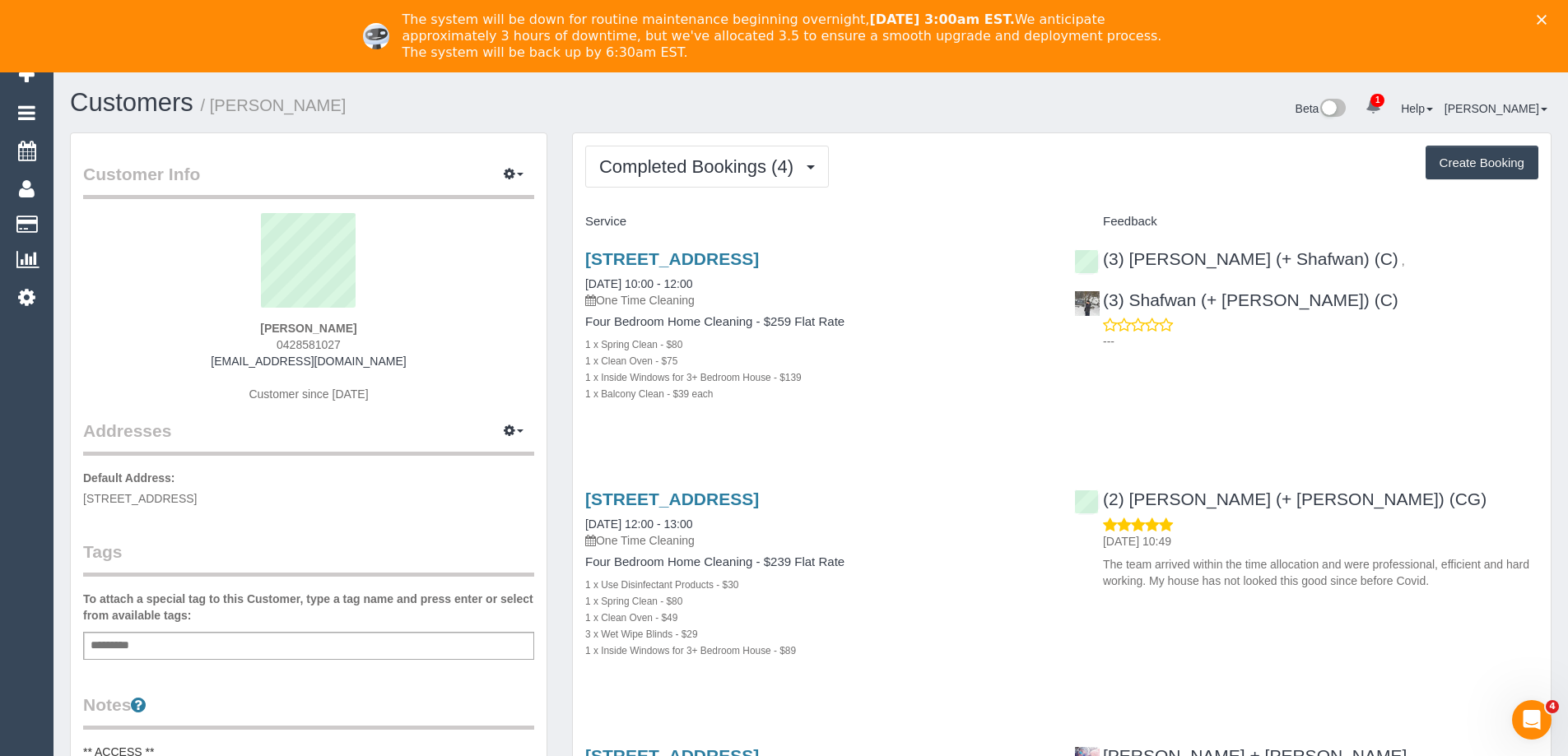
click at [323, 654] on div "Add a tag" at bounding box center [308, 646] width 451 height 28
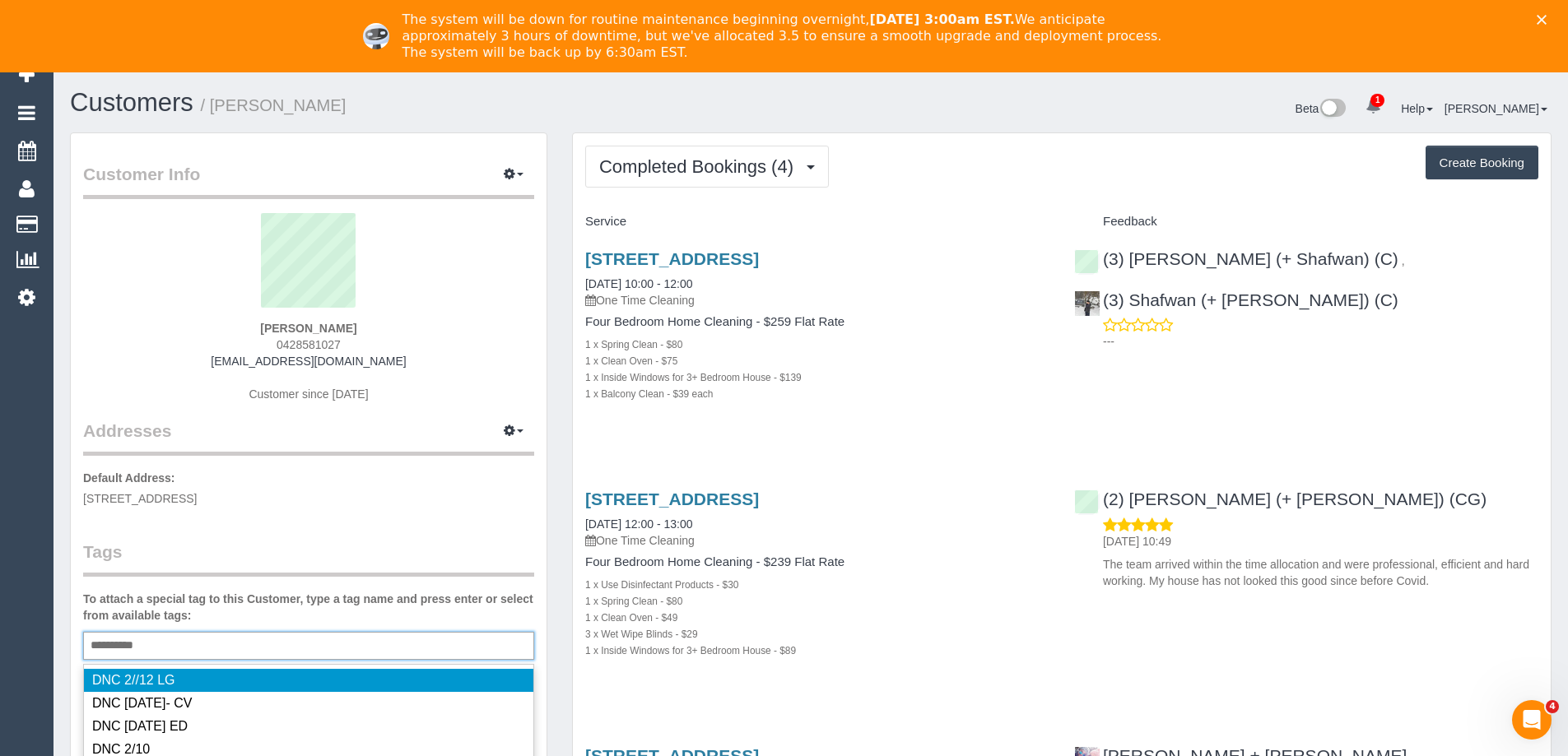
type input "**********"
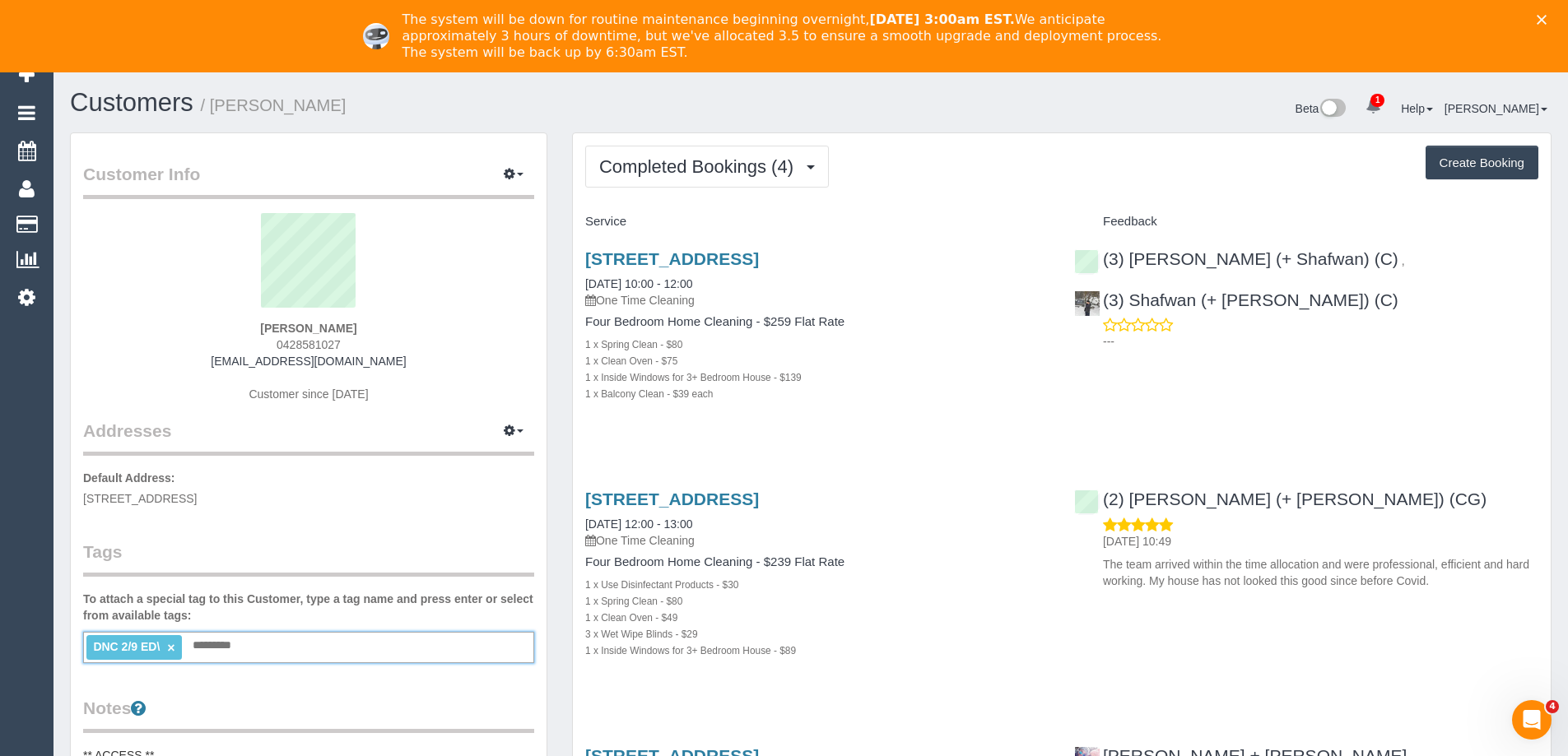
click at [311, 649] on div "DNC 2/9 ED\ × Add a tag" at bounding box center [308, 647] width 451 height 31
click at [226, 648] on input "text" at bounding box center [217, 646] width 56 height 21
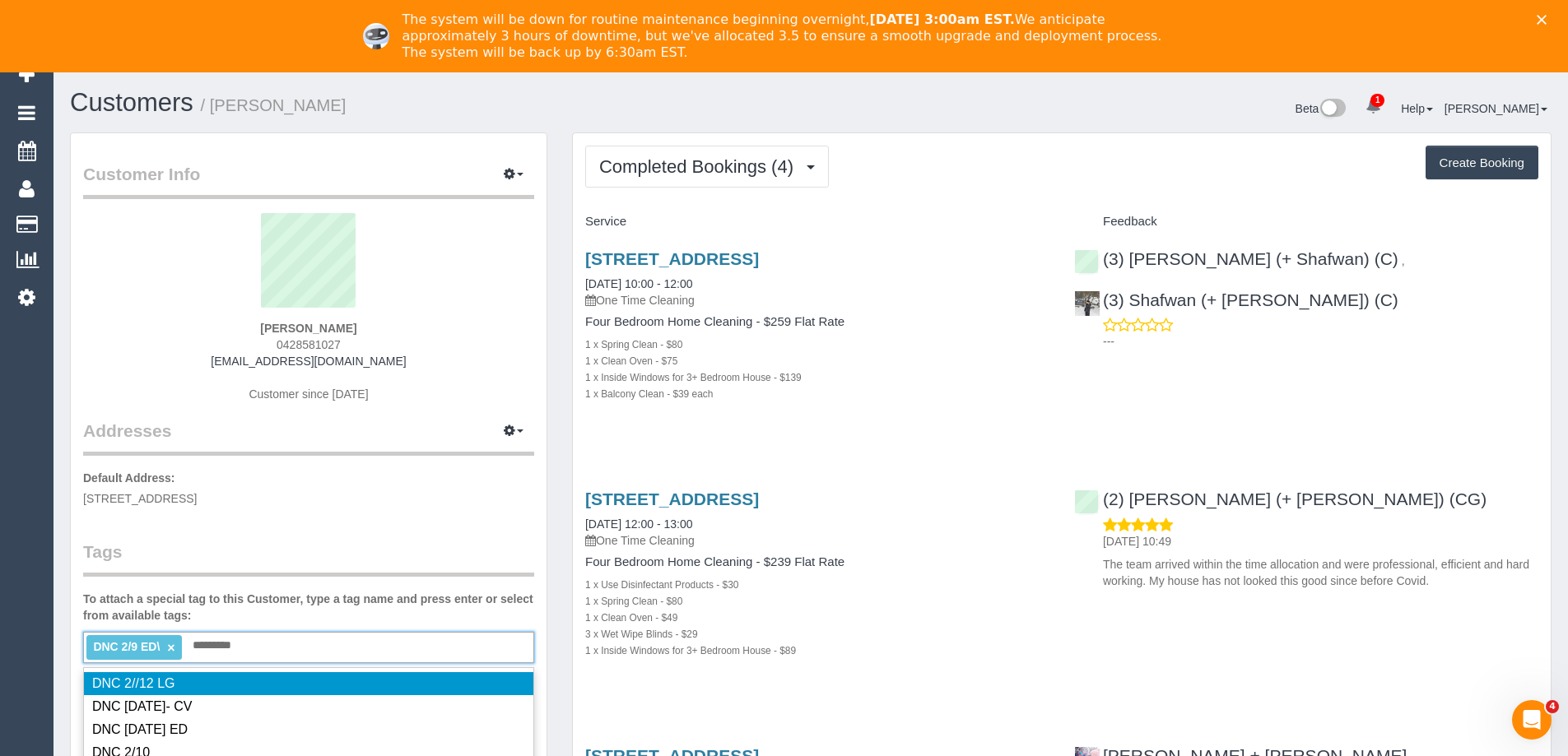
type input "**********"
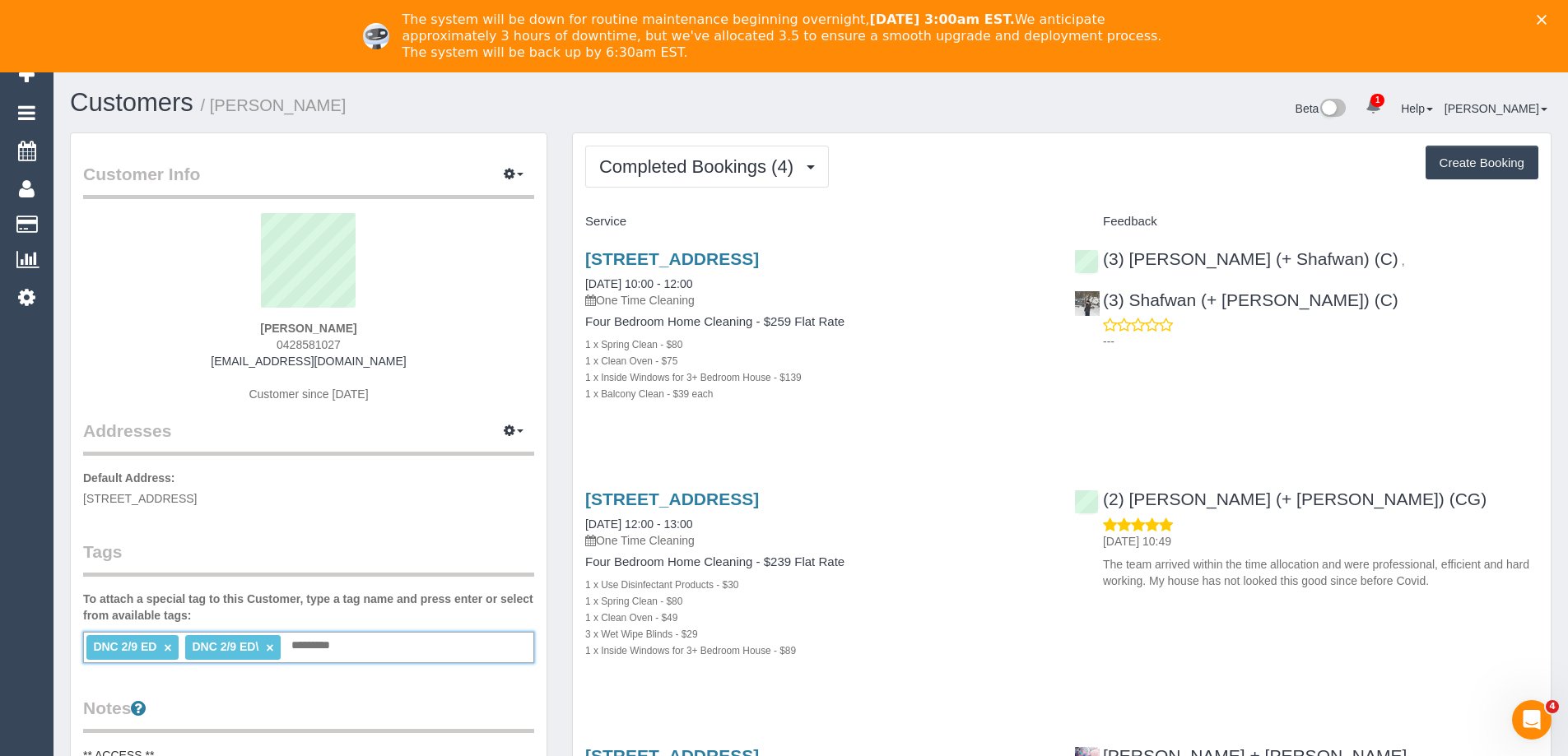
click at [173, 649] on li "DNC 2/9 ED ×" at bounding box center [132, 648] width 93 height 25
click at [272, 645] on link "×" at bounding box center [270, 649] width 7 height 14
click at [563, 96] on h1 "Customers / Marianne Oates" at bounding box center [434, 103] width 729 height 28
copy div "(3) Farhan (+ Shafwan) (C) , (3) Shafwan (+ Farhan) (C)"
drag, startPoint x: 1333, startPoint y: 301, endPoint x: 1103, endPoint y: 255, distance: 234.6
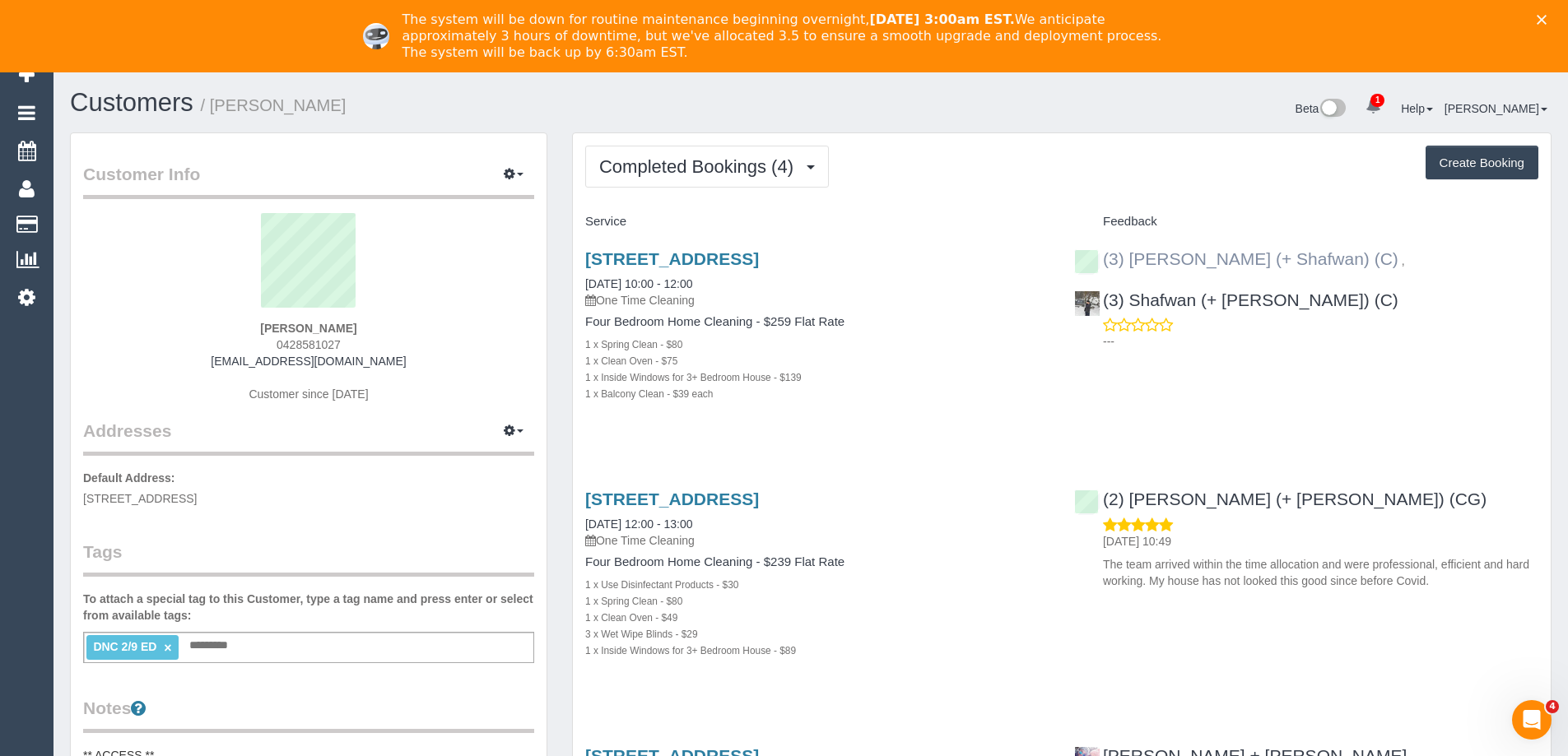
click at [1103, 255] on div "(3) Farhan (+ Shafwan) (C) , (3) Shafwan (+ Farhan) (C) ---" at bounding box center [1306, 296] width 489 height 122
click at [1002, 182] on div "Completed Bookings (4) Completed Bookings (4) Upcoming Bookings (0) Cancelled B…" at bounding box center [1061, 167] width 953 height 42
copy small "Marianne Oates"
drag, startPoint x: 278, startPoint y: 106, endPoint x: 523, endPoint y: 61, distance: 249.1
click at [218, 106] on h1 "Customers / Marianne Oates" at bounding box center [434, 103] width 729 height 28
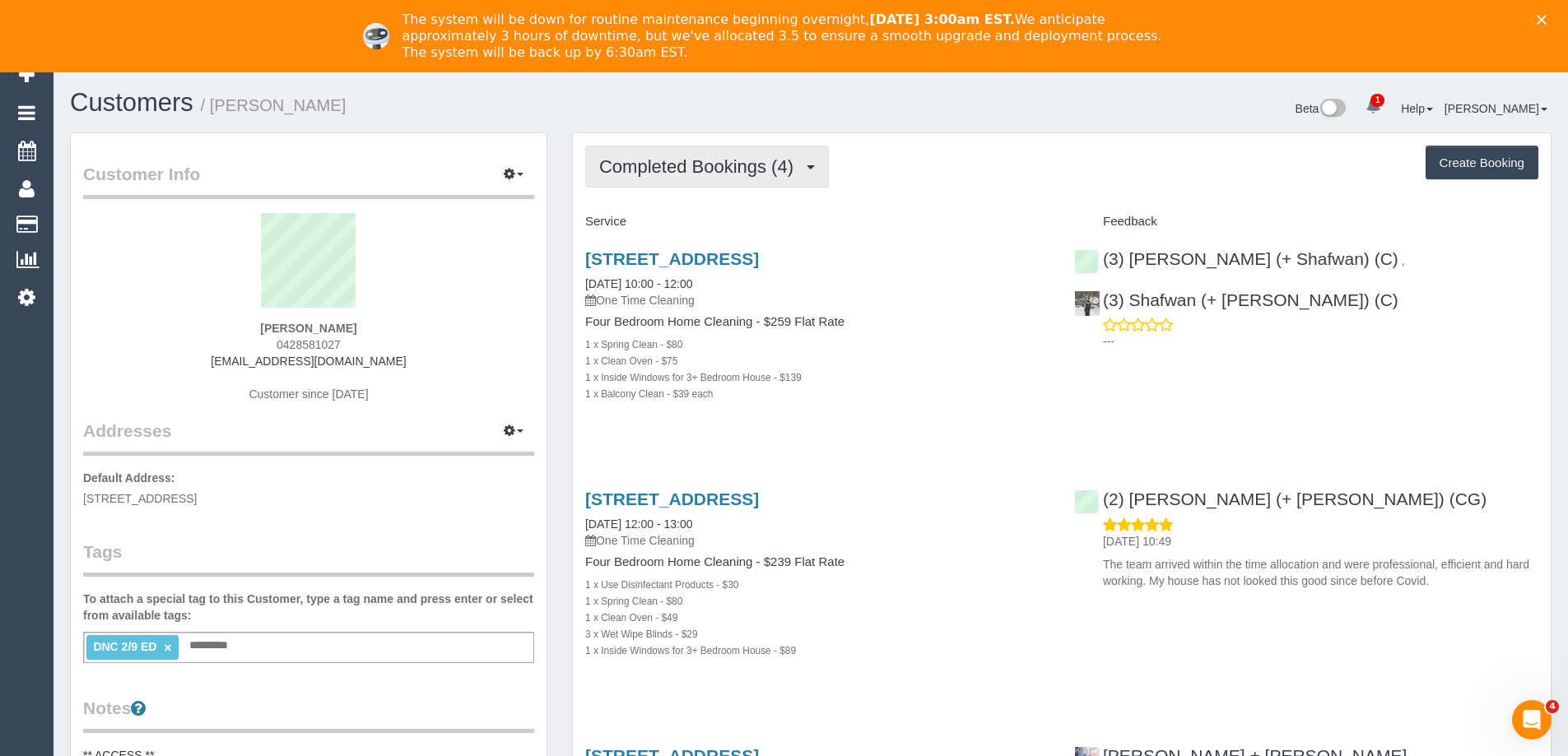
click at [775, 156] on button "Completed Bookings (4)" at bounding box center [707, 167] width 243 height 42
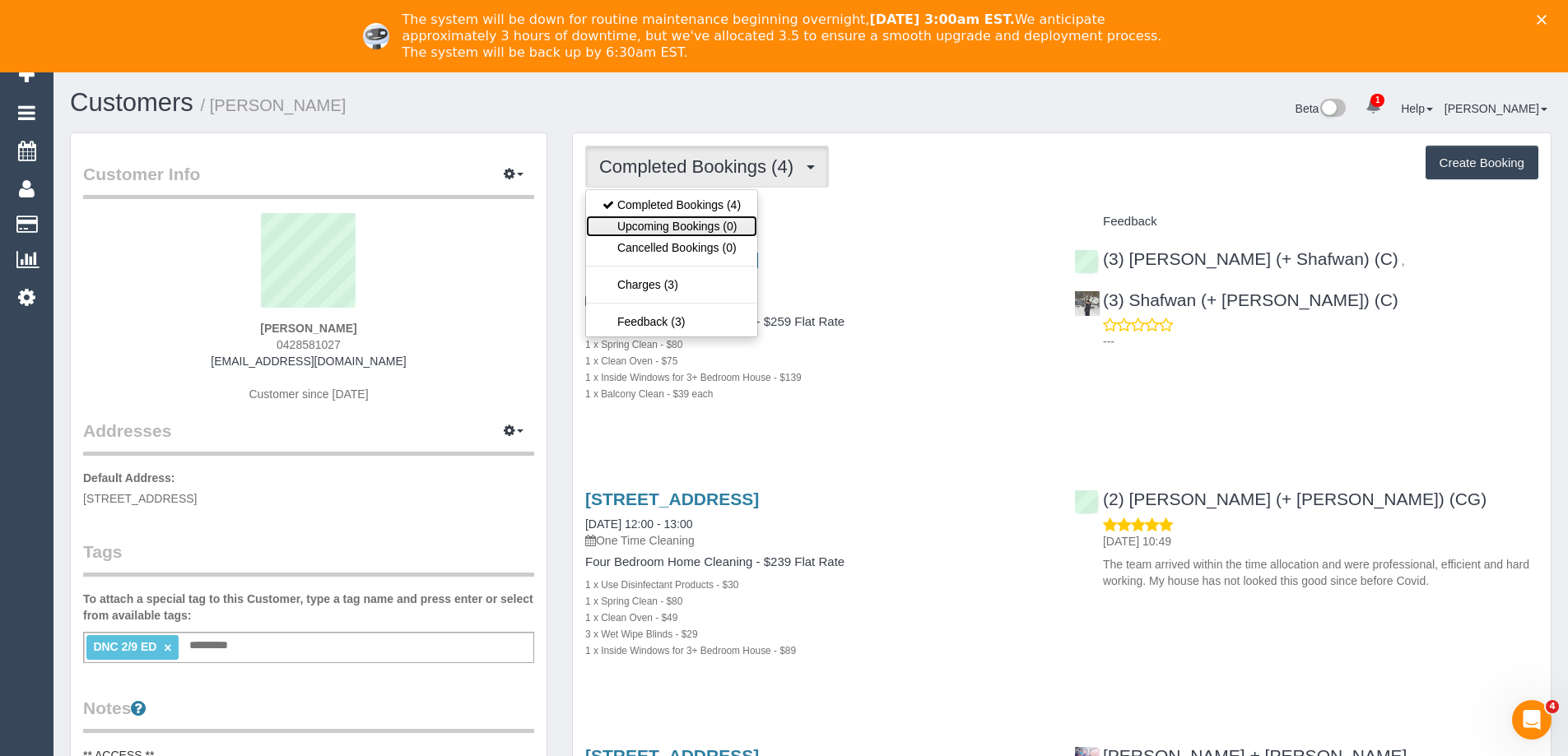
click at [746, 224] on link "Upcoming Bookings (0)" at bounding box center [672, 226] width 171 height 21
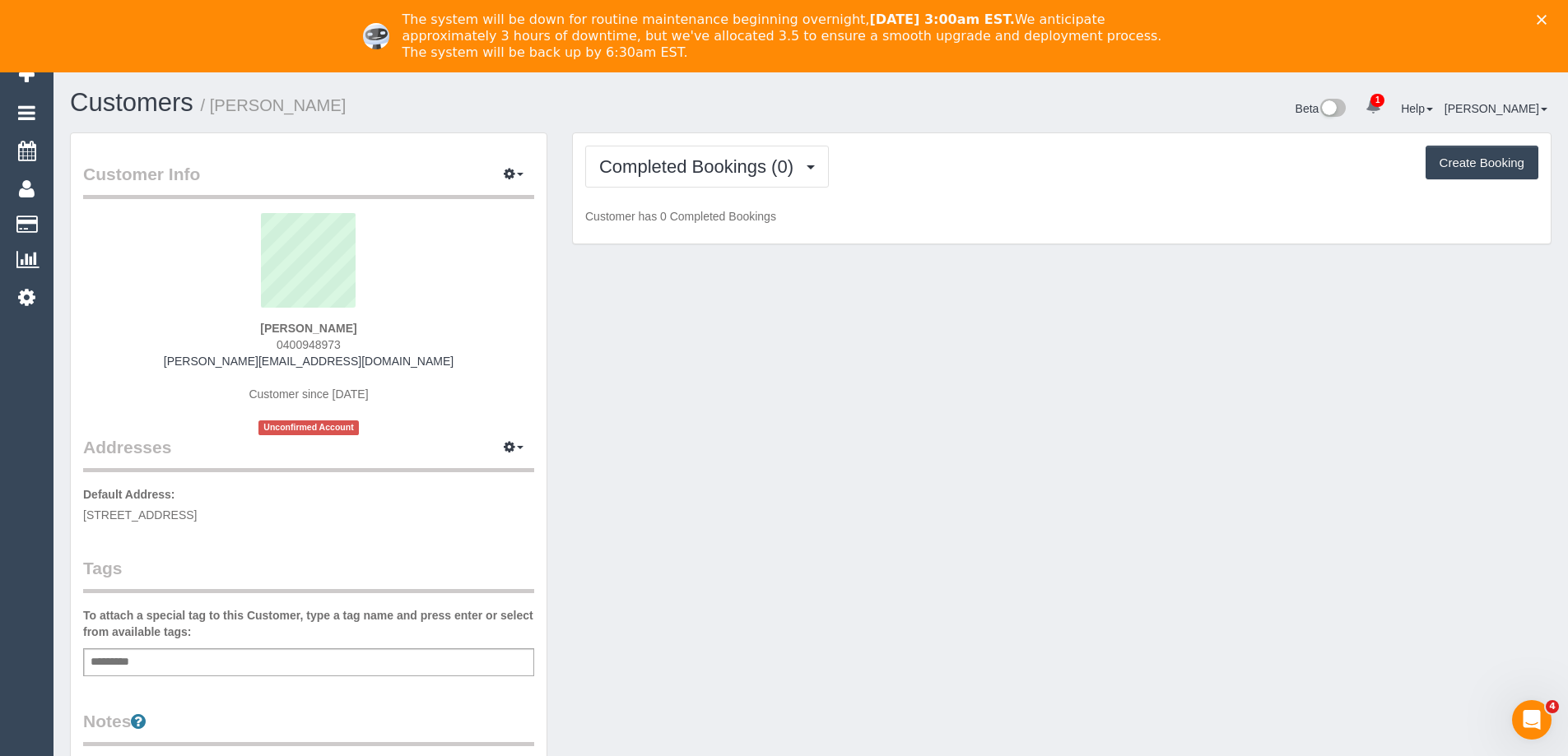
click at [746, 195] on div "Completed Bookings (0) Completed Bookings (0) Upcoming Bookings (1) Cancelled B…" at bounding box center [1061, 189] width 977 height 111
click at [739, 166] on span "Completed Bookings (0)" at bounding box center [701, 166] width 203 height 20
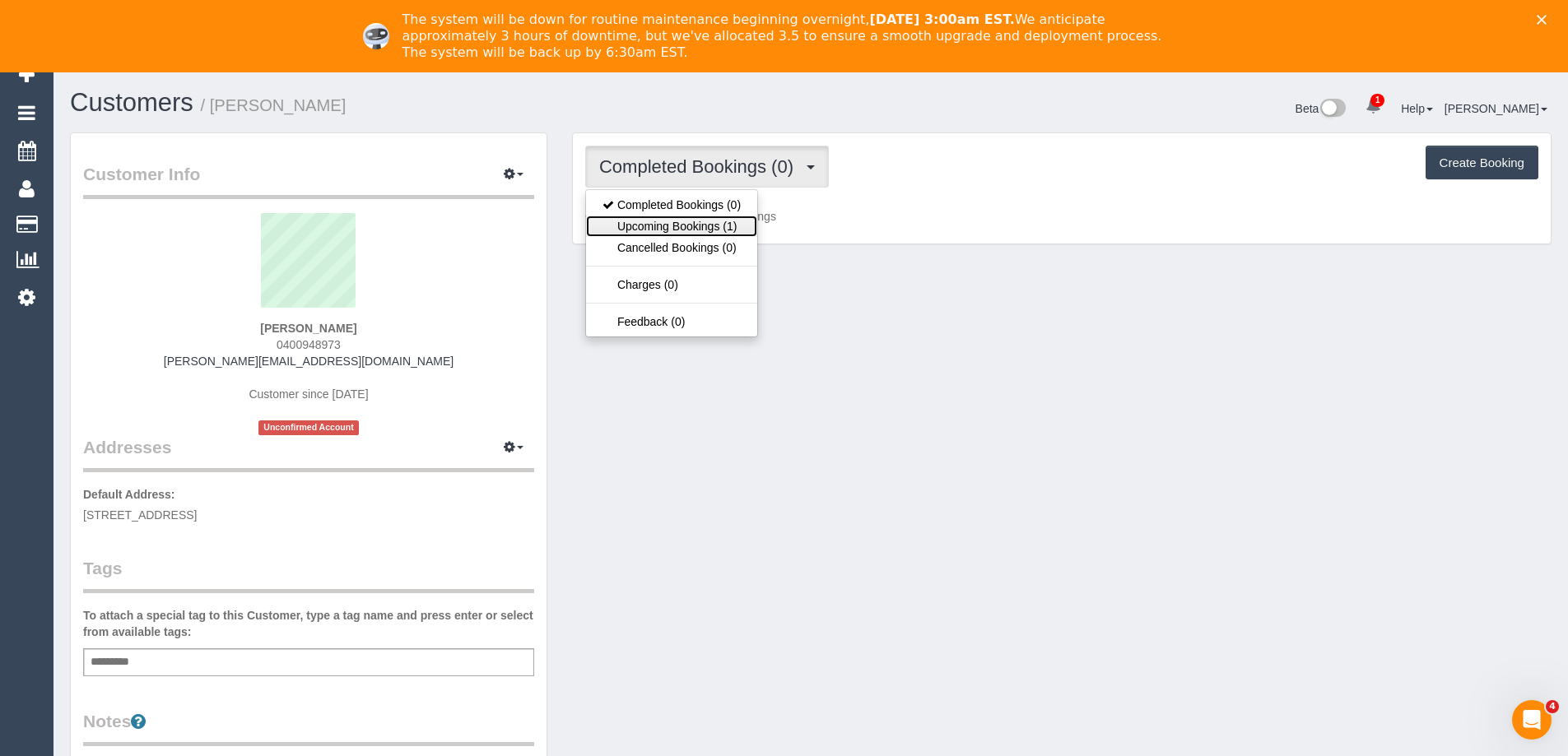
click at [716, 219] on link "Upcoming Bookings (1)" at bounding box center [672, 226] width 171 height 21
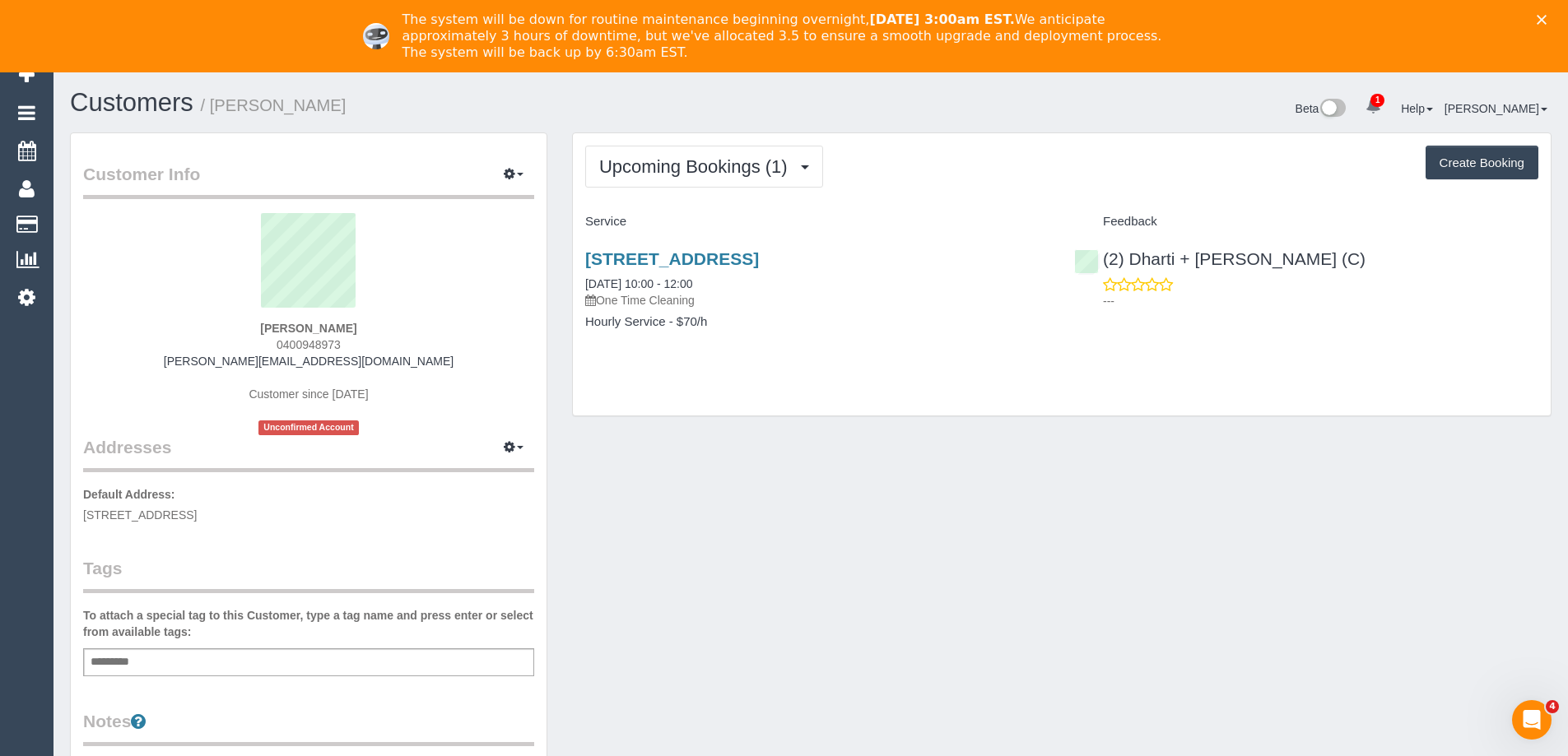
click at [313, 342] on span "0400948973" at bounding box center [308, 345] width 64 height 13
copy span "0400948973"
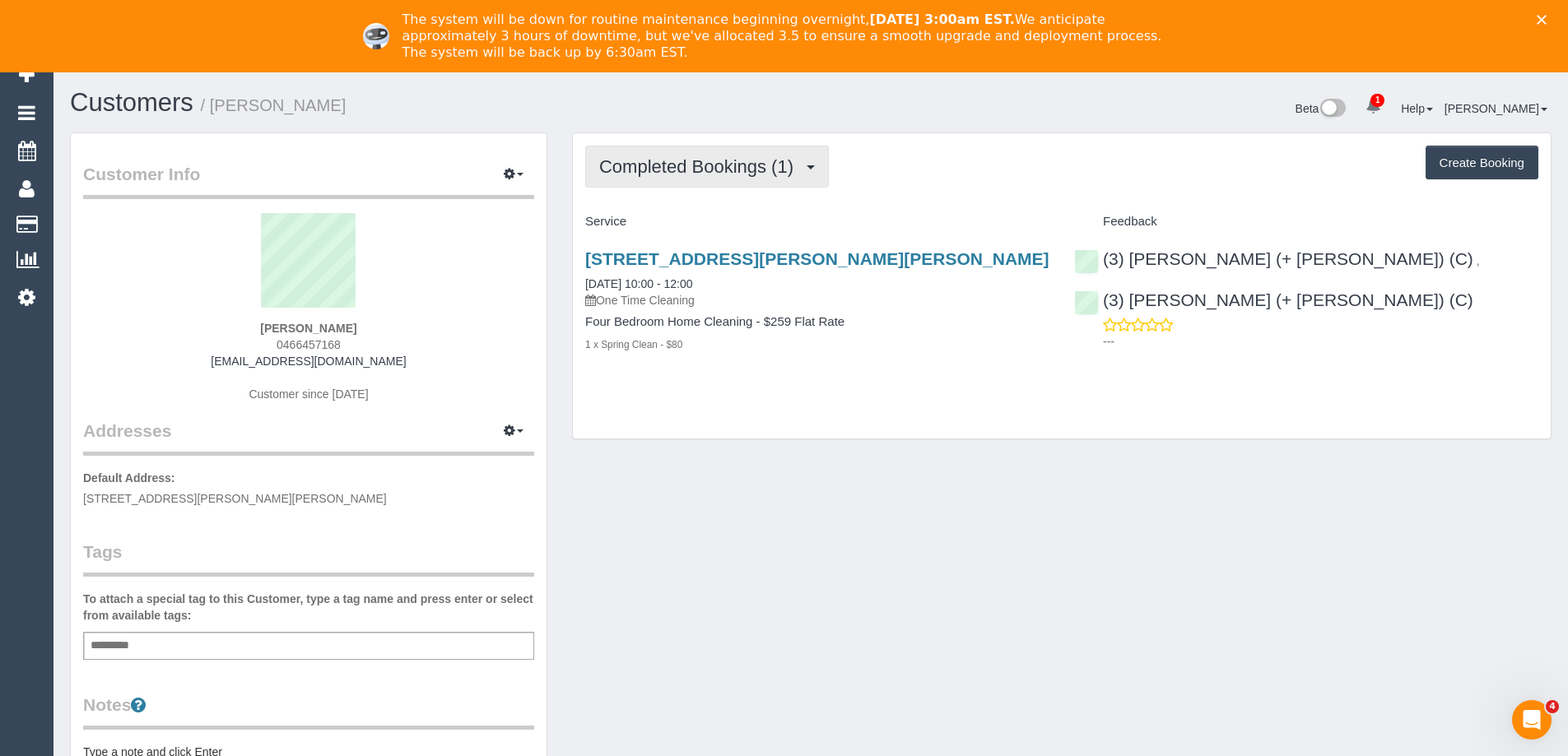
click at [671, 152] on button "Completed Bookings (1)" at bounding box center [707, 167] width 243 height 42
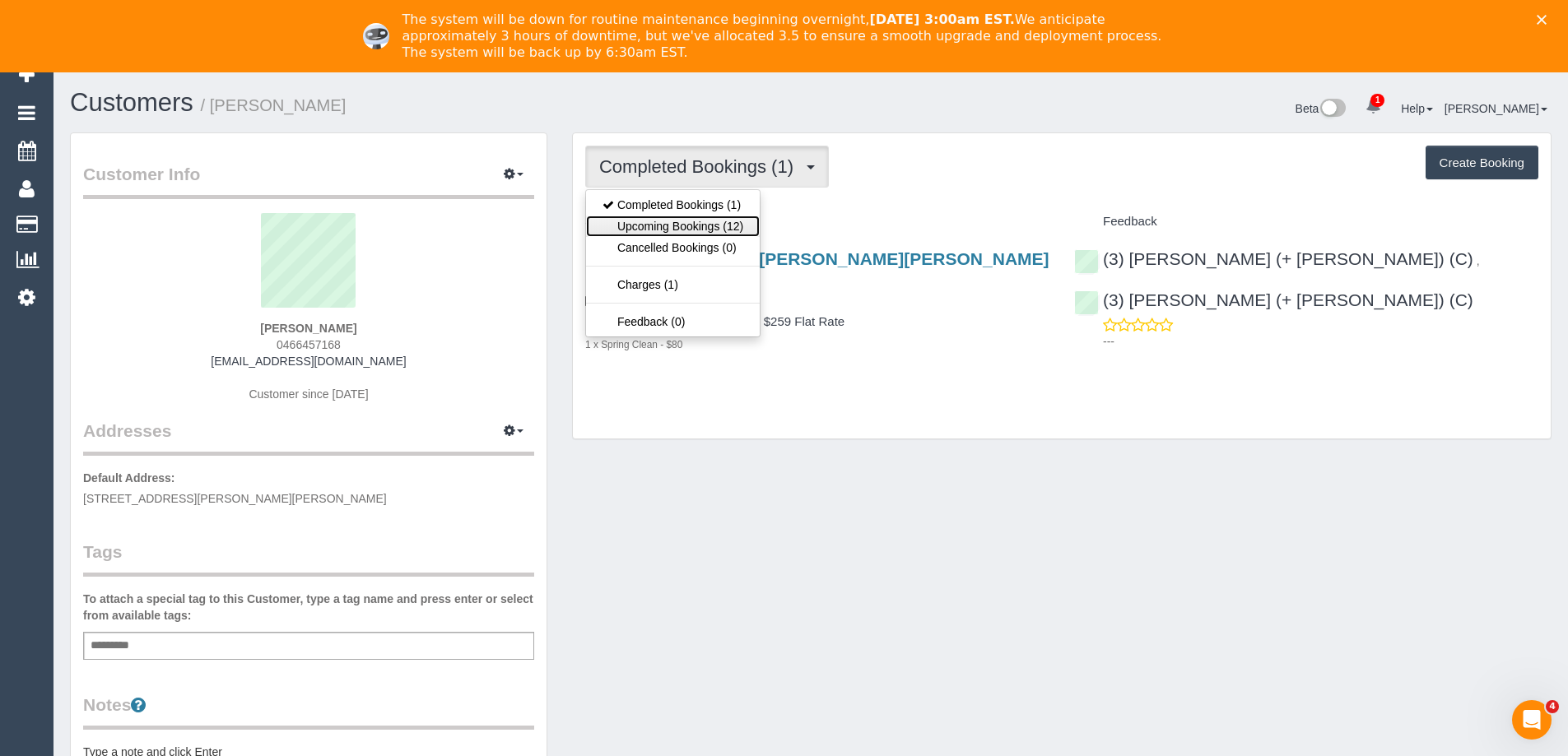
click at [675, 220] on link "Upcoming Bookings (12)" at bounding box center [673, 226] width 174 height 21
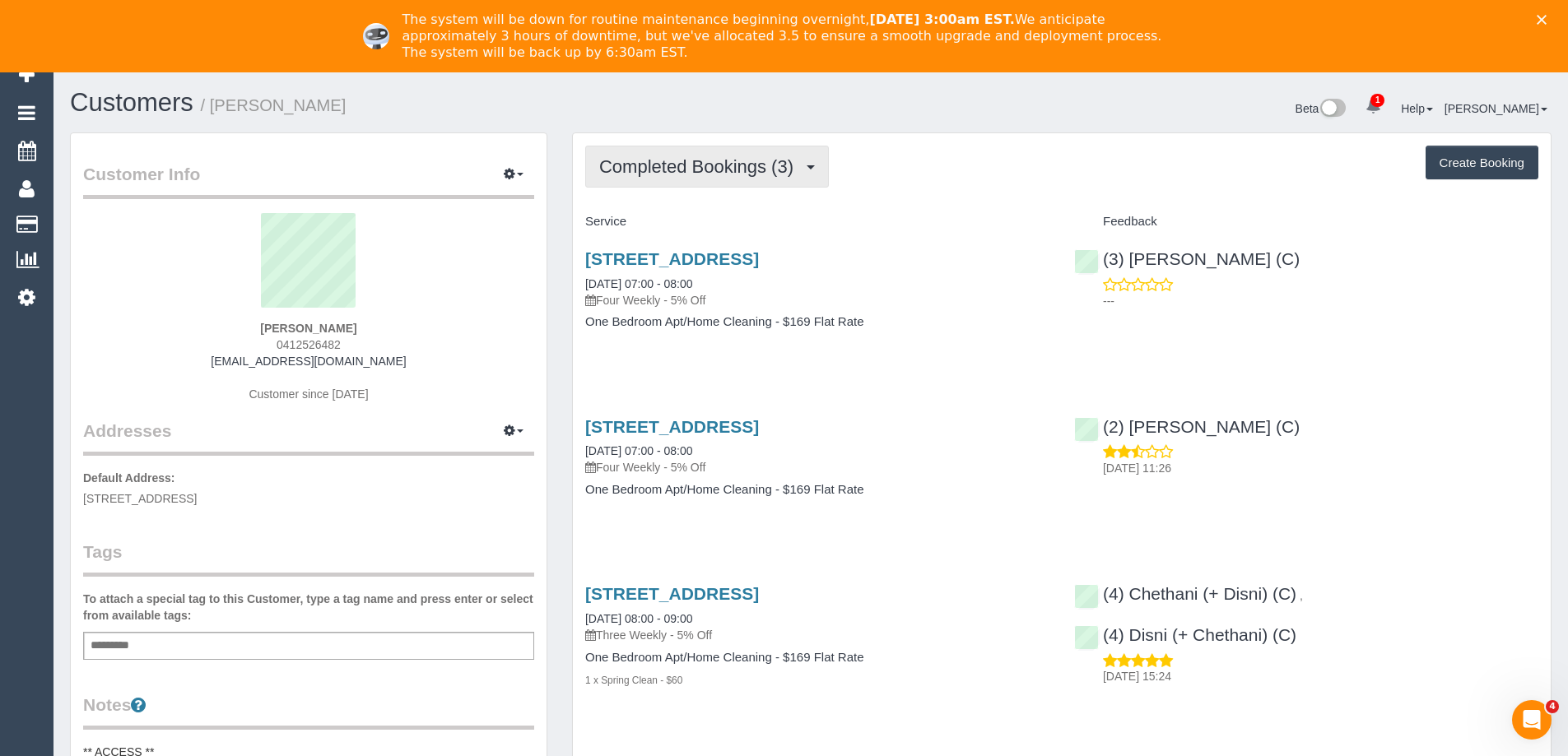
click at [680, 171] on span "Completed Bookings (3)" at bounding box center [701, 166] width 203 height 20
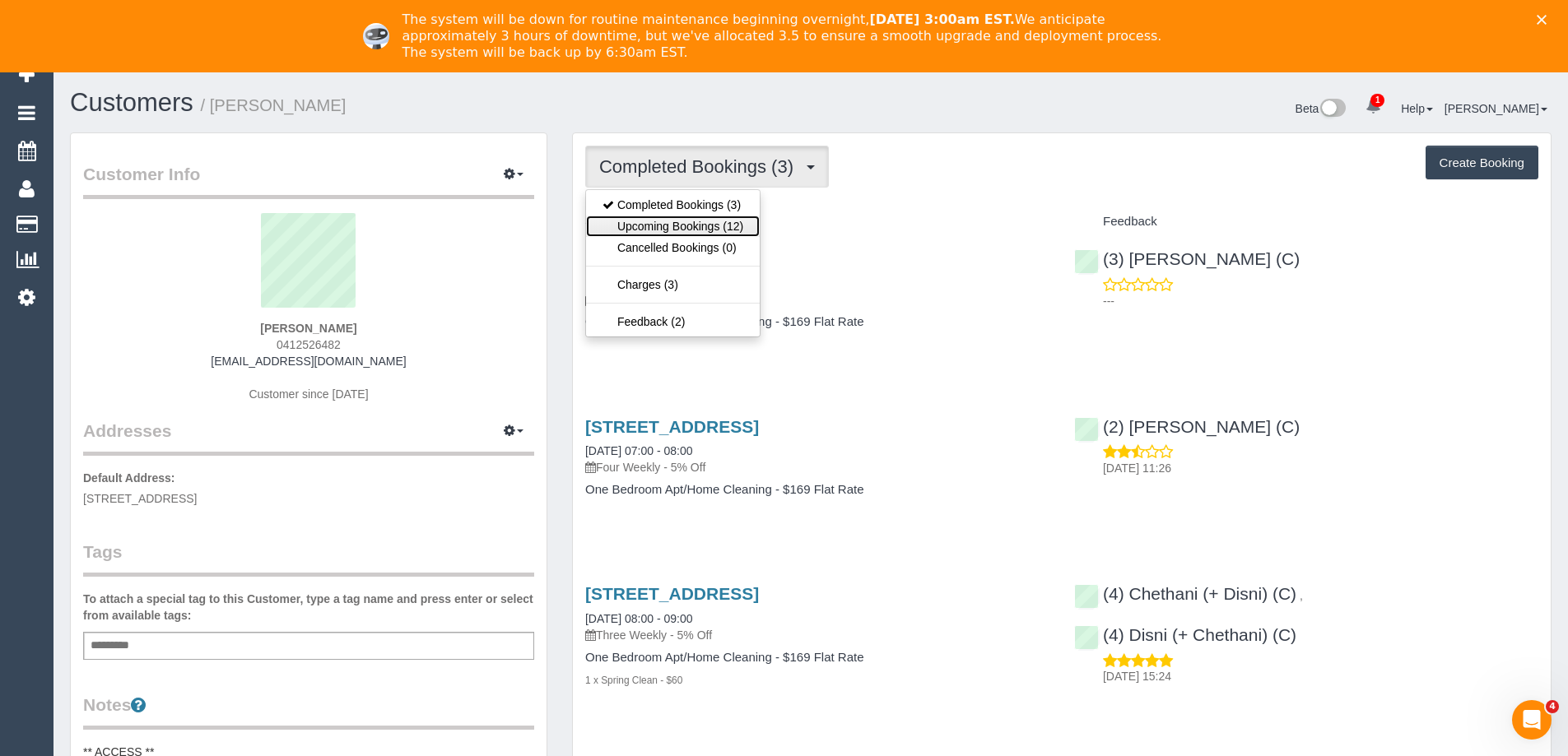
click at [680, 231] on link "Upcoming Bookings (12)" at bounding box center [673, 226] width 174 height 21
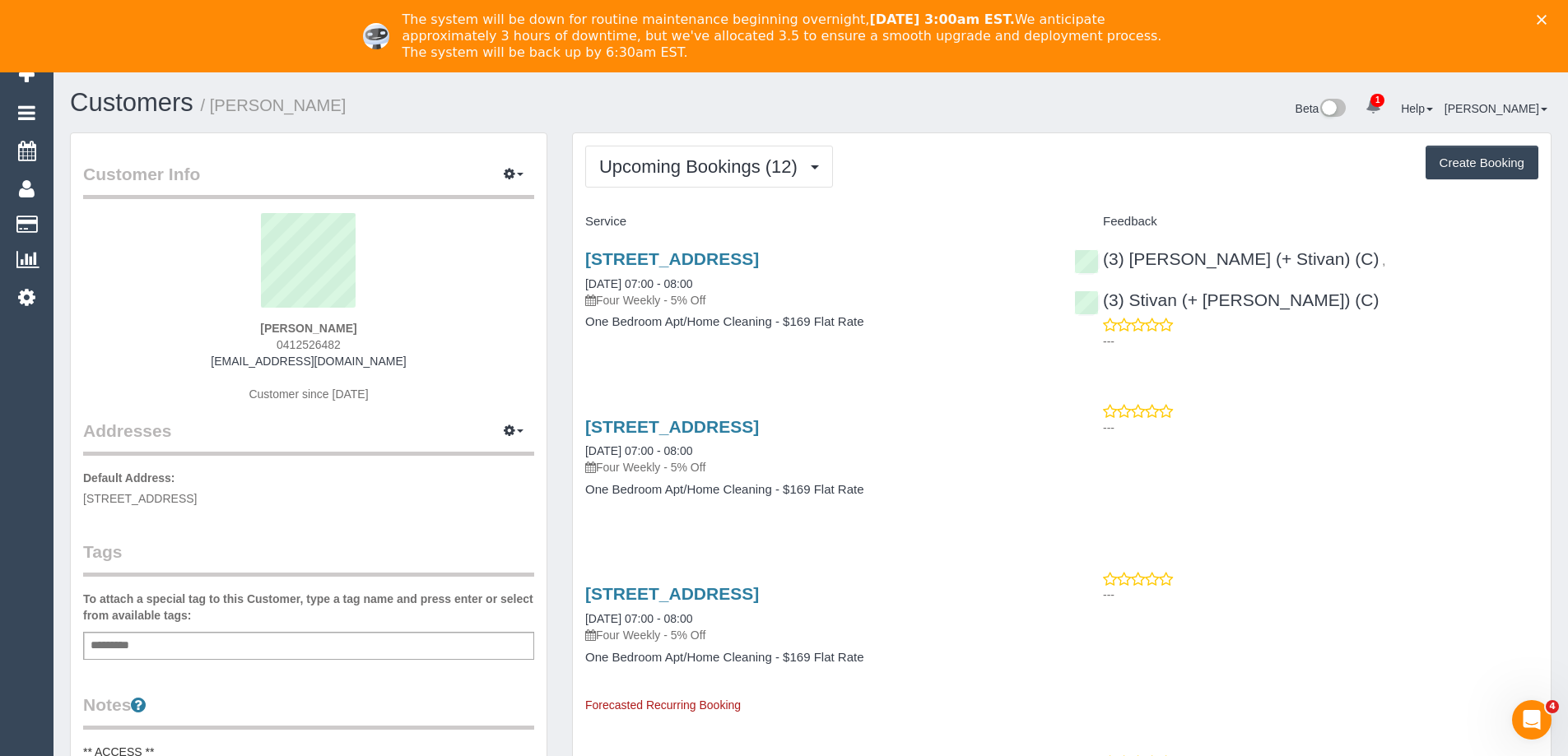
drag, startPoint x: 391, startPoint y: 363, endPoint x: 230, endPoint y: 363, distance: 161.0
click at [230, 363] on div "Erica Garis 0412526482 ericagaris702@gmail.com Customer since 2025" at bounding box center [308, 315] width 451 height 205
copy link "[EMAIL_ADDRESS][DOMAIN_NAME]"
click at [684, 167] on span "Upcoming Bookings (12)" at bounding box center [702, 166] width 206 height 20
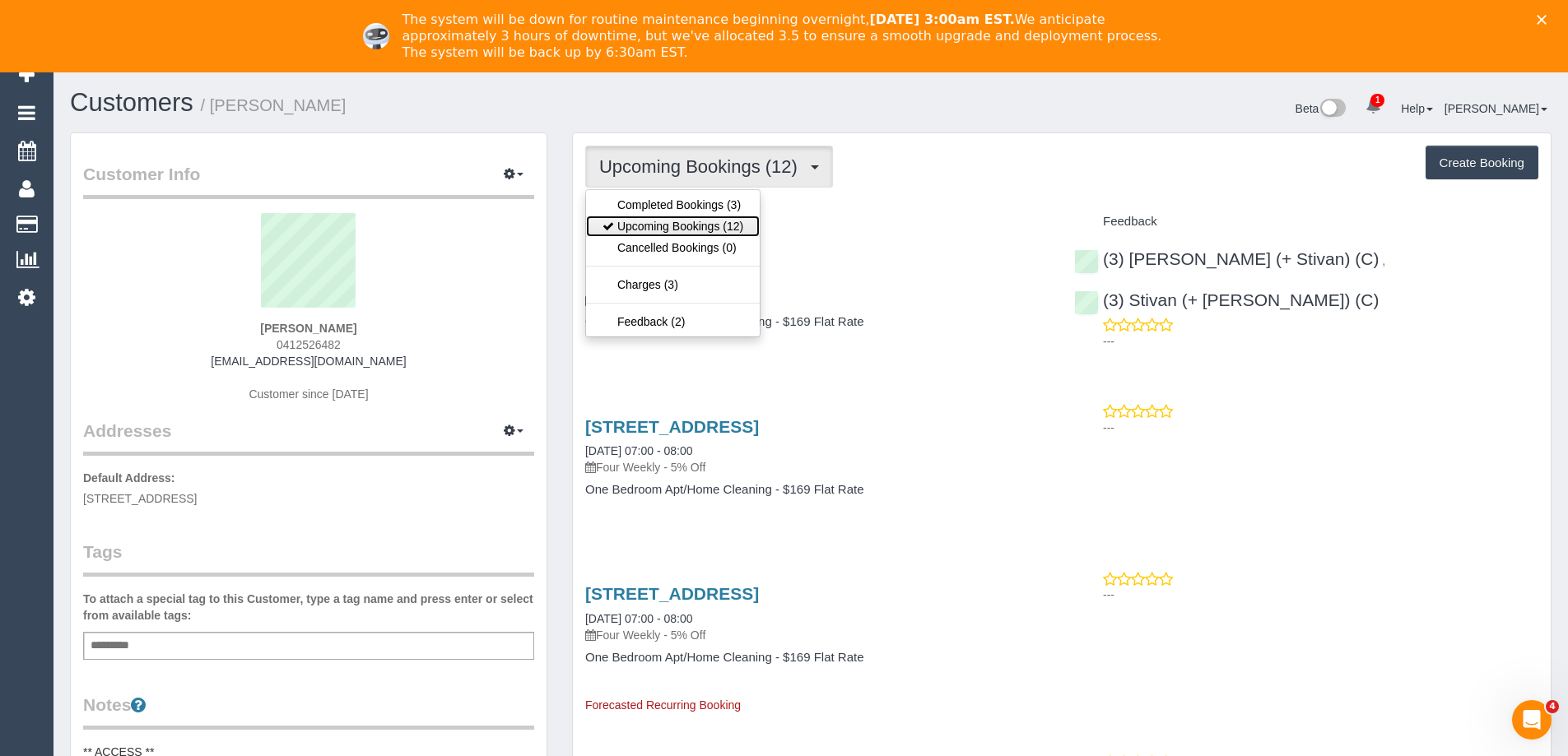
click at [686, 222] on link "Upcoming Bookings (12)" at bounding box center [673, 226] width 174 height 21
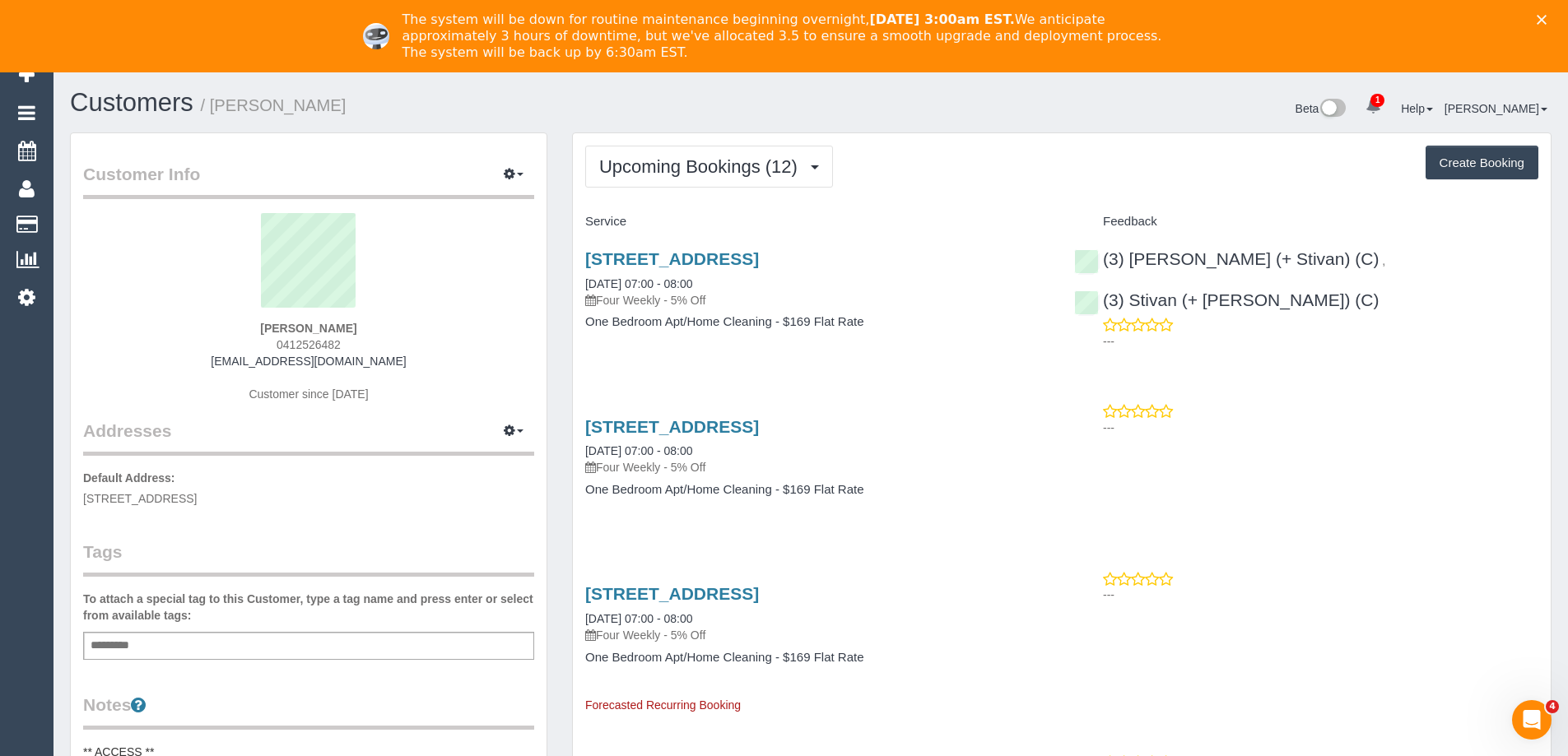
click at [1019, 180] on div "Upcoming Bookings (12) Completed Bookings (3) Upcoming Bookings (12) Cancelled …" at bounding box center [1061, 167] width 953 height 42
click at [759, 257] on link "8/1 The Esplanade, St Kilda, VIC 3182" at bounding box center [672, 258] width 174 height 19
click at [720, 174] on span "Upcoming Bookings (12)" at bounding box center [702, 166] width 206 height 20
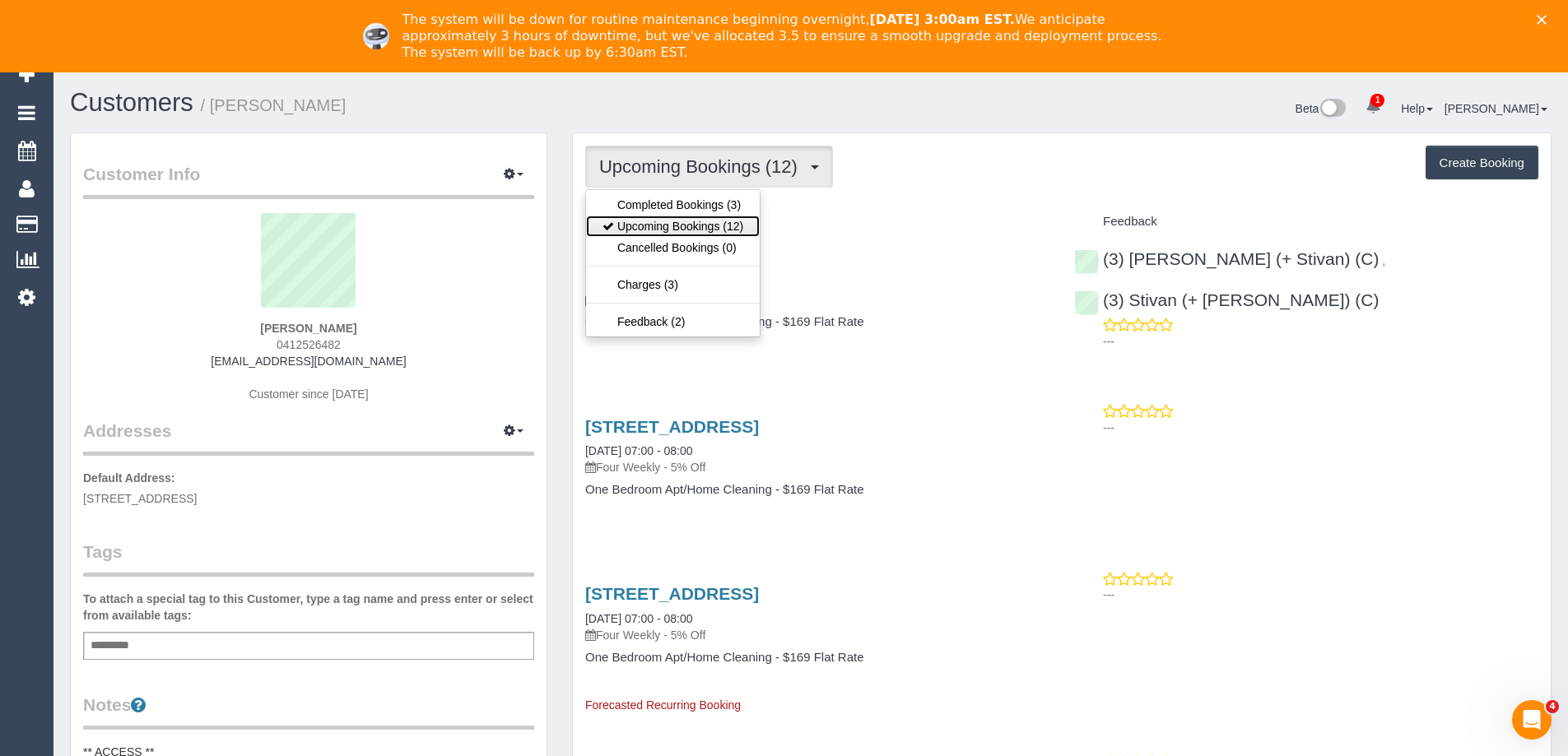
click at [702, 226] on link "Upcoming Bookings (12)" at bounding box center [673, 226] width 174 height 21
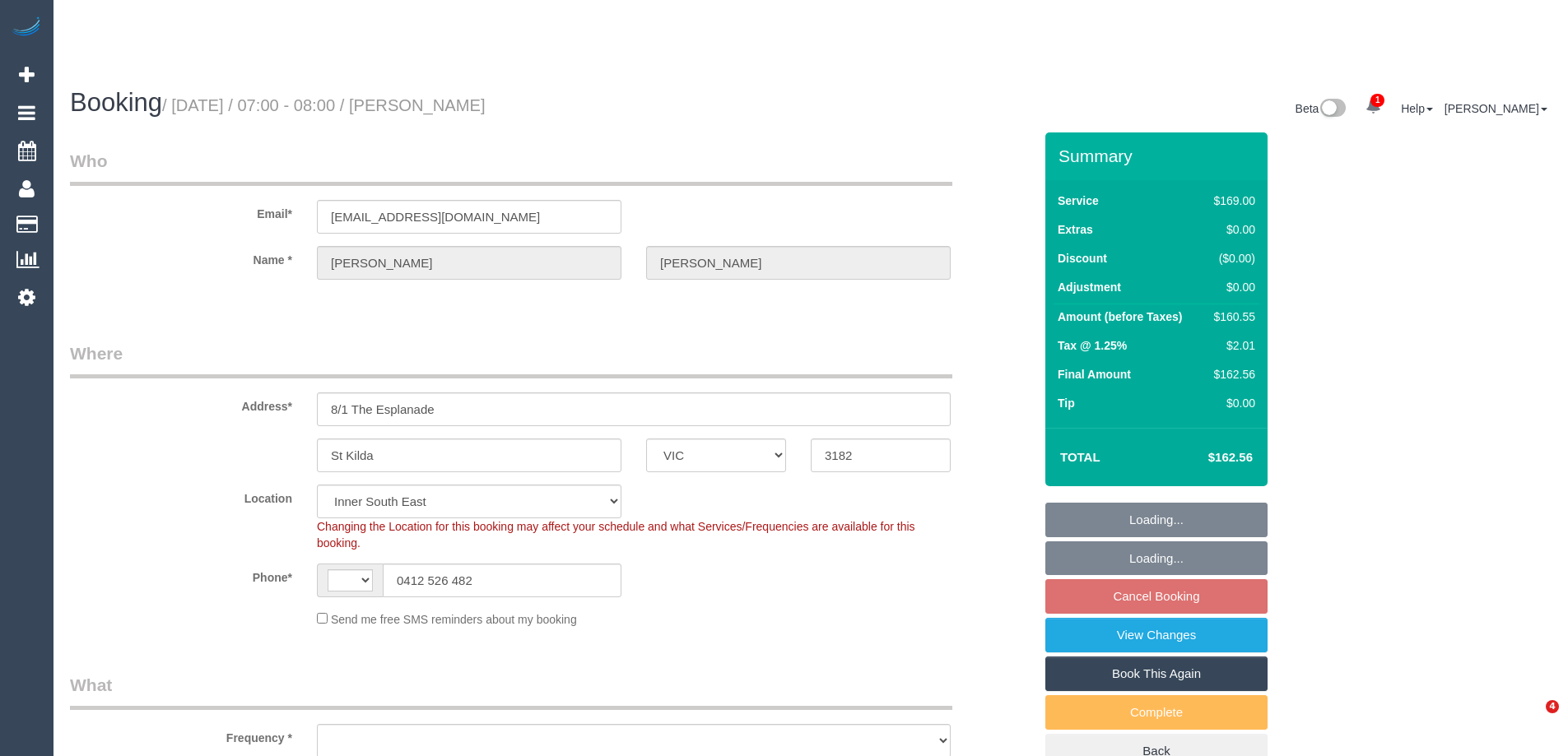
select select "VIC"
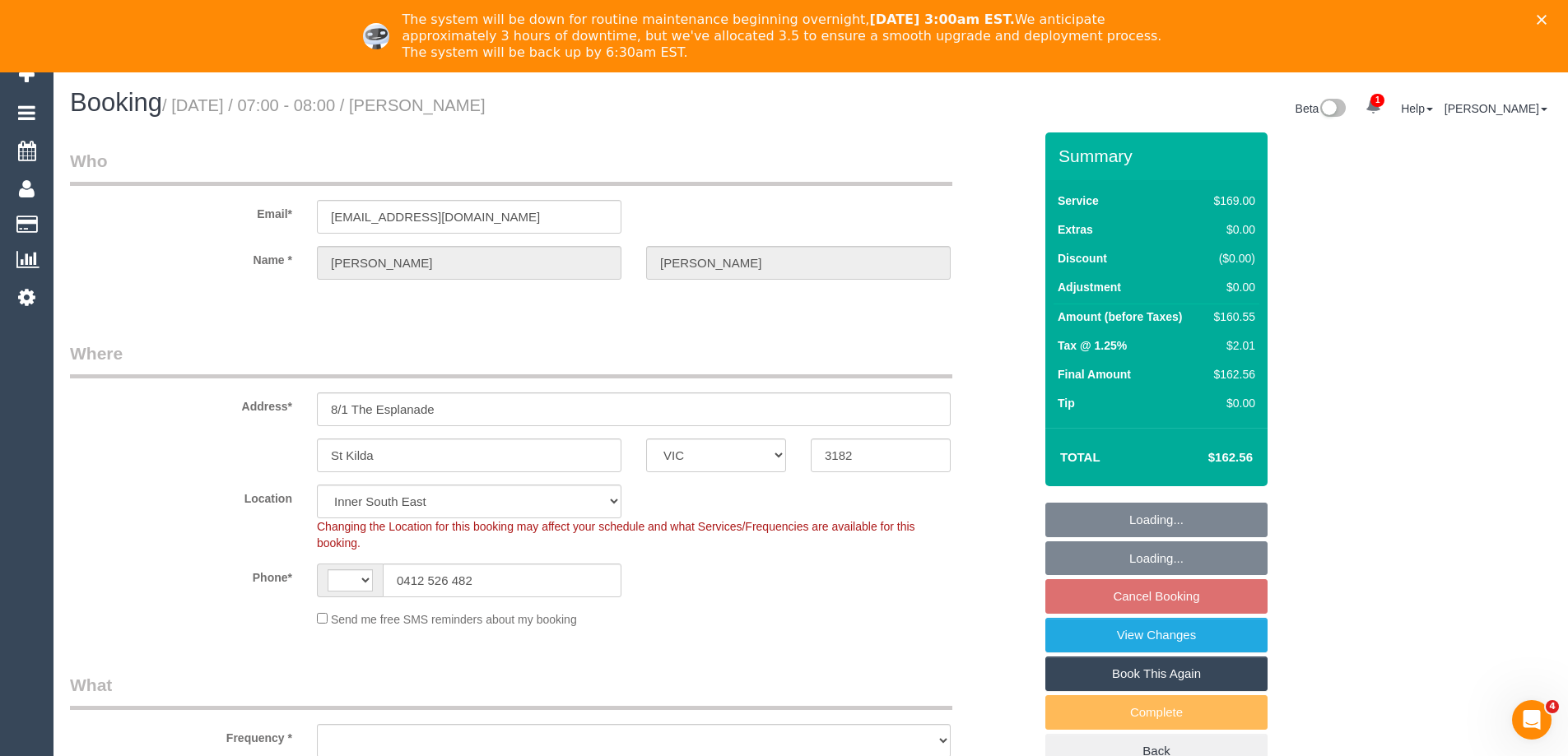
select select "string:AU"
select select "object:1363"
select select "string:stripe-pm_1Rdi8x2GScqysDRVC2V5ftg0"
select select "spot1"
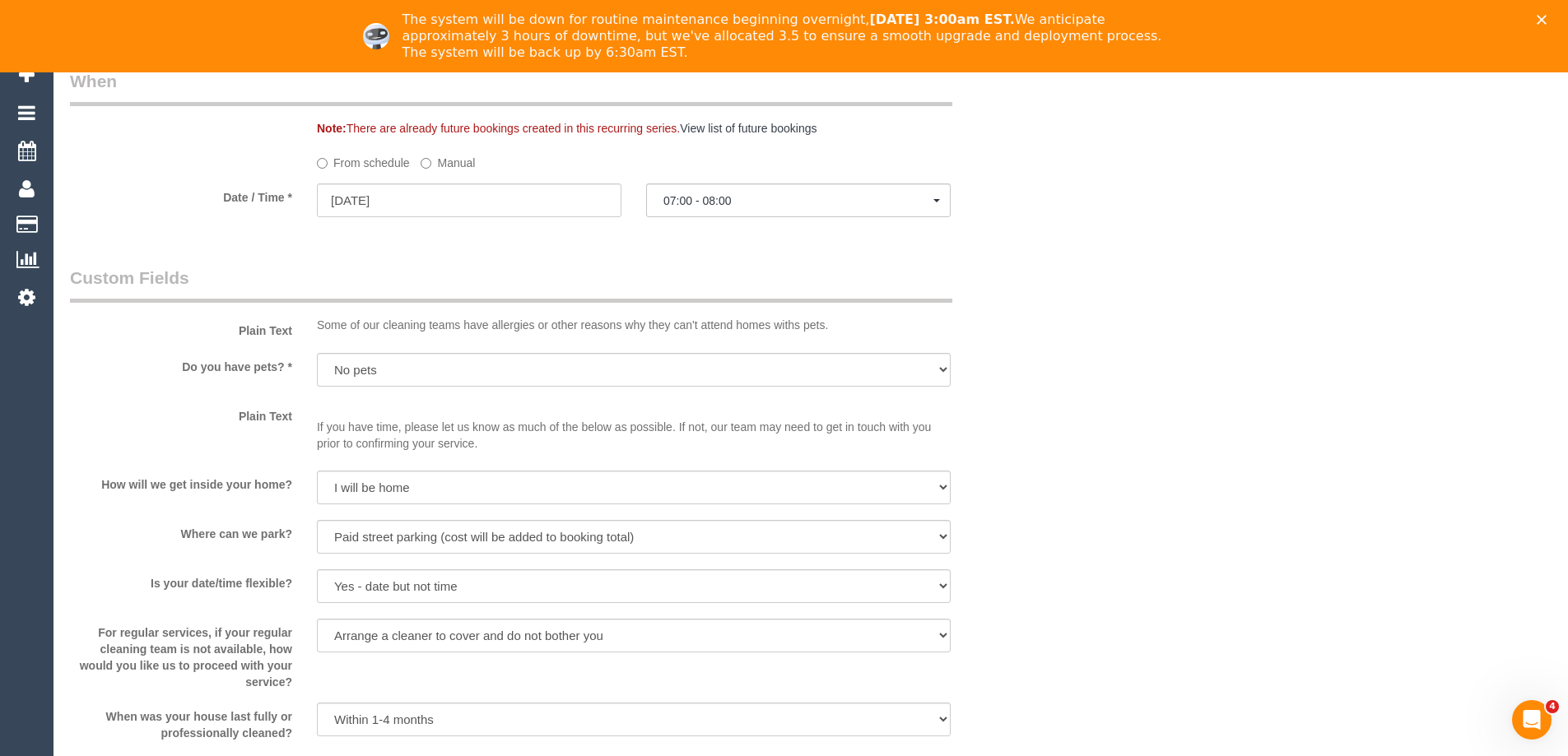
scroll to position [1811, 0]
click at [407, 207] on input "[DATE]" at bounding box center [470, 199] width 305 height 33
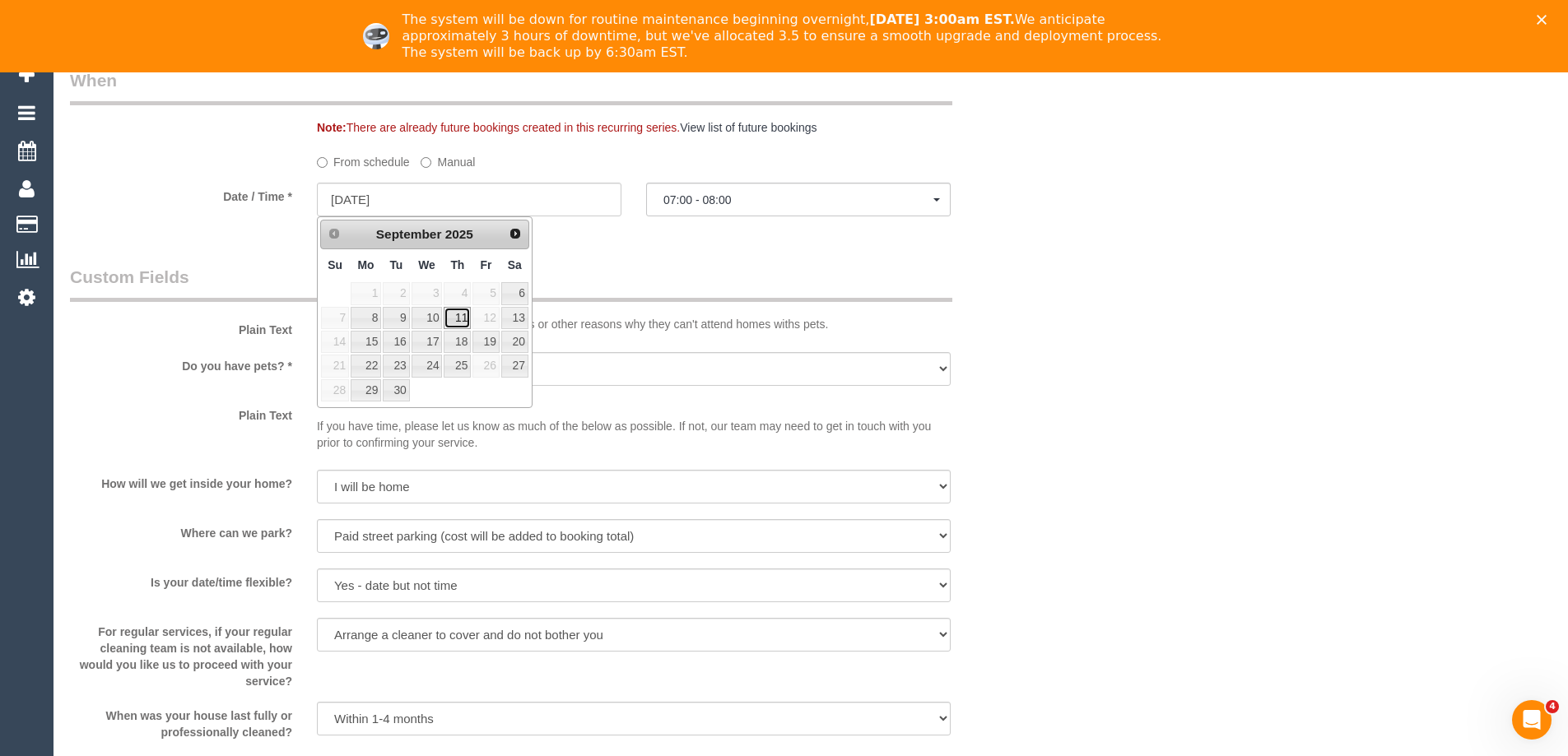
click at [461, 319] on link "11" at bounding box center [457, 317] width 27 height 22
type input "[DATE]"
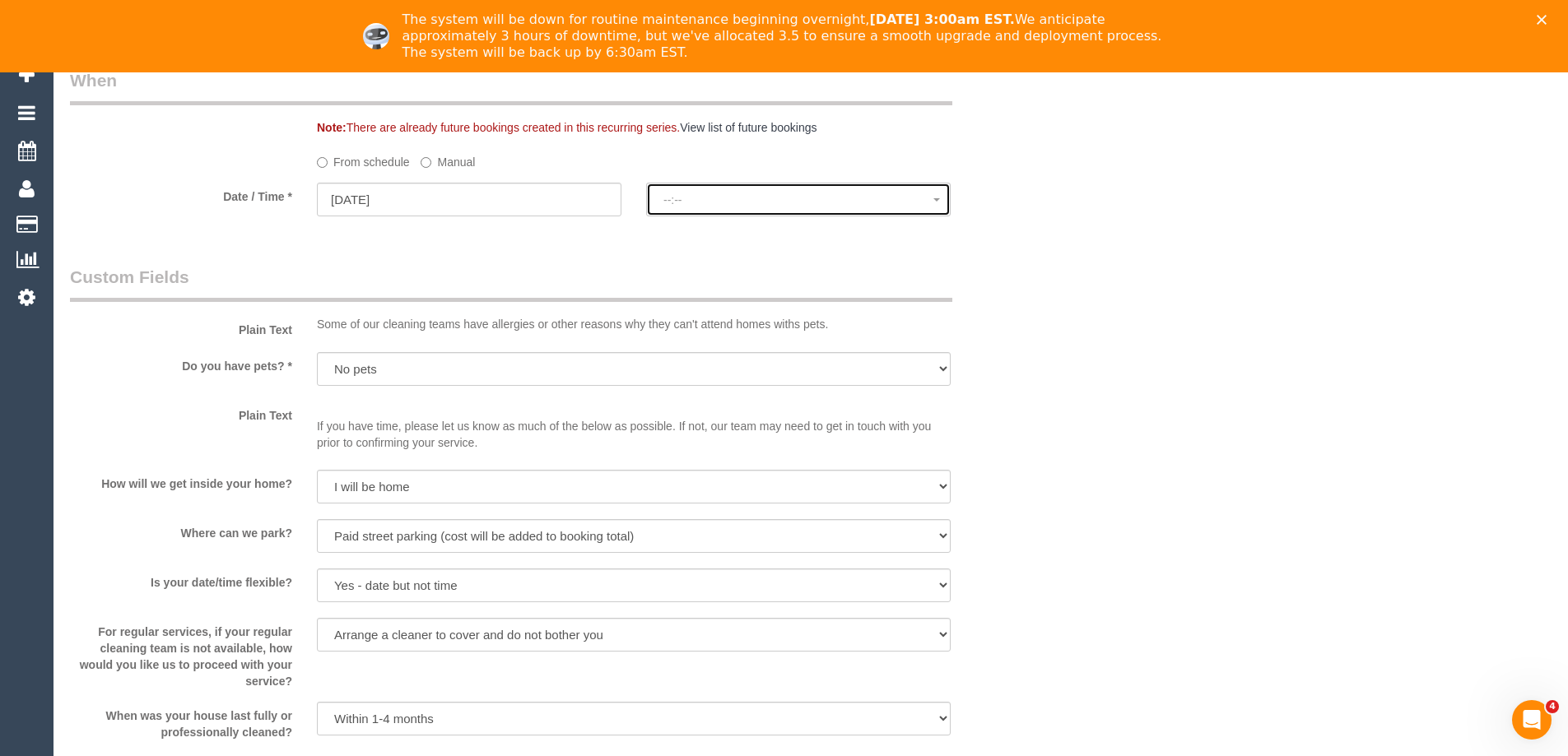
click at [733, 208] on button "--:--" at bounding box center [799, 199] width 305 height 33
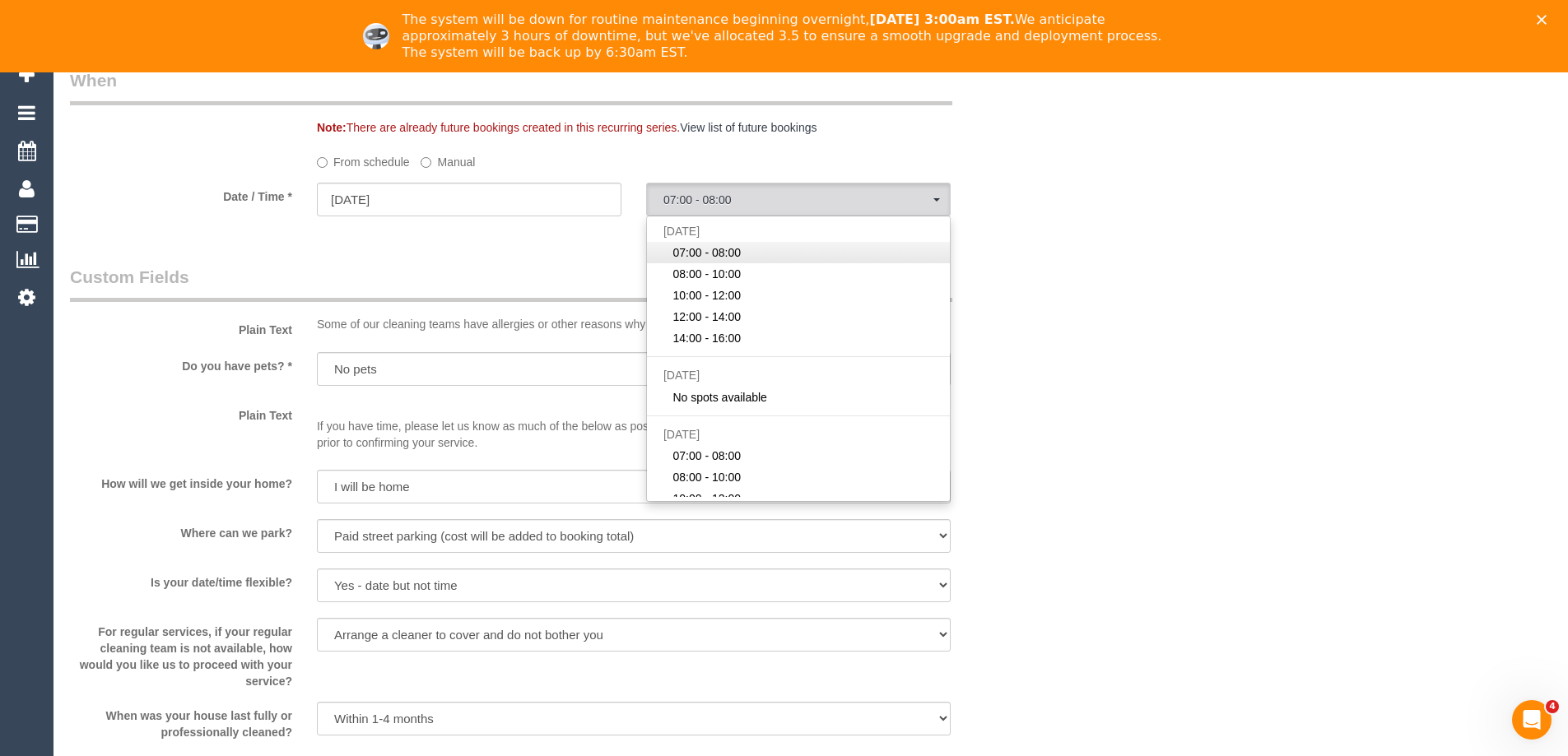
click at [732, 253] on span "07:00 - 08:00" at bounding box center [707, 252] width 69 height 17
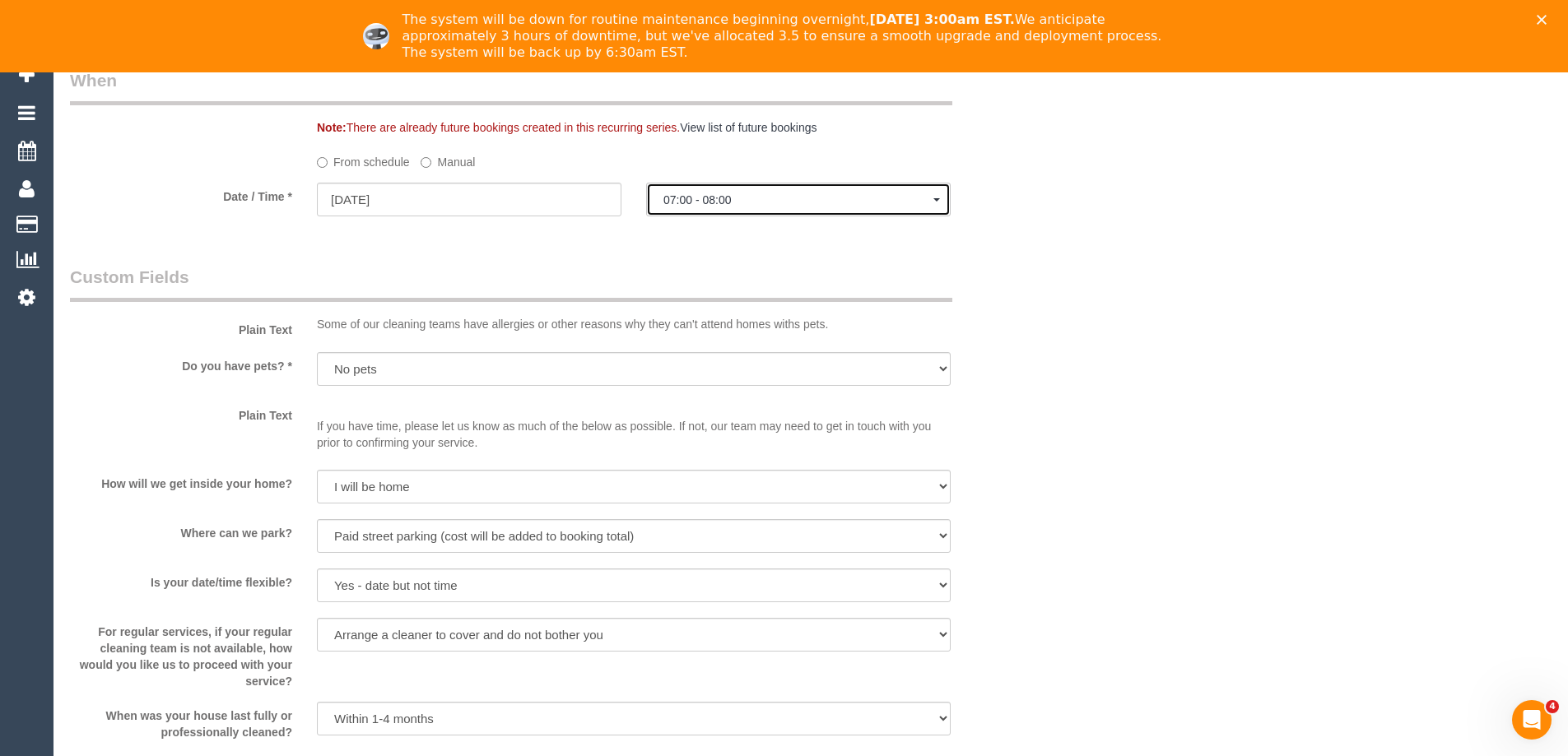
select select "spot10"
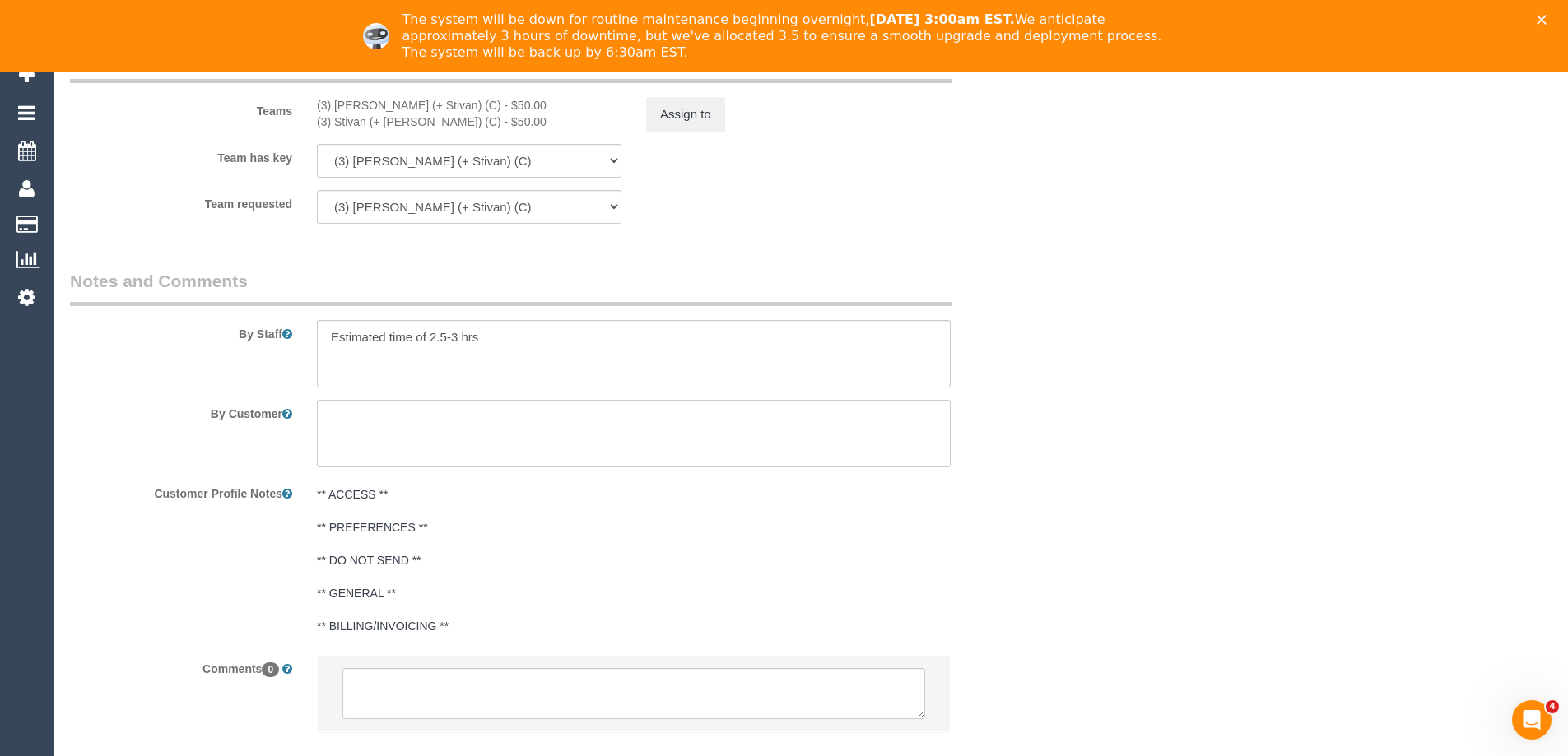
scroll to position [2646, 0]
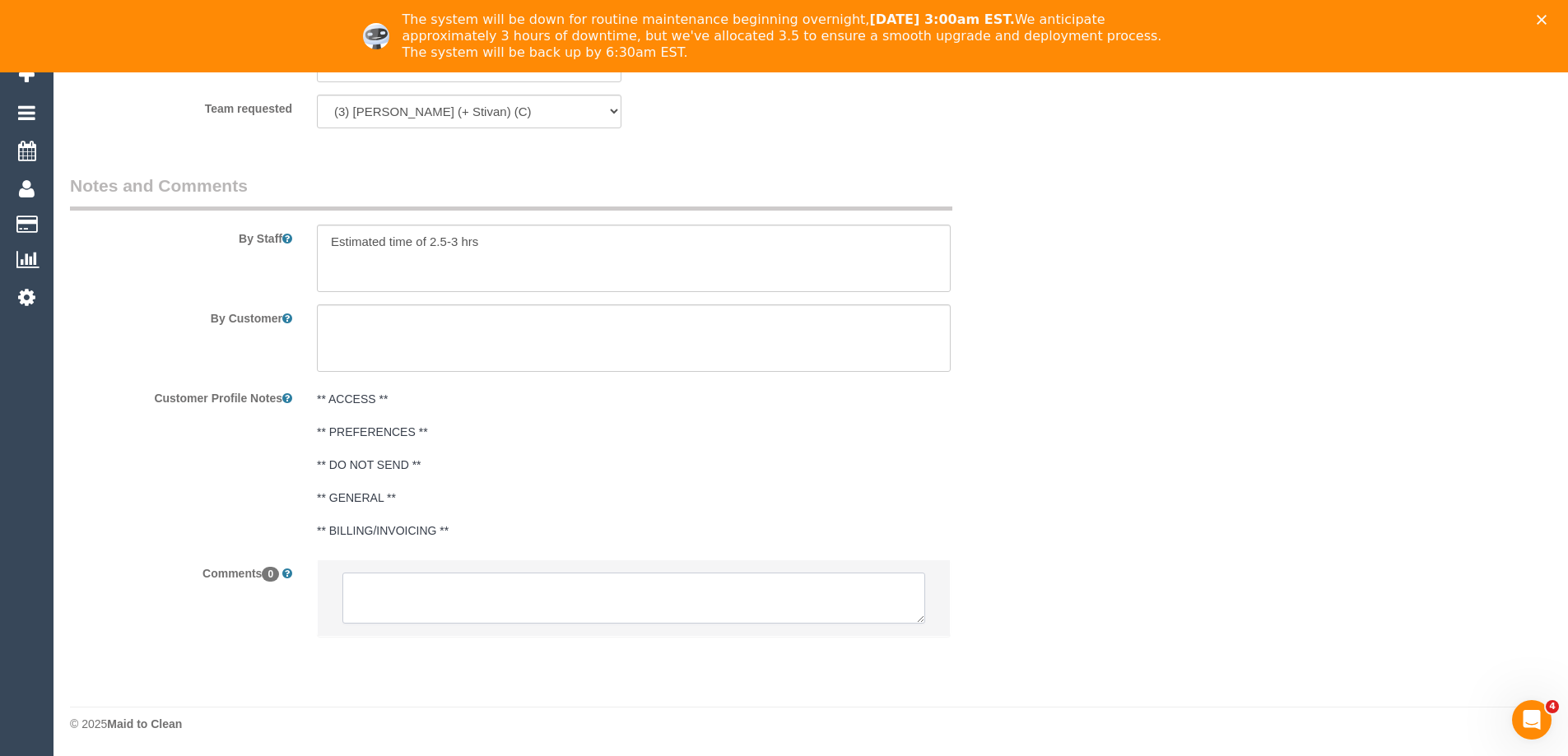
click at [569, 608] on textarea at bounding box center [634, 598] width 583 height 51
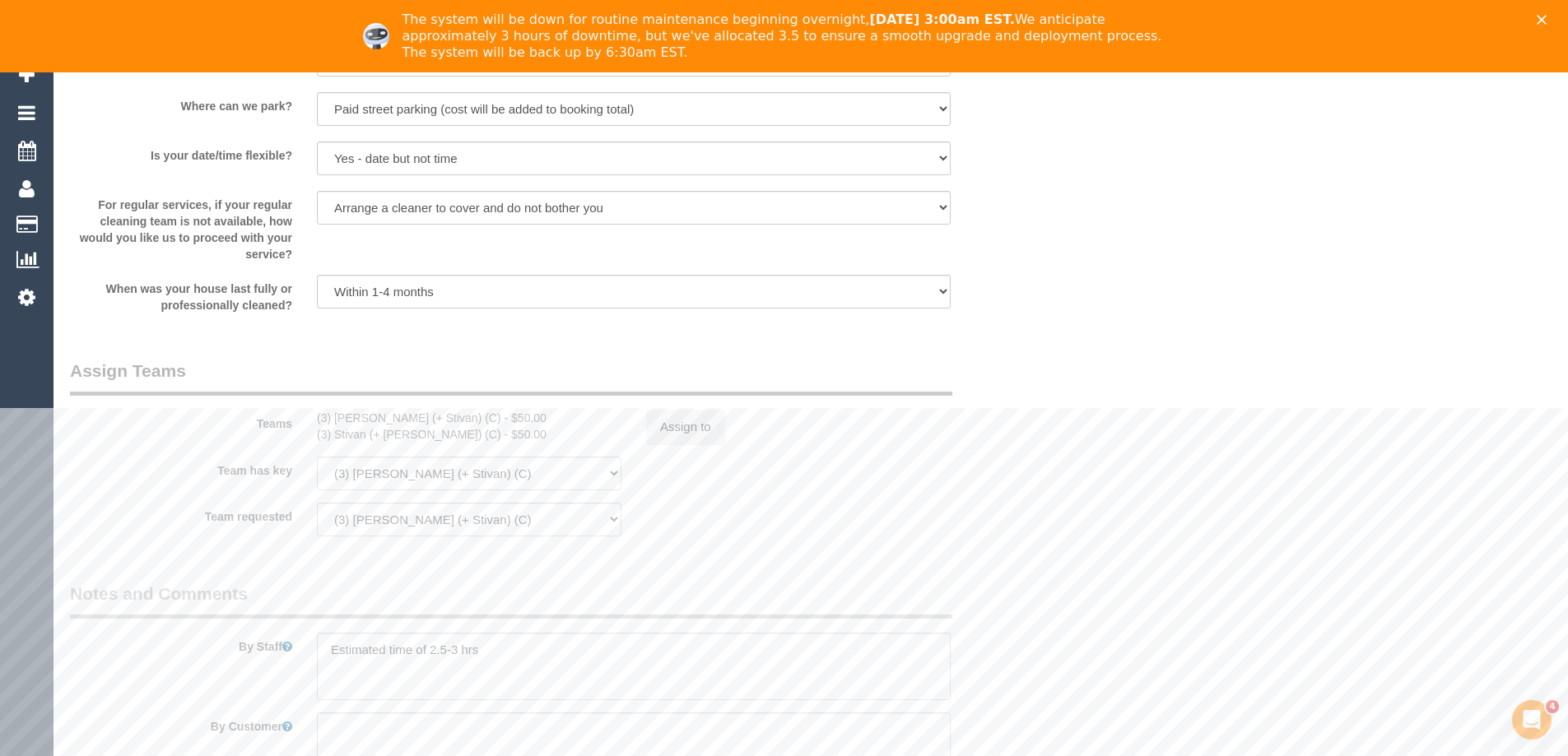
scroll to position [2235, 0]
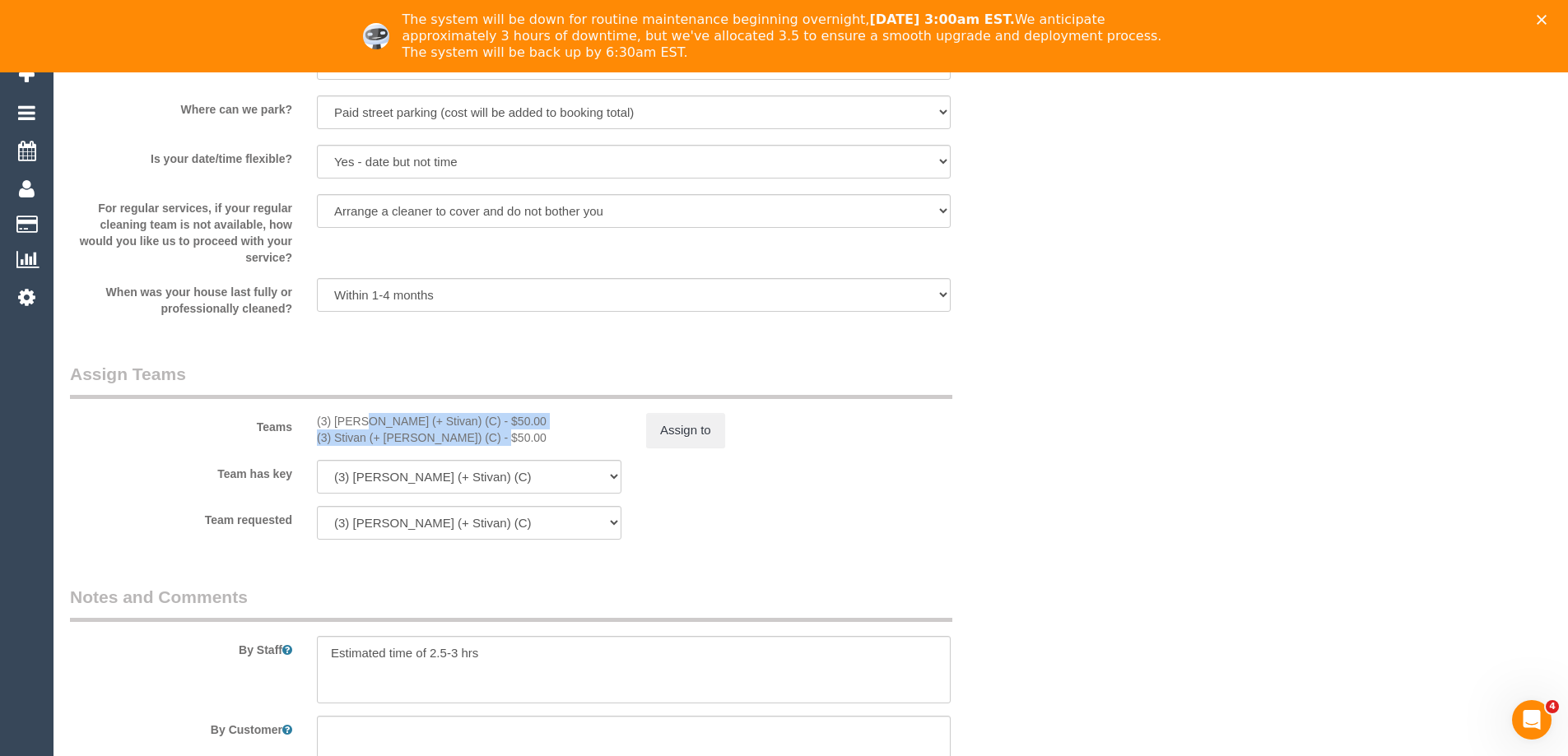
copy div "(3) Krunal (+ Stivan) (C) - $50.00 (3) Stivan (+ Krunal) (C)"
drag, startPoint x: 315, startPoint y: 420, endPoint x: 442, endPoint y: 447, distance: 129.8
click at [442, 447] on div "Teams (3) Krunal (+ Stivan) (C) - $50.00 (3) Stivan (+ Krunal) (C) - $50.00 Ass…" at bounding box center [551, 404] width 988 height 85
click at [686, 441] on button "Assign to" at bounding box center [686, 430] width 79 height 34
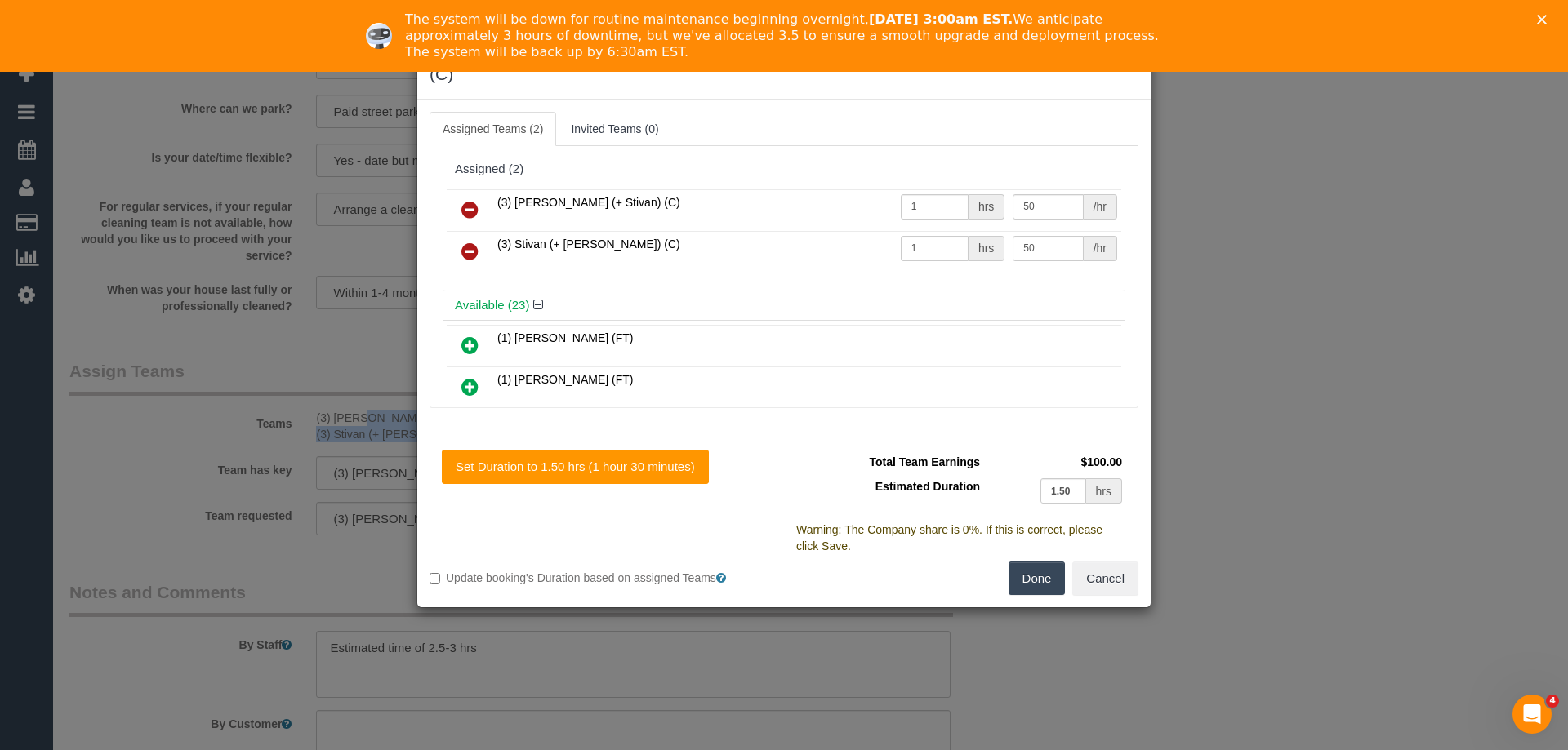
click at [470, 200] on icon at bounding box center [470, 210] width 17 height 19
click at [470, 241] on icon at bounding box center [470, 251] width 17 height 19
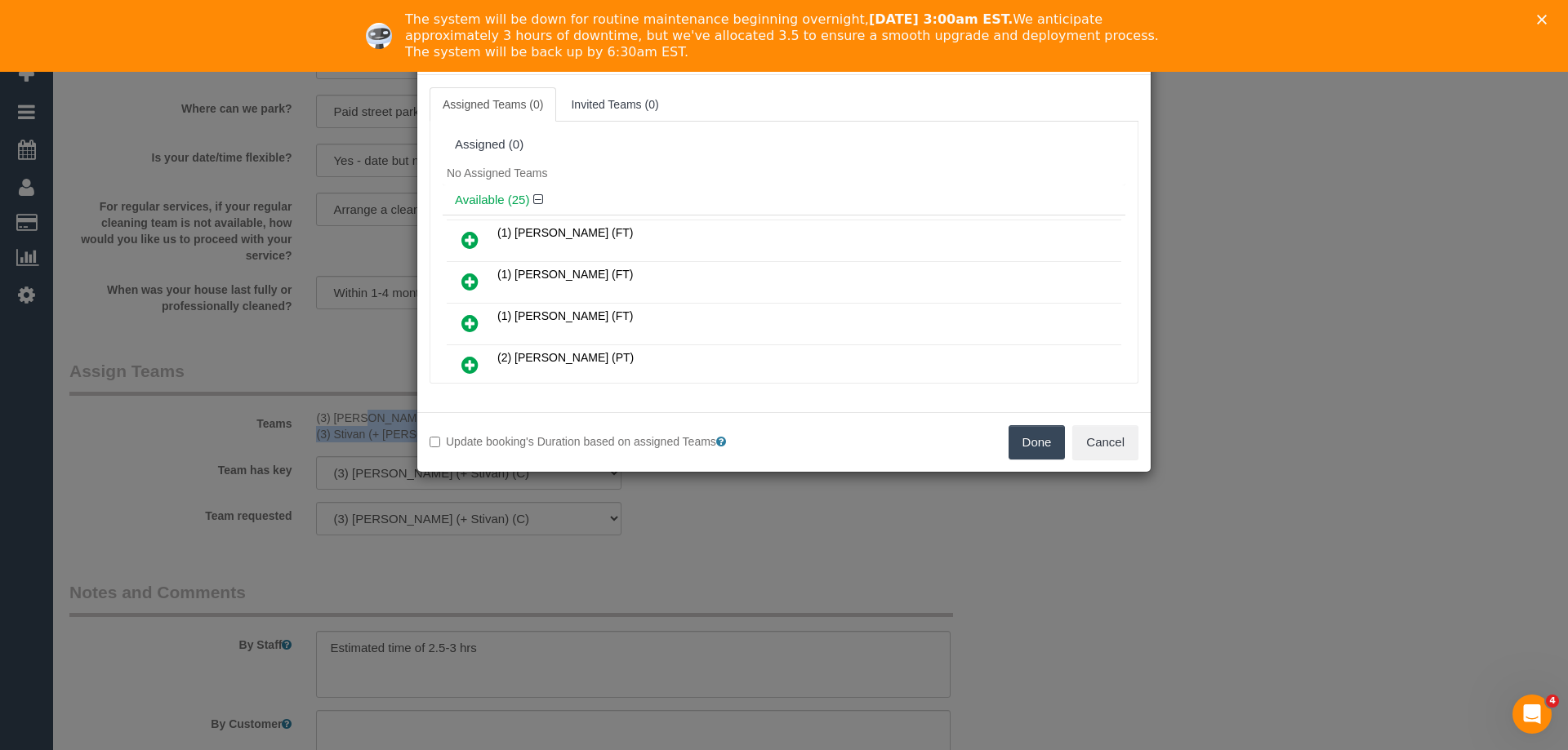
click at [1055, 435] on button "Done" at bounding box center [1036, 442] width 57 height 34
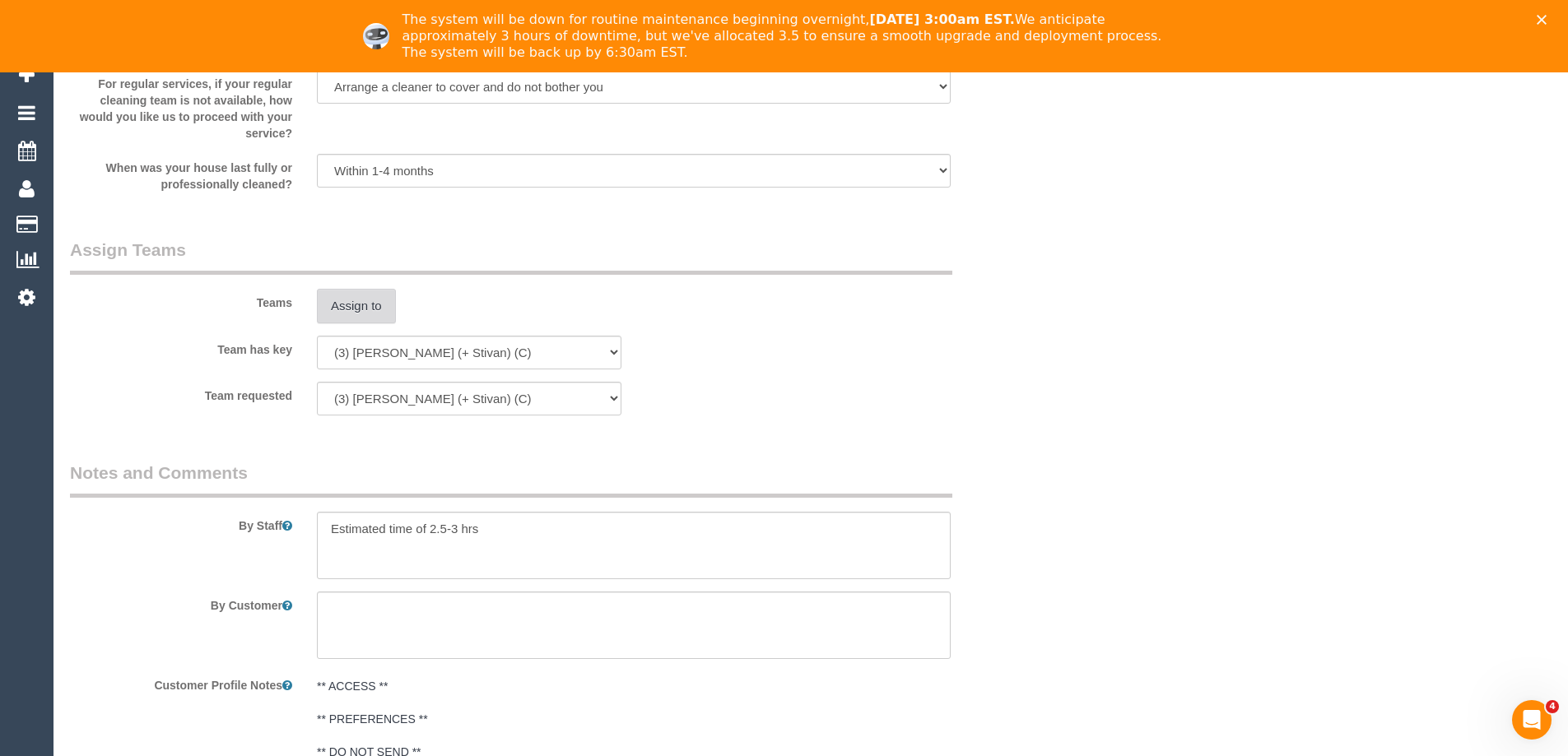
scroll to position [2713, 0]
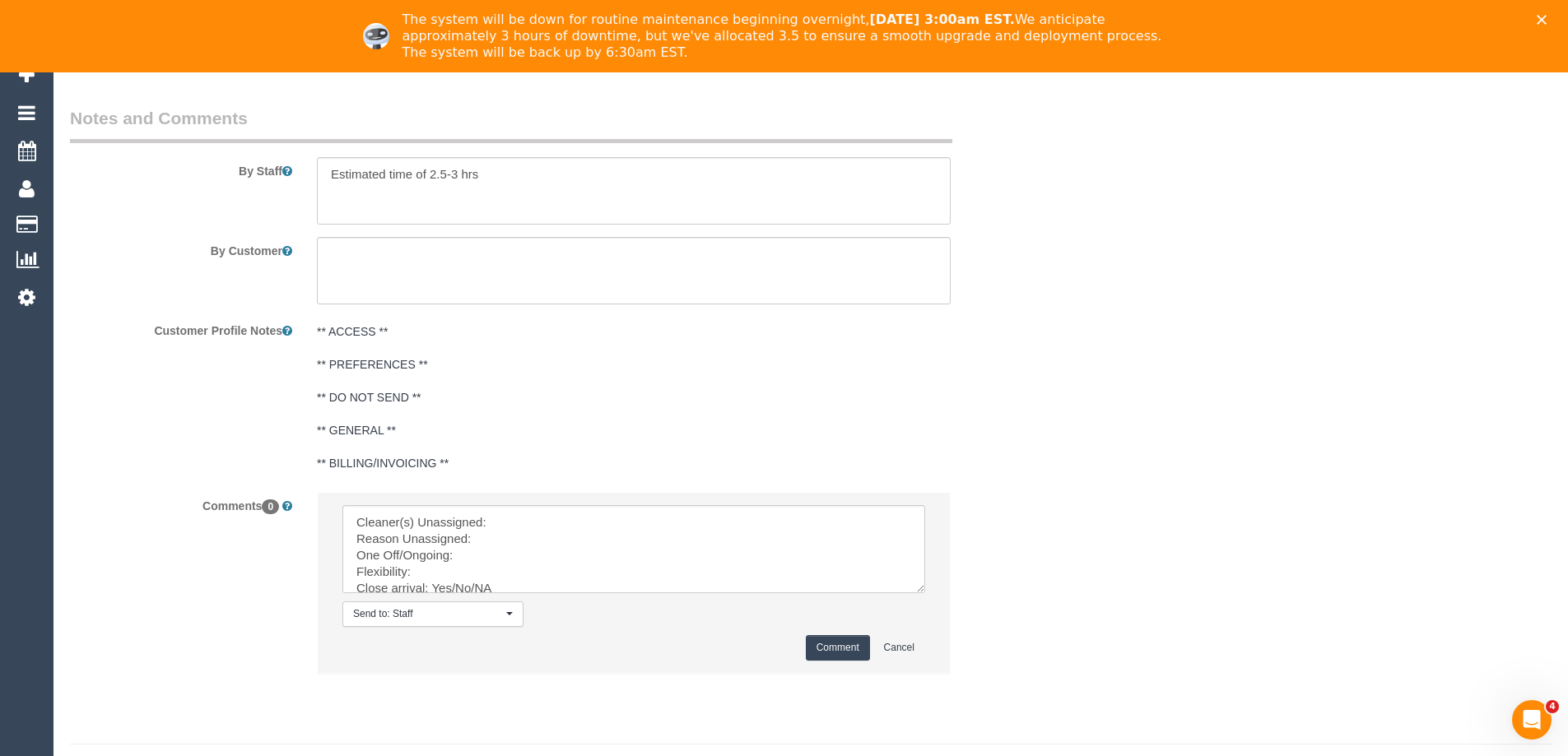
drag, startPoint x: 918, startPoint y: 551, endPoint x: 548, endPoint y: 565, distance: 370.3
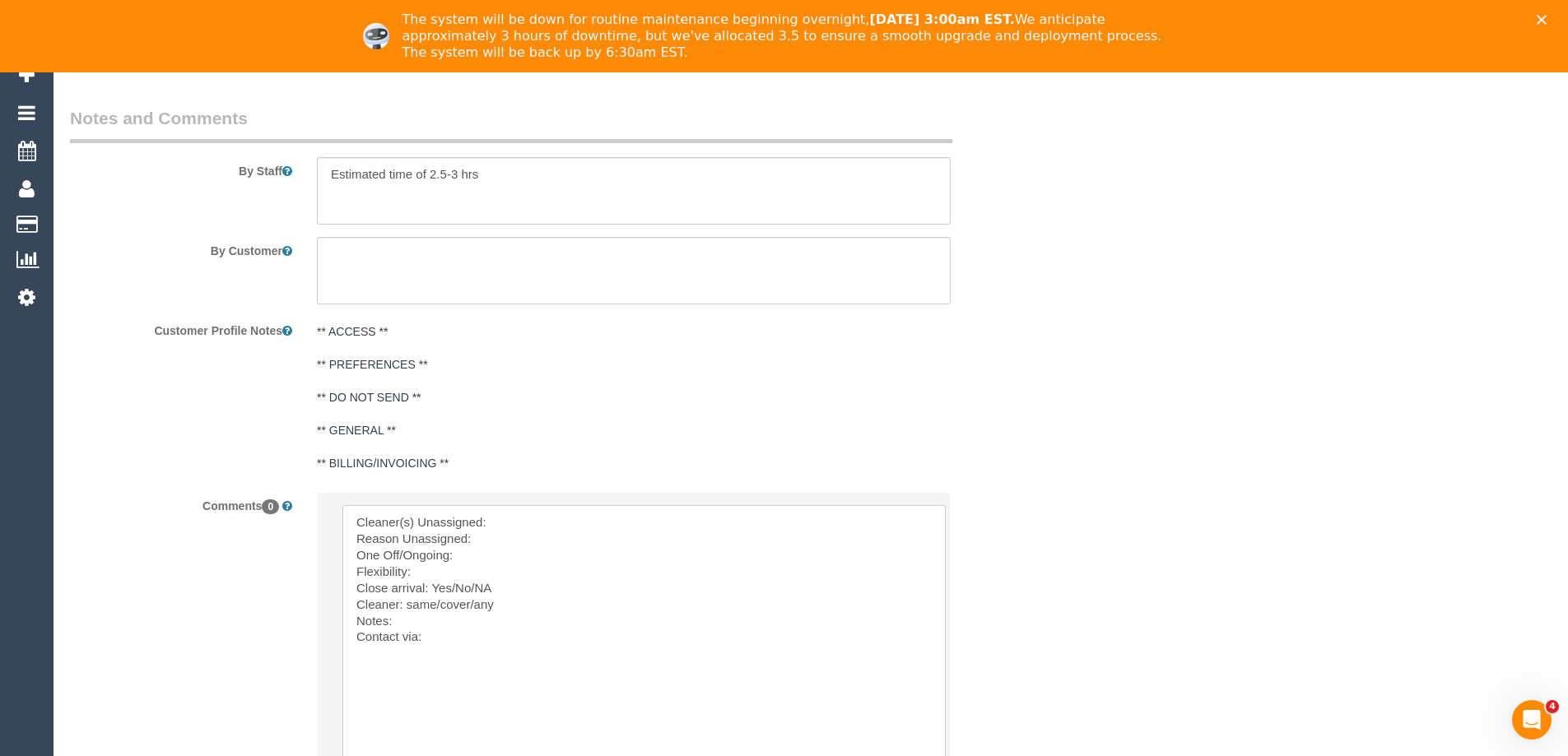
drag, startPoint x: 526, startPoint y: 530, endPoint x: 558, endPoint y: 523, distance: 32.8
click at [527, 530] on textarea at bounding box center [644, 649] width 604 height 289
paste textarea "(3) Krunal (+ Stivan) (C) - $50.00 (3) Stivan (+ Krunal) (C)"
drag, startPoint x: 621, startPoint y: 518, endPoint x: 824, endPoint y: 483, distance: 206.0
click at [818, 513] on textarea at bounding box center [644, 649] width 604 height 289
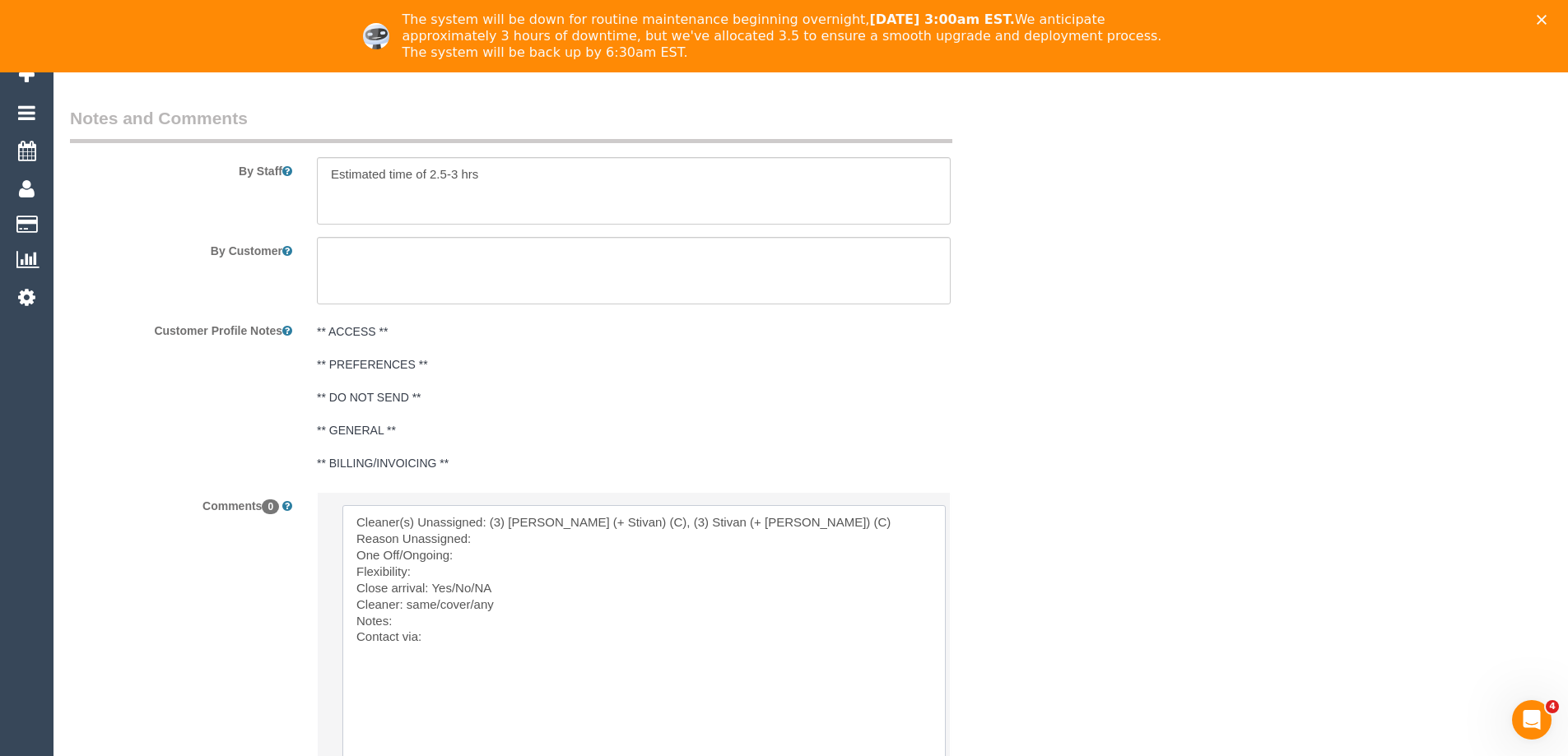
click at [806, 512] on textarea at bounding box center [644, 649] width 604 height 289
click at [467, 583] on textarea at bounding box center [644, 649] width 604 height 289
click at [502, 666] on textarea at bounding box center [644, 649] width 604 height 289
drag, startPoint x: 523, startPoint y: 641, endPoint x: 539, endPoint y: 640, distance: 16.0
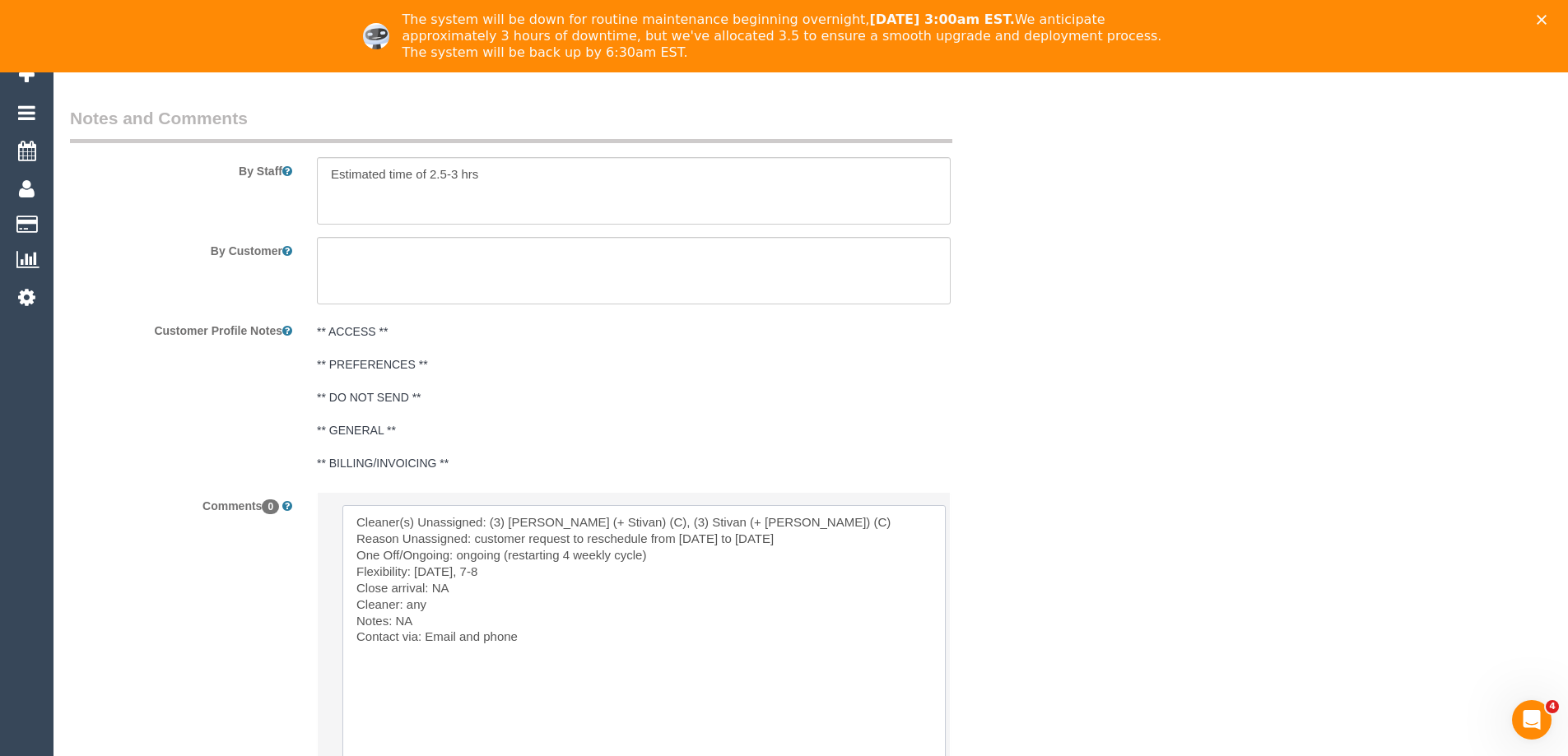
click at [523, 641] on textarea at bounding box center [644, 649] width 604 height 289
paste textarea "cnv_qbfpbin"
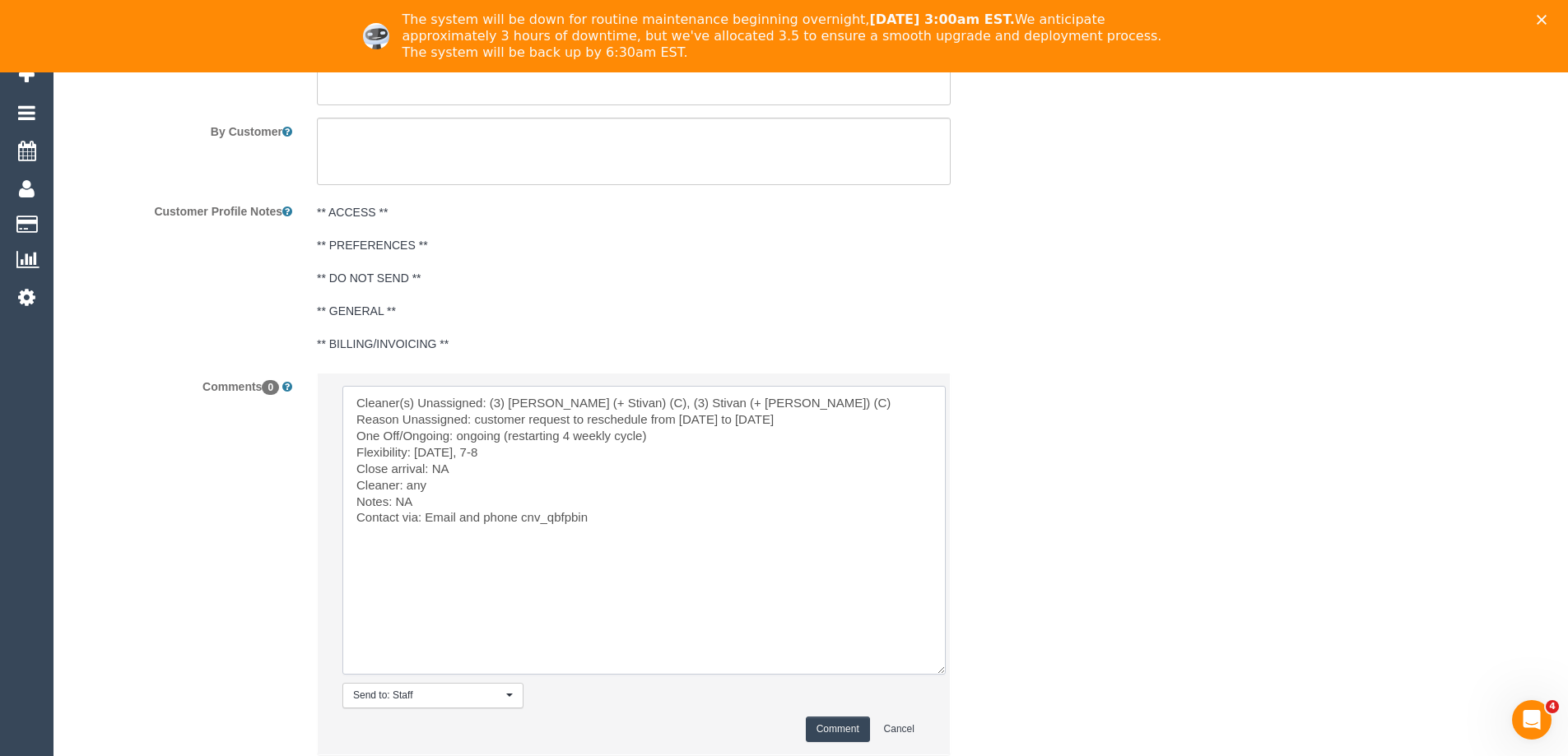
scroll to position [2951, 0]
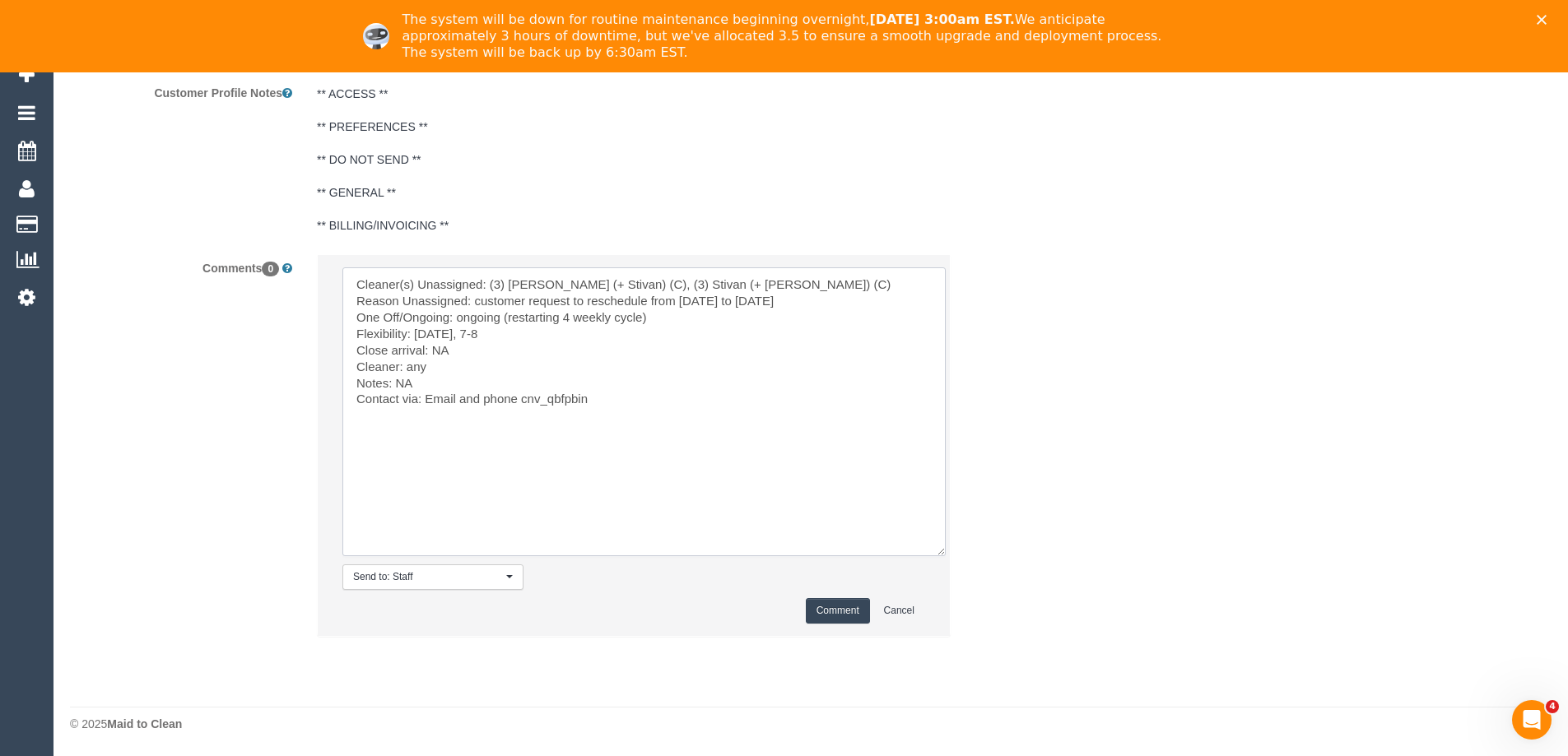
type textarea "Cleaner(s) Unassigned: (3) Krunal (+ Stivan) (C), (3) Stivan (+ Krunal) (C) Rea…"
click at [653, 394] on textarea at bounding box center [644, 412] width 604 height 289
click at [829, 611] on button "Comment" at bounding box center [837, 611] width 64 height 26
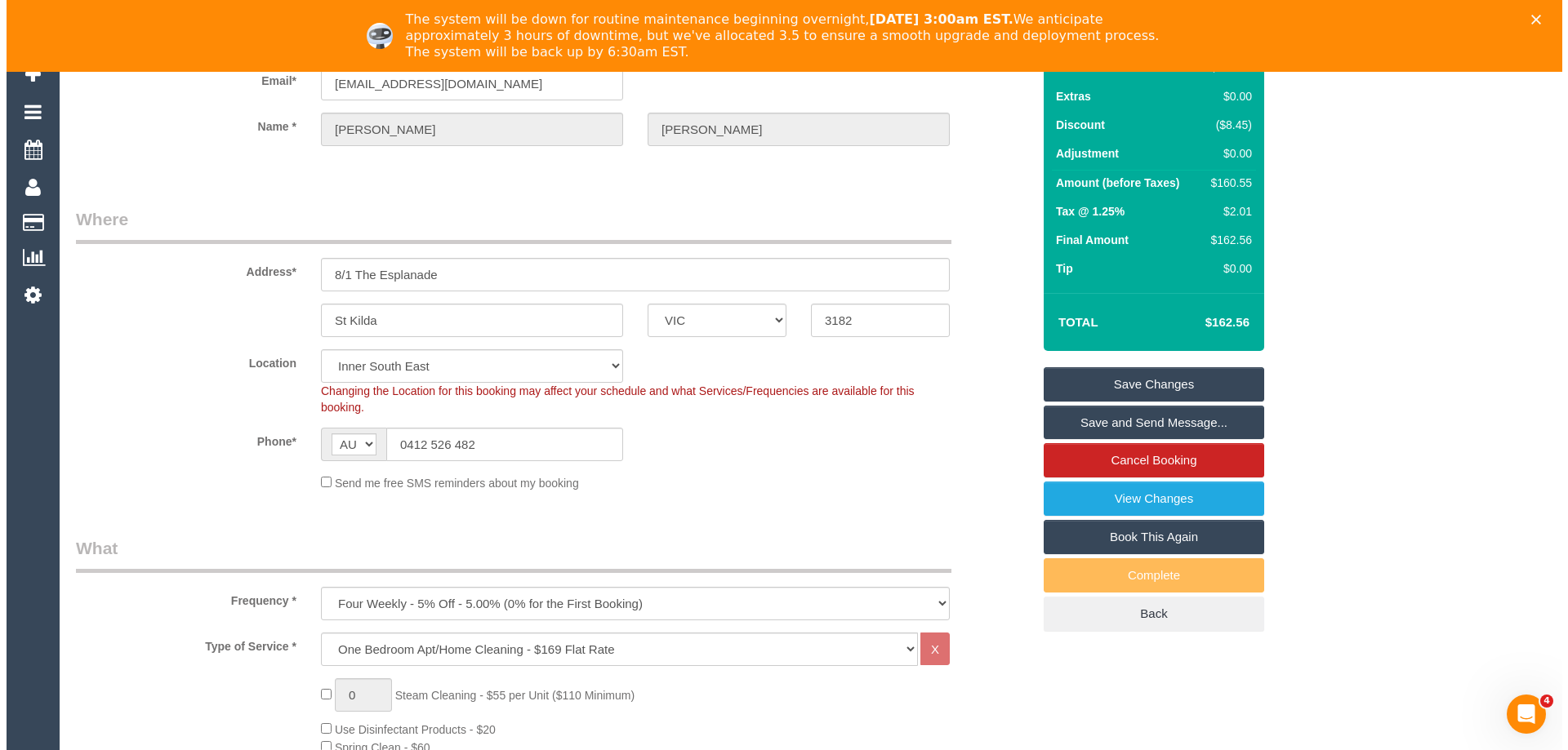
scroll to position [0, 0]
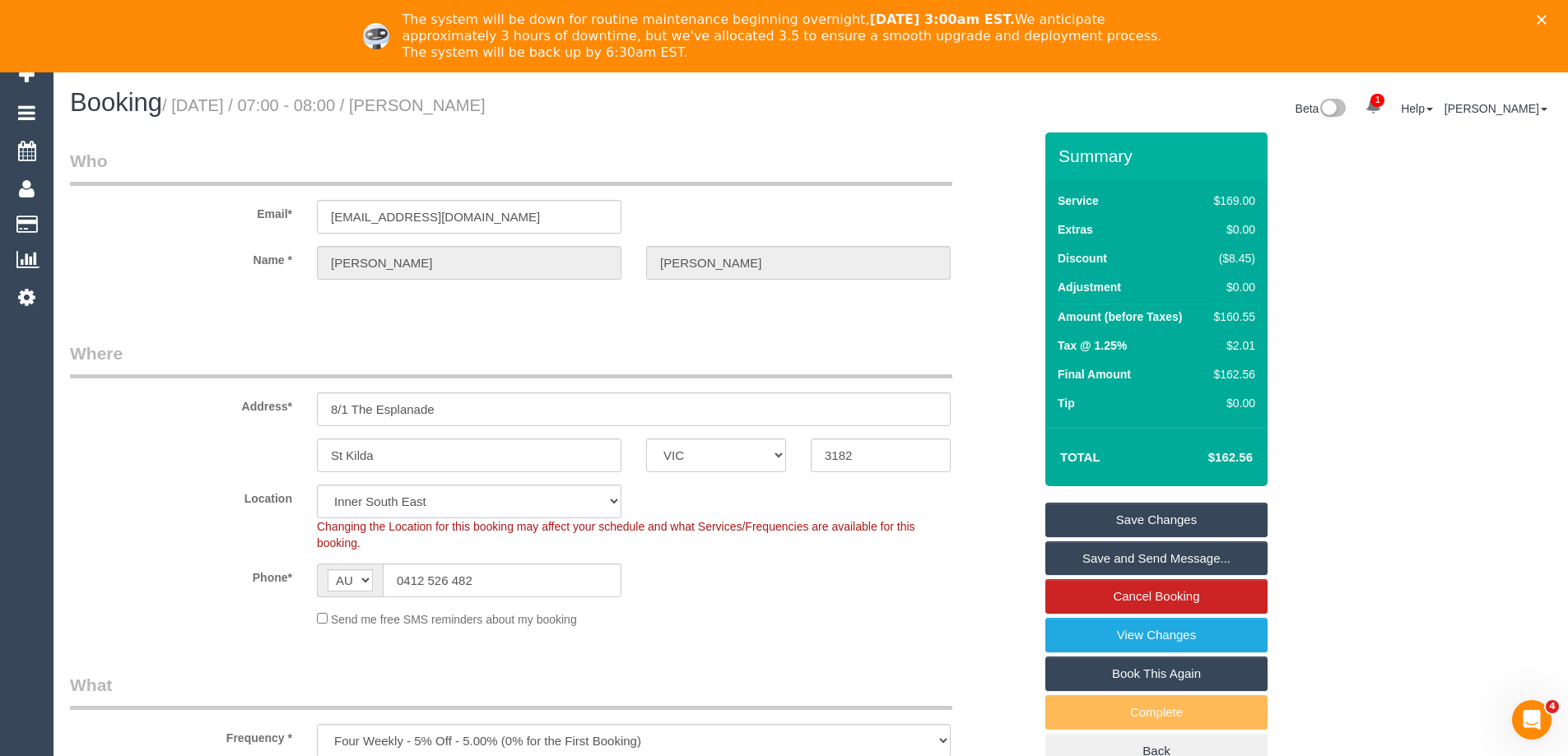
click at [1214, 515] on link "Save Changes" at bounding box center [1156, 520] width 222 height 34
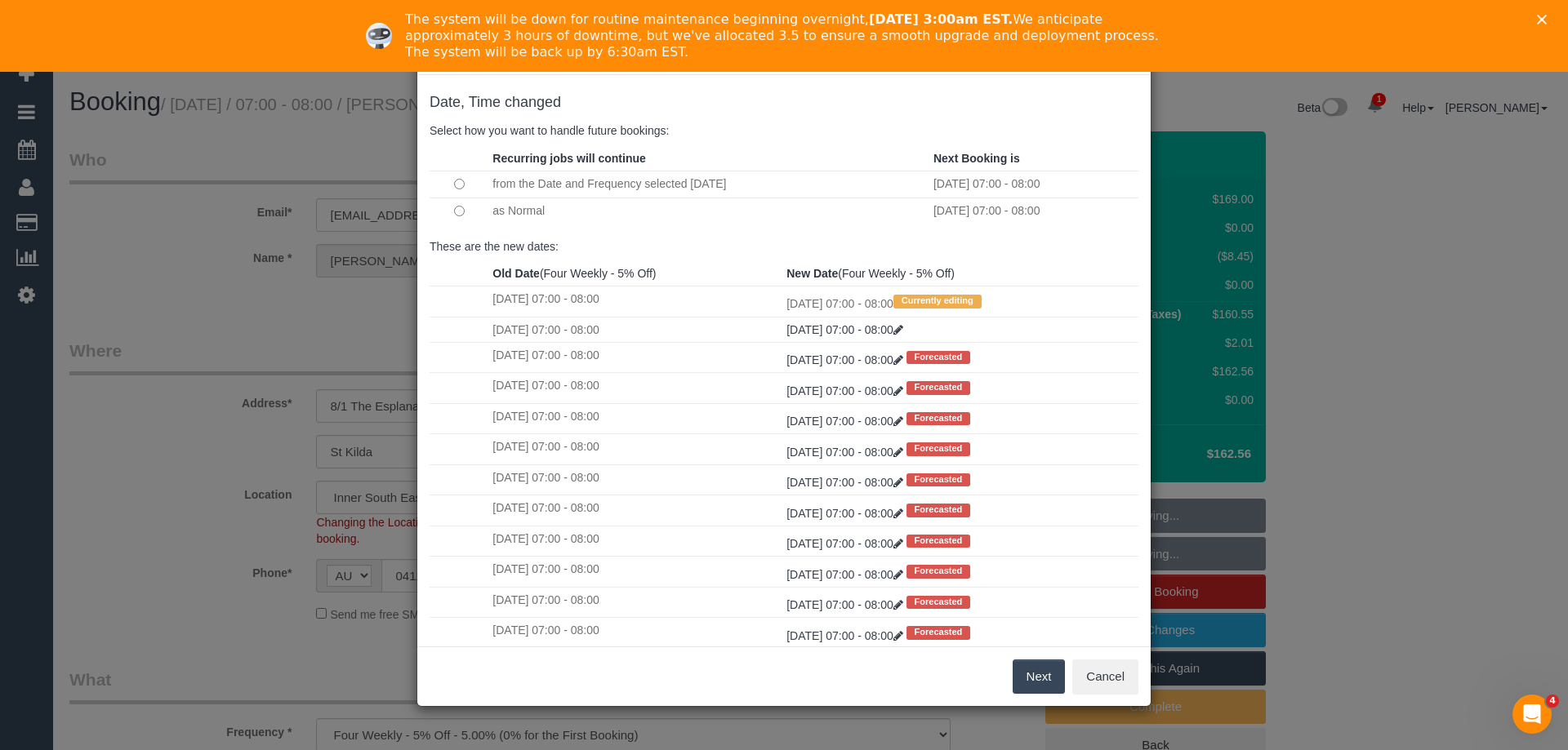
click at [1035, 676] on button "Next" at bounding box center [1039, 677] width 53 height 34
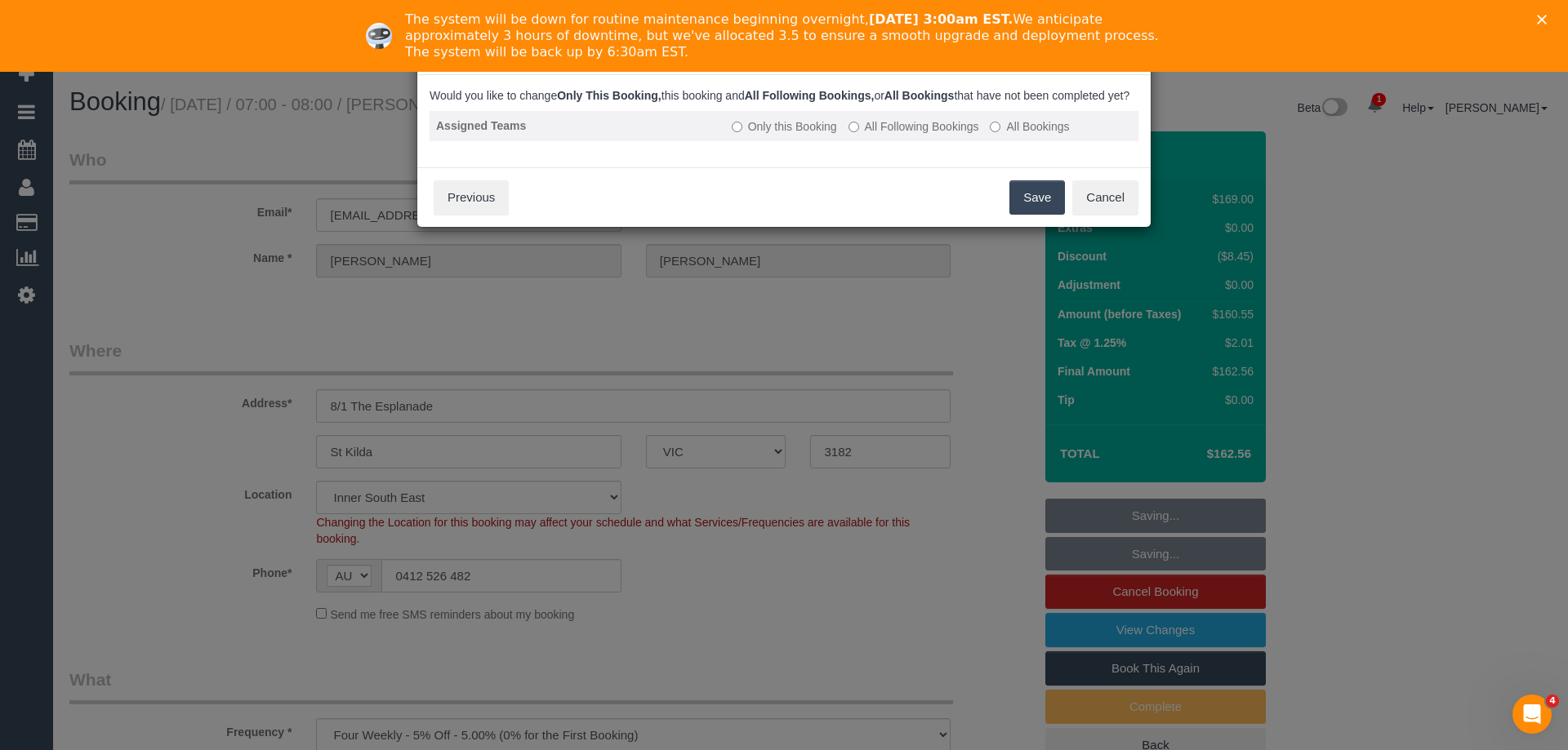
click at [883, 135] on label "All Following Bookings" at bounding box center [913, 126] width 130 height 17
click at [1034, 215] on button "Save" at bounding box center [1037, 197] width 56 height 34
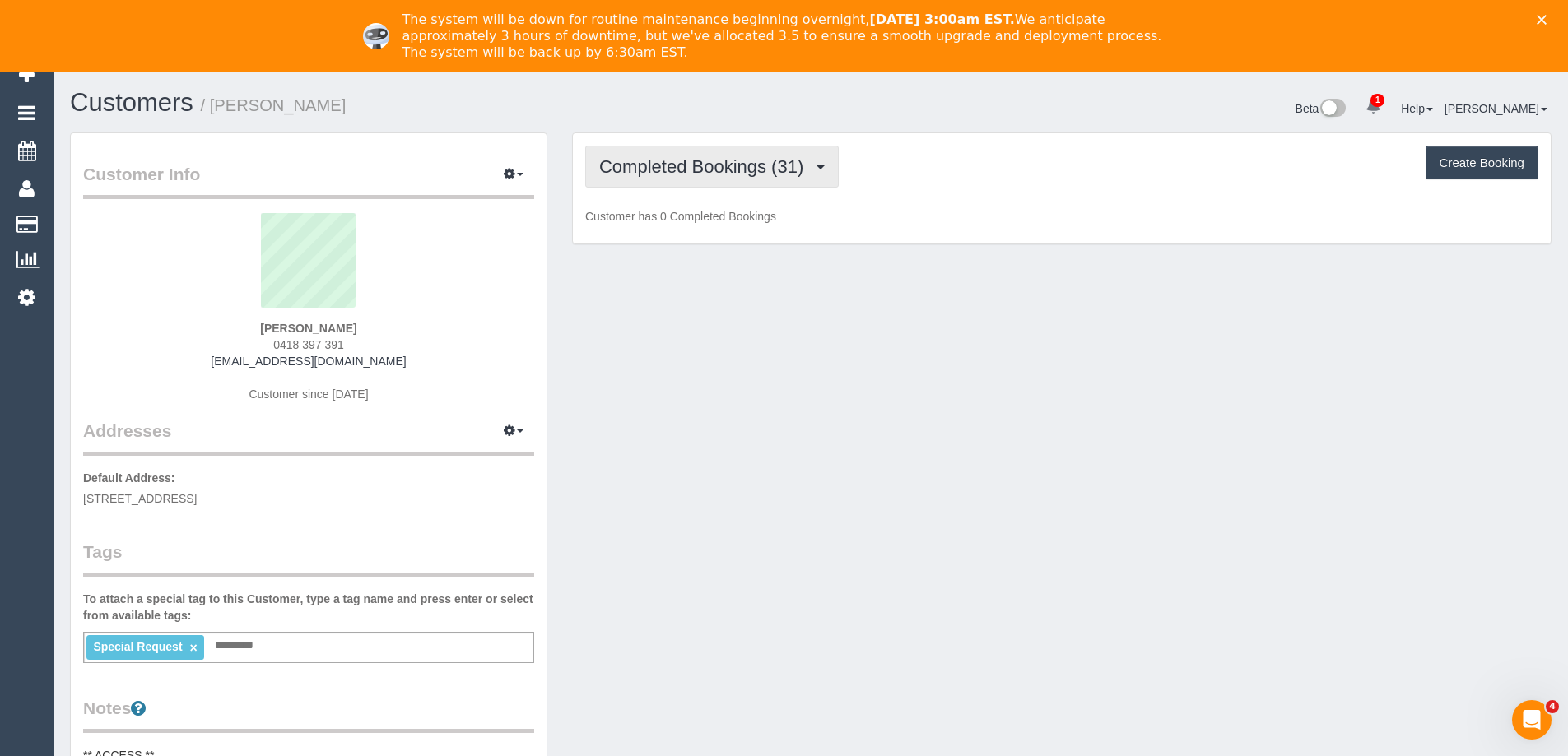
click at [704, 179] on button "Completed Bookings (31)" at bounding box center [712, 167] width 254 height 42
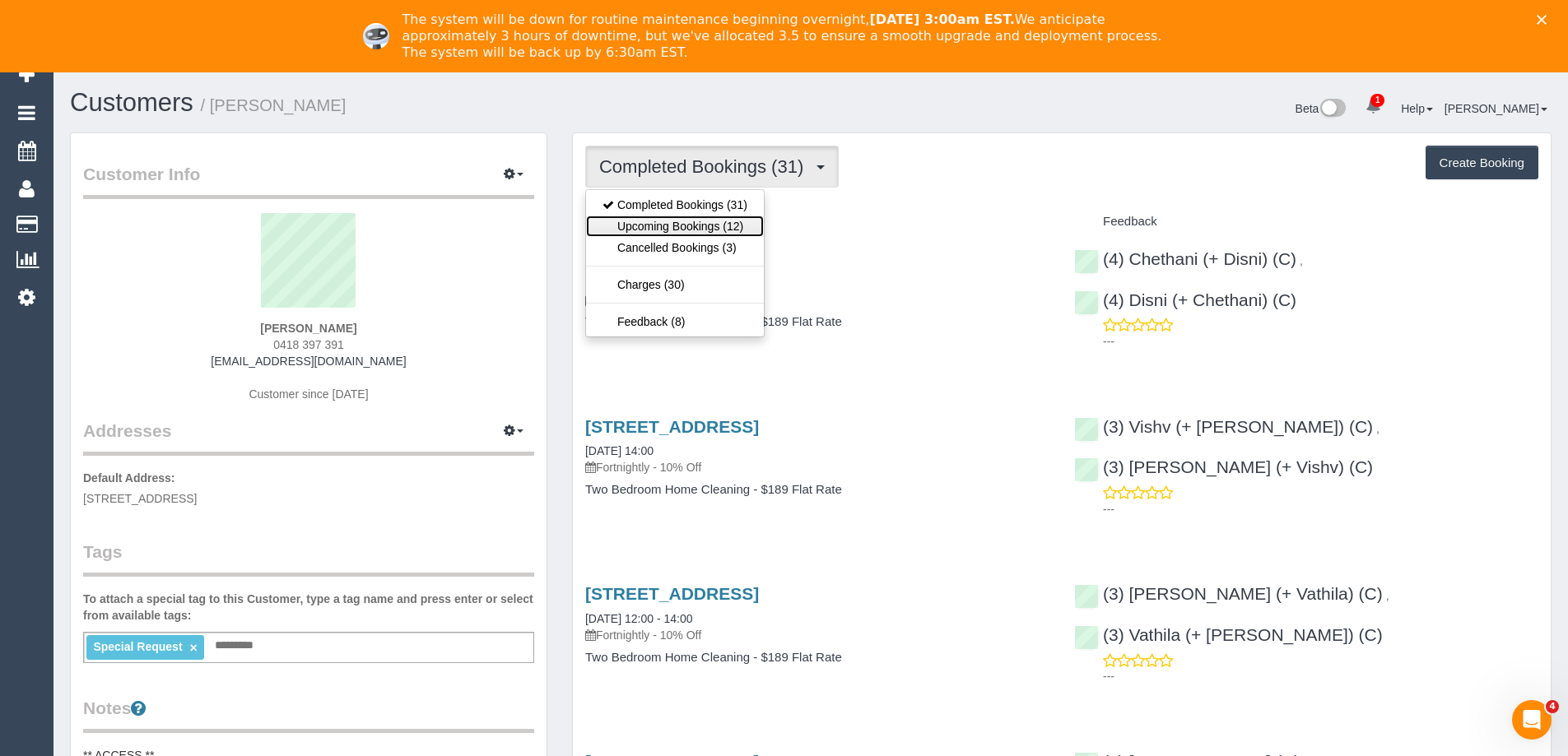
click at [699, 219] on link "Upcoming Bookings (12)" at bounding box center [675, 226] width 178 height 21
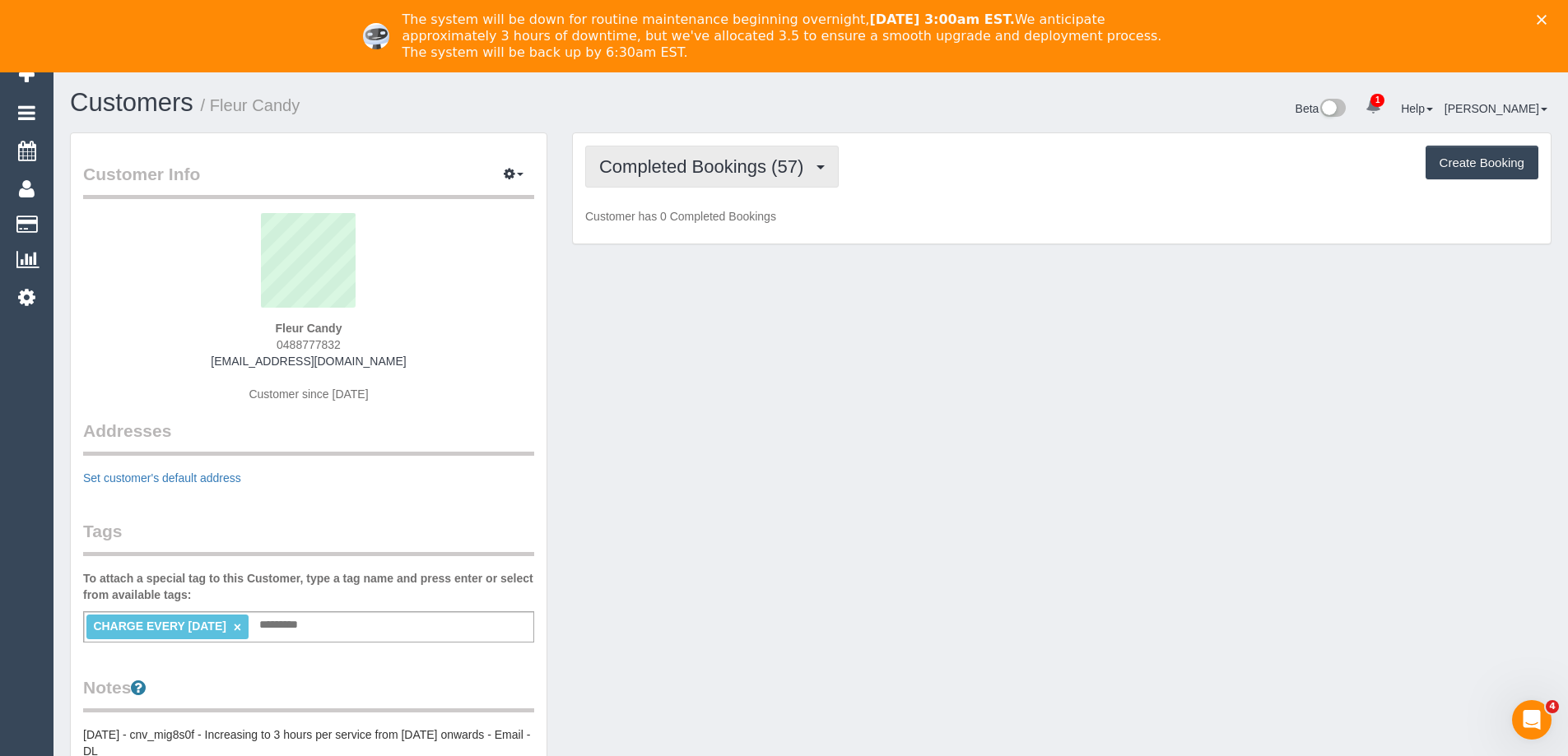
scroll to position [1308, 1568]
click at [729, 162] on span "Completed Bookings (57)" at bounding box center [705, 166] width 212 height 20
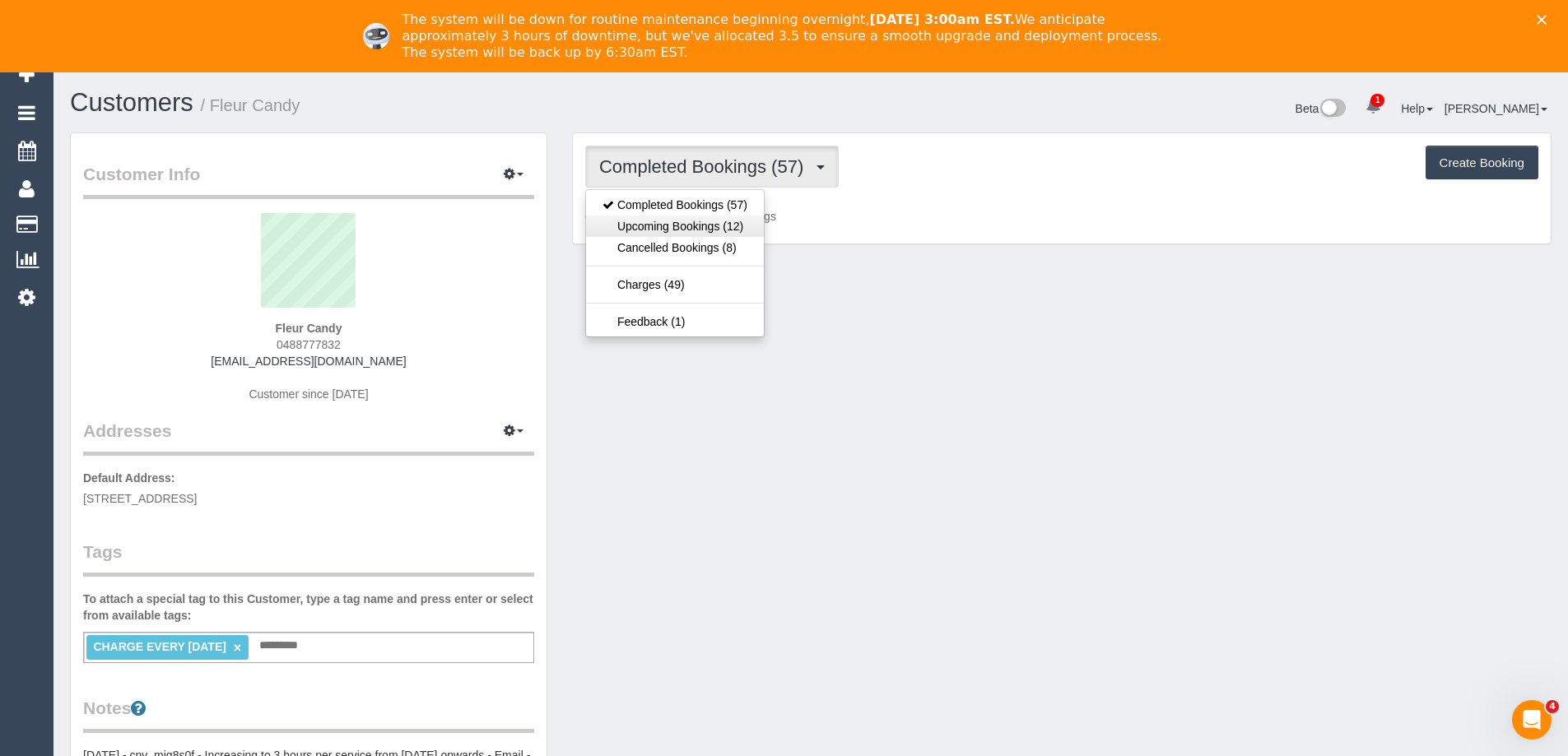
scroll to position [1314, 1568]
click at [716, 222] on link "Upcoming Bookings (12)" at bounding box center [675, 226] width 178 height 21
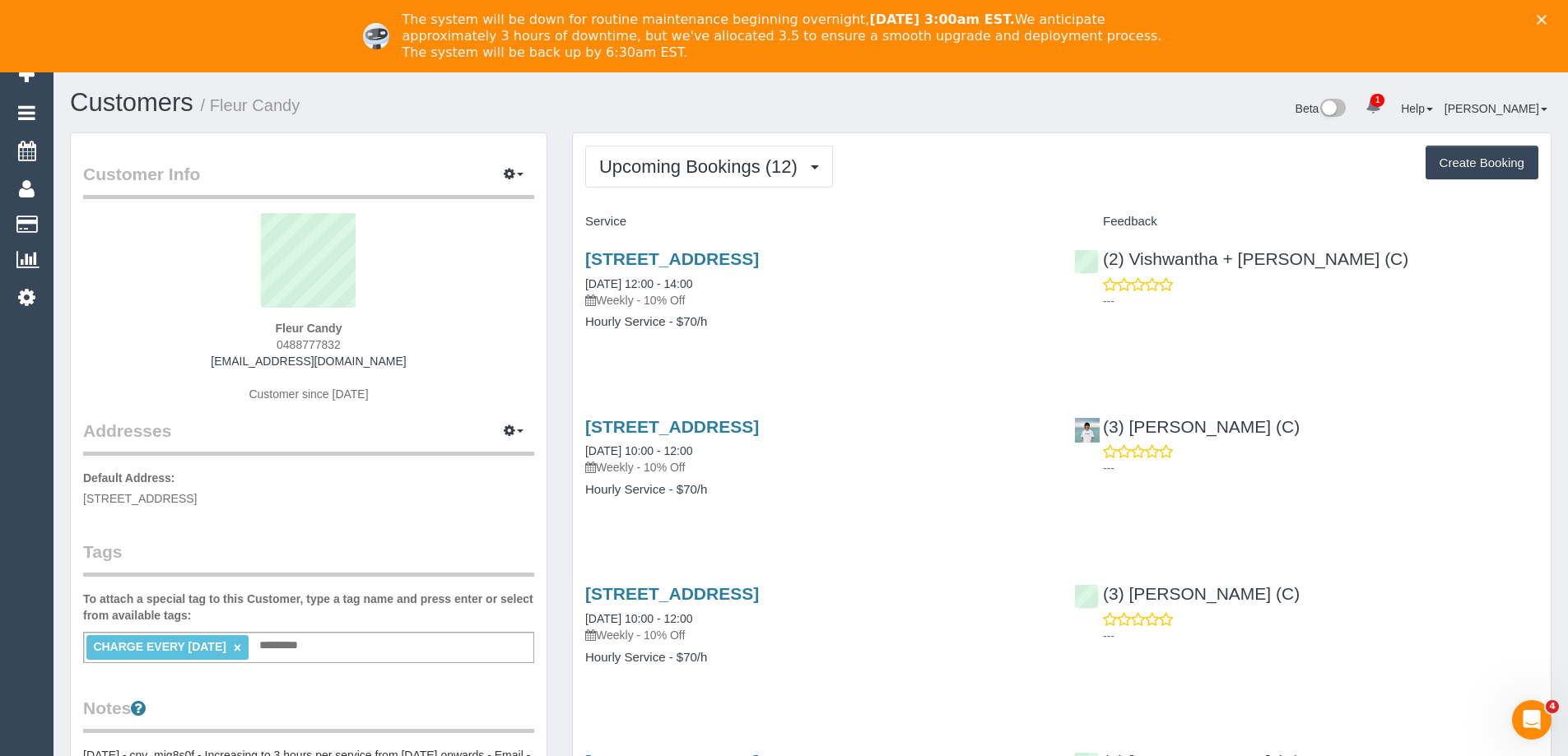
scroll to position [79864, 80746]
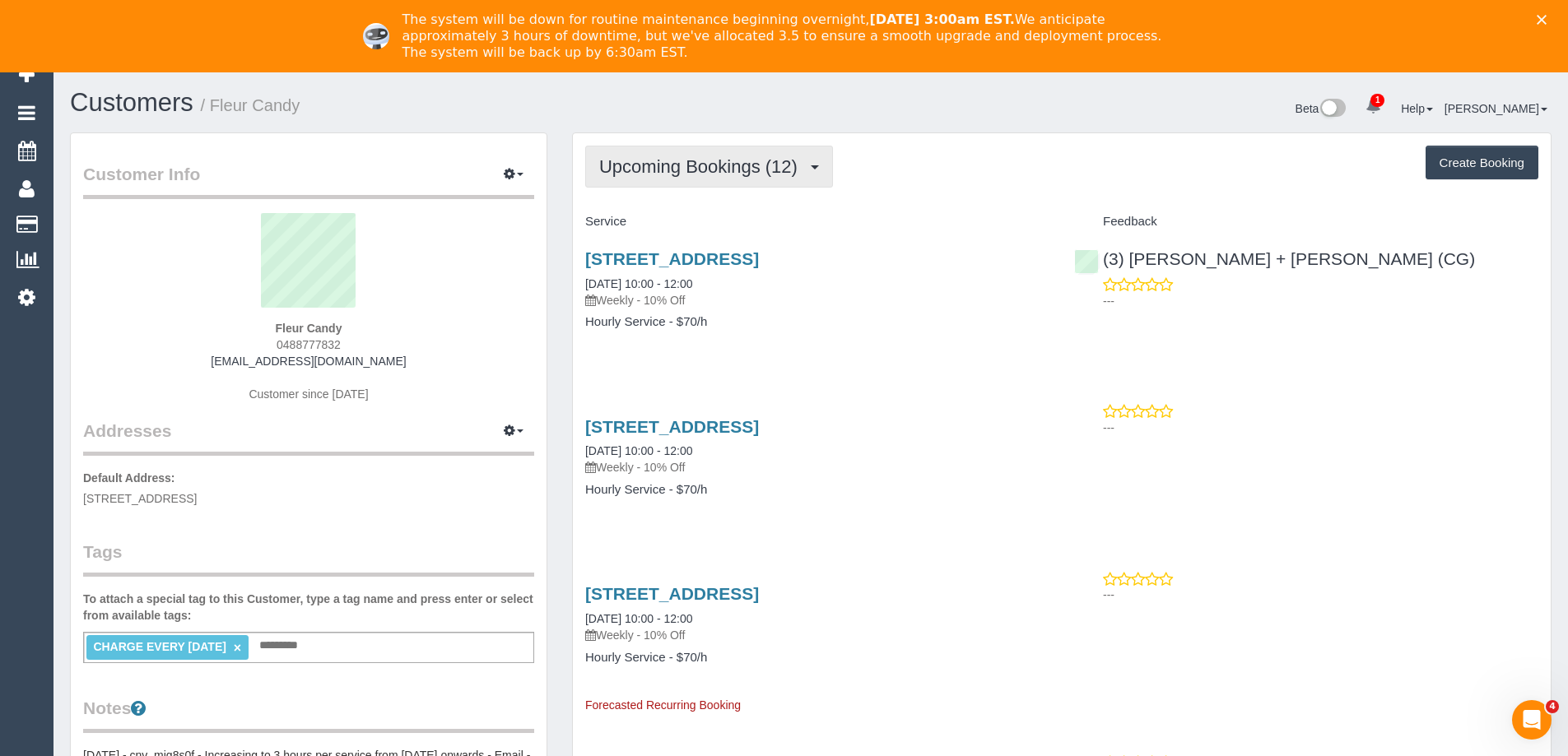
click at [682, 174] on span "Upcoming Bookings (12)" at bounding box center [702, 166] width 206 height 20
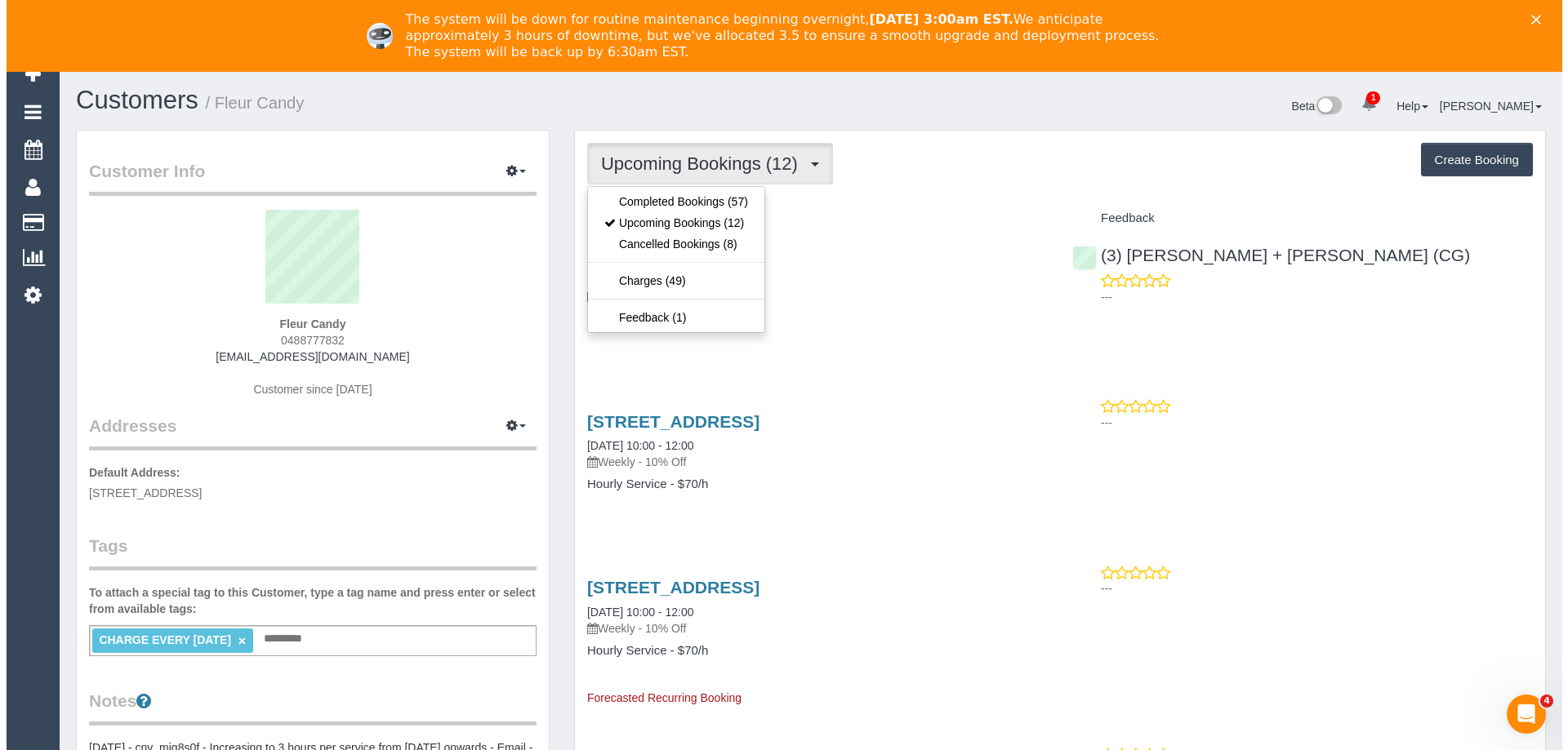
scroll to position [0, 0]
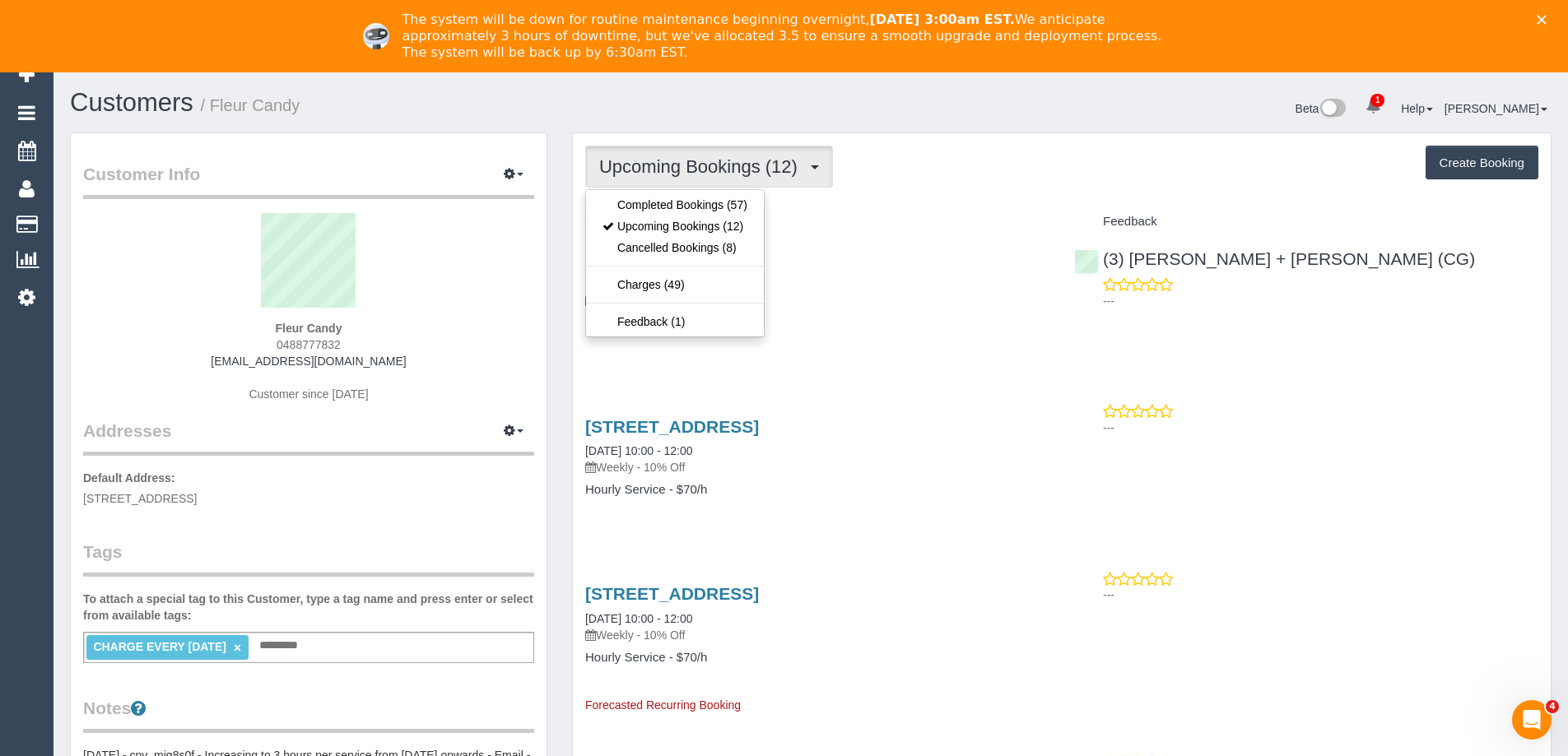
click at [885, 157] on div "Upcoming Bookings (12) Completed Bookings (57) Upcoming Bookings (12) Cancelled…" at bounding box center [1061, 167] width 953 height 42
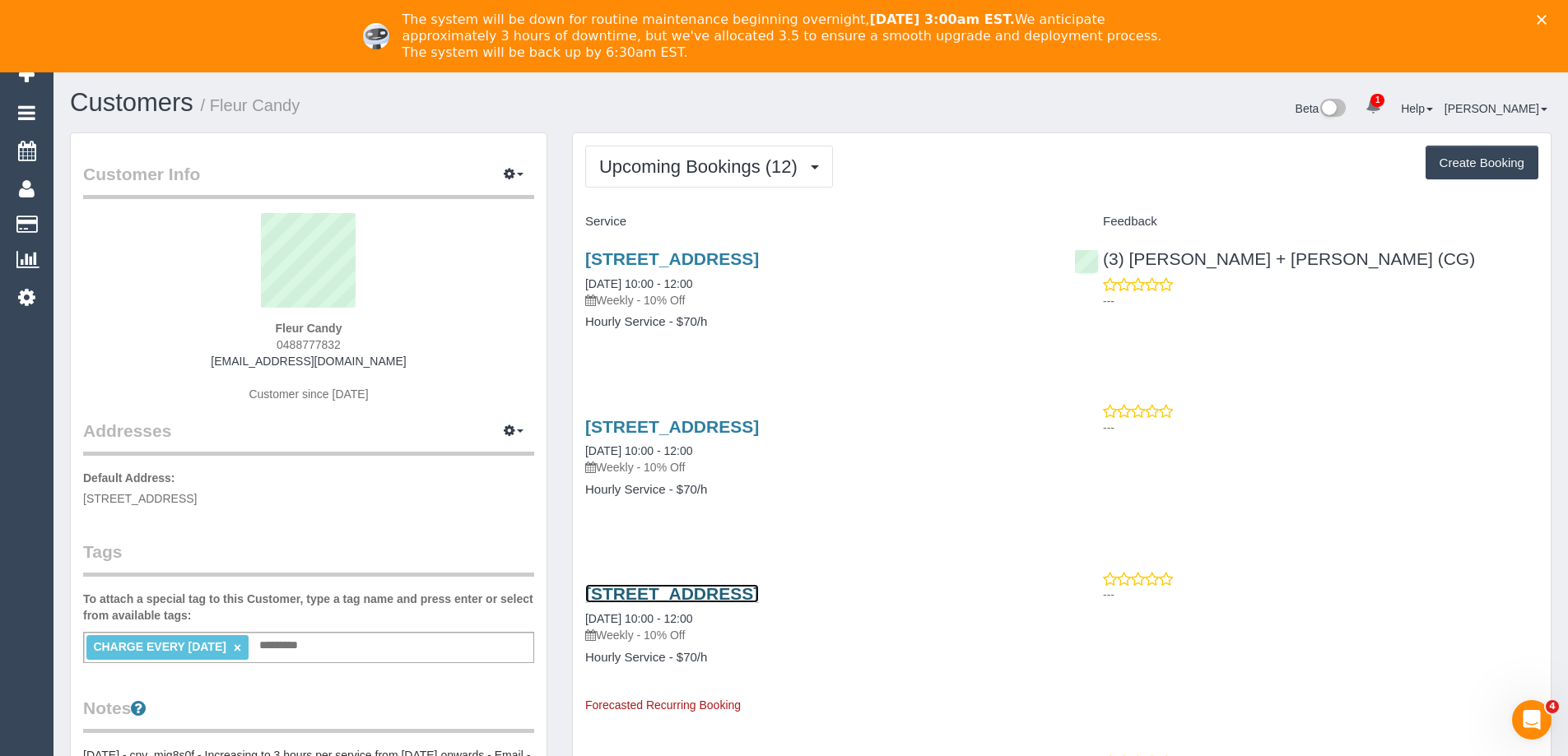
click at [759, 598] on link "684-686 Park Road, Park Orchards, VIC 3114" at bounding box center [672, 593] width 174 height 19
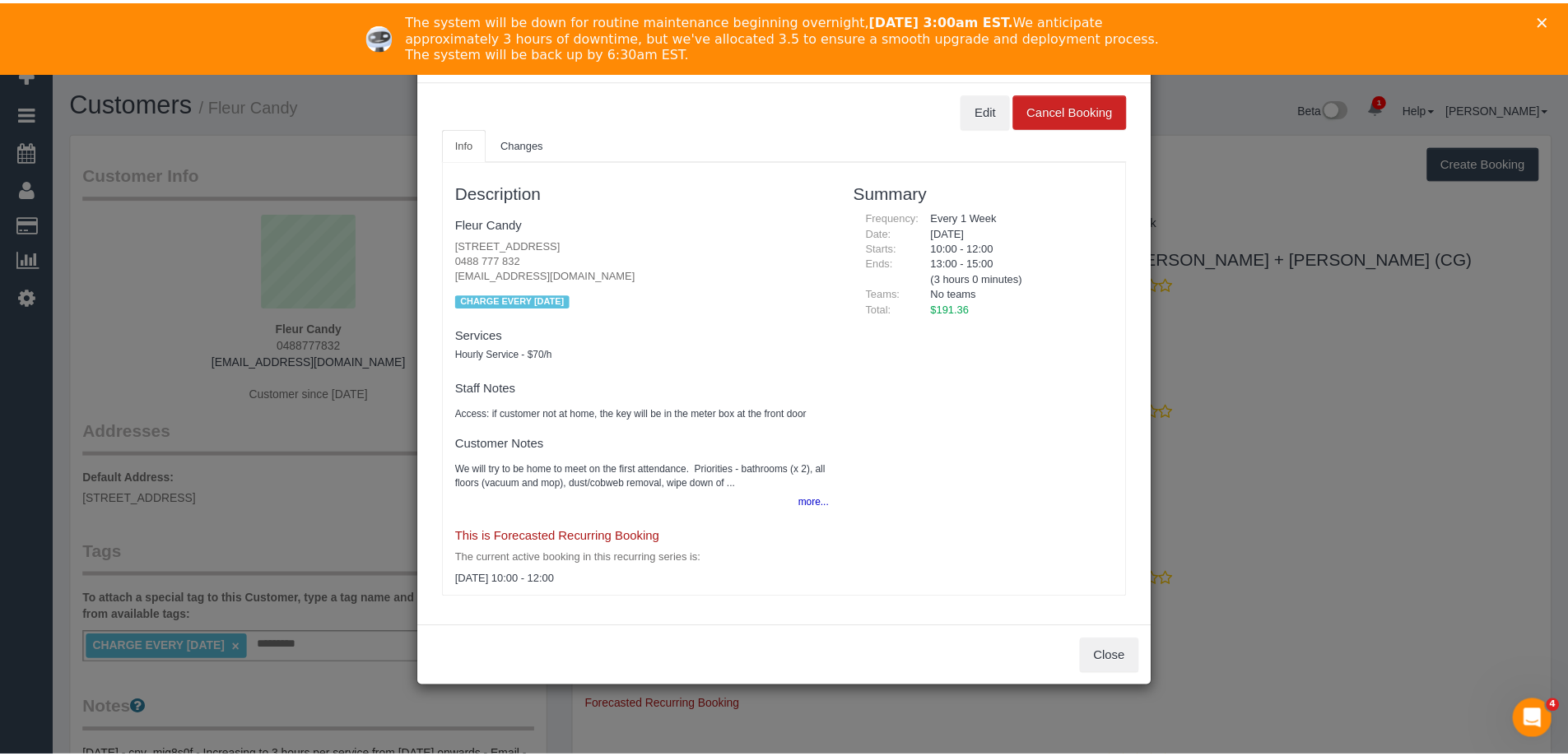
scroll to position [2426, 1580]
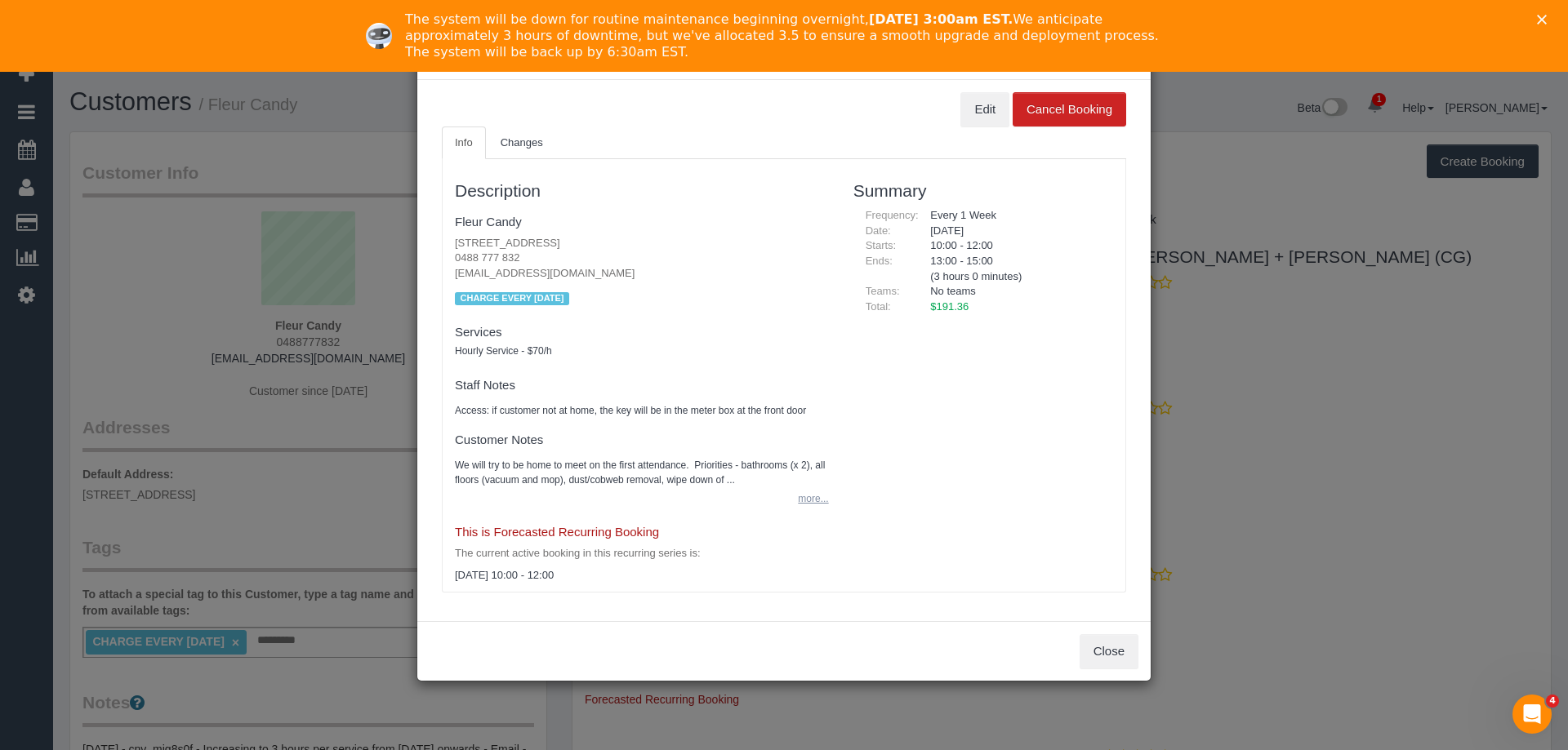
click at [819, 500] on button "more..." at bounding box center [808, 499] width 40 height 24
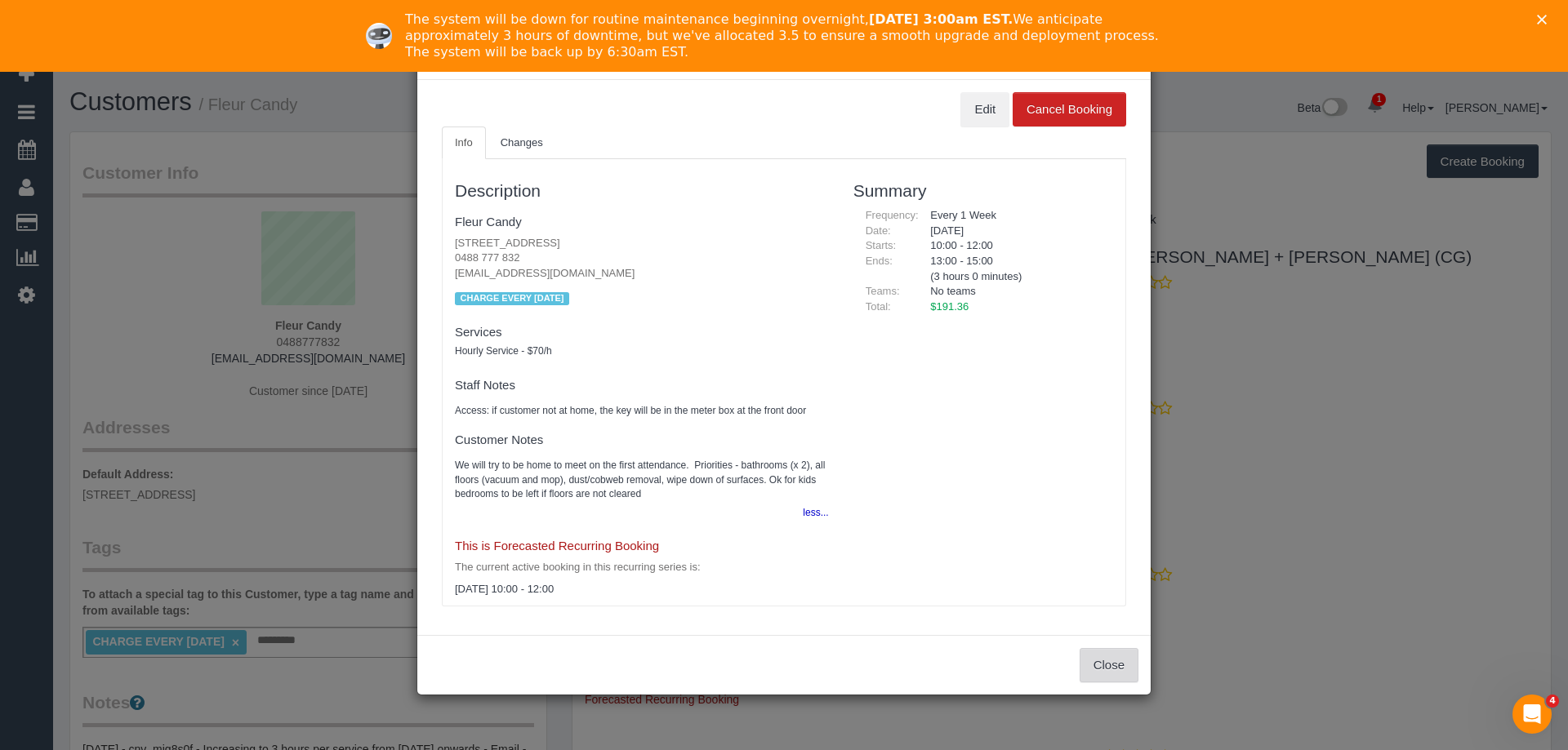
click at [1106, 662] on button "Close" at bounding box center [1109, 665] width 59 height 34
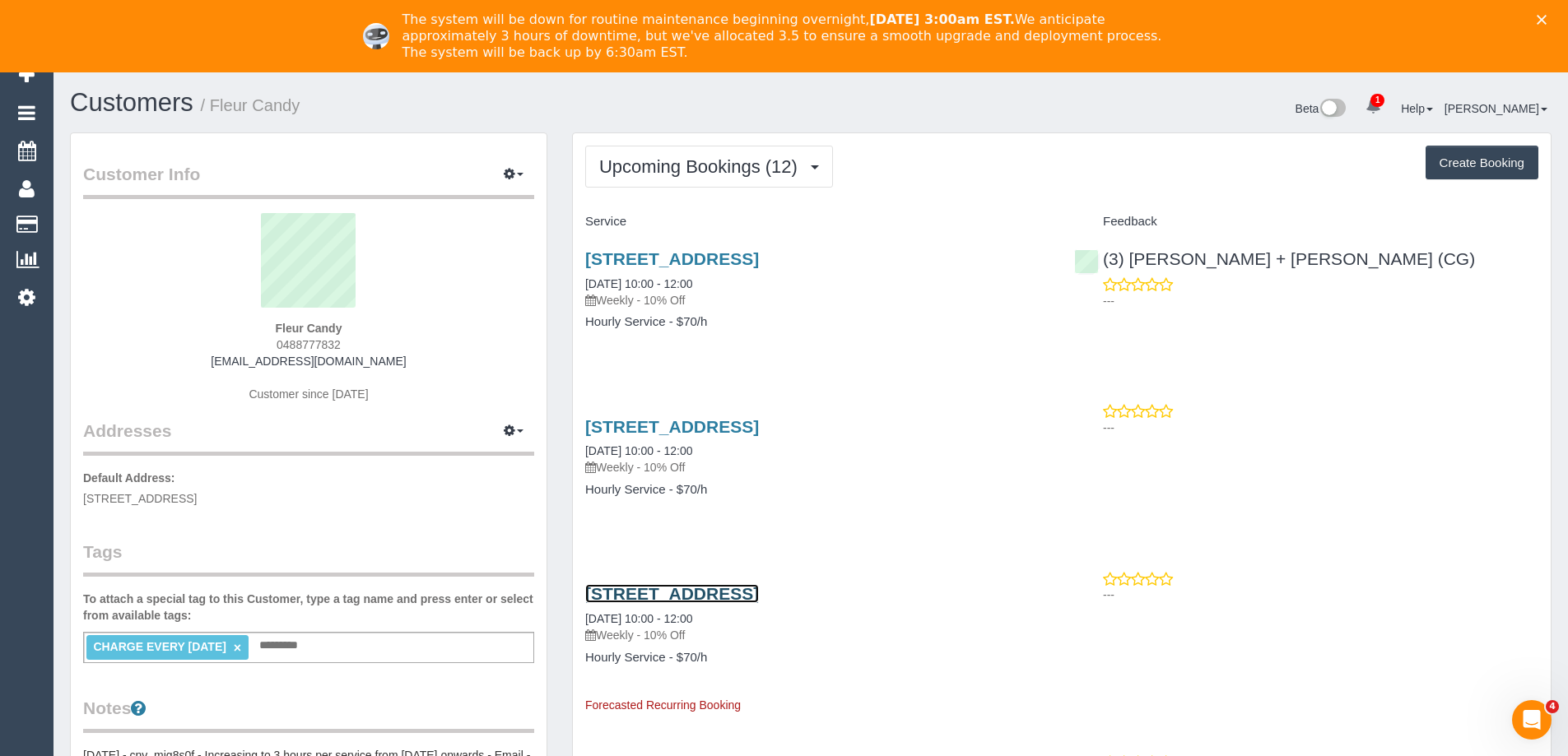
scroll to position [79864, 80746]
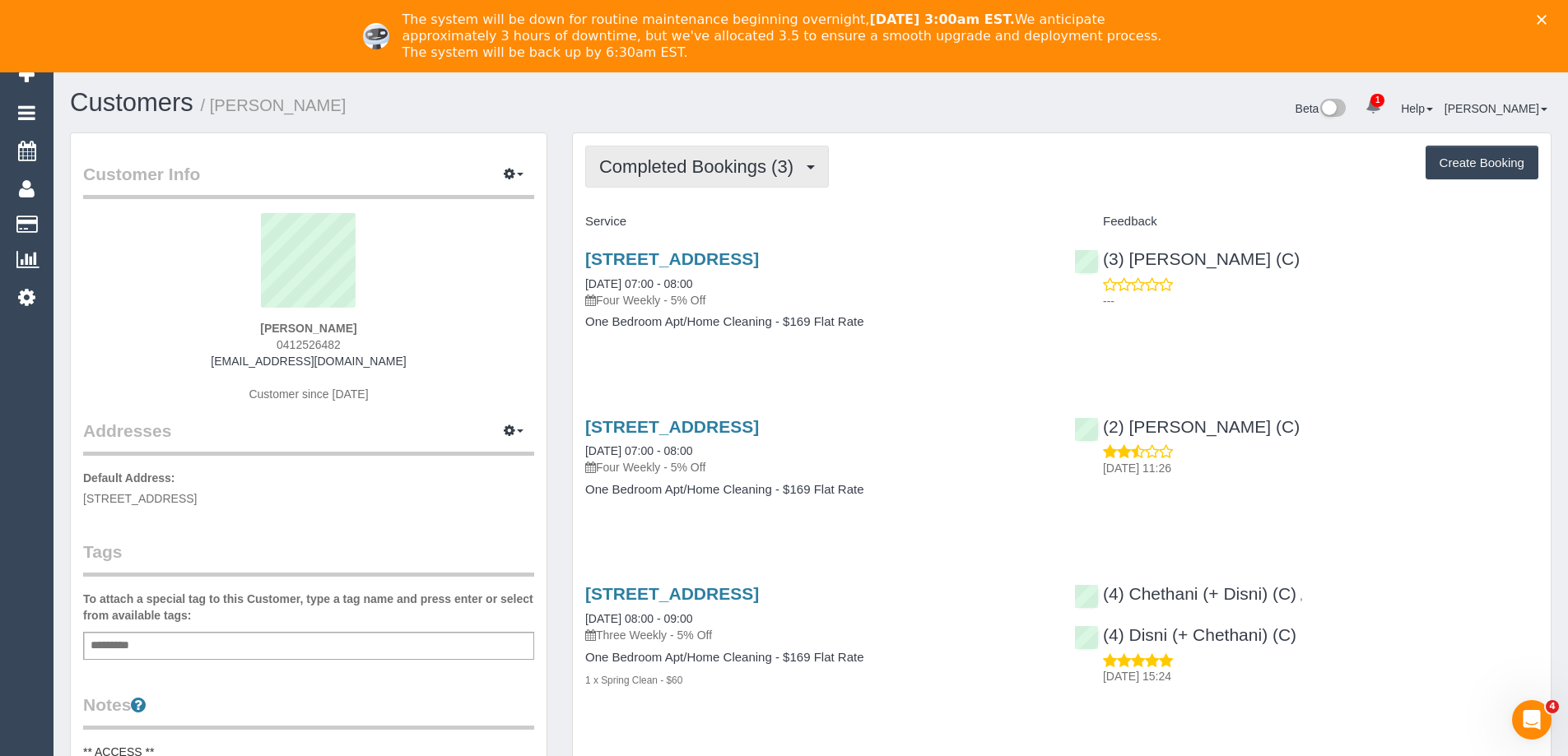
click at [737, 161] on span "Completed Bookings (3)" at bounding box center [701, 166] width 203 height 20
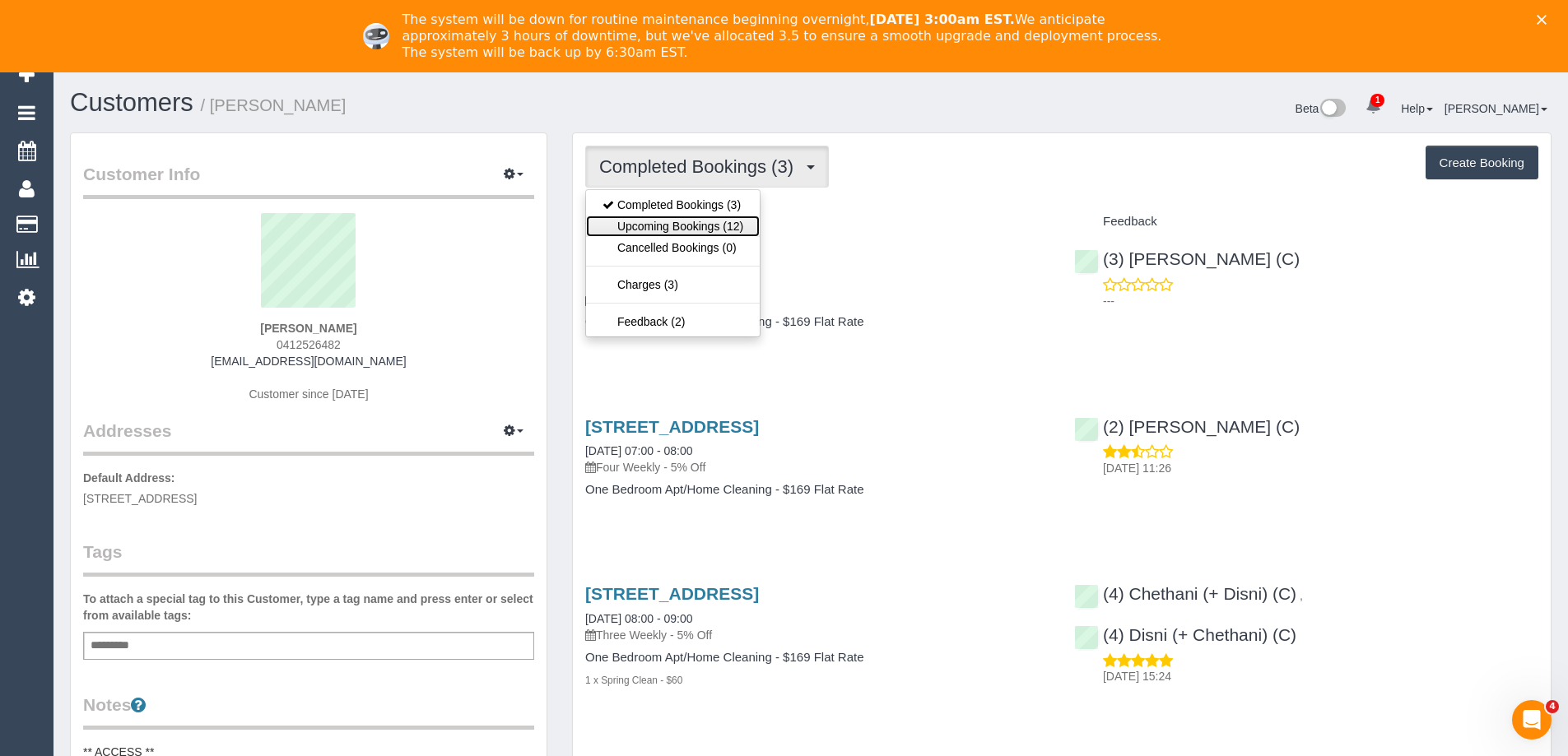
click at [730, 220] on link "Upcoming Bookings (12)" at bounding box center [673, 226] width 174 height 21
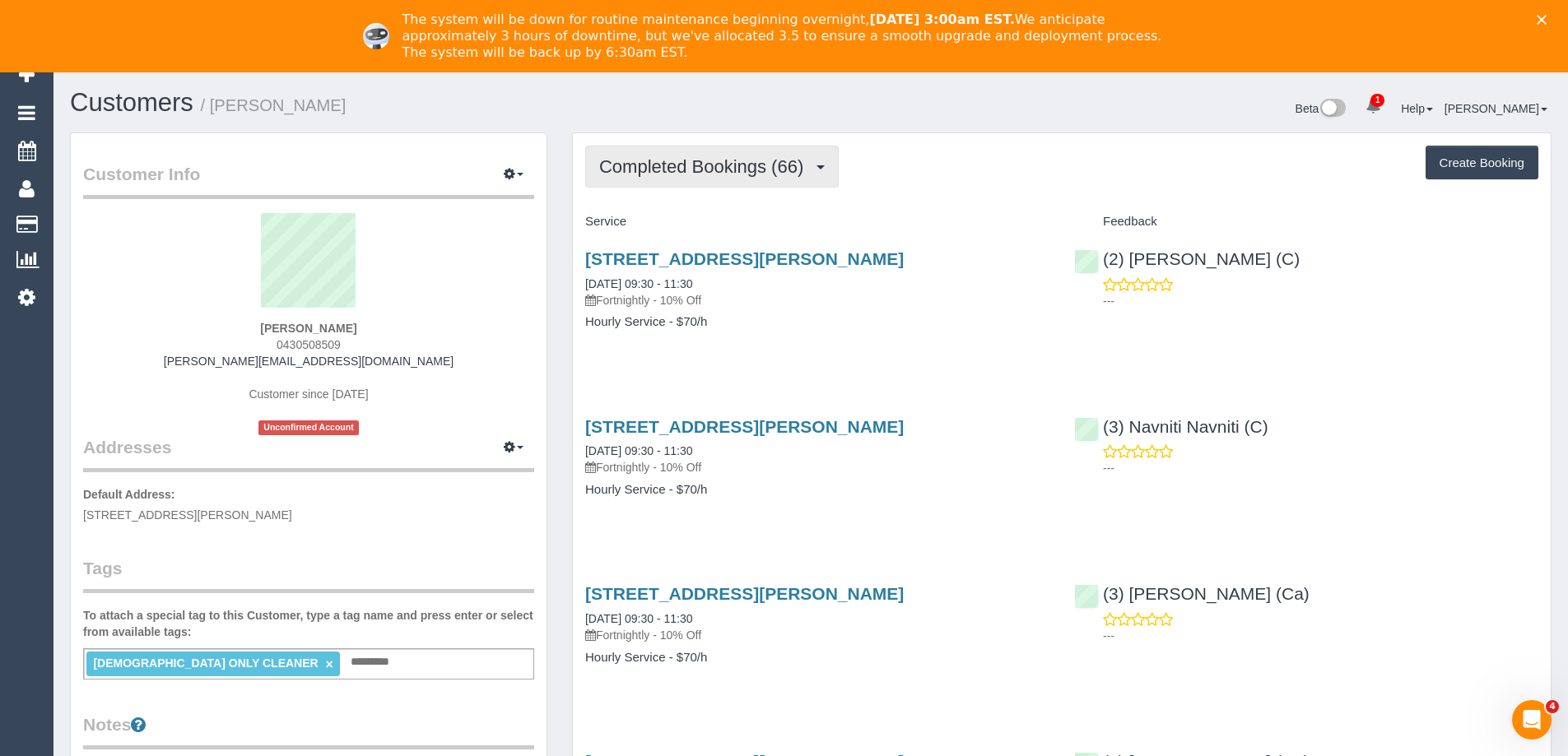
click at [693, 167] on span "Completed Bookings (66)" at bounding box center [705, 166] width 212 height 20
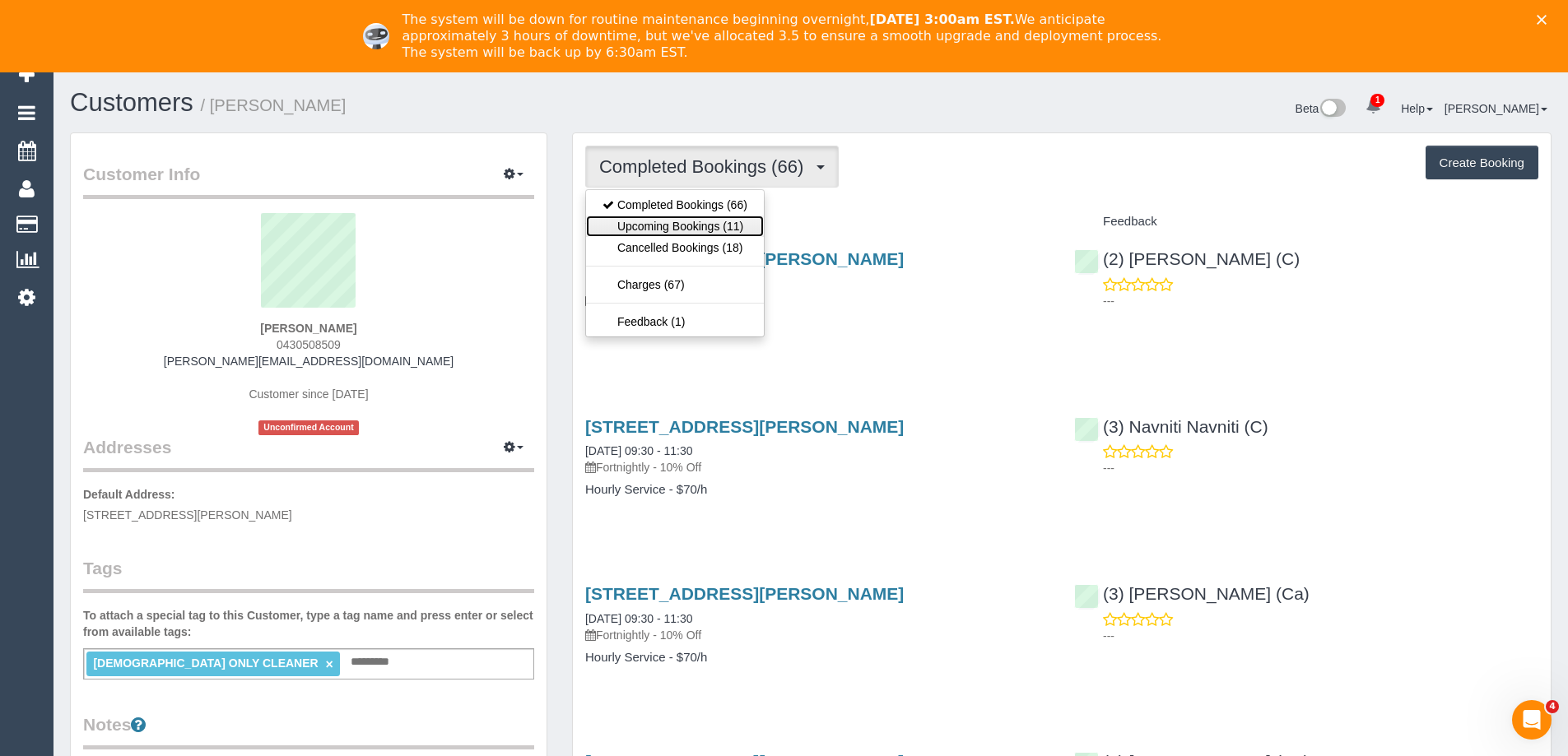
click at [697, 229] on link "Upcoming Bookings (11)" at bounding box center [675, 226] width 178 height 21
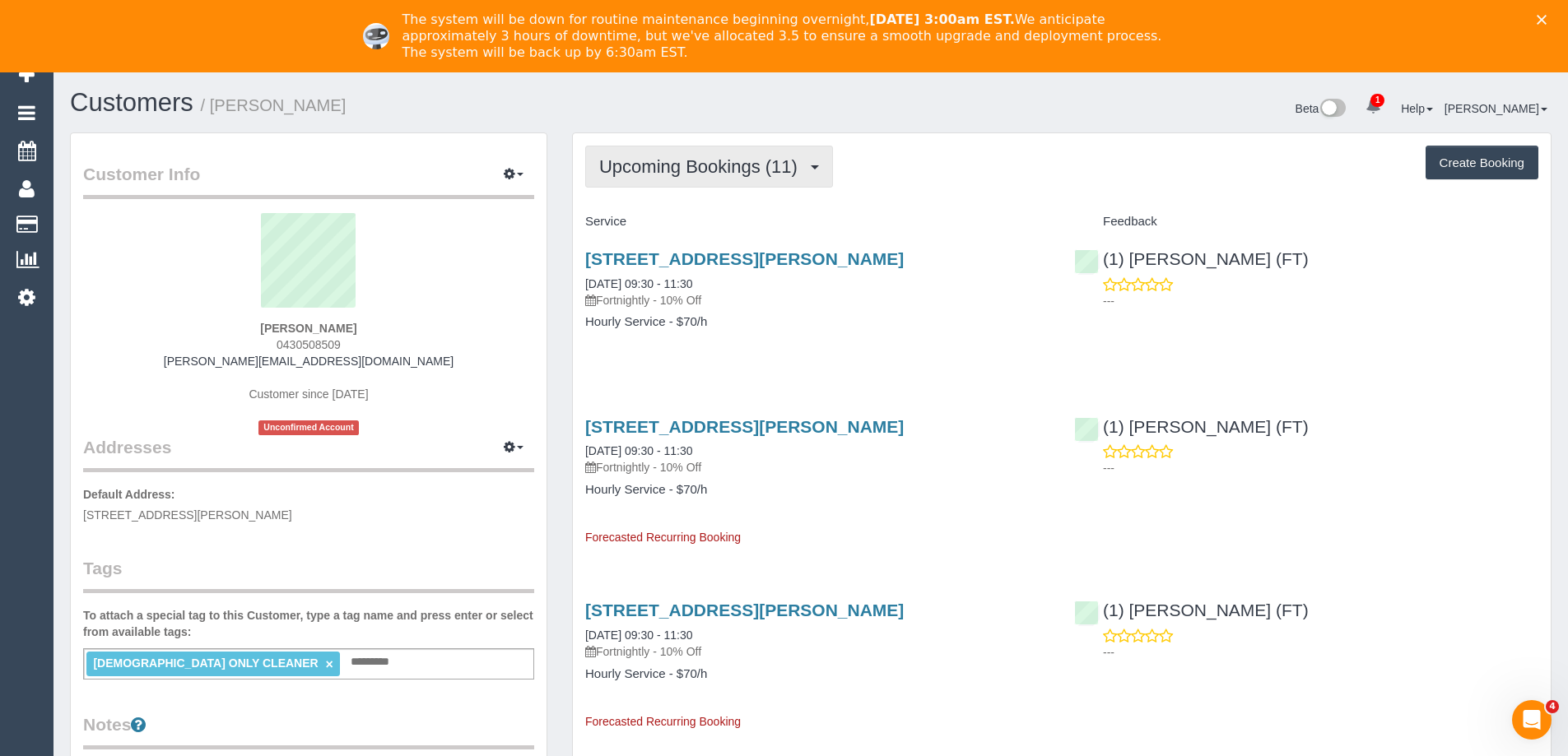
click at [703, 173] on span "Upcoming Bookings (11)" at bounding box center [702, 166] width 206 height 20
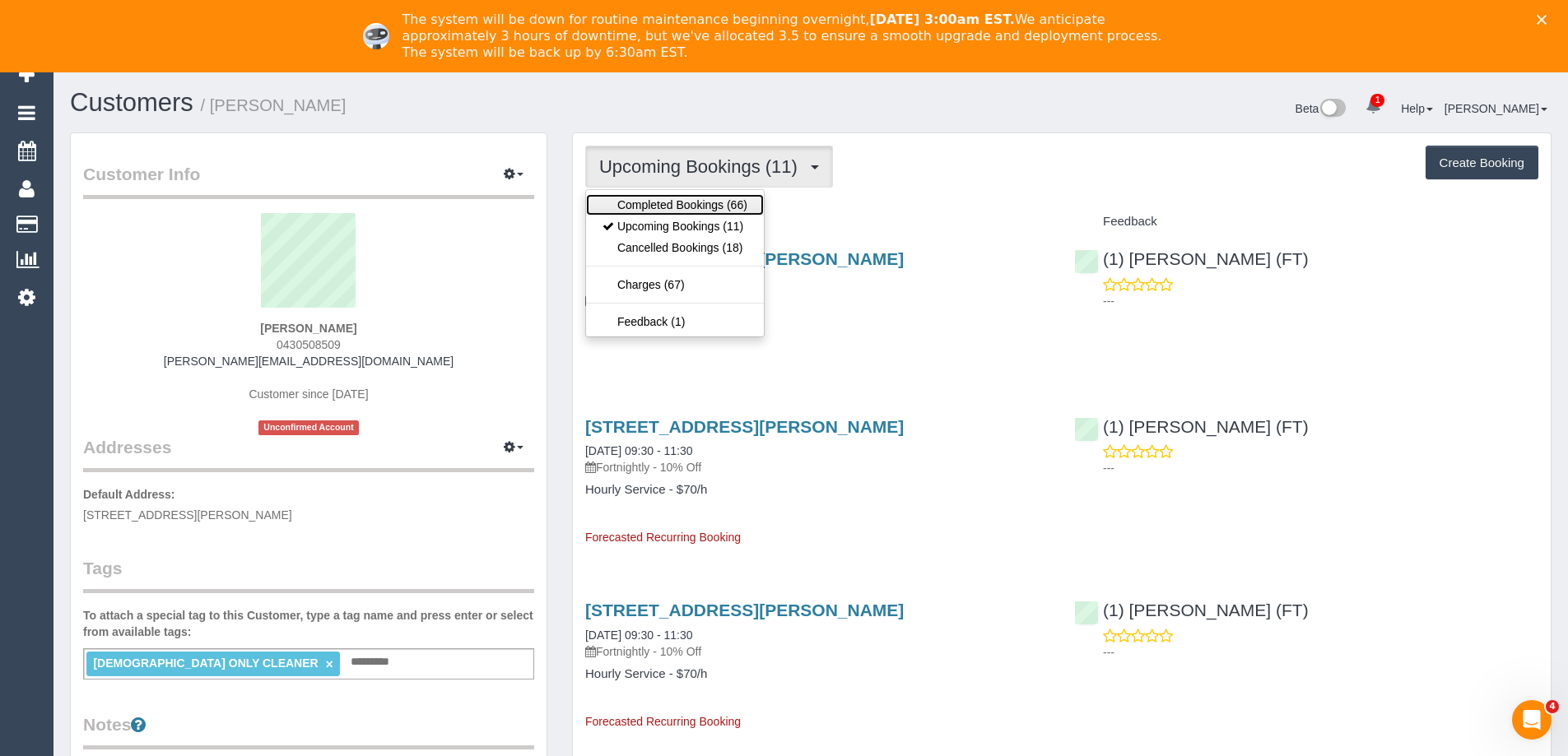
click at [695, 211] on link "Completed Bookings (66)" at bounding box center [675, 204] width 178 height 21
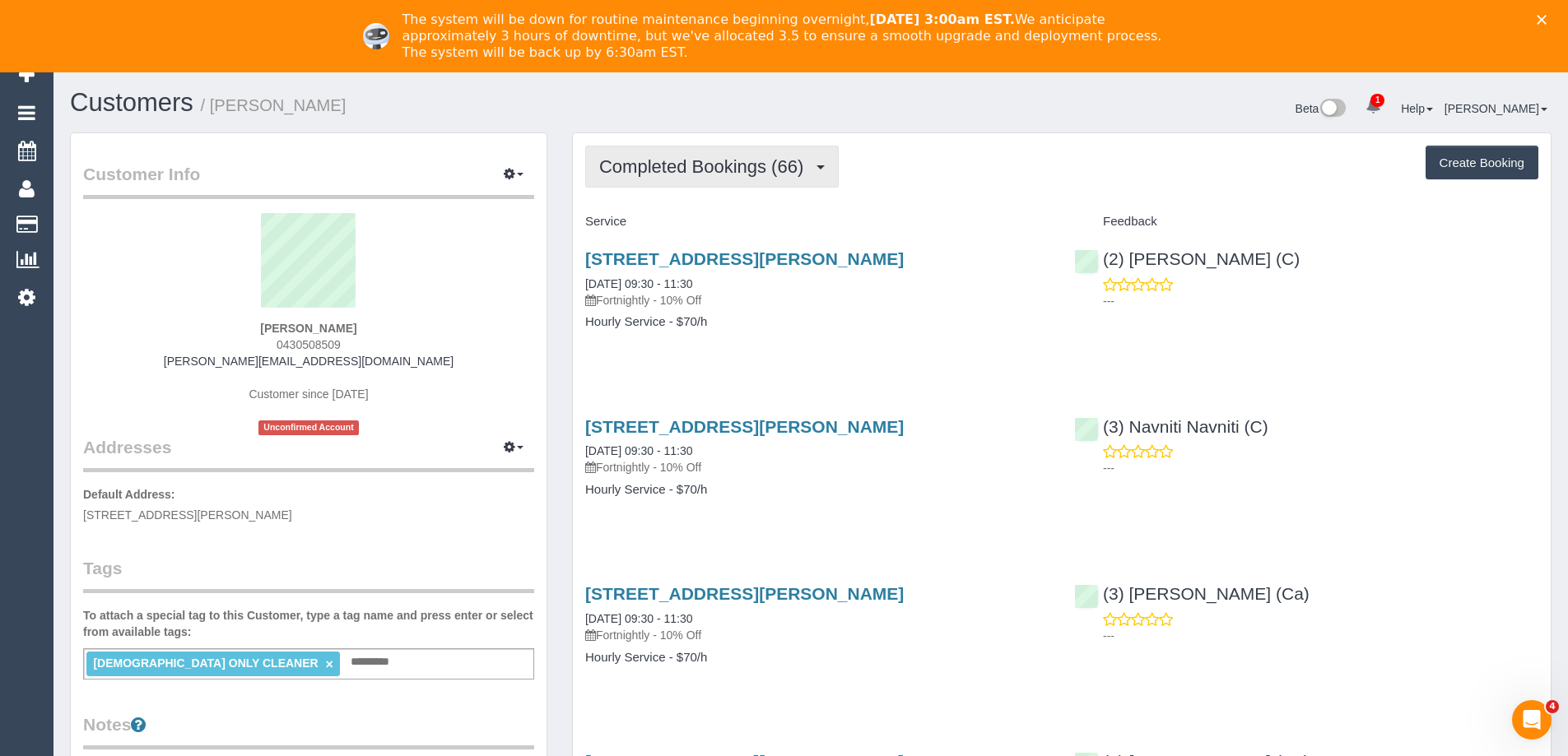
click at [724, 176] on span "Completed Bookings (66)" at bounding box center [705, 166] width 212 height 20
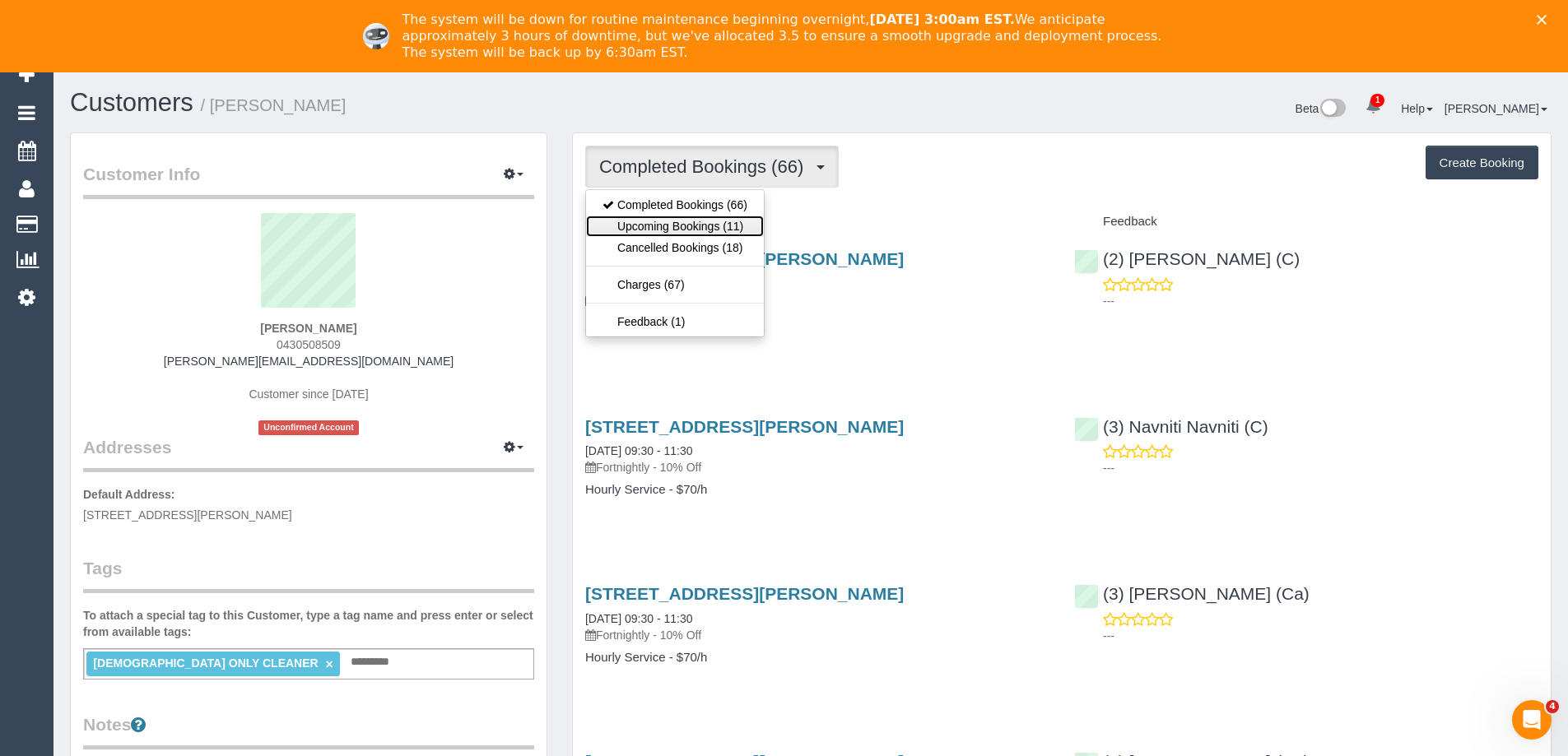
click at [716, 226] on link "Upcoming Bookings (11)" at bounding box center [675, 226] width 178 height 21
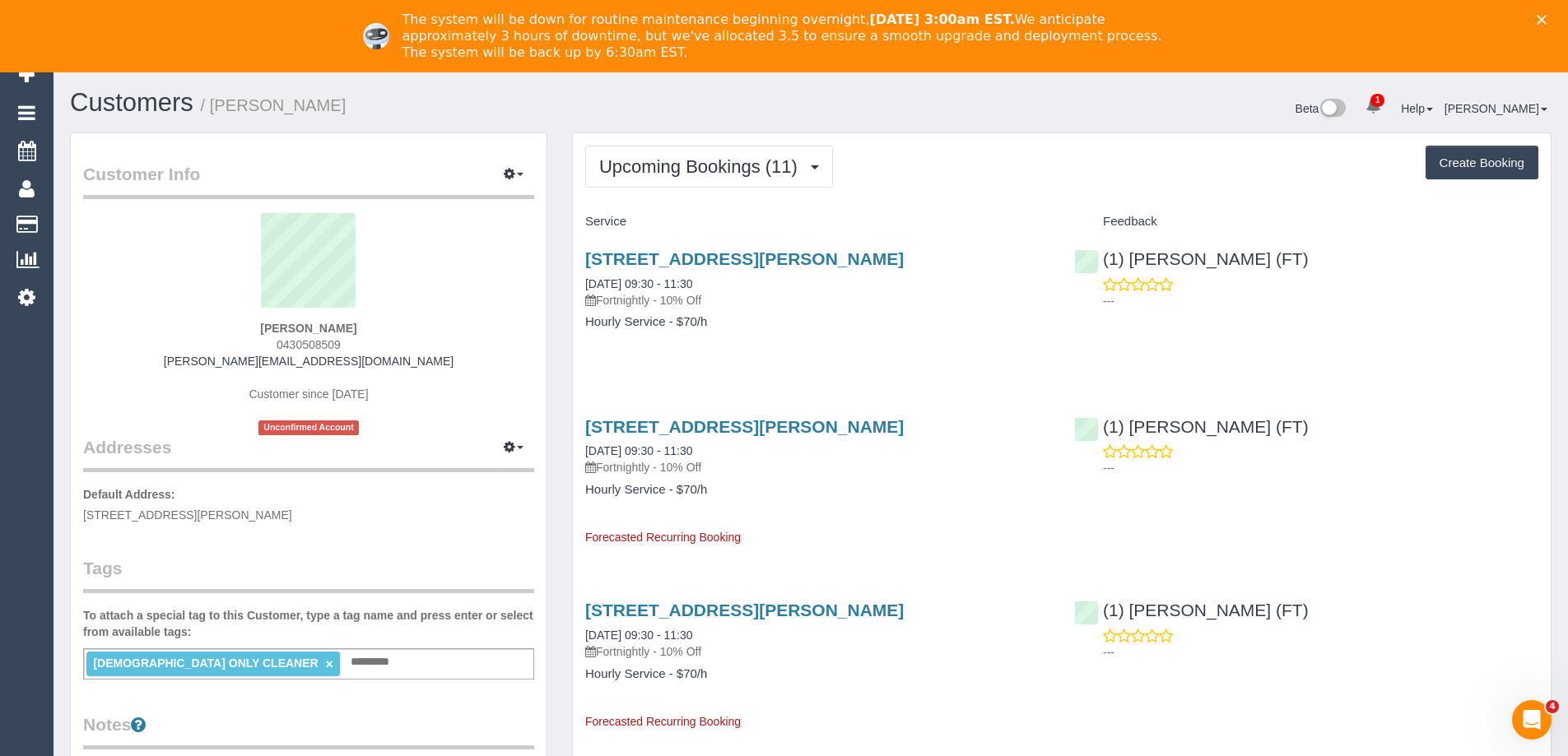
drag, startPoint x: 330, startPoint y: 107, endPoint x: 215, endPoint y: 108, distance: 115.0
click at [215, 108] on h1 "Customers / Angelo Monteleone" at bounding box center [434, 103] width 729 height 28
copy small "Angelo Monteleone"
click at [294, 344] on span "0430508509" at bounding box center [308, 345] width 64 height 13
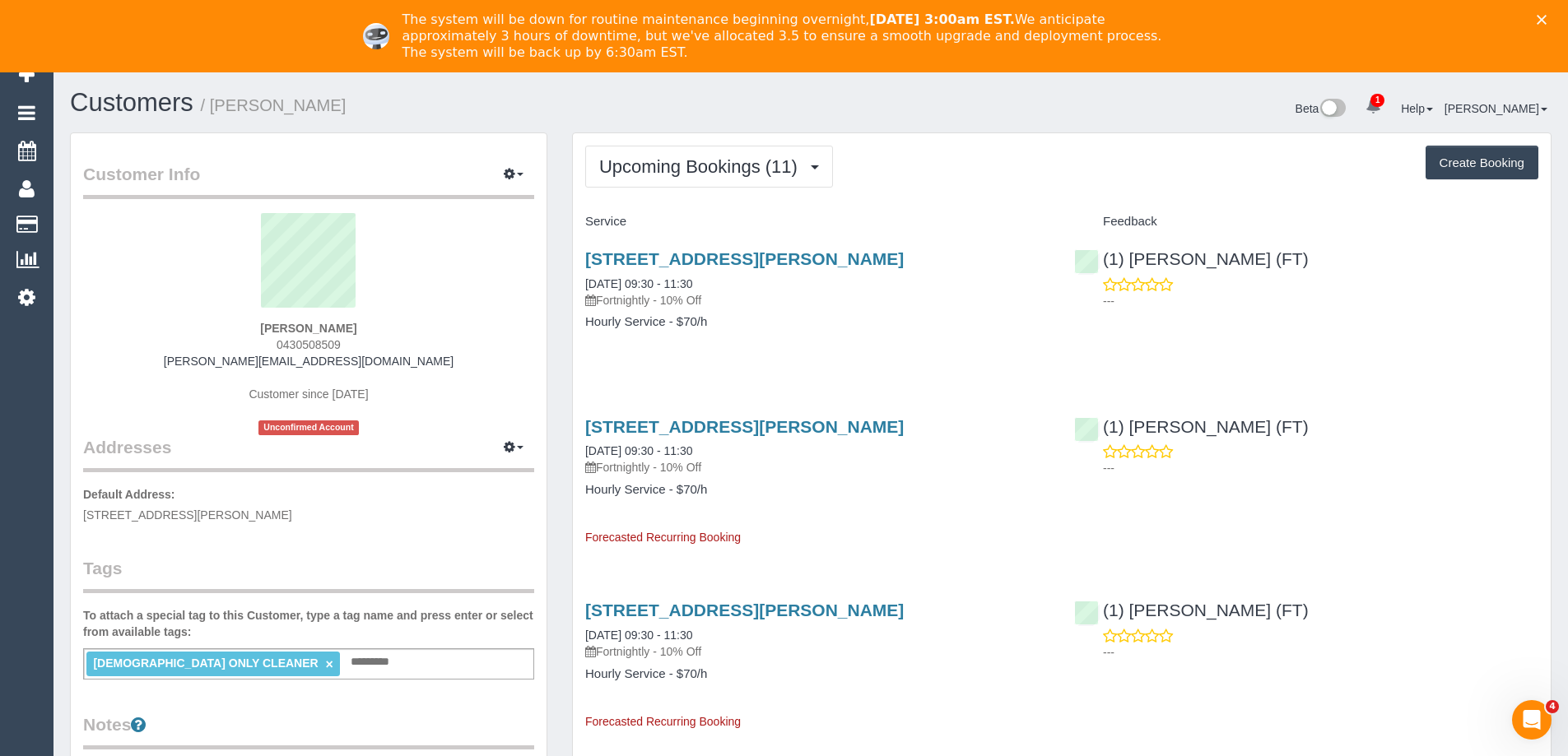
copy span "0430508509"
click at [876, 187] on div "Upcoming Bookings (11) Completed Bookings (66) Upcoming Bookings (11) Cancelled…" at bounding box center [1061, 167] width 953 height 42
click at [863, 266] on link "15 Nicholson Street, East Coburg, VIC 3058" at bounding box center [744, 258] width 318 height 19
drag, startPoint x: 703, startPoint y: 161, endPoint x: 689, endPoint y: 190, distance: 32.2
click at [702, 161] on span "Upcoming Bookings (11)" at bounding box center [702, 166] width 206 height 20
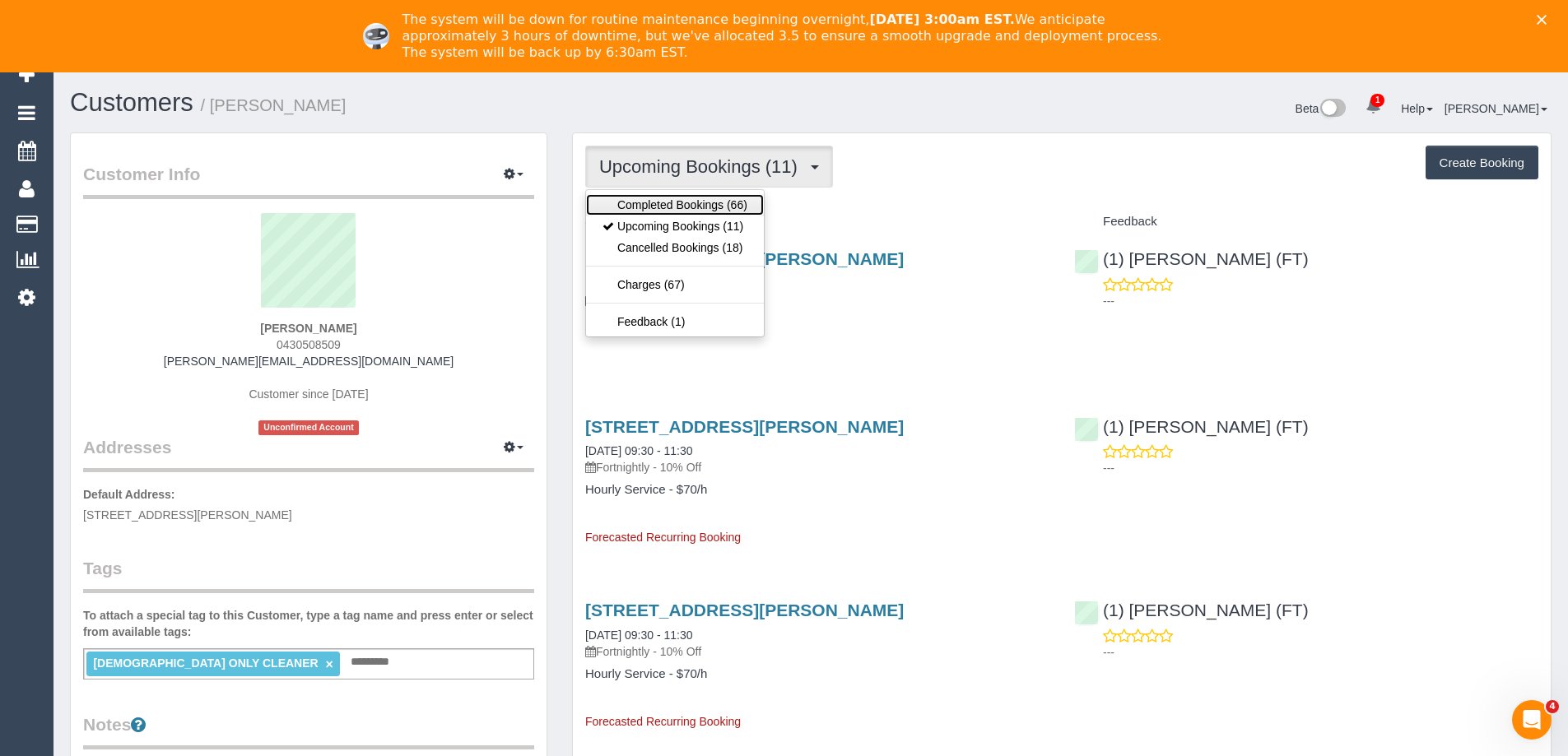
click at [681, 207] on link "Completed Bookings (66)" at bounding box center [675, 204] width 178 height 21
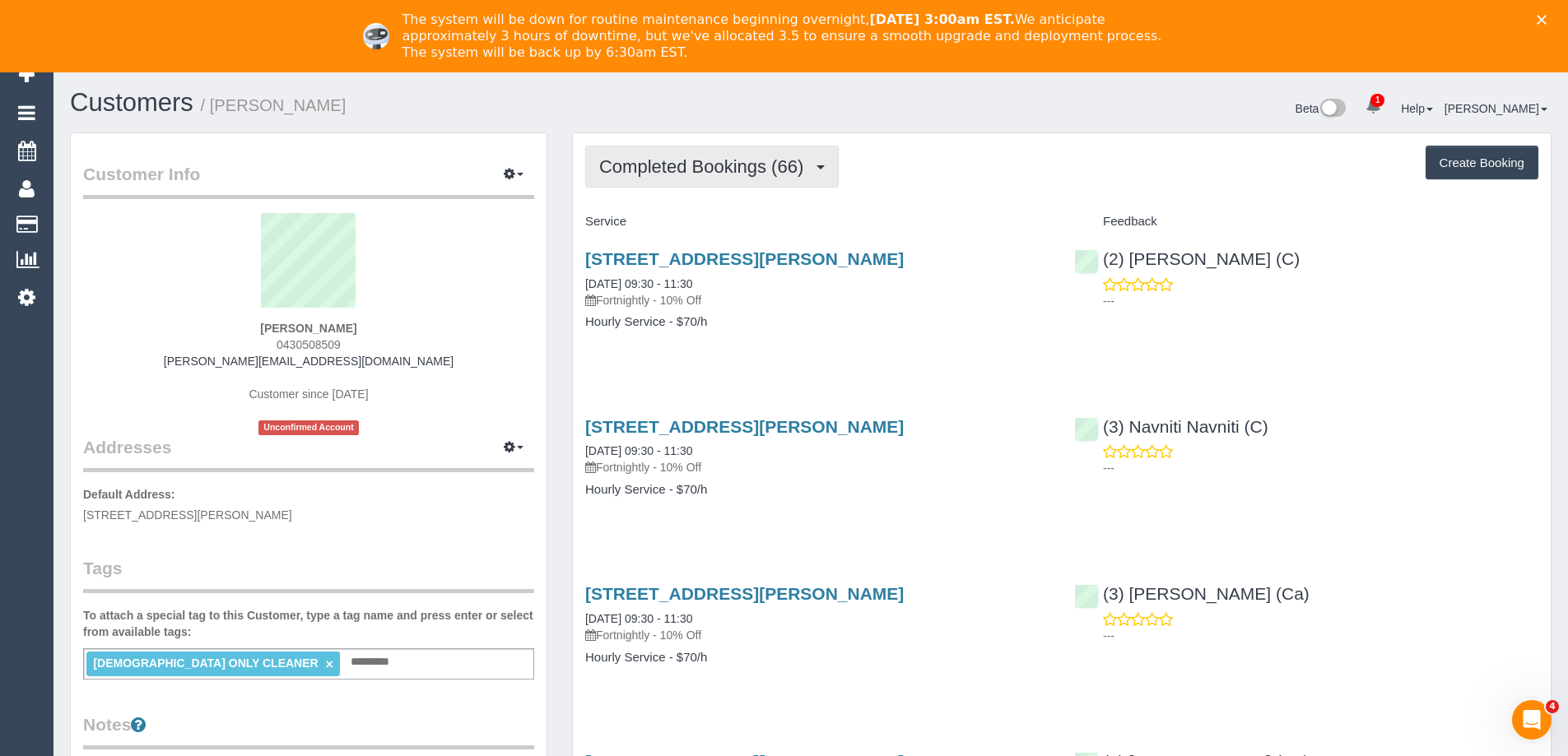
drag, startPoint x: 597, startPoint y: 155, endPoint x: 647, endPoint y: 178, distance: 55.0
click at [597, 155] on button "Completed Bookings (66)" at bounding box center [712, 167] width 254 height 42
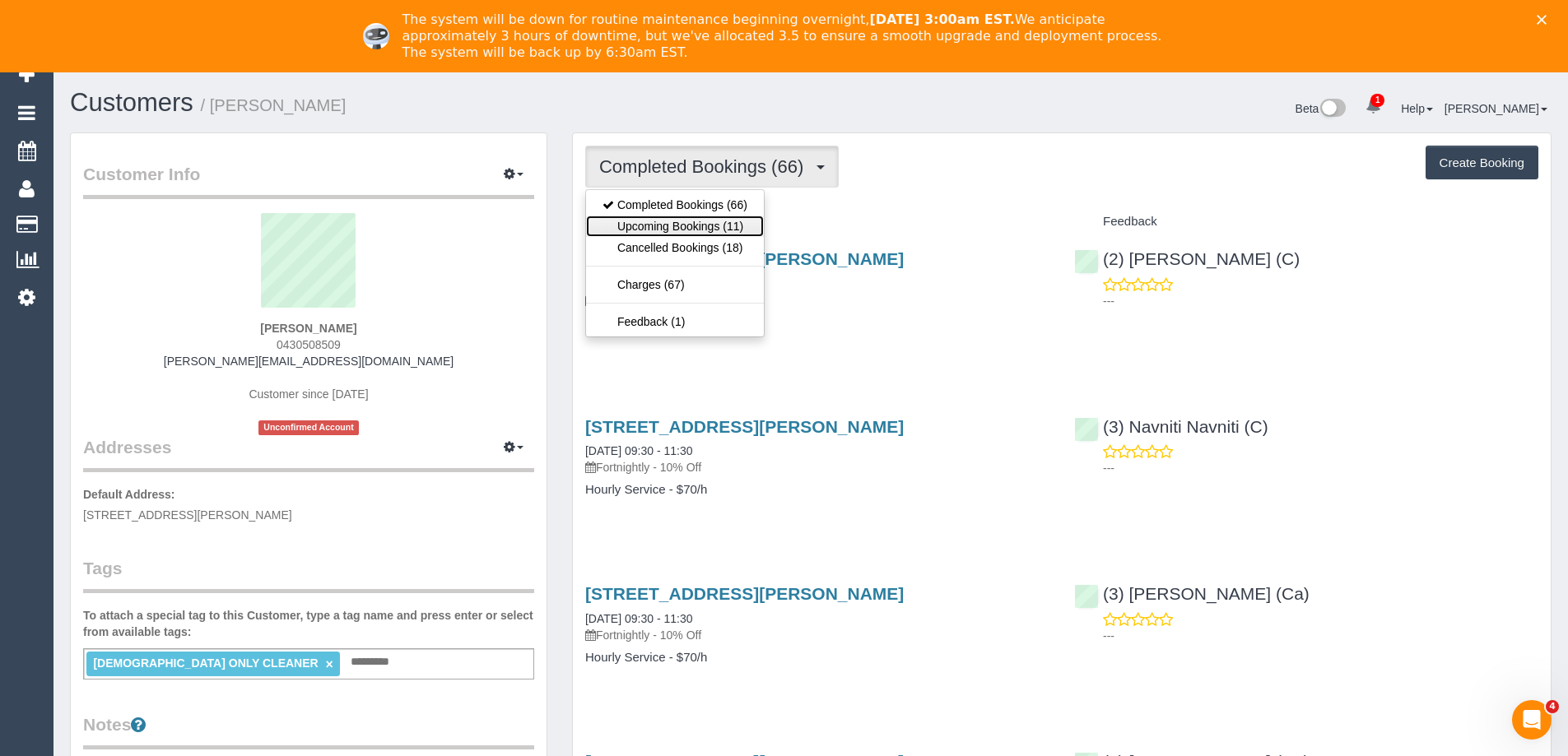
click at [684, 222] on link "Upcoming Bookings (11)" at bounding box center [675, 226] width 178 height 21
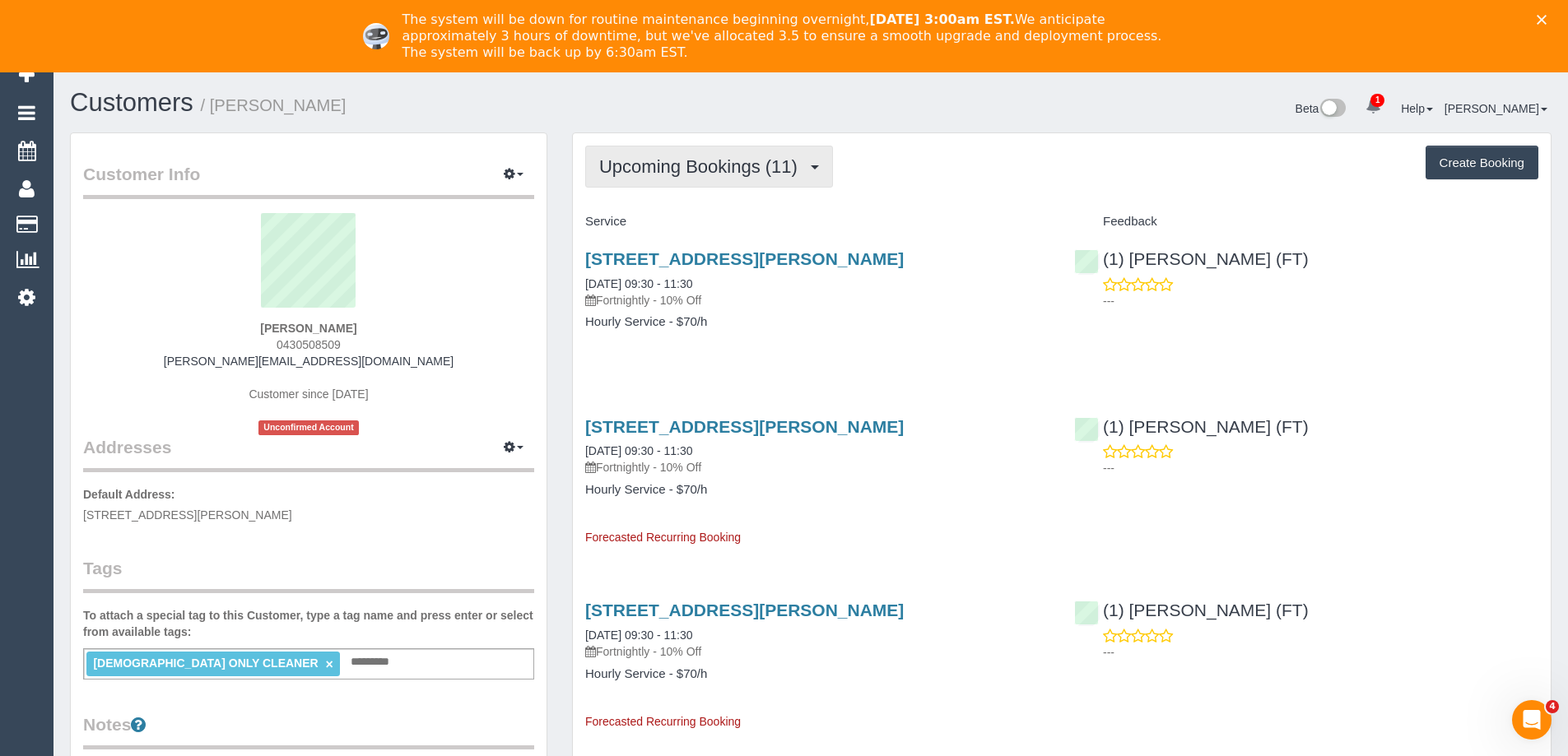
drag, startPoint x: 678, startPoint y: 167, endPoint x: 676, endPoint y: 174, distance: 7.3
click at [678, 167] on span "Upcoming Bookings (11)" at bounding box center [702, 166] width 206 height 20
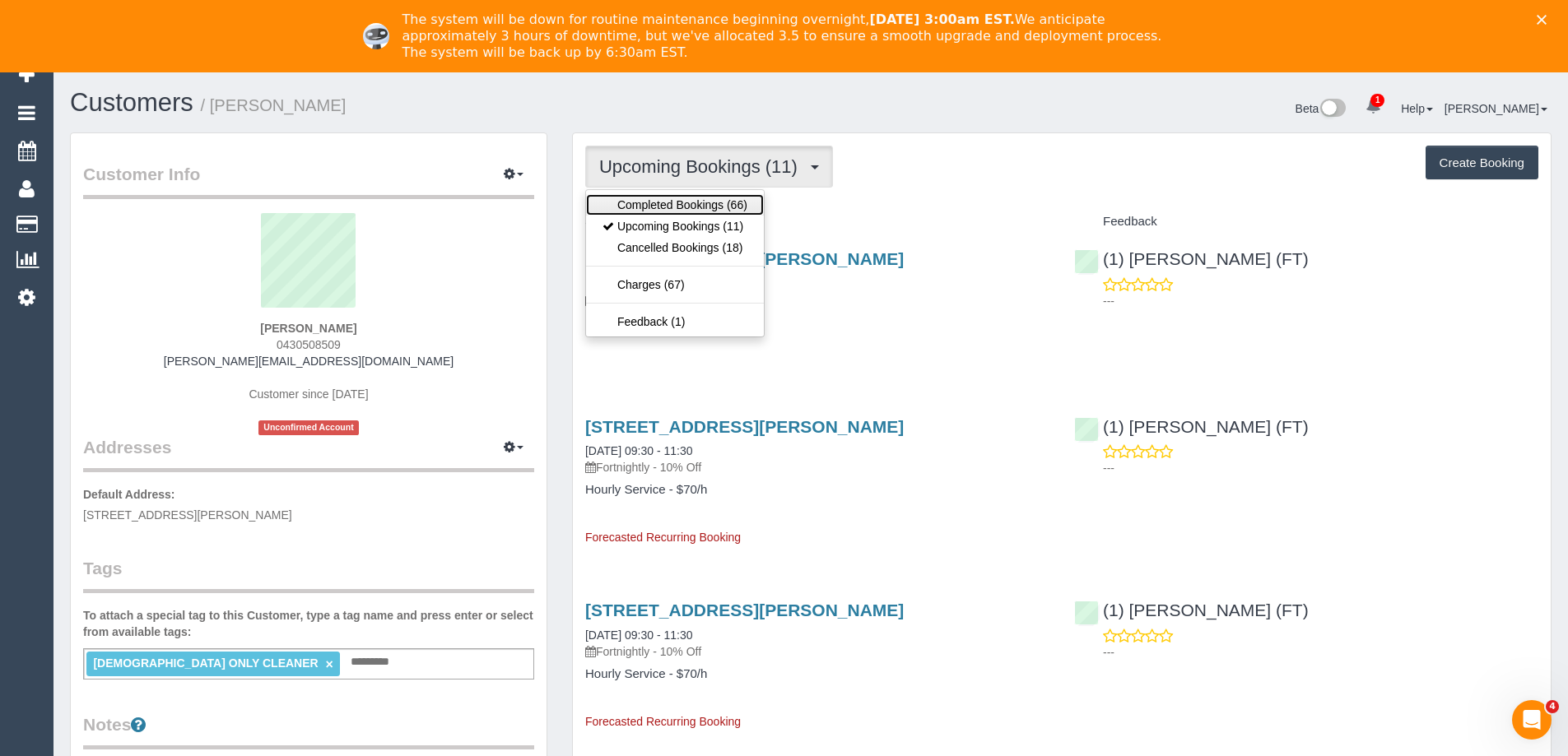
click at [676, 196] on link "Completed Bookings (66)" at bounding box center [675, 204] width 178 height 21
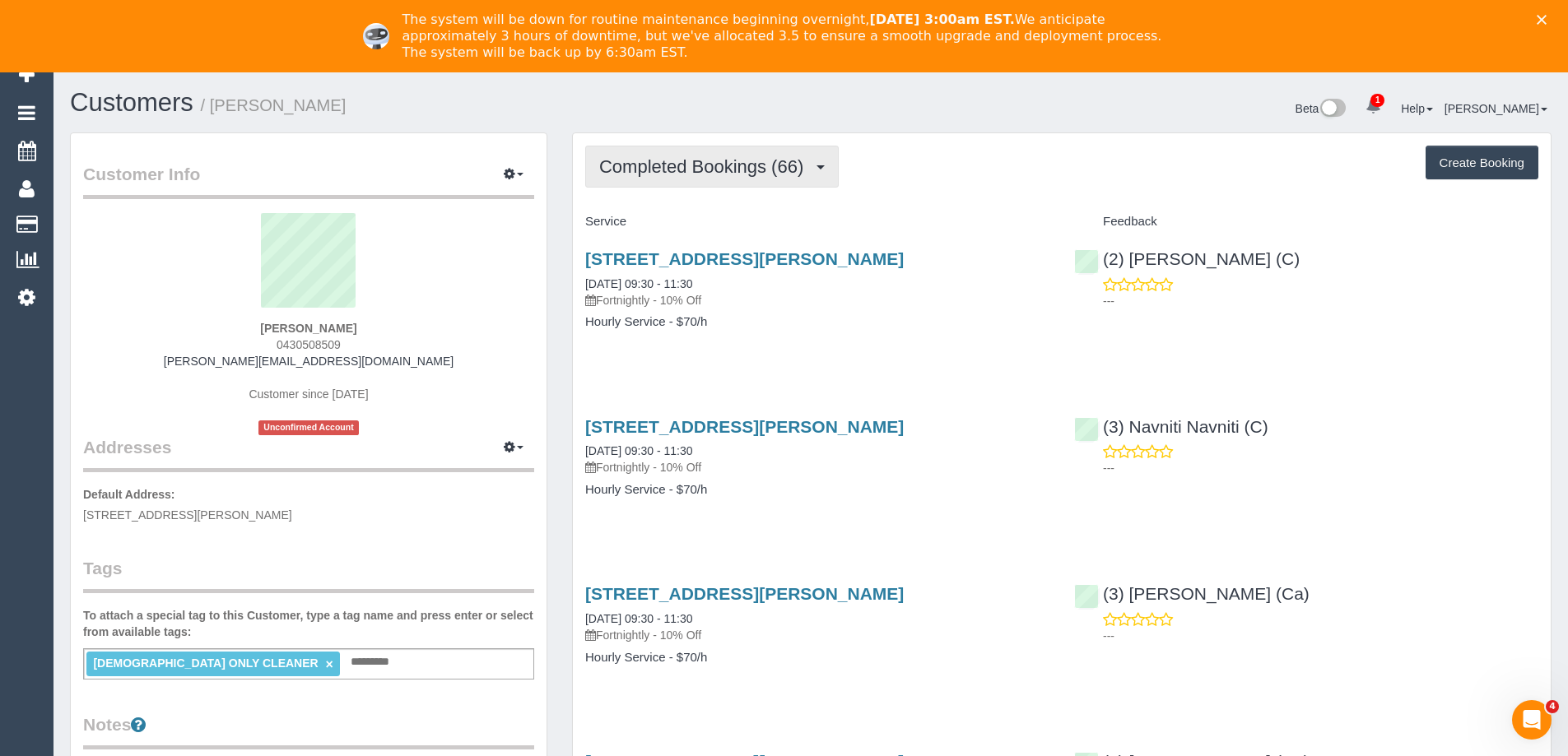
click at [734, 172] on span "Completed Bookings (66)" at bounding box center [705, 166] width 212 height 20
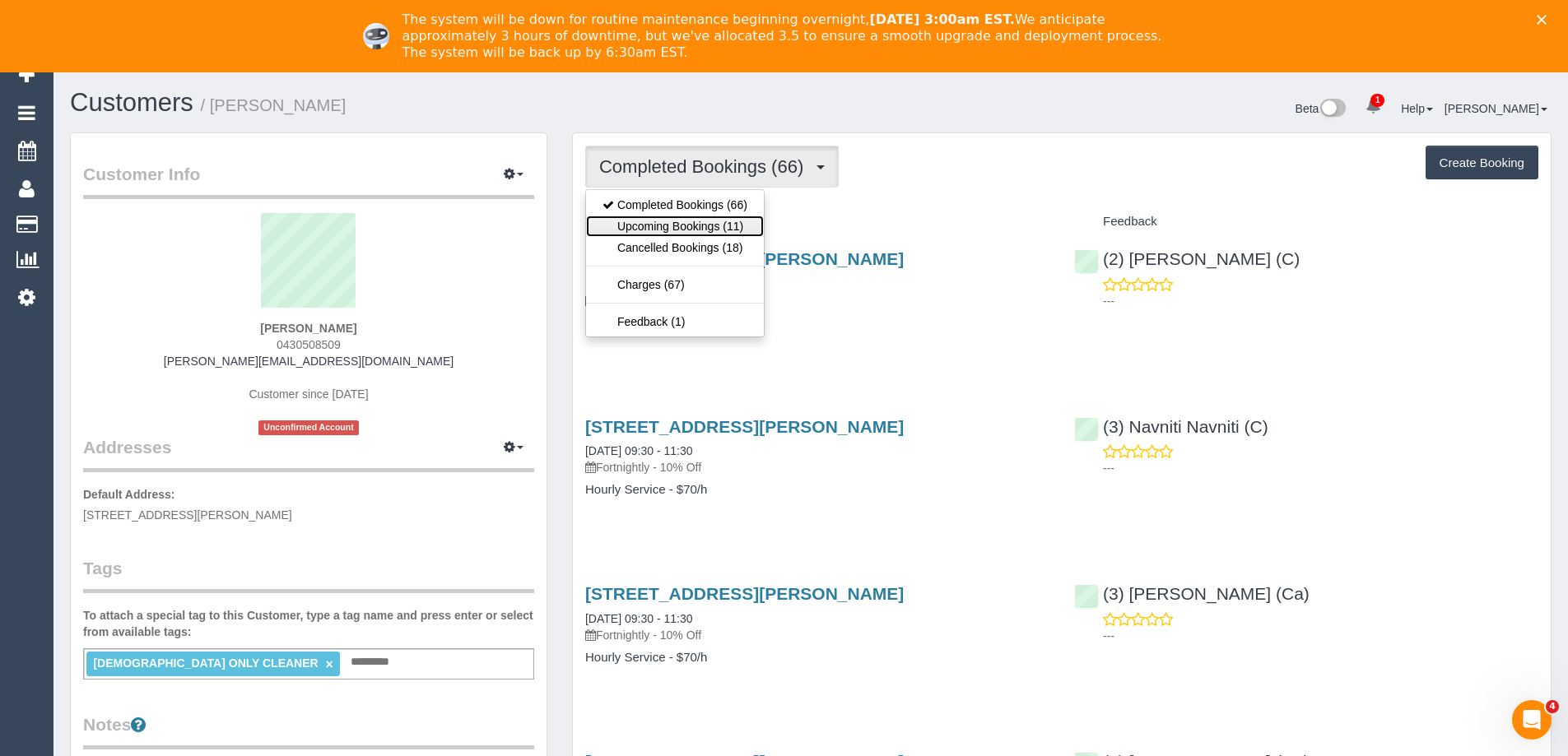
click at [739, 224] on link "Upcoming Bookings (11)" at bounding box center [675, 226] width 178 height 21
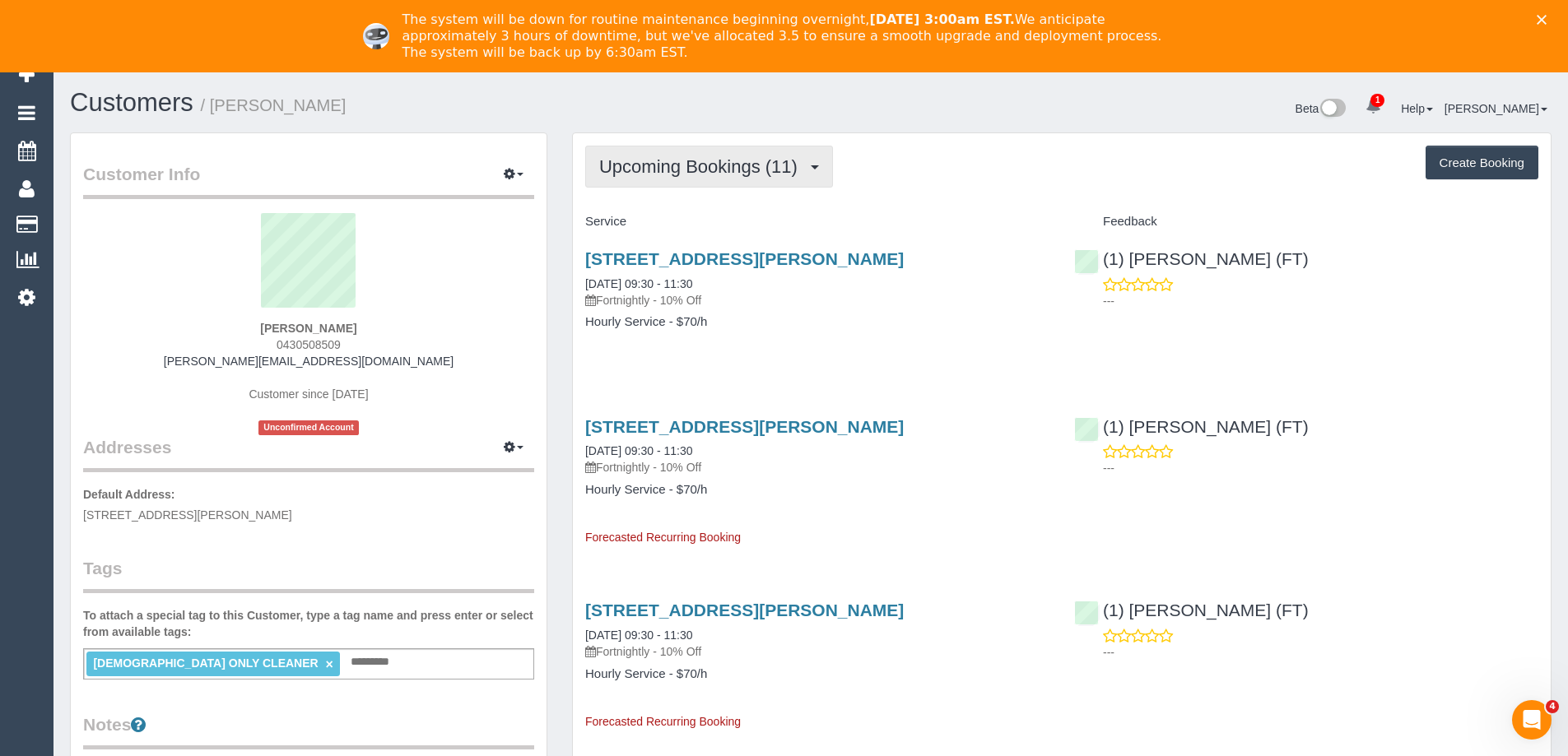
click at [706, 181] on button "Upcoming Bookings (11)" at bounding box center [709, 167] width 248 height 42
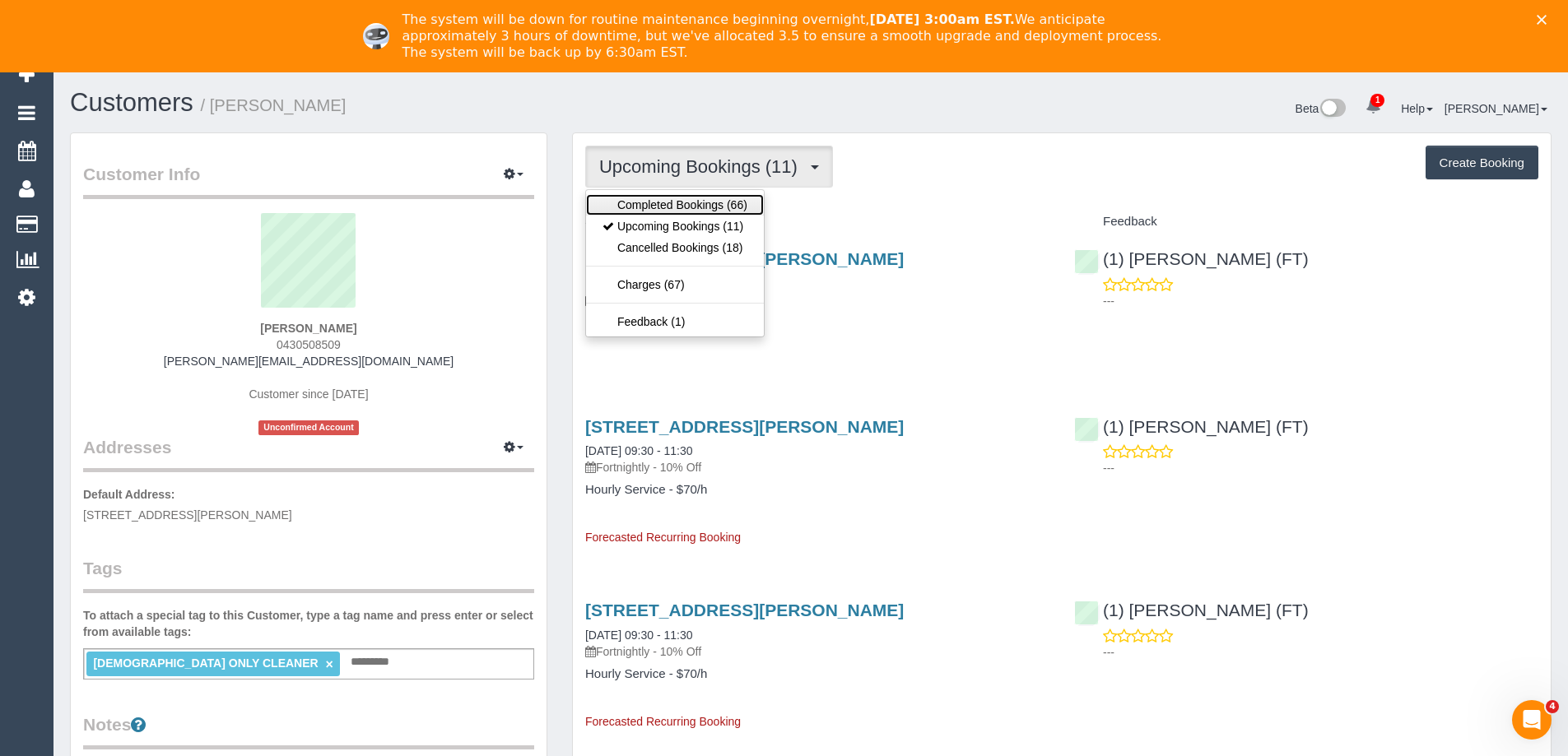
click at [697, 205] on link "Completed Bookings (66)" at bounding box center [675, 204] width 178 height 21
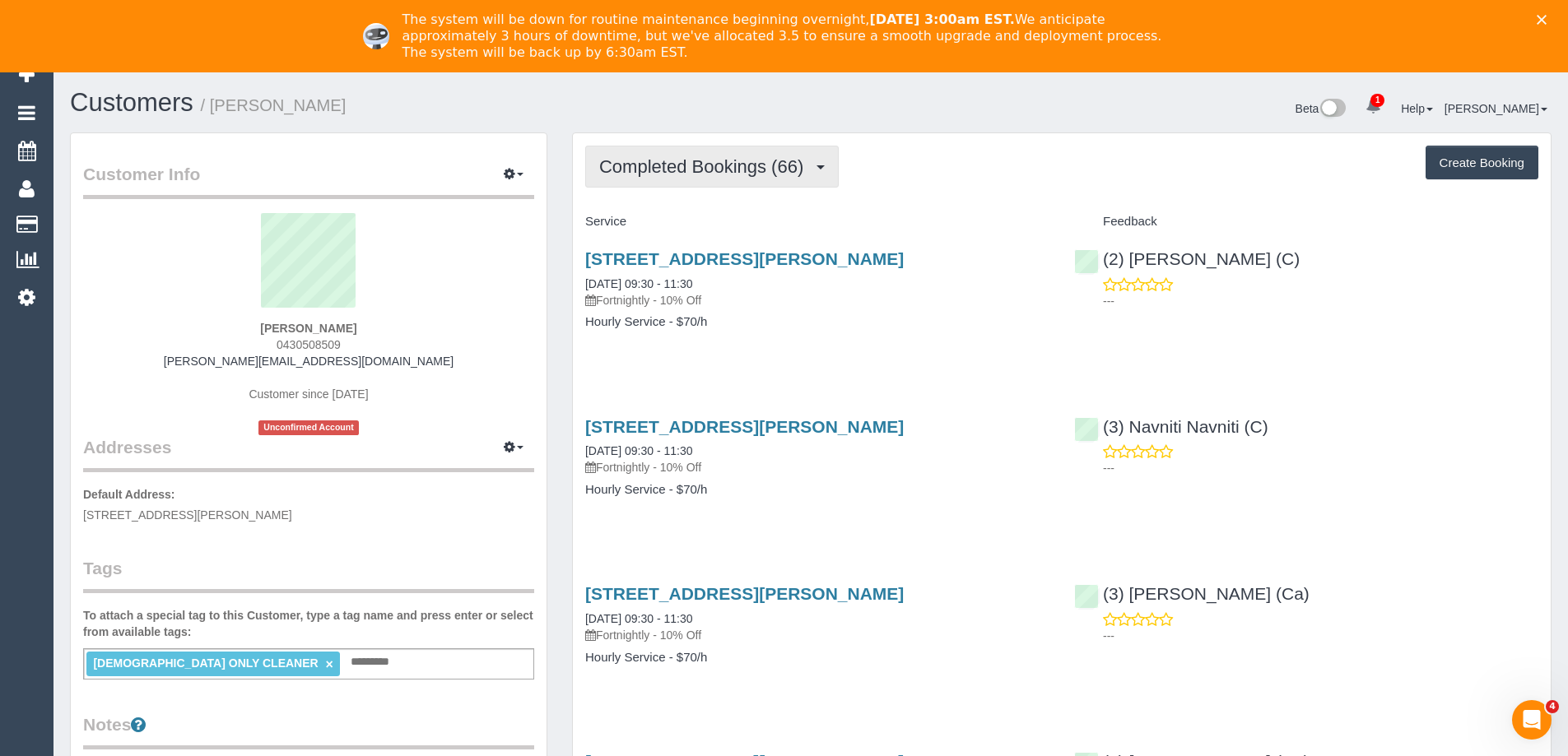
click at [687, 176] on span "Completed Bookings (66)" at bounding box center [705, 166] width 212 height 20
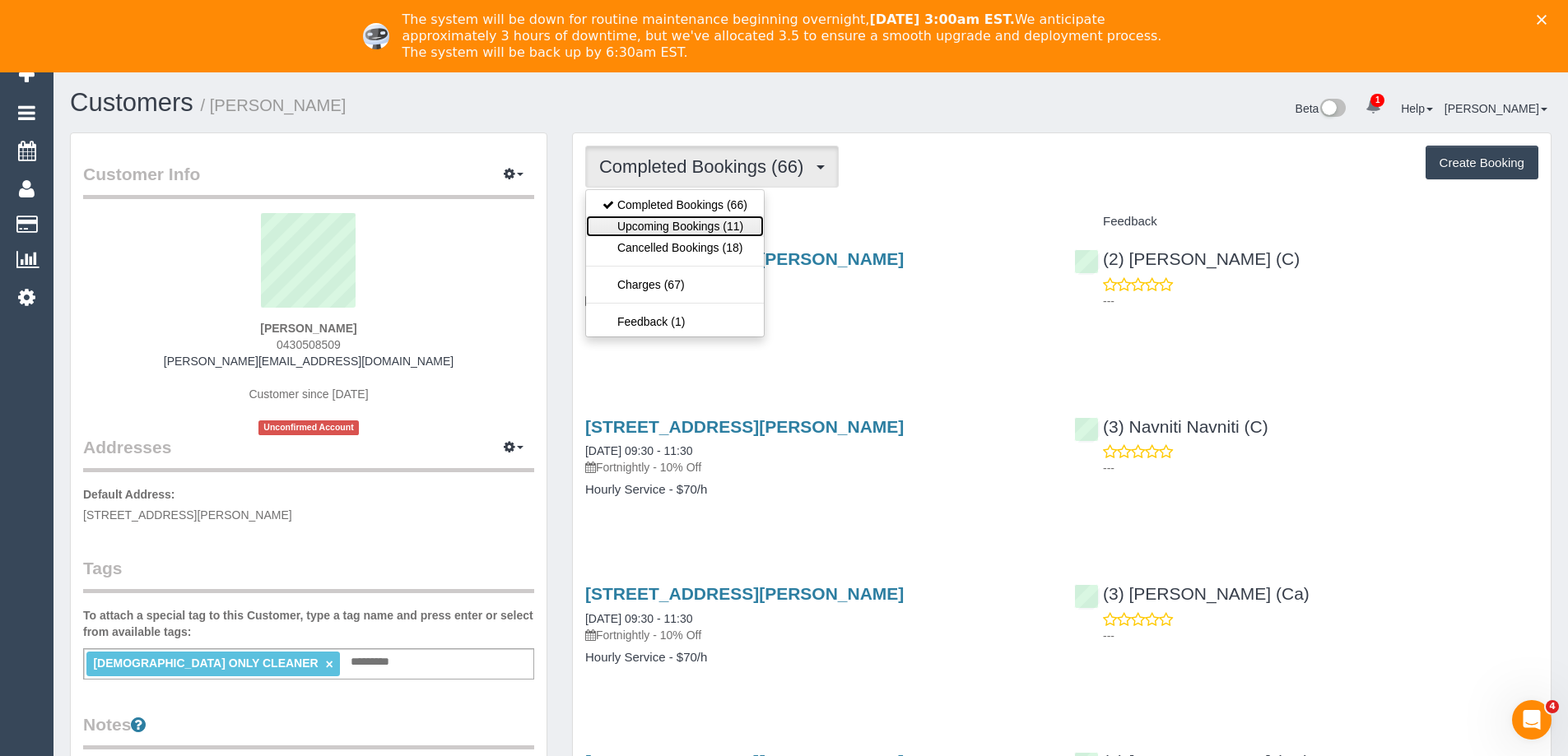
click at [683, 224] on link "Upcoming Bookings (11)" at bounding box center [675, 226] width 178 height 21
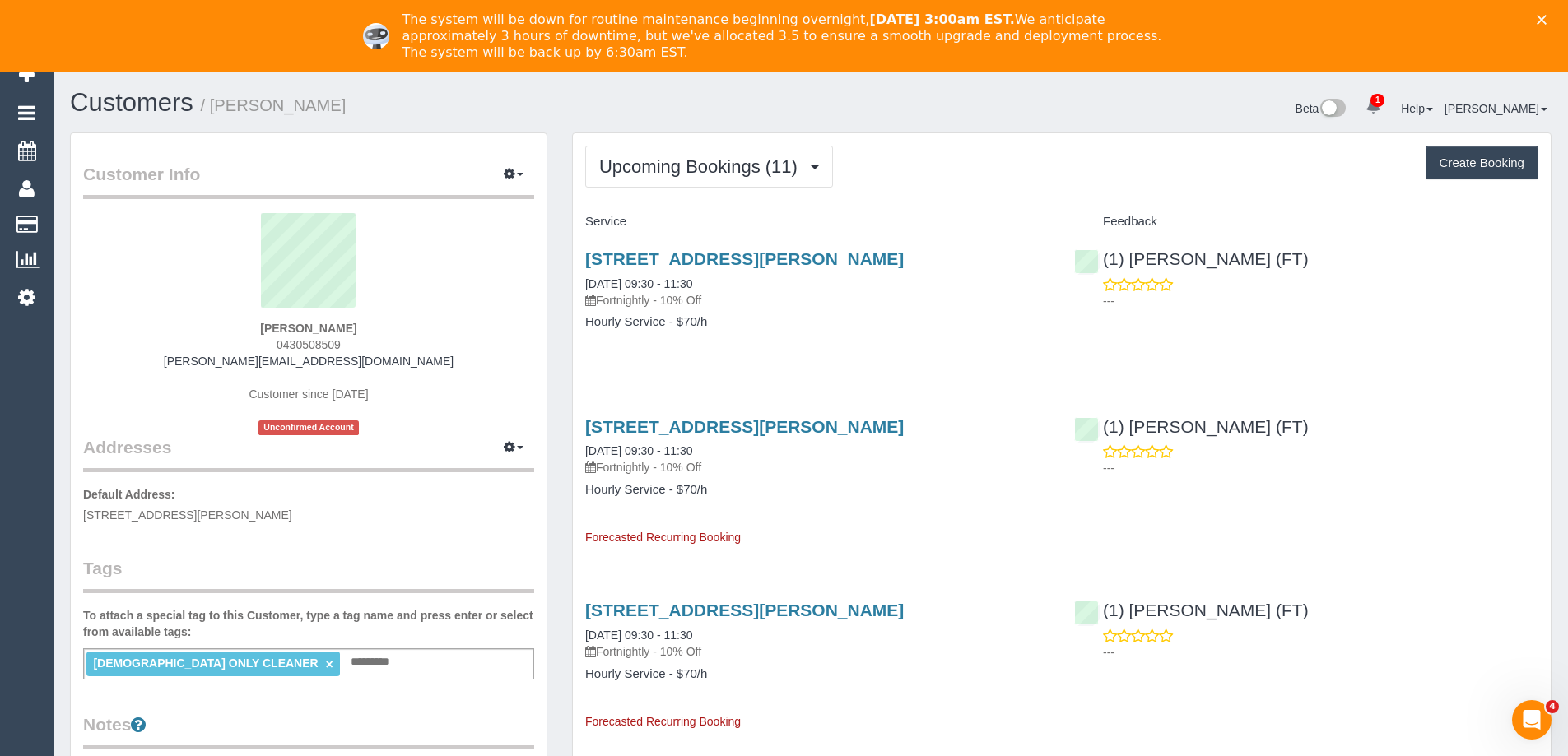
drag, startPoint x: 370, startPoint y: 112, endPoint x: 215, endPoint y: 117, distance: 155.1
click at [215, 117] on h1 "Customers / Angelo Monteleone" at bounding box center [434, 103] width 729 height 28
copy small "Angelo Monteleone"
click at [703, 256] on link "15 Nicholson Street, East Coburg, VIC 3058" at bounding box center [744, 258] width 318 height 19
click at [720, 156] on span "Upcoming Bookings (11)" at bounding box center [702, 166] width 206 height 20
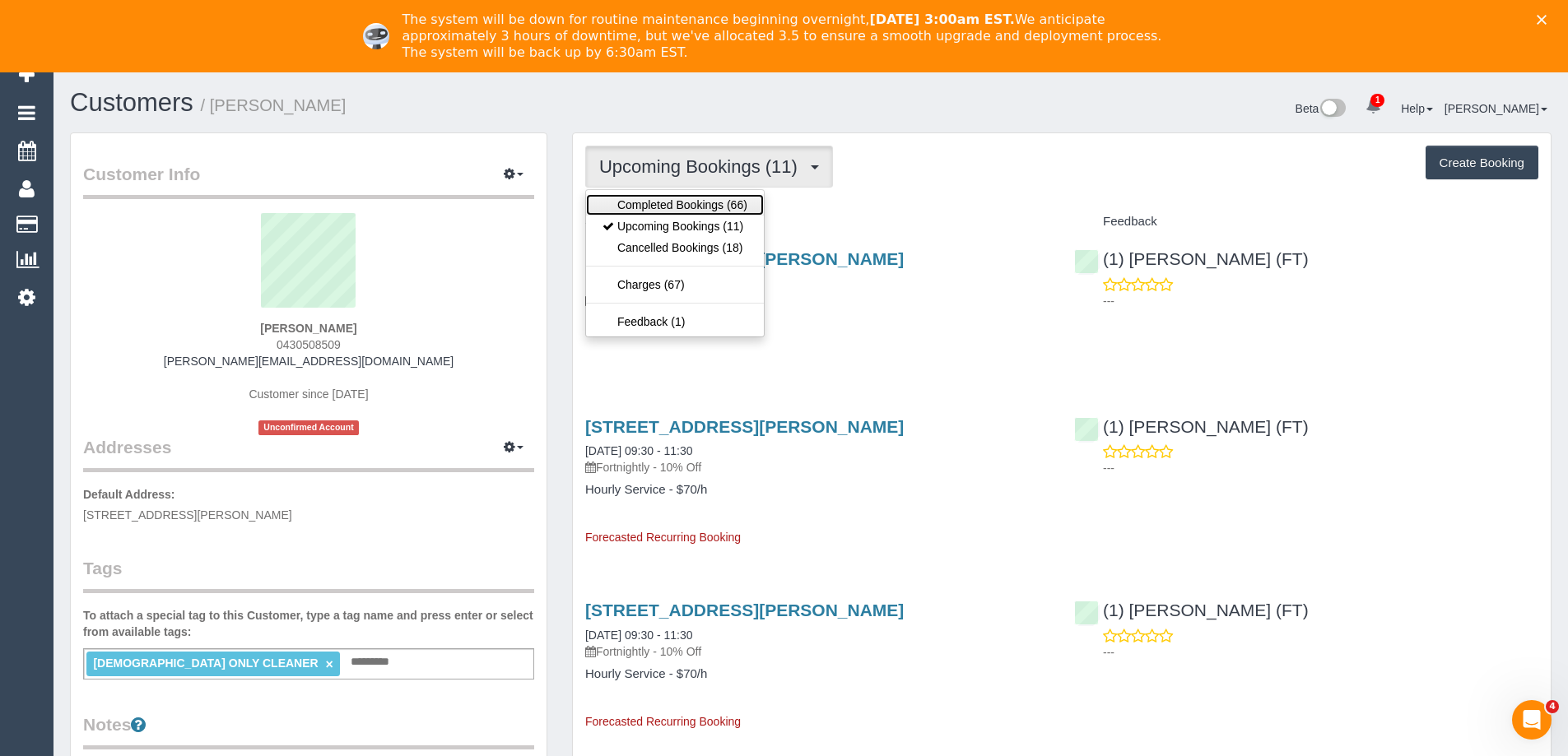
click at [701, 213] on link "Completed Bookings (66)" at bounding box center [675, 204] width 178 height 21
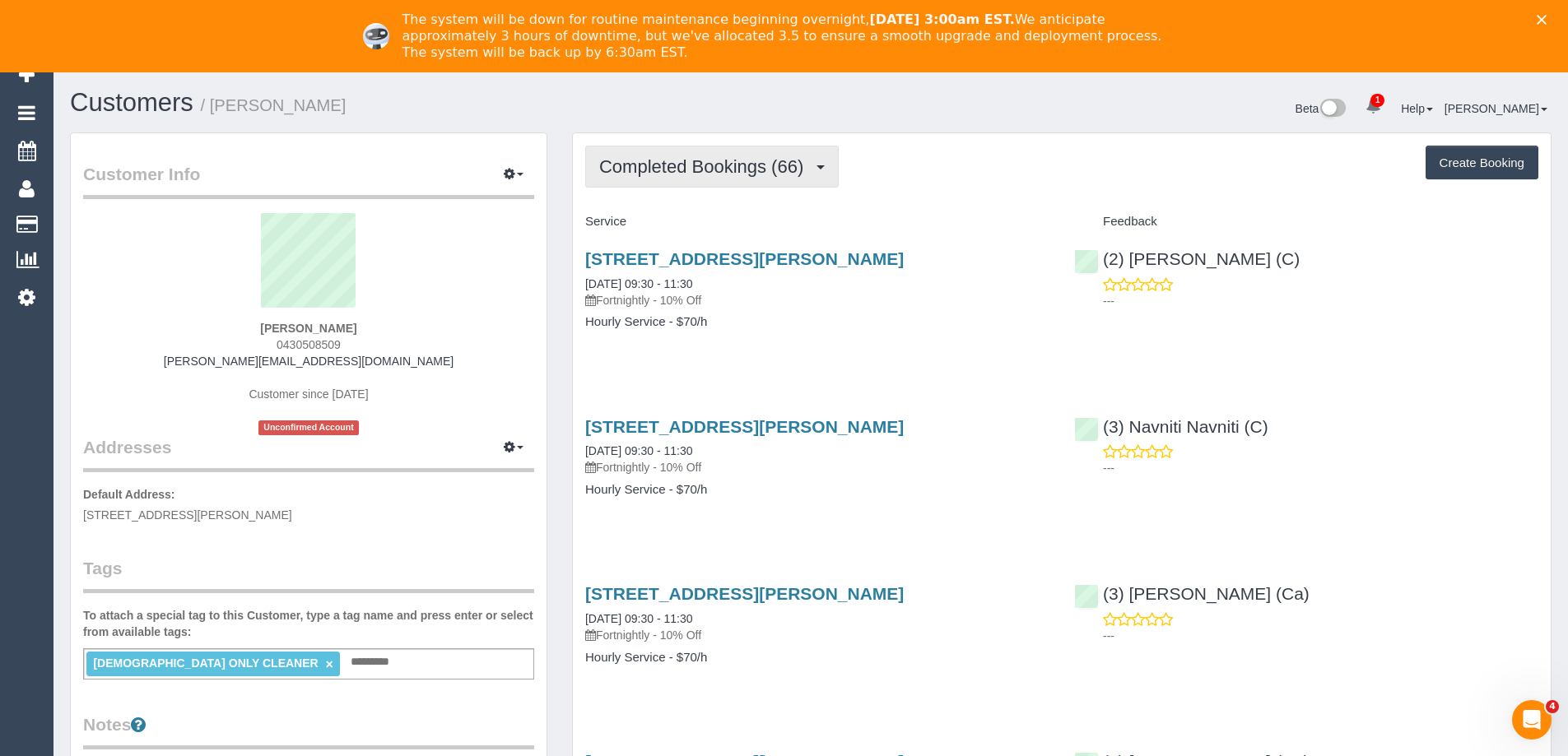
click at [720, 162] on span "Completed Bookings (66)" at bounding box center [705, 166] width 212 height 20
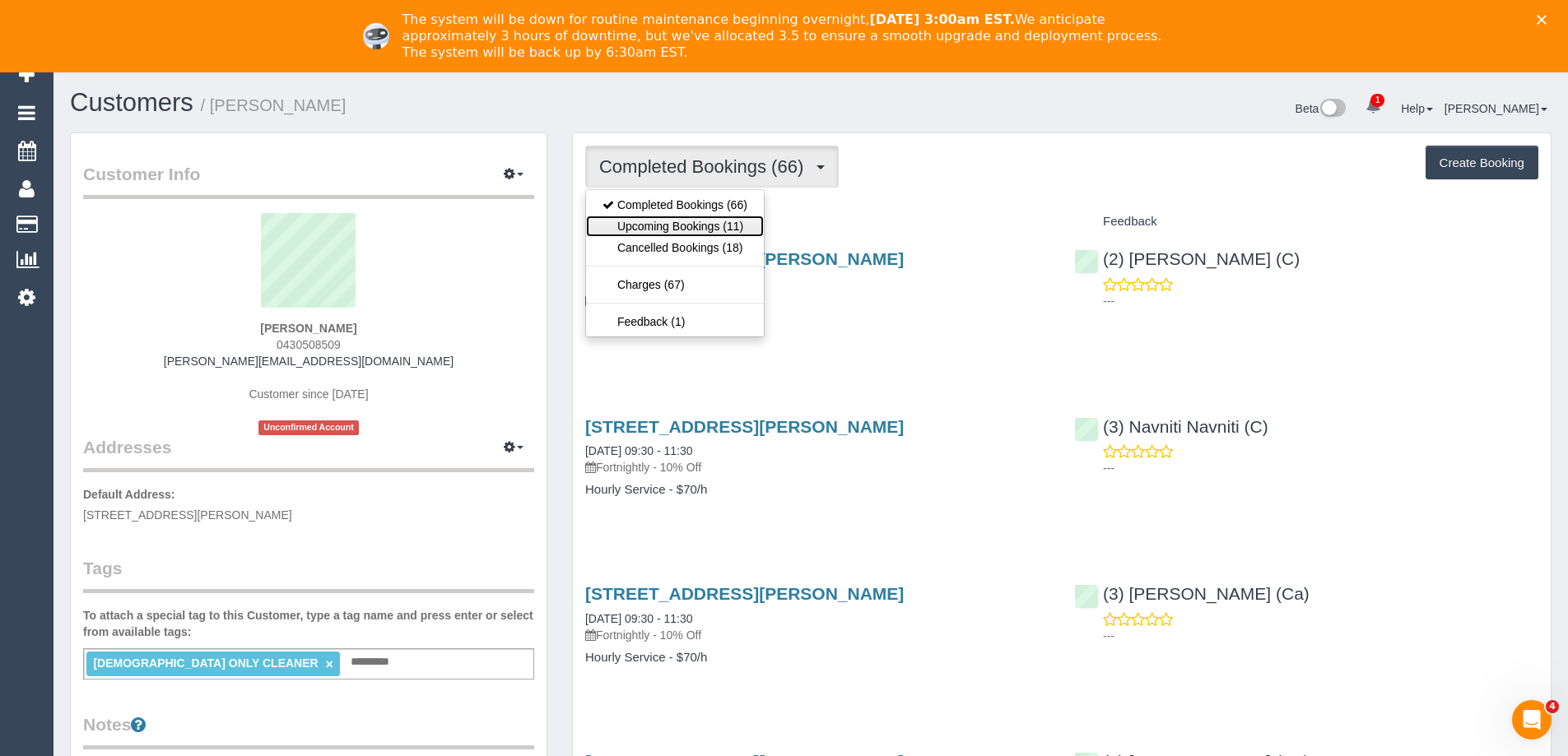
click at [702, 225] on link "Upcoming Bookings (11)" at bounding box center [675, 226] width 178 height 21
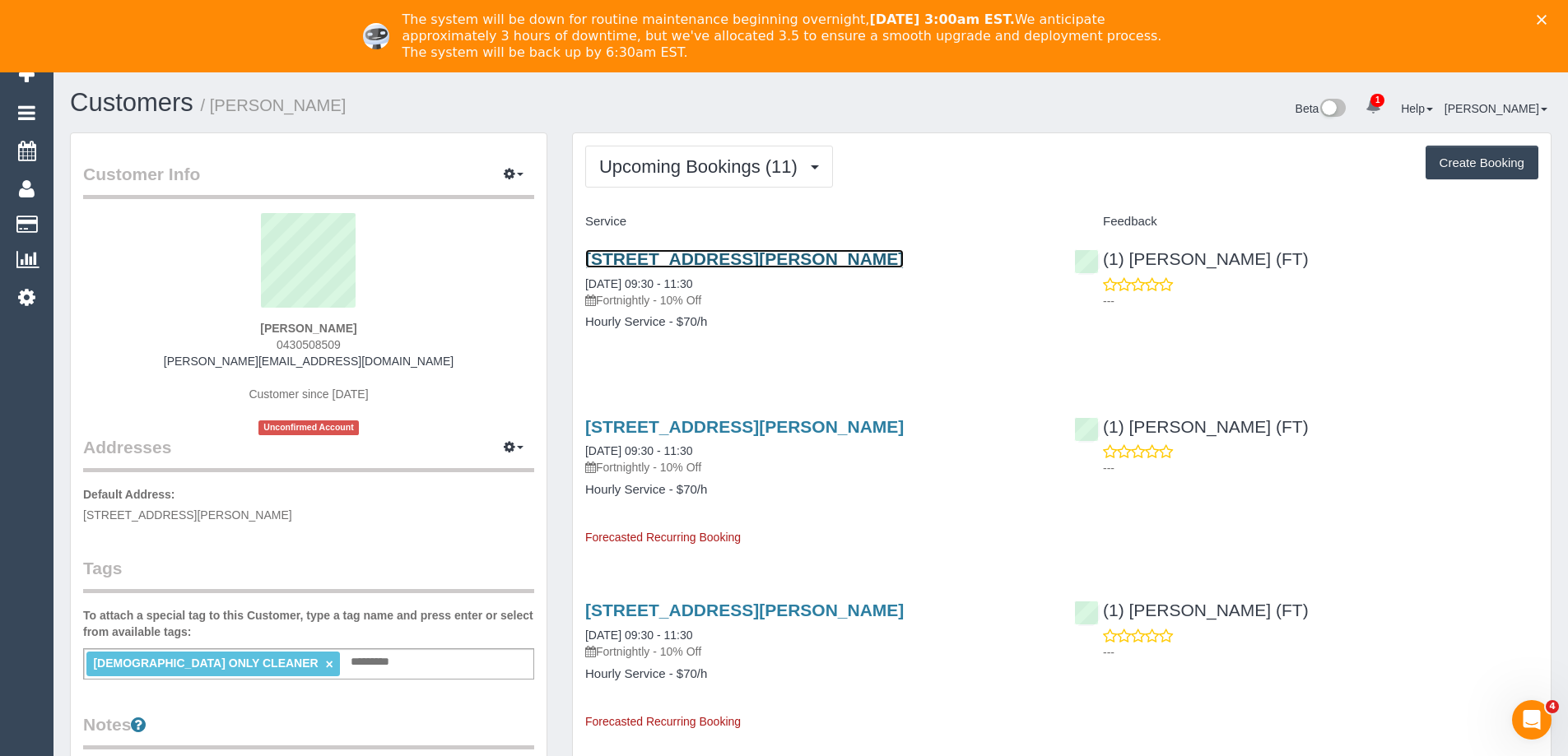
click at [695, 255] on link "15 Nicholson Street, East Coburg, VIC 3058" at bounding box center [744, 258] width 318 height 19
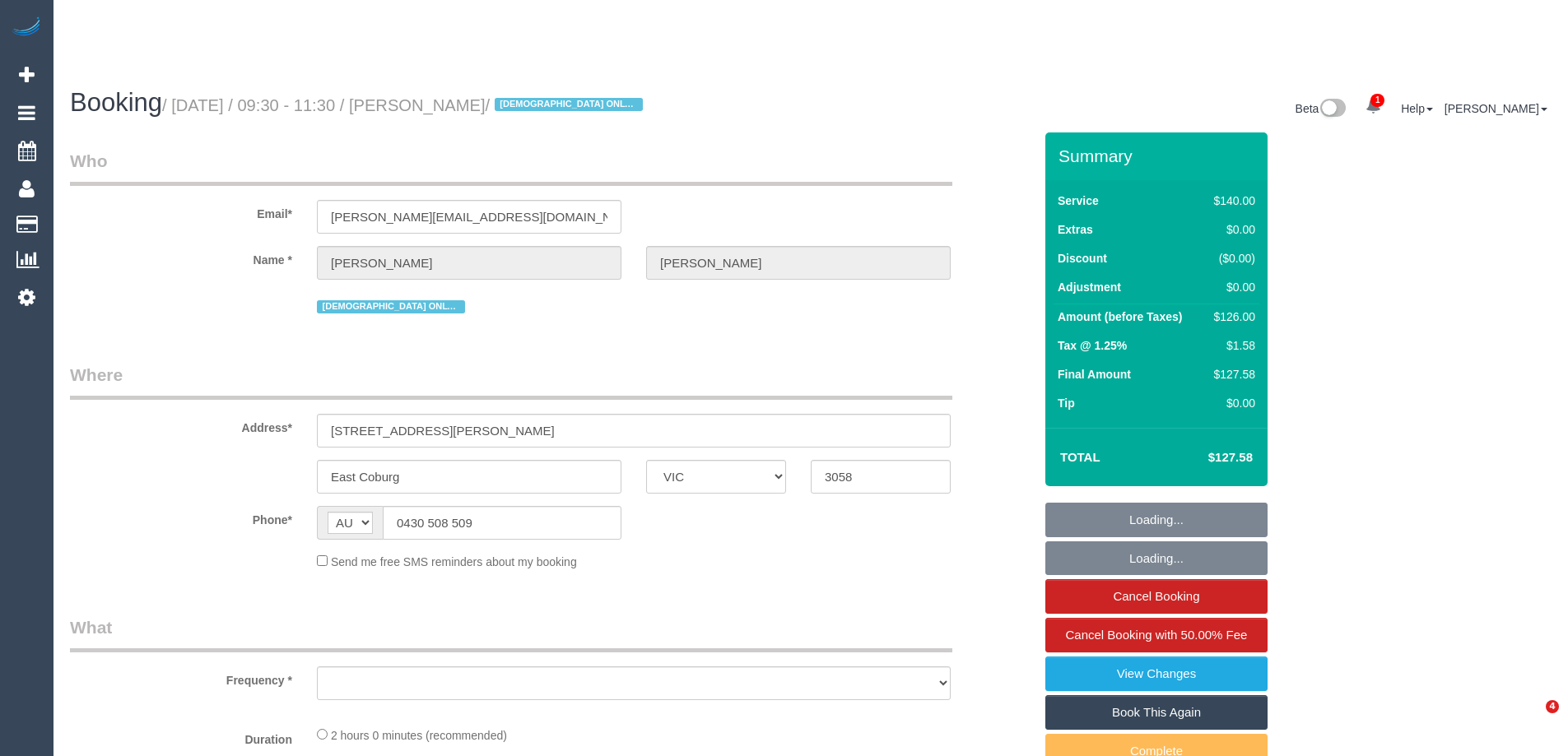
select select "VIC"
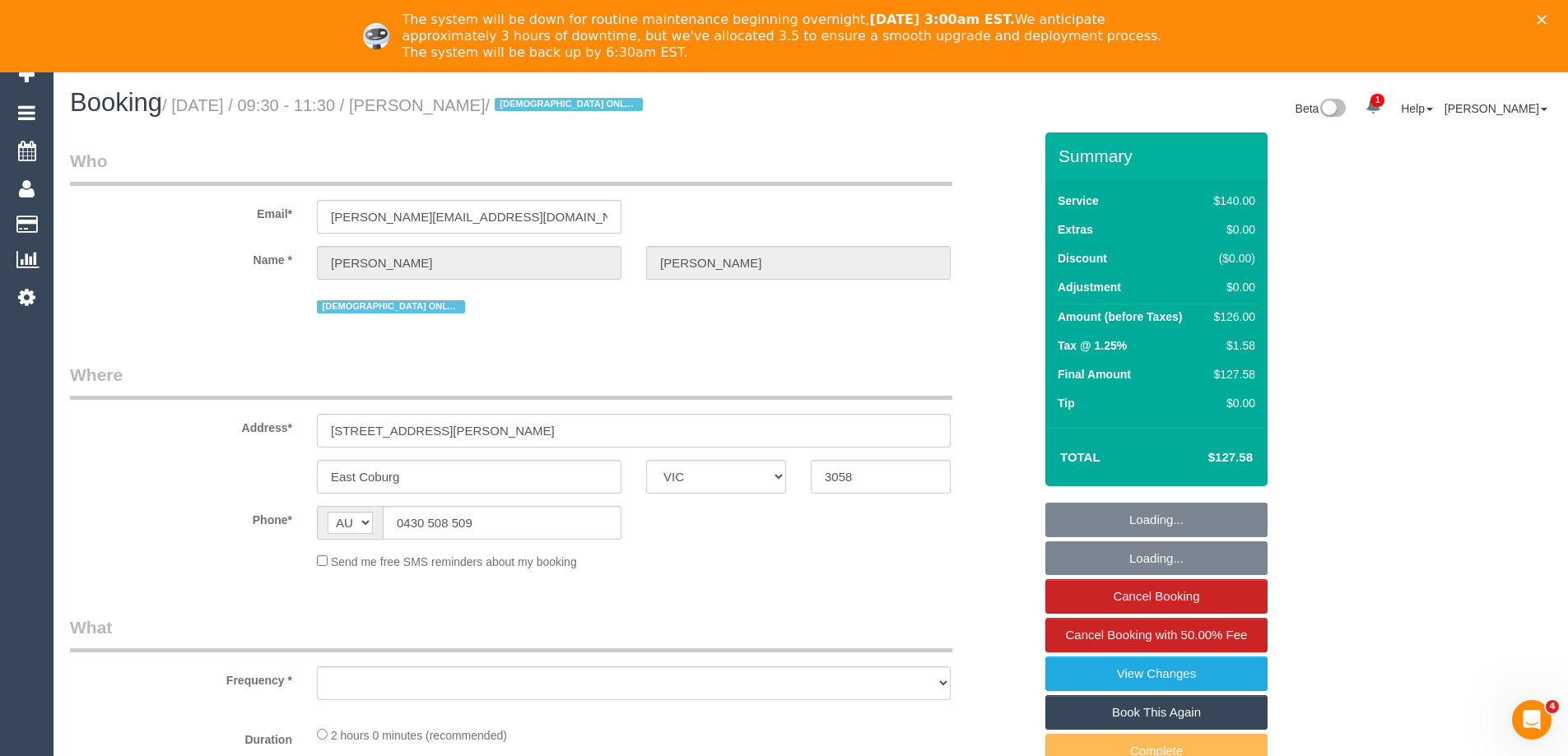
select select "object:607"
select select "string:stripe-pm_1KxK0v2GScqysDRVcgvaaYC1"
select select "number:28"
select select "number:14"
select select "number:19"
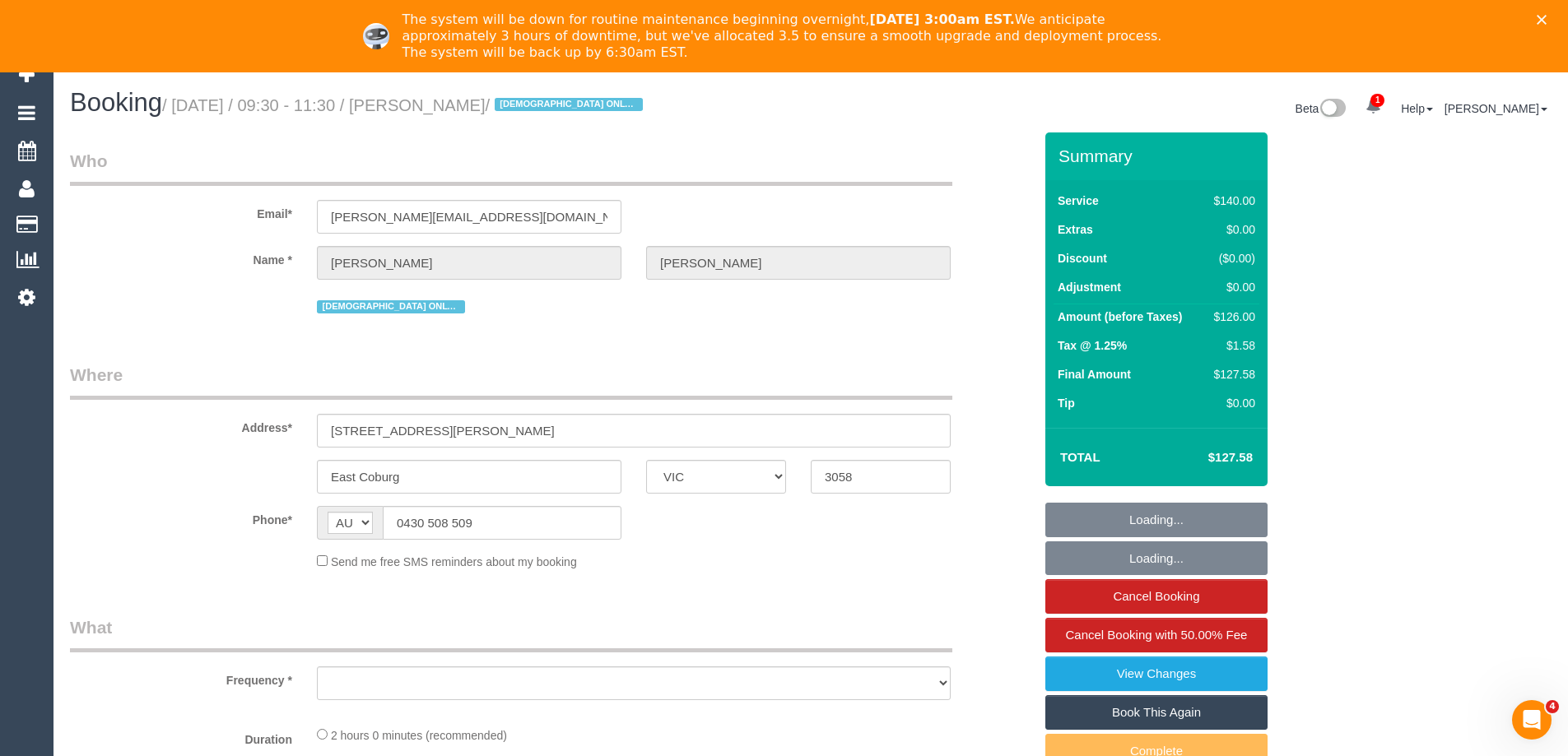
select select "number:25"
select select "number:35"
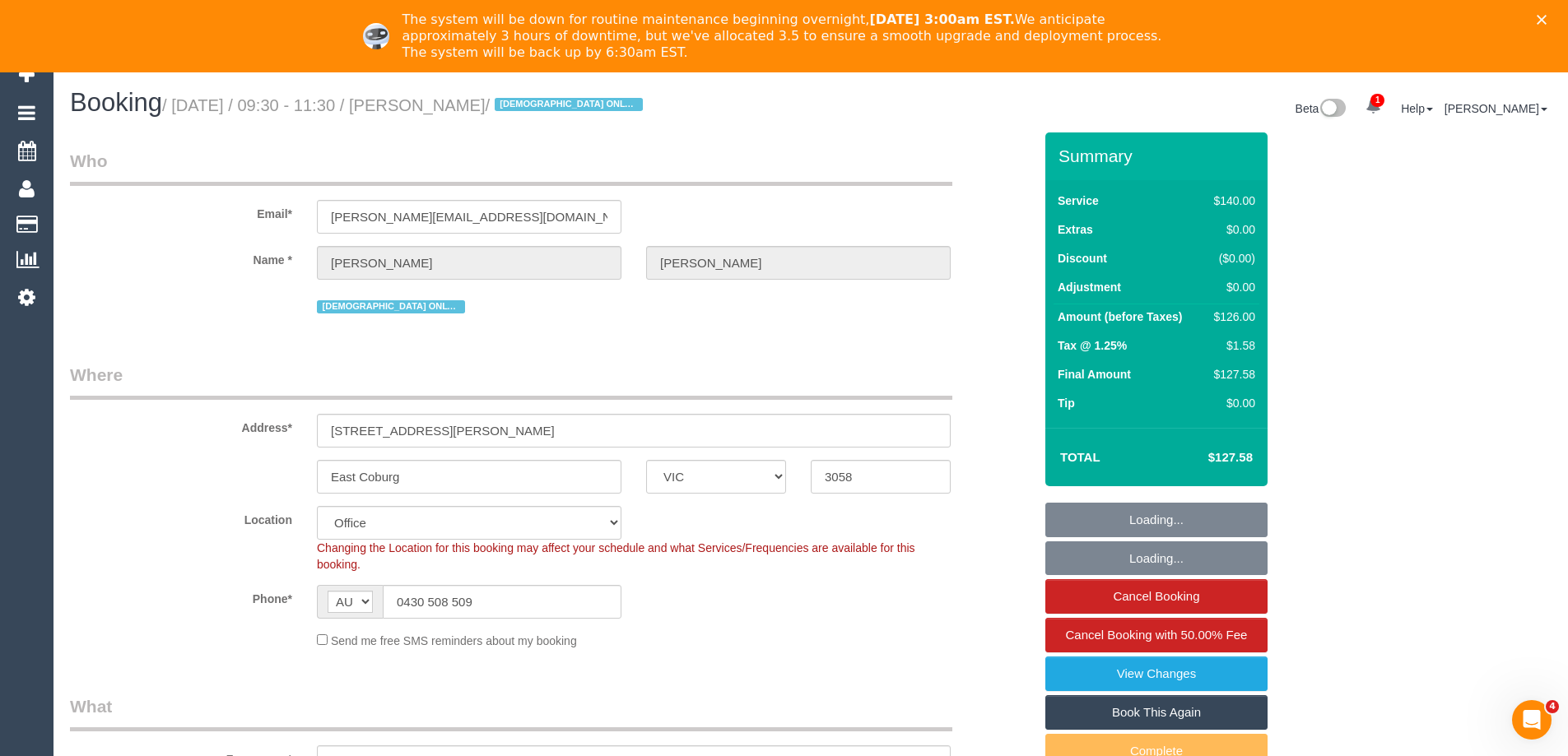
select select "object:924"
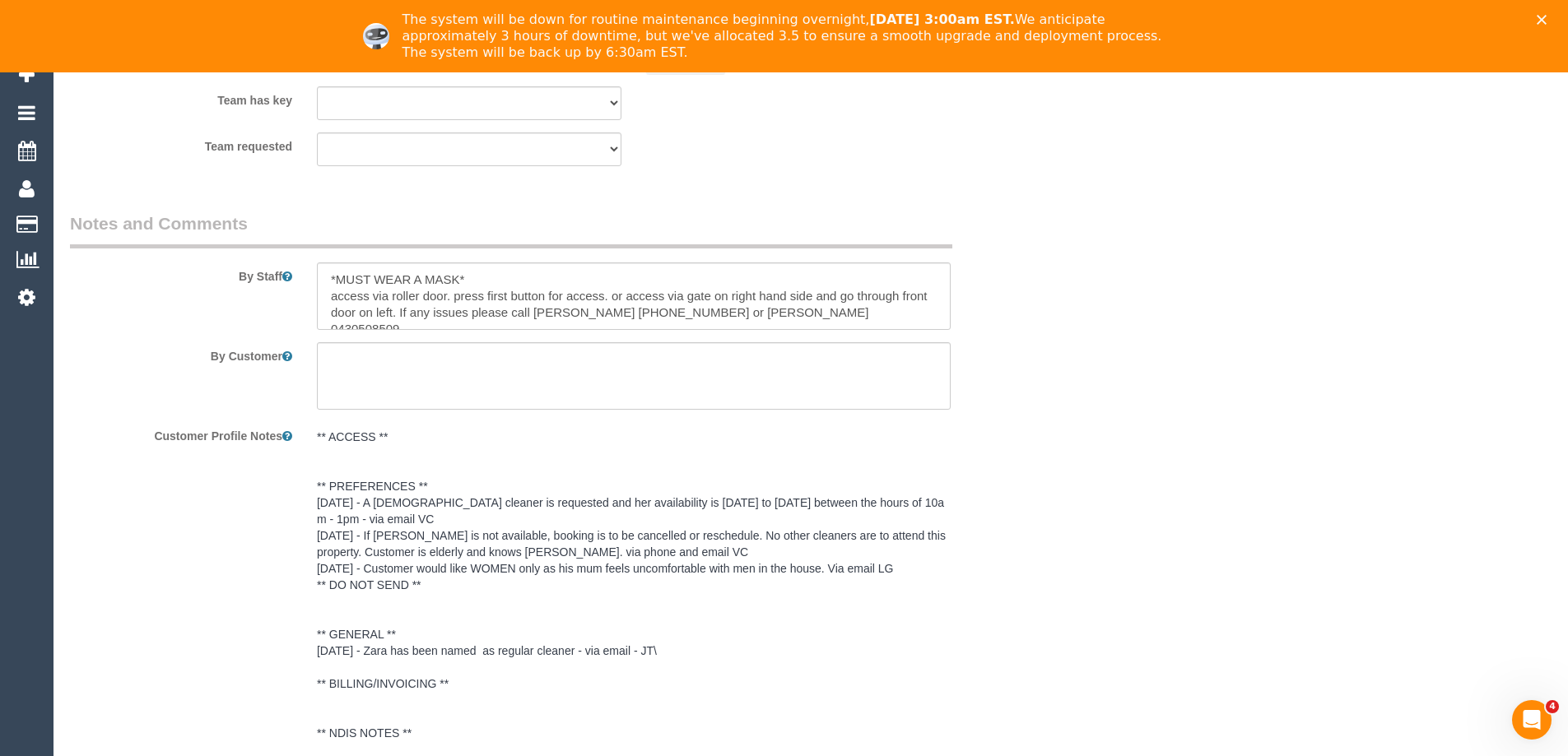
scroll to position [2431, 0]
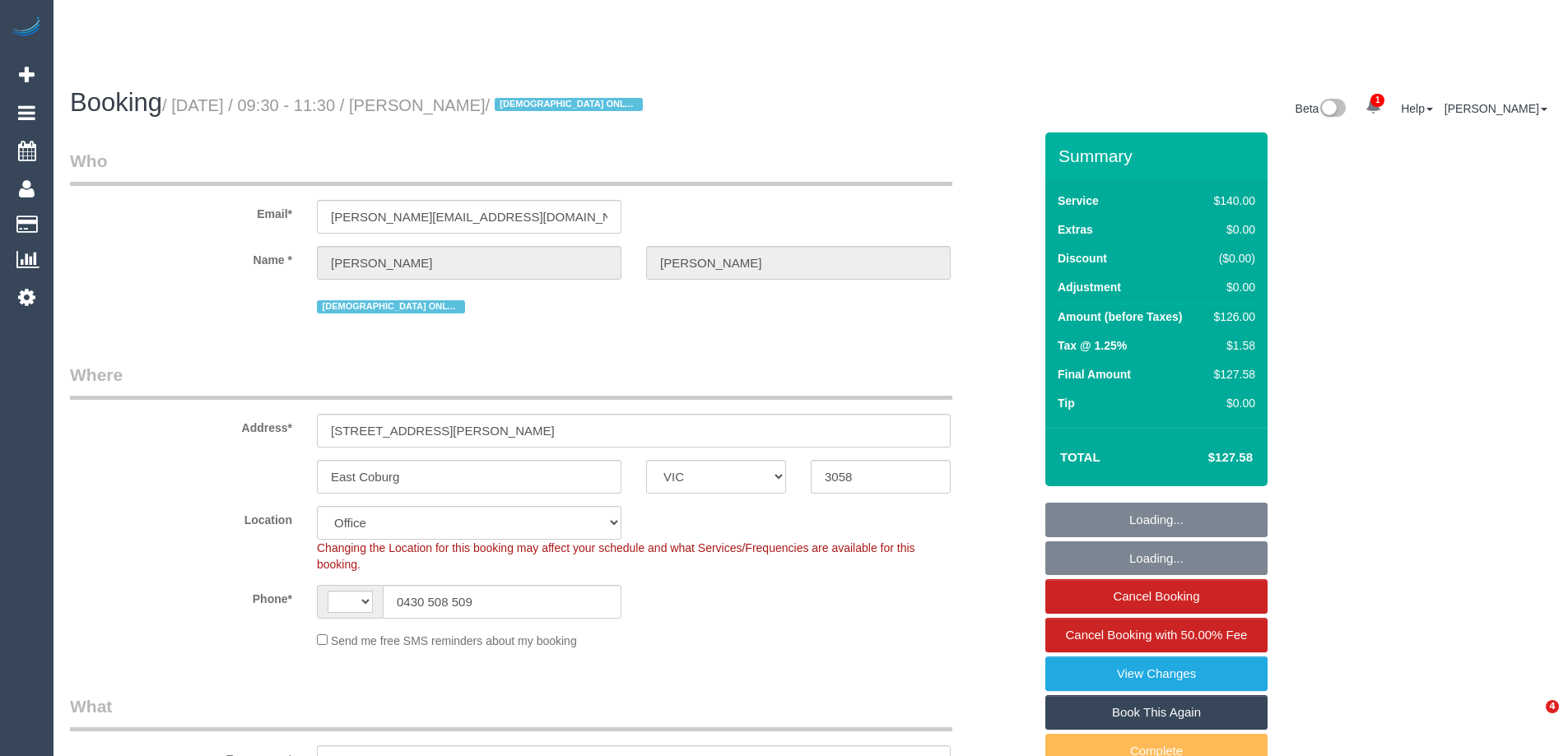
select select "VIC"
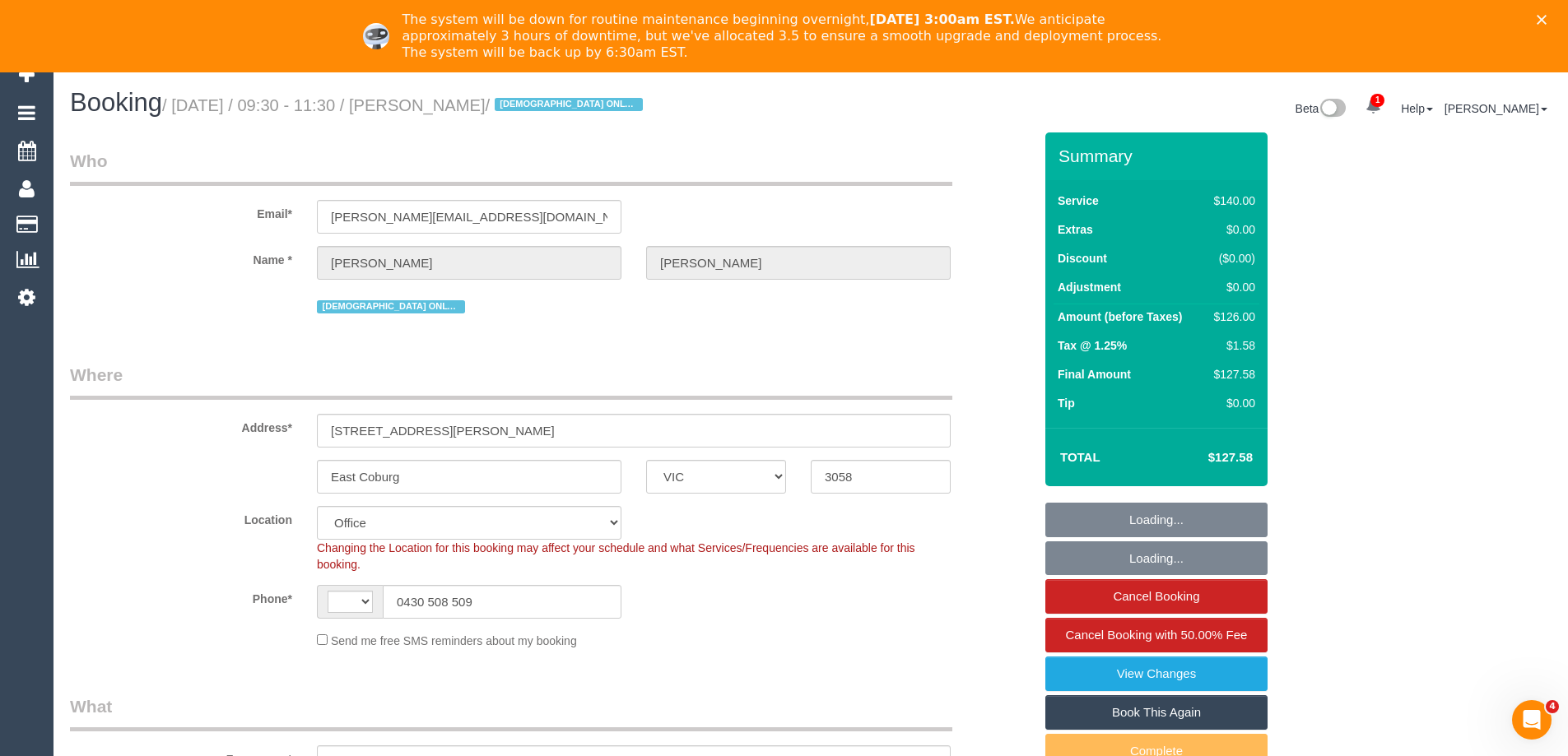
select select "object:367"
select select "string:AU"
select select "string:stripe-pm_1KxK0v2GScqysDRVcgvaaYC1"
select select "number:28"
select select "number:14"
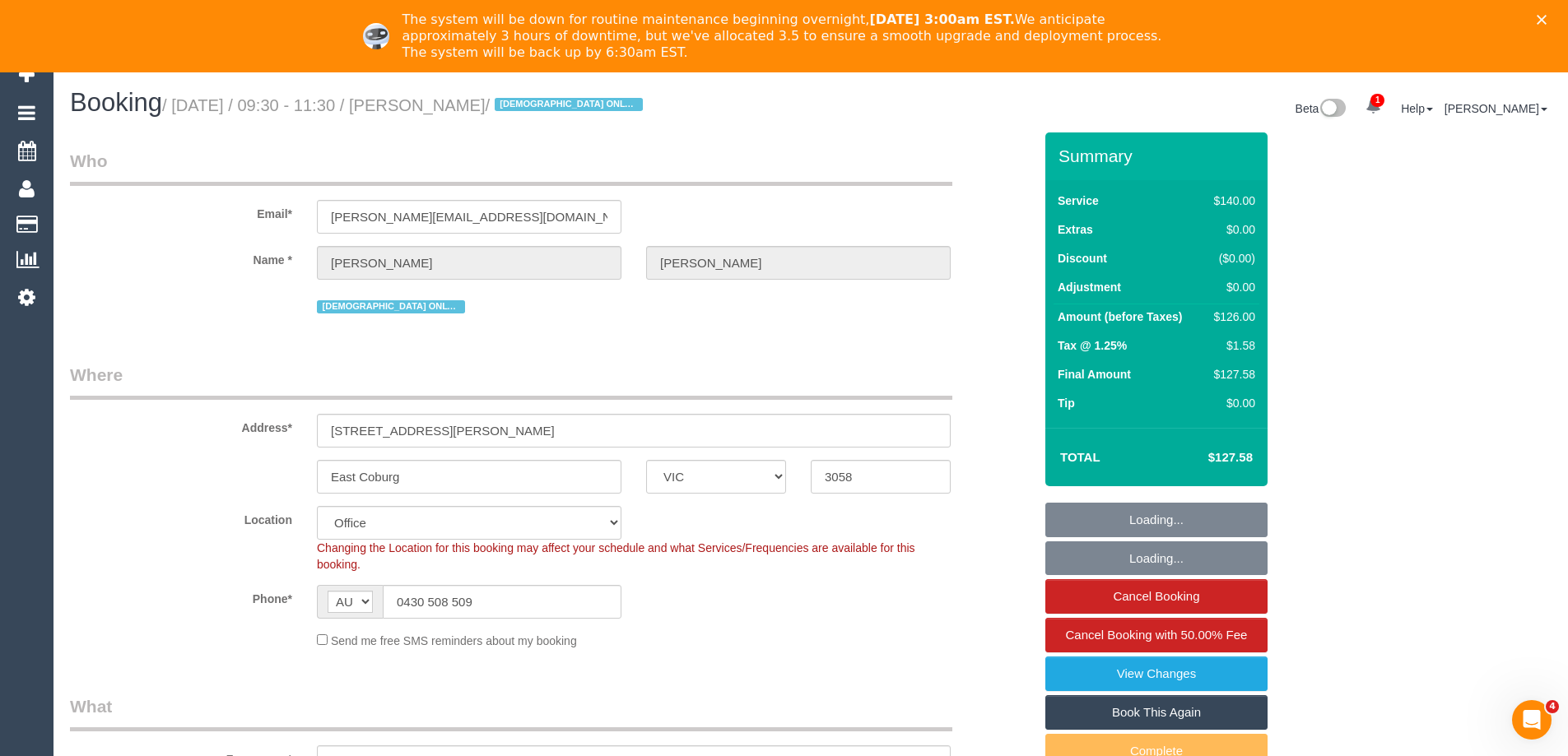
select select "number:19"
select select "number:25"
select select "number:35"
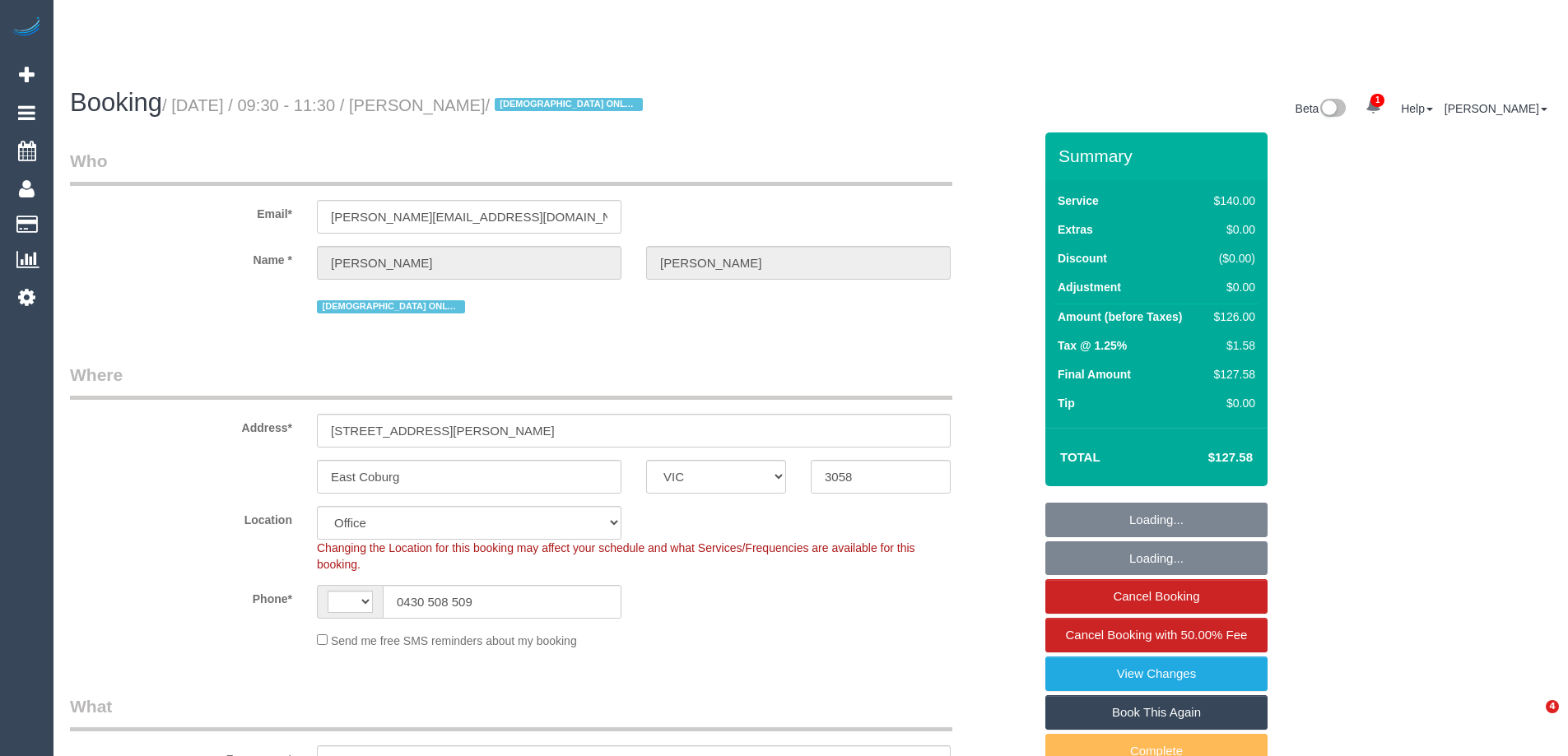
select select "VIC"
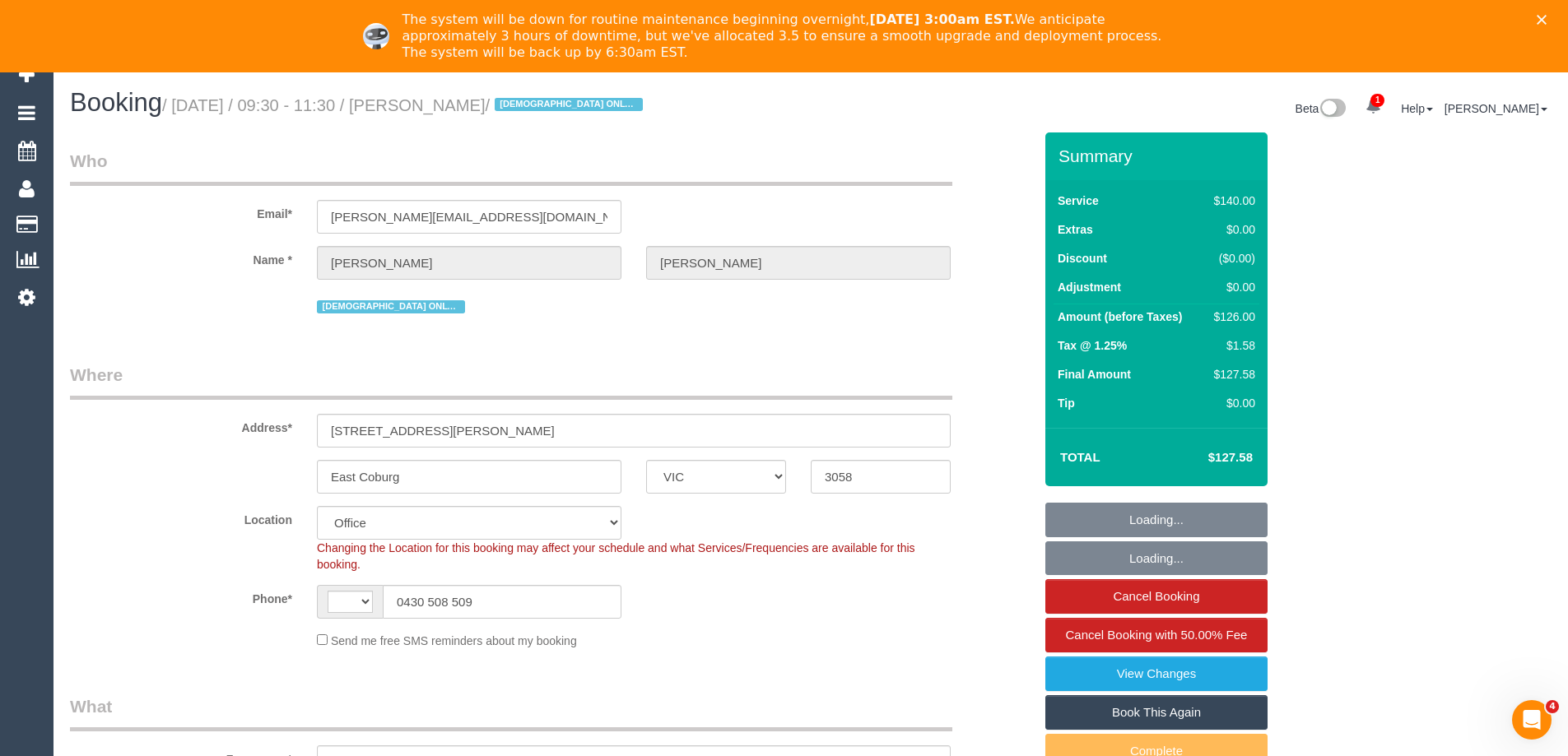
select select "object:474"
select select "string:stripe-pm_1KxK0v2GScqysDRVcgvaaYC1"
select select "string:AU"
select select "number:28"
select select "number:14"
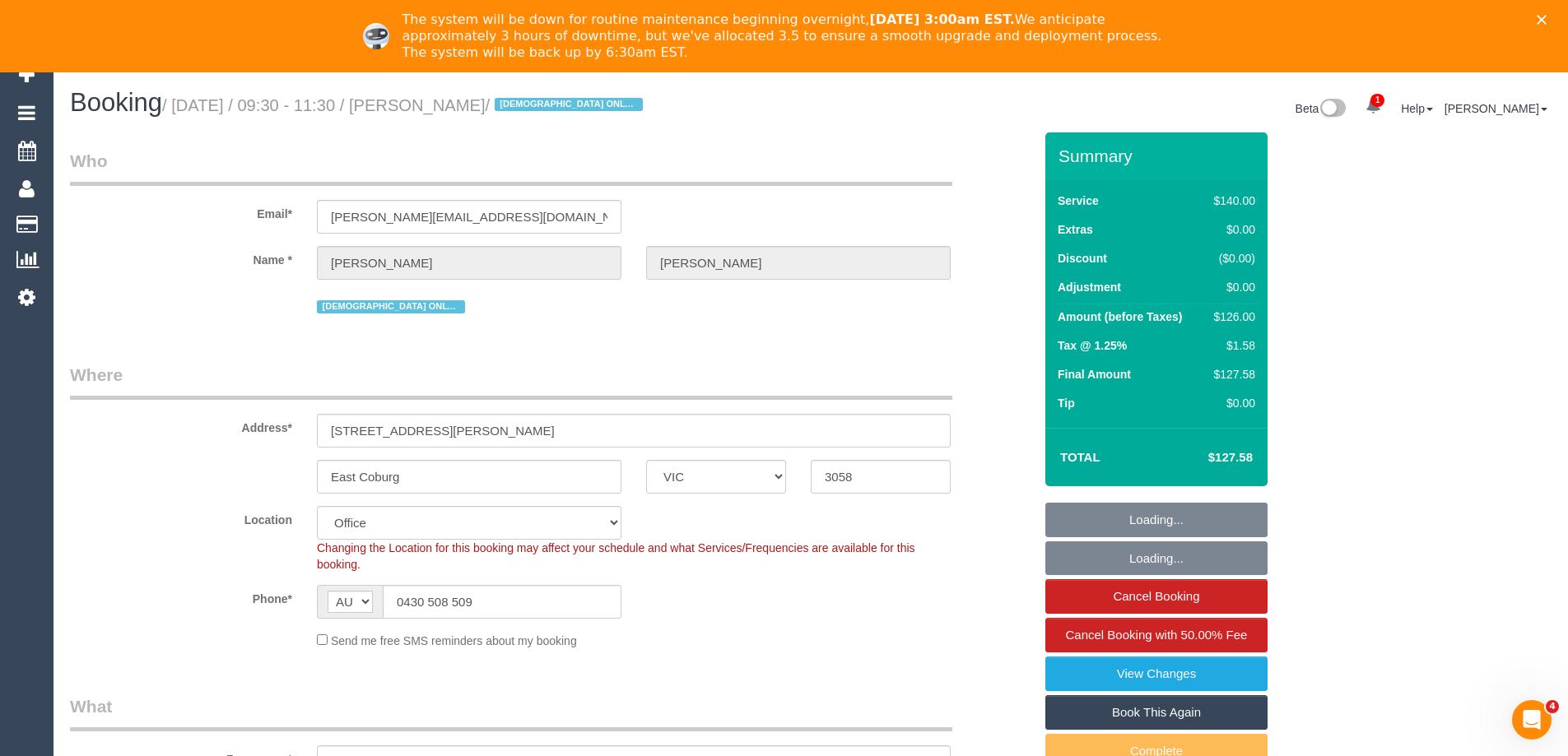
select select "number:19"
select select "number:25"
select select "number:35"
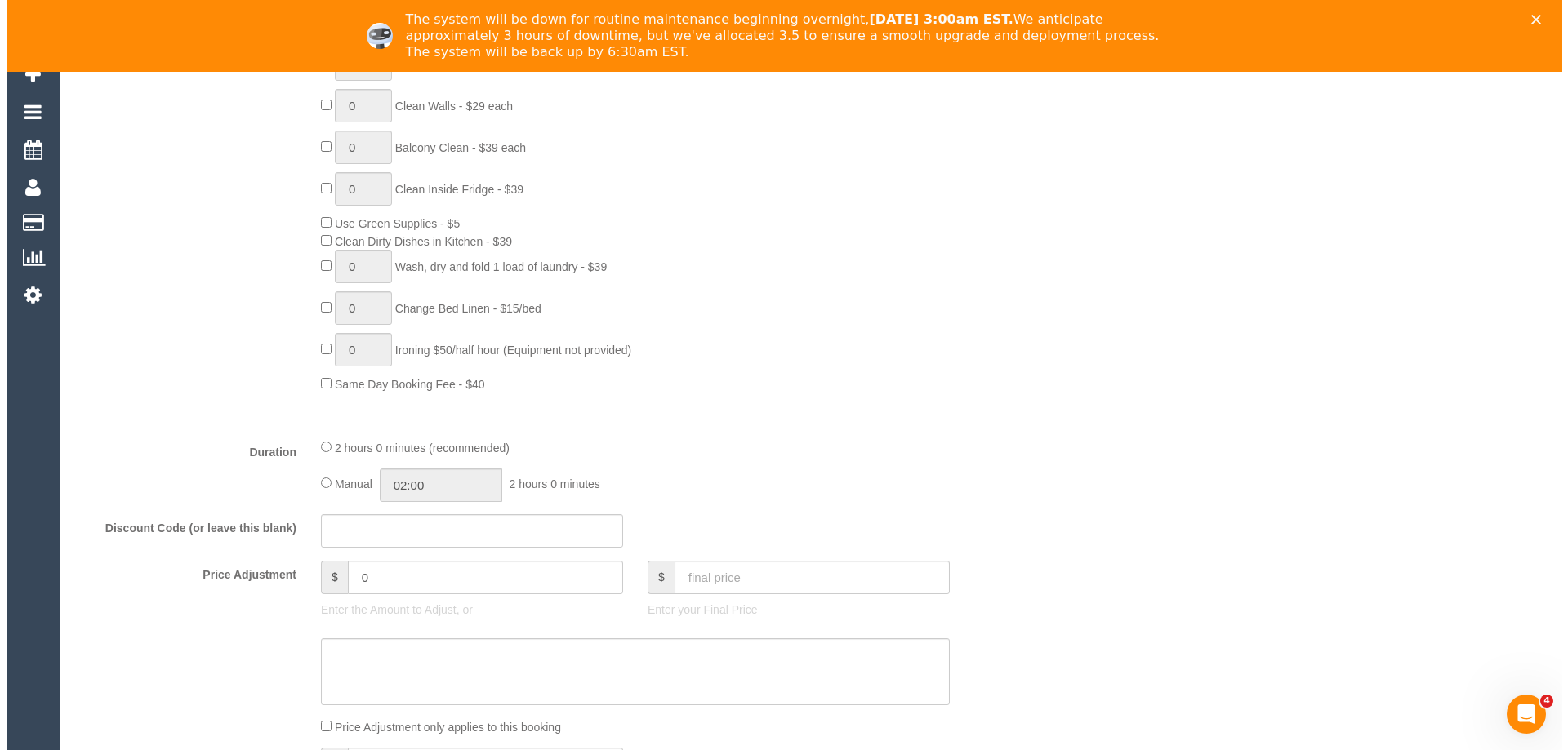
scroll to position [327, 0]
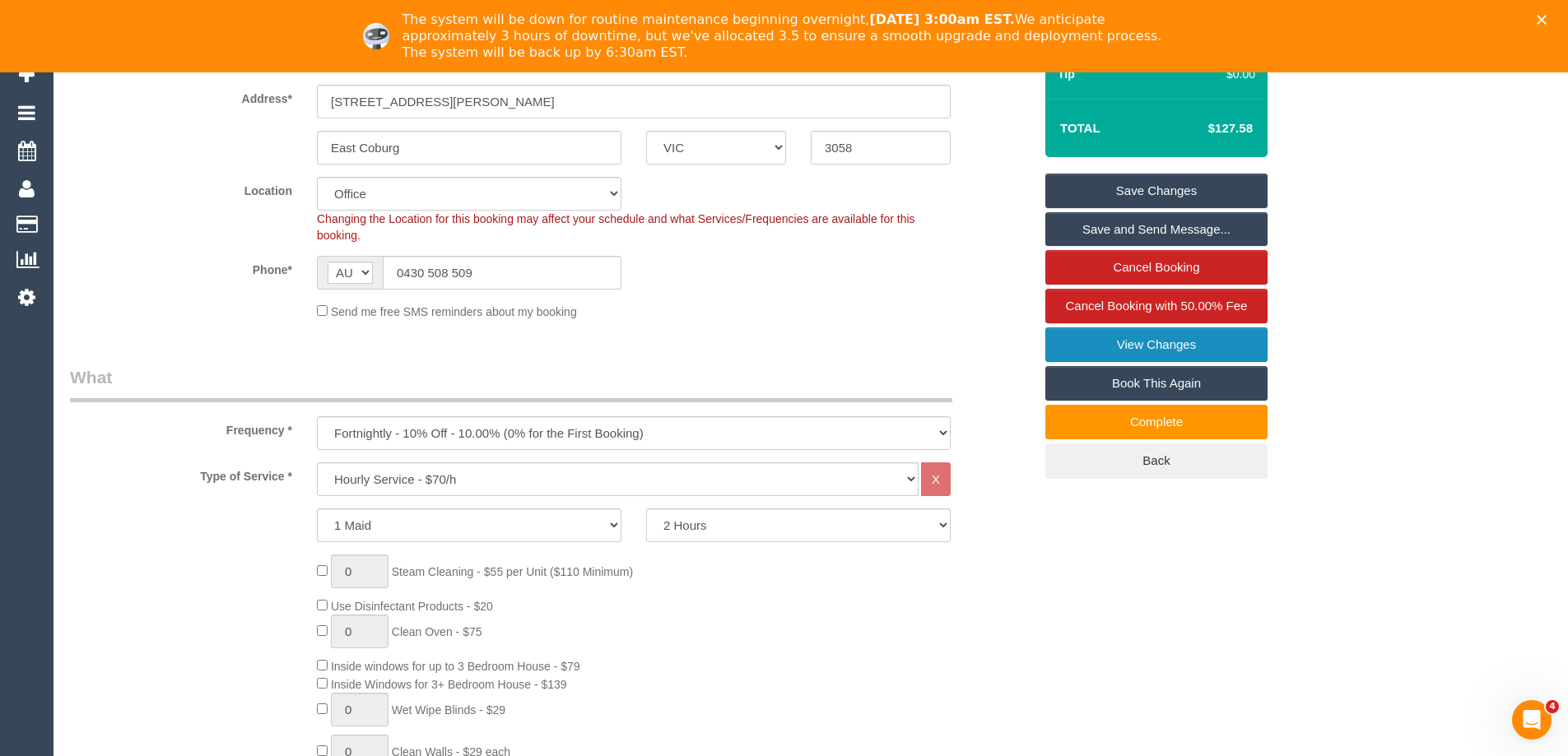
click at [1166, 347] on link "View Changes" at bounding box center [1156, 345] width 222 height 34
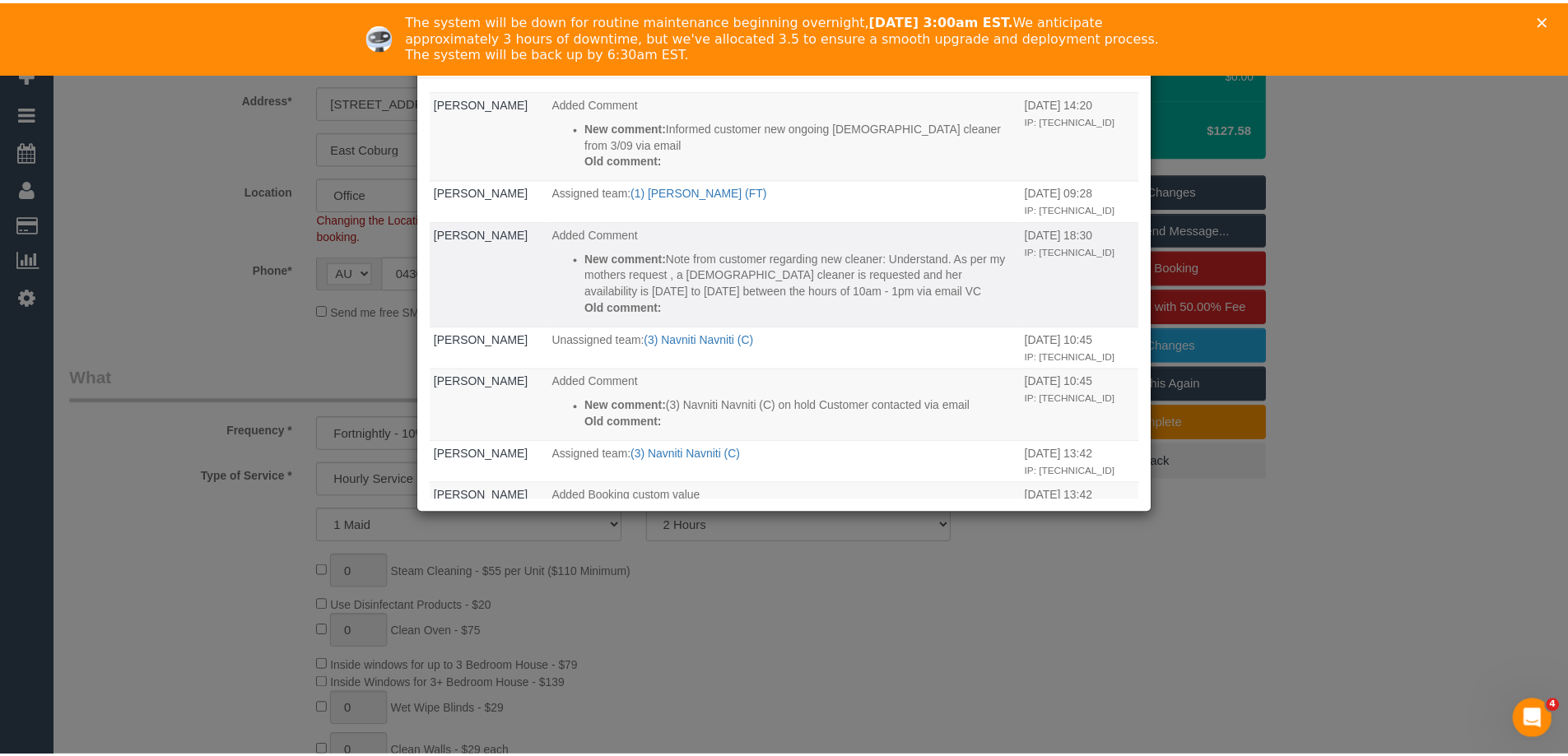
scroll to position [82, 0]
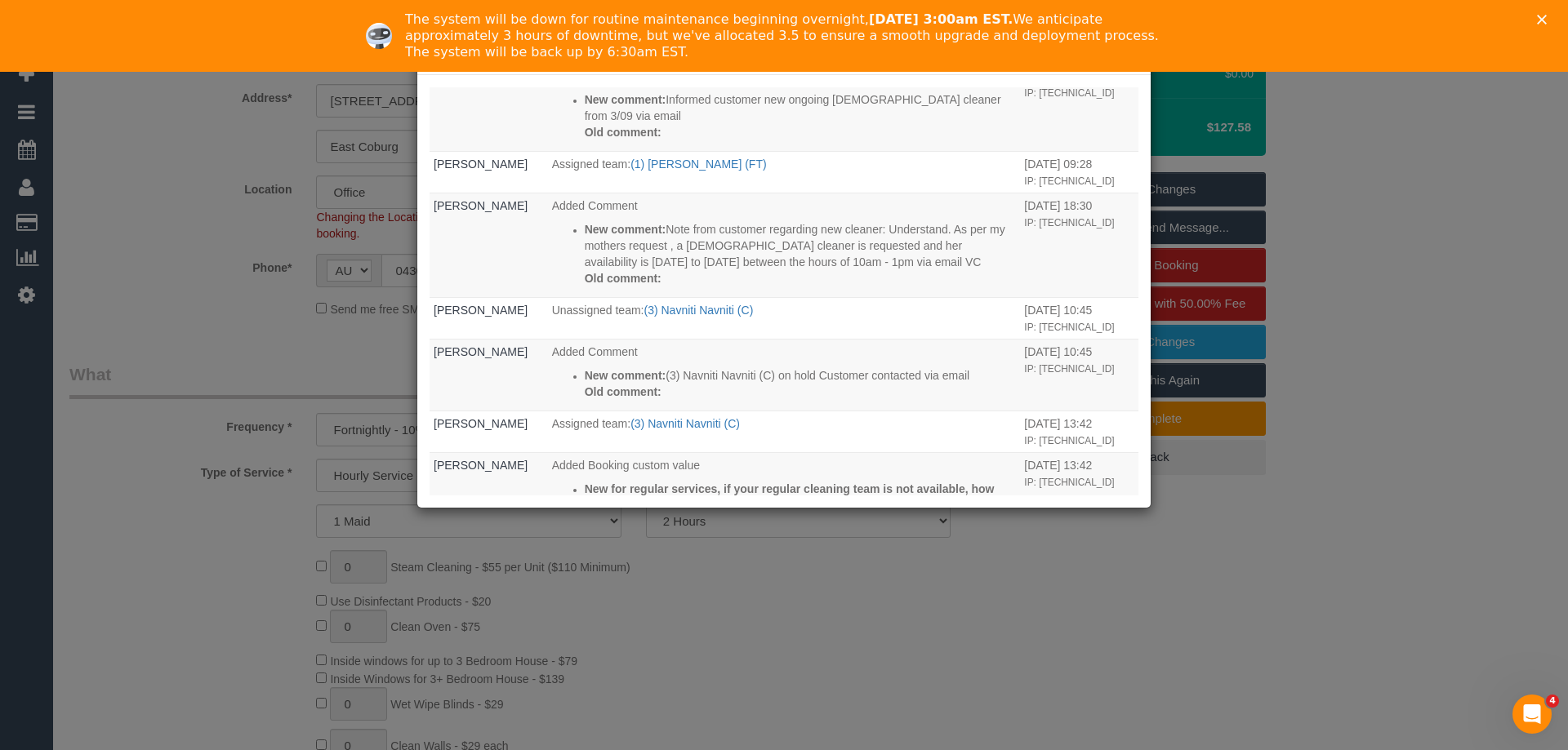
click at [1477, 205] on div "× Changes report Who What When System The Booking 1 Day Reminder email was sent…" at bounding box center [784, 375] width 1568 height 750
click at [1538, 17] on polygon "Close" at bounding box center [1542, 19] width 10 height 10
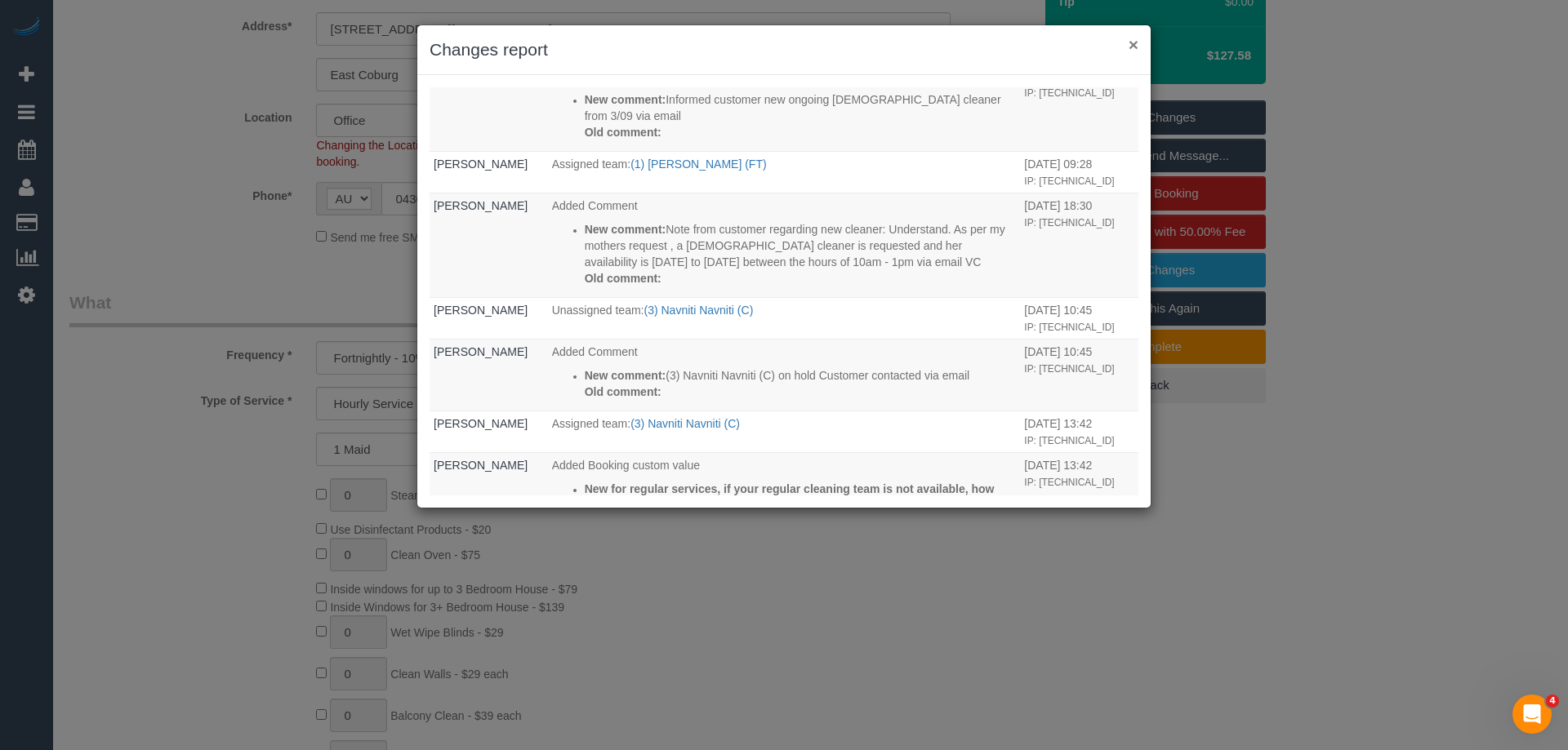
click at [1131, 42] on button "×" at bounding box center [1133, 45] width 10 height 17
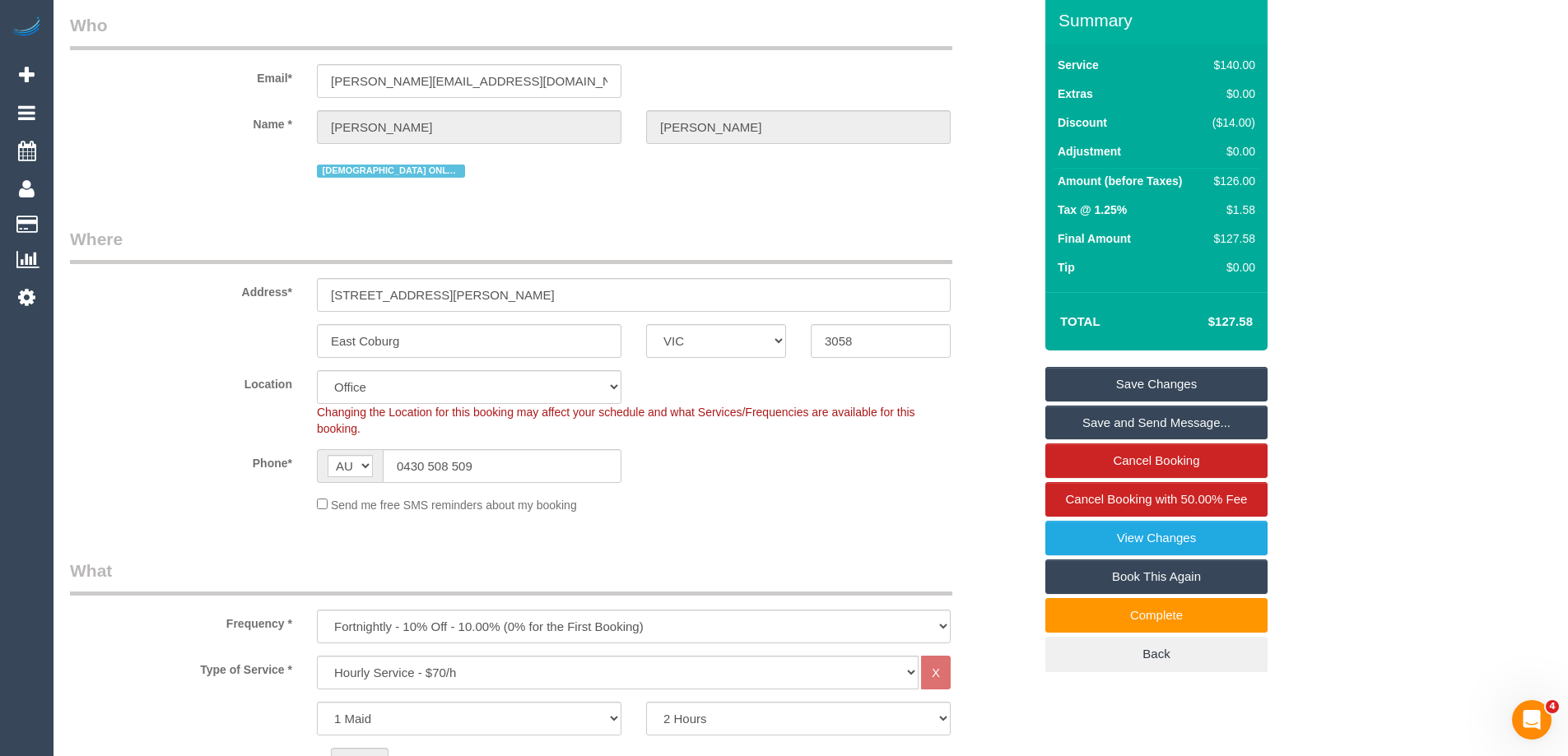
scroll to position [0, 0]
